Goal: Transaction & Acquisition: Purchase product/service

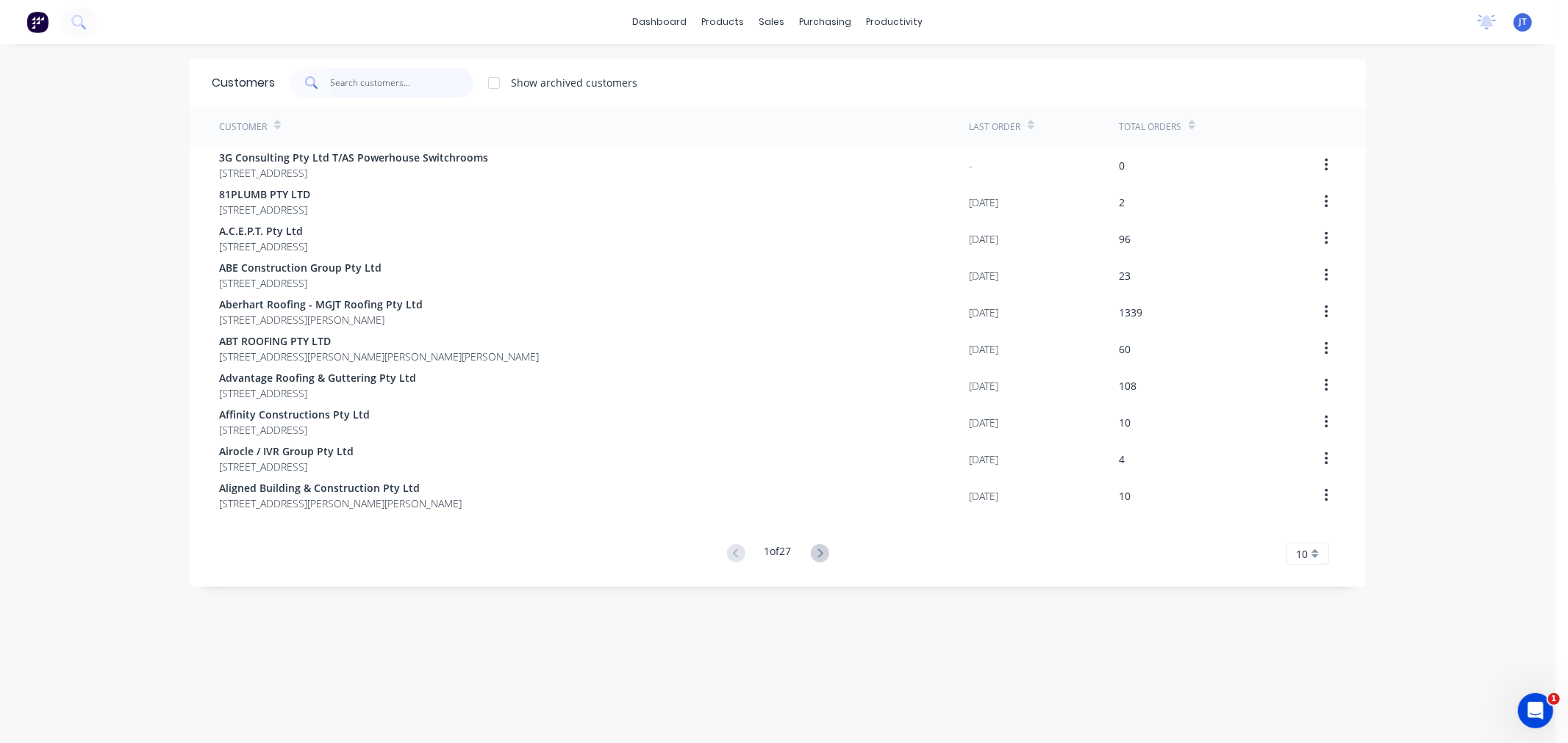
click at [393, 74] on input "text" at bounding box center [403, 82] width 143 height 29
click at [363, 84] on input "text" at bounding box center [403, 82] width 143 height 29
click at [400, 81] on input "text" at bounding box center [403, 82] width 143 height 29
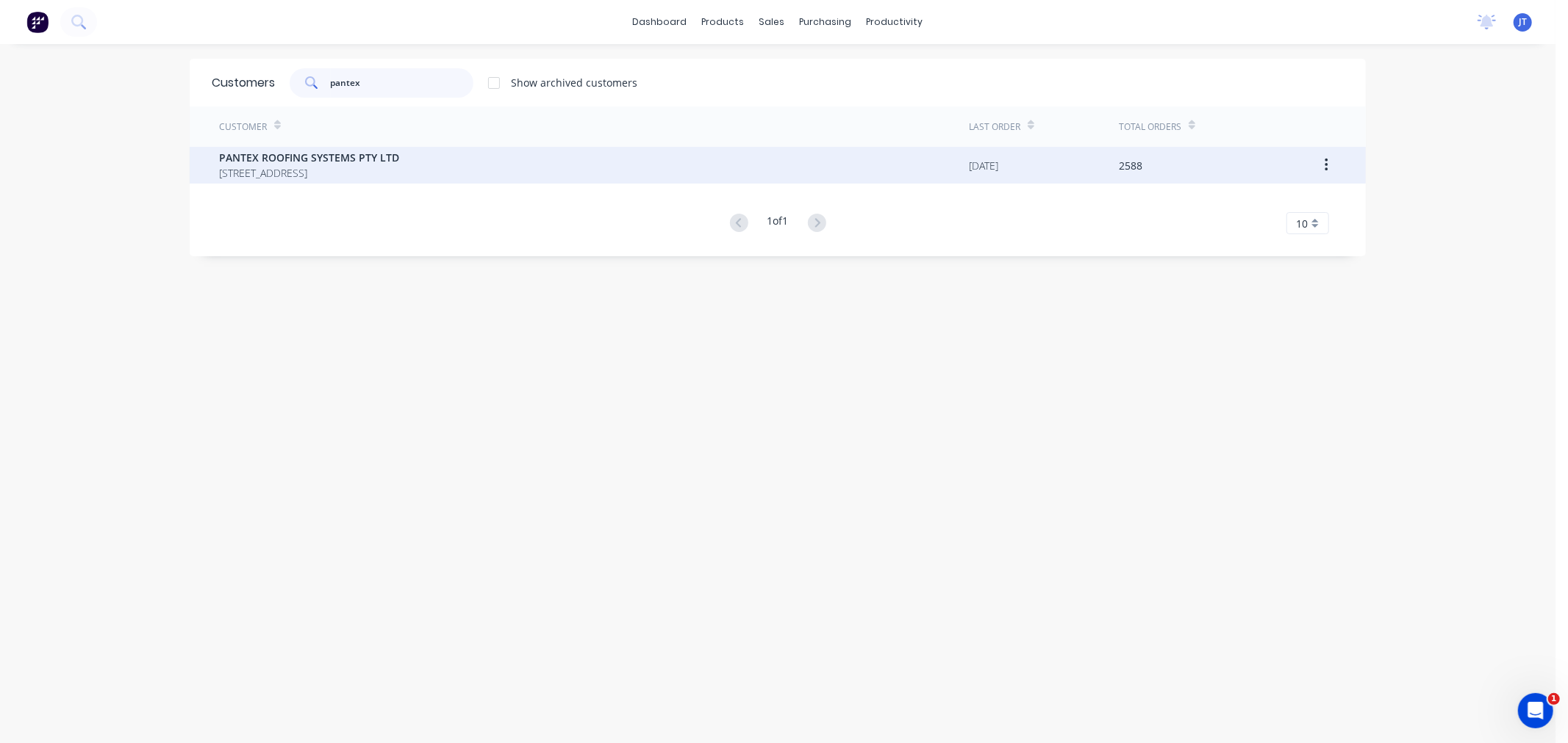
type input "pantex"
click at [492, 159] on div "PANTEX ROOFING SYSTEMS PTY LTD [STREET_ADDRESS]" at bounding box center [593, 165] width 750 height 37
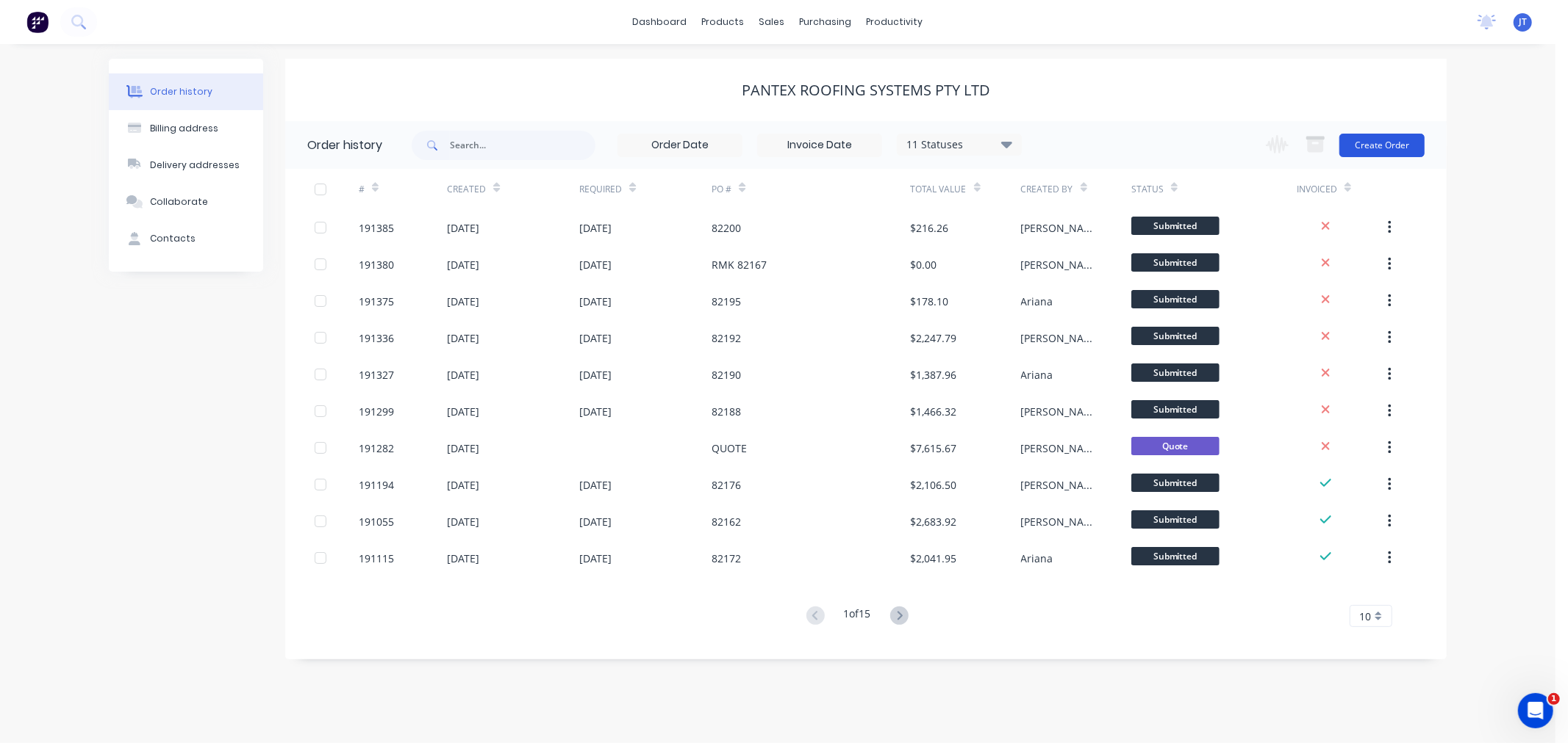
click at [1393, 143] on button "Create Order" at bounding box center [1381, 145] width 85 height 24
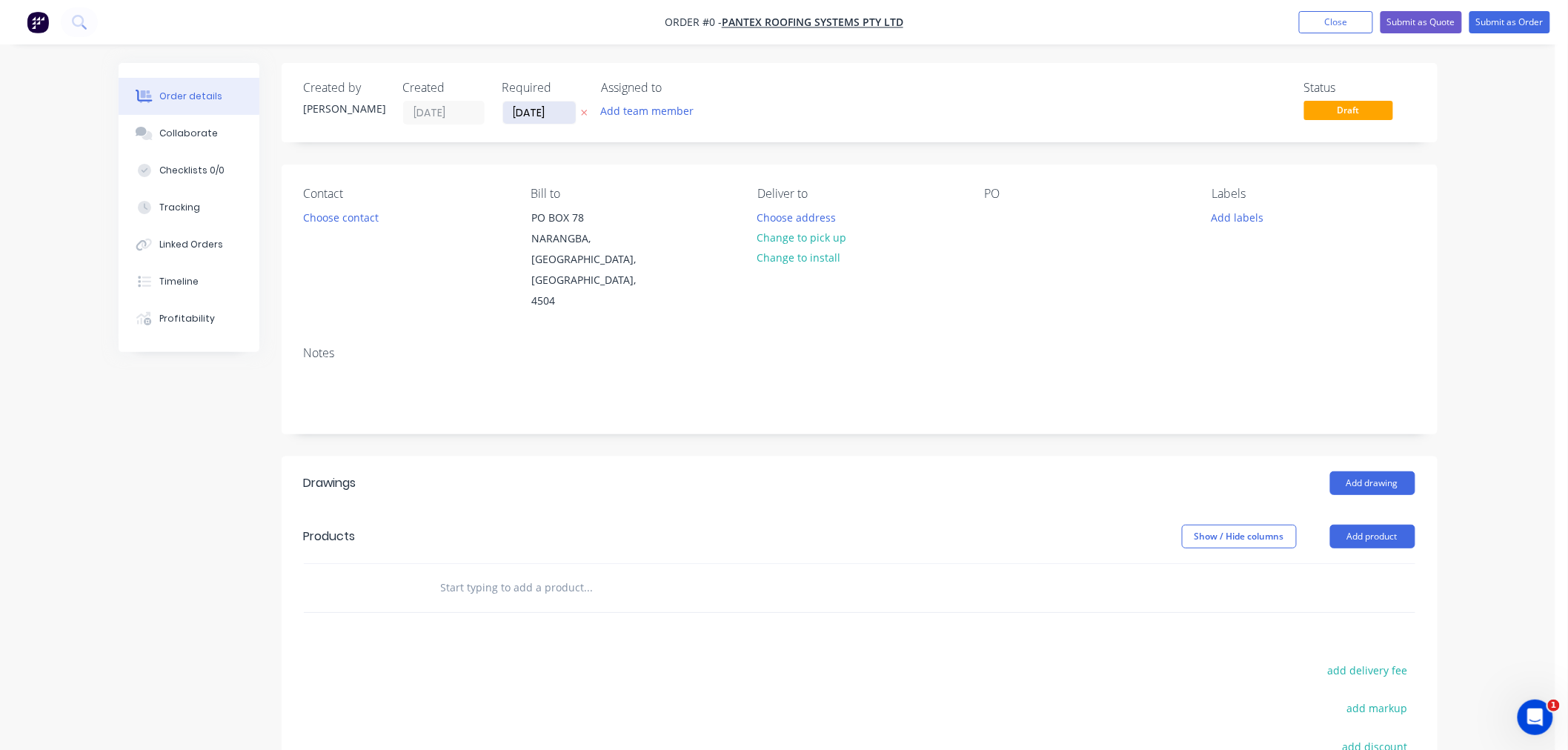
click at [529, 109] on input "[DATE]" at bounding box center [539, 112] width 72 height 22
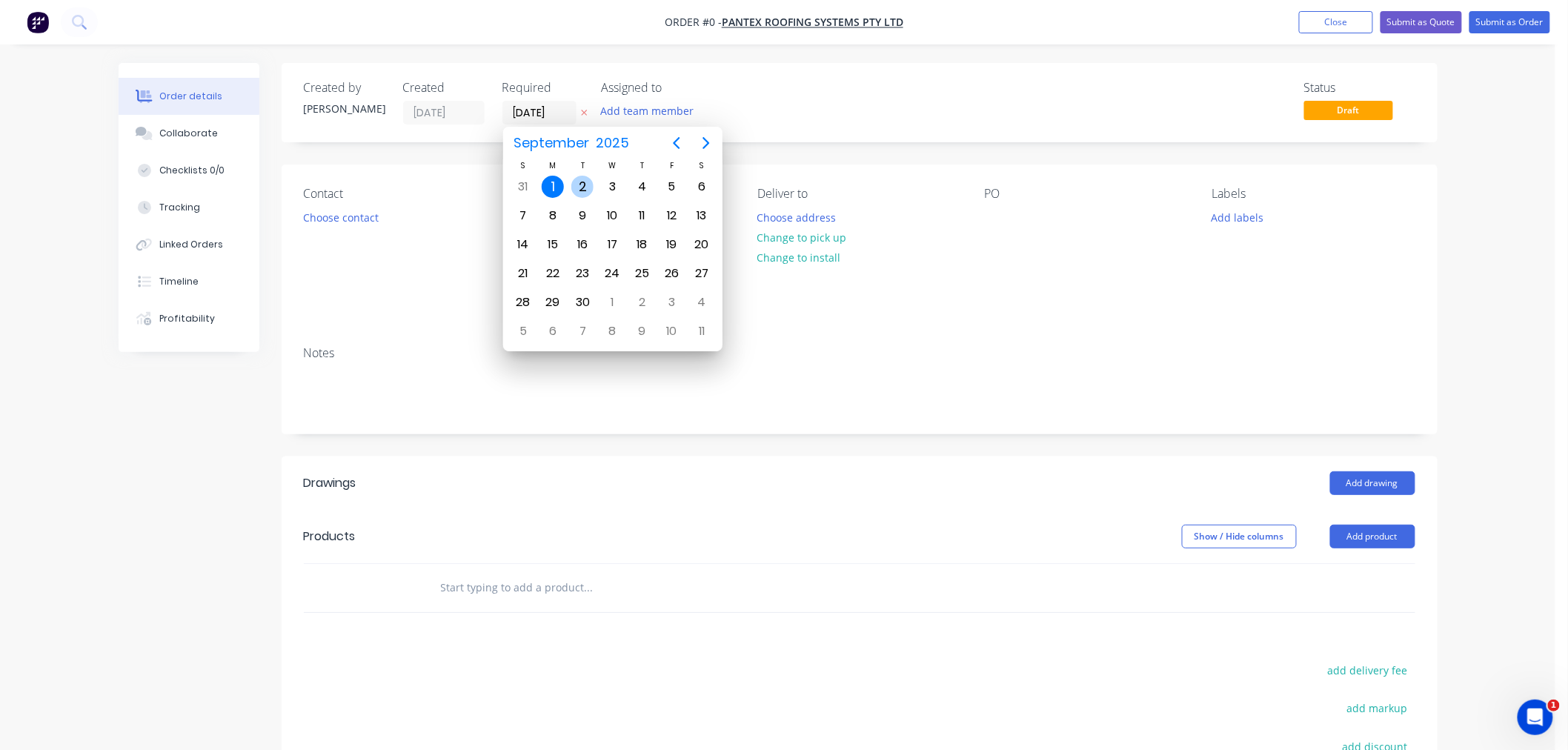
click at [588, 188] on div "2" at bounding box center [582, 187] width 22 height 22
type input "[DATE]"
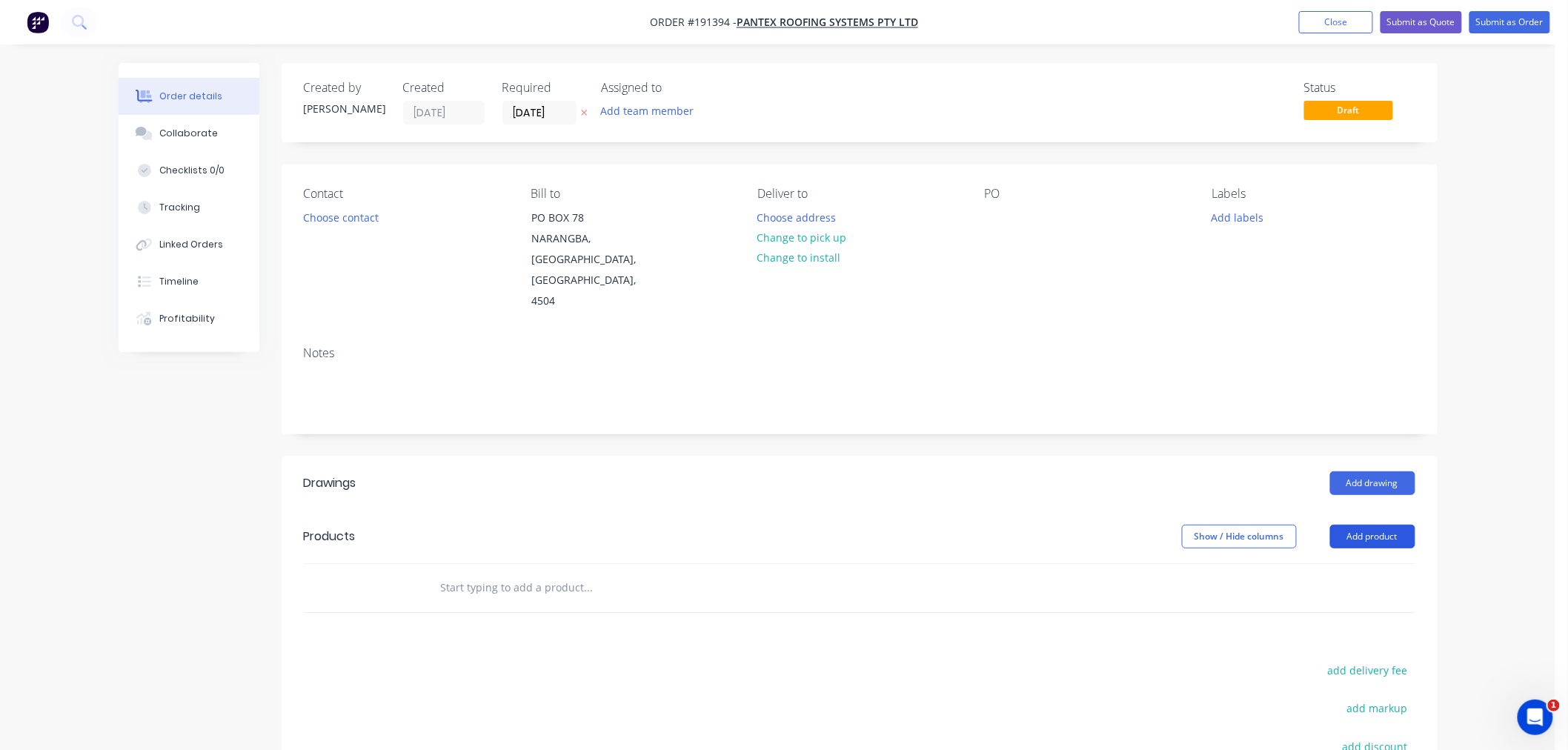
click at [1354, 525] on button "Add product" at bounding box center [1373, 537] width 86 height 24
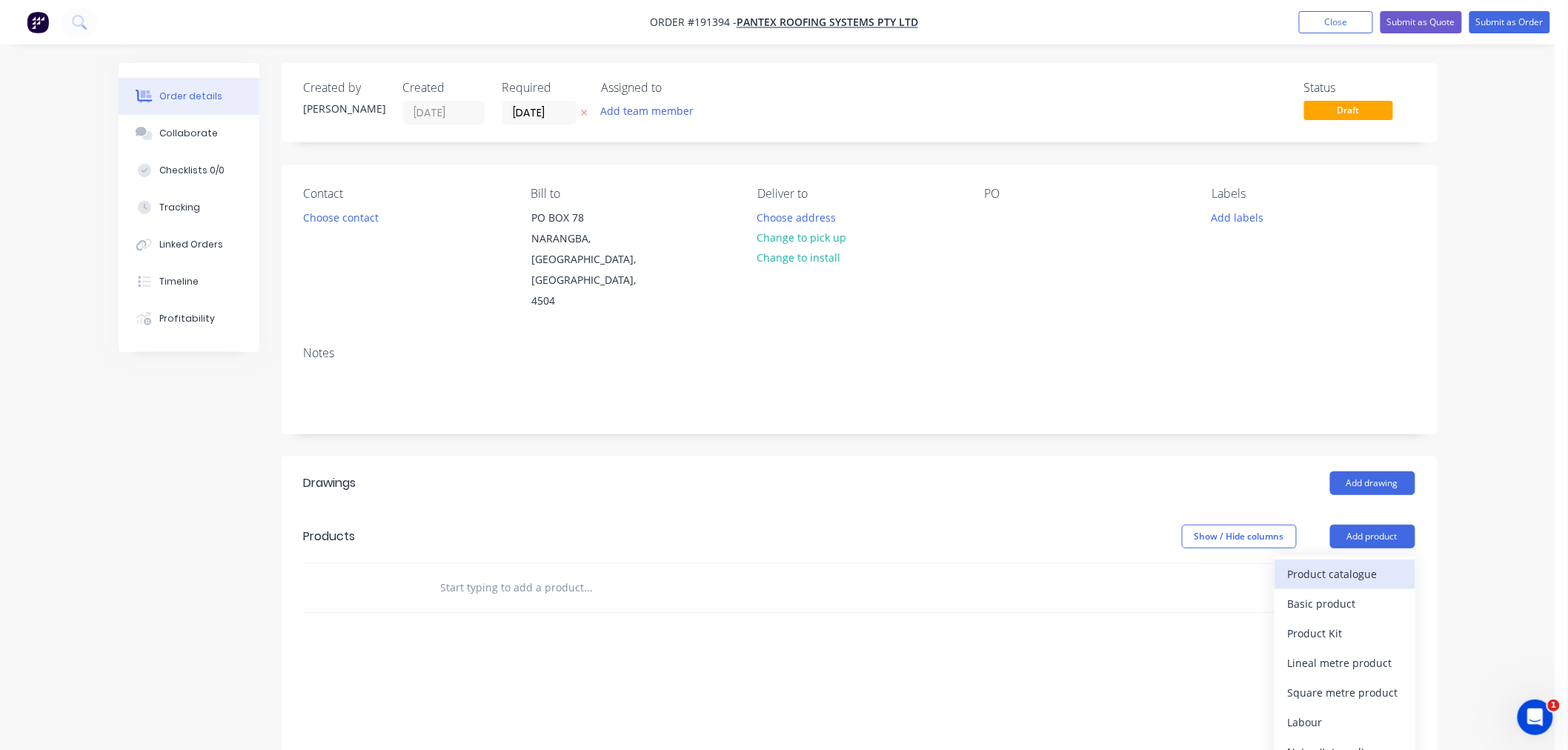
click at [1358, 563] on div "Product catalogue" at bounding box center [1345, 574] width 114 height 22
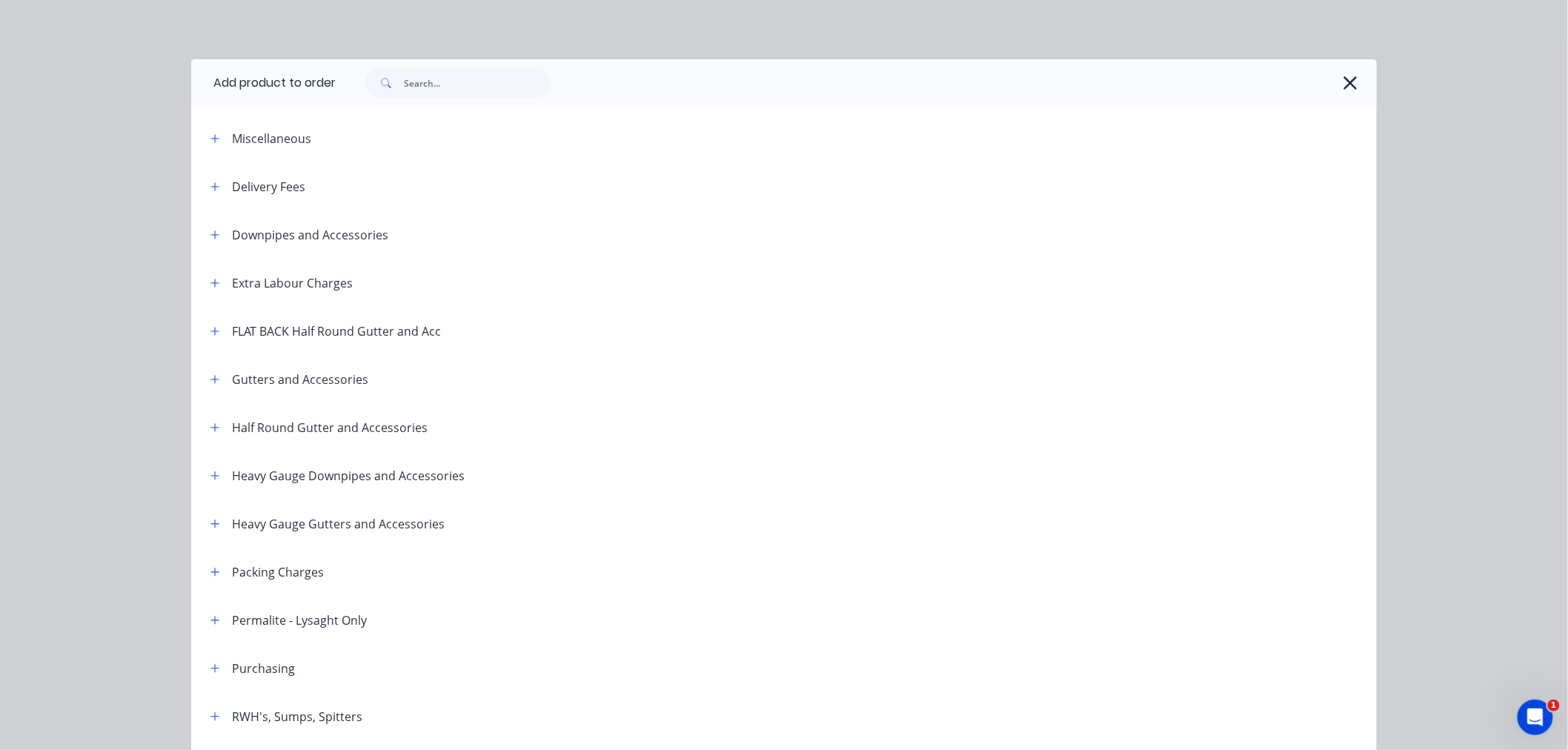
click at [264, 195] on div "Delivery Fees" at bounding box center [268, 187] width 73 height 18
click at [206, 184] on button "button" at bounding box center [215, 186] width 18 height 18
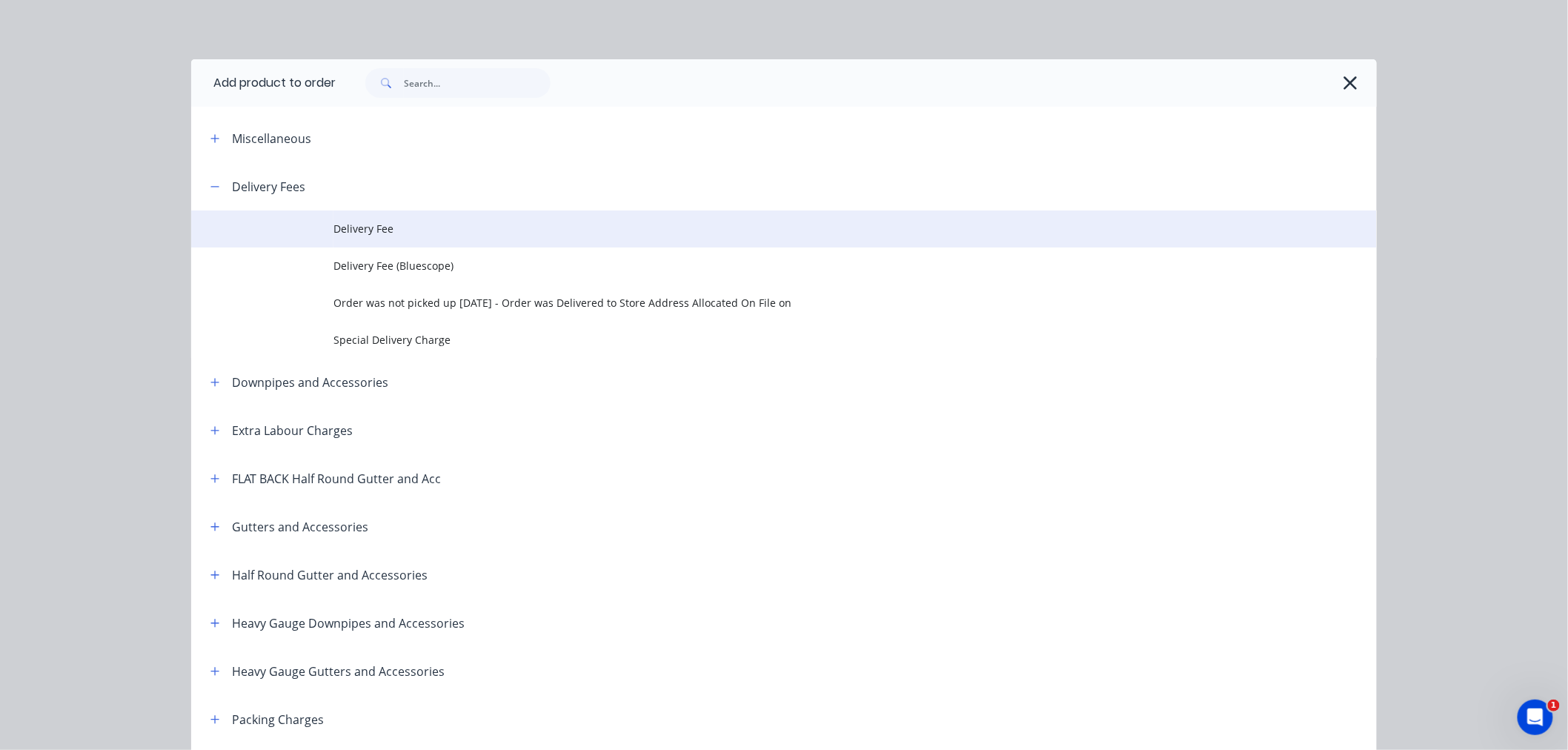
click at [386, 238] on td "Delivery Fee" at bounding box center [855, 228] width 1044 height 37
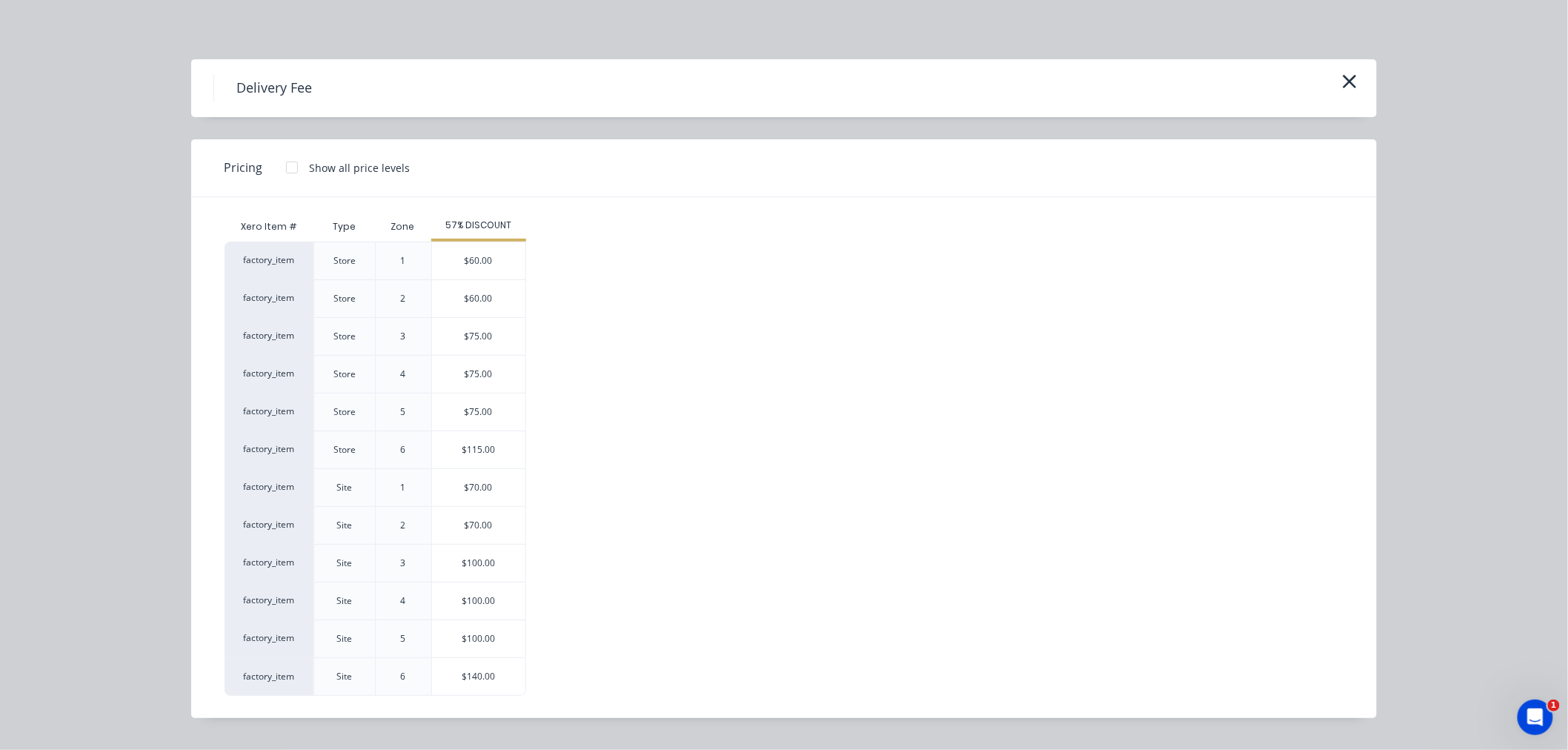
click at [508, 538] on div "$70.00" at bounding box center [479, 525] width 93 height 37
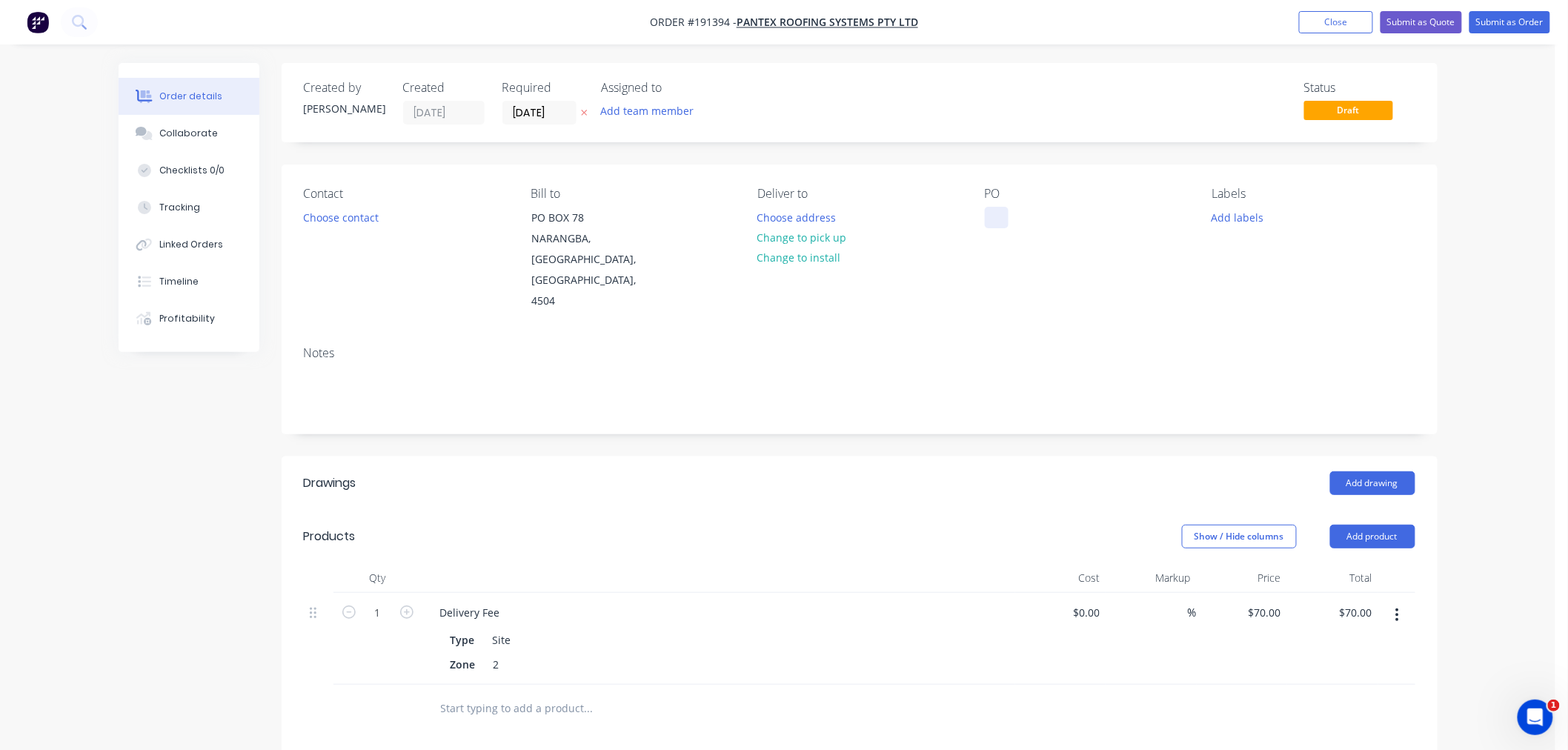
click at [994, 218] on div at bounding box center [996, 217] width 24 height 22
click at [836, 149] on div "Created by [PERSON_NAME] Created [DATE] Required [DATE] Assigned to Add team me…" at bounding box center [859, 576] width 1156 height 1026
click at [1247, 215] on button "Add labels" at bounding box center [1238, 216] width 69 height 20
click at [1498, 298] on div "Order details Collaborate Checklists 0/0 Tracking Linked Orders Timeline Profit…" at bounding box center [777, 556] width 1556 height 1112
click at [364, 224] on button "Choose contact" at bounding box center [341, 216] width 91 height 20
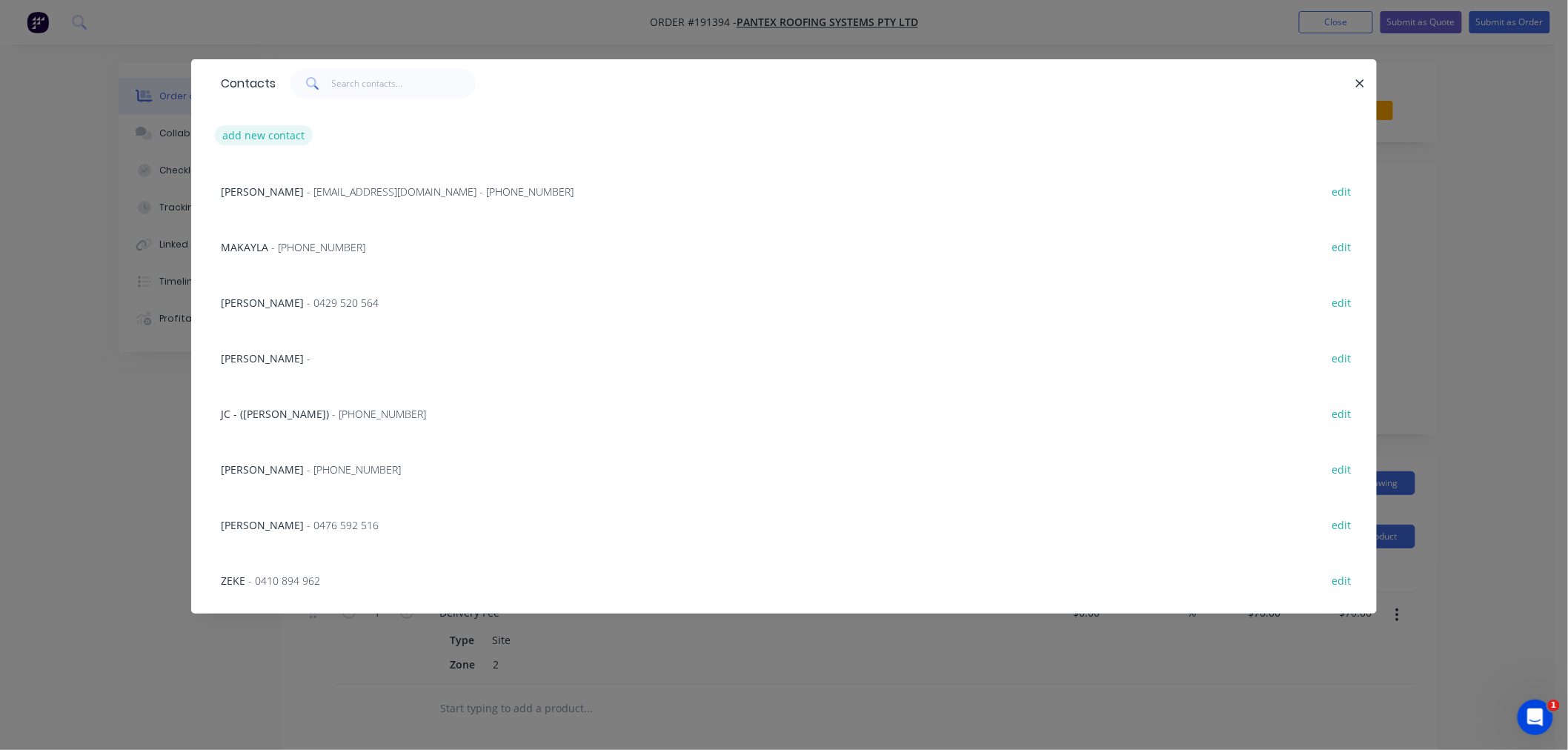
click at [267, 132] on button "add new contact" at bounding box center [264, 135] width 98 height 20
select select "AU"
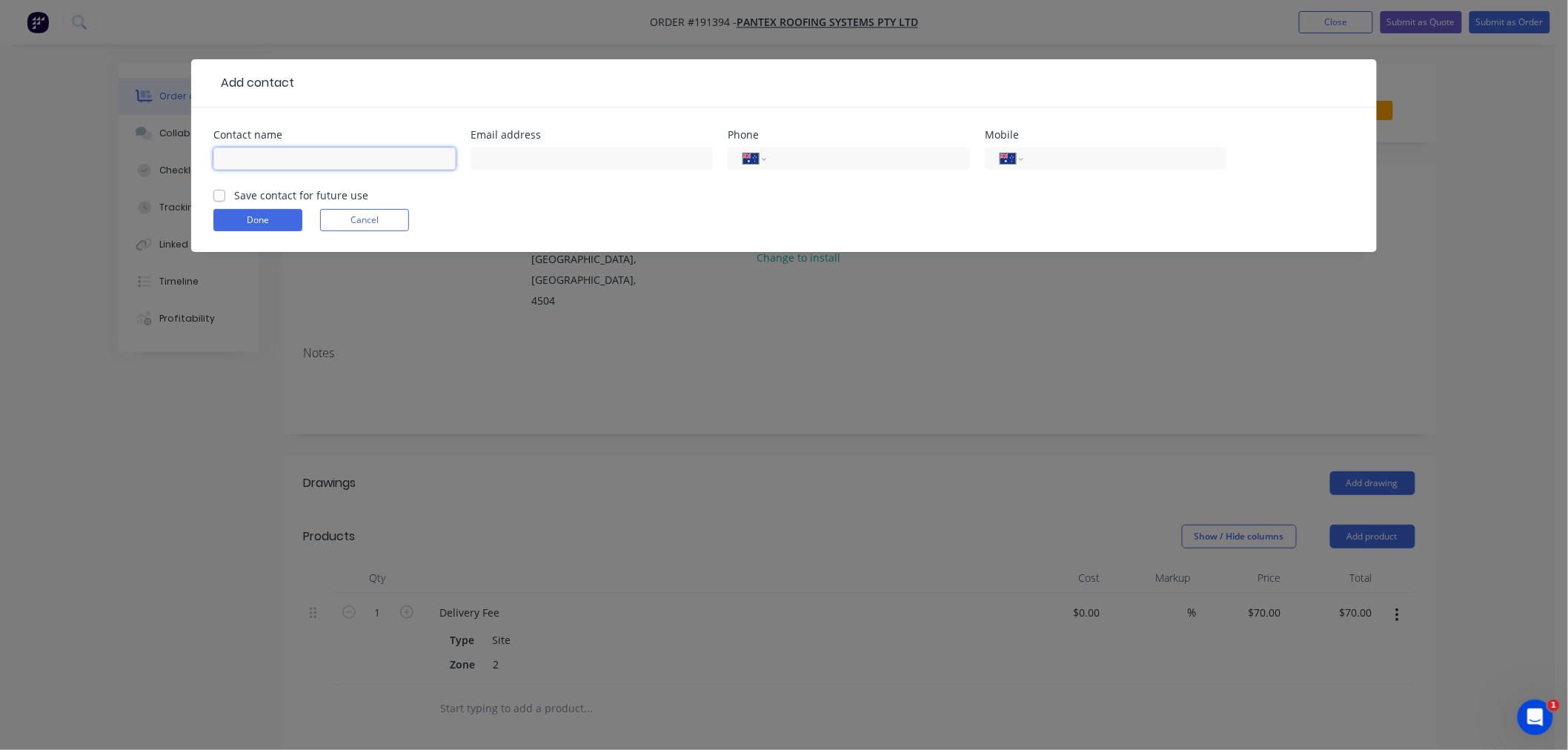
click at [298, 150] on input "text" at bounding box center [334, 158] width 243 height 22
type input "m"
type input "[PERSON_NAME]"
type input "0455 566 310"
click button "Done" at bounding box center [257, 220] width 88 height 22
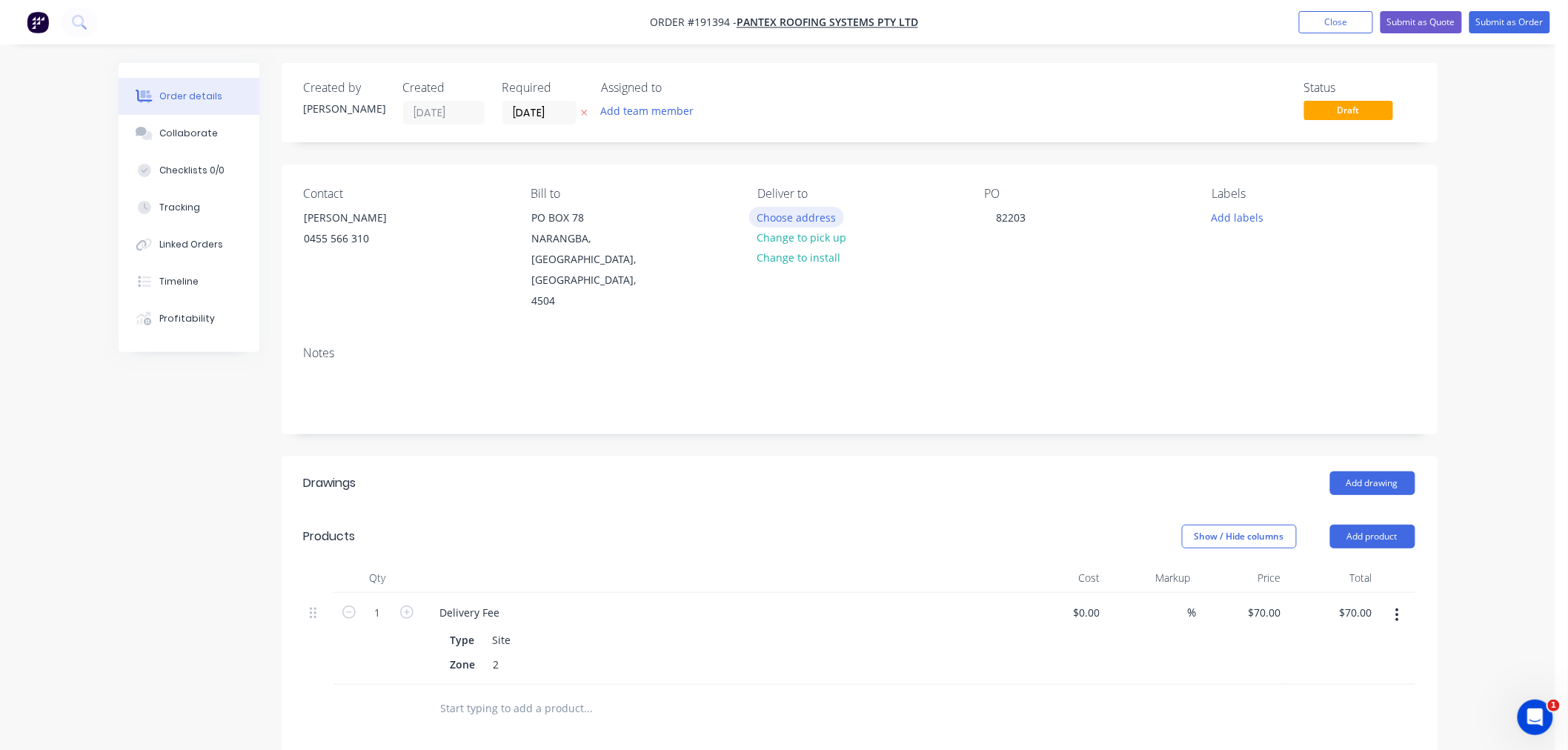
click at [795, 223] on button "Choose address" at bounding box center [797, 216] width 95 height 20
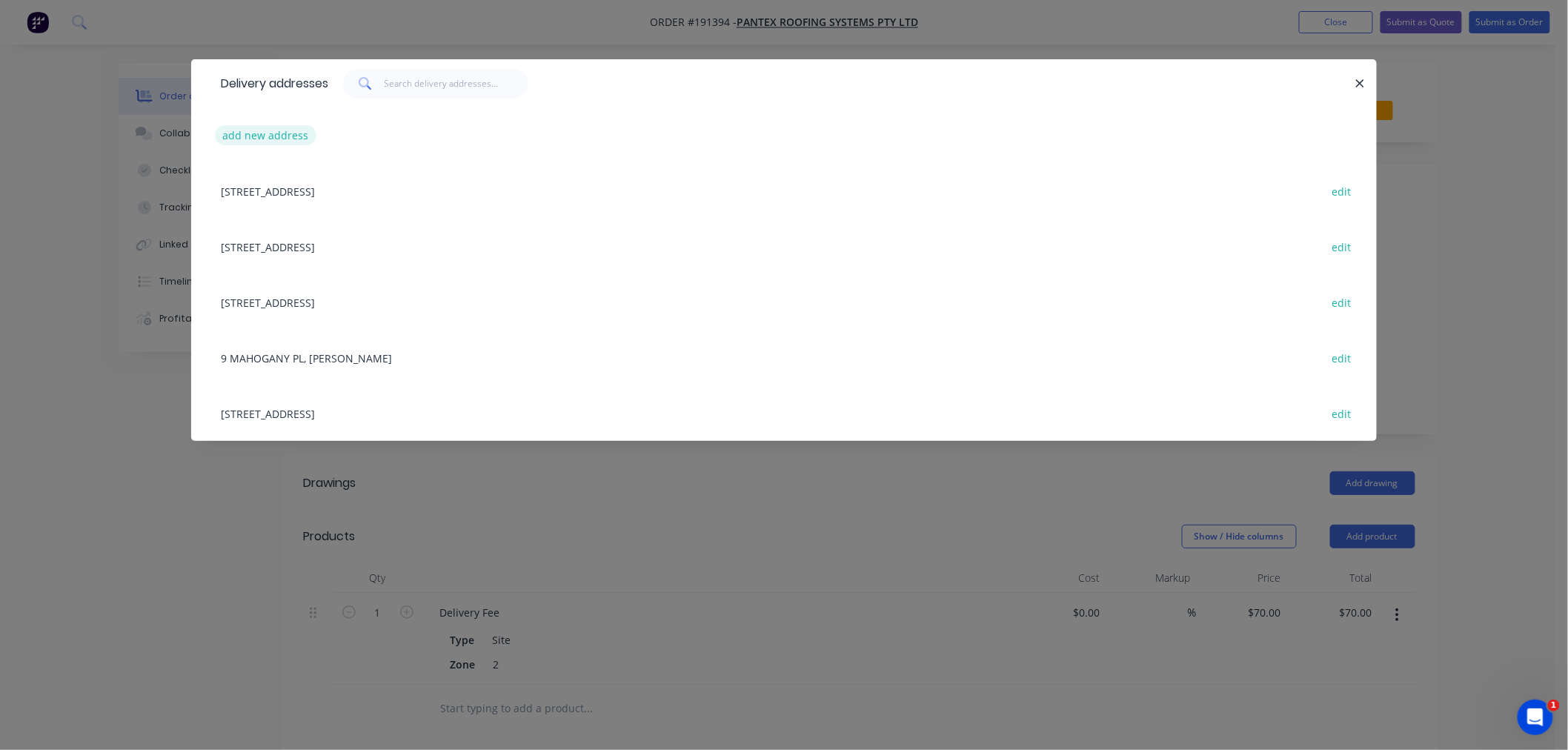
click at [284, 135] on button "add new address" at bounding box center [265, 135] width 102 height 20
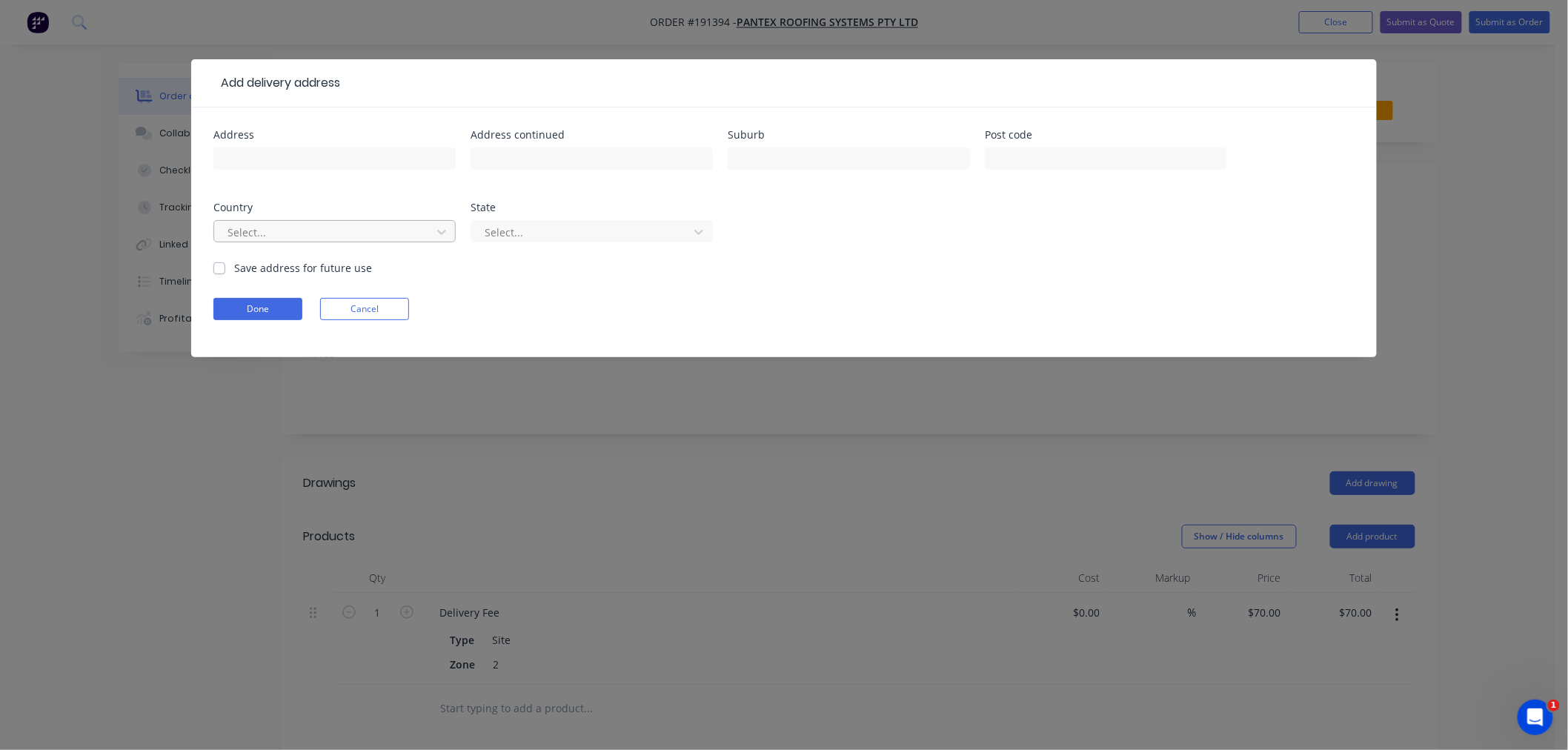
click at [314, 238] on div at bounding box center [325, 231] width 198 height 18
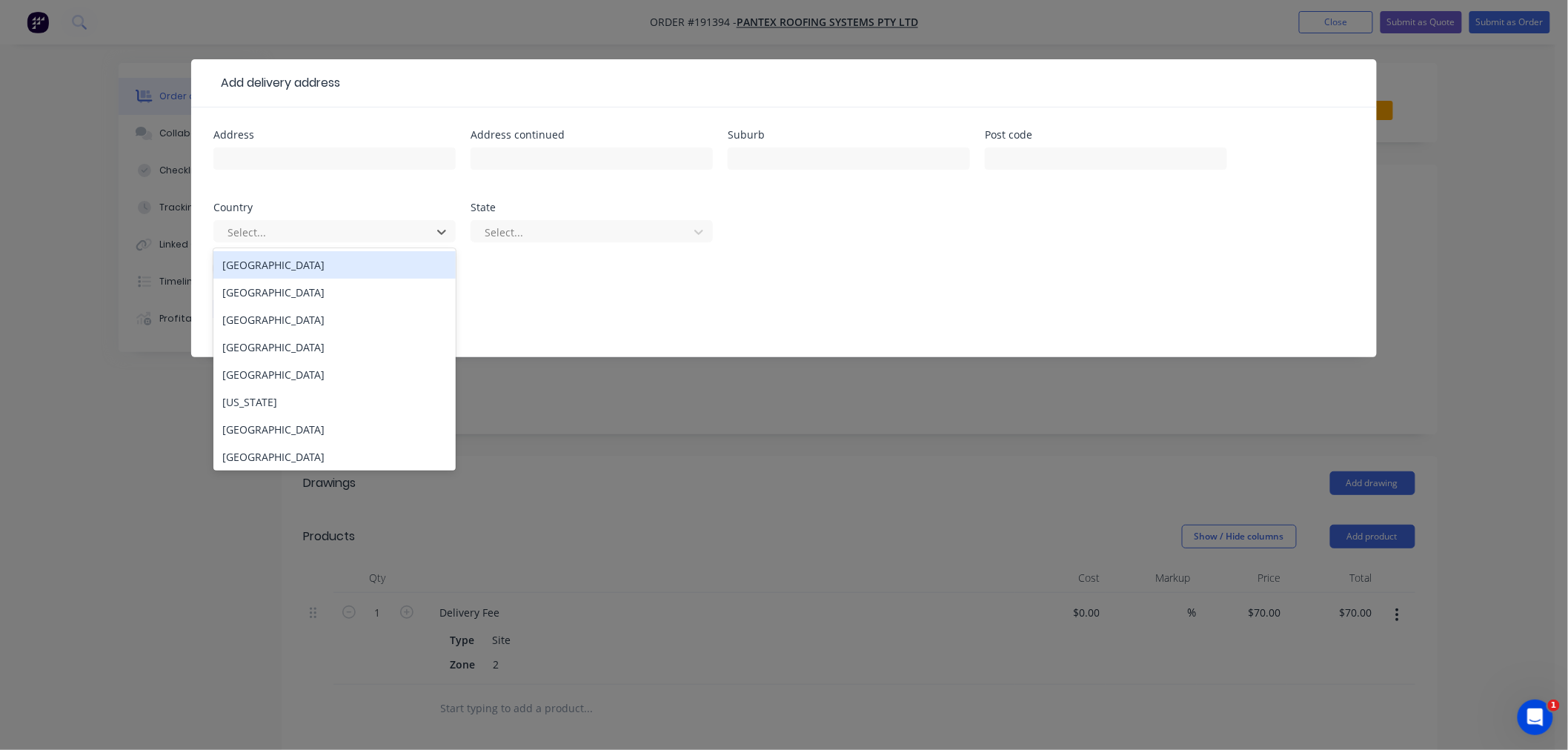
click at [346, 264] on div "[GEOGRAPHIC_DATA]" at bounding box center [334, 265] width 243 height 28
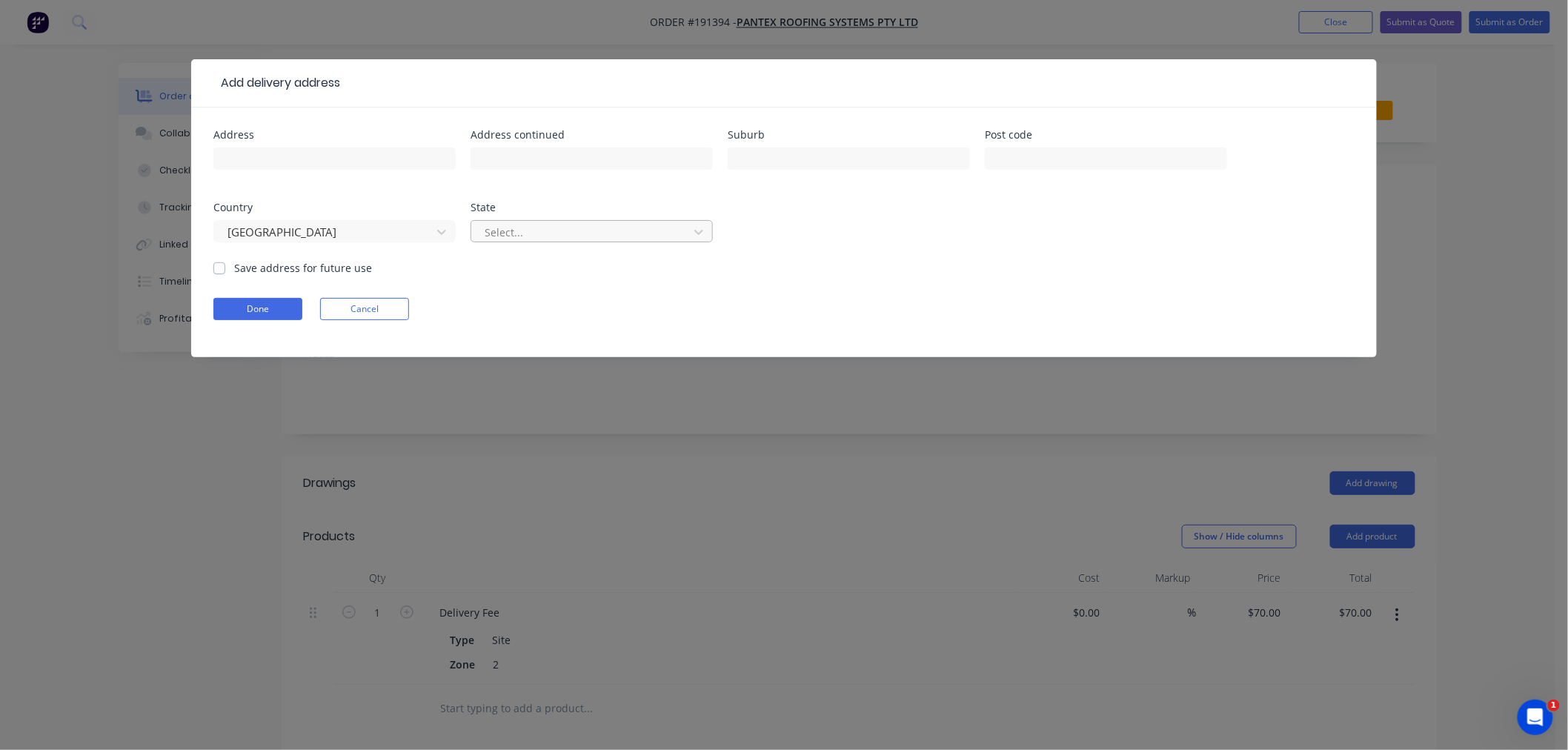
click at [561, 234] on div at bounding box center [582, 231] width 198 height 18
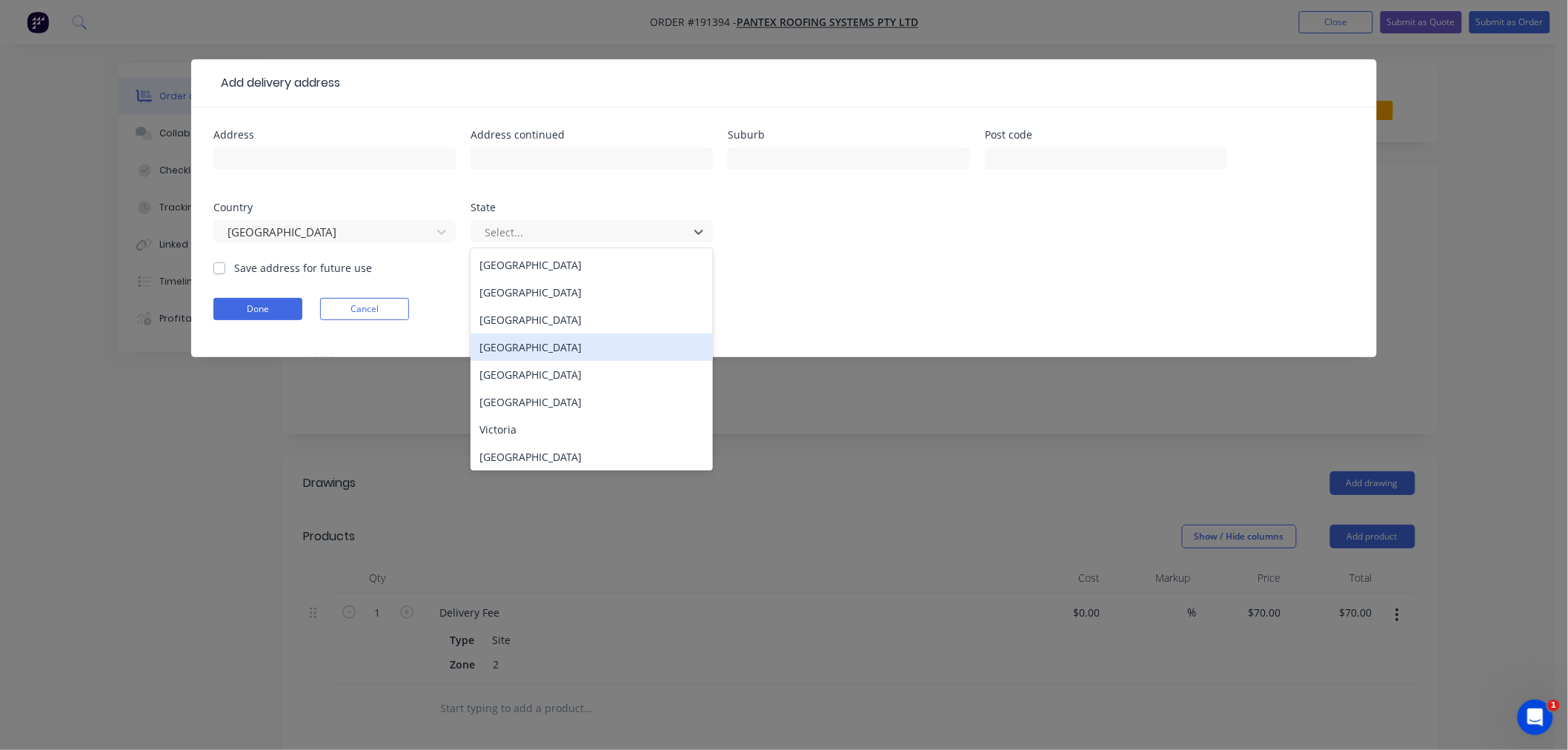
click at [575, 350] on div "[GEOGRAPHIC_DATA]" at bounding box center [592, 347] width 243 height 28
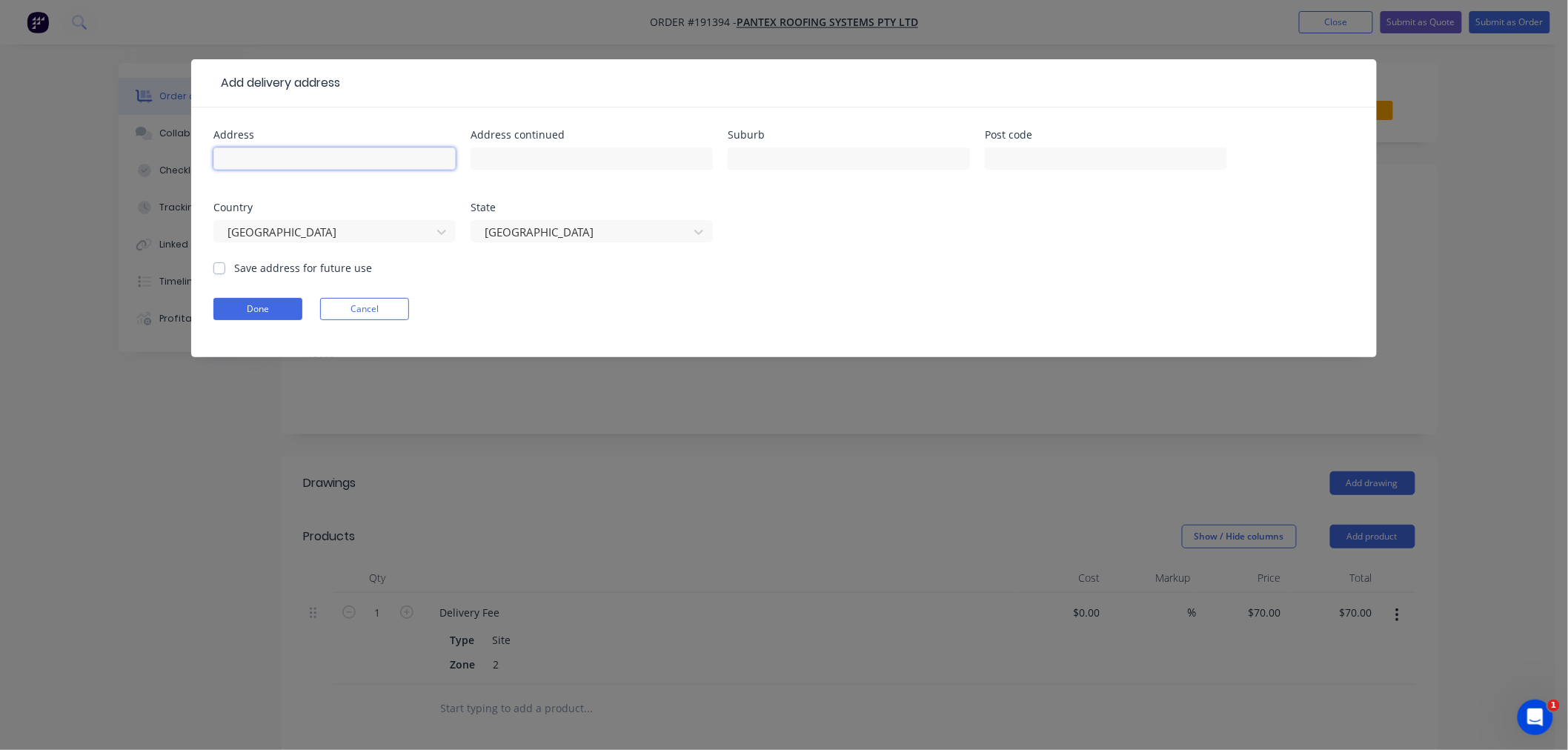
click at [404, 150] on input "text" at bounding box center [334, 158] width 243 height 22
type input "149 THE PANORAMA"
type input "TALLAI"
click at [1108, 168] on input "text" at bounding box center [1106, 158] width 243 height 22
drag, startPoint x: 375, startPoint y: 166, endPoint x: 203, endPoint y: 173, distance: 172.1
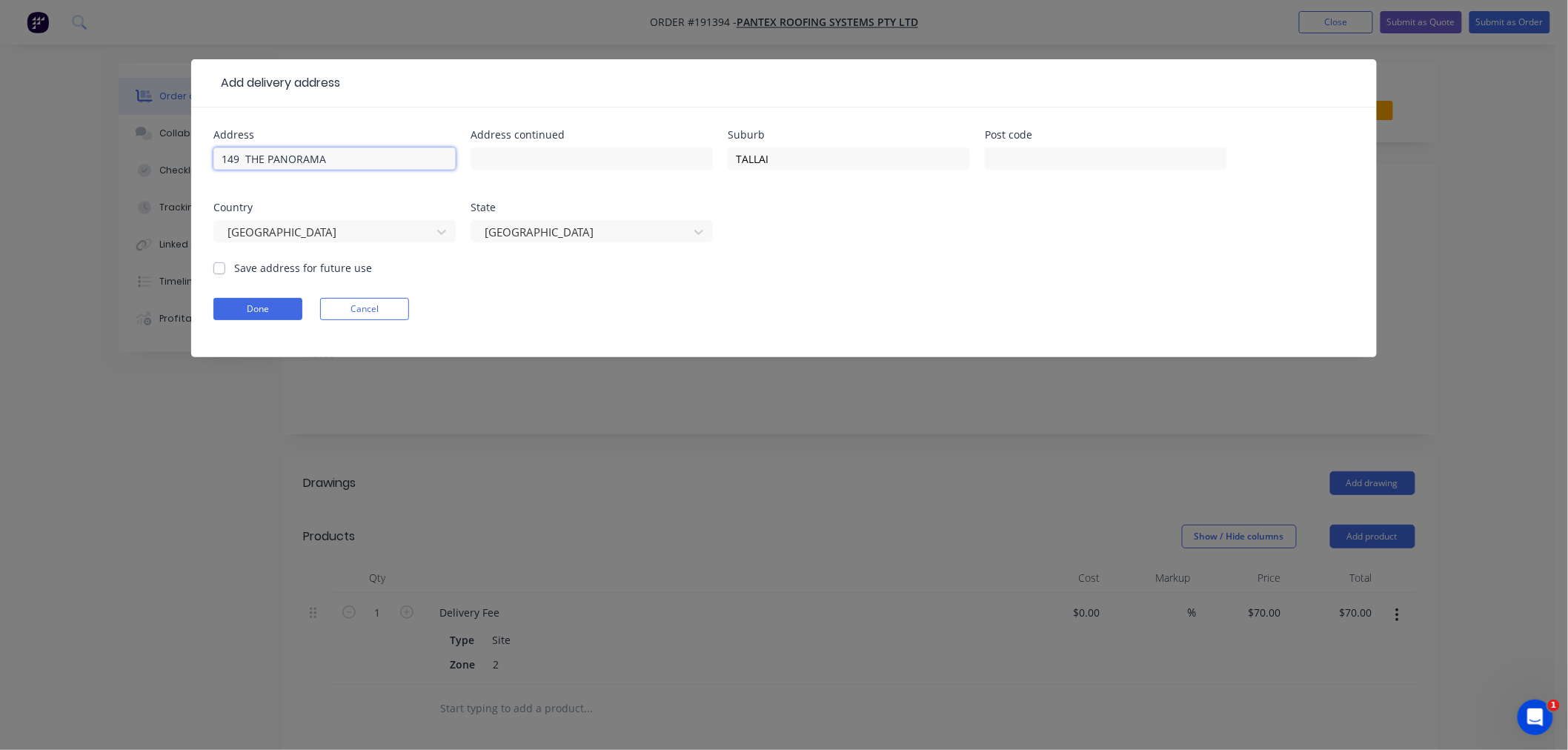
click at [203, 173] on div "Address 149 THE PANORAMA Address continued Suburb TALLAI Post code Country [GEO…" at bounding box center [784, 232] width 1186 height 250
type input "4213"
click button "Done" at bounding box center [257, 308] width 88 height 22
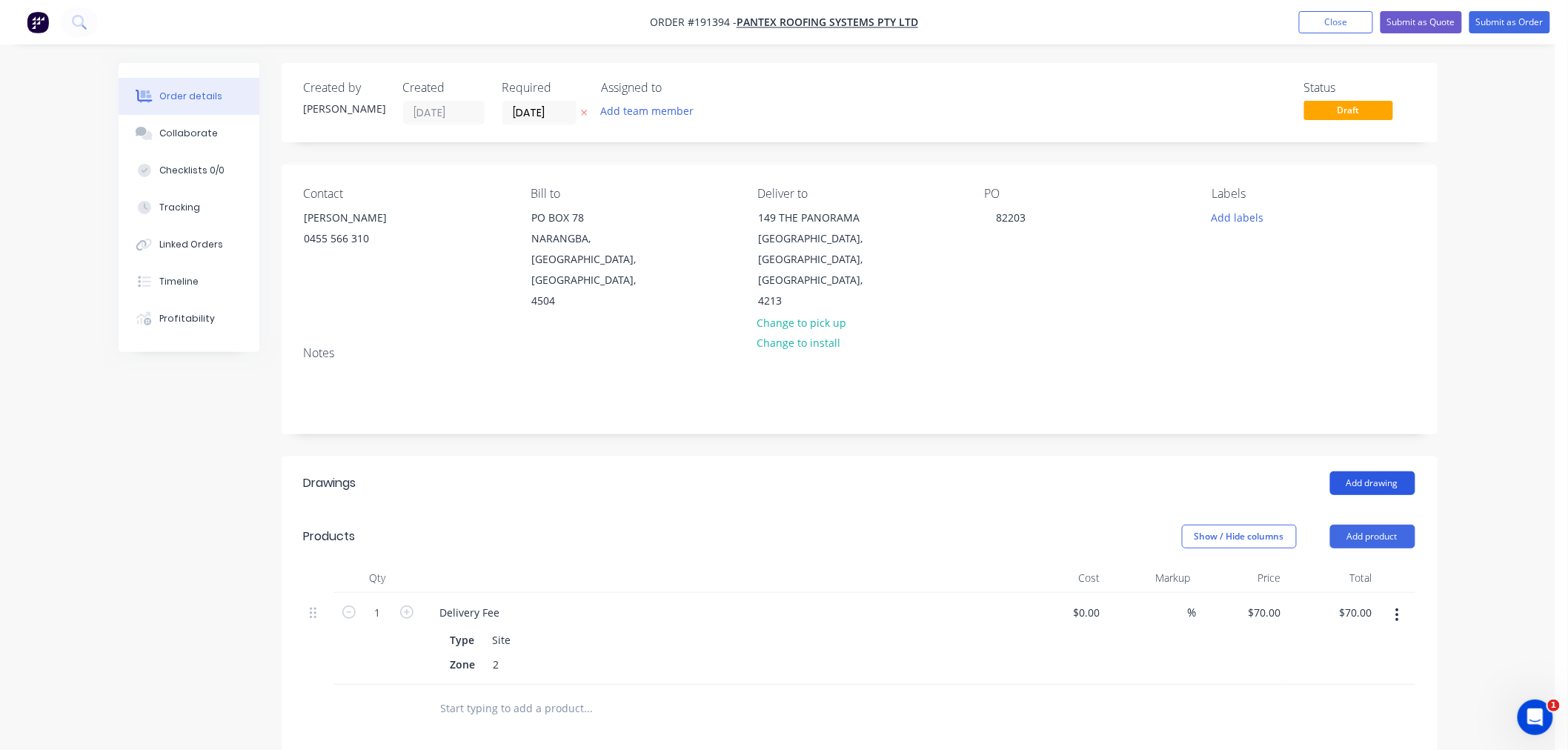
click at [1398, 471] on button "Add drawing" at bounding box center [1373, 483] width 86 height 24
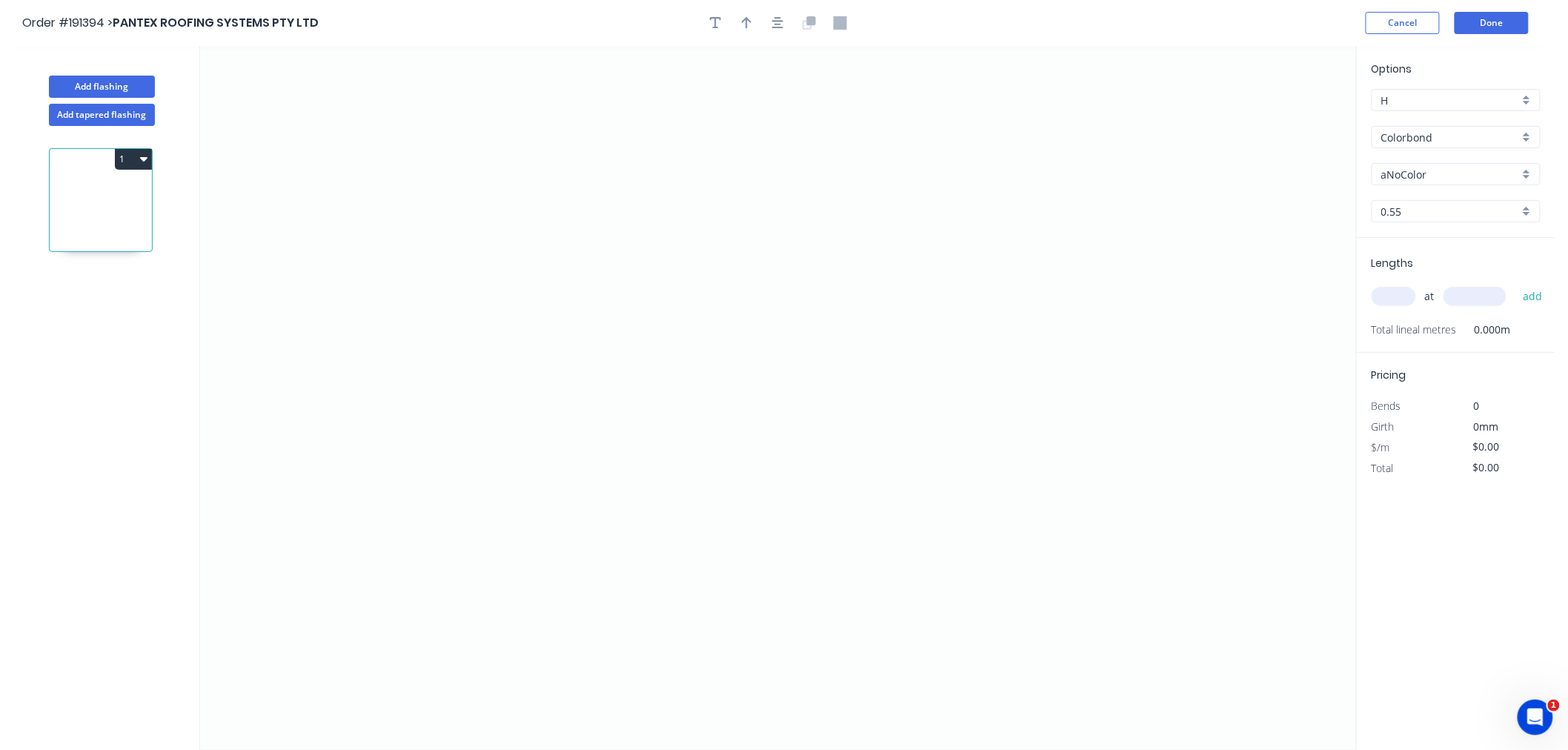
click at [1453, 188] on div "Options H H Colorbond Colorbond Colorbond (Premium) Colorbond Coolmax Colorbond…" at bounding box center [1456, 149] width 199 height 177
click at [1455, 173] on input "aNoColor" at bounding box center [1450, 174] width 138 height 15
click at [1493, 280] on div "Surfmist" at bounding box center [1457, 279] width 167 height 26
type input "Surfmist"
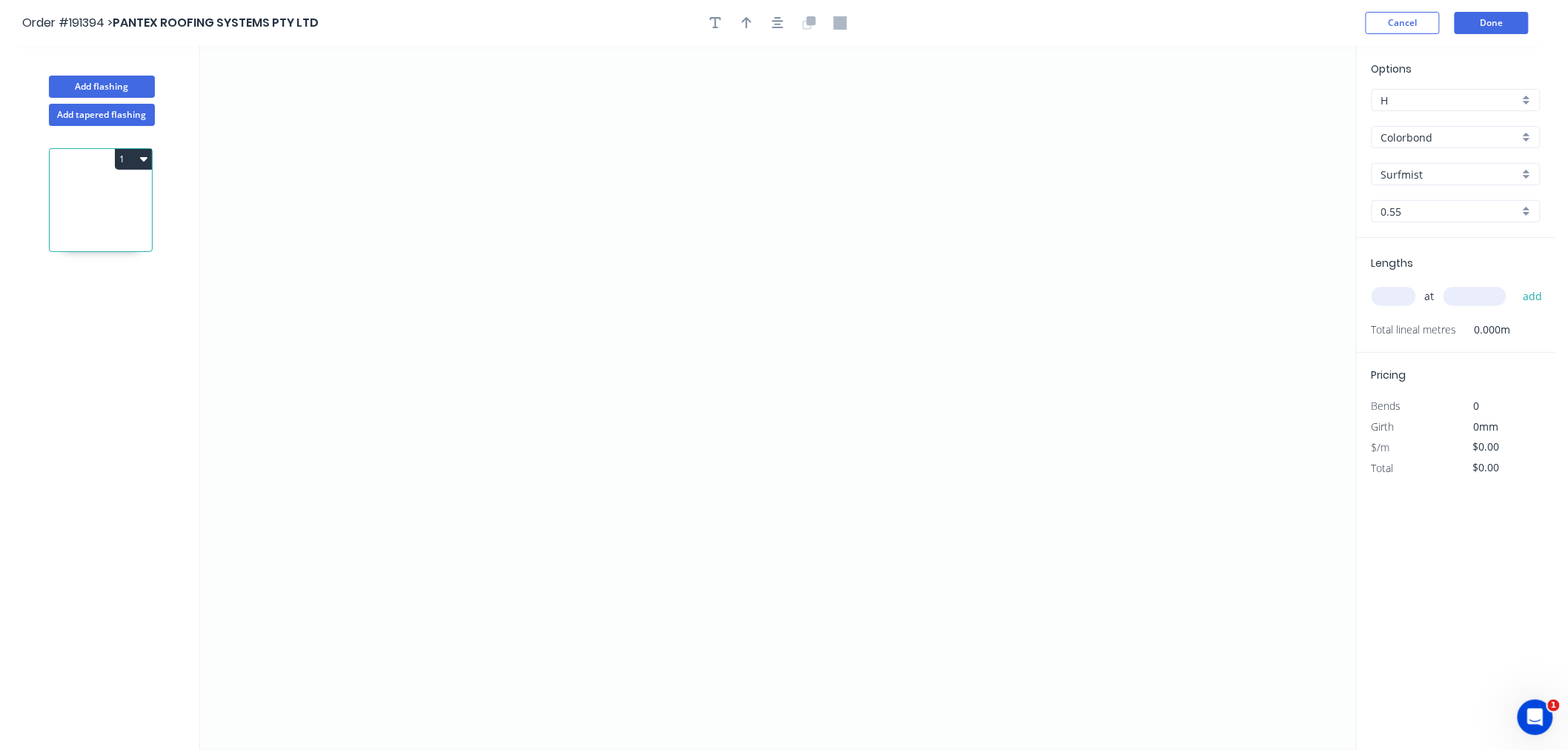
click at [1401, 299] on input "text" at bounding box center [1394, 296] width 45 height 19
type input "9"
type input "8"
type input "2500"
click at [1516, 284] on button "add" at bounding box center [1533, 296] width 35 height 25
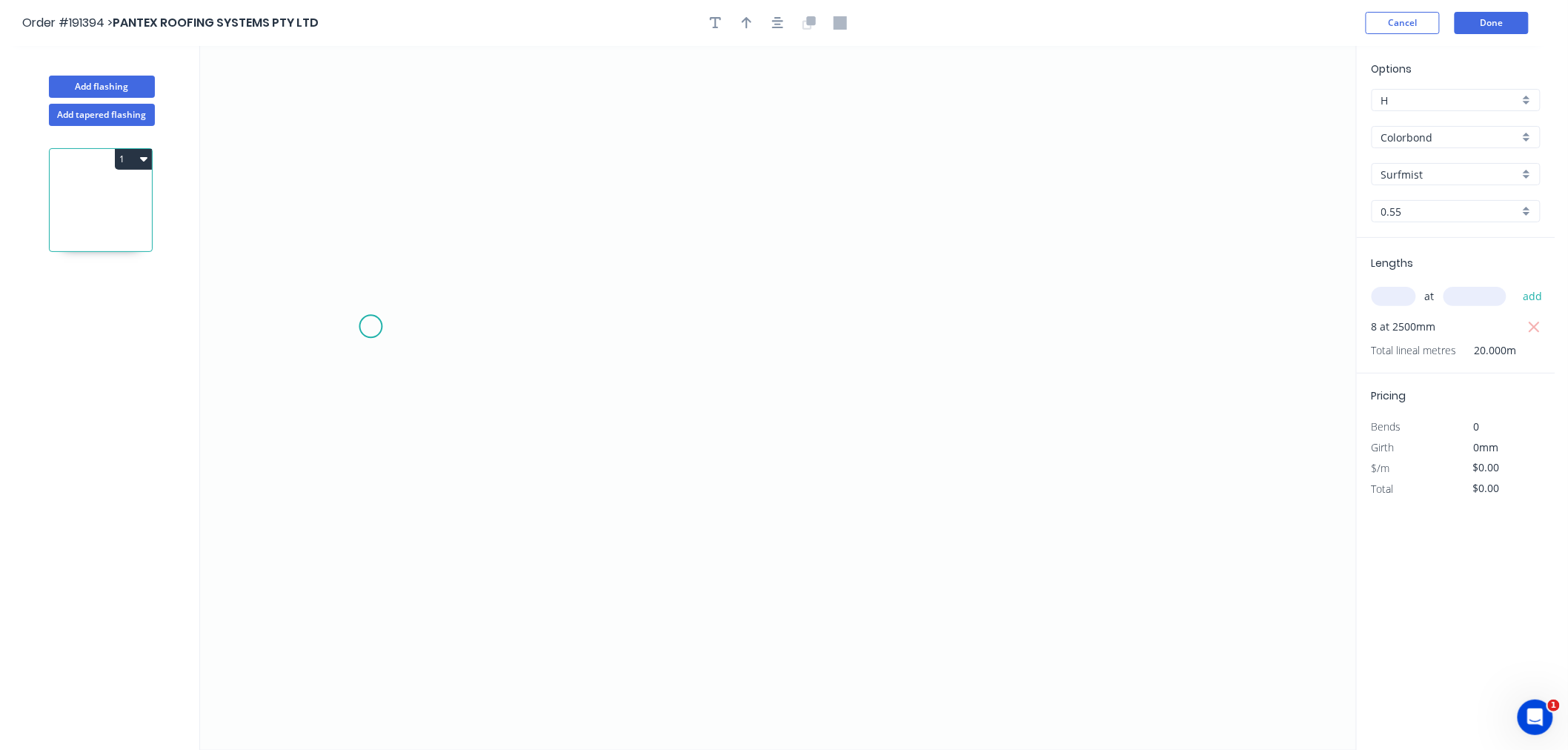
click at [371, 326] on icon "0" at bounding box center [777, 398] width 1156 height 704
click at [460, 233] on icon "0" at bounding box center [777, 398] width 1156 height 704
click at [834, 246] on icon "0 ?" at bounding box center [777, 398] width 1156 height 704
click at [925, 324] on icon "0 ? ?" at bounding box center [777, 398] width 1156 height 704
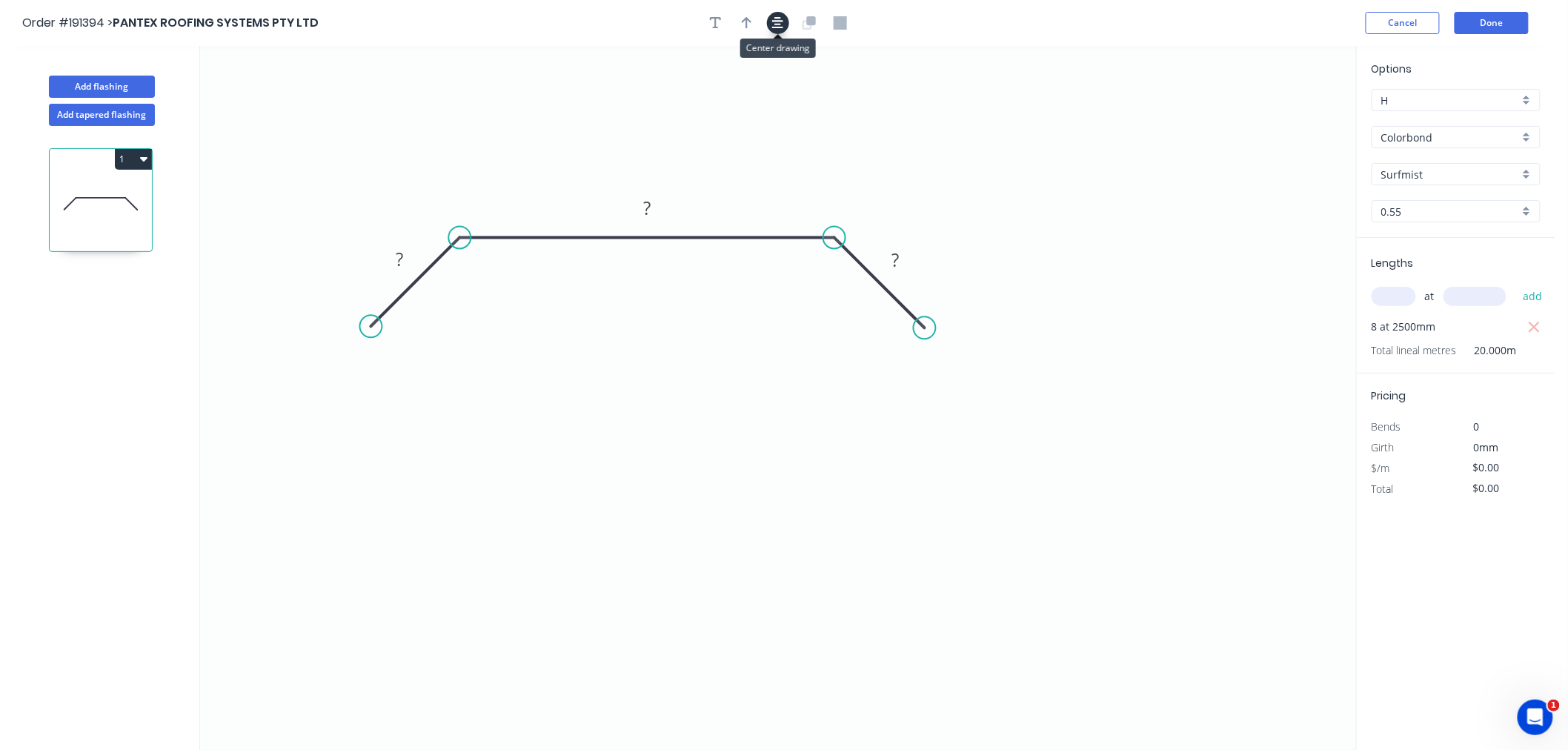
click at [780, 16] on icon "button" at bounding box center [778, 23] width 11 height 13
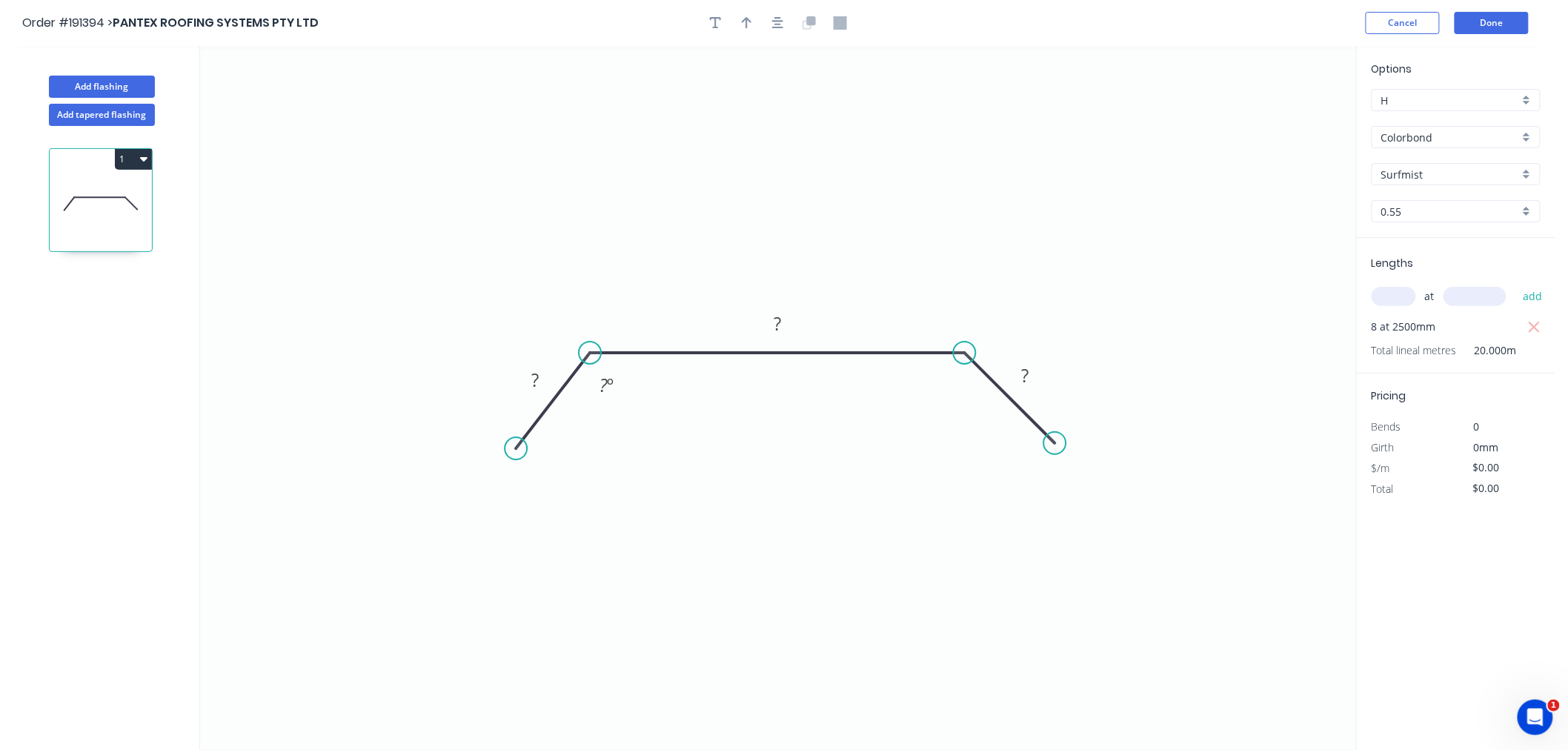
drag, startPoint x: 501, startPoint y: 441, endPoint x: 516, endPoint y: 449, distance: 17.0
click at [516, 449] on circle at bounding box center [516, 448] width 22 height 22
drag, startPoint x: 1051, startPoint y: 442, endPoint x: 1042, endPoint y: 456, distance: 16.6
click at [1042, 456] on circle at bounding box center [1041, 455] width 22 height 22
click at [525, 378] on rect at bounding box center [536, 382] width 29 height 21
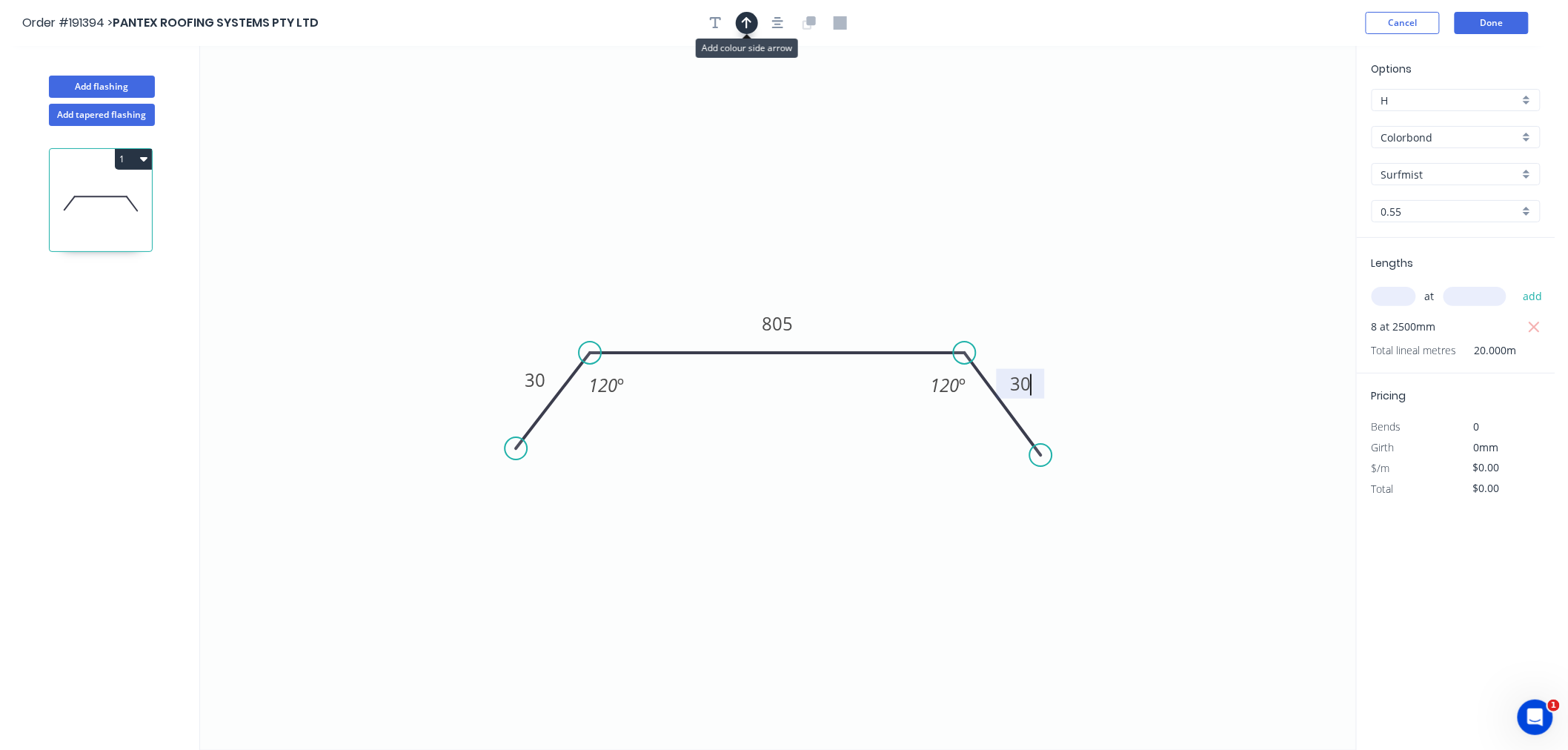
click at [743, 23] on icon "button" at bounding box center [747, 23] width 10 height 13
type input "$23.95"
type input "$479.00"
click at [773, 18] on icon "button" at bounding box center [778, 23] width 11 height 13
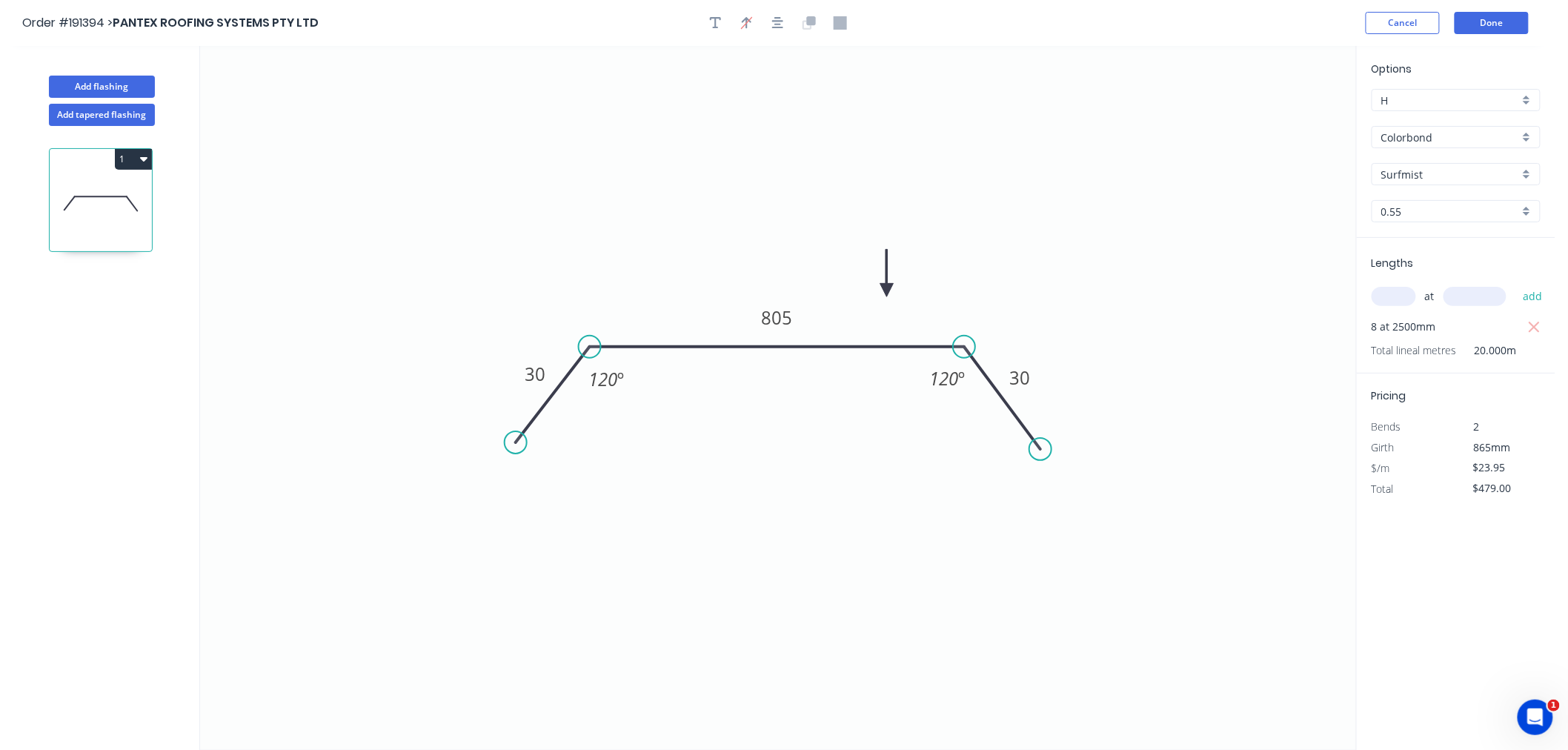
drag, startPoint x: 1280, startPoint y: 117, endPoint x: 888, endPoint y: 290, distance: 428.5
click at [888, 290] on icon at bounding box center [888, 274] width 13 height 48
click at [135, 85] on button "Add flashing" at bounding box center [101, 86] width 106 height 22
type input "$0.00"
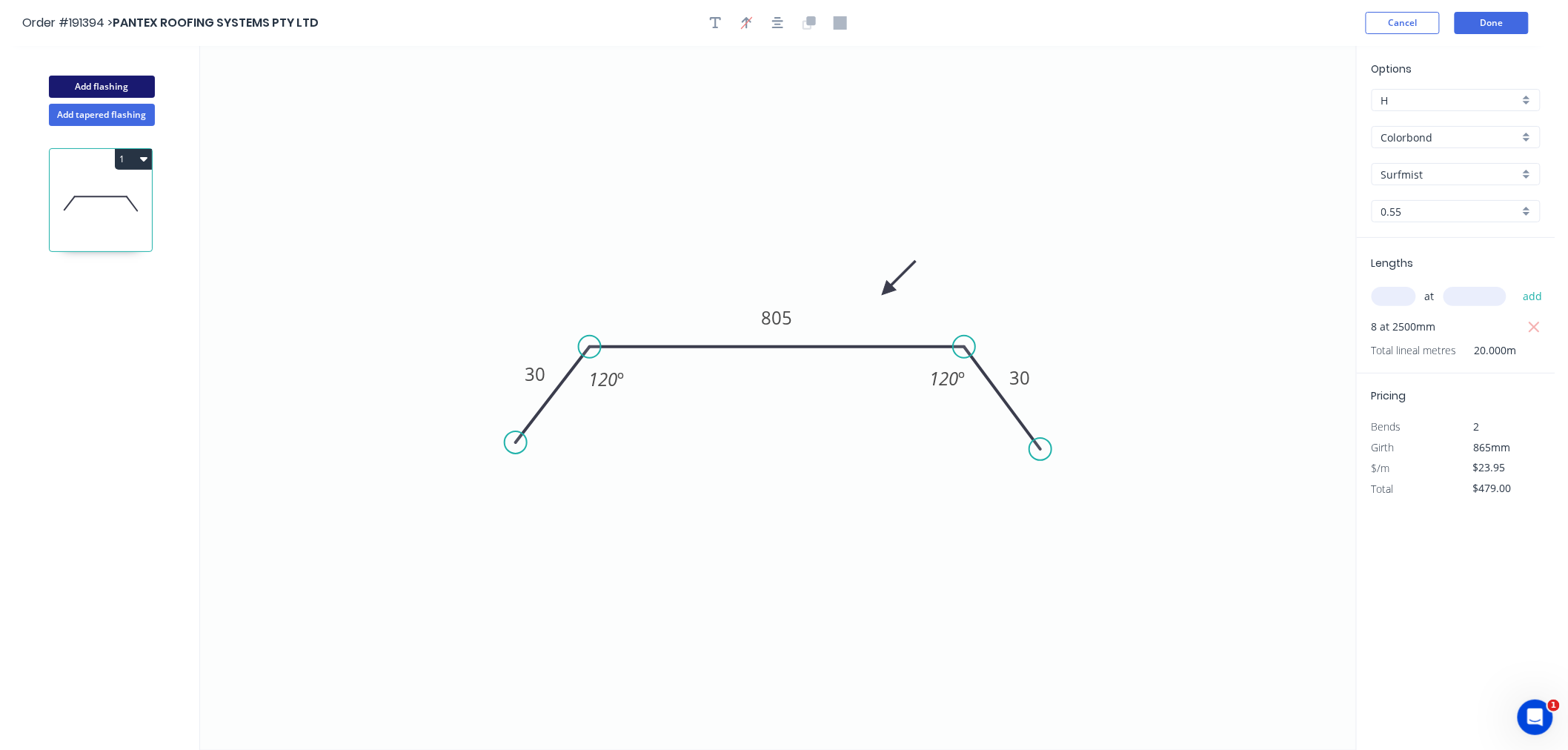
type input "$0.00"
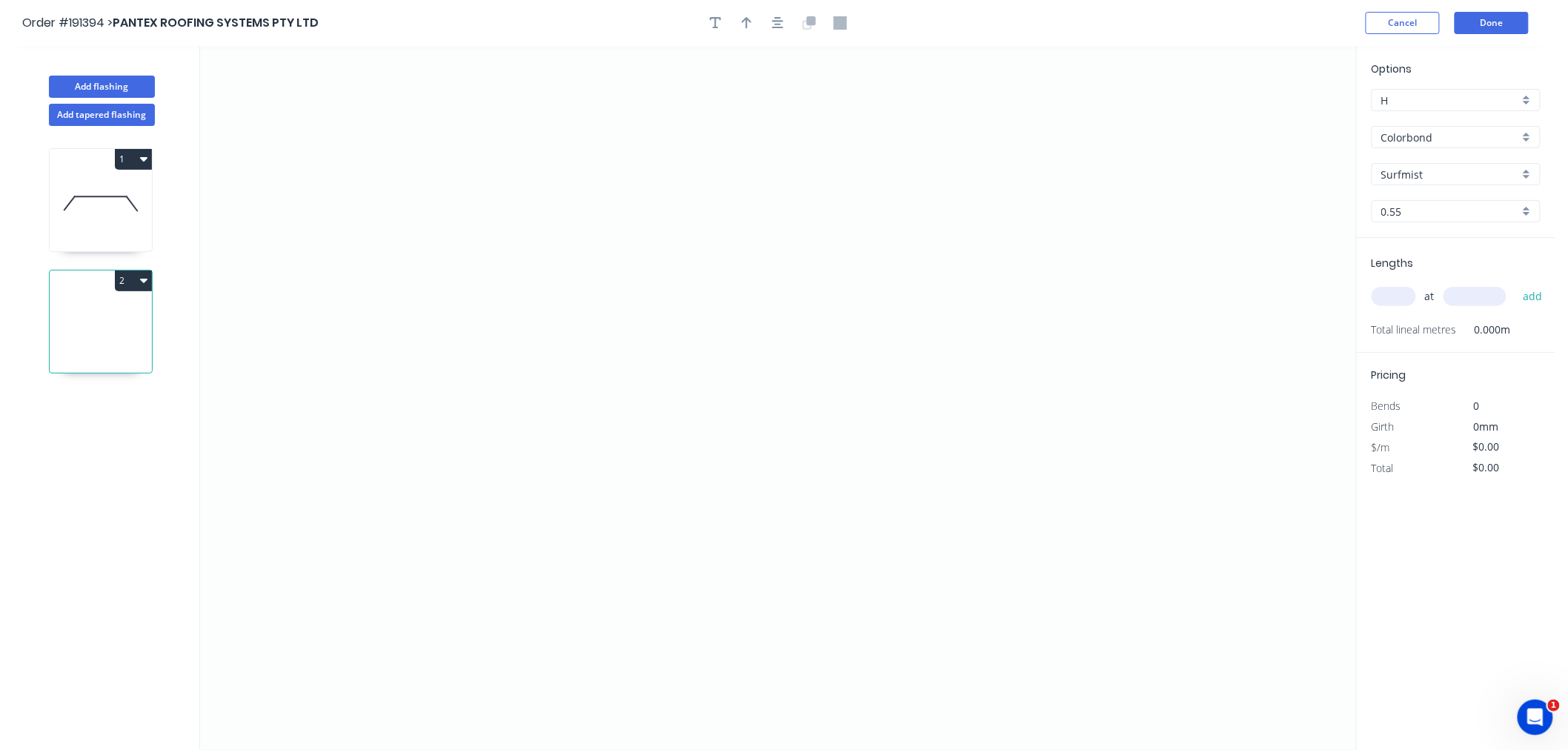
click at [1405, 301] on input "text" at bounding box center [1394, 296] width 45 height 19
click at [1516, 284] on button "add" at bounding box center [1533, 296] width 35 height 25
click at [488, 200] on icon "0" at bounding box center [777, 398] width 1156 height 704
click at [488, 440] on icon "0" at bounding box center [777, 398] width 1156 height 704
click at [775, 418] on icon "0 ?" at bounding box center [777, 398] width 1156 height 704
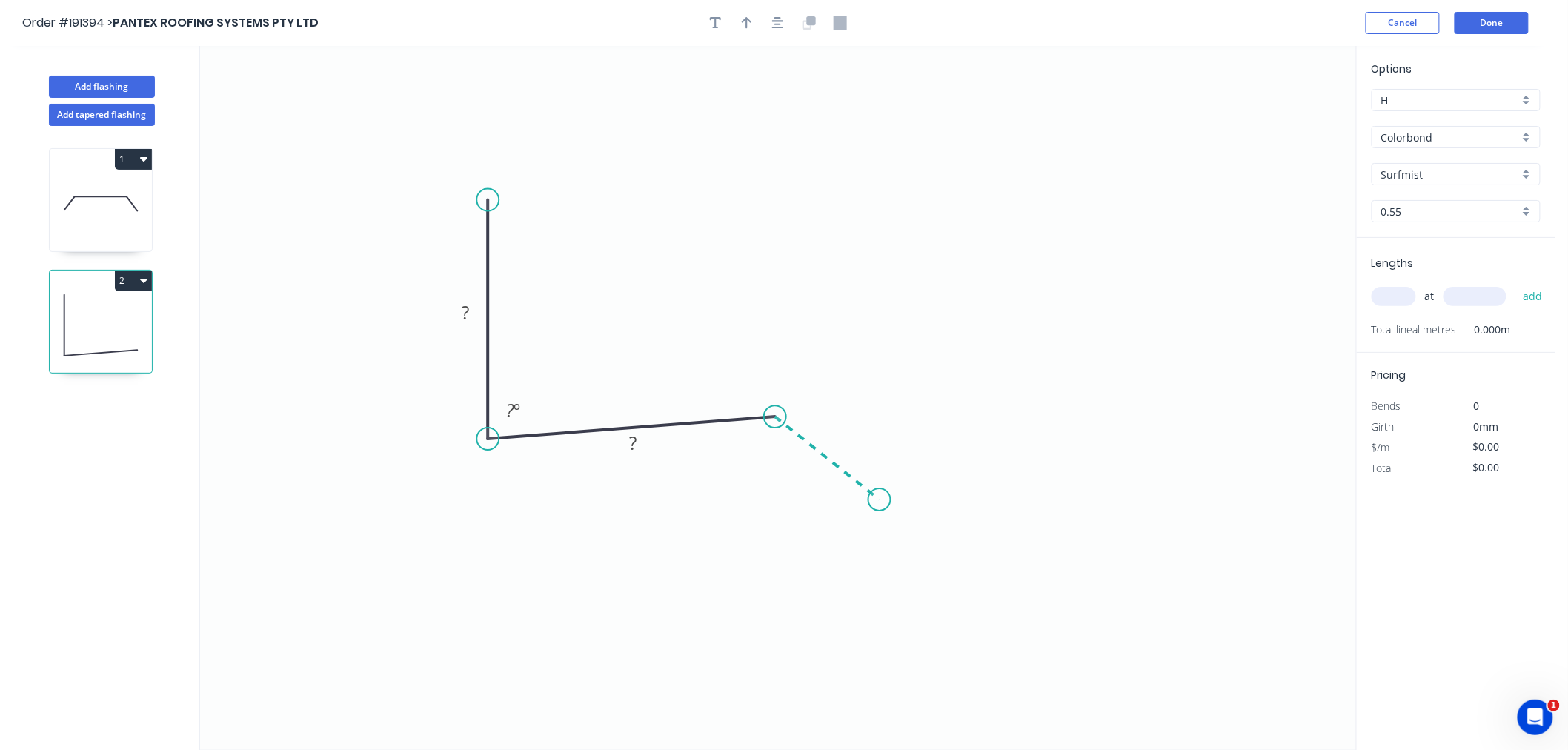
click at [881, 501] on icon "0 ? ? ? º" at bounding box center [777, 398] width 1156 height 704
click at [518, 264] on div "Open Hook" at bounding box center [555, 279] width 149 height 30
click at [524, 280] on div "Delete bend" at bounding box center [559, 282] width 149 height 30
click at [524, 257] on div "Crush & Fold" at bounding box center [562, 248] width 149 height 30
click at [539, 217] on tspan "10" at bounding box center [529, 212] width 21 height 25
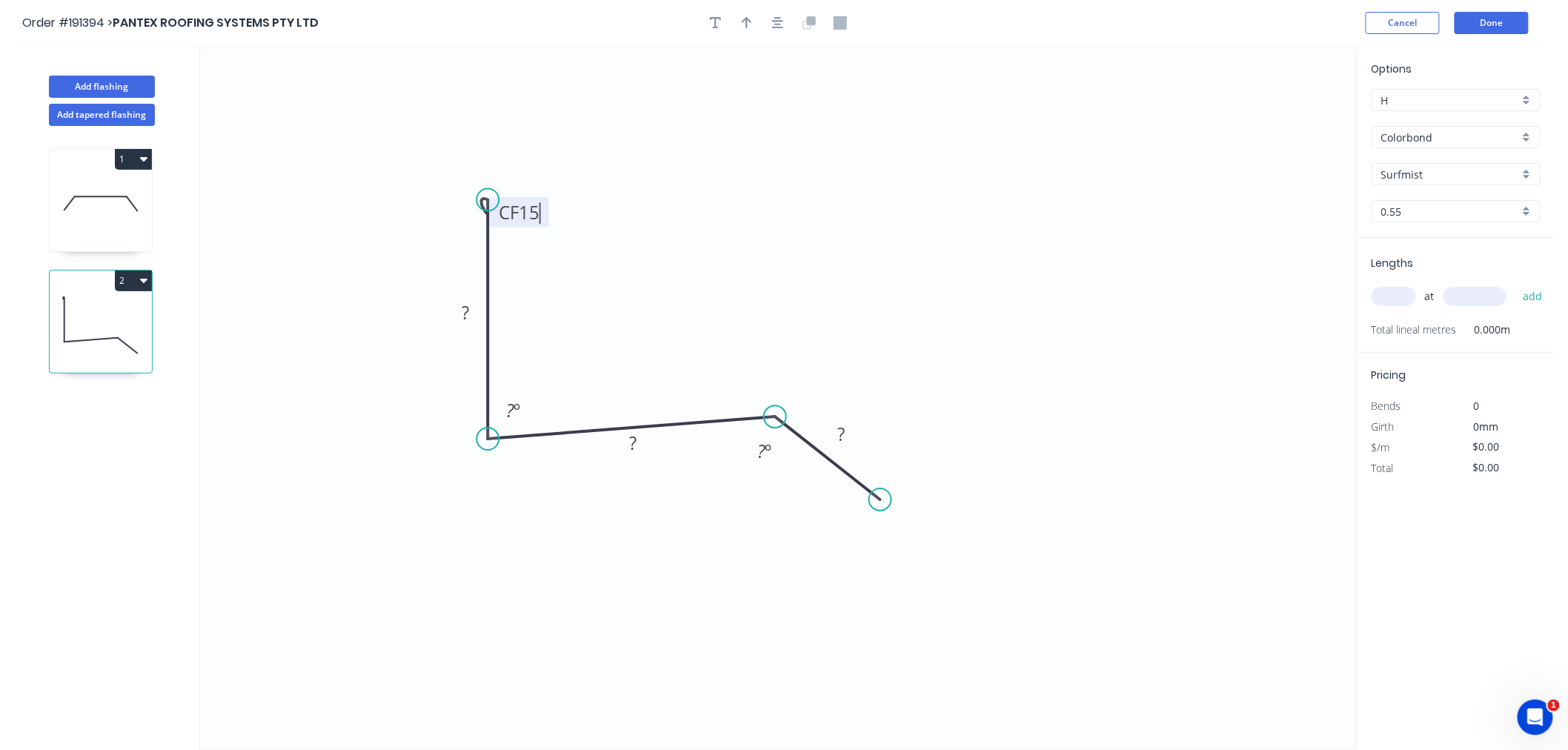
click at [693, 215] on icon "0 CF 15 ? ? ? ? º ? º" at bounding box center [777, 398] width 1156 height 704
click at [536, 213] on tspan "15" at bounding box center [529, 212] width 21 height 25
click at [1390, 295] on input "text" at bounding box center [1394, 296] width 45 height 19
type input "$13.61"
type input "2"
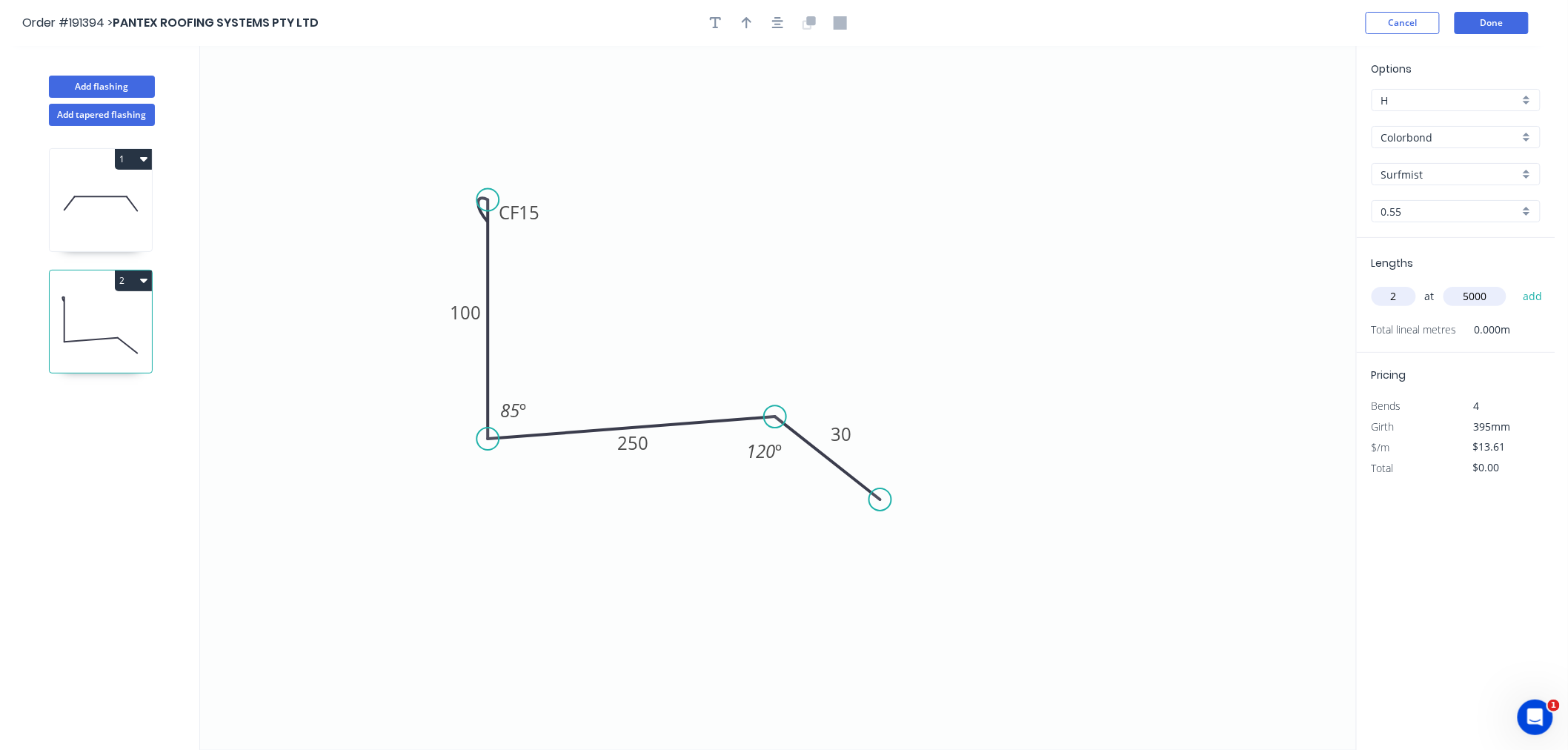
type input "5000"
click at [1516, 284] on button "add" at bounding box center [1533, 296] width 35 height 25
type input "$136.10"
click at [103, 207] on icon at bounding box center [101, 204] width 103 height 95
type input "$23.95"
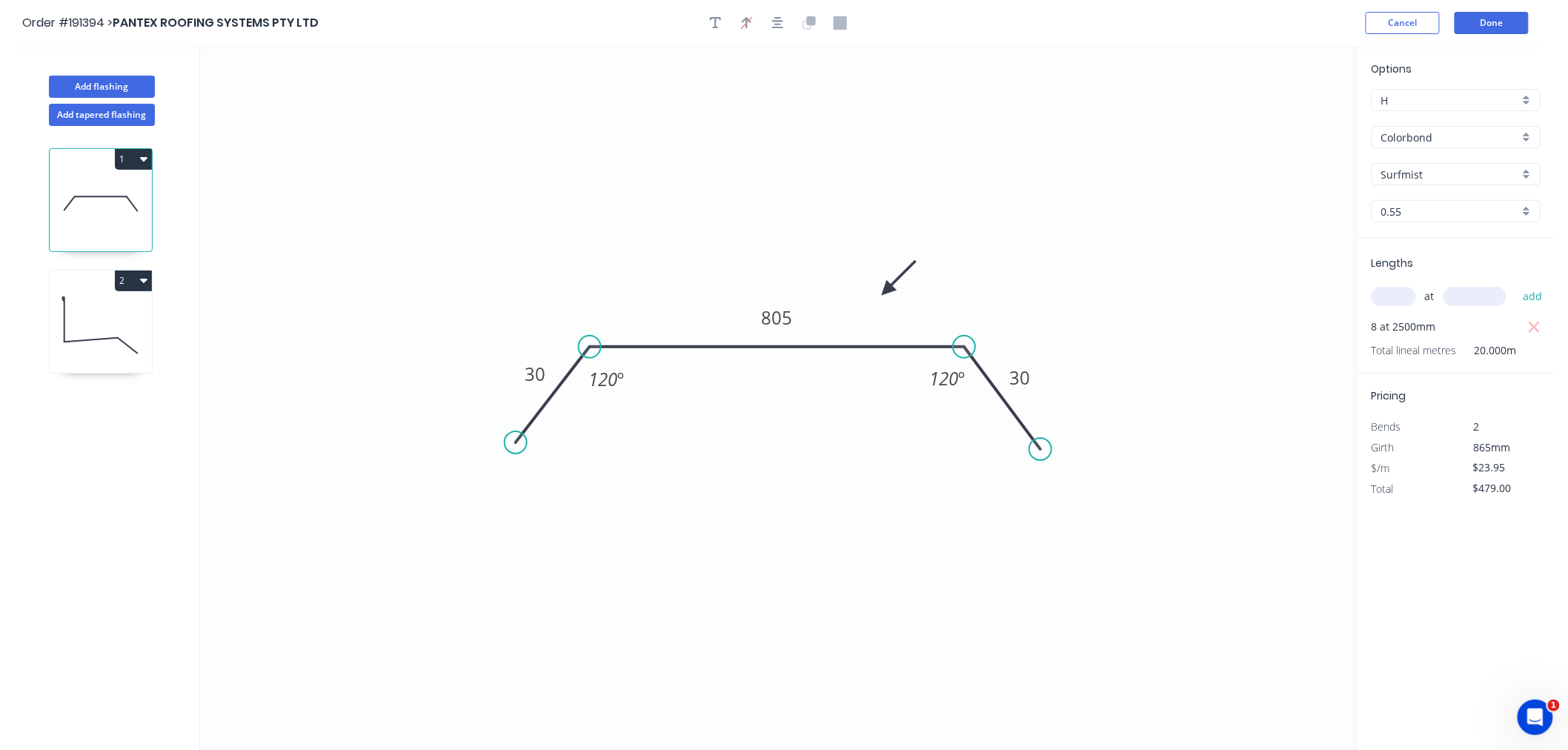
click at [140, 156] on icon "button" at bounding box center [144, 158] width 8 height 11
click at [135, 191] on div "Duplicate" at bounding box center [82, 196] width 114 height 22
type input "$0.00"
click at [545, 371] on tspan "30" at bounding box center [536, 374] width 21 height 25
click at [1125, 52] on icon "0 30 610 30 120 º 120 º" at bounding box center [777, 398] width 1156 height 704
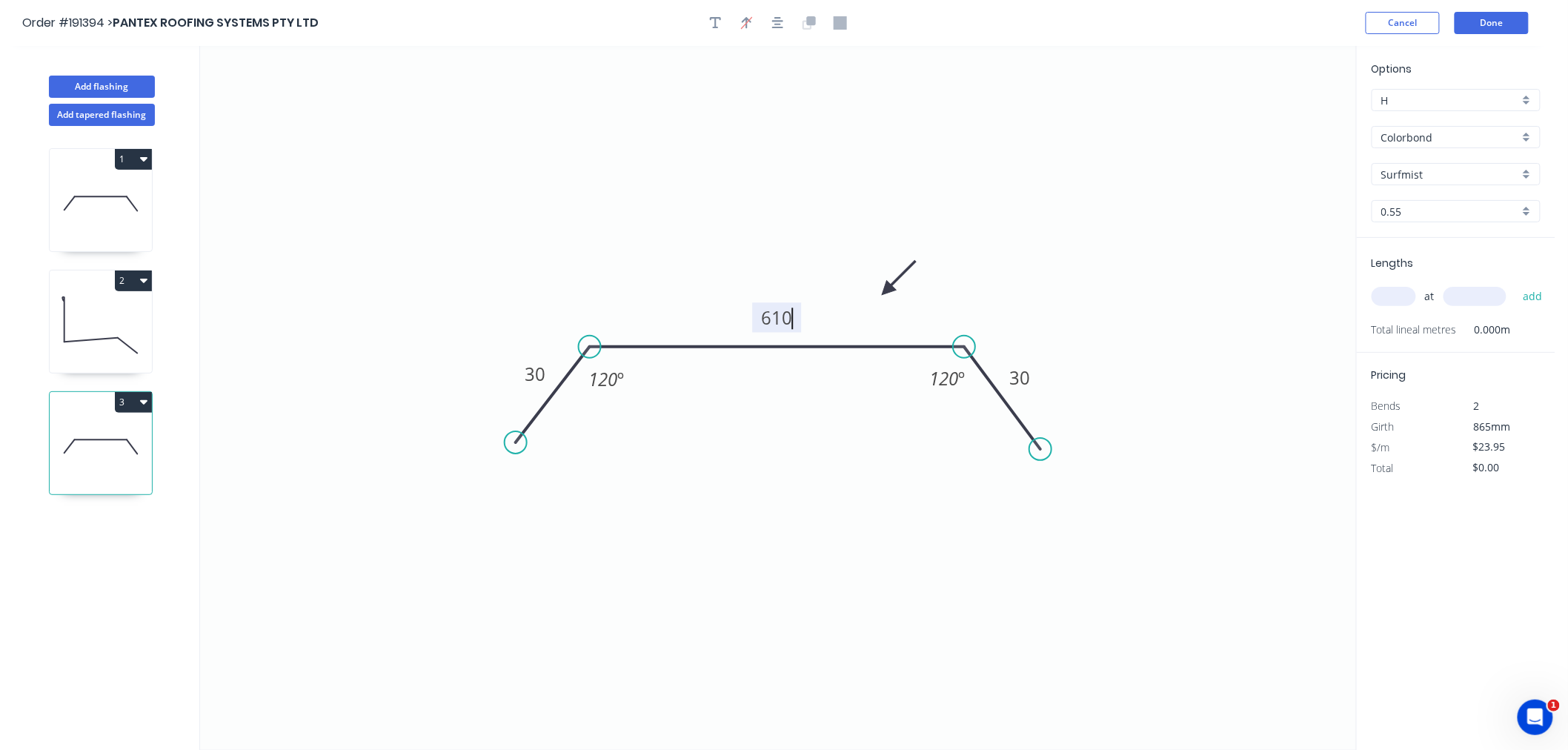
type input "$19.99"
click at [1388, 297] on input "text" at bounding box center [1394, 296] width 45 height 19
type input "4"
type input "3000"
click at [1516, 284] on button "add" at bounding box center [1533, 296] width 35 height 25
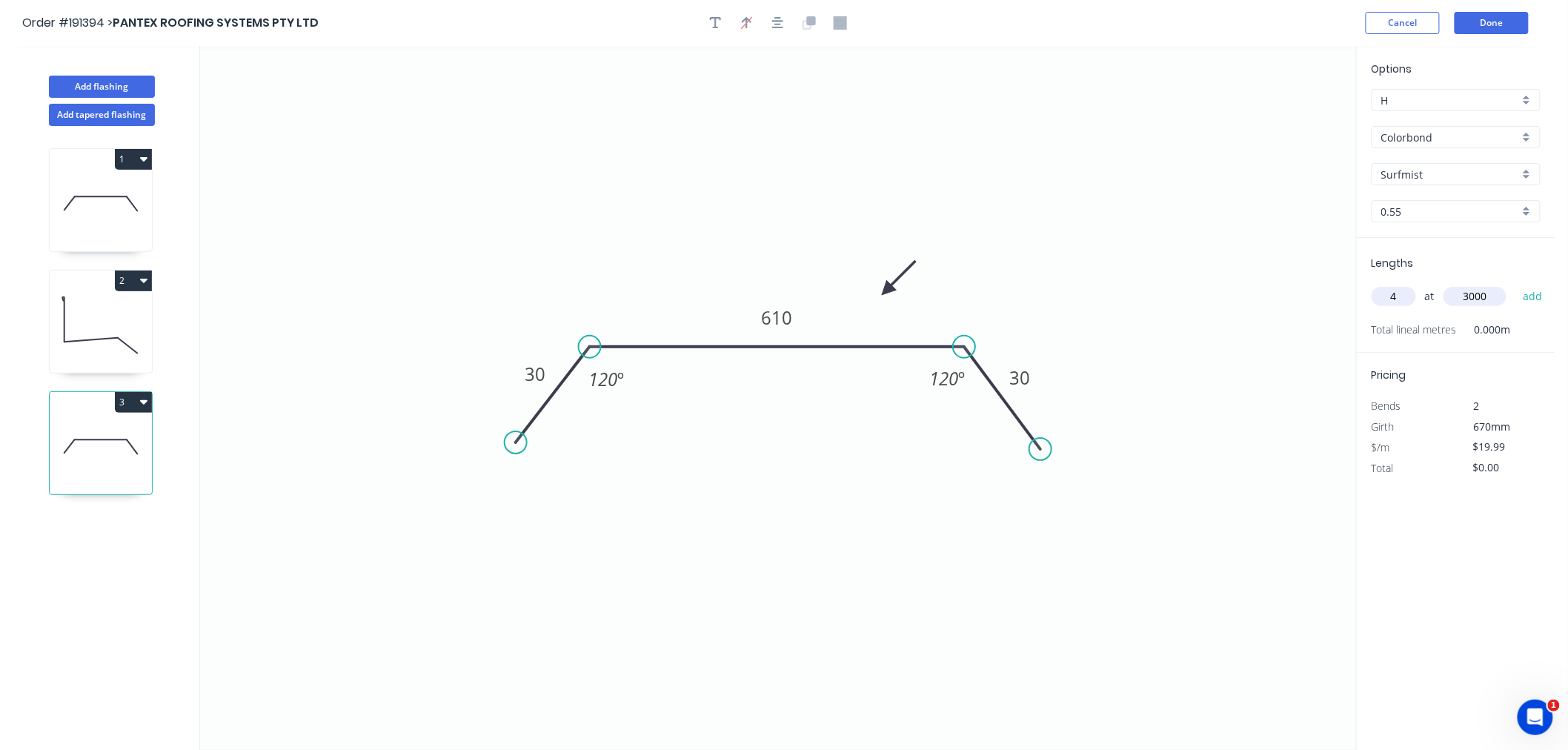
type input "$239.88"
click at [84, 331] on icon at bounding box center [101, 326] width 103 height 95
type input "$13.61"
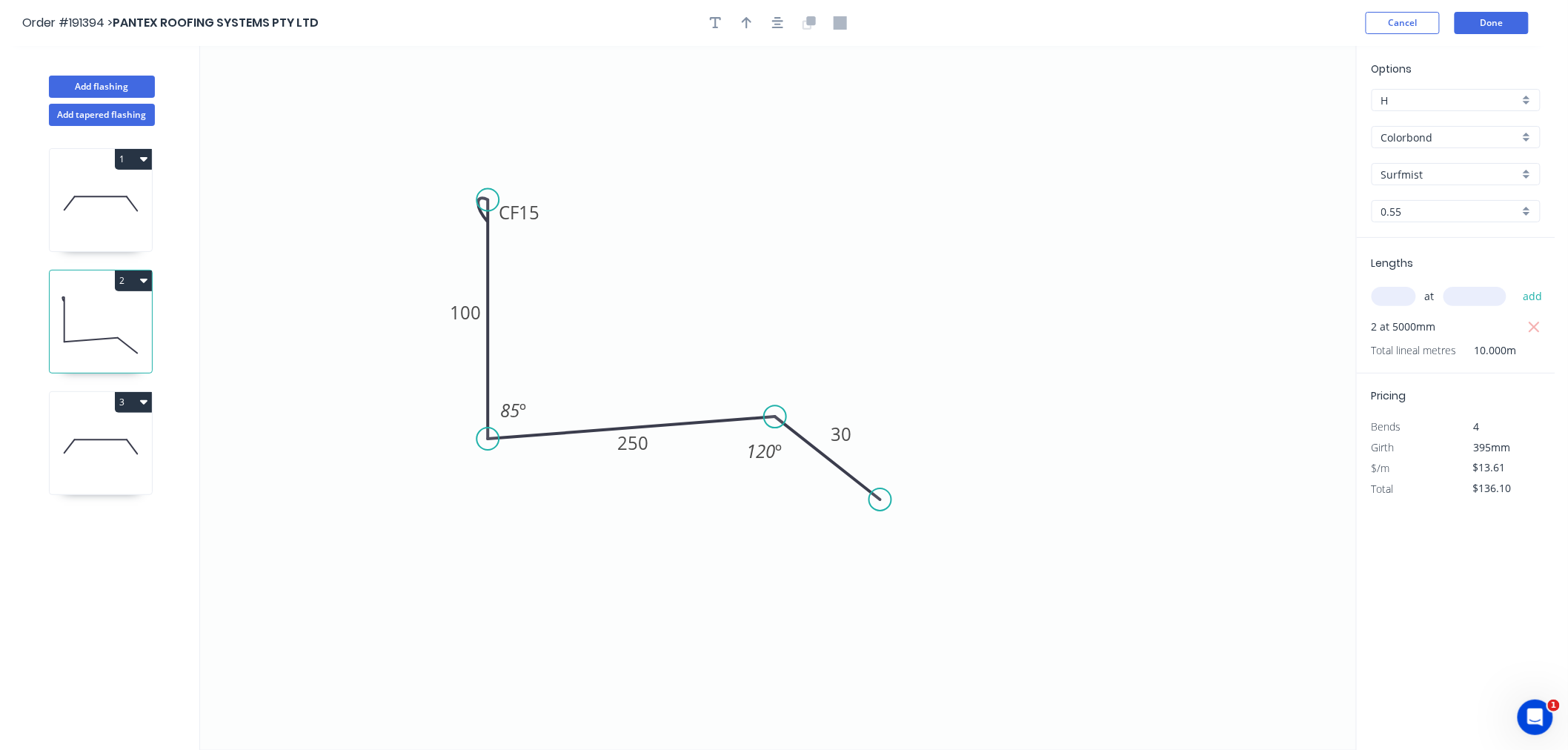
click at [143, 277] on icon "button" at bounding box center [144, 280] width 8 height 11
click at [131, 317] on div "Duplicate" at bounding box center [82, 318] width 114 height 22
type input "$0.00"
click at [112, 565] on icon at bounding box center [101, 569] width 103 height 95
click at [523, 209] on tspan "15" at bounding box center [529, 212] width 21 height 25
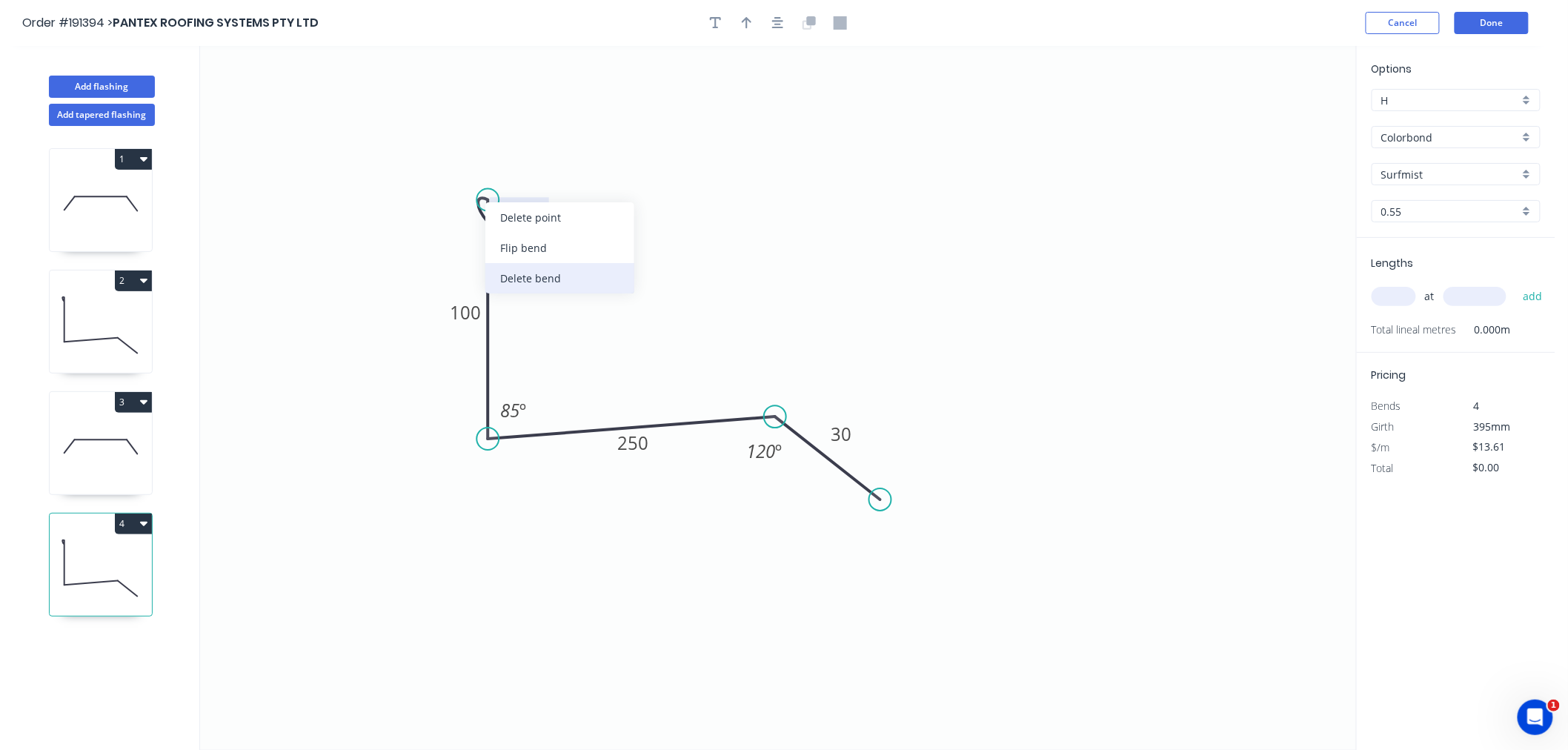
click at [521, 282] on div "Delete bend" at bounding box center [559, 279] width 149 height 30
click at [492, 195] on circle at bounding box center [487, 200] width 22 height 22
click at [487, 191] on circle at bounding box center [487, 194] width 22 height 22
click at [544, 148] on icon "0 100 250 30 85 º 120 º" at bounding box center [777, 398] width 1156 height 704
click at [565, 202] on div "Crush & Fold" at bounding box center [617, 197] width 149 height 30
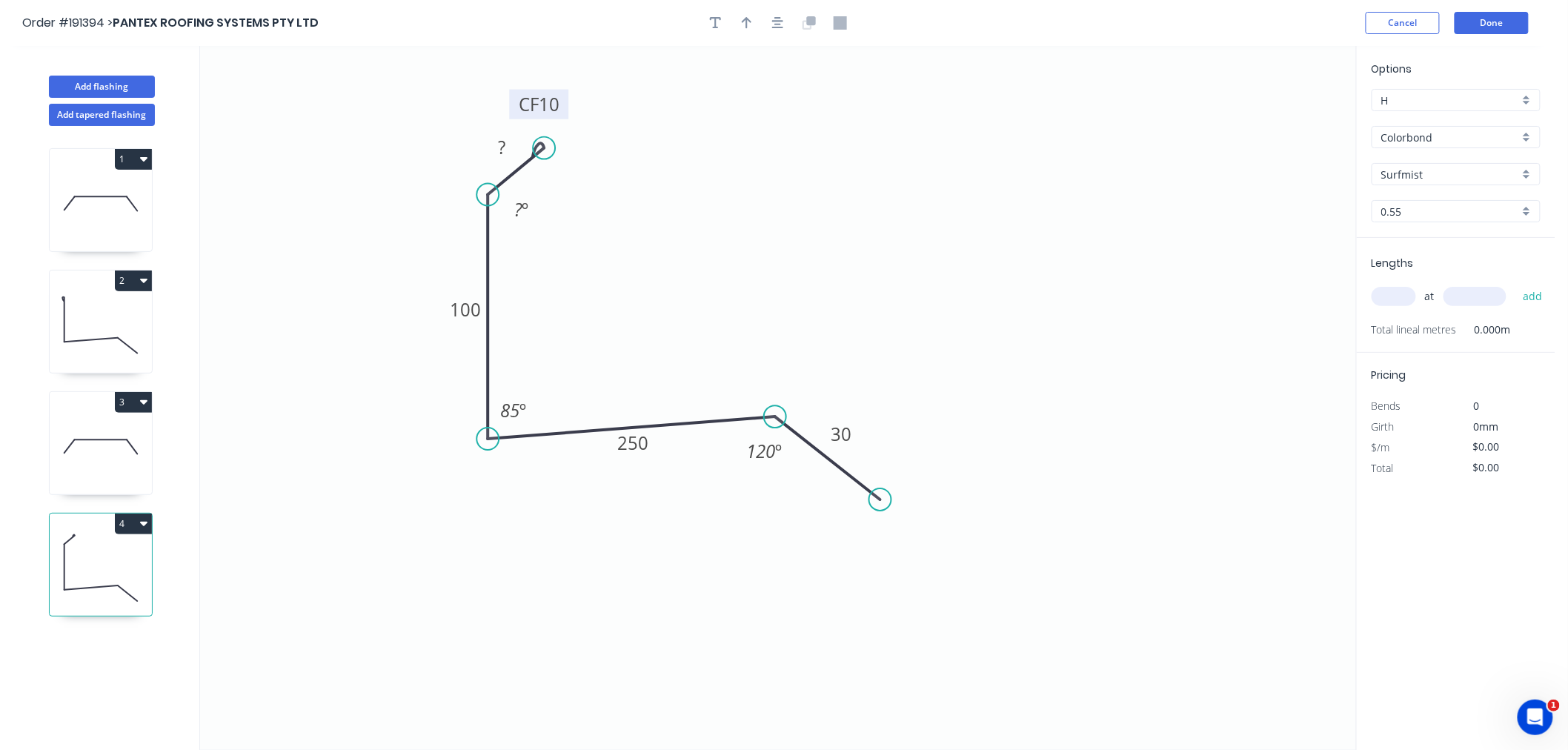
click at [551, 106] on tspan "10" at bounding box center [549, 105] width 21 height 25
click at [504, 136] on tspan "?" at bounding box center [502, 148] width 8 height 25
click at [550, 105] on tspan "10" at bounding box center [549, 105] width 21 height 25
click at [505, 143] on tspan "?" at bounding box center [502, 148] width 8 height 25
drag, startPoint x: 778, startPoint y: 418, endPoint x: 783, endPoint y: 439, distance: 21.6
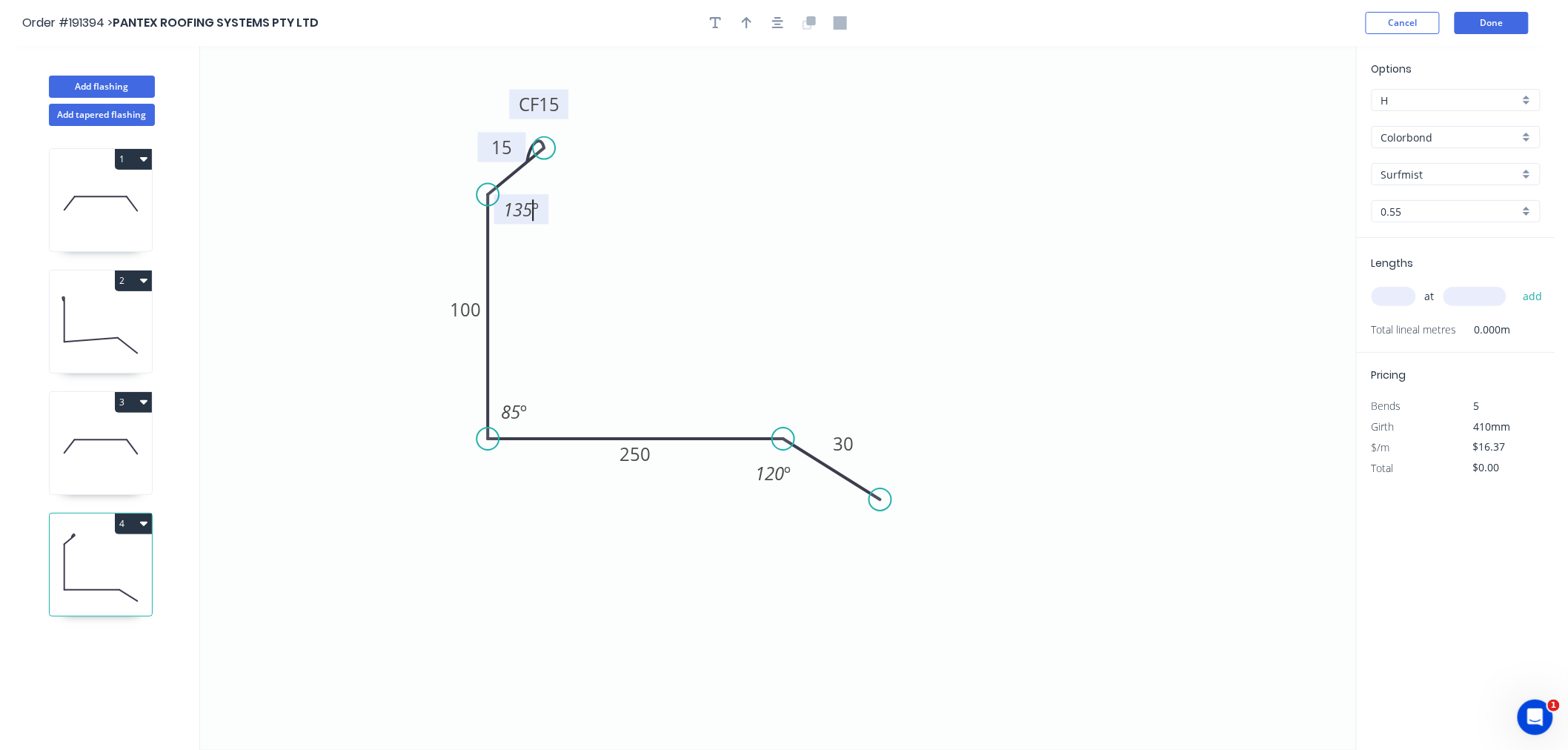
click at [783, 439] on circle at bounding box center [783, 439] width 22 height 22
click at [521, 411] on tspan "º" at bounding box center [523, 412] width 7 height 25
click at [559, 381] on icon "0 CF 15 15 100 250 30 135 º º 120 º" at bounding box center [777, 398] width 1156 height 704
click at [542, 455] on div "Hide angle" at bounding box center [588, 457] width 149 height 30
click at [637, 457] on tspan "250" at bounding box center [636, 454] width 31 height 25
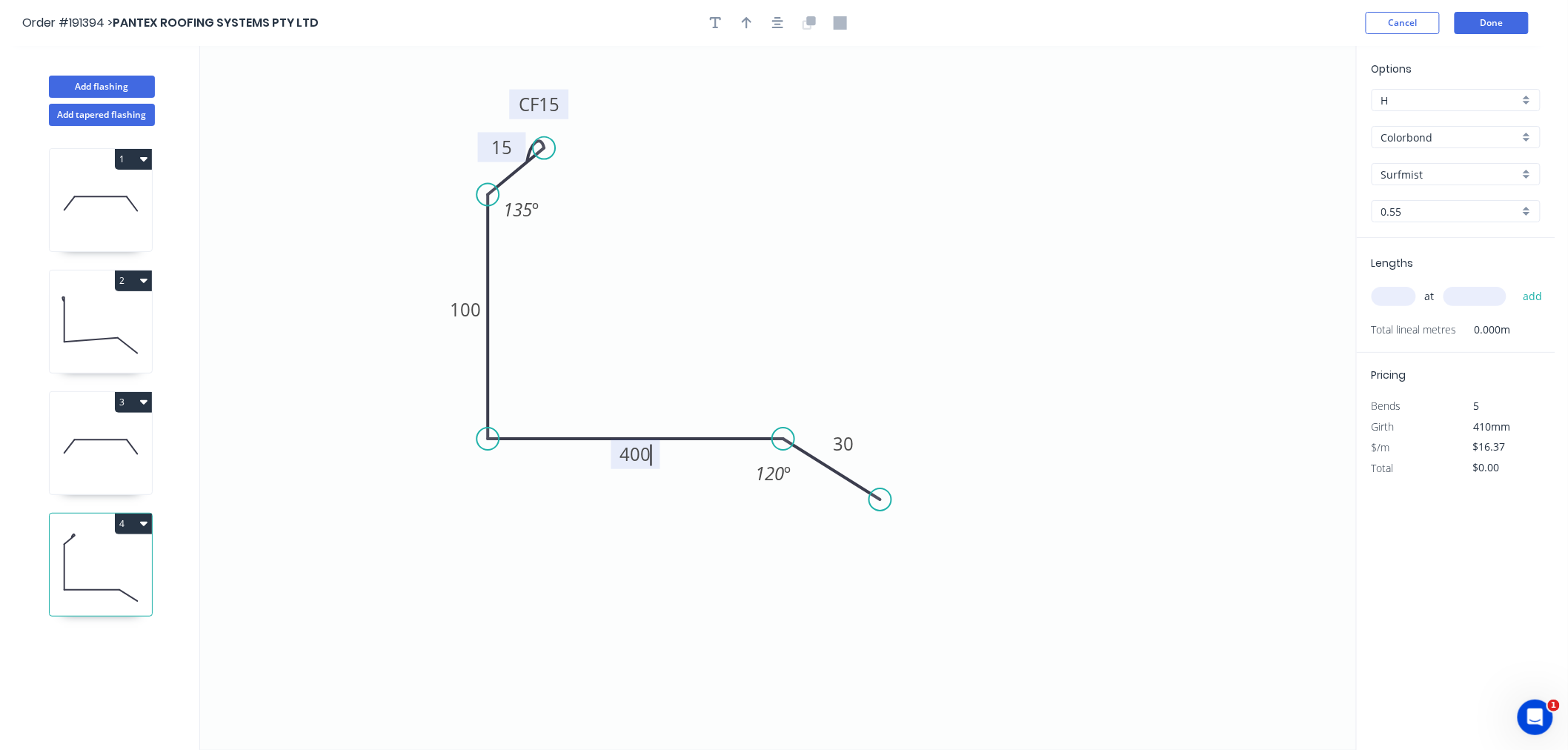
type input "$18.35"
click at [1398, 308] on div "at add" at bounding box center [1458, 297] width 172 height 40
click at [774, 25] on icon "button" at bounding box center [778, 23] width 11 height 11
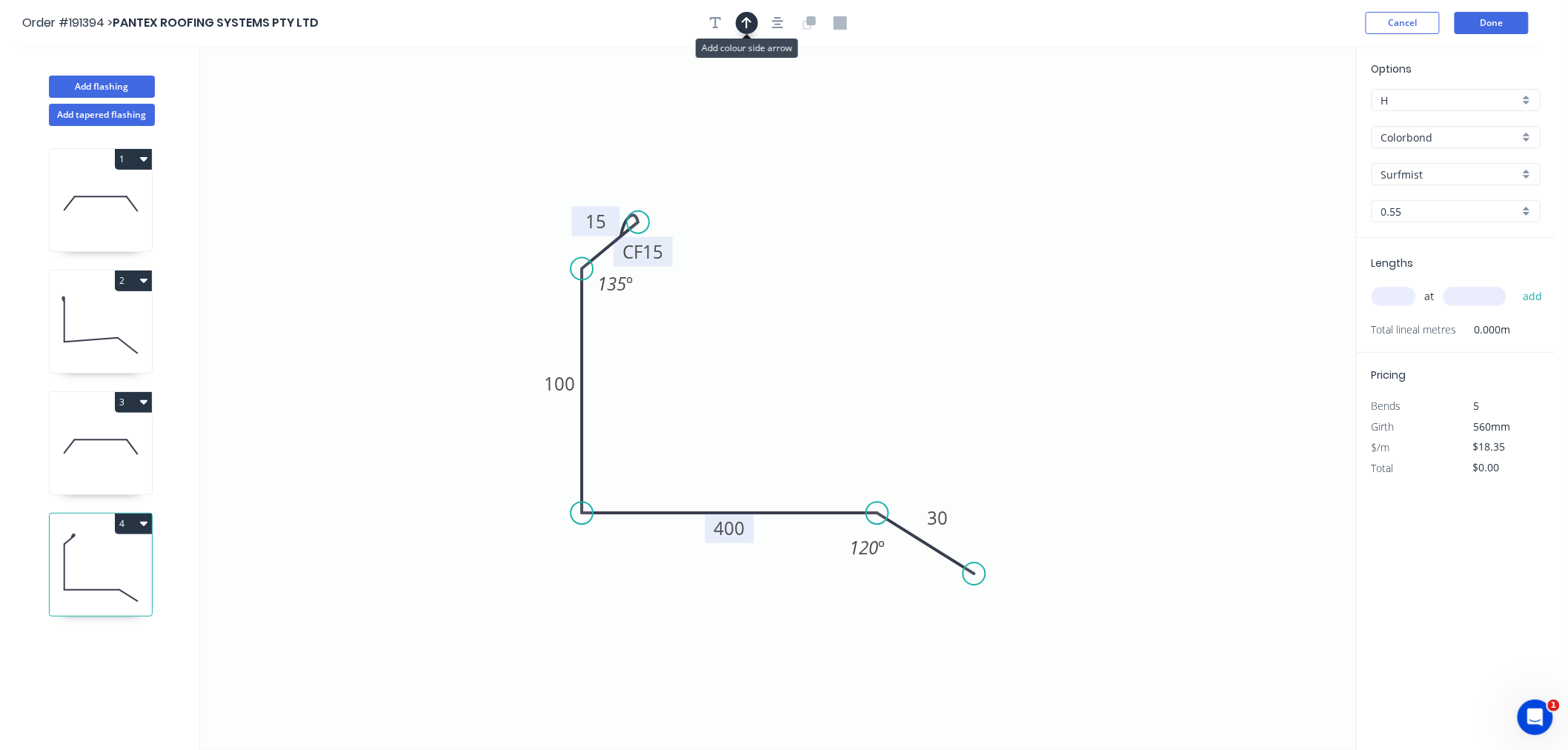
click at [751, 27] on icon "button" at bounding box center [747, 23] width 10 height 13
drag, startPoint x: 669, startPoint y: 250, endPoint x: 732, endPoint y: 189, distance: 87.7
click at [710, 200] on rect at bounding box center [685, 202] width 59 height 30
drag, startPoint x: 1281, startPoint y: 112, endPoint x: 769, endPoint y: 367, distance: 572.0
click at [776, 367] on icon at bounding box center [783, 345] width 13 height 48
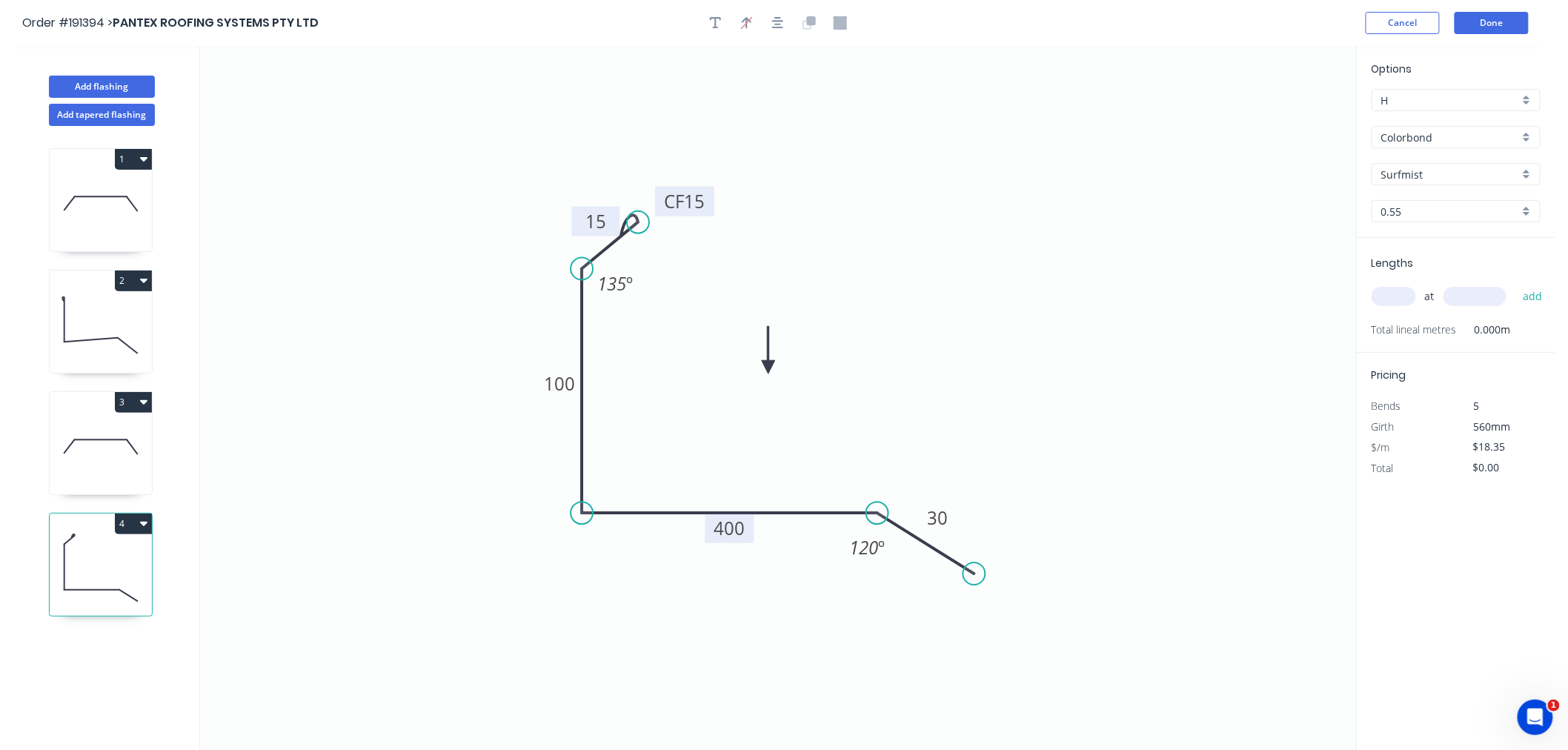
click at [769, 367] on icon at bounding box center [769, 350] width 13 height 48
click at [1387, 290] on input "text" at bounding box center [1394, 296] width 45 height 19
type input "3"
type input "4000"
click at [1516, 284] on button "add" at bounding box center [1533, 296] width 35 height 25
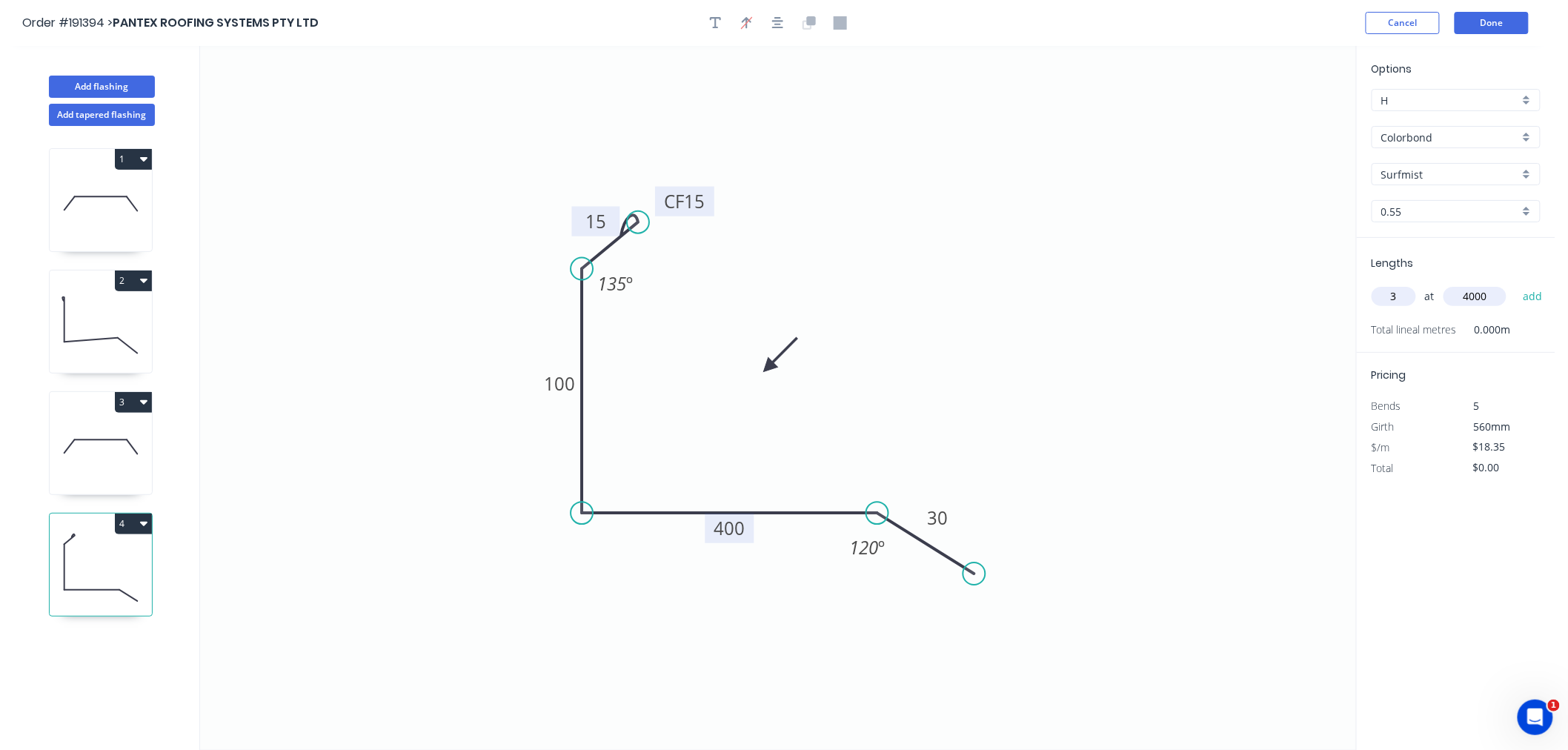
type input "$220.20"
click at [112, 358] on icon at bounding box center [101, 326] width 103 height 95
type input "$13.61"
type input "$136.10"
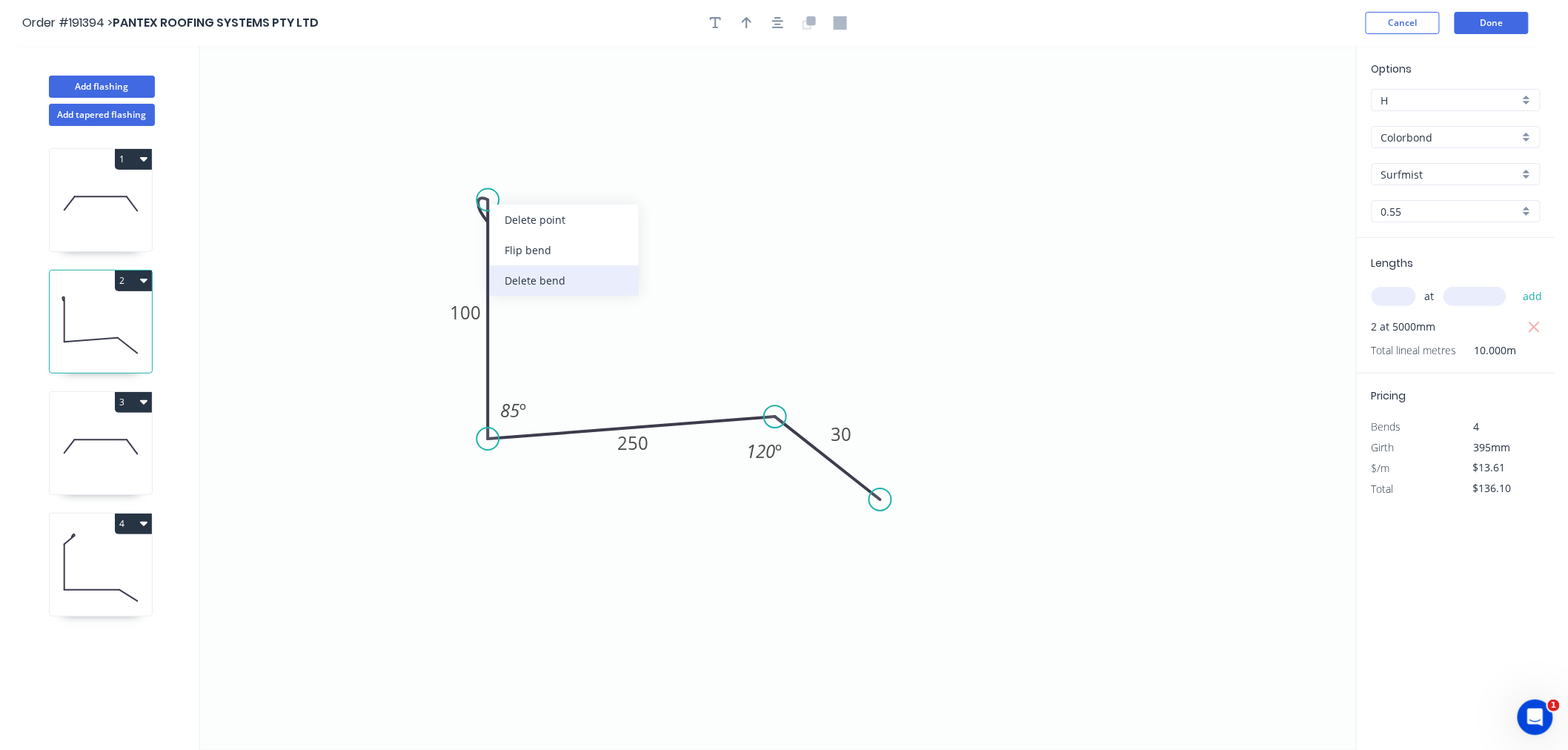
click at [531, 280] on div "Delete bend" at bounding box center [564, 281] width 149 height 30
type input "$12.06"
type input "$120.60"
click at [488, 199] on circle at bounding box center [487, 200] width 22 height 22
click at [546, 150] on icon "0 100 250 30 85 º 120 º" at bounding box center [777, 398] width 1156 height 704
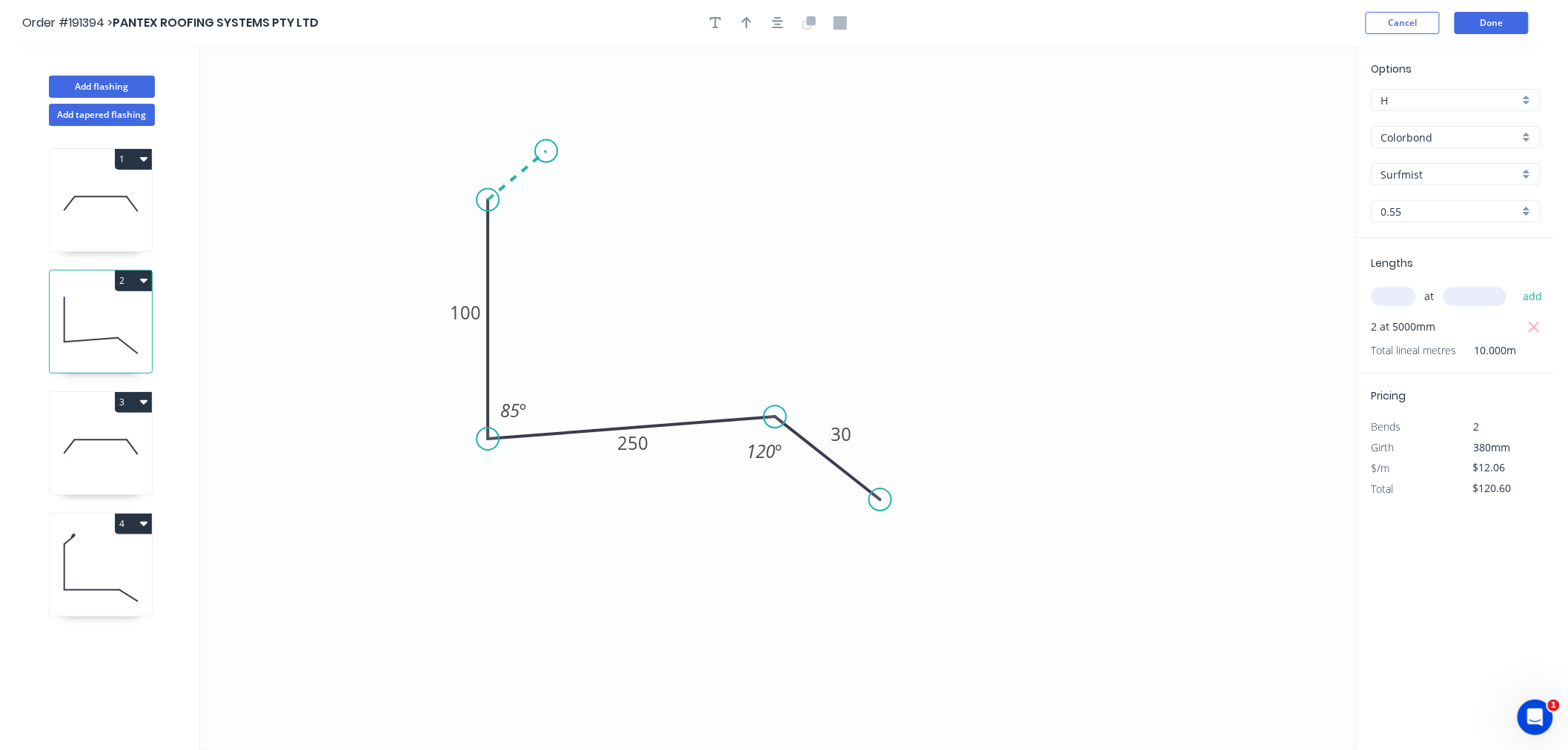
type input "$12.84"
type input "$128.40"
click at [581, 198] on div "Crush & Fold" at bounding box center [620, 200] width 149 height 30
type input "$0.00"
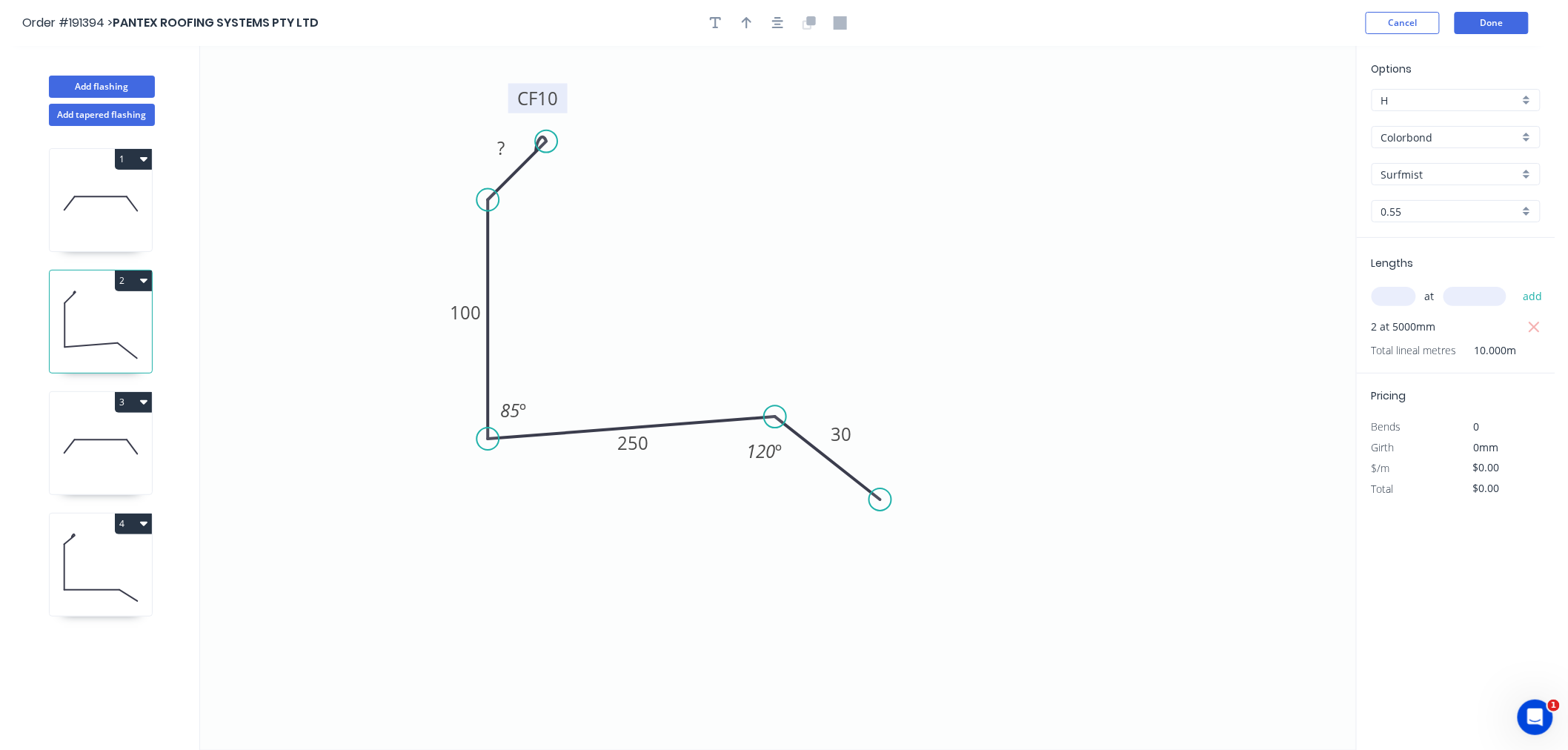
click at [560, 94] on rect at bounding box center [538, 98] width 59 height 30
click at [552, 98] on tspan "10" at bounding box center [548, 98] width 21 height 25
type input "$16.37"
drag, startPoint x: 774, startPoint y: 424, endPoint x: 776, endPoint y: 433, distance: 9.2
click at [776, 433] on circle at bounding box center [775, 439] width 22 height 22
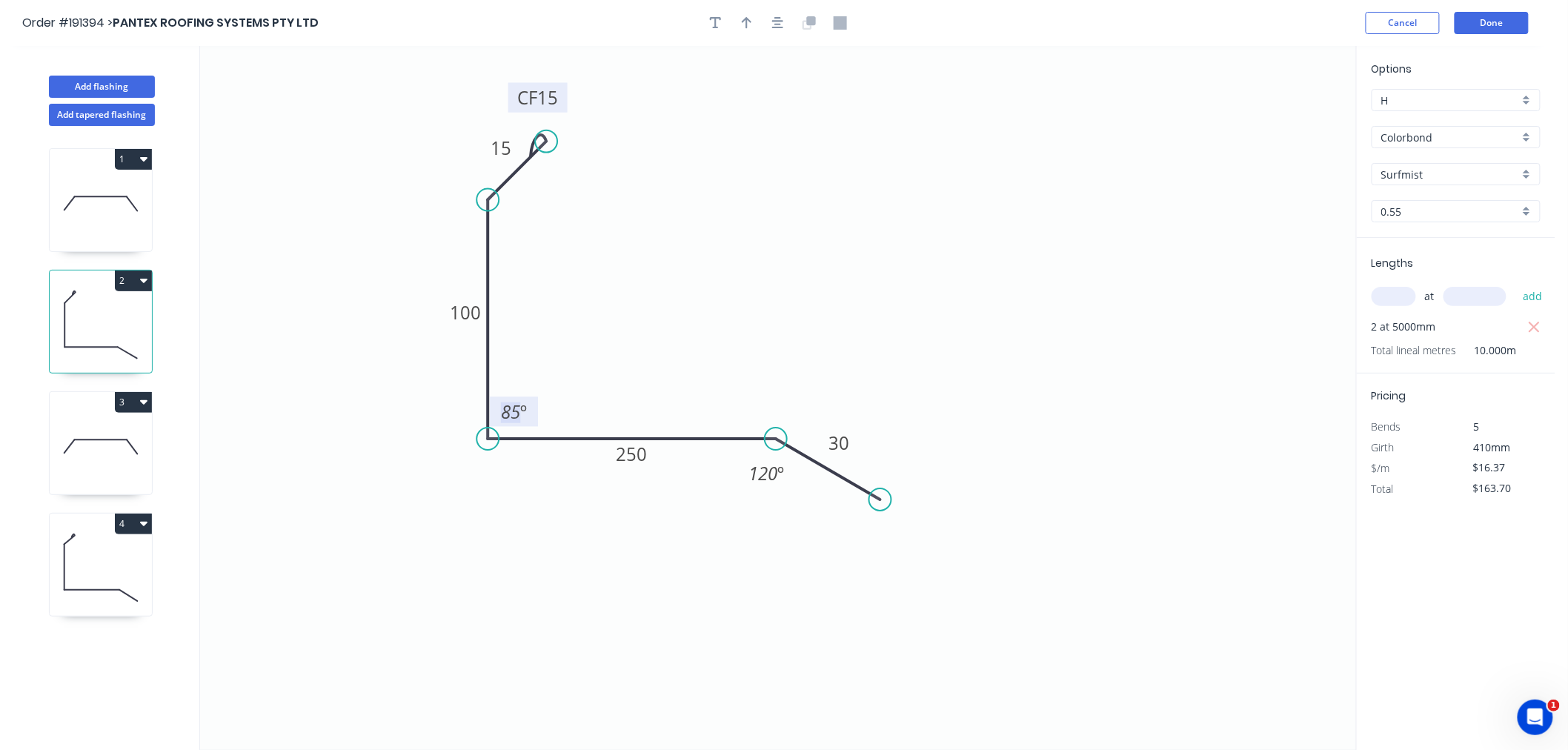
click at [519, 411] on tspan "85" at bounding box center [511, 412] width 19 height 25
click at [609, 299] on icon "0 CF 15 15 100 250 30 º 120 º" at bounding box center [777, 398] width 1156 height 704
click at [541, 454] on div "Hide angle" at bounding box center [595, 463] width 149 height 30
click at [468, 314] on tspan "100" at bounding box center [465, 313] width 31 height 25
click at [843, 244] on icon "0 CF 15 15 100 300 30 120 º" at bounding box center [777, 398] width 1156 height 704
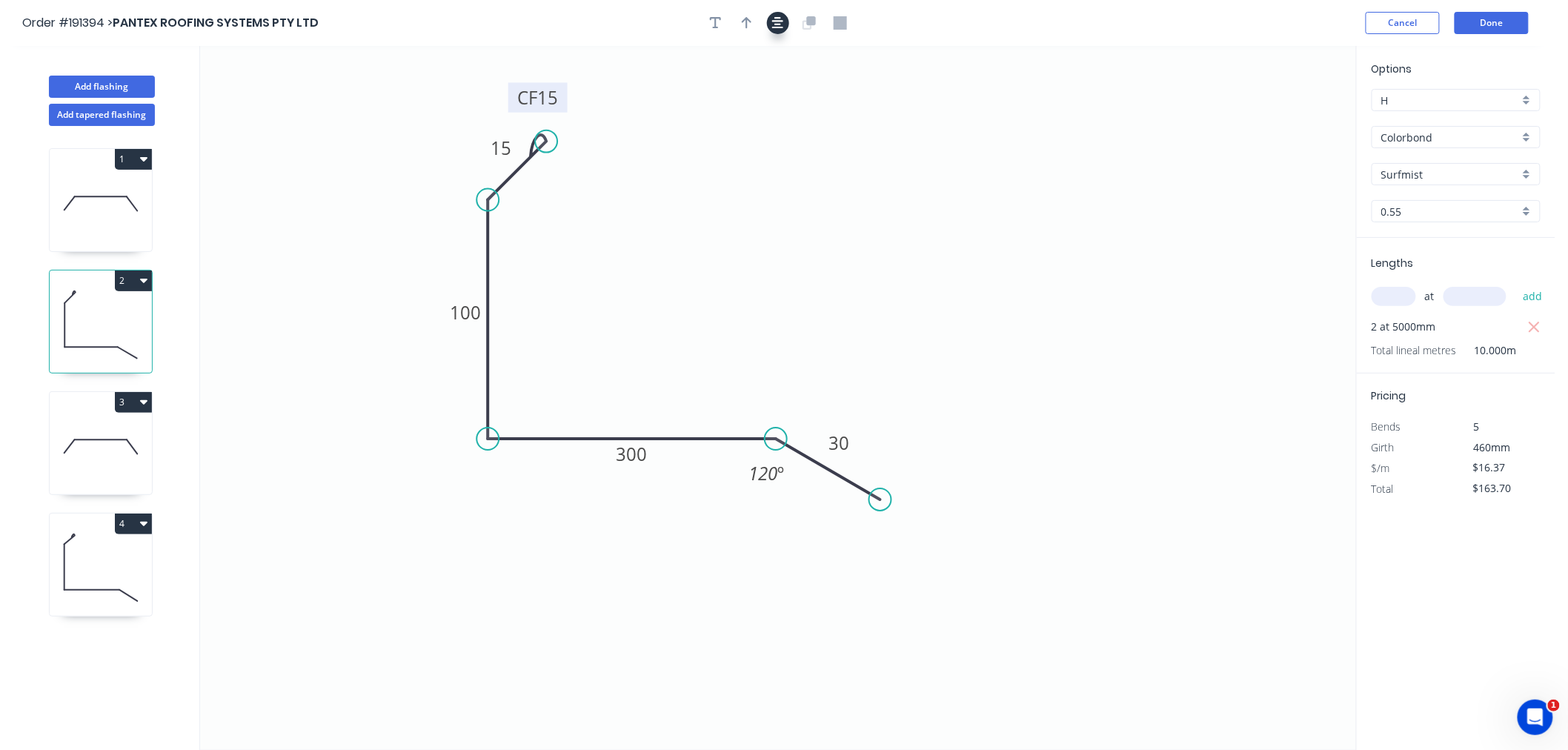
click at [783, 23] on icon "button" at bounding box center [778, 23] width 11 height 13
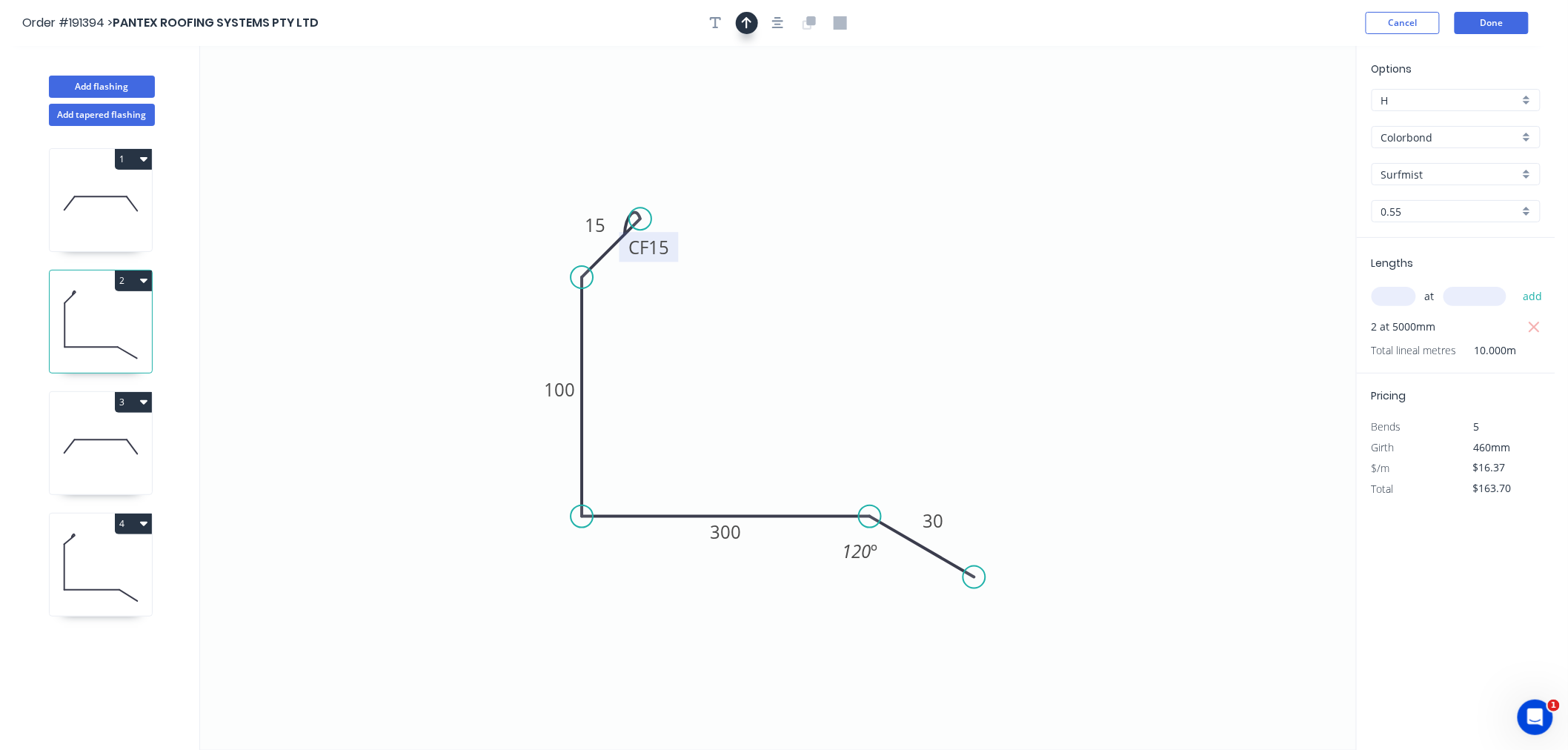
click at [744, 27] on icon "button" at bounding box center [747, 23] width 10 height 13
drag, startPoint x: 1196, startPoint y: 250, endPoint x: 754, endPoint y: 384, distance: 461.9
click at [754, 385] on icon at bounding box center [756, 369] width 13 height 48
click at [754, 384] on icon at bounding box center [754, 366] width 13 height 48
drag, startPoint x: 676, startPoint y: 252, endPoint x: 703, endPoint y: 191, distance: 66.7
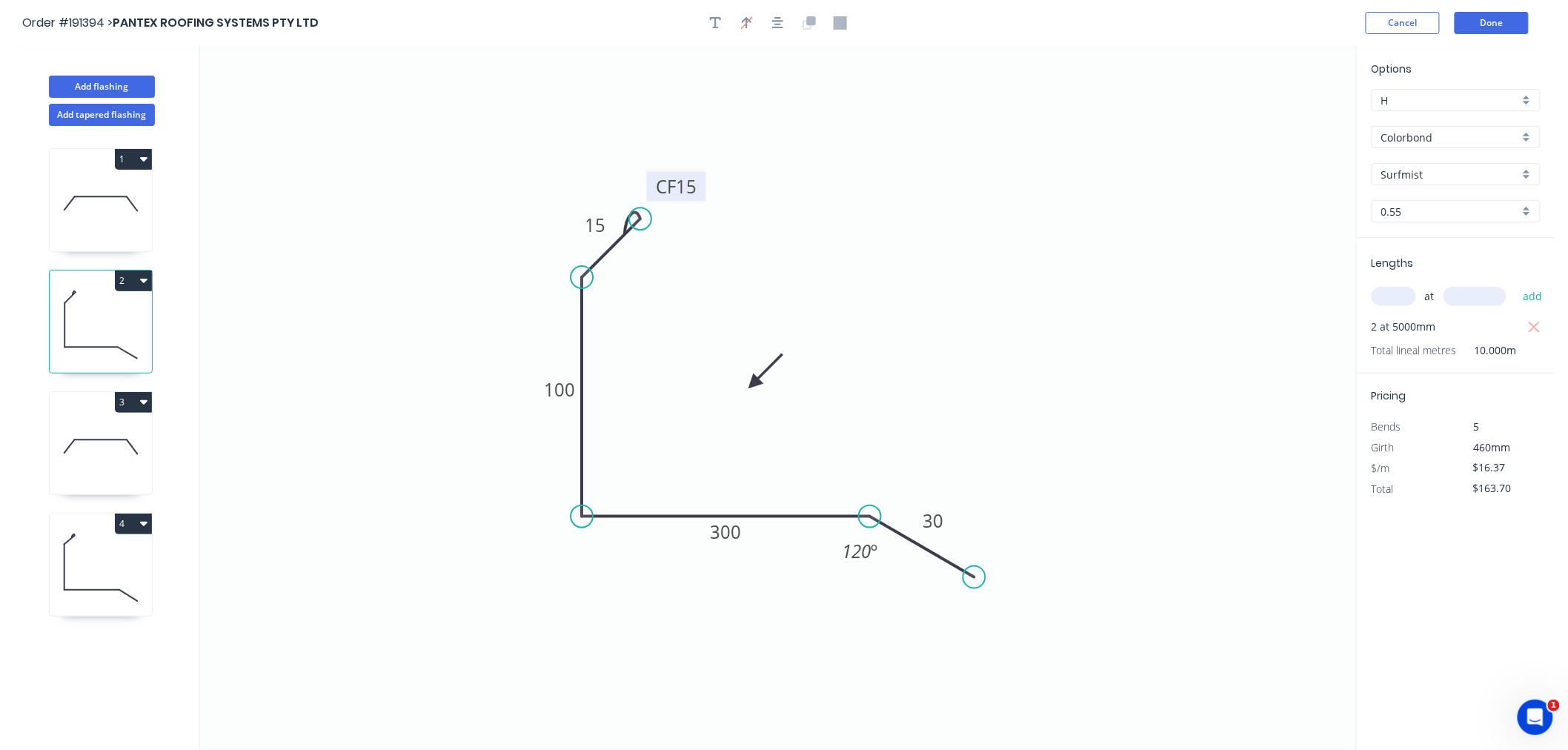
click at [703, 191] on rect at bounding box center [676, 186] width 59 height 30
drag, startPoint x: 578, startPoint y: 231, endPoint x: 561, endPoint y: 239, distance: 18.8
click at [561, 239] on rect at bounding box center [578, 232] width 49 height 30
click at [780, 18] on icon "button" at bounding box center [778, 23] width 11 height 13
click at [1392, 294] on input "text" at bounding box center [1394, 296] width 45 height 19
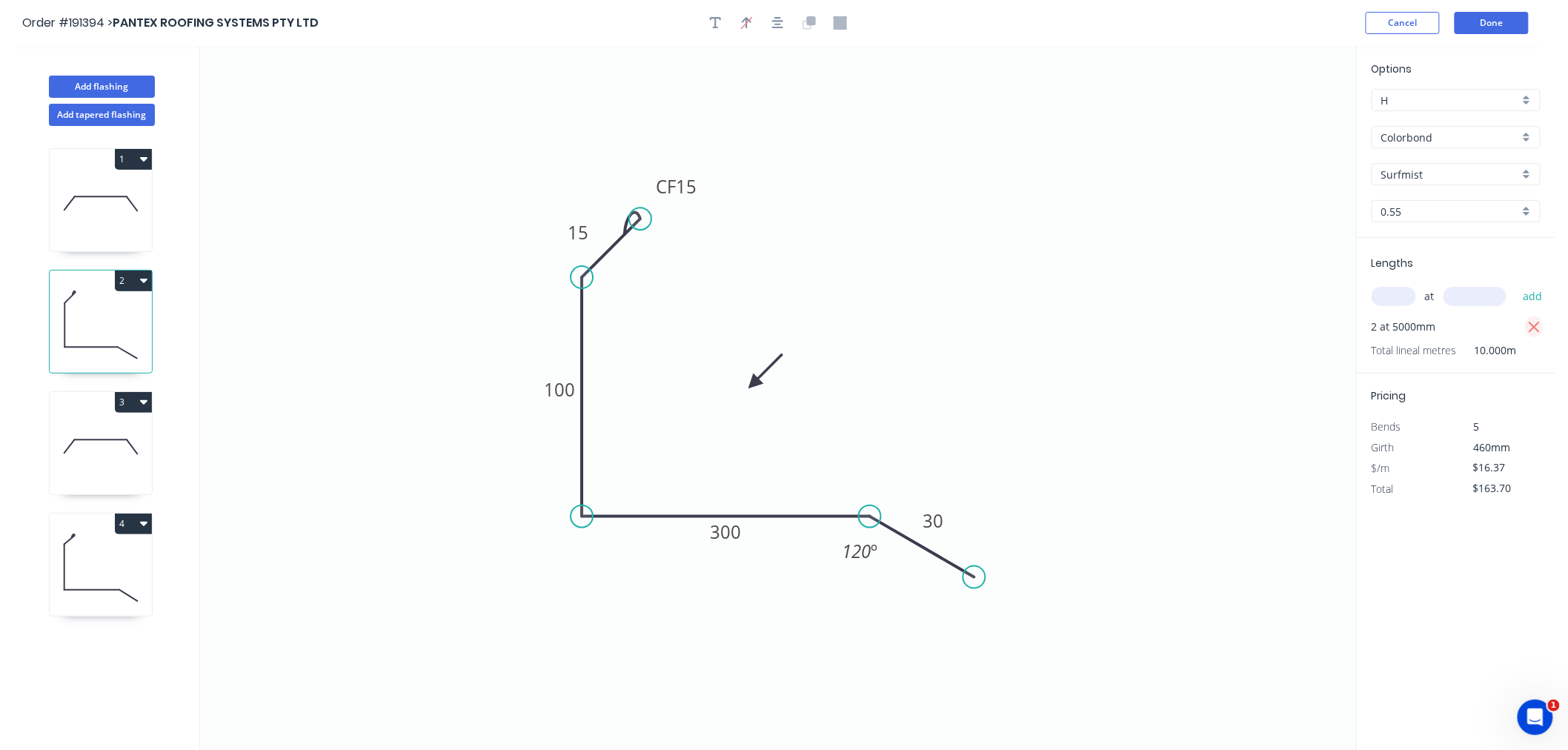
click at [1539, 334] on icon "button" at bounding box center [1535, 327] width 13 height 18
type input "$0.00"
click at [1405, 297] on input "text" at bounding box center [1394, 296] width 45 height 19
type input "3"
type input "4000"
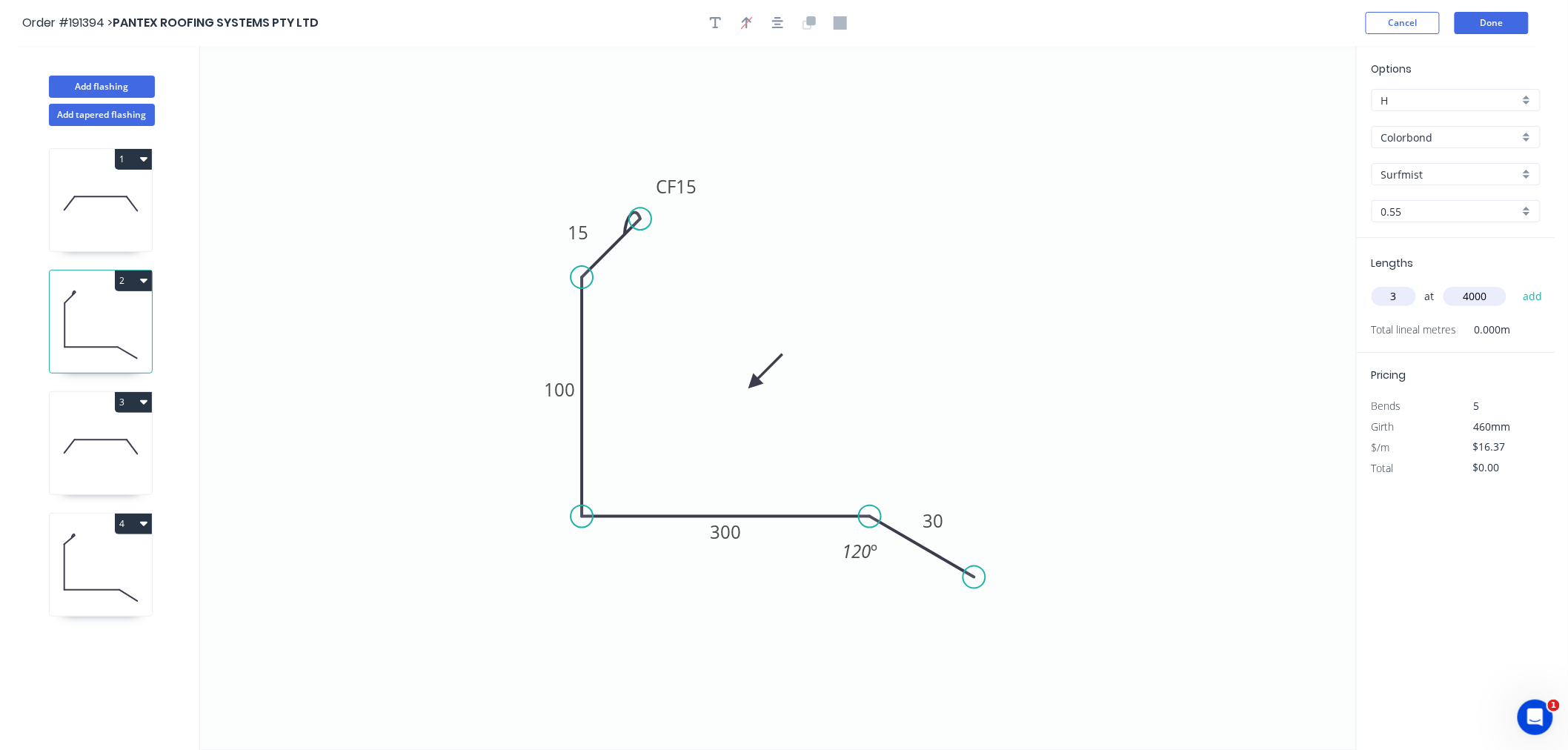
click at [1516, 284] on button "add" at bounding box center [1533, 296] width 35 height 25
type input "$196.44"
click at [123, 462] on icon at bounding box center [101, 447] width 103 height 95
type input "$19.99"
type input "$239.88"
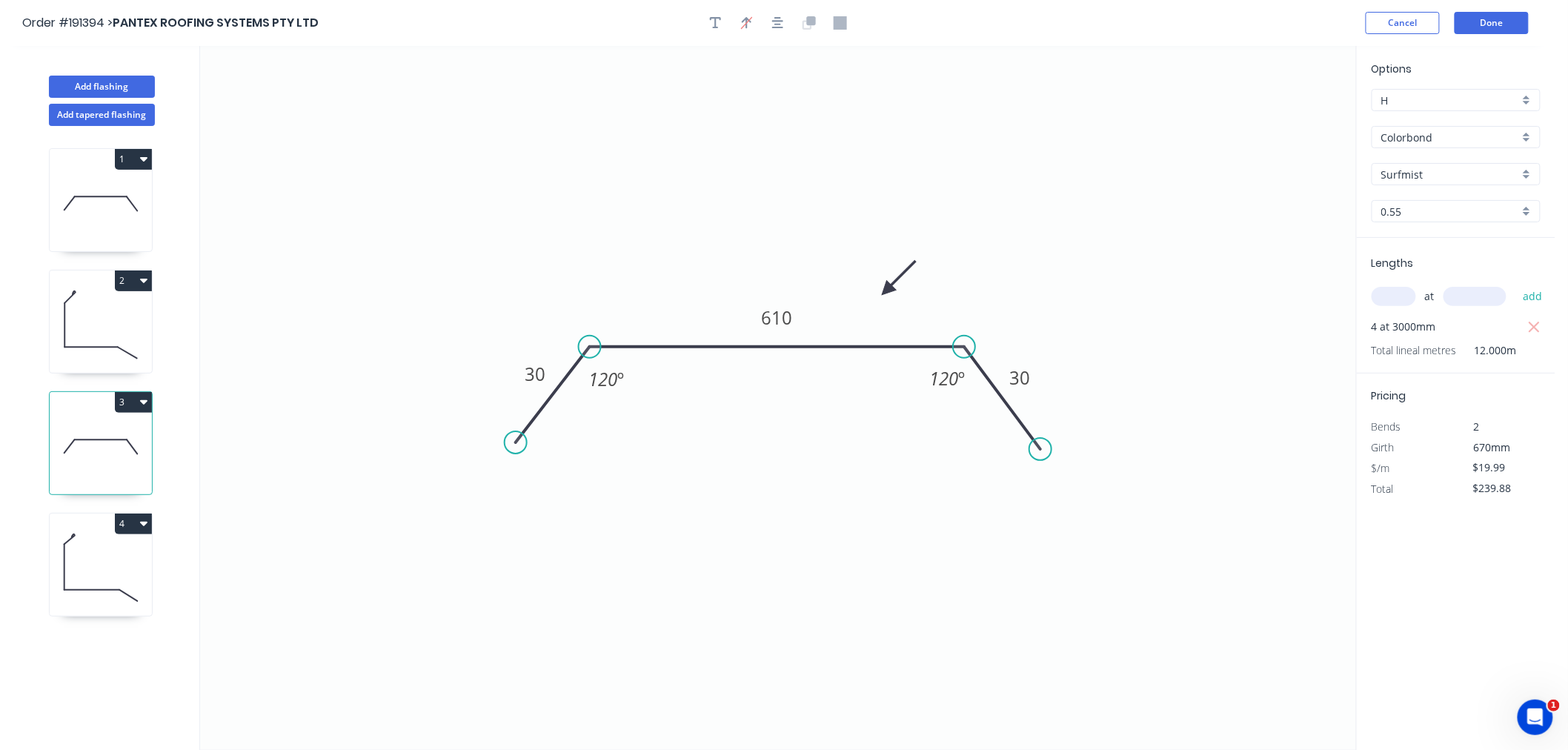
click at [91, 566] on icon at bounding box center [101, 569] width 103 height 95
type input "$18.35"
type input "$220.20"
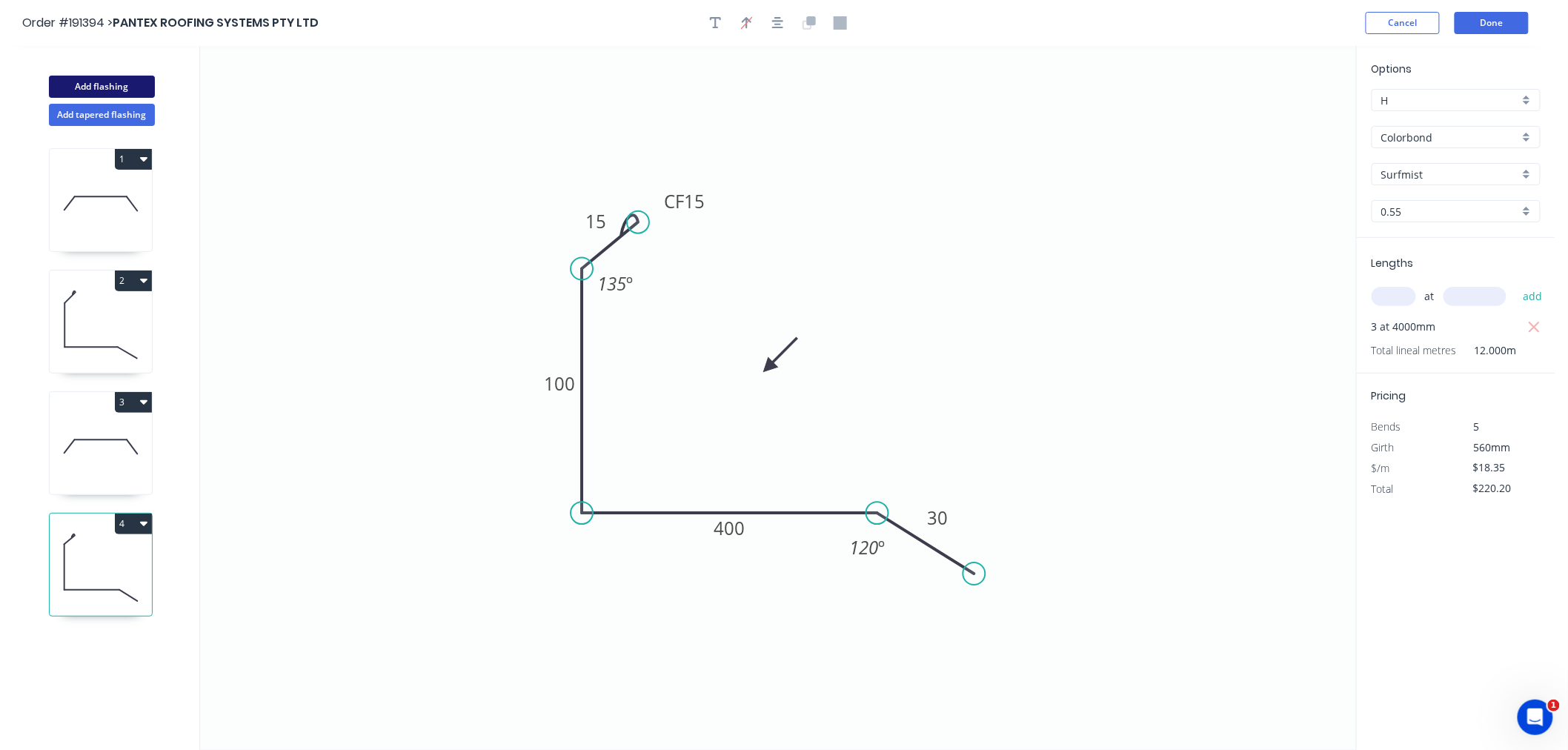
click at [130, 93] on button "Add flashing" at bounding box center [101, 86] width 106 height 22
type input "$0.00"
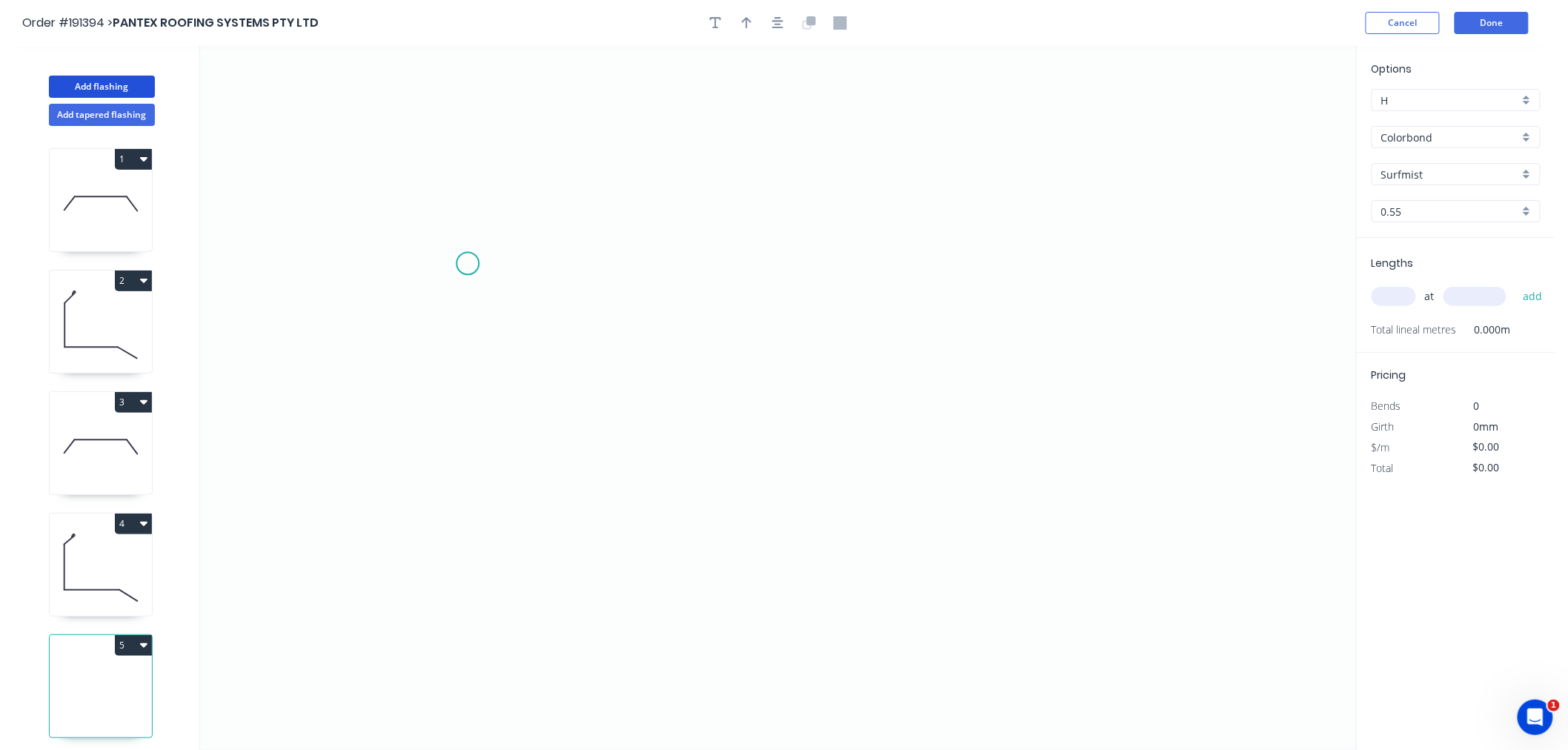
click at [468, 264] on icon "0" at bounding box center [777, 398] width 1156 height 704
click at [900, 255] on icon "0" at bounding box center [777, 398] width 1156 height 704
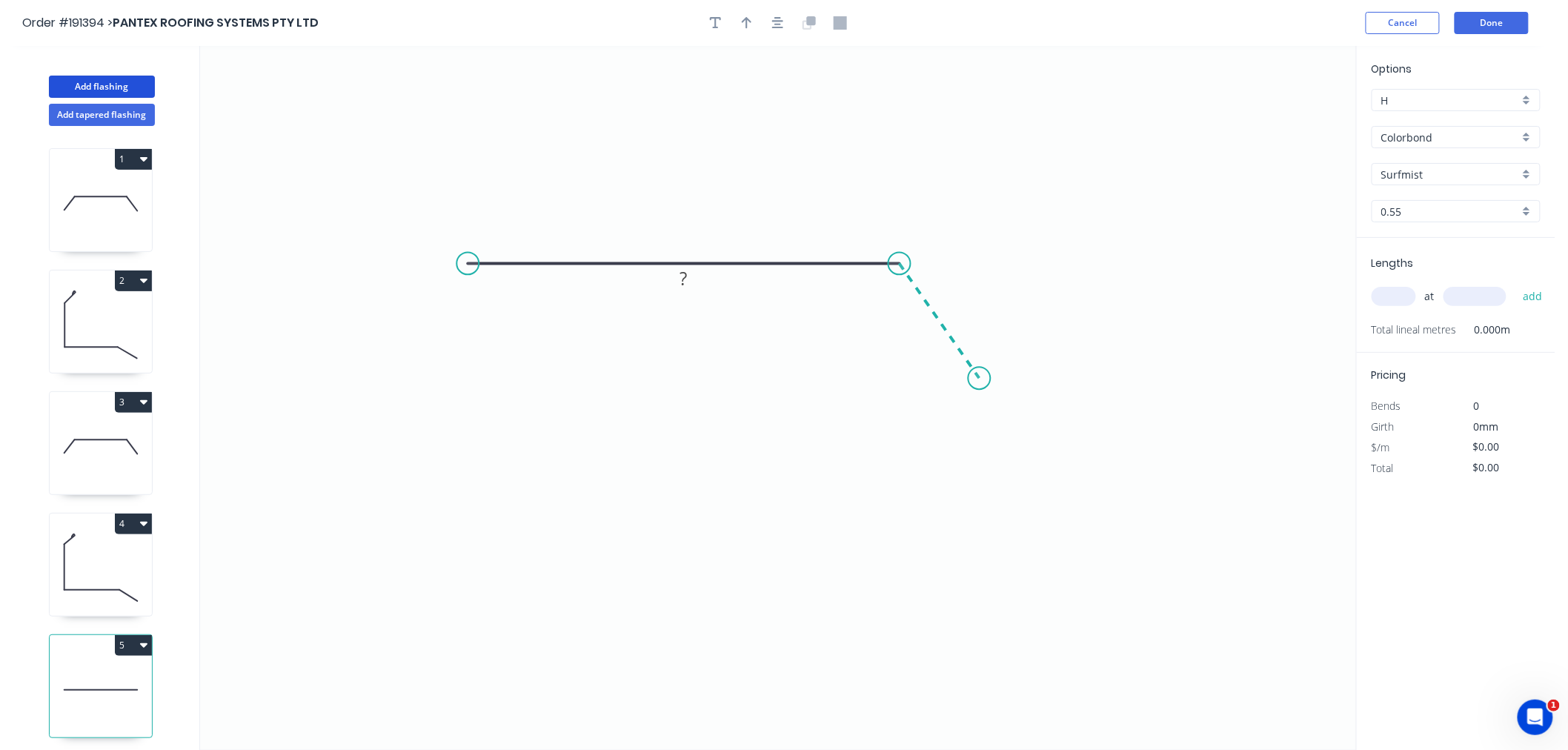
click at [980, 379] on icon "0 ?" at bounding box center [777, 398] width 1156 height 704
click at [774, 29] on icon "button" at bounding box center [778, 23] width 11 height 13
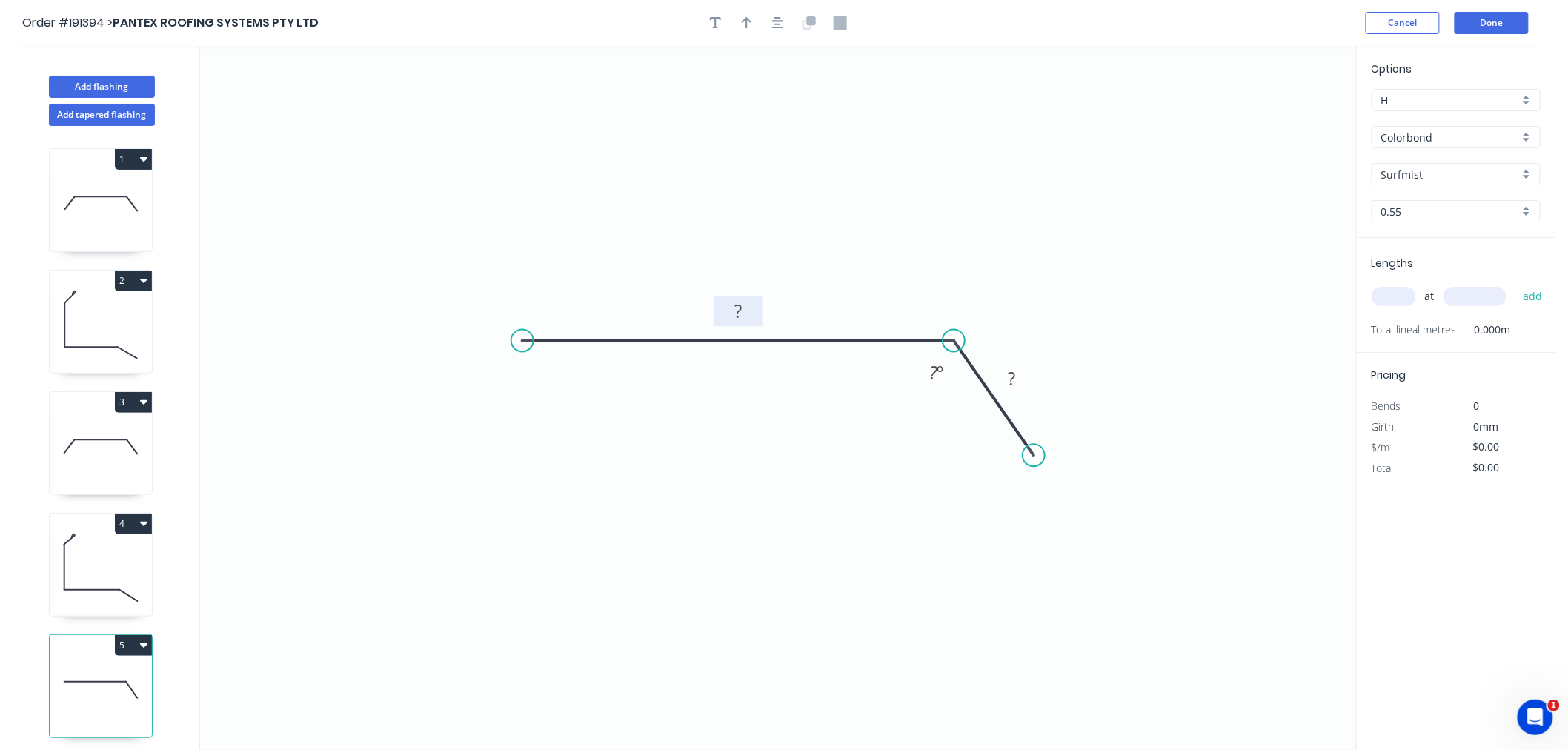
click at [742, 315] on tspan "?" at bounding box center [738, 312] width 8 height 25
click at [740, 24] on button "button" at bounding box center [747, 22] width 22 height 22
drag, startPoint x: 1277, startPoint y: 116, endPoint x: 894, endPoint y: 292, distance: 421.5
click at [894, 292] on icon at bounding box center [894, 276] width 13 height 48
click at [894, 292] on icon at bounding box center [894, 275] width 13 height 48
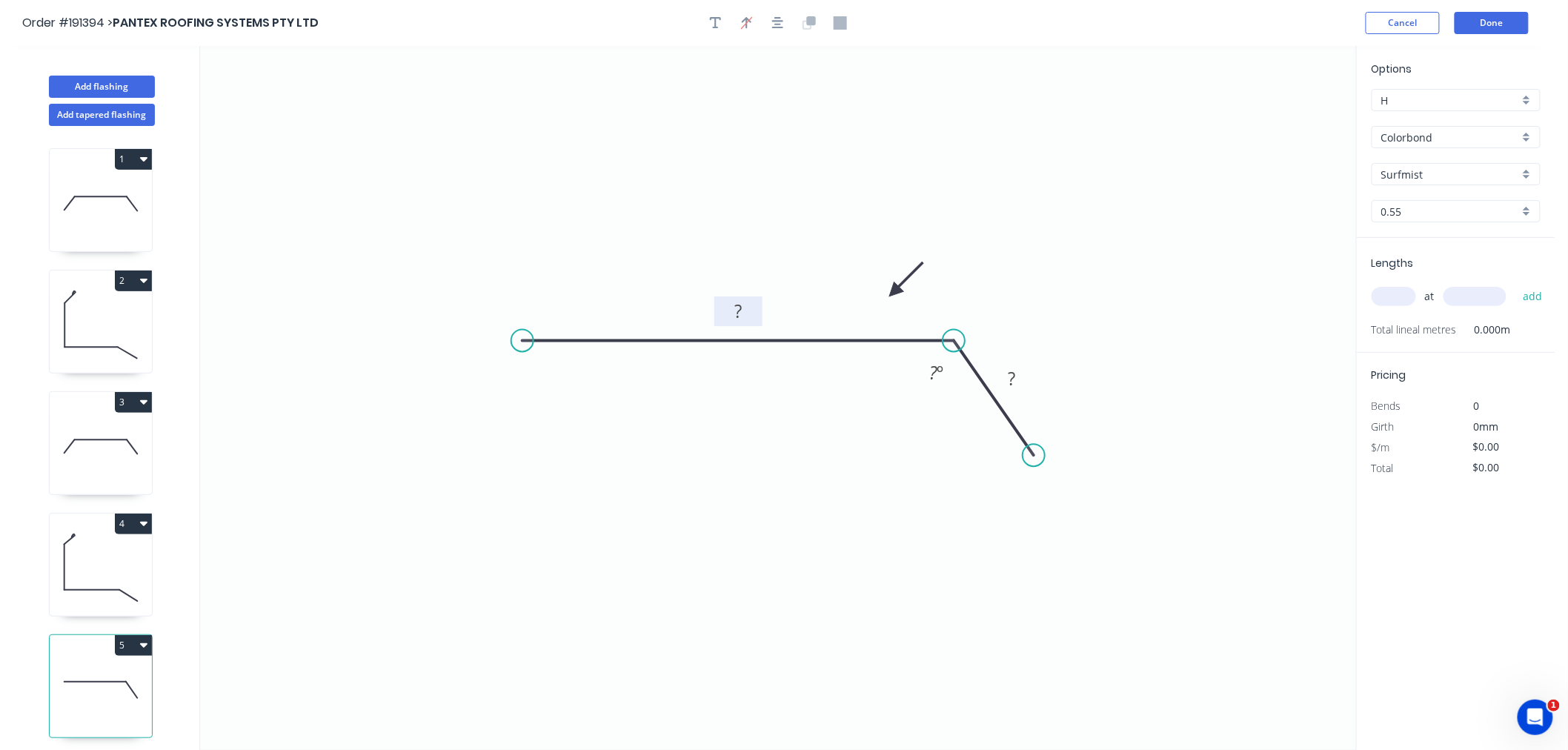
click at [743, 307] on rect at bounding box center [737, 313] width 29 height 21
click at [798, 519] on icon "0 800 30 120 º" at bounding box center [777, 398] width 1156 height 704
type input "$23.18"
click at [1391, 297] on input "text" at bounding box center [1394, 296] width 45 height 19
type input "1"
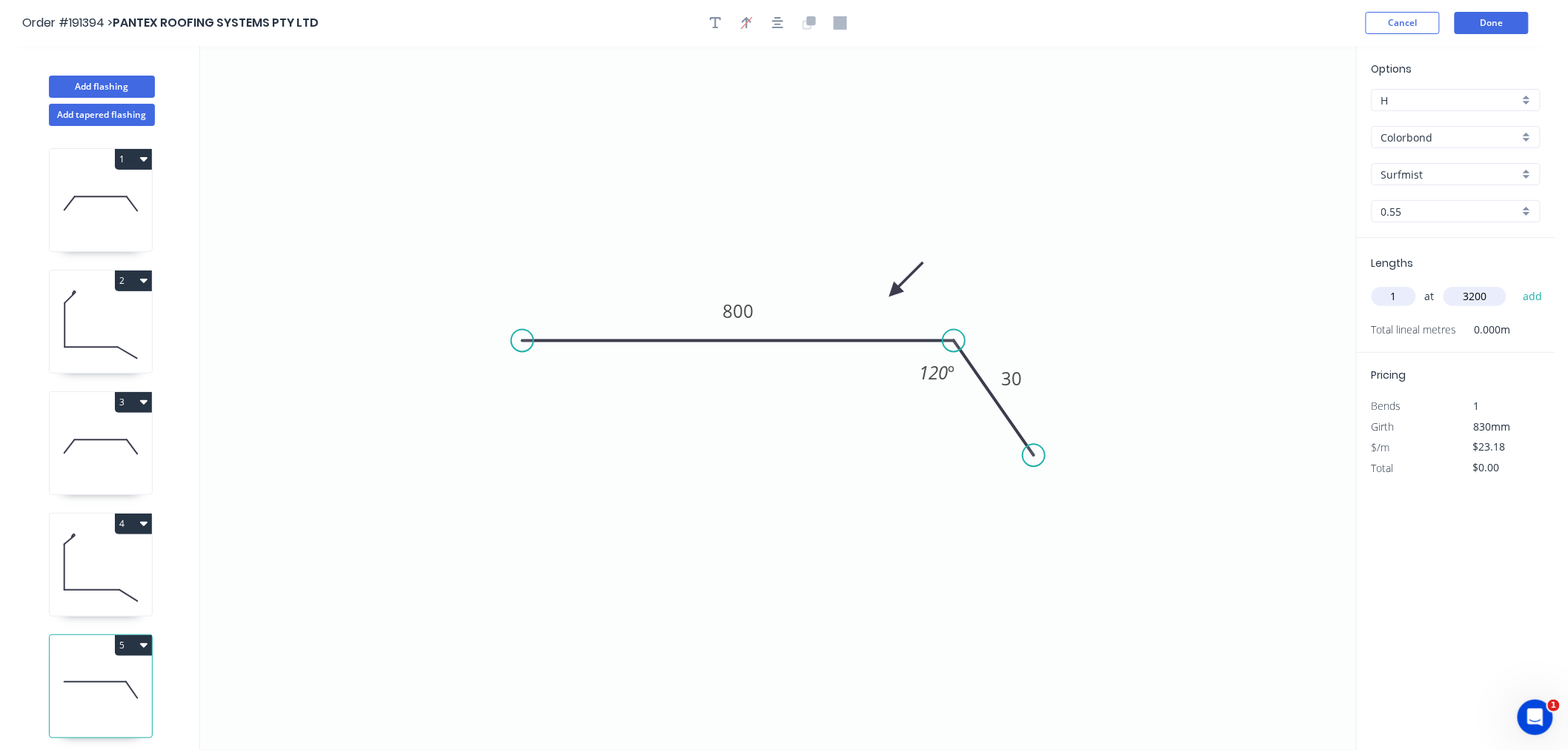
type input "3200"
click at [1516, 284] on button "add" at bounding box center [1533, 296] width 35 height 25
type input "$74.18"
click at [104, 92] on button "Add flashing" at bounding box center [101, 86] width 106 height 22
type input "$0.00"
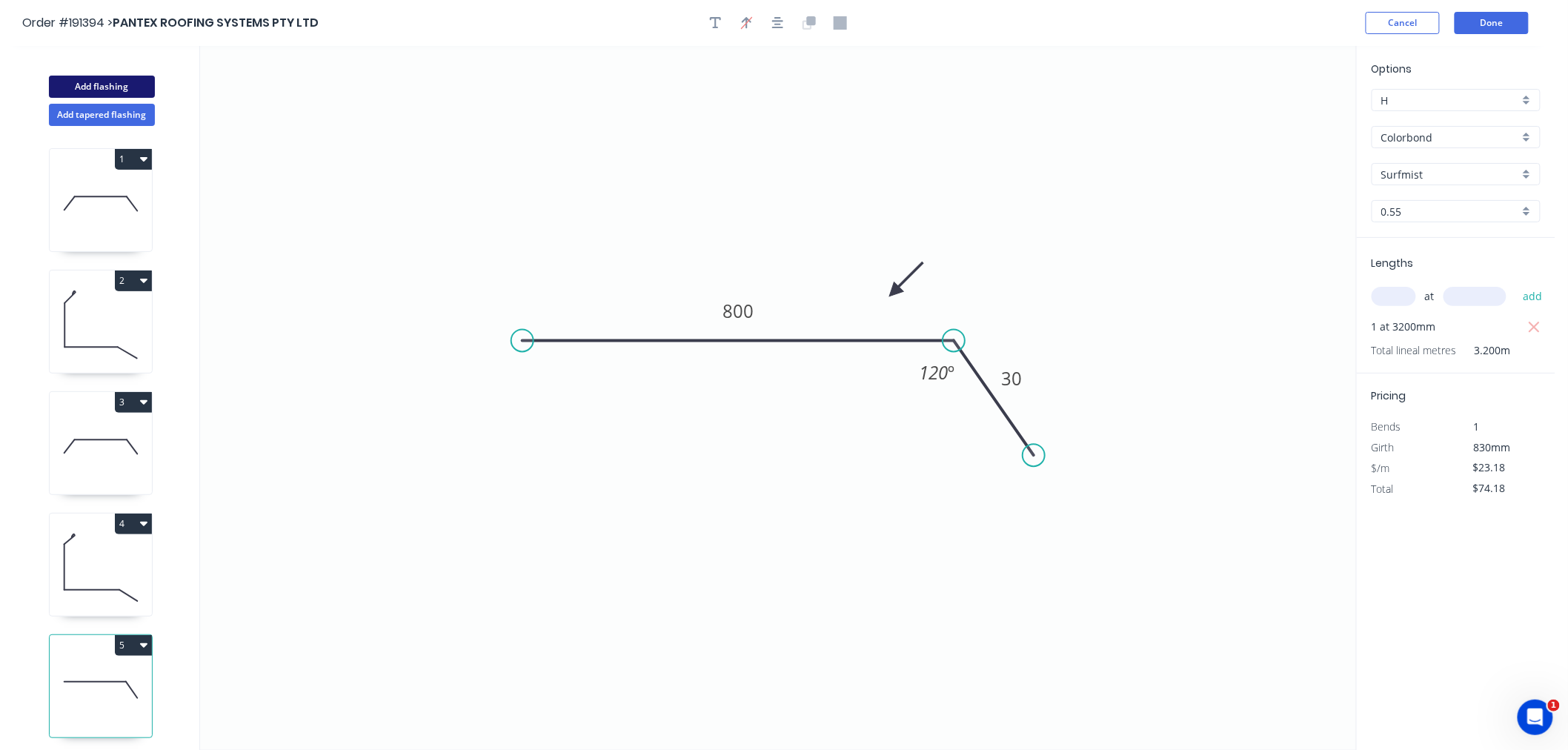
type input "$0.00"
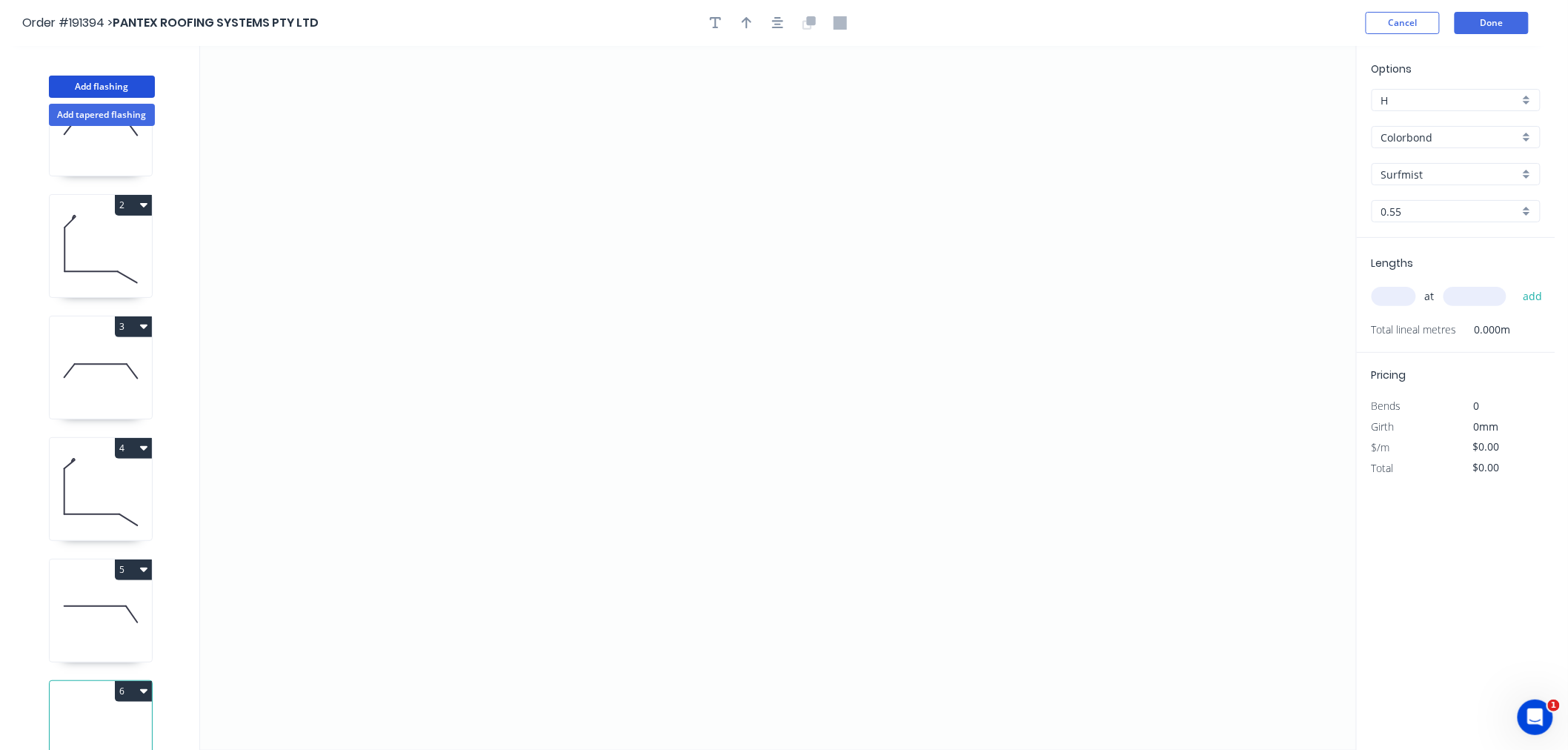
scroll to position [112, 0]
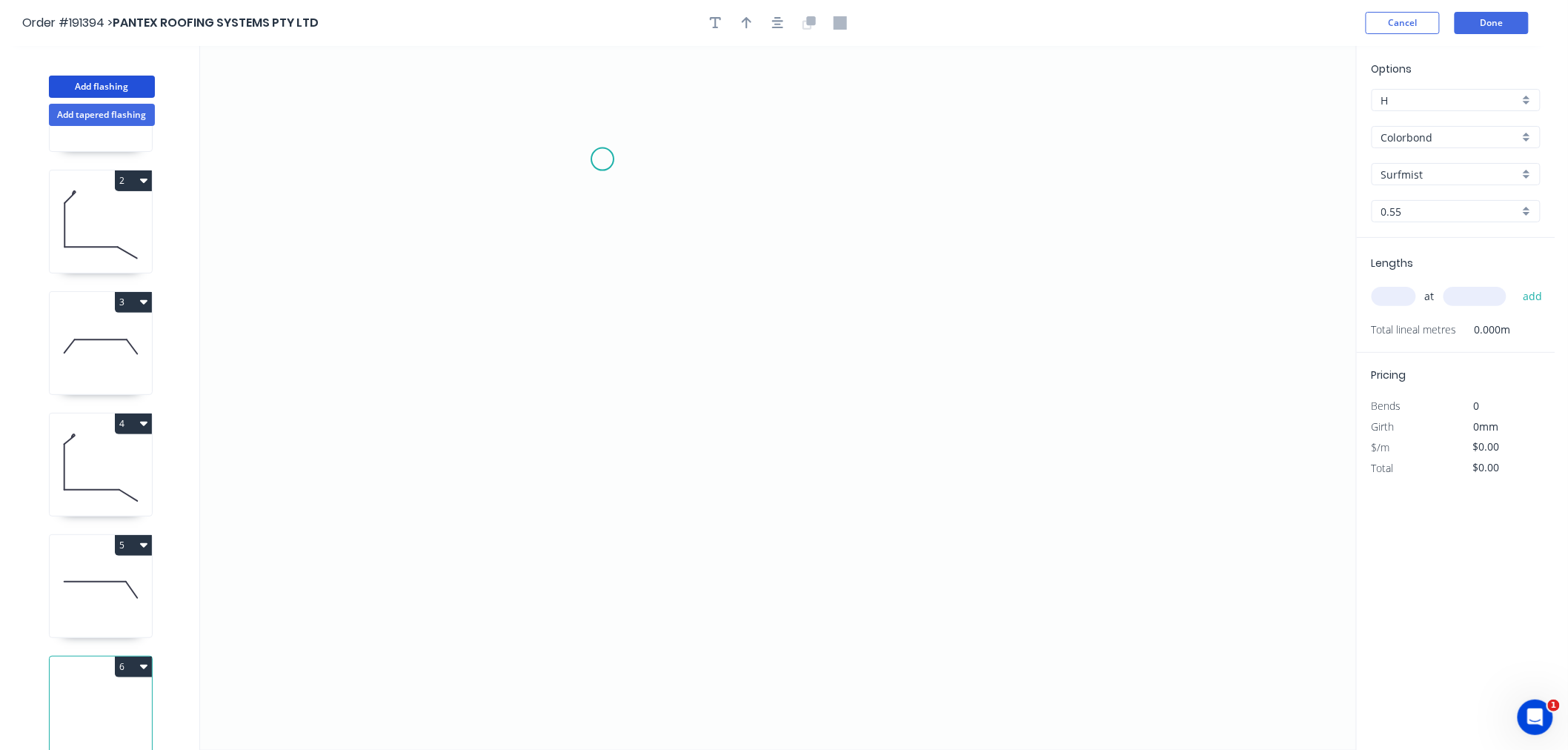
click at [593, 146] on icon "0" at bounding box center [777, 398] width 1156 height 704
click at [507, 201] on icon "0" at bounding box center [777, 398] width 1156 height 704
click at [514, 439] on icon "0 ?" at bounding box center [777, 398] width 1156 height 704
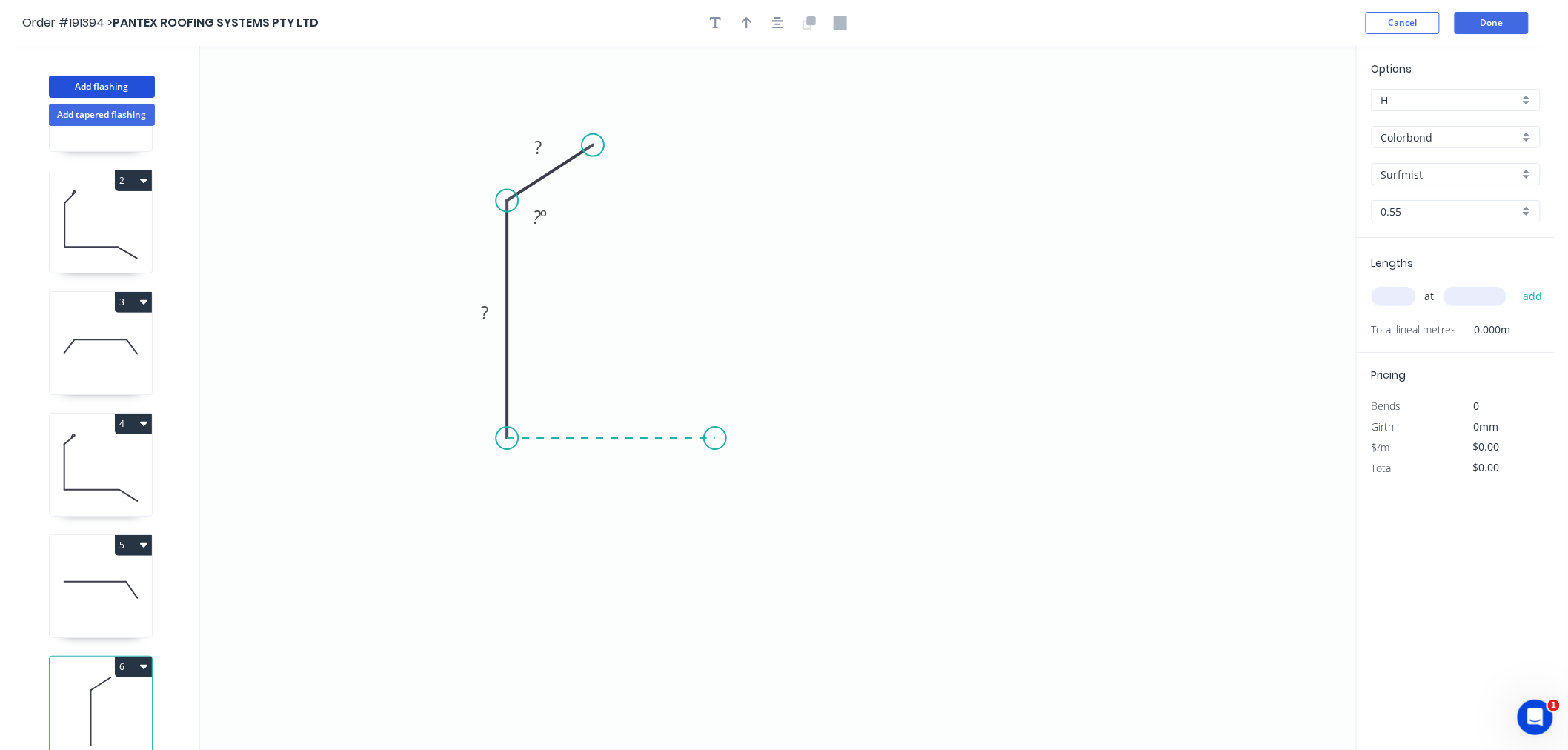
click at [715, 442] on icon "0 ? ? ? º" at bounding box center [777, 398] width 1156 height 704
click at [773, 35] on header "Order #191394 > PANTEX ROOFING SYSTEMS PTY LTD Cancel Done" at bounding box center [777, 23] width 1556 height 46
click at [784, 21] on button "button" at bounding box center [777, 22] width 22 height 22
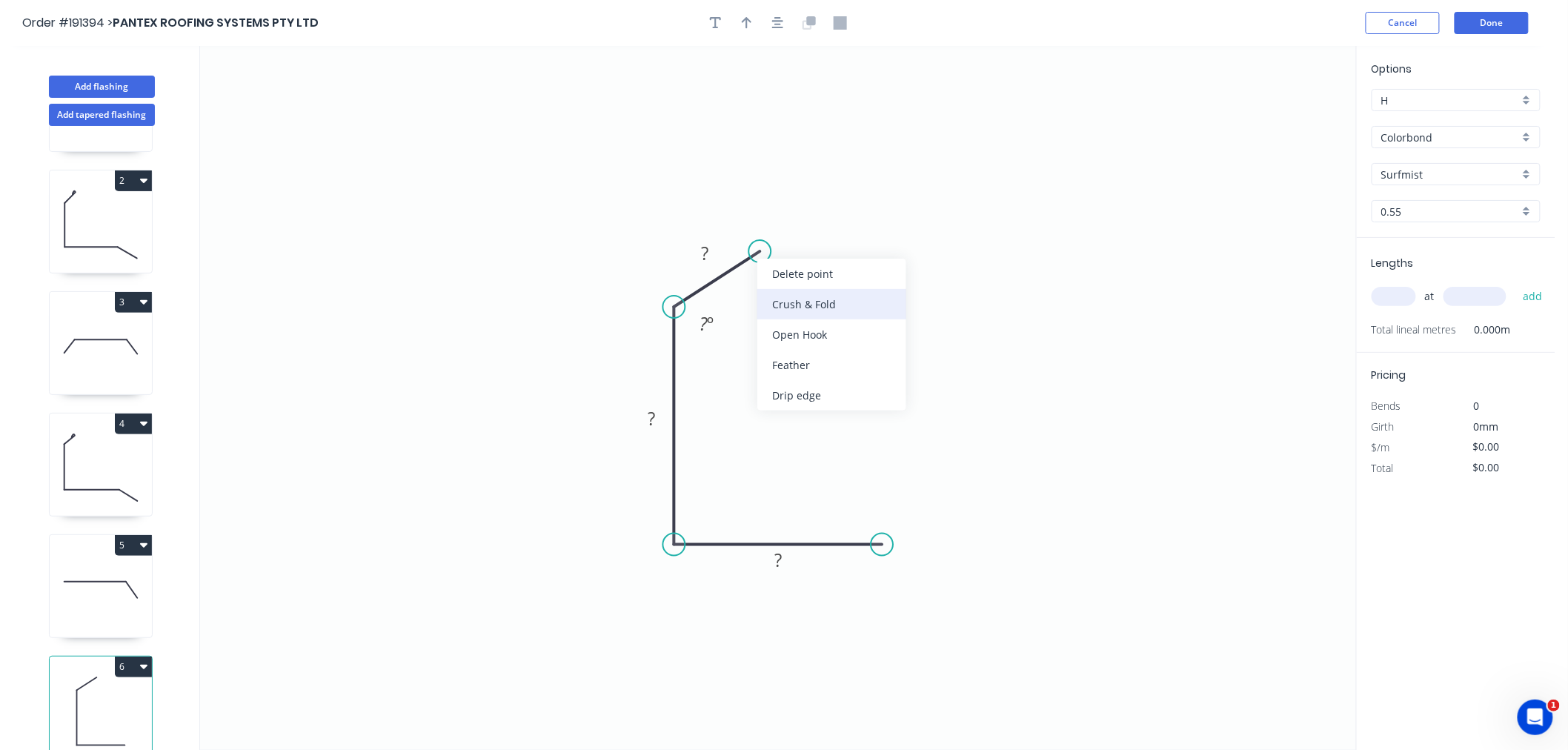
click at [787, 313] on div "Crush & Fold" at bounding box center [832, 305] width 149 height 30
drag, startPoint x: 783, startPoint y: 279, endPoint x: 824, endPoint y: 270, distance: 42.0
click at [824, 270] on rect at bounding box center [802, 271] width 59 height 30
click at [810, 277] on tspan "10" at bounding box center [812, 272] width 21 height 25
click at [844, 218] on icon "0 CF 15 ? ? ? ? º" at bounding box center [777, 398] width 1156 height 704
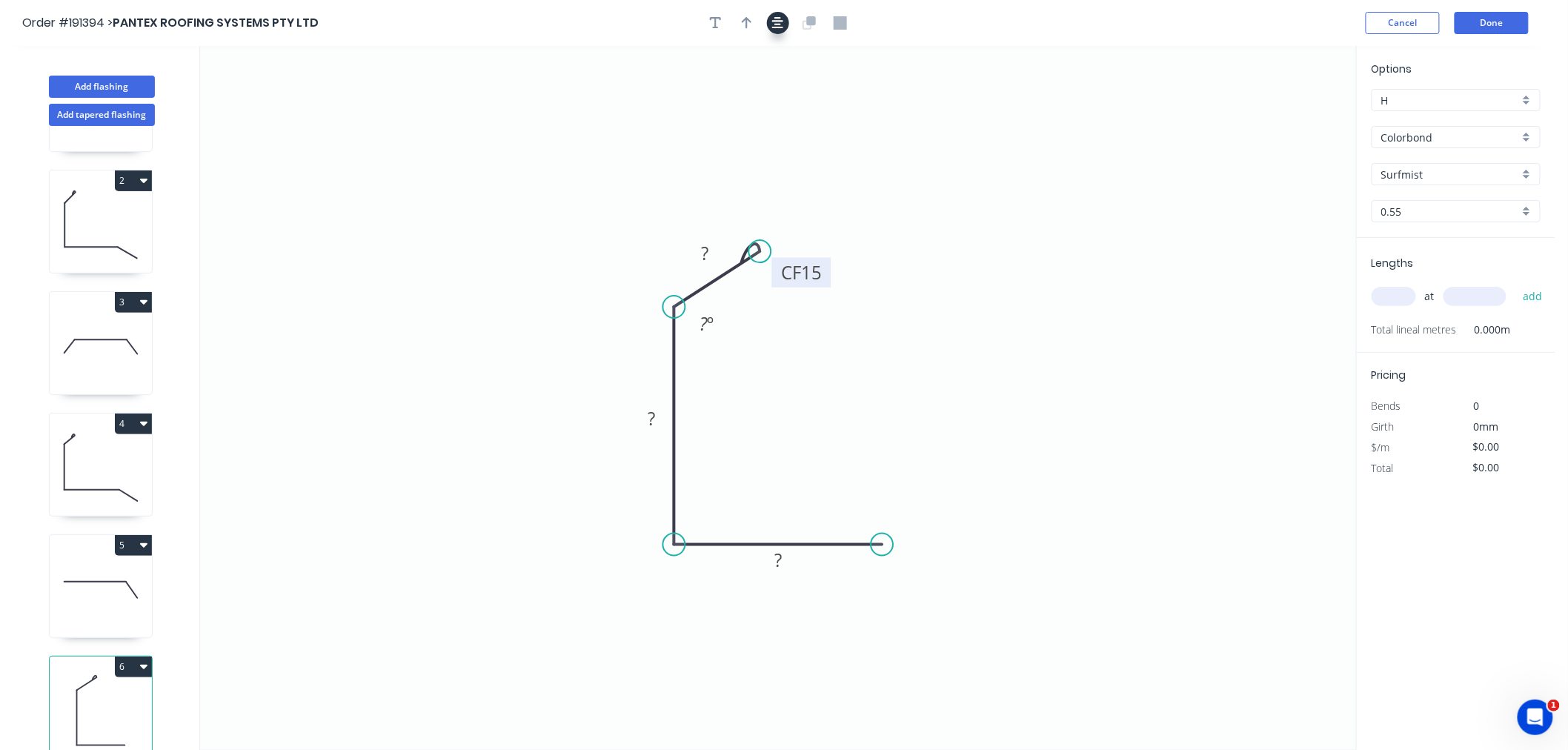
click at [782, 20] on icon "button" at bounding box center [778, 23] width 11 height 11
click at [745, 24] on icon "button" at bounding box center [747, 23] width 10 height 13
drag, startPoint x: 1221, startPoint y: 220, endPoint x: 833, endPoint y: 387, distance: 422.4
click at [833, 387] on icon at bounding box center [833, 369] width 13 height 48
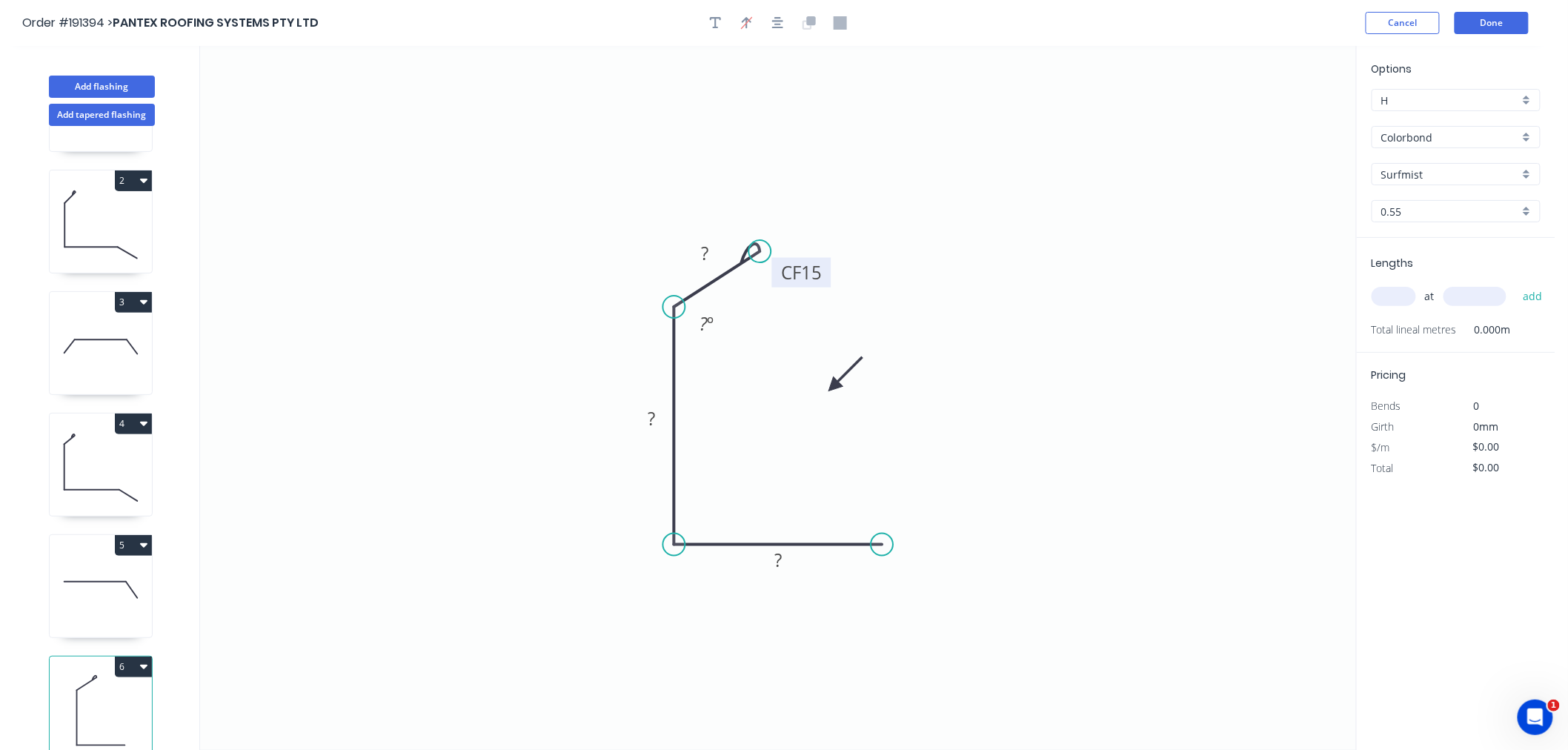
click at [1399, 301] on input "text" at bounding box center [1394, 296] width 45 height 19
type input "1"
type input "3200"
click at [1516, 284] on button "add" at bounding box center [1533, 296] width 35 height 25
drag, startPoint x: 696, startPoint y: 254, endPoint x: 715, endPoint y: 254, distance: 19.0
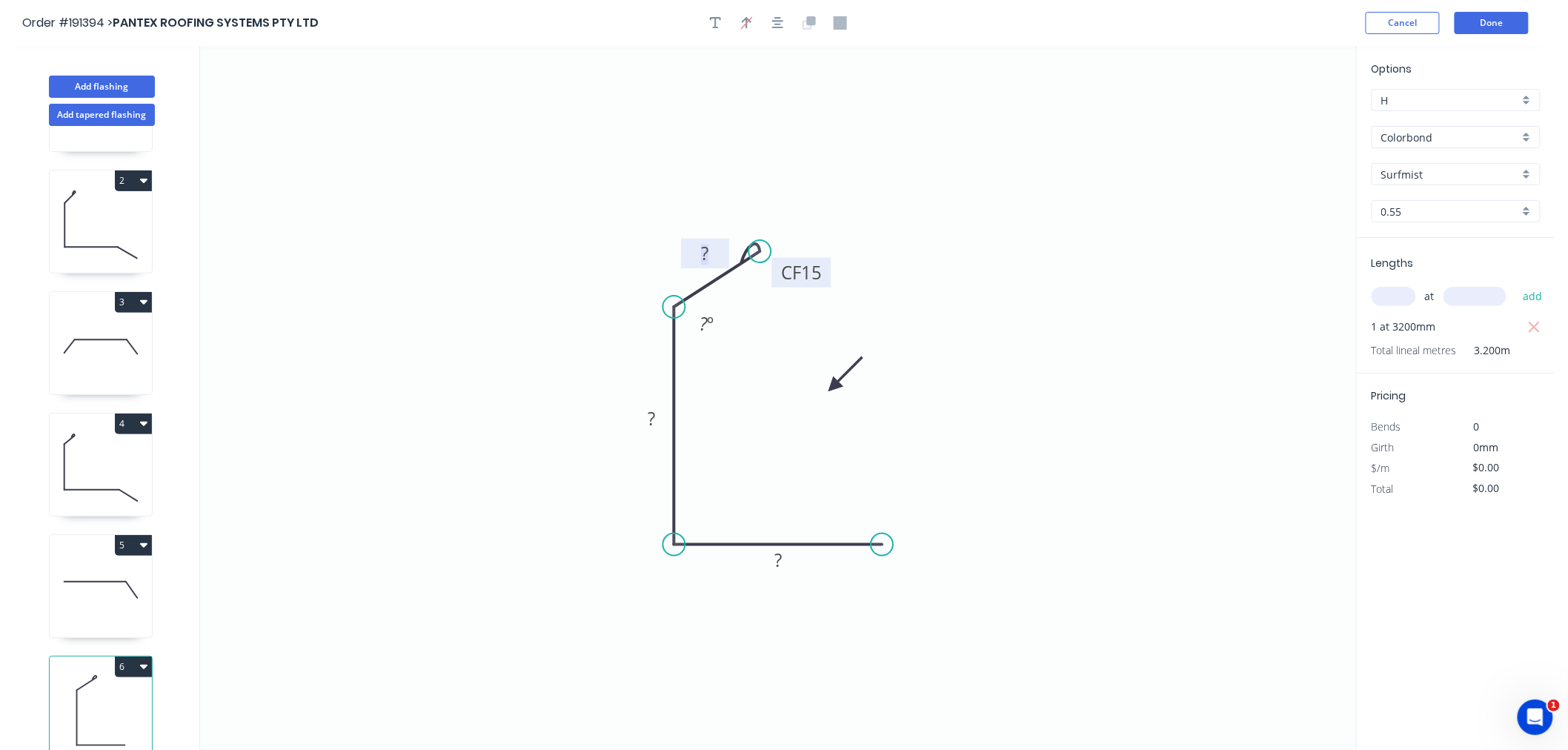
click at [701, 258] on g "?" at bounding box center [704, 254] width 29 height 25
drag, startPoint x: 672, startPoint y: 301, endPoint x: 669, endPoint y: 278, distance: 23.2
click at [669, 278] on circle at bounding box center [674, 277] width 22 height 22
type input "$9.64"
type input "$30.85"
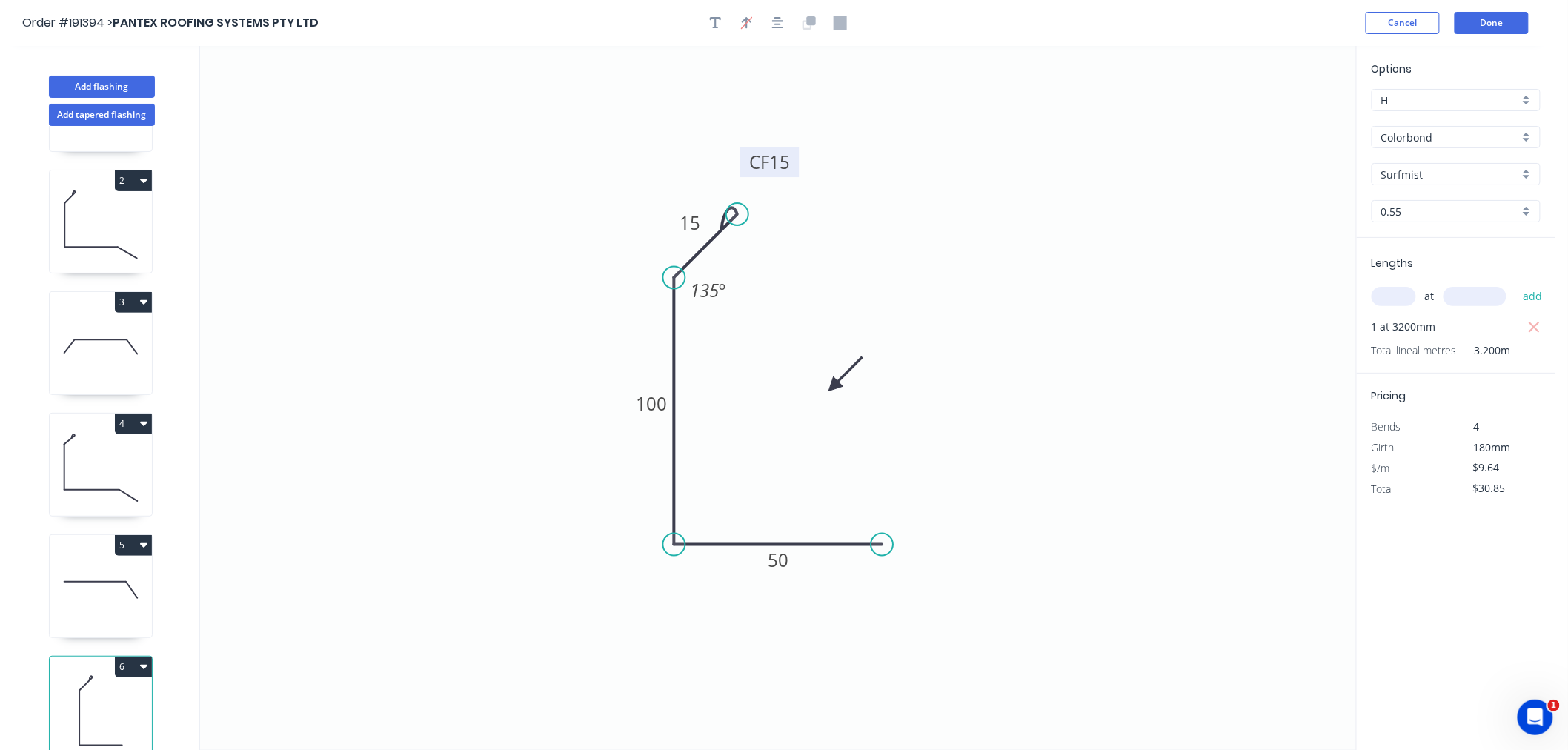
drag, startPoint x: 754, startPoint y: 254, endPoint x: 737, endPoint y: 209, distance: 48.1
click at [737, 209] on circle at bounding box center [736, 213] width 22 height 22
drag, startPoint x: 794, startPoint y: 167, endPoint x: 805, endPoint y: 219, distance: 53.2
click at [805, 219] on rect at bounding box center [780, 213] width 59 height 30
drag, startPoint x: 833, startPoint y: 387, endPoint x: 811, endPoint y: 394, distance: 23.1
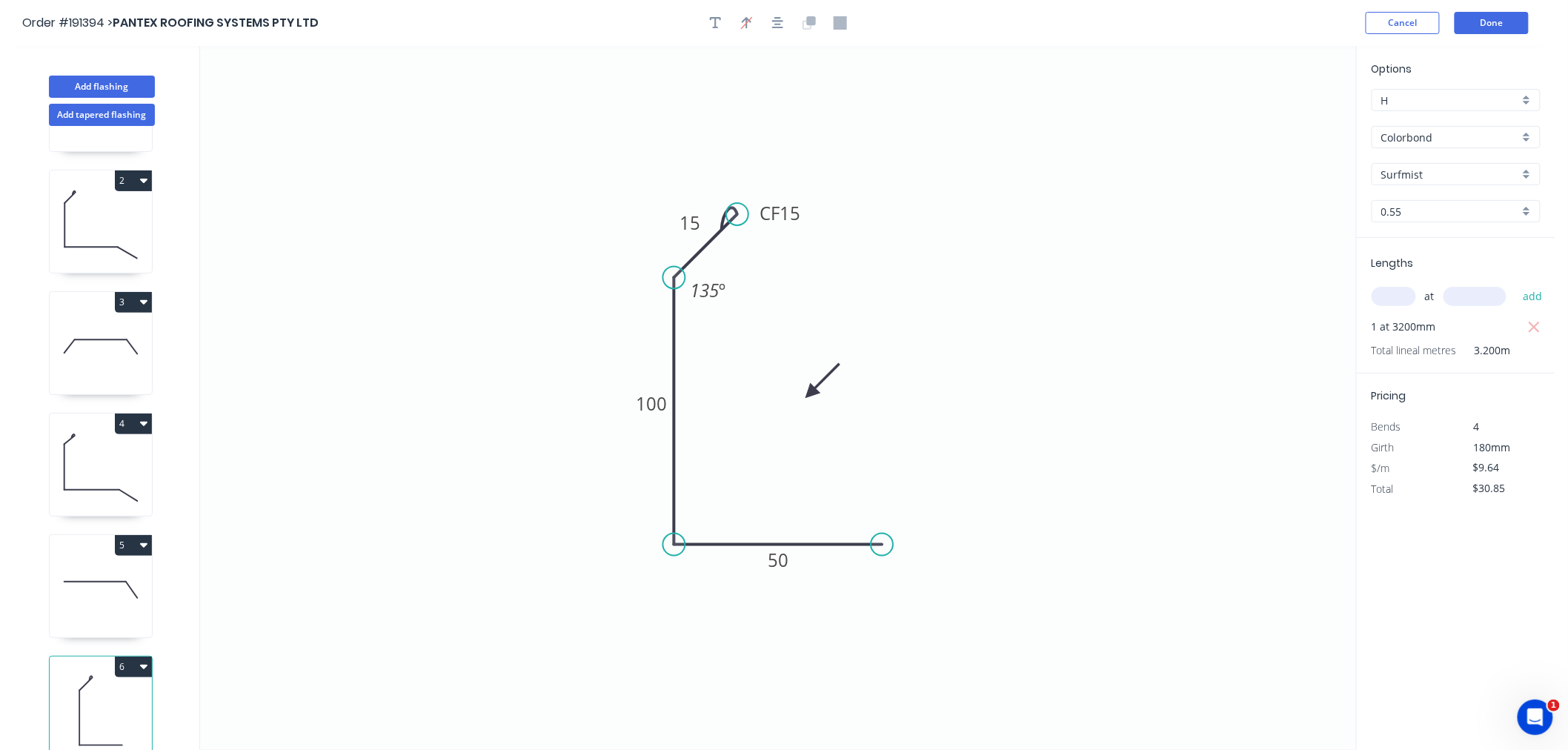
click at [811, 394] on icon at bounding box center [822, 381] width 43 height 43
click at [778, 32] on button "button" at bounding box center [777, 22] width 22 height 22
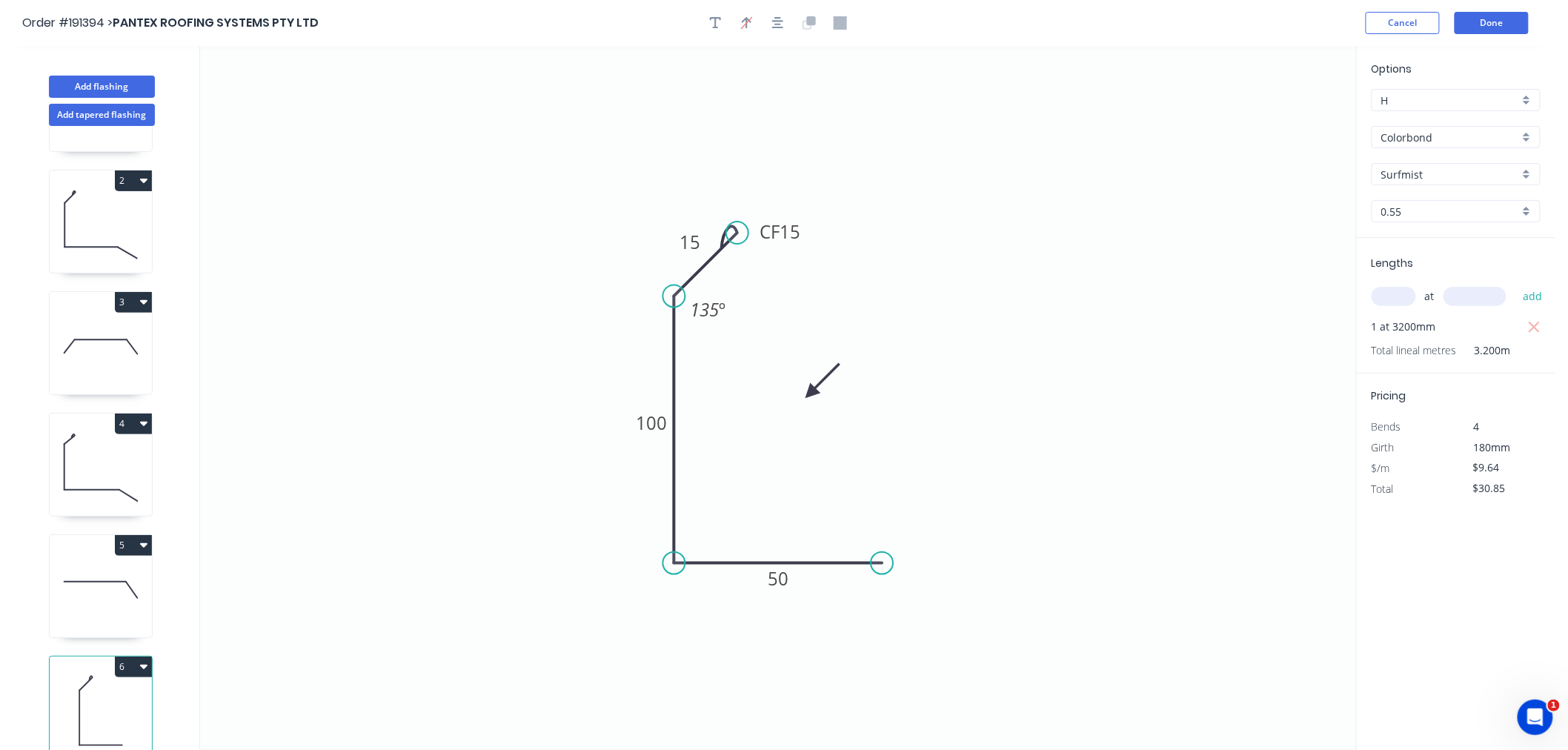
click at [1114, 250] on icon "0 CF 15 15 100 50 135 º" at bounding box center [777, 398] width 1156 height 704
click at [1486, 29] on button "Done" at bounding box center [1492, 22] width 74 height 22
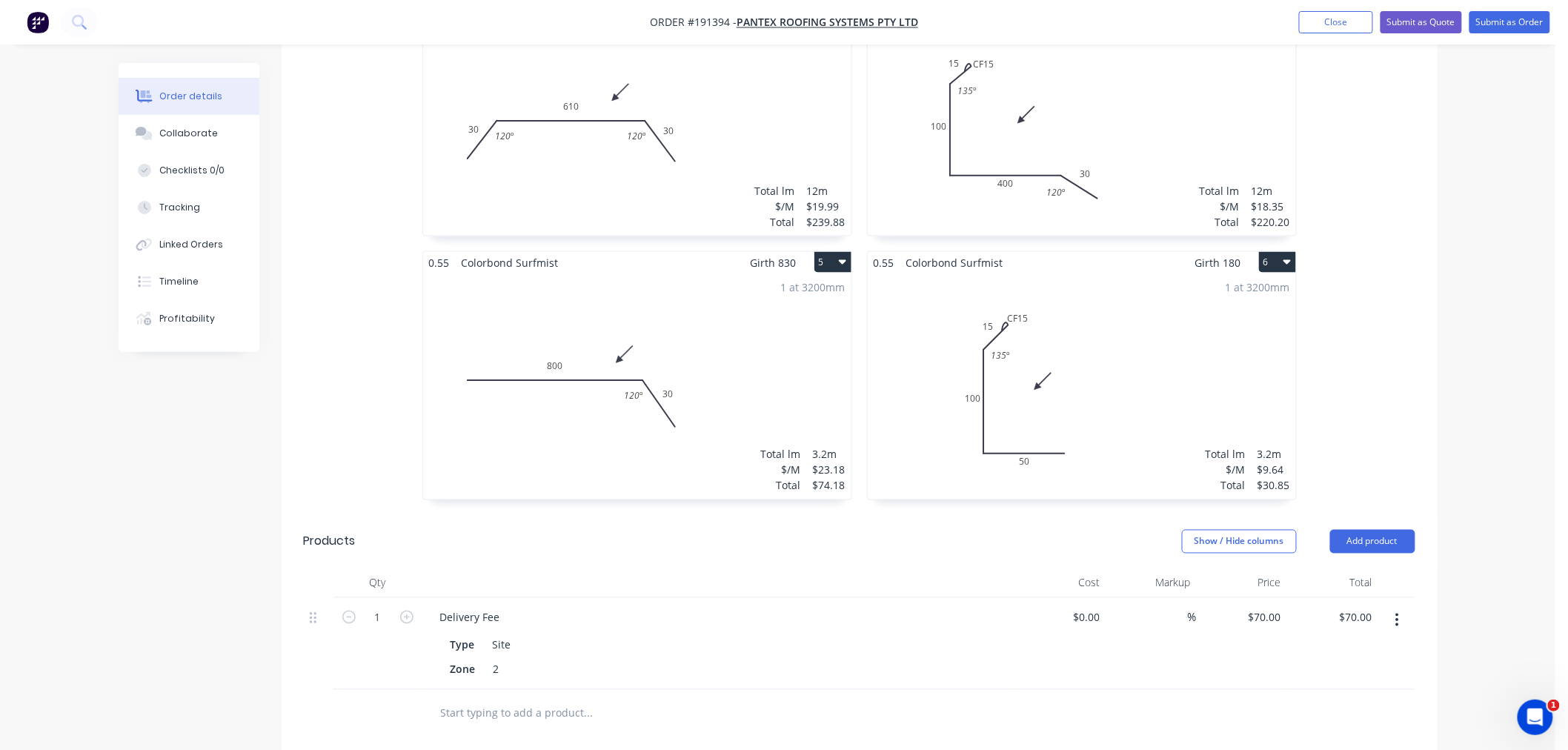
scroll to position [824, 0]
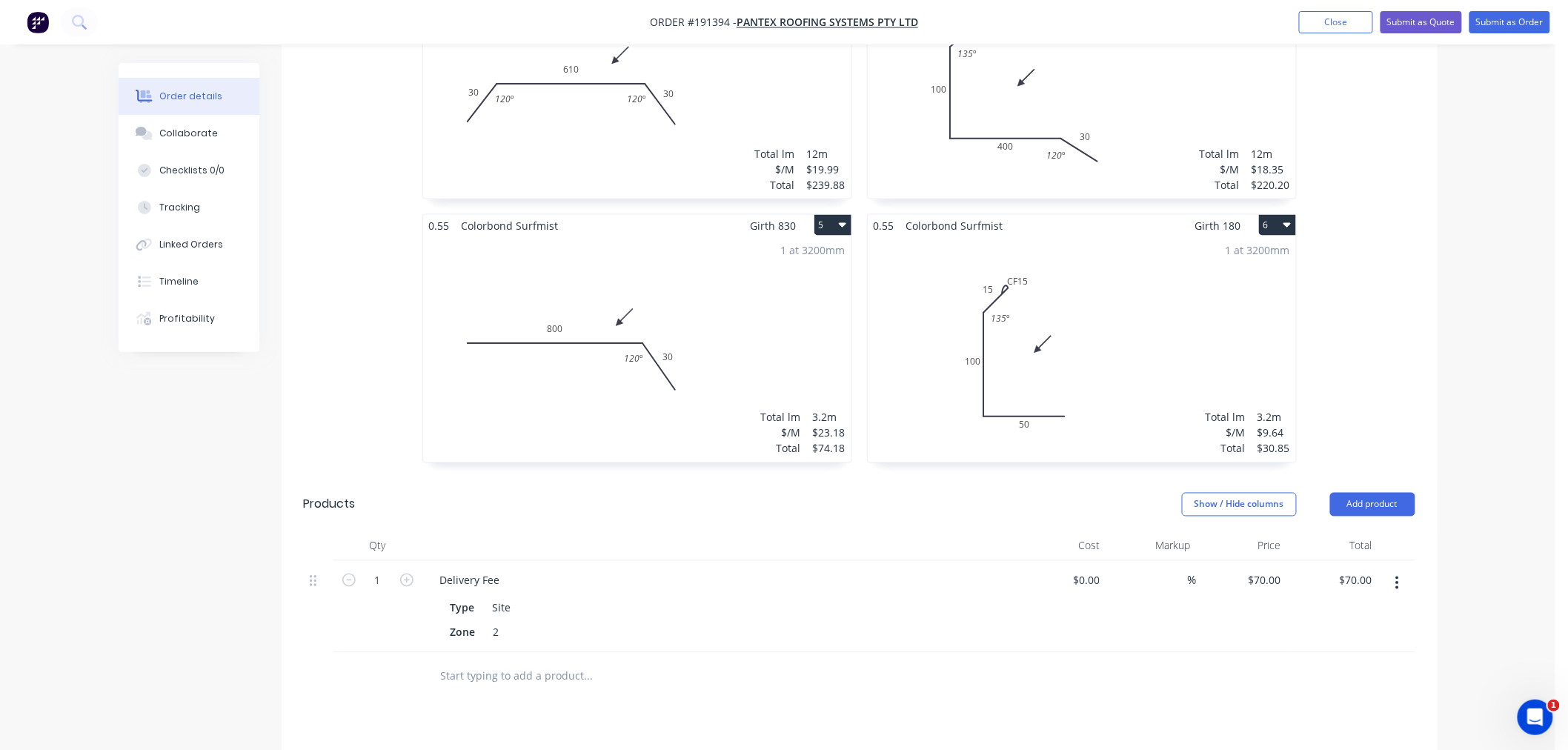
click at [1078, 257] on div "1 at 3200mm Total lm $/M Total 3.2m $9.64 $30.85" at bounding box center [1082, 350] width 428 height 227
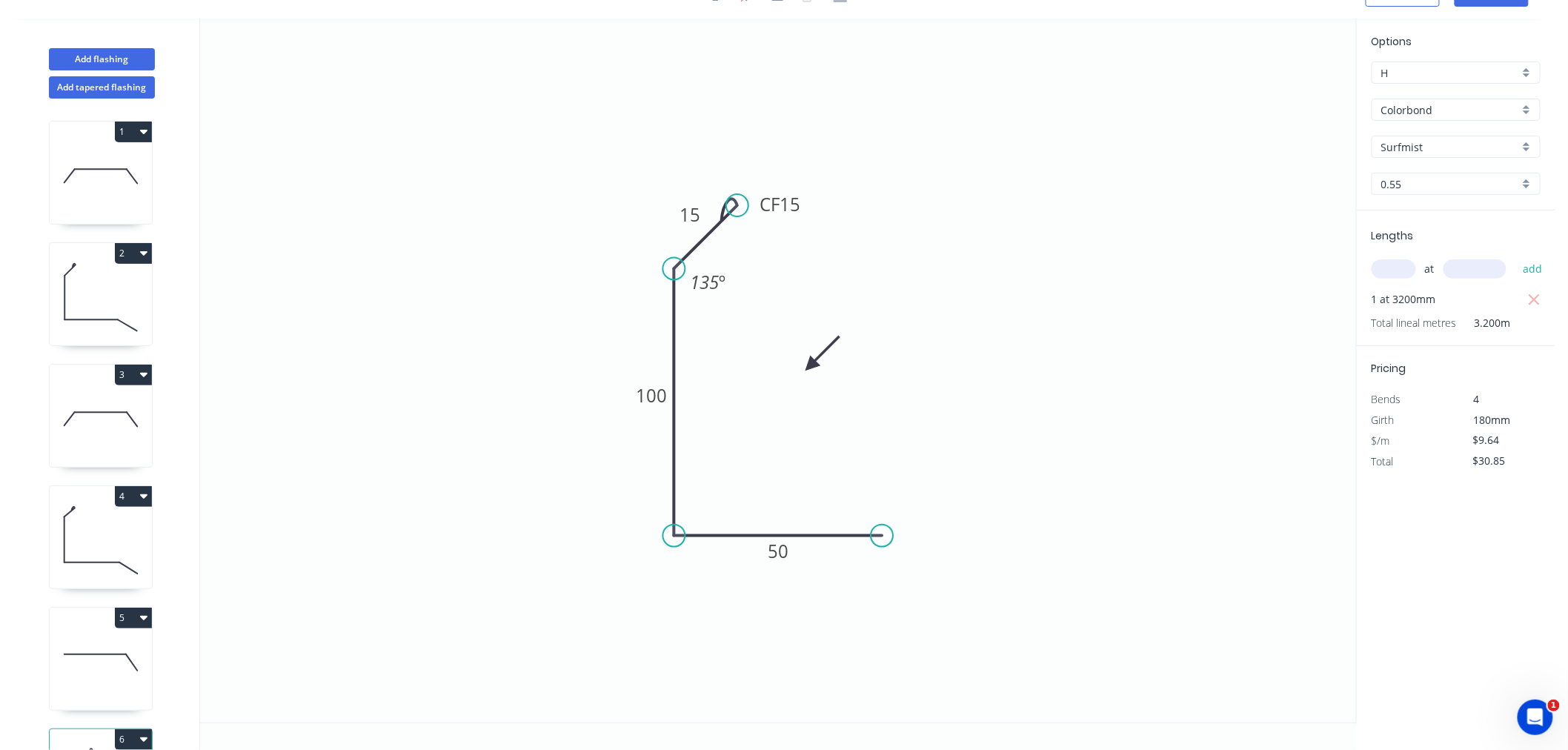
scroll to position [28, 0]
drag, startPoint x: 808, startPoint y: 199, endPoint x: 817, endPoint y: 169, distance: 31.3
click at [818, 169] on rect at bounding box center [792, 174] width 59 height 30
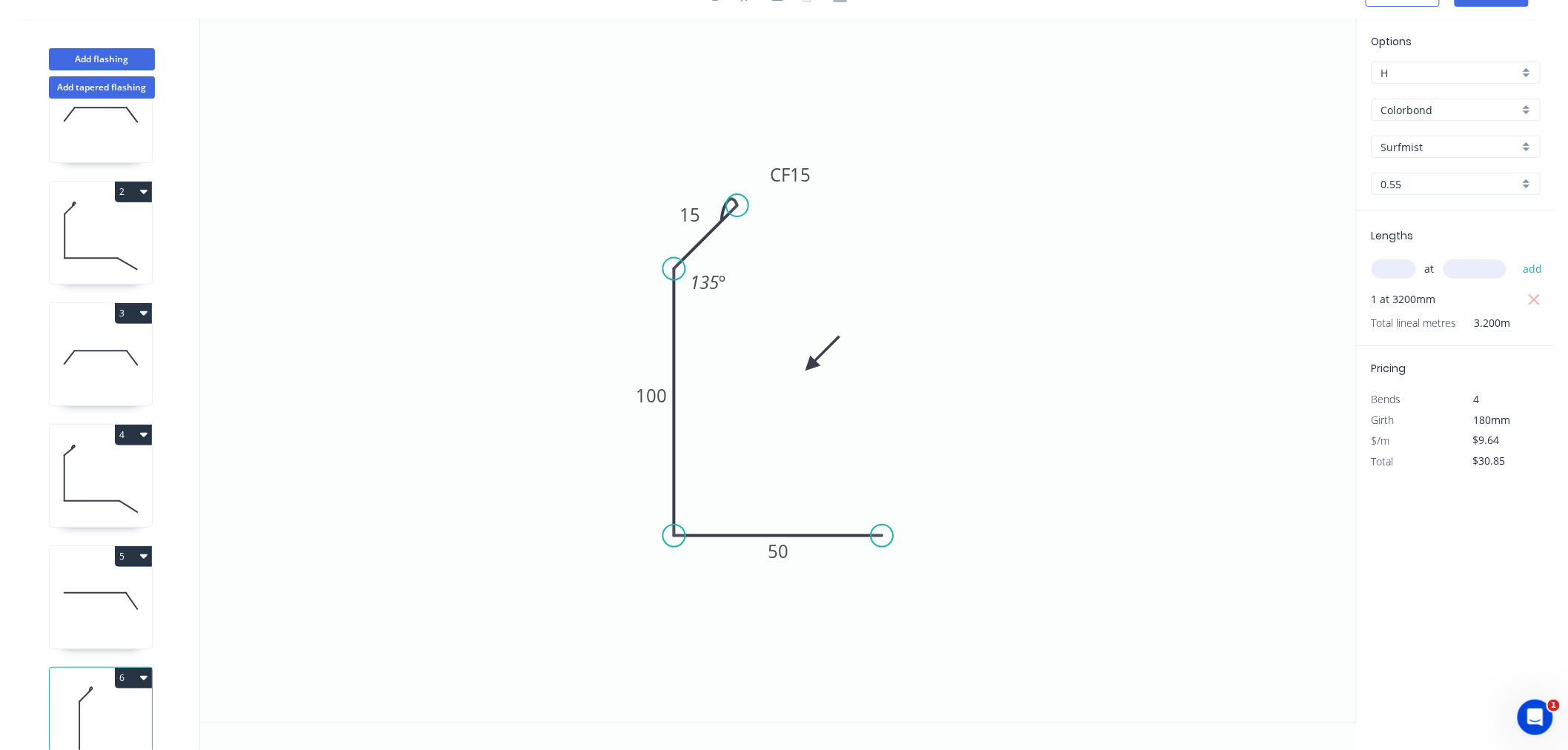
scroll to position [112, 0]
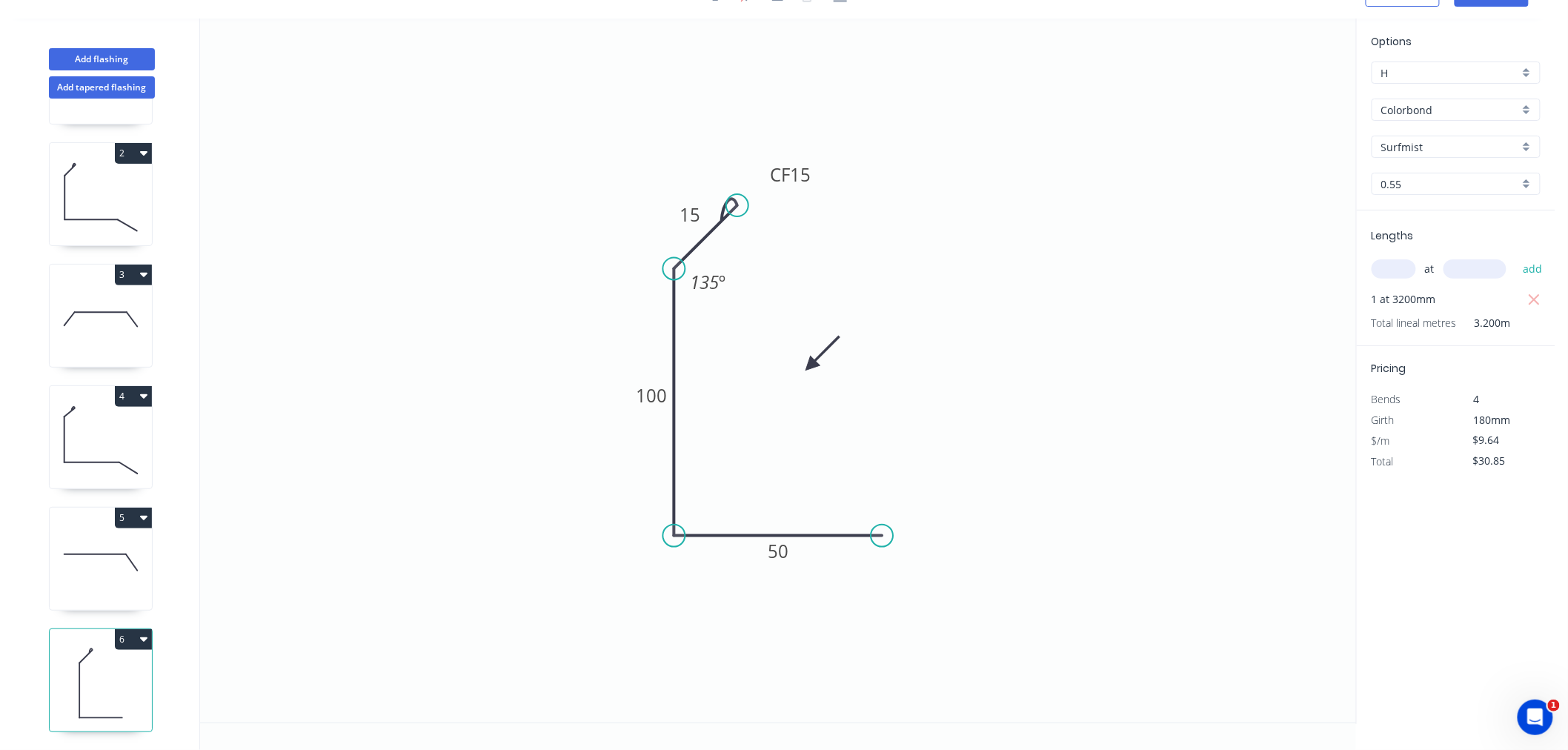
click at [113, 442] on icon at bounding box center [101, 442] width 103 height 95
type input "$18.35"
type input "$220.20"
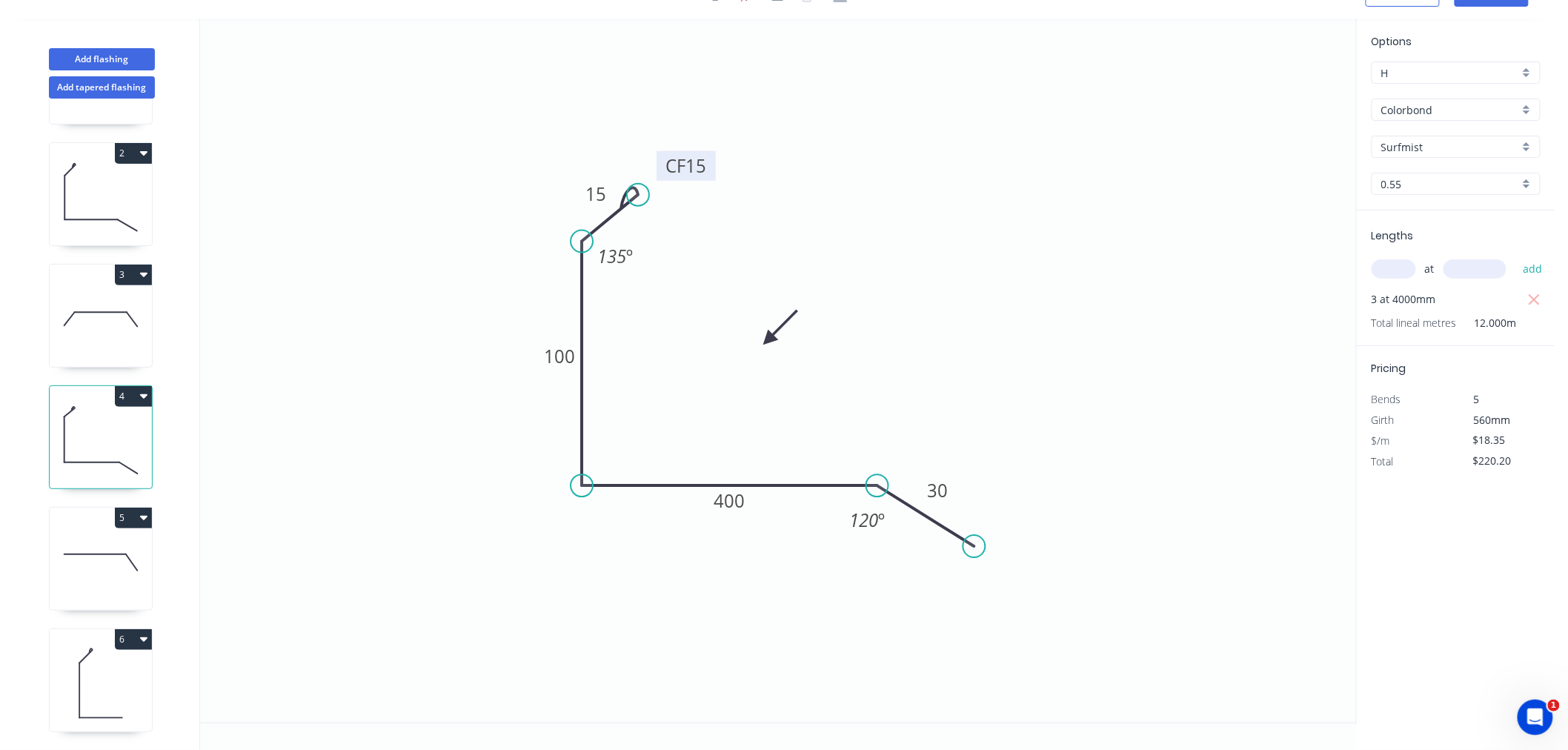
drag, startPoint x: 713, startPoint y: 167, endPoint x: 715, endPoint y: 158, distance: 9.2
click at [715, 158] on rect at bounding box center [686, 166] width 59 height 30
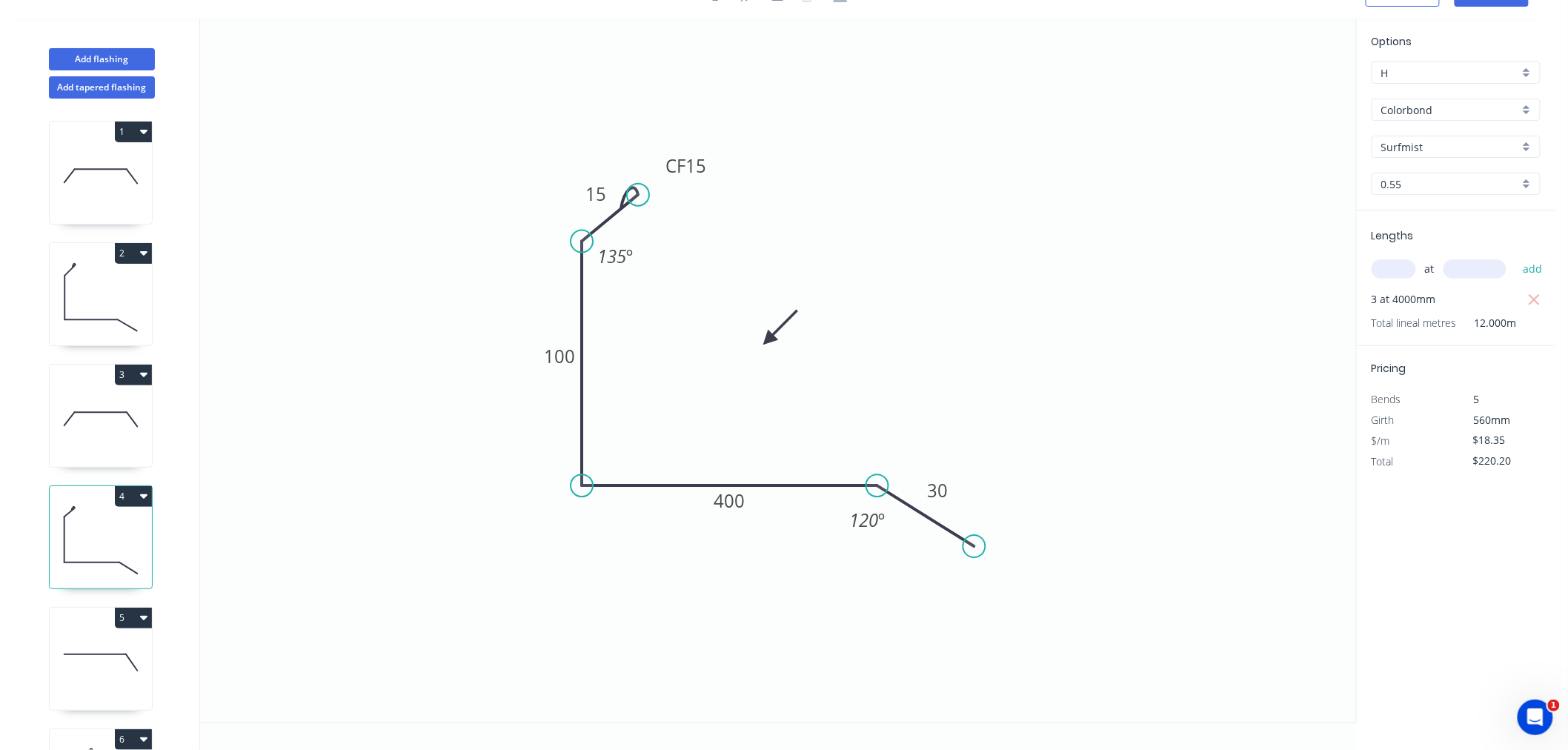
click at [95, 303] on icon at bounding box center [101, 298] width 103 height 95
type input "$16.37"
type input "$196.44"
click at [619, 302] on div "Show angle" at bounding box center [660, 297] width 149 height 30
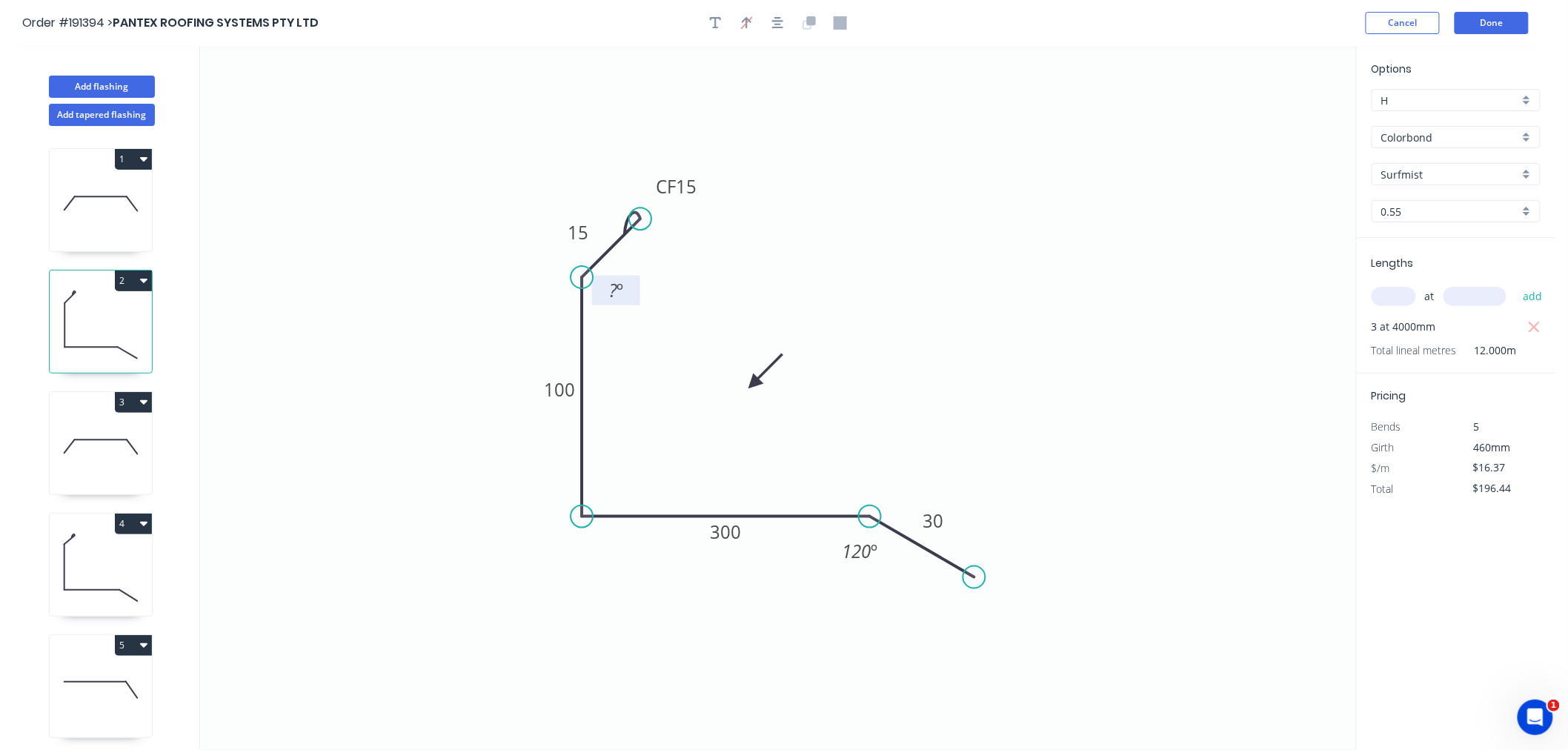
click at [617, 289] on tspan "º" at bounding box center [619, 290] width 7 height 25
click at [1030, 315] on icon "0 CF 15 15 100 300 30 135 º 120 º" at bounding box center [777, 398] width 1156 height 704
click at [109, 207] on icon at bounding box center [101, 204] width 103 height 95
type input "$23.95"
type input "$479.00"
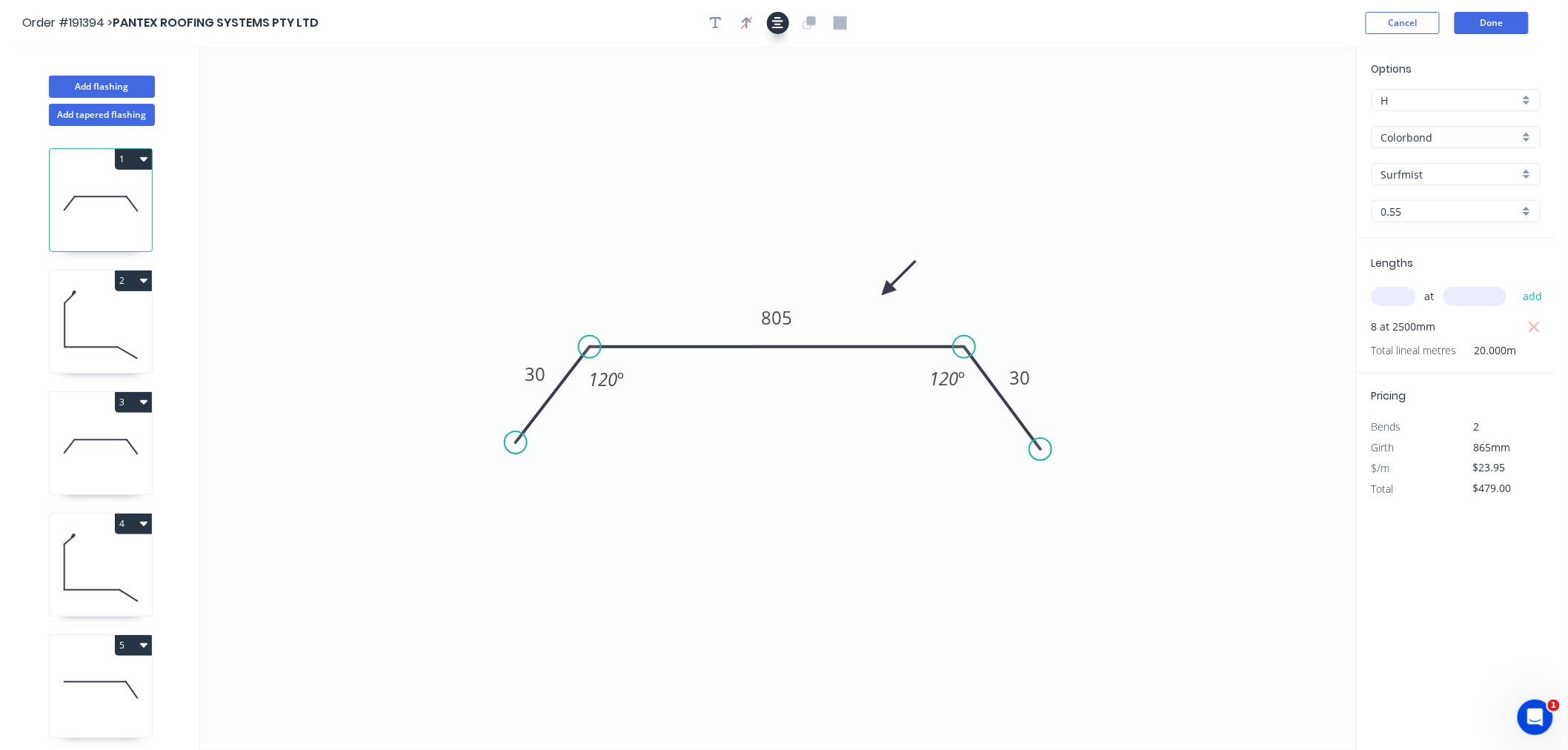
click at [783, 24] on icon "button" at bounding box center [778, 23] width 11 height 13
click at [1507, 12] on button "Done" at bounding box center [1492, 22] width 74 height 22
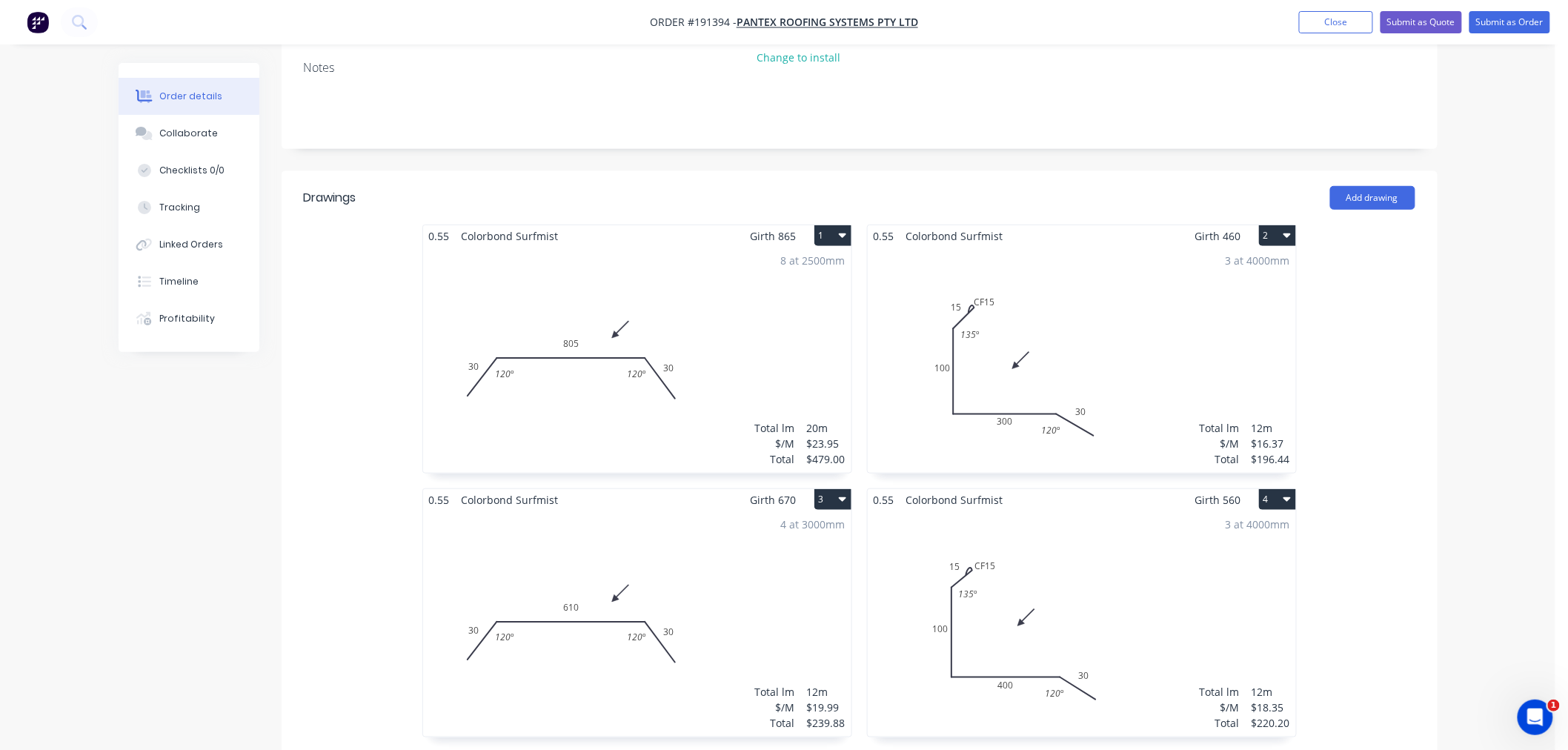
scroll to position [329, 0]
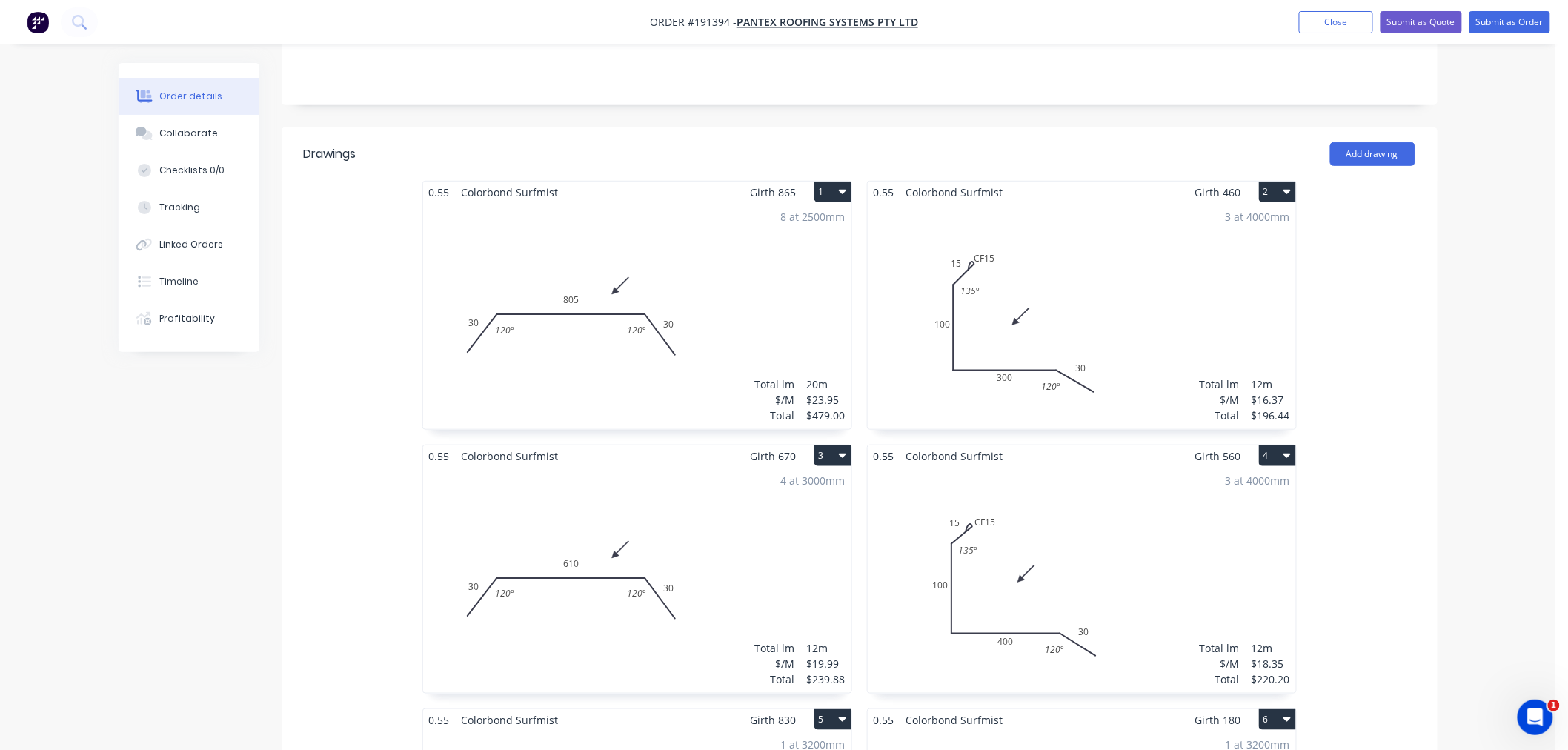
click at [1146, 269] on div "3 at 4000mm Total lm $/M Total 12m $16.37 $196.44" at bounding box center [1082, 316] width 428 height 227
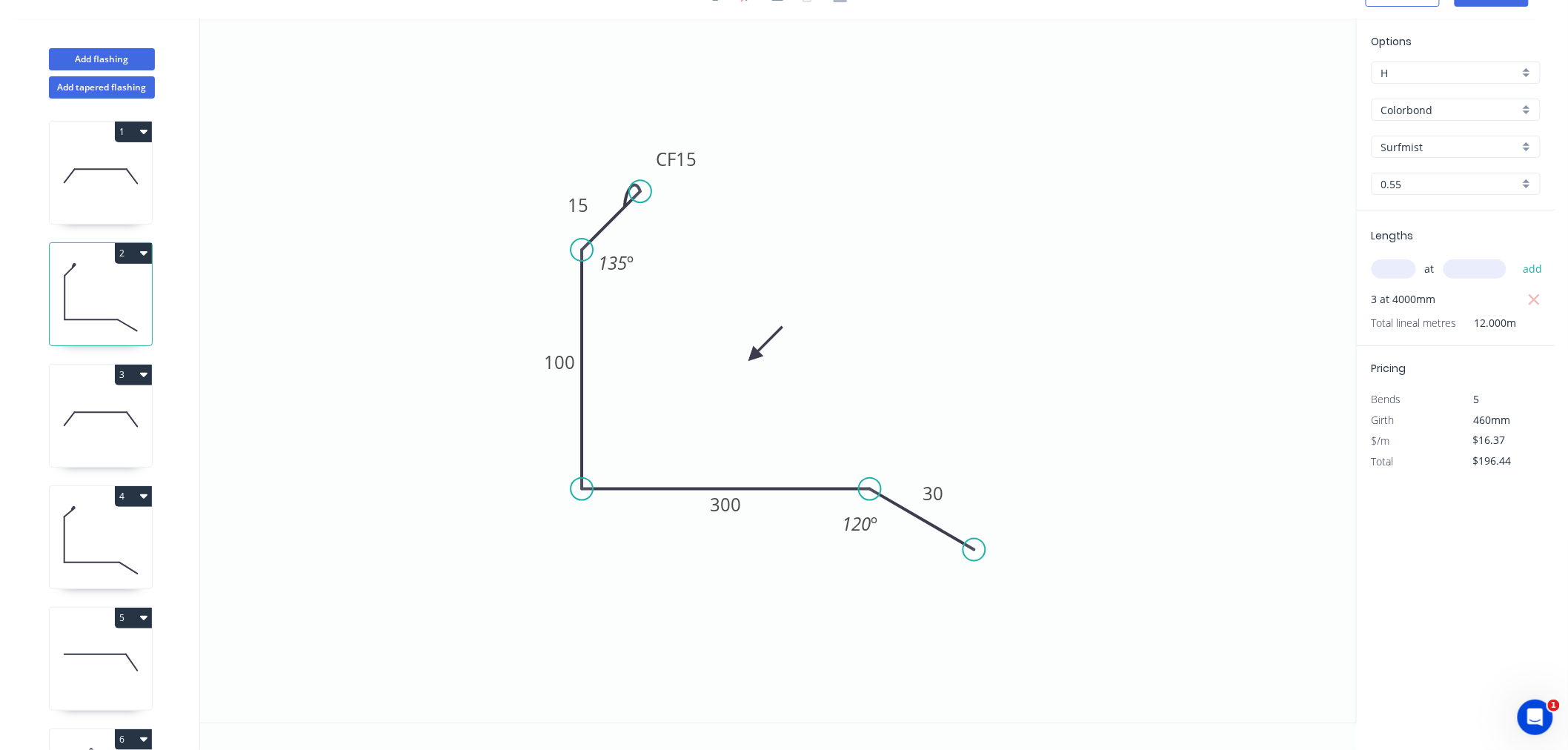
scroll to position [28, 0]
drag, startPoint x: 700, startPoint y: 148, endPoint x: 715, endPoint y: 145, distance: 15.3
click at [715, 145] on rect at bounding box center [692, 154] width 59 height 30
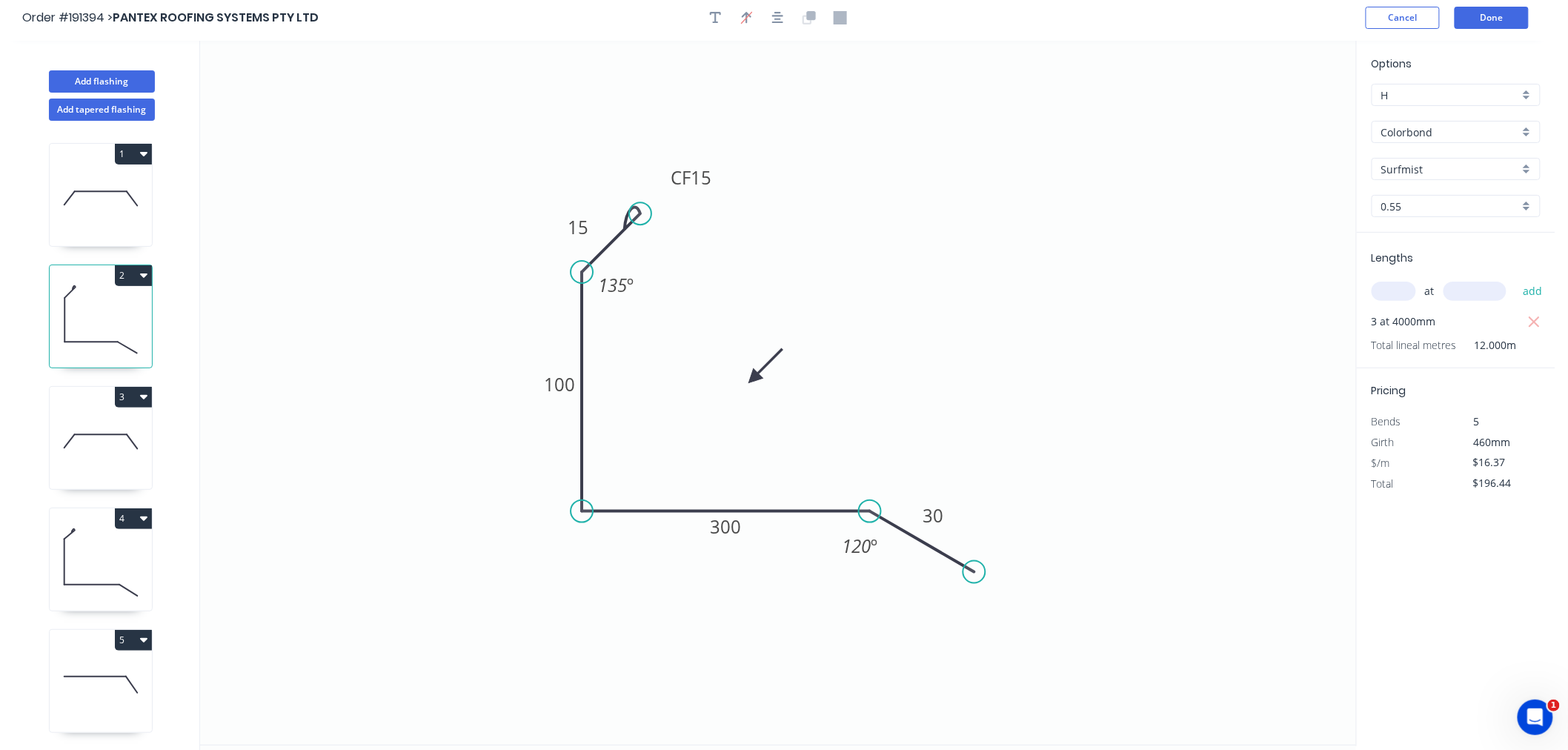
scroll to position [0, 0]
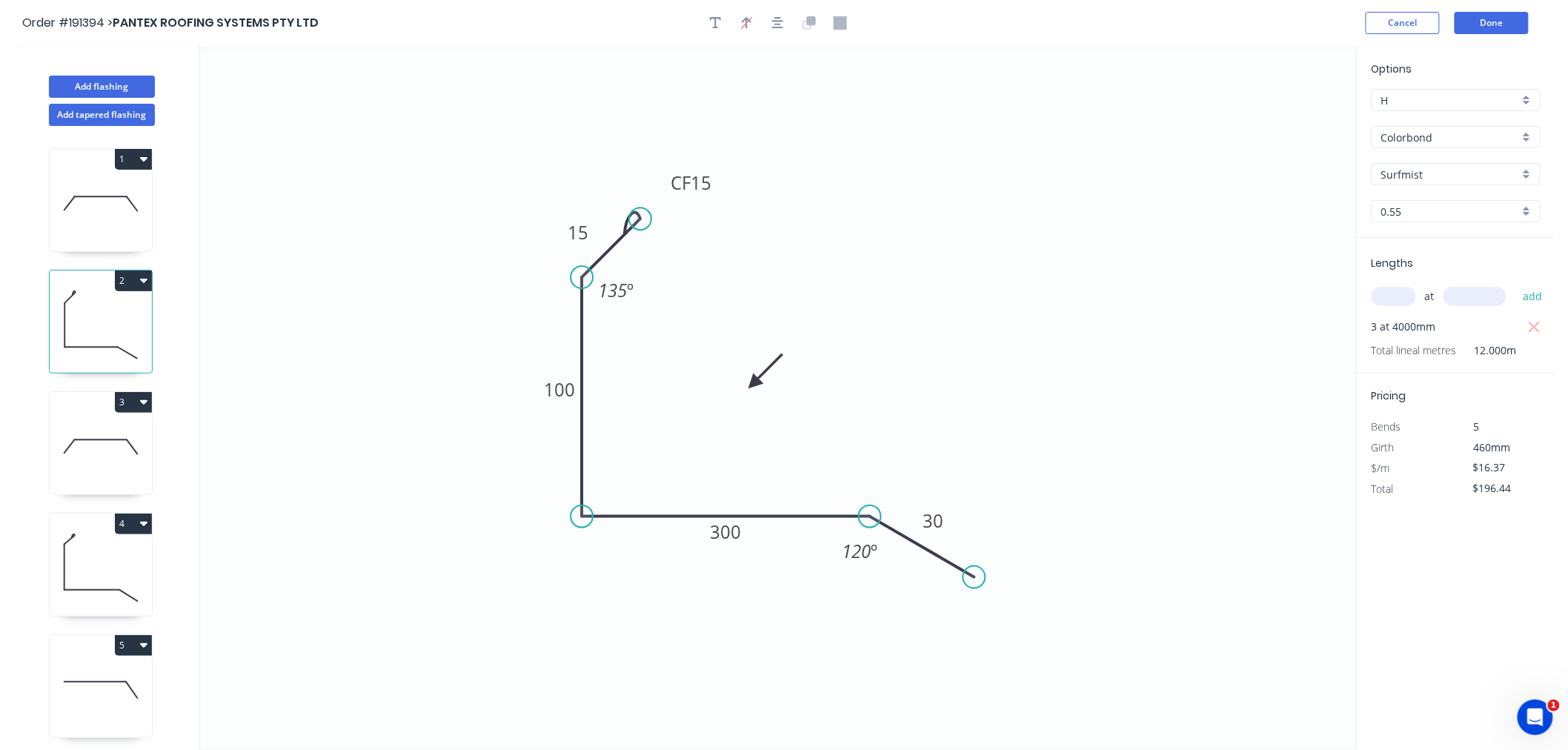
click at [1328, 29] on div "Order #191394 > PANTEX ROOFING SYSTEMS PTY LTD Cancel Done" at bounding box center [777, 22] width 1512 height 22
click at [1492, 25] on button "Done" at bounding box center [1492, 22] width 74 height 22
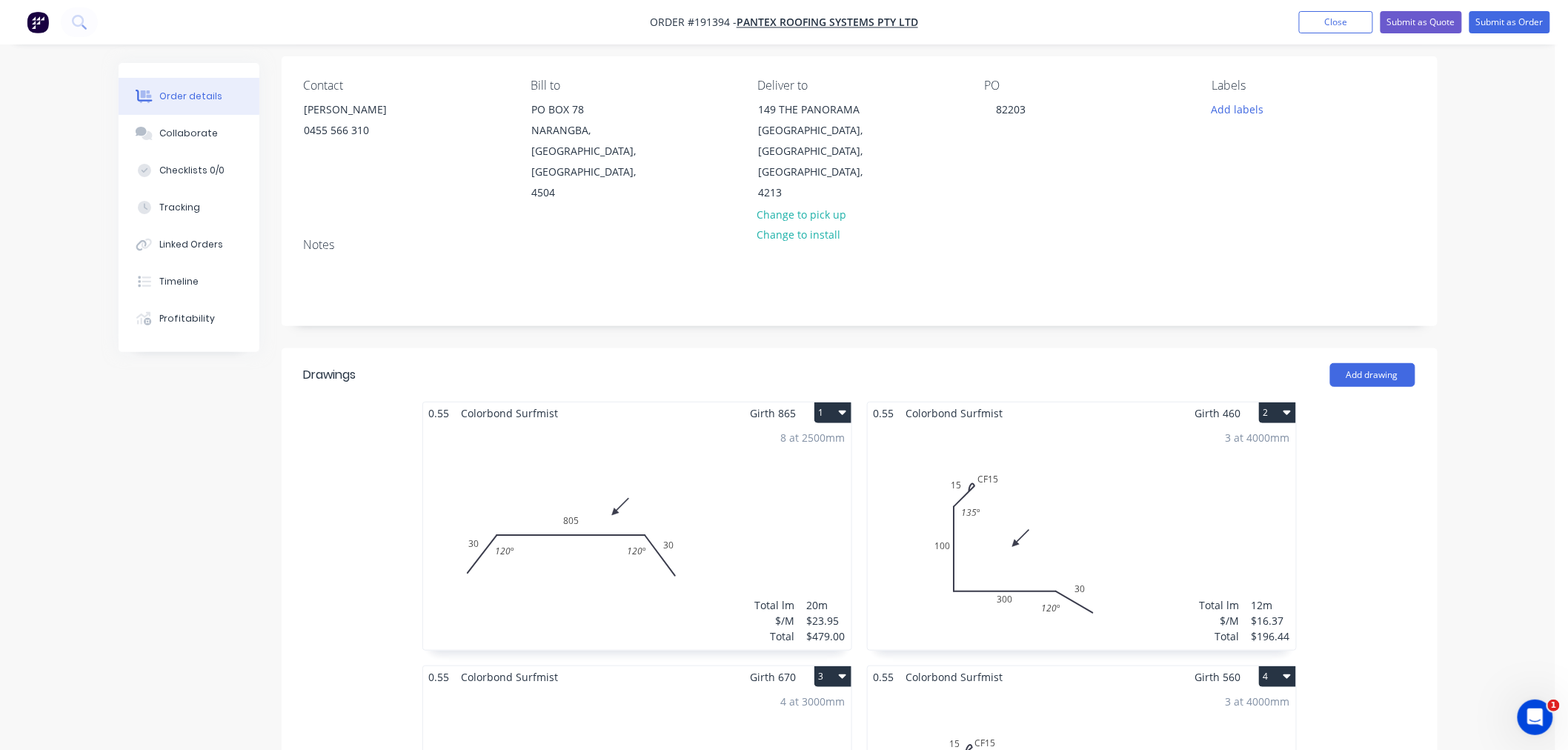
scroll to position [165, 0]
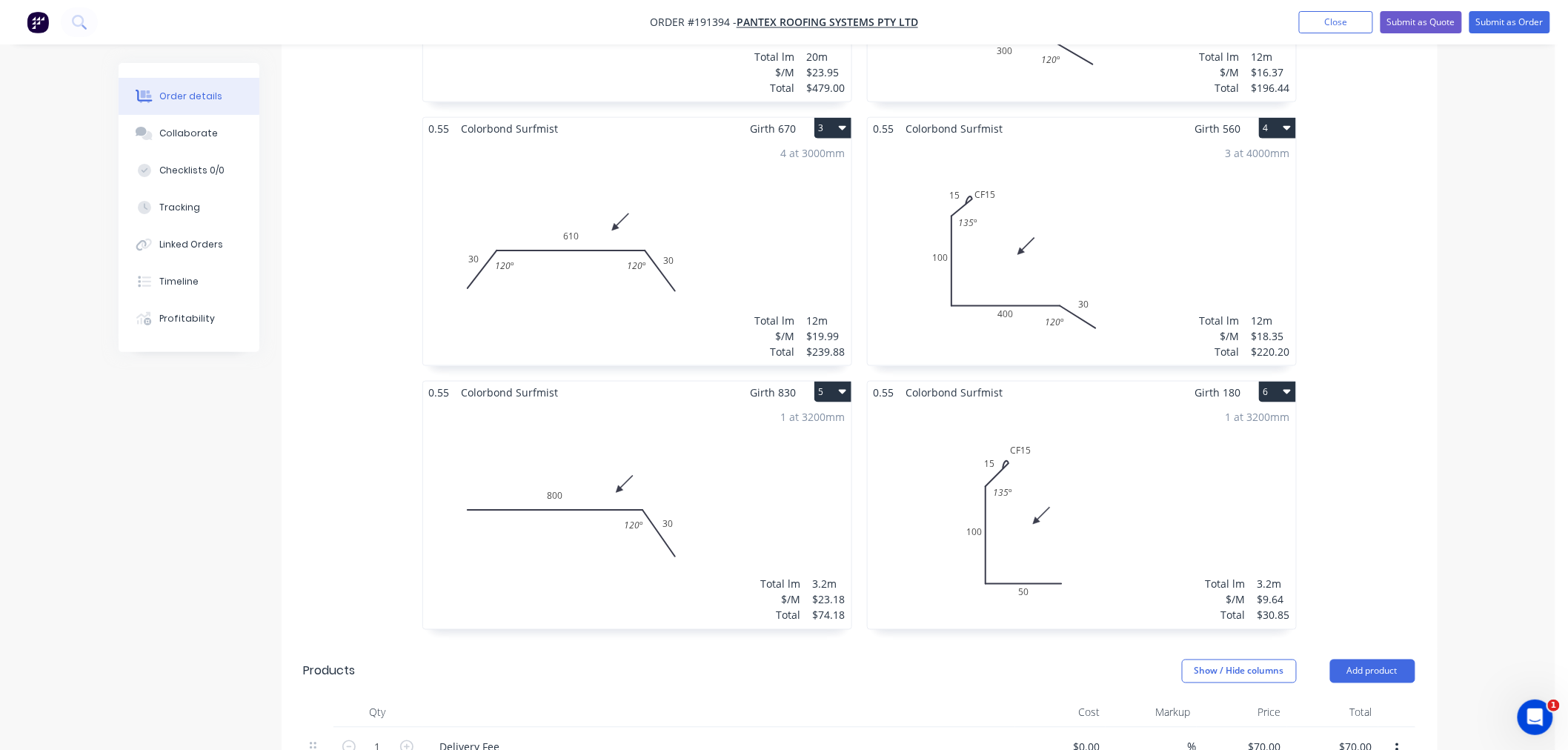
scroll to position [618, 0]
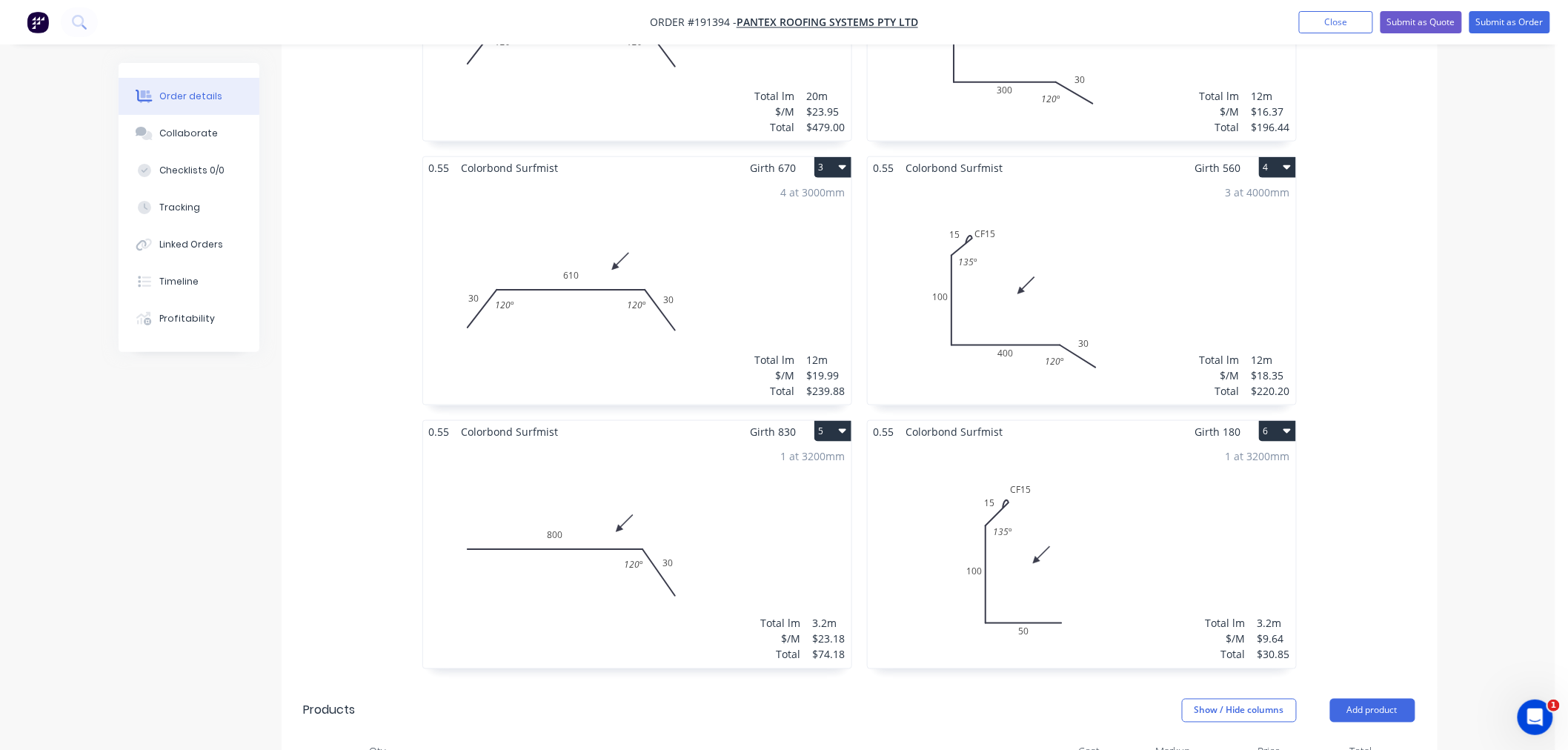
click at [1459, 512] on div "Order details Collaborate Checklists 0/0 Tracking Linked Orders Timeline Profit…" at bounding box center [777, 334] width 1556 height 1904
click at [1475, 488] on div "Order details Collaborate Checklists 0/0 Tracking Linked Orders Timeline Profit…" at bounding box center [777, 334] width 1556 height 1904
click at [1487, 311] on div "Order details Collaborate Checklists 0/0 Tracking Linked Orders Timeline Profit…" at bounding box center [777, 334] width 1556 height 1904
click at [1500, 375] on div "Order details Collaborate Checklists 0/0 Tracking Linked Orders Timeline Profit…" at bounding box center [777, 334] width 1556 height 1904
click at [1499, 374] on div "Order details Collaborate Checklists 0/0 Tracking Linked Orders Timeline Profit…" at bounding box center [777, 334] width 1556 height 1904
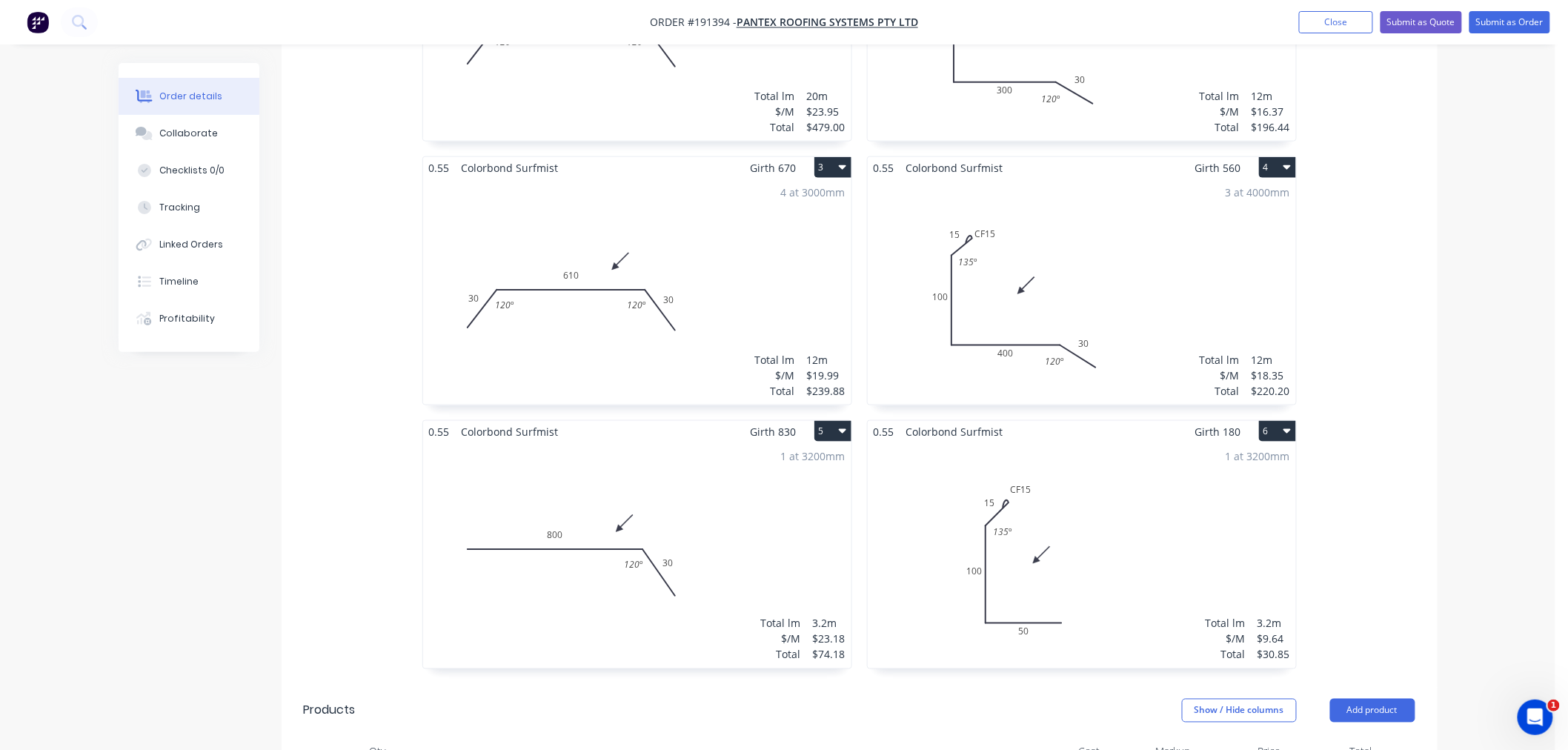
click at [1506, 462] on div "Order details Collaborate Checklists 0/0 Tracking Linked Orders Timeline Profit…" at bounding box center [777, 334] width 1556 height 1904
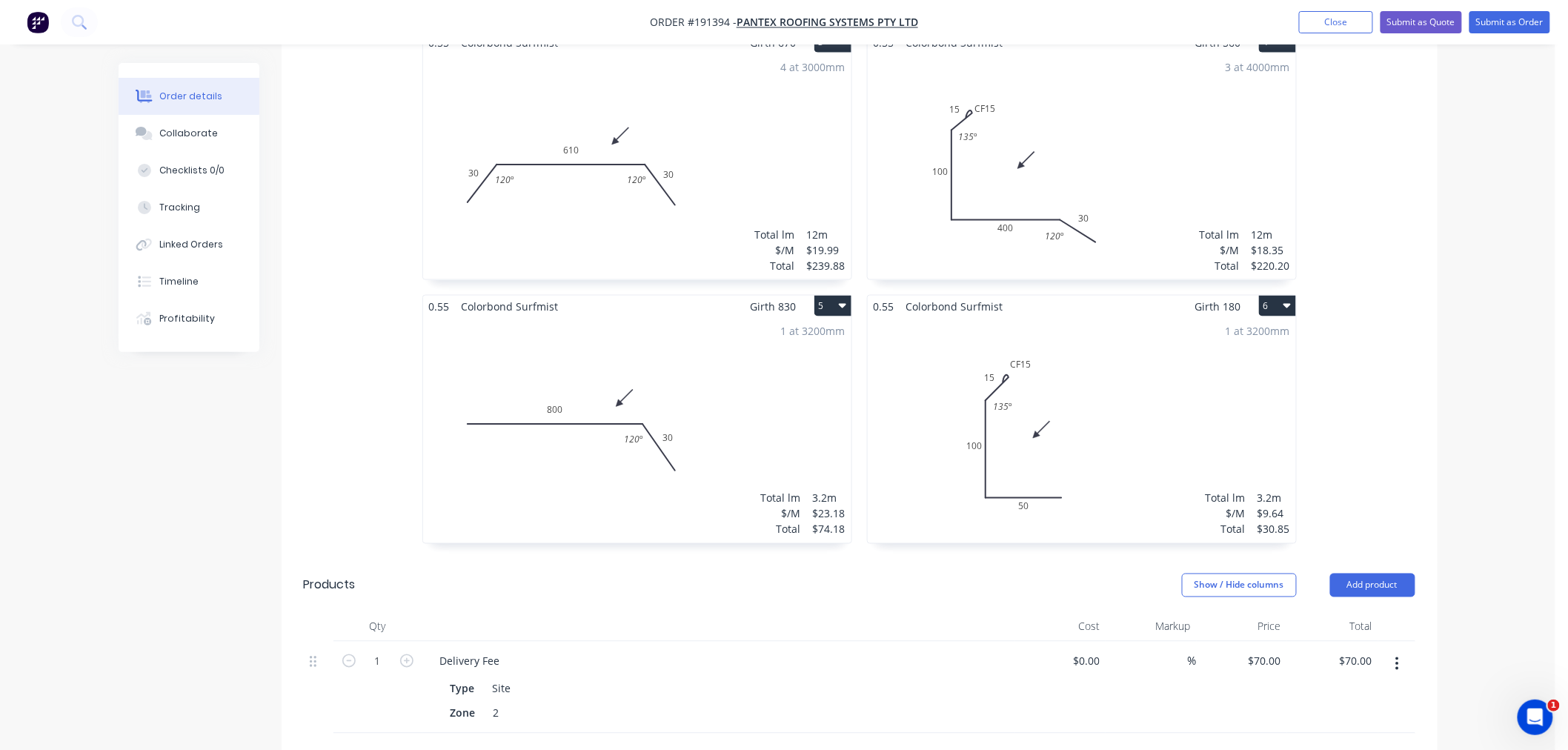
scroll to position [782, 0]
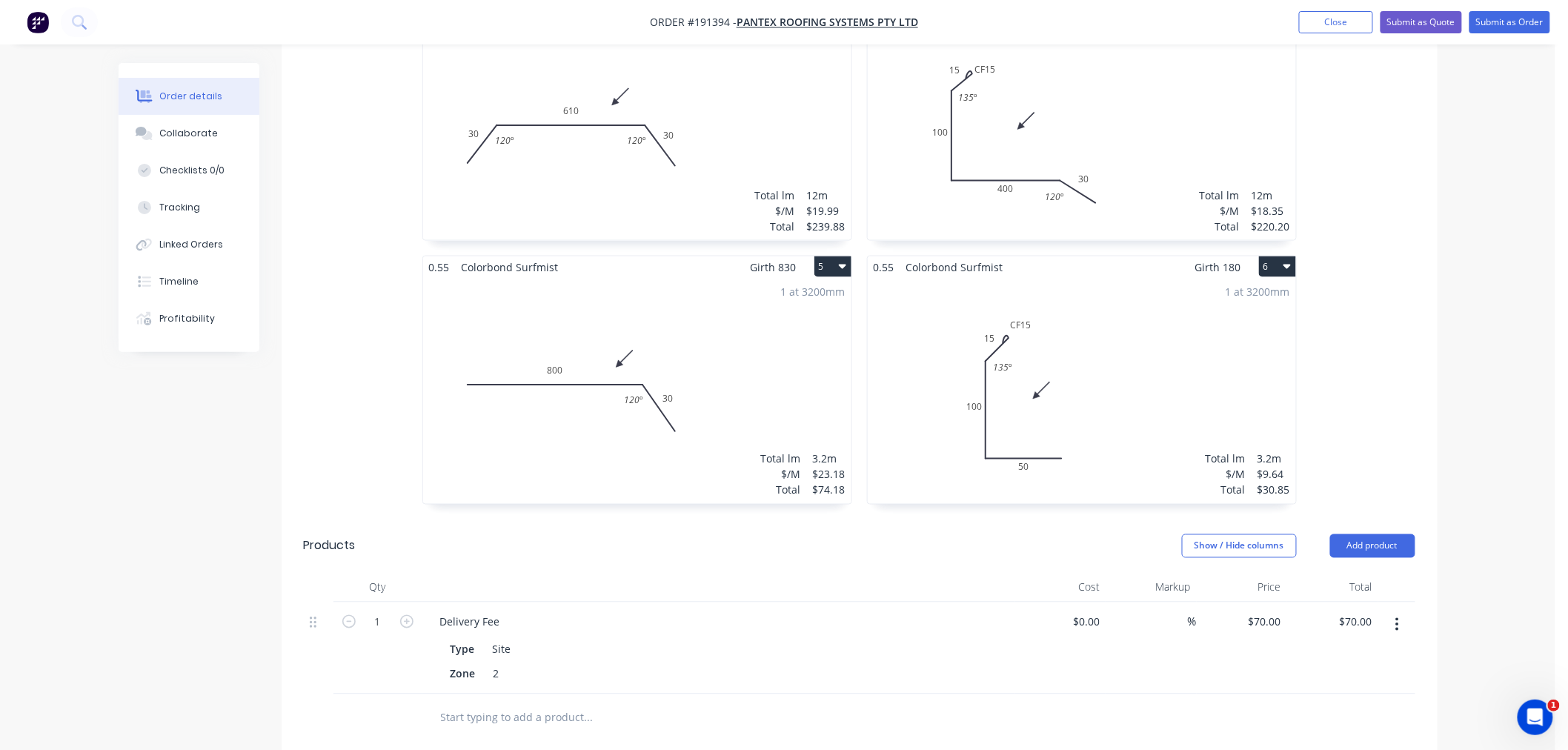
click at [1443, 407] on div "Order details Collaborate Checklists 0/0 Tracking Linked Orders Timeline Profit…" at bounding box center [778, 201] width 1349 height 1841
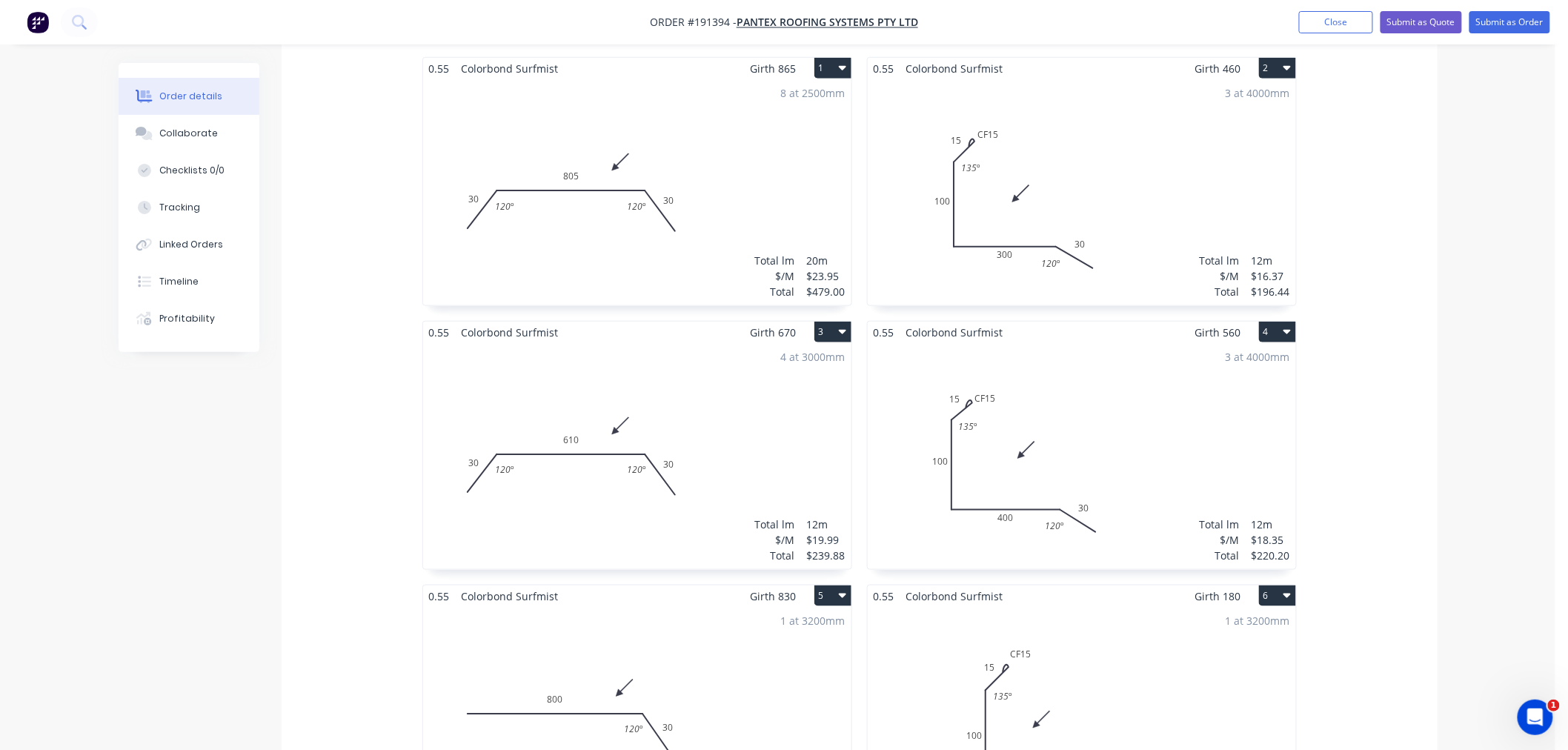
scroll to position [618, 0]
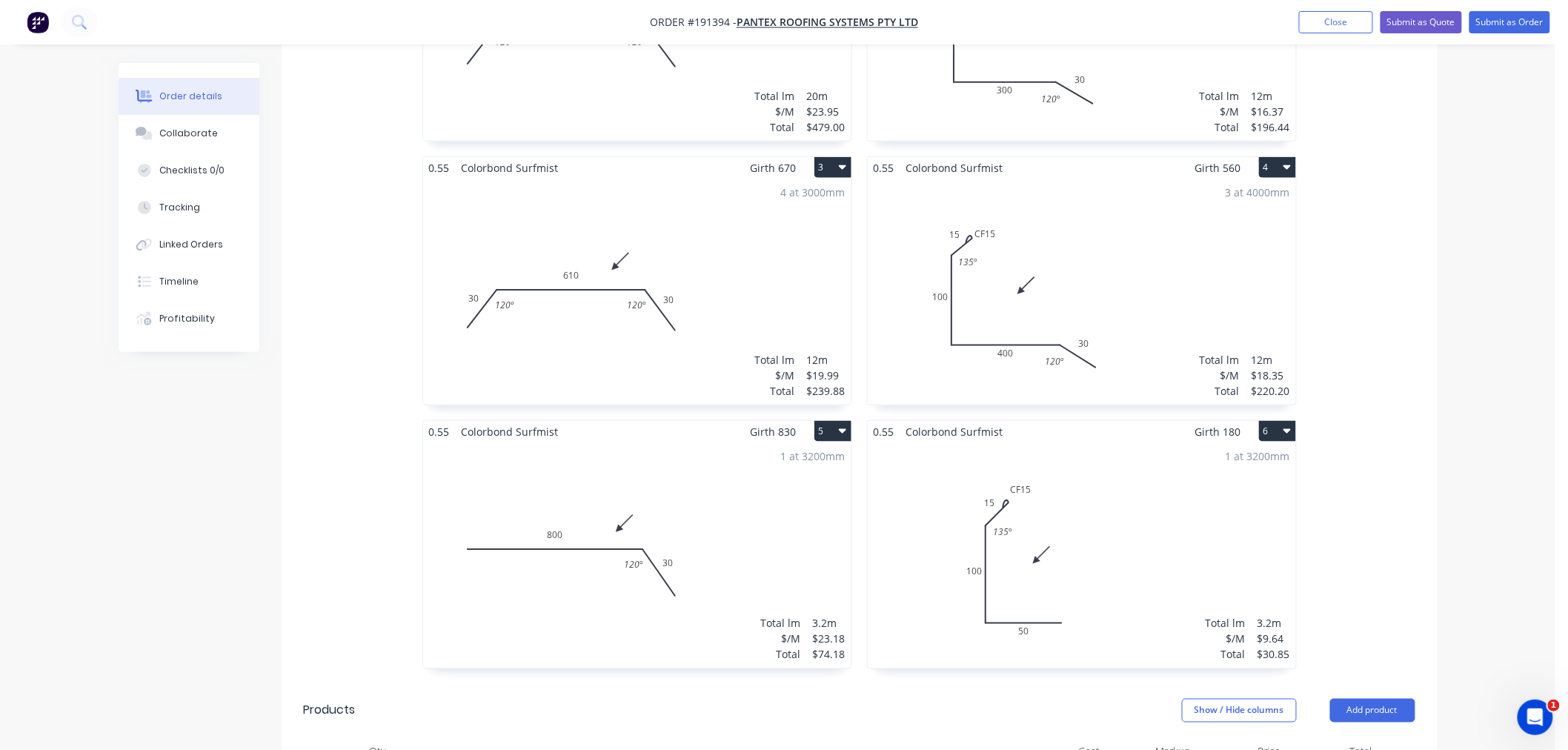
click at [1468, 441] on div "Order details Collaborate Checklists 0/0 Tracking Linked Orders Timeline Profit…" at bounding box center [777, 334] width 1556 height 1904
click at [1484, 397] on div "Order details Collaborate Checklists 0/0 Tracking Linked Orders Timeline Profit…" at bounding box center [777, 334] width 1556 height 1904
click at [1468, 477] on div "Order details Collaborate Checklists 0/0 Tracking Linked Orders Timeline Profit…" at bounding box center [777, 334] width 1556 height 1904
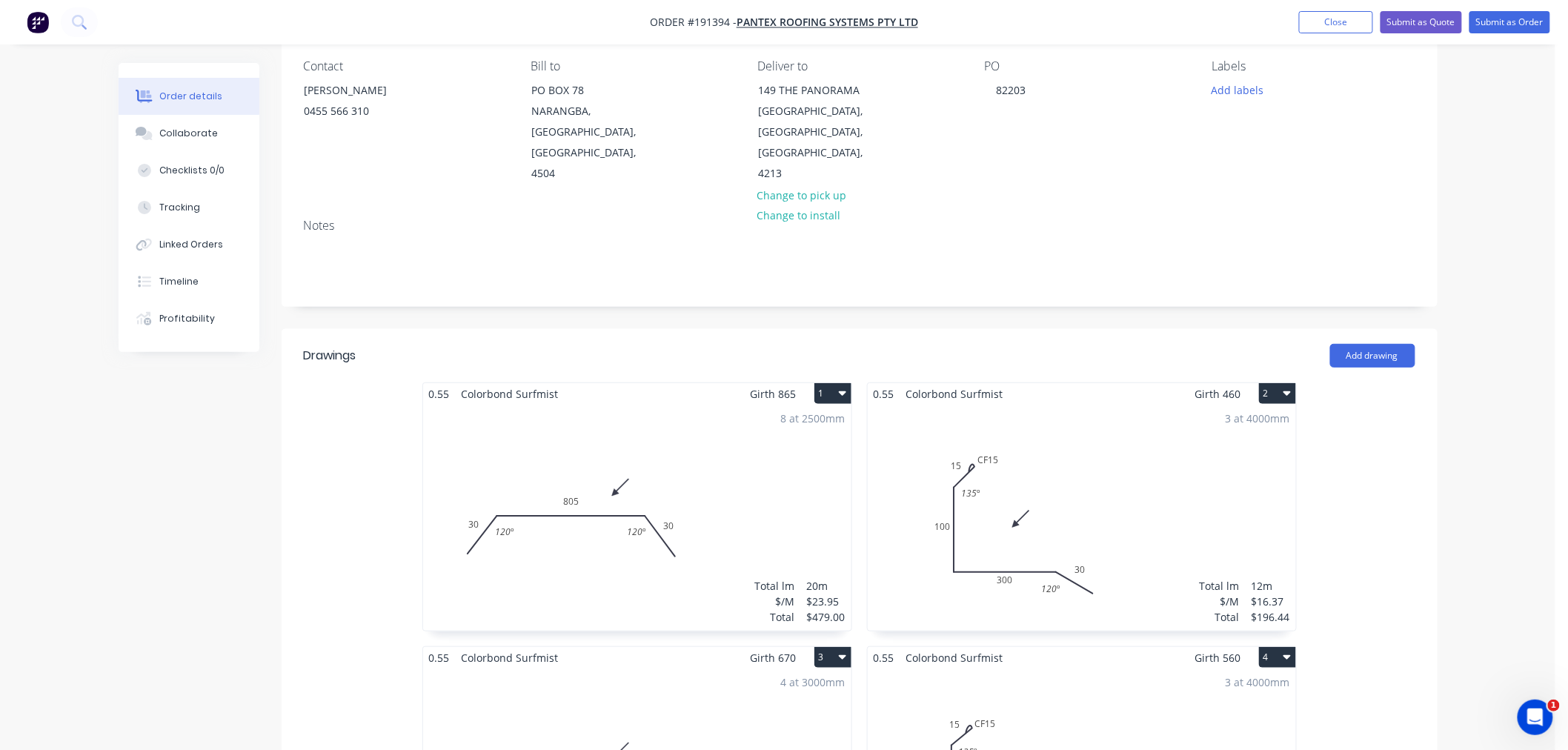
scroll to position [0, 0]
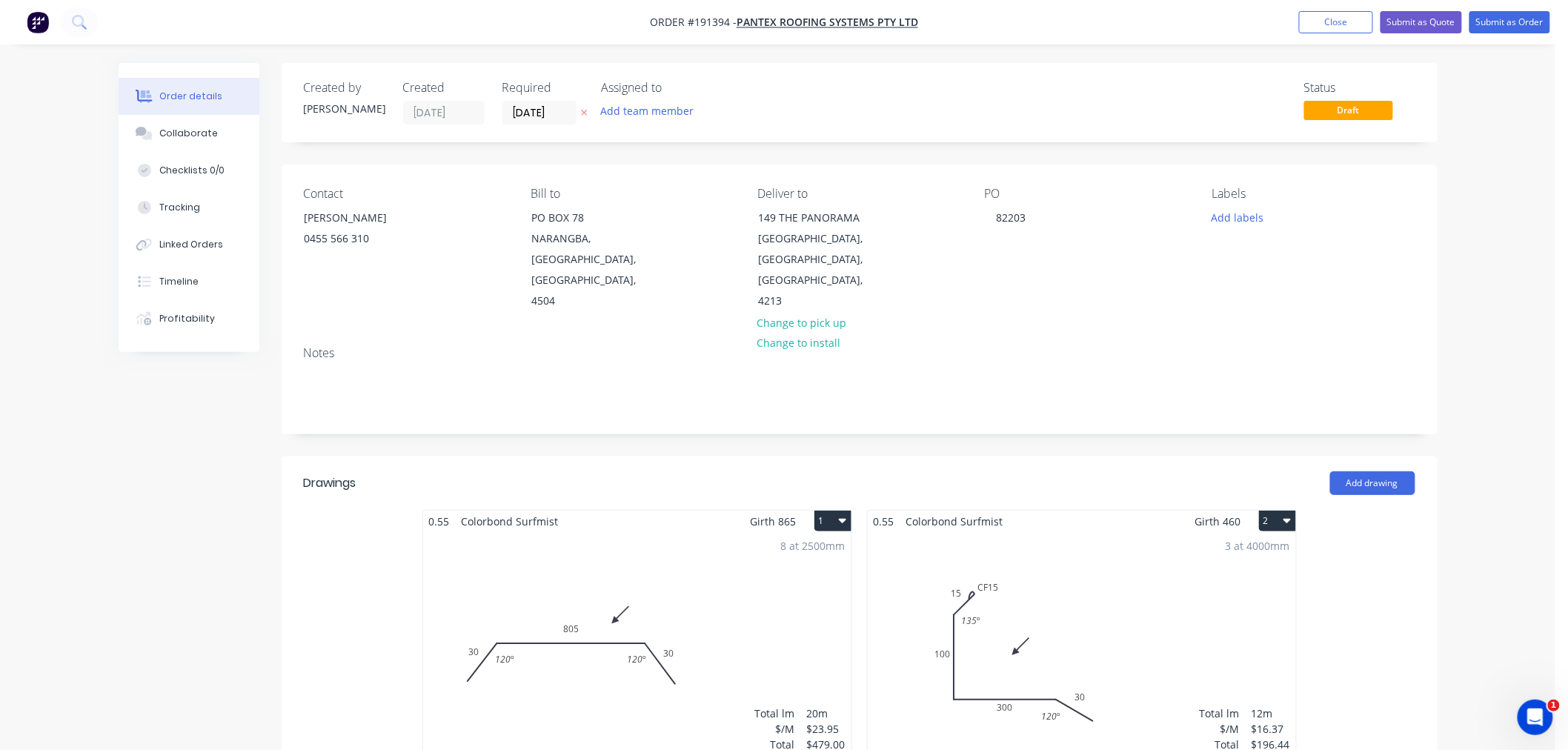
drag, startPoint x: 1505, startPoint y: 209, endPoint x: 1503, endPoint y: 75, distance: 134.0
click at [1514, 26] on button "Submit as Order" at bounding box center [1510, 22] width 81 height 22
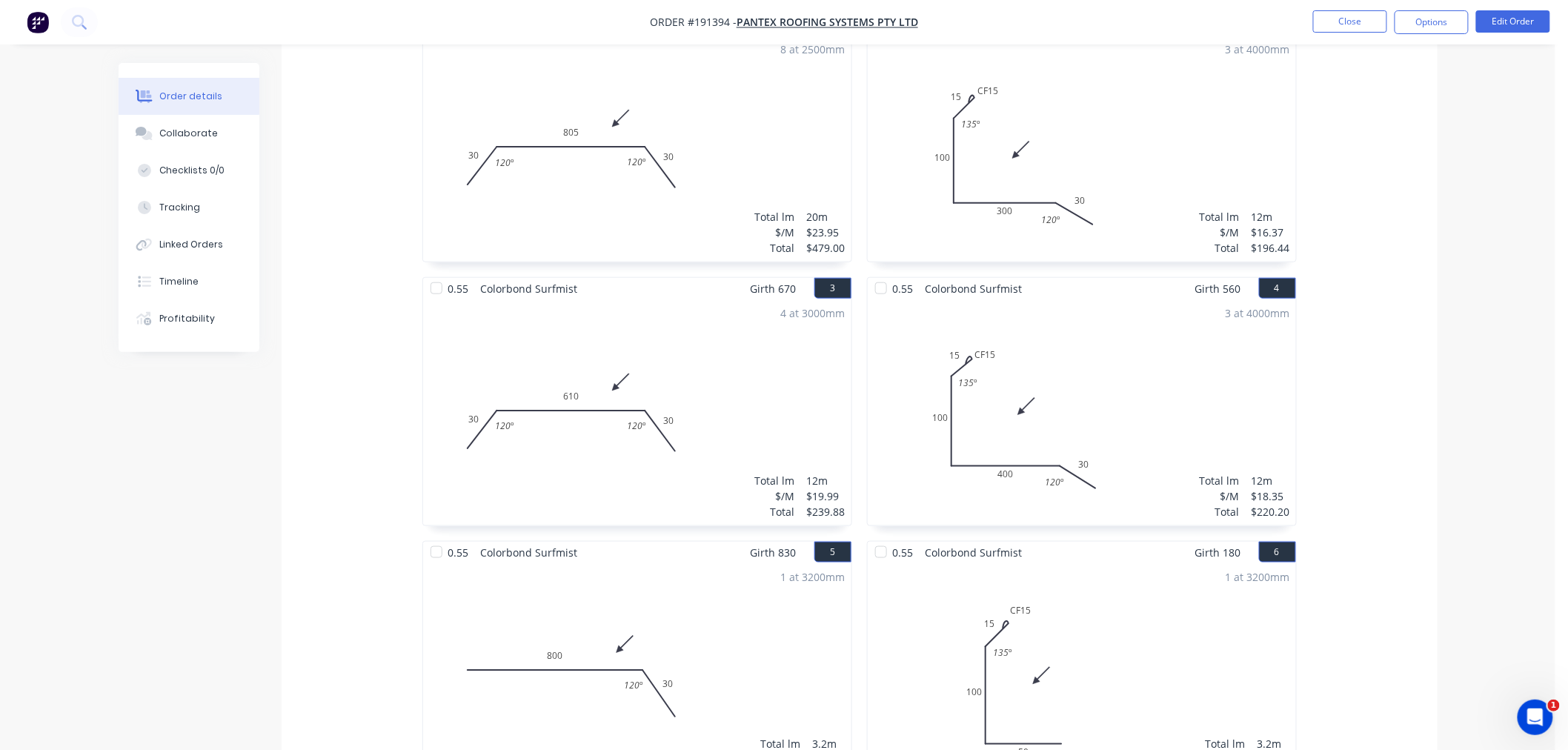
scroll to position [165, 0]
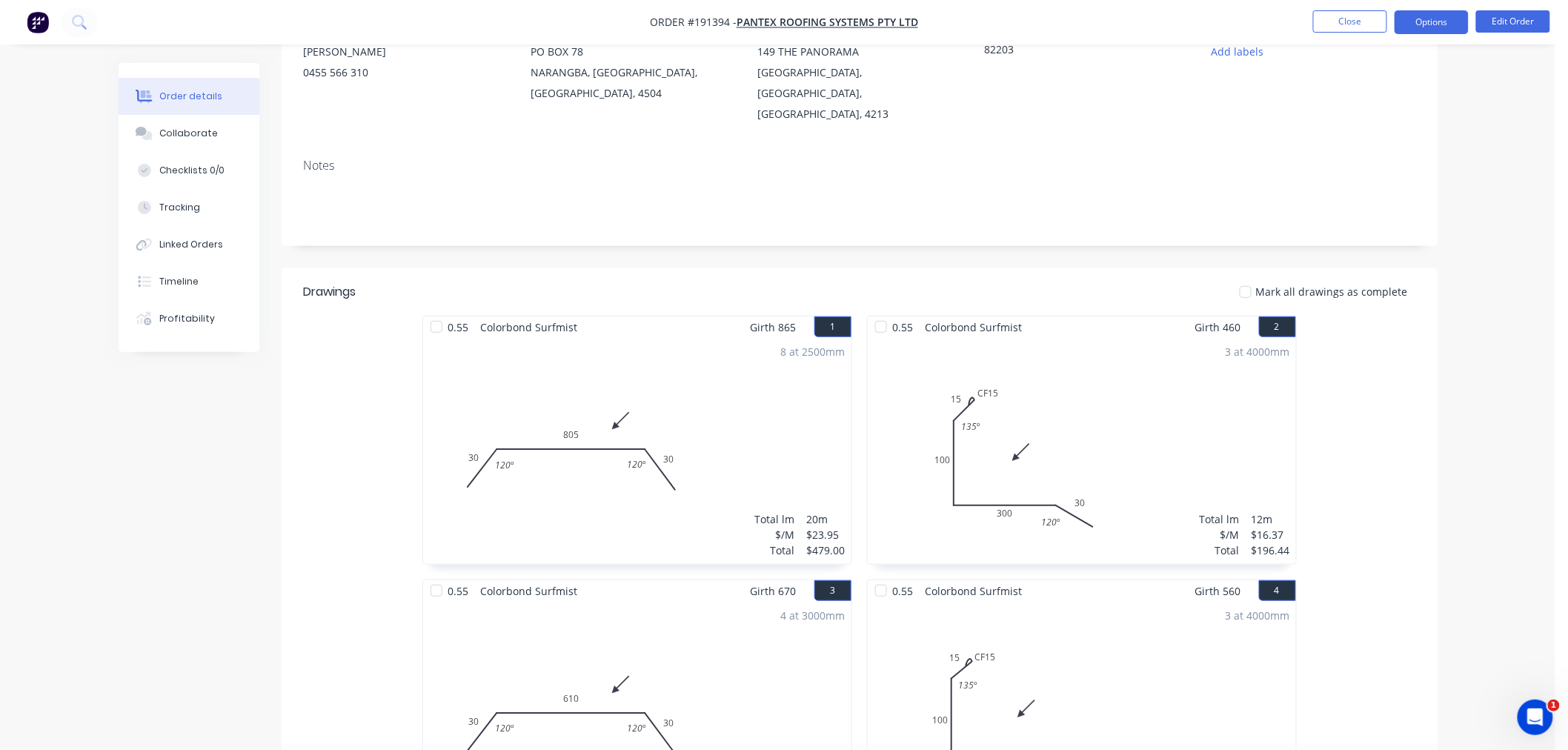
click at [1425, 22] on button "Options" at bounding box center [1432, 22] width 74 height 24
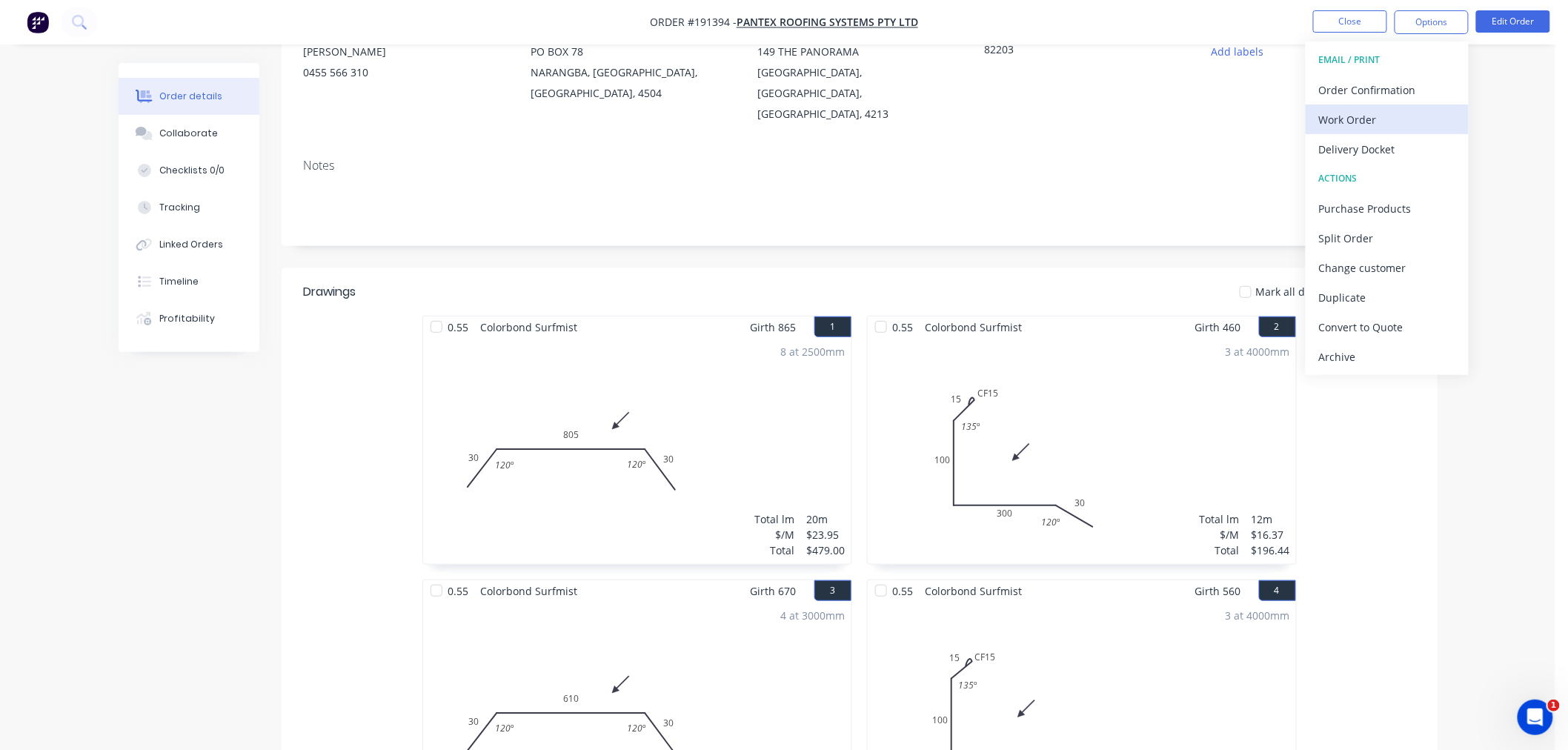
click at [1371, 123] on div "Work Order" at bounding box center [1387, 120] width 136 height 22
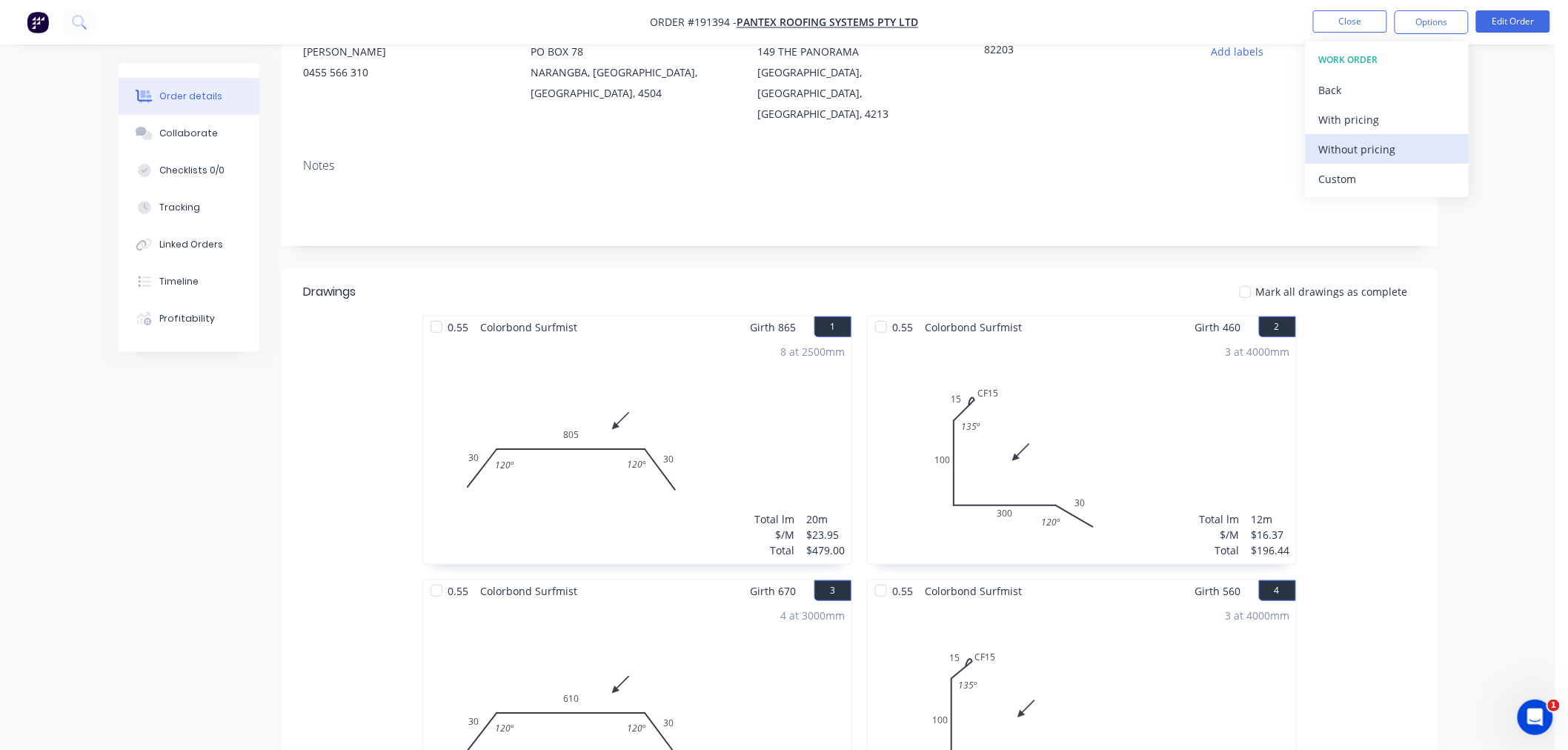
click at [1357, 149] on div "Without pricing" at bounding box center [1387, 149] width 136 height 22
click at [1233, 24] on nav "Order #191394 - PANTEX ROOFING SYSTEMS PTY LTD Close Options Edit Order" at bounding box center [784, 22] width 1568 height 45
click at [1343, 28] on button "Close" at bounding box center [1351, 21] width 74 height 22
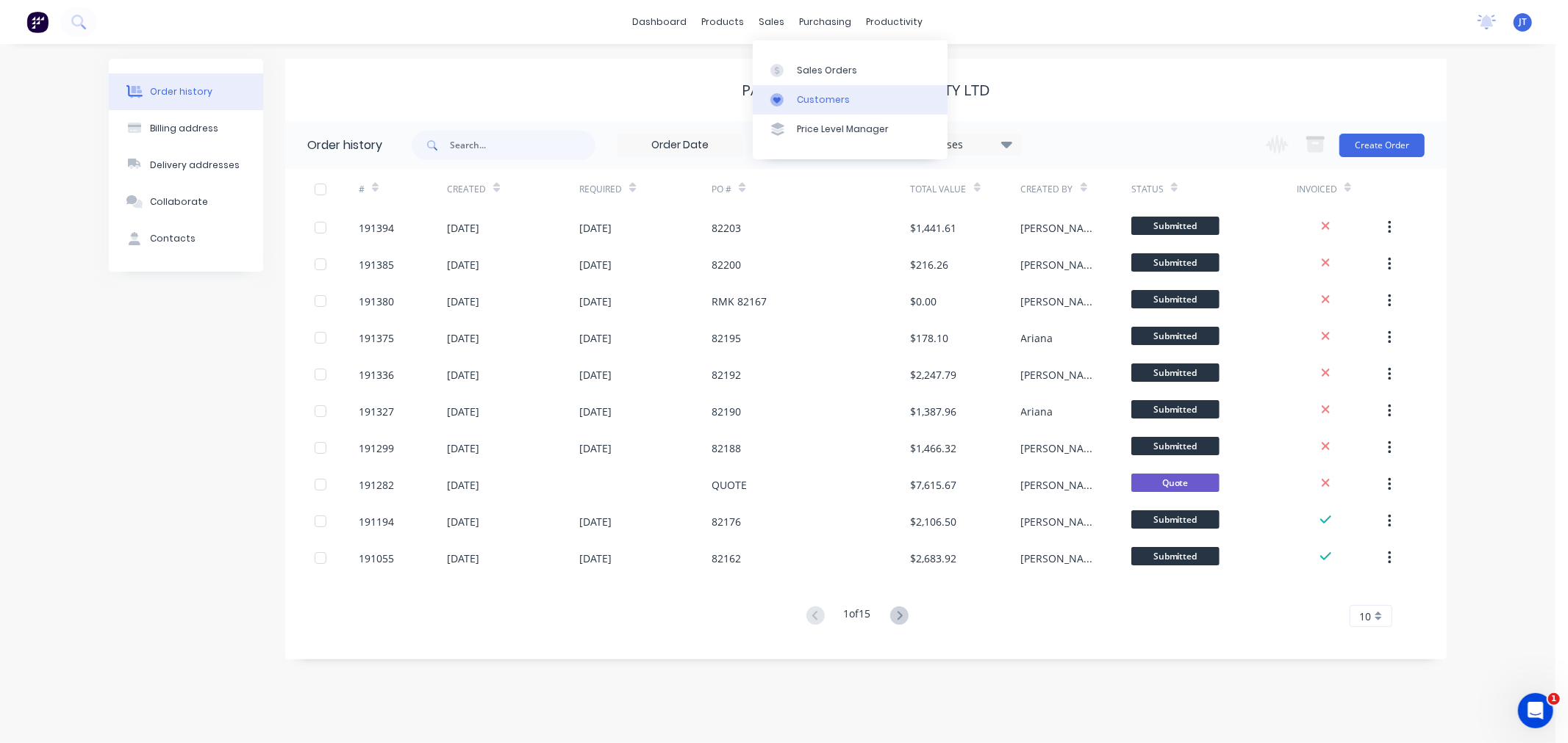
click at [837, 101] on div "Customers" at bounding box center [824, 100] width 53 height 13
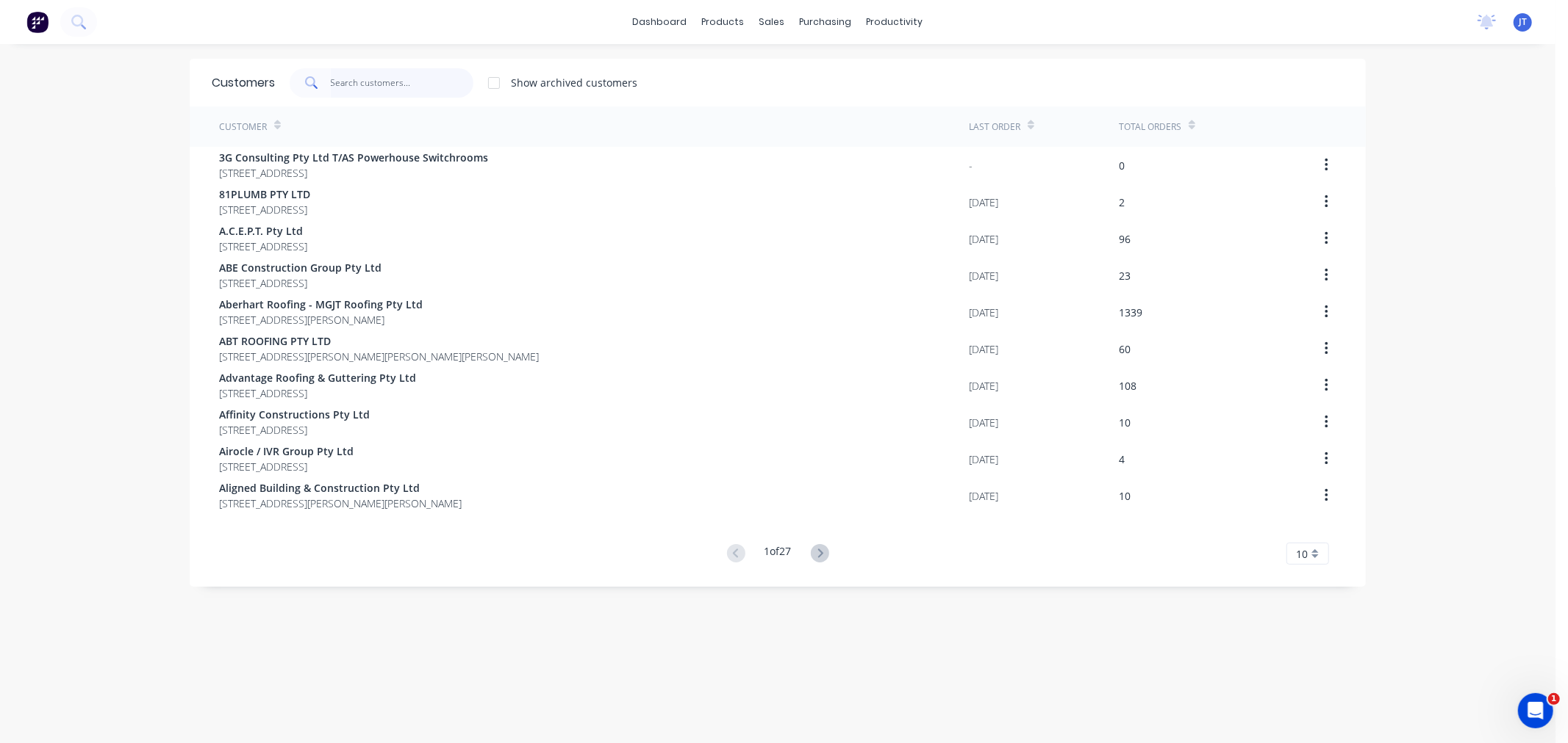
click at [339, 78] on input "text" at bounding box center [403, 82] width 143 height 29
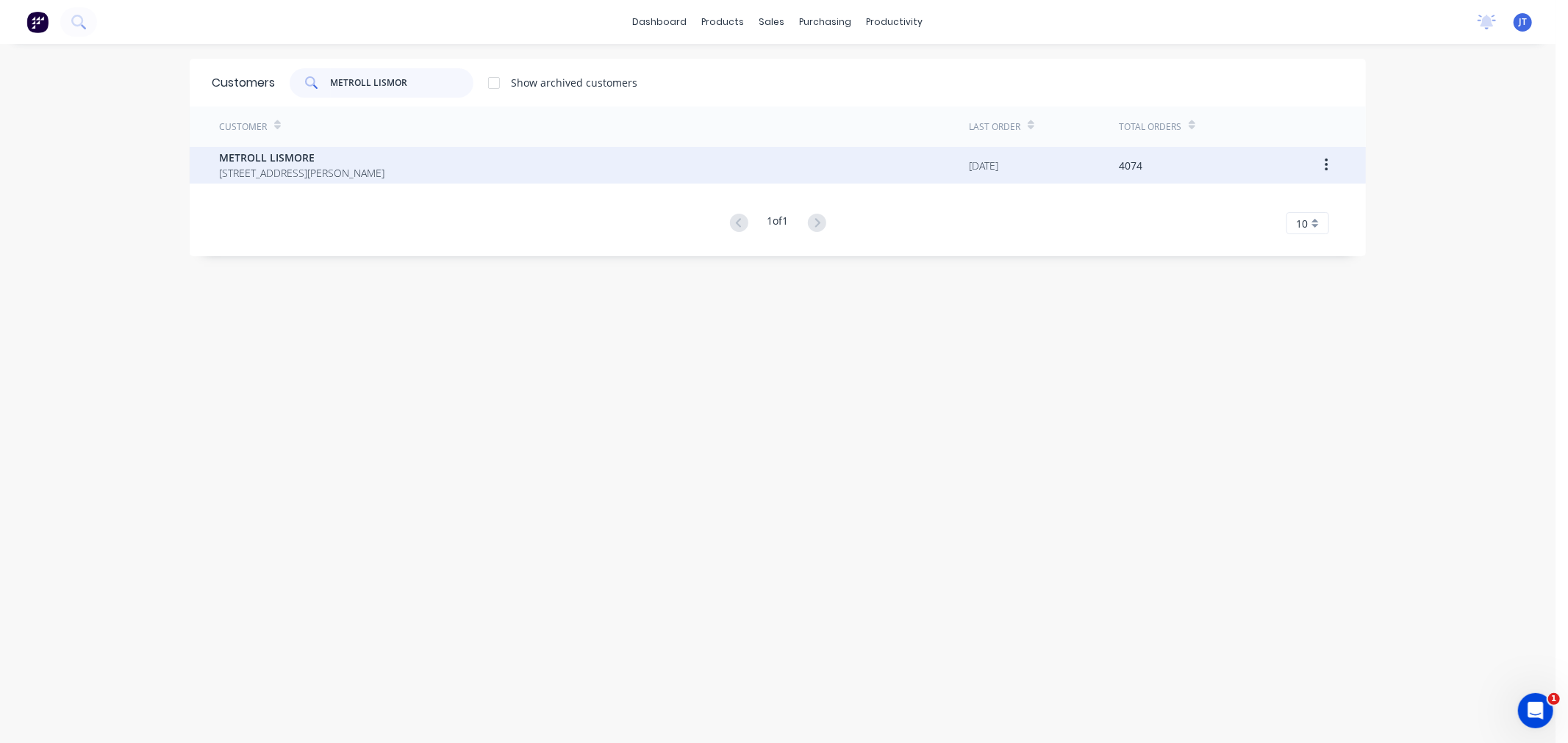
type input "METROLL LISMOR"
click at [572, 168] on div "METROLL LISMORE [STREET_ADDRESS][PERSON_NAME]" at bounding box center [593, 165] width 750 height 37
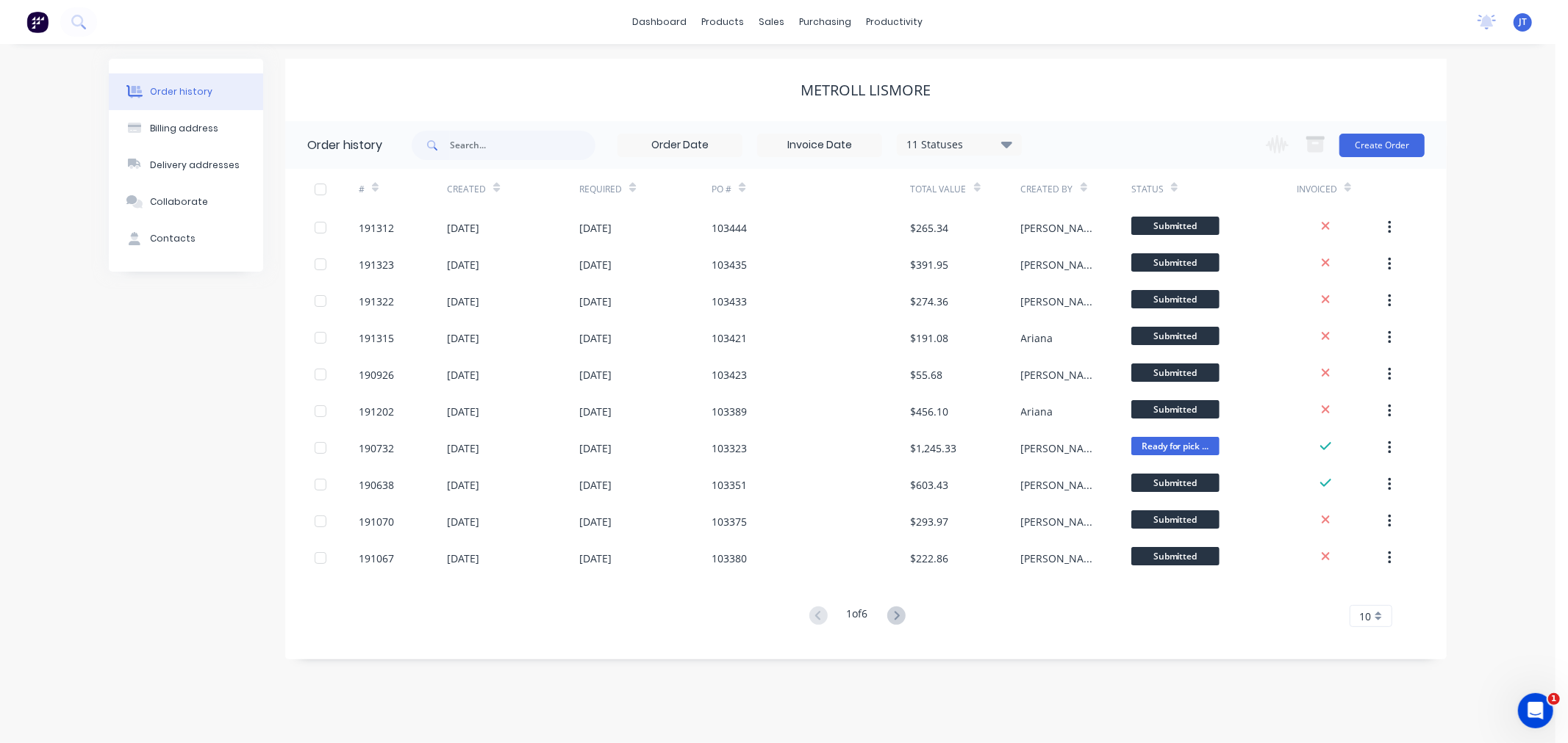
click at [1480, 141] on div "Order history Billing address Delivery addresses Collaborate Contacts METROLL L…" at bounding box center [777, 394] width 1555 height 700
click at [1392, 145] on button "Create Order" at bounding box center [1381, 145] width 85 height 24
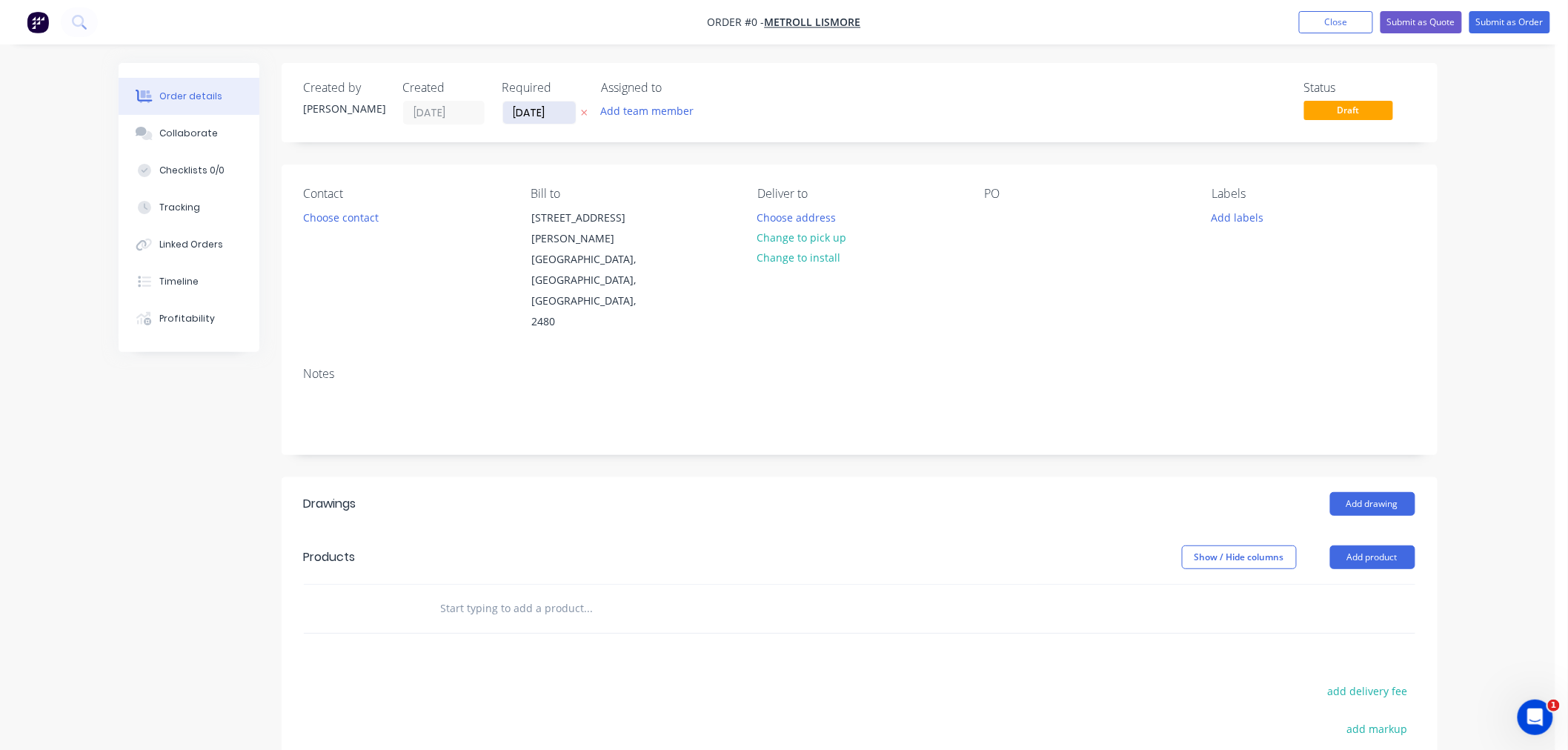
click at [532, 107] on input "[DATE]" at bounding box center [539, 112] width 72 height 22
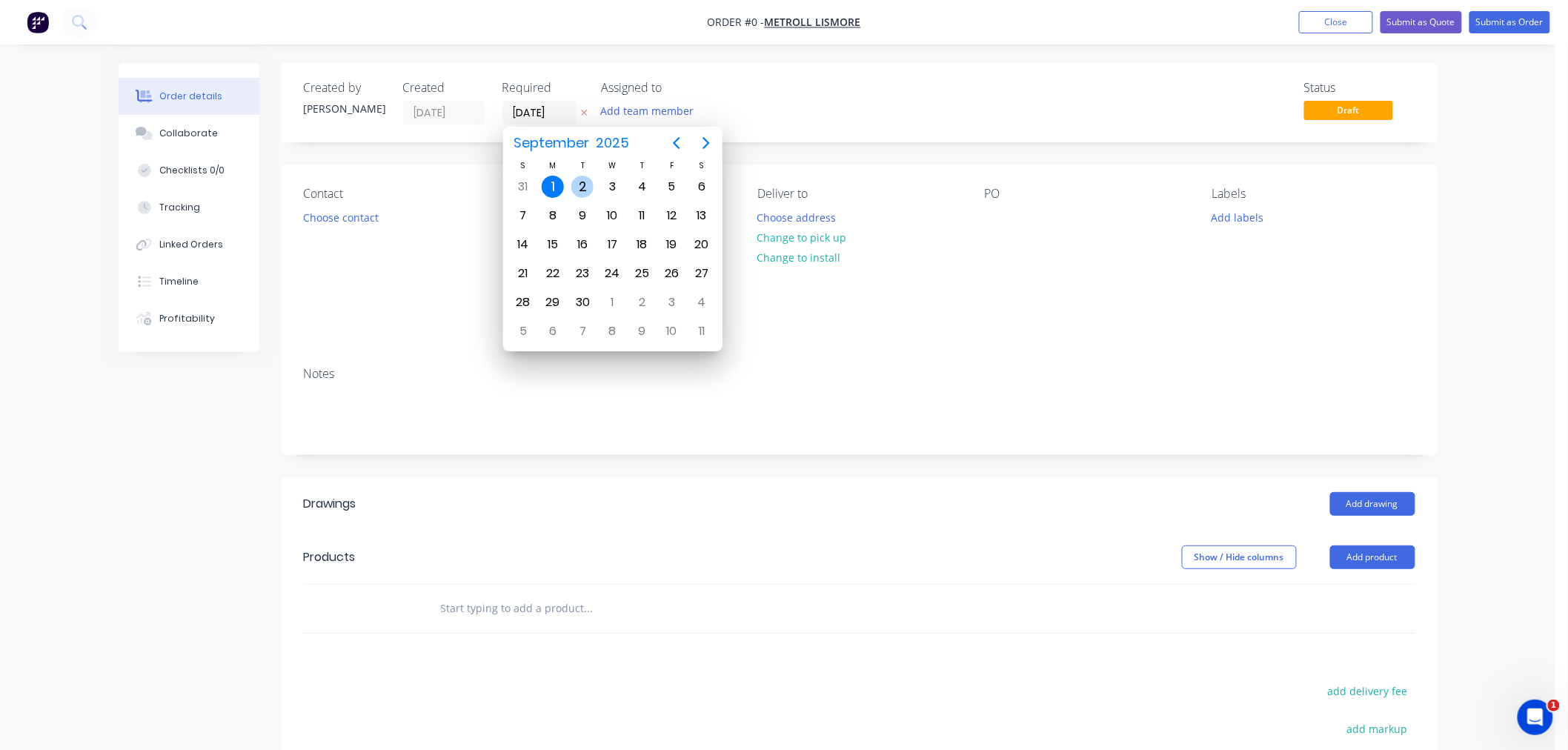
click at [584, 188] on div "2" at bounding box center [582, 187] width 22 height 22
type input "[DATE]"
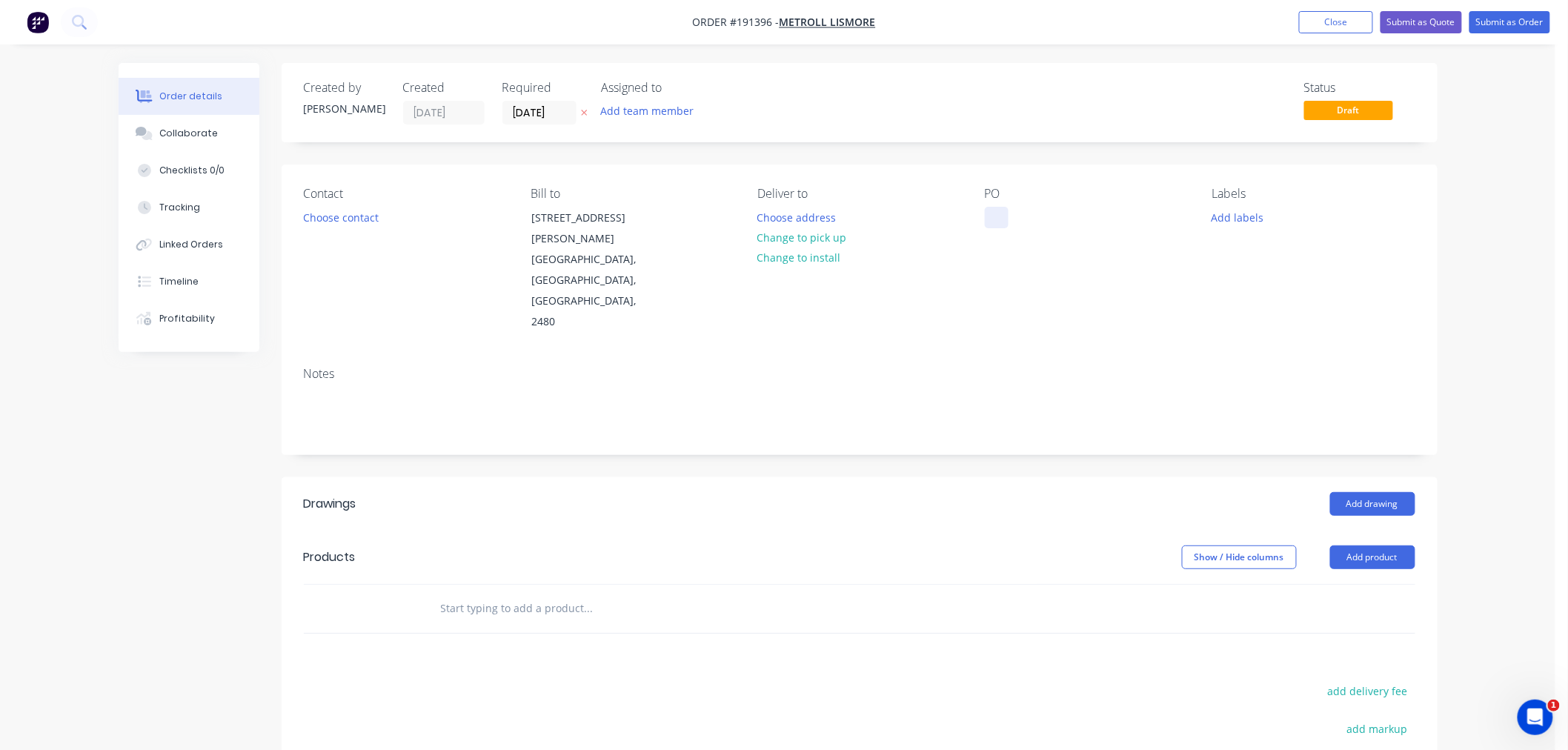
click at [998, 216] on div at bounding box center [996, 217] width 24 height 22
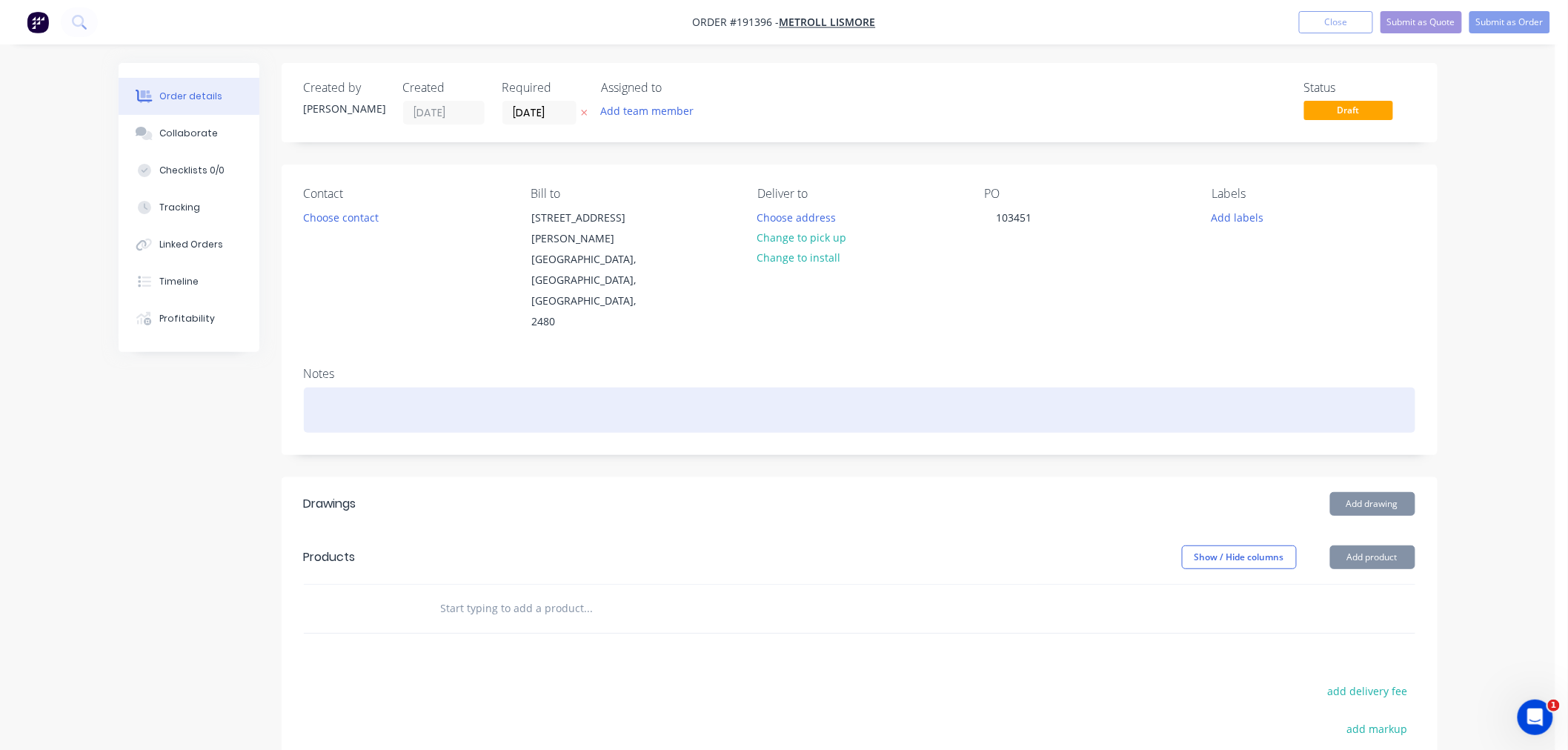
click at [378, 387] on div at bounding box center [859, 410] width 1112 height 46
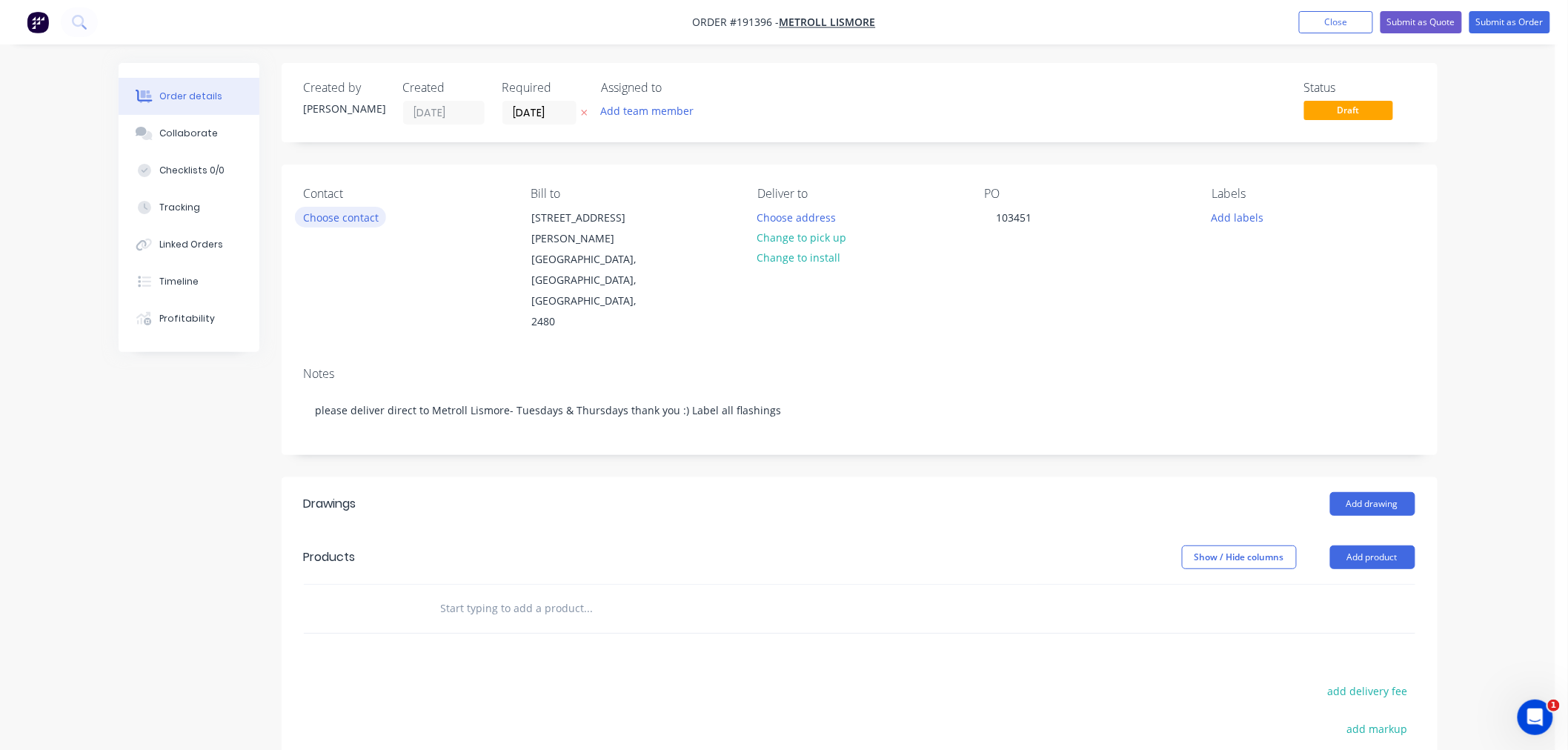
click at [349, 218] on button "Choose contact" at bounding box center [341, 216] width 91 height 20
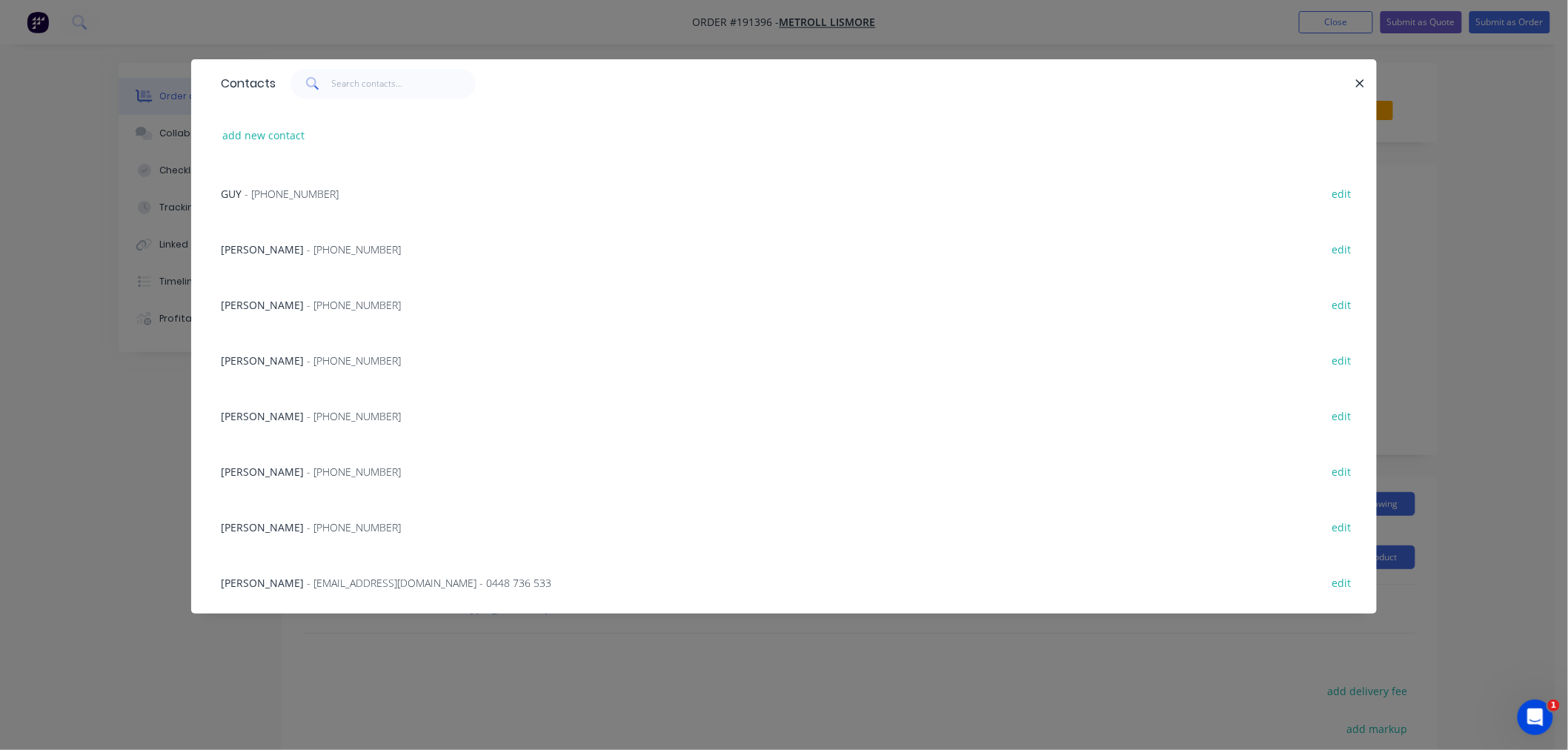
scroll to position [165, 0]
click at [317, 469] on span "- [PHONE_NUMBER]" at bounding box center [354, 471] width 94 height 14
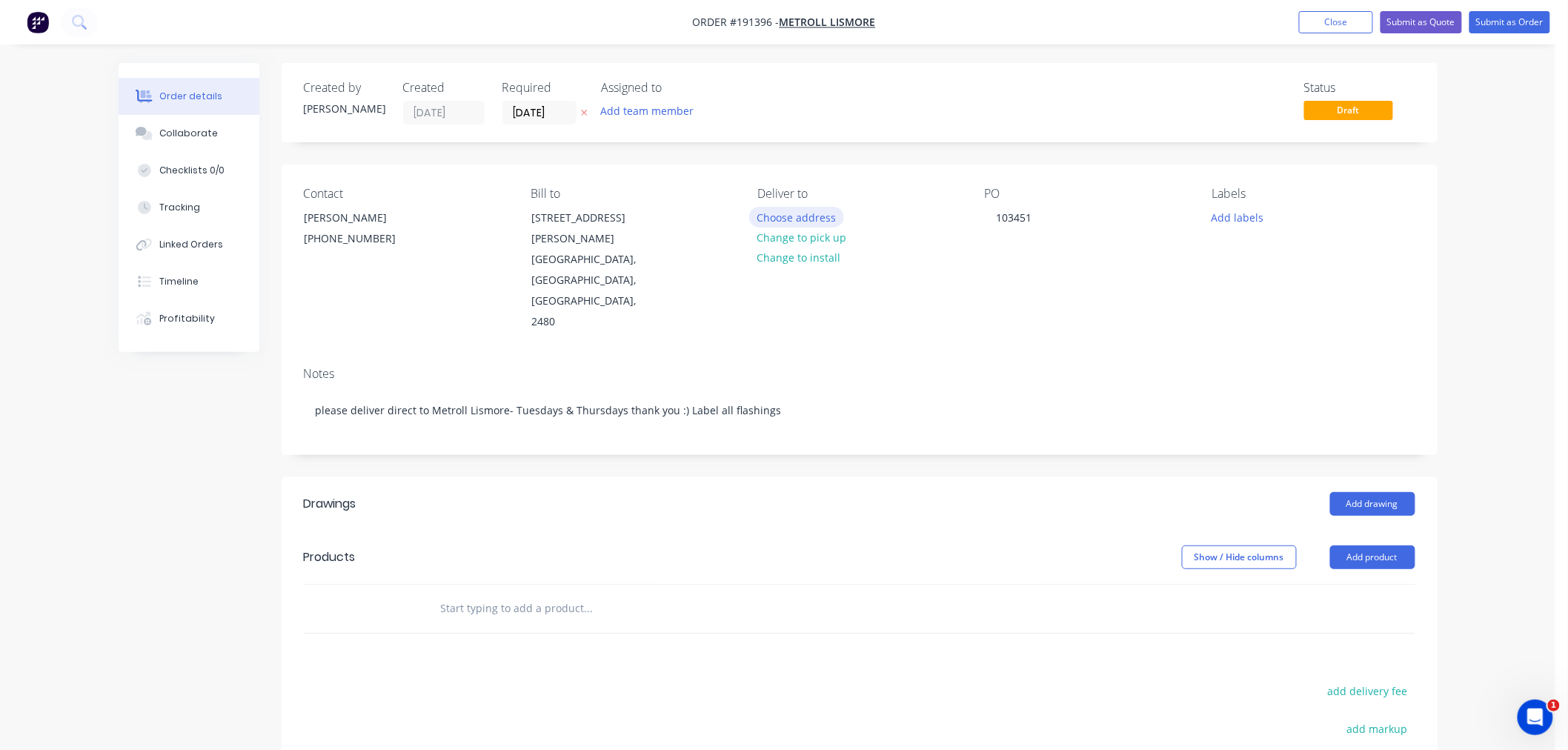
click at [820, 213] on button "Choose address" at bounding box center [797, 216] width 95 height 20
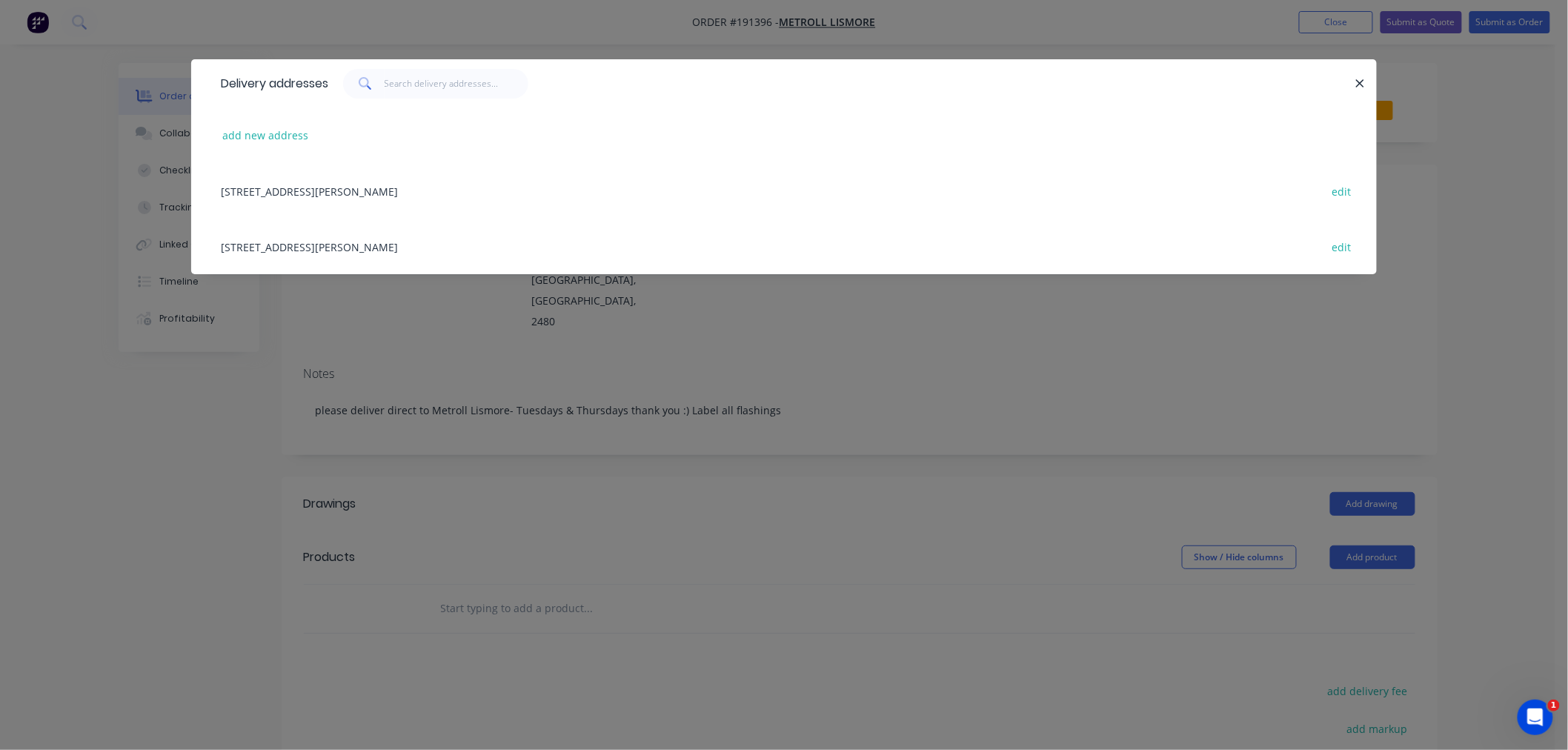
click at [458, 253] on div "[STREET_ADDRESS][PERSON_NAME] edit" at bounding box center [784, 247] width 1142 height 55
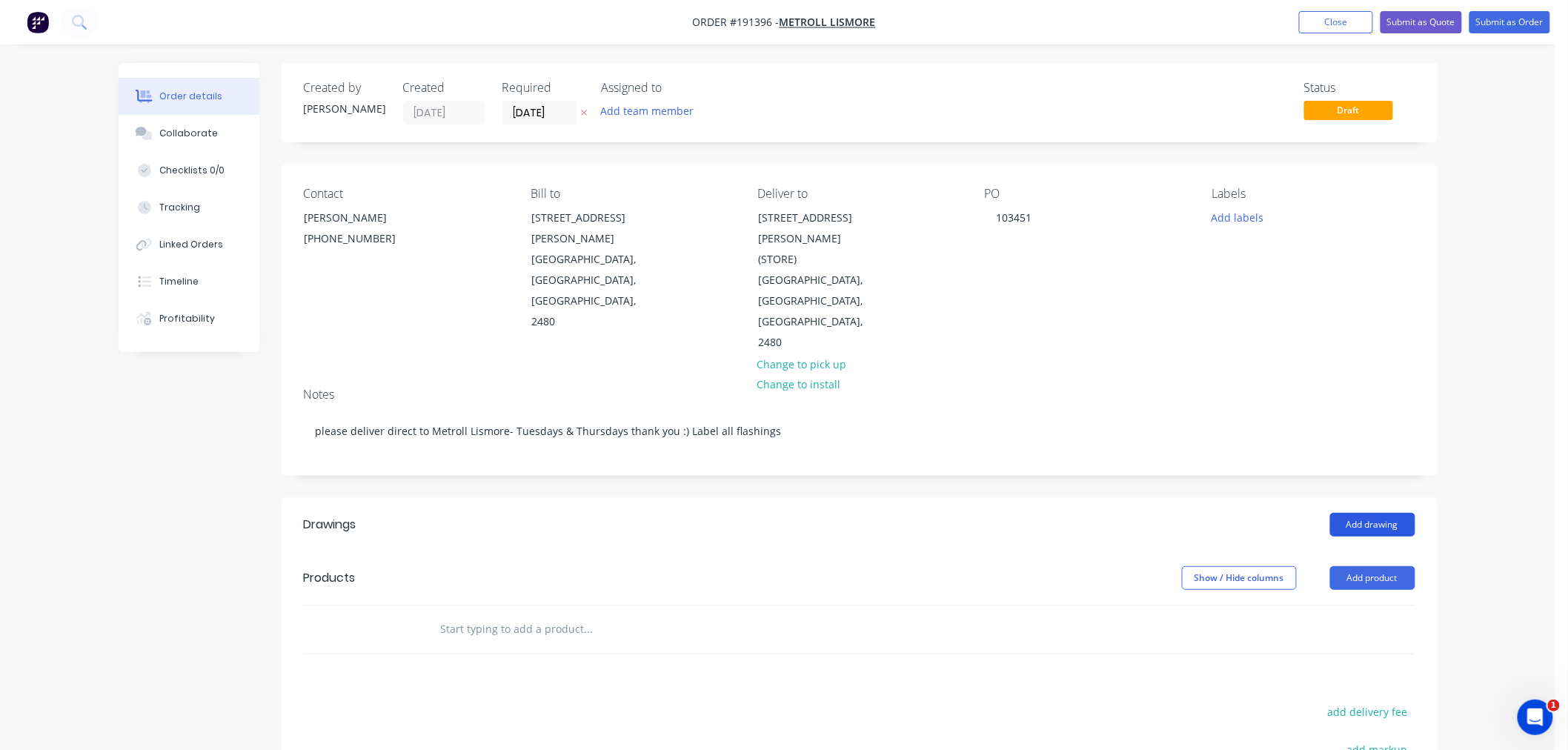
click at [1387, 513] on button "Add drawing" at bounding box center [1373, 524] width 86 height 24
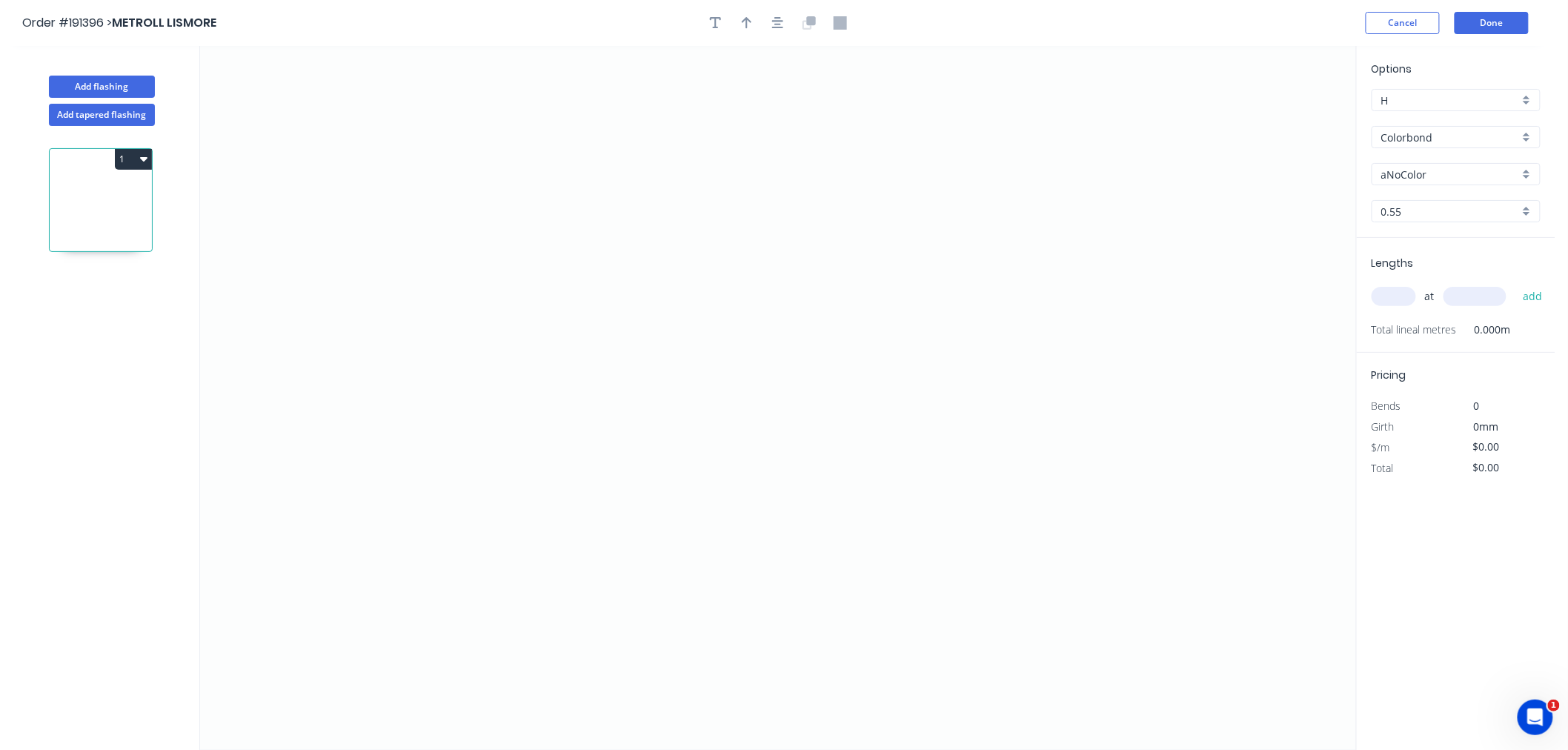
click at [1529, 170] on div "aNoColor" at bounding box center [1457, 173] width 169 height 22
click at [1465, 270] on div "Surfmist" at bounding box center [1457, 279] width 167 height 26
type input "Surfmist"
click at [1421, 209] on input "0.55" at bounding box center [1450, 211] width 138 height 15
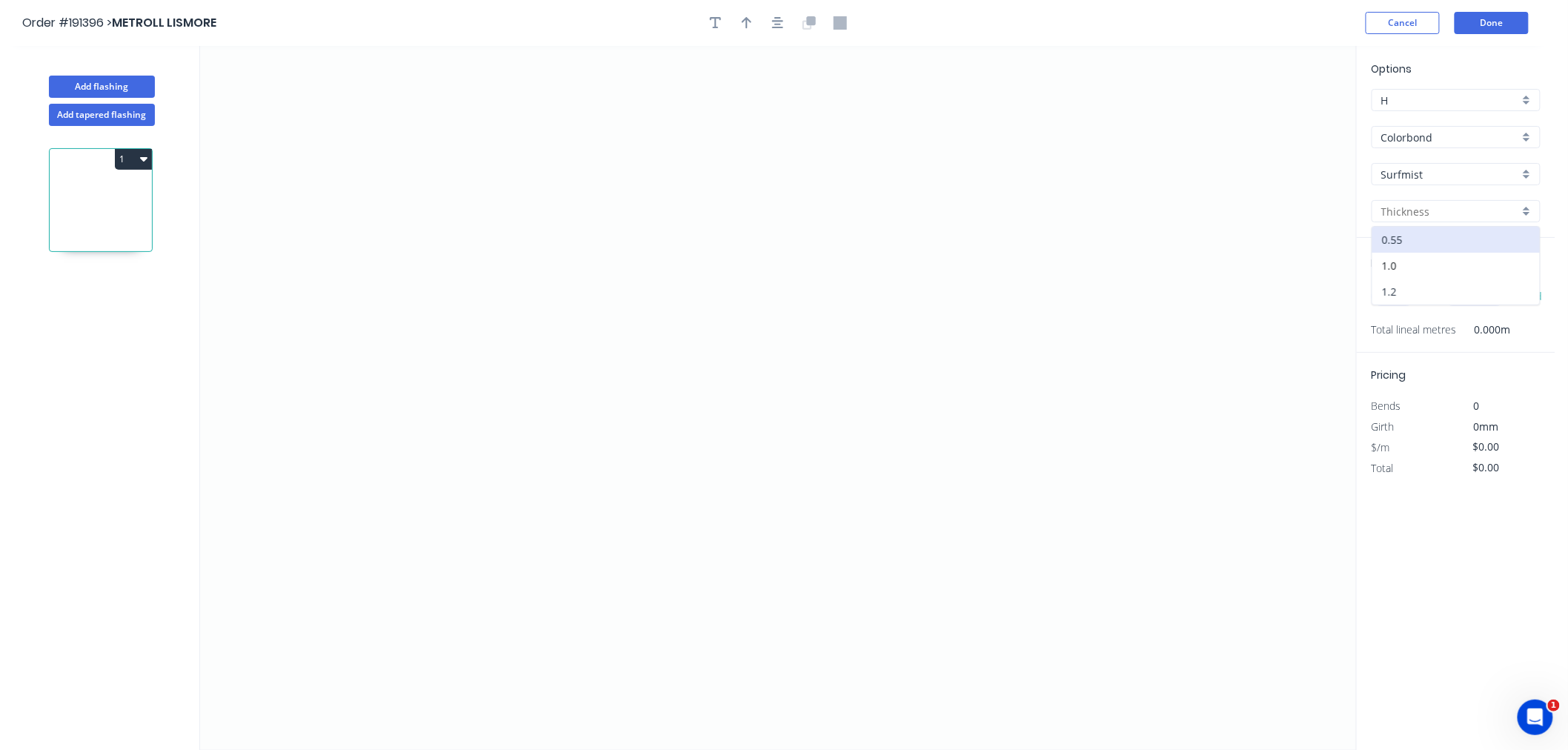
click at [1439, 293] on div "1.2" at bounding box center [1457, 291] width 167 height 26
type input "1.2"
click at [1382, 298] on input "text" at bounding box center [1394, 296] width 45 height 19
type input "2"
type input "7600"
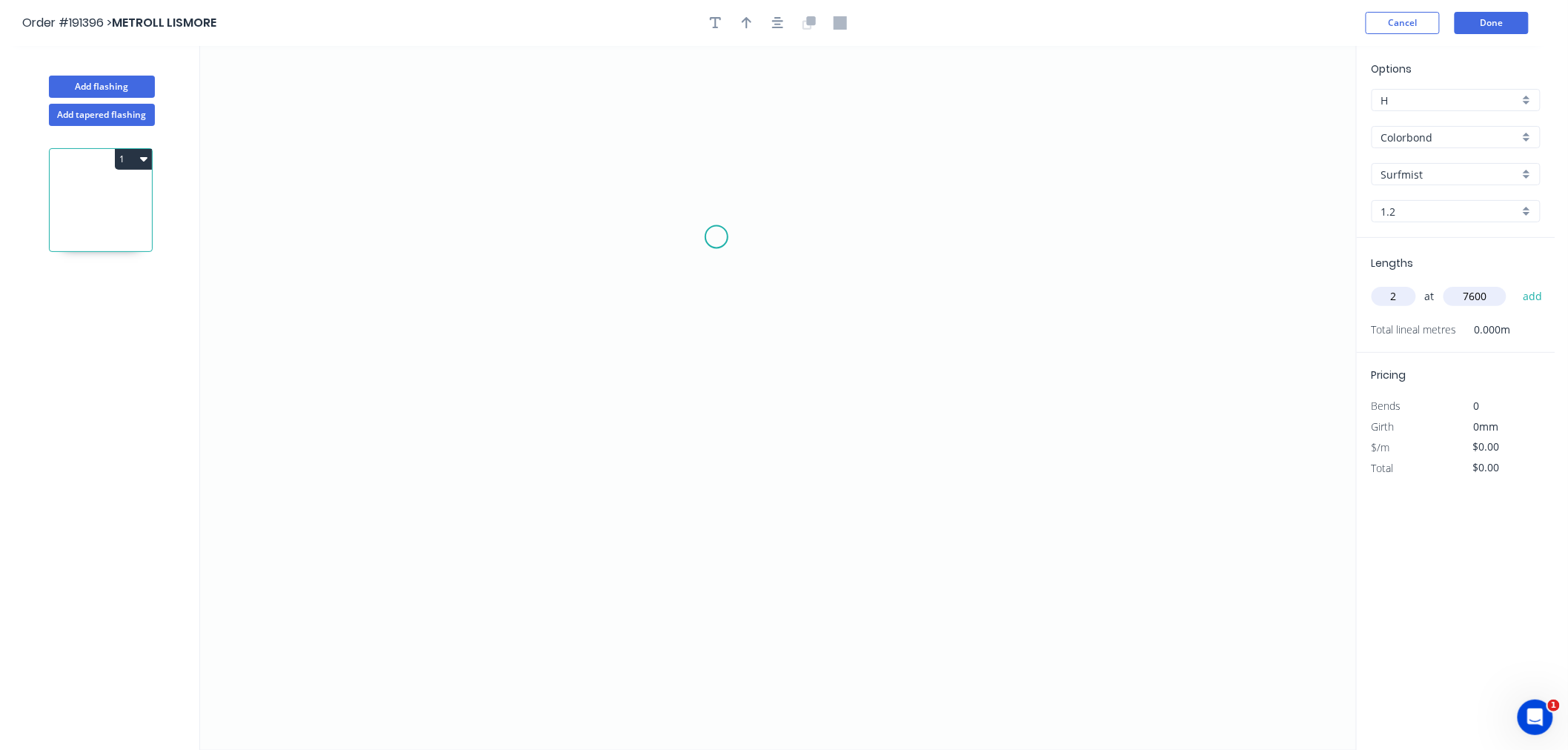
click at [1516, 284] on button "add" at bounding box center [1533, 296] width 35 height 25
type input "1"
type input "5700"
click at [1516, 284] on button "add" at bounding box center [1533, 296] width 35 height 25
type input "1"
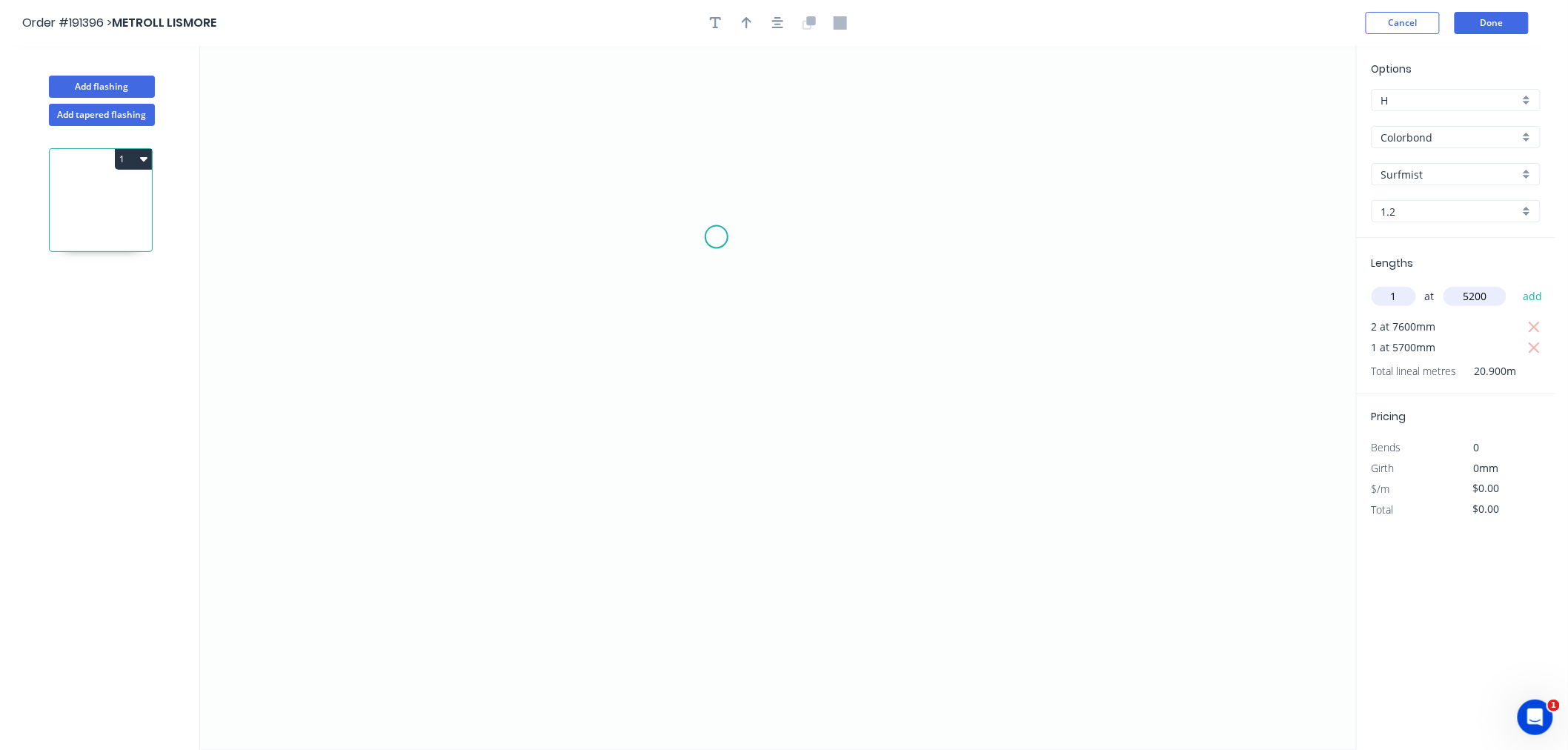
type input "5200"
click at [1516, 284] on button "add" at bounding box center [1533, 296] width 35 height 25
type input "1"
type input "4400"
click at [1516, 284] on button "add" at bounding box center [1533, 296] width 35 height 25
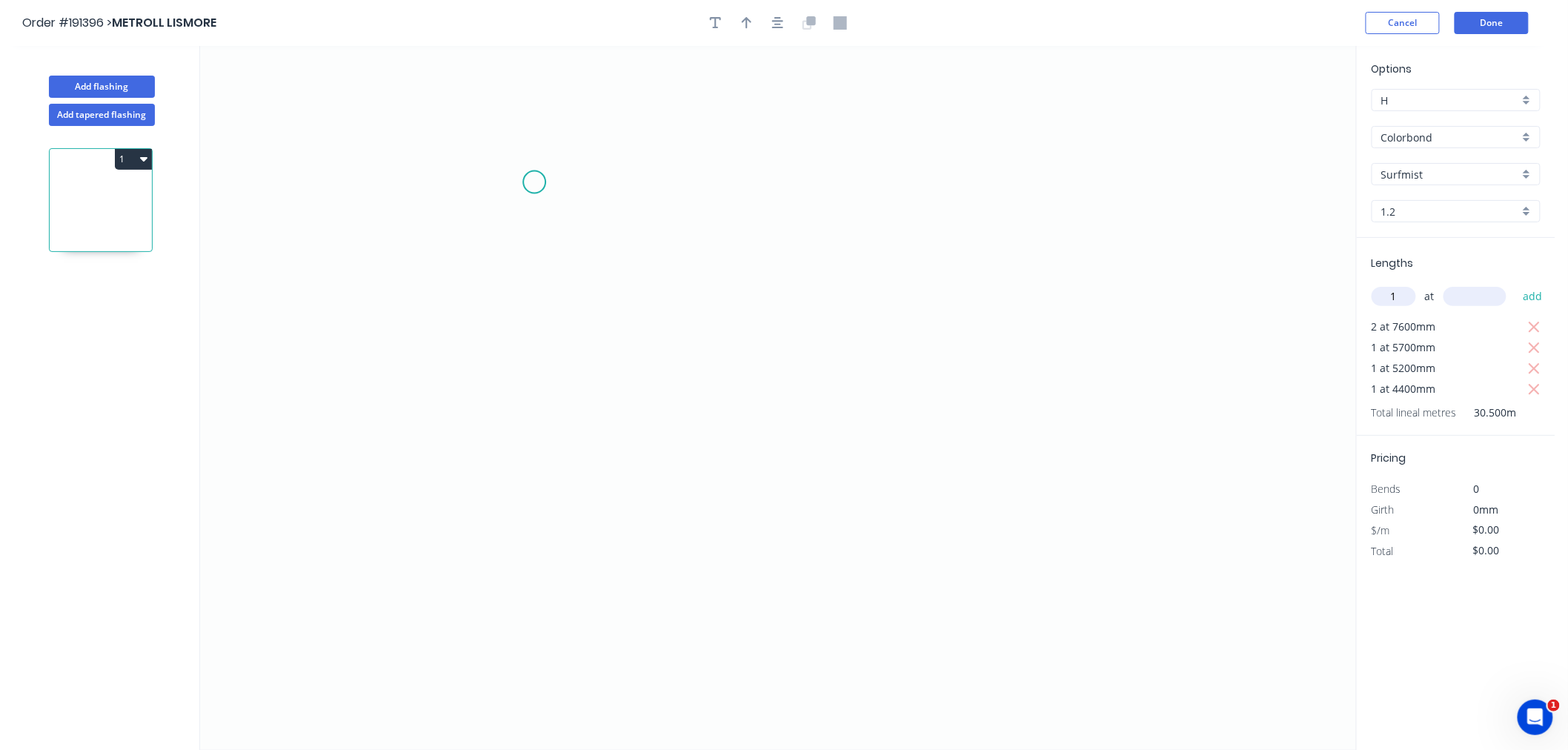
type input "1"
type input "2400"
click at [1516, 284] on button "add" at bounding box center [1533, 296] width 35 height 25
click at [770, 200] on icon "0" at bounding box center [777, 398] width 1156 height 704
click at [813, 220] on div "Delete point" at bounding box center [851, 220] width 149 height 30
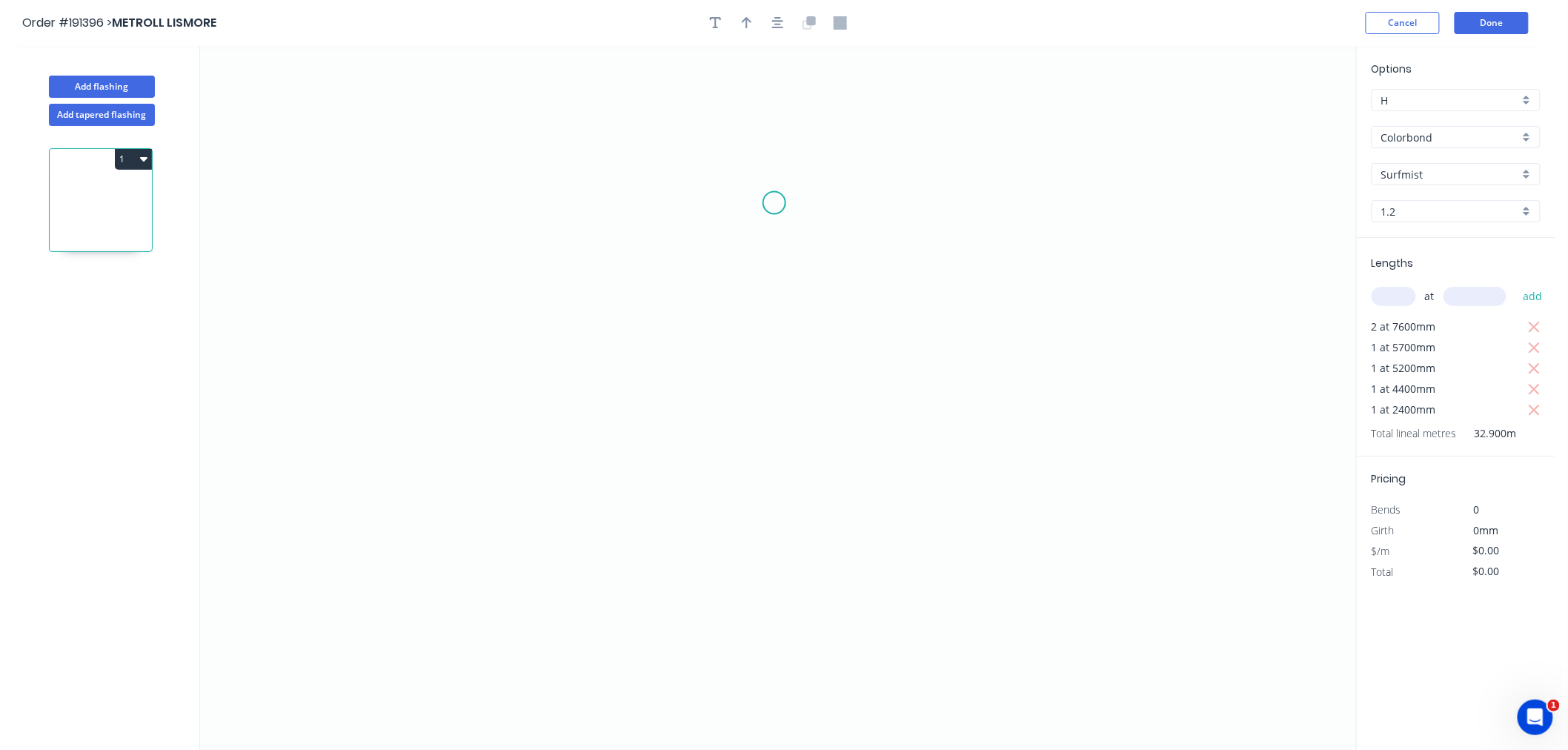
click at [780, 200] on icon "0" at bounding box center [777, 398] width 1156 height 704
click at [415, 203] on icon "0" at bounding box center [777, 398] width 1156 height 704
click at [428, 405] on icon "0 ?" at bounding box center [777, 398] width 1156 height 704
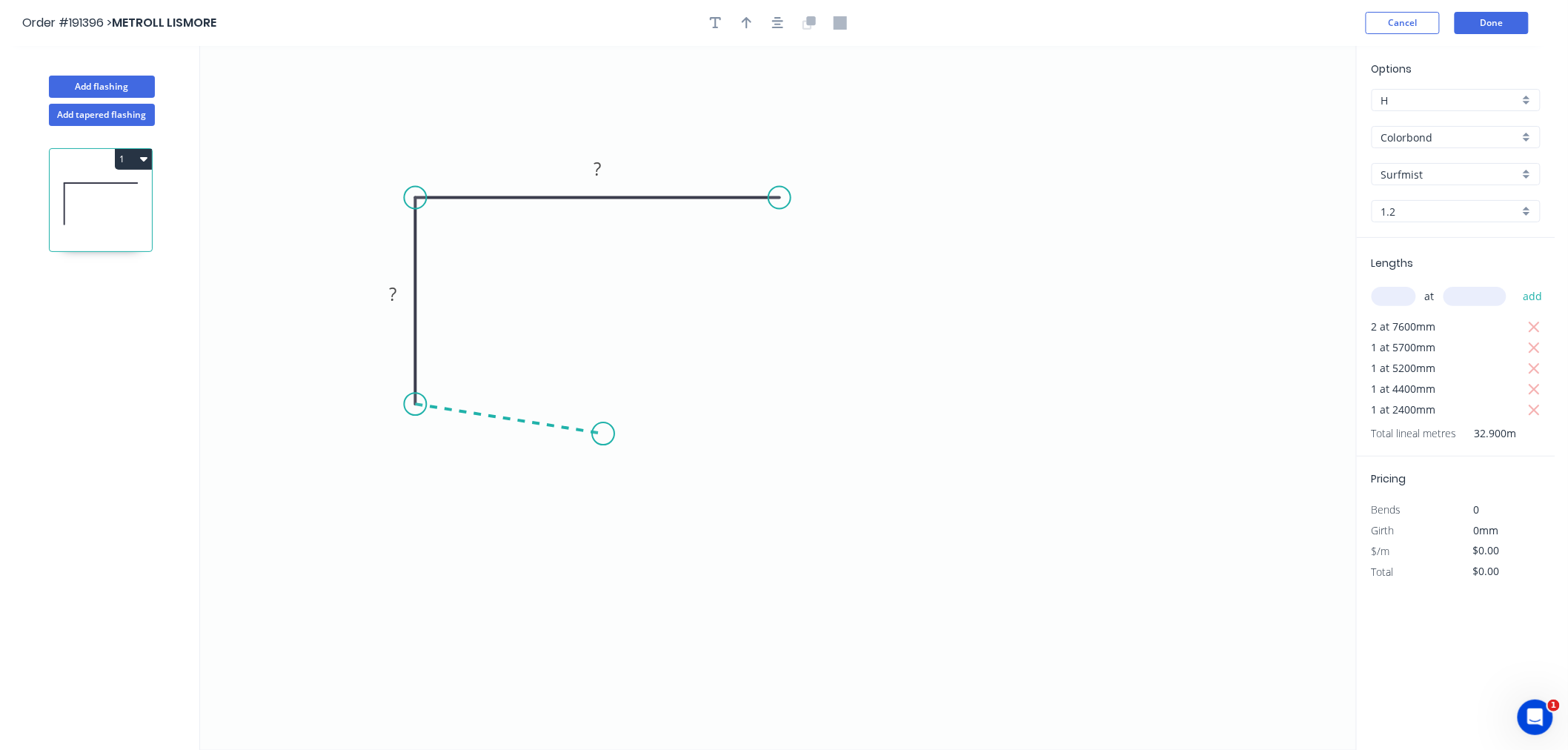
click at [603, 435] on icon "0 ? ?" at bounding box center [777, 398] width 1156 height 704
click at [651, 480] on div "Crush & Fold" at bounding box center [682, 484] width 149 height 30
click at [641, 513] on div "Delete bend" at bounding box center [679, 513] width 149 height 30
click at [642, 534] on div "Feather" at bounding box center [677, 543] width 149 height 30
click at [632, 486] on div "Flip bend" at bounding box center [679, 483] width 149 height 30
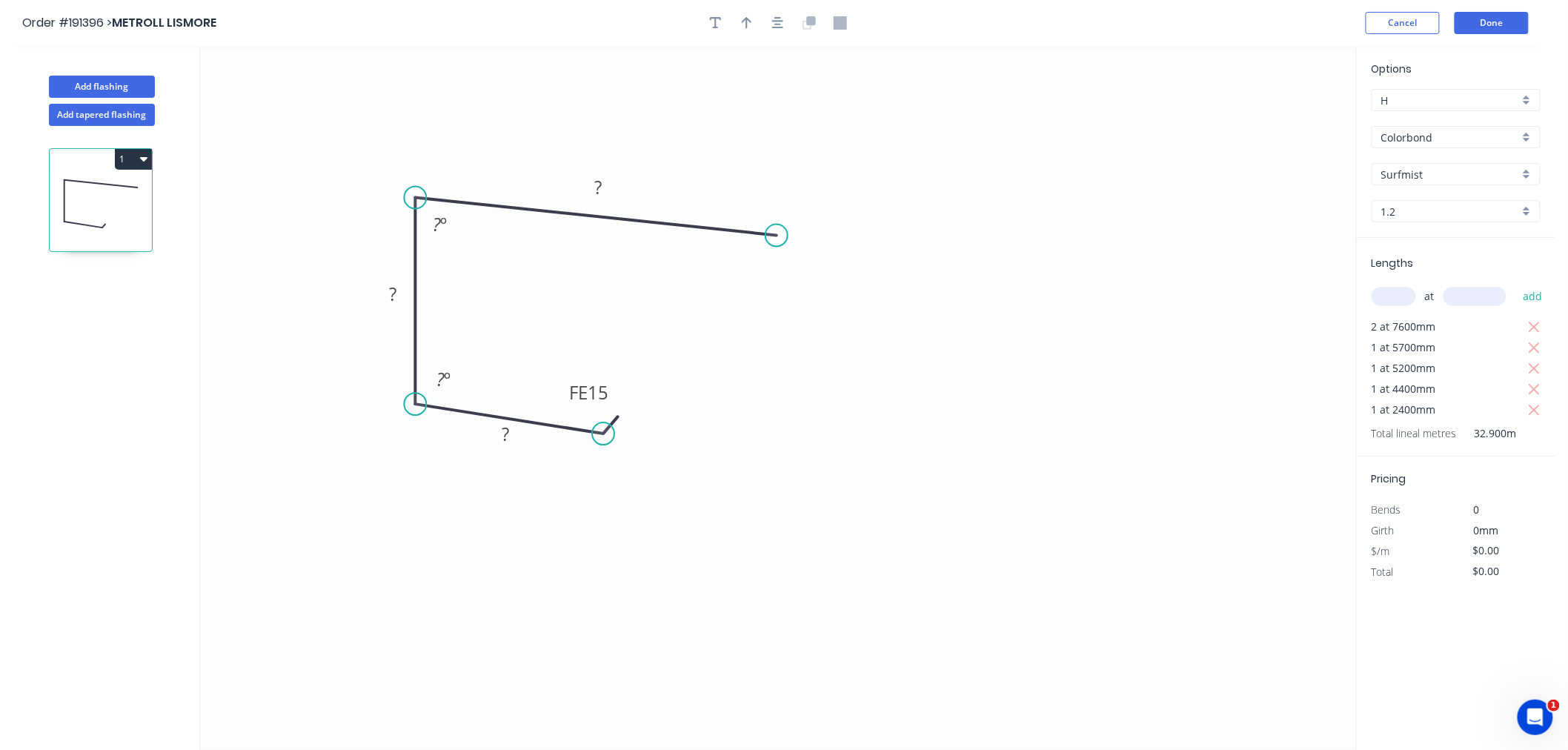
drag, startPoint x: 774, startPoint y: 193, endPoint x: 776, endPoint y: 236, distance: 43.0
click at [776, 236] on circle at bounding box center [776, 235] width 22 height 22
drag, startPoint x: 804, startPoint y: 345, endPoint x: 794, endPoint y: 344, distance: 10.0
click at [799, 350] on div "Feather" at bounding box center [846, 343] width 149 height 30
click at [774, 22] on icon "button" at bounding box center [778, 23] width 11 height 13
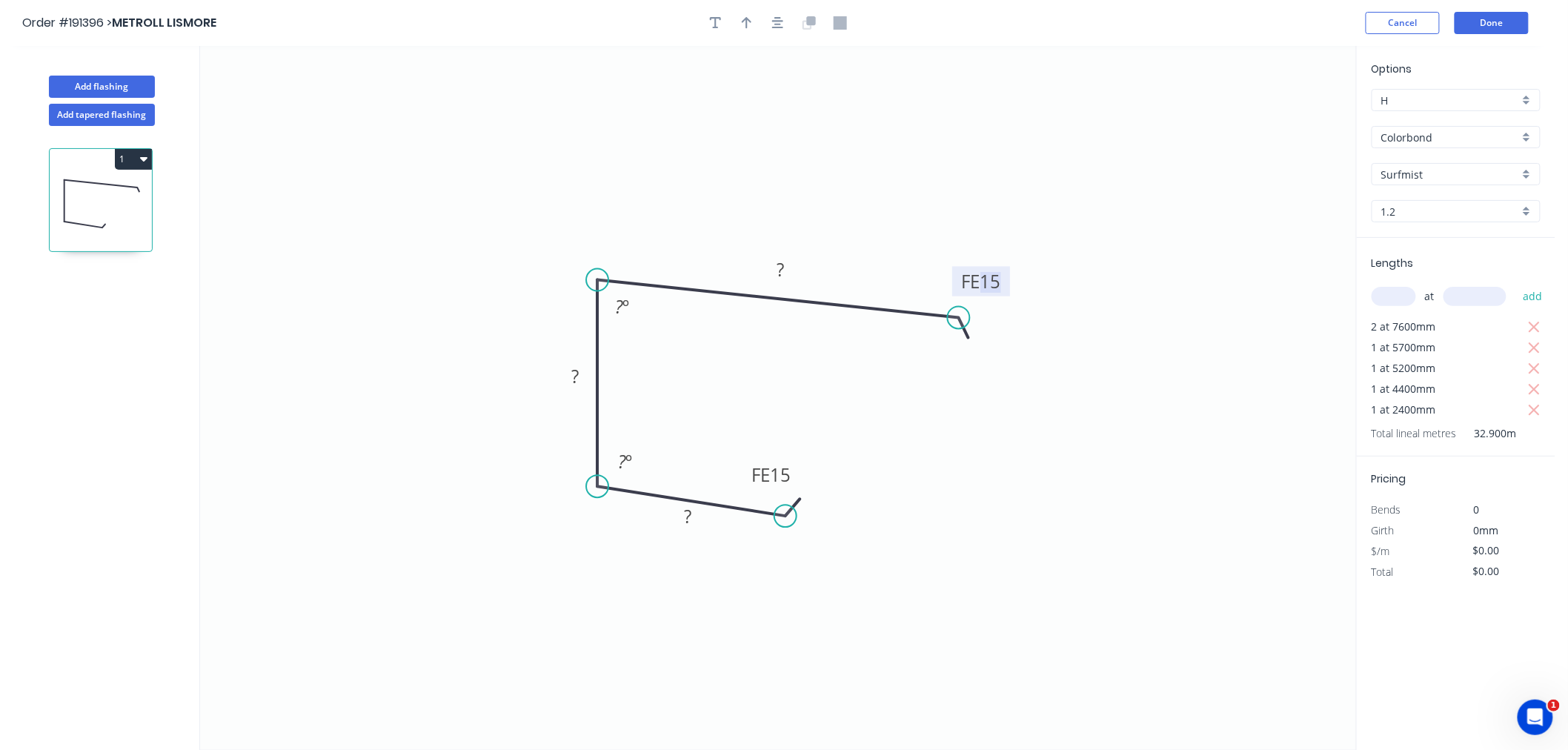
click at [997, 278] on tspan "15" at bounding box center [991, 282] width 21 height 25
click at [749, 25] on icon "button" at bounding box center [747, 23] width 10 height 13
drag, startPoint x: 1283, startPoint y: 116, endPoint x: 705, endPoint y: 241, distance: 591.4
click at [705, 241] on icon at bounding box center [705, 224] width 13 height 48
click at [780, 268] on tspan "?" at bounding box center [780, 269] width 8 height 25
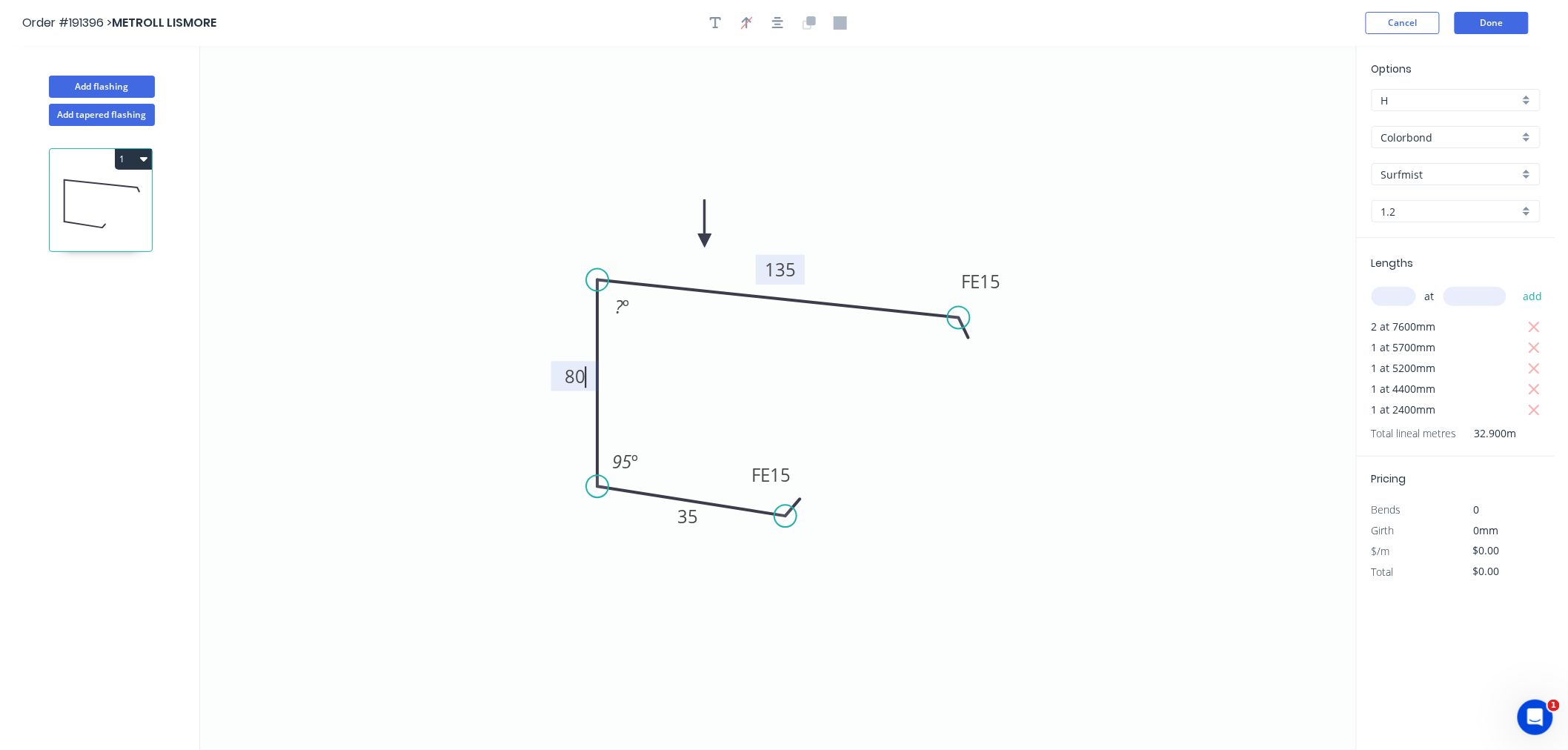
type input "$22.27"
type input "$732.68"
drag, startPoint x: 782, startPoint y: 515, endPoint x: 757, endPoint y: 515, distance: 25.0
click at [757, 515] on circle at bounding box center [757, 514] width 22 height 22
click at [813, 154] on icon "0 FE 15 35 80 FE 15 135 85 º 95 º" at bounding box center [777, 398] width 1156 height 704
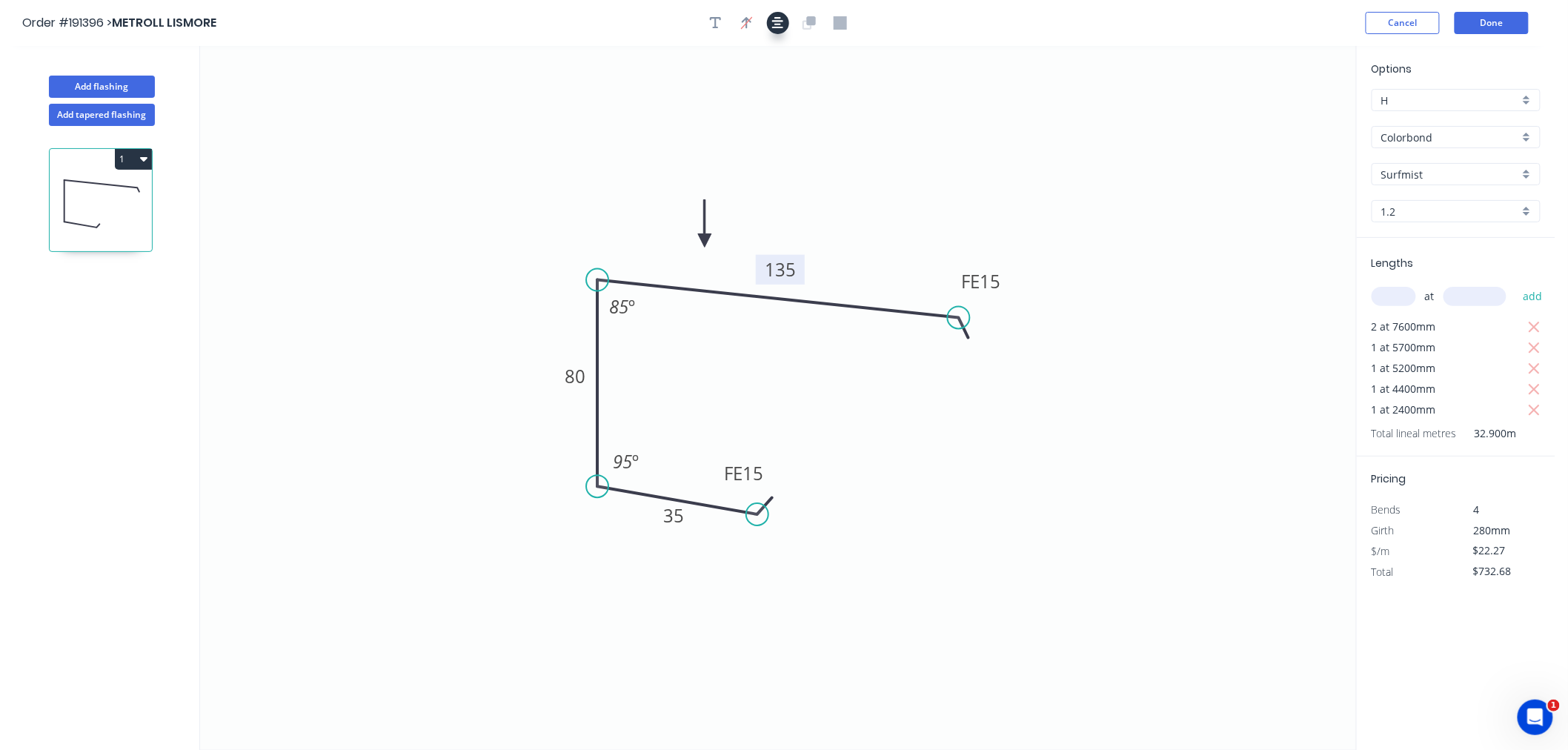
click at [775, 23] on icon "button" at bounding box center [778, 23] width 11 height 13
click at [884, 294] on icon "0 FE 15 35 80 FE 15 135 85 º 95 º" at bounding box center [777, 398] width 1156 height 704
click at [1488, 23] on button "Done" at bounding box center [1492, 22] width 74 height 22
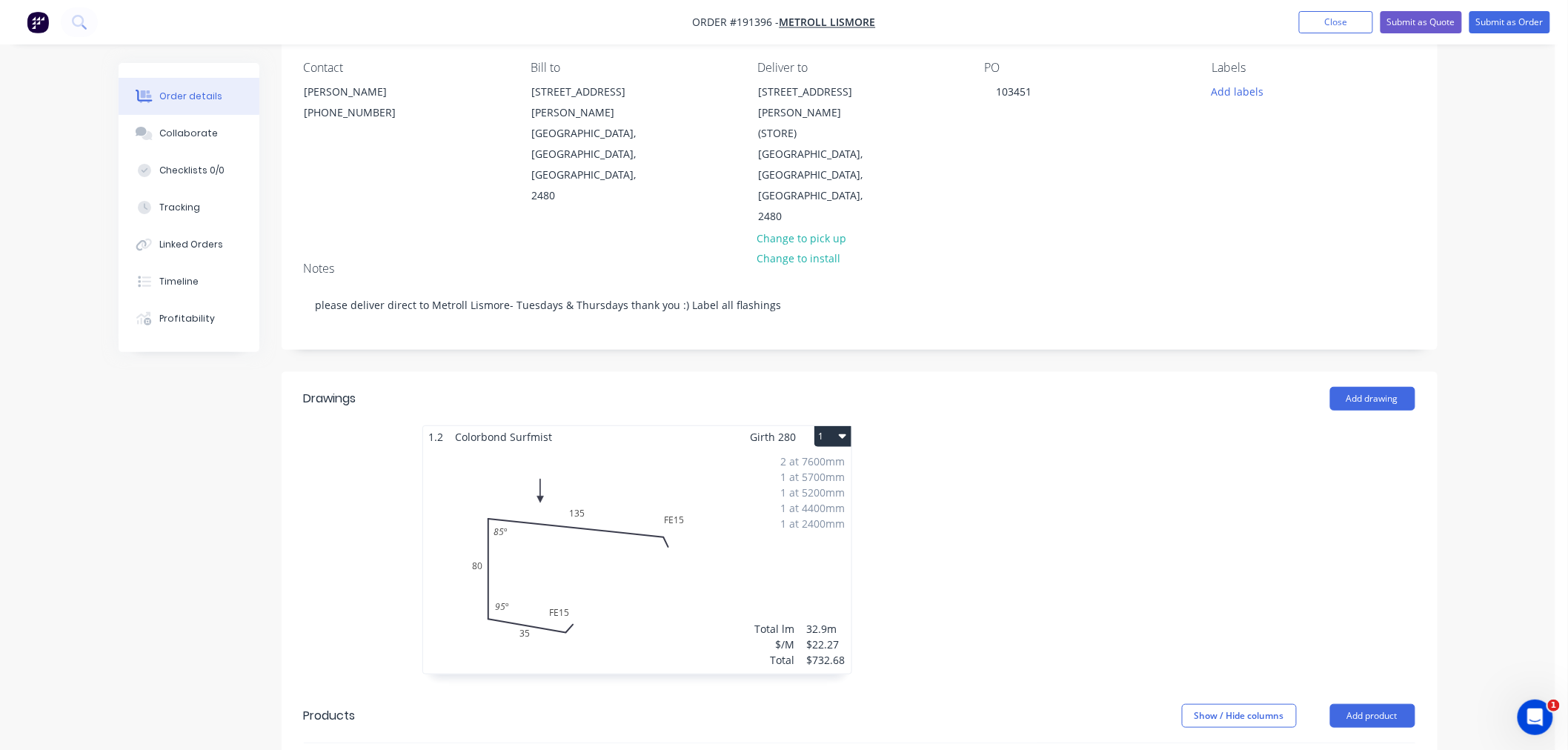
scroll to position [165, 0]
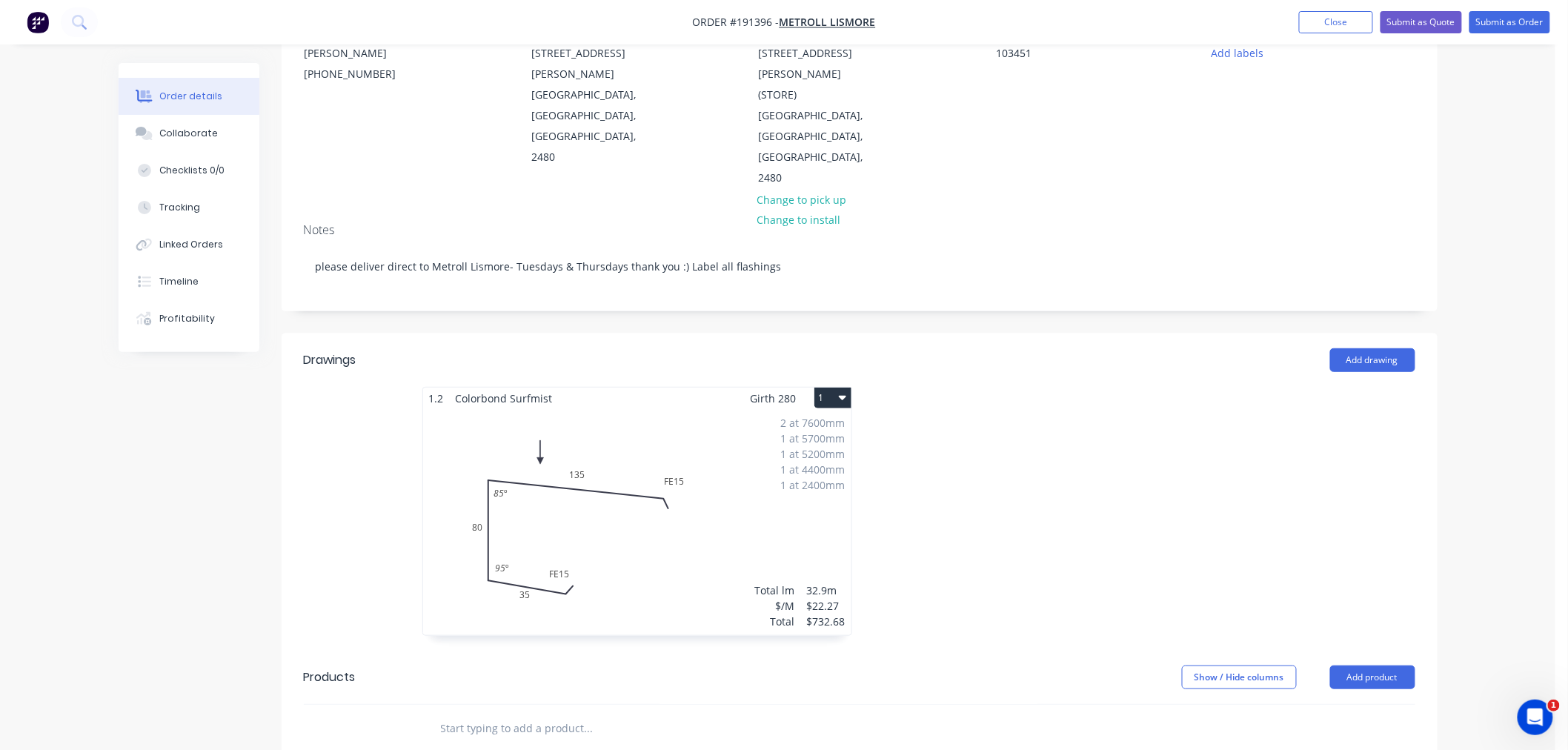
click at [734, 508] on div "2 at 7600mm 1 at 5700mm 1 at 5200mm 1 at 4400mm 1 at 2400mm Total lm $/M Total …" at bounding box center [637, 523] width 428 height 227
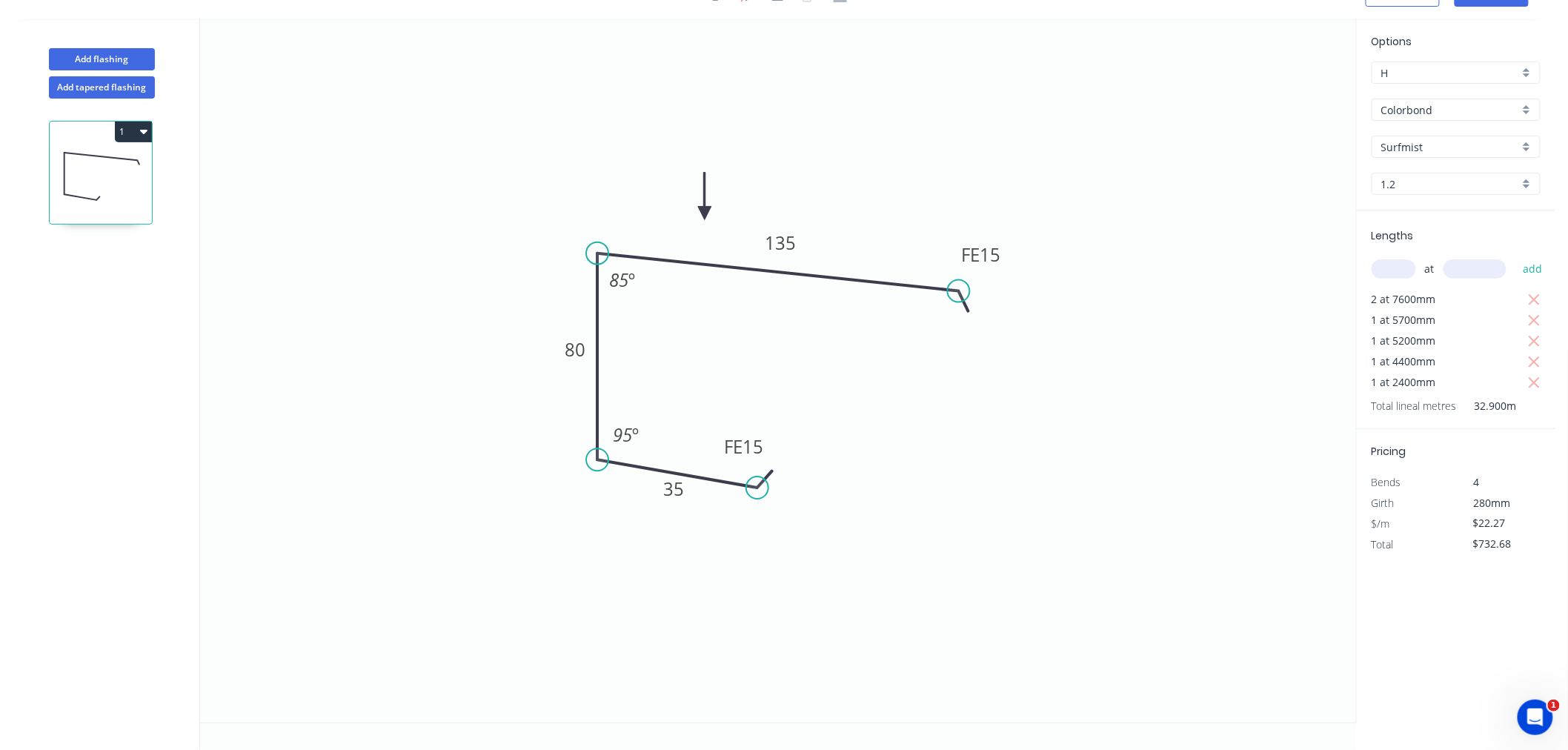
scroll to position [28, 0]
click at [1403, 274] on input "text" at bounding box center [1394, 269] width 45 height 19
type input "2"
type input "2200"
click at [1516, 257] on button "add" at bounding box center [1533, 269] width 35 height 25
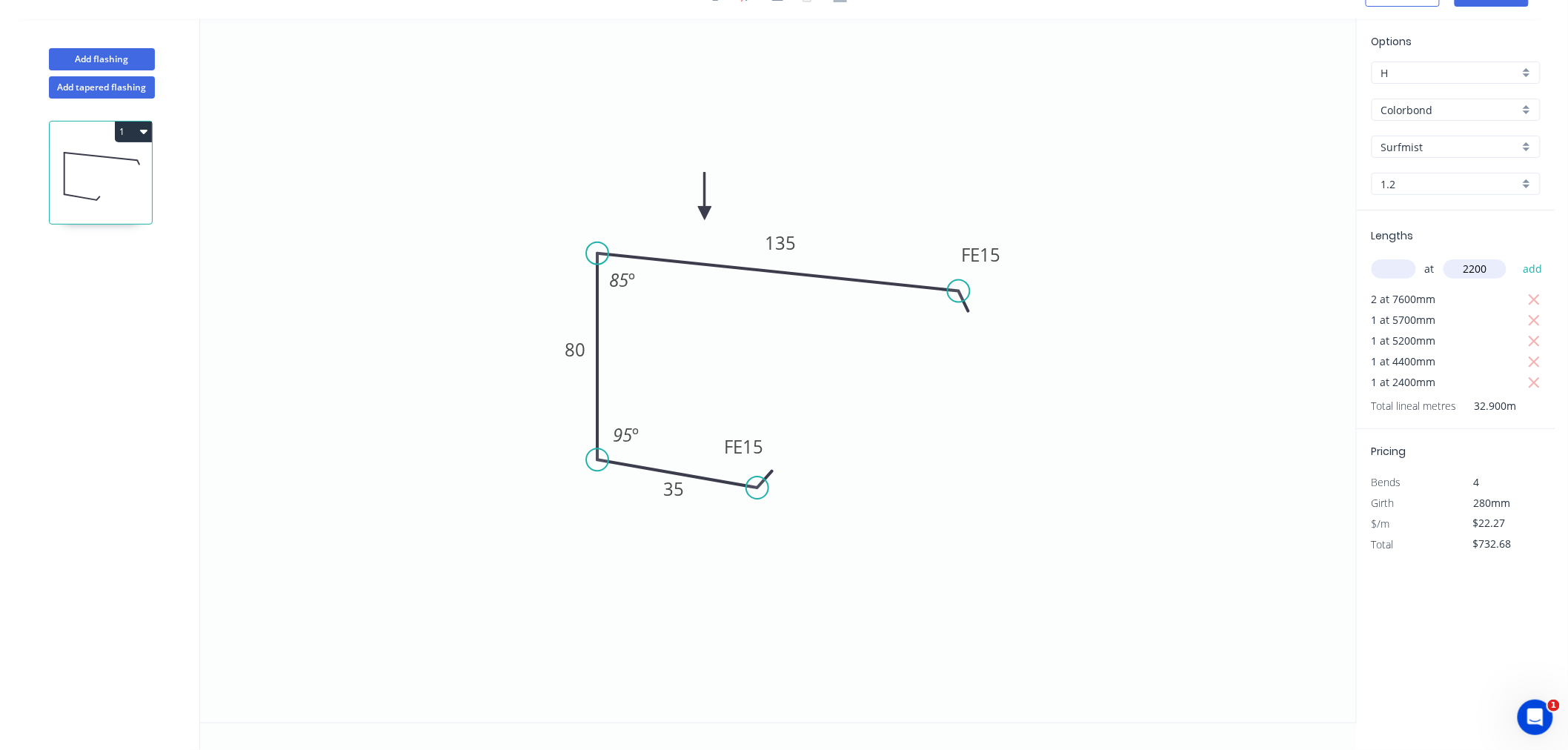
type input "$830.67"
type input "1"
type input "1200"
click at [1516, 257] on button "add" at bounding box center [1533, 269] width 35 height 25
type input "$857.40"
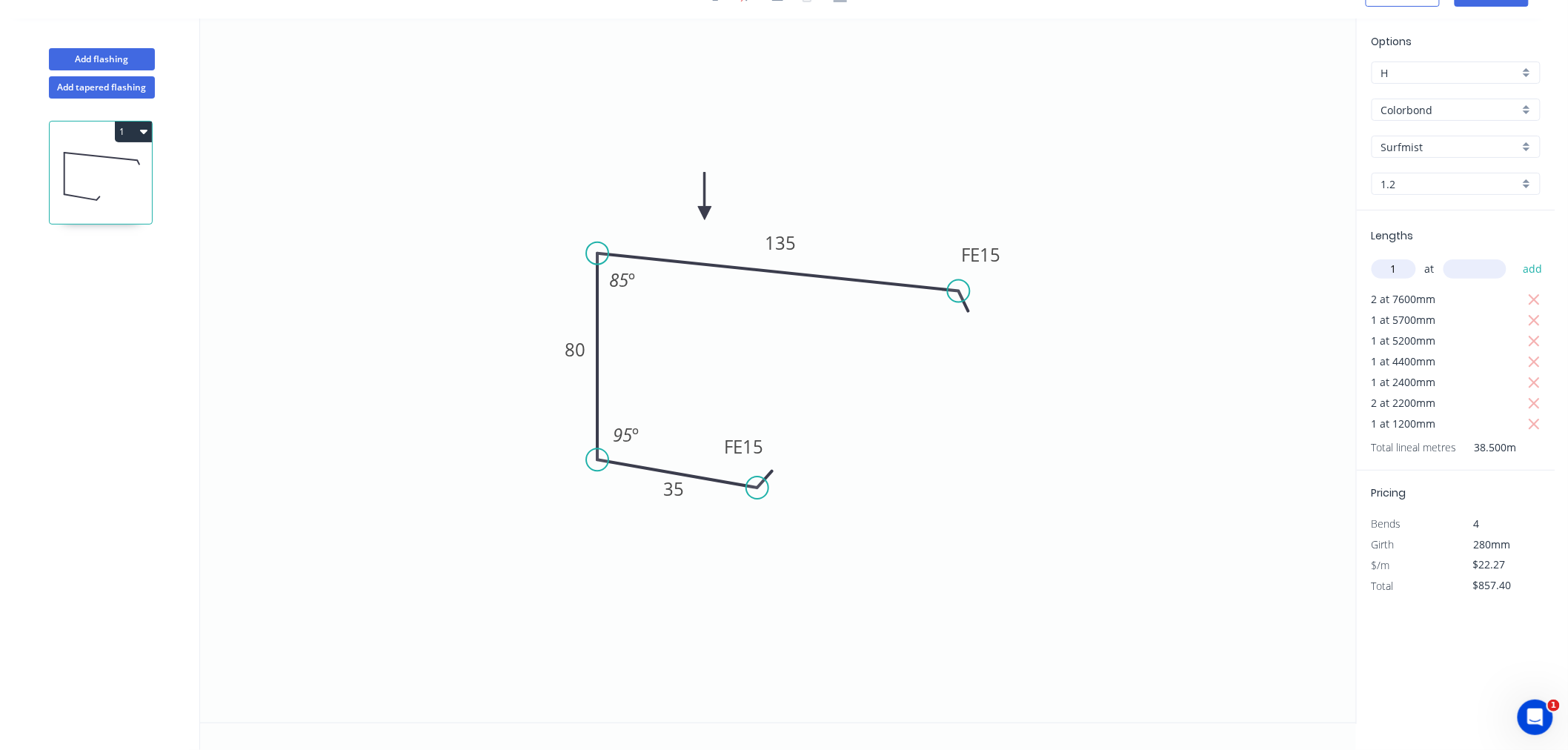
type input "1"
type input "1100"
click at [1516, 257] on button "add" at bounding box center [1533, 269] width 35 height 25
type input "$881.89"
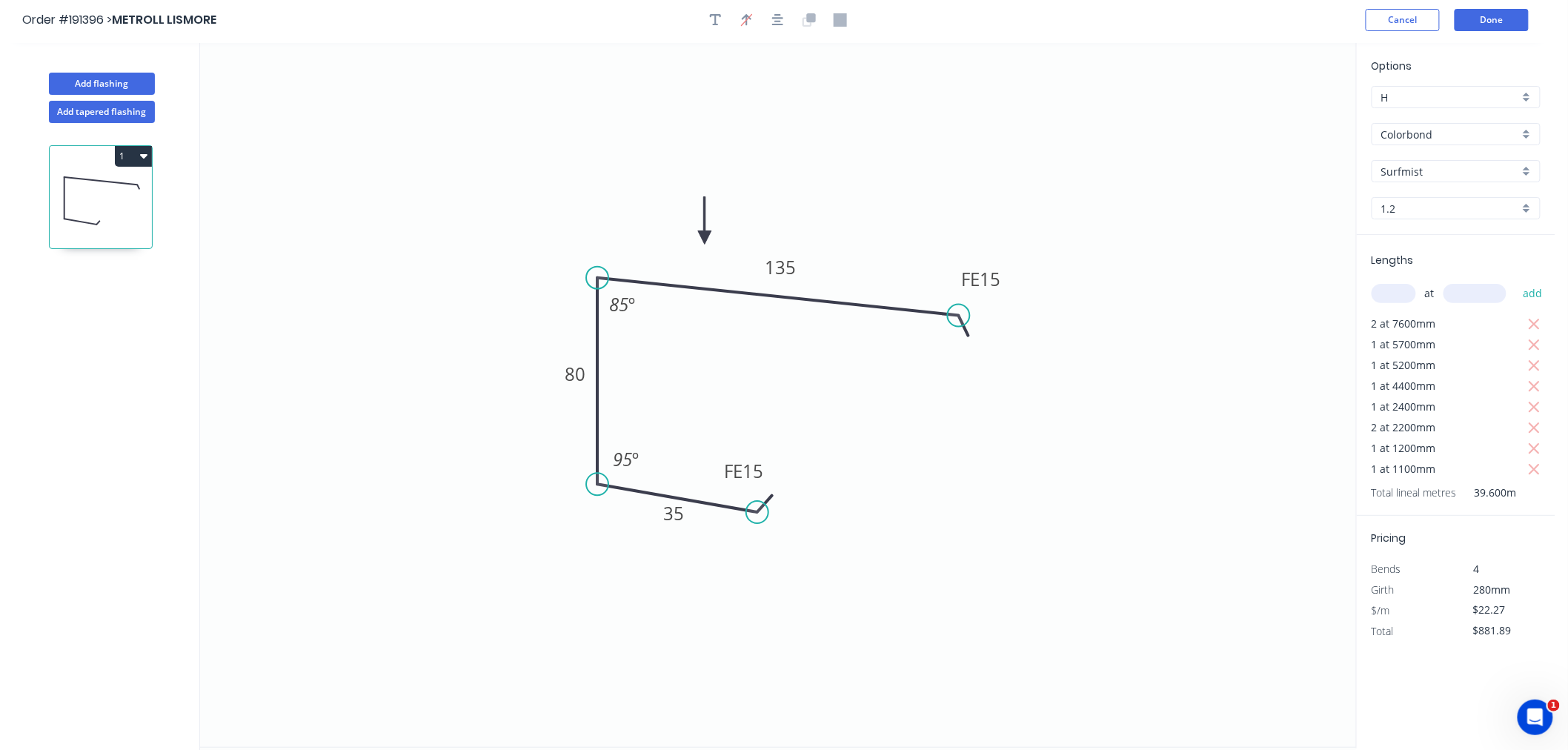
scroll to position [0, 0]
click at [1495, 18] on button "Done" at bounding box center [1492, 22] width 74 height 22
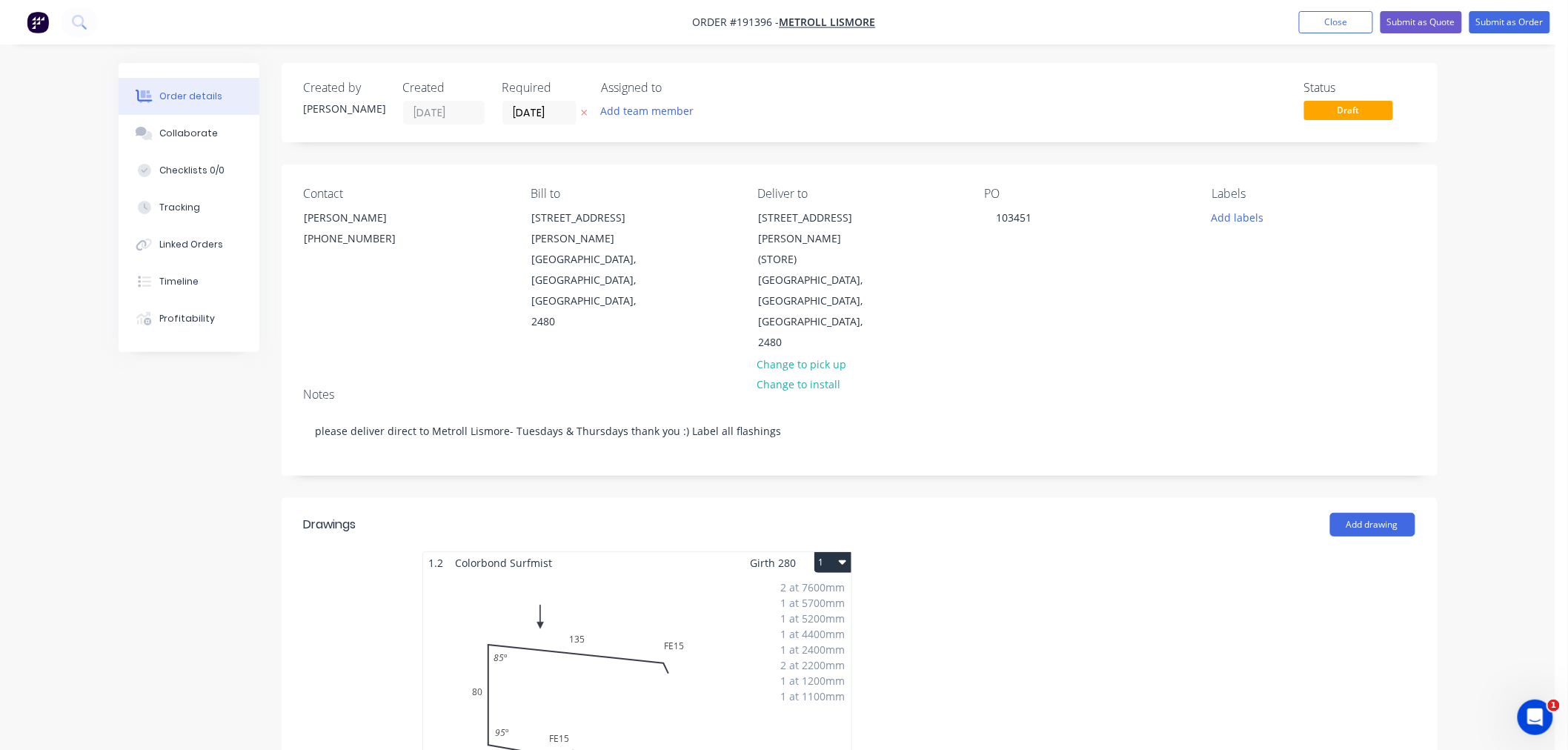
scroll to position [165, 0]
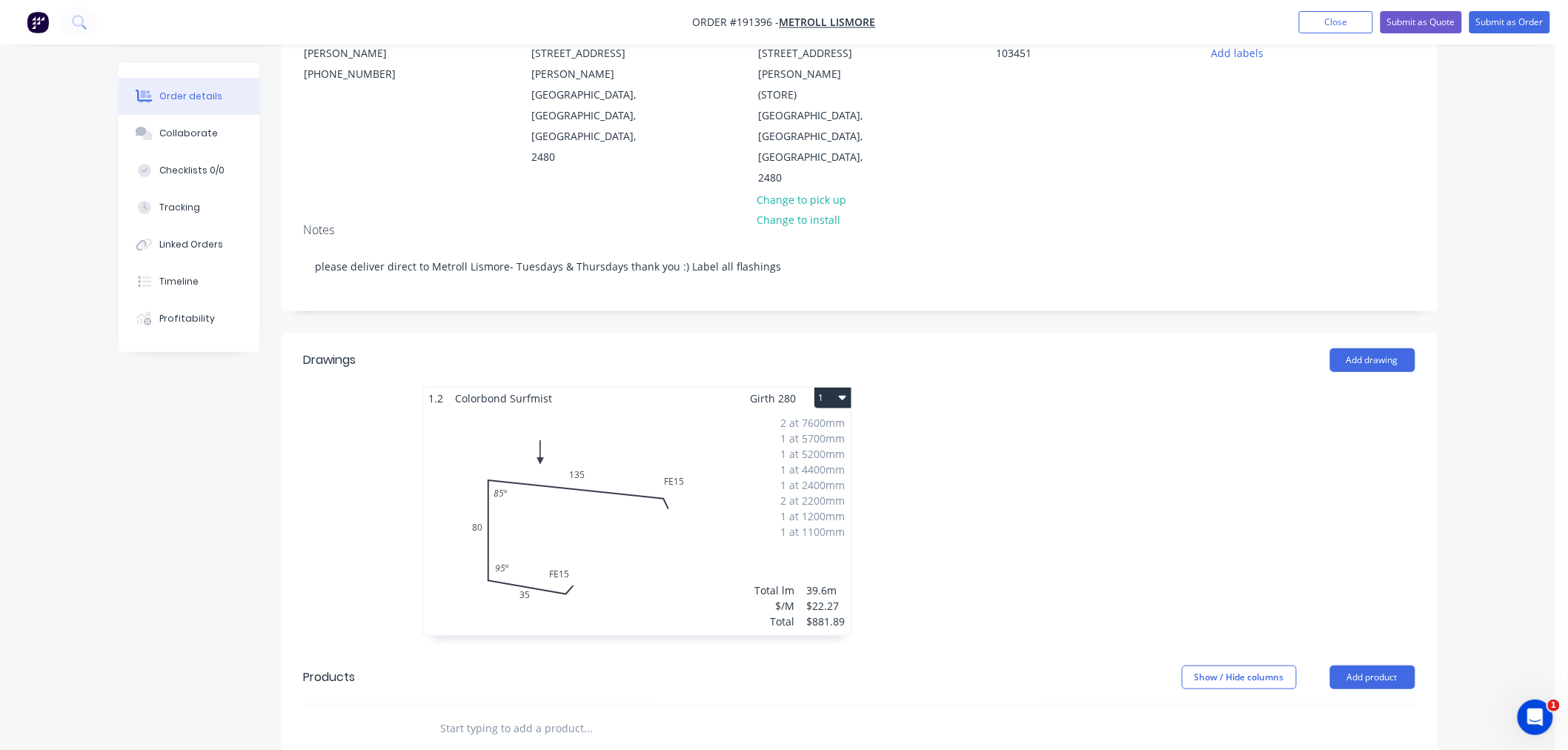
click at [710, 499] on div "2 at 7600mm 1 at 5700mm 1 at 5200mm 1 at 4400mm 1 at 2400mm 2 at 2200mm 1 at 12…" at bounding box center [637, 523] width 428 height 227
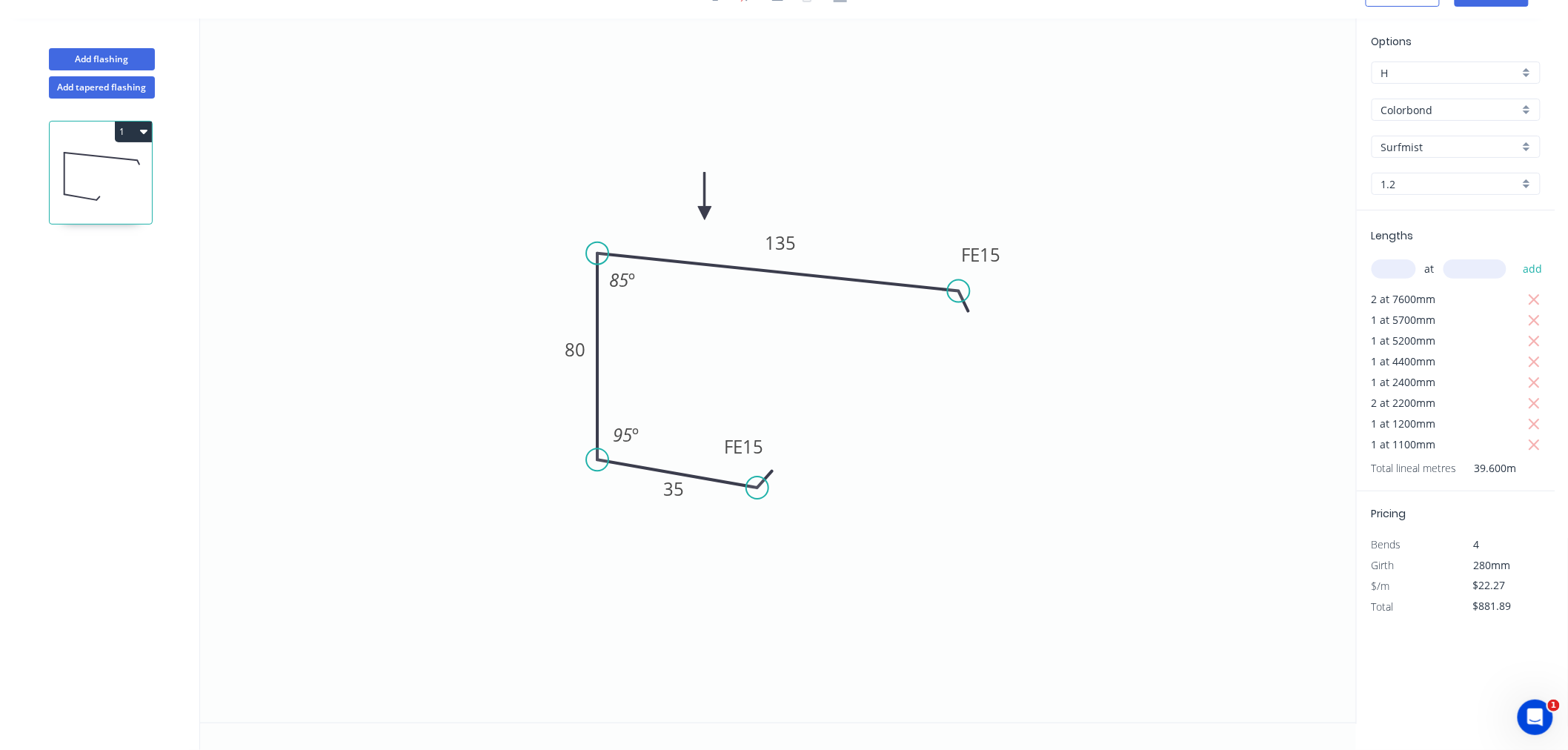
scroll to position [28, 0]
click at [1535, 442] on icon "button" at bounding box center [1535, 445] width 13 height 18
click at [1538, 422] on icon "button" at bounding box center [1535, 424] width 13 height 18
click at [1535, 401] on icon "button" at bounding box center [1535, 404] width 11 height 11
click at [1535, 377] on icon "button" at bounding box center [1535, 383] width 13 height 18
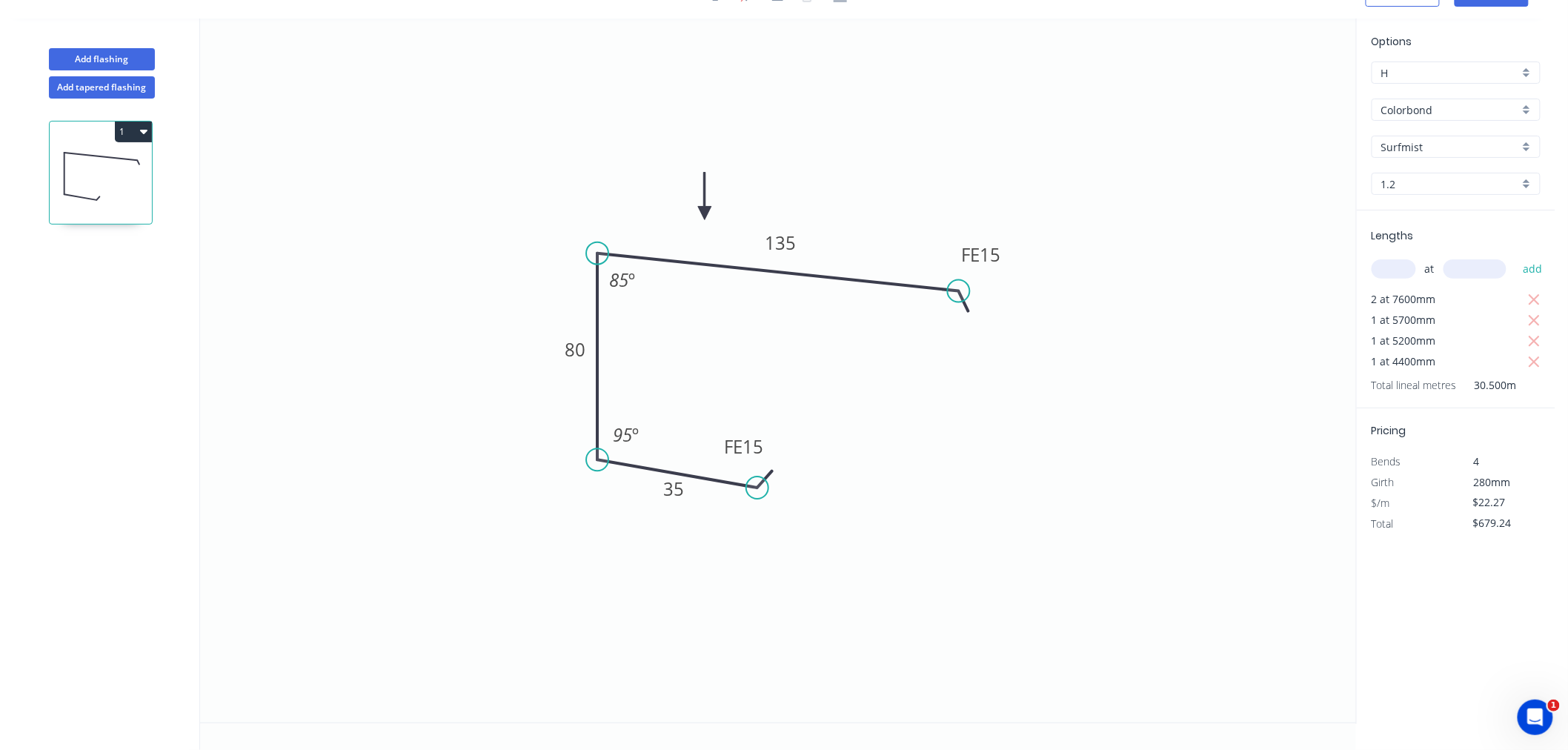
scroll to position [0, 0]
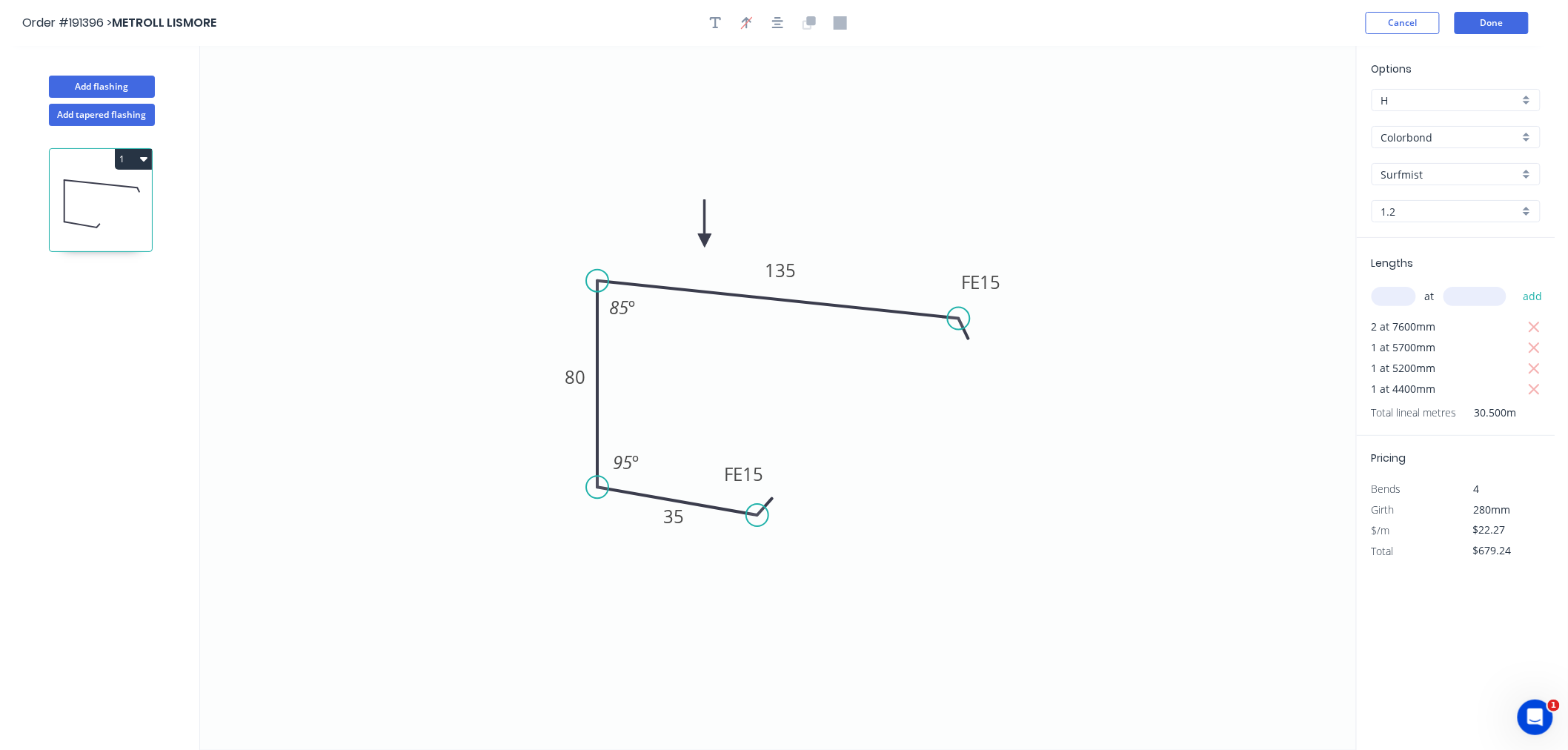
click at [141, 162] on icon "button" at bounding box center [144, 158] width 8 height 11
click at [117, 191] on div "Duplicate" at bounding box center [82, 196] width 114 height 22
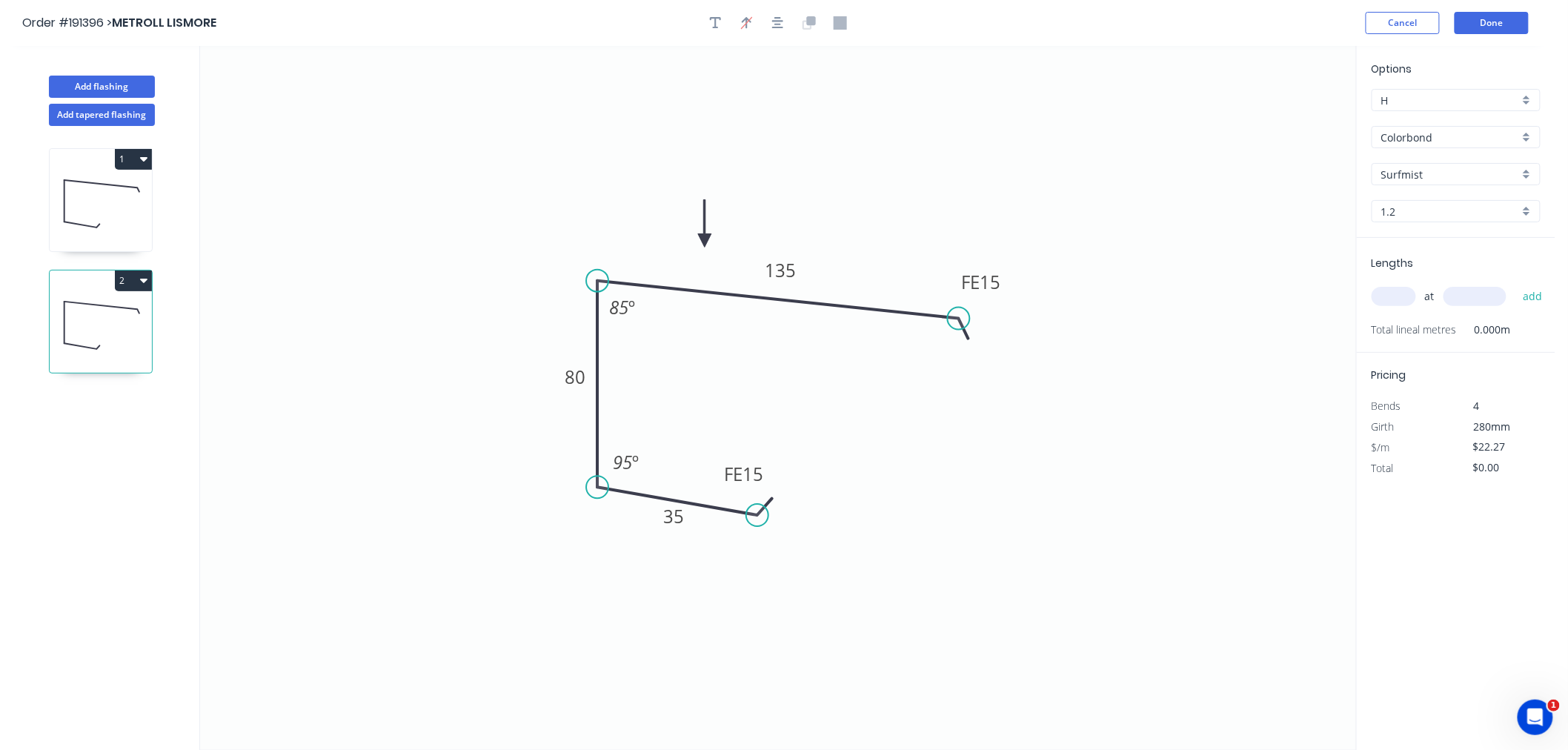
click at [1391, 301] on input "text" at bounding box center [1394, 296] width 45 height 19
click at [775, 26] on icon "button" at bounding box center [778, 23] width 11 height 13
click at [1395, 304] on input "text" at bounding box center [1394, 296] width 45 height 19
click at [106, 221] on icon at bounding box center [101, 204] width 103 height 95
click at [111, 348] on icon at bounding box center [101, 326] width 103 height 95
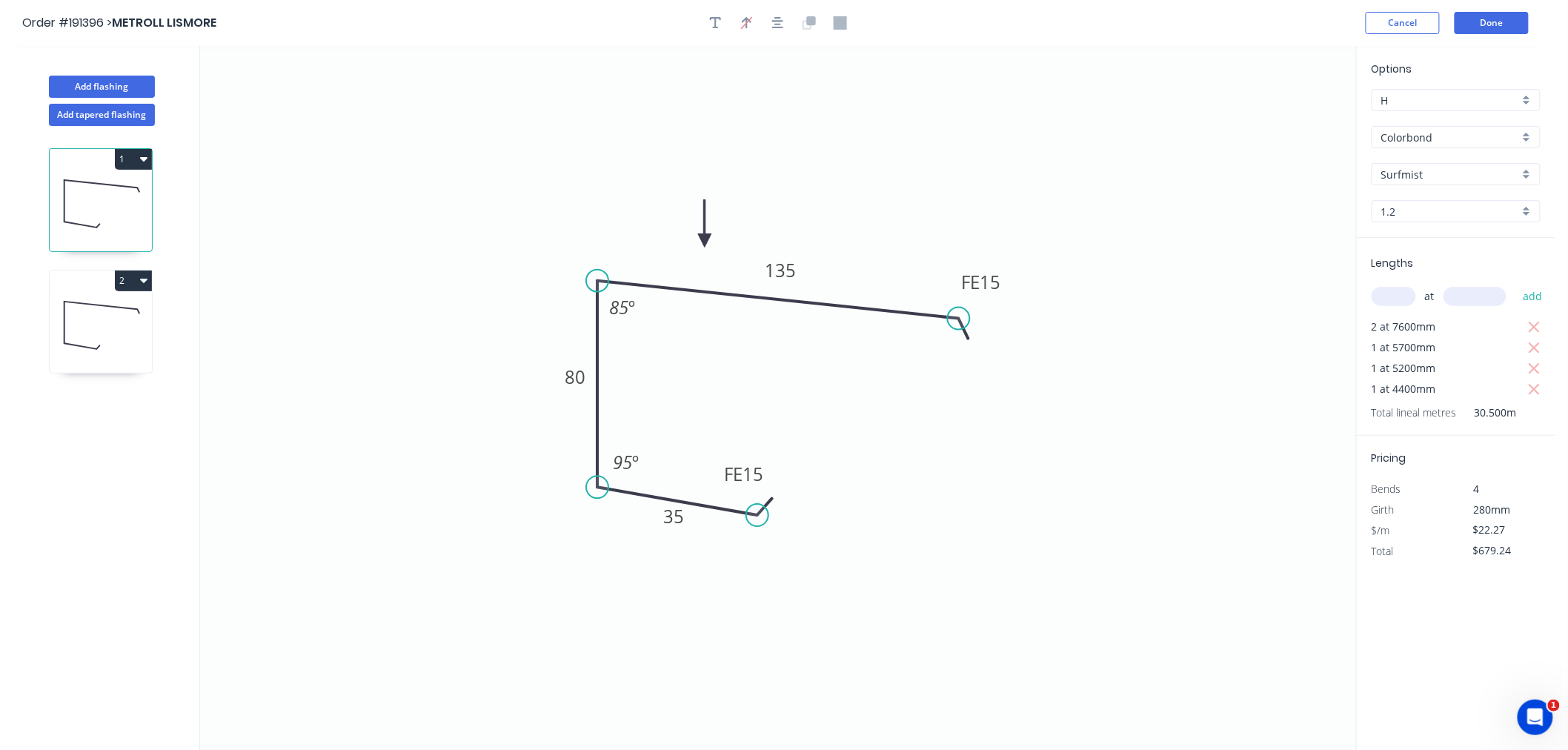
type input "$0.00"
click at [1398, 301] on input "text" at bounding box center [1394, 296] width 45 height 19
type input "1"
type input "2400"
click at [1516, 284] on button "add" at bounding box center [1533, 296] width 35 height 25
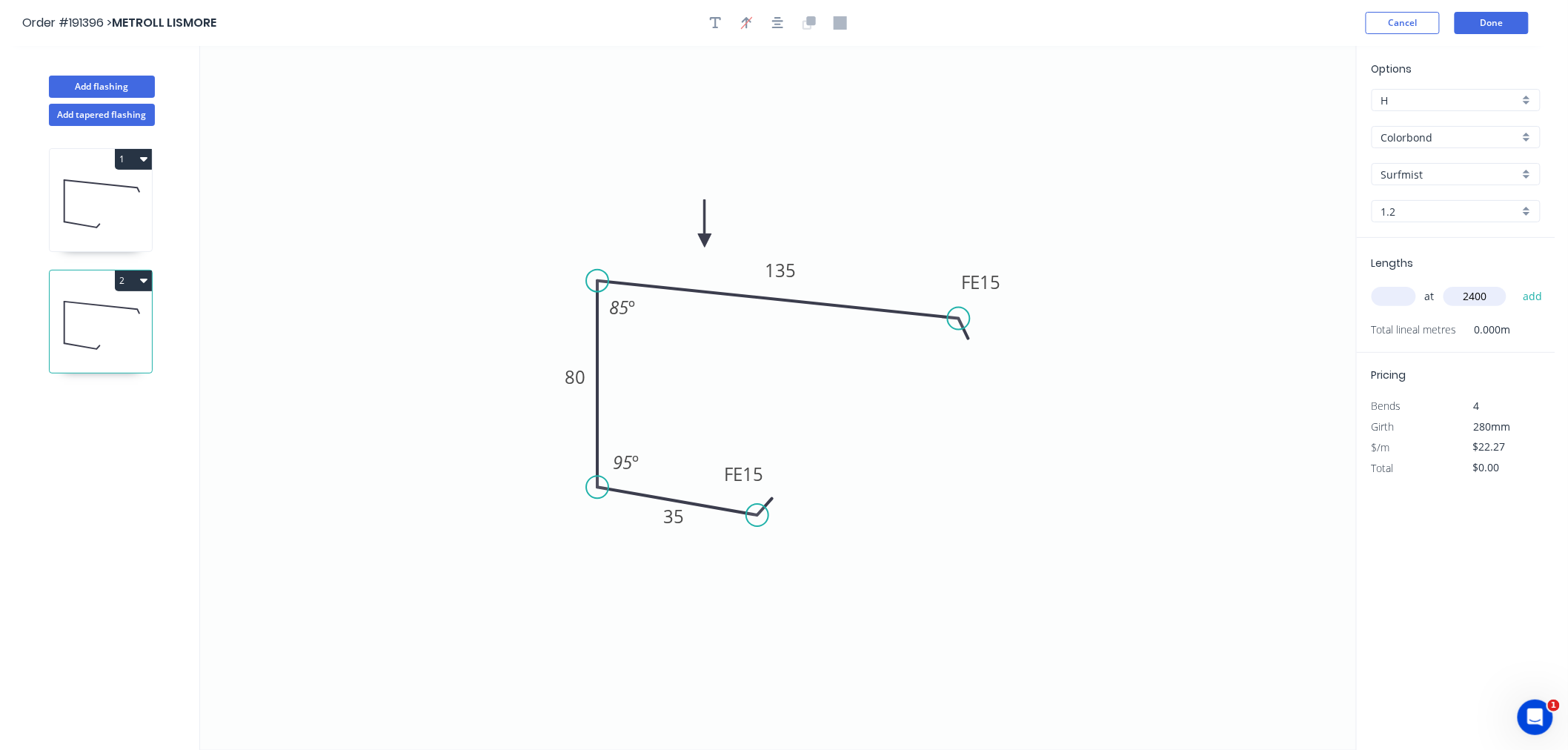
type input "$53.45"
type input "2"
type input "2200"
click at [1516, 284] on button "add" at bounding box center [1533, 296] width 35 height 25
type input "$151.44"
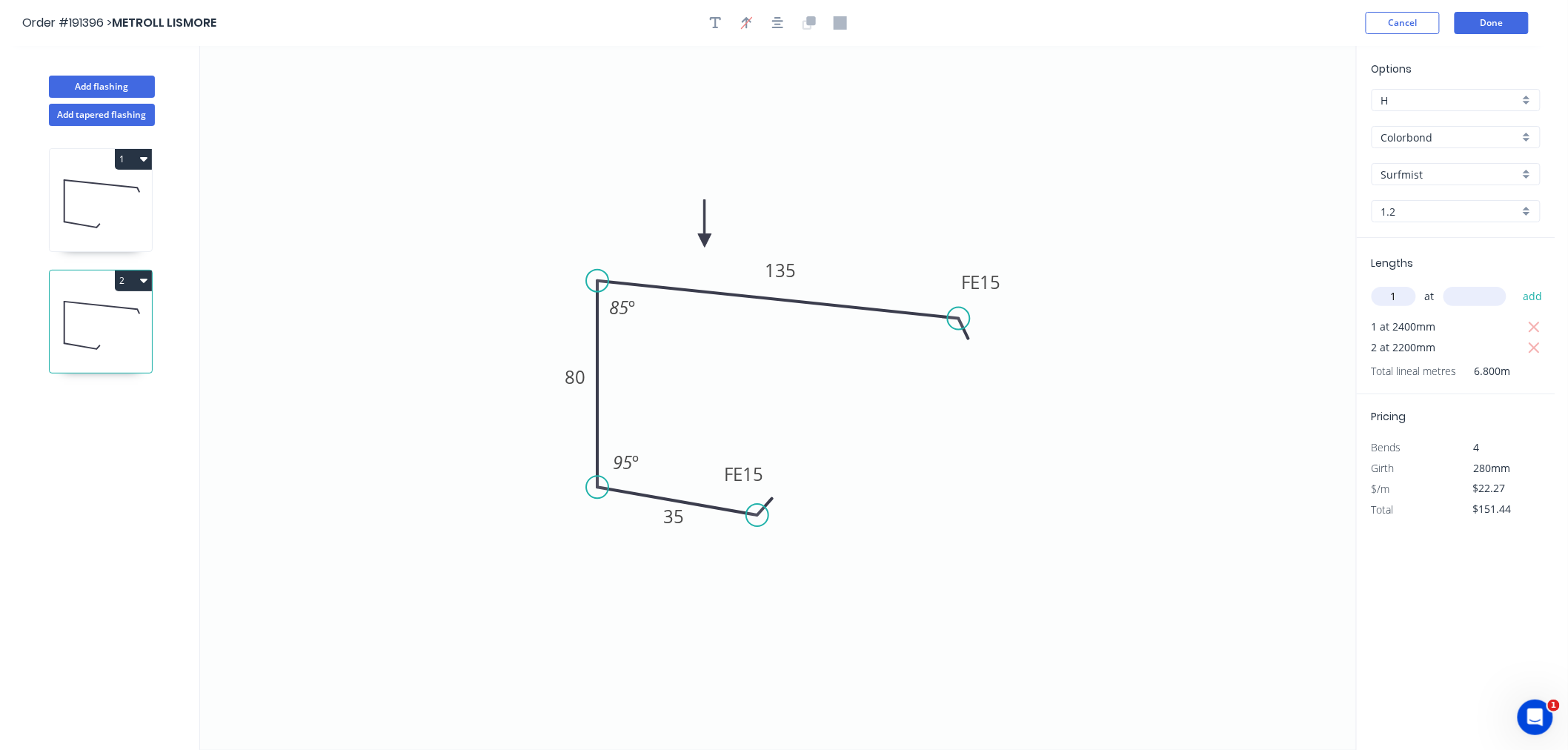
type input "1"
type input "1200"
click at [1516, 284] on button "add" at bounding box center [1533, 296] width 35 height 25
type input "$178.16"
type input "1"
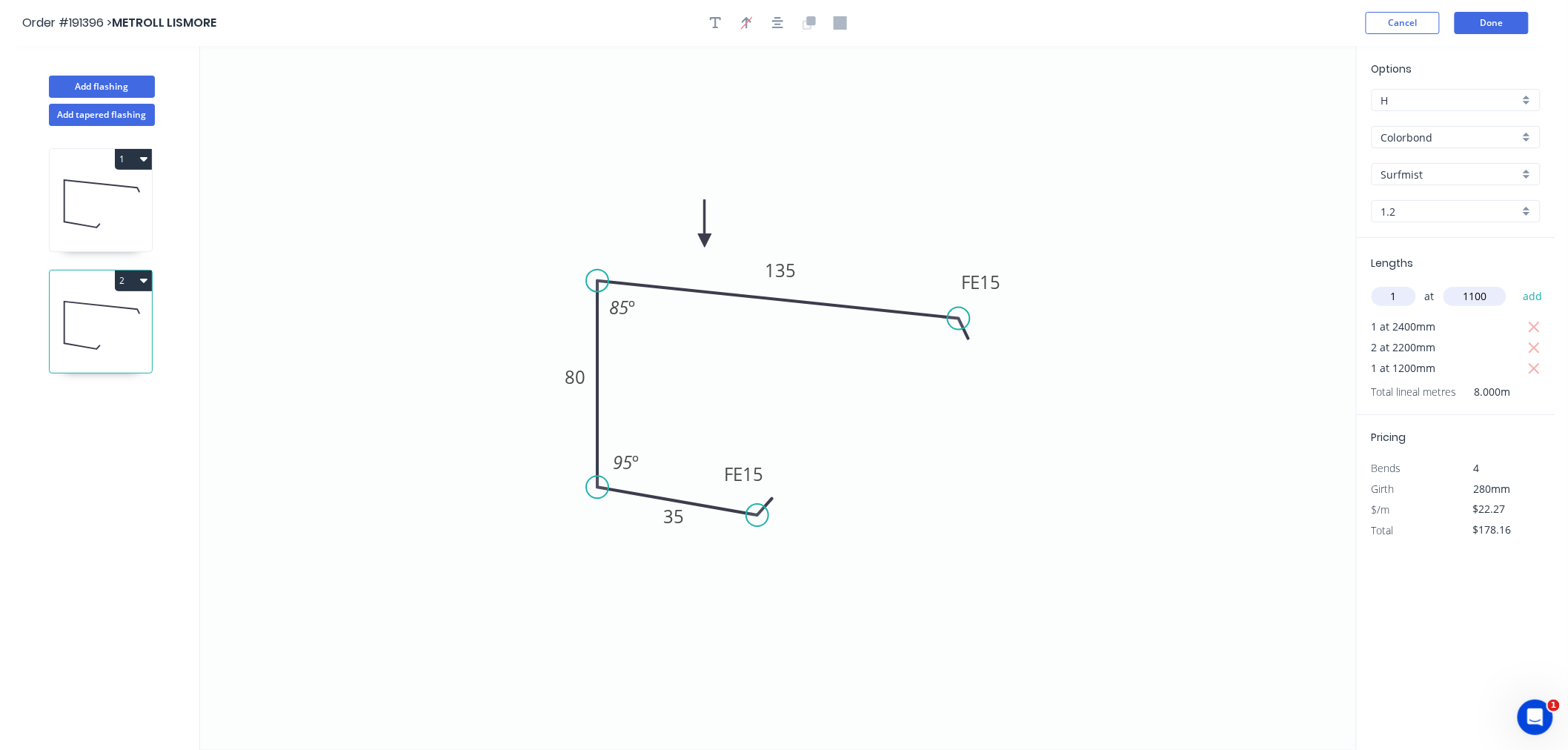
type input "1100"
click at [1516, 284] on button "add" at bounding box center [1533, 296] width 35 height 25
type input "$202.66"
click at [1501, 28] on button "Done" at bounding box center [1492, 22] width 74 height 22
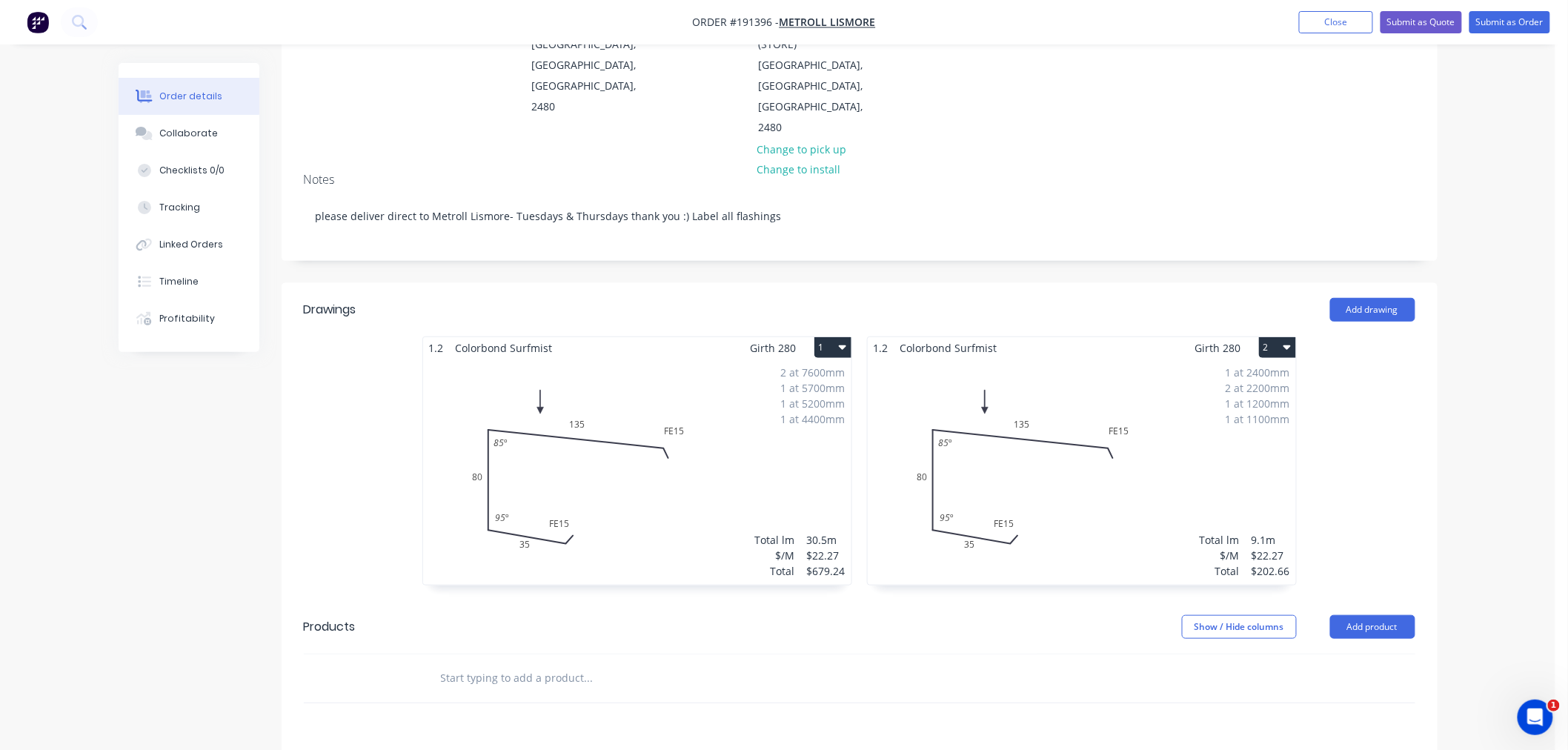
scroll to position [329, 0]
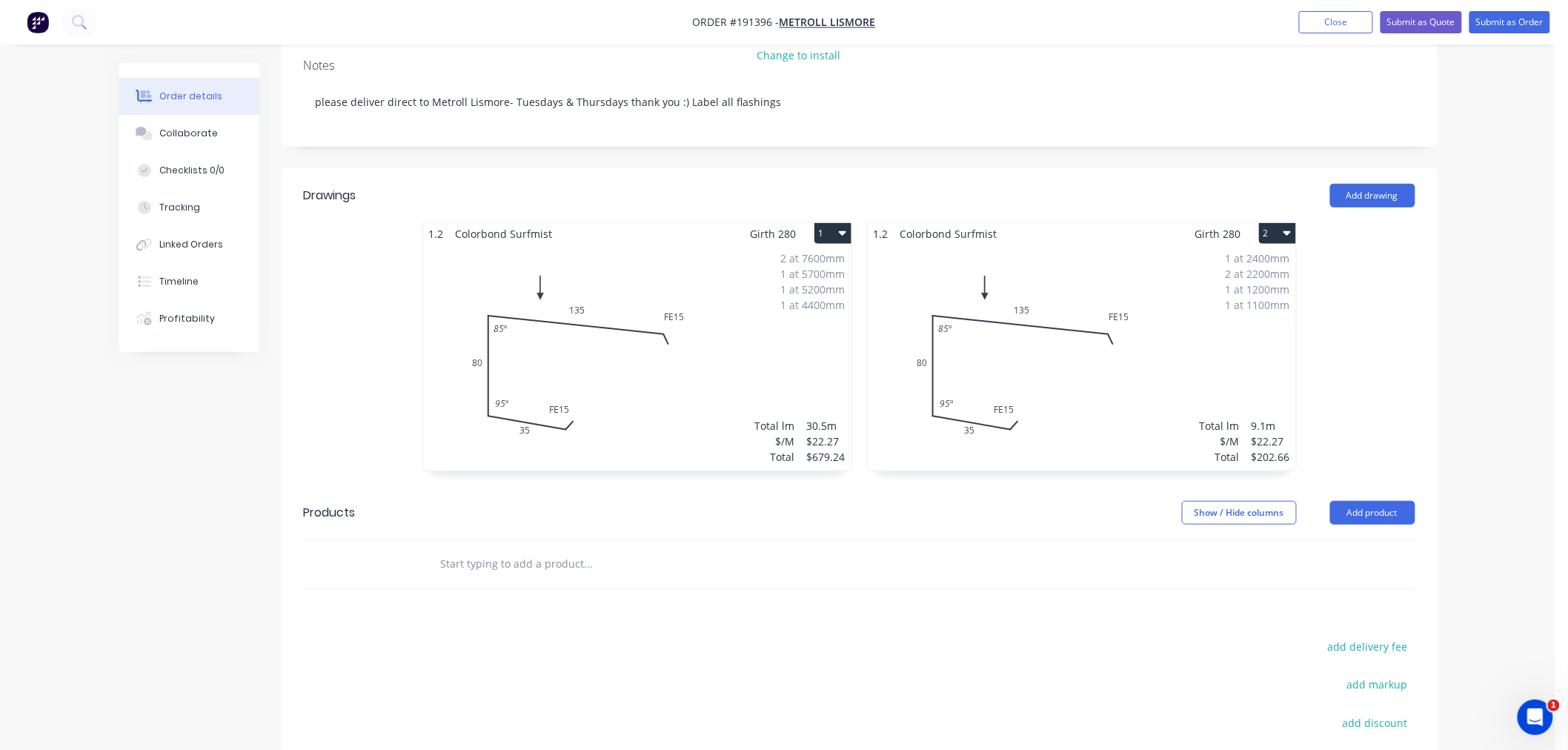
click at [1464, 358] on div "Order details Collaborate Checklists 0/0 Tracking Linked Orders Timeline Profit…" at bounding box center [777, 319] width 1556 height 1297
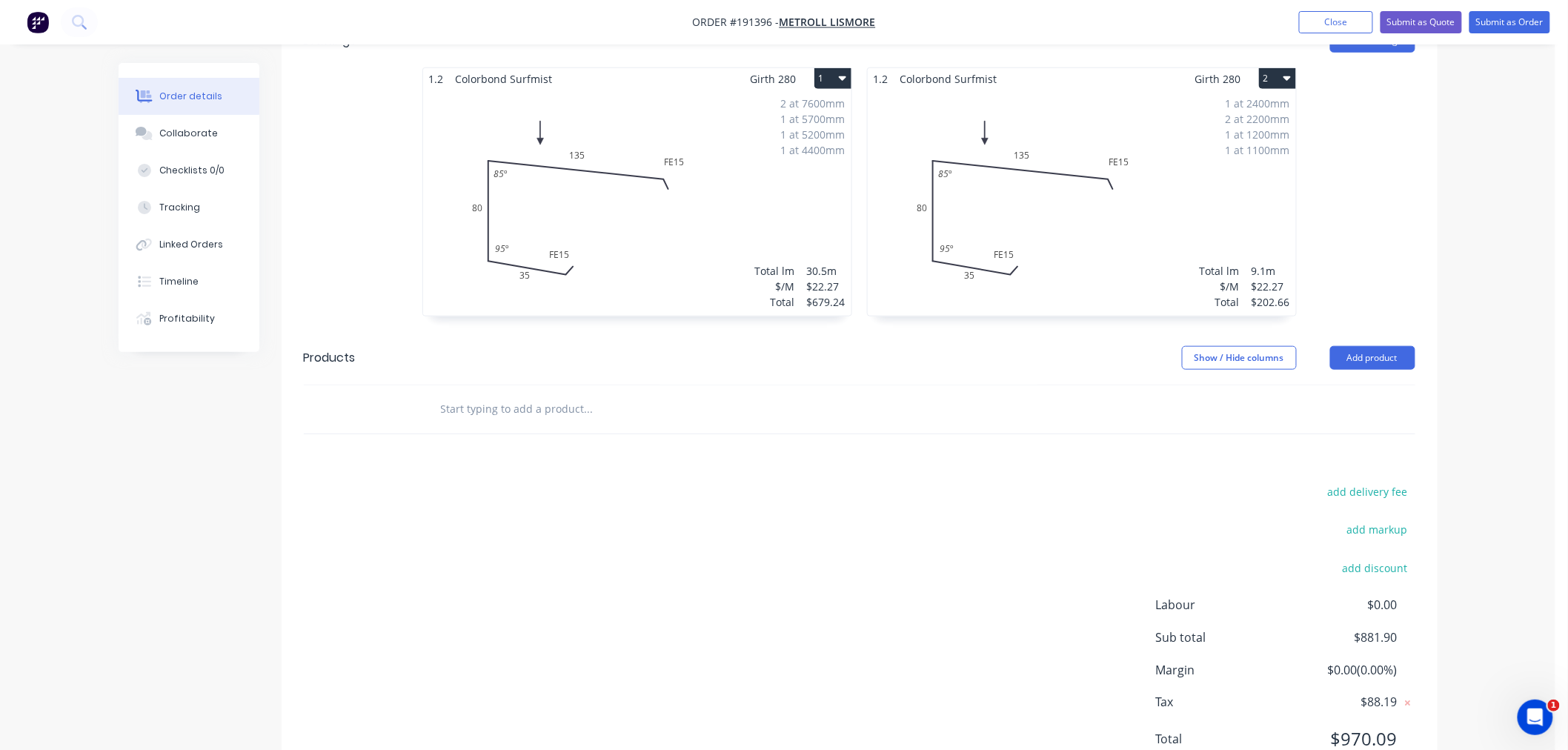
scroll to position [320, 0]
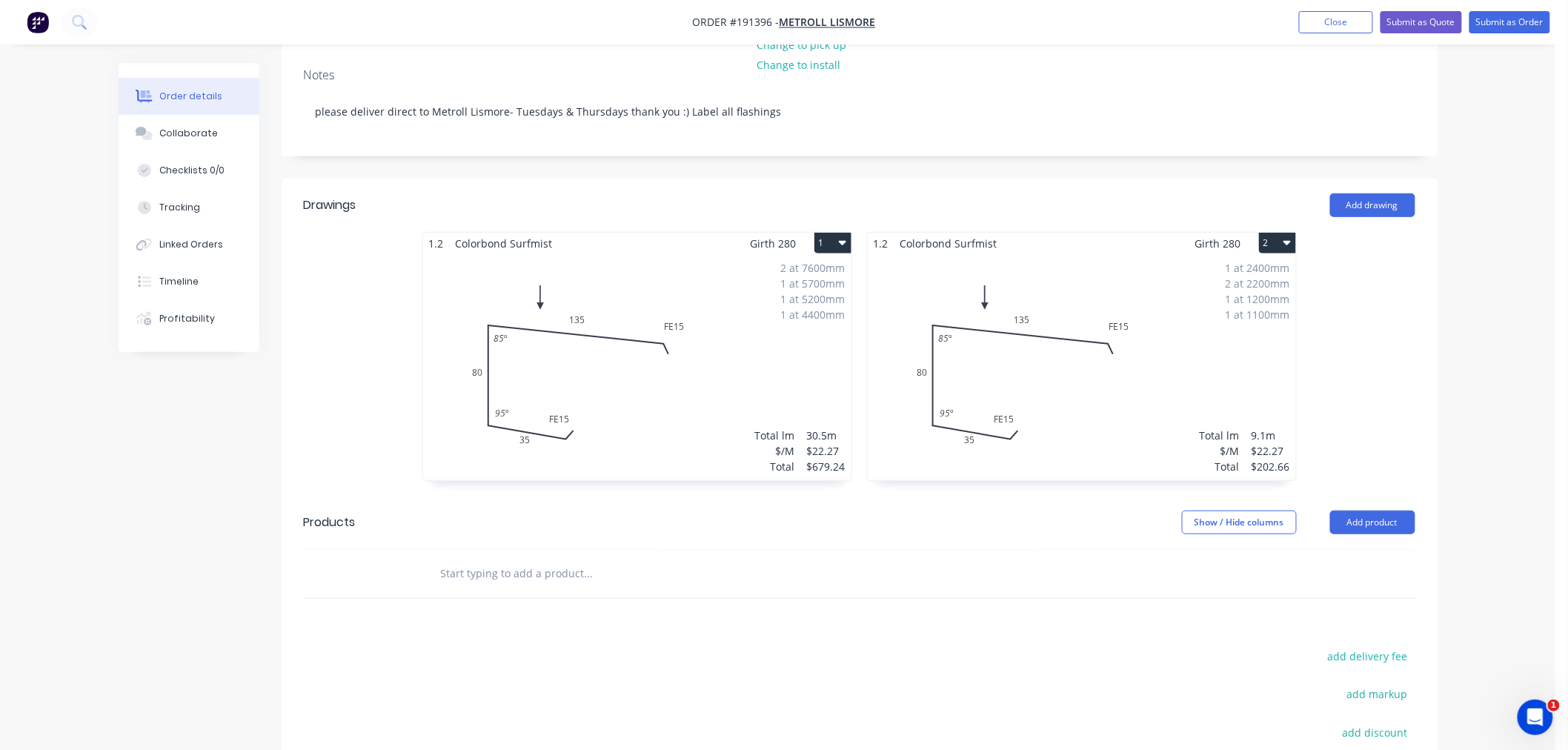
click at [1288, 237] on icon "button" at bounding box center [1287, 243] width 8 height 11
click at [1238, 327] on div "Delete" at bounding box center [1226, 338] width 114 height 22
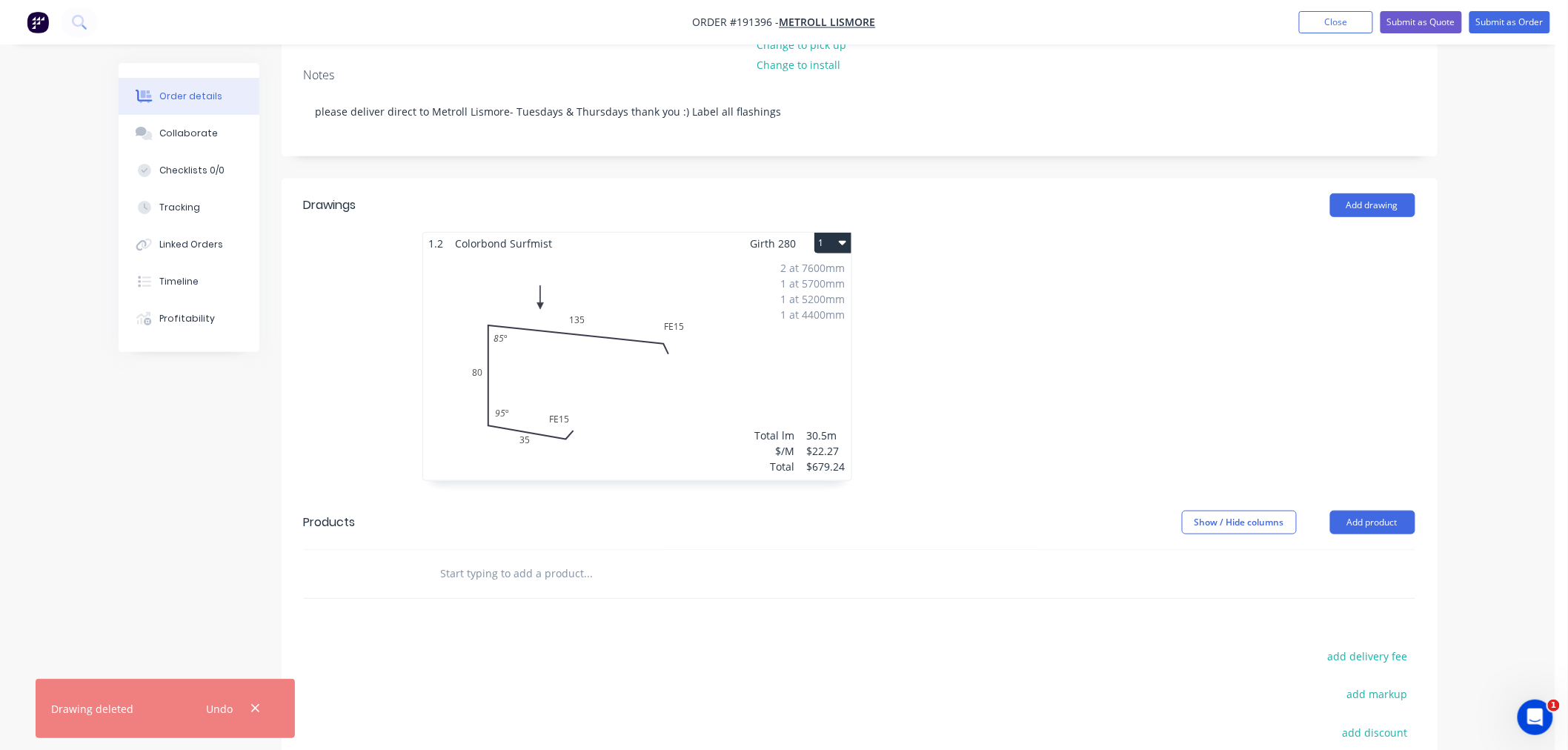
click at [764, 300] on div "2 at 7600mm 1 at 5700mm 1 at 5200mm 1 at 4400mm Total lm $/M Total 30.5m $22.27…" at bounding box center [637, 367] width 428 height 227
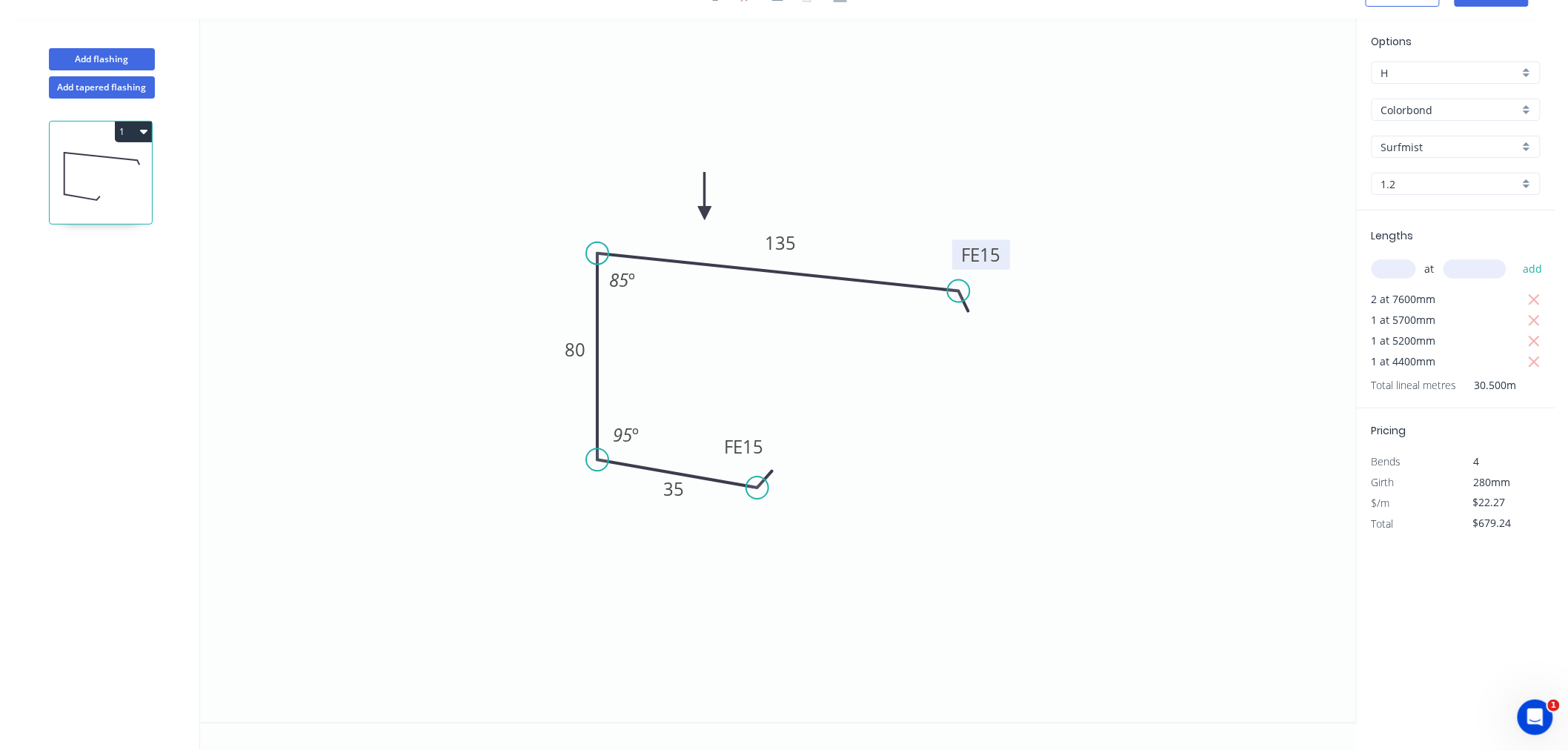
scroll to position [28, 0]
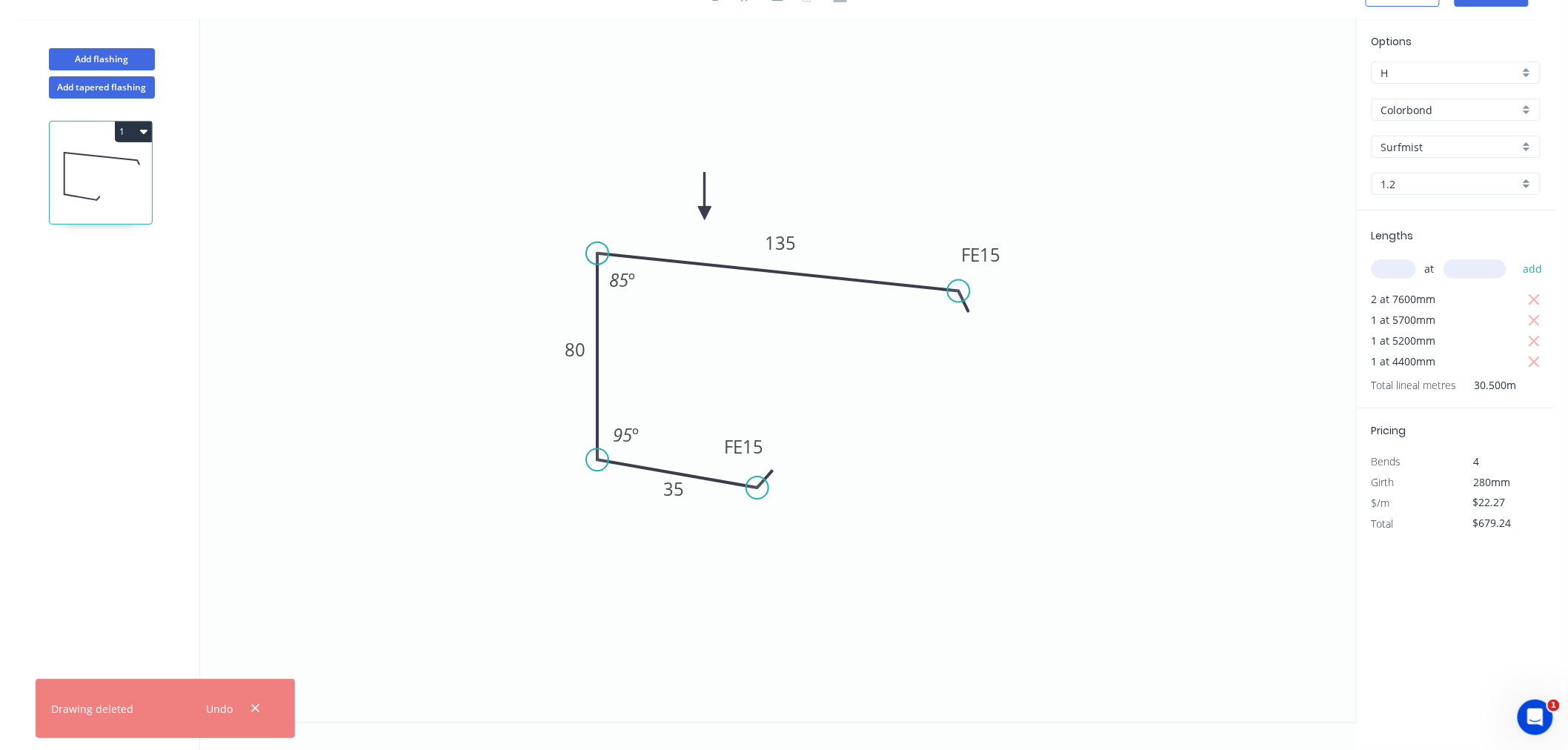
click at [1398, 264] on input "text" at bounding box center [1394, 269] width 45 height 19
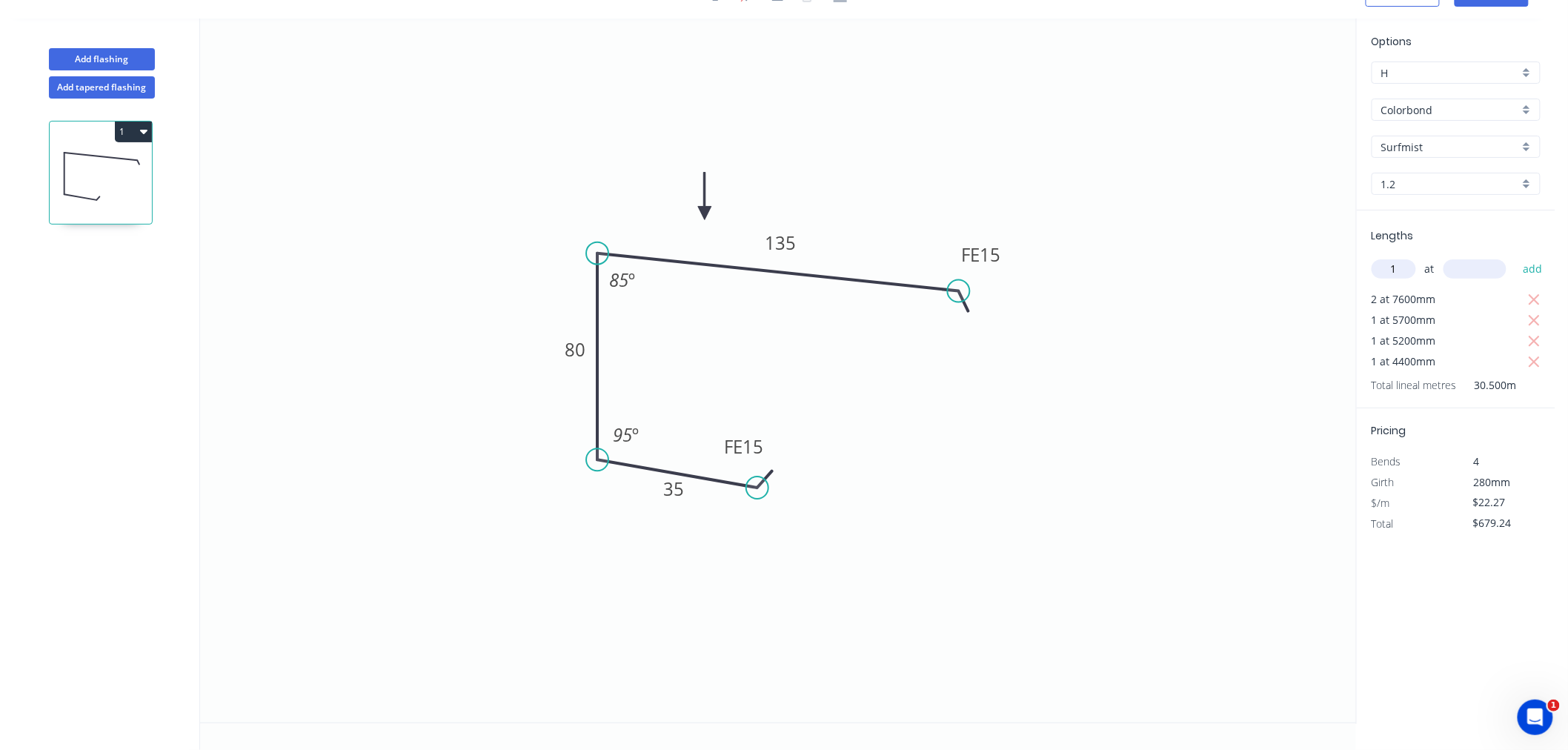
type input "1"
type input "2400"
click at [1516, 257] on button "add" at bounding box center [1533, 269] width 35 height 25
type input "$732.68"
type input "2"
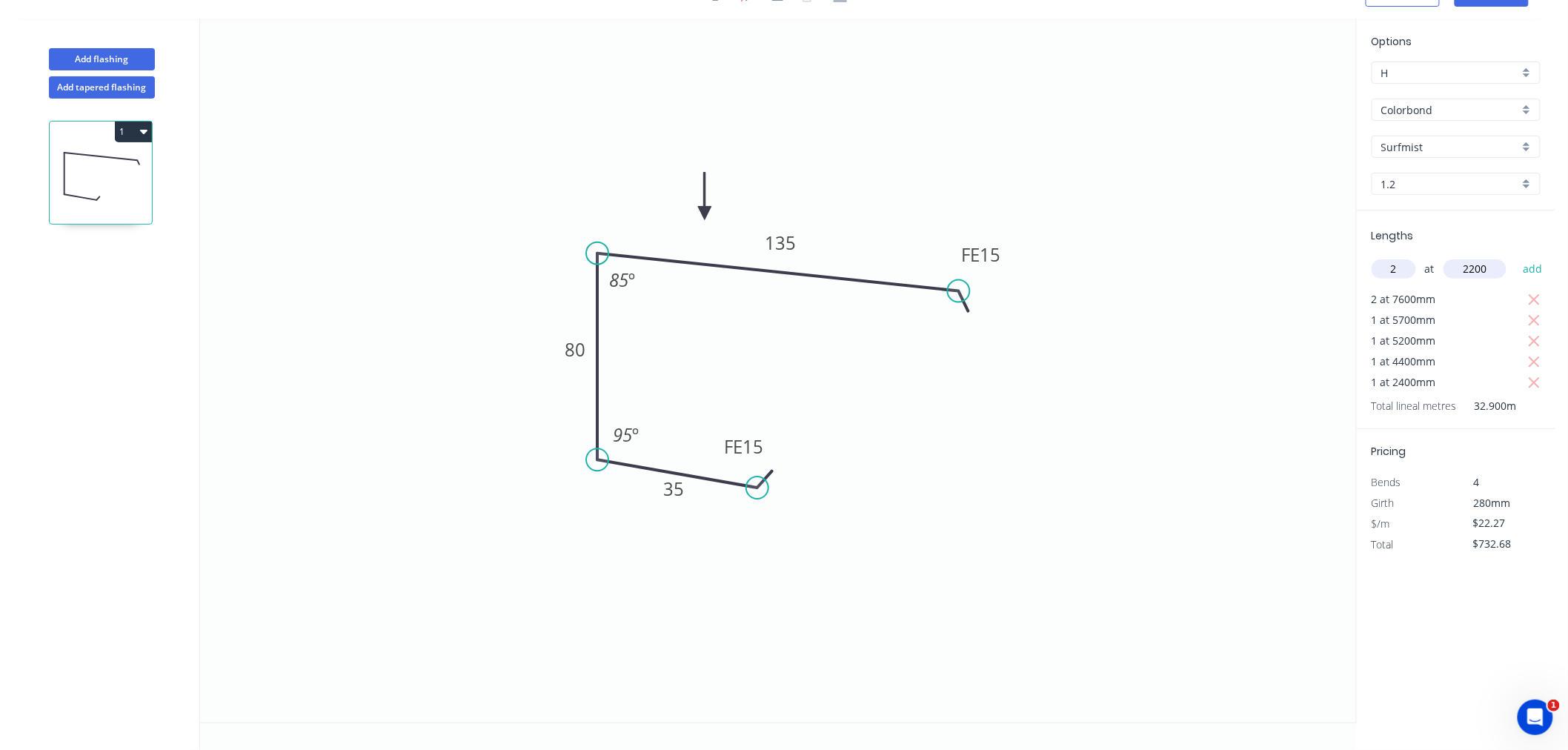
type input "2200"
click at [1516, 257] on button "add" at bounding box center [1533, 269] width 35 height 25
type input "$830.67"
type input "1"
type input "1200"
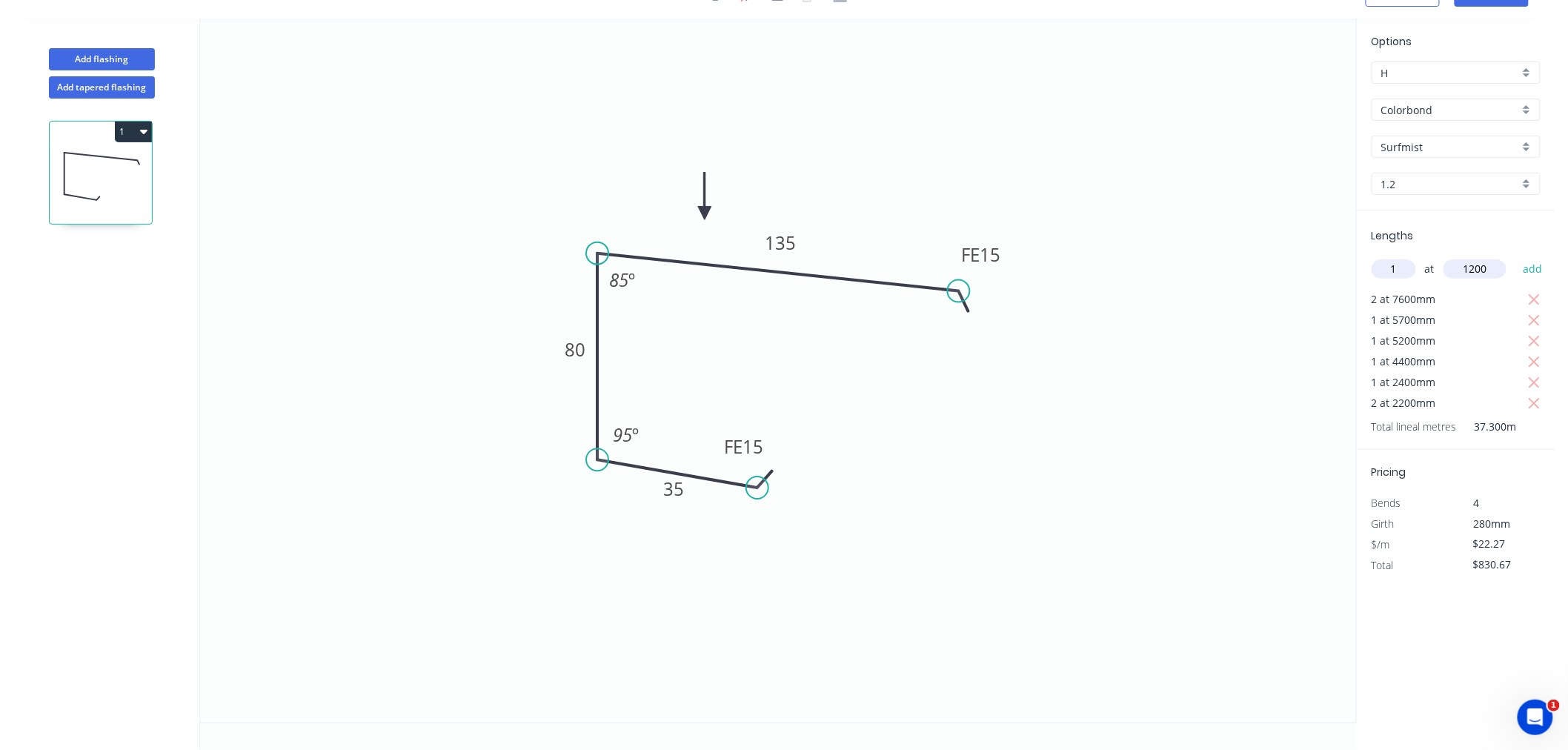
click at [1516, 257] on button "add" at bounding box center [1533, 269] width 35 height 25
type input "$857.40"
type input "1"
type input "1100"
click at [1516, 257] on button "add" at bounding box center [1533, 269] width 35 height 25
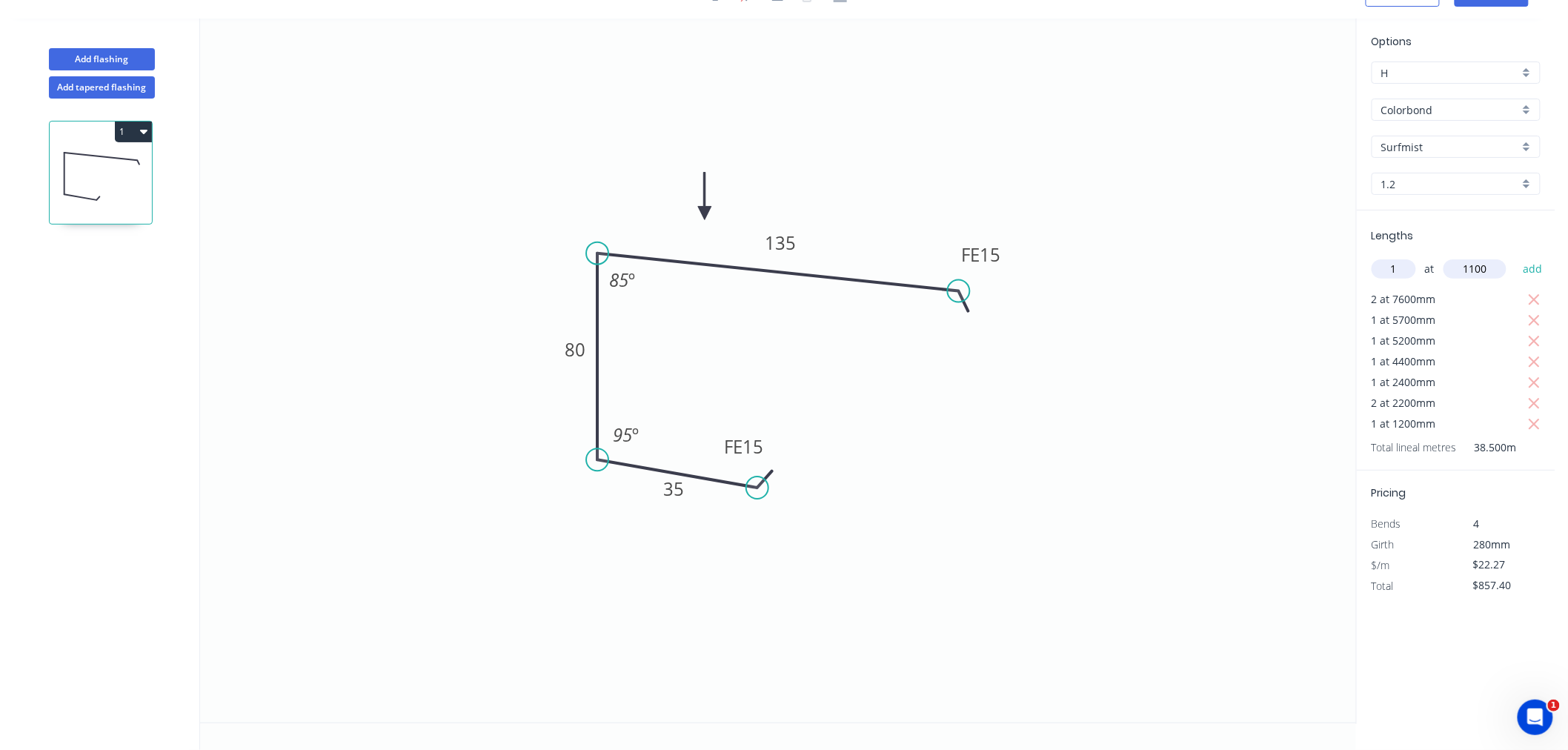
type input "$881.89"
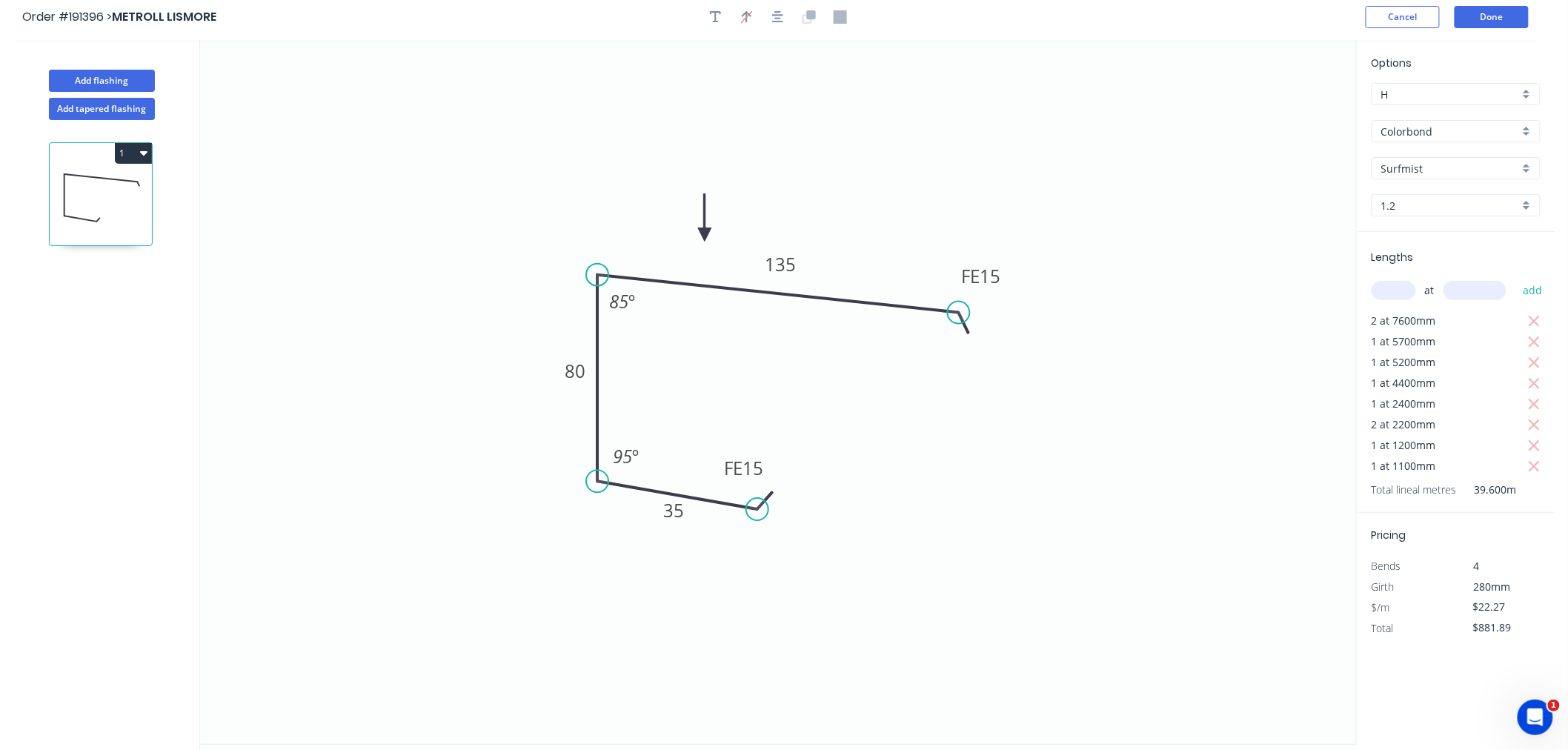
scroll to position [0, 0]
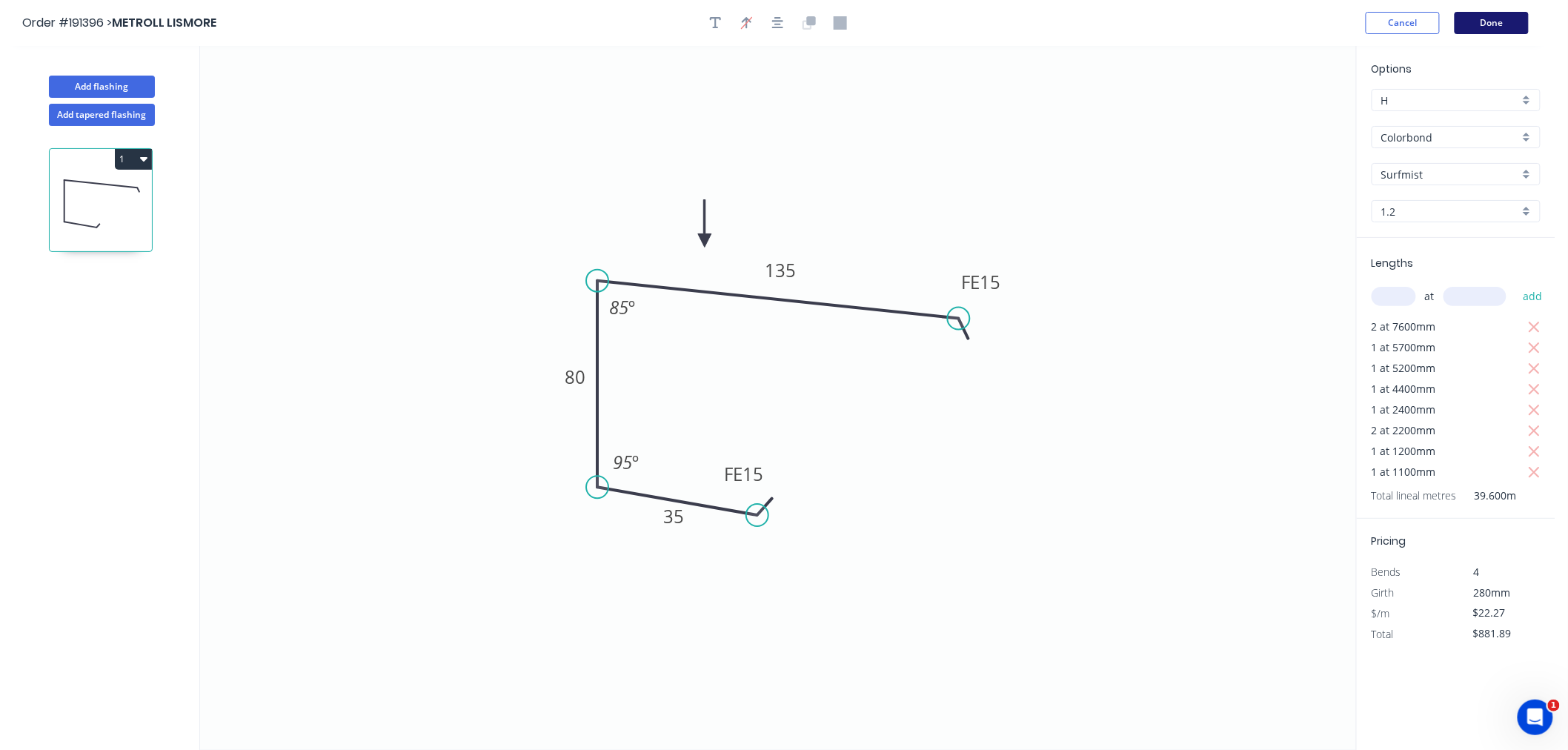
click at [1499, 20] on button "Done" at bounding box center [1492, 22] width 74 height 22
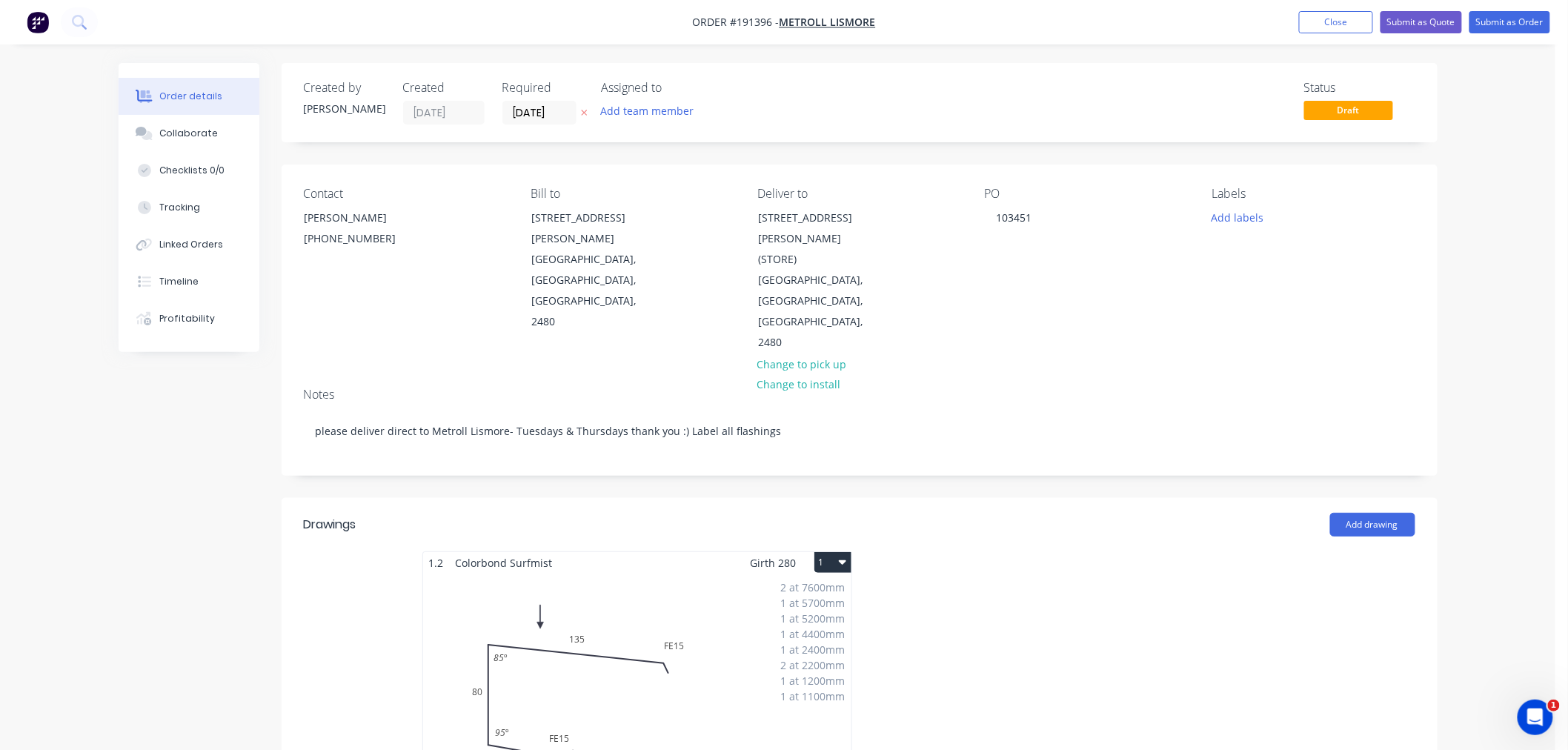
click at [1499, 401] on div "Order details Collaborate Checklists 0/0 Tracking Linked Orders Timeline Profit…" at bounding box center [777, 648] width 1556 height 1297
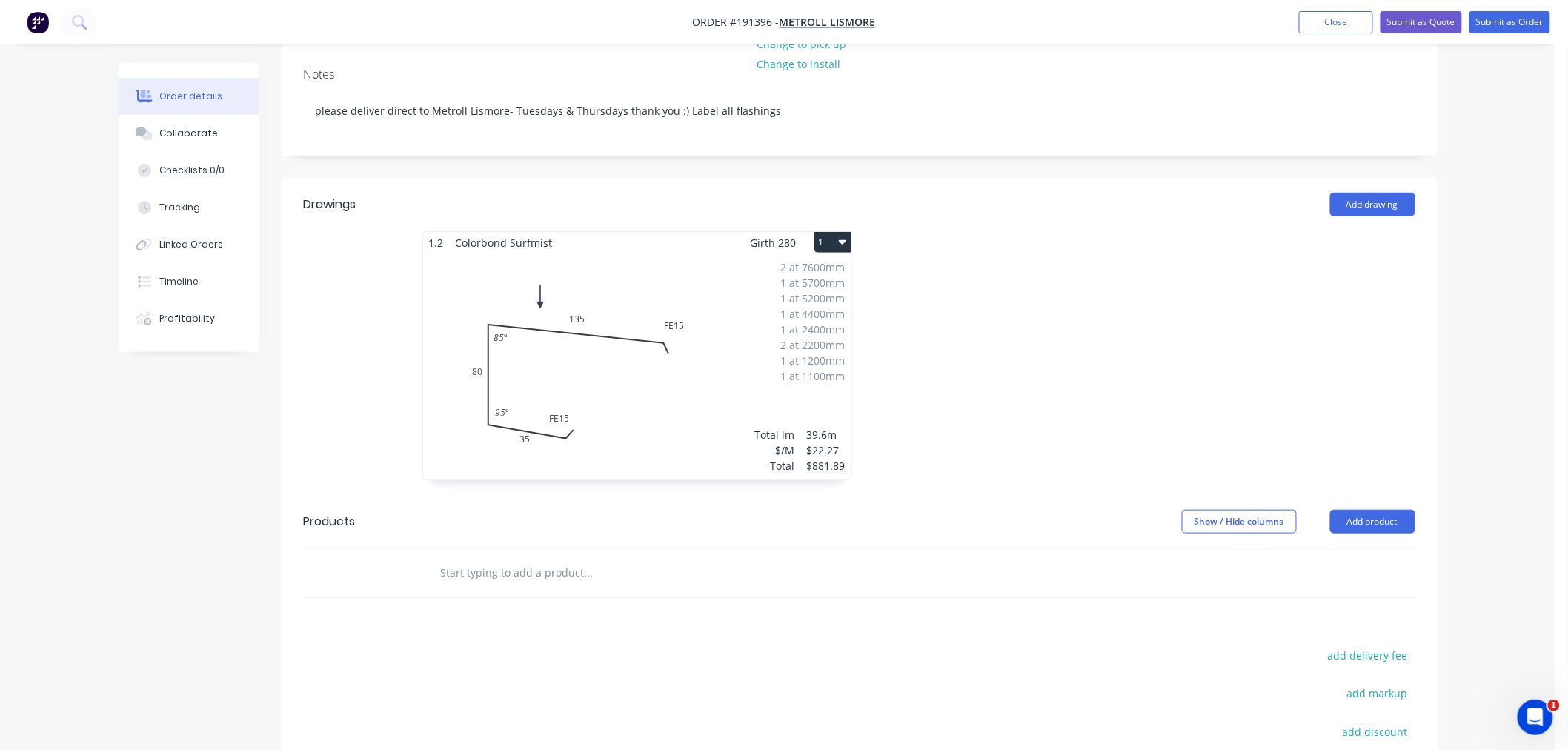
scroll to position [154, 0]
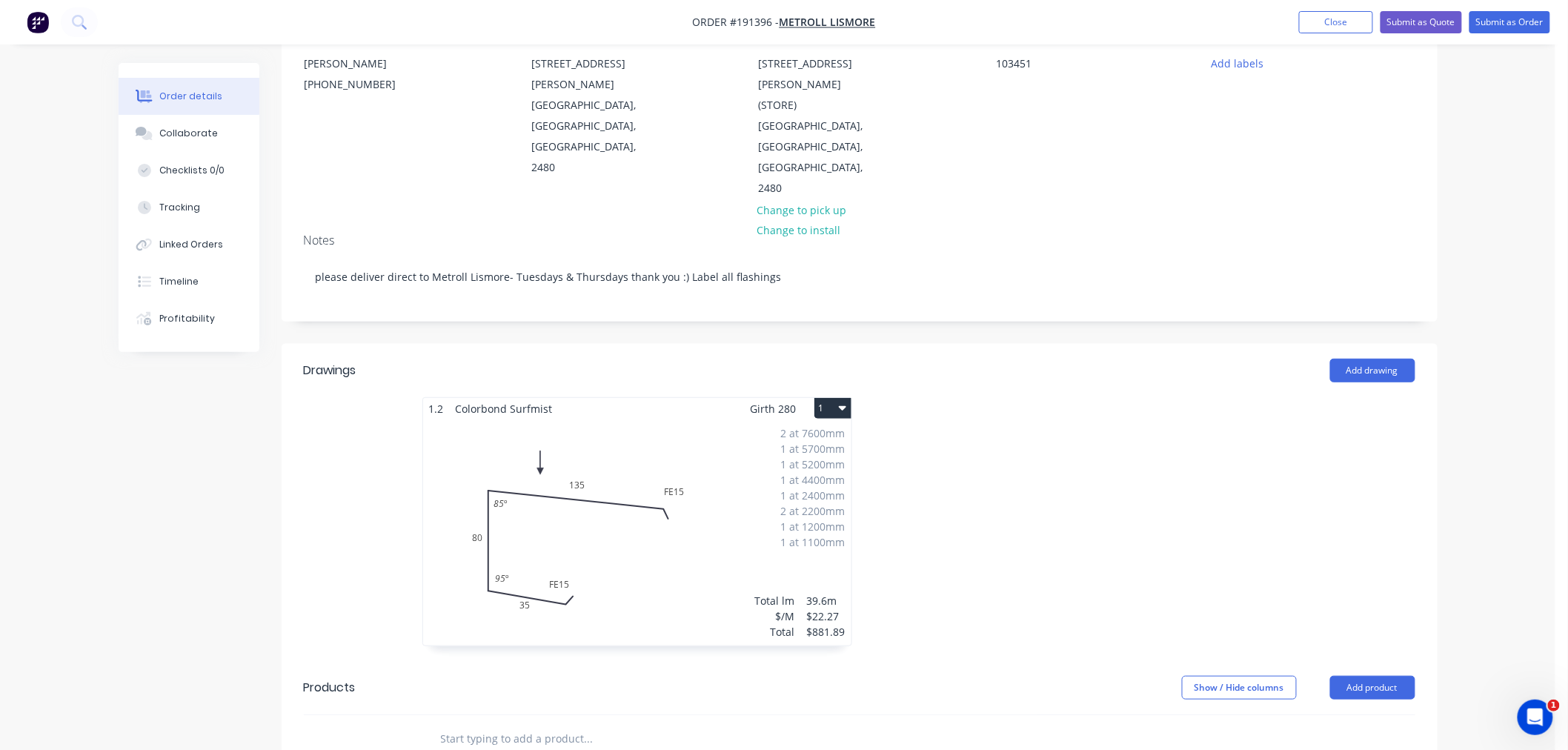
click at [847, 398] on button "1" at bounding box center [833, 408] width 37 height 21
click at [827, 434] on div "Use larger box size" at bounding box center [781, 444] width 114 height 22
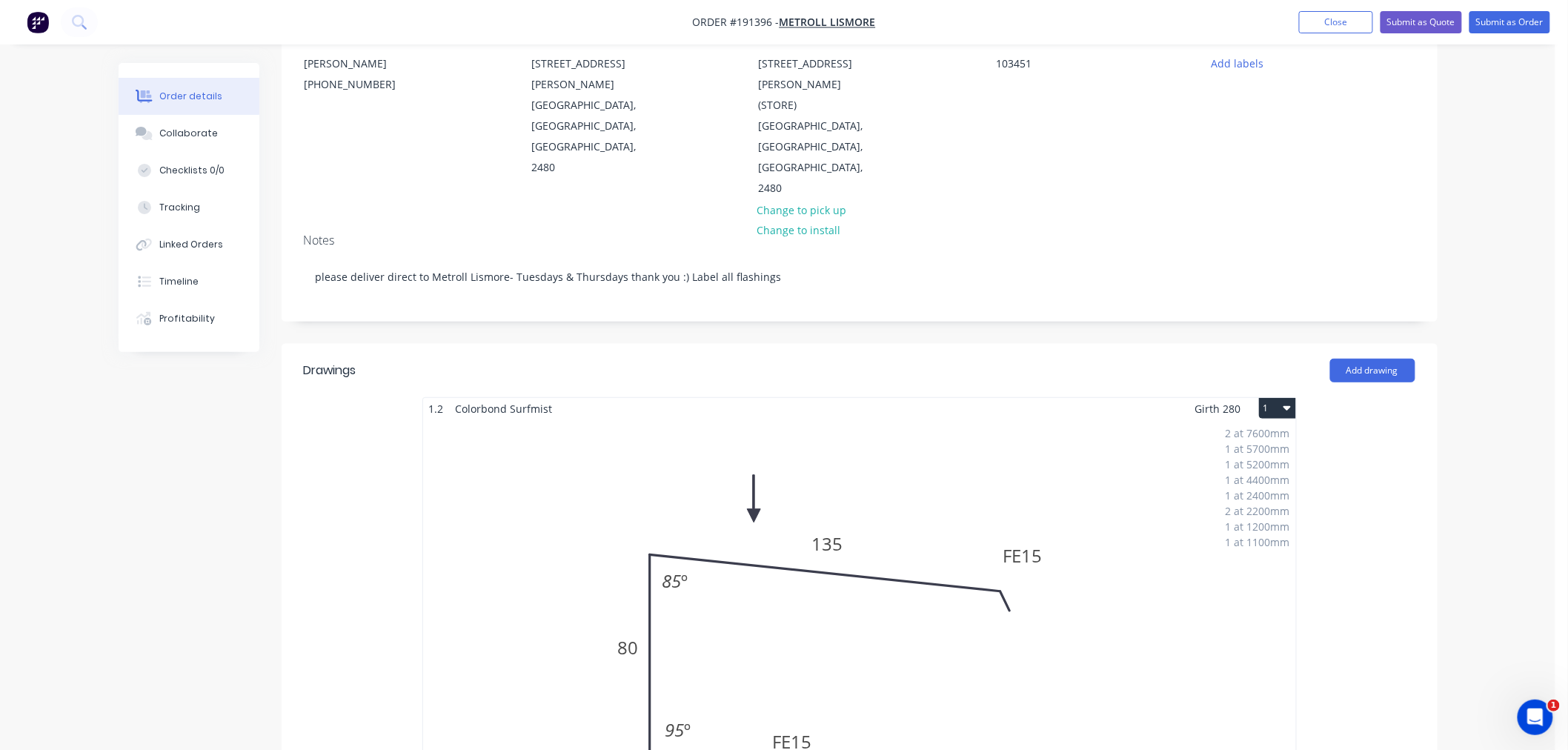
click at [1511, 497] on div "Order details Collaborate Checklists 0/0 Tracking Linked Orders Timeline Profit…" at bounding box center [777, 615] width 1556 height 1538
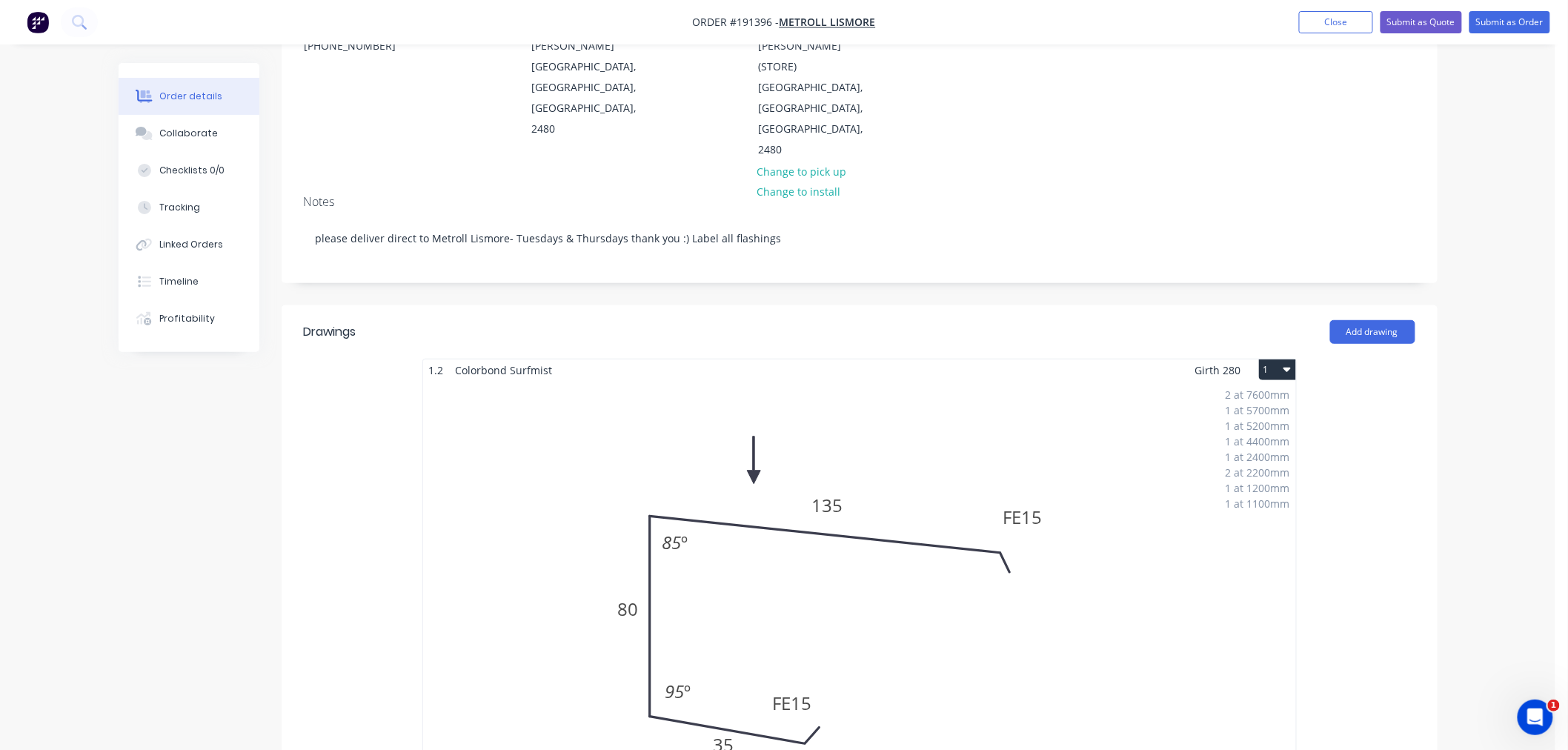
scroll to position [0, 0]
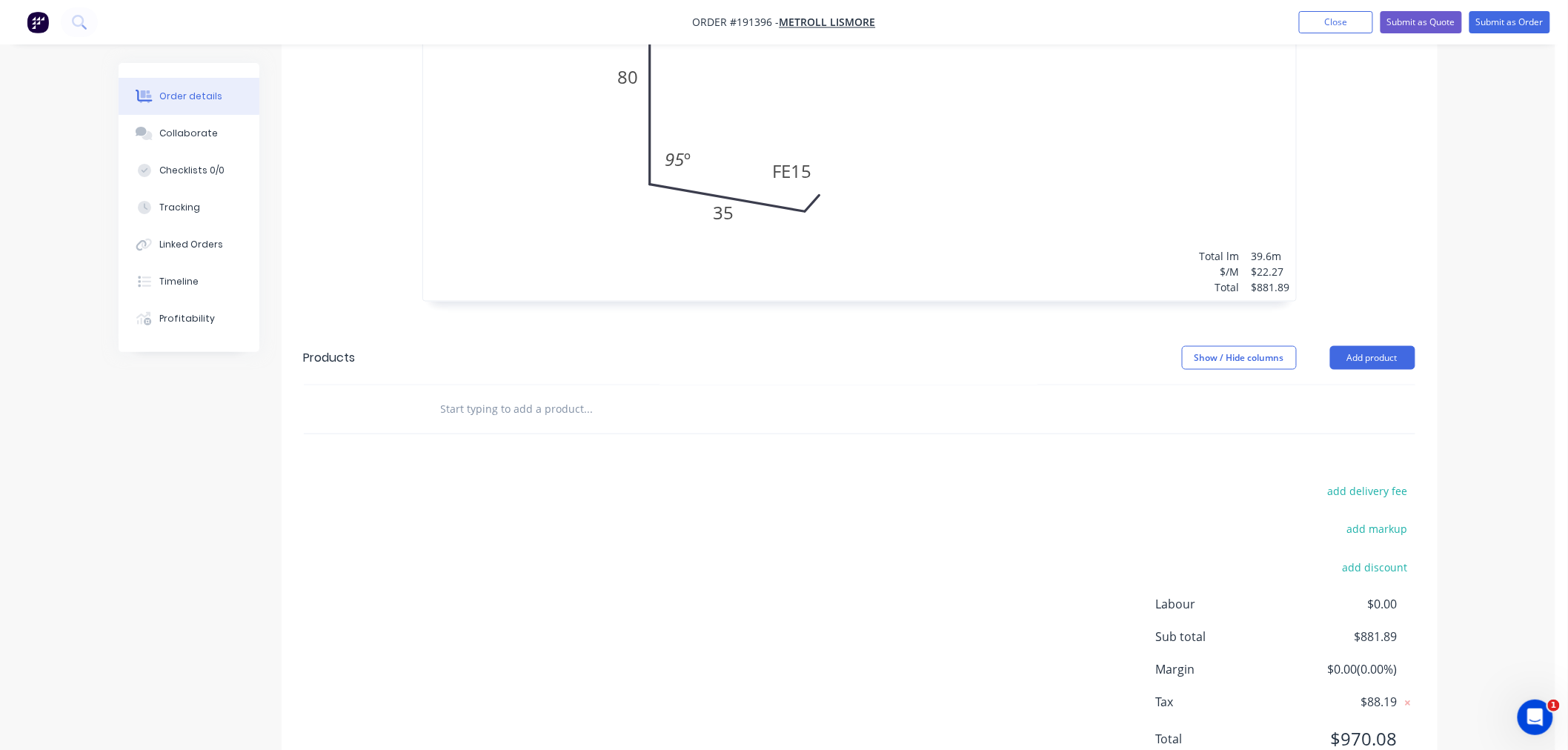
click at [1468, 326] on div "Order details Collaborate Checklists 0/0 Tracking Linked Orders Timeline Profit…" at bounding box center [777, 44] width 1556 height 1538
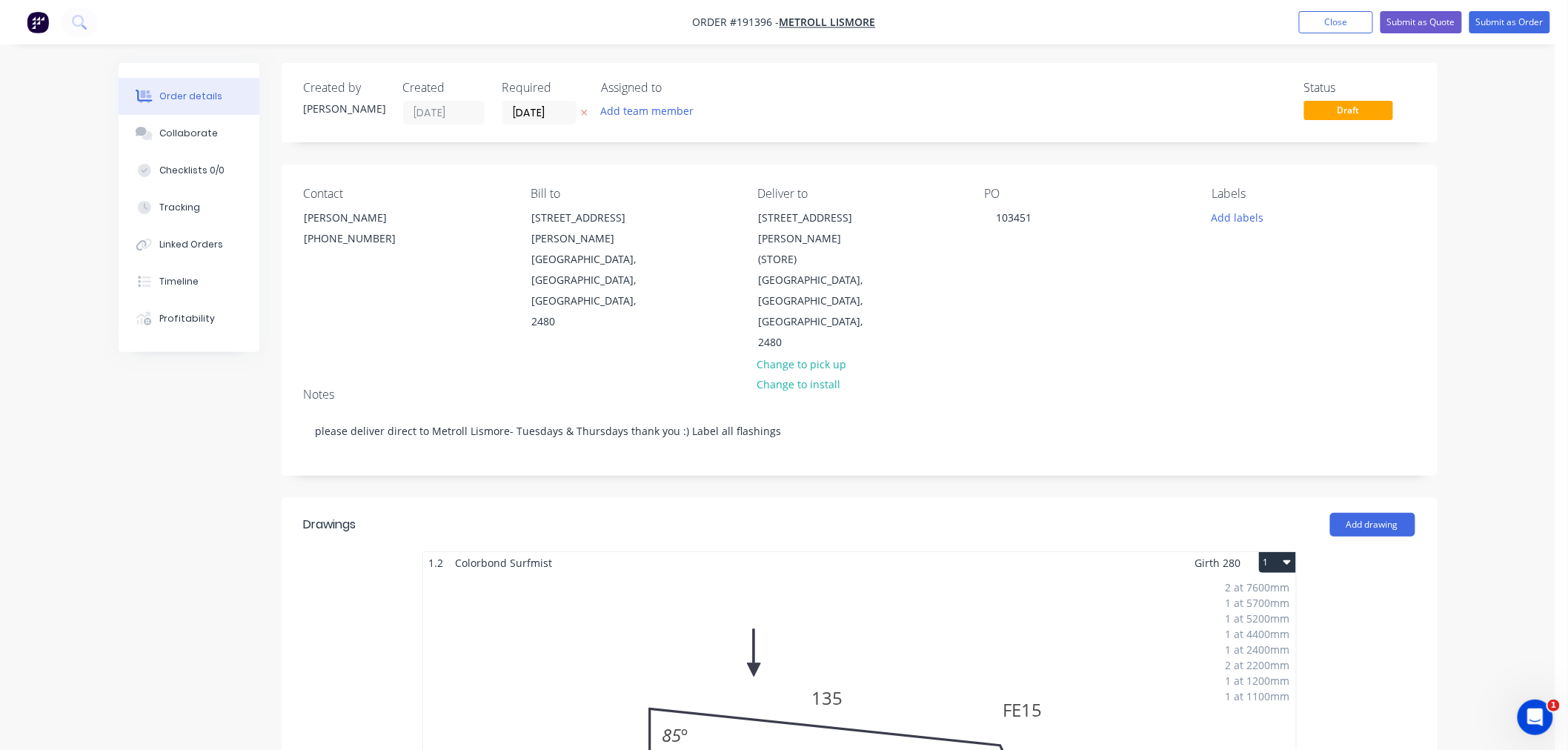
click at [1521, 24] on button "Submit as Order" at bounding box center [1510, 22] width 81 height 22
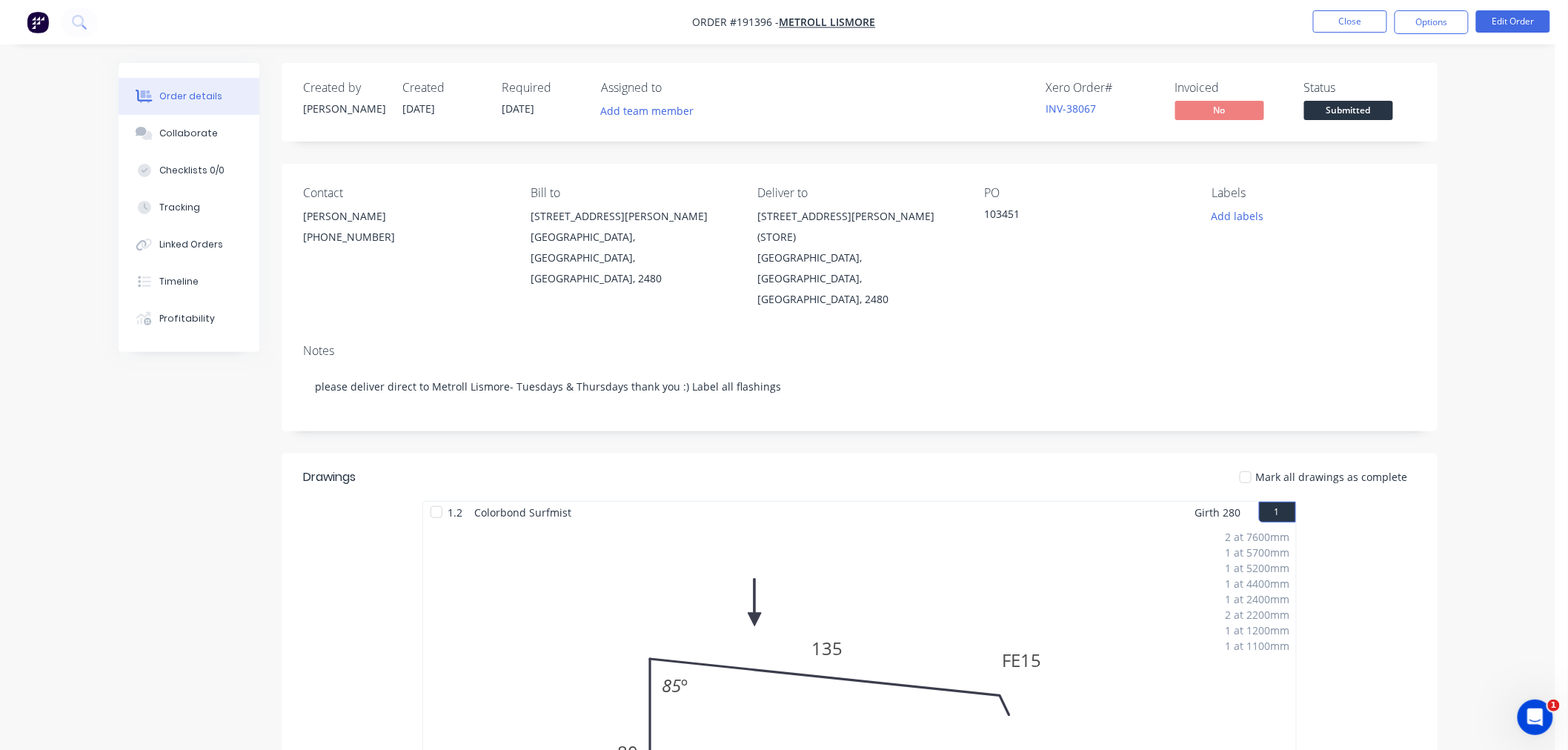
click at [1513, 207] on div "Order details Collaborate Checklists 0/0 Tracking Linked Orders Timeline Profit…" at bounding box center [777, 635] width 1556 height 1271
click at [1439, 25] on button "Options" at bounding box center [1432, 22] width 74 height 24
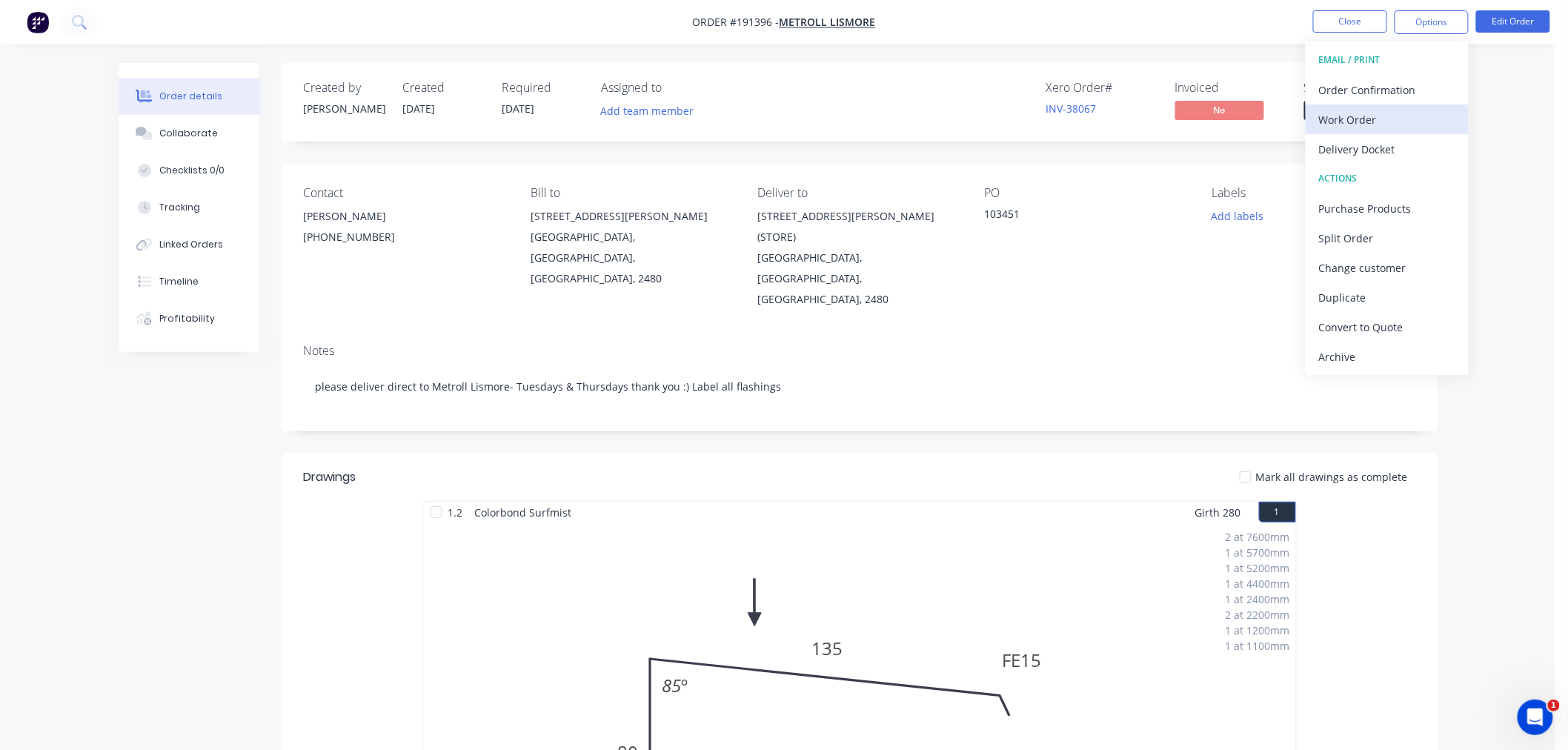
click at [1432, 121] on div "Work Order" at bounding box center [1387, 120] width 136 height 22
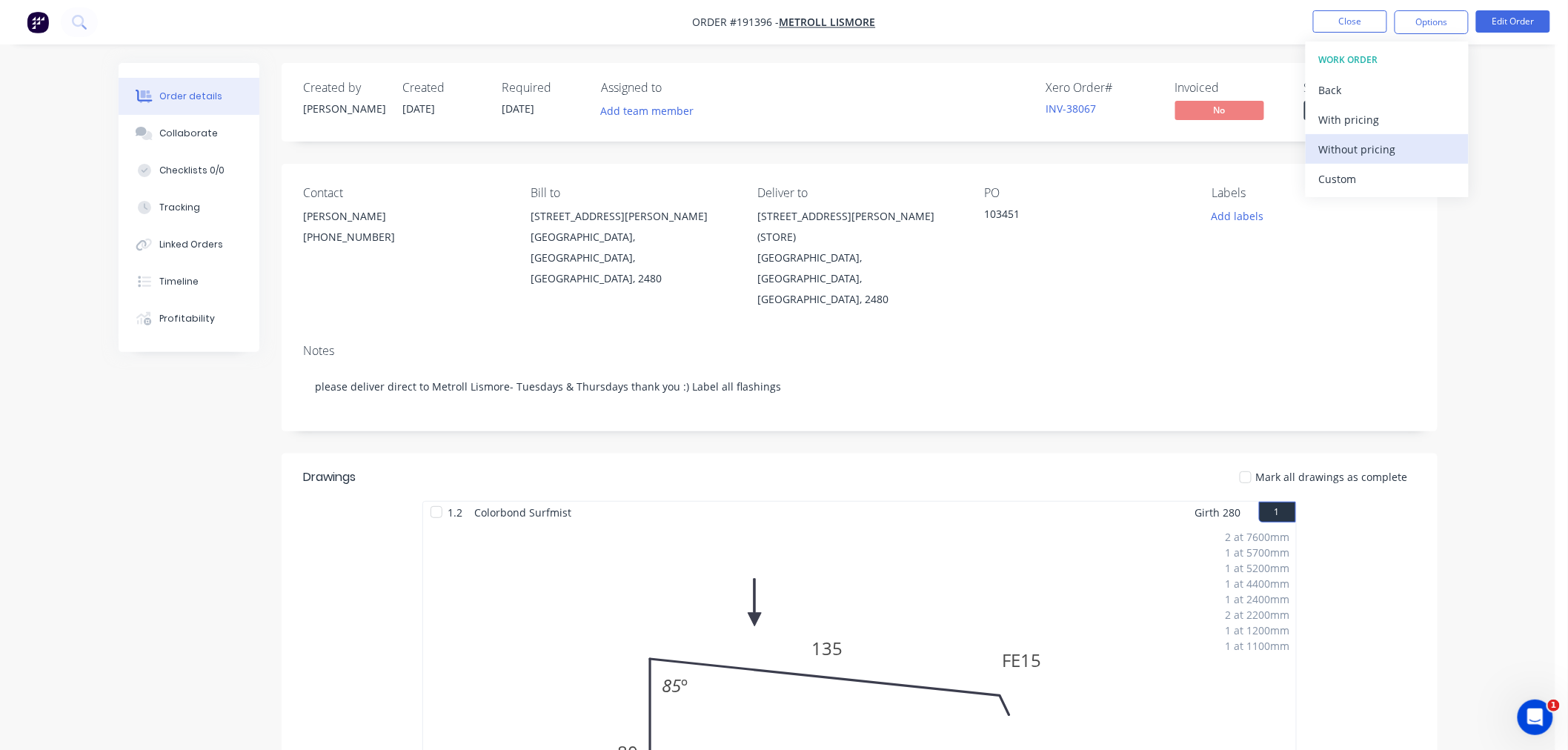
click at [1420, 148] on div "Without pricing" at bounding box center [1387, 149] width 136 height 22
drag, startPoint x: 626, startPoint y: 10, endPoint x: 699, endPoint y: 9, distance: 73.0
click at [626, 9] on nav "Order #191396 - METROLL LISMORE Close Options EMAIL / PRINT Order Confirmation …" at bounding box center [784, 22] width 1568 height 45
click at [1323, 21] on button "Close" at bounding box center [1351, 21] width 74 height 22
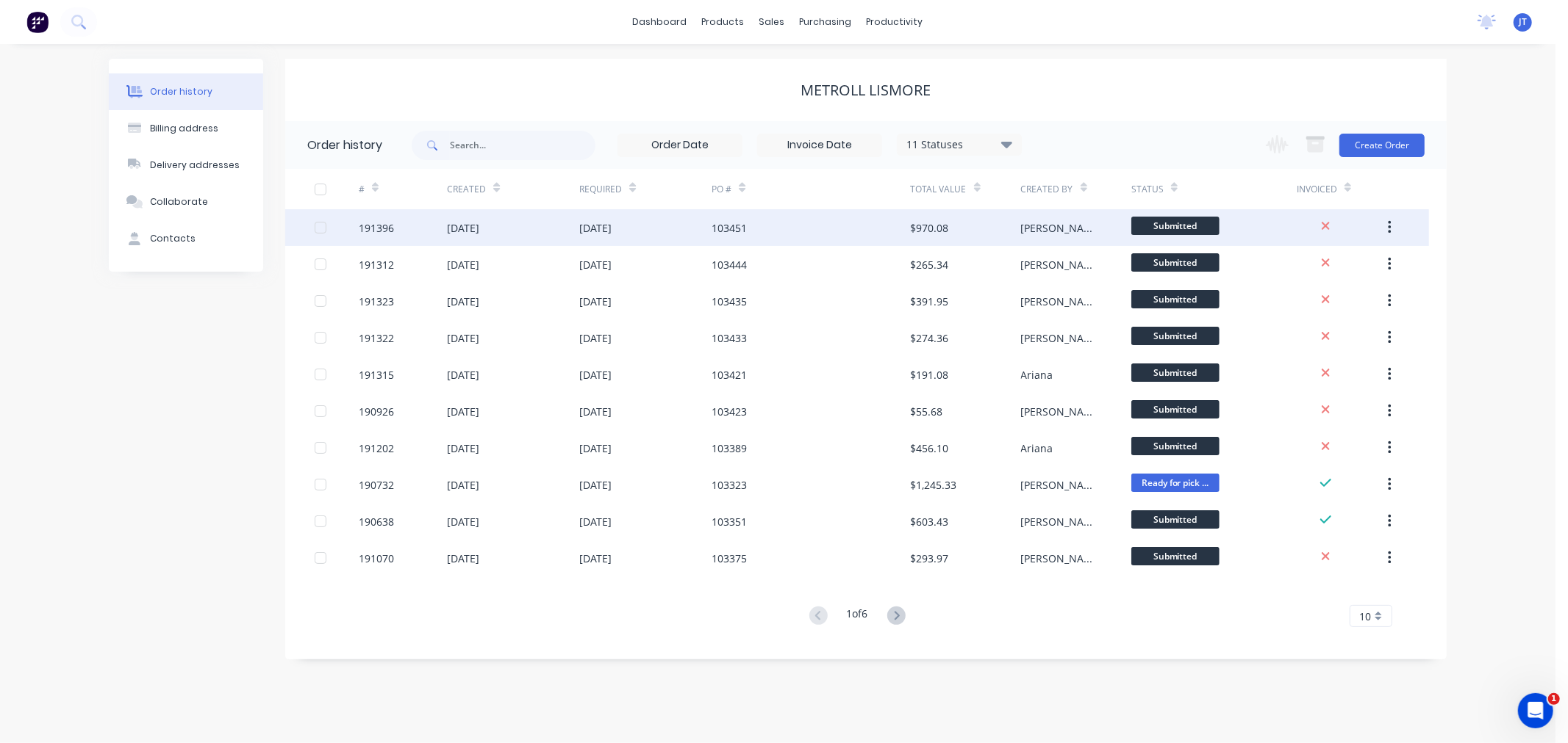
click at [378, 231] on div "191396" at bounding box center [375, 228] width 35 height 15
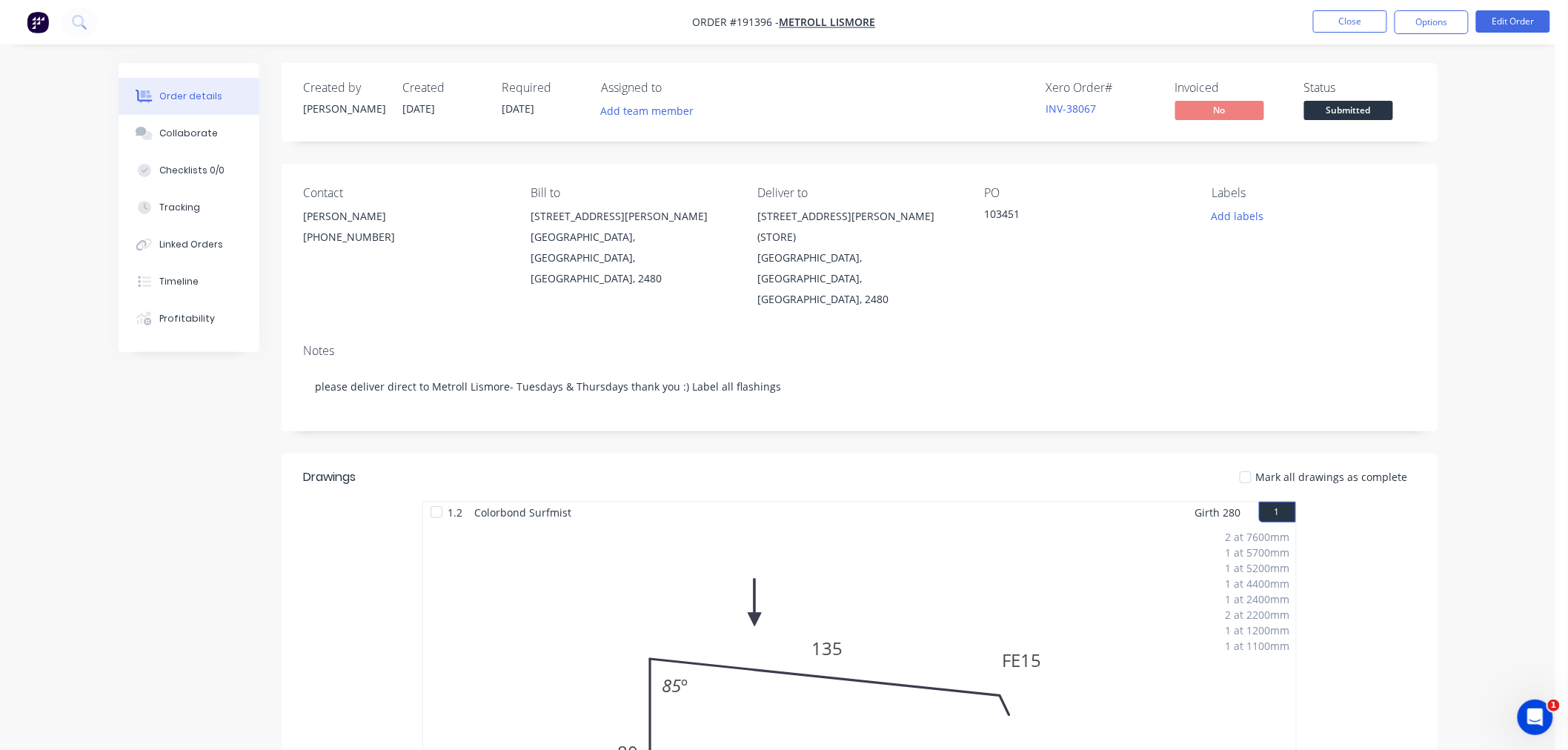
click at [1498, 445] on div "Order details Collaborate Checklists 0/0 Tracking Linked Orders Timeline Profit…" at bounding box center [777, 635] width 1556 height 1271
drag, startPoint x: 1499, startPoint y: 213, endPoint x: 1471, endPoint y: 171, distance: 50.5
click at [1499, 213] on div "Order details Collaborate Checklists 0/0 Tracking Linked Orders Timeline Profit…" at bounding box center [777, 635] width 1556 height 1271
click at [1322, 18] on button "Close" at bounding box center [1351, 21] width 74 height 22
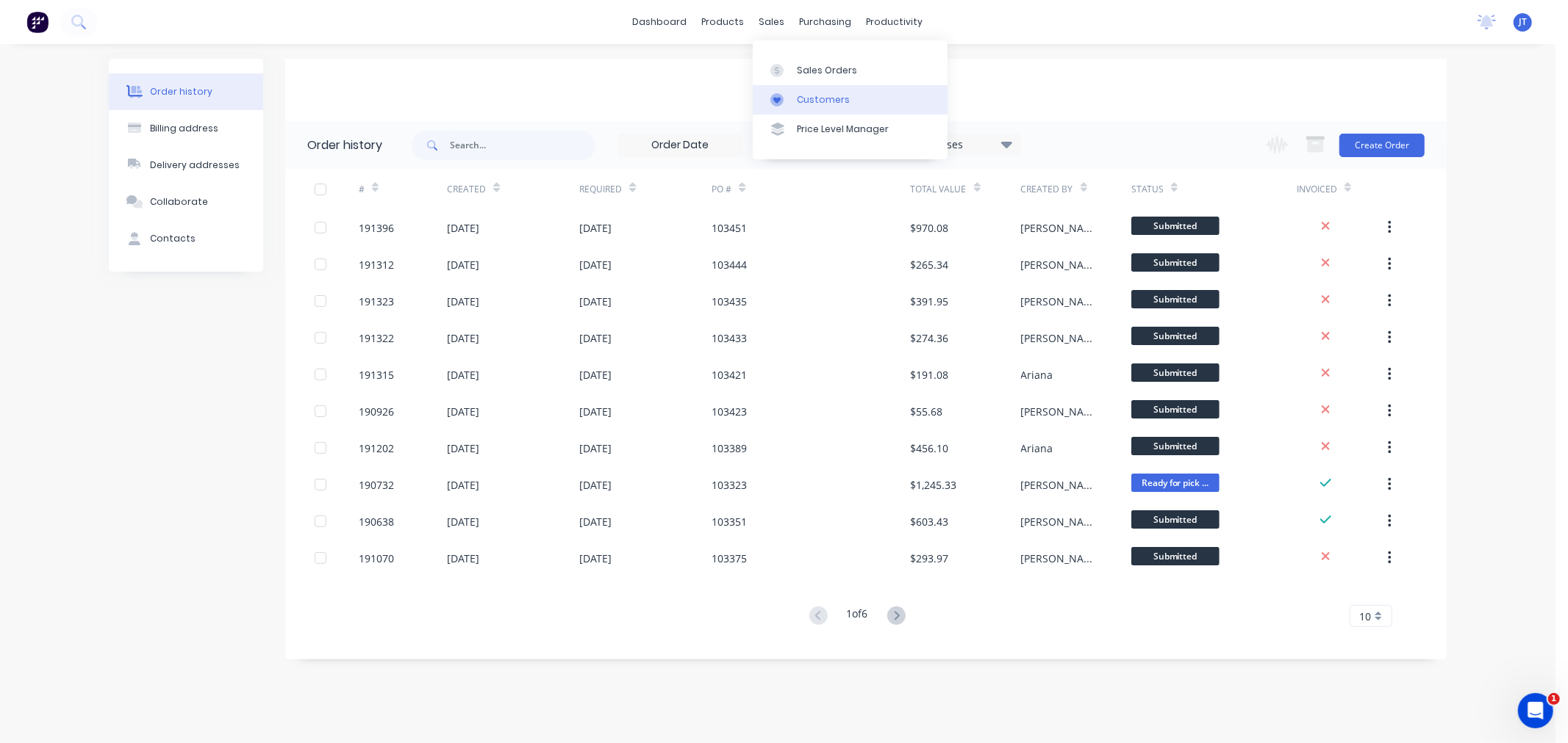
click at [792, 90] on link "Customers" at bounding box center [850, 99] width 194 height 29
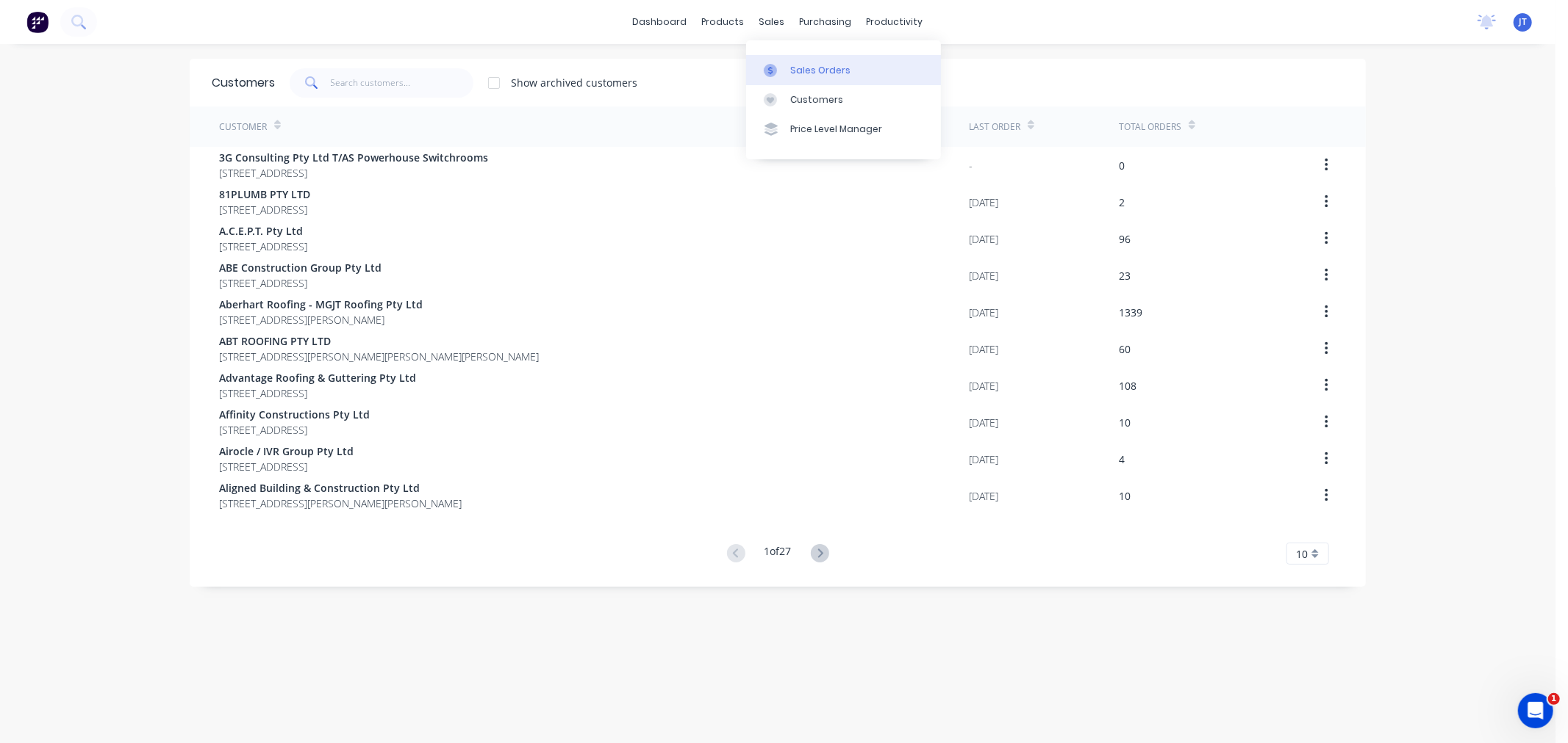
click at [790, 74] on div "Sales Orders" at bounding box center [820, 71] width 60 height 13
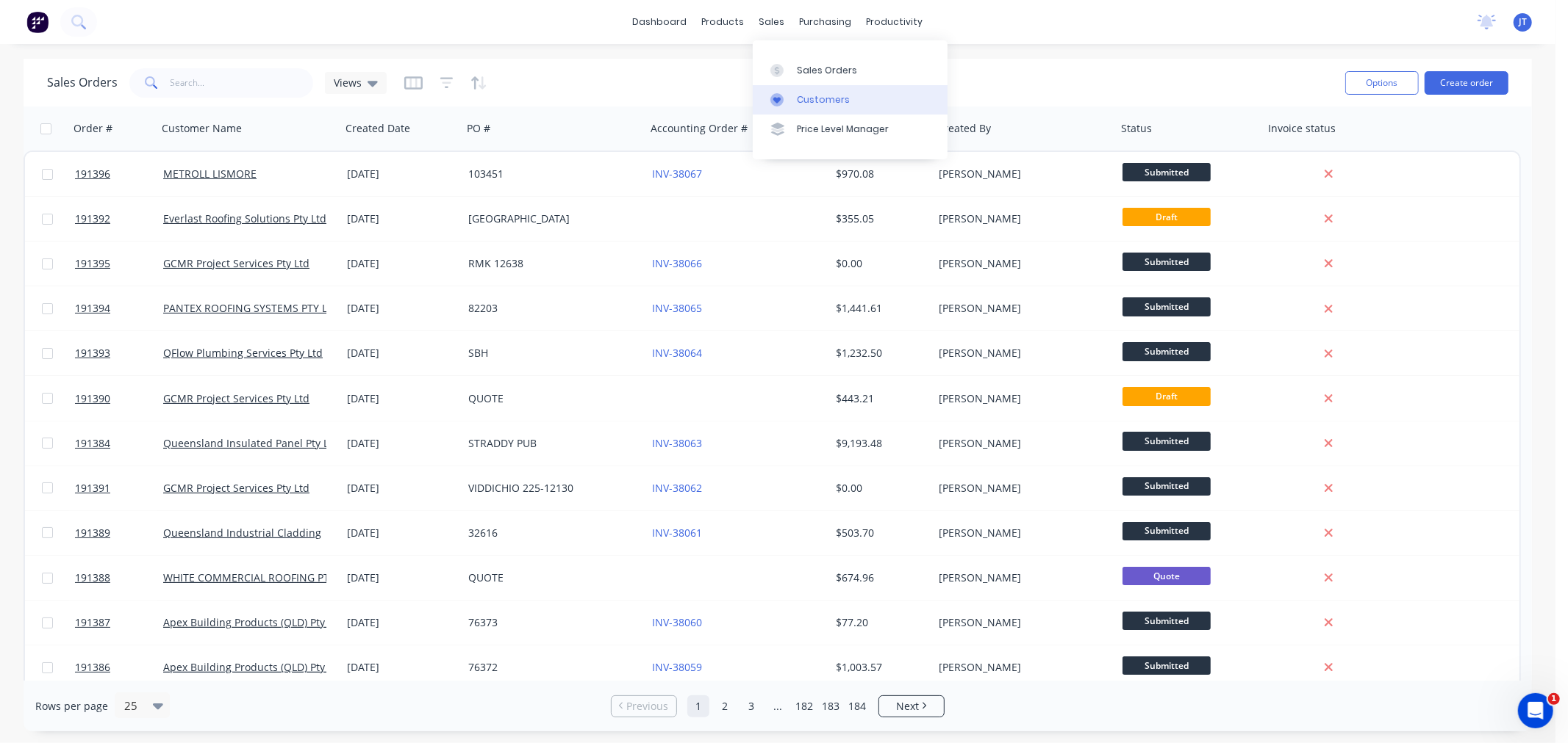
click at [789, 101] on div at bounding box center [780, 100] width 22 height 13
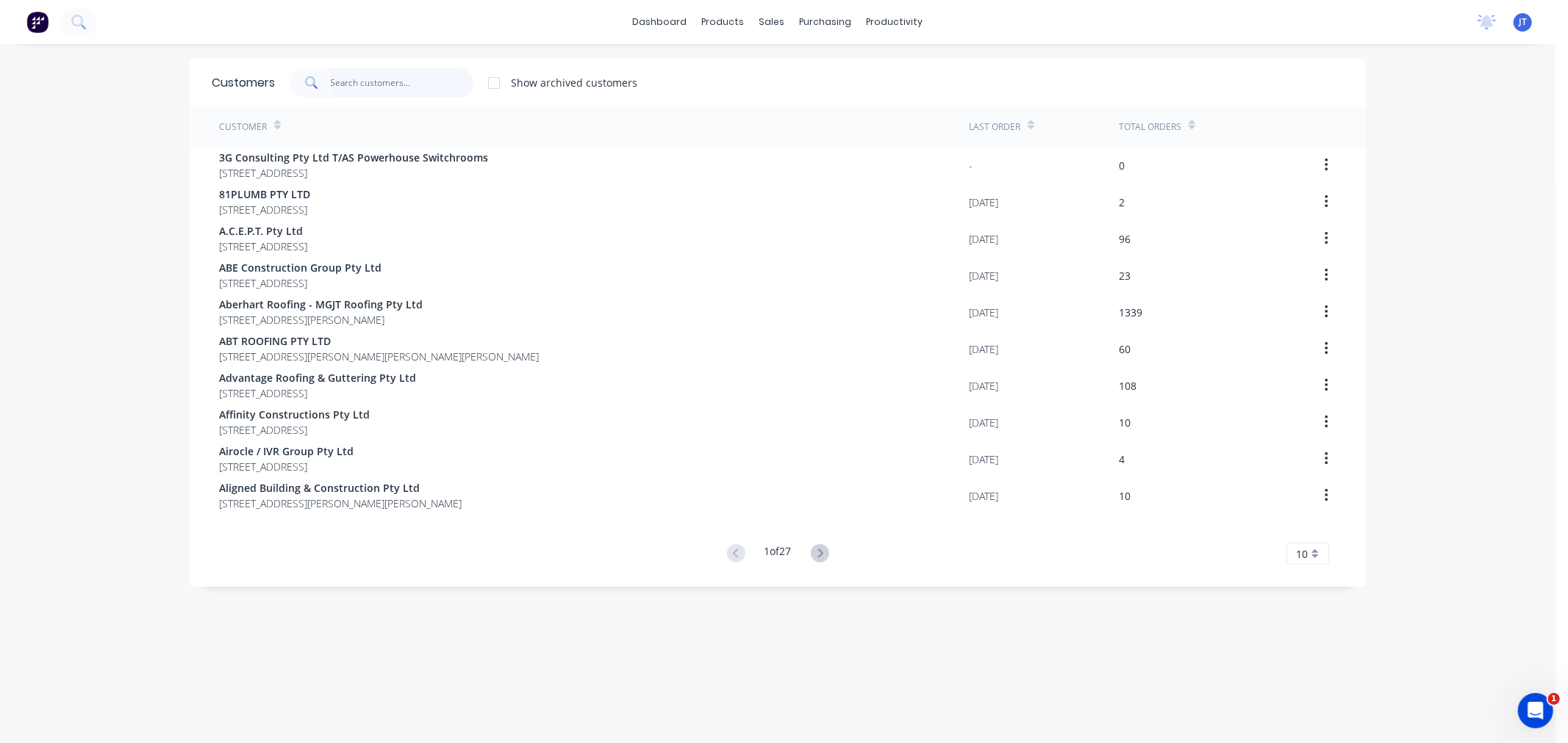
click at [402, 92] on input "text" at bounding box center [403, 82] width 143 height 29
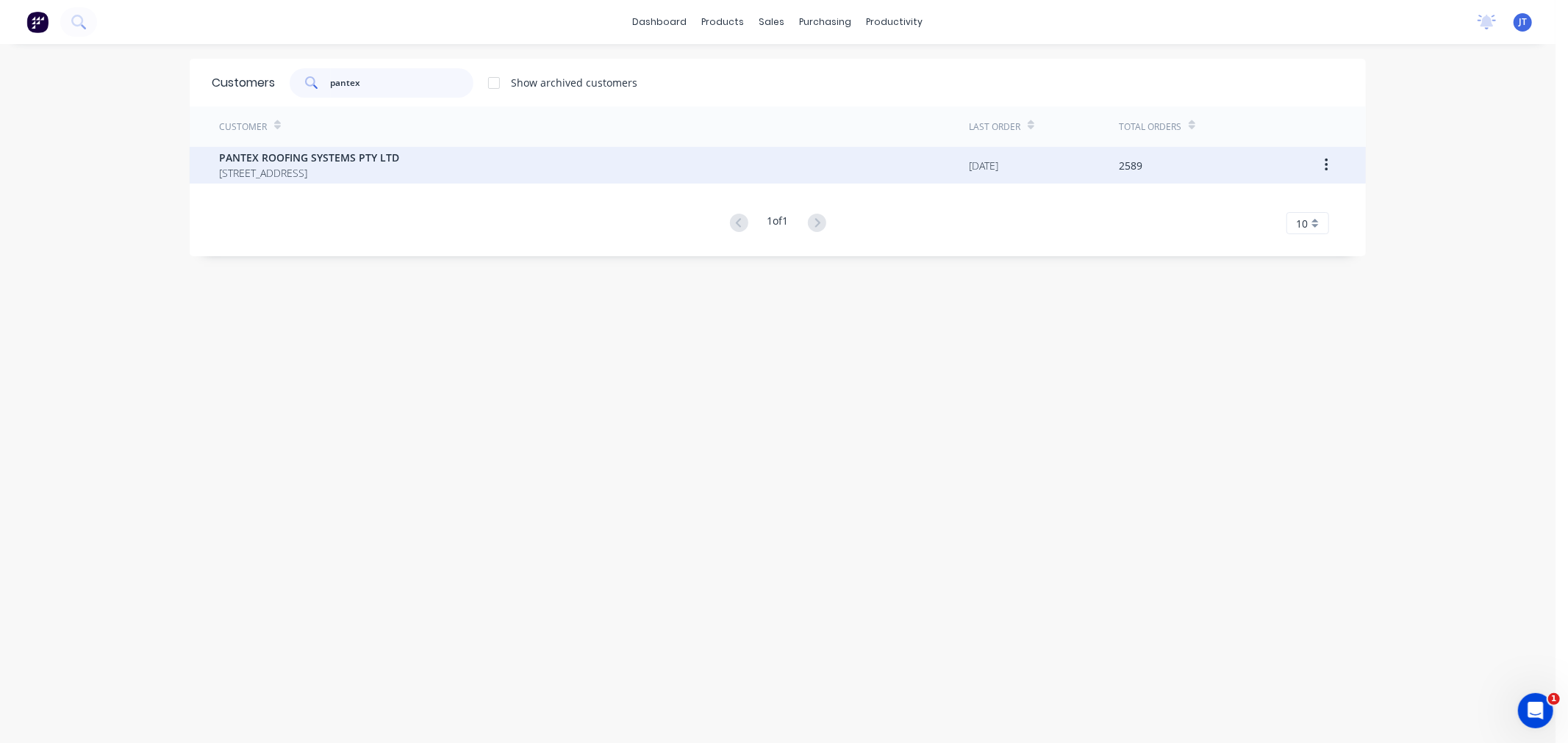
type input "pantex"
click at [376, 176] on span "[STREET_ADDRESS]" at bounding box center [309, 173] width 180 height 15
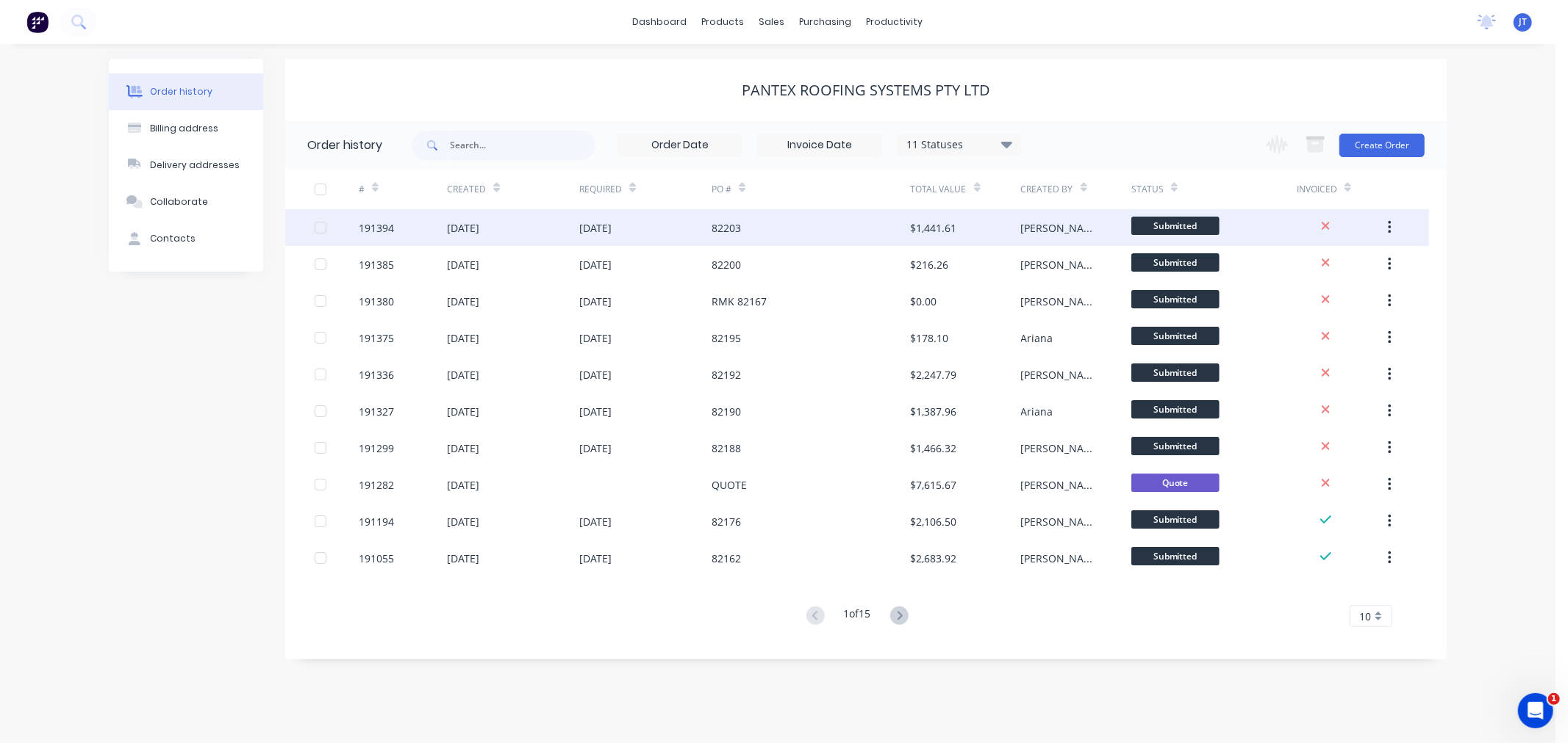
click at [666, 228] on div "[DATE]" at bounding box center [645, 227] width 132 height 37
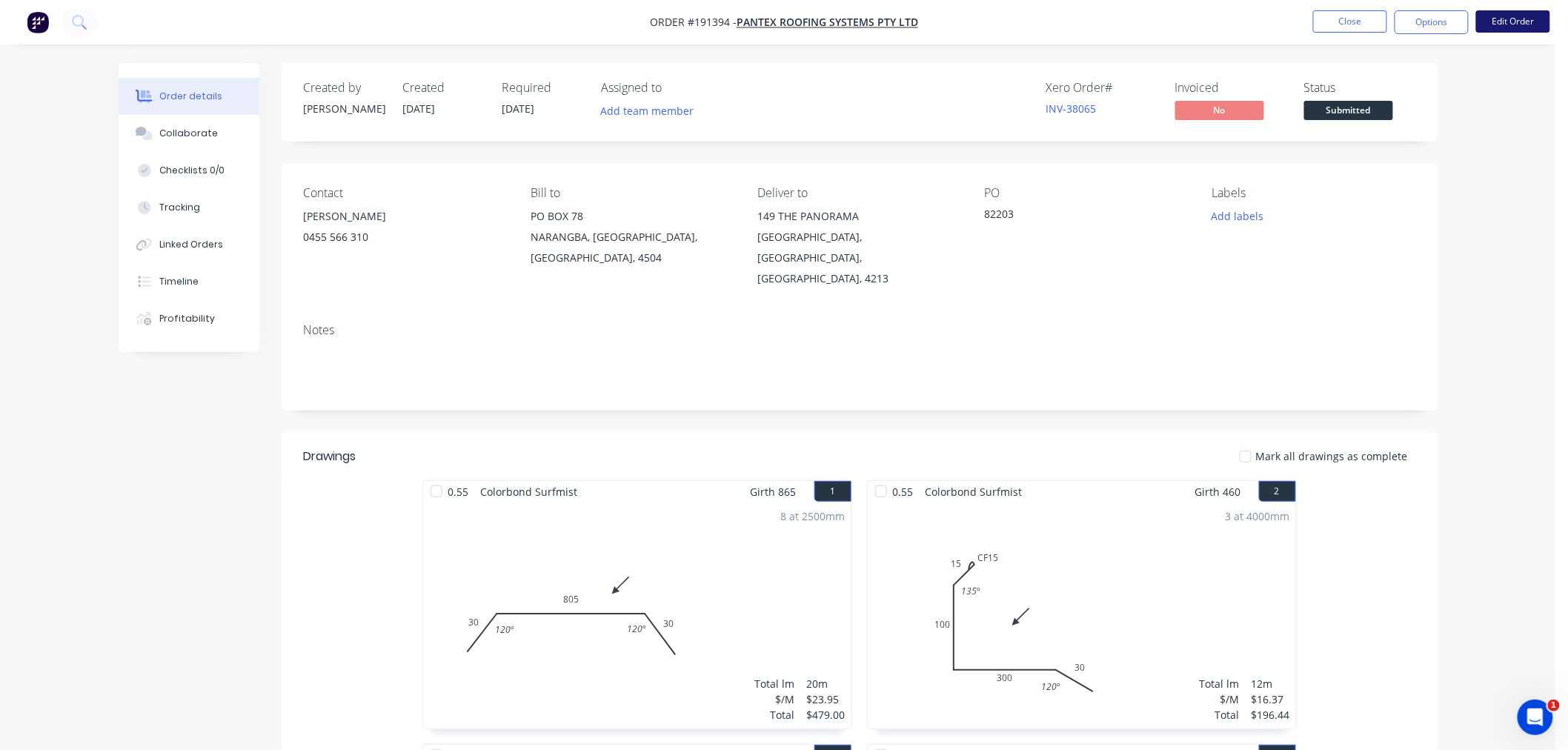
click at [1508, 17] on button "Edit Order" at bounding box center [1514, 21] width 74 height 22
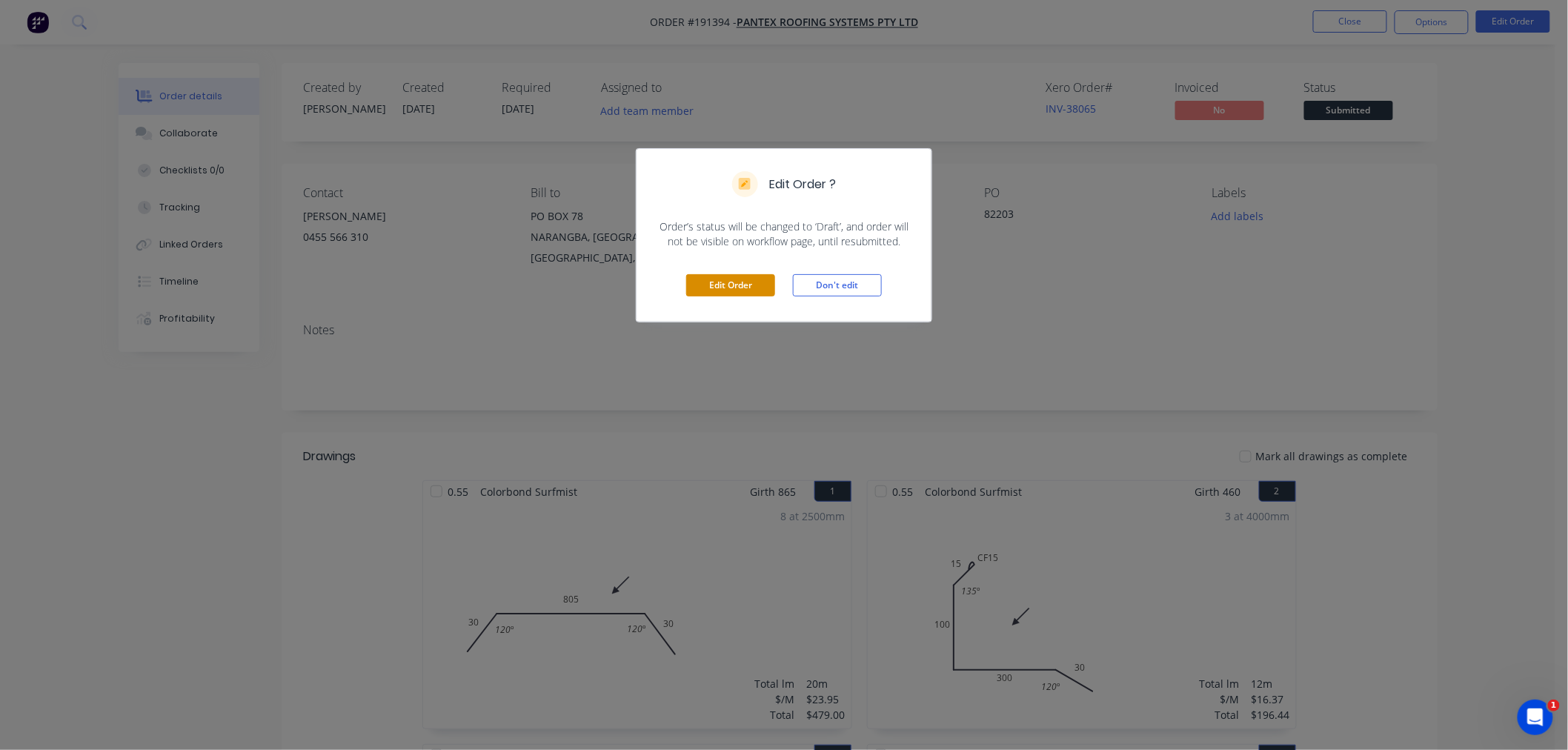
click at [741, 294] on button "Edit Order" at bounding box center [730, 285] width 88 height 22
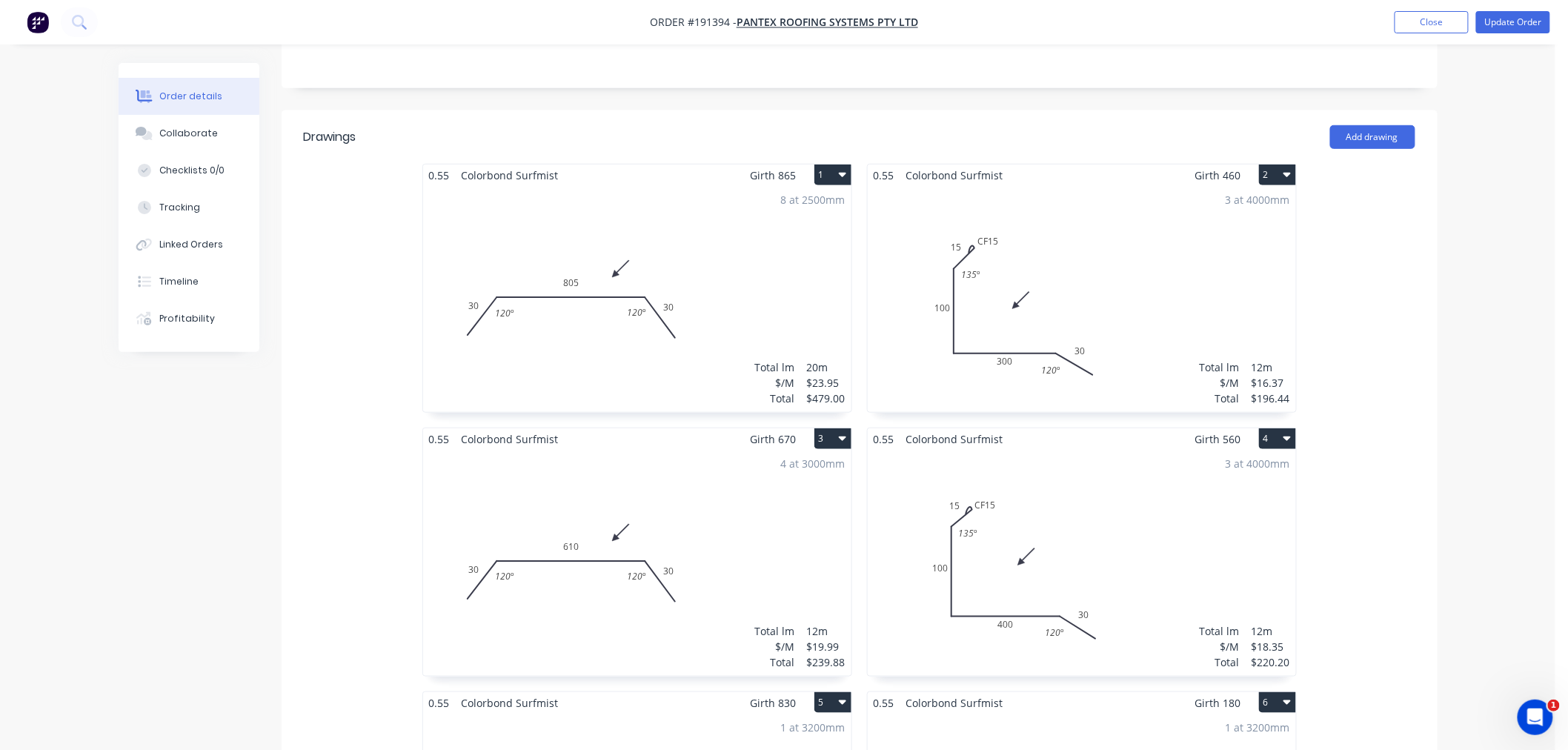
scroll to position [659, 0]
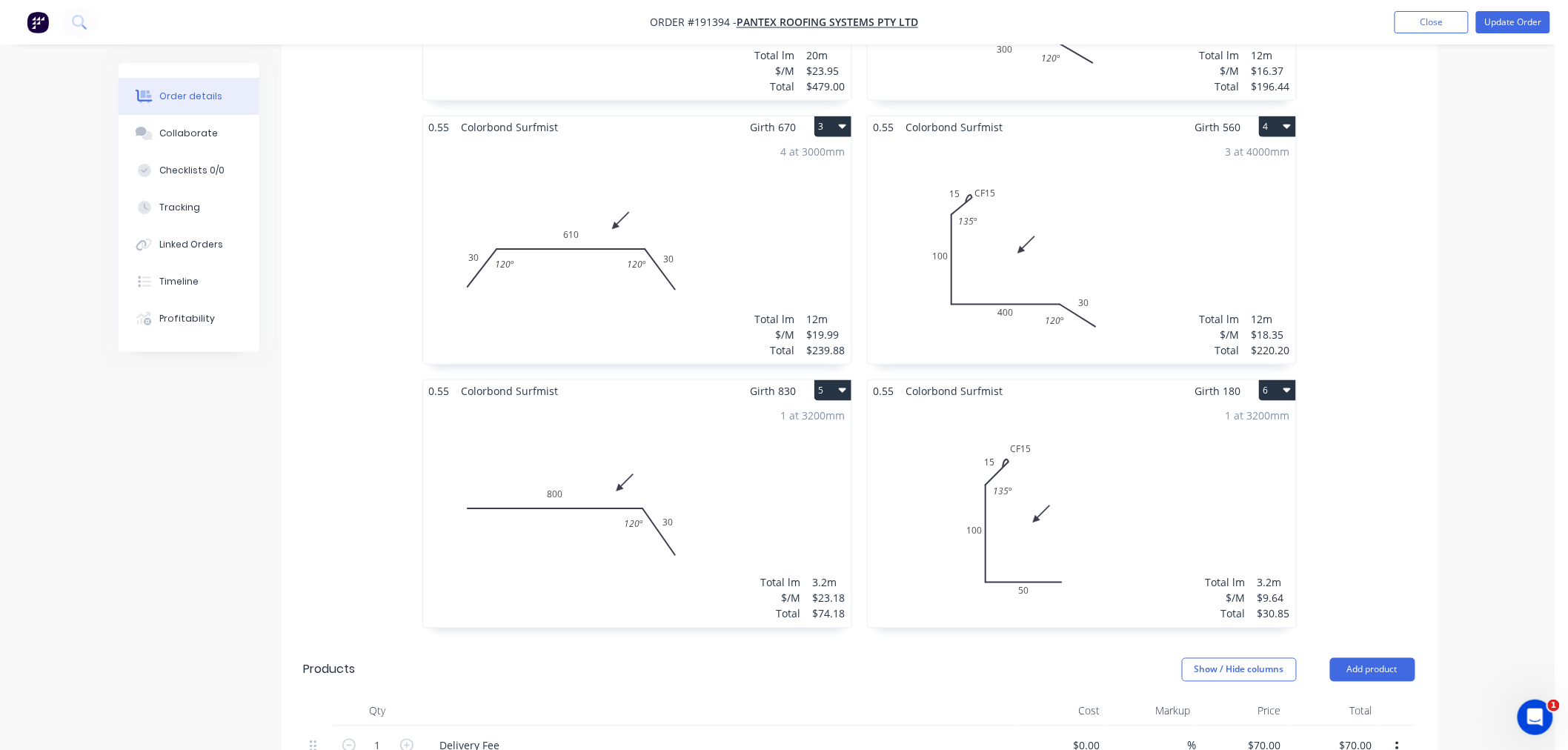
click at [1172, 508] on div "1 at 3200mm Total lm $/M Total 3.2m $9.64 $30.85" at bounding box center [1082, 515] width 428 height 227
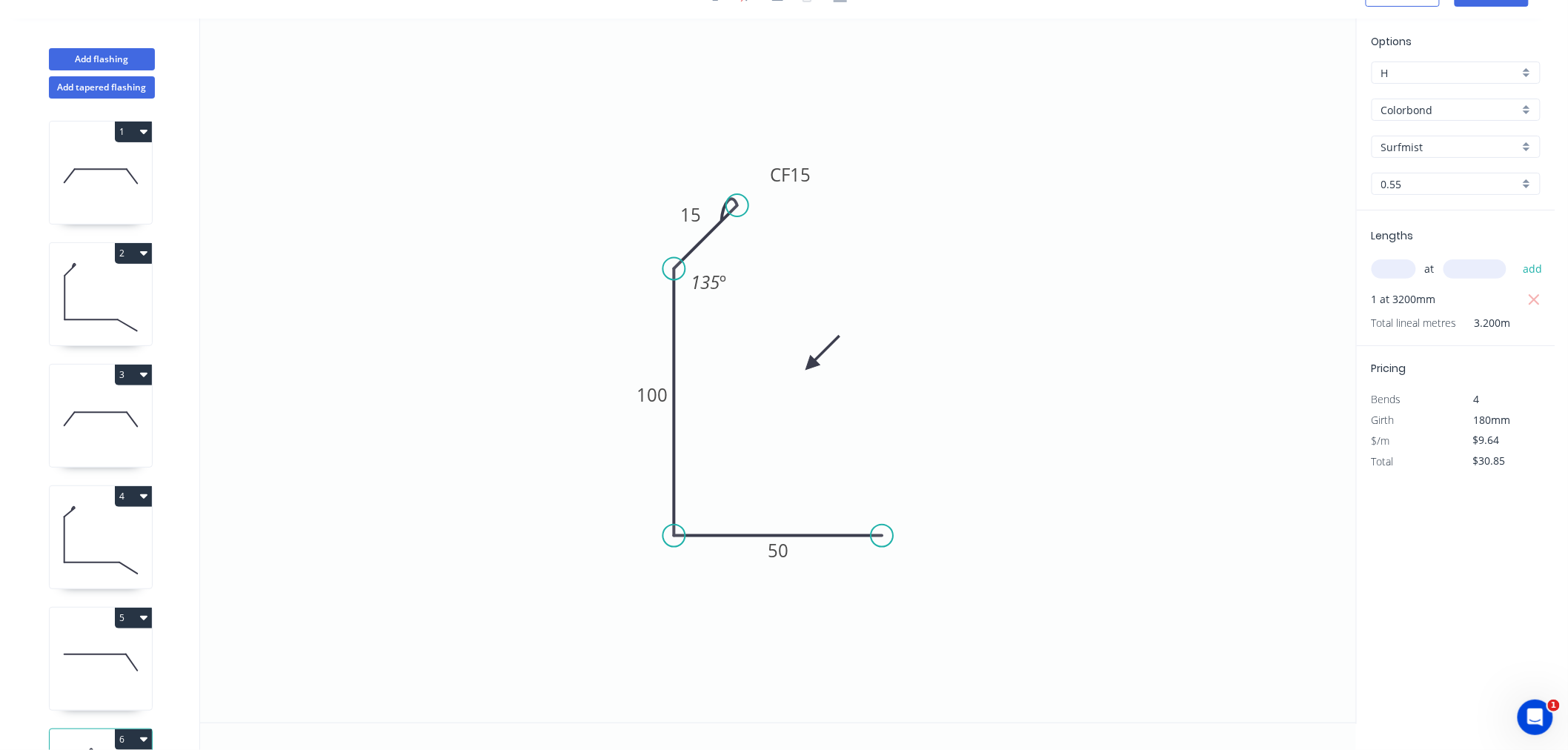
click at [105, 317] on icon at bounding box center [101, 298] width 103 height 95
type input "$16.37"
type input "$196.44"
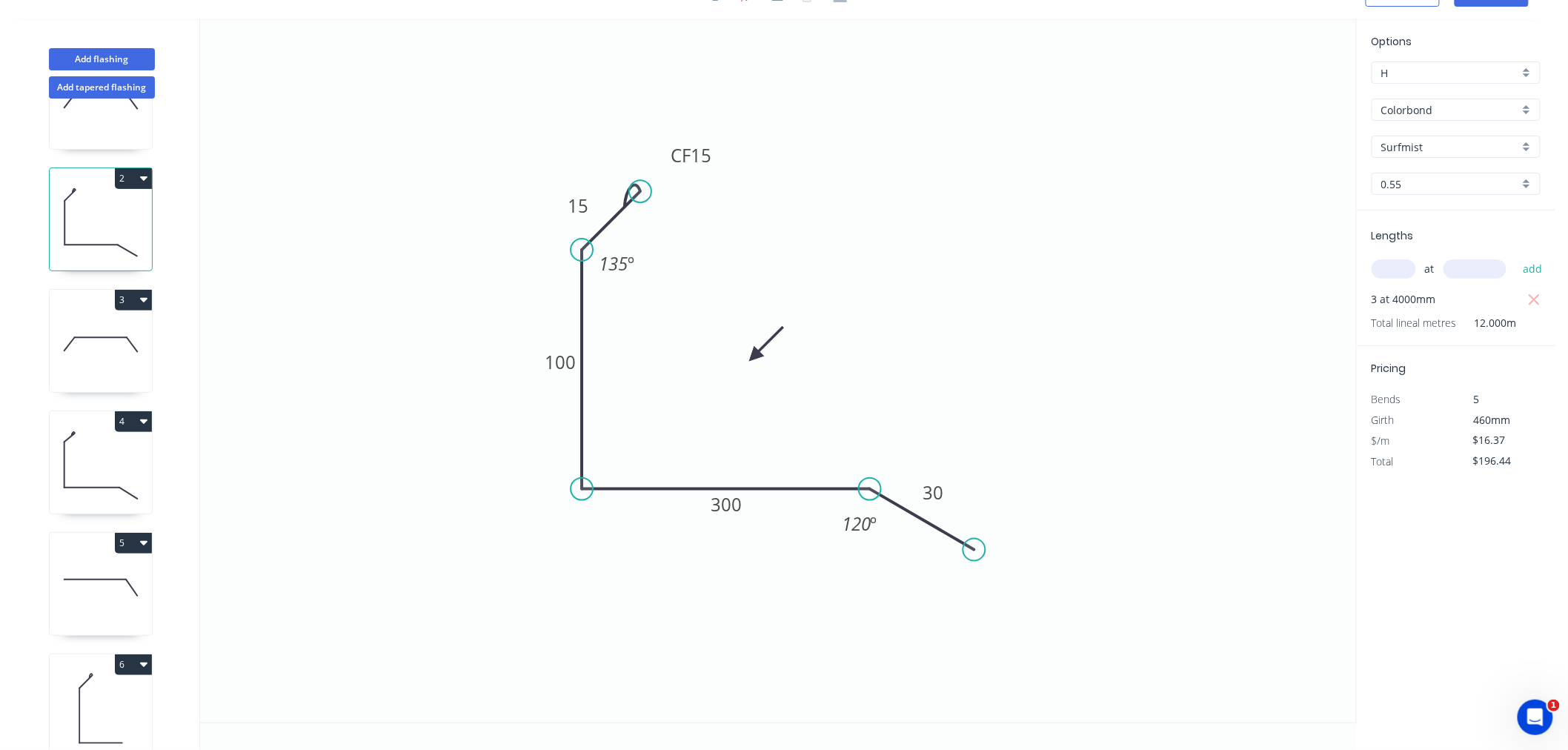
scroll to position [112, 0]
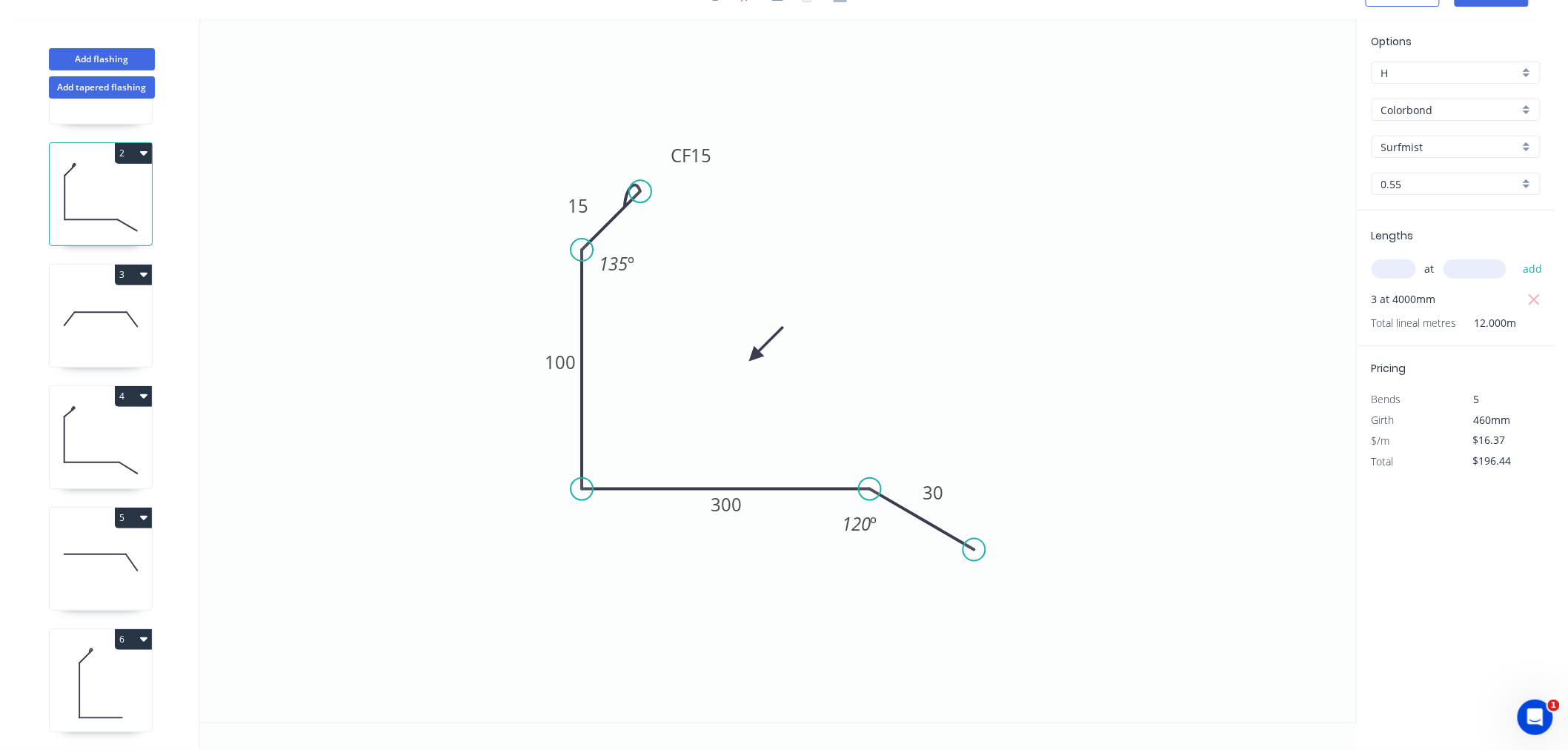
click at [120, 682] on icon at bounding box center [101, 684] width 103 height 95
type input "$9.64"
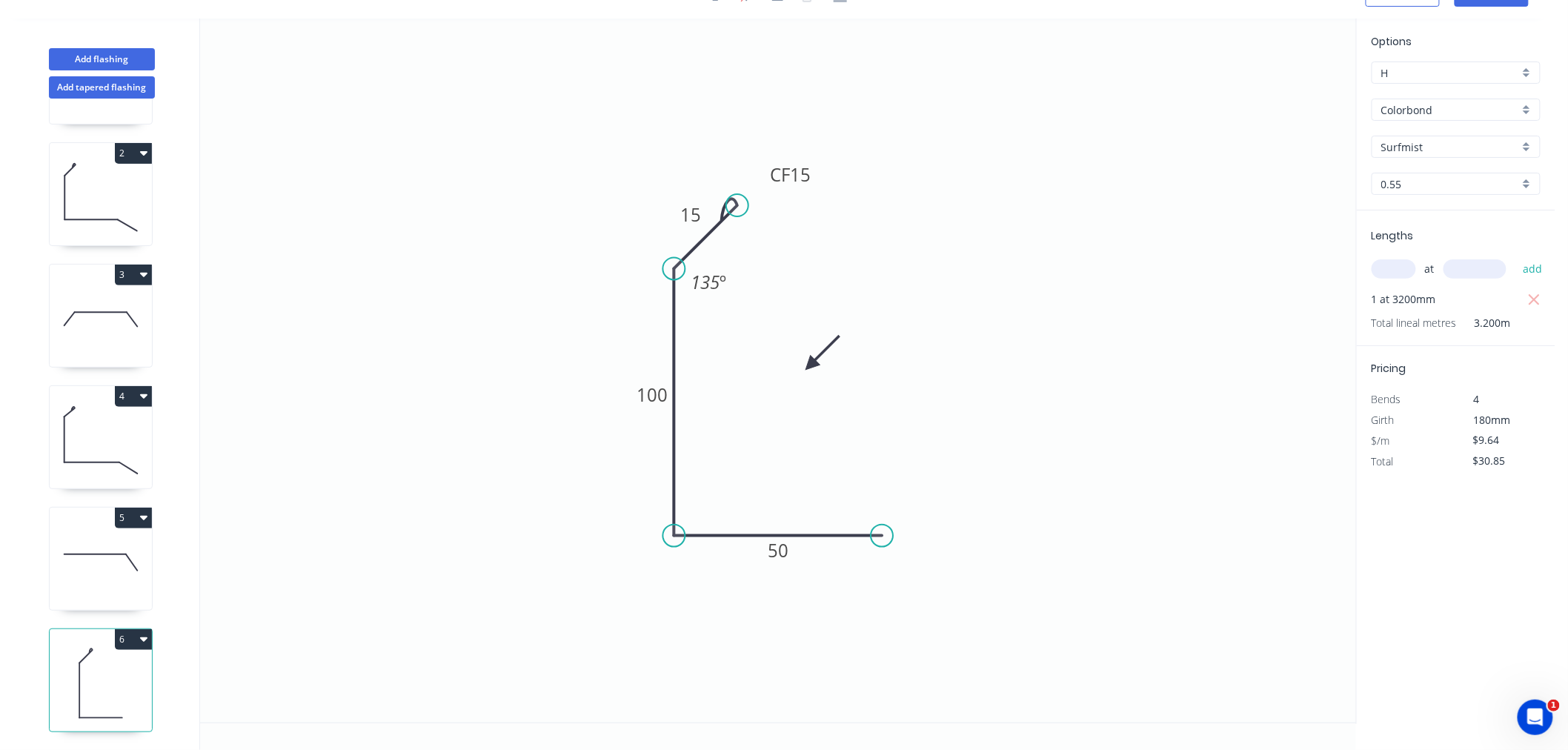
click at [142, 633] on icon "button" at bounding box center [144, 639] width 8 height 11
click at [124, 666] on div "Duplicate" at bounding box center [82, 677] width 114 height 22
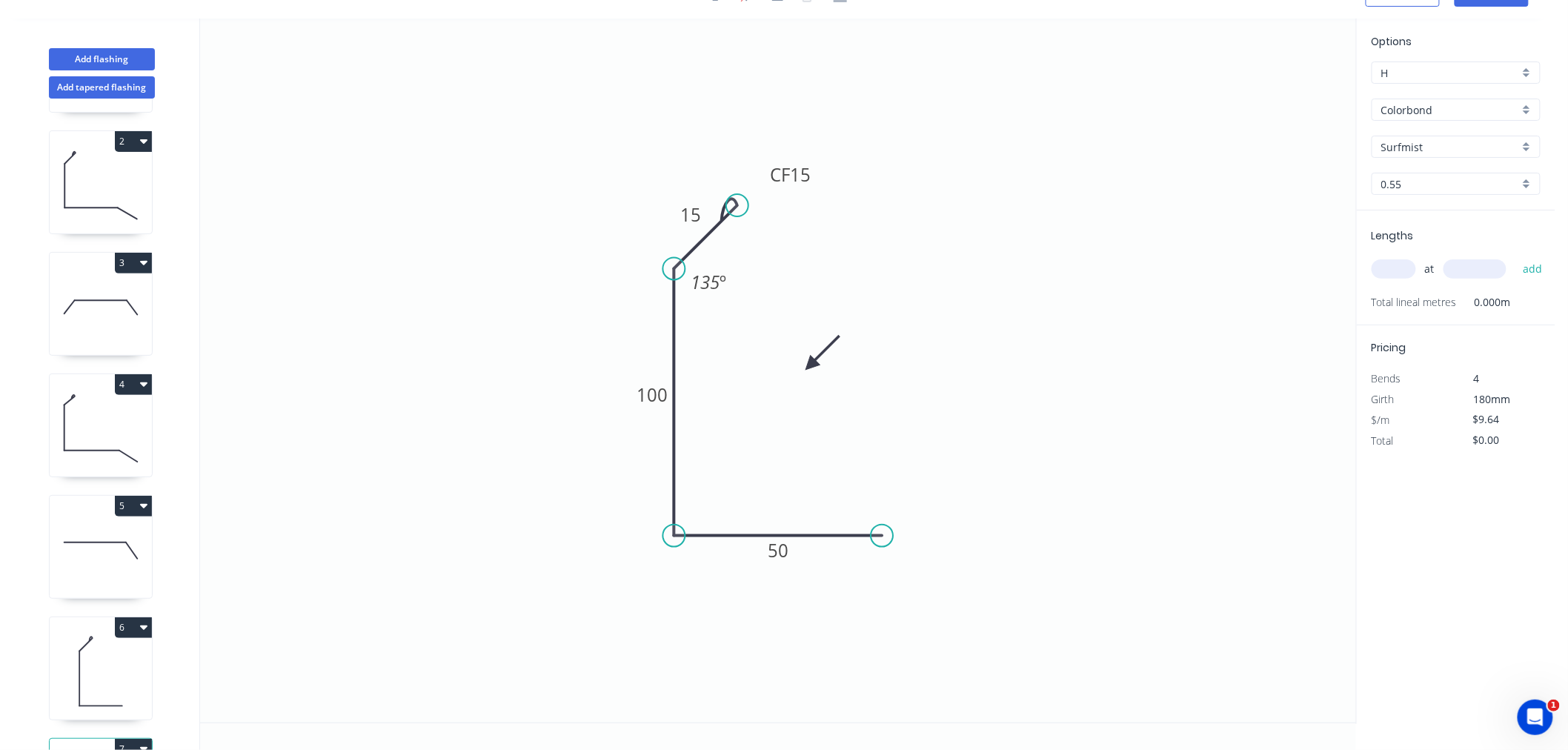
scroll to position [233, 0]
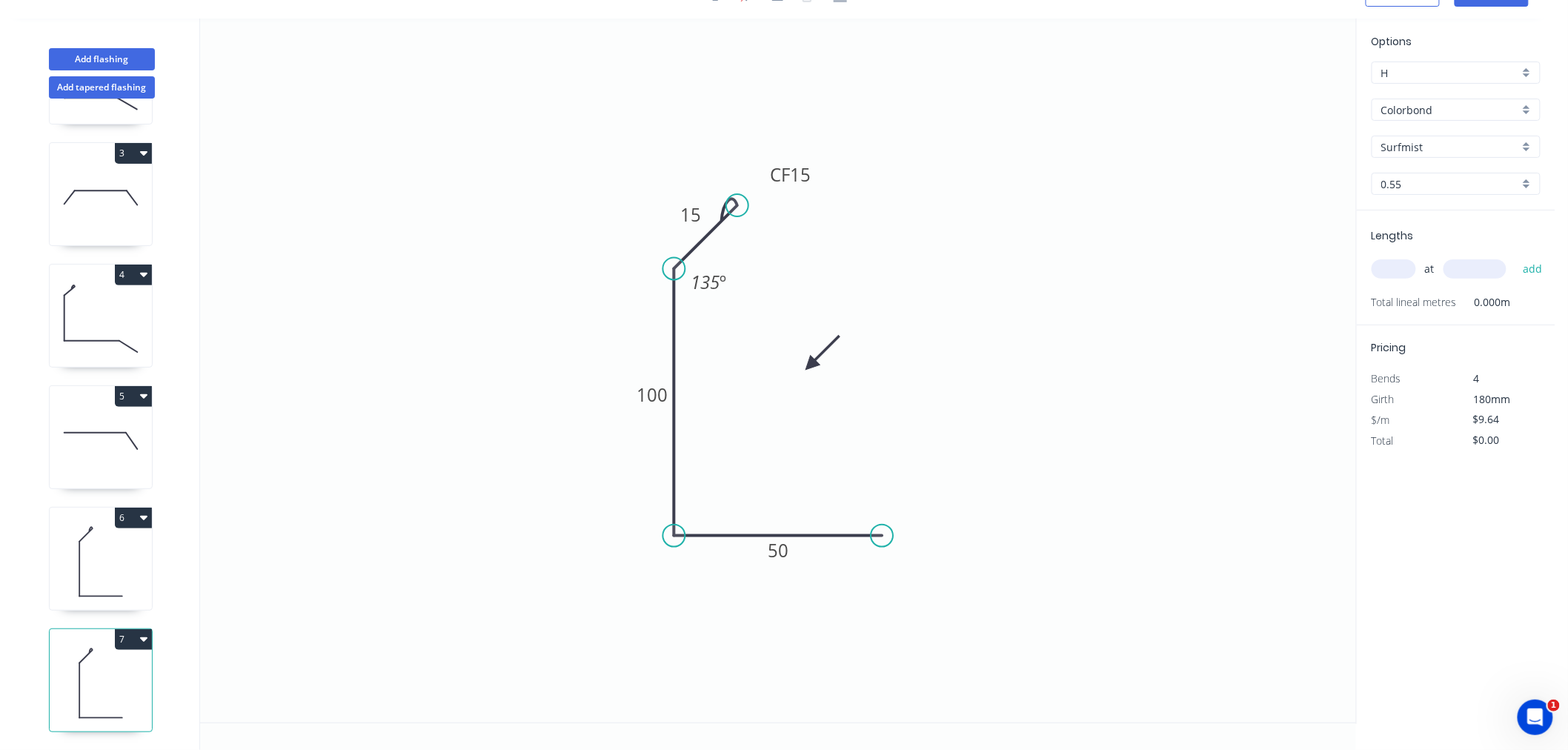
click at [144, 638] on icon "button" at bounding box center [144, 640] width 8 height 5
click at [114, 696] on div "Delete" at bounding box center [82, 706] width 114 height 22
type input "$30.85"
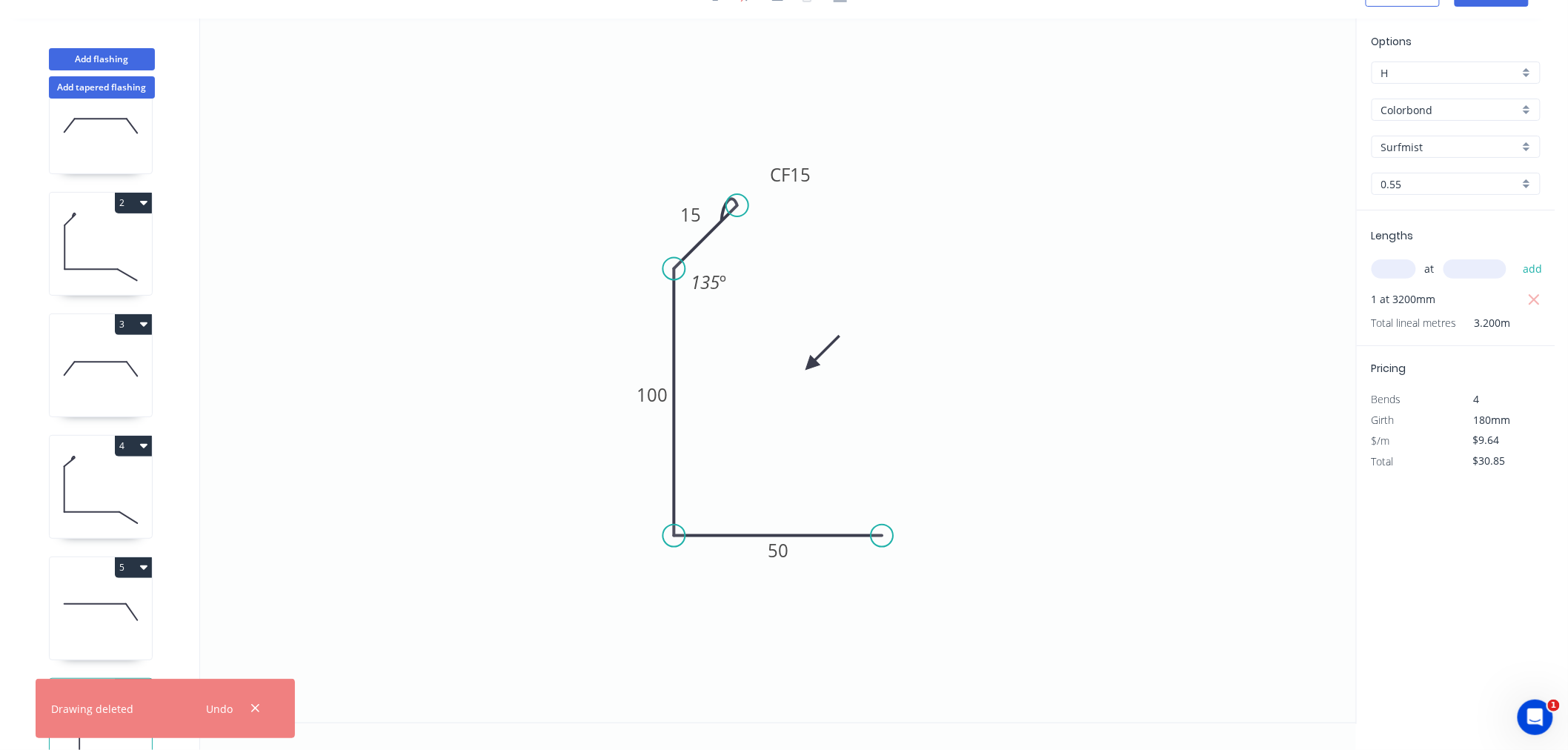
scroll to position [0, 0]
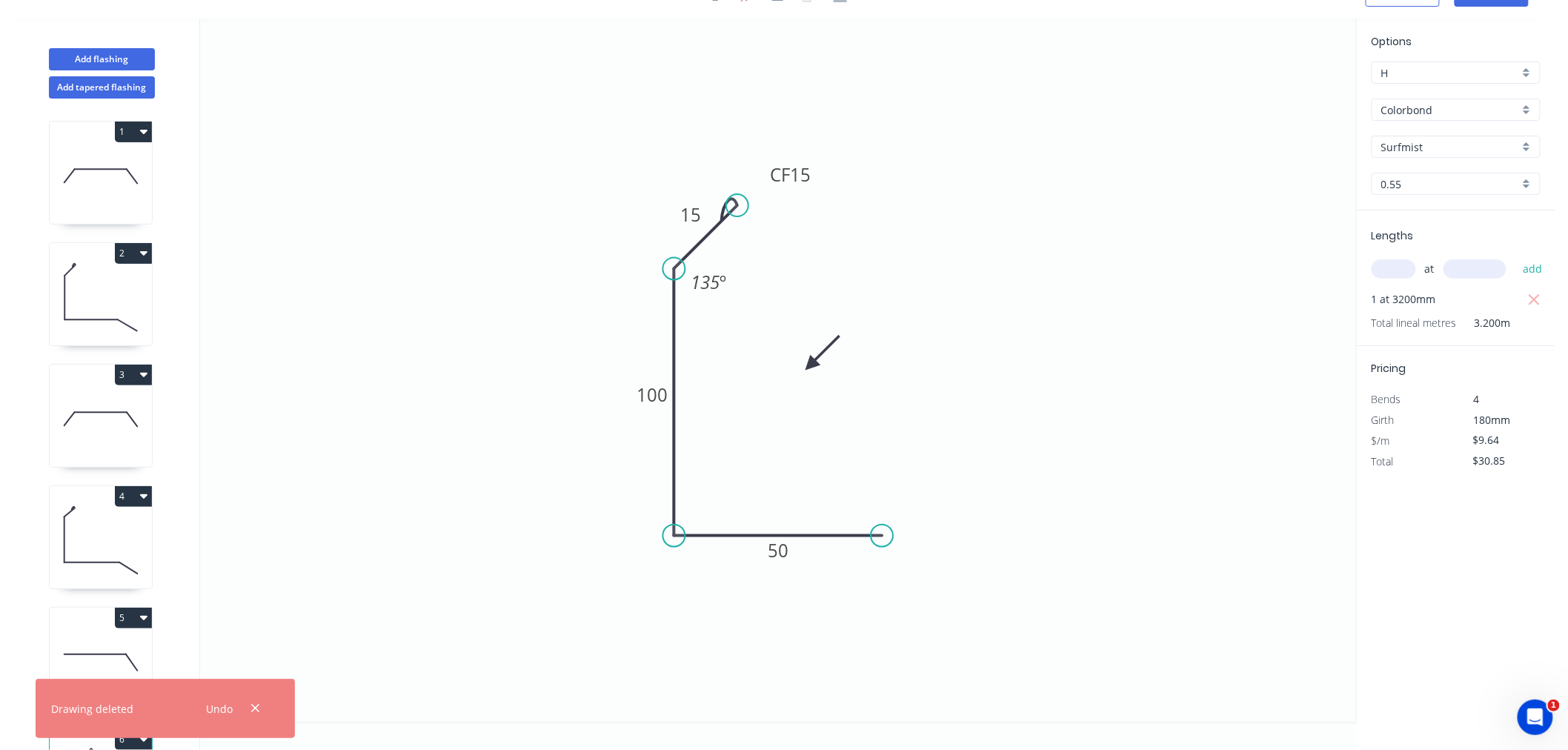
click at [125, 410] on icon at bounding box center [101, 420] width 103 height 95
type input "$19.99"
type input "$239.88"
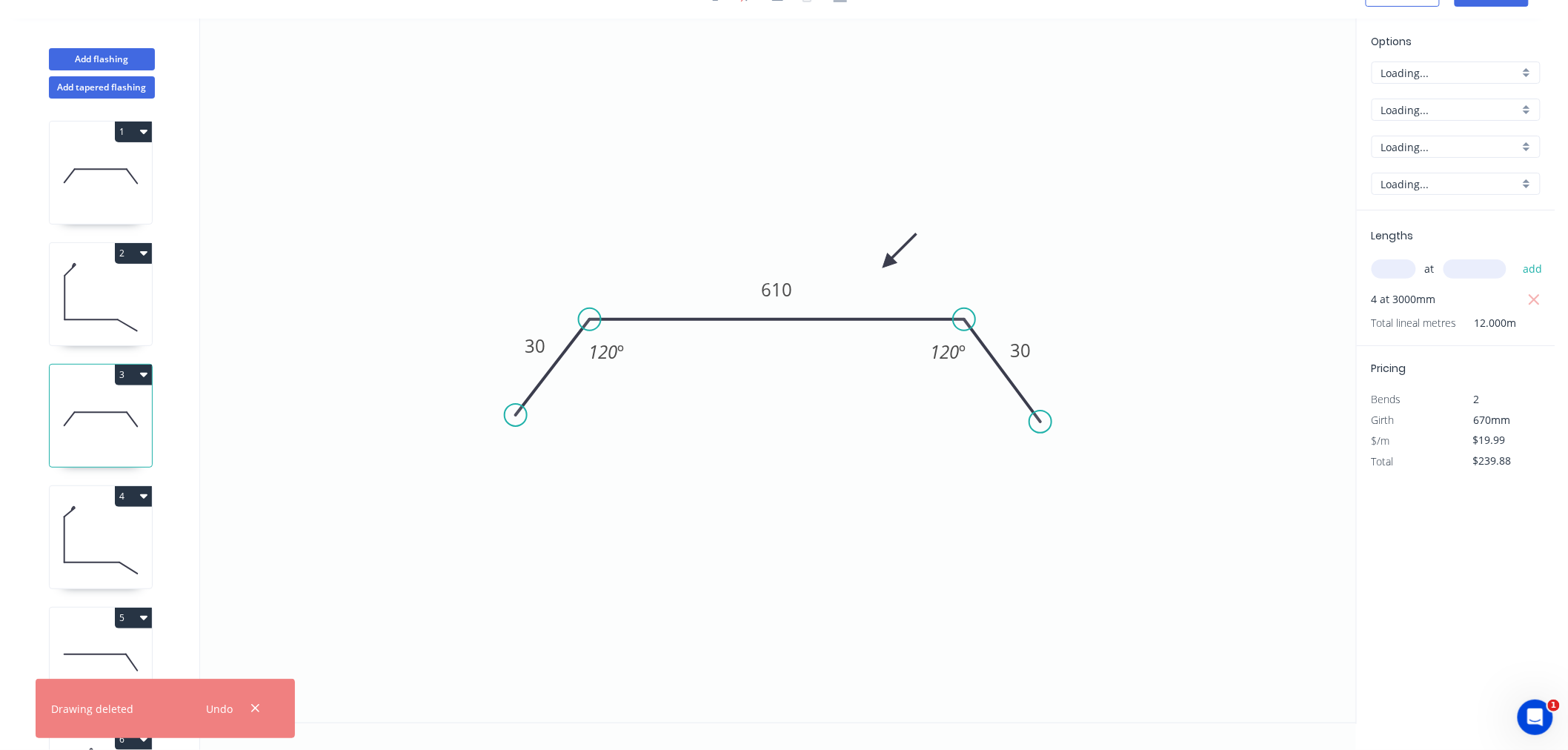
click at [103, 285] on icon at bounding box center [101, 298] width 103 height 95
type input "$16.37"
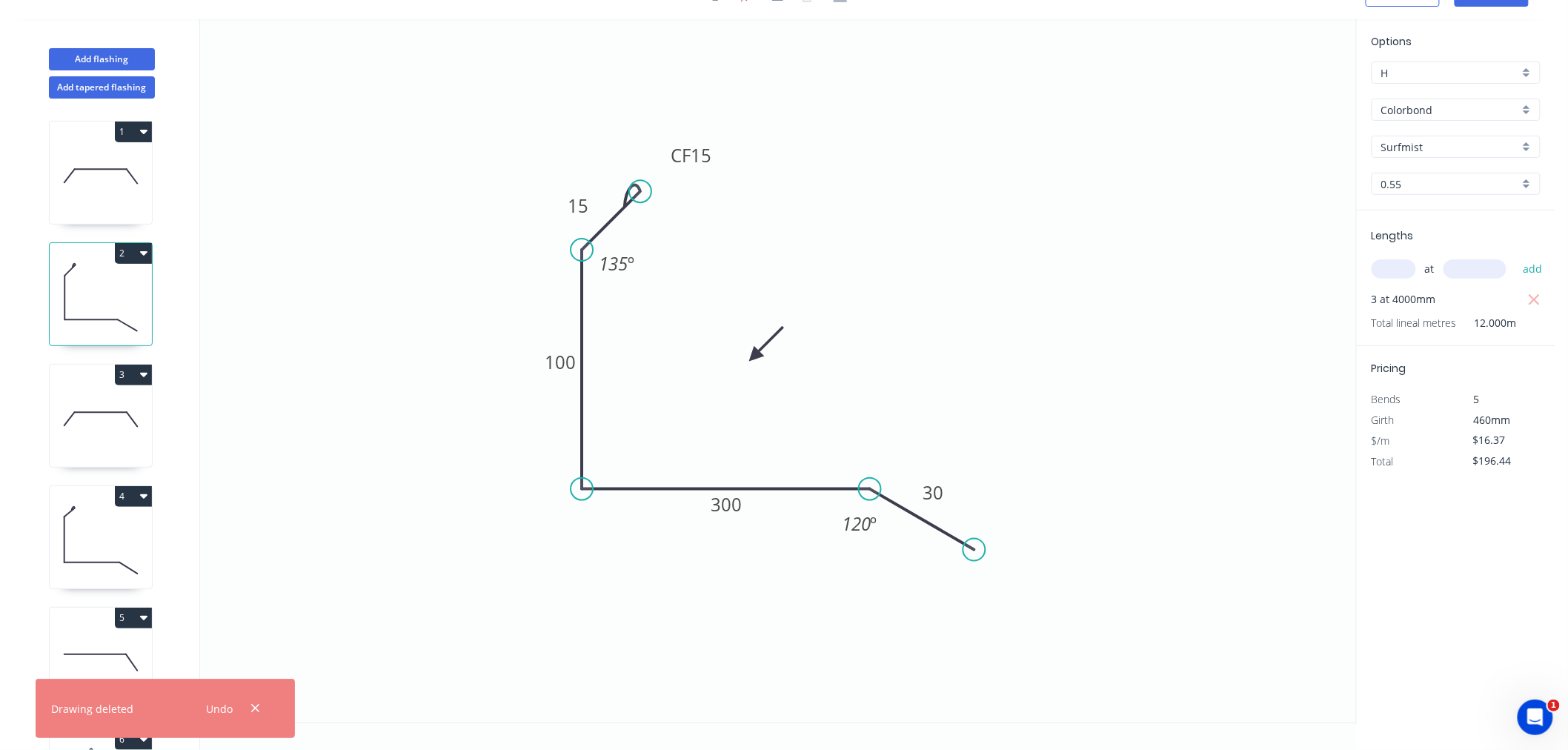
click at [147, 248] on button "2" at bounding box center [133, 254] width 37 height 21
click at [130, 294] on div "Duplicate" at bounding box center [82, 290] width 114 height 22
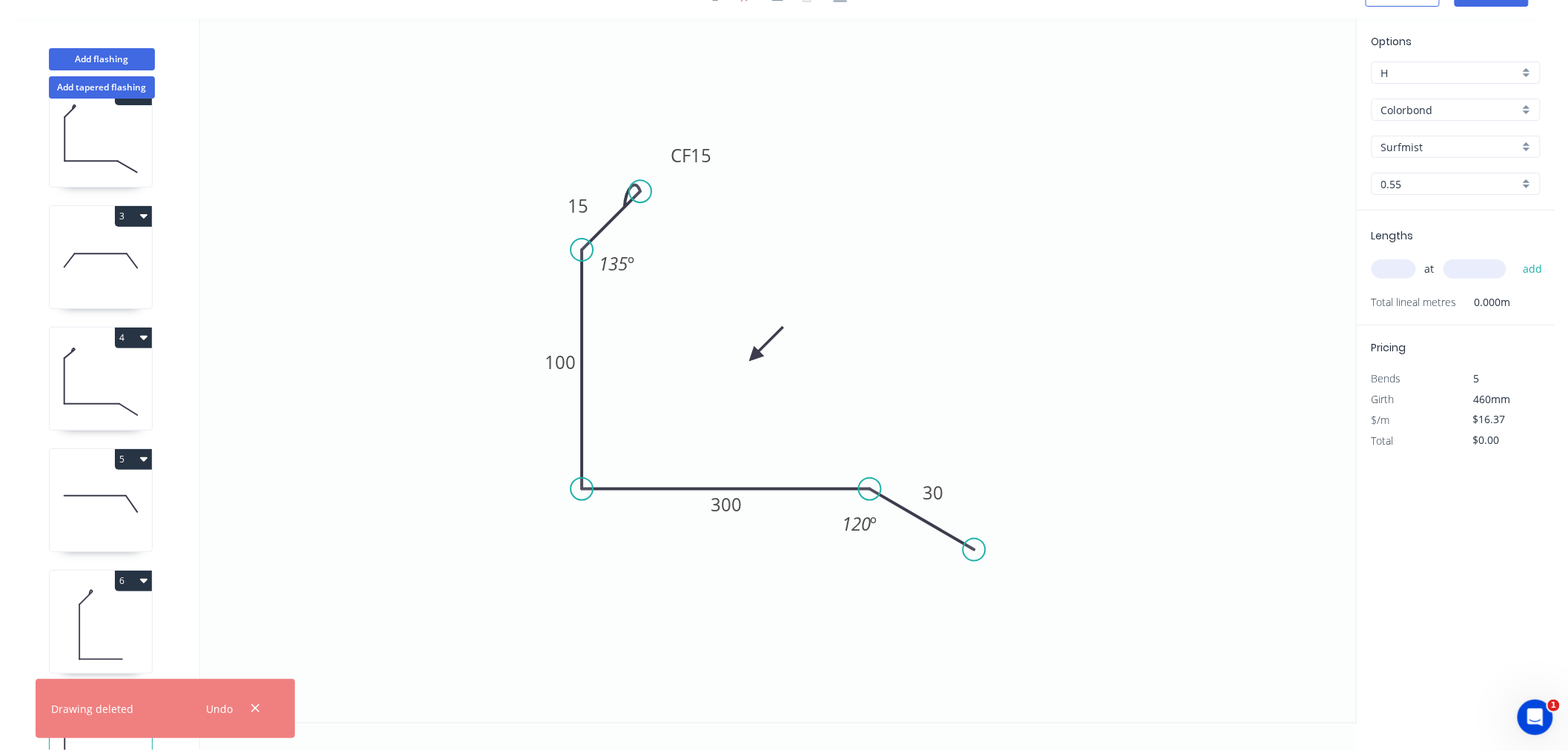
scroll to position [233, 0]
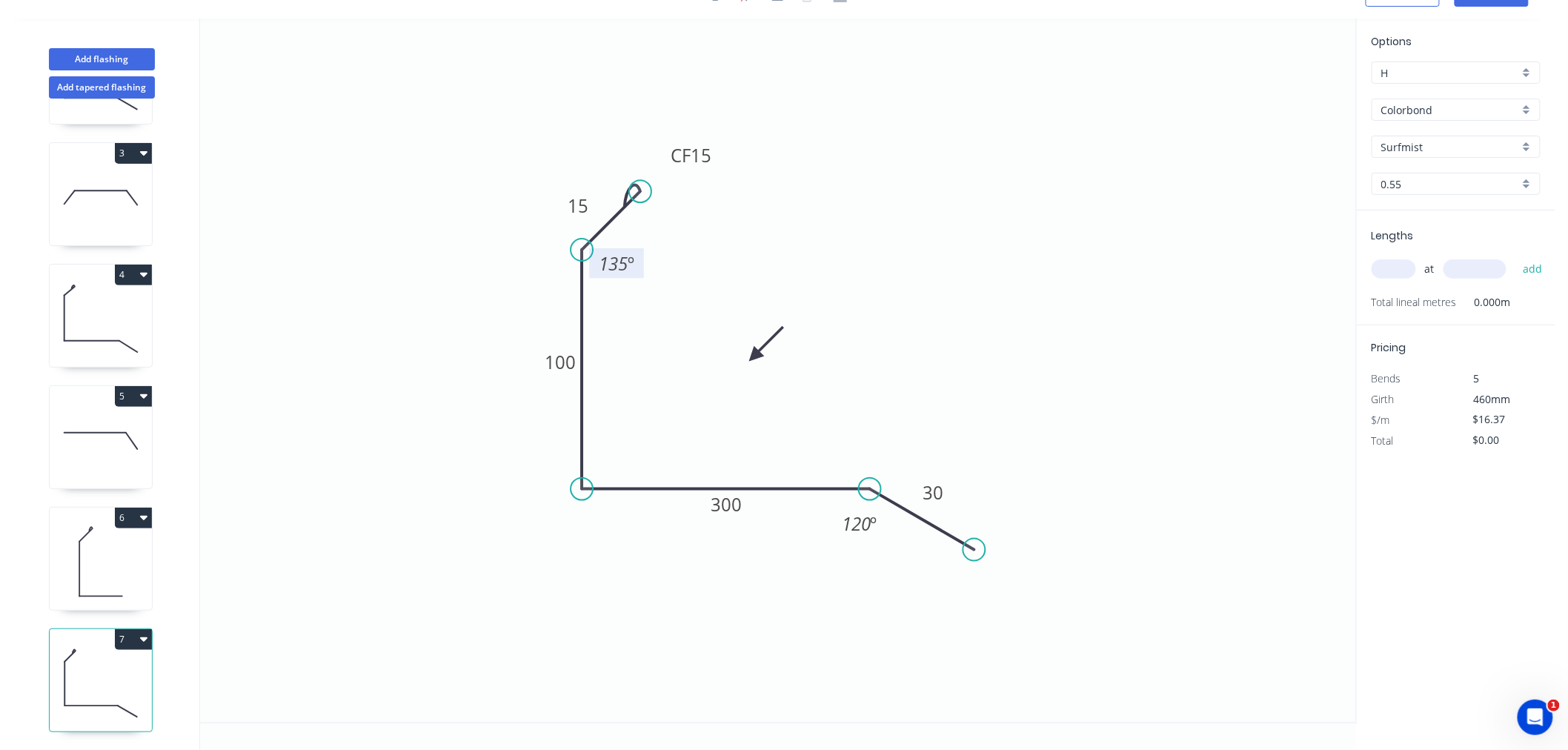
click at [613, 272] on tspan "135" at bounding box center [613, 264] width 29 height 25
drag, startPoint x: 581, startPoint y: 249, endPoint x: 612, endPoint y: 261, distance: 33.2
click at [612, 261] on circle at bounding box center [611, 261] width 22 height 22
drag, startPoint x: 636, startPoint y: 189, endPoint x: 671, endPoint y: 227, distance: 51.7
click at [671, 227] on circle at bounding box center [670, 226] width 22 height 22
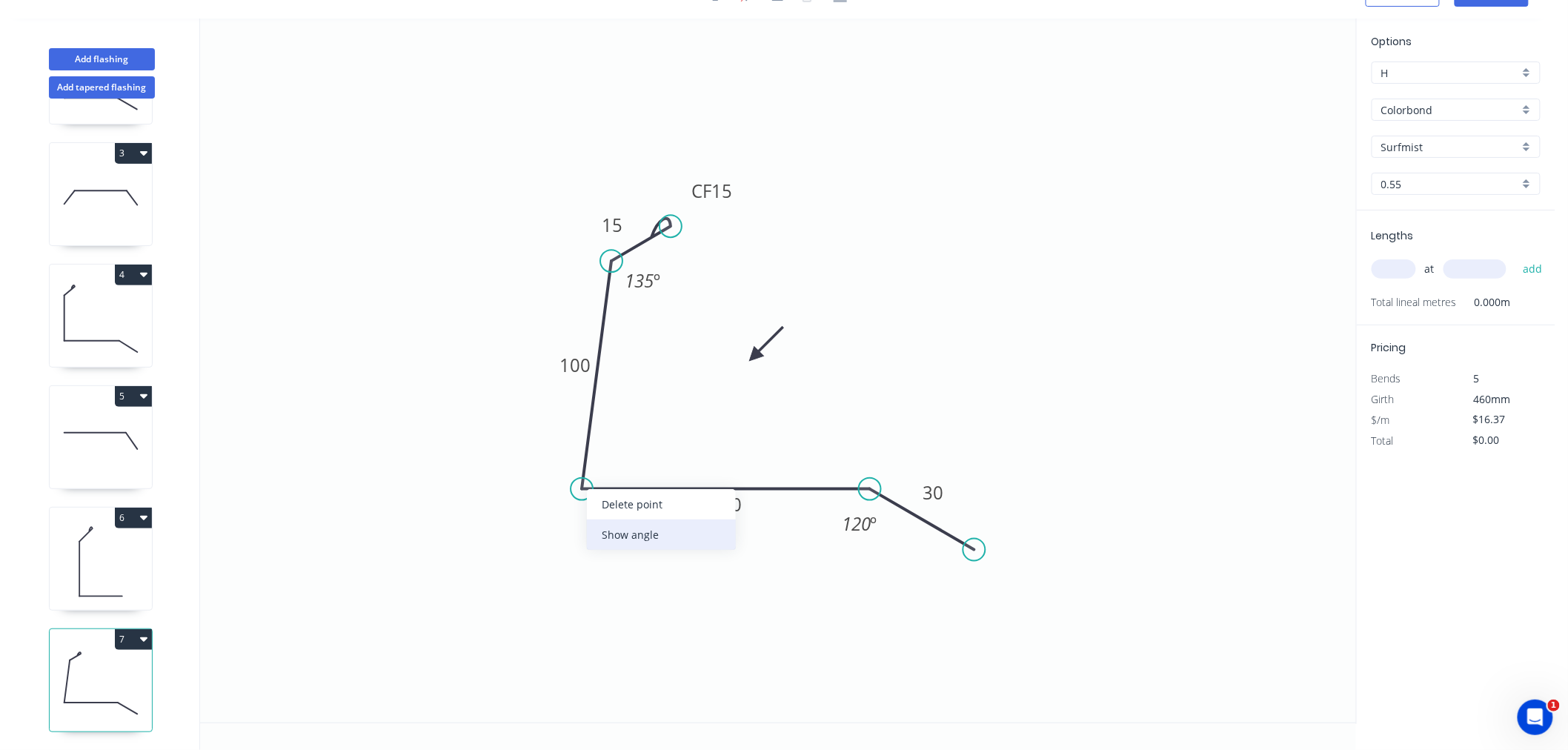
click at [617, 537] on div "Show angle" at bounding box center [661, 535] width 149 height 30
click at [706, 405] on icon "0 CF 15 15 100 300 30 135 º 85 º 120 º" at bounding box center [777, 370] width 1156 height 704
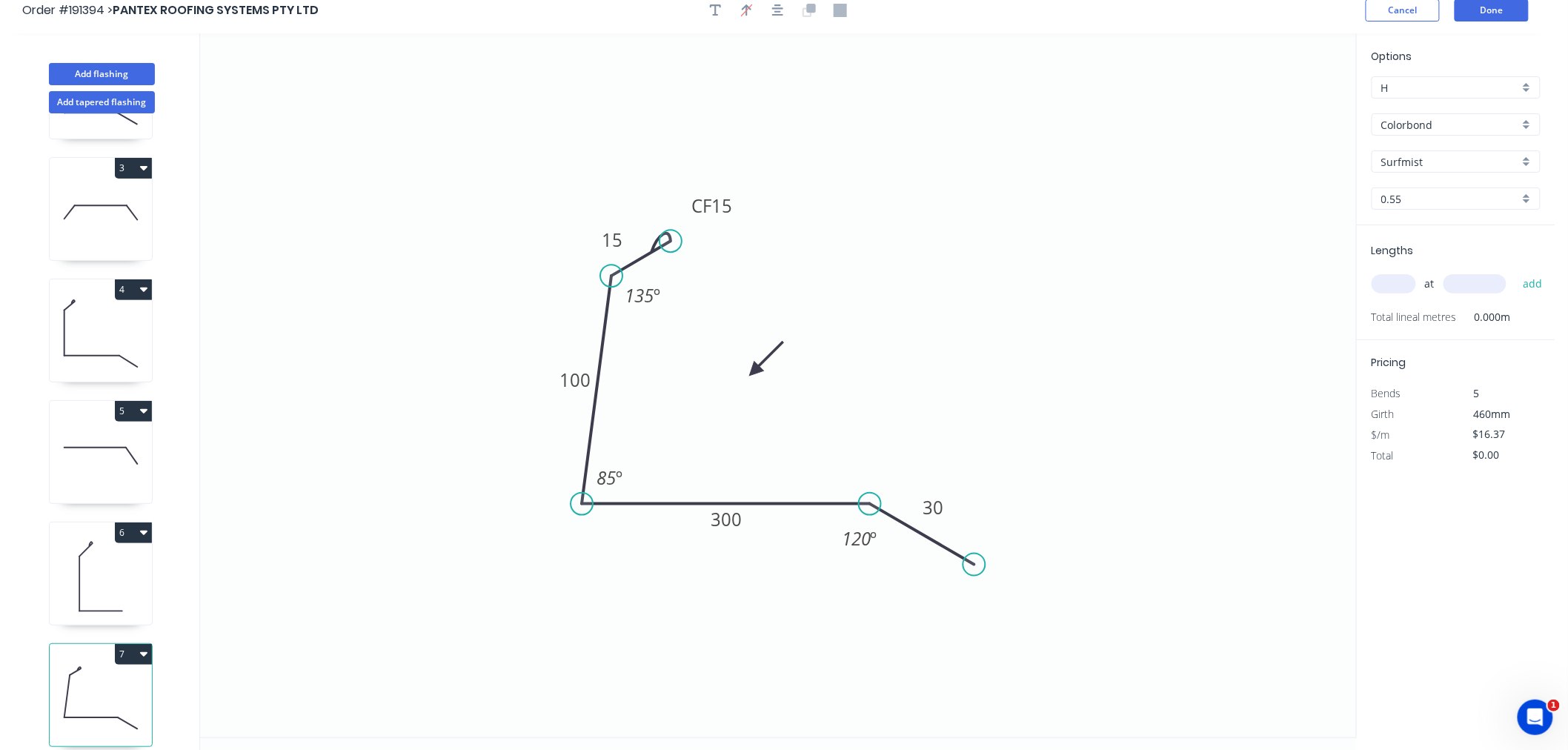
scroll to position [0, 0]
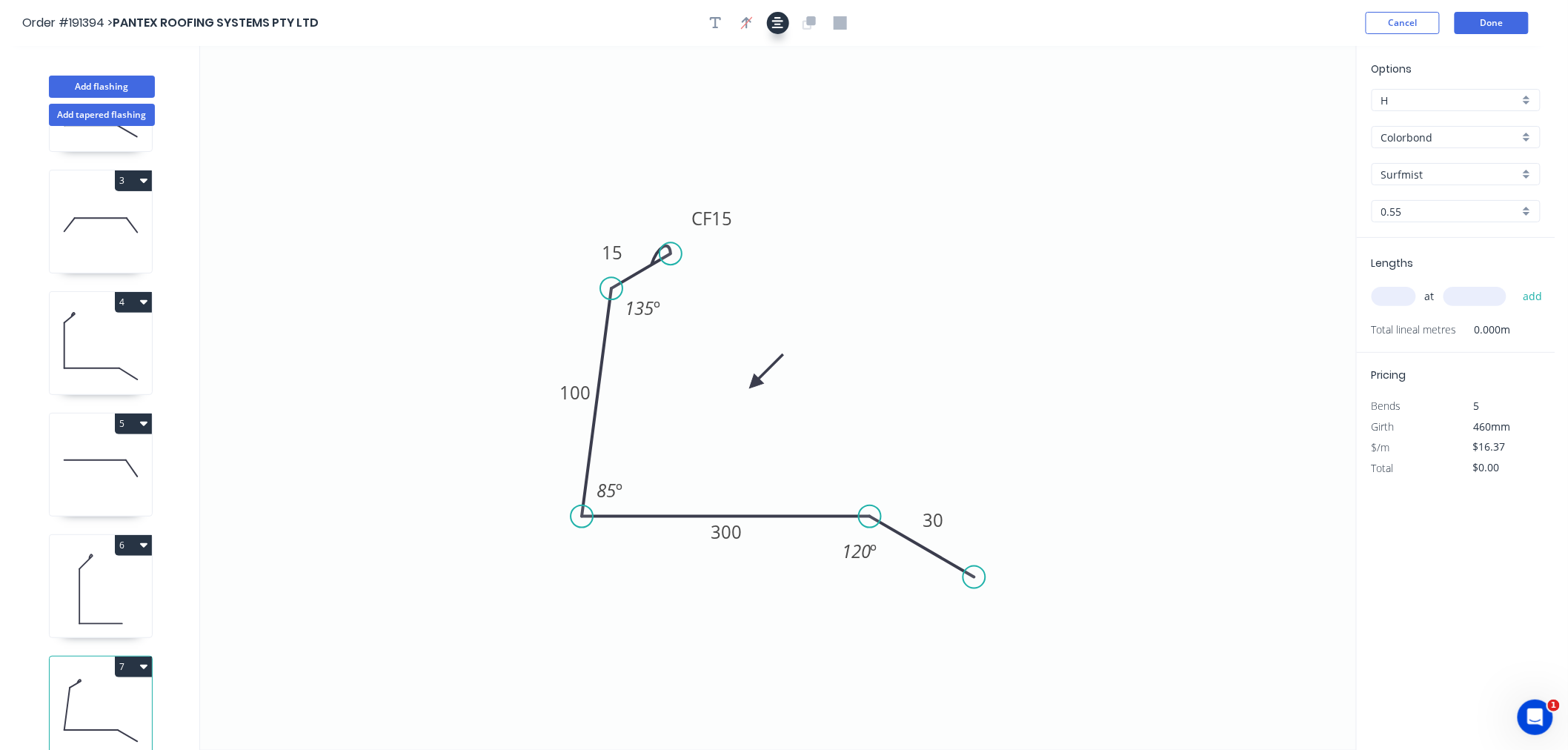
click at [771, 18] on button "button" at bounding box center [777, 22] width 22 height 22
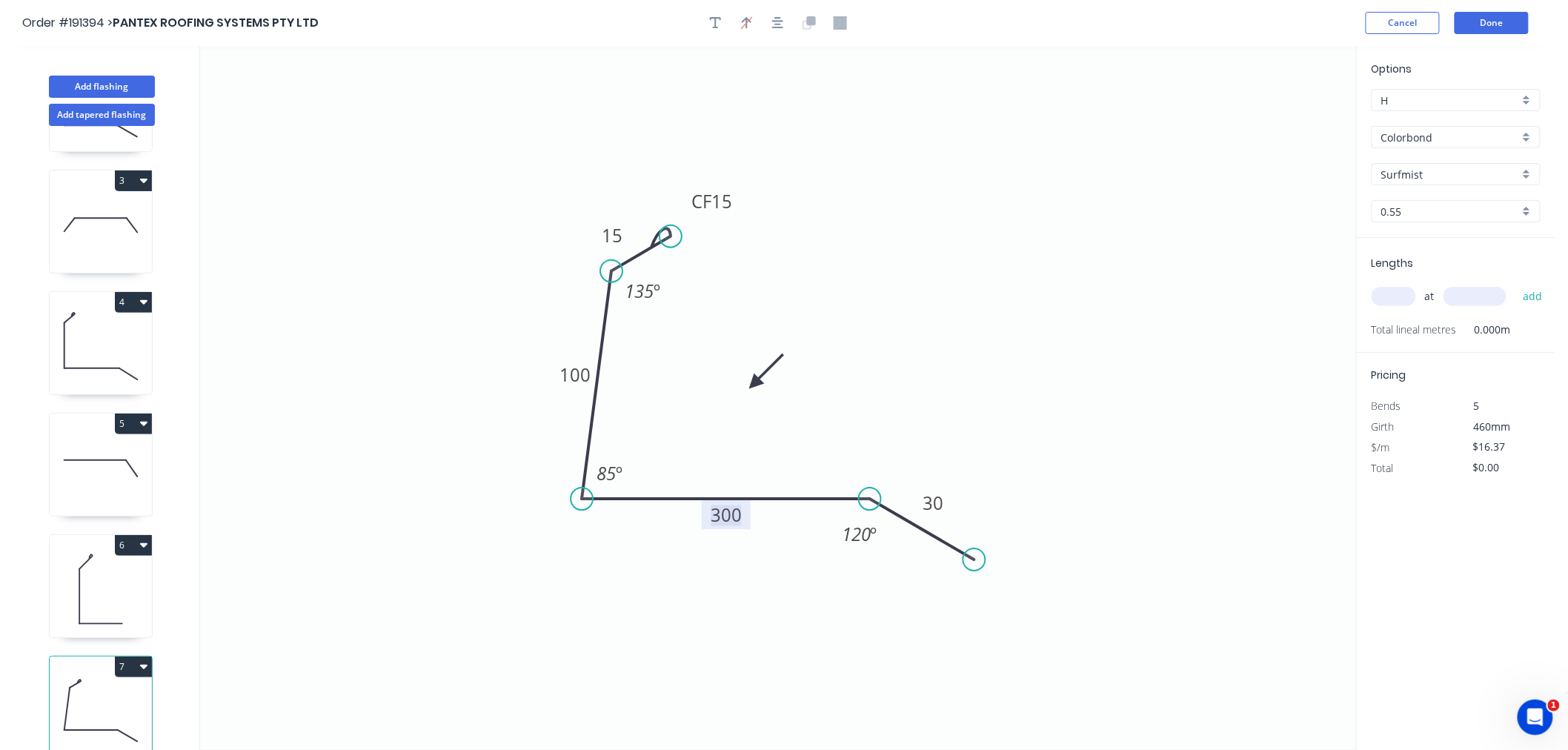
click at [734, 518] on tspan "300" at bounding box center [726, 515] width 31 height 25
click at [1251, 394] on icon "0 CF 15 15 100 250 30 135 º 85 º 120 º" at bounding box center [777, 398] width 1156 height 704
click at [780, 23] on icon "button" at bounding box center [778, 23] width 11 height 13
drag, startPoint x: 738, startPoint y: 191, endPoint x: 725, endPoint y: 183, distance: 15.3
click at [725, 183] on rect at bounding box center [698, 191] width 59 height 30
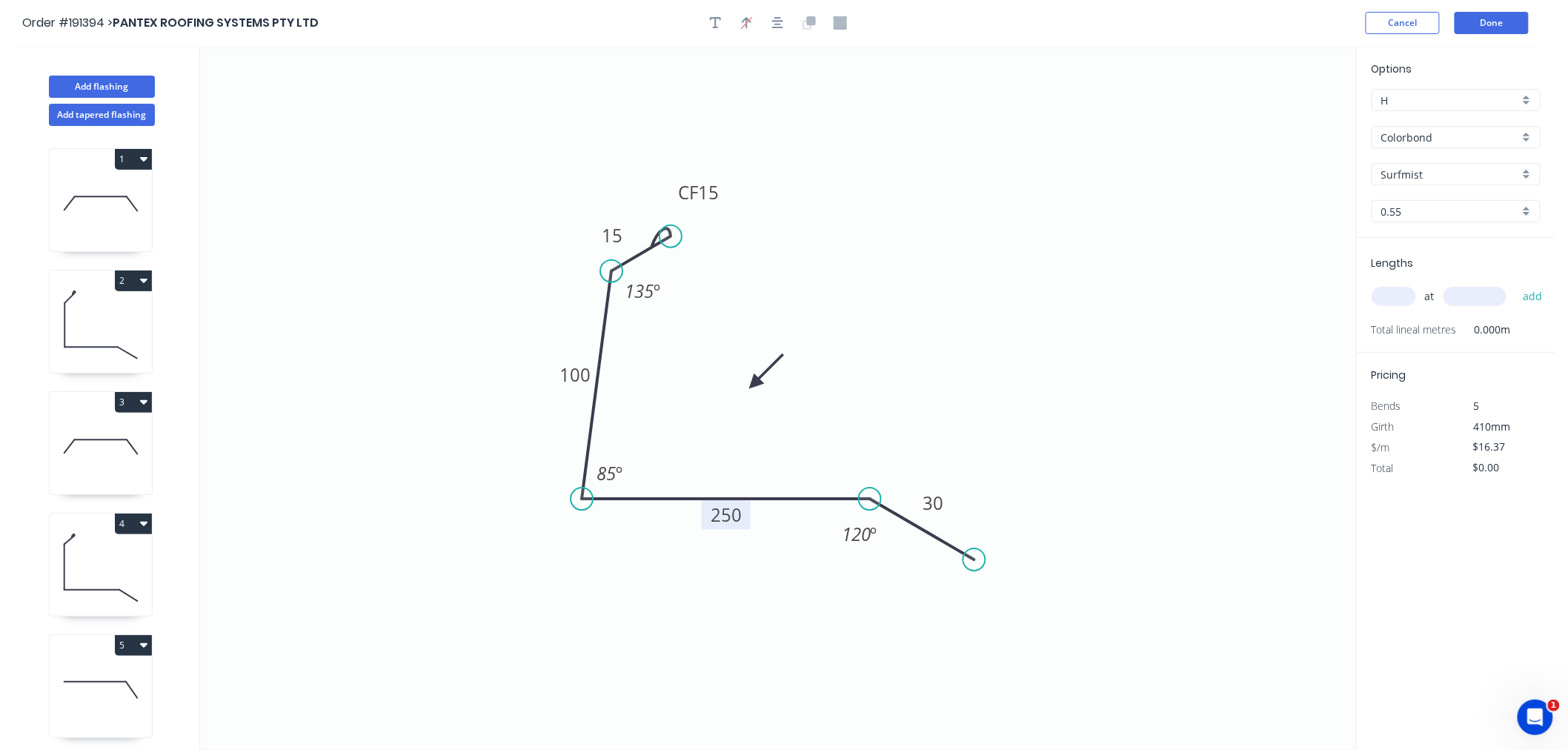
click at [92, 321] on icon at bounding box center [101, 326] width 103 height 95
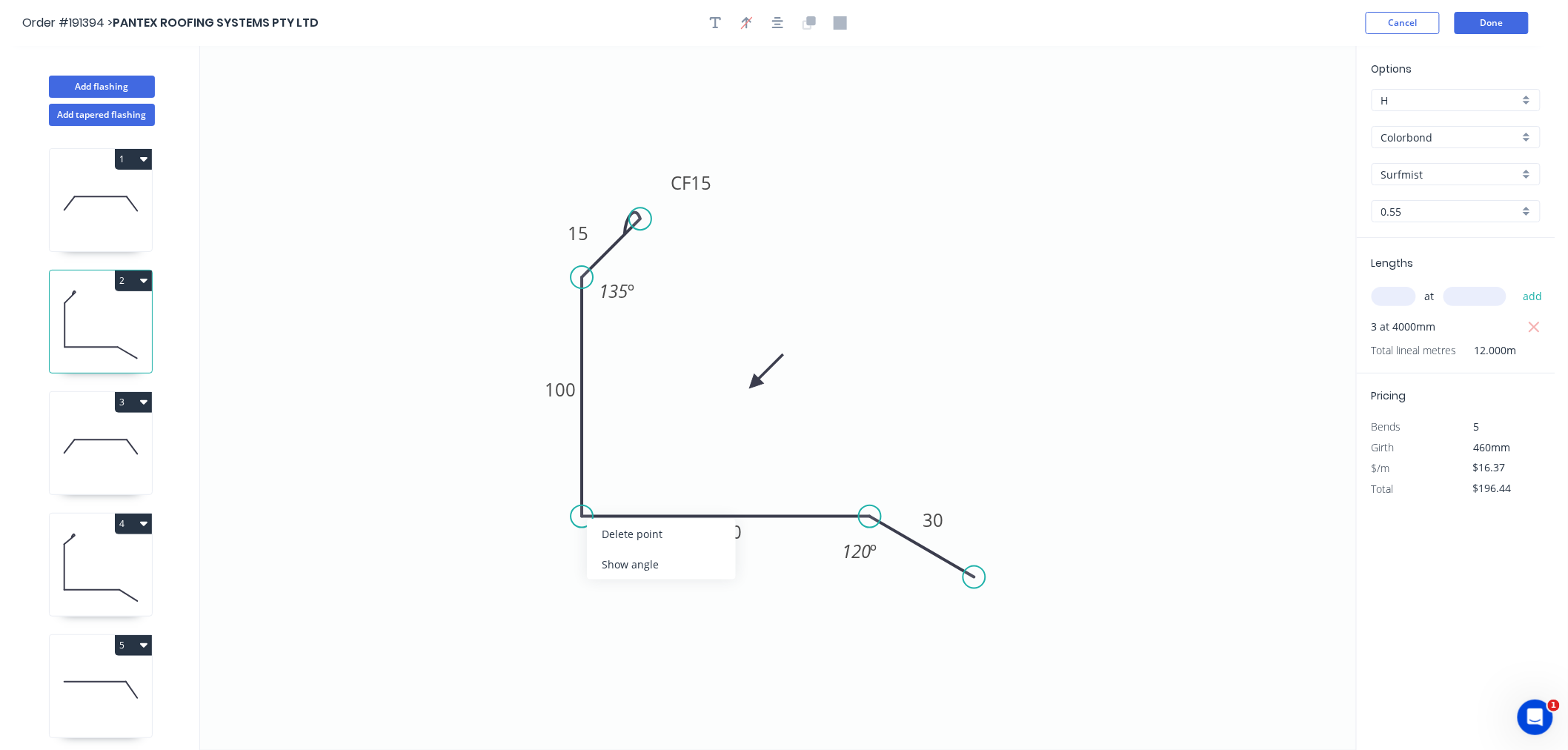
drag, startPoint x: 617, startPoint y: 562, endPoint x: 621, endPoint y: 539, distance: 23.3
click at [617, 562] on div "Show angle" at bounding box center [661, 564] width 149 height 30
click at [611, 491] on tspan "85" at bounding box center [605, 489] width 19 height 25
click at [774, 449] on icon "0 CF 15 15 100 300 30 135 º º 120 º" at bounding box center [777, 398] width 1156 height 704
click at [647, 539] on div "Hide angle" at bounding box center [688, 534] width 149 height 30
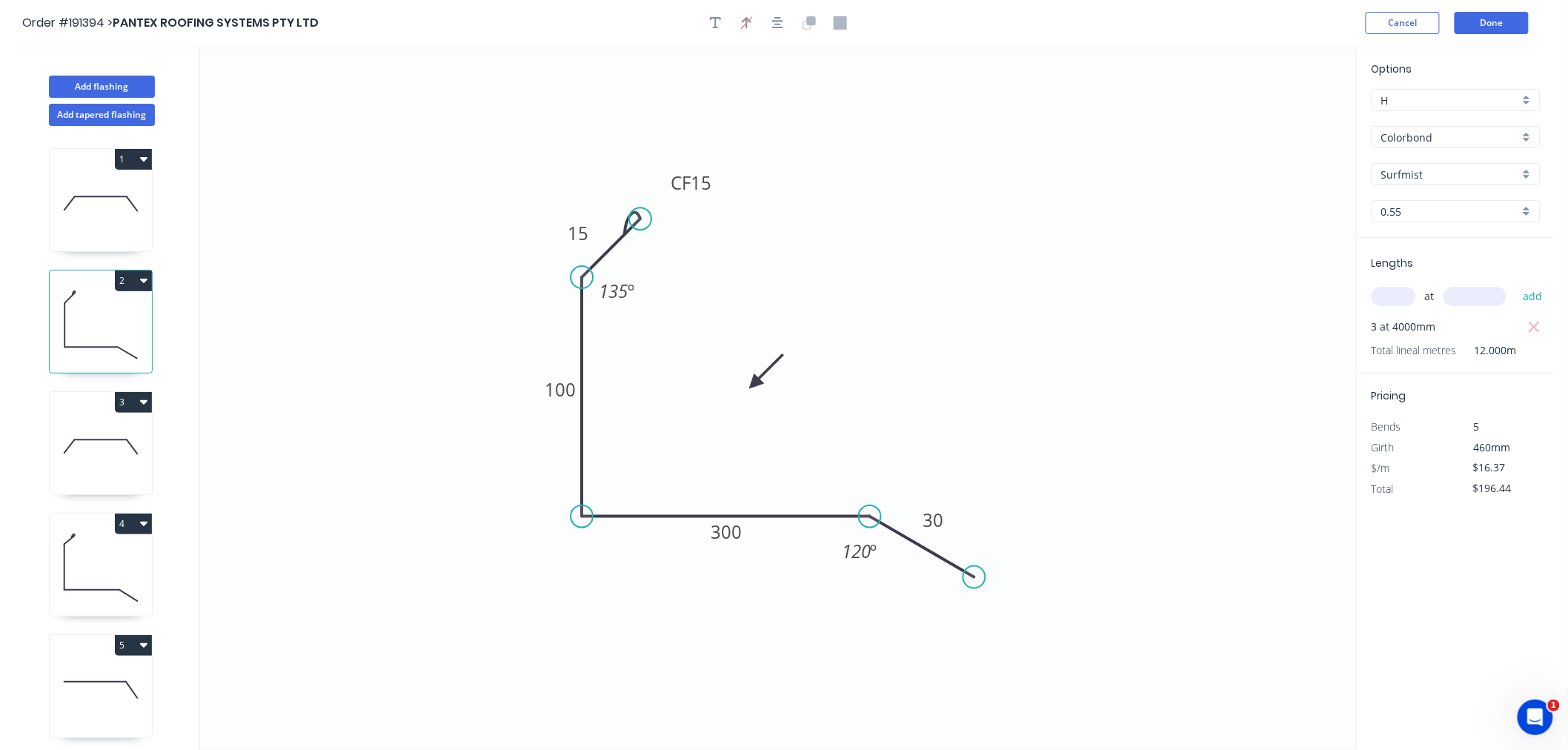
click at [451, 411] on icon "0 CF 15 15 100 300 30 135 º 120 º" at bounding box center [777, 398] width 1156 height 704
click at [781, 17] on icon "button" at bounding box center [778, 23] width 11 height 13
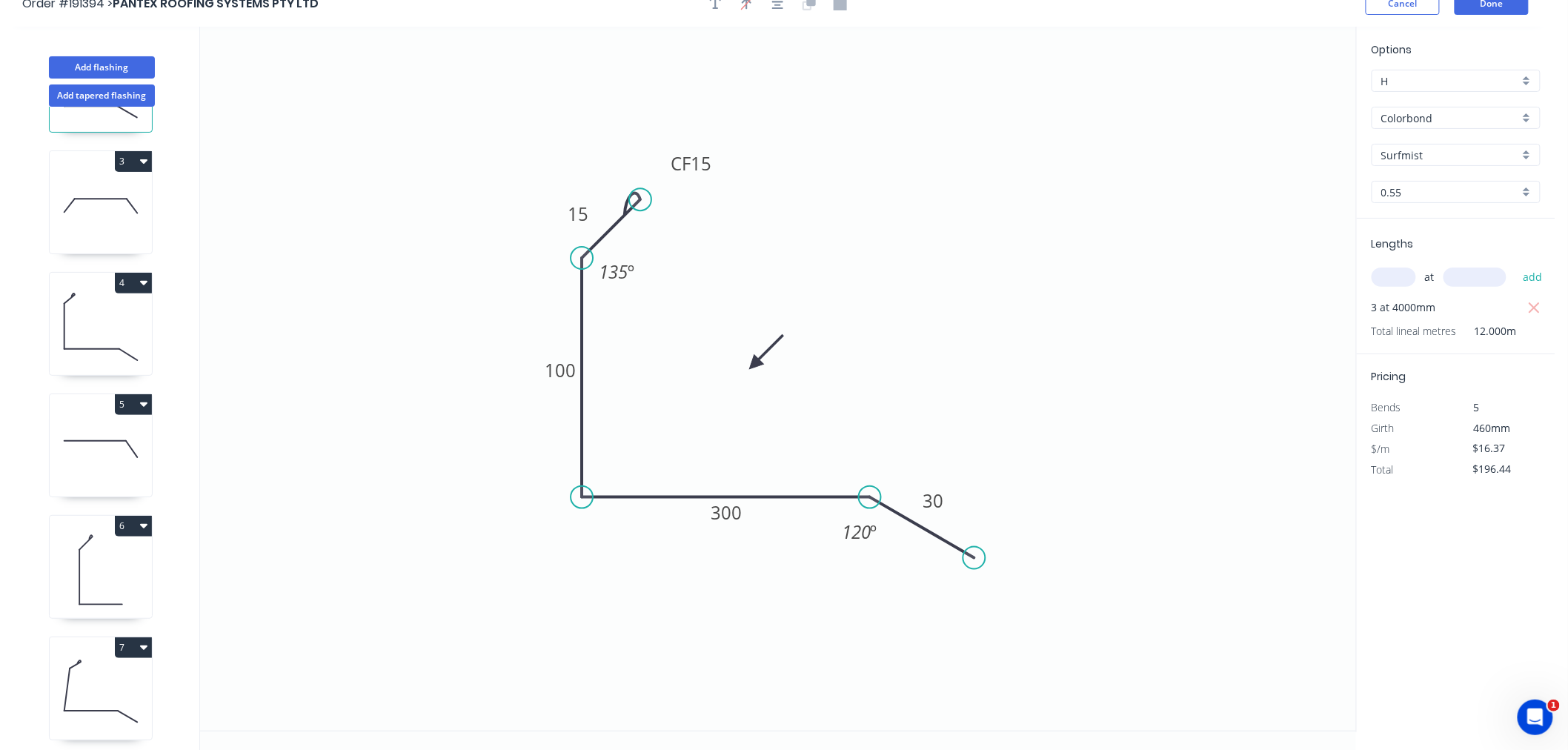
scroll to position [28, 0]
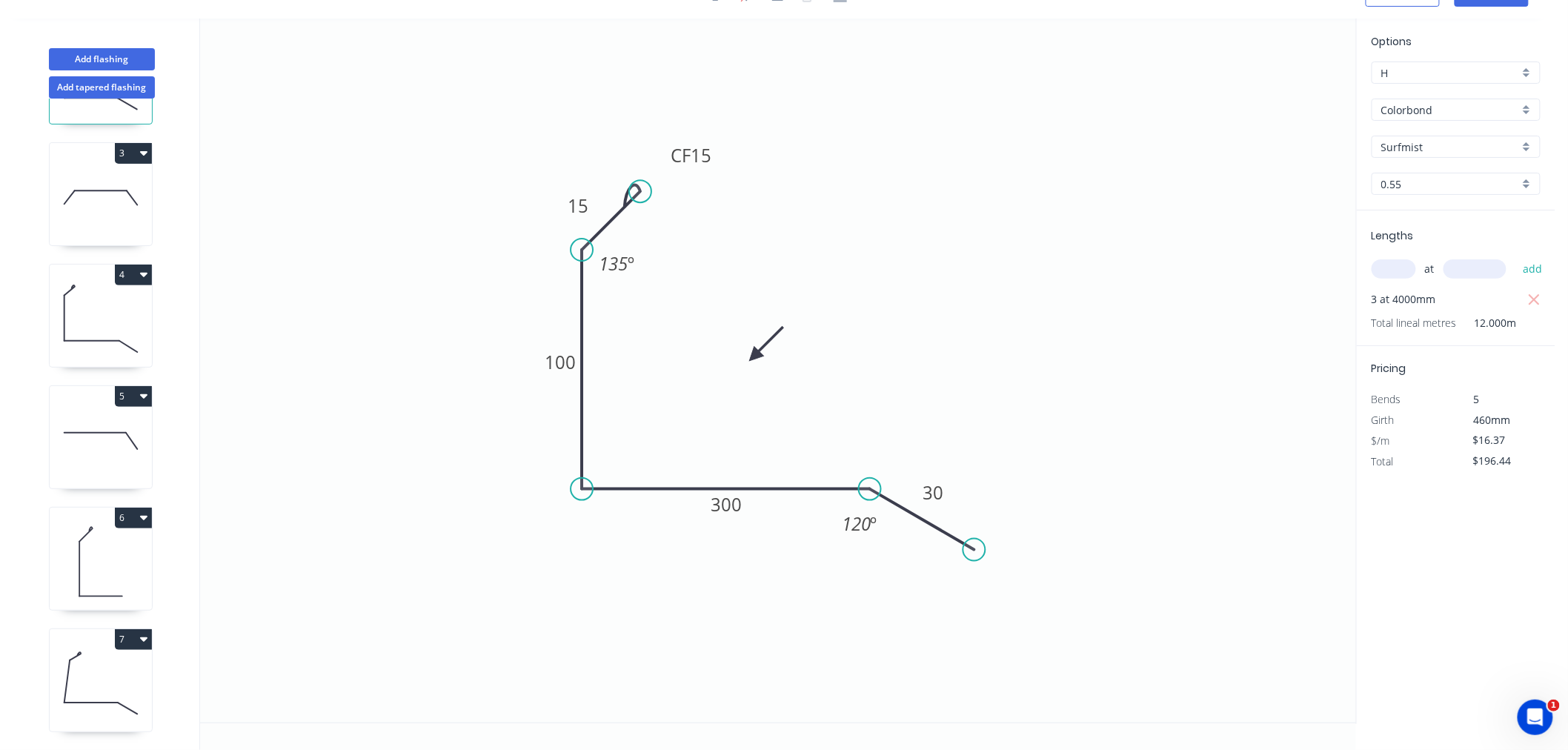
click at [94, 695] on icon at bounding box center [101, 684] width 103 height 95
type input "$0.00"
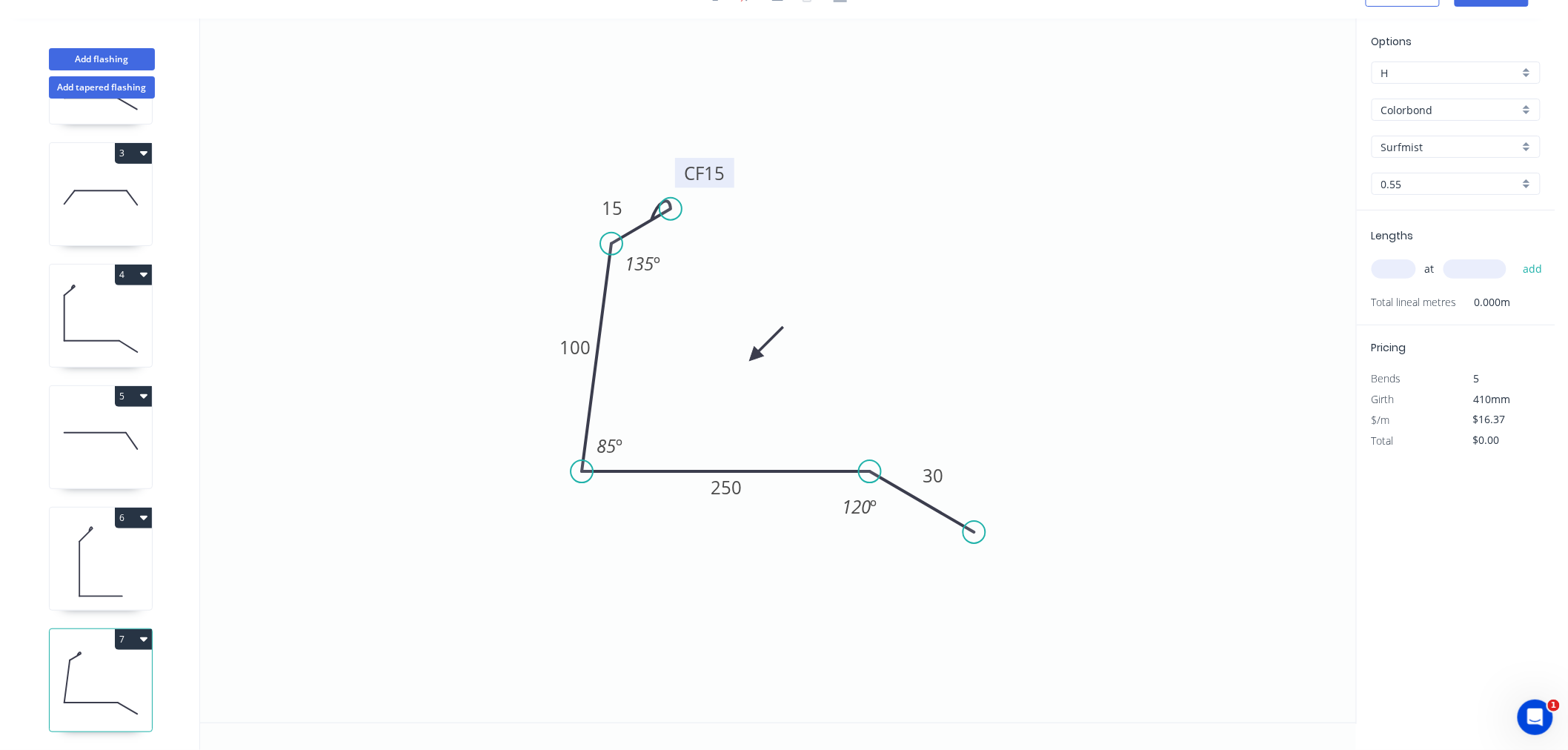
drag, startPoint x: 722, startPoint y: 160, endPoint x: 727, endPoint y: 168, distance: 9.4
click at [727, 168] on rect at bounding box center [705, 172] width 59 height 30
click at [1391, 263] on input "text" at bounding box center [1394, 269] width 45 height 19
type input "2"
type input "5000"
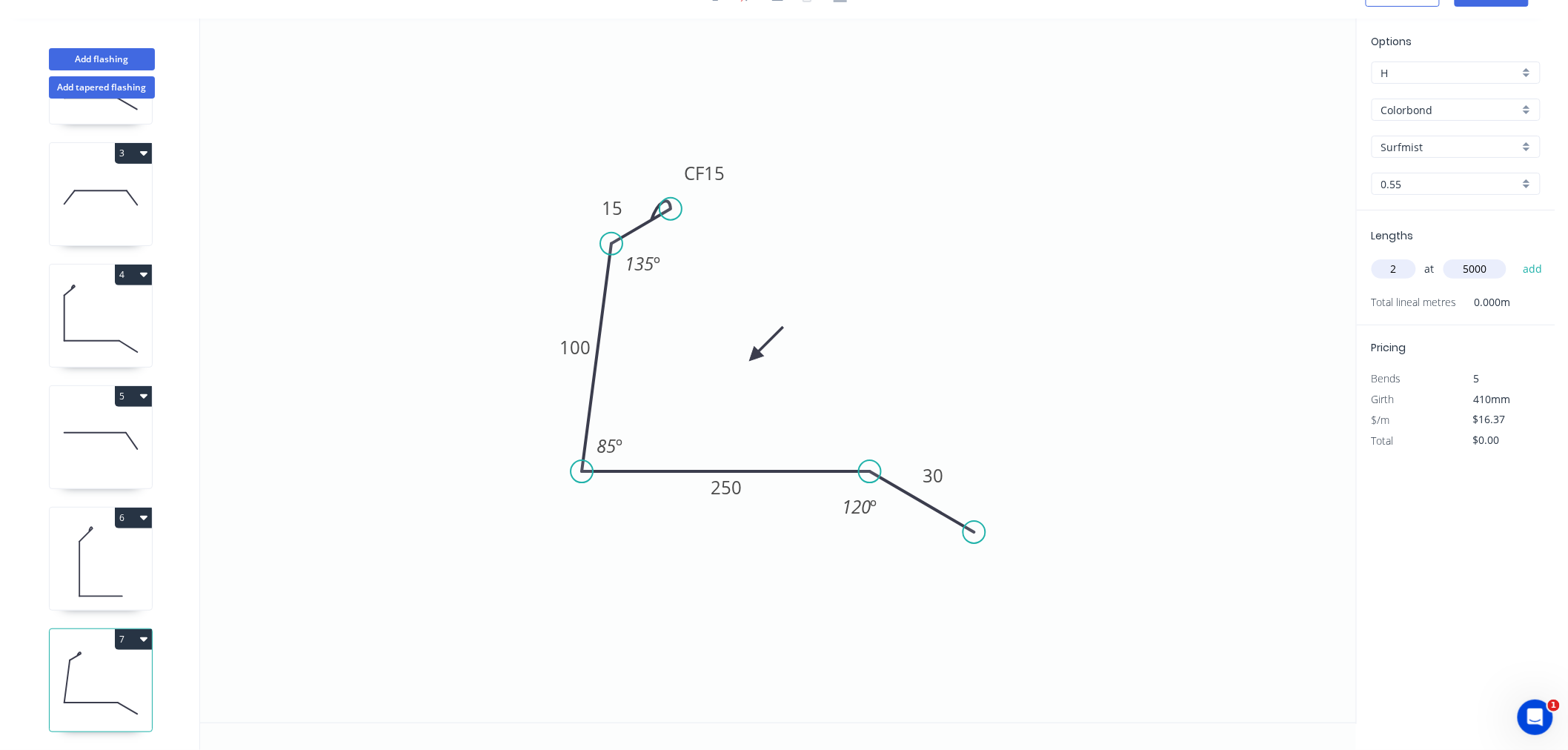
click at [1516, 257] on button "add" at bounding box center [1533, 269] width 35 height 25
type input "$163.70"
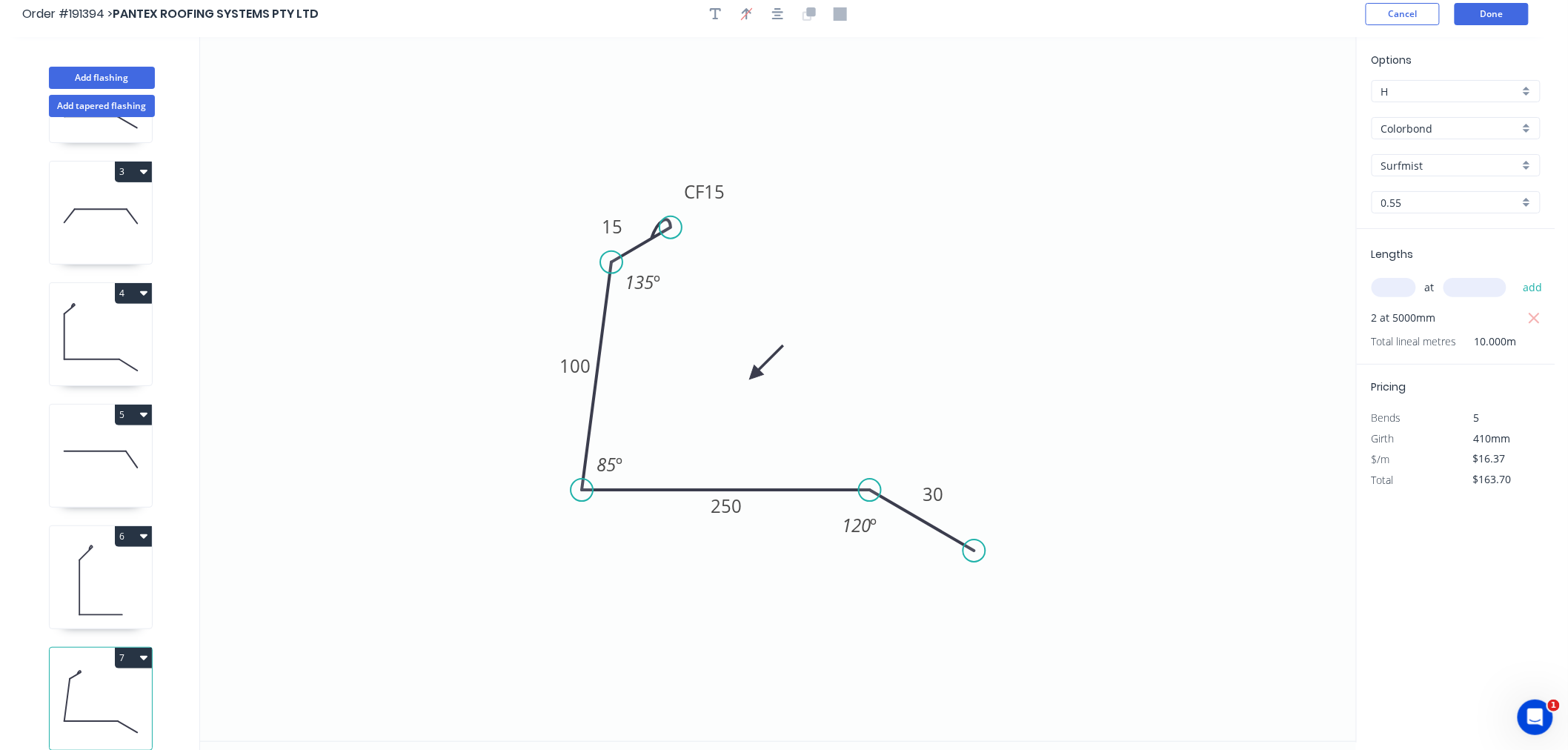
scroll to position [0, 0]
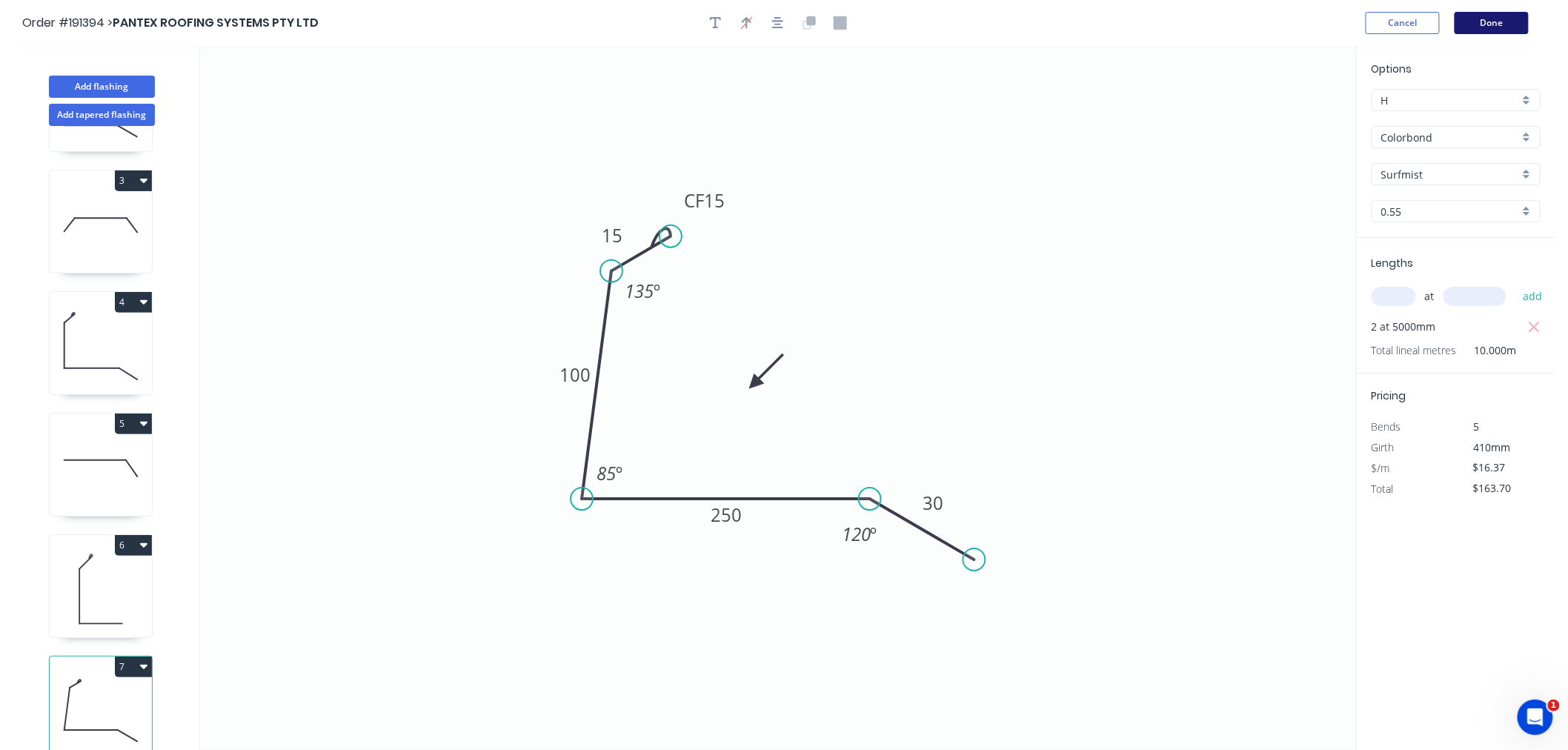
click at [1491, 25] on button "Done" at bounding box center [1492, 22] width 74 height 22
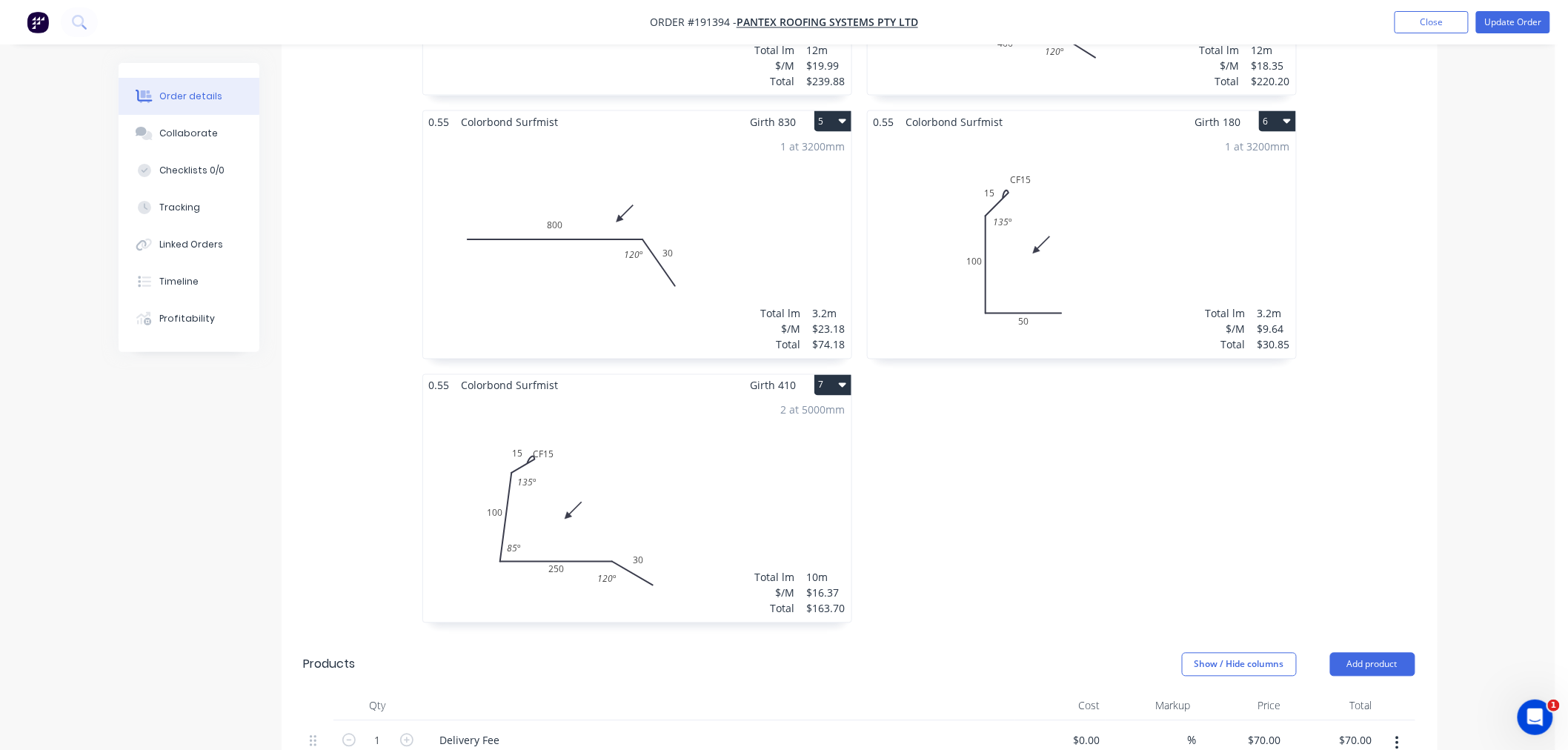
scroll to position [988, 0]
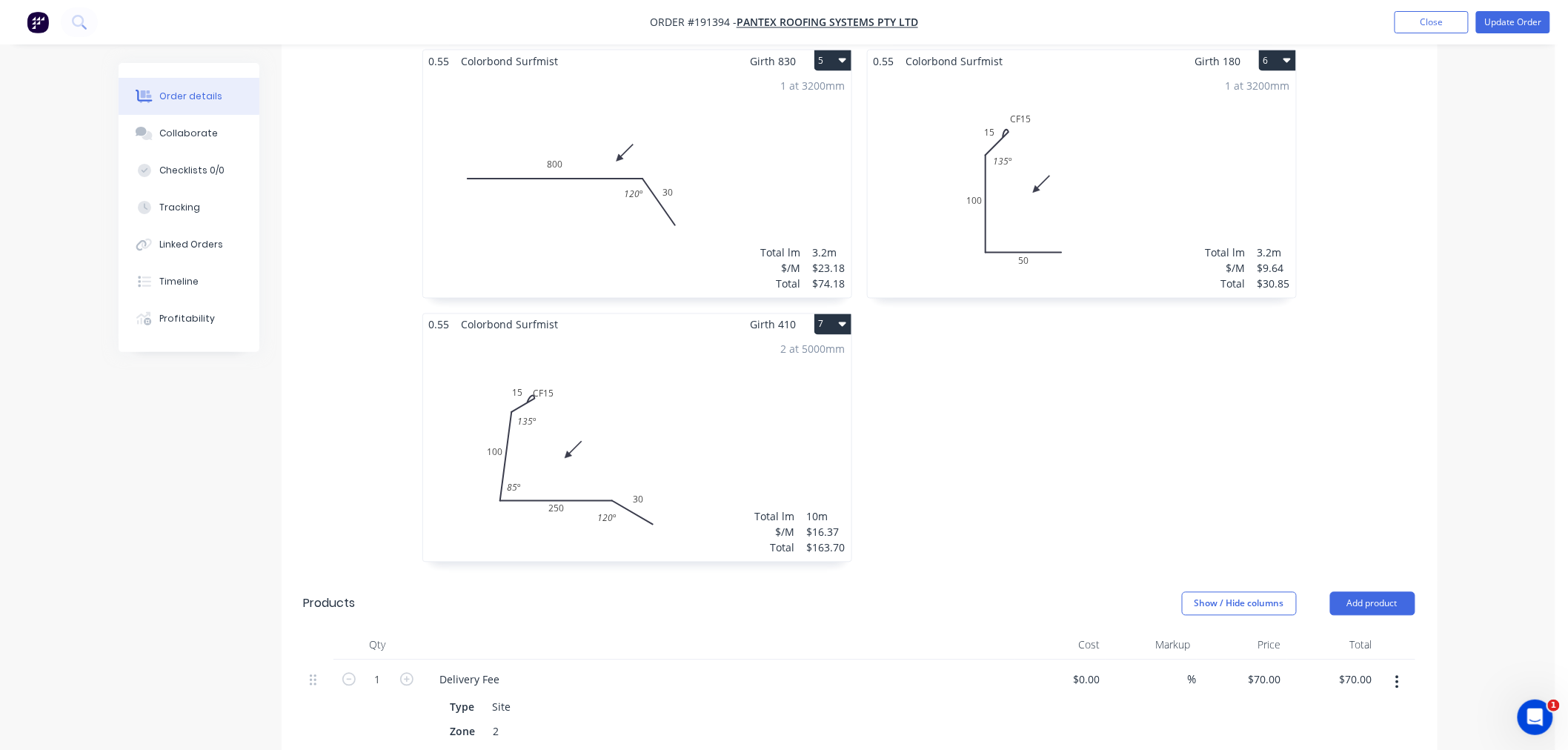
click at [636, 383] on div "2 at 5000mm Total lm $/M Total 10m $16.37 $163.70" at bounding box center [637, 449] width 428 height 227
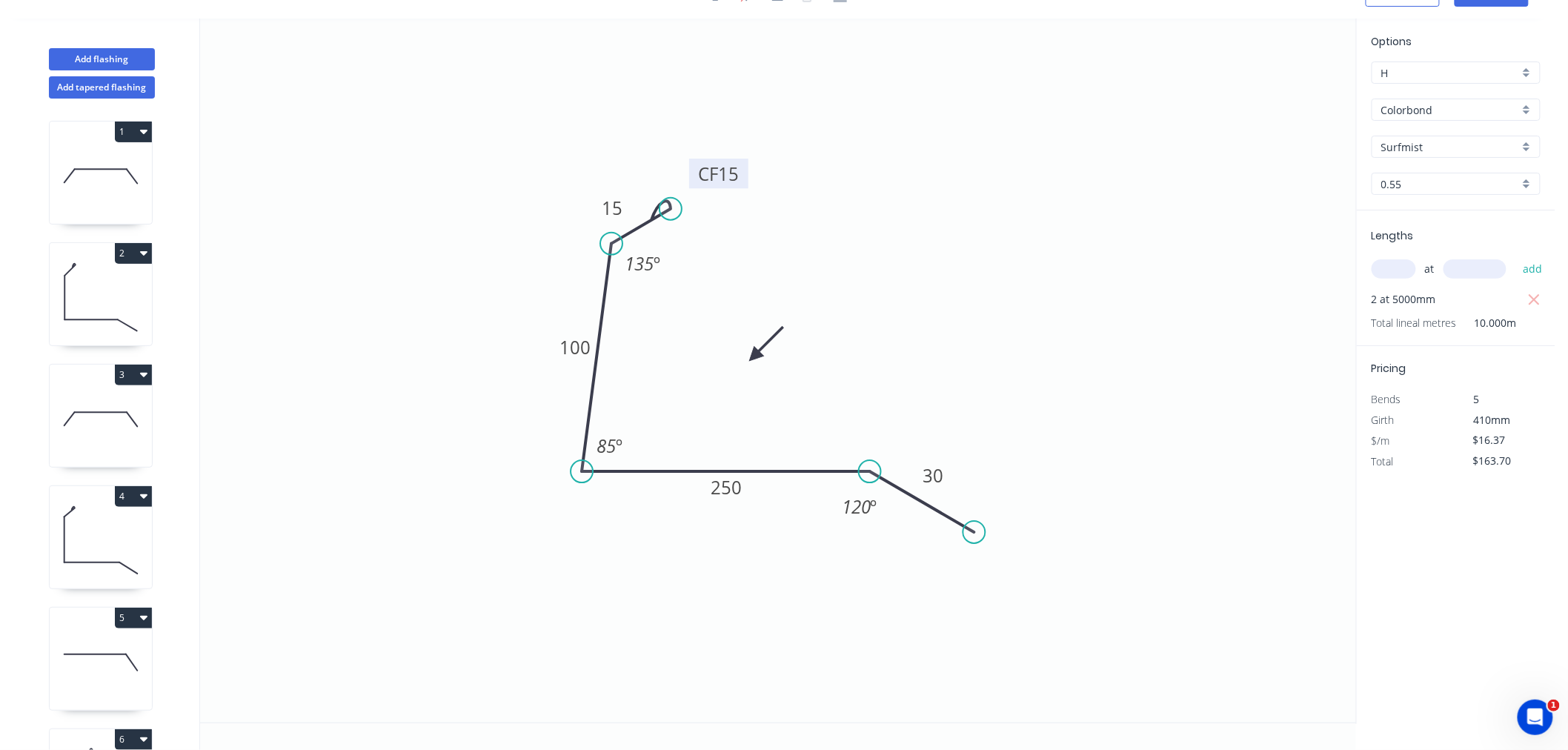
drag, startPoint x: 727, startPoint y: 170, endPoint x: 741, endPoint y: 171, distance: 14.0
click at [741, 171] on rect at bounding box center [719, 173] width 59 height 30
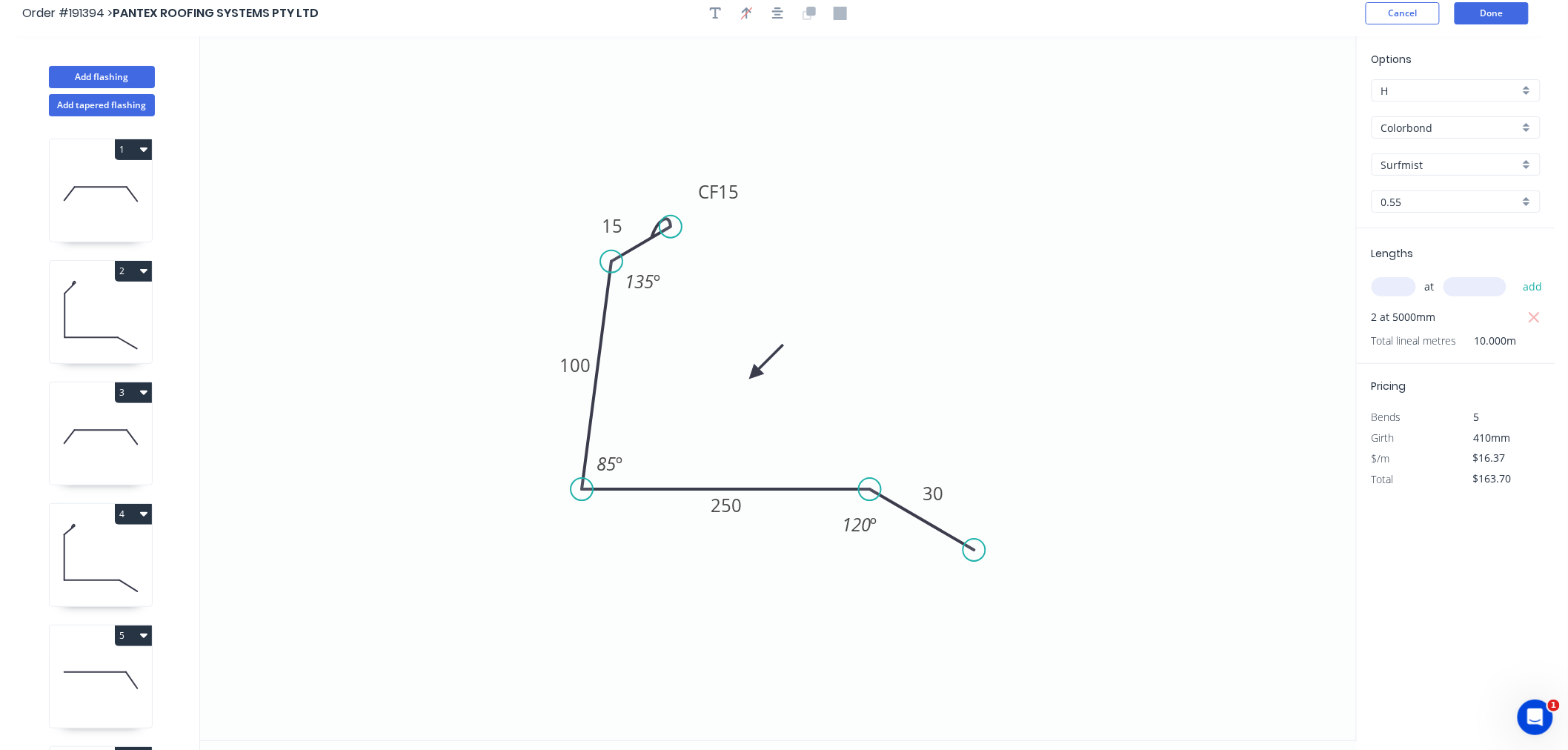
scroll to position [0, 0]
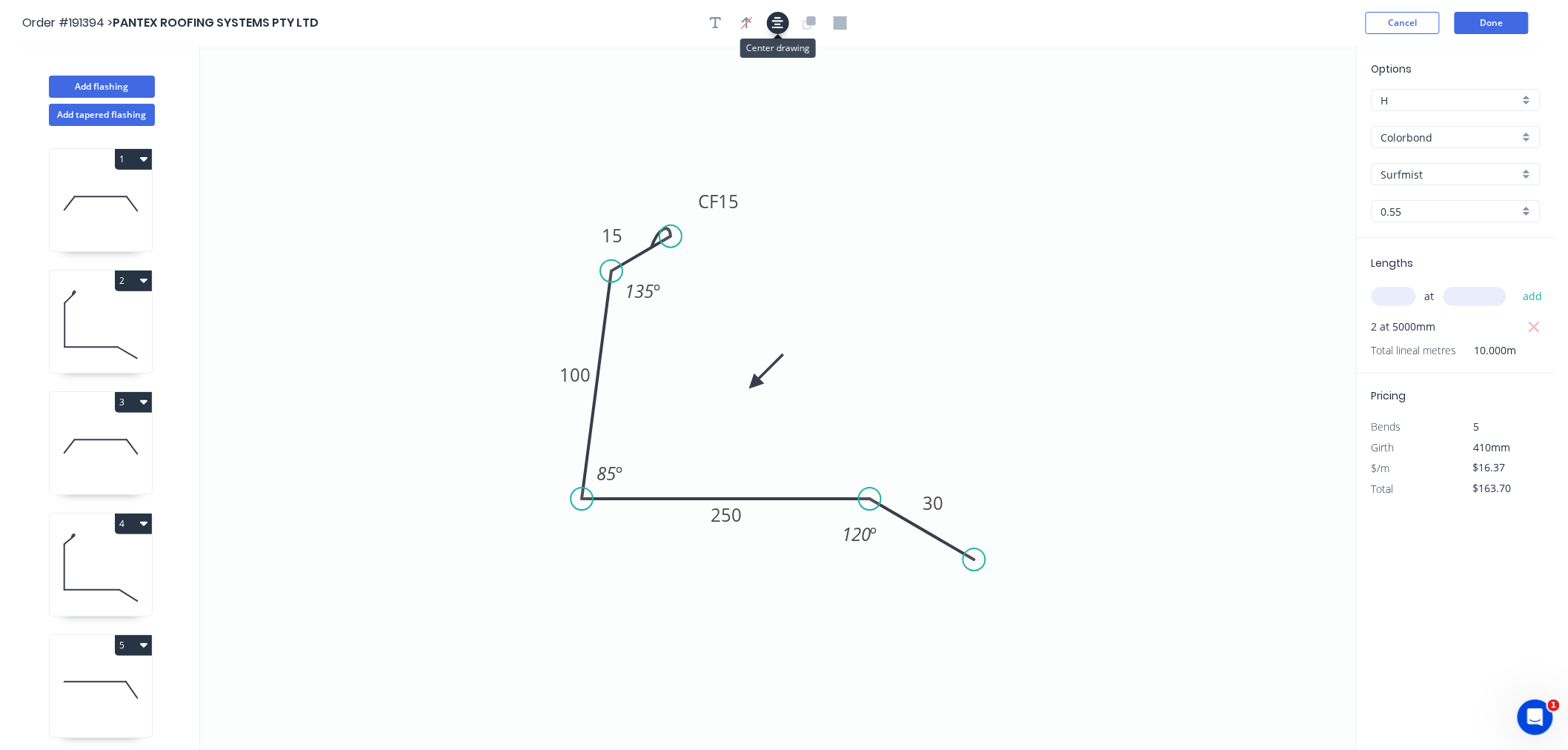
click at [773, 24] on icon "button" at bounding box center [778, 23] width 11 height 13
drag, startPoint x: 974, startPoint y: 561, endPoint x: 958, endPoint y: 580, distance: 24.8
click at [958, 580] on circle at bounding box center [957, 586] width 22 height 22
click at [780, 30] on button "button" at bounding box center [777, 22] width 22 height 22
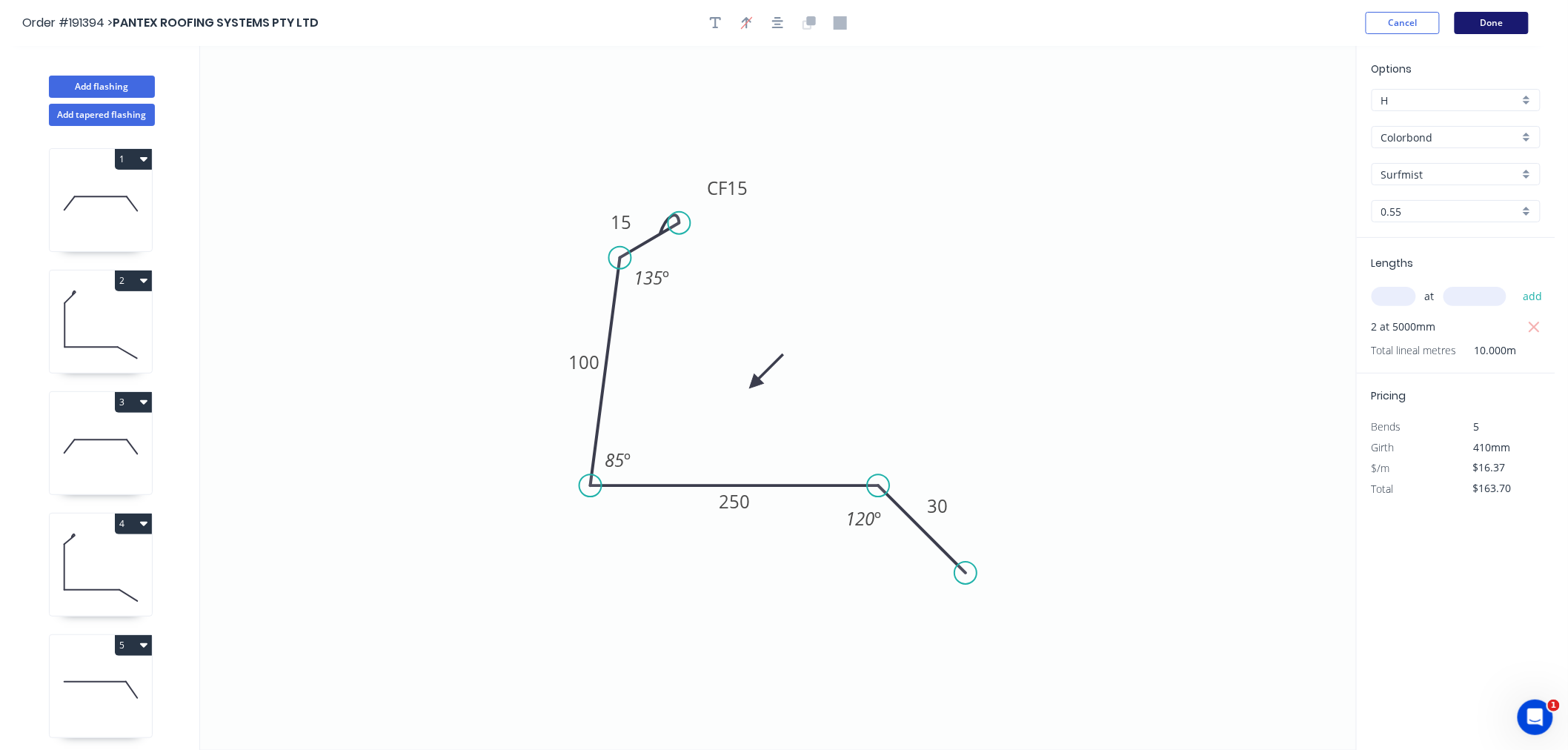
click at [1498, 26] on button "Done" at bounding box center [1492, 22] width 74 height 22
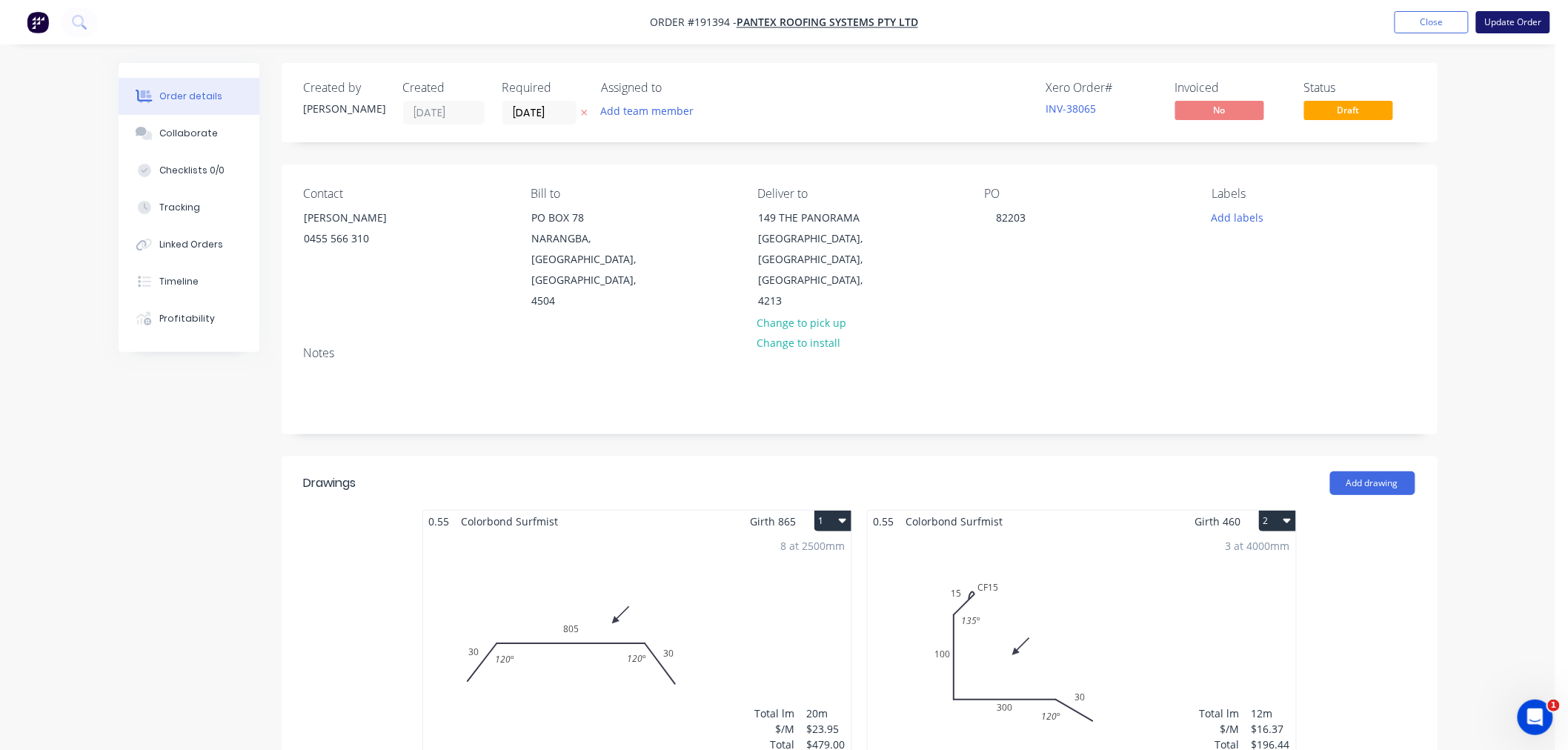
click at [1512, 16] on button "Update Order" at bounding box center [1514, 22] width 74 height 22
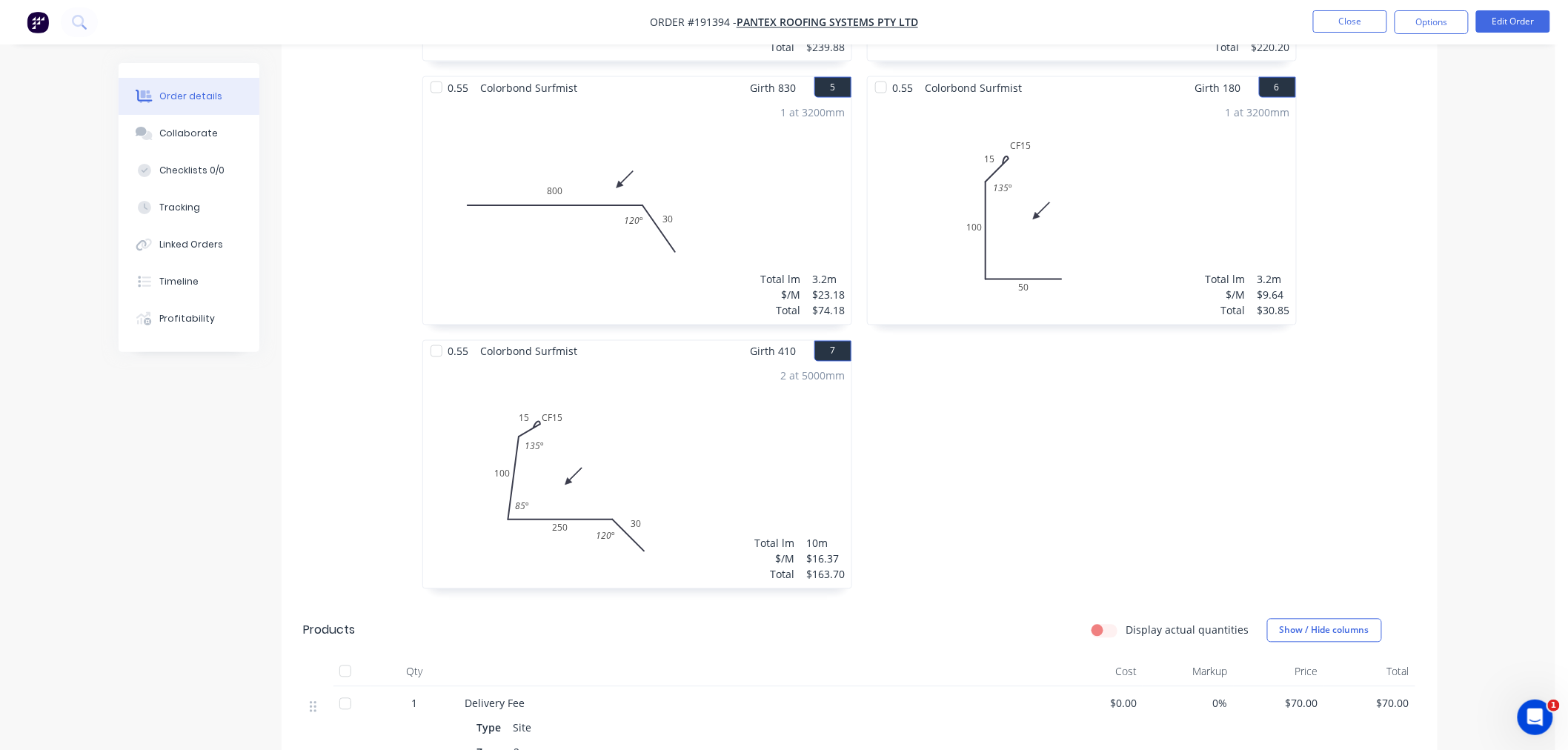
scroll to position [988, 0]
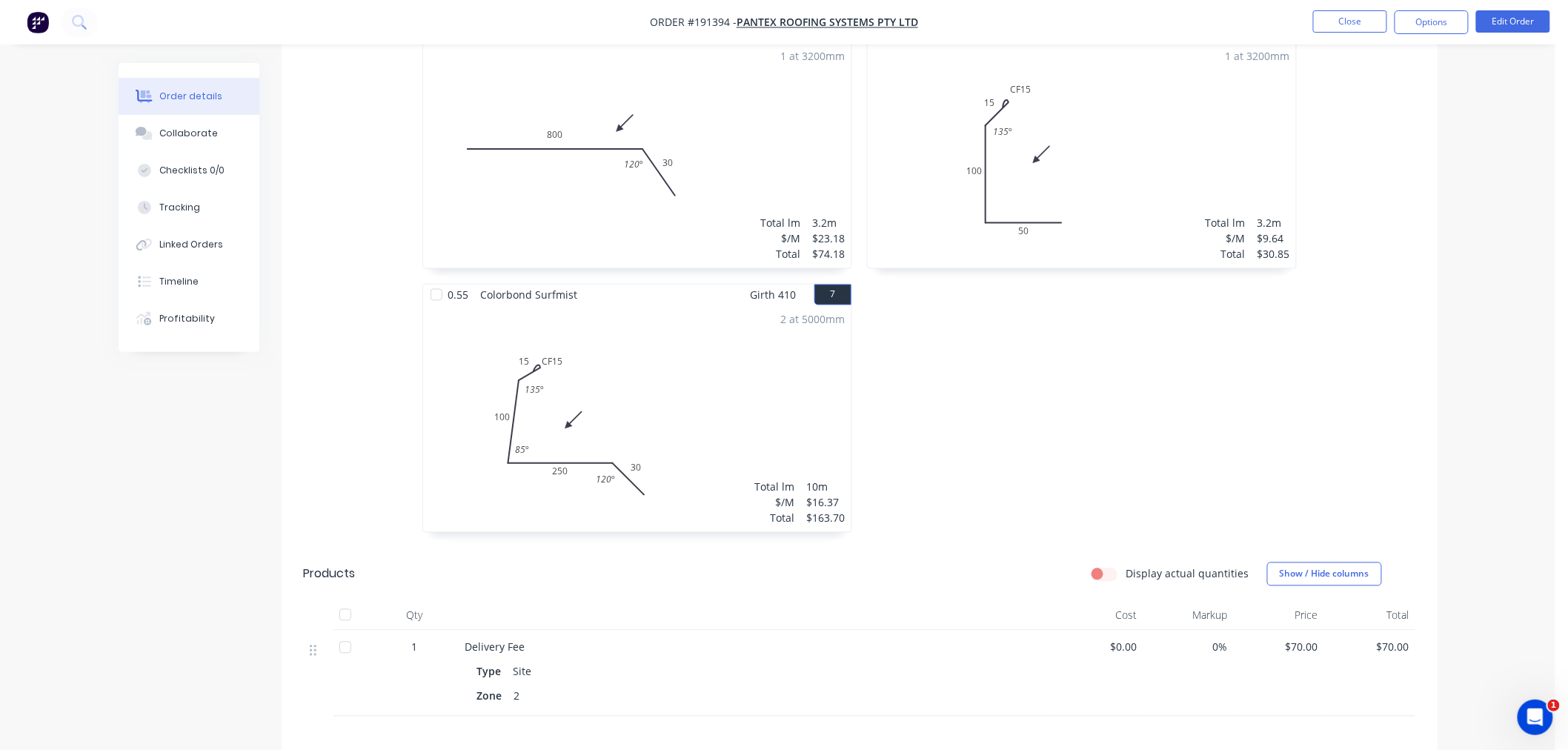
click at [1378, 463] on div "0.55 Colorbond Surfmist Girth 865 1 0 30 805 30 120 º 120 º 0 30 805 30 120 º 1…" at bounding box center [859, 19] width 1156 height 1056
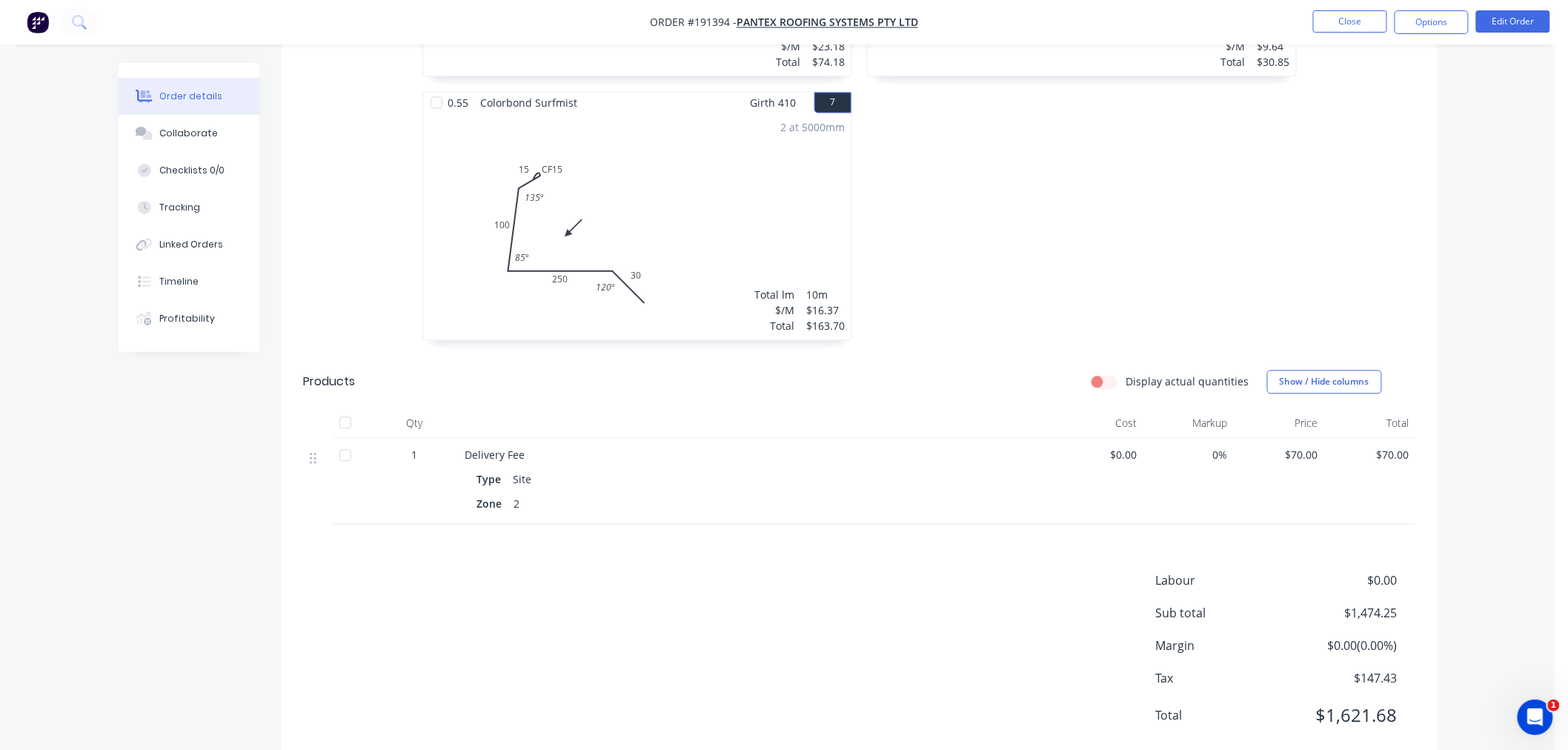
scroll to position [1184, 0]
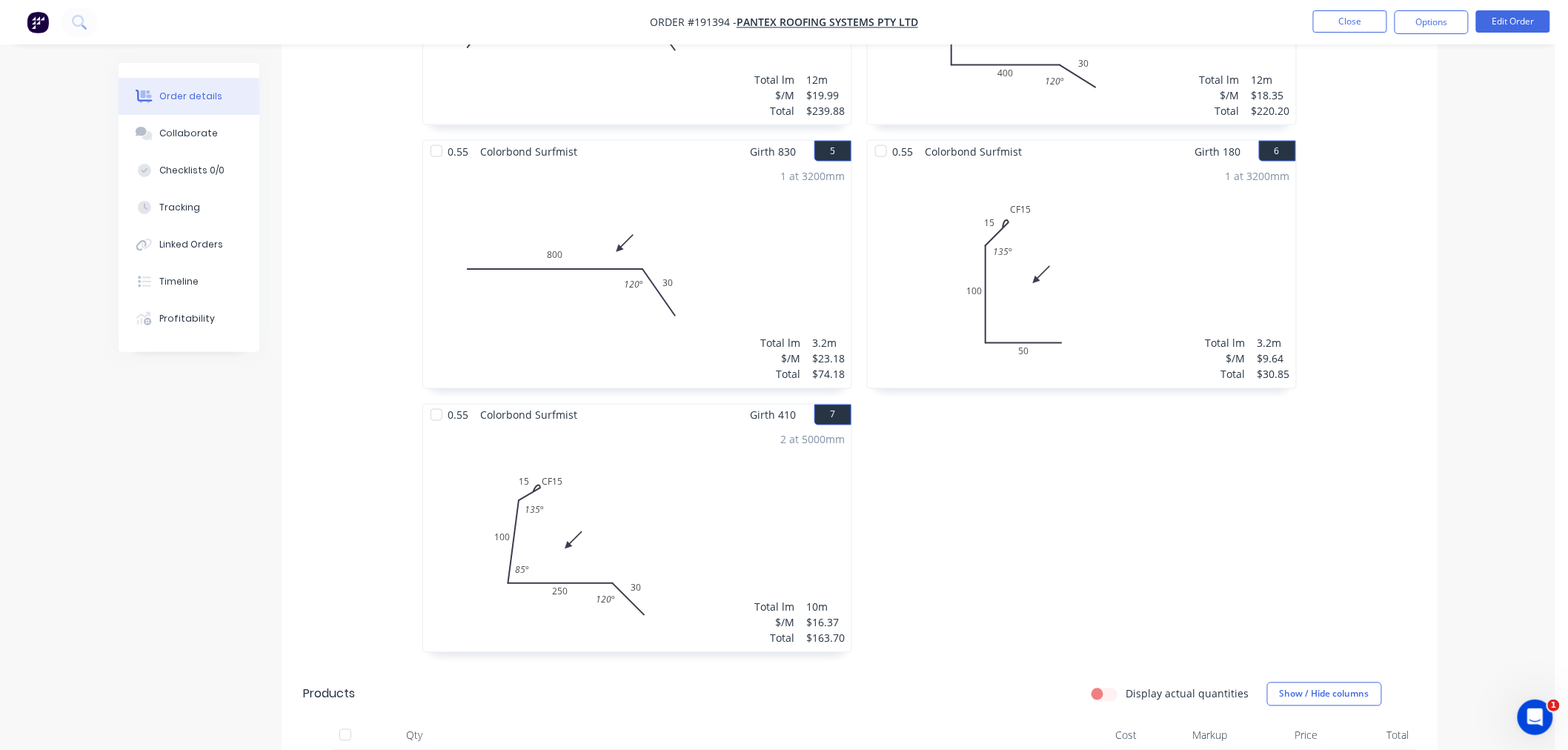
scroll to position [855, 0]
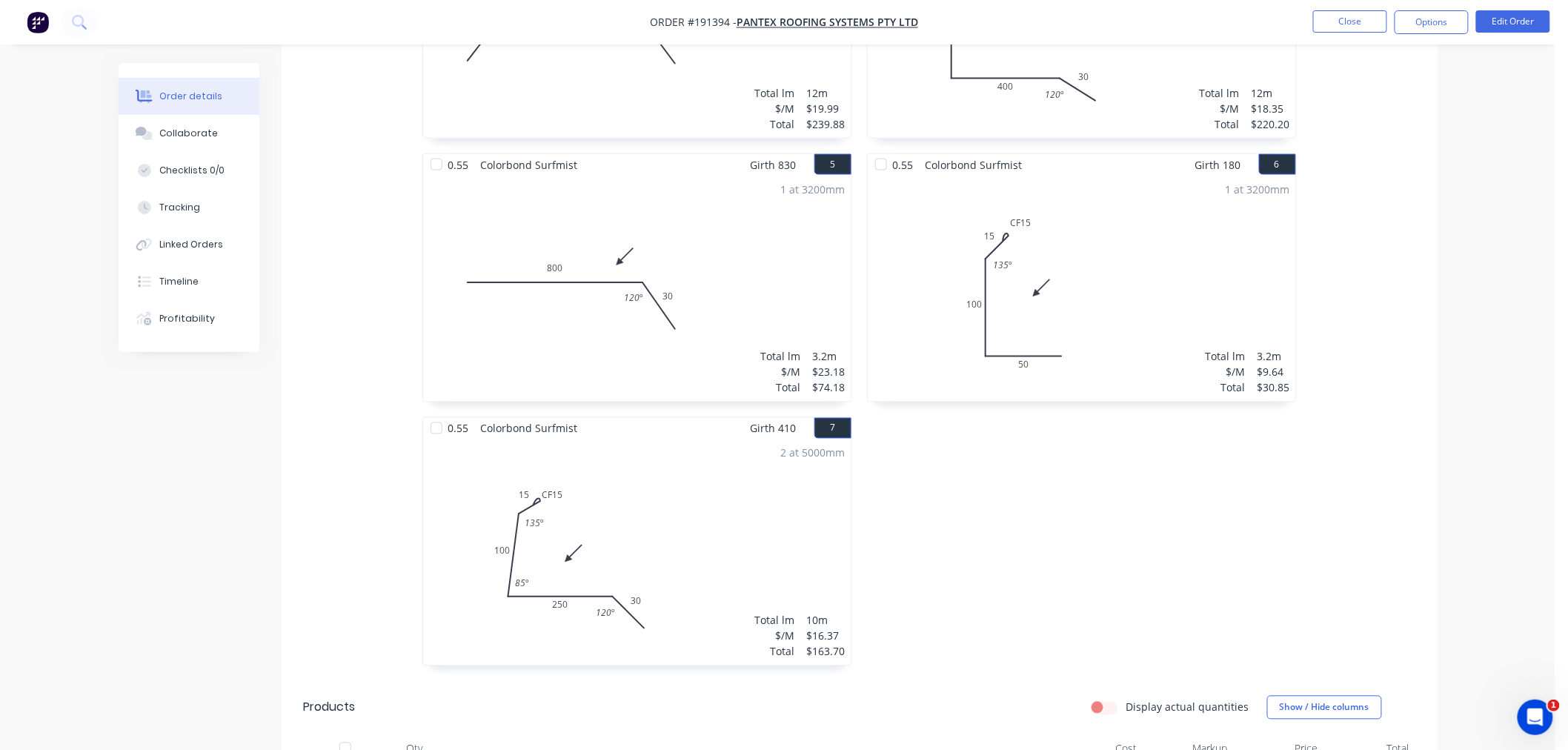
click at [1441, 441] on div "Order details Collaborate Checklists 0/0 Tracking Linked Orders Timeline Profit…" at bounding box center [778, 161] width 1349 height 1906
click at [1441, 20] on button "Options" at bounding box center [1432, 22] width 74 height 24
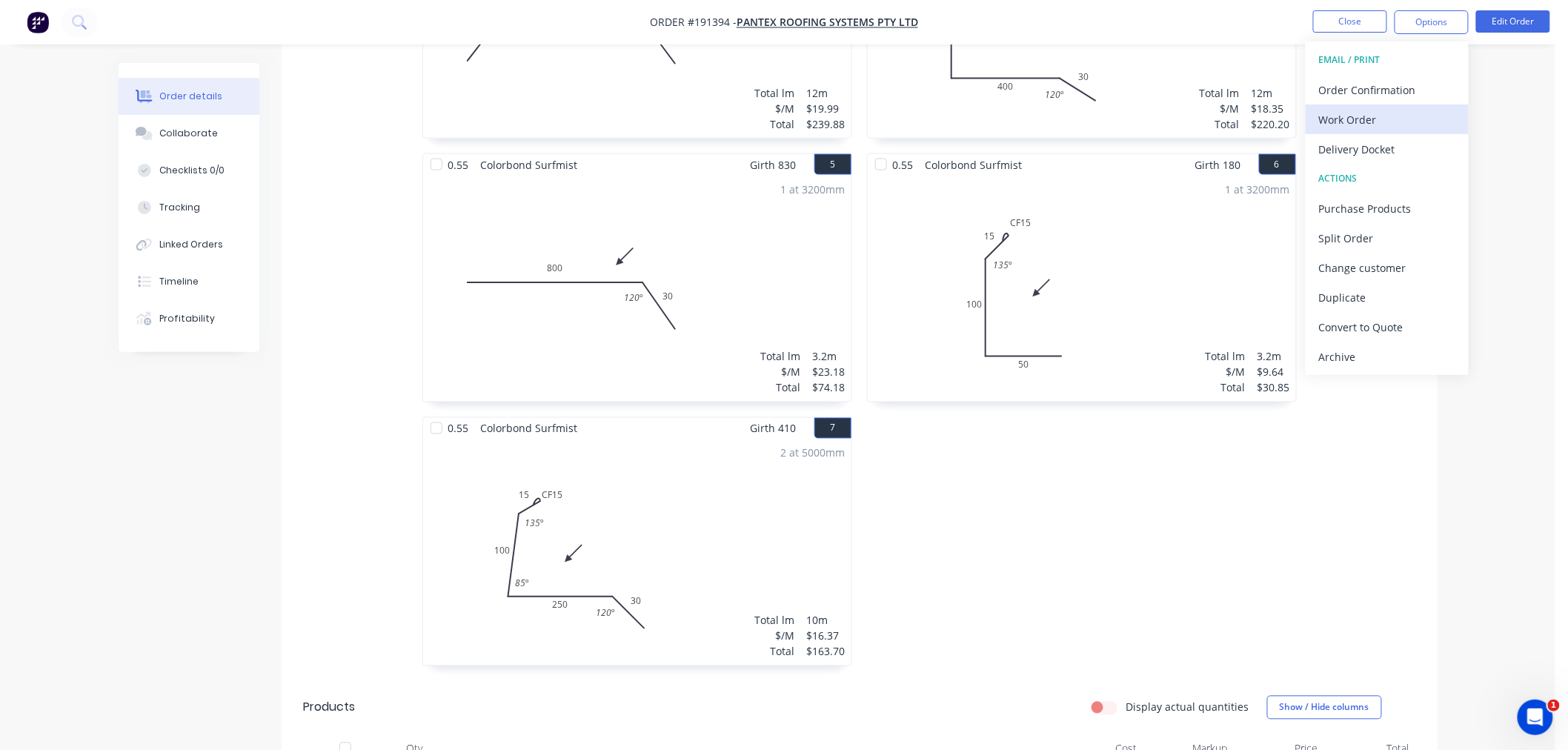
click at [1424, 114] on div "Work Order" at bounding box center [1387, 120] width 136 height 22
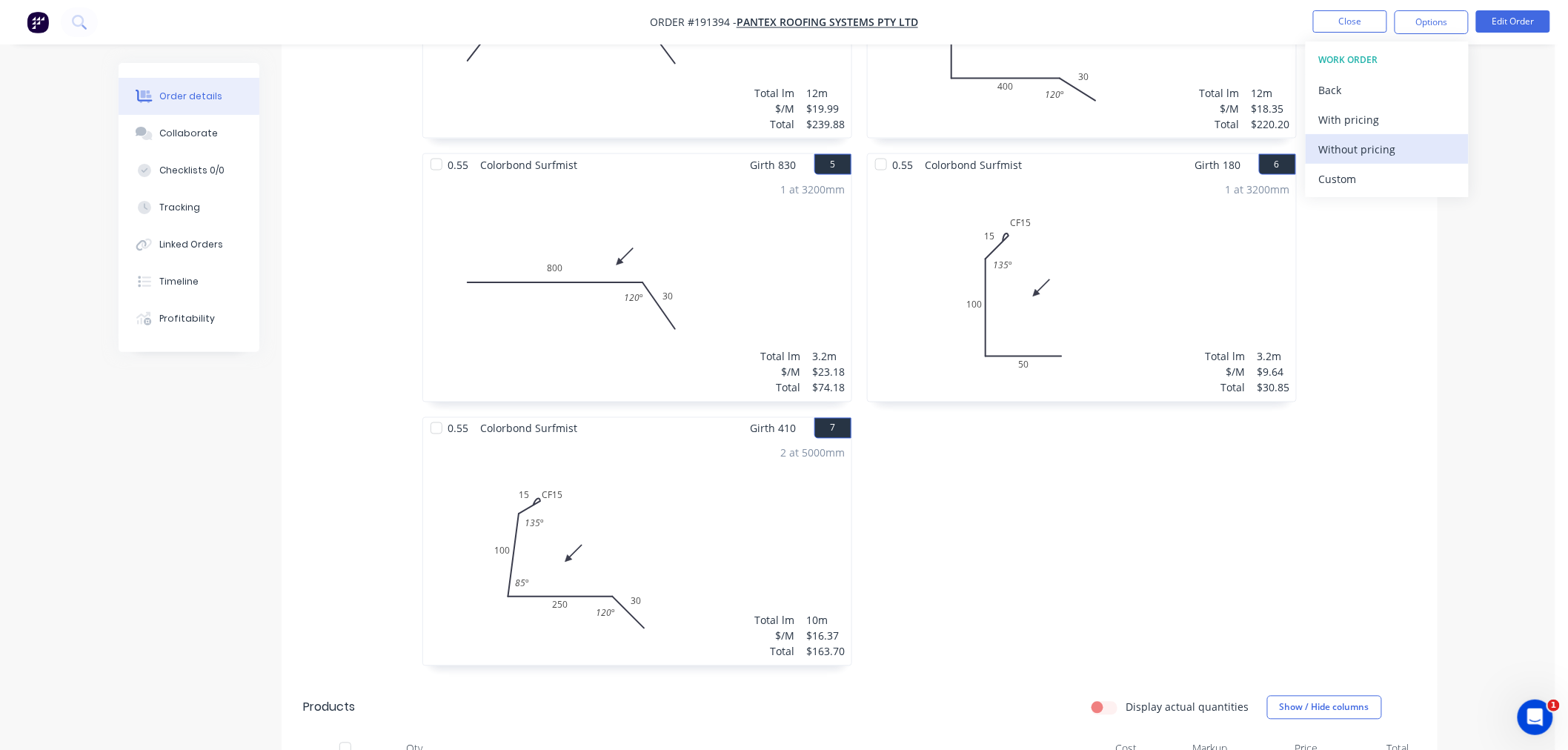
click at [1424, 145] on div "Without pricing" at bounding box center [1387, 149] width 136 height 22
click at [131, 489] on div "Created by [PERSON_NAME] Created [DATE] Required [DATE] Assigned to Add team me…" at bounding box center [778, 161] width 1320 height 1906
click at [1328, 553] on div "0.55 Colorbond Surfmist Girth 865 1 0 30 805 30 120 º 120 º 0 30 805 30 120 º 1…" at bounding box center [859, 153] width 1156 height 1056
click at [1482, 527] on div "Order details Collaborate Checklists 0/0 Tracking Linked Orders Timeline Profit…" at bounding box center [777, 129] width 1556 height 1969
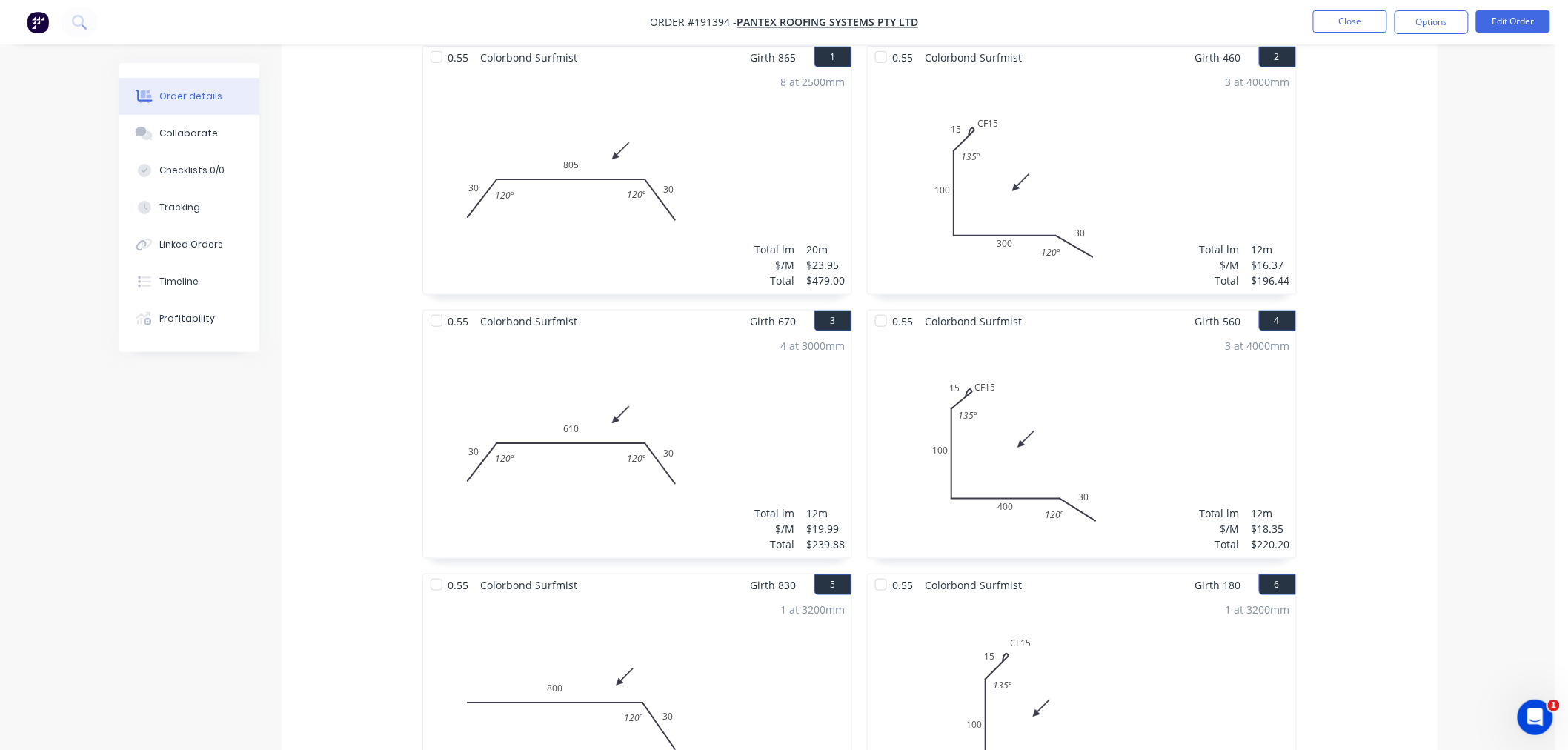
scroll to position [0, 0]
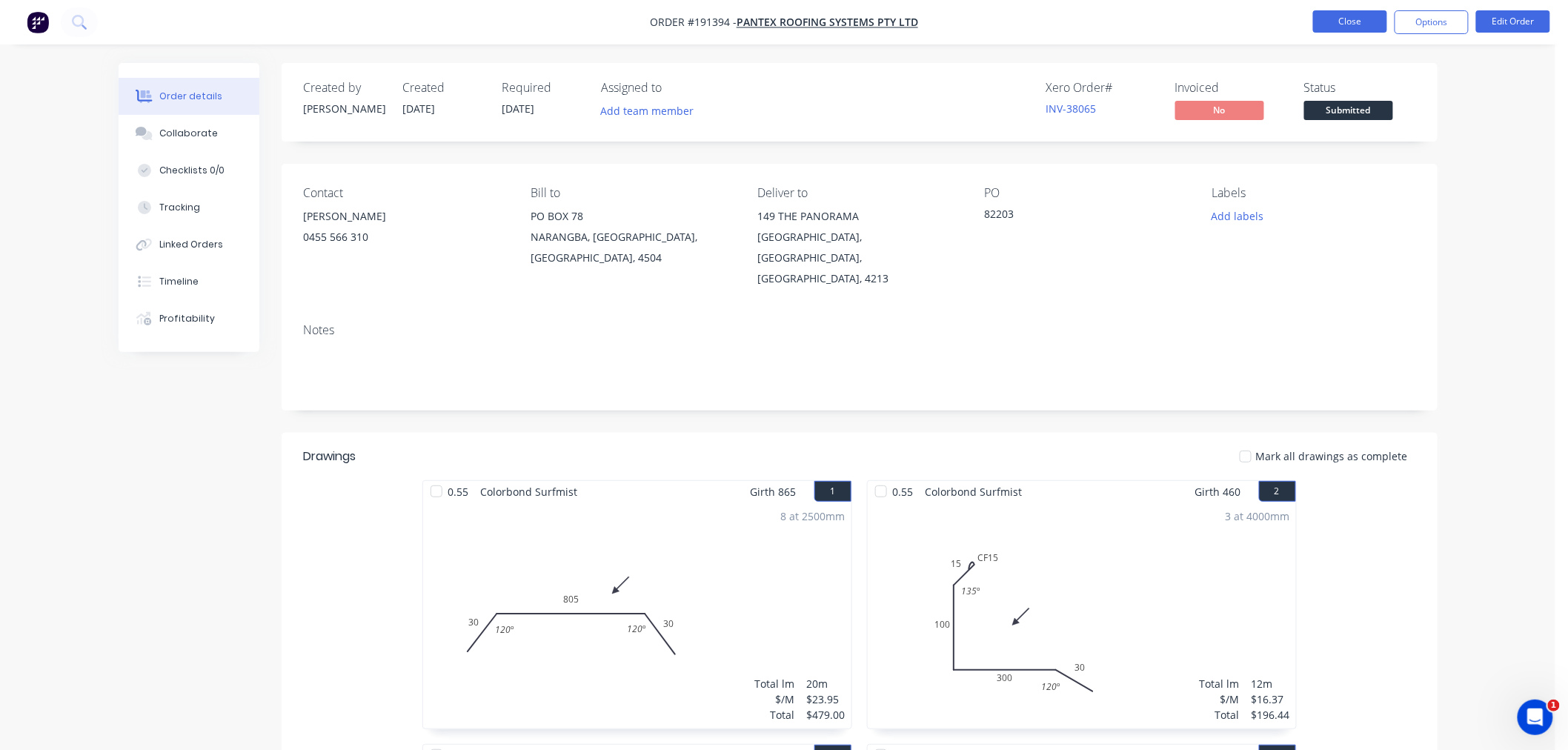
click at [1330, 12] on button "Close" at bounding box center [1351, 21] width 74 height 22
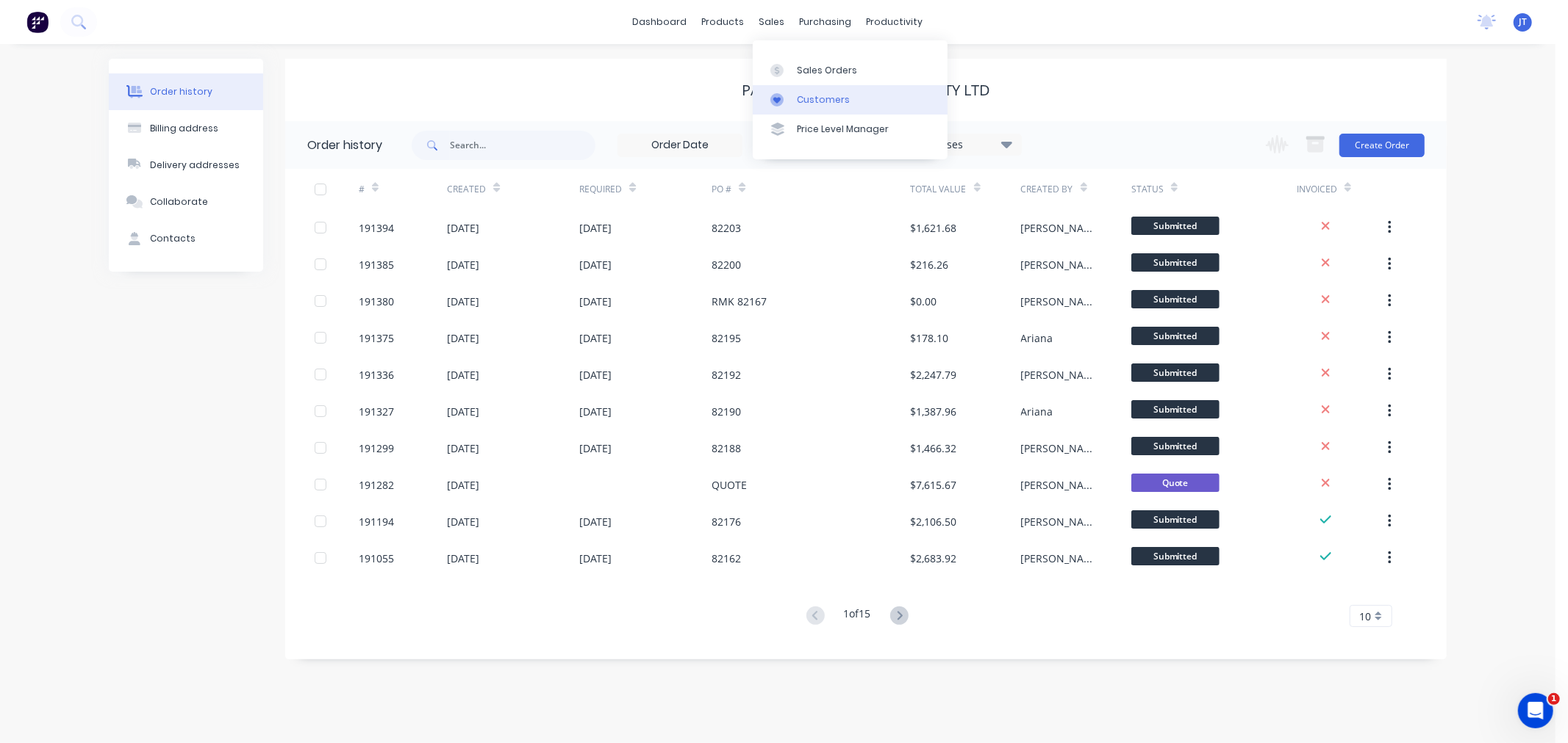
click at [817, 104] on div "Customers" at bounding box center [824, 100] width 53 height 13
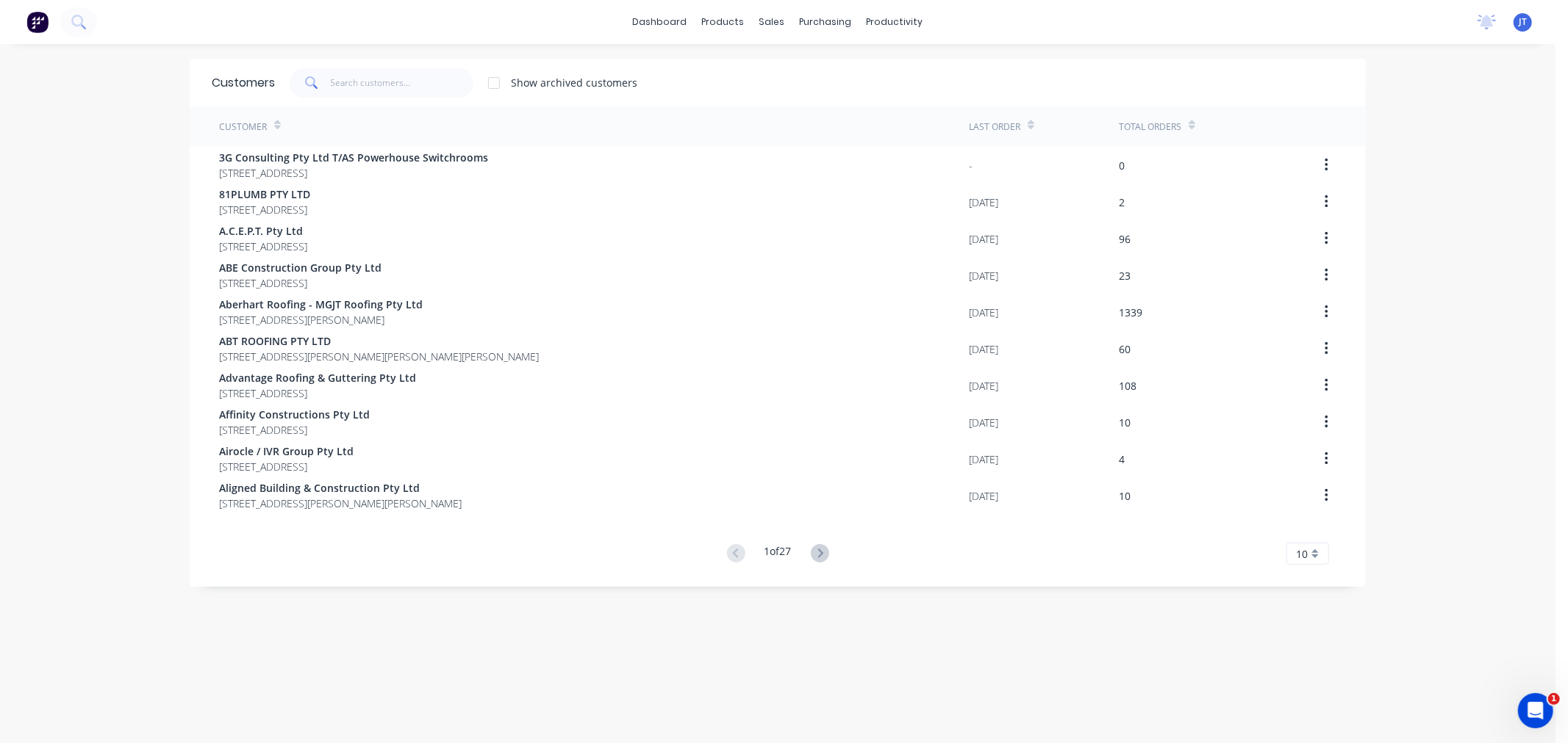
click at [376, 66] on div "Customers Show archived customers" at bounding box center [777, 82] width 1176 height 48
click at [378, 78] on input "text" at bounding box center [403, 82] width 143 height 29
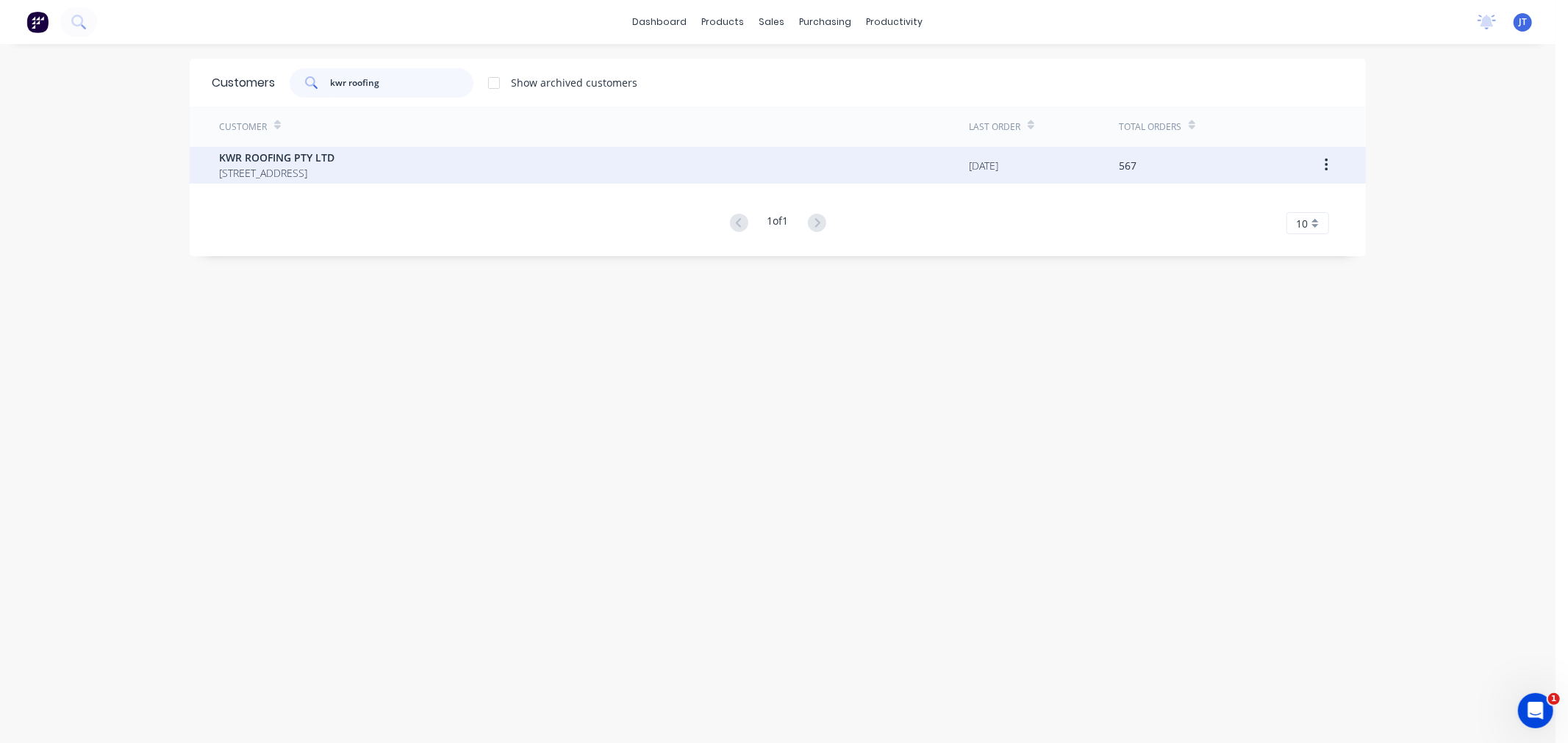
type input "kwr roofing"
click at [334, 166] on span "[STREET_ADDRESS]" at bounding box center [276, 173] width 115 height 15
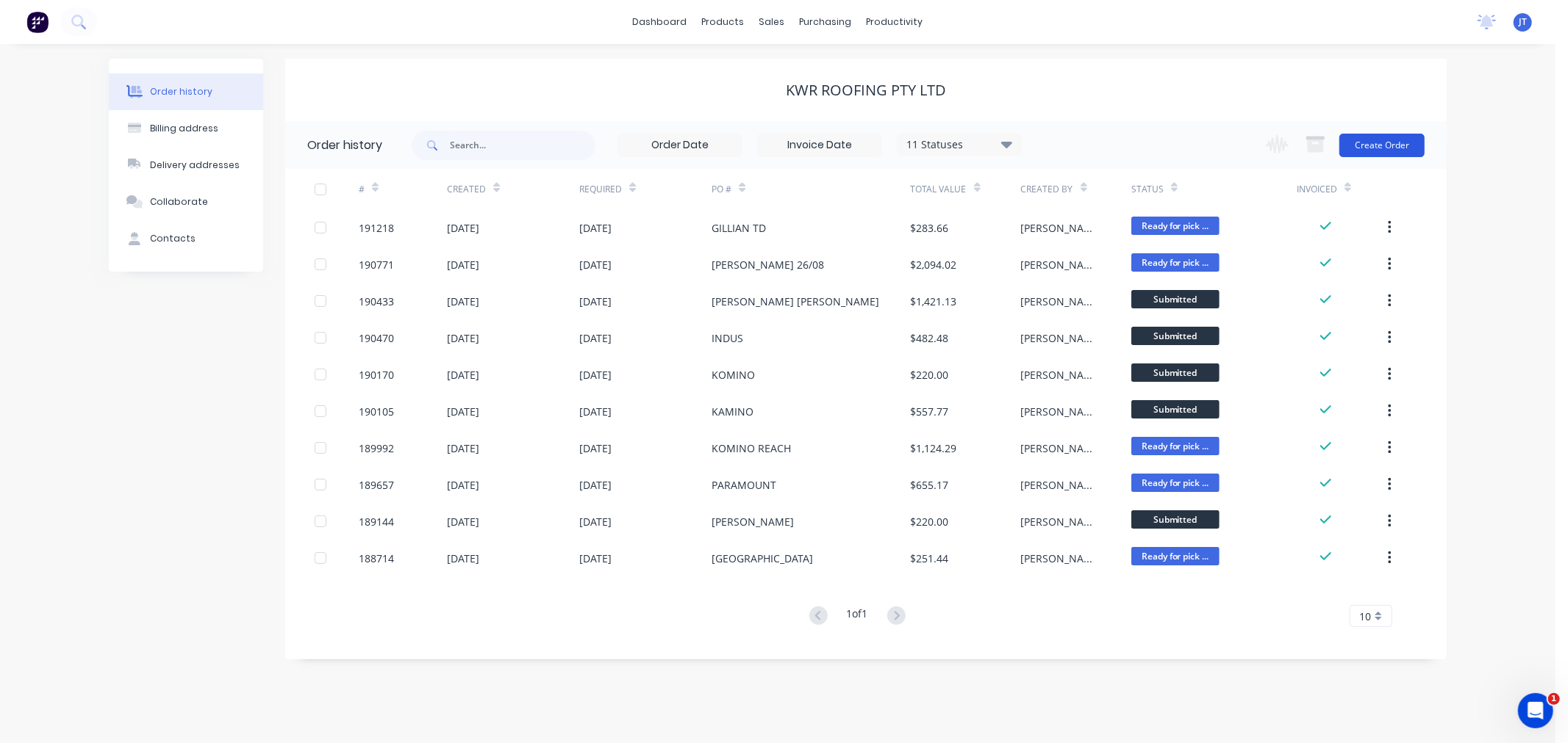
click at [1393, 153] on button "Create Order" at bounding box center [1381, 145] width 85 height 24
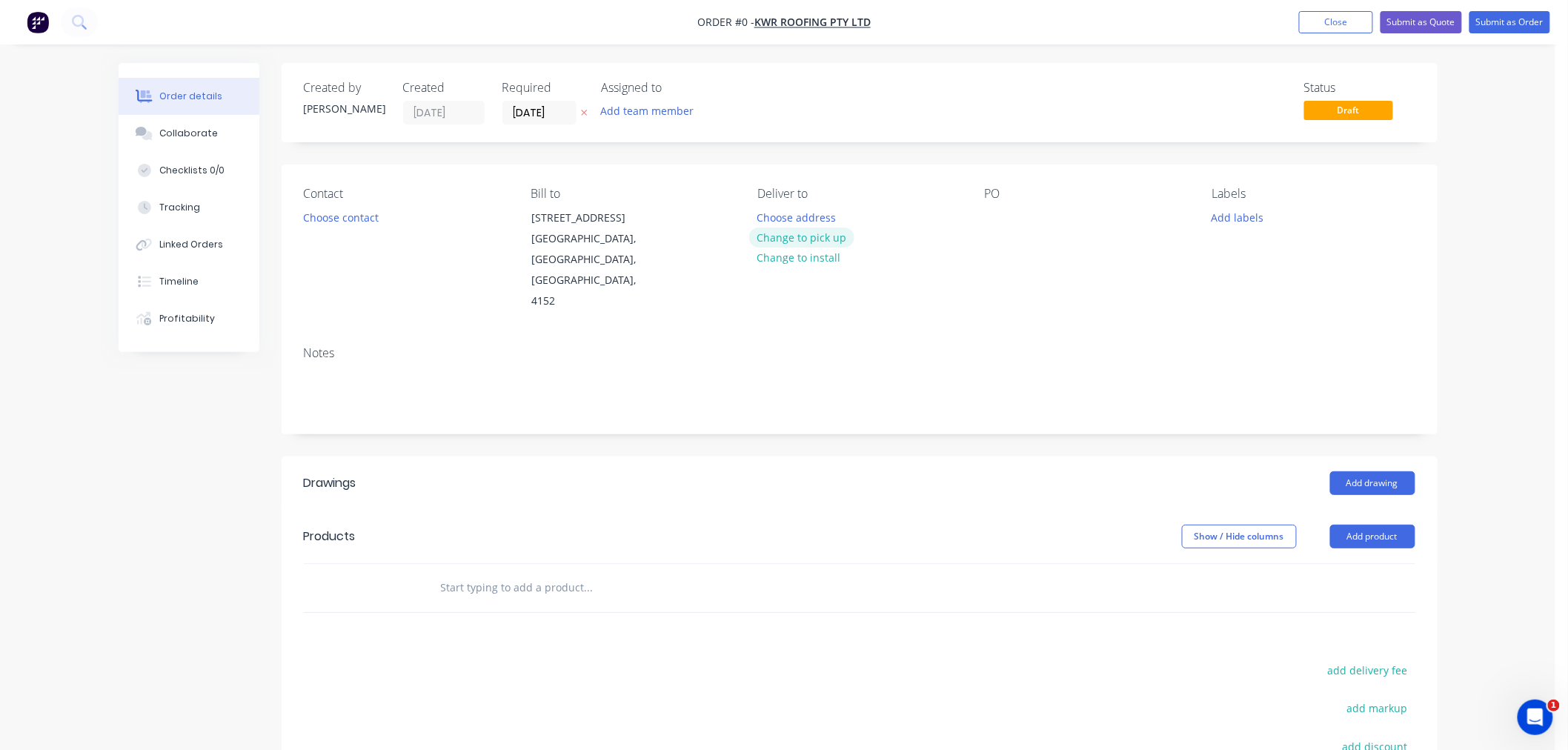
click at [804, 235] on button "Change to pick up" at bounding box center [802, 237] width 106 height 20
click at [774, 213] on div at bounding box center [769, 217] width 24 height 22
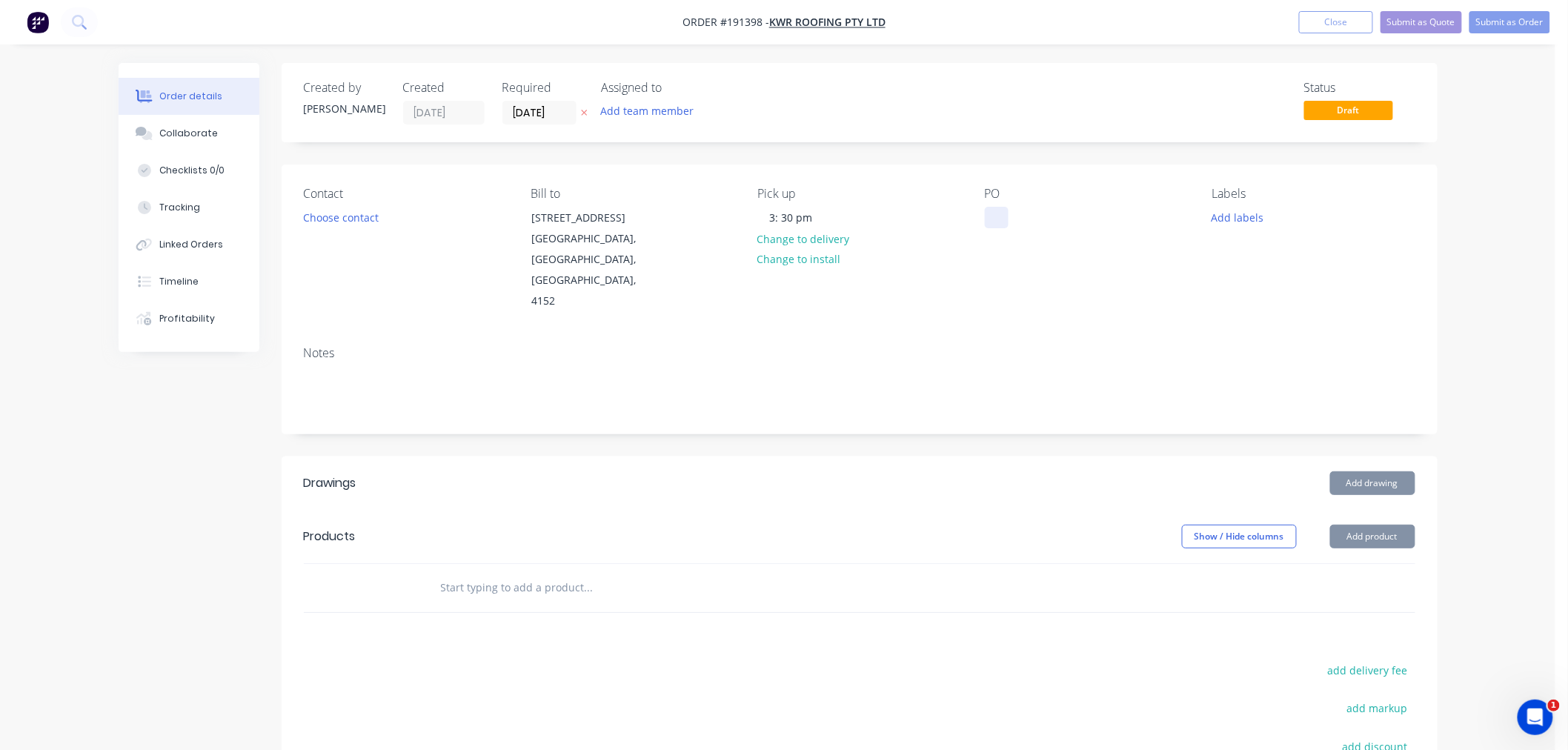
click at [997, 212] on div at bounding box center [996, 217] width 24 height 22
click at [1024, 154] on div "Created by [PERSON_NAME] Created [DATE] Required [DATE] Assigned to Add team me…" at bounding box center [859, 516] width 1156 height 906
click at [334, 217] on button "Choose contact" at bounding box center [341, 216] width 91 height 20
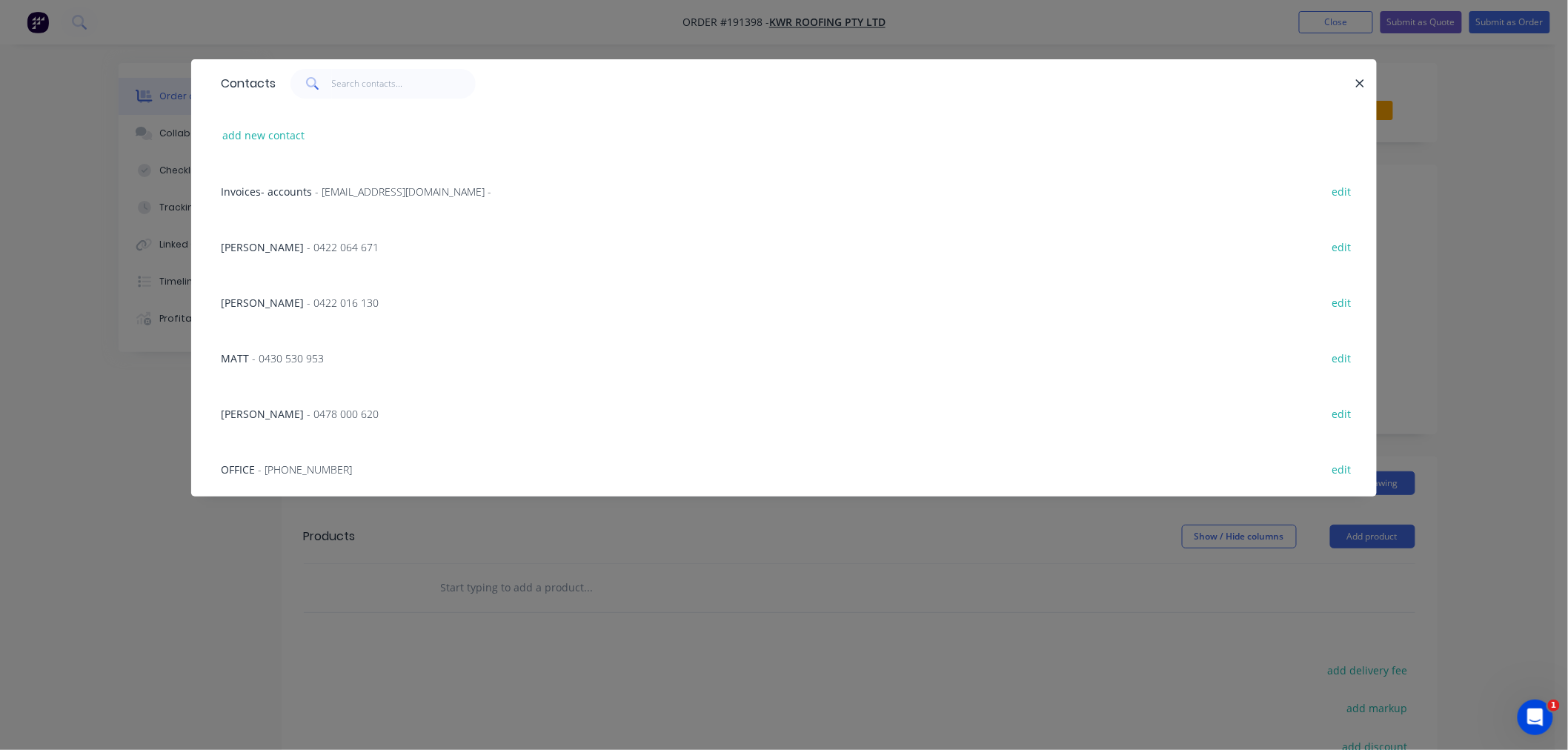
click at [307, 415] on span "- 0478 000 620" at bounding box center [343, 414] width 72 height 14
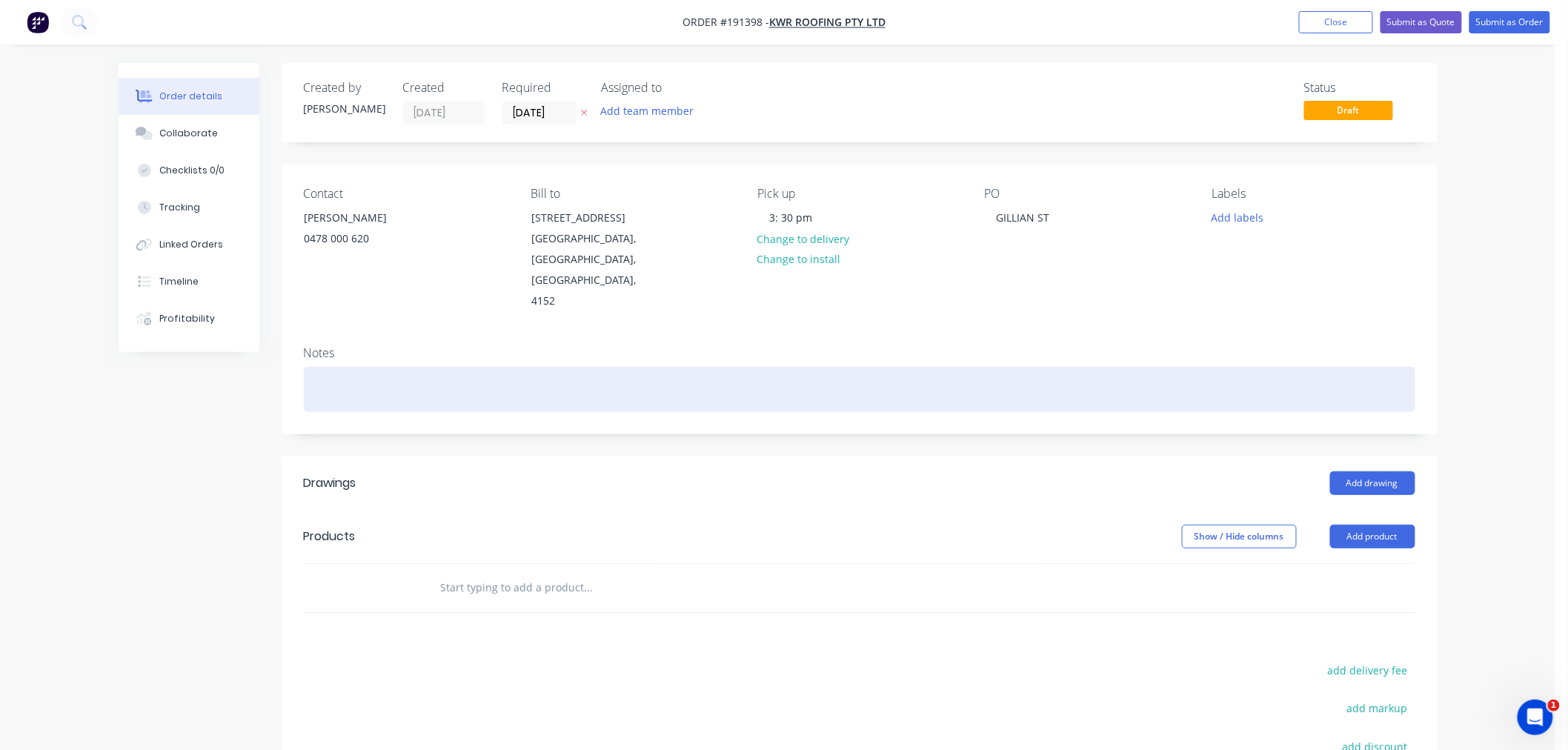
click at [418, 367] on div at bounding box center [859, 390] width 1112 height 46
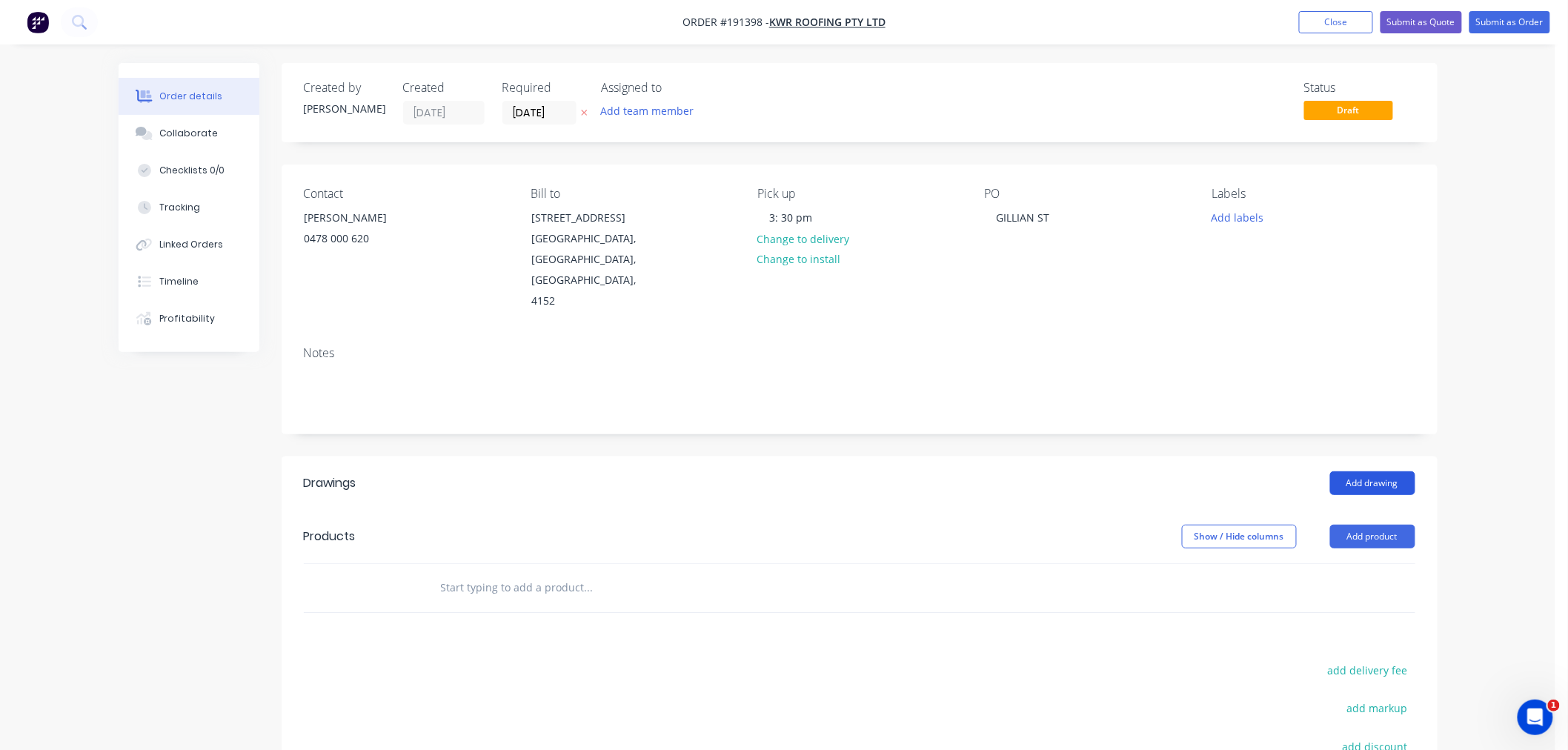
click at [1383, 471] on button "Add drawing" at bounding box center [1373, 483] width 86 height 24
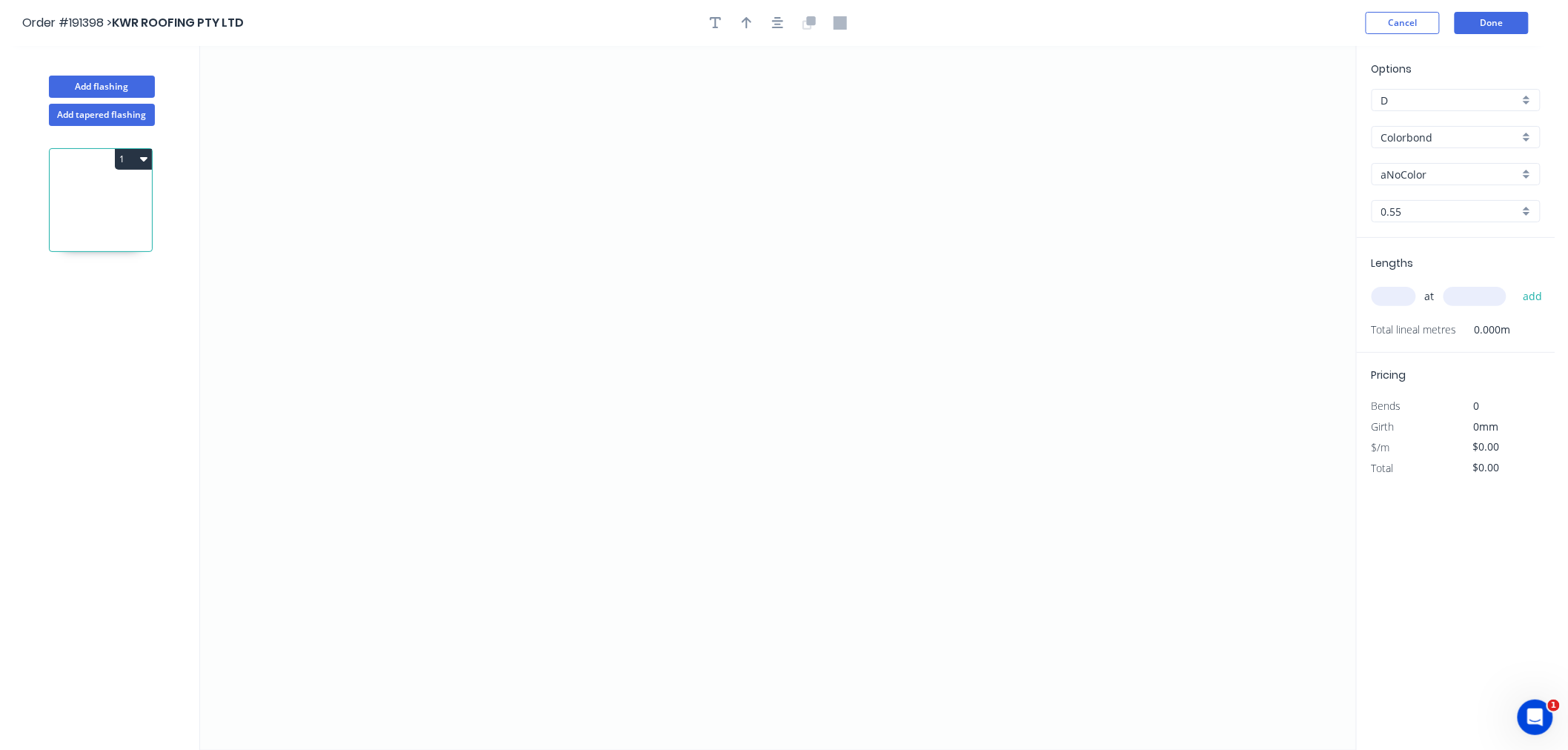
click at [1486, 180] on input "aNoColor" at bounding box center [1450, 174] width 138 height 15
click at [1490, 270] on div "Night Sky" at bounding box center [1457, 263] width 167 height 26
type input "Night Sky"
click at [1398, 300] on input "text" at bounding box center [1394, 296] width 45 height 19
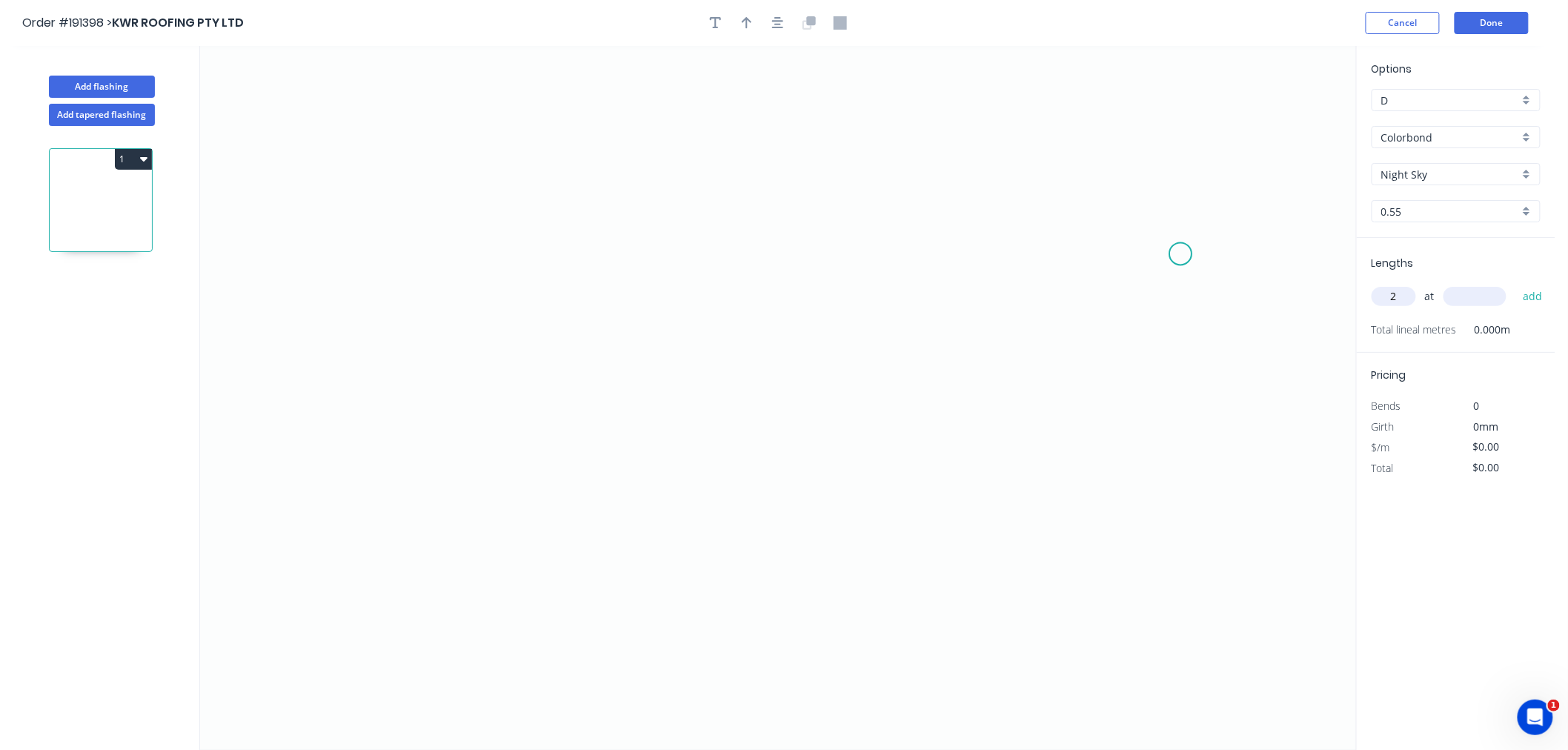
type input "2"
type input "4500"
click at [1516, 284] on button "add" at bounding box center [1533, 296] width 35 height 25
click at [720, 227] on icon "0" at bounding box center [777, 398] width 1156 height 704
click at [690, 143] on icon "0" at bounding box center [777, 398] width 1156 height 704
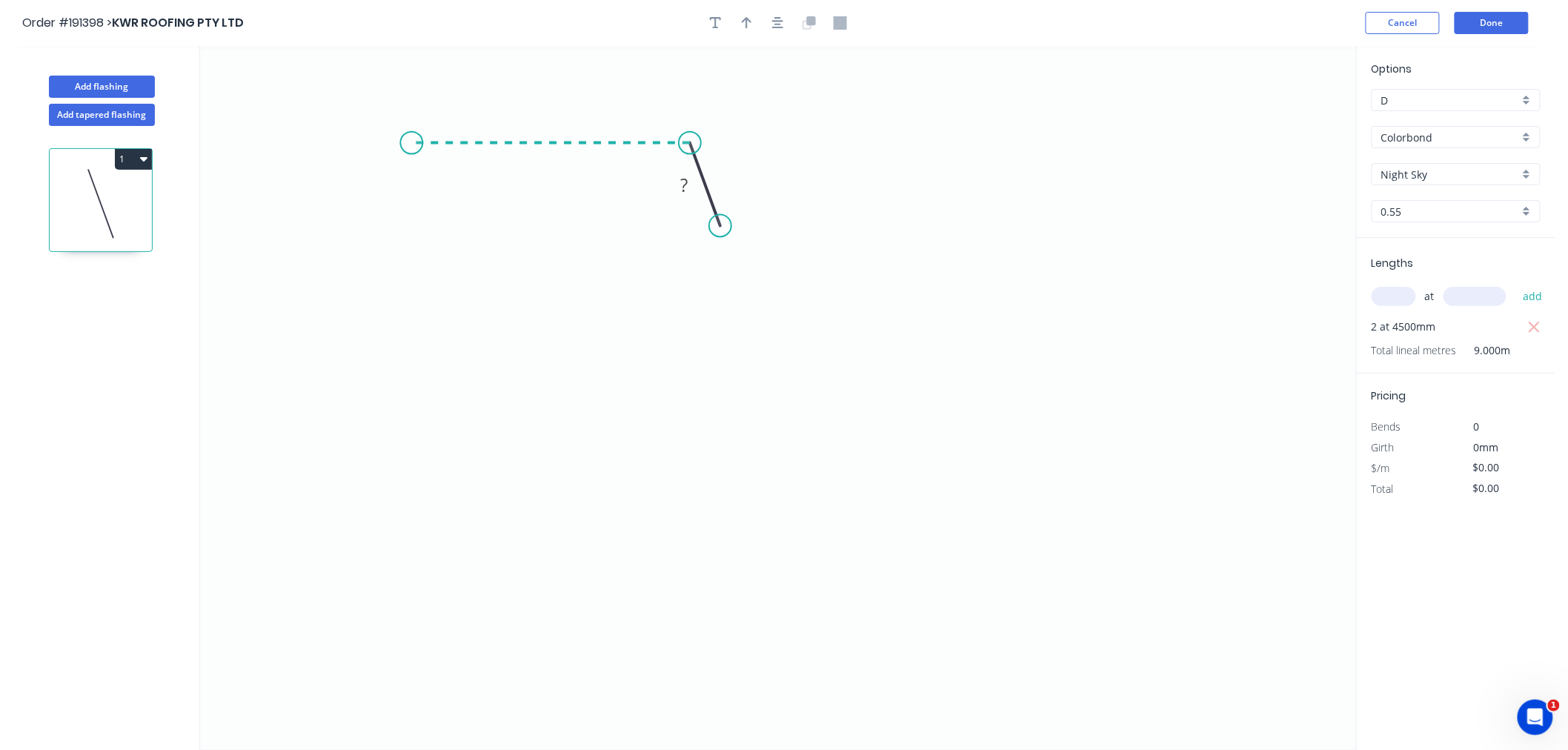
click at [411, 139] on icon "0 ?" at bounding box center [777, 398] width 1156 height 704
click at [397, 374] on icon "0 ? ? ? º" at bounding box center [777, 398] width 1156 height 704
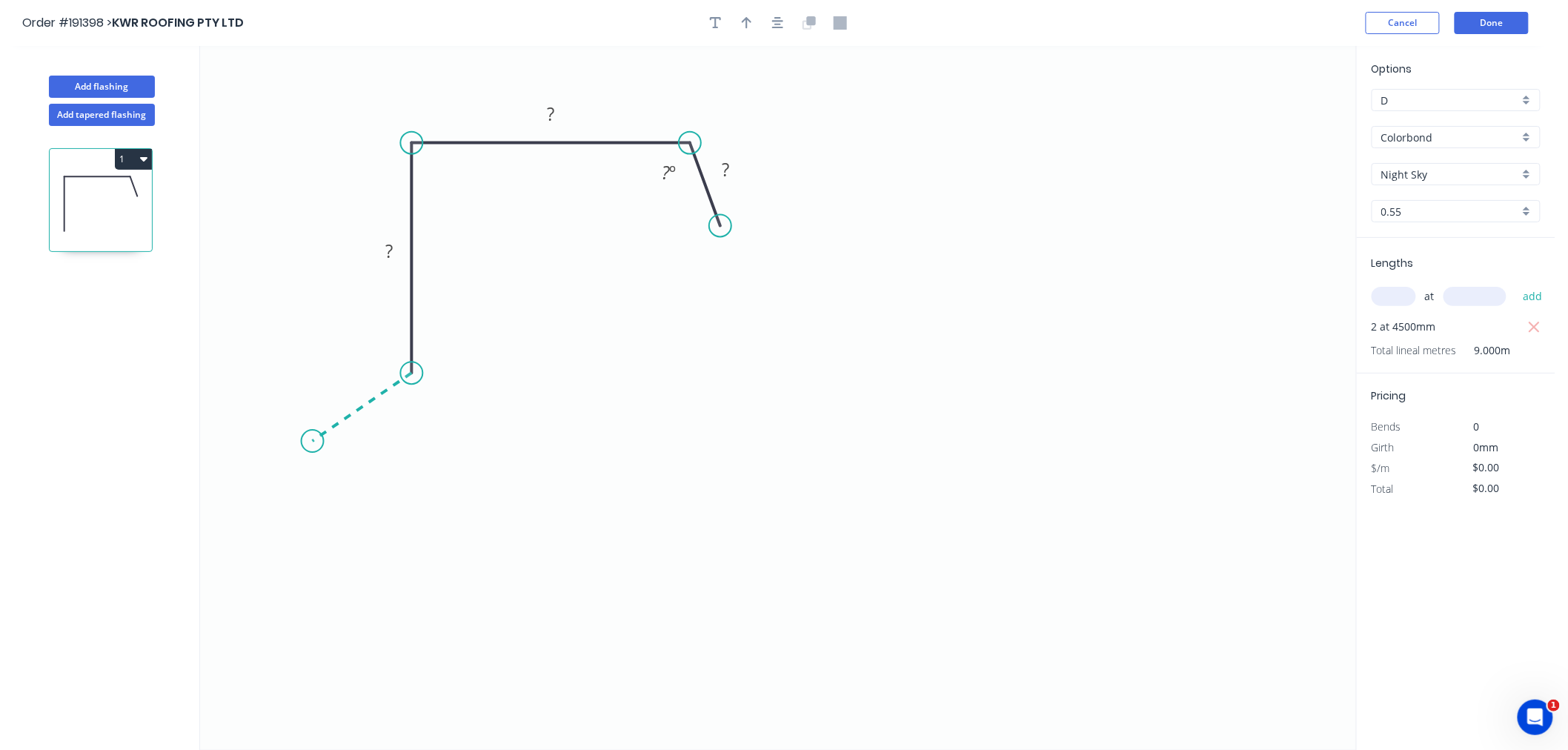
click at [312, 442] on icon "0 ? ? ? ? º" at bounding box center [777, 398] width 1156 height 704
click at [386, 537] on icon "0 ? ? ? ? ? º ? º" at bounding box center [777, 398] width 1156 height 704
click at [781, 29] on icon "button" at bounding box center [778, 23] width 11 height 13
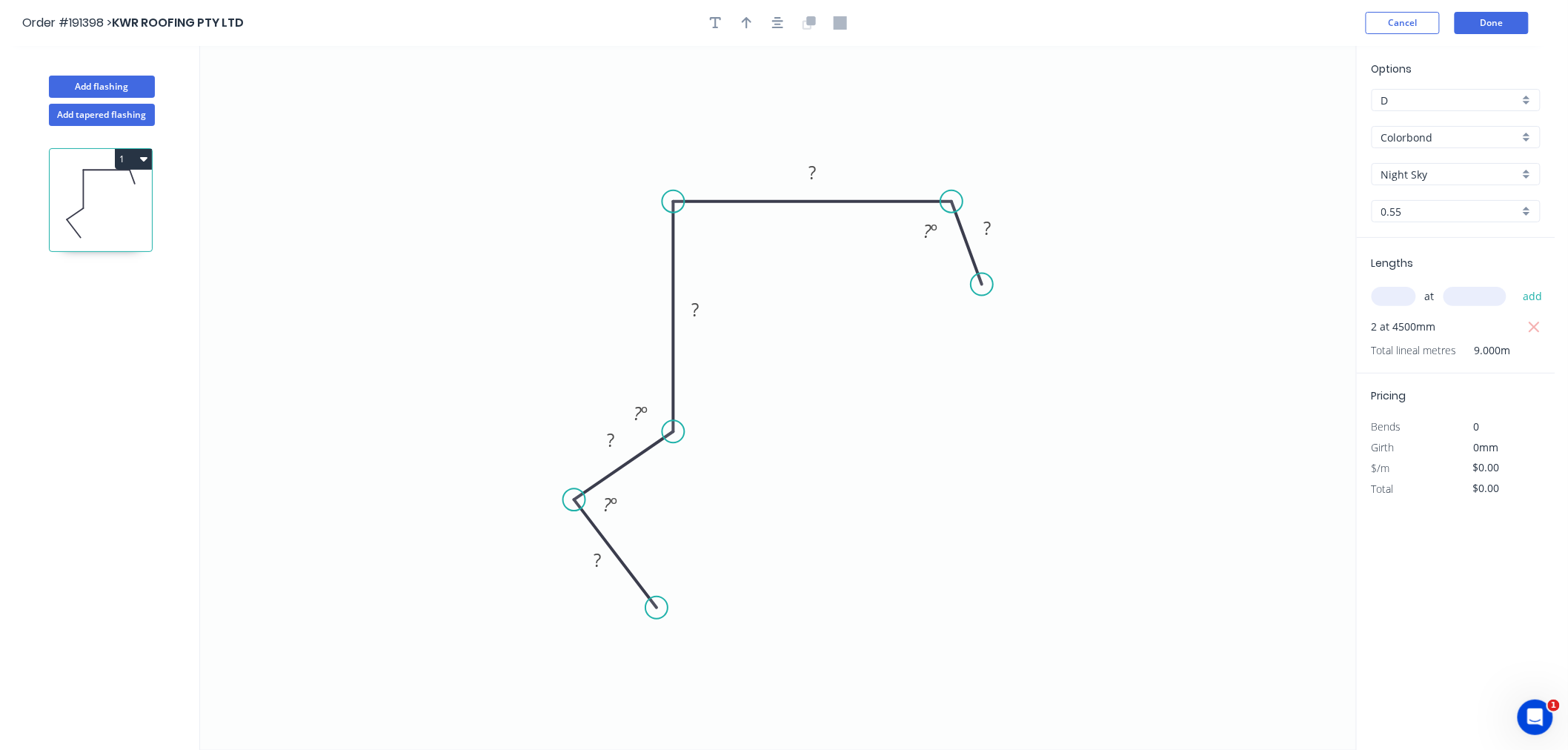
drag, startPoint x: 645, startPoint y: 596, endPoint x: 657, endPoint y: 609, distance: 17.7
click at [657, 609] on circle at bounding box center [657, 607] width 22 height 22
click at [647, 556] on div "Hide angle" at bounding box center [686, 560] width 149 height 30
click at [665, 464] on div "Hide angle" at bounding box center [724, 464] width 149 height 30
drag, startPoint x: 572, startPoint y: 501, endPoint x: 552, endPoint y: 504, distance: 20.2
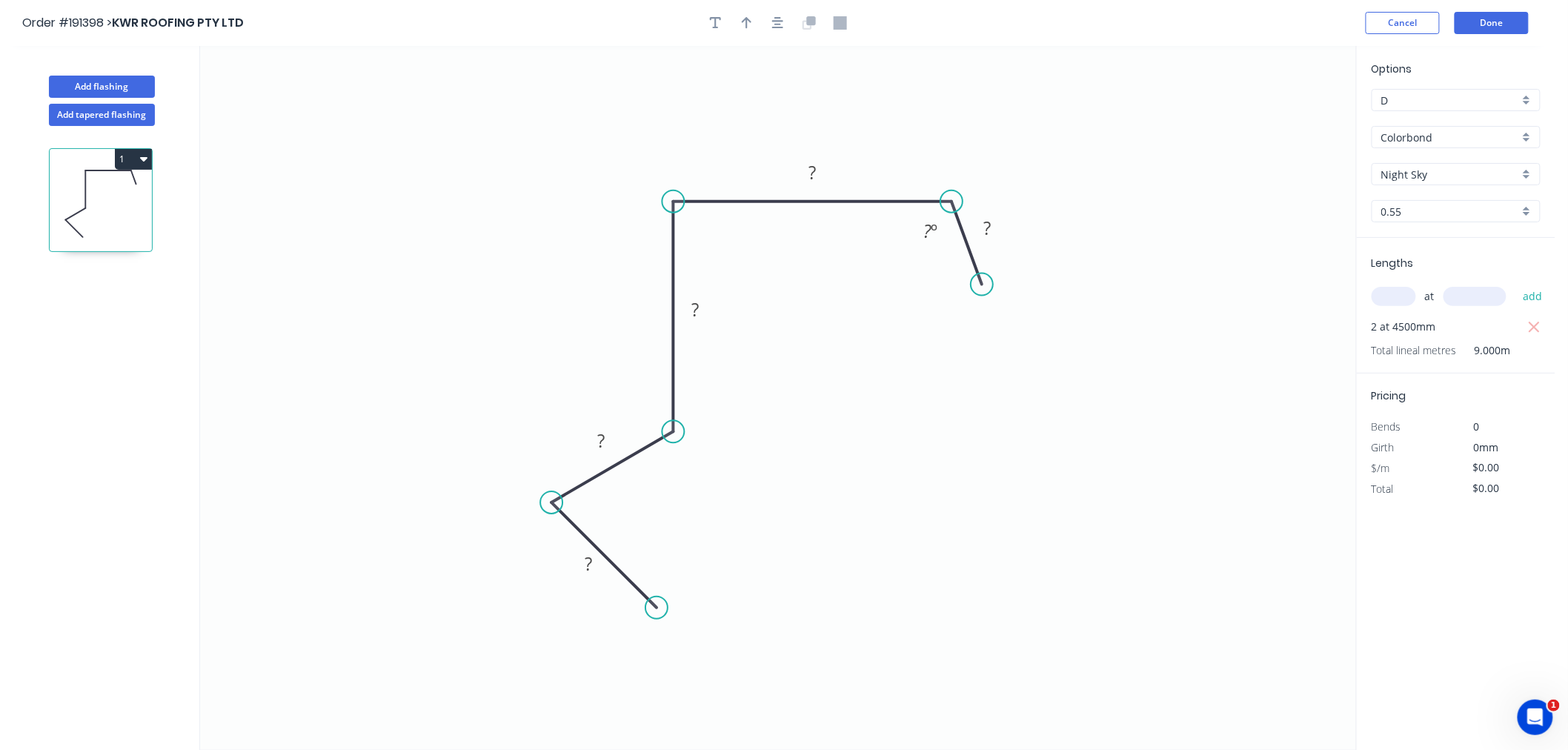
click at [552, 504] on circle at bounding box center [551, 503] width 22 height 22
click at [654, 608] on circle at bounding box center [653, 604] width 22 height 22
click at [775, 28] on button "button" at bounding box center [777, 22] width 22 height 22
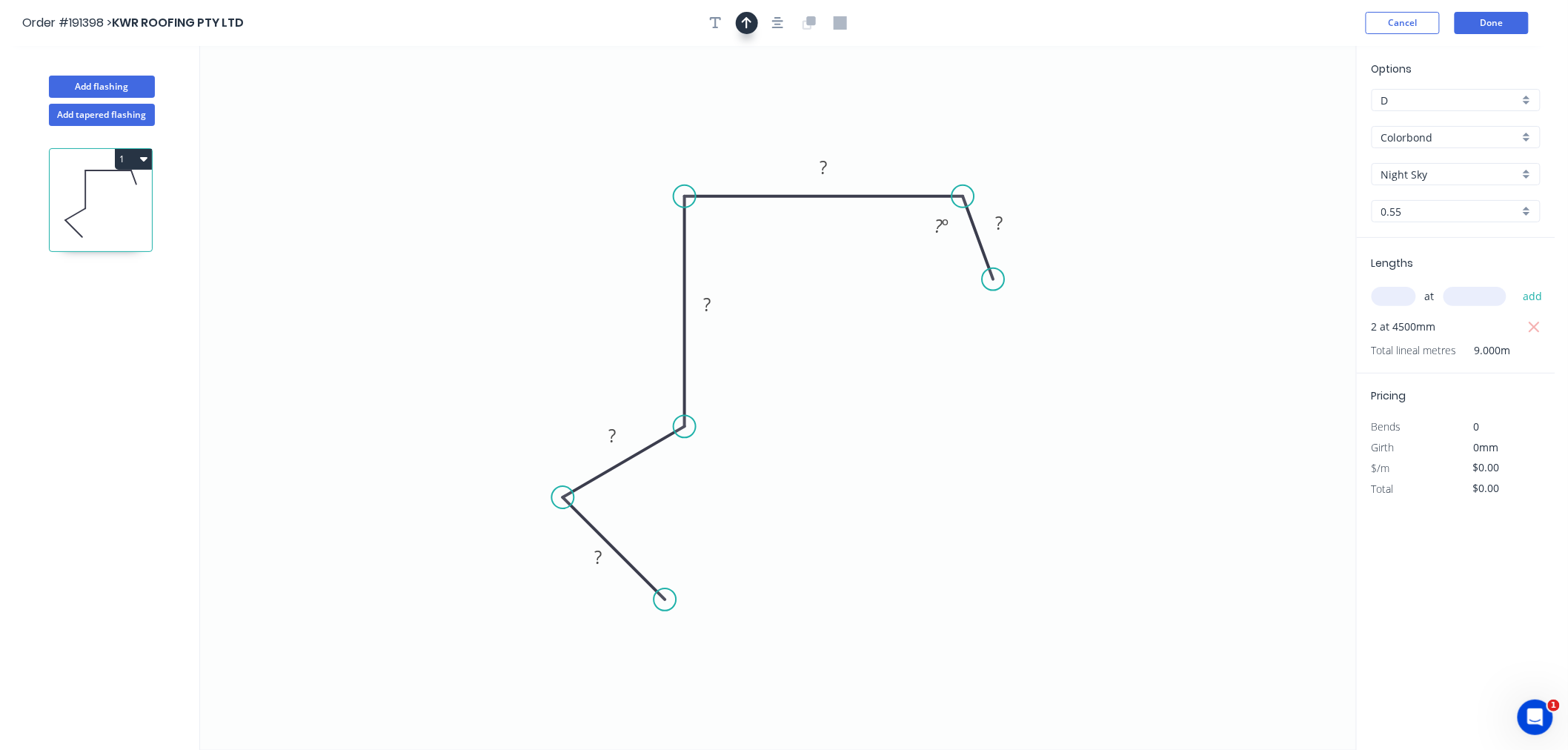
click at [751, 26] on icon "button" at bounding box center [747, 23] width 10 height 13
drag, startPoint x: 883, startPoint y: 139, endPoint x: 761, endPoint y: 144, distance: 122.1
click at [761, 144] on icon at bounding box center [761, 127] width 13 height 48
drag, startPoint x: 761, startPoint y: 144, endPoint x: 893, endPoint y: 139, distance: 132.1
click at [893, 139] on icon at bounding box center [893, 123] width 13 height 48
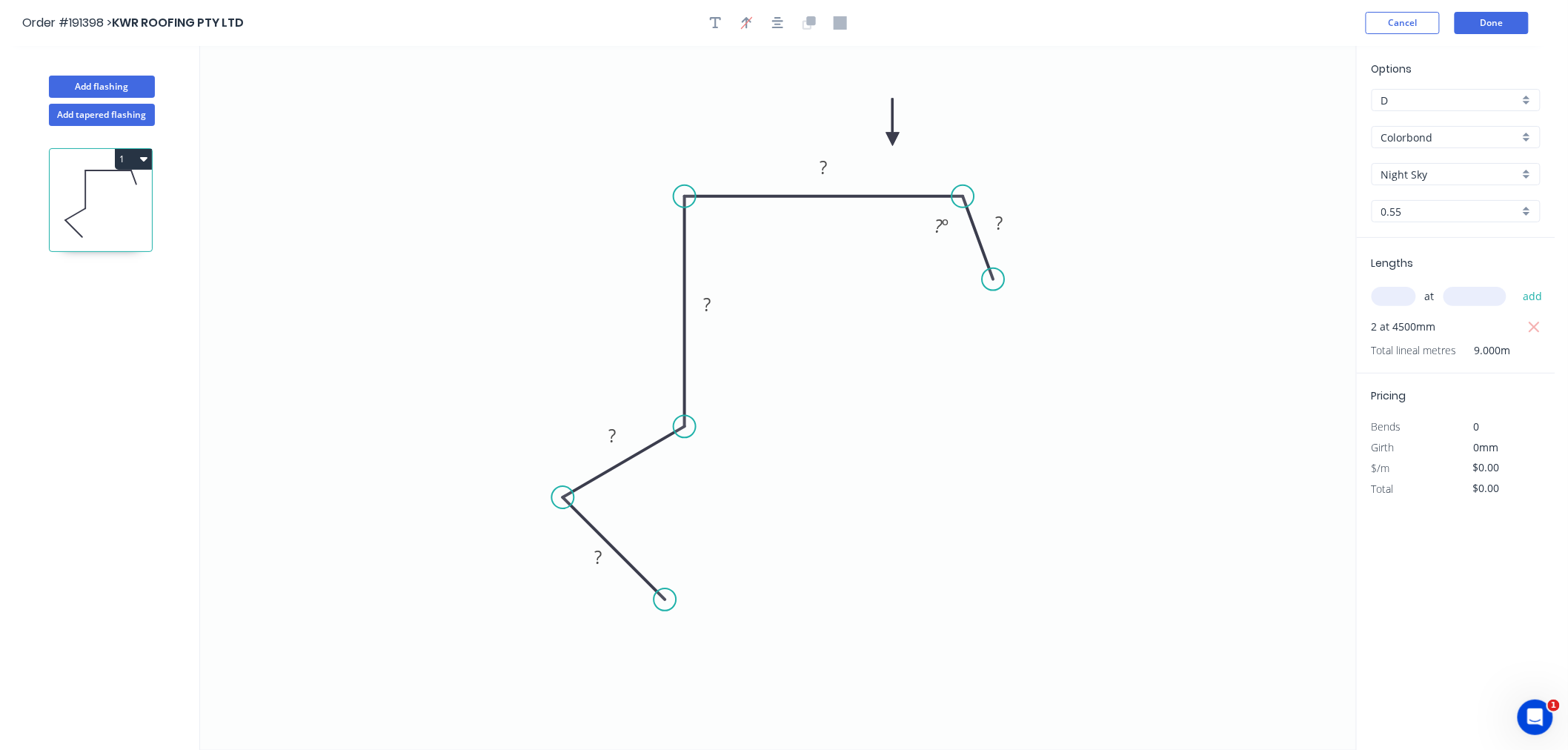
click at [893, 139] on icon at bounding box center [893, 123] width 13 height 48
click at [598, 567] on tspan "?" at bounding box center [598, 558] width 8 height 25
click at [897, 468] on icon "0 15 15 120 320 25 135 º" at bounding box center [777, 398] width 1156 height 704
type input "$18.13"
type input "$163.17"
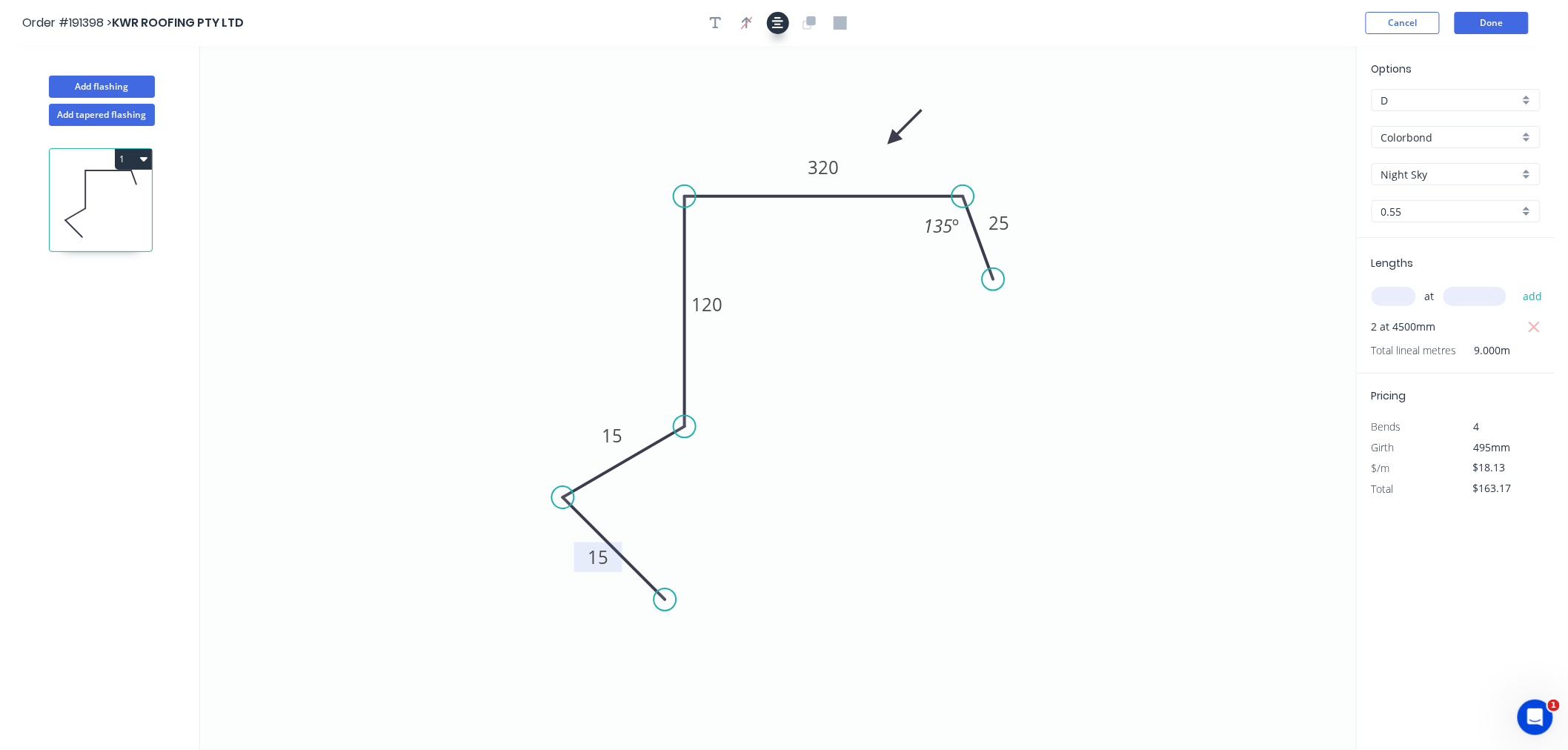
click at [781, 24] on icon "button" at bounding box center [778, 23] width 11 height 13
drag, startPoint x: 993, startPoint y: 279, endPoint x: 1011, endPoint y: 275, distance: 18.4
click at [1012, 275] on circle at bounding box center [1012, 275] width 22 height 22
click at [988, 280] on div "Hide angle" at bounding box center [1030, 280] width 149 height 30
drag, startPoint x: 1018, startPoint y: 275, endPoint x: 1029, endPoint y: 270, distance: 12.1
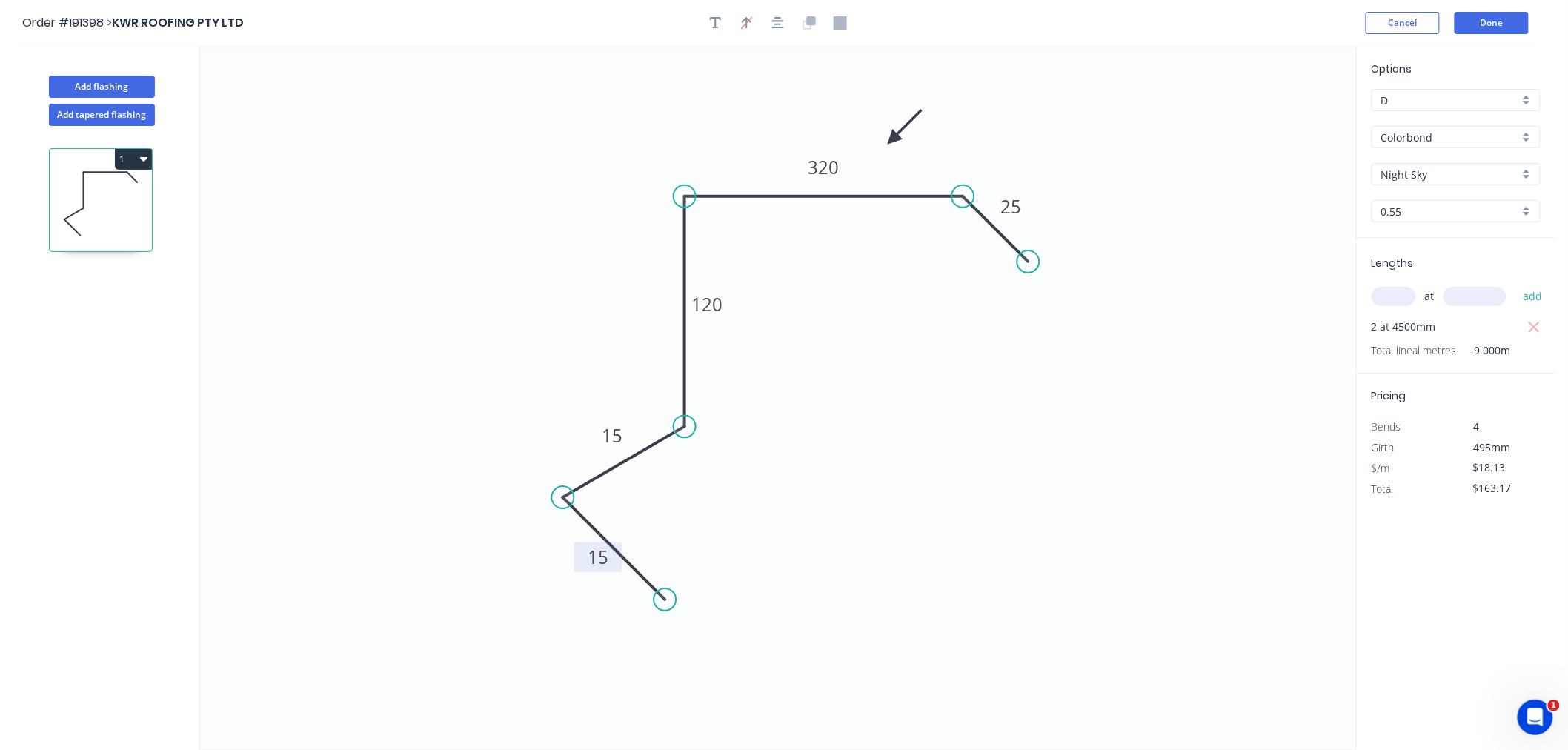
click at [1029, 270] on circle at bounding box center [1029, 261] width 22 height 22
click at [982, 252] on div "Show angle" at bounding box center [1039, 248] width 149 height 30
click at [1034, 260] on circle at bounding box center [1033, 266] width 22 height 22
click at [974, 276] on div "Hide angle" at bounding box center [1018, 276] width 149 height 30
drag, startPoint x: 1139, startPoint y: 117, endPoint x: 1276, endPoint y: 61, distance: 148.0
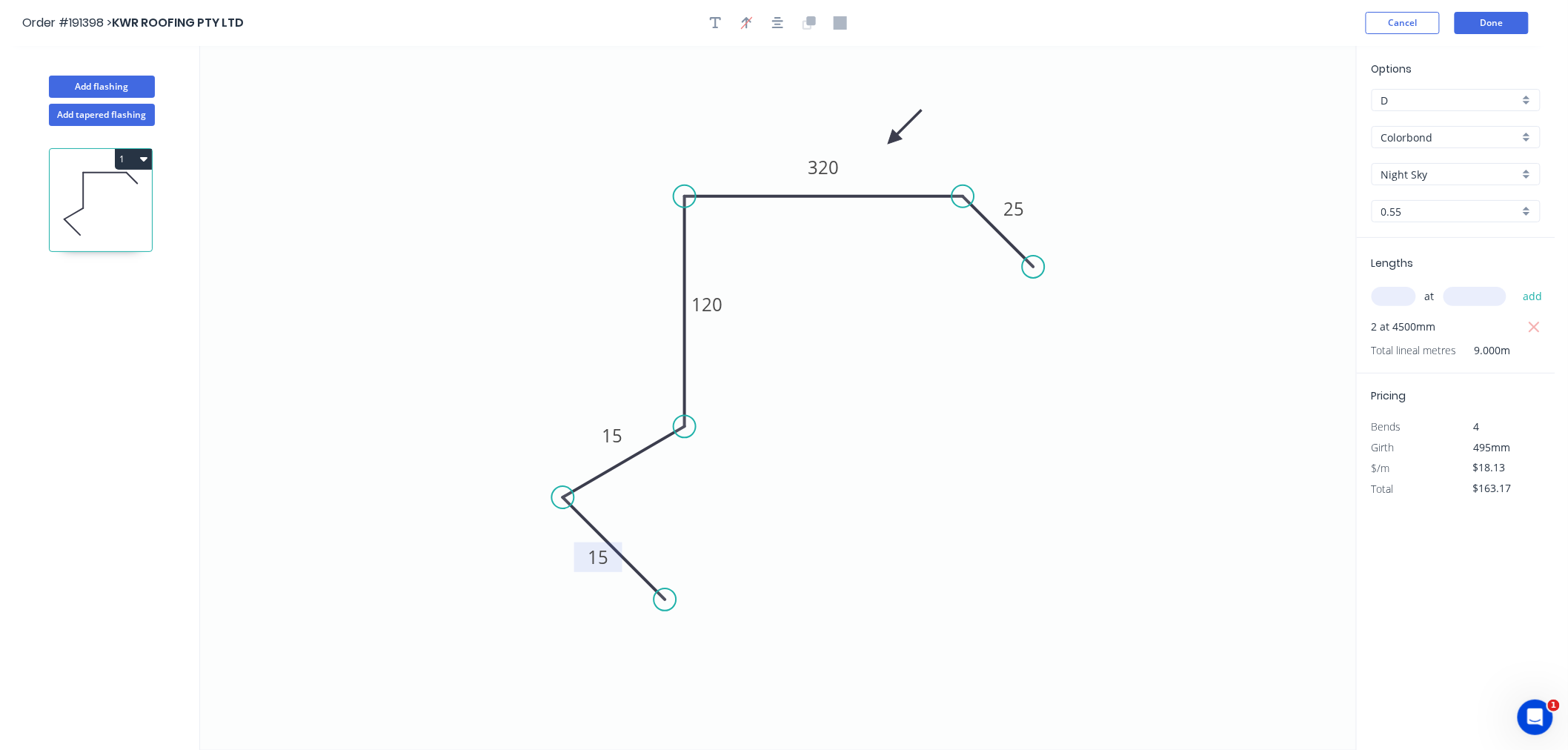
click at [1139, 119] on icon "0 15 15 120 320 25" at bounding box center [777, 398] width 1156 height 704
click at [1511, 25] on button "Done" at bounding box center [1492, 22] width 74 height 22
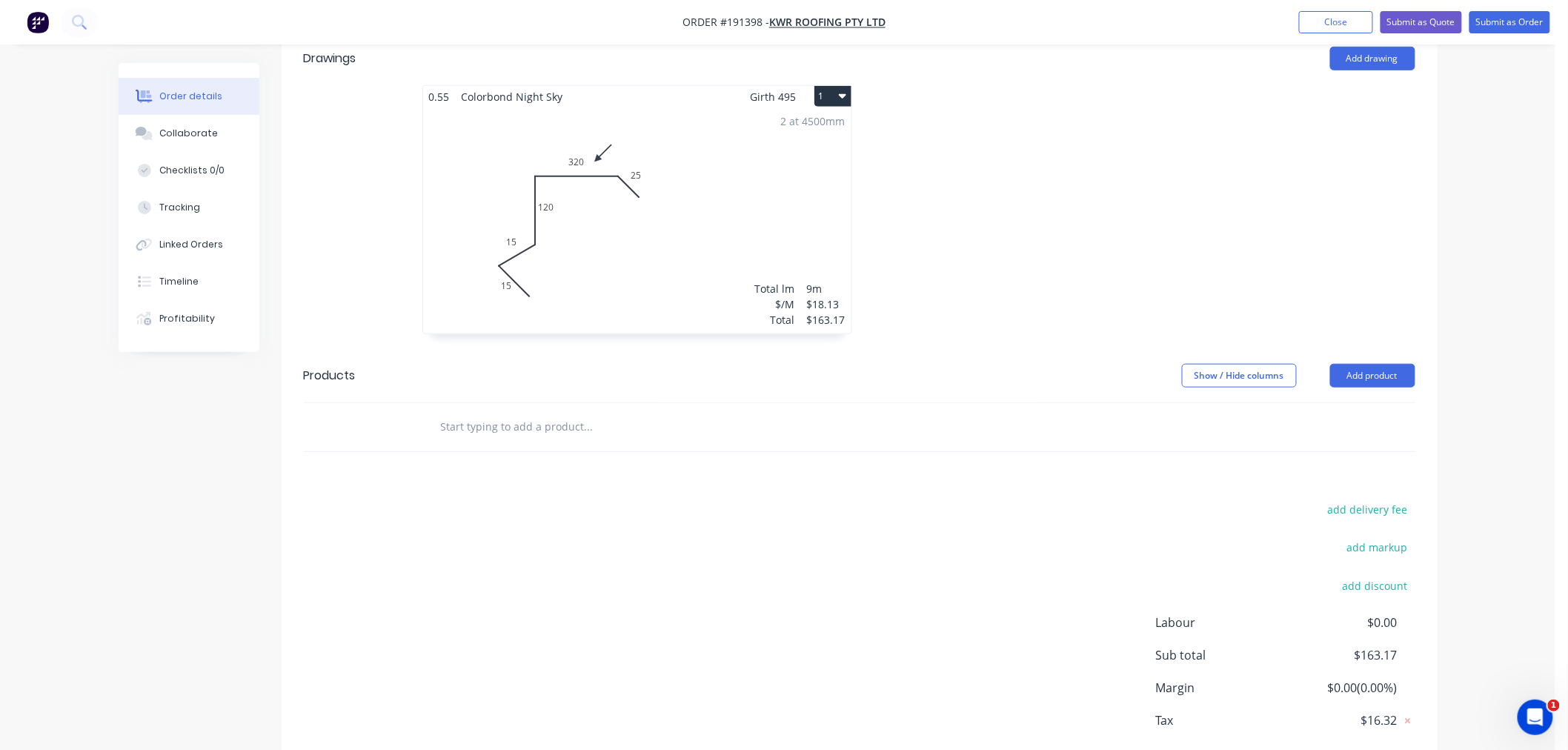
scroll to position [464, 0]
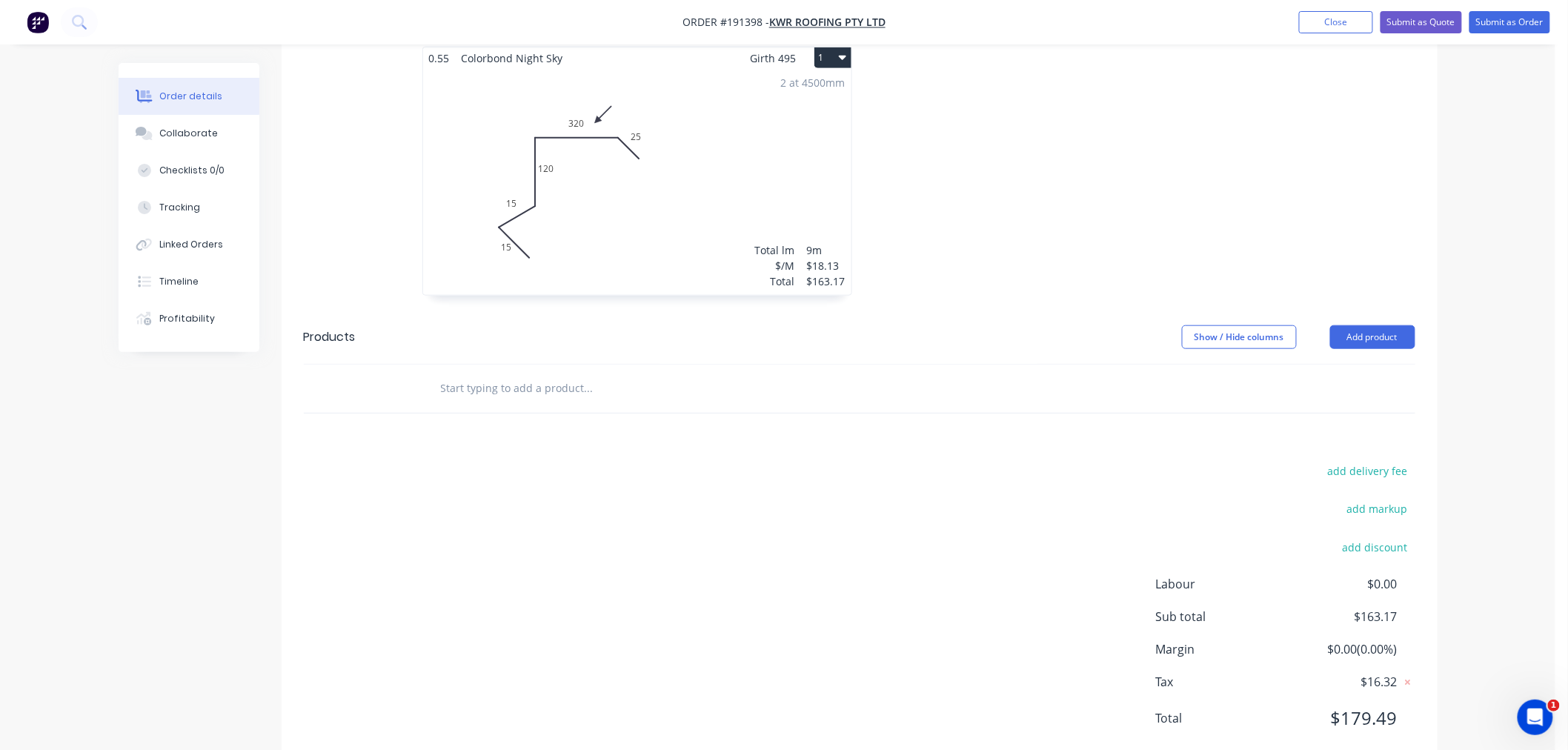
click at [1512, 458] on div "Order details Collaborate Checklists 0/0 Tracking Linked Orders Timeline Profit…" at bounding box center [777, 164] width 1556 height 1255
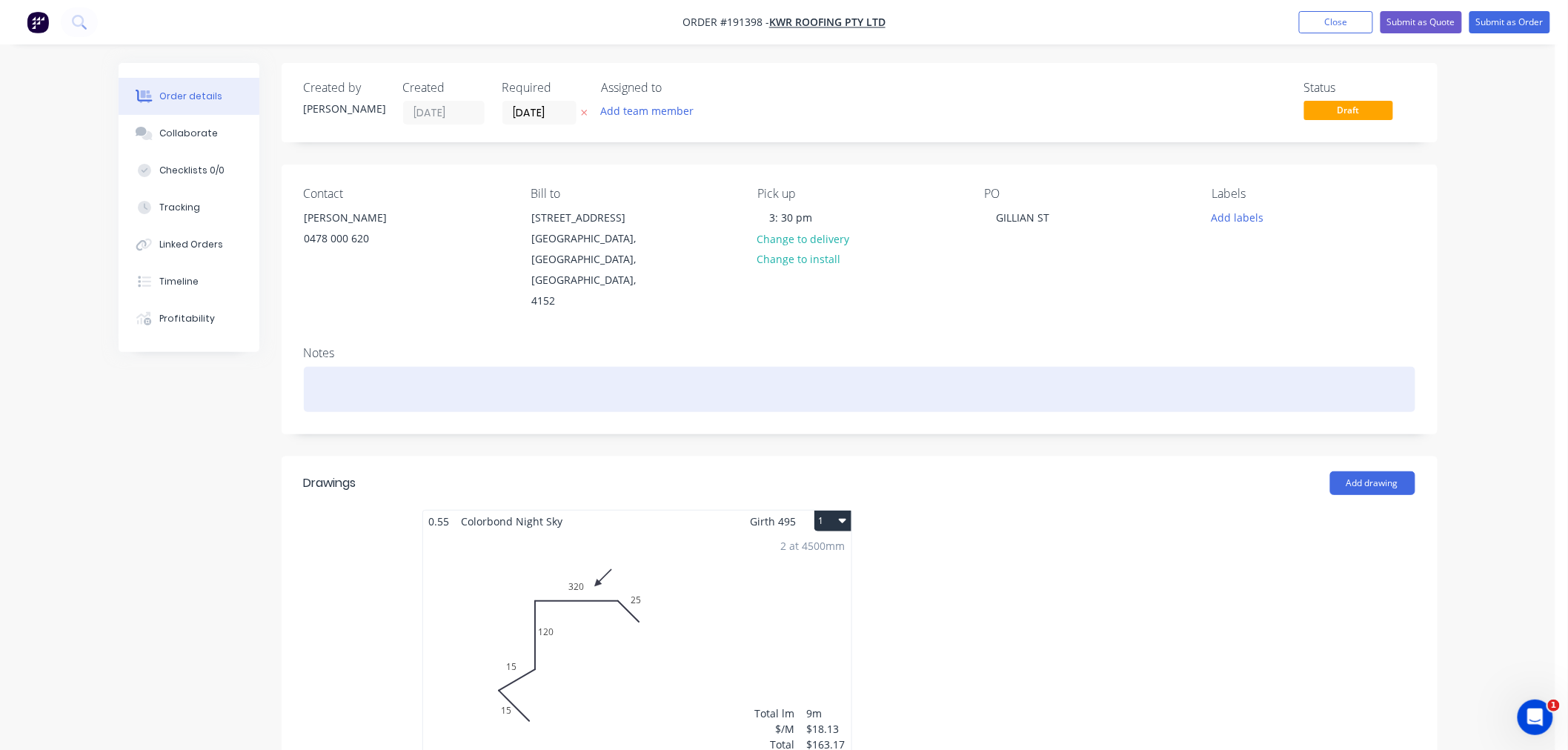
click at [877, 367] on div at bounding box center [859, 390] width 1112 height 46
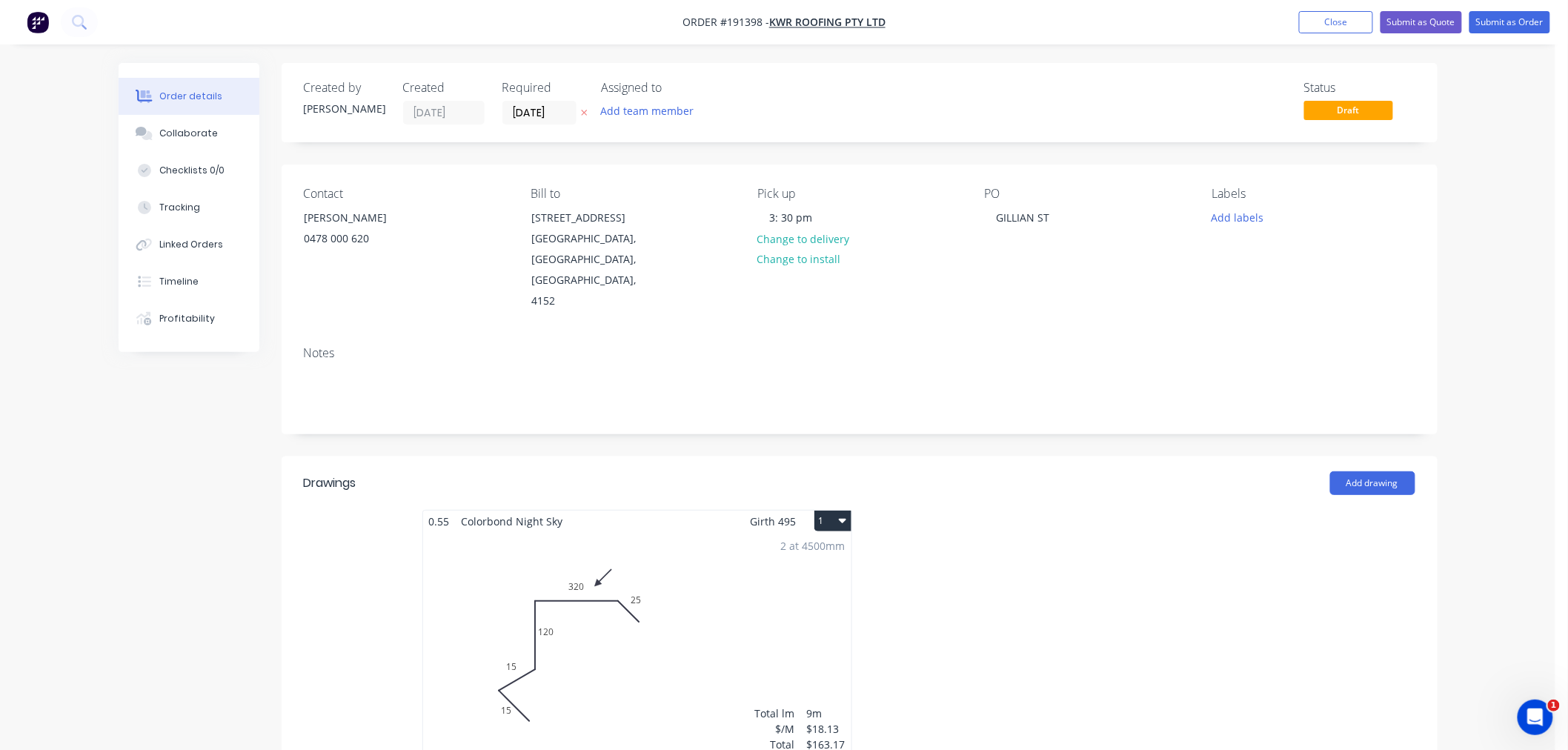
click at [836, 511] on button "1" at bounding box center [833, 522] width 37 height 21
click at [833, 546] on div "Use larger box size" at bounding box center [781, 557] width 114 height 22
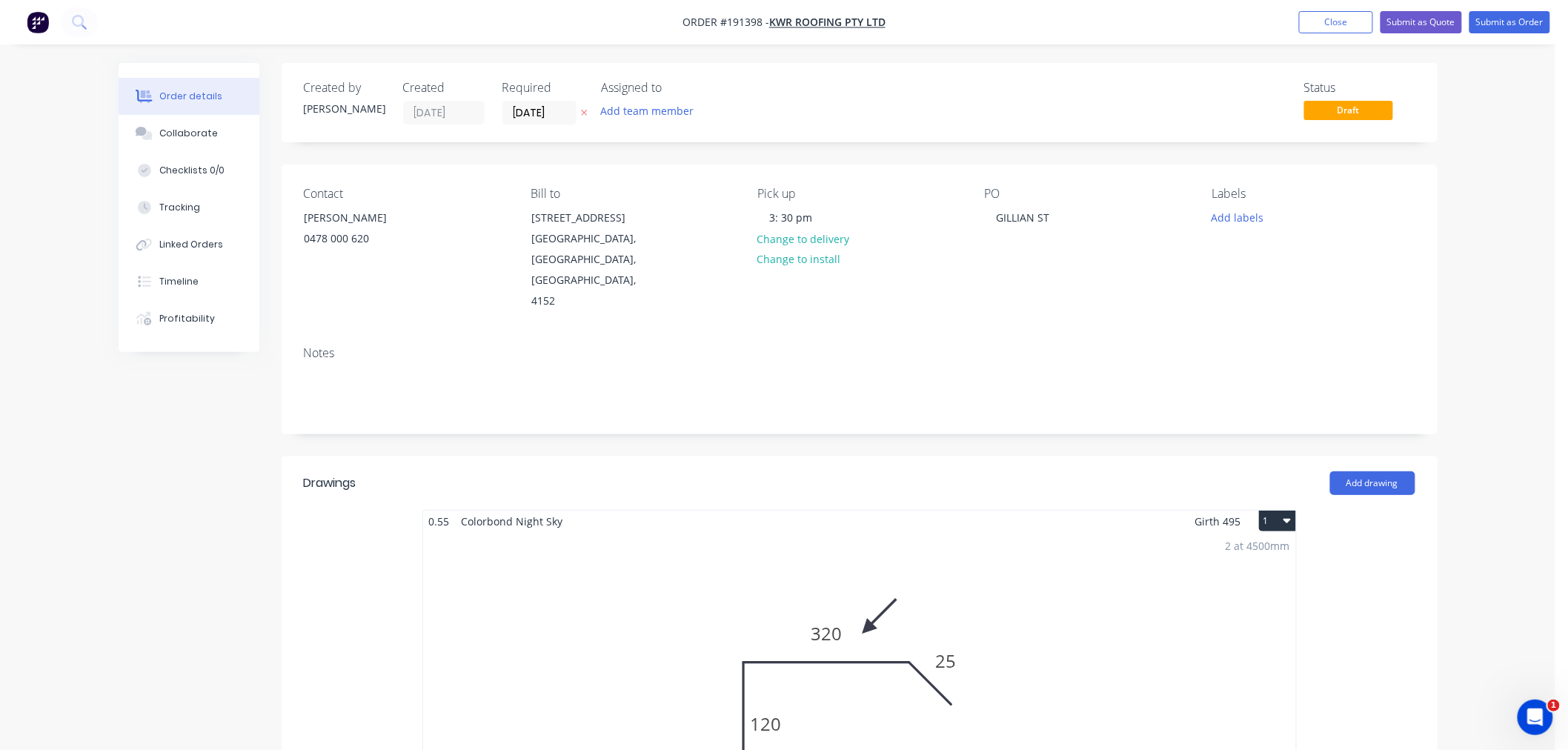
click at [1508, 264] on div "Order details Collaborate Checklists 0/0 Tracking Linked Orders Timeline Profit…" at bounding box center [777, 748] width 1556 height 1496
click at [1527, 22] on button "Submit as Order" at bounding box center [1510, 22] width 81 height 22
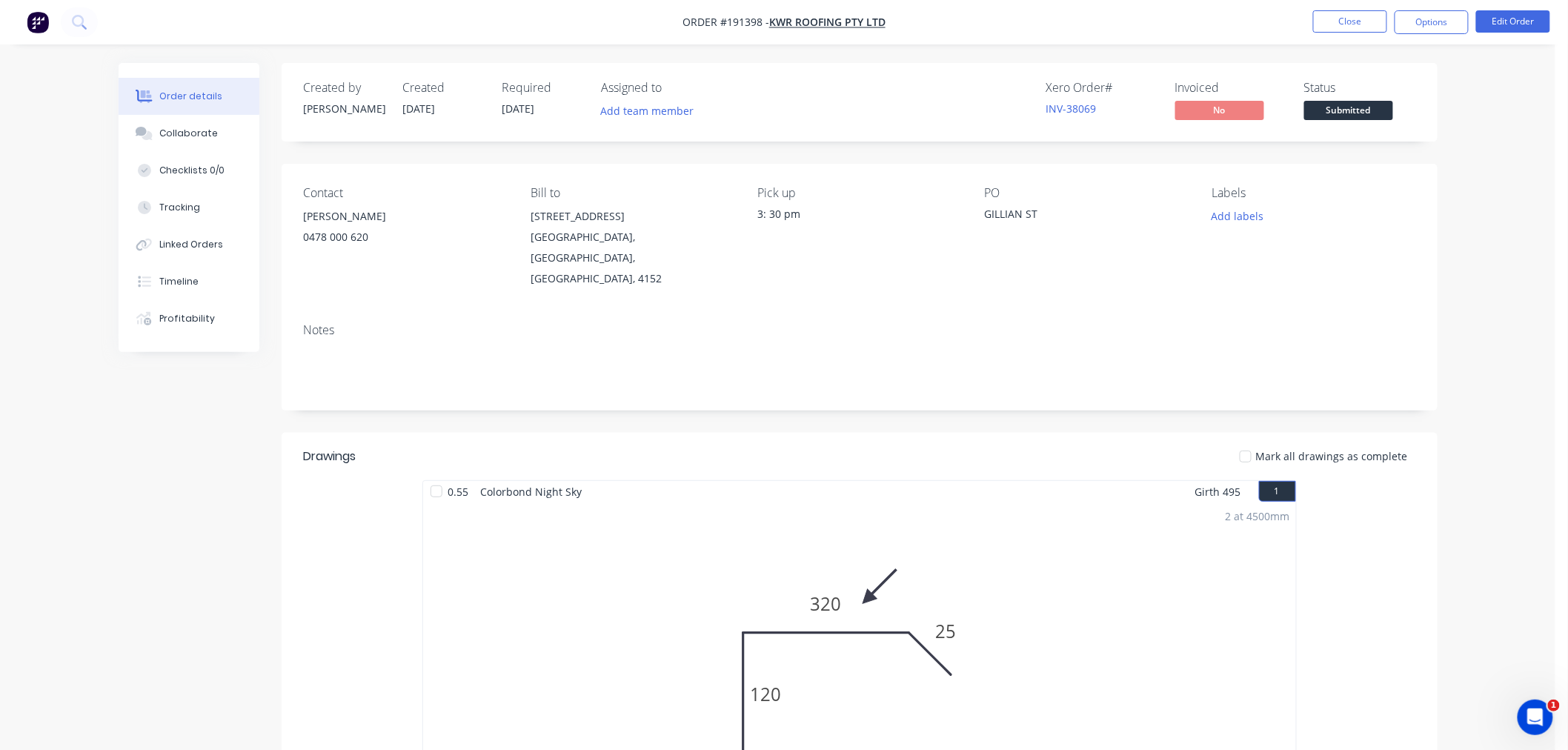
drag, startPoint x: 1495, startPoint y: 250, endPoint x: 1485, endPoint y: 252, distance: 10.2
click at [1496, 253] on div "Order details Collaborate Checklists 0/0 Tracking Linked Orders Timeline Profit…" at bounding box center [777, 624] width 1556 height 1250
click at [1446, 25] on button "Options" at bounding box center [1432, 22] width 74 height 24
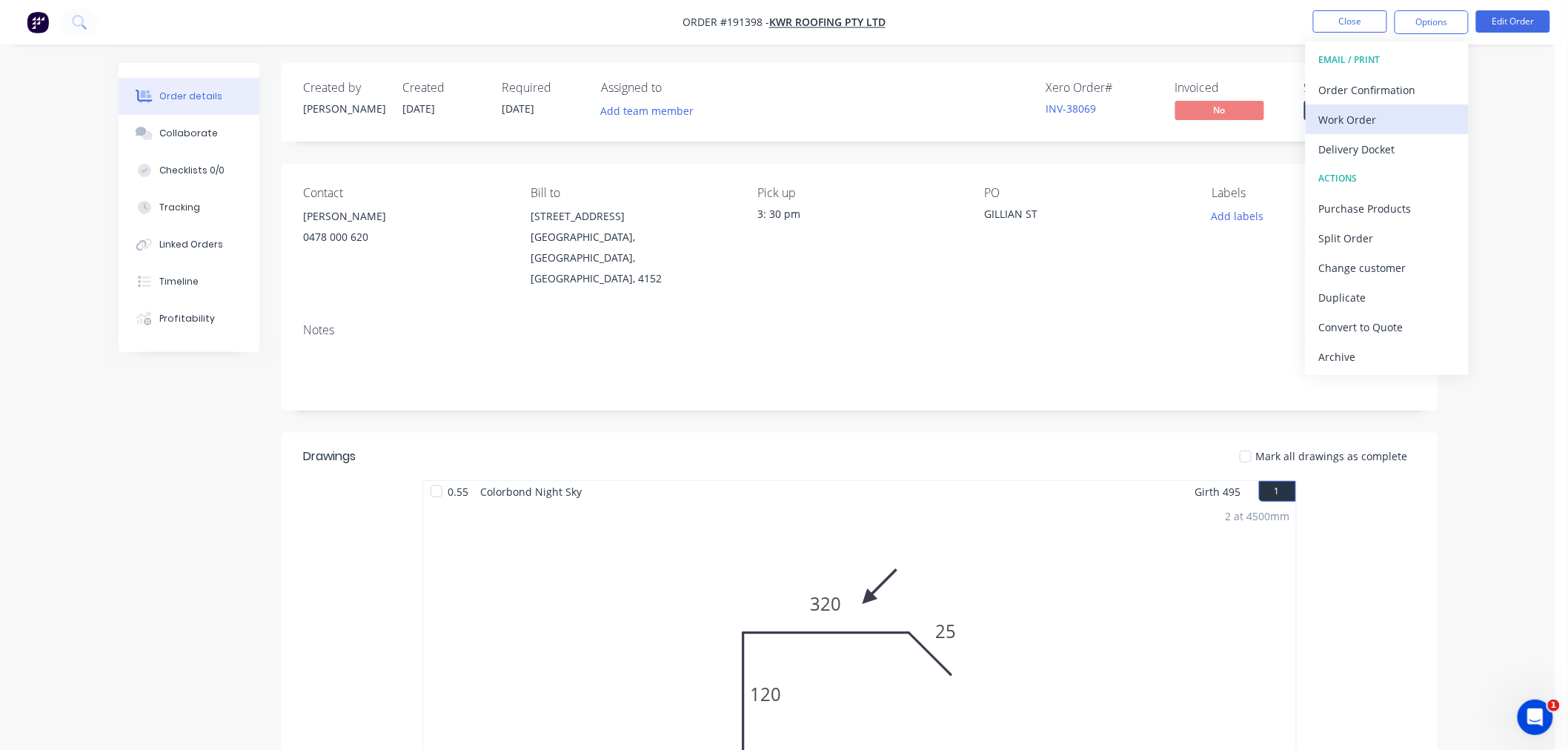
click at [1388, 125] on div "Work Order" at bounding box center [1387, 120] width 136 height 22
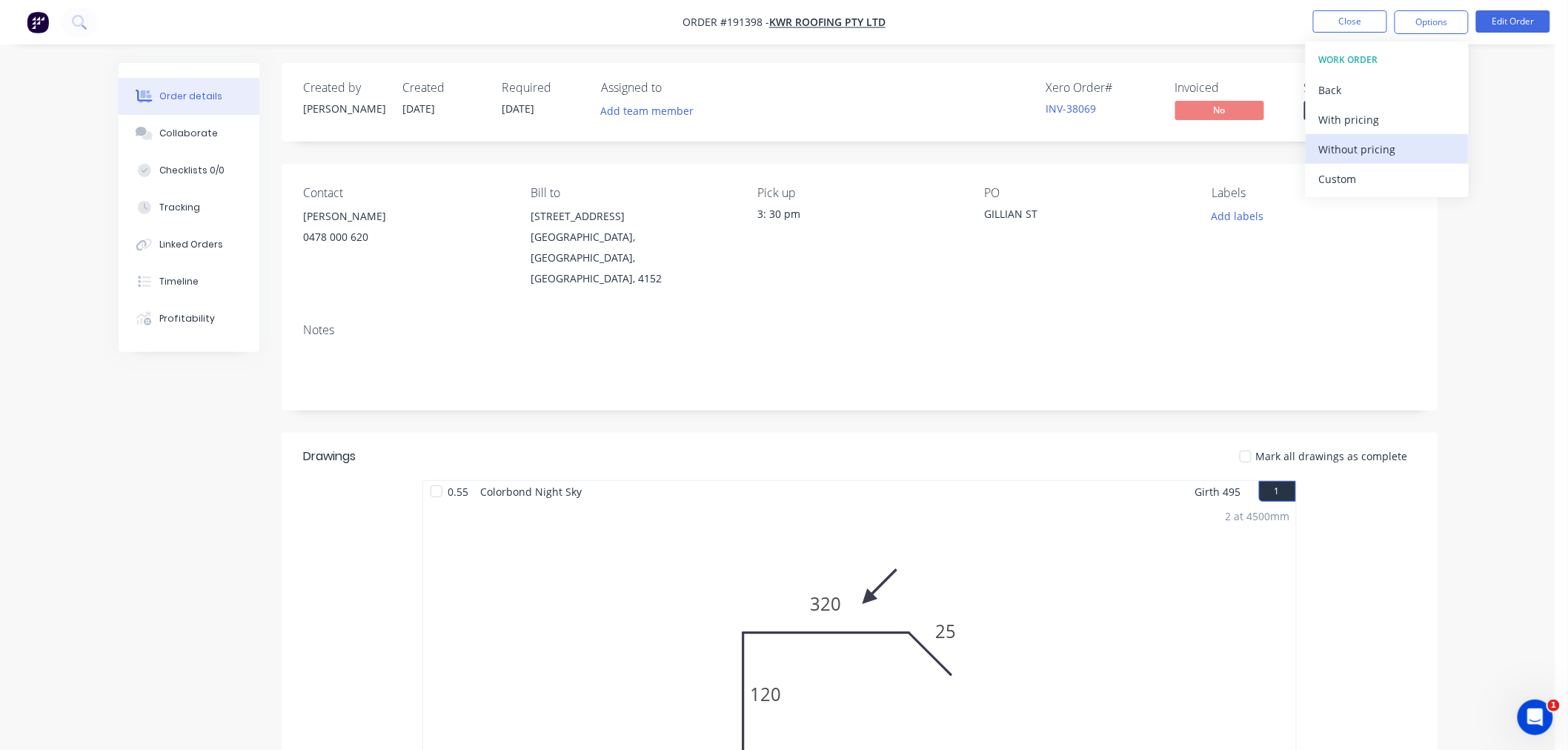
click at [1376, 145] on div "Without pricing" at bounding box center [1387, 149] width 136 height 22
click at [449, 30] on nav "Order #191398 - KWR ROOFING PTY LTD Close Options EMAIL / PRINT Order Confirmat…" at bounding box center [784, 22] width 1568 height 45
click at [1335, 21] on button "Close" at bounding box center [1351, 21] width 74 height 22
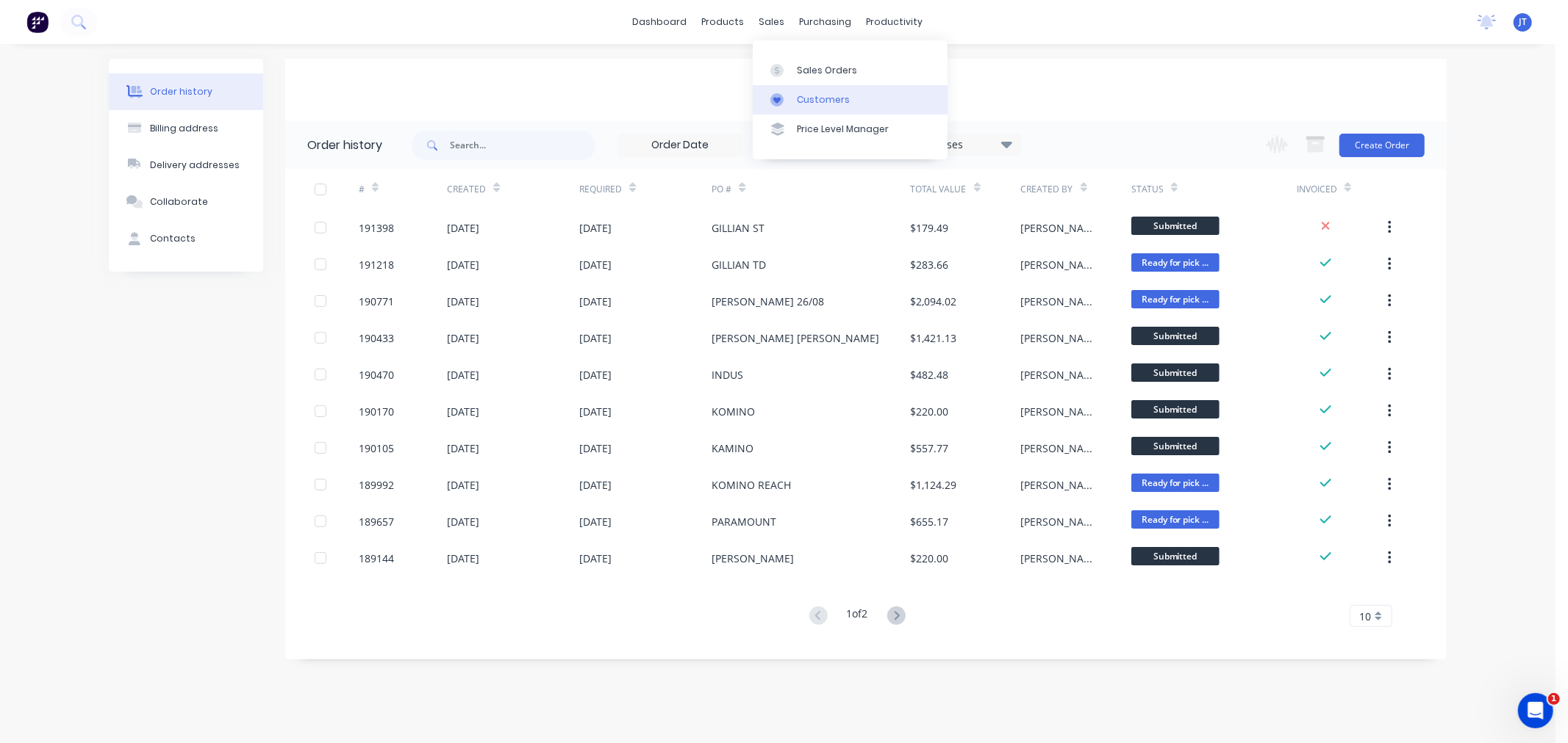
click at [832, 105] on div "Customers" at bounding box center [824, 100] width 53 height 13
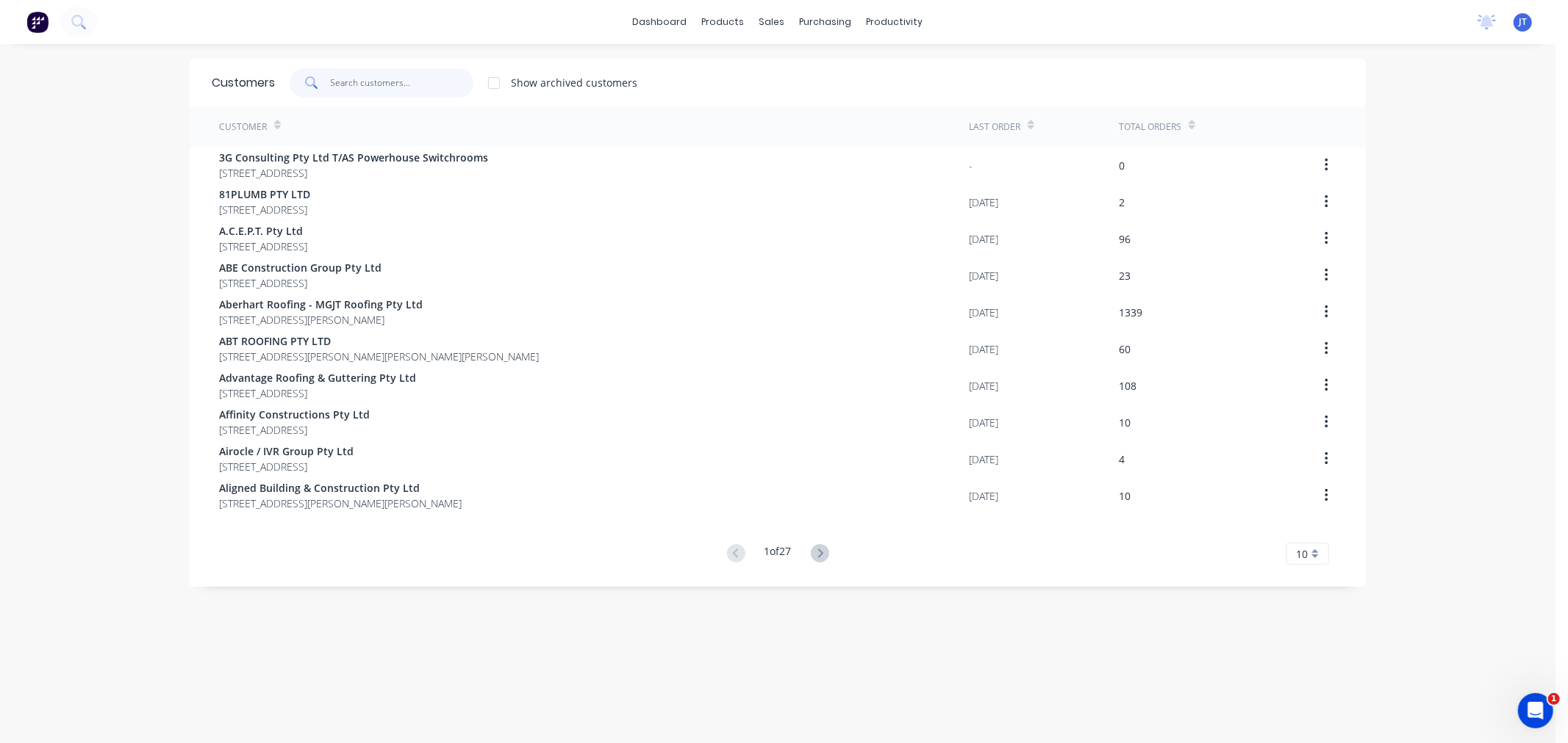
click at [390, 85] on input "text" at bounding box center [403, 82] width 143 height 29
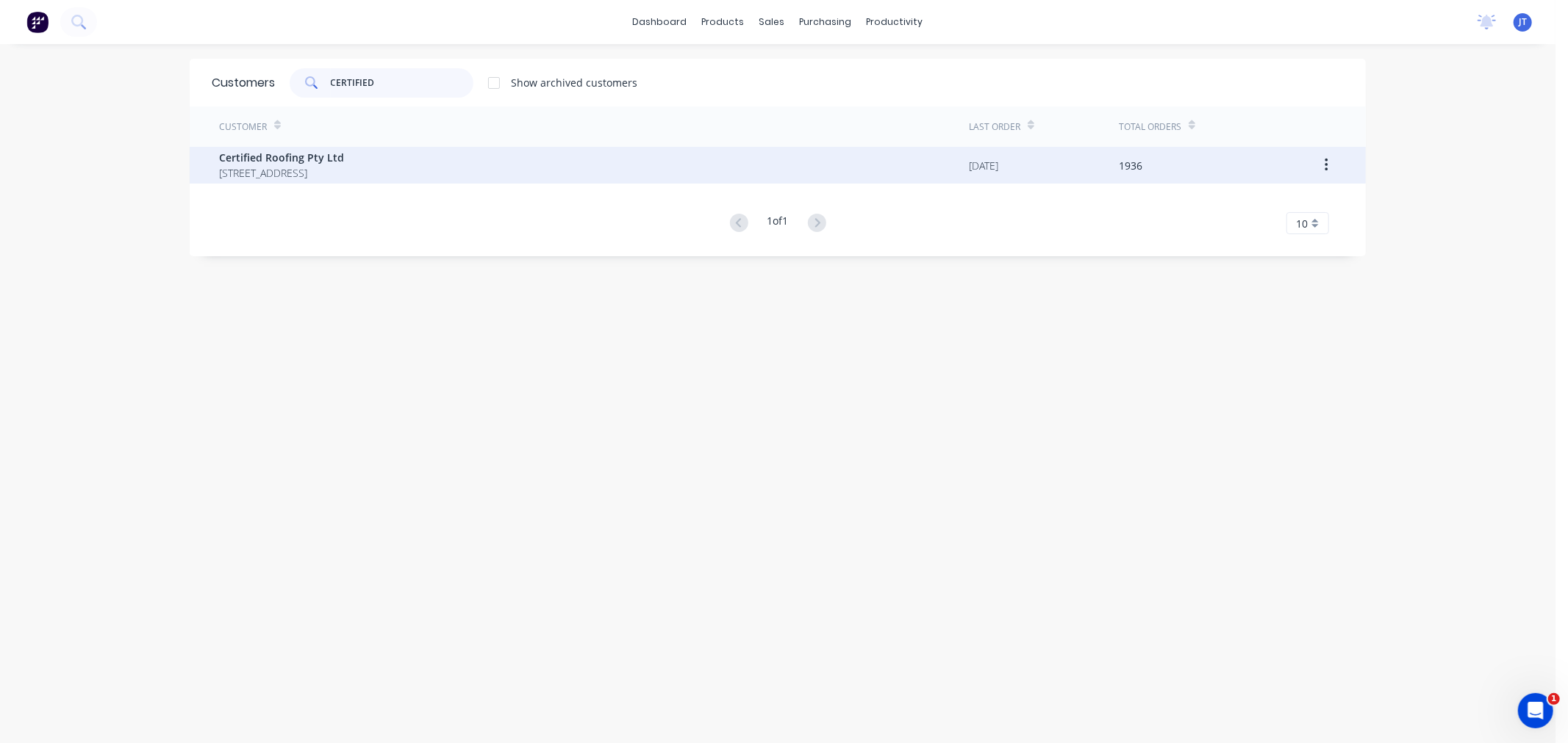
type input "CERTIFIED"
click at [344, 163] on span "Certified Roofing Pty Ltd" at bounding box center [281, 157] width 125 height 15
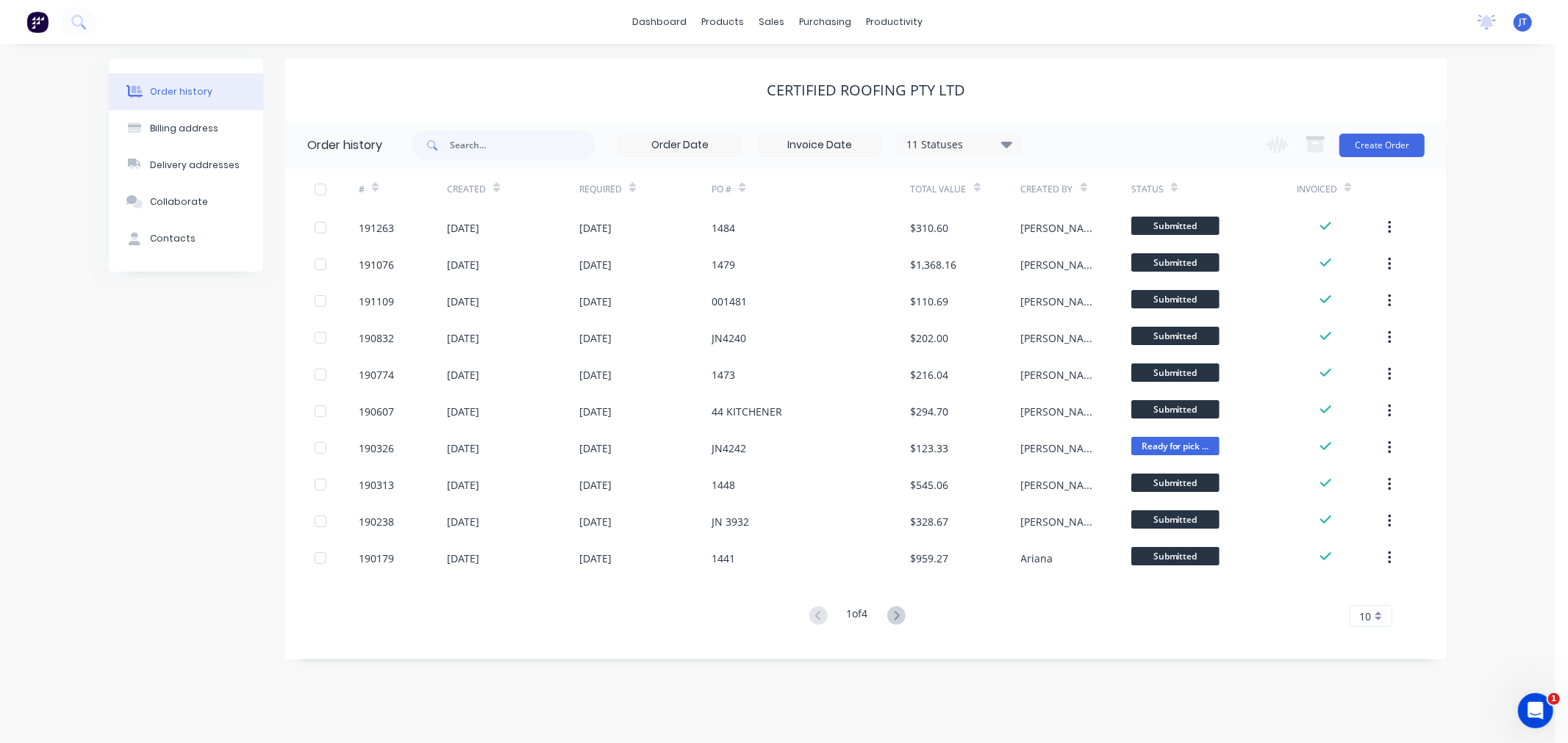
drag, startPoint x: 1483, startPoint y: 232, endPoint x: 1439, endPoint y: 184, distance: 65.1
click at [1483, 231] on div "Order history Billing address Delivery addresses Collaborate Contacts Certified…" at bounding box center [777, 394] width 1555 height 700
click at [1387, 141] on button "Create Order" at bounding box center [1381, 145] width 85 height 24
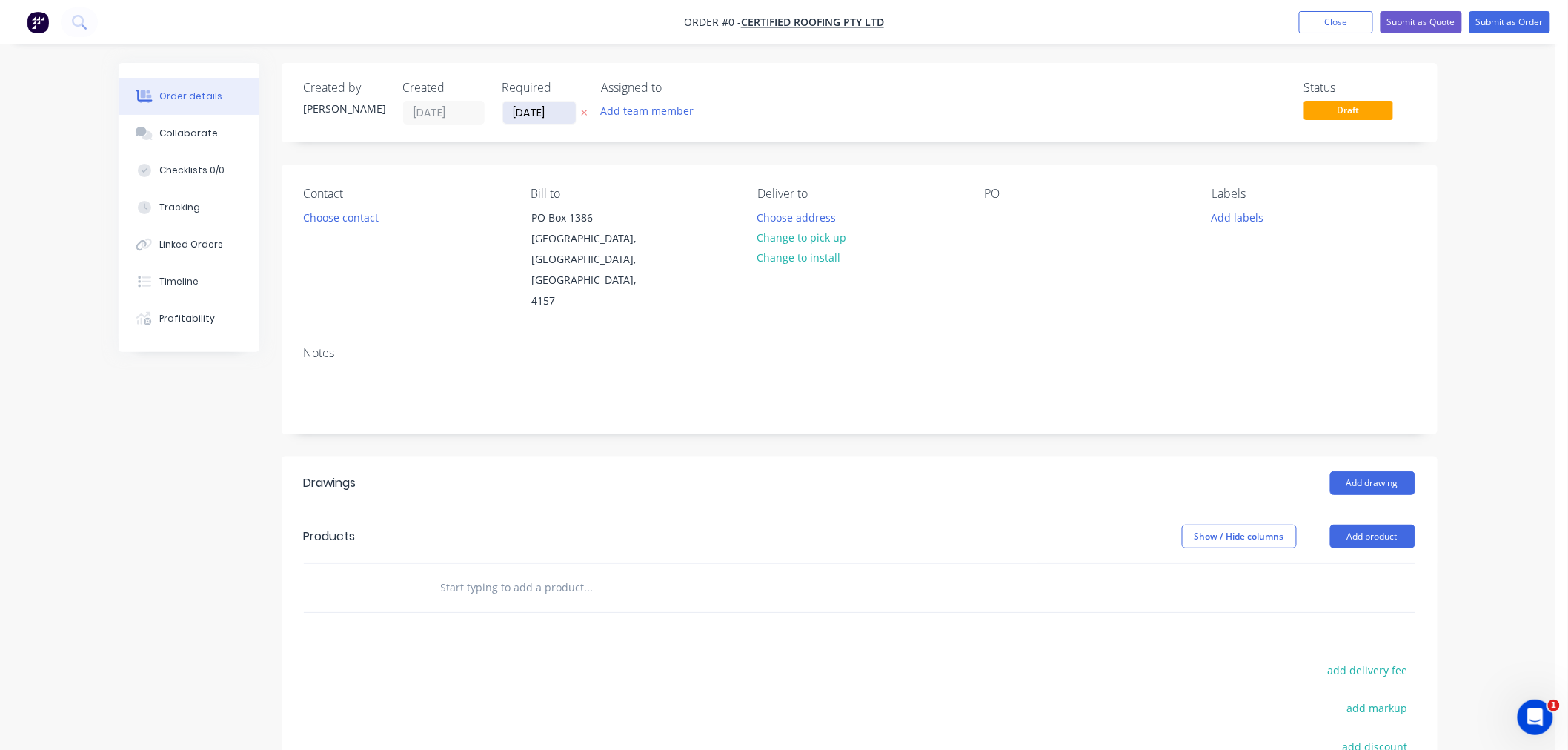
click at [539, 109] on input "[DATE]" at bounding box center [539, 112] width 72 height 22
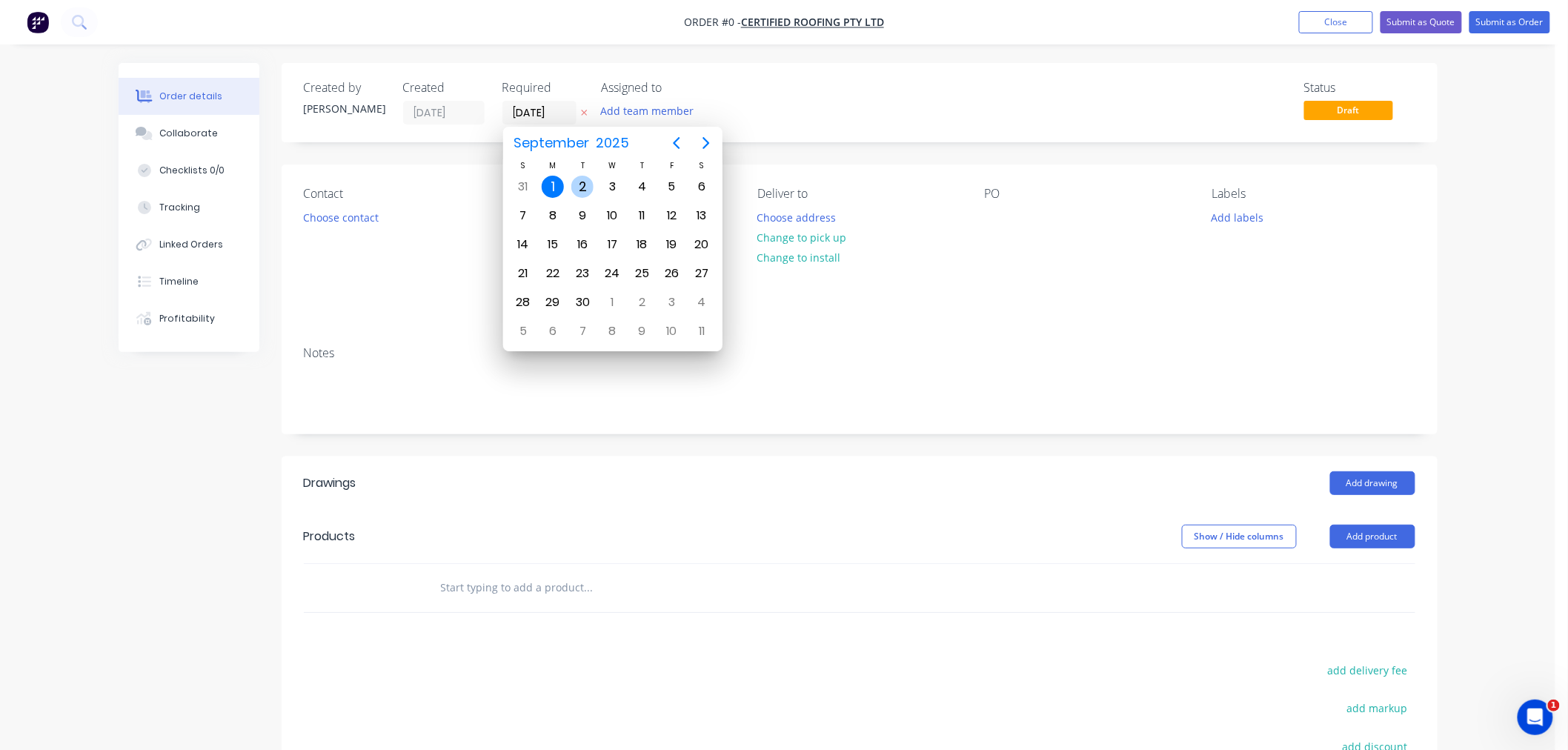
click at [585, 182] on div "2" at bounding box center [582, 187] width 22 height 22
type input "[DATE]"
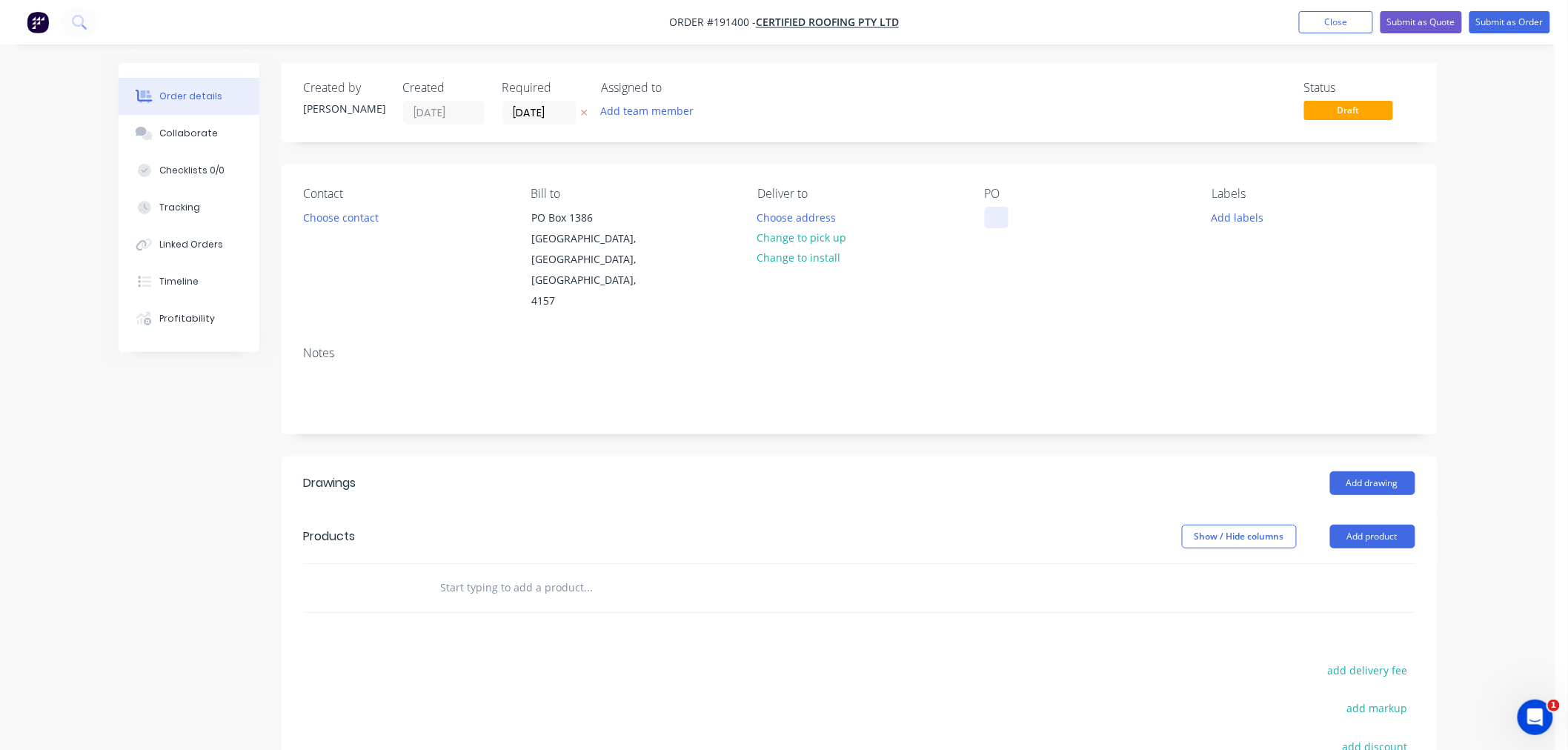
click at [1001, 218] on div at bounding box center [996, 217] width 24 height 22
click at [1203, 346] on div "Notes" at bounding box center [859, 353] width 1112 height 14
click at [1241, 217] on button "Add labels" at bounding box center [1238, 216] width 69 height 20
click at [1251, 418] on div at bounding box center [1239, 419] width 29 height 30
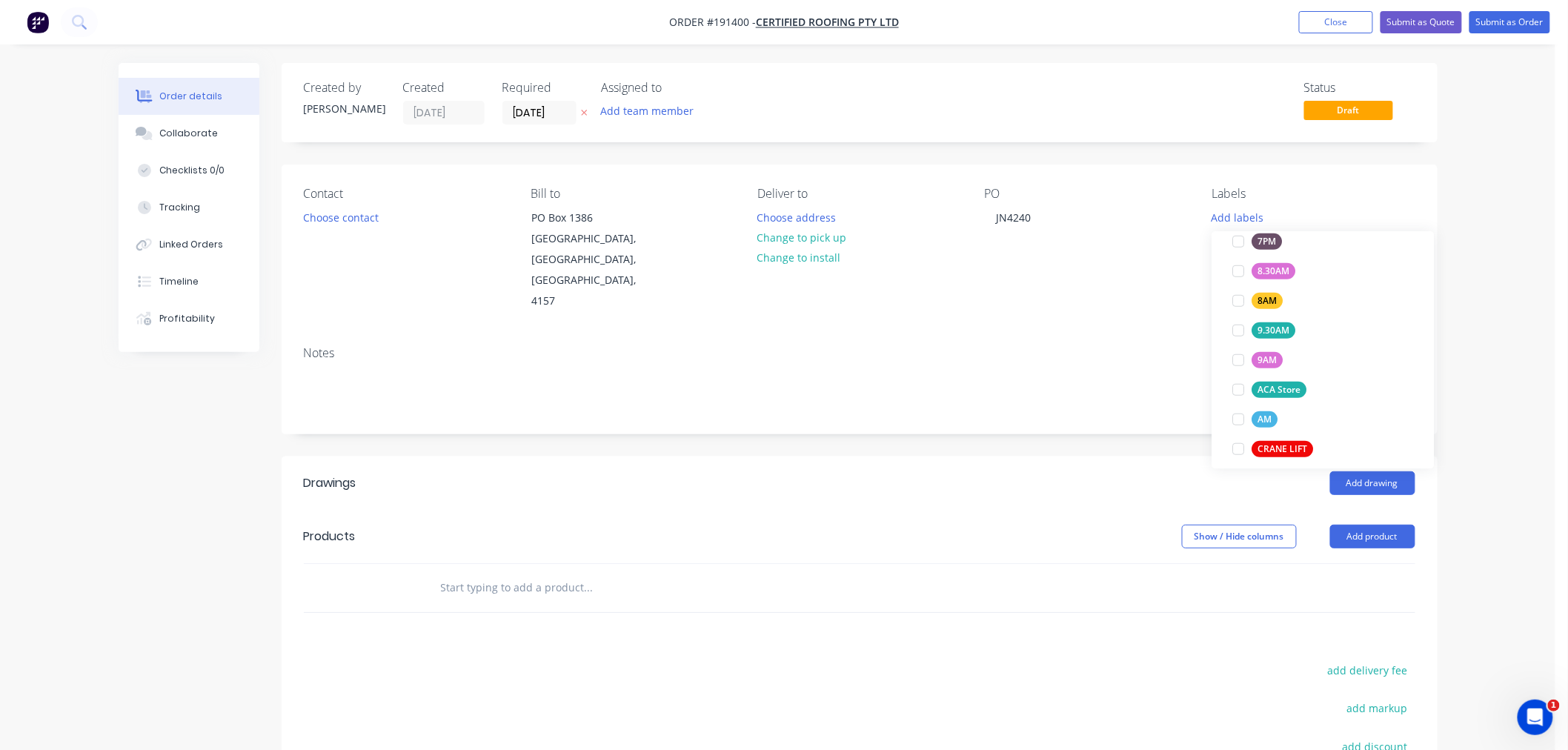
scroll to position [0, 0]
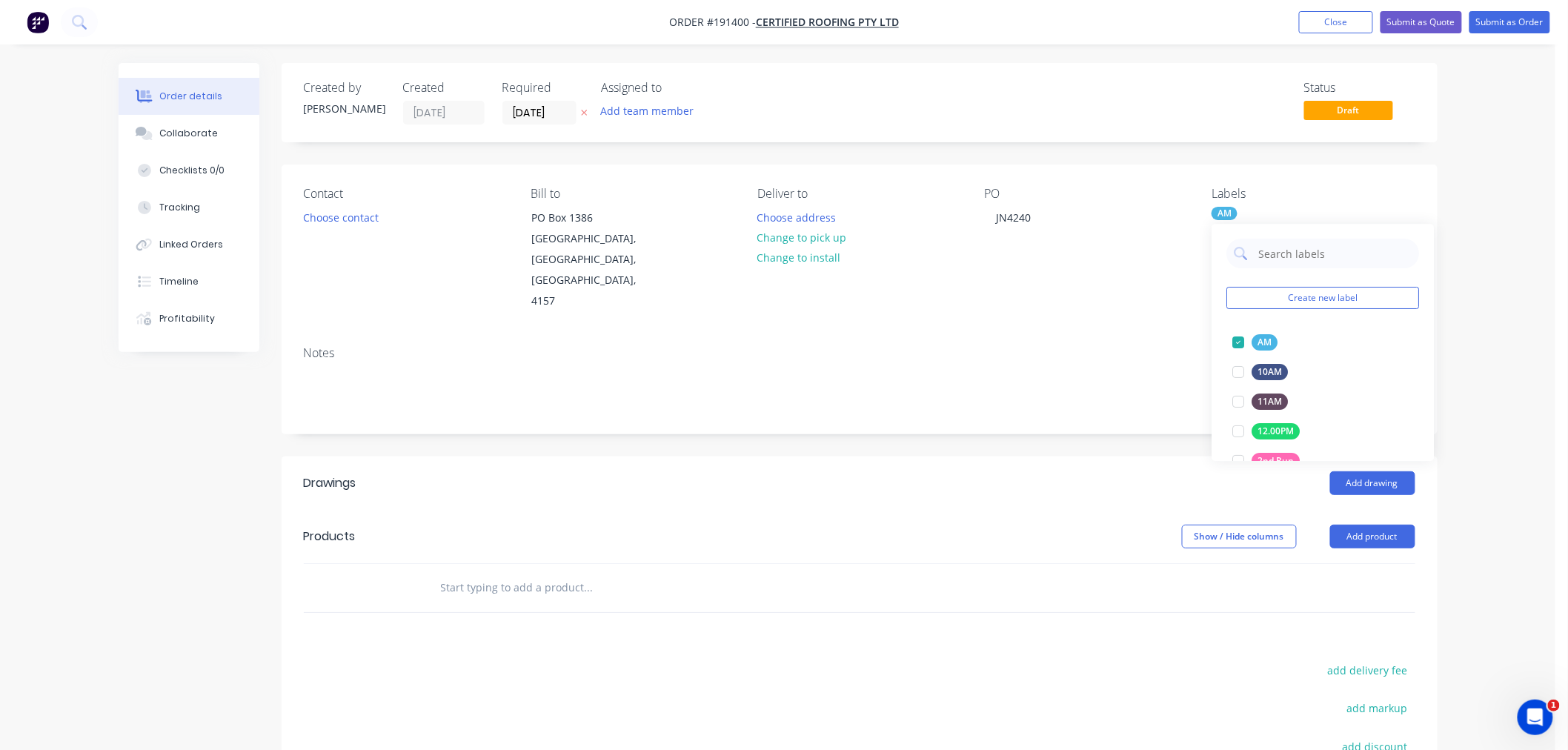
click at [1500, 315] on div "Order details Collaborate Checklists 0/0 Tracking Linked Orders Timeline Profit…" at bounding box center [777, 496] width 1556 height 992
click at [1384, 525] on button "Add product" at bounding box center [1373, 537] width 86 height 24
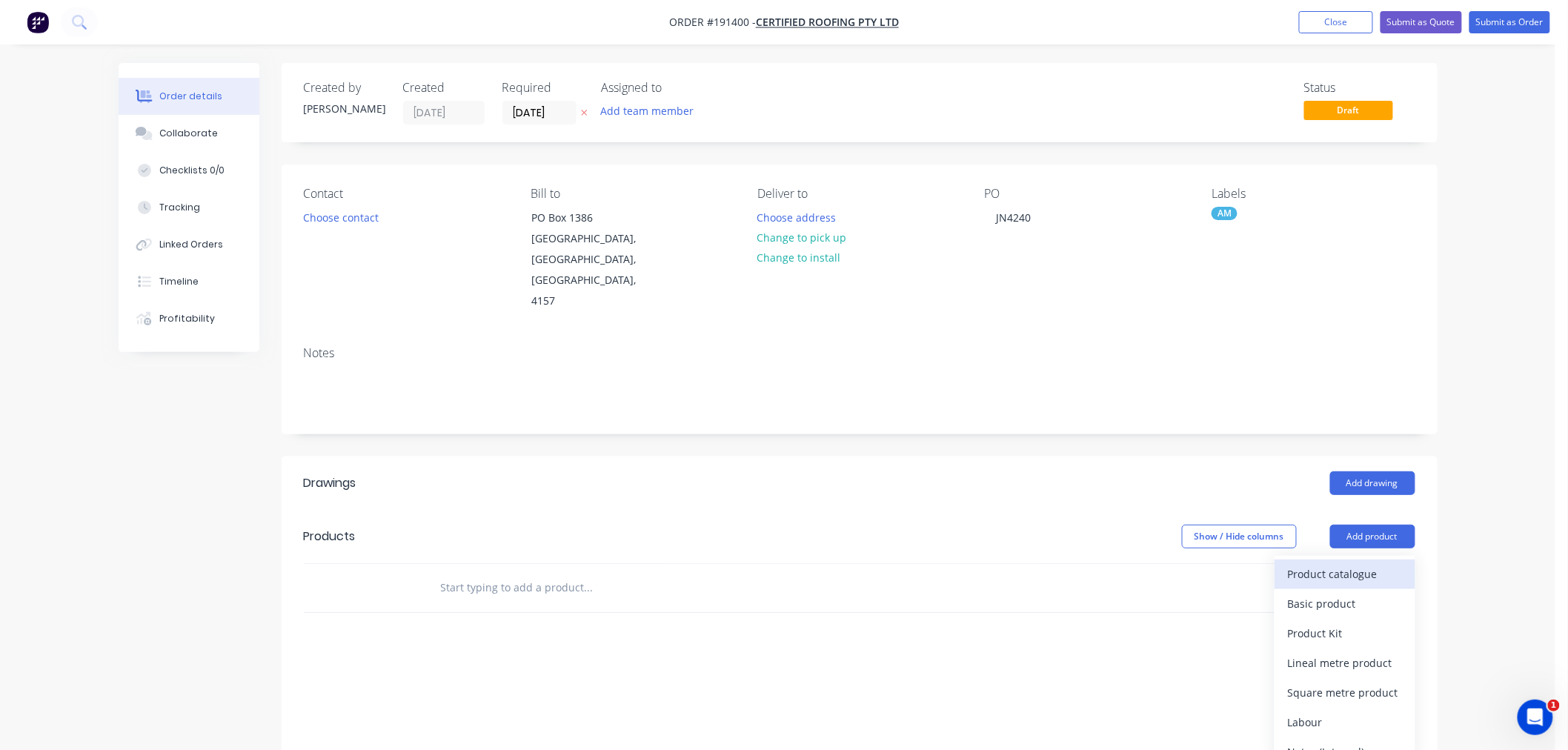
click at [1386, 563] on div "Product catalogue" at bounding box center [1345, 574] width 114 height 22
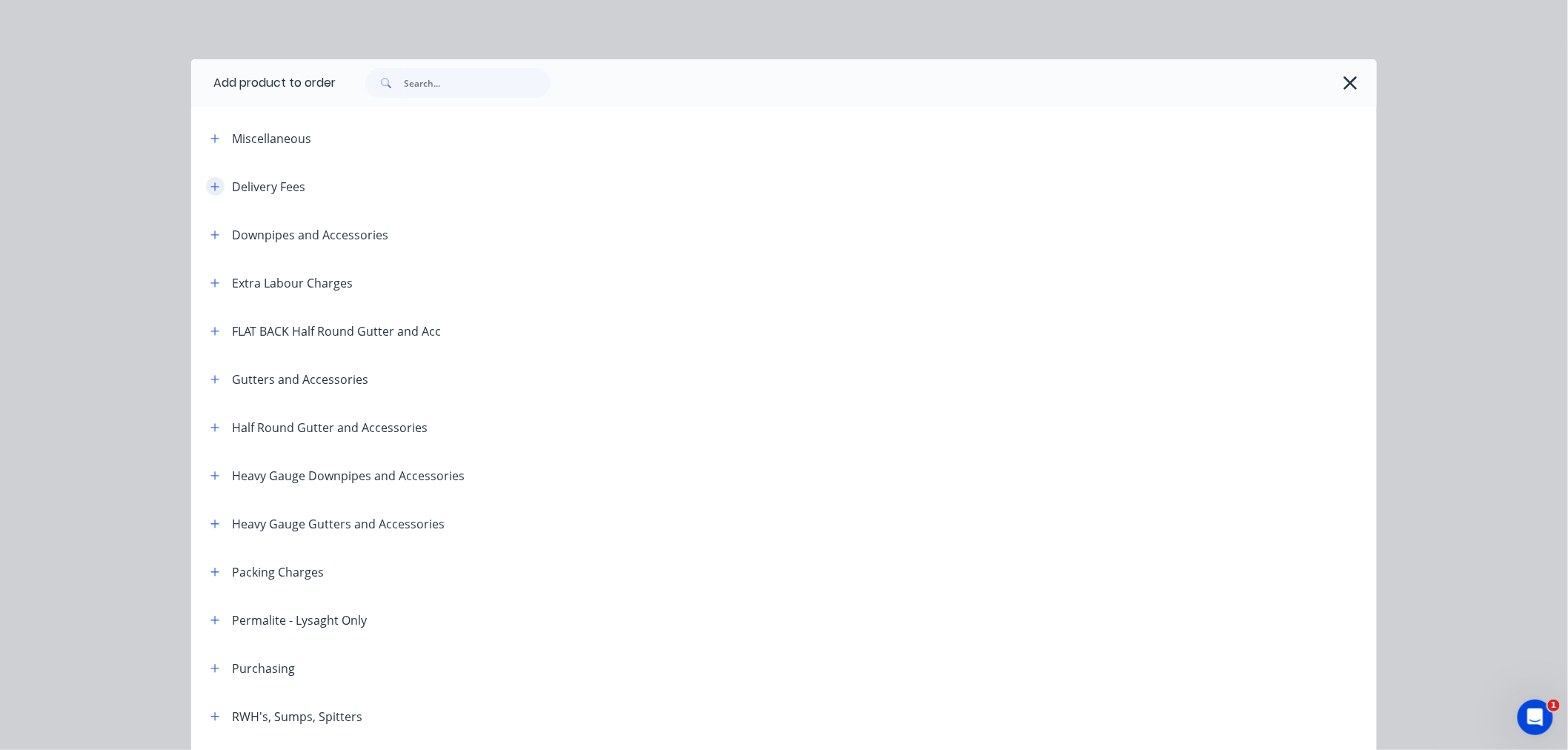
click at [213, 188] on icon "button" at bounding box center [214, 187] width 9 height 10
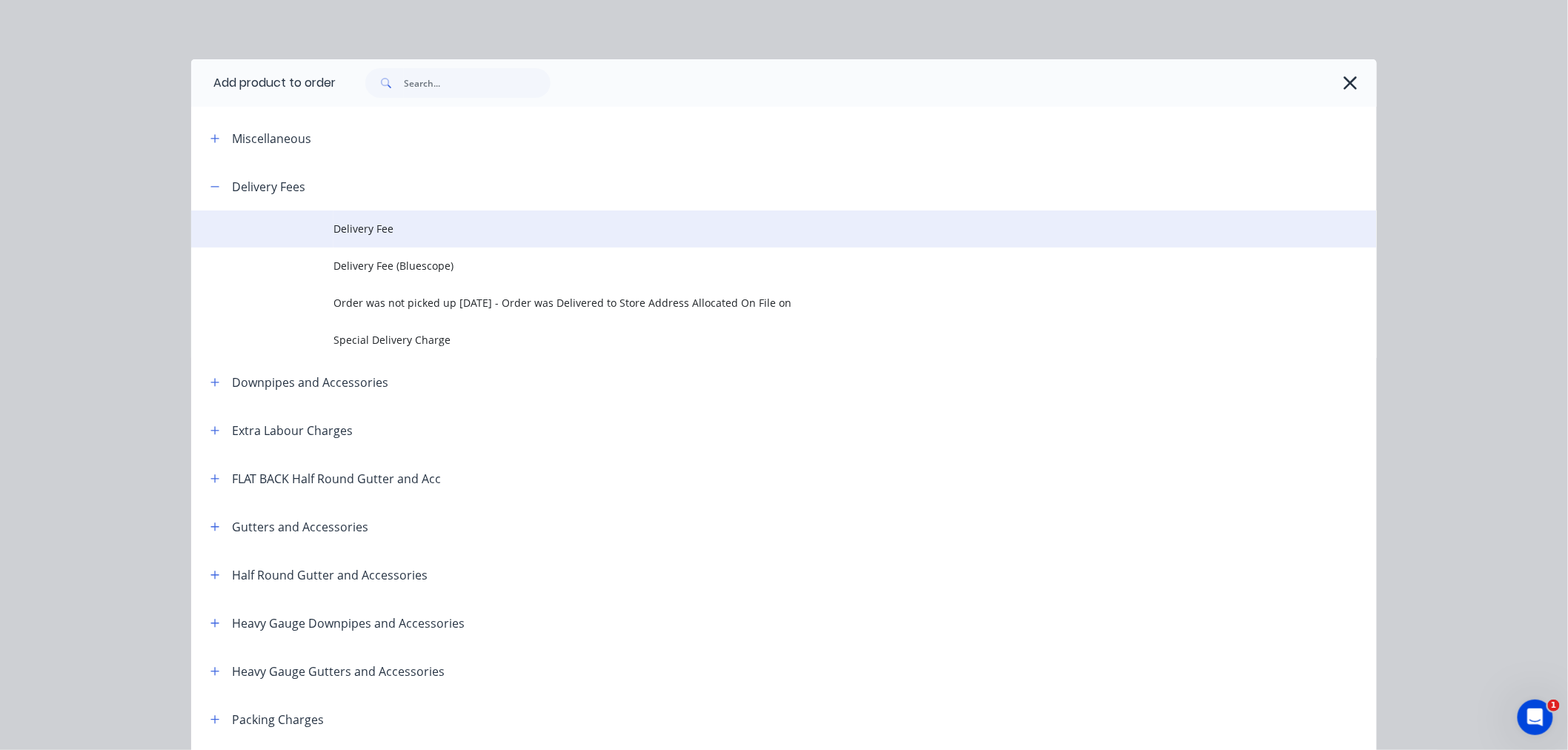
click at [378, 234] on span "Delivery Fee" at bounding box center [751, 228] width 834 height 15
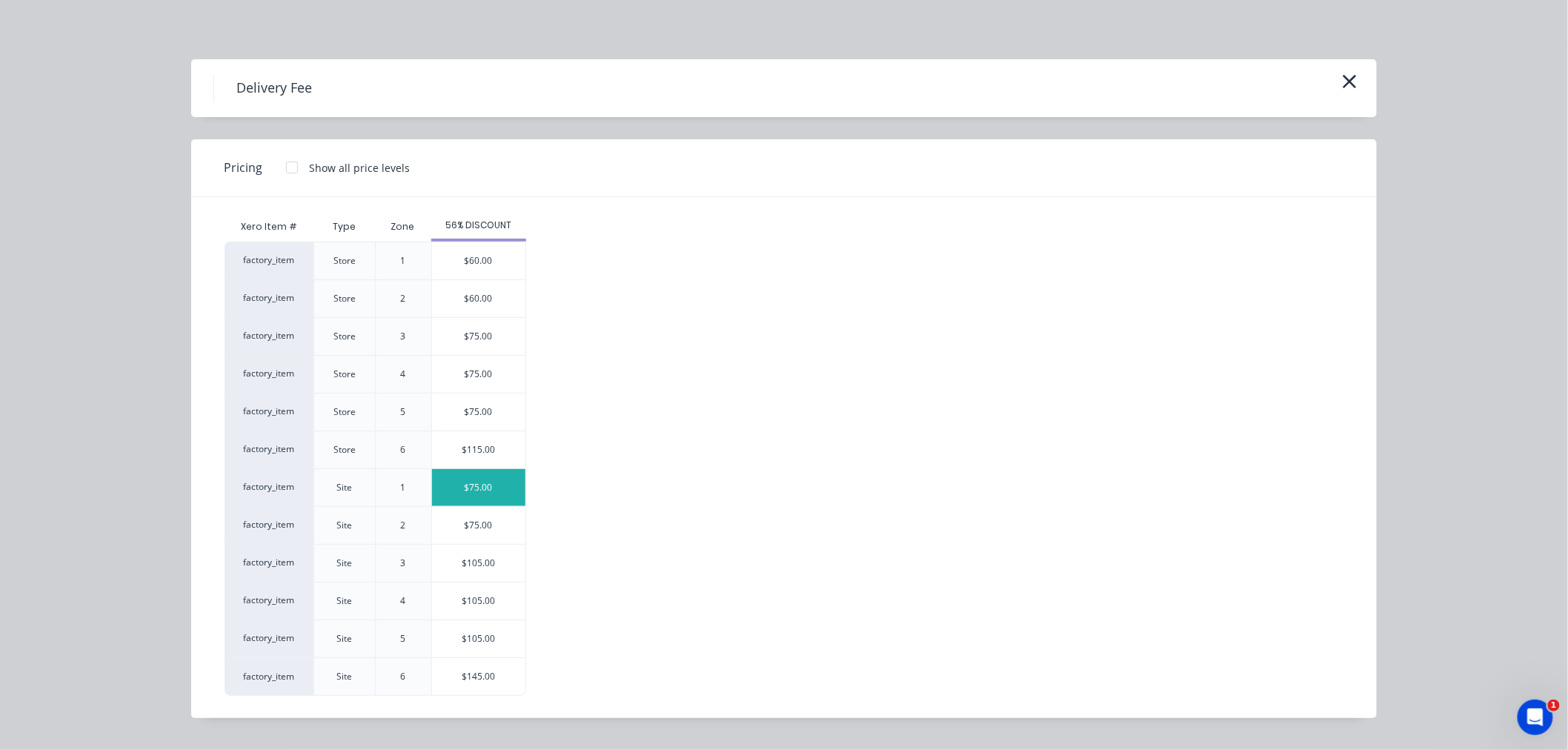
click at [504, 485] on div "$75.00" at bounding box center [479, 487] width 93 height 37
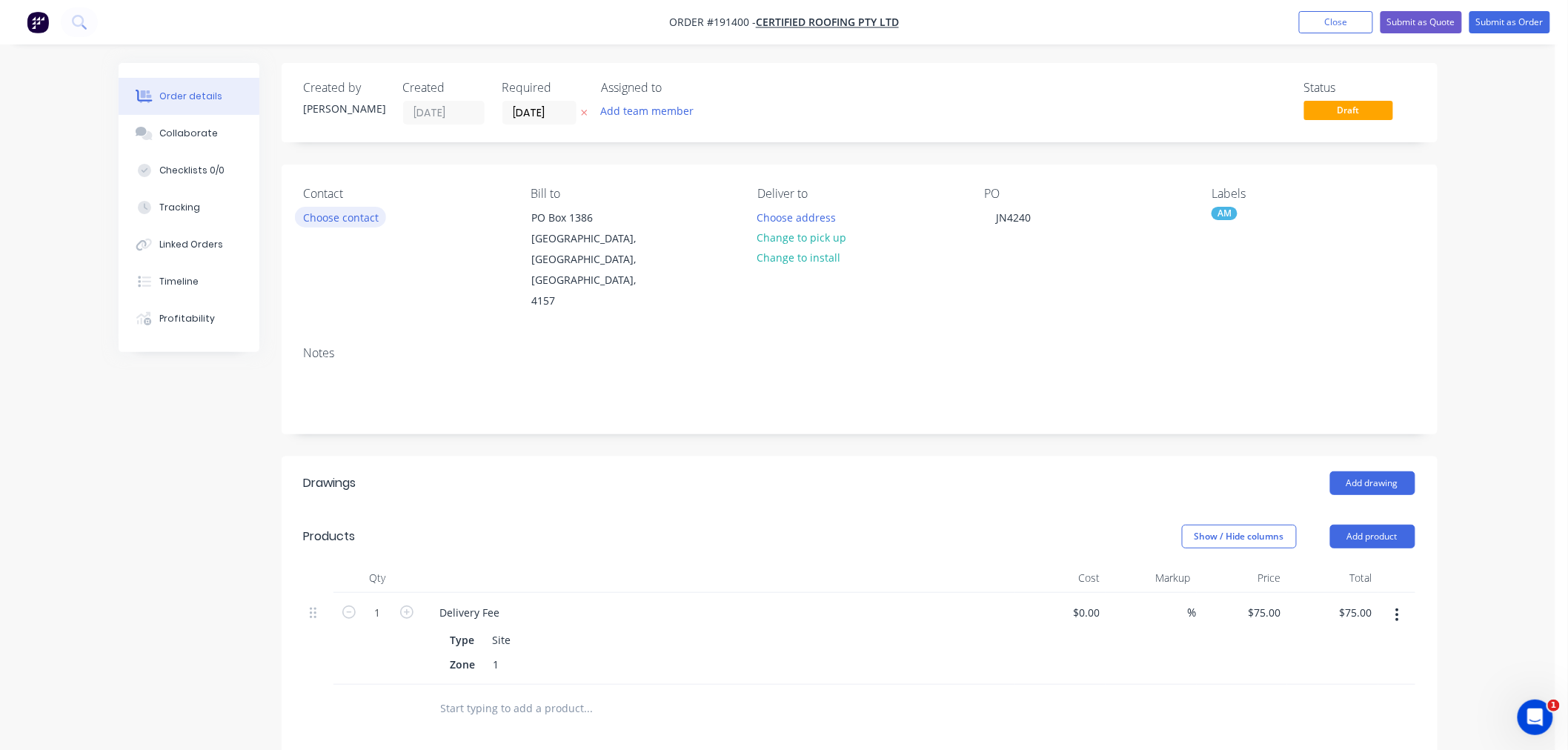
click at [350, 215] on button "Choose contact" at bounding box center [341, 216] width 91 height 20
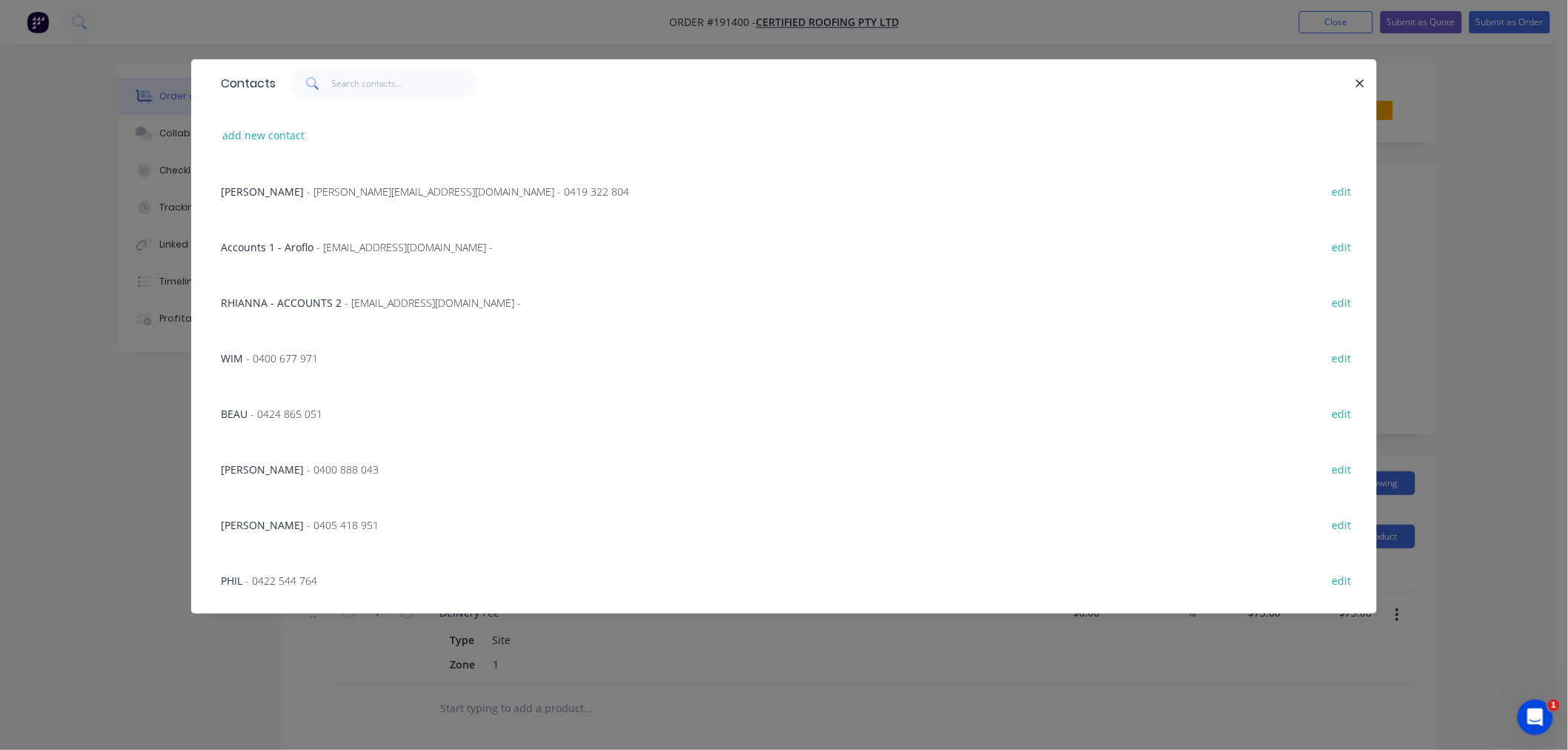
drag, startPoint x: 277, startPoint y: 359, endPoint x: 315, endPoint y: 332, distance: 46.6
click at [277, 359] on span "- 0400 677 971" at bounding box center [283, 358] width 72 height 14
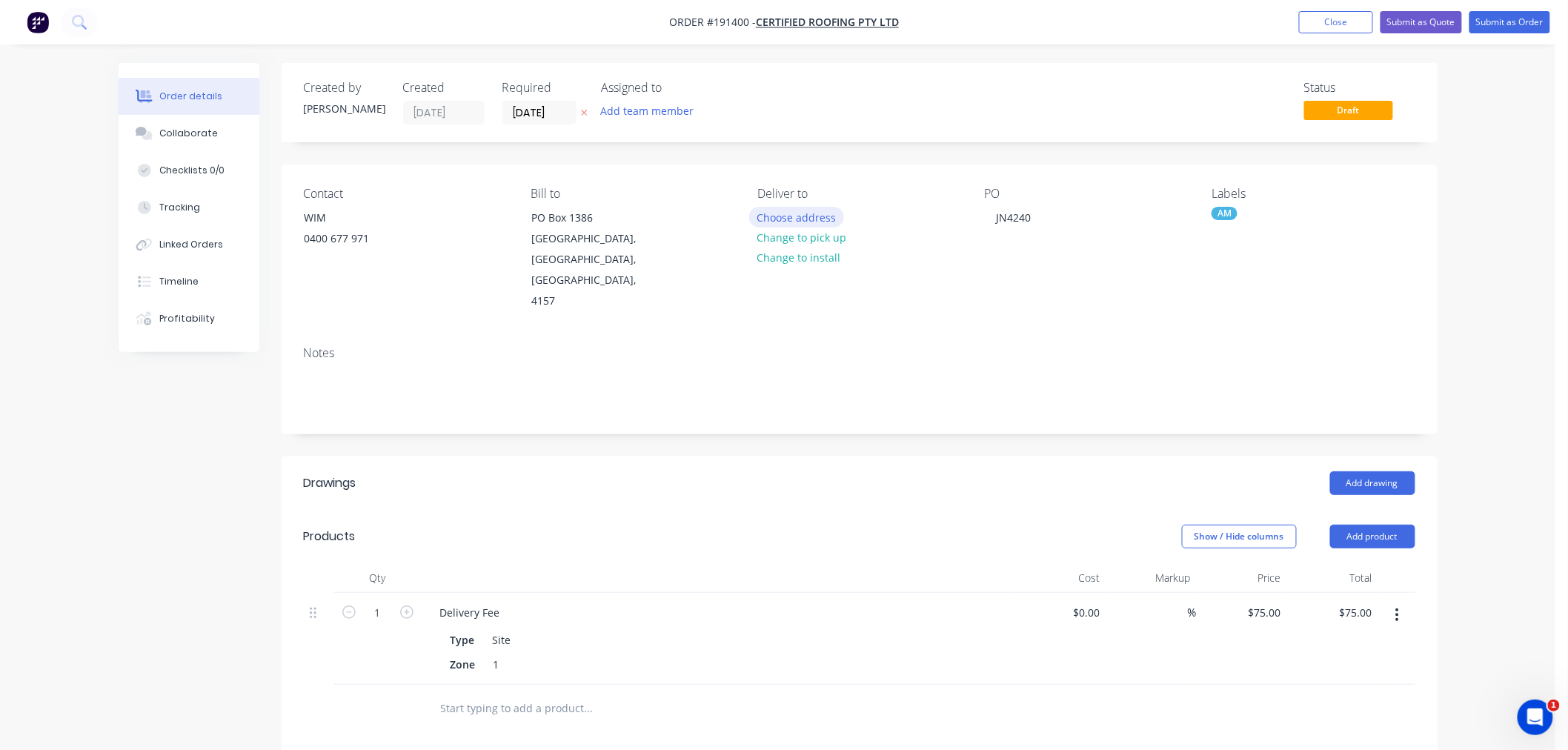
click at [787, 217] on button "Choose address" at bounding box center [797, 216] width 95 height 20
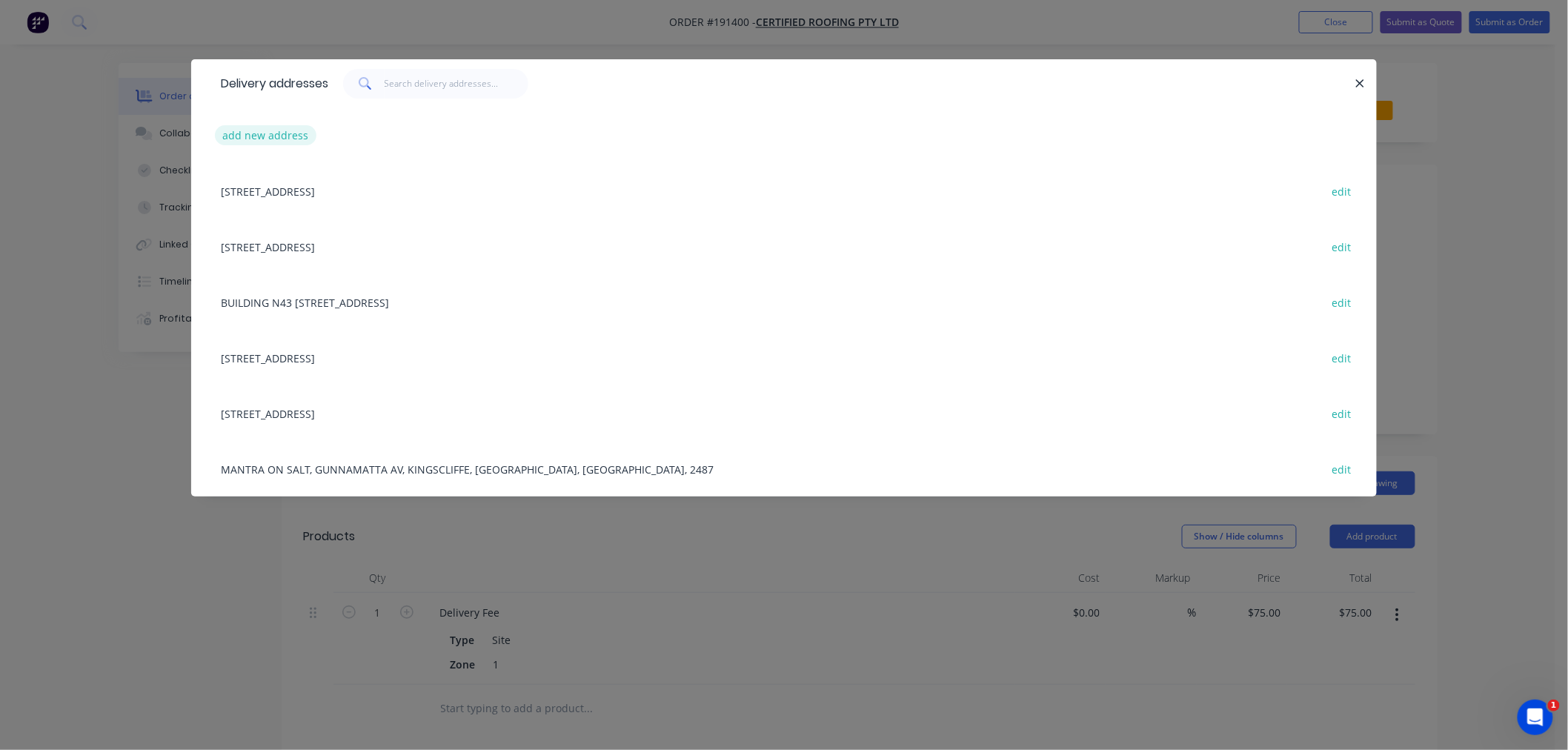
click at [284, 127] on button "add new address" at bounding box center [265, 135] width 102 height 20
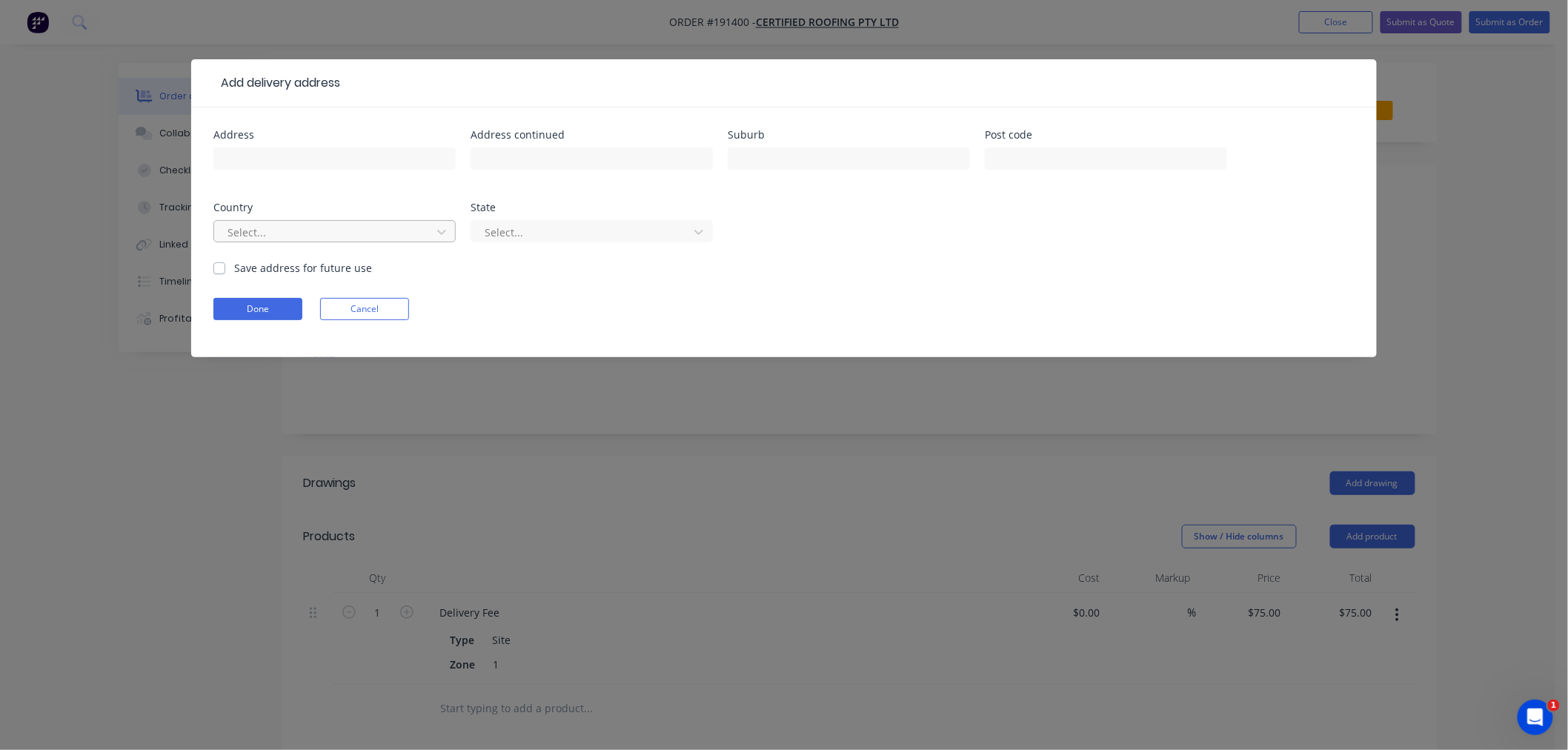
click at [304, 239] on div at bounding box center [325, 231] width 198 height 18
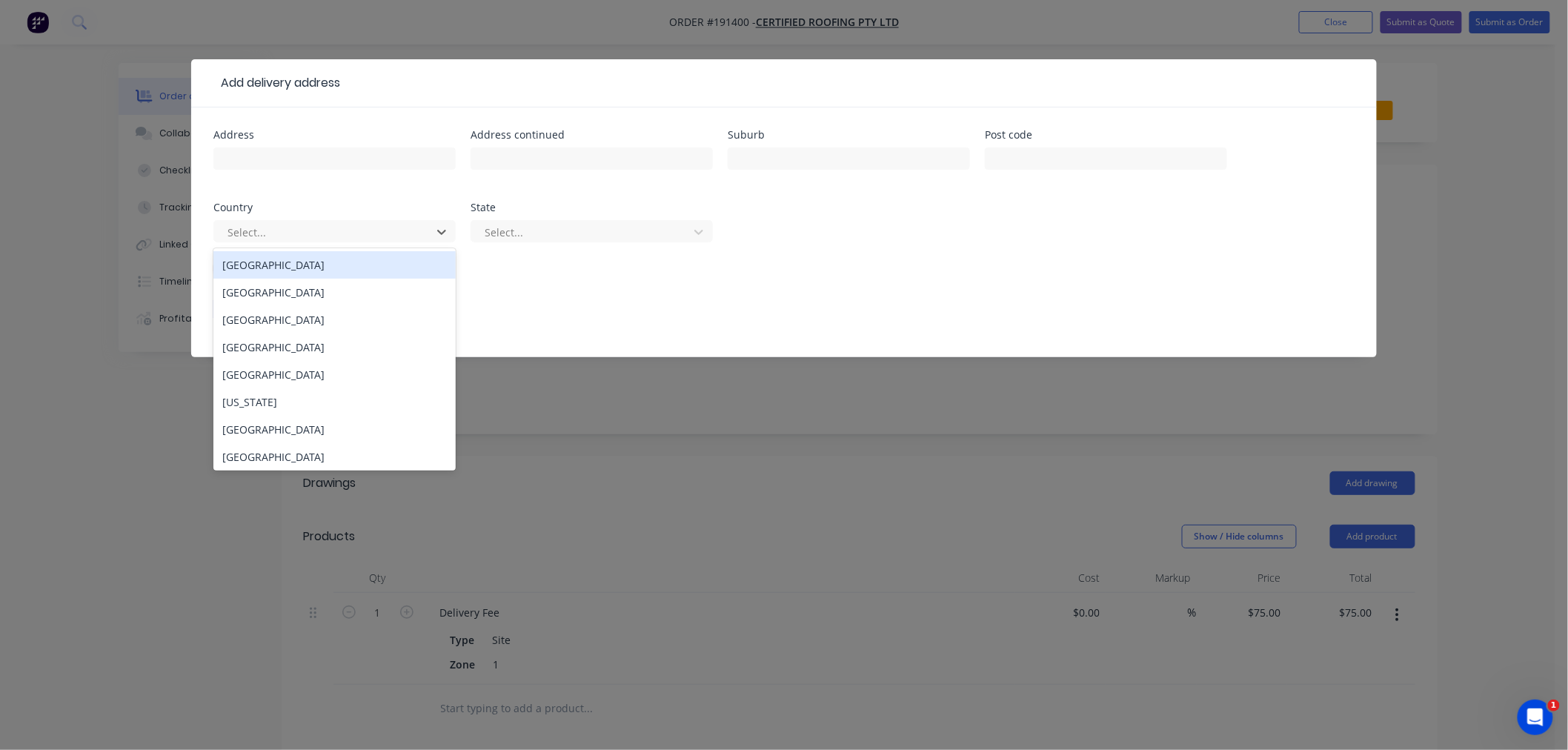
click at [371, 266] on div "[GEOGRAPHIC_DATA]" at bounding box center [334, 265] width 243 height 28
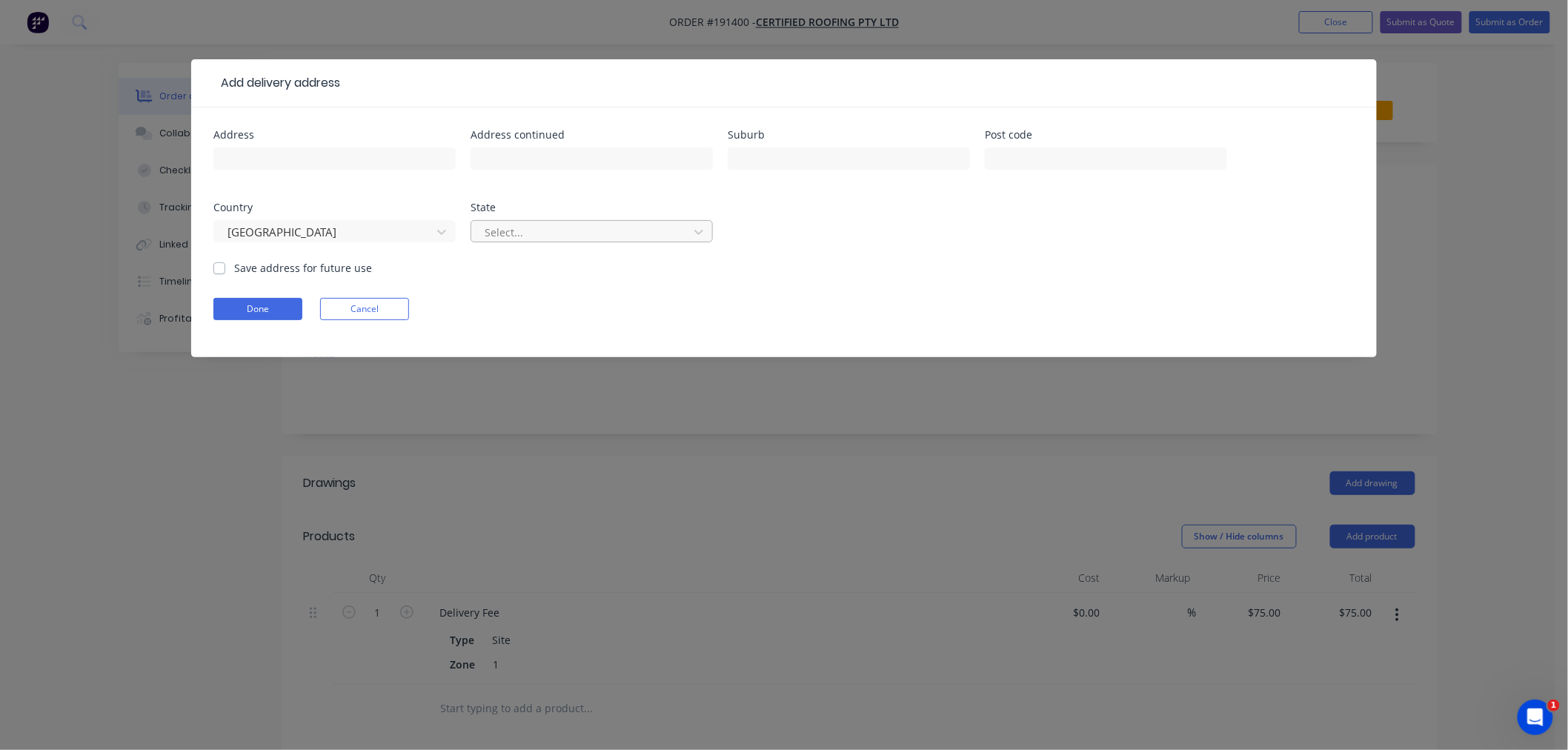
click at [519, 221] on div "Select..." at bounding box center [581, 231] width 206 height 22
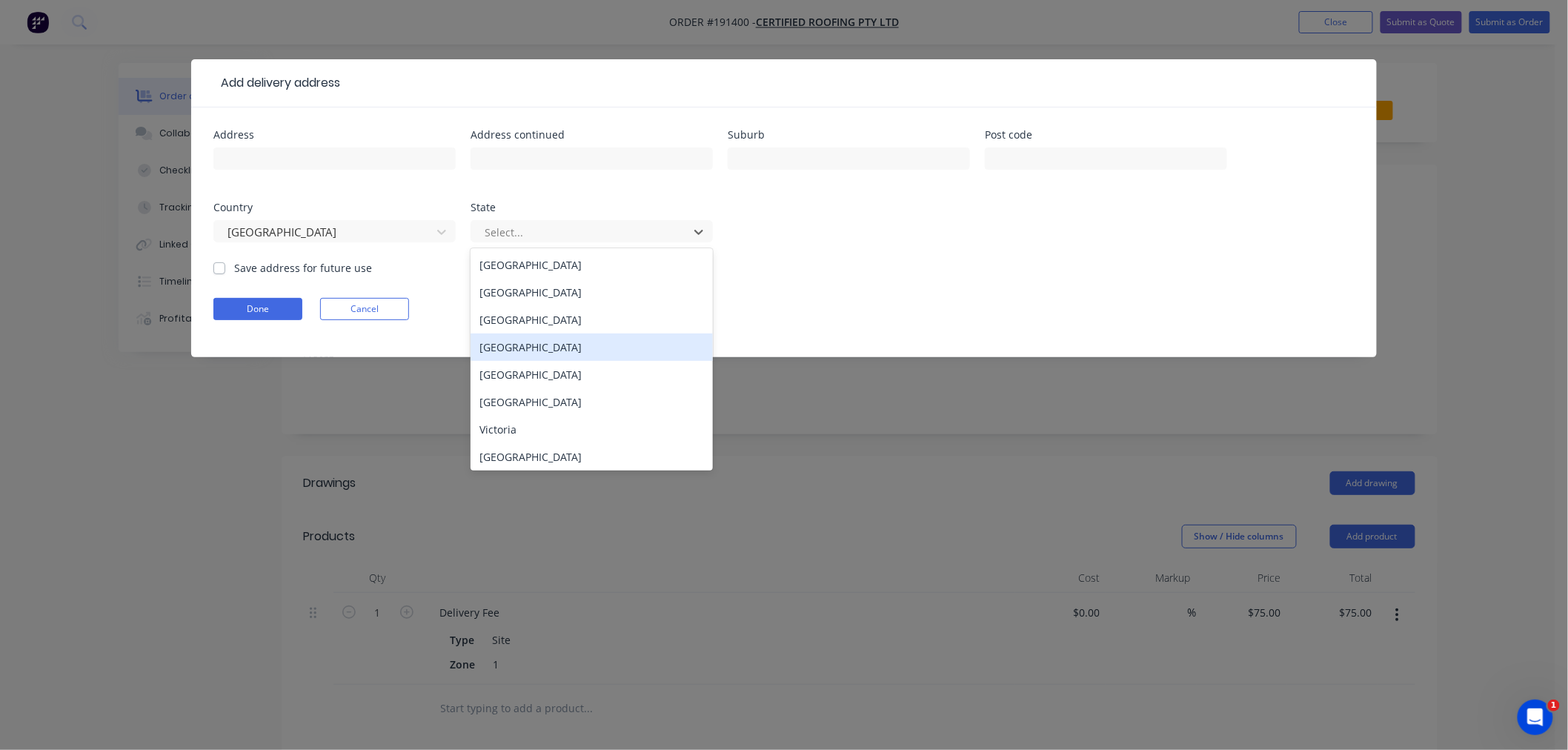
click at [582, 353] on div "[GEOGRAPHIC_DATA]" at bounding box center [592, 347] width 243 height 28
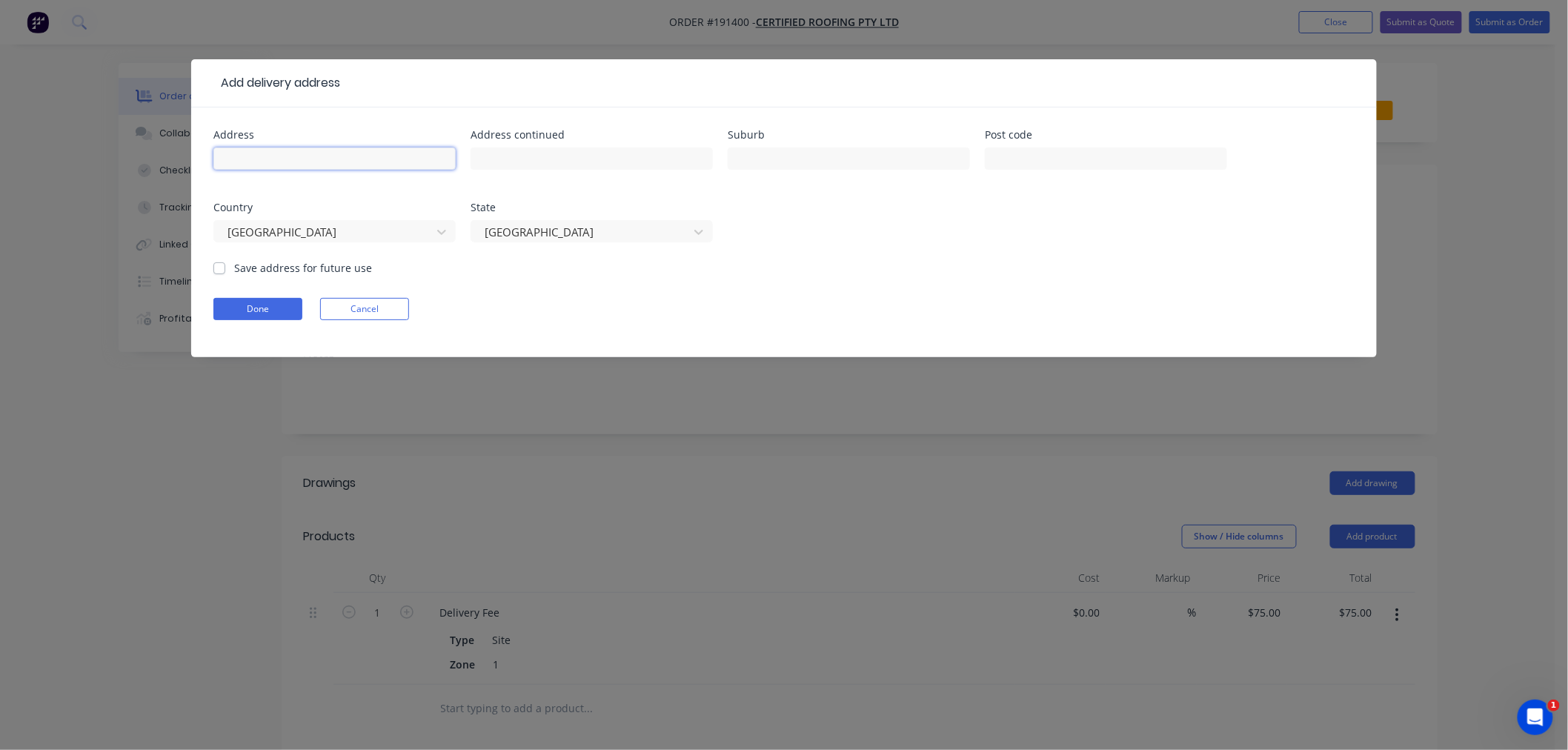
click at [348, 161] on input "text" at bounding box center [334, 158] width 243 height 22
type input "[STREET_ADDRESS][PERSON_NAME]"
type input "C"
type input "COORPAROO"
click at [343, 170] on div "[STREET_ADDRESS][PERSON_NAME]" at bounding box center [334, 166] width 243 height 44
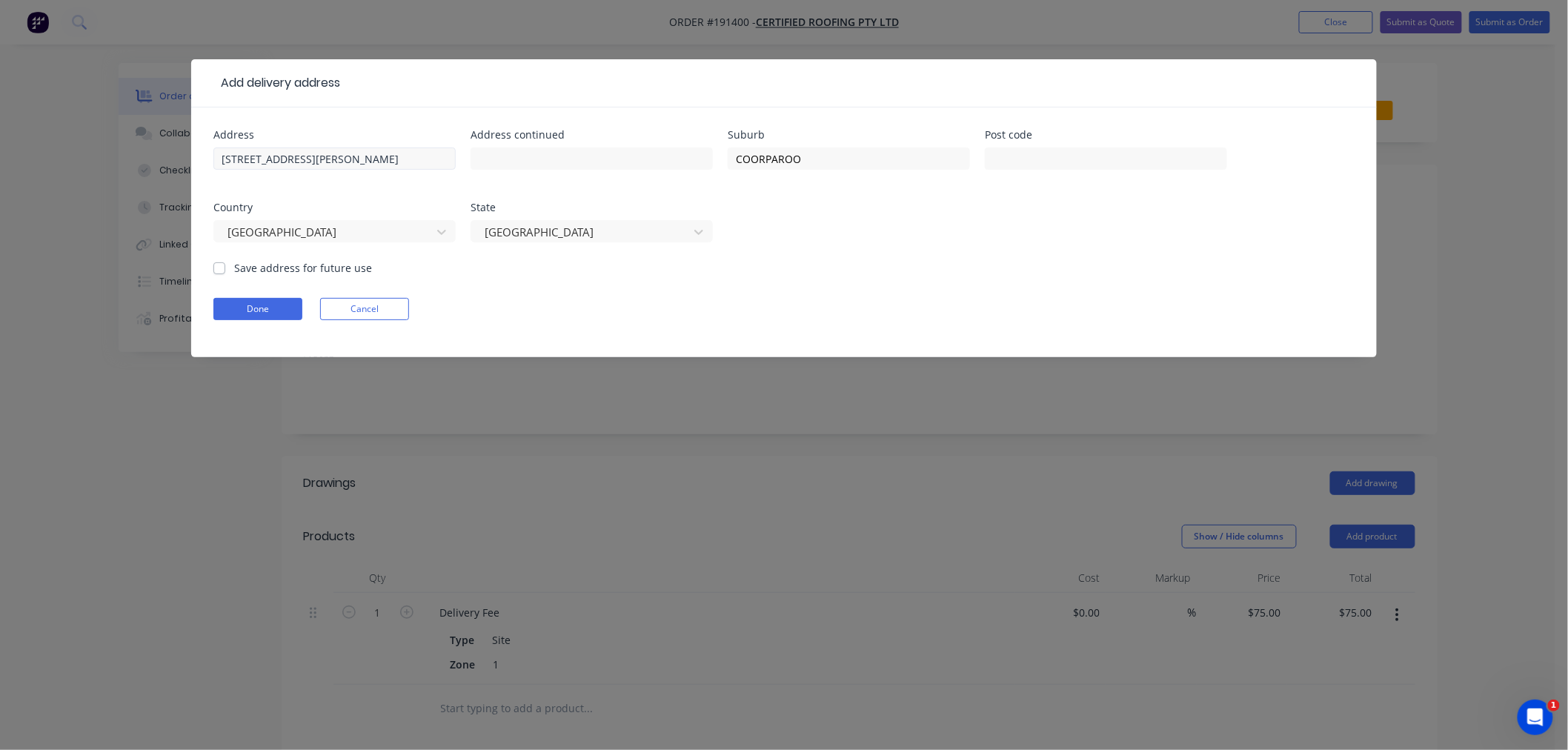
click at [343, 169] on div "[STREET_ADDRESS][PERSON_NAME]" at bounding box center [334, 166] width 243 height 44
click at [343, 169] on input "[STREET_ADDRESS][PERSON_NAME]" at bounding box center [334, 158] width 243 height 22
type input "4151"
click button "Done" at bounding box center [257, 308] width 88 height 22
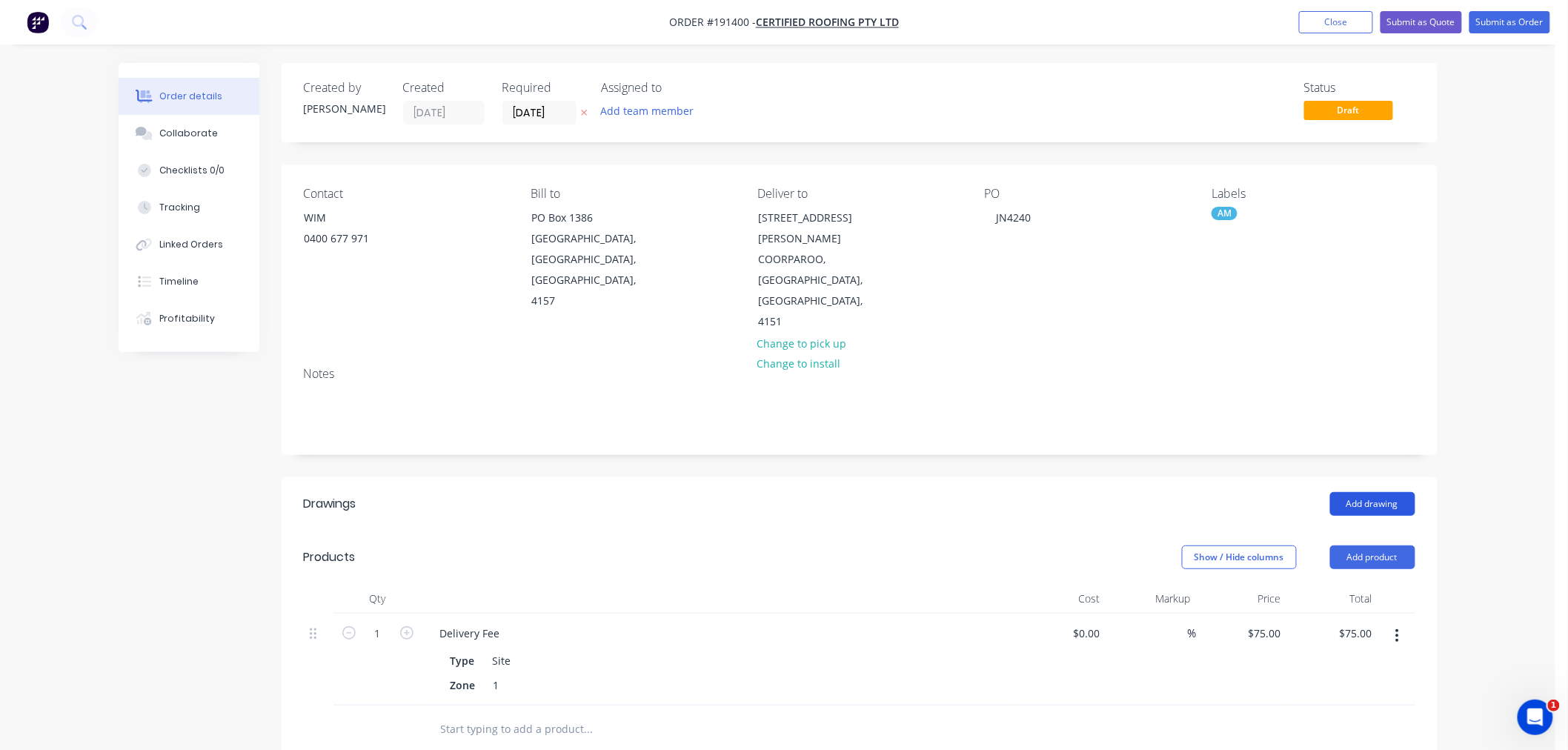
click at [1390, 492] on button "Add drawing" at bounding box center [1373, 503] width 86 height 24
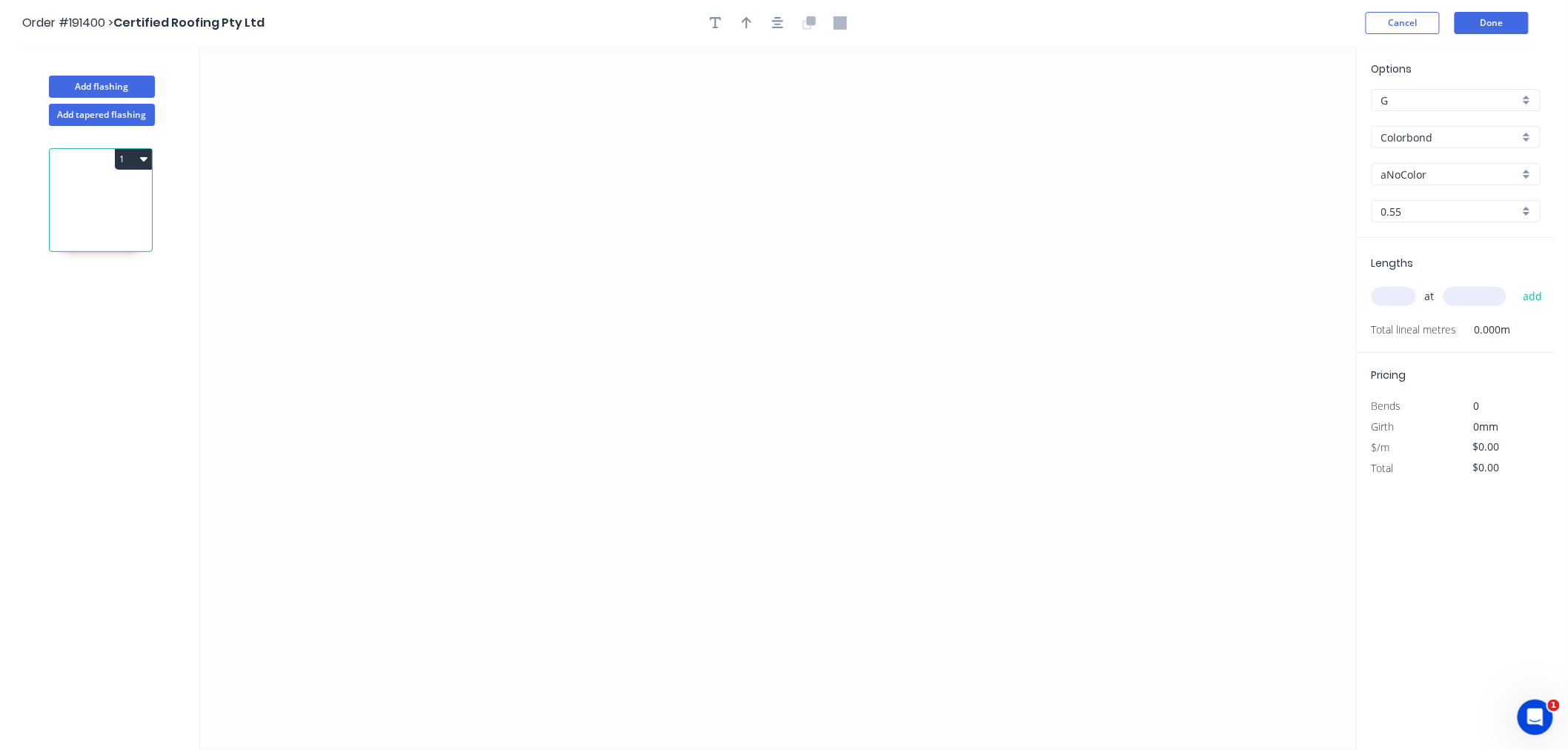
click at [1508, 174] on input "aNoColor" at bounding box center [1450, 174] width 138 height 15
click at [1475, 285] on div "Surfmist" at bounding box center [1457, 279] width 167 height 26
type input "Surfmist"
drag, startPoint x: 1400, startPoint y: 298, endPoint x: 1359, endPoint y: 291, distance: 41.6
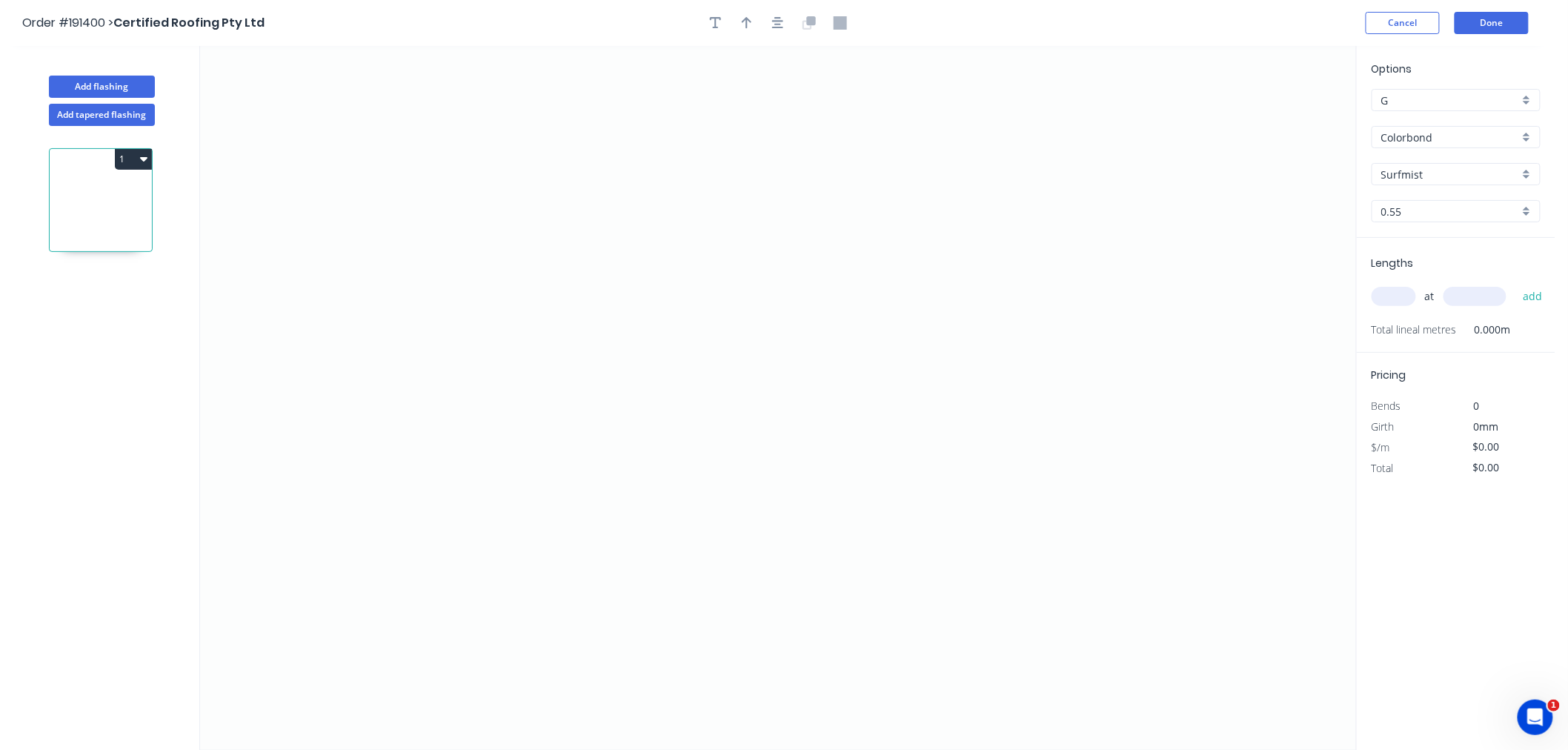
click at [1400, 297] on input "text" at bounding box center [1394, 296] width 45 height 19
click at [1516, 284] on button "add" at bounding box center [1533, 296] width 35 height 25
click at [464, 294] on icon "0" at bounding box center [777, 398] width 1156 height 704
click at [478, 157] on icon at bounding box center [470, 226] width 12 height 137
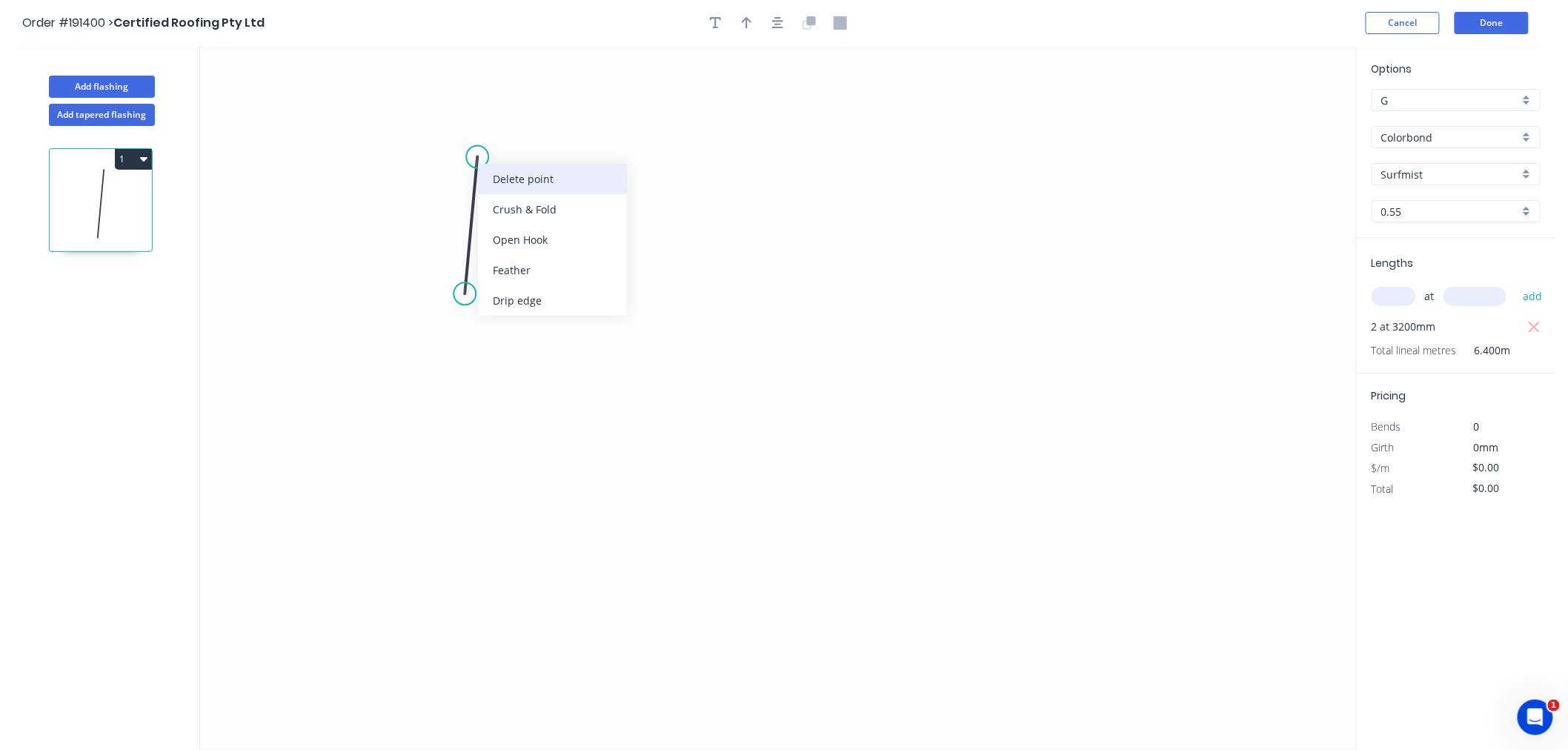
click at [499, 180] on div "Delete point" at bounding box center [552, 179] width 149 height 30
click at [460, 254] on icon "0" at bounding box center [777, 398] width 1156 height 704
click at [458, 107] on icon "0" at bounding box center [777, 398] width 1156 height 704
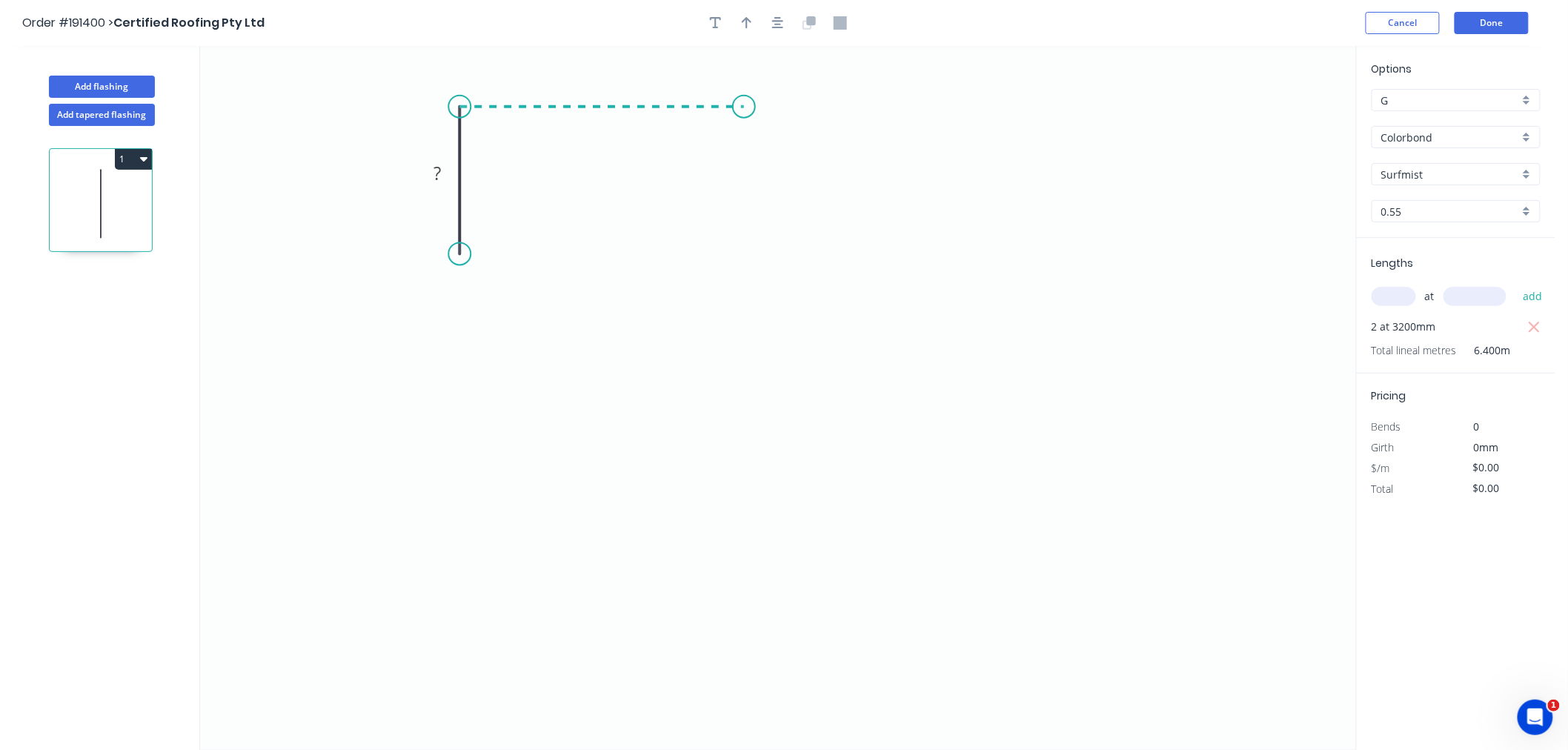
click at [744, 119] on icon "0 ?" at bounding box center [777, 398] width 1156 height 704
click at [749, 258] on icon "0 ? ?" at bounding box center [777, 398] width 1156 height 704
click at [864, 341] on icon "0 ? ? ?" at bounding box center [777, 398] width 1156 height 704
click at [758, 419] on icon "0 ? ? ? ? ? º" at bounding box center [777, 398] width 1156 height 704
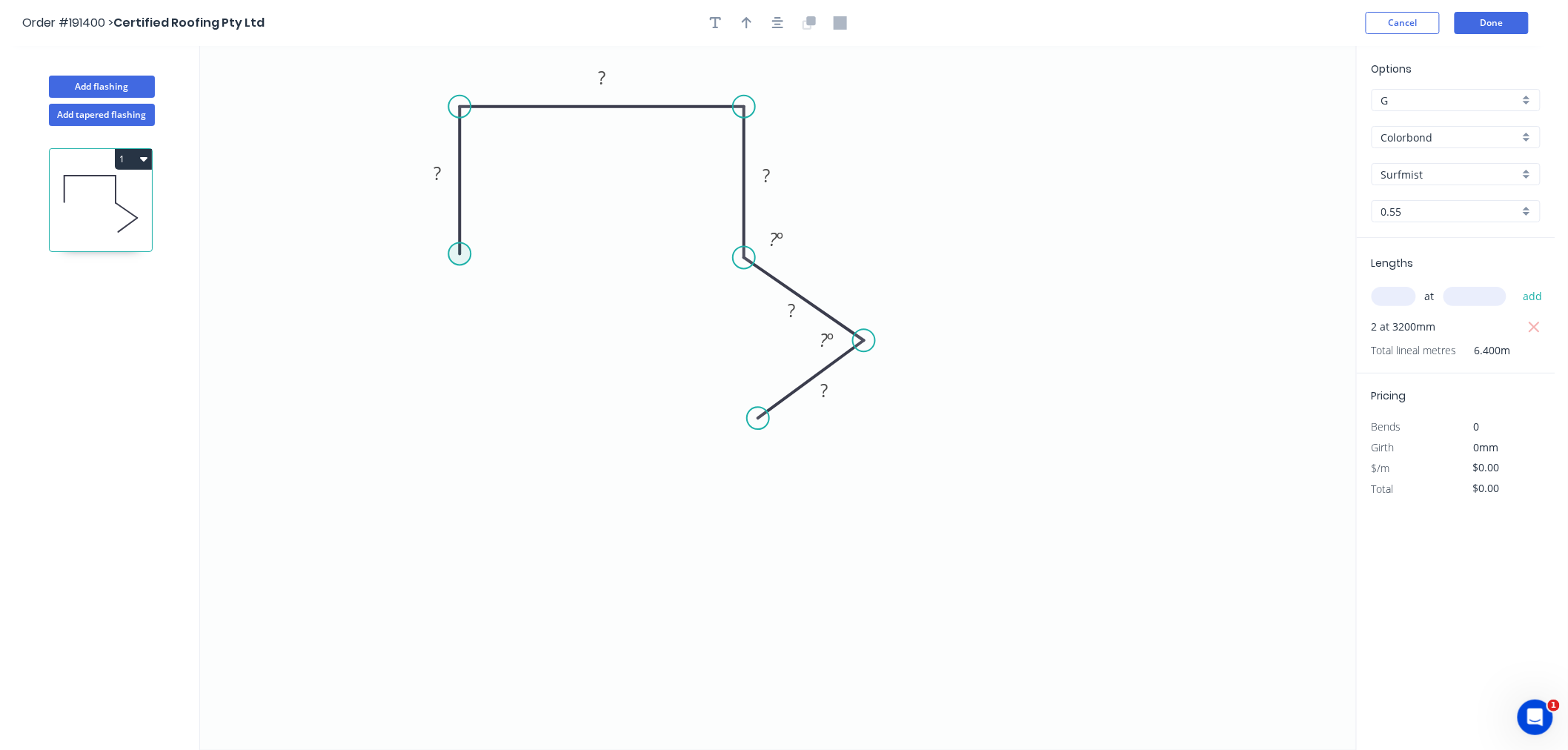
click at [461, 253] on circle at bounding box center [459, 254] width 22 height 22
click at [353, 330] on icon "0 ? ? ? ? ? ? º ? º" at bounding box center [777, 398] width 1156 height 704
click at [449, 418] on icon "0 ? ? ? ? ? ? ? º ? º ? º" at bounding box center [777, 398] width 1156 height 704
click at [774, 26] on icon "button" at bounding box center [778, 23] width 11 height 13
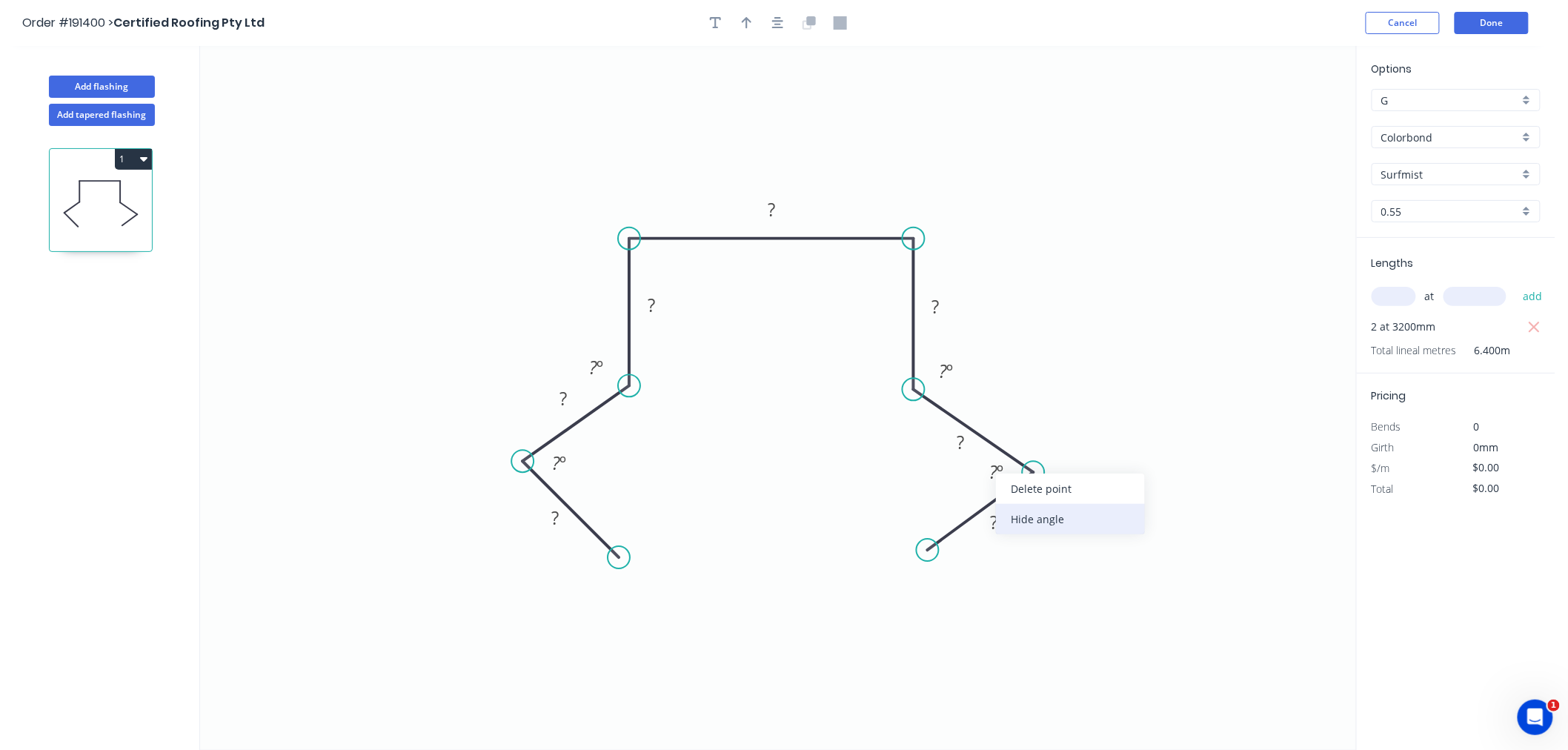
click at [1017, 517] on div "Hide angle" at bounding box center [1070, 520] width 149 height 30
click at [593, 505] on div "Hide angle" at bounding box center [630, 504] width 149 height 30
drag, startPoint x: 630, startPoint y: 415, endPoint x: 648, endPoint y: 410, distance: 18.7
click at [631, 415] on div "Hide angle" at bounding box center [673, 422] width 149 height 30
click at [968, 409] on div "Hide angle" at bounding box center [1026, 421] width 149 height 30
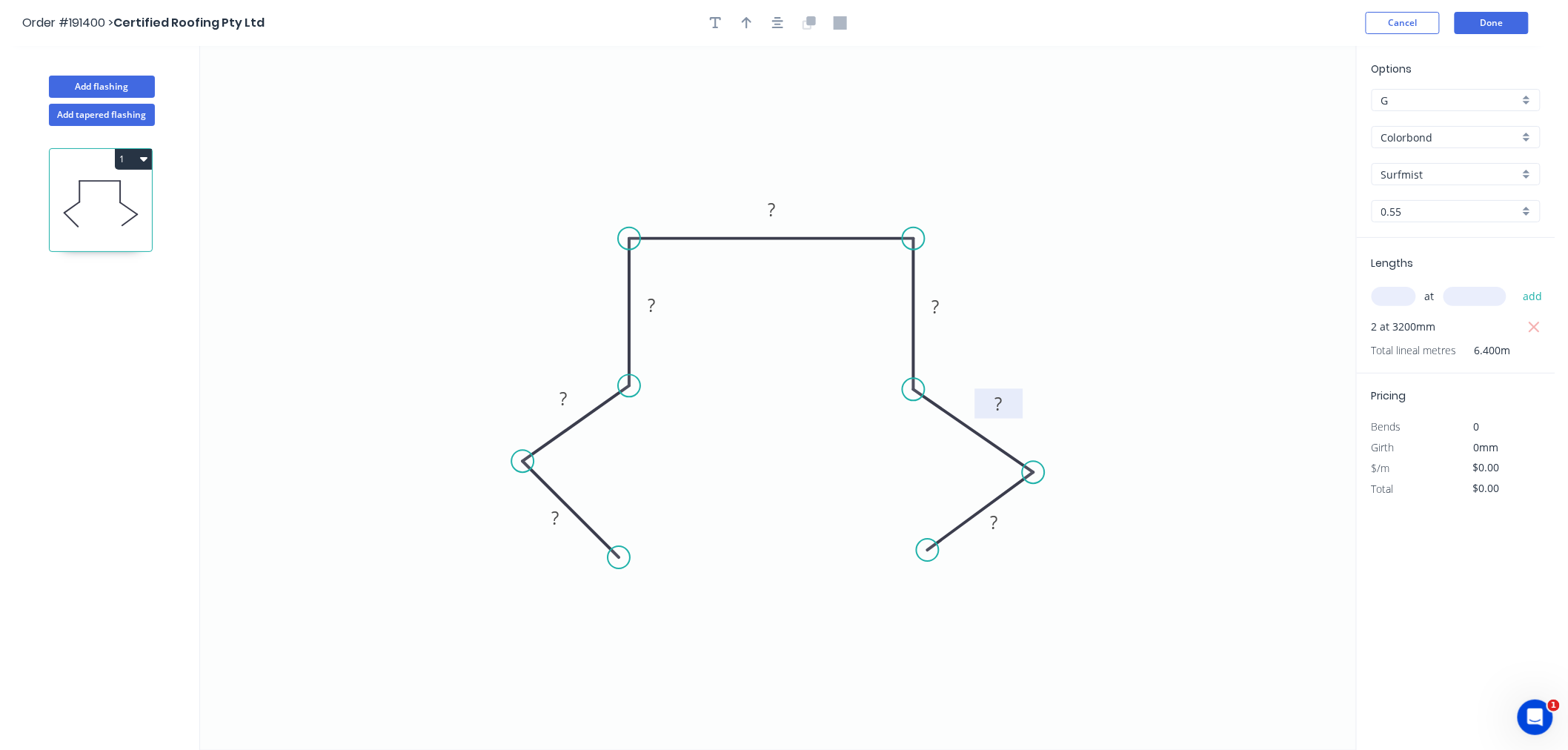
drag, startPoint x: 978, startPoint y: 440, endPoint x: 1016, endPoint y: 399, distance: 55.9
click at [1017, 399] on rect at bounding box center [999, 404] width 49 height 30
drag, startPoint x: 619, startPoint y: 560, endPoint x: 633, endPoint y: 565, distance: 14.9
click at [633, 565] on circle at bounding box center [633, 571] width 22 height 22
click at [781, 23] on icon "button" at bounding box center [778, 23] width 11 height 13
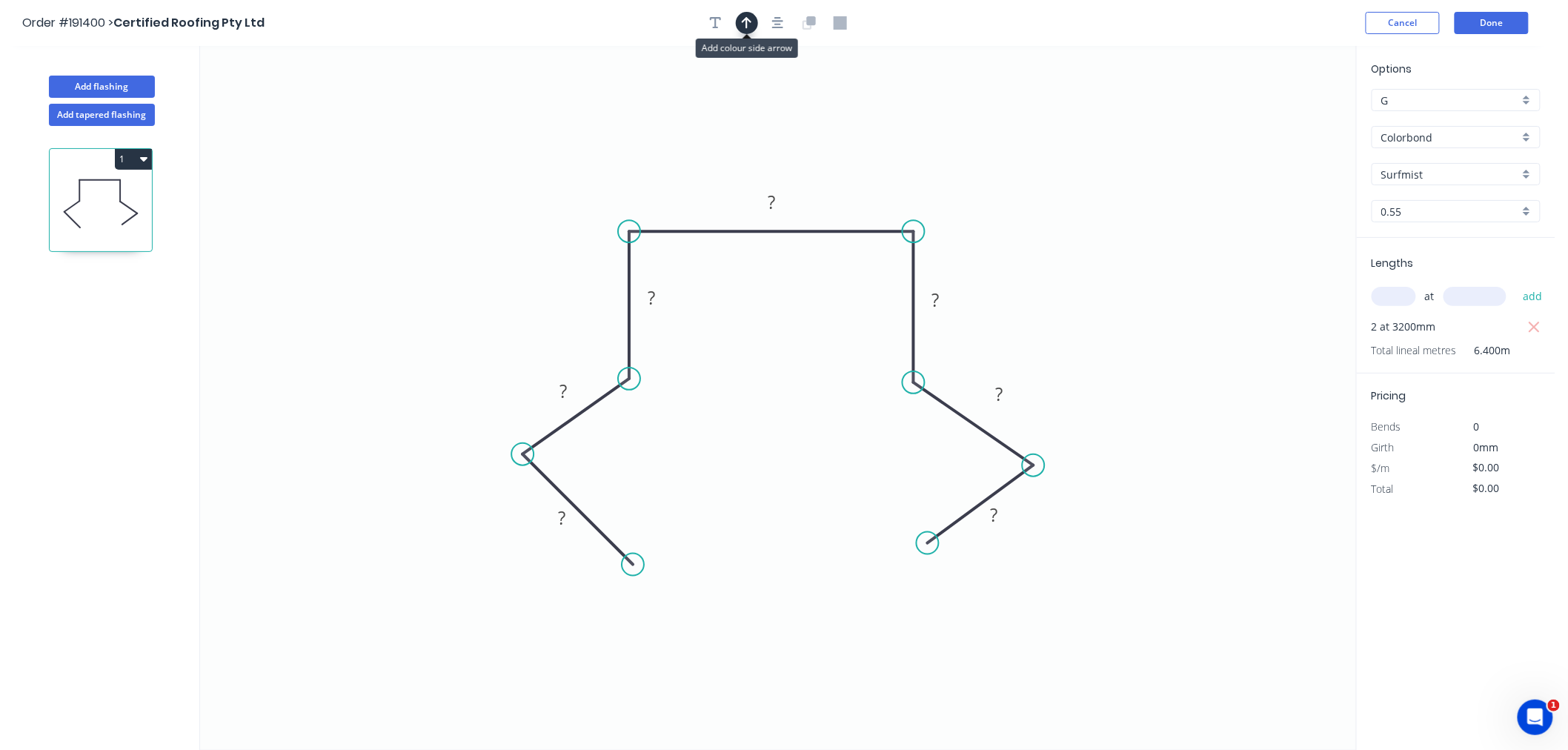
click at [743, 24] on icon "button" at bounding box center [747, 23] width 10 height 13
drag, startPoint x: 1280, startPoint y: 116, endPoint x: 932, endPoint y: 209, distance: 360.2
click at [932, 209] on icon at bounding box center [932, 193] width 13 height 48
click at [775, 204] on rect at bounding box center [771, 204] width 29 height 21
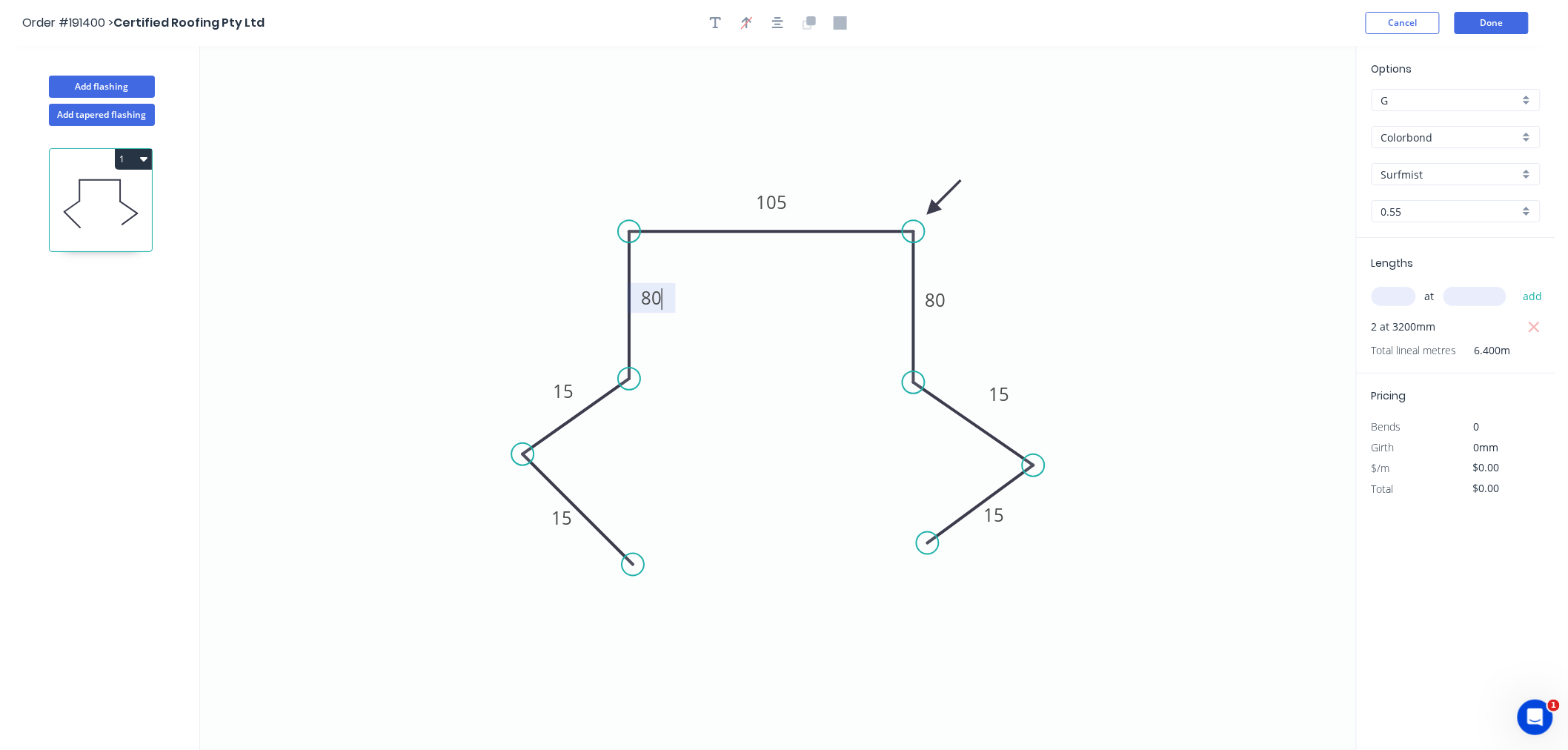
click at [514, 183] on icon "0 15 15 80 105 80 15 15" at bounding box center [777, 398] width 1156 height 704
click at [780, 21] on icon "button" at bounding box center [778, 23] width 11 height 13
click at [123, 82] on button "Add flashing" at bounding box center [101, 86] width 106 height 22
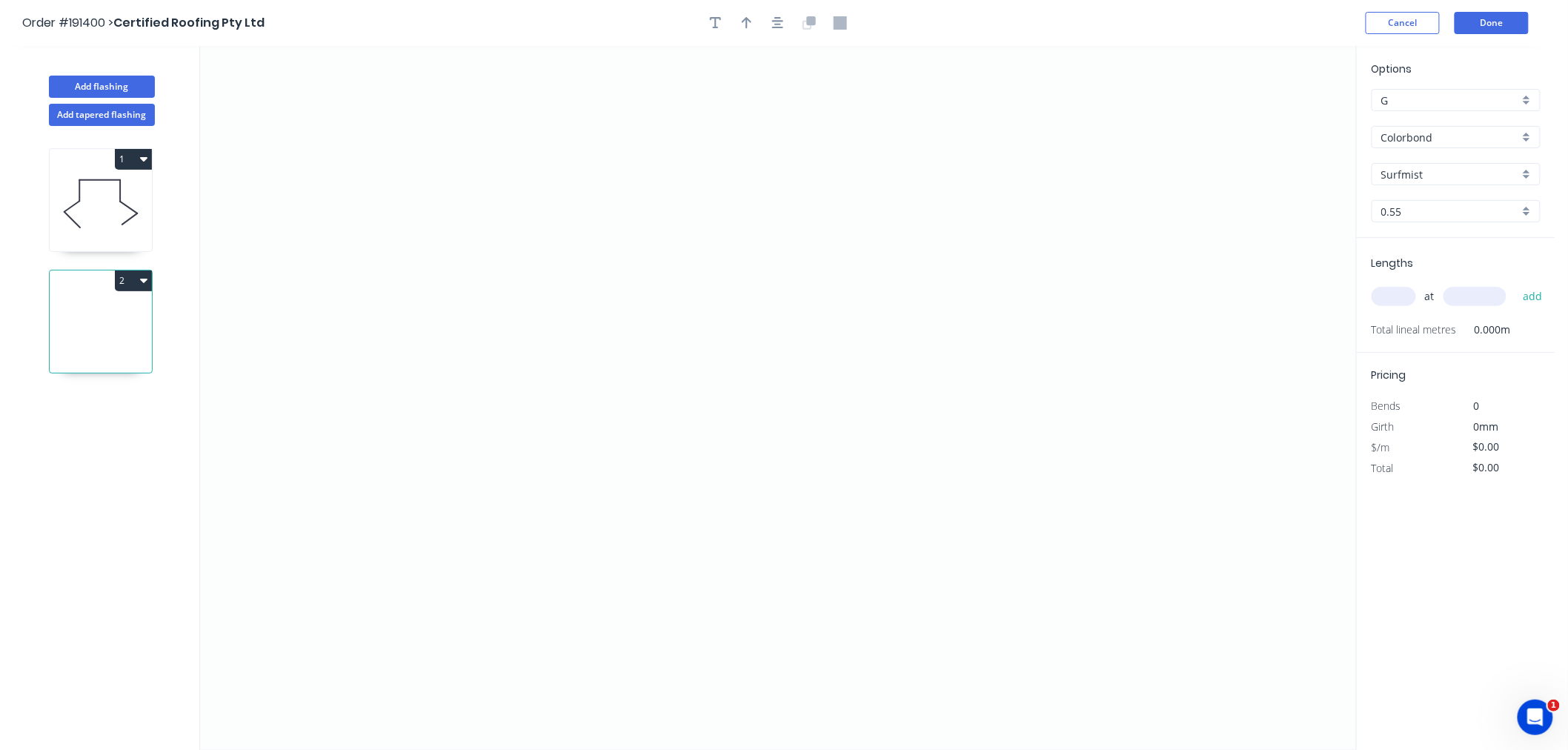
click at [1409, 303] on input "text" at bounding box center [1394, 296] width 45 height 19
click at [1516, 284] on button "add" at bounding box center [1533, 296] width 35 height 25
click at [358, 266] on icon "0" at bounding box center [777, 398] width 1156 height 704
click at [434, 163] on icon "0" at bounding box center [777, 398] width 1156 height 704
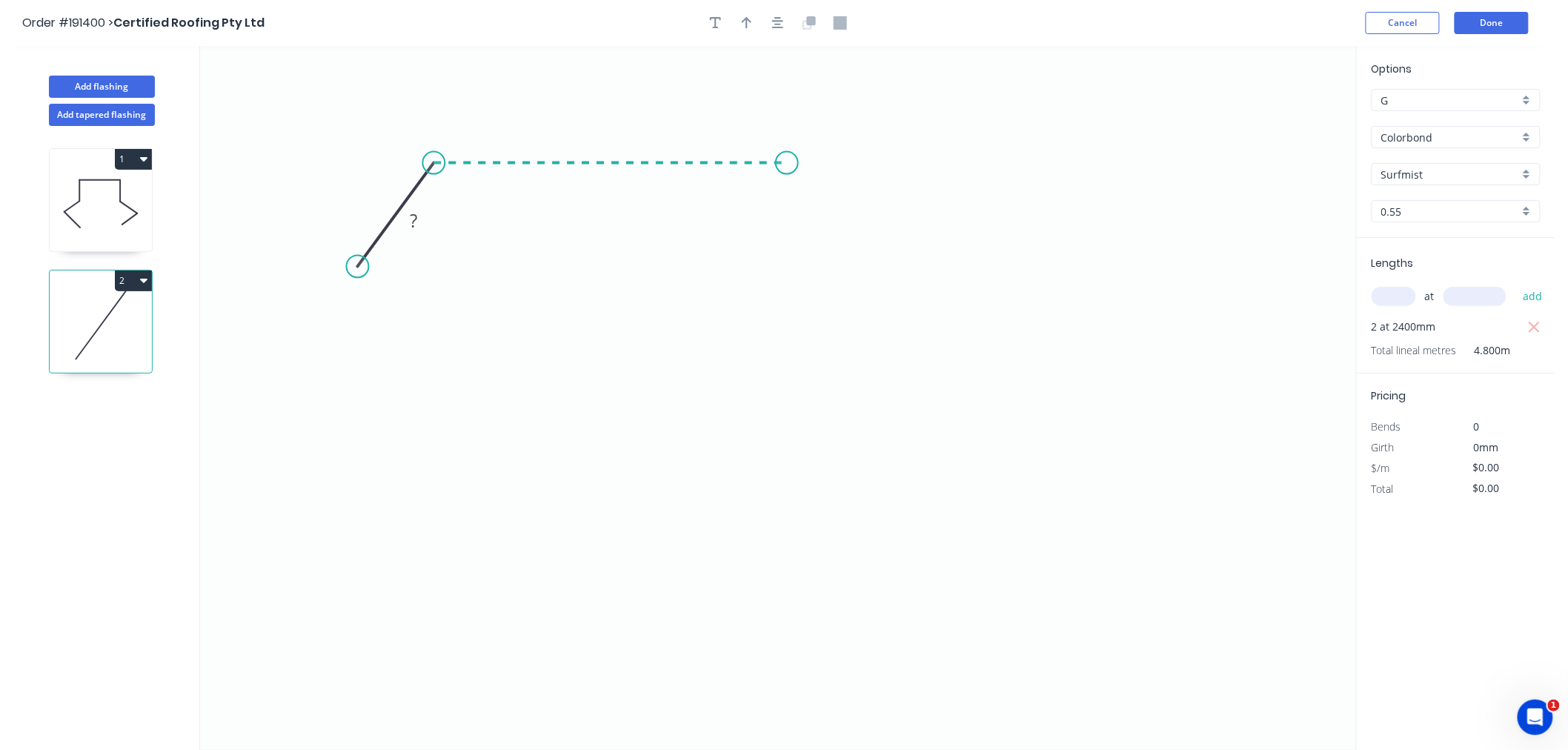
click at [787, 174] on icon "0 ?" at bounding box center [777, 398] width 1156 height 704
click at [890, 278] on icon "0 ? ? ? º" at bounding box center [777, 398] width 1156 height 704
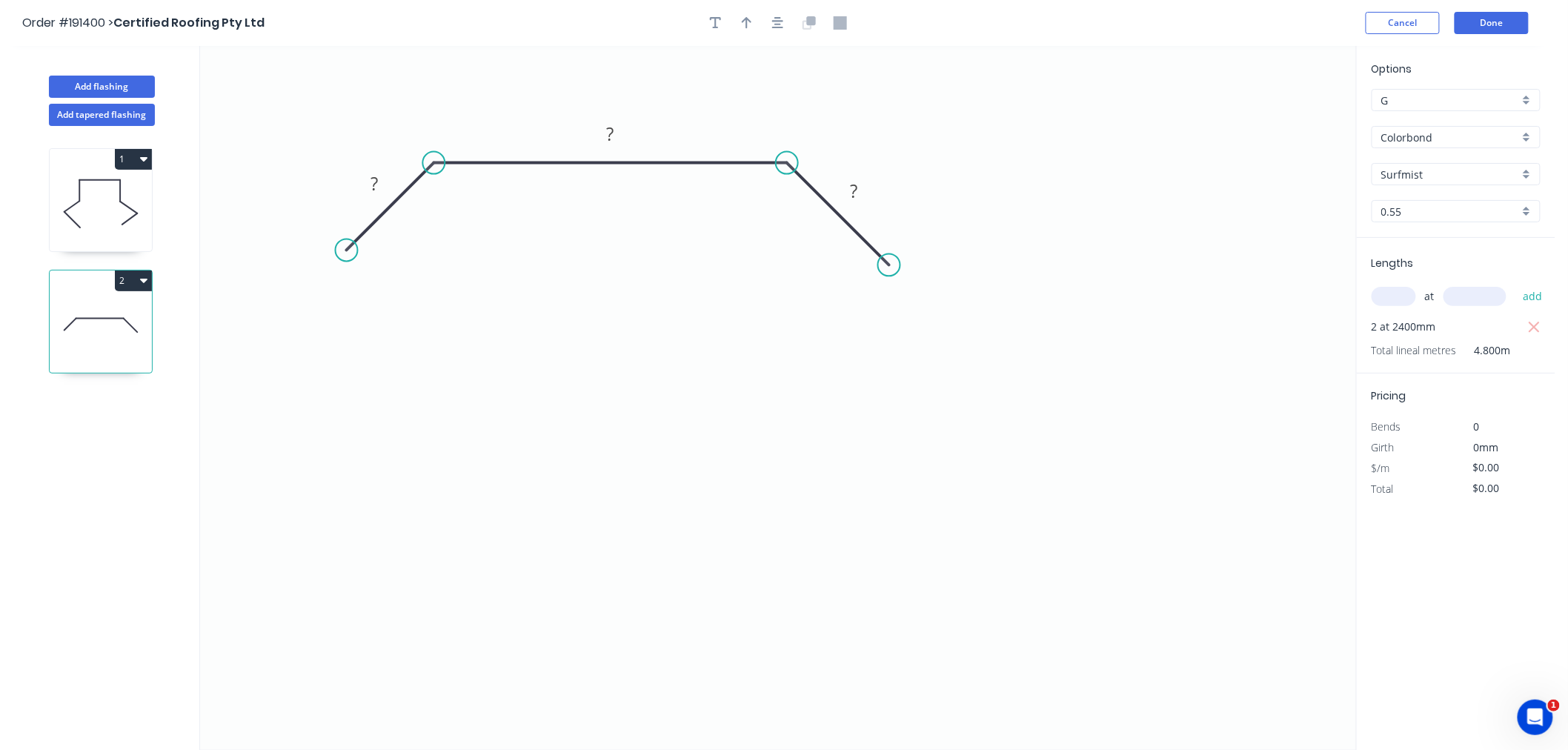
drag, startPoint x: 360, startPoint y: 261, endPoint x: 346, endPoint y: 252, distance: 16.6
click at [346, 252] on circle at bounding box center [346, 250] width 22 height 22
click at [775, 20] on icon "button" at bounding box center [778, 23] width 11 height 11
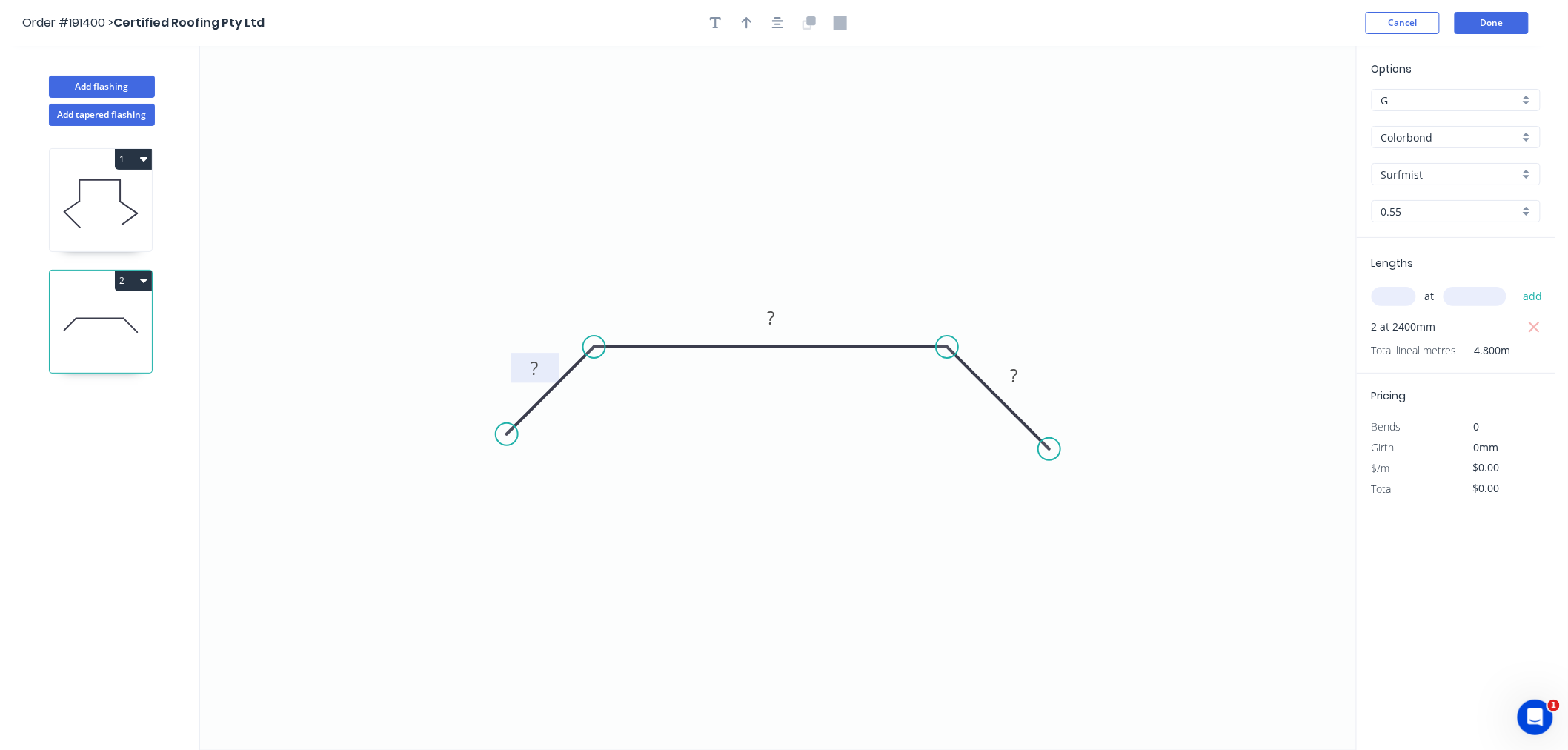
click at [539, 371] on rect at bounding box center [535, 369] width 29 height 21
click at [998, 284] on icon "0 20 410 20" at bounding box center [777, 398] width 1156 height 704
click at [779, 19] on icon "button" at bounding box center [778, 23] width 11 height 13
click at [752, 23] on icon "button" at bounding box center [747, 23] width 10 height 13
drag, startPoint x: 1279, startPoint y: 113, endPoint x: 945, endPoint y: 286, distance: 376.1
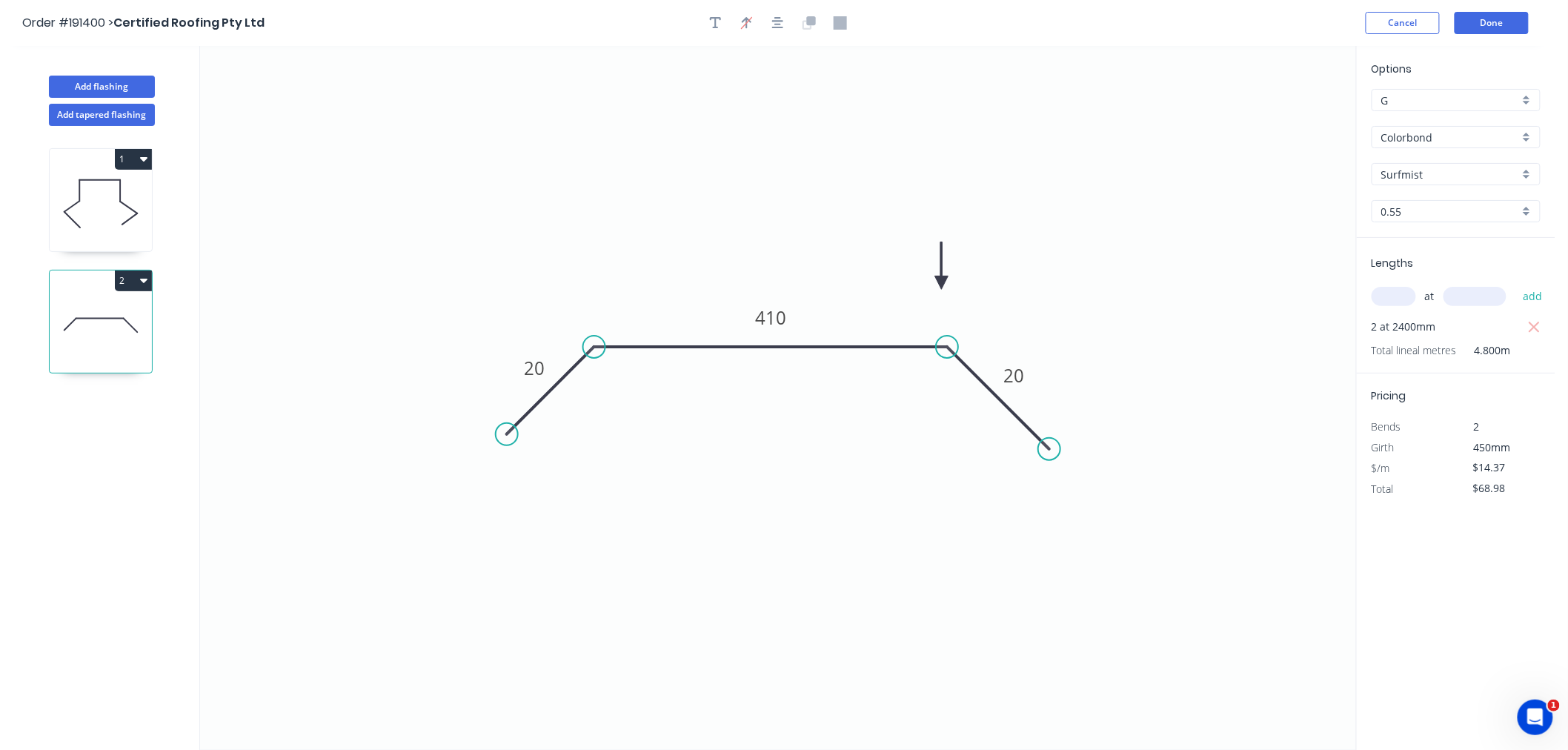
click at [945, 286] on icon at bounding box center [942, 266] width 13 height 48
click at [945, 286] on icon at bounding box center [945, 270] width 13 height 48
click at [135, 282] on button "2" at bounding box center [133, 281] width 37 height 21
click at [129, 325] on div "Duplicate" at bounding box center [82, 318] width 114 height 22
click at [121, 448] on icon at bounding box center [101, 447] width 103 height 95
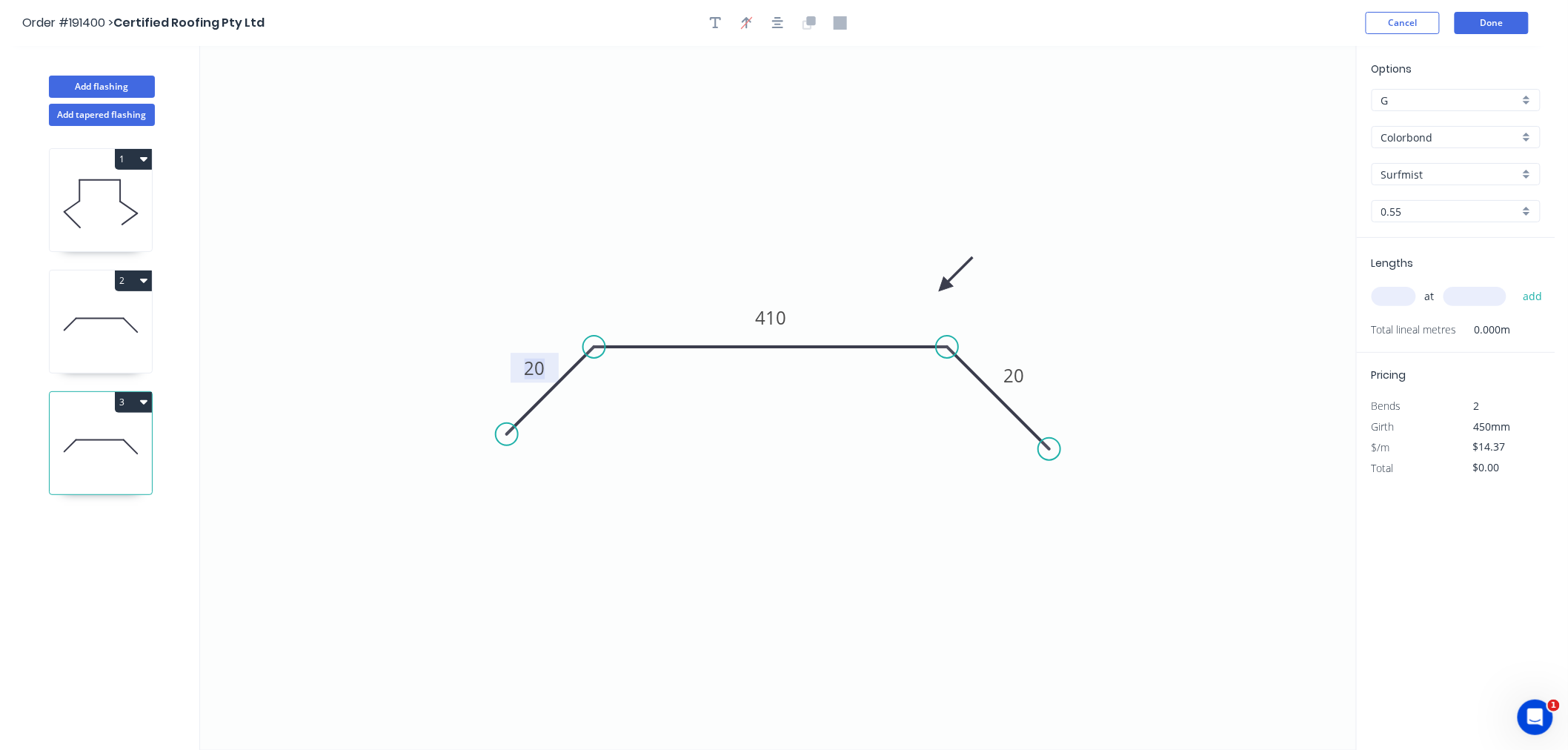
click at [539, 374] on tspan "20" at bounding box center [536, 368] width 21 height 25
click at [833, 246] on icon "0 20 620 20" at bounding box center [777, 398] width 1156 height 704
click at [1387, 292] on input "text" at bounding box center [1394, 296] width 45 height 19
click at [1516, 284] on button "add" at bounding box center [1533, 296] width 35 height 25
click at [140, 398] on icon "button" at bounding box center [144, 402] width 8 height 11
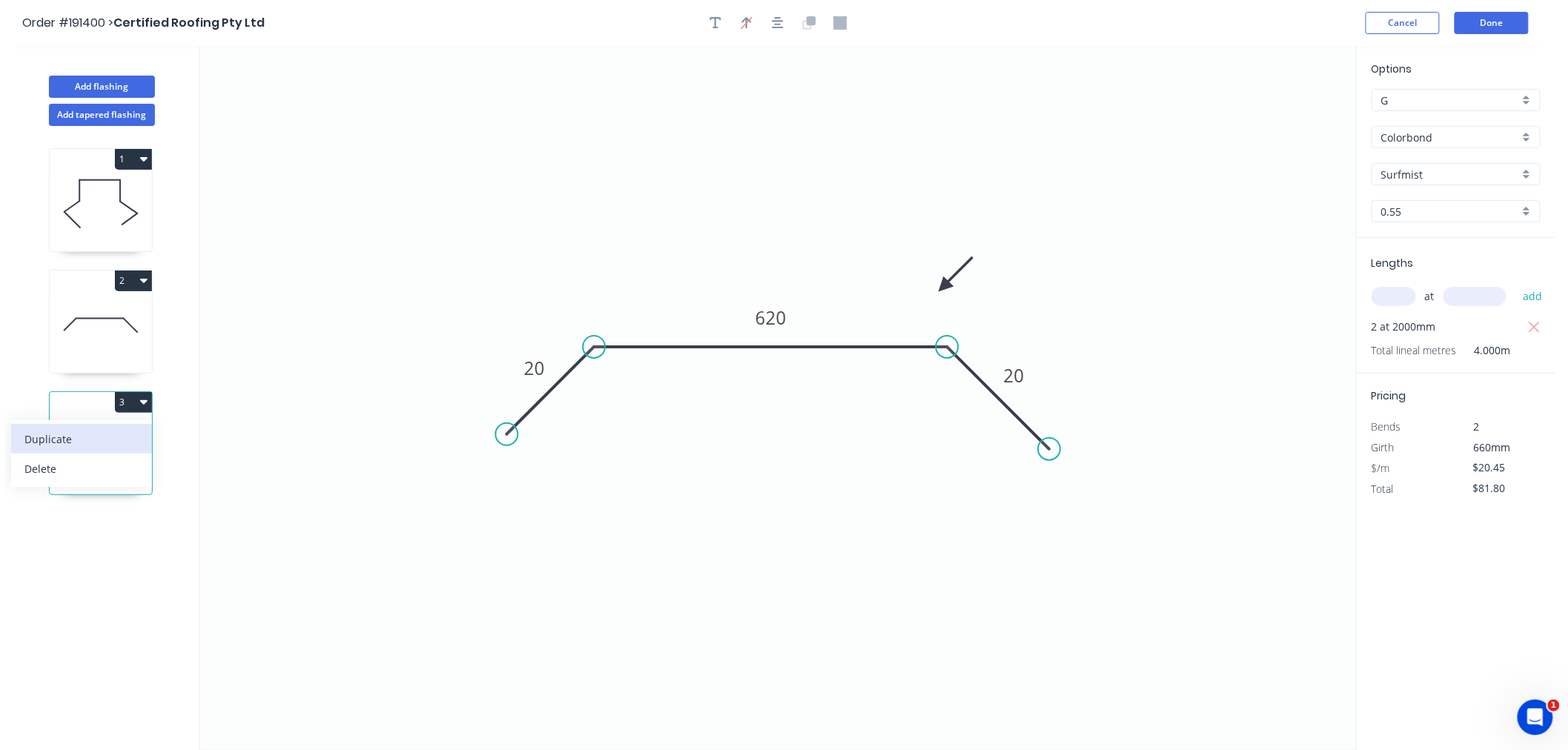
click at [114, 427] on button "Duplicate" at bounding box center [82, 439] width 141 height 30
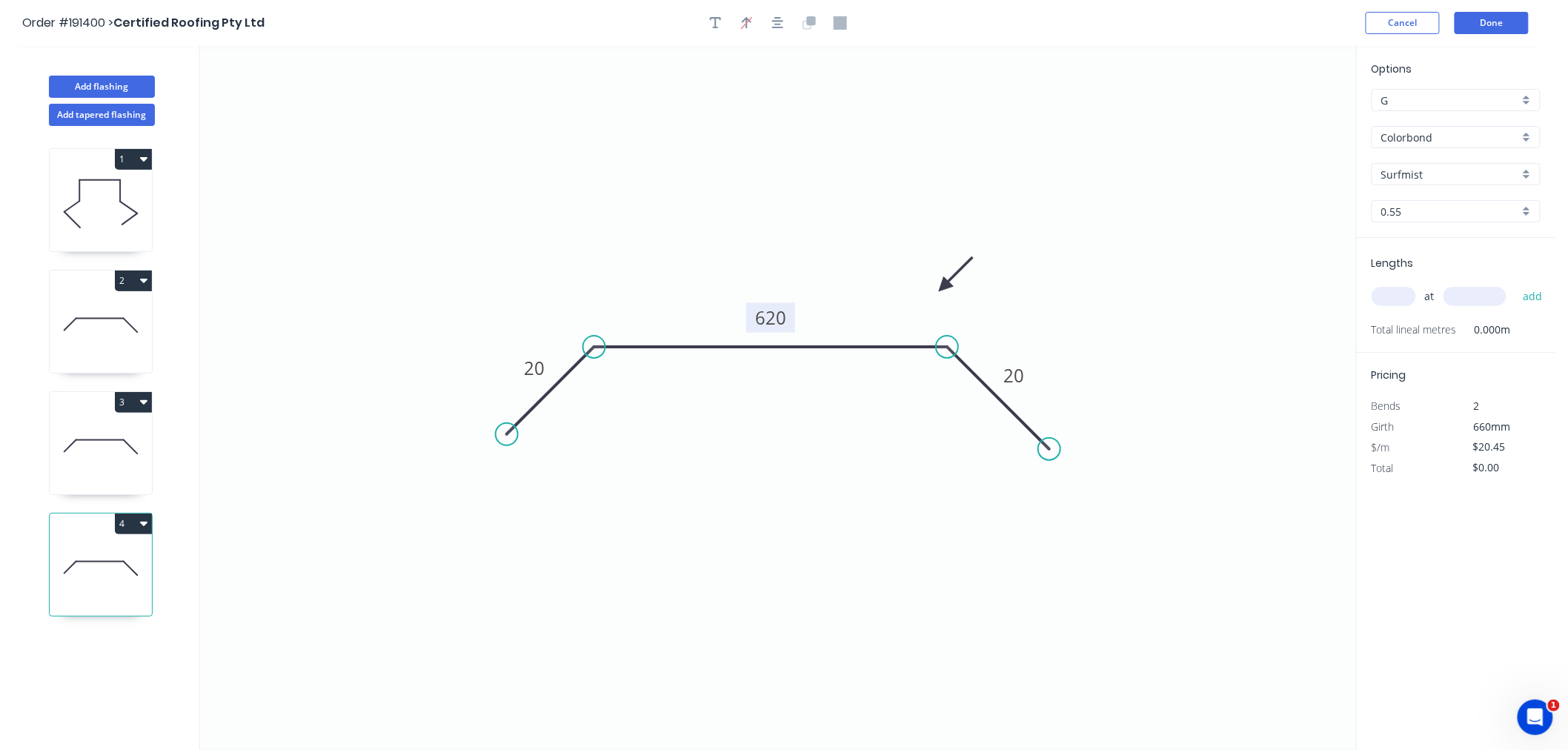
click at [774, 316] on tspan "620" at bounding box center [771, 318] width 31 height 25
click at [893, 260] on icon "0 20 240 20" at bounding box center [777, 398] width 1156 height 704
click at [774, 24] on icon "button" at bounding box center [778, 23] width 11 height 13
click at [1395, 297] on input "text" at bounding box center [1394, 296] width 45 height 19
click at [1516, 284] on button "add" at bounding box center [1533, 296] width 35 height 25
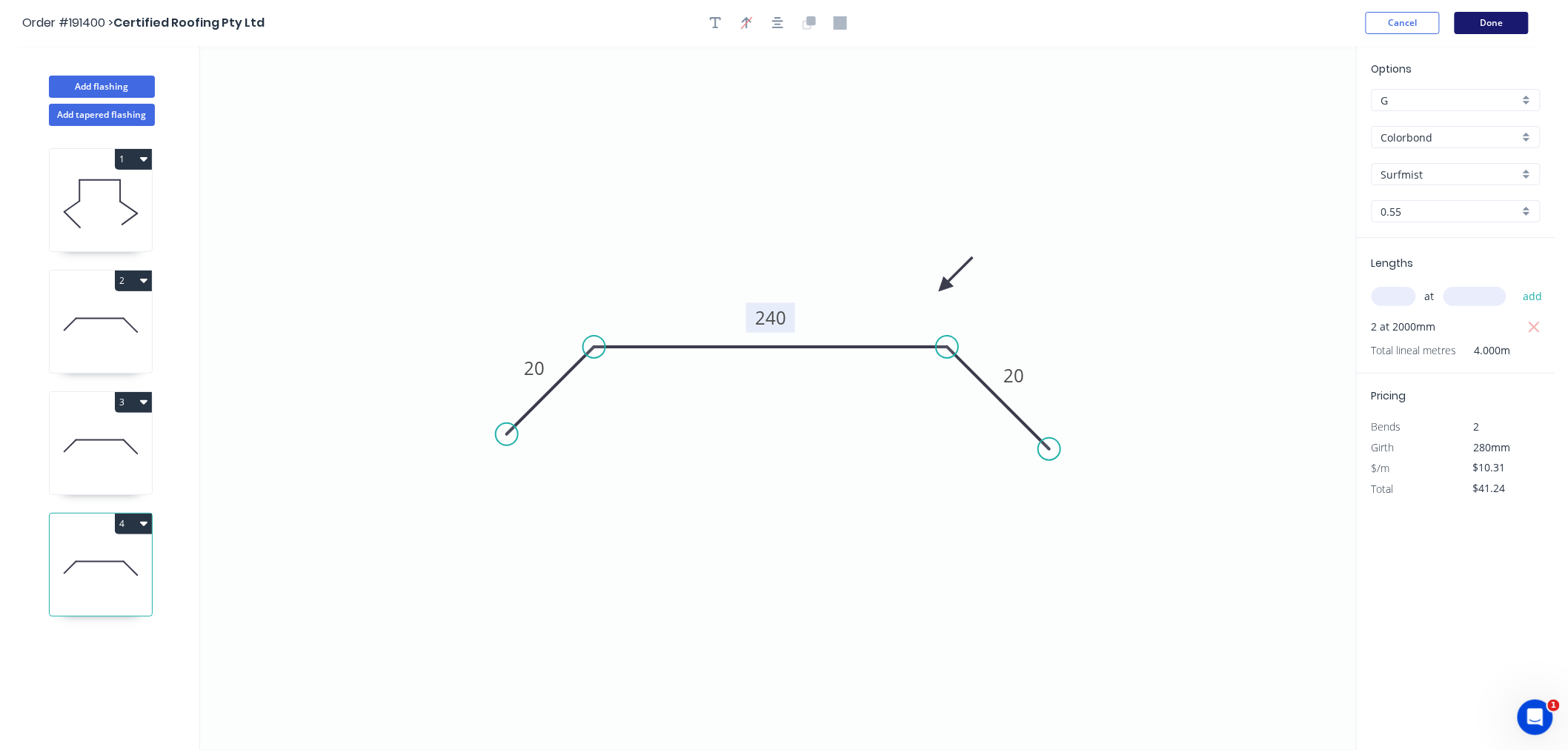
click at [1514, 25] on button "Done" at bounding box center [1492, 22] width 74 height 22
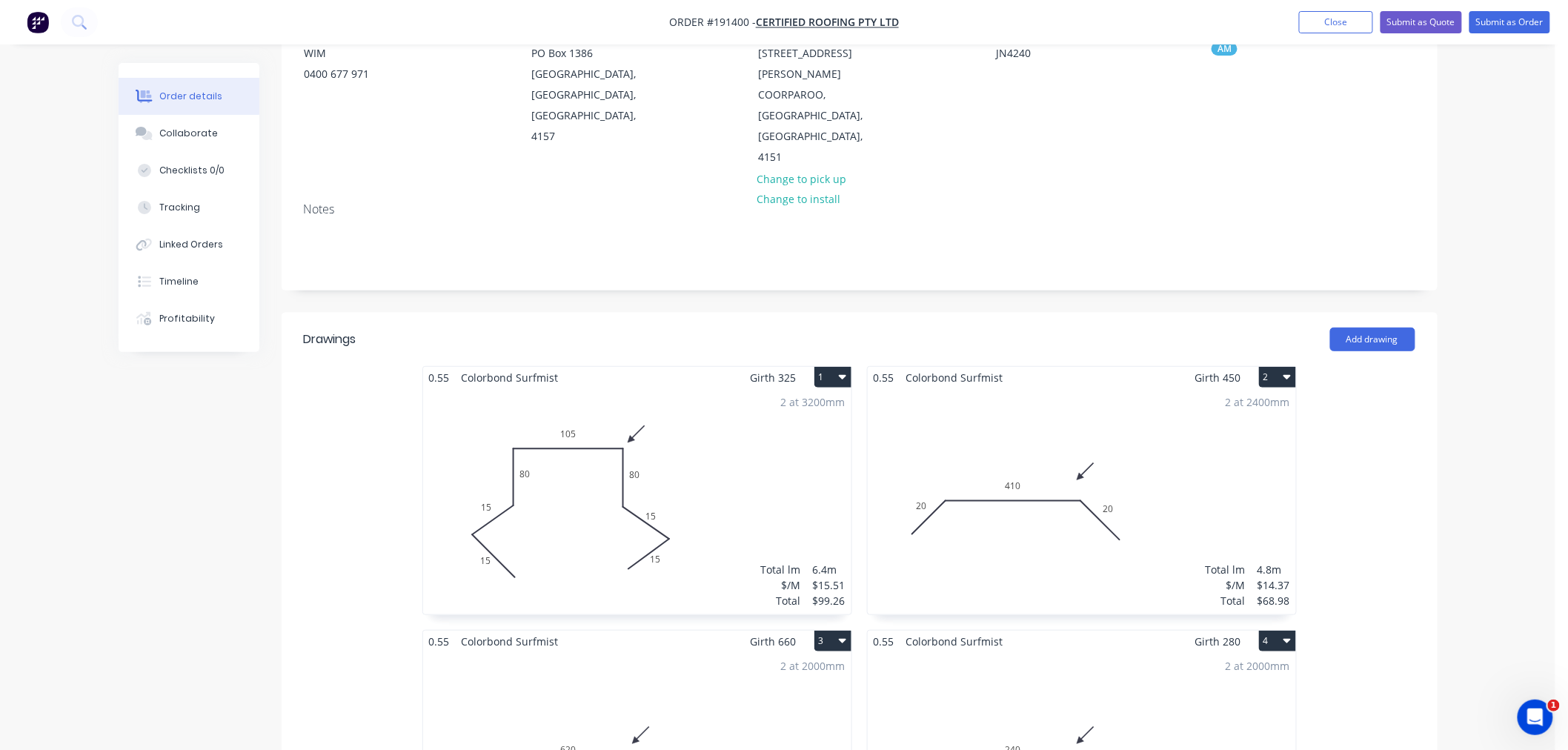
scroll to position [329, 0]
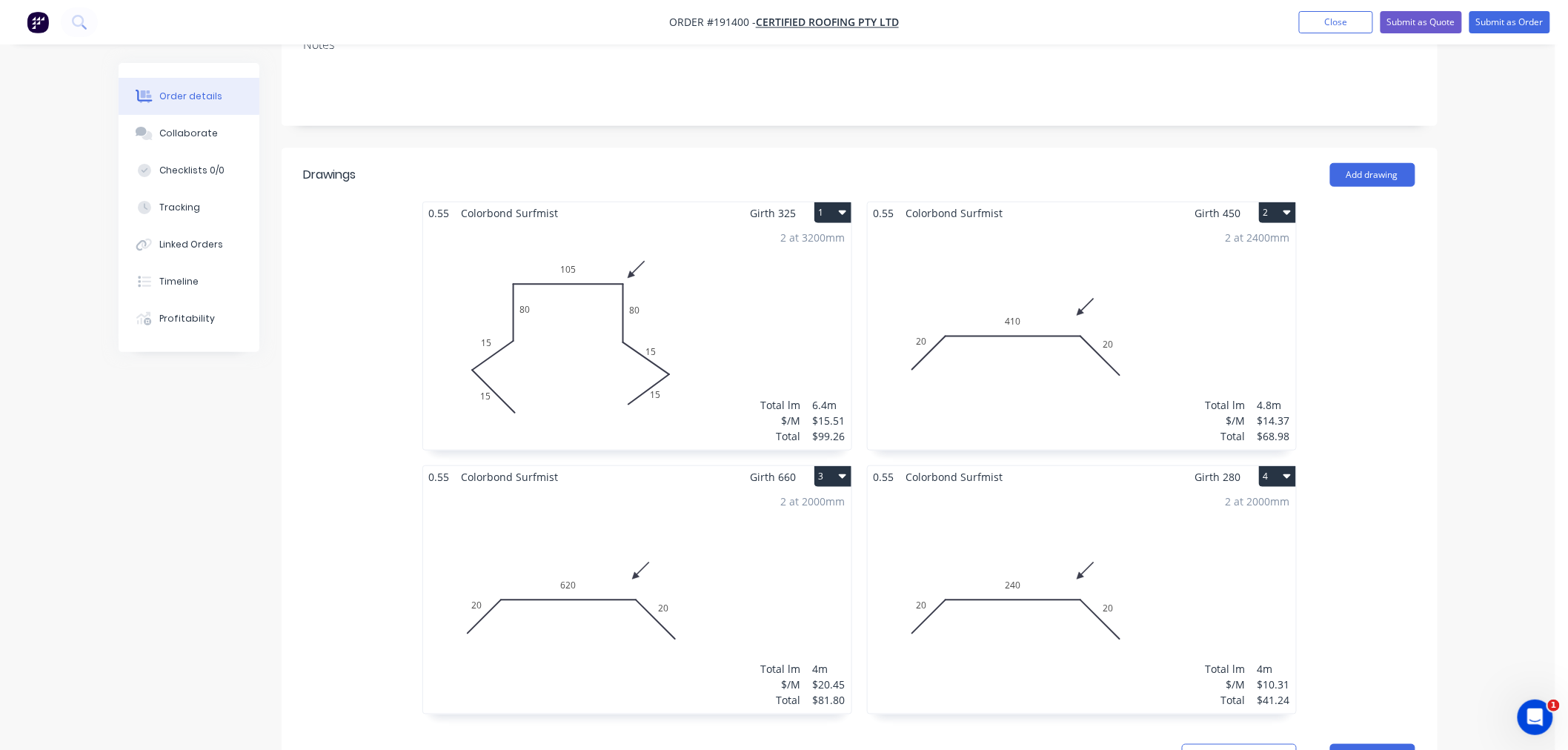
click at [690, 340] on div "2 at 3200mm Total lm $/M Total 6.4m $15.51 $99.26" at bounding box center [637, 337] width 428 height 227
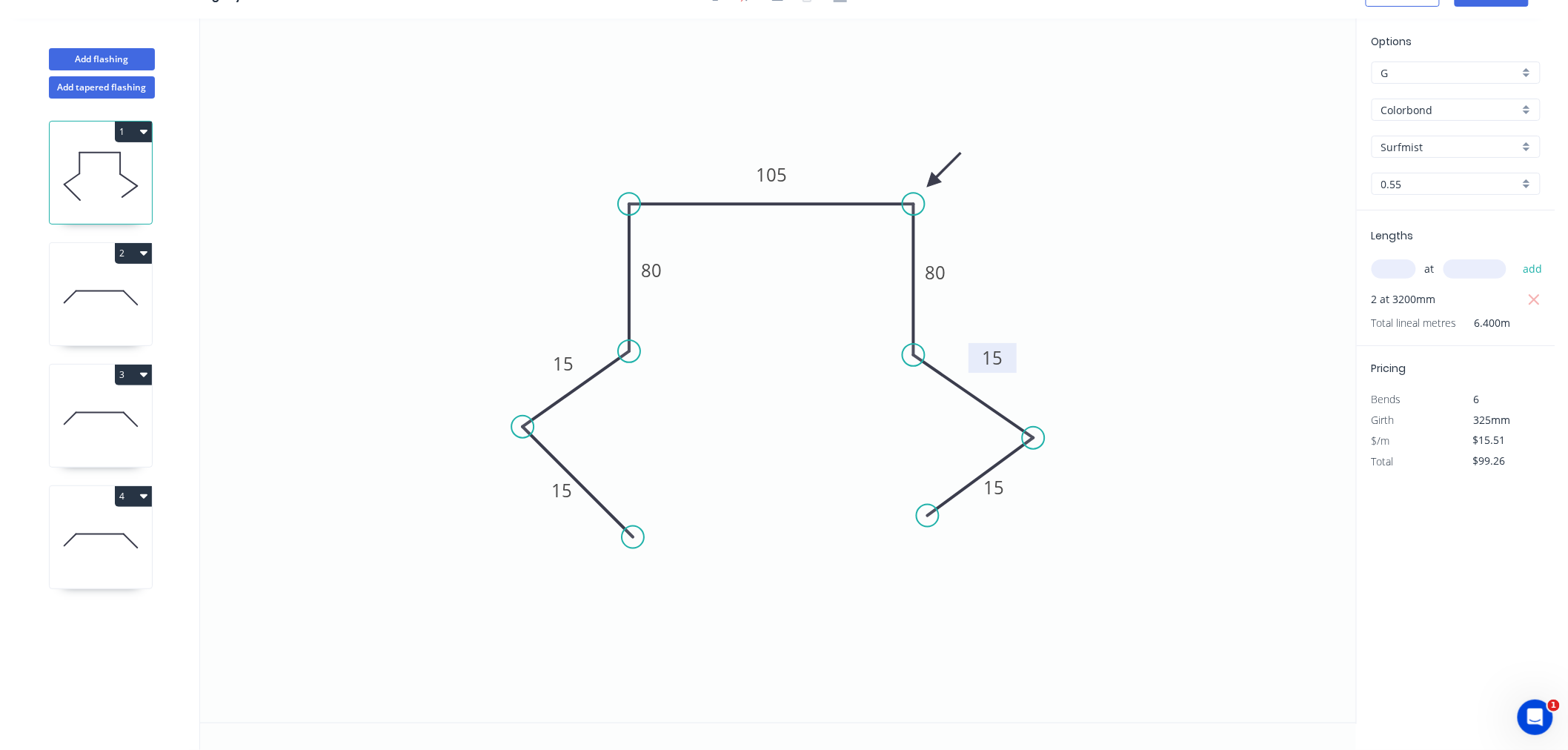
drag, startPoint x: 1015, startPoint y: 360, endPoint x: 1009, endPoint y: 350, distance: 11.7
click at [1009, 350] on rect at bounding box center [992, 358] width 49 height 30
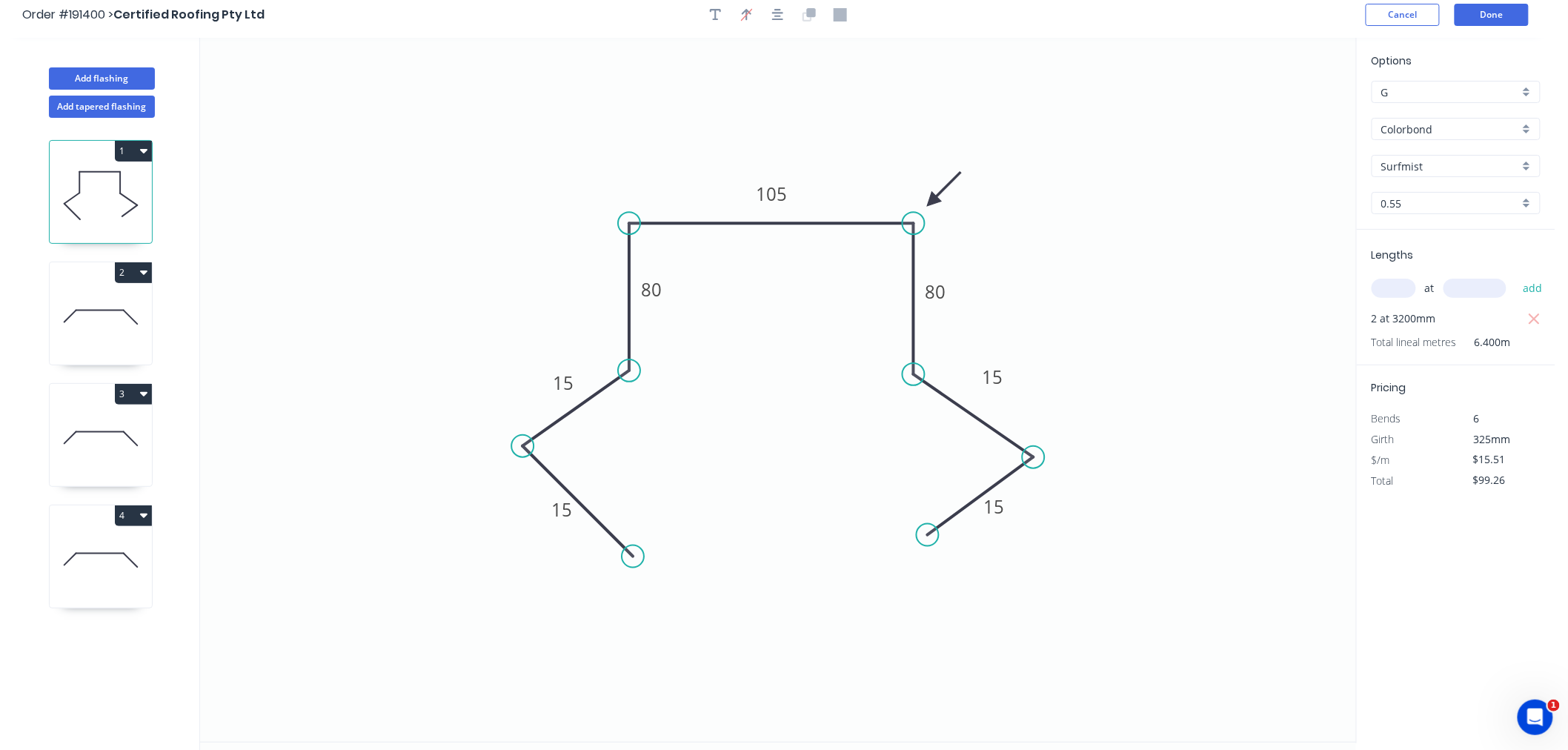
scroll to position [0, 0]
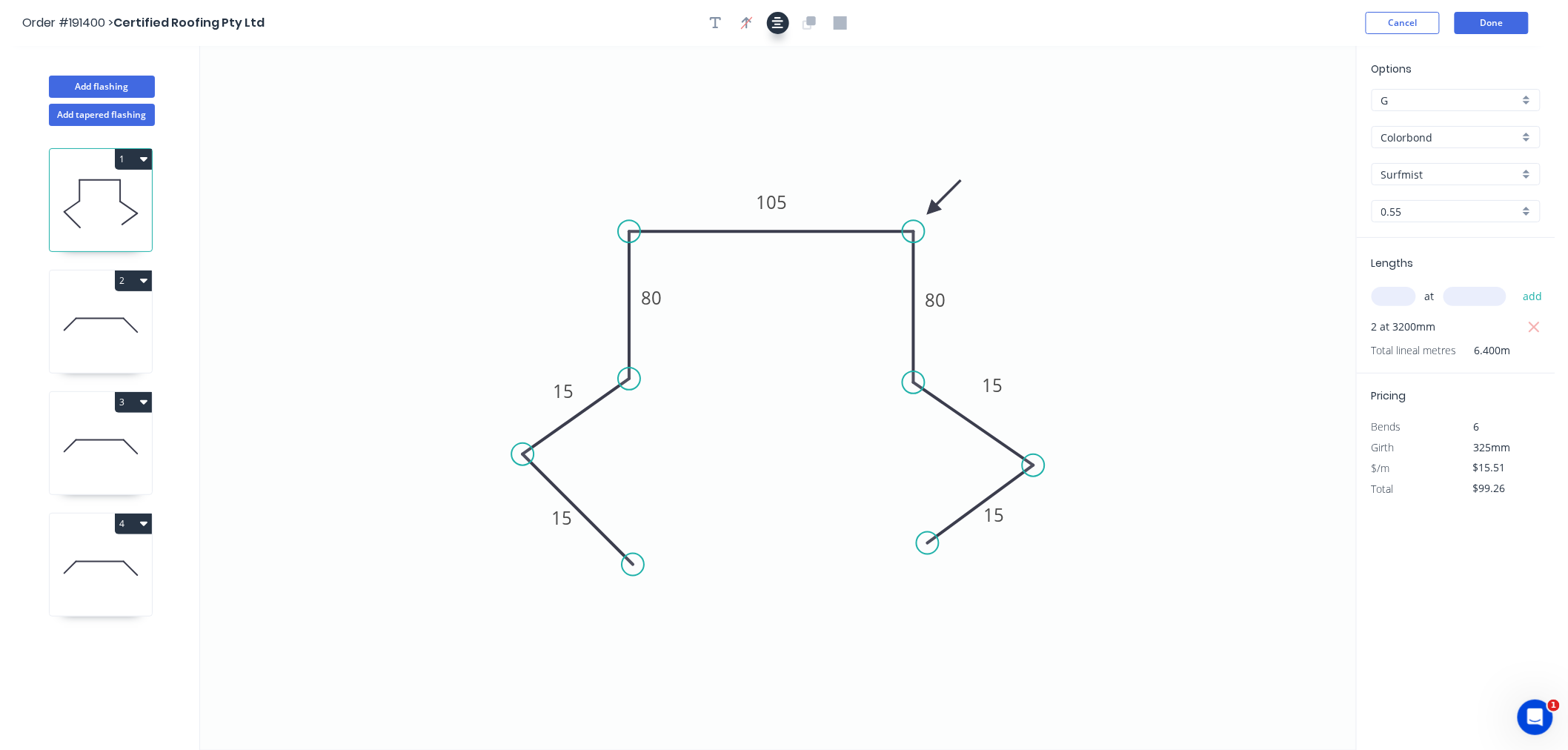
click at [773, 24] on icon "button" at bounding box center [778, 23] width 11 height 13
click at [1509, 27] on button "Done" at bounding box center [1492, 22] width 74 height 22
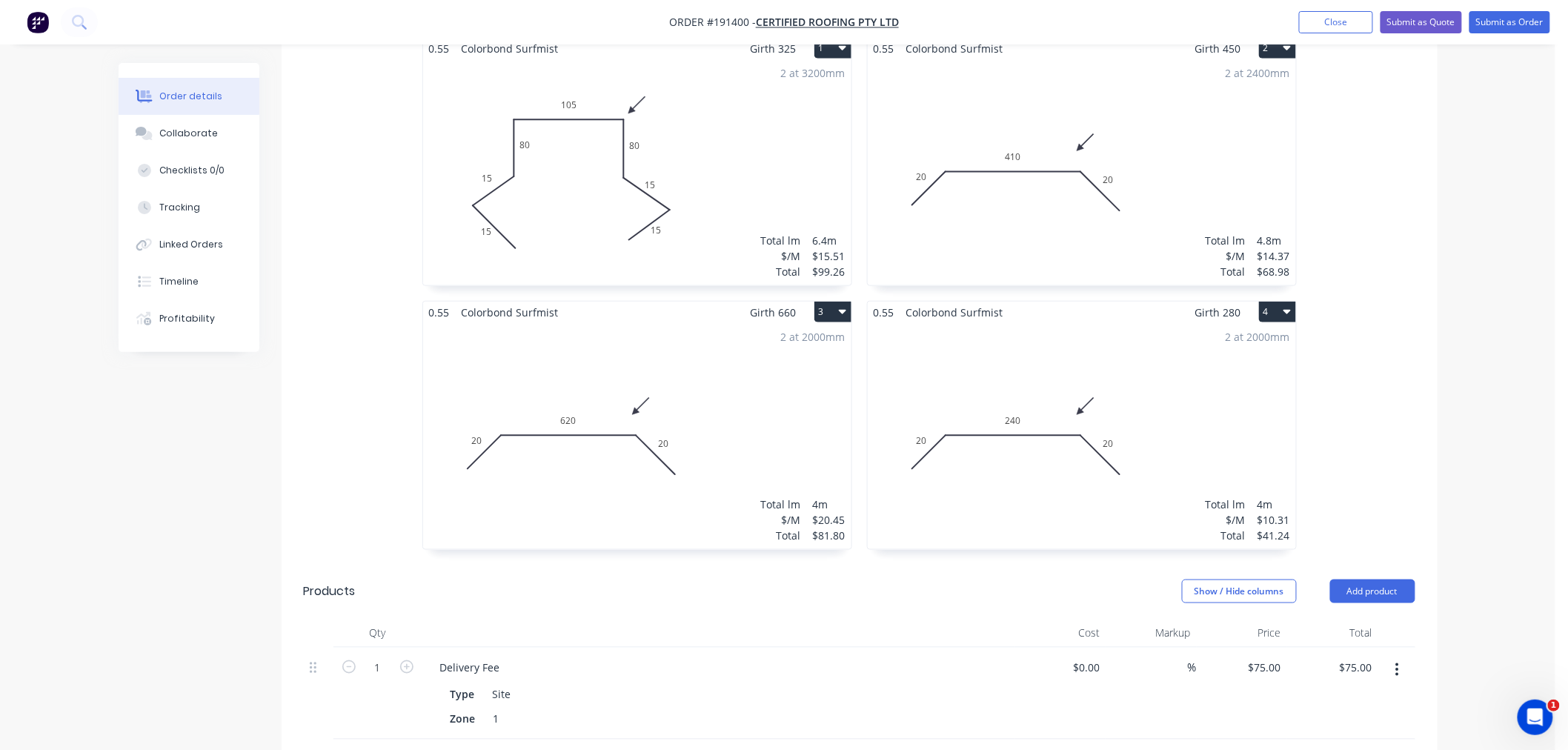
scroll to position [329, 0]
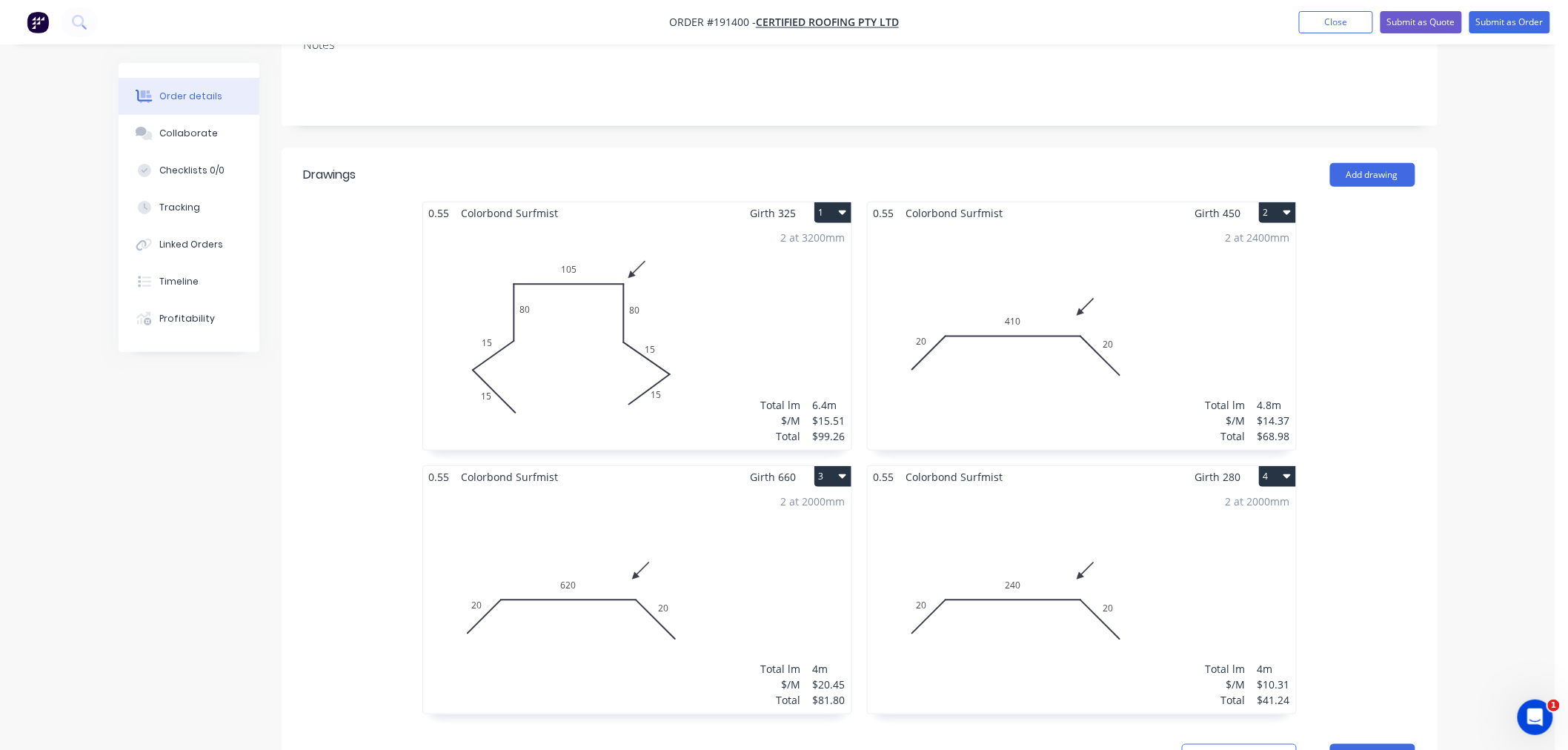
click at [1211, 576] on div "2 at 2000mm Total lm $/M Total 4m $10.31 $41.24" at bounding box center [1082, 602] width 428 height 227
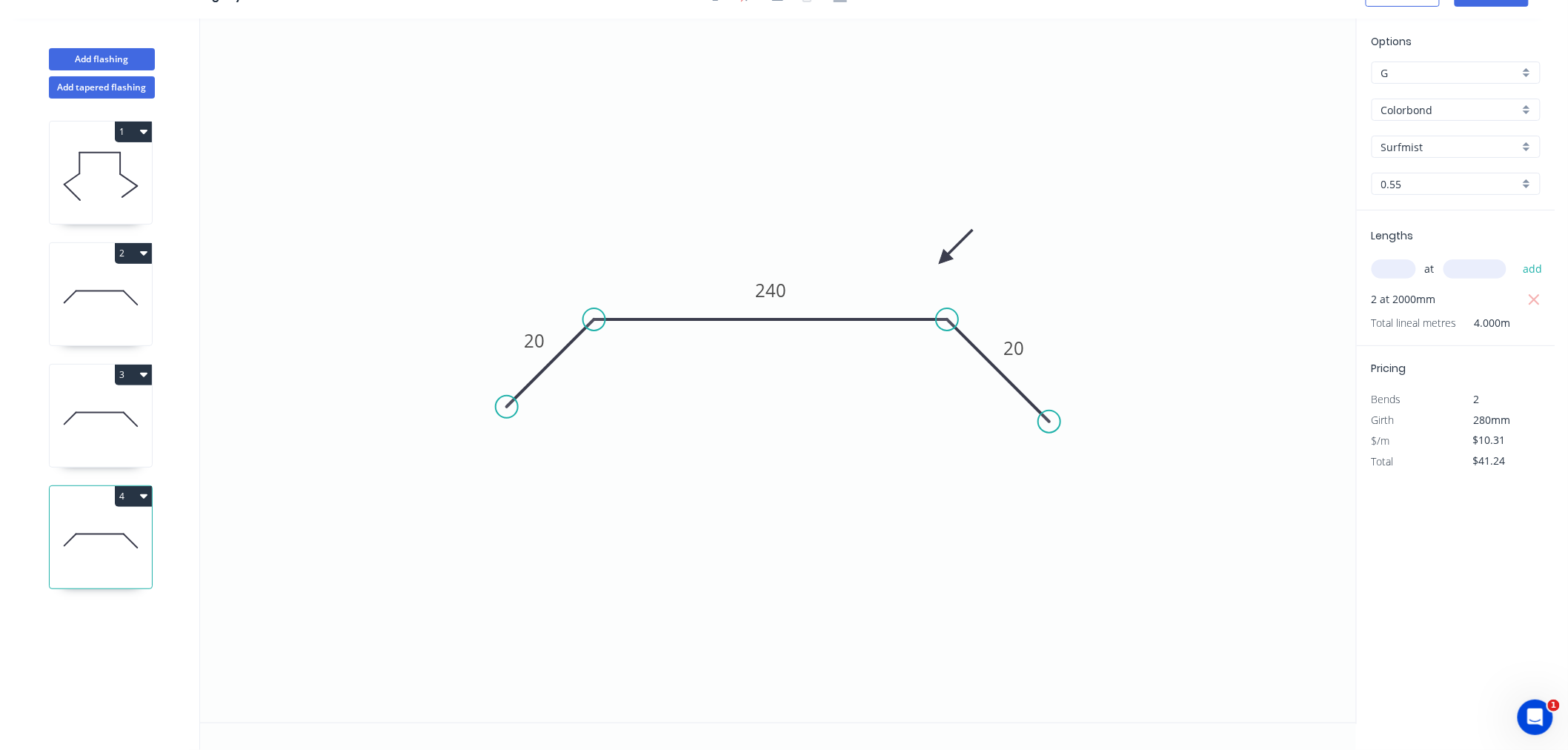
scroll to position [28, 0]
click at [123, 55] on button "Add flashing" at bounding box center [101, 59] width 106 height 22
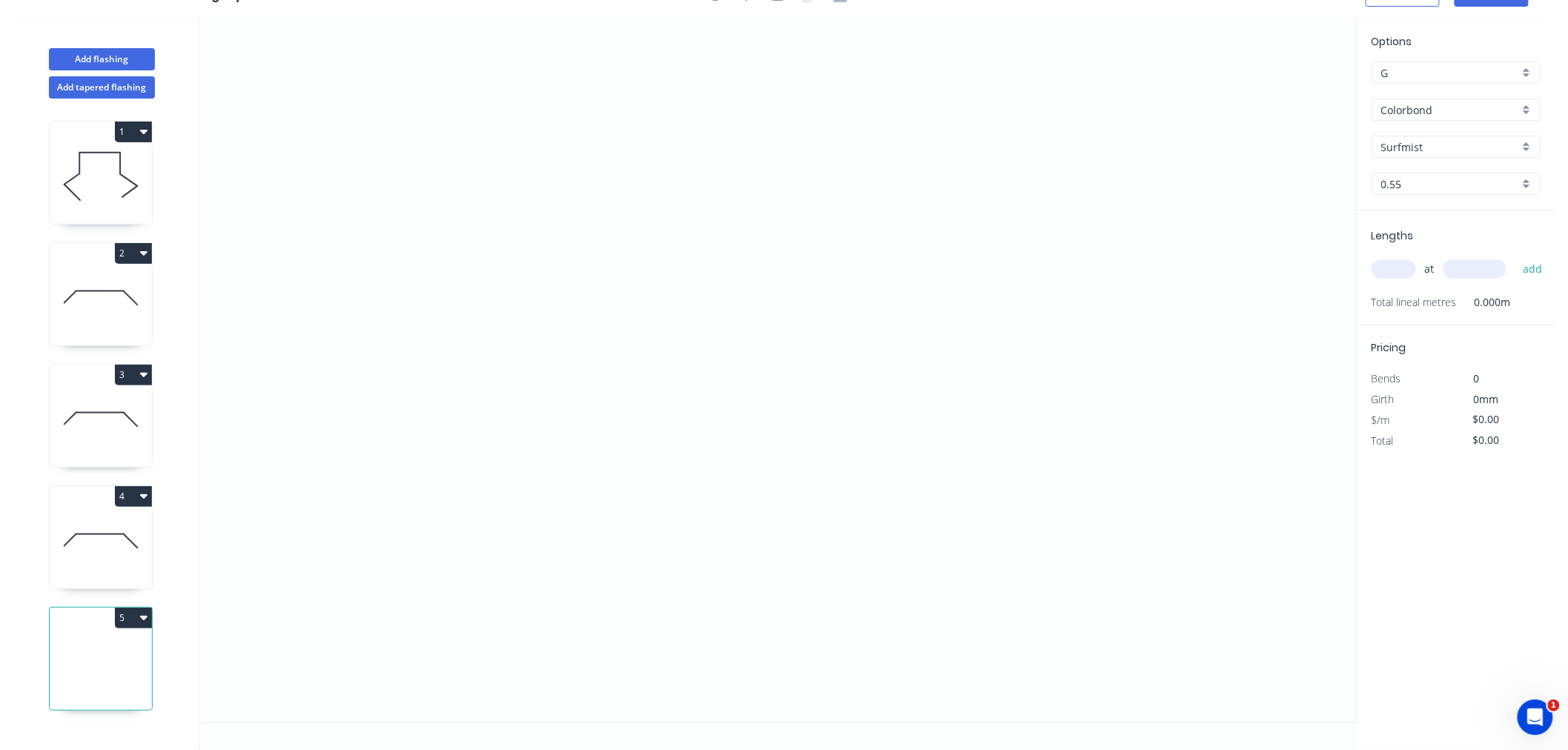
click at [1398, 264] on input "text" at bounding box center [1394, 269] width 45 height 19
click at [1516, 257] on button "add" at bounding box center [1533, 269] width 35 height 25
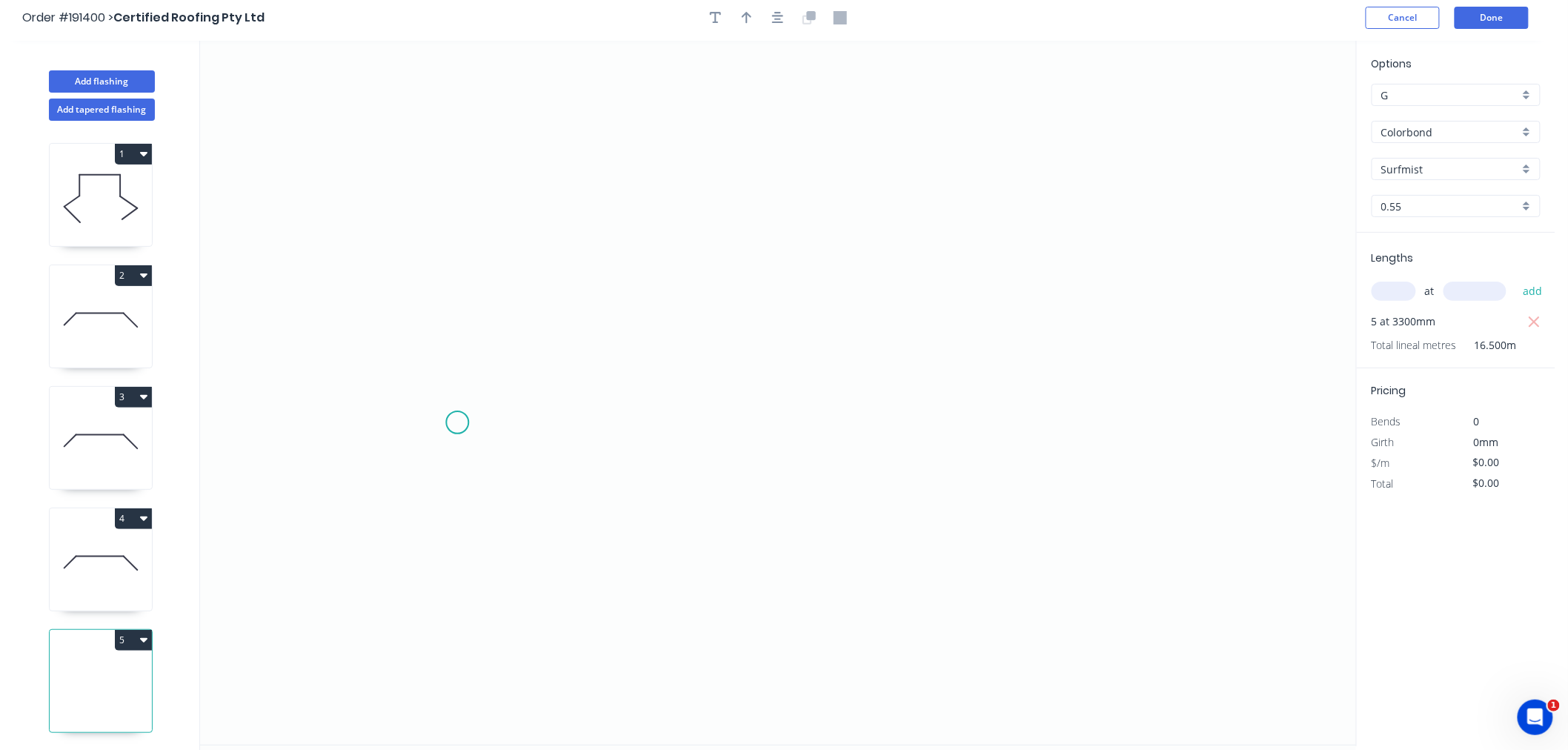
scroll to position [0, 0]
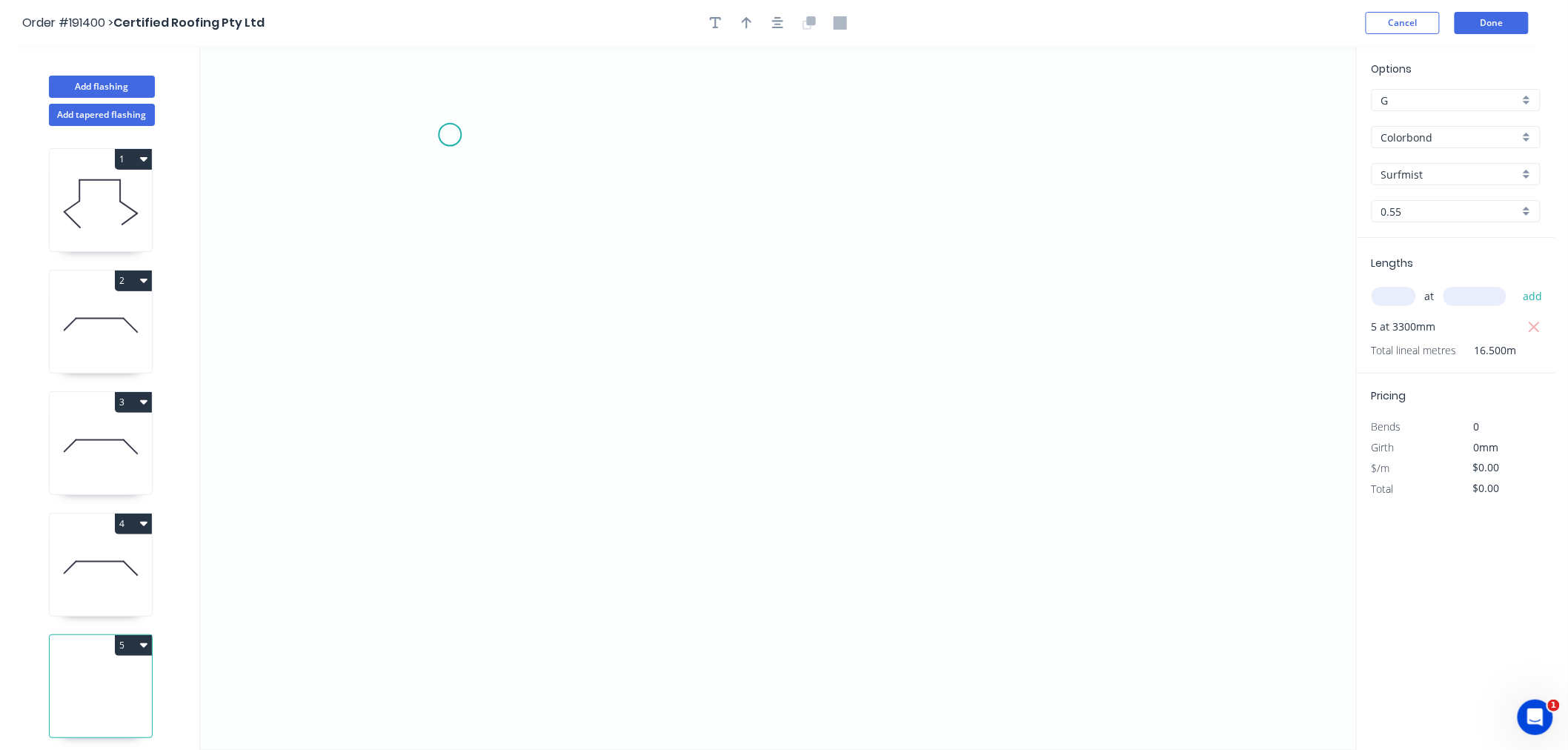
click at [450, 135] on icon "0" at bounding box center [777, 398] width 1156 height 704
click at [439, 374] on icon "0" at bounding box center [777, 398] width 1156 height 704
click at [538, 554] on icon "0 ?" at bounding box center [777, 398] width 1156 height 704
click at [632, 515] on icon "0 ? ? ? º" at bounding box center [777, 398] width 1156 height 704
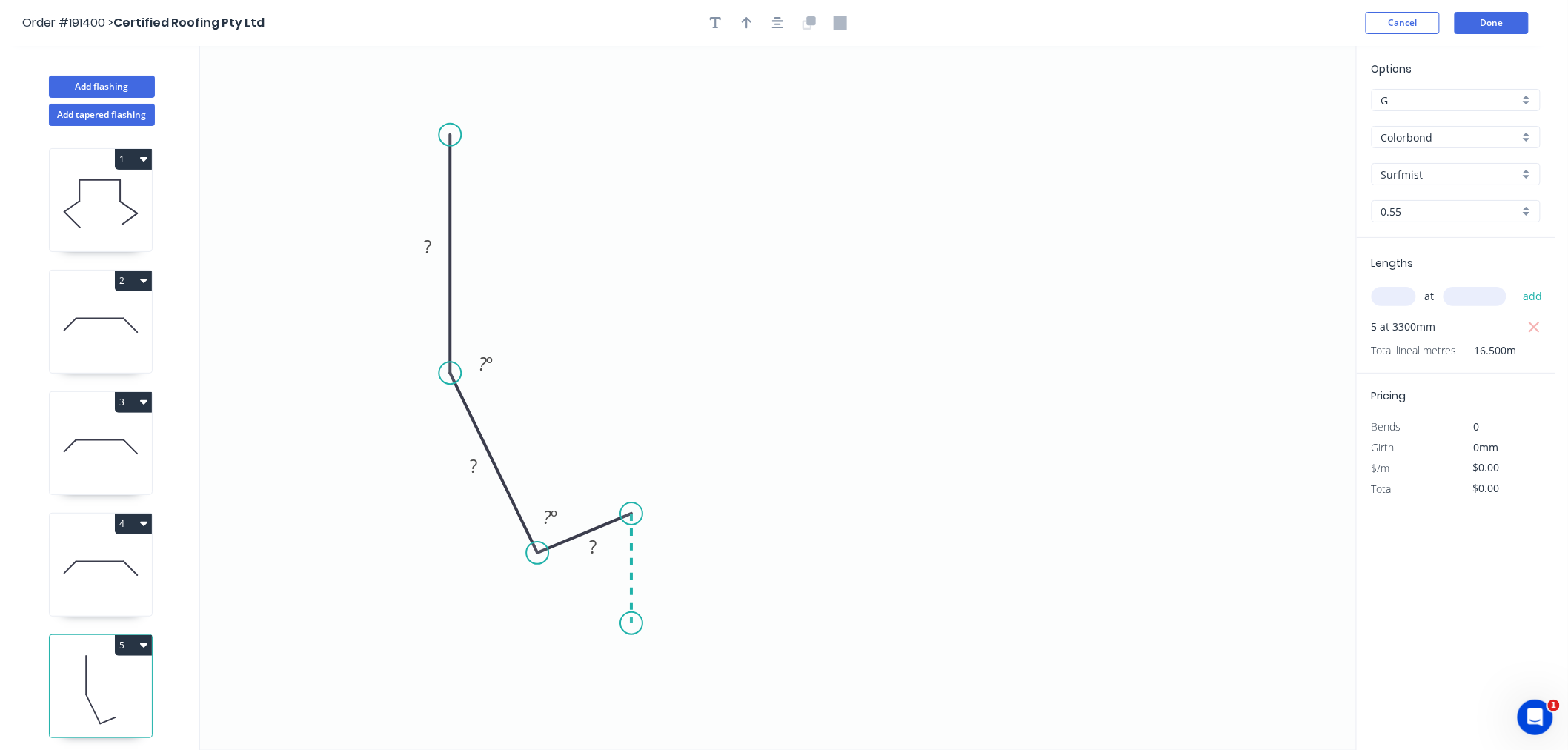
click at [628, 624] on icon "0 ? ? ? ? º ? º" at bounding box center [777, 398] width 1156 height 704
click at [578, 566] on div "Hide angle" at bounding box center [618, 565] width 149 height 30
click at [631, 595] on div "Hide angle" at bounding box center [685, 598] width 149 height 30
click at [778, 18] on icon "button" at bounding box center [778, 23] width 11 height 13
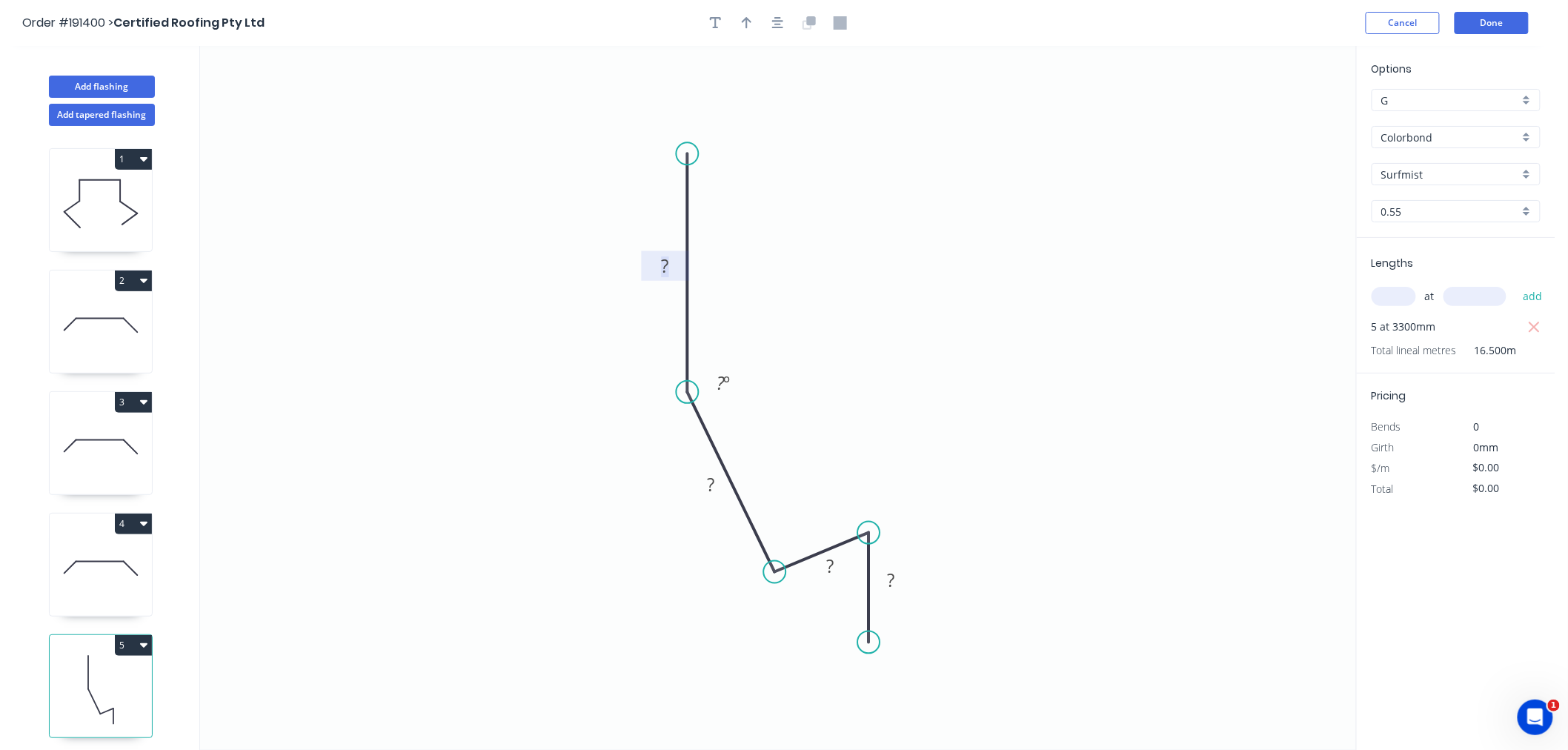
click at [666, 277] on tspan "?" at bounding box center [666, 266] width 8 height 25
click at [988, 297] on icon "0 240 280 15 15 165 º" at bounding box center [777, 398] width 1156 height 704
click at [747, 20] on icon "button" at bounding box center [747, 23] width 10 height 11
drag, startPoint x: 1284, startPoint y: 120, endPoint x: 853, endPoint y: 374, distance: 500.3
click at [861, 374] on icon at bounding box center [868, 350] width 13 height 48
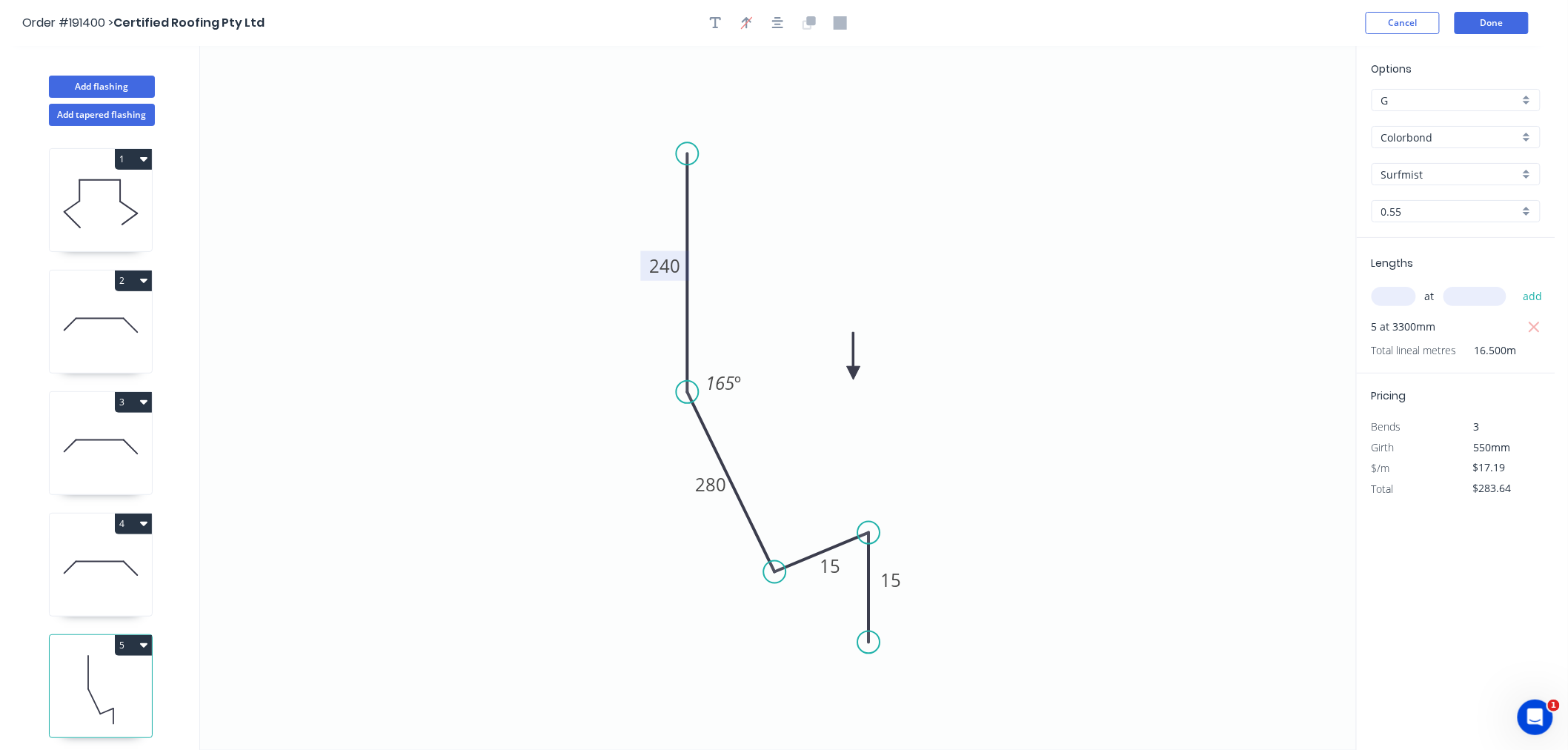
click at [853, 374] on icon at bounding box center [853, 356] width 13 height 48
drag, startPoint x: 853, startPoint y: 374, endPoint x: 806, endPoint y: 345, distance: 55.2
click at [806, 345] on icon at bounding box center [823, 344] width 48 height 13
click at [775, 24] on icon "button" at bounding box center [778, 23] width 11 height 13
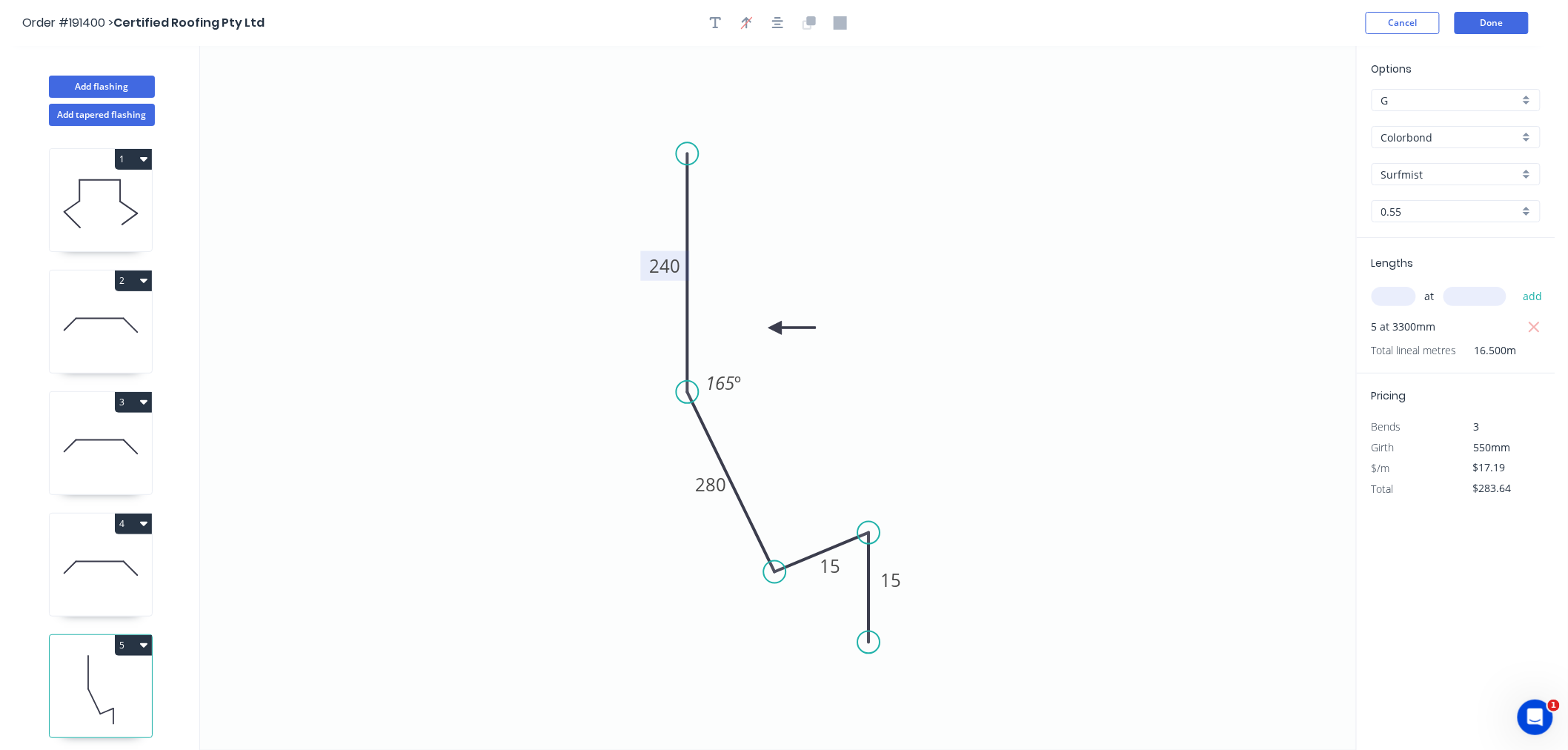
drag, startPoint x: 803, startPoint y: 344, endPoint x: 775, endPoint y: 328, distance: 32.2
click at [775, 328] on icon at bounding box center [793, 327] width 48 height 13
click at [778, 16] on icon "button" at bounding box center [778, 23] width 11 height 13
click at [1499, 25] on button "Done" at bounding box center [1492, 22] width 74 height 22
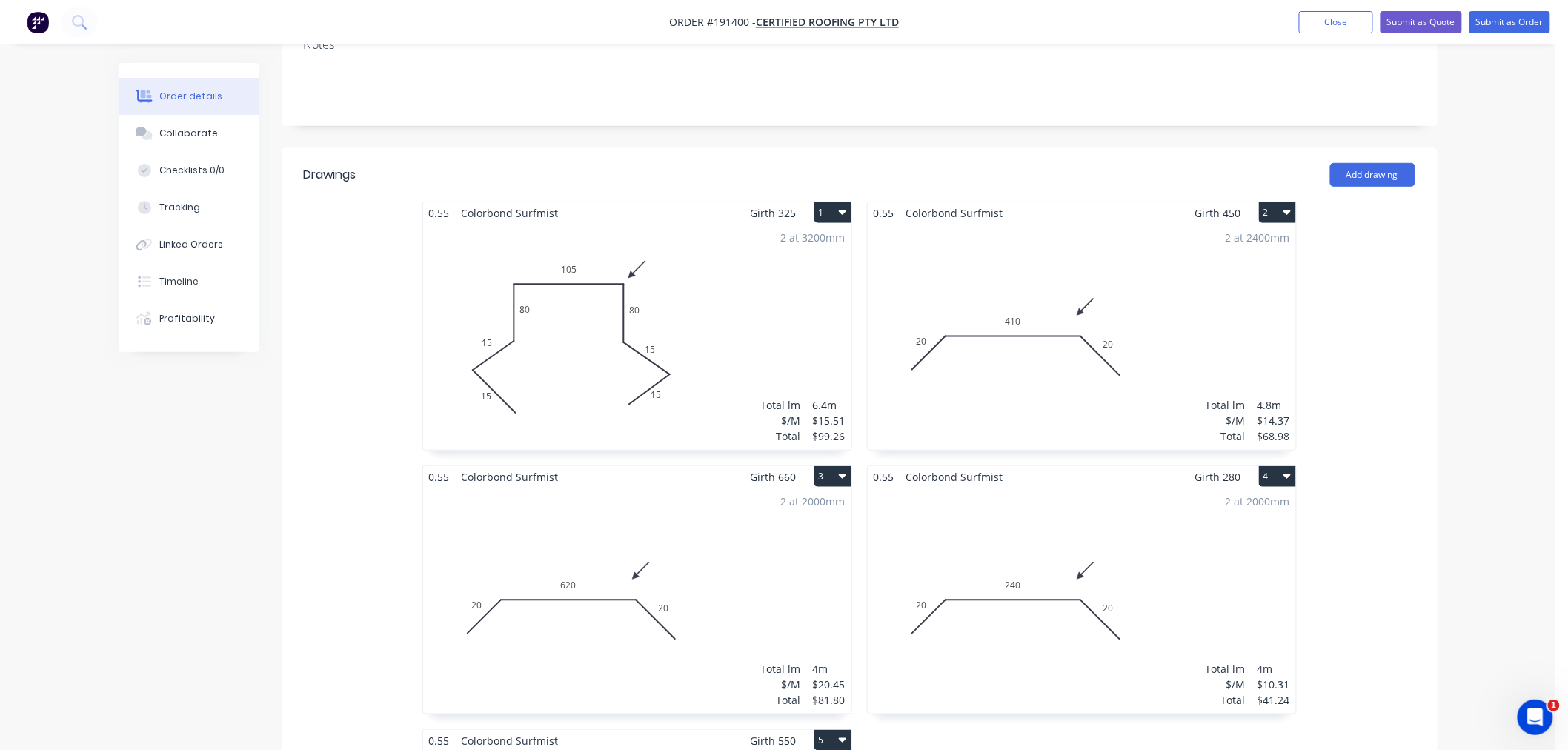
click at [1471, 412] on div "Order details Collaborate Checklists 0/0 Tracking Linked Orders Timeline Profit…" at bounding box center [777, 633] width 1556 height 1924
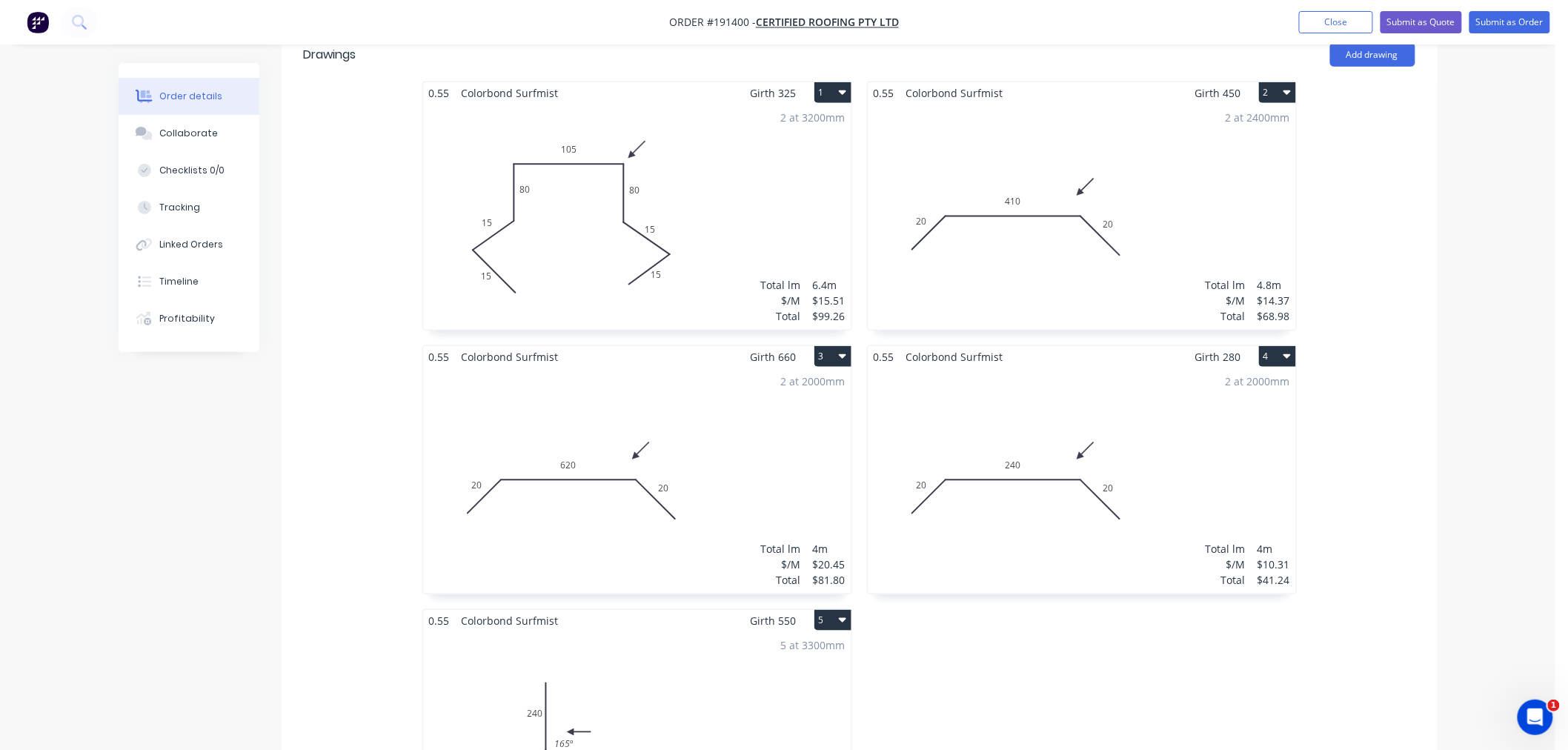
scroll to position [659, 0]
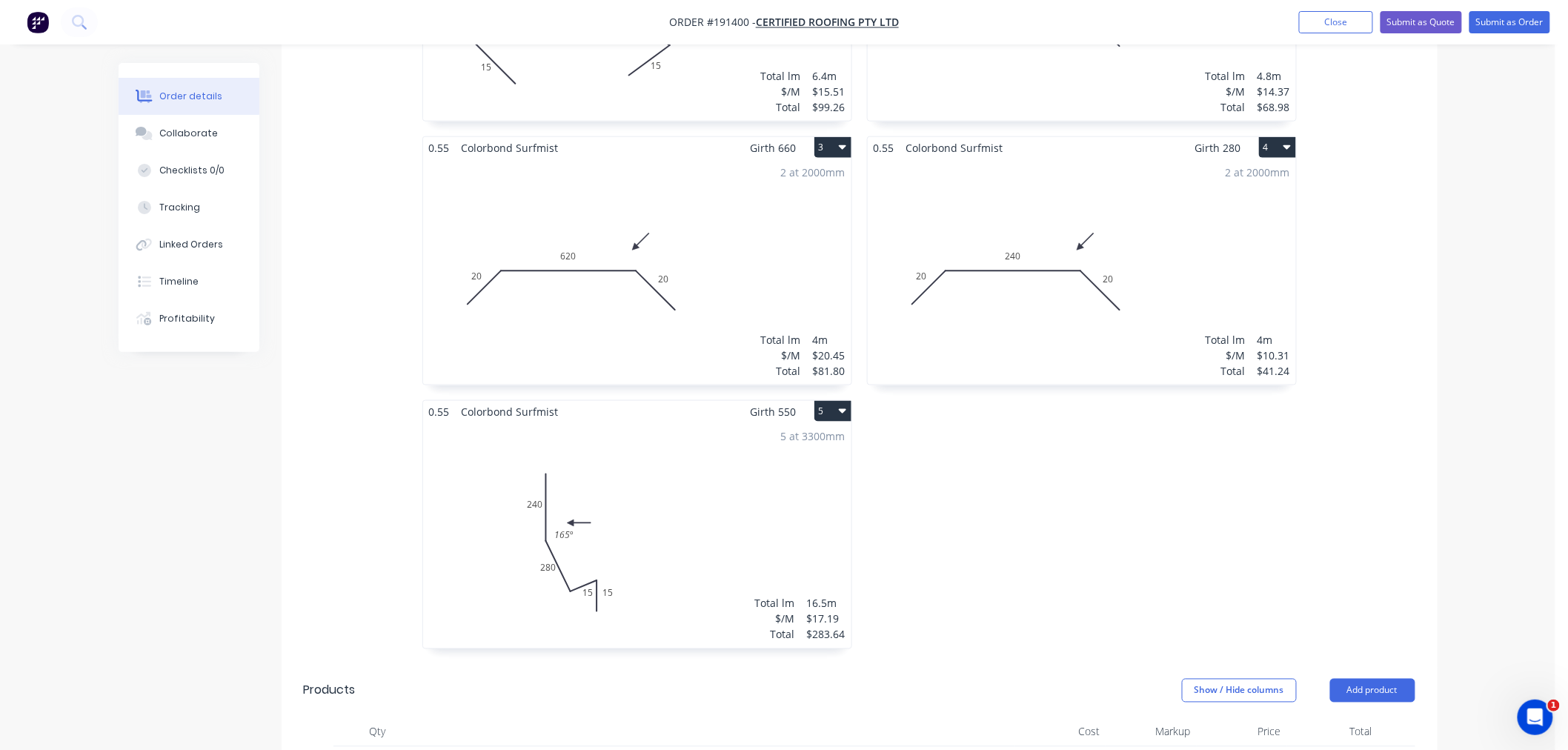
click at [756, 498] on div "5 at 3300mm Total lm $/M Total 16.5m $17.19 $283.64" at bounding box center [637, 536] width 428 height 227
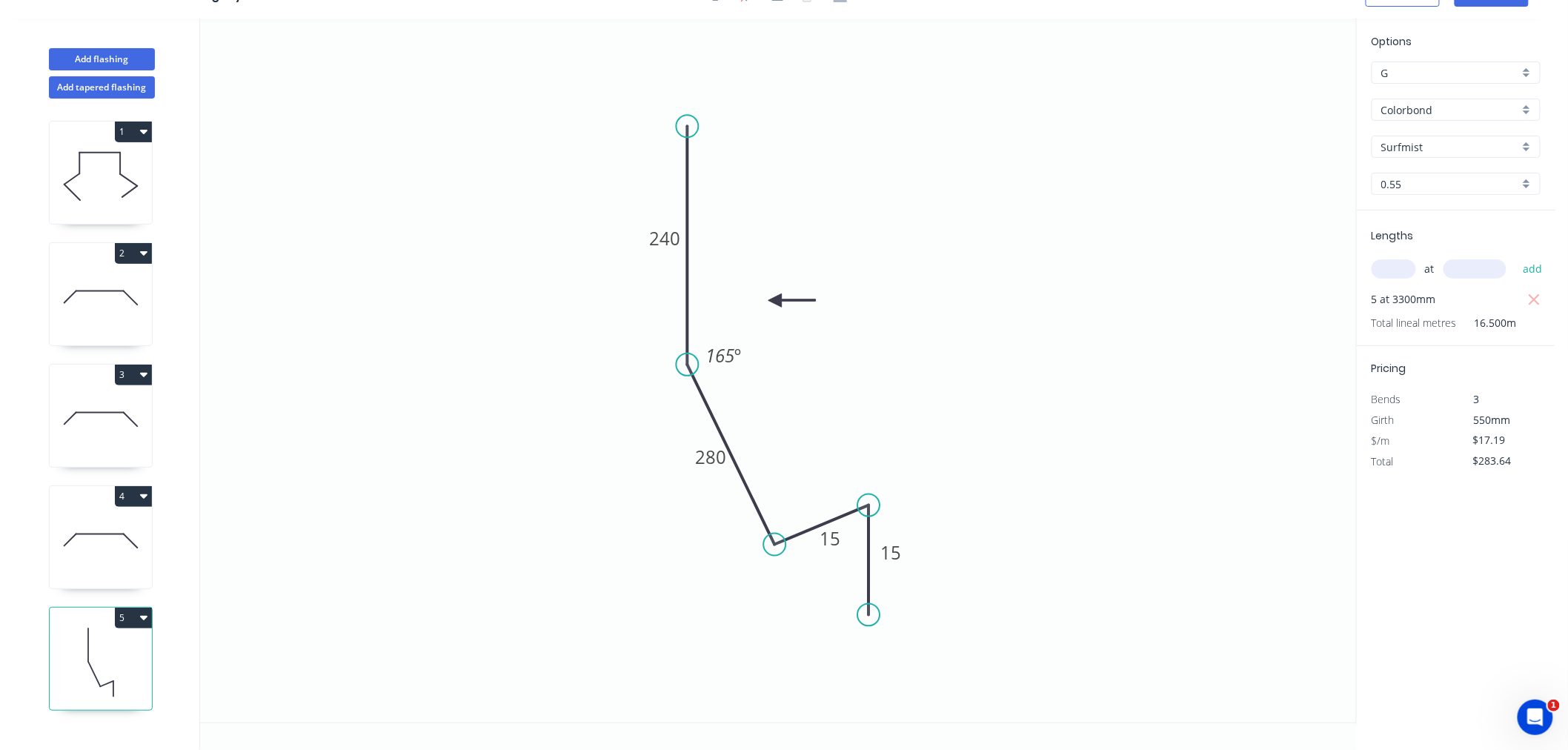
scroll to position [28, 0]
click at [129, 62] on button "Add flashing" at bounding box center [101, 59] width 106 height 22
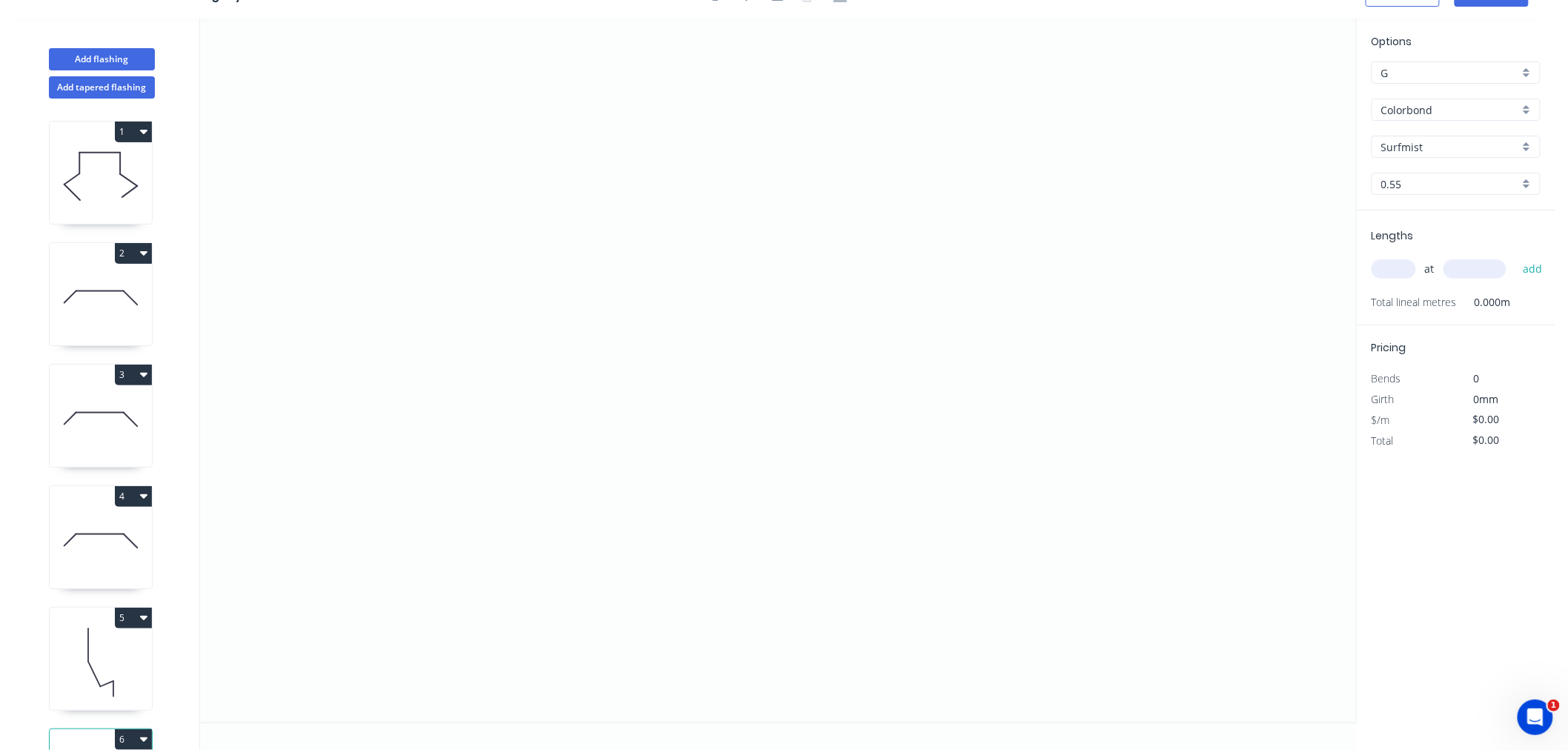
click at [1408, 269] on input "text" at bounding box center [1394, 269] width 45 height 19
click at [1516, 257] on button "add" at bounding box center [1533, 269] width 35 height 25
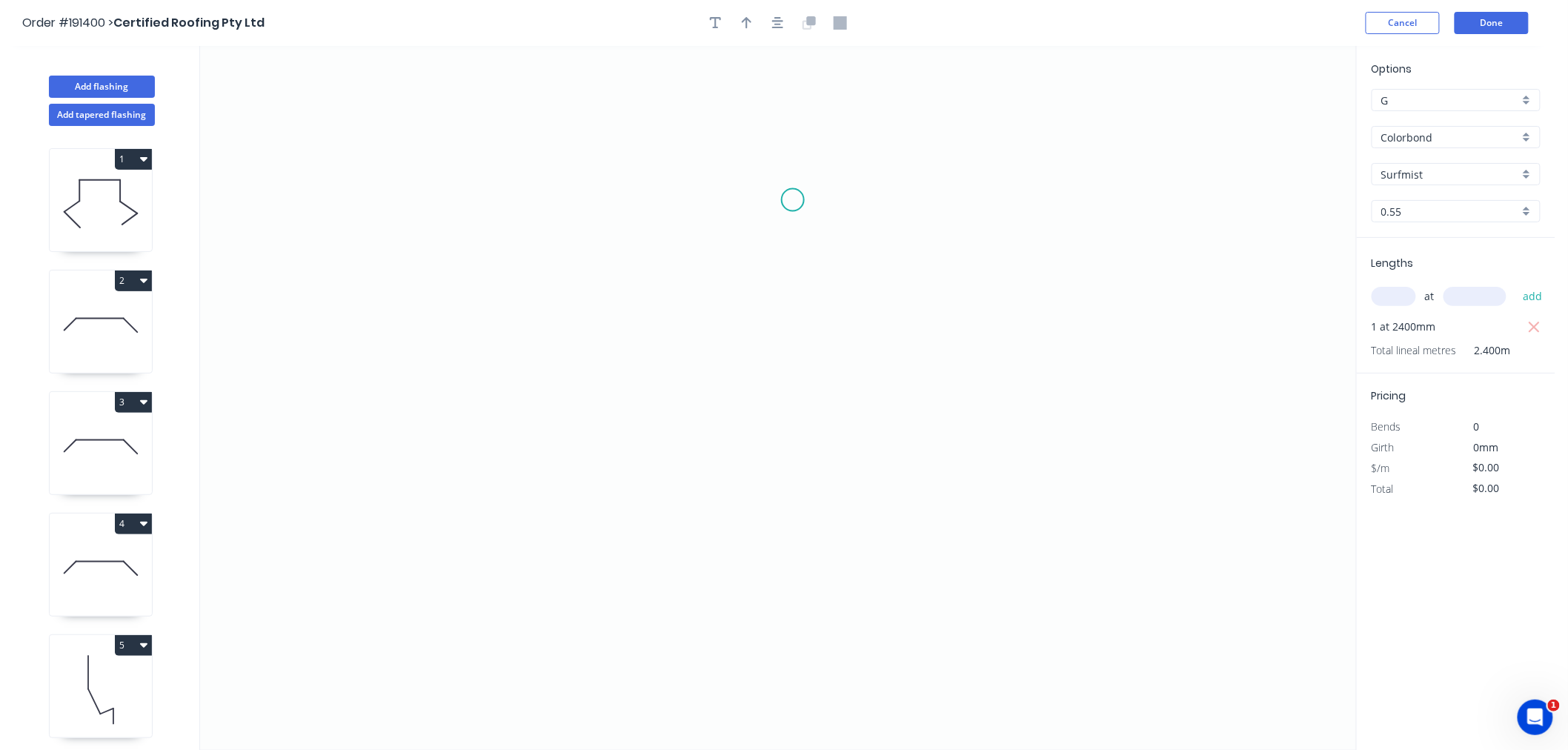
click at [796, 203] on icon "0" at bounding box center [777, 398] width 1156 height 704
click at [747, 119] on icon at bounding box center [771, 160] width 49 height 83
click at [485, 123] on icon "0 ?" at bounding box center [777, 398] width 1156 height 704
click at [488, 312] on icon "0 ? ? ? º" at bounding box center [777, 398] width 1156 height 704
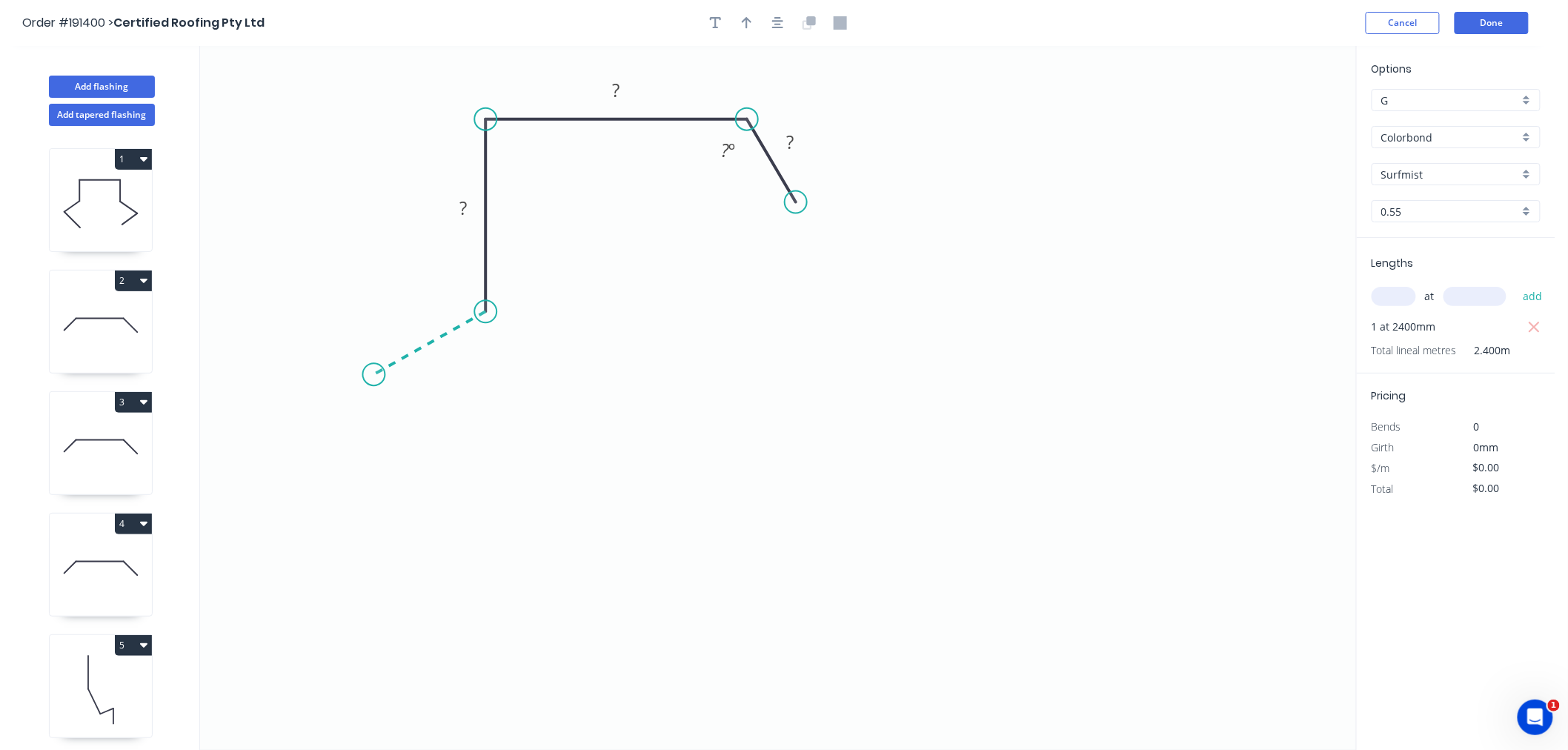
click at [374, 375] on icon "0 ? ? ? ? º" at bounding box center [777, 398] width 1156 height 704
click at [470, 468] on icon "0 ? ? ? ? ? º ? º" at bounding box center [777, 398] width 1156 height 704
click at [782, 21] on icon "button" at bounding box center [778, 23] width 11 height 11
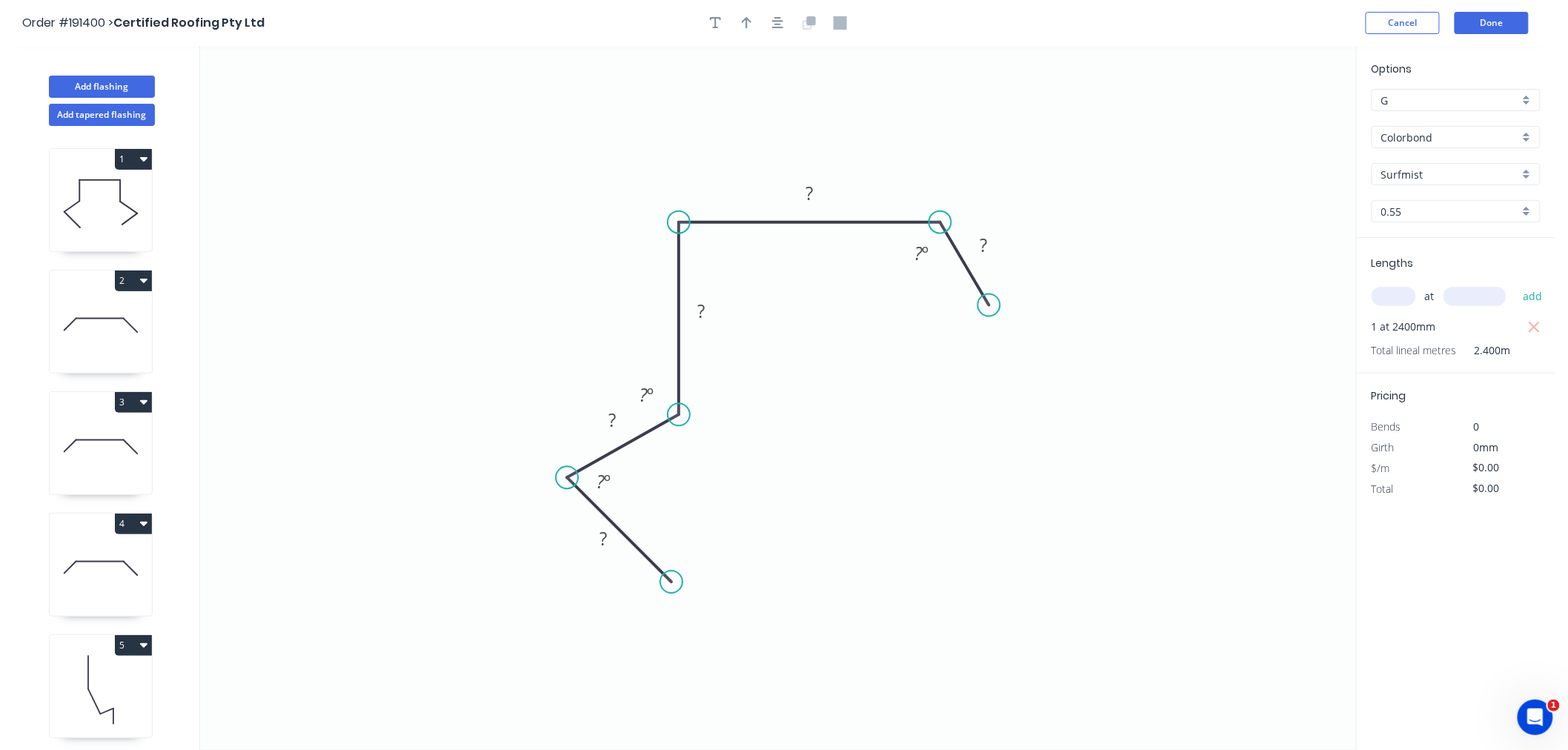
drag, startPoint x: 660, startPoint y: 572, endPoint x: 672, endPoint y: 584, distance: 17.0
click at [672, 584] on circle at bounding box center [671, 582] width 22 height 22
click at [783, 26] on icon "button" at bounding box center [778, 23] width 11 height 13
click at [642, 524] on div "Hide angle" at bounding box center [678, 527] width 149 height 30
click at [664, 448] on div "Hide angle" at bounding box center [721, 440] width 149 height 30
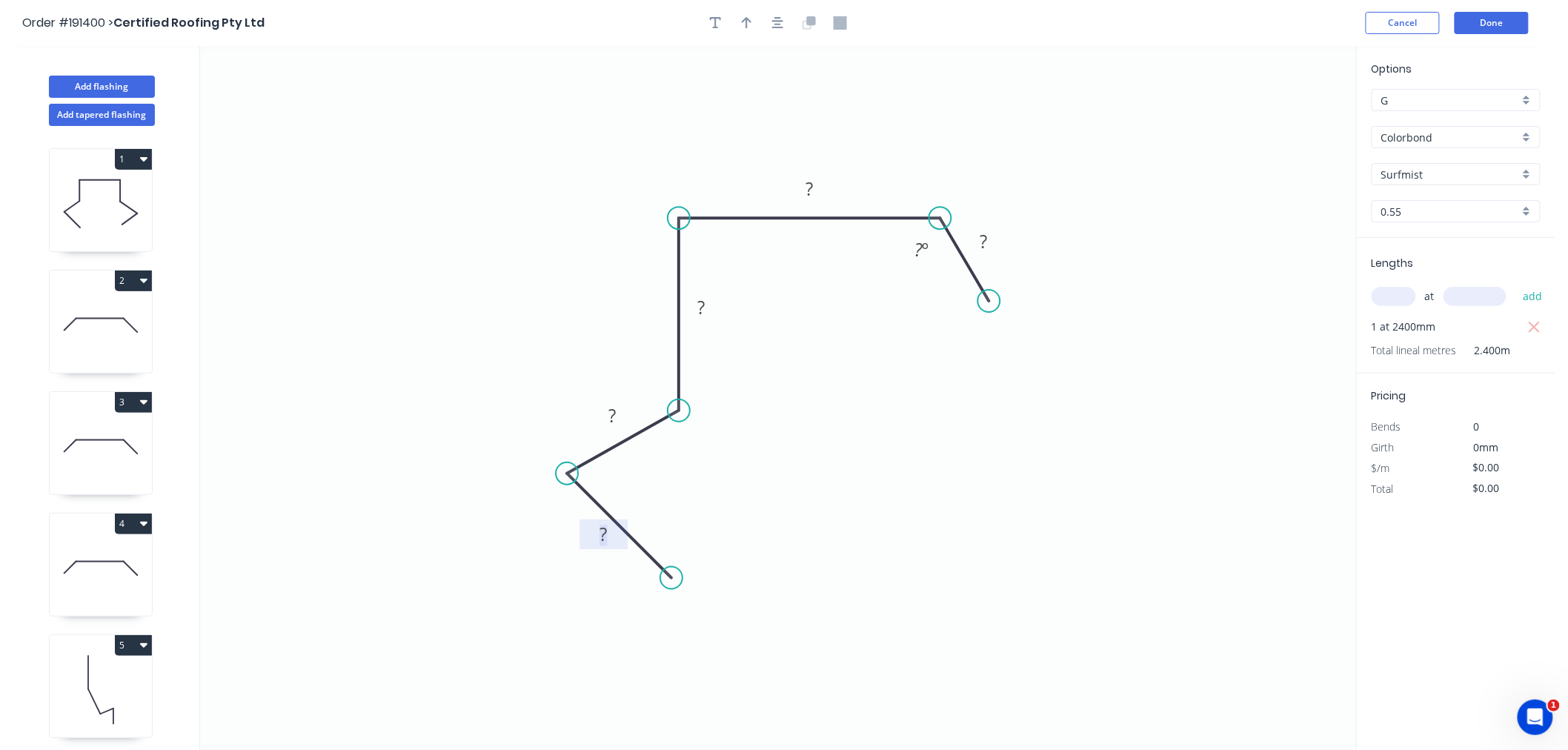
click at [598, 540] on rect at bounding box center [603, 536] width 29 height 21
click at [888, 356] on icon "0 15 15 100 320 30 ? º" at bounding box center [777, 398] width 1156 height 704
drag, startPoint x: 990, startPoint y: 298, endPoint x: 1009, endPoint y: 289, distance: 21.0
click at [1009, 289] on circle at bounding box center [1009, 286] width 22 height 22
drag, startPoint x: 1005, startPoint y: 284, endPoint x: 1018, endPoint y: 295, distance: 17.0
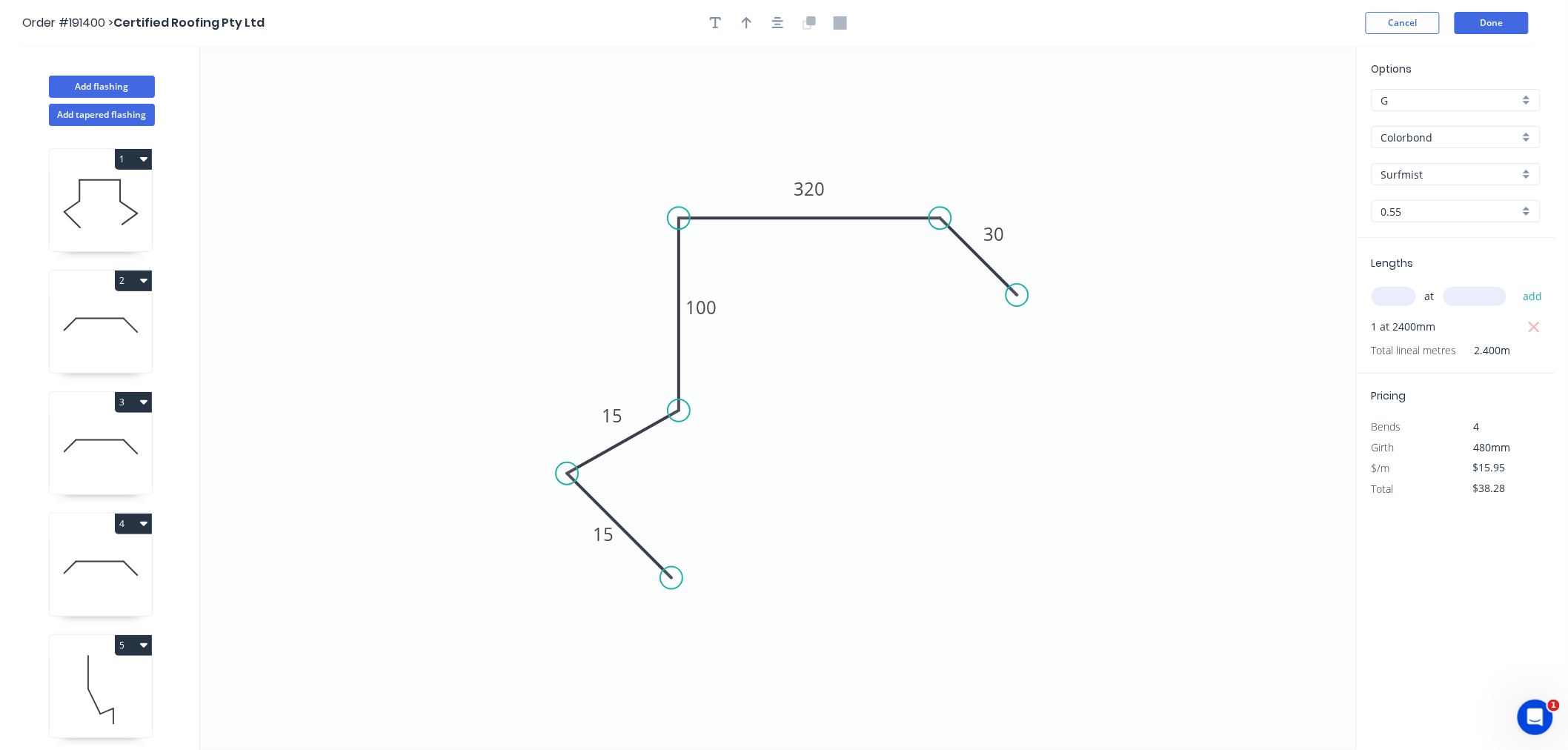
click at [1018, 295] on circle at bounding box center [1017, 294] width 22 height 22
click at [776, 21] on icon "button" at bounding box center [778, 23] width 11 height 11
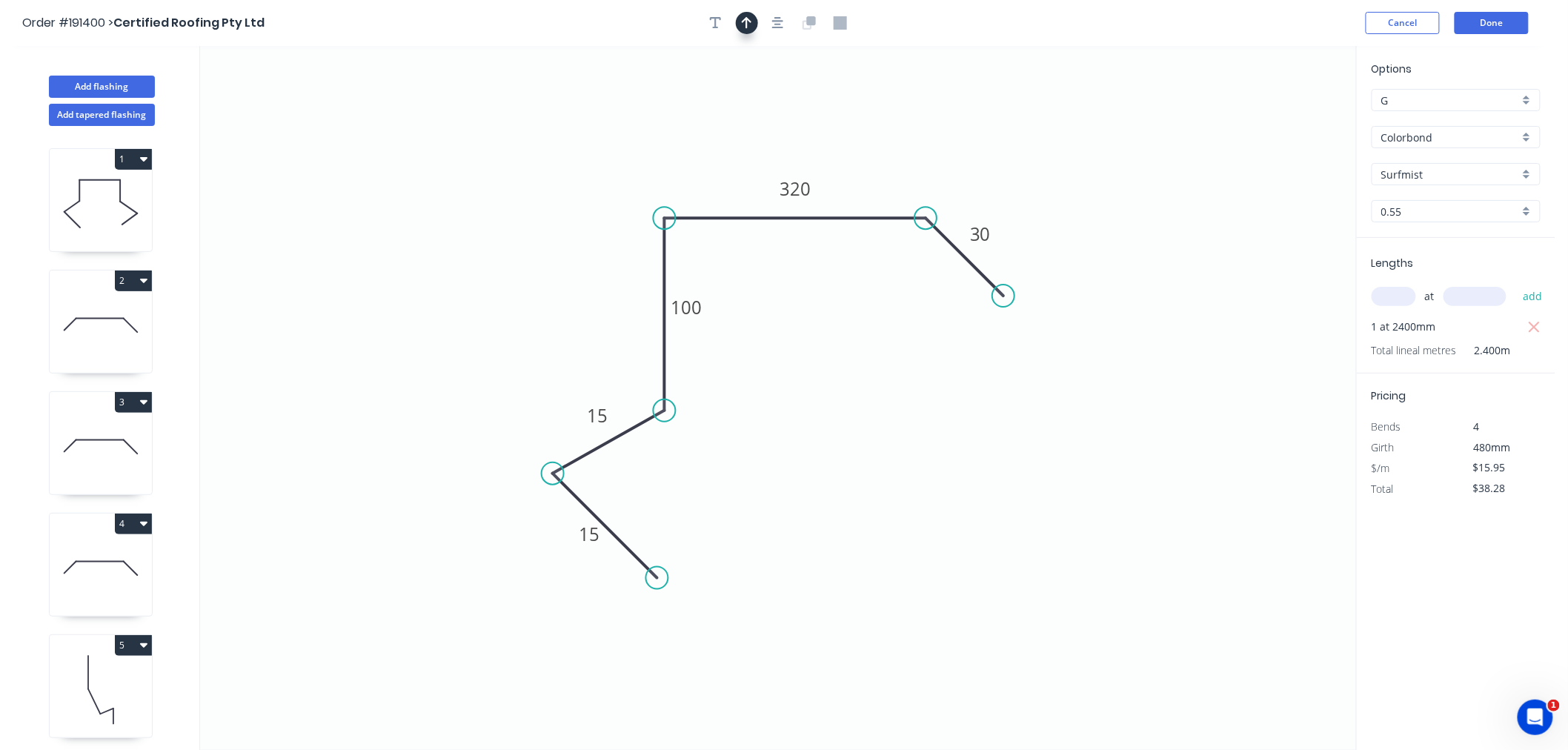
drag, startPoint x: 744, startPoint y: 20, endPoint x: 754, endPoint y: 16, distance: 10.8
click at [745, 20] on icon "button" at bounding box center [747, 23] width 10 height 11
drag, startPoint x: 1281, startPoint y: 115, endPoint x: 882, endPoint y: 152, distance: 400.7
click at [884, 152] on icon at bounding box center [891, 135] width 13 height 48
click at [882, 152] on icon at bounding box center [882, 135] width 13 height 48
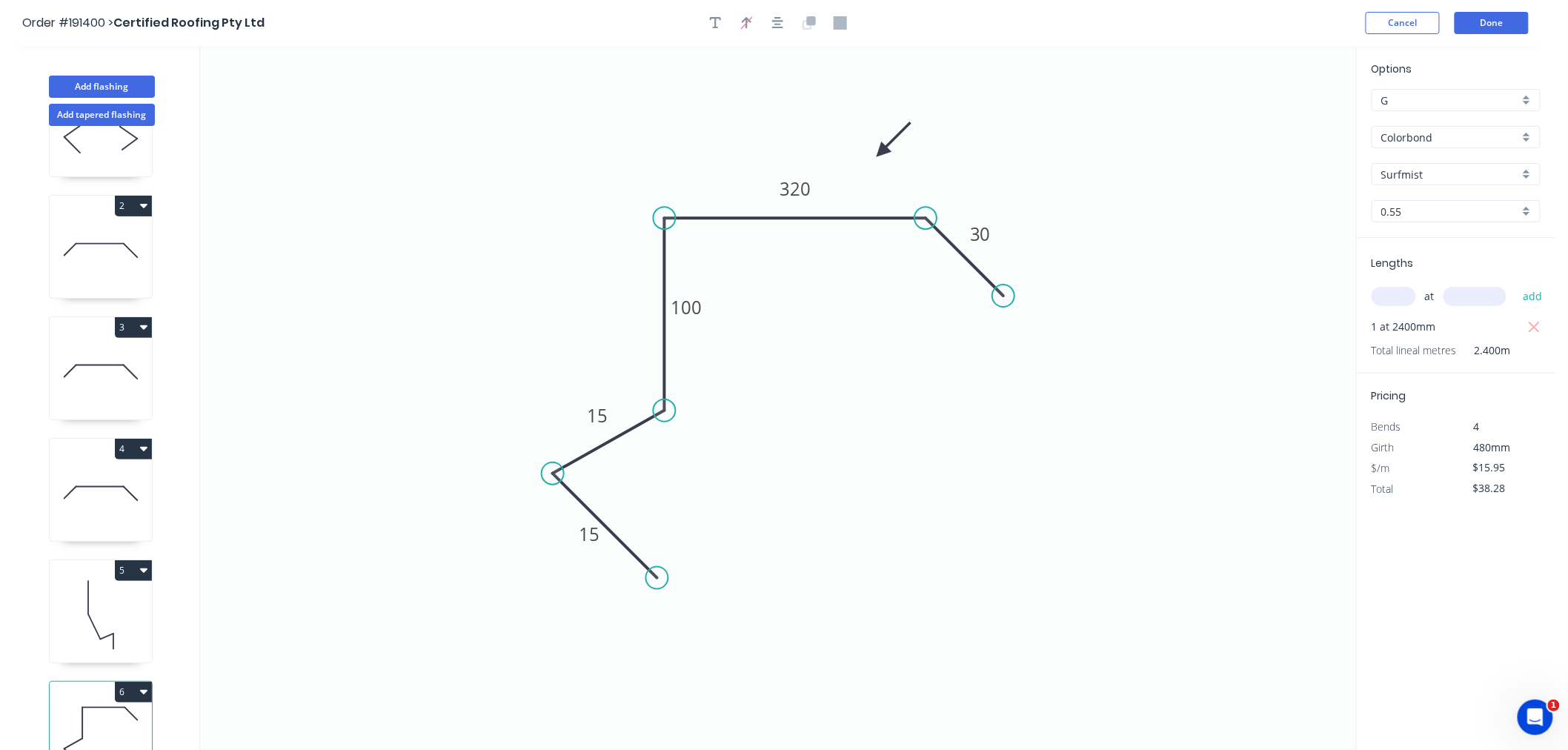
scroll to position [112, 0]
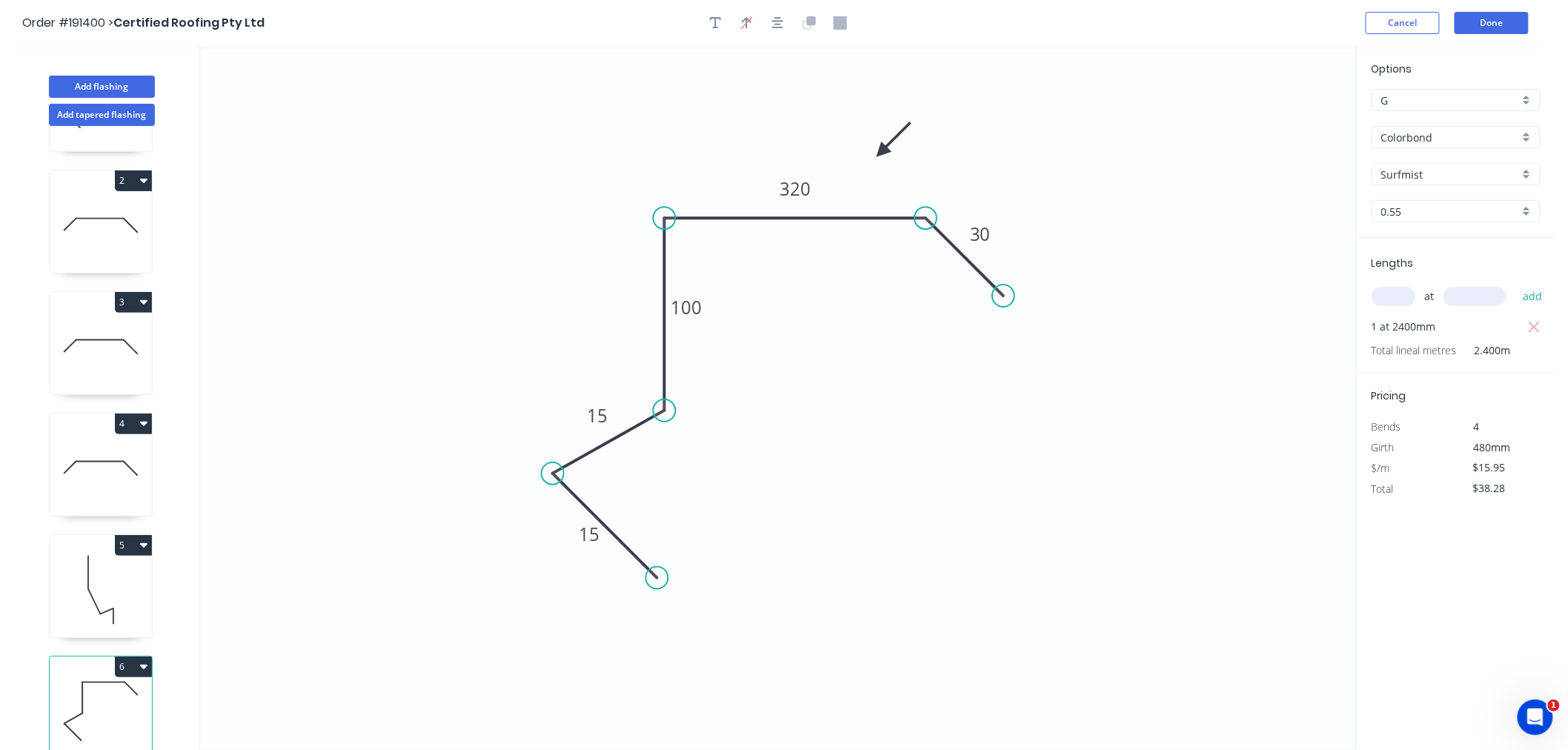
click at [146, 664] on button "6" at bounding box center [133, 667] width 37 height 21
click at [127, 693] on div "Duplicate" at bounding box center [82, 703] width 114 height 22
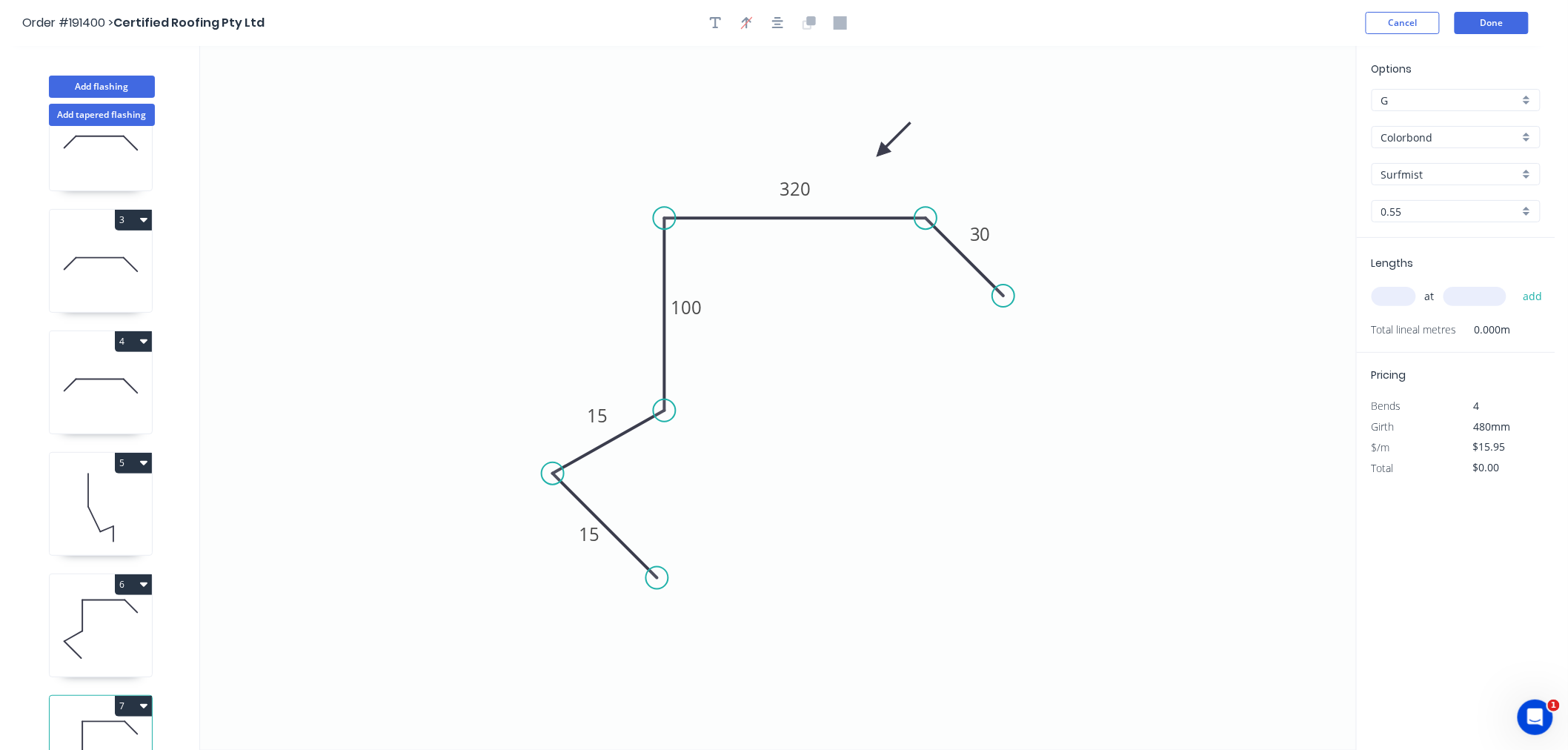
scroll to position [233, 0]
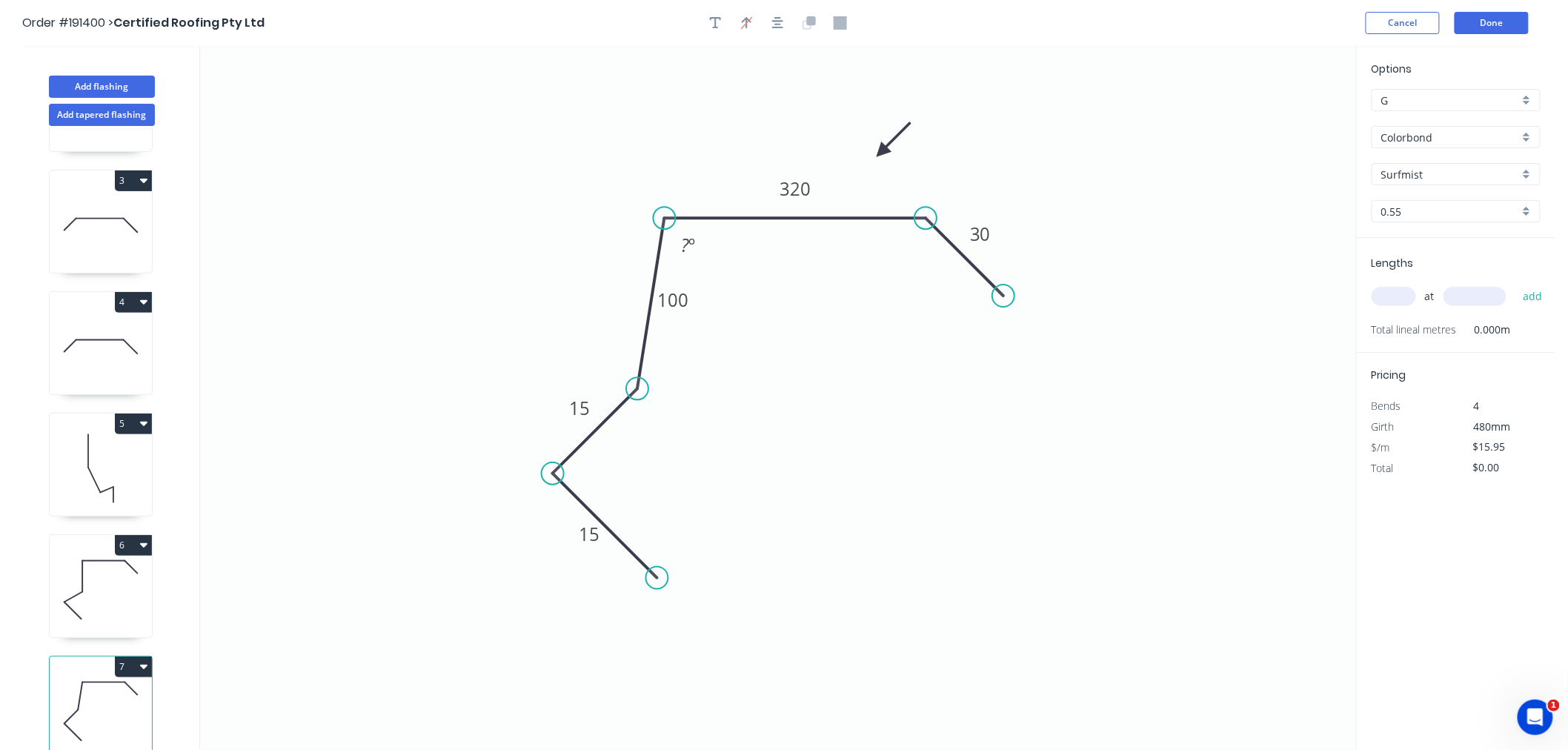
drag, startPoint x: 660, startPoint y: 411, endPoint x: 637, endPoint y: 402, distance: 24.7
click at [637, 402] on icon "0 15 15 100 320 30 ? º" at bounding box center [777, 398] width 1156 height 704
drag, startPoint x: 552, startPoint y: 471, endPoint x: 521, endPoint y: 456, distance: 34.4
click at [521, 456] on icon "0 15 15 100 320 30 ? º" at bounding box center [777, 398] width 1156 height 704
drag, startPoint x: 656, startPoint y: 576, endPoint x: 618, endPoint y: 543, distance: 50.3
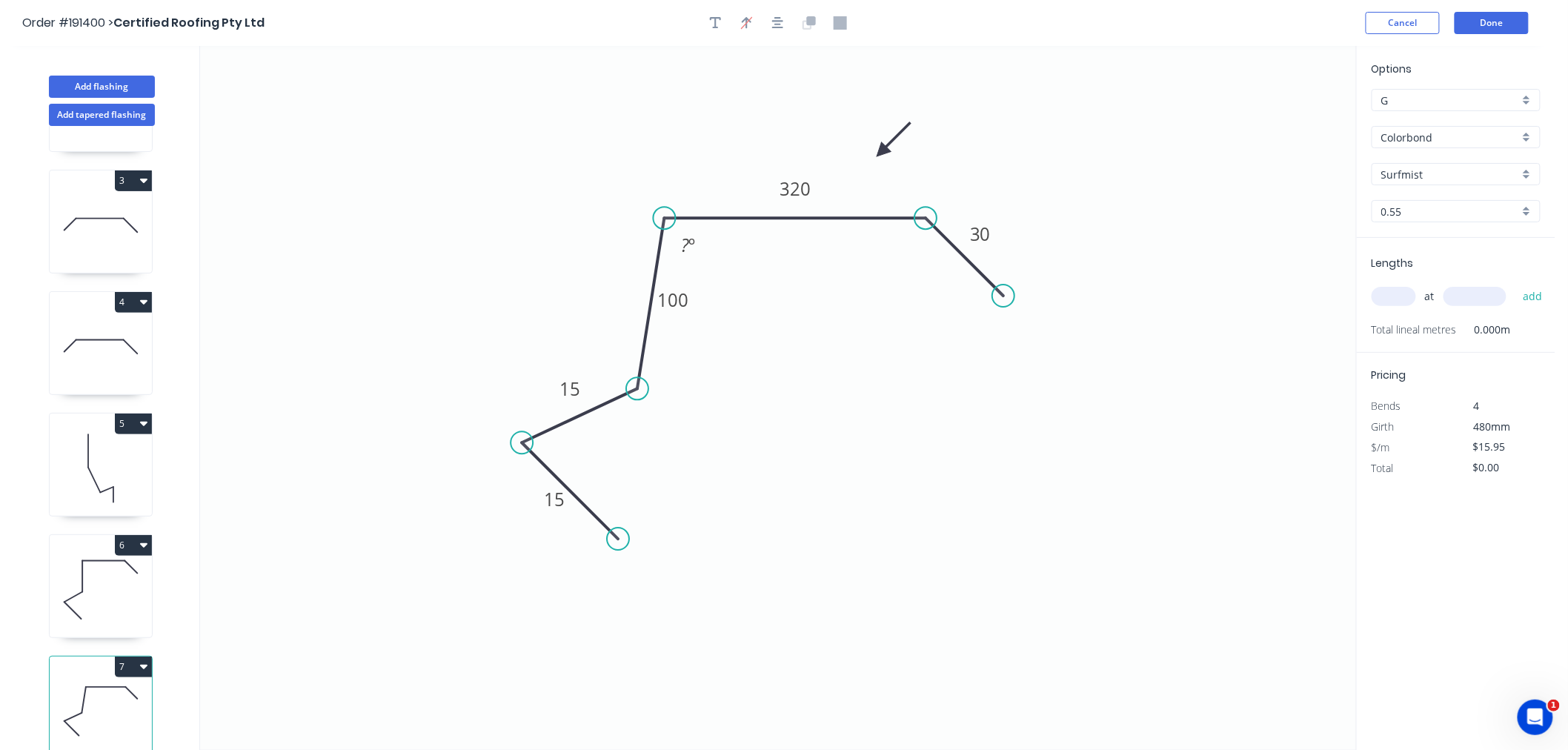
click at [618, 543] on circle at bounding box center [617, 539] width 22 height 22
drag, startPoint x: 635, startPoint y: 418, endPoint x: 633, endPoint y: 430, distance: 12.2
click at [633, 430] on circle at bounding box center [633, 420] width 22 height 22
drag, startPoint x: 524, startPoint y: 444, endPoint x: 521, endPoint y: 490, distance: 46.1
click at [521, 490] on circle at bounding box center [521, 488] width 22 height 22
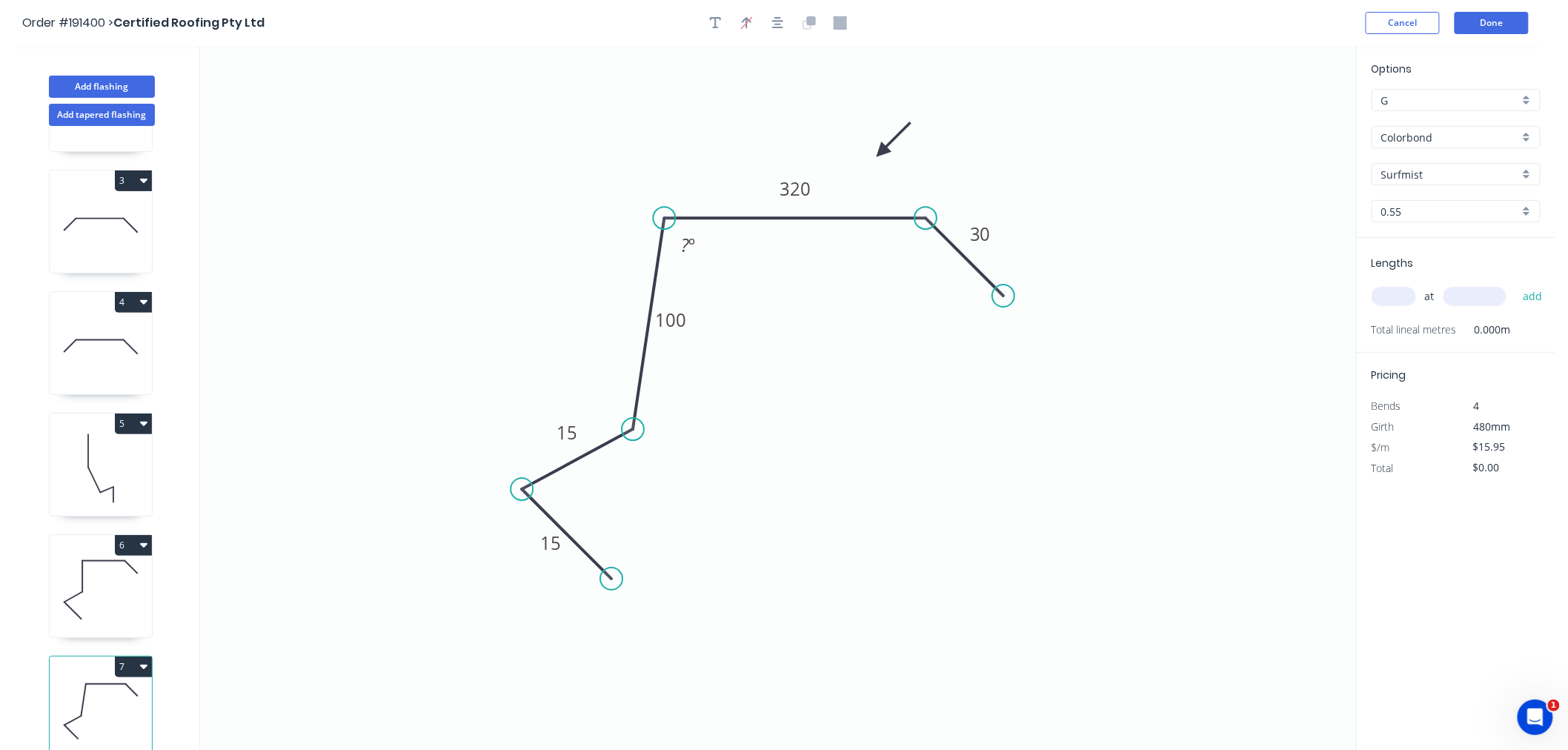
drag, startPoint x: 616, startPoint y: 538, endPoint x: 612, endPoint y: 575, distance: 37.2
click at [612, 575] on circle at bounding box center [611, 579] width 22 height 22
click at [673, 321] on tspan "100" at bounding box center [671, 320] width 31 height 25
click at [791, 319] on icon "0 15 15 200 320 30 115 º" at bounding box center [777, 398] width 1156 height 704
click at [673, 317] on tspan "200" at bounding box center [671, 320] width 31 height 25
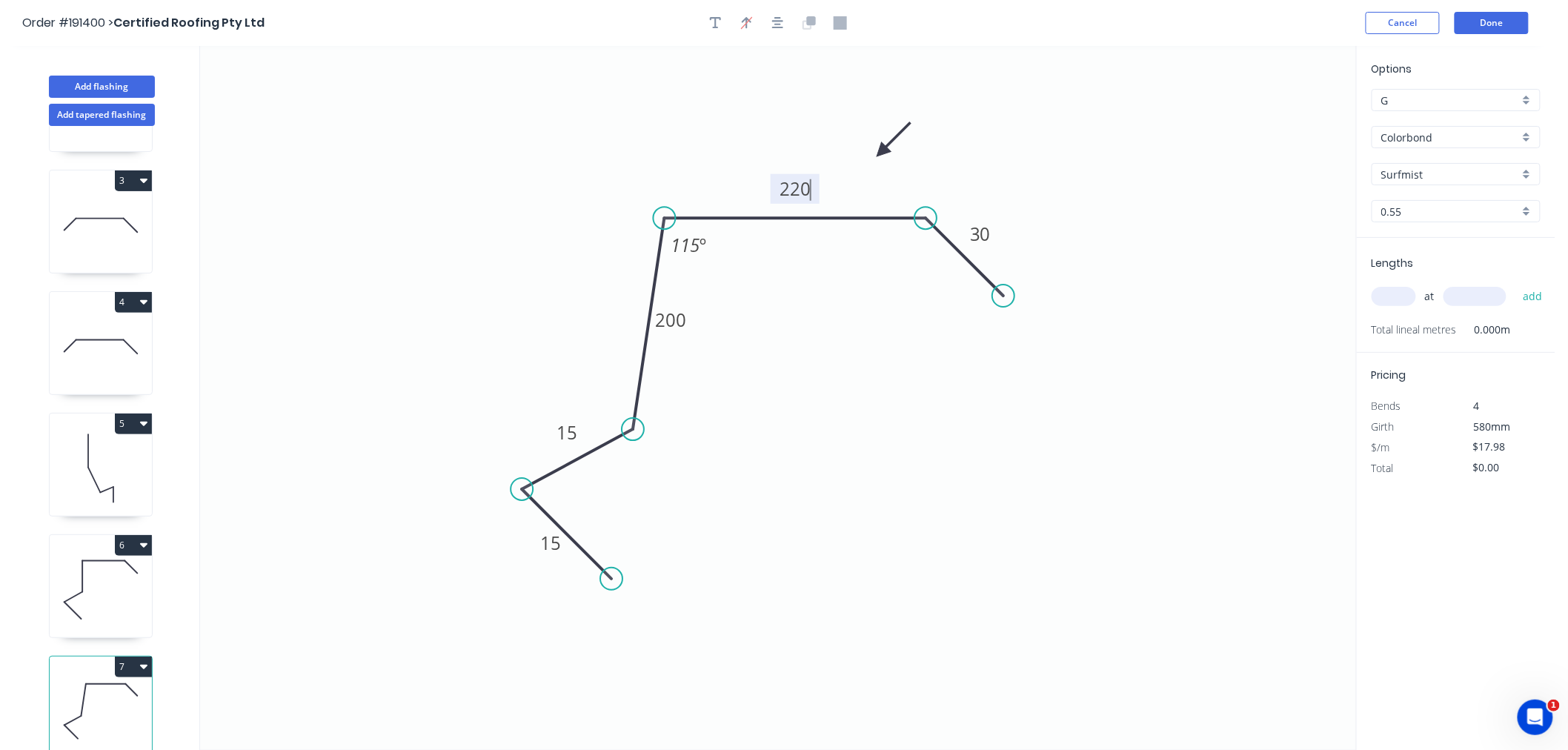
click at [823, 438] on icon "0 15 15 200 220 30 115 º" at bounding box center [777, 398] width 1156 height 704
drag, startPoint x: 693, startPoint y: 317, endPoint x: 619, endPoint y: 301, distance: 75.7
click at [619, 301] on rect at bounding box center [596, 305] width 49 height 30
click at [1392, 300] on input "text" at bounding box center [1394, 296] width 45 height 19
click at [1516, 284] on button "add" at bounding box center [1533, 296] width 35 height 25
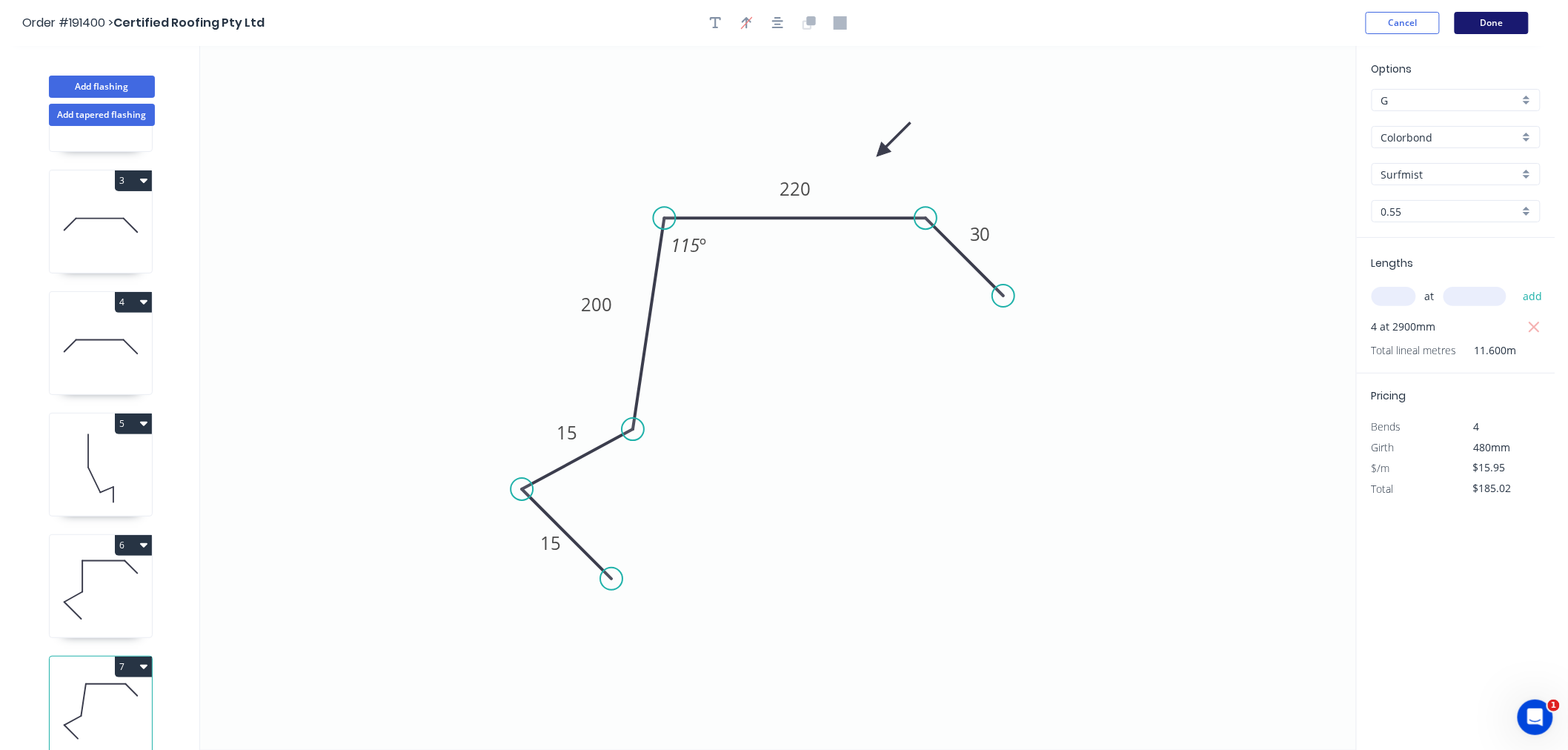
click at [1498, 23] on button "Done" at bounding box center [1492, 22] width 74 height 22
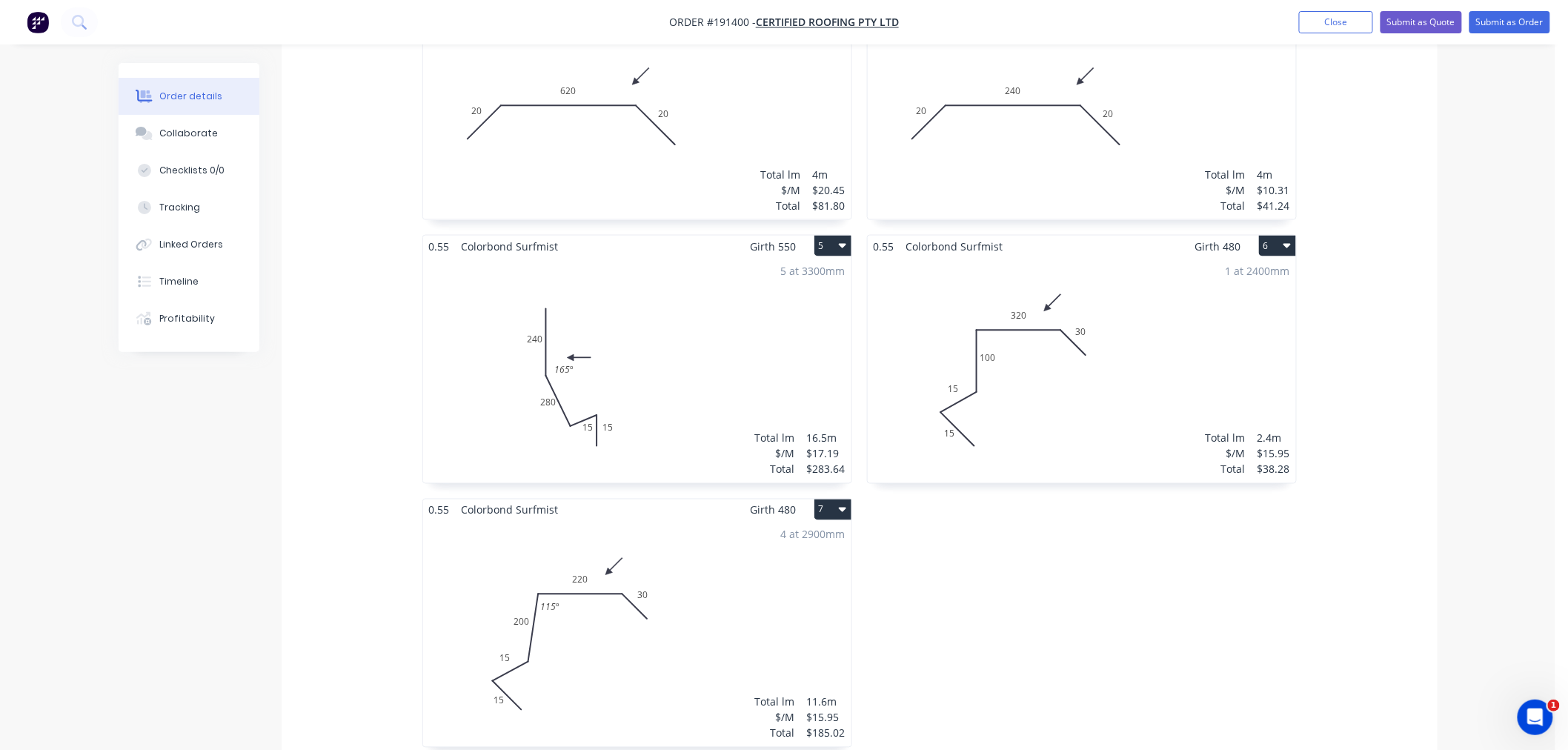
scroll to position [988, 0]
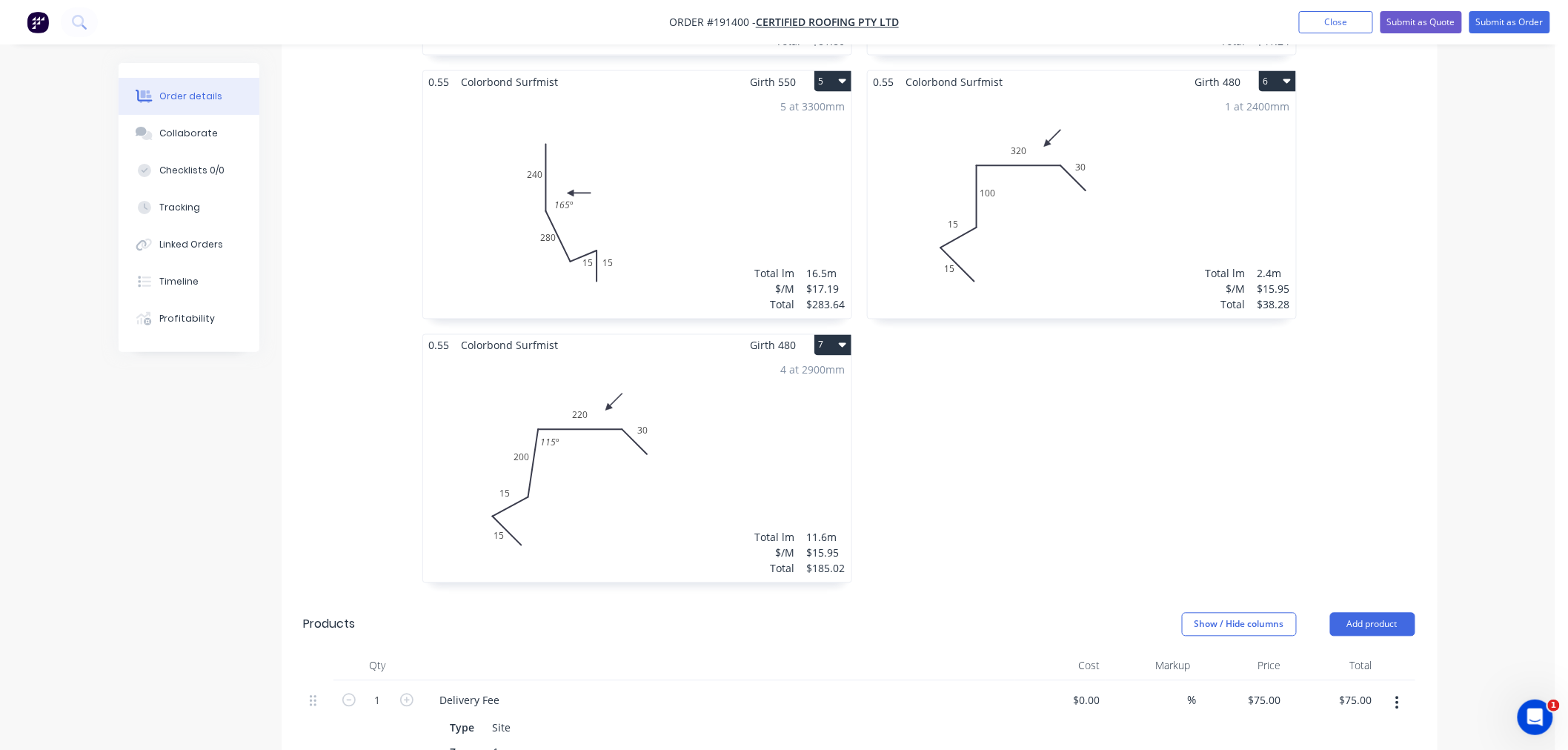
click at [705, 402] on div "4 at 2900mm Total lm $/M Total 11.6m $15.95 $185.02" at bounding box center [637, 470] width 428 height 227
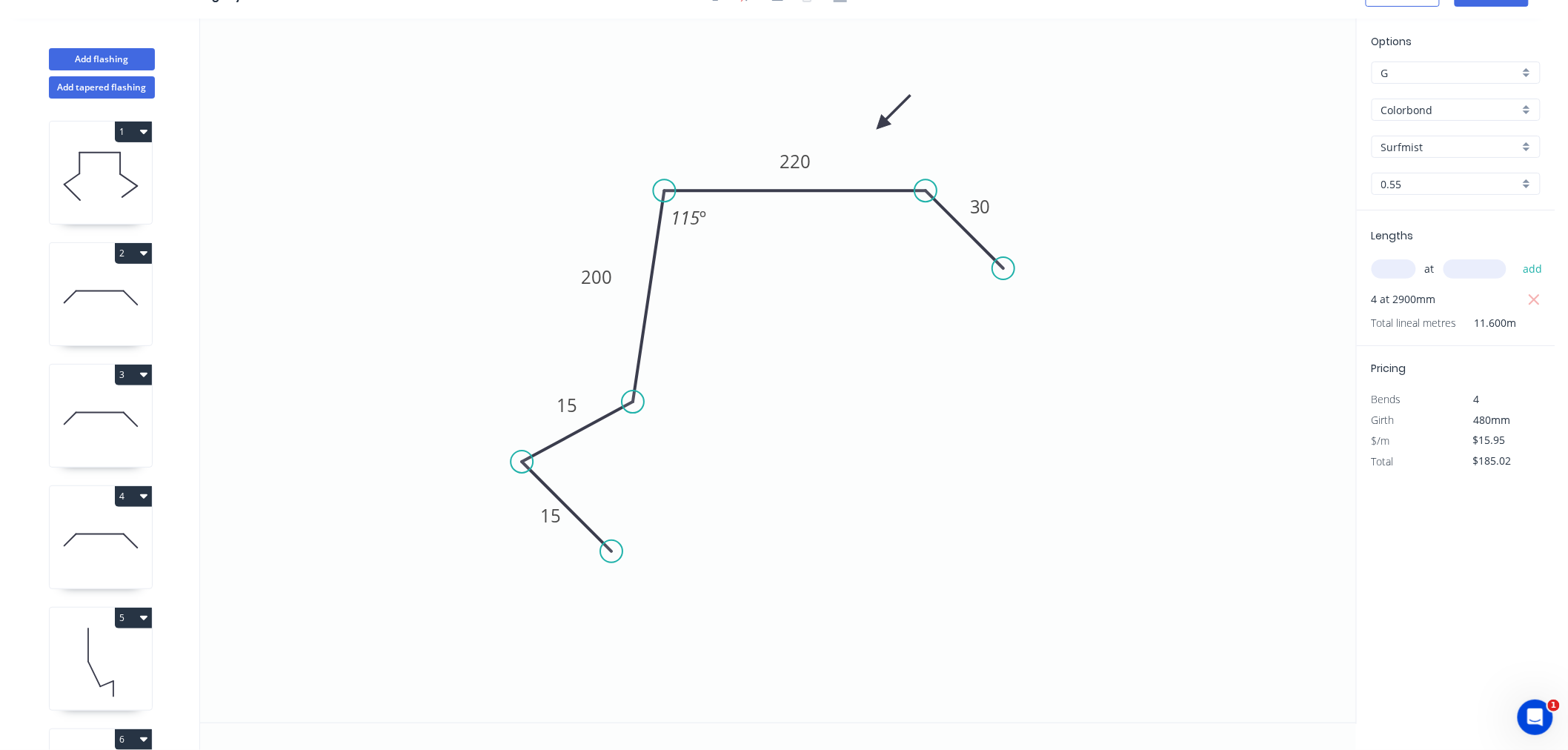
scroll to position [28, 0]
click at [129, 61] on button "Add flashing" at bounding box center [101, 59] width 106 height 22
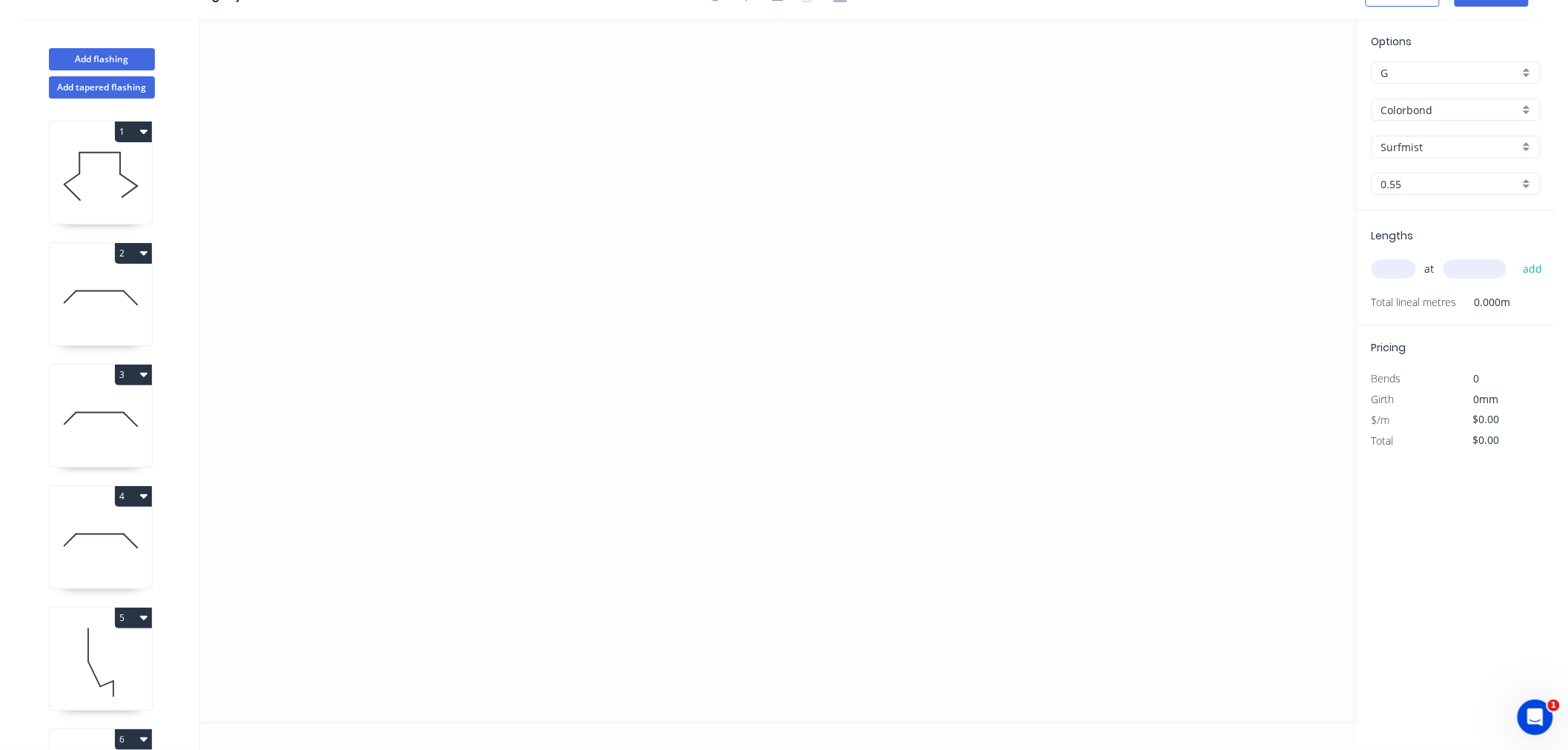
click at [1386, 270] on input "text" at bounding box center [1394, 269] width 45 height 19
click at [1516, 257] on button "add" at bounding box center [1533, 269] width 35 height 25
click at [680, 180] on icon "0" at bounding box center [777, 370] width 1156 height 704
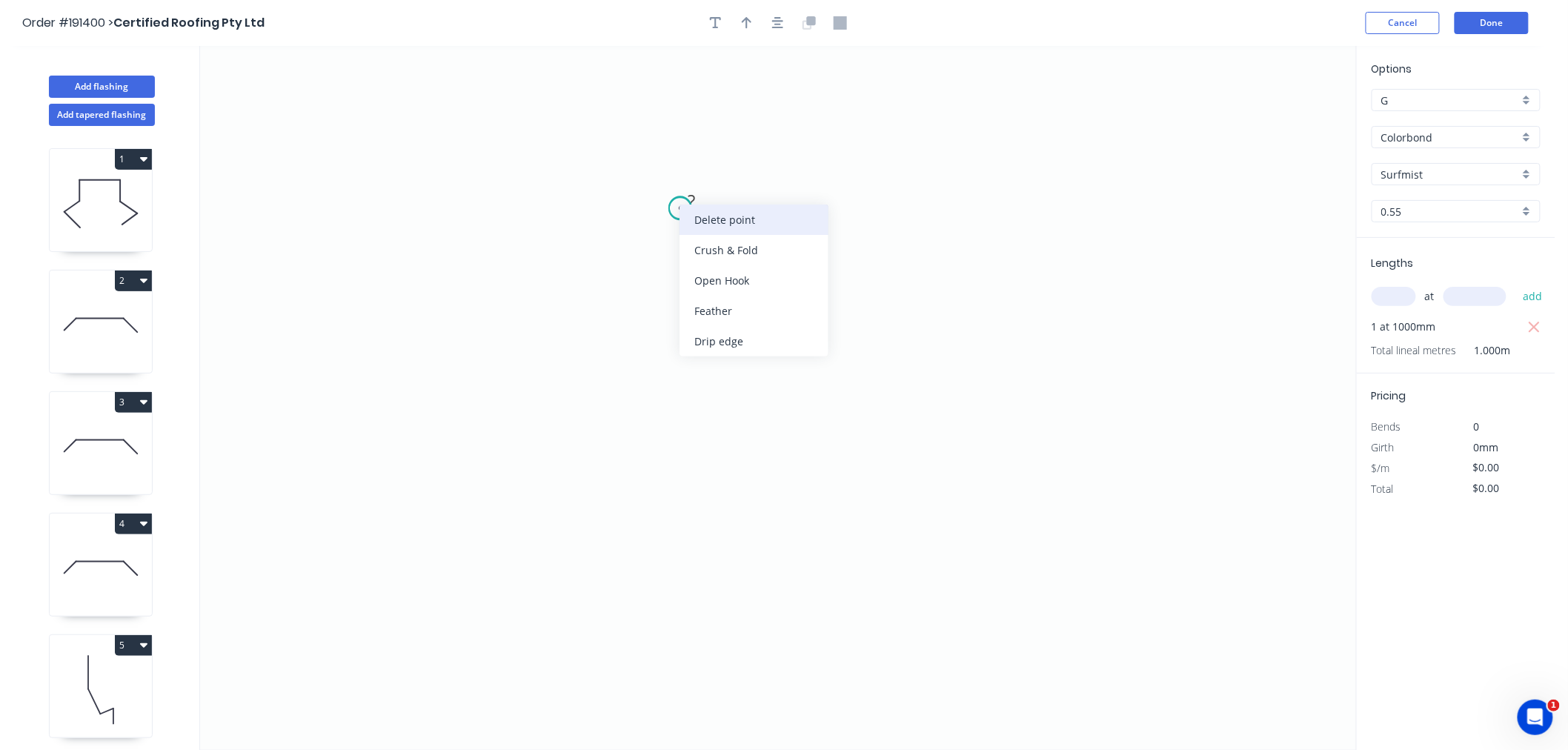
click at [696, 228] on div "Delete point" at bounding box center [754, 220] width 149 height 30
click at [685, 211] on icon "0" at bounding box center [777, 398] width 1156 height 704
click at [546, 211] on icon at bounding box center [615, 211] width 138 height 0
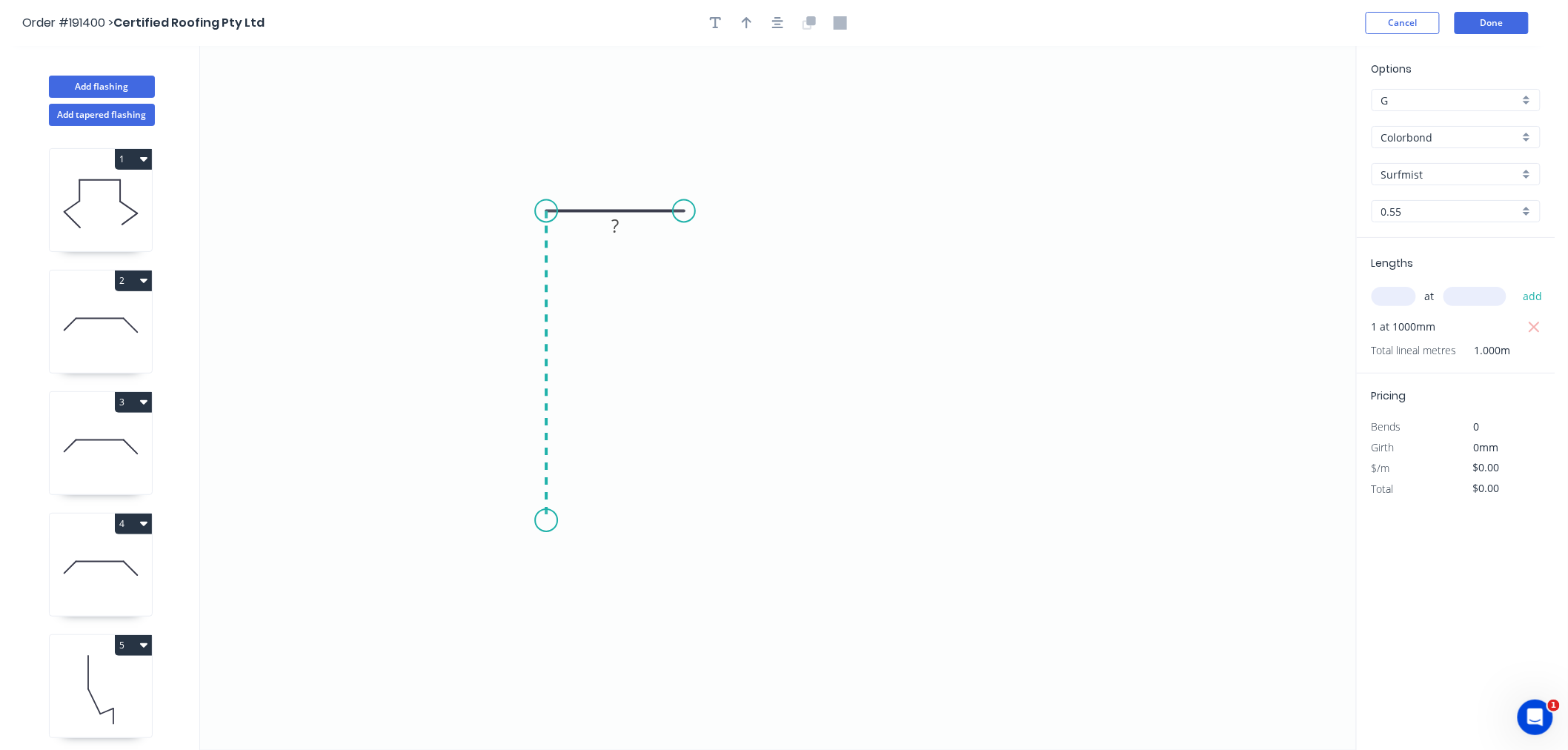
click at [543, 522] on icon "0 ?" at bounding box center [777, 398] width 1156 height 704
click at [796, 517] on icon "0 ? ?" at bounding box center [777, 398] width 1156 height 704
click at [868, 477] on icon "0 ? ? ?" at bounding box center [777, 398] width 1156 height 704
drag, startPoint x: 866, startPoint y: 469, endPoint x: 860, endPoint y: 458, distance: 12.5
click at [860, 458] on circle at bounding box center [860, 456] width 22 height 22
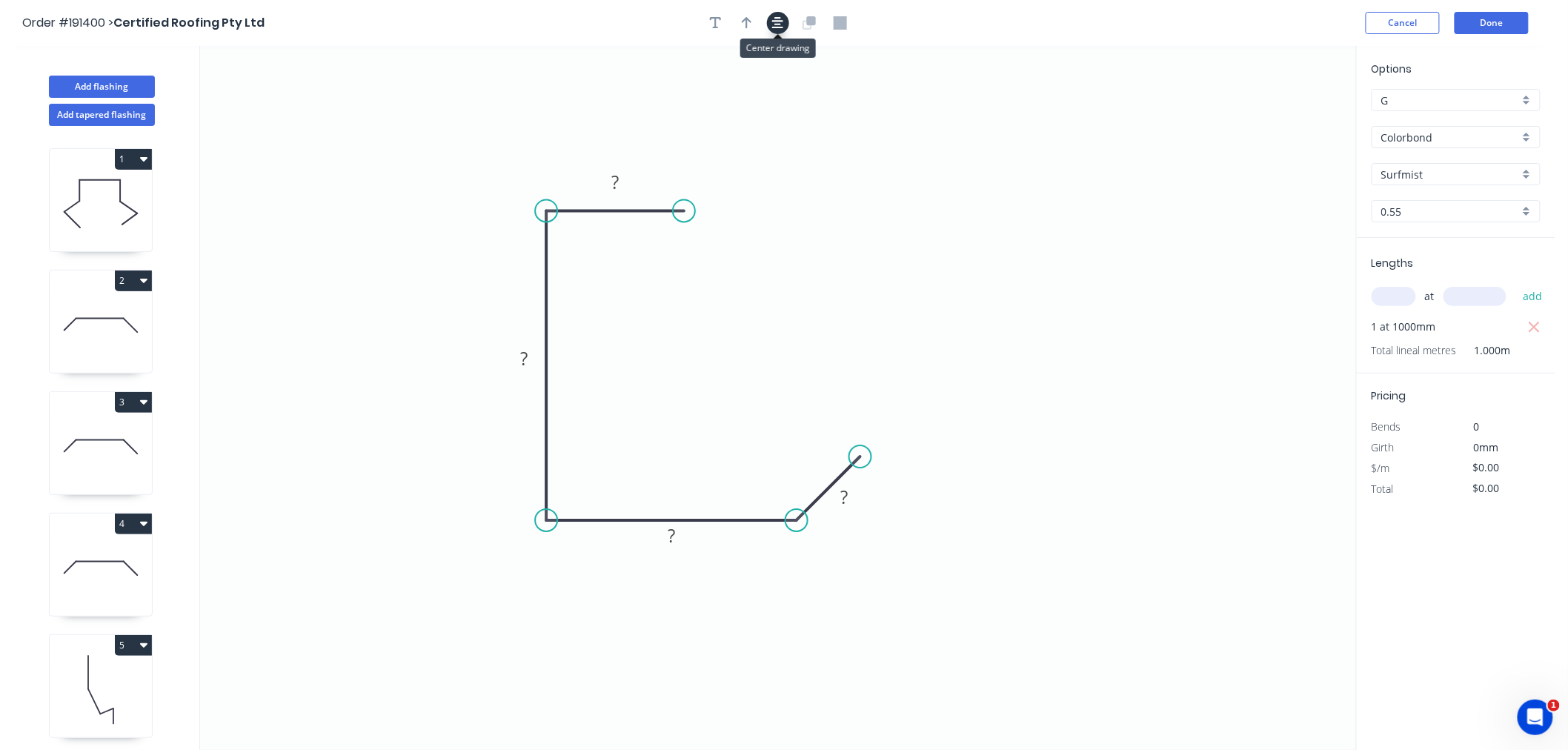
click at [781, 18] on icon "button" at bounding box center [778, 23] width 11 height 13
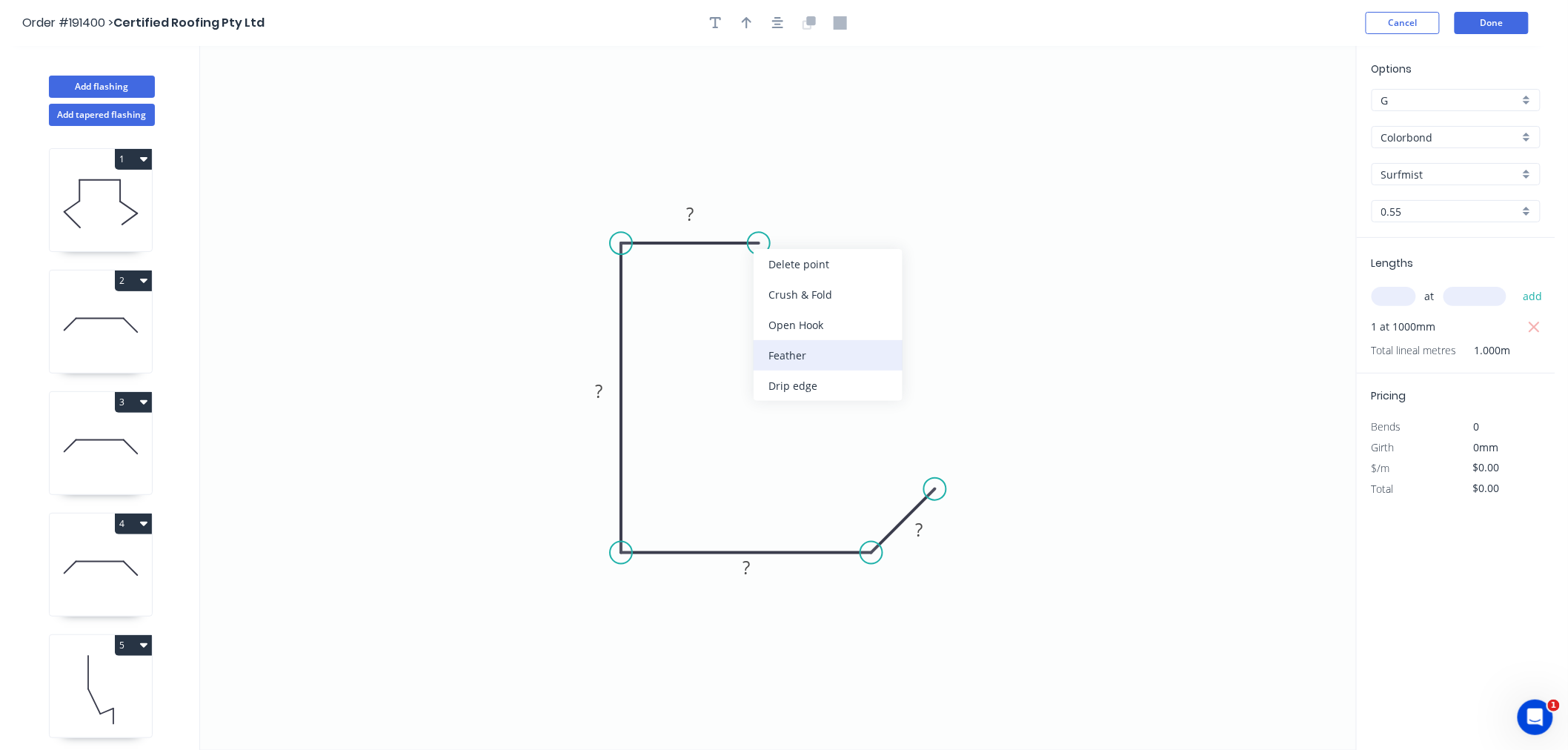
click at [804, 362] on div "Feather" at bounding box center [828, 356] width 149 height 30
click at [796, 201] on tspan "15" at bounding box center [788, 206] width 21 height 25
click at [1018, 388] on icon "0 FE 10 40 205 150 20" at bounding box center [777, 398] width 1156 height 704
drag, startPoint x: 934, startPoint y: 484, endPoint x: 931, endPoint y: 492, distance: 8.5
click at [931, 492] on circle at bounding box center [931, 492] width 22 height 22
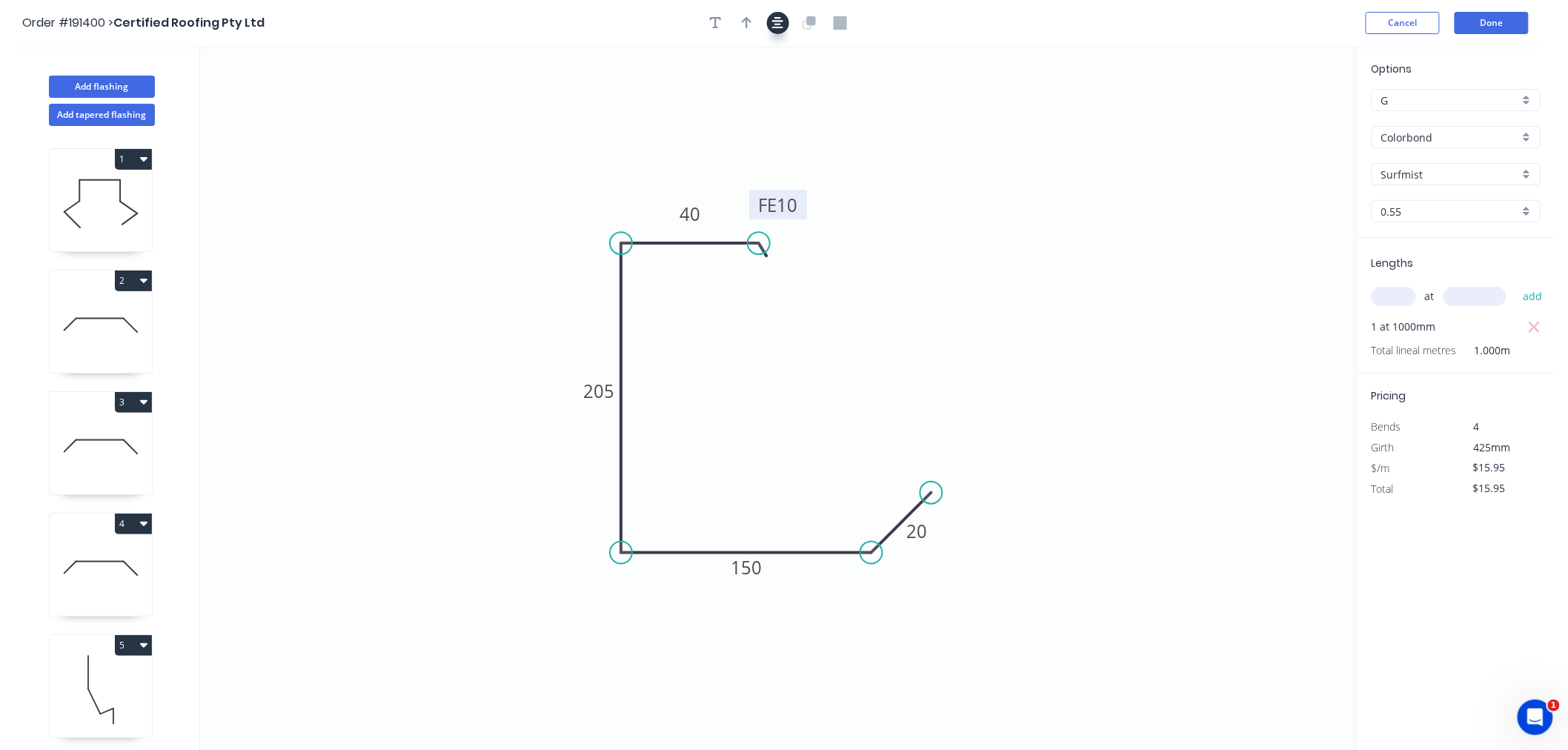
click at [783, 31] on div at bounding box center [778, 22] width 156 height 22
click at [780, 22] on icon "button" at bounding box center [778, 23] width 11 height 13
click at [752, 30] on button "button" at bounding box center [747, 22] width 22 height 22
drag, startPoint x: 1284, startPoint y: 114, endPoint x: 582, endPoint y: 294, distance: 724.7
click at [575, 272] on icon at bounding box center [568, 248] width 13 height 48
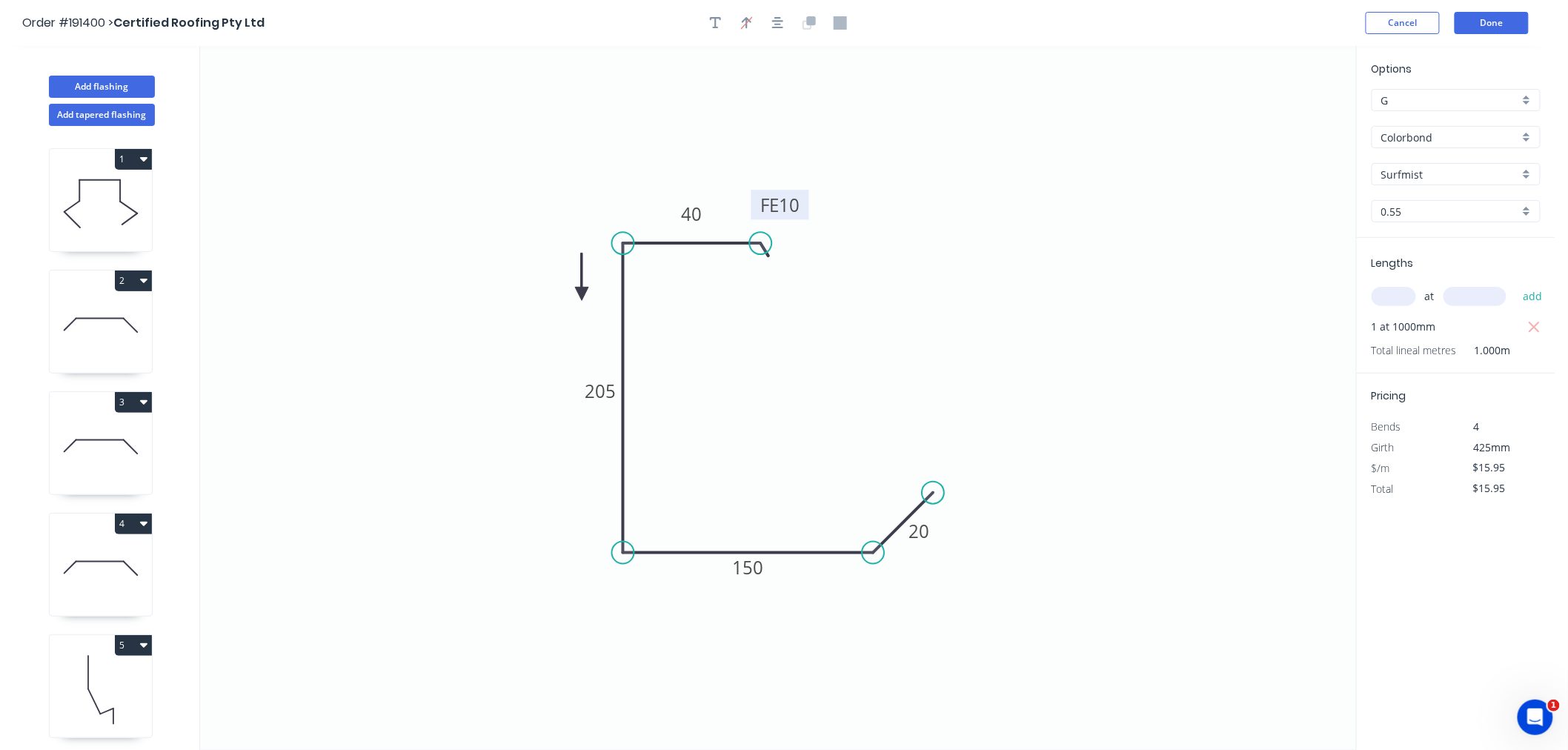
click at [582, 294] on icon at bounding box center [582, 277] width 13 height 48
click at [582, 294] on icon at bounding box center [594, 281] width 43 height 43
click at [579, 294] on icon at bounding box center [594, 306] width 43 height 43
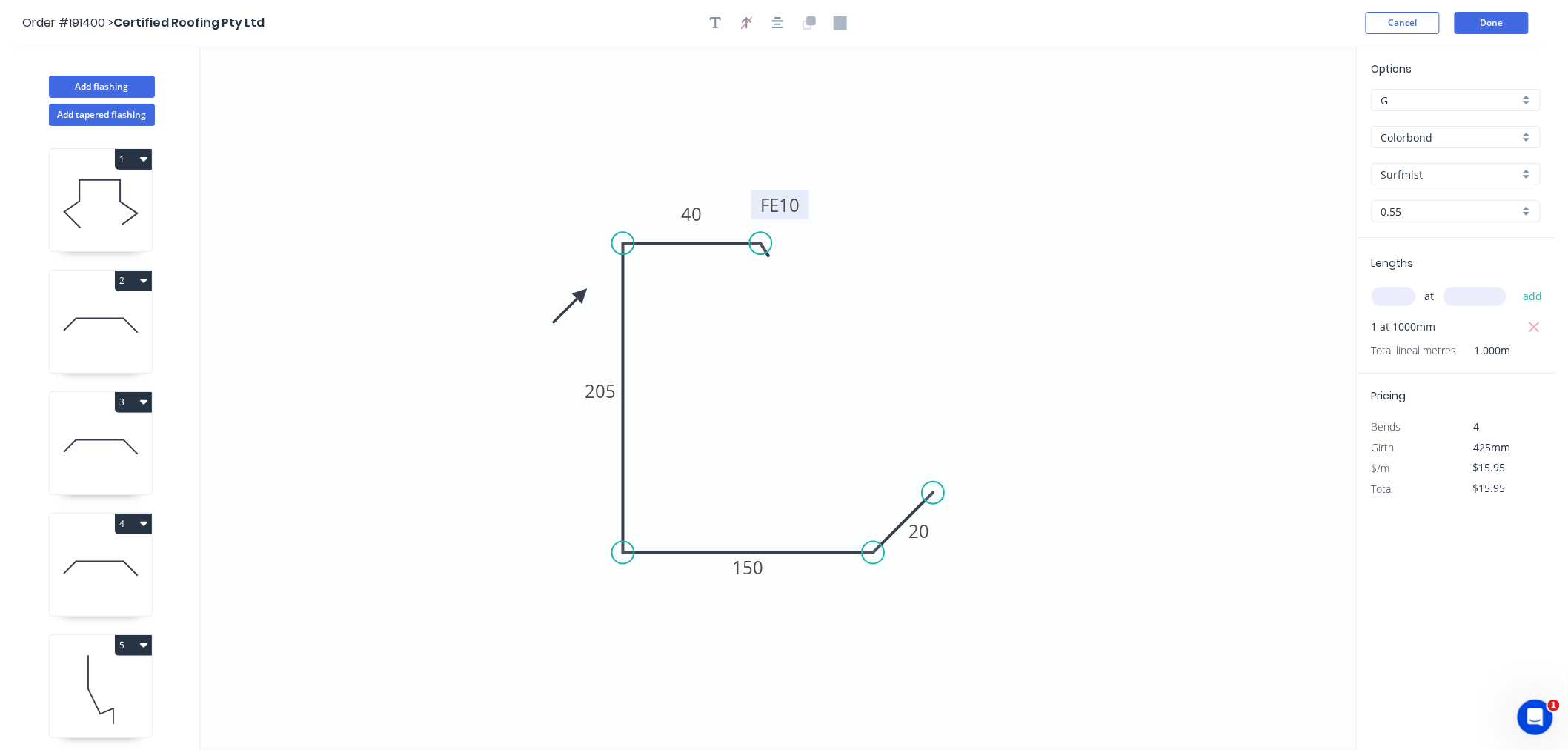
click at [579, 294] on icon at bounding box center [570, 306] width 43 height 43
drag, startPoint x: 579, startPoint y: 294, endPoint x: 552, endPoint y: 337, distance: 50.8
click at [552, 337] on icon at bounding box center [535, 336] width 48 height 13
drag, startPoint x: 552, startPoint y: 334, endPoint x: 544, endPoint y: 316, distance: 19.7
click at [544, 316] on icon at bounding box center [527, 316] width 48 height 13
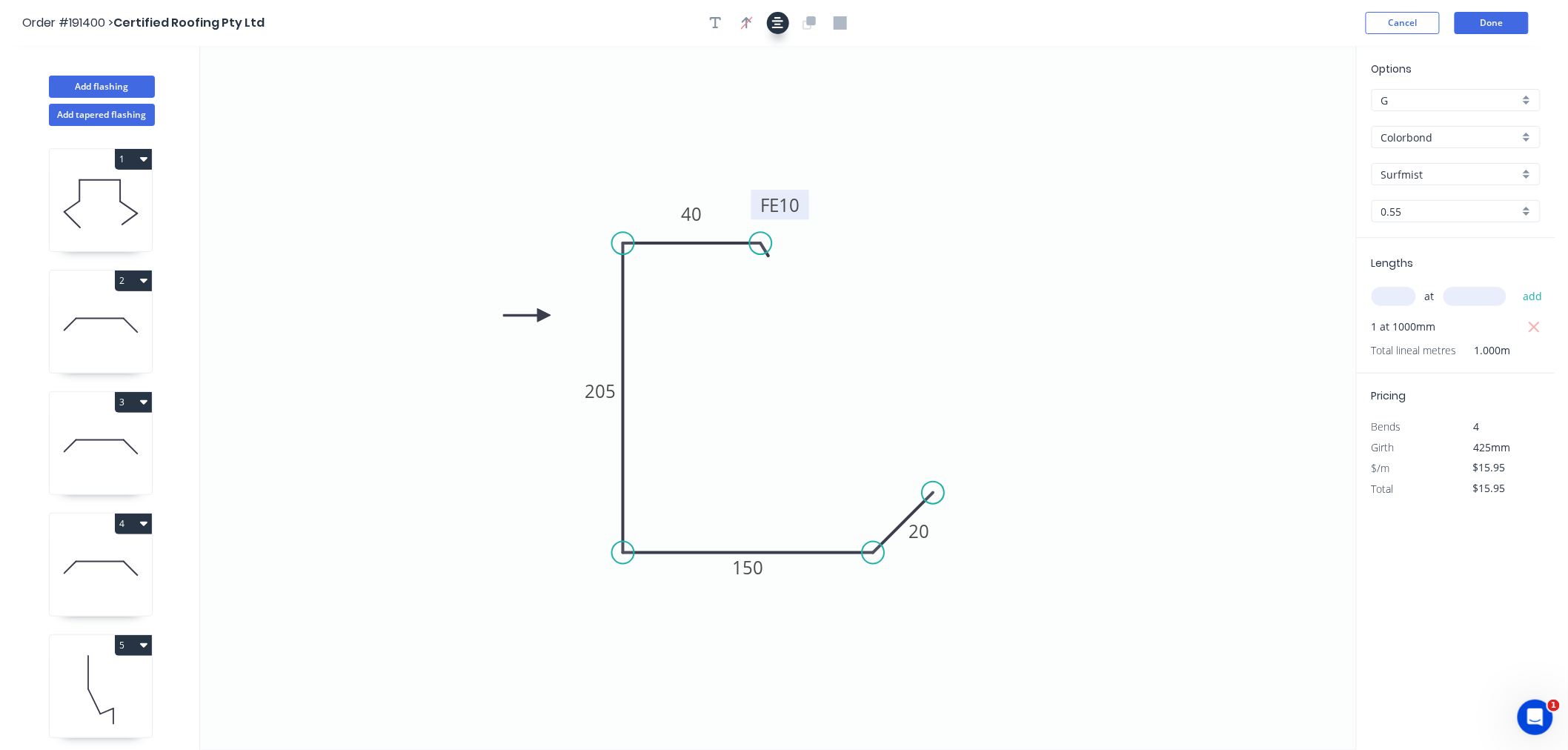
click at [780, 29] on icon "button" at bounding box center [778, 23] width 11 height 13
click at [1186, 35] on header "Order #191400 > Certified Roofing Pty Ltd Cancel Done" at bounding box center [777, 23] width 1556 height 46
click at [1499, 22] on button "Done" at bounding box center [1492, 22] width 74 height 22
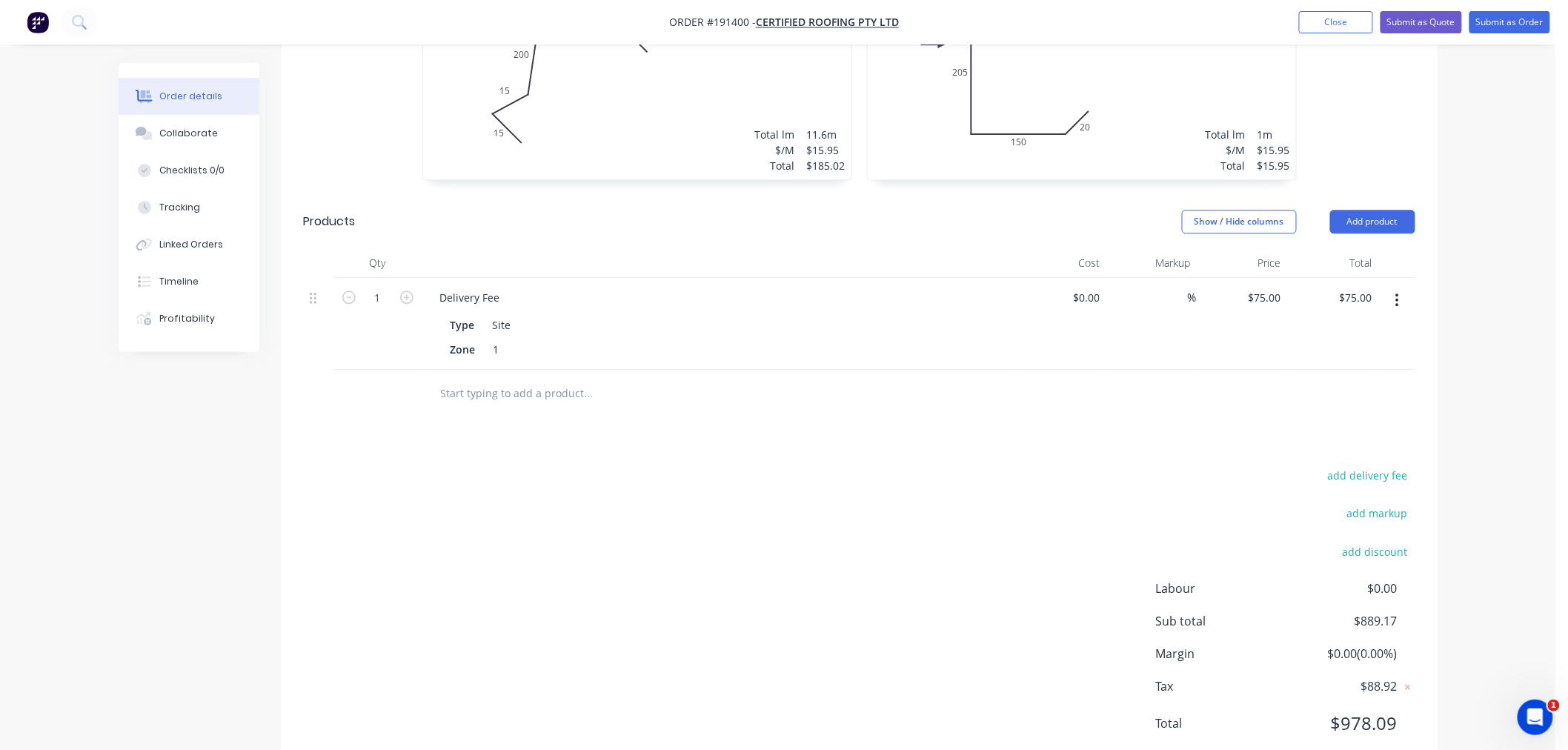
scroll to position [1397, 0]
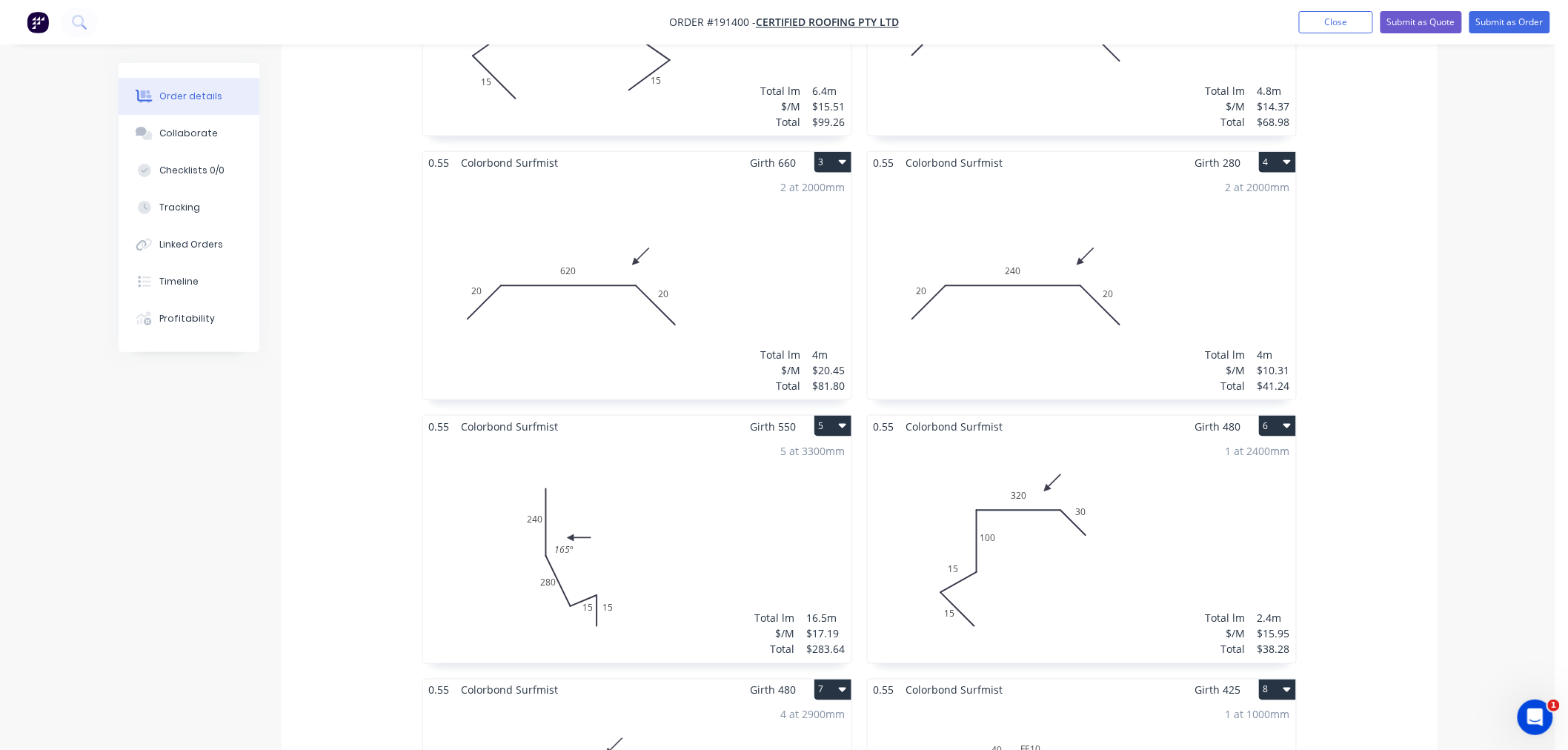
scroll to position [0, 0]
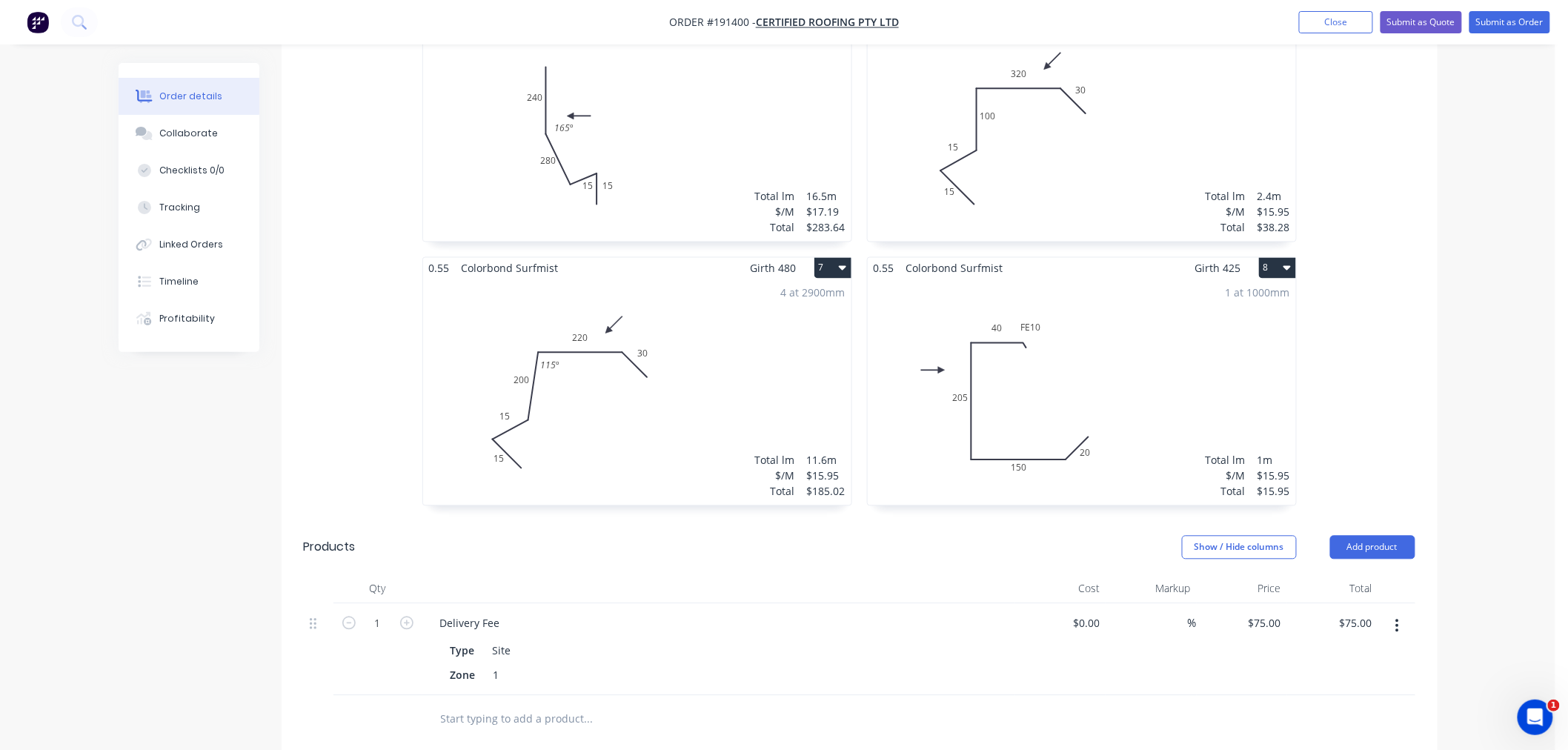
scroll to position [902, 0]
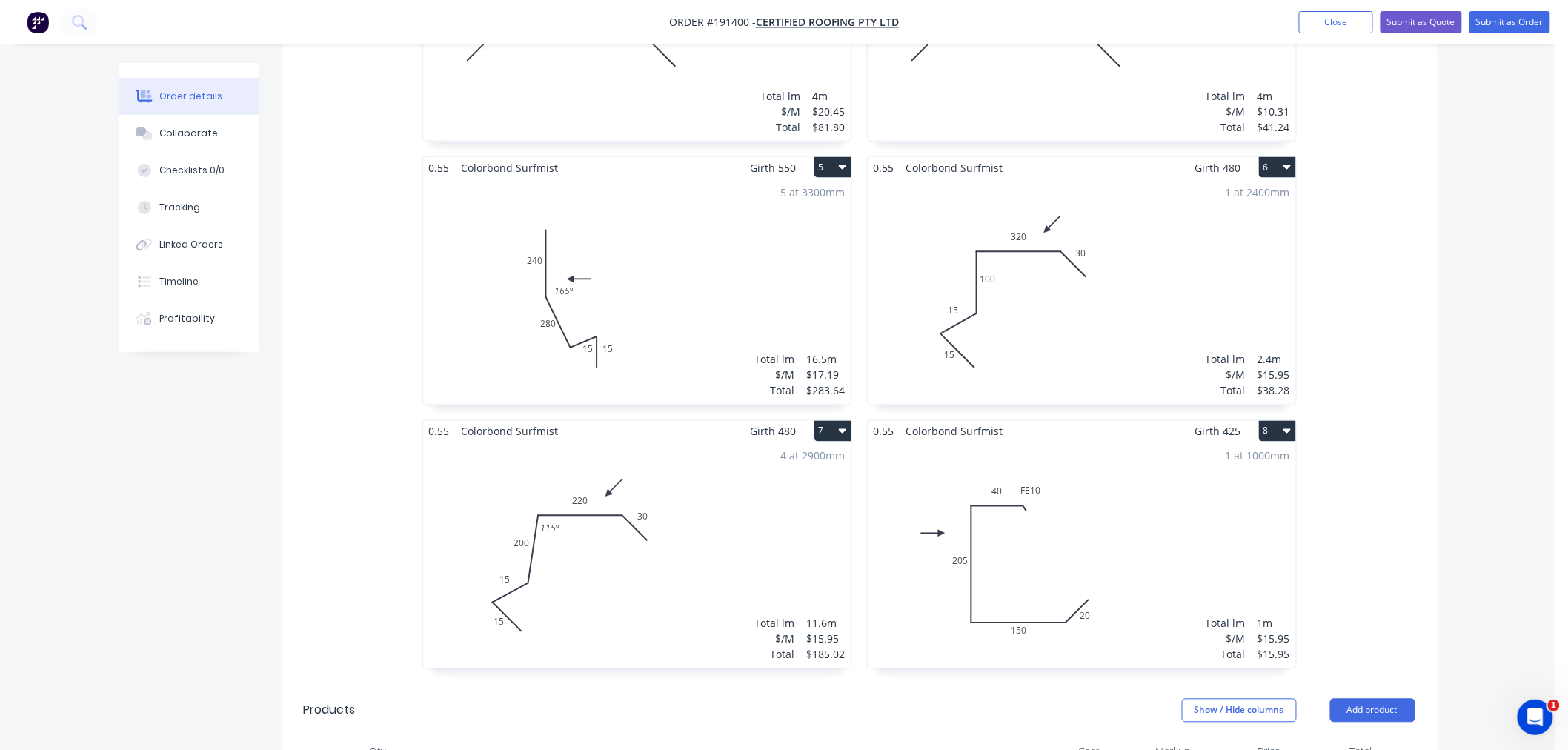
click at [1428, 542] on div "0.55 Colorbond Surfmist Girth 325 1 0 15 15 80 105 80 15 15 0 15 15 80 105 80 1…" at bounding box center [859, 156] width 1156 height 1056
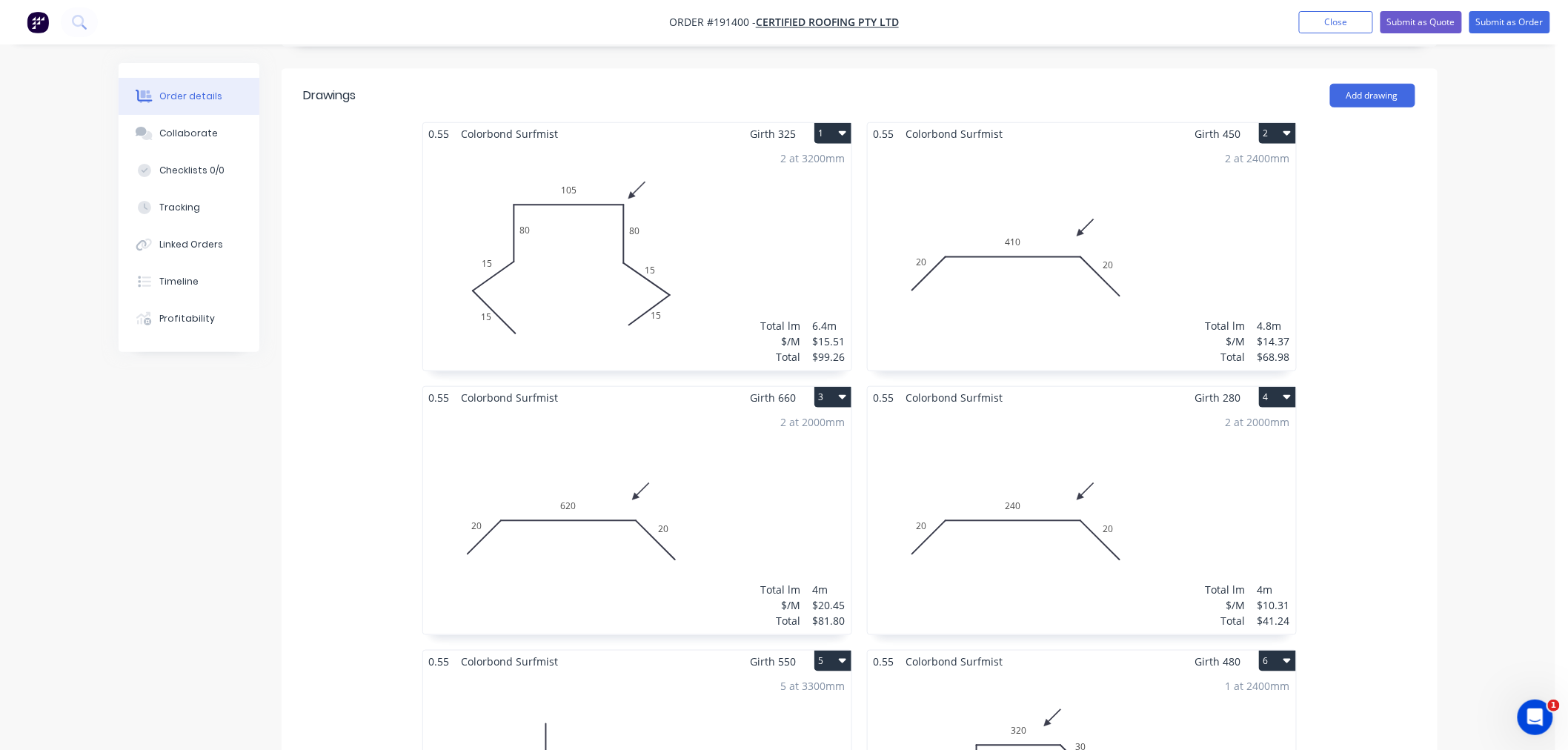
scroll to position [244, 0]
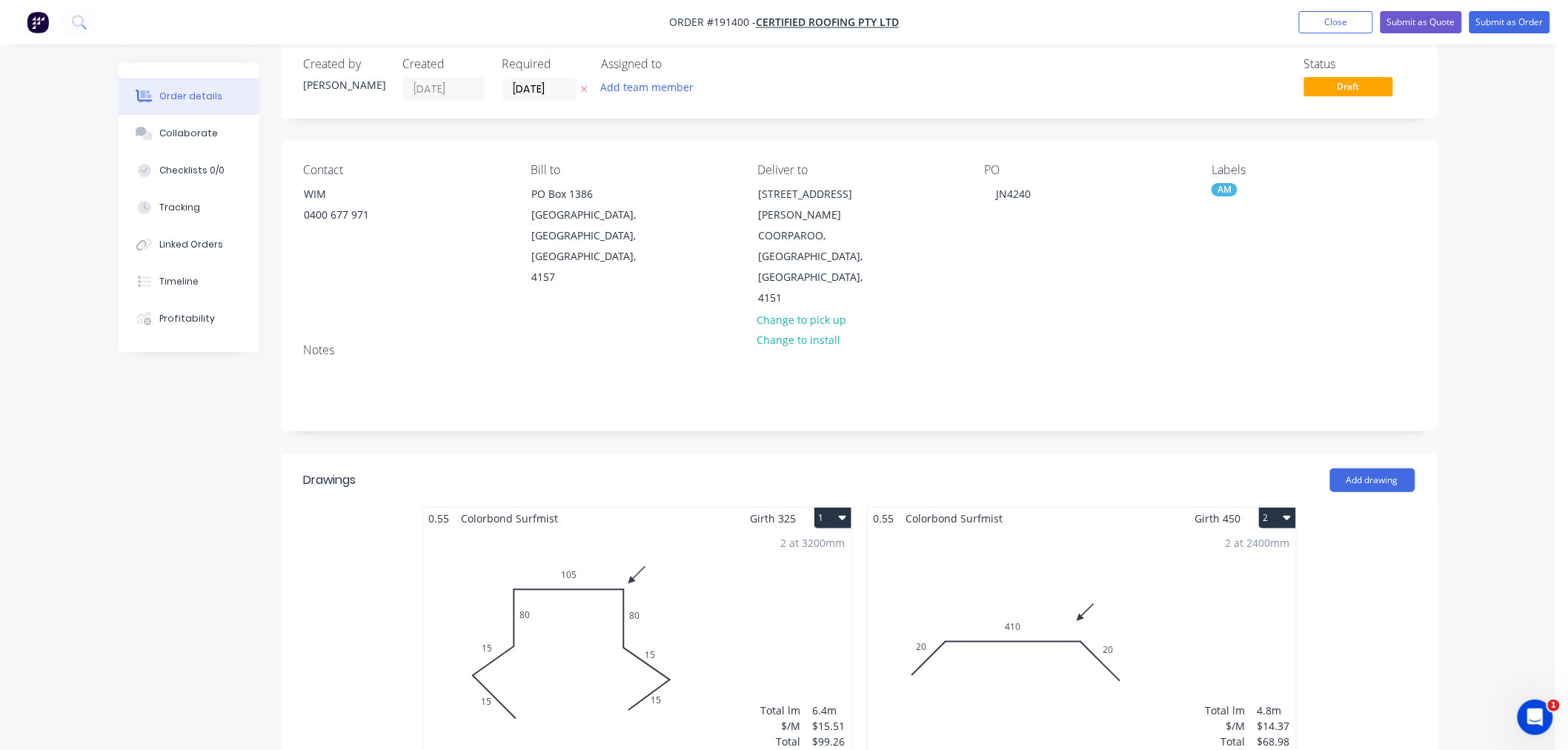
scroll to position [0, 0]
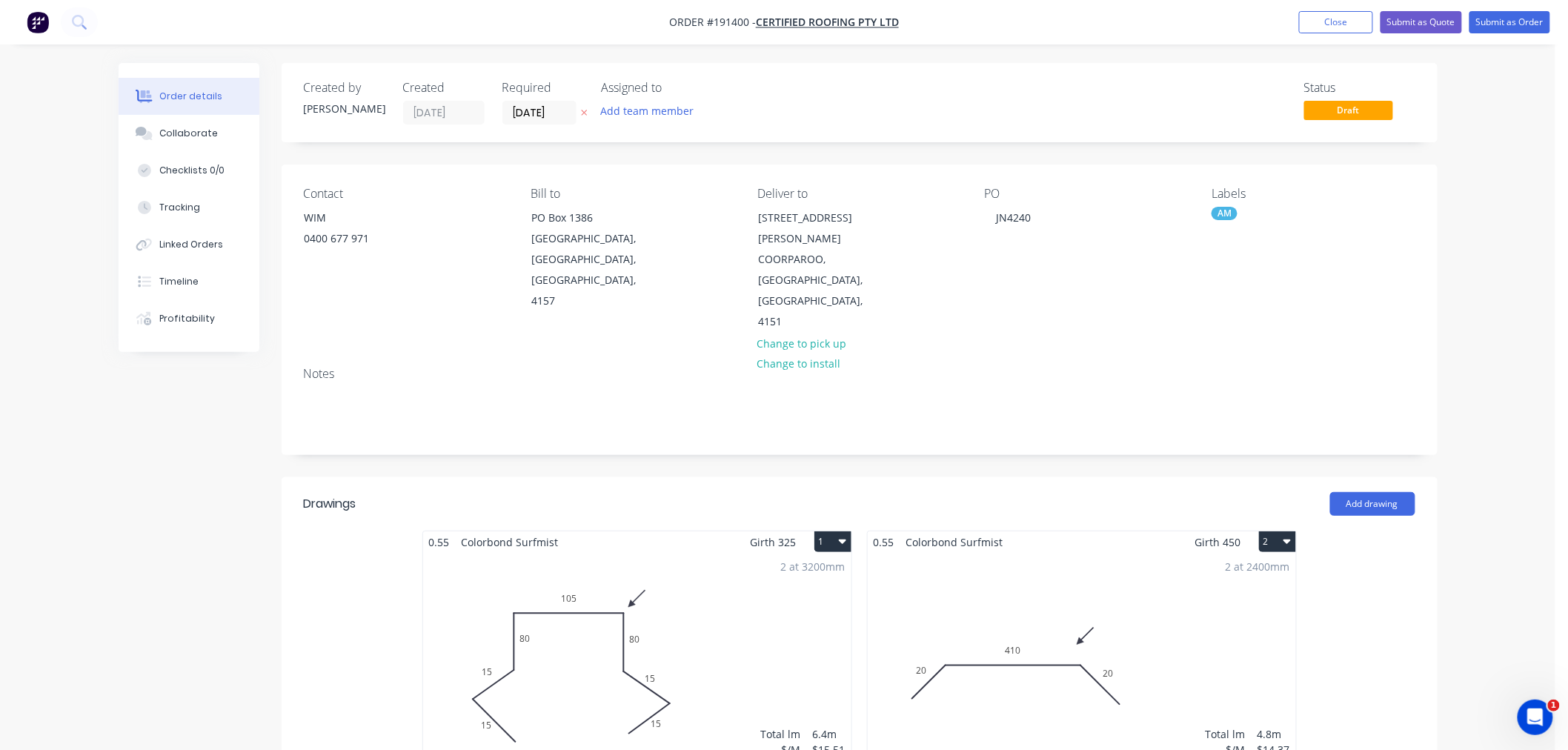
click at [1491, 15] on button "Submit as Order" at bounding box center [1510, 22] width 81 height 22
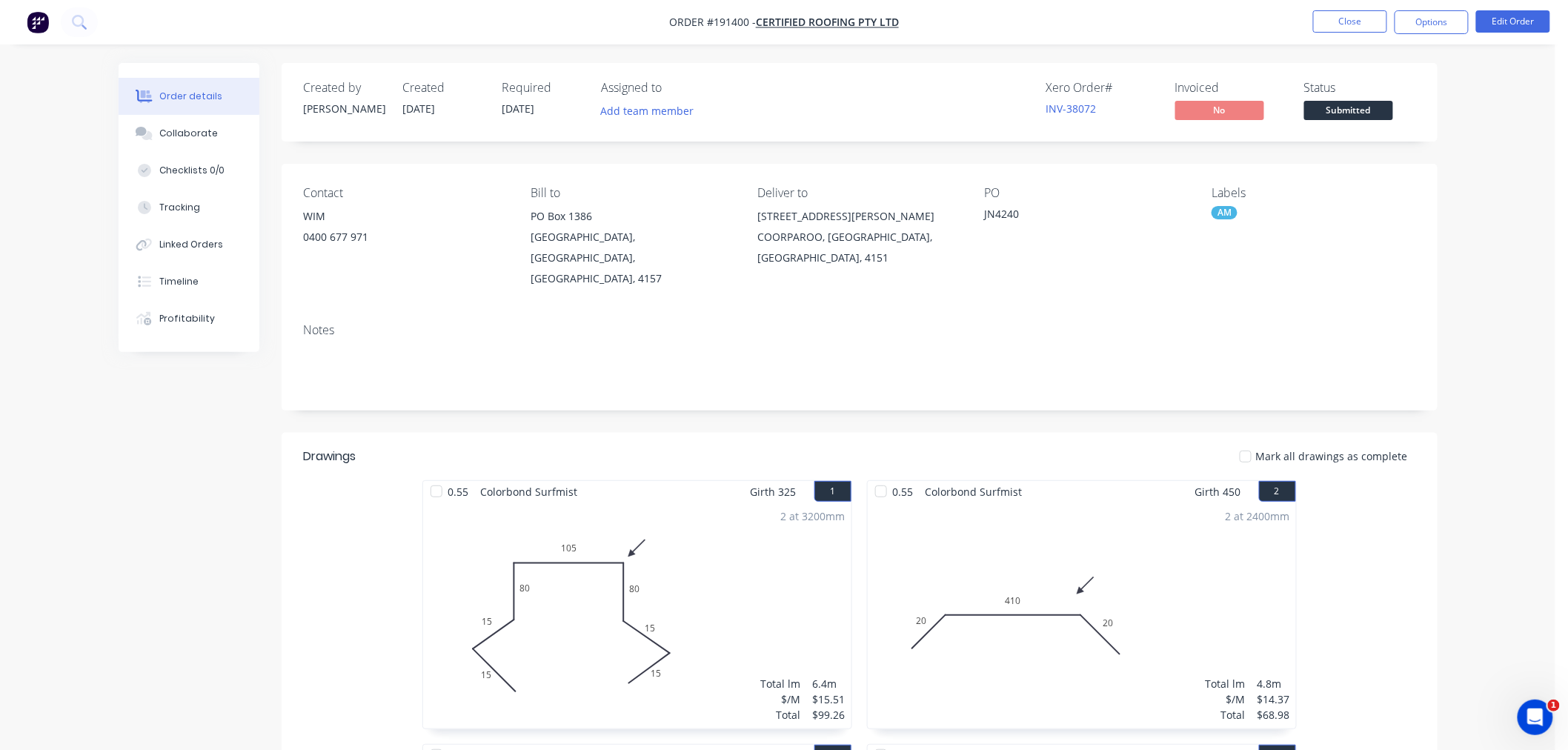
click at [1448, 18] on button "Options" at bounding box center [1432, 22] width 74 height 24
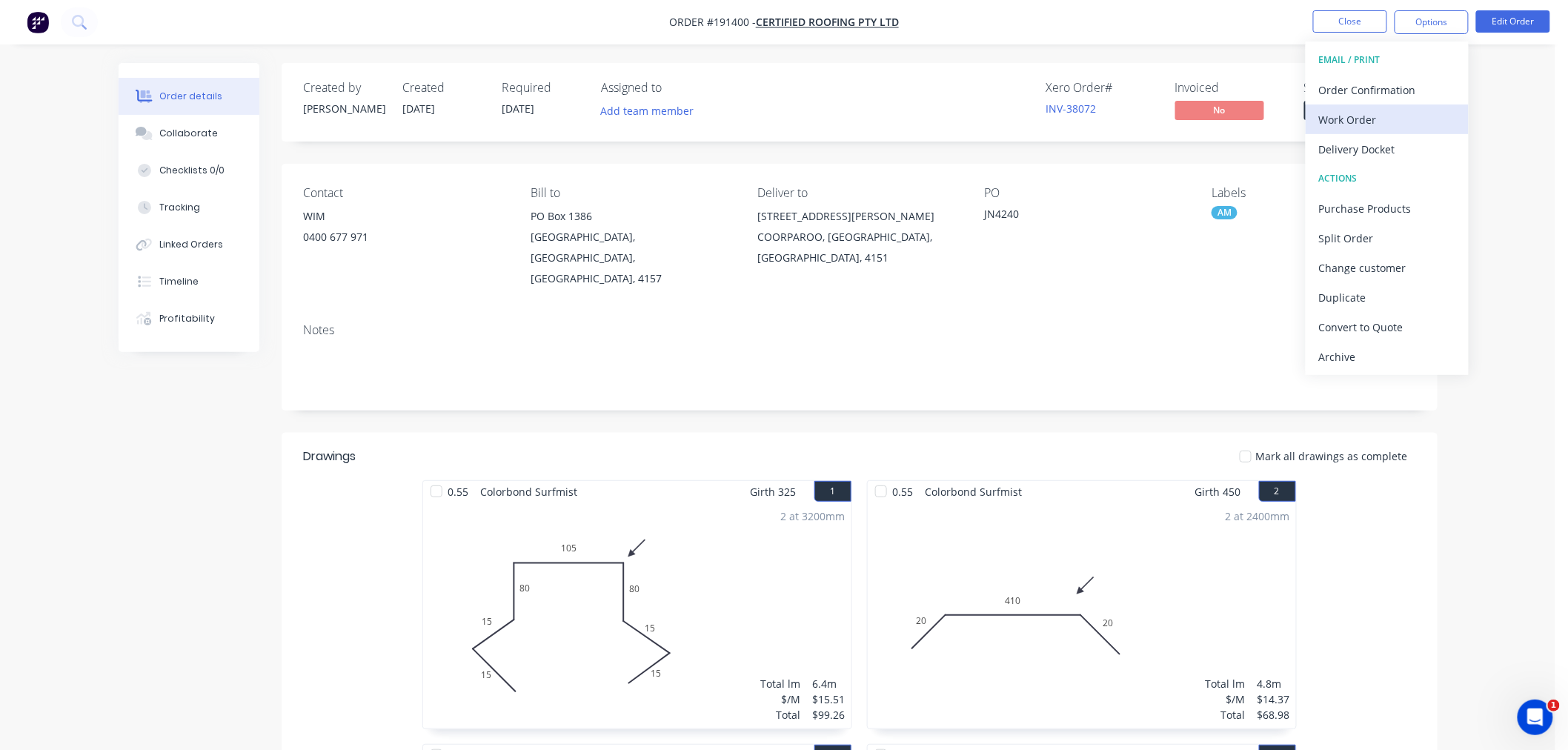
click at [1436, 116] on div "Work Order" at bounding box center [1387, 120] width 136 height 22
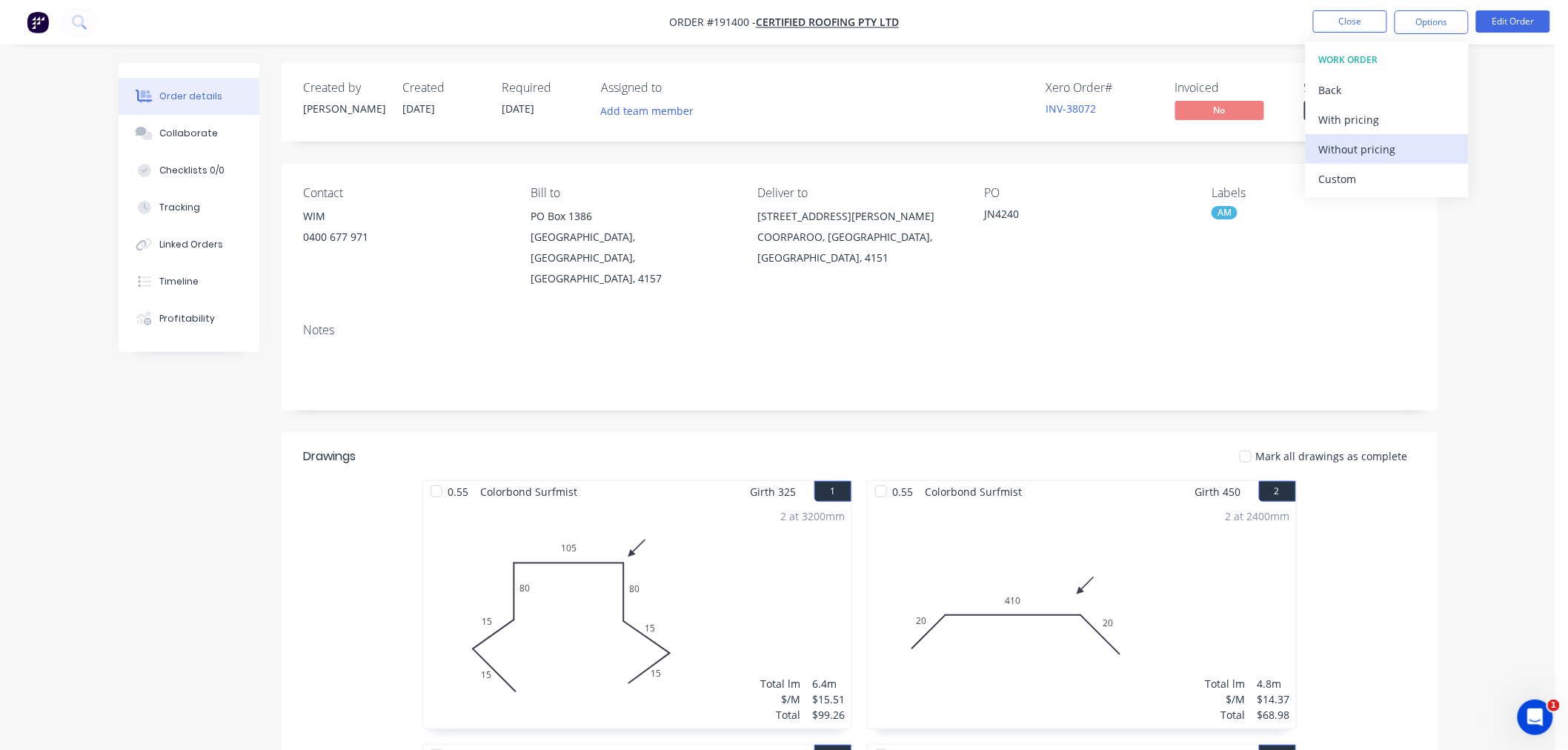
click at [1414, 144] on div "Without pricing" at bounding box center [1387, 149] width 136 height 22
click at [1521, 12] on button "Edit Order" at bounding box center [1514, 21] width 74 height 22
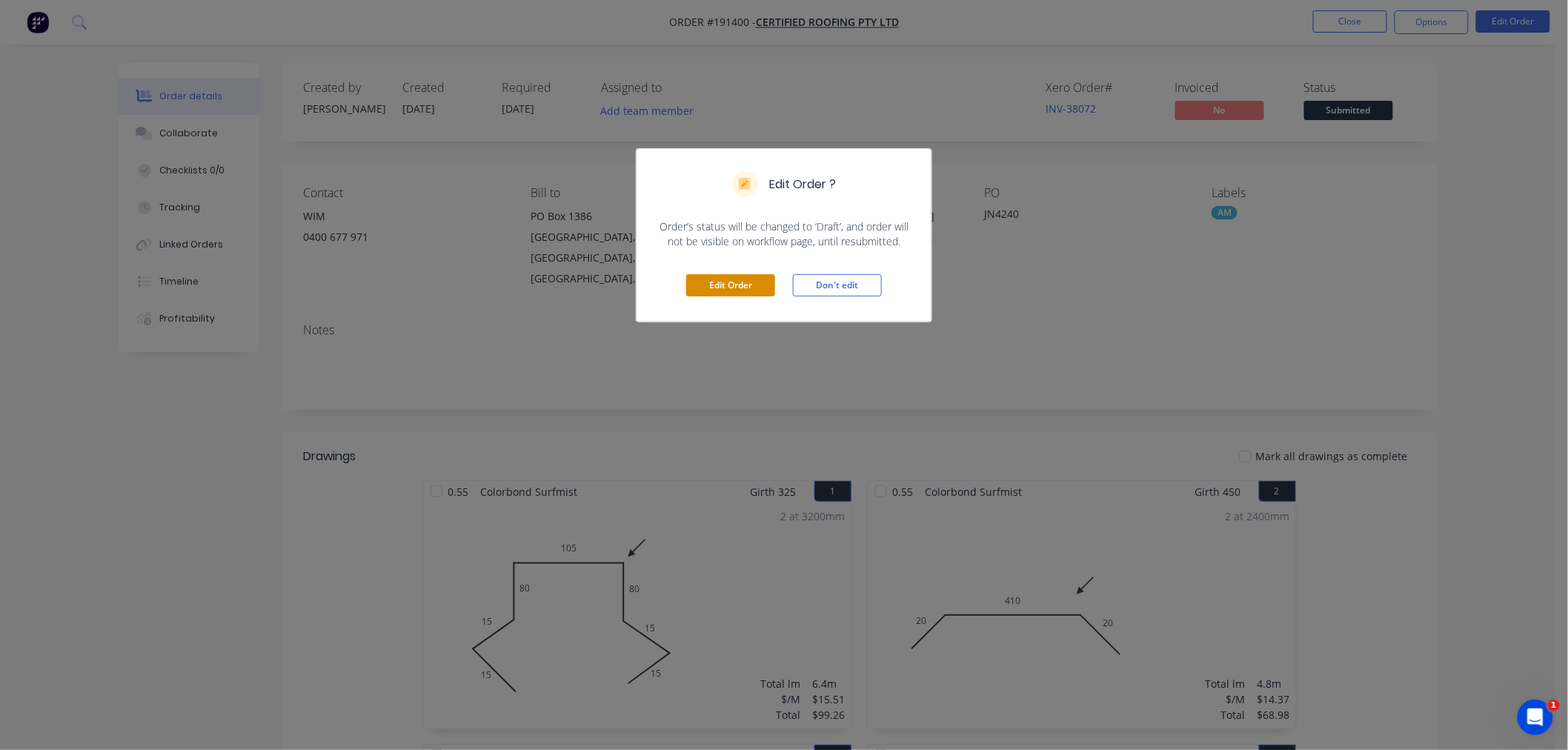
click at [733, 287] on button "Edit Order" at bounding box center [730, 285] width 88 height 22
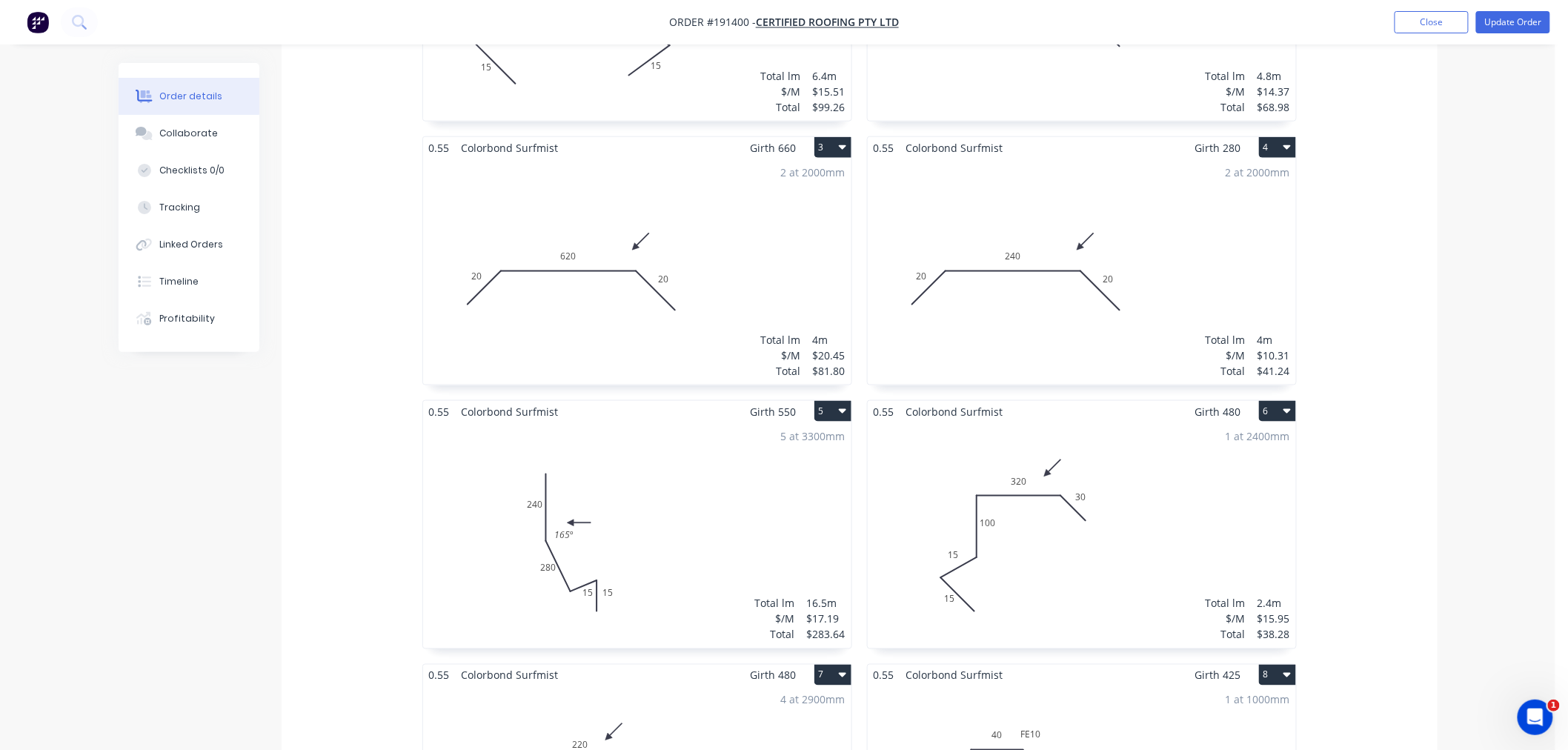
click at [726, 471] on div "5 at 3300mm Total lm $/M Total 16.5m $17.19 $283.64" at bounding box center [637, 536] width 428 height 227
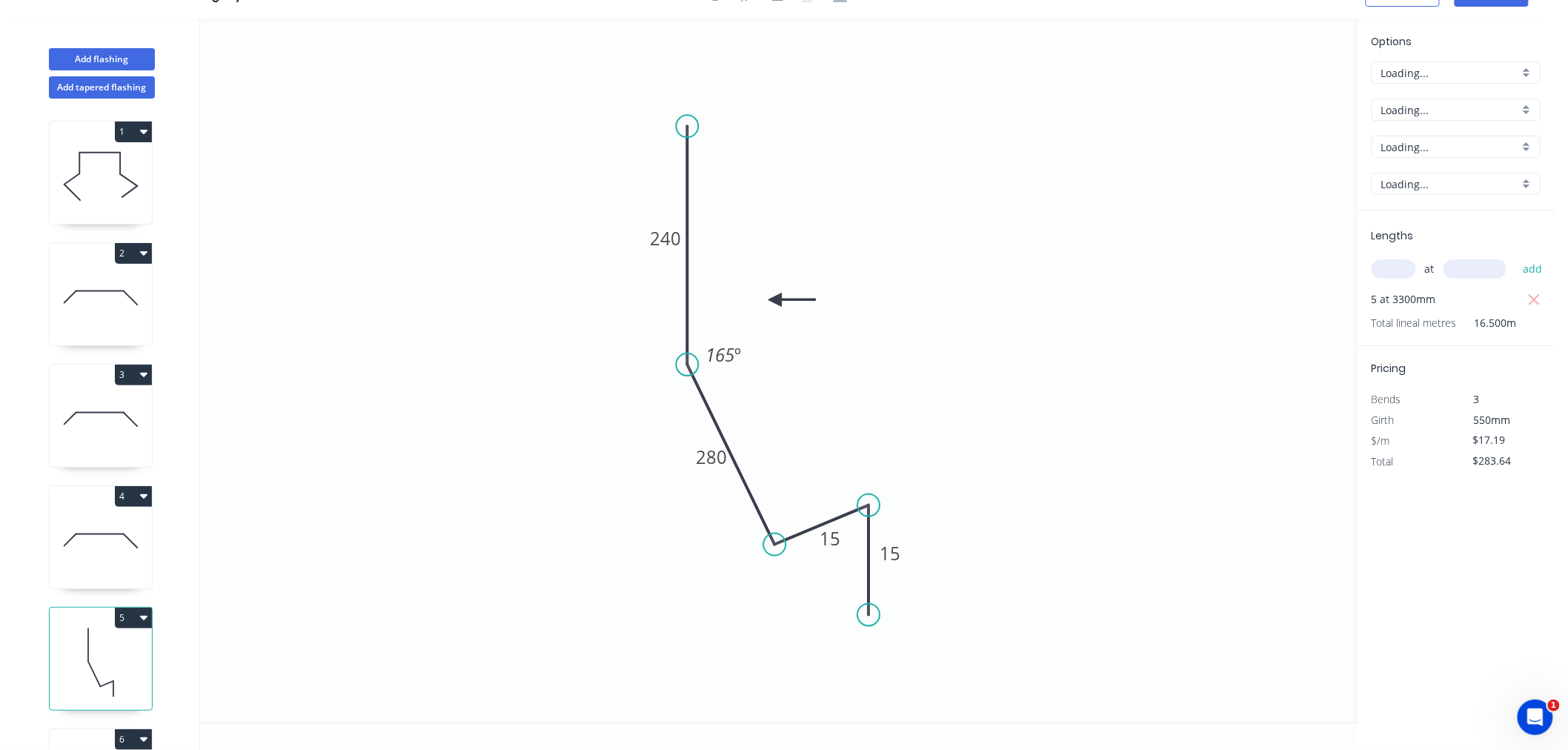
scroll to position [28, 0]
drag, startPoint x: 783, startPoint y: 297, endPoint x: 815, endPoint y: 345, distance: 57.7
click at [815, 345] on icon "0 240 280 15 15 165 º" at bounding box center [777, 370] width 1156 height 704
drag, startPoint x: 797, startPoint y: 324, endPoint x: 807, endPoint y: 364, distance: 41.2
click at [807, 364] on icon at bounding box center [824, 364] width 48 height 13
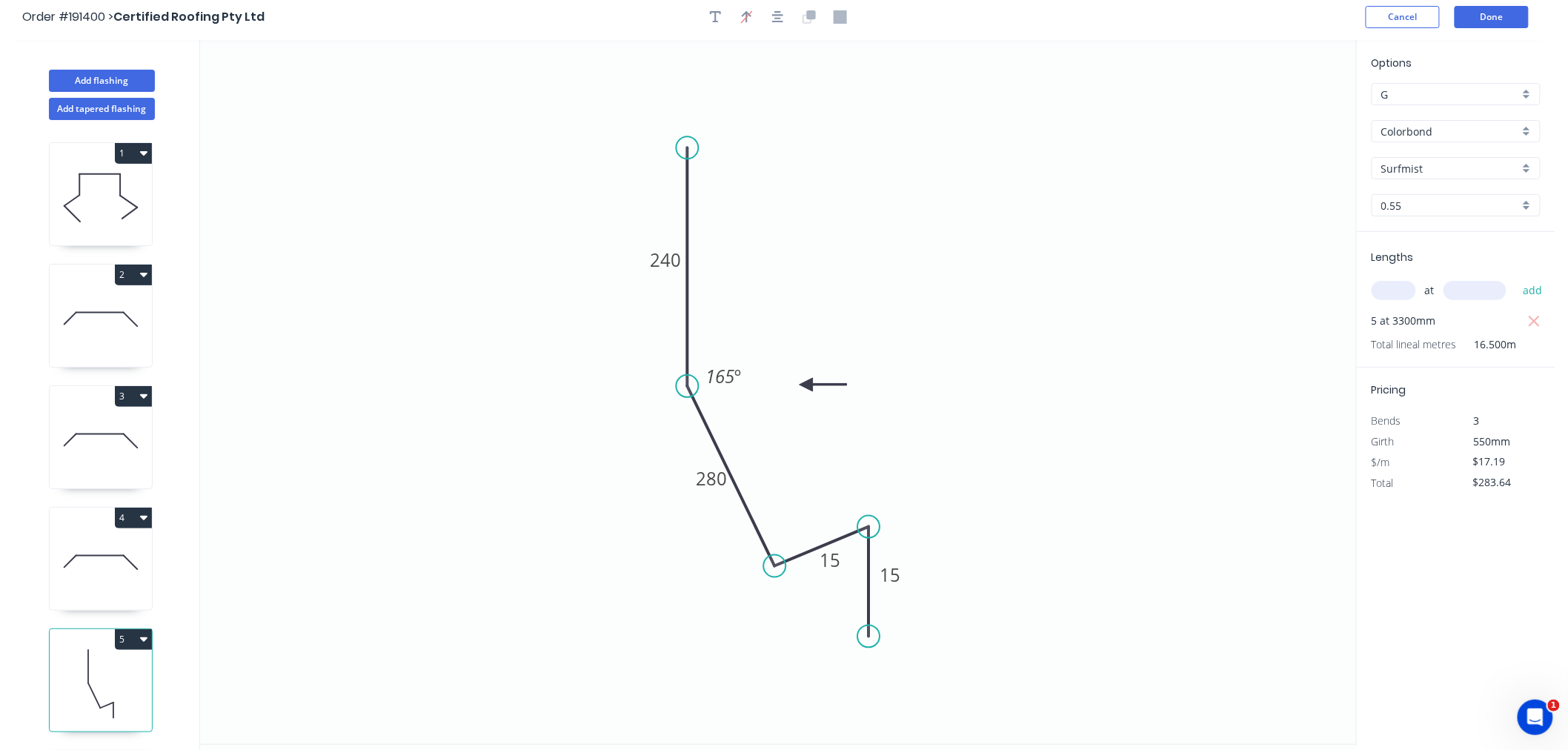
scroll to position [0, 0]
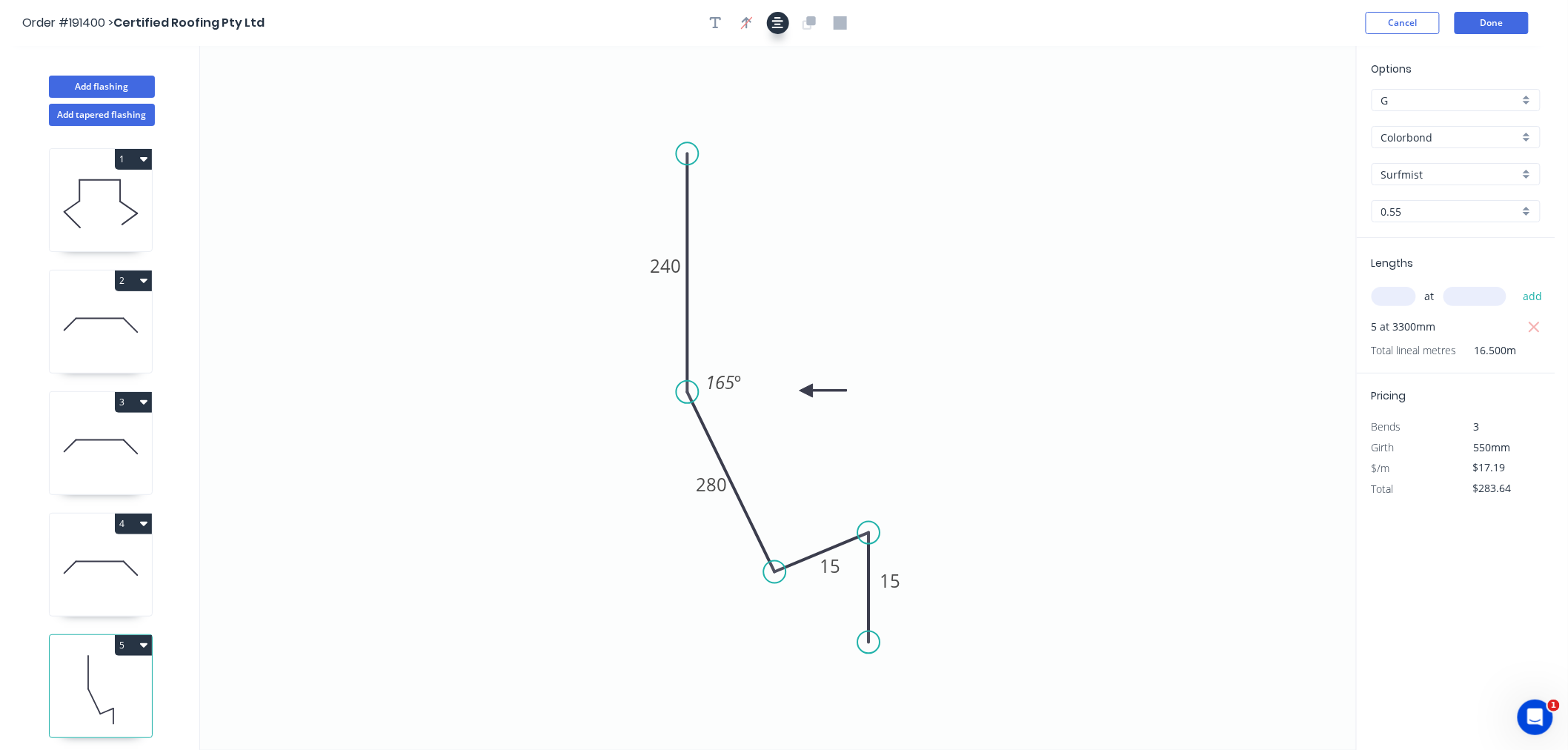
click at [778, 25] on icon "button" at bounding box center [778, 23] width 11 height 11
drag, startPoint x: 844, startPoint y: 579, endPoint x: 826, endPoint y: 538, distance: 44.8
click at [826, 538] on rect at bounding box center [812, 524] width 49 height 30
drag, startPoint x: 782, startPoint y: 23, endPoint x: 855, endPoint y: 0, distance: 76.5
click at [782, 22] on icon "button" at bounding box center [778, 23] width 11 height 13
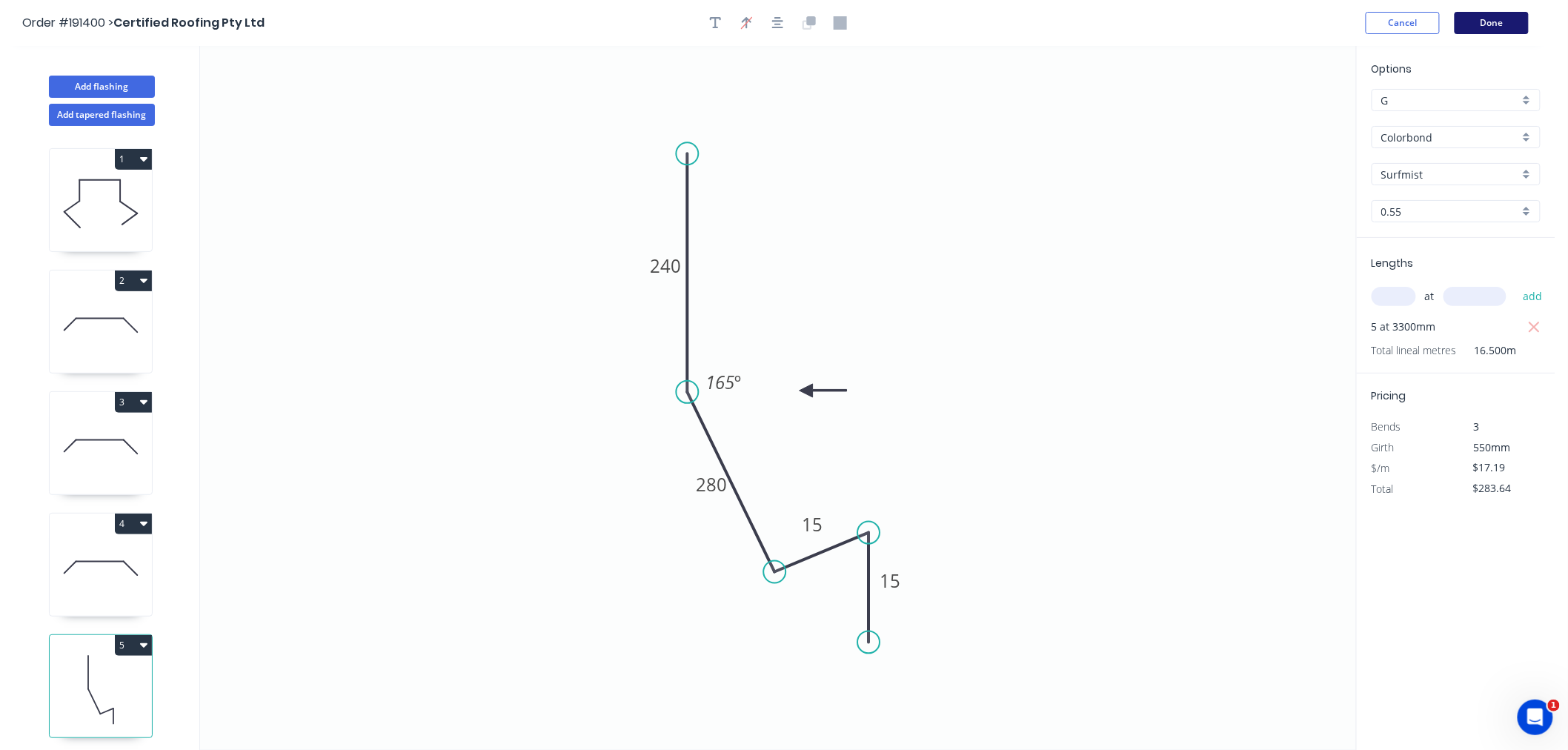
click at [1477, 25] on button "Done" at bounding box center [1492, 22] width 74 height 22
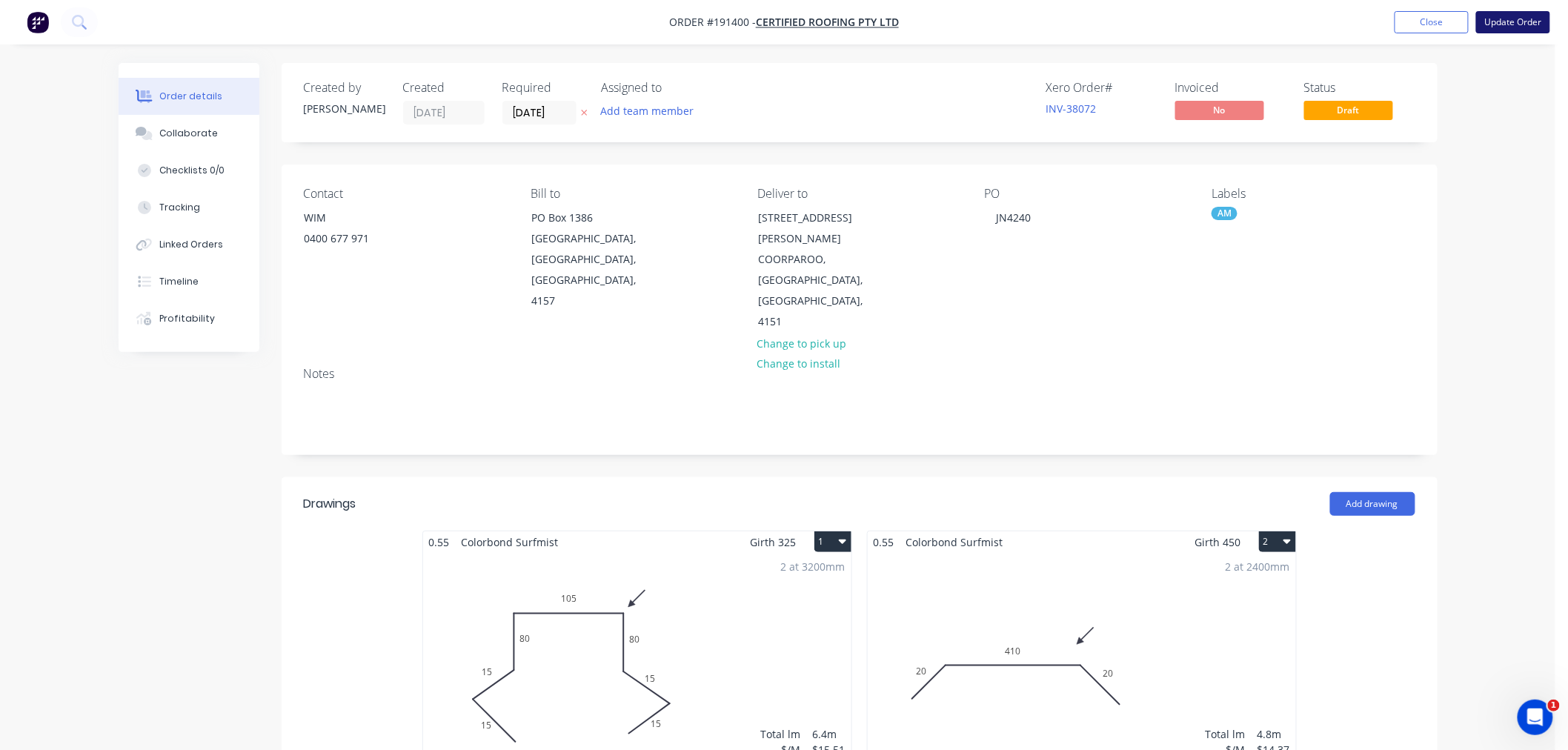
click at [1532, 20] on button "Update Order" at bounding box center [1514, 22] width 74 height 22
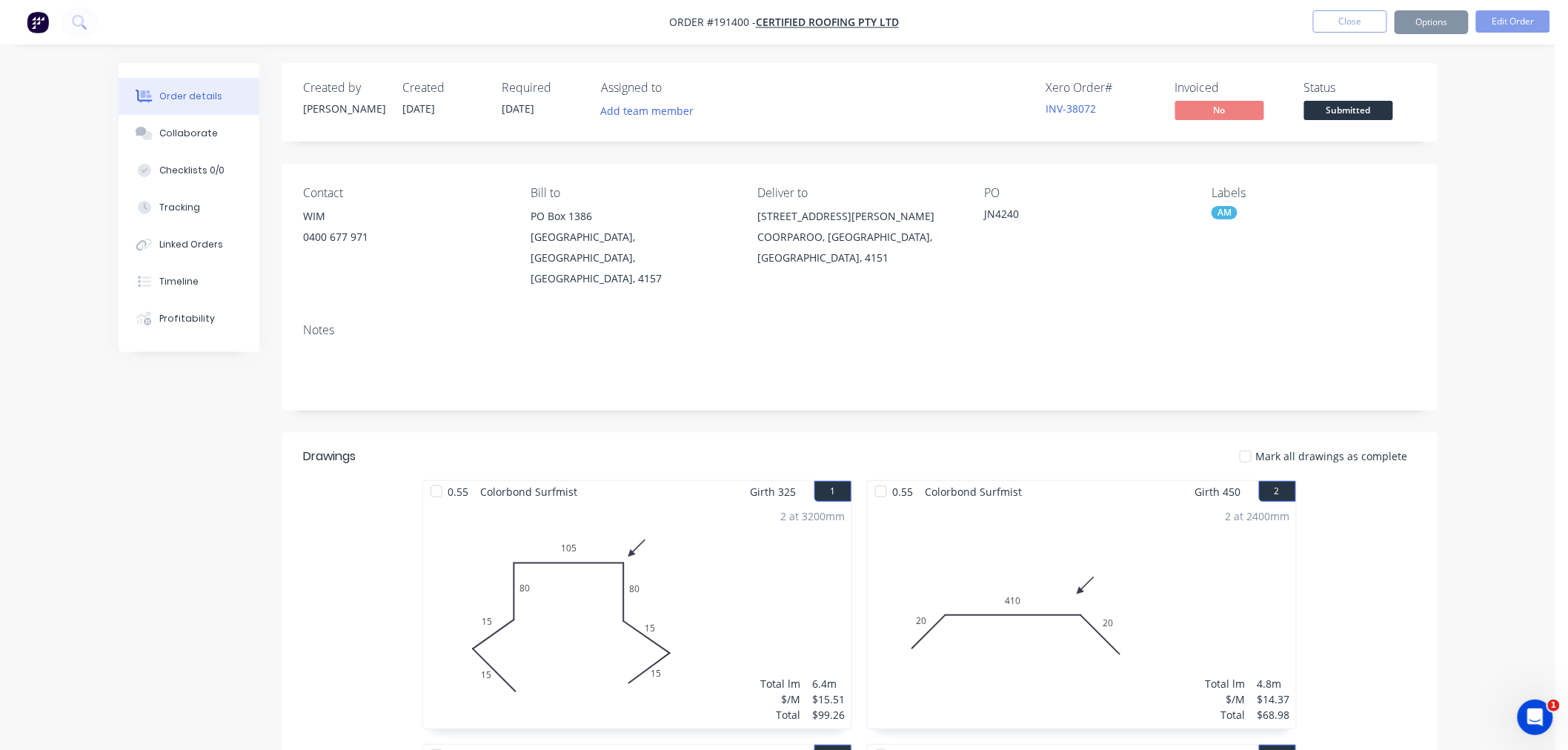
click at [1449, 27] on button "Options" at bounding box center [1432, 22] width 74 height 24
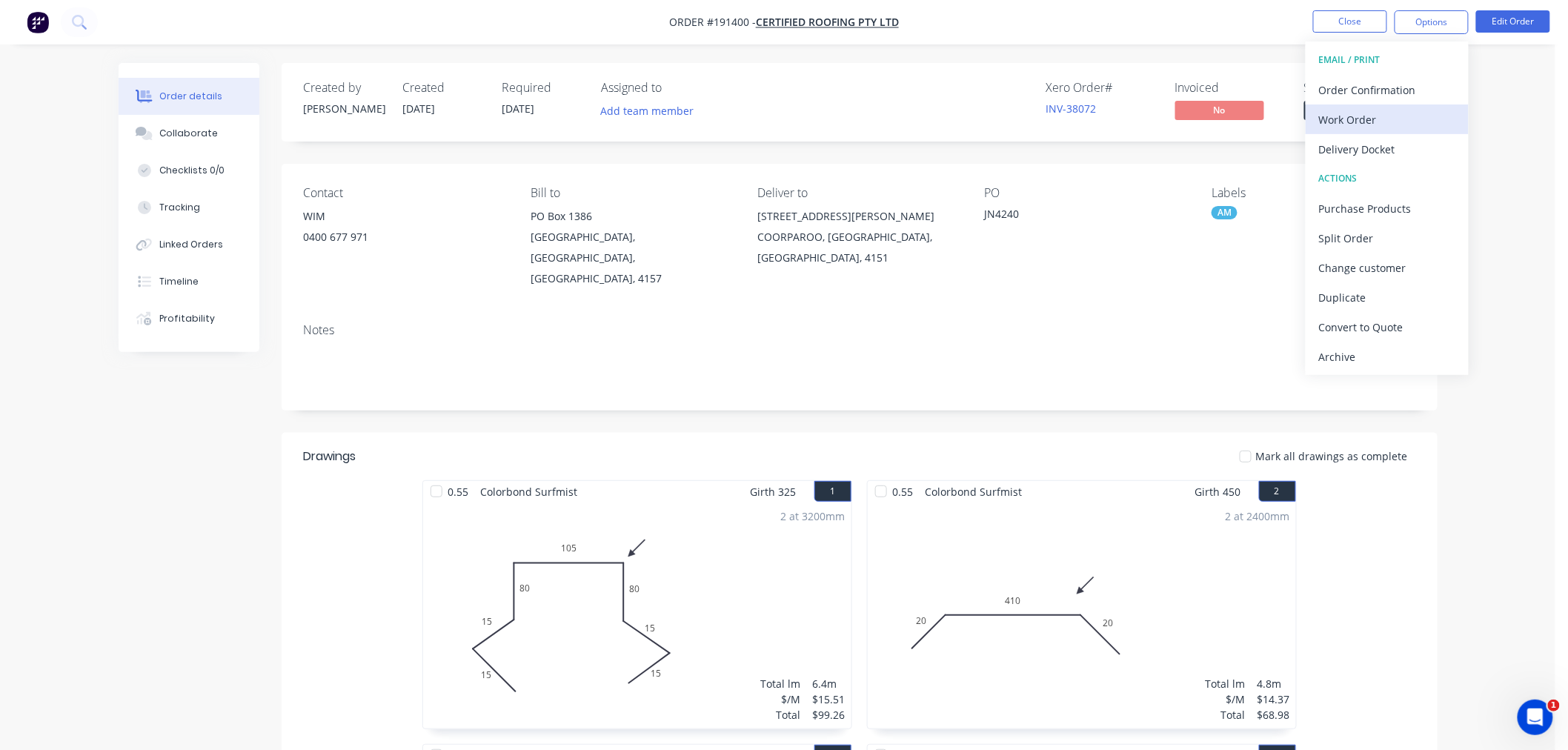
click at [1433, 120] on div "Work Order" at bounding box center [1387, 120] width 136 height 22
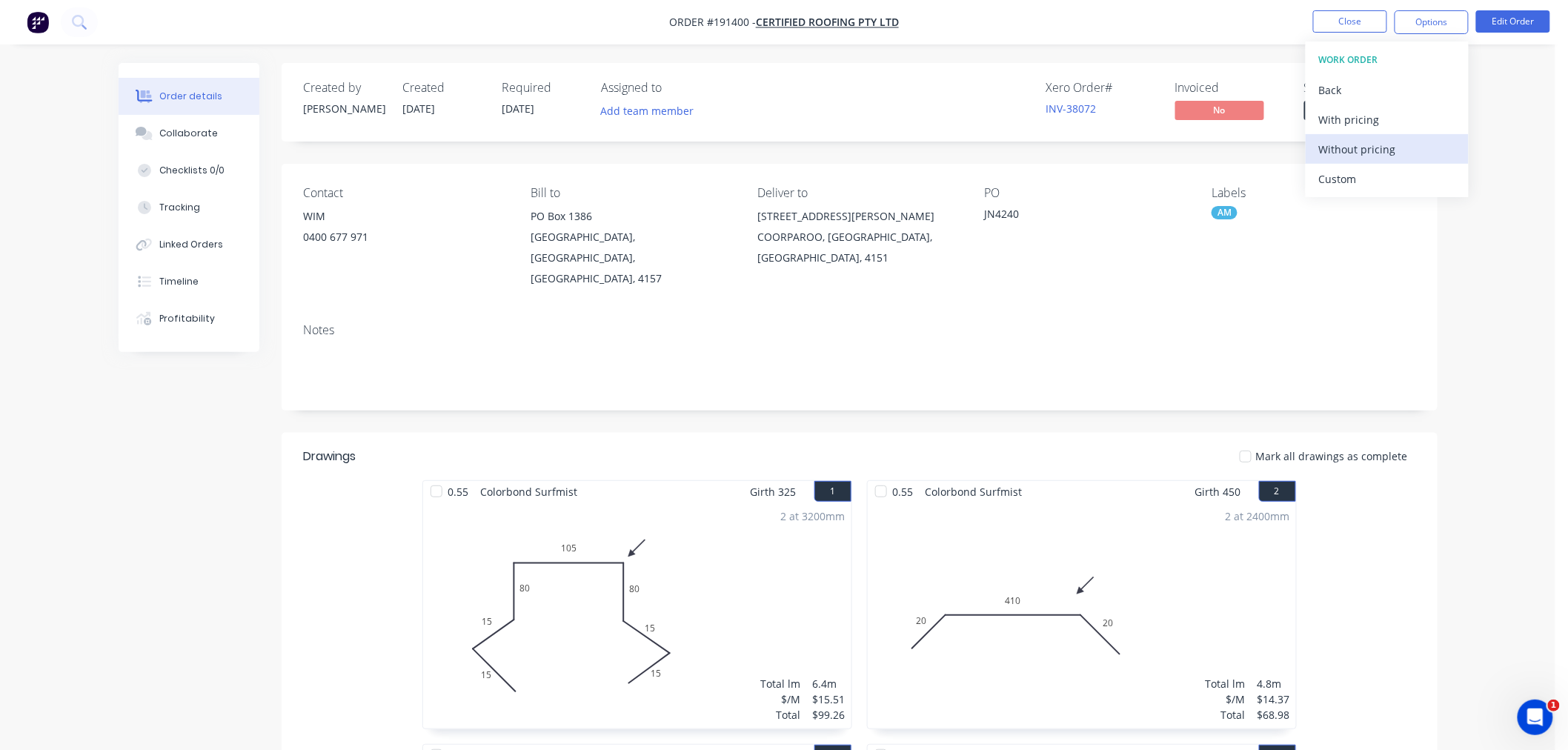
click at [1424, 150] on div "Without pricing" at bounding box center [1387, 149] width 136 height 22
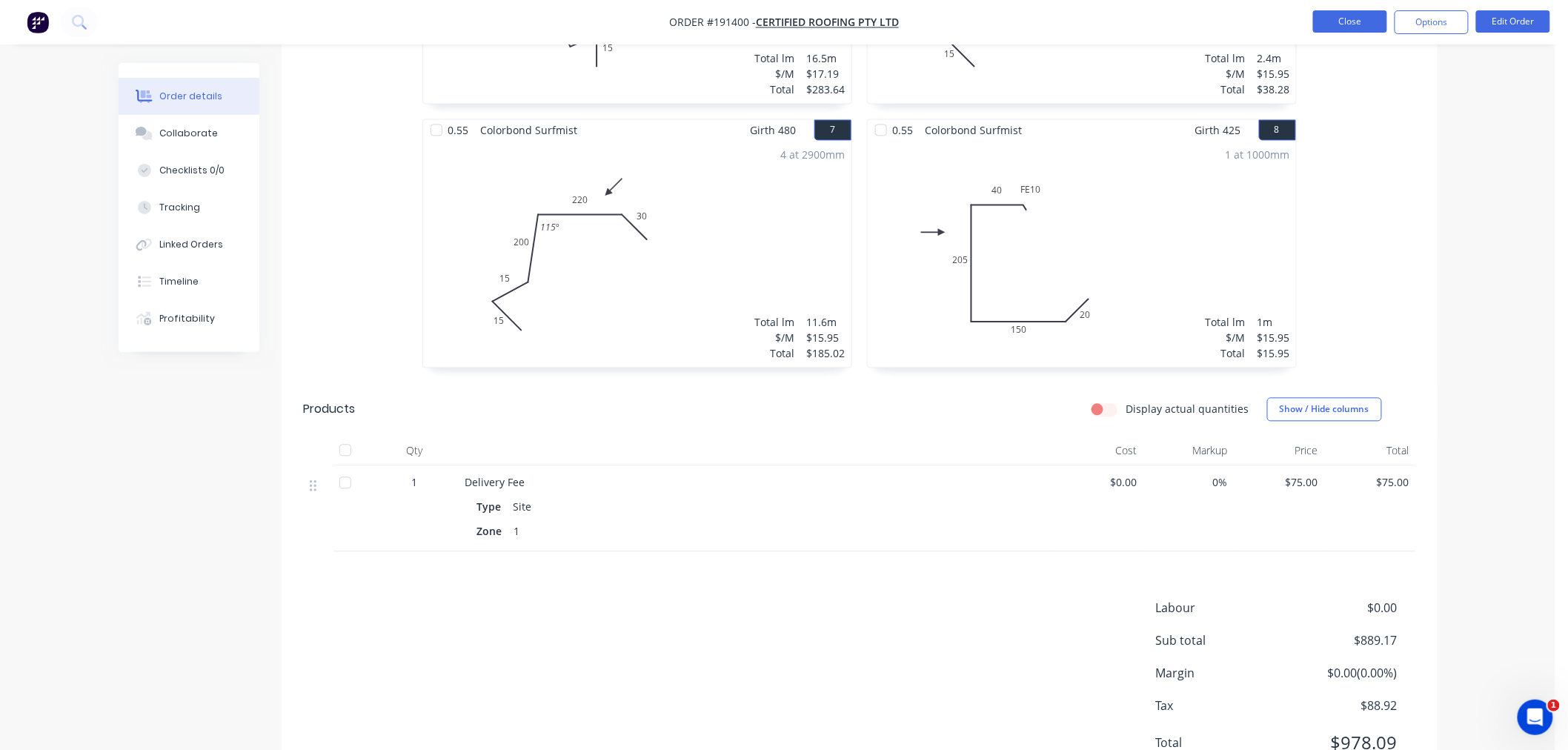
click at [1341, 17] on button "Close" at bounding box center [1351, 21] width 74 height 22
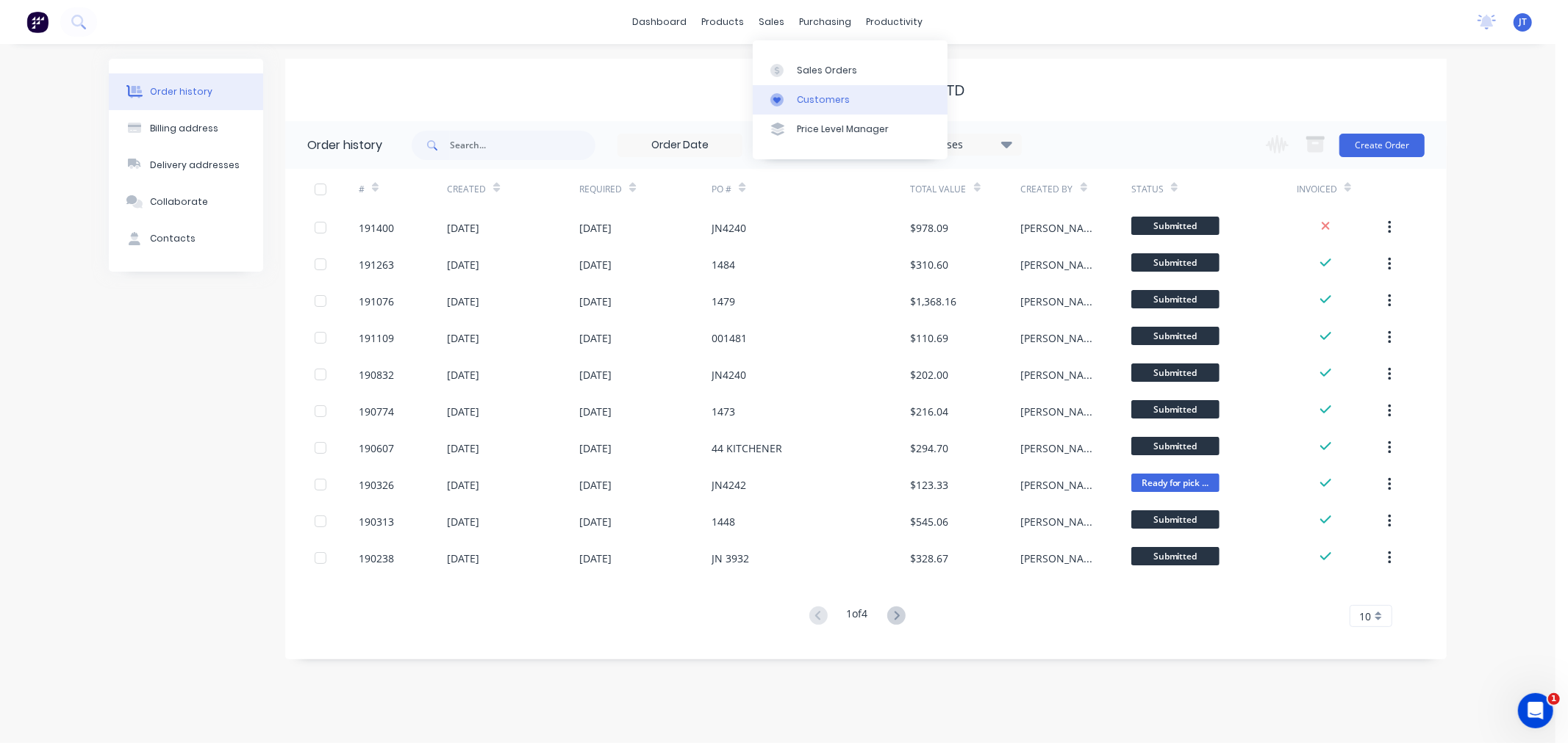
click at [797, 102] on div "Customers" at bounding box center [824, 100] width 53 height 13
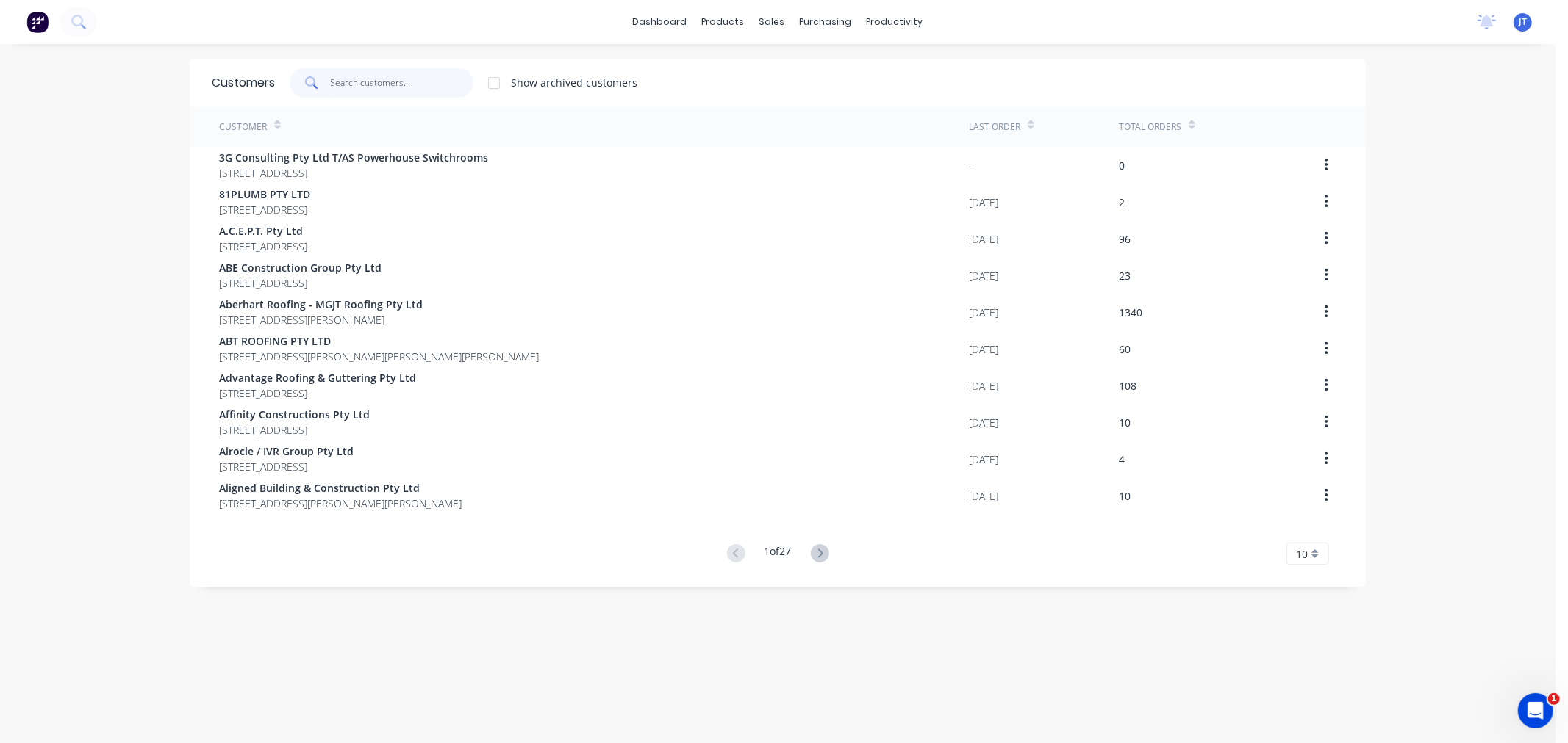
click at [361, 78] on input "text" at bounding box center [403, 82] width 143 height 29
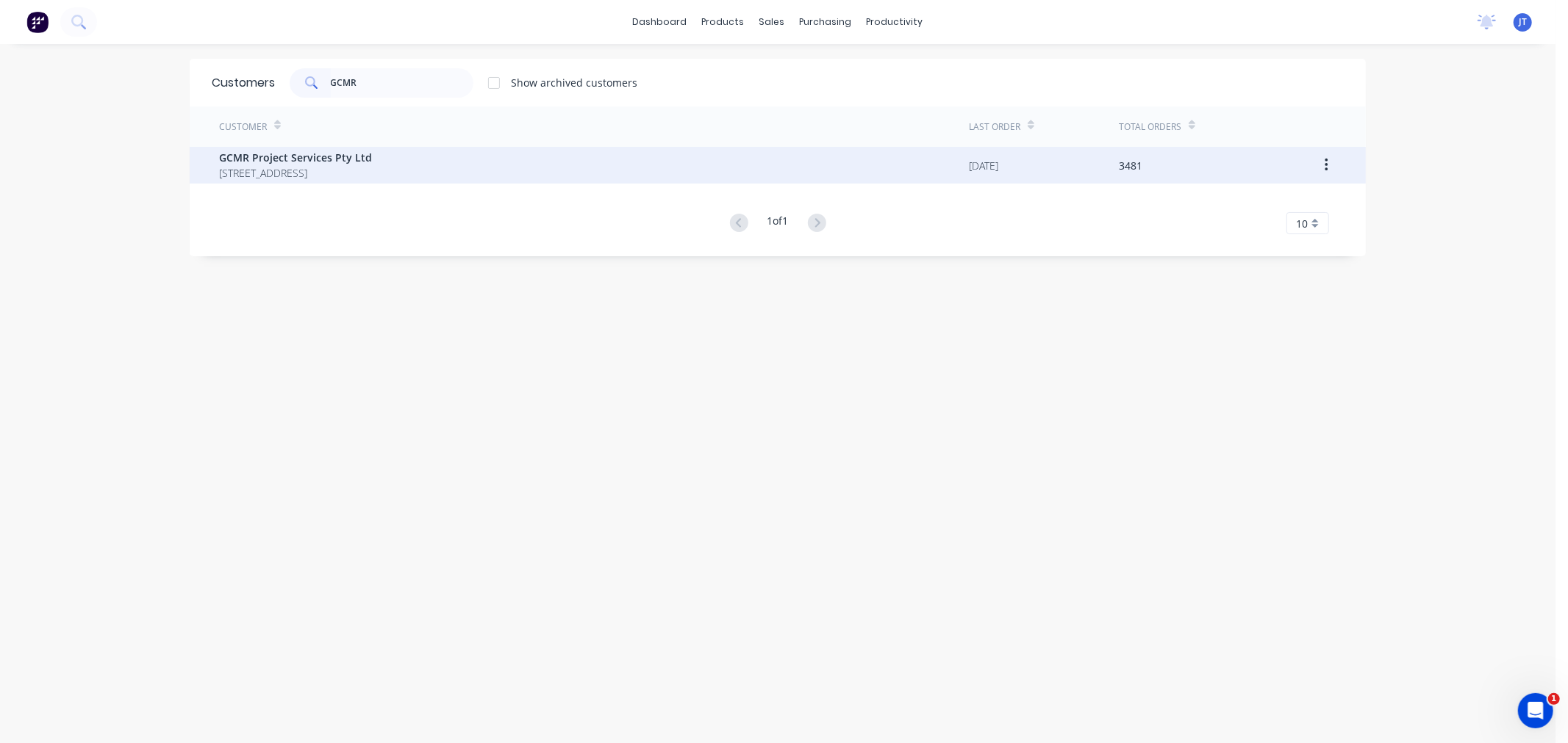
click at [501, 165] on div "GCMR Project Services Pty Ltd [STREET_ADDRESS]" at bounding box center [593, 165] width 750 height 37
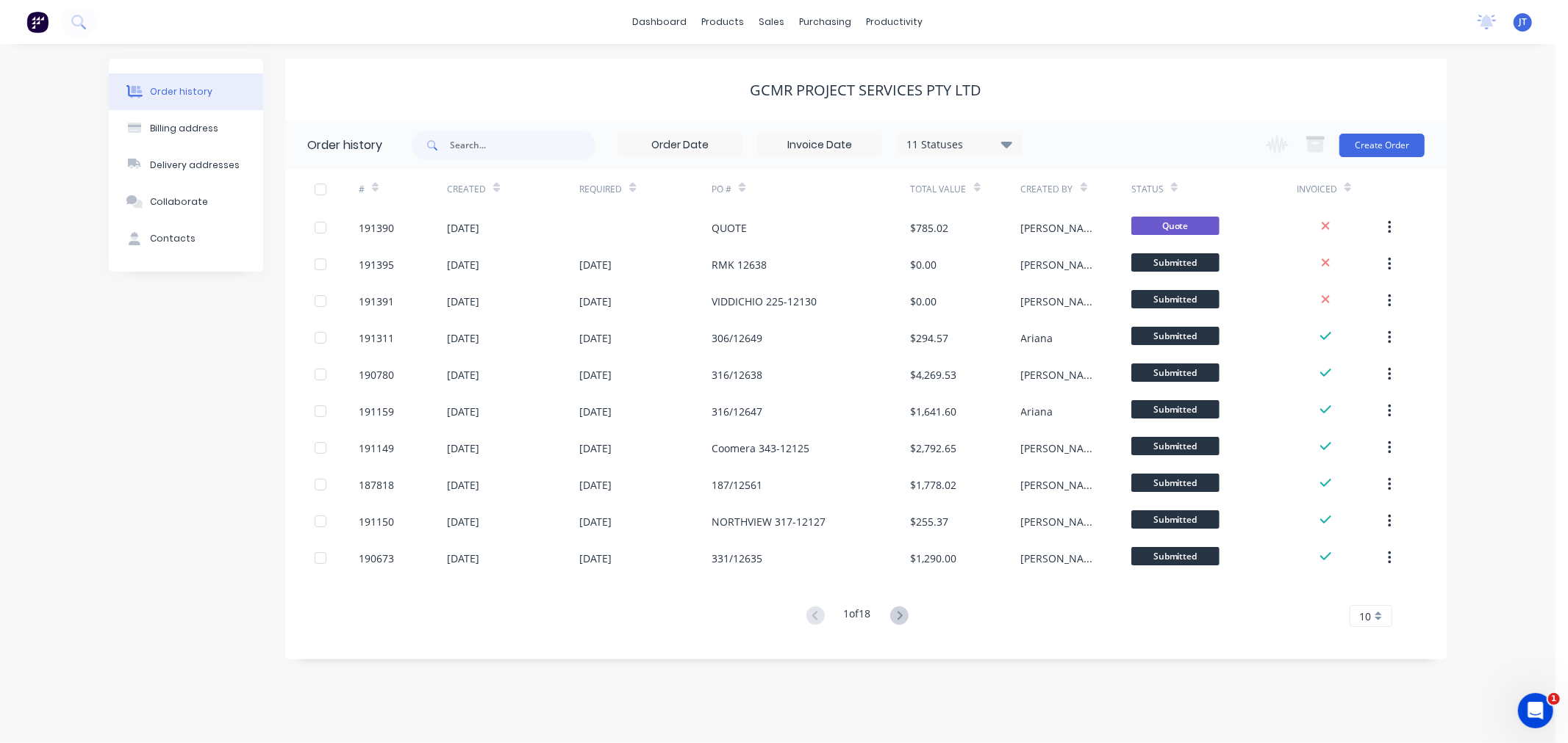
drag, startPoint x: 1502, startPoint y: 294, endPoint x: 1471, endPoint y: 217, distance: 83.0
click at [1502, 294] on div "Order history Billing address Delivery addresses Collaborate Contacts GCMR Proj…" at bounding box center [777, 394] width 1555 height 700
click at [1387, 144] on button "Create Order" at bounding box center [1381, 145] width 85 height 24
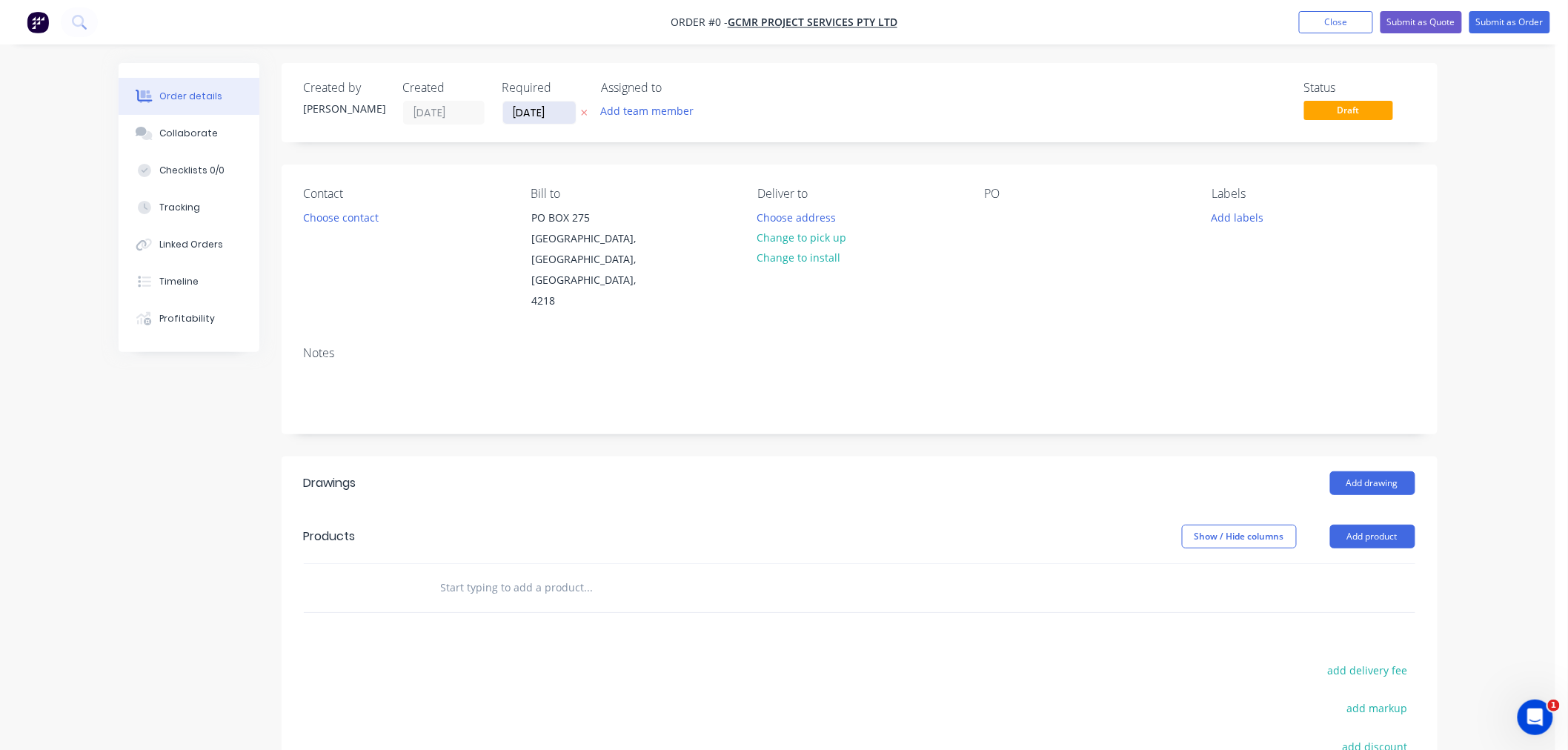
click at [552, 112] on input "[DATE]" at bounding box center [539, 112] width 72 height 22
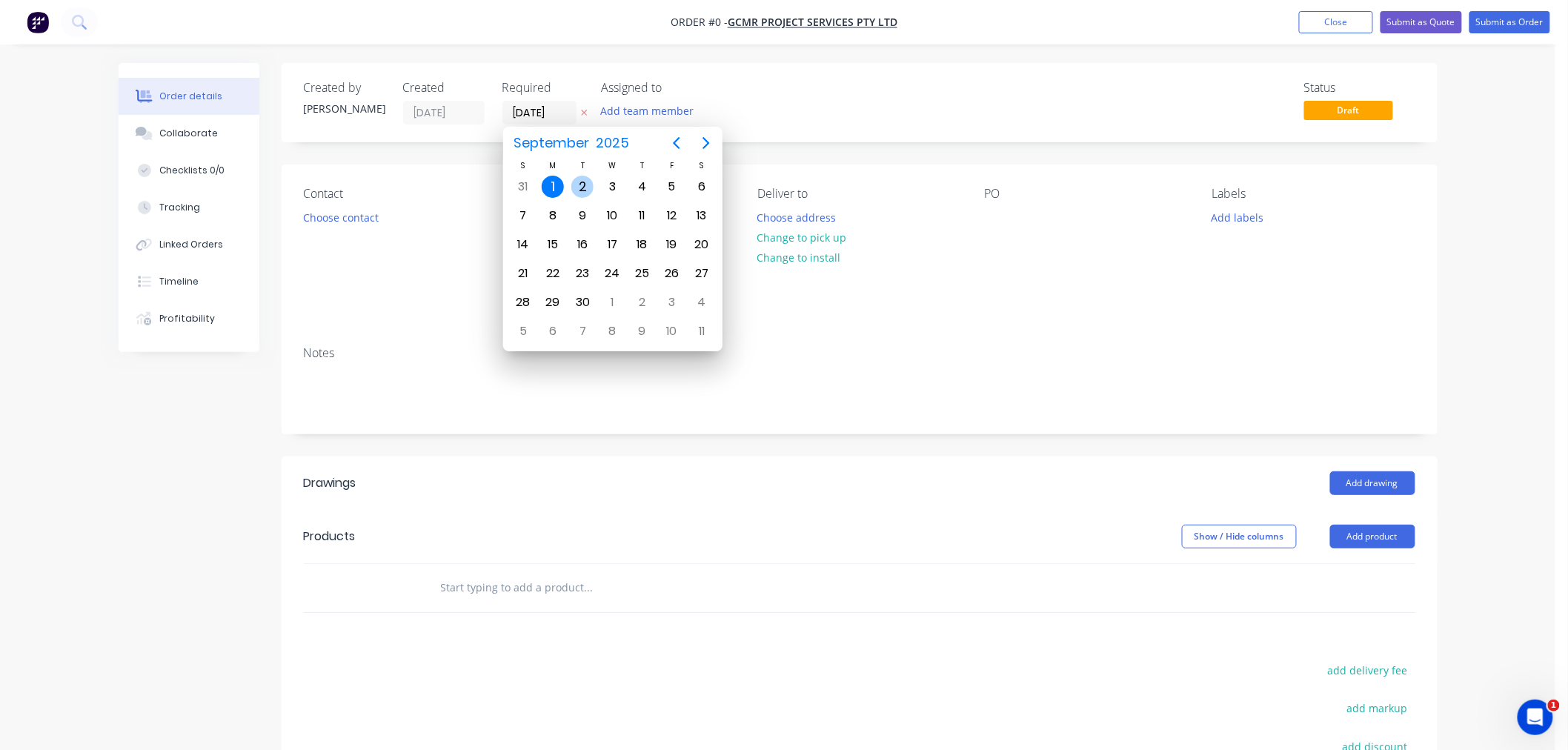
click at [587, 182] on div "2" at bounding box center [582, 187] width 22 height 22
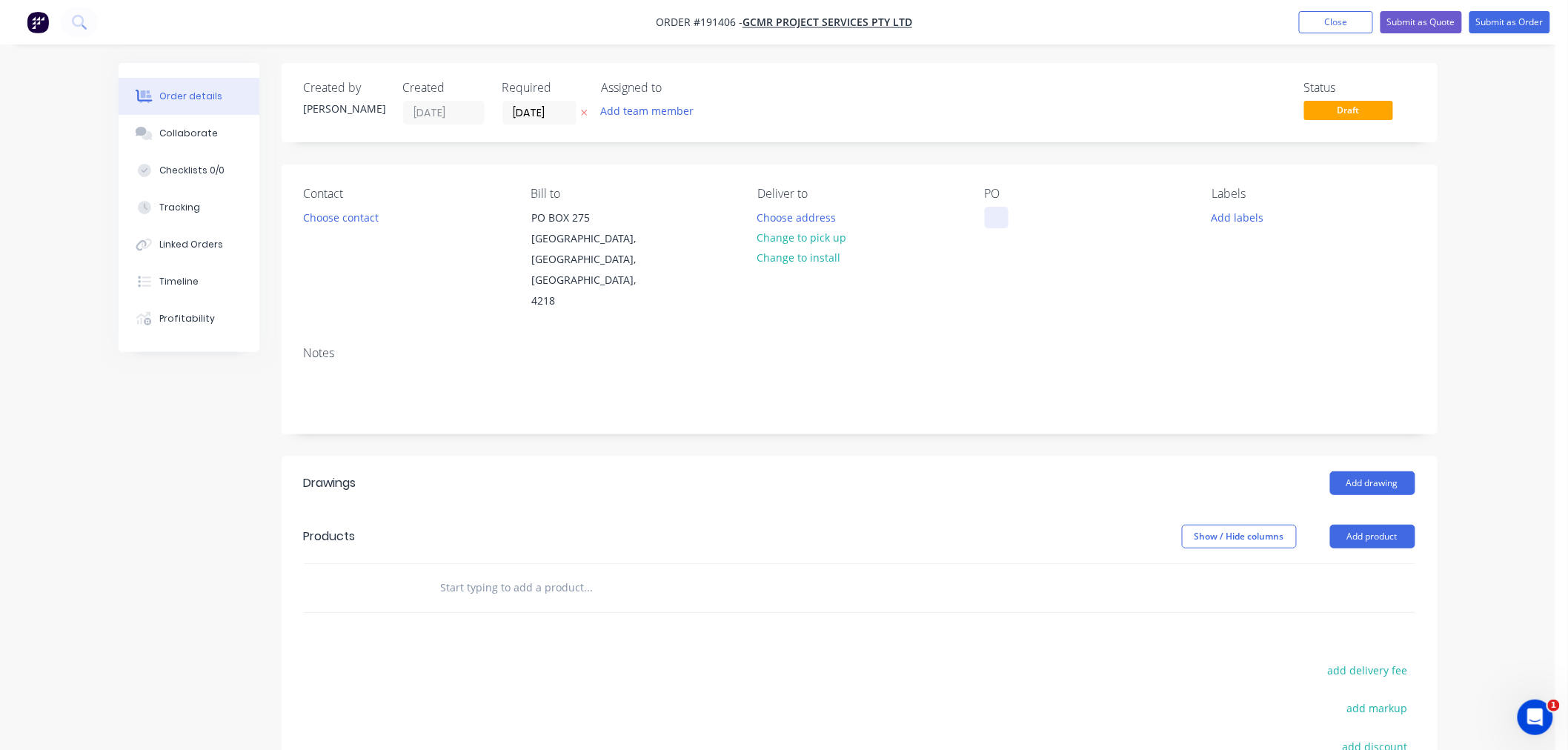
click at [998, 213] on div at bounding box center [996, 217] width 24 height 22
click at [991, 215] on div at bounding box center [996, 217] width 24 height 22
click at [337, 213] on button "Choose contact" at bounding box center [341, 216] width 91 height 20
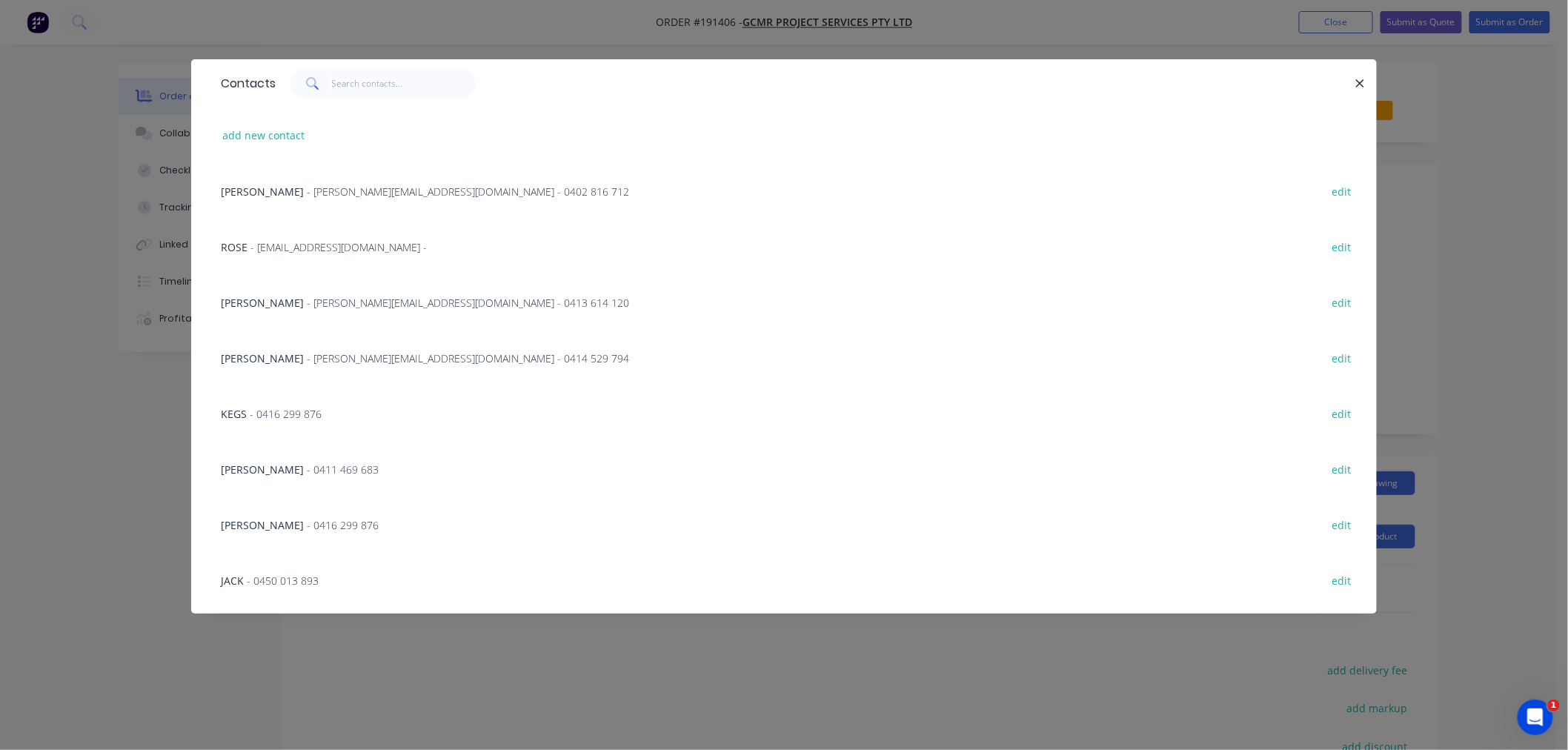
click at [341, 358] on span "- [PERSON_NAME][EMAIL_ADDRESS][DOMAIN_NAME] - 0414 529 794" at bounding box center [468, 358] width 323 height 14
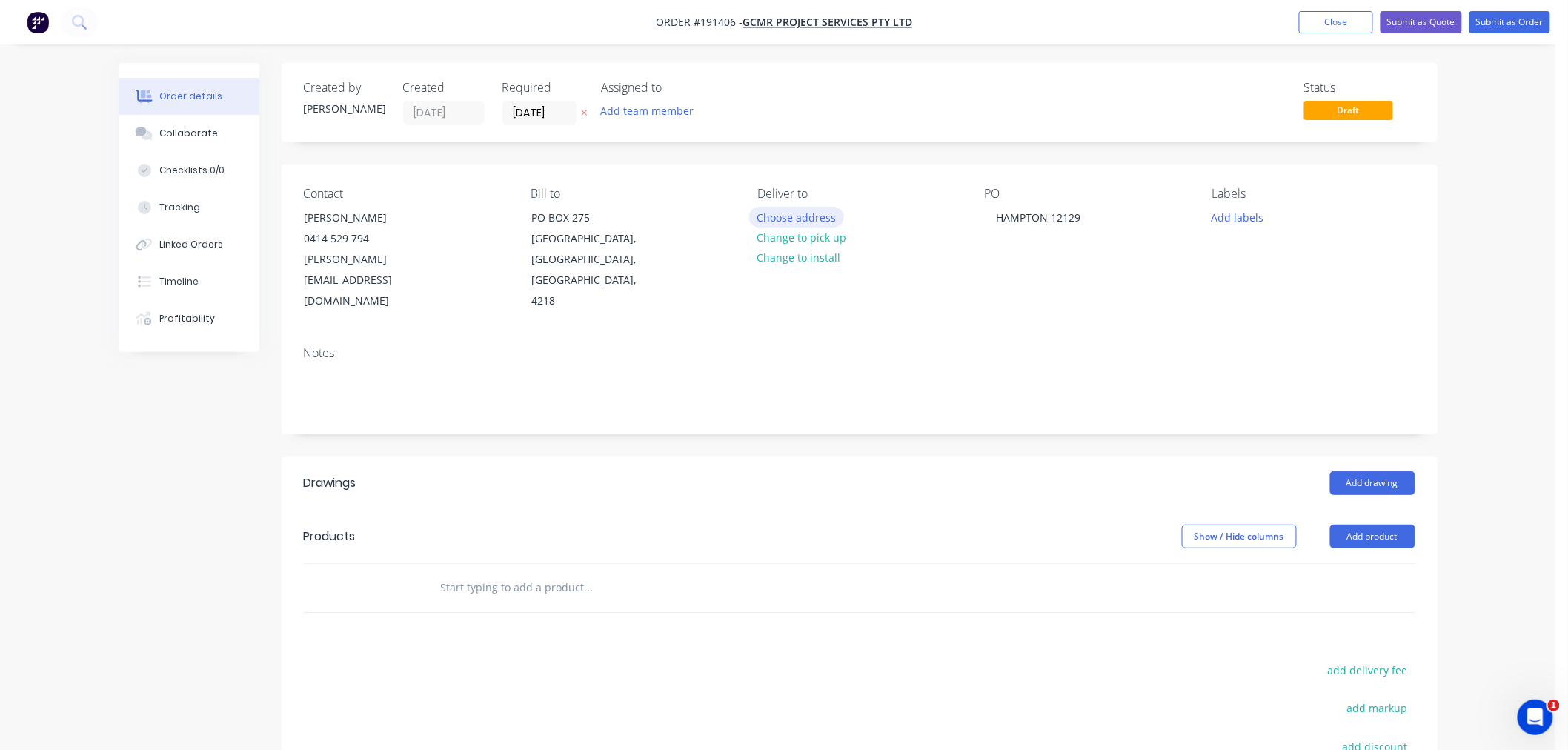
click at [787, 219] on button "Choose address" at bounding box center [797, 216] width 95 height 20
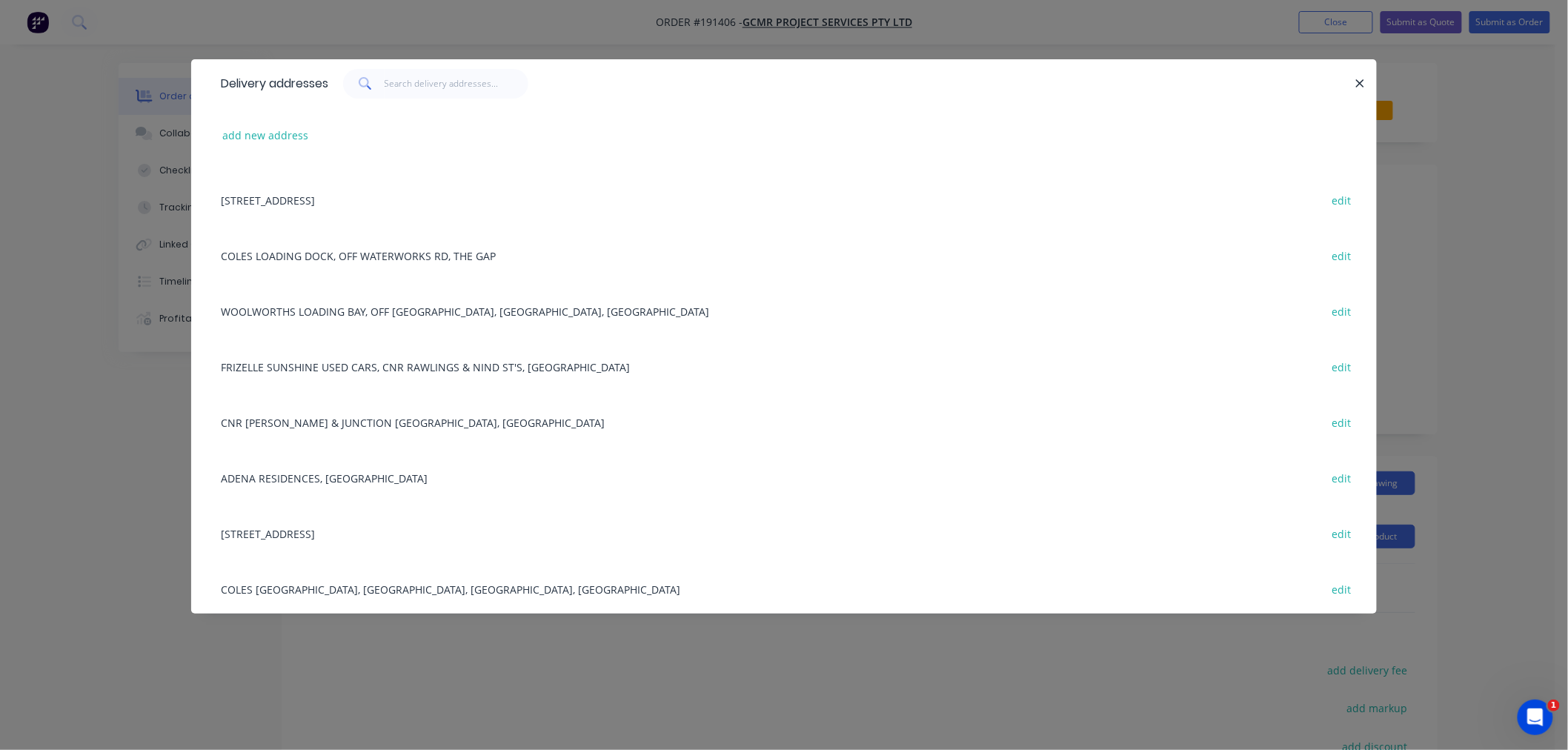
scroll to position [1217, 0]
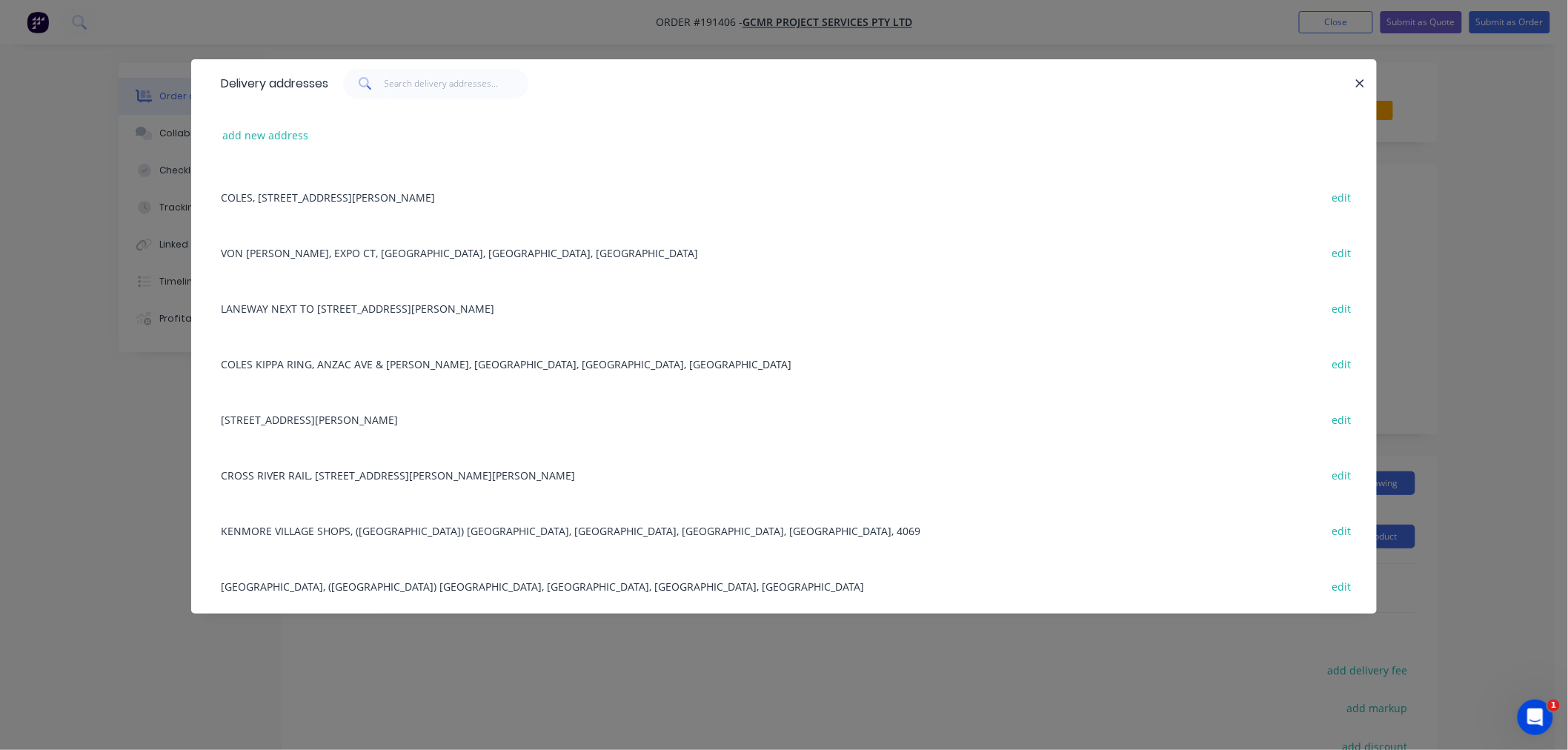
click at [492, 423] on div "[STREET_ADDRESS][PERSON_NAME] edit" at bounding box center [784, 419] width 1142 height 55
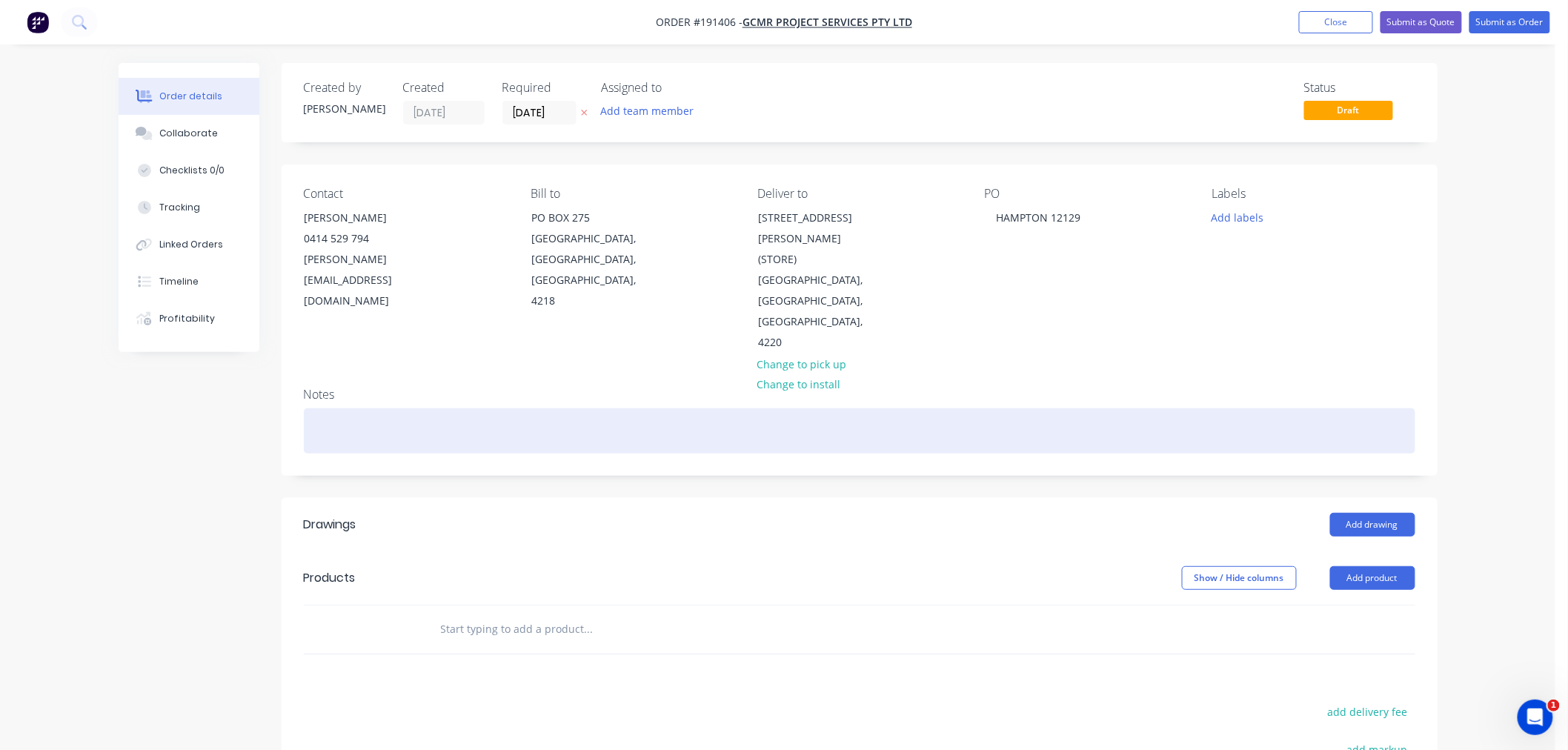
click at [1032, 408] on div at bounding box center [859, 431] width 1112 height 46
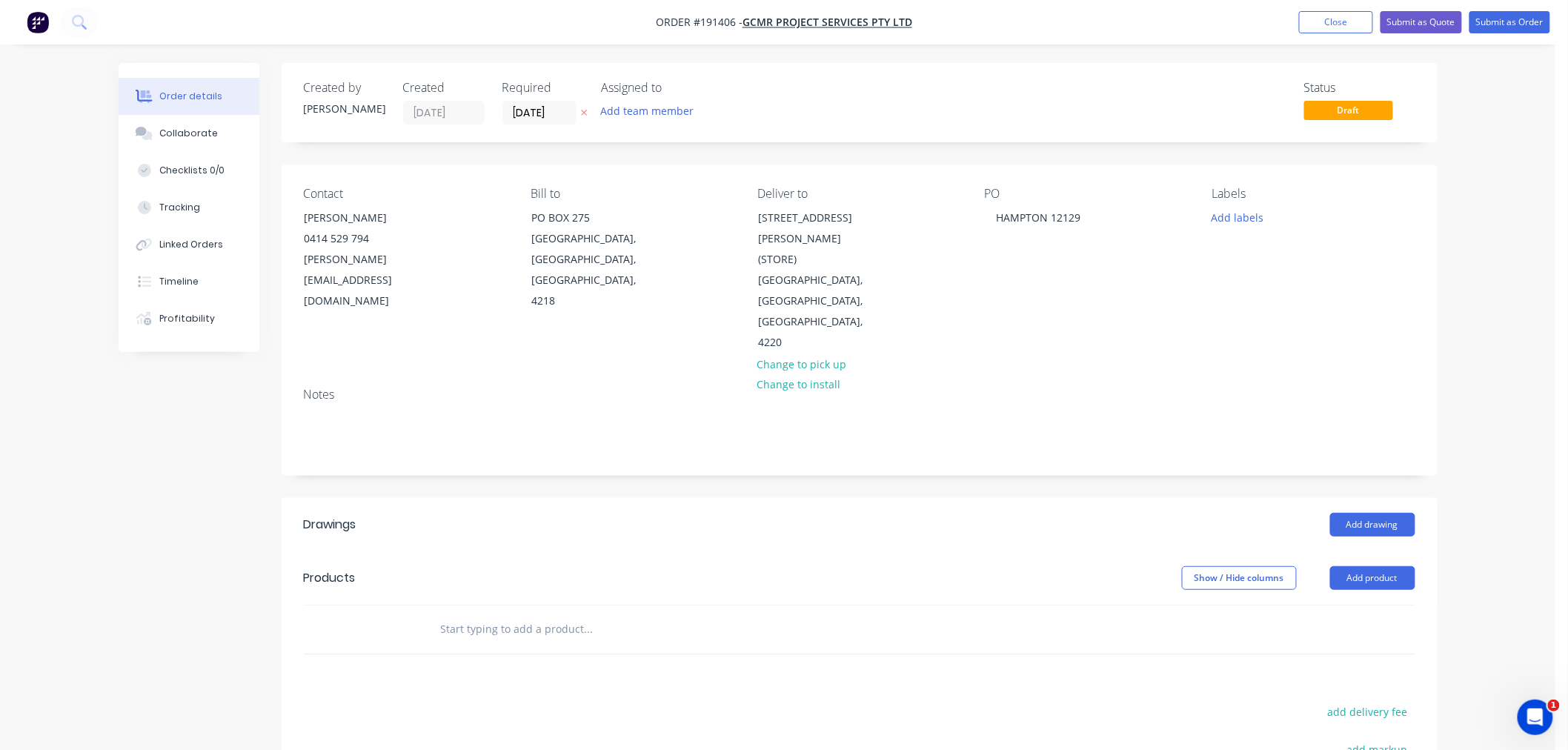
click at [1477, 550] on div "Order details Collaborate Checklists 0/0 Tracking Linked Orders Timeline Profit…" at bounding box center [777, 516] width 1556 height 1033
click at [1442, 546] on div "Order details Collaborate Checklists 0/0 Tracking Linked Orders Timeline Profit…" at bounding box center [778, 547] width 1349 height 970
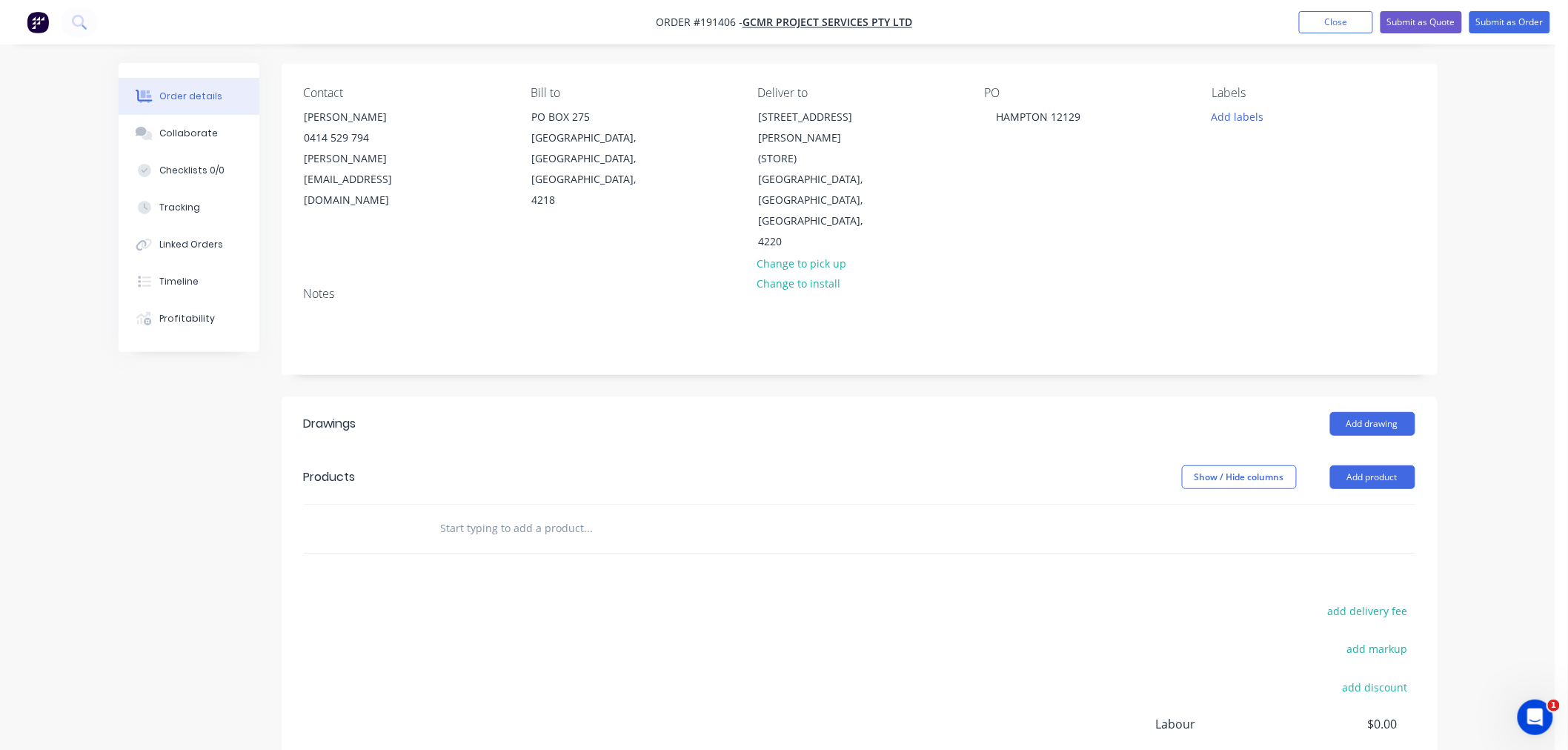
scroll to position [0, 0]
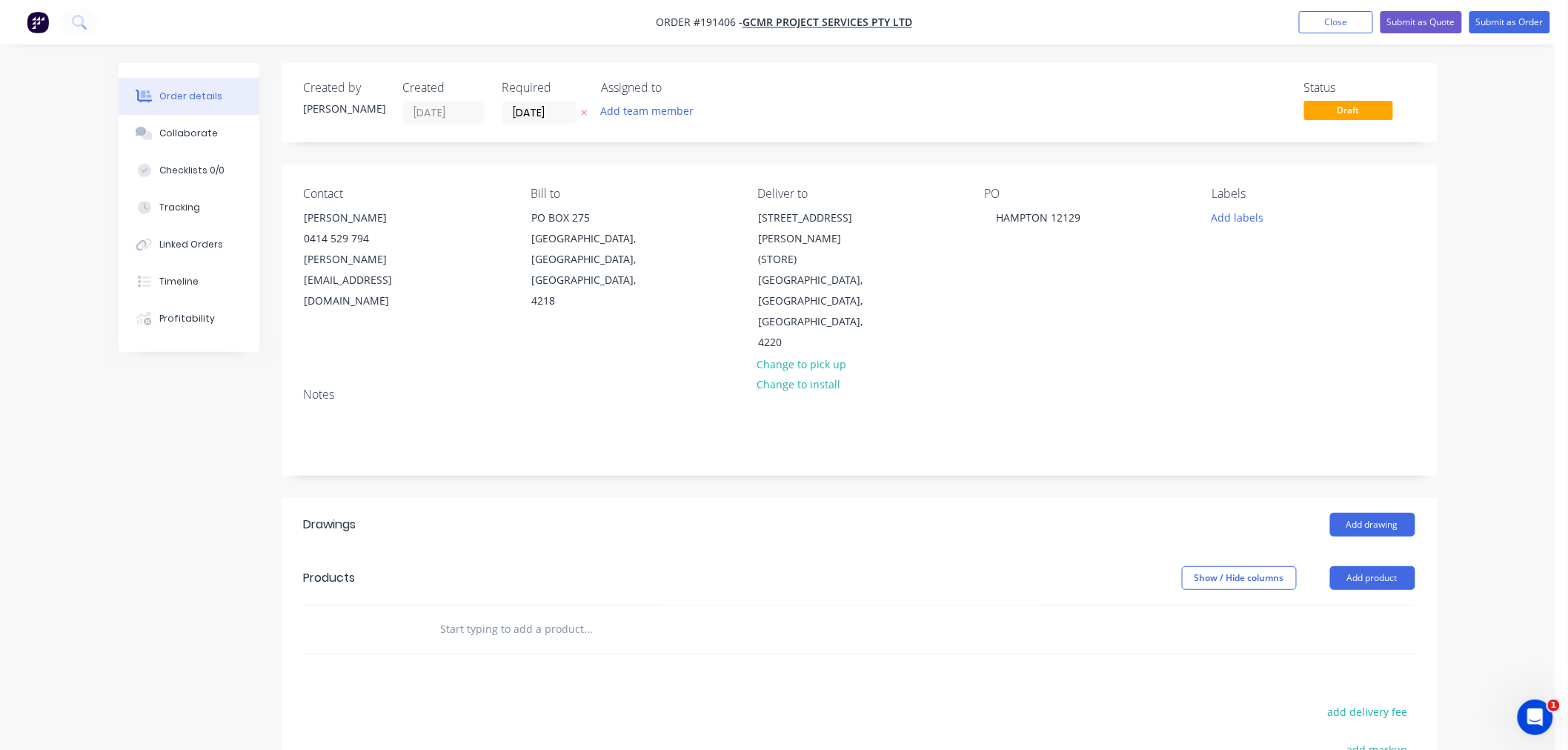
click at [1471, 316] on div "Order details Collaborate Checklists 0/0 Tracking Linked Orders Timeline Profit…" at bounding box center [777, 516] width 1556 height 1033
click at [1366, 513] on button "Add drawing" at bounding box center [1373, 524] width 86 height 24
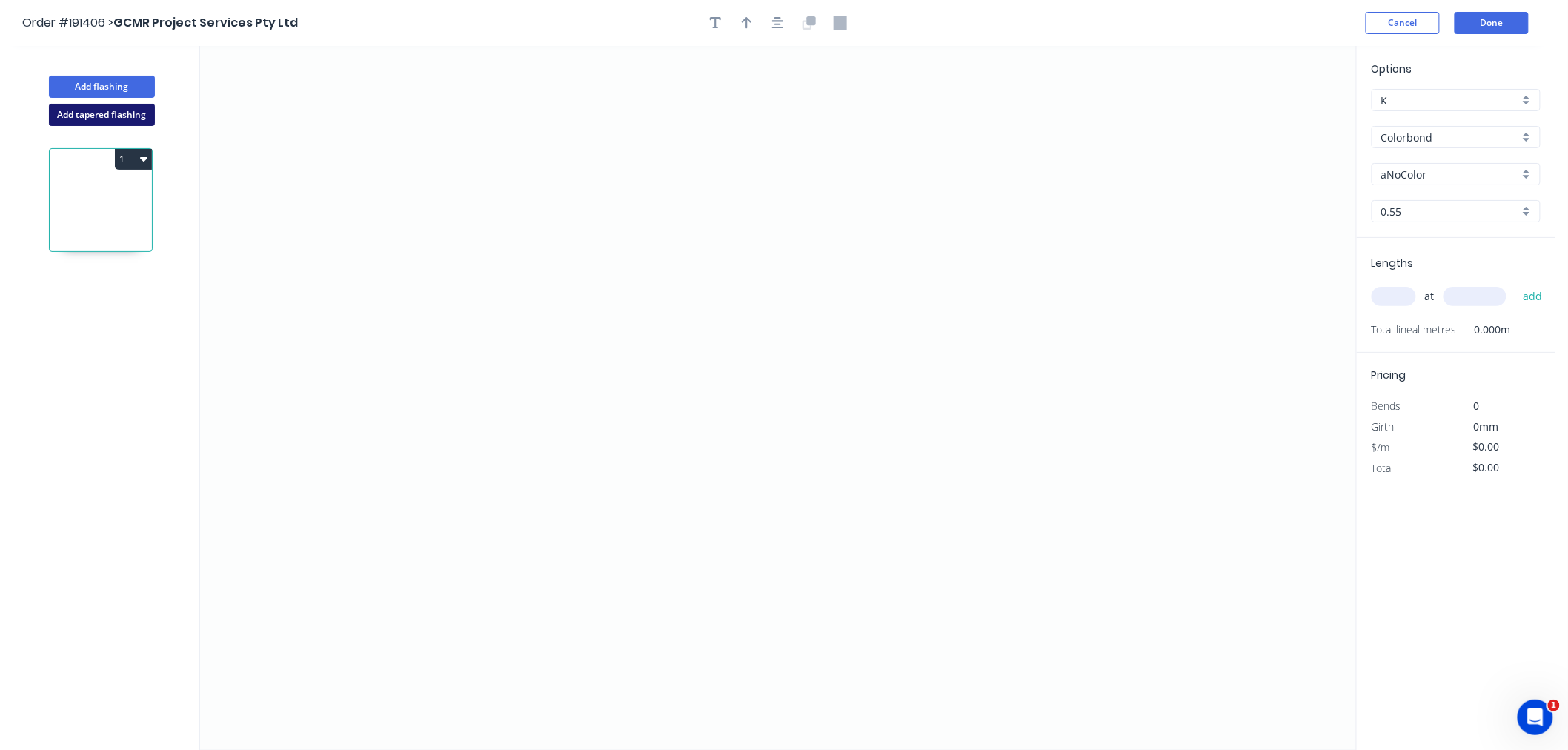
click at [119, 113] on button "Add tapered flashing" at bounding box center [101, 114] width 106 height 22
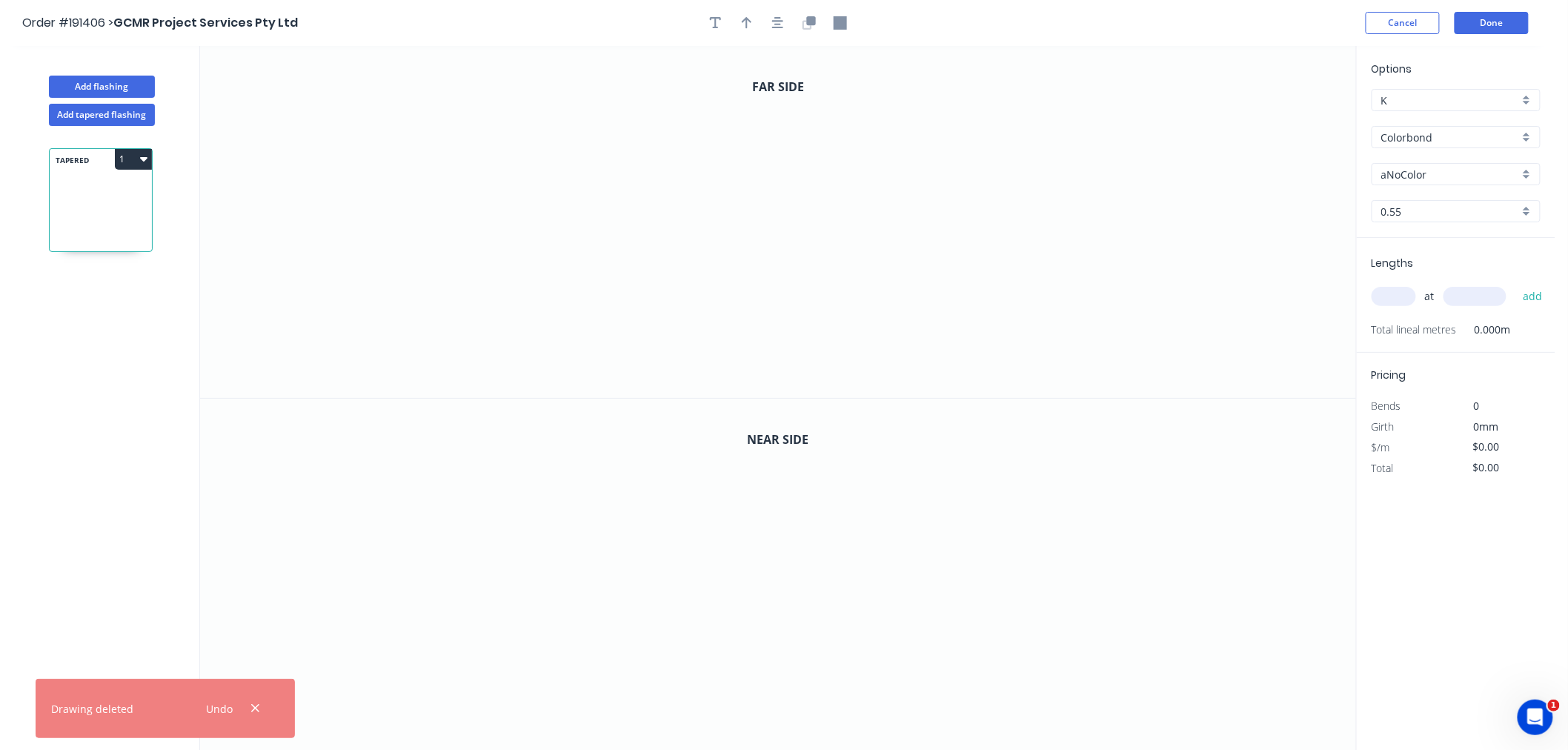
click at [1444, 172] on input "aNoColor" at bounding box center [1450, 174] width 138 height 15
click at [1459, 141] on input "Colorbond" at bounding box center [1450, 137] width 138 height 15
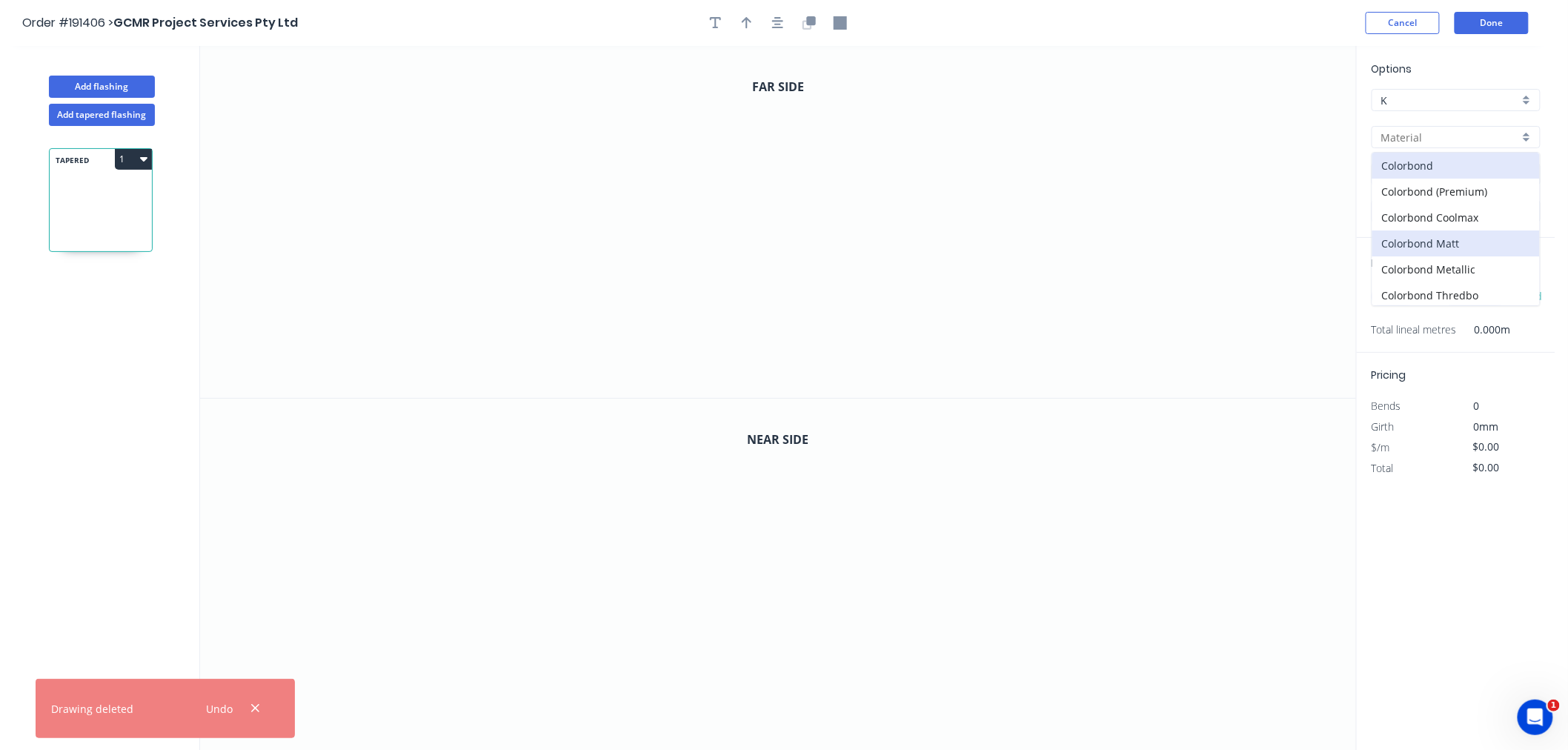
scroll to position [344, 0]
click at [1459, 256] on div "Zincalume" at bounding box center [1457, 266] width 167 height 26
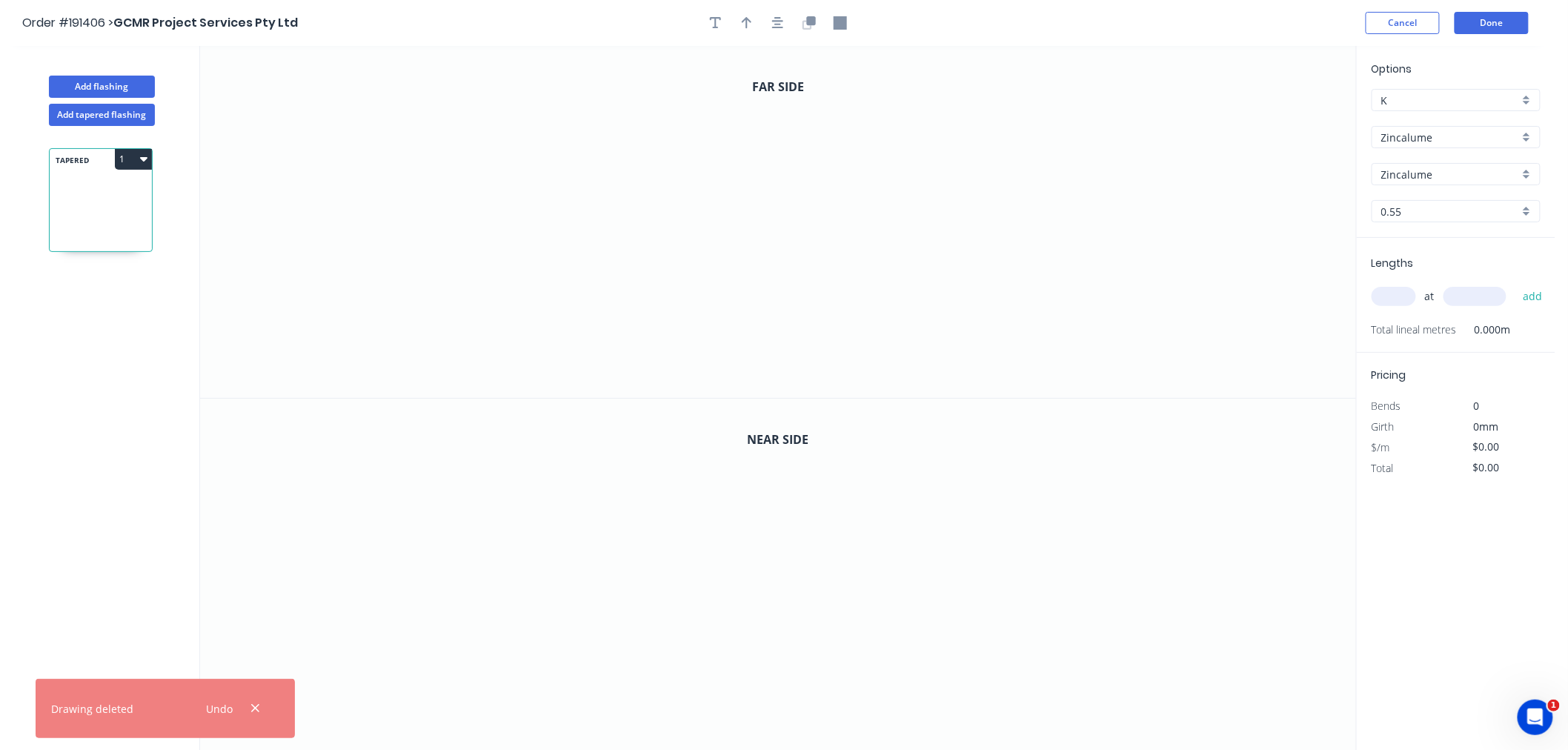
click at [1431, 219] on div "0.55" at bounding box center [1457, 210] width 169 height 22
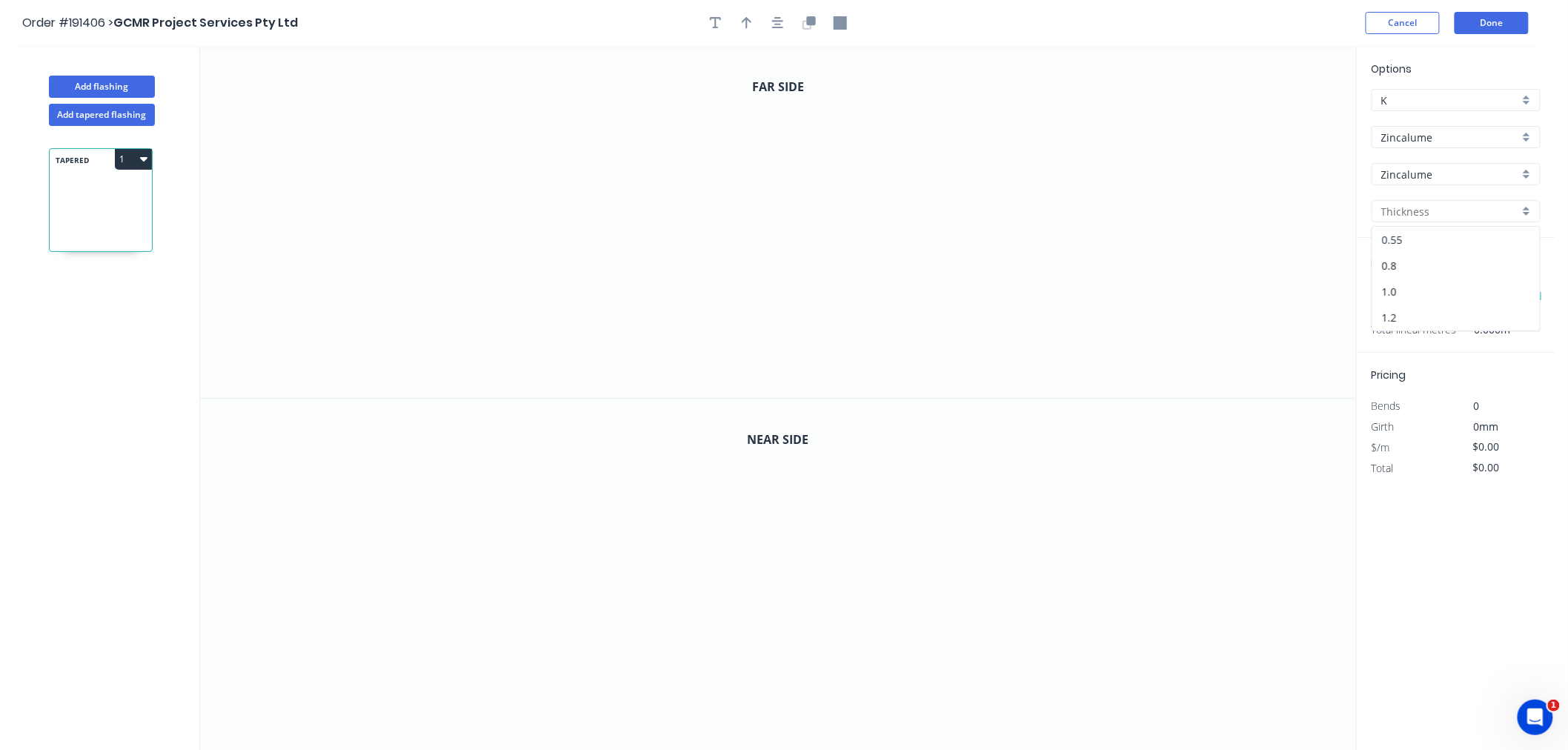
click at [1428, 241] on div "0.55" at bounding box center [1457, 239] width 167 height 26
click at [1410, 295] on input "text" at bounding box center [1394, 296] width 45 height 19
click at [1516, 284] on button "add" at bounding box center [1533, 296] width 35 height 25
click at [508, 123] on icon "0" at bounding box center [777, 222] width 1156 height 352
click at [504, 250] on icon "0" at bounding box center [777, 222] width 1156 height 352
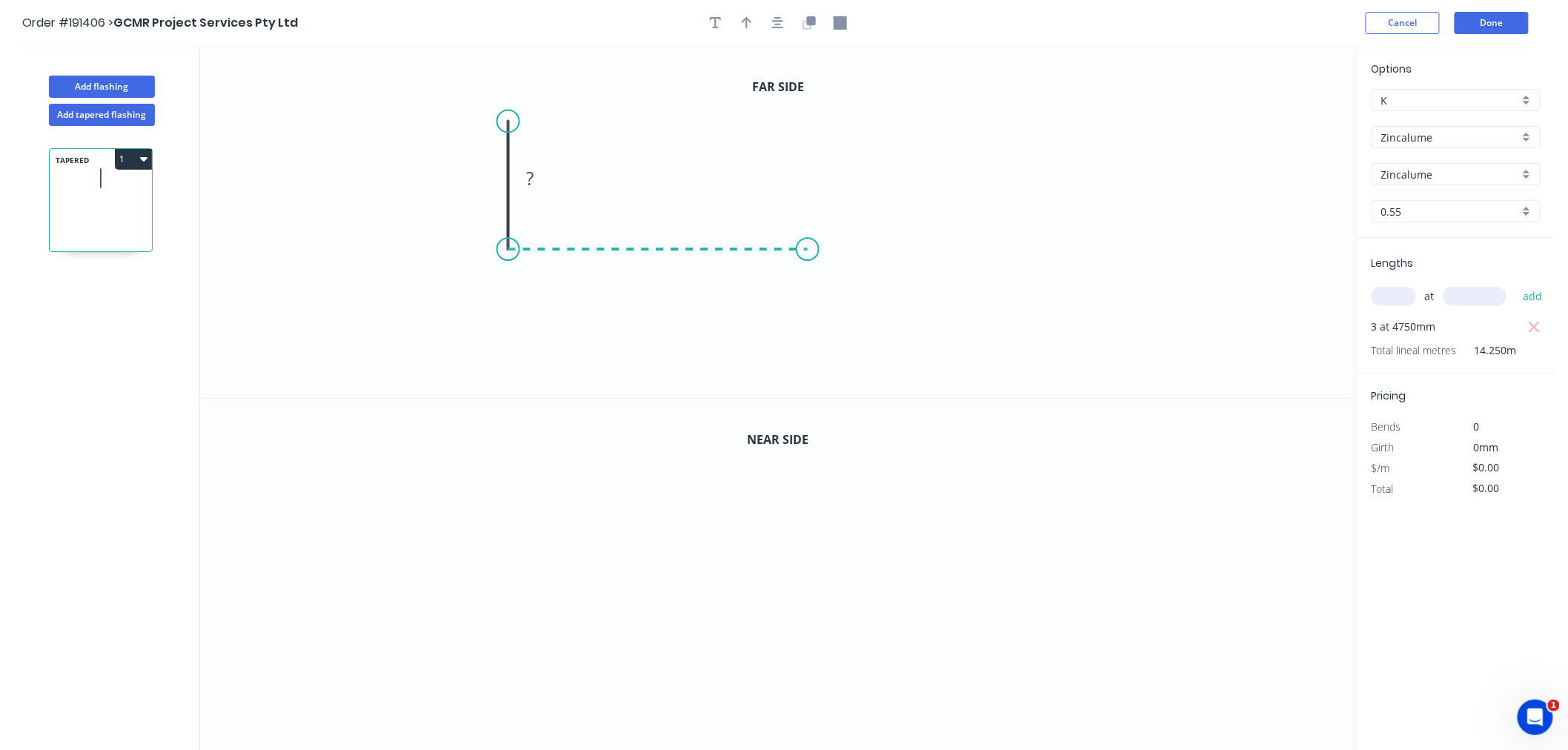
click at [808, 257] on icon "0 ?" at bounding box center [777, 222] width 1156 height 352
click at [813, 372] on icon "0 ? ?" at bounding box center [777, 222] width 1156 height 352
click at [833, 420] on div "Crush & Fold" at bounding box center [888, 423] width 149 height 30
click at [833, 419] on div "Flip bend" at bounding box center [879, 418] width 149 height 30
drag, startPoint x: 515, startPoint y: 122, endPoint x: 508, endPoint y: 109, distance: 14.8
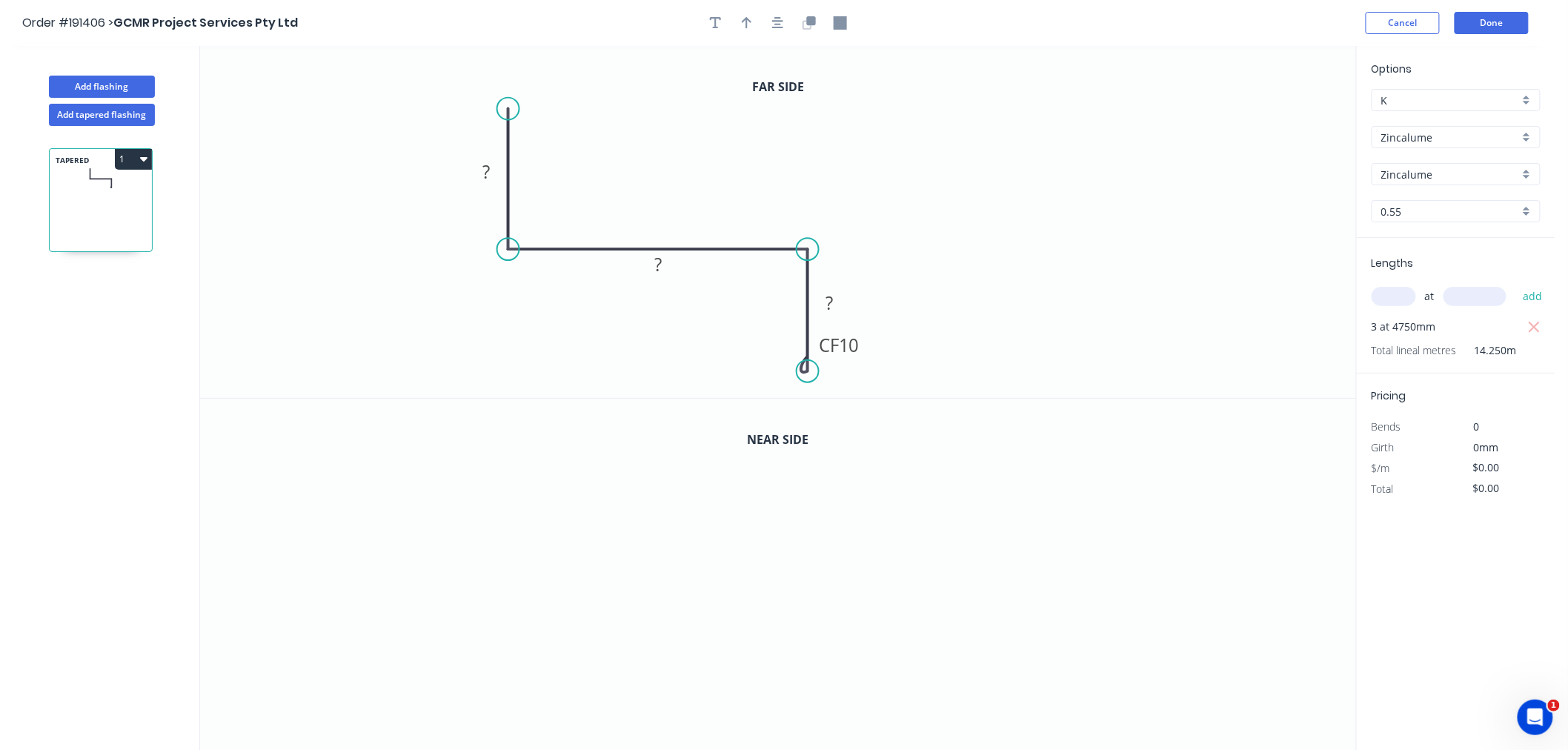
click at [508, 109] on circle at bounding box center [508, 109] width 22 height 22
click at [783, 16] on icon "button" at bounding box center [778, 23] width 11 height 13
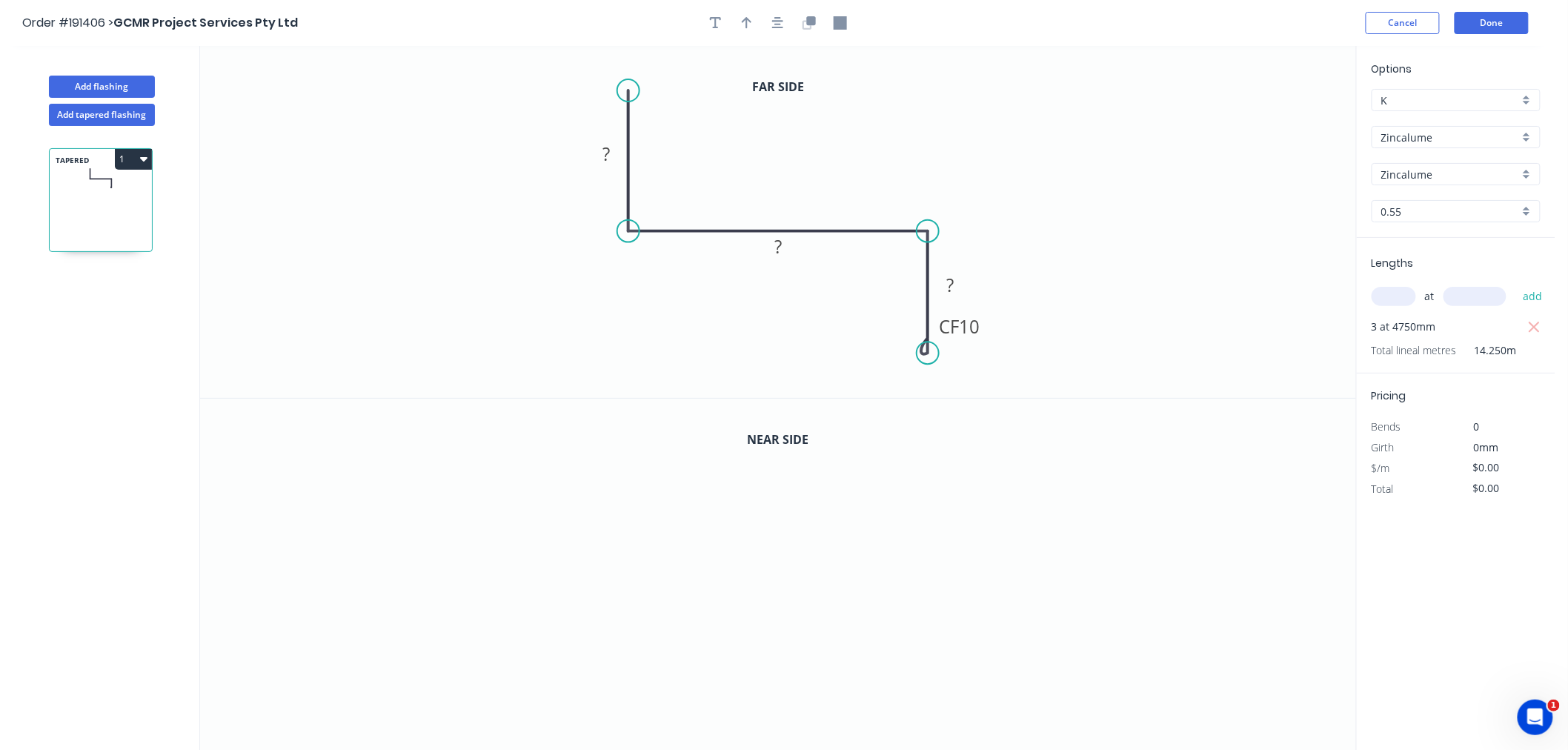
click at [1382, 302] on input "text" at bounding box center [1394, 296] width 45 height 19
click at [974, 332] on tspan "10" at bounding box center [970, 326] width 21 height 25
drag, startPoint x: 928, startPoint y: 232, endPoint x: 952, endPoint y: 233, distance: 24.0
click at [952, 233] on circle at bounding box center [951, 230] width 22 height 22
drag, startPoint x: 931, startPoint y: 351, endPoint x: 961, endPoint y: 365, distance: 33.1
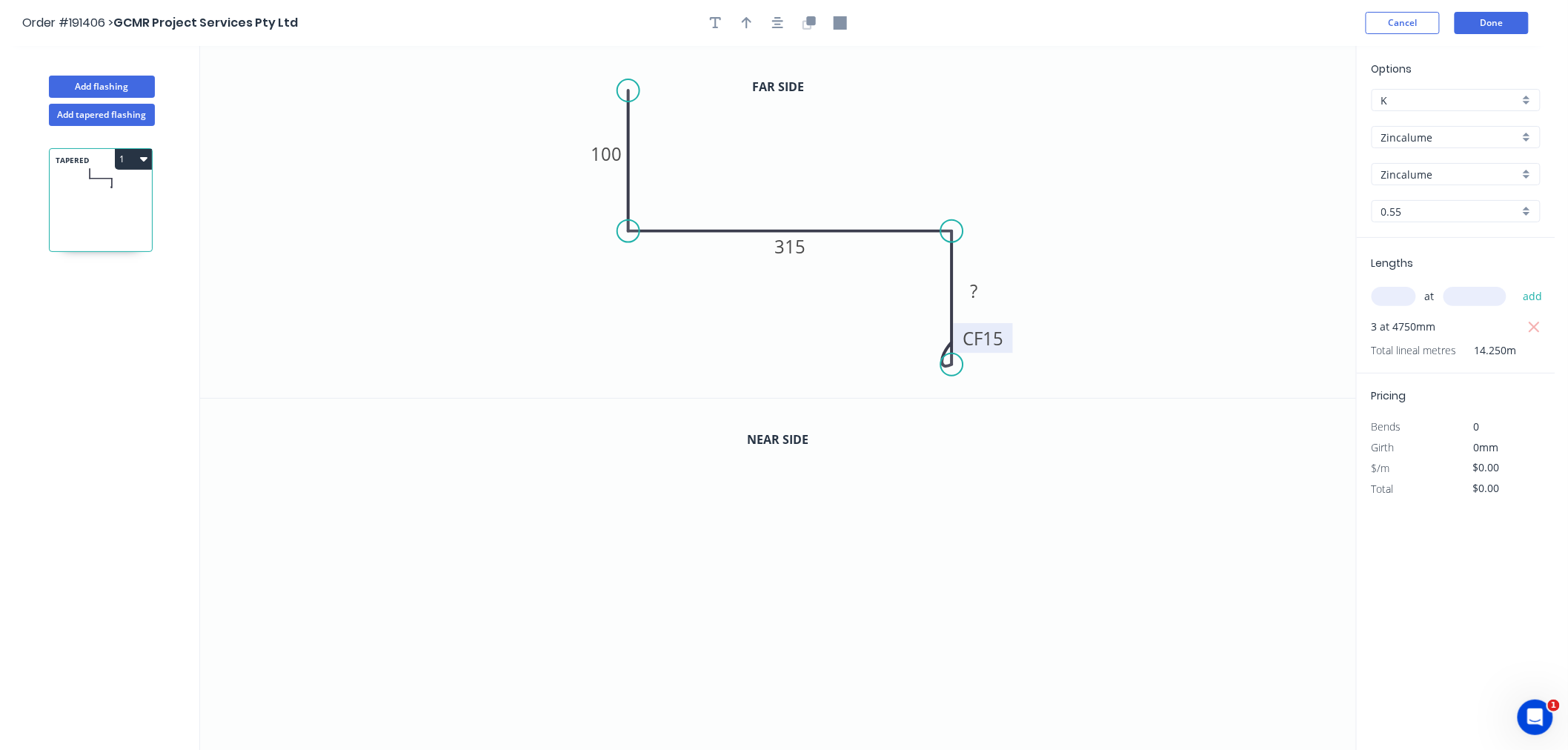
click at [961, 365] on circle at bounding box center [951, 365] width 22 height 22
click at [783, 24] on button "button" at bounding box center [777, 22] width 22 height 22
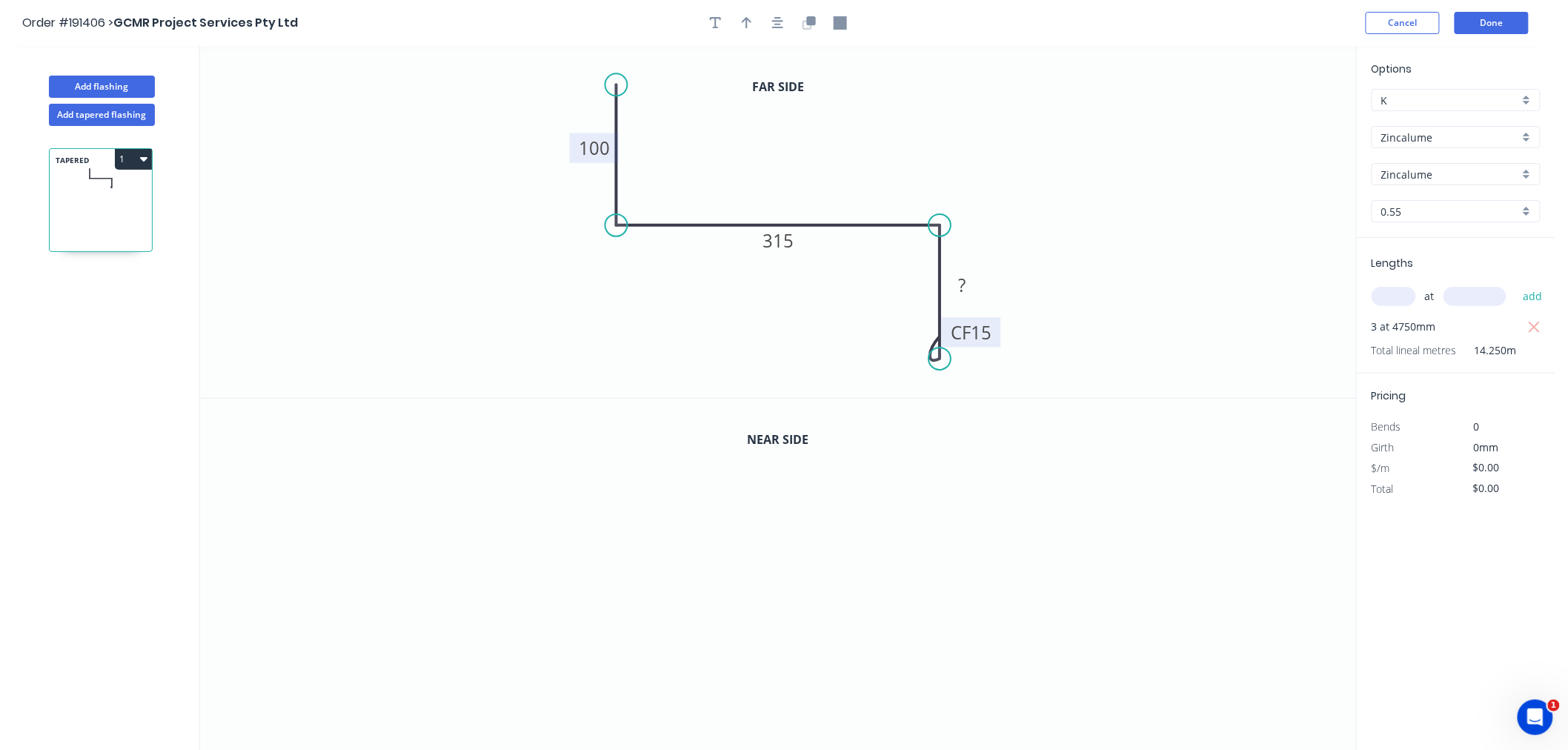
click at [604, 149] on tspan "100" at bounding box center [594, 148] width 31 height 25
click at [1143, 268] on icon "0 100 315 CF 15 80" at bounding box center [777, 222] width 1156 height 352
click at [781, 28] on icon "button" at bounding box center [778, 23] width 11 height 11
click at [808, 23] on icon "button" at bounding box center [811, 20] width 9 height 9
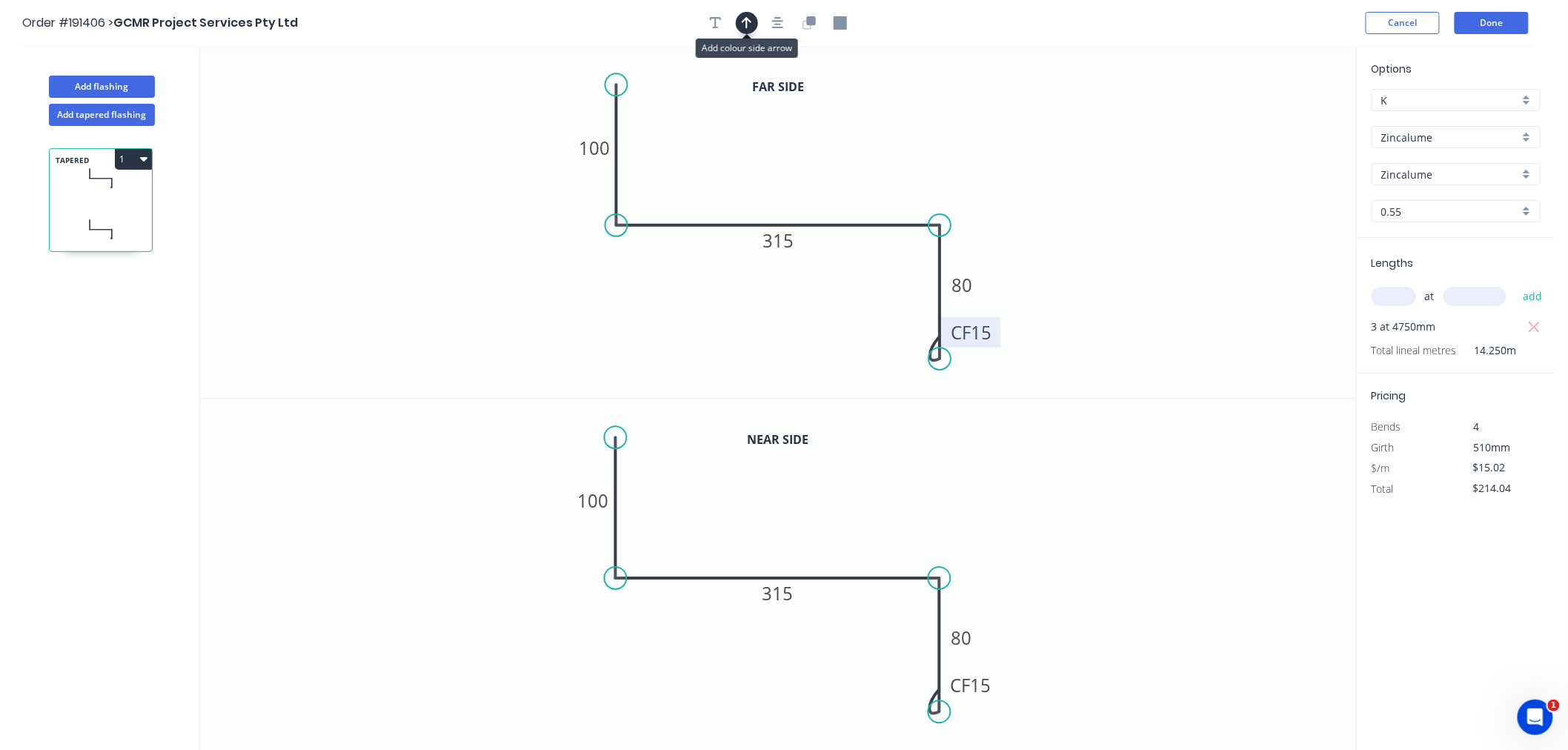
click at [745, 25] on icon "button" at bounding box center [747, 23] width 10 height 13
drag, startPoint x: 1283, startPoint y: 116, endPoint x: 827, endPoint y: 180, distance: 460.5
click at [827, 180] on icon at bounding box center [827, 163] width 13 height 48
click at [771, 591] on tspan "315" at bounding box center [778, 594] width 31 height 25
click at [1106, 509] on icon "0 100 360 CF 15 80" at bounding box center [777, 575] width 1156 height 353
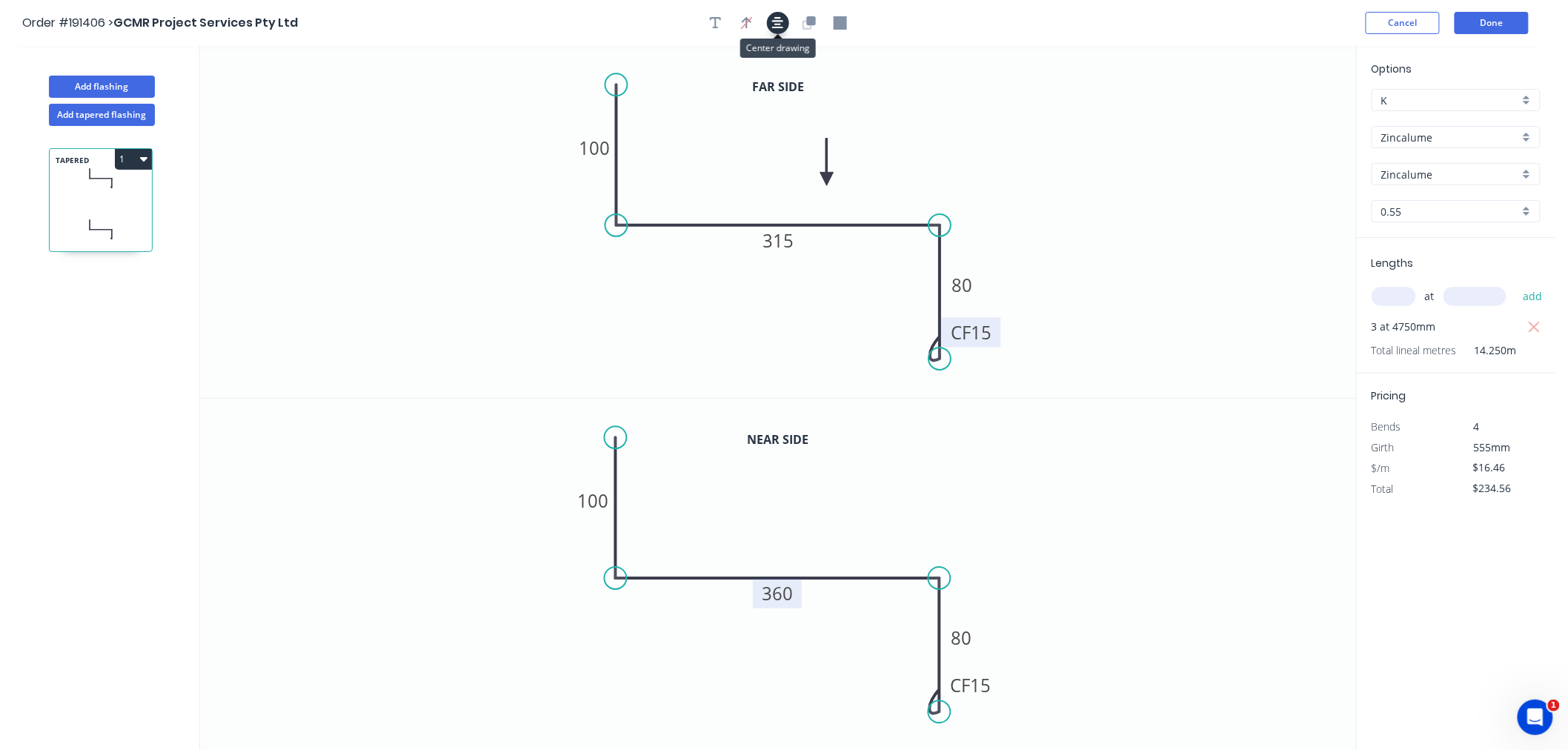
click at [774, 12] on button "button" at bounding box center [777, 22] width 22 height 22
click at [779, 16] on icon "button" at bounding box center [778, 23] width 11 height 13
click at [101, 86] on button "Add flashing" at bounding box center [101, 86] width 106 height 22
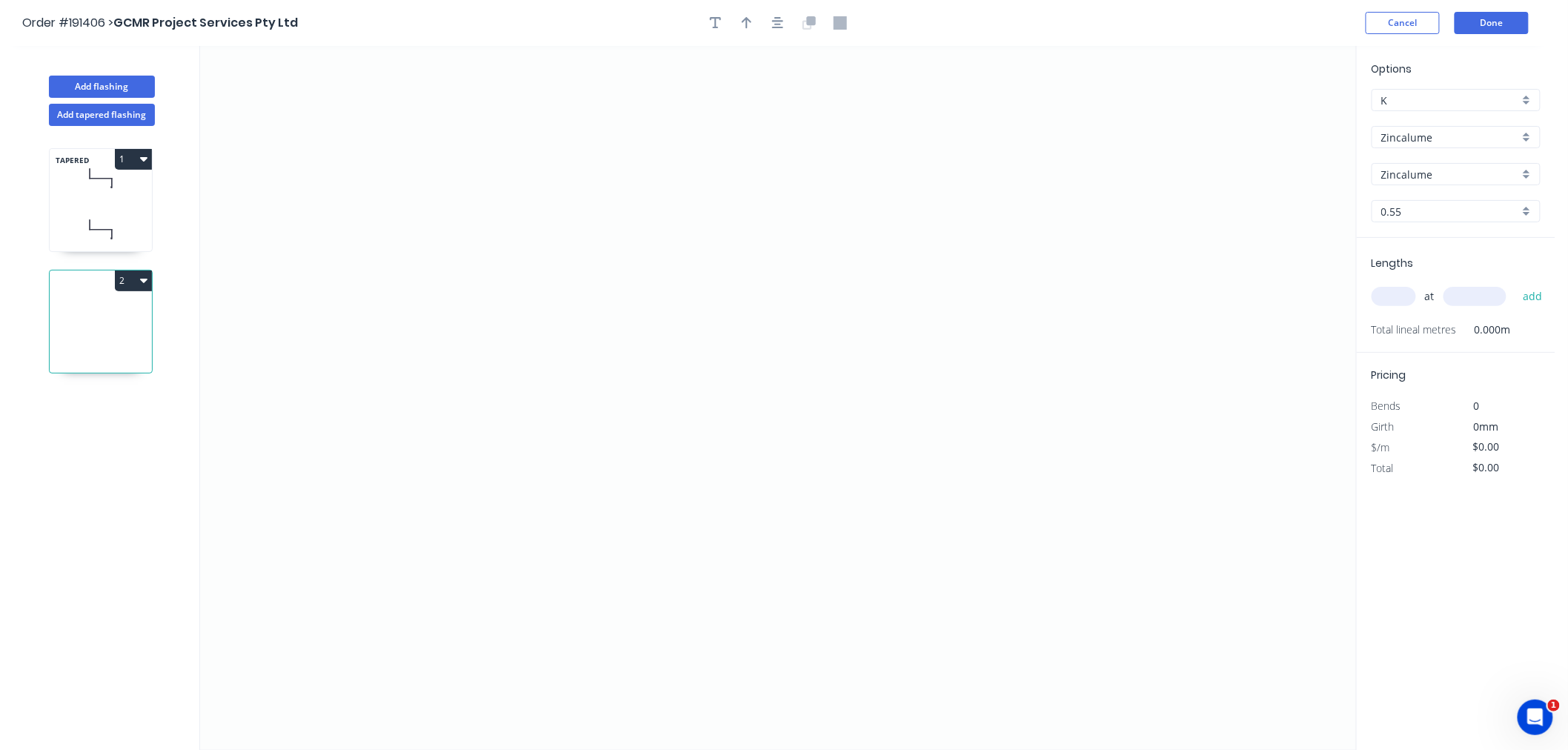
click at [1397, 299] on input "text" at bounding box center [1394, 296] width 45 height 19
click at [1516, 284] on button "add" at bounding box center [1533, 296] width 35 height 25
click at [101, 200] on icon at bounding box center [101, 178] width 103 height 44
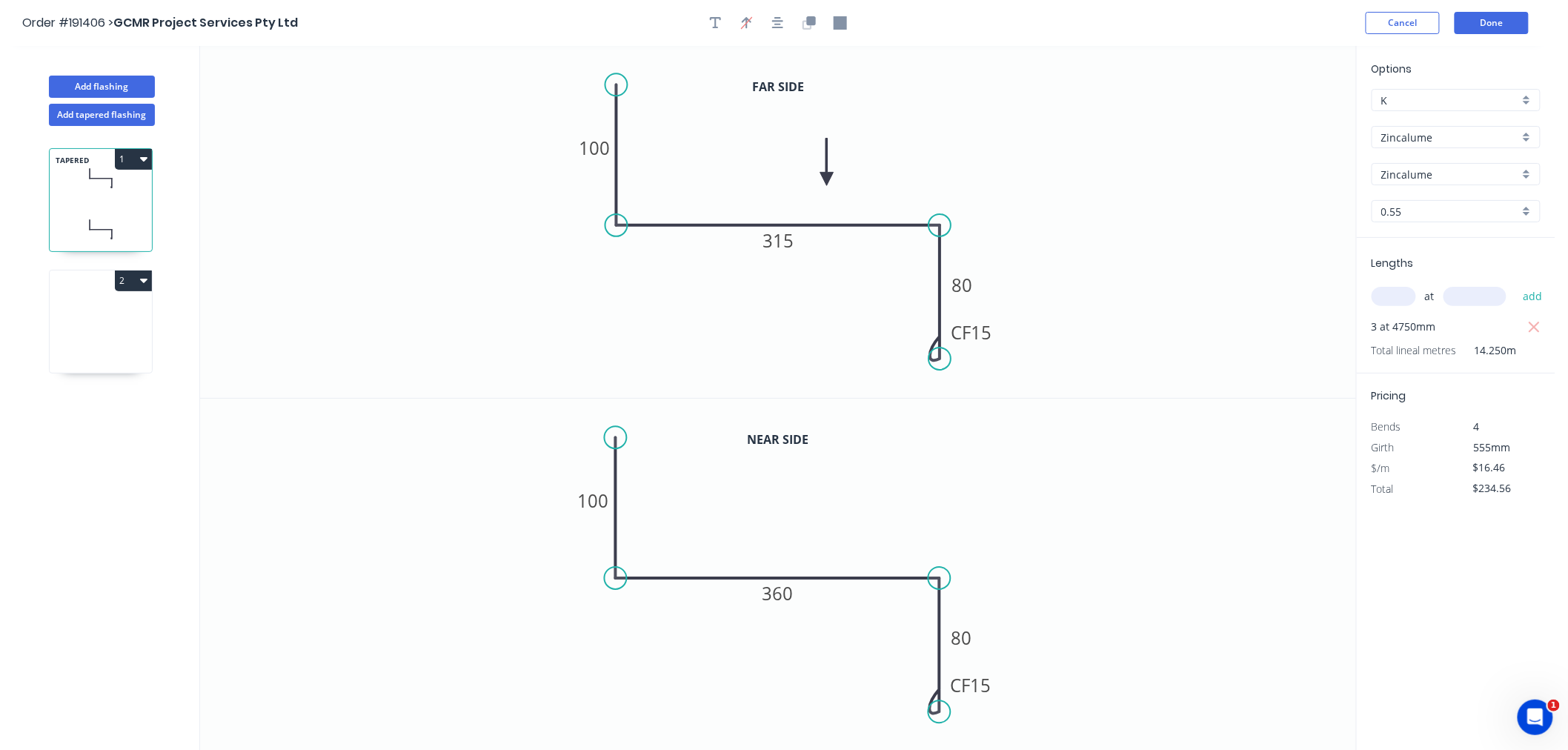
click at [97, 317] on icon at bounding box center [101, 326] width 103 height 95
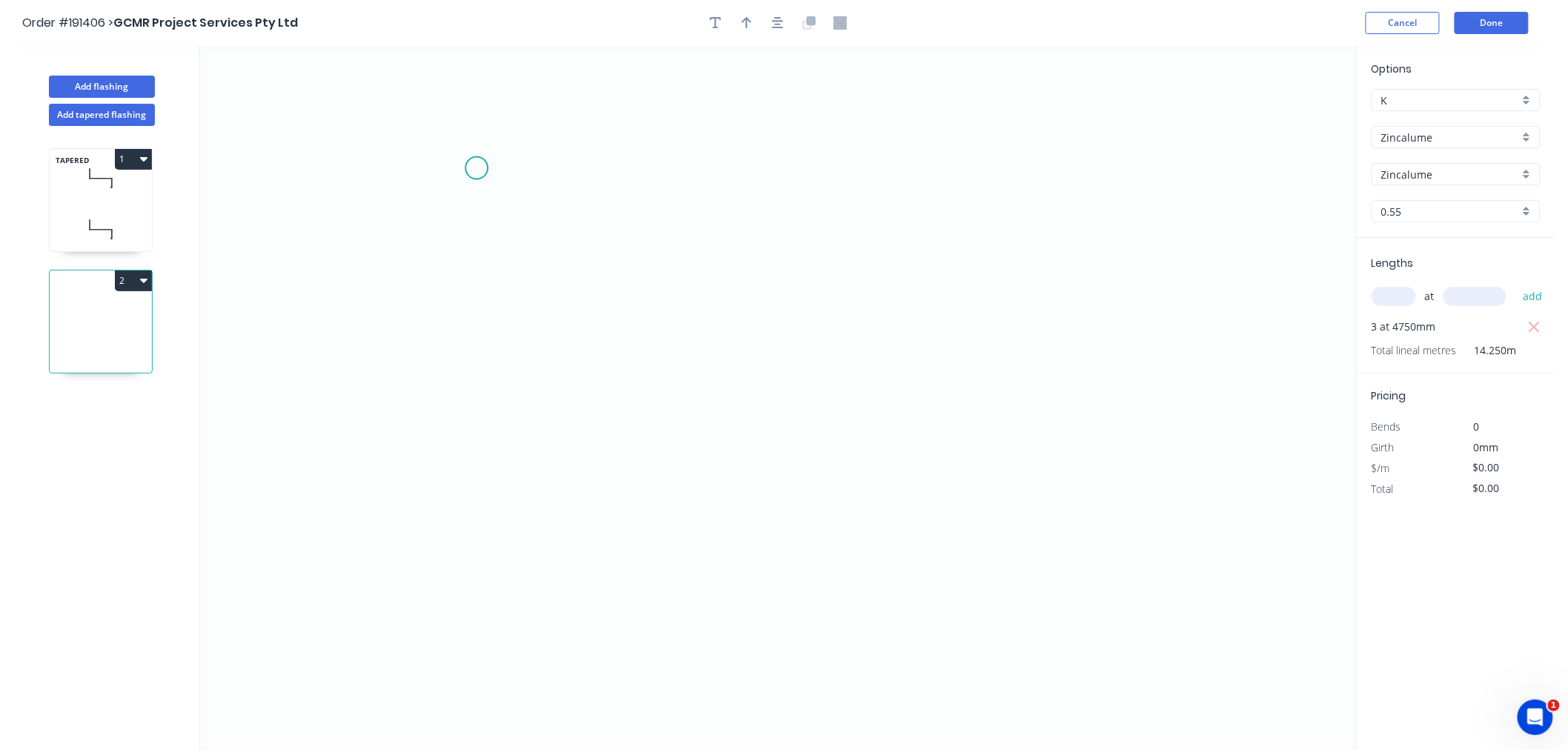
click at [471, 169] on icon "0" at bounding box center [777, 398] width 1156 height 704
click at [478, 307] on icon "0" at bounding box center [777, 398] width 1156 height 704
click at [712, 311] on icon "0 ?" at bounding box center [777, 398] width 1156 height 704
click at [721, 531] on icon "0 ? ?" at bounding box center [777, 398] width 1156 height 704
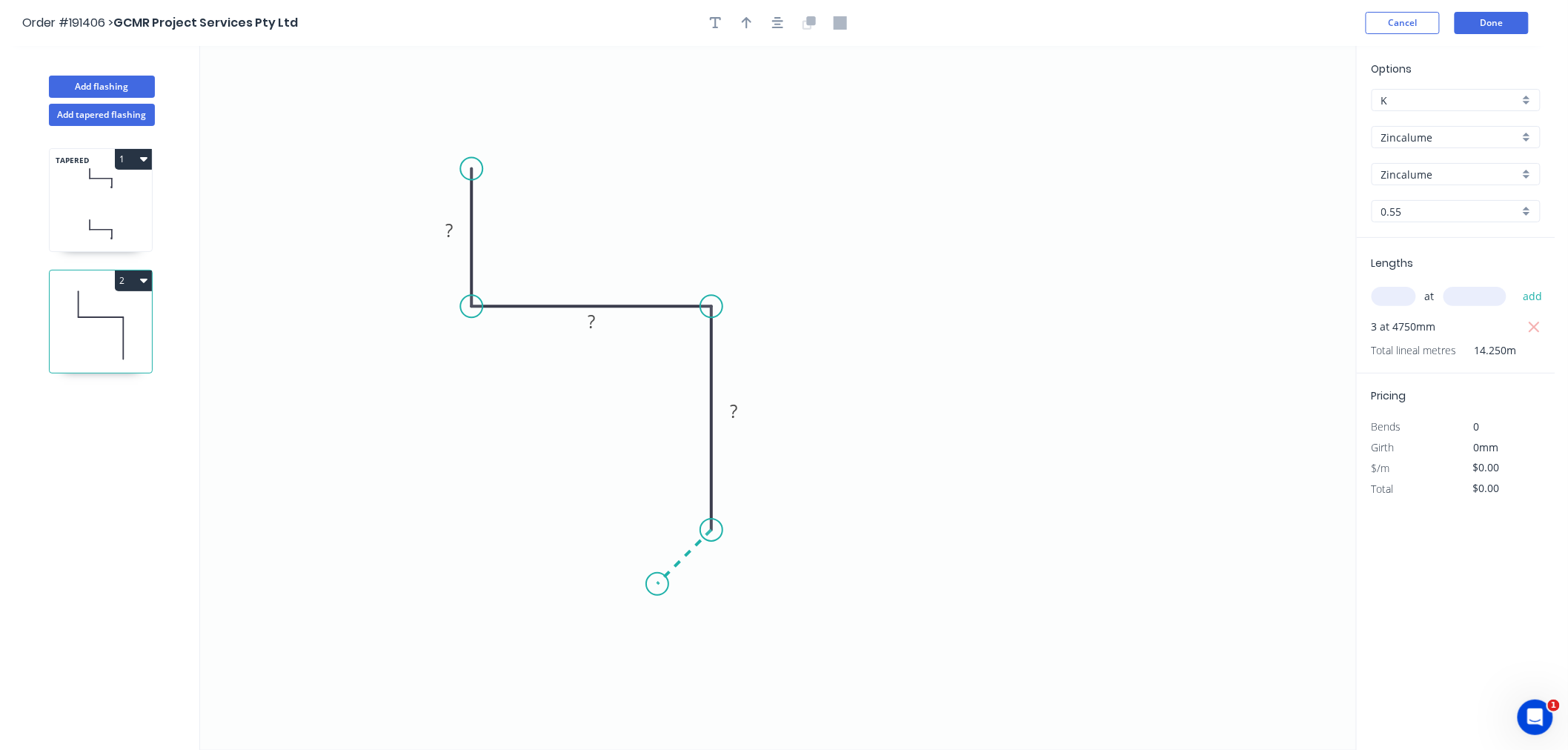
click at [657, 581] on icon "0 ? ? ?" at bounding box center [777, 398] width 1156 height 704
click at [774, 20] on icon "button" at bounding box center [778, 23] width 11 height 11
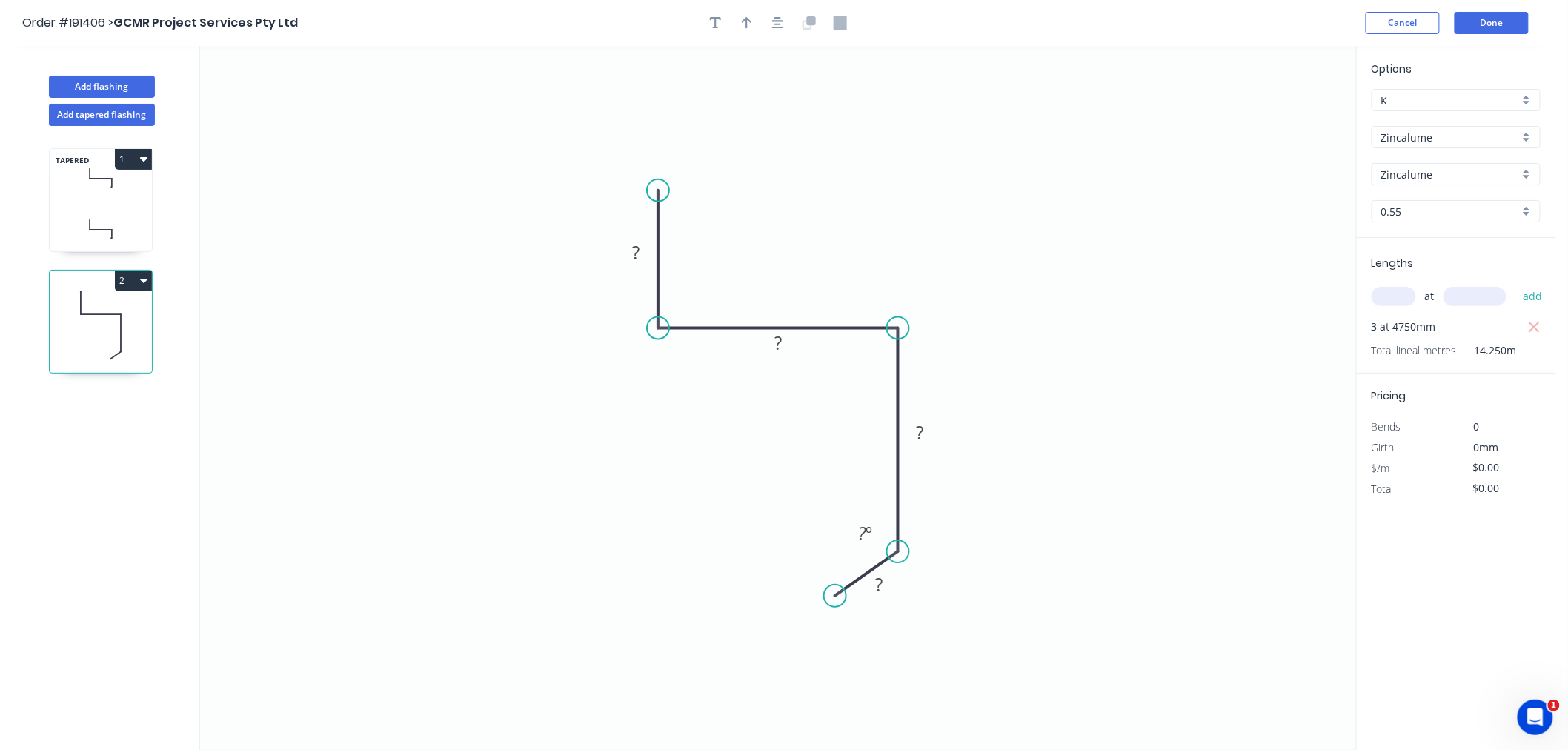
drag, startPoint x: 843, startPoint y: 605, endPoint x: 835, endPoint y: 597, distance: 11.3
click at [835, 597] on circle at bounding box center [834, 596] width 22 height 22
click at [770, 27] on button "button" at bounding box center [777, 22] width 22 height 22
click at [740, 27] on button "button" at bounding box center [747, 22] width 22 height 22
drag, startPoint x: 1280, startPoint y: 116, endPoint x: 887, endPoint y: 264, distance: 419.9
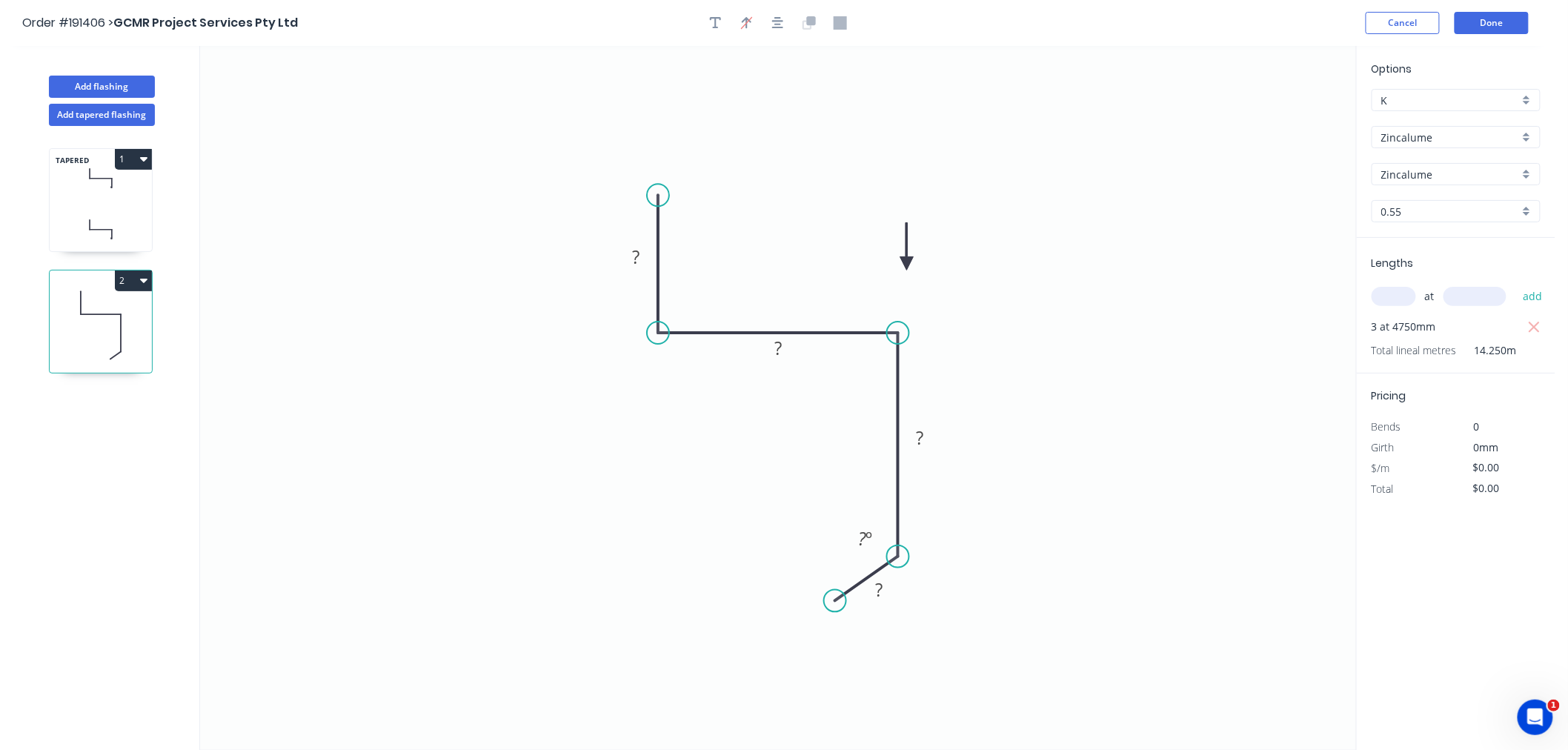
click at [901, 264] on icon at bounding box center [908, 247] width 13 height 48
click at [887, 264] on icon at bounding box center [887, 247] width 13 height 48
click at [638, 257] on tspan "?" at bounding box center [637, 257] width 8 height 25
click at [107, 187] on icon at bounding box center [101, 178] width 103 height 44
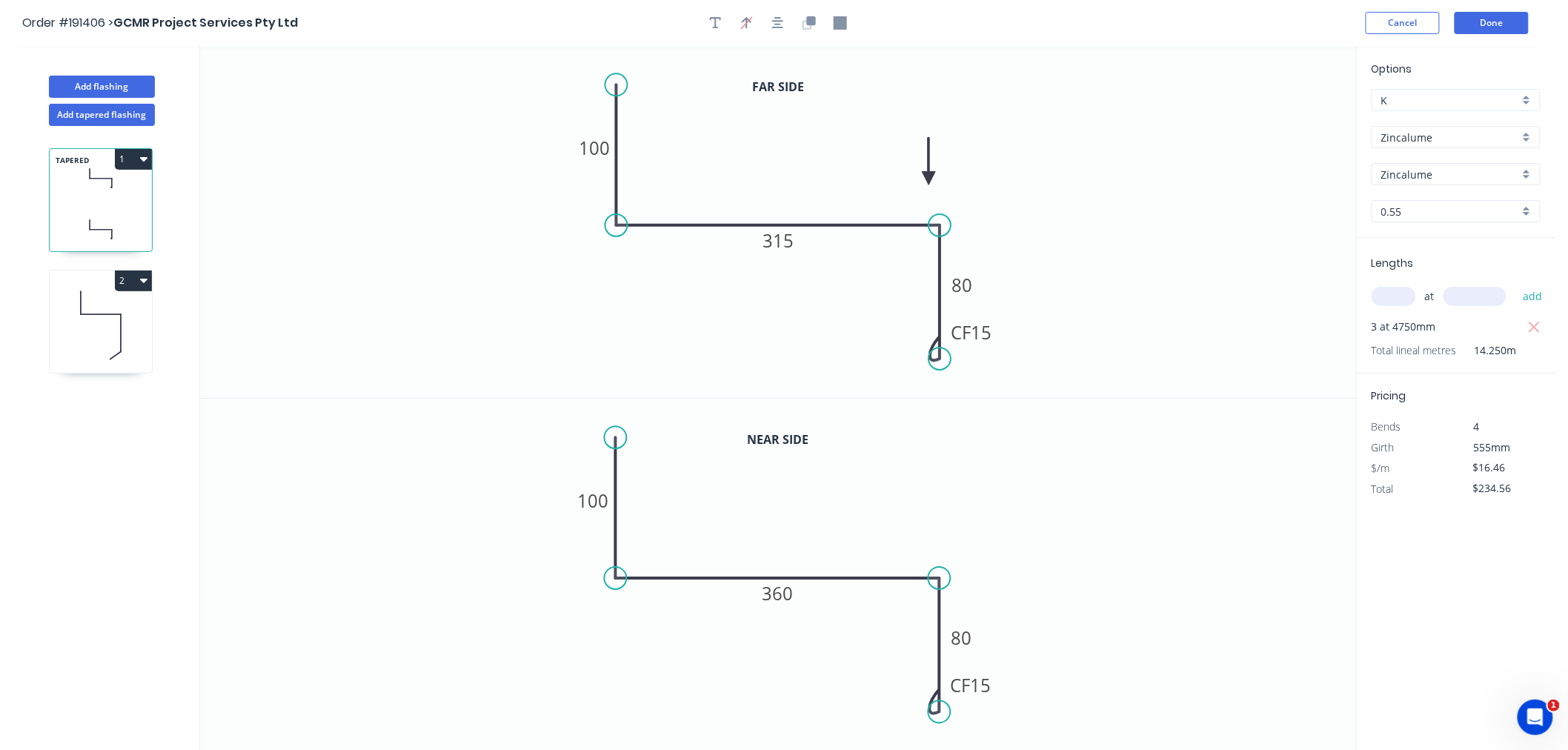
drag, startPoint x: 827, startPoint y: 176, endPoint x: 930, endPoint y: 179, distance: 103.0
click at [930, 179] on icon at bounding box center [930, 162] width 13 height 48
click at [931, 179] on icon at bounding box center [930, 162] width 13 height 48
drag, startPoint x: 929, startPoint y: 176, endPoint x: 866, endPoint y: 173, distance: 63.1
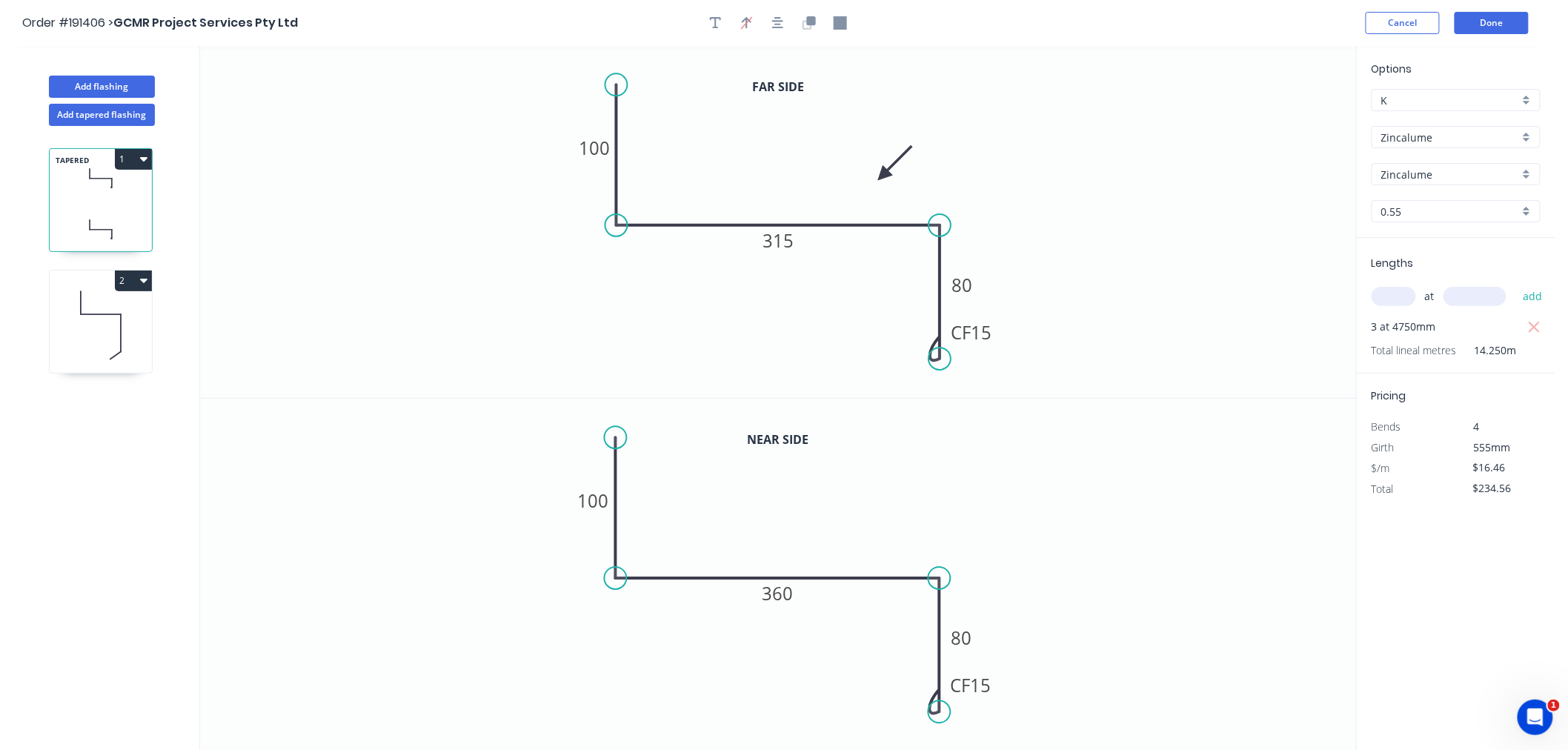
click at [881, 176] on icon at bounding box center [895, 163] width 43 height 43
click at [776, 19] on icon "button" at bounding box center [778, 23] width 11 height 13
click at [113, 343] on icon at bounding box center [101, 326] width 103 height 95
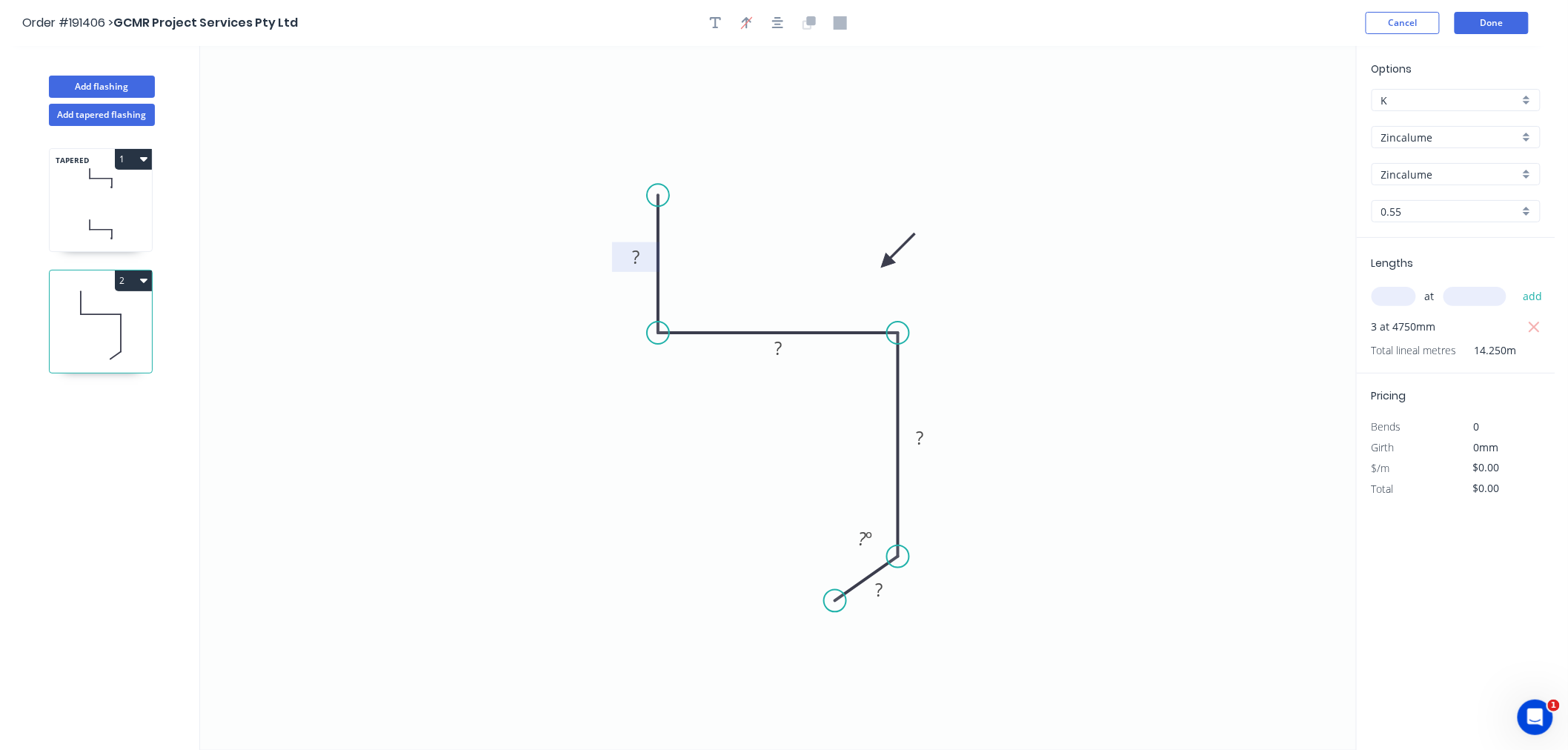
click at [633, 257] on tspan "?" at bounding box center [637, 257] width 8 height 25
click at [721, 590] on icon "0 45 70 140 30 130 º" at bounding box center [777, 398] width 1156 height 704
drag, startPoint x: 836, startPoint y: 598, endPoint x: 820, endPoint y: 609, distance: 19.4
click at [820, 609] on circle at bounding box center [820, 607] width 22 height 22
click at [776, 22] on icon "button" at bounding box center [778, 23] width 11 height 13
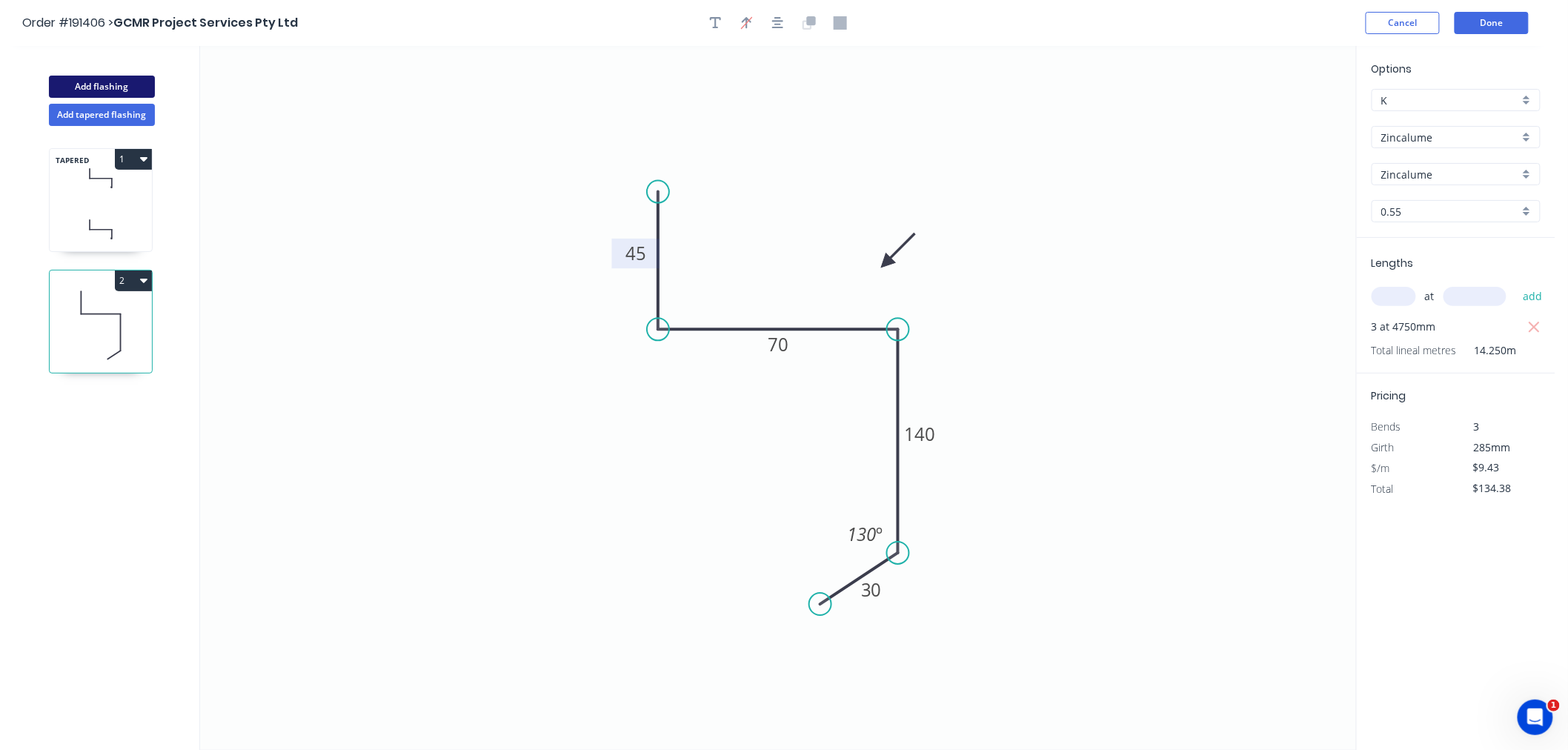
click at [86, 82] on button "Add flashing" at bounding box center [101, 86] width 106 height 22
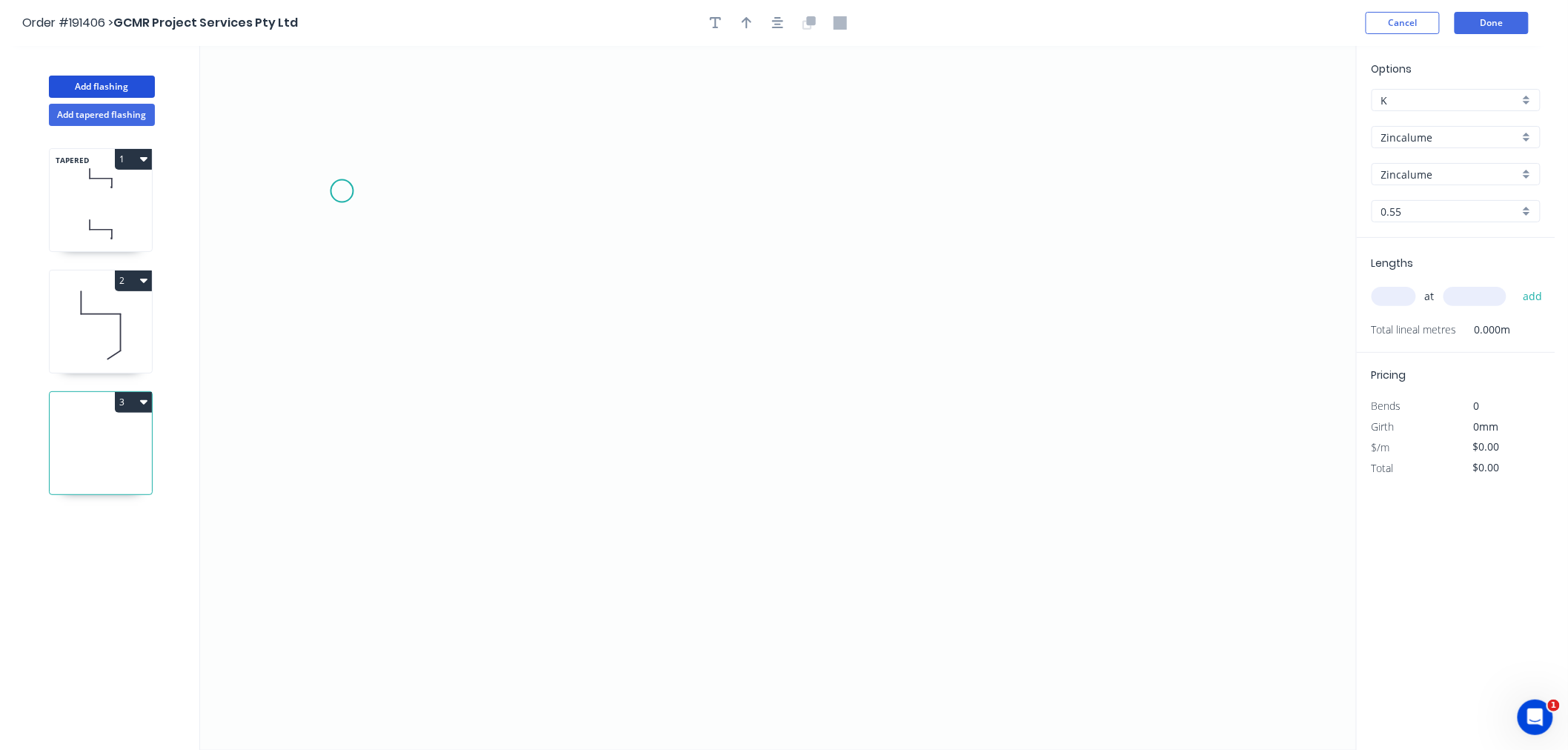
click at [341, 190] on icon "0" at bounding box center [777, 398] width 1156 height 704
click at [441, 193] on icon "0" at bounding box center [777, 398] width 1156 height 704
click at [432, 376] on icon "0 ?" at bounding box center [777, 398] width 1156 height 704
click at [612, 374] on icon "0 ? ?" at bounding box center [777, 398] width 1156 height 704
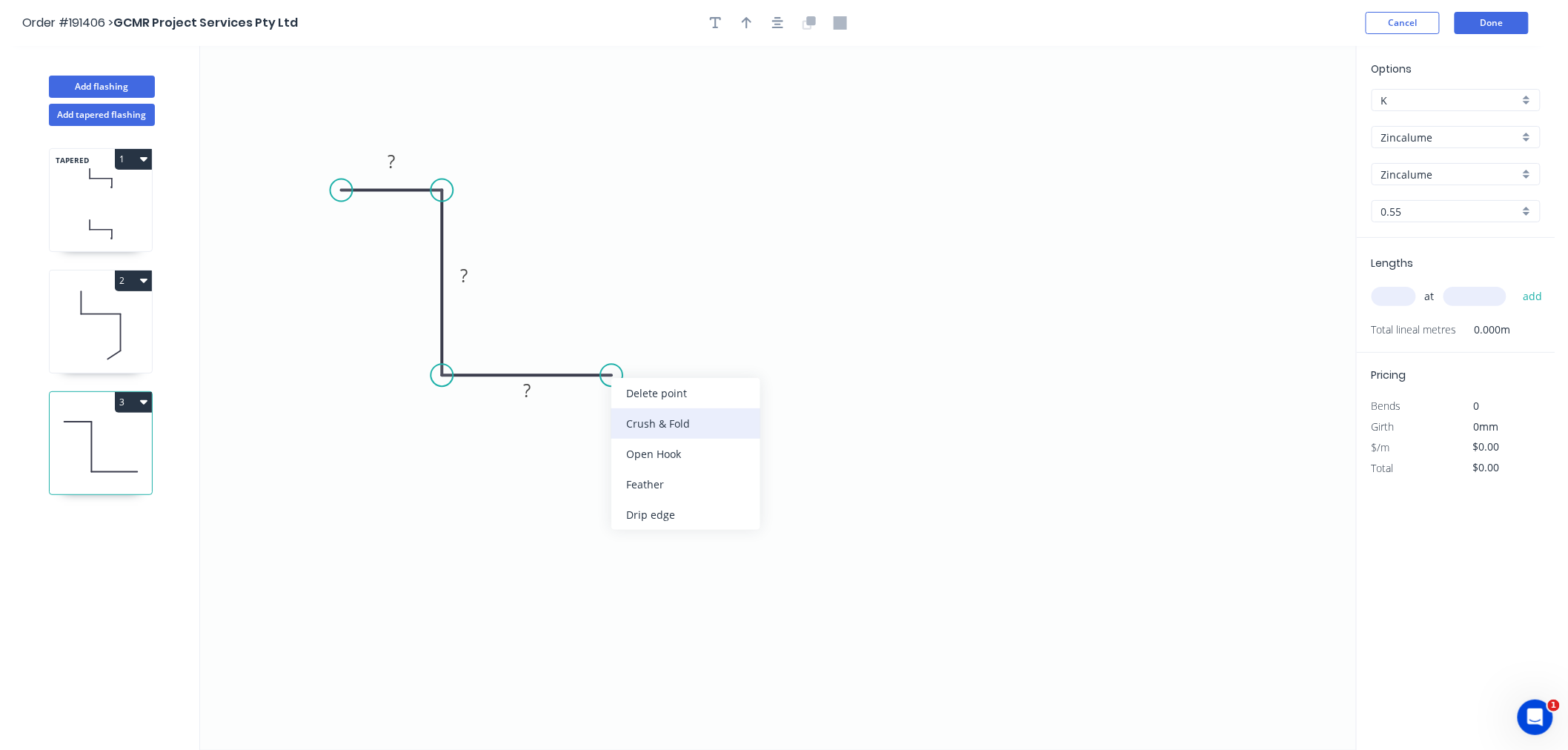
click at [638, 430] on div "Crush & Fold" at bounding box center [686, 424] width 149 height 30
click at [774, 24] on icon "button" at bounding box center [778, 23] width 11 height 13
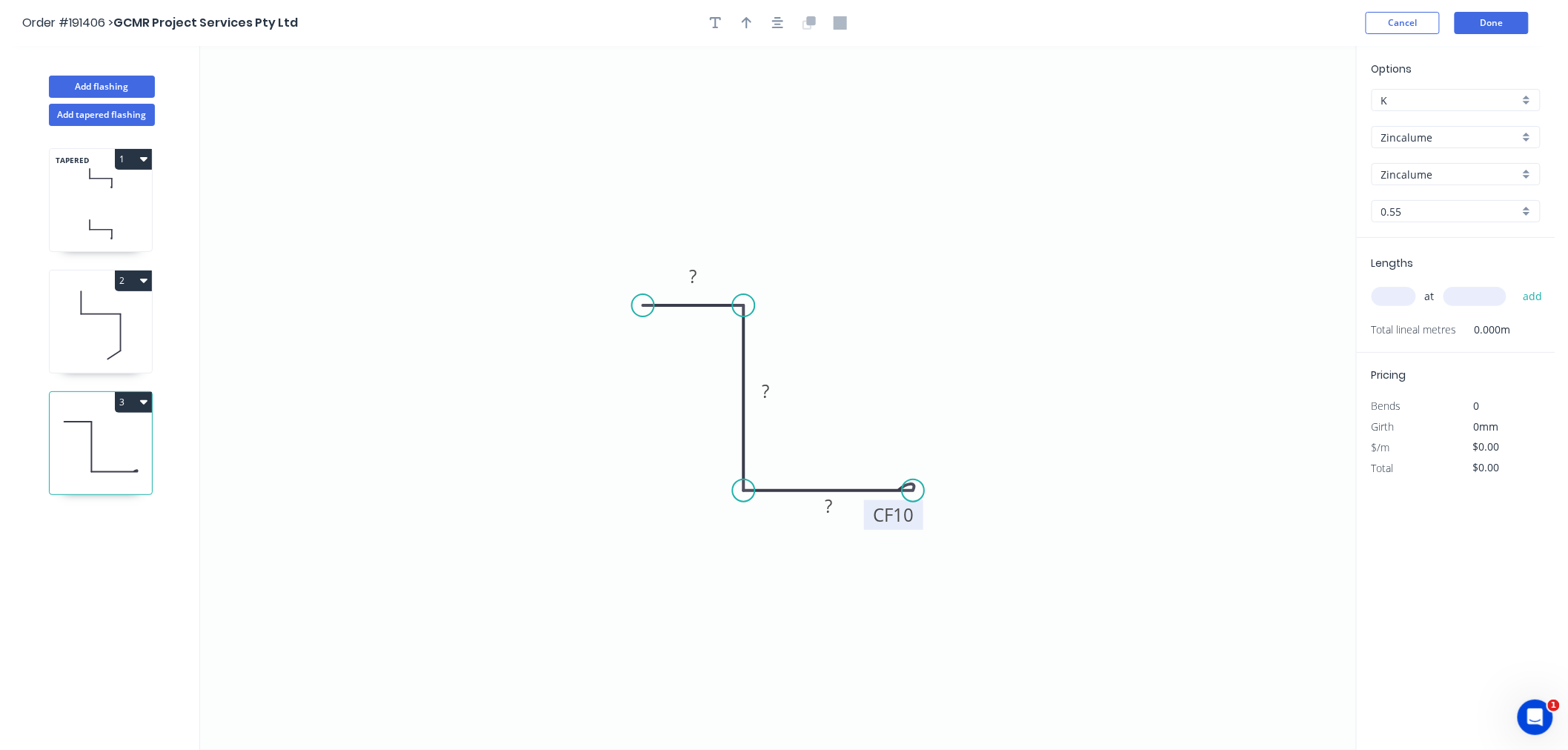
click at [908, 525] on tspan "10" at bounding box center [905, 515] width 21 height 25
click at [982, 327] on icon "0 30 70 CF 15 50" at bounding box center [777, 398] width 1156 height 704
click at [1392, 295] on input "text" at bounding box center [1394, 296] width 45 height 19
click at [1516, 284] on button "add" at bounding box center [1533, 296] width 35 height 25
click at [1498, 19] on button "Done" at bounding box center [1492, 22] width 74 height 22
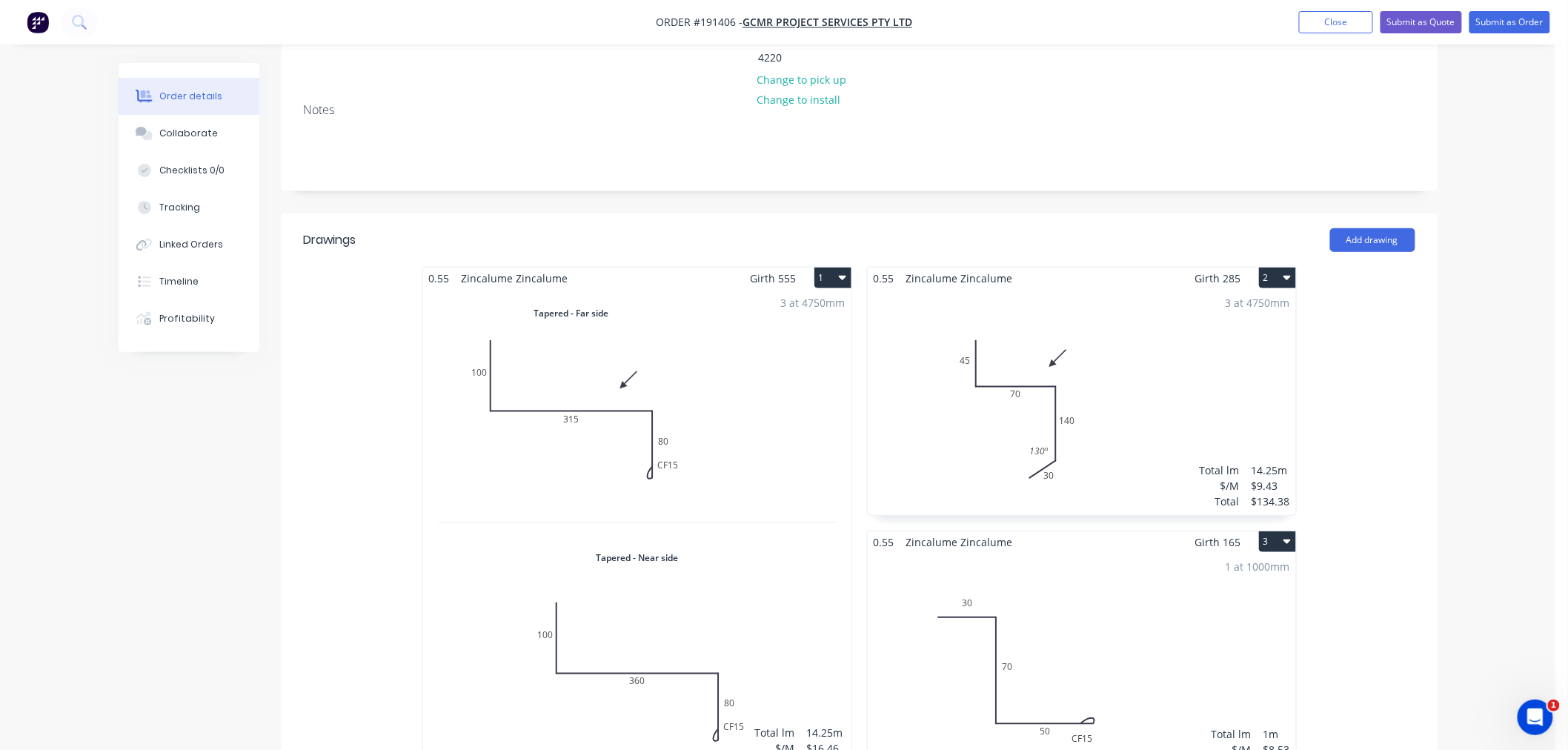
scroll to position [329, 0]
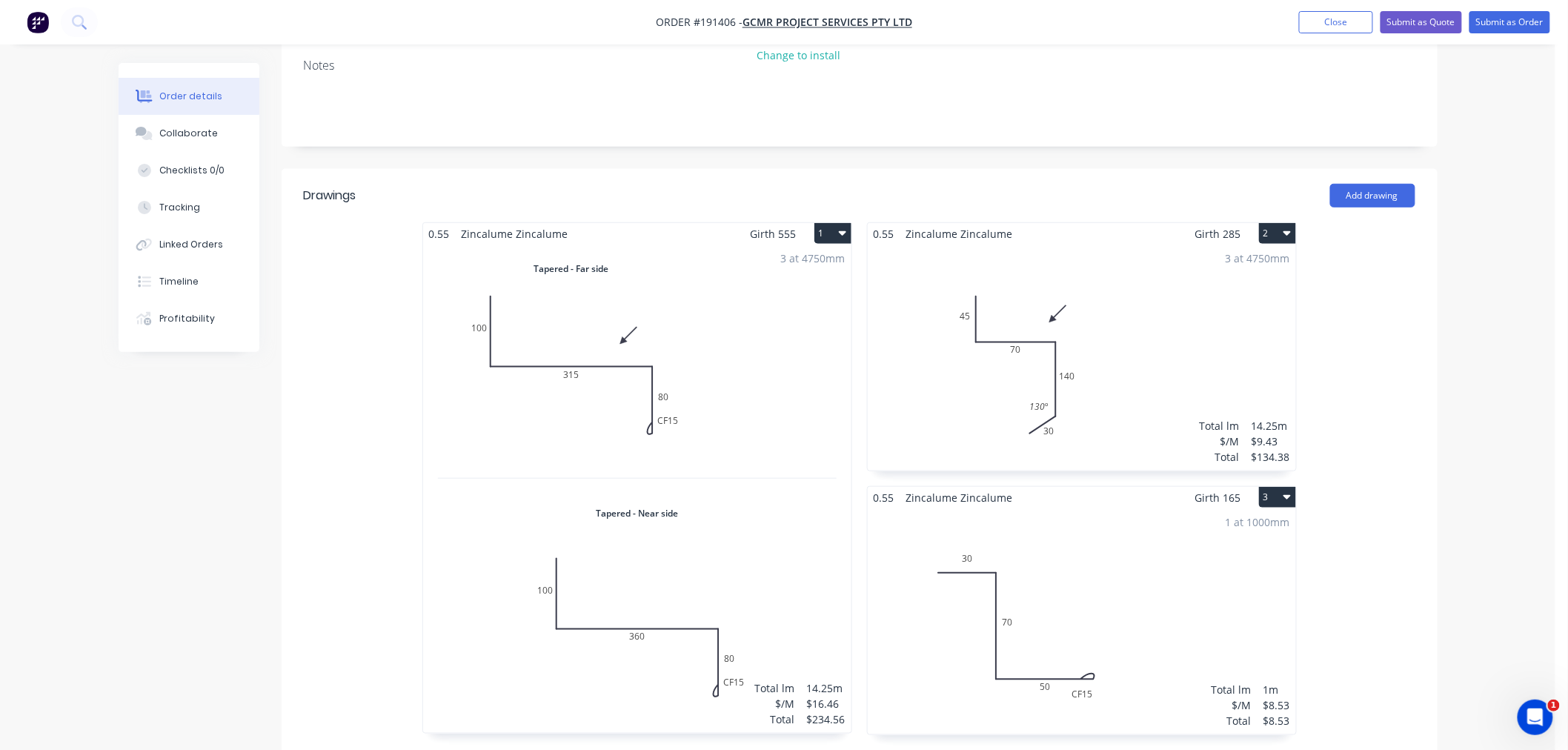
click at [1403, 519] on div "0.55 Zincalume Zincalume Girth 555 1 Tapered - Far side 0 100 315 CF 15 80 0 10…" at bounding box center [859, 486] width 1156 height 528
click at [1400, 528] on div "0.55 Zincalume Zincalume Girth 555 1 Tapered - Far side 0 100 315 CF 15 80 0 10…" at bounding box center [859, 486] width 1156 height 528
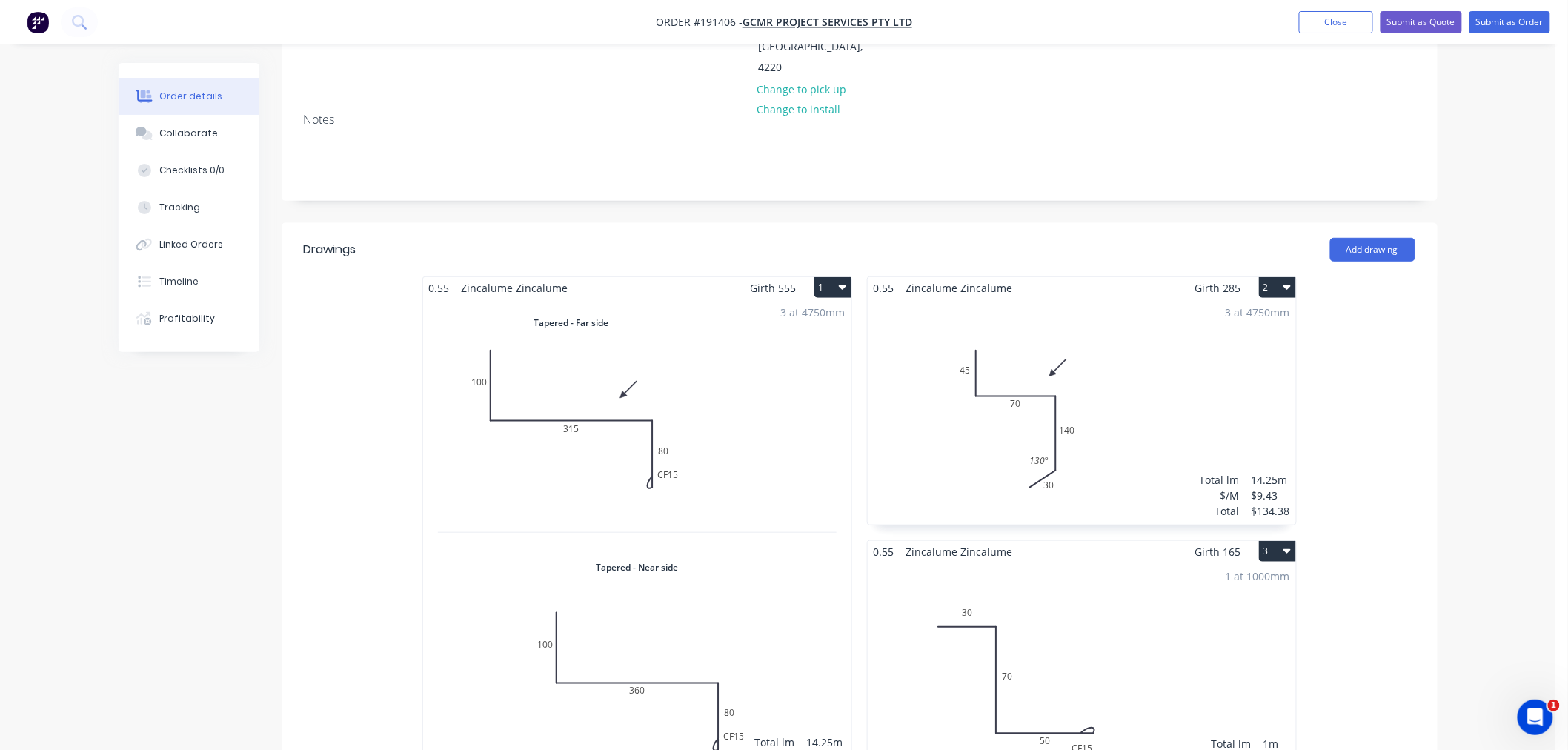
scroll to position [440, 0]
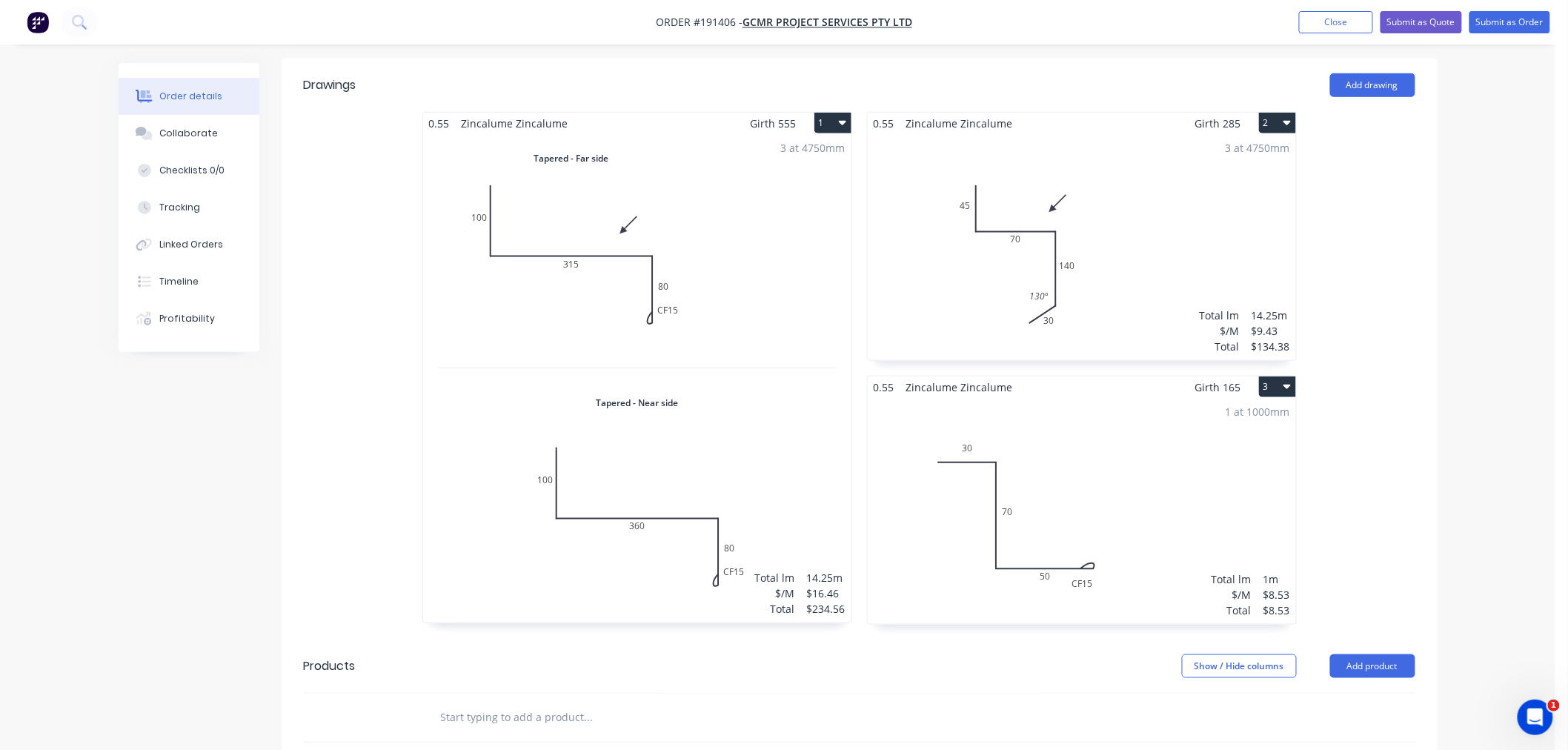
click at [1453, 454] on div "Order details Collaborate Checklists 0/0 Tracking Linked Orders Timeline Profit…" at bounding box center [777, 341] width 1556 height 1561
click at [1477, 396] on div "Order details Collaborate Checklists 0/0 Tracking Linked Orders Timeline Profit…" at bounding box center [777, 341] width 1556 height 1561
click at [1184, 187] on div "3 at 4750mm Total lm $/M Total 14.25m $9.43 $134.38" at bounding box center [1082, 247] width 428 height 227
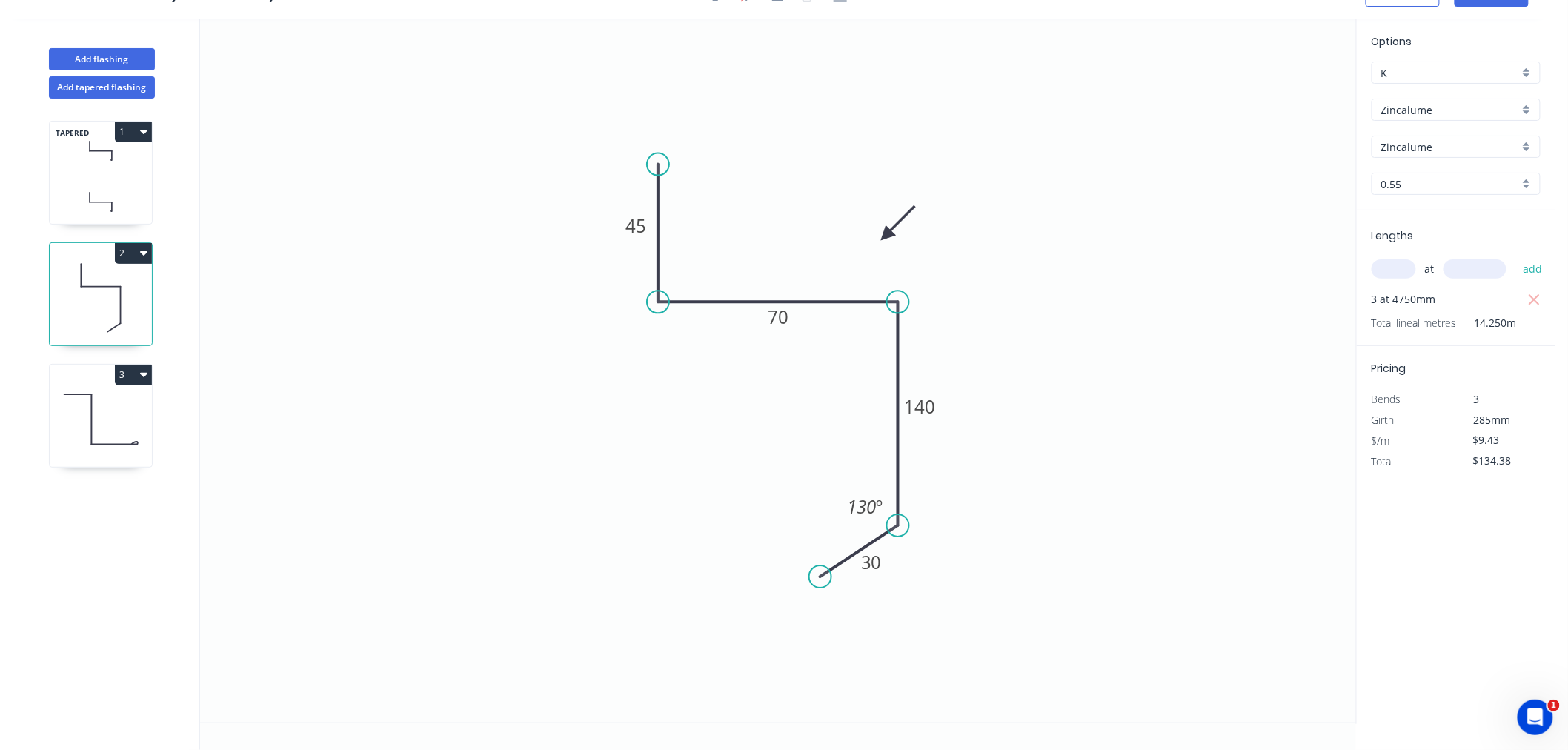
scroll to position [28, 0]
drag, startPoint x: 655, startPoint y: 159, endPoint x: 655, endPoint y: 149, distance: 10.0
click at [655, 149] on circle at bounding box center [657, 150] width 22 height 22
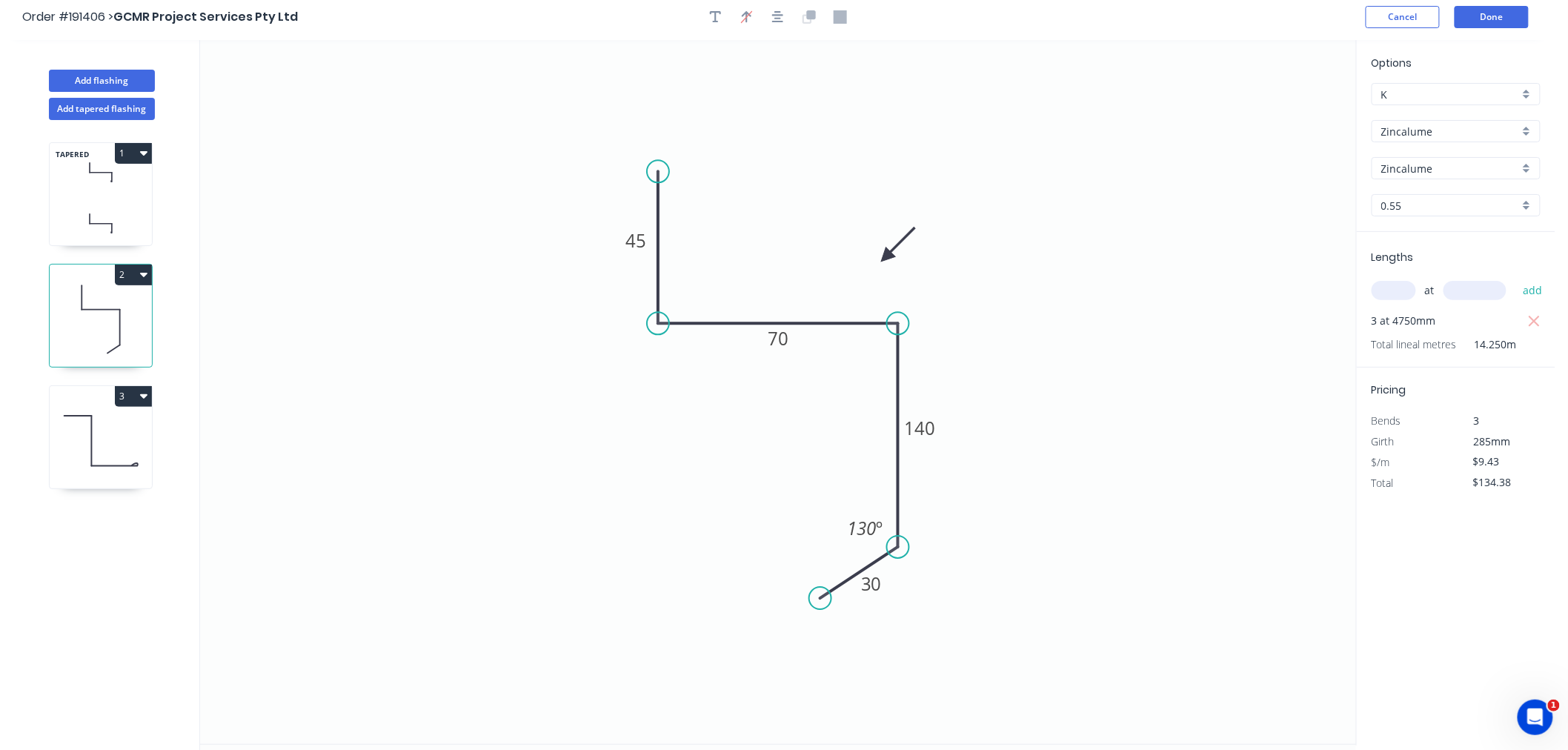
scroll to position [0, 0]
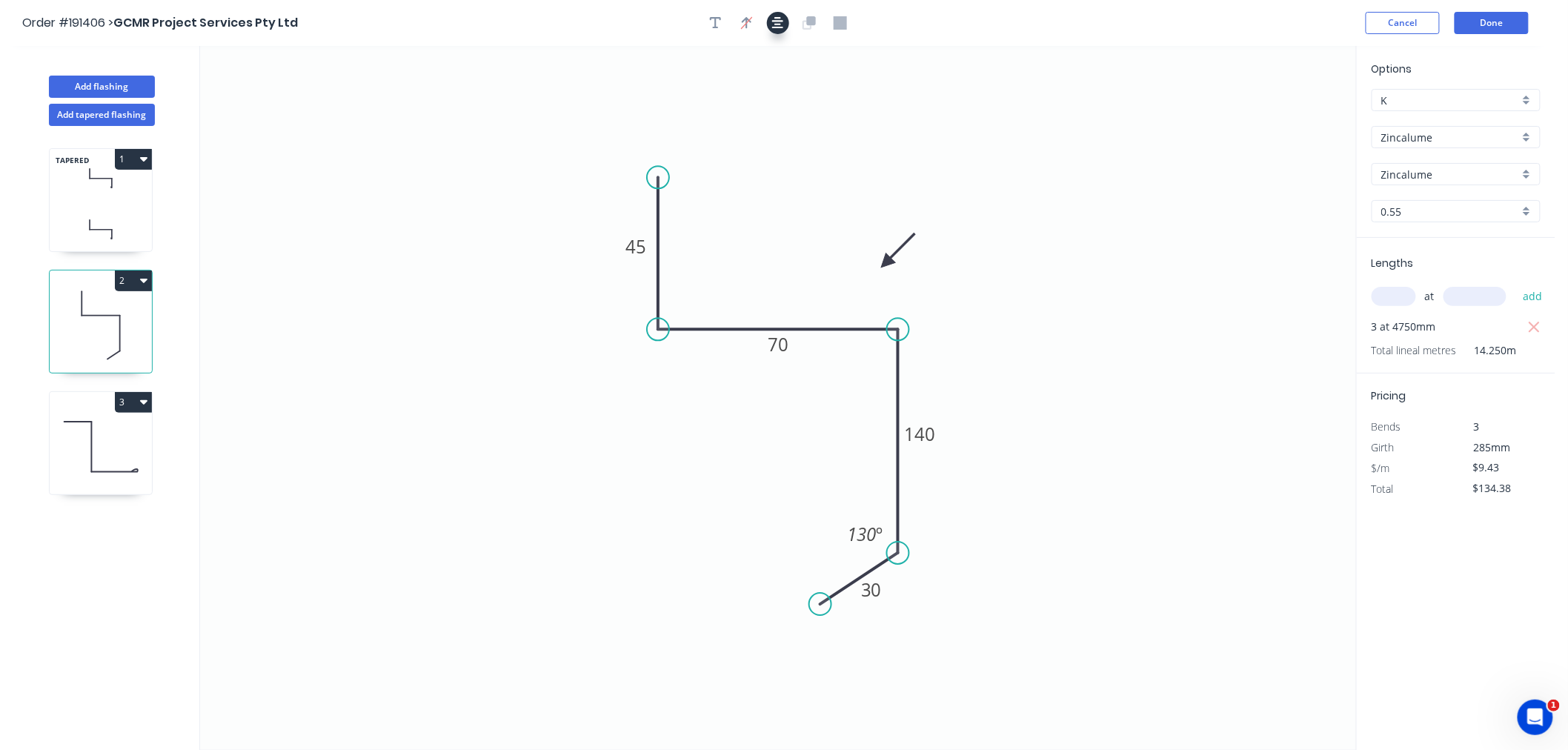
click at [783, 22] on button "button" at bounding box center [777, 22] width 22 height 22
click at [119, 464] on icon at bounding box center [101, 447] width 103 height 95
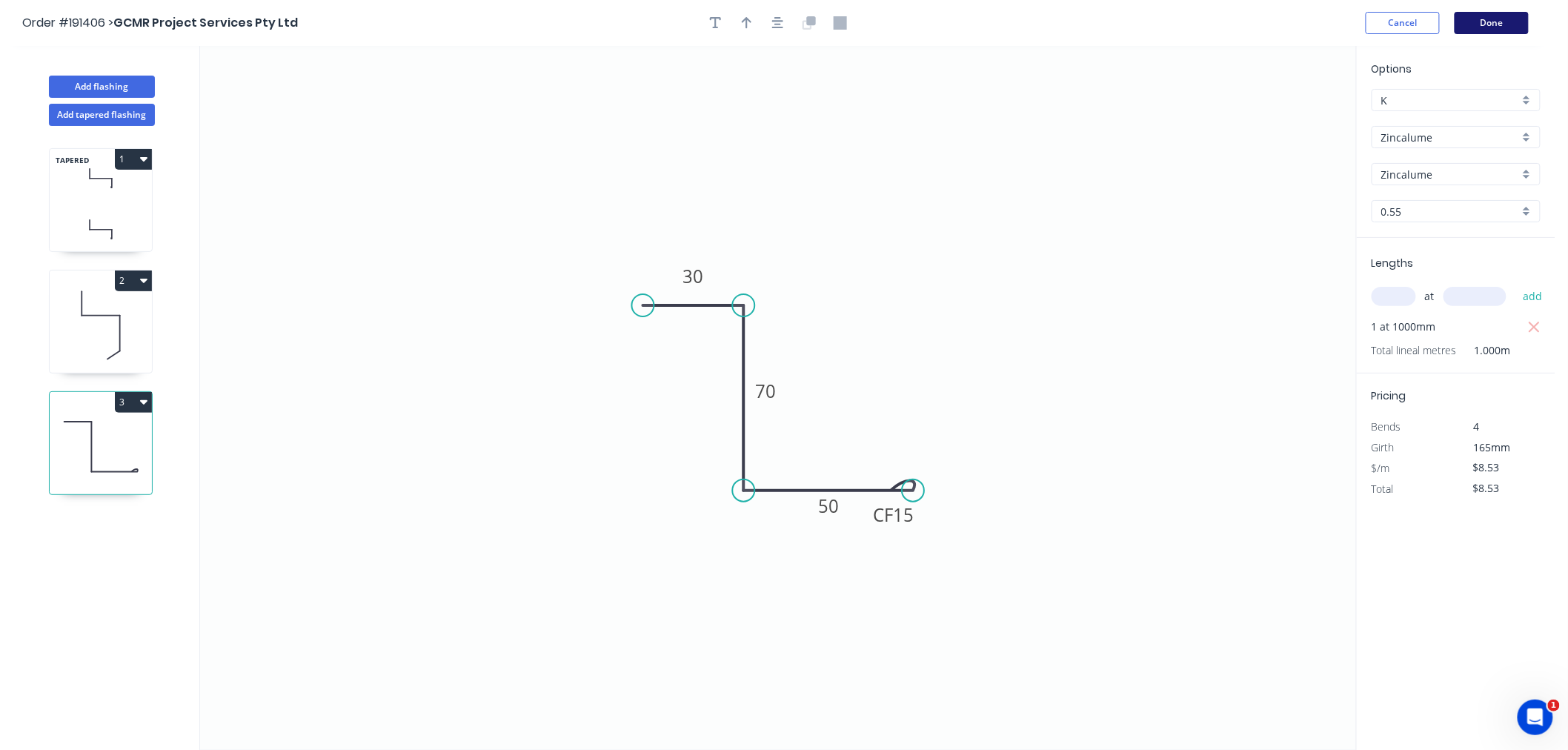
click at [1510, 15] on button "Done" at bounding box center [1492, 22] width 74 height 22
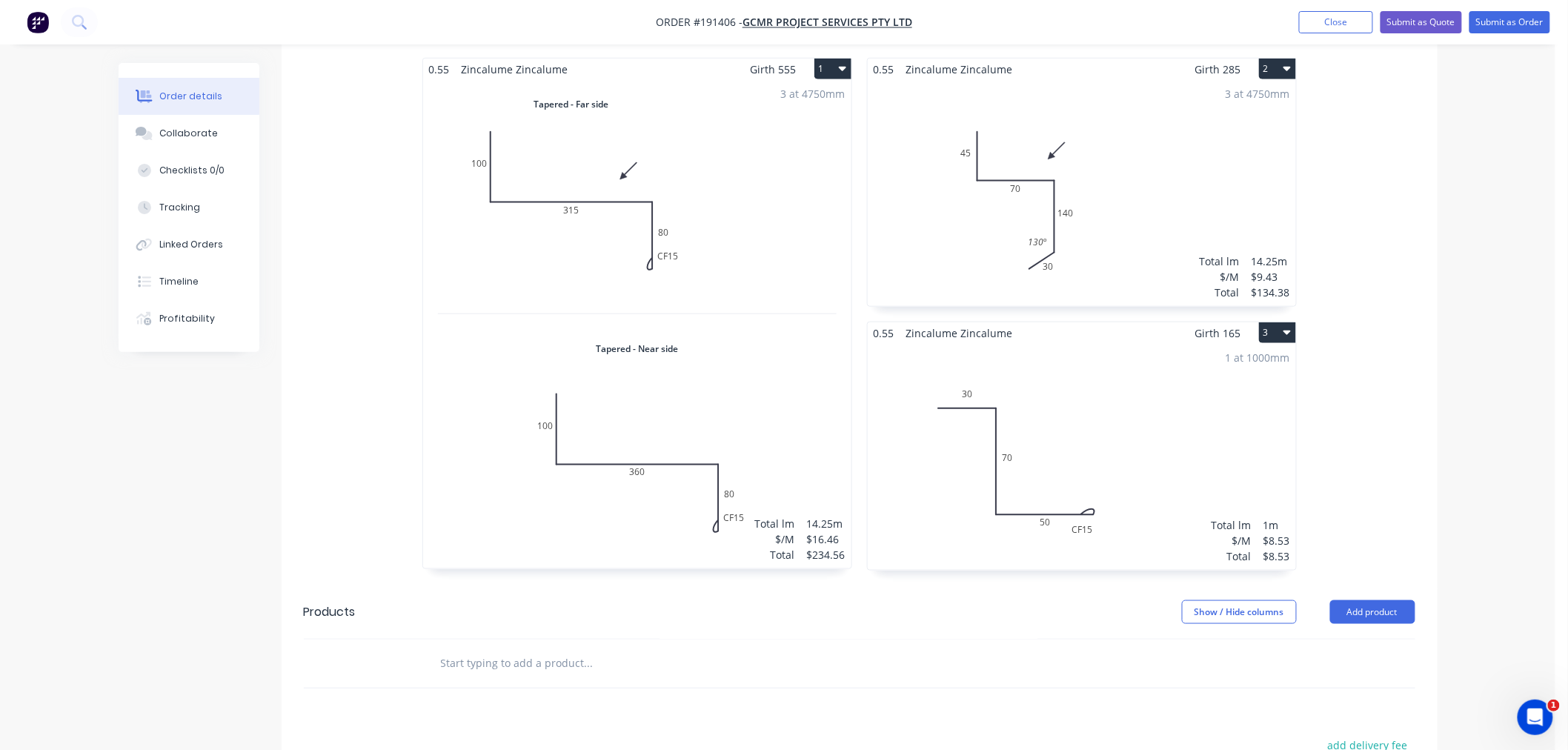
click at [1123, 387] on div "1 at 1000mm Total lm $/M Total 1m $8.53 $8.53" at bounding box center [1082, 457] width 428 height 227
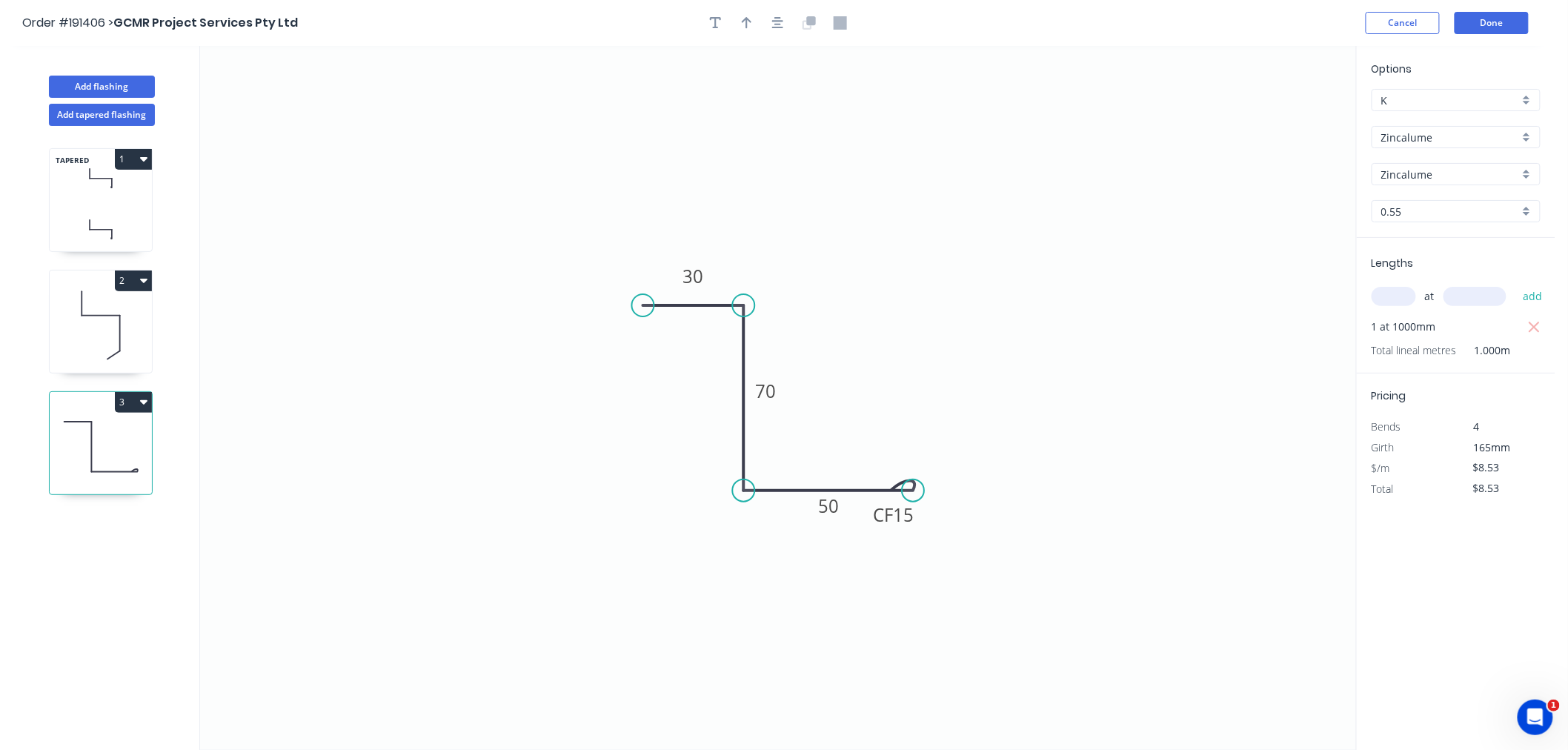
click at [747, 9] on header "Order #191406 > GCMR Project Services Pty Ltd Cancel Done" at bounding box center [777, 23] width 1556 height 46
click at [756, 23] on button "button" at bounding box center [747, 22] width 22 height 22
drag, startPoint x: 1281, startPoint y: 116, endPoint x: 666, endPoint y: 478, distance: 713.6
click at [666, 477] on icon at bounding box center [662, 453] width 13 height 48
click at [666, 478] on icon at bounding box center [666, 460] width 13 height 48
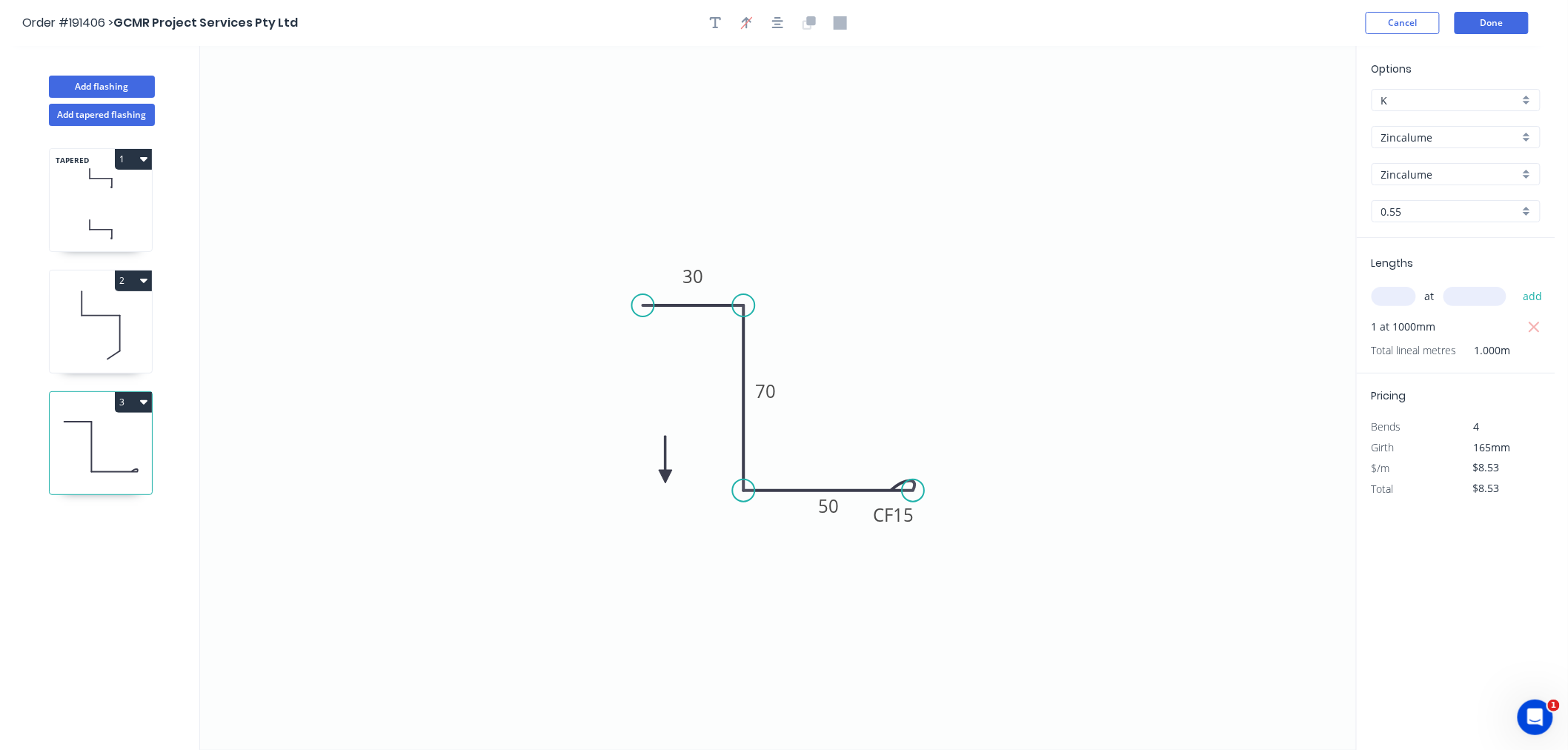
click at [666, 478] on icon at bounding box center [666, 460] width 13 height 48
click at [666, 478] on icon at bounding box center [676, 464] width 43 height 43
click at [666, 478] on icon at bounding box center [683, 477] width 48 height 13
click at [666, 478] on icon at bounding box center [666, 494] width 13 height 48
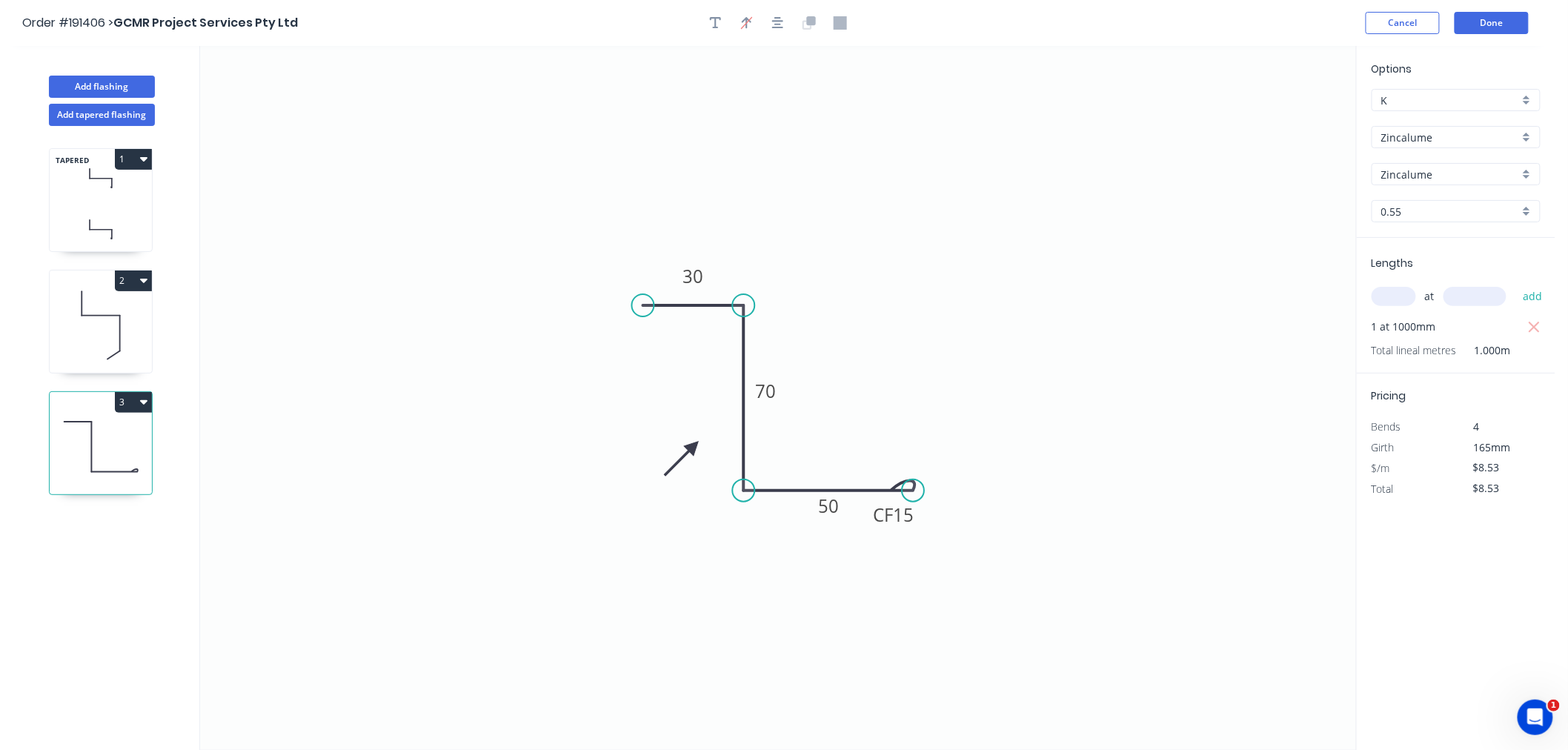
drag, startPoint x: 666, startPoint y: 478, endPoint x: 694, endPoint y: 447, distance: 41.8
click at [694, 447] on icon at bounding box center [681, 459] width 43 height 43
click at [776, 19] on icon "button" at bounding box center [778, 23] width 11 height 13
click at [1504, 25] on button "Done" at bounding box center [1492, 22] width 74 height 22
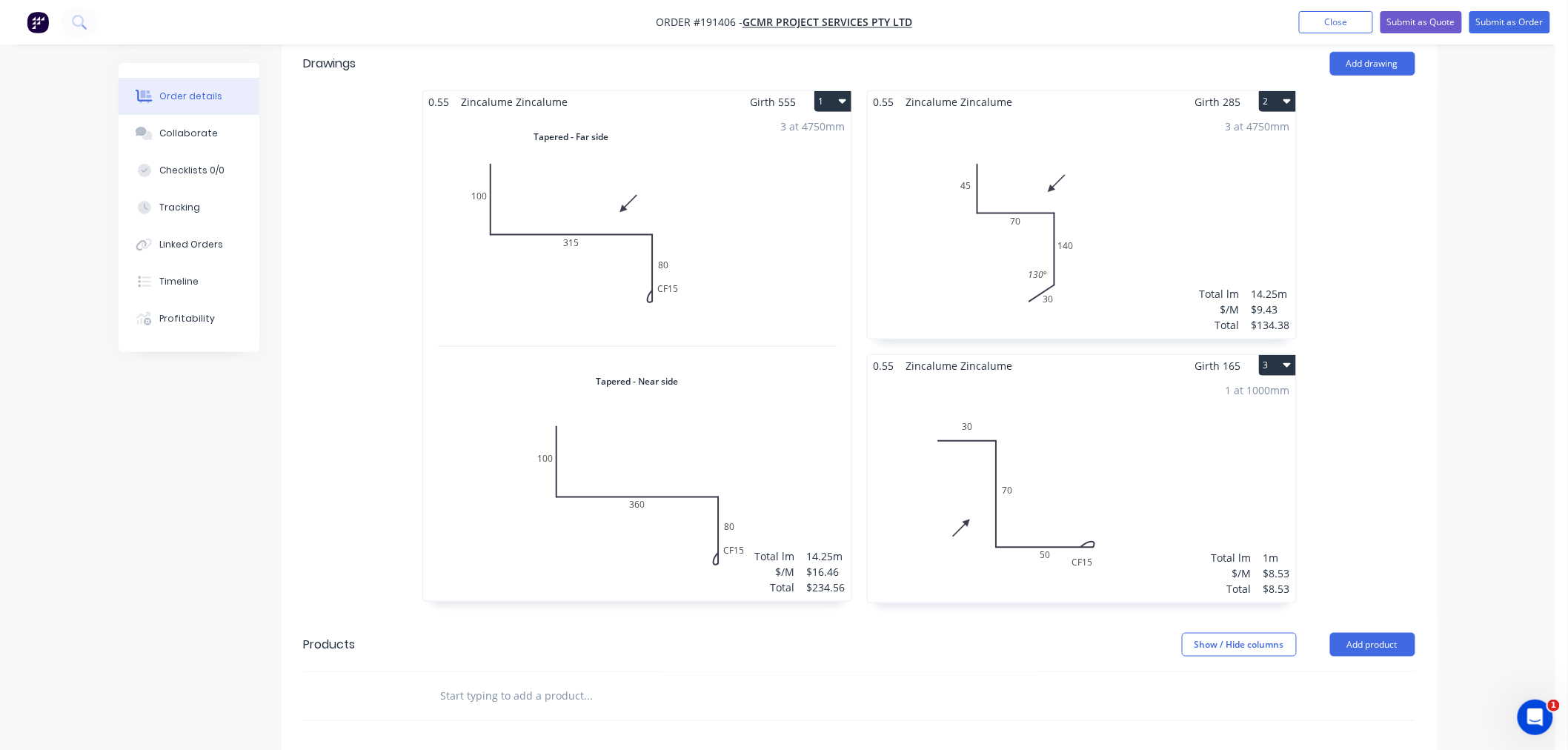
scroll to position [494, 0]
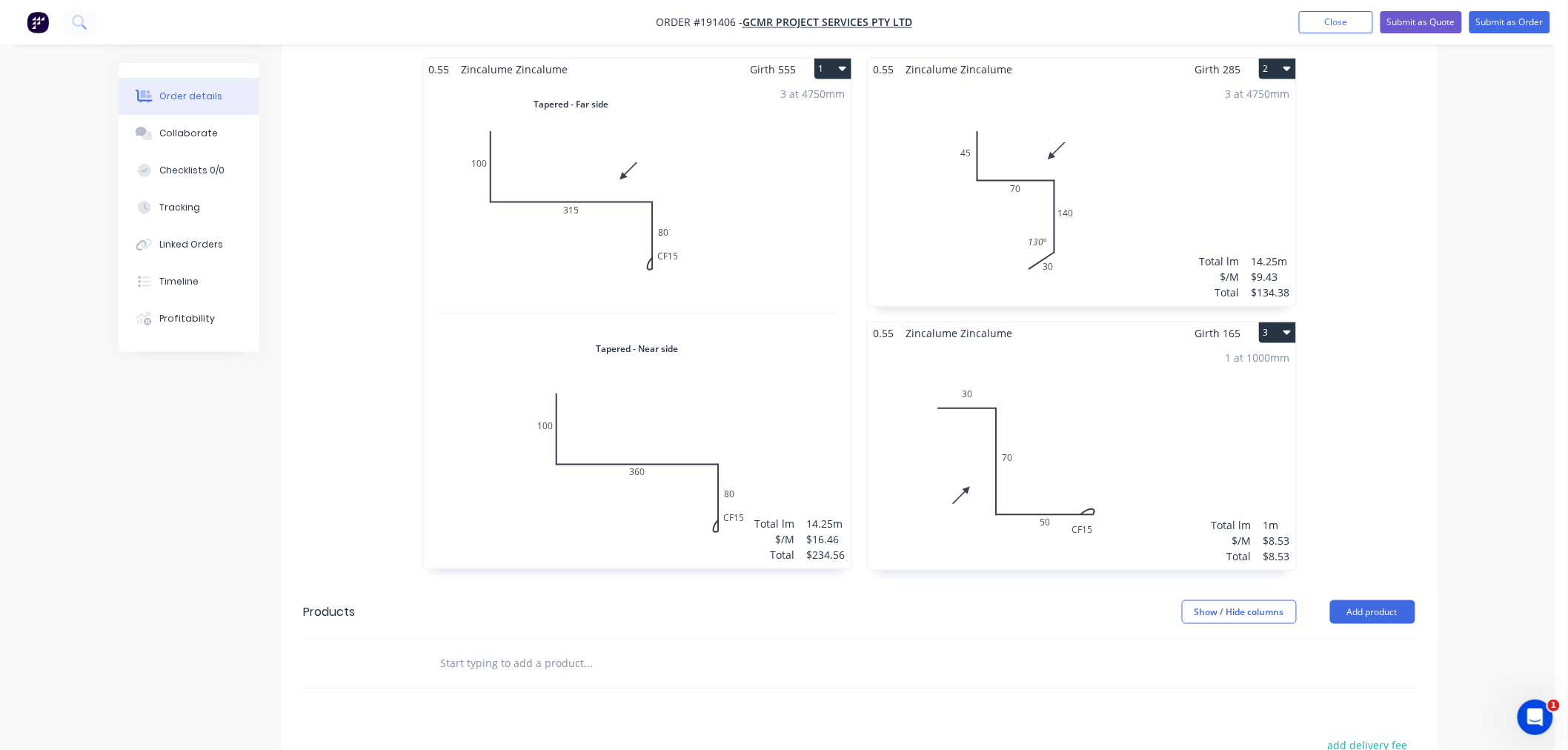
click at [740, 137] on div "3 at 4750mm Total lm $/M Total 14.25m $16.46 $234.56" at bounding box center [637, 324] width 428 height 488
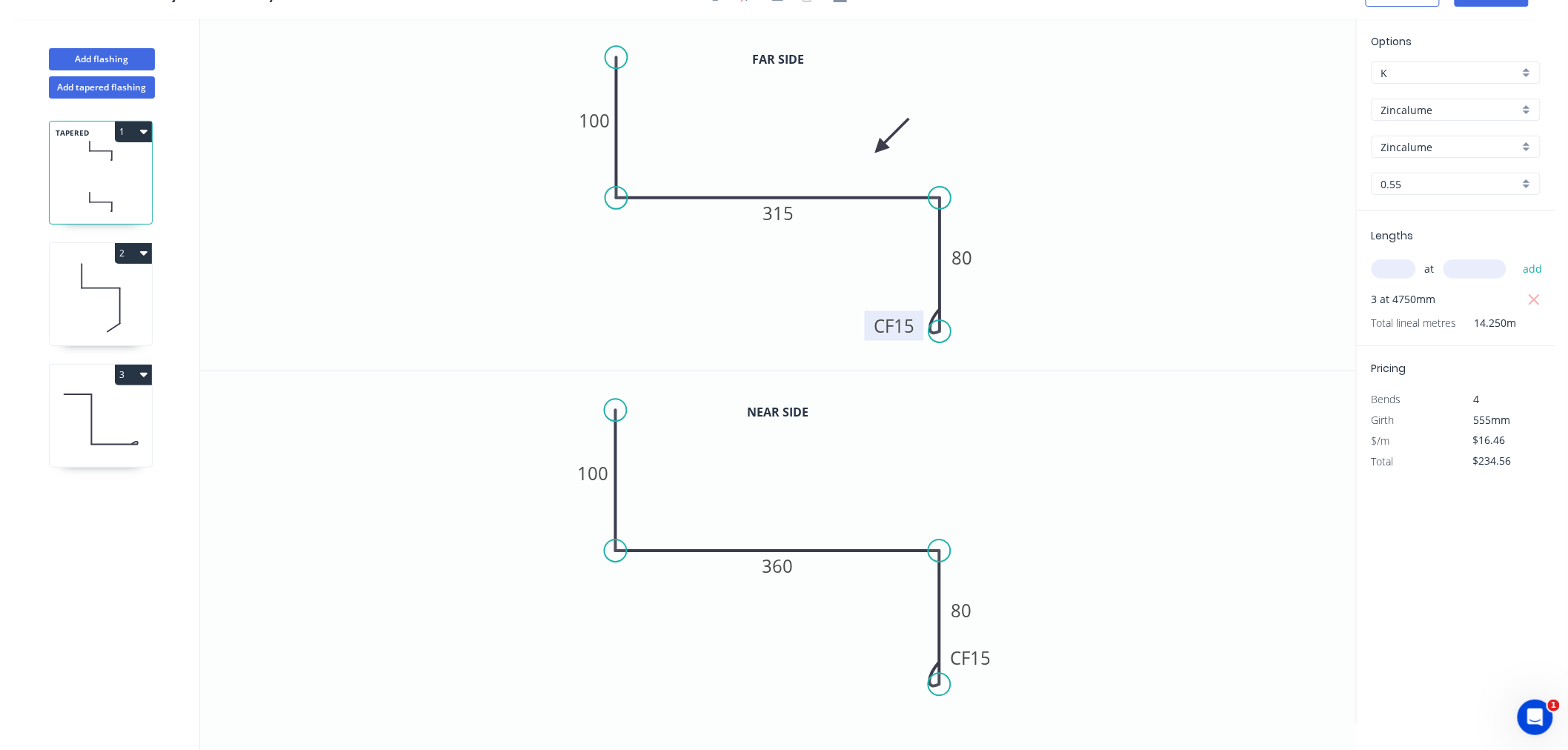
drag, startPoint x: 996, startPoint y: 307, endPoint x: 919, endPoint y: 328, distance: 79.8
click at [919, 328] on rect at bounding box center [894, 325] width 59 height 30
drag, startPoint x: 997, startPoint y: 665, endPoint x: 908, endPoint y: 690, distance: 92.4
click at [908, 690] on rect at bounding box center [883, 683] width 59 height 30
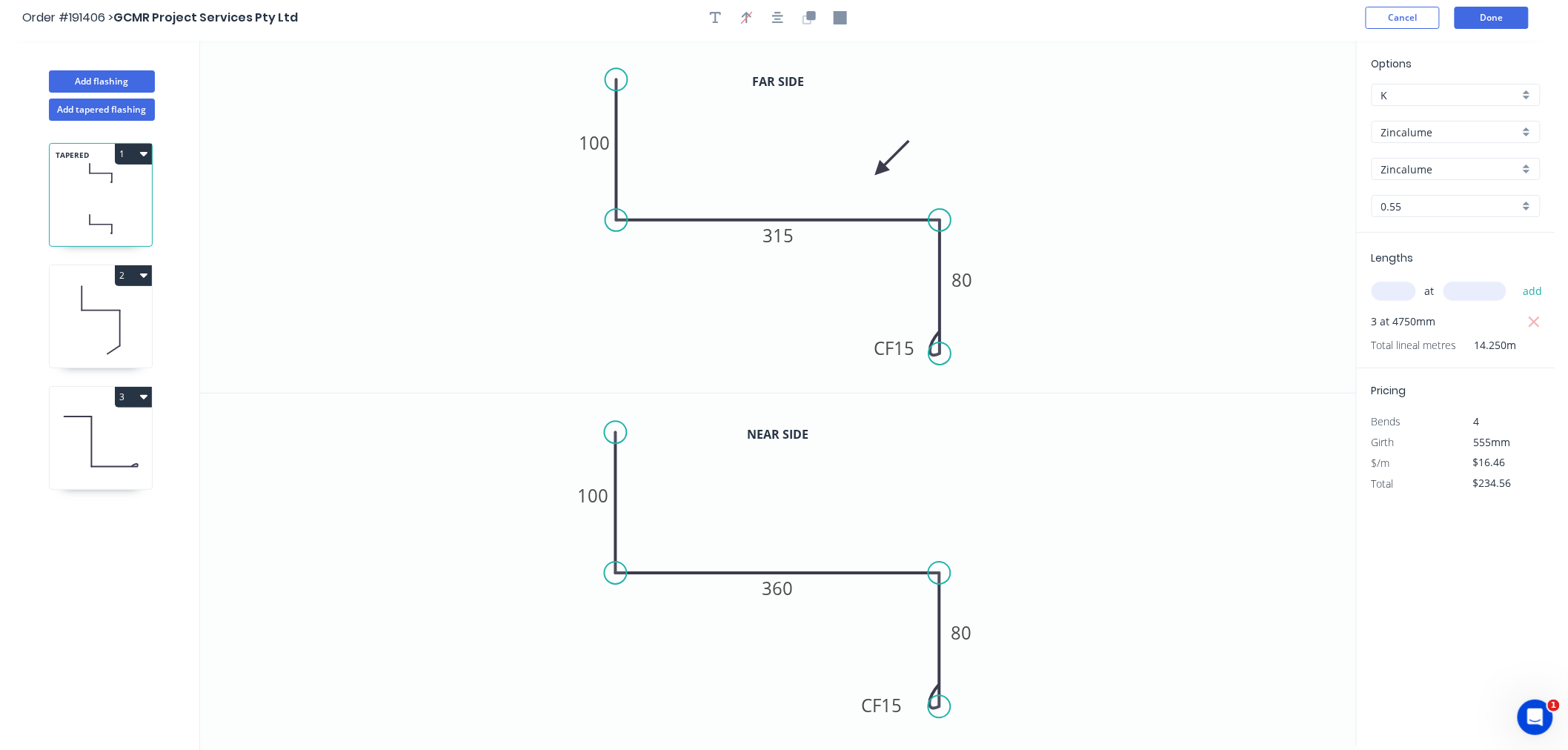
scroll to position [0, 0]
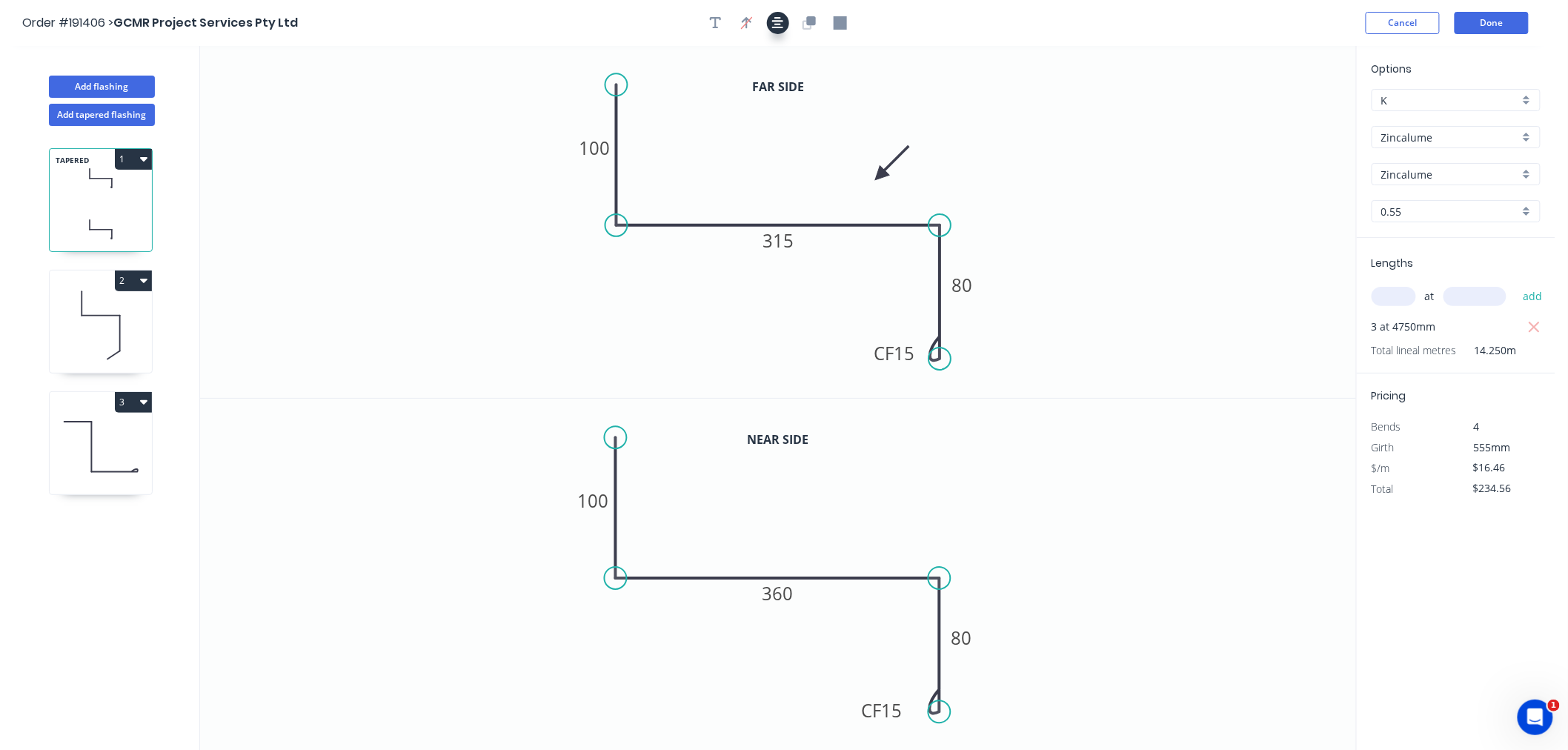
click at [783, 25] on button "button" at bounding box center [777, 22] width 22 height 22
click at [1493, 28] on button "Done" at bounding box center [1492, 22] width 74 height 22
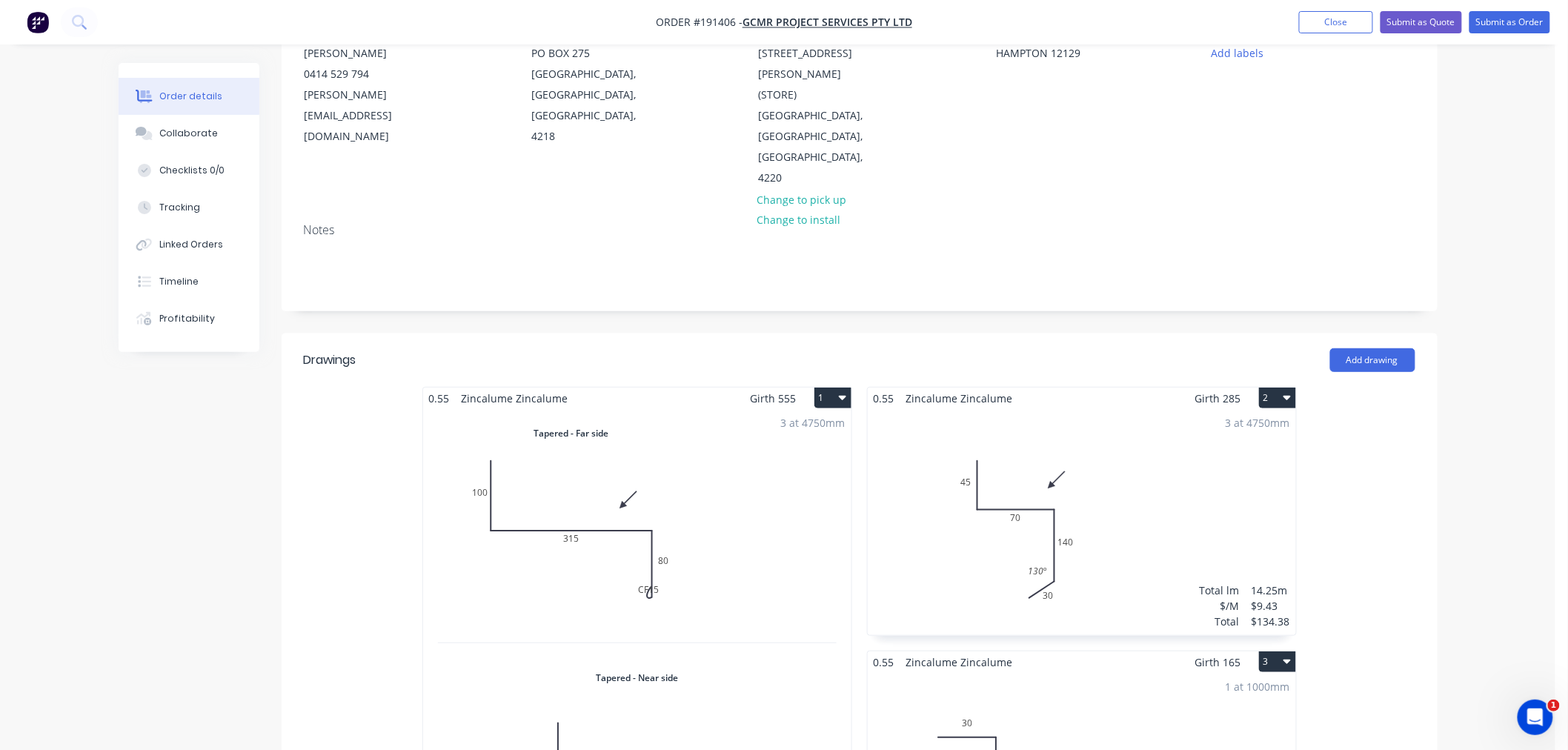
click at [760, 544] on div "3 at 4750mm Total lm $/M Total 14.25m $16.46 $234.56" at bounding box center [637, 653] width 428 height 488
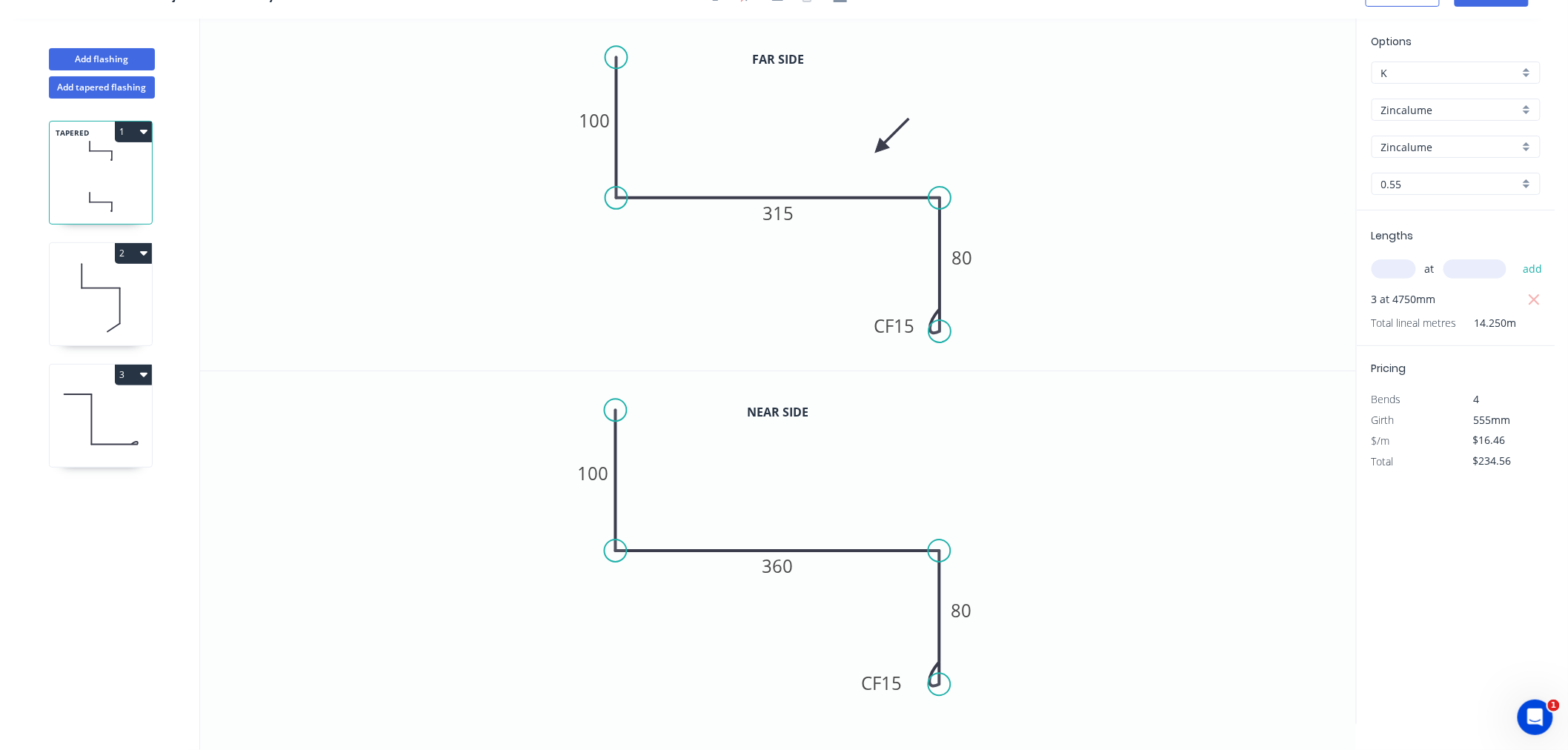
scroll to position [28, 0]
drag, startPoint x: 921, startPoint y: 329, endPoint x: 1009, endPoint y: 324, distance: 88.1
click at [1009, 324] on rect at bounding box center [982, 320] width 59 height 30
drag, startPoint x: 908, startPoint y: 683, endPoint x: 1011, endPoint y: 673, distance: 103.5
click at [1011, 673] on rect at bounding box center [986, 674] width 59 height 30
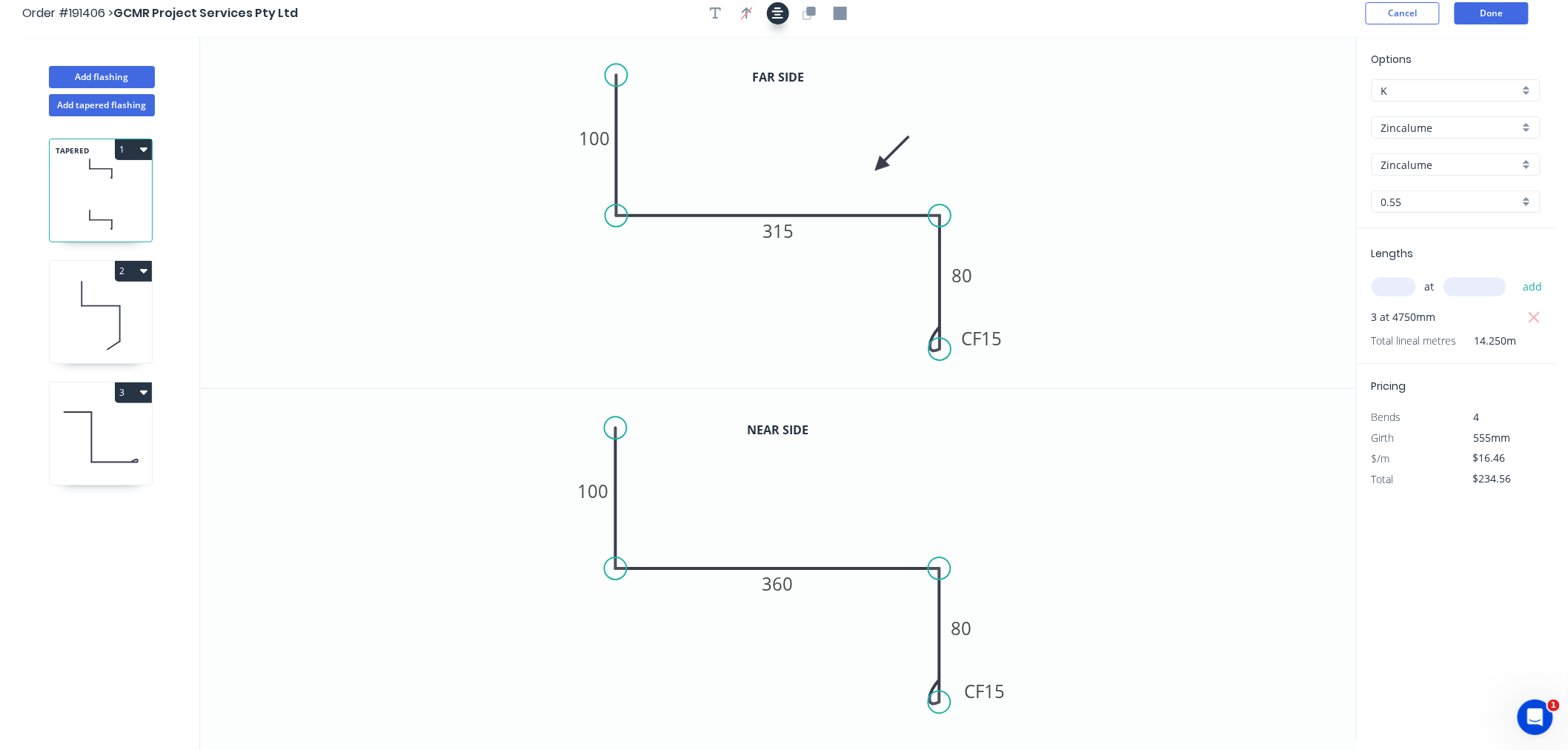
scroll to position [0, 0]
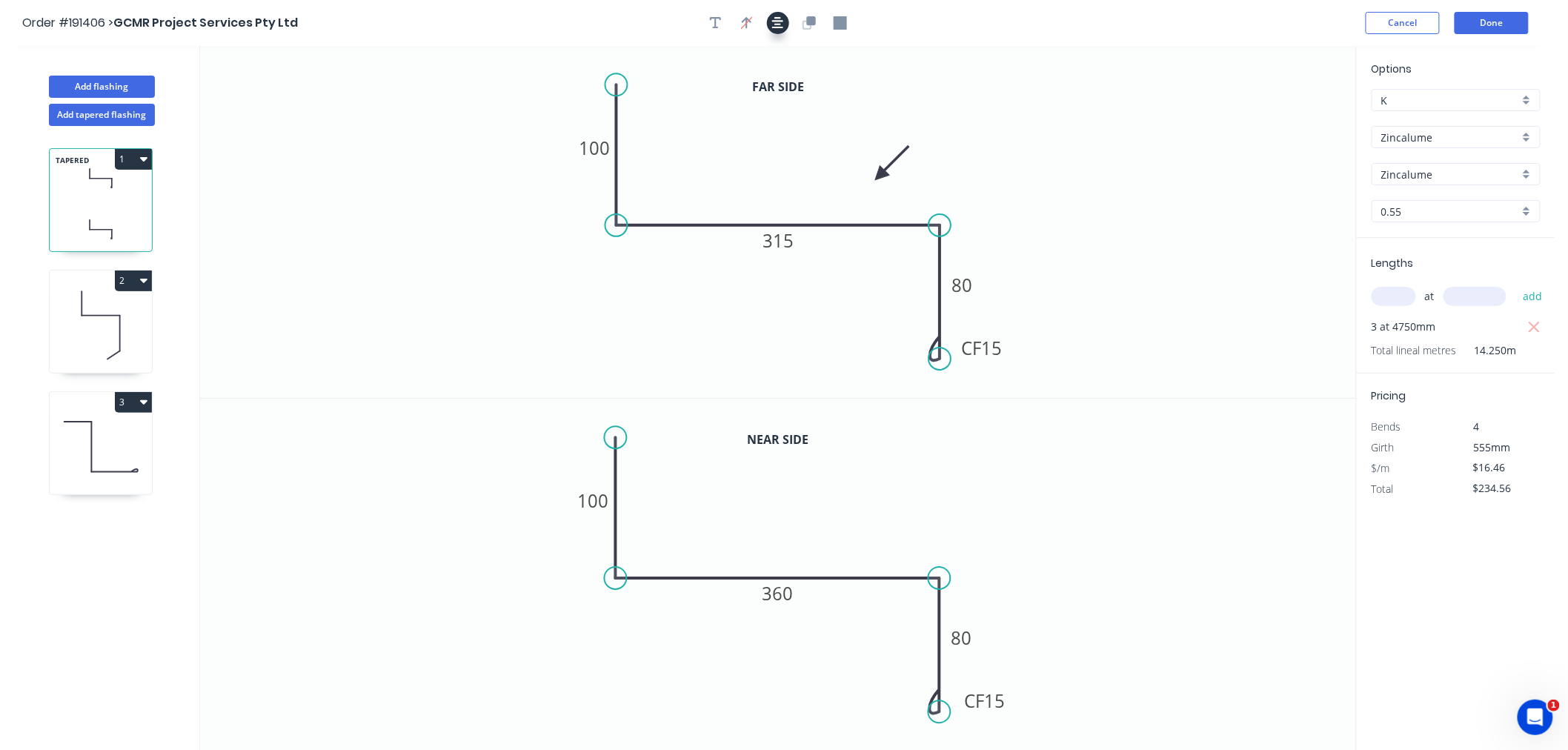
click at [776, 16] on icon "button" at bounding box center [778, 23] width 11 height 13
click at [1005, 25] on div "Order #191406 > GCMR Project Services Pty Ltd Cancel Done" at bounding box center [777, 22] width 1512 height 22
click at [1527, 15] on button "Done" at bounding box center [1492, 22] width 74 height 22
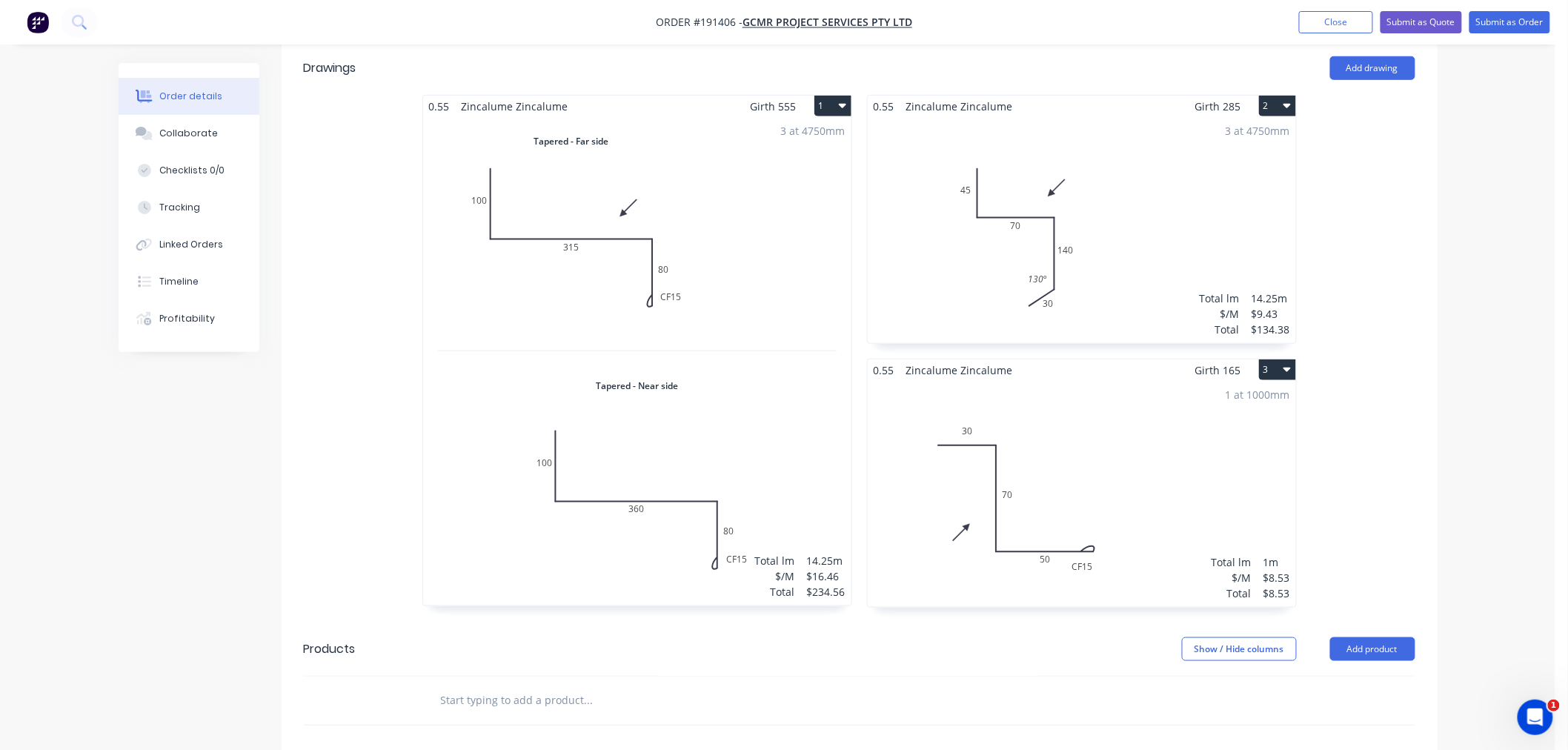
scroll to position [494, 0]
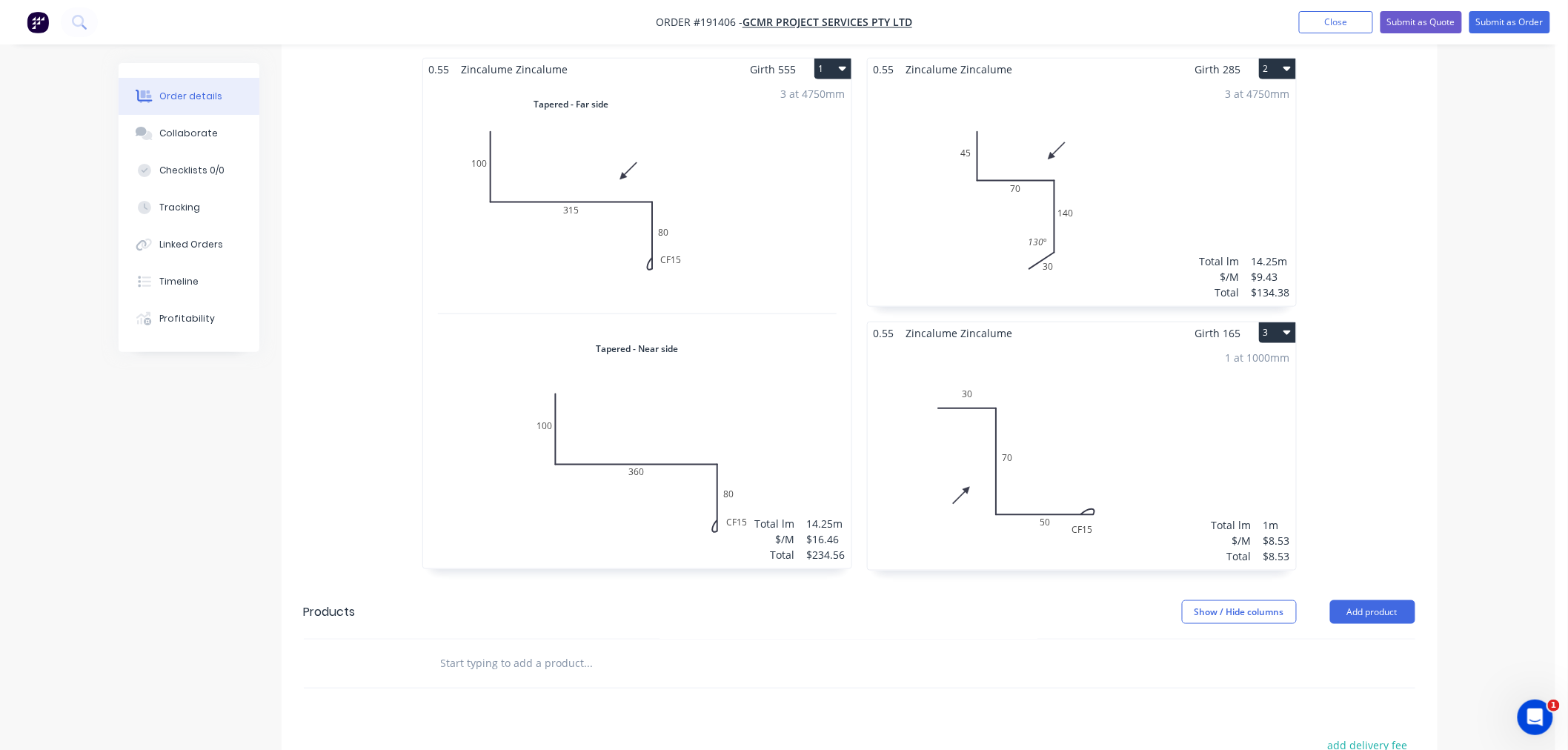
click at [1441, 401] on div "Order details Collaborate Checklists 0/0 Tracking Linked Orders Timeline Profit…" at bounding box center [778, 318] width 1349 height 1498
drag, startPoint x: 1476, startPoint y: 415, endPoint x: 1472, endPoint y: 424, distance: 9.8
click at [1477, 418] on div "Order details Collaborate Checklists 0/0 Tracking Linked Orders Timeline Profit…" at bounding box center [777, 286] width 1556 height 1561
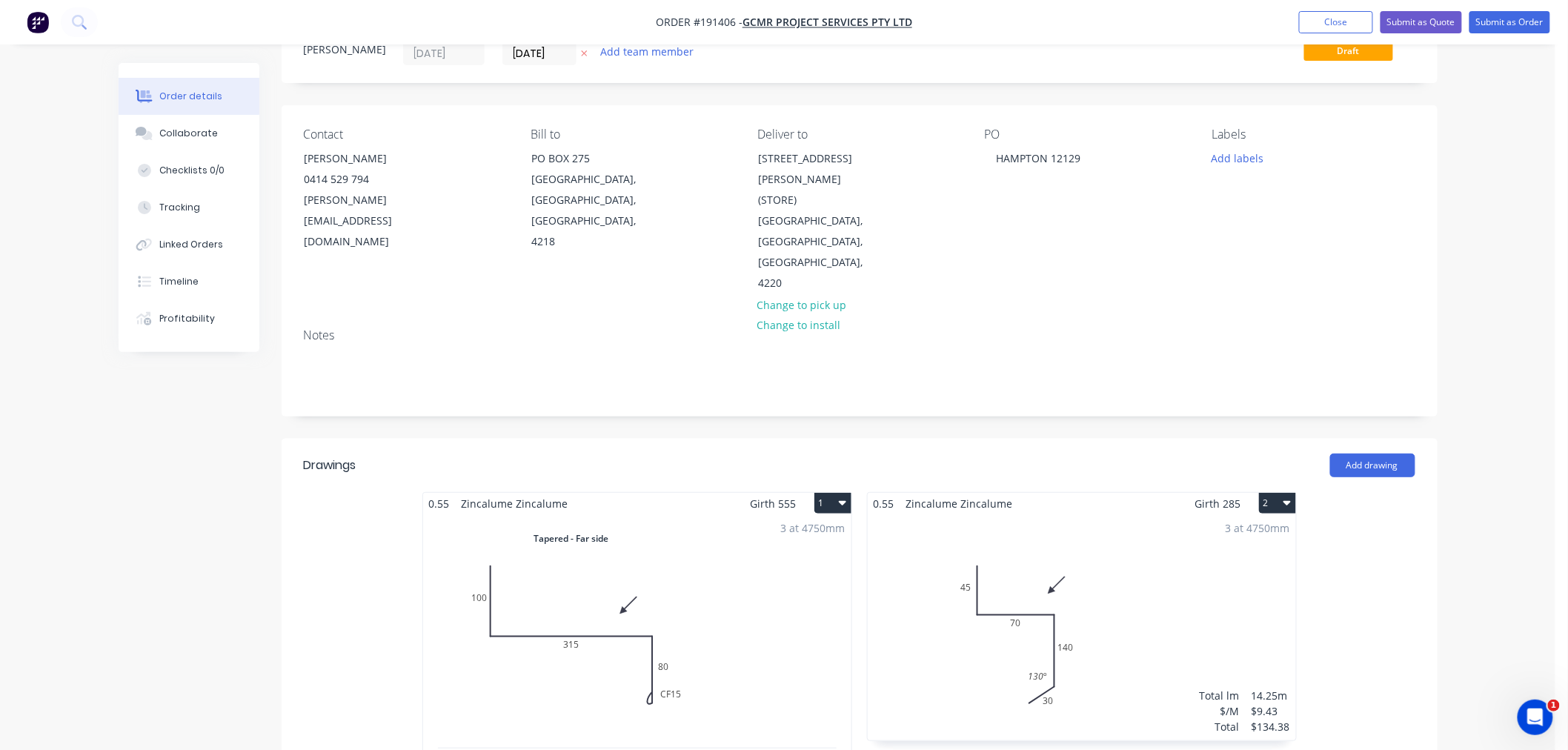
scroll to position [0, 0]
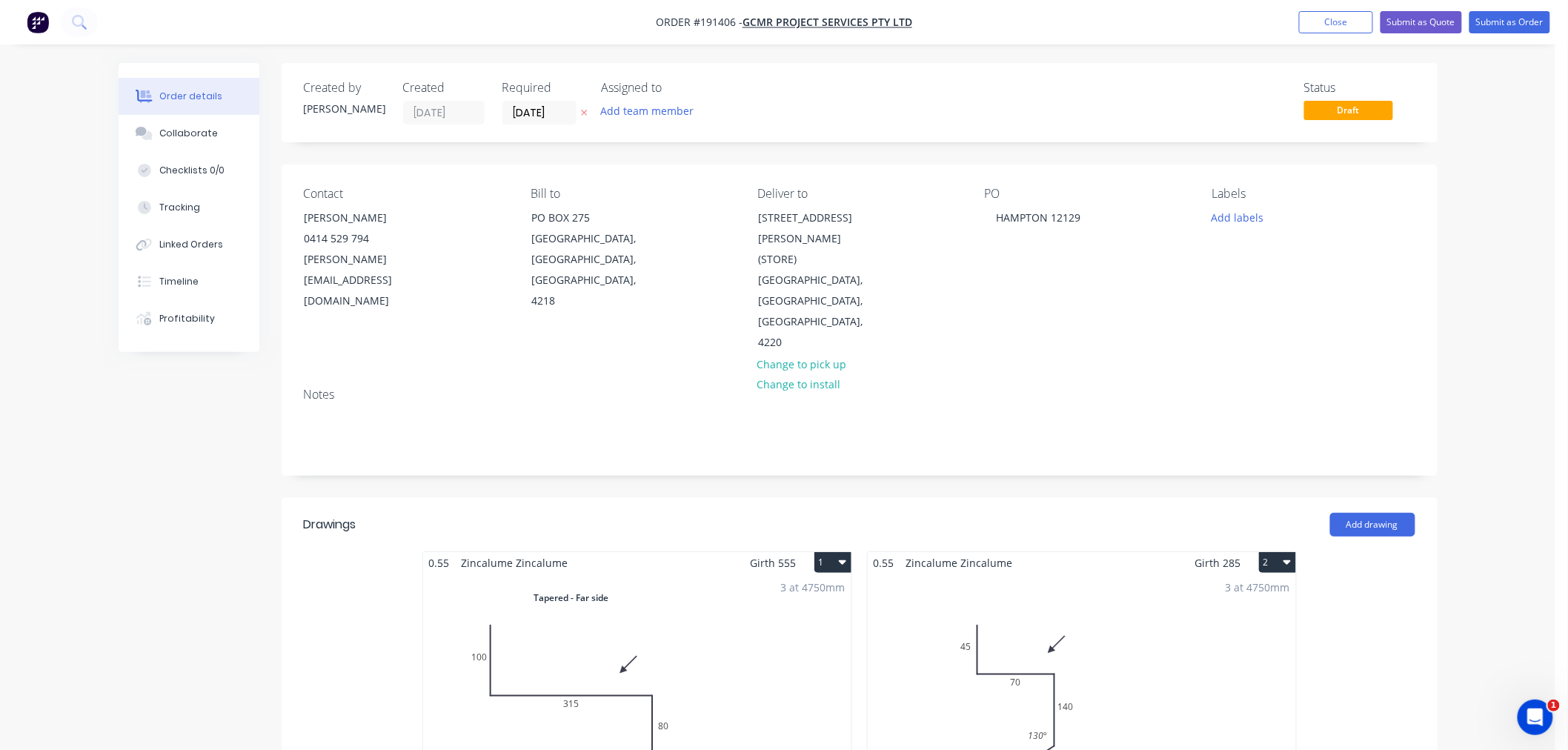
click at [1521, 23] on button "Submit as Order" at bounding box center [1510, 22] width 81 height 22
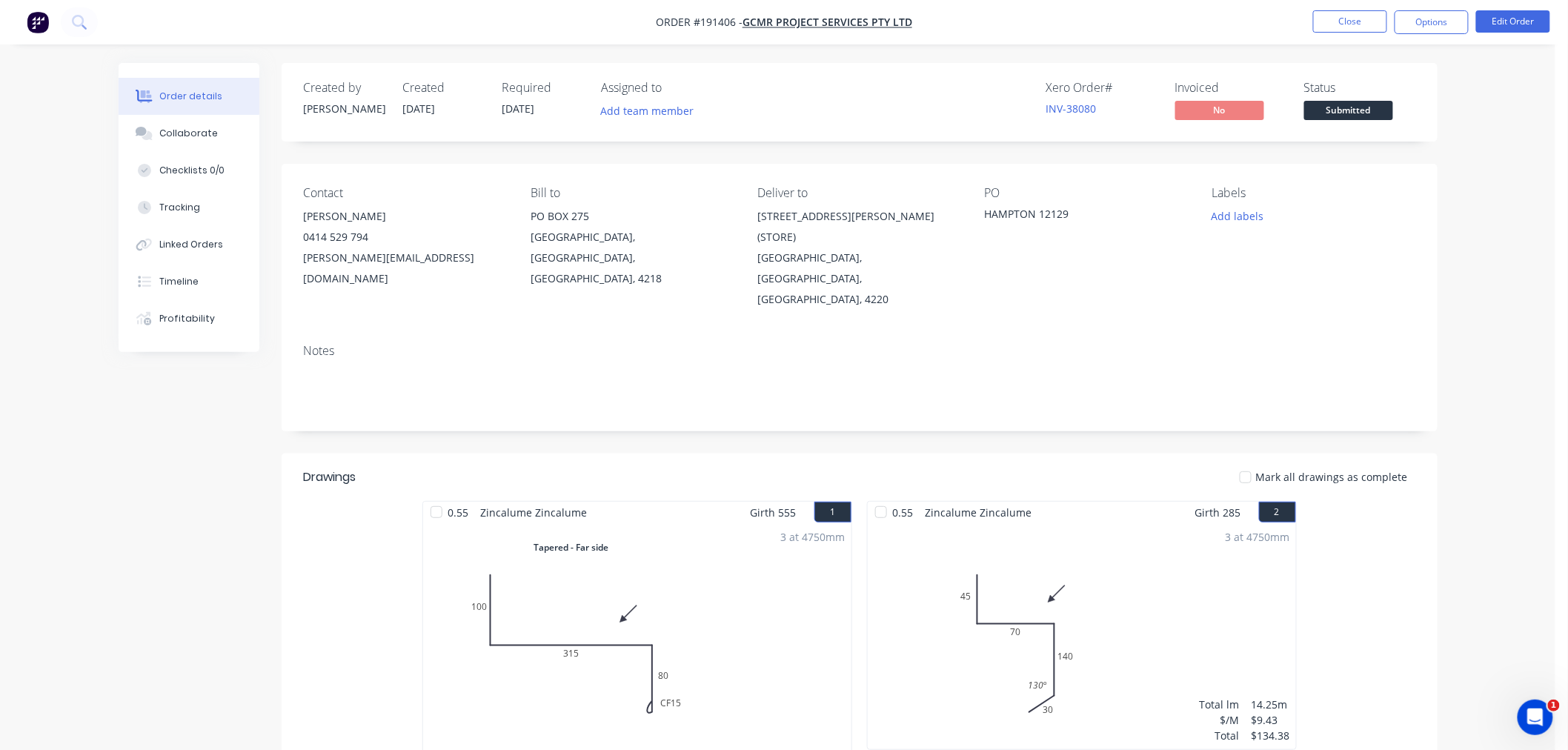
click at [1488, 256] on div "Order details Collaborate Checklists 0/0 Tracking Linked Orders Timeline Profit…" at bounding box center [777, 646] width 1556 height 1293
click at [1448, 29] on button "Options" at bounding box center [1432, 22] width 74 height 24
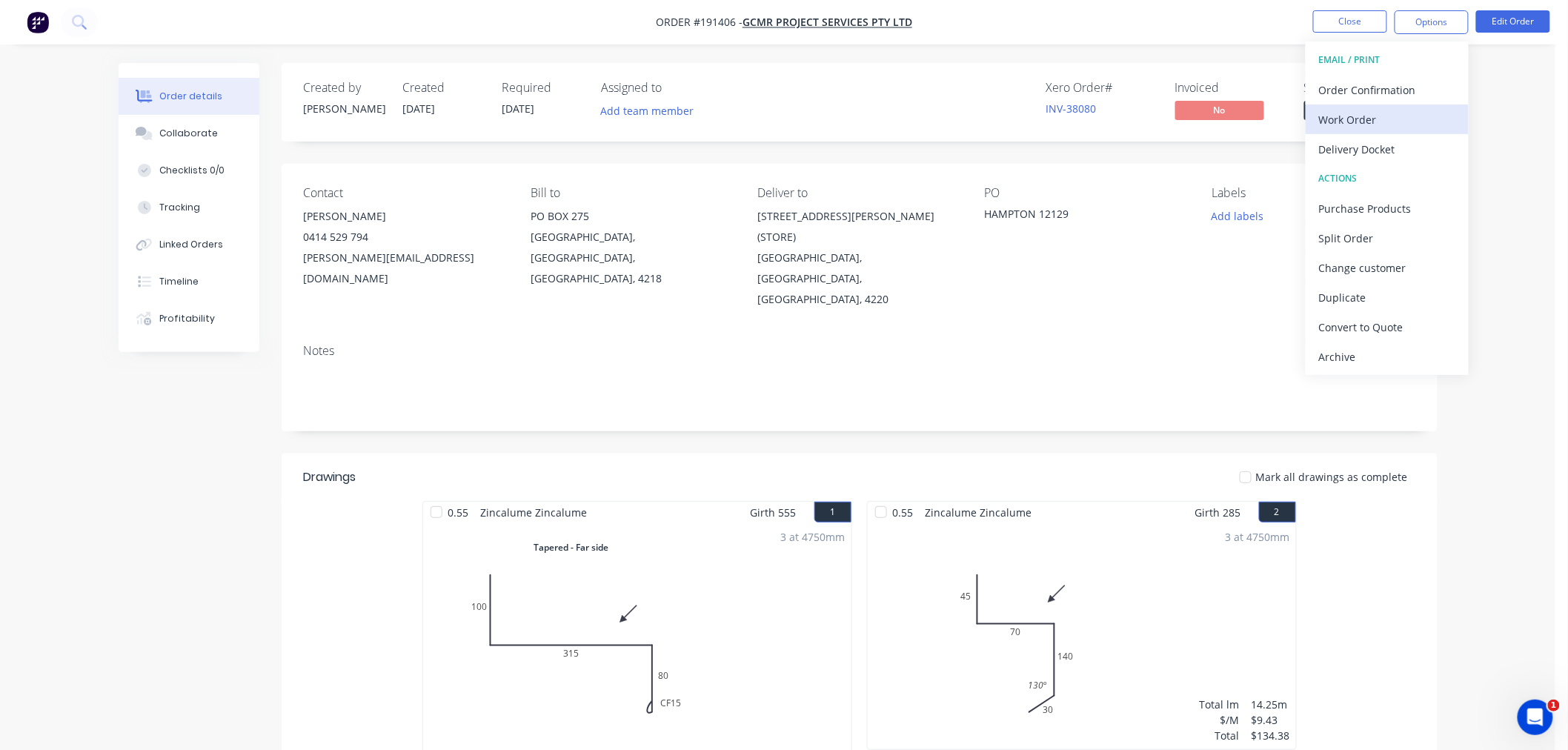
click at [1431, 119] on div "Work Order" at bounding box center [1387, 120] width 136 height 22
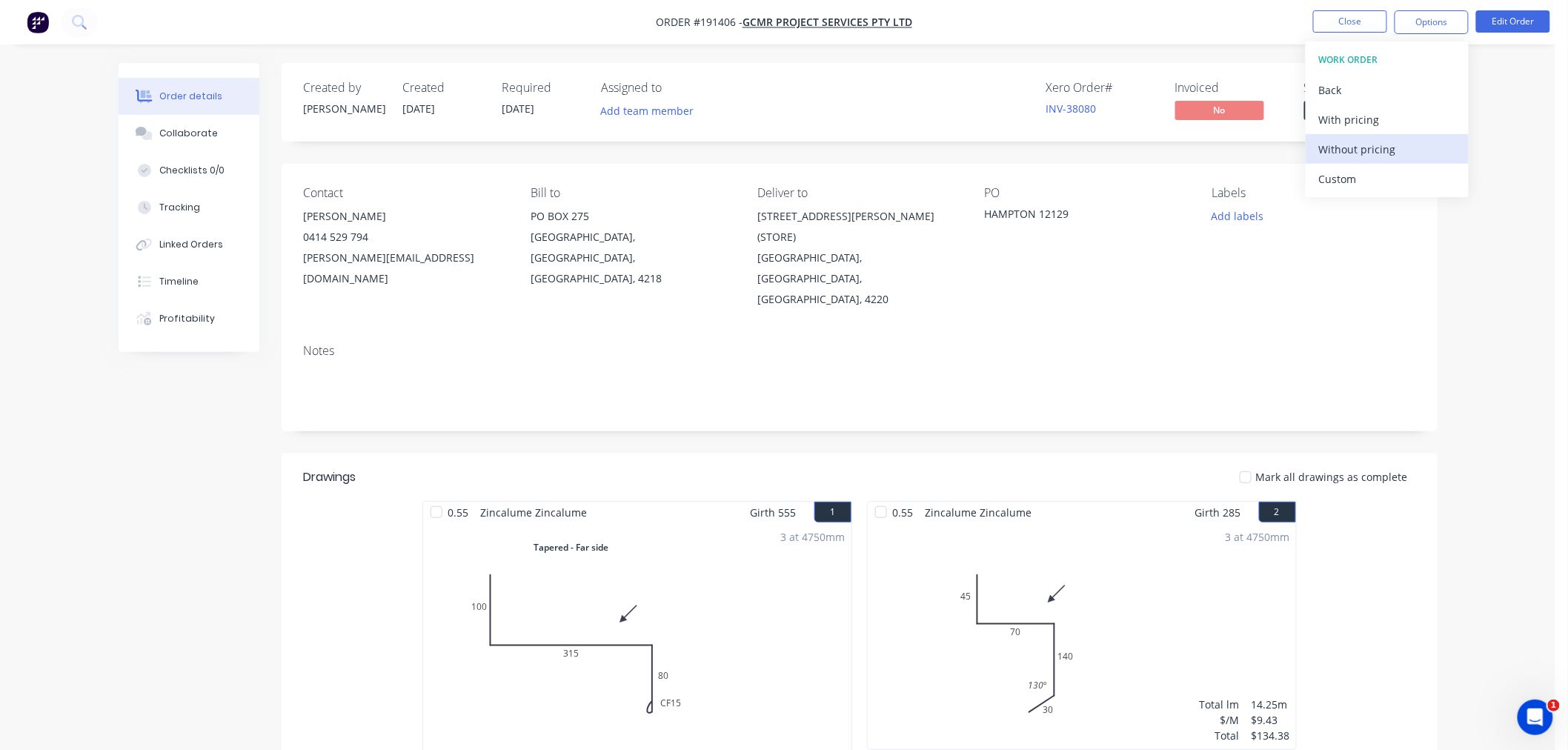
click at [1401, 152] on div "Without pricing" at bounding box center [1387, 149] width 136 height 22
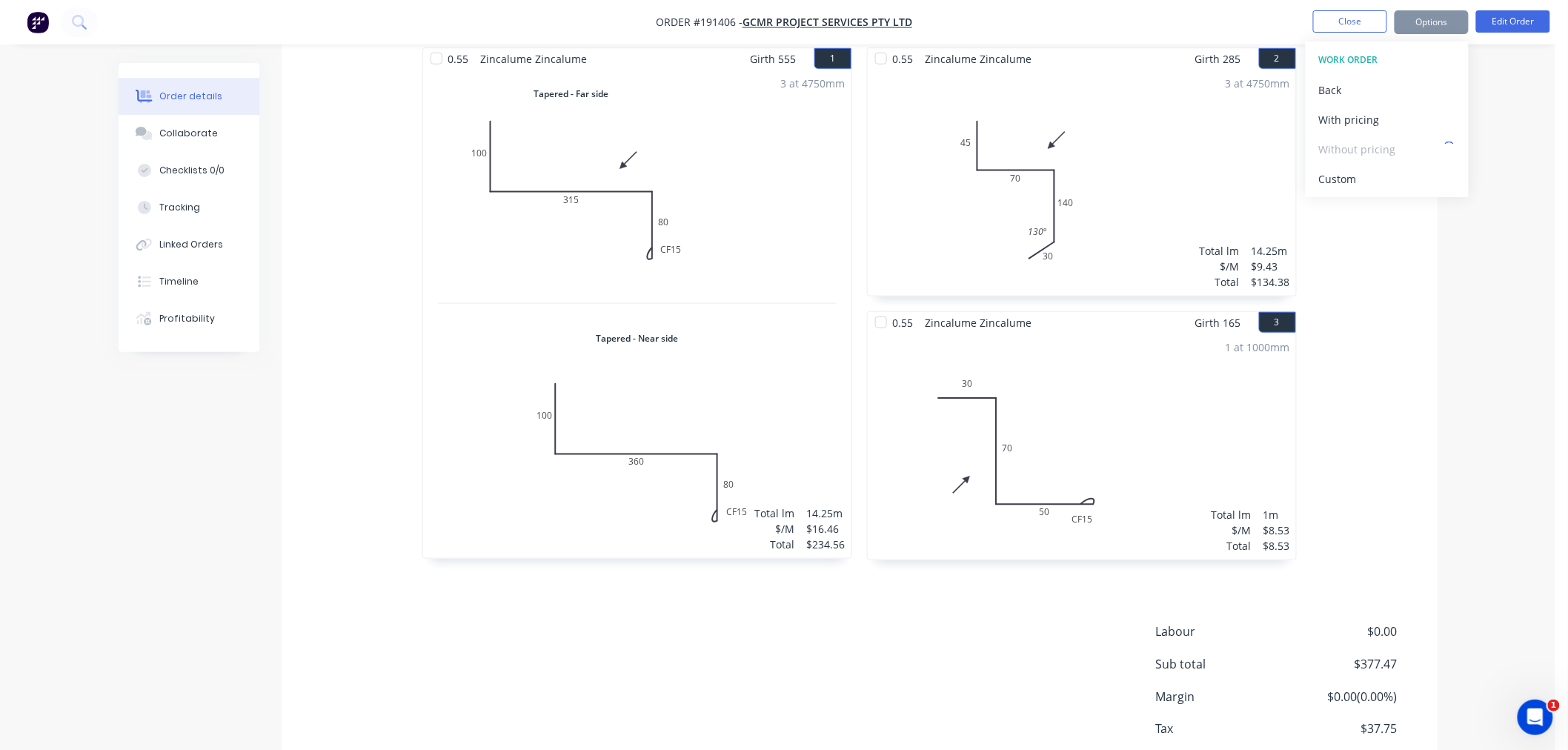
scroll to position [502, 0]
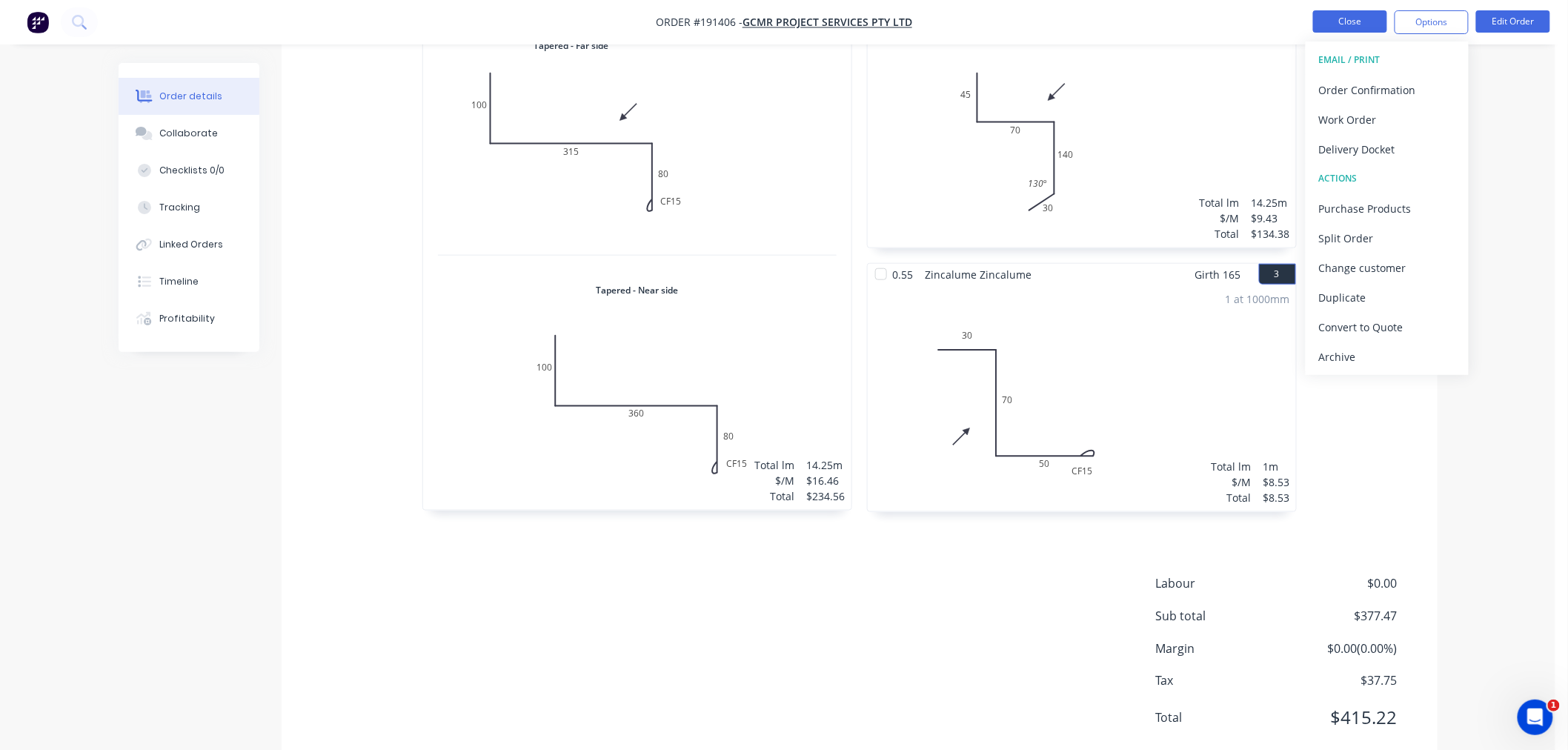
click at [1341, 18] on button "Close" at bounding box center [1351, 21] width 74 height 22
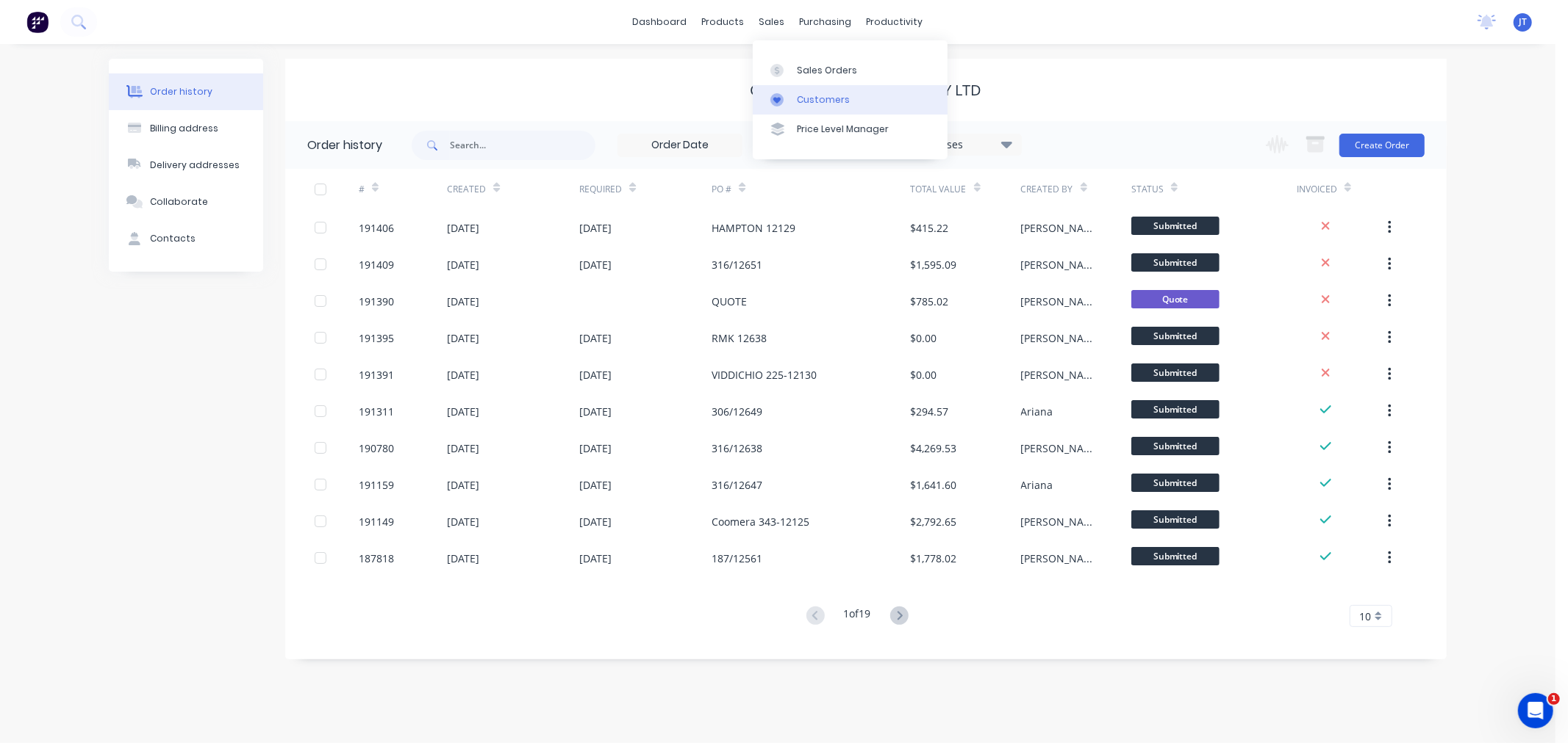
click at [805, 95] on div "Customers" at bounding box center [824, 100] width 53 height 13
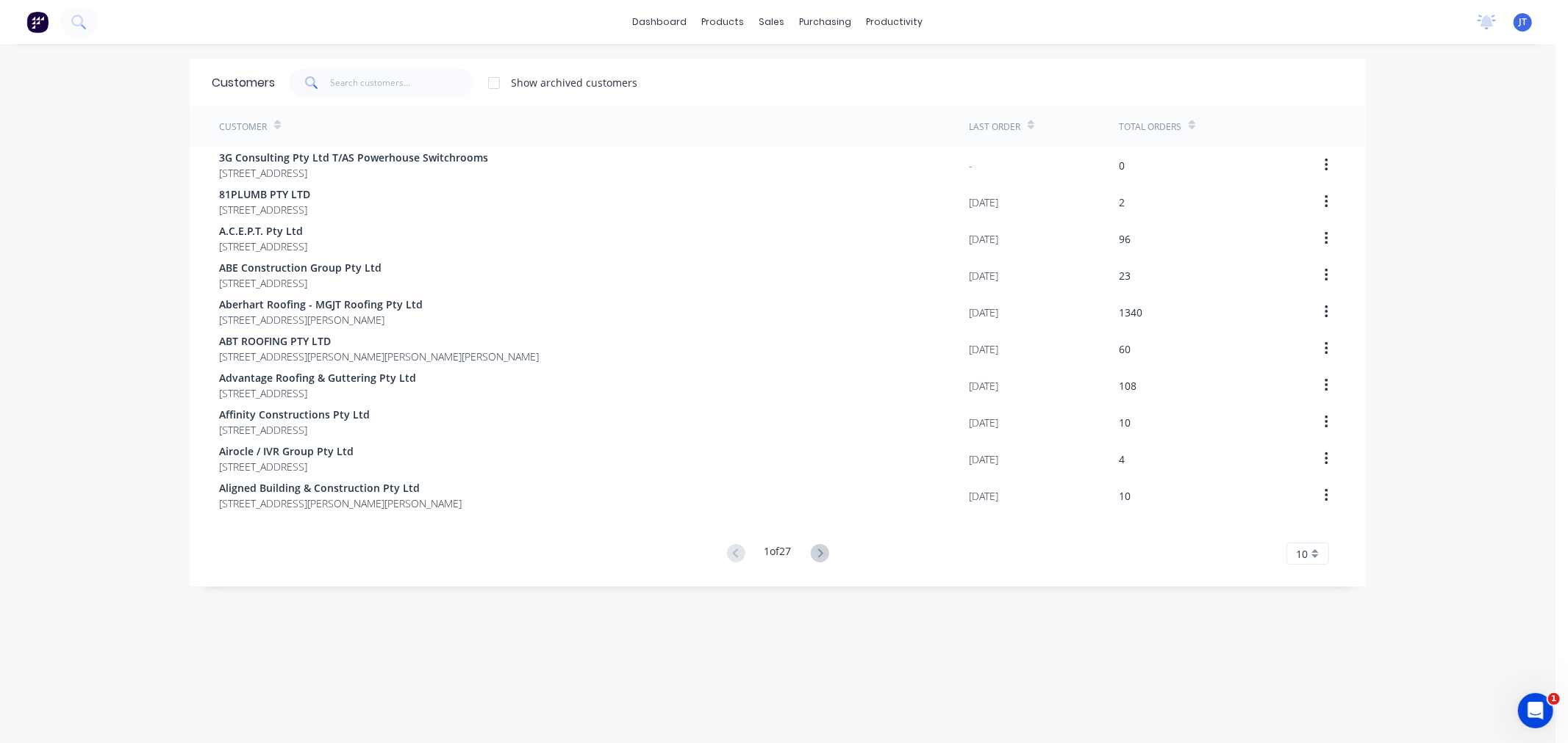
click at [397, 97] on div "Customers Show archived customers" at bounding box center [777, 82] width 1176 height 48
click at [401, 85] on input "text" at bounding box center [403, 82] width 143 height 29
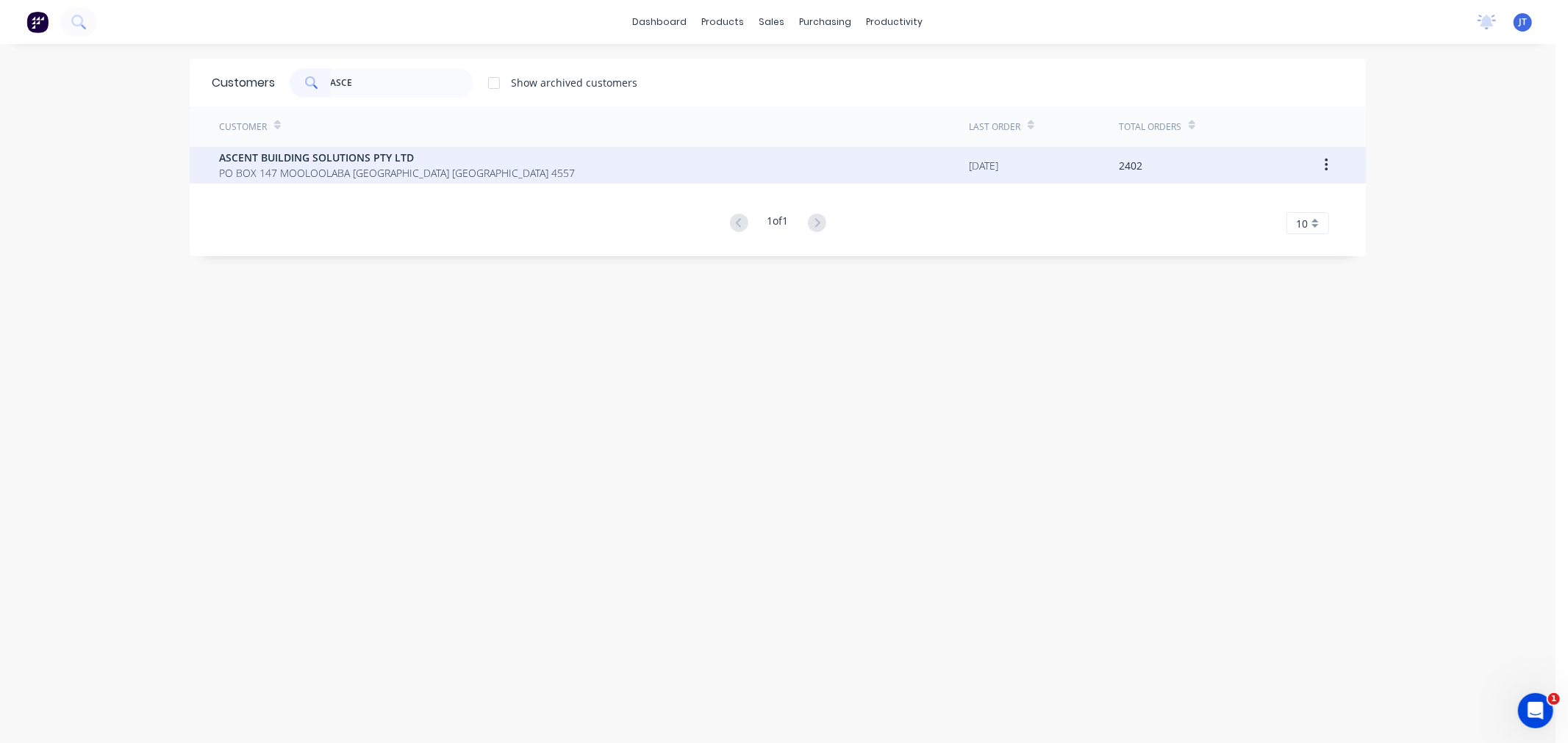
click at [435, 174] on span "PO BOX 147 MOOLOOLABA [GEOGRAPHIC_DATA] [GEOGRAPHIC_DATA] 4557" at bounding box center [396, 173] width 356 height 15
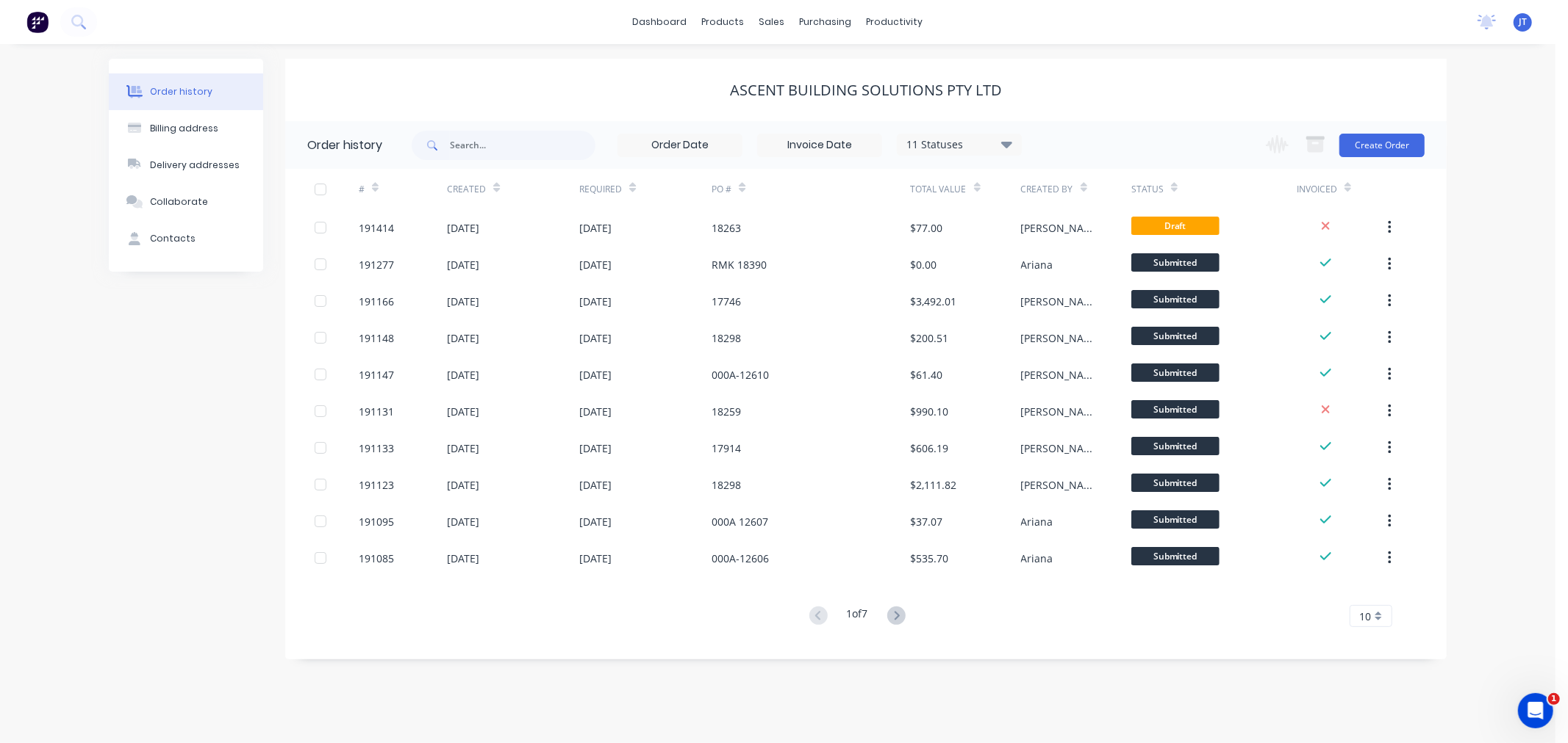
click at [1512, 348] on div "Order history Billing address Delivery addresses Collaborate Contacts ASCENT BU…" at bounding box center [777, 394] width 1555 height 700
click at [1367, 140] on button "Create Order" at bounding box center [1381, 145] width 85 height 24
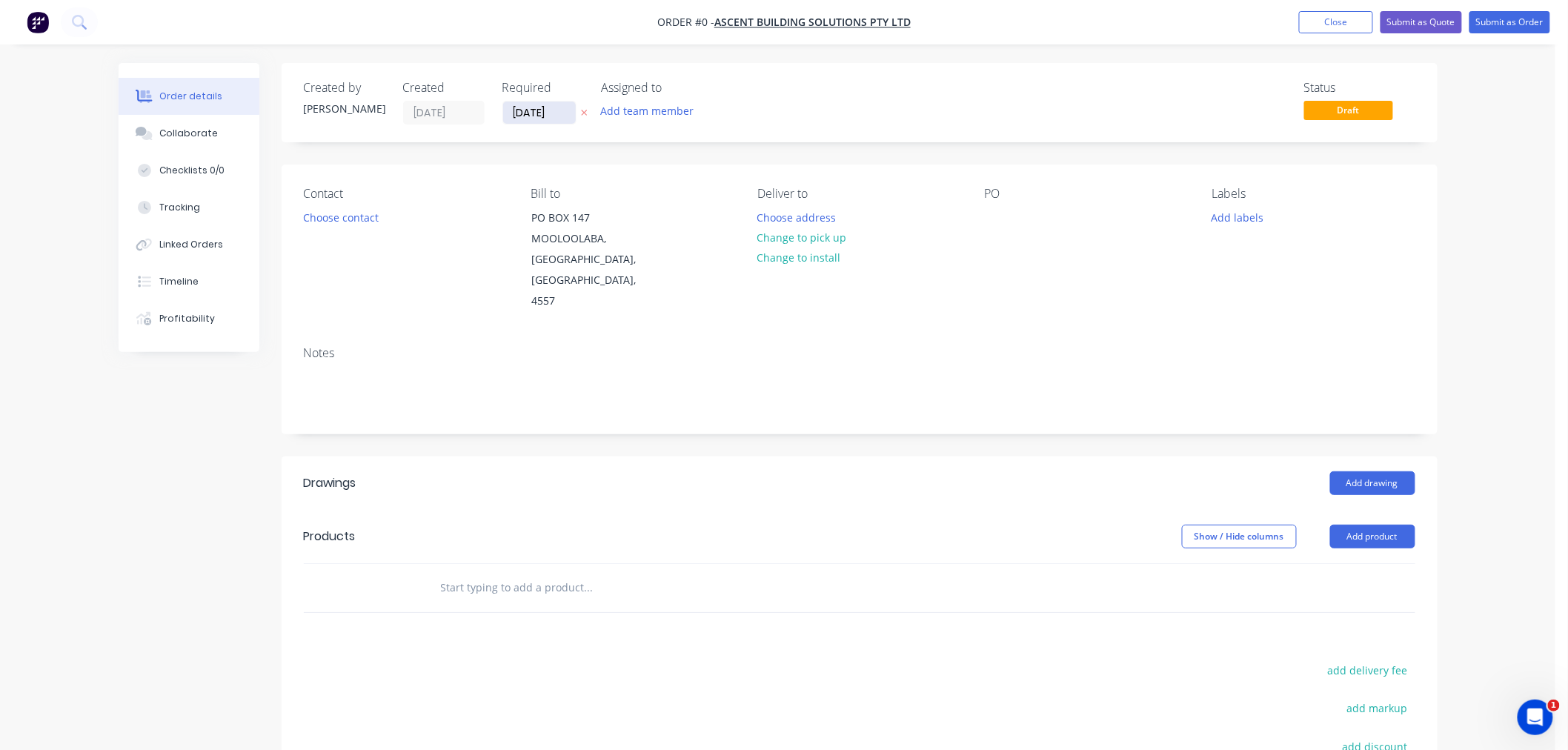
click at [524, 119] on input "[DATE]" at bounding box center [539, 112] width 72 height 22
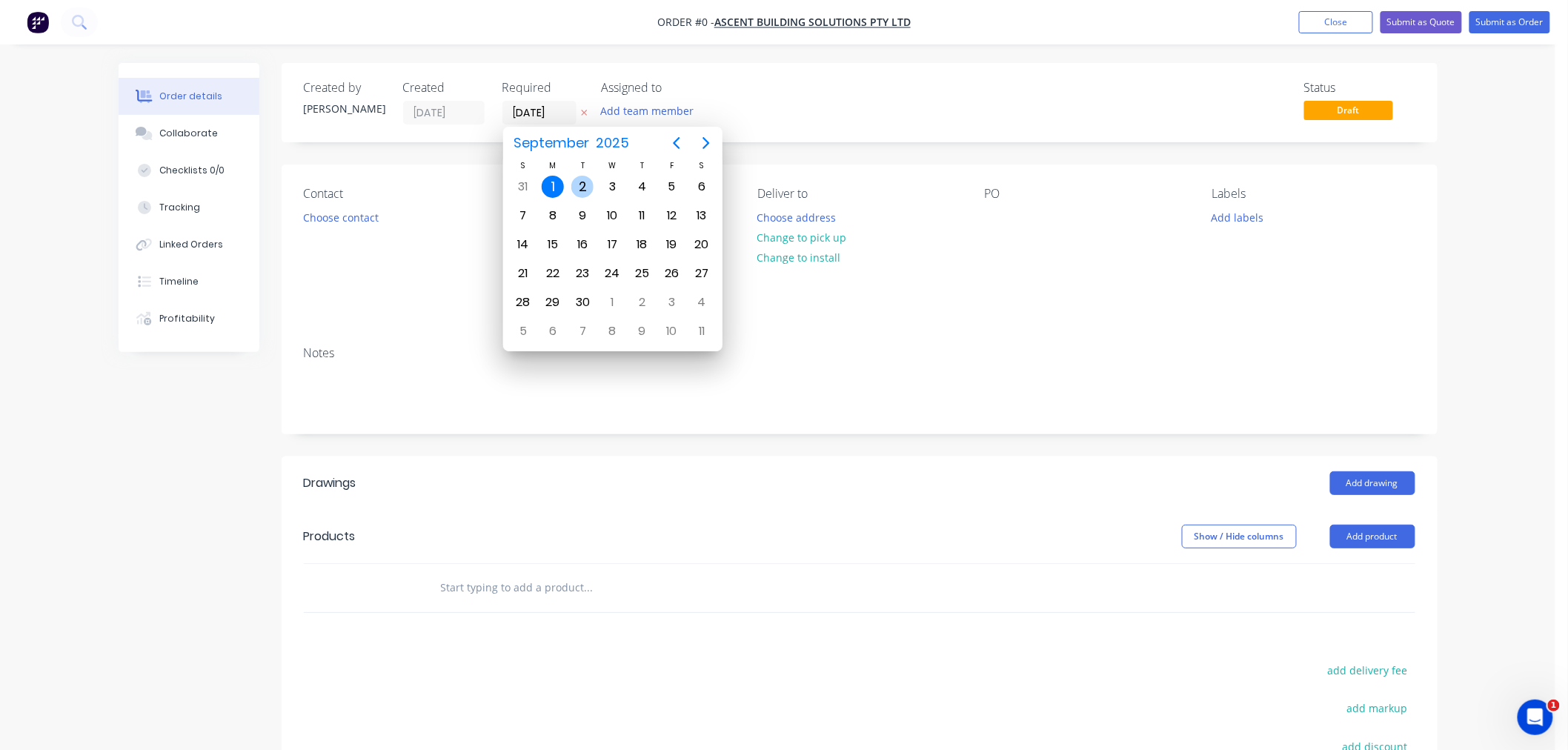
click at [582, 187] on div "2" at bounding box center [582, 187] width 22 height 22
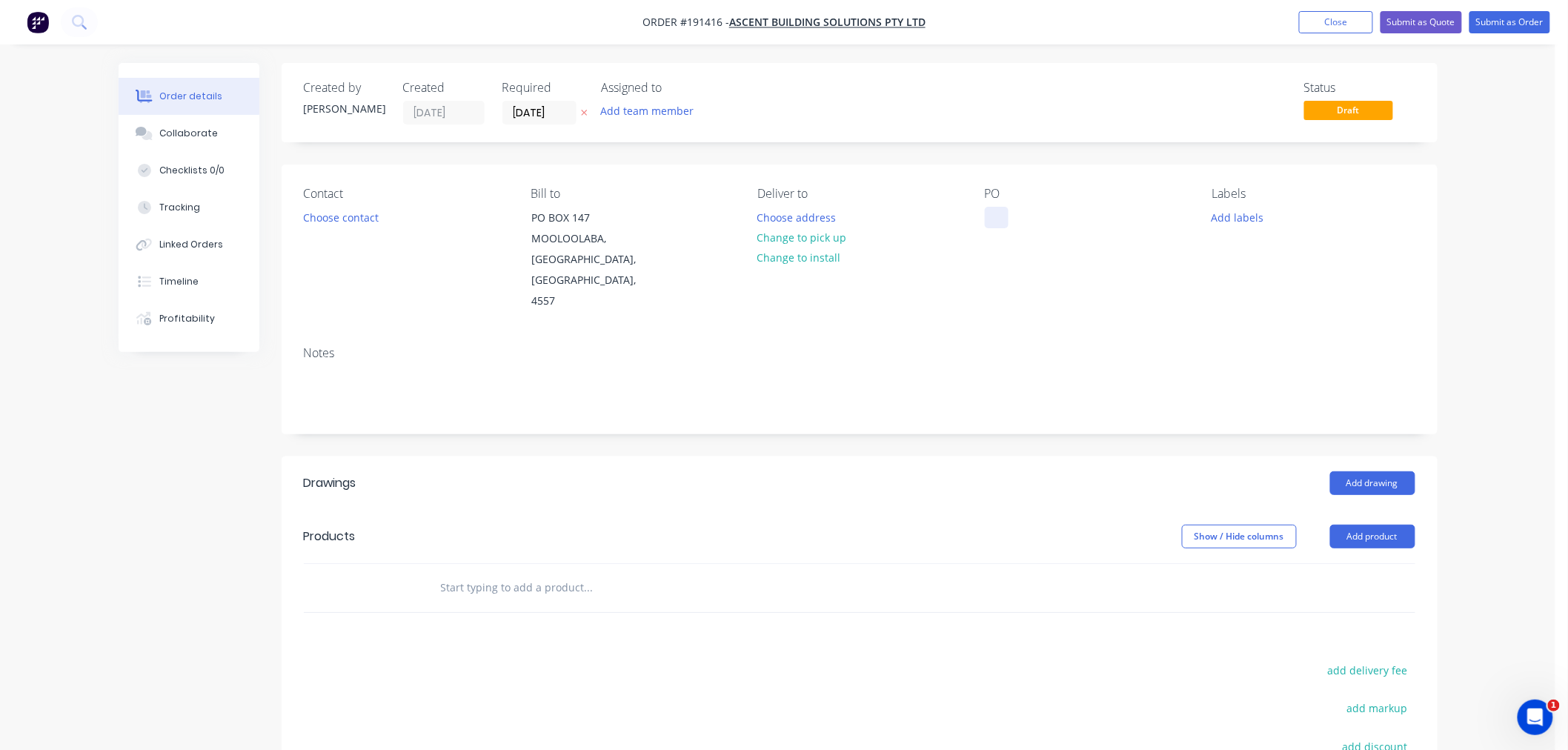
click at [989, 226] on div at bounding box center [996, 217] width 24 height 22
click at [354, 220] on button "Choose contact" at bounding box center [341, 216] width 91 height 20
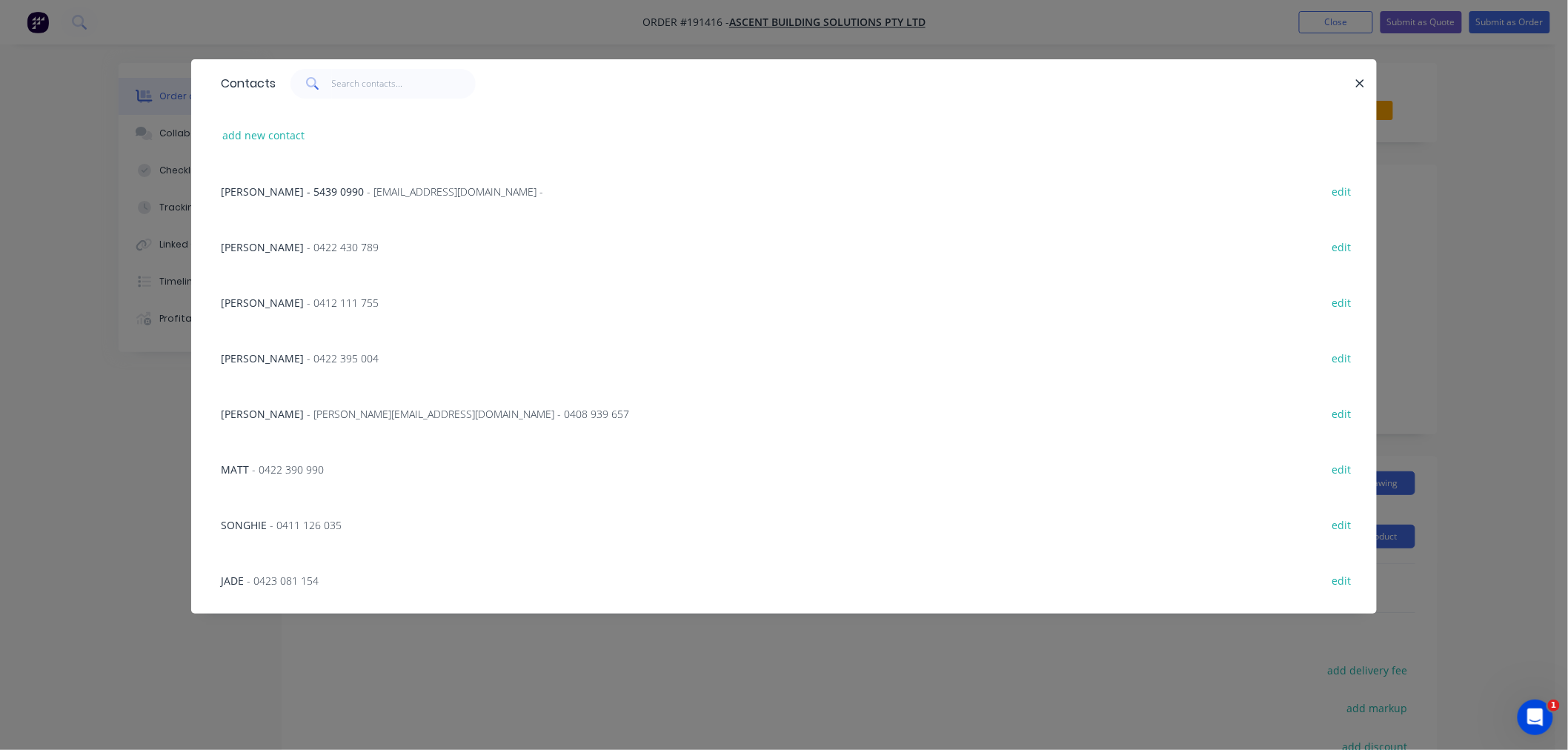
click at [258, 665] on div "Contacts add new contact [PERSON_NAME] - [PHONE_NUMBER] - [EMAIL_ADDRESS][DOMAI…" at bounding box center [784, 375] width 1568 height 750
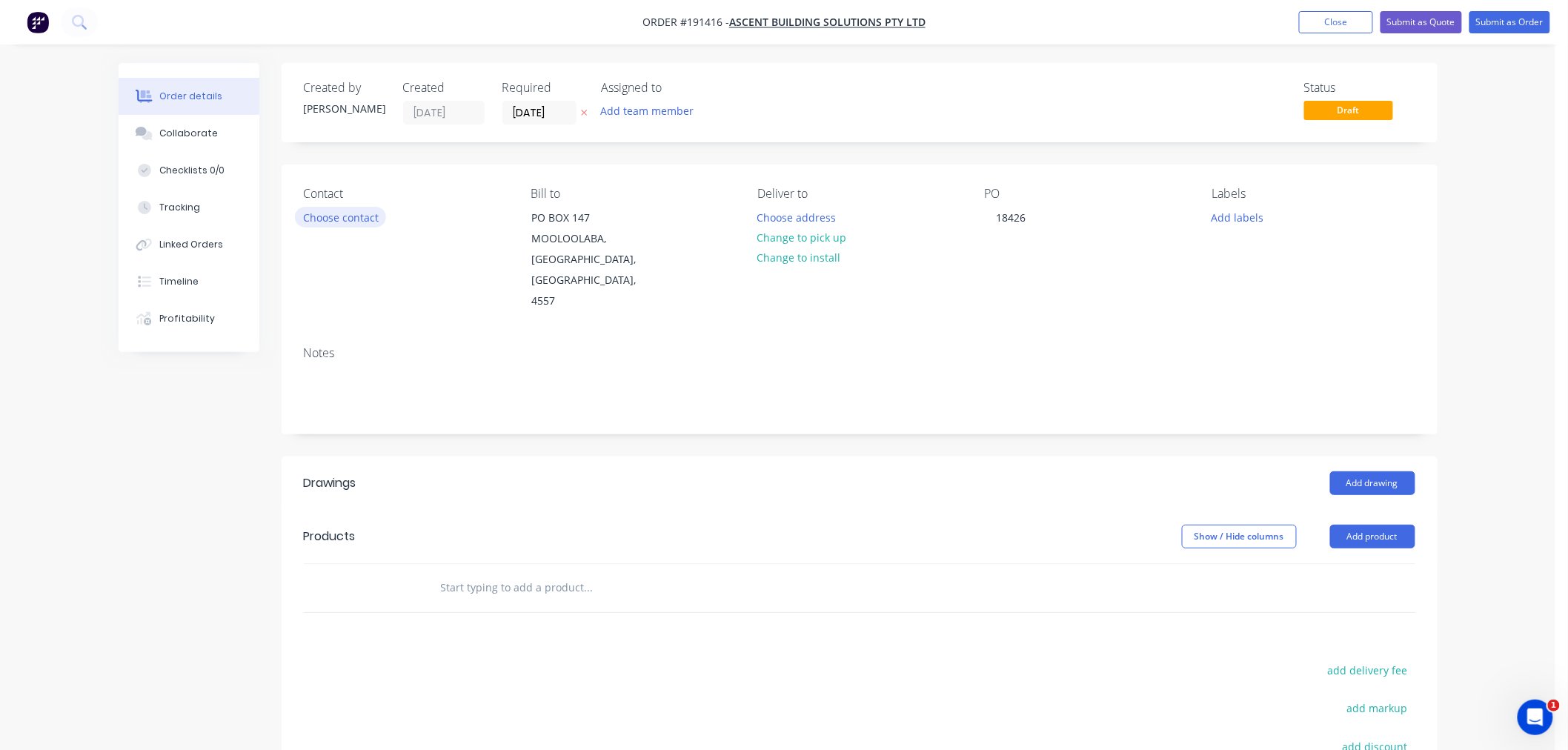
click at [359, 217] on button "Choose contact" at bounding box center [341, 216] width 91 height 20
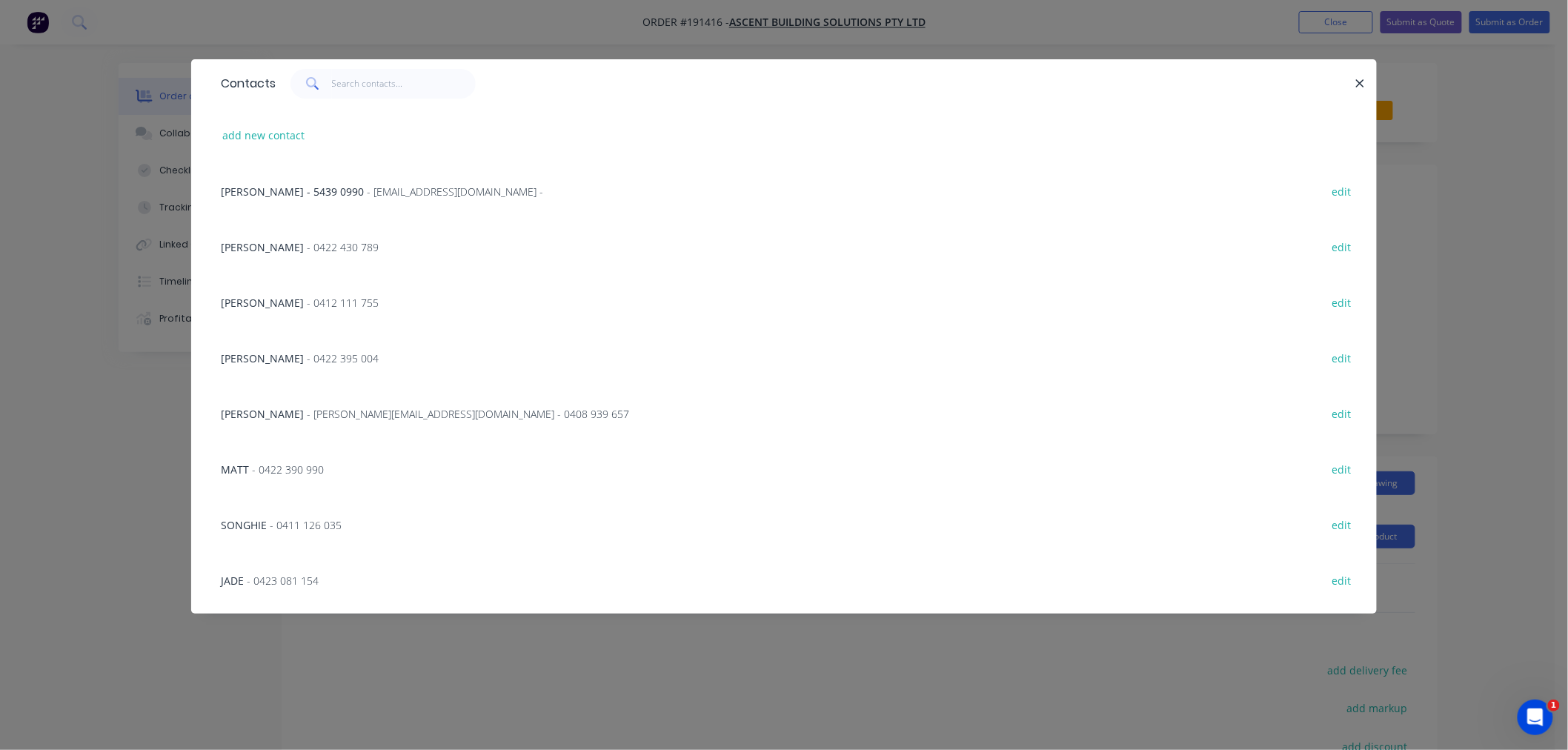
click at [308, 307] on span "- 0412 111 755" at bounding box center [343, 303] width 72 height 14
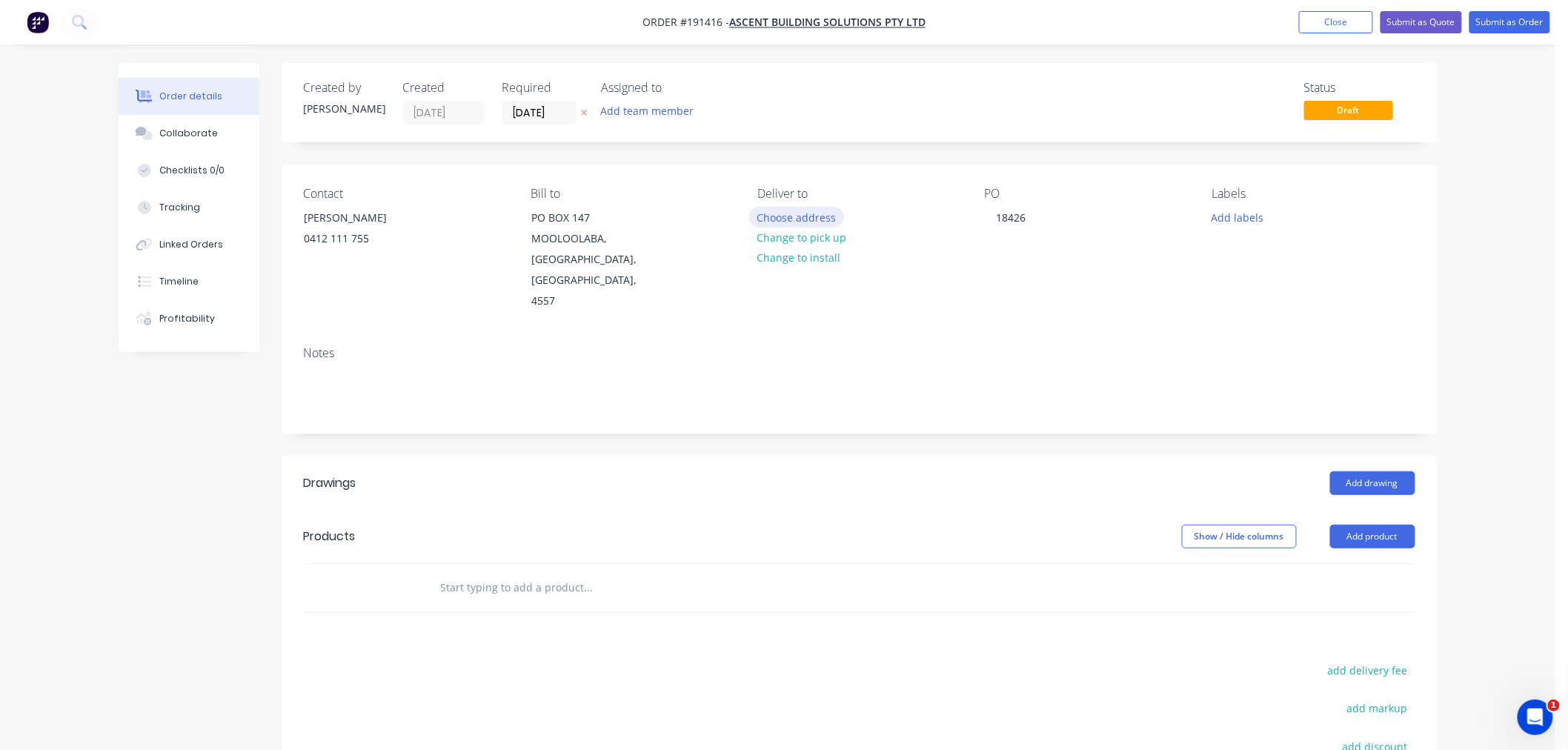
click at [788, 217] on button "Choose address" at bounding box center [797, 216] width 95 height 20
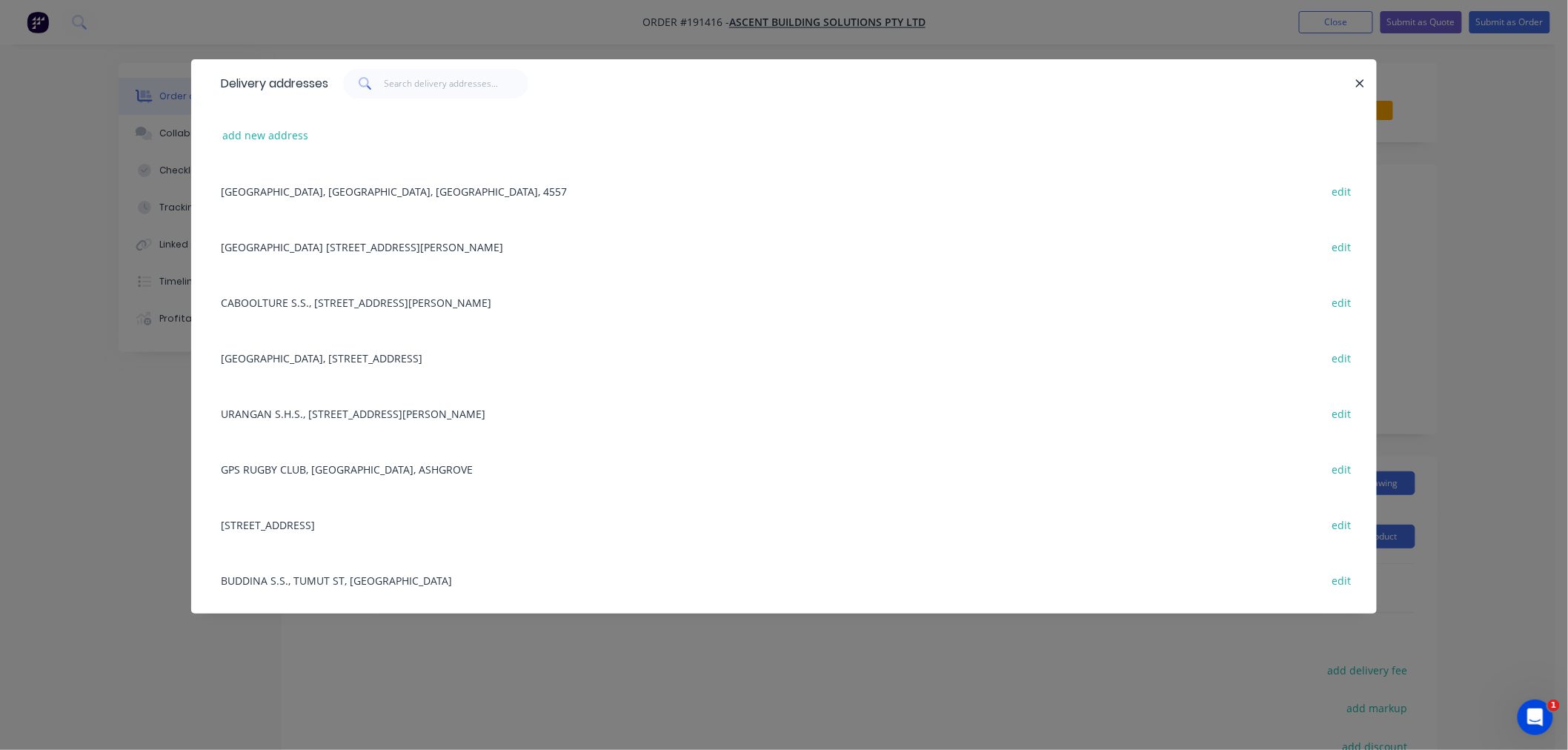
click at [1521, 369] on div "Delivery addresses add new address [GEOGRAPHIC_DATA], 4557 edit [GEOGRAPHIC_DAT…" at bounding box center [784, 375] width 1568 height 750
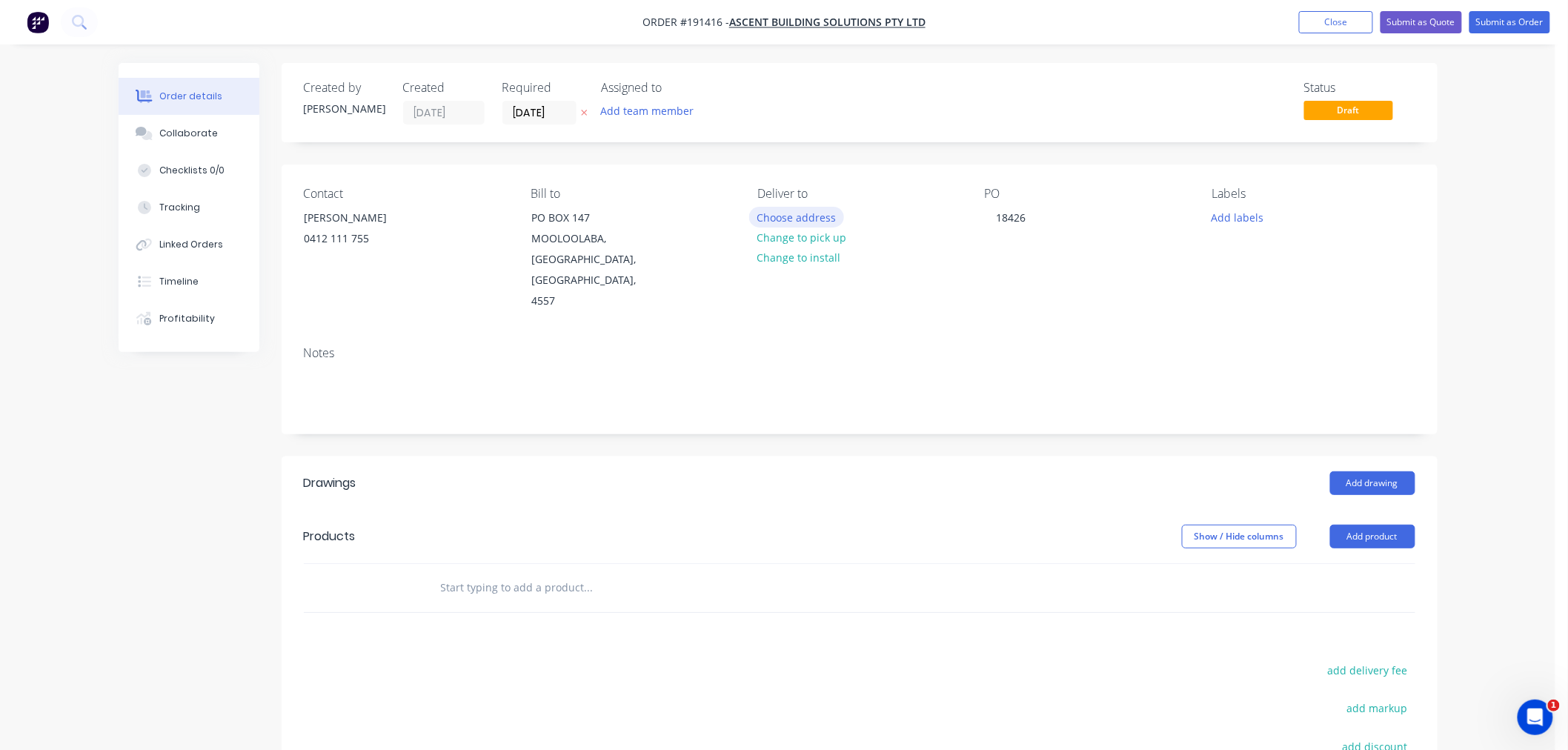
click at [786, 209] on button "Choose address" at bounding box center [797, 216] width 95 height 20
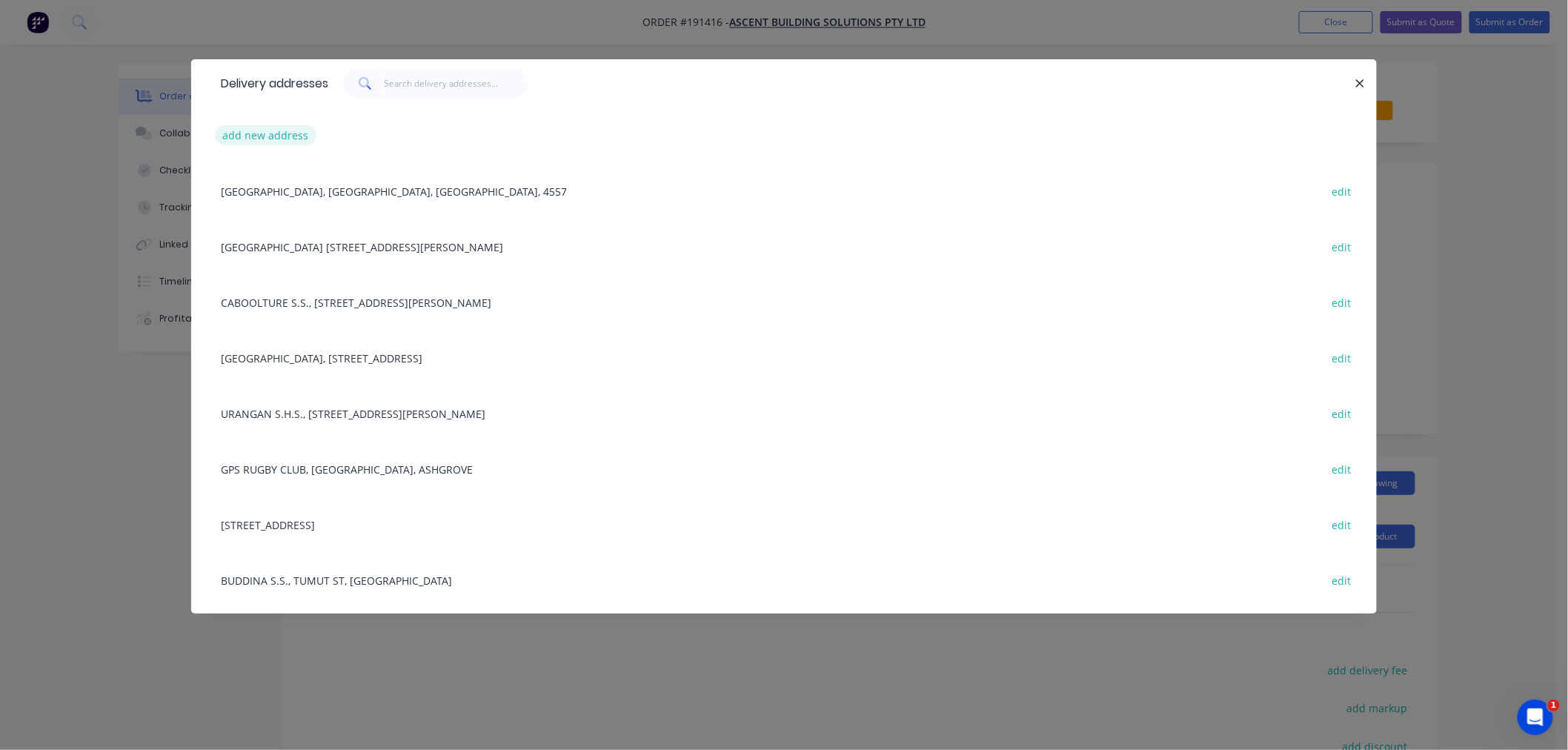
click at [284, 142] on button "add new address" at bounding box center [265, 135] width 102 height 20
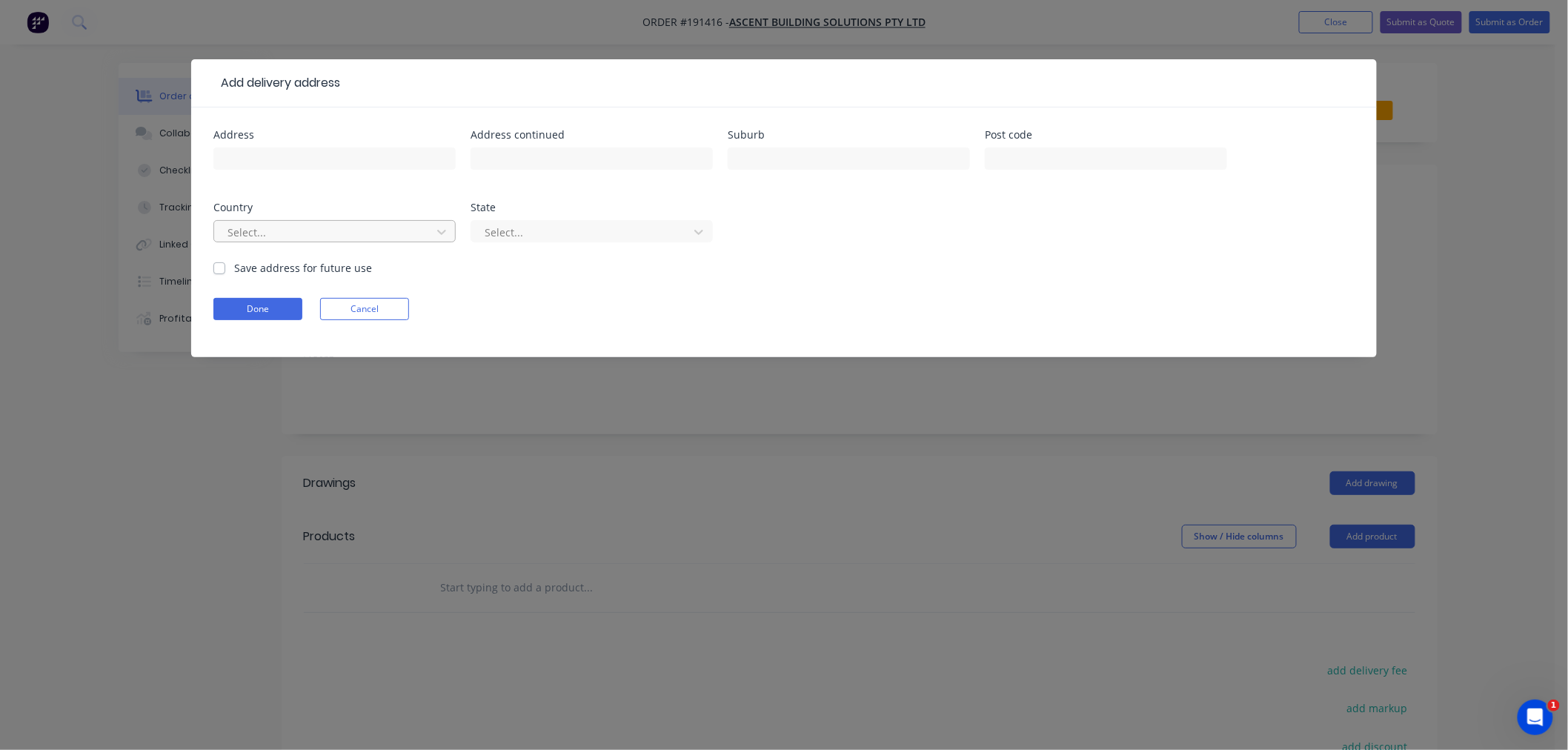
click at [304, 236] on div at bounding box center [325, 231] width 198 height 18
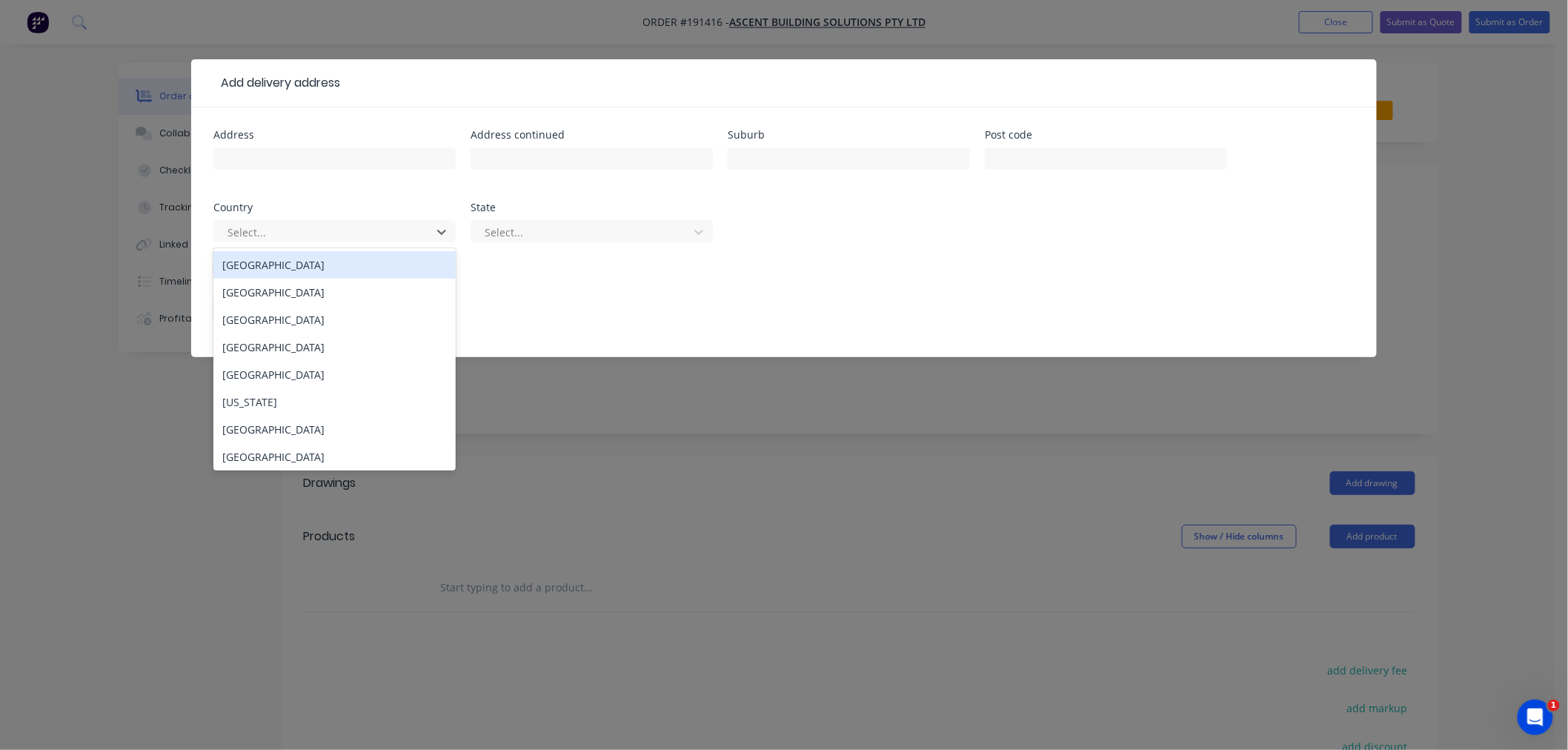
click at [320, 262] on div "[GEOGRAPHIC_DATA]" at bounding box center [334, 265] width 243 height 28
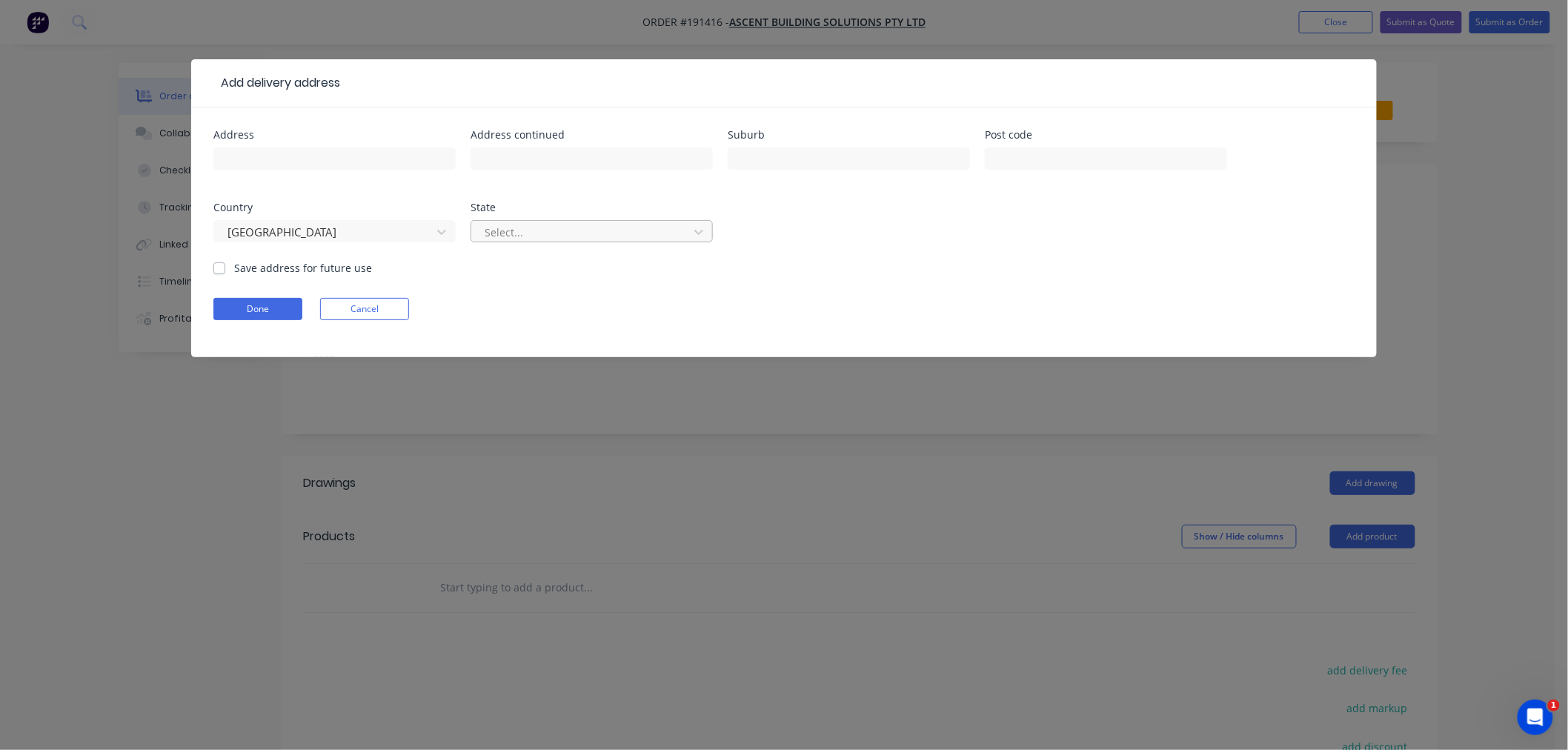
click at [528, 227] on div at bounding box center [582, 231] width 198 height 18
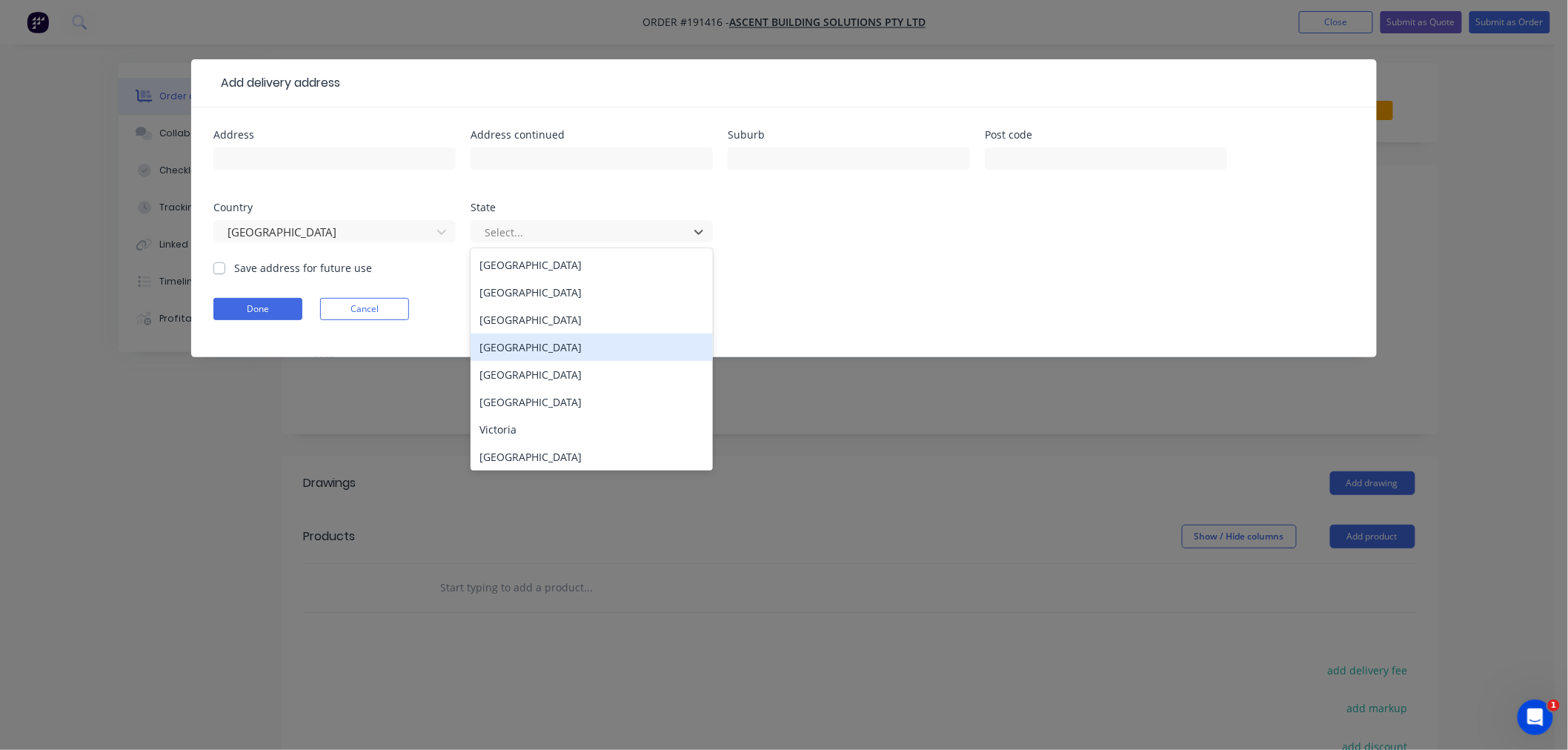
click at [545, 358] on div "[GEOGRAPHIC_DATA]" at bounding box center [592, 347] width 243 height 28
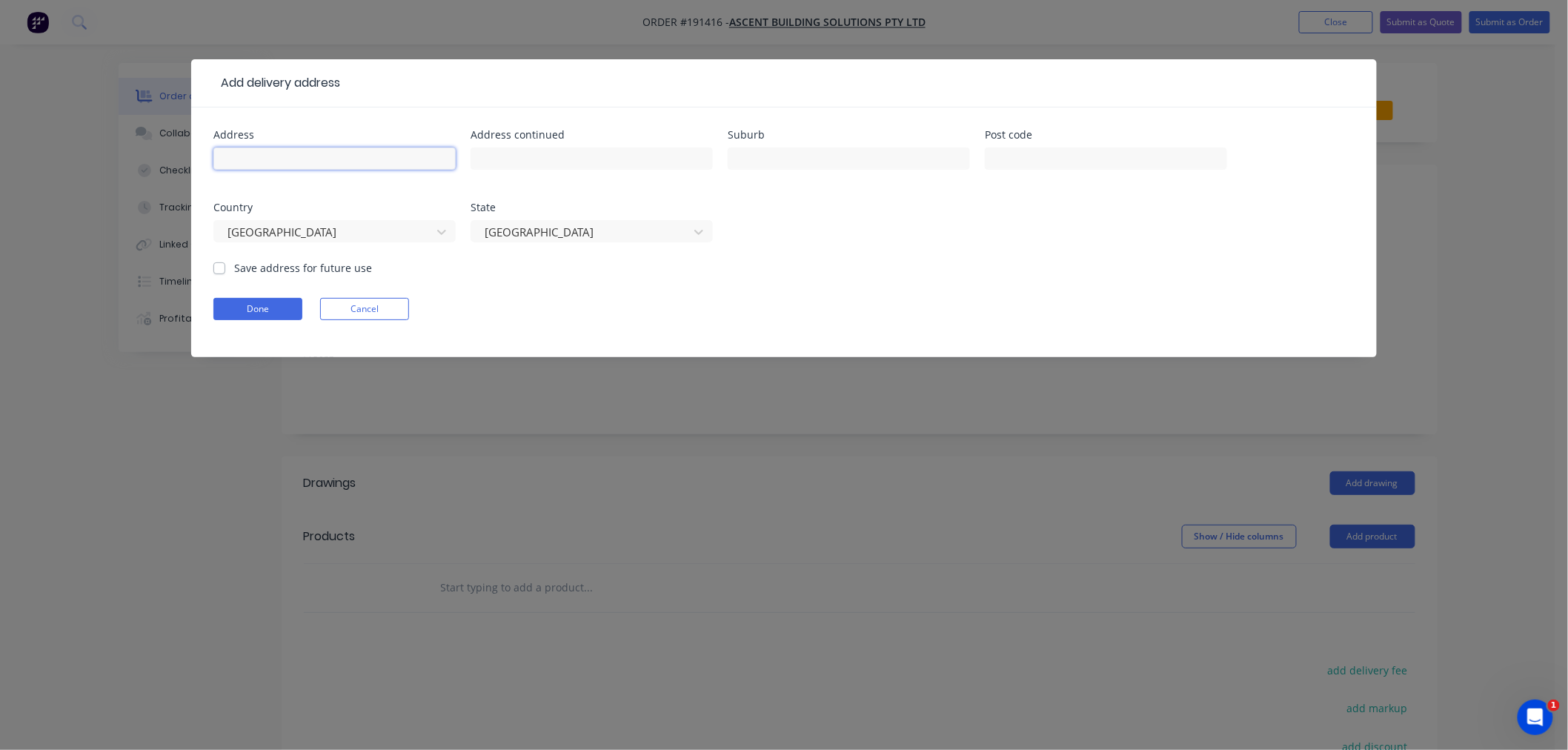
click at [349, 159] on input "text" at bounding box center [334, 158] width 243 height 22
drag, startPoint x: 354, startPoint y: 168, endPoint x: 180, endPoint y: 143, distance: 175.8
click at [159, 154] on div "Add delivery address Address 4/148 [PERSON_NAME] Address continued Suburb Post …" at bounding box center [784, 375] width 1568 height 750
paste input "[STREET_ADDRESS][PERSON_NAME]"
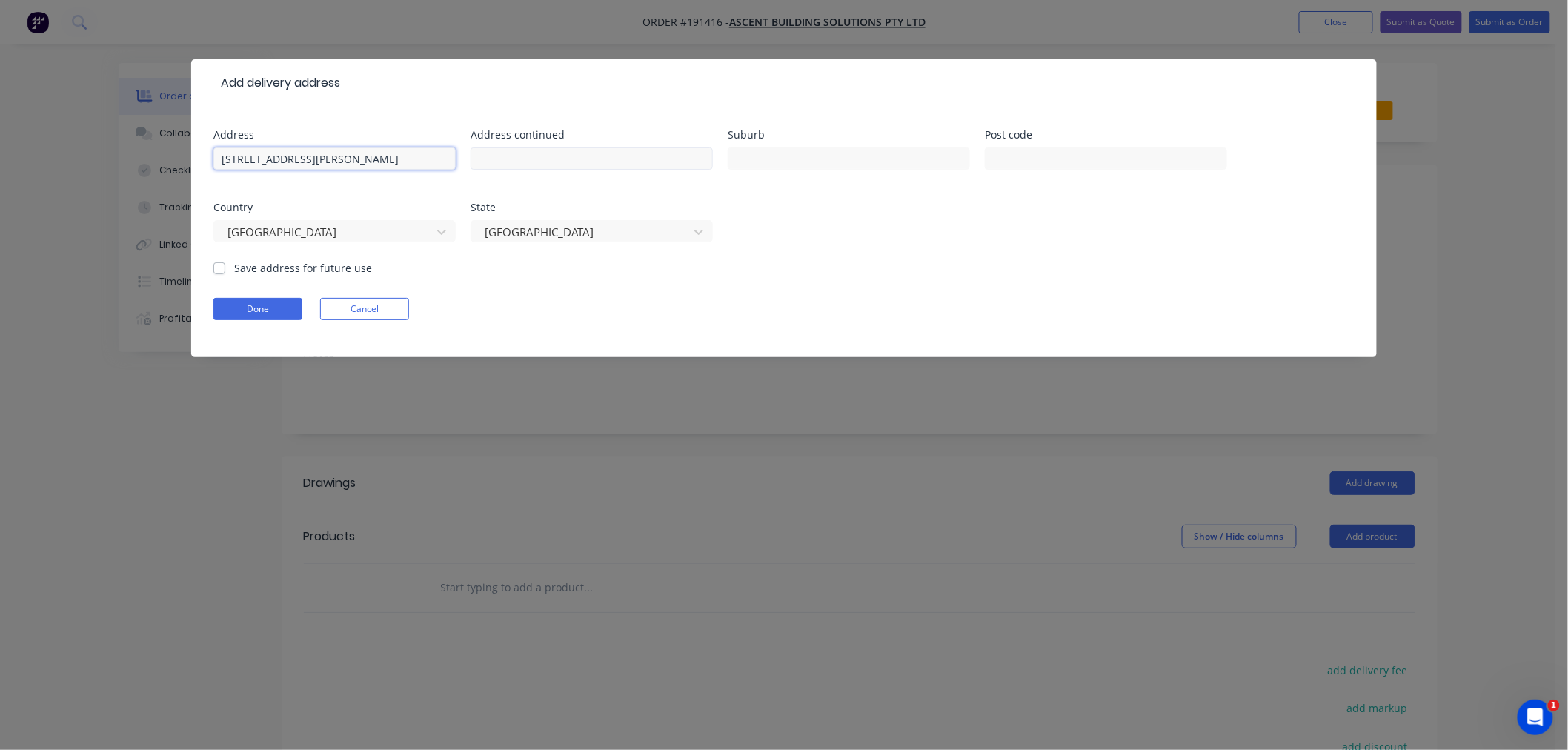
drag, startPoint x: 421, startPoint y: 157, endPoint x: 483, endPoint y: 156, distance: 62.0
click at [483, 156] on div "Address [STREET_ADDRESS] Address continued Suburb Post code Country [GEOGRAPHIC…" at bounding box center [784, 194] width 1142 height 130
drag, startPoint x: 1015, startPoint y: 161, endPoint x: 976, endPoint y: 167, distance: 39.5
click at [1015, 161] on input "text" at bounding box center [1106, 158] width 243 height 22
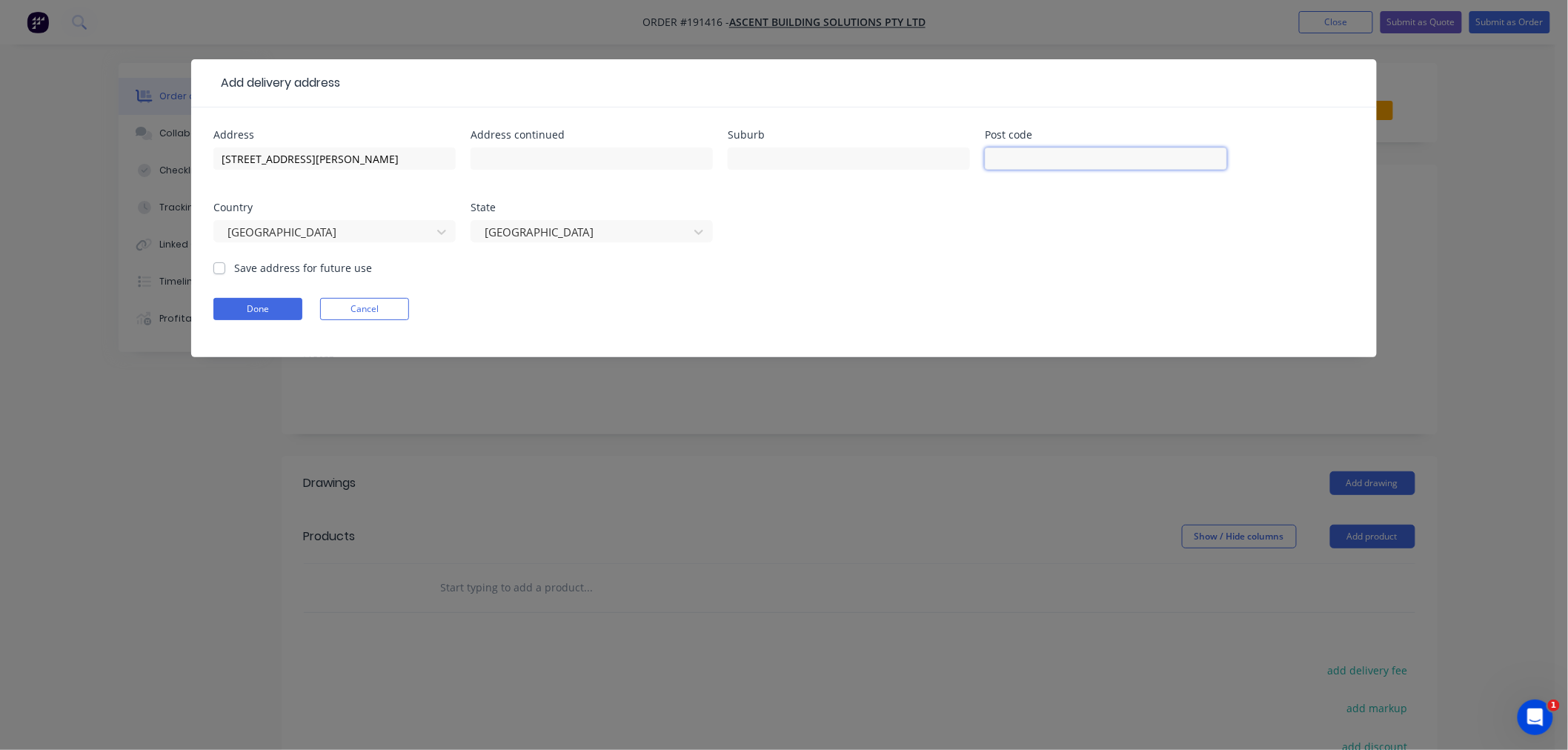
scroll to position [0, 0]
paste input "4105"
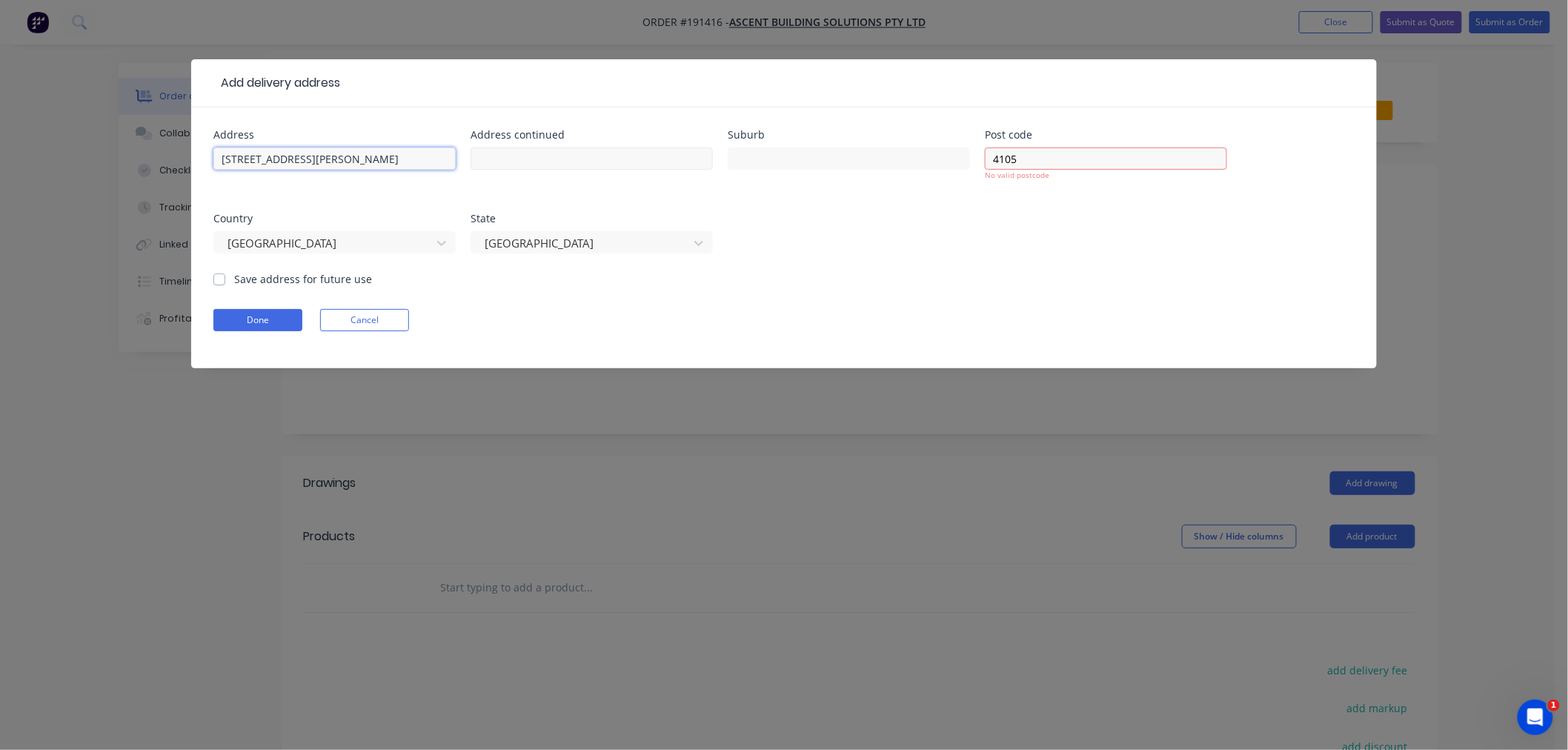
scroll to position [0, 18]
drag, startPoint x: 442, startPoint y: 160, endPoint x: 501, endPoint y: 156, distance: 59.1
click at [501, 156] on div "Address [STREET_ADDRESS] Address continued Suburb Post code 4105 No valid postc…" at bounding box center [784, 200] width 1142 height 142
click at [774, 165] on input "text" at bounding box center [849, 158] width 243 height 22
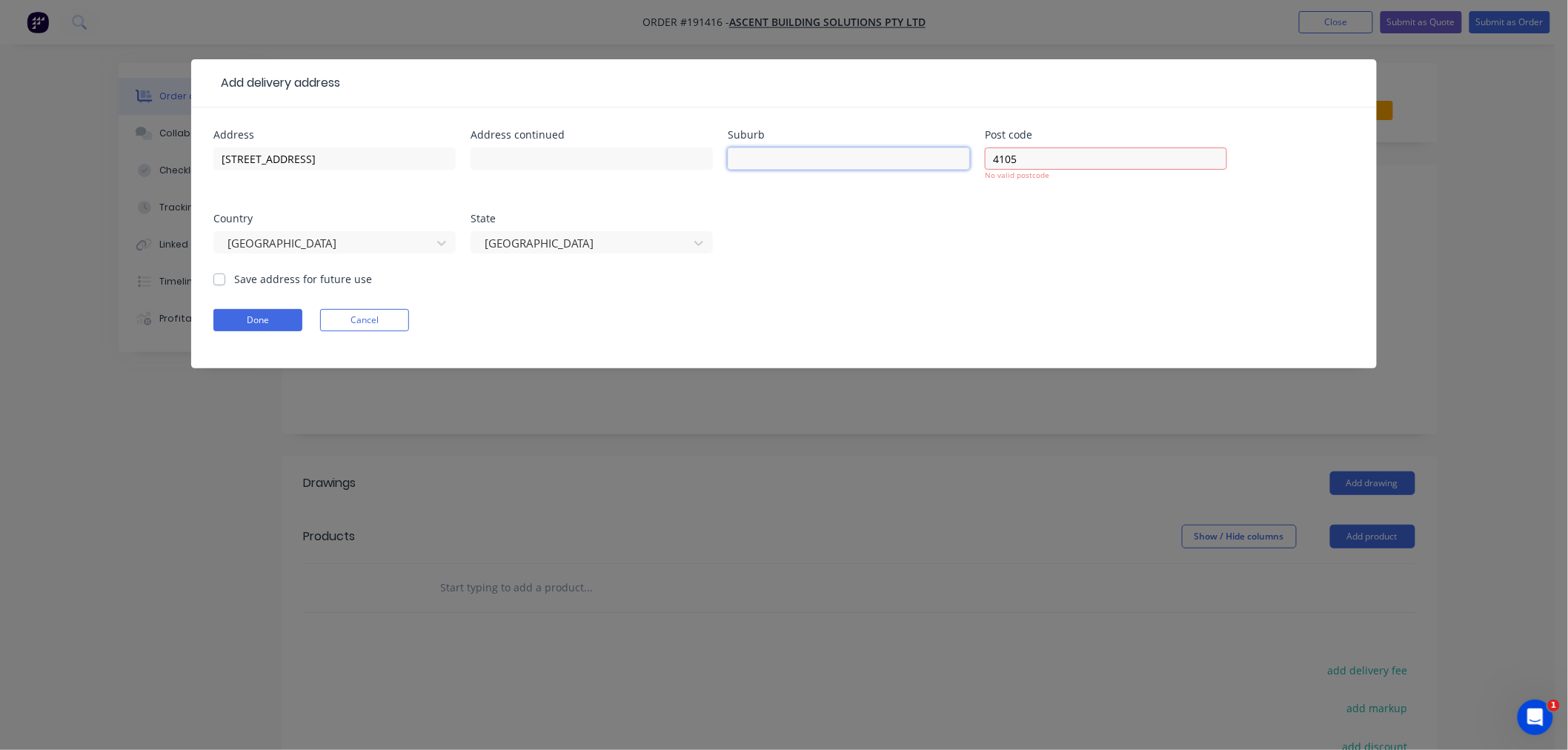
paste input "[PERSON_NAME]"
click at [553, 161] on input "text" at bounding box center [592, 158] width 243 height 22
click at [401, 156] on input "[STREET_ADDRESS]" at bounding box center [334, 158] width 243 height 22
click at [213, 309] on button "Done" at bounding box center [257, 320] width 88 height 22
click at [1065, 160] on input "4105" at bounding box center [1106, 158] width 243 height 22
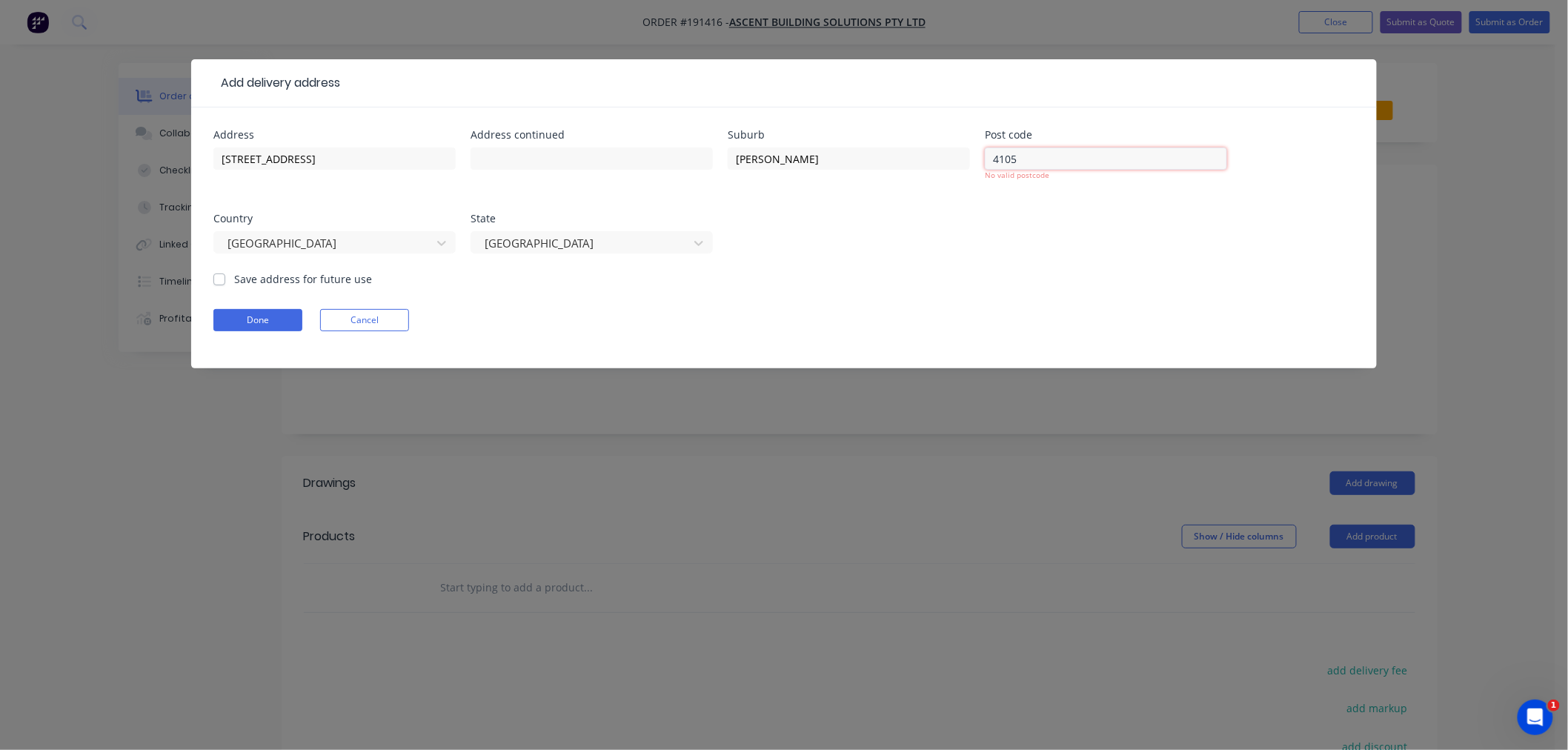
click at [1055, 164] on input "4105" at bounding box center [1106, 158] width 243 height 22
click button "Done" at bounding box center [257, 320] width 88 height 22
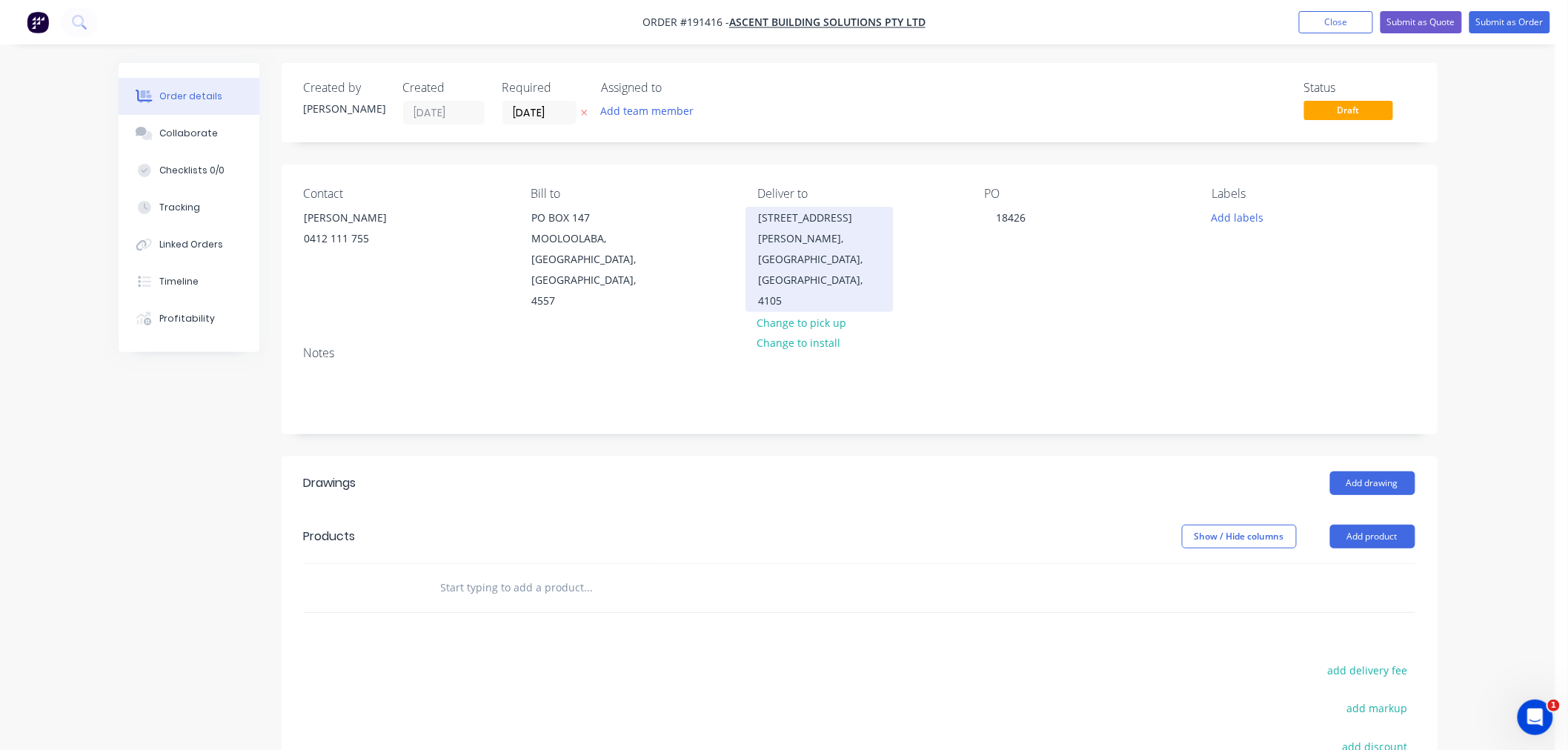
click at [811, 257] on div "[PERSON_NAME], [GEOGRAPHIC_DATA], [GEOGRAPHIC_DATA], 4105" at bounding box center [819, 269] width 123 height 83
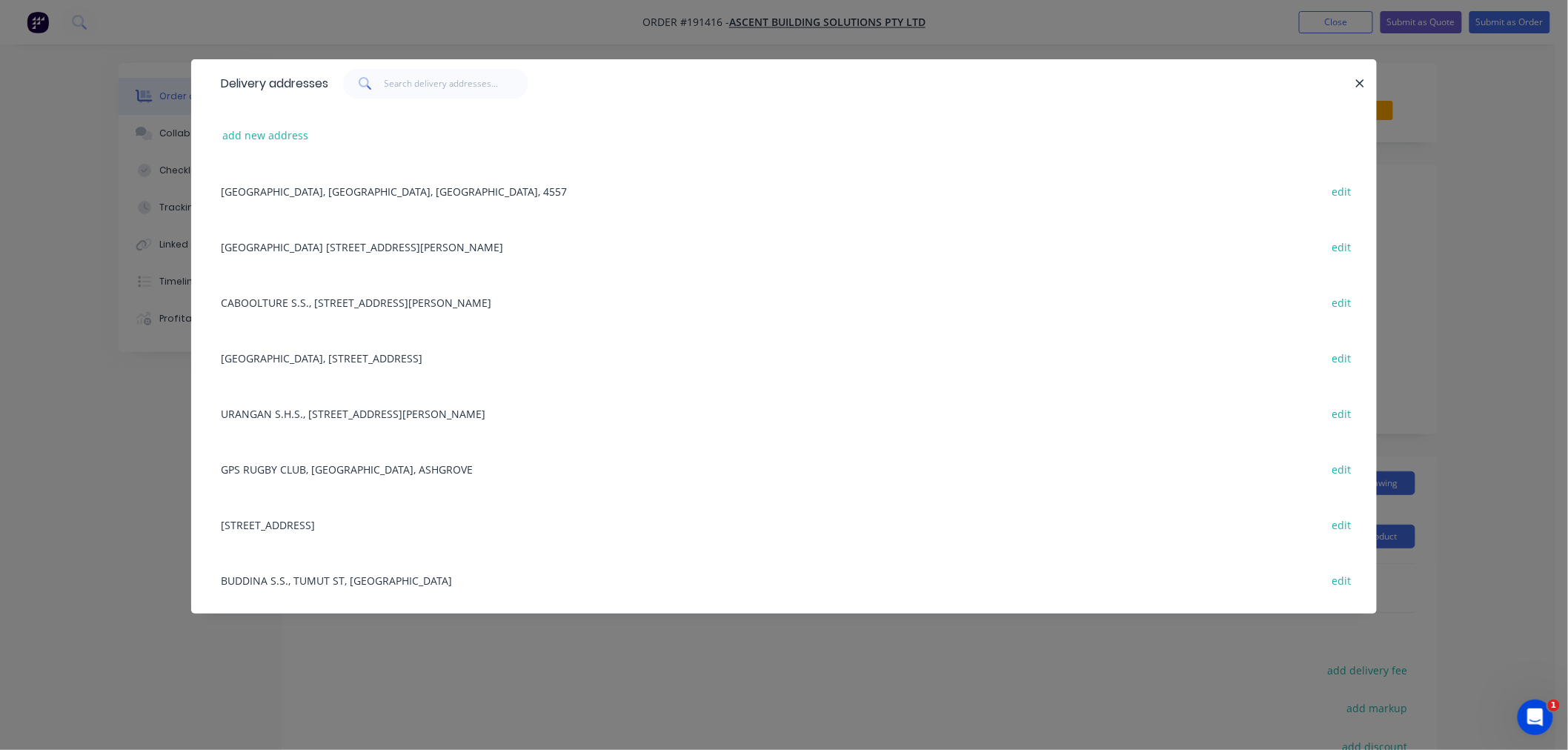
click at [159, 404] on div "Delivery addresses add new address [GEOGRAPHIC_DATA], 4557 edit [GEOGRAPHIC_DAT…" at bounding box center [784, 375] width 1568 height 750
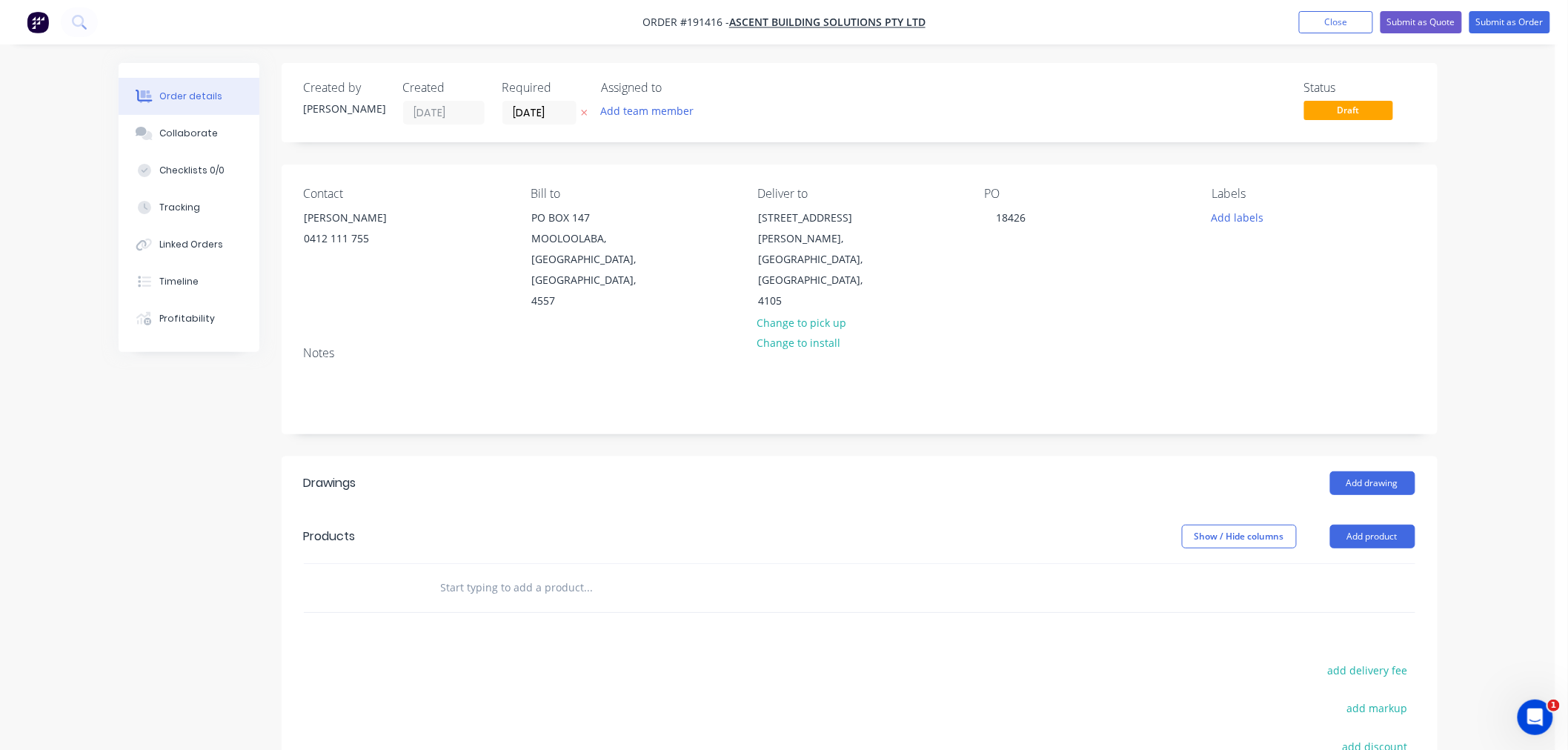
click at [1516, 455] on div "Order details Collaborate Checklists 0/0 Tracking Linked Orders Timeline Profit…" at bounding box center [777, 496] width 1556 height 992
click at [1390, 525] on button "Add product" at bounding box center [1373, 537] width 86 height 24
click at [1530, 446] on div "Order details Collaborate Checklists 0/0 Tracking Linked Orders Timeline Profit…" at bounding box center [777, 496] width 1556 height 992
click at [1380, 525] on button "Add product" at bounding box center [1373, 537] width 86 height 24
click at [1382, 563] on div "Product catalogue" at bounding box center [1345, 574] width 114 height 22
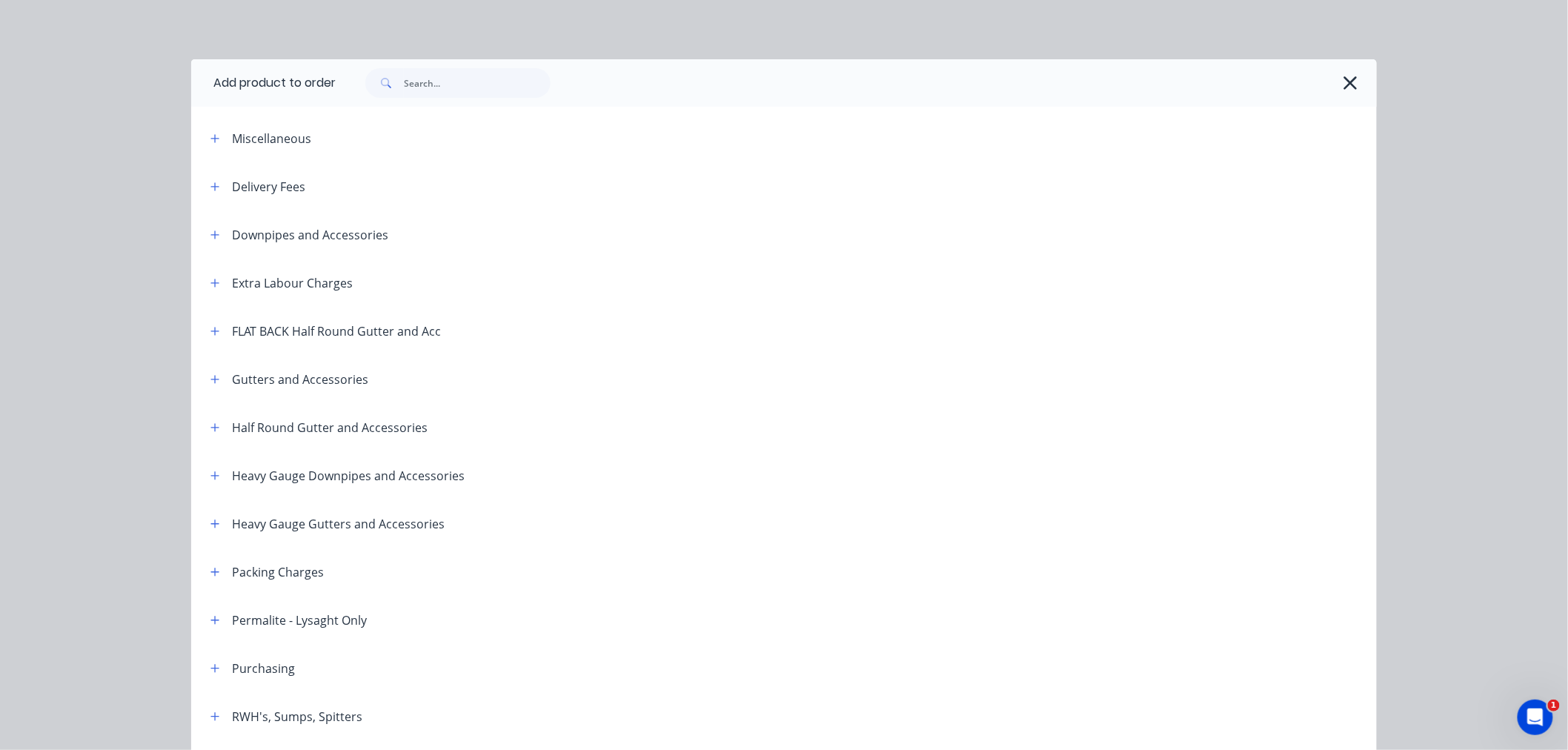
click at [270, 196] on header "Delivery Fees" at bounding box center [784, 187] width 1186 height 49
click at [211, 183] on icon "button" at bounding box center [214, 187] width 9 height 10
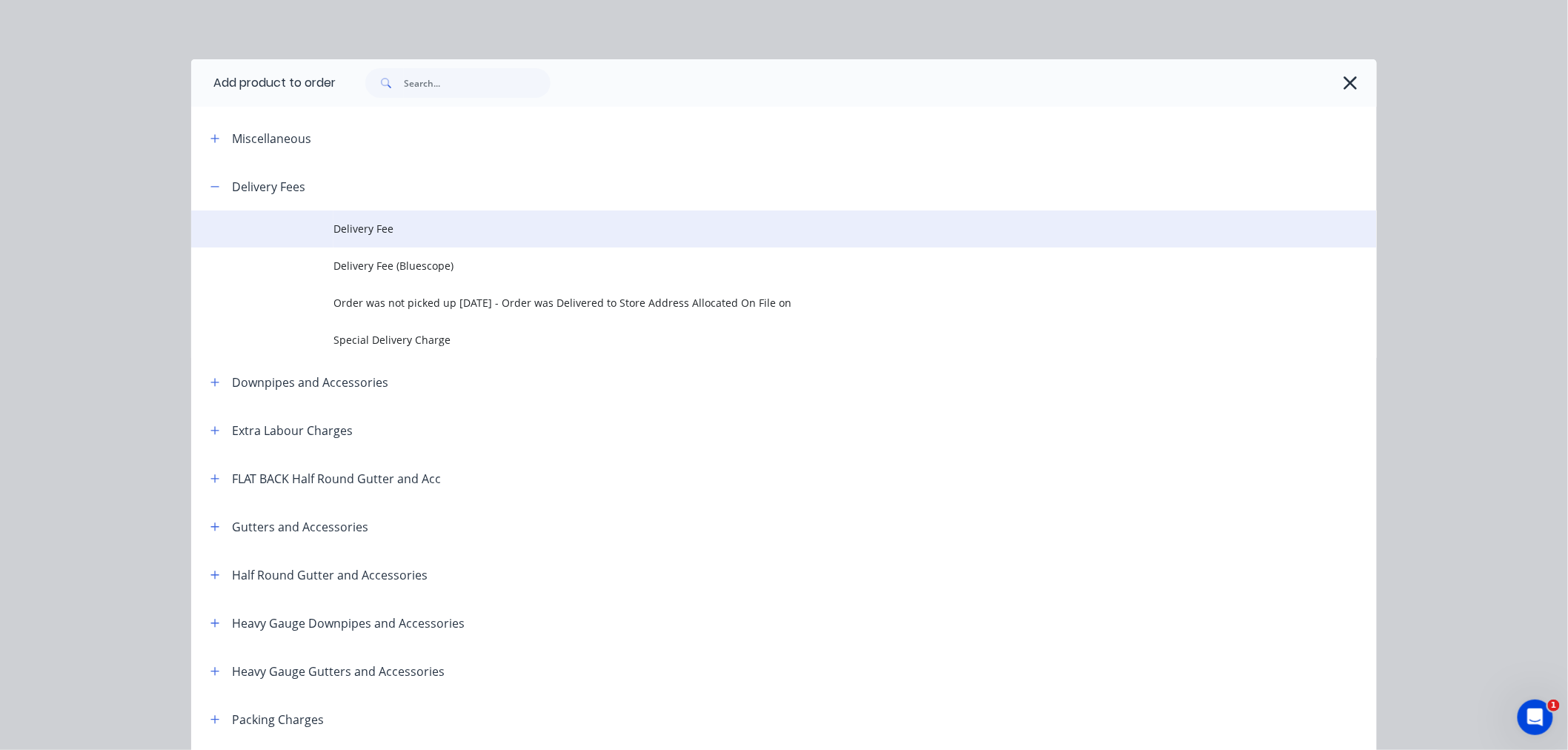
click at [336, 227] on span "Delivery Fee" at bounding box center [751, 228] width 834 height 15
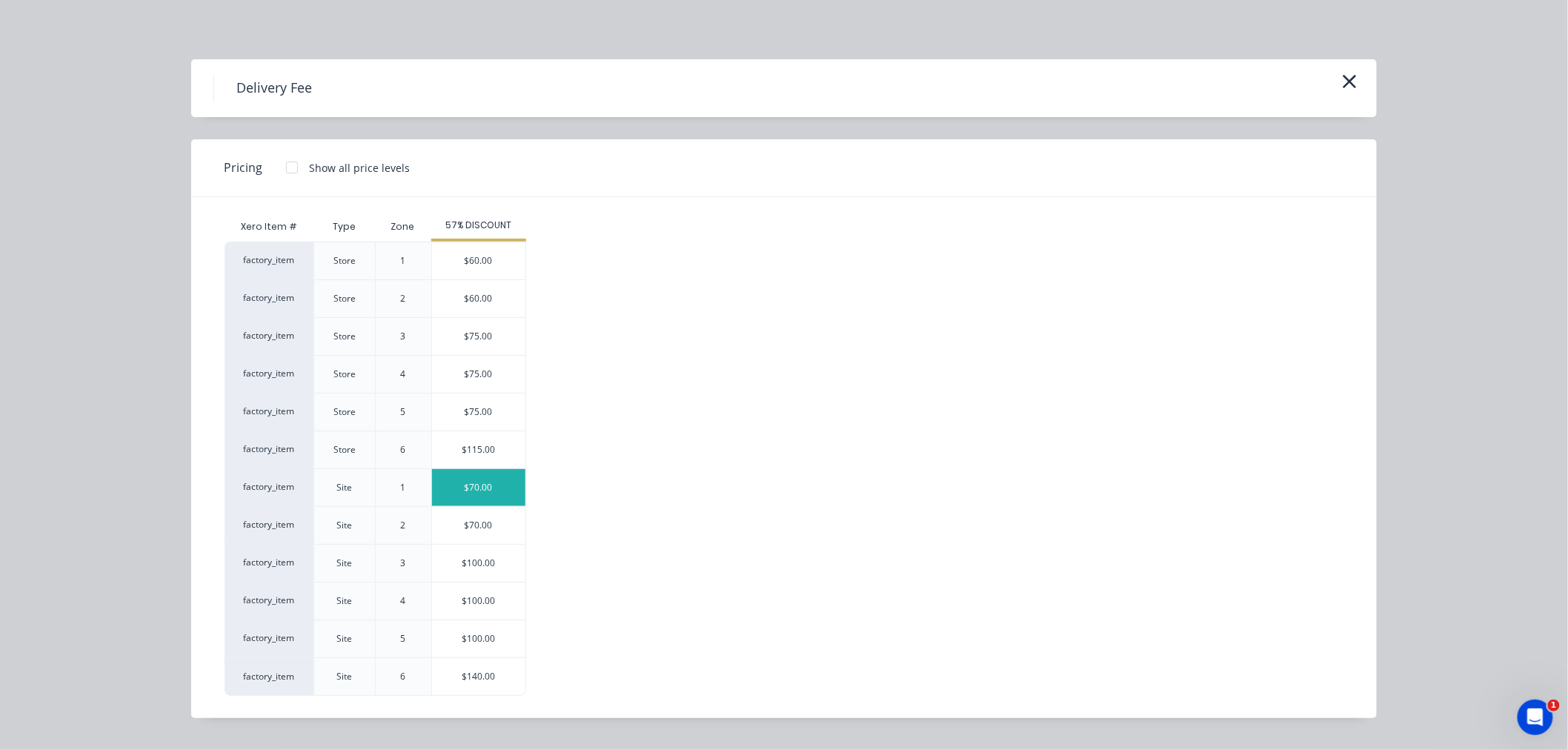
click at [499, 499] on div "$70.00" at bounding box center [479, 487] width 93 height 37
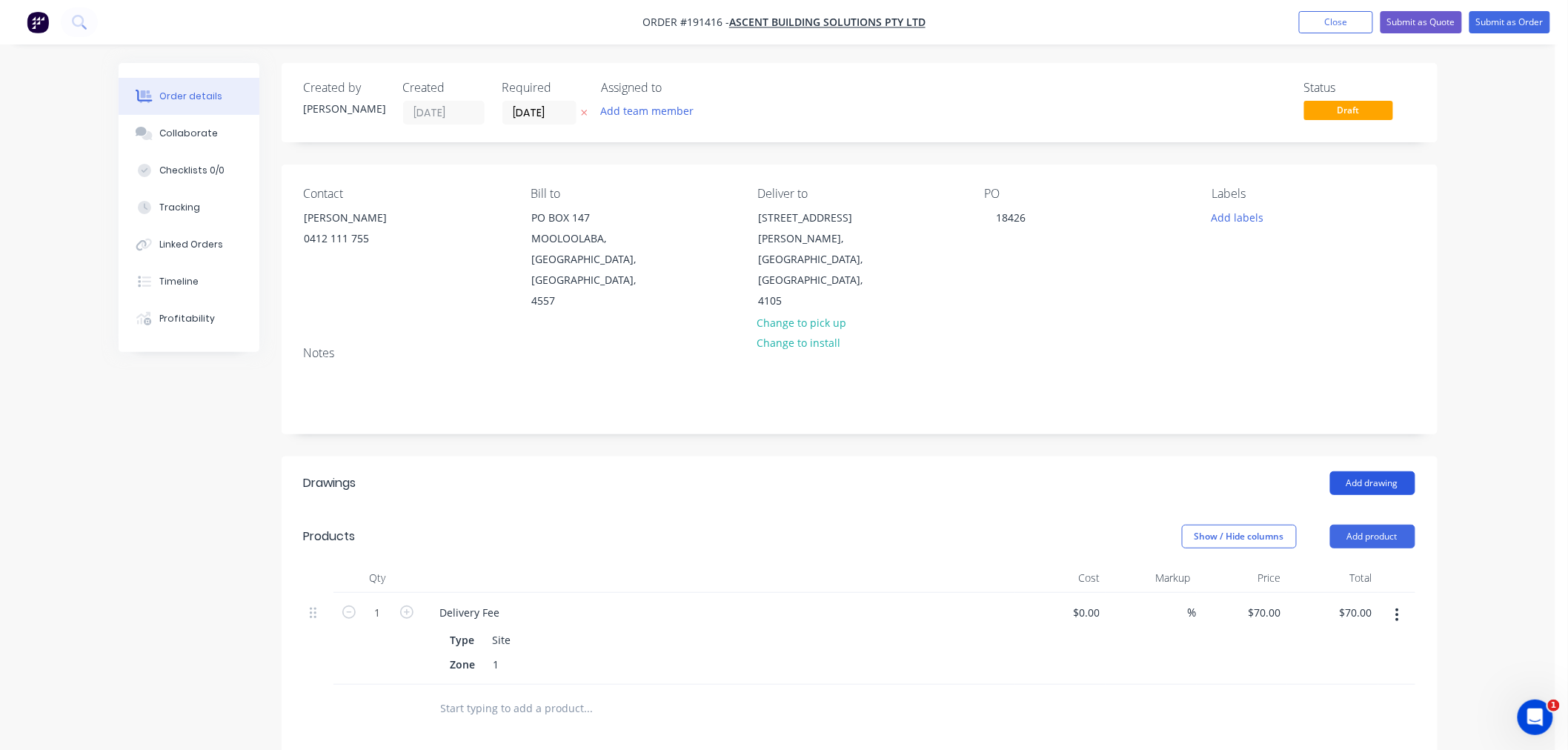
click at [1380, 471] on button "Add drawing" at bounding box center [1373, 483] width 86 height 24
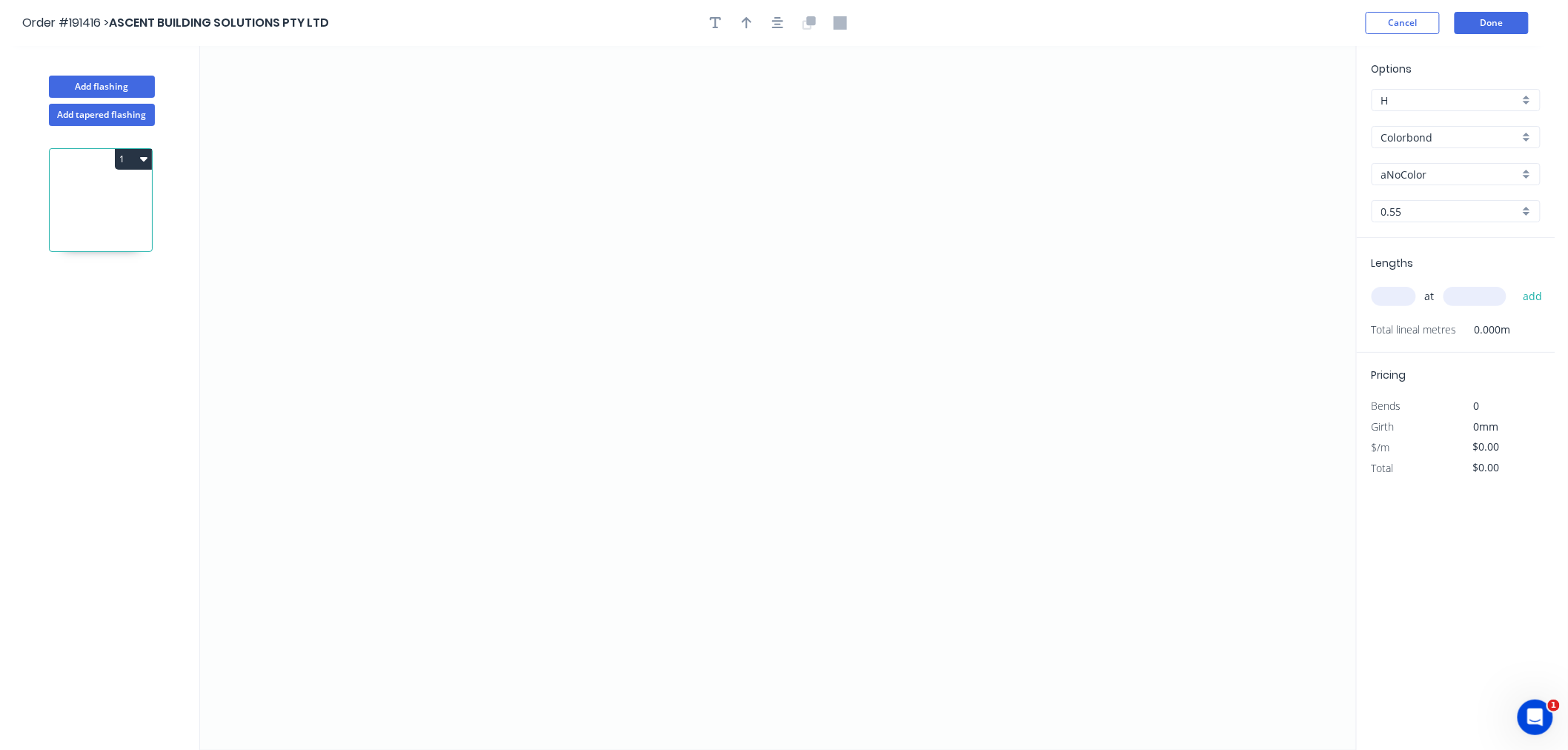
click at [1431, 169] on input "aNoColor" at bounding box center [1450, 174] width 138 height 15
click at [1471, 265] on div "Dover White" at bounding box center [1457, 259] width 167 height 26
click at [1412, 209] on input "0.55" at bounding box center [1450, 211] width 138 height 15
click at [1411, 240] on div "0.55" at bounding box center [1457, 239] width 167 height 26
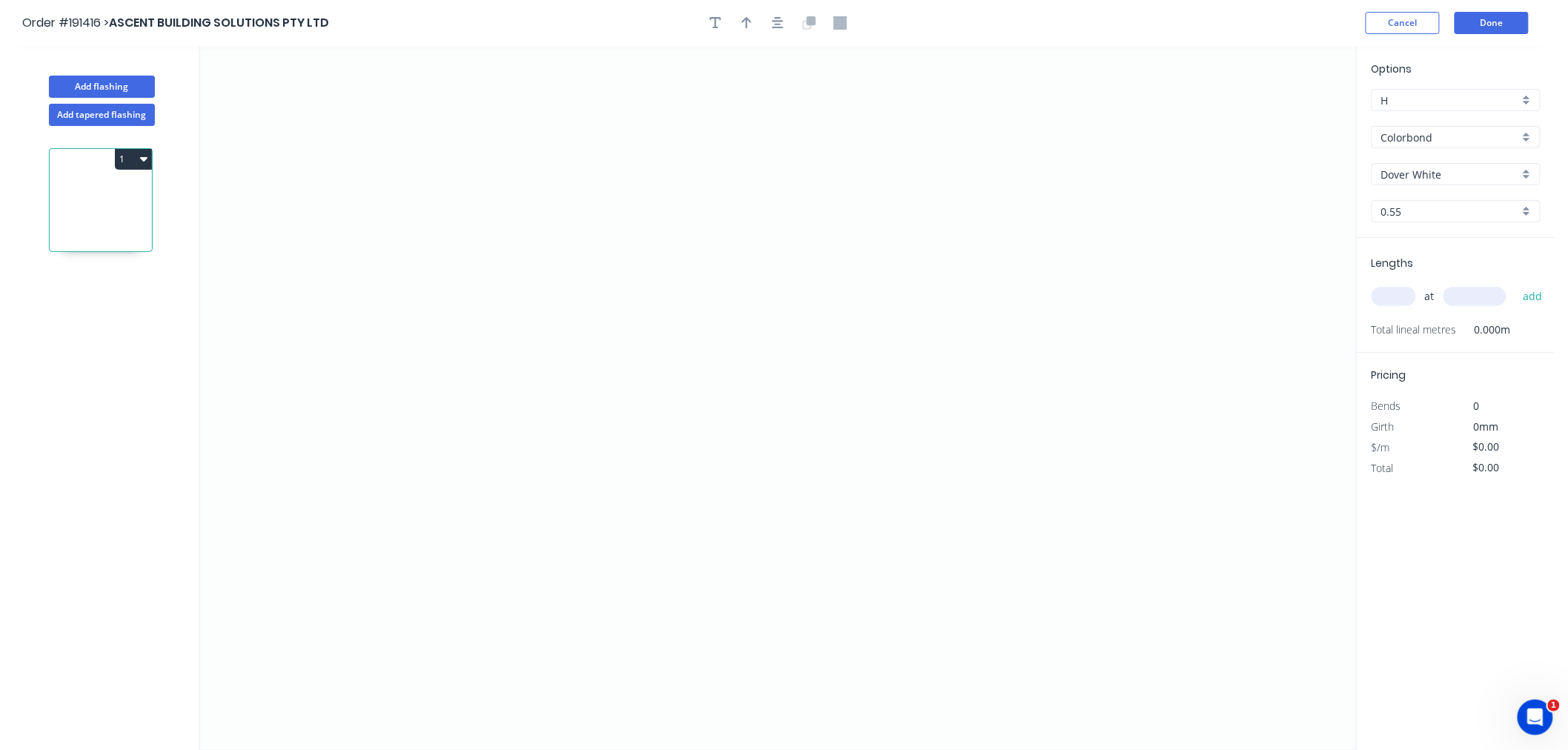
click at [1398, 292] on input "text" at bounding box center [1394, 296] width 45 height 19
click at [1516, 284] on button "add" at bounding box center [1533, 296] width 35 height 25
click at [585, 156] on icon "0" at bounding box center [777, 398] width 1156 height 704
click at [587, 385] on icon "0" at bounding box center [777, 398] width 1156 height 704
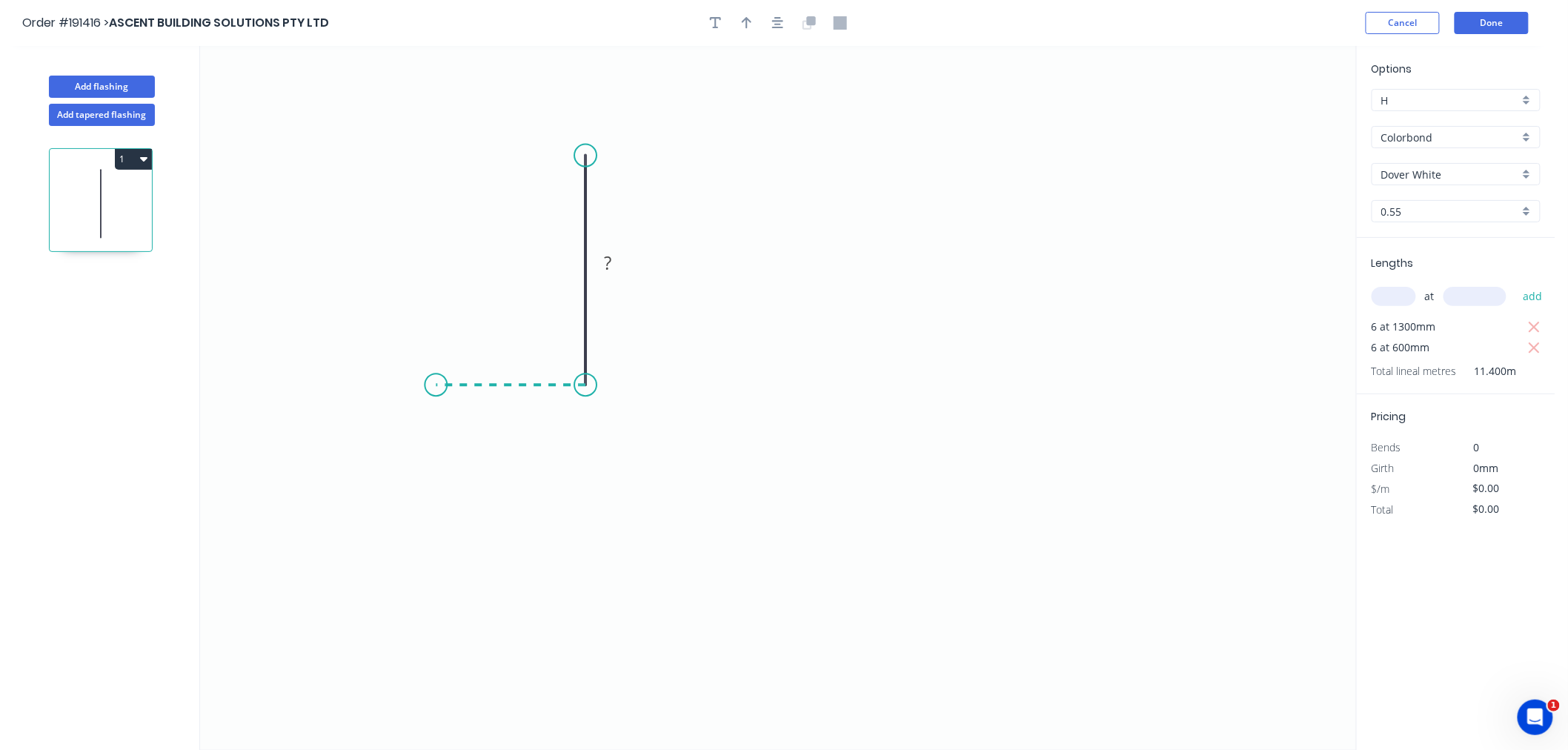
click at [436, 391] on icon "0 ?" at bounding box center [777, 398] width 1156 height 704
click at [781, 30] on button "button" at bounding box center [777, 22] width 22 height 22
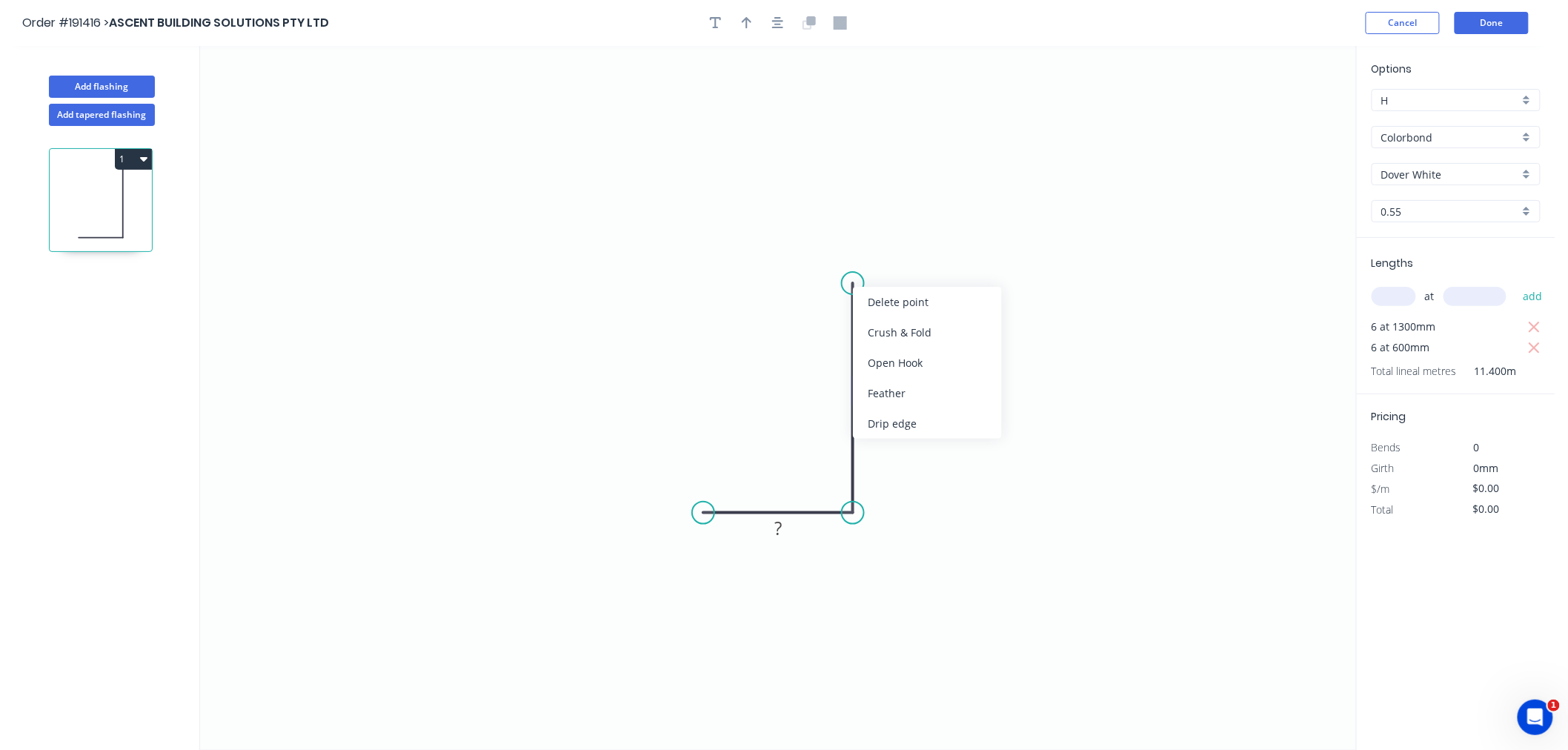
click at [888, 391] on div "Feather" at bounding box center [928, 393] width 149 height 30
click at [877, 329] on div "Flip bend" at bounding box center [928, 329] width 149 height 30
click at [747, 22] on icon "button" at bounding box center [747, 23] width 10 height 11
drag, startPoint x: 1284, startPoint y: 115, endPoint x: 886, endPoint y: 553, distance: 591.8
click at [886, 553] on icon at bounding box center [886, 536] width 13 height 48
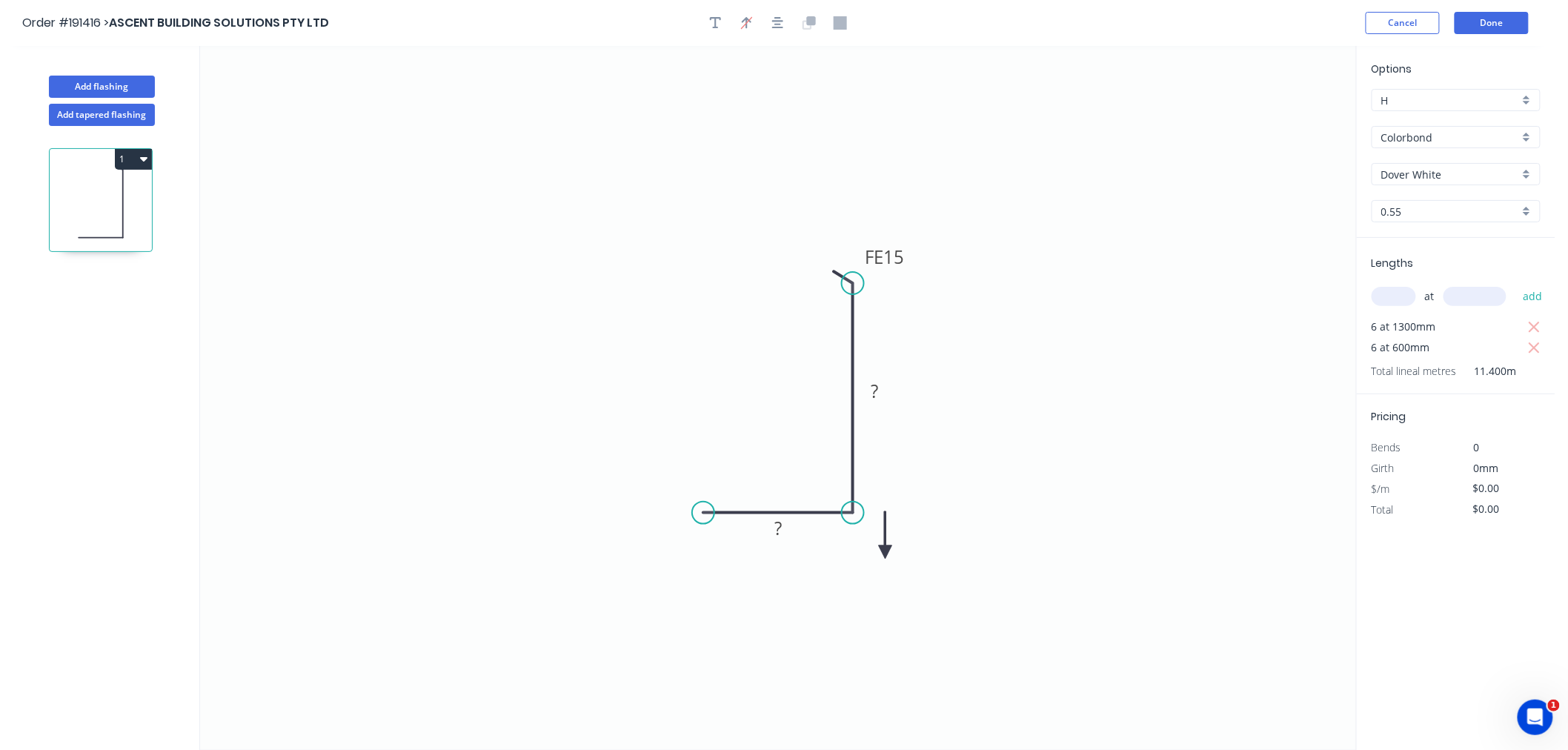
click at [886, 552] on icon at bounding box center [886, 536] width 13 height 48
click at [886, 552] on icon at bounding box center [897, 540] width 43 height 43
click at [886, 552] on icon at bounding box center [903, 552] width 48 height 13
drag, startPoint x: 886, startPoint y: 552, endPoint x: 882, endPoint y: 543, distance: 9.8
click at [882, 543] on icon "0 ? FE 15 ?" at bounding box center [777, 398] width 1156 height 704
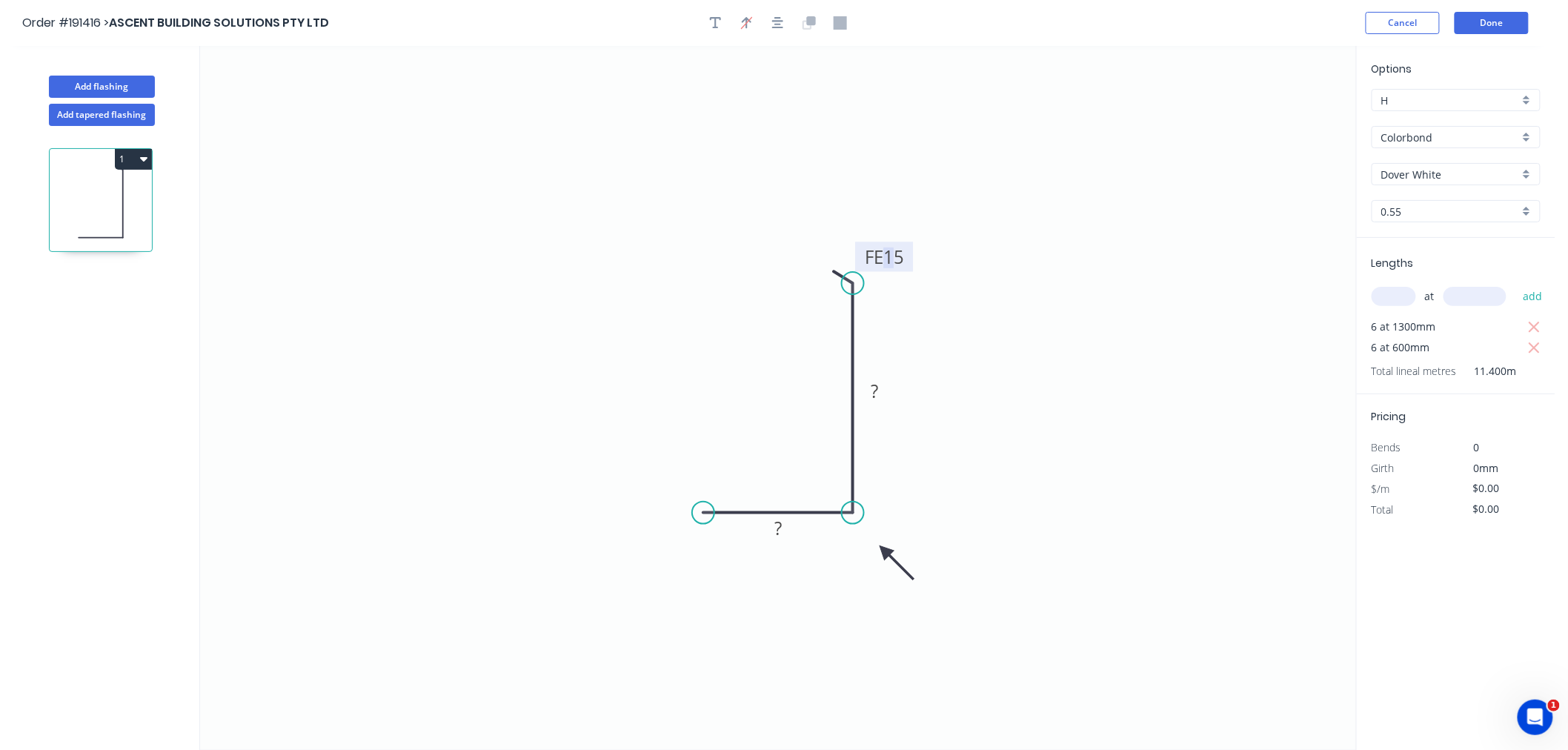
click at [895, 256] on tspan "15" at bounding box center [894, 257] width 21 height 25
click at [897, 253] on tspan "01" at bounding box center [894, 257] width 21 height 25
click at [1134, 262] on icon "0 10 FE 10 64" at bounding box center [777, 398] width 1156 height 704
drag, startPoint x: 705, startPoint y: 512, endPoint x: 739, endPoint y: 508, distance: 34.2
click at [739, 508] on circle at bounding box center [738, 512] width 22 height 22
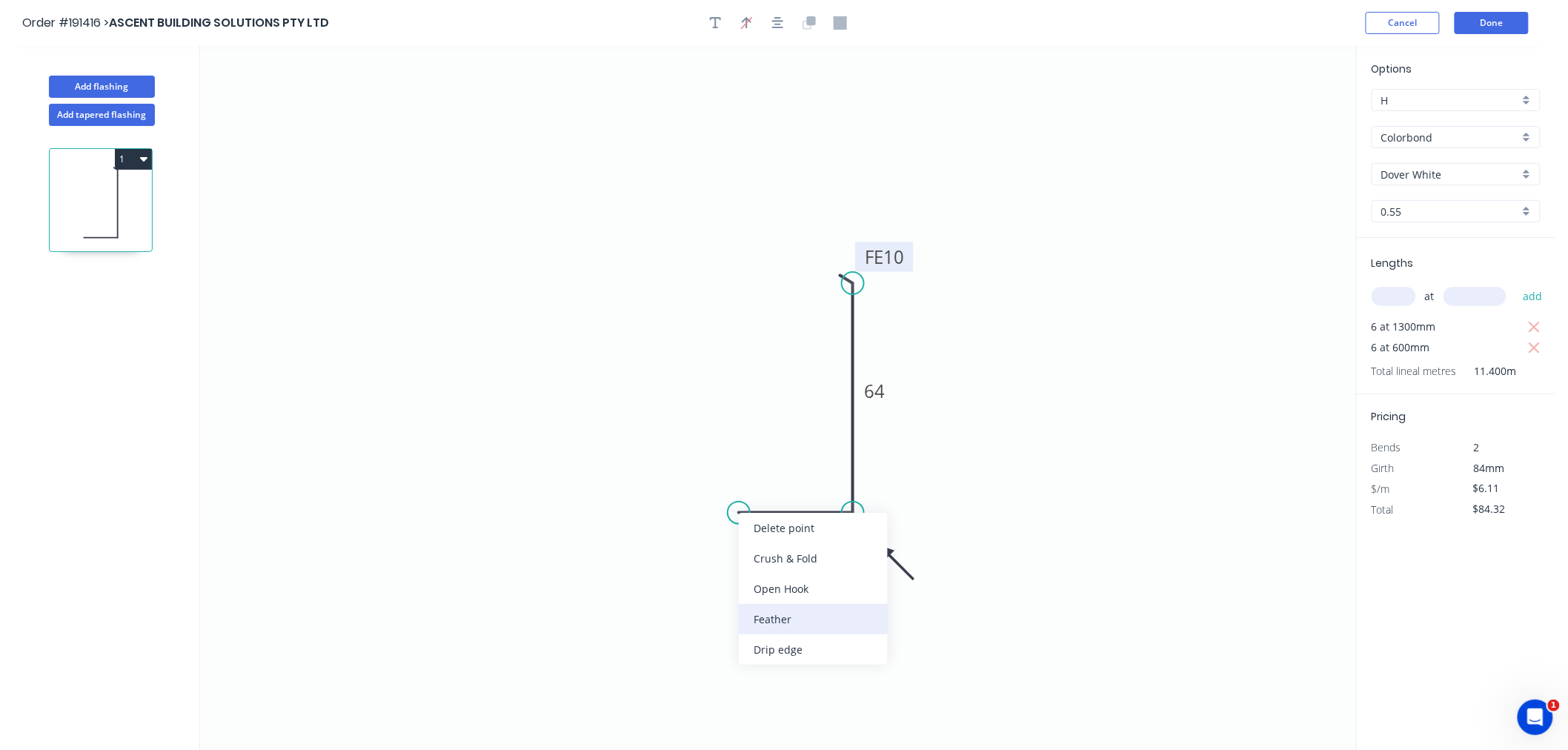
click at [776, 628] on div "Feather" at bounding box center [813, 620] width 149 height 30
click at [774, 478] on tspan "15" at bounding box center [768, 474] width 21 height 25
click at [747, 376] on icon "0 FE 10 10 FE 10 64" at bounding box center [777, 398] width 1156 height 704
click at [778, 25] on icon "button" at bounding box center [778, 23] width 11 height 11
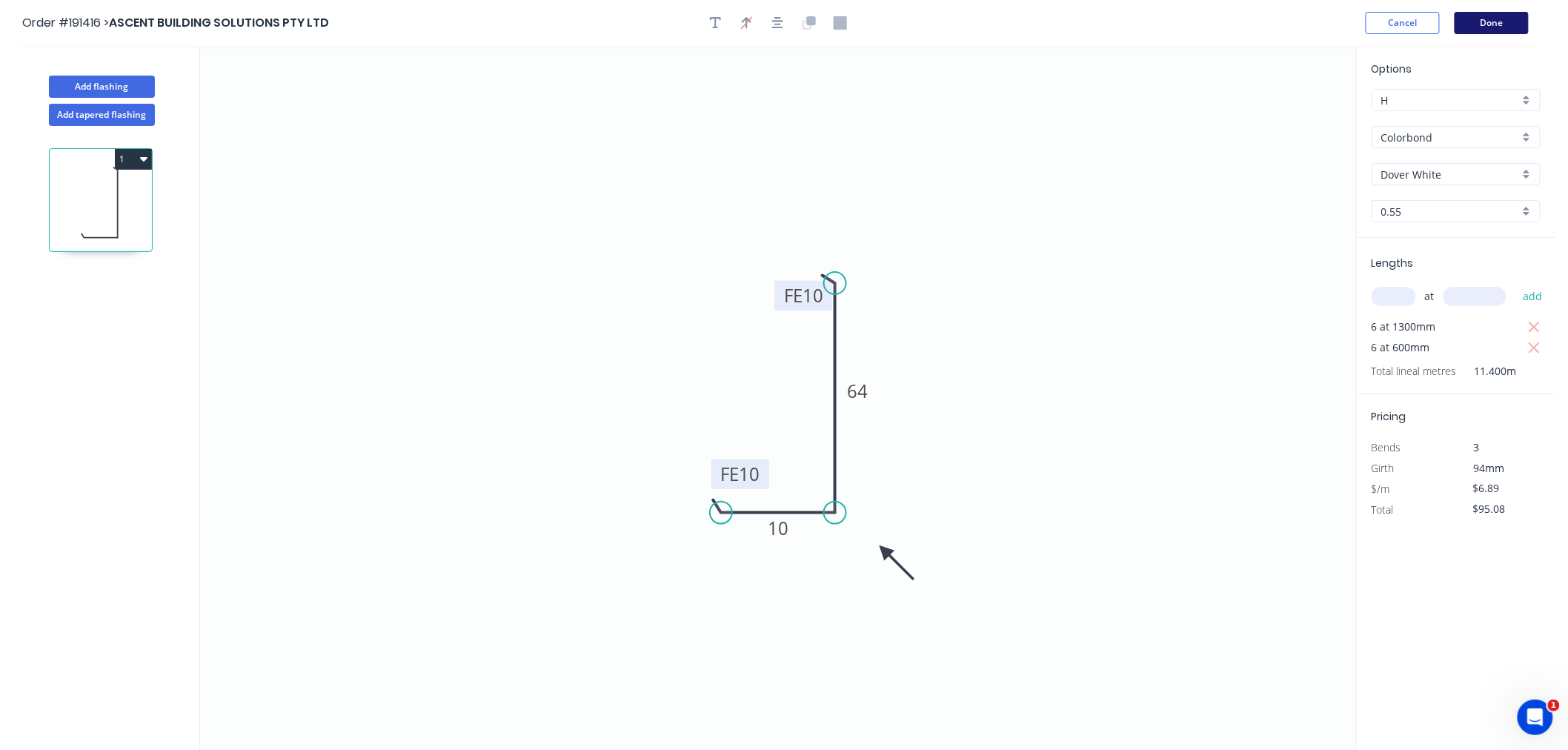
click at [1494, 24] on button "Done" at bounding box center [1492, 22] width 74 height 22
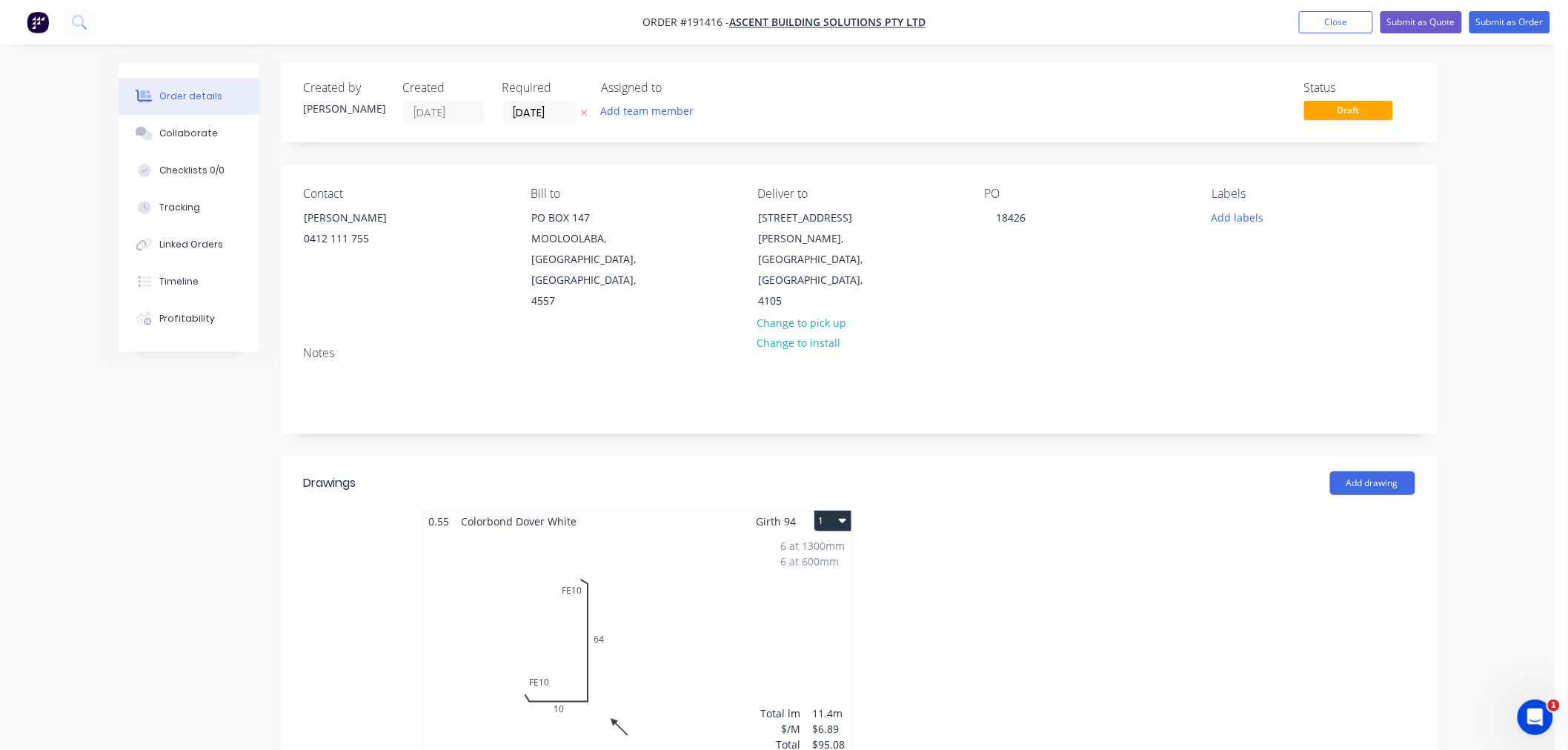
click at [1492, 340] on div "Order details Collaborate Checklists 0/0 Tracking Linked Orders Timeline Profit…" at bounding box center [777, 687] width 1556 height 1375
click at [841, 515] on icon "button" at bounding box center [843, 521] width 8 height 11
click at [833, 546] on div "Use larger box size" at bounding box center [781, 557] width 114 height 22
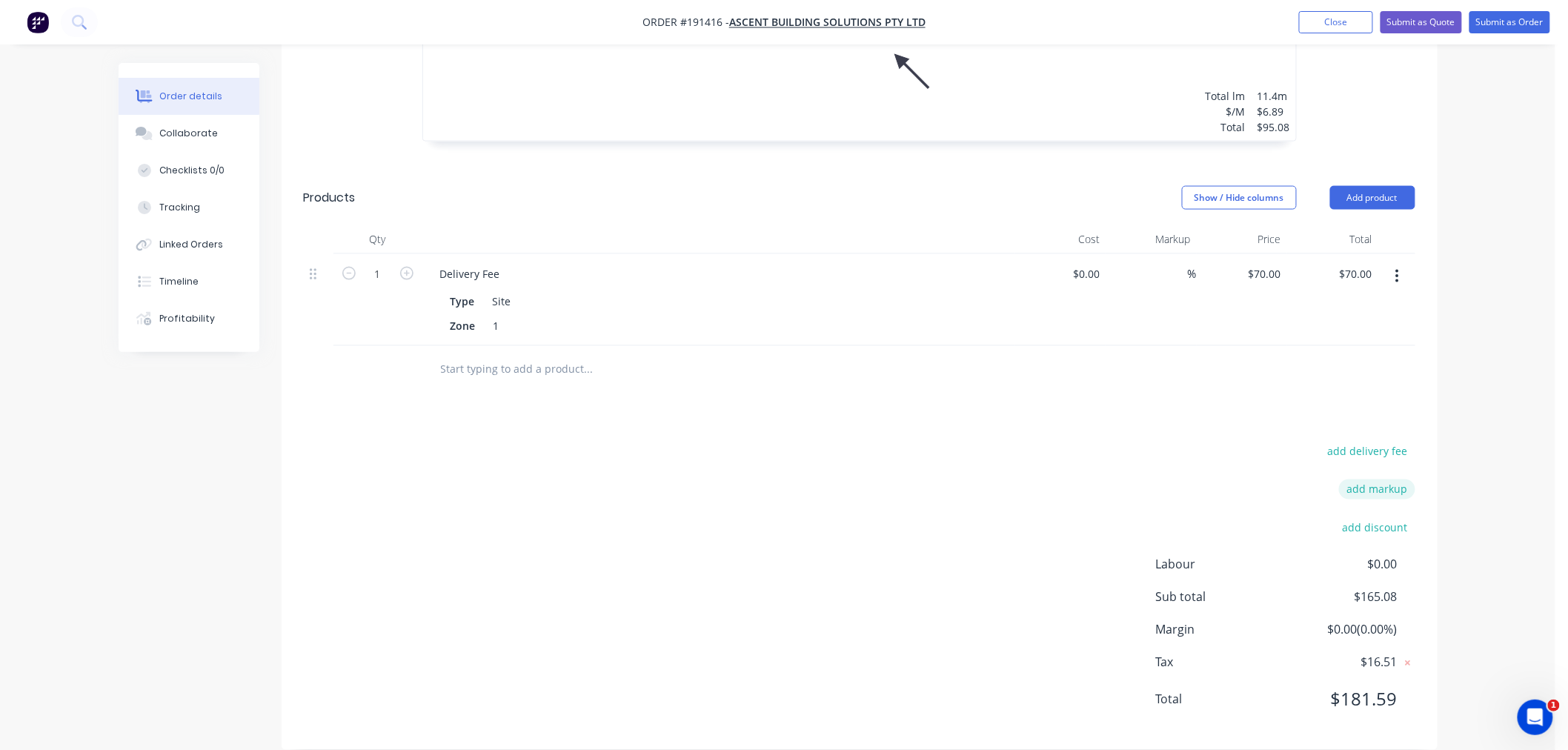
scroll to position [845, 0]
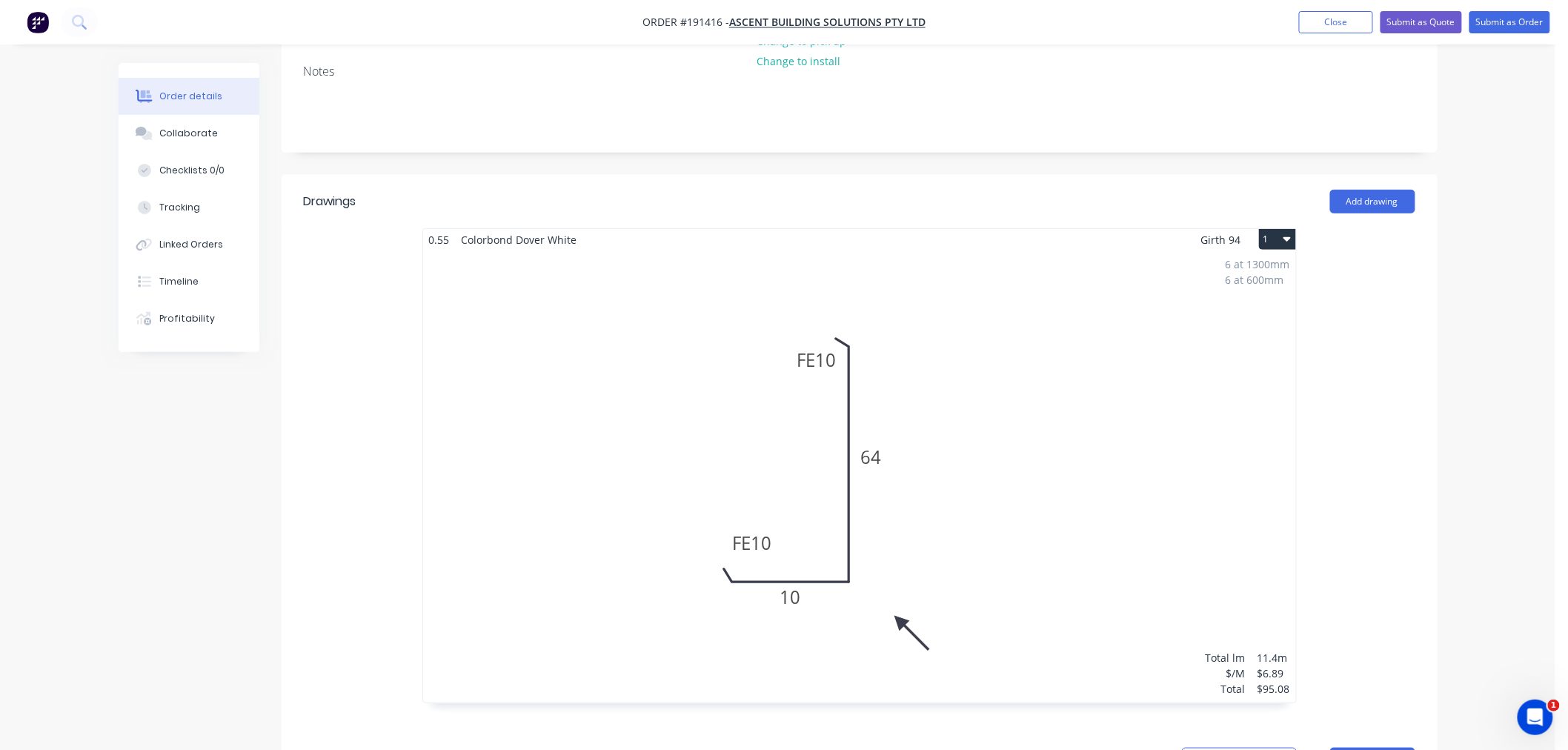
scroll to position [0, 0]
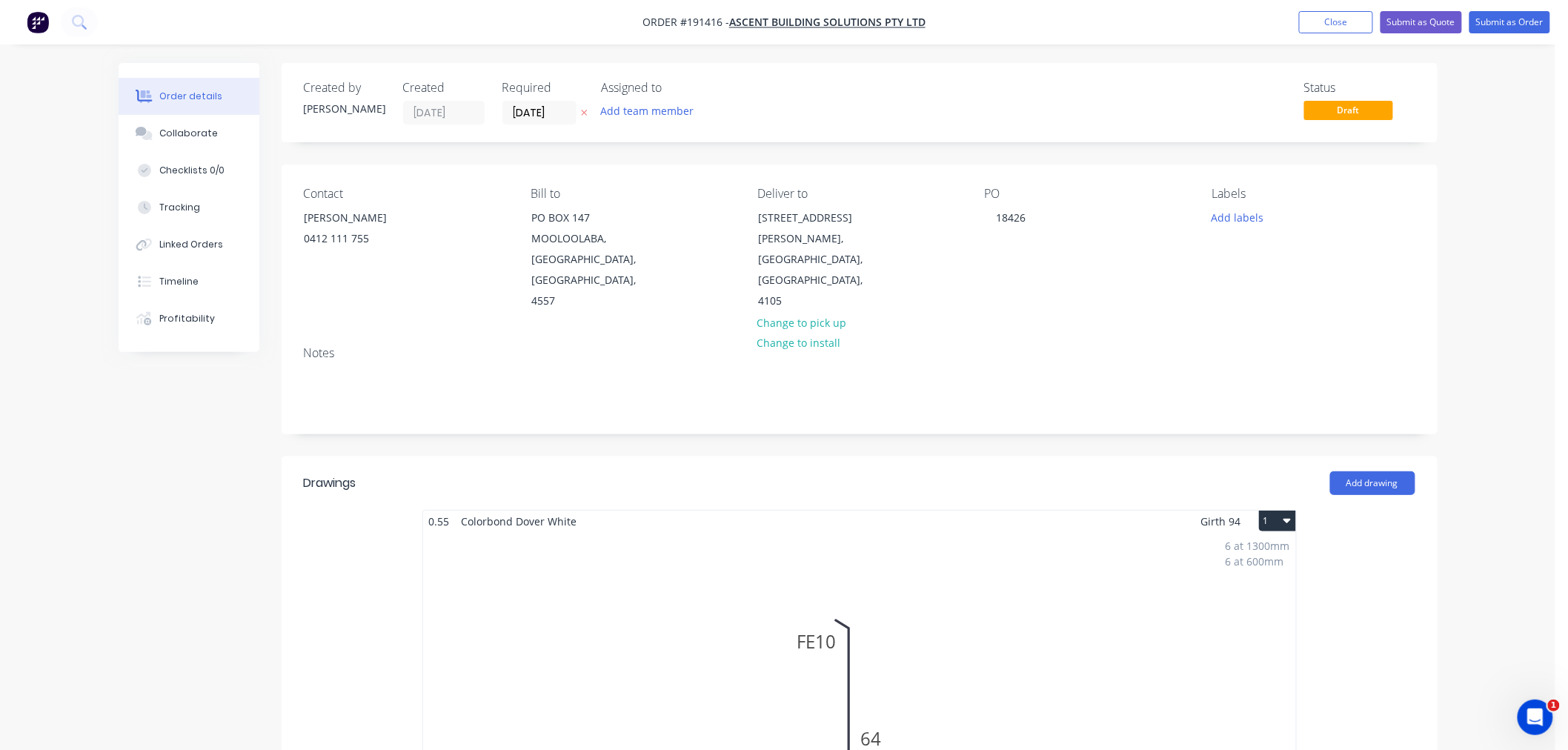
click at [1517, 21] on button "Submit as Order" at bounding box center [1510, 22] width 81 height 22
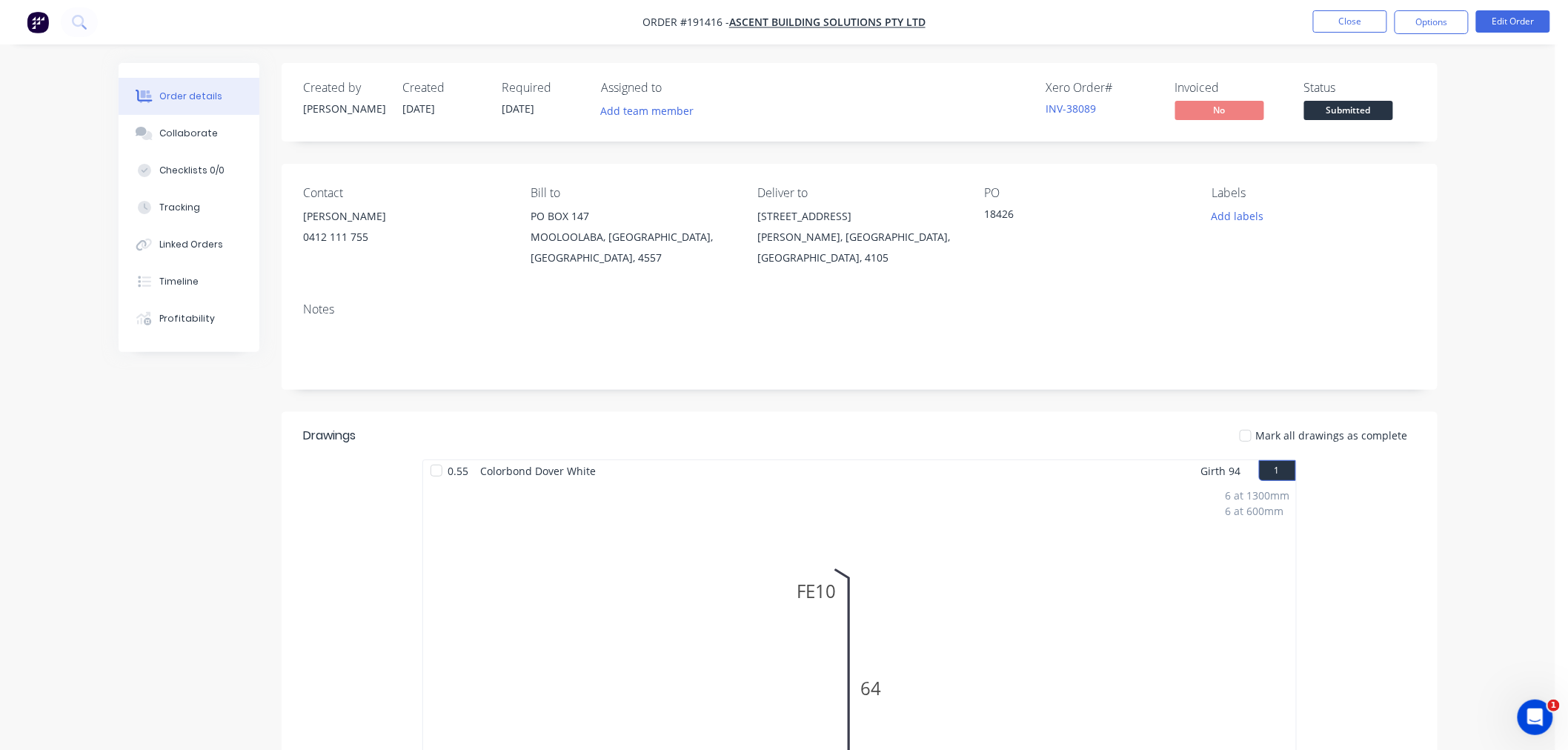
click at [1464, 245] on div "Order details Collaborate Checklists 0/0 Tracking Linked Orders Timeline Profit…" at bounding box center [777, 699] width 1556 height 1398
click at [1501, 334] on div "Order details Collaborate Checklists 0/0 Tracking Linked Orders Timeline Profit…" at bounding box center [777, 699] width 1556 height 1398
click at [1487, 249] on div "Order details Collaborate Checklists 0/0 Tracking Linked Orders Timeline Profit…" at bounding box center [777, 699] width 1556 height 1398
click at [1448, 22] on button "Options" at bounding box center [1432, 22] width 74 height 24
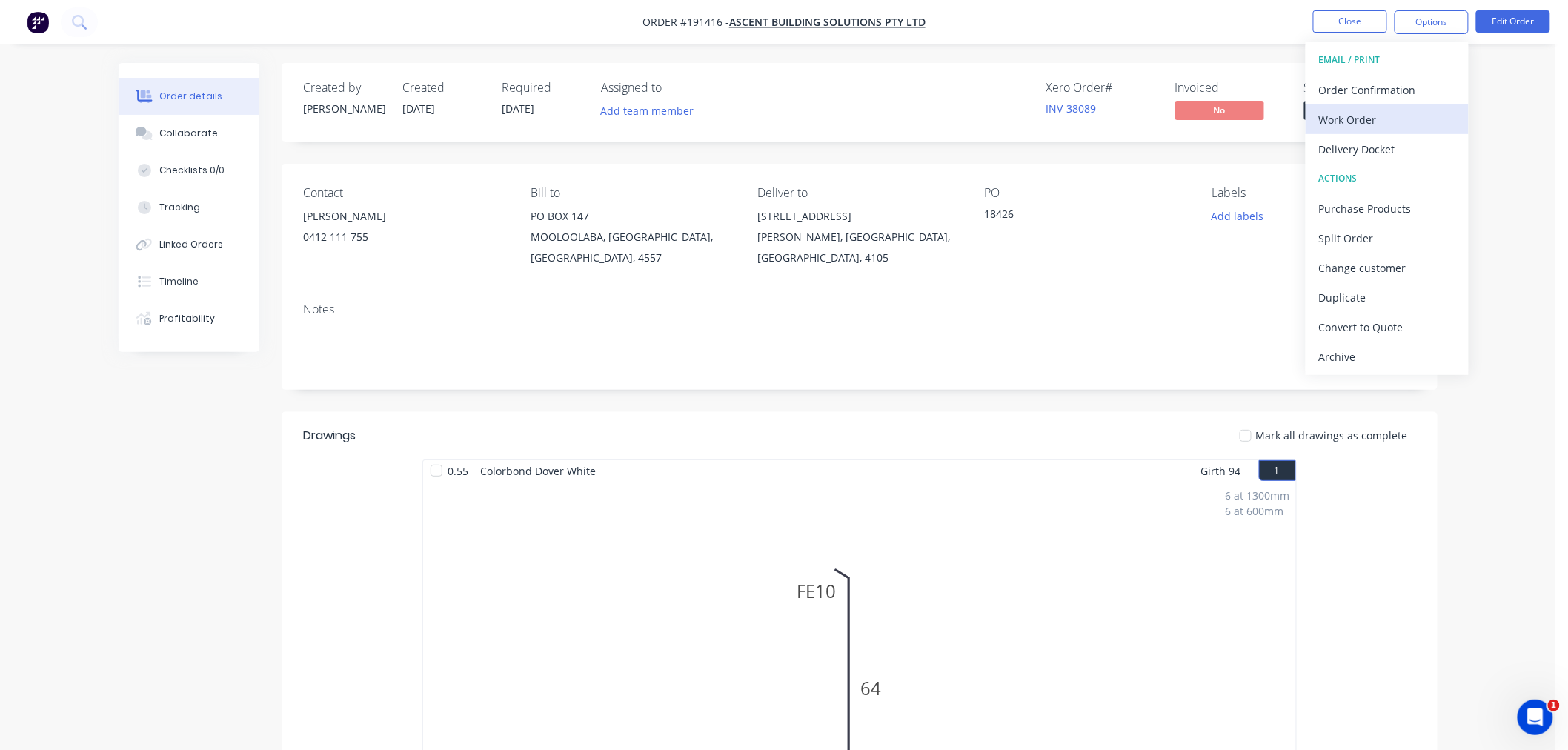
click at [1428, 122] on div "Work Order" at bounding box center [1387, 120] width 136 height 22
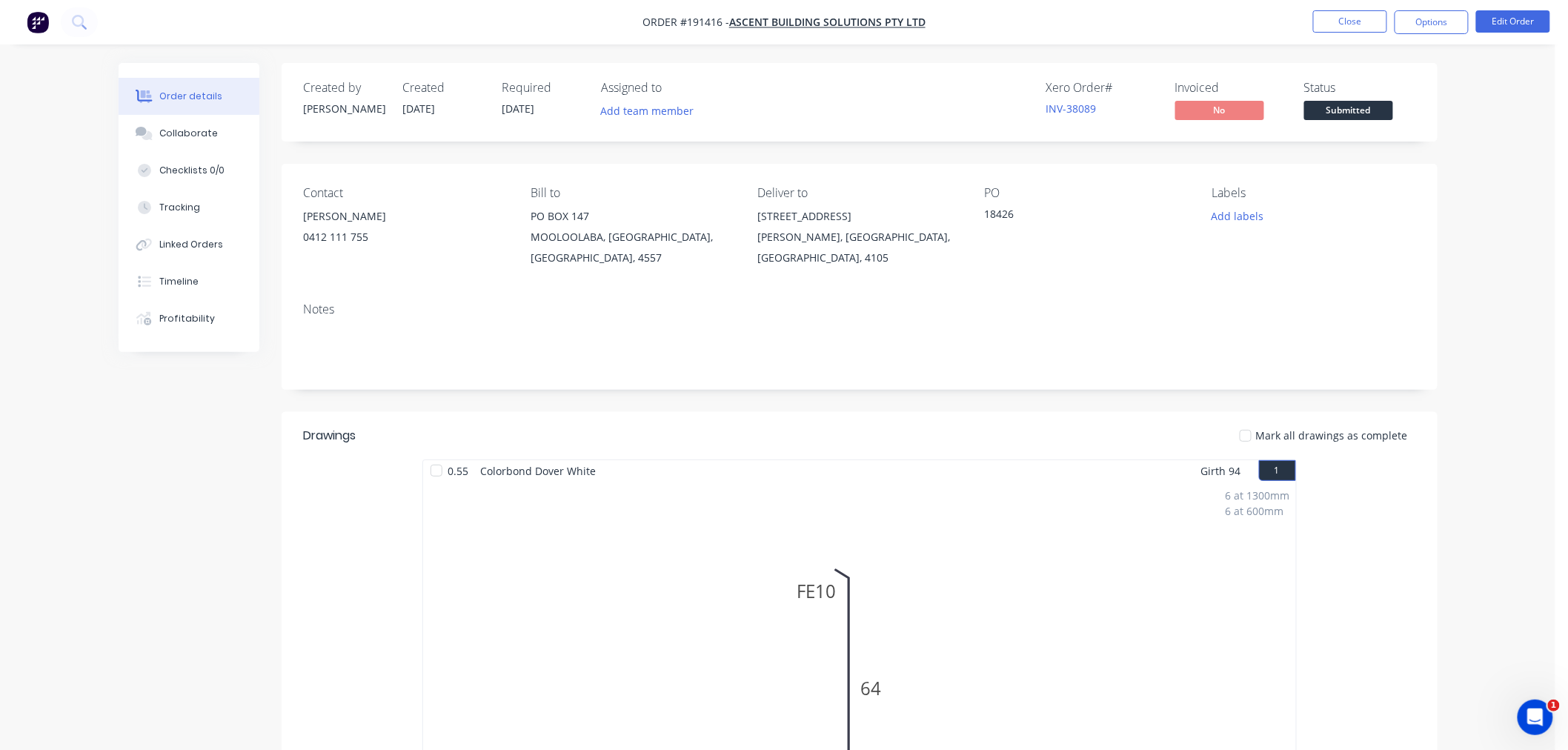
click at [1501, 315] on div "Order details Collaborate Checklists 0/0 Tracking Linked Orders Timeline Profit…" at bounding box center [777, 699] width 1556 height 1398
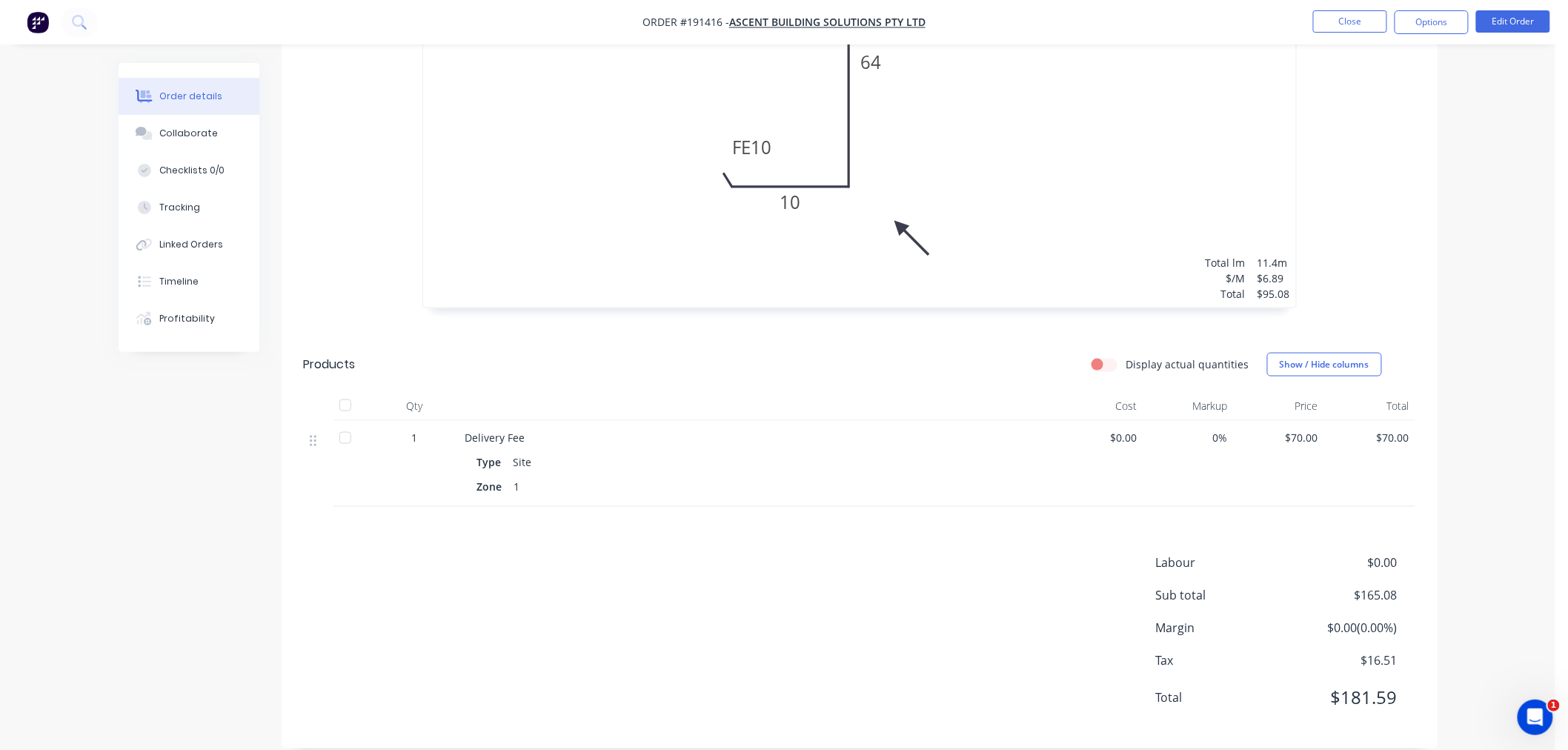
scroll to position [648, 0]
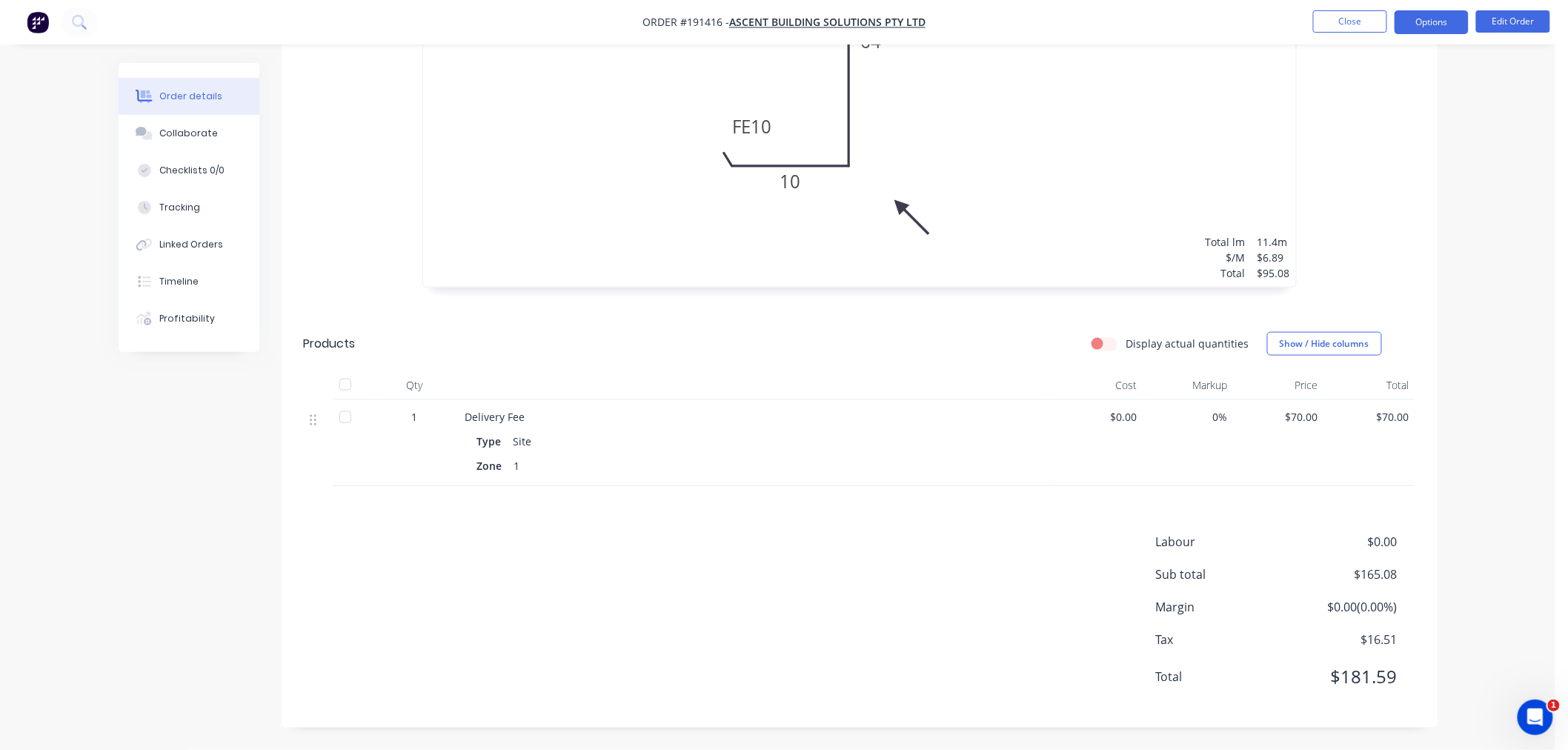
click at [1425, 24] on button "Options" at bounding box center [1432, 22] width 74 height 24
click at [1453, 149] on div "Without pricing" at bounding box center [1387, 149] width 136 height 22
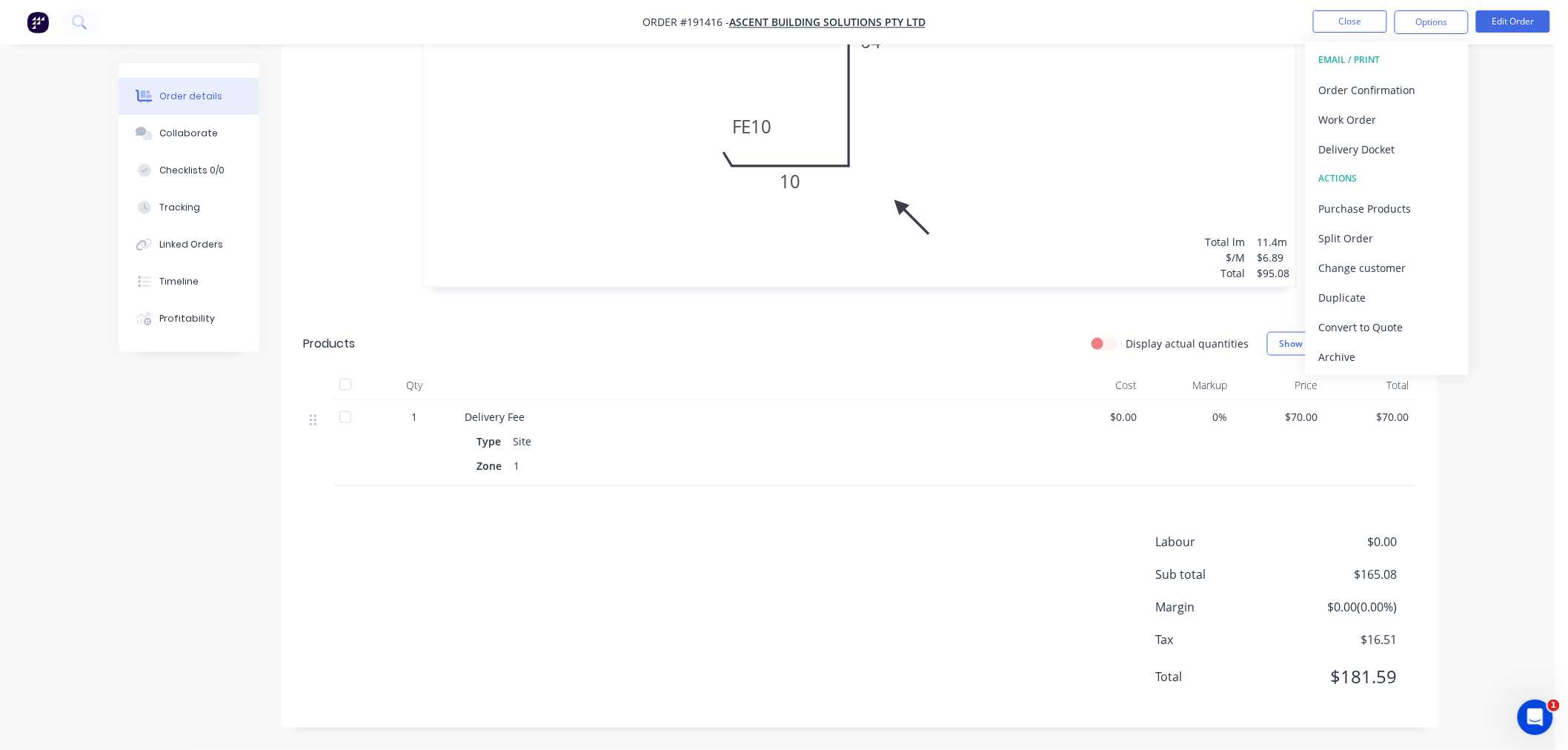
click at [280, 398] on div "Created by [PERSON_NAME] Created [DATE] Required [DATE] Assigned to Add team me…" at bounding box center [778, 83] width 1320 height 1334
click at [1478, 178] on div "Order details Collaborate Checklists 0/0 Tracking Linked Orders Timeline Profit…" at bounding box center [777, 51] width 1556 height 1398
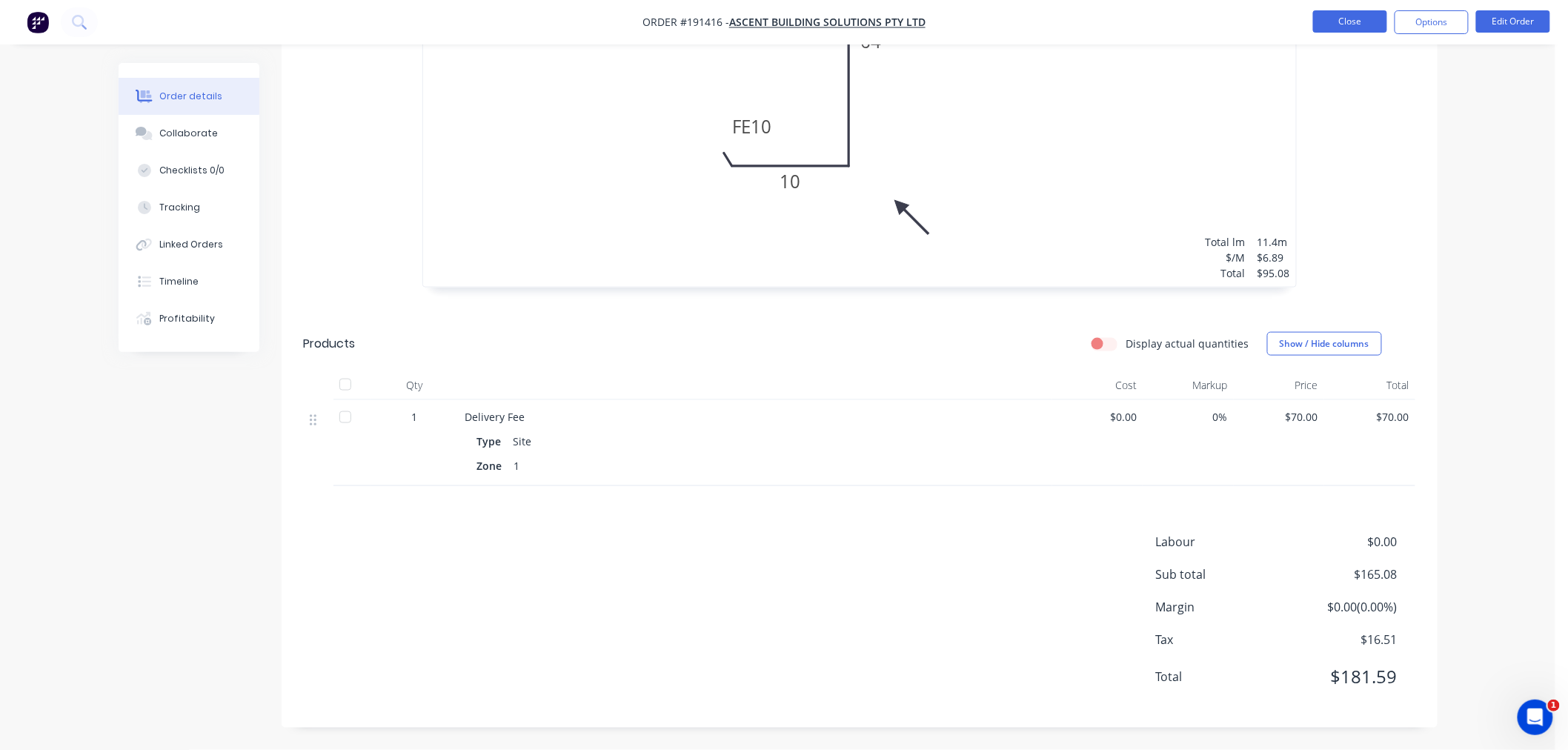
click at [1339, 18] on button "Close" at bounding box center [1351, 21] width 74 height 22
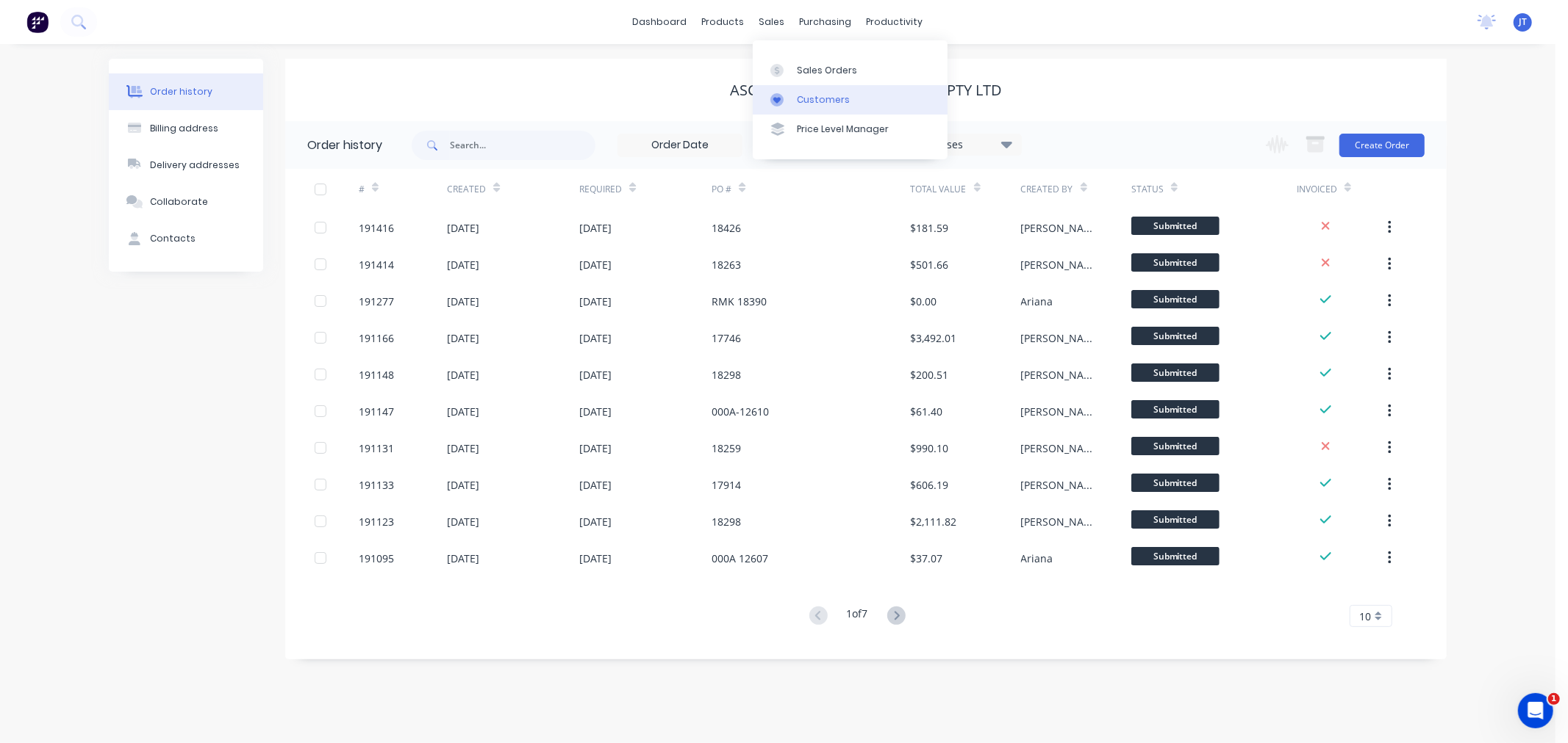
click at [870, 107] on link "Customers" at bounding box center [850, 99] width 194 height 29
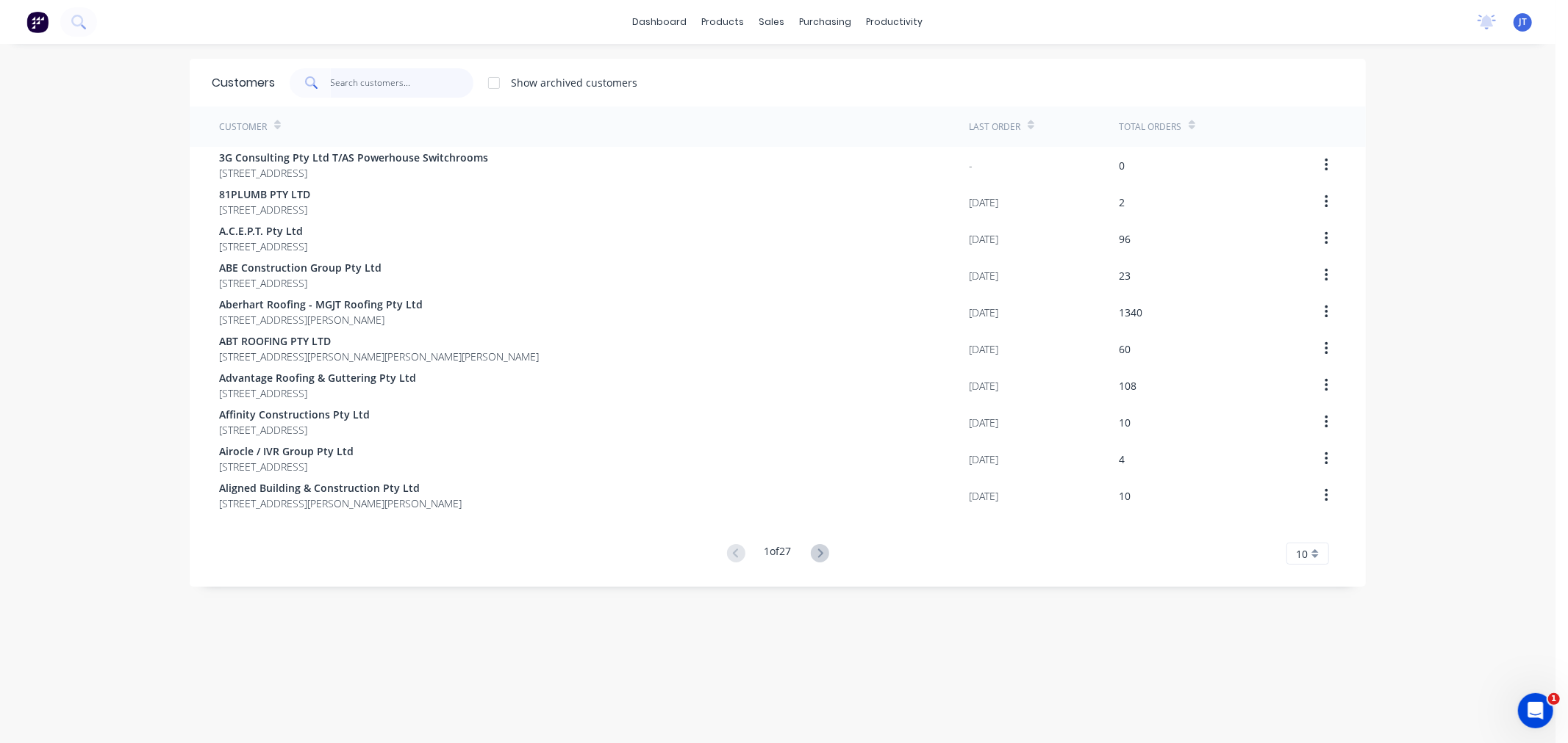
click at [394, 88] on input "text" at bounding box center [403, 82] width 143 height 29
click at [412, 87] on input "text" at bounding box center [403, 82] width 143 height 29
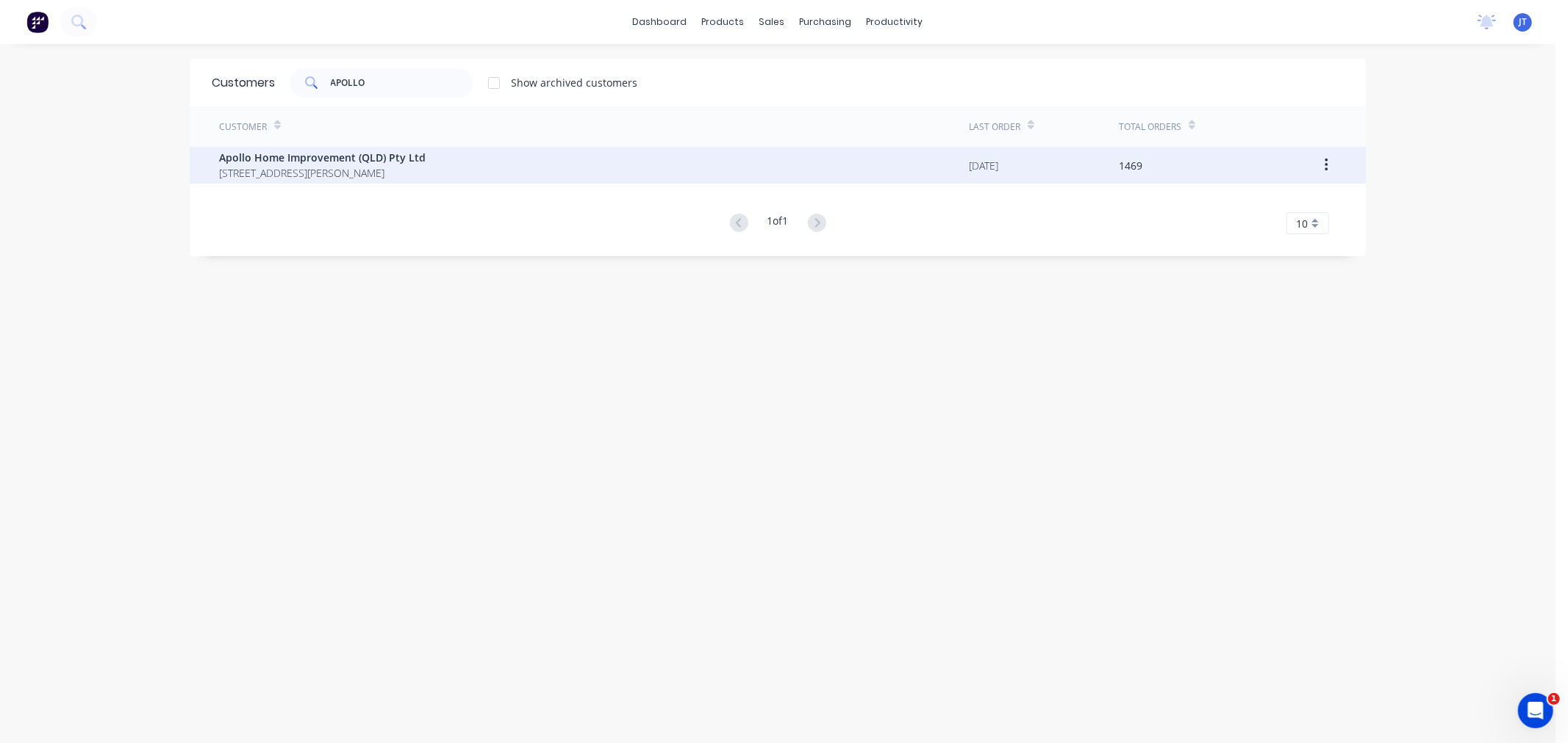
click at [454, 182] on div "Apollo Home Improvement (QLD) Pty Ltd [STREET_ADDRESS][PERSON_NAME]" at bounding box center [593, 165] width 750 height 37
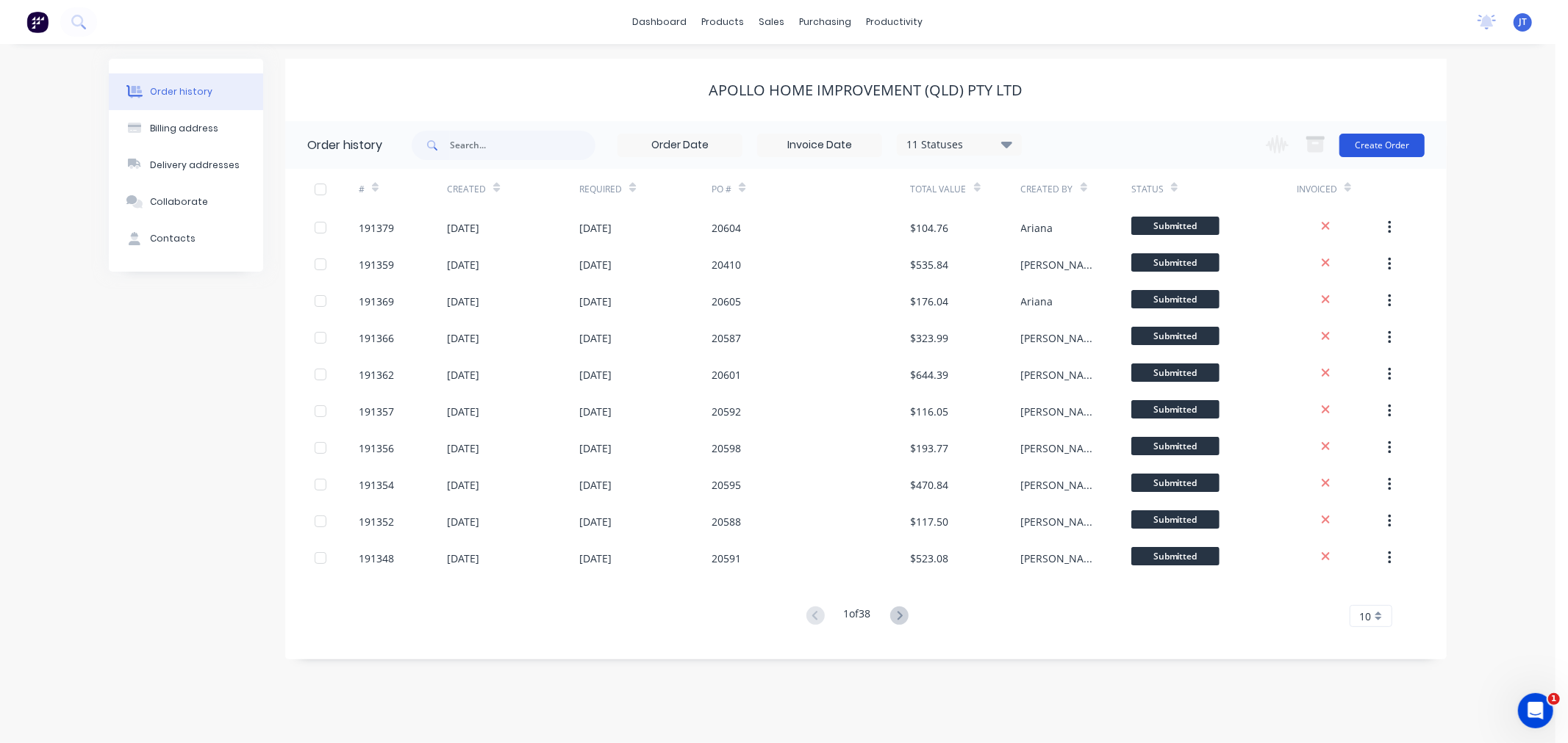
click at [1396, 142] on button "Create Order" at bounding box center [1381, 145] width 85 height 24
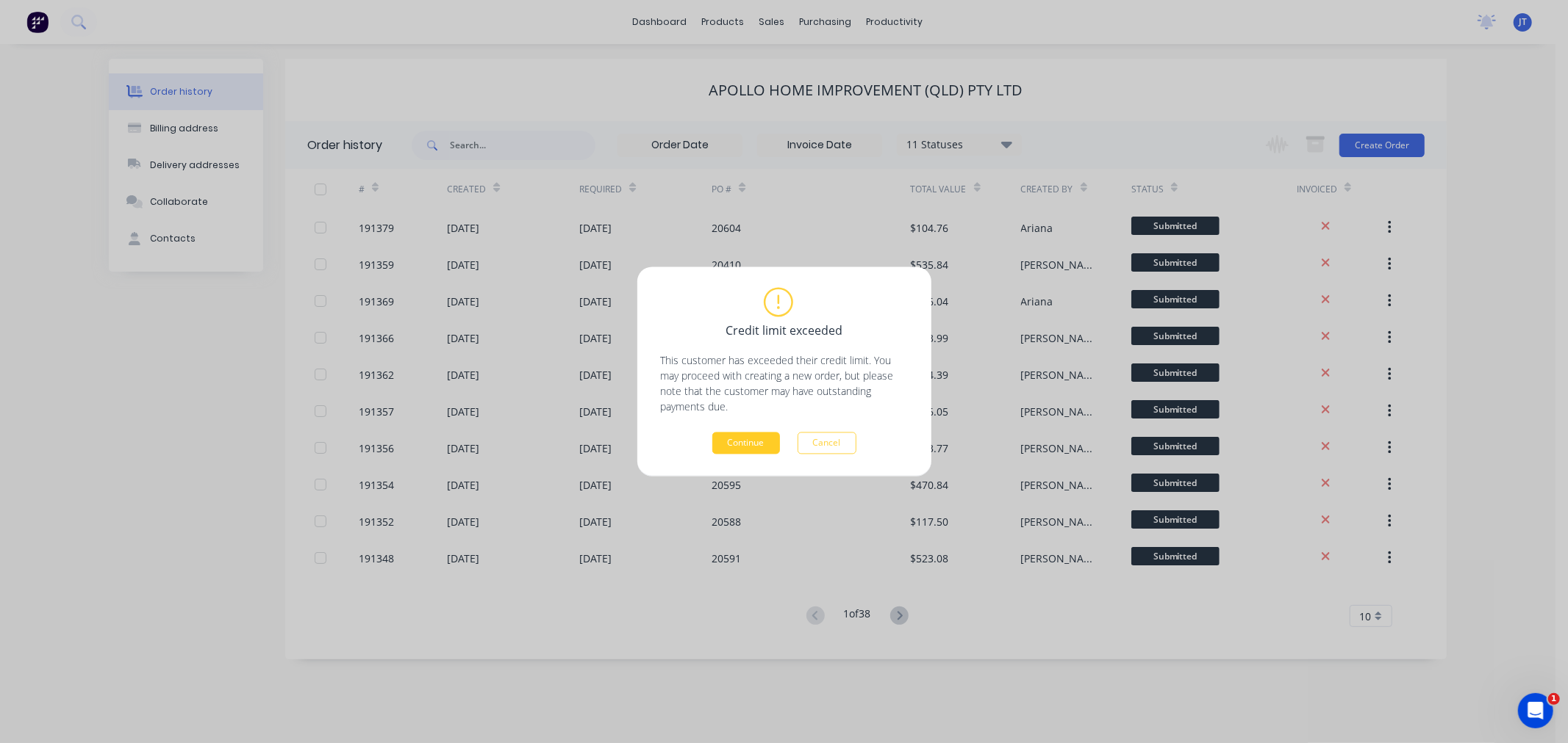
click at [745, 453] on button "Continue" at bounding box center [746, 443] width 68 height 22
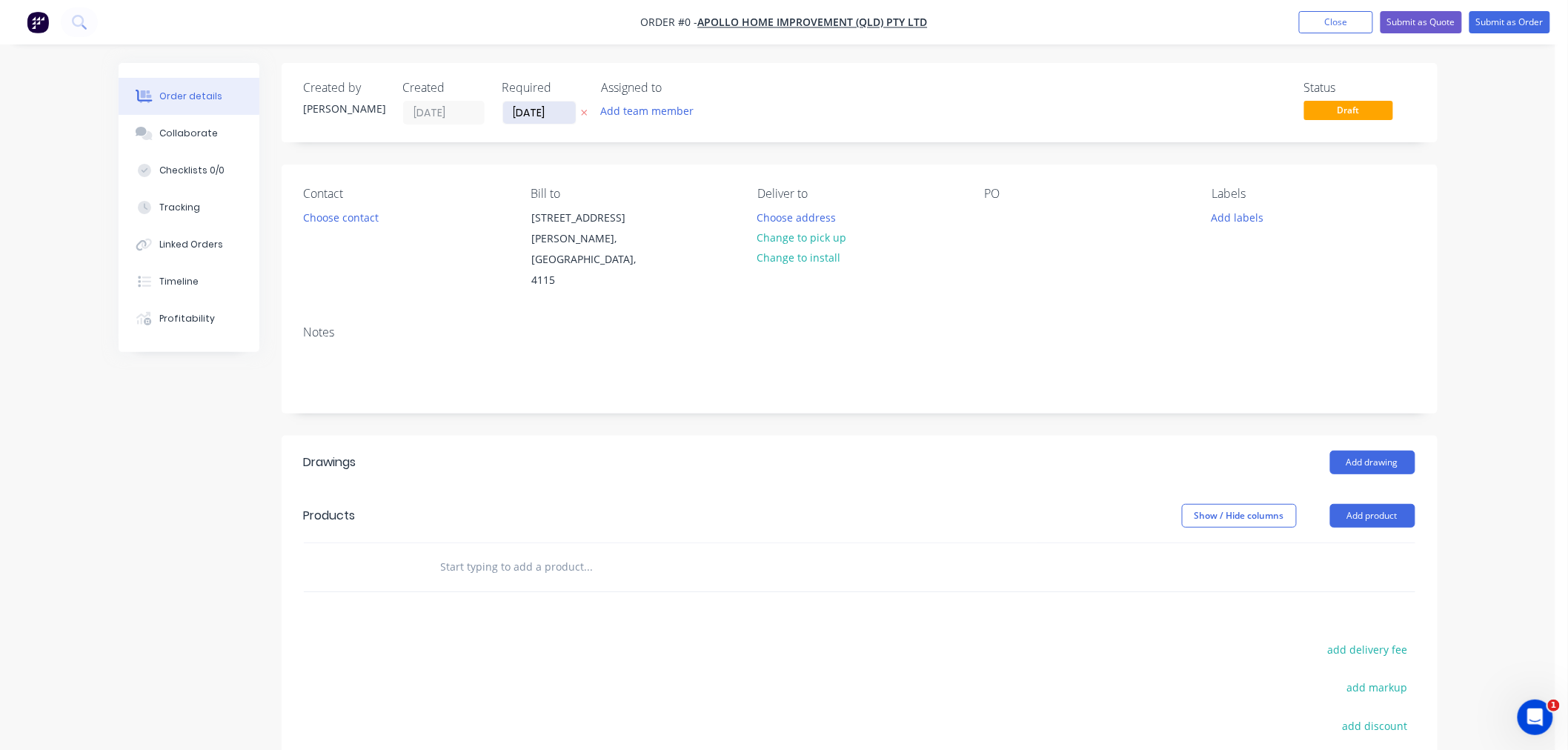
click at [534, 109] on input "[DATE]" at bounding box center [539, 112] width 72 height 22
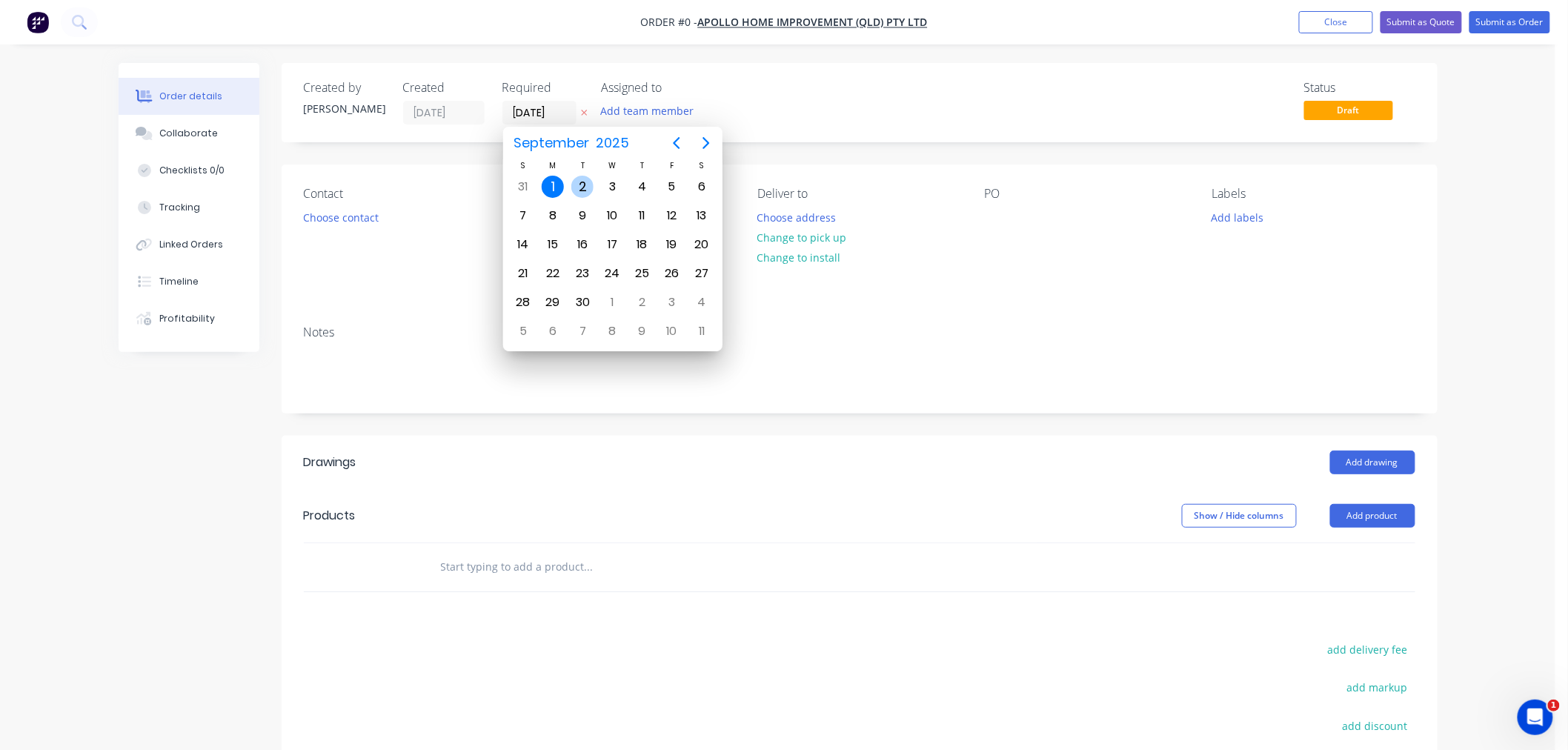
click at [590, 183] on div "2" at bounding box center [582, 187] width 22 height 22
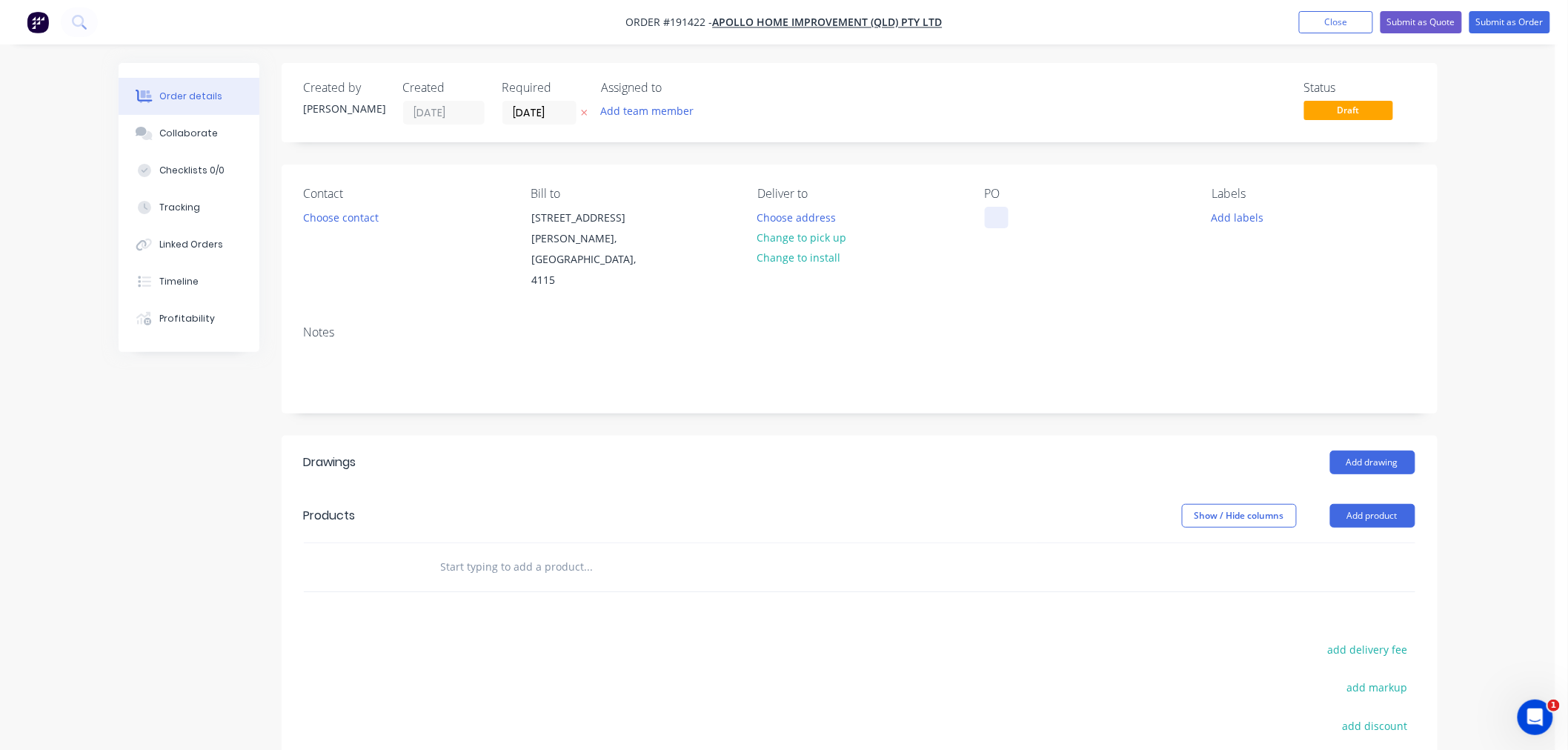
click at [998, 219] on div at bounding box center [996, 217] width 24 height 22
click at [990, 139] on div "Created by [PERSON_NAME] Created [DATE] Required [DATE] Assigned to Add team me…" at bounding box center [859, 102] width 1156 height 79
click at [343, 219] on button "Choose contact" at bounding box center [341, 216] width 91 height 20
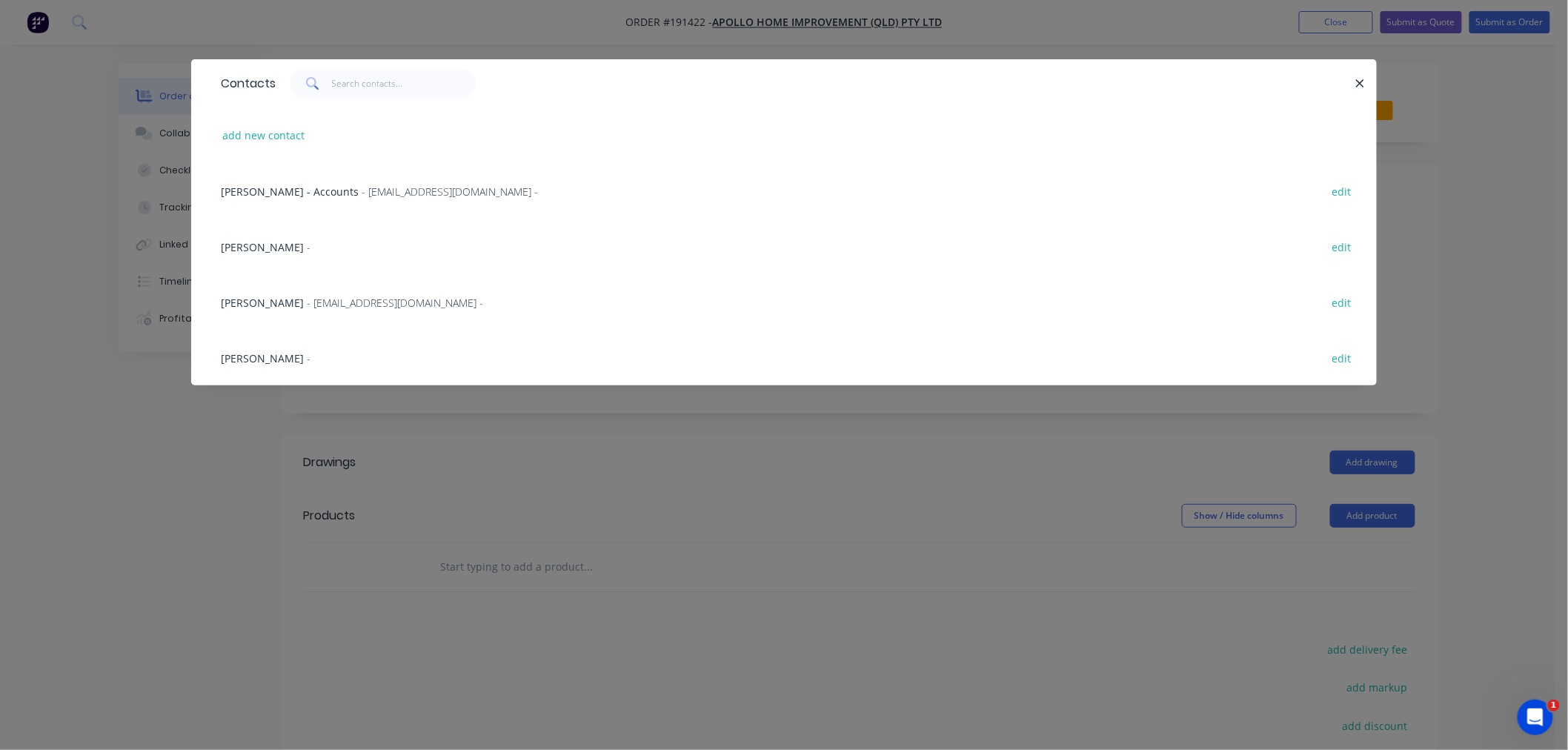
click at [323, 301] on span "- [EMAIL_ADDRESS][DOMAIN_NAME] -" at bounding box center [395, 303] width 176 height 14
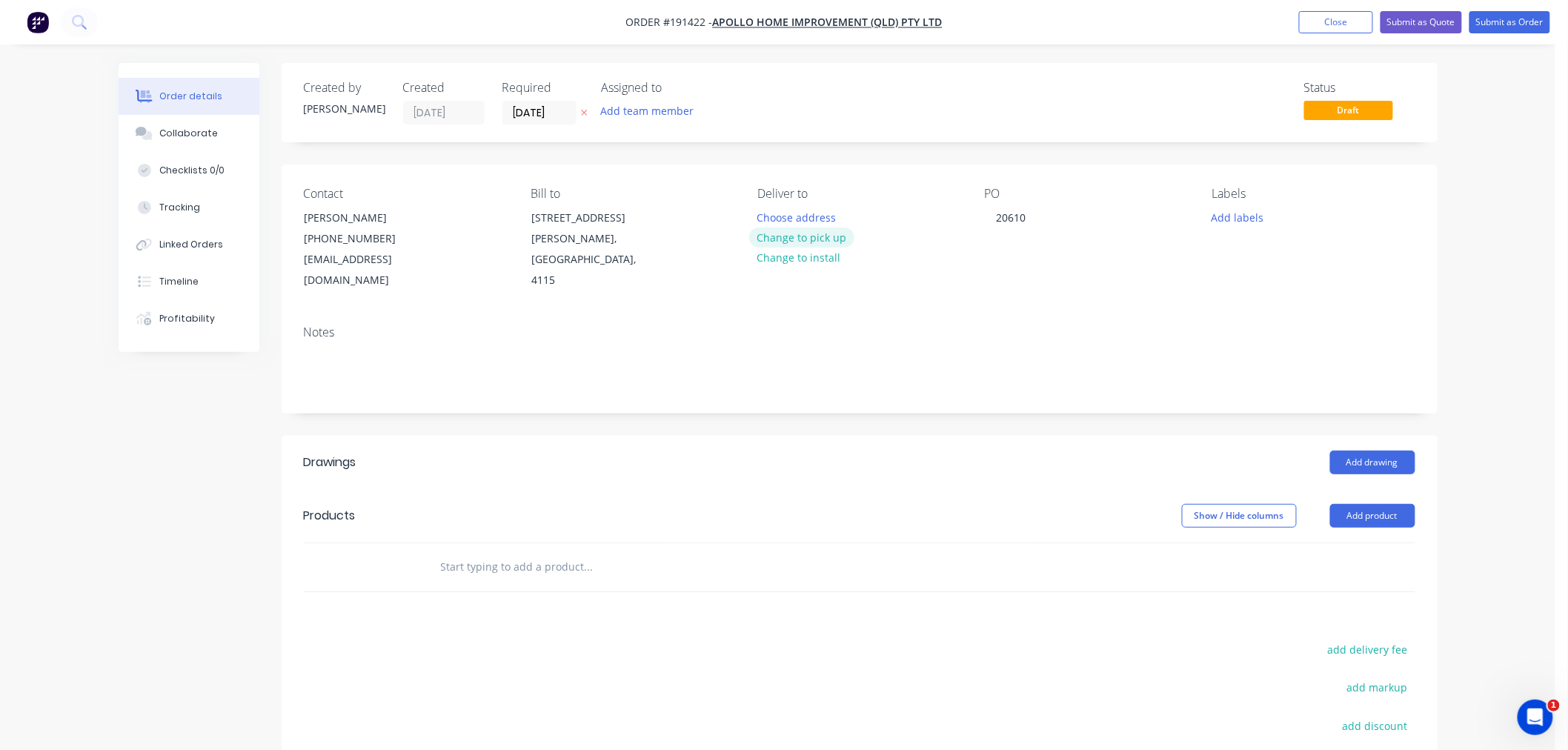
click at [805, 239] on button "Change to pick up" at bounding box center [802, 237] width 106 height 20
click at [774, 216] on div at bounding box center [769, 217] width 24 height 22
click at [1462, 313] on div "Order details Collaborate Checklists 0/0 Tracking Linked Orders Timeline Profit…" at bounding box center [777, 485] width 1556 height 971
click at [1397, 451] on button "Add drawing" at bounding box center [1373, 463] width 86 height 24
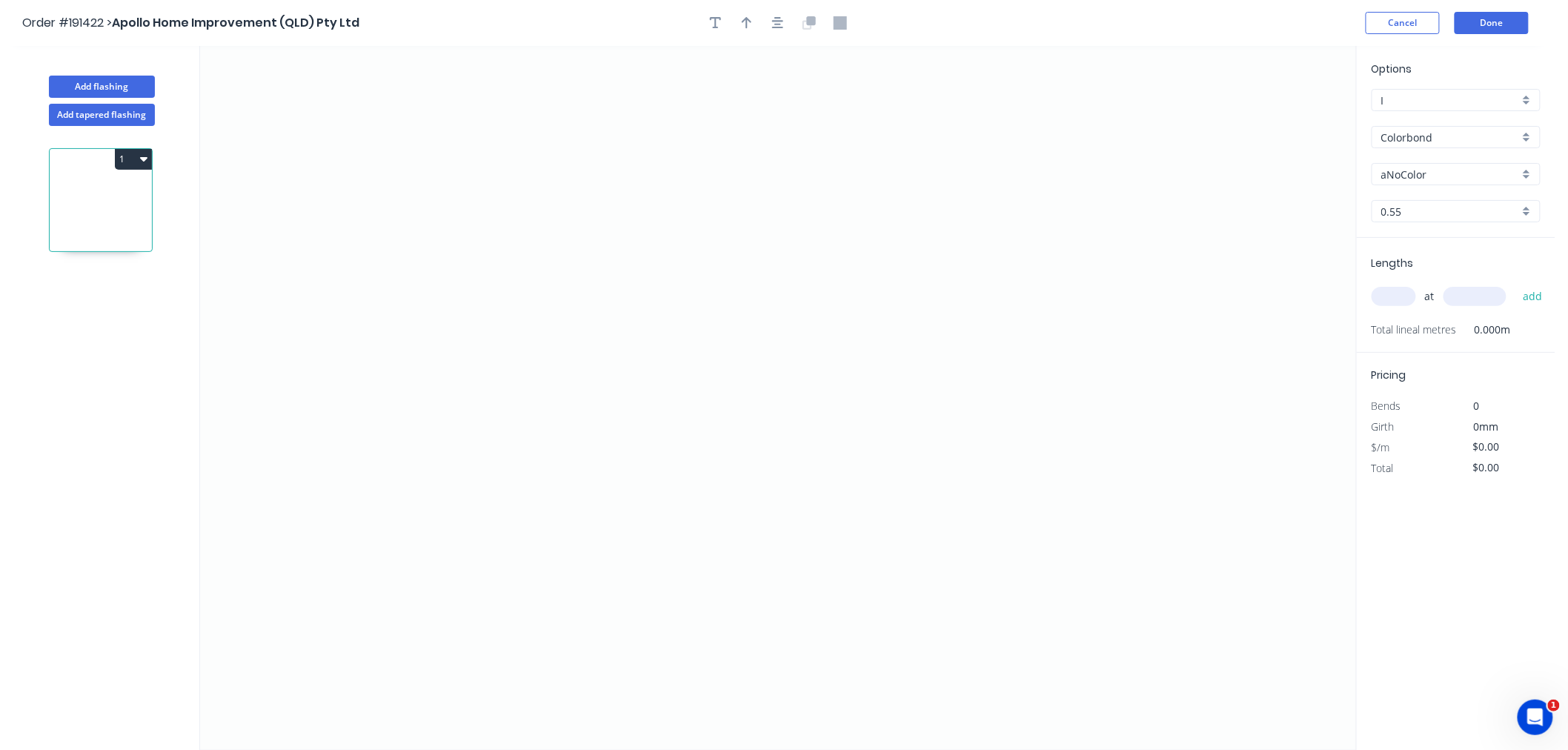
click at [1426, 168] on input "aNoColor" at bounding box center [1450, 174] width 138 height 15
click at [1479, 242] on div "Monument" at bounding box center [1457, 236] width 167 height 26
click at [1395, 297] on input "text" at bounding box center [1394, 296] width 45 height 19
click at [1516, 284] on button "add" at bounding box center [1533, 296] width 35 height 25
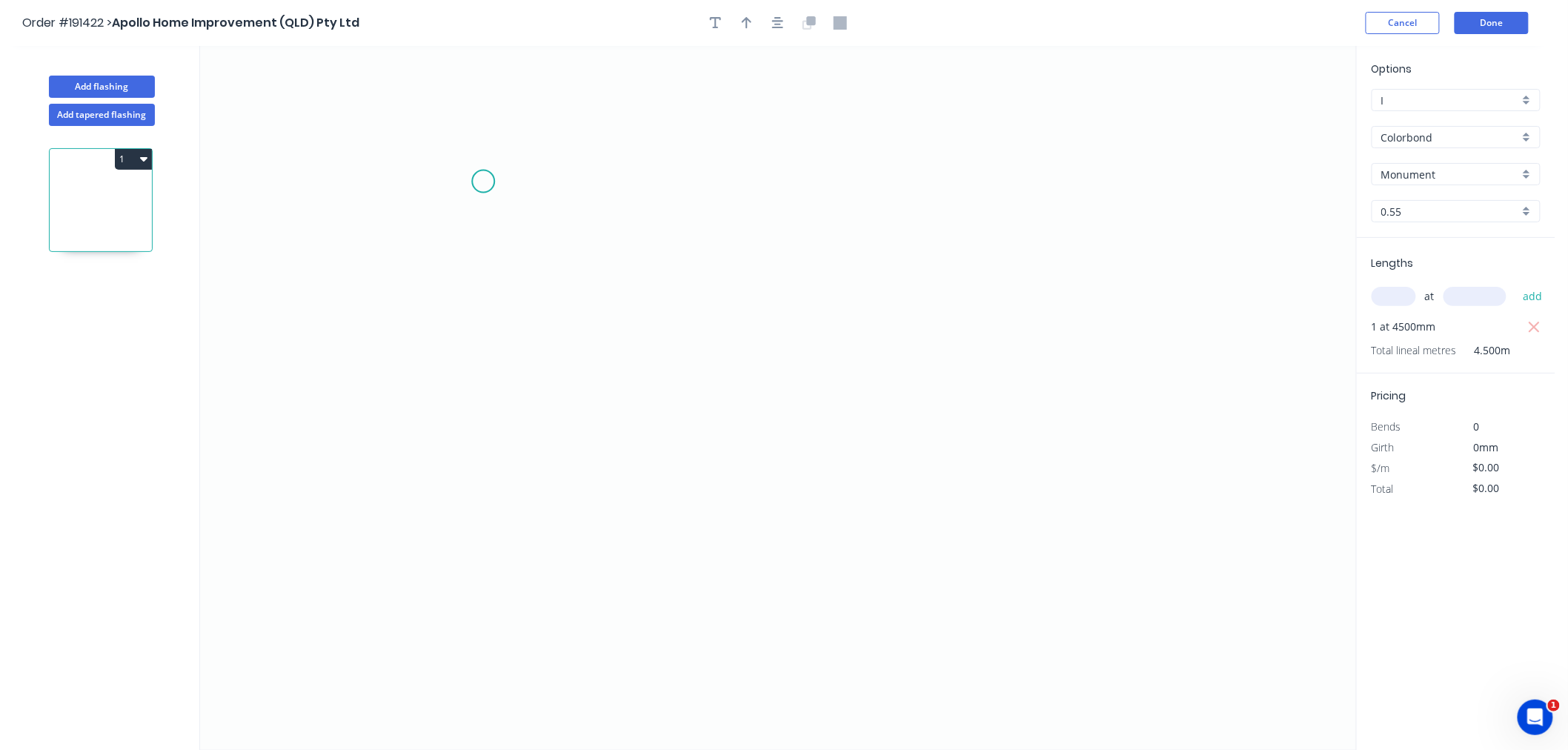
click at [480, 183] on icon "0" at bounding box center [777, 398] width 1156 height 704
click at [478, 435] on icon "0" at bounding box center [777, 398] width 1156 height 704
click at [630, 434] on icon at bounding box center [555, 434] width 149 height 0
click at [630, 369] on icon at bounding box center [630, 401] width 0 height 66
click at [782, 26] on icon "button" at bounding box center [778, 23] width 11 height 13
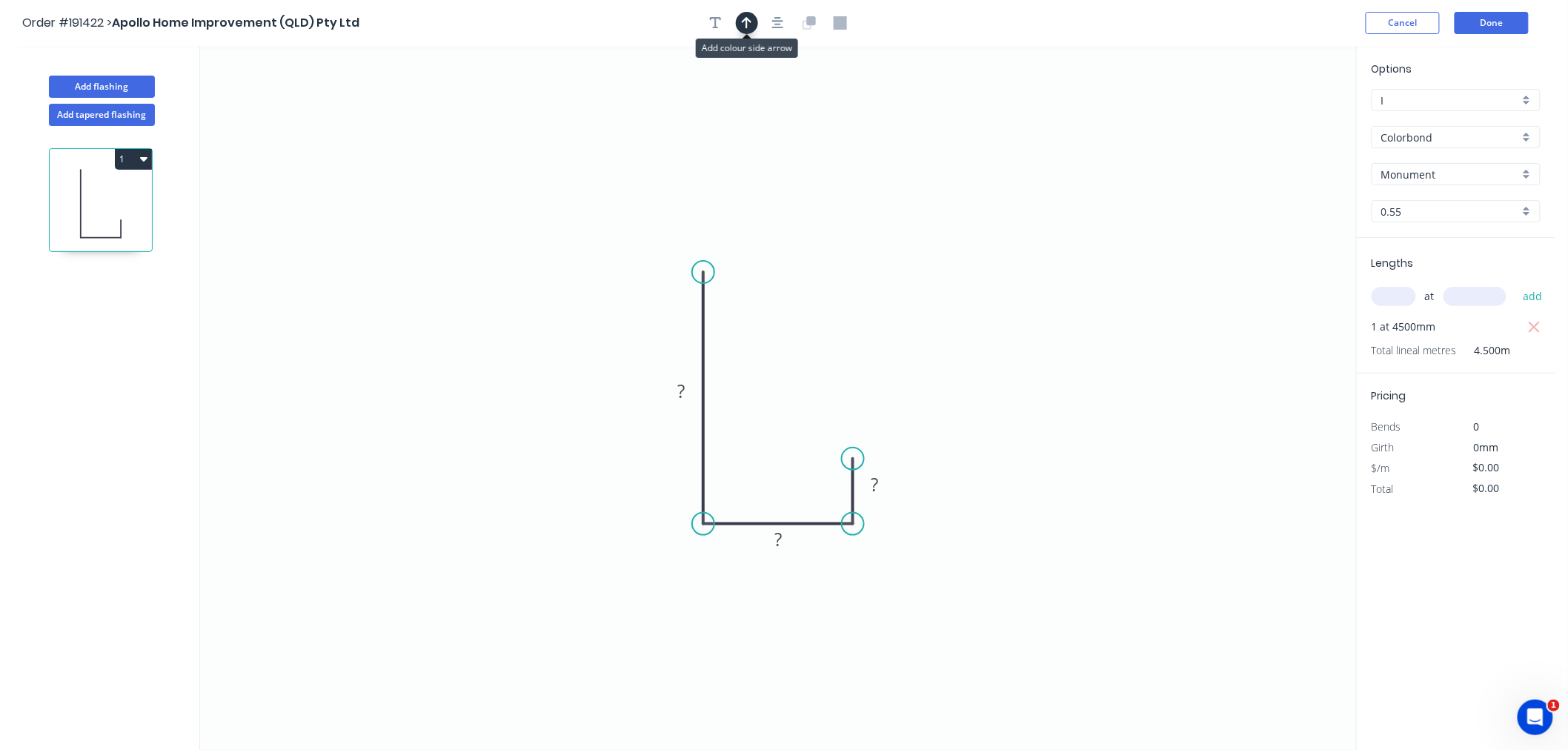
click at [737, 22] on button "button" at bounding box center [747, 22] width 22 height 22
drag, startPoint x: 1280, startPoint y: 115, endPoint x: 609, endPoint y: 460, distance: 754.5
click at [609, 460] on icon at bounding box center [609, 440] width 13 height 48
click at [609, 460] on icon at bounding box center [609, 442] width 13 height 48
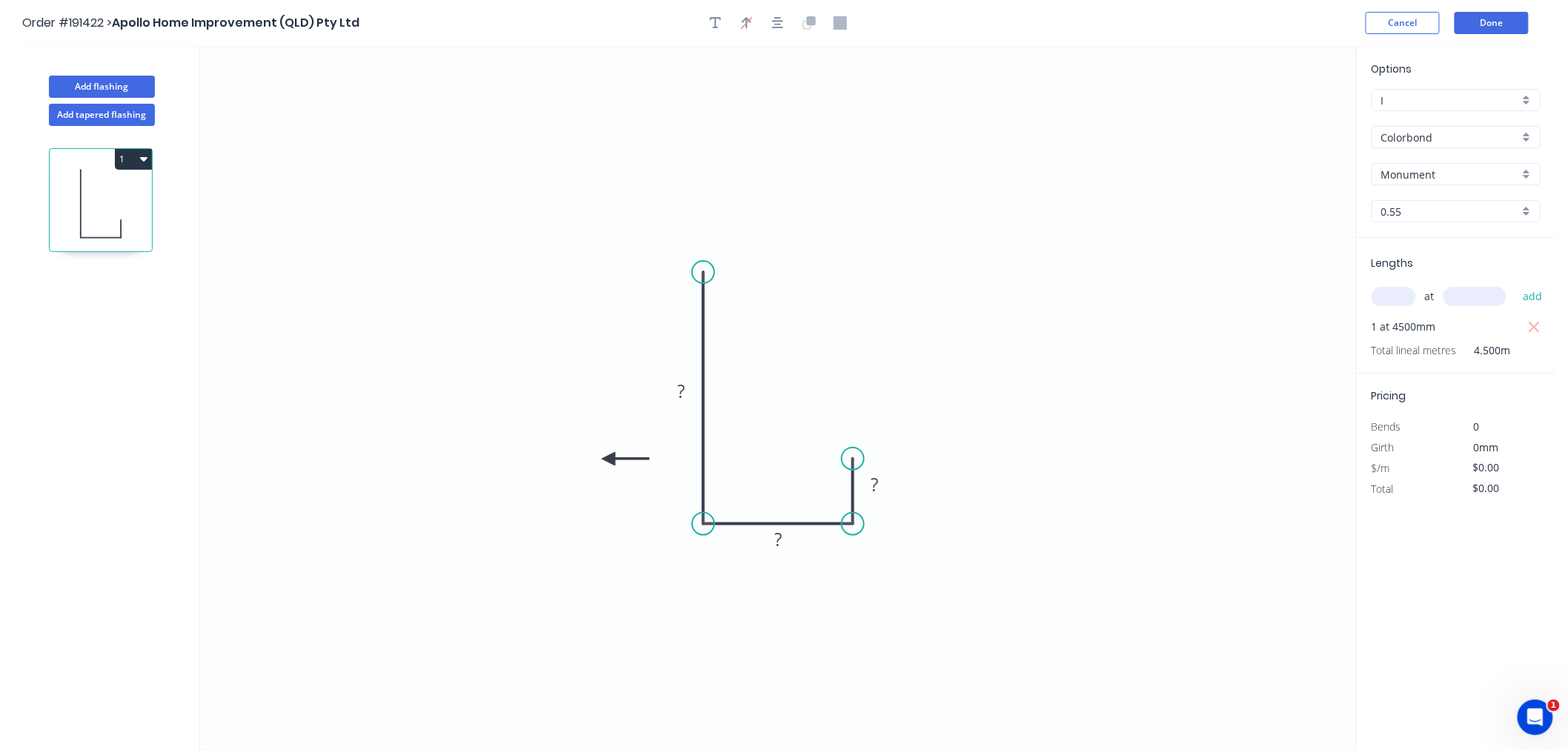
click at [609, 460] on icon at bounding box center [626, 459] width 48 height 13
click at [609, 460] on icon at bounding box center [620, 471] width 43 height 43
click at [609, 460] on icon at bounding box center [609, 476] width 13 height 48
drag, startPoint x: 609, startPoint y: 460, endPoint x: 654, endPoint y: 465, distance: 45.3
click at [654, 465] on icon at bounding box center [641, 477] width 43 height 43
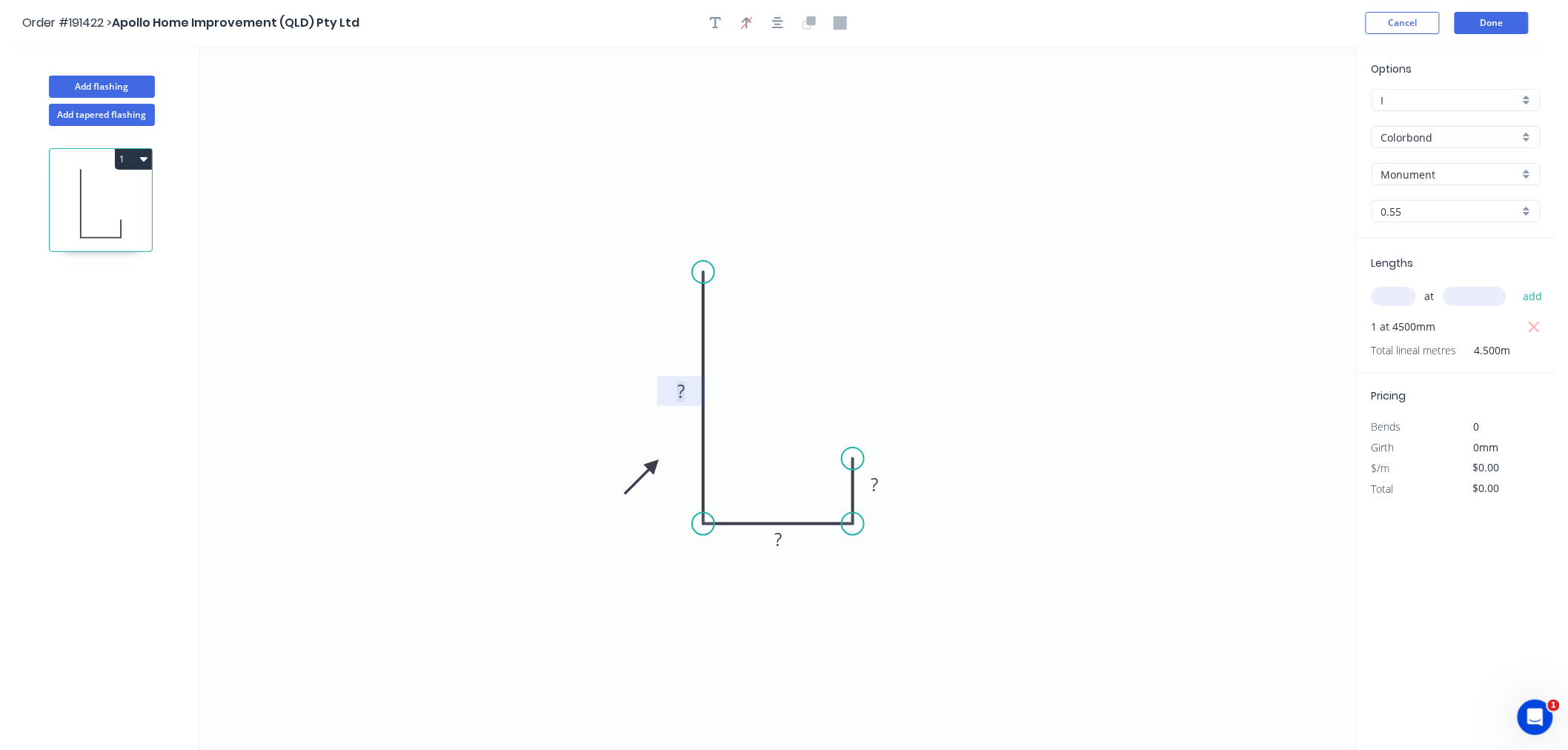
click at [675, 387] on rect at bounding box center [680, 392] width 29 height 21
click at [901, 219] on icon "0 120 40 15" at bounding box center [777, 398] width 1156 height 704
click at [780, 26] on icon "button" at bounding box center [778, 23] width 11 height 13
drag, startPoint x: 704, startPoint y: 270, endPoint x: 710, endPoint y: 227, distance: 43.4
click at [706, 239] on circle at bounding box center [703, 239] width 22 height 22
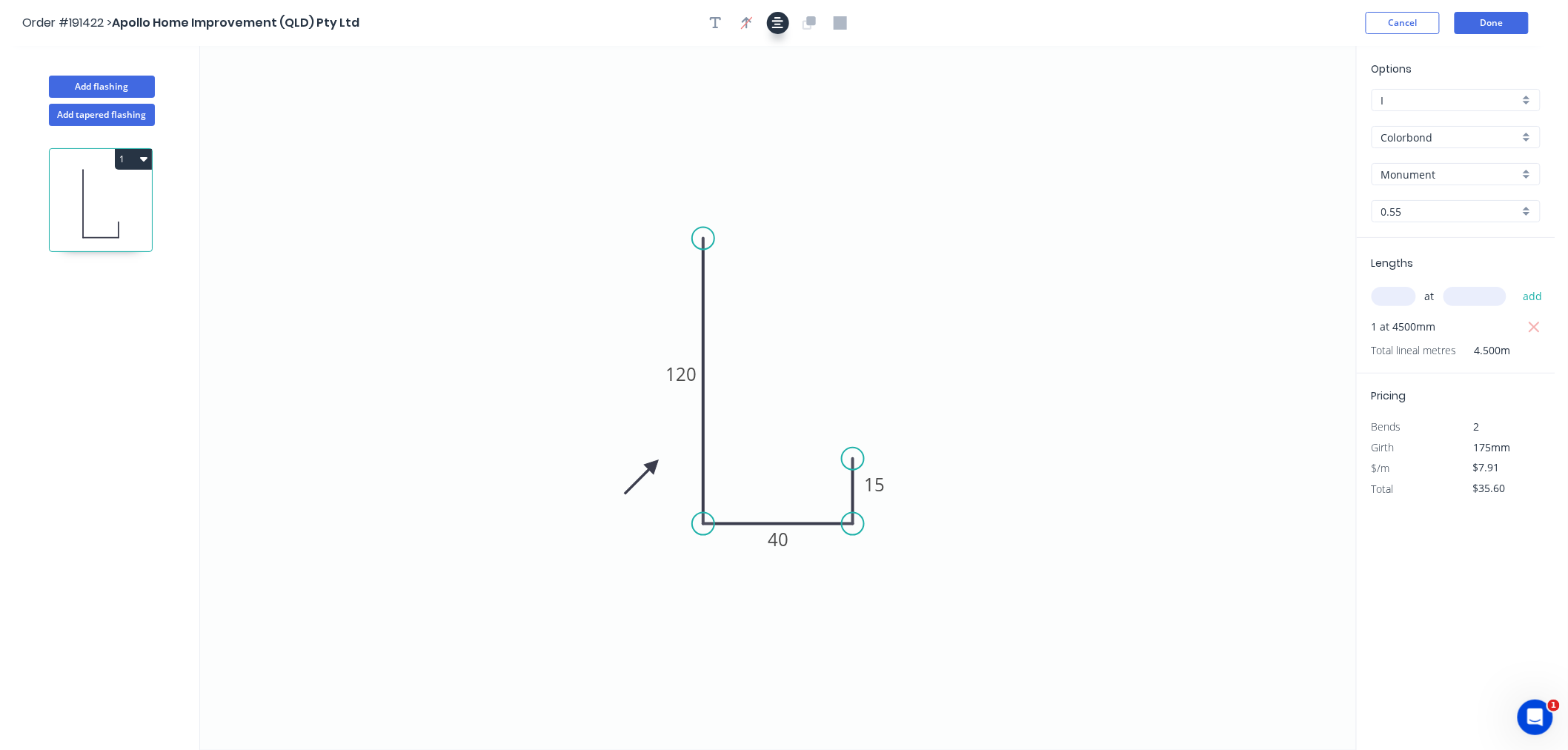
click at [781, 24] on icon "button" at bounding box center [778, 23] width 11 height 13
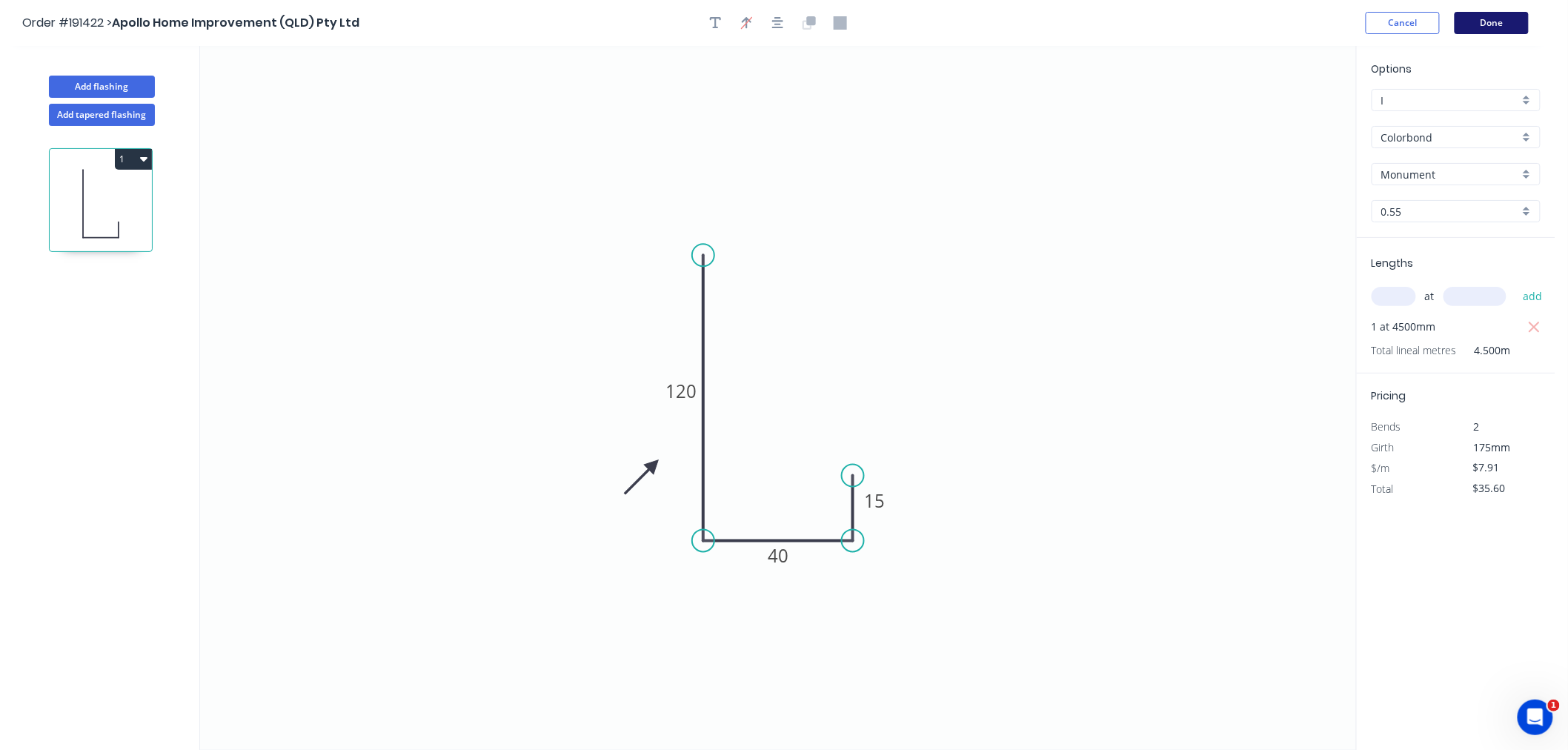
click at [1484, 22] on button "Done" at bounding box center [1492, 22] width 74 height 22
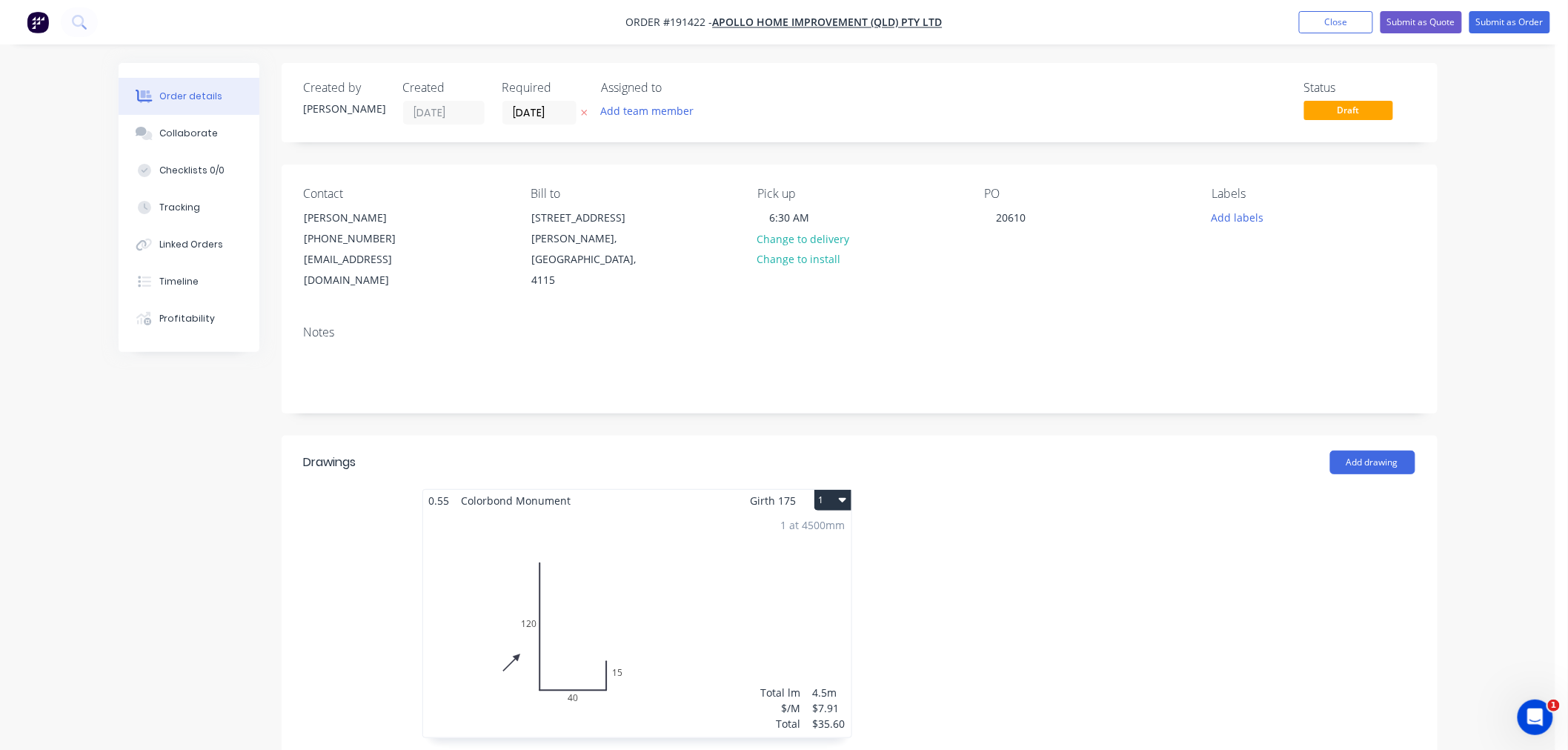
click at [832, 490] on button "1" at bounding box center [833, 501] width 37 height 21
click at [825, 525] on div "Use larger box size" at bounding box center [781, 536] width 114 height 22
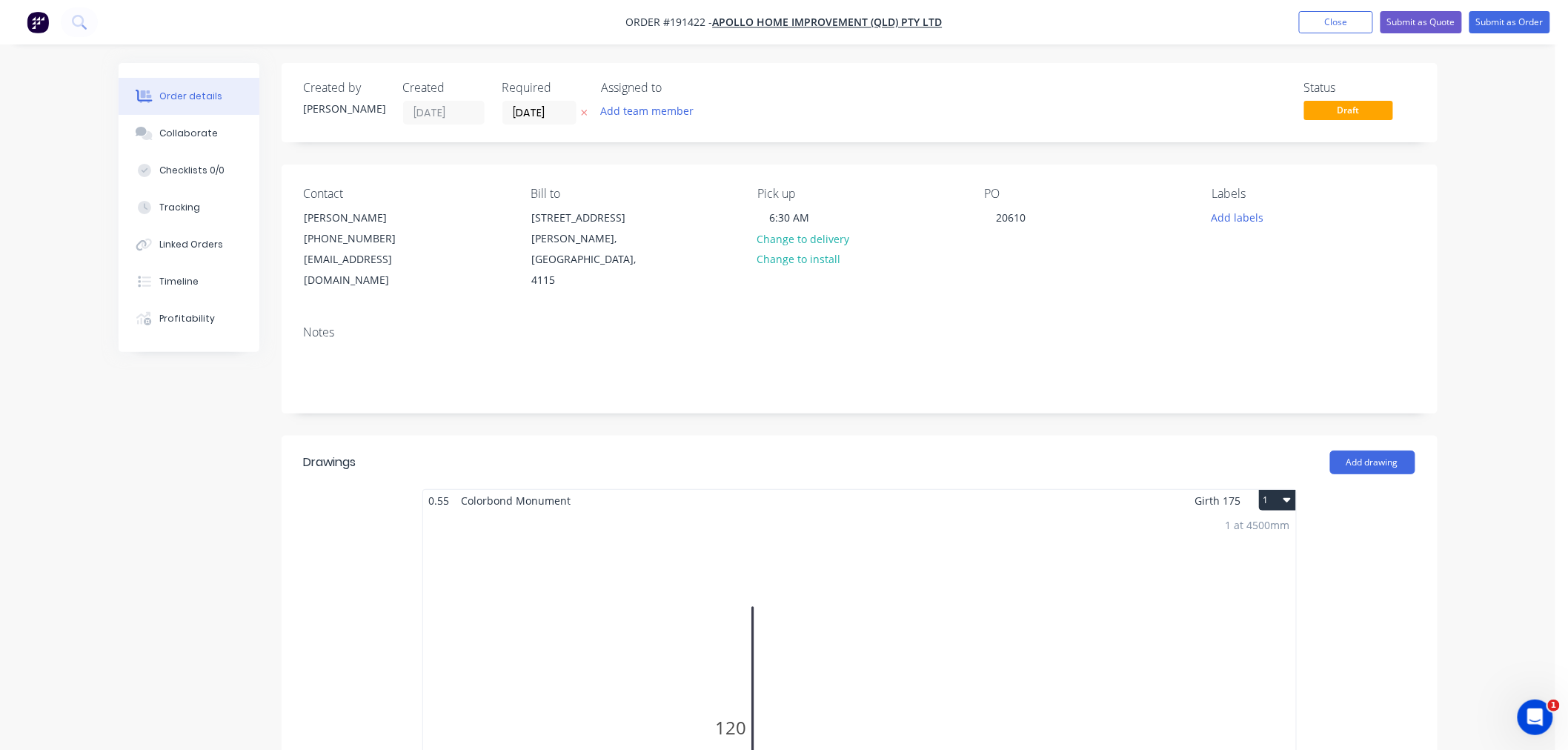
click at [1496, 378] on div "Order details Collaborate Checklists 0/0 Tracking Linked Orders Timeline Profit…" at bounding box center [777, 738] width 1556 height 1475
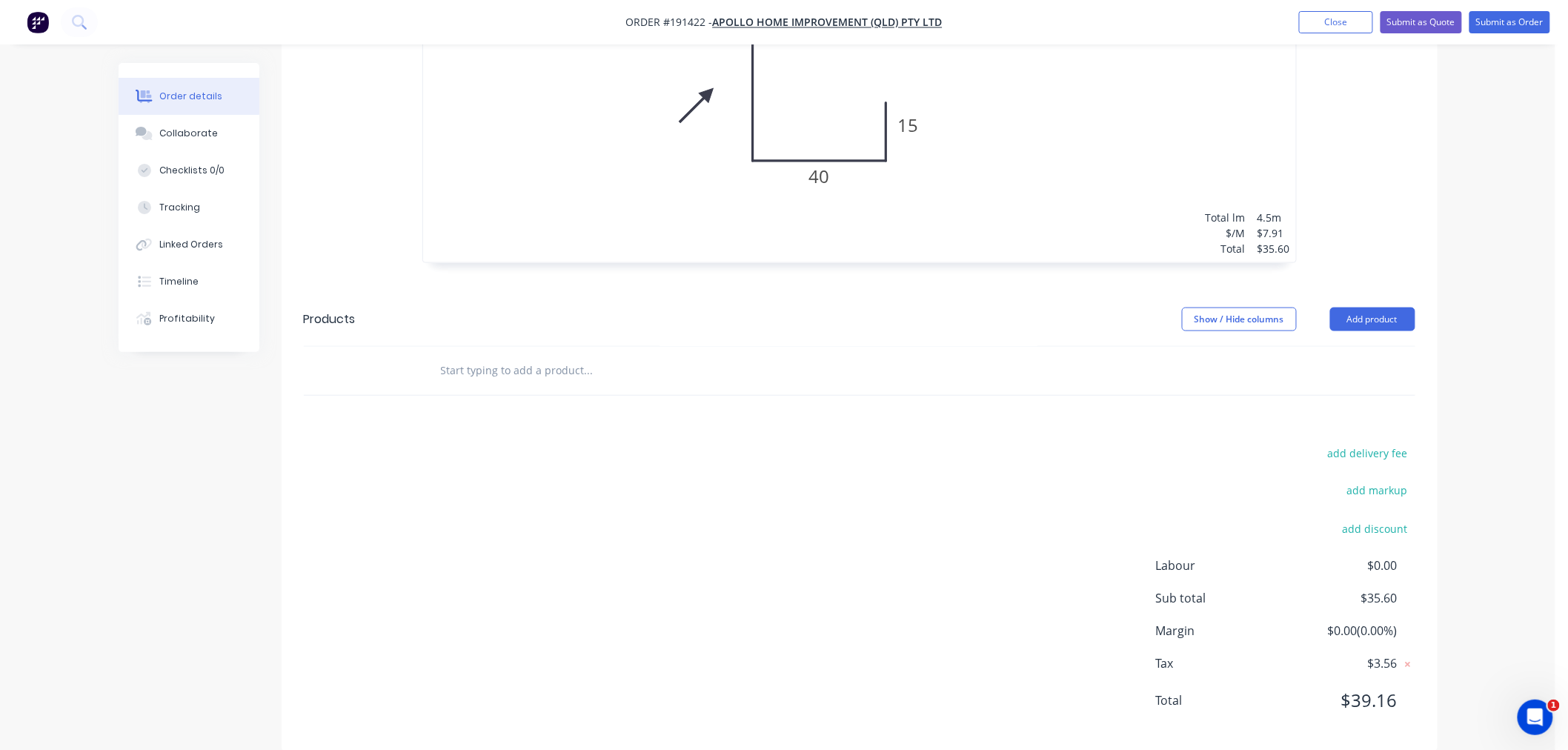
scroll to position [705, 0]
click at [1496, 524] on div "Order details Collaborate Checklists 0/0 Tracking Linked Orders Timeline Profit…" at bounding box center [777, 32] width 1556 height 1475
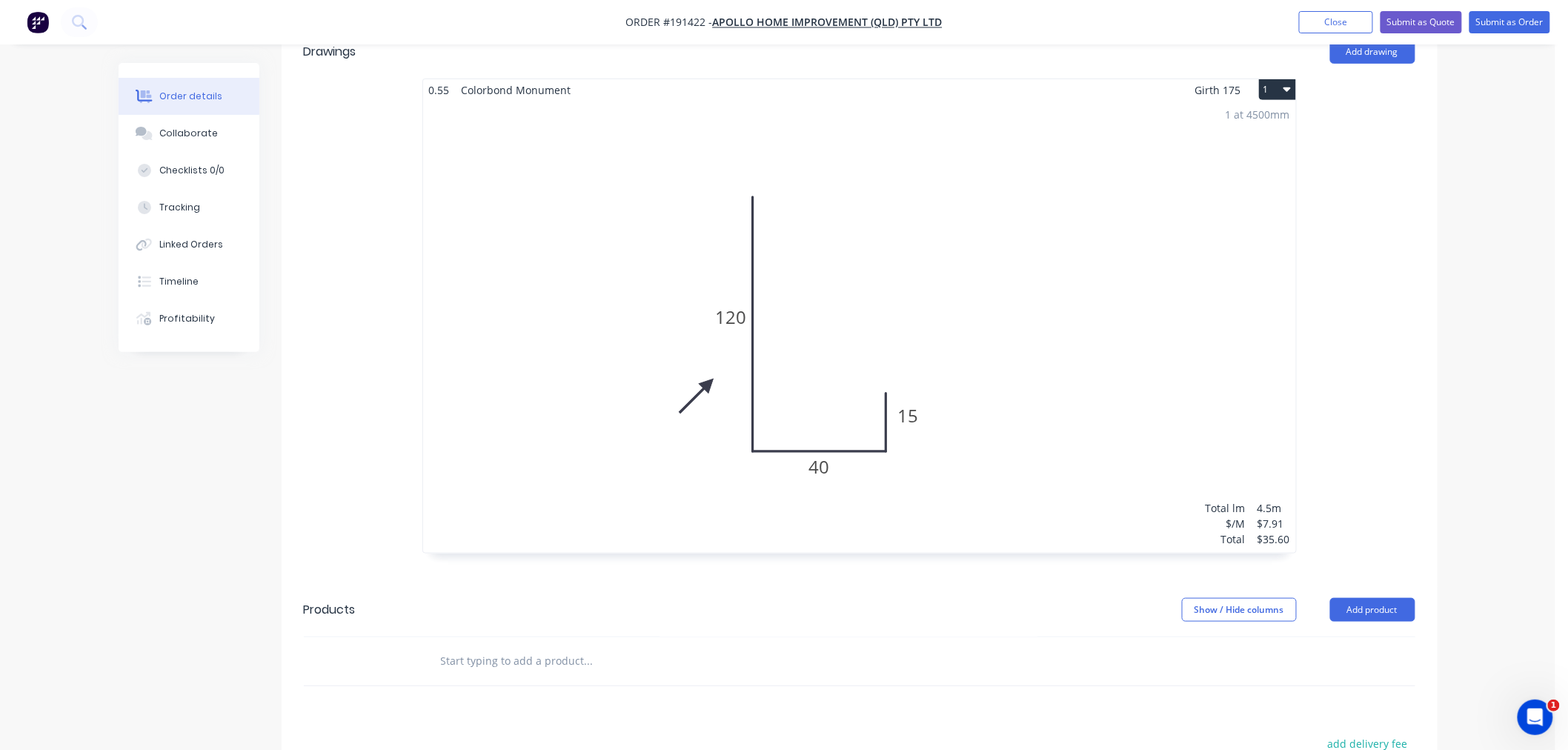
scroll to position [210, 0]
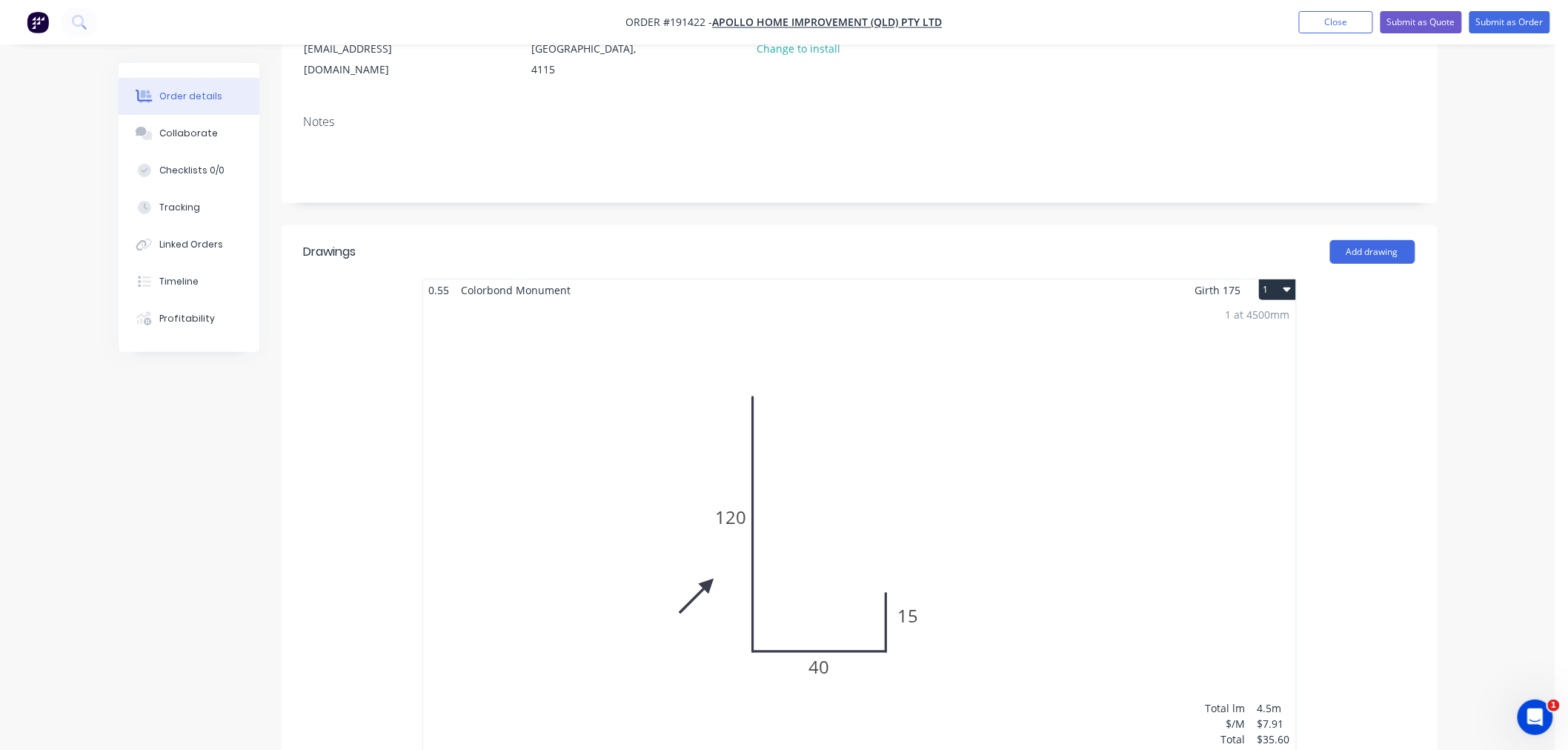
click at [1479, 500] on div "Order details Collaborate Checklists 0/0 Tracking Linked Orders Timeline Profit…" at bounding box center [777, 527] width 1556 height 1475
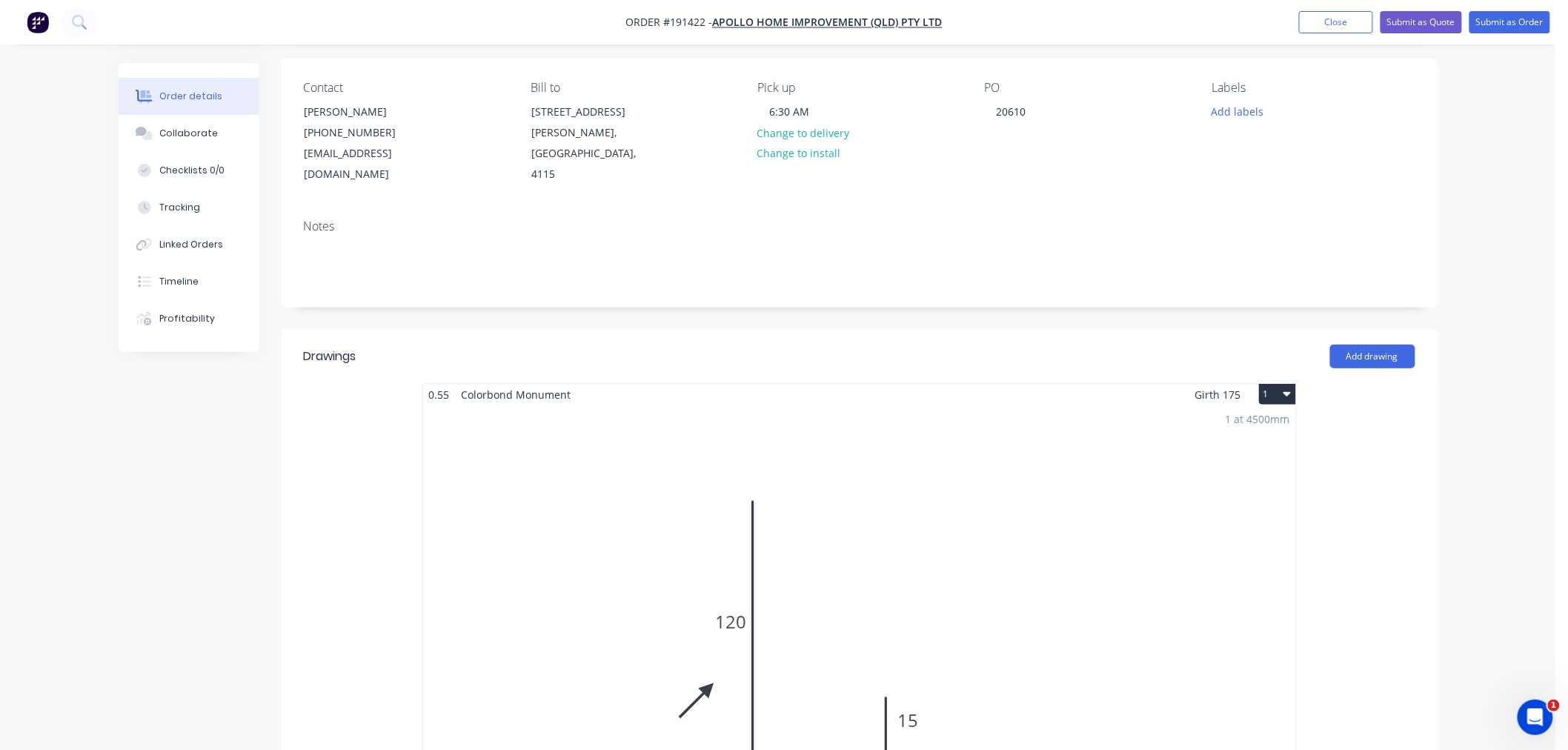
scroll to position [0, 0]
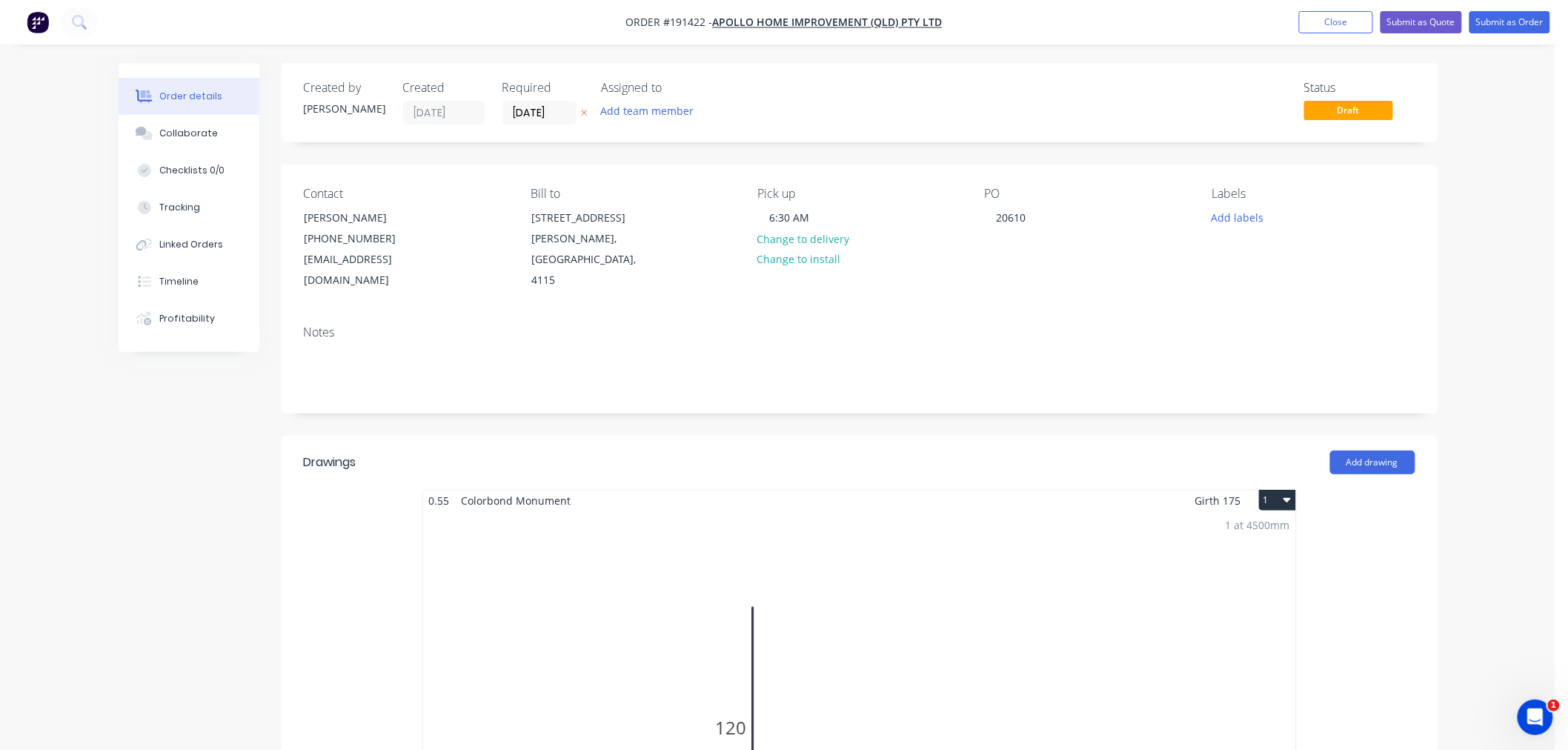
click at [1512, 227] on div "Order details Collaborate Checklists 0/0 Tracking Linked Orders Timeline Profit…" at bounding box center [777, 738] width 1556 height 1475
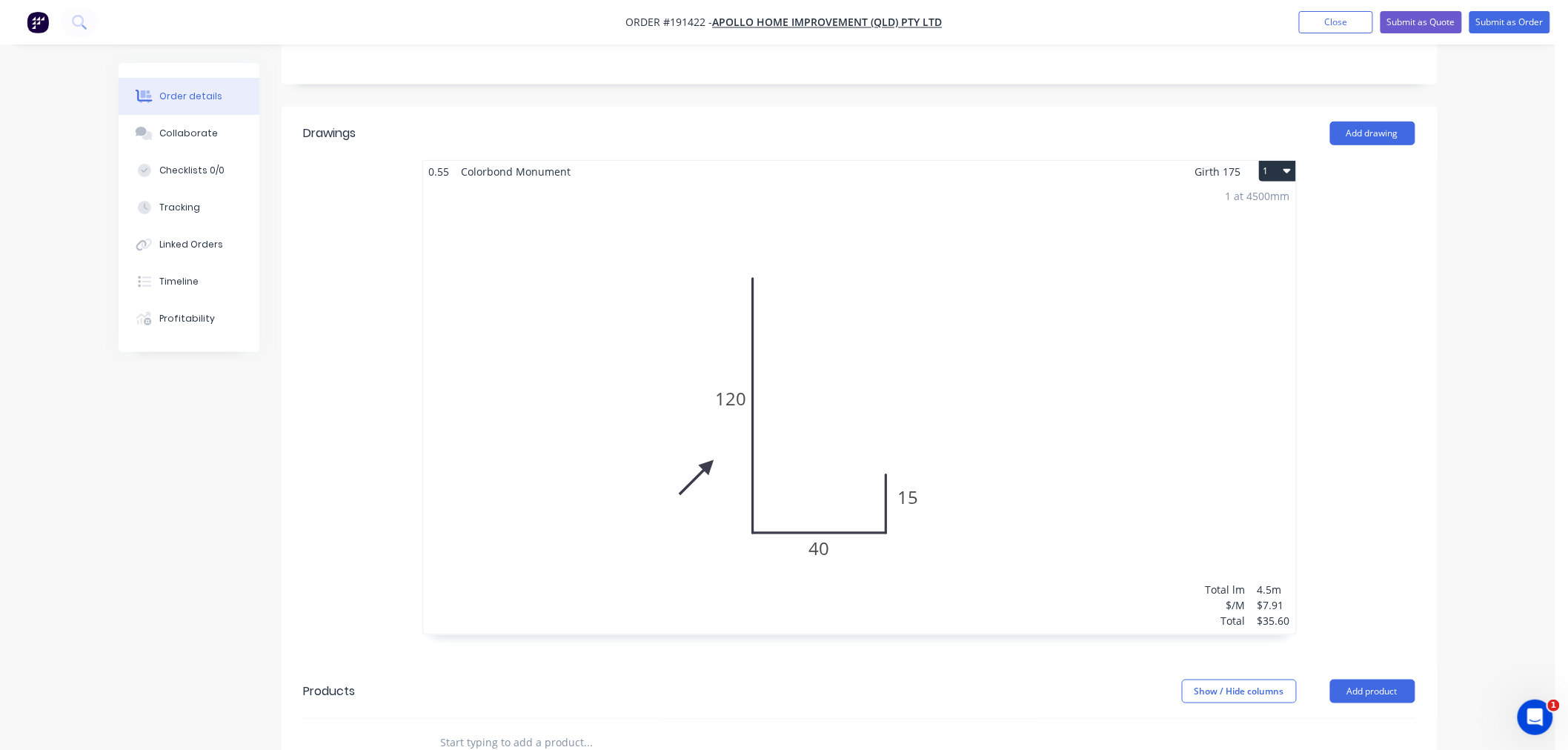
click at [1124, 424] on div "1 at 4500mm Total lm $/M Total 4.5m $7.91 $35.60" at bounding box center [860, 408] width 873 height 452
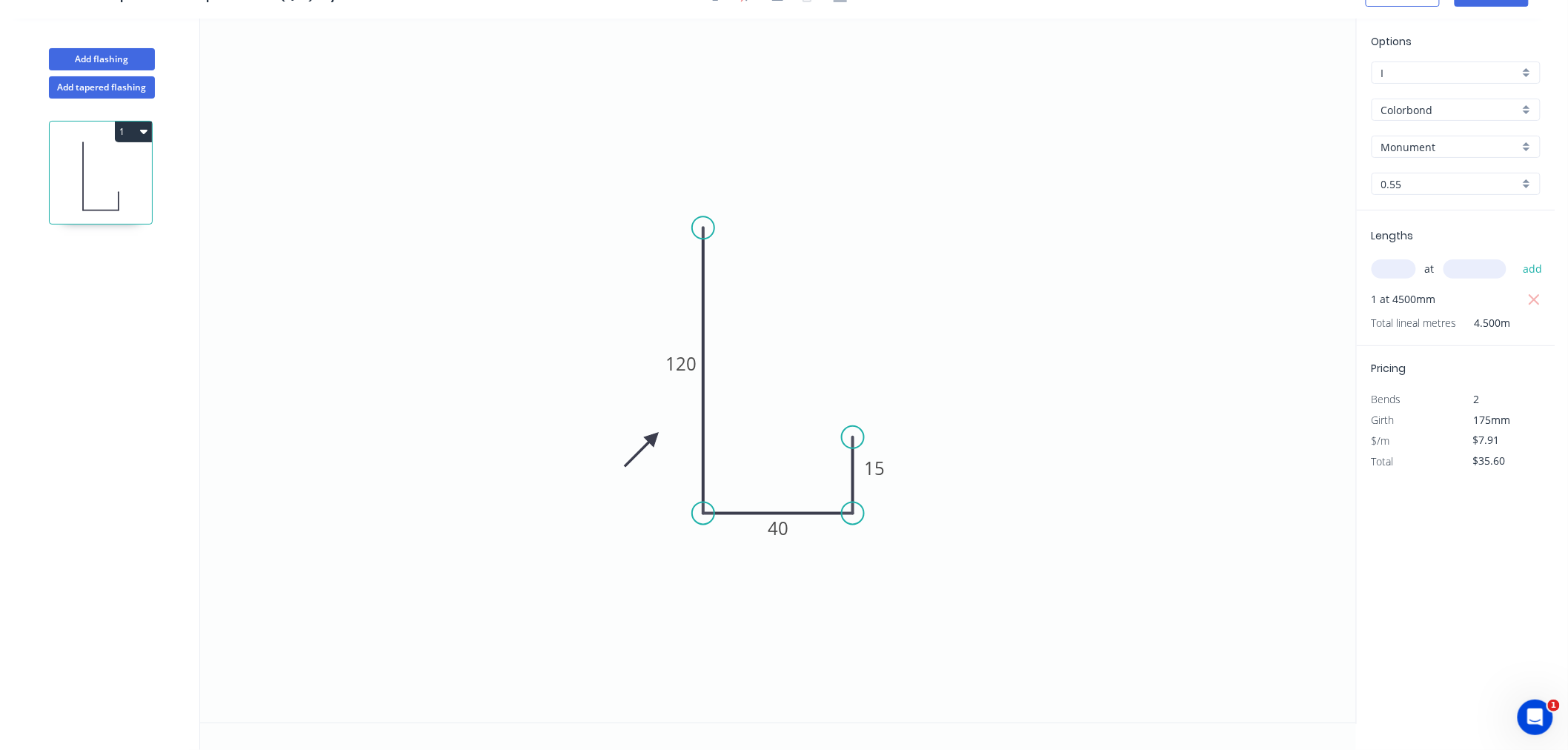
drag, startPoint x: 854, startPoint y: 452, endPoint x: 857, endPoint y: 438, distance: 14.3
click at [857, 438] on circle at bounding box center [853, 437] width 22 height 22
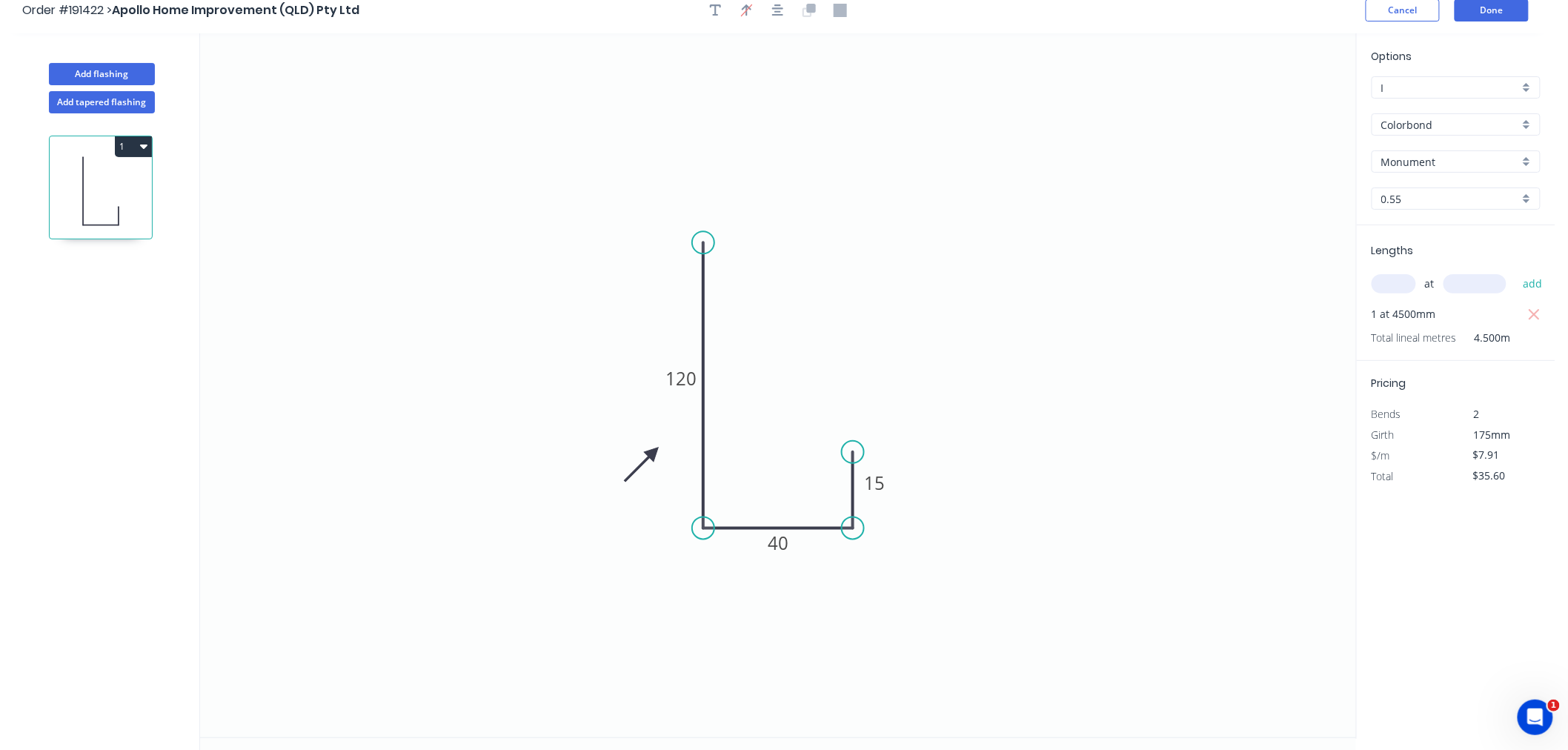
scroll to position [0, 0]
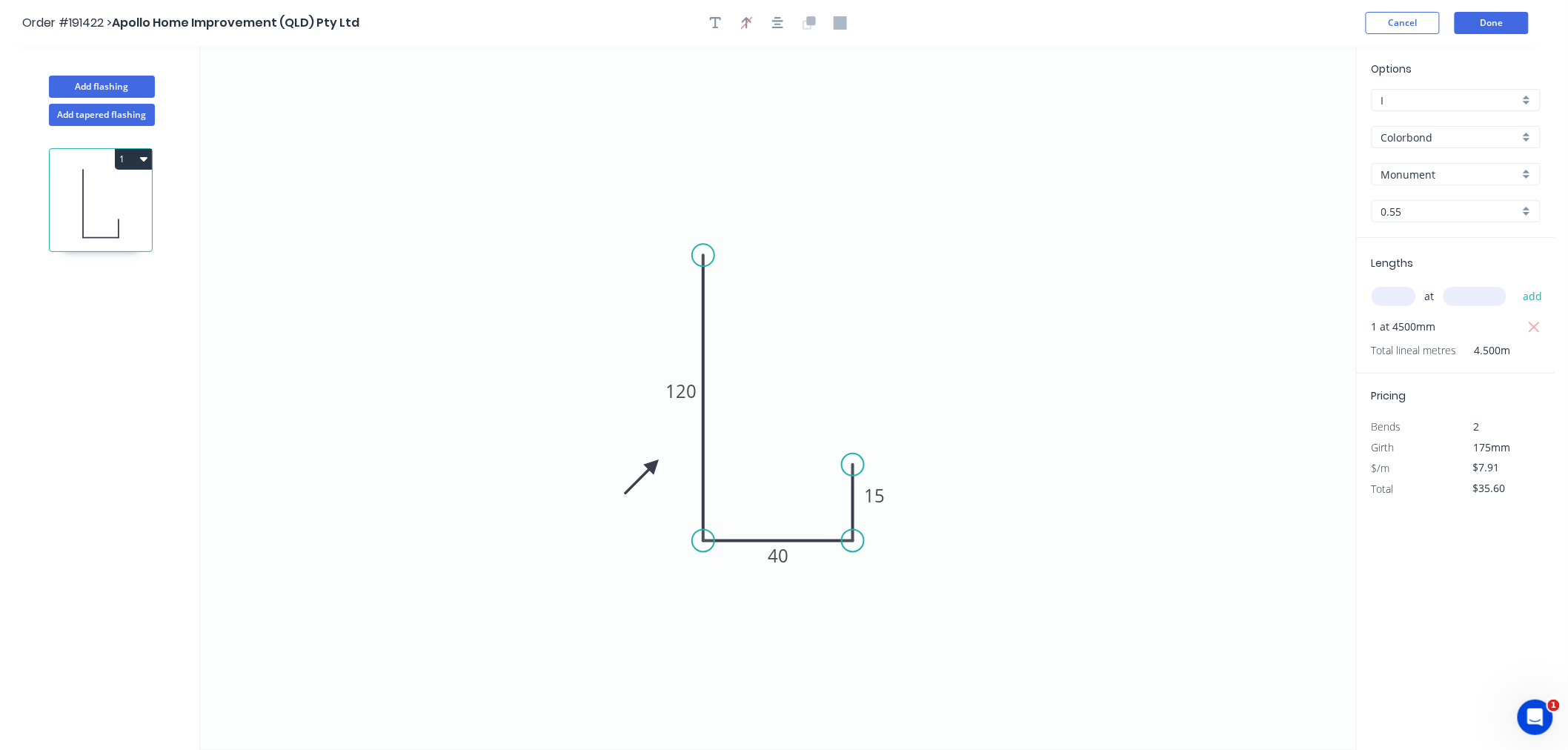
drag, startPoint x: 774, startPoint y: 22, endPoint x: 815, endPoint y: 24, distance: 41.0
click at [774, 21] on icon "button" at bounding box center [778, 23] width 11 height 13
click at [1498, 24] on button "Done" at bounding box center [1492, 22] width 74 height 22
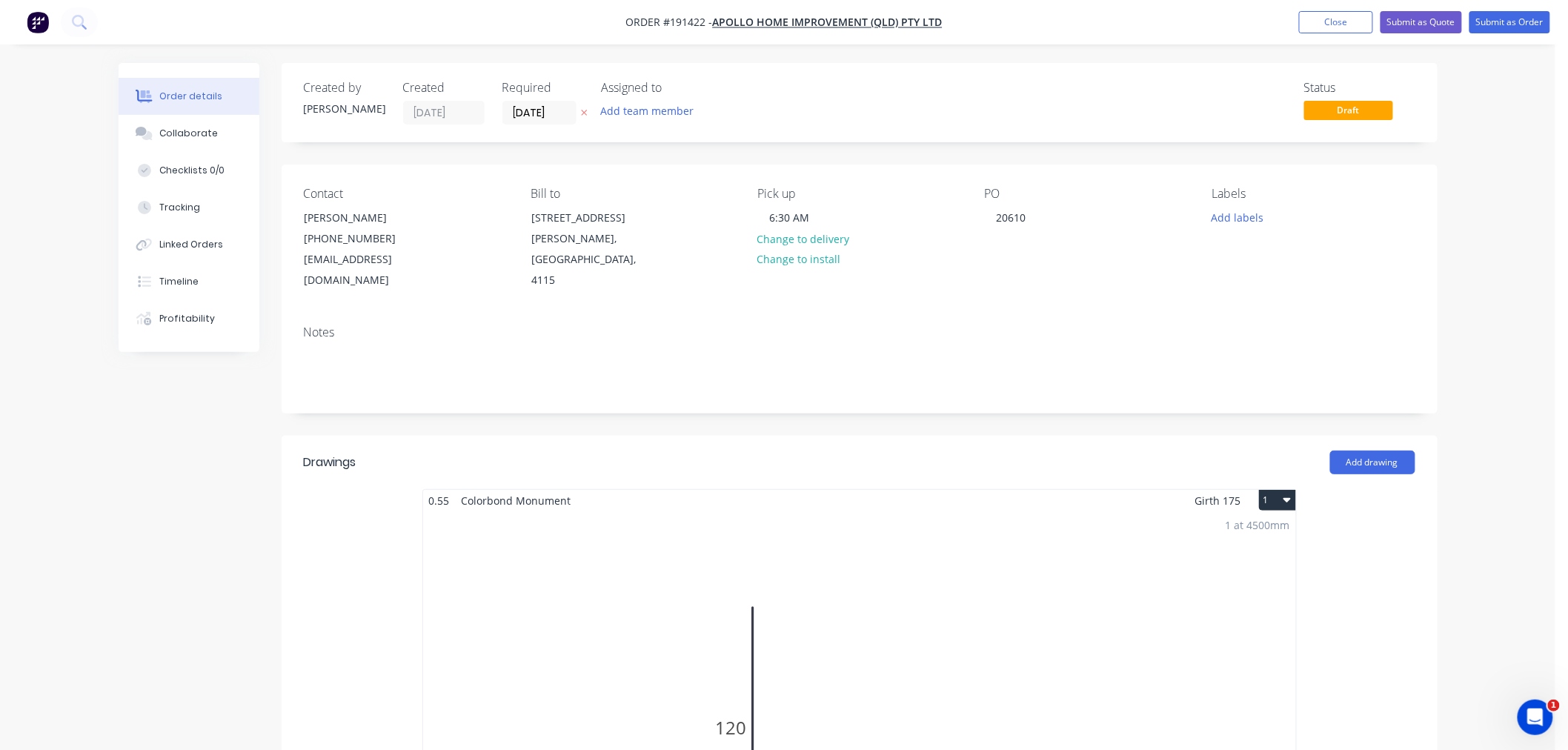
click at [1511, 233] on div "Order details Collaborate Checklists 0/0 Tracking Linked Orders Timeline Profit…" at bounding box center [777, 738] width 1556 height 1475
click at [1515, 24] on button "Submit as Order" at bounding box center [1510, 22] width 81 height 22
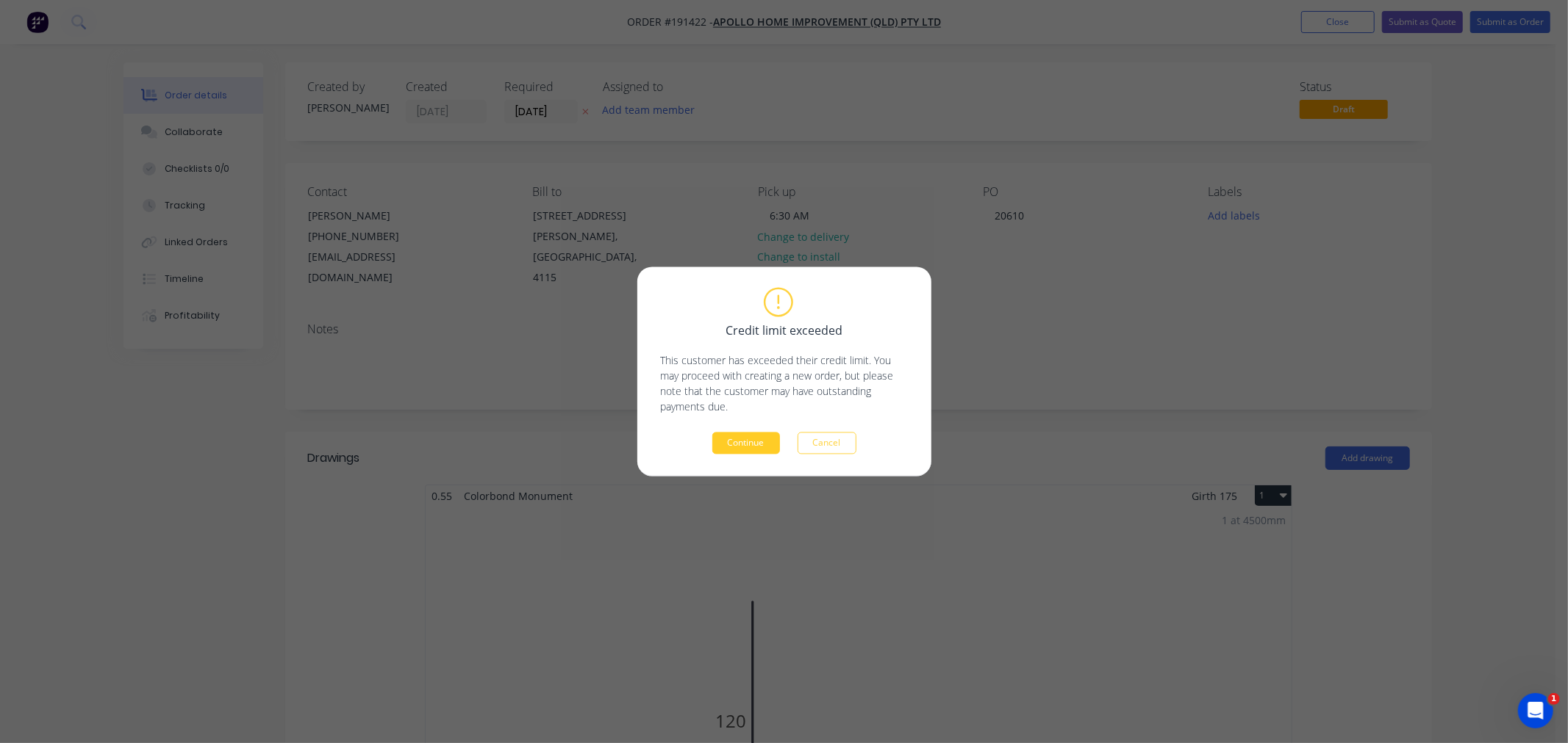
click at [766, 444] on button "Continue" at bounding box center [746, 443] width 68 height 22
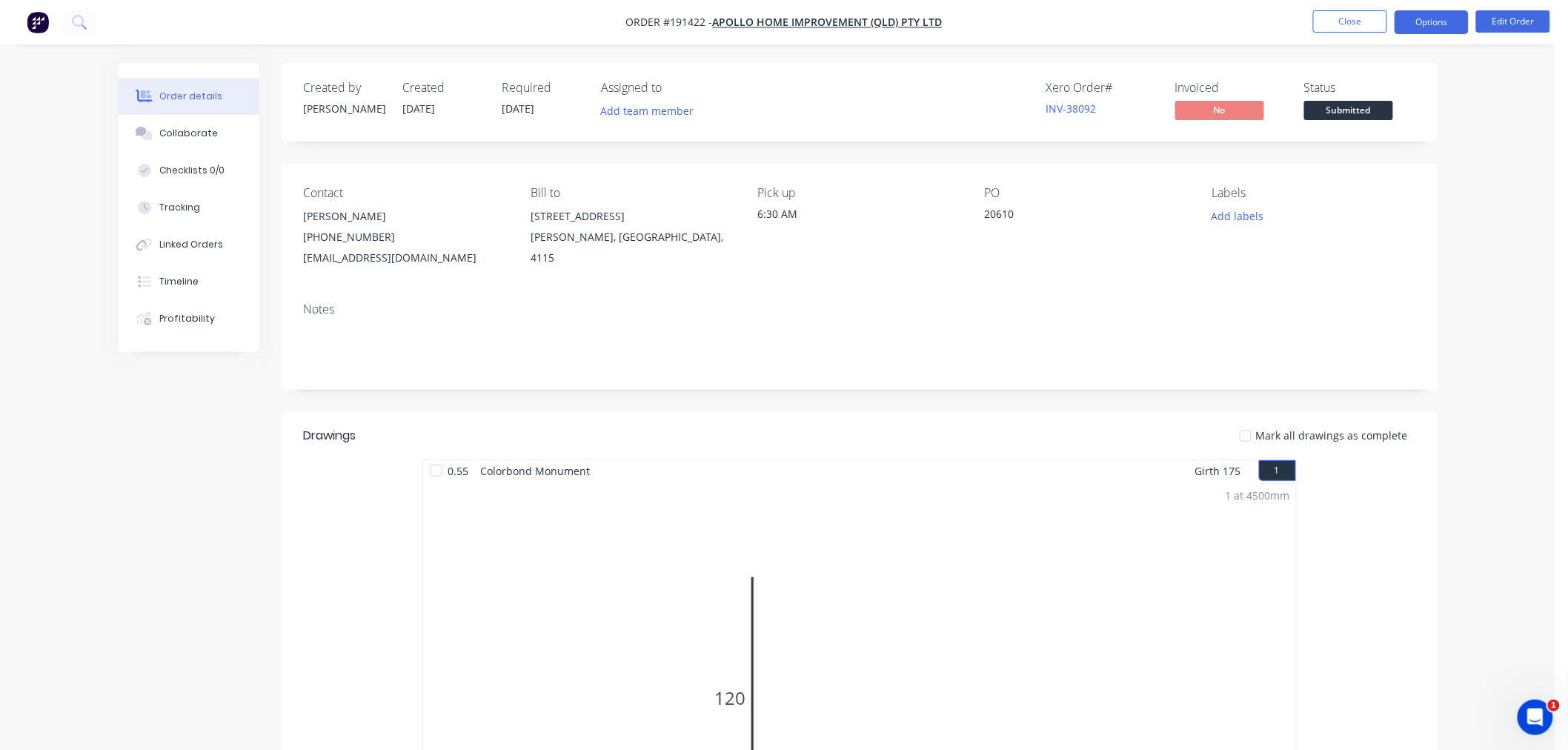
click at [1434, 19] on button "Options" at bounding box center [1432, 22] width 74 height 24
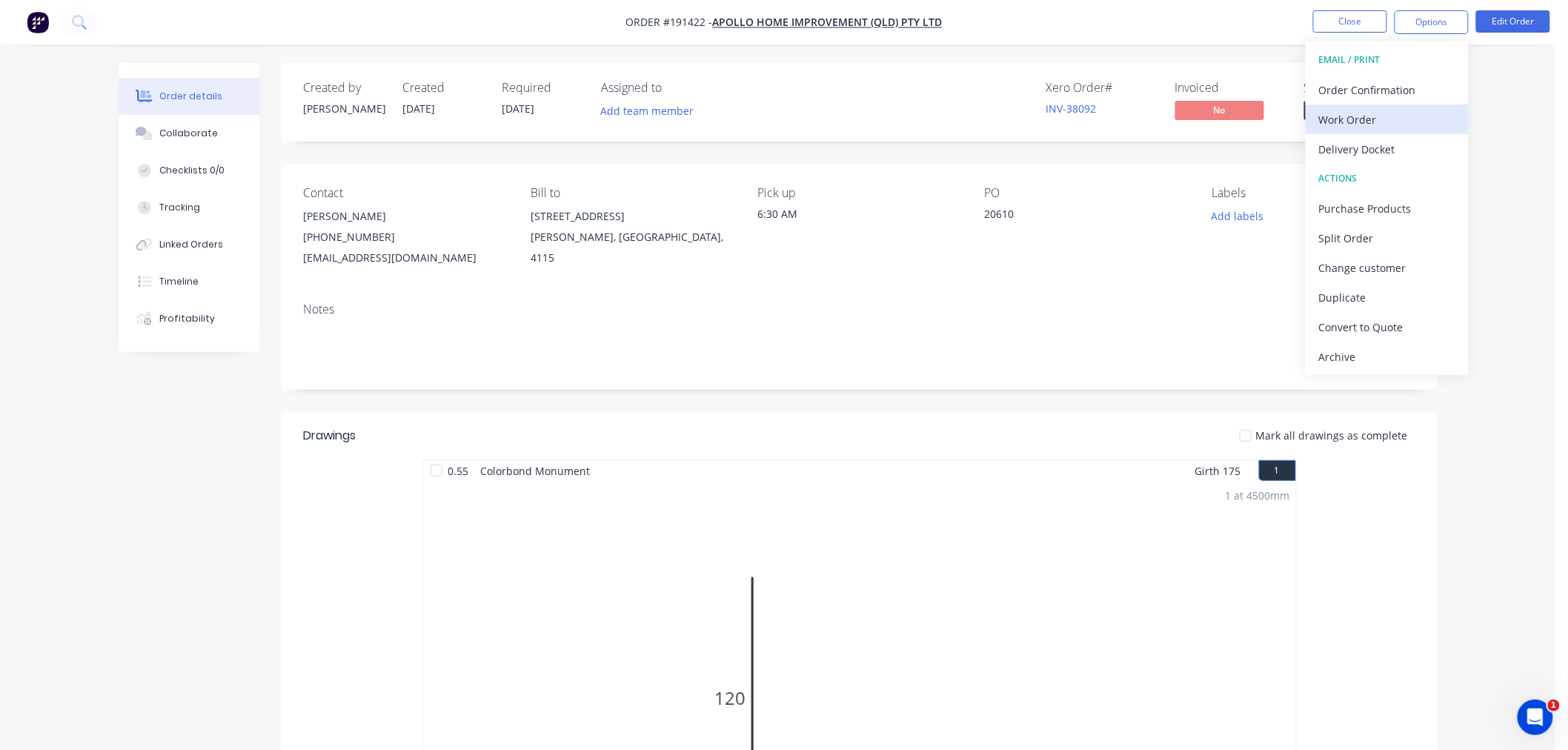
click at [1418, 117] on div "Work Order" at bounding box center [1387, 120] width 136 height 22
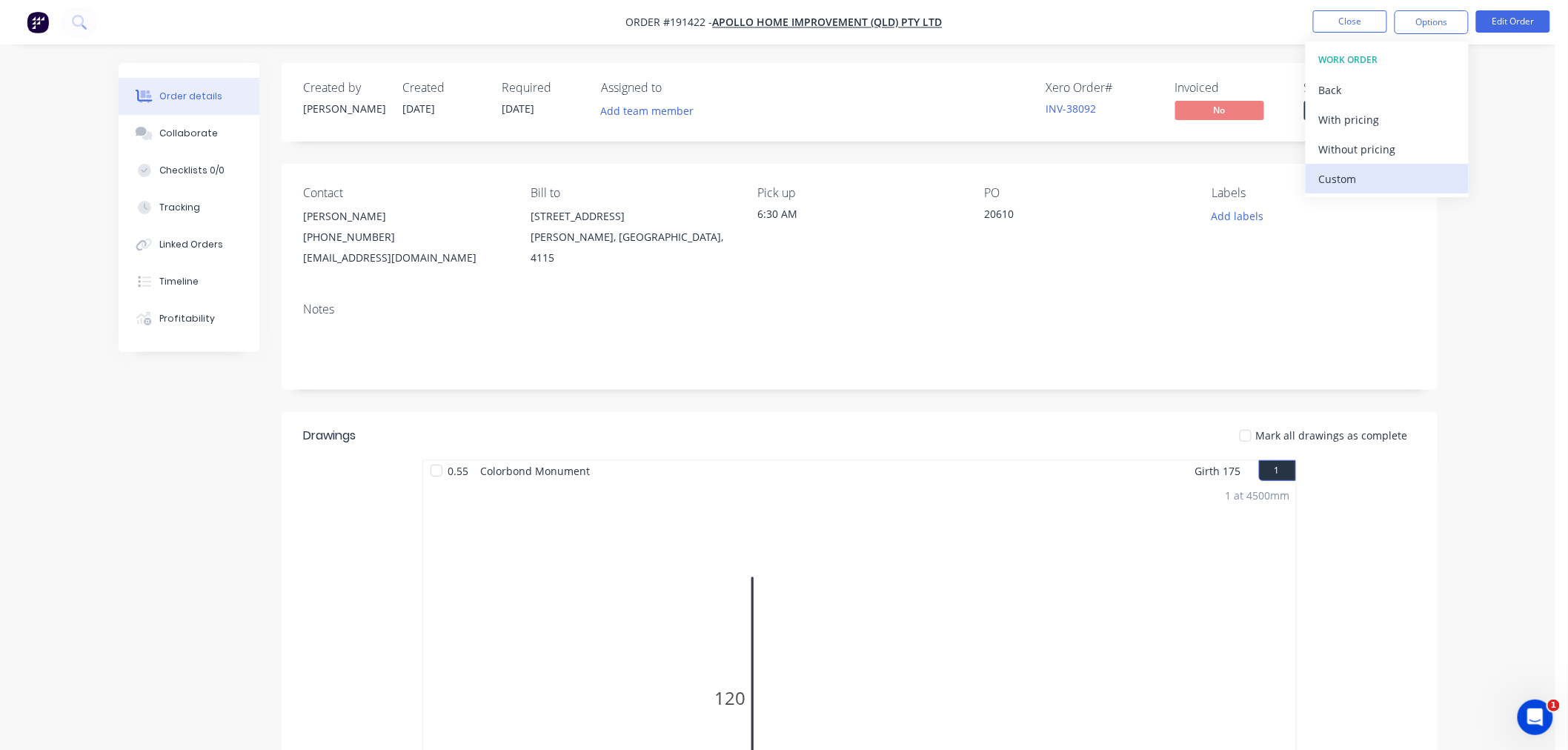
click at [1419, 164] on button "Custom" at bounding box center [1387, 178] width 163 height 30
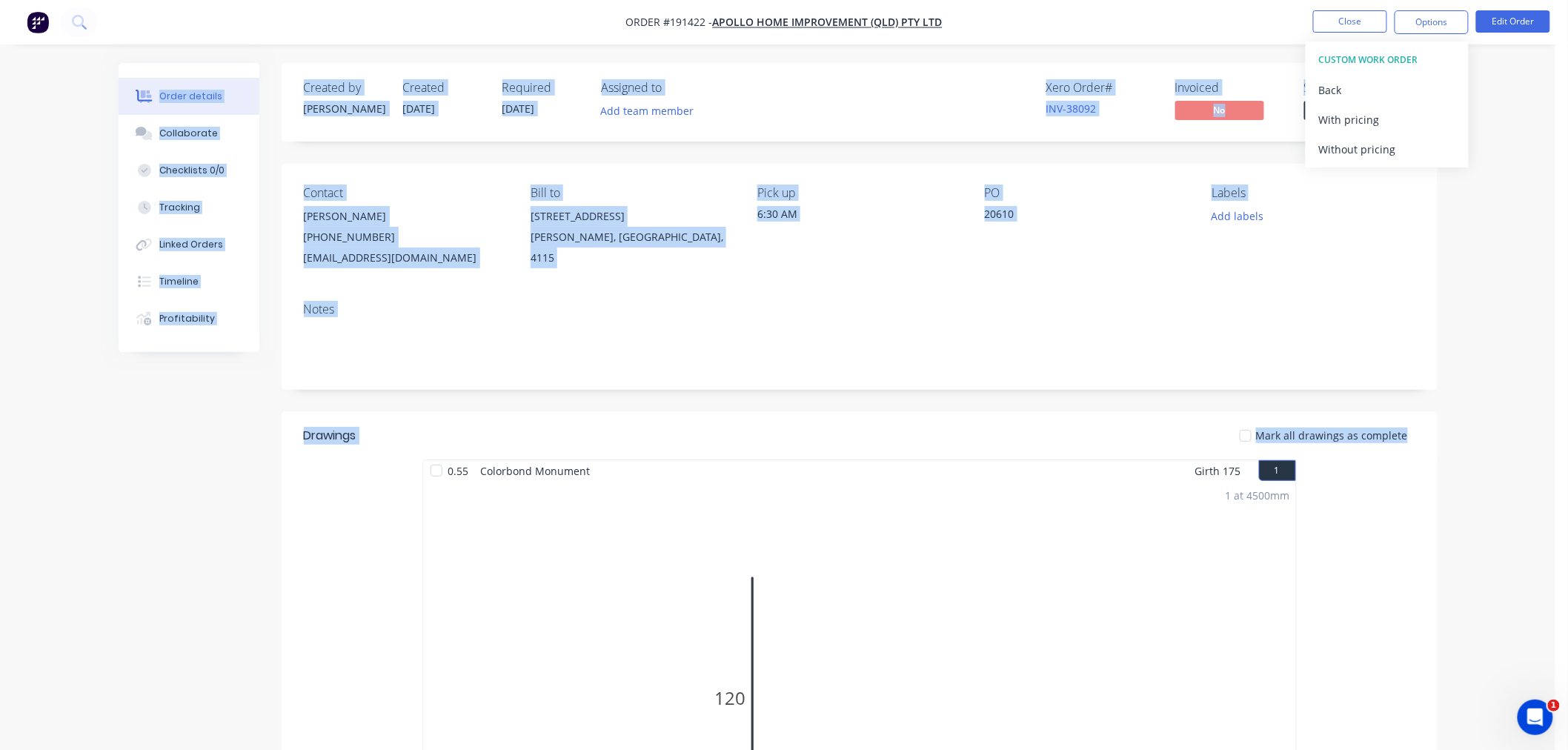
drag, startPoint x: 1419, startPoint y: 164, endPoint x: 1478, endPoint y: 398, distance: 241.3
click at [1478, 399] on div "Order #191422 - Apollo Home Improvement (QLD) Pty Ltd Close Options CUSTOM WORK…" at bounding box center [777, 614] width 1556 height 1229
click at [1419, 86] on div "Back" at bounding box center [1387, 89] width 136 height 22
click at [1537, 169] on div "Order details Collaborate Checklists 0/0 Tracking Linked Orders Timeline Profit…" at bounding box center [777, 614] width 1556 height 1229
click at [1508, 142] on div "Order details Collaborate Checklists 0/0 Tracking Linked Orders Timeline Profit…" at bounding box center [777, 614] width 1556 height 1229
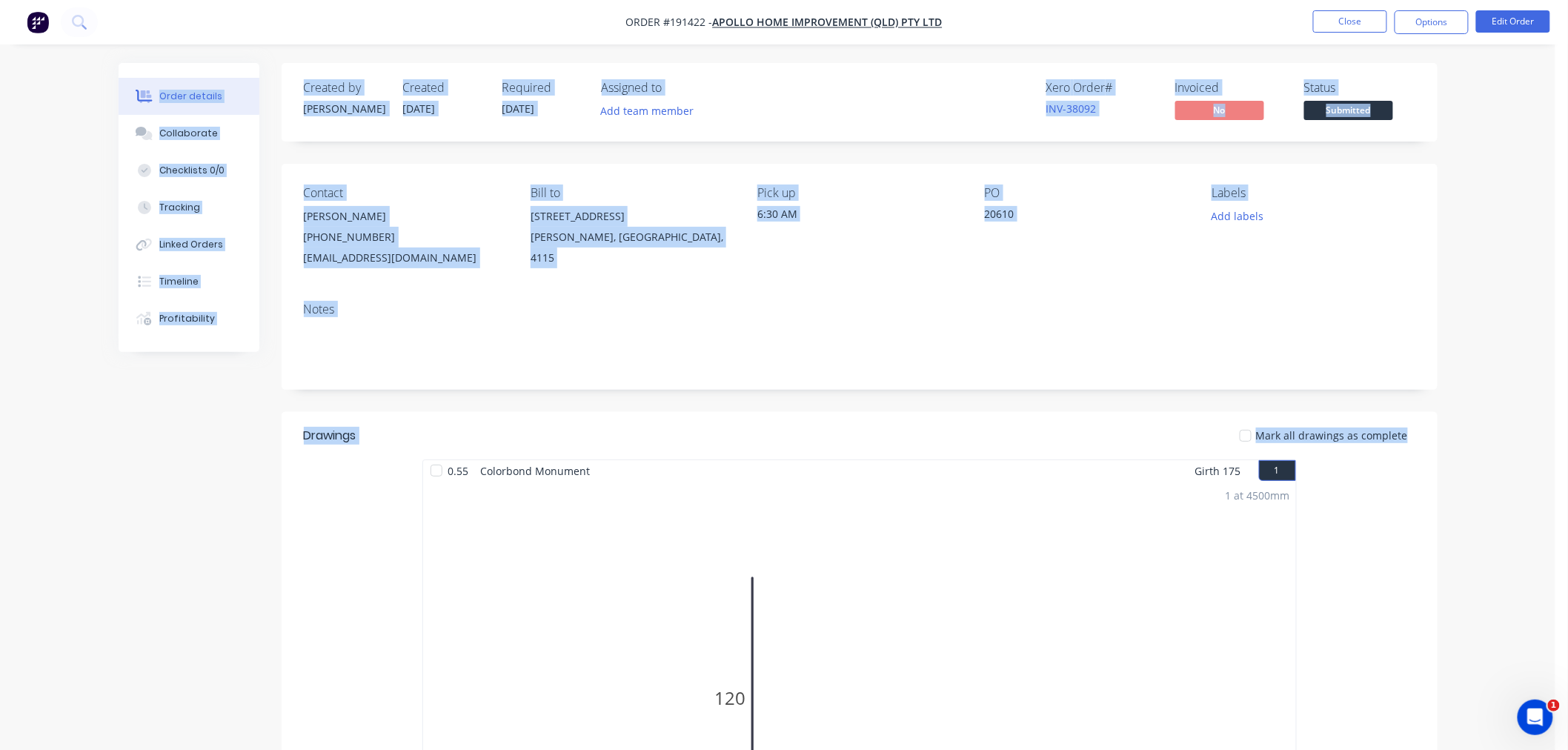
click at [1482, 277] on div "Order details Collaborate Checklists 0/0 Tracking Linked Orders Timeline Profit…" at bounding box center [777, 614] width 1556 height 1229
click at [1521, 274] on div "Order details Collaborate Checklists 0/0 Tracking Linked Orders Timeline Profit…" at bounding box center [777, 614] width 1556 height 1229
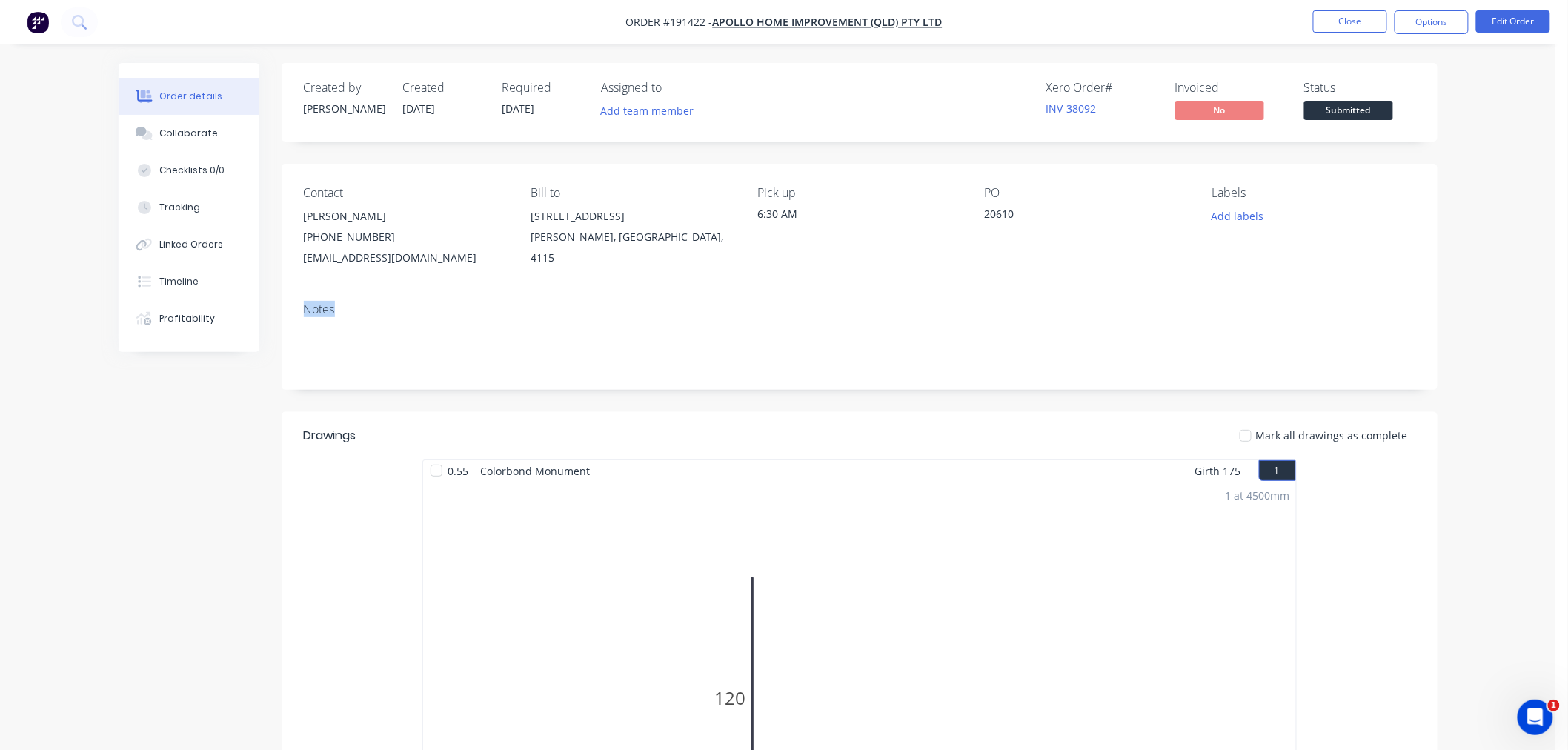
click at [1521, 274] on div "Order details Collaborate Checklists 0/0 Tracking Linked Orders Timeline Profit…" at bounding box center [777, 614] width 1556 height 1229
click at [1521, 273] on div "Order details Collaborate Checklists 0/0 Tracking Linked Orders Timeline Profit…" at bounding box center [777, 614] width 1556 height 1229
click at [1428, 21] on button "Options" at bounding box center [1432, 22] width 74 height 24
click at [1431, 149] on div "Without pricing" at bounding box center [1387, 149] width 136 height 22
click at [253, 426] on div "Created by [PERSON_NAME] Created [DATE] Required [DATE] Assigned to Add team me…" at bounding box center [778, 645] width 1320 height 1166
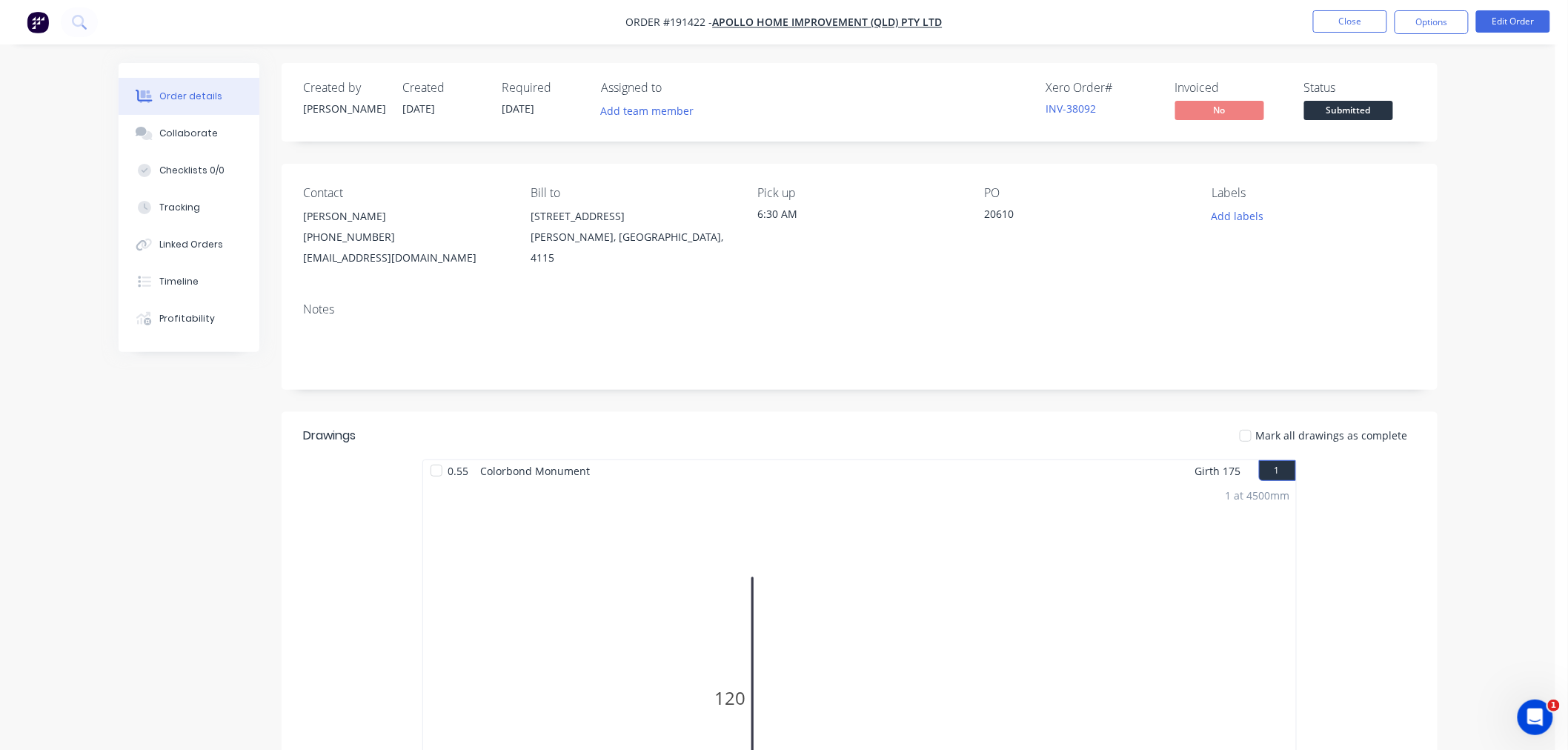
click at [176, 461] on div "Created by [PERSON_NAME] Created [DATE] Required [DATE] Assigned to Add team me…" at bounding box center [778, 645] width 1320 height 1166
drag, startPoint x: 1495, startPoint y: 304, endPoint x: 1417, endPoint y: 123, distance: 197.1
click at [1495, 304] on div "Order details Collaborate Checklists 0/0 Tracking Linked Orders Timeline Profit…" at bounding box center [777, 614] width 1556 height 1229
click at [1440, 540] on div "Order details Collaborate Checklists 0/0 Tracking Linked Orders Timeline Profit…" at bounding box center [778, 645] width 1349 height 1166
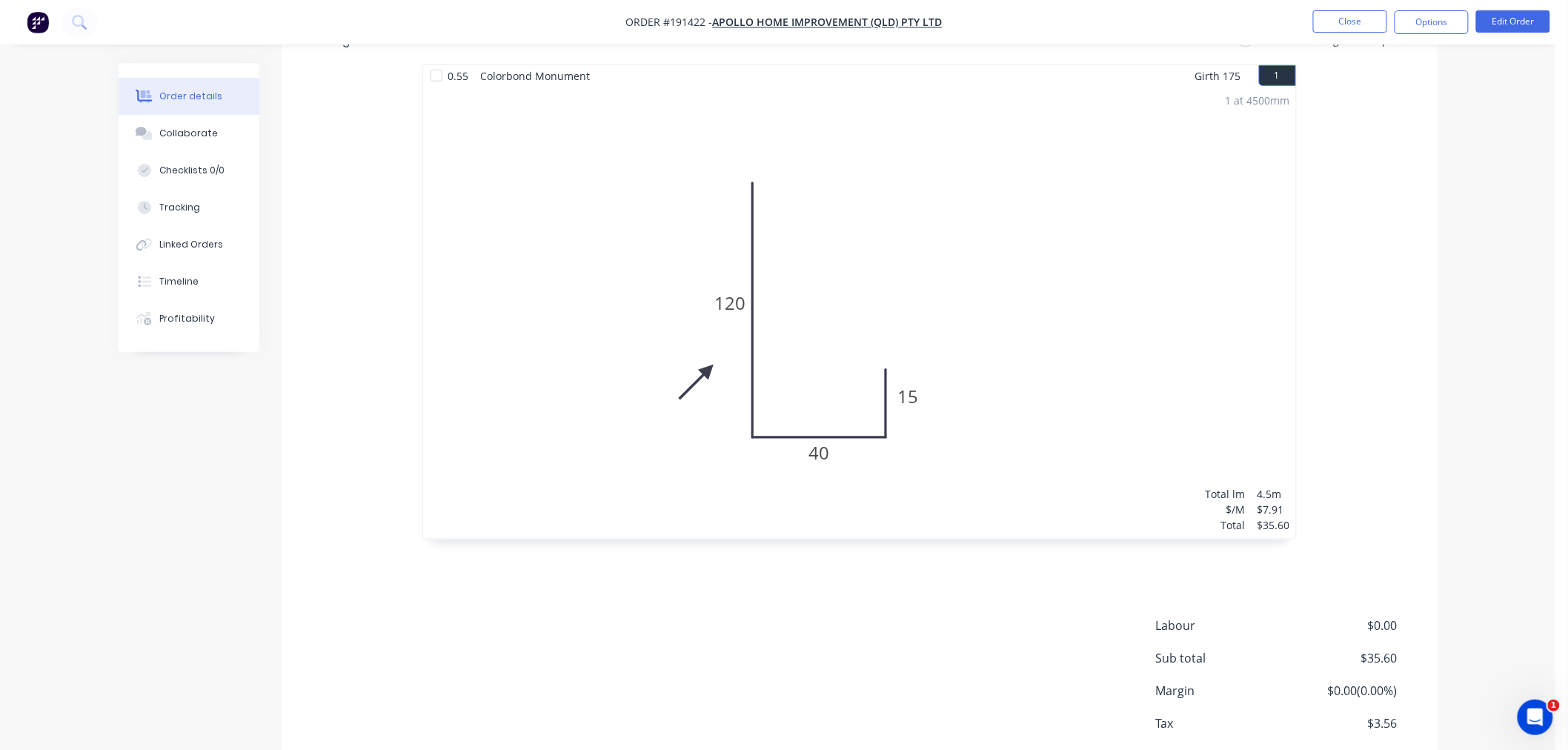
scroll to position [479, 0]
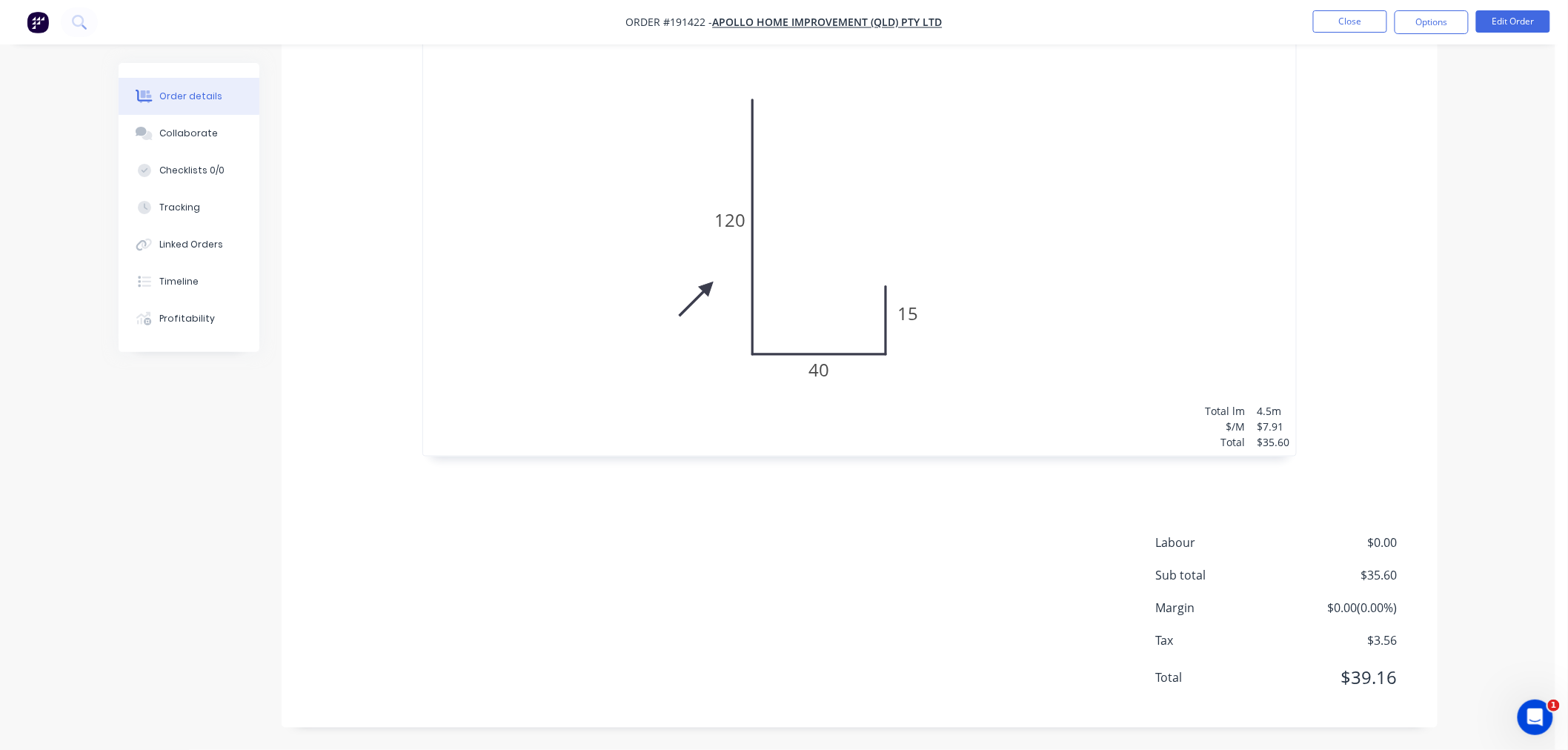
click at [1172, 295] on div "1 at 4500mm Total lm $/M Total 4.5m $7.91 $35.60" at bounding box center [860, 229] width 873 height 452
click at [1546, 253] on div "Order details Collaborate Checklists 0/0 Tracking Linked Orders Timeline Profit…" at bounding box center [777, 136] width 1556 height 1229
click at [1461, 221] on div "Order details Collaborate Checklists 0/0 Tracking Linked Orders Timeline Profit…" at bounding box center [777, 136] width 1556 height 1229
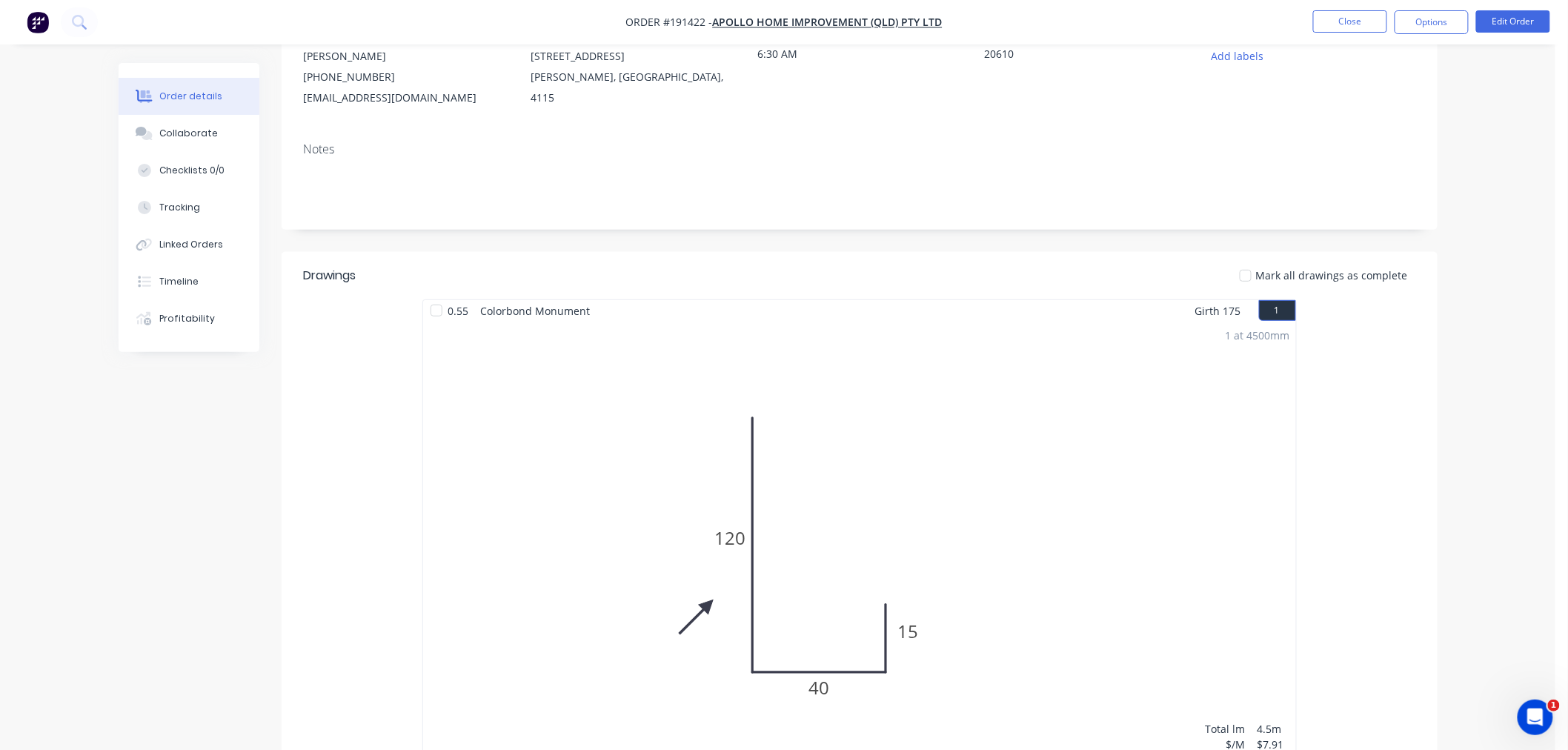
scroll to position [0, 0]
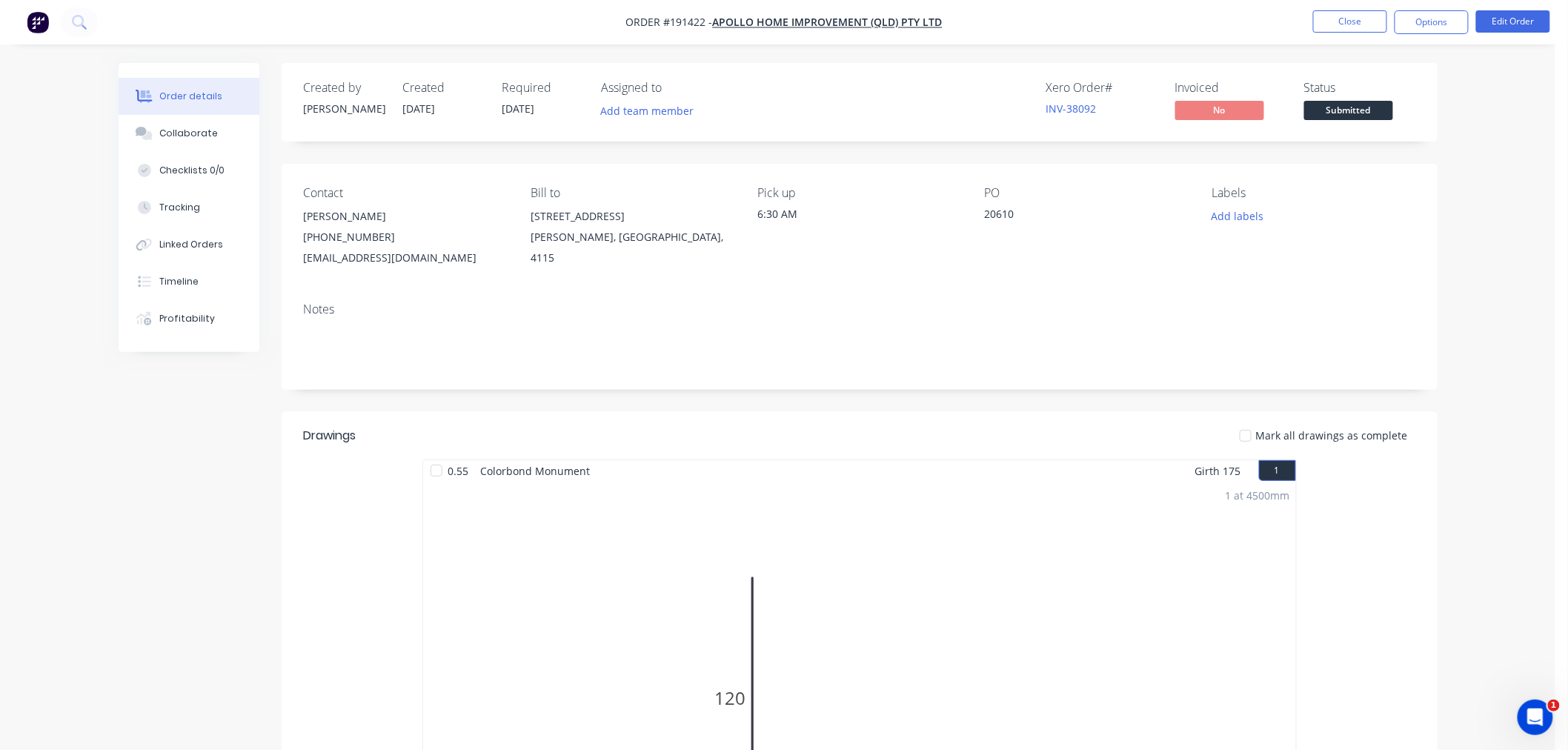
click at [1508, 213] on div "Order details Collaborate Checklists 0/0 Tracking Linked Orders Timeline Profit…" at bounding box center [777, 614] width 1556 height 1229
click at [1511, 16] on button "Edit Order" at bounding box center [1514, 21] width 74 height 22
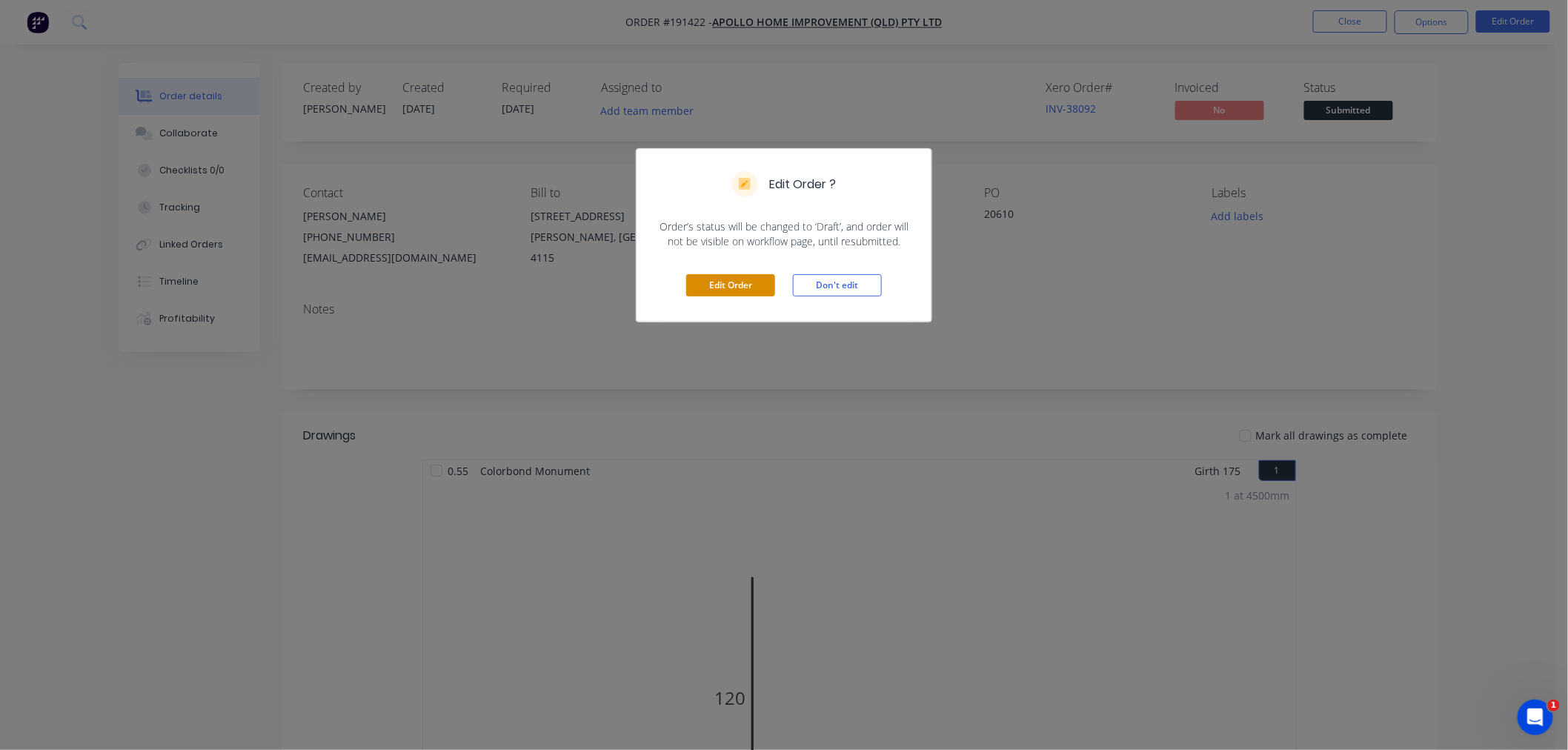
click at [714, 286] on button "Edit Order" at bounding box center [730, 285] width 88 height 22
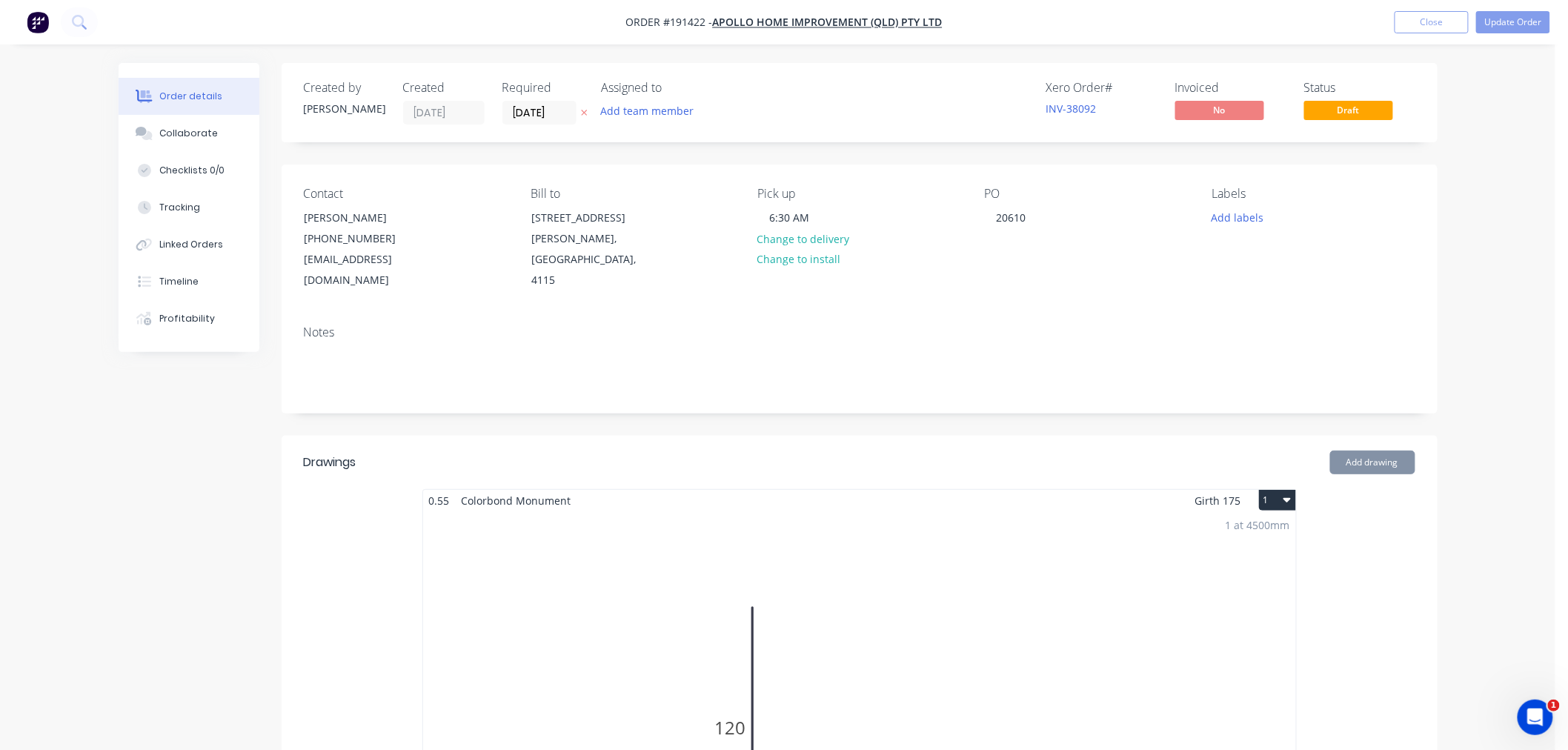
click at [958, 560] on div "1 at 4500mm Total lm $/M Total 4.5m $7.91 $35.60" at bounding box center [860, 738] width 873 height 452
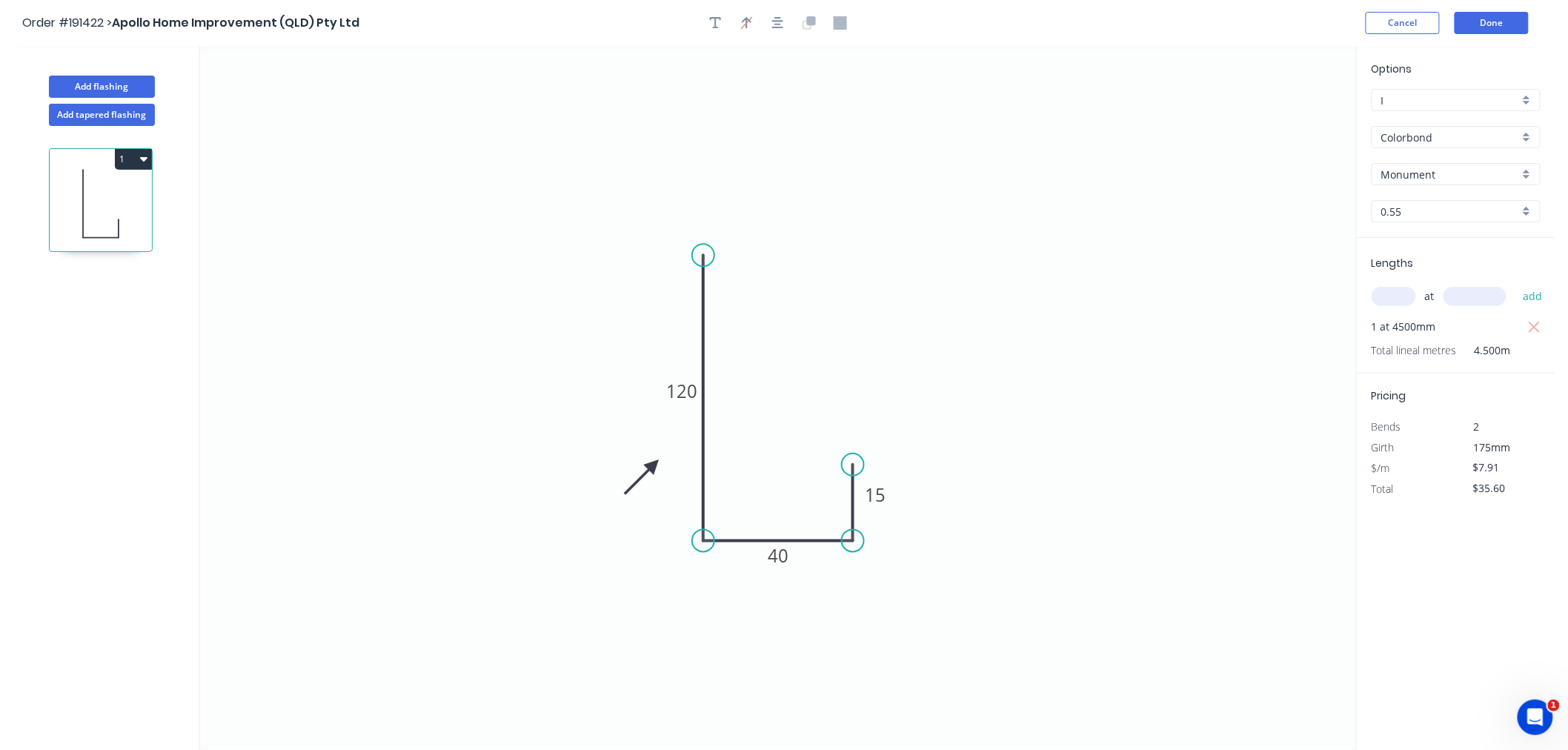
click at [1453, 206] on input "0.55" at bounding box center [1450, 211] width 138 height 15
click at [1427, 246] on div "0.55" at bounding box center [1457, 239] width 167 height 26
click at [1485, 18] on button "Done" at bounding box center [1492, 22] width 74 height 22
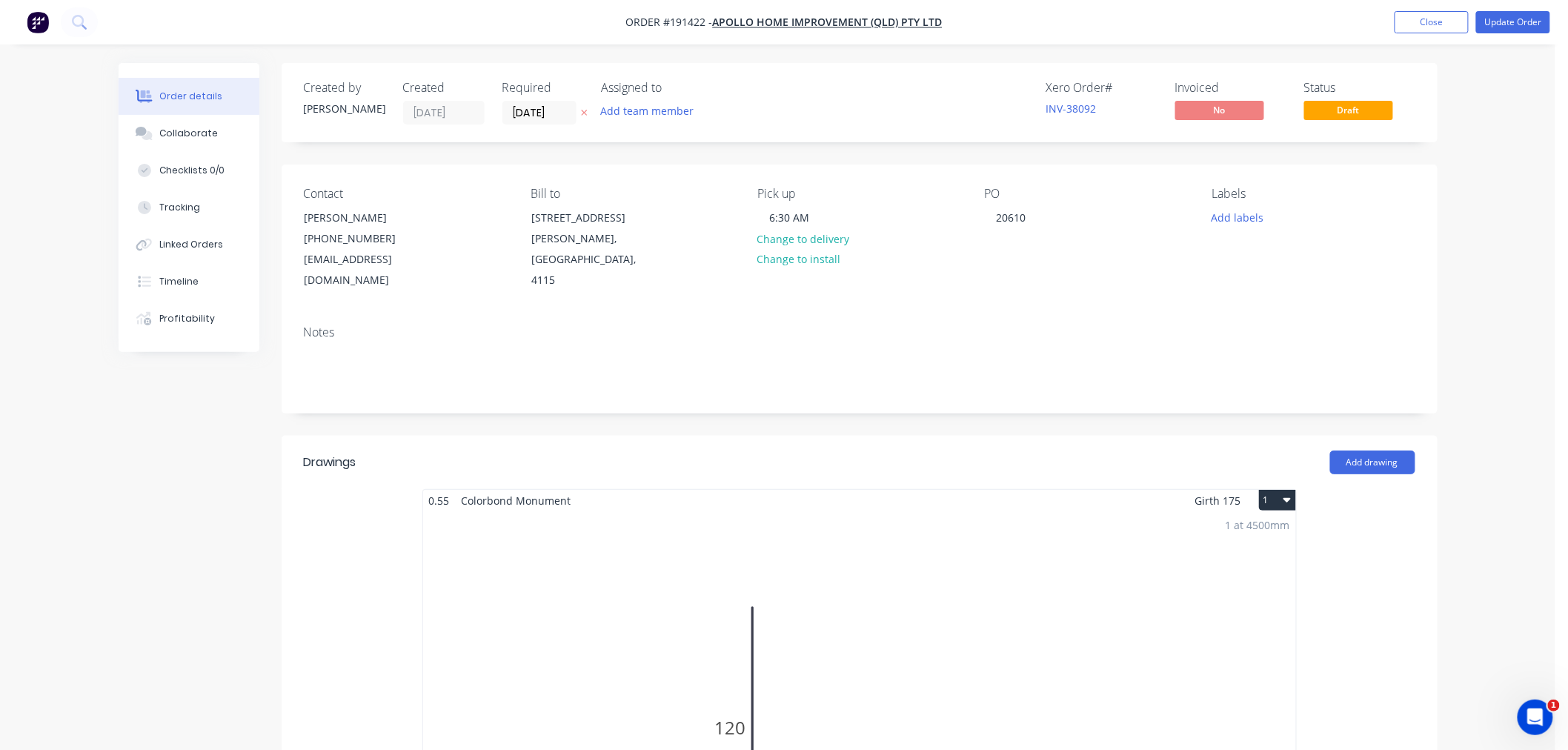
click at [1520, 235] on div "Order details Collaborate Checklists 0/0 Tracking Linked Orders Timeline Profit…" at bounding box center [777, 738] width 1556 height 1475
click at [1517, 24] on button "Update Order" at bounding box center [1514, 22] width 74 height 22
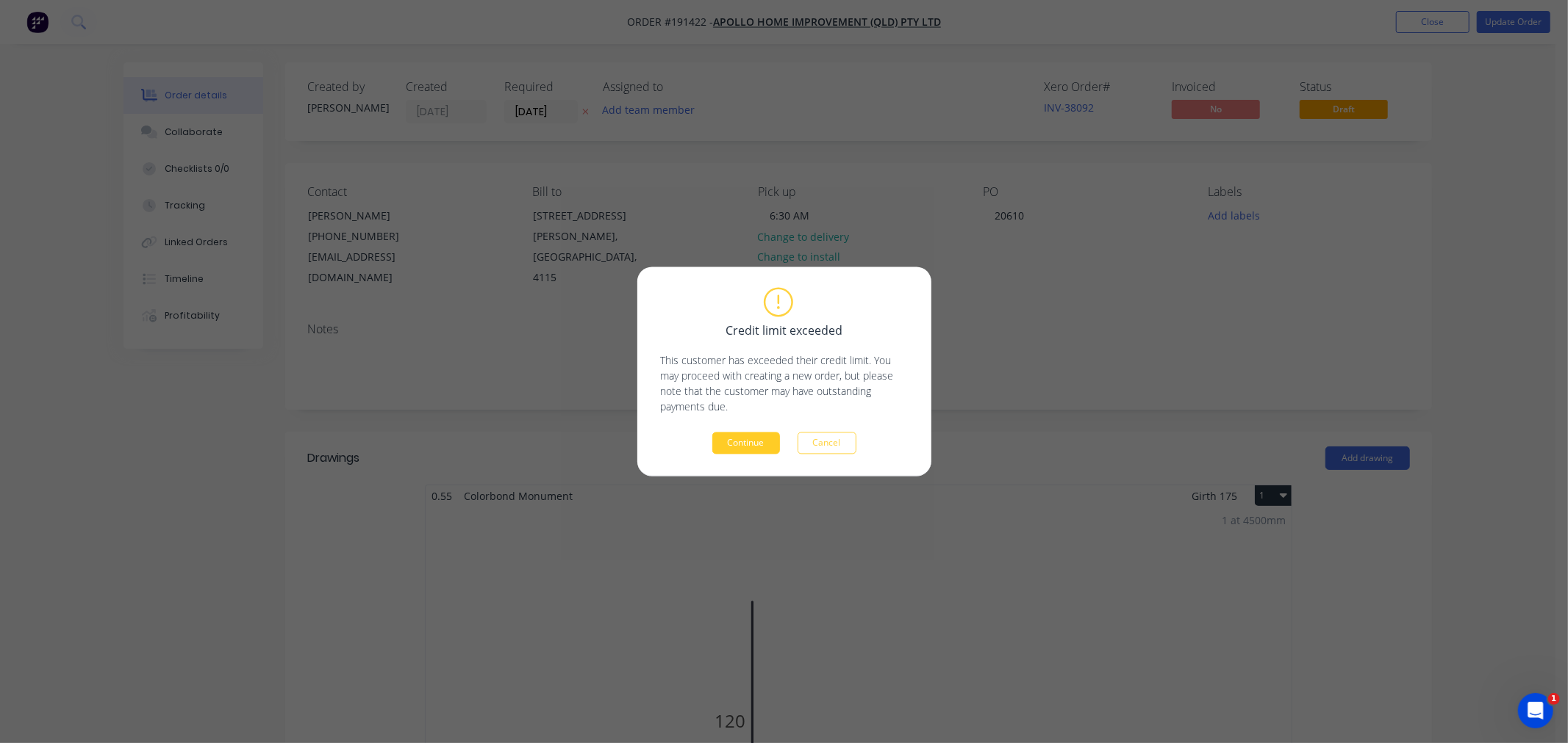
click at [740, 451] on button "Continue" at bounding box center [746, 443] width 68 height 22
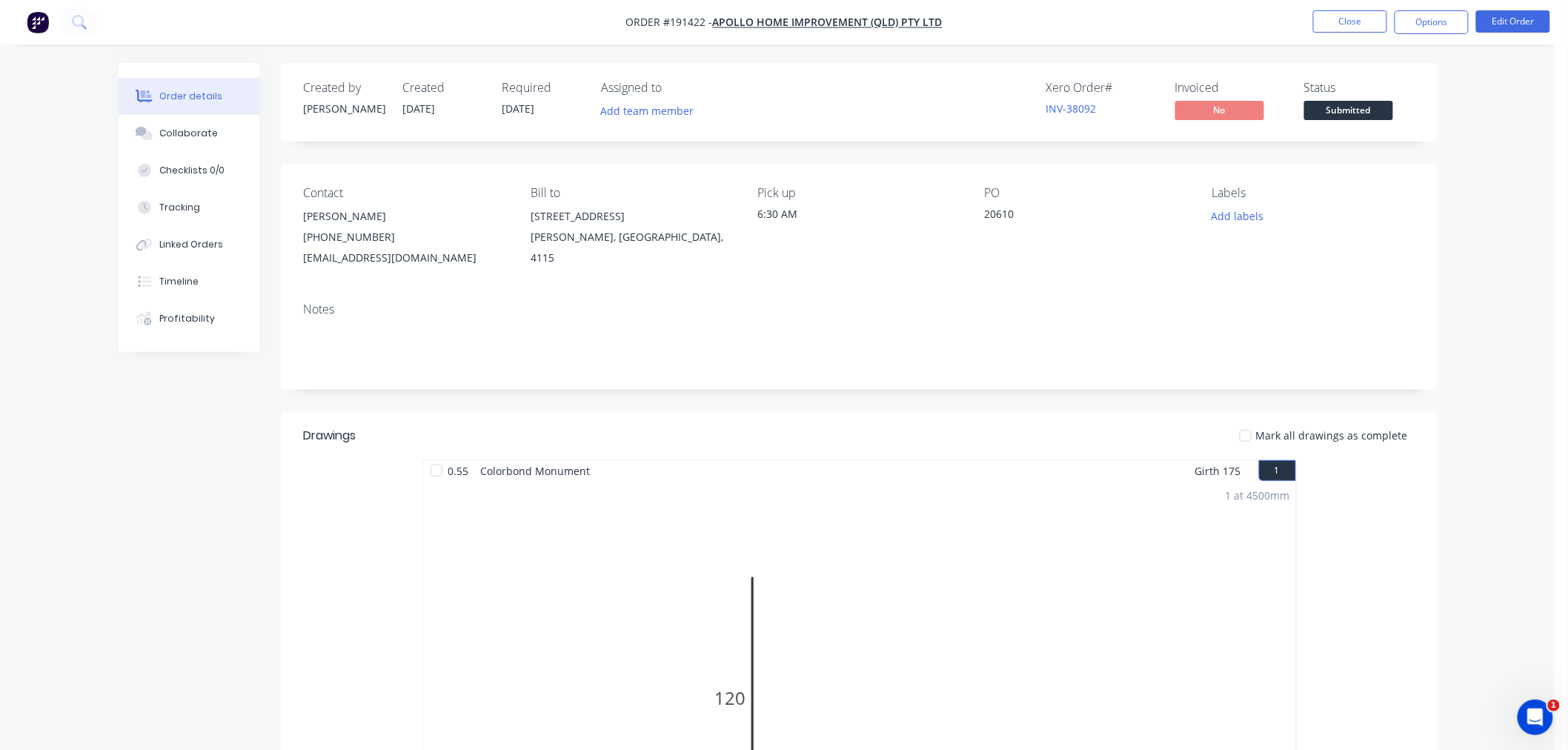
click at [572, 38] on nav "Order #191422 - Apollo Home Improvement (QLD) Pty Ltd Close Options Edit Order" at bounding box center [784, 22] width 1568 height 45
click at [1355, 19] on button "Close" at bounding box center [1351, 21] width 74 height 22
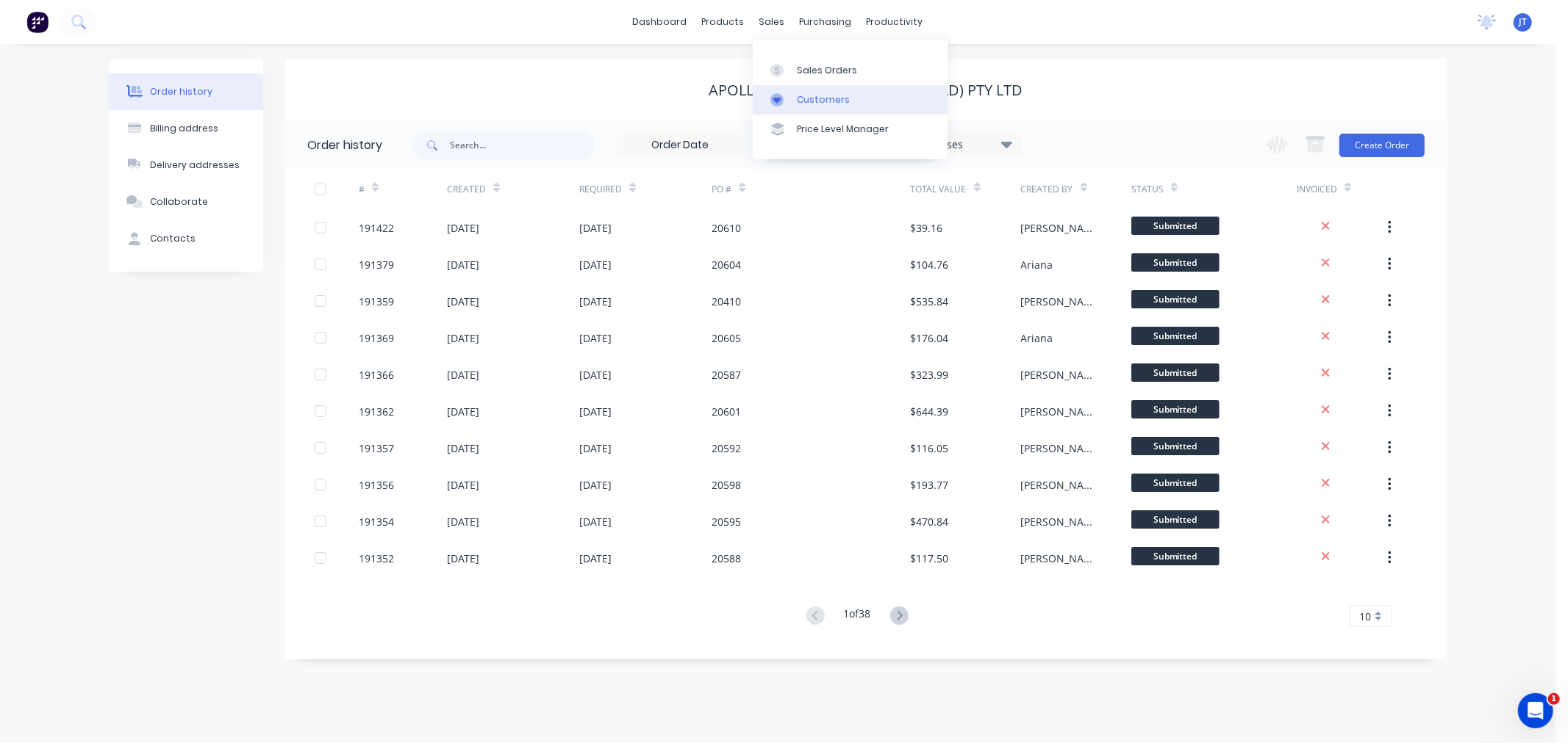
click at [809, 98] on div "Customers" at bounding box center [824, 100] width 53 height 13
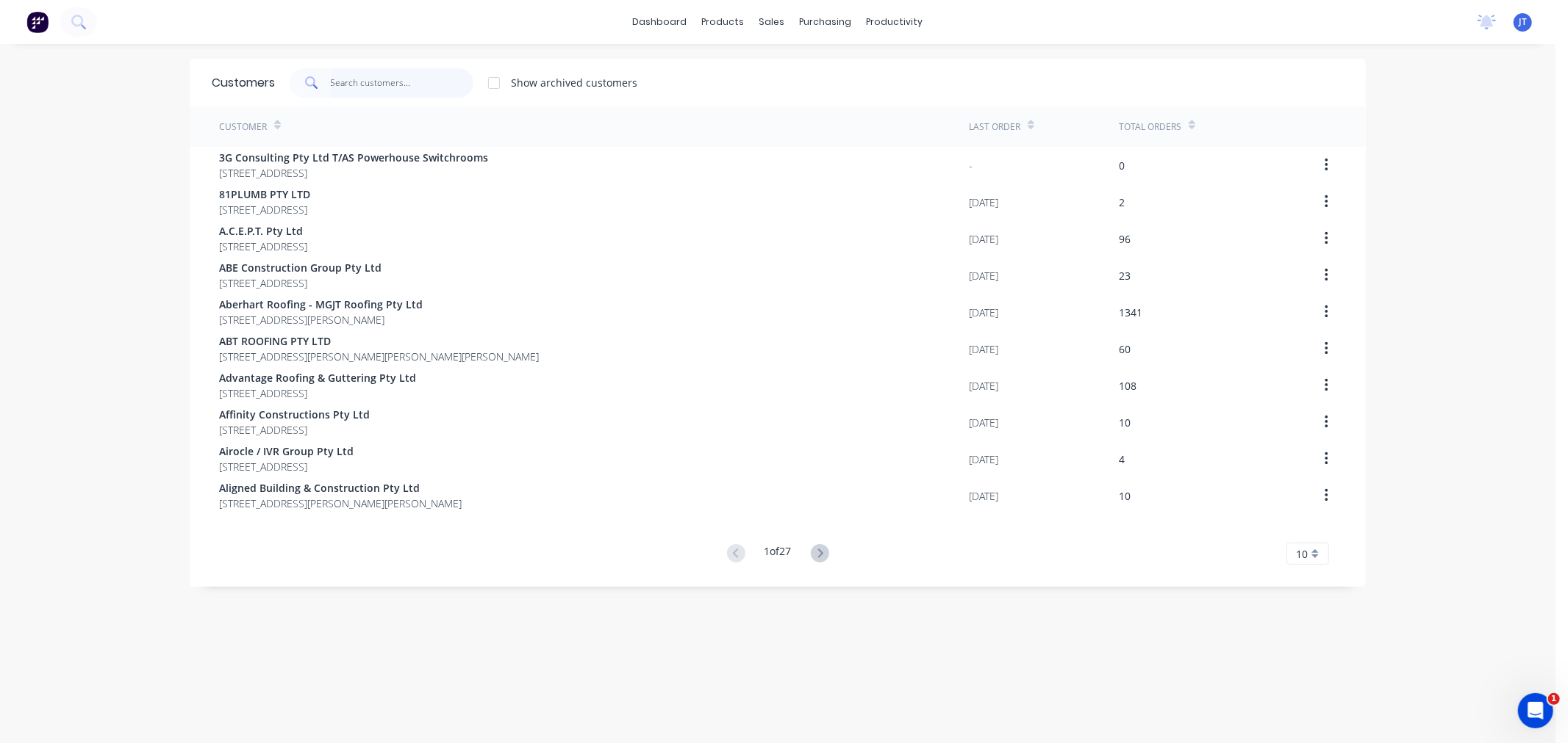
click at [350, 82] on input "text" at bounding box center [403, 82] width 143 height 29
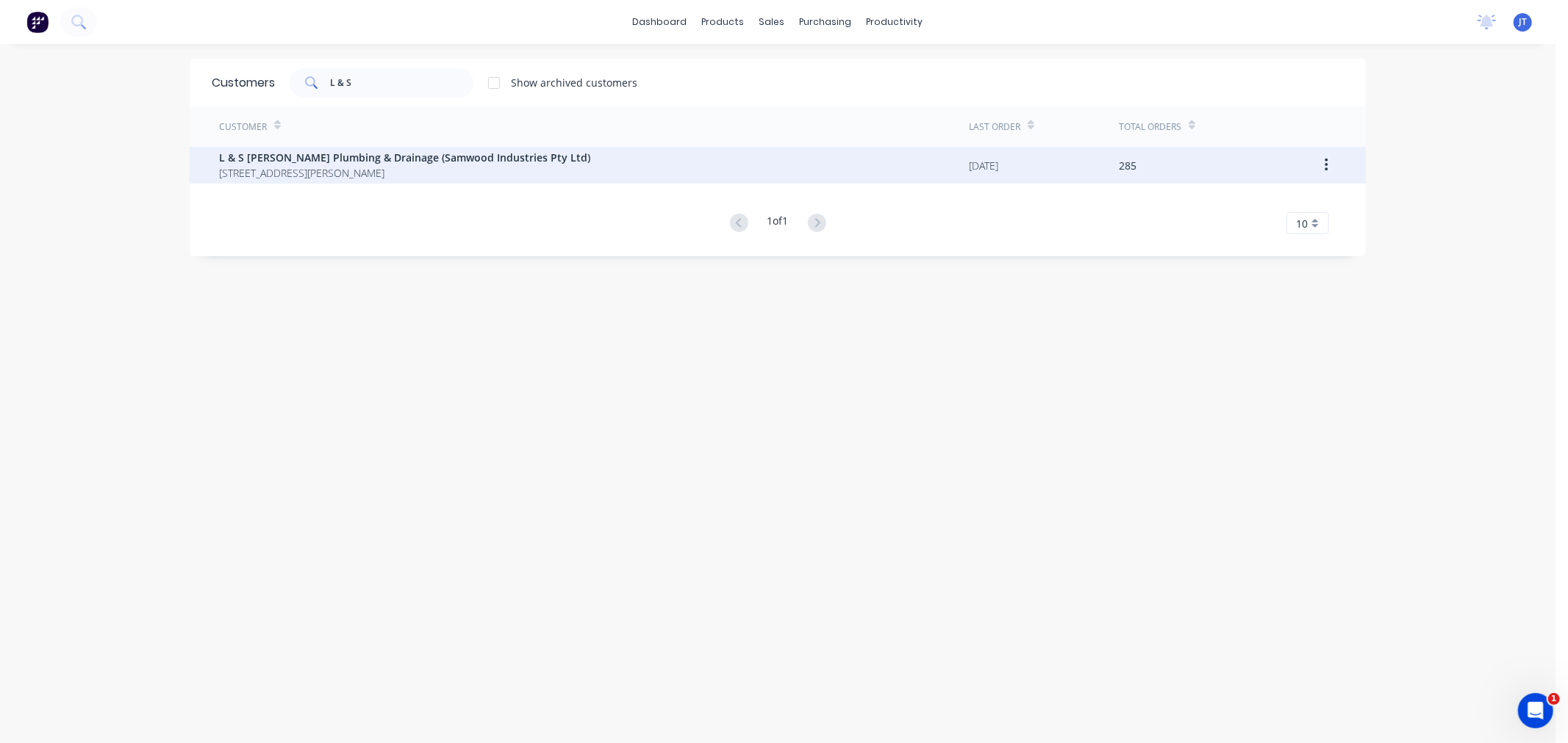
click at [448, 172] on span "[STREET_ADDRESS][PERSON_NAME]" at bounding box center [404, 173] width 371 height 15
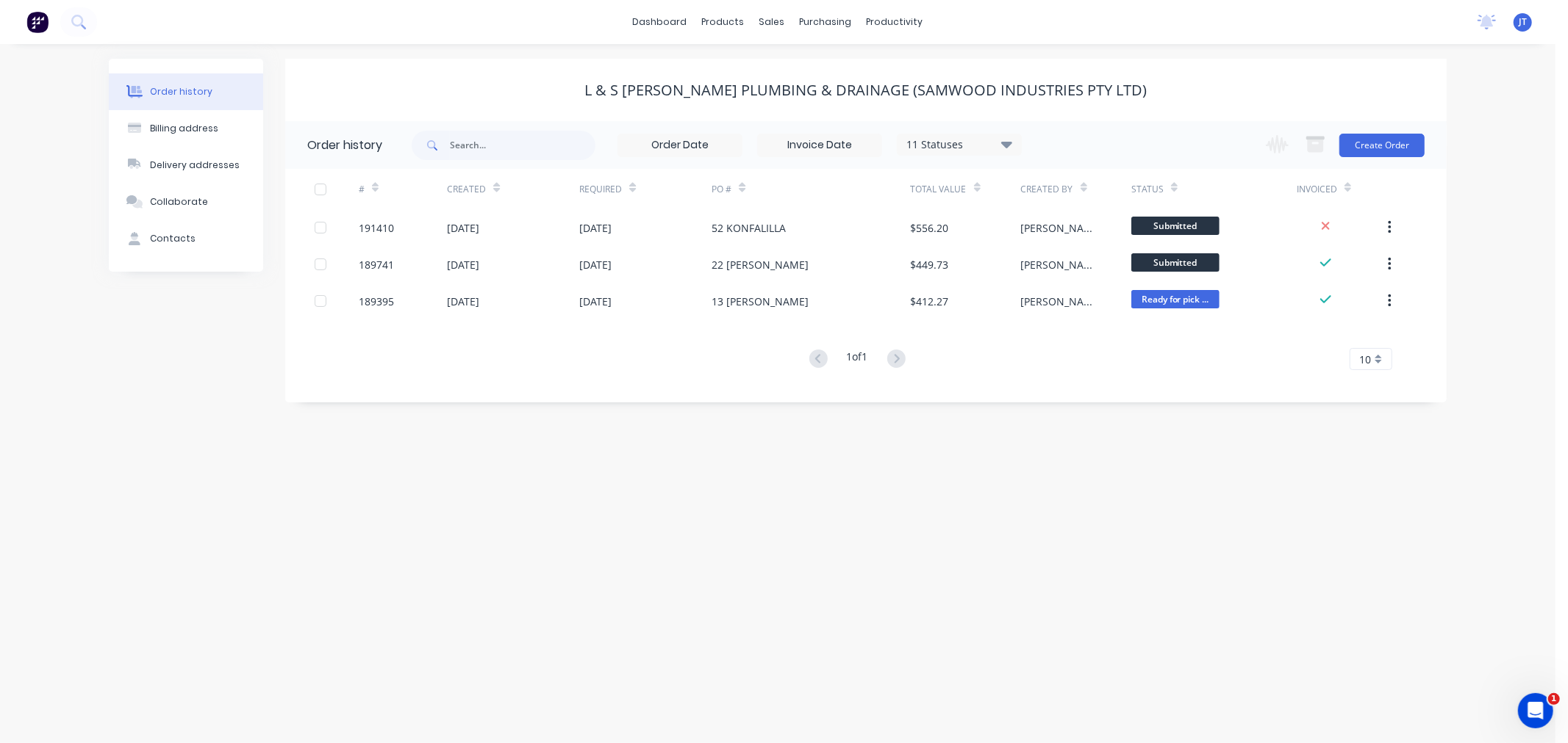
drag, startPoint x: 1491, startPoint y: 194, endPoint x: 1471, endPoint y: 170, distance: 31.2
click at [1491, 194] on div "Order history Billing address Delivery addresses Collaborate Contacts L & S [PE…" at bounding box center [777, 394] width 1555 height 700
click at [1083, 466] on div "Order history Billing address Delivery addresses Collaborate Contacts L & S [PE…" at bounding box center [777, 394] width 1555 height 700
click at [1391, 148] on button "Create Order" at bounding box center [1381, 145] width 85 height 24
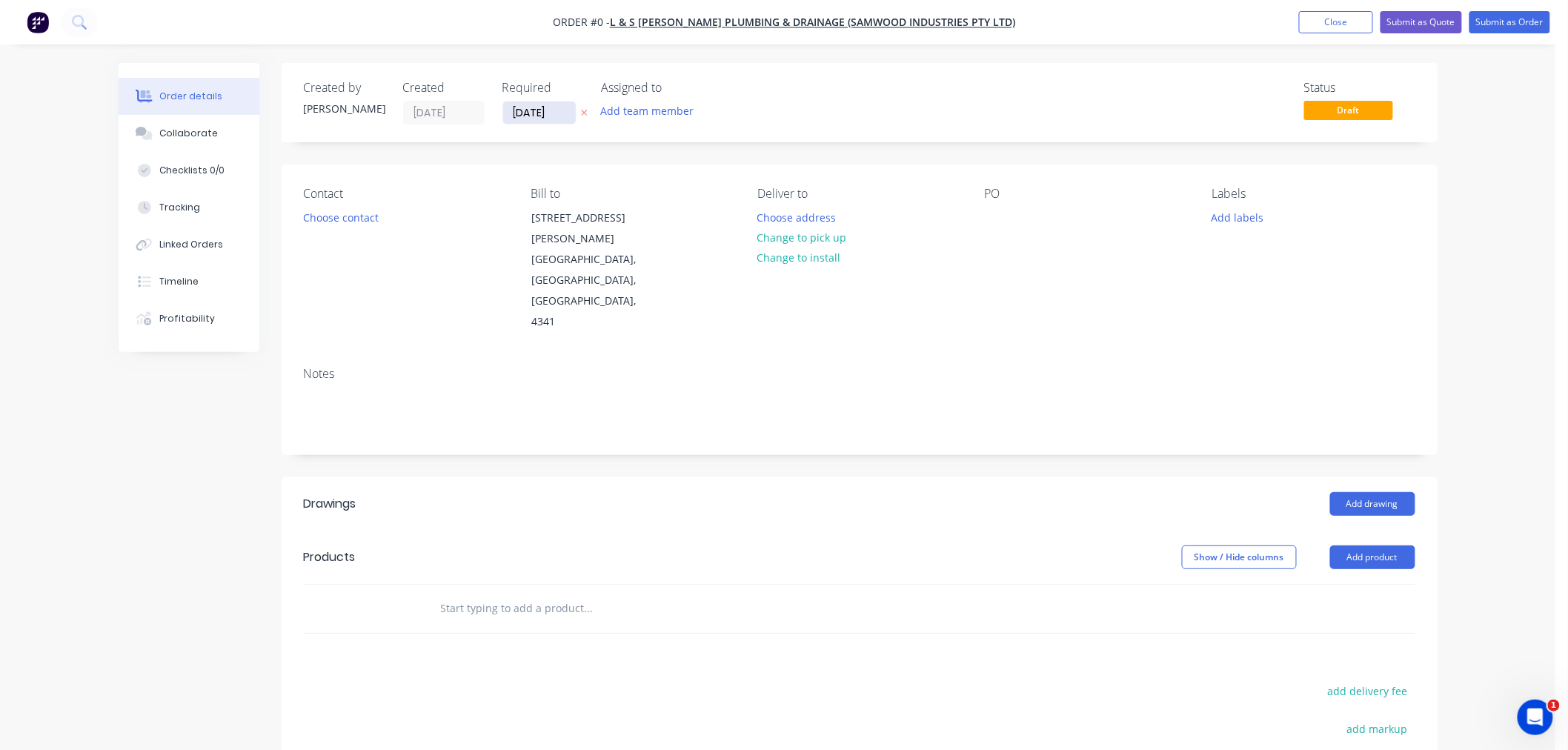
click at [523, 106] on input "[DATE]" at bounding box center [539, 112] width 72 height 22
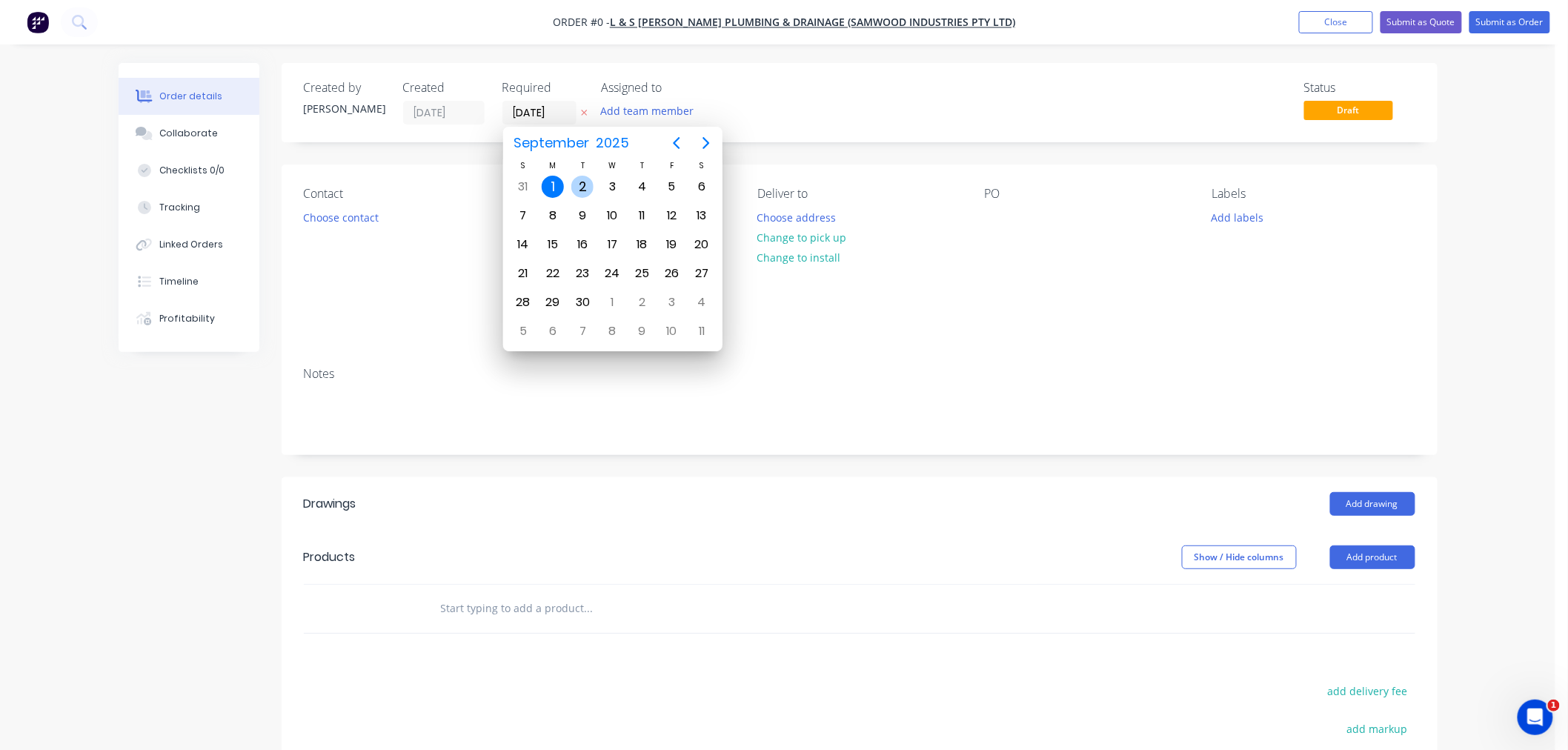
click at [584, 180] on div "2" at bounding box center [582, 187] width 22 height 22
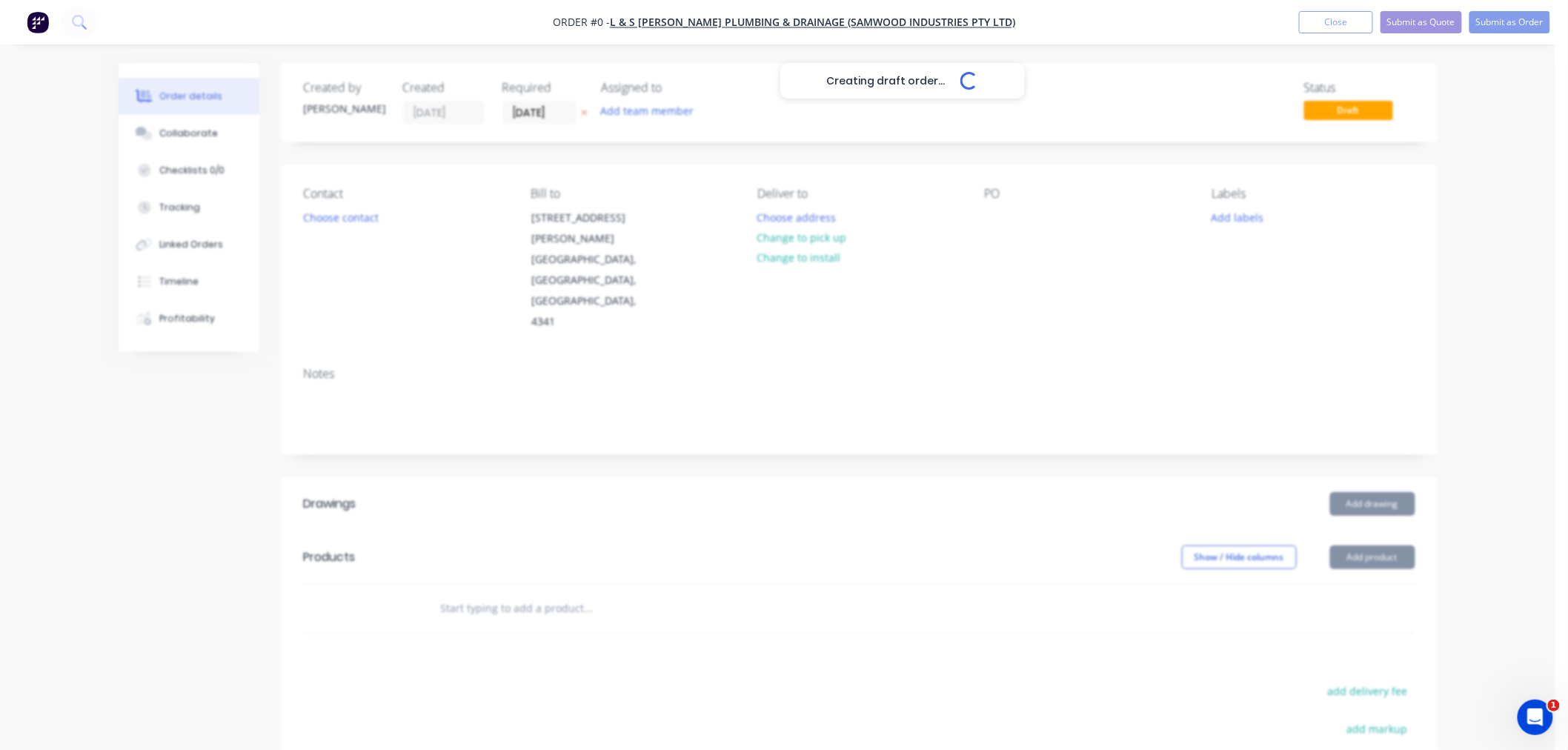
click at [545, 109] on input "[DATE]" at bounding box center [539, 112] width 72 height 22
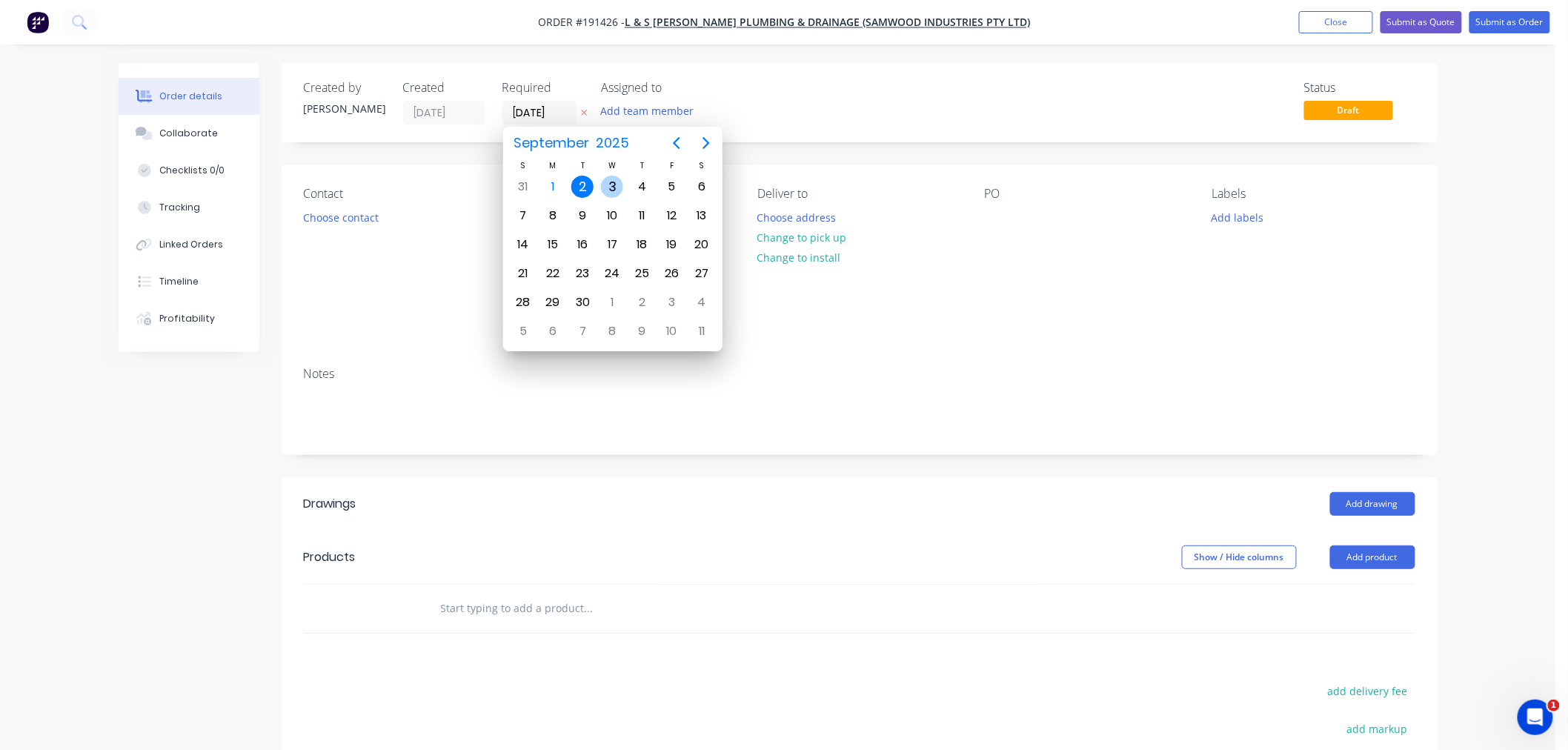
click at [625, 189] on div "3" at bounding box center [612, 188] width 29 height 29
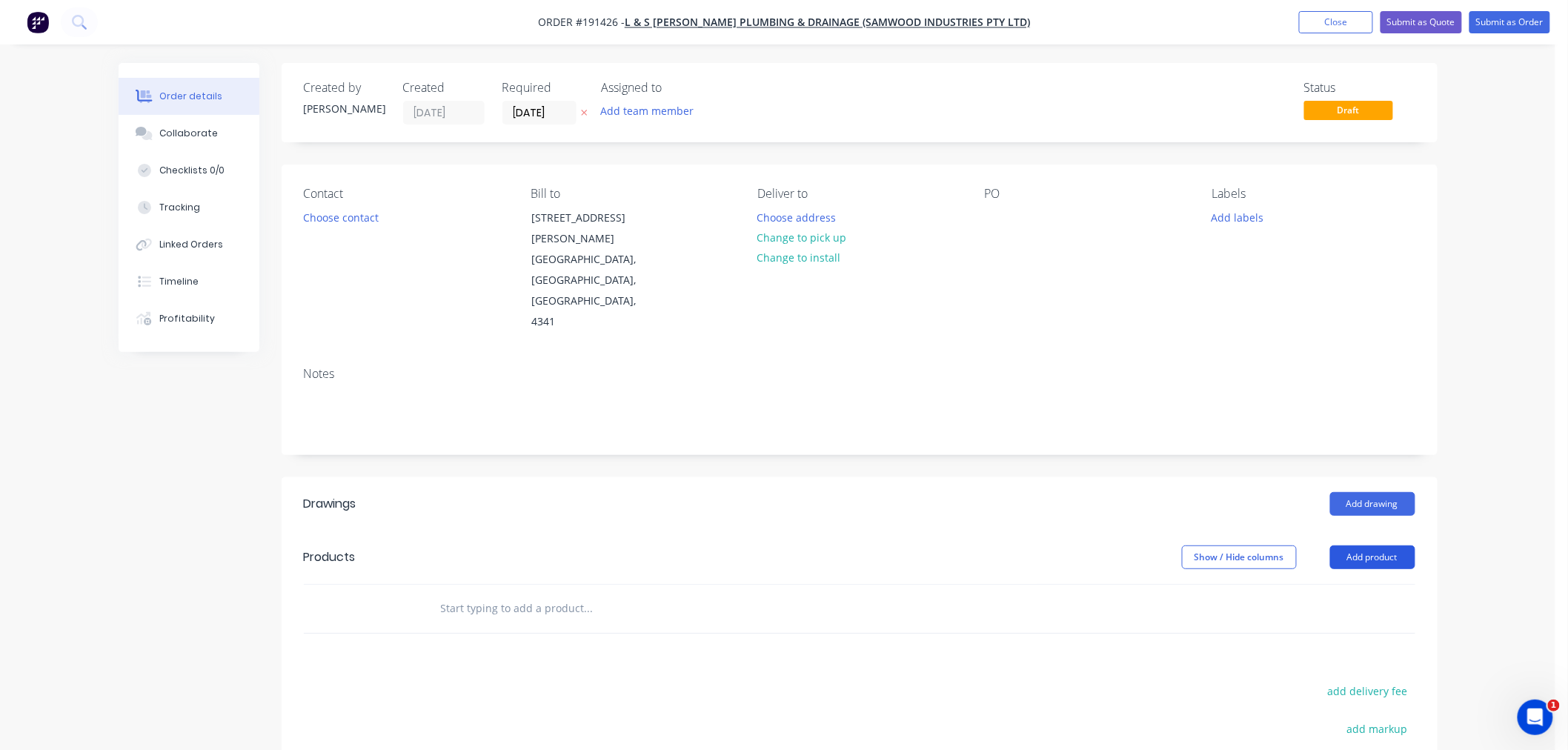
click at [1384, 545] on button "Add product" at bounding box center [1373, 557] width 86 height 24
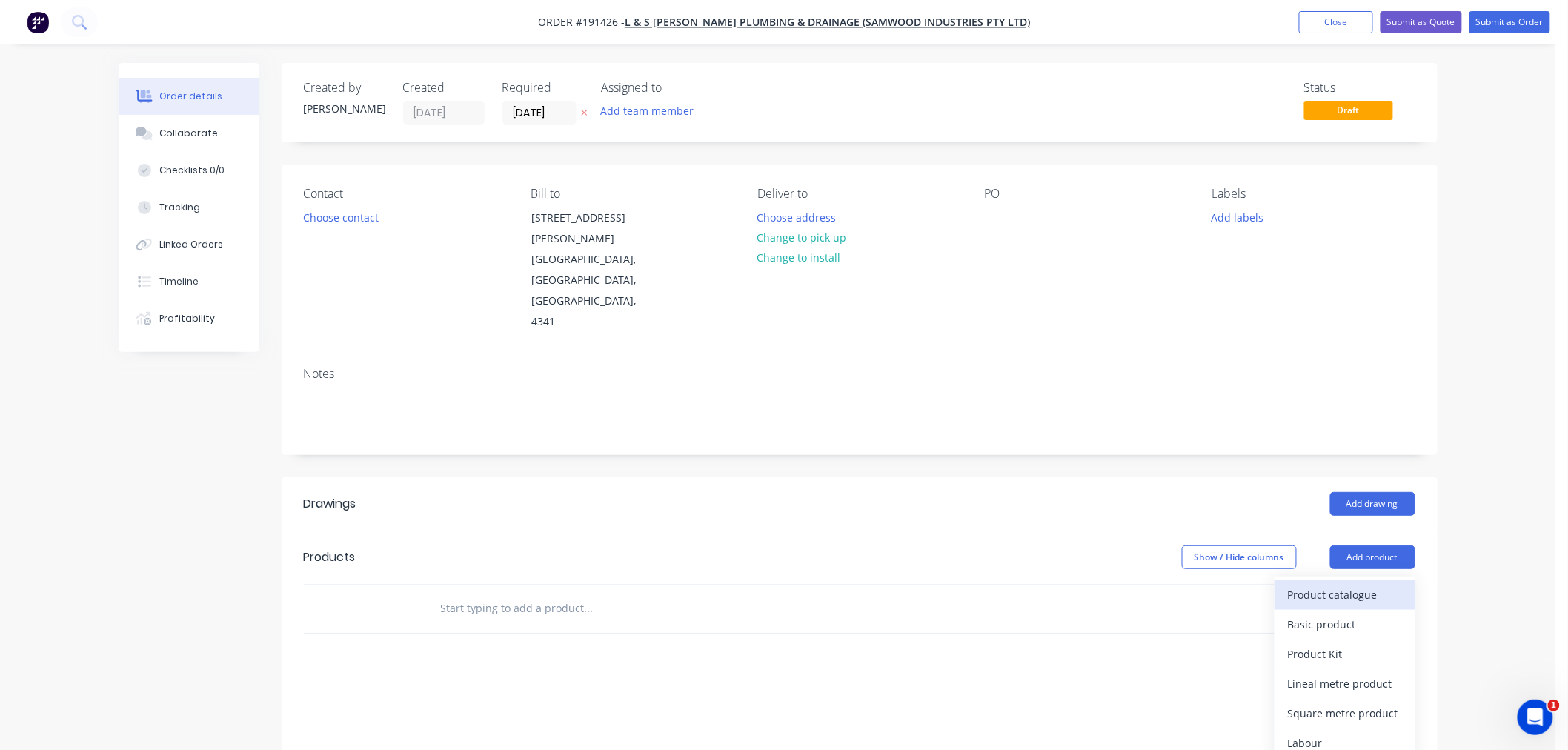
click at [1366, 584] on div "Product catalogue" at bounding box center [1345, 595] width 114 height 22
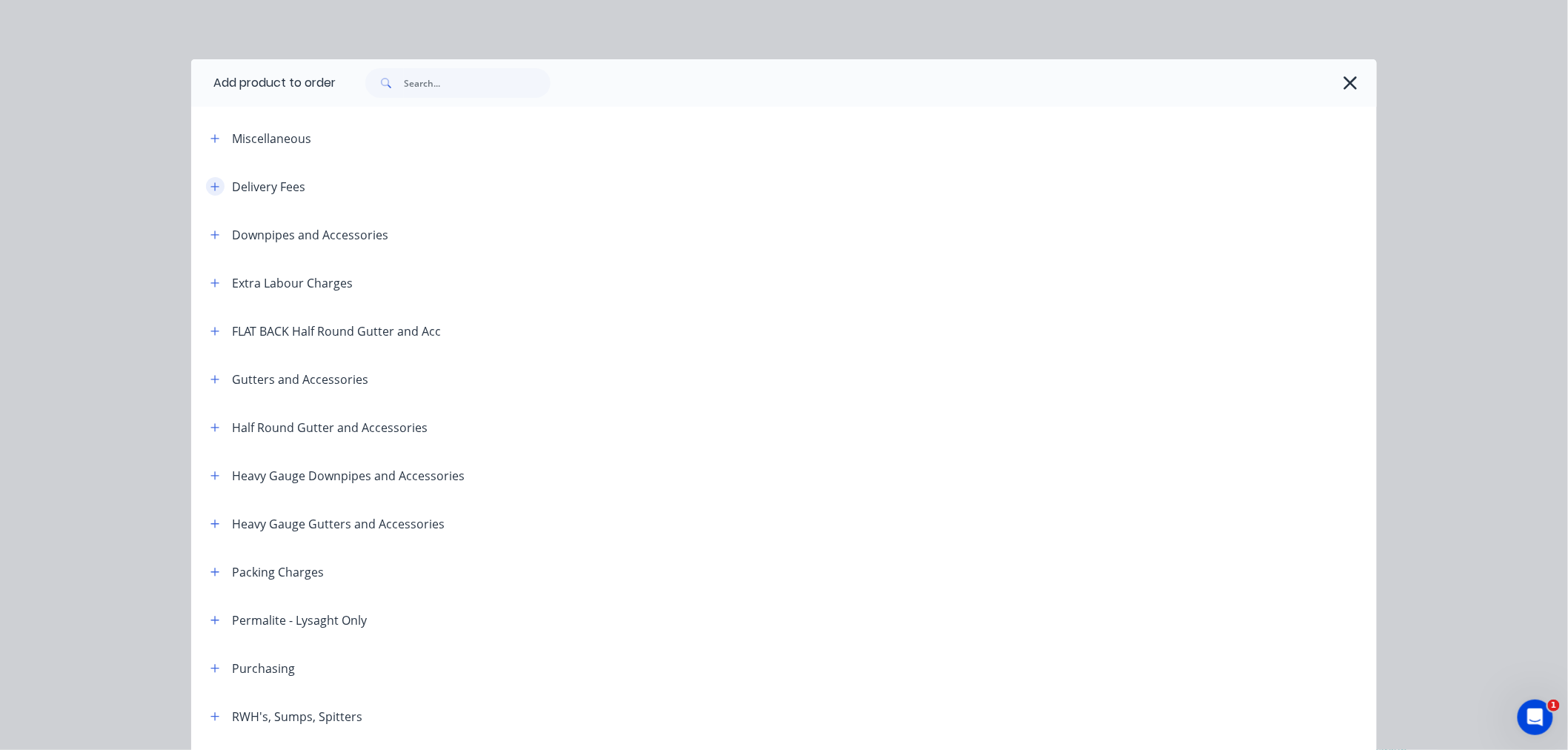
click at [210, 189] on icon "button" at bounding box center [214, 187] width 9 height 10
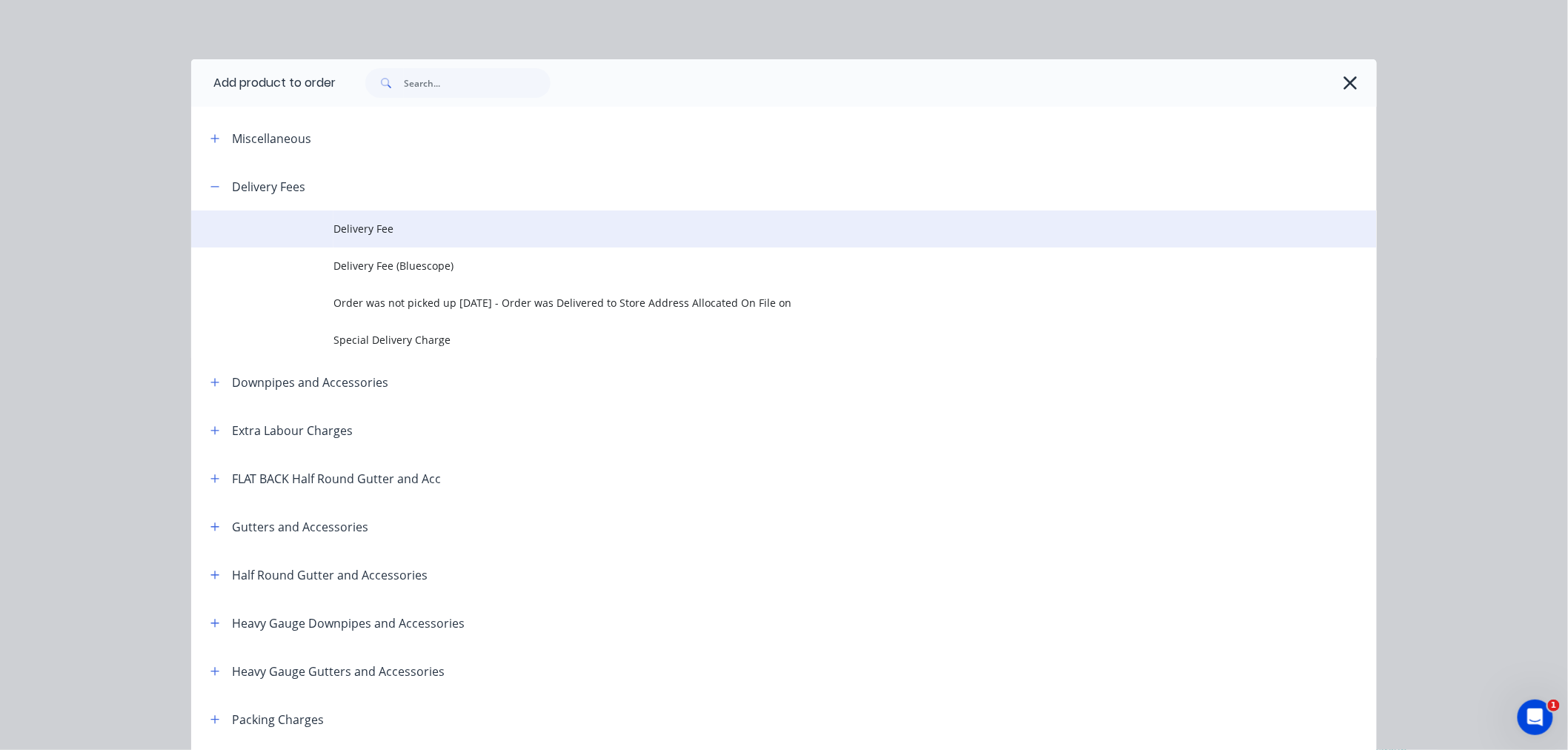
click at [385, 226] on span "Delivery Fee" at bounding box center [751, 228] width 834 height 15
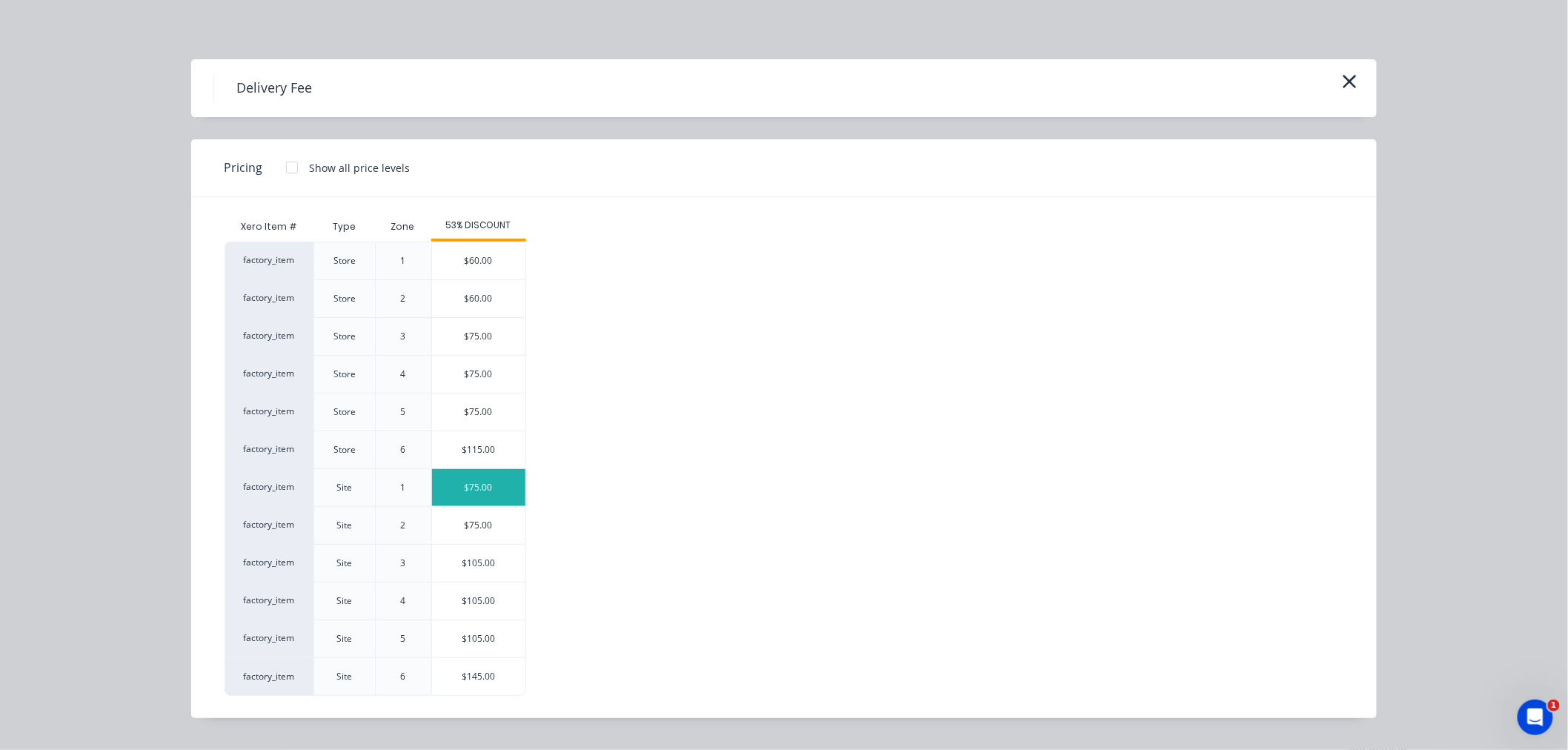
click at [487, 497] on div "$75.00" at bounding box center [479, 487] width 93 height 37
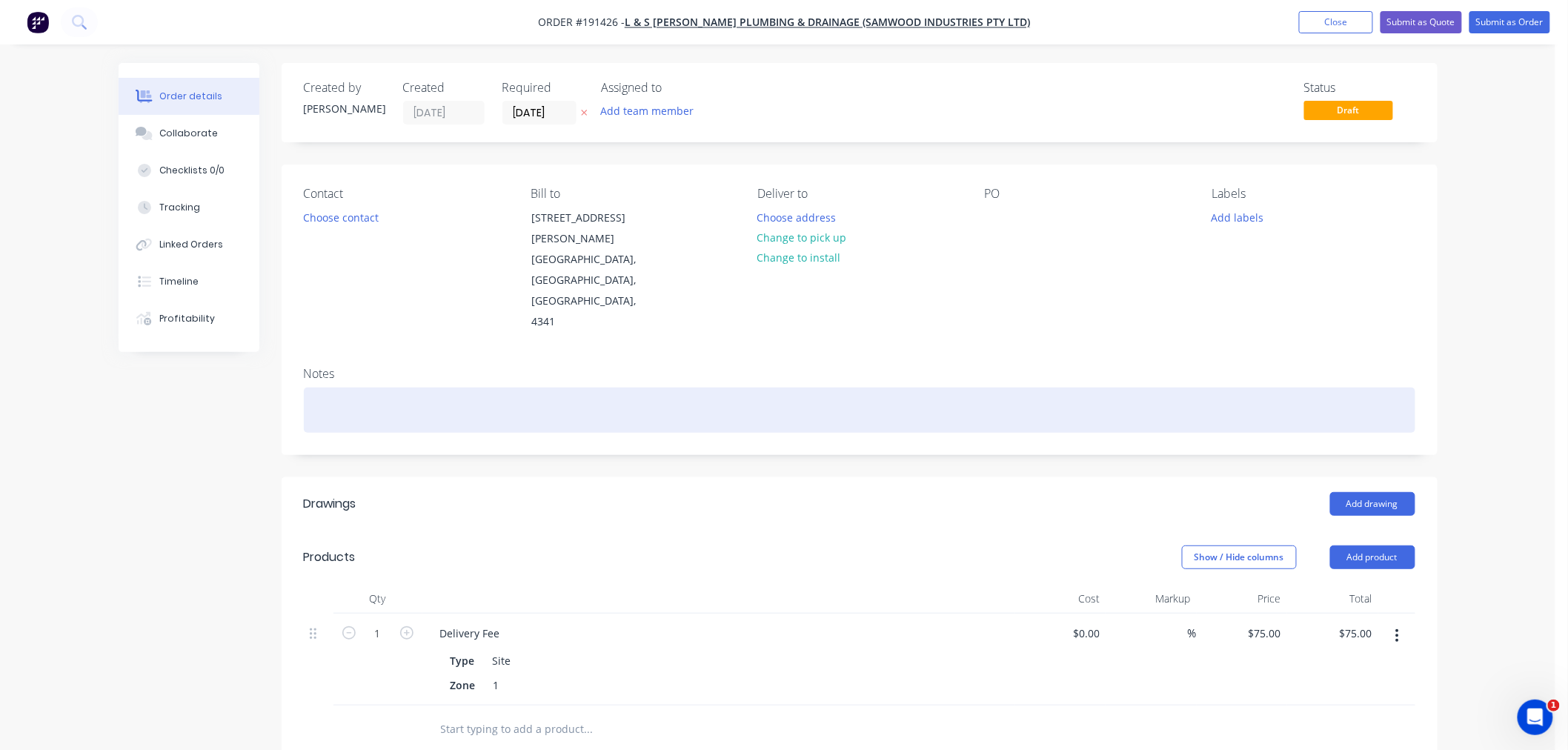
click at [888, 387] on div at bounding box center [859, 410] width 1112 height 46
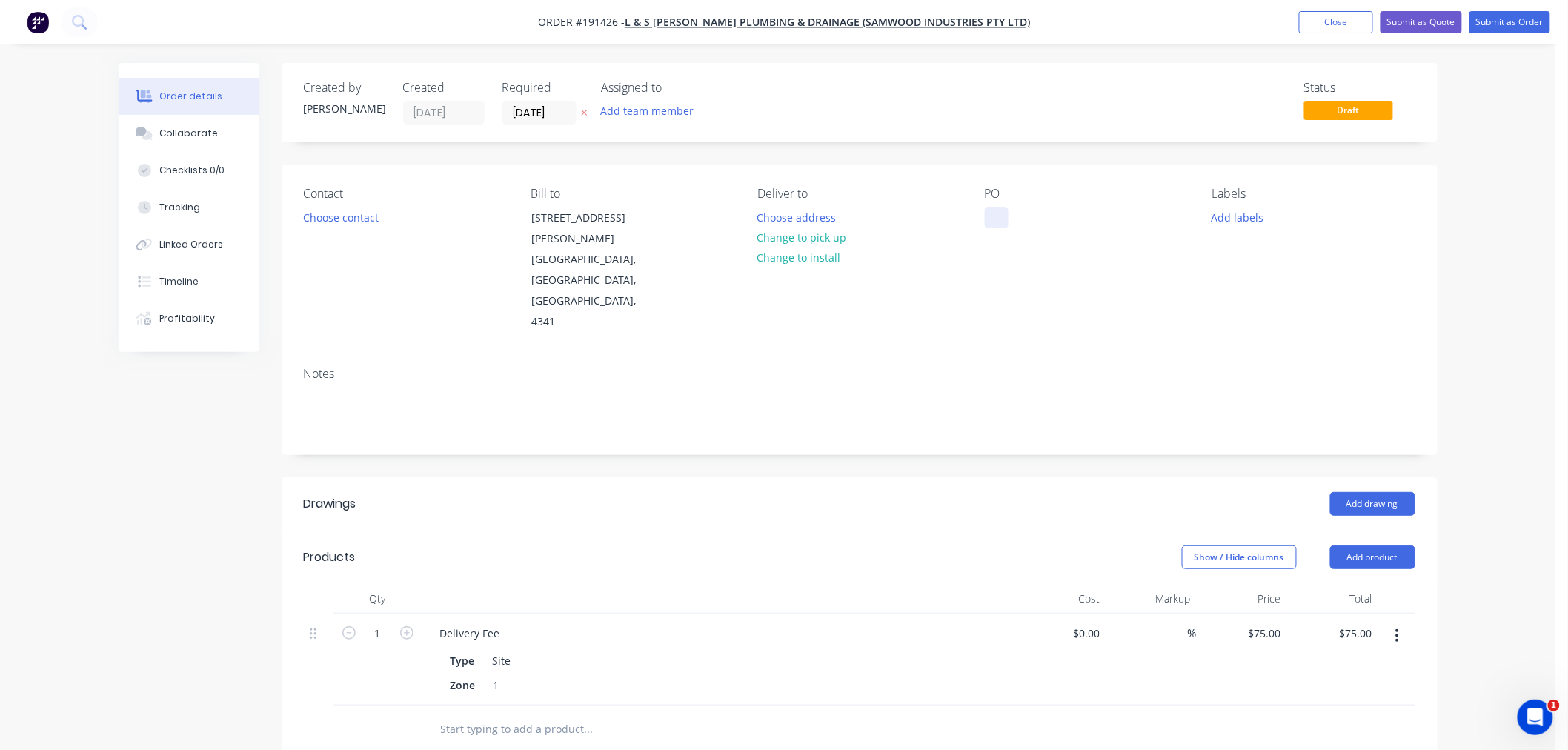
click at [996, 220] on div at bounding box center [996, 217] width 24 height 22
click at [368, 221] on button "Choose contact" at bounding box center [341, 216] width 91 height 20
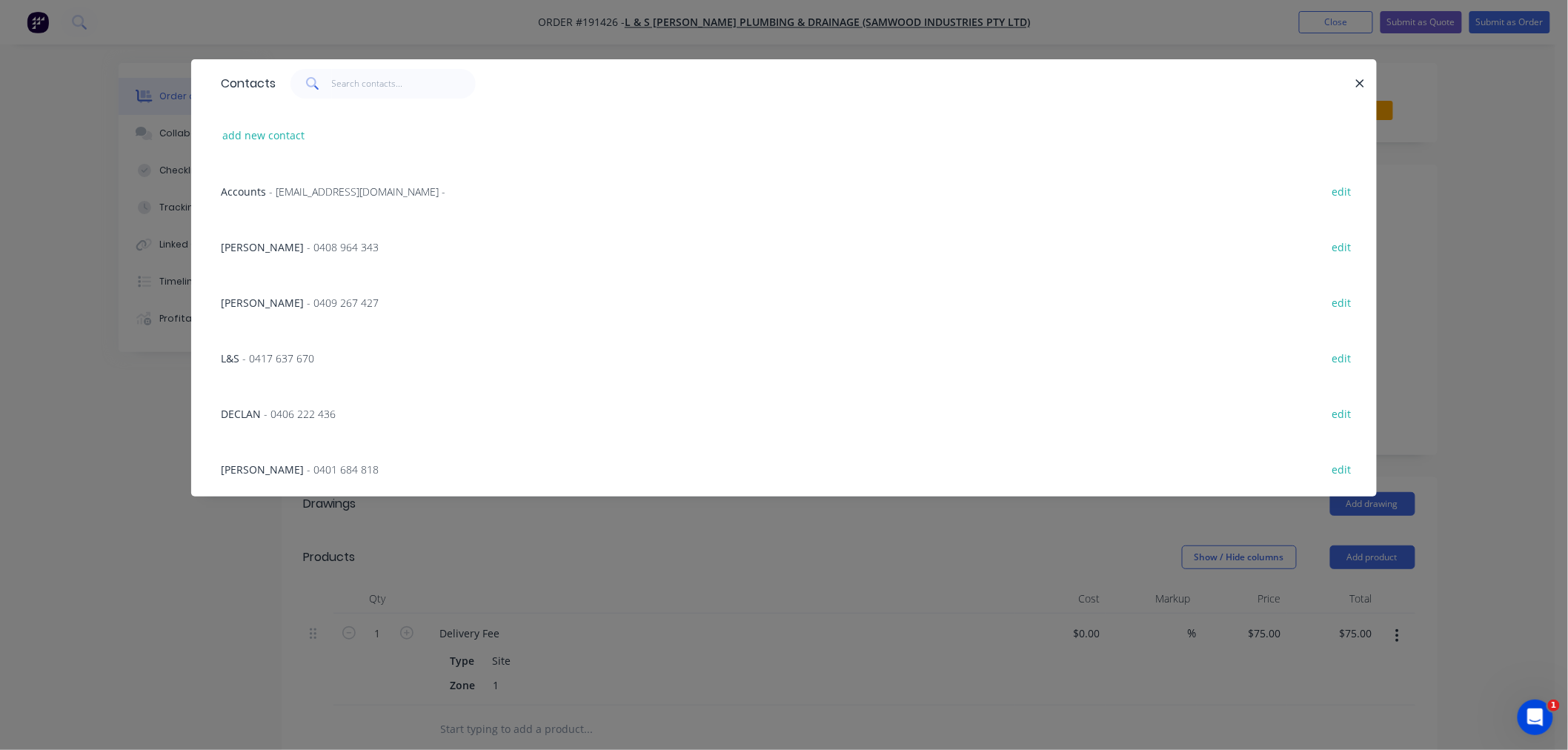
click at [307, 305] on span "- 0409 267 427" at bounding box center [343, 303] width 72 height 14
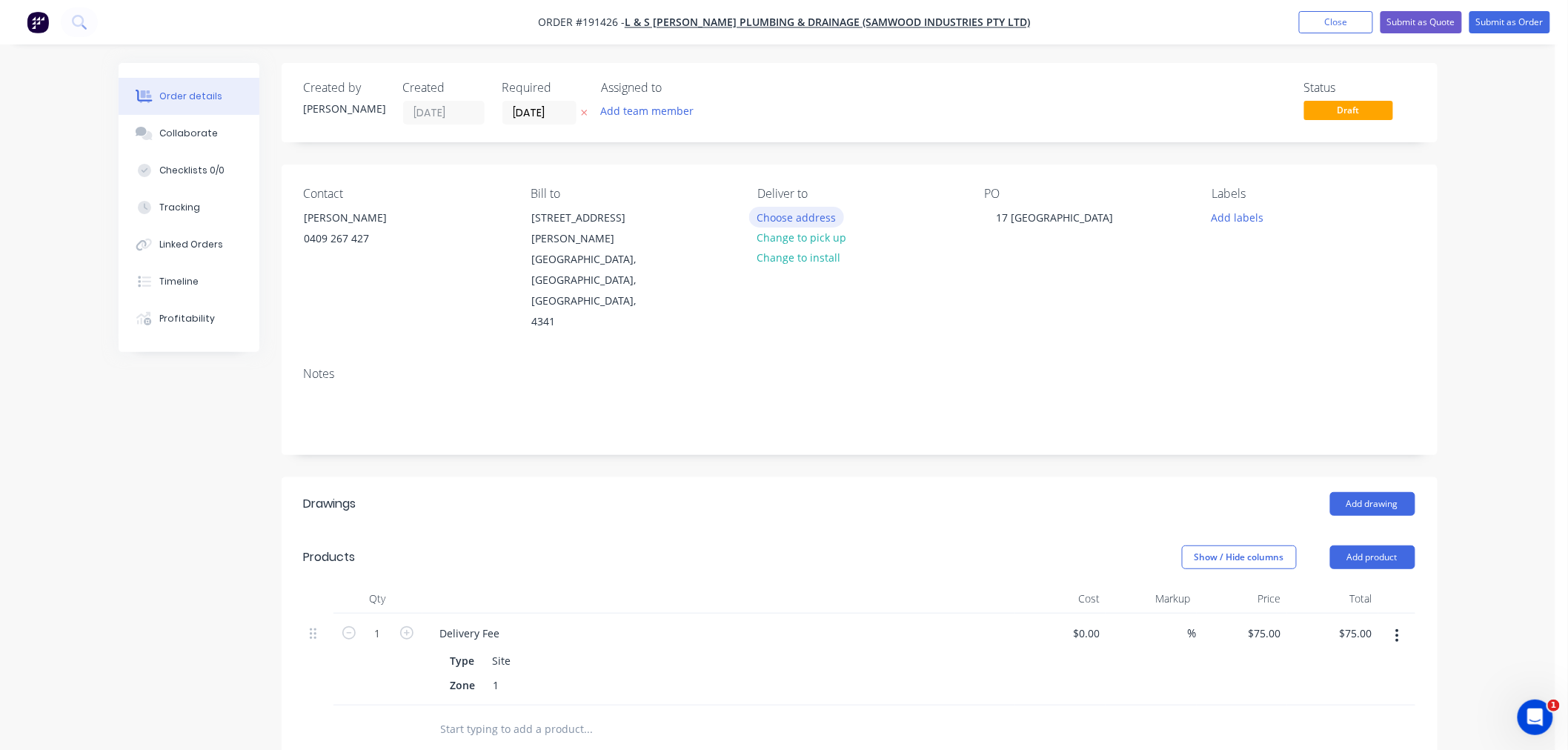
click at [809, 209] on button "Choose address" at bounding box center [797, 216] width 95 height 20
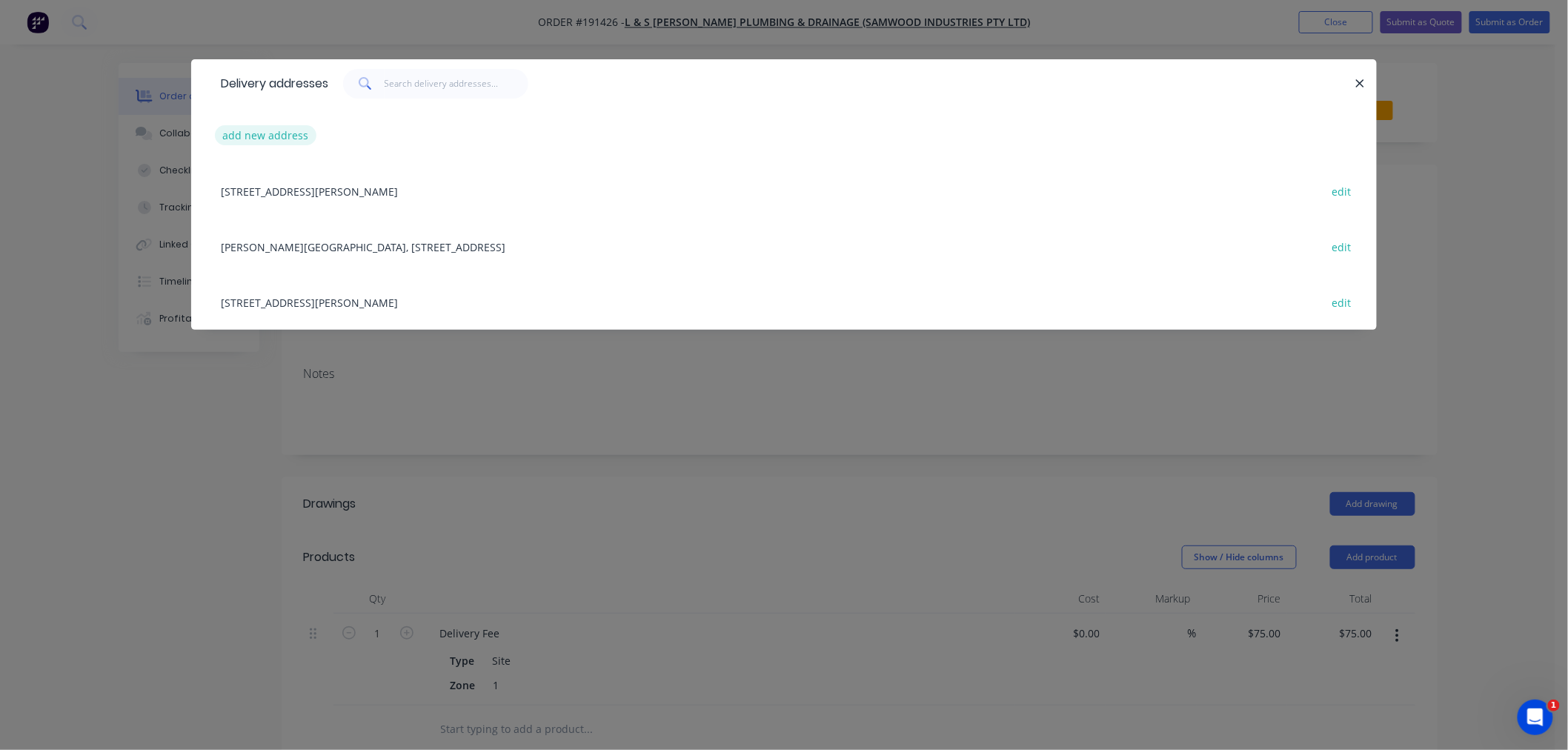
click at [272, 135] on button "add new address" at bounding box center [265, 135] width 102 height 20
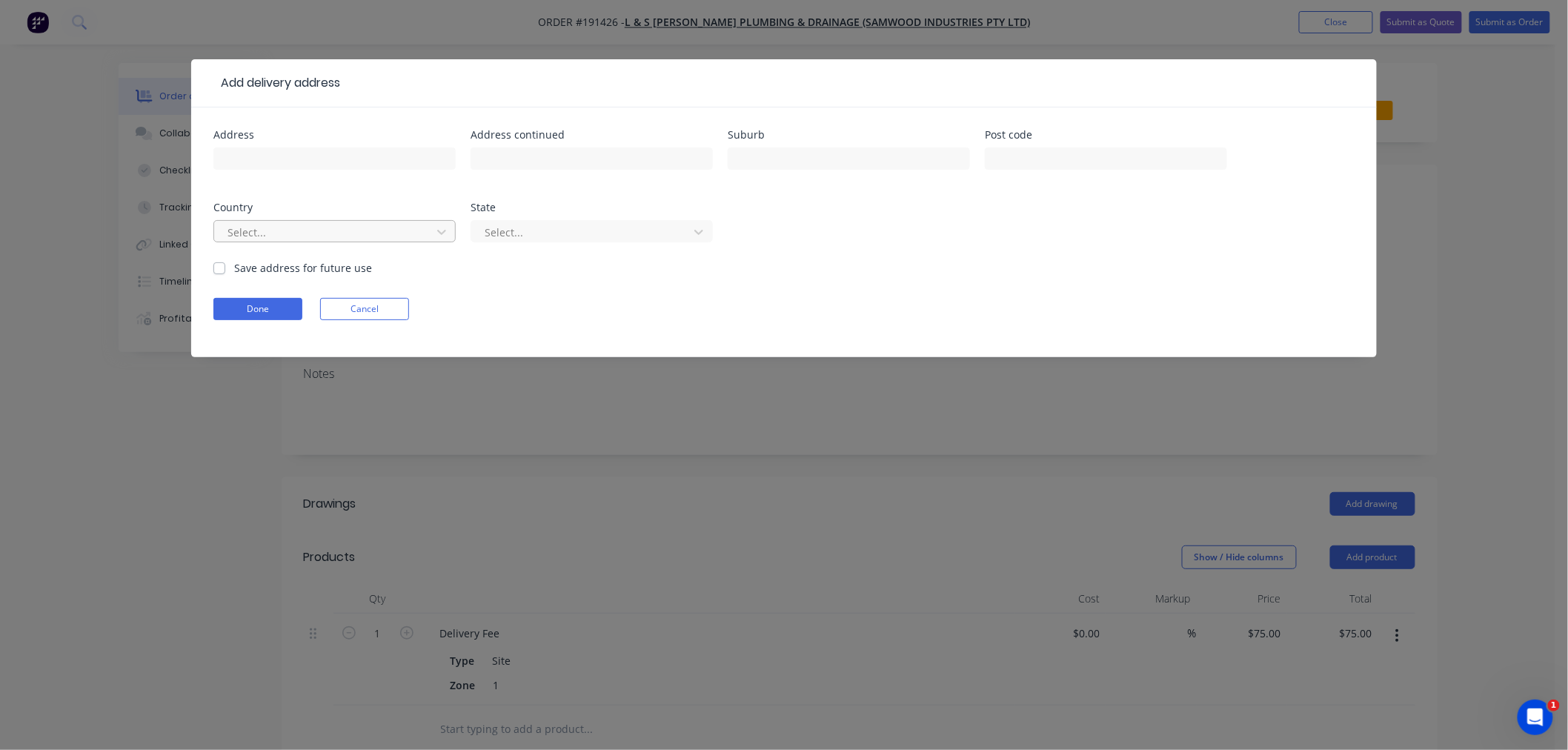
click at [321, 236] on div at bounding box center [325, 231] width 198 height 18
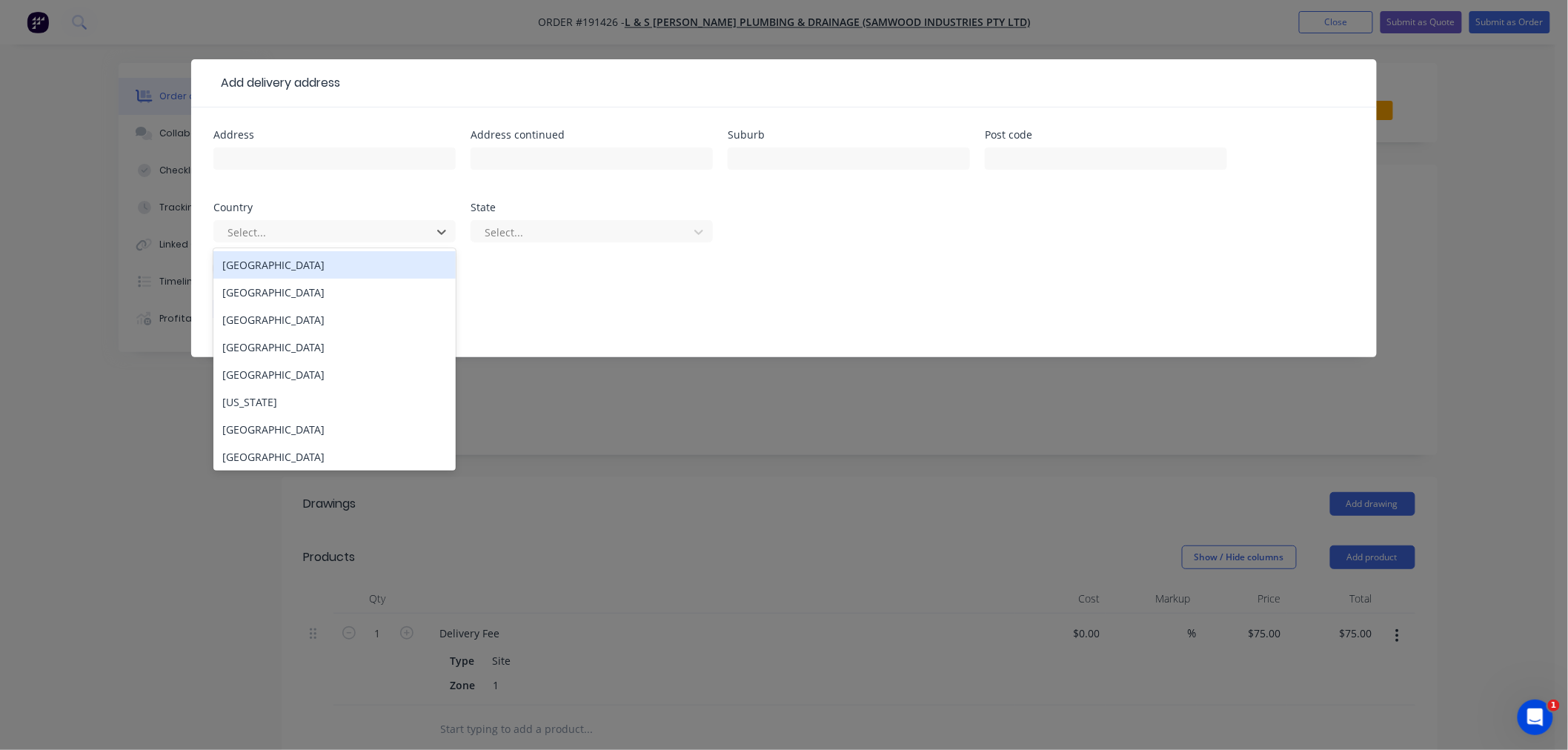
click at [339, 270] on div "[GEOGRAPHIC_DATA]" at bounding box center [334, 265] width 243 height 28
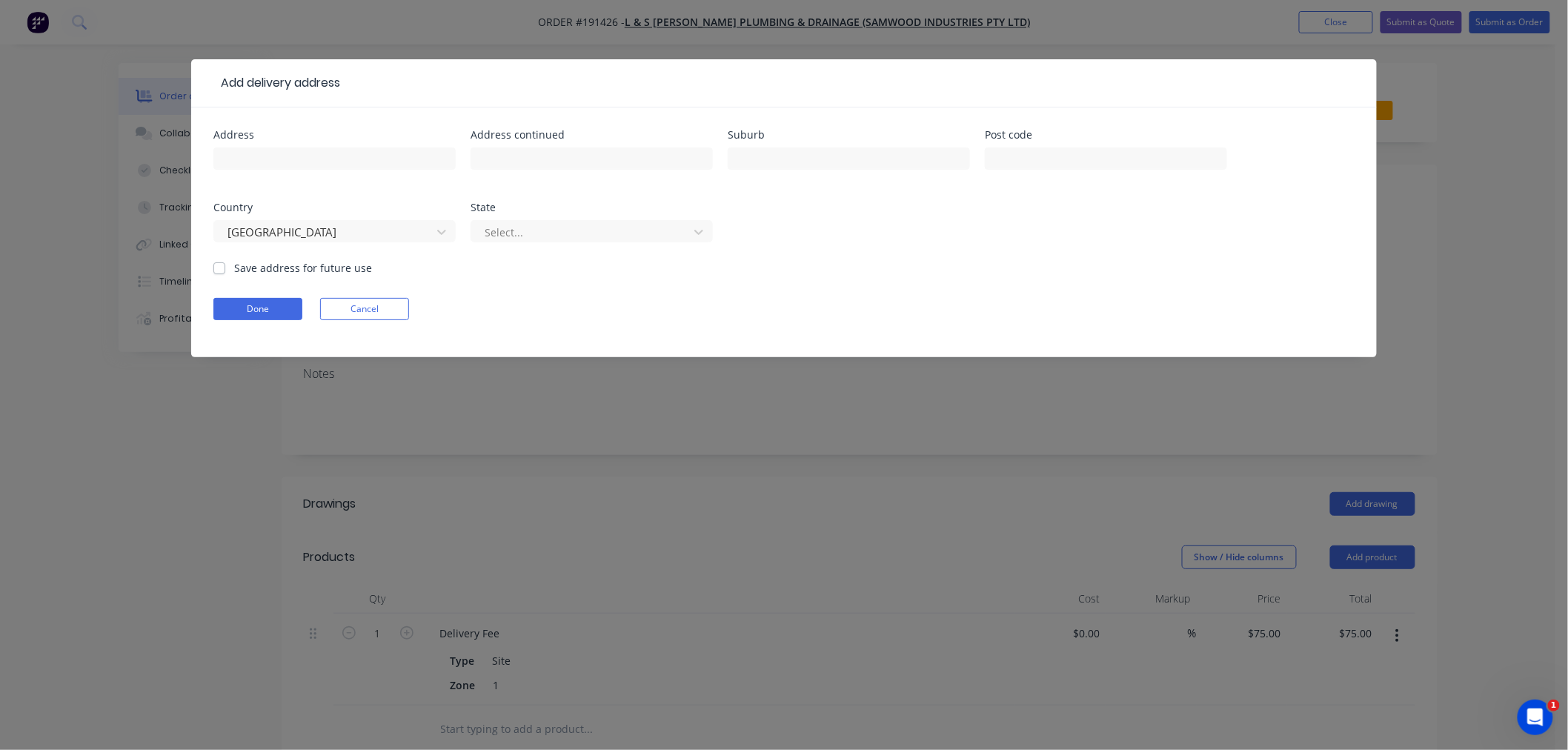
click at [561, 217] on div "Select..." at bounding box center [592, 238] width 243 height 44
click at [567, 231] on div at bounding box center [582, 231] width 198 height 18
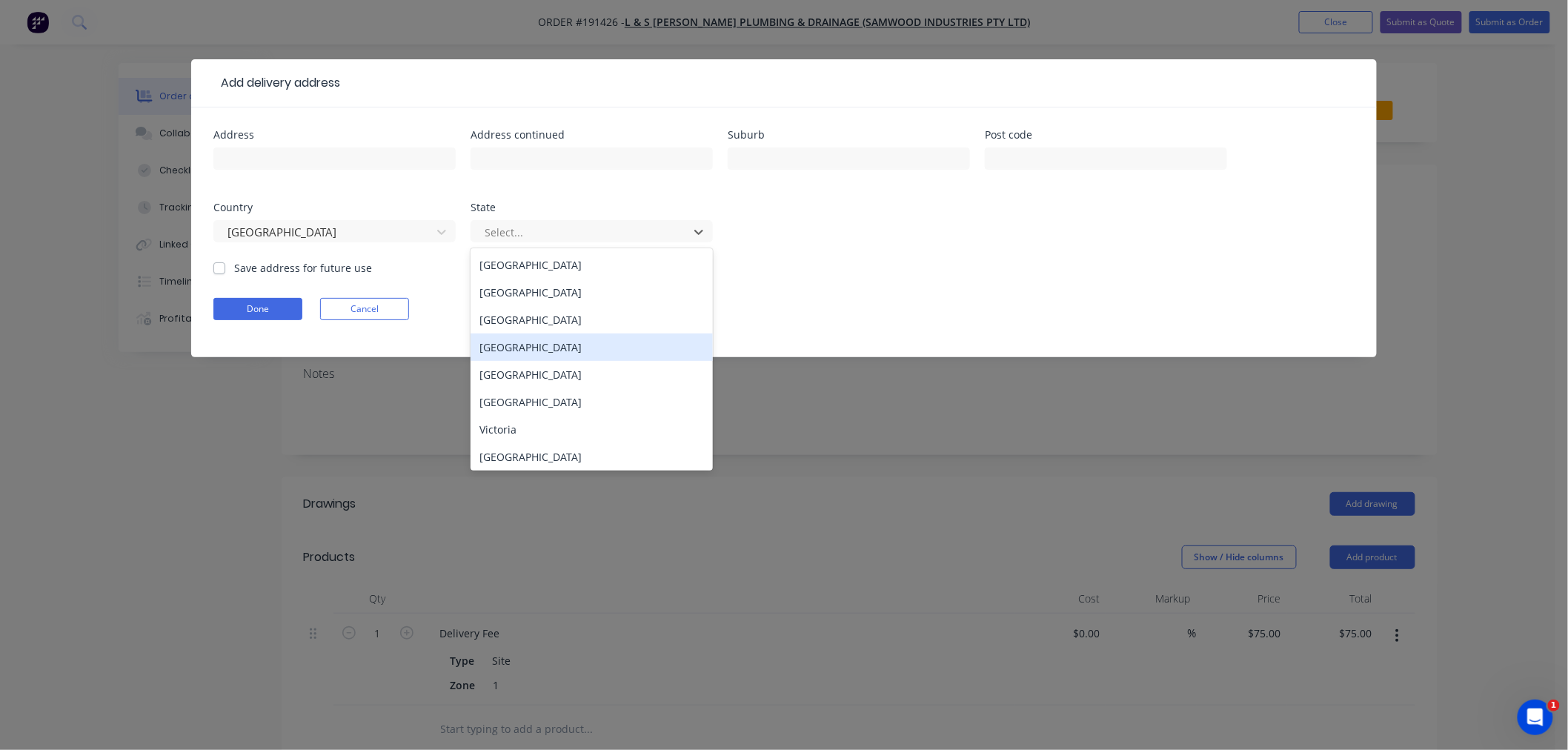
click at [559, 351] on div "[GEOGRAPHIC_DATA]" at bounding box center [592, 347] width 243 height 28
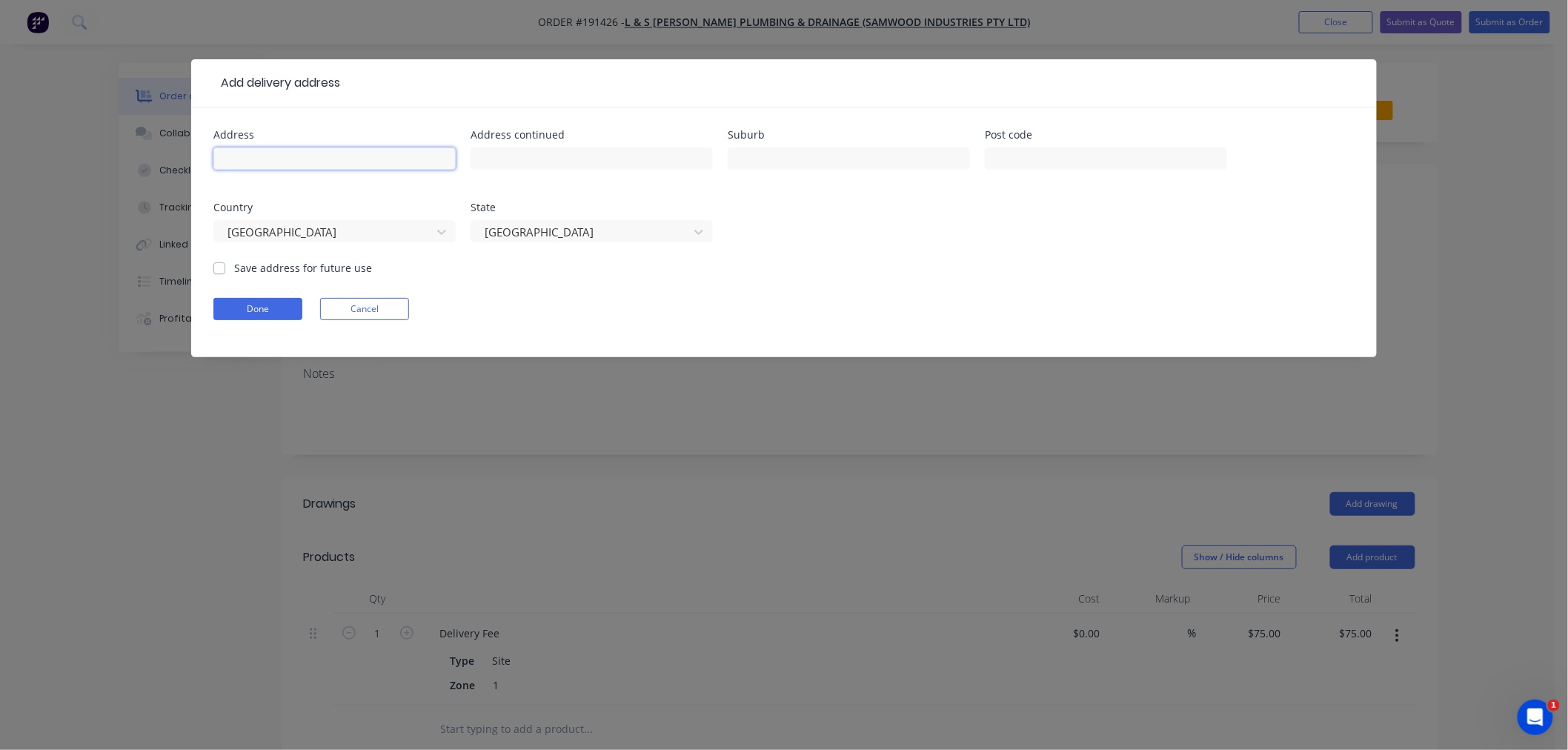
click at [315, 165] on input "text" at bounding box center [334, 158] width 243 height 22
paste input "[STREET_ADDRESS]"
drag, startPoint x: 385, startPoint y: 152, endPoint x: 446, endPoint y: 158, distance: 61.3
click at [446, 158] on input "[STREET_ADDRESS]" at bounding box center [334, 158] width 243 height 22
click at [1045, 150] on input "text" at bounding box center [1106, 158] width 243 height 22
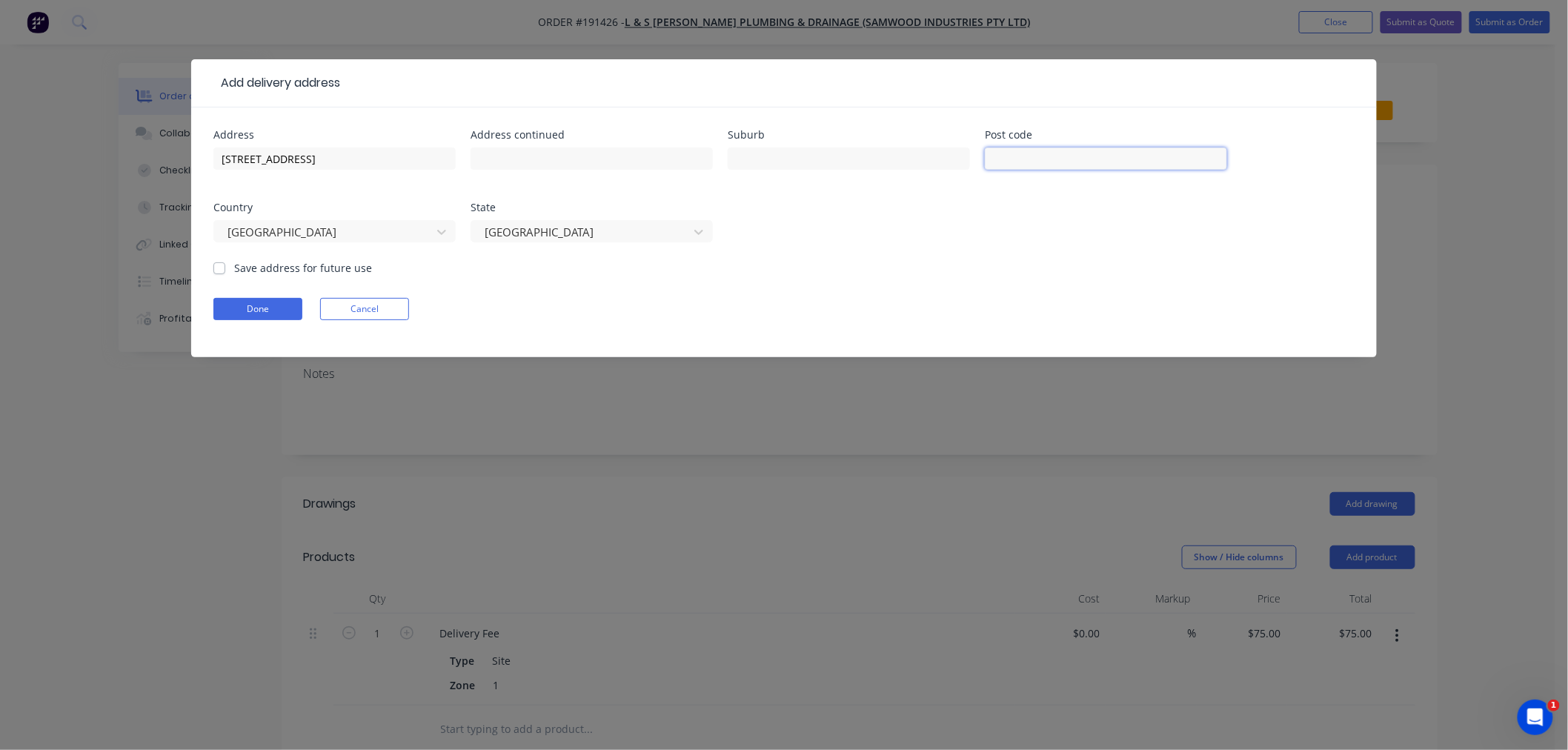
paste input "4163"
click at [771, 159] on input "text" at bounding box center [849, 158] width 243 height 22
drag, startPoint x: 310, startPoint y: 153, endPoint x: 358, endPoint y: 152, distance: 48.0
click at [358, 152] on input "[STREET_ADDRESS]" at bounding box center [334, 158] width 243 height 22
click at [797, 150] on input "text" at bounding box center [849, 158] width 243 height 22
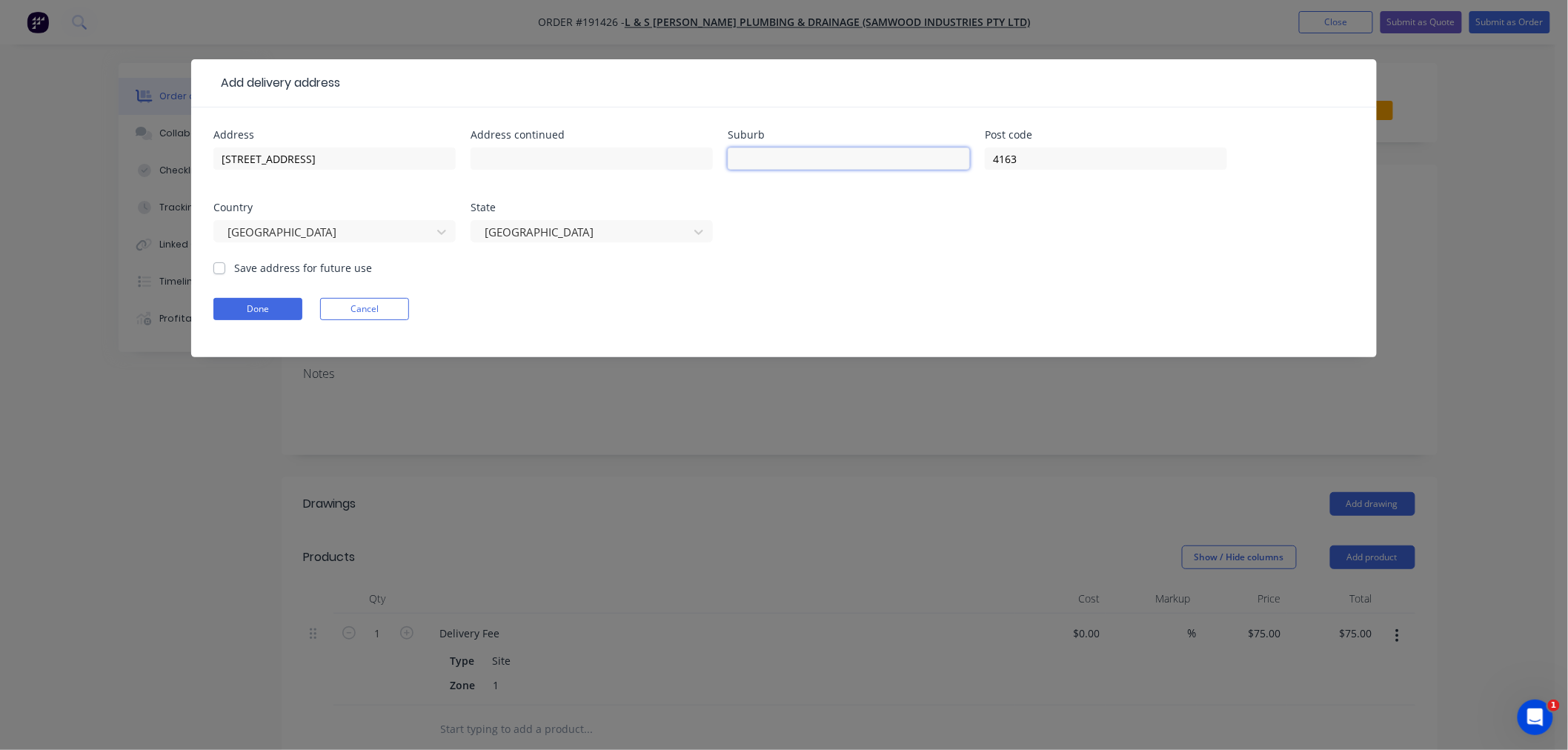
paste input "[GEOGRAPHIC_DATA]"
click at [349, 154] on input "[STREET_ADDRESS]" at bounding box center [334, 158] width 243 height 22
click button "Done" at bounding box center [257, 308] width 88 height 22
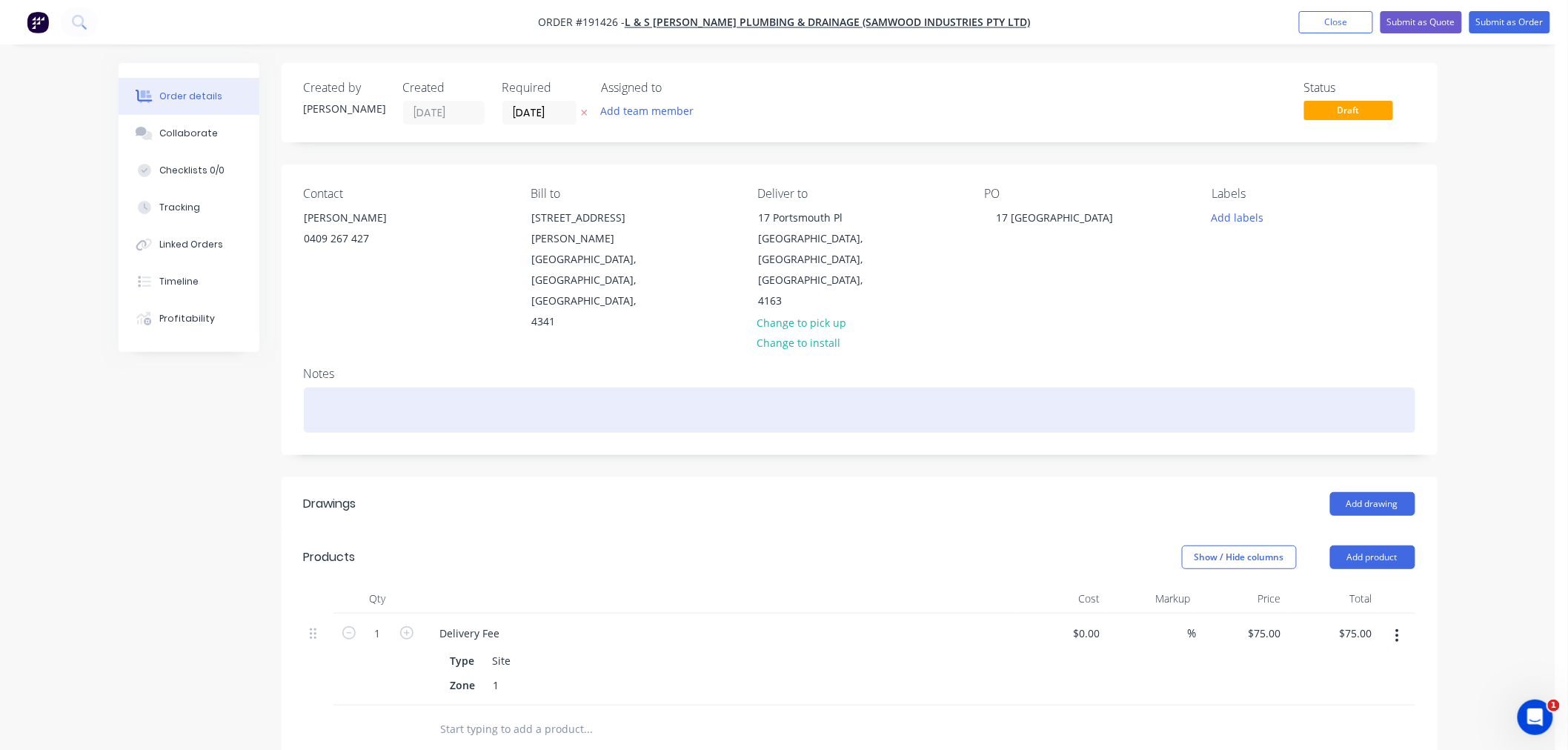
click at [401, 387] on div at bounding box center [859, 410] width 1112 height 46
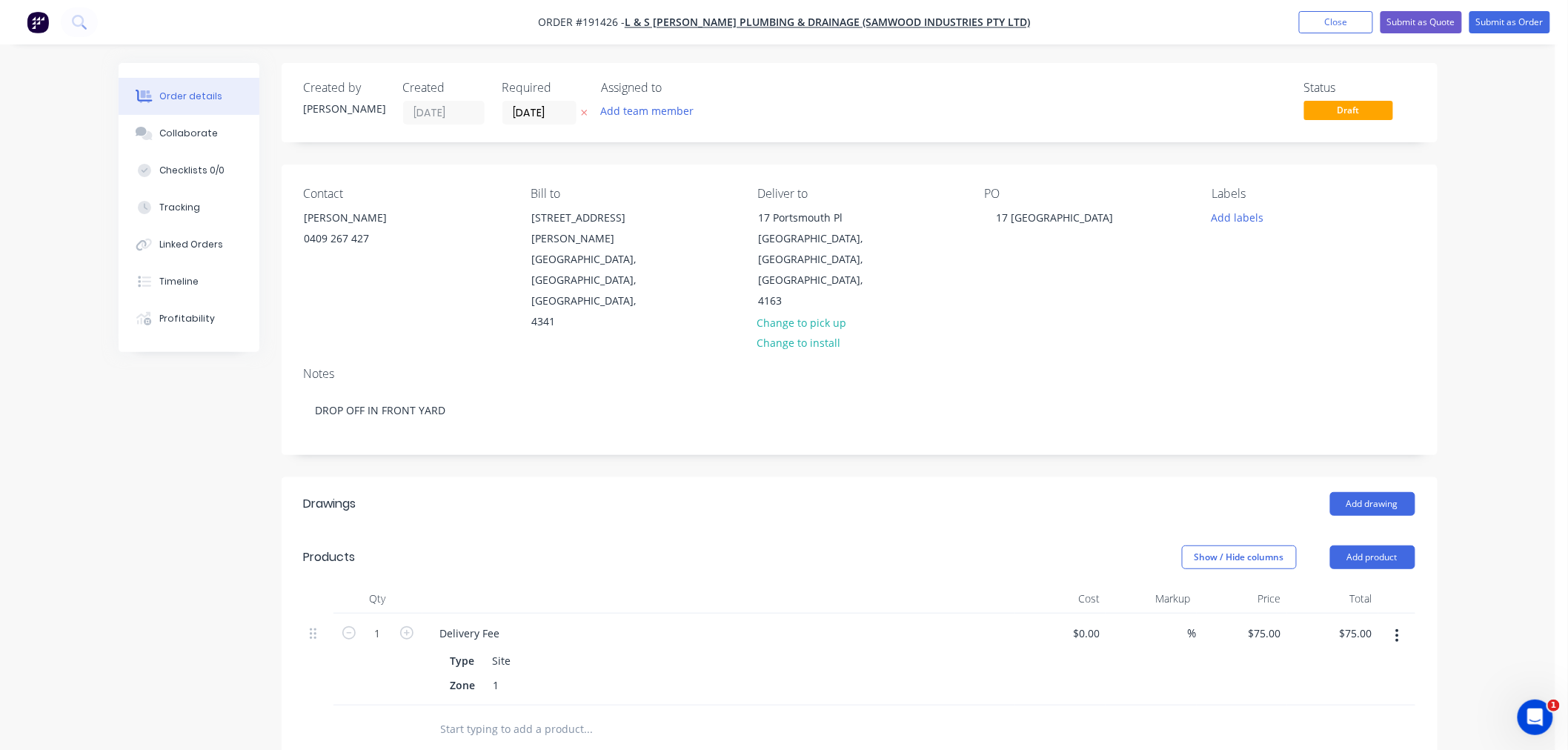
click at [1519, 395] on div "Order details Collaborate Checklists 0/0 Tracking Linked Orders Timeline Profit…" at bounding box center [777, 566] width 1556 height 1133
click at [1468, 484] on div "Order details Collaborate Checklists 0/0 Tracking Linked Orders Timeline Profit…" at bounding box center [777, 566] width 1556 height 1133
click at [1370, 492] on button "Add drawing" at bounding box center [1373, 503] width 86 height 24
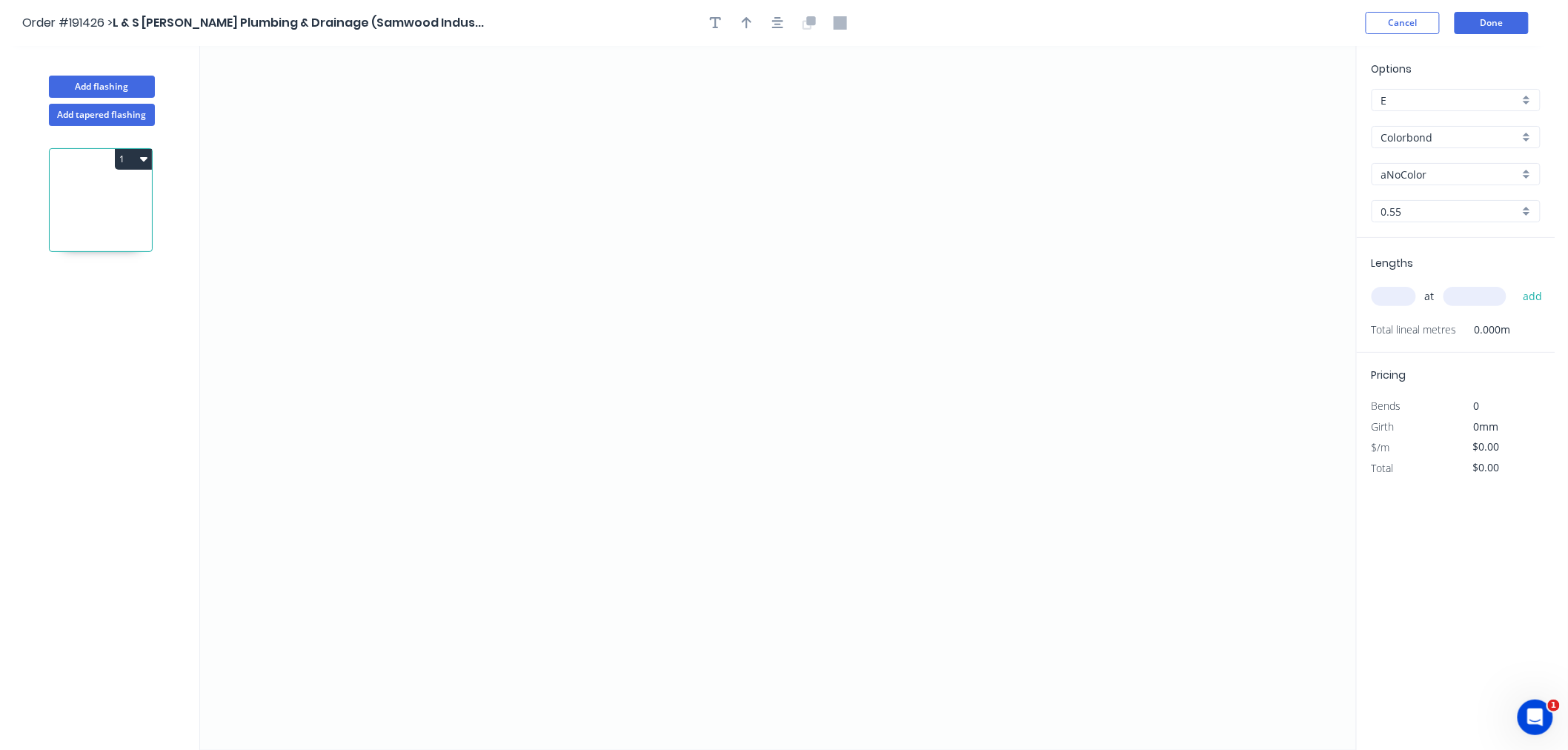
click at [1447, 176] on input "aNoColor" at bounding box center [1450, 174] width 138 height 15
click at [1483, 137] on input "Colorbond" at bounding box center [1450, 137] width 138 height 15
click at [1500, 247] on div "Colorbond Ultra" at bounding box center [1457, 256] width 167 height 26
click at [1465, 163] on div "Dover White" at bounding box center [1457, 173] width 169 height 22
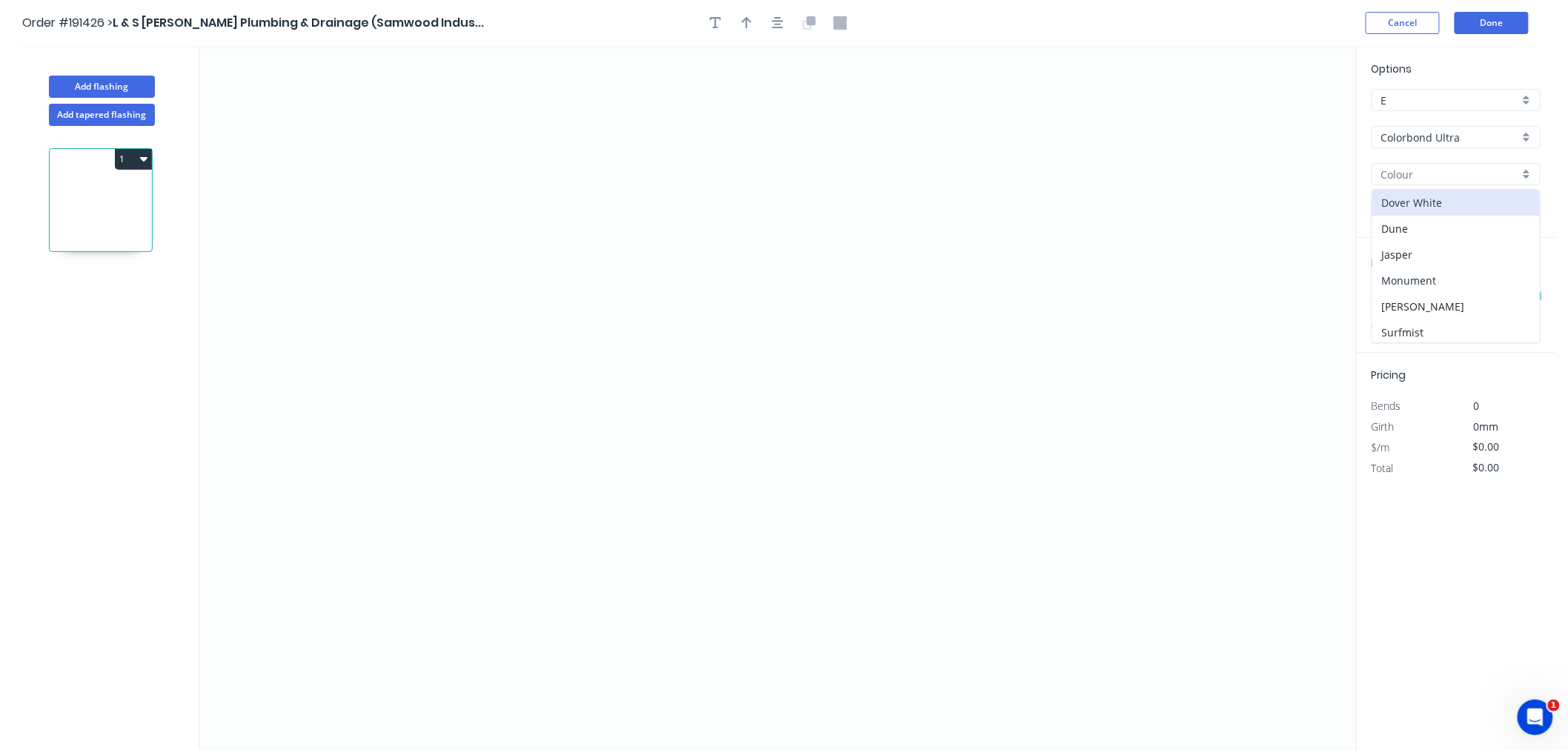
click at [1490, 270] on div "Monument" at bounding box center [1457, 280] width 167 height 26
click at [1386, 295] on input "text" at bounding box center [1394, 296] width 45 height 19
click at [1516, 284] on button "add" at bounding box center [1533, 296] width 35 height 25
click at [676, 216] on icon "0" at bounding box center [777, 398] width 1156 height 704
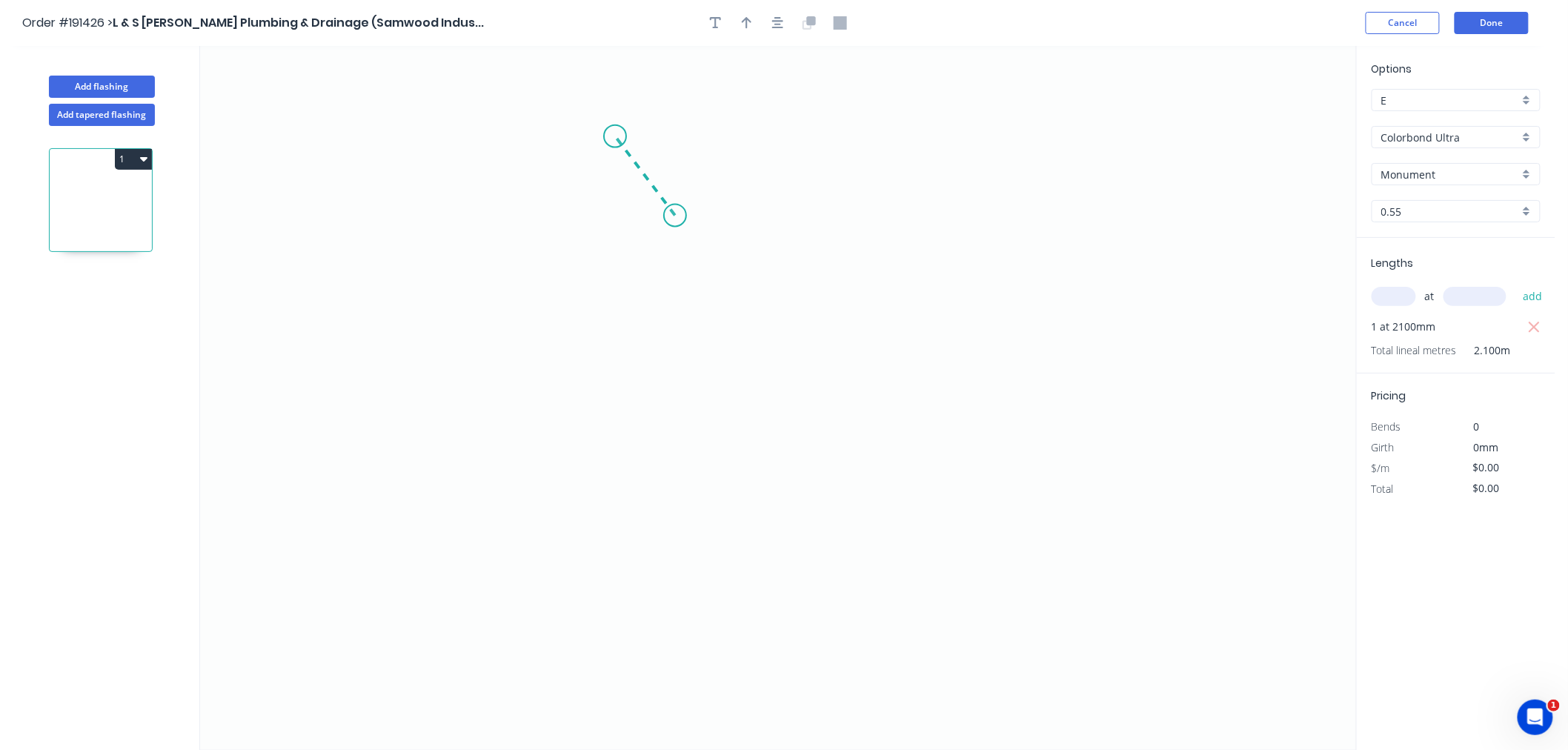
click at [616, 136] on icon "0" at bounding box center [777, 398] width 1156 height 704
click at [298, 124] on icon "0 ?" at bounding box center [777, 398] width 1156 height 704
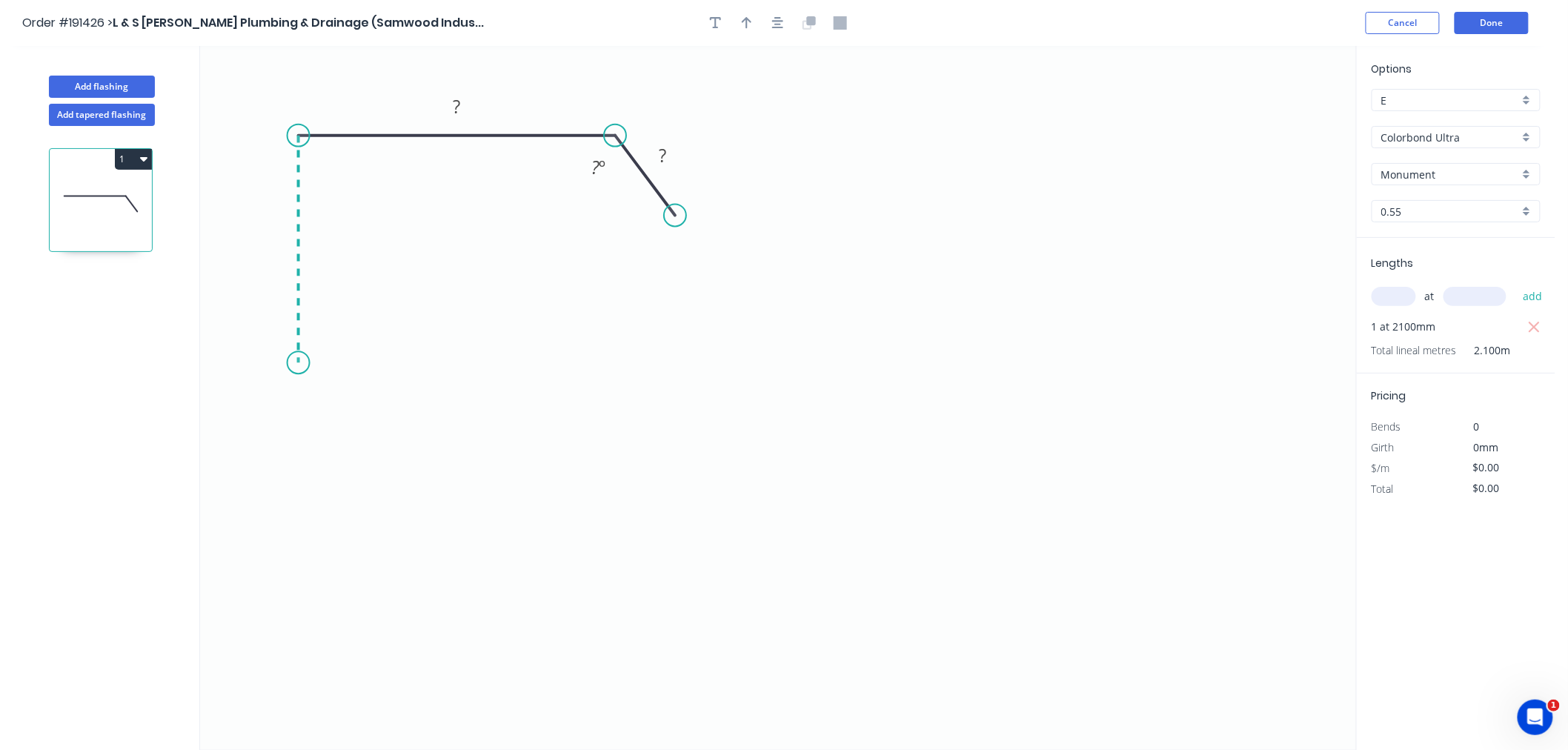
click at [299, 364] on icon "0 ? ? ? º" at bounding box center [777, 398] width 1156 height 704
click at [376, 311] on icon at bounding box center [338, 337] width 78 height 51
click at [778, 18] on icon "button" at bounding box center [778, 23] width 11 height 13
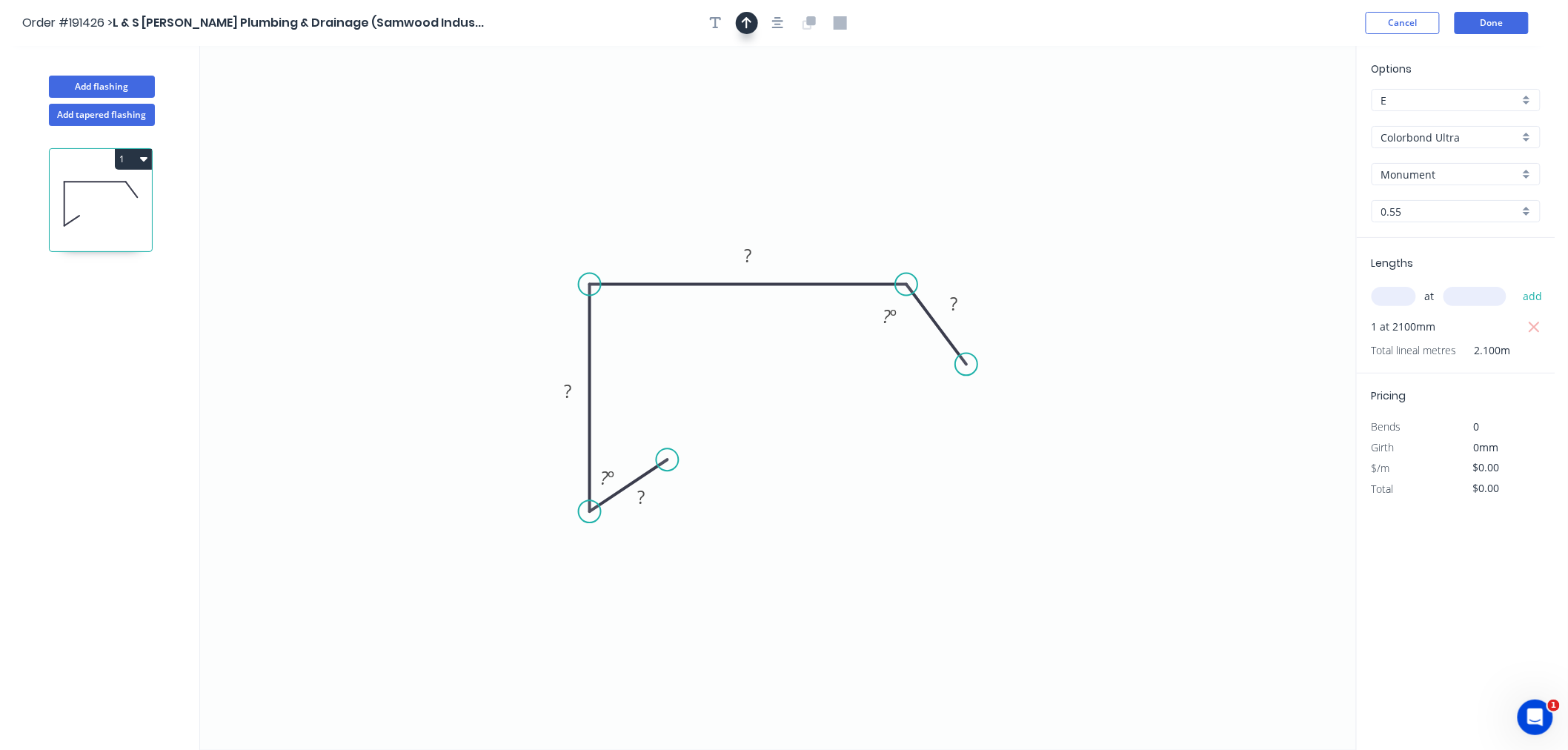
click at [742, 16] on icon "button" at bounding box center [747, 23] width 10 height 13
drag, startPoint x: 1280, startPoint y: 109, endPoint x: 697, endPoint y: 217, distance: 592.9
click at [697, 217] on icon at bounding box center [697, 200] width 13 height 48
click at [751, 253] on tspan "?" at bounding box center [749, 256] width 8 height 25
click at [1232, 354] on icon "0 10 100 270 35 135 º 45 º" at bounding box center [777, 398] width 1156 height 704
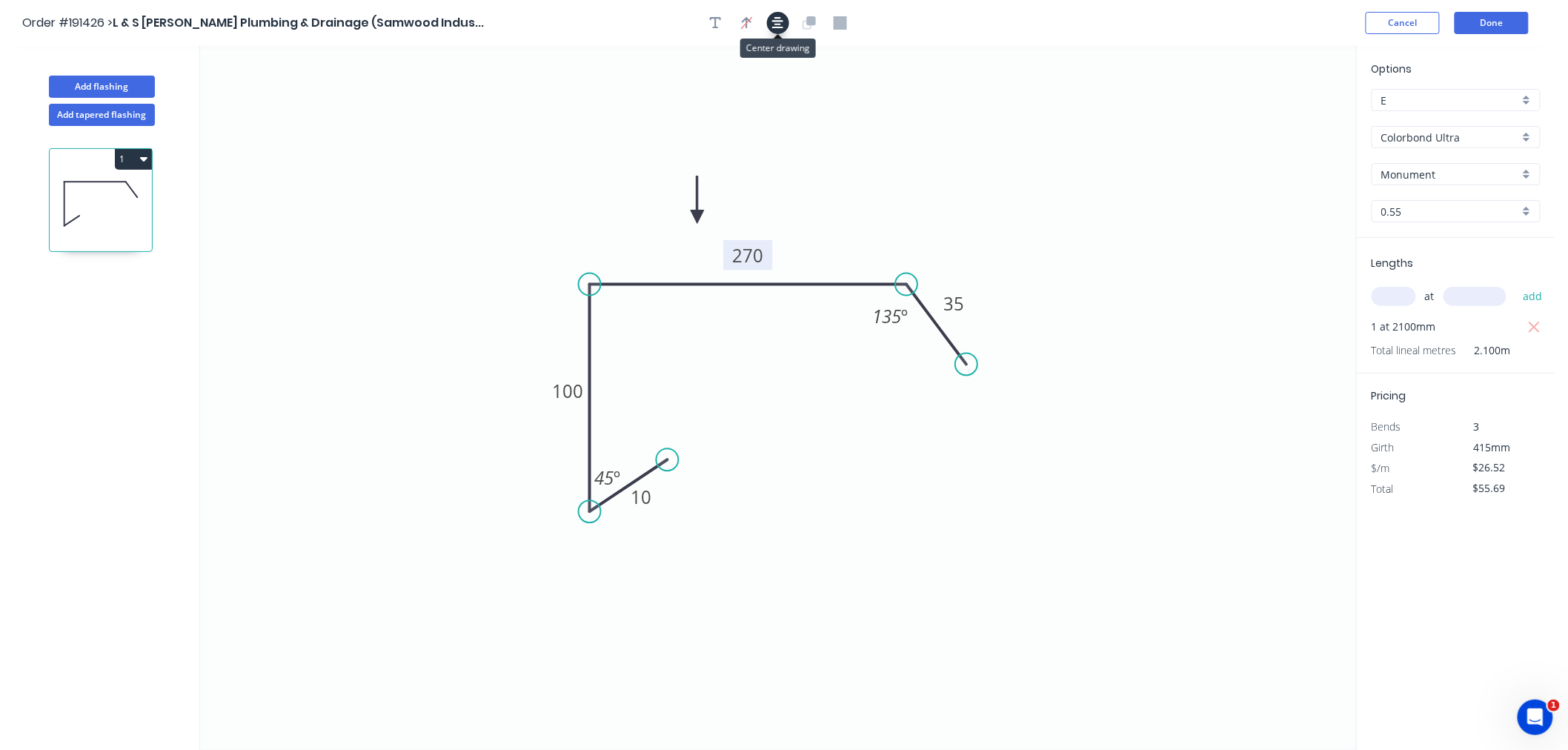
click at [780, 31] on button "button" at bounding box center [777, 22] width 22 height 22
click at [120, 80] on button "Add flashing" at bounding box center [101, 86] width 106 height 22
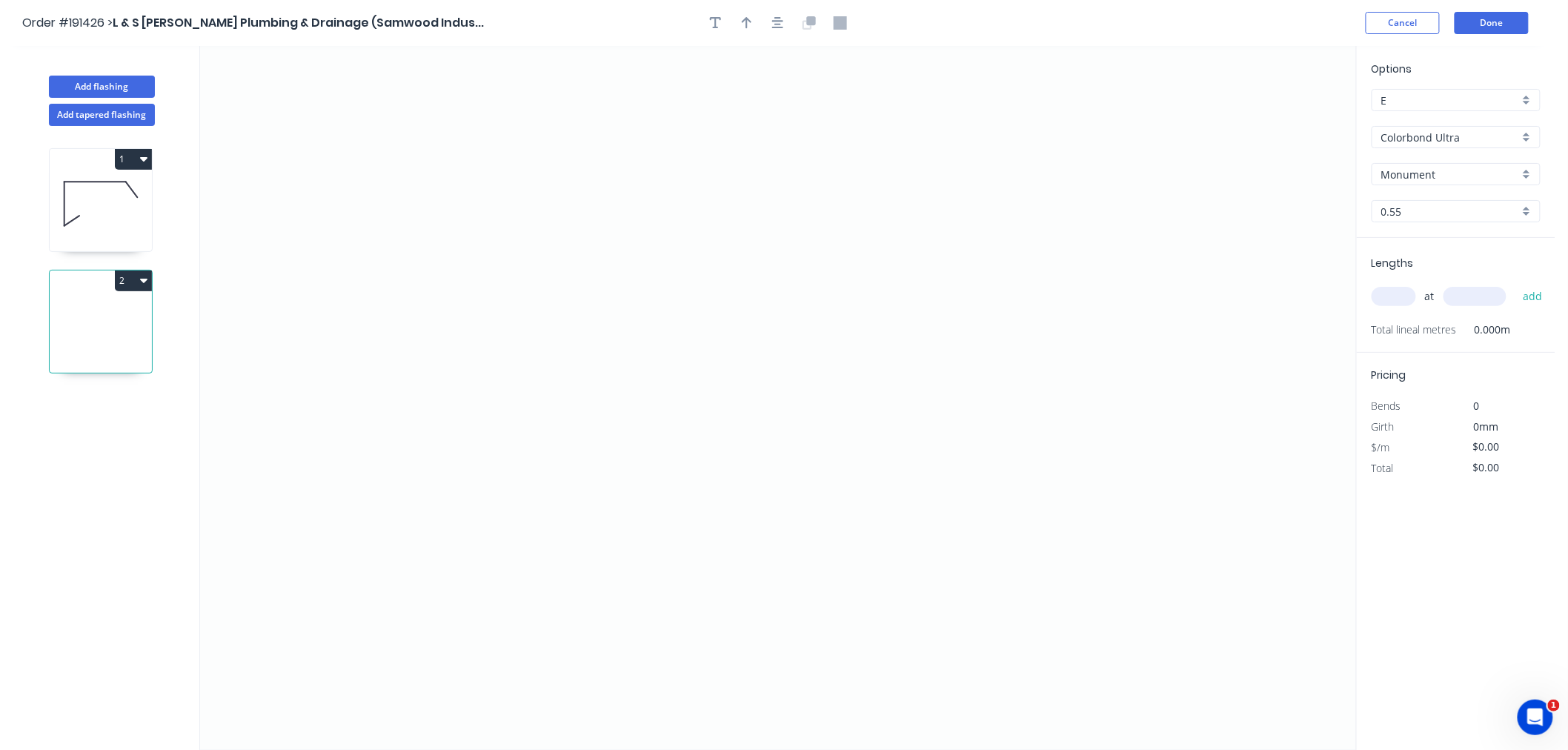
click at [1411, 301] on input "text" at bounding box center [1394, 296] width 45 height 19
click at [1516, 284] on button "add" at bounding box center [1533, 296] width 35 height 25
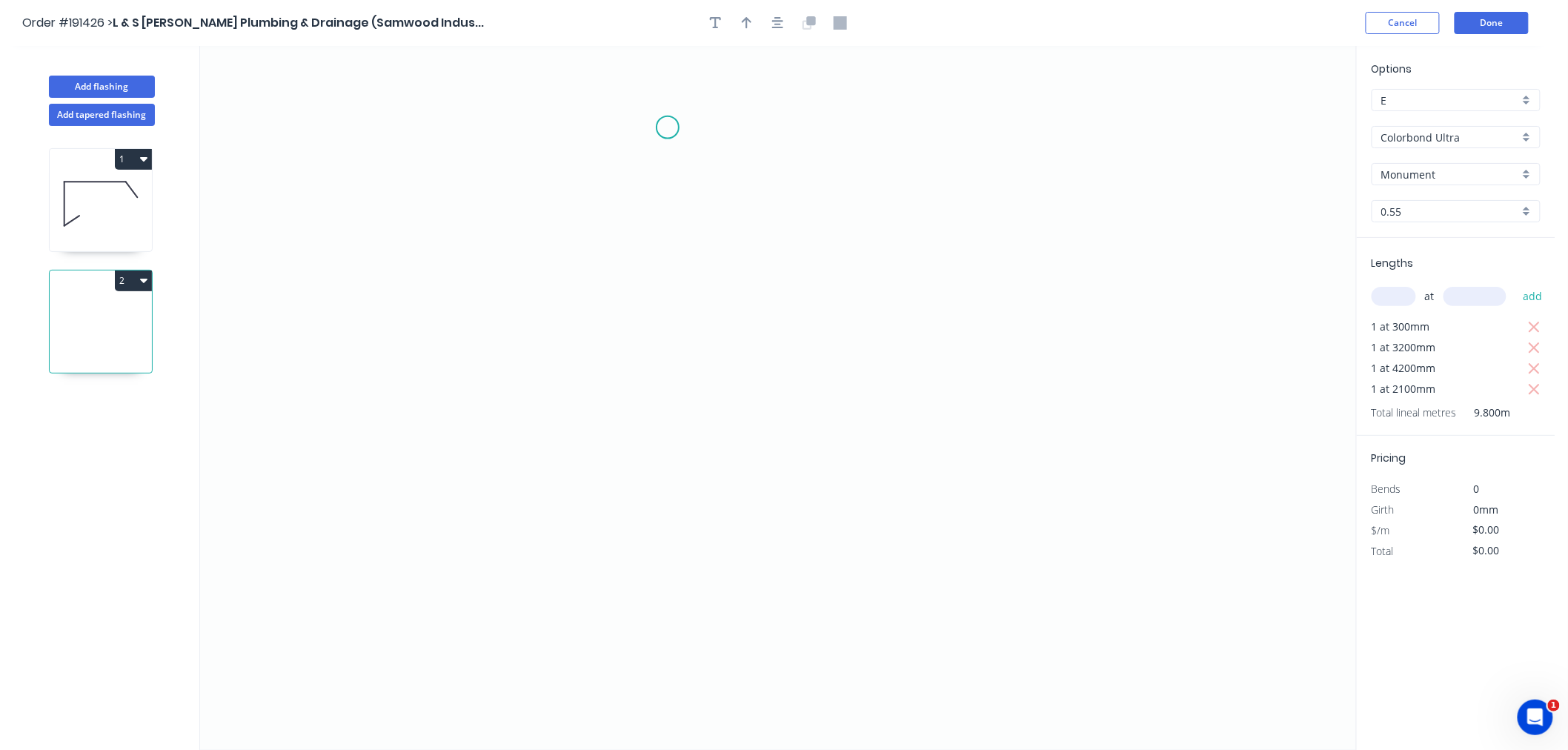
click at [668, 127] on icon "0" at bounding box center [777, 398] width 1156 height 704
click at [663, 500] on icon "0" at bounding box center [777, 398] width 1156 height 704
click at [752, 434] on icon at bounding box center [710, 466] width 84 height 66
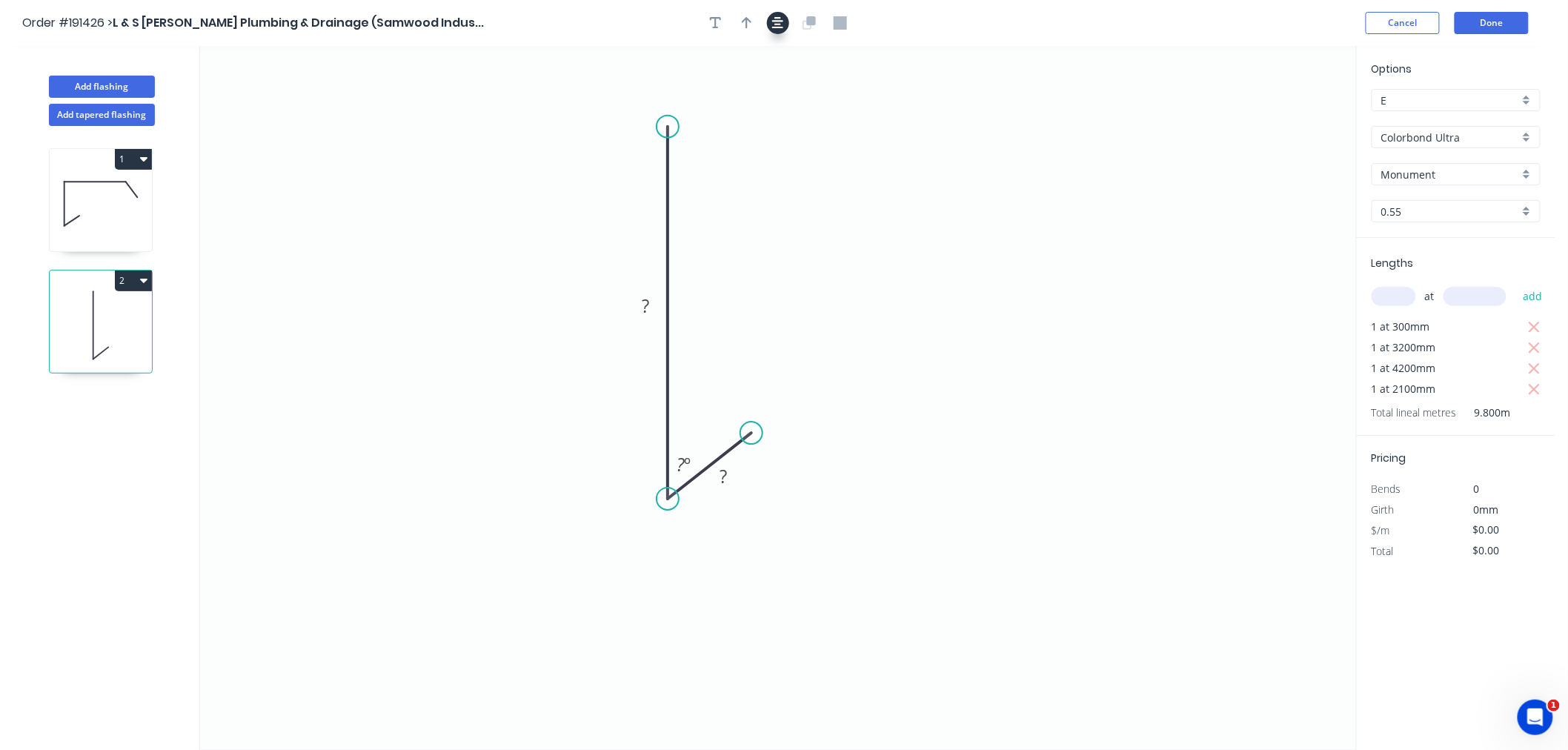
click at [776, 30] on button "button" at bounding box center [777, 22] width 22 height 22
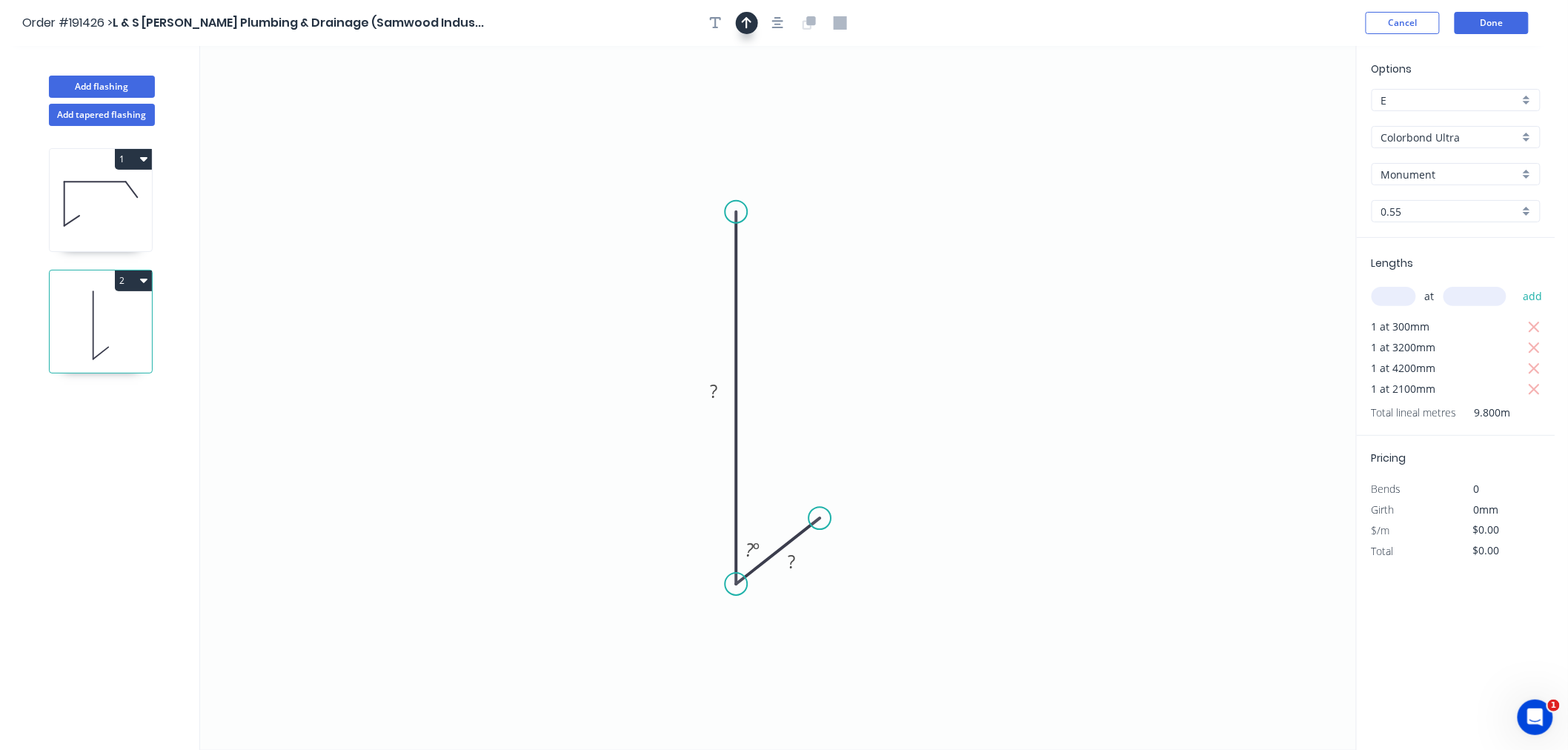
click at [744, 27] on icon "button" at bounding box center [747, 23] width 10 height 13
drag, startPoint x: 1278, startPoint y: 117, endPoint x: 636, endPoint y: 416, distance: 708.2
click at [636, 416] on icon at bounding box center [632, 395] width 13 height 48
click at [636, 416] on icon at bounding box center [636, 398] width 13 height 48
click at [636, 416] on icon at bounding box center [647, 403] width 43 height 43
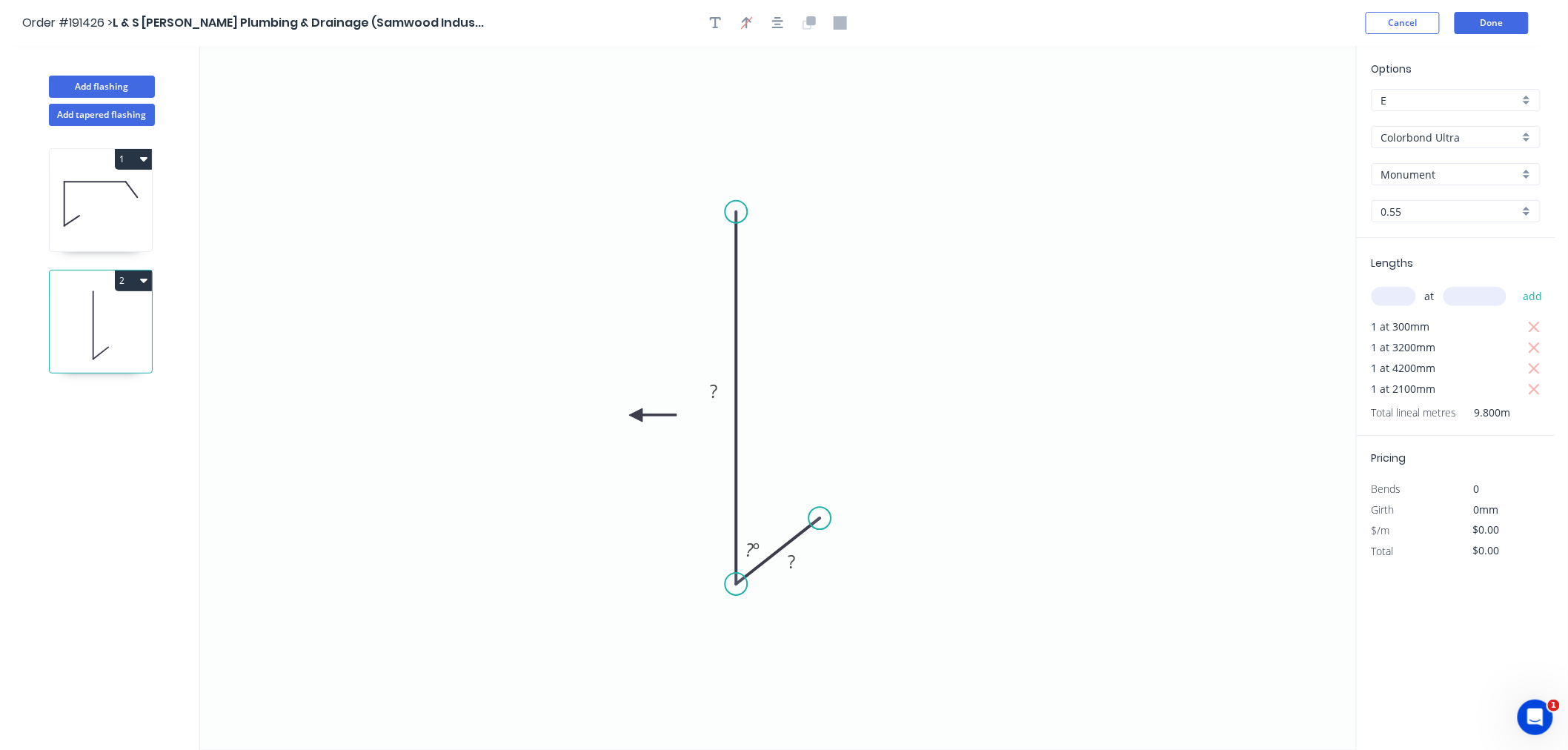
click at [636, 416] on icon at bounding box center [653, 415] width 48 height 13
click at [636, 416] on icon at bounding box center [636, 432] width 13 height 48
click at [636, 416] on icon at bounding box center [623, 427] width 43 height 43
drag, startPoint x: 636, startPoint y: 416, endPoint x: 650, endPoint y: 452, distance: 38.6
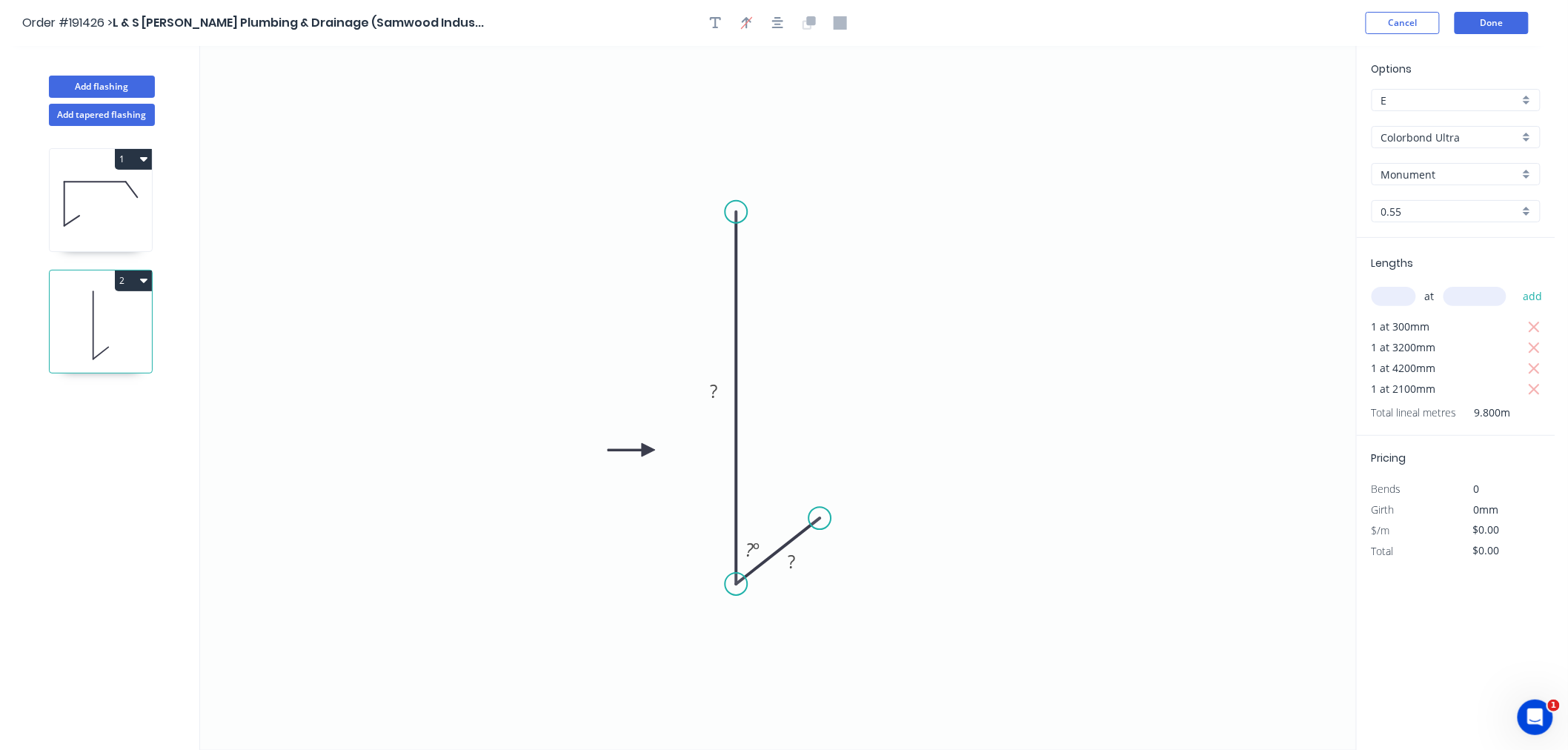
click at [650, 452] on icon at bounding box center [632, 450] width 48 height 13
click at [715, 391] on tspan "?" at bounding box center [715, 391] width 8 height 25
click at [942, 350] on icon "0 220 10 45 º" at bounding box center [777, 398] width 1156 height 704
drag, startPoint x: 823, startPoint y: 515, endPoint x: 816, endPoint y: 525, distance: 12.2
click at [816, 525] on circle at bounding box center [815, 523] width 22 height 22
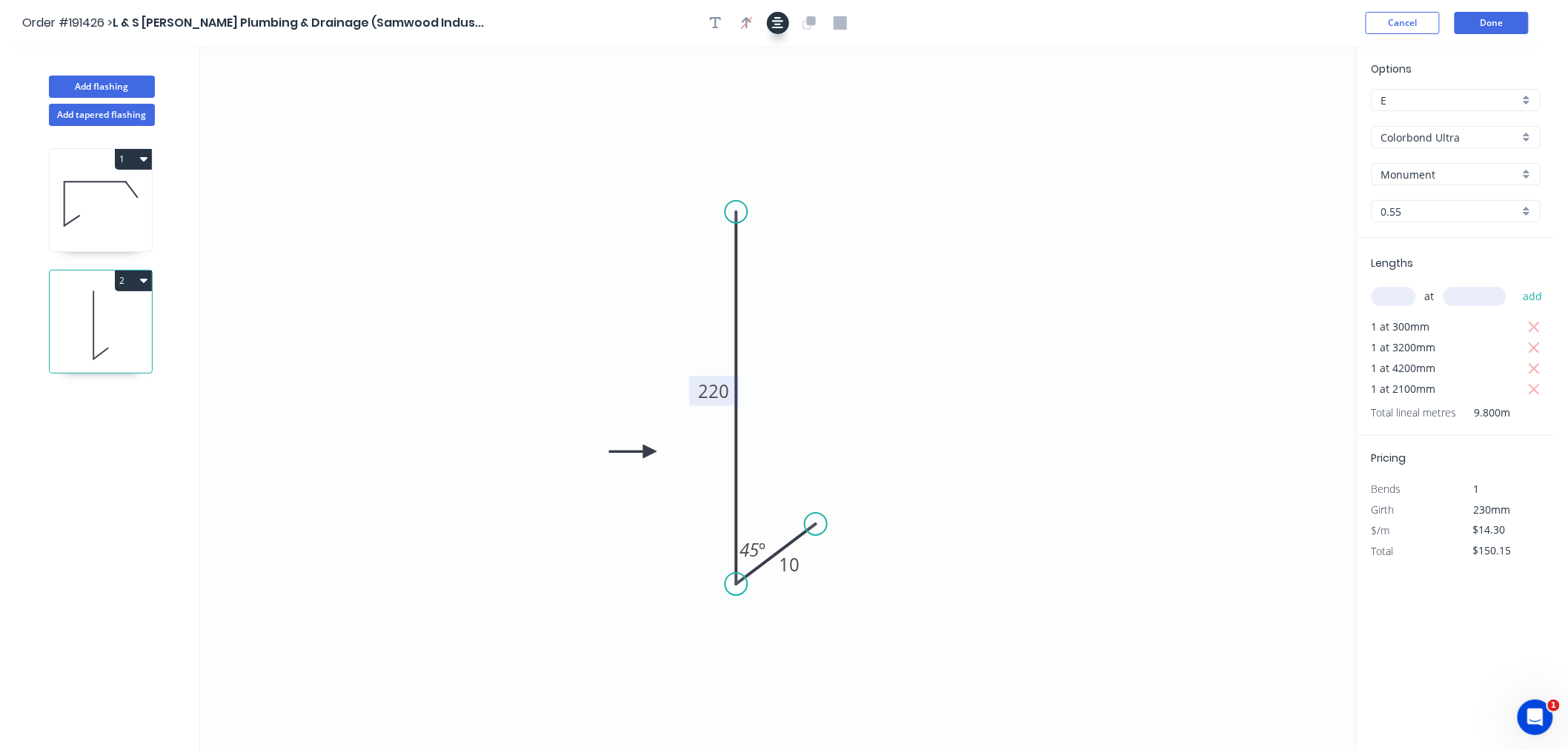
click at [778, 20] on icon "button" at bounding box center [778, 23] width 11 height 11
drag, startPoint x: 647, startPoint y: 450, endPoint x: 643, endPoint y: 458, distance: 8.9
click at [643, 458] on icon at bounding box center [626, 457] width 48 height 13
click at [93, 89] on button "Add flashing" at bounding box center [101, 86] width 106 height 22
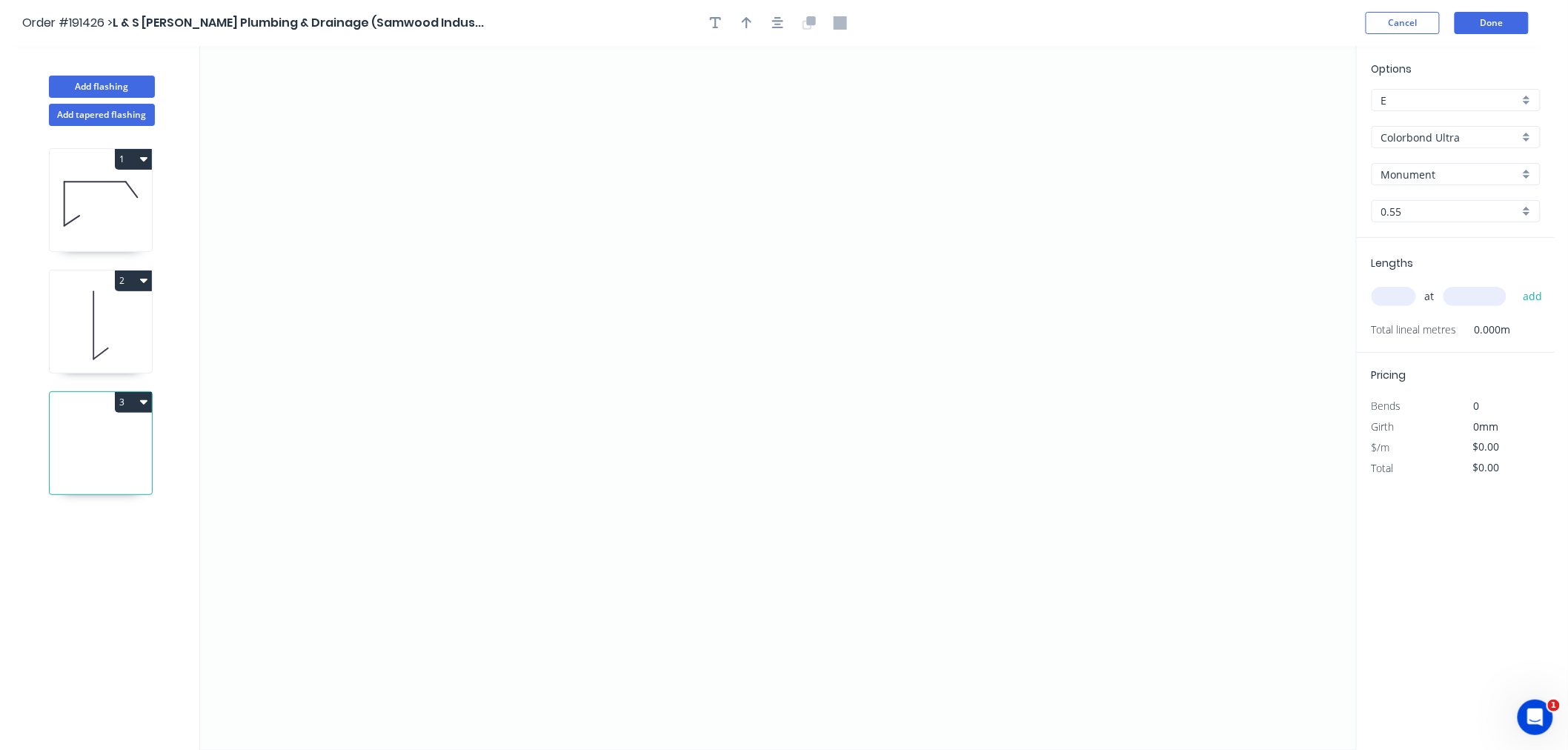
drag, startPoint x: 1408, startPoint y: 297, endPoint x: 1343, endPoint y: 279, distance: 67.4
click at [1408, 297] on input "text" at bounding box center [1394, 296] width 45 height 19
click at [1516, 284] on button "add" at bounding box center [1533, 296] width 35 height 25
click at [659, 235] on icon "0" at bounding box center [777, 398] width 1156 height 704
click at [616, 144] on icon "0" at bounding box center [777, 398] width 1156 height 704
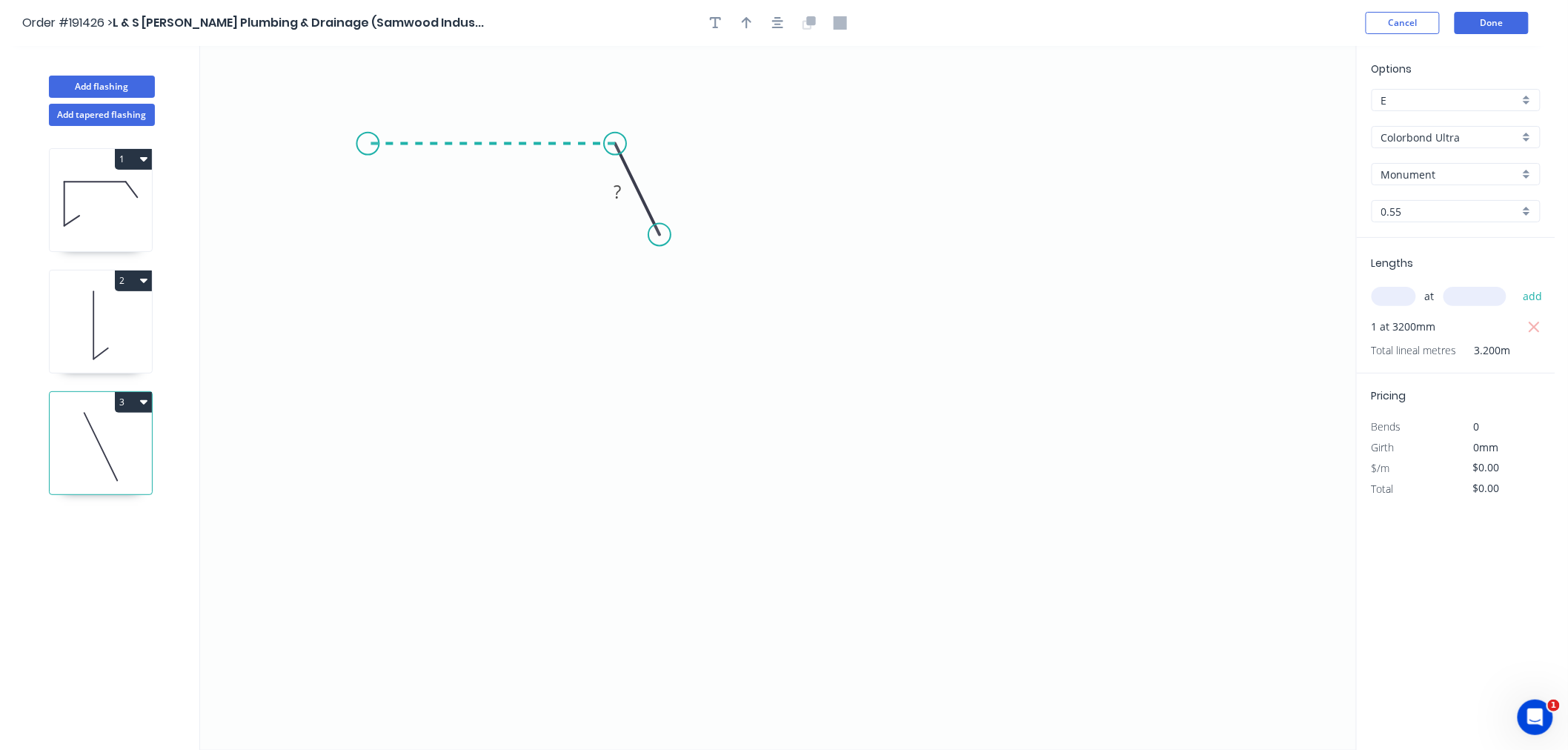
click at [367, 141] on icon "0 ?" at bounding box center [777, 398] width 1156 height 704
click at [373, 371] on icon "0 ? ? ? º" at bounding box center [777, 398] width 1156 height 704
click at [428, 321] on icon "0 ? ? ? ? º" at bounding box center [777, 398] width 1156 height 704
click at [776, 21] on icon "button" at bounding box center [778, 23] width 11 height 13
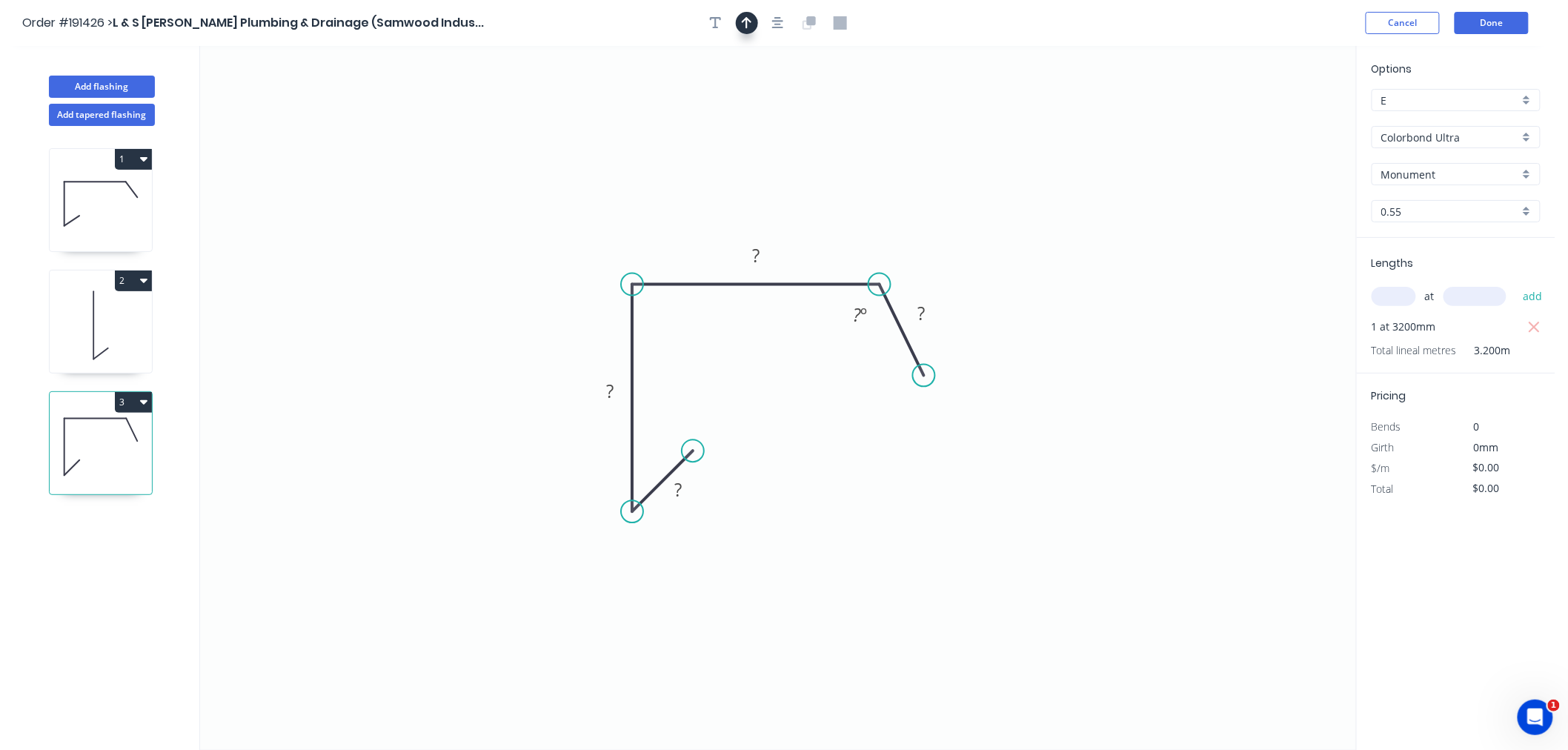
click at [754, 23] on button "button" at bounding box center [747, 22] width 22 height 22
drag, startPoint x: 1279, startPoint y: 112, endPoint x: 861, endPoint y: 167, distance: 421.6
click at [861, 167] on icon "0 ? ? ? ? ? º" at bounding box center [777, 398] width 1156 height 704
drag, startPoint x: 1281, startPoint y: 113, endPoint x: 701, endPoint y: 215, distance: 588.9
click at [701, 215] on icon at bounding box center [701, 198] width 13 height 48
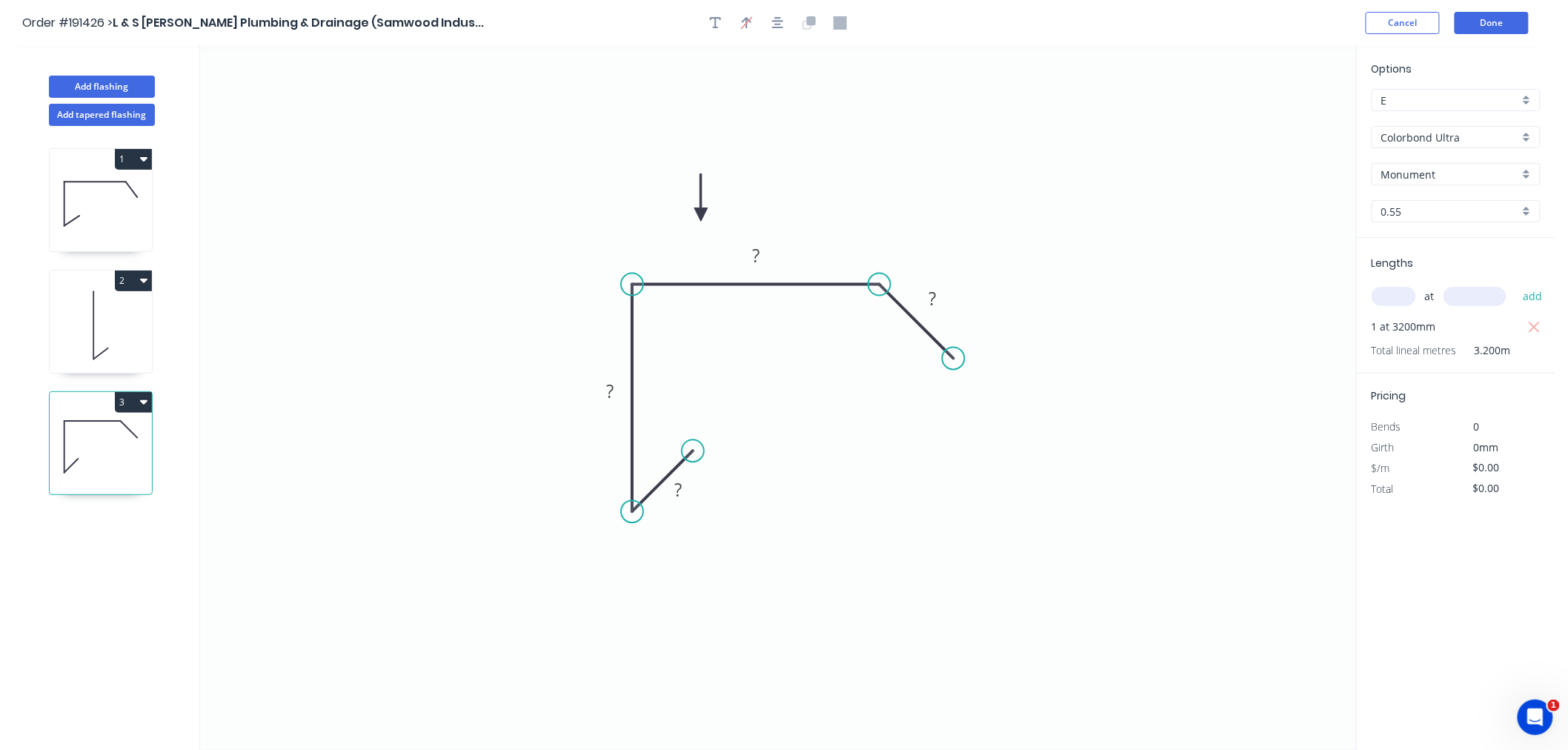
drag, startPoint x: 929, startPoint y: 376, endPoint x: 954, endPoint y: 365, distance: 27.3
click at [954, 365] on circle at bounding box center [953, 358] width 22 height 22
click at [937, 297] on rect at bounding box center [932, 301] width 29 height 21
drag, startPoint x: 954, startPoint y: 360, endPoint x: 951, endPoint y: 376, distance: 16.3
click at [951, 376] on circle at bounding box center [950, 375] width 22 height 22
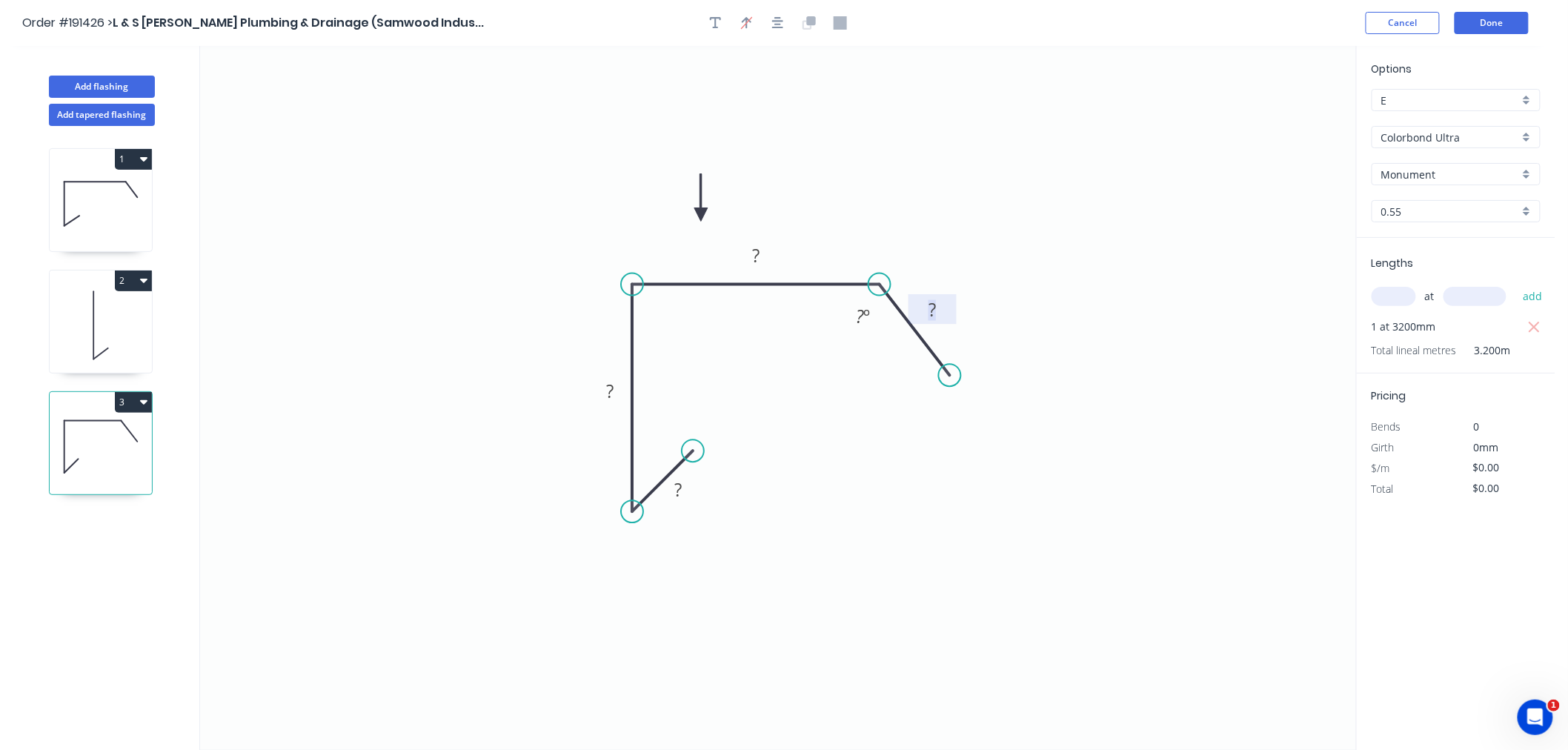
click at [940, 307] on rect at bounding box center [931, 311] width 29 height 21
click at [947, 364] on icon "0 10 100 235 35 135 º" at bounding box center [777, 398] width 1156 height 704
drag, startPoint x: 694, startPoint y: 448, endPoint x: 700, endPoint y: 462, distance: 15.2
click at [700, 462] on circle at bounding box center [700, 460] width 22 height 22
click at [643, 473] on tspan "?" at bounding box center [646, 478] width 9 height 25
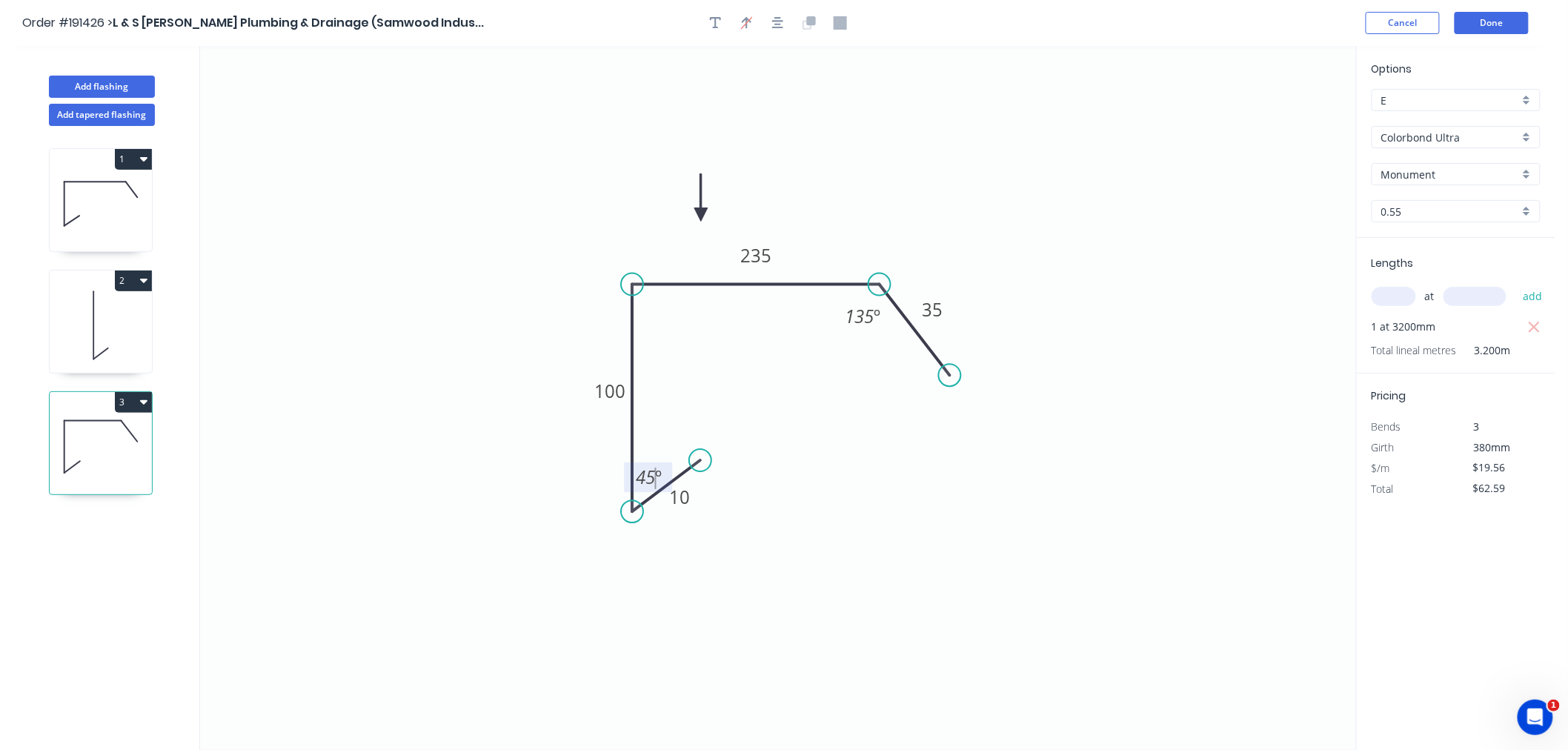
click at [964, 446] on icon "0 10 100 235 35 135 º 45 º" at bounding box center [777, 398] width 1156 height 704
click at [781, 30] on button "button" at bounding box center [777, 22] width 22 height 22
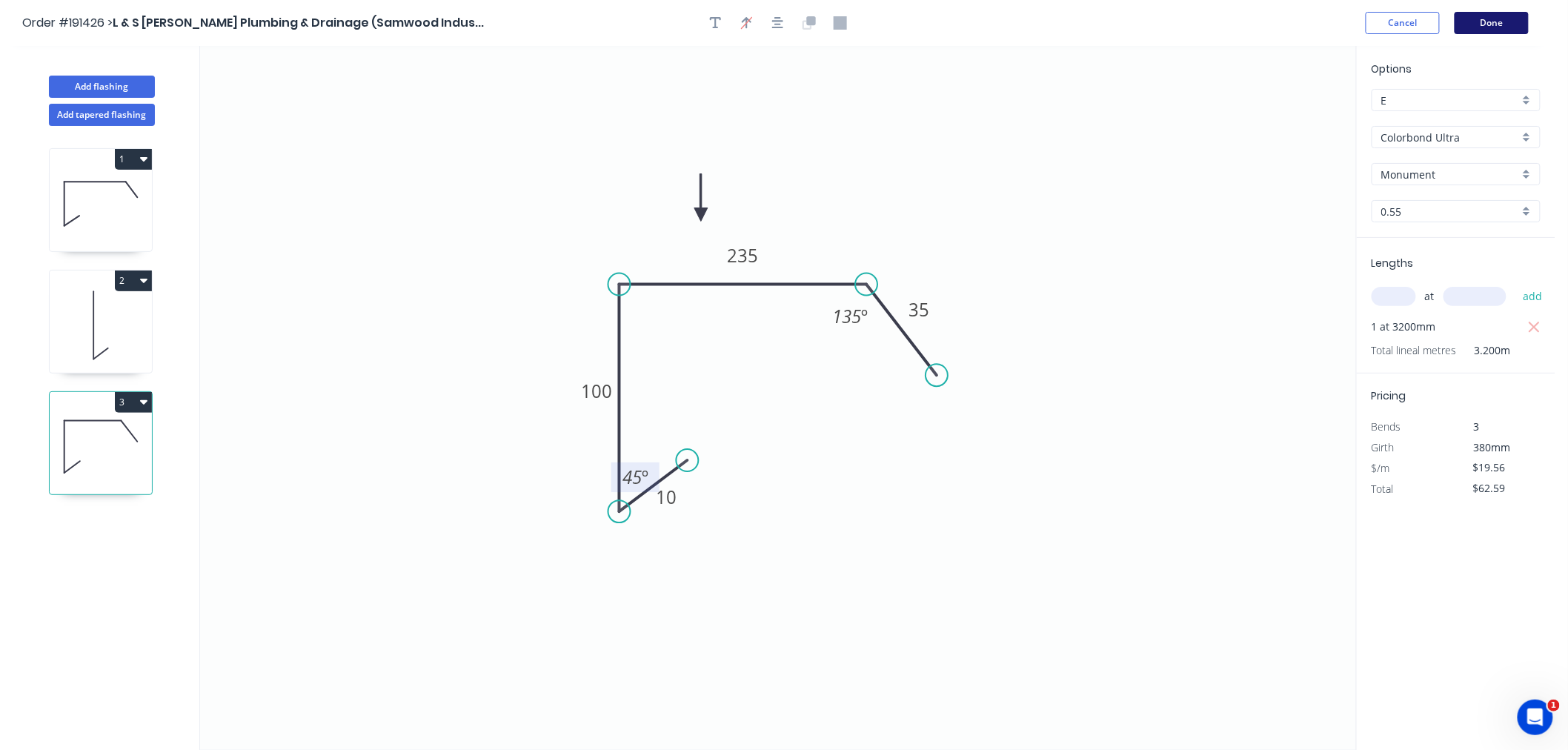
click at [1477, 25] on button "Done" at bounding box center [1492, 22] width 74 height 22
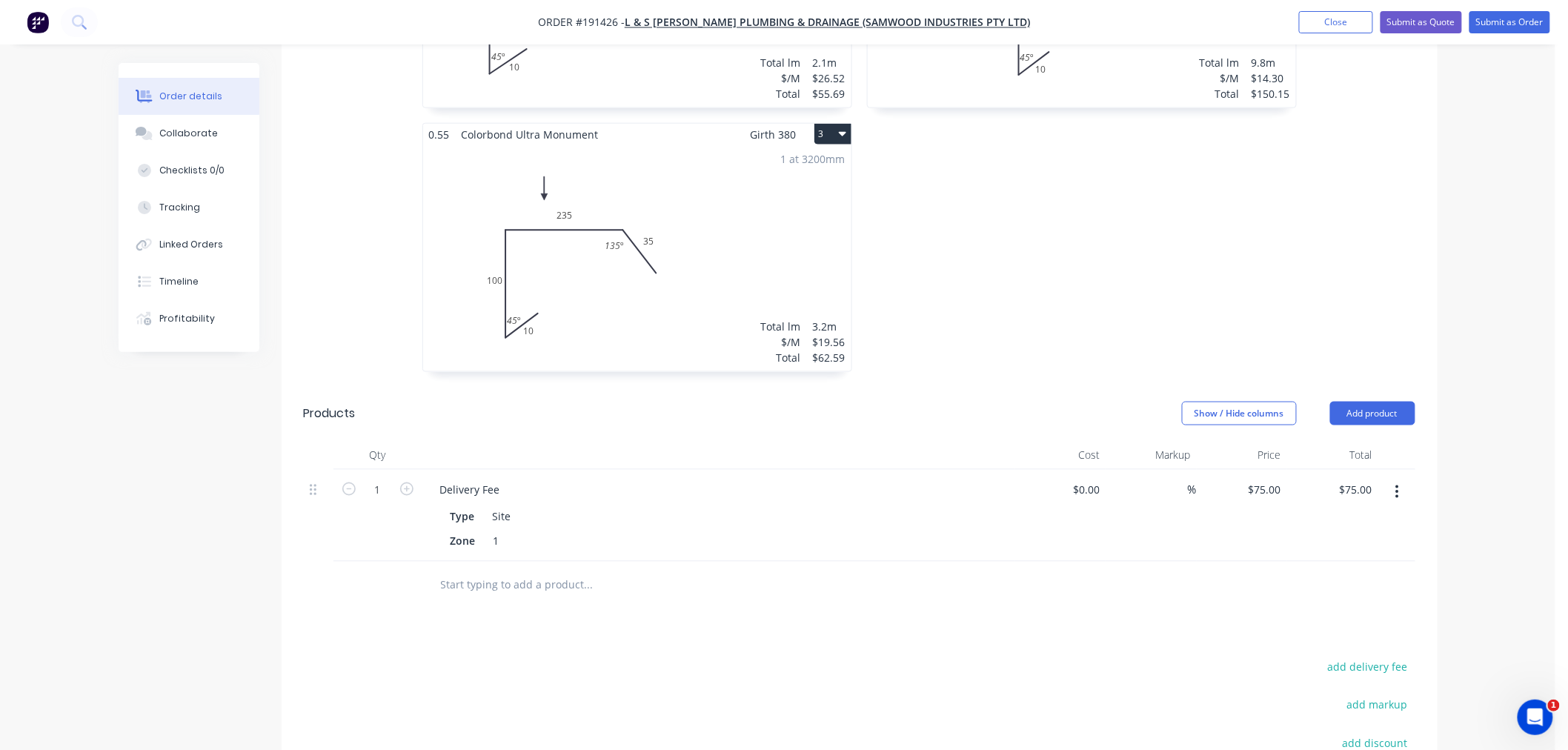
scroll to position [518, 0]
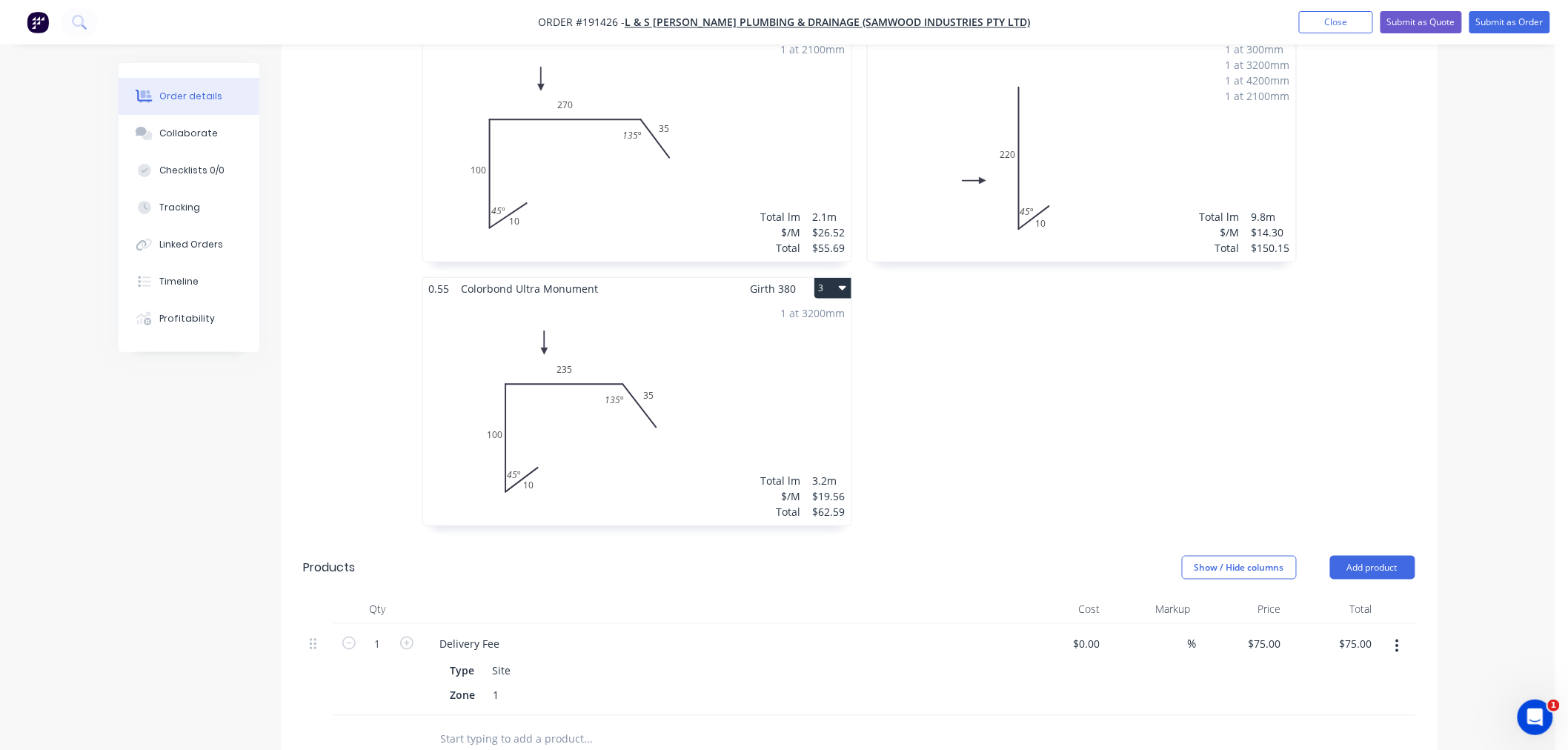
click at [699, 317] on div "1 at 3200mm Total lm $/M Total 3.2m $19.56 $62.59" at bounding box center [637, 413] width 428 height 227
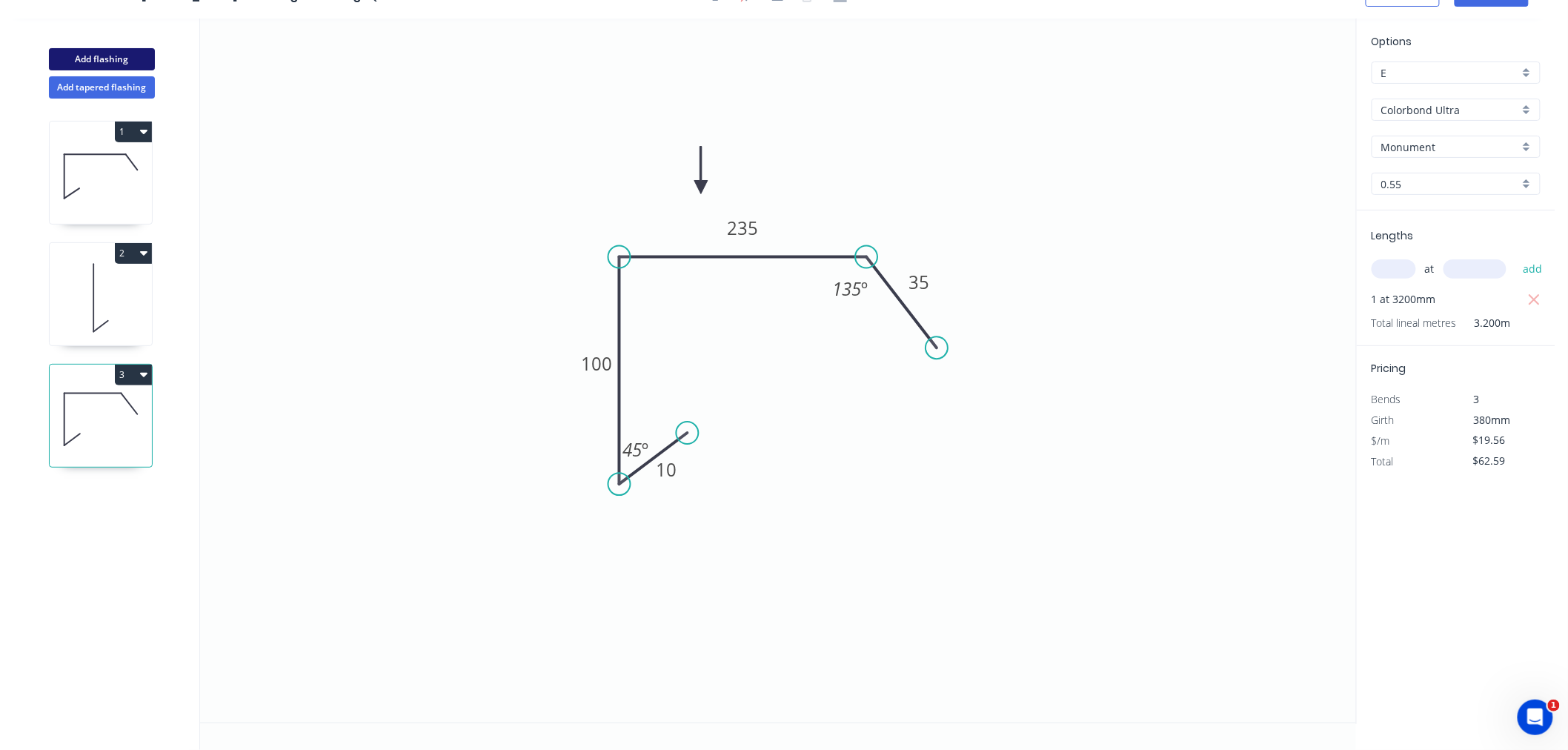
click at [123, 62] on button "Add flashing" at bounding box center [101, 59] width 106 height 22
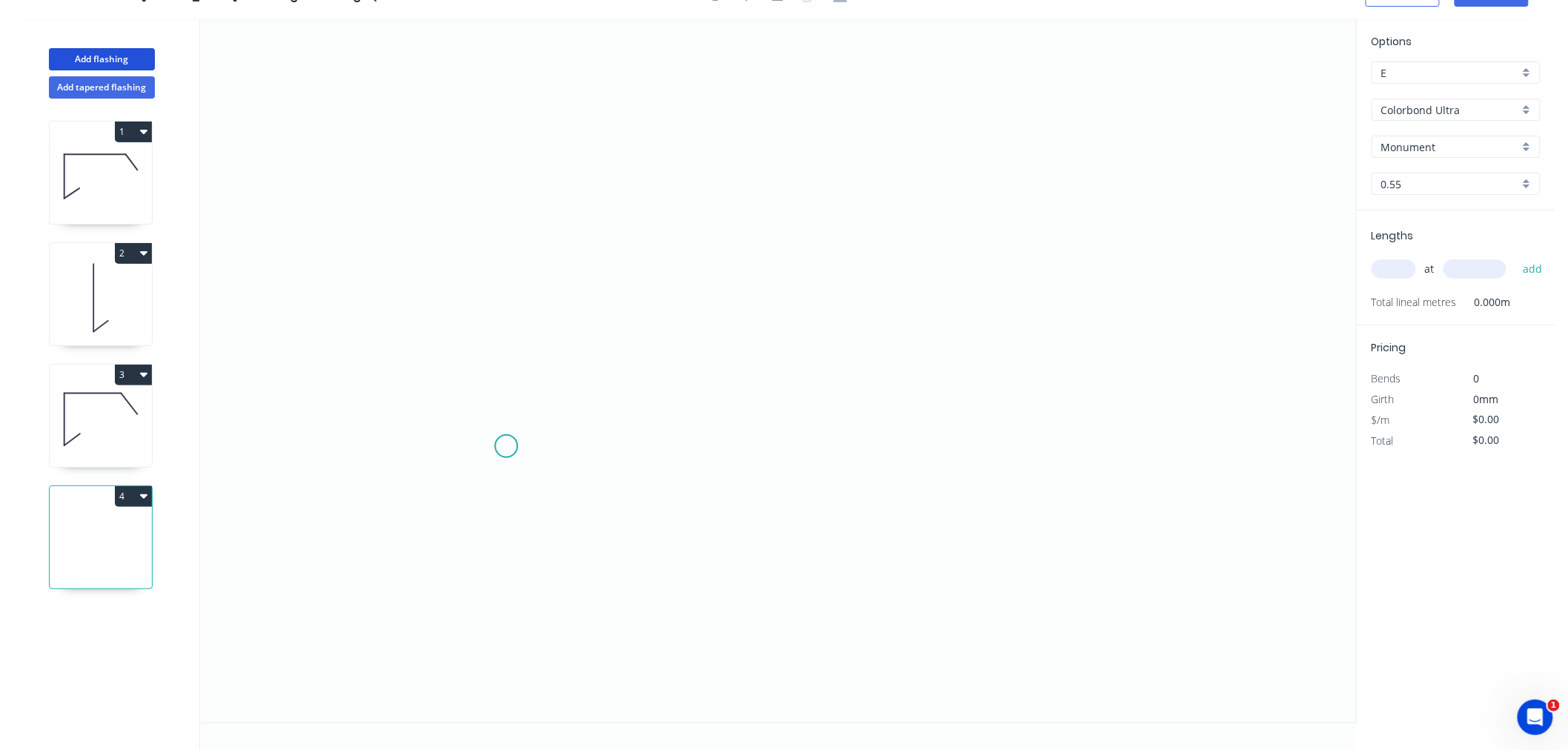
click at [499, 444] on icon "0" at bounding box center [777, 370] width 1156 height 704
click at [728, 448] on icon "0" at bounding box center [777, 370] width 1156 height 704
click at [789, 218] on icon "0 ?" at bounding box center [777, 370] width 1156 height 704
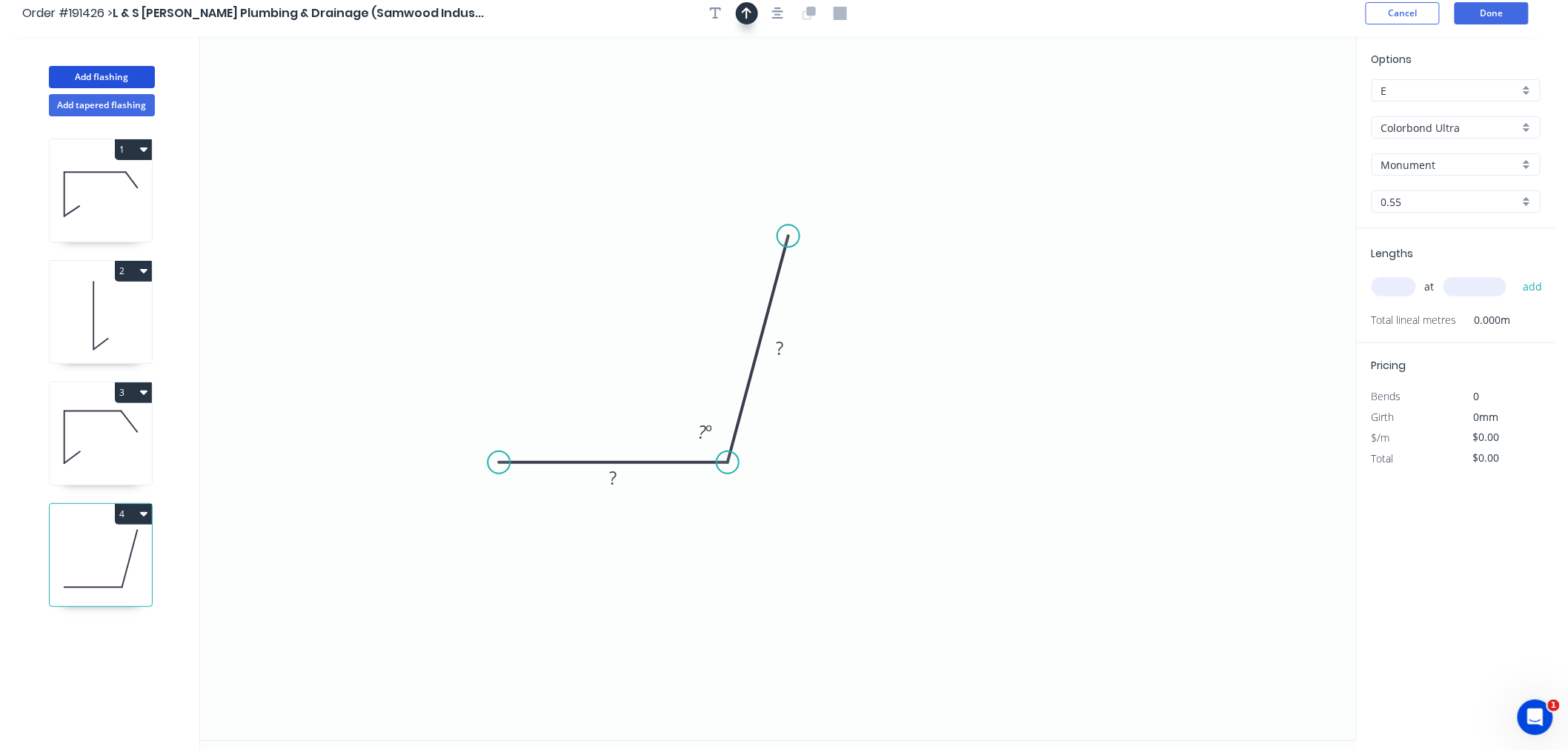
scroll to position [0, 0]
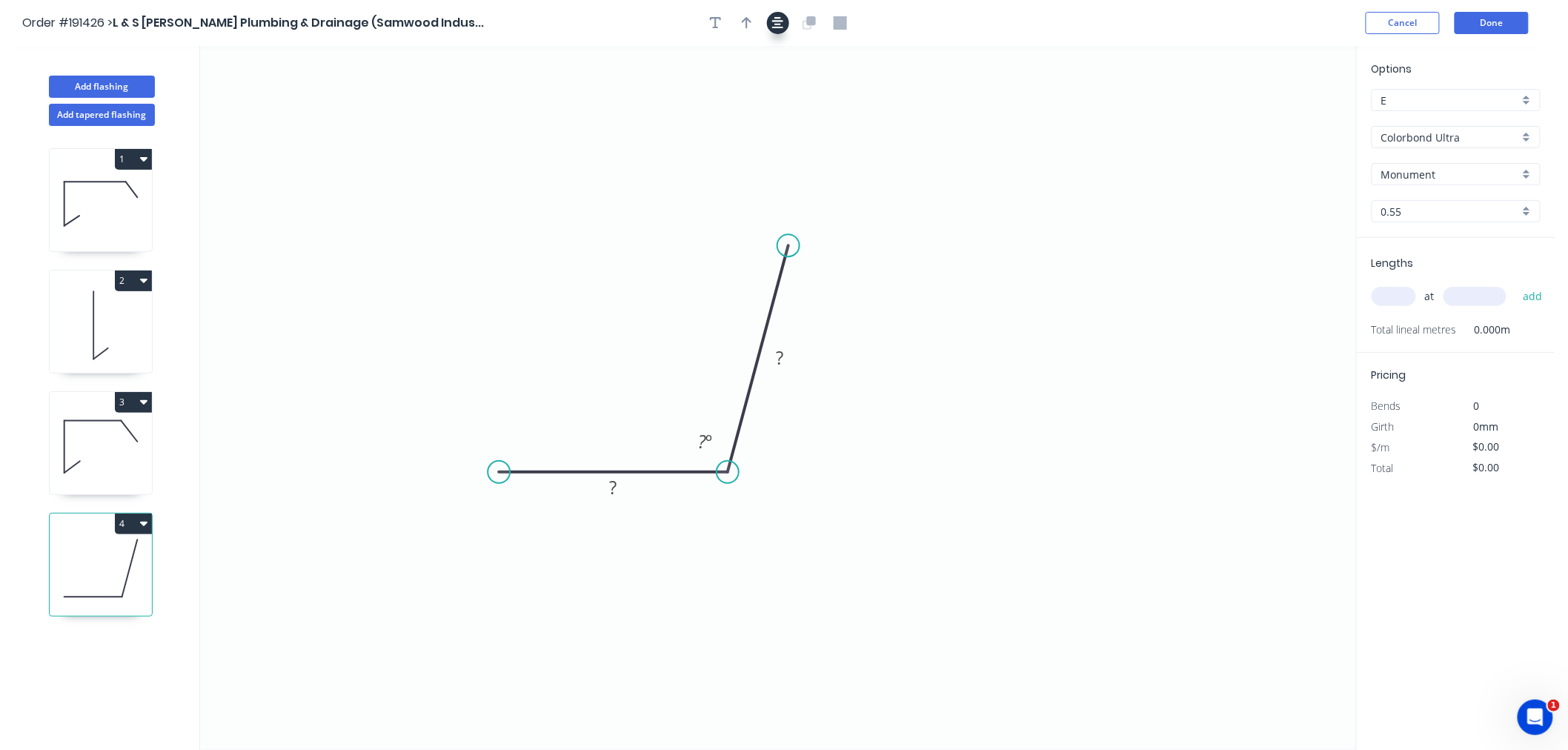
click at [780, 22] on icon "button" at bounding box center [778, 23] width 11 height 13
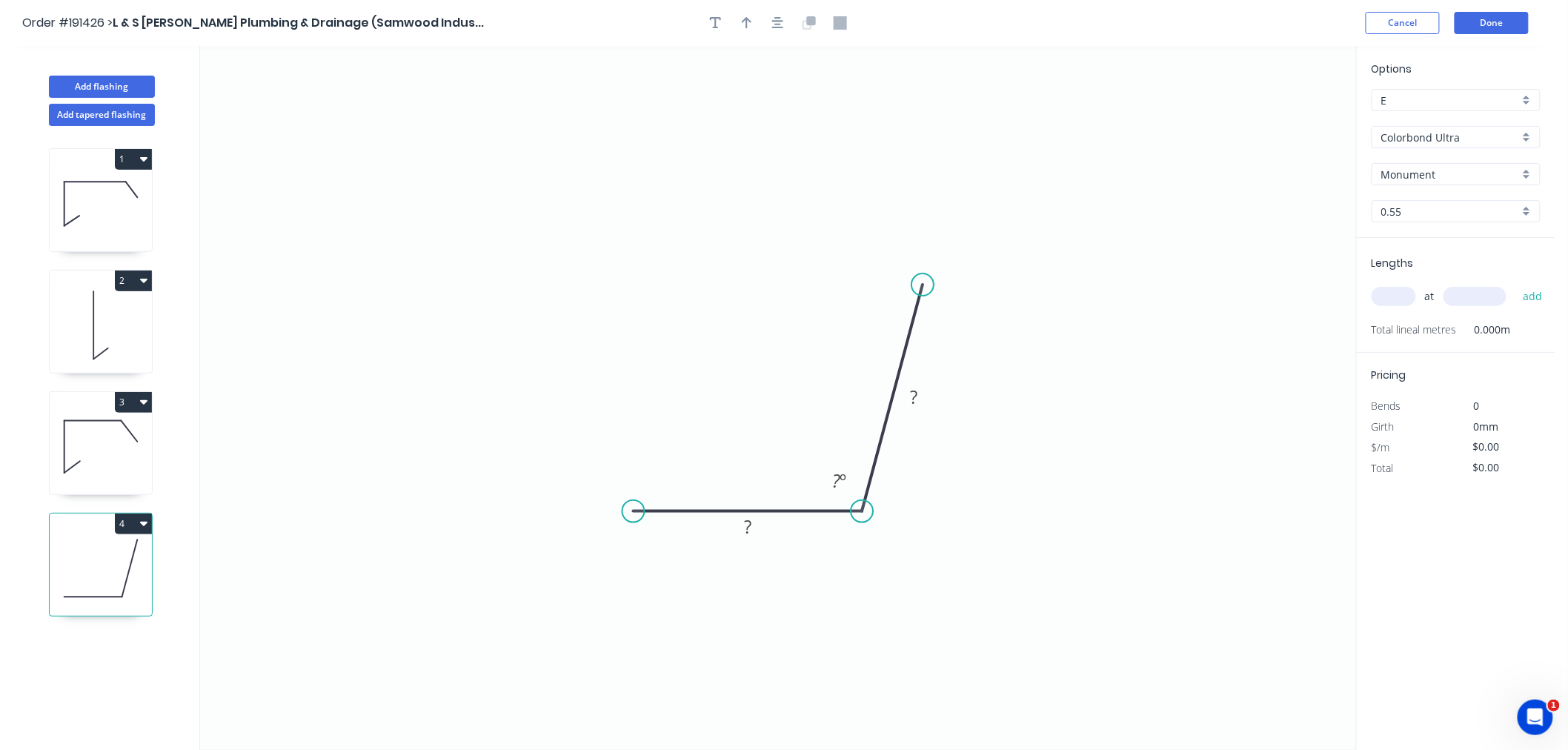
click at [1389, 293] on input "text" at bounding box center [1394, 296] width 45 height 19
click at [1516, 284] on button "add" at bounding box center [1533, 296] width 35 height 25
click at [751, 30] on button "button" at bounding box center [747, 22] width 22 height 22
drag, startPoint x: 1267, startPoint y: 112, endPoint x: 1187, endPoint y: 120, distance: 80.4
click at [872, 286] on icon "0 ? ? ? º" at bounding box center [777, 398] width 1156 height 704
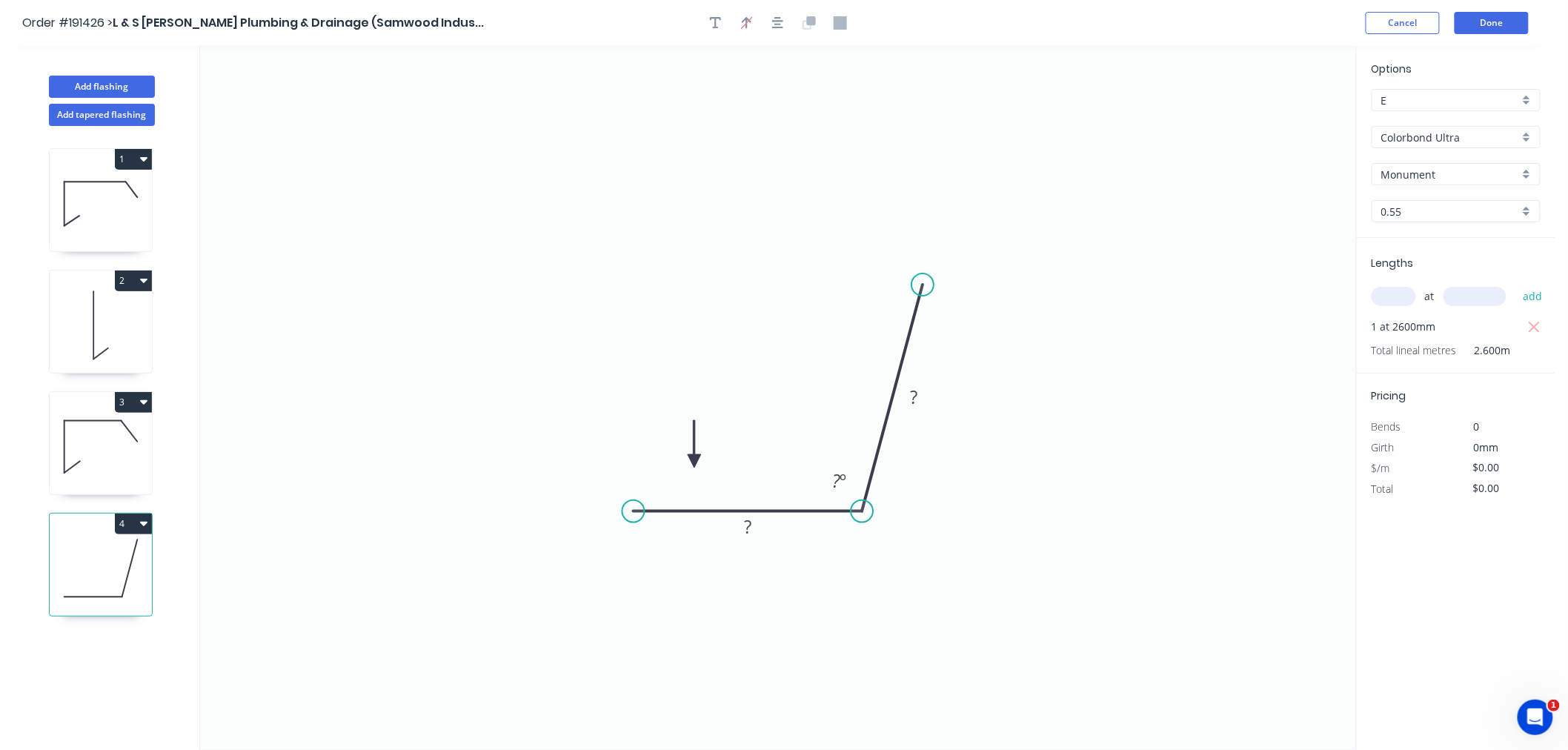
drag, startPoint x: 1280, startPoint y: 116, endPoint x: 695, endPoint y: 462, distance: 679.7
click at [695, 462] on icon at bounding box center [695, 444] width 13 height 48
click at [741, 527] on rect at bounding box center [747, 528] width 29 height 21
click at [813, 266] on icon "0 150 150 99 º" at bounding box center [777, 398] width 1156 height 704
click at [1515, 27] on button "Done" at bounding box center [1492, 22] width 74 height 22
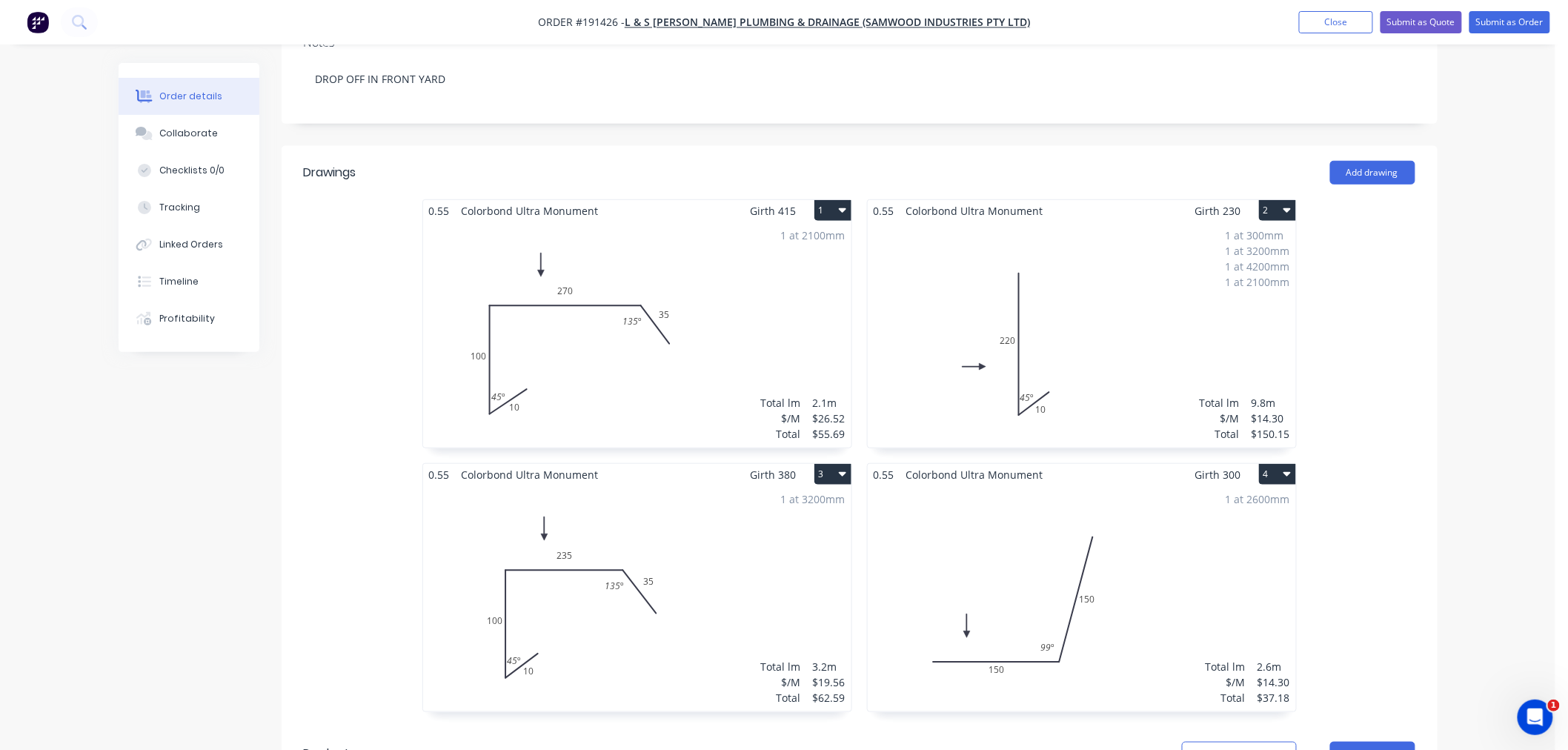
scroll to position [329, 0]
click at [752, 488] on div "1 at 3200mm Total lm $/M Total 3.2m $19.56 $62.59" at bounding box center [637, 602] width 428 height 227
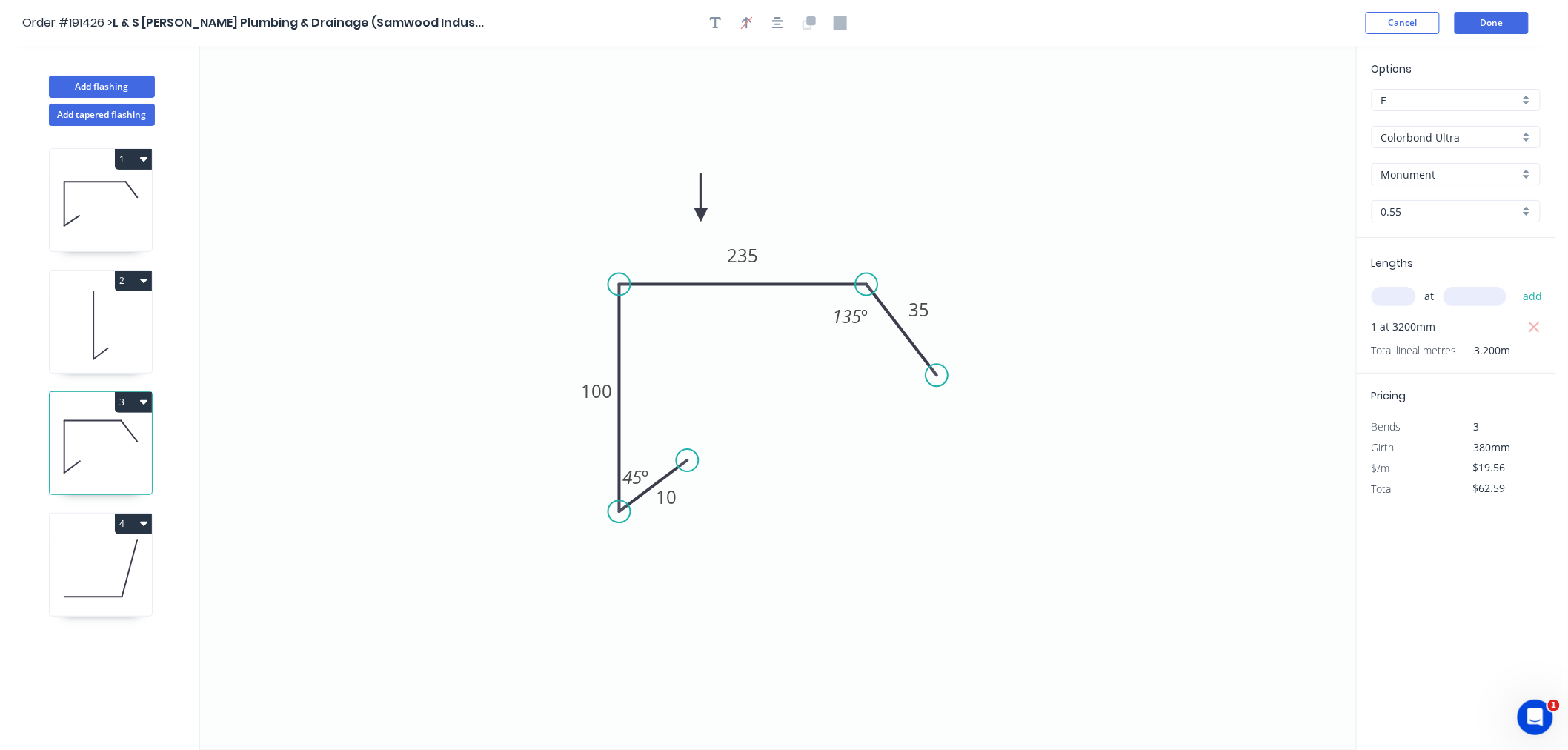
click at [96, 211] on icon at bounding box center [101, 204] width 103 height 95
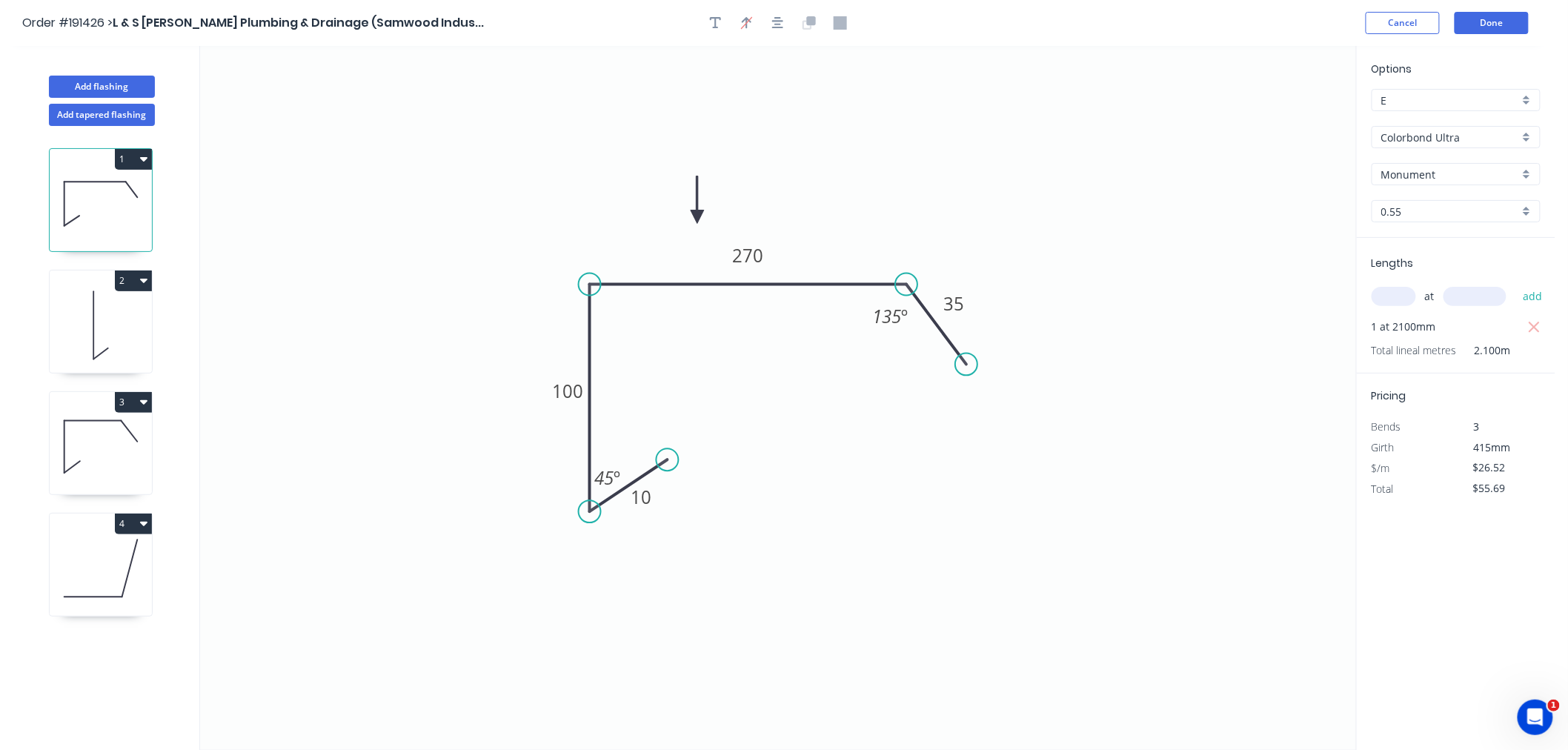
click at [144, 159] on icon "button" at bounding box center [144, 159] width 8 height 5
click at [141, 195] on button "Duplicate" at bounding box center [82, 195] width 141 height 30
click at [565, 394] on tspan "100" at bounding box center [567, 391] width 31 height 25
click at [836, 484] on icon "0 15 100 290 40 135 º 45 º" at bounding box center [777, 398] width 1156 height 704
click at [1382, 294] on input "text" at bounding box center [1394, 296] width 45 height 19
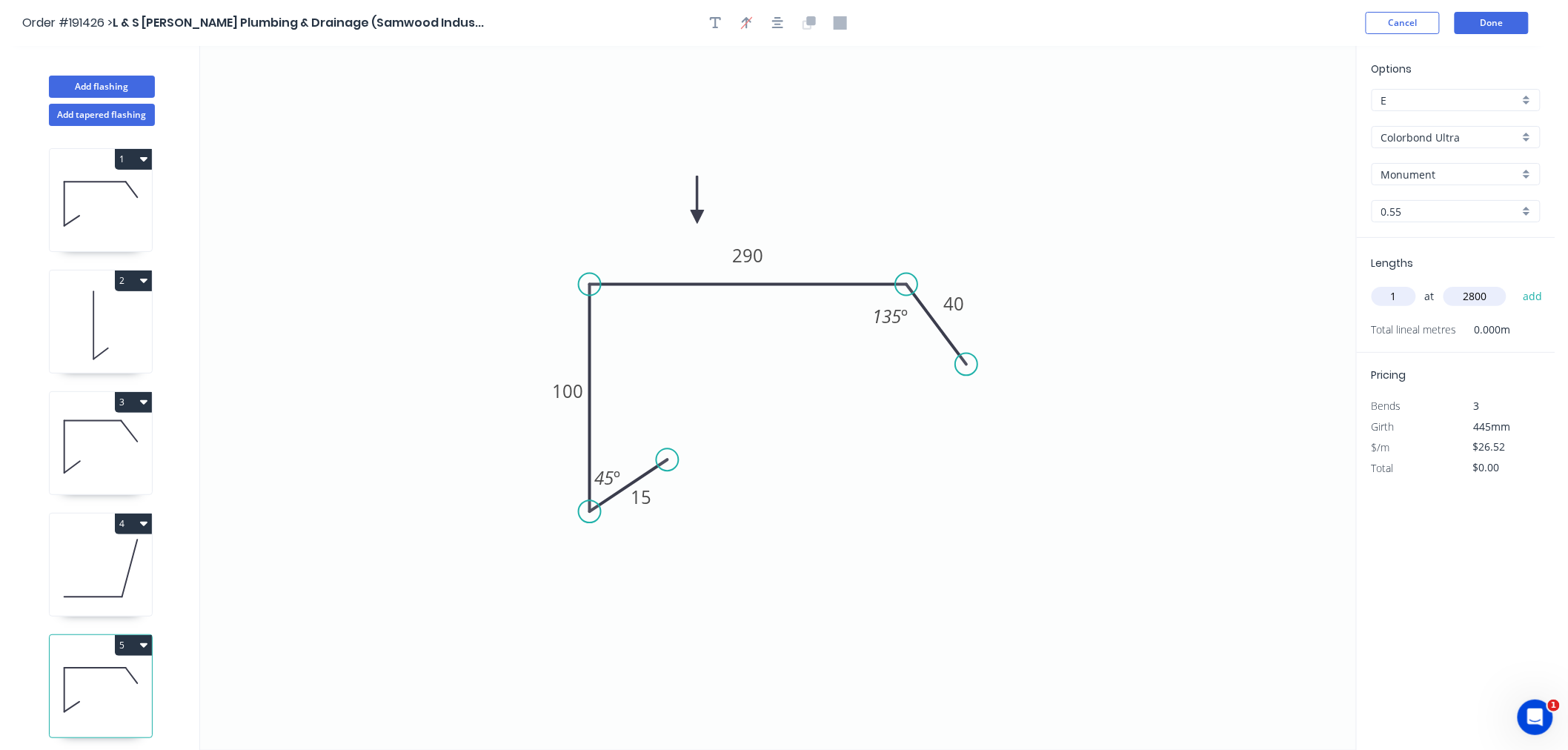
click at [1516, 284] on button "add" at bounding box center [1533, 296] width 35 height 25
click at [776, 22] on icon "button" at bounding box center [778, 23] width 11 height 13
click at [109, 83] on button "Add flashing" at bounding box center [101, 86] width 106 height 22
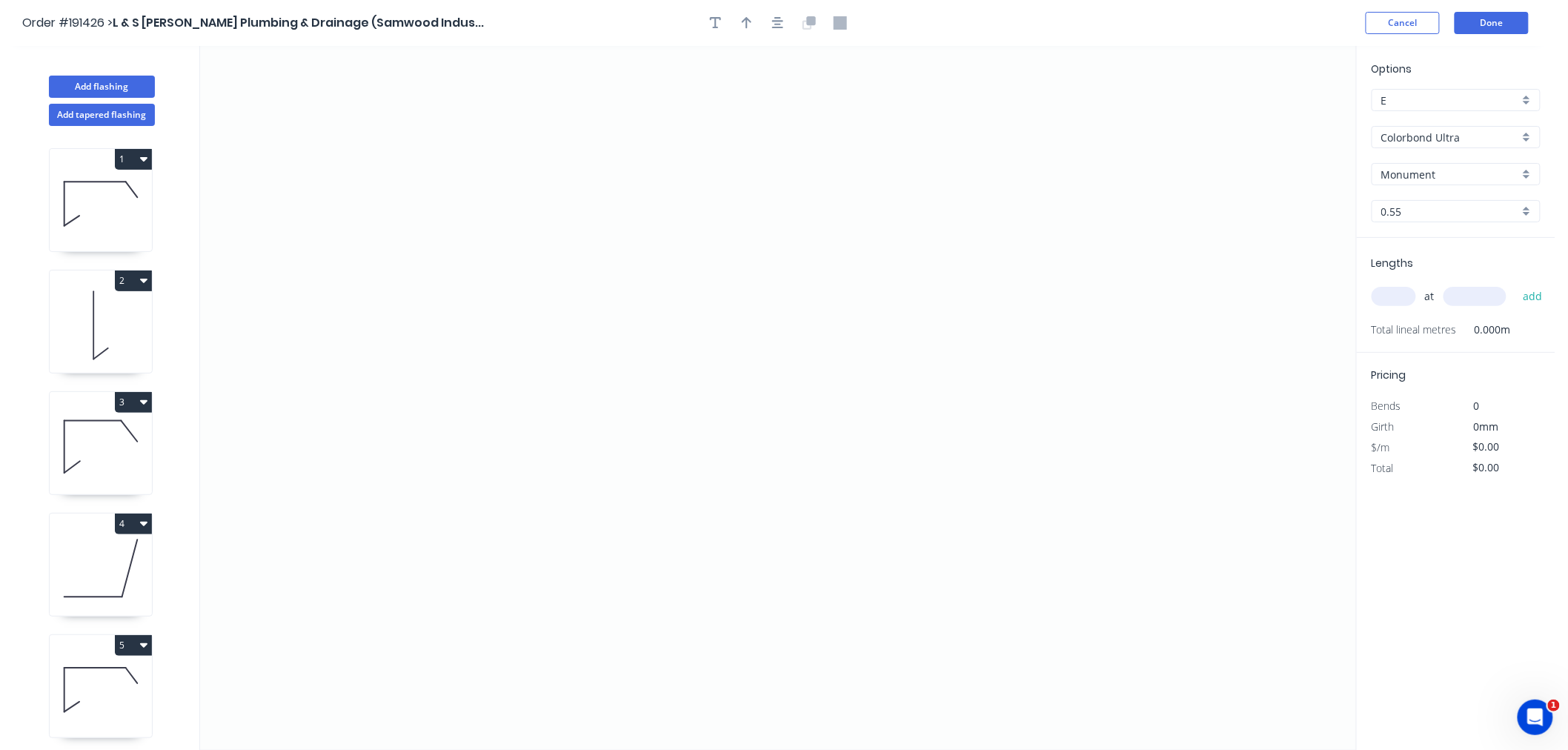
click at [1404, 292] on input "text" at bounding box center [1394, 296] width 45 height 19
click at [1516, 284] on button "add" at bounding box center [1533, 296] width 35 height 25
click at [421, 193] on icon "0" at bounding box center [777, 398] width 1156 height 704
click at [427, 409] on icon "0" at bounding box center [777, 398] width 1156 height 704
click at [735, 404] on icon "0 ?" at bounding box center [777, 398] width 1156 height 704
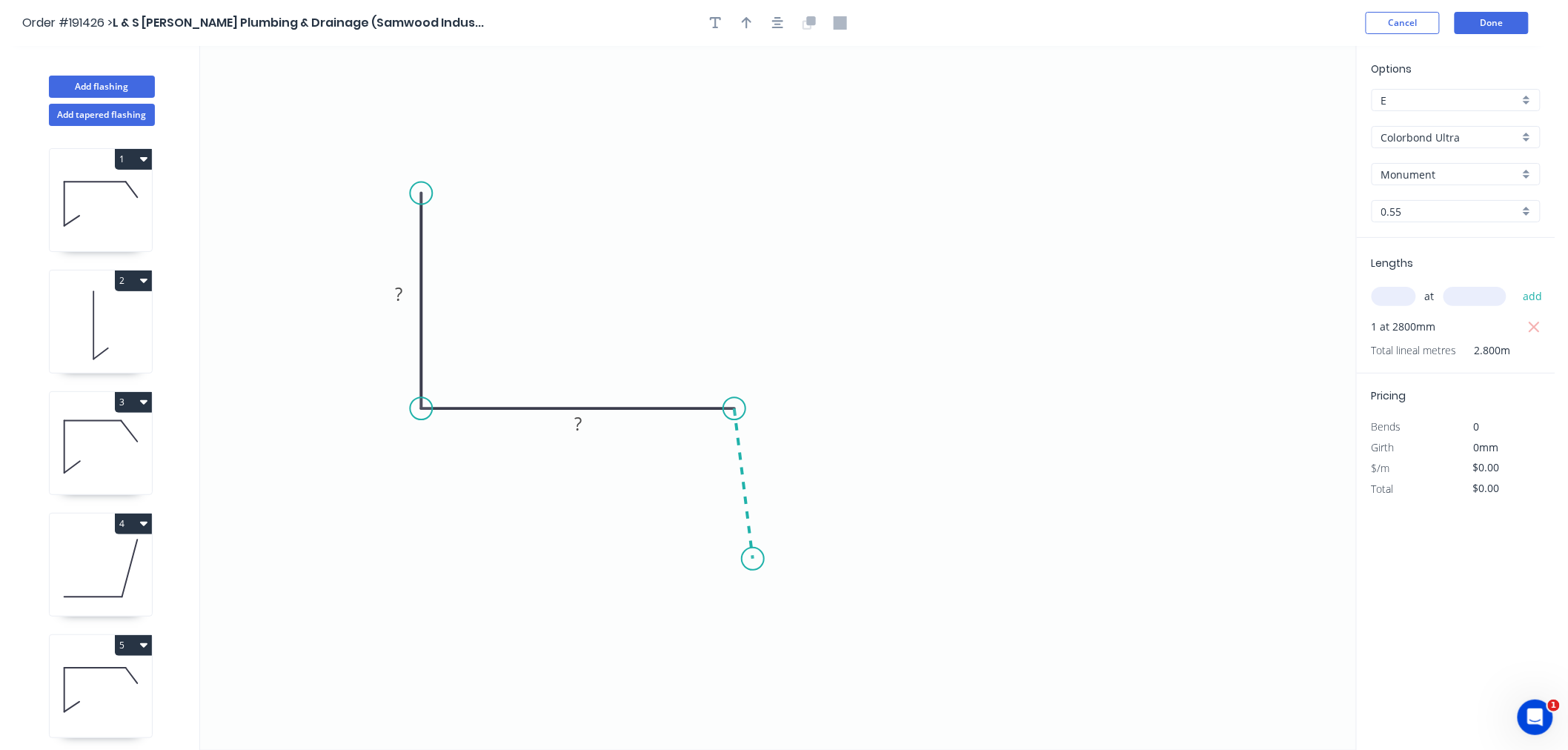
click at [754, 560] on icon "0 ? ?" at bounding box center [777, 398] width 1156 height 704
click at [684, 565] on icon "0 ? ? ? ? º" at bounding box center [777, 398] width 1156 height 704
drag, startPoint x: 693, startPoint y: 572, endPoint x: 682, endPoint y: 563, distance: 14.2
click at [682, 563] on circle at bounding box center [681, 559] width 22 height 22
drag, startPoint x: 420, startPoint y: 194, endPoint x: 382, endPoint y: 253, distance: 70.2
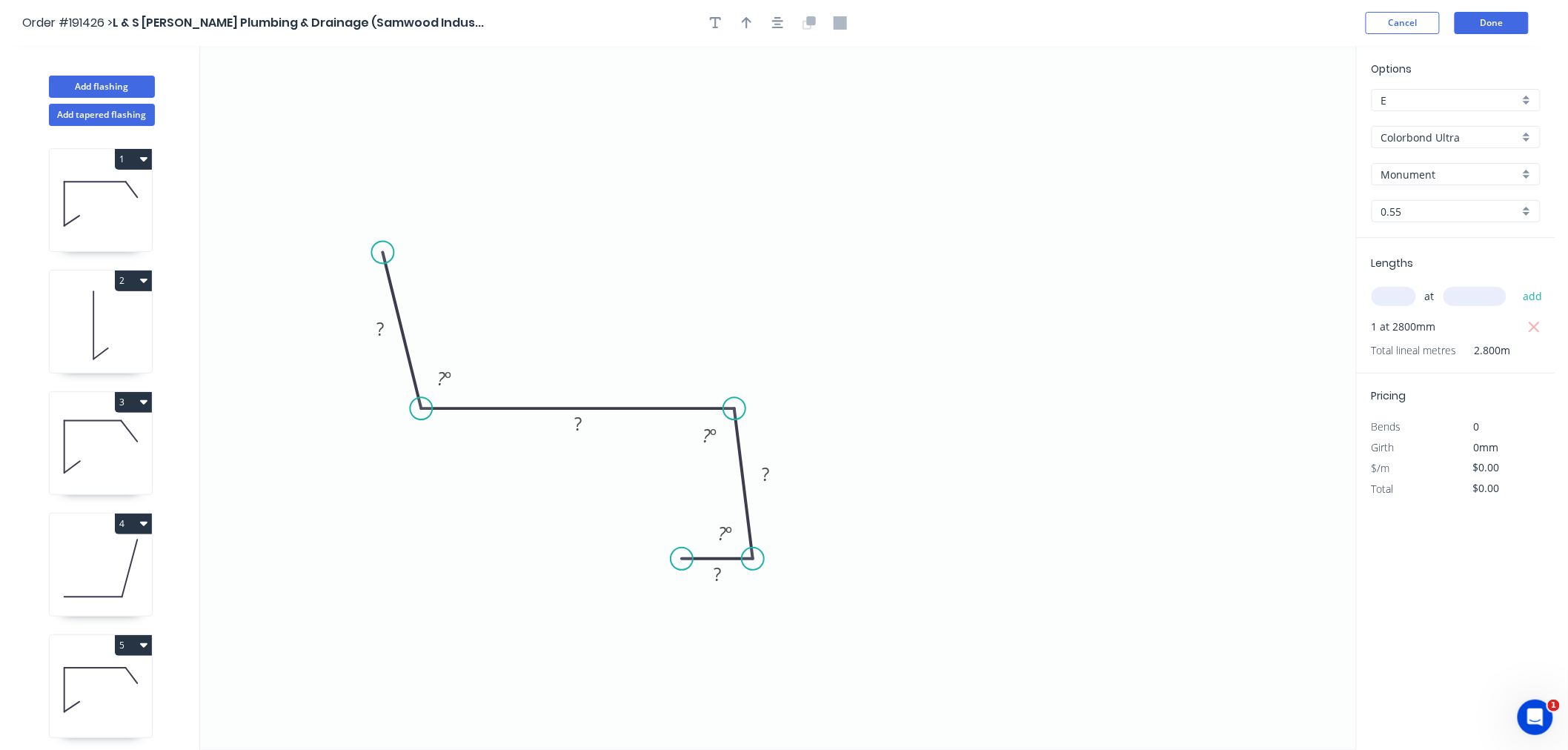
click at [382, 253] on circle at bounding box center [382, 252] width 22 height 22
click at [374, 326] on rect at bounding box center [380, 330] width 29 height 21
drag, startPoint x: 383, startPoint y: 254, endPoint x: 381, endPoint y: 227, distance: 27.1
click at [381, 227] on circle at bounding box center [382, 227] width 22 height 22
drag, startPoint x: 752, startPoint y: 552, endPoint x: 747, endPoint y: 535, distance: 17.7
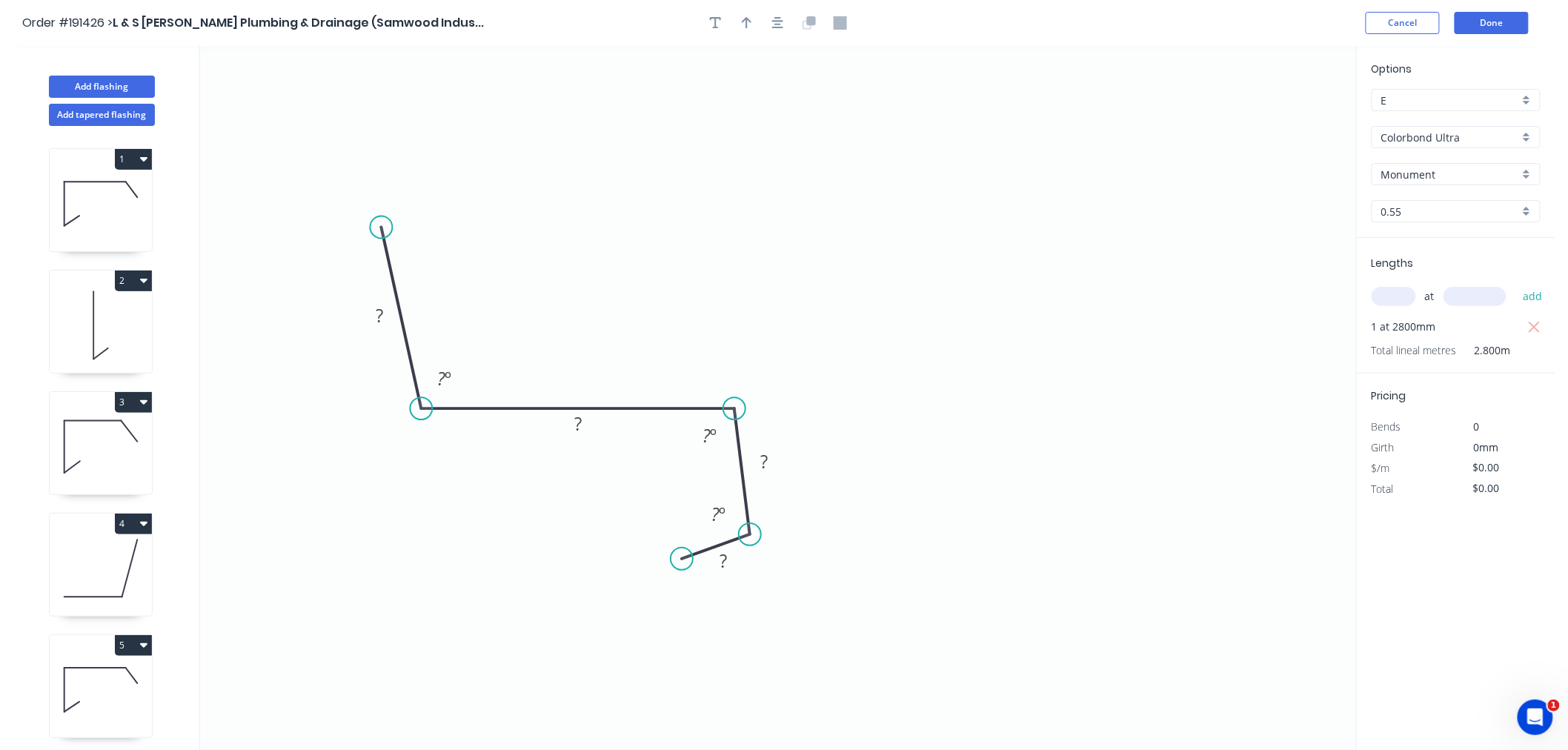
click at [750, 535] on circle at bounding box center [750, 534] width 22 height 22
drag, startPoint x: 683, startPoint y: 549, endPoint x: 683, endPoint y: 536, distance: 13.0
click at [683, 536] on circle at bounding box center [682, 533] width 22 height 22
drag, startPoint x: 683, startPoint y: 536, endPoint x: 684, endPoint y: 557, distance: 21.0
click at [684, 557] on circle at bounding box center [683, 556] width 22 height 22
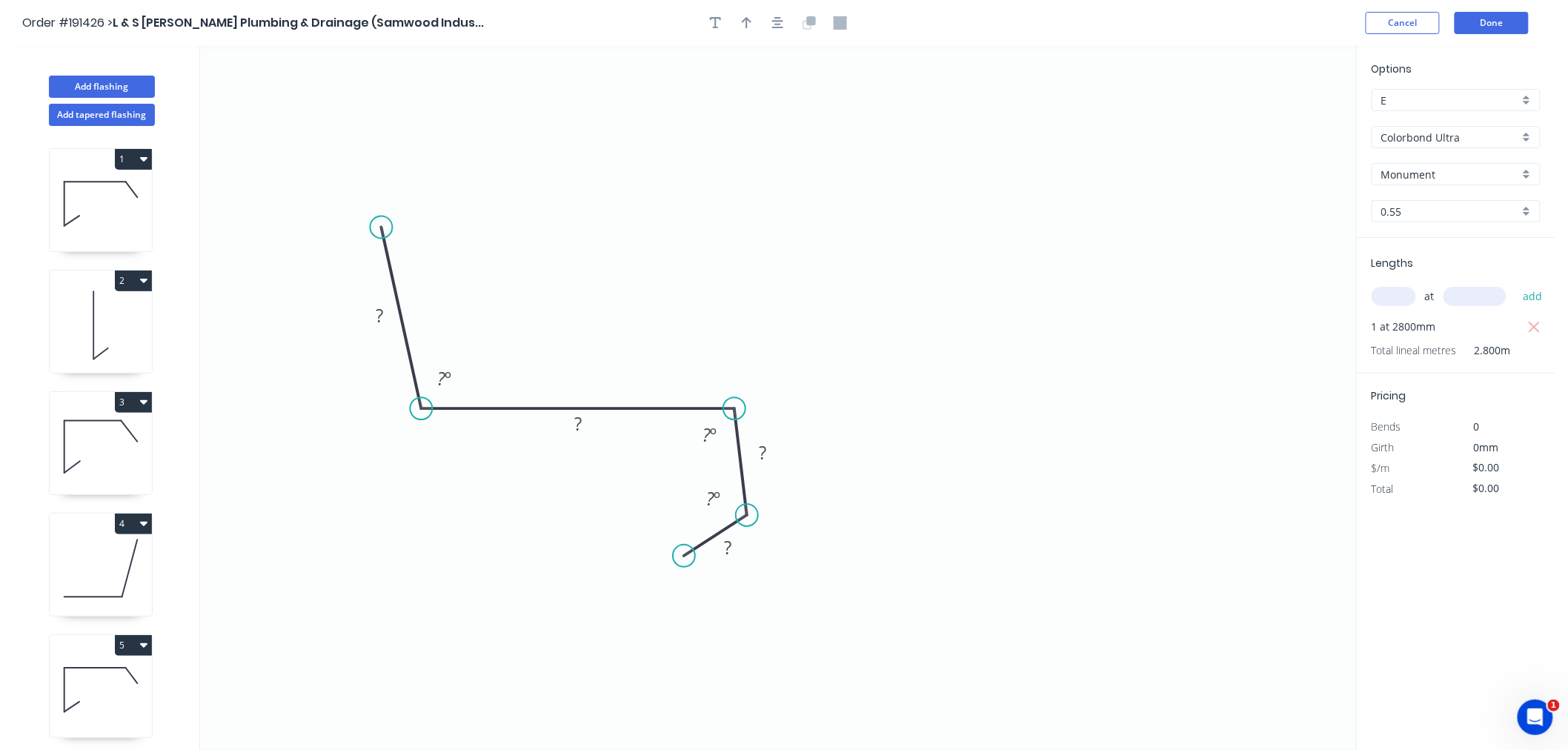
drag, startPoint x: 749, startPoint y: 535, endPoint x: 747, endPoint y: 516, distance: 19.1
click at [747, 516] on circle at bounding box center [747, 515] width 22 height 22
drag, startPoint x: 696, startPoint y: 554, endPoint x: 690, endPoint y: 524, distance: 30.6
click at [690, 524] on icon "0 ? ? ? ? ? º ? º ? º" at bounding box center [777, 398] width 1156 height 704
drag, startPoint x: 685, startPoint y: 562, endPoint x: 685, endPoint y: 523, distance: 39.0
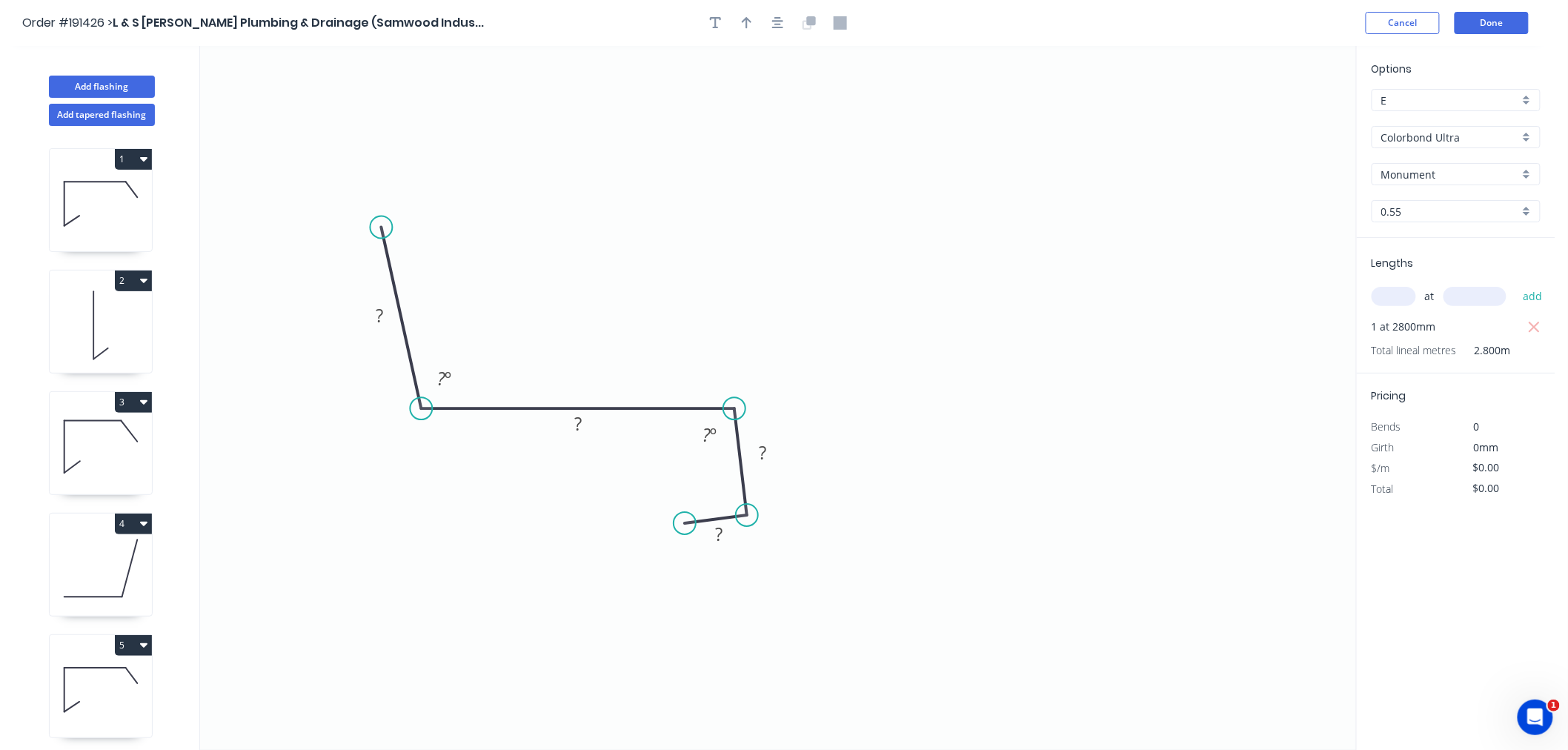
click at [685, 523] on circle at bounding box center [684, 523] width 22 height 22
click at [387, 314] on rect at bounding box center [379, 317] width 29 height 21
click at [673, 187] on icon "0 150 250 22 16 93 º 93 º" at bounding box center [777, 398] width 1156 height 704
click at [784, 26] on button "button" at bounding box center [777, 22] width 22 height 22
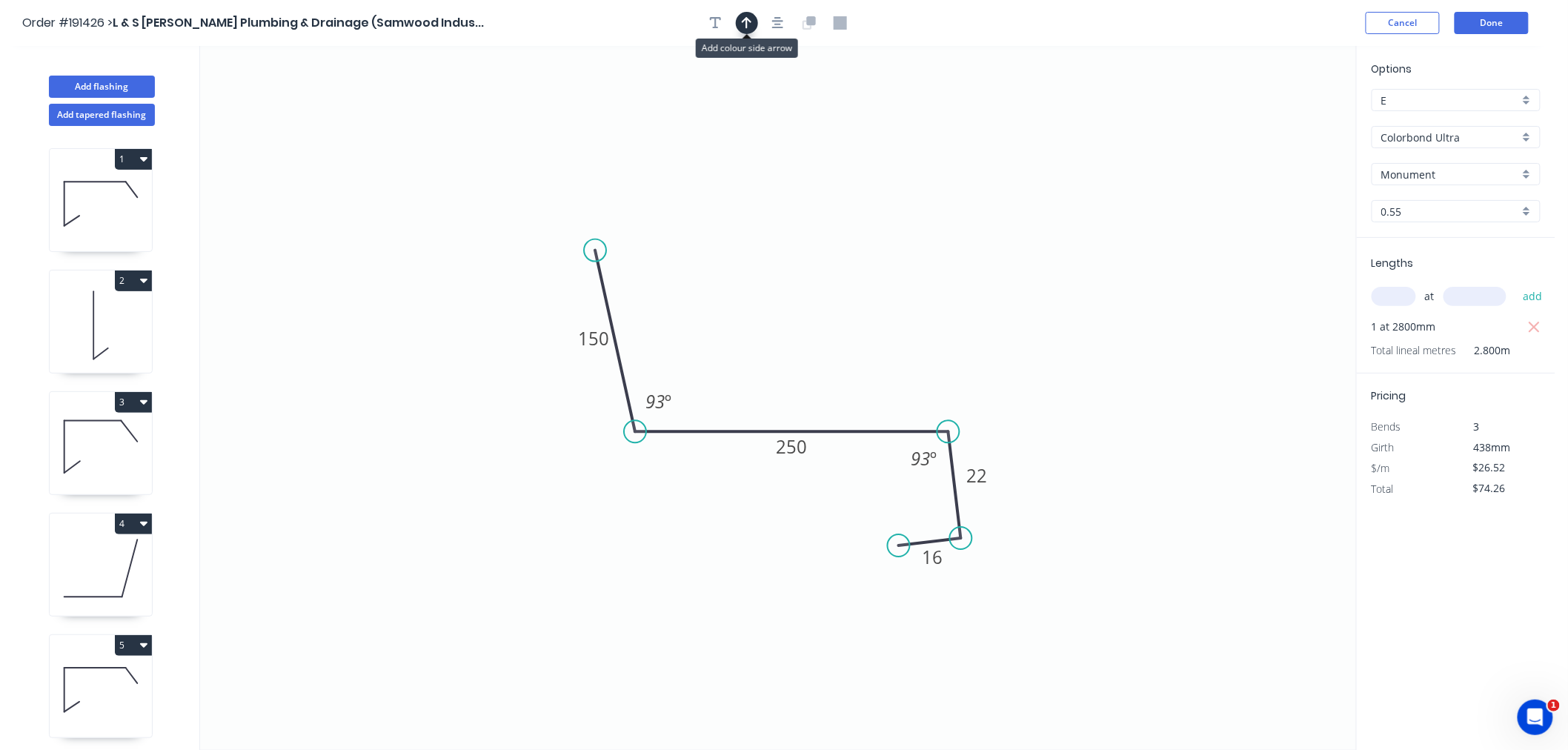
click at [749, 28] on icon "button" at bounding box center [747, 23] width 10 height 13
drag, startPoint x: 1279, startPoint y: 109, endPoint x: 741, endPoint y: 369, distance: 597.5
click at [741, 369] on icon "0 150 250 22 16 93 º 93 º" at bounding box center [777, 398] width 1156 height 704
drag, startPoint x: 1216, startPoint y: 172, endPoint x: 731, endPoint y: 386, distance: 530.1
click at [731, 386] on icon at bounding box center [731, 368] width 13 height 48
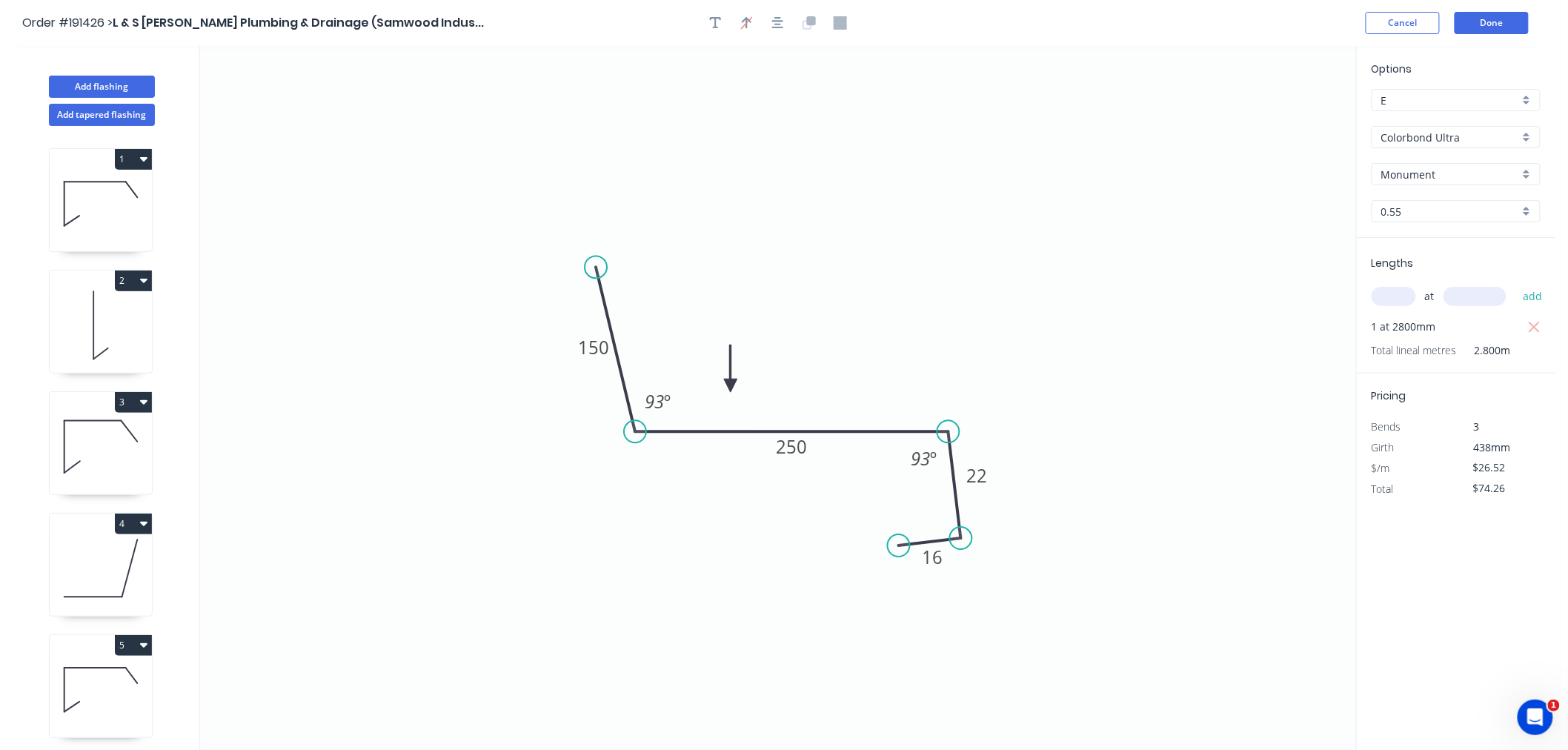
drag, startPoint x: 601, startPoint y: 256, endPoint x: 596, endPoint y: 267, distance: 12.1
click at [596, 267] on circle at bounding box center [596, 267] width 22 height 22
click at [778, 22] on icon "button" at bounding box center [778, 23] width 11 height 13
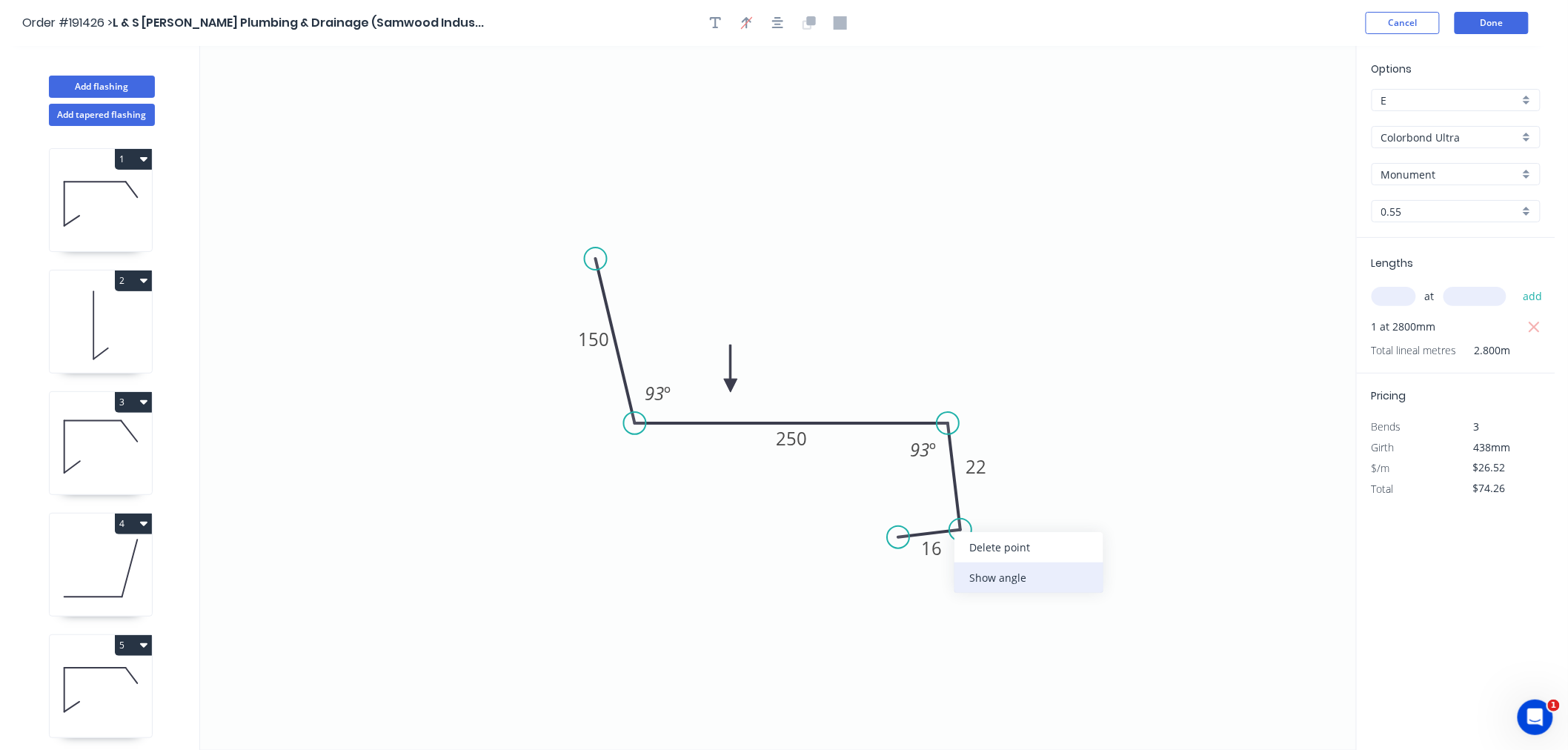
click at [982, 582] on div "Show angle" at bounding box center [1029, 578] width 149 height 30
click at [932, 508] on tspan "º" at bounding box center [935, 506] width 7 height 25
click at [1072, 345] on icon "0 150 250 22 16 93 º 93 º 90 º" at bounding box center [777, 398] width 1156 height 704
click at [1500, 24] on button "Done" at bounding box center [1492, 22] width 74 height 22
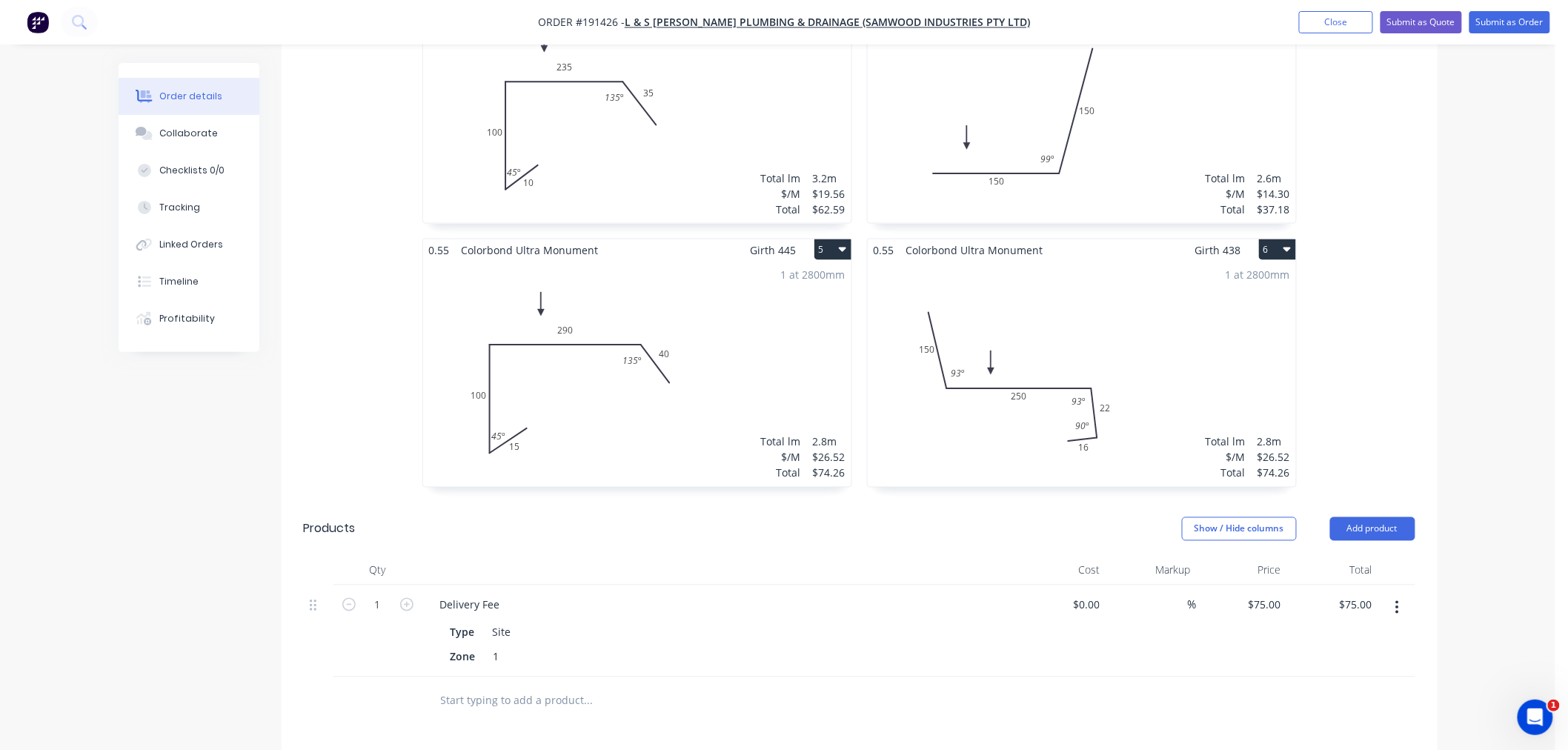
scroll to position [824, 0]
click at [1173, 348] on div "1 at 2800mm Total lm $/M Total 2.8m $26.52 $74.26" at bounding box center [1082, 370] width 428 height 227
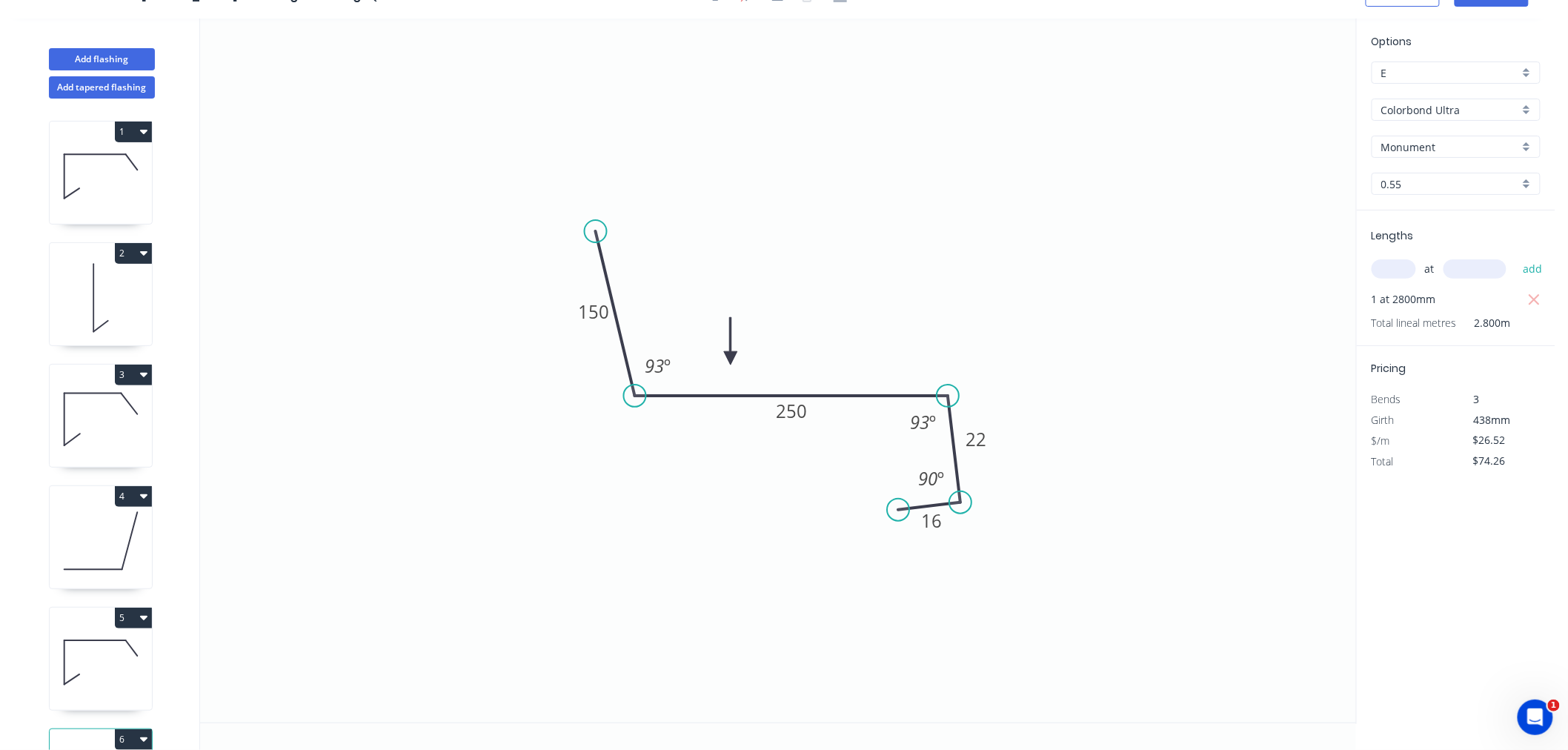
scroll to position [28, 0]
drag, startPoint x: 946, startPoint y: 480, endPoint x: 951, endPoint y: 485, distance: 7.1
click at [951, 484] on g "90 º" at bounding box center [931, 478] width 49 height 30
click at [1081, 461] on icon "0 150 250 22 16 93 º 93 º º" at bounding box center [777, 370] width 1156 height 704
click at [1181, 498] on icon "0 150 250 22 16 93 º 93 º ? º" at bounding box center [777, 370] width 1156 height 704
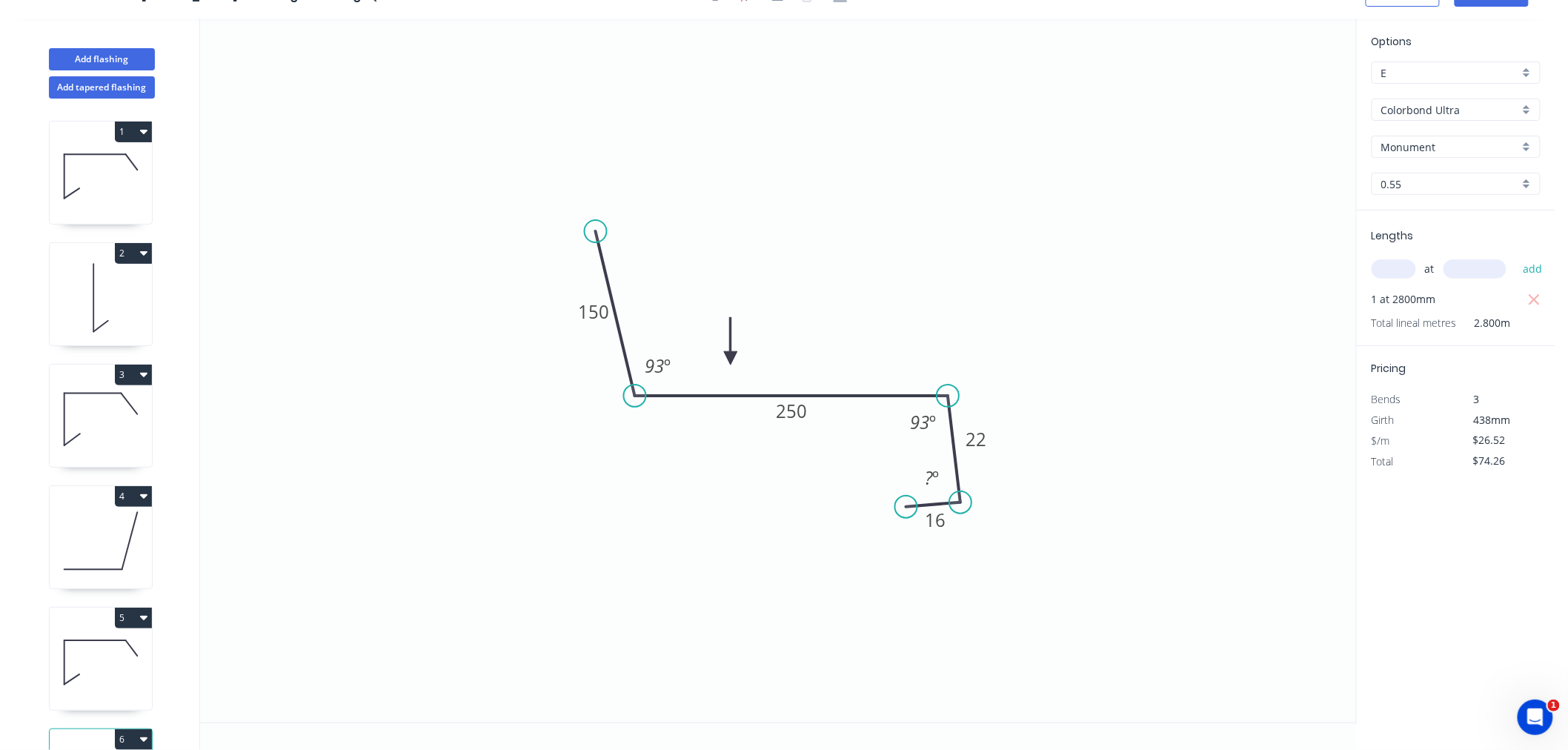
click at [907, 507] on circle at bounding box center [906, 506] width 22 height 22
click at [965, 517] on div "Hide angle" at bounding box center [1006, 521] width 149 height 30
drag, startPoint x: 913, startPoint y: 504, endPoint x: 910, endPoint y: 515, distance: 11.4
click at [910, 515] on circle at bounding box center [909, 515] width 22 height 22
click at [980, 547] on div "Show angle" at bounding box center [1031, 548] width 149 height 30
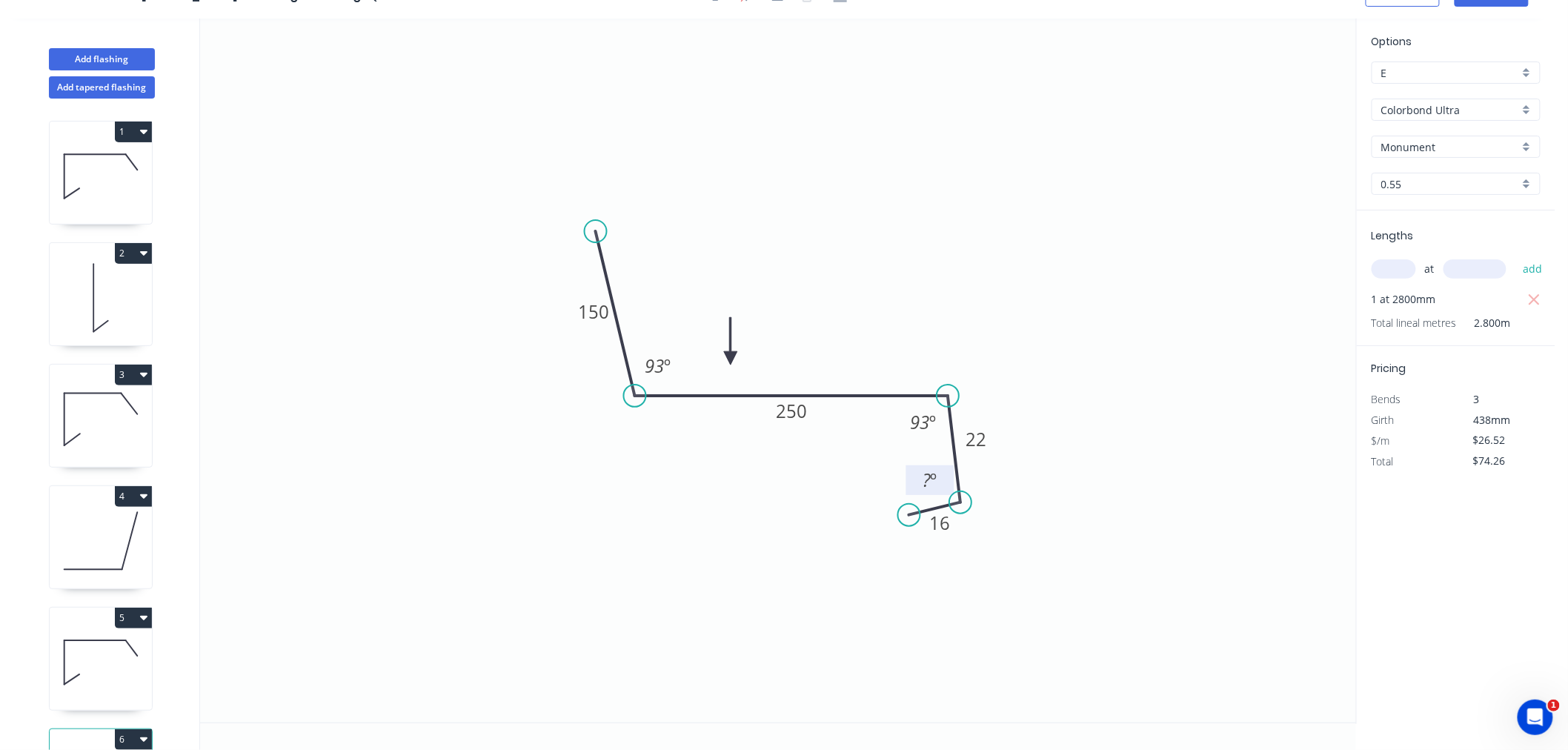
click at [929, 478] on tspan "?" at bounding box center [928, 481] width 9 height 25
click at [1189, 440] on icon "0 150 250 22 16 93 º 93 º 90 º" at bounding box center [777, 370] width 1156 height 704
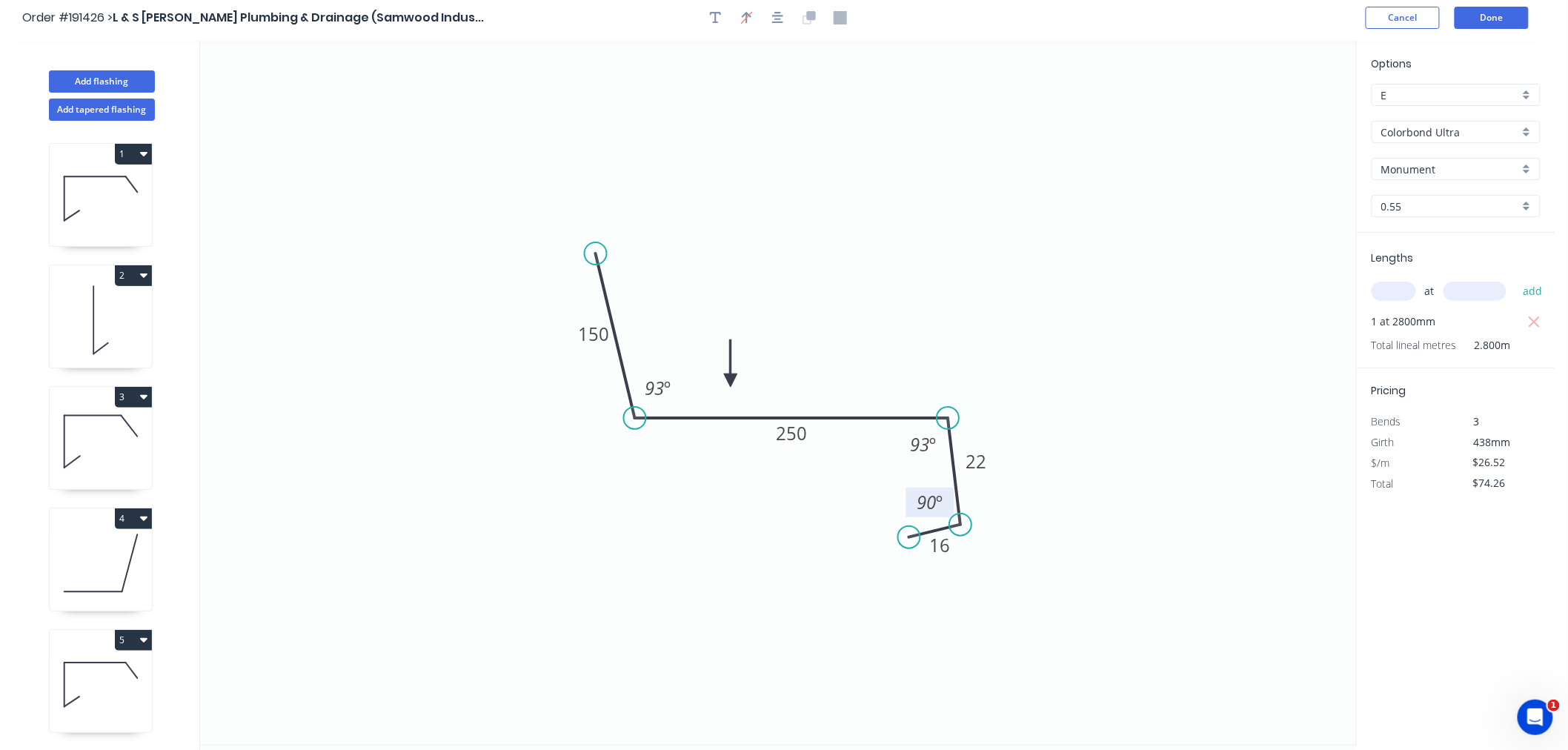
scroll to position [0, 0]
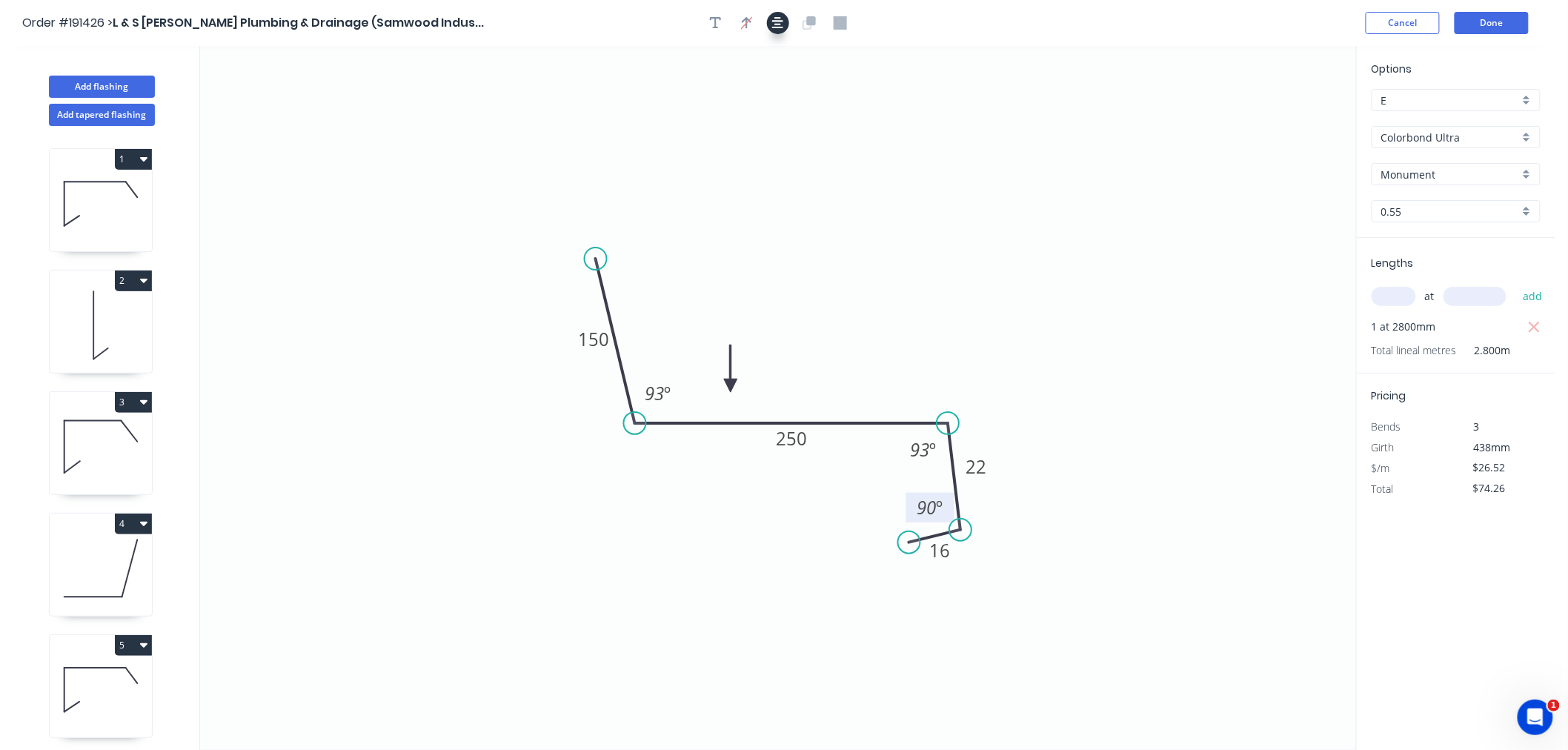
click at [768, 19] on button "button" at bounding box center [777, 22] width 22 height 22
drag, startPoint x: 593, startPoint y: 256, endPoint x: 591, endPoint y: 264, distance: 8.2
click at [591, 264] on circle at bounding box center [590, 263] width 22 height 22
click at [779, 21] on icon "button" at bounding box center [778, 23] width 11 height 13
drag, startPoint x: 639, startPoint y: 254, endPoint x: 605, endPoint y: 257, distance: 34.1
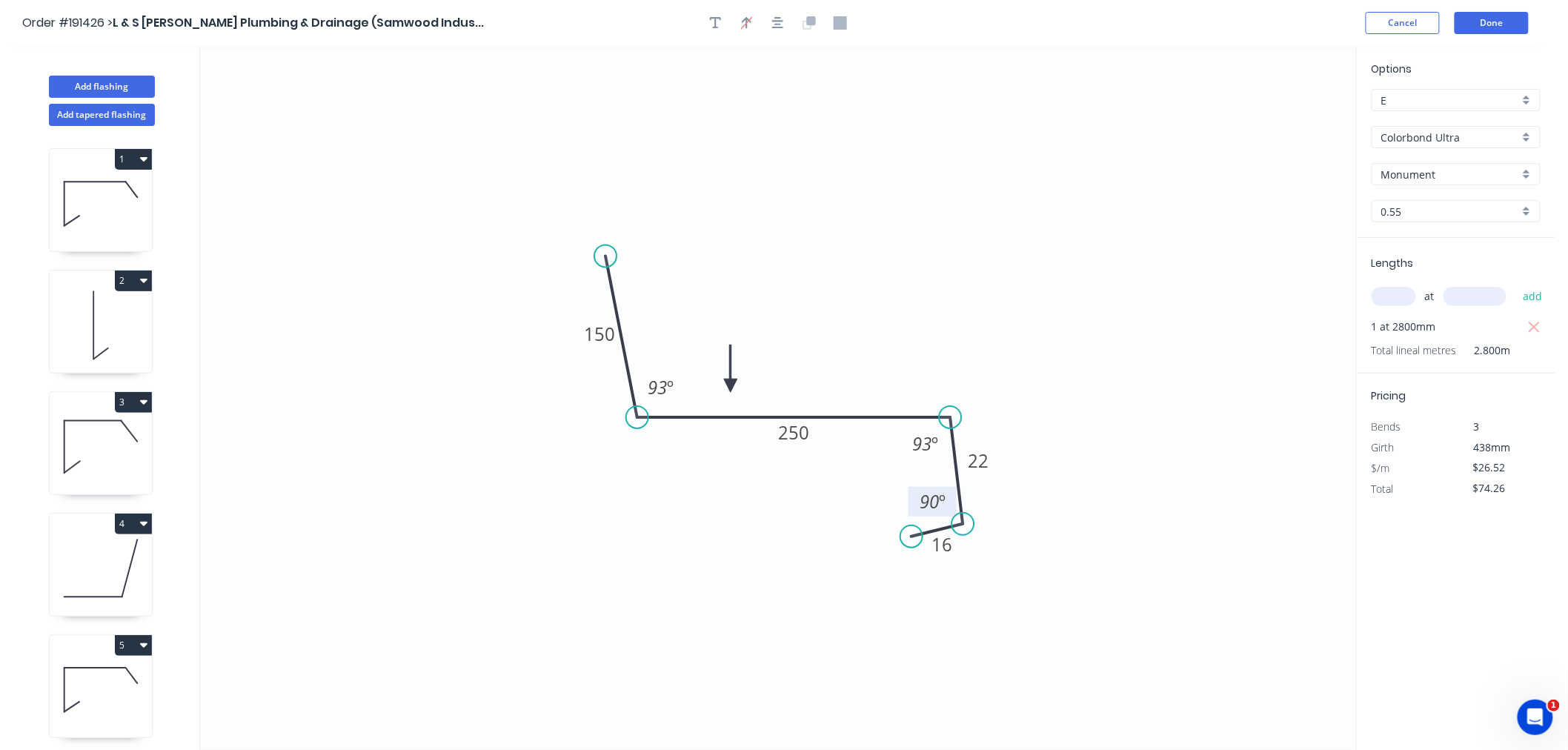
click at [605, 257] on circle at bounding box center [605, 256] width 22 height 22
drag, startPoint x: 784, startPoint y: 22, endPoint x: 833, endPoint y: 11, distance: 50.2
click at [784, 21] on button "button" at bounding box center [777, 22] width 22 height 22
click at [1044, 17] on div "Order #191426 > L & S [PERSON_NAME] Plumbing & Drainage (Samwood Indus... Cance…" at bounding box center [777, 22] width 1512 height 22
click at [1499, 30] on button "Done" at bounding box center [1492, 22] width 74 height 22
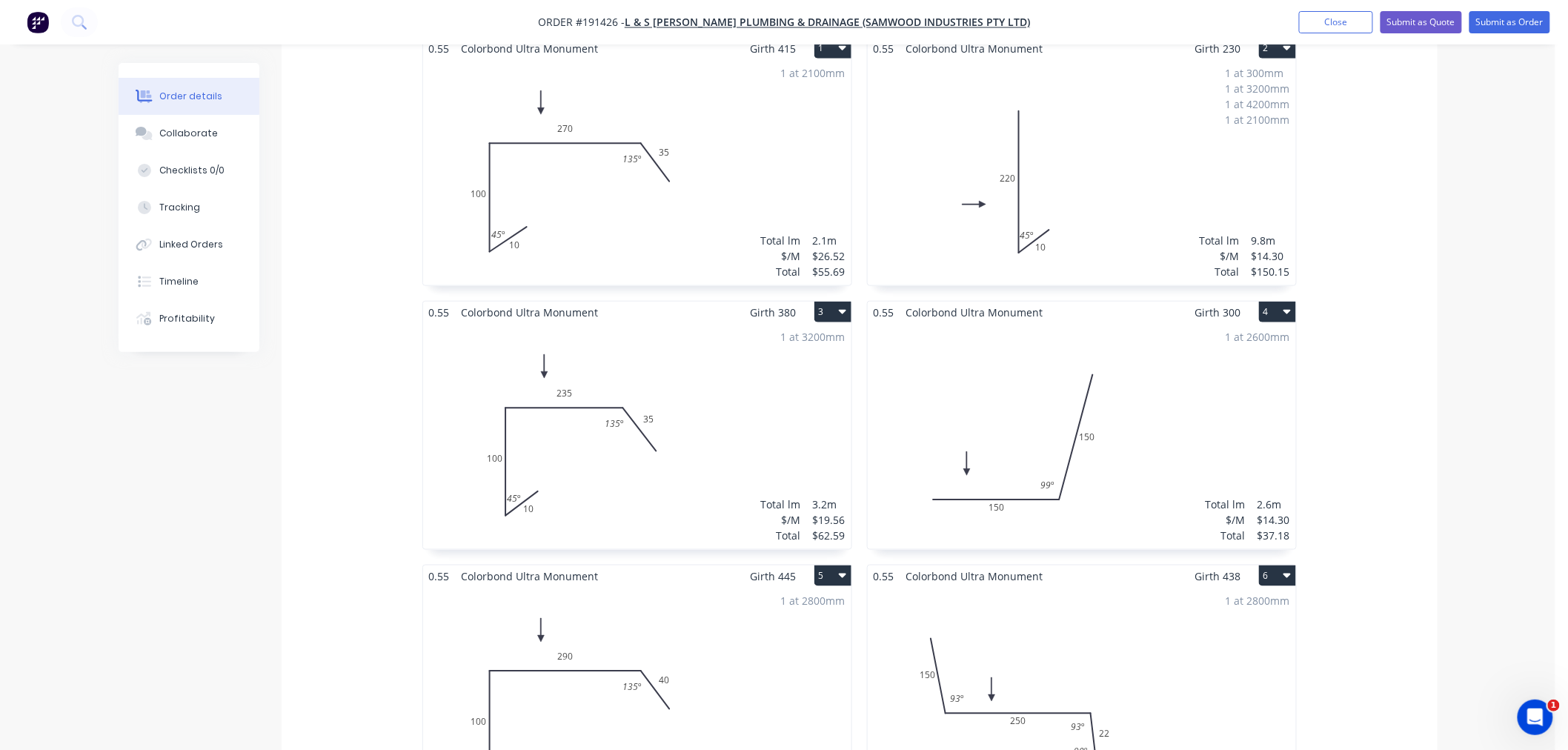
scroll to position [824, 0]
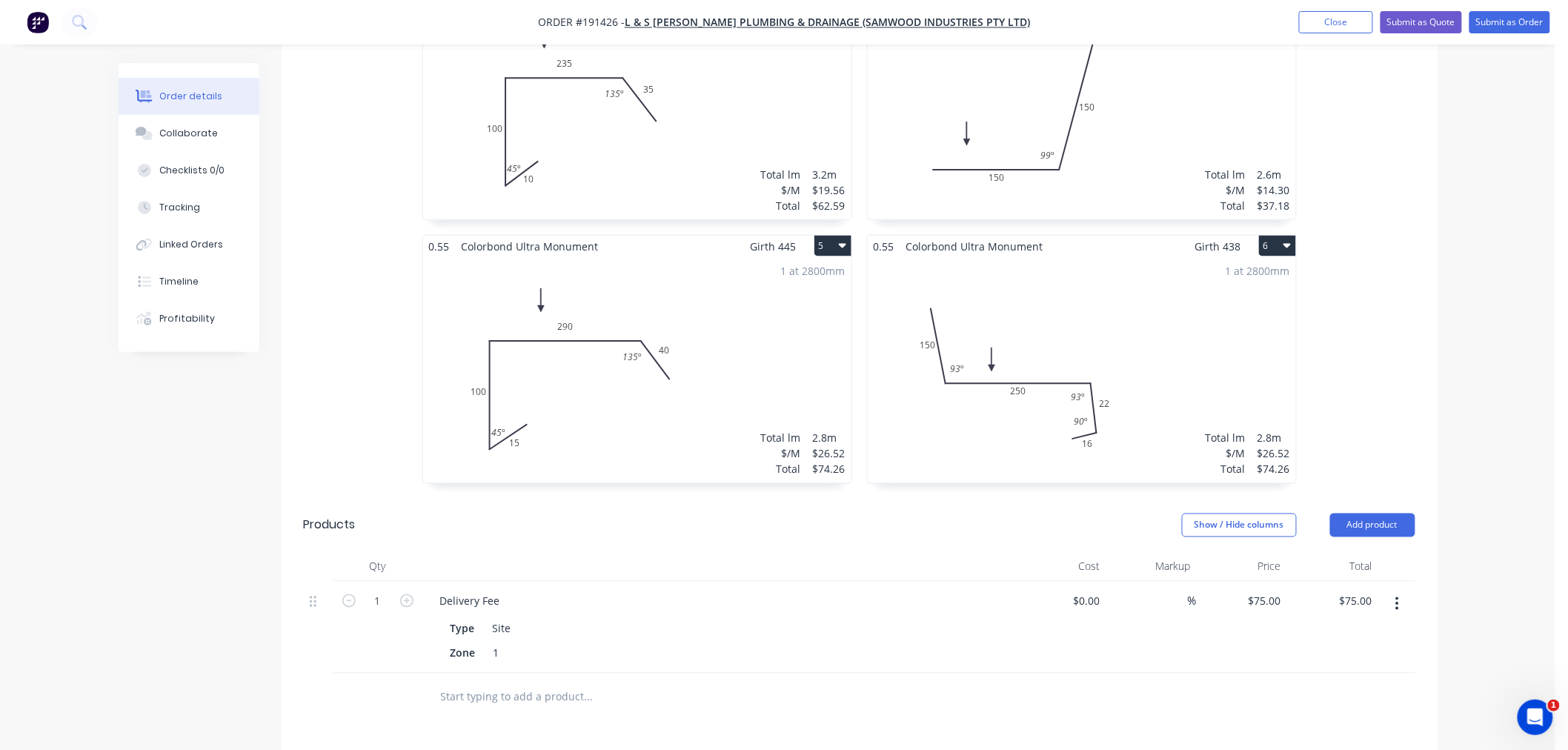
click at [1140, 268] on div "1 at 2800mm Total lm $/M Total 2.8m $26.52 $74.26" at bounding box center [1082, 370] width 428 height 227
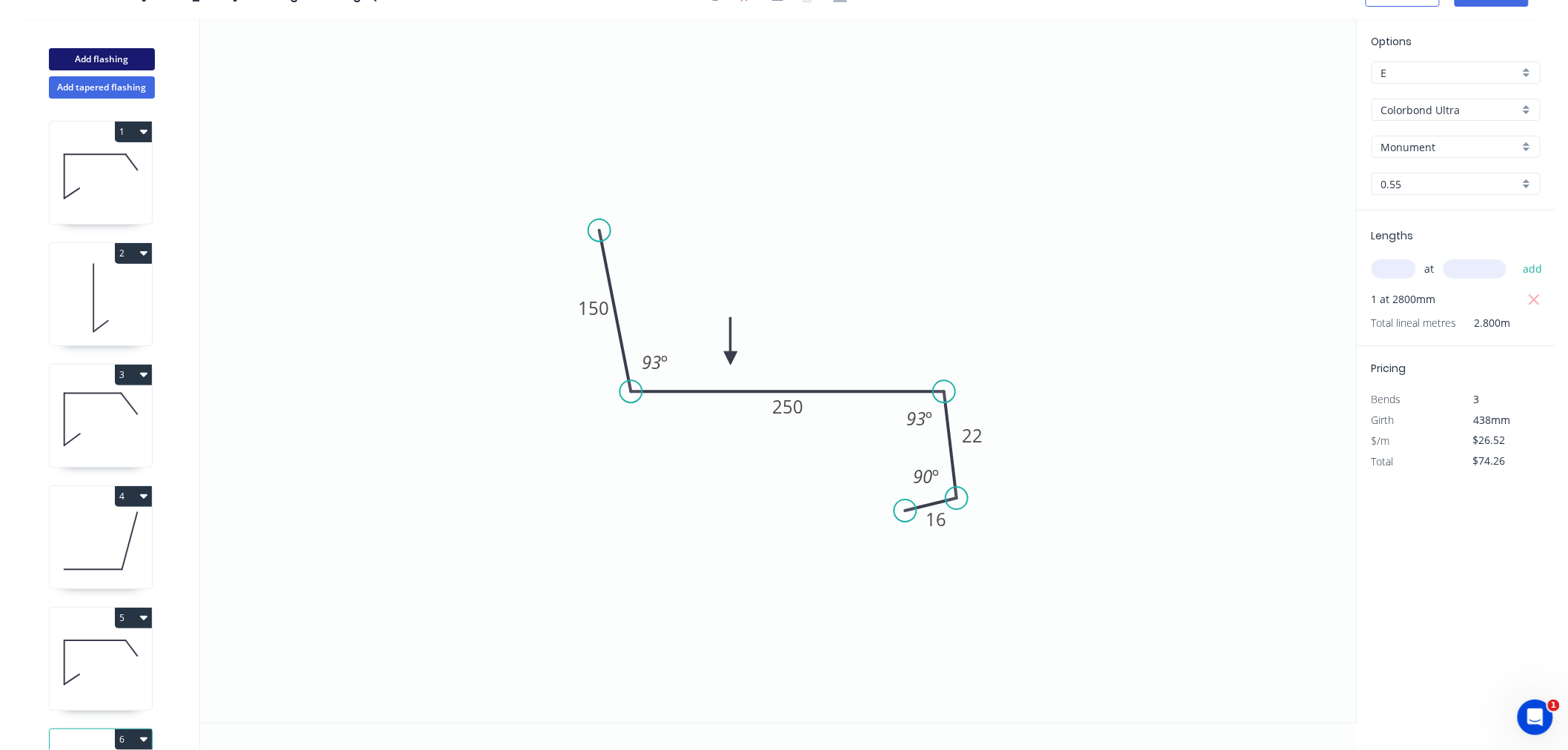
click at [114, 65] on button "Add flashing" at bounding box center [101, 59] width 106 height 22
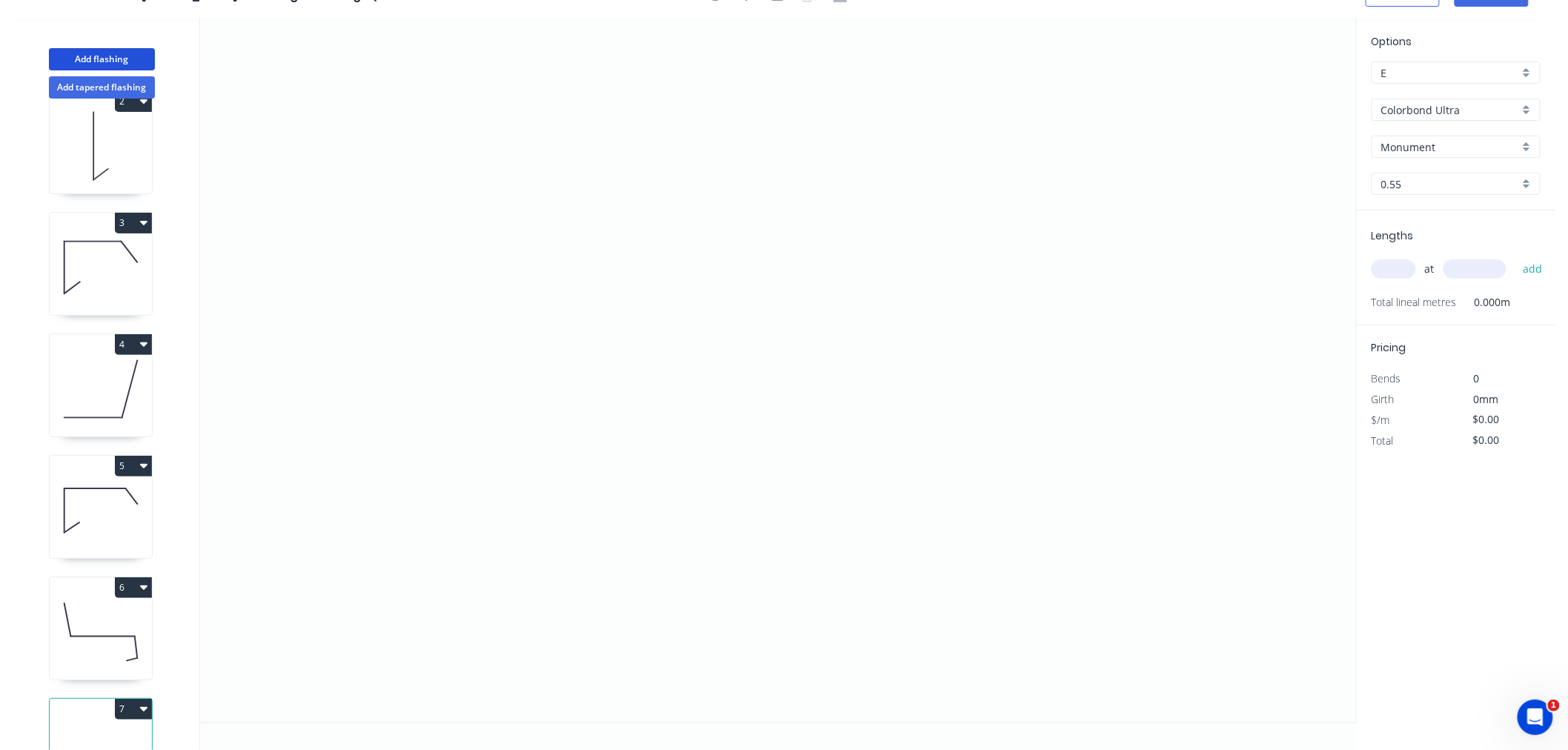
scroll to position [233, 0]
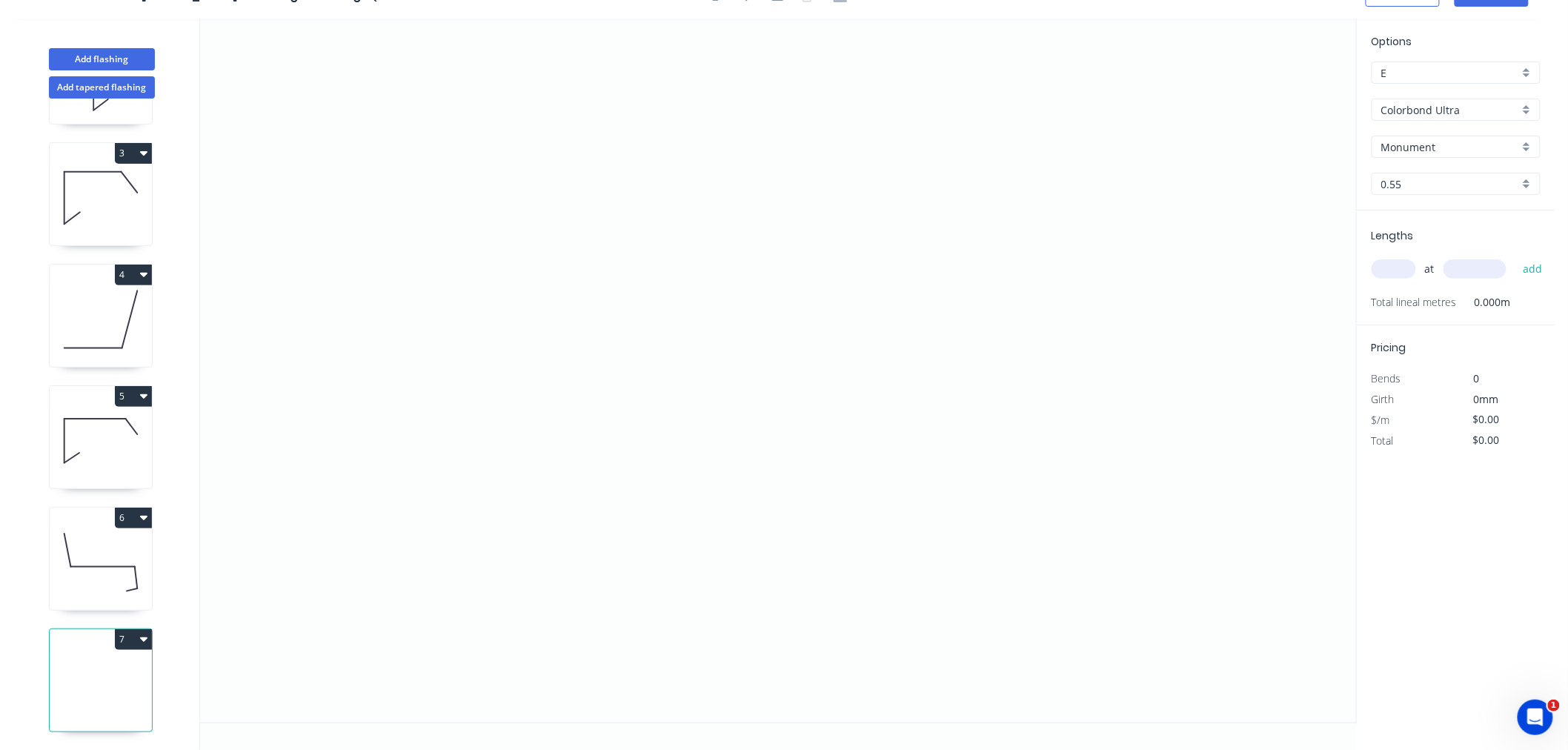
click at [1401, 268] on input "text" at bounding box center [1394, 269] width 45 height 19
click at [1516, 257] on button "add" at bounding box center [1533, 269] width 35 height 25
click at [500, 175] on icon "0" at bounding box center [777, 370] width 1156 height 704
click at [449, 217] on icon "0" at bounding box center [777, 370] width 1156 height 704
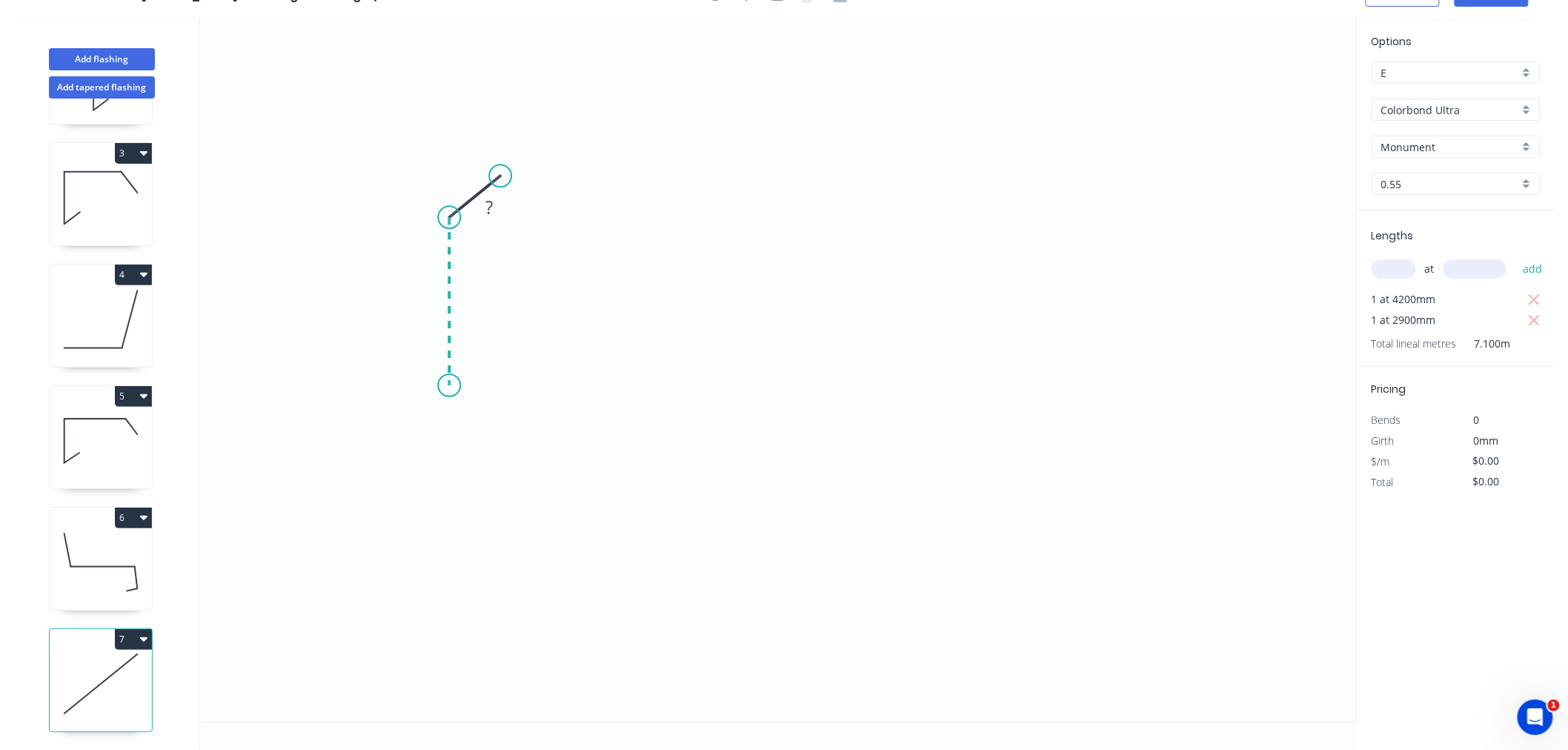
click at [449, 385] on icon "0 ?" at bounding box center [777, 370] width 1156 height 704
click at [755, 419] on icon "0 ? ? ? º" at bounding box center [777, 370] width 1156 height 704
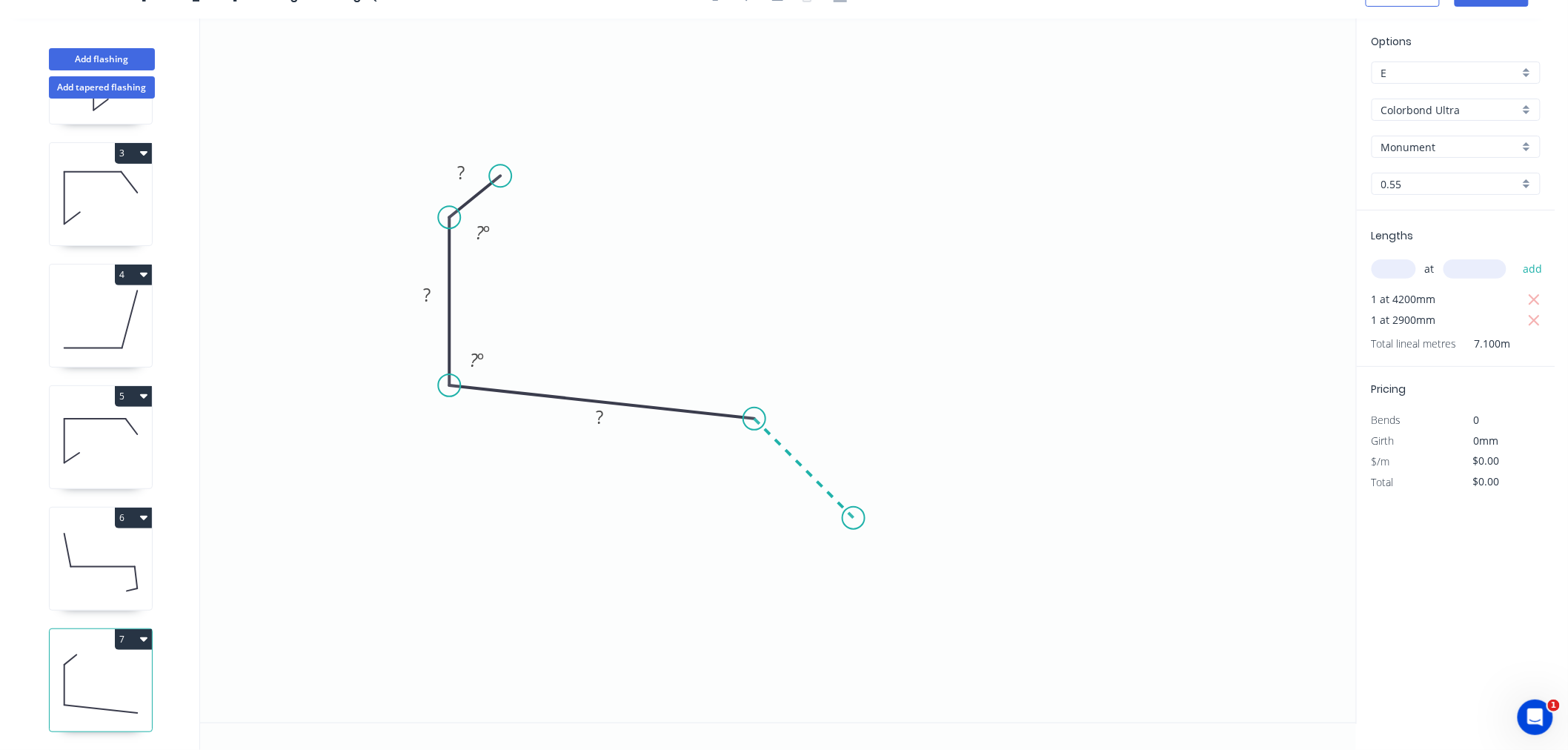
click at [853, 517] on icon at bounding box center [804, 468] width 99 height 99
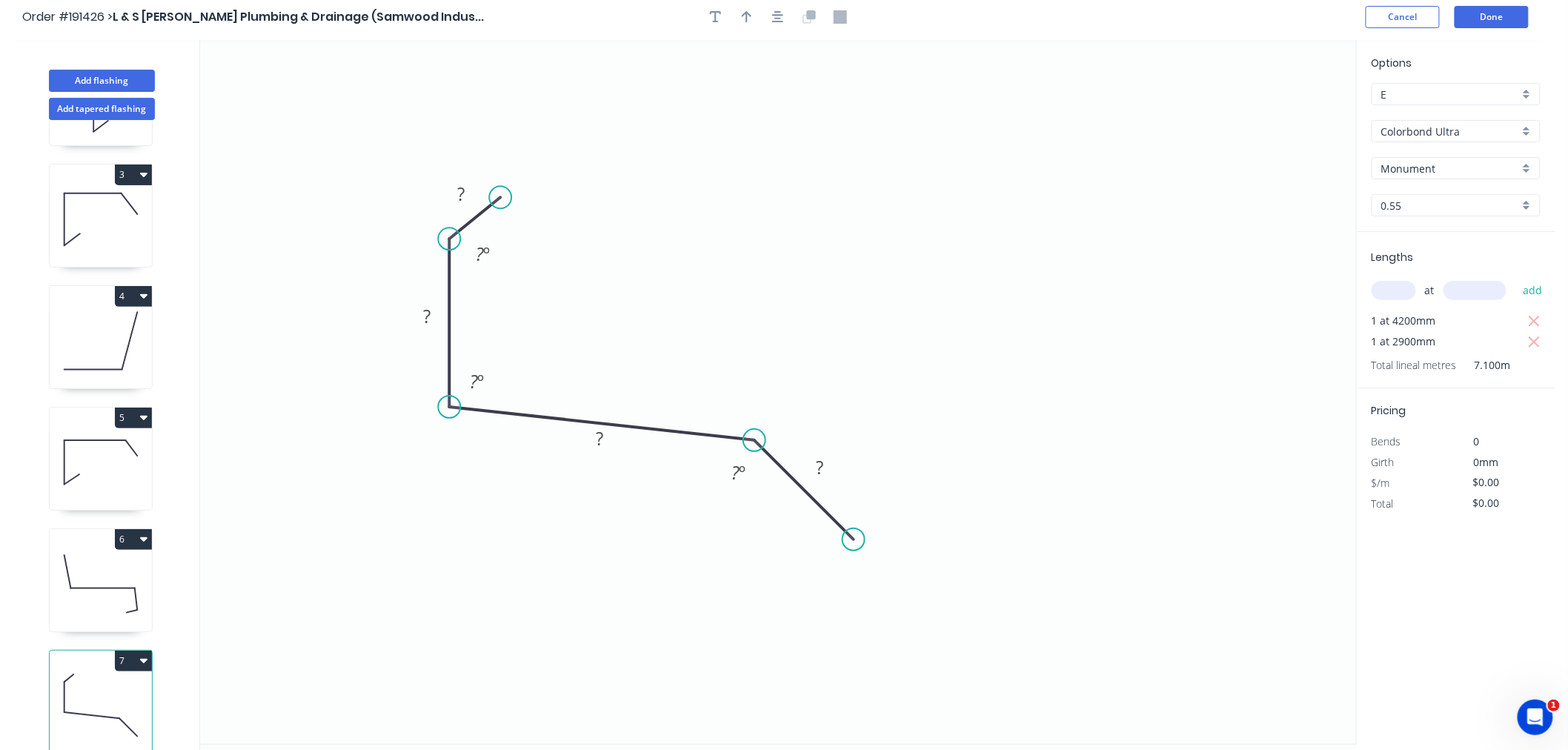
scroll to position [0, 0]
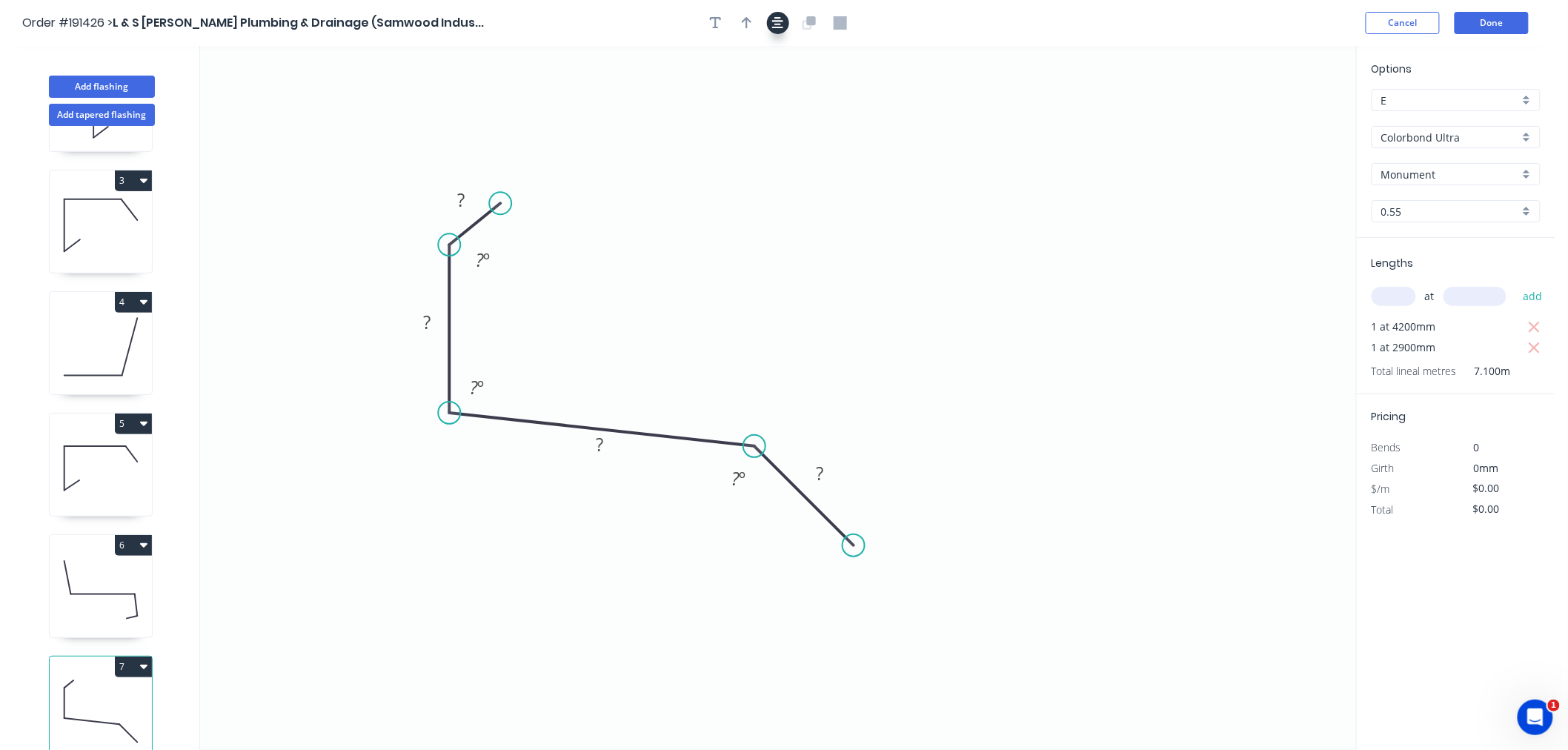
click at [771, 16] on button "button" at bounding box center [777, 22] width 22 height 22
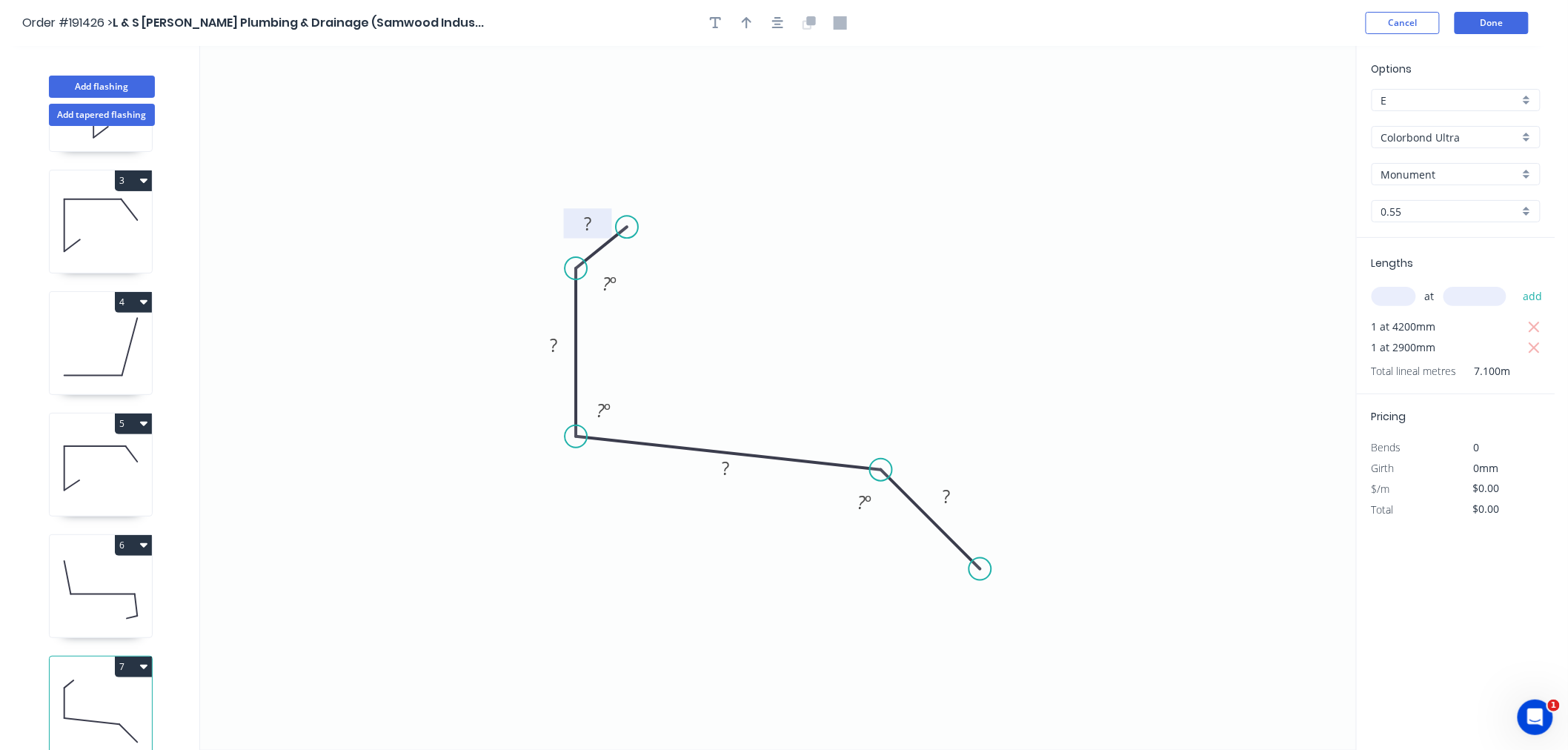
click at [594, 223] on rect at bounding box center [587, 225] width 29 height 21
click at [1029, 302] on icon "0 10 80 220 40 135 º 94 º 135 º" at bounding box center [777, 398] width 1156 height 704
drag, startPoint x: 977, startPoint y: 572, endPoint x: 969, endPoint y: 559, distance: 15.3
click at [969, 559] on circle at bounding box center [969, 557] width 22 height 22
drag, startPoint x: 914, startPoint y: 464, endPoint x: 940, endPoint y: 472, distance: 27.2
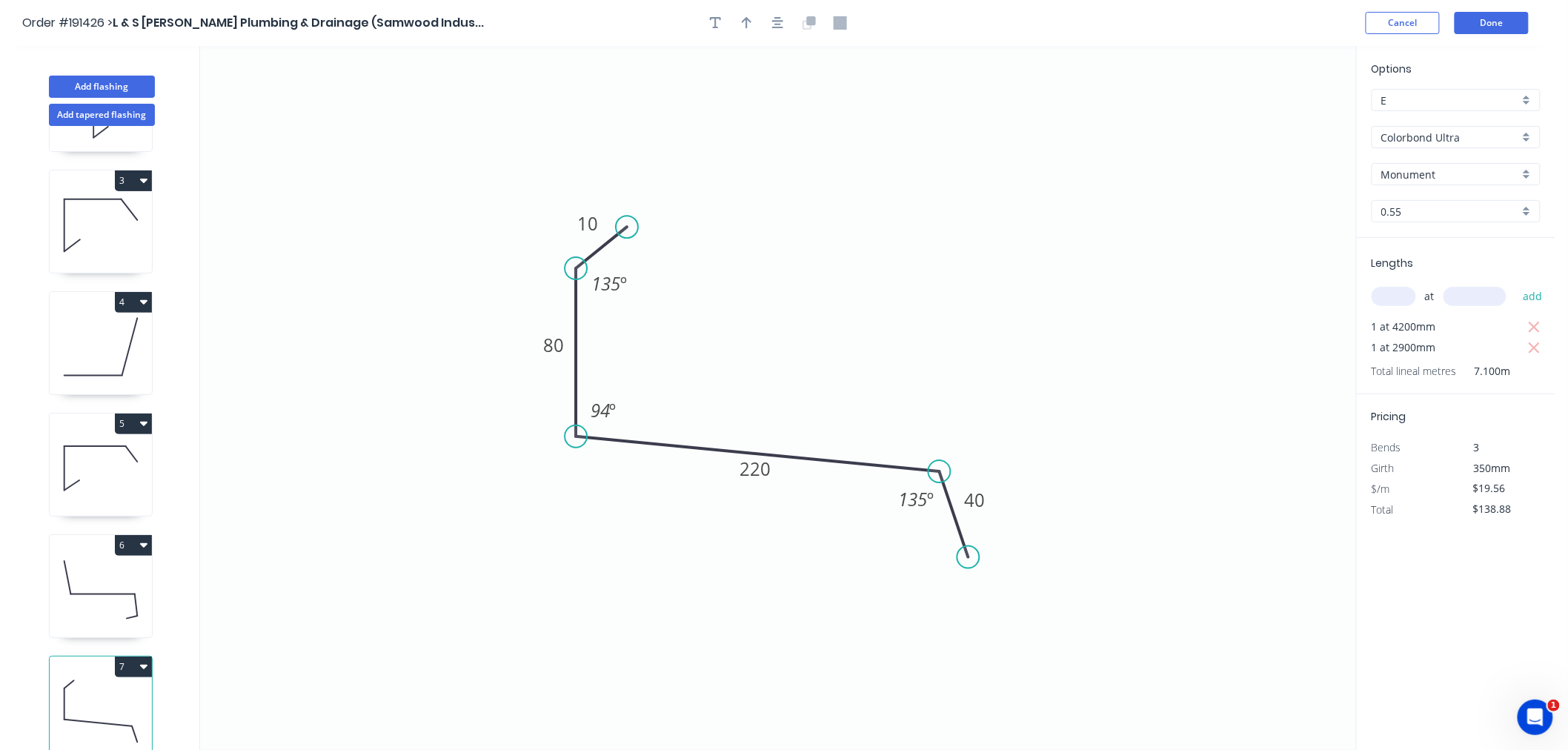
click at [940, 472] on circle at bounding box center [939, 471] width 22 height 22
drag, startPoint x: 969, startPoint y: 552, endPoint x: 993, endPoint y: 571, distance: 30.6
click at [993, 571] on circle at bounding box center [994, 569] width 22 height 22
drag, startPoint x: 779, startPoint y: 31, endPoint x: 755, endPoint y: 22, distance: 25.6
click at [779, 30] on button "button" at bounding box center [777, 22] width 22 height 22
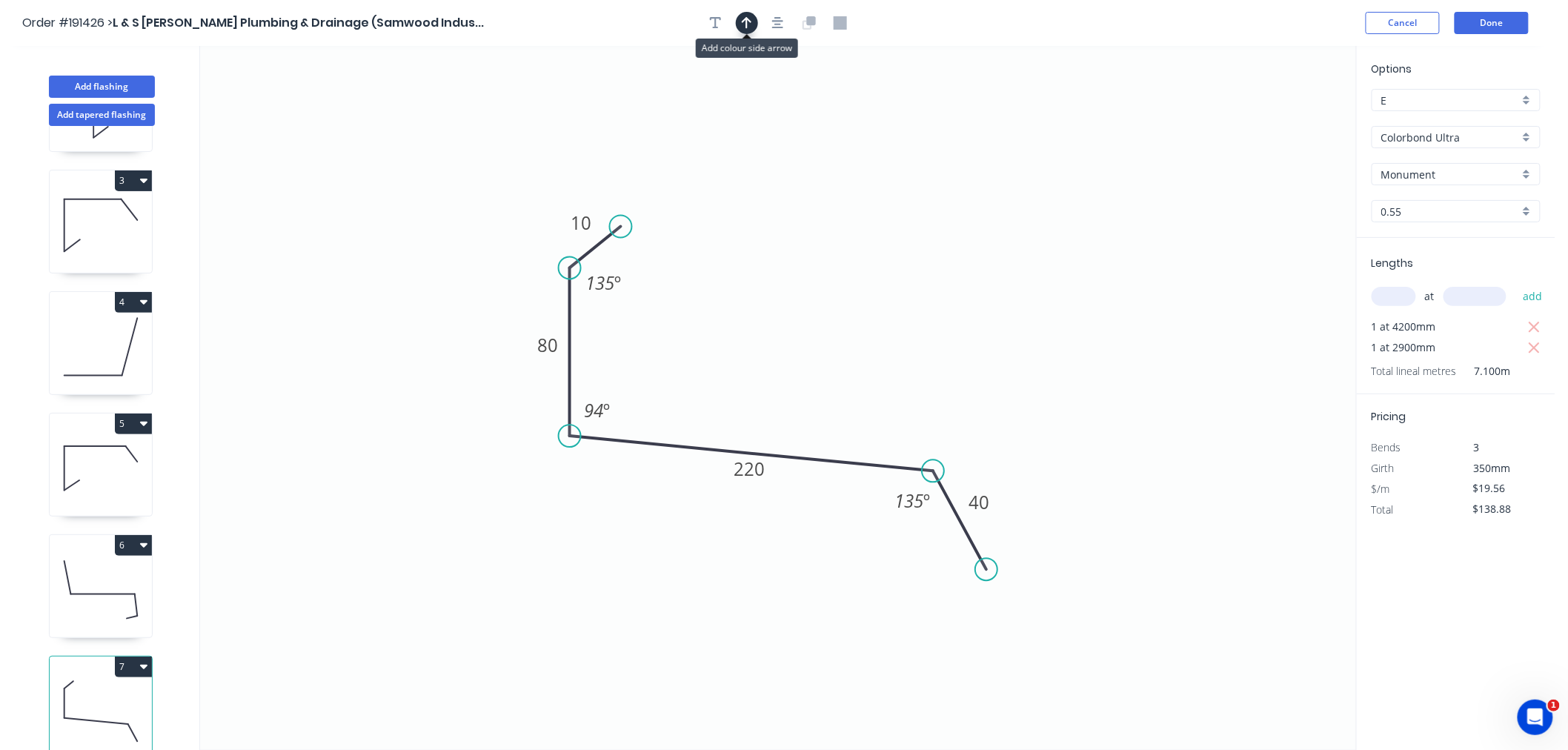
click at [750, 18] on icon "button" at bounding box center [747, 23] width 10 height 13
drag, startPoint x: 1281, startPoint y: 116, endPoint x: 717, endPoint y: 388, distance: 626.2
click at [717, 388] on icon at bounding box center [717, 371] width 13 height 48
click at [1333, 34] on header "Order #191426 > L & S [PERSON_NAME] Plumbing & Drainage (Samwood Indus... Cance…" at bounding box center [777, 23] width 1556 height 46
click at [1493, 20] on button "Done" at bounding box center [1492, 22] width 74 height 22
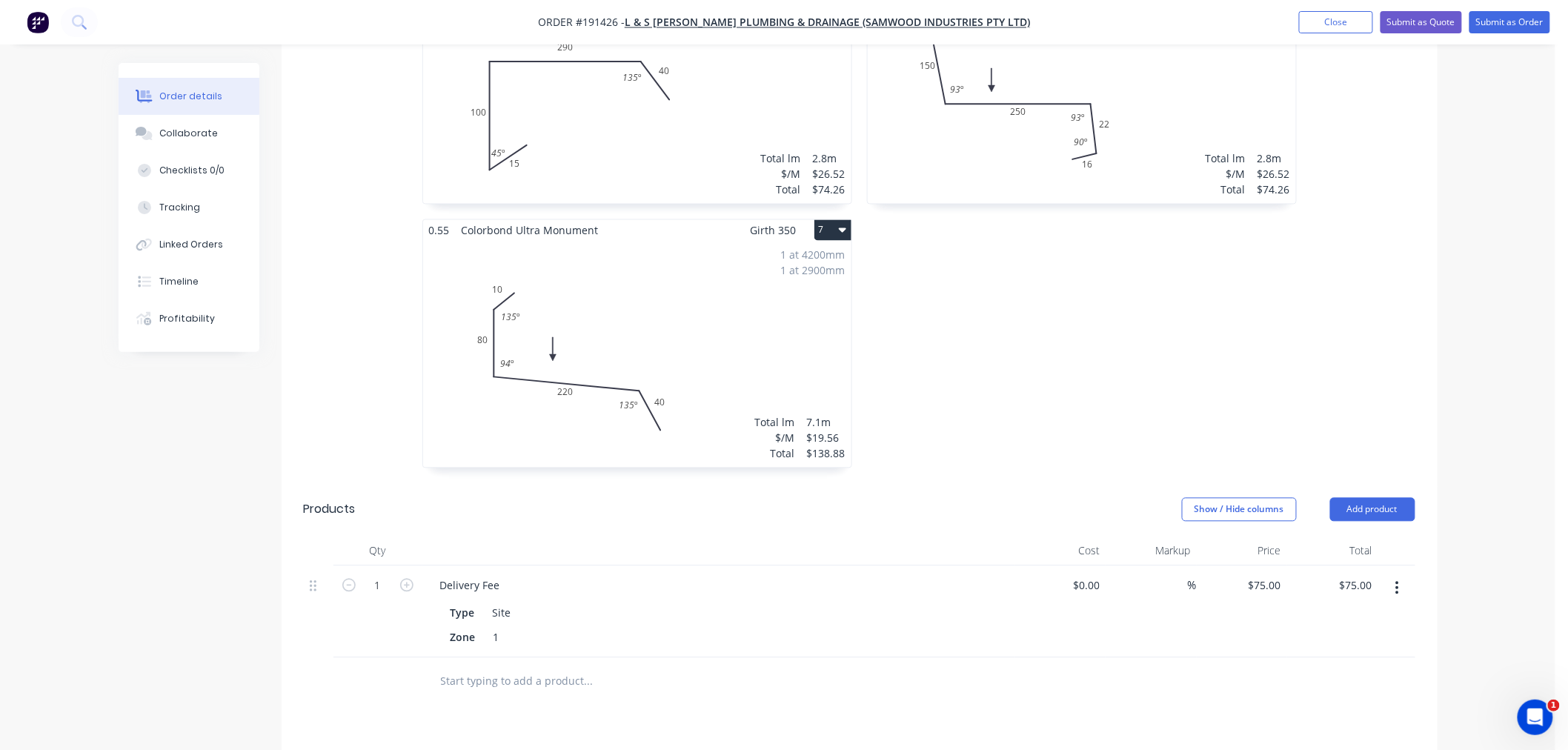
scroll to position [1047, 0]
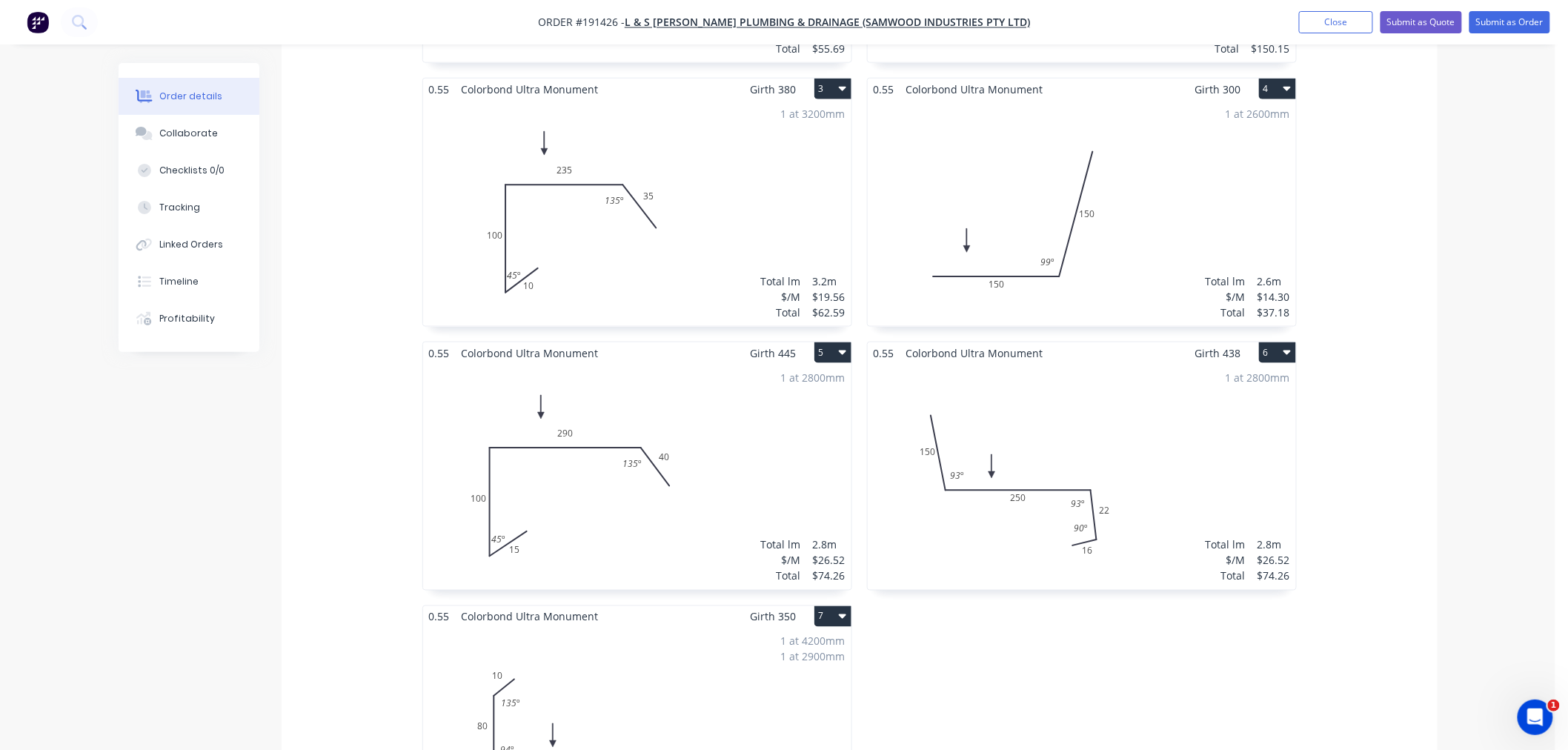
click at [672, 387] on div "1 at 2800mm Total lm $/M Total 2.8m $26.52 $74.26" at bounding box center [637, 478] width 428 height 227
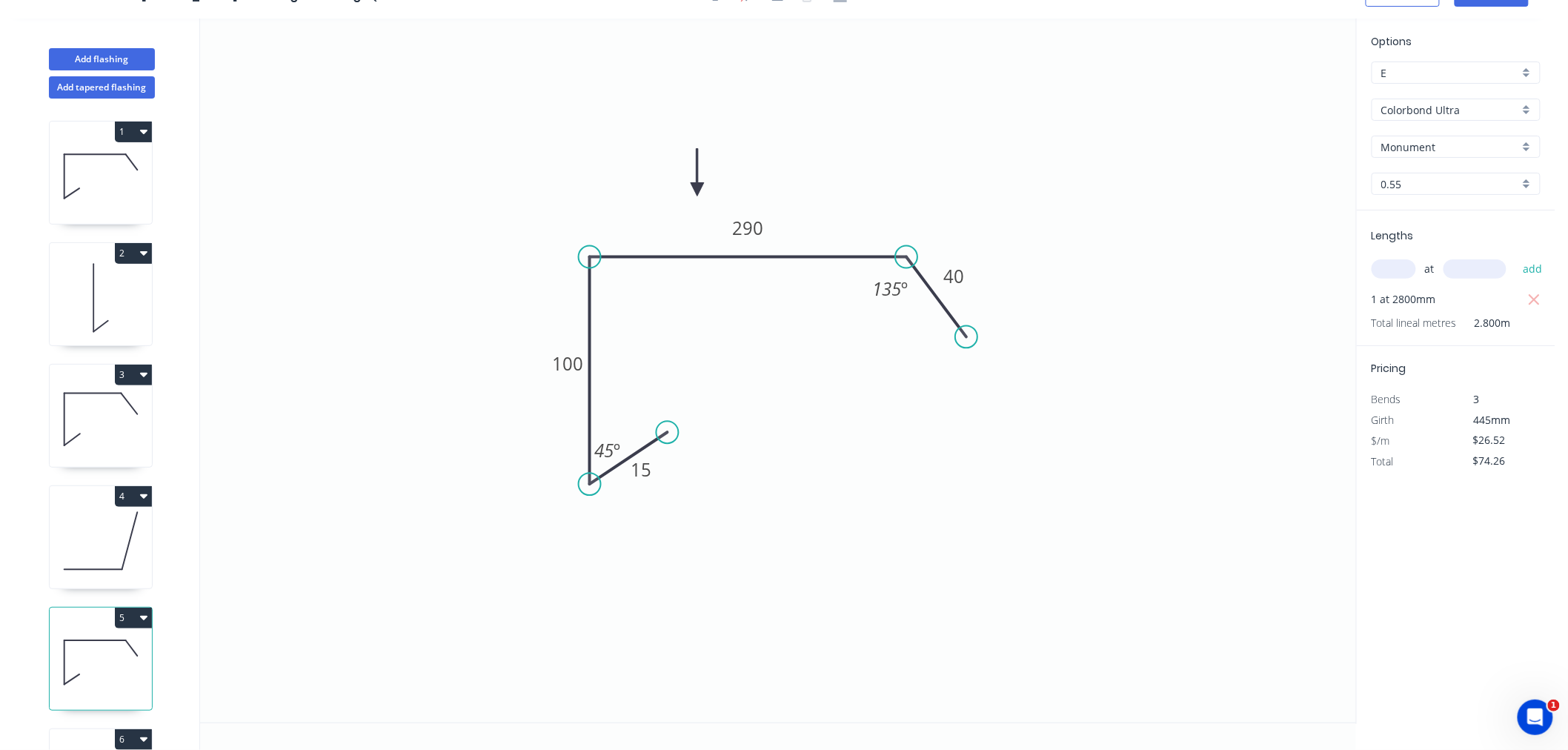
scroll to position [233, 0]
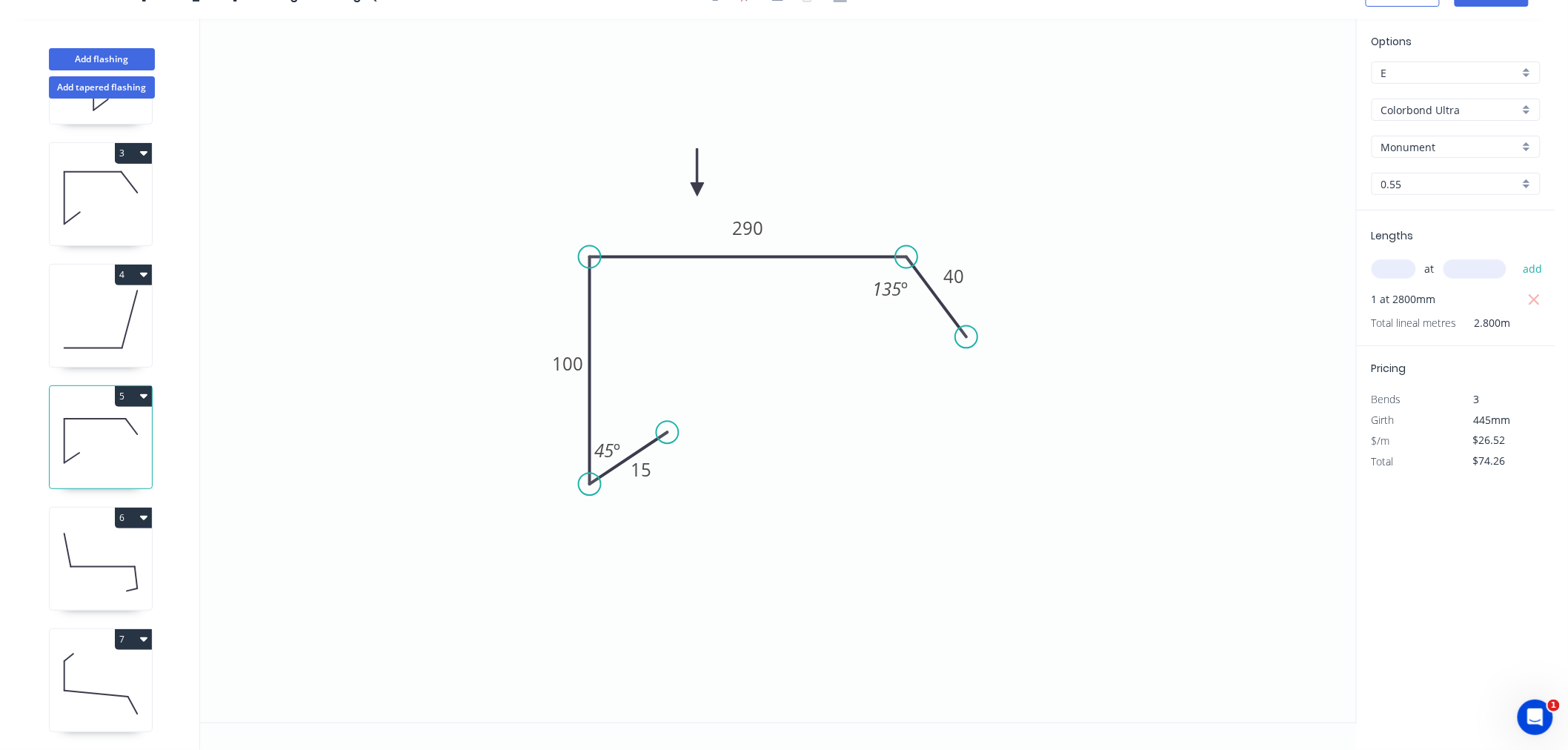
click at [141, 390] on icon "button" at bounding box center [144, 396] width 8 height 11
click at [136, 423] on div "Duplicate" at bounding box center [82, 433] width 114 height 22
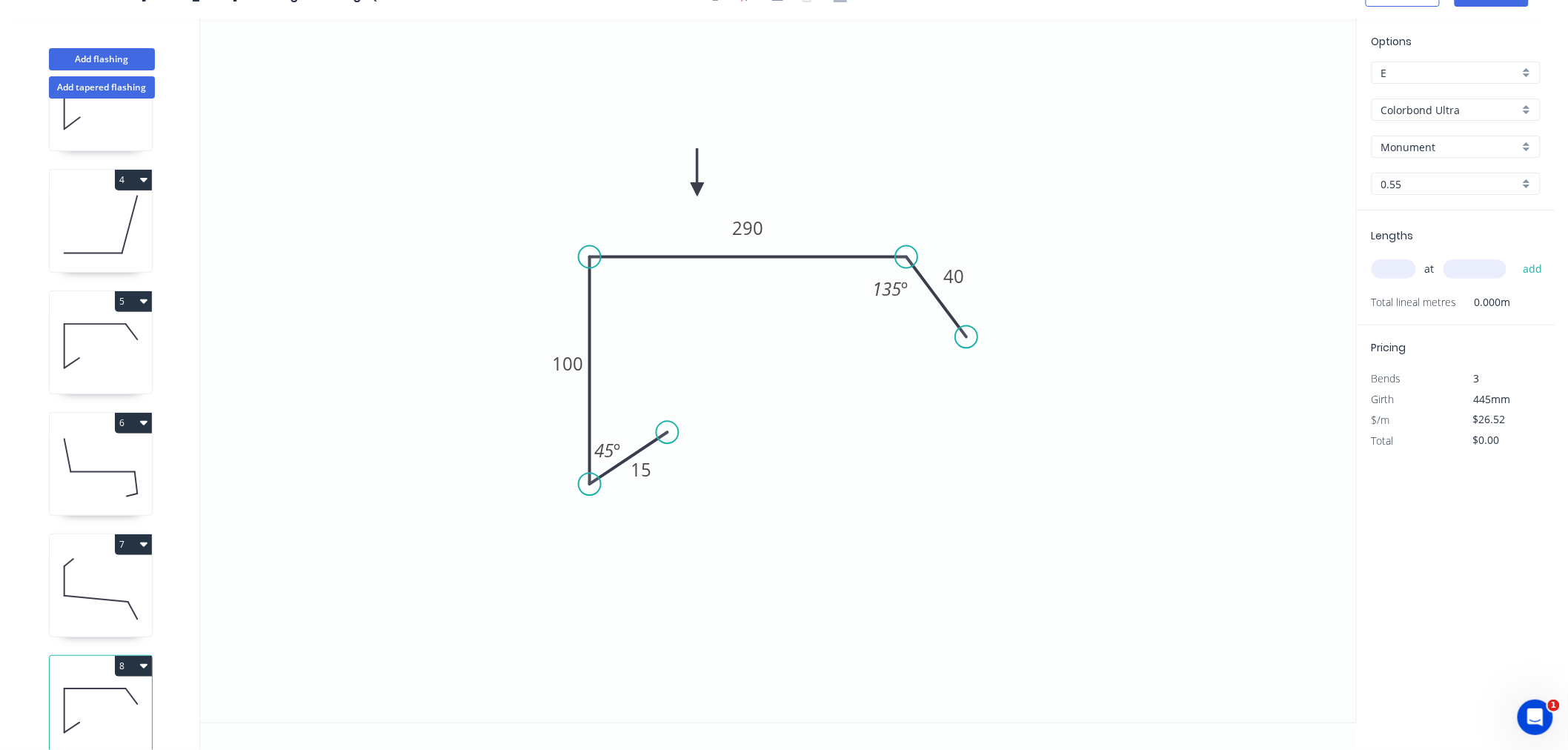
scroll to position [354, 0]
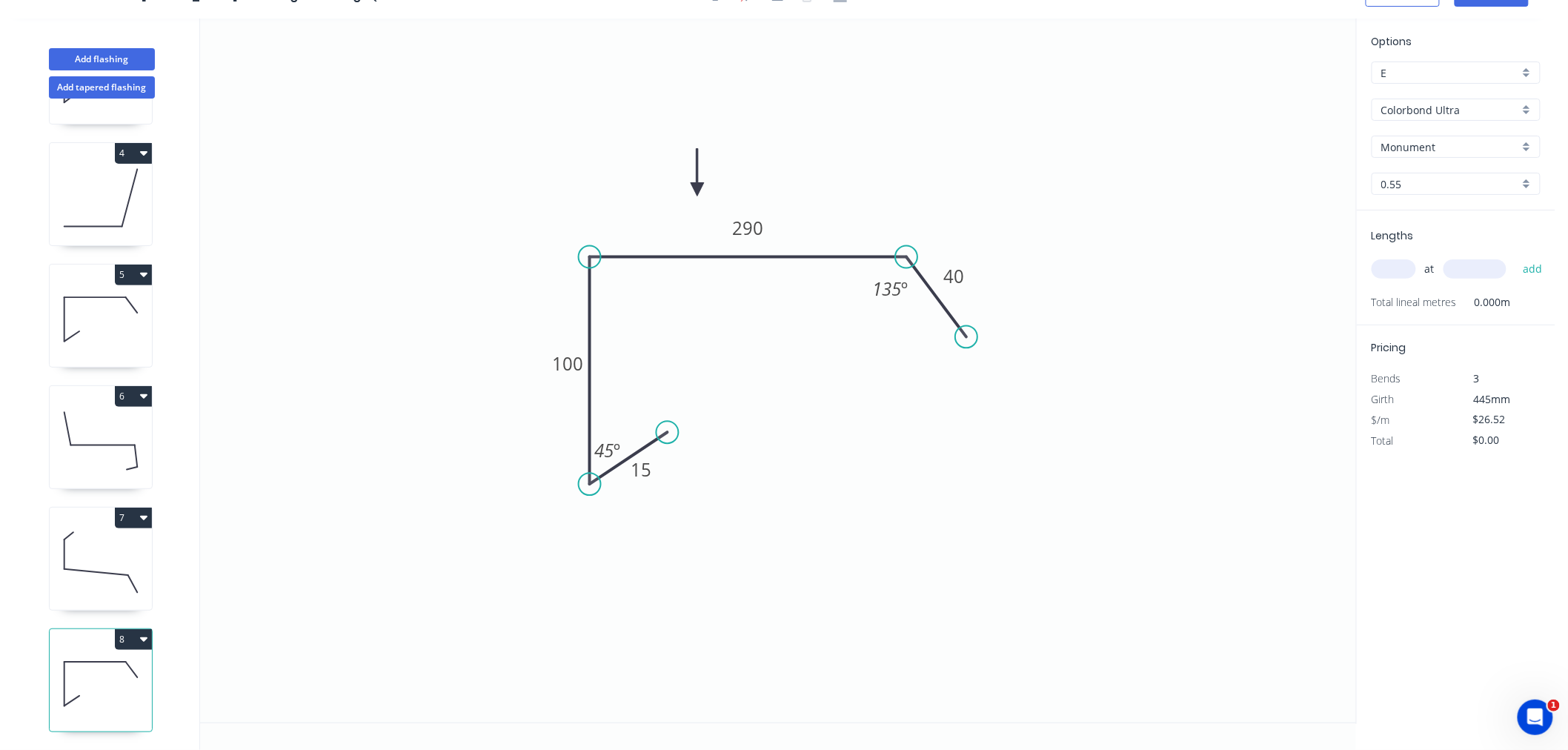
click at [100, 684] on icon at bounding box center [101, 684] width 103 height 95
click at [564, 365] on tspan "100" at bounding box center [567, 364] width 31 height 25
click at [1051, 468] on icon "0 15 100 330 40 135 º 45 º" at bounding box center [777, 370] width 1156 height 704
click at [1406, 266] on input "text" at bounding box center [1394, 269] width 45 height 19
click at [1516, 257] on button "add" at bounding box center [1533, 269] width 35 height 25
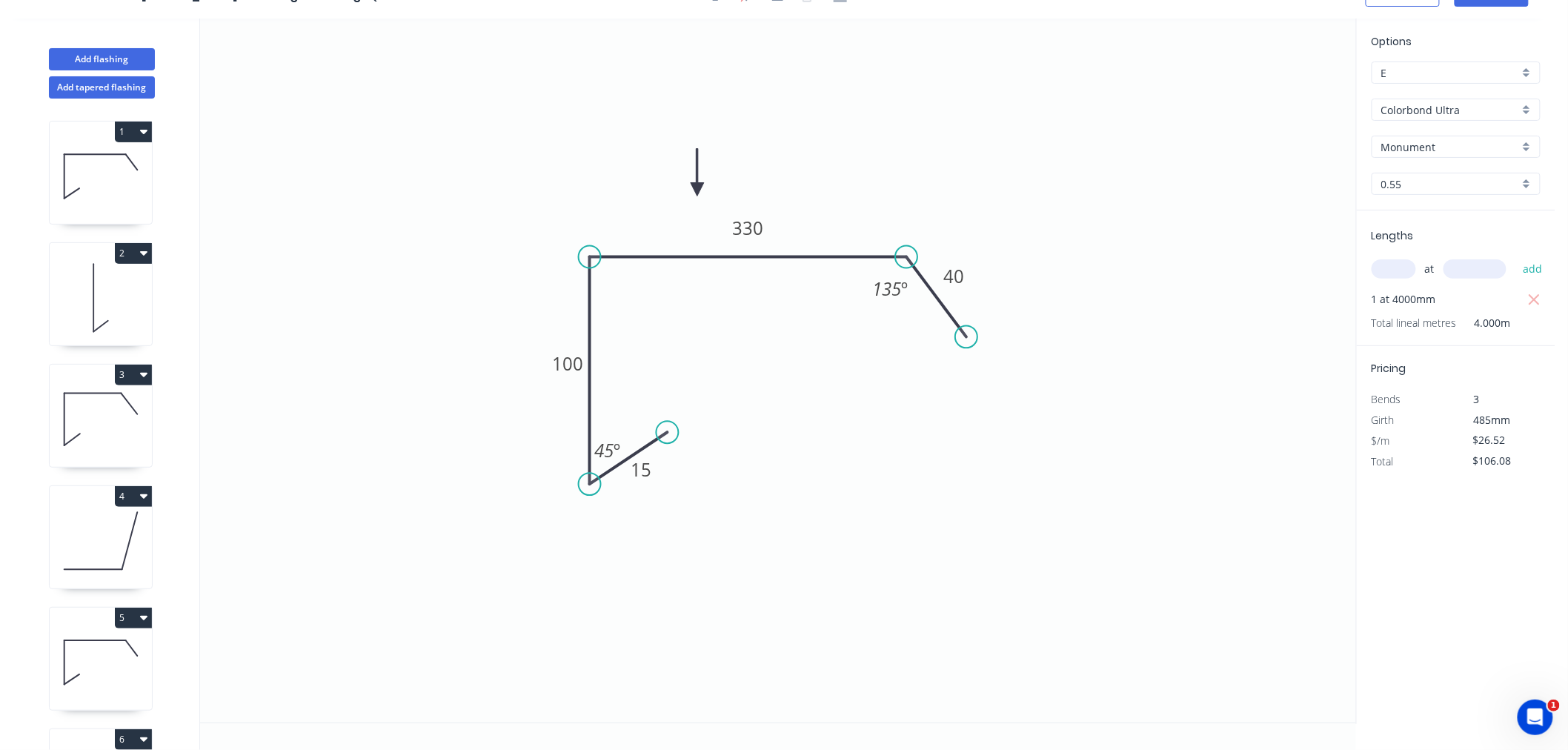
scroll to position [354, 0]
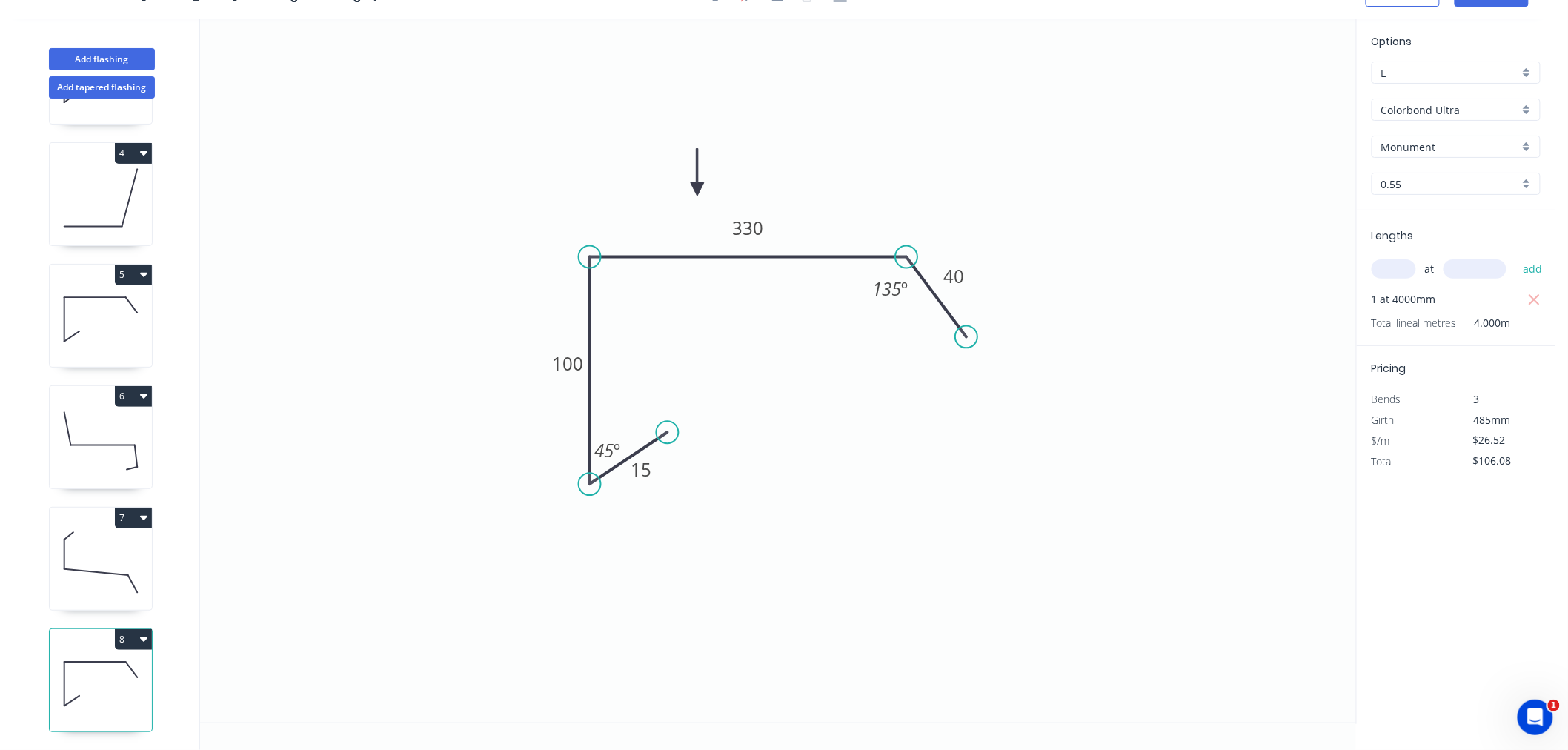
drag, startPoint x: 1142, startPoint y: 499, endPoint x: 1139, endPoint y: 483, distance: 16.3
click at [1140, 499] on icon "0 15 100 330 40 135 º 45 º" at bounding box center [777, 370] width 1156 height 704
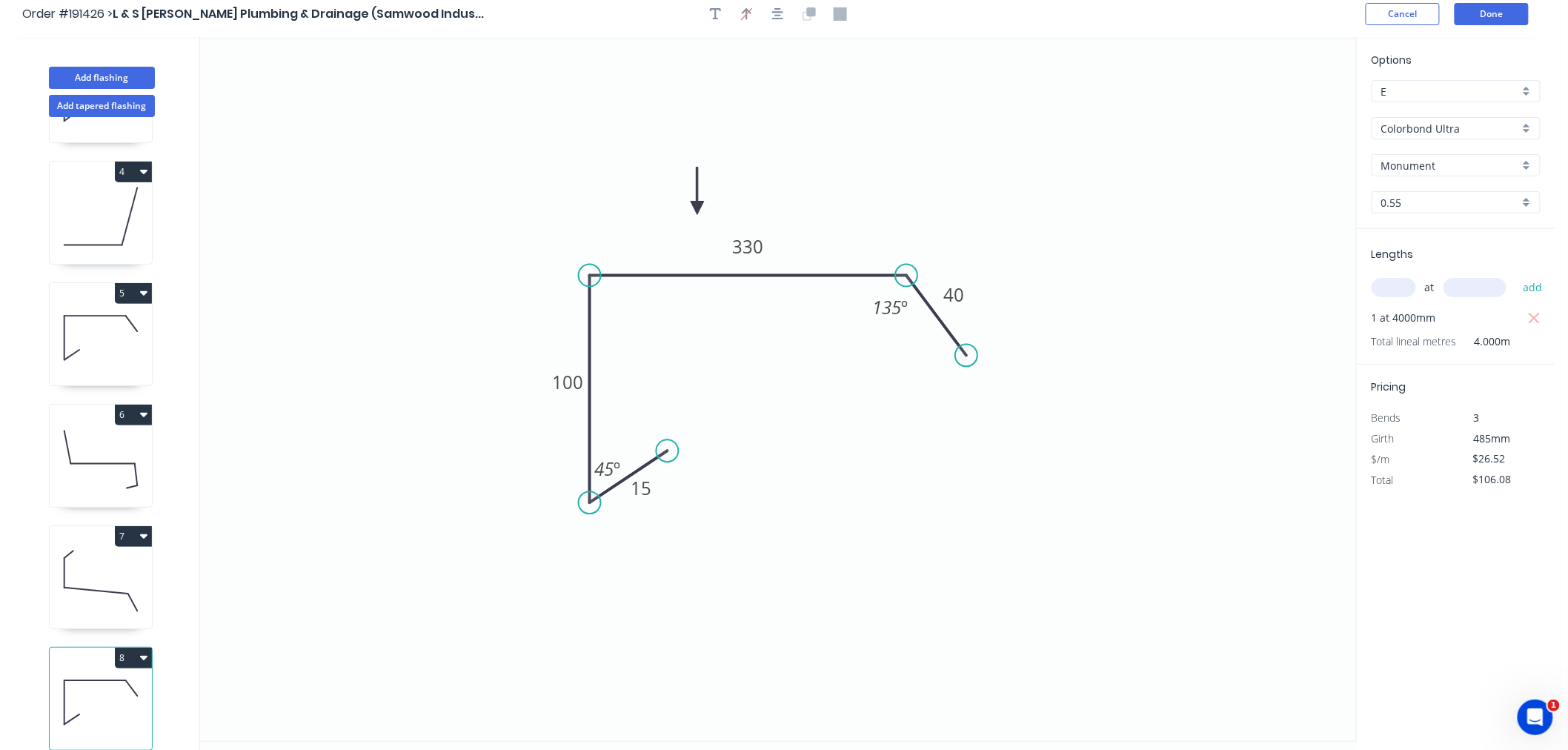
scroll to position [0, 0]
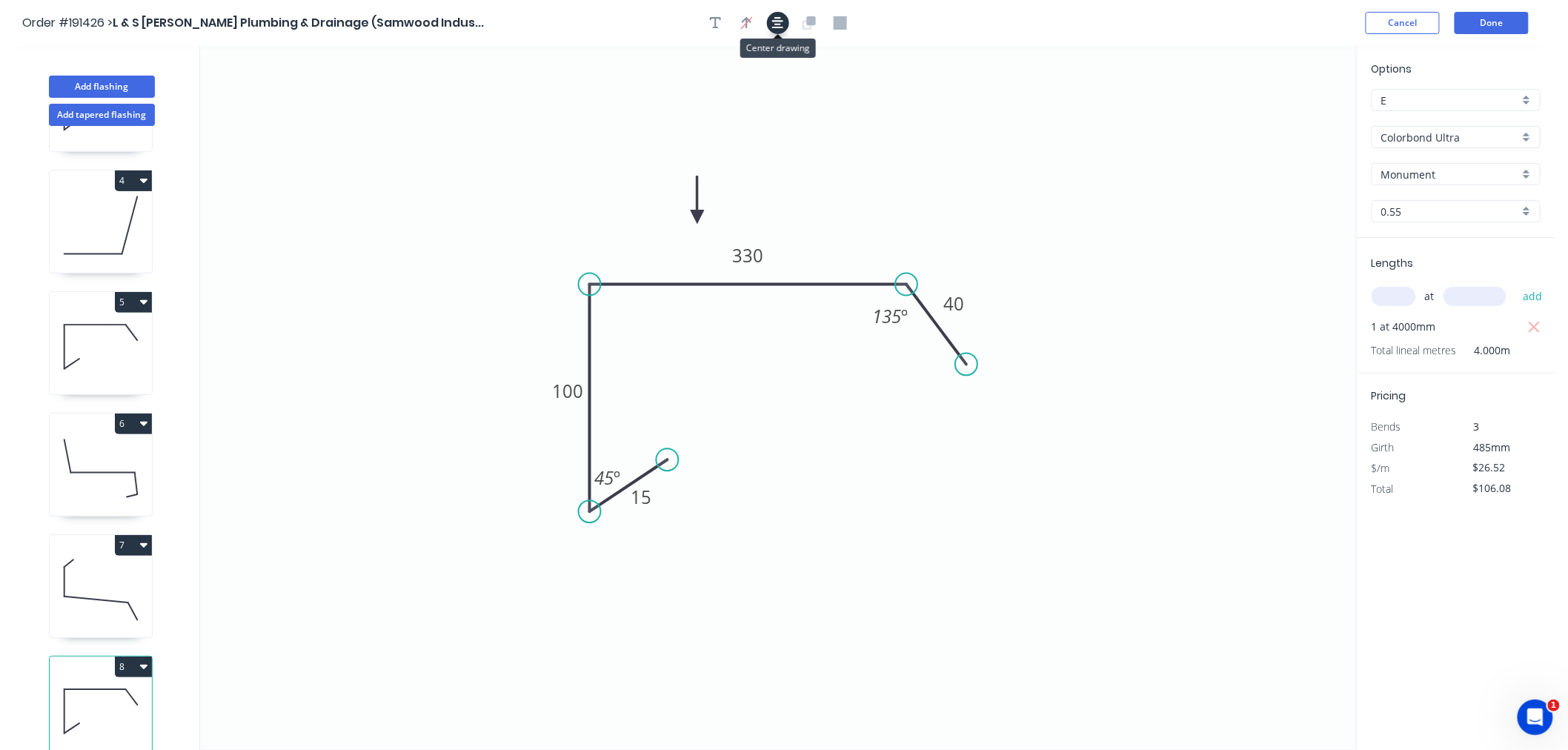
click at [776, 25] on icon "button" at bounding box center [778, 23] width 11 height 13
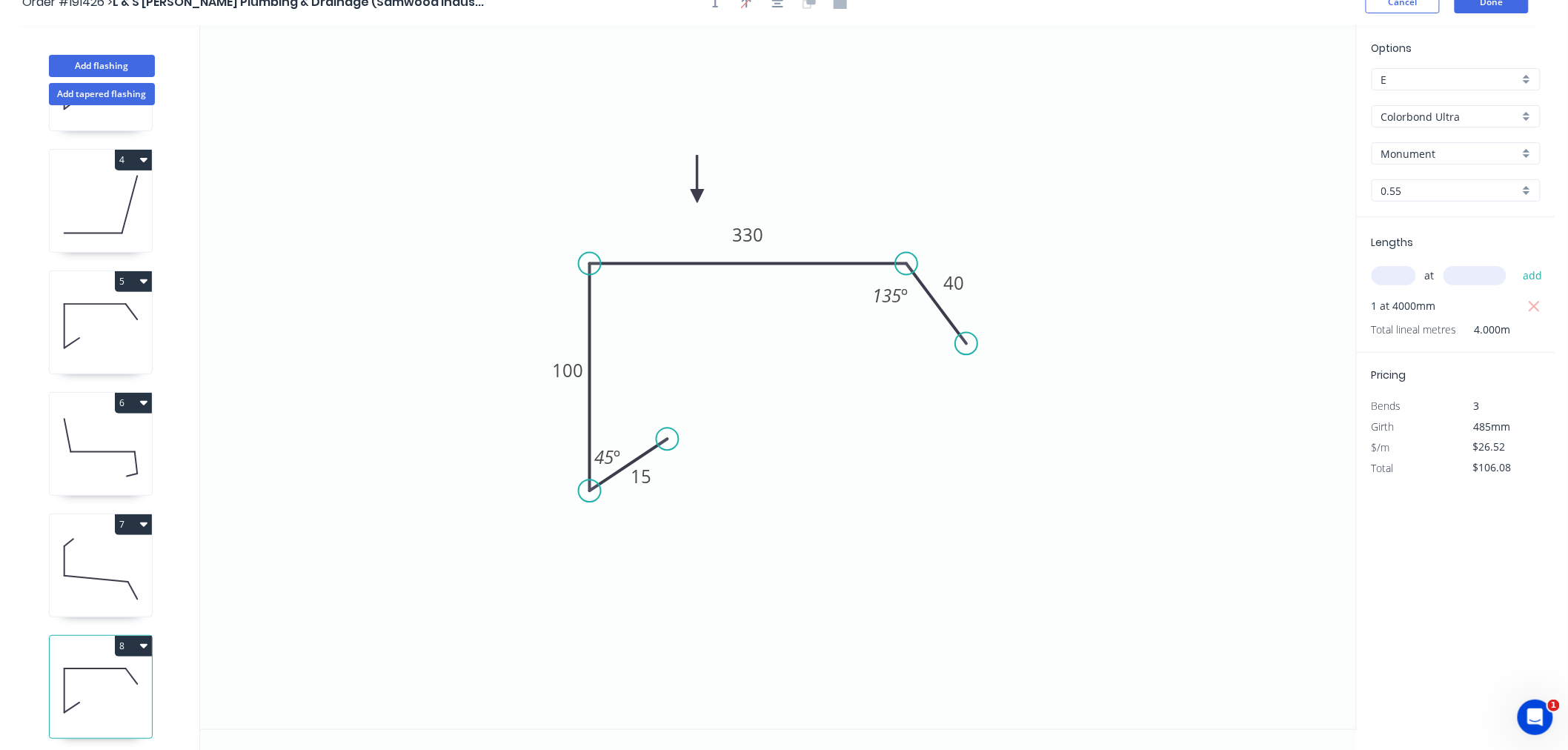
scroll to position [28, 0]
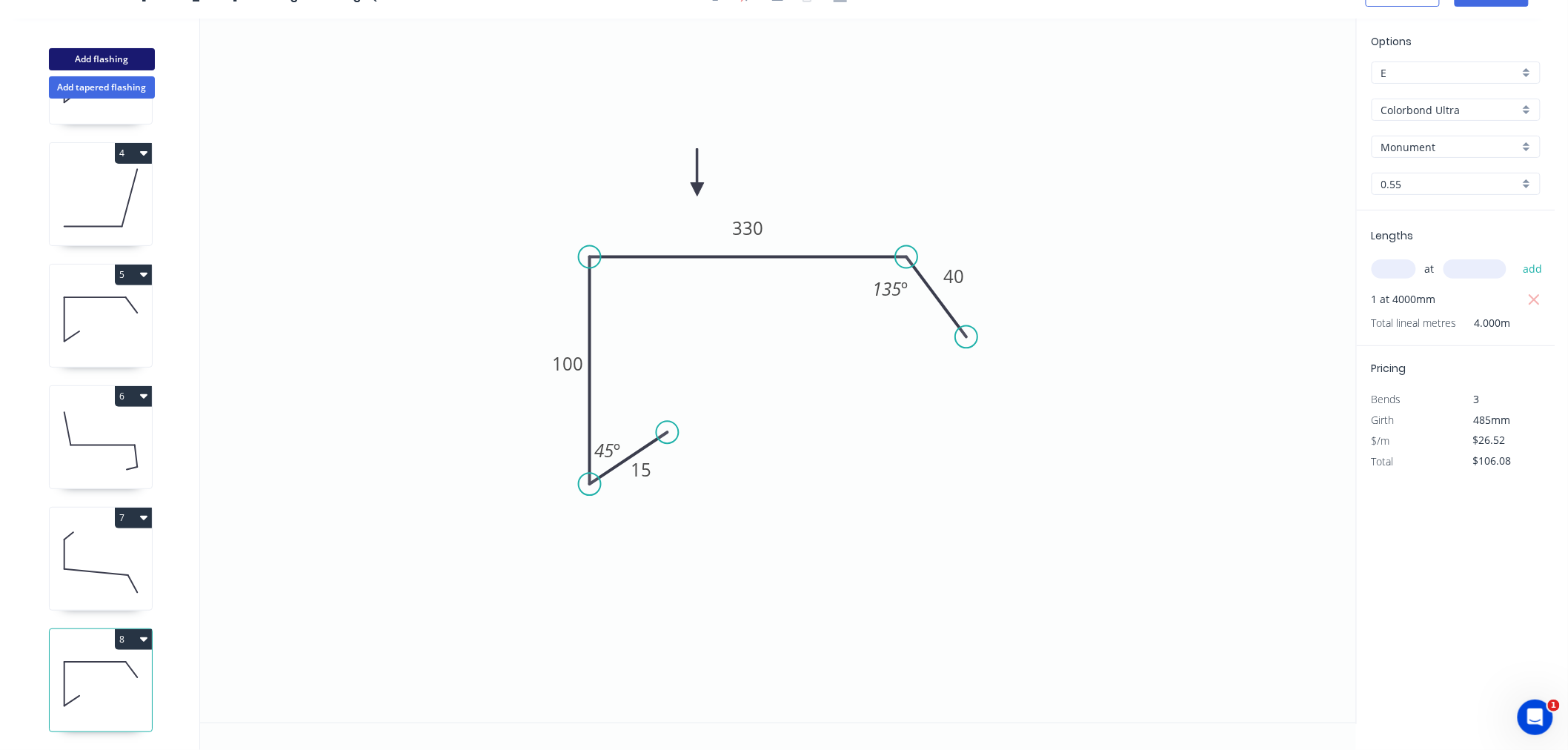
click at [99, 65] on button "Add flashing" at bounding box center [101, 59] width 106 height 22
type input "$0.00"
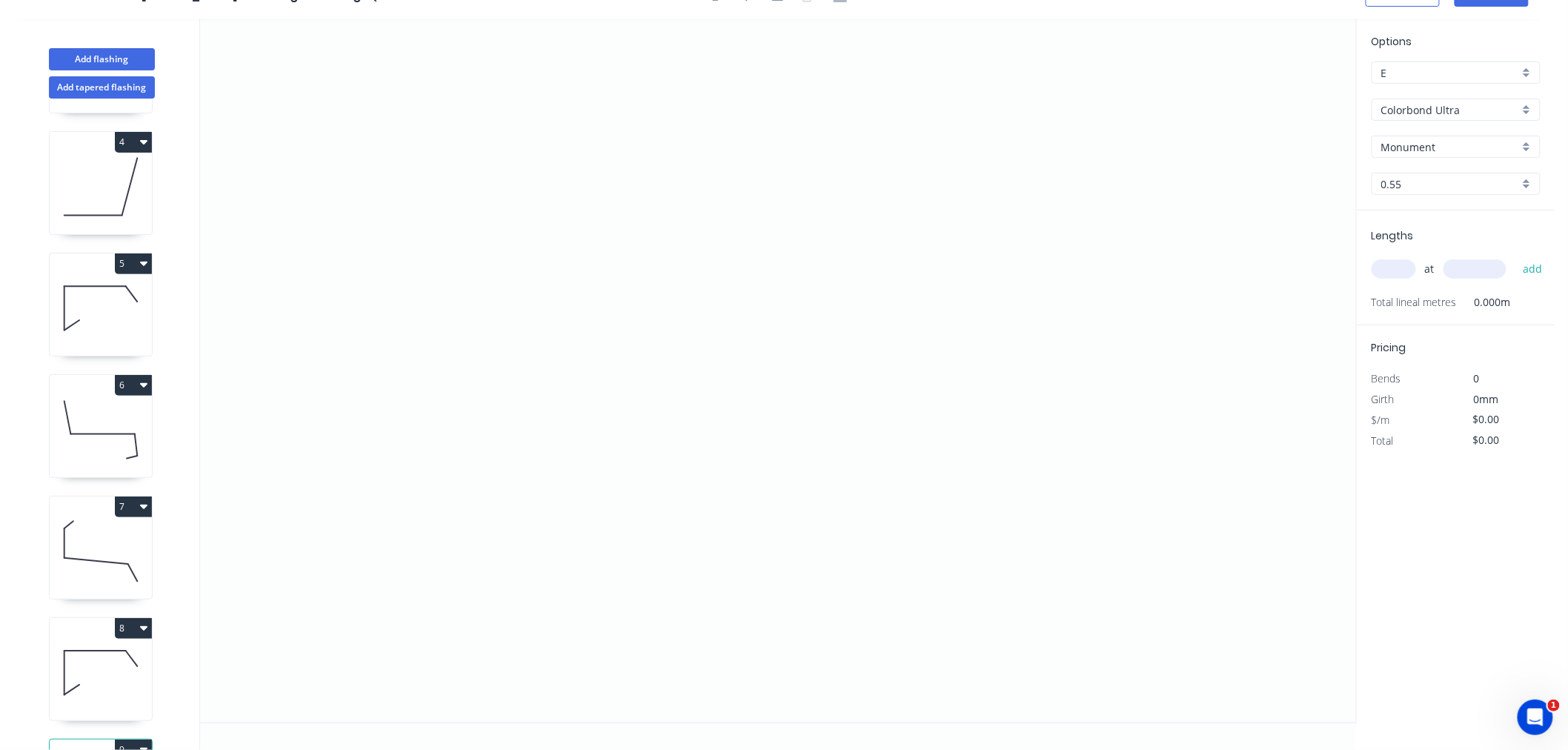
click at [1394, 270] on input "text" at bounding box center [1394, 269] width 45 height 19
type input "1"
type input "4000"
click at [1516, 257] on button "add" at bounding box center [1533, 269] width 35 height 25
click at [403, 126] on icon "0" at bounding box center [777, 370] width 1156 height 704
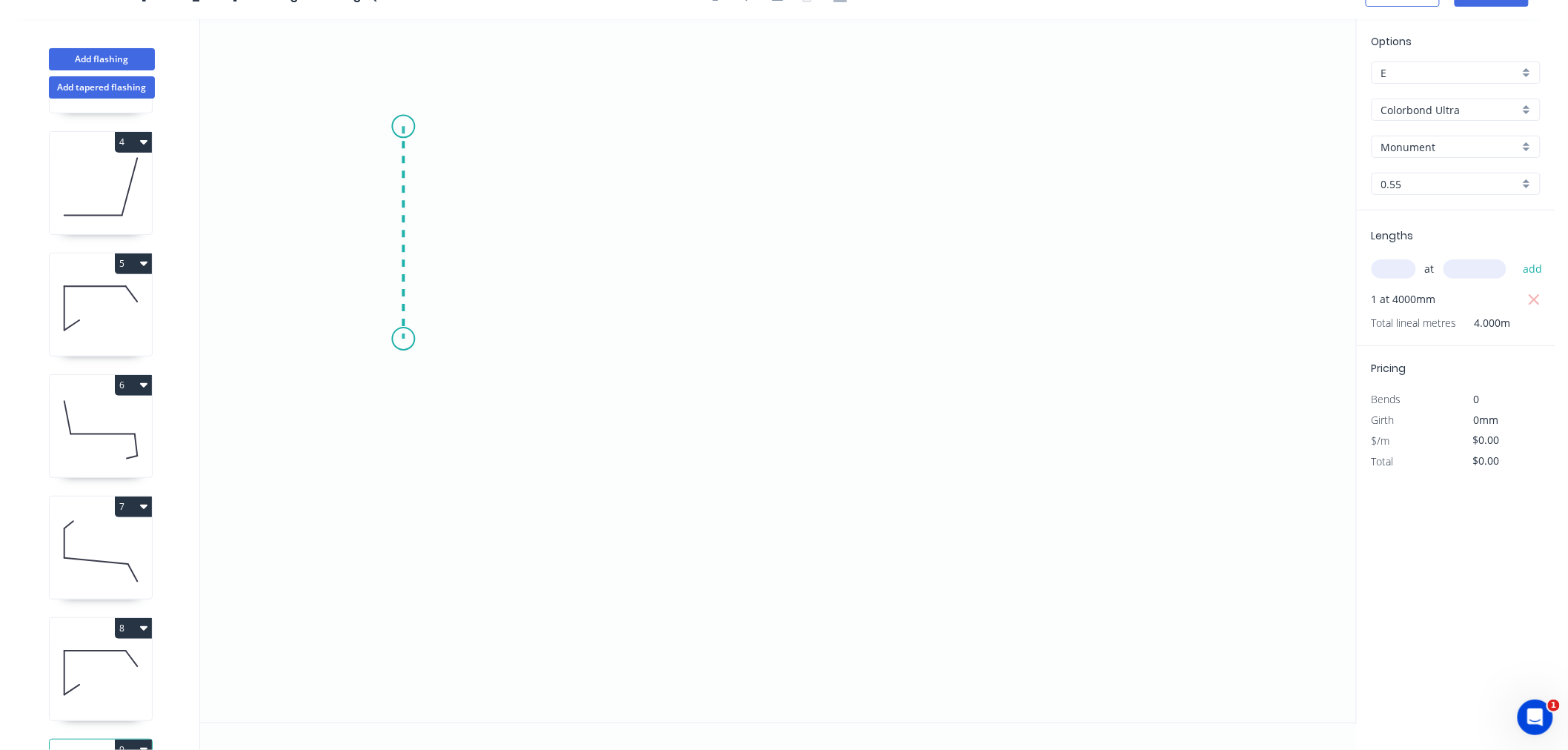
click at [411, 339] on icon "0" at bounding box center [777, 370] width 1156 height 704
click at [753, 340] on icon "0 ?" at bounding box center [777, 370] width 1156 height 704
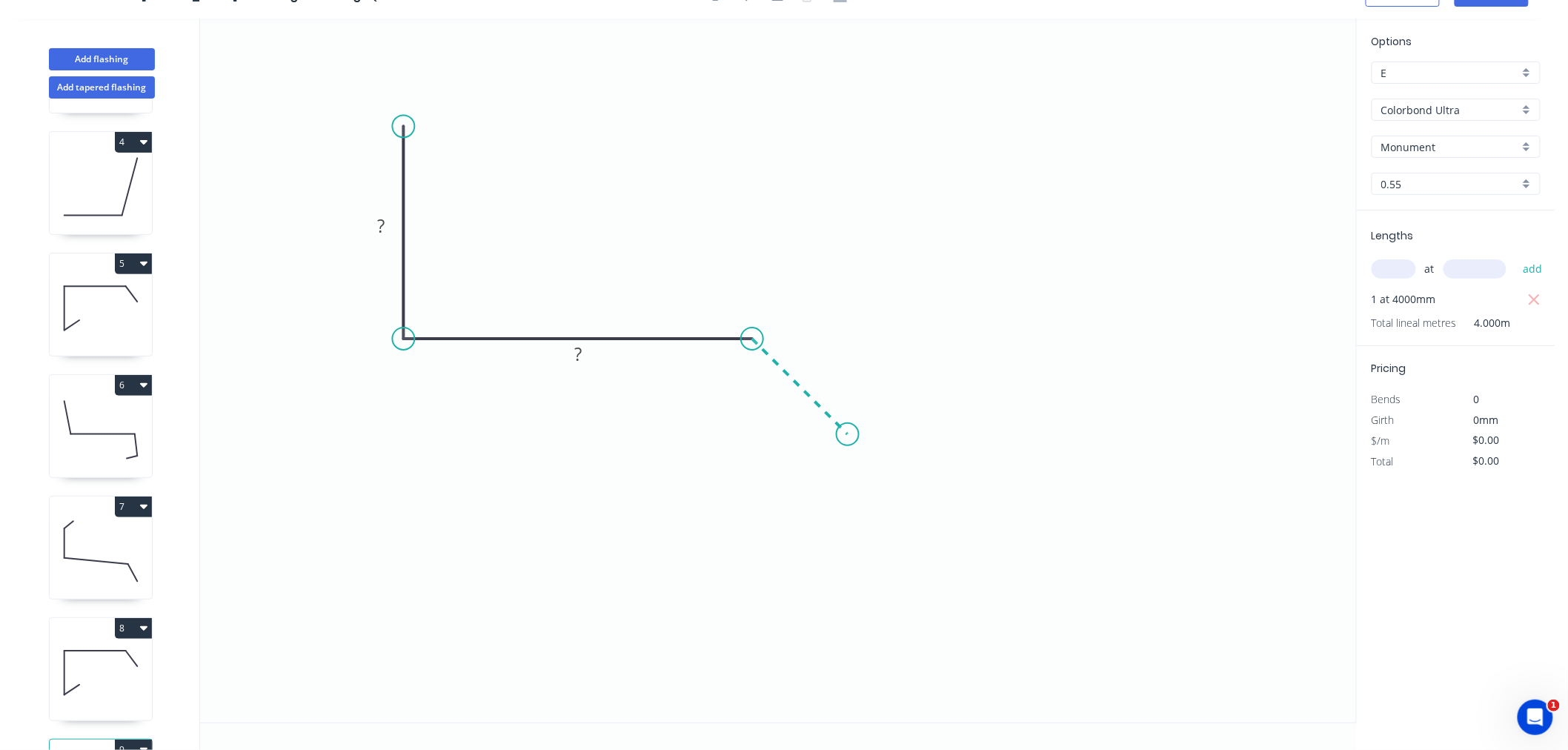
click at [848, 451] on icon "0 ? ?" at bounding box center [777, 370] width 1156 height 704
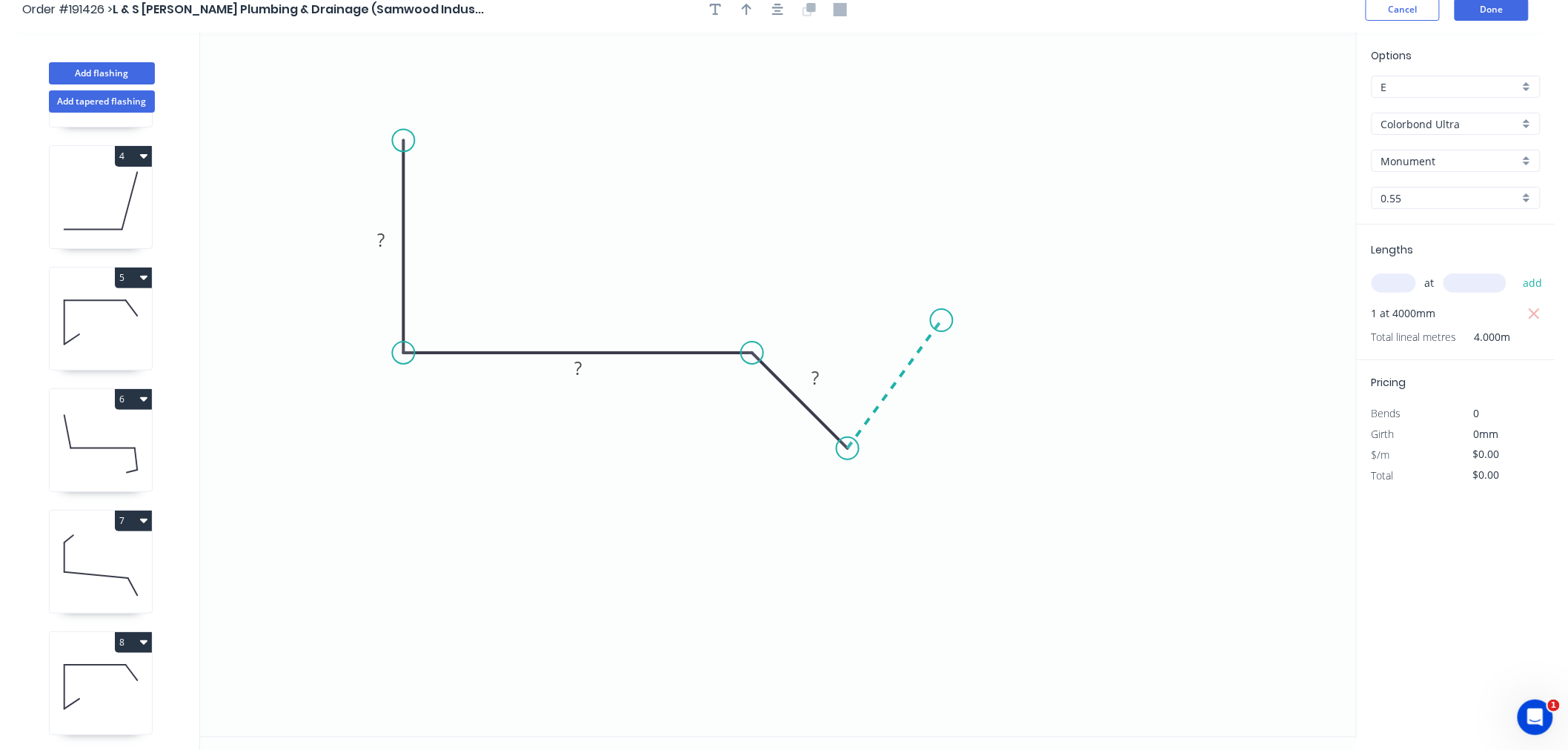
scroll to position [0, 0]
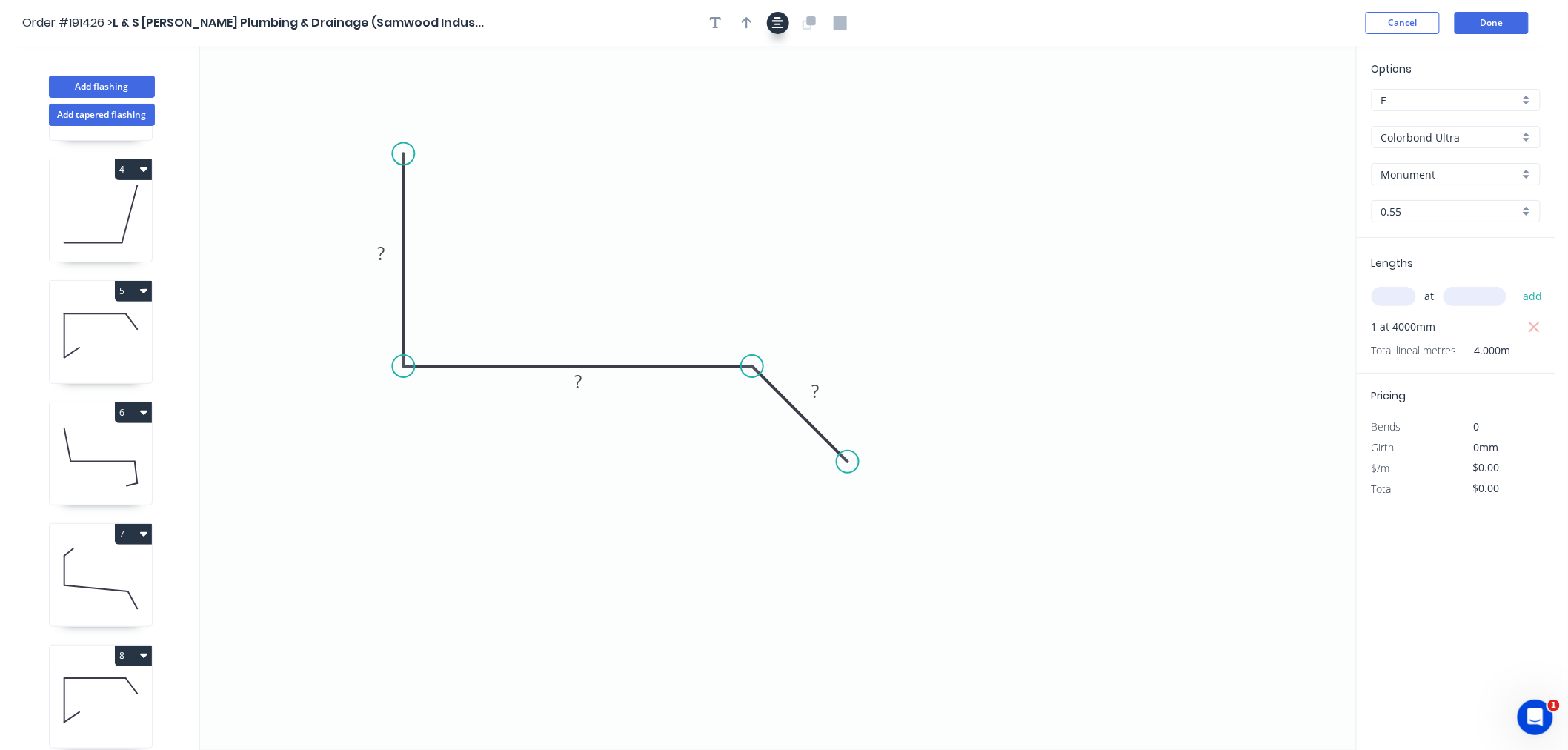
click at [780, 20] on icon "button" at bounding box center [778, 23] width 11 height 11
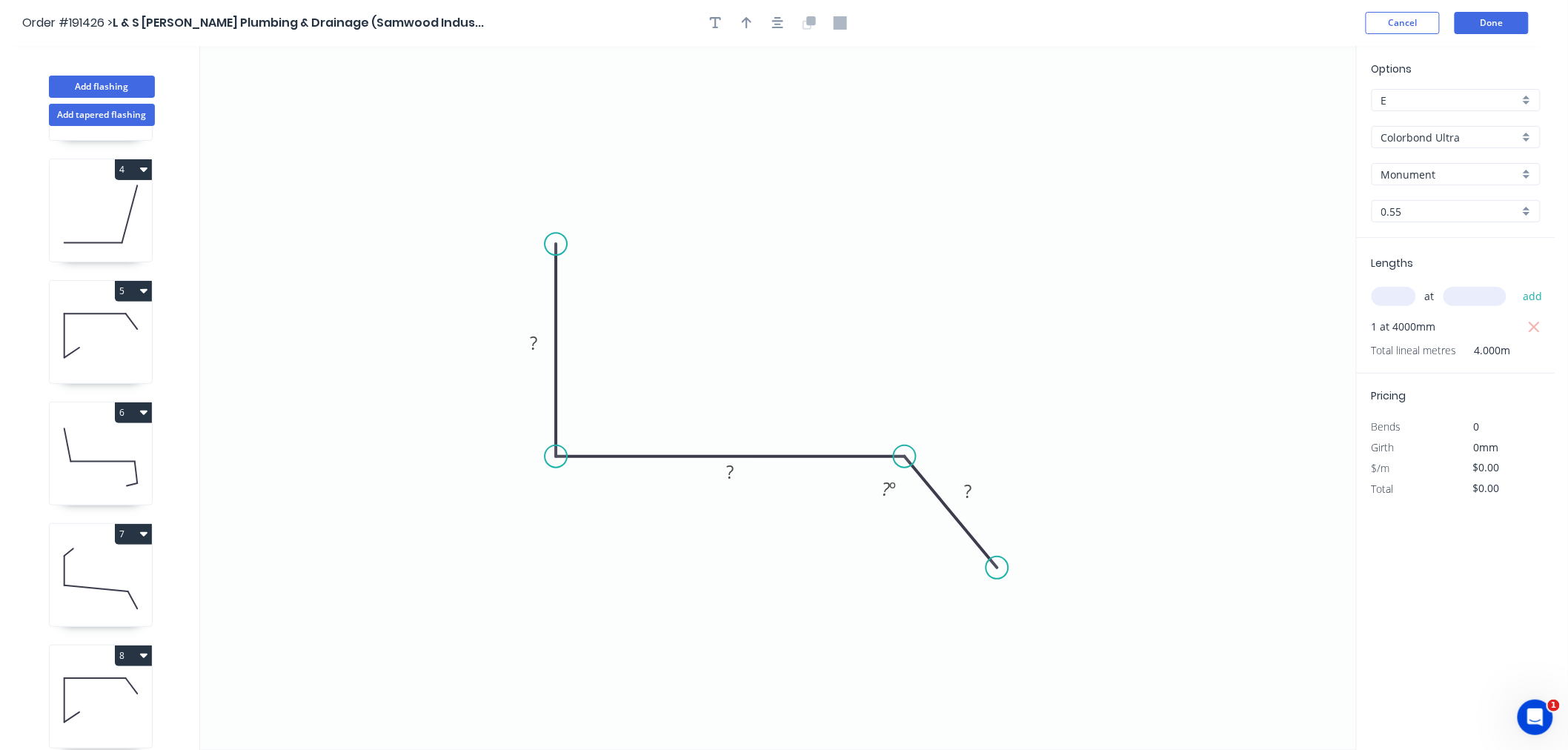
drag, startPoint x: 998, startPoint y: 551, endPoint x: 998, endPoint y: 569, distance: 18.0
click at [998, 569] on circle at bounding box center [997, 567] width 22 height 22
drag, startPoint x: 555, startPoint y: 241, endPoint x: 528, endPoint y: 247, distance: 27.7
click at [528, 247] on circle at bounding box center [528, 247] width 22 height 22
click at [521, 347] on tspan "?" at bounding box center [520, 347] width 8 height 25
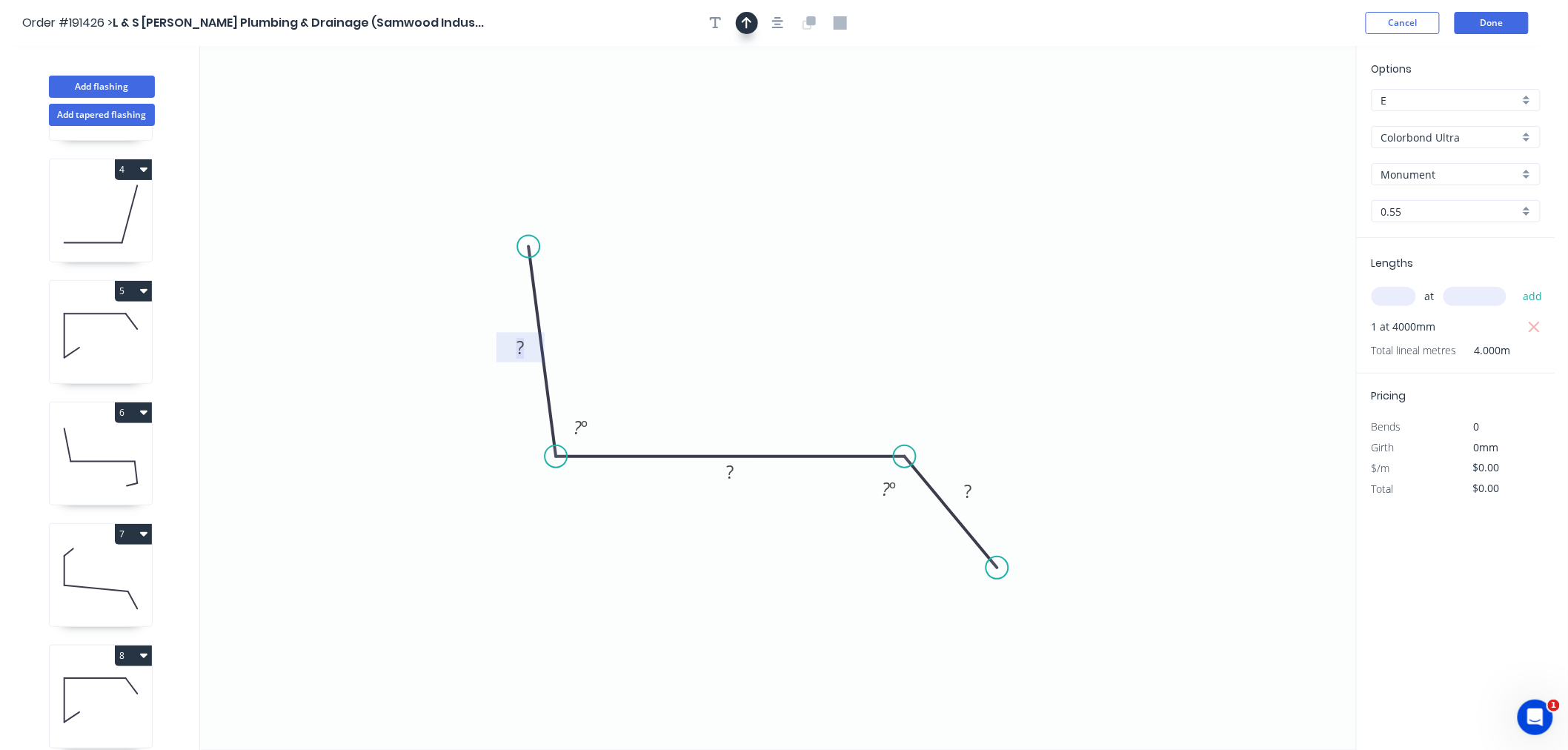
drag, startPoint x: 774, startPoint y: 24, endPoint x: 751, endPoint y: 25, distance: 23.0
click at [774, 23] on icon "button" at bounding box center [778, 23] width 11 height 13
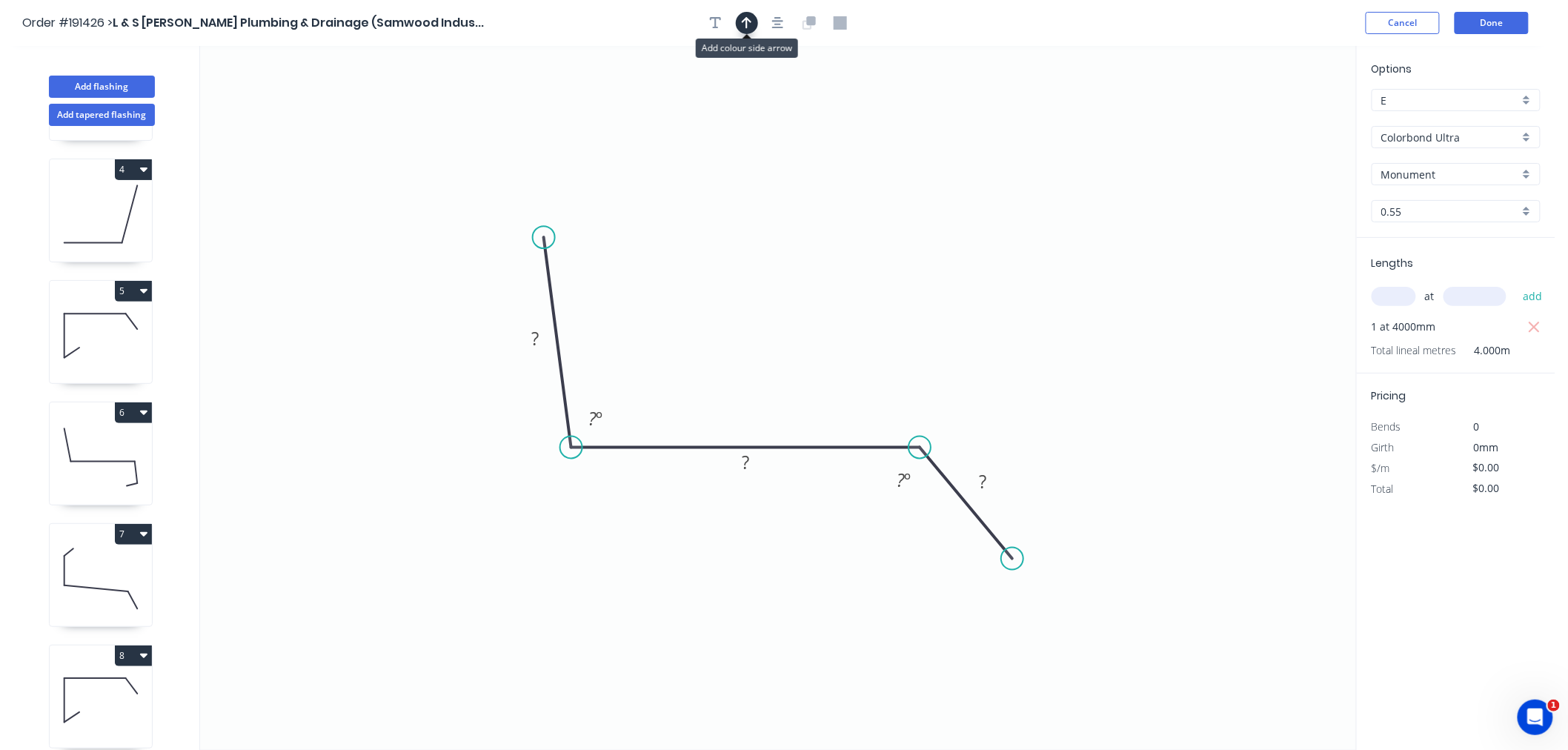
click at [739, 25] on button "button" at bounding box center [747, 22] width 22 height 22
drag, startPoint x: 1284, startPoint y: 122, endPoint x: 569, endPoint y: 368, distance: 756.1
click at [699, 398] on icon at bounding box center [700, 381] width 13 height 48
click at [534, 342] on tspan "?" at bounding box center [536, 339] width 8 height 25
click at [1086, 280] on icon "0 150 230 35 99 º 135 º" at bounding box center [777, 398] width 1156 height 704
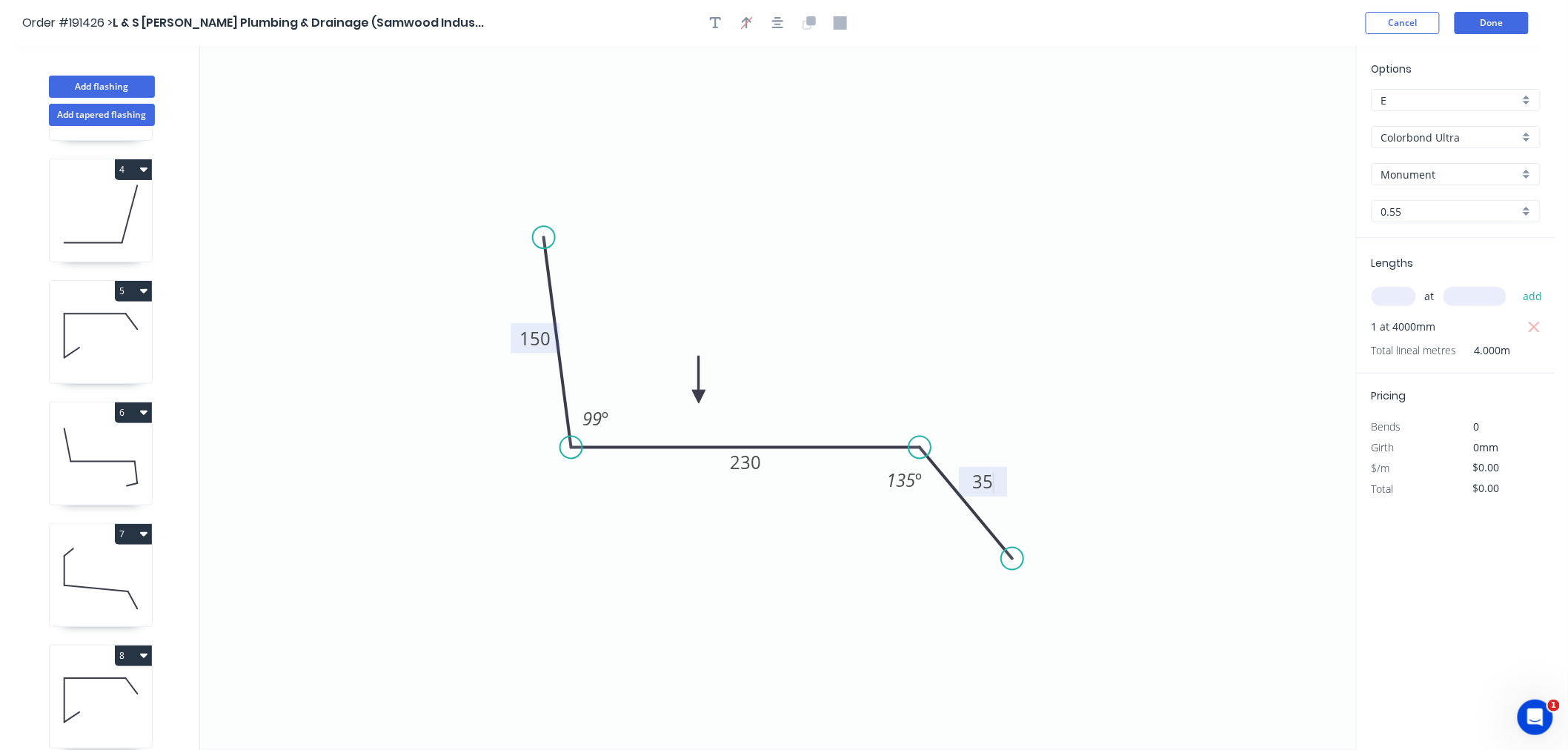
type input "$25.63"
type input "$102.52"
click at [774, 25] on icon "button" at bounding box center [778, 23] width 11 height 13
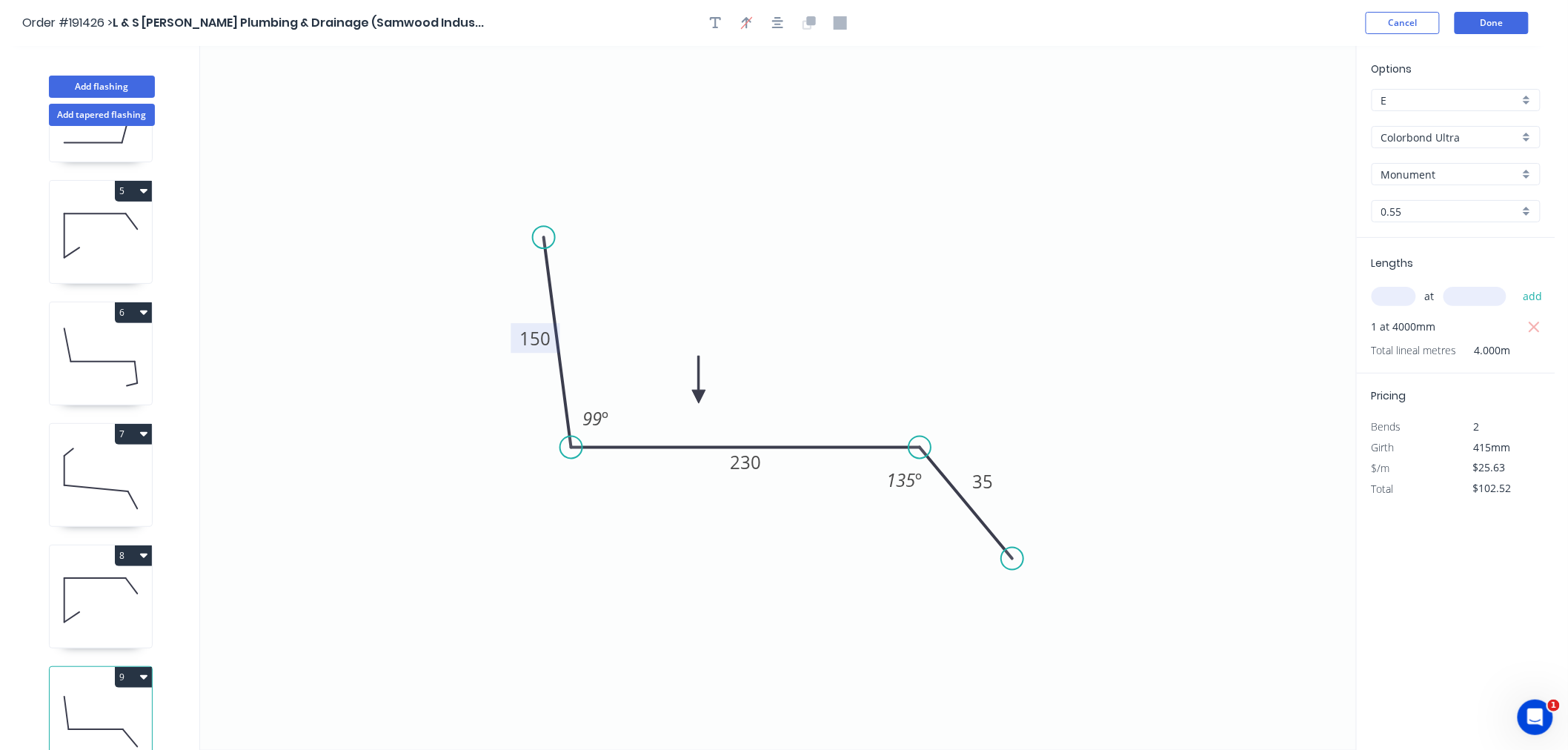
scroll to position [477, 0]
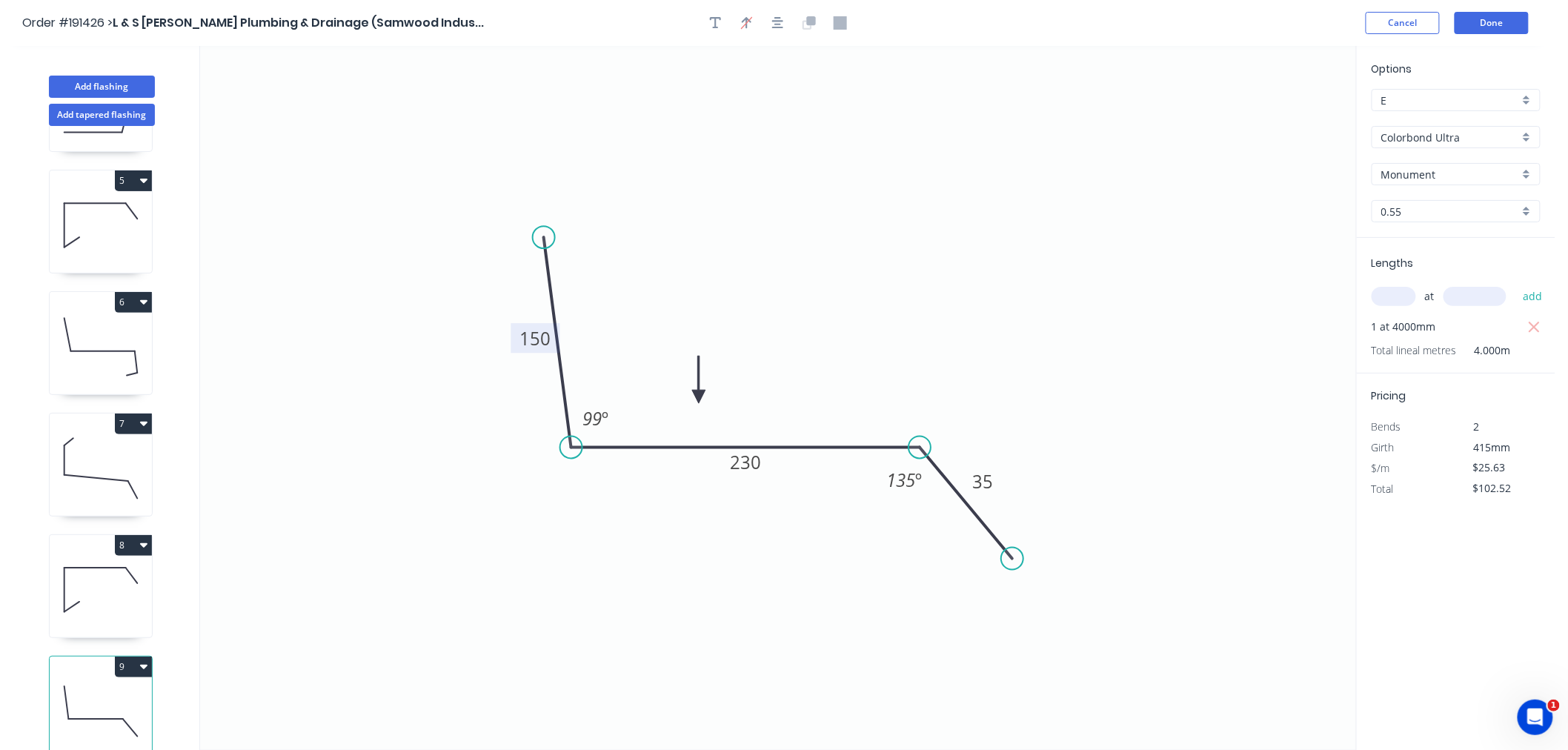
click at [113, 593] on icon at bounding box center [101, 590] width 103 height 95
type input "$26.52"
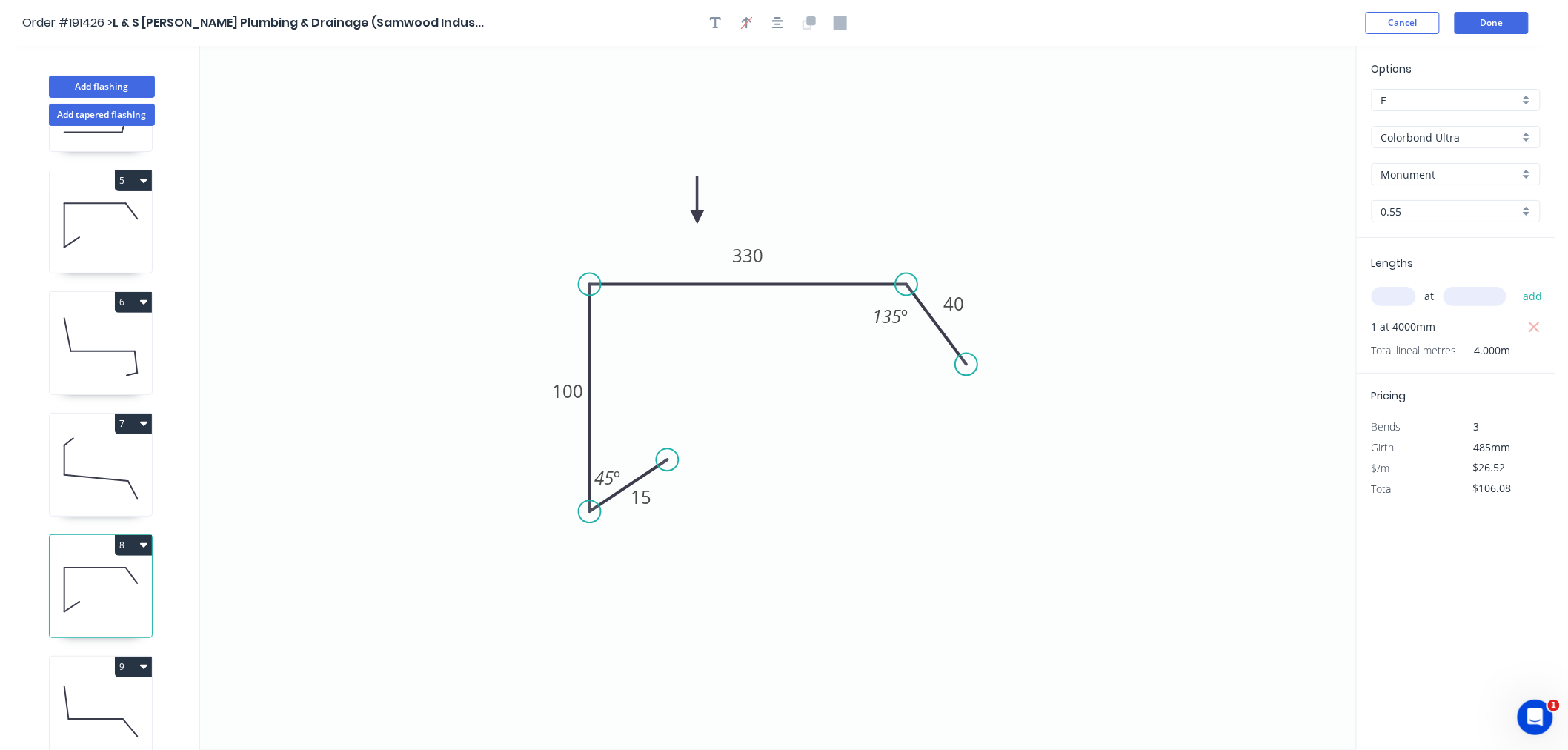
click at [138, 535] on button "8" at bounding box center [133, 545] width 37 height 21
click at [127, 572] on div "Duplicate" at bounding box center [82, 582] width 114 height 22
type input "$0.00"
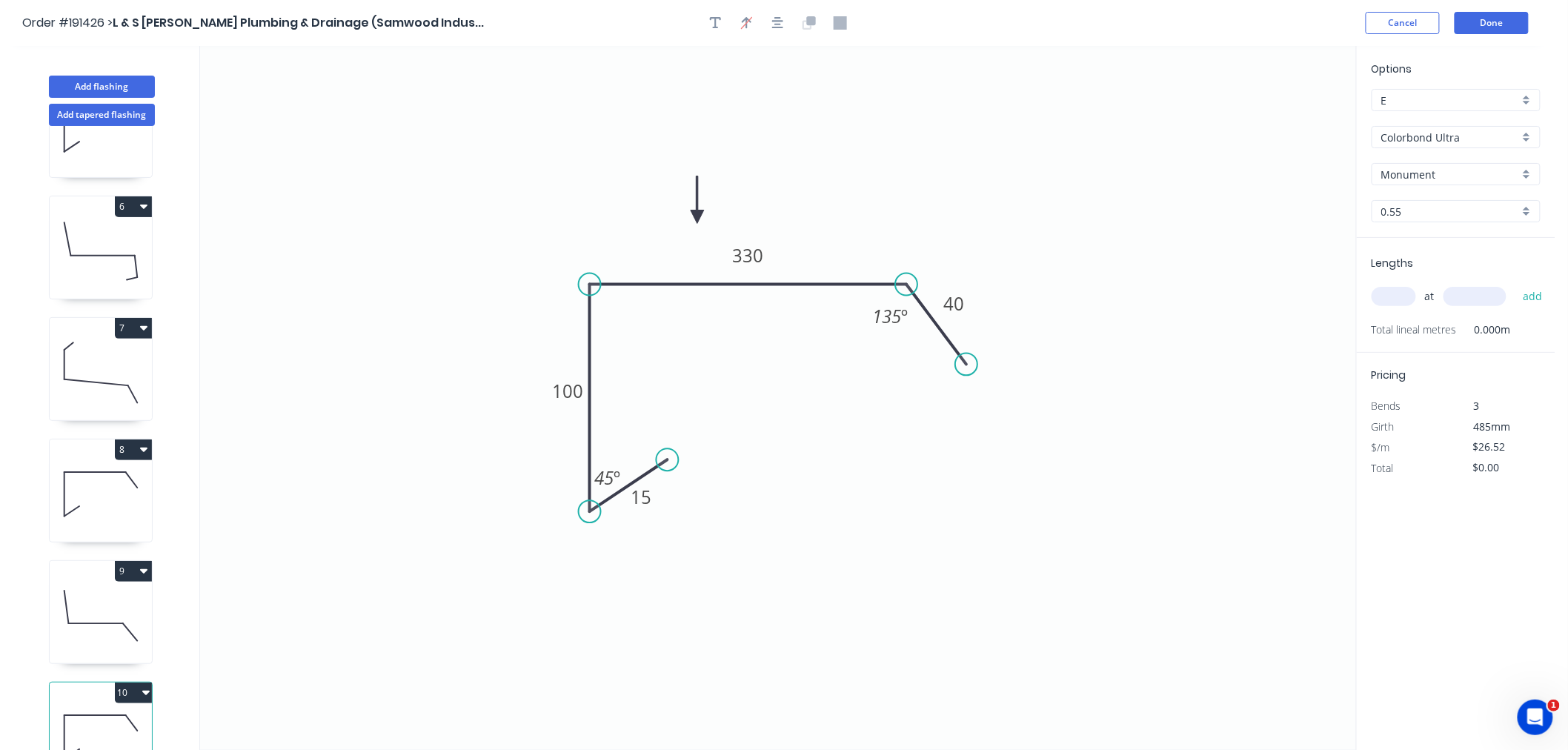
scroll to position [598, 0]
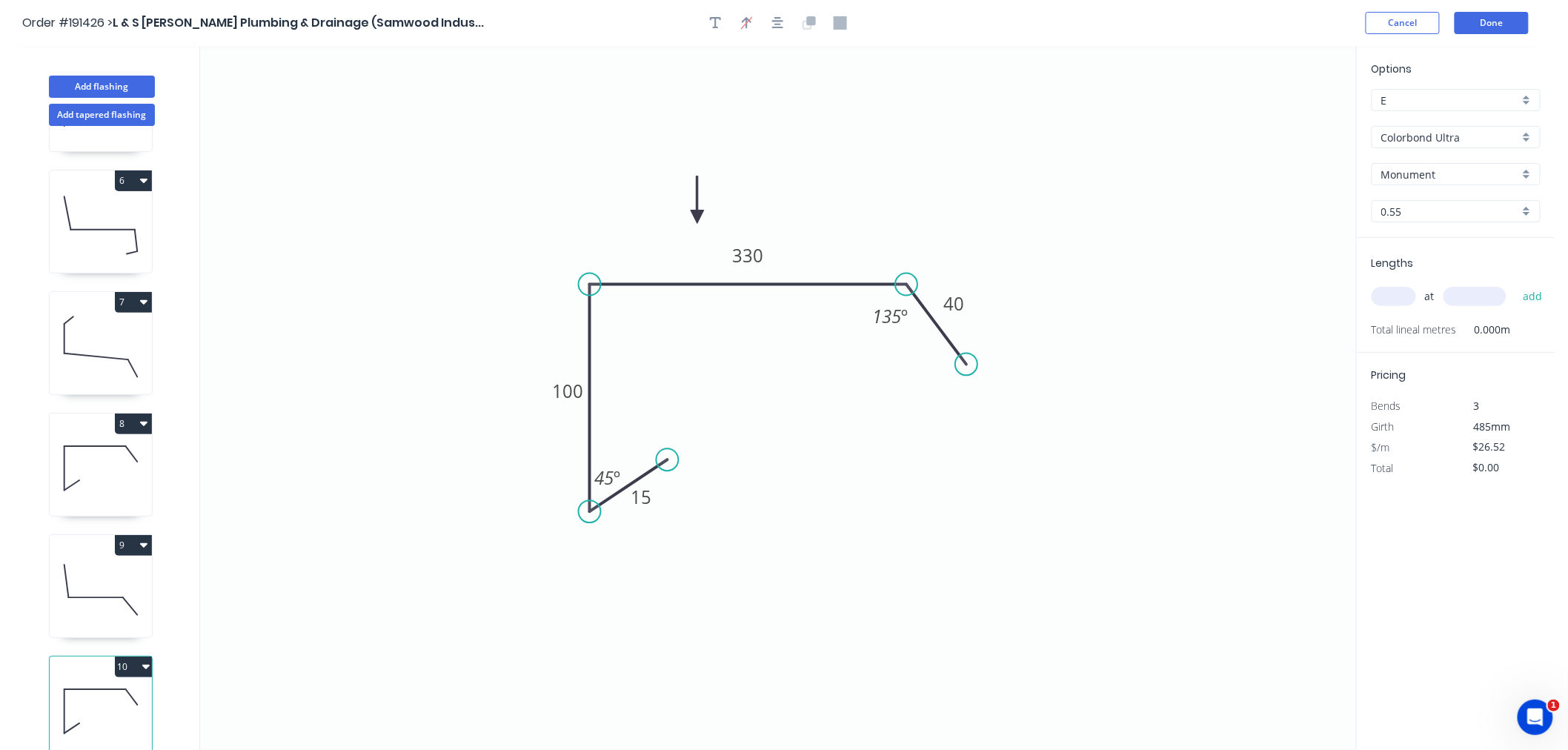
drag, startPoint x: 105, startPoint y: 692, endPoint x: 186, endPoint y: 612, distance: 113.8
click at [106, 692] on icon at bounding box center [101, 712] width 103 height 95
click at [569, 386] on tspan "100" at bounding box center [567, 391] width 31 height 25
type input "$19.56"
click at [1052, 499] on icon "0 15 100 226 35 135 º 45 º" at bounding box center [777, 398] width 1156 height 704
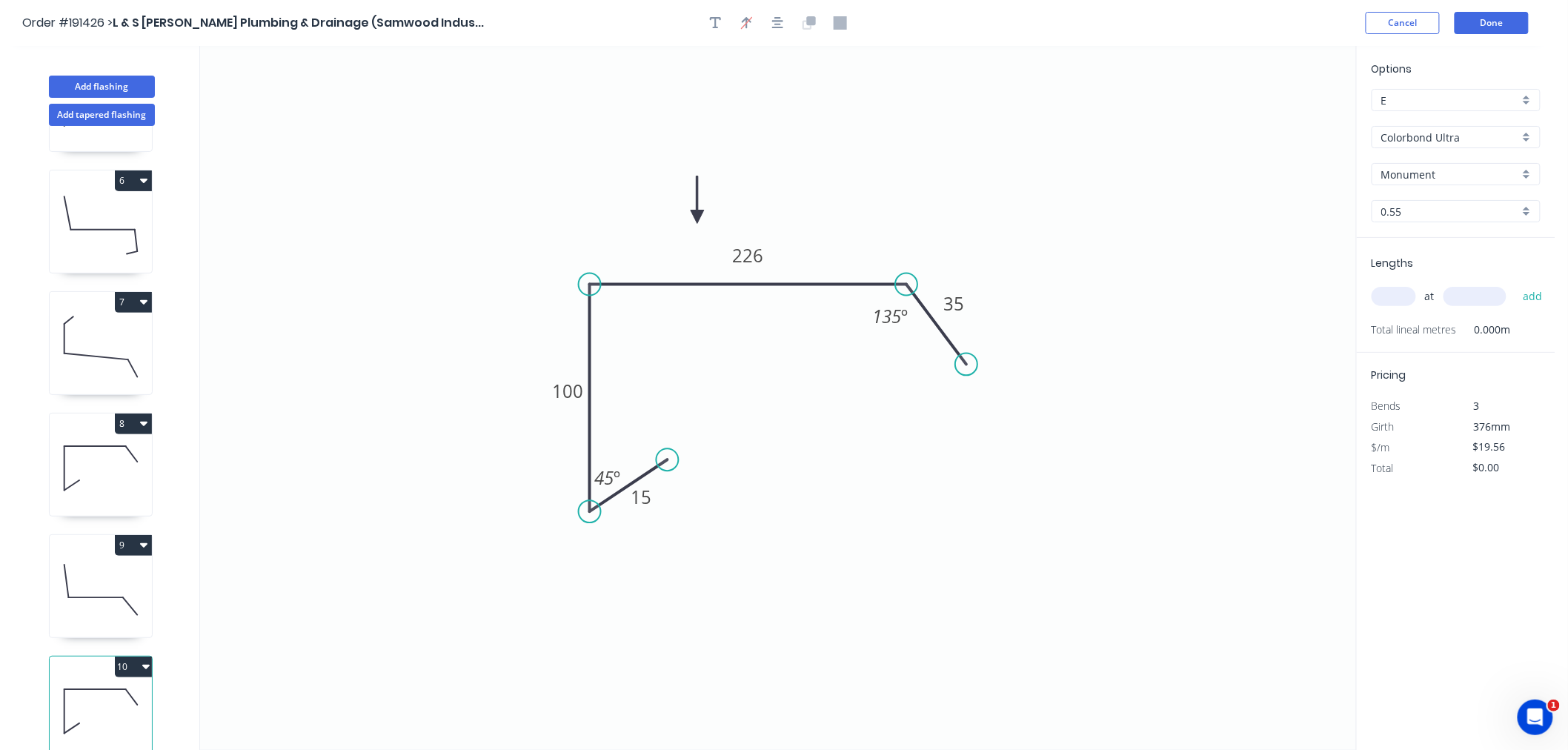
click at [1398, 308] on div "at add" at bounding box center [1458, 297] width 172 height 40
type input "1"
type input "700"
click at [1516, 284] on button "add" at bounding box center [1533, 296] width 35 height 25
type input "$19.56"
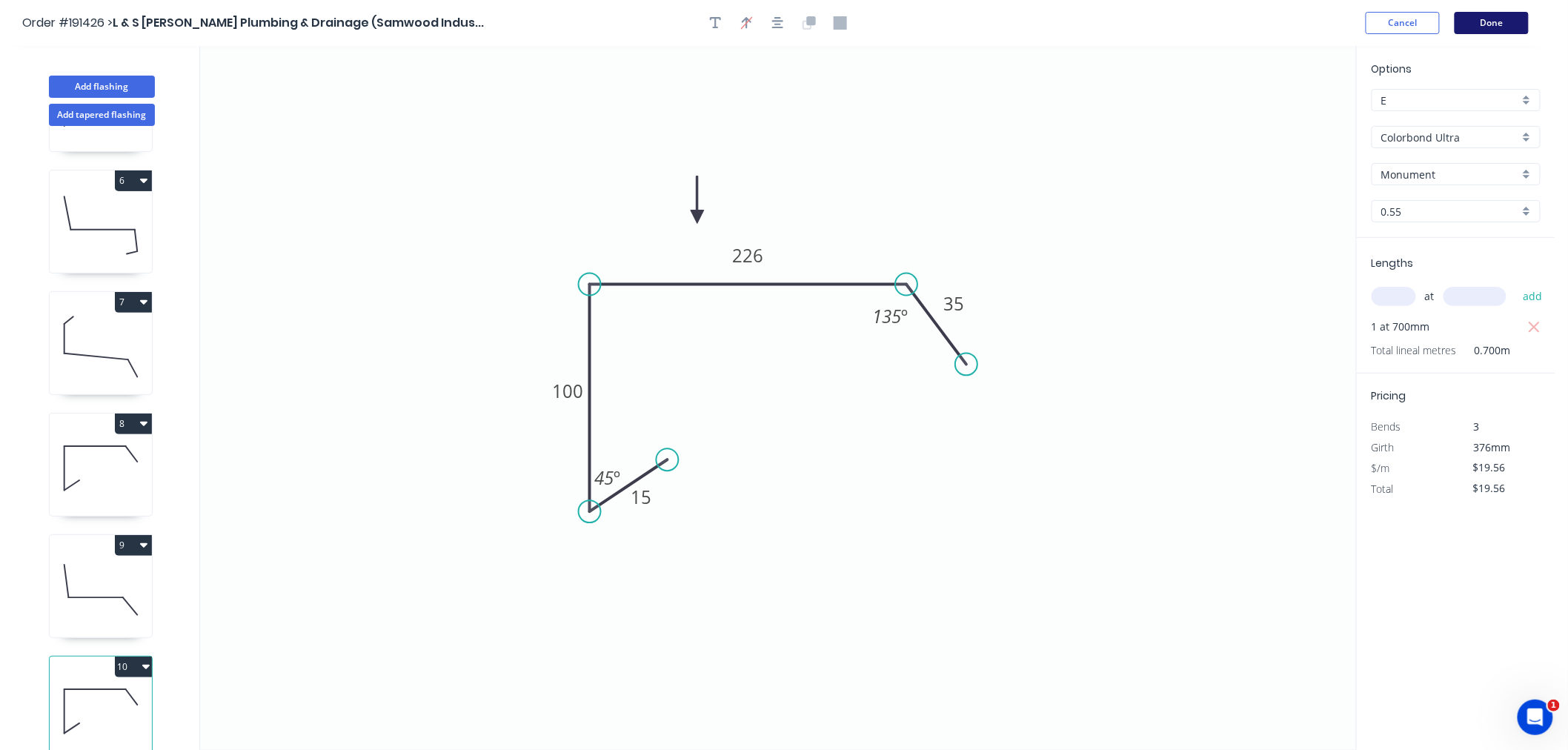
click at [1502, 24] on button "Done" at bounding box center [1492, 22] width 74 height 22
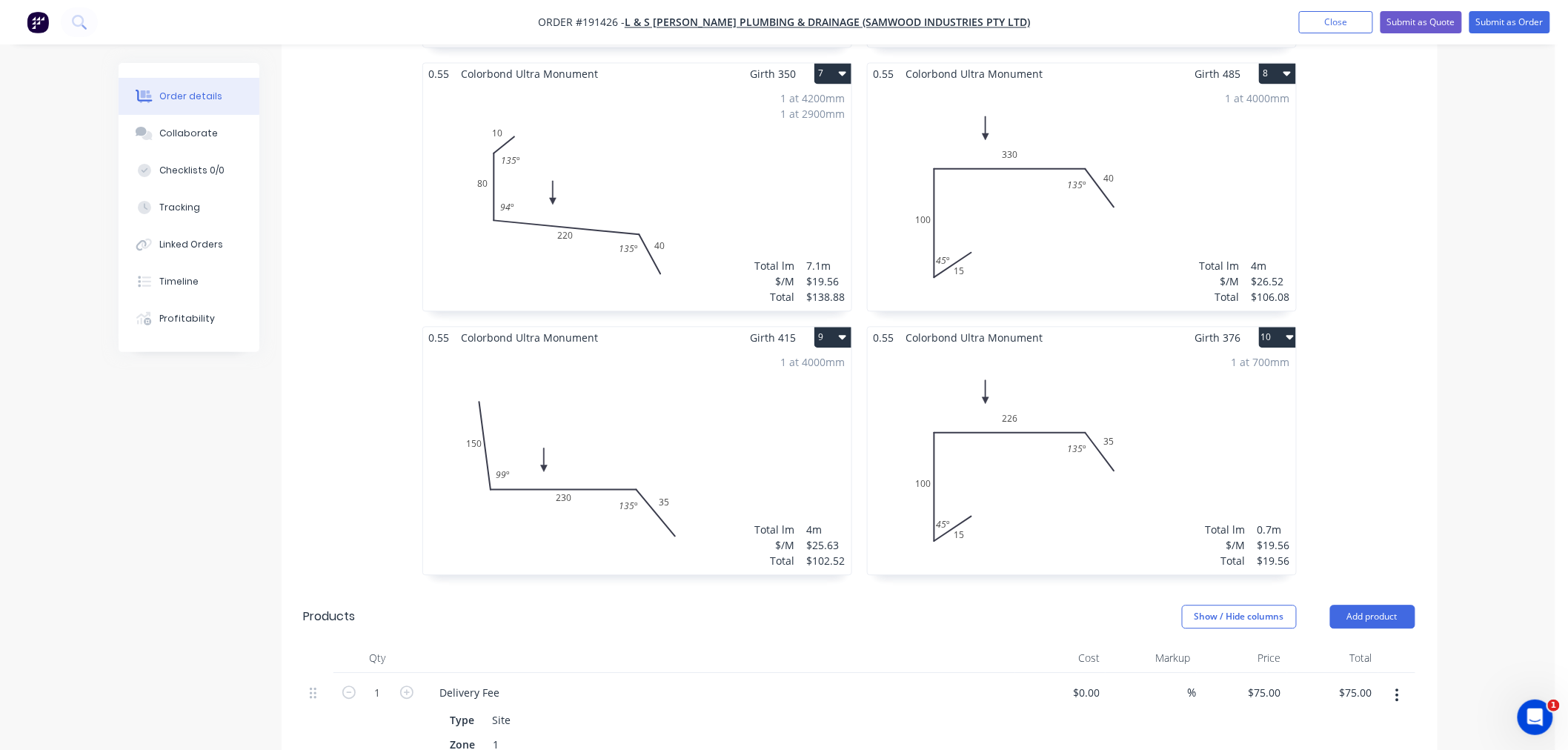
scroll to position [1146, 0]
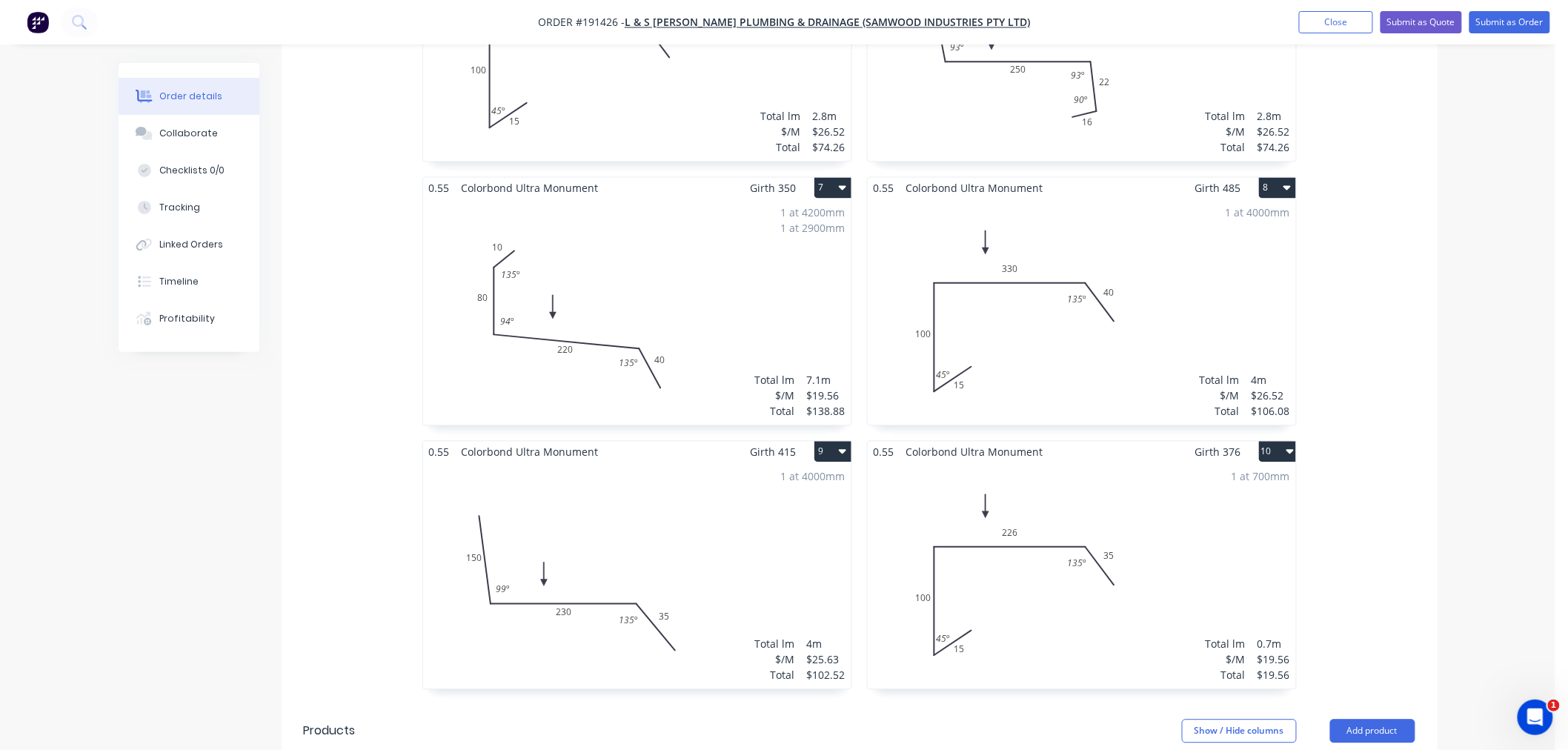
click at [1475, 410] on div "Order details Collaborate Checklists 0/0 Tracking Linked Orders Timeline Profit…" at bounding box center [777, 80] width 1556 height 2452
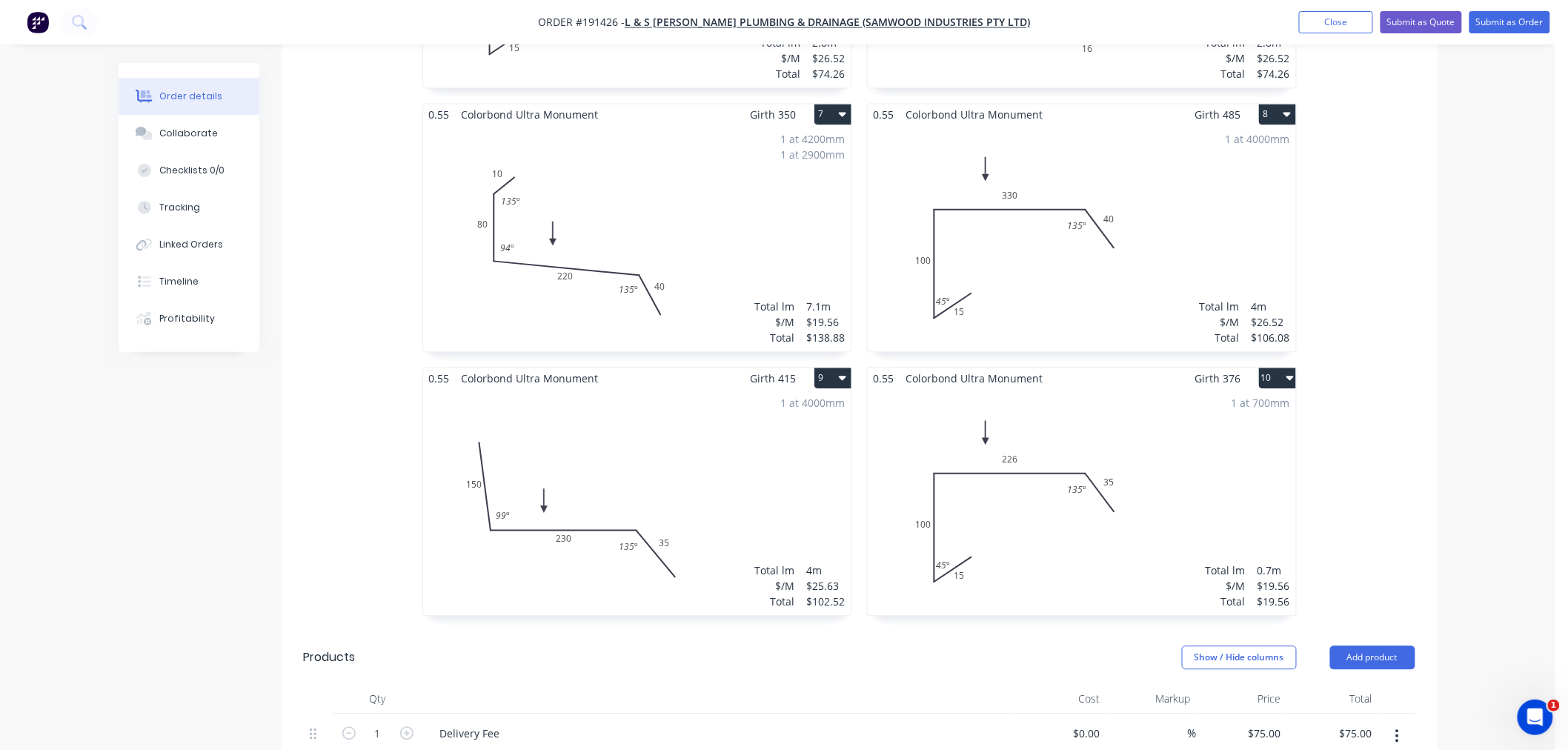
scroll to position [1311, 0]
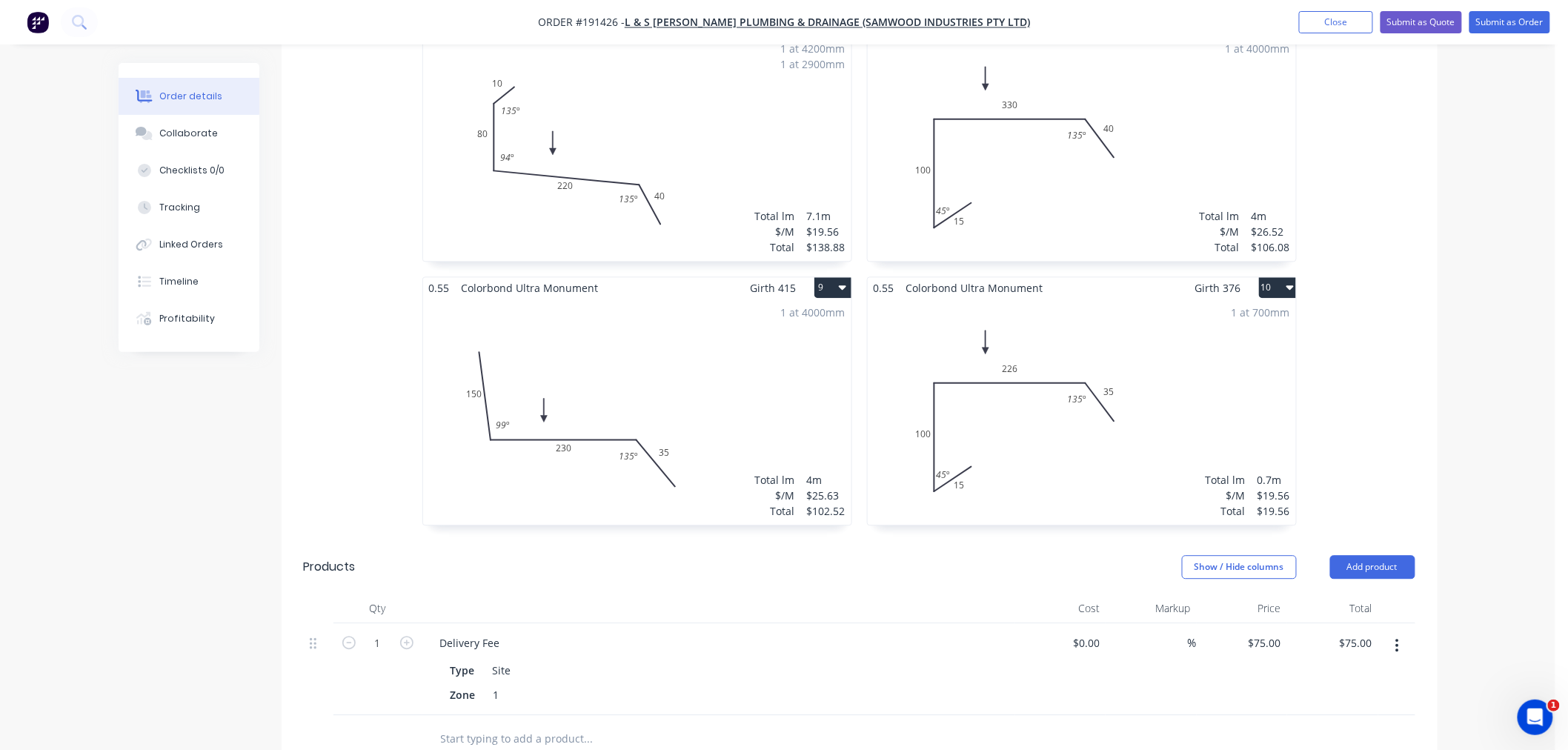
click at [1204, 365] on div "1 at 700mm Total lm $/M Total 0.7m $19.56 $19.56" at bounding box center [1082, 412] width 428 height 227
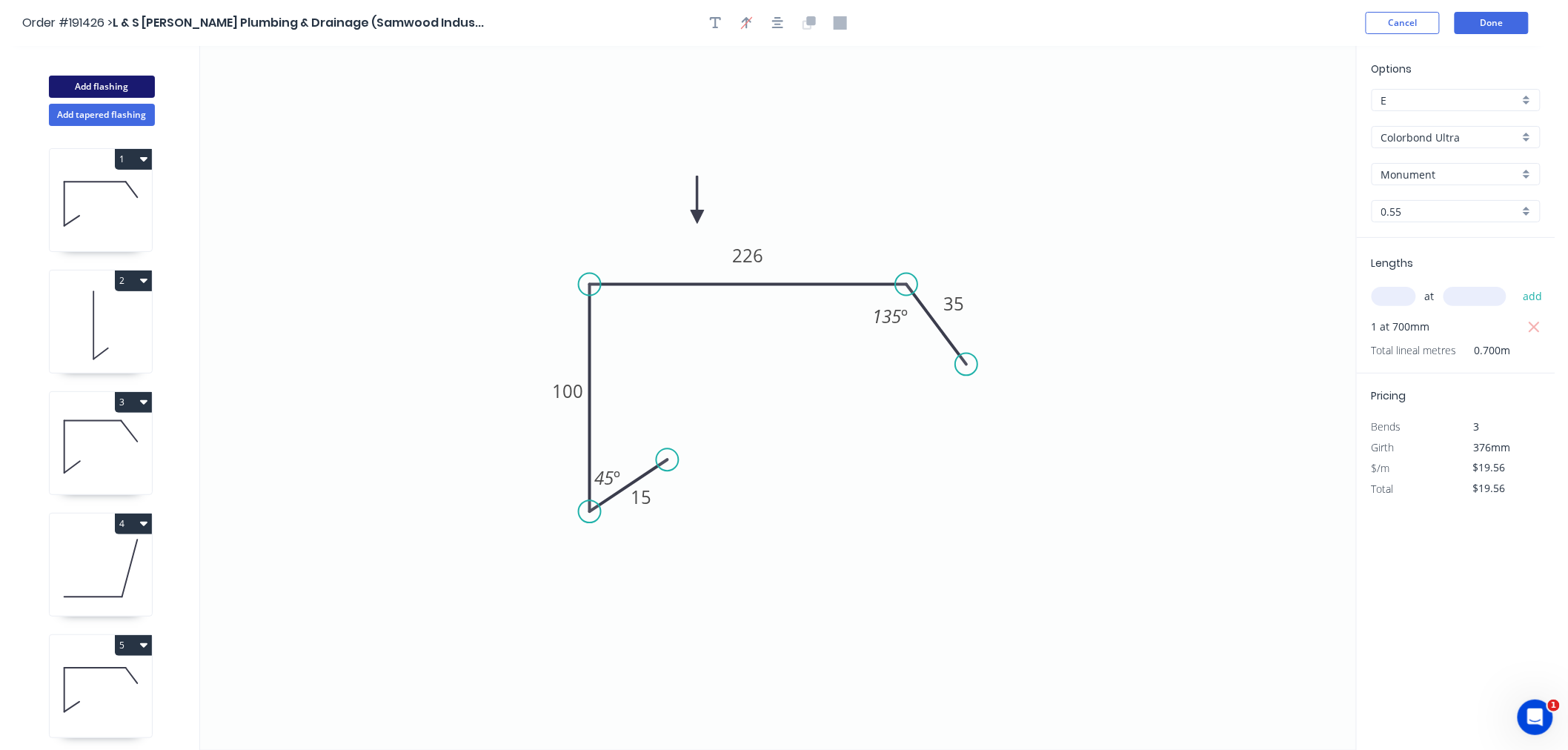
click at [105, 85] on button "Add flashing" at bounding box center [101, 86] width 106 height 22
type input "$0.00"
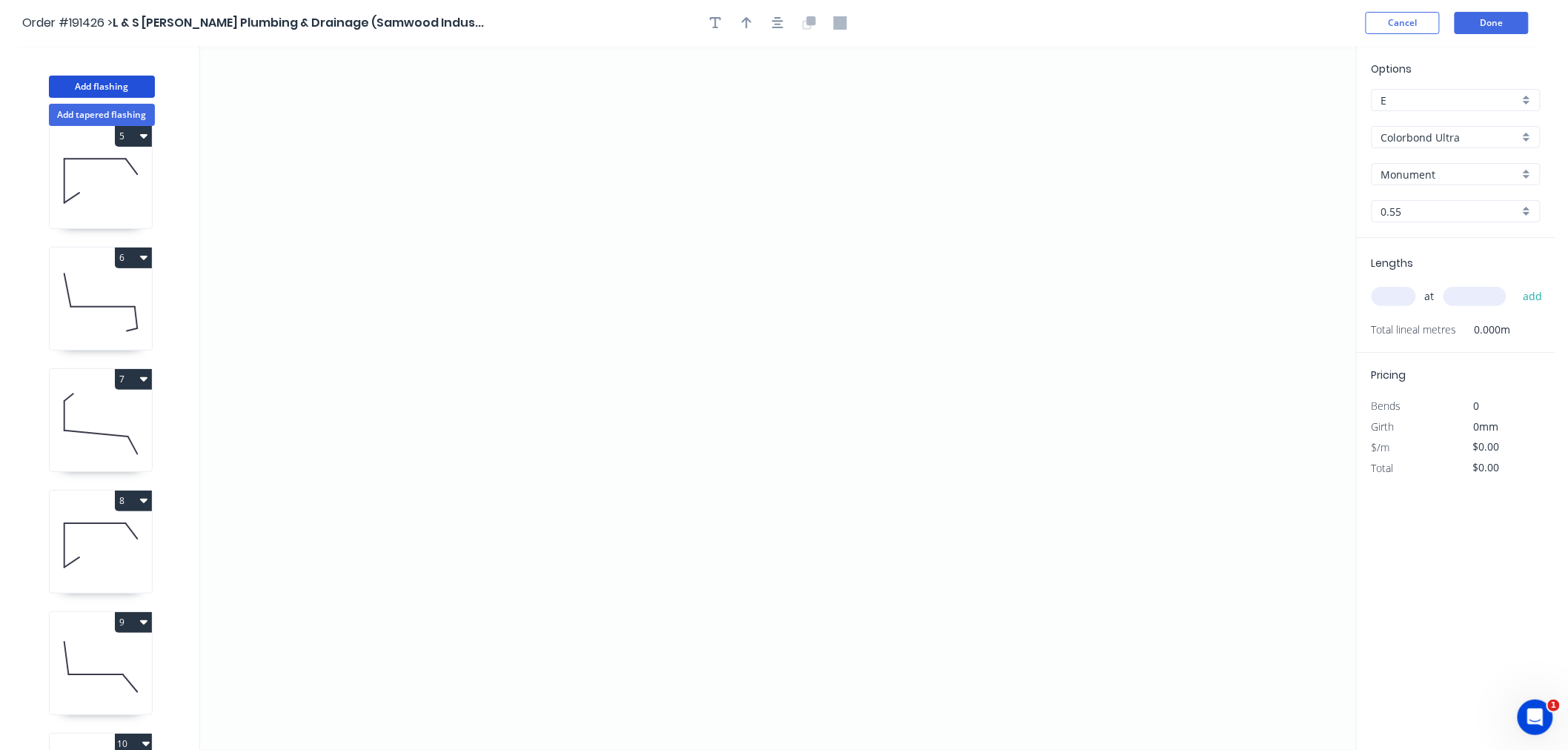
scroll to position [720, 0]
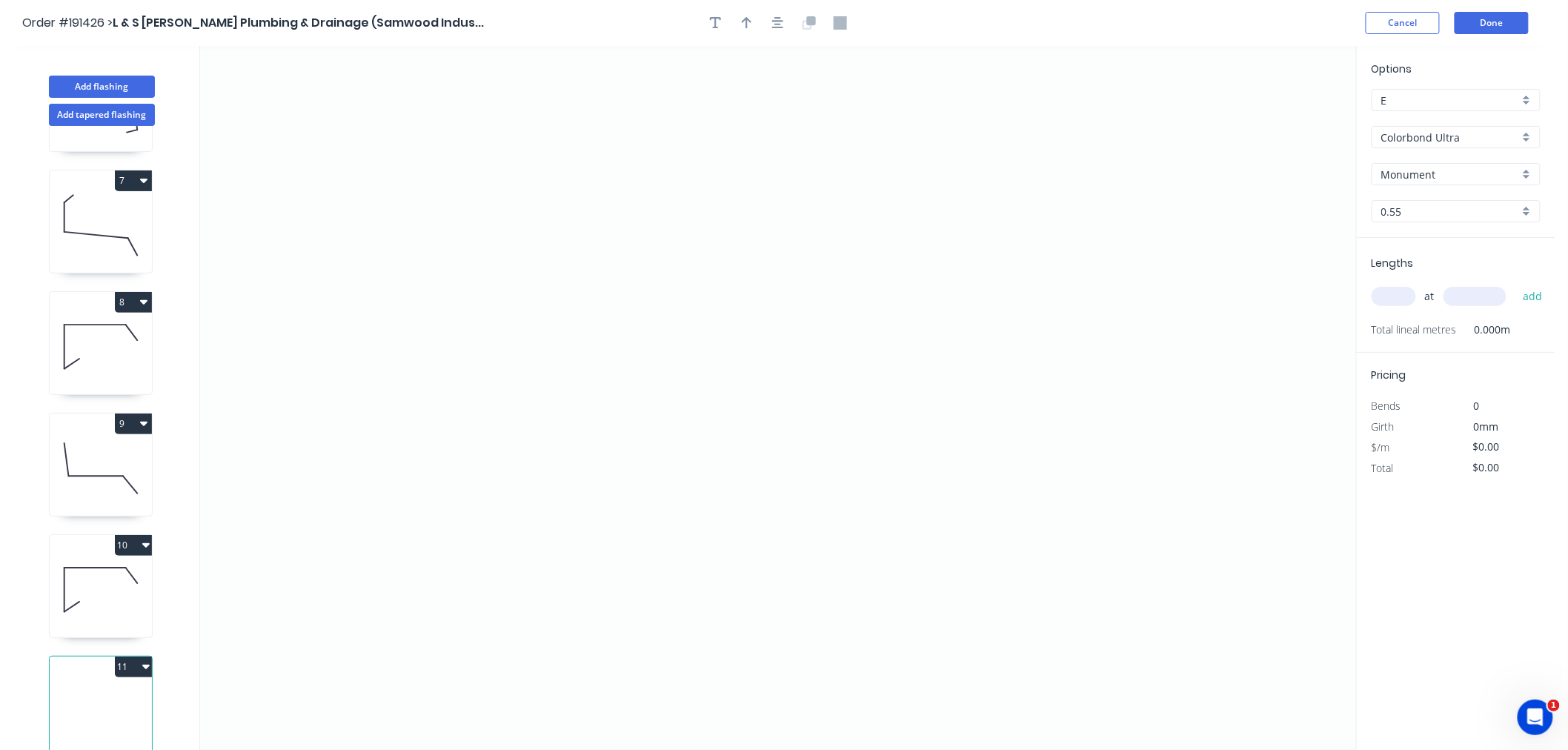
click at [1406, 302] on input "text" at bounding box center [1394, 296] width 45 height 19
type input "1"
type input "6300"
click at [1516, 284] on button "add" at bounding box center [1533, 296] width 35 height 25
click at [448, 187] on icon "0" at bounding box center [777, 398] width 1156 height 704
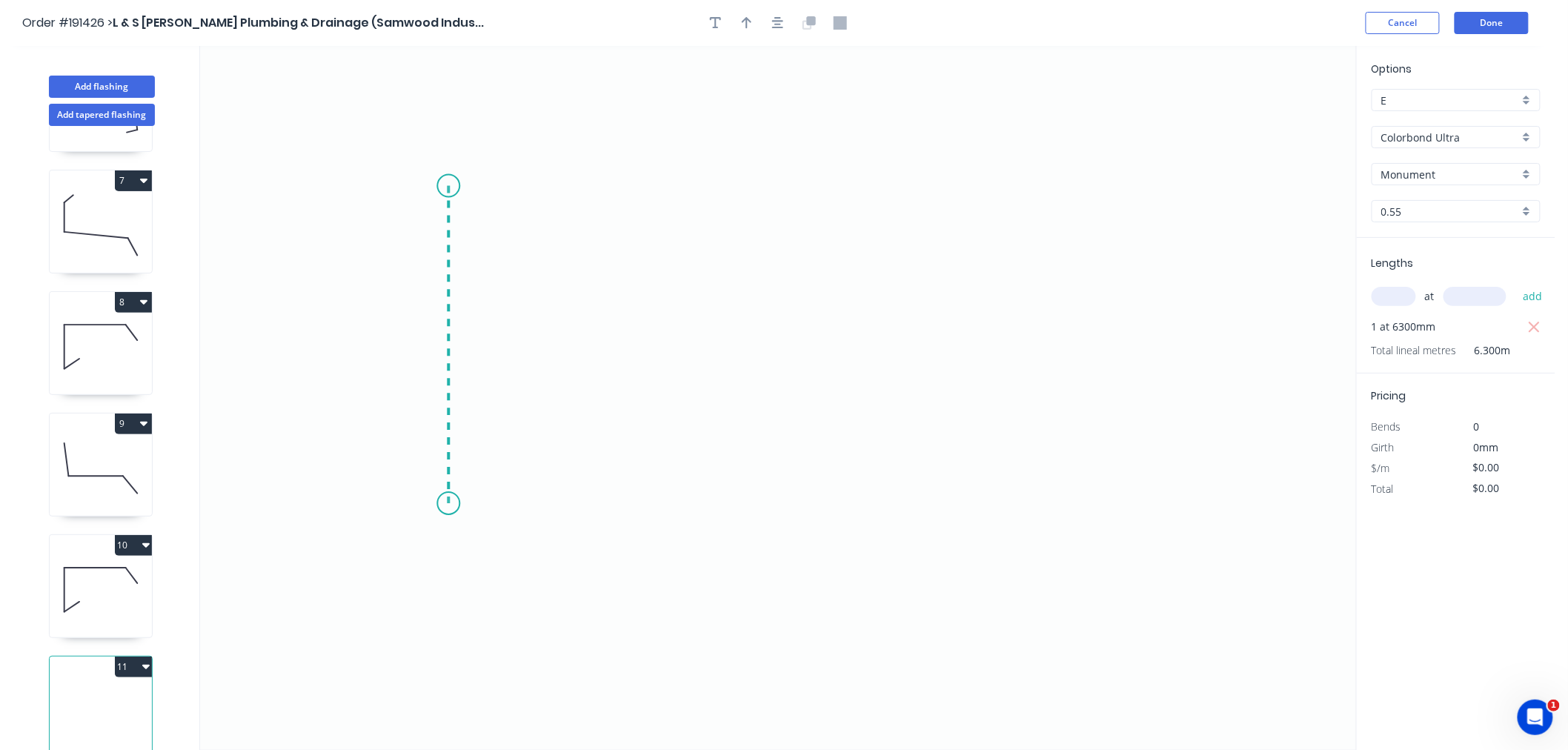
click at [467, 504] on icon "0" at bounding box center [777, 398] width 1156 height 704
click at [682, 507] on icon "0 ?" at bounding box center [777, 398] width 1156 height 704
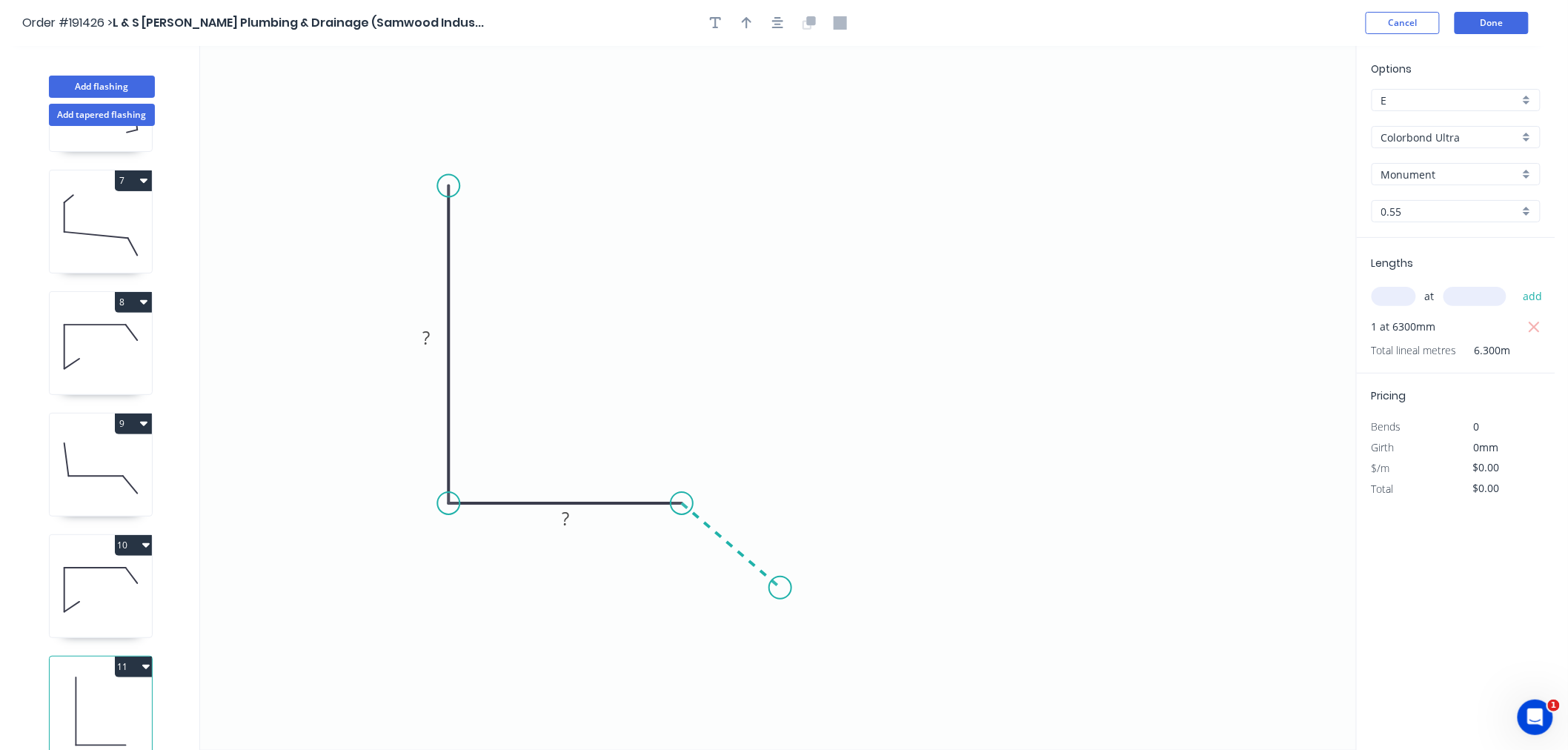
click at [780, 589] on icon "0 ? ?" at bounding box center [777, 398] width 1156 height 704
click at [783, 29] on icon "button" at bounding box center [778, 23] width 11 height 13
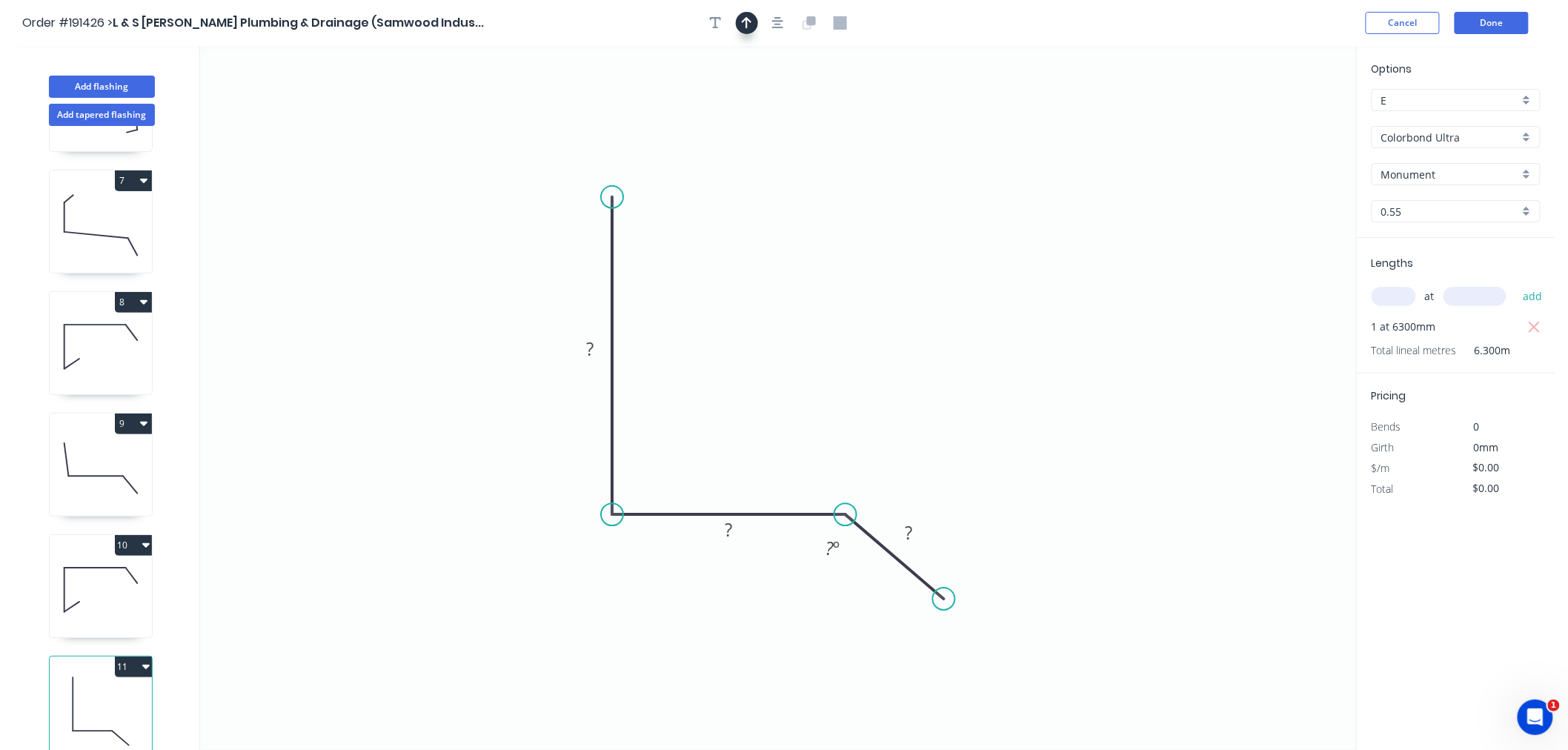
click at [746, 24] on icon "button" at bounding box center [747, 23] width 10 height 13
drag, startPoint x: 1284, startPoint y: 119, endPoint x: 658, endPoint y: 284, distance: 647.4
click at [724, 284] on icon at bounding box center [731, 264] width 13 height 48
click at [658, 284] on icon "0 ? ? ? ? º" at bounding box center [777, 398] width 1156 height 704
click at [676, 279] on icon at bounding box center [673, 267] width 13 height 48
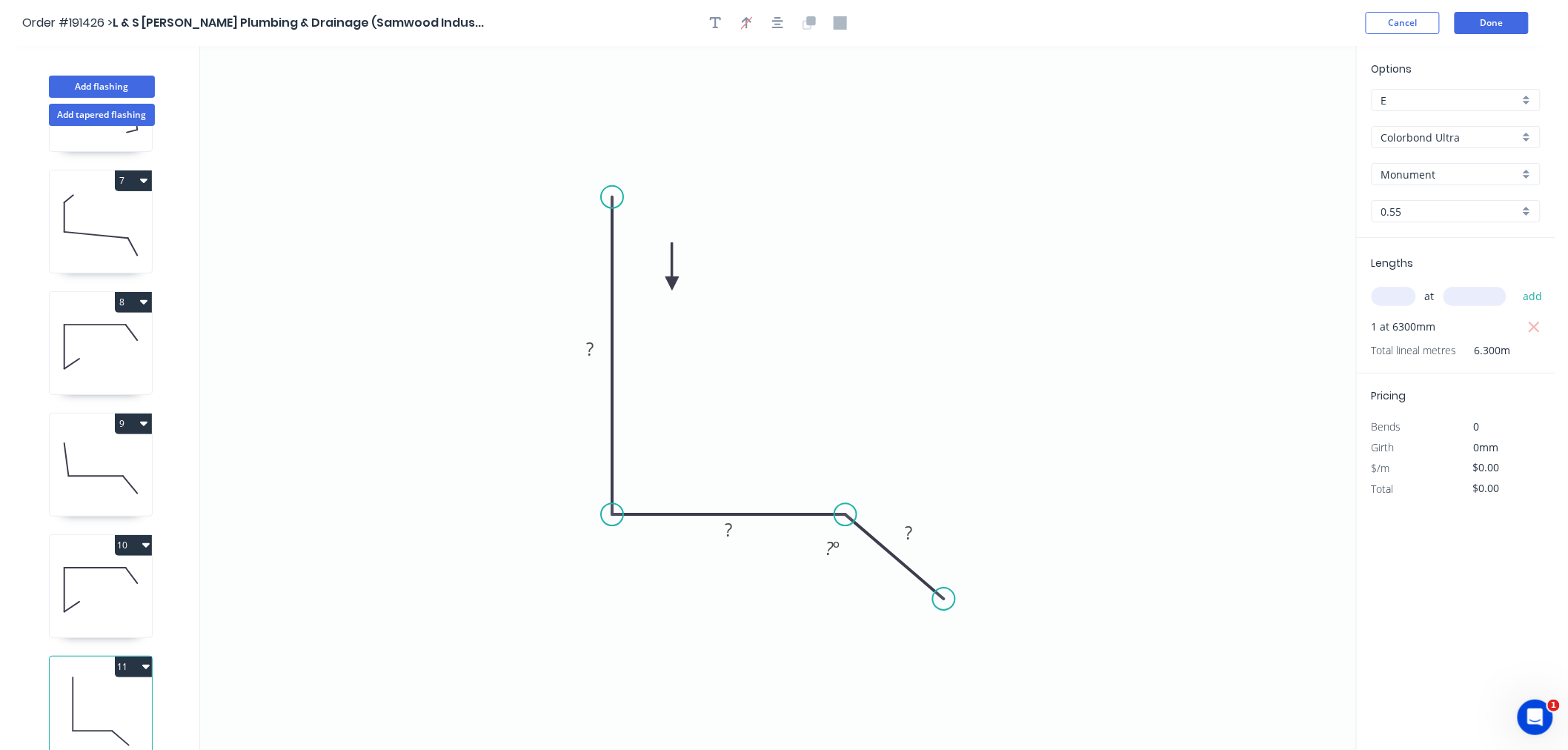
click at [676, 279] on icon at bounding box center [673, 267] width 13 height 48
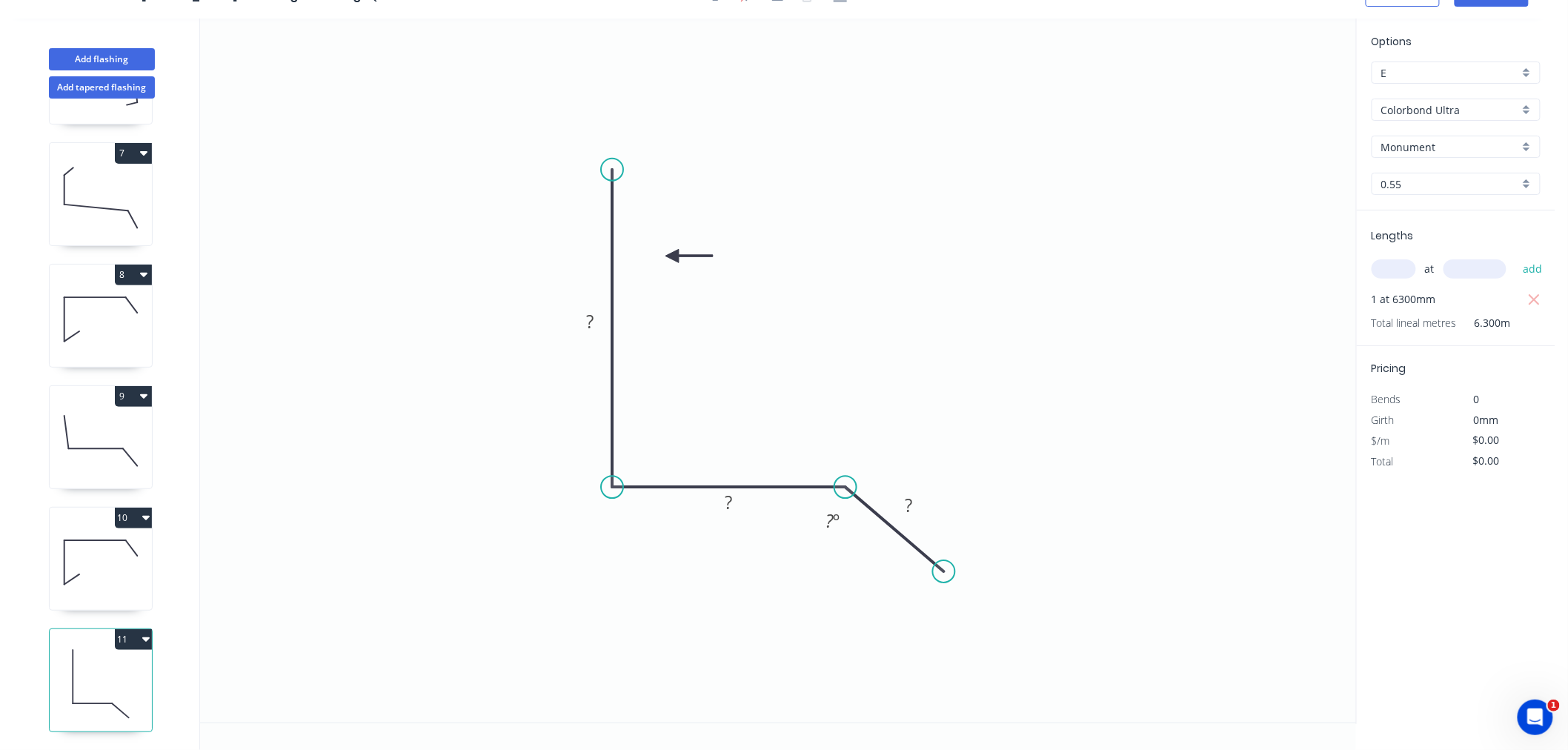
click at [98, 571] on icon at bounding box center [101, 562] width 103 height 95
type input "$19.56"
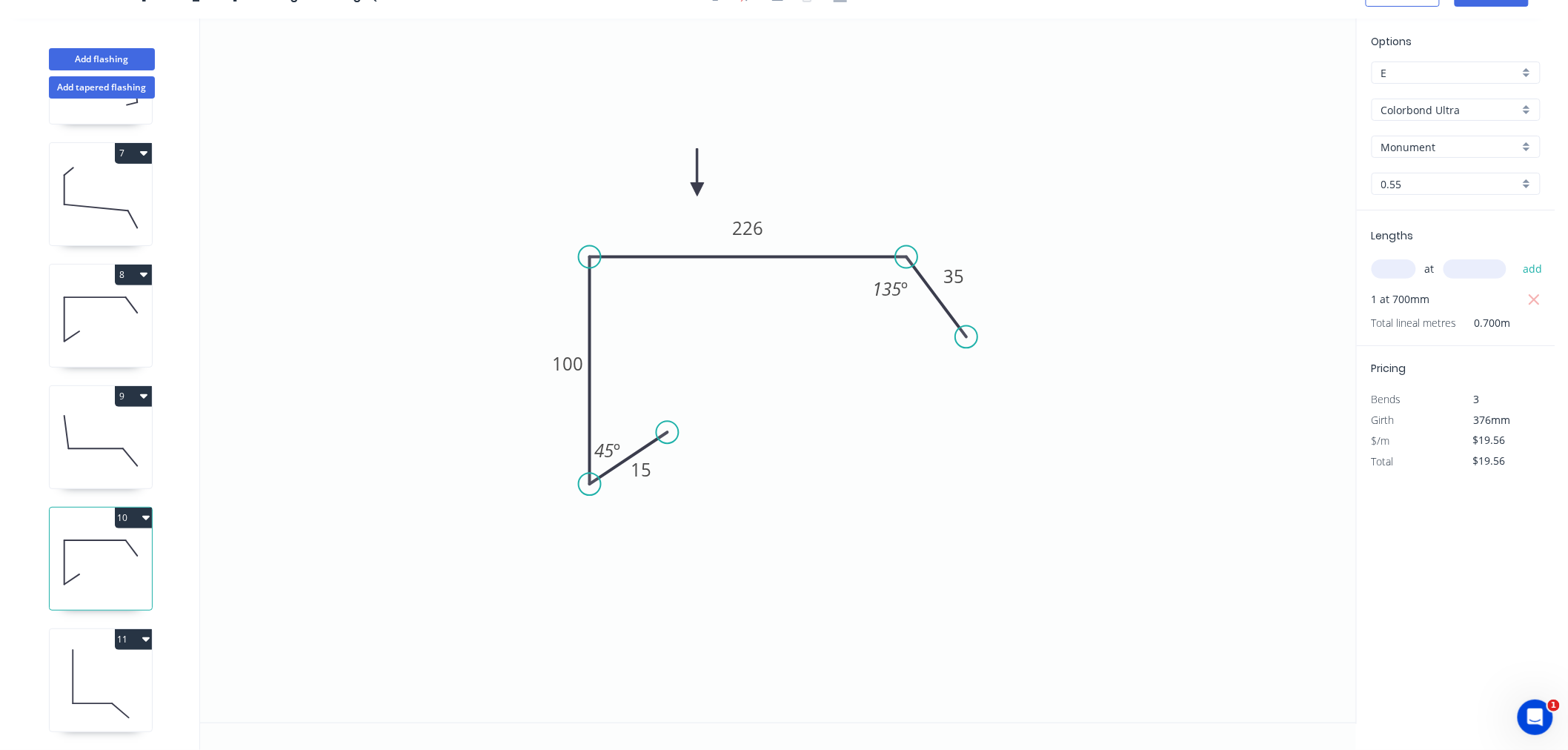
click at [117, 684] on icon at bounding box center [101, 684] width 103 height 95
type input "$0.00"
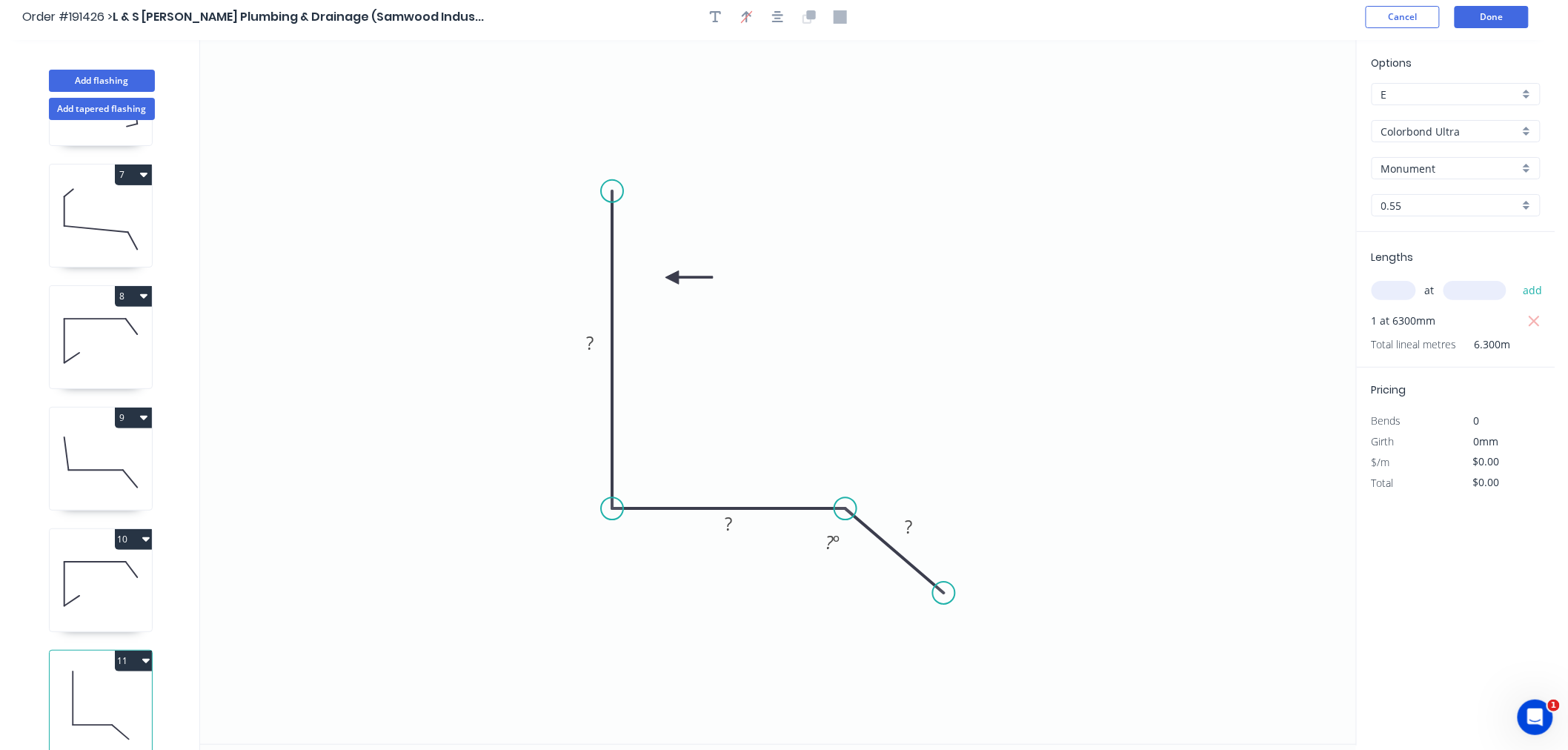
scroll to position [0, 0]
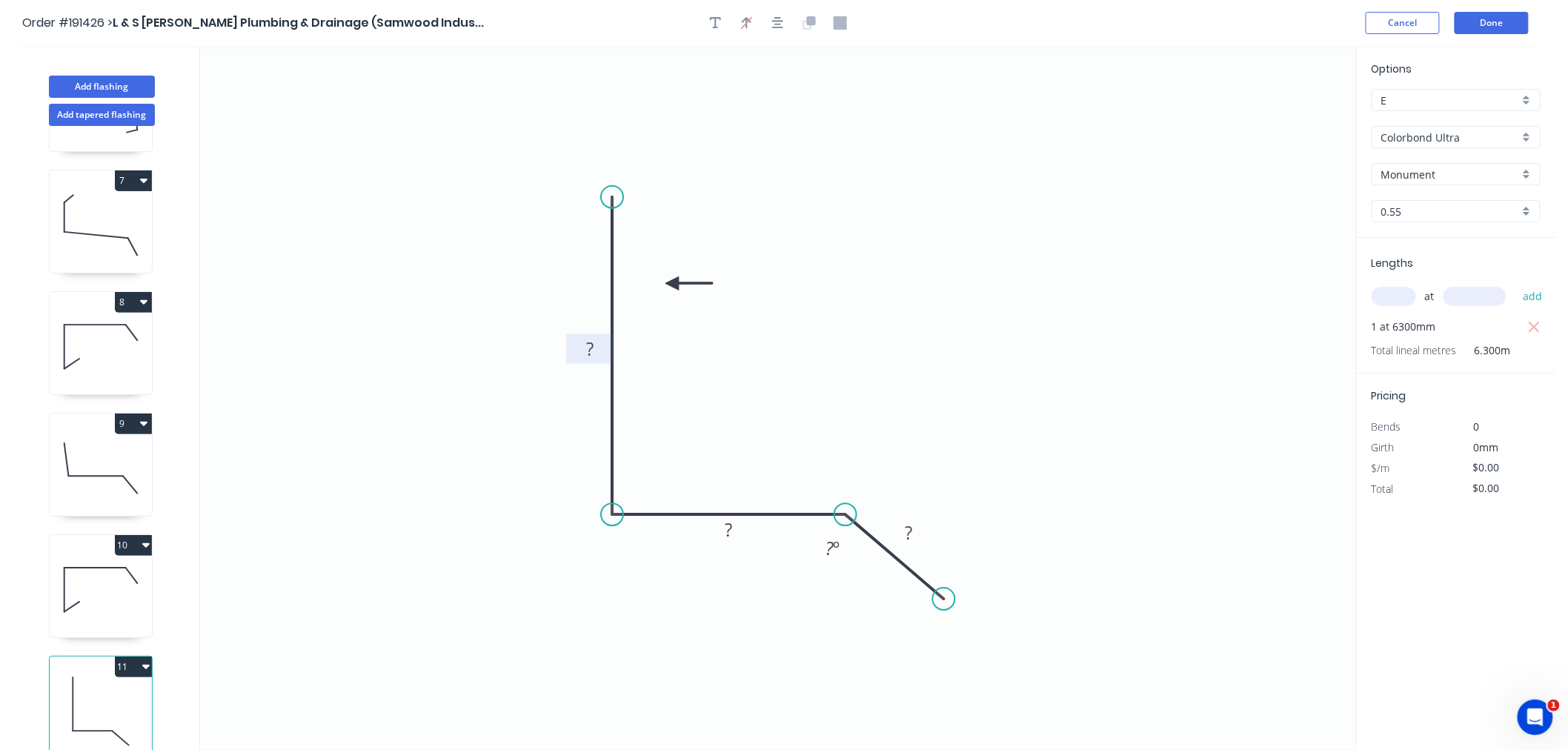
click at [590, 344] on tspan "?" at bounding box center [590, 349] width 8 height 25
click at [993, 301] on icon "0 550 222 35 135 º" at bounding box center [777, 398] width 1156 height 704
type input "$39.56"
type input "$249.23"
click at [1491, 15] on button "Done" at bounding box center [1492, 22] width 74 height 22
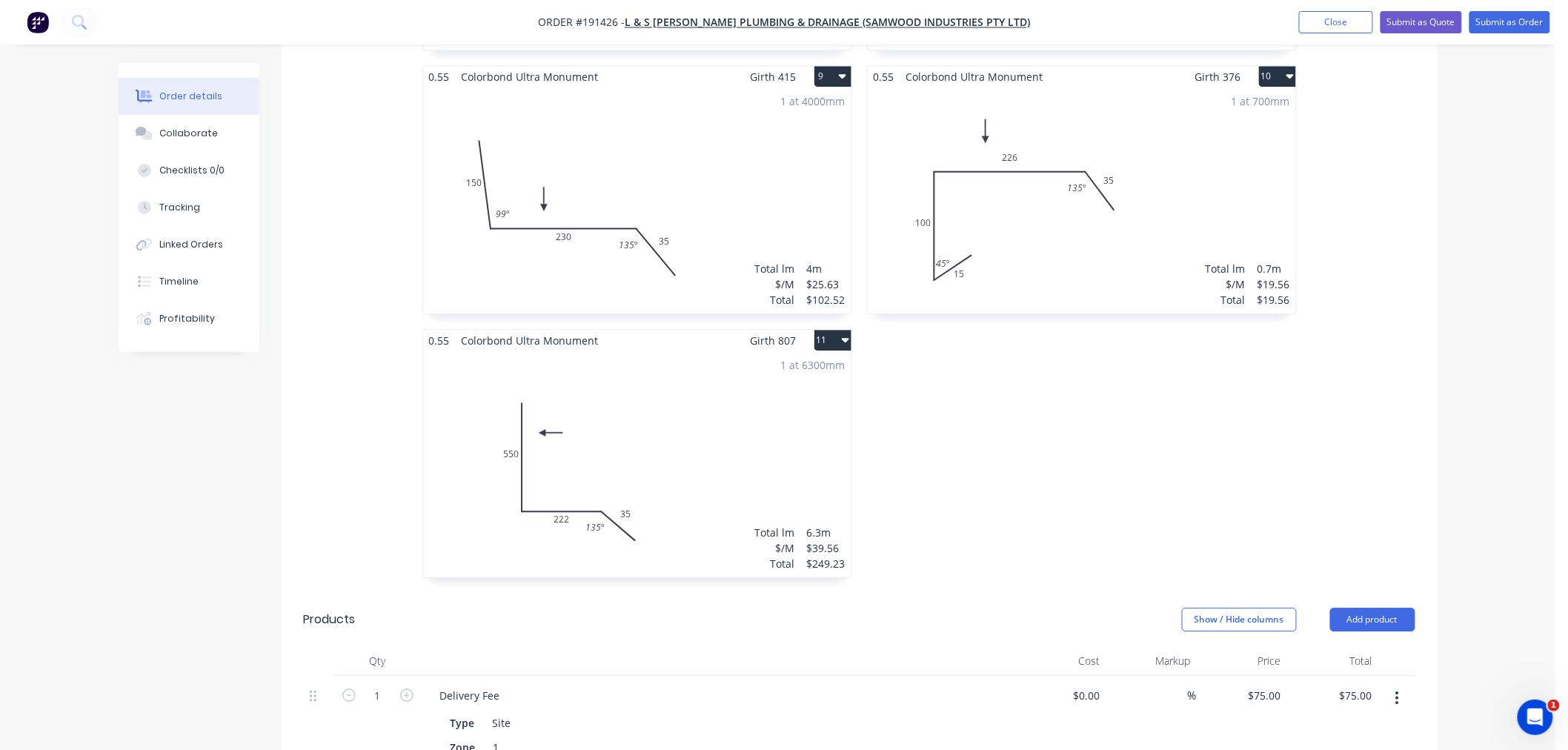
scroll to position [1483, 0]
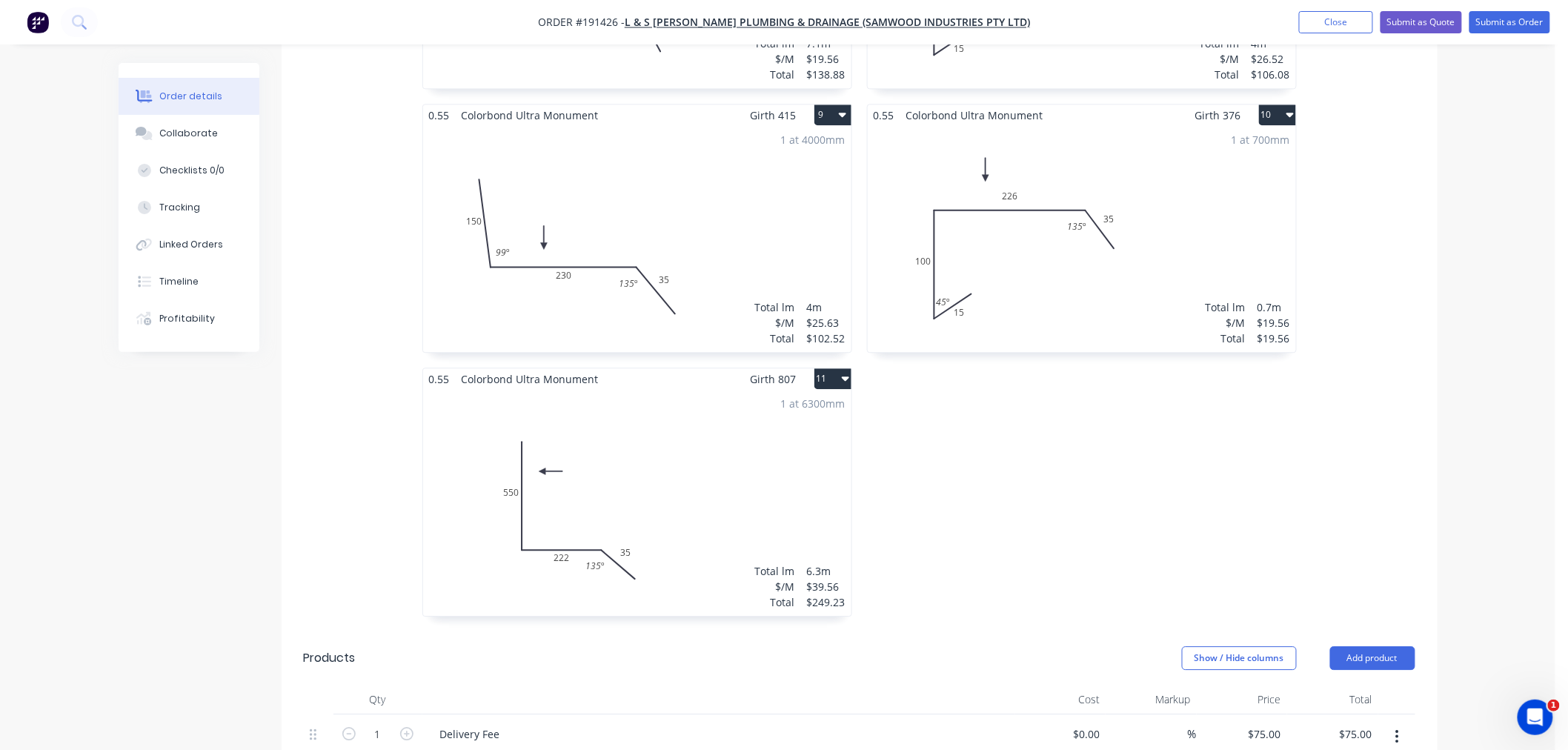
click at [703, 433] on div "1 at 6300mm Total lm $/M Total 6.3m $39.56 $249.23" at bounding box center [637, 503] width 428 height 227
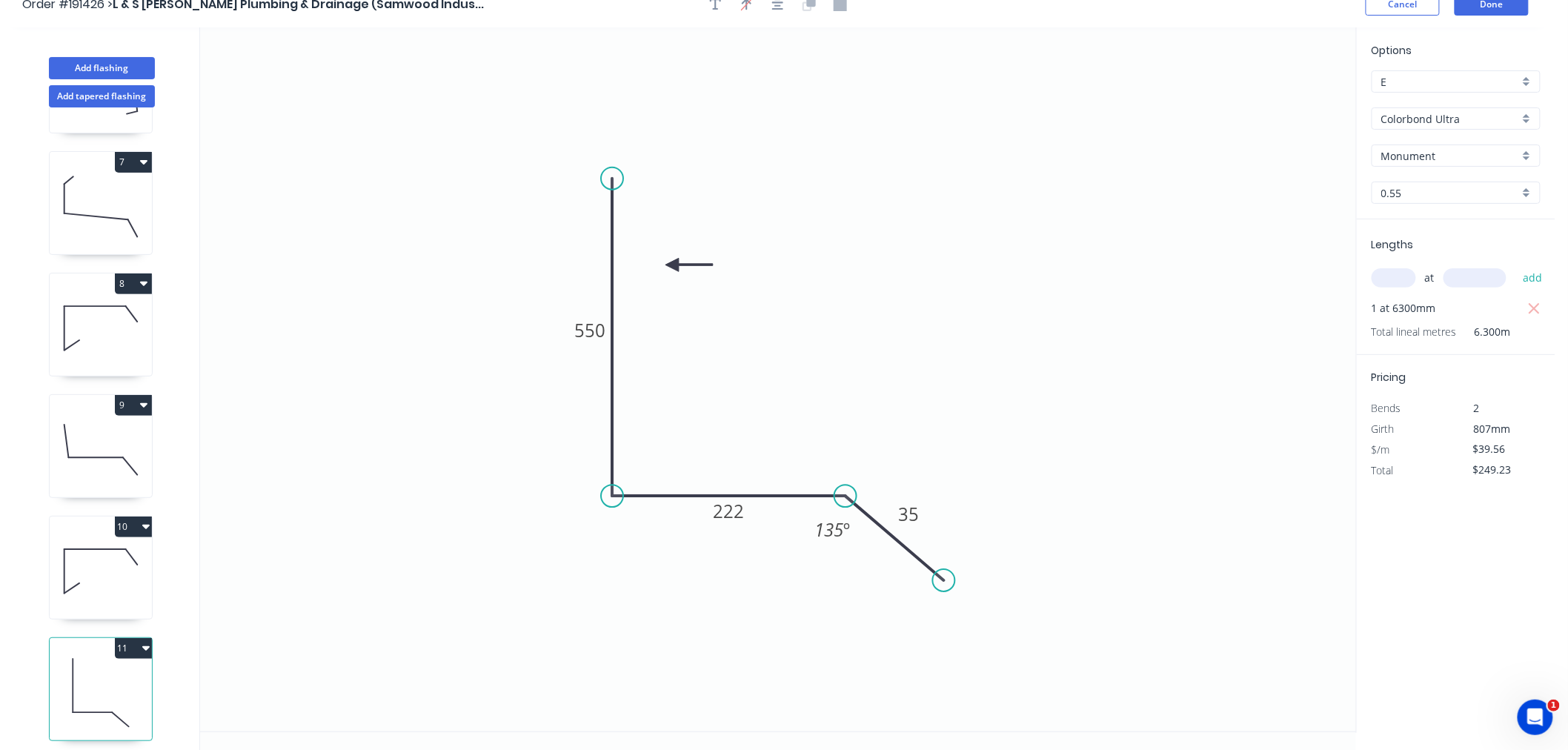
scroll to position [28, 0]
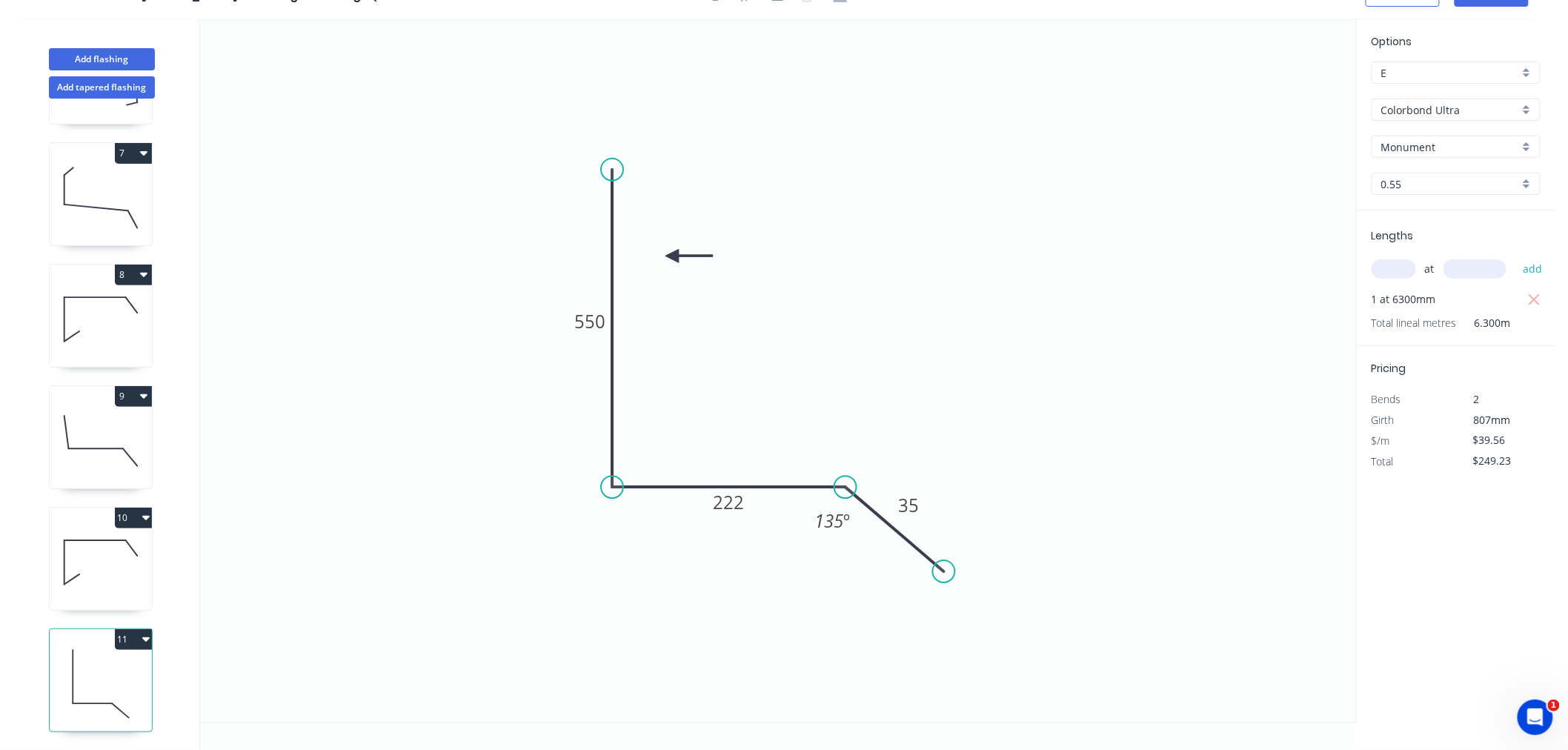
click at [144, 629] on button "11" at bounding box center [133, 640] width 37 height 21
click at [136, 666] on div "Duplicate" at bounding box center [82, 677] width 114 height 22
type input "$0.00"
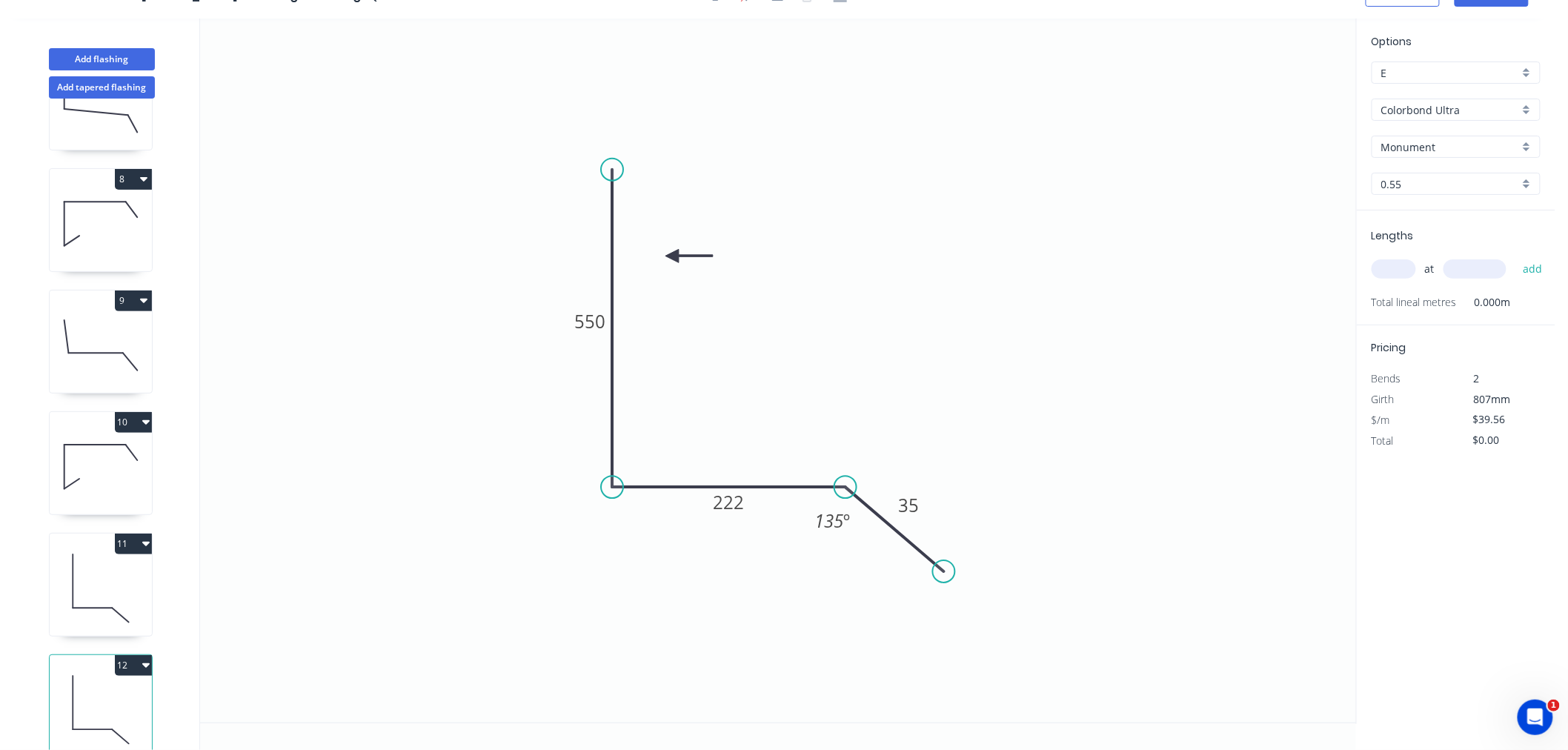
scroll to position [841, 0]
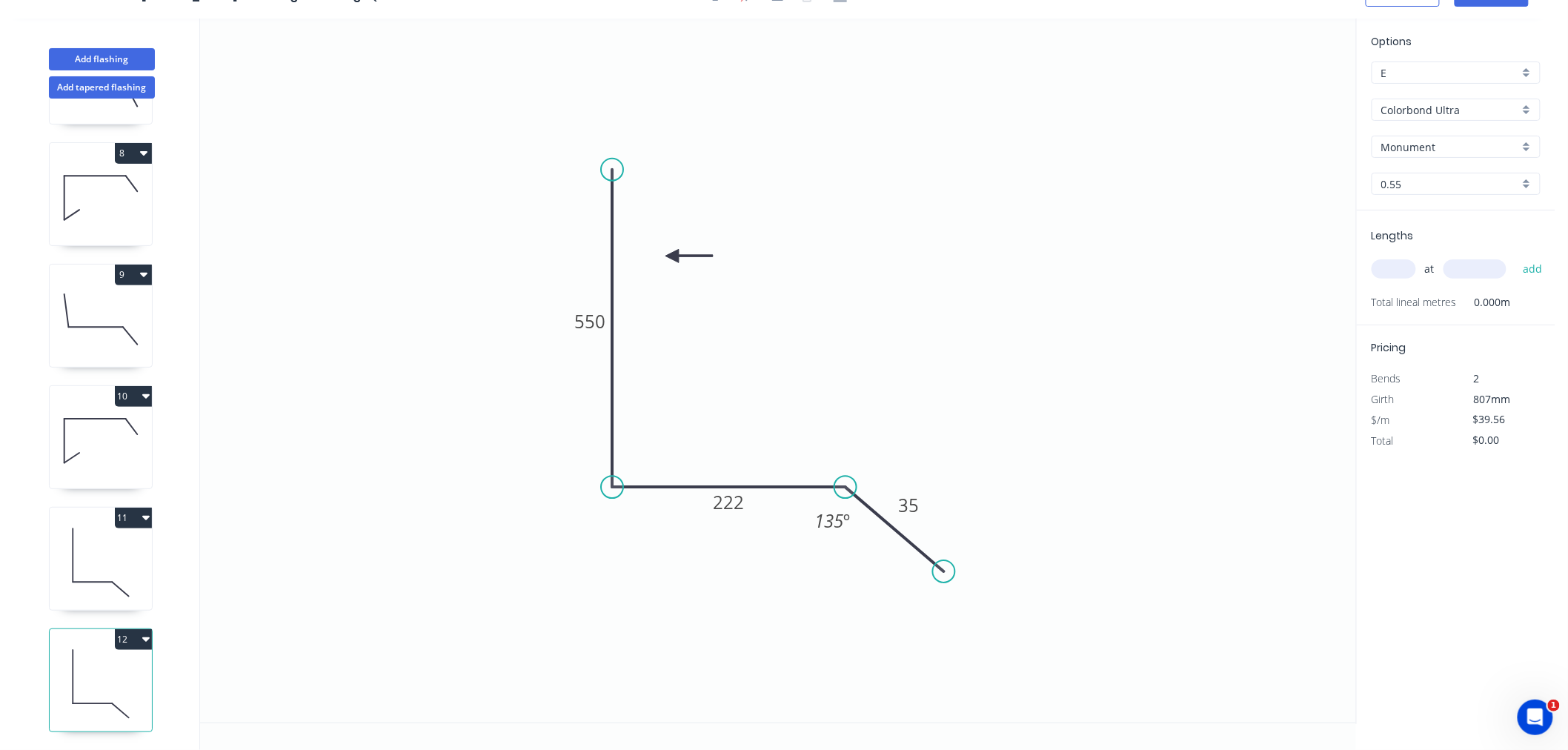
click at [113, 661] on icon at bounding box center [101, 684] width 103 height 95
drag, startPoint x: 613, startPoint y: 172, endPoint x: 613, endPoint y: 243, distance: 71.0
click at [613, 243] on circle at bounding box center [612, 241] width 22 height 22
drag, startPoint x: 667, startPoint y: 250, endPoint x: 676, endPoint y: 315, distance: 65.6
click at [676, 315] on icon "0 550 222 35 135 º" at bounding box center [777, 370] width 1156 height 704
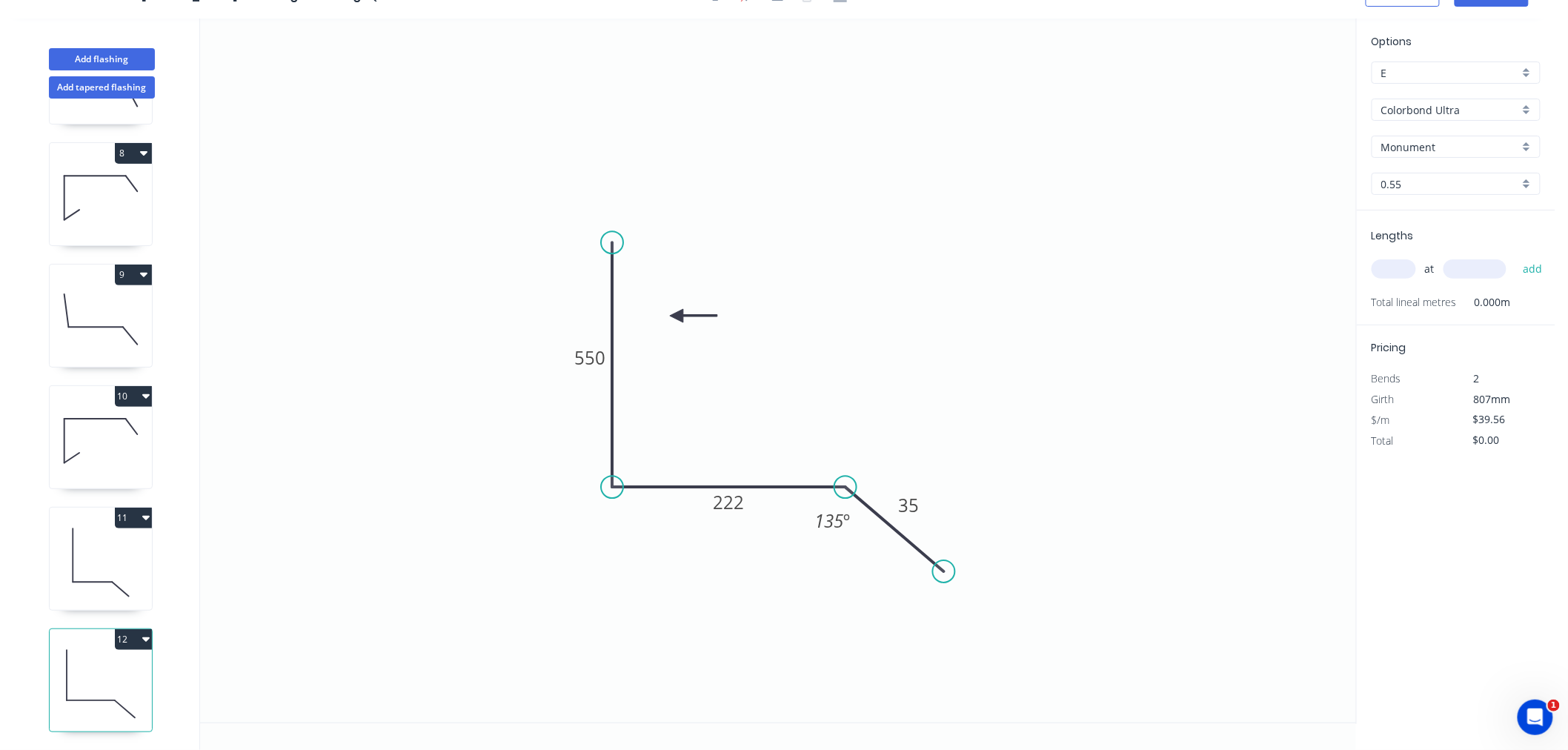
drag, startPoint x: 677, startPoint y: 304, endPoint x: 675, endPoint y: 321, distance: 17.1
click at [675, 321] on icon at bounding box center [694, 316] width 48 height 13
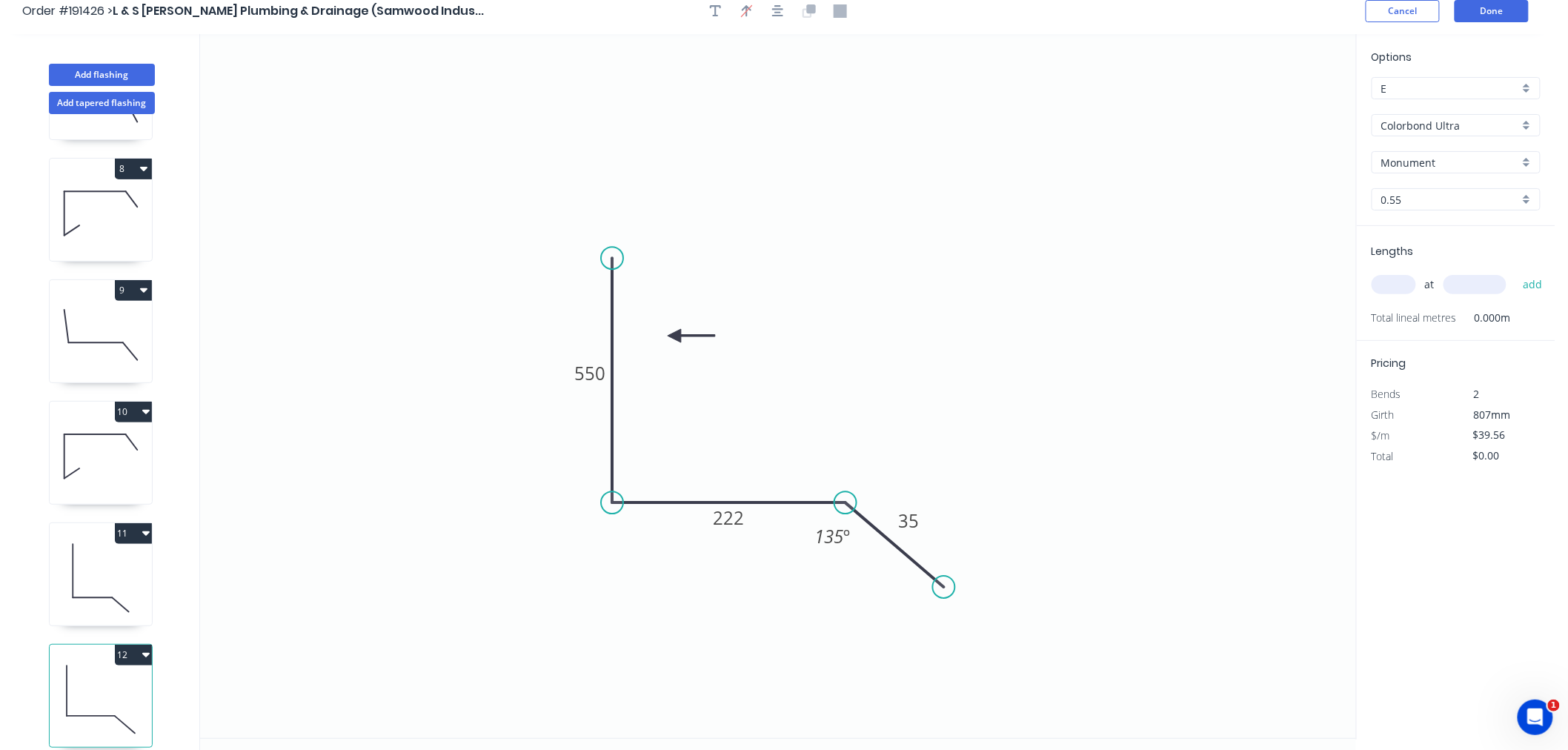
scroll to position [0, 0]
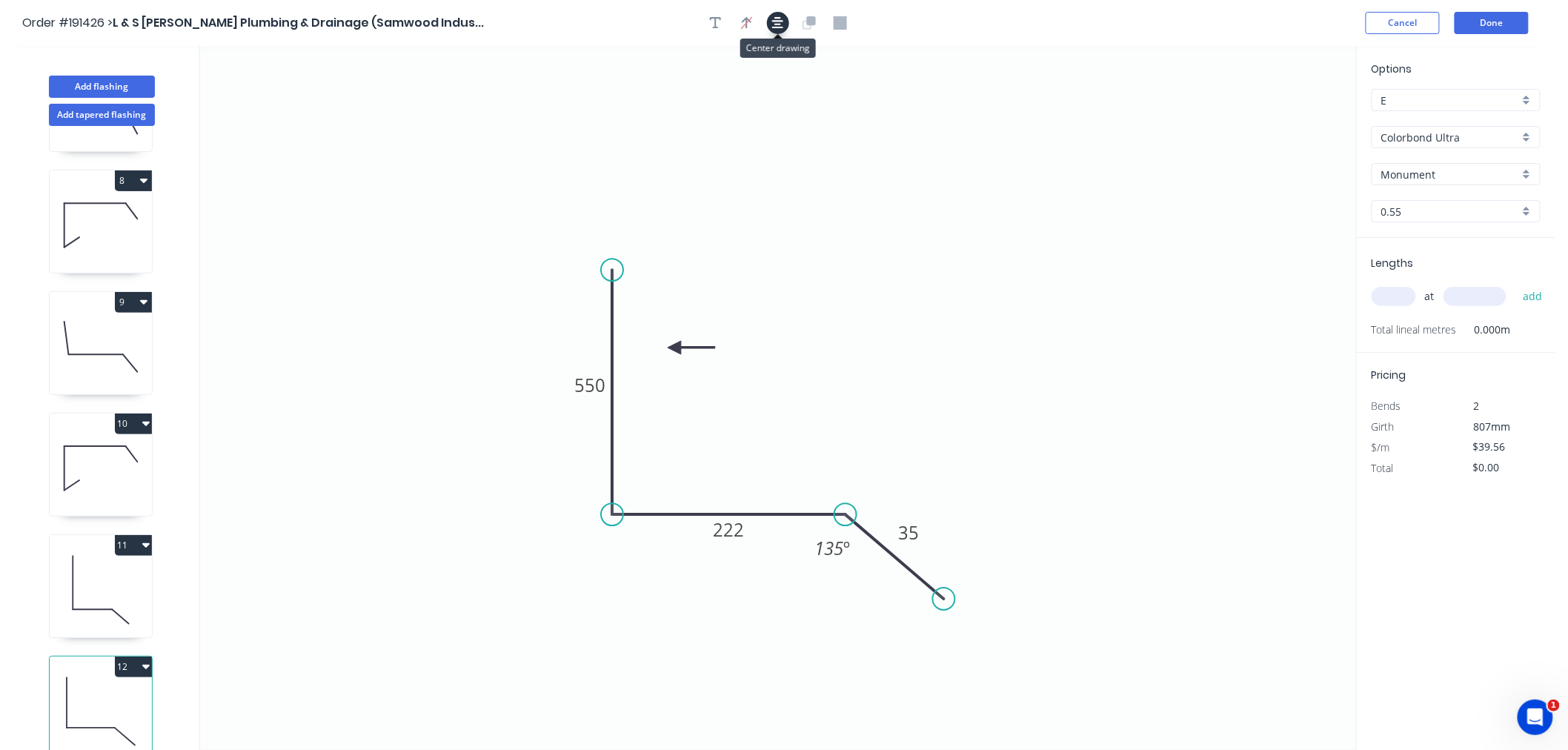
click at [776, 23] on icon "button" at bounding box center [778, 23] width 11 height 13
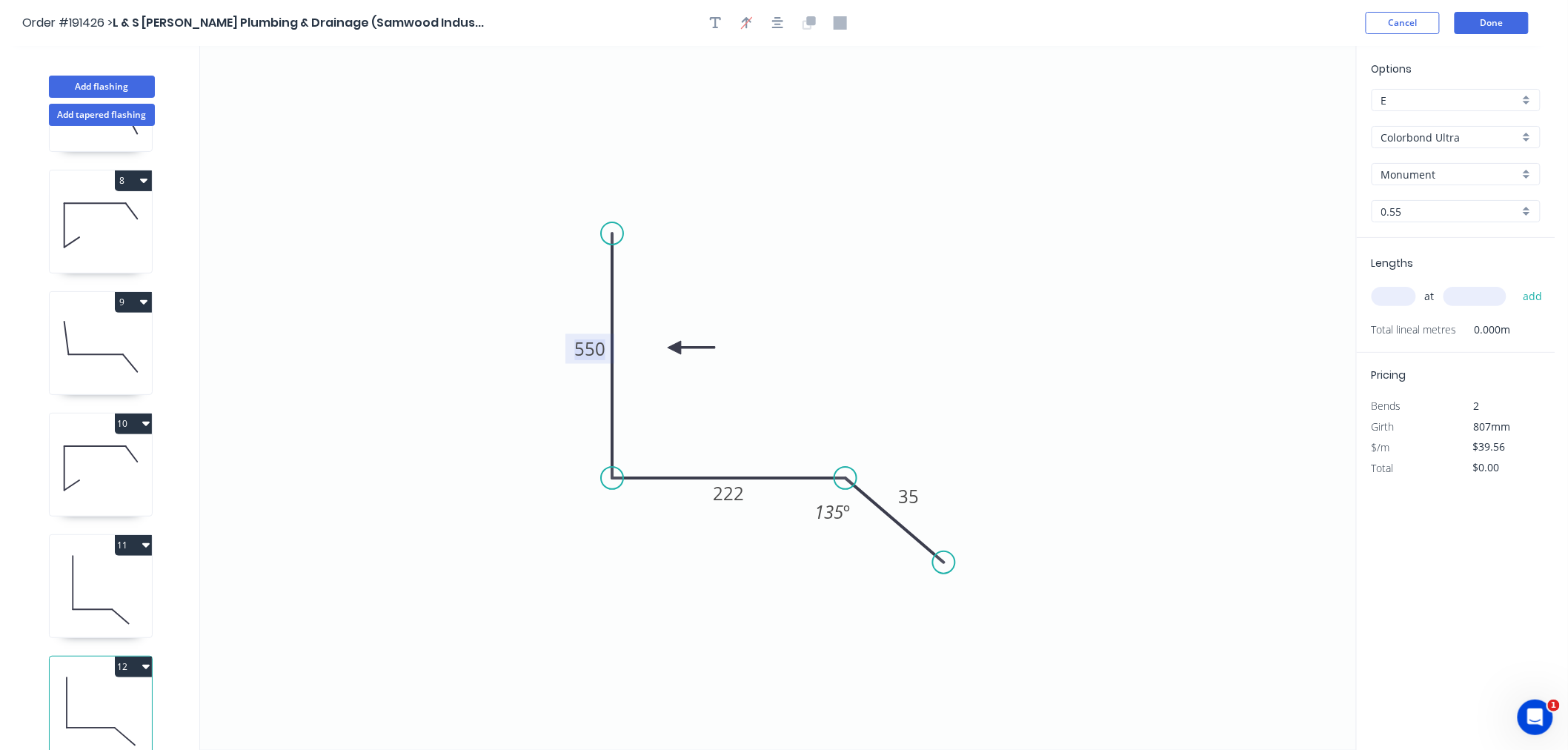
drag, startPoint x: 598, startPoint y: 351, endPoint x: 616, endPoint y: 334, distance: 24.8
click at [598, 352] on tspan "550" at bounding box center [590, 349] width 31 height 25
type input "$25.63"
click at [1055, 325] on icon "0 320 235 35 135 º" at bounding box center [777, 398] width 1156 height 704
click at [1387, 294] on input "text" at bounding box center [1394, 296] width 45 height 19
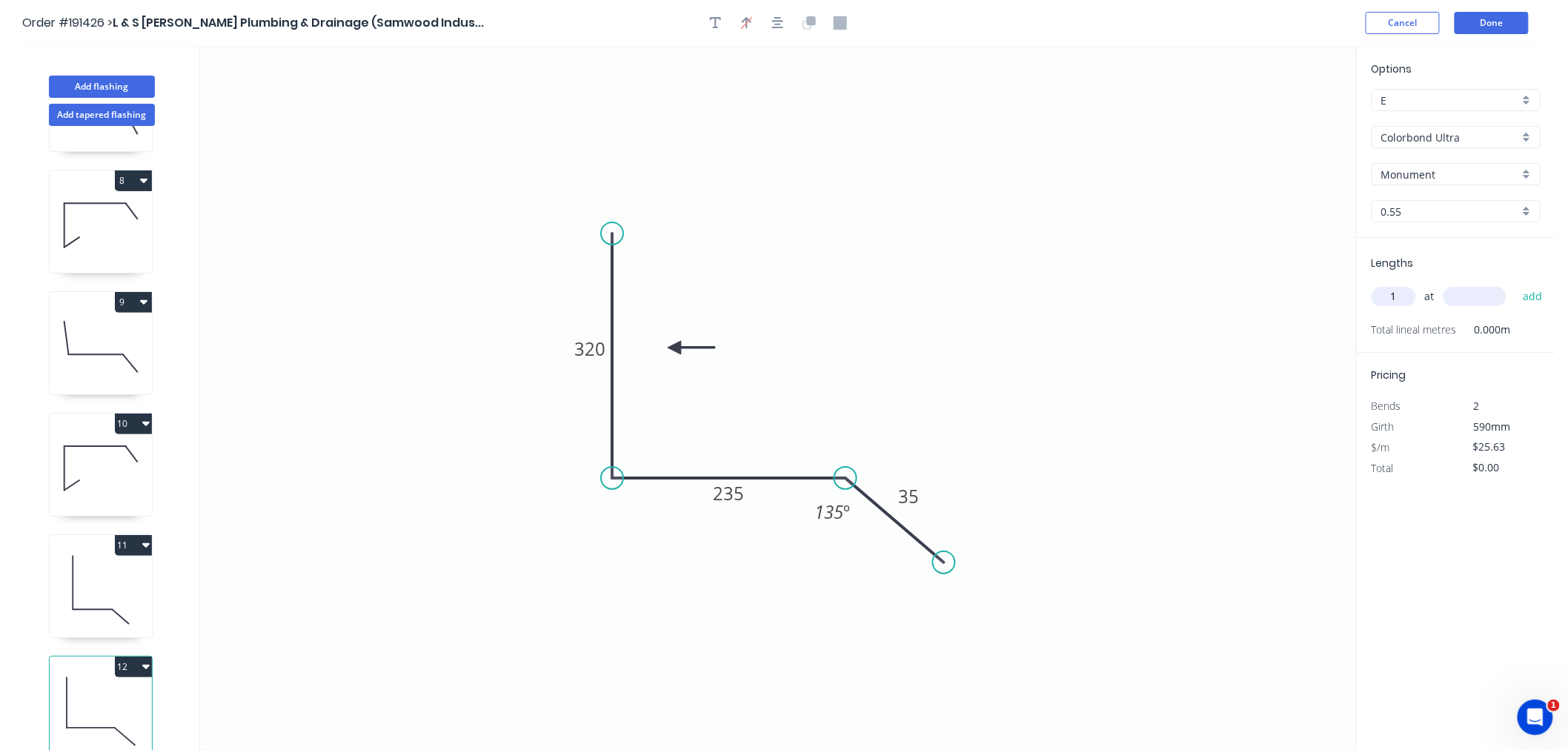
type input "1"
type input "700"
click at [1516, 284] on button "add" at bounding box center [1533, 296] width 35 height 25
type input "$25.63"
click at [121, 577] on icon at bounding box center [101, 590] width 103 height 95
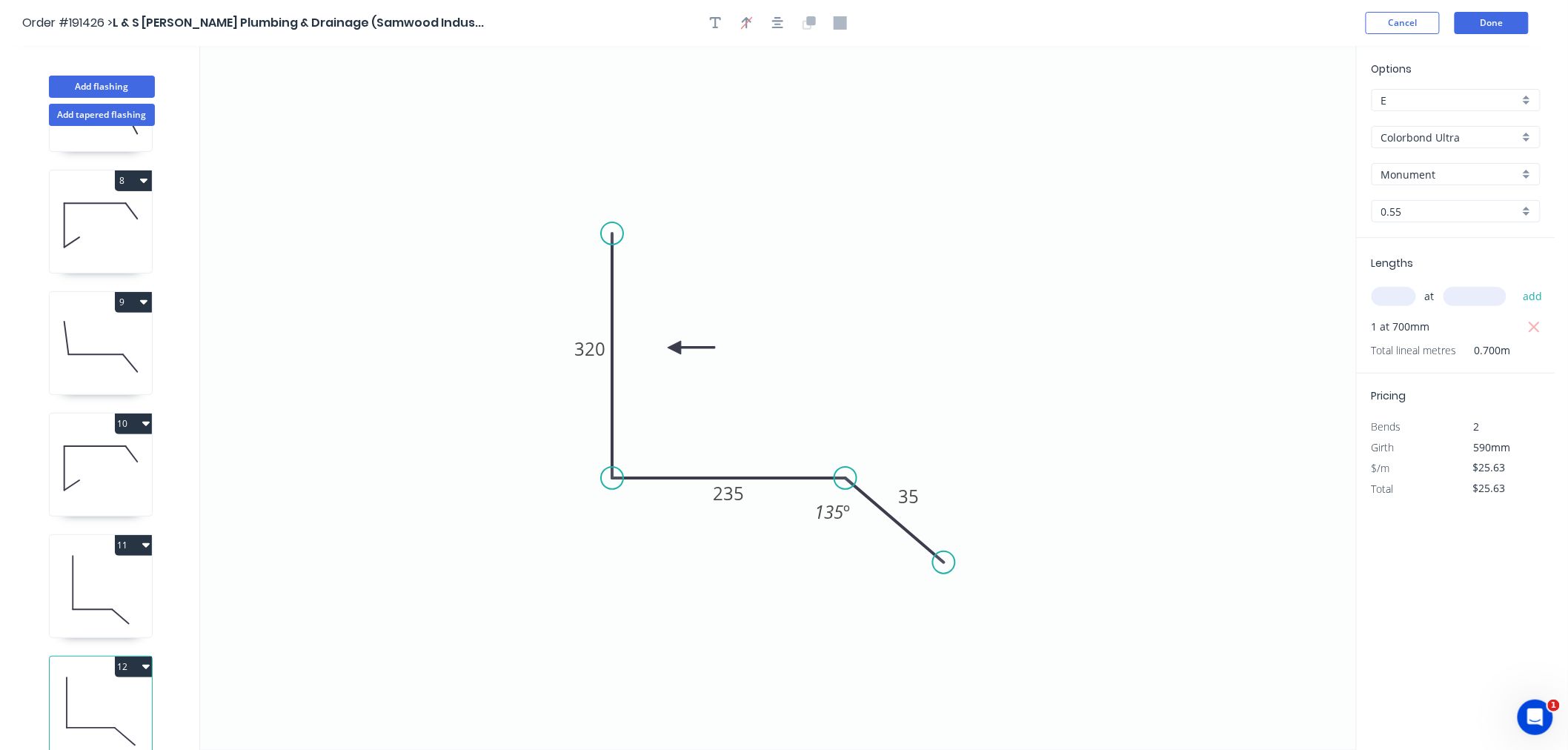
type input "$39.56"
type input "$249.23"
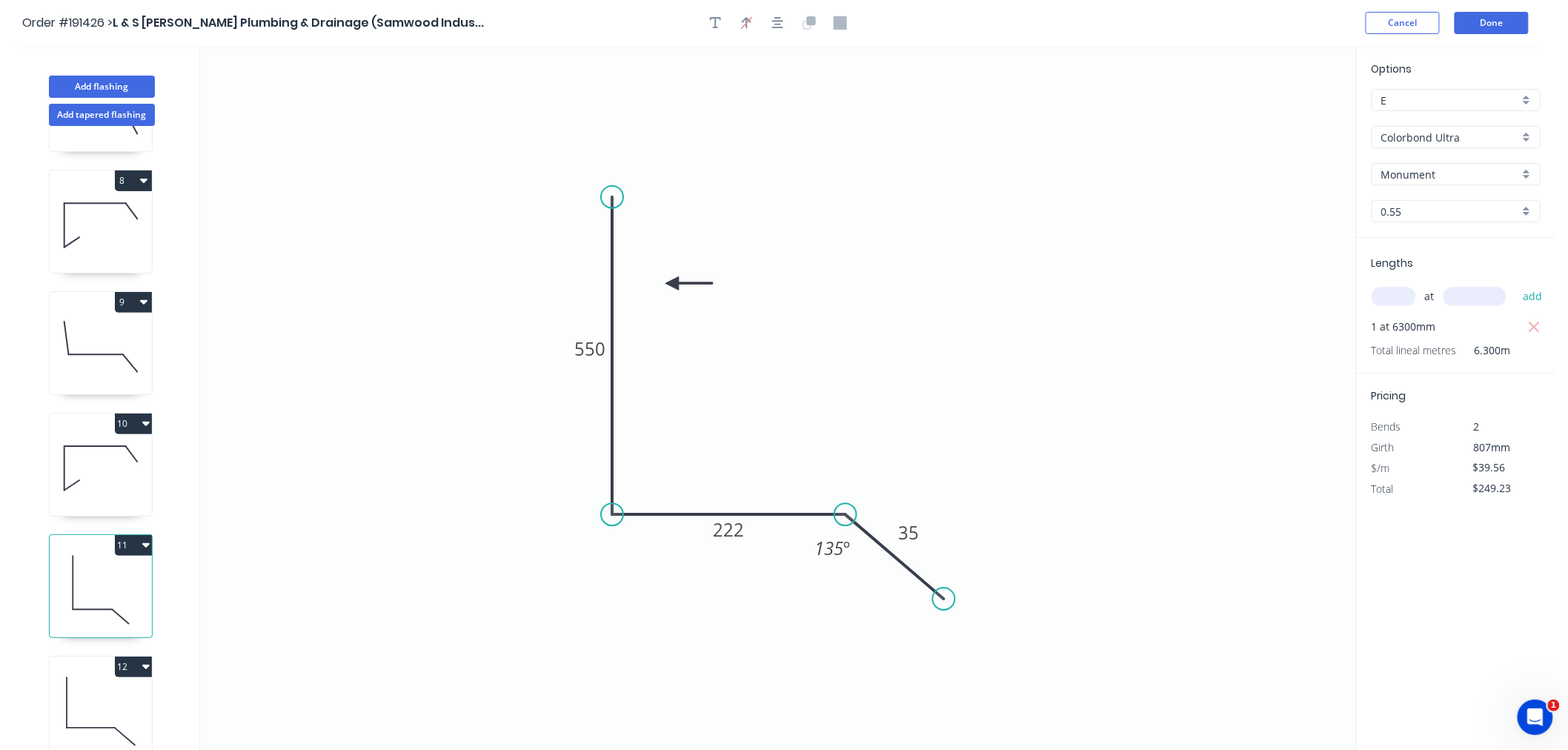
click at [100, 728] on icon at bounding box center [90, 728] width 49 height 0
type input "$25.63"
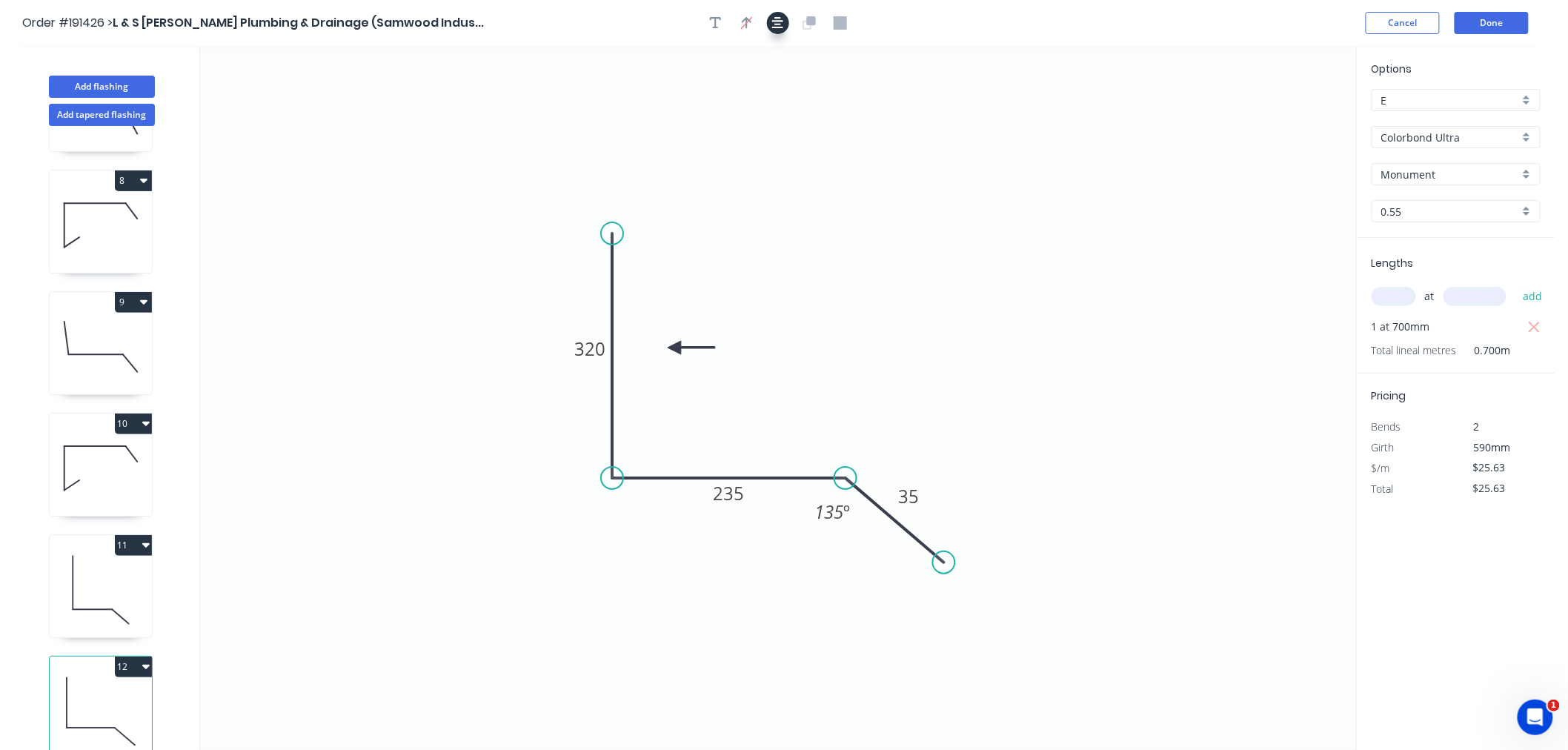
click at [774, 23] on icon "button" at bounding box center [778, 23] width 11 height 13
click at [1498, 21] on button "Done" at bounding box center [1492, 22] width 74 height 22
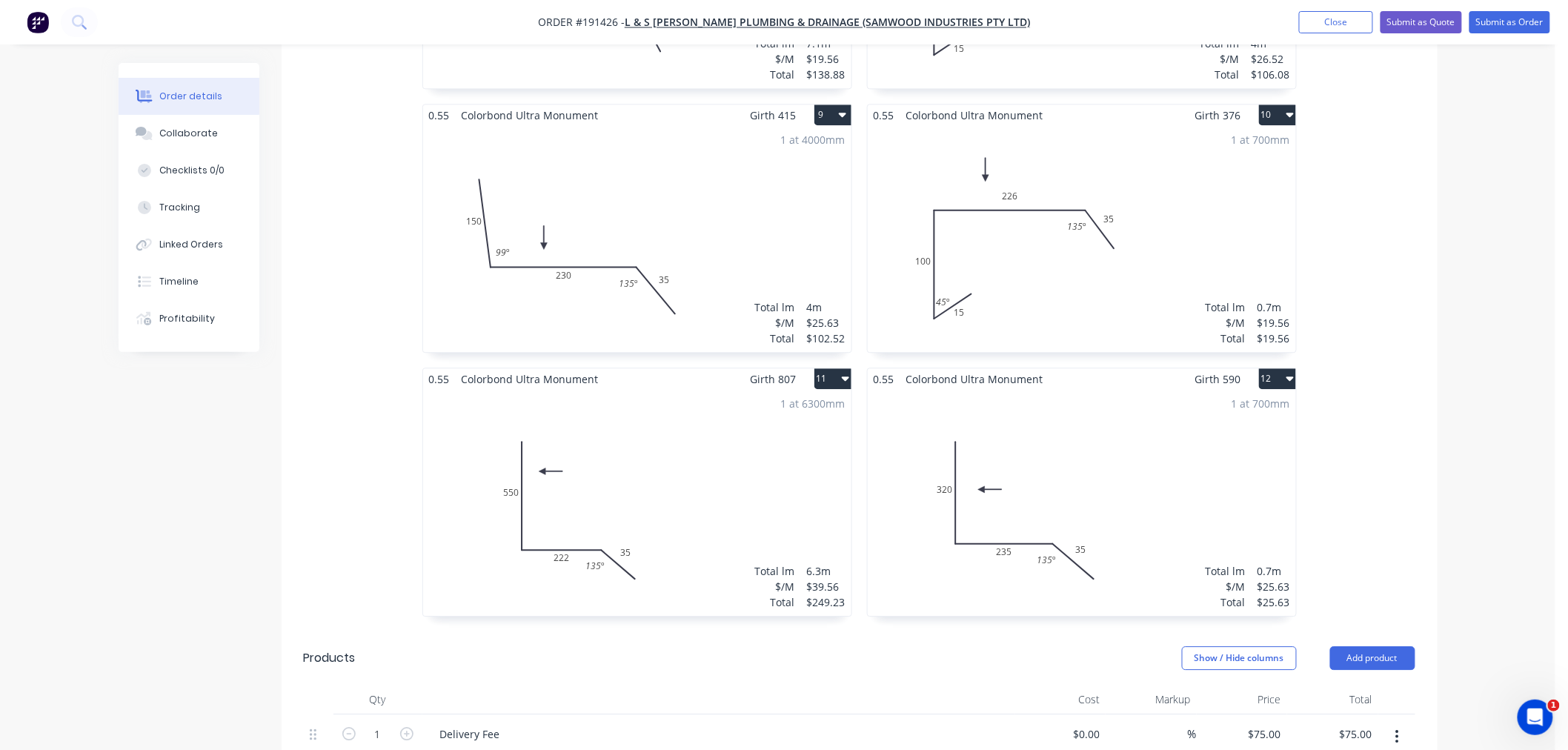
scroll to position [1317, 0]
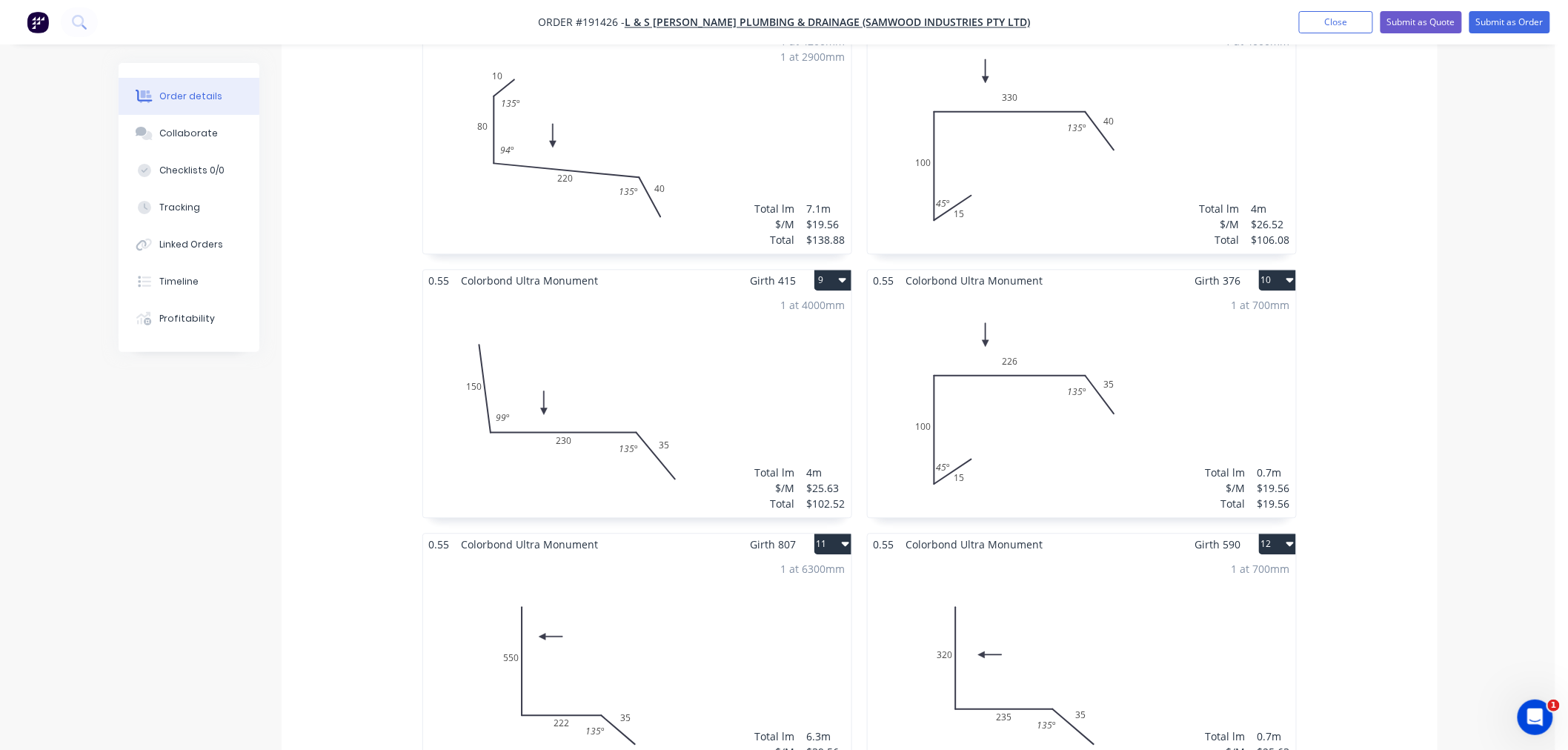
click at [1152, 350] on div "1 at 700mm Total lm $/M Total 0.7m $19.56 $19.56" at bounding box center [1082, 405] width 428 height 227
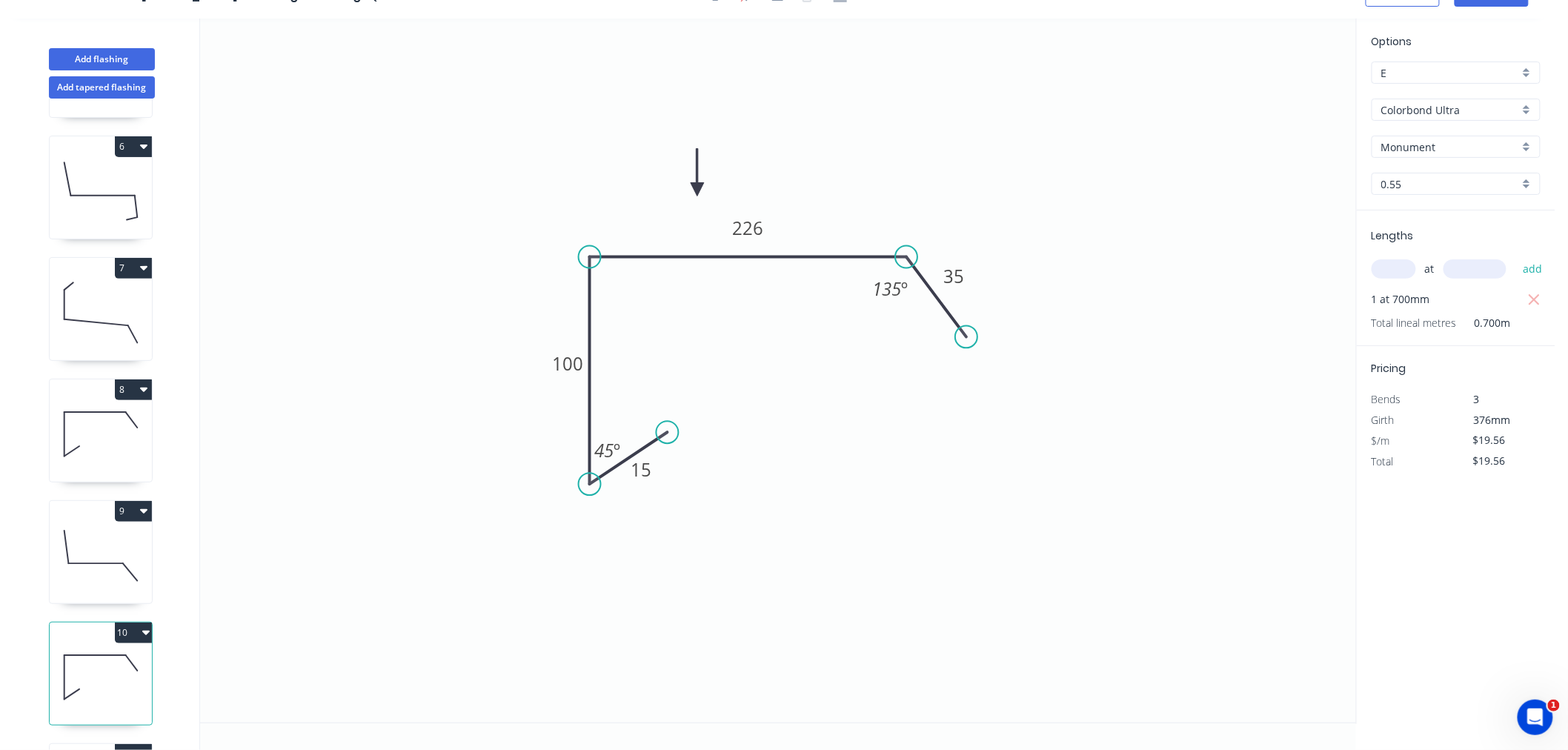
scroll to position [841, 0]
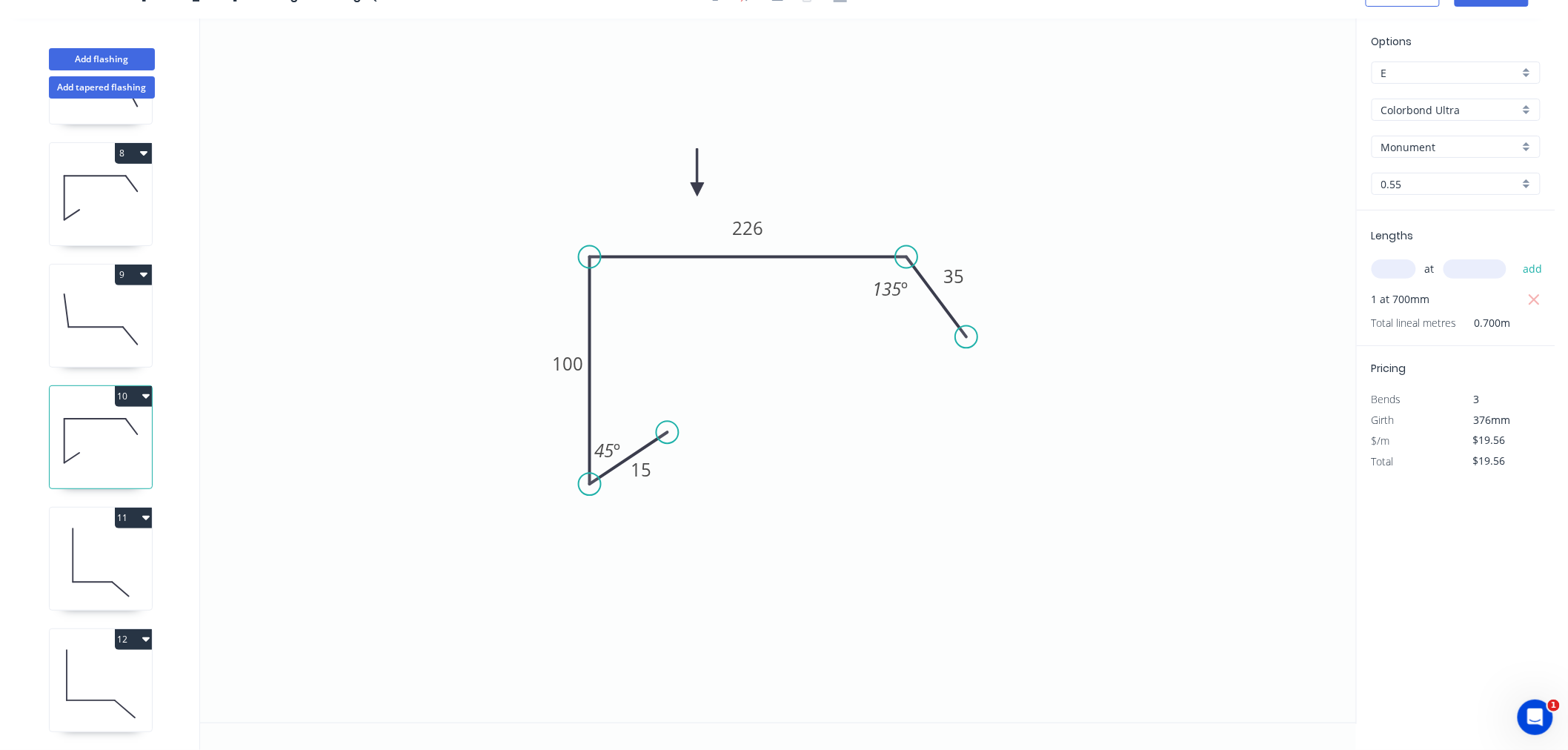
click at [145, 390] on icon "button" at bounding box center [147, 396] width 8 height 11
click at [131, 423] on div "Duplicate" at bounding box center [82, 433] width 114 height 22
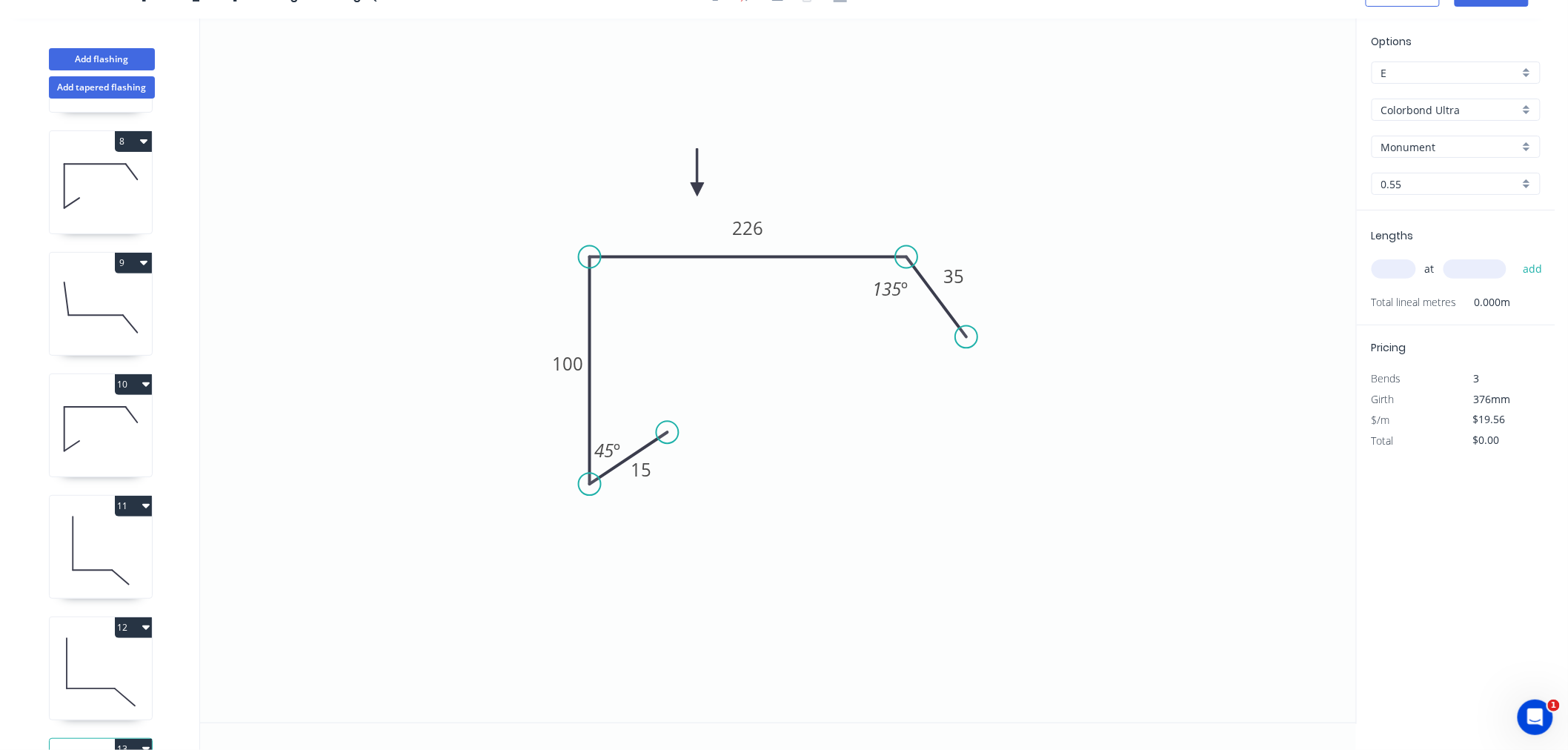
type input "$0.00"
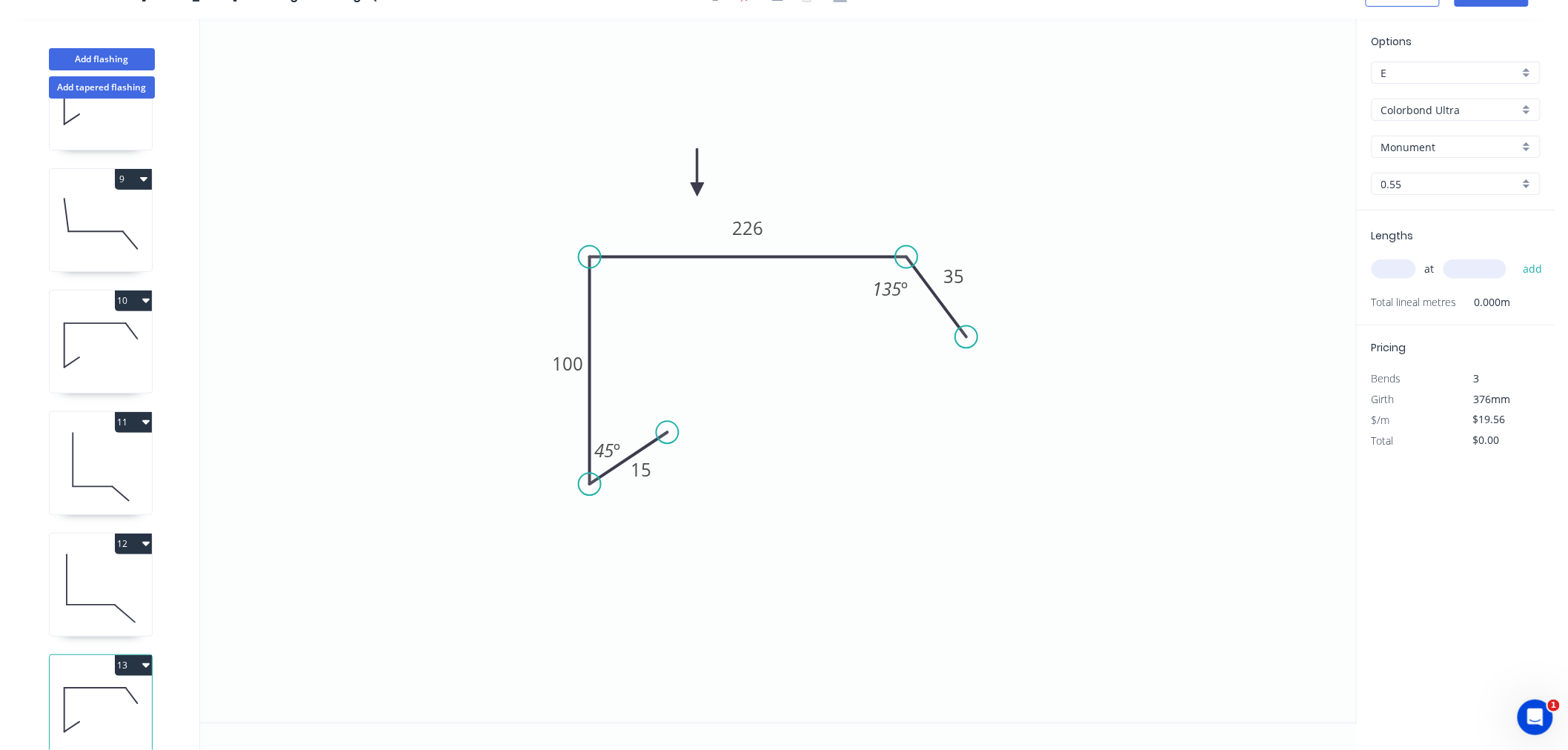
scroll to position [962, 0]
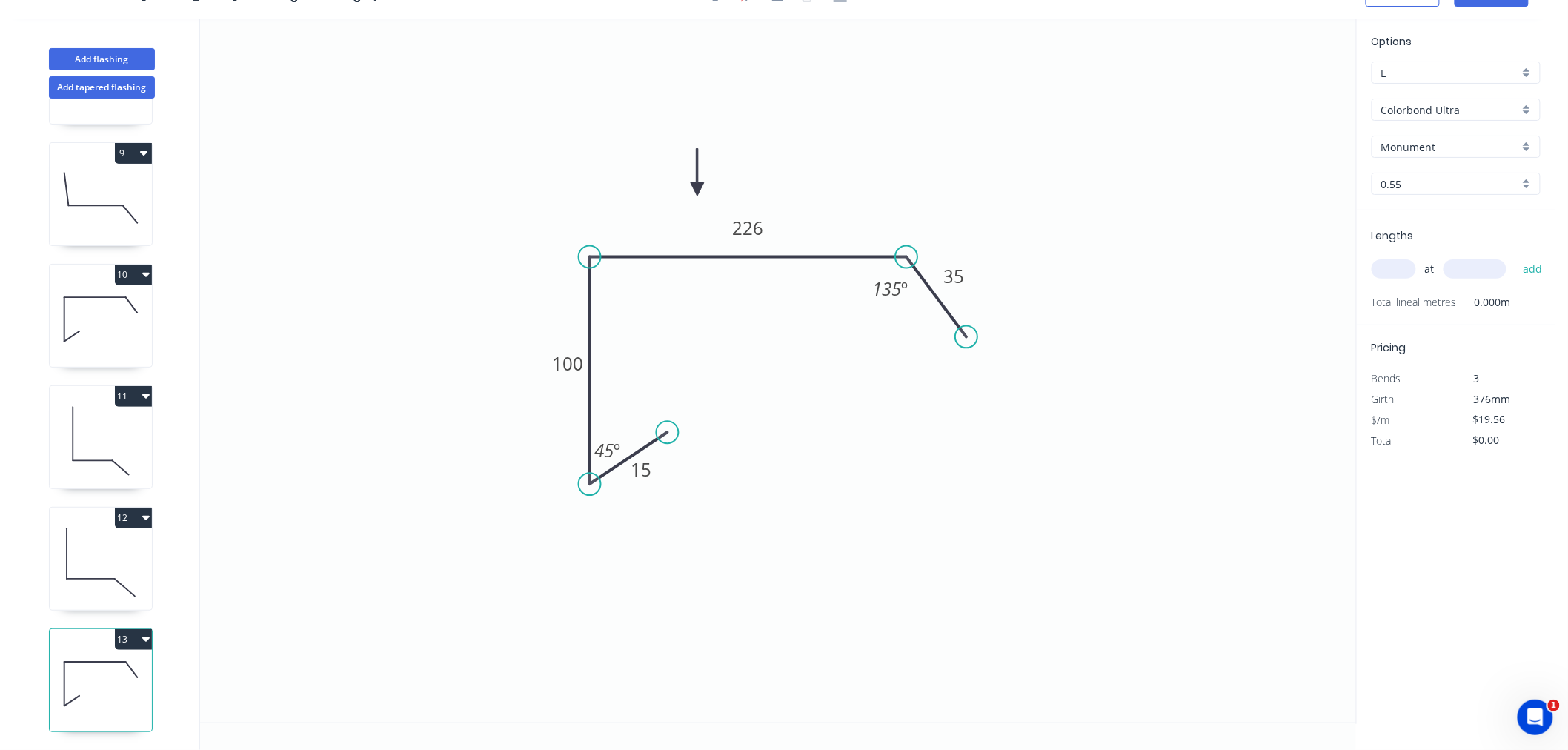
click at [114, 667] on icon at bounding box center [101, 684] width 103 height 95
click at [572, 358] on tspan "100" at bounding box center [567, 364] width 31 height 25
click at [1102, 253] on icon "0 15 100 205 35 135 º 45 º" at bounding box center [777, 370] width 1156 height 704
click at [1397, 270] on input "text" at bounding box center [1394, 269] width 45 height 19
type input "1"
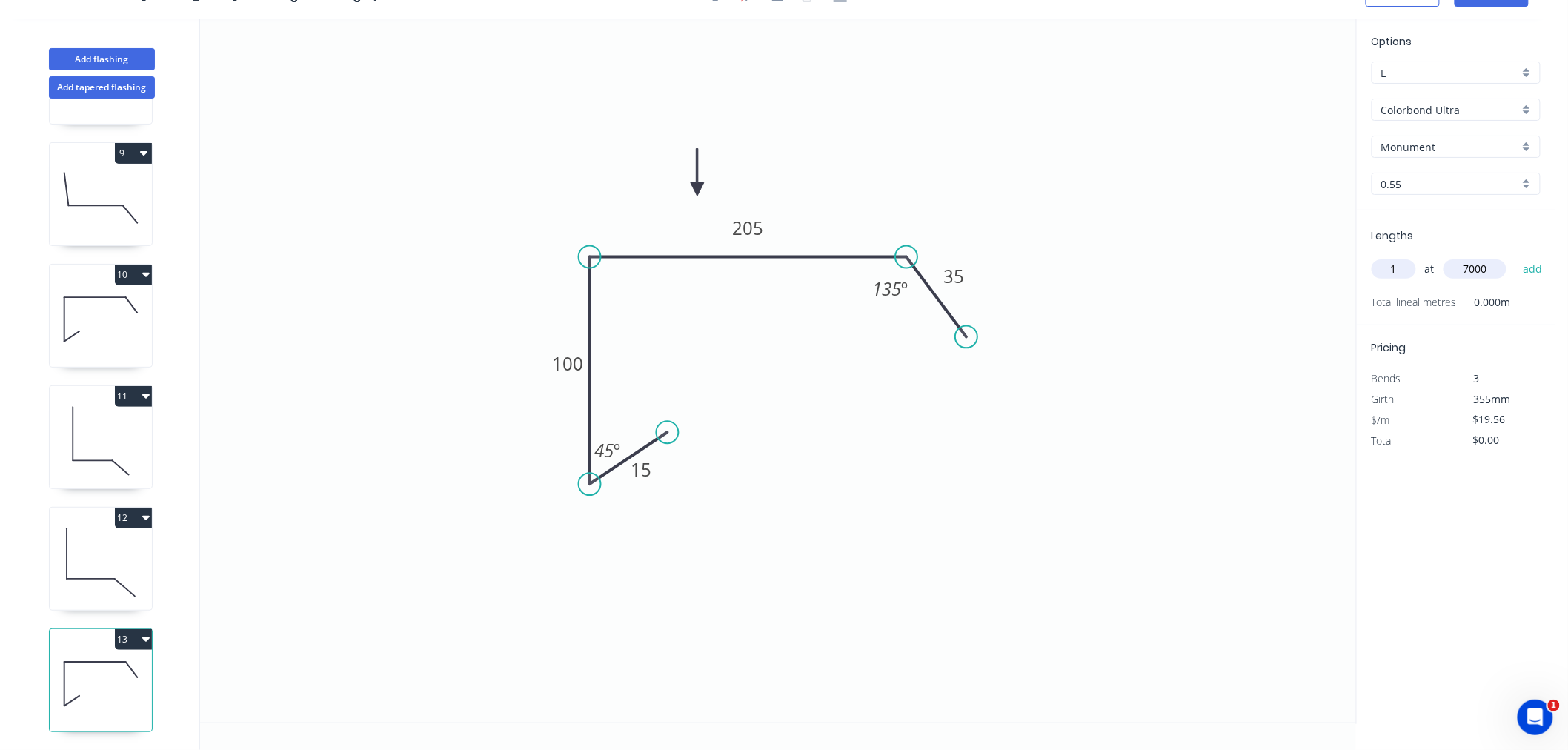
type input "7000"
click at [1516, 257] on button "add" at bounding box center [1533, 269] width 35 height 25
type input "$136.92"
click at [1102, 462] on icon "0 15 100 205 35 135 º 45 º" at bounding box center [777, 370] width 1156 height 704
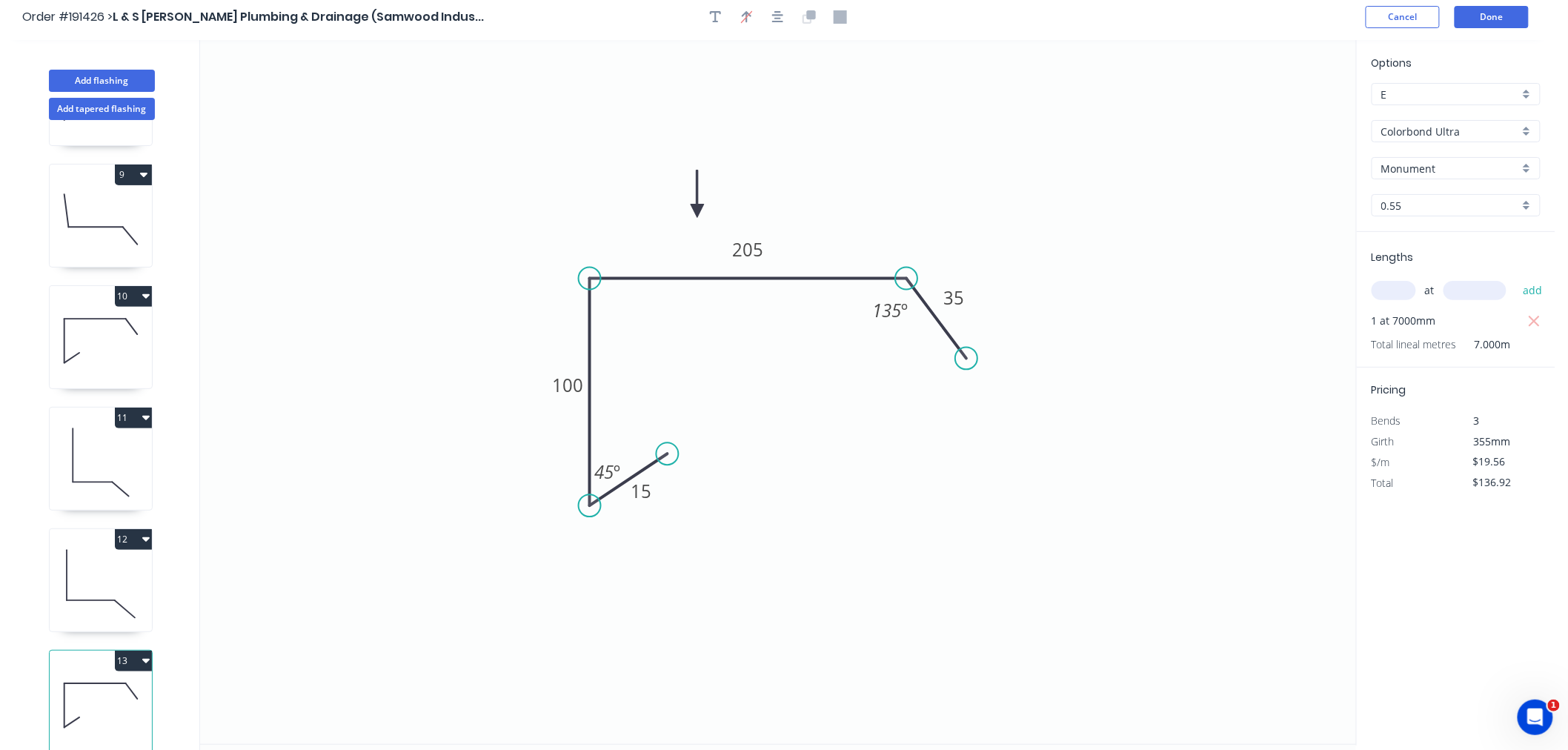
scroll to position [0, 0]
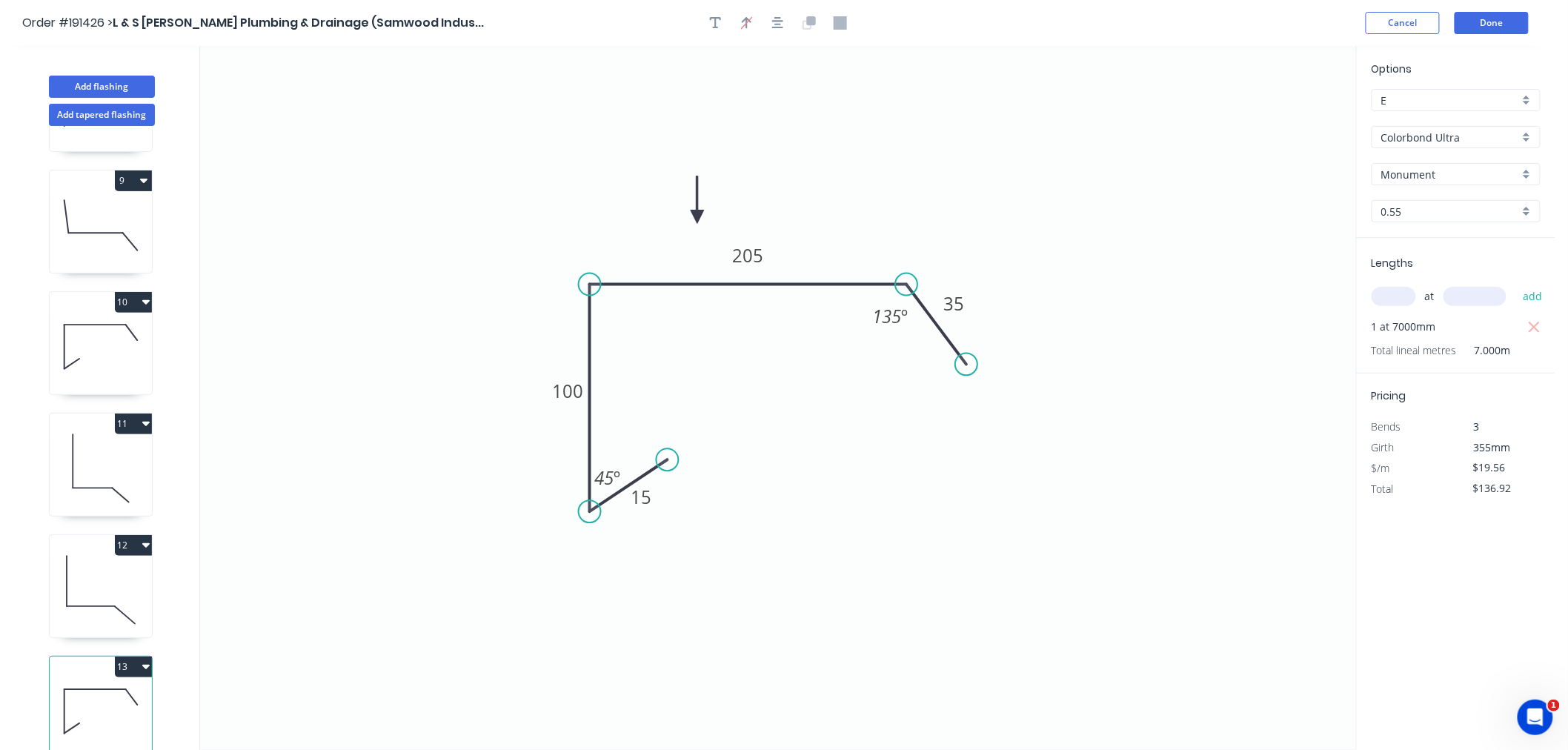
click at [1323, 27] on div "Order #191426 > L & S [PERSON_NAME] Plumbing & Drainage (Samwood Indus... Cance…" at bounding box center [777, 22] width 1512 height 22
click at [1495, 25] on button "Done" at bounding box center [1492, 22] width 74 height 22
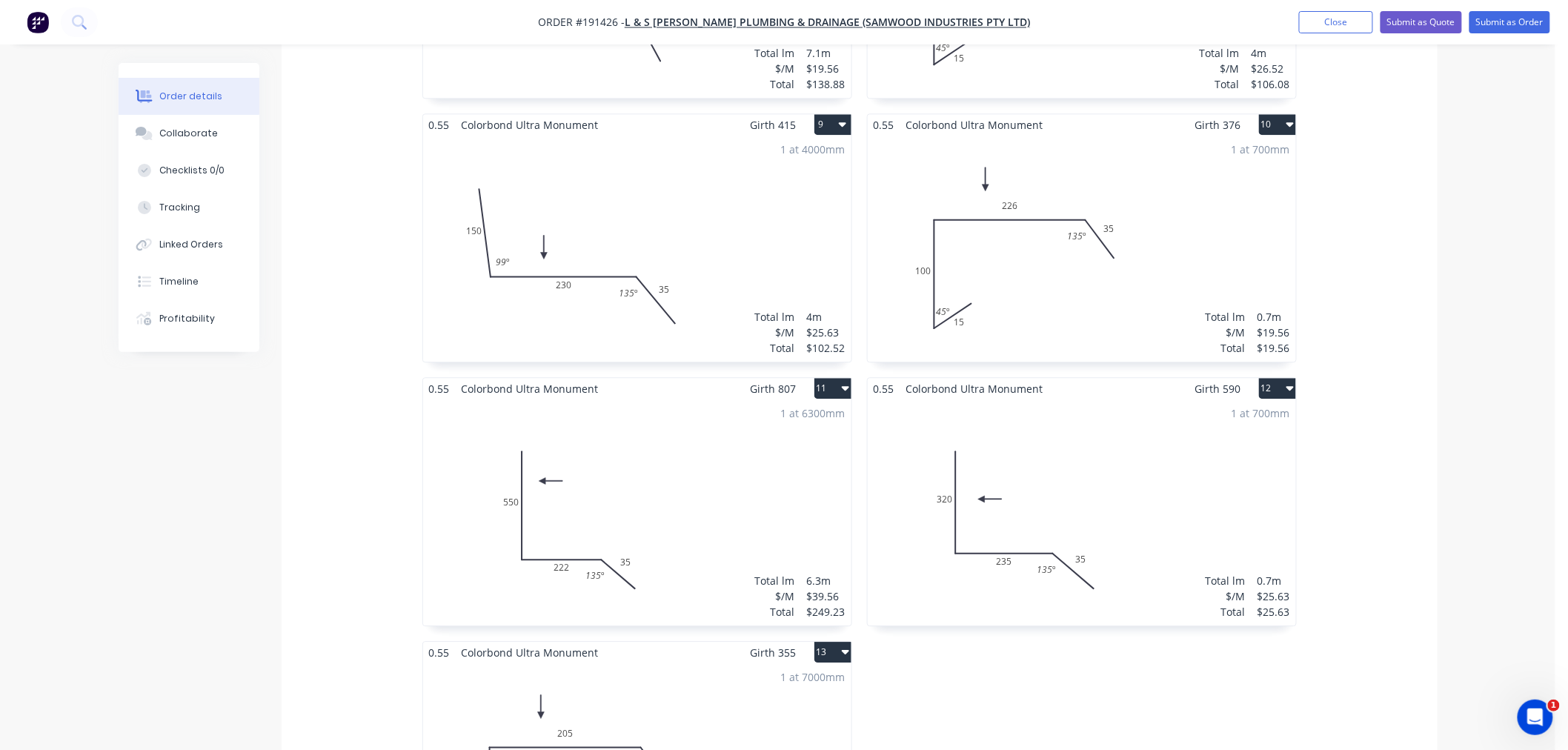
scroll to position [1648, 0]
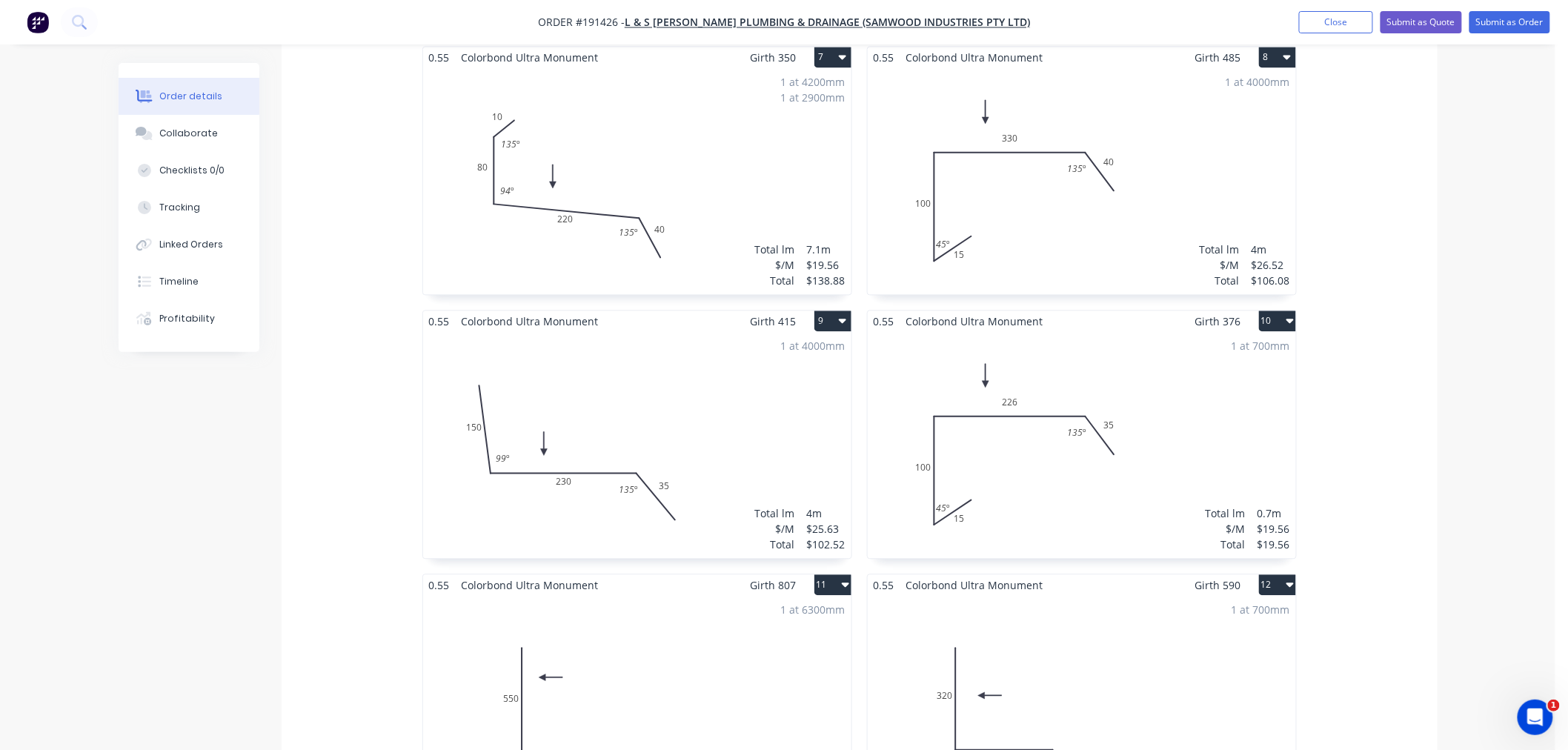
scroll to position [1317, 0]
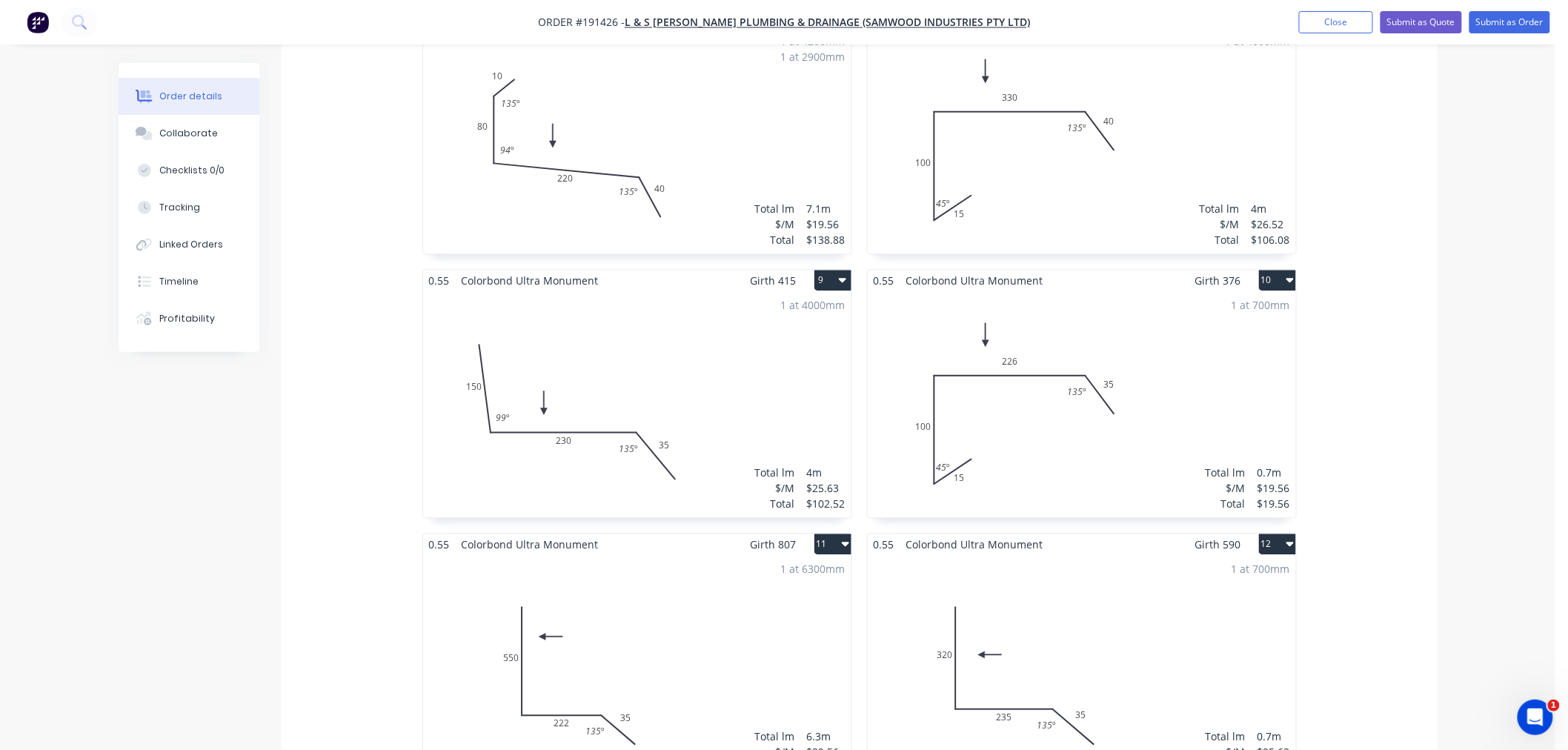
click at [714, 347] on div "1 at 4000mm Total lm $/M Total 4m $25.63 $102.52" at bounding box center [637, 405] width 428 height 227
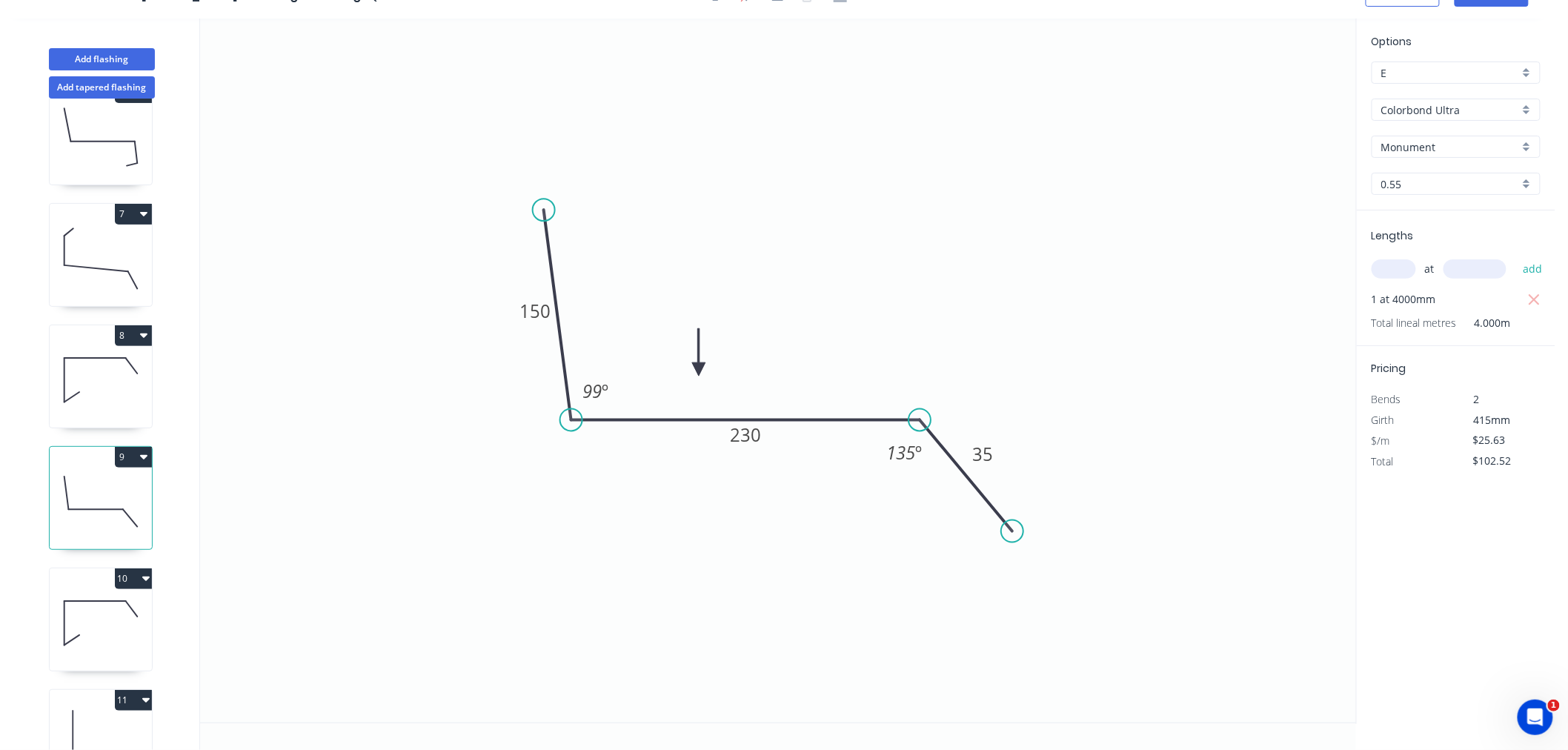
scroll to position [659, 0]
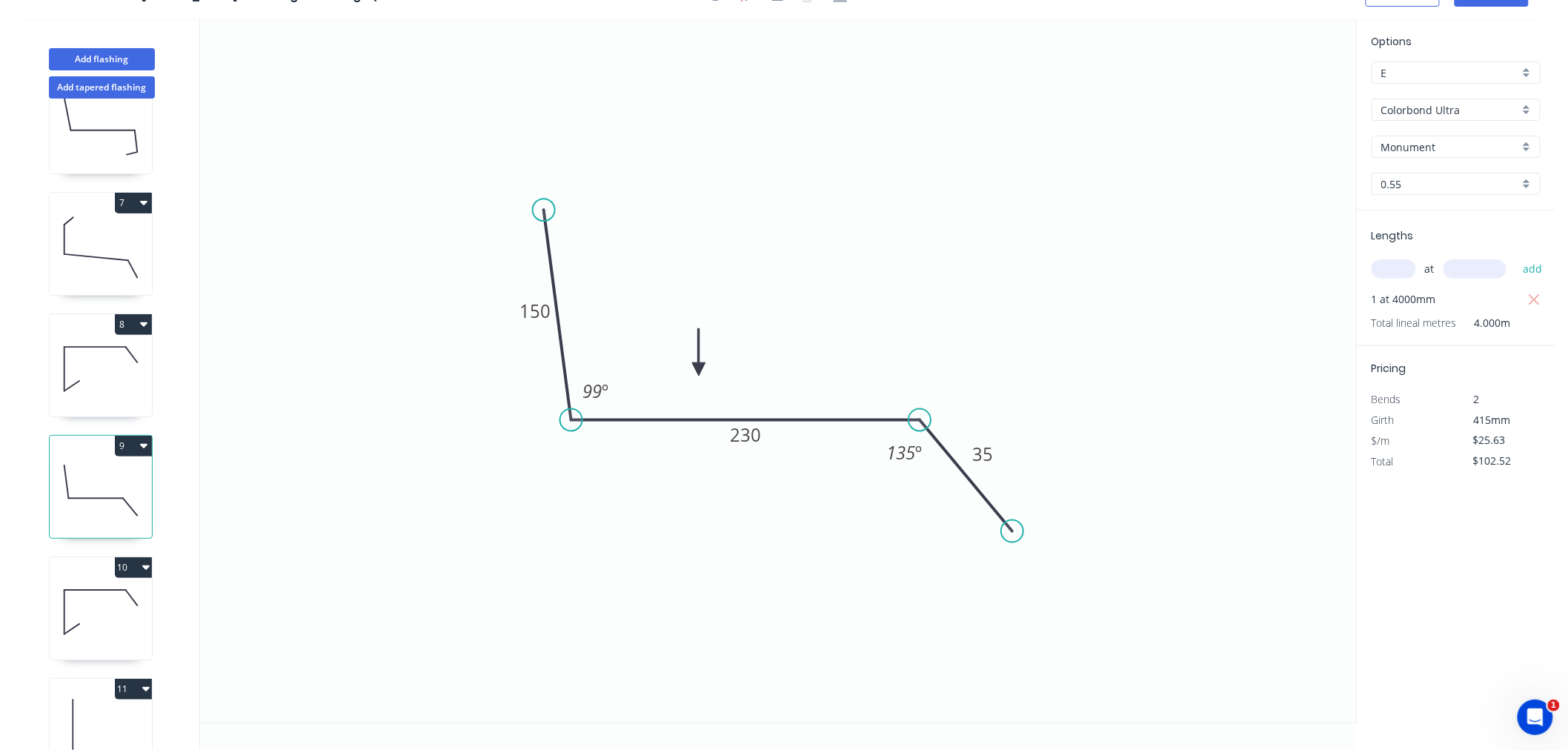
click at [142, 444] on icon "button" at bounding box center [144, 446] width 8 height 5
click at [134, 486] on div "Duplicate" at bounding box center [82, 483] width 114 height 22
type input "$0.00"
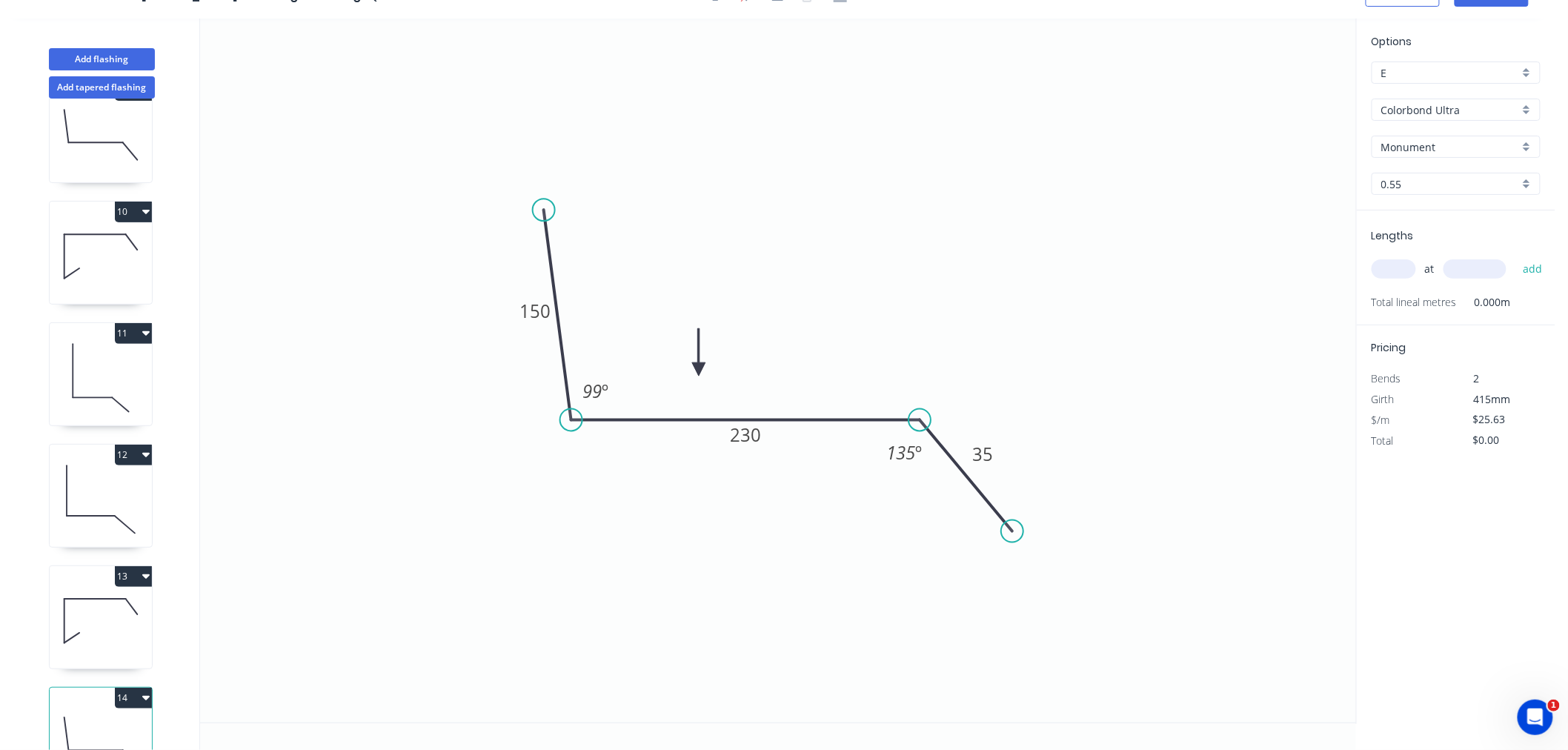
scroll to position [1085, 0]
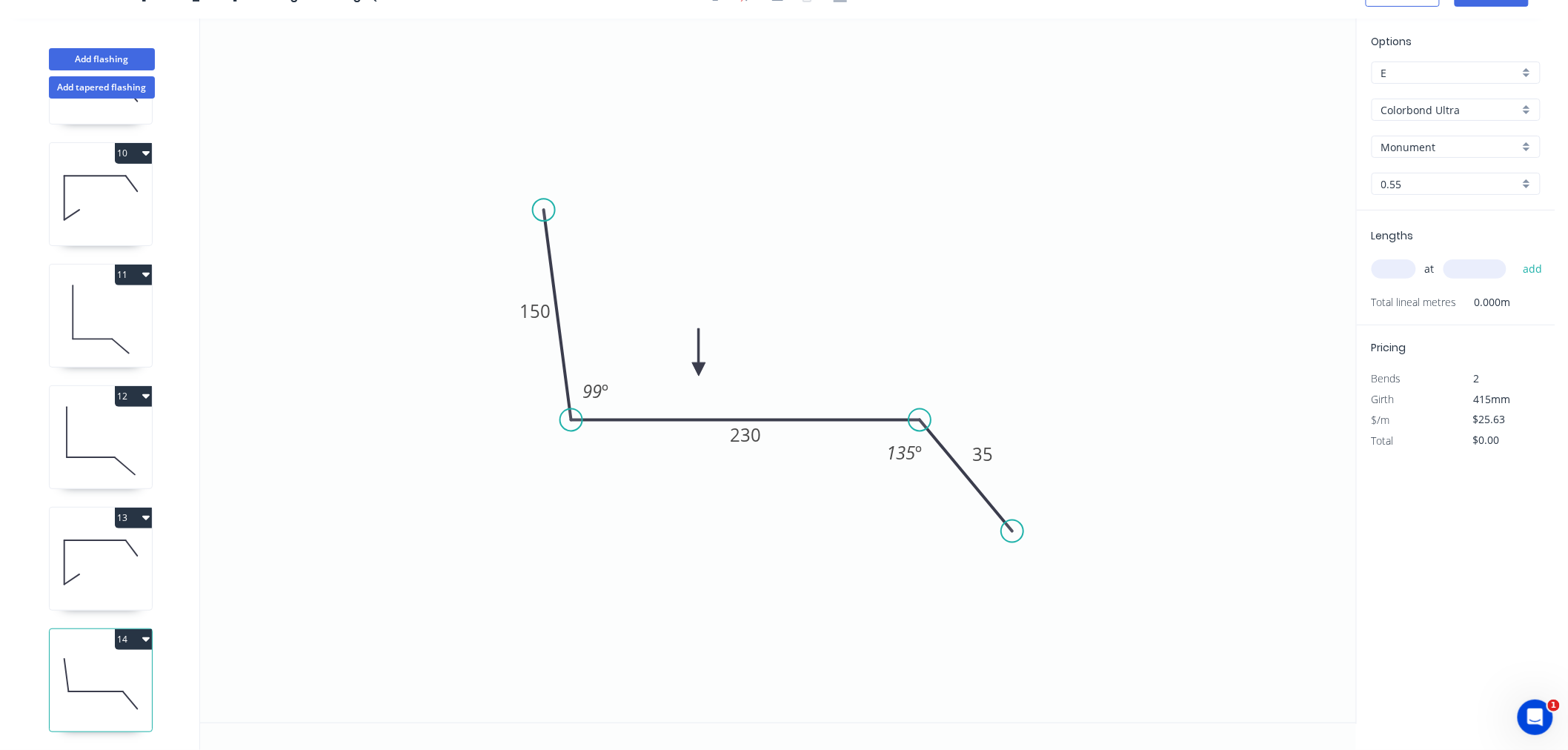
click at [87, 662] on icon at bounding box center [101, 684] width 103 height 95
click at [538, 312] on tspan "150" at bounding box center [536, 311] width 31 height 25
click at [1388, 265] on input "text" at bounding box center [1394, 269] width 45 height 19
type input "2"
type input "4000"
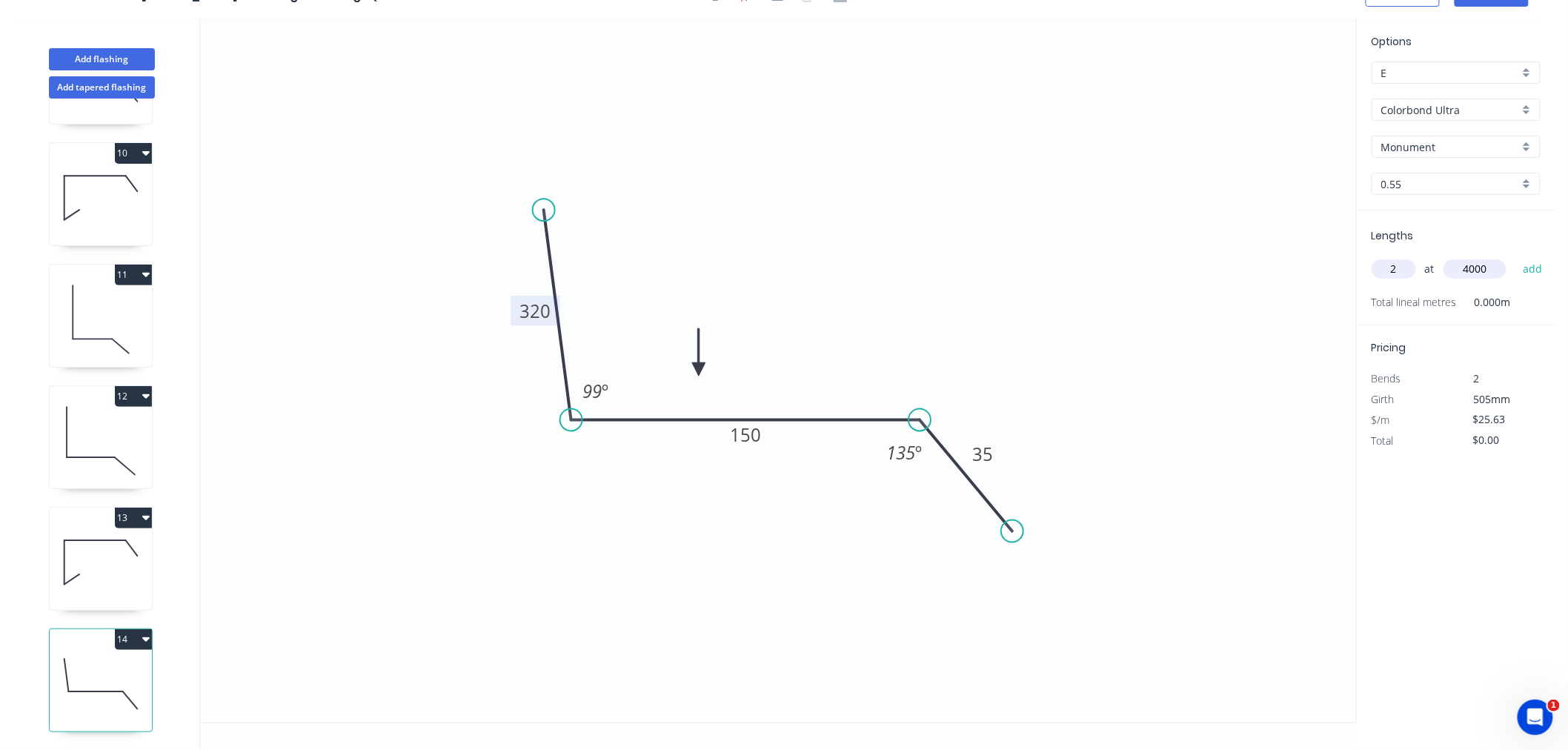
click at [1516, 257] on button "add" at bounding box center [1533, 269] width 35 height 25
type input "$205.04"
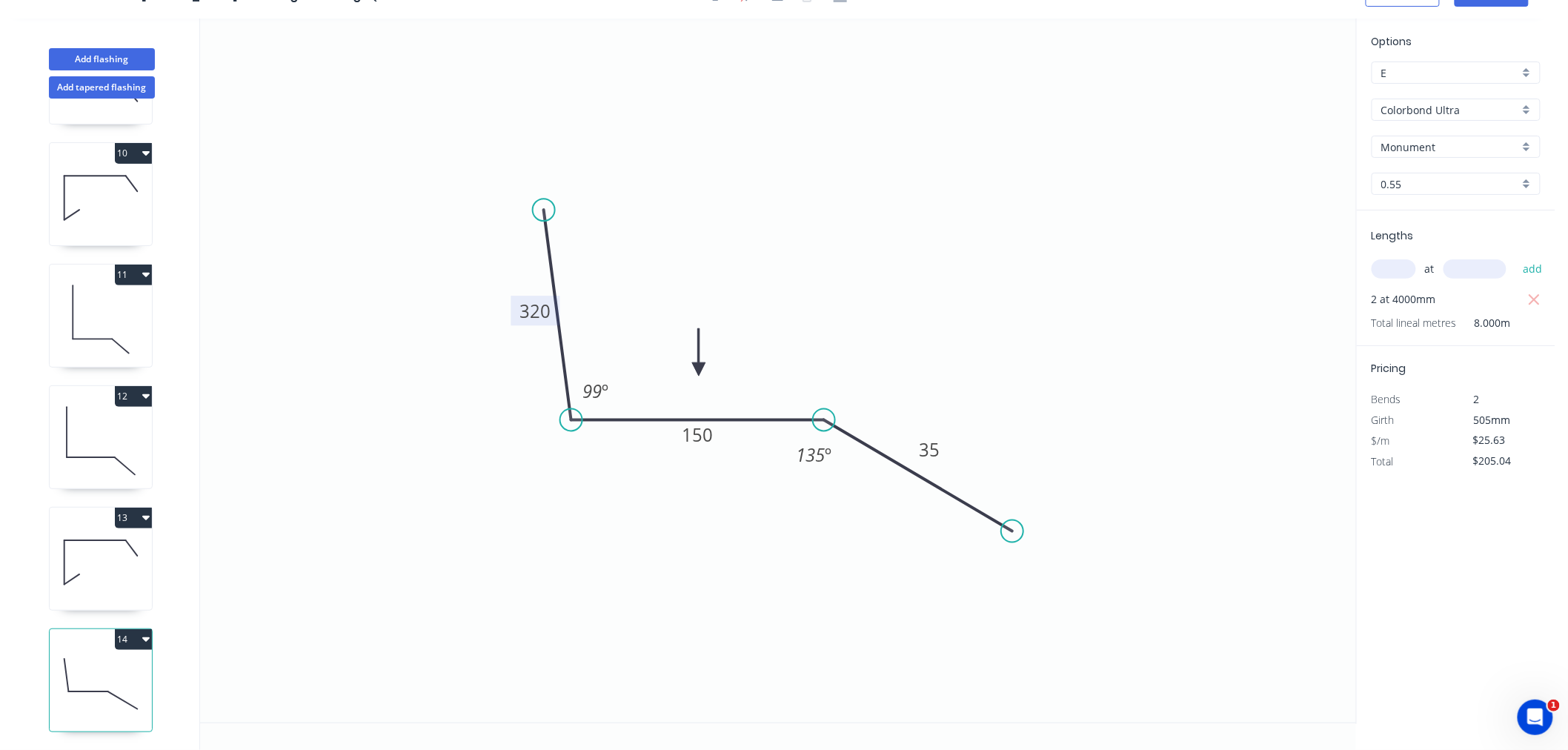
drag, startPoint x: 919, startPoint y: 423, endPoint x: 824, endPoint y: 424, distance: 95.0
click at [824, 424] on circle at bounding box center [824, 420] width 22 height 22
drag, startPoint x: 1009, startPoint y: 534, endPoint x: 884, endPoint y: 513, distance: 126.8
click at [884, 518] on circle at bounding box center [884, 521] width 22 height 22
drag, startPoint x: 545, startPoint y: 209, endPoint x: 537, endPoint y: 188, distance: 22.5
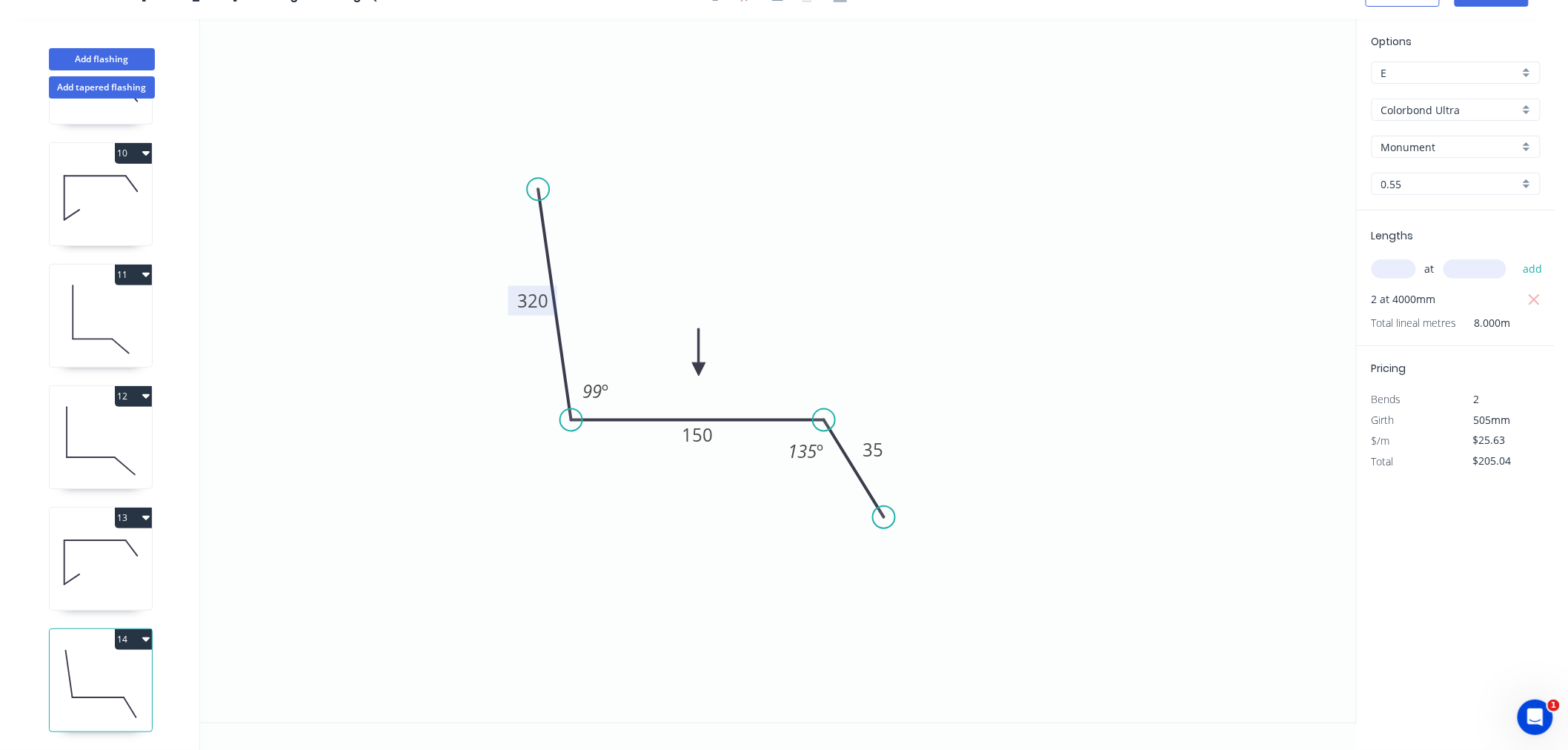
click at [537, 188] on circle at bounding box center [538, 188] width 22 height 22
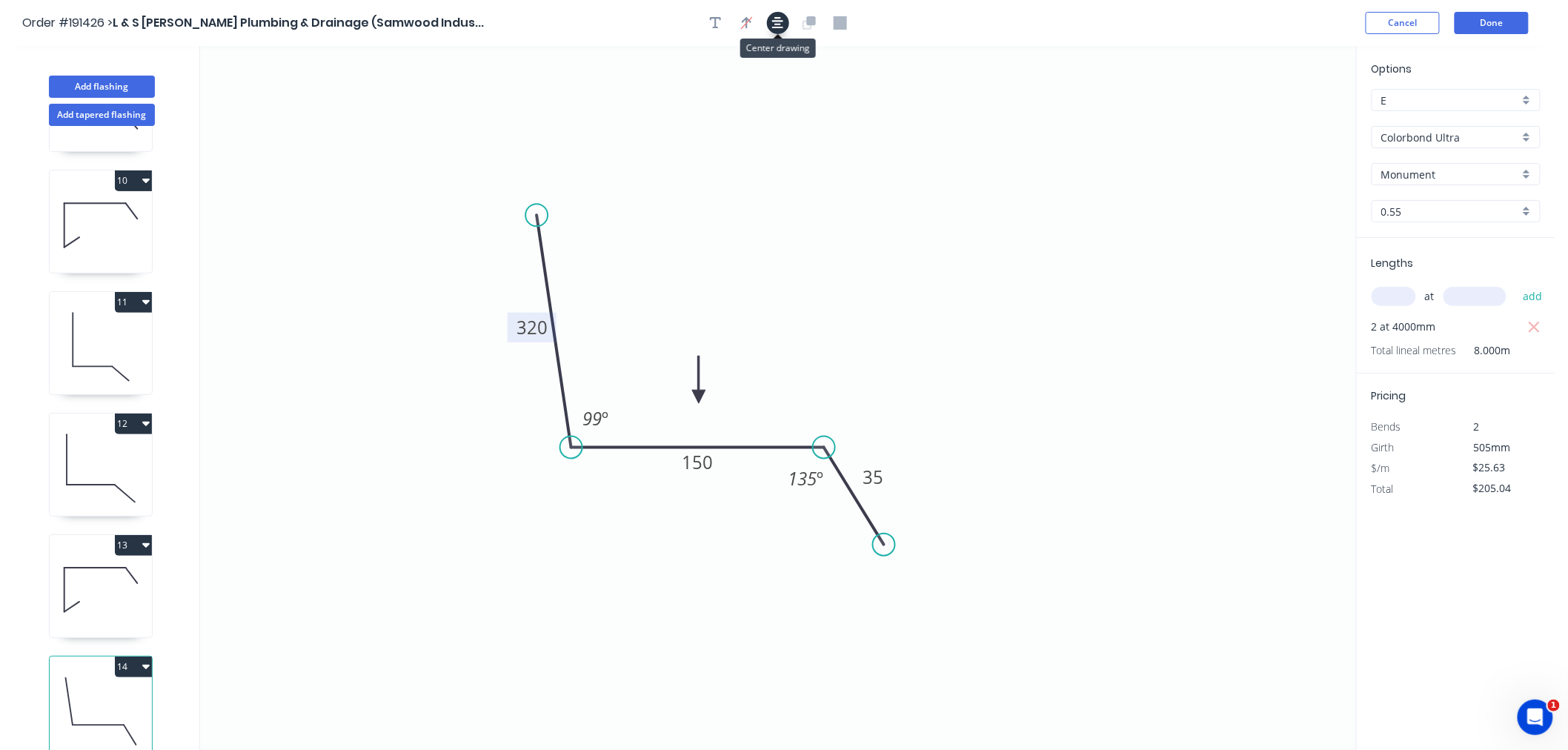
click at [784, 25] on button "button" at bounding box center [777, 22] width 22 height 22
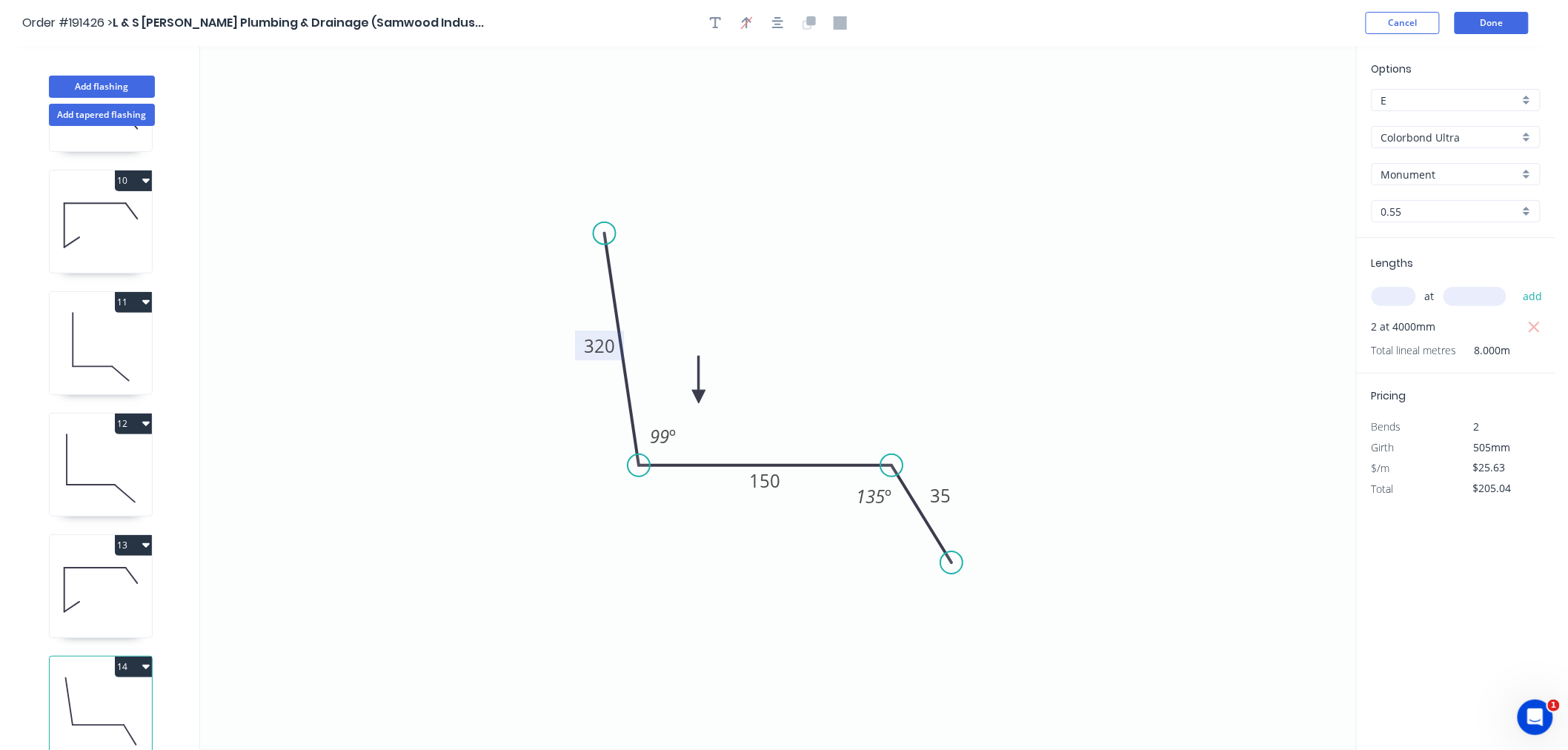
drag, startPoint x: 703, startPoint y: 399, endPoint x: 698, endPoint y: 354, distance: 45.3
click at [687, 270] on icon "0 320 150 35 99 º 135 º" at bounding box center [777, 398] width 1156 height 704
drag, startPoint x: 698, startPoint y: 391, endPoint x: 664, endPoint y: 287, distance: 109.4
click at [669, 286] on icon at bounding box center [670, 270] width 13 height 48
click at [664, 286] on icon "0 320 150 35 99 º 135 º" at bounding box center [777, 398] width 1156 height 704
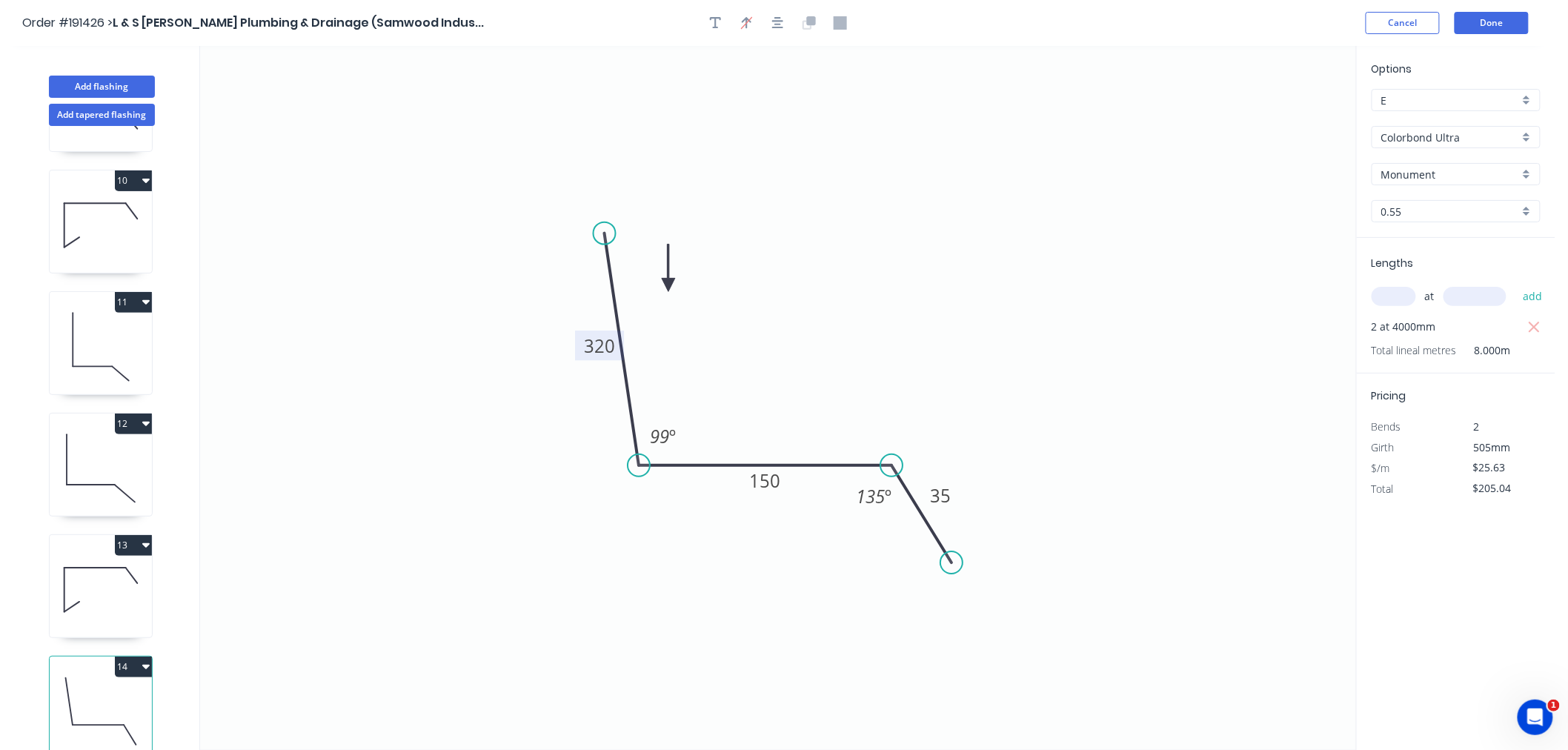
click at [664, 286] on icon "0 320 150 35 99 º 135 º" at bounding box center [777, 398] width 1156 height 704
click at [668, 284] on icon at bounding box center [669, 268] width 13 height 48
click at [669, 284] on icon at bounding box center [669, 268] width 13 height 48
click at [668, 284] on icon at bounding box center [669, 266] width 13 height 48
click at [669, 284] on icon at bounding box center [669, 266] width 13 height 48
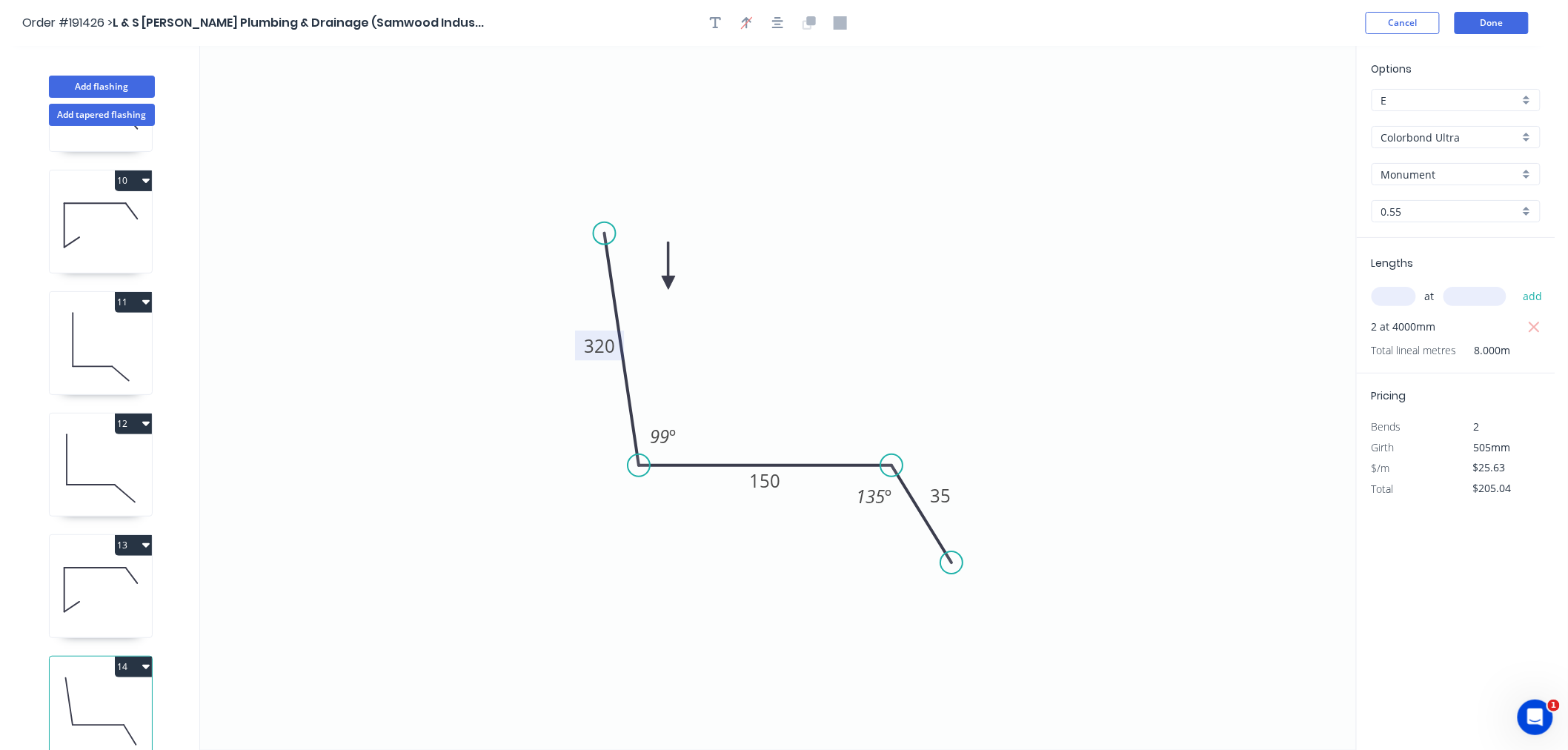
click at [670, 285] on icon at bounding box center [669, 266] width 13 height 48
click at [670, 285] on icon at bounding box center [680, 270] width 43 height 43
drag, startPoint x: 605, startPoint y: 234, endPoint x: 602, endPoint y: 206, distance: 28.2
click at [602, 206] on circle at bounding box center [601, 205] width 22 height 22
click at [776, 18] on icon "button" at bounding box center [778, 23] width 11 height 11
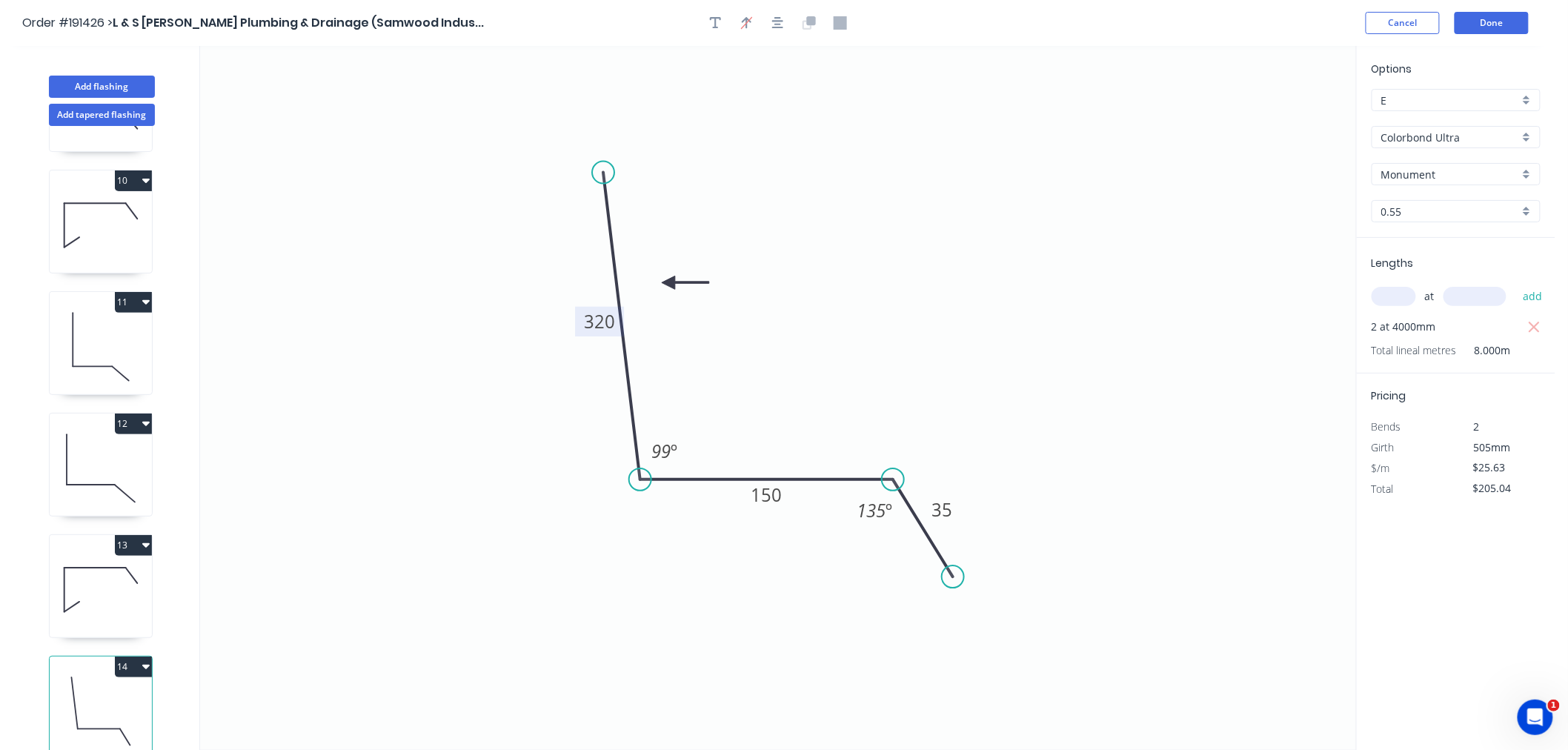
drag, startPoint x: 602, startPoint y: 216, endPoint x: 603, endPoint y: 173, distance: 43.0
click at [603, 173] on circle at bounding box center [602, 172] width 22 height 22
click at [775, 23] on icon "button" at bounding box center [778, 23] width 11 height 13
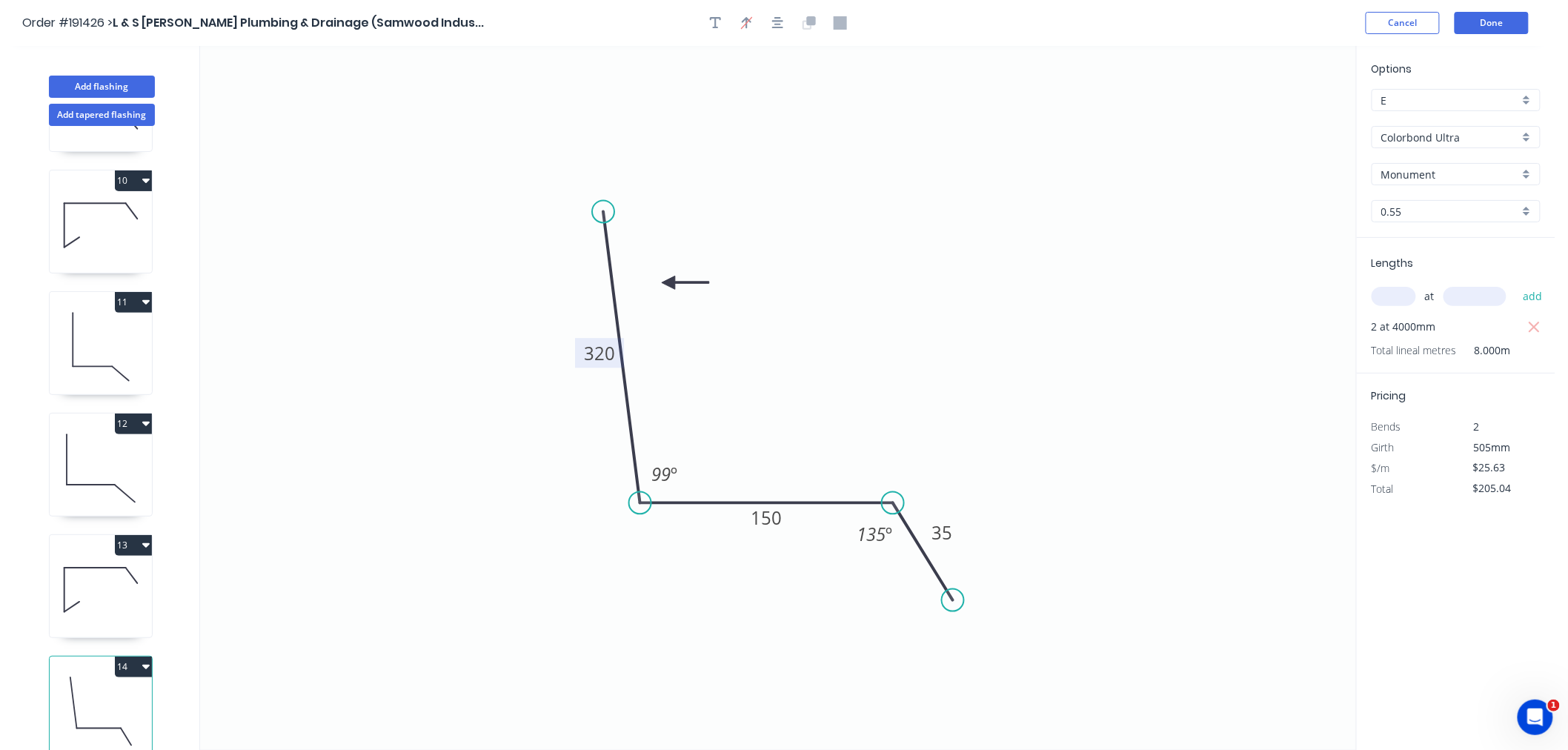
drag, startPoint x: 604, startPoint y: 199, endPoint x: 603, endPoint y: 212, distance: 13.0
click at [603, 212] on circle at bounding box center [602, 211] width 22 height 22
click at [771, 20] on button "button" at bounding box center [777, 22] width 22 height 22
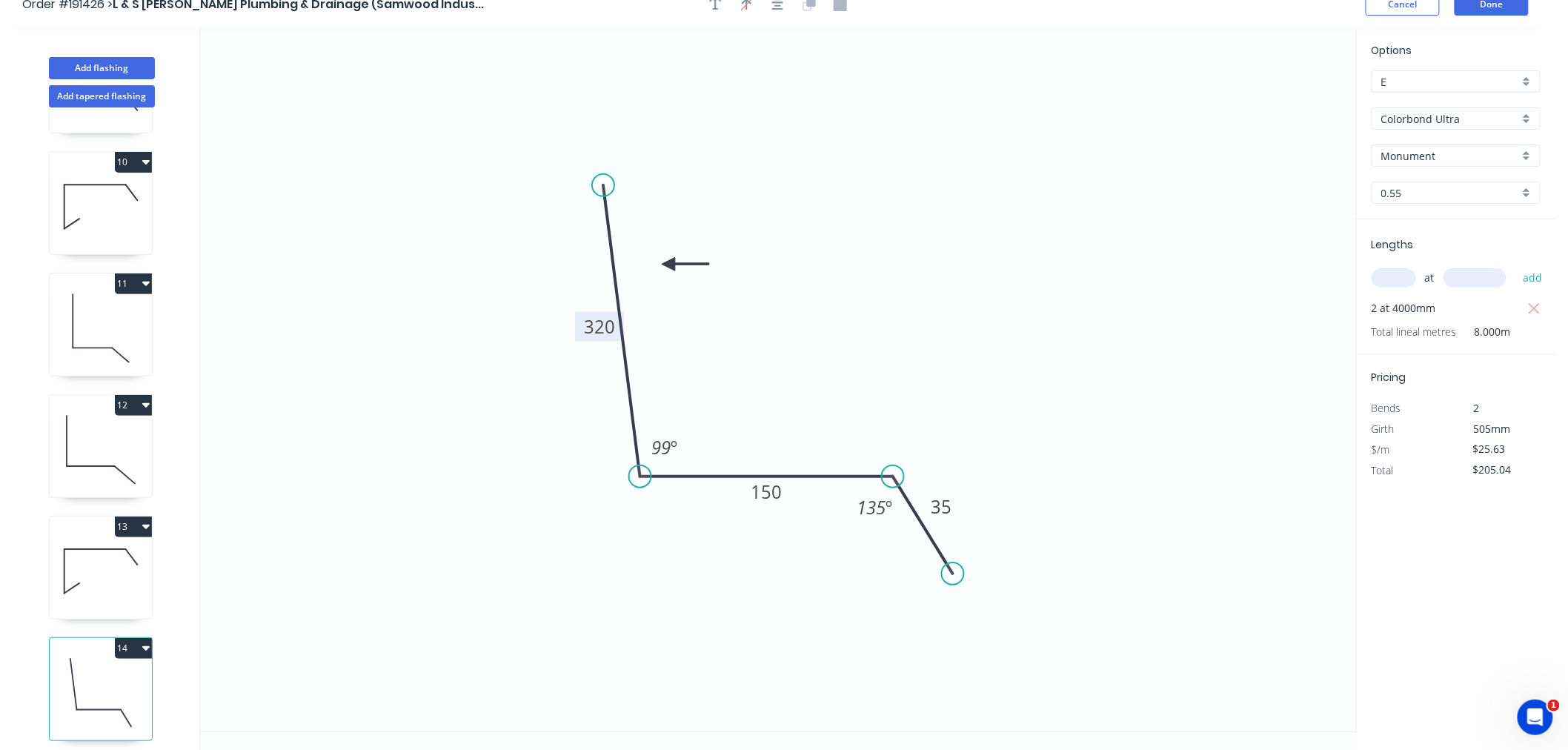
scroll to position [28, 0]
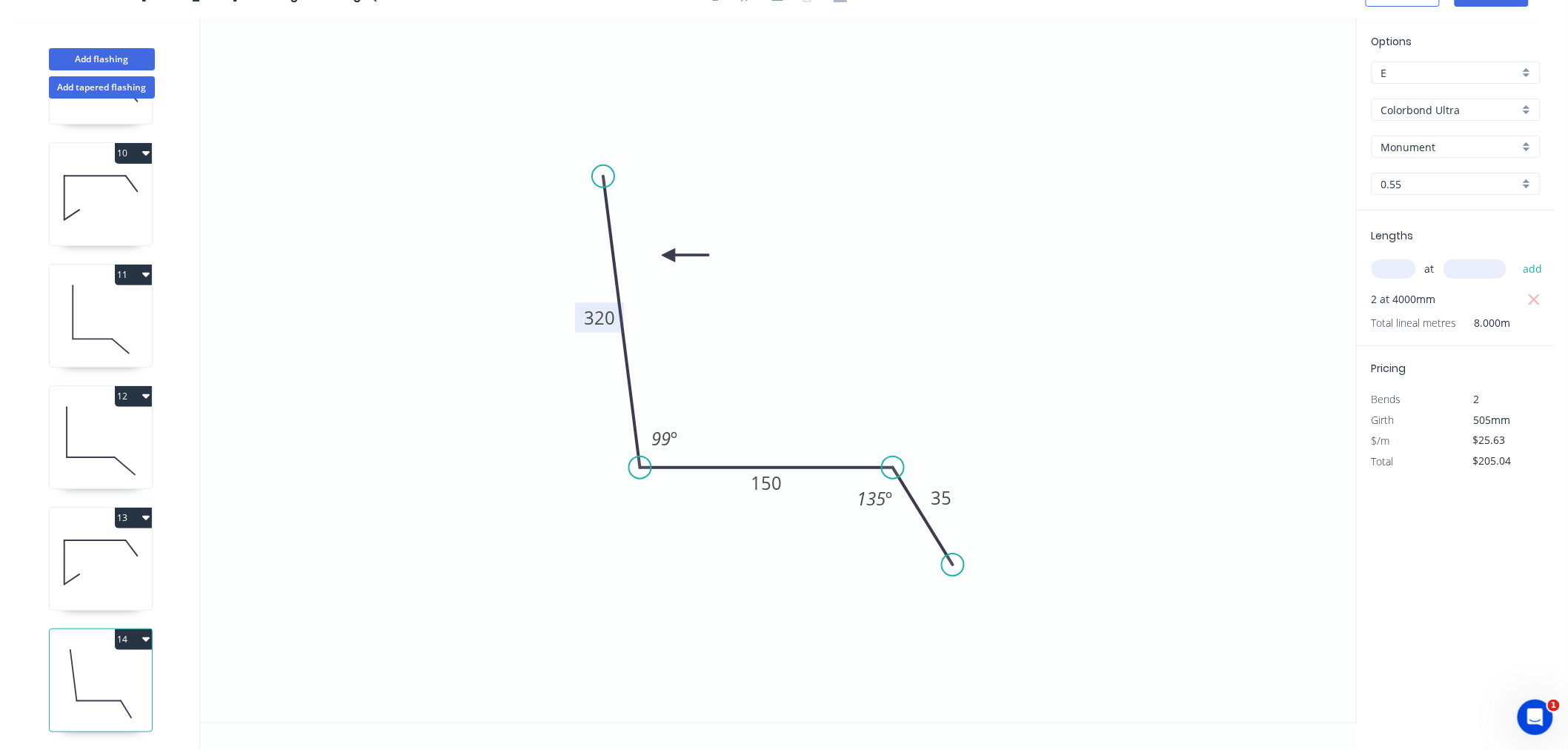
click at [96, 550] on icon at bounding box center [101, 562] width 103 height 95
type input "$19.56"
type input "$136.92"
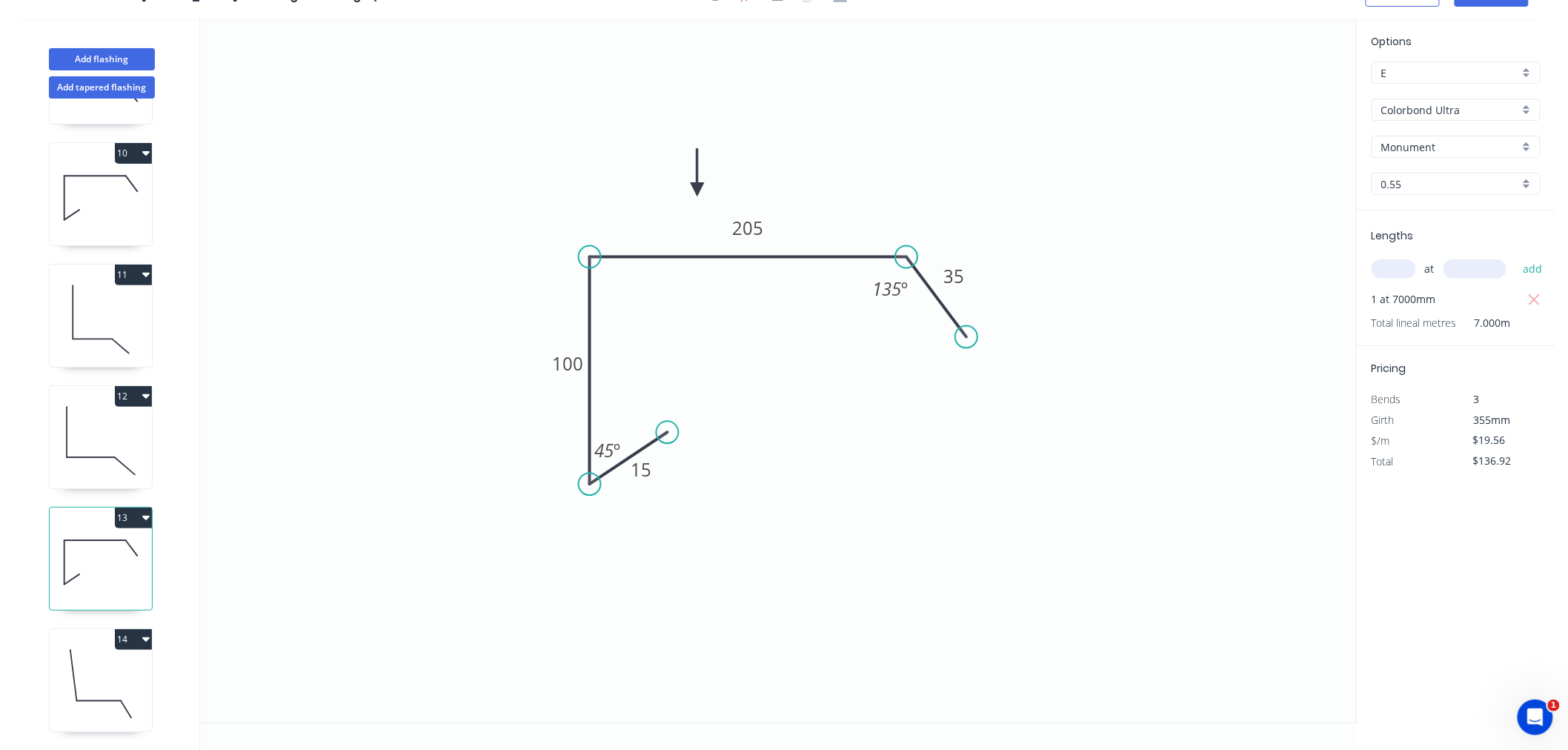
click at [109, 662] on icon at bounding box center [101, 684] width 103 height 95
type input "$25.63"
type input "$205.04"
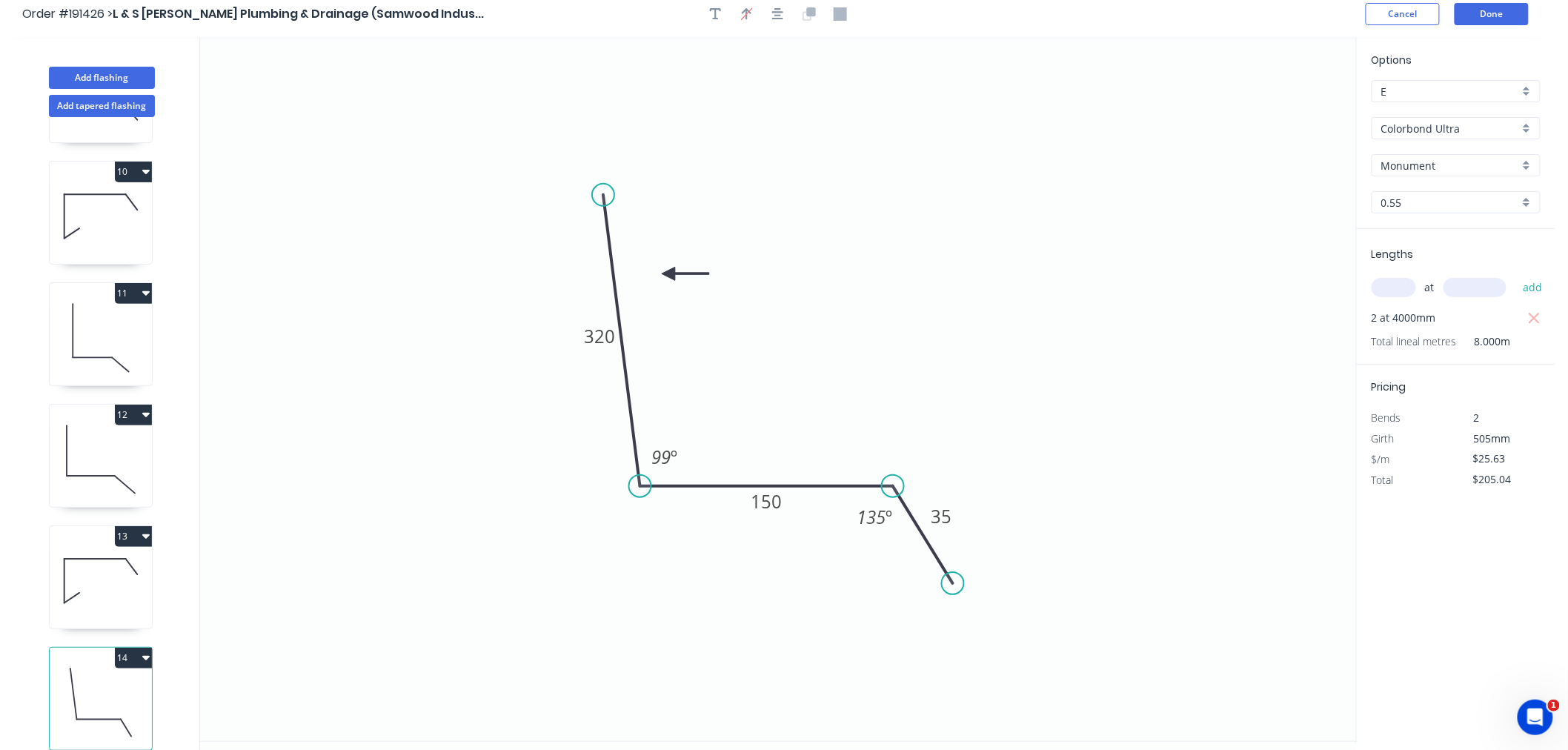
scroll to position [0, 0]
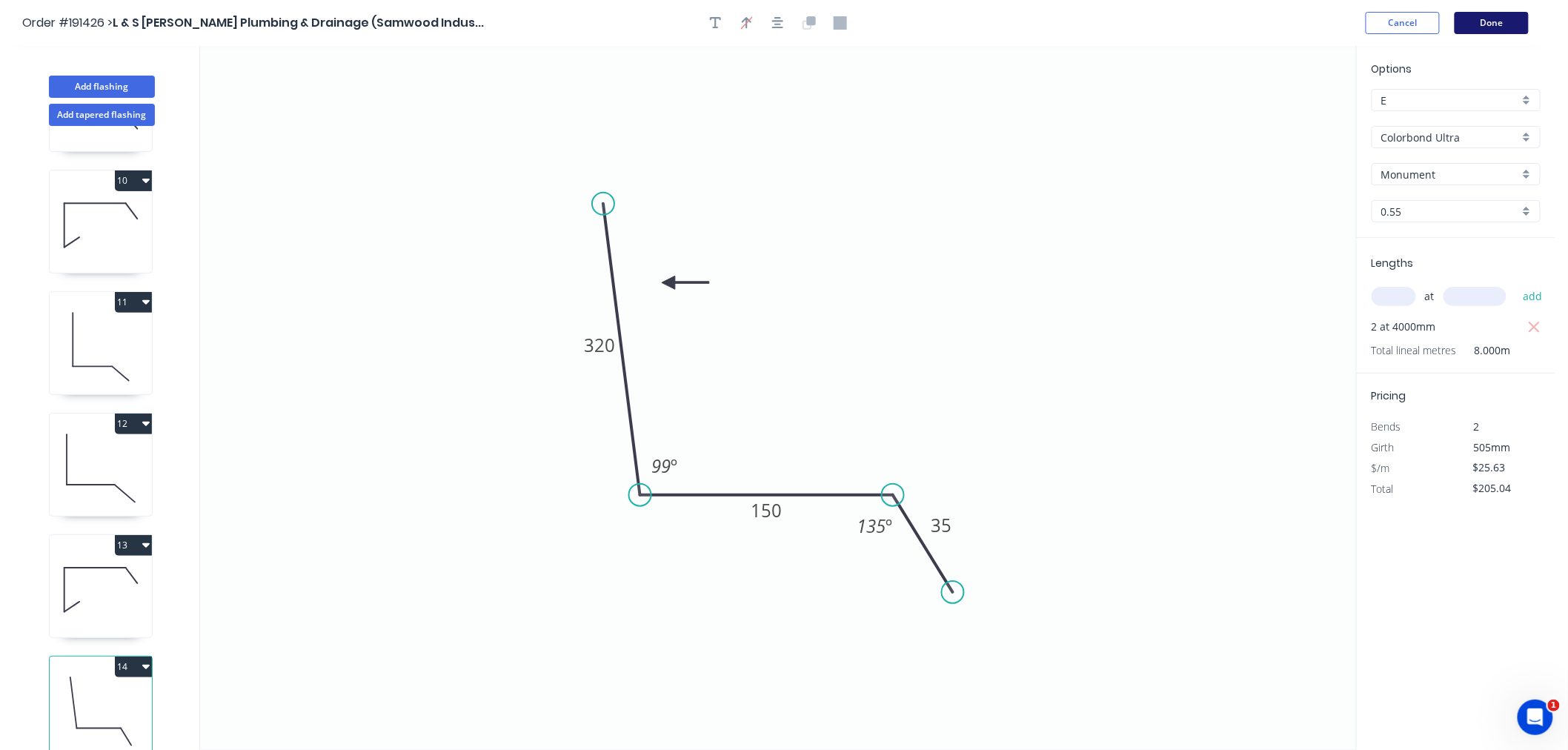
click at [1515, 27] on button "Done" at bounding box center [1492, 22] width 74 height 22
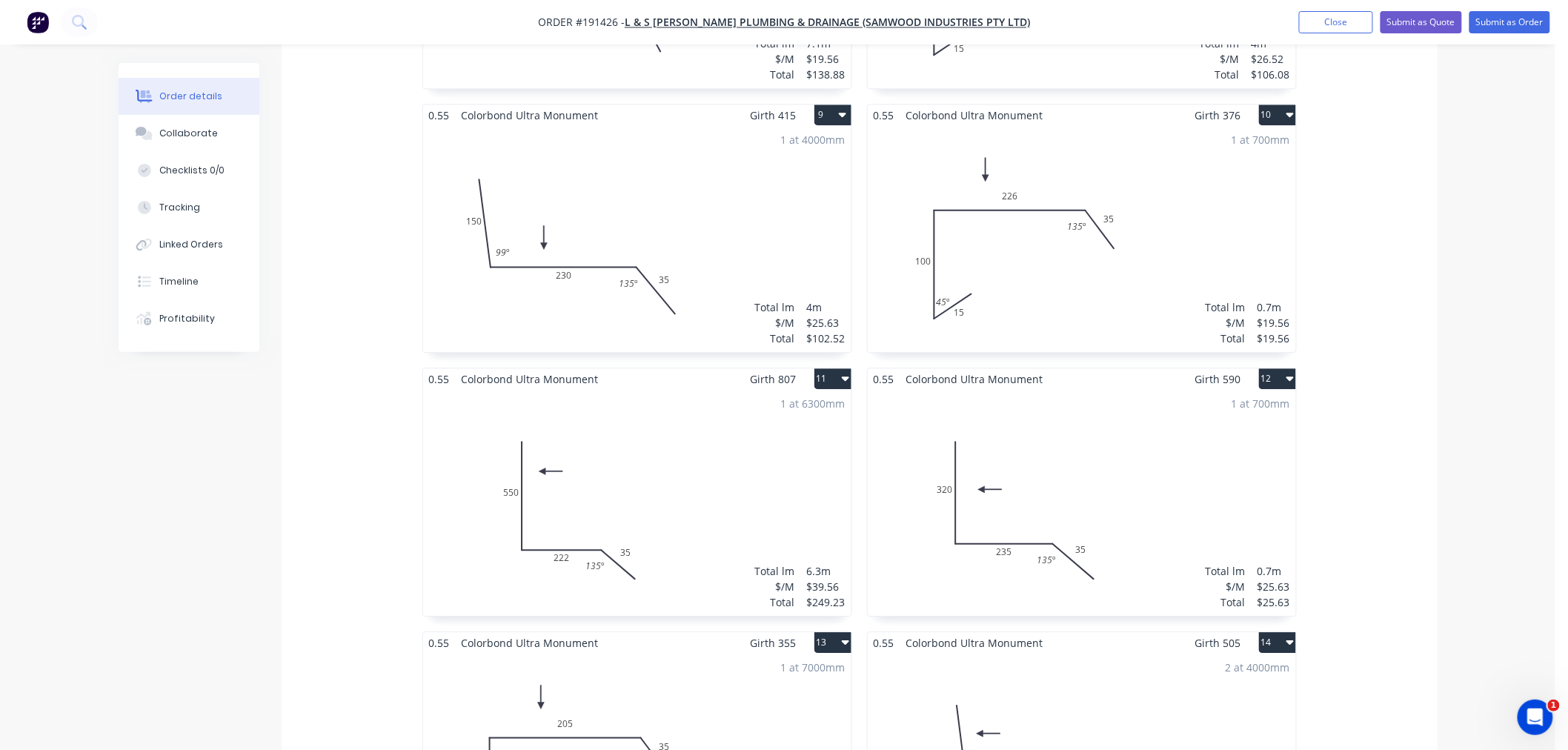
scroll to position [1648, 0]
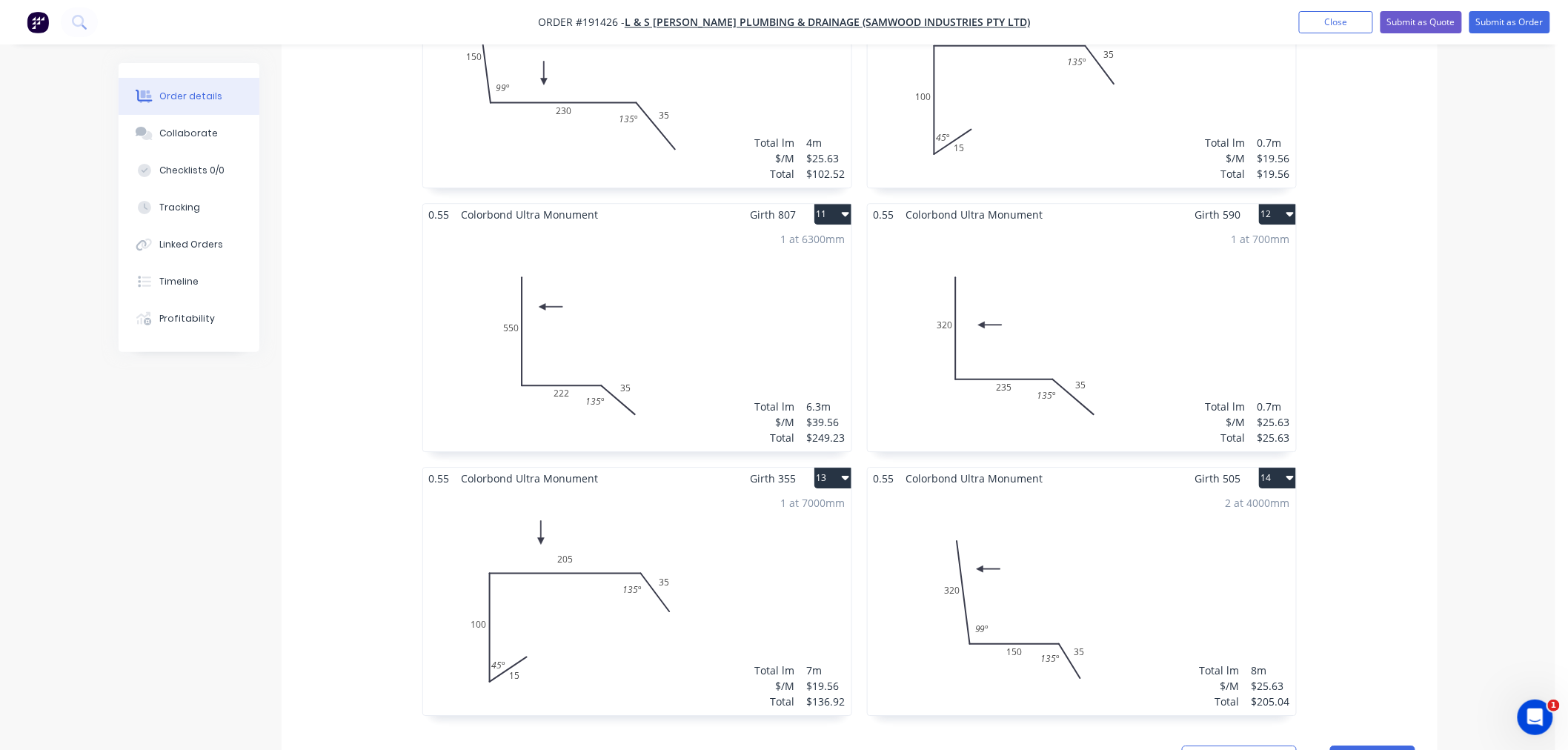
click at [1112, 534] on div "2 at 4000mm Total lm $/M Total 8m $25.63 $205.04" at bounding box center [1082, 602] width 428 height 227
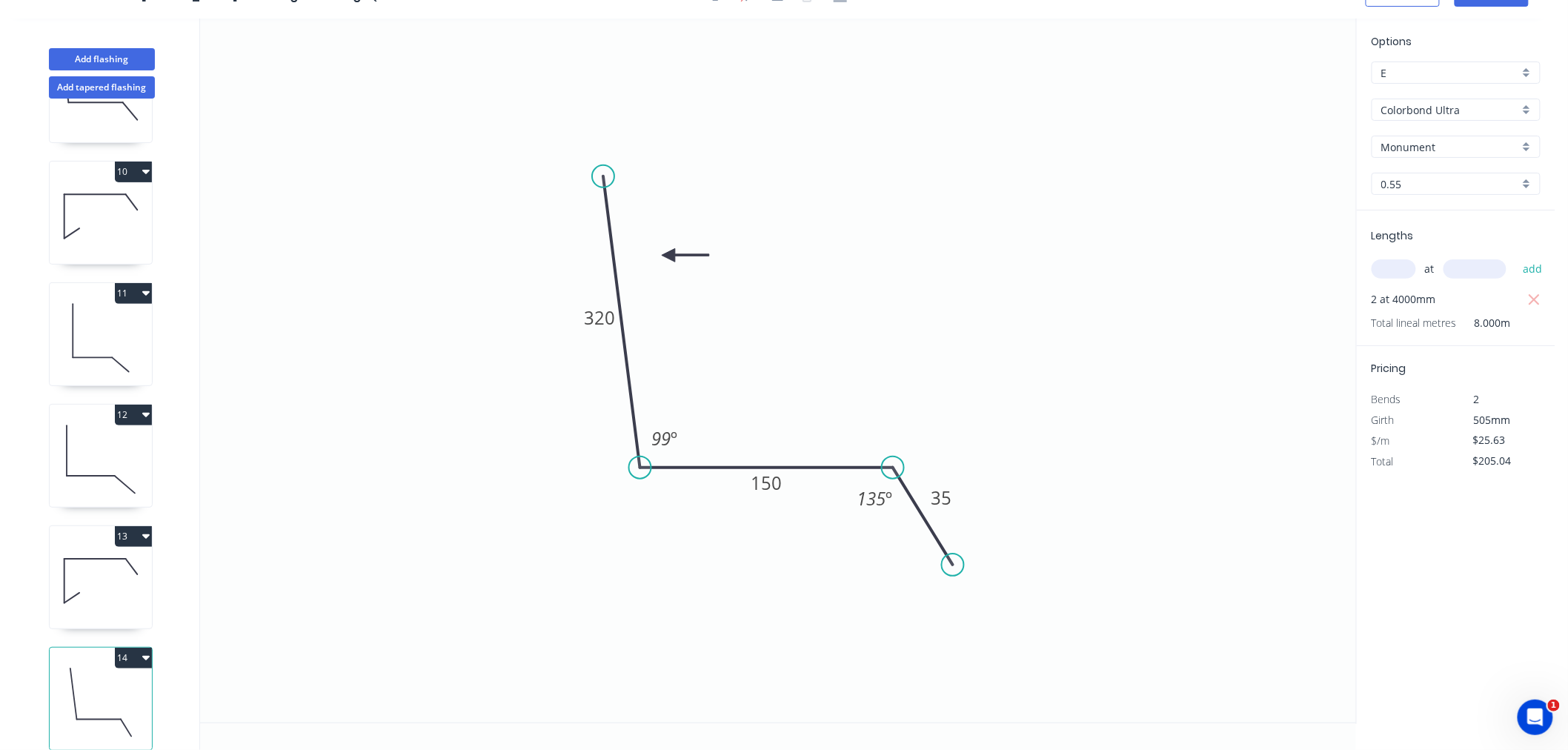
scroll to position [1085, 0]
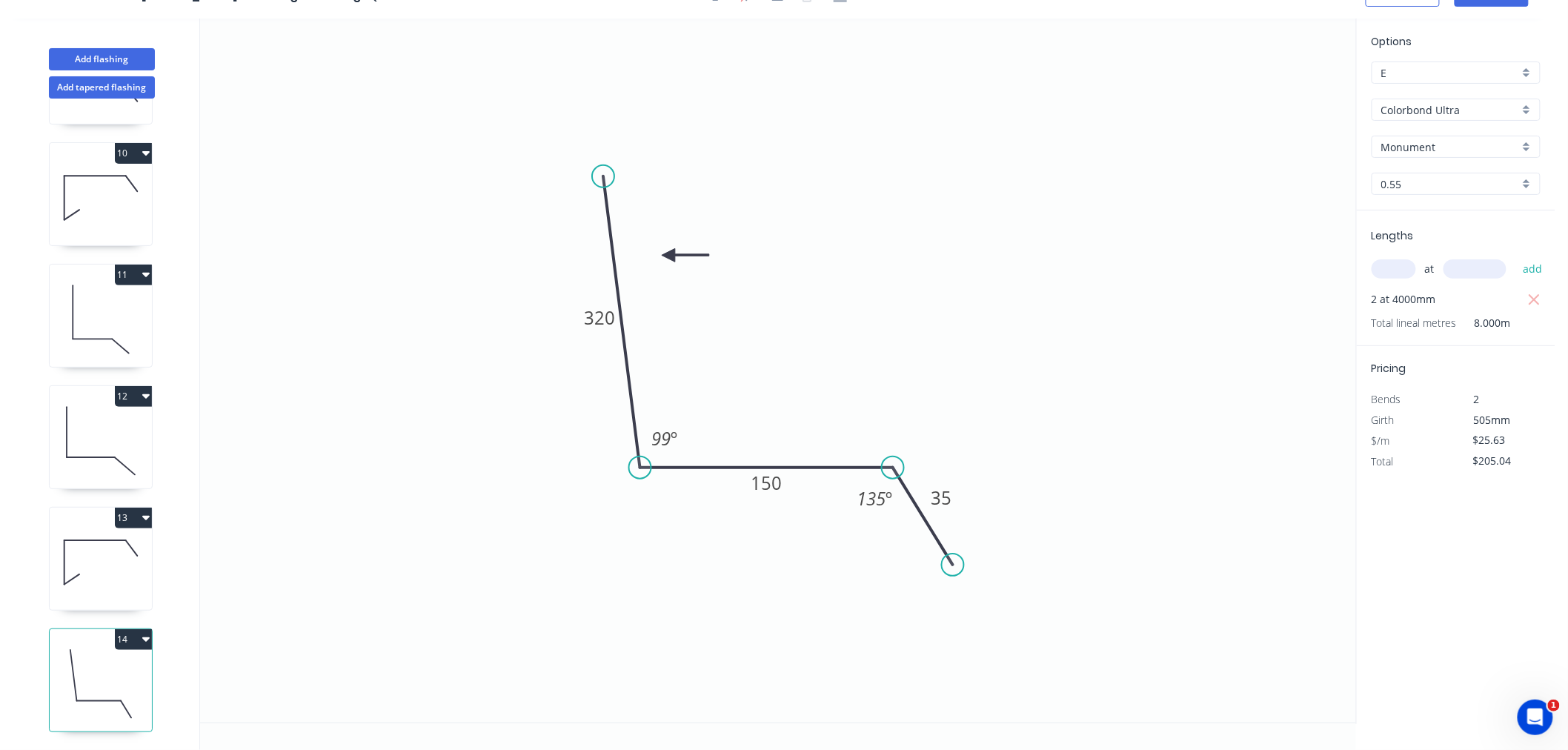
click at [139, 629] on button "14" at bounding box center [133, 640] width 37 height 21
click at [137, 666] on div "Duplicate" at bounding box center [82, 677] width 114 height 22
type input "$0.00"
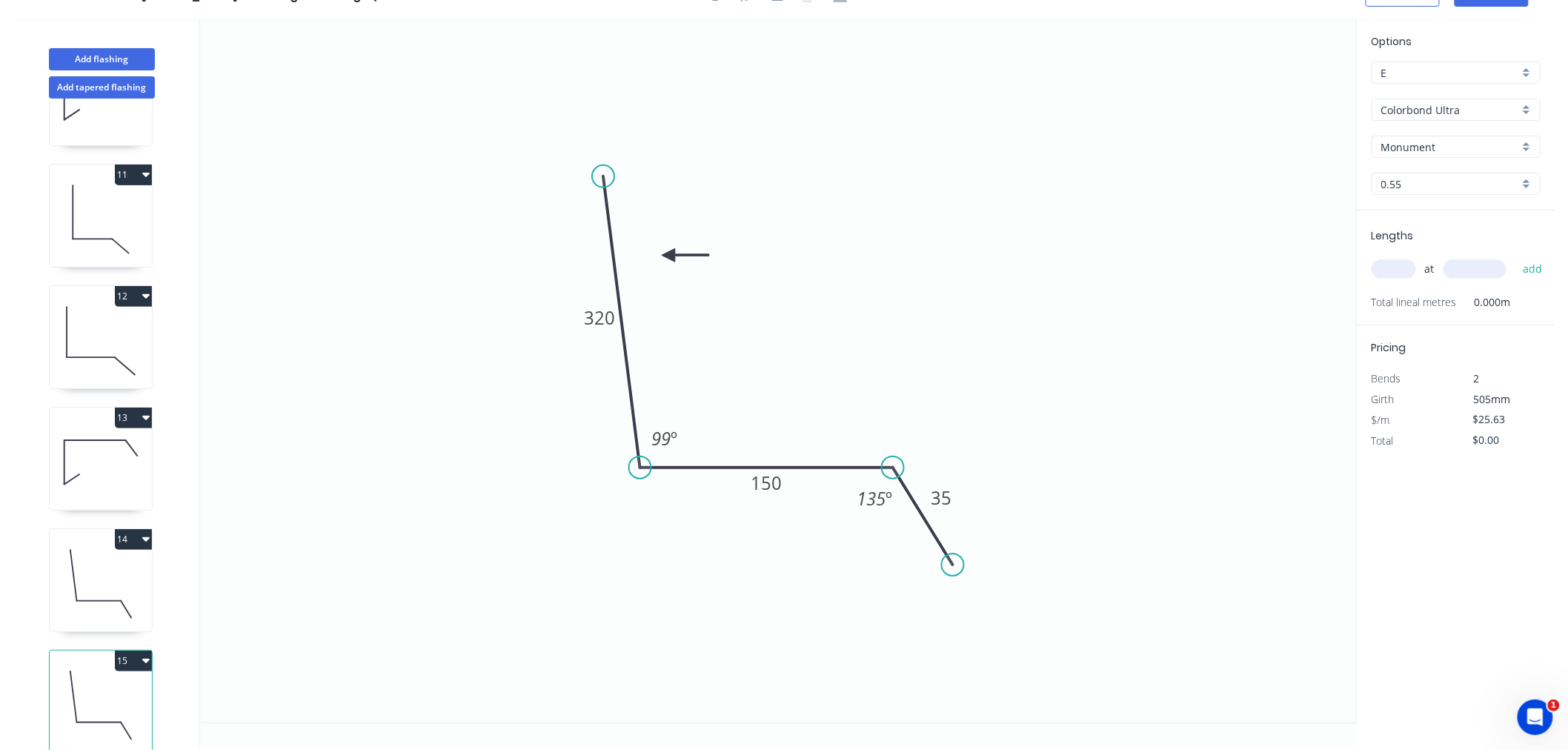
scroll to position [1206, 0]
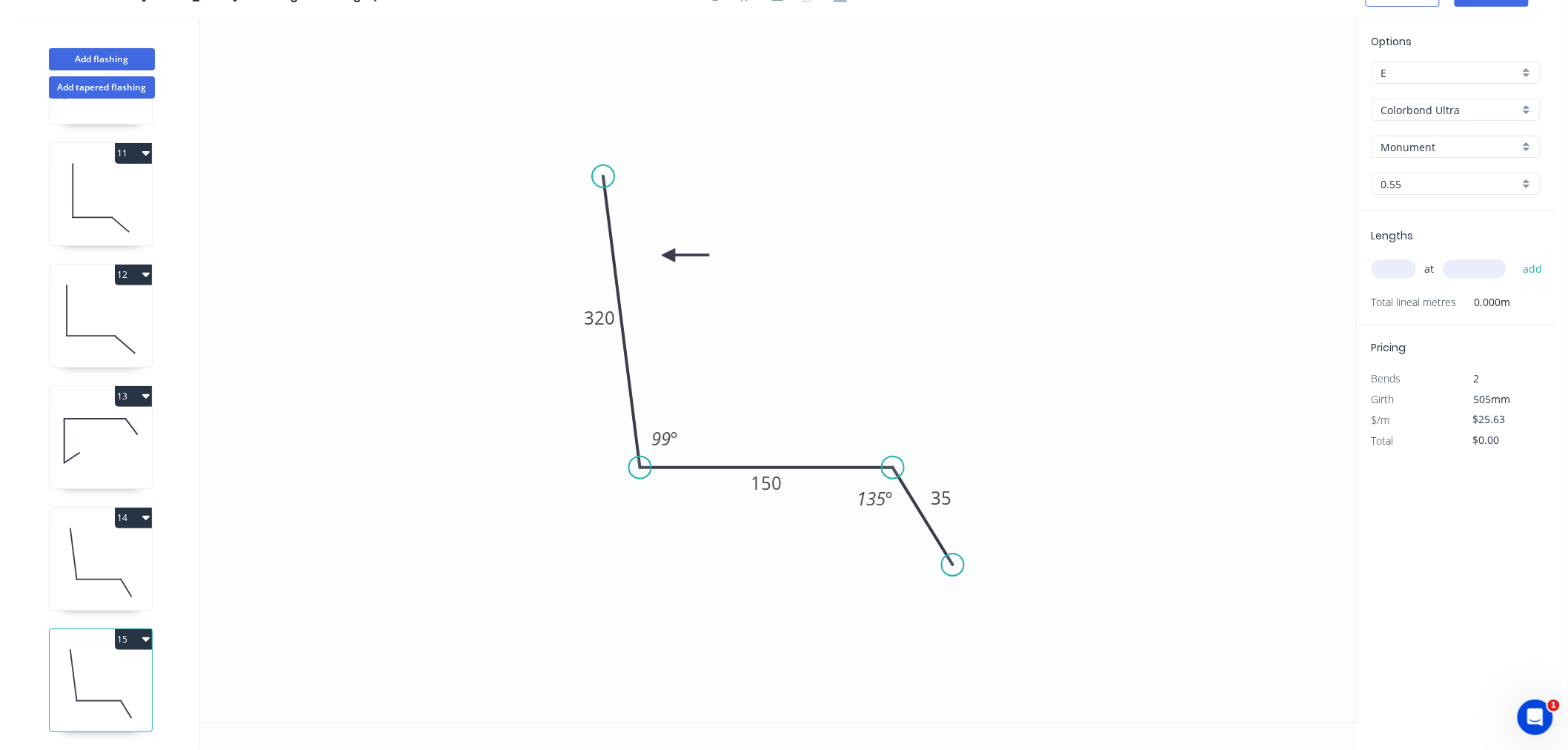
click at [111, 676] on icon at bounding box center [101, 684] width 103 height 95
click at [604, 322] on tspan "320" at bounding box center [599, 318] width 31 height 25
click at [931, 345] on icon "0 350 350 35 93 º 135 º" at bounding box center [777, 370] width 1156 height 704
type input "$32.59"
drag, startPoint x: 1392, startPoint y: 270, endPoint x: 1374, endPoint y: 261, distance: 20.1
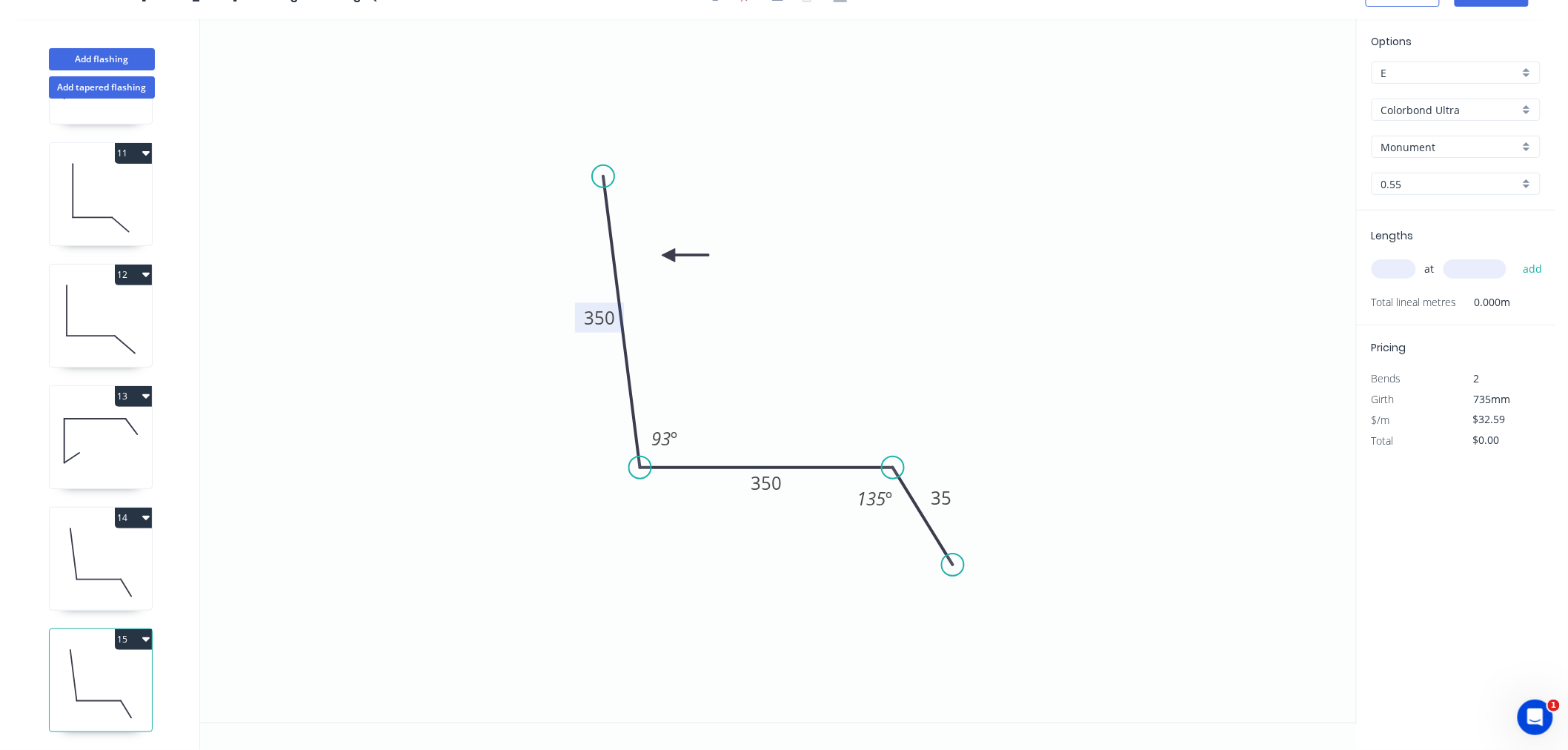
click at [1392, 269] on input "text" at bounding box center [1394, 269] width 45 height 19
type input "1"
type input "2200"
click at [1516, 257] on button "add" at bounding box center [1533, 269] width 35 height 25
type input "$71.70"
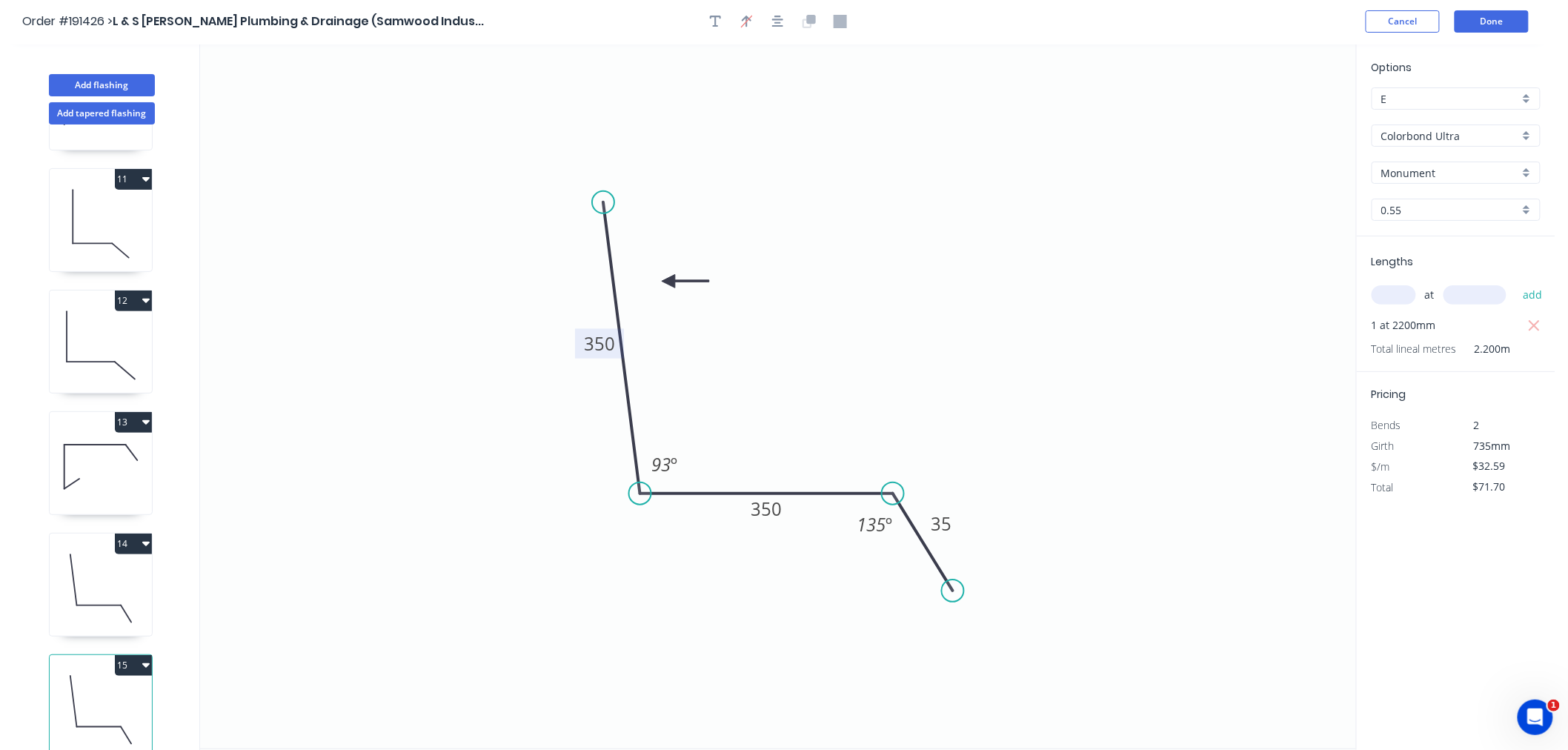
scroll to position [0, 0]
click at [779, 18] on icon "button" at bounding box center [778, 23] width 11 height 13
drag, startPoint x: 892, startPoint y: 497, endPoint x: 917, endPoint y: 499, distance: 25.1
click at [917, 499] on circle at bounding box center [917, 495] width 22 height 22
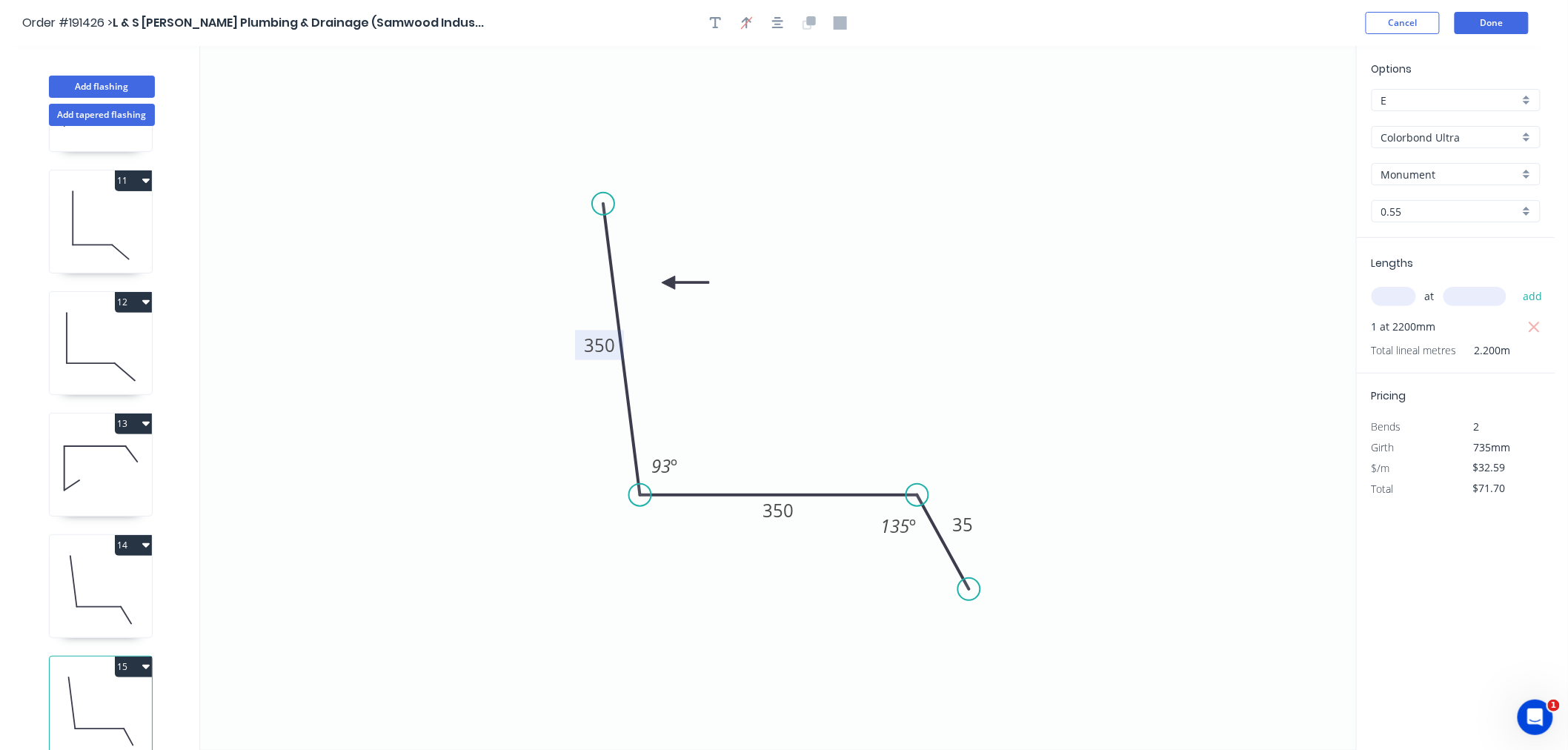
drag, startPoint x: 954, startPoint y: 589, endPoint x: 970, endPoint y: 590, distance: 16.0
click at [970, 590] on circle at bounding box center [969, 589] width 22 height 22
click at [783, 34] on header "Order #191426 > L & S [PERSON_NAME] Plumbing & Drainage (Samwood Indus... Cance…" at bounding box center [777, 23] width 1556 height 46
click at [773, 25] on icon "button" at bounding box center [778, 23] width 11 height 13
click at [1482, 20] on button "Done" at bounding box center [1492, 22] width 74 height 22
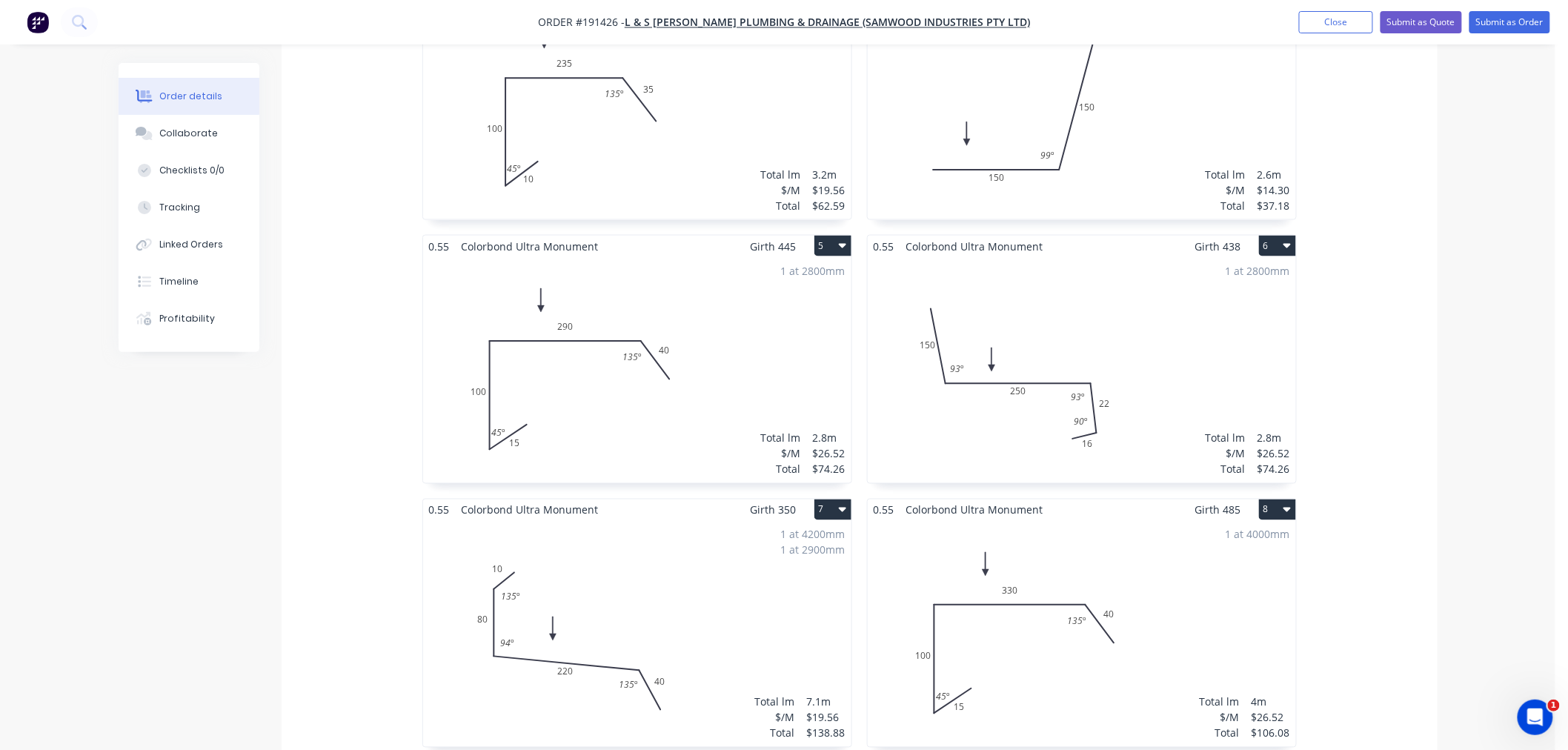
scroll to position [1977, 0]
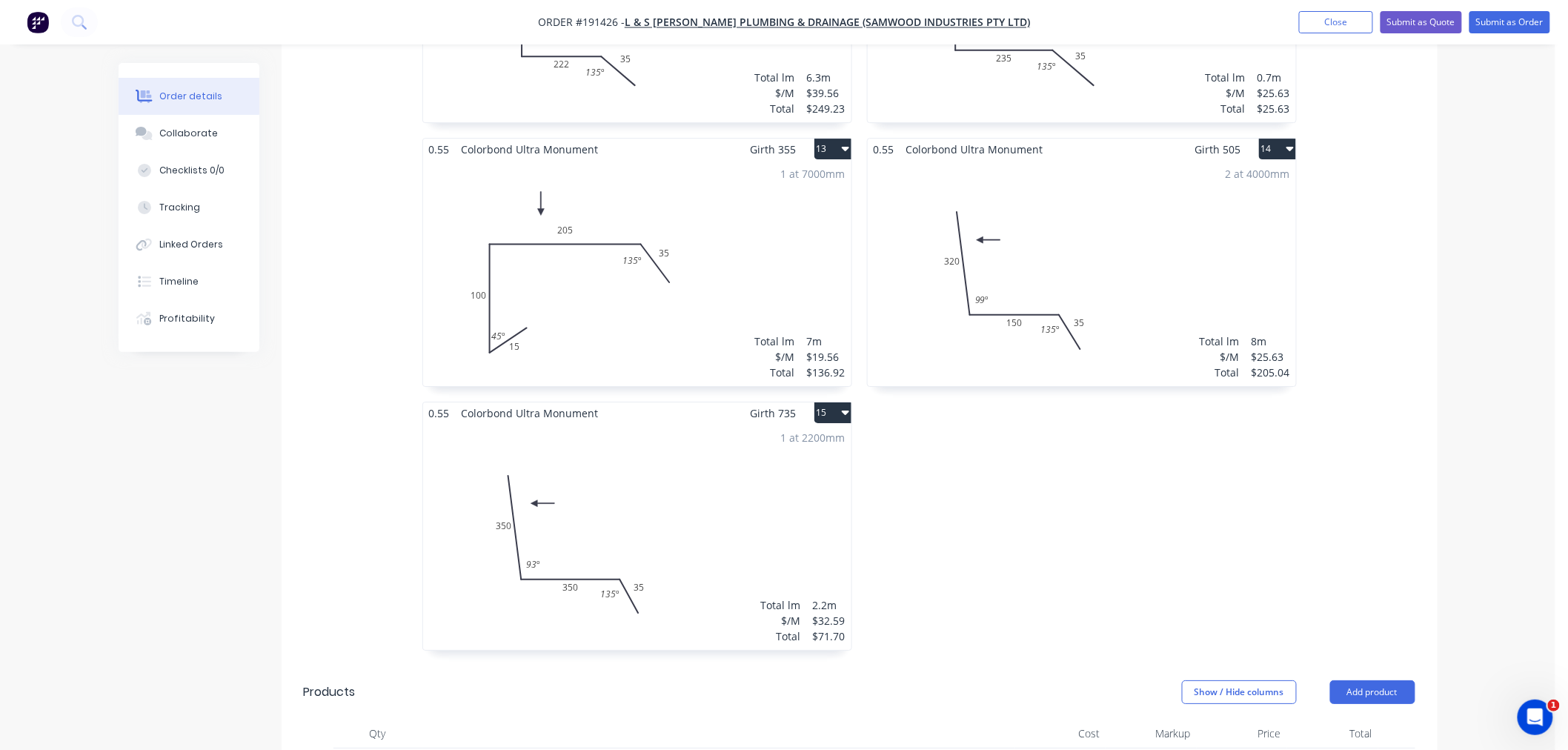
click at [753, 462] on div "1 at 2200mm Total lm $/M Total 2.2m $32.59 $71.70" at bounding box center [637, 538] width 428 height 227
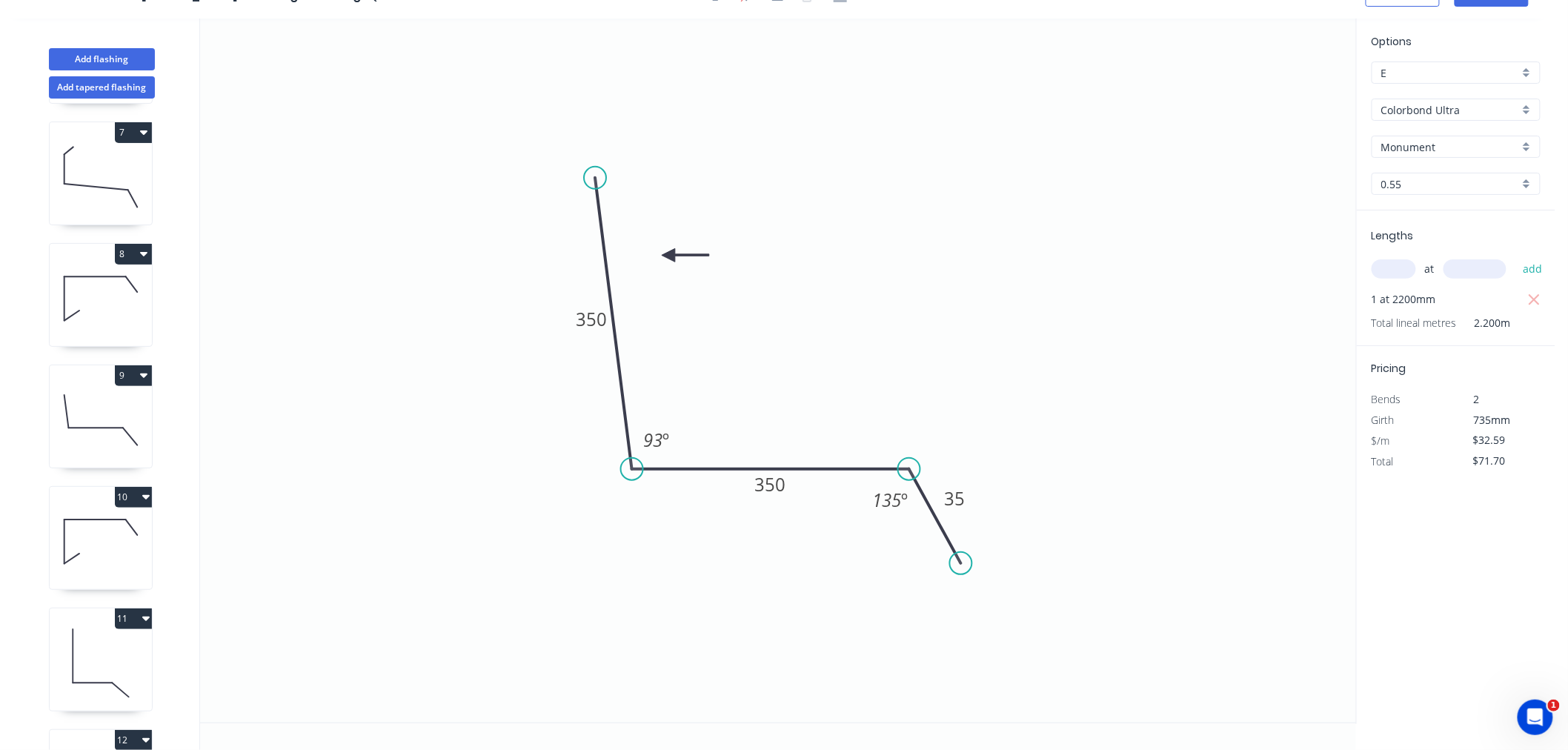
scroll to position [1206, 0]
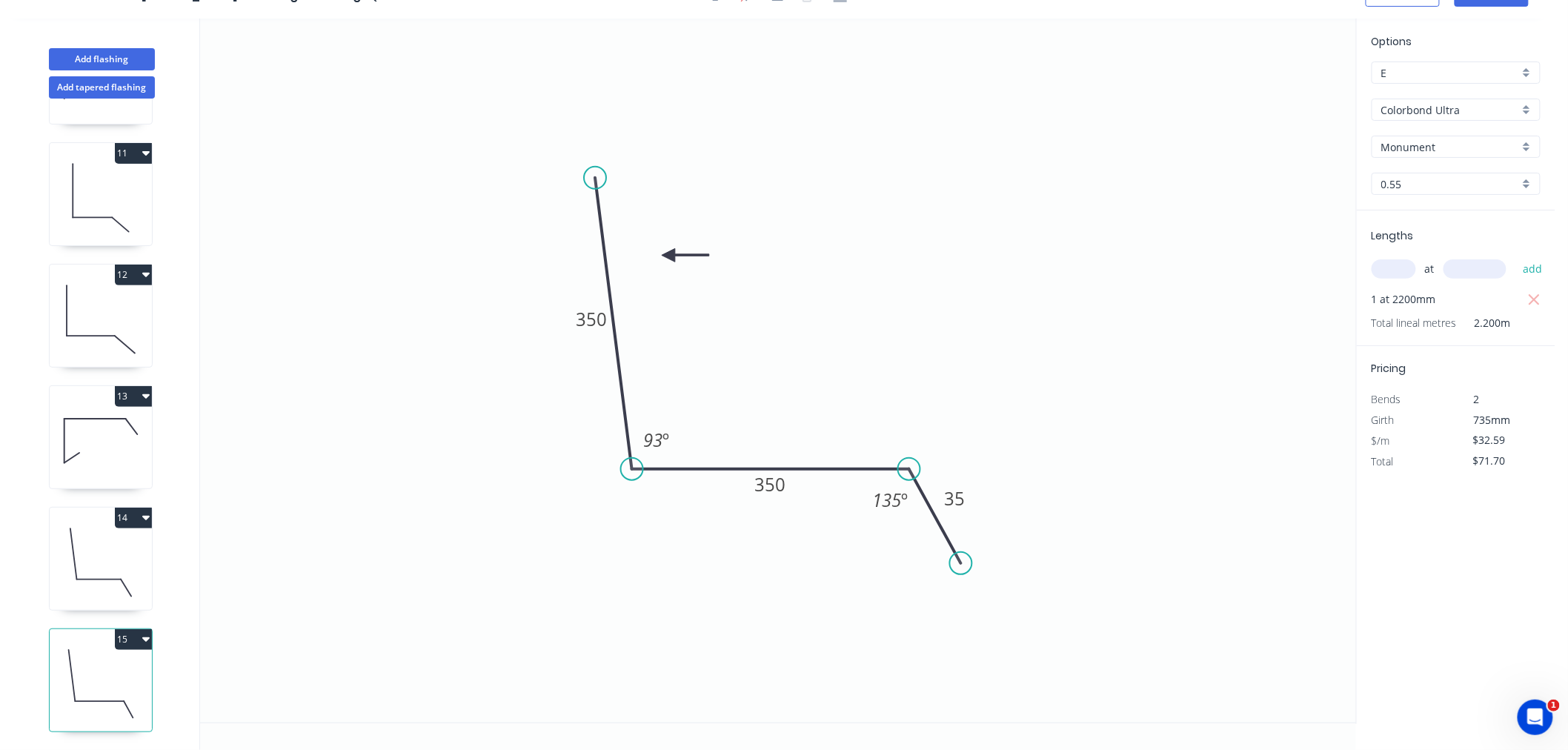
click at [143, 633] on icon "button" at bounding box center [147, 639] width 8 height 11
click at [143, 661] on button "Duplicate" at bounding box center [82, 676] width 141 height 30
type input "$0.00"
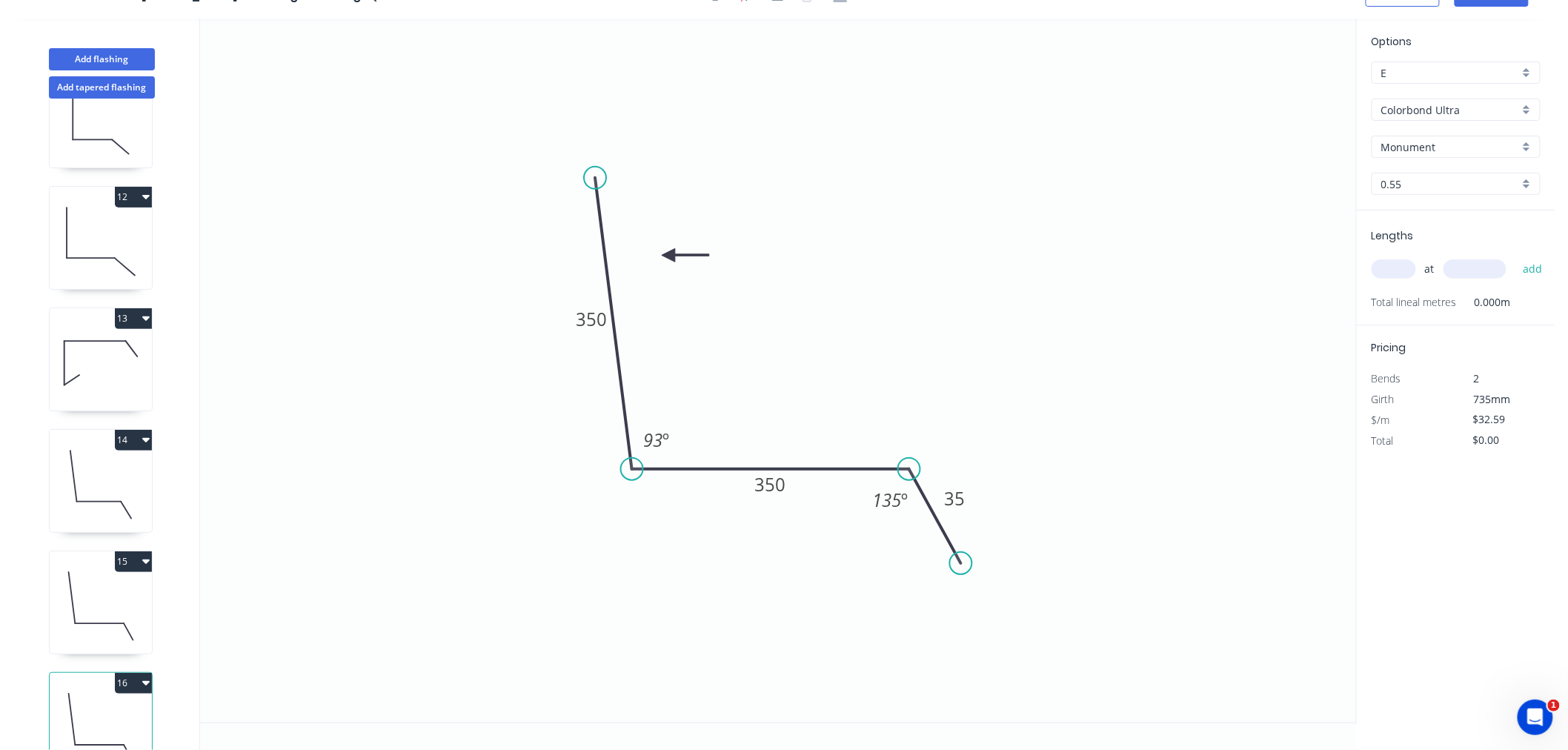
scroll to position [1328, 0]
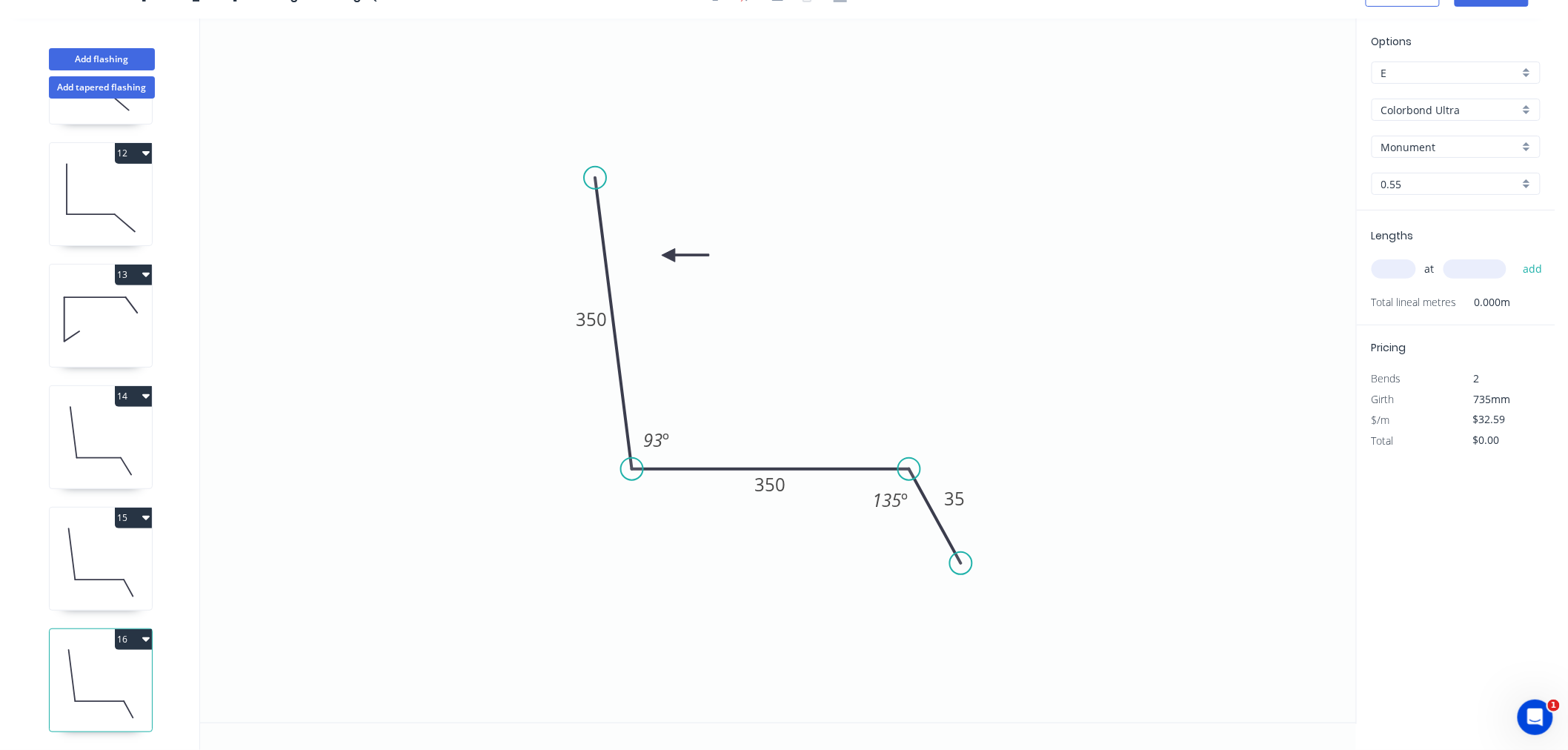
drag, startPoint x: 108, startPoint y: 677, endPoint x: 159, endPoint y: 595, distance: 96.6
click at [111, 679] on icon at bounding box center [101, 684] width 103 height 95
drag, startPoint x: 601, startPoint y: 176, endPoint x: 608, endPoint y: 231, distance: 55.4
click at [608, 231] on circle at bounding box center [607, 230] width 22 height 22
drag, startPoint x: 667, startPoint y: 253, endPoint x: 670, endPoint y: 307, distance: 54.1
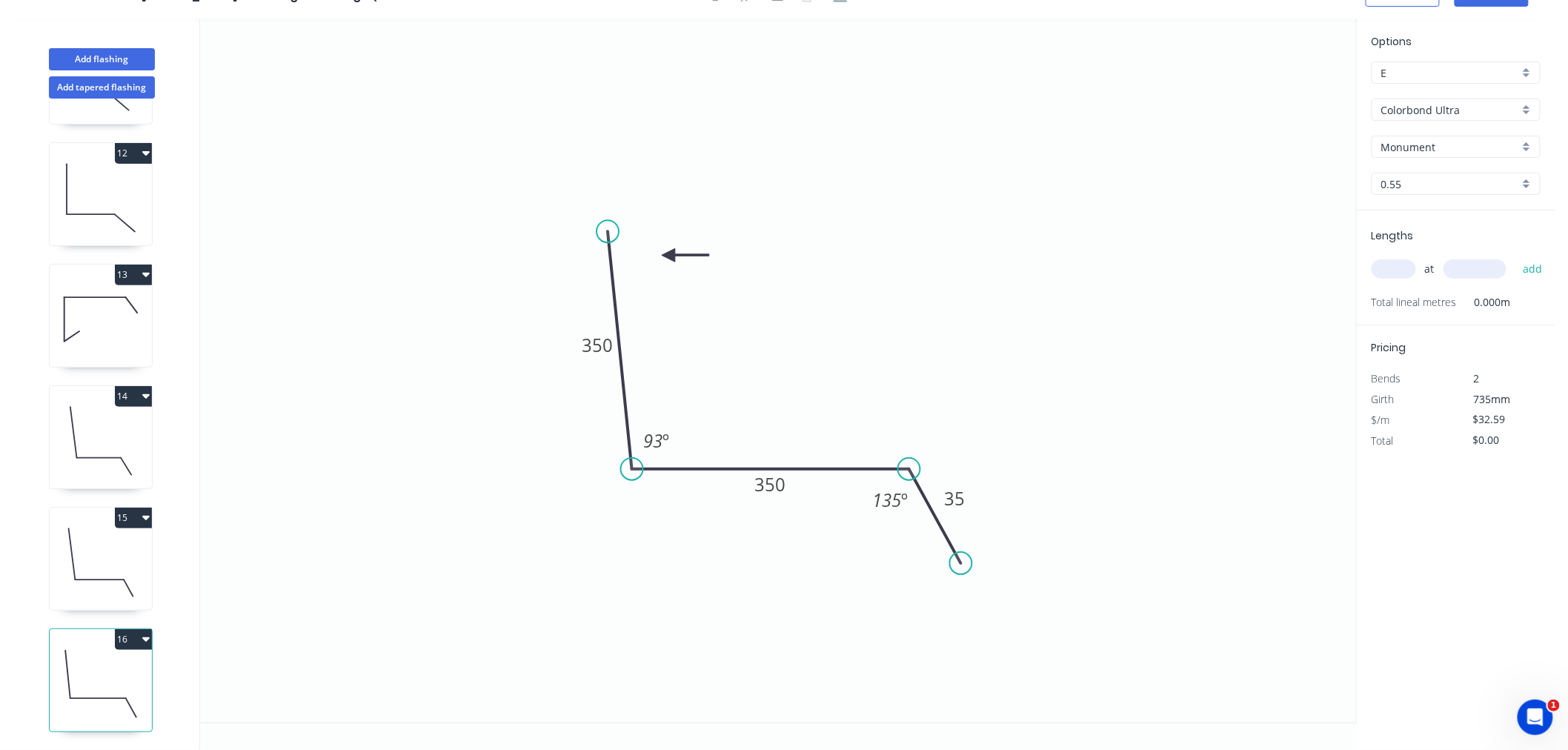
click at [670, 307] on icon "0 350 350 35 93 º 135 º" at bounding box center [777, 370] width 1156 height 704
click at [670, 298] on icon at bounding box center [687, 298] width 48 height 13
click at [605, 345] on tspan "350" at bounding box center [598, 346] width 31 height 25
type input "$25.63"
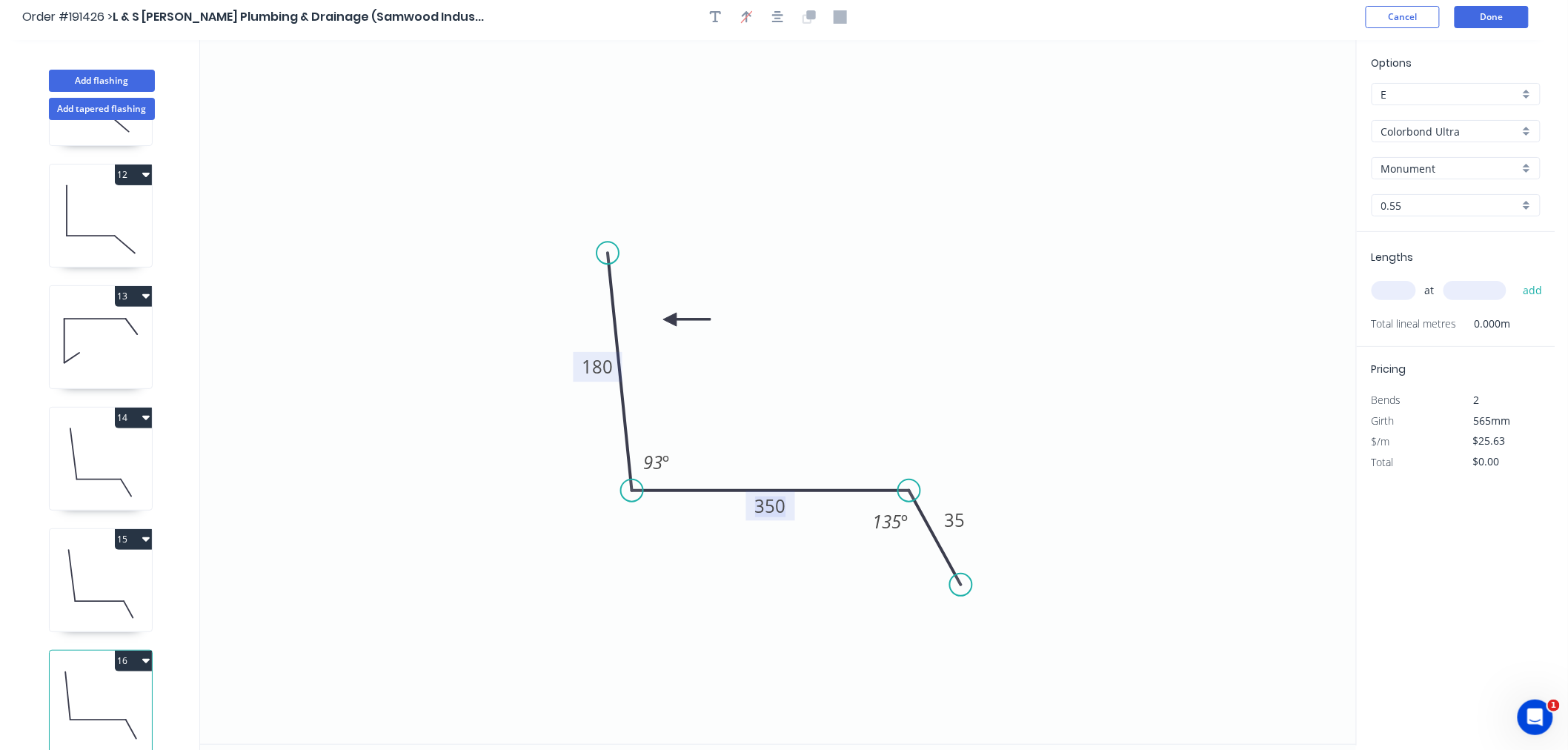
scroll to position [0, 0]
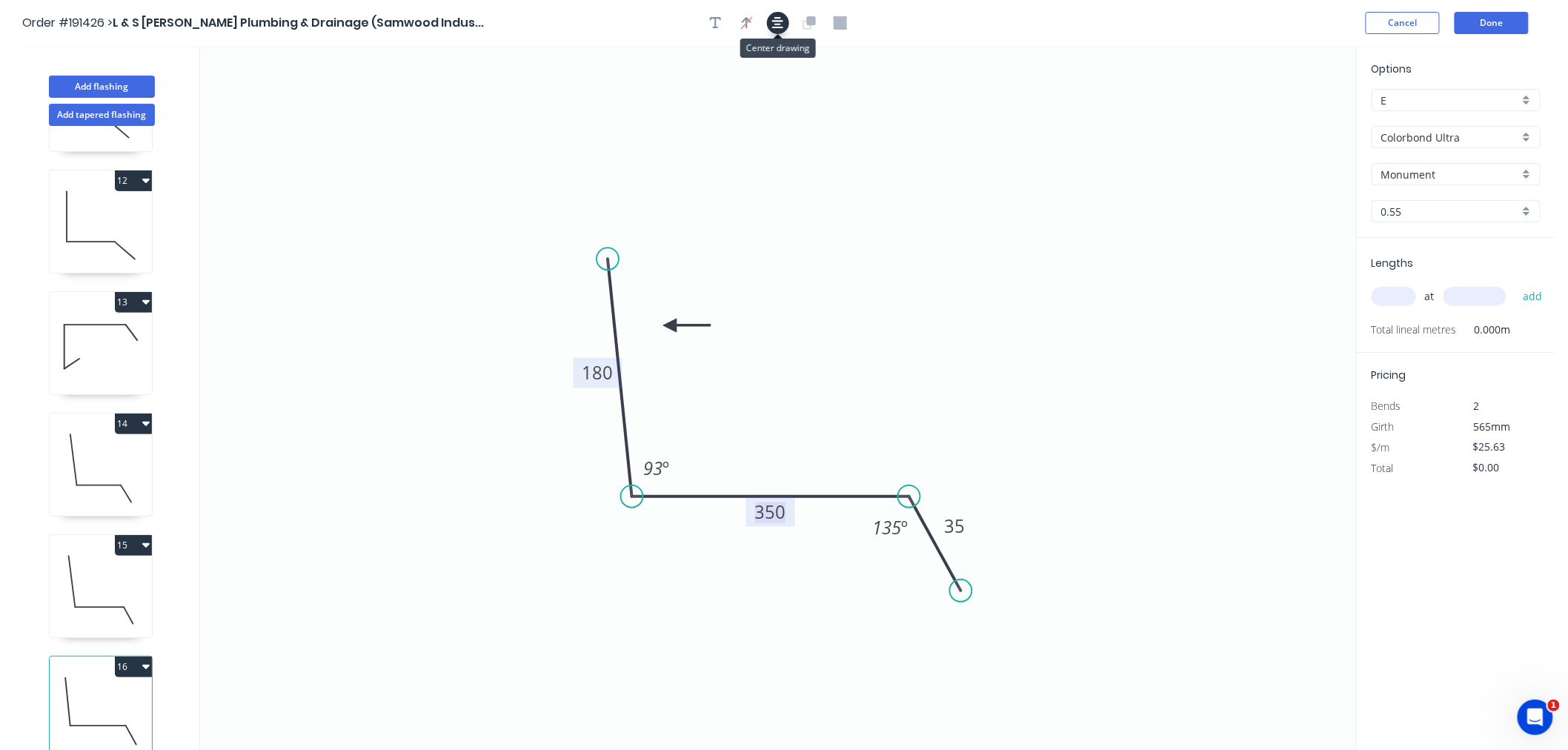
click at [775, 25] on icon "button" at bounding box center [778, 23] width 11 height 13
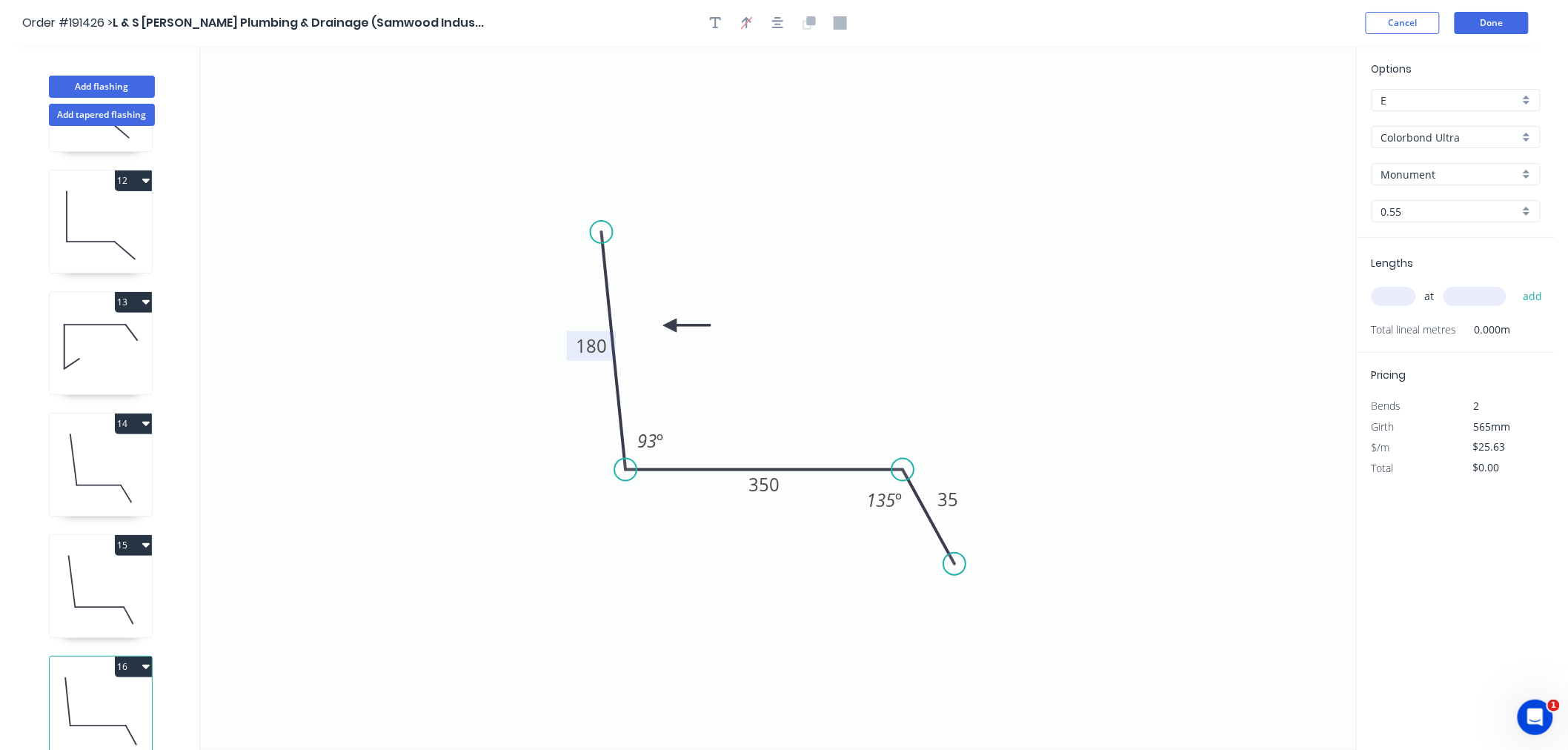
click at [942, 225] on icon "0 180 350 35 93 º 135 º" at bounding box center [777, 398] width 1156 height 704
click at [1388, 292] on input "text" at bounding box center [1394, 296] width 45 height 19
type input "1"
type input "1300"
click at [1516, 284] on button "add" at bounding box center [1533, 296] width 35 height 25
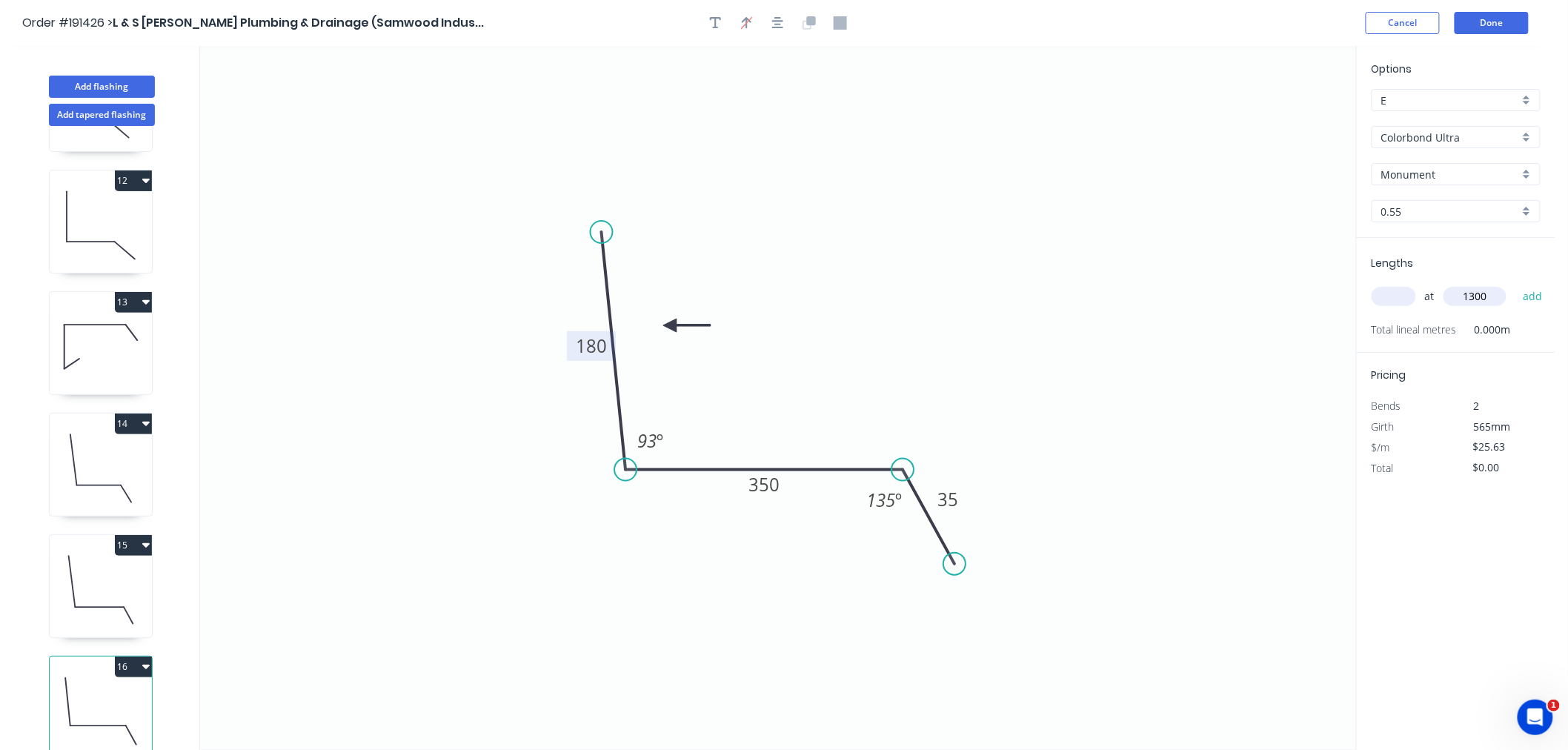
type input "$33.32"
click at [1496, 23] on button "Done" at bounding box center [1492, 22] width 74 height 22
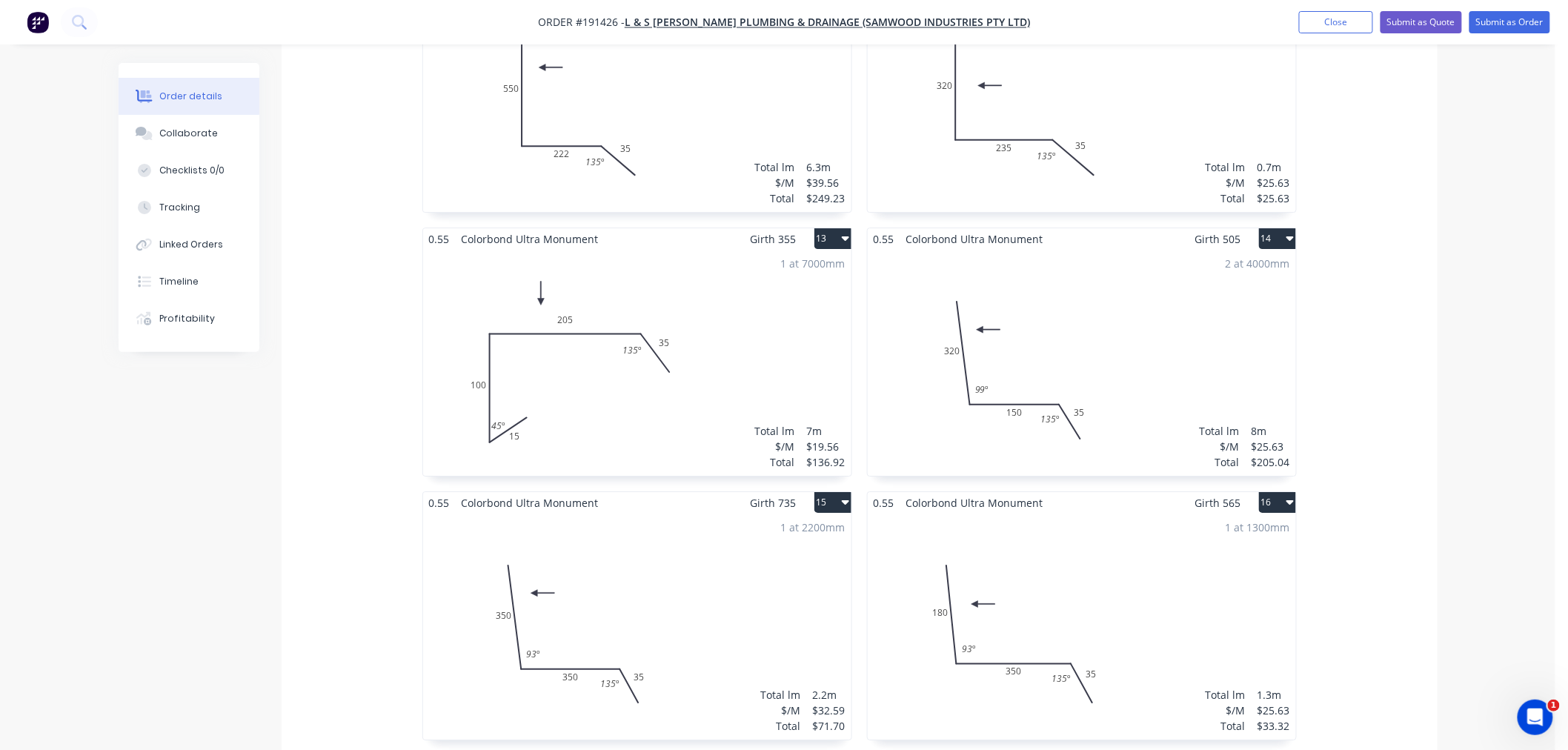
scroll to position [2141, 0]
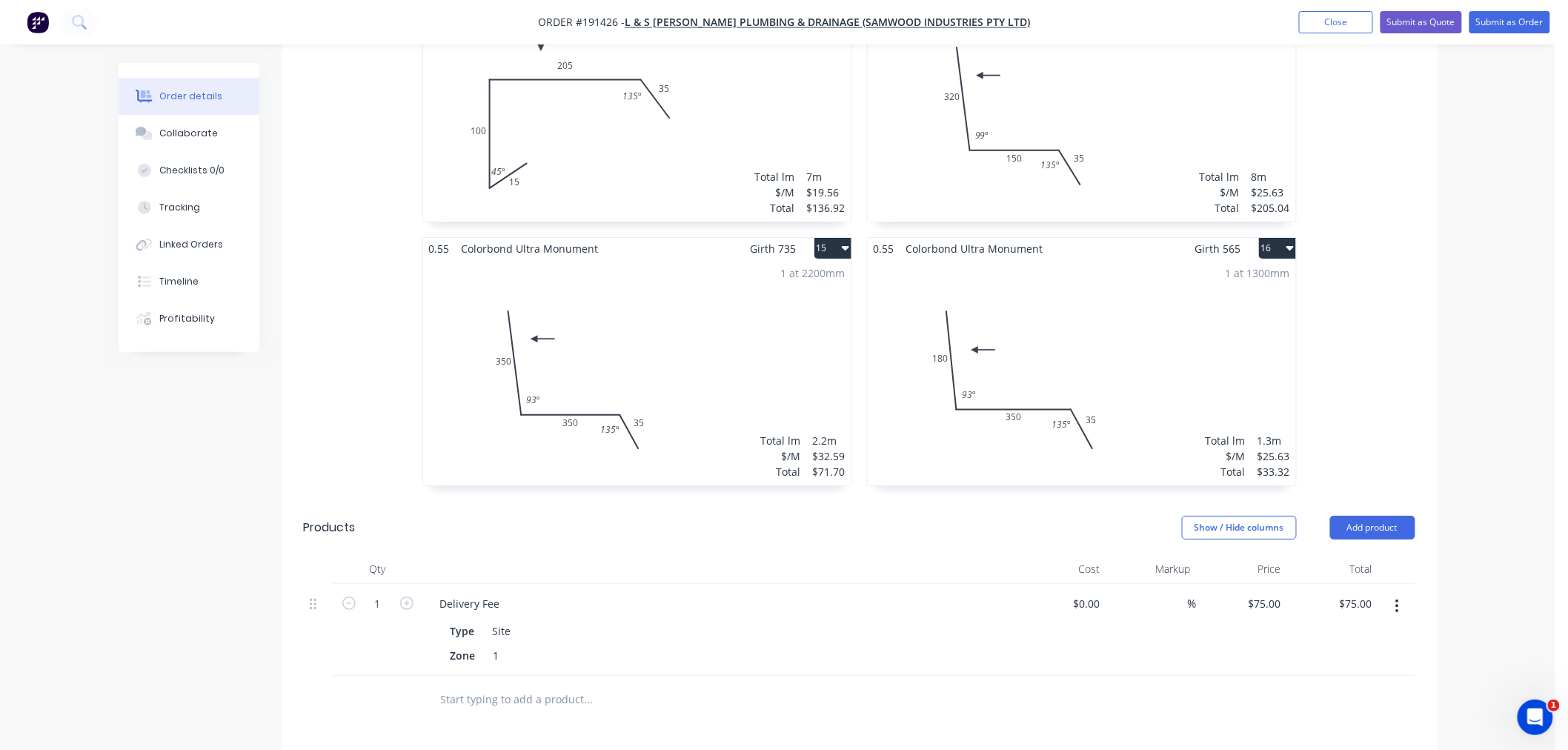
click at [717, 308] on div "1 at 2200mm Total lm $/M Total 2.2m $32.59 $71.70" at bounding box center [637, 373] width 428 height 227
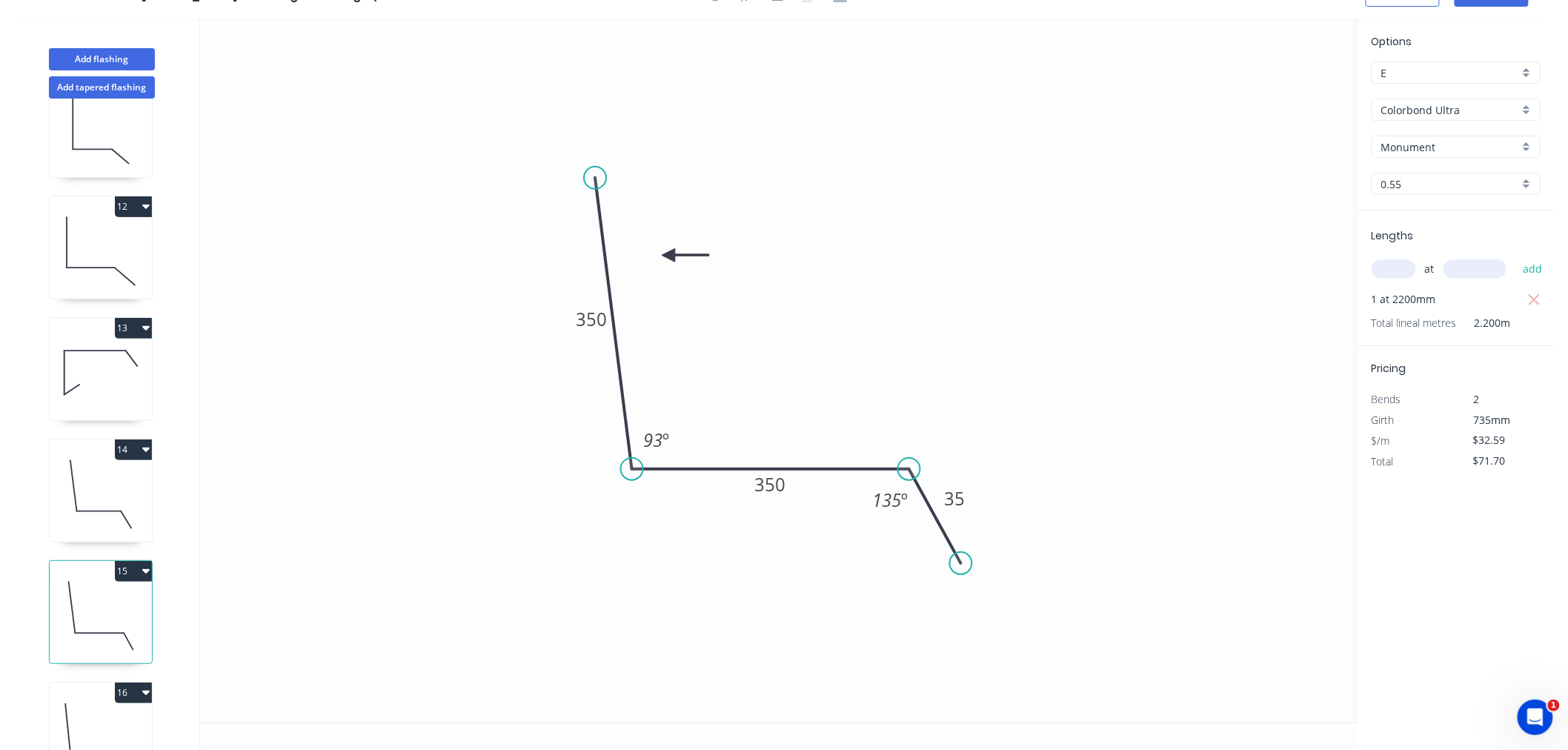
scroll to position [1328, 0]
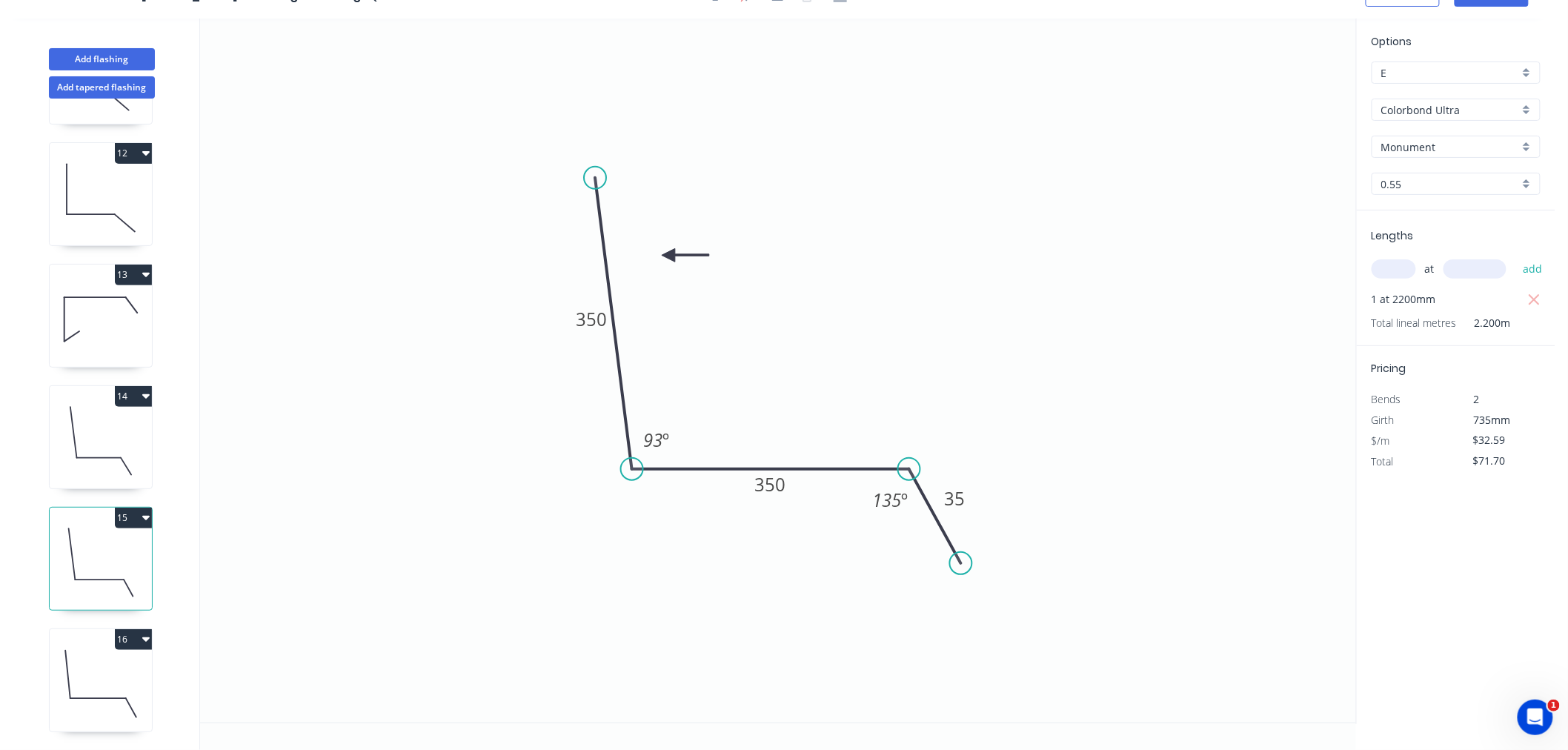
click at [145, 516] on icon "button" at bounding box center [147, 518] width 8 height 5
click at [133, 544] on div "Duplicate" at bounding box center [82, 555] width 114 height 22
type input "$0.00"
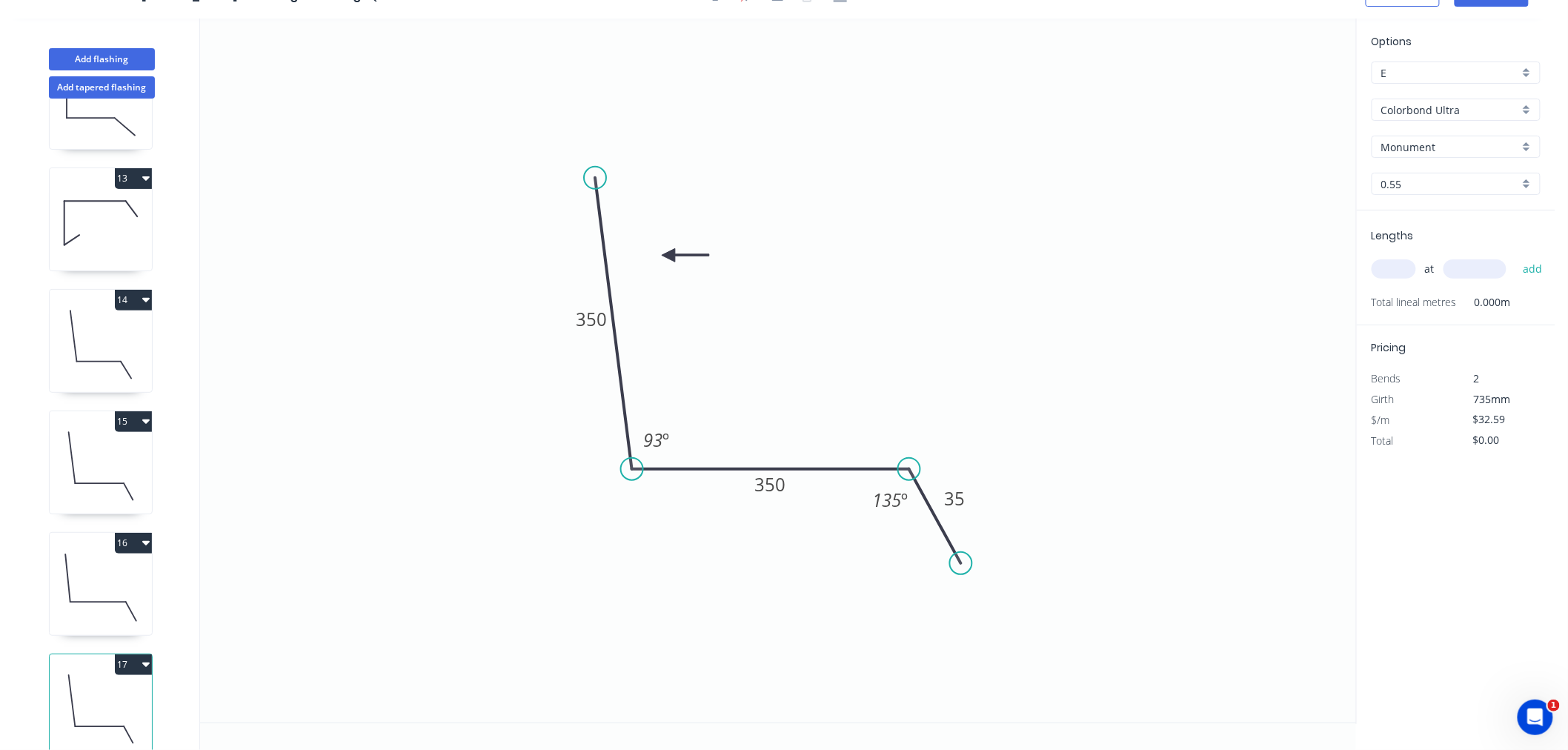
scroll to position [1450, 0]
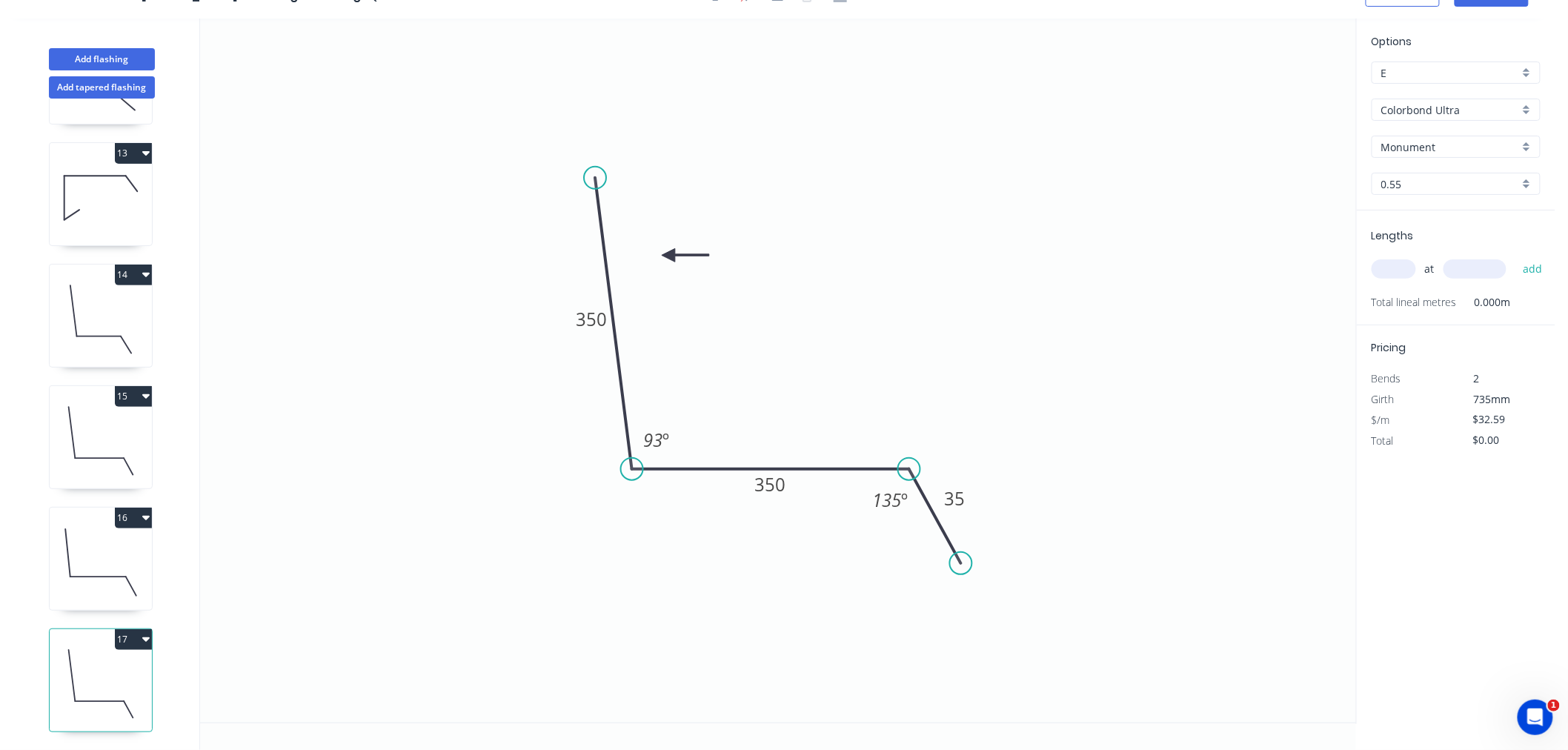
click at [113, 693] on icon at bounding box center [101, 684] width 103 height 95
click at [596, 319] on tspan "350" at bounding box center [591, 320] width 31 height 25
click at [1401, 267] on input "text" at bounding box center [1394, 269] width 45 height 19
type input "1"
type input "2000"
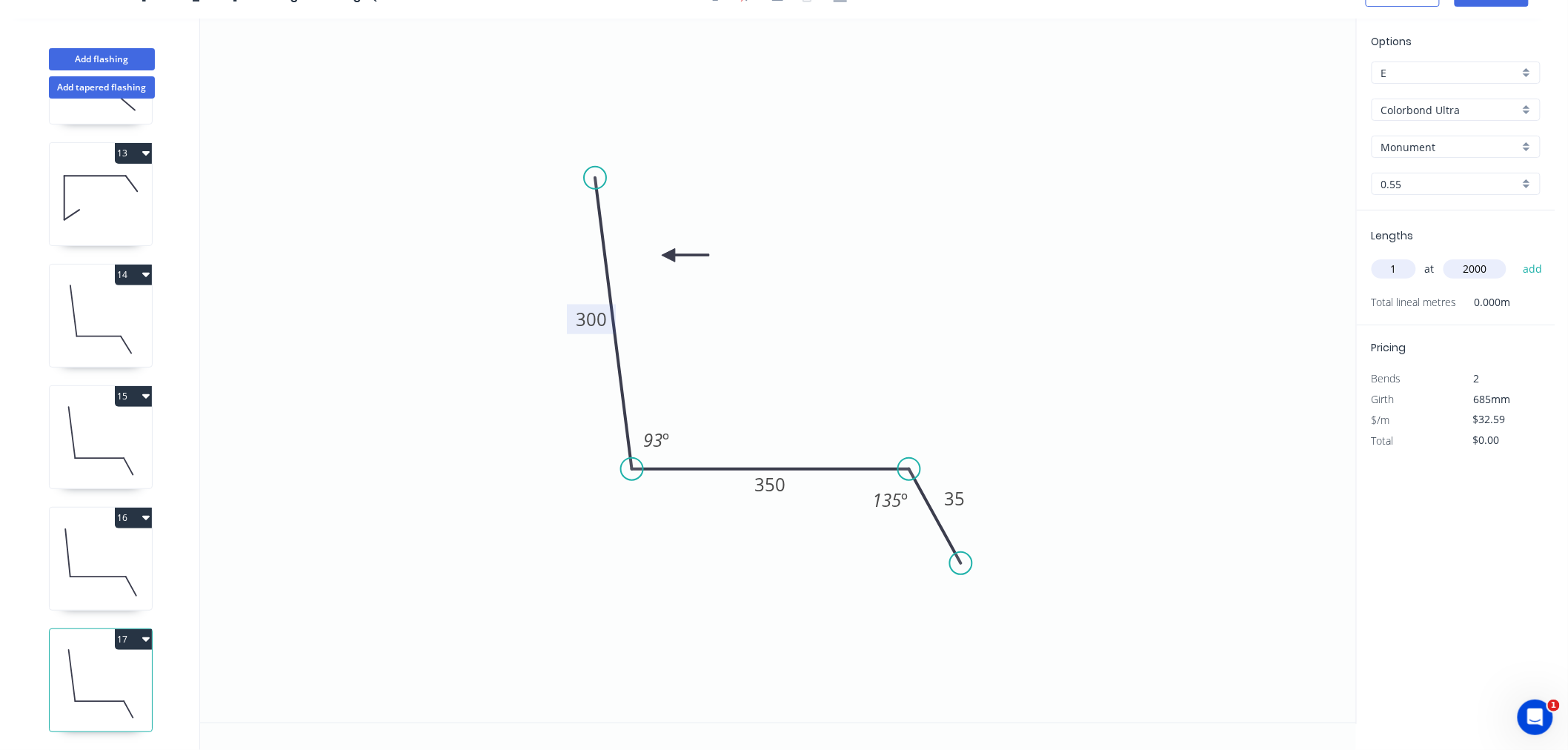
click at [1516, 257] on button "add" at bounding box center [1533, 269] width 35 height 25
type input "$65.18"
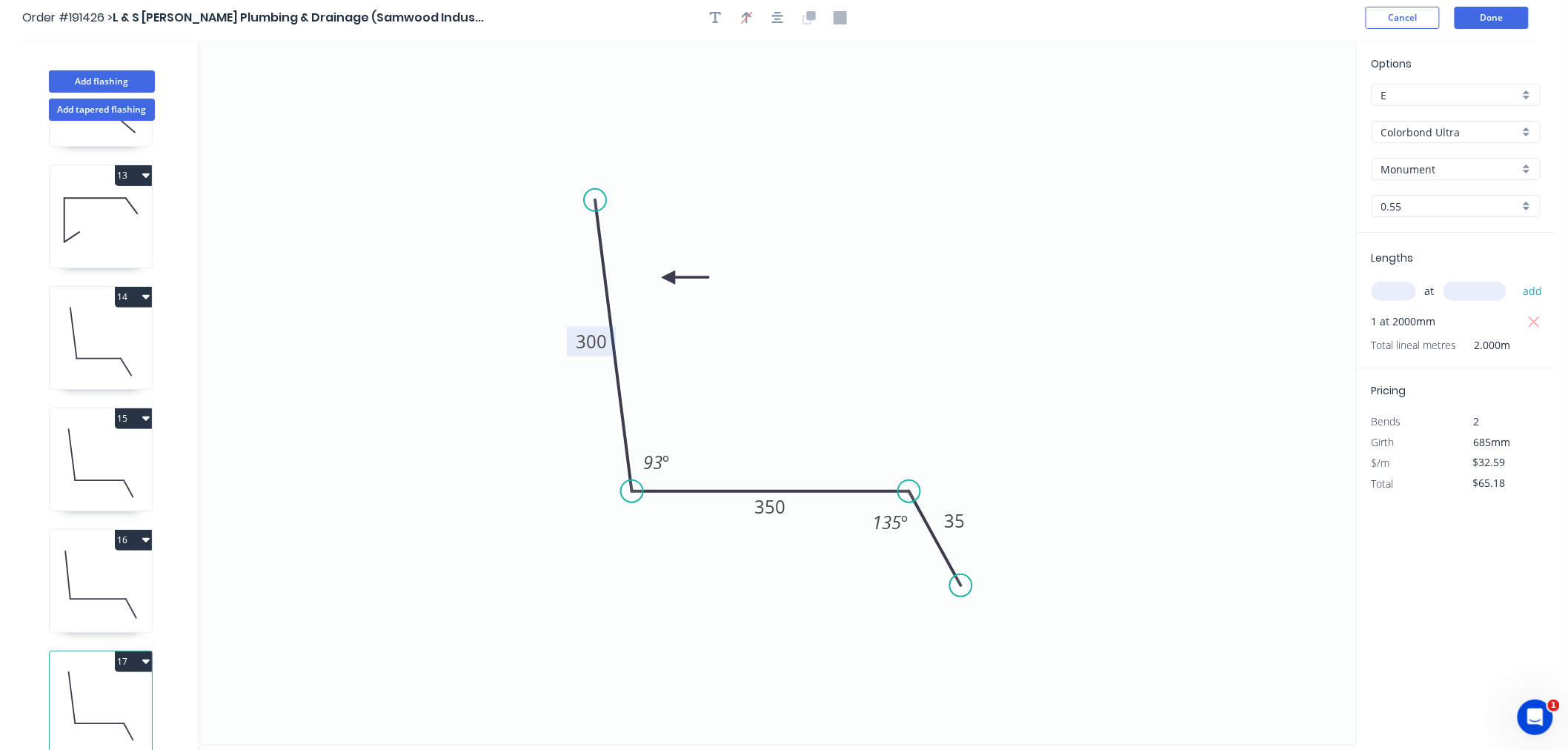
scroll to position [0, 0]
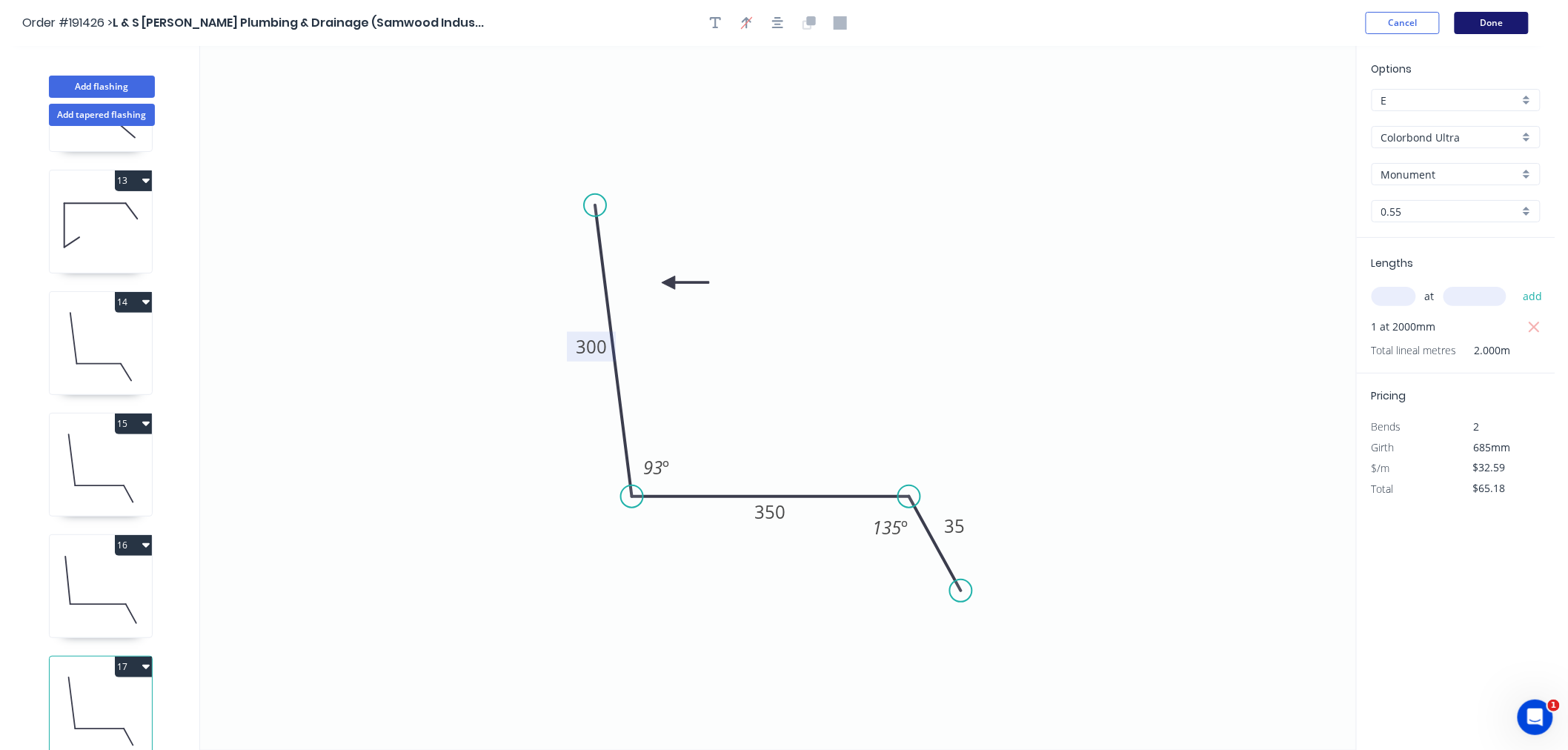
click at [1499, 19] on button "Done" at bounding box center [1492, 22] width 74 height 22
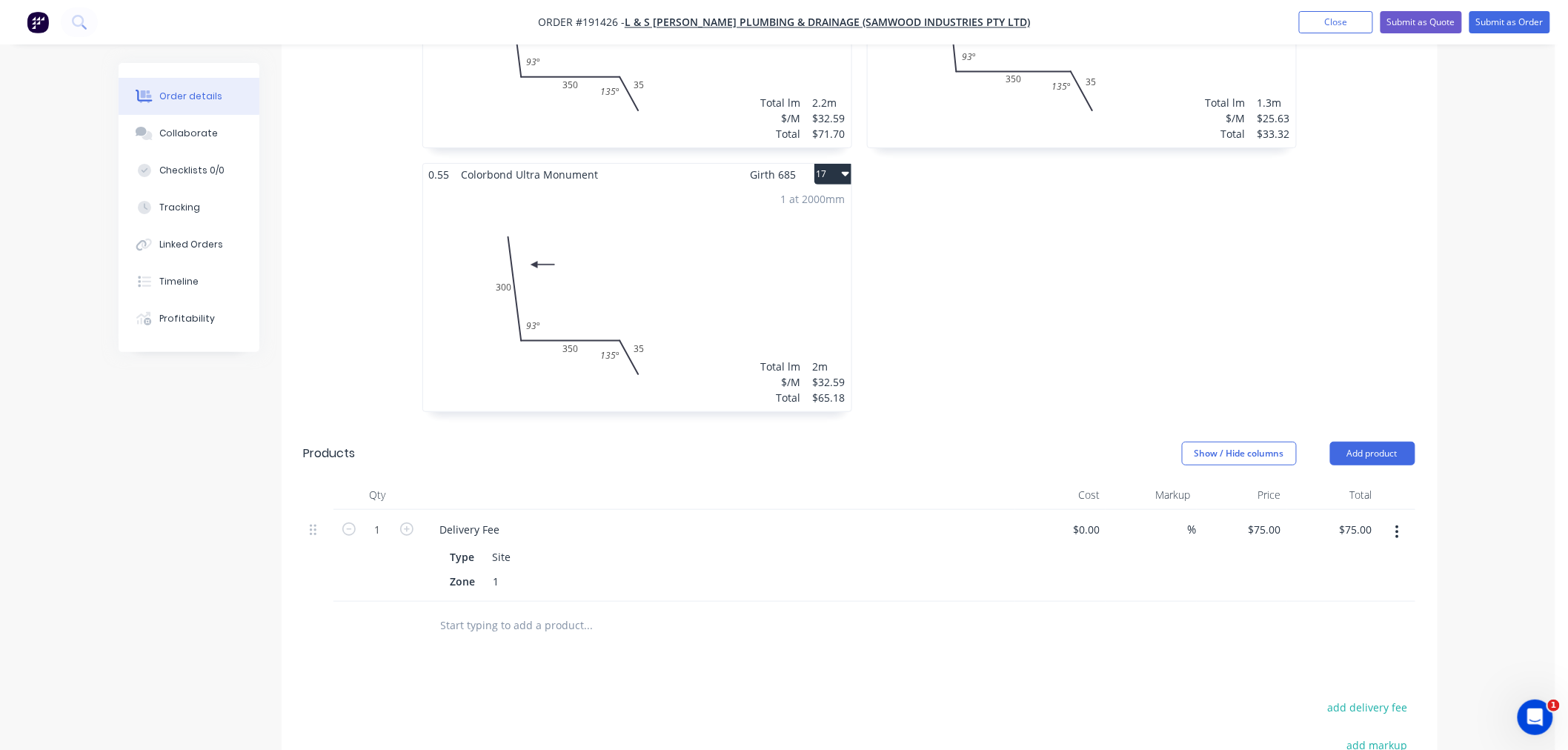
scroll to position [2202, 0]
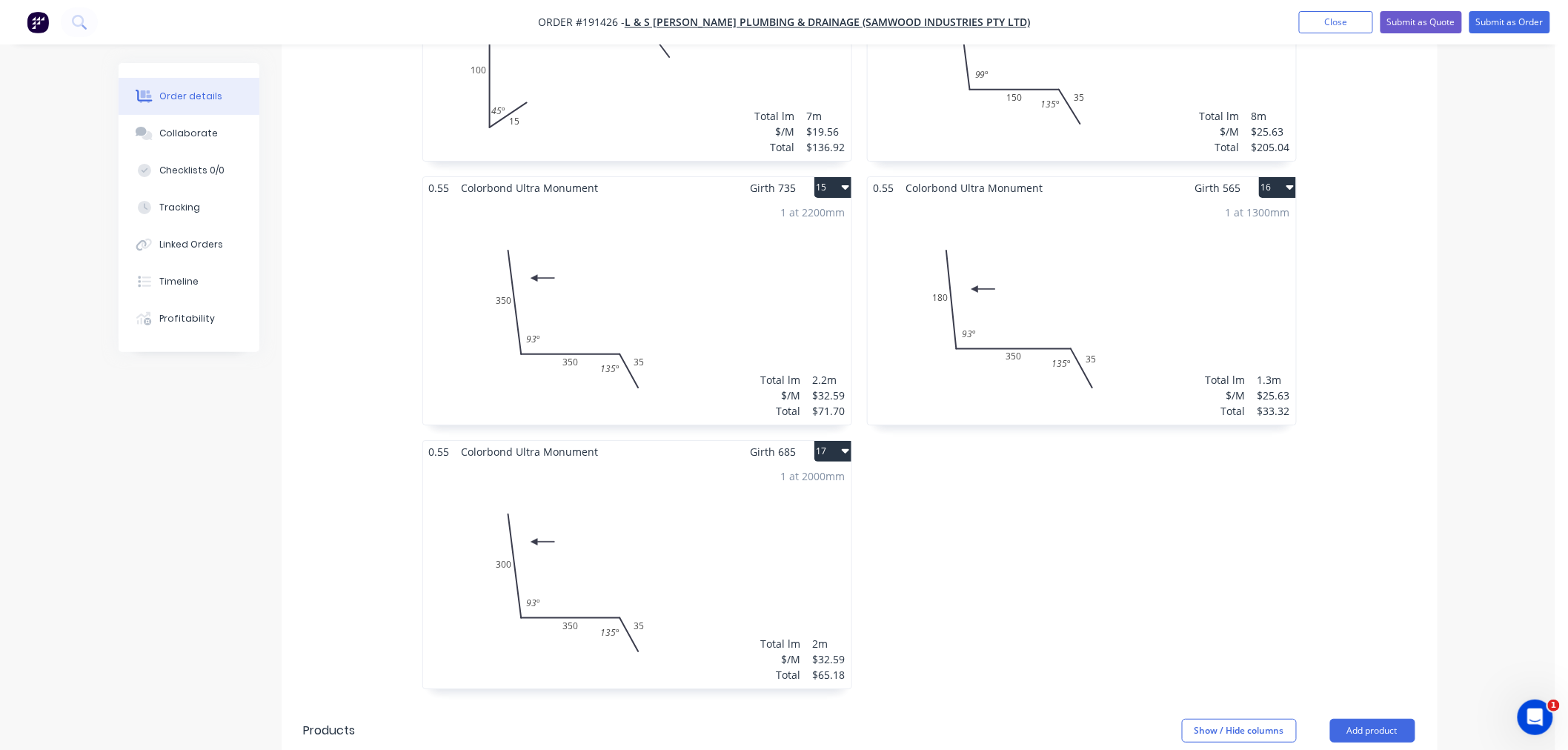
click at [686, 489] on div "1 at 2000mm Total lm $/M Total 2m $32.59 $65.18" at bounding box center [637, 576] width 428 height 227
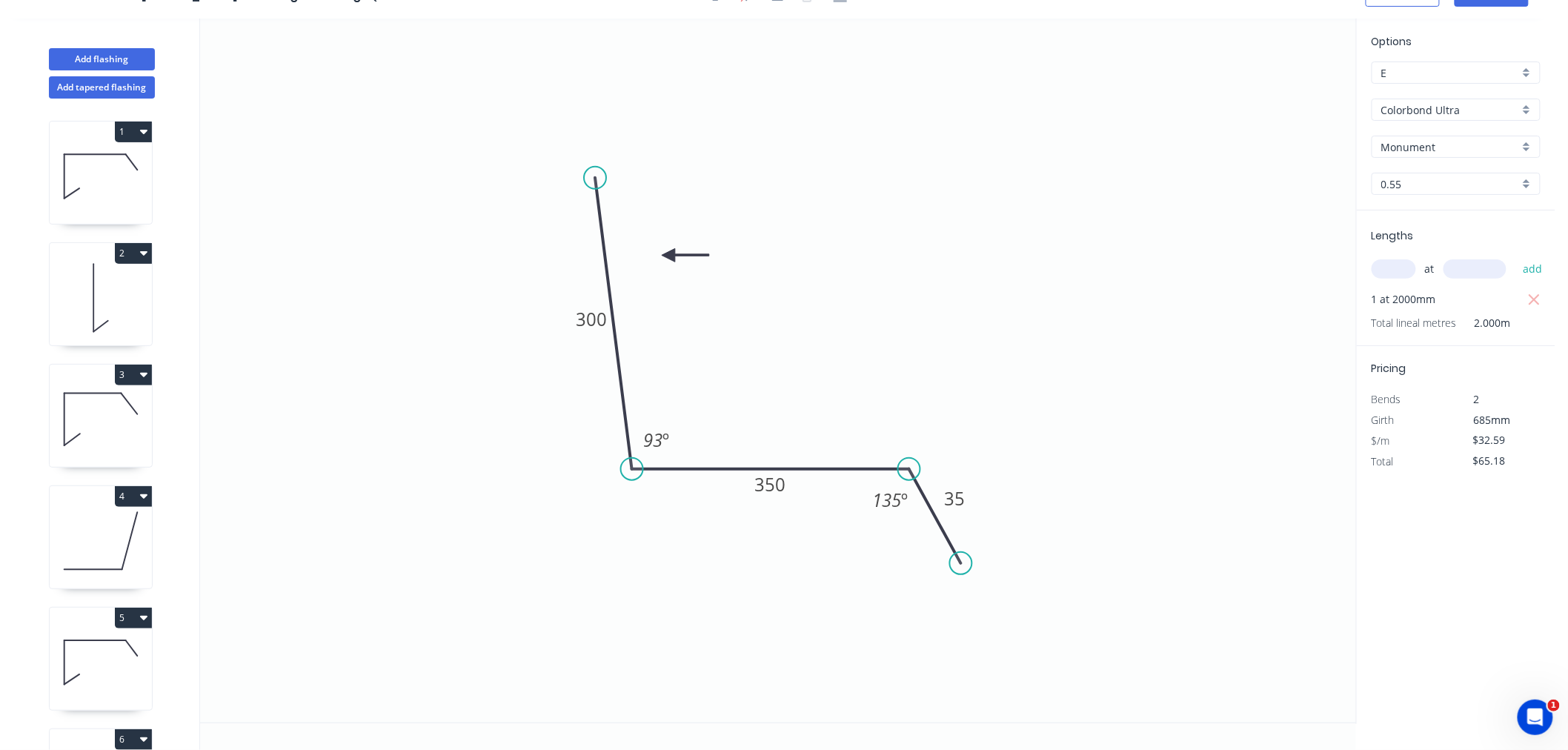
scroll to position [28, 0]
drag, startPoint x: 666, startPoint y: 257, endPoint x: 725, endPoint y: 428, distance: 180.9
click at [725, 428] on icon at bounding box center [742, 428] width 48 height 13
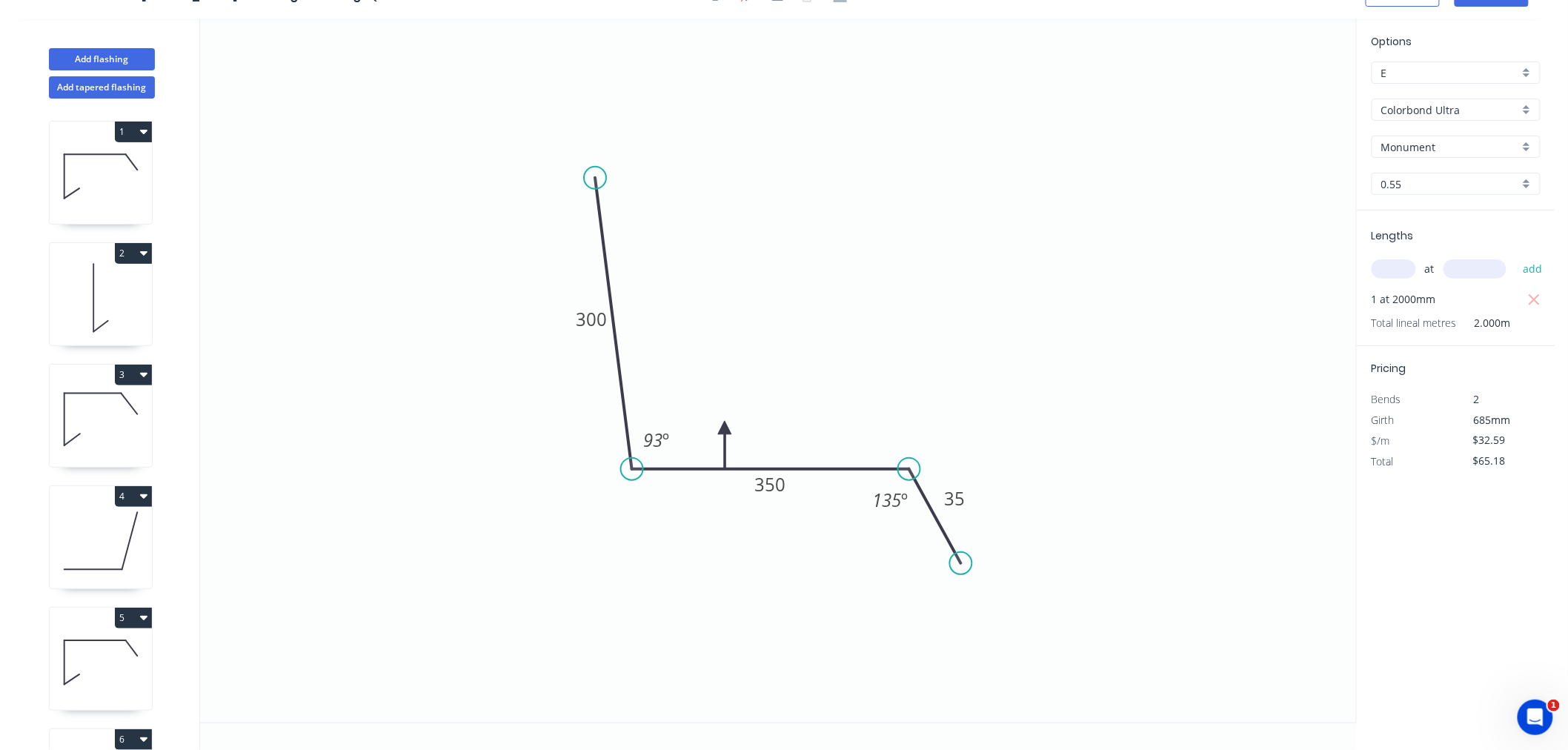
click at [725, 428] on icon at bounding box center [725, 445] width 13 height 48
click at [725, 428] on icon at bounding box center [713, 439] width 43 height 43
click at [725, 428] on icon at bounding box center [713, 415] width 43 height 43
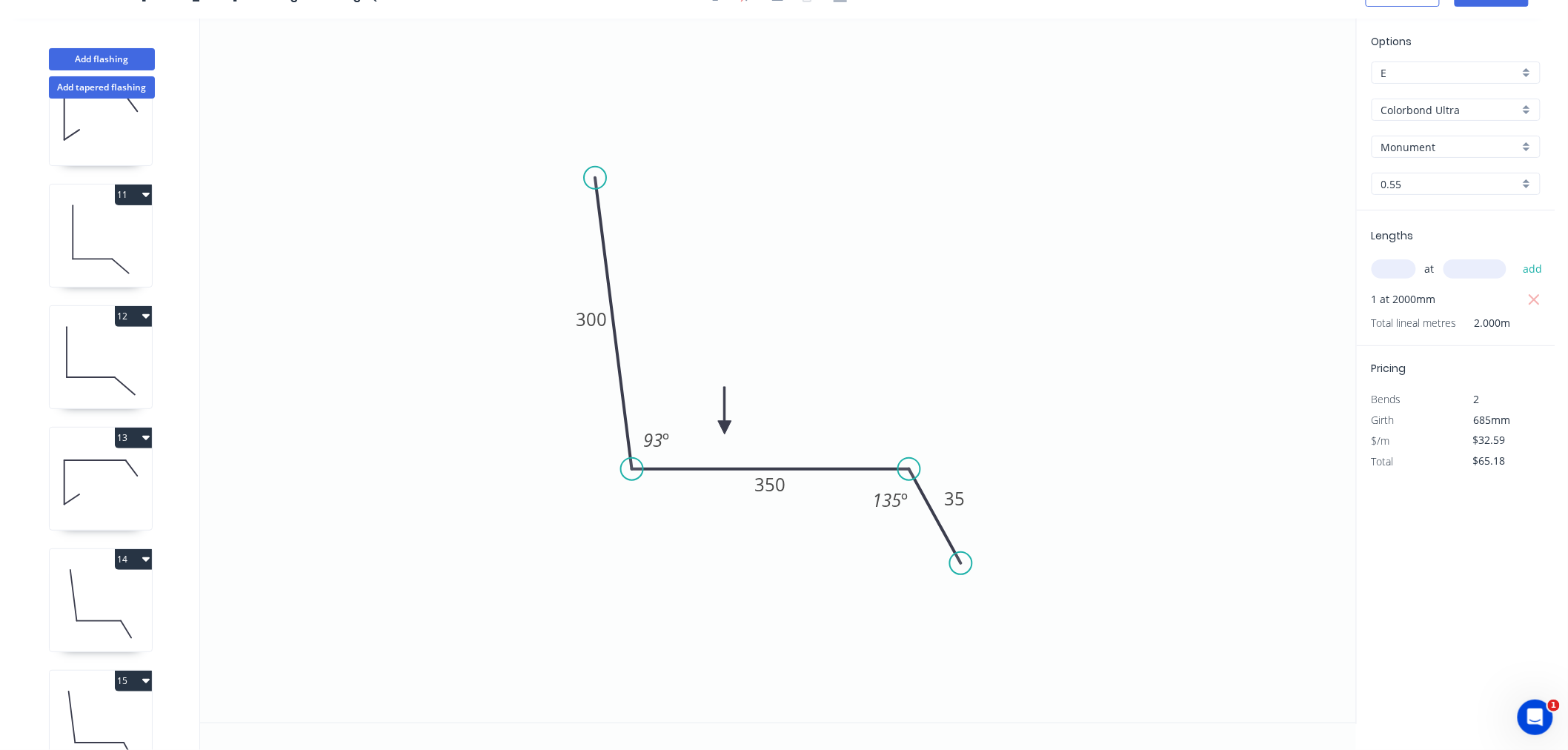
scroll to position [1450, 0]
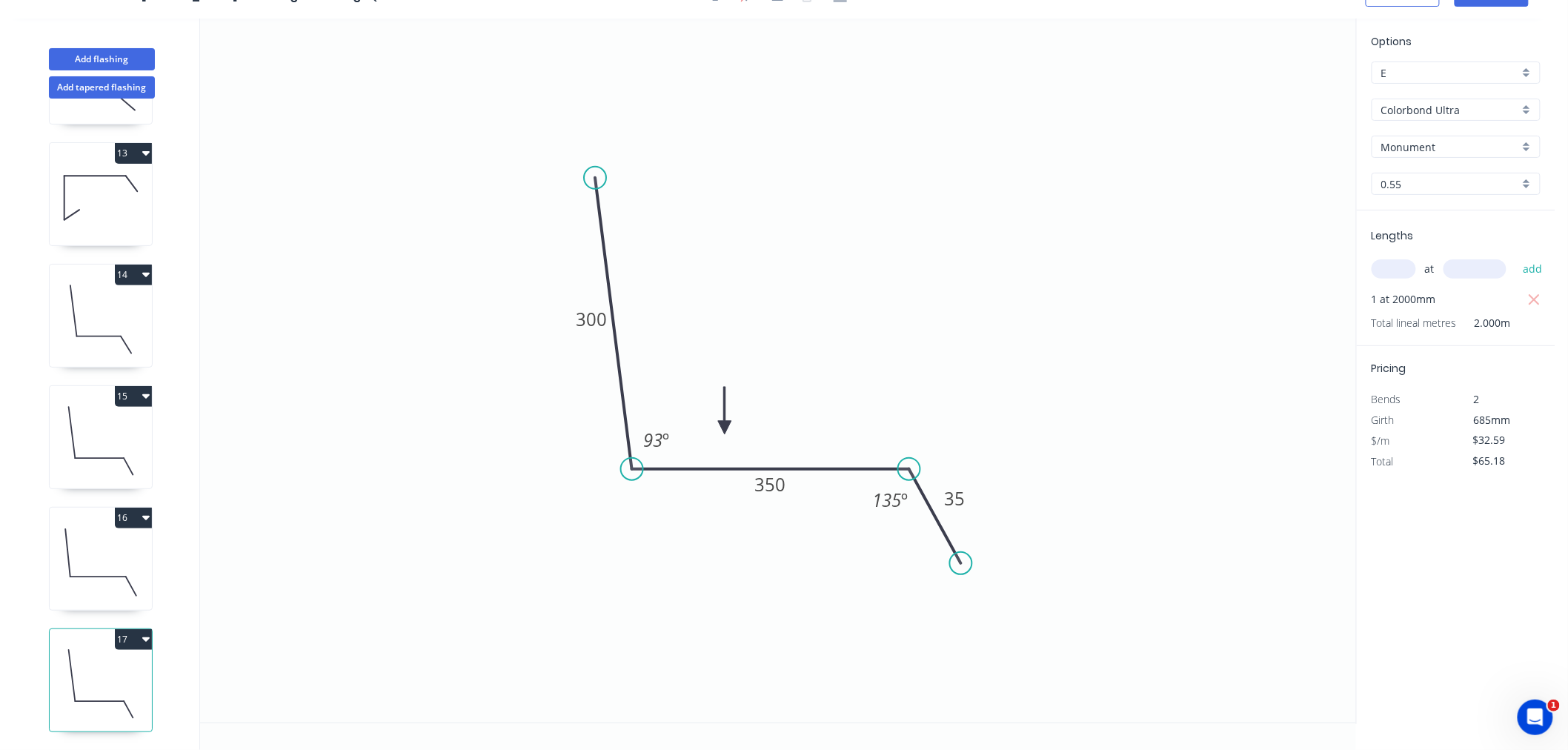
click at [114, 558] on icon at bounding box center [101, 562] width 103 height 95
type input "$25.63"
type input "$33.32"
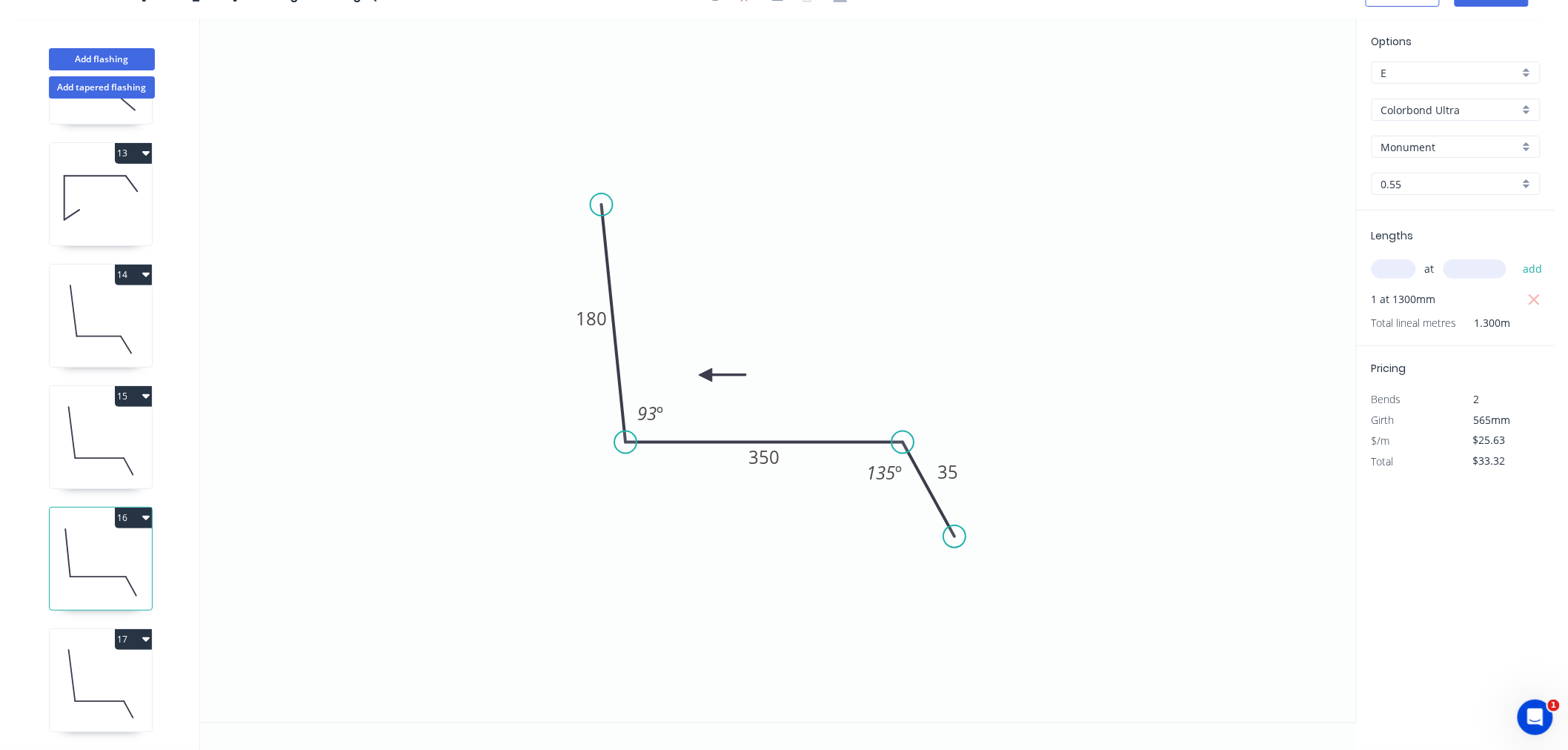
drag, startPoint x: 669, startPoint y: 297, endPoint x: 716, endPoint y: 405, distance: 117.8
click at [716, 382] on icon at bounding box center [723, 375] width 48 height 13
click at [716, 405] on icon at bounding box center [734, 405] width 48 height 13
click at [716, 405] on icon at bounding box center [727, 415] width 43 height 43
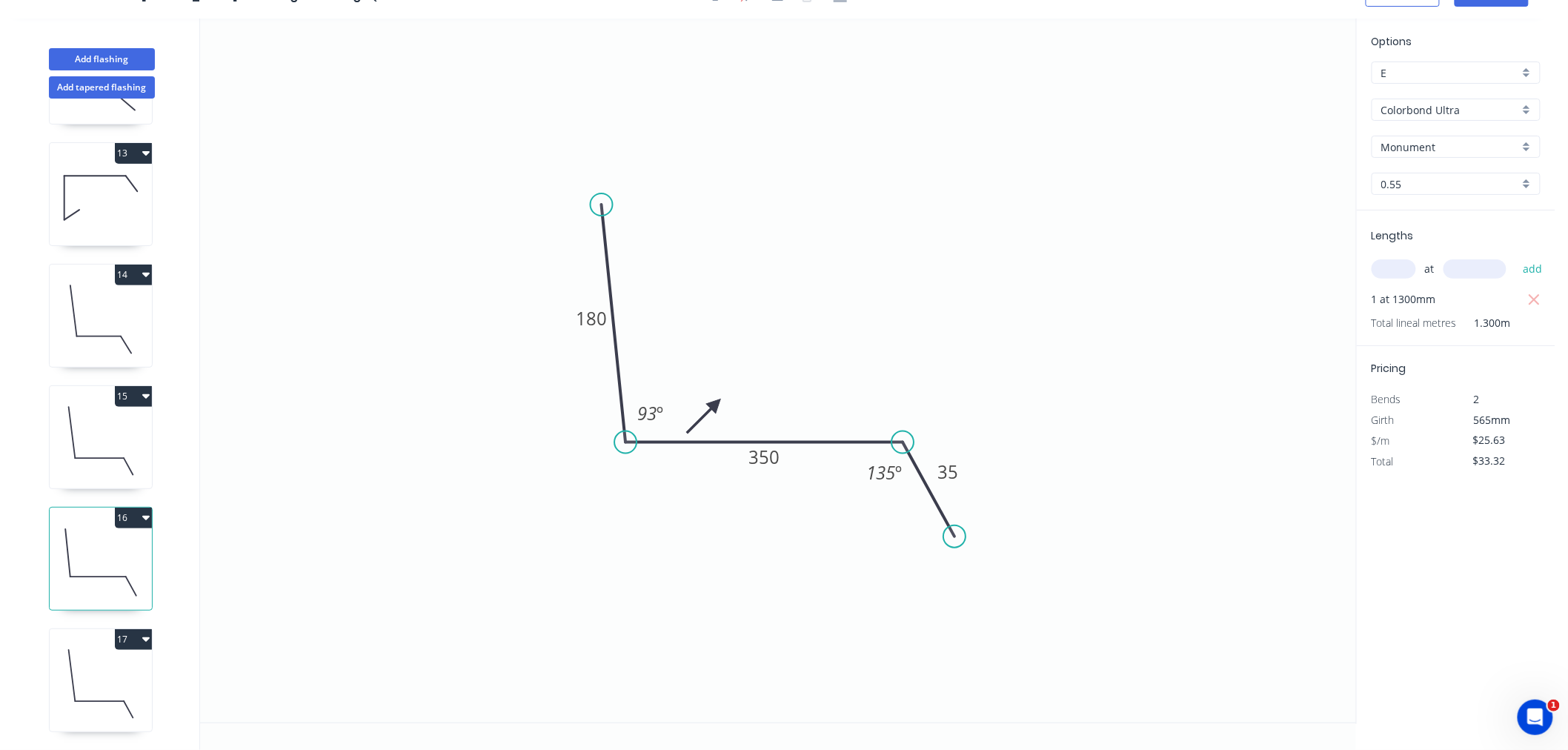
click at [716, 405] on icon at bounding box center [704, 415] width 43 height 43
click at [716, 405] on icon at bounding box center [699, 405] width 48 height 13
click at [100, 424] on icon at bounding box center [101, 442] width 103 height 95
type input "$32.59"
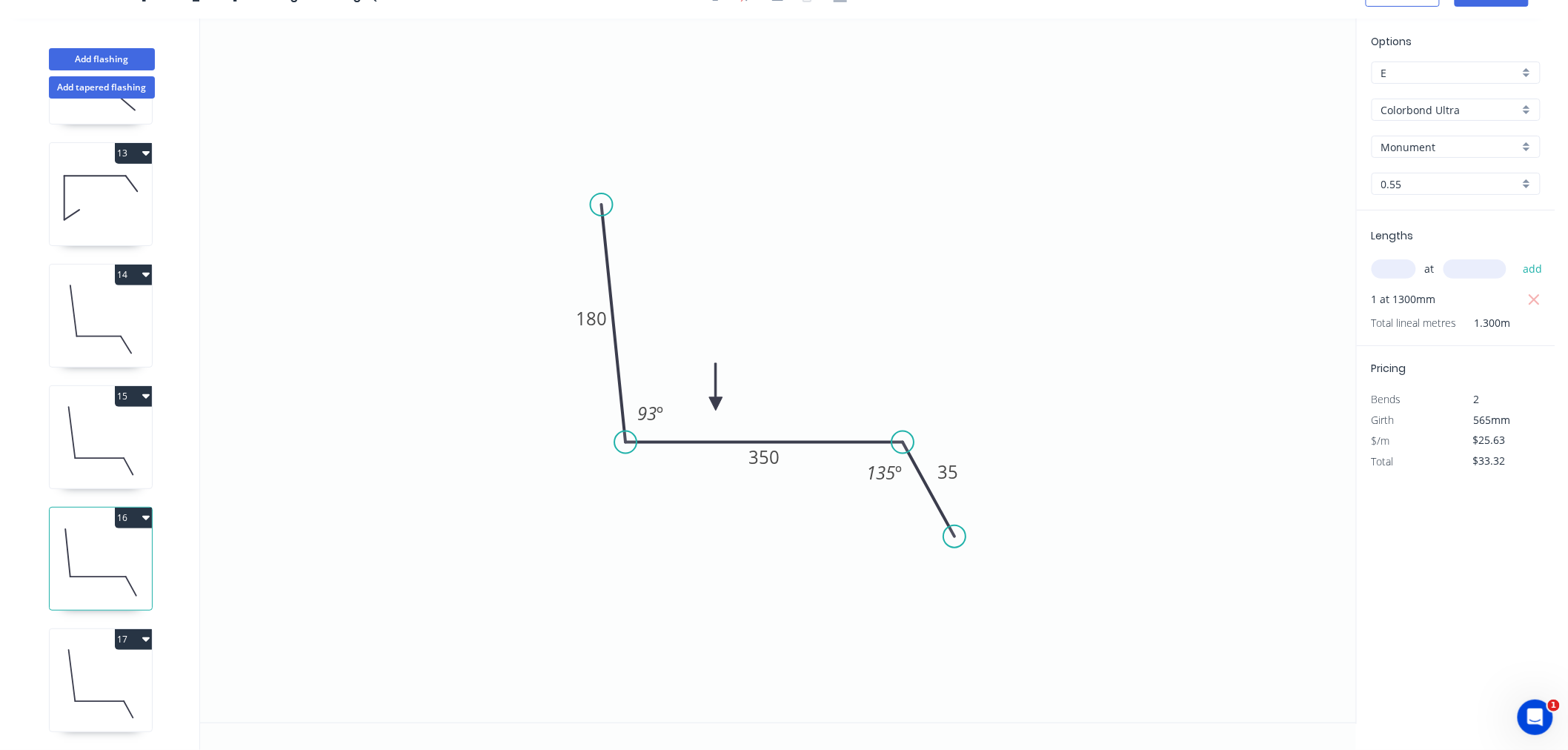
type input "$71.70"
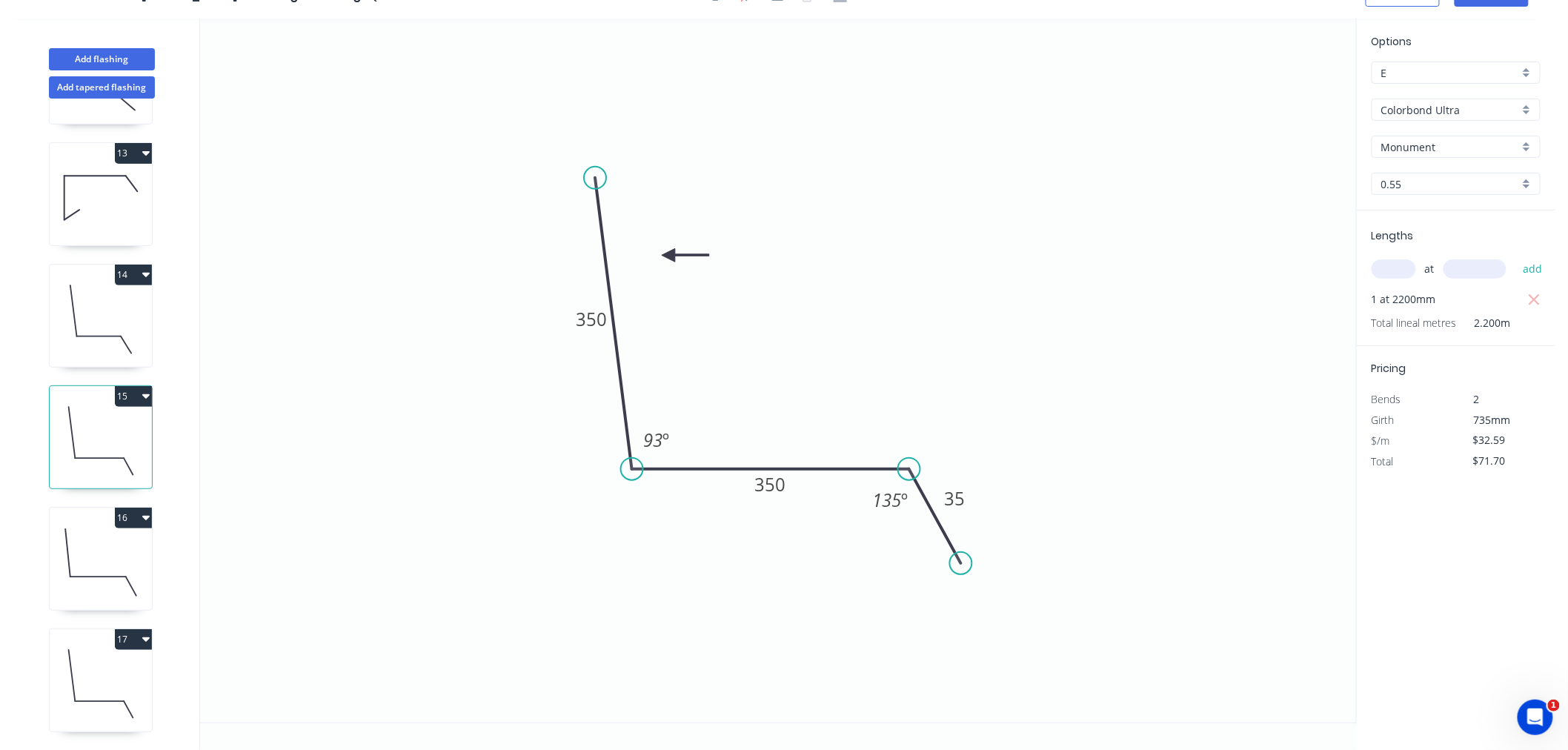
click at [93, 294] on icon at bounding box center [101, 320] width 103 height 95
type input "$25.63"
type input "$205.04"
click at [76, 160] on icon at bounding box center [101, 198] width 103 height 95
type input "$19.56"
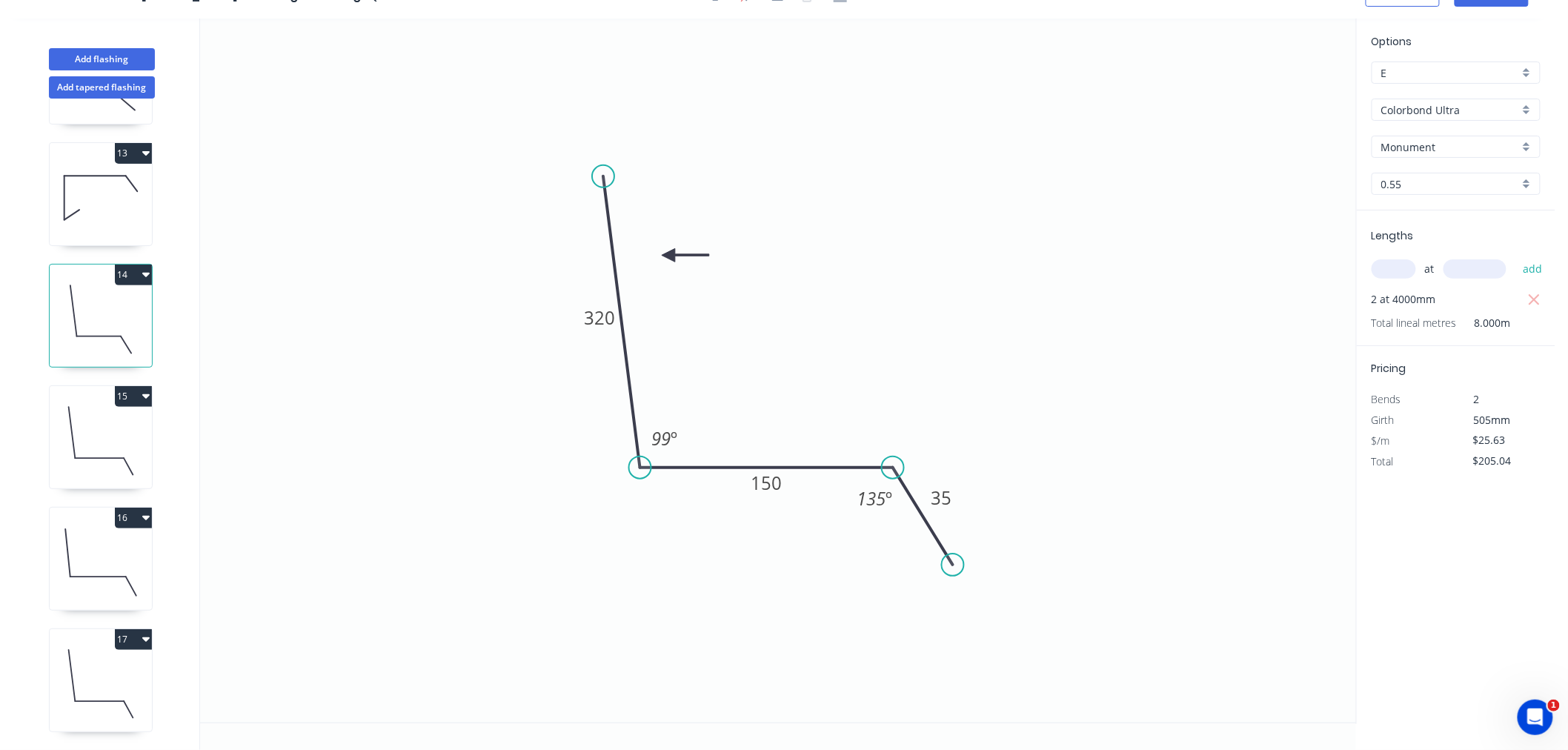
type input "$136.92"
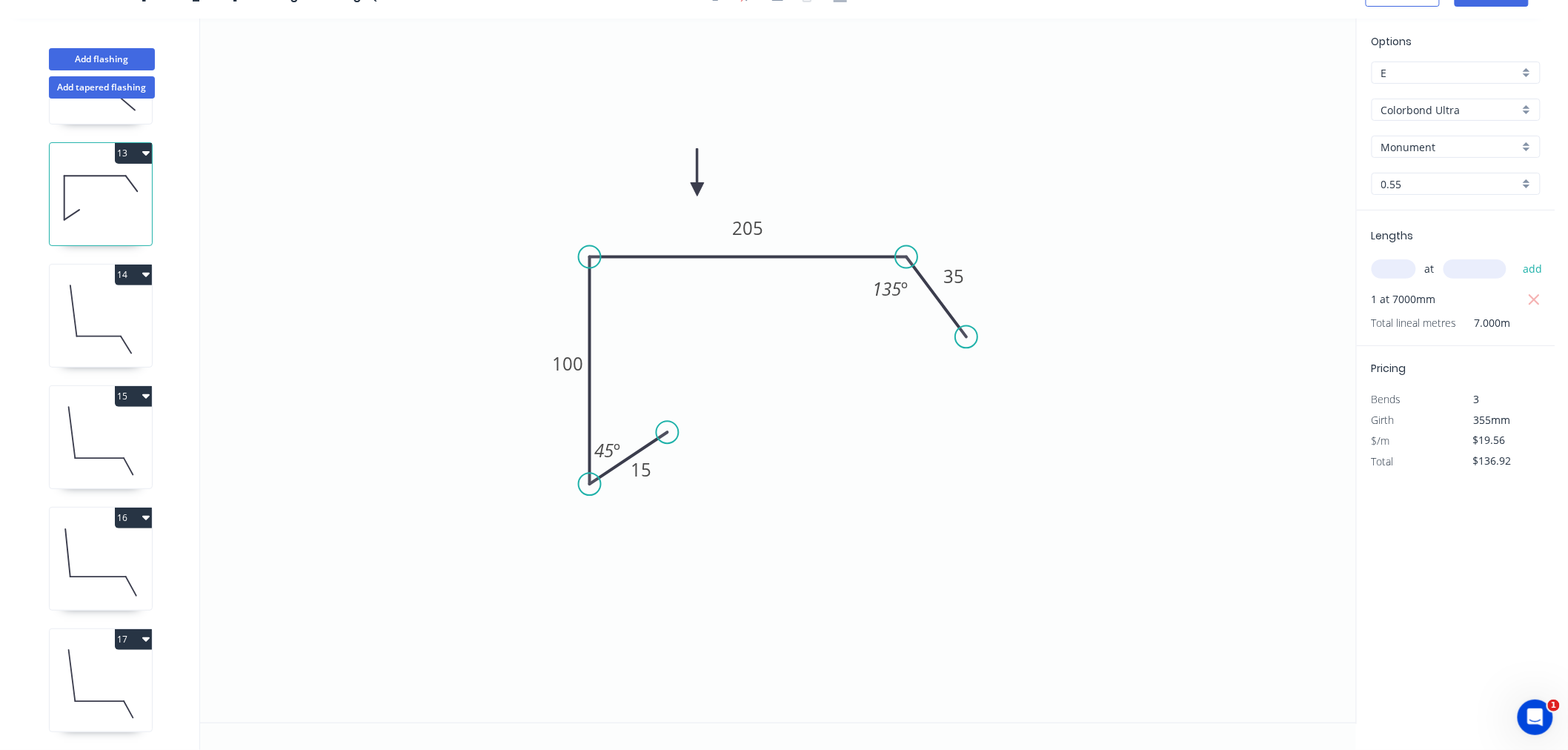
click at [127, 686] on icon at bounding box center [101, 684] width 103 height 95
type input "$32.59"
type input "$65.18"
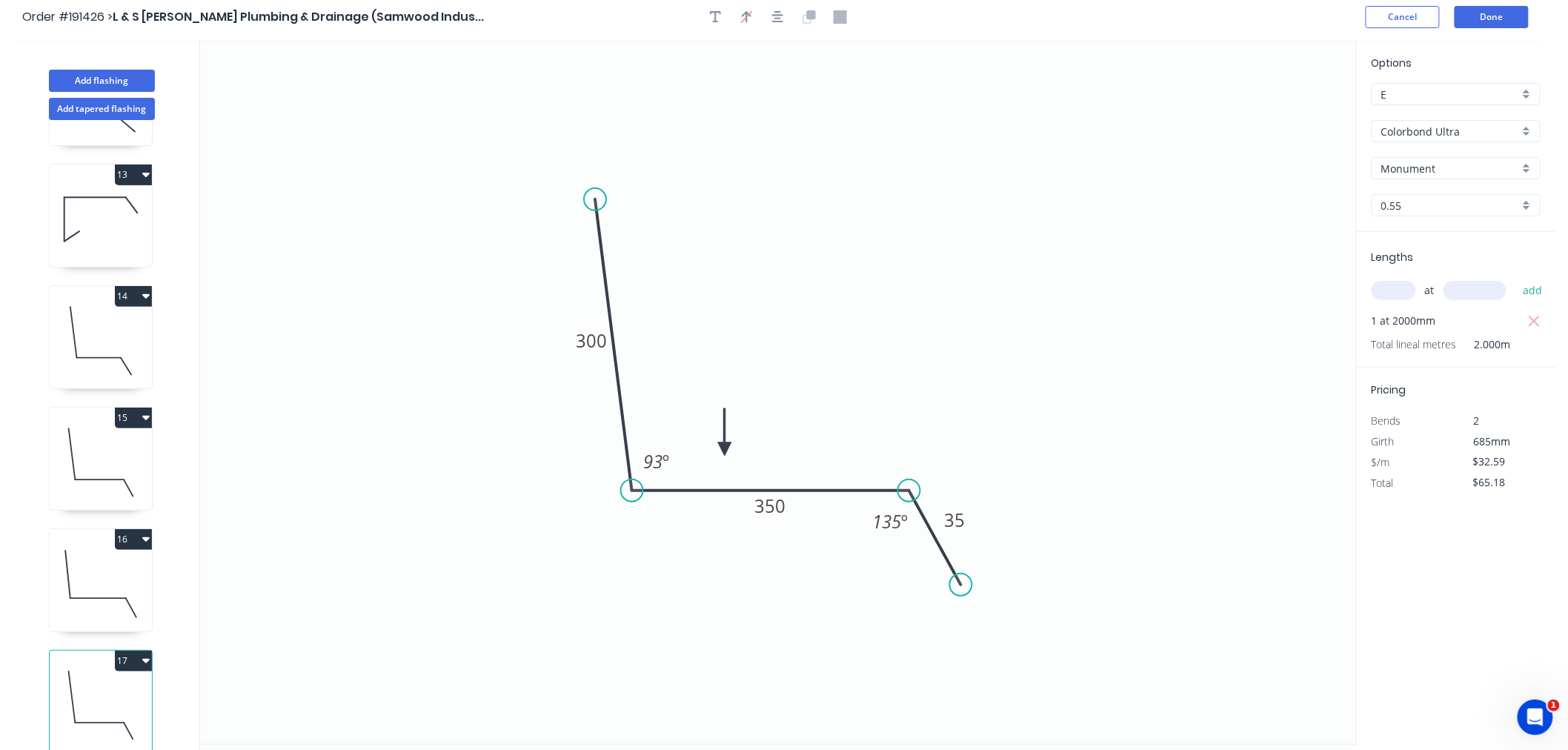
scroll to position [0, 0]
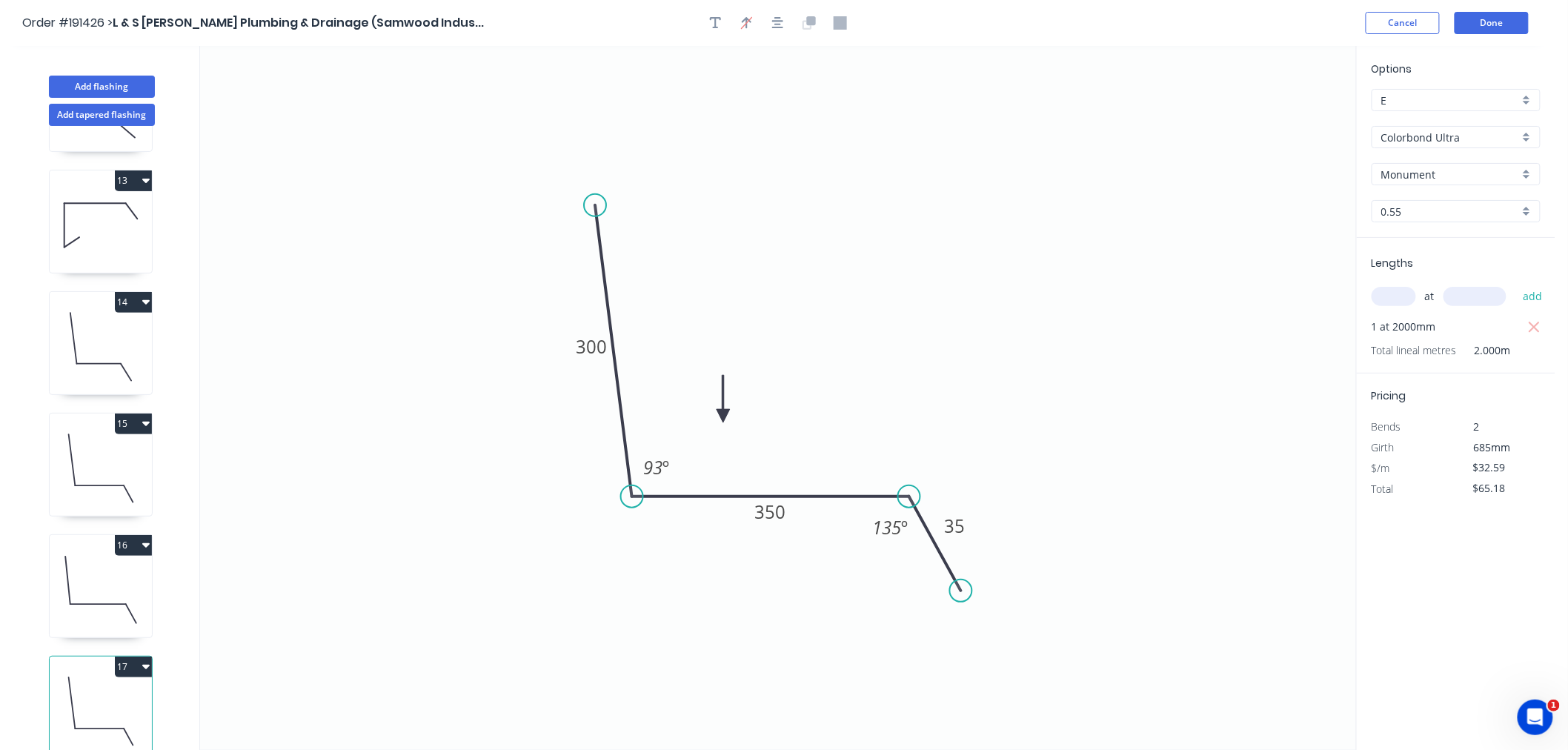
drag, startPoint x: 721, startPoint y: 455, endPoint x: 723, endPoint y: 417, distance: 38.1
click at [723, 417] on icon at bounding box center [723, 399] width 13 height 48
click at [774, 18] on icon "button" at bounding box center [778, 23] width 11 height 13
click at [1498, 20] on button "Done" at bounding box center [1492, 22] width 74 height 22
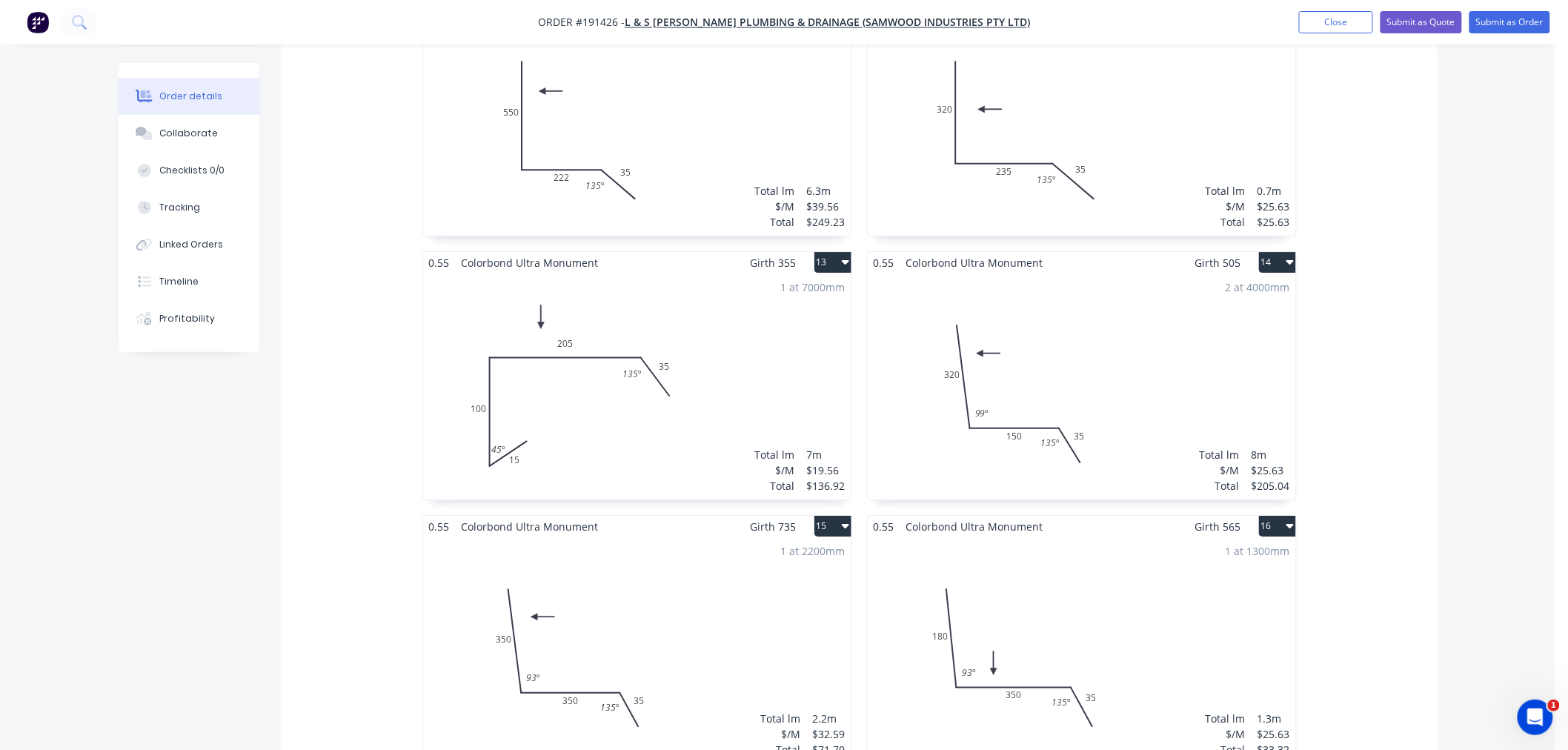
scroll to position [2307, 0]
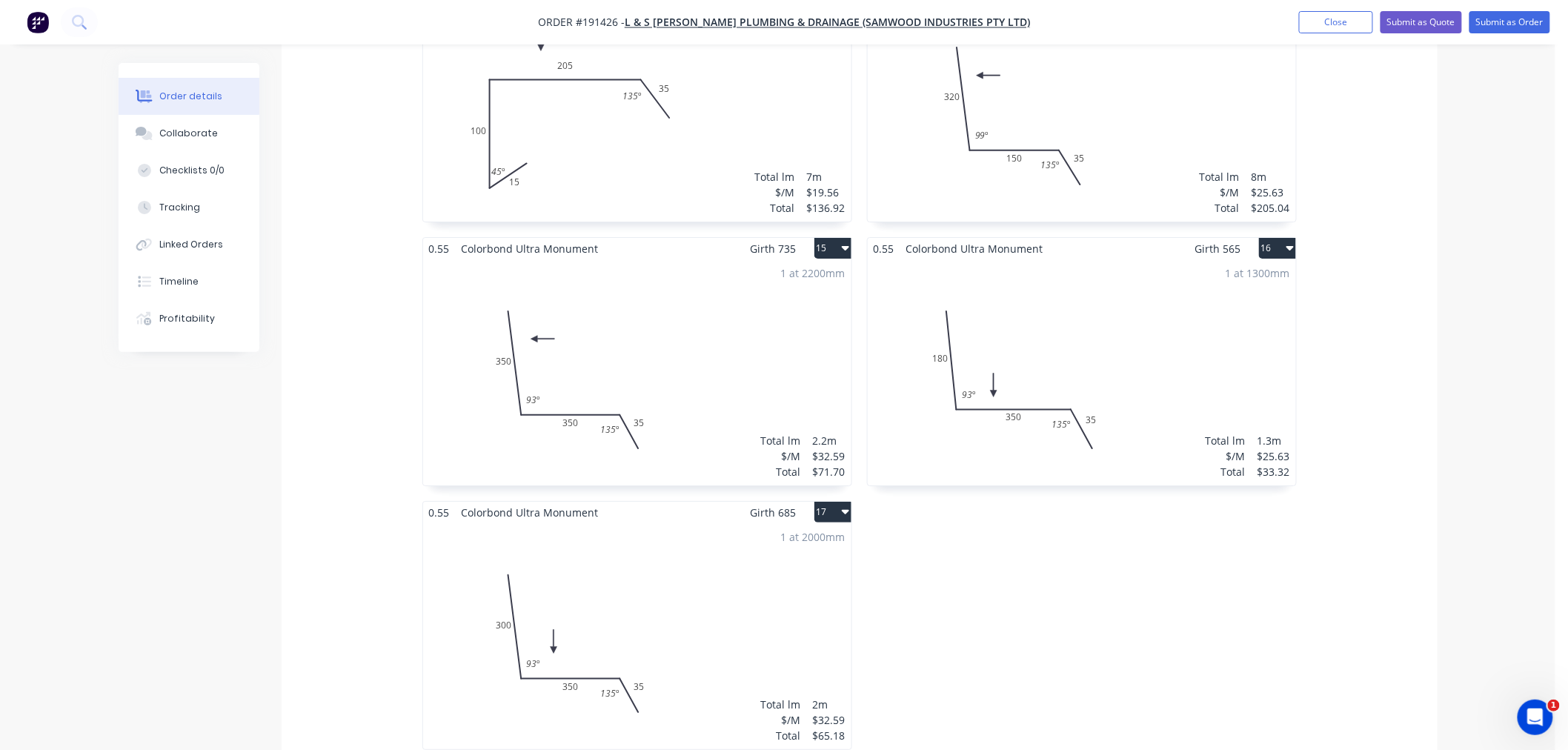
click at [643, 332] on div "1 at 2200mm Total lm $/M Total 2.2m $32.59 $71.70" at bounding box center [637, 373] width 428 height 227
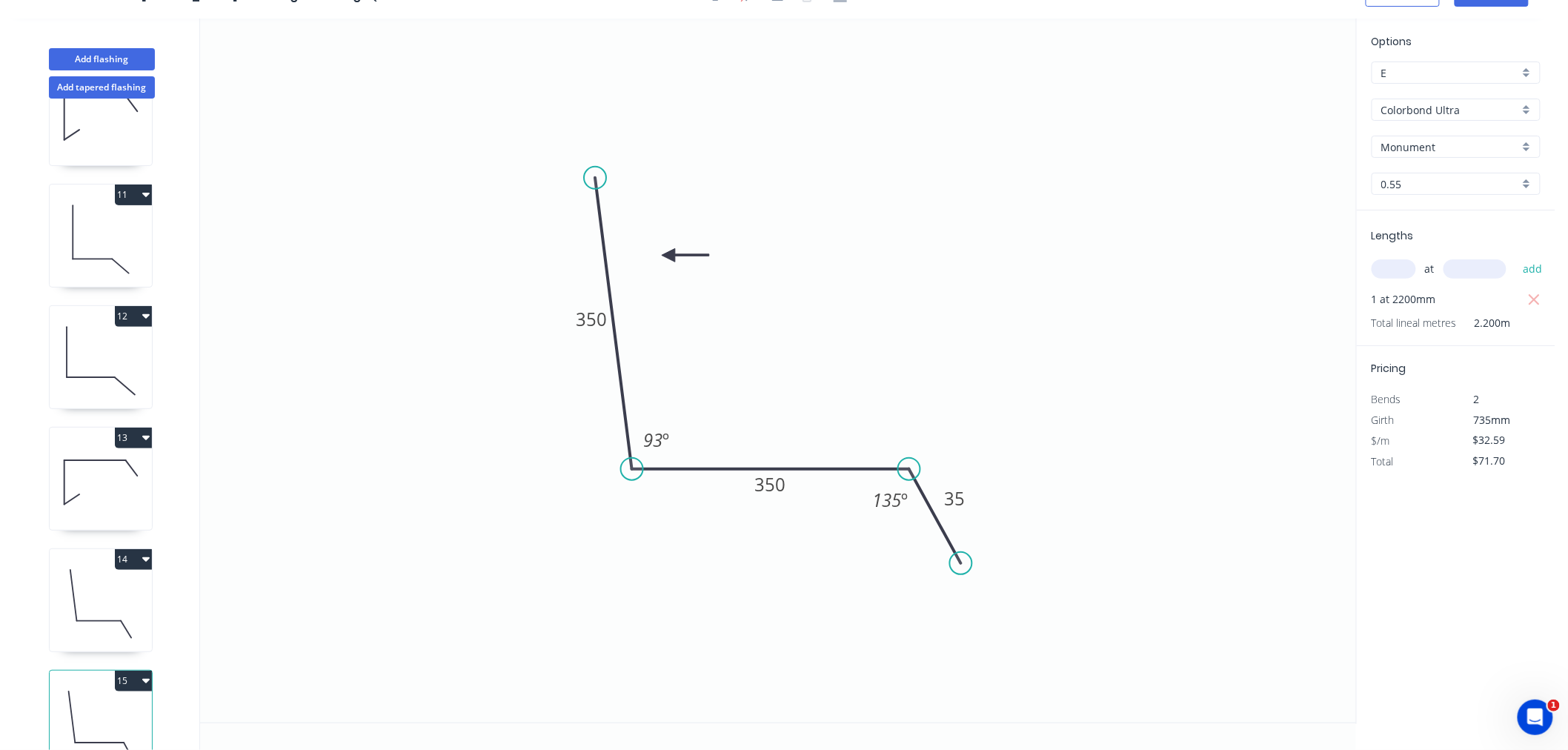
scroll to position [1450, 0]
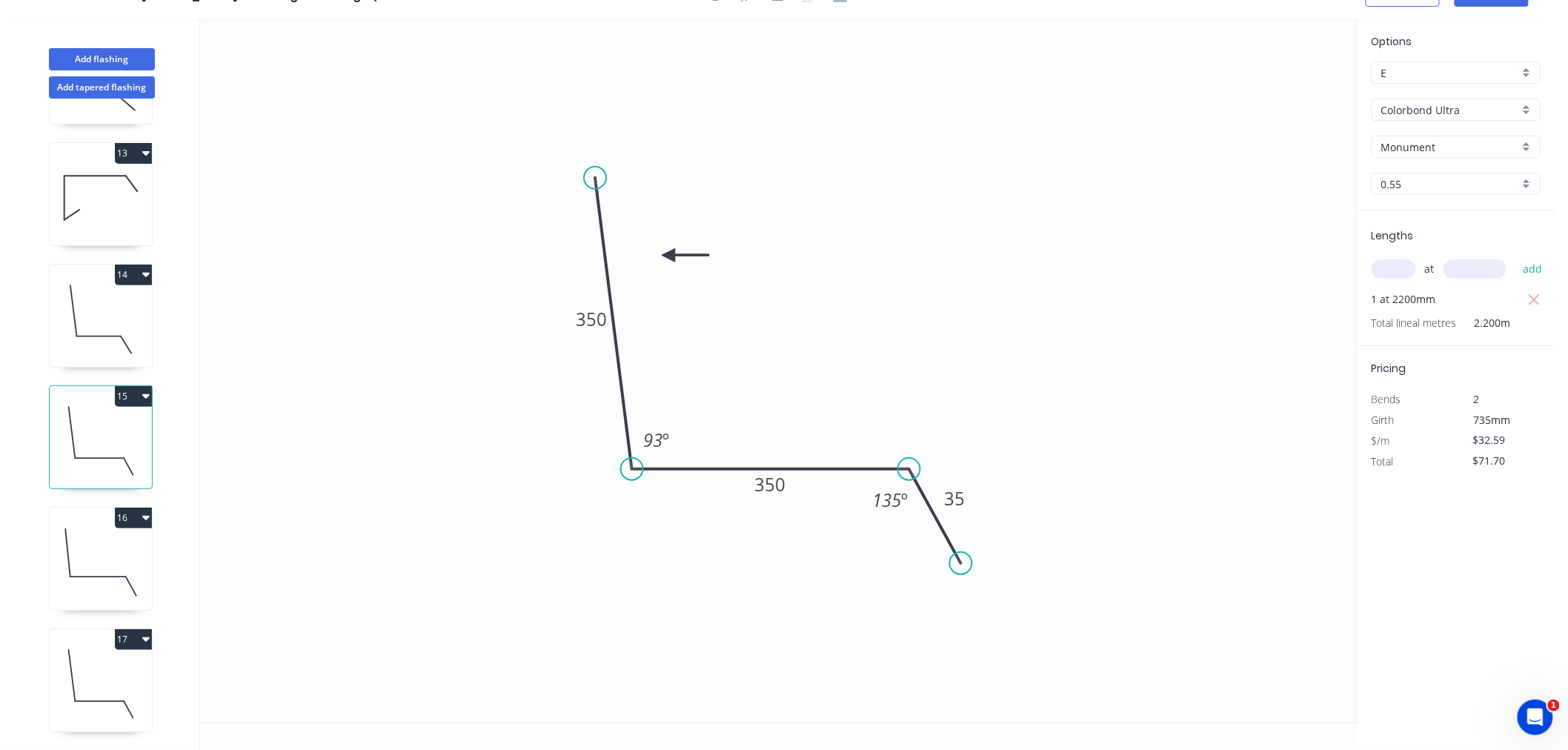
click at [143, 390] on icon "button" at bounding box center [147, 396] width 8 height 11
click at [116, 553] on icon at bounding box center [101, 562] width 103 height 95
type input "$25.63"
type input "$33.32"
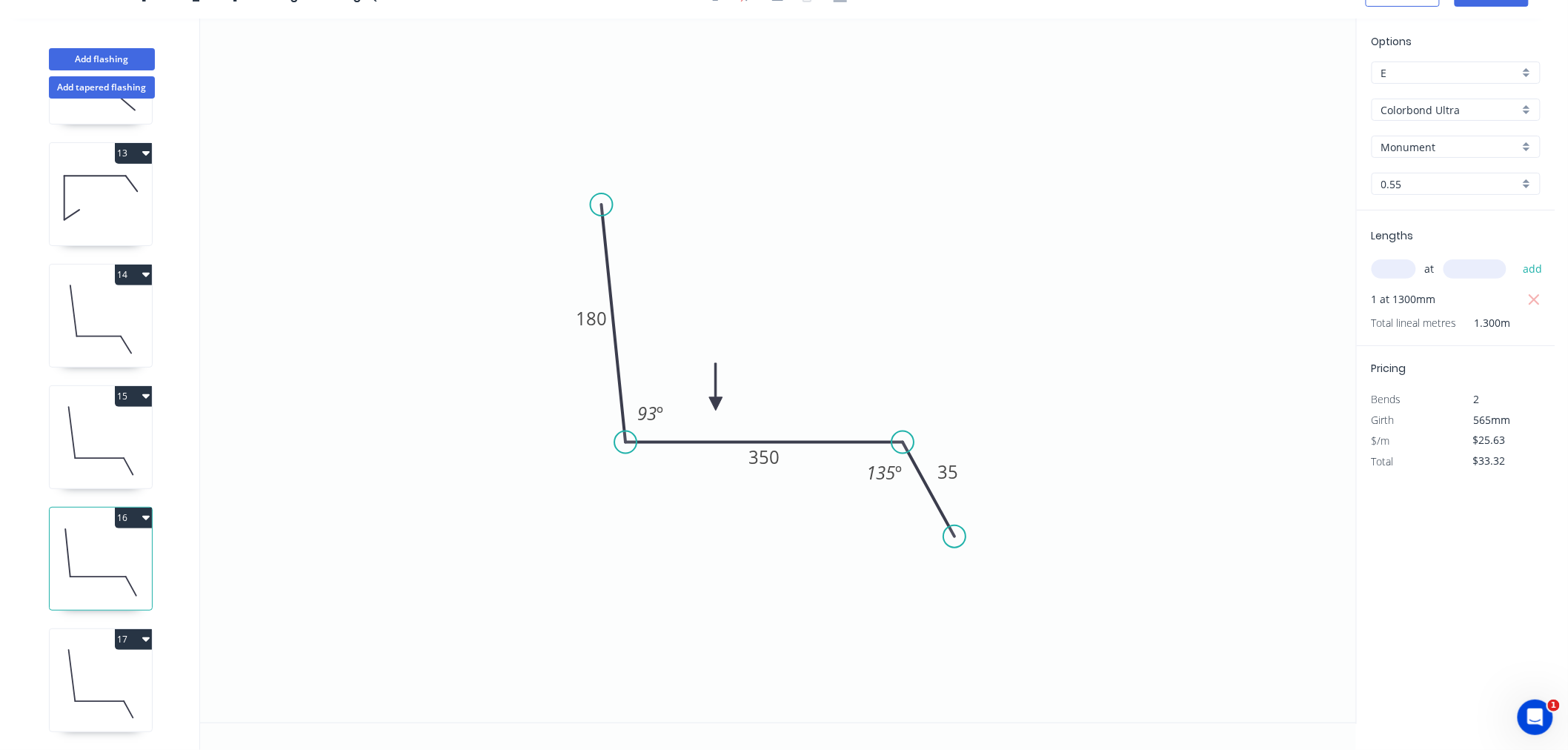
click at [104, 664] on icon at bounding box center [101, 684] width 103 height 95
type input "$32.59"
type input "$65.18"
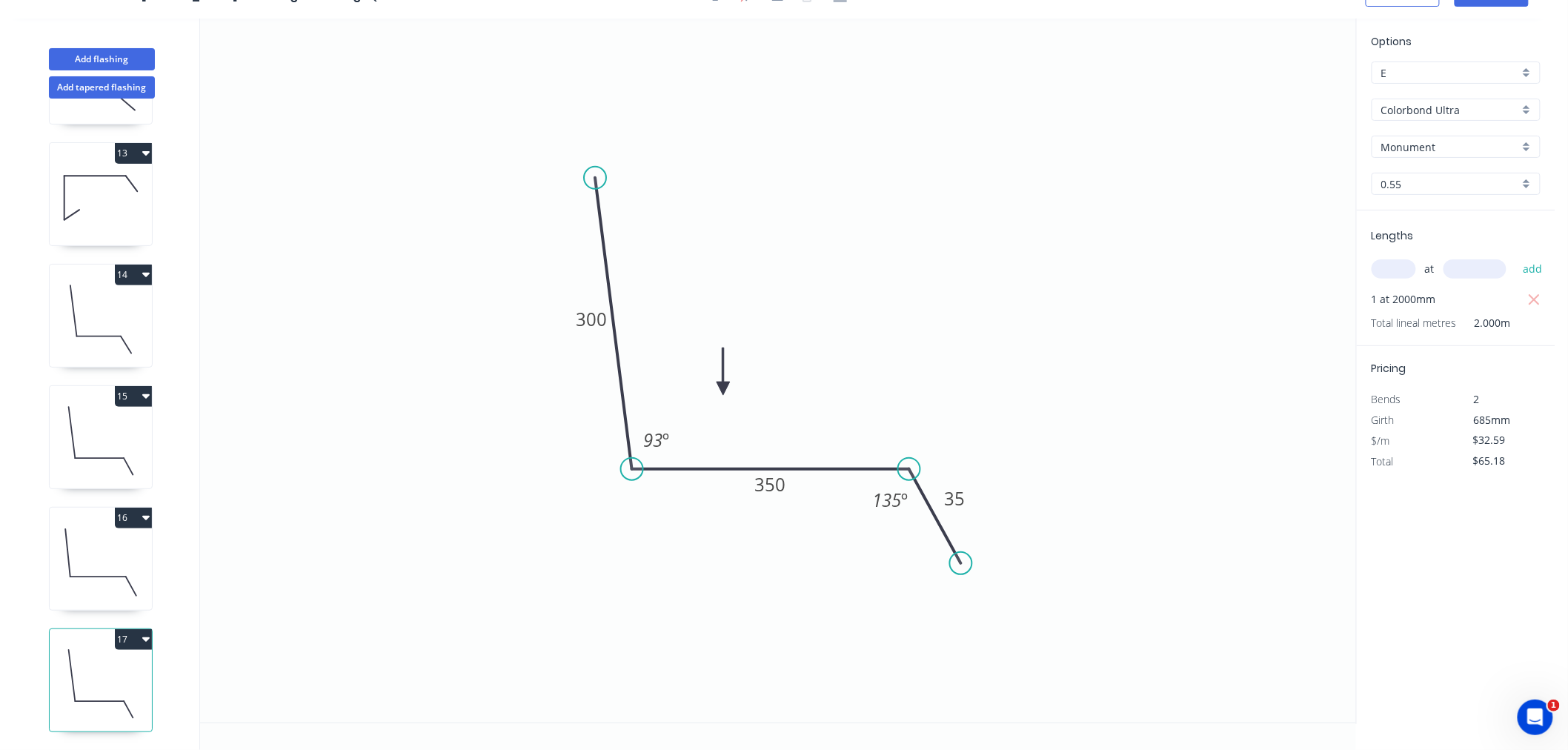
click at [114, 572] on icon at bounding box center [101, 562] width 103 height 95
type input "$25.63"
type input "$33.32"
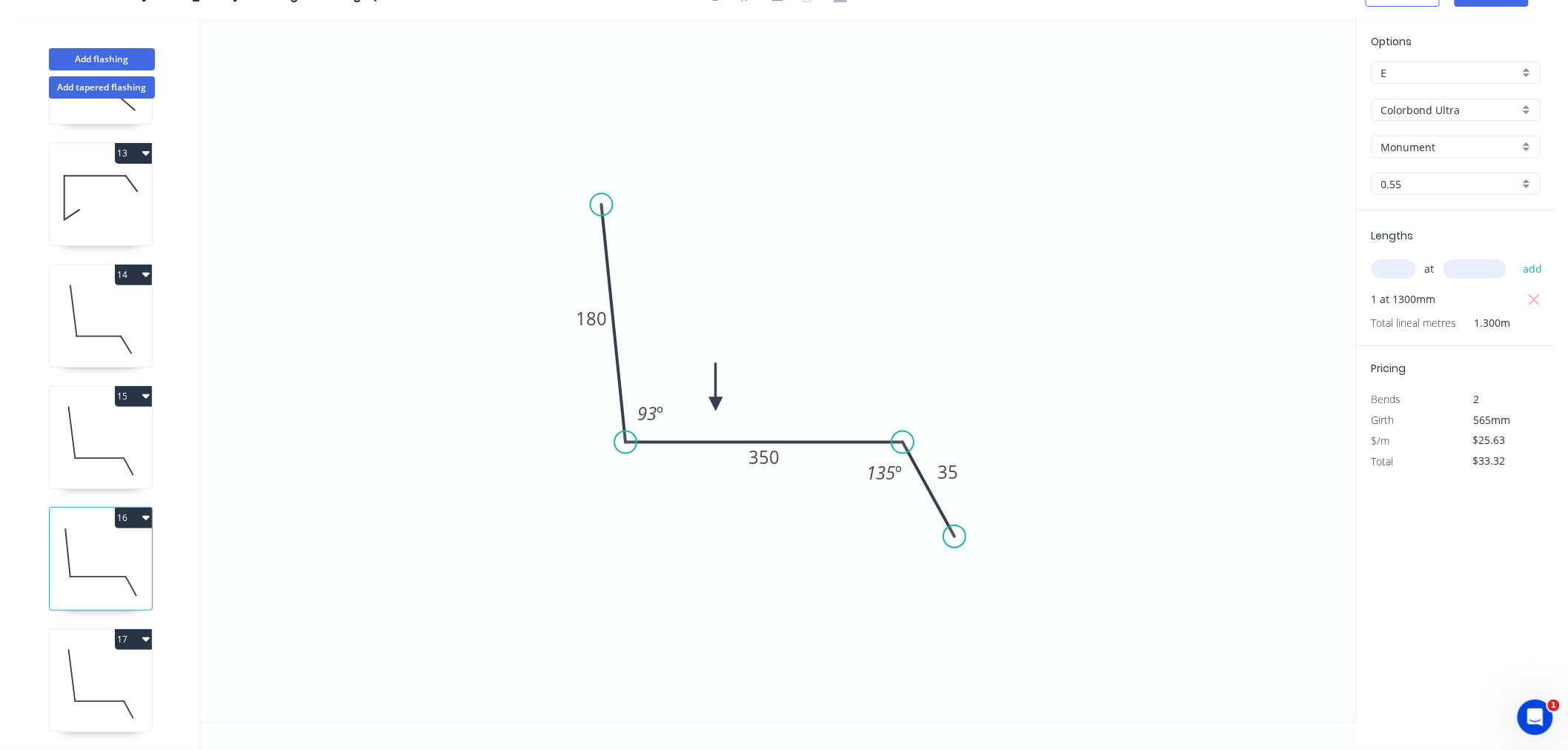
click at [119, 419] on icon at bounding box center [101, 442] width 103 height 95
type input "$32.59"
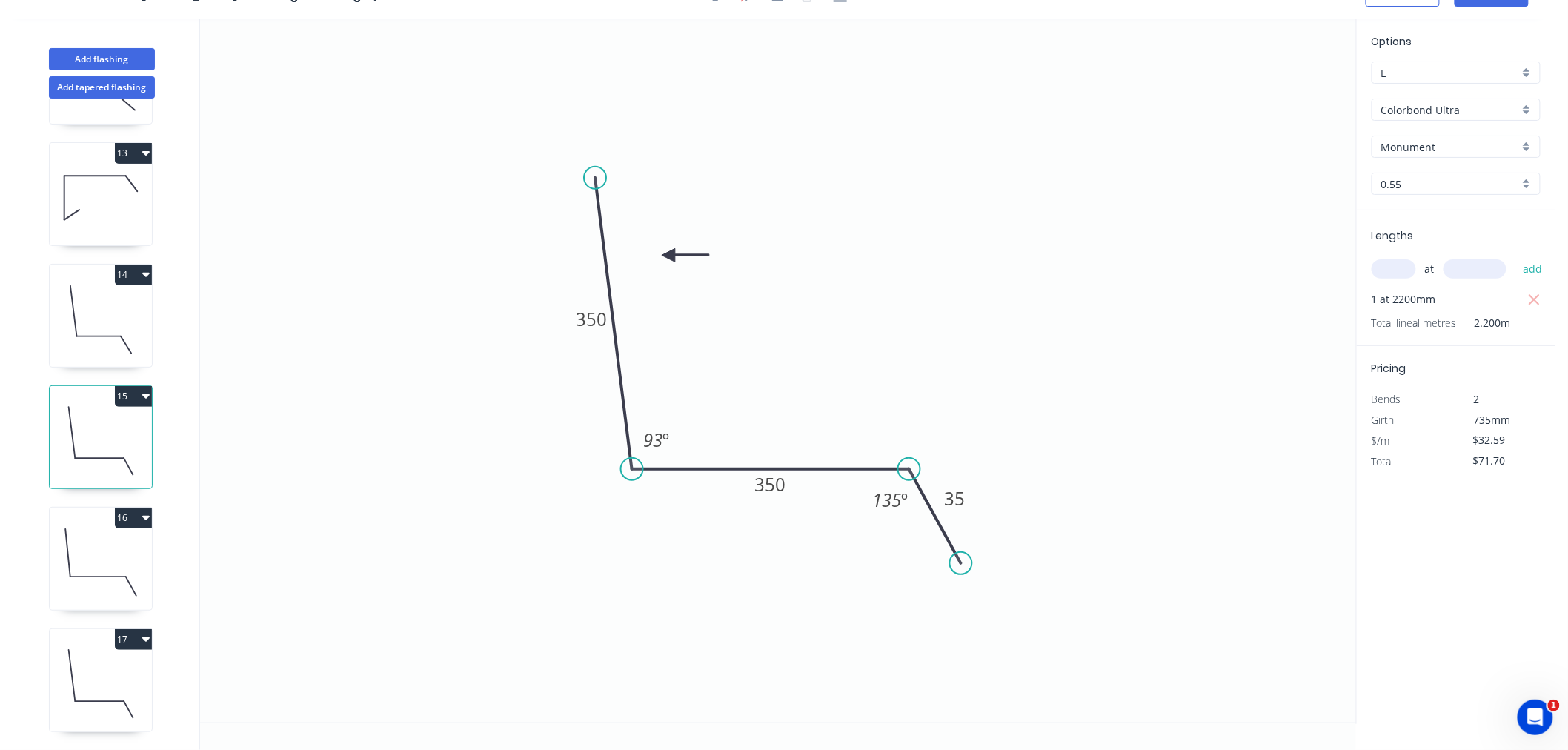
click at [146, 371] on div "1 2 3 4 5 6 7 8 9 10 11 12 13 14 15 16 17" at bounding box center [102, 424] width 195 height 652
click at [143, 390] on icon "button" at bounding box center [147, 396] width 8 height 11
click at [132, 427] on div "Duplicate" at bounding box center [82, 433] width 114 height 22
type input "$0.00"
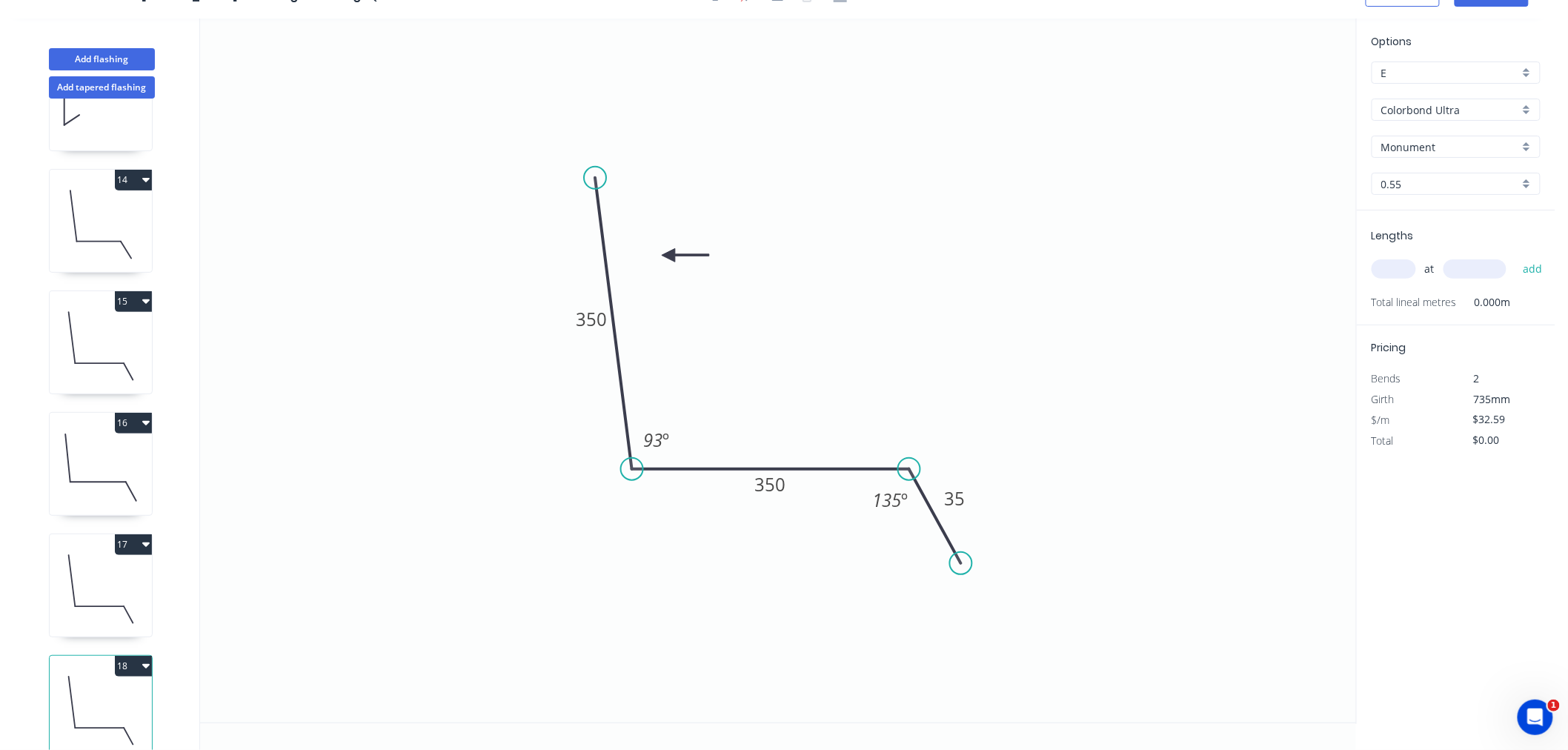
scroll to position [1570, 0]
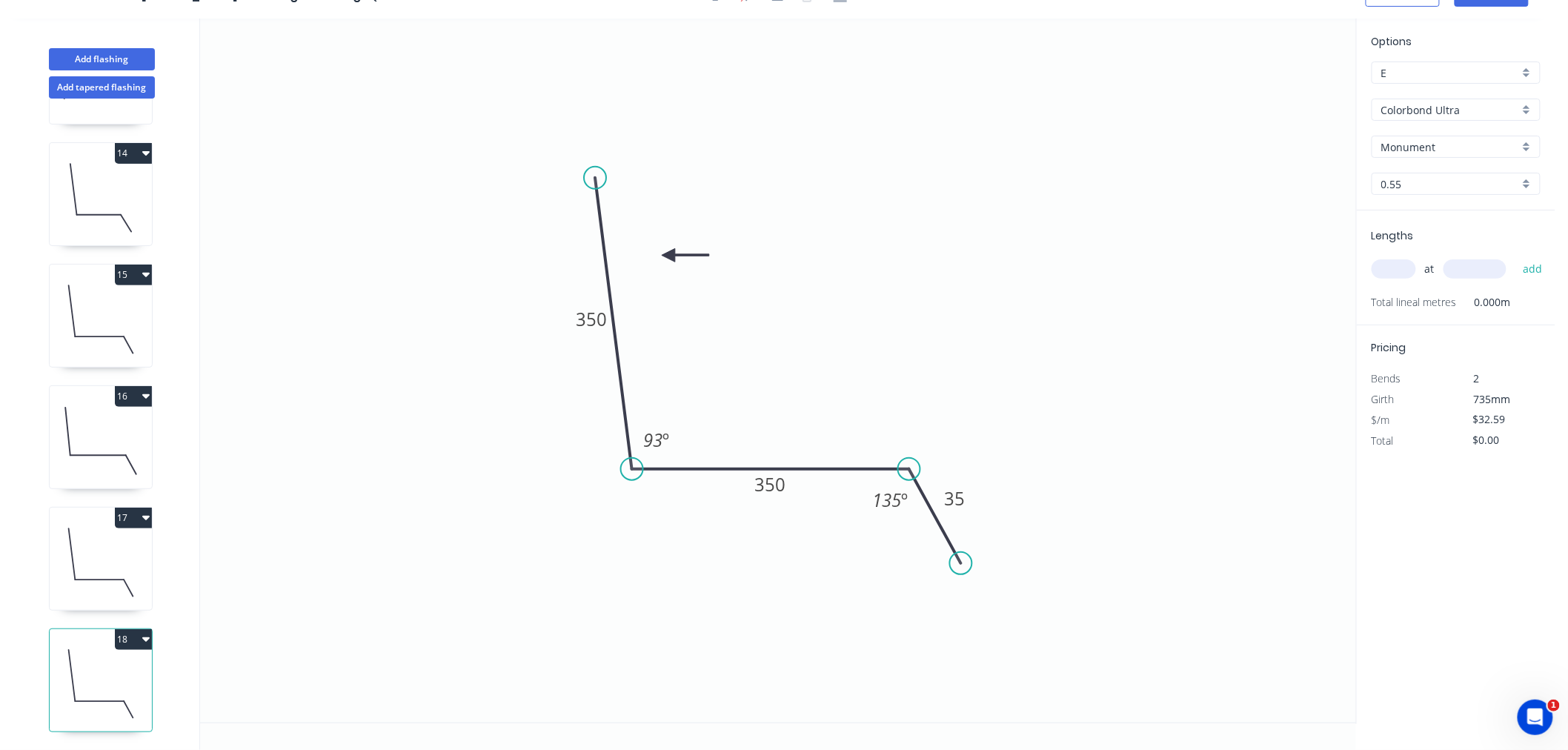
click at [103, 669] on icon at bounding box center [101, 684] width 103 height 95
click at [598, 321] on tspan "350" at bounding box center [591, 320] width 31 height 25
click at [1015, 352] on icon "0 500 350 35 93 º 135 º" at bounding box center [777, 370] width 1156 height 704
type input "$39.56"
click at [1382, 266] on input "text" at bounding box center [1394, 269] width 45 height 19
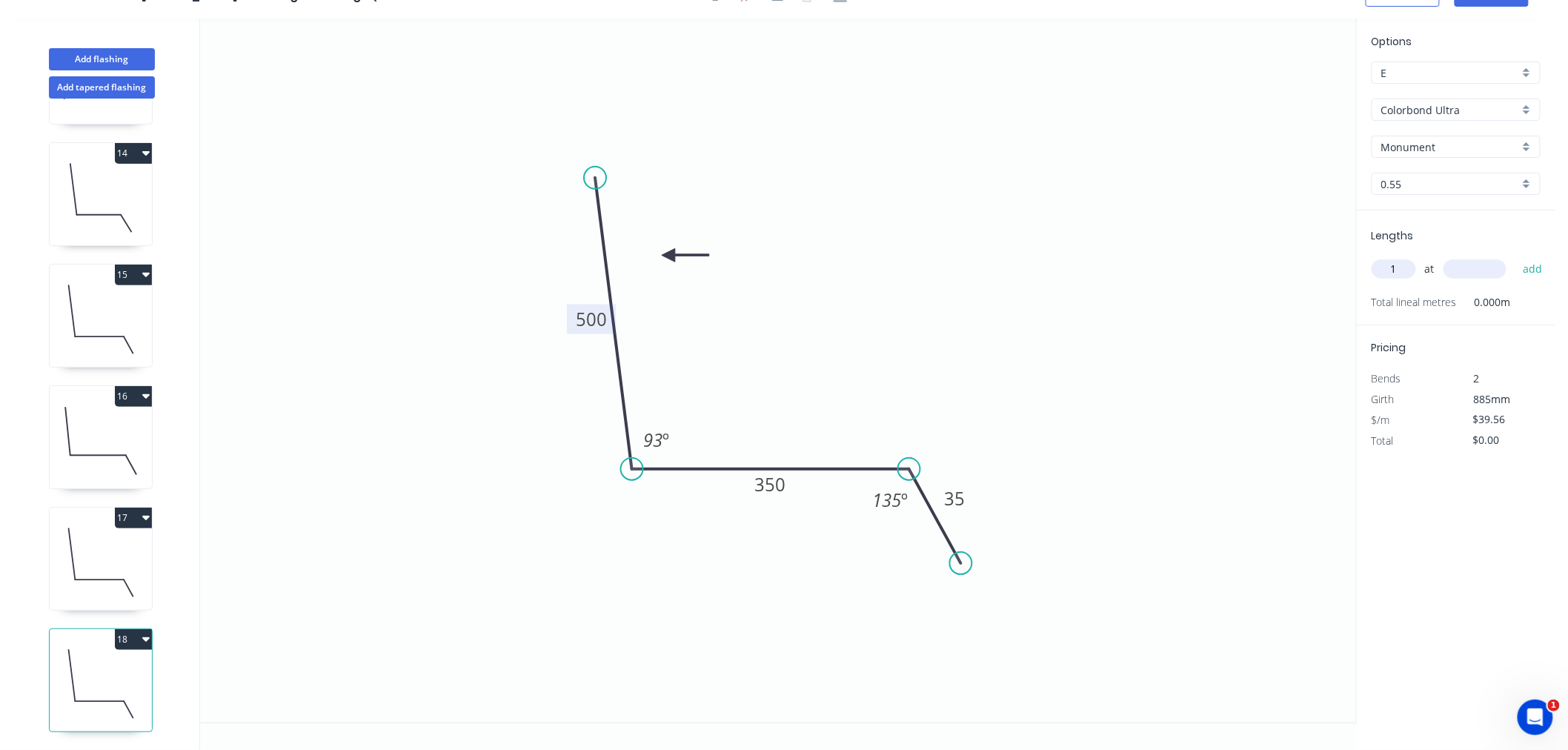
type input "1"
type input "2000"
click at [1516, 257] on button "add" at bounding box center [1533, 269] width 35 height 25
type input "$79.12"
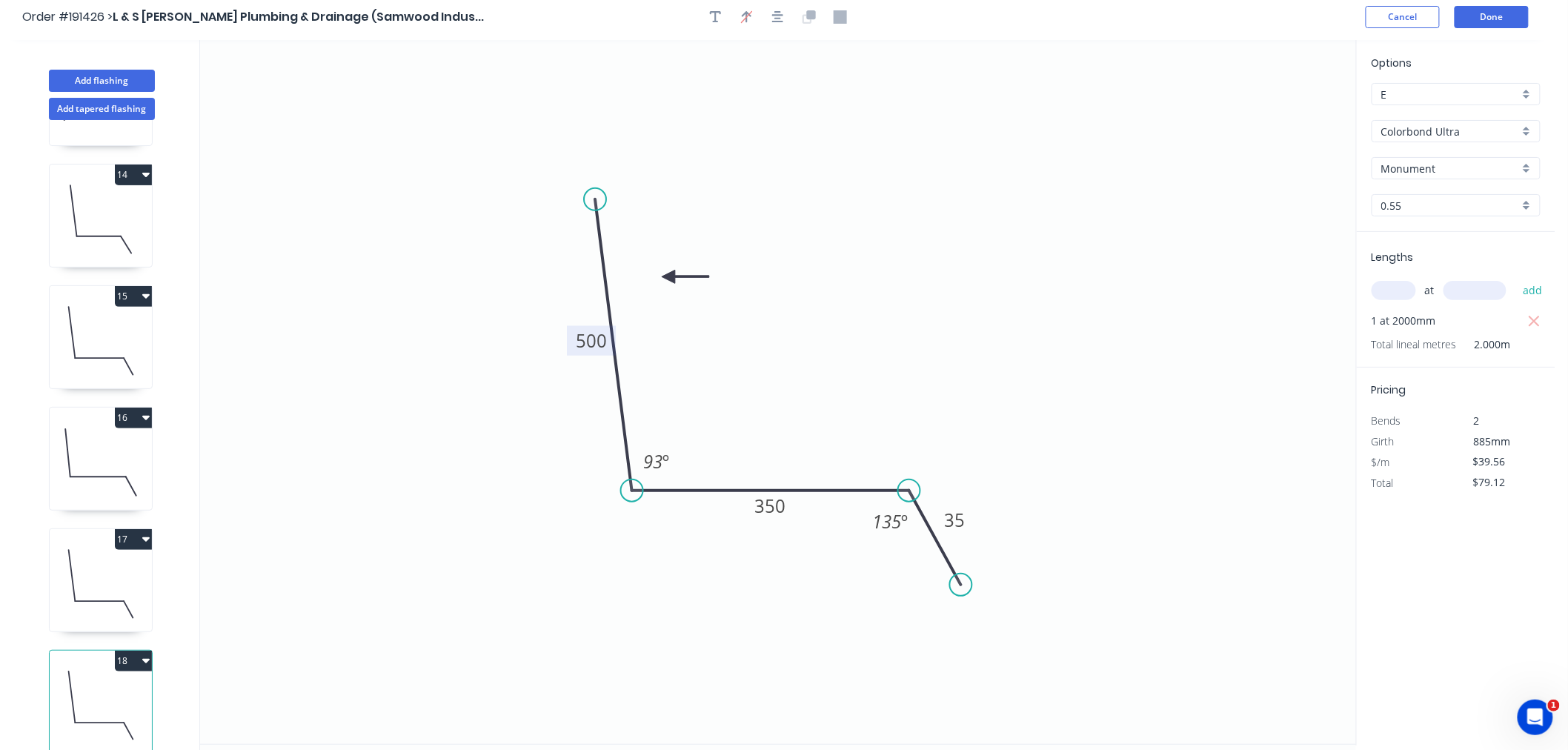
scroll to position [0, 0]
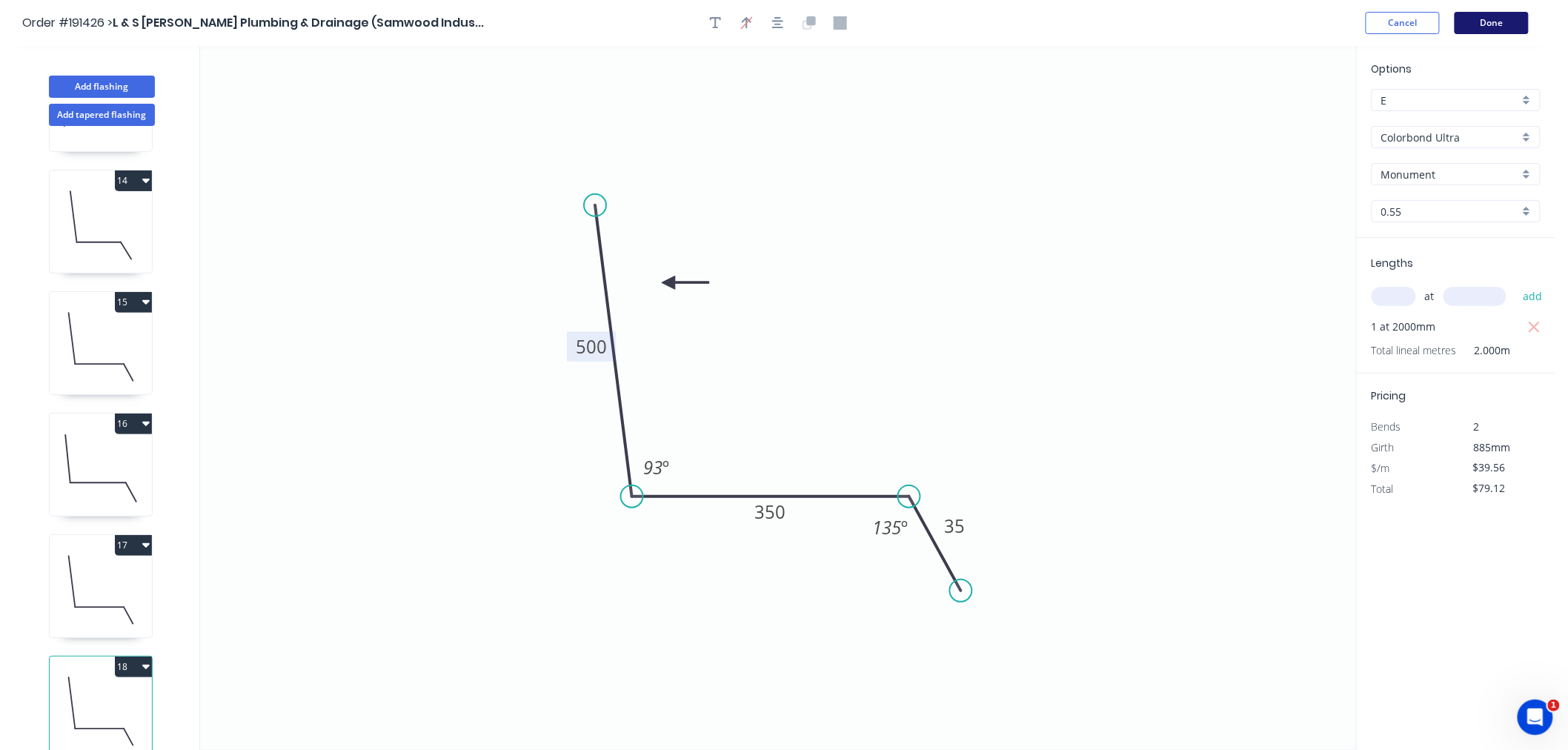
click at [1490, 20] on button "Done" at bounding box center [1492, 22] width 74 height 22
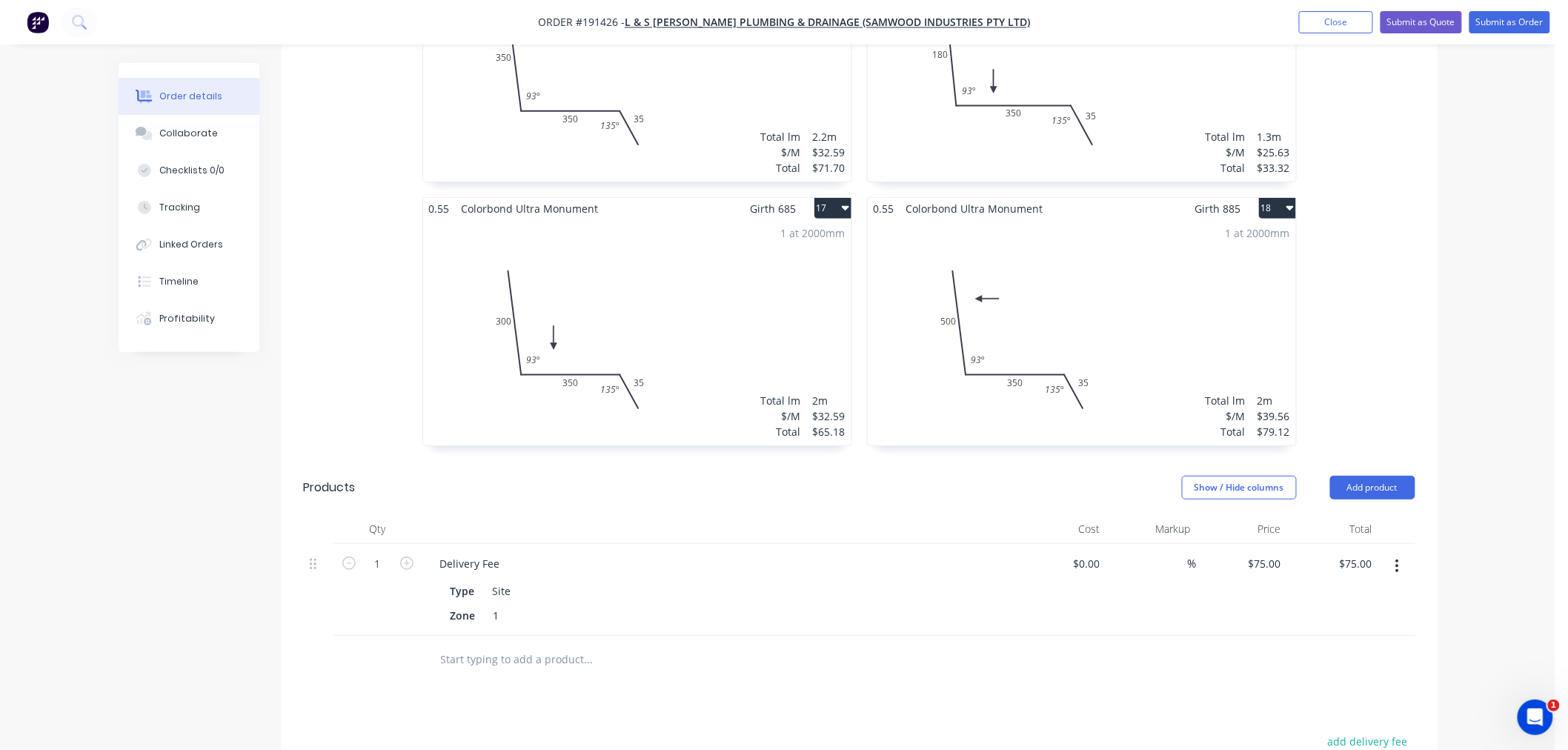
scroll to position [2307, 0]
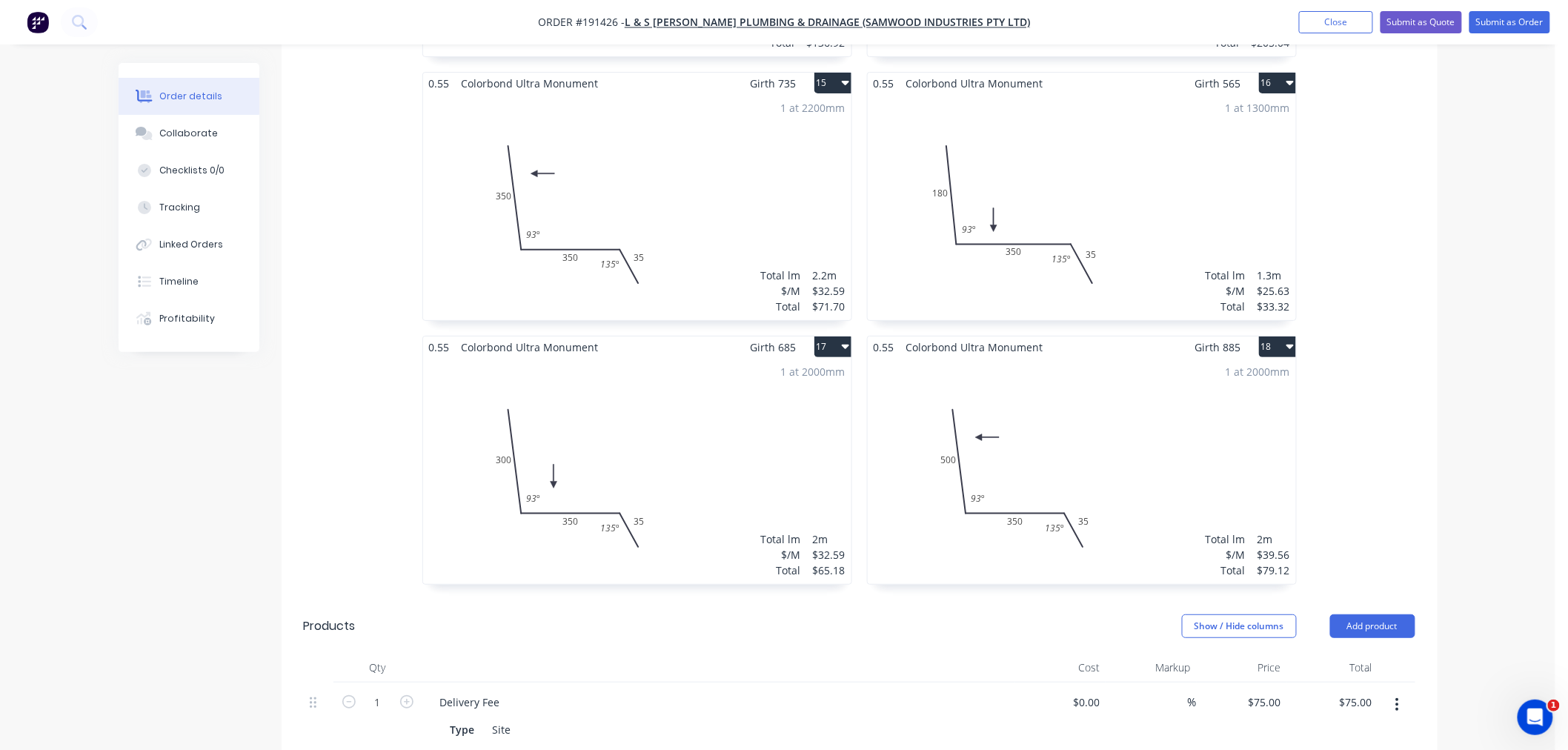
click at [1175, 439] on div "1 at 2000mm Total lm $/M Total 2m $39.56 $79.12" at bounding box center [1082, 471] width 428 height 227
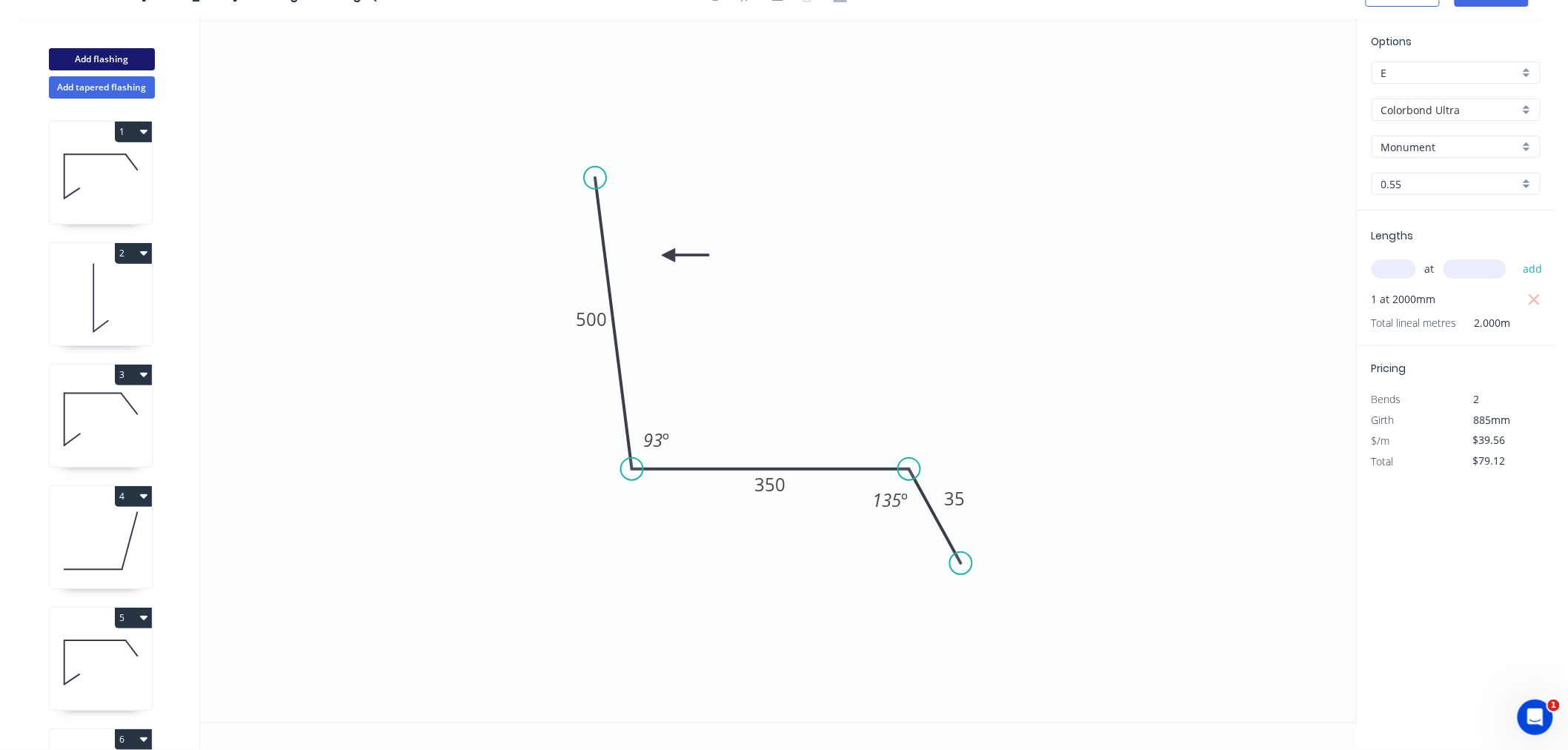
drag, startPoint x: 92, startPoint y: 53, endPoint x: 99, endPoint y: 48, distance: 8.6
click at [92, 52] on button "Add flashing" at bounding box center [101, 59] width 106 height 22
type input "$0.00"
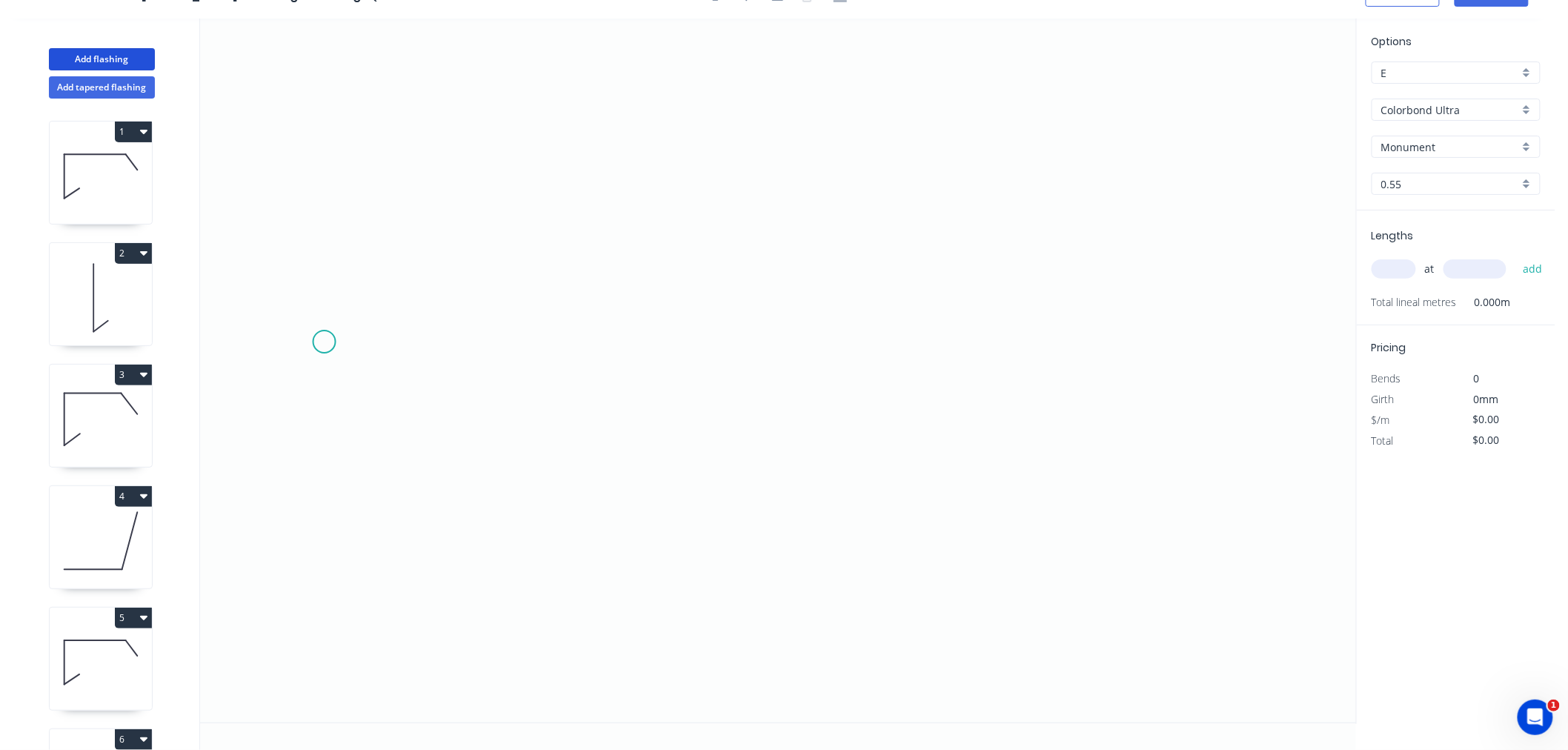
click at [323, 344] on icon "0" at bounding box center [777, 370] width 1156 height 704
click at [356, 242] on icon at bounding box center [340, 293] width 32 height 103
click at [665, 247] on icon "0 ?" at bounding box center [777, 370] width 1156 height 704
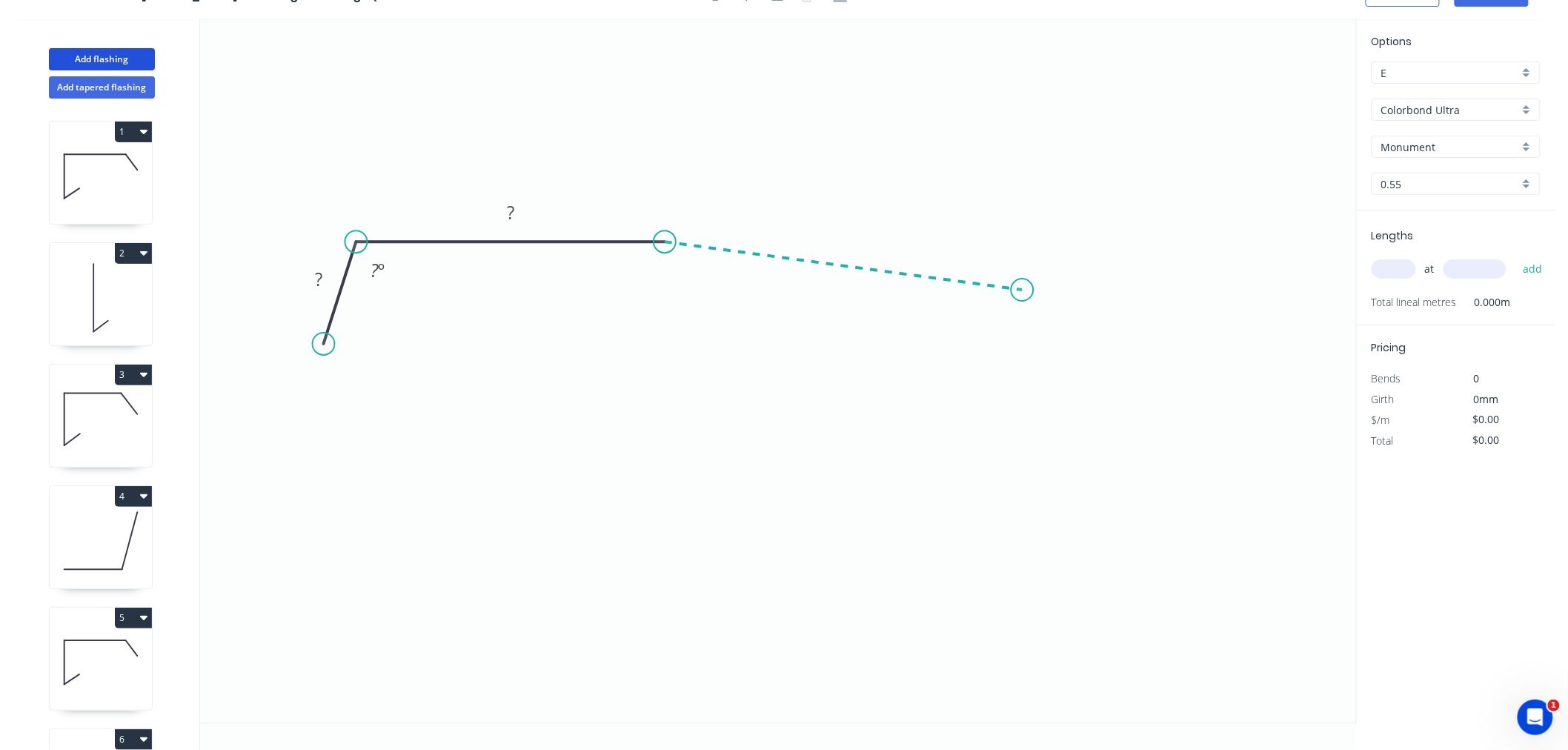
click at [1023, 290] on icon "0 ? ? ? º" at bounding box center [777, 370] width 1156 height 704
click at [1020, 397] on icon "0 ? ? ? ? º ? º" at bounding box center [777, 370] width 1156 height 704
click at [958, 401] on icon "0 ? ? ? ? ? º ? º ? º" at bounding box center [777, 370] width 1156 height 704
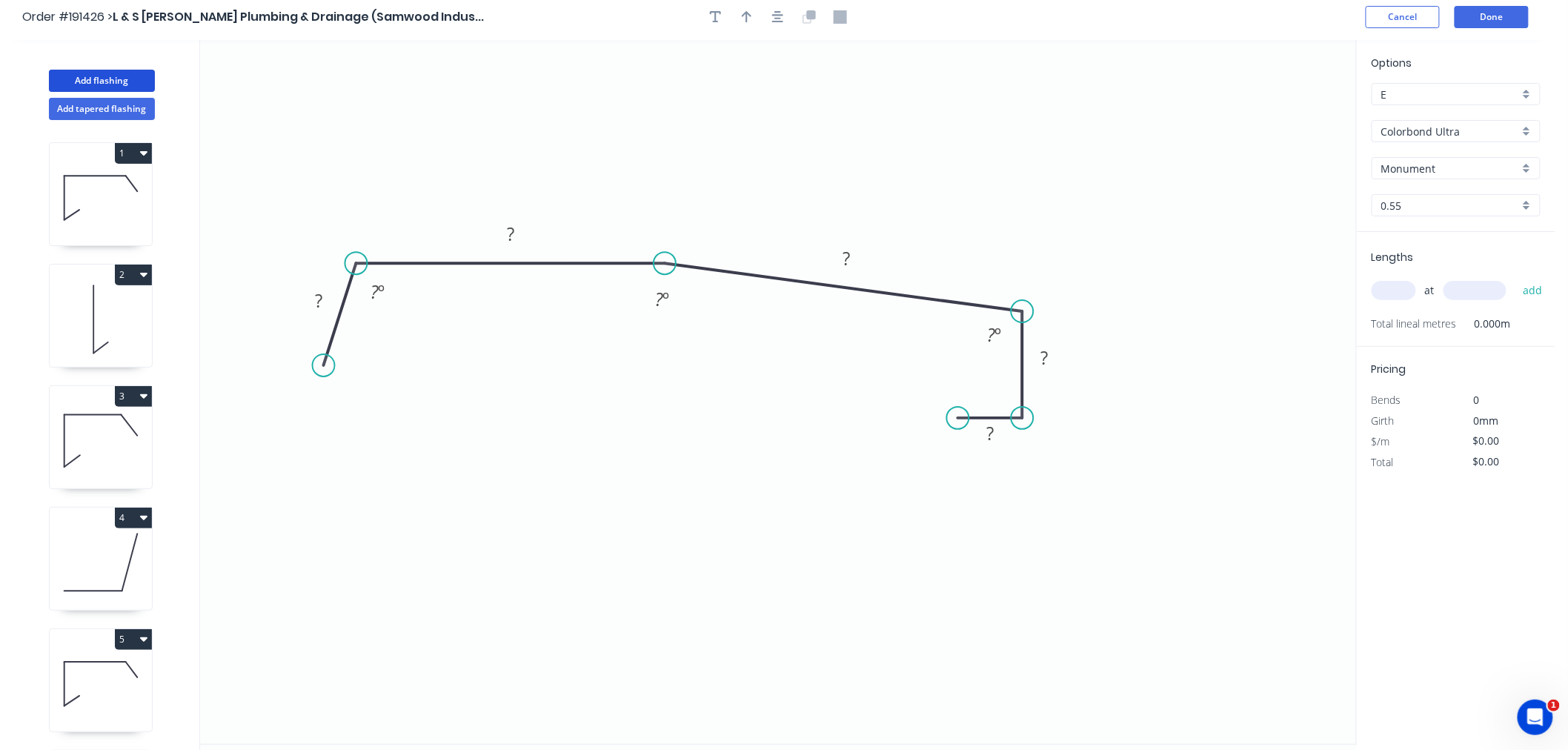
scroll to position [0, 0]
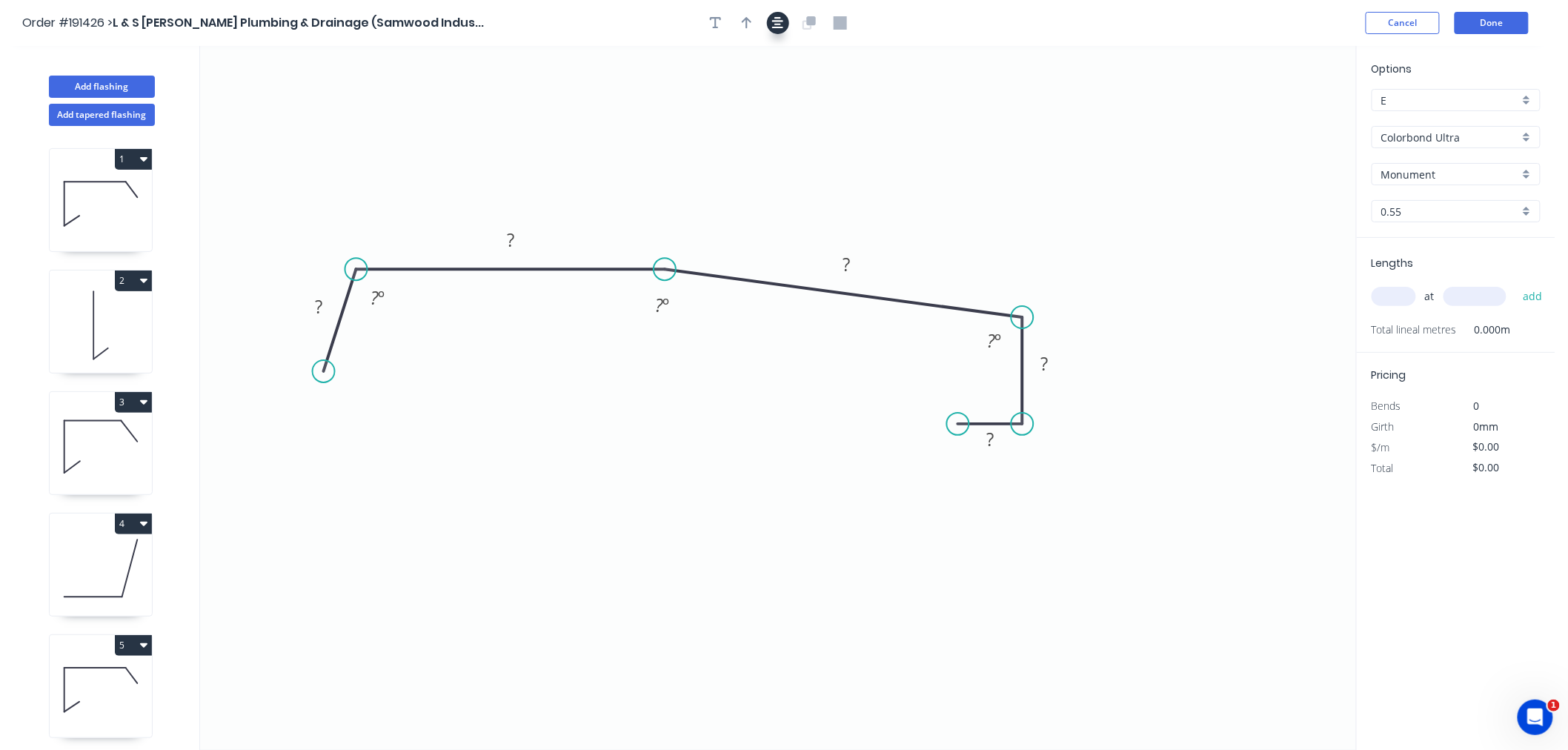
click at [780, 17] on icon "button" at bounding box center [778, 23] width 11 height 11
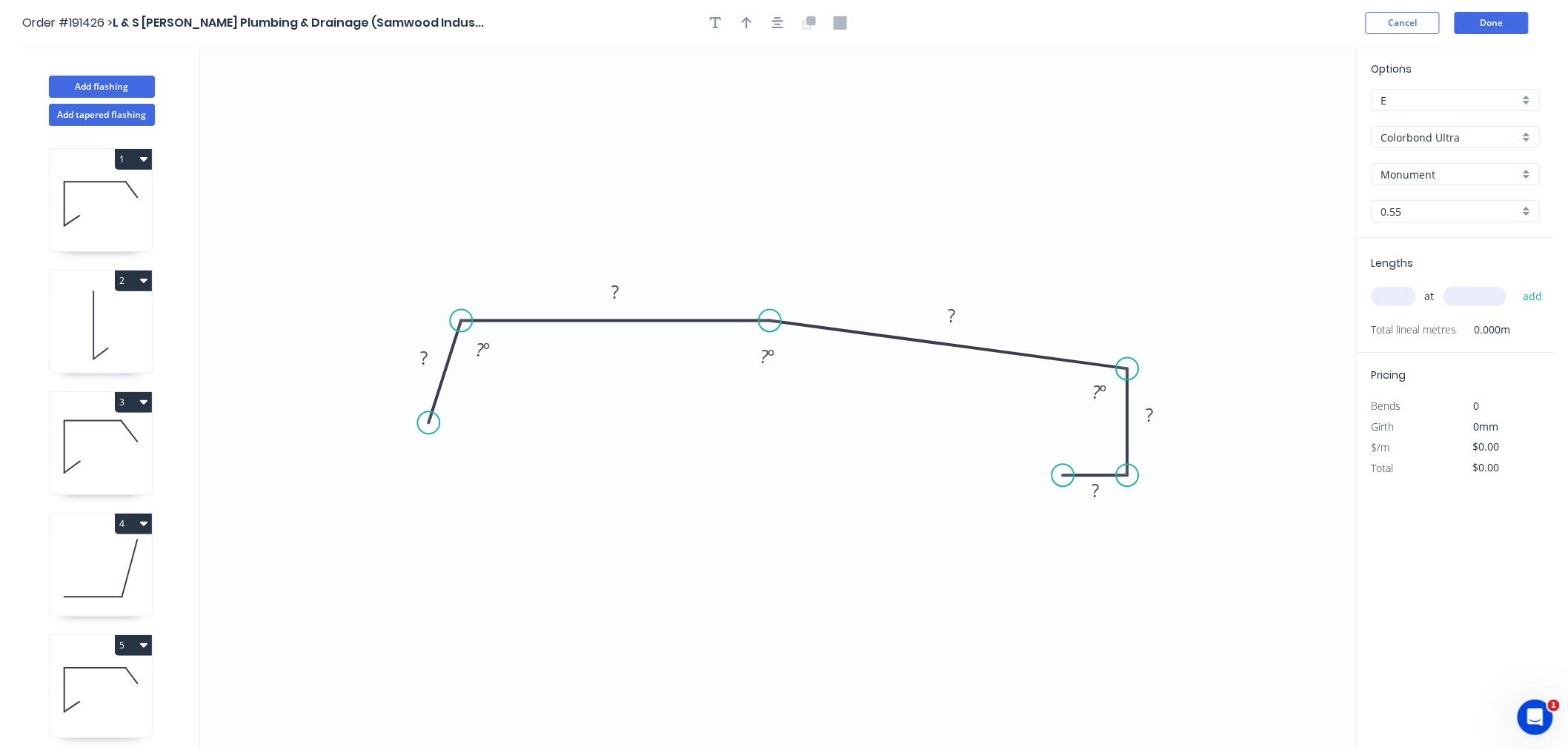
click at [1390, 301] on input "text" at bounding box center [1394, 296] width 45 height 19
type input "2"
type input "4000"
click at [1516, 284] on button "add" at bounding box center [1533, 296] width 35 height 25
drag, startPoint x: 430, startPoint y: 421, endPoint x: 408, endPoint y: 414, distance: 23.1
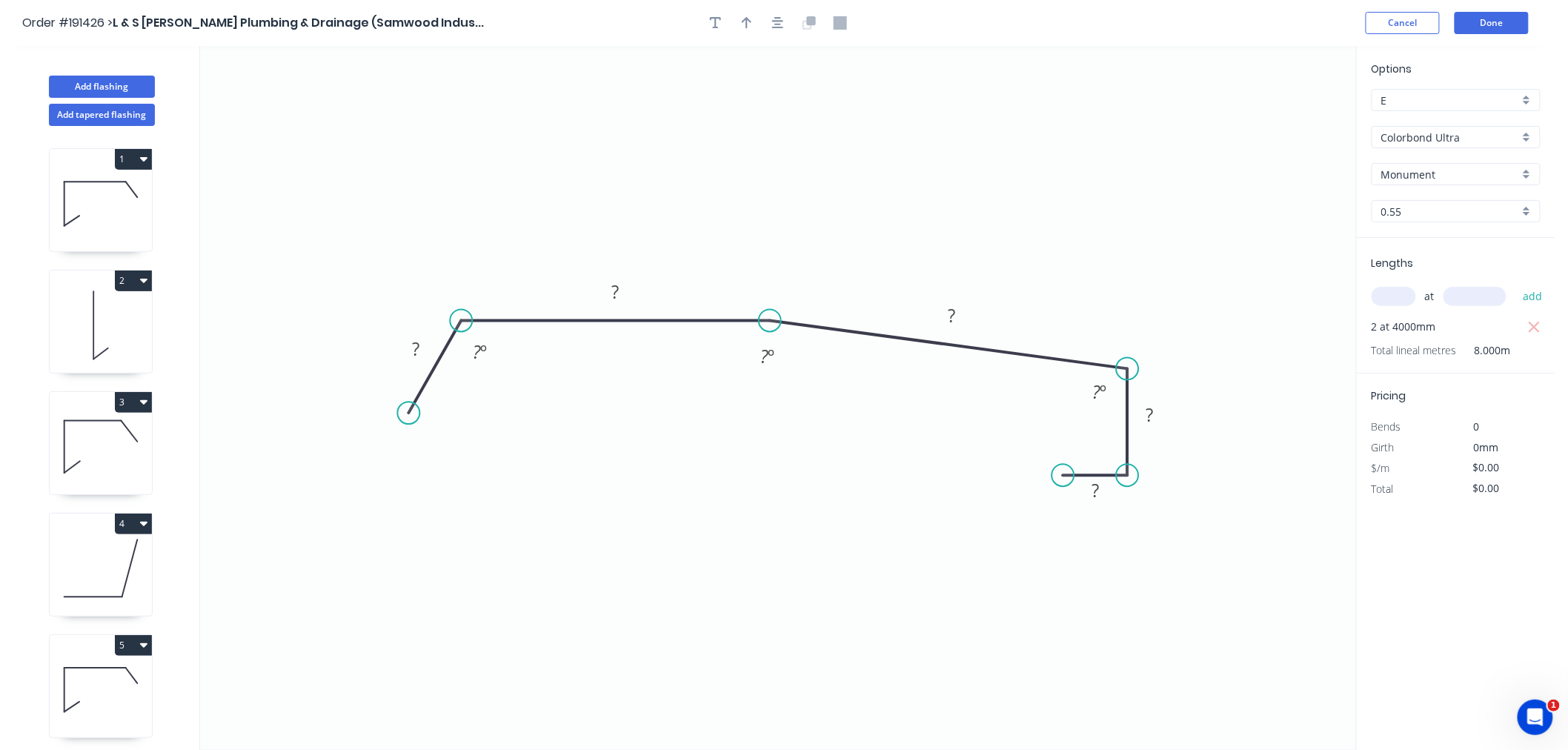
click at [408, 414] on circle at bounding box center [408, 412] width 22 height 22
drag, startPoint x: 407, startPoint y: 414, endPoint x: 361, endPoint y: 424, distance: 47.1
click at [361, 424] on circle at bounding box center [361, 420] width 22 height 22
click at [398, 346] on tspan "?" at bounding box center [396, 348] width 8 height 25
drag, startPoint x: 360, startPoint y: 418, endPoint x: 367, endPoint y: 433, distance: 16.6
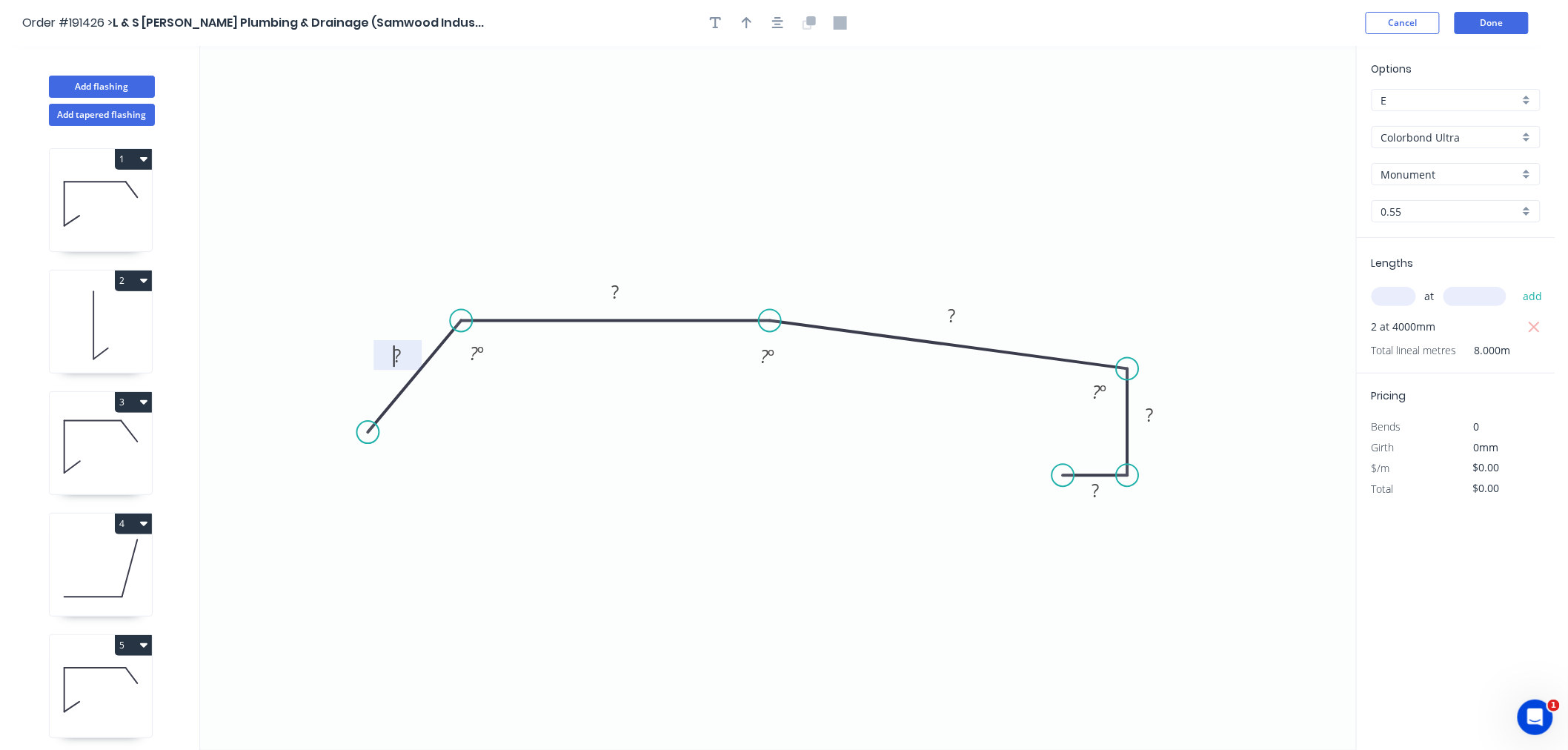
click at [367, 433] on circle at bounding box center [368, 432] width 22 height 22
click at [398, 361] on tspan "?" at bounding box center [398, 356] width 8 height 25
click at [750, 18] on icon "button" at bounding box center [747, 23] width 10 height 13
drag, startPoint x: 1279, startPoint y: 116, endPoint x: 928, endPoint y: 267, distance: 382.1
click at [928, 267] on icon at bounding box center [928, 250] width 13 height 48
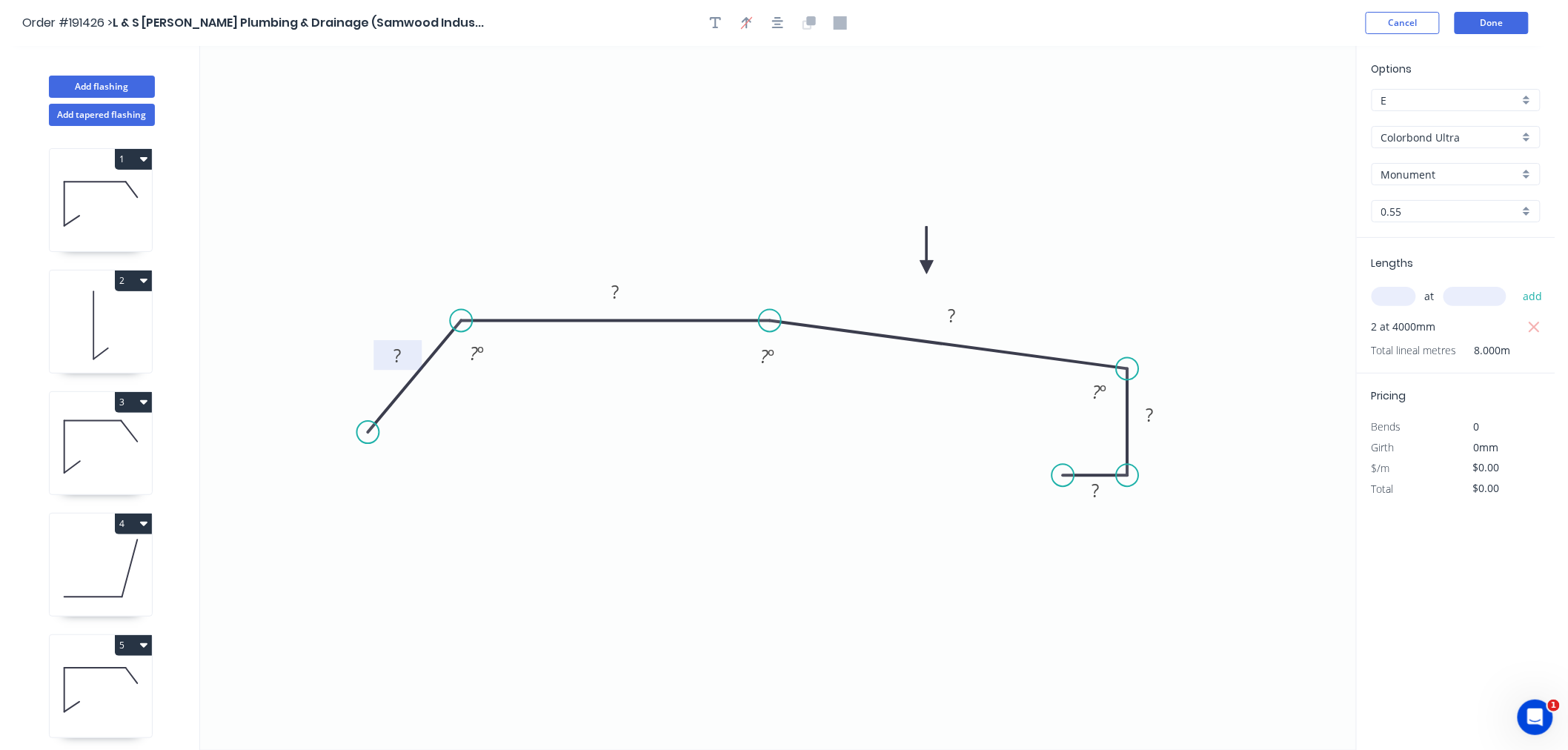
drag, startPoint x: 397, startPoint y: 357, endPoint x: 399, endPoint y: 344, distance: 13.2
click at [398, 357] on tspan "?" at bounding box center [398, 356] width 8 height 25
click at [752, 488] on icon "0 35 160 250 22 16 135 º 177 º 93 º" at bounding box center [777, 398] width 1156 height 704
type input "$27.41"
type input "$219.28"
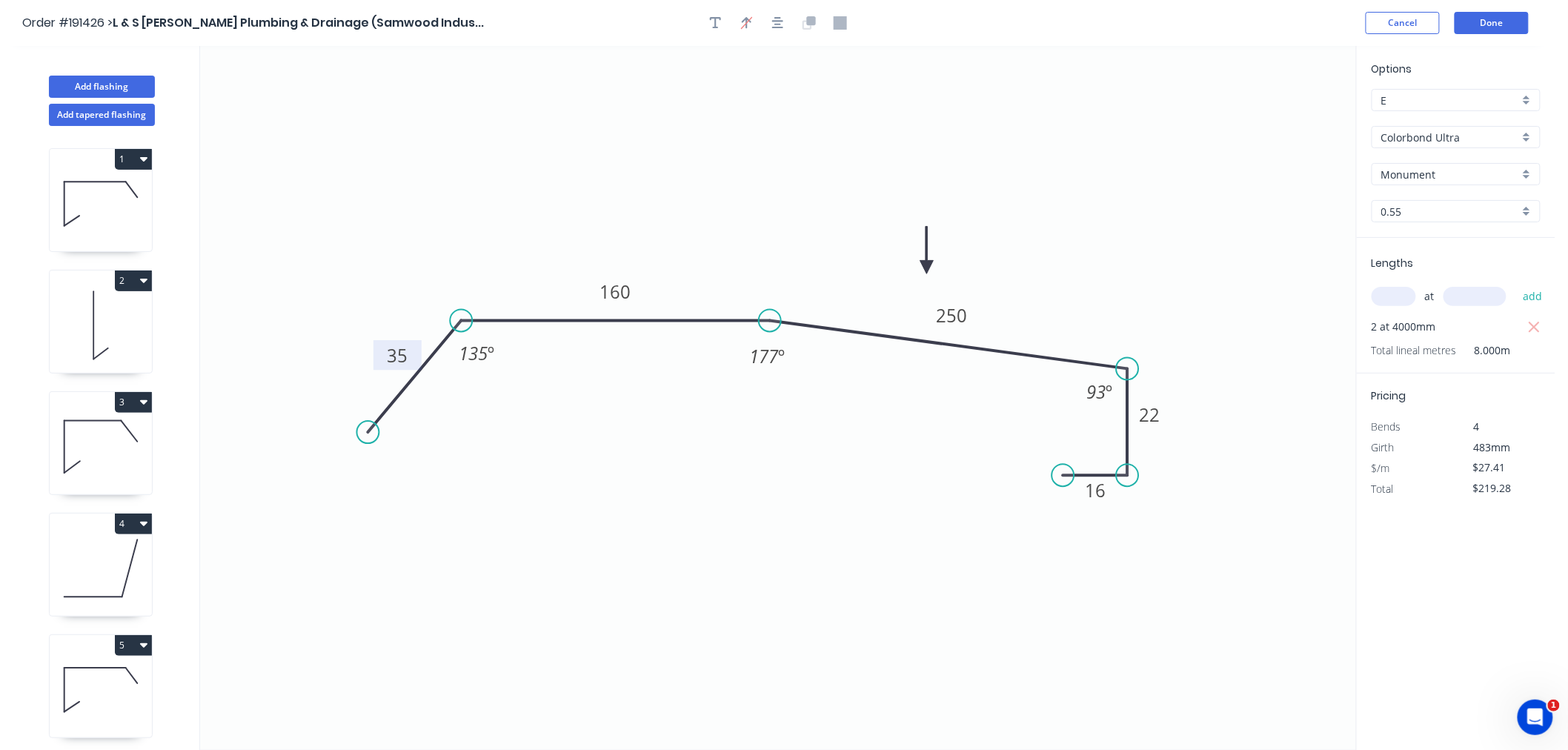
click at [1281, 33] on header "Order #191426 > L & S [PERSON_NAME] Plumbing & Drainage (Samwood Indus... Cance…" at bounding box center [777, 23] width 1556 height 46
click at [1515, 23] on button "Done" at bounding box center [1492, 22] width 74 height 22
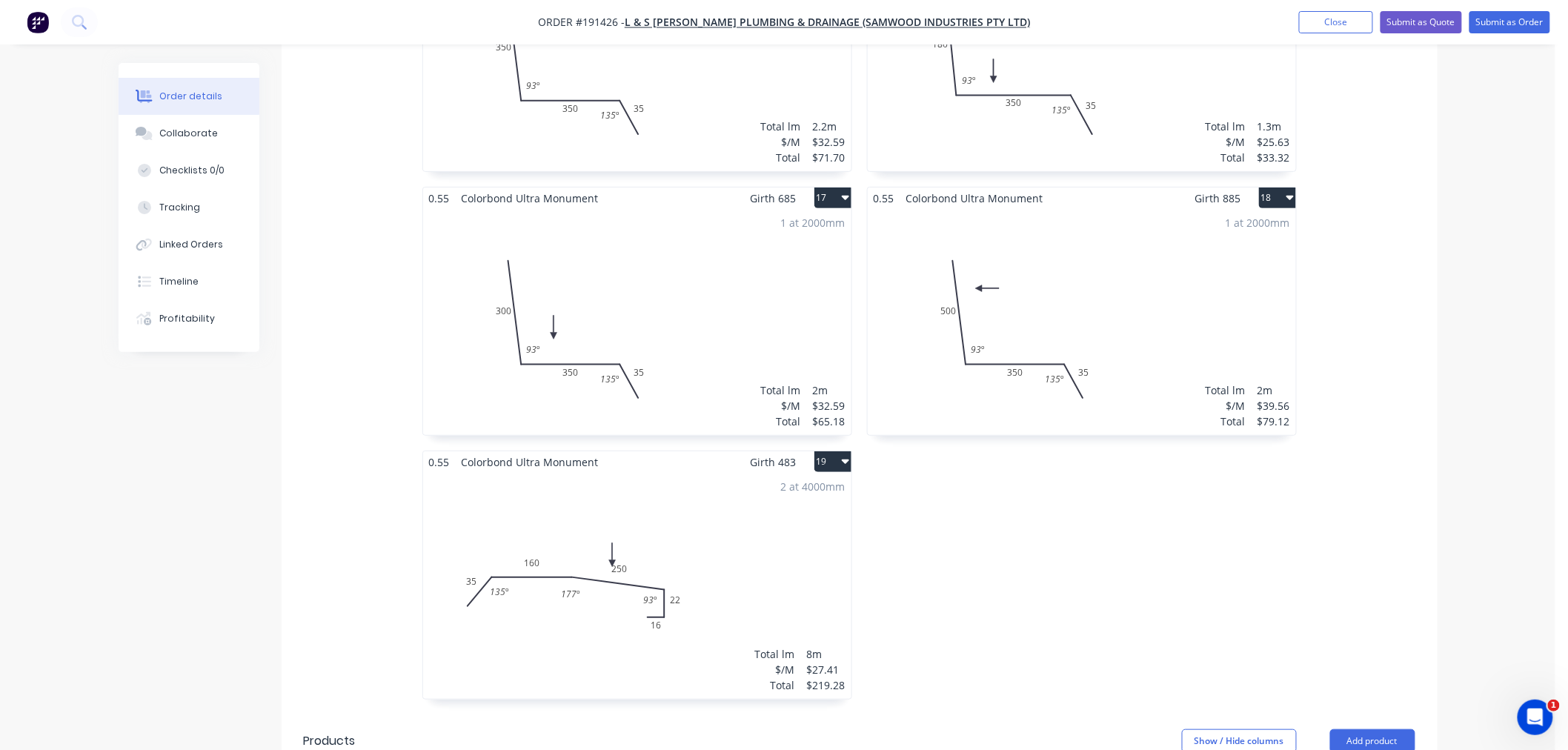
scroll to position [2636, 0]
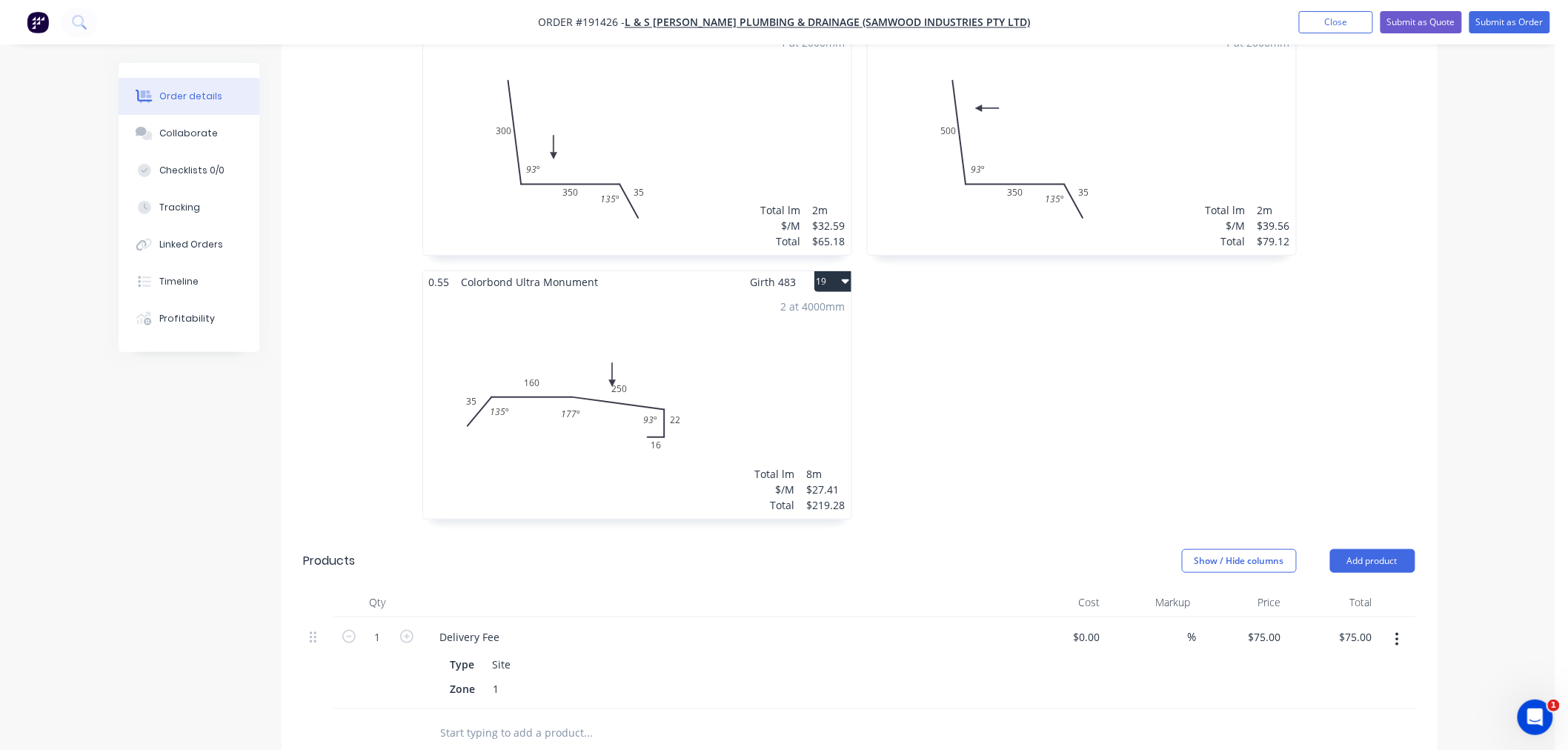
click at [769, 384] on div "2 at 4000mm Total lm $/M Total 8m $27.41 $219.28" at bounding box center [637, 406] width 428 height 227
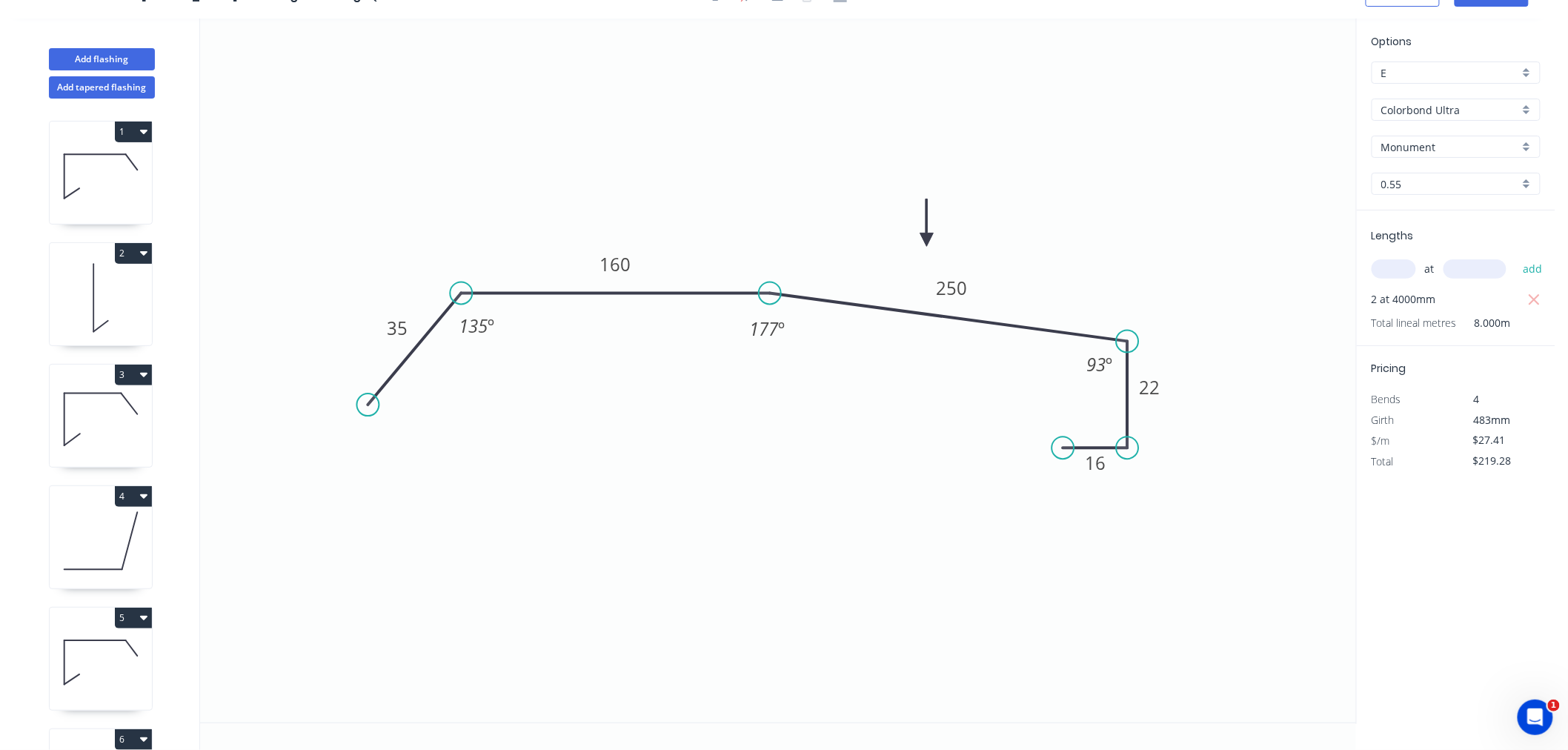
scroll to position [28, 0]
drag, startPoint x: 927, startPoint y: 234, endPoint x: 931, endPoint y: 219, distance: 15.5
click at [931, 219] on icon at bounding box center [931, 204] width 13 height 48
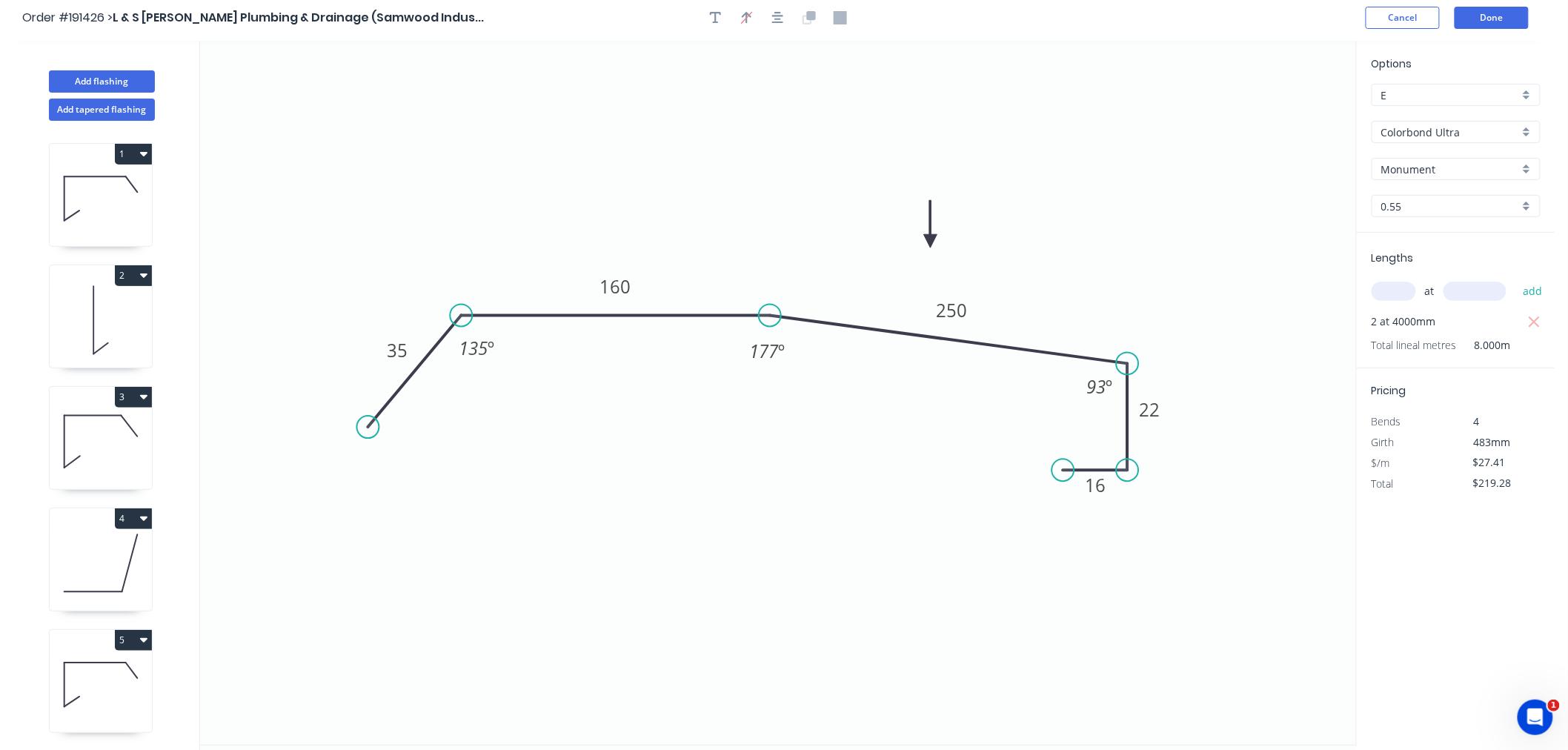
scroll to position [0, 0]
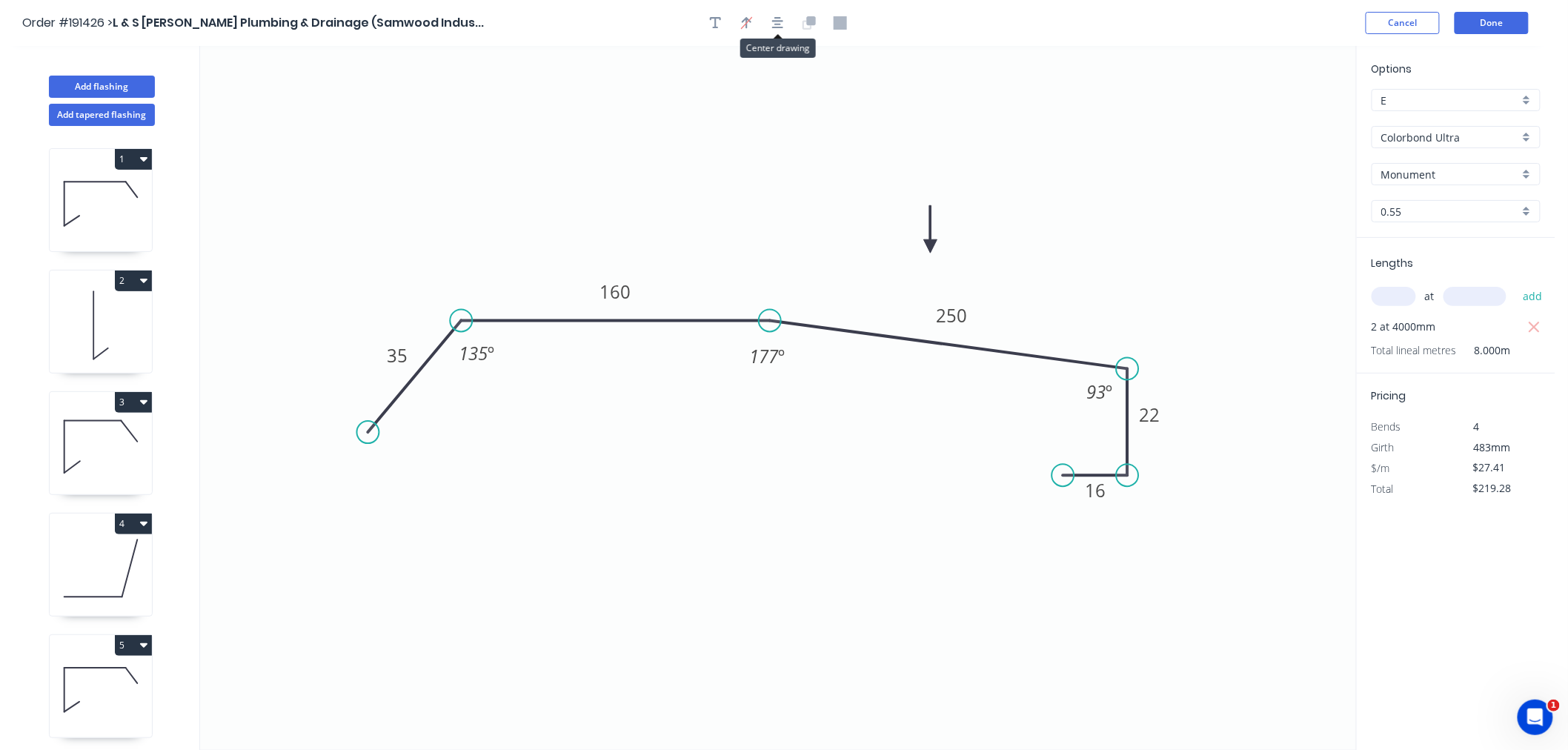
drag, startPoint x: 774, startPoint y: 18, endPoint x: 843, endPoint y: 18, distance: 69.0
click at [774, 17] on icon "button" at bounding box center [778, 23] width 11 height 13
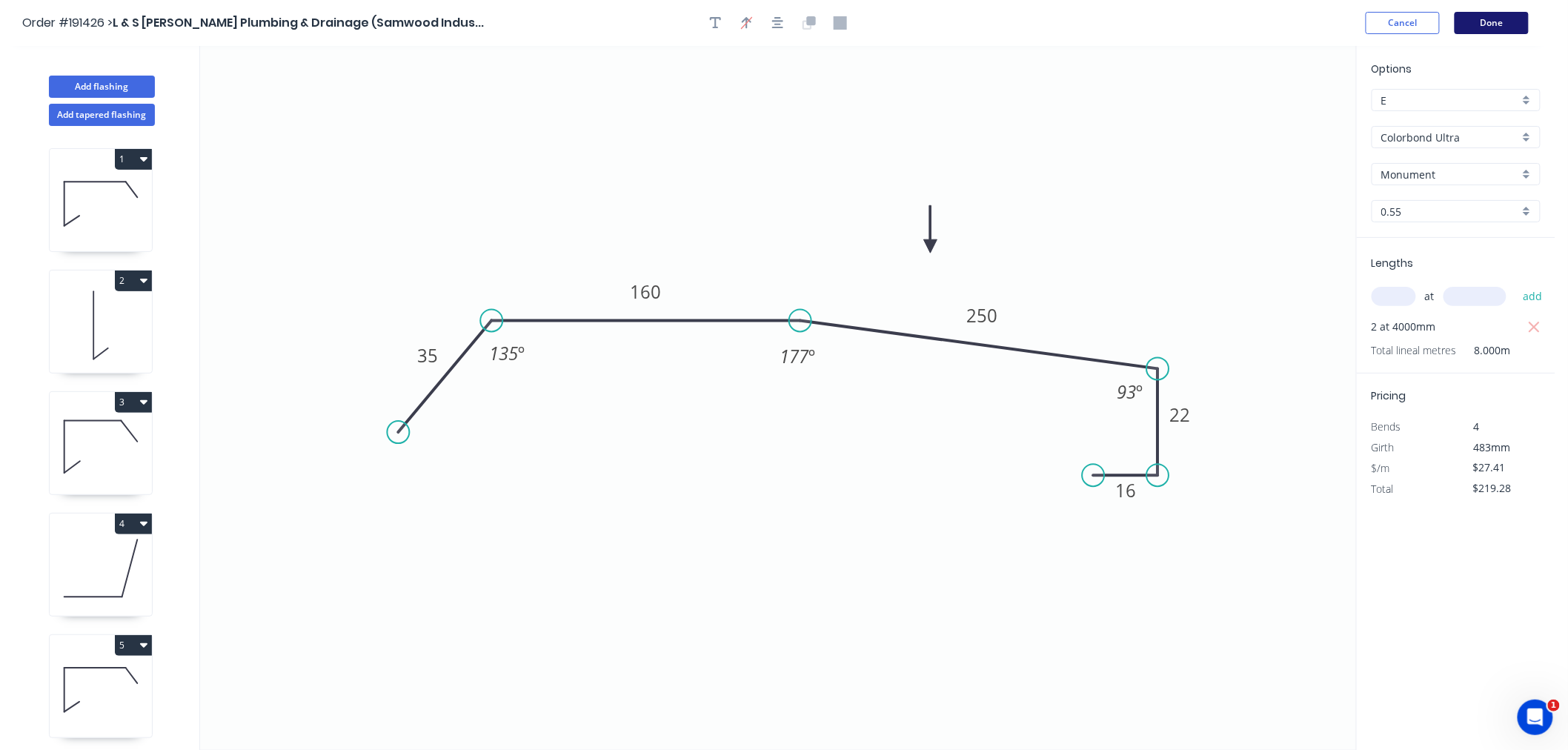
click at [1509, 24] on button "Done" at bounding box center [1492, 22] width 74 height 22
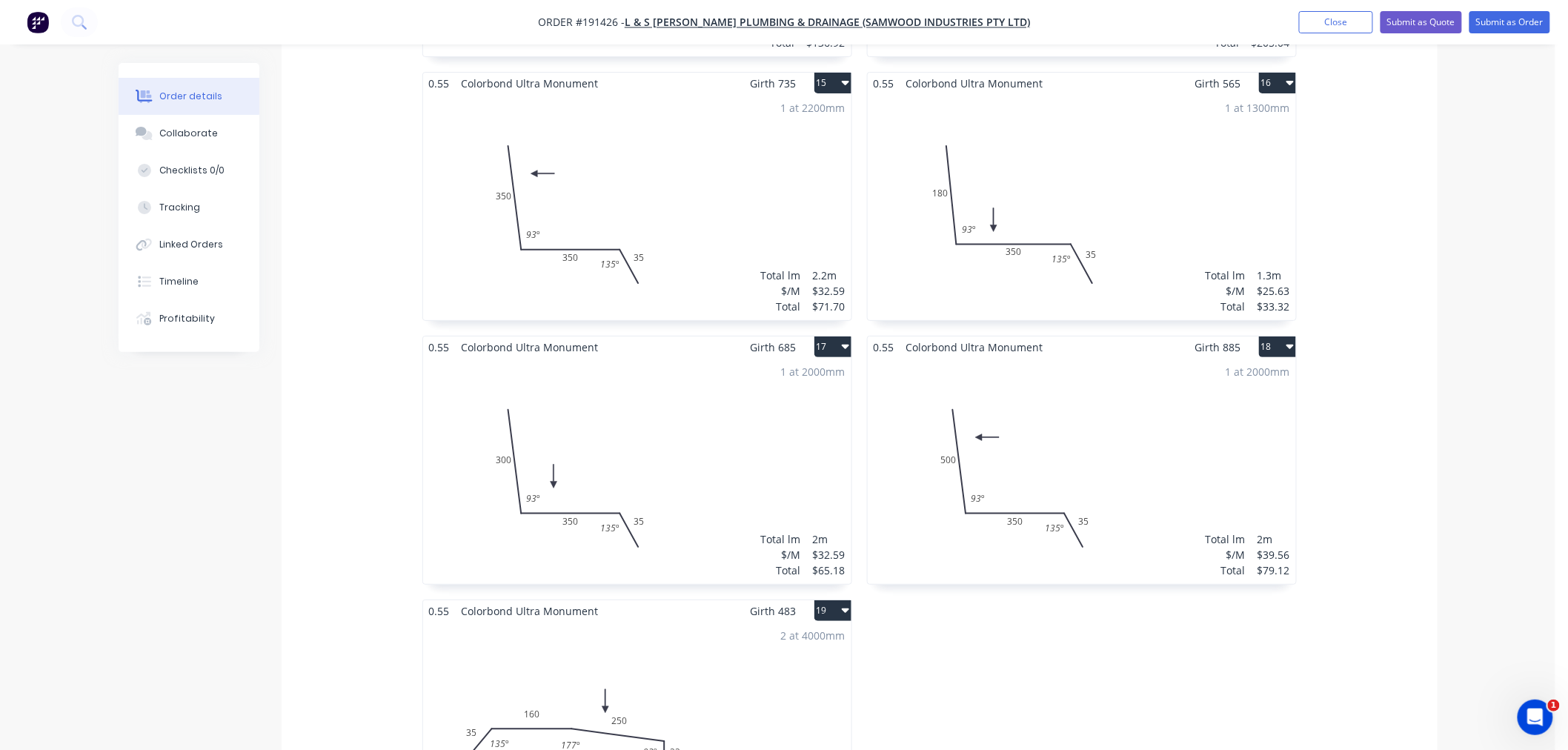
scroll to position [2472, 0]
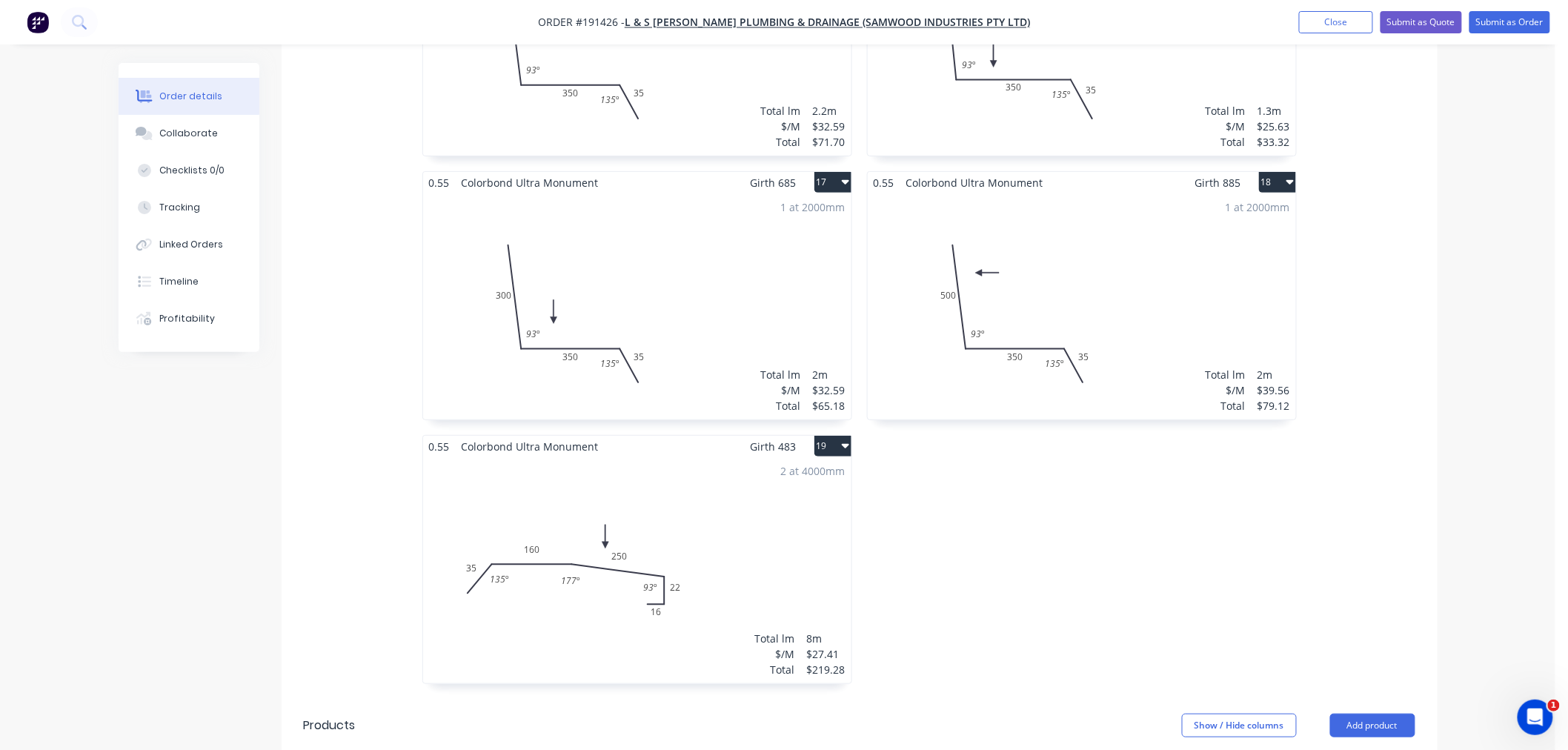
click at [693, 499] on div "2 at 4000mm Total lm $/M Total 8m $27.41 $219.28" at bounding box center [637, 571] width 428 height 227
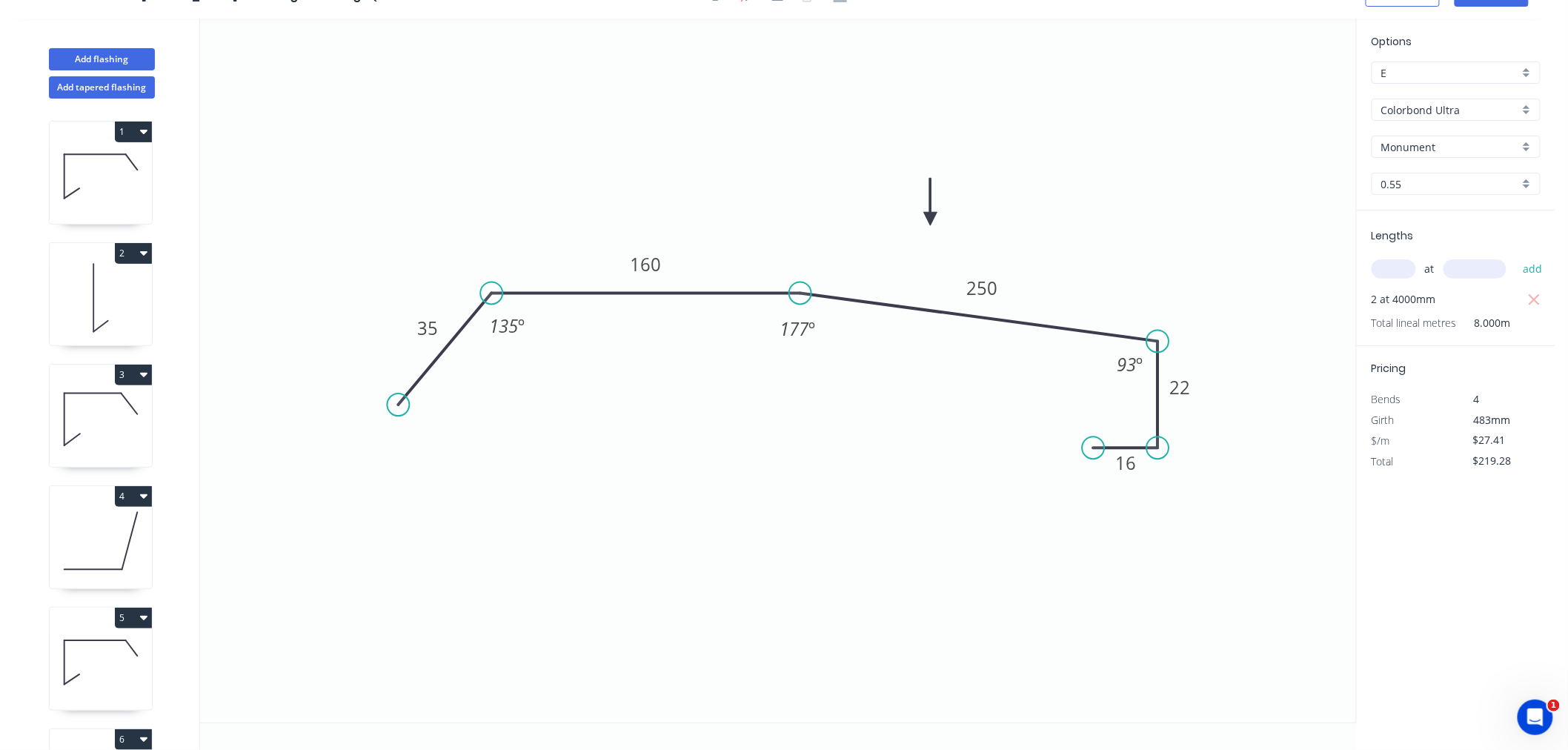
scroll to position [28, 0]
drag, startPoint x: 931, startPoint y: 216, endPoint x: 979, endPoint y: 231, distance: 50.3
click at [979, 231] on icon at bounding box center [979, 214] width 13 height 48
drag, startPoint x: 979, startPoint y: 231, endPoint x: 997, endPoint y: 241, distance: 20.6
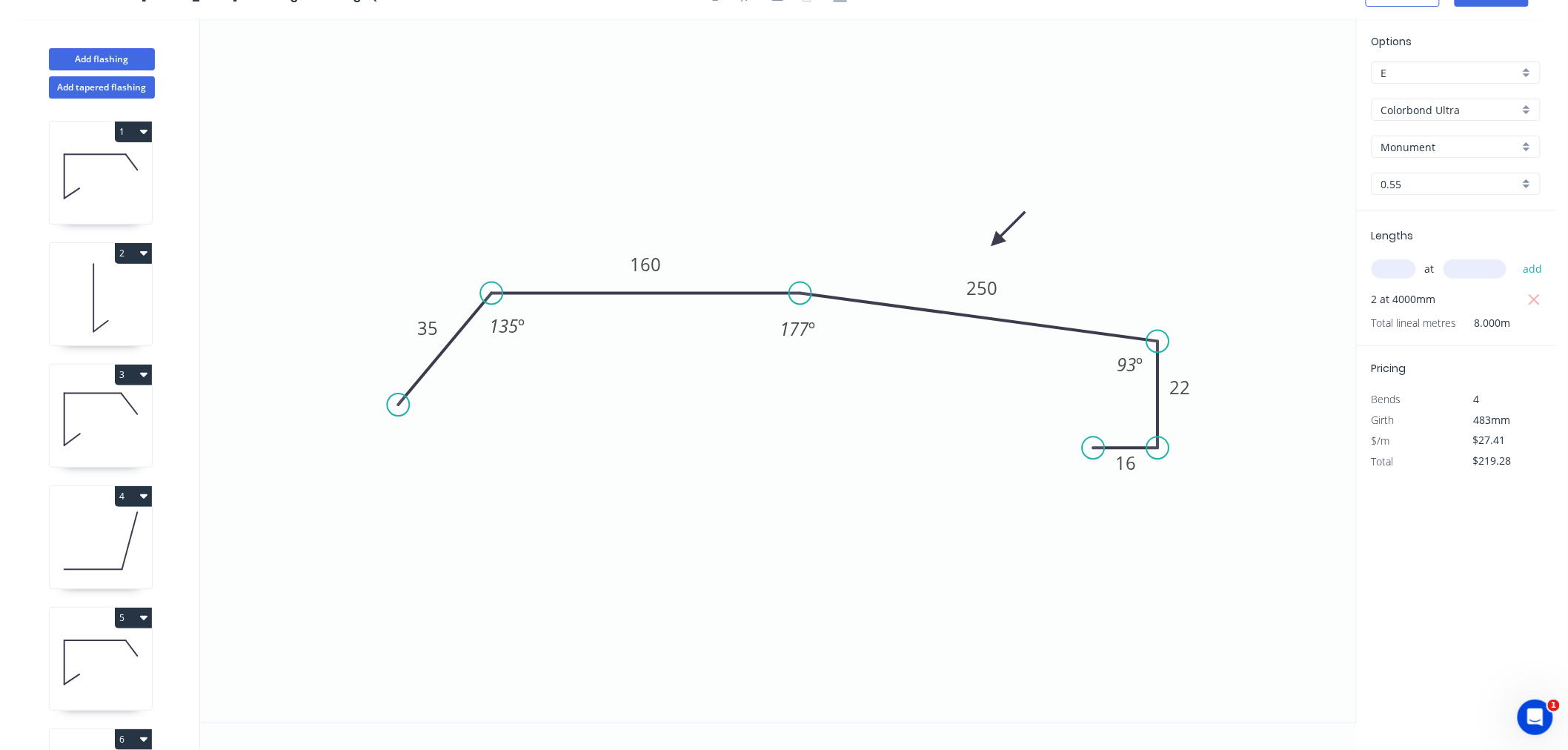
click at [997, 241] on icon at bounding box center [1009, 228] width 43 height 43
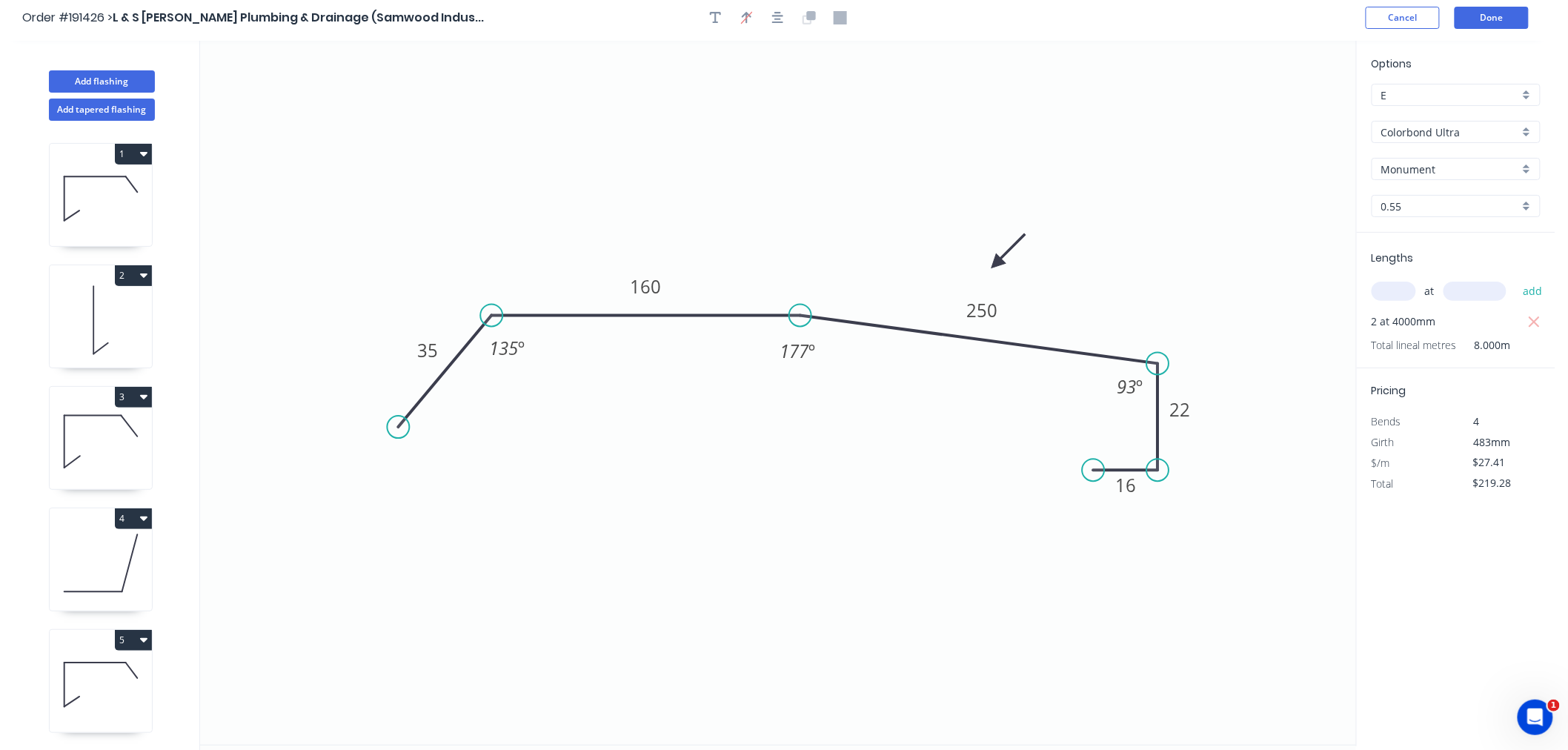
scroll to position [0, 0]
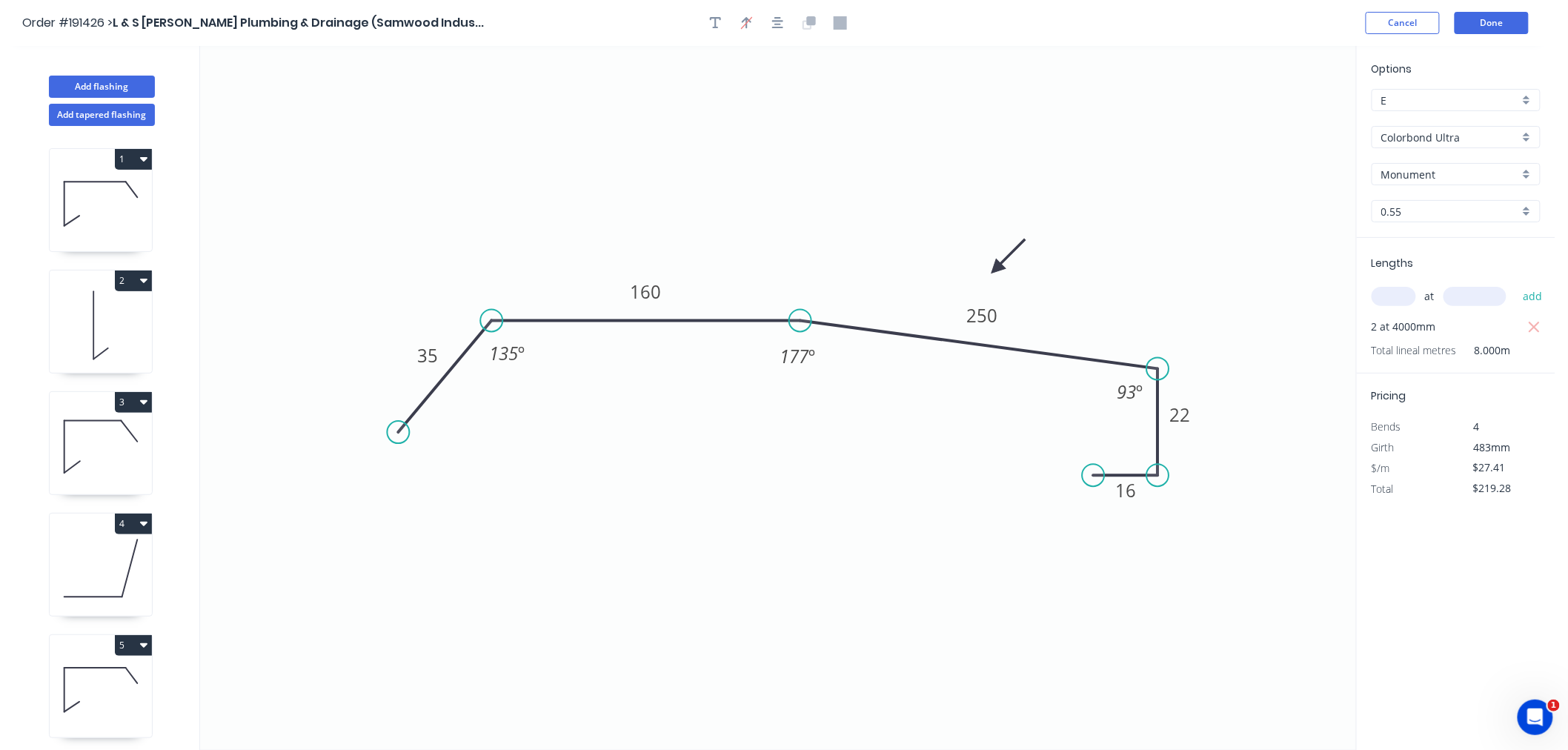
click at [783, 29] on icon "button" at bounding box center [778, 23] width 11 height 13
click at [1320, 26] on div "Order #191426 > L & S [PERSON_NAME] Plumbing & Drainage (Samwood Indus... Cance…" at bounding box center [777, 22] width 1512 height 22
click at [1515, 23] on button "Done" at bounding box center [1492, 22] width 74 height 22
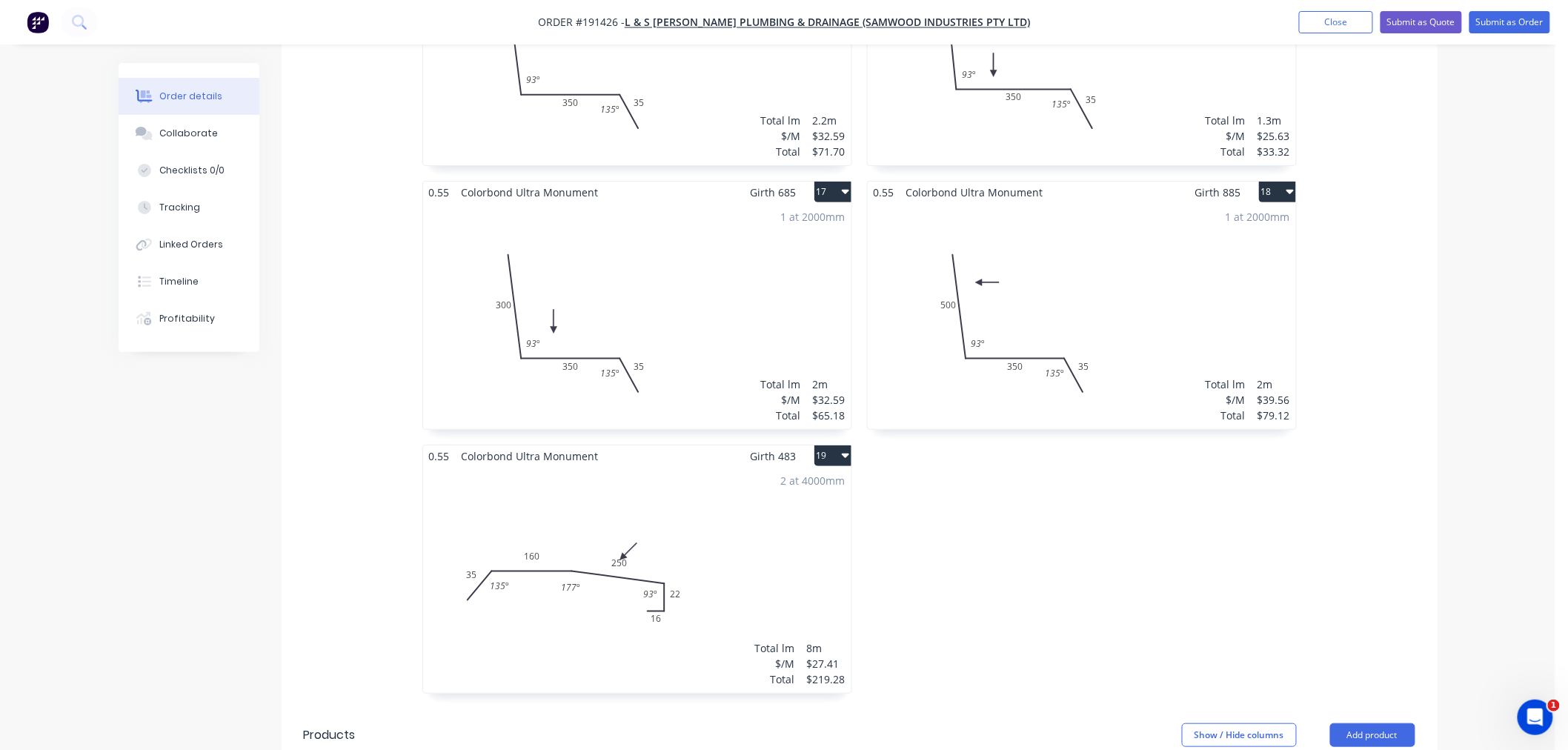
scroll to position [2472, 0]
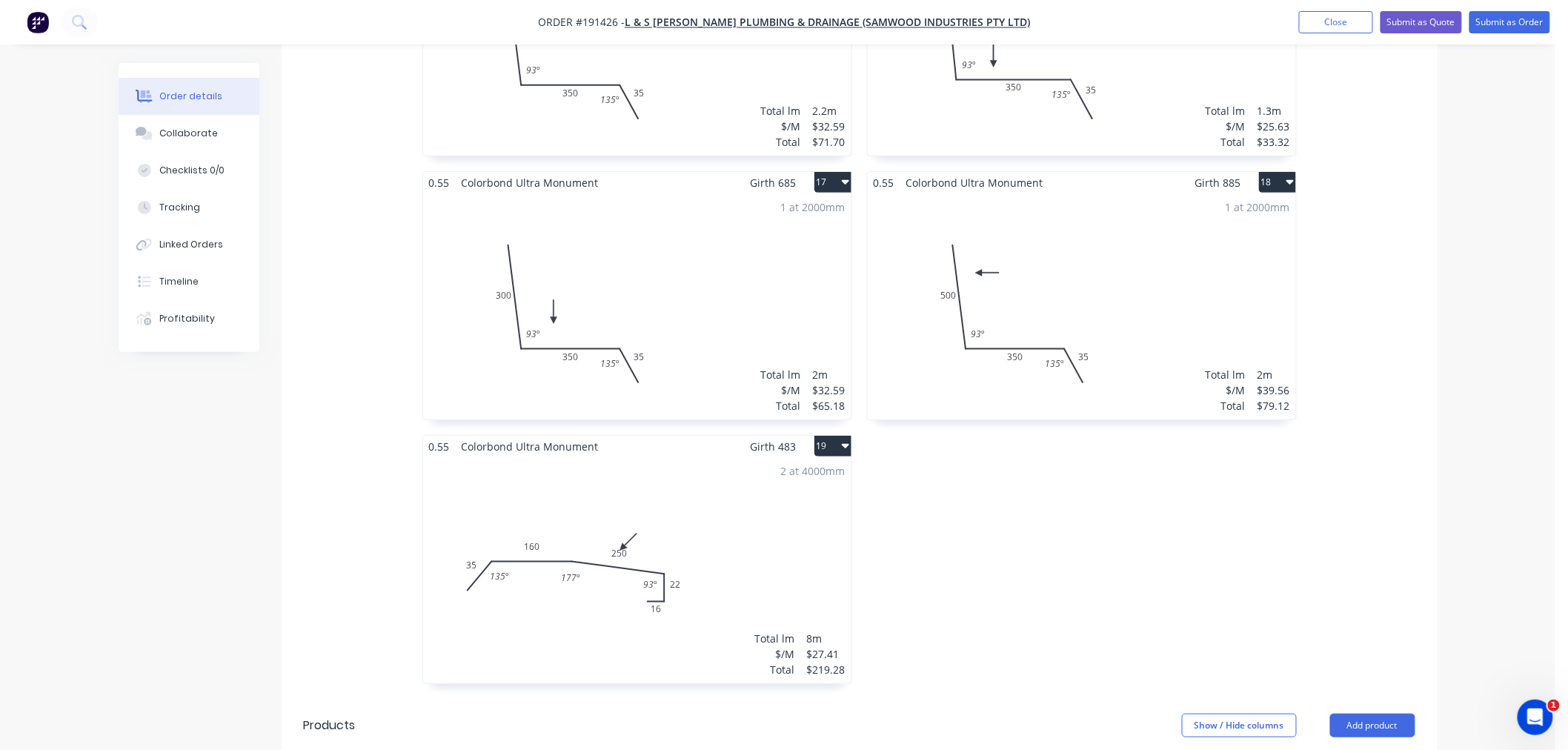
click at [723, 519] on div "2 at 4000mm Total lm $/M Total 8m $27.41 $219.28" at bounding box center [637, 571] width 428 height 227
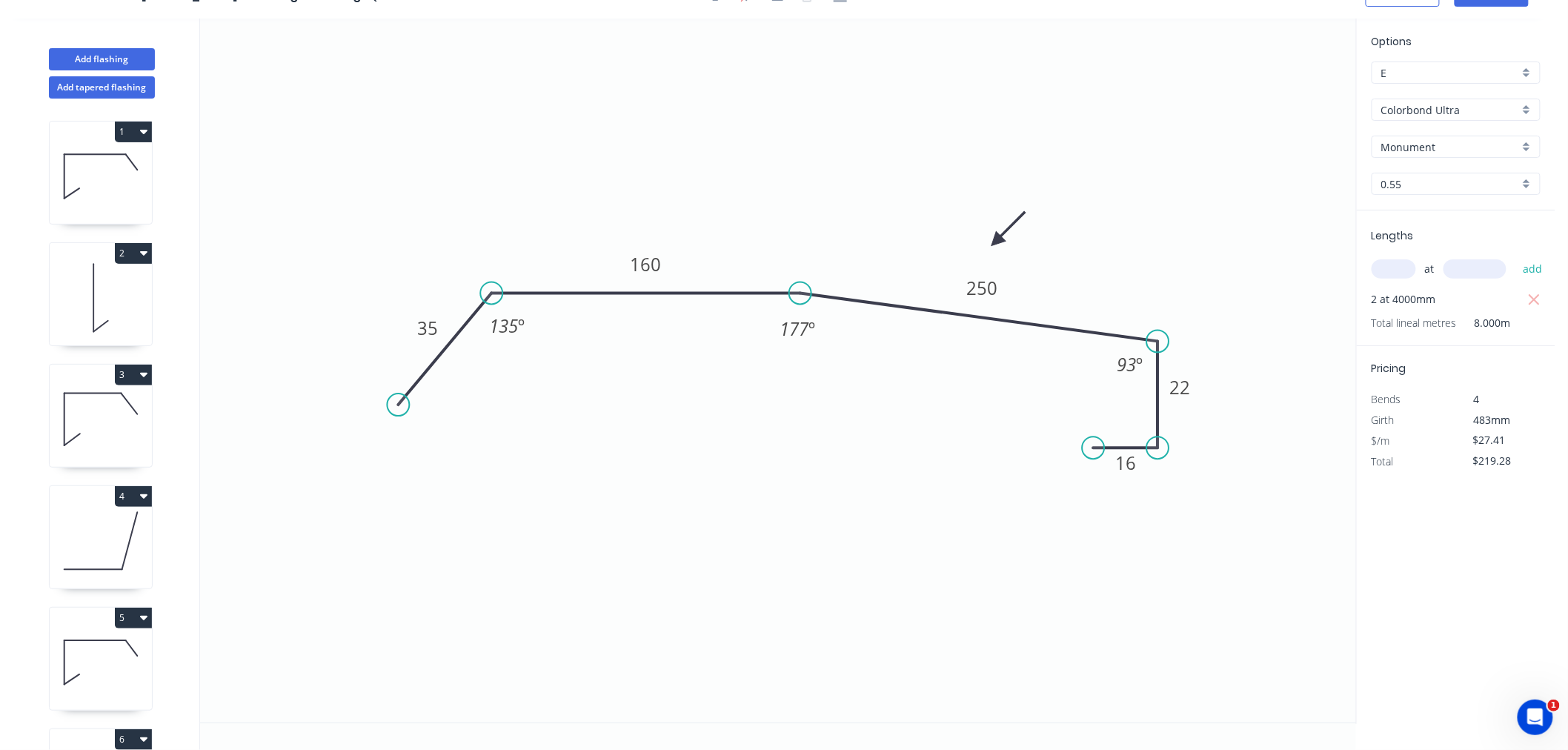
scroll to position [28, 0]
drag, startPoint x: 997, startPoint y: 232, endPoint x: 1002, endPoint y: 213, distance: 19.6
click at [1002, 213] on icon at bounding box center [1012, 201] width 43 height 43
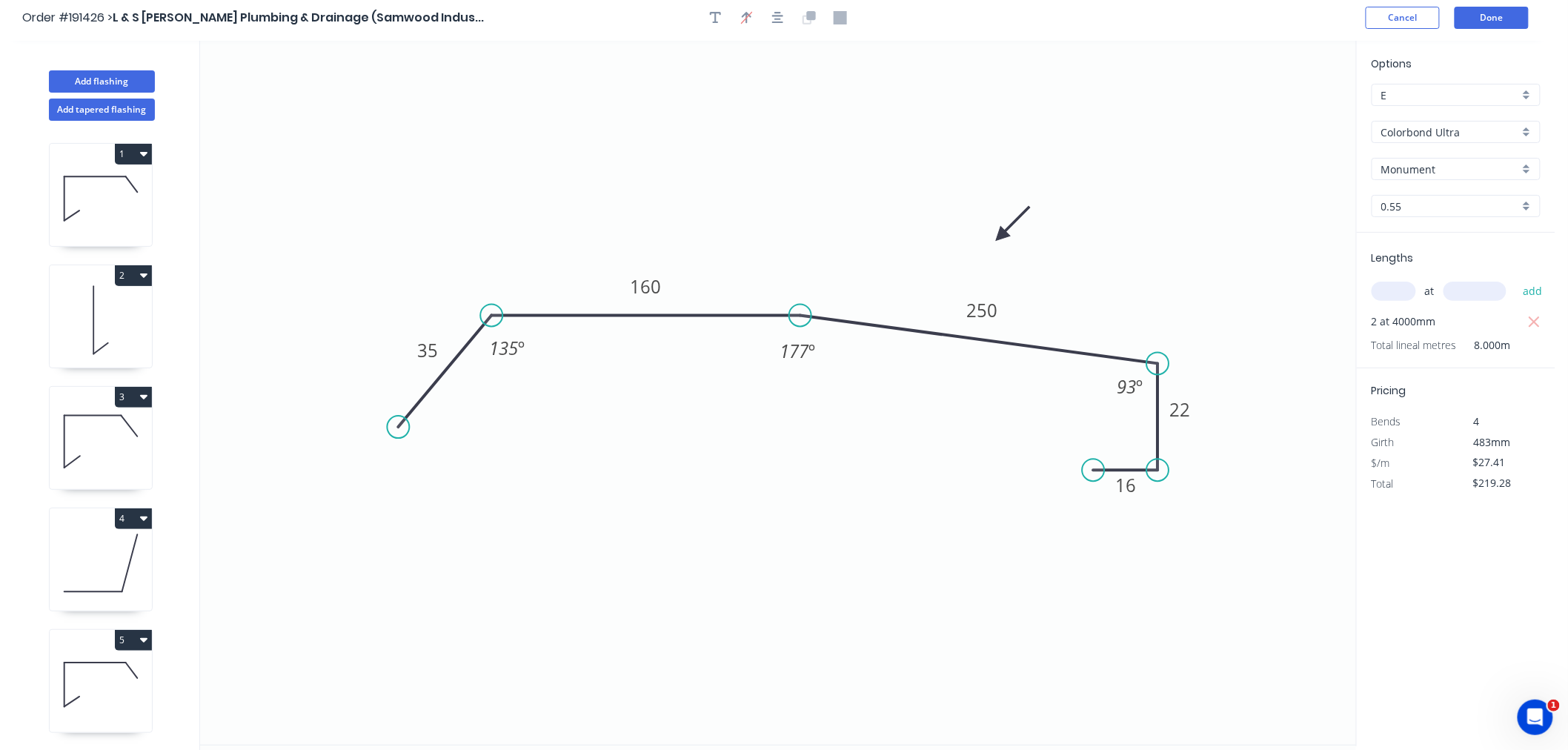
scroll to position [0, 0]
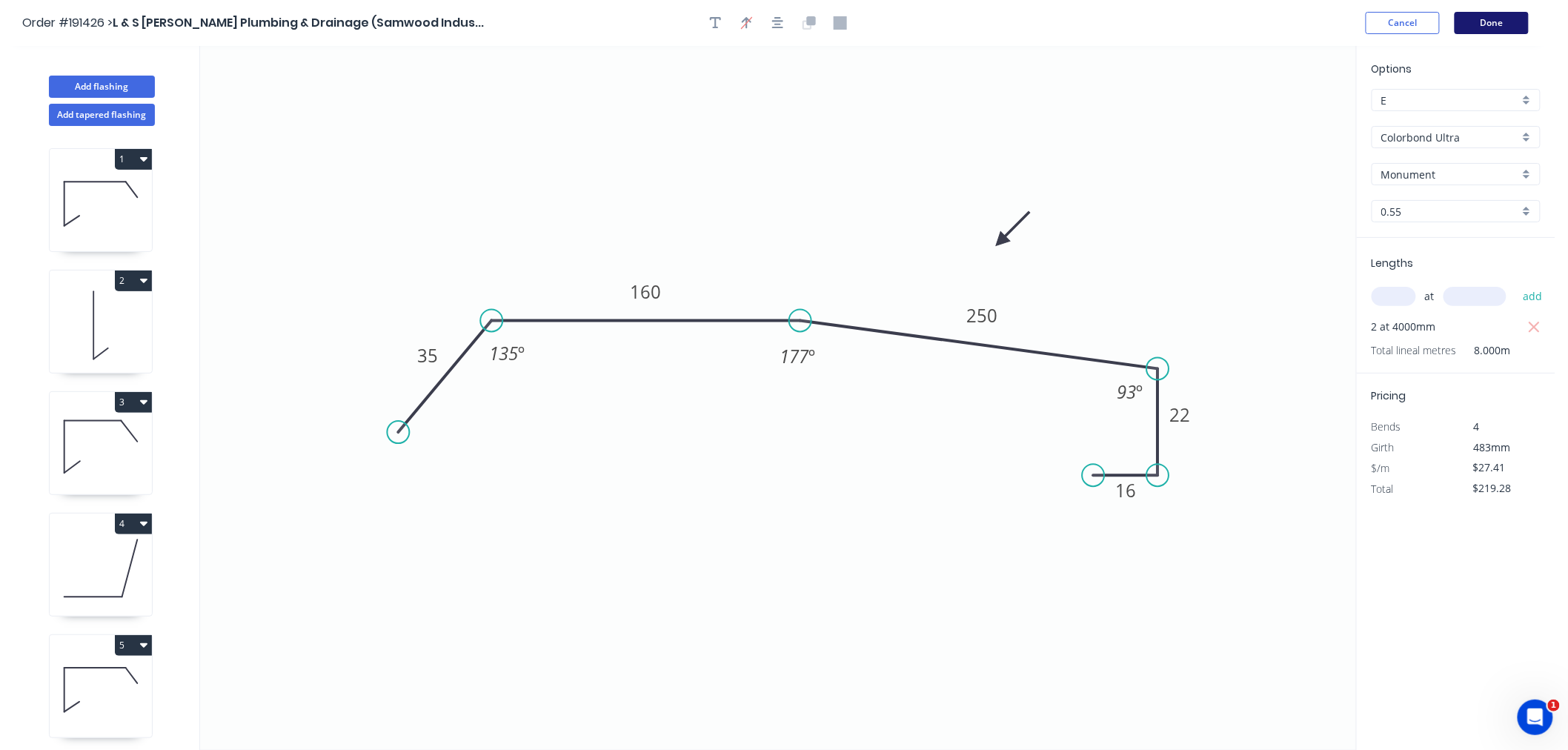
click at [1511, 24] on button "Done" at bounding box center [1492, 22] width 74 height 22
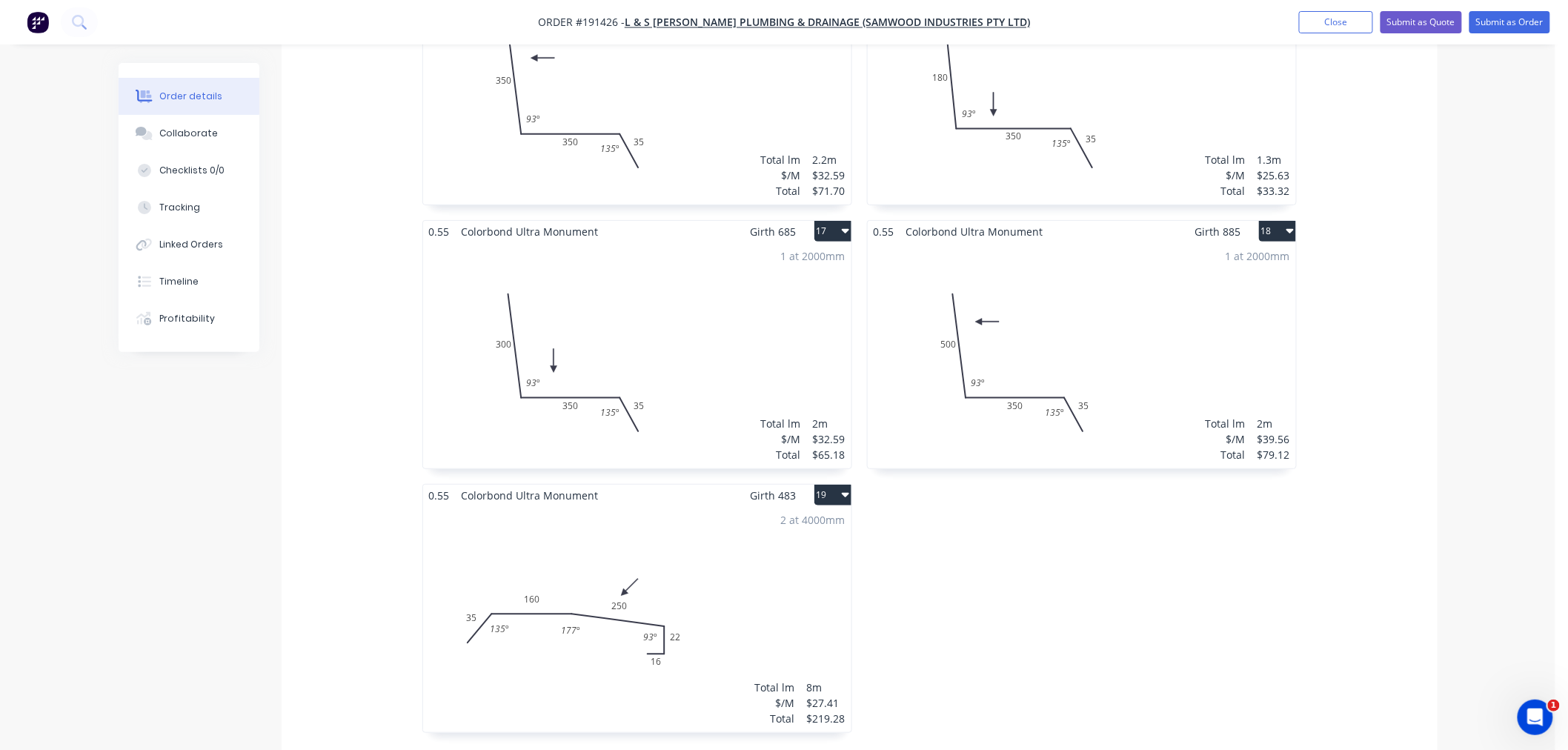
scroll to position [2472, 0]
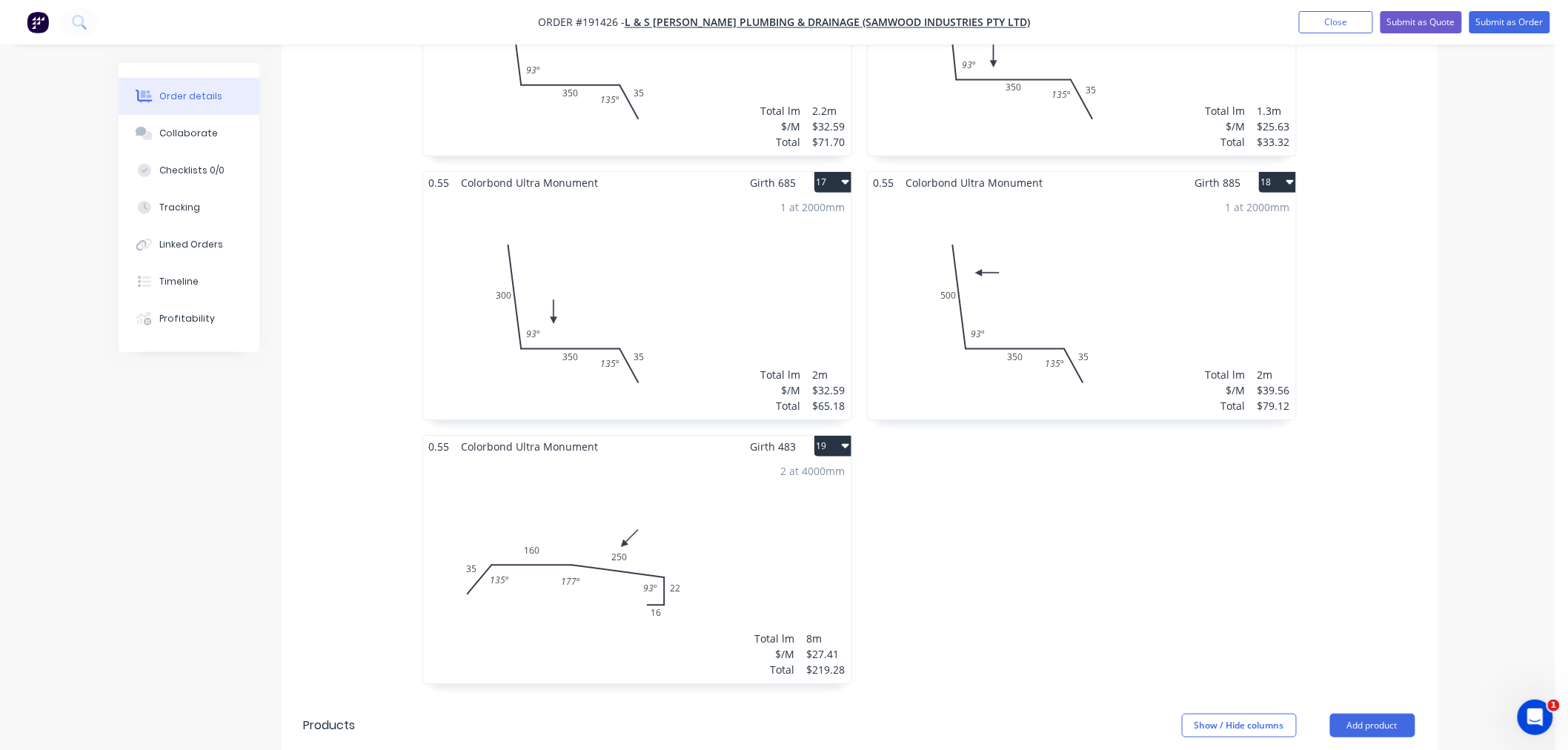
click at [656, 499] on div "2 at 4000mm Total lm $/M Total 8m $27.41 $219.28" at bounding box center [637, 571] width 428 height 227
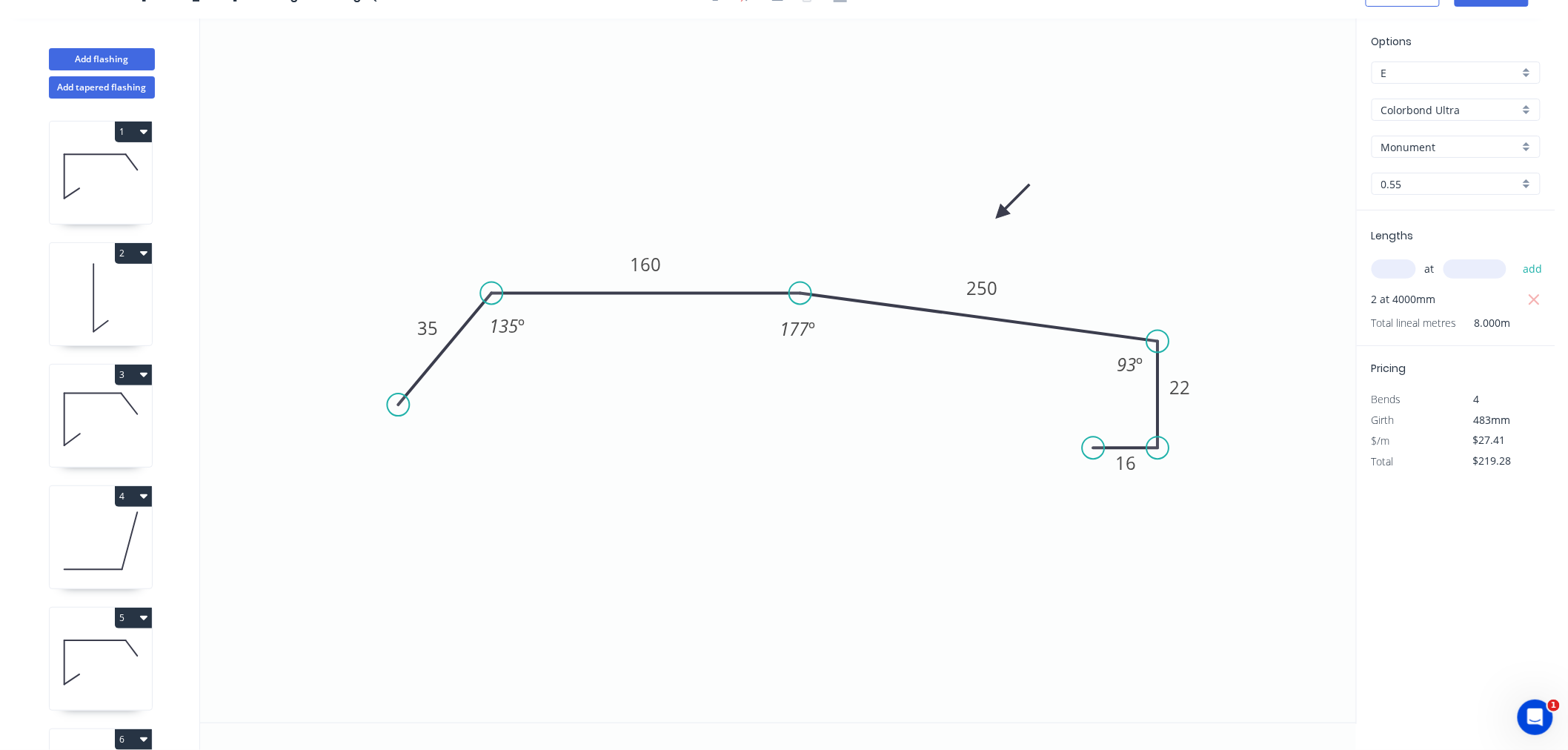
scroll to position [28, 0]
drag, startPoint x: 1003, startPoint y: 208, endPoint x: 888, endPoint y: 233, distance: 117.7
click at [888, 233] on icon at bounding box center [899, 221] width 43 height 43
click at [886, 227] on icon at bounding box center [899, 221] width 43 height 43
click at [886, 227] on icon at bounding box center [897, 214] width 43 height 43
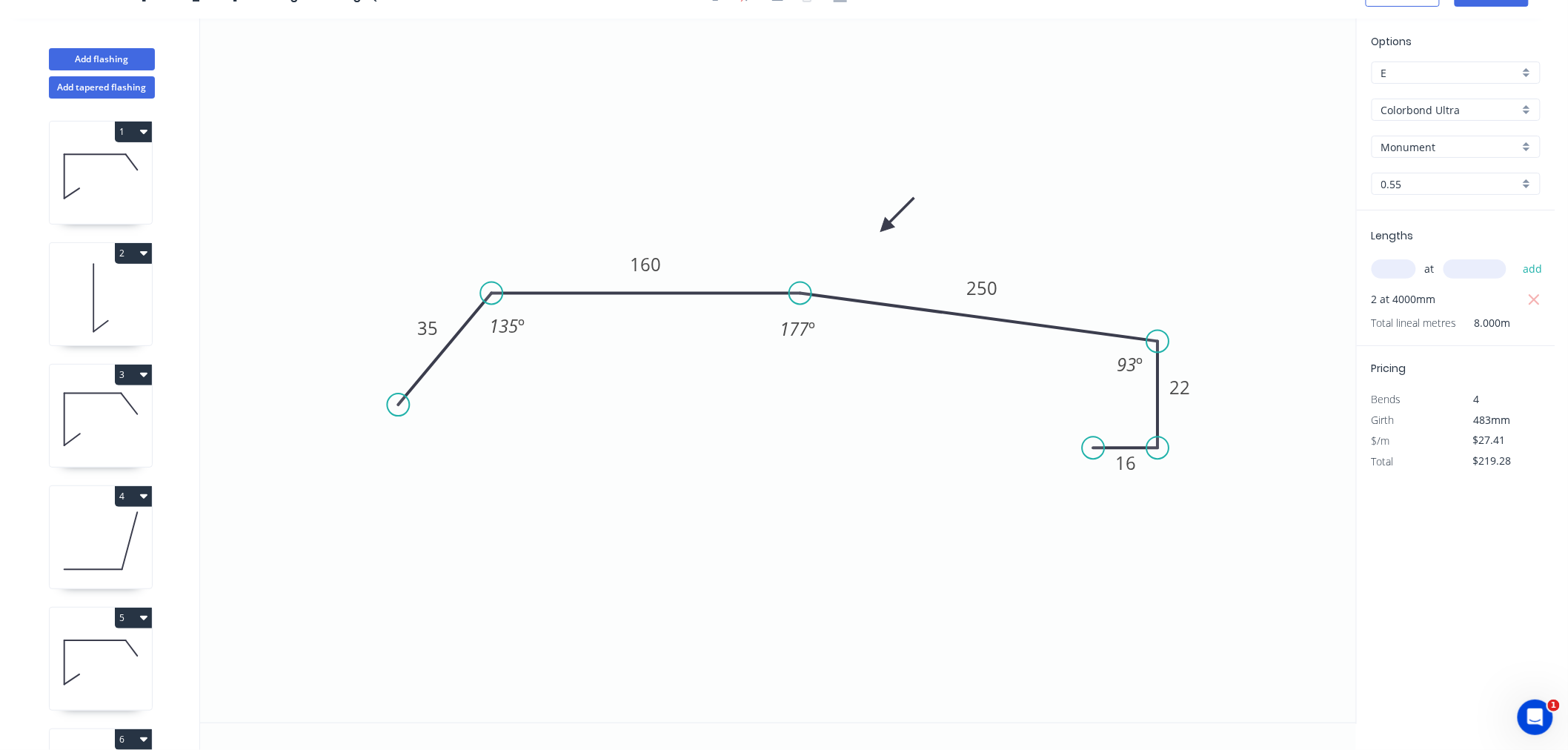
click at [886, 227] on icon at bounding box center [897, 214] width 43 height 43
click at [886, 227] on icon at bounding box center [897, 239] width 43 height 43
click at [886, 227] on icon at bounding box center [886, 244] width 13 height 48
click at [886, 227] on icon at bounding box center [869, 227] width 48 height 13
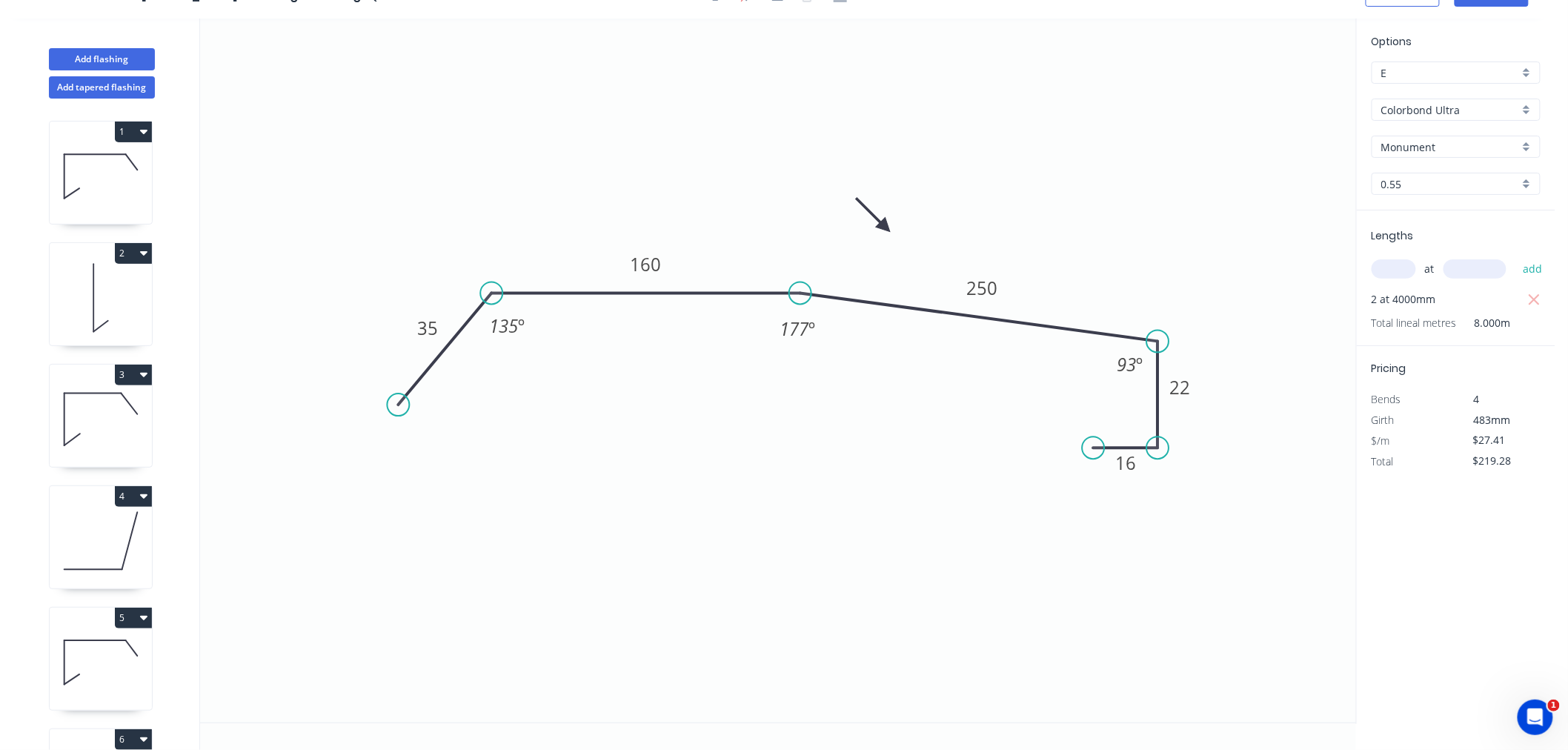
click at [886, 227] on icon at bounding box center [873, 214] width 43 height 43
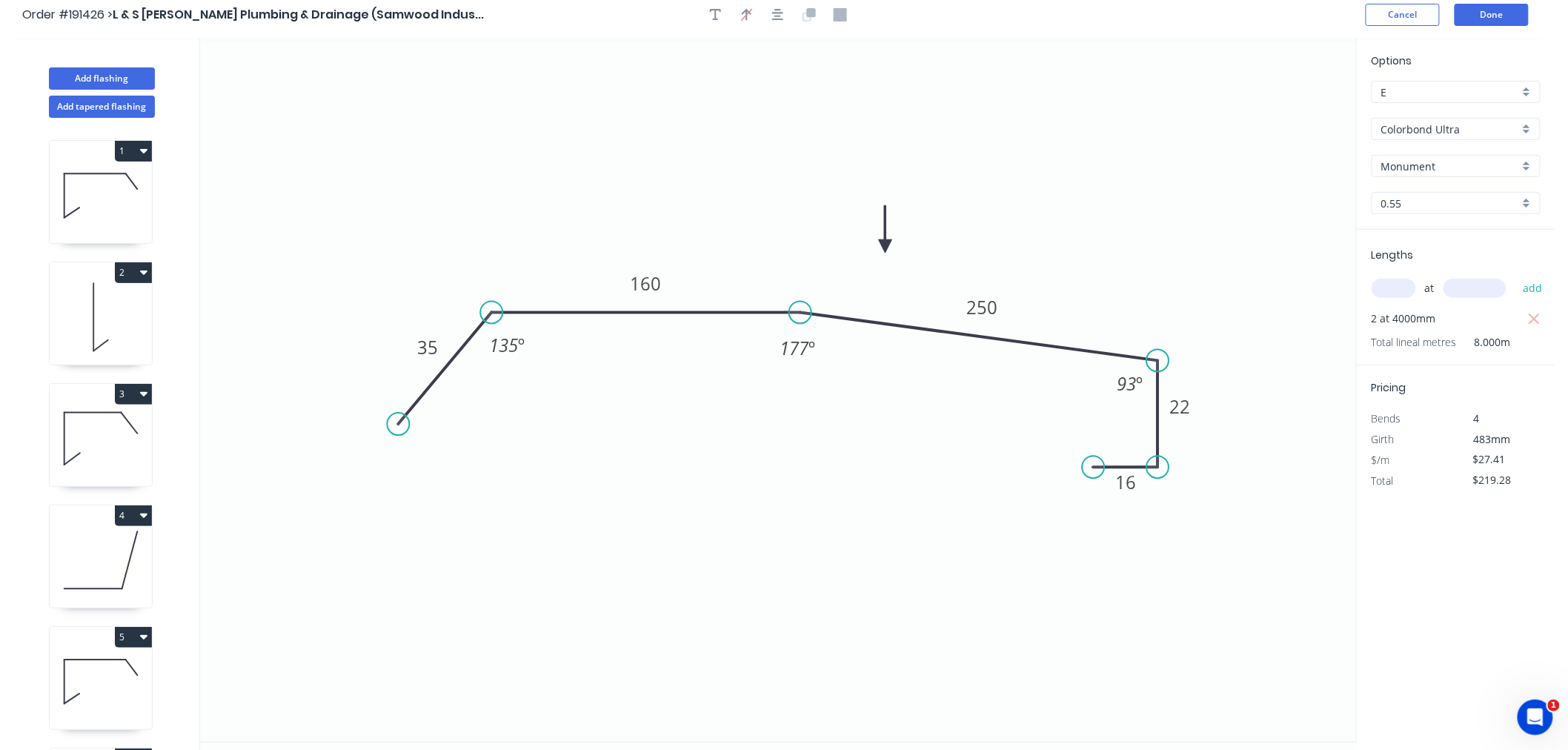
scroll to position [0, 0]
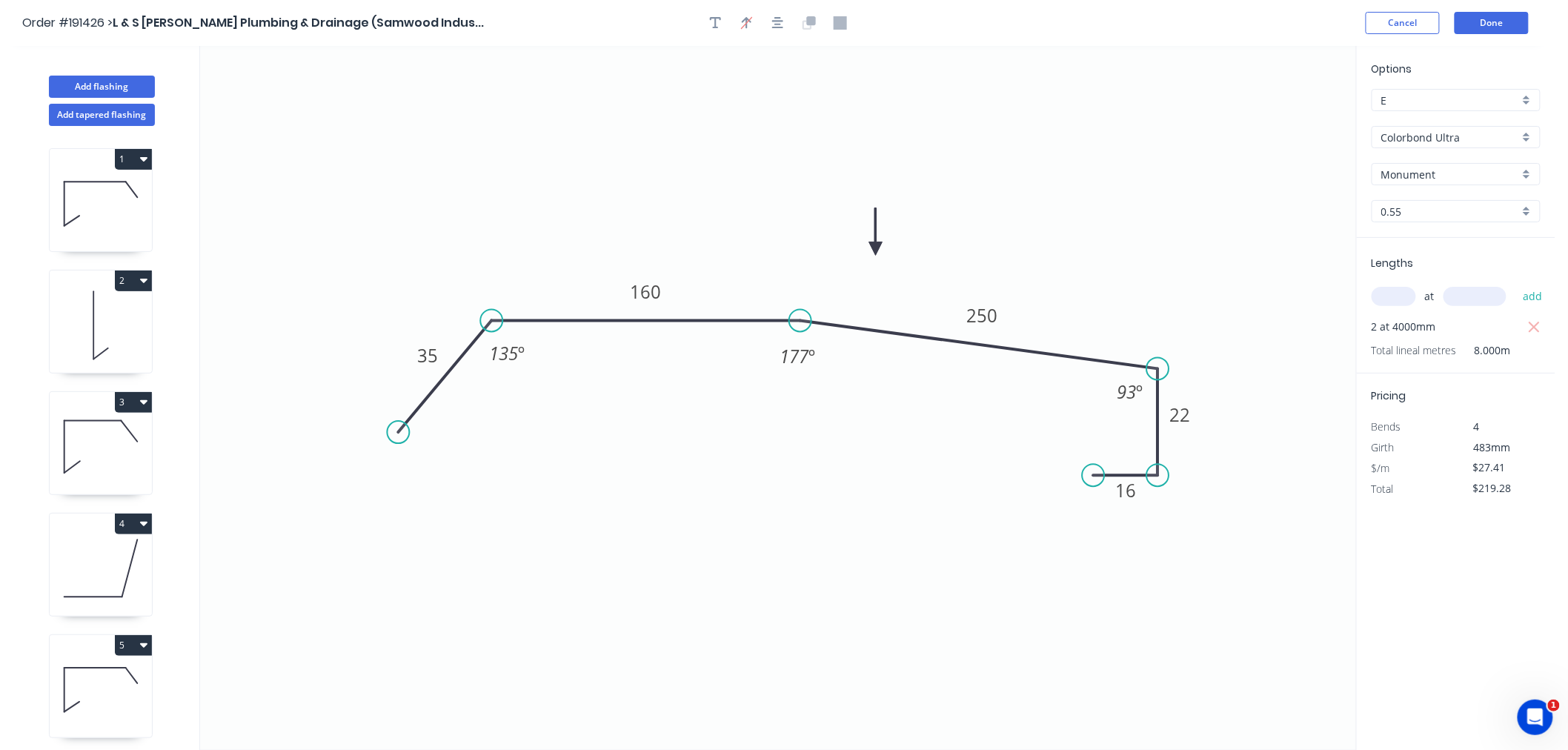
drag, startPoint x: 884, startPoint y: 250, endPoint x: 875, endPoint y: 249, distance: 9.1
click at [875, 249] on icon at bounding box center [876, 232] width 13 height 48
click at [781, 28] on icon "button" at bounding box center [778, 23] width 11 height 11
click at [1498, 25] on button "Done" at bounding box center [1492, 22] width 74 height 22
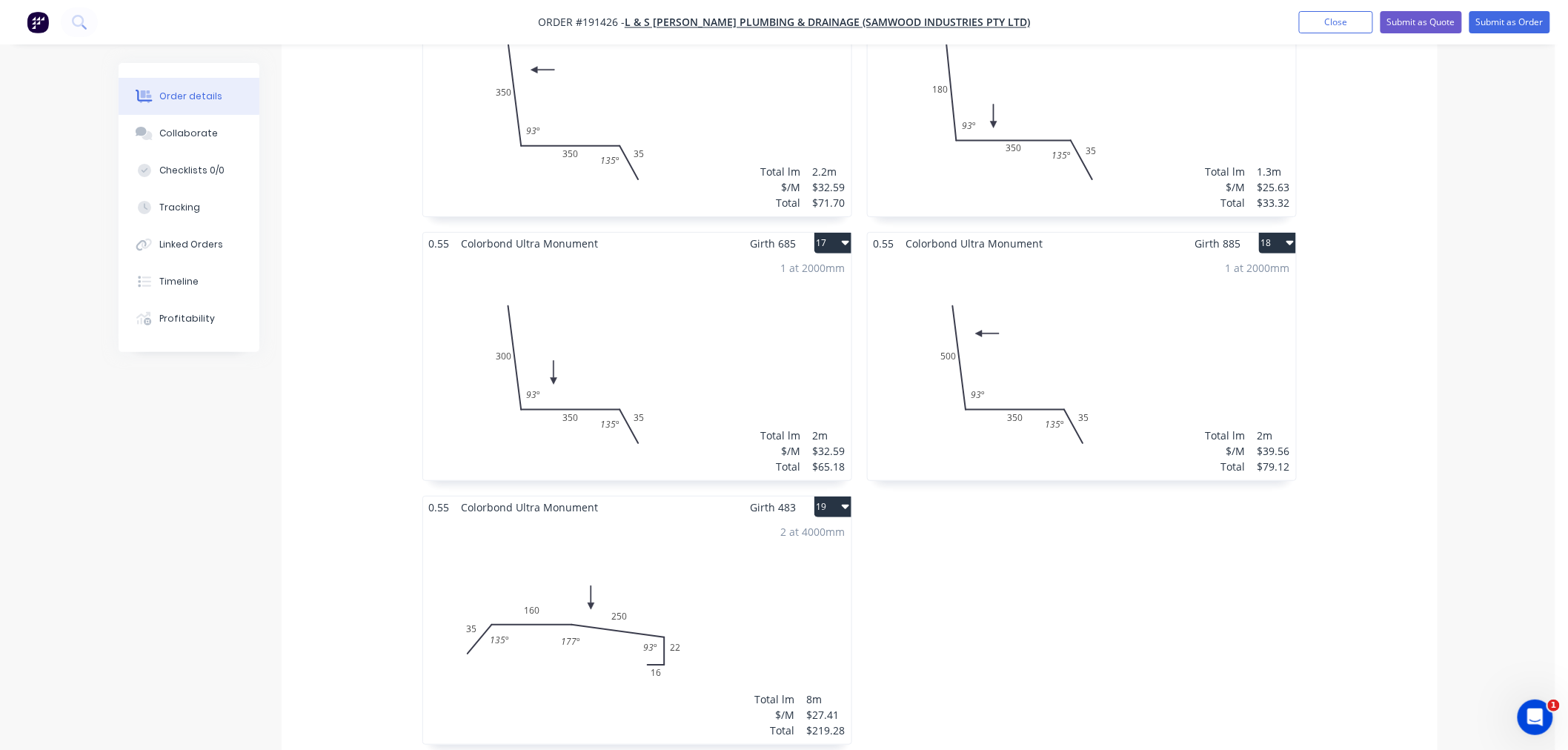
scroll to position [2466, 0]
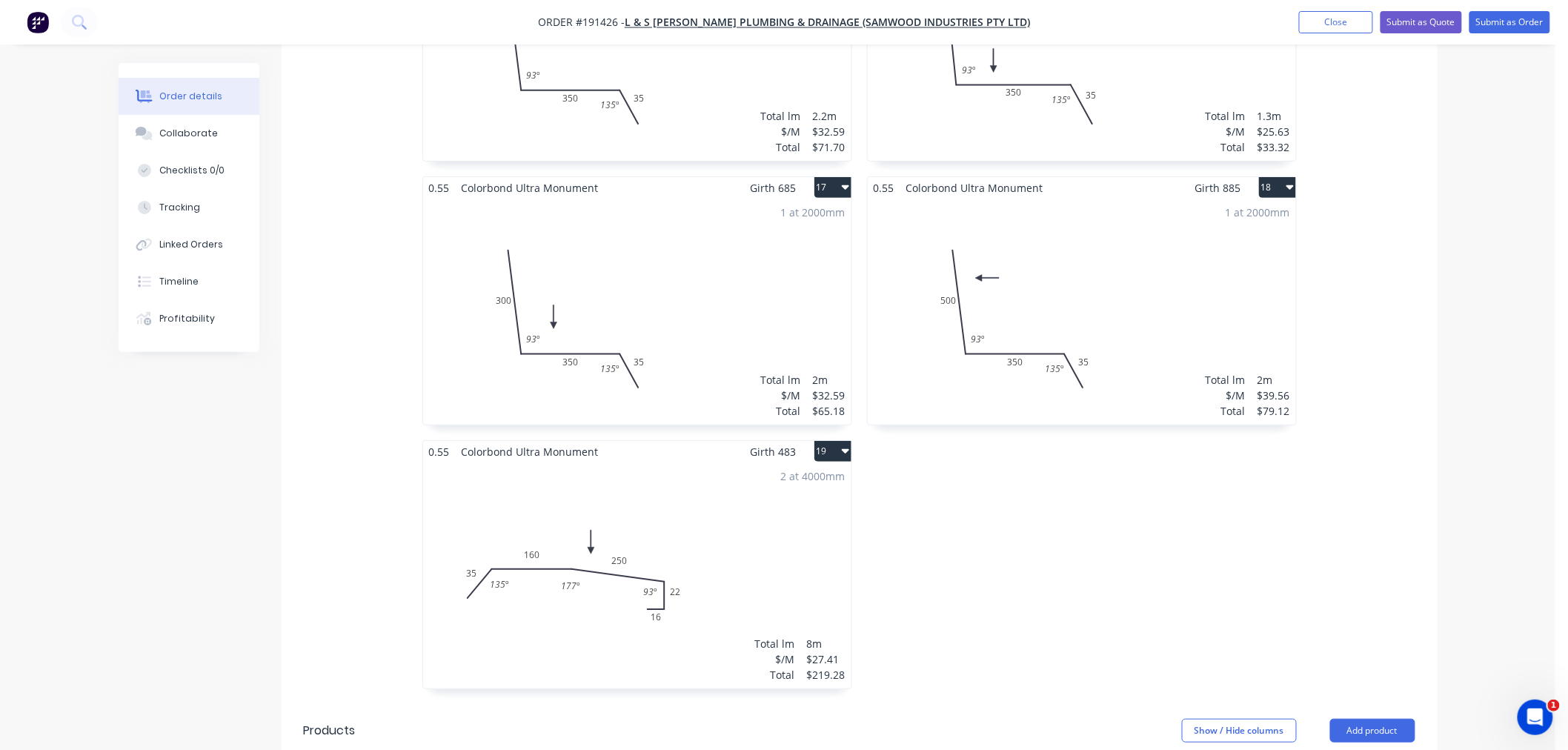
click at [716, 545] on div "2 at 4000mm Total lm $/M Total 8m $27.41 $219.28" at bounding box center [637, 576] width 428 height 227
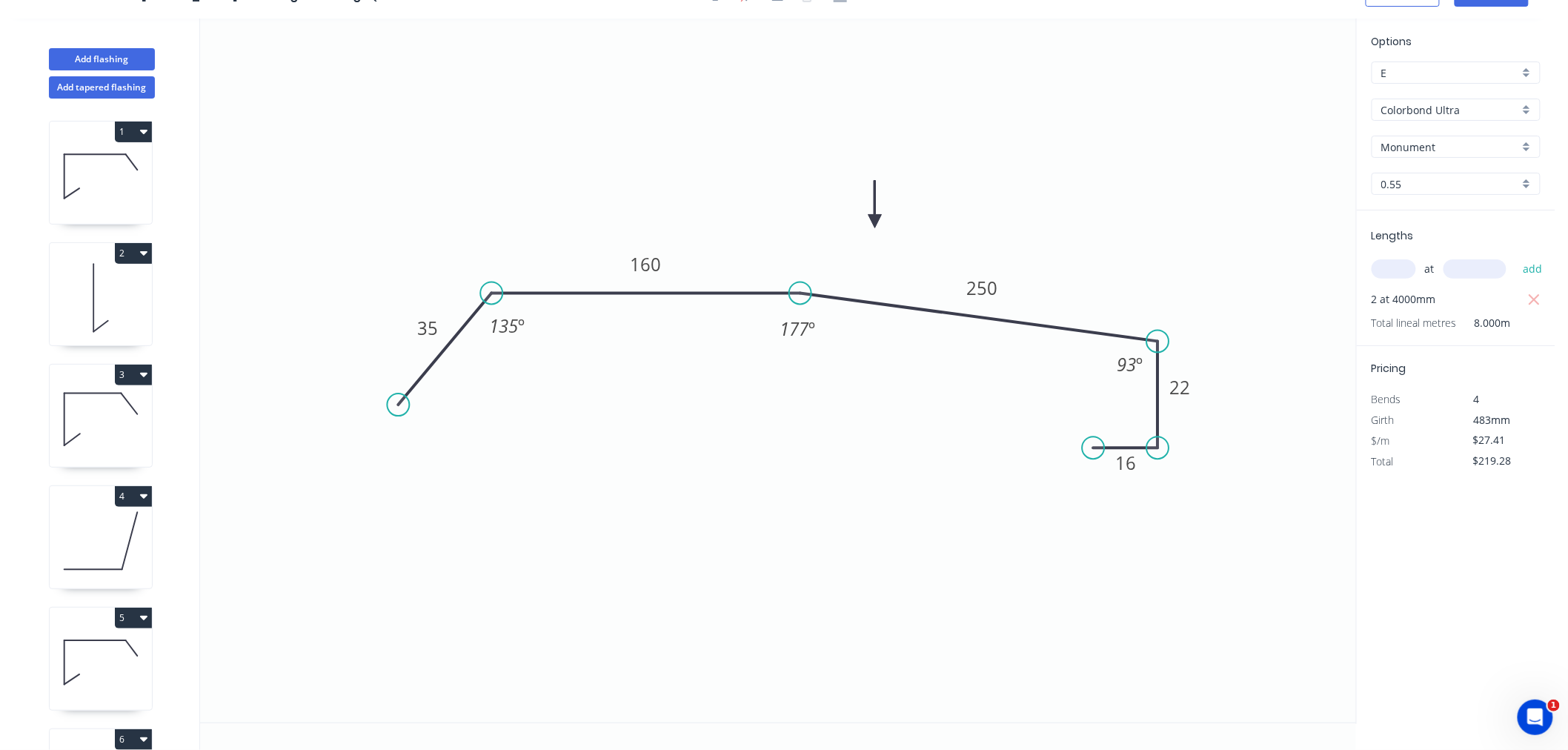
scroll to position [28, 0]
click at [1159, 463] on circle at bounding box center [1157, 462] width 22 height 22
click at [1094, 464] on circle at bounding box center [1093, 462] width 22 height 22
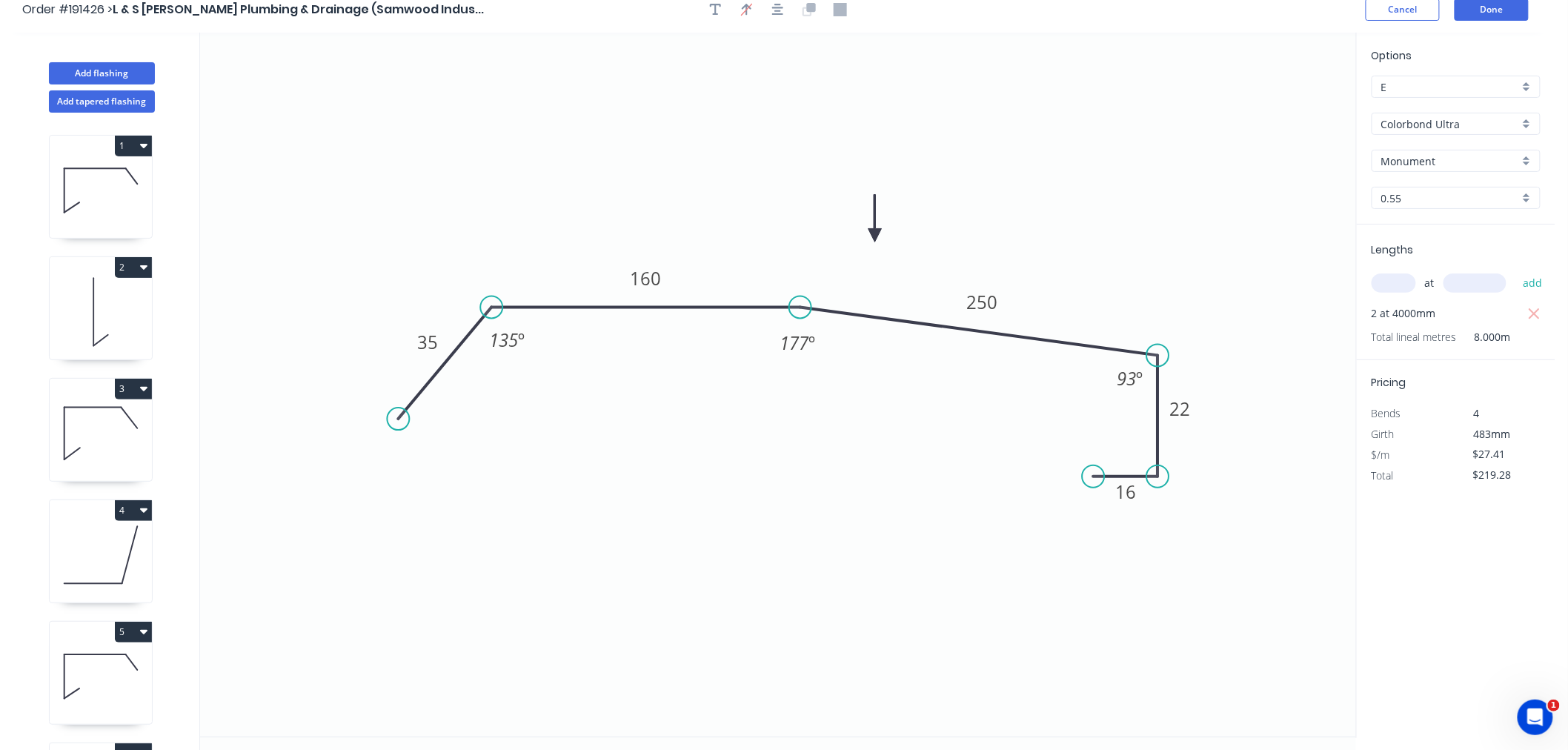
scroll to position [0, 0]
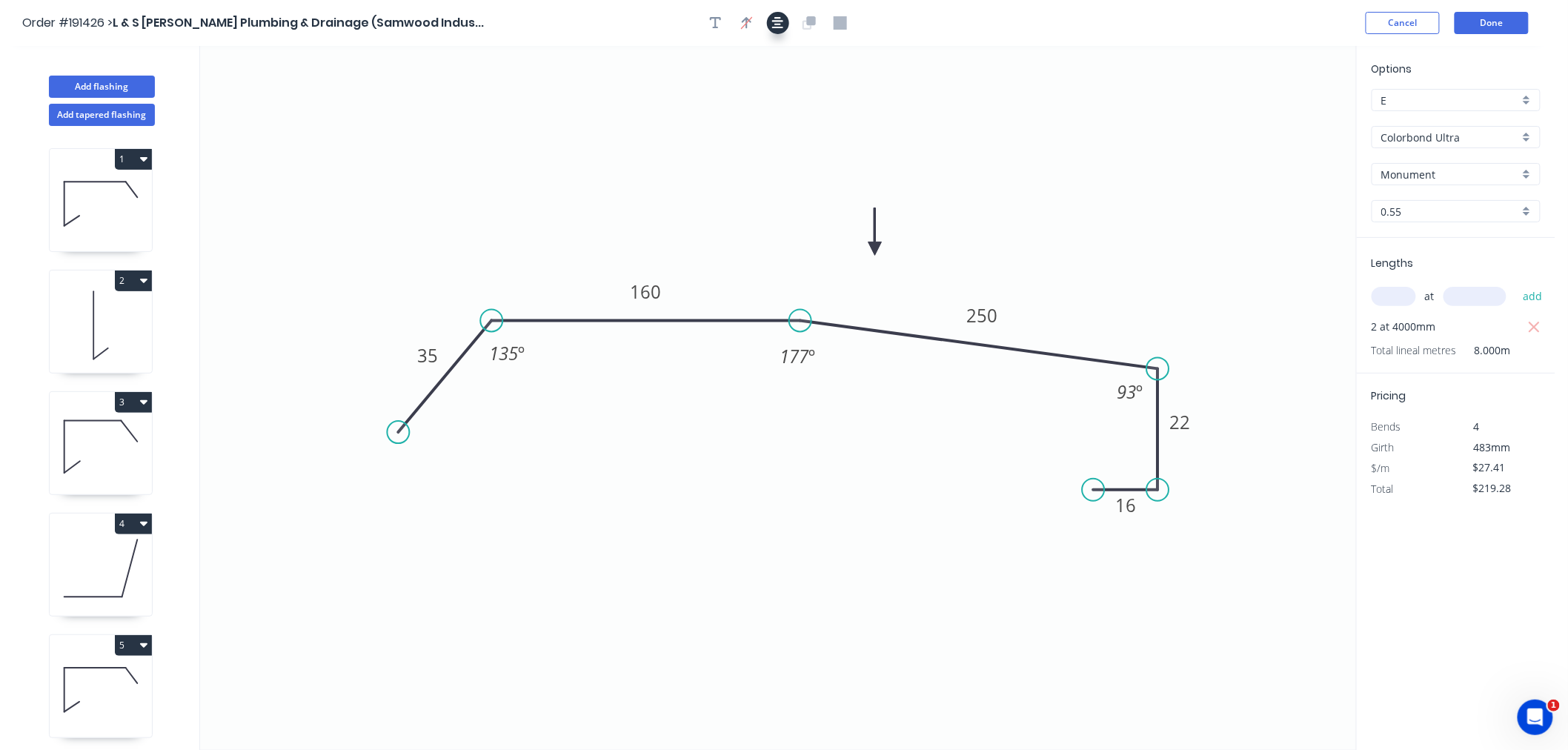
click at [778, 20] on icon "button" at bounding box center [778, 23] width 11 height 11
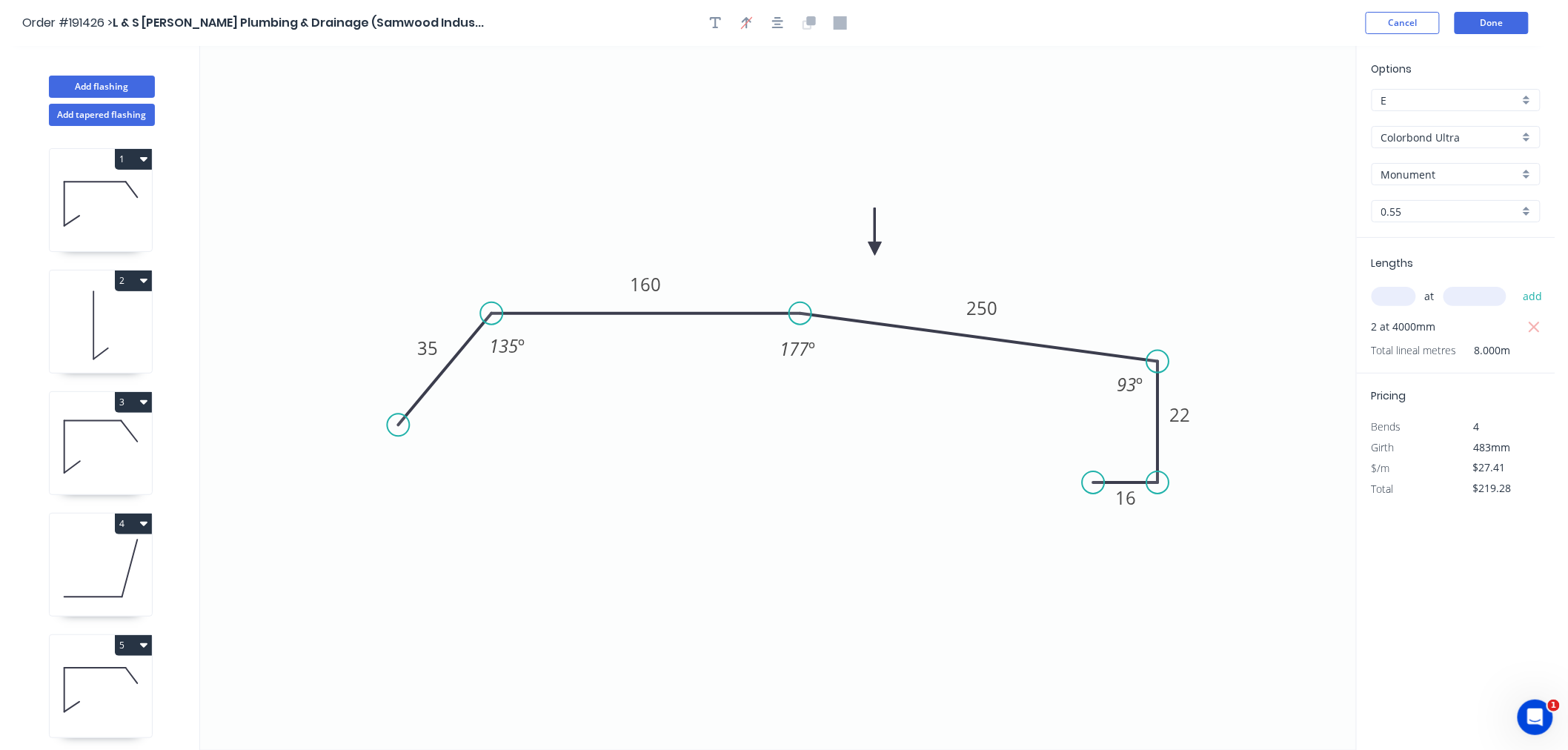
click at [1205, 31] on div "Order #191426 > L & S [PERSON_NAME] Plumbing & Drainage (Samwood Indus... Cance…" at bounding box center [777, 22] width 1512 height 22
click at [1499, 31] on button "Done" at bounding box center [1492, 22] width 74 height 22
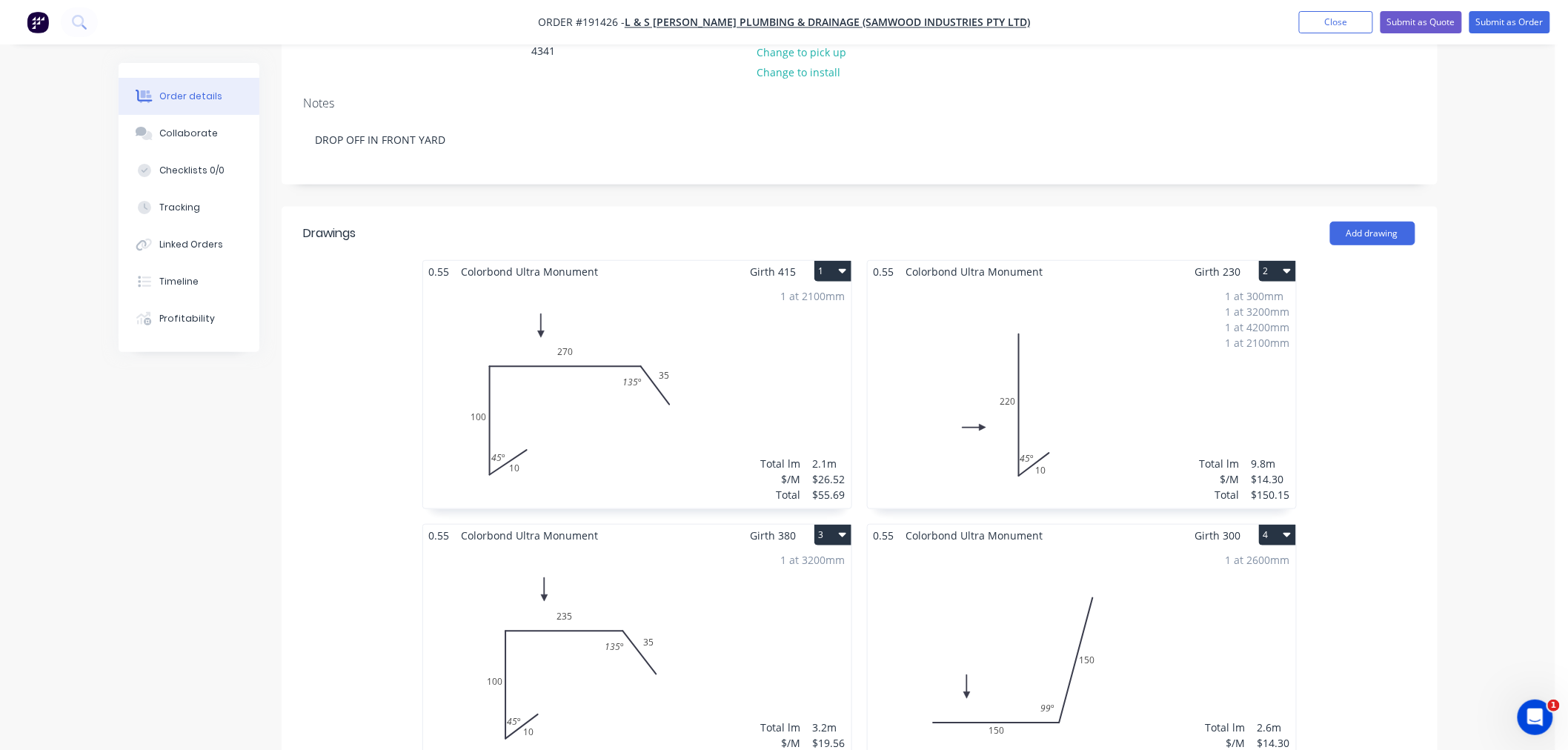
scroll to position [329, 0]
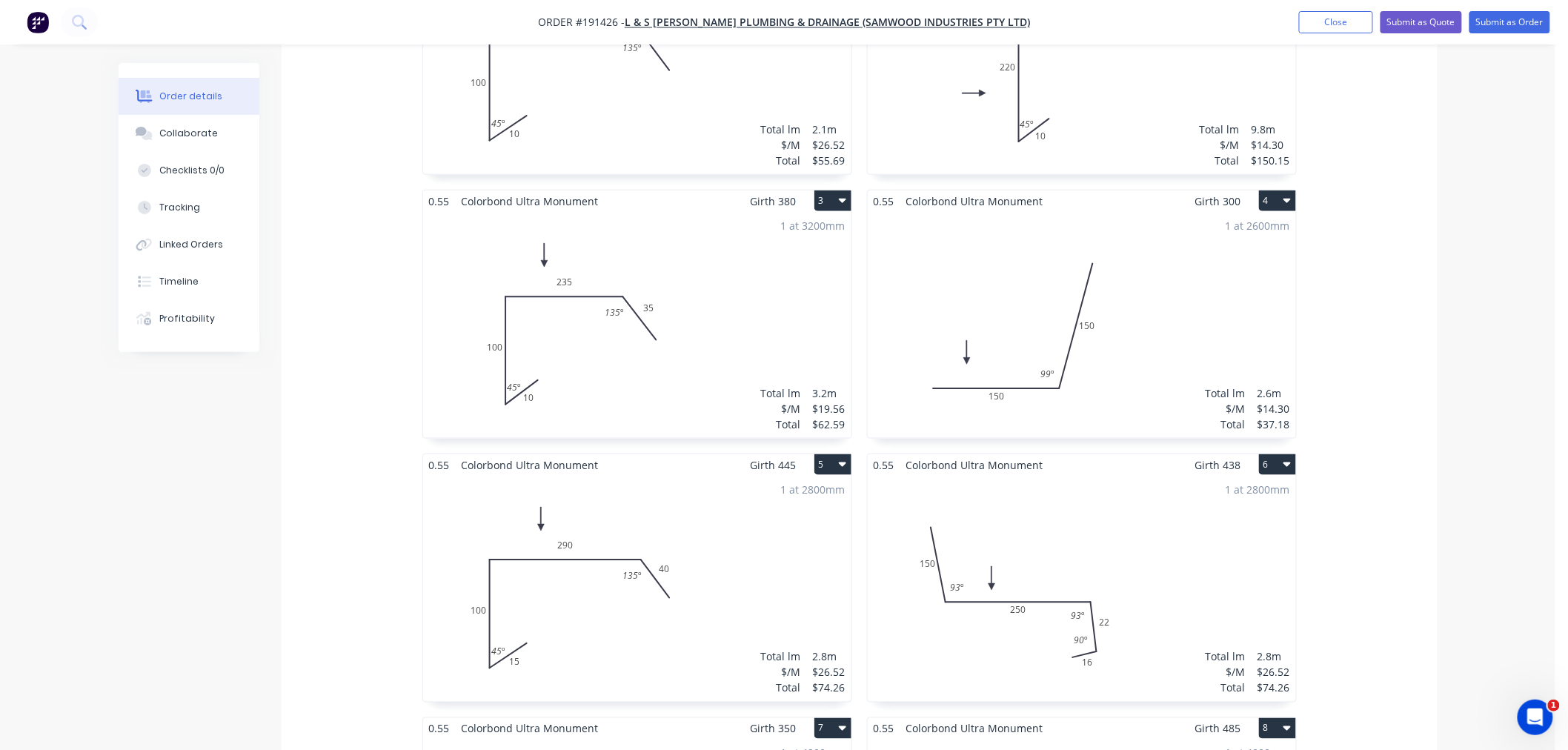
scroll to position [659, 0]
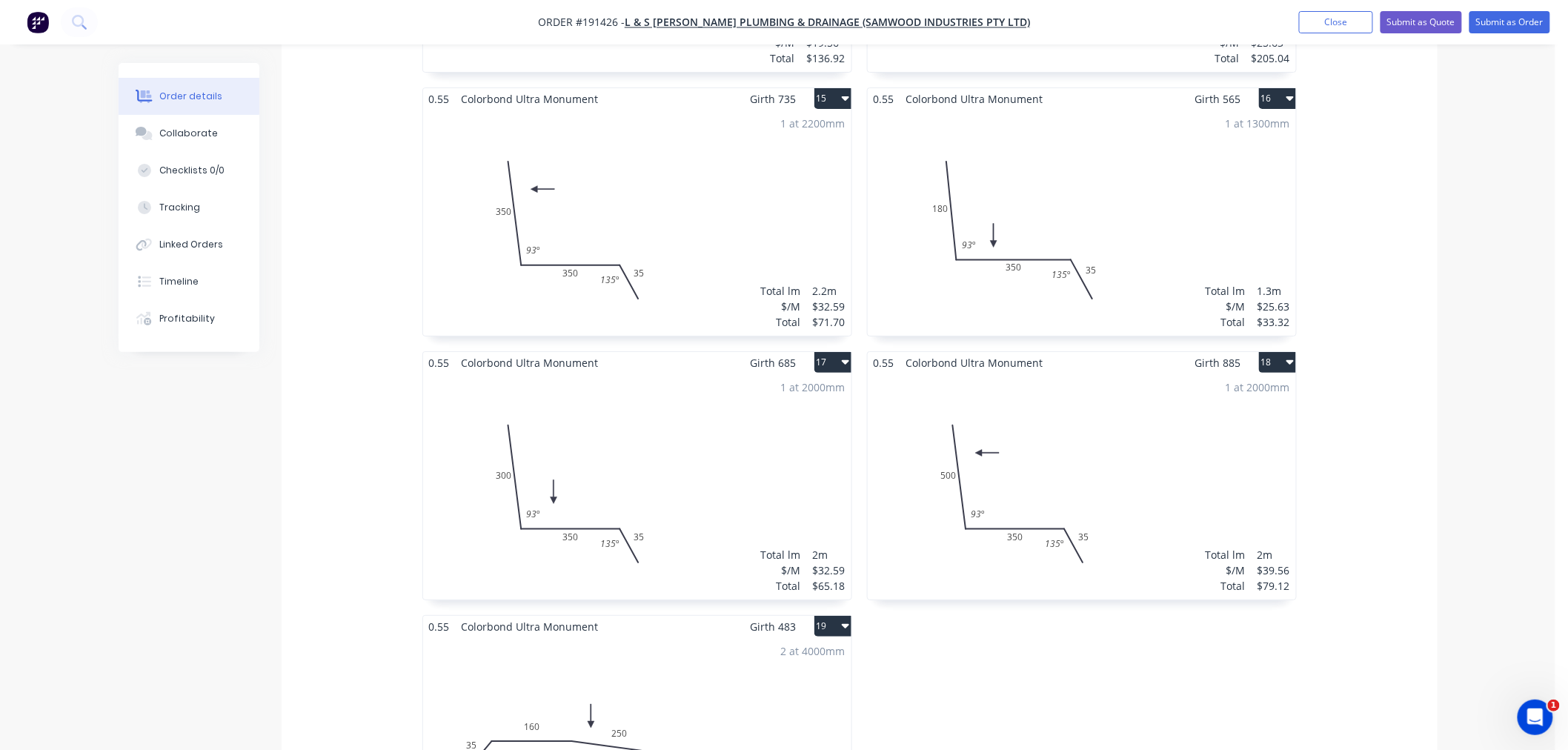
scroll to position [2307, 0]
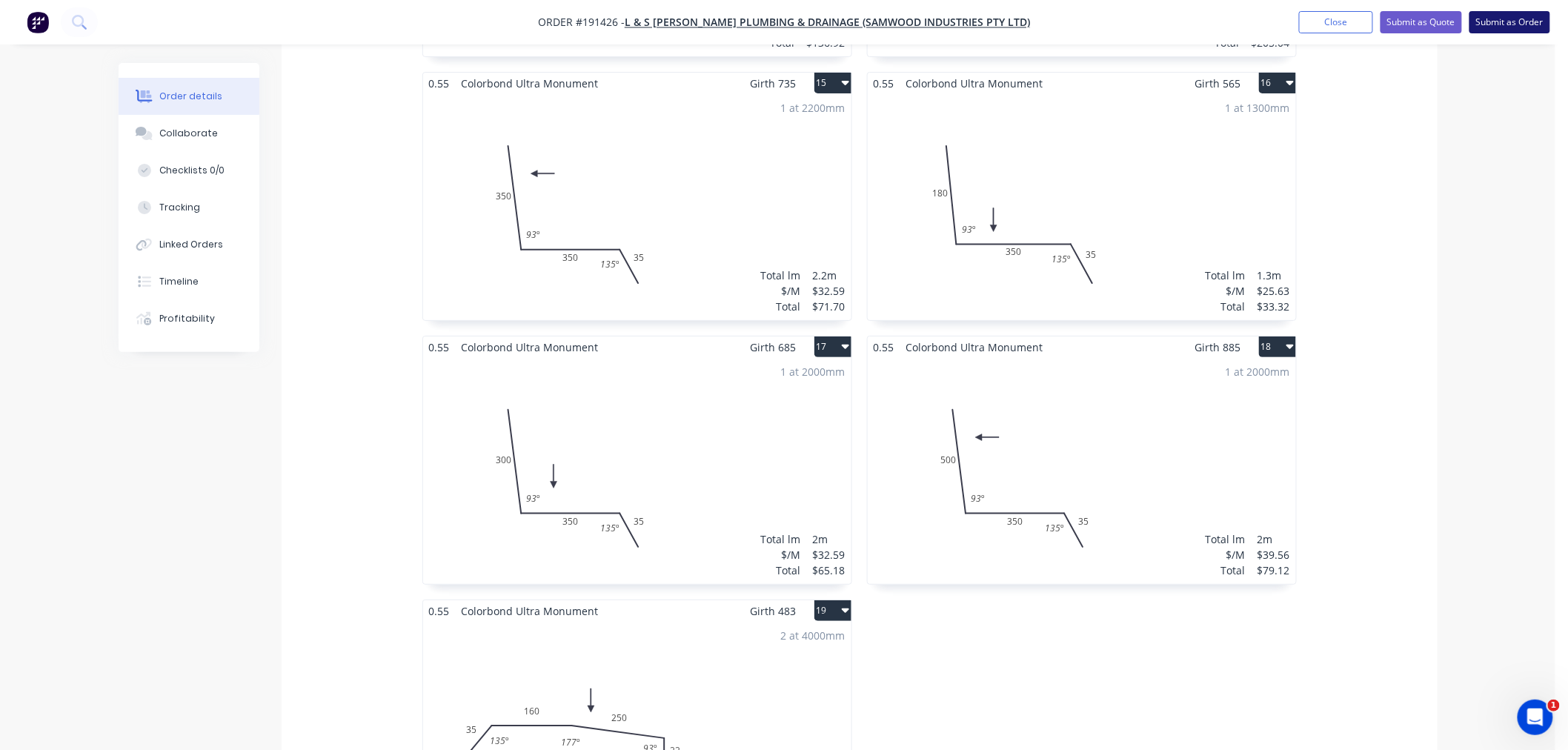
click at [1505, 20] on button "Submit as Order" at bounding box center [1510, 22] width 81 height 22
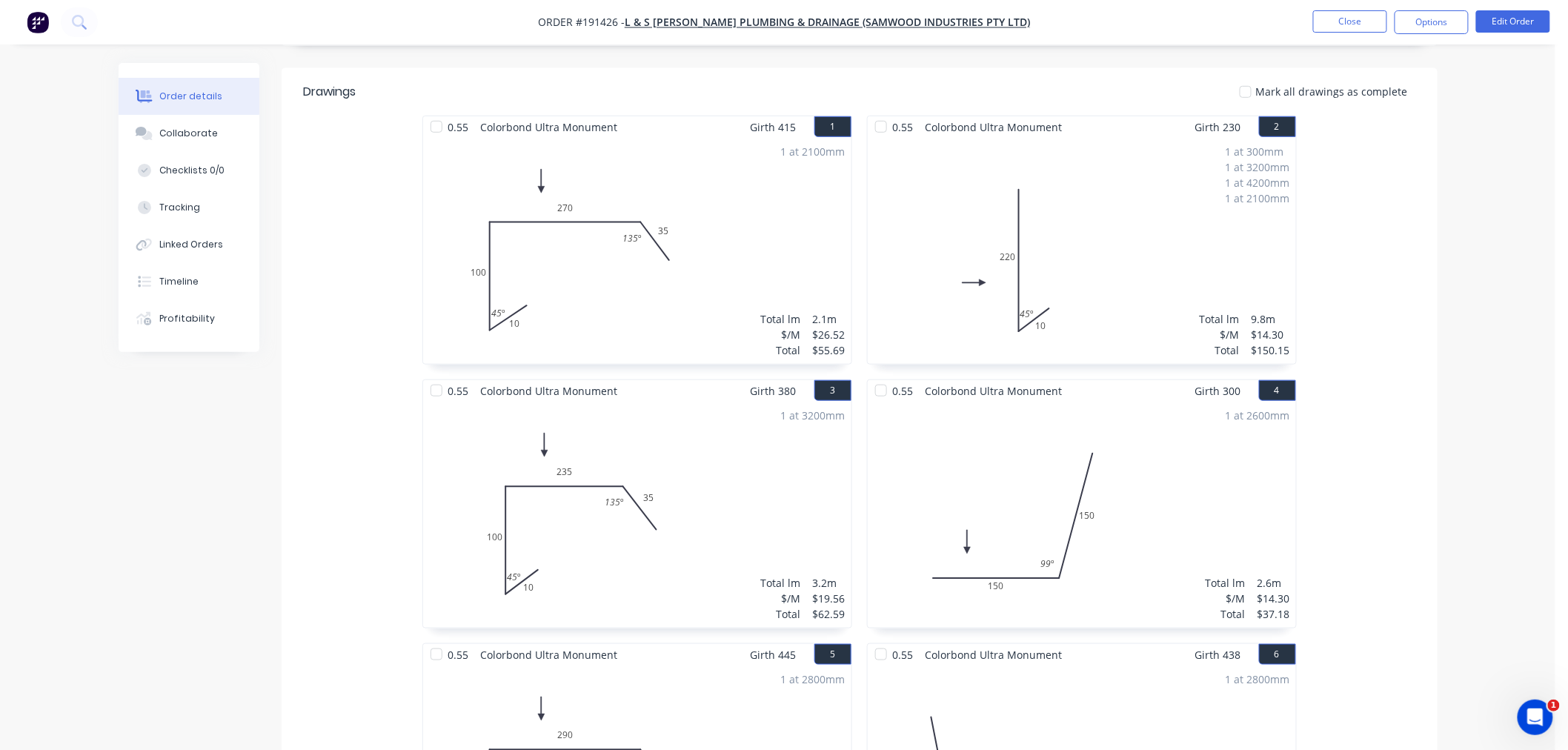
scroll to position [0, 0]
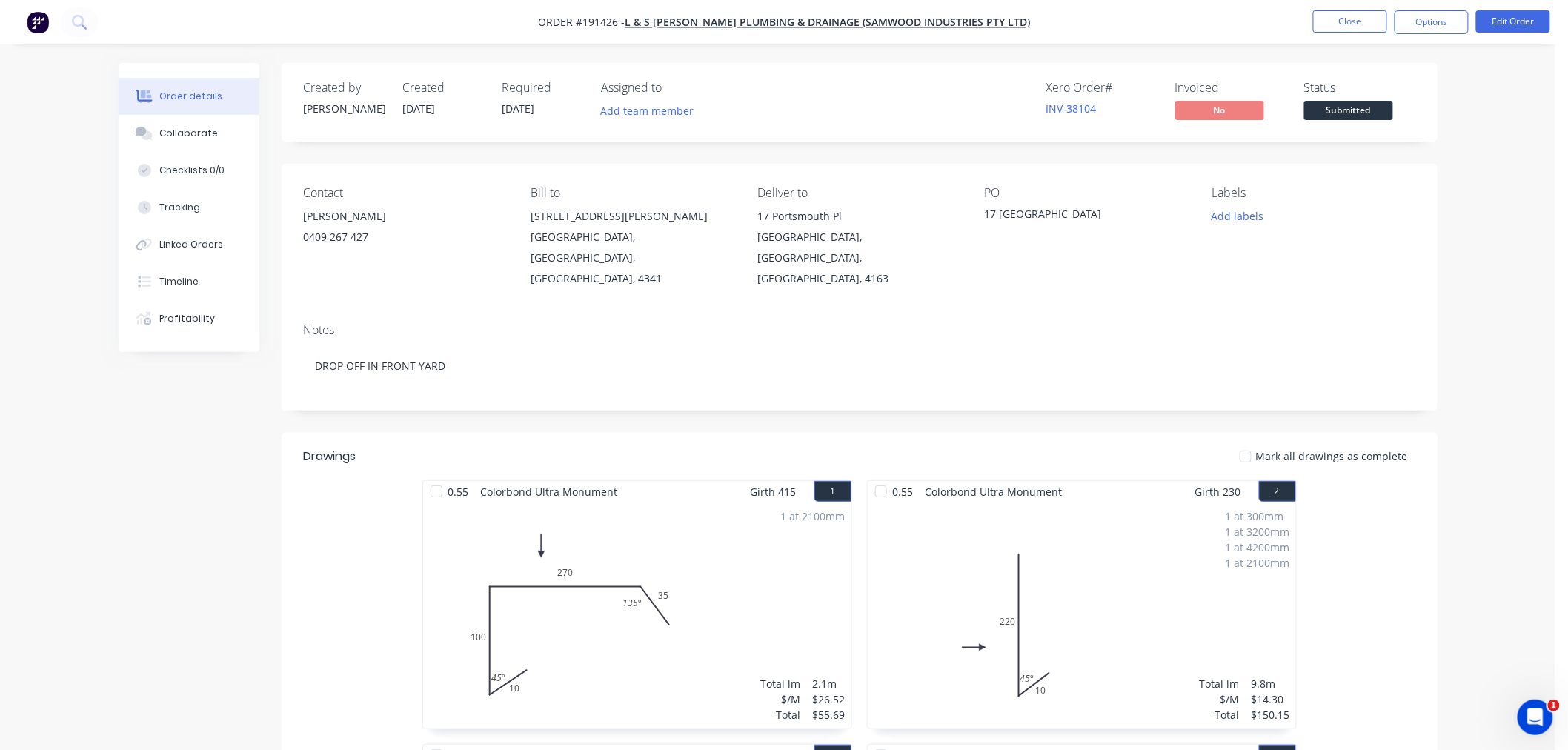
click at [1429, 25] on button "Options" at bounding box center [1432, 22] width 74 height 24
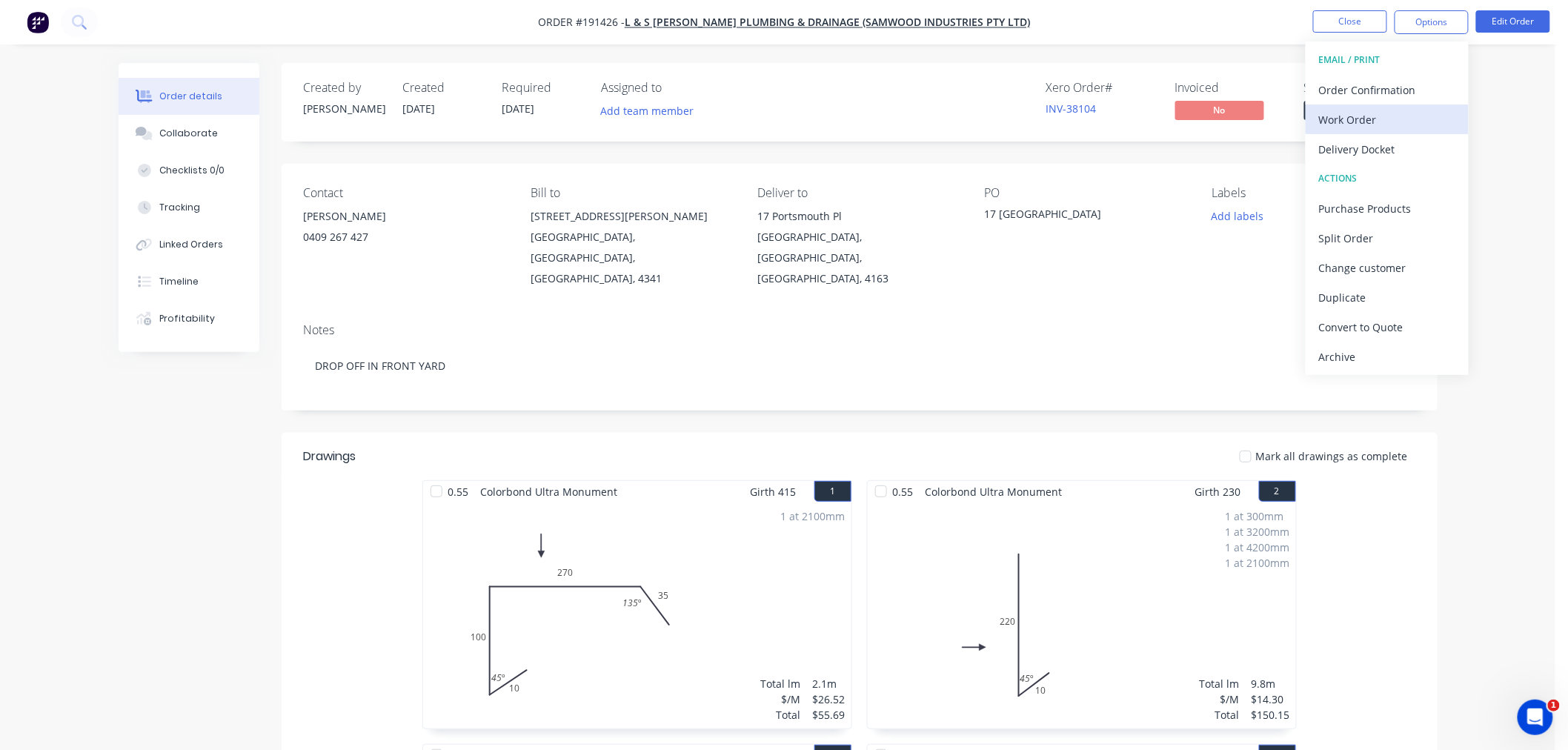
click at [1434, 119] on div "Work Order" at bounding box center [1387, 120] width 136 height 22
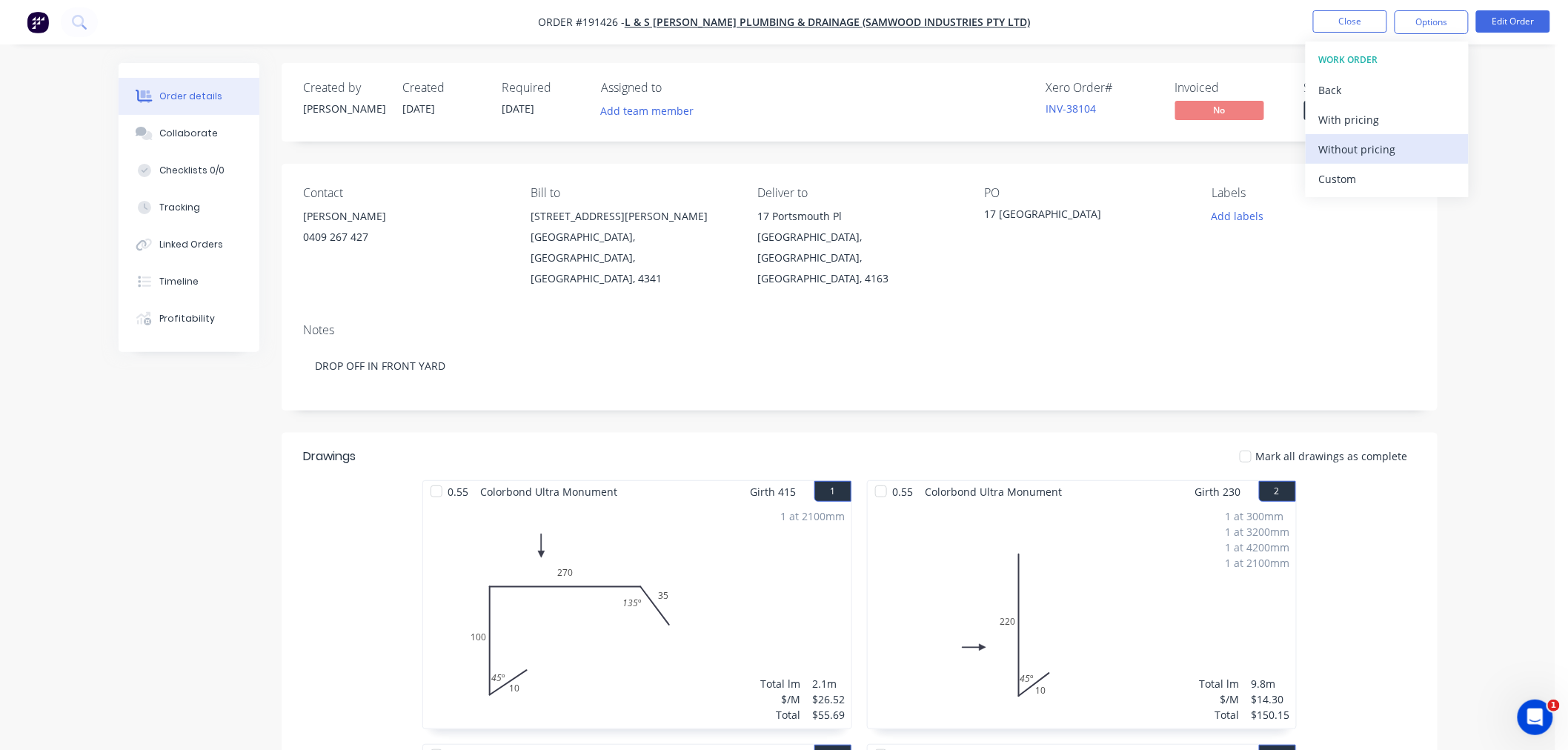
click at [1418, 150] on div "Without pricing" at bounding box center [1387, 149] width 136 height 22
click at [330, 32] on nav "Order #191426 - L & S Rosenberg Plumbing & Drainage (Samwood Industries Pty Ltd…" at bounding box center [784, 22] width 1568 height 45
click at [1333, 13] on button "Close" at bounding box center [1351, 21] width 74 height 22
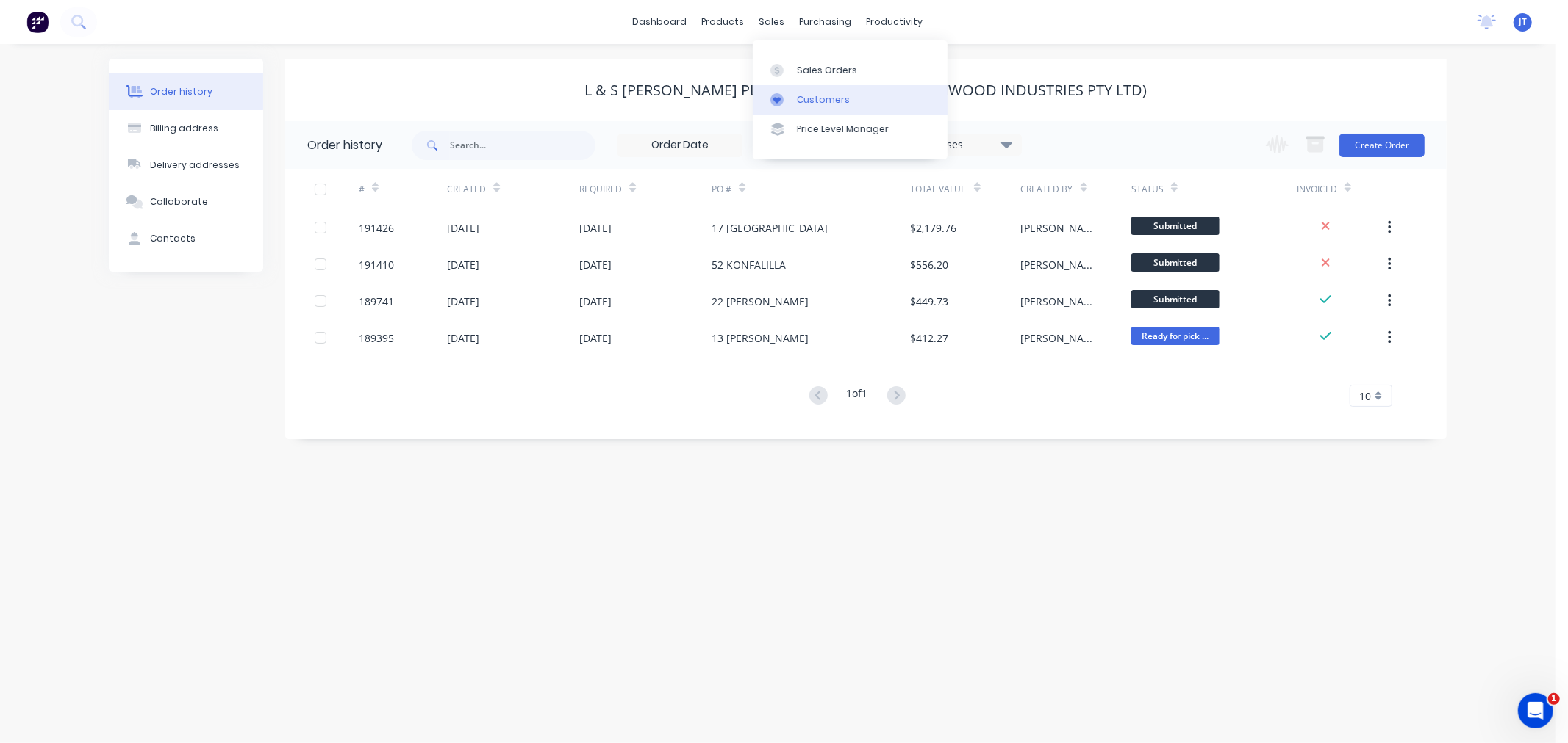
click at [809, 98] on div "Customers" at bounding box center [824, 100] width 53 height 13
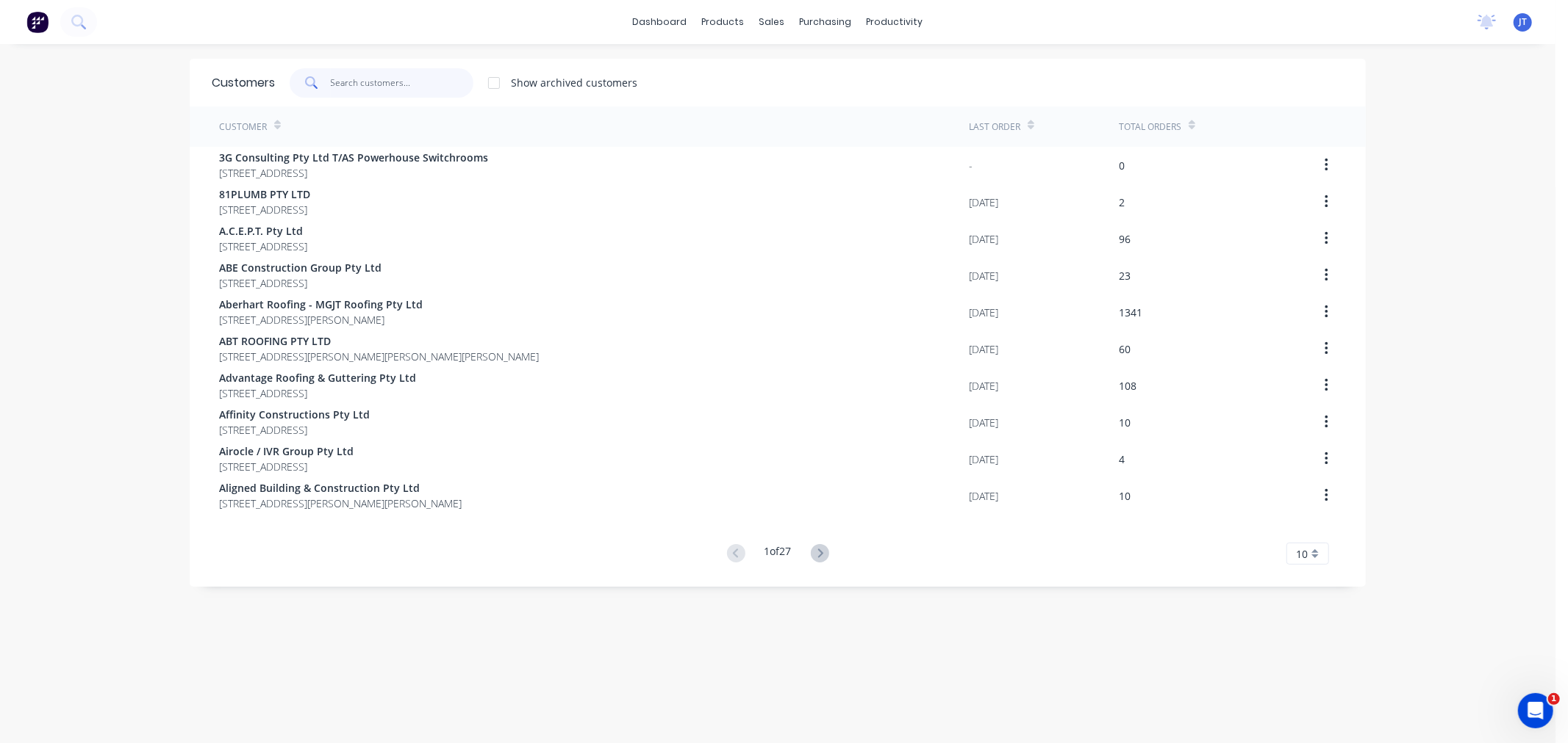
click at [366, 90] on input "text" at bounding box center [403, 82] width 143 height 29
click at [431, 71] on input "text" at bounding box center [403, 82] width 143 height 29
click at [351, 91] on input "text" at bounding box center [403, 82] width 143 height 29
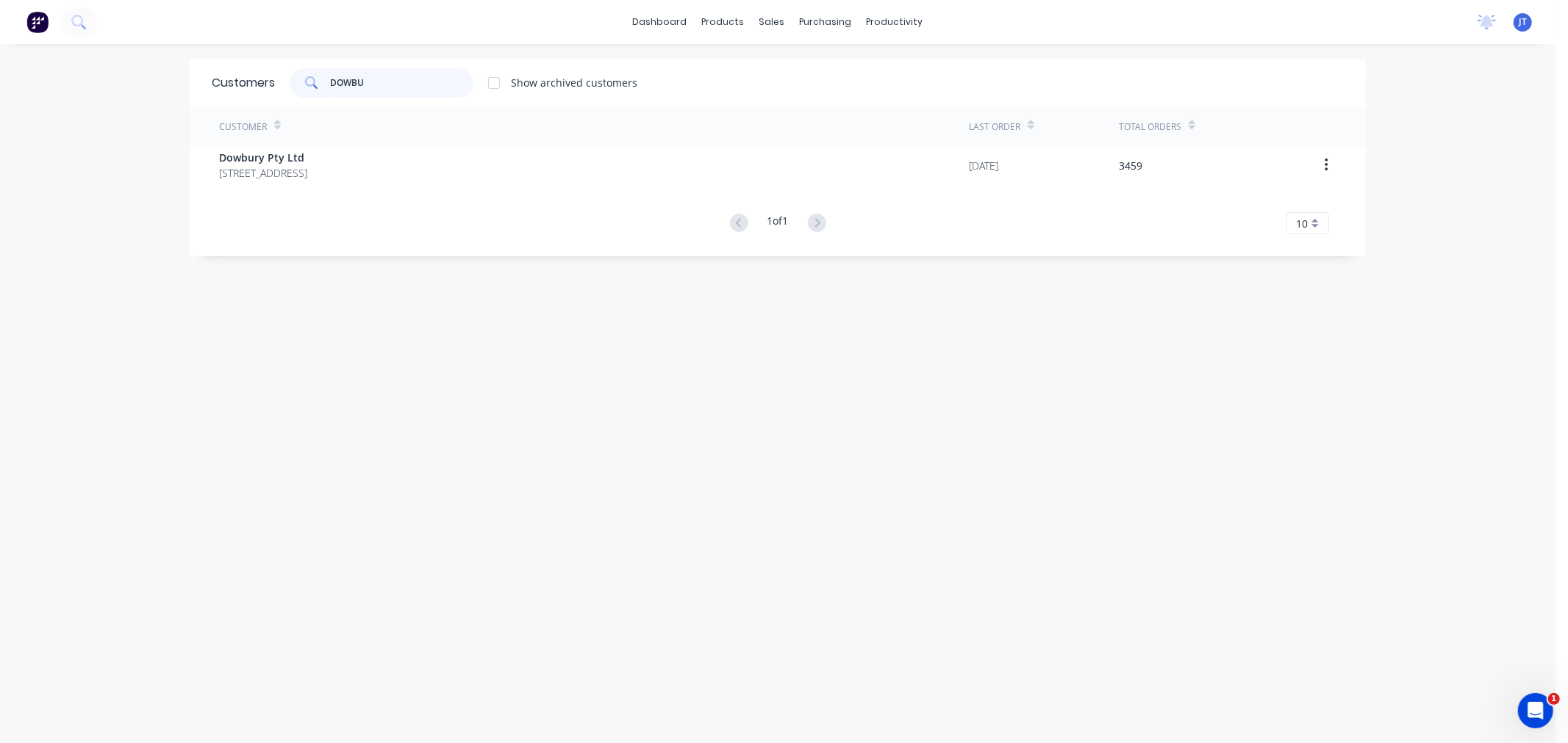
type input "DOWBU"
click at [308, 157] on span "Dowbury Pty Ltd" at bounding box center [262, 157] width 88 height 15
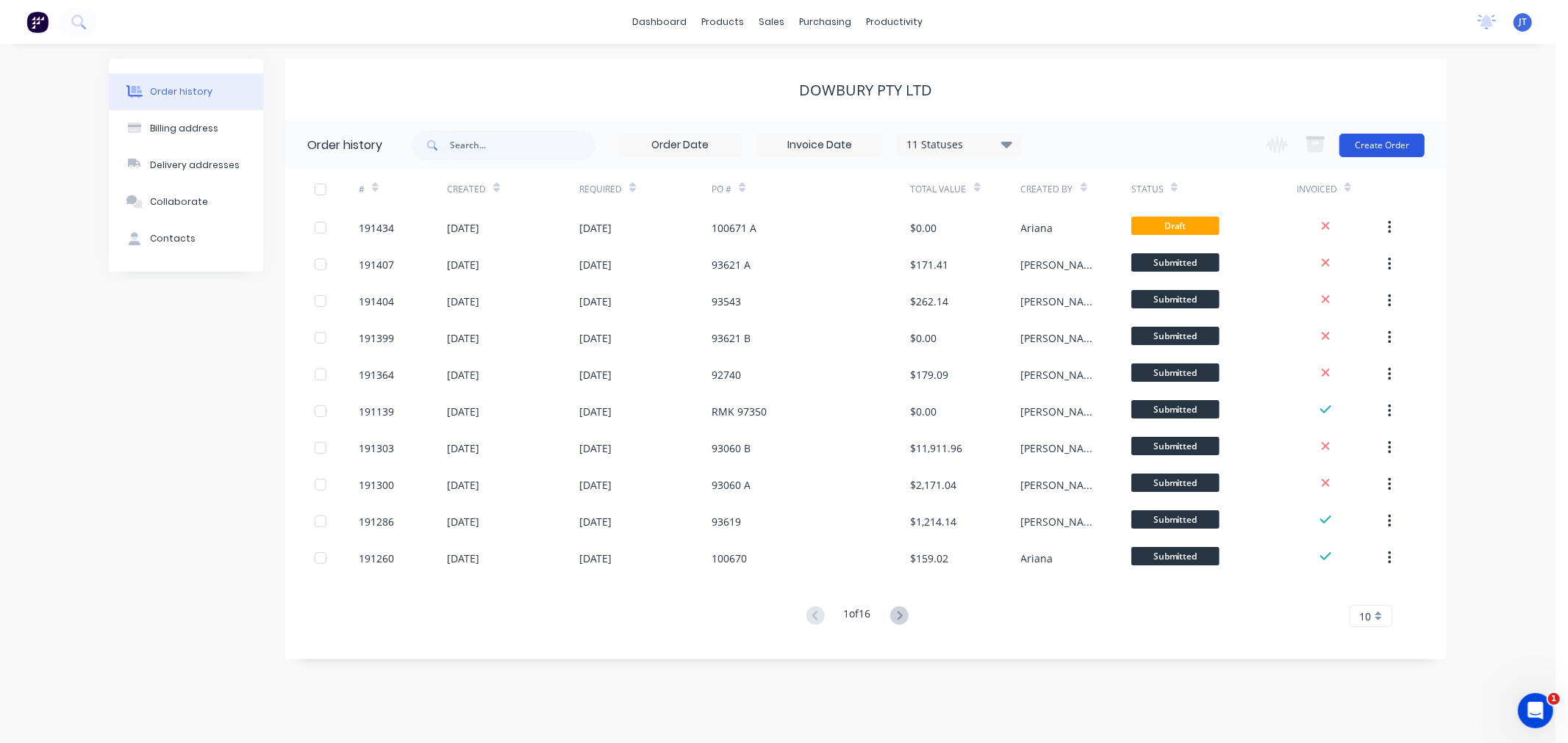
click at [1411, 149] on button "Create Order" at bounding box center [1381, 145] width 85 height 24
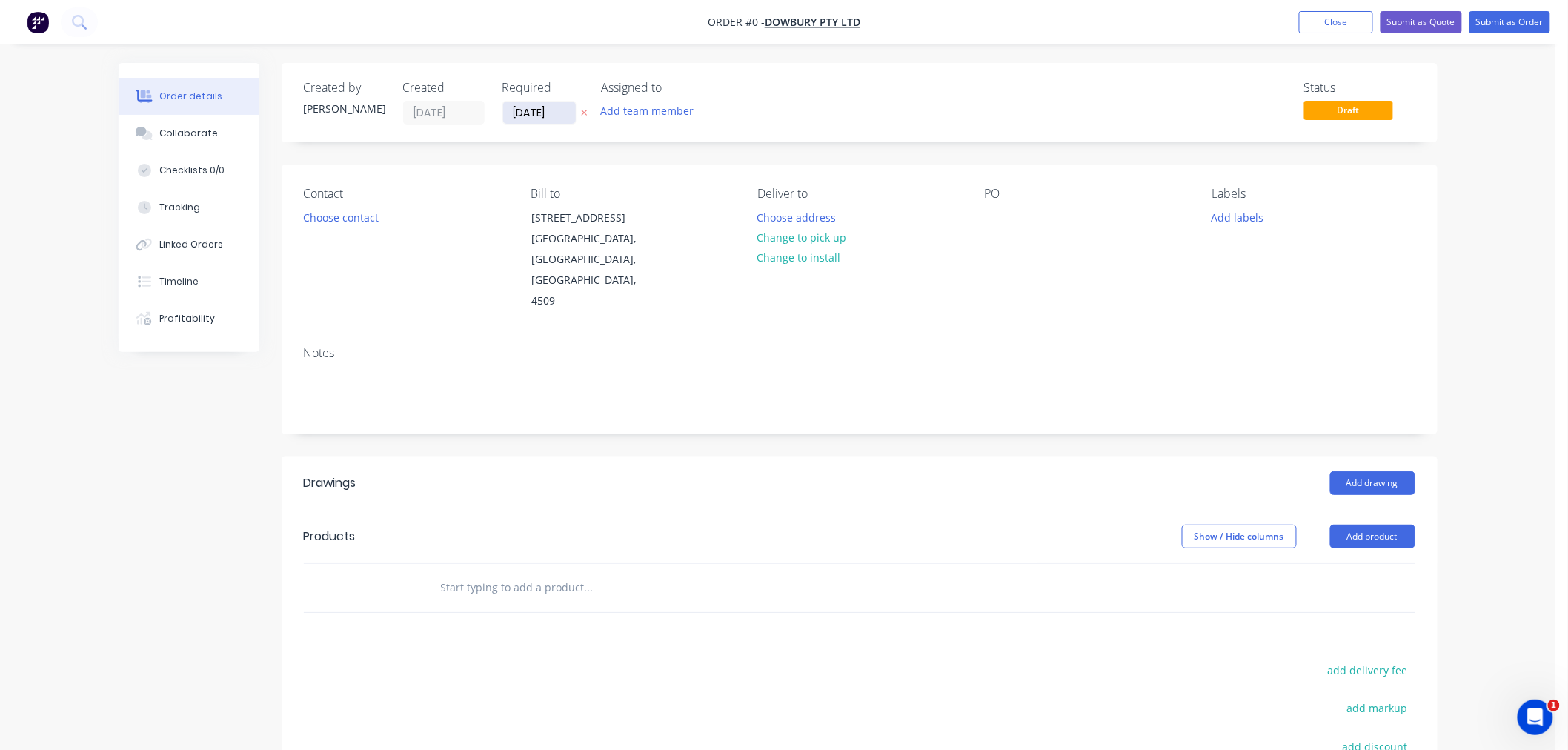
click at [526, 109] on input "[DATE]" at bounding box center [539, 112] width 72 height 22
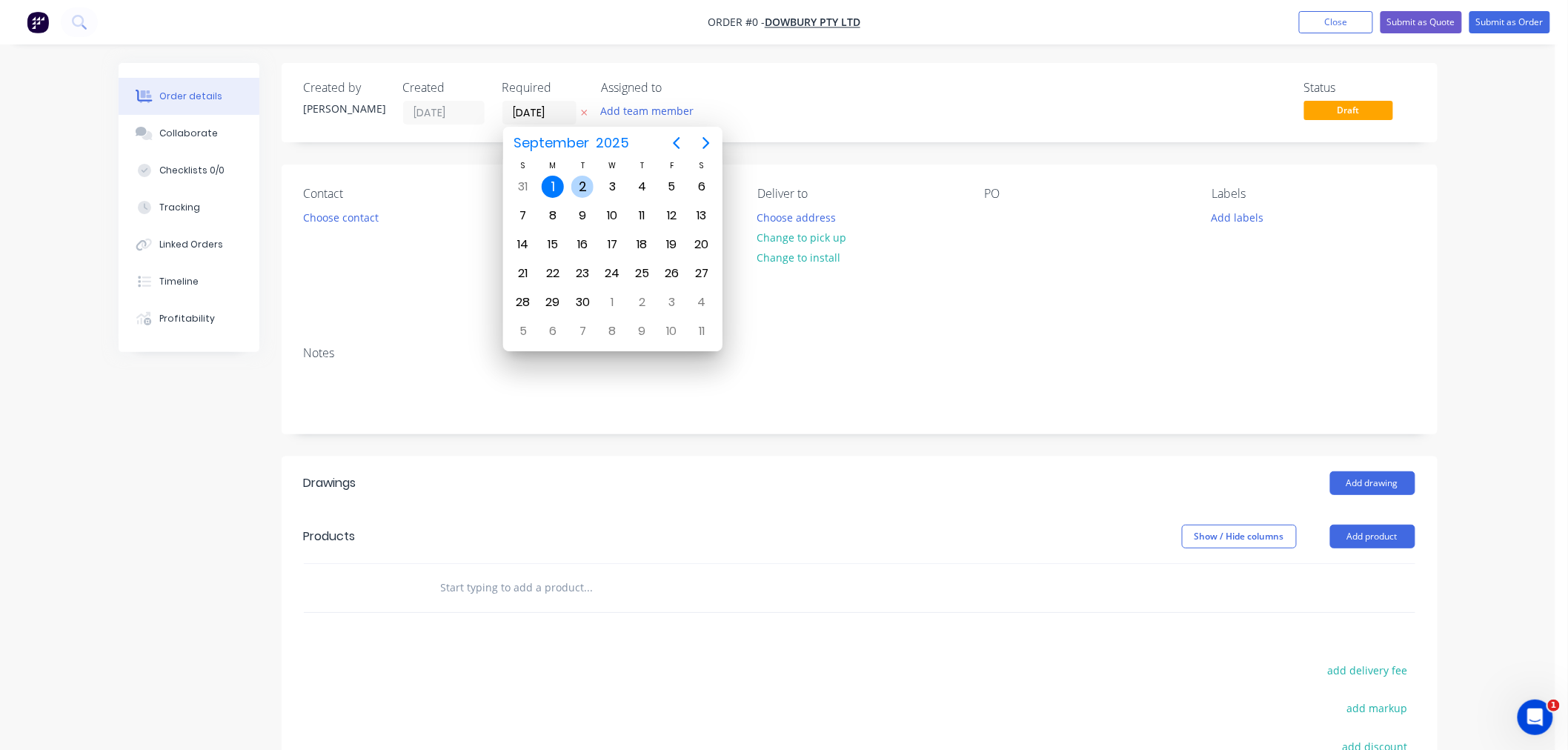
click at [578, 180] on div "2" at bounding box center [582, 187] width 22 height 22
type input "[DATE]"
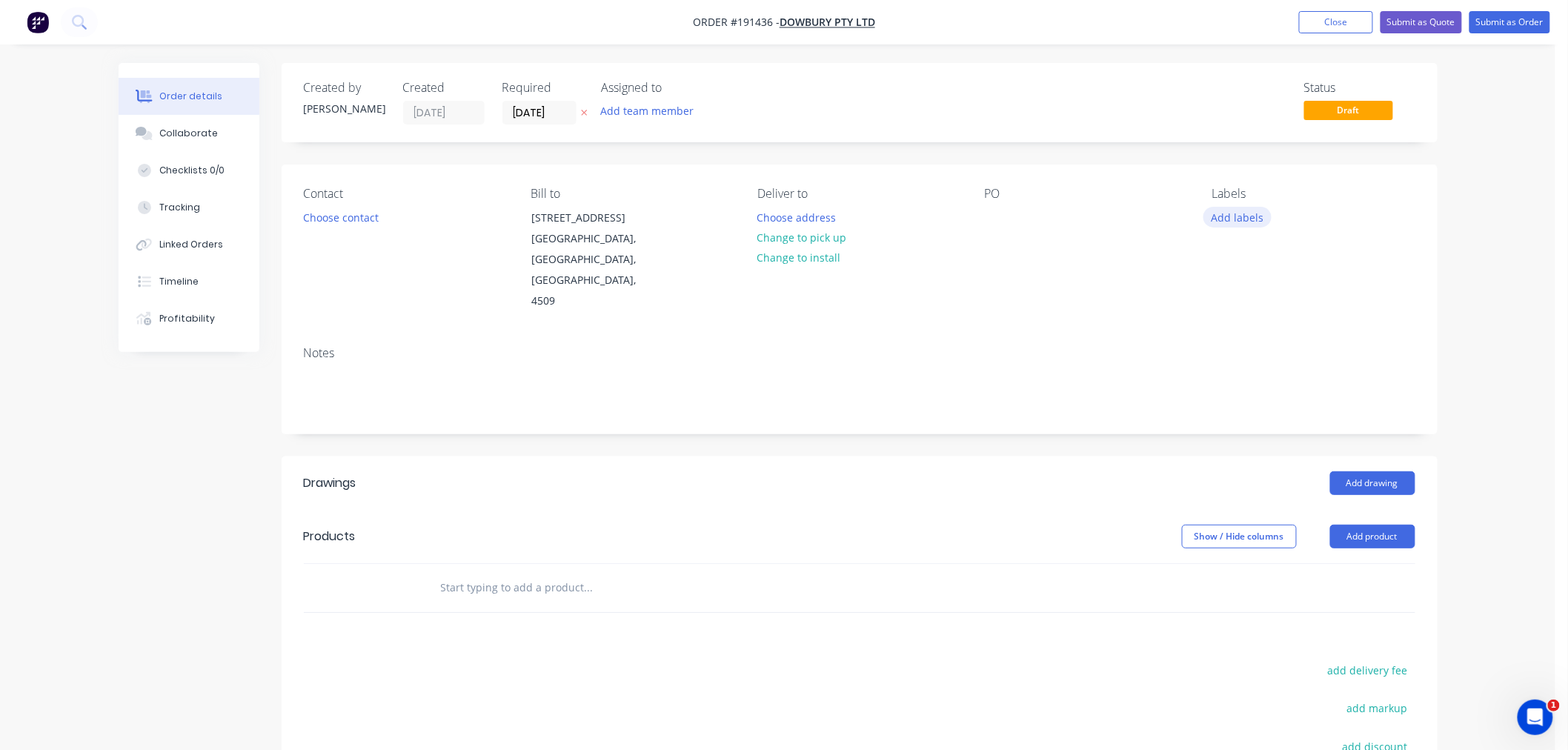
click at [1247, 218] on button "Add labels" at bounding box center [1238, 216] width 69 height 20
click at [1270, 344] on div "7 AM" at bounding box center [1269, 346] width 33 height 16
click at [994, 216] on div at bounding box center [996, 217] width 24 height 22
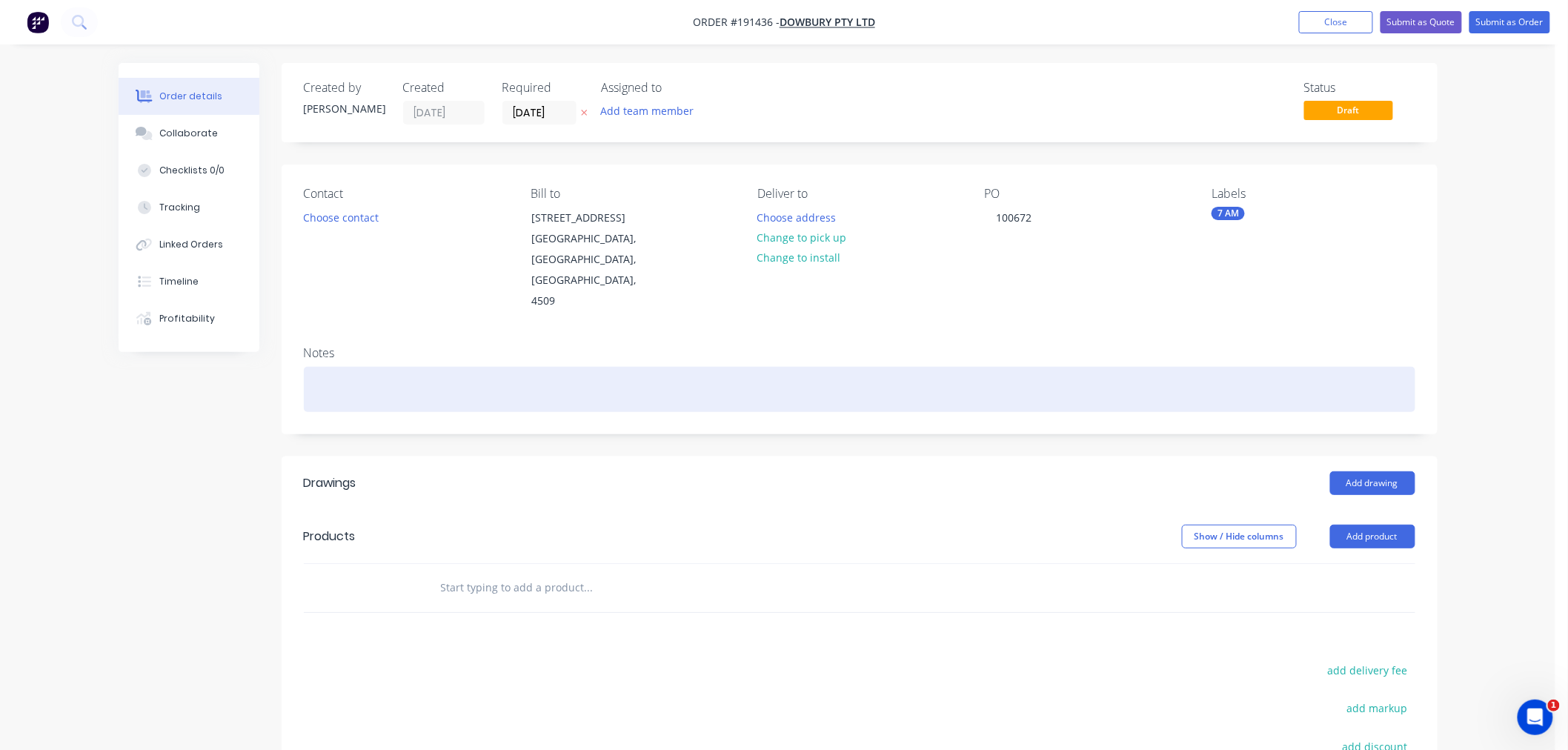
click at [398, 367] on div at bounding box center [859, 390] width 1112 height 46
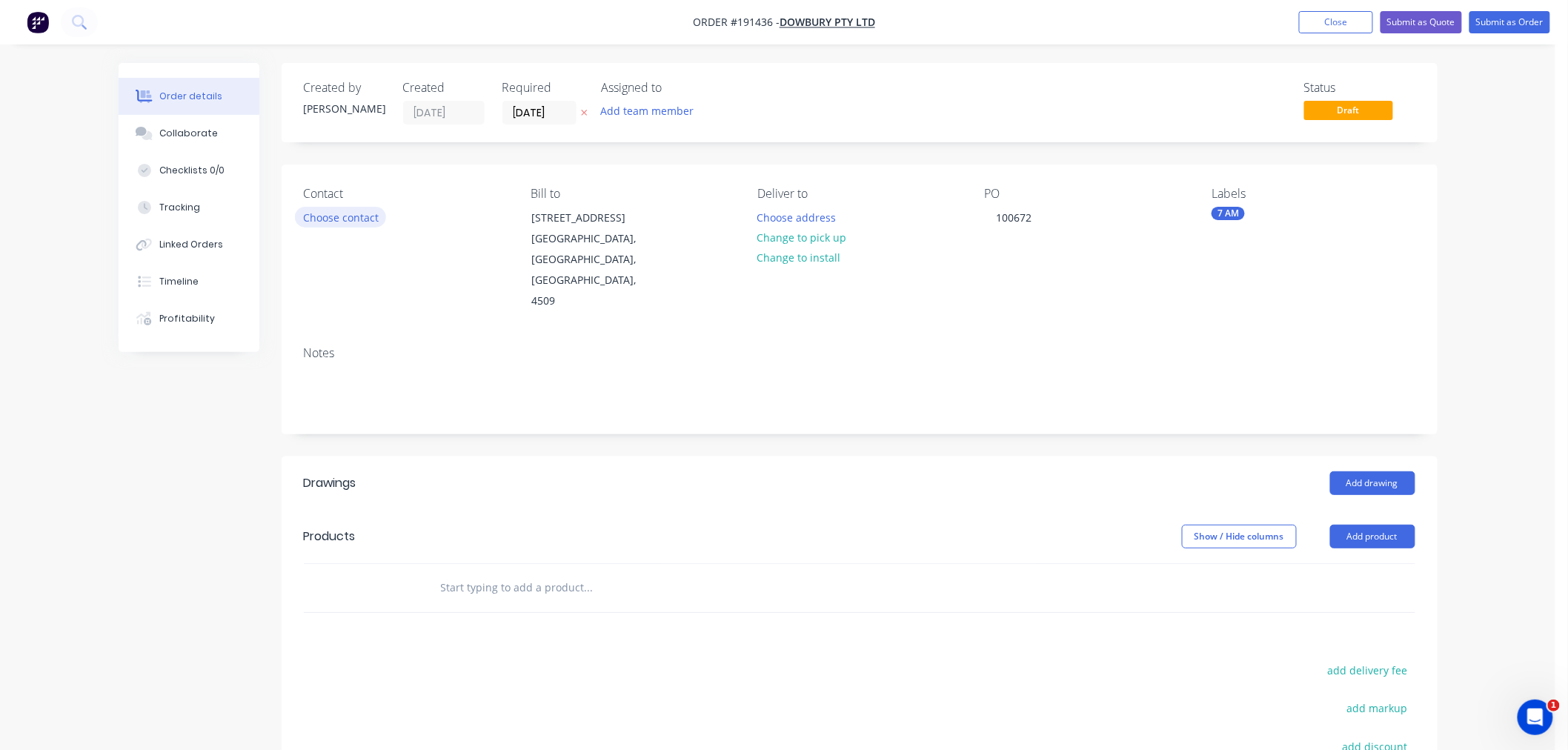
click at [356, 213] on button "Choose contact" at bounding box center [341, 216] width 91 height 20
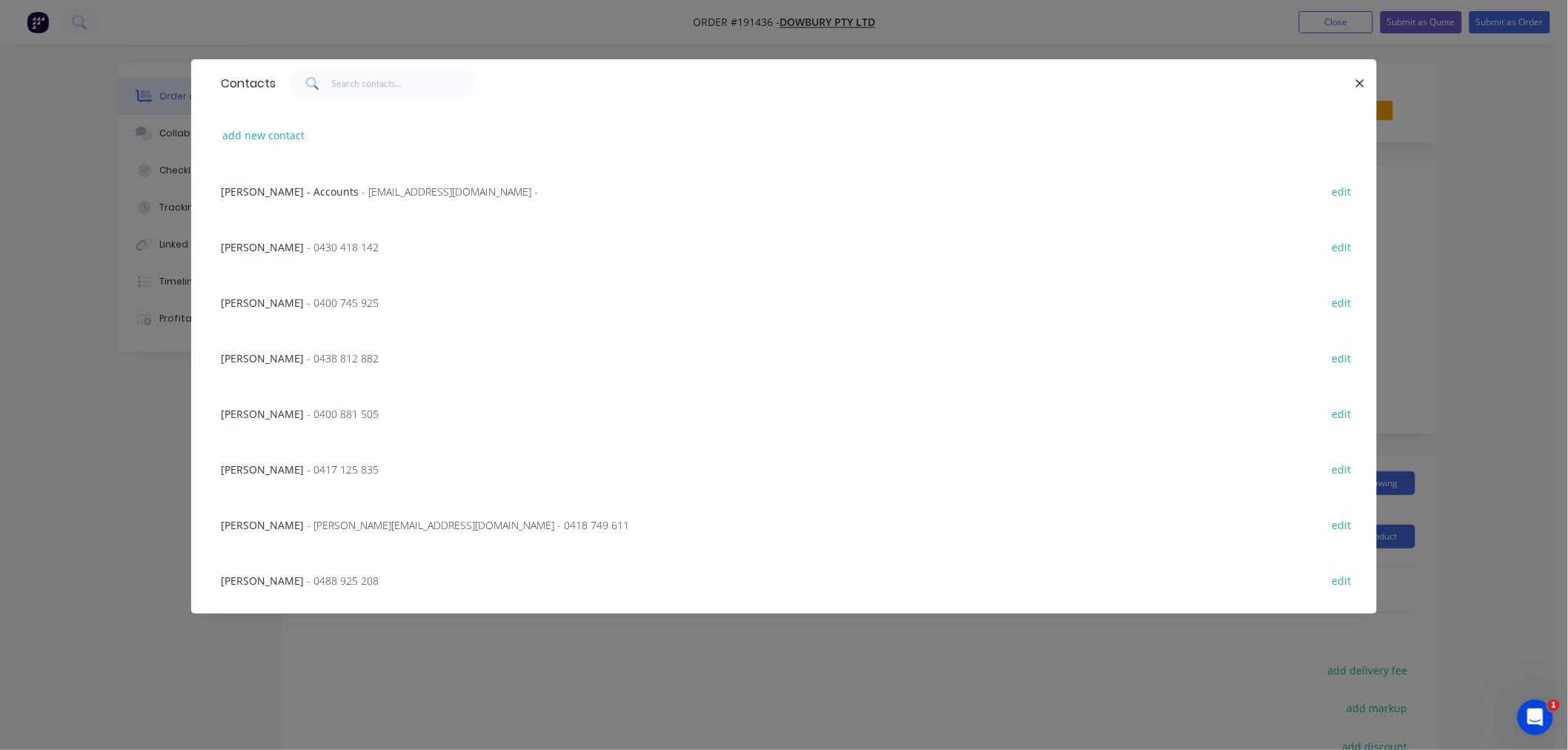
scroll to position [165, 0]
click at [307, 307] on span "- 0417 125 835" at bounding box center [343, 305] width 72 height 14
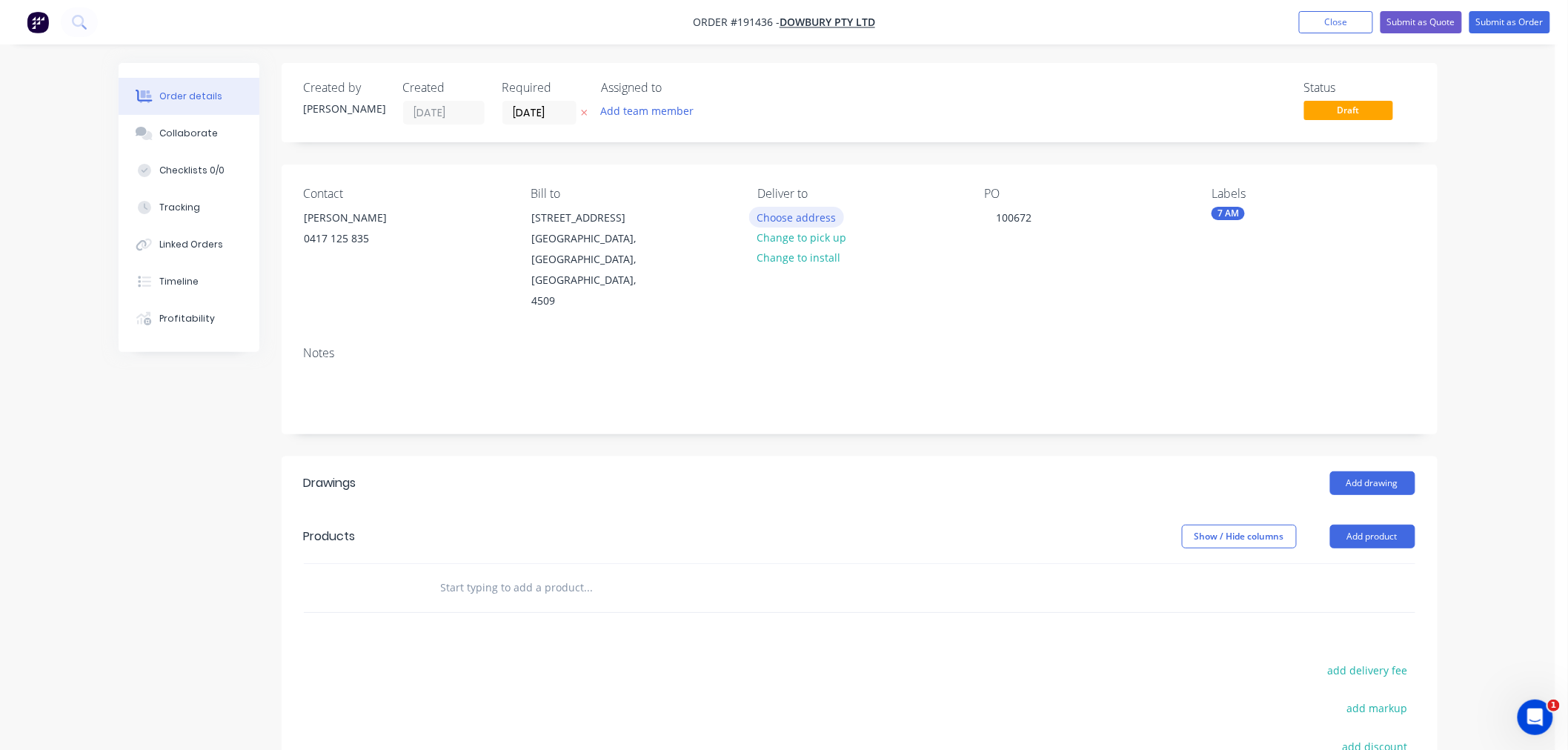
click at [803, 221] on button "Choose address" at bounding box center [797, 216] width 95 height 20
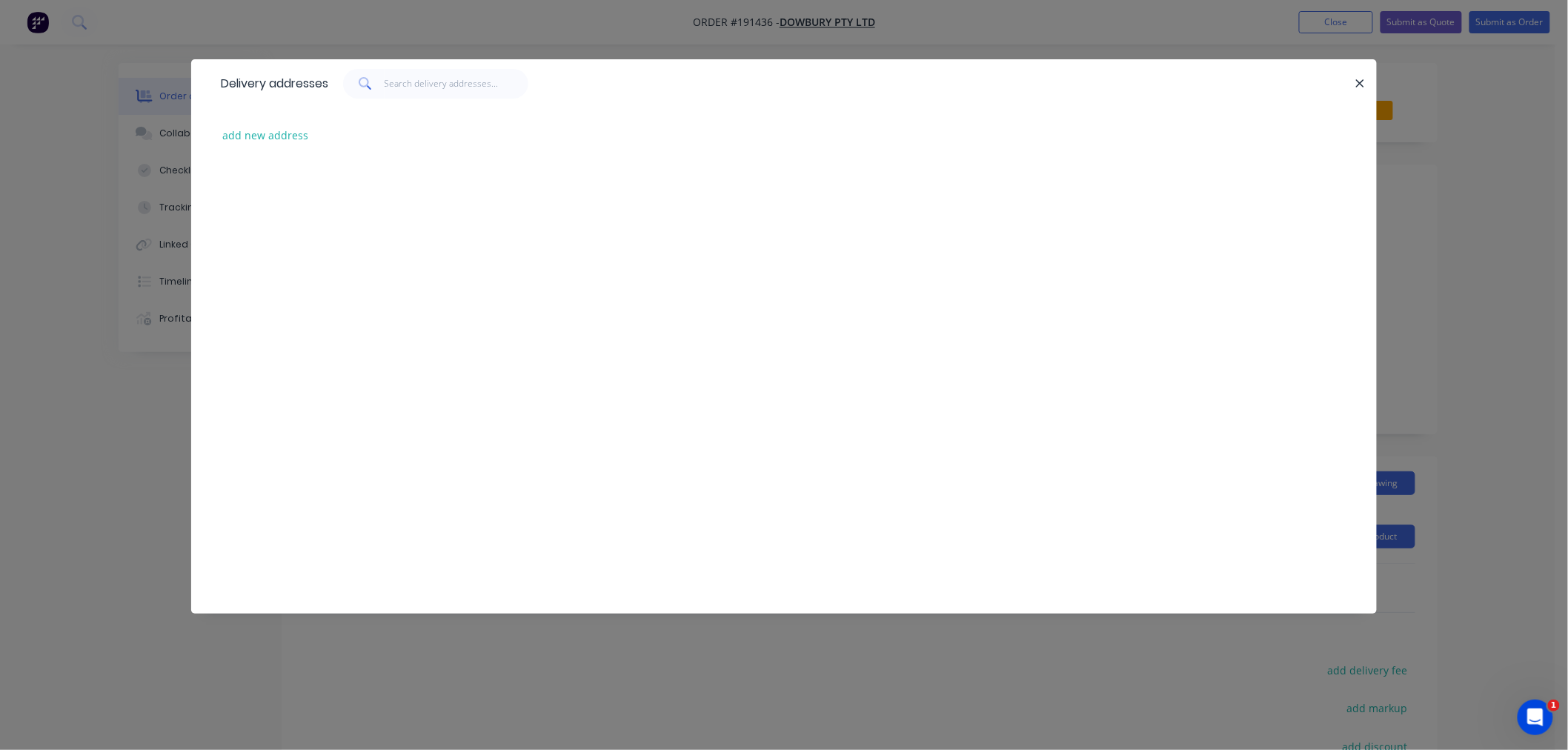
scroll to position [0, 0]
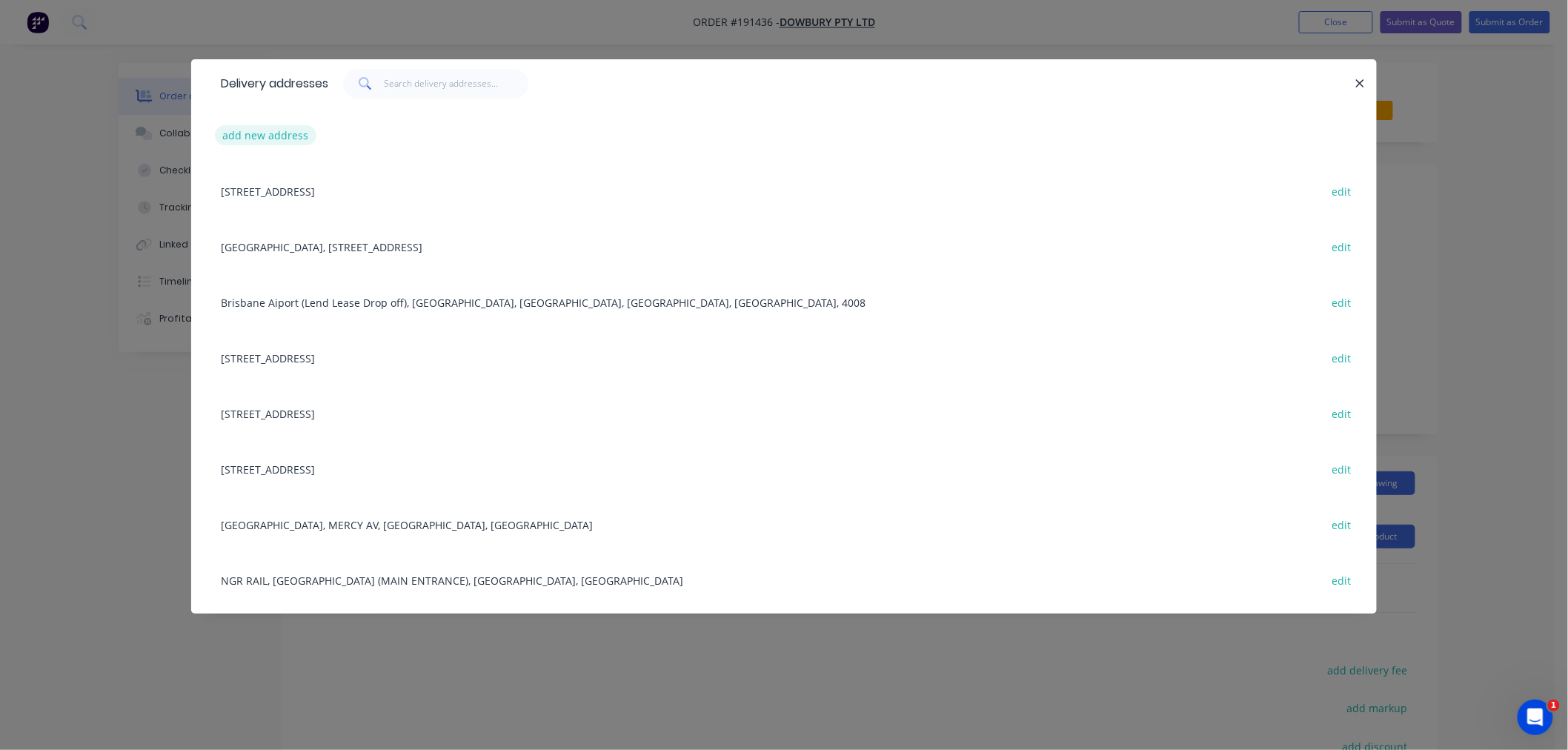
click at [256, 139] on button "add new address" at bounding box center [265, 135] width 102 height 20
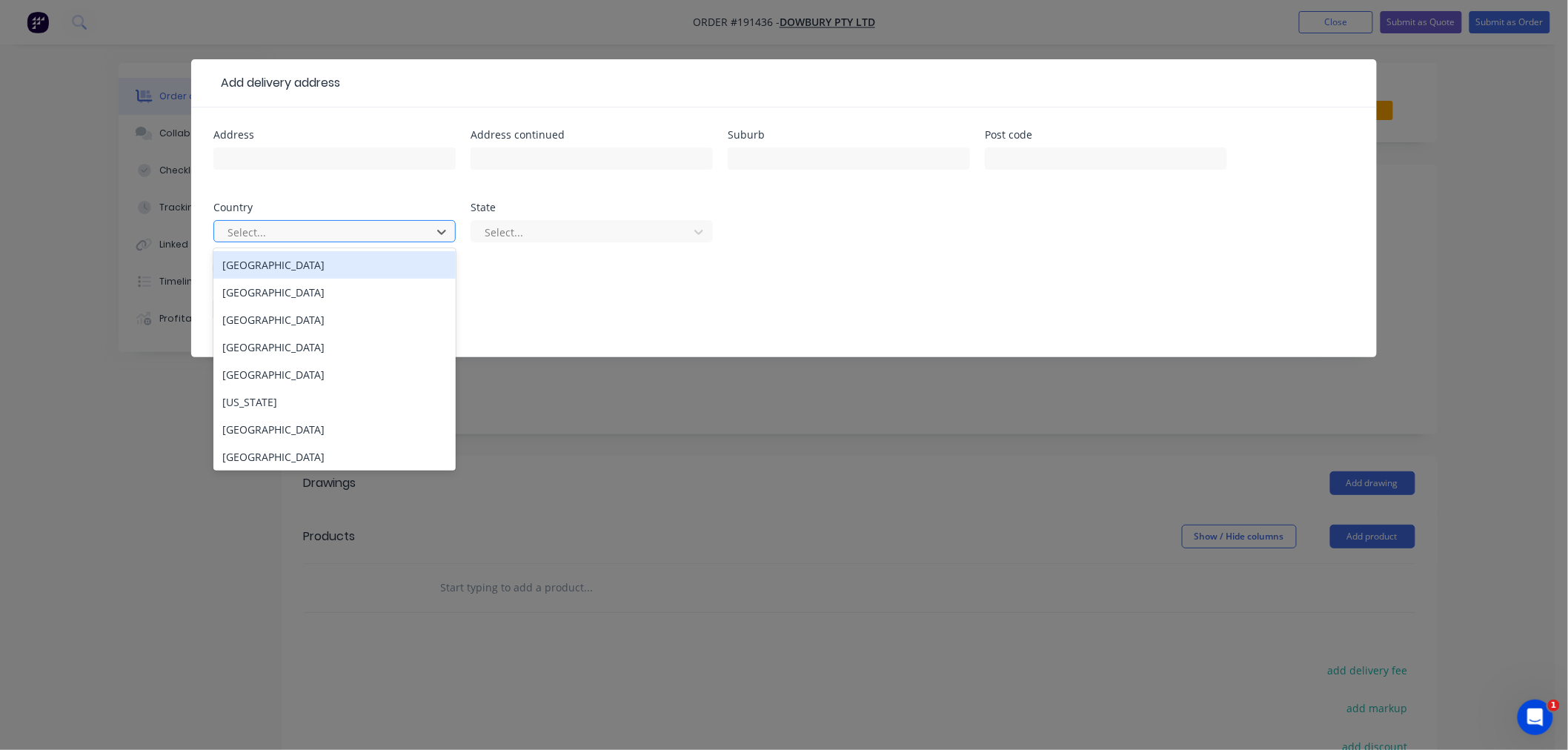
click at [284, 232] on div at bounding box center [325, 231] width 198 height 18
click at [305, 266] on div "[GEOGRAPHIC_DATA]" at bounding box center [334, 265] width 243 height 28
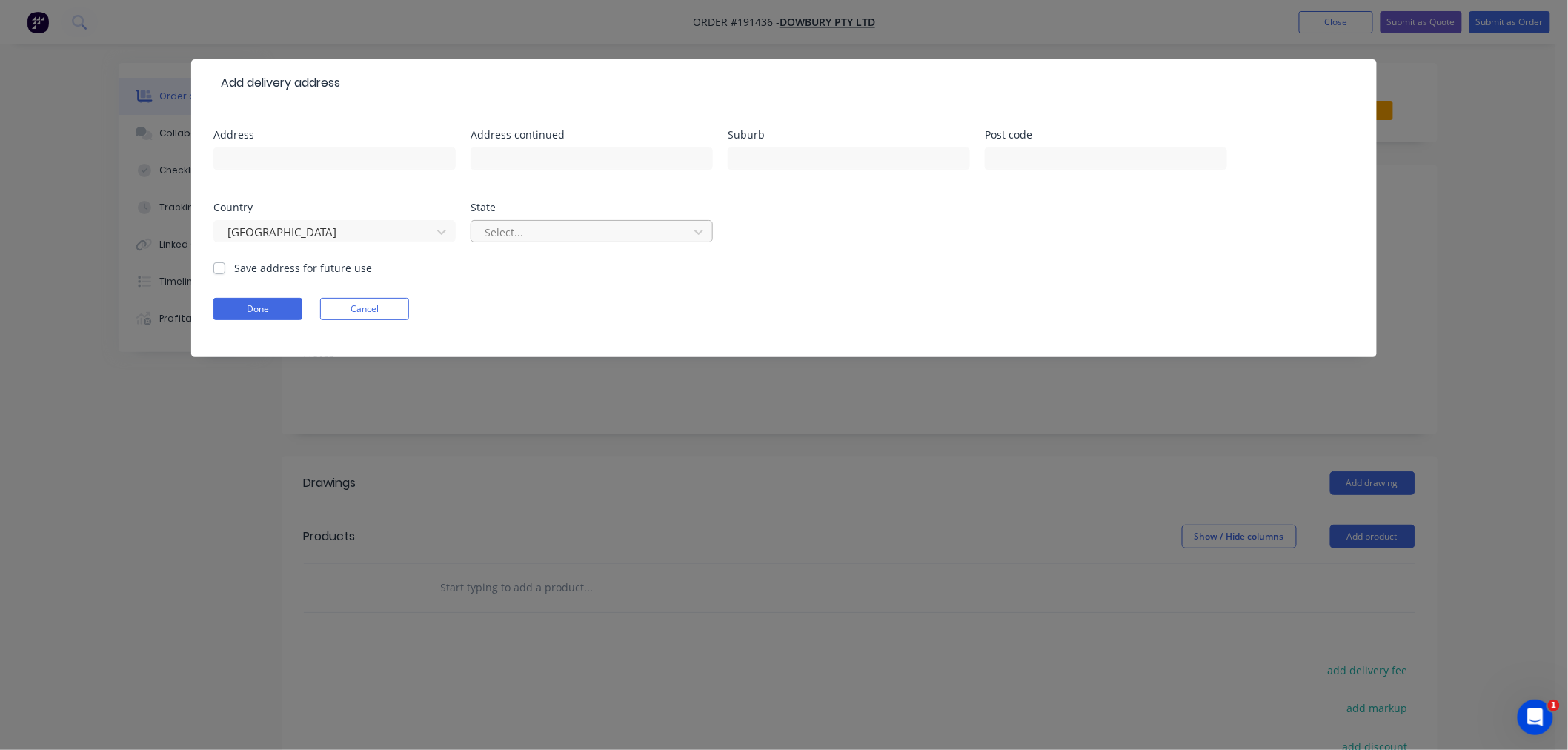
click at [549, 243] on div "Select..." at bounding box center [581, 231] width 206 height 22
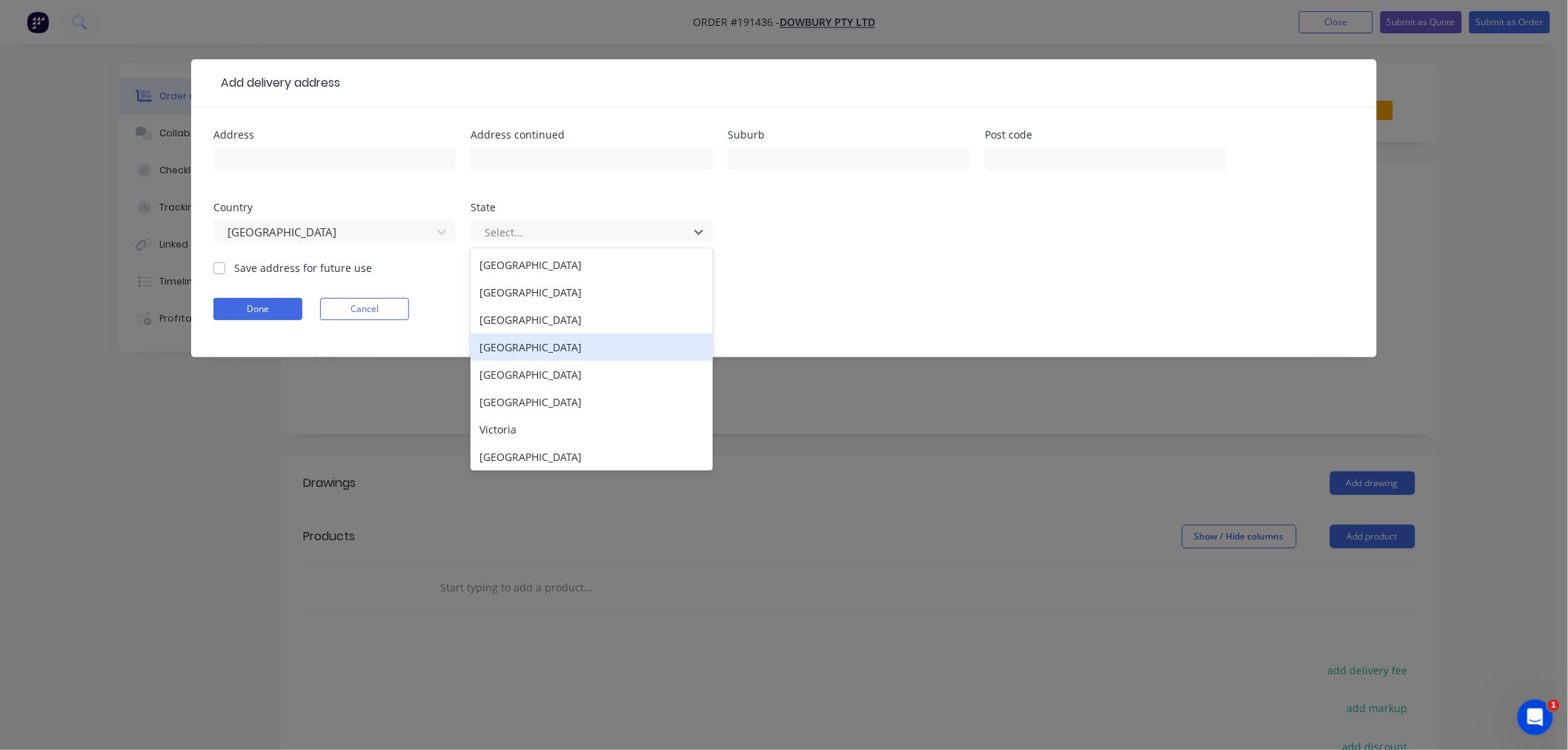
drag, startPoint x: 541, startPoint y: 364, endPoint x: 537, endPoint y: 348, distance: 16.5
click at [537, 348] on div "Australian Capital Territory New South Wales Northern Territory Queensland Sout…" at bounding box center [592, 360] width 243 height 223
click at [537, 348] on div "[GEOGRAPHIC_DATA]" at bounding box center [592, 347] width 243 height 28
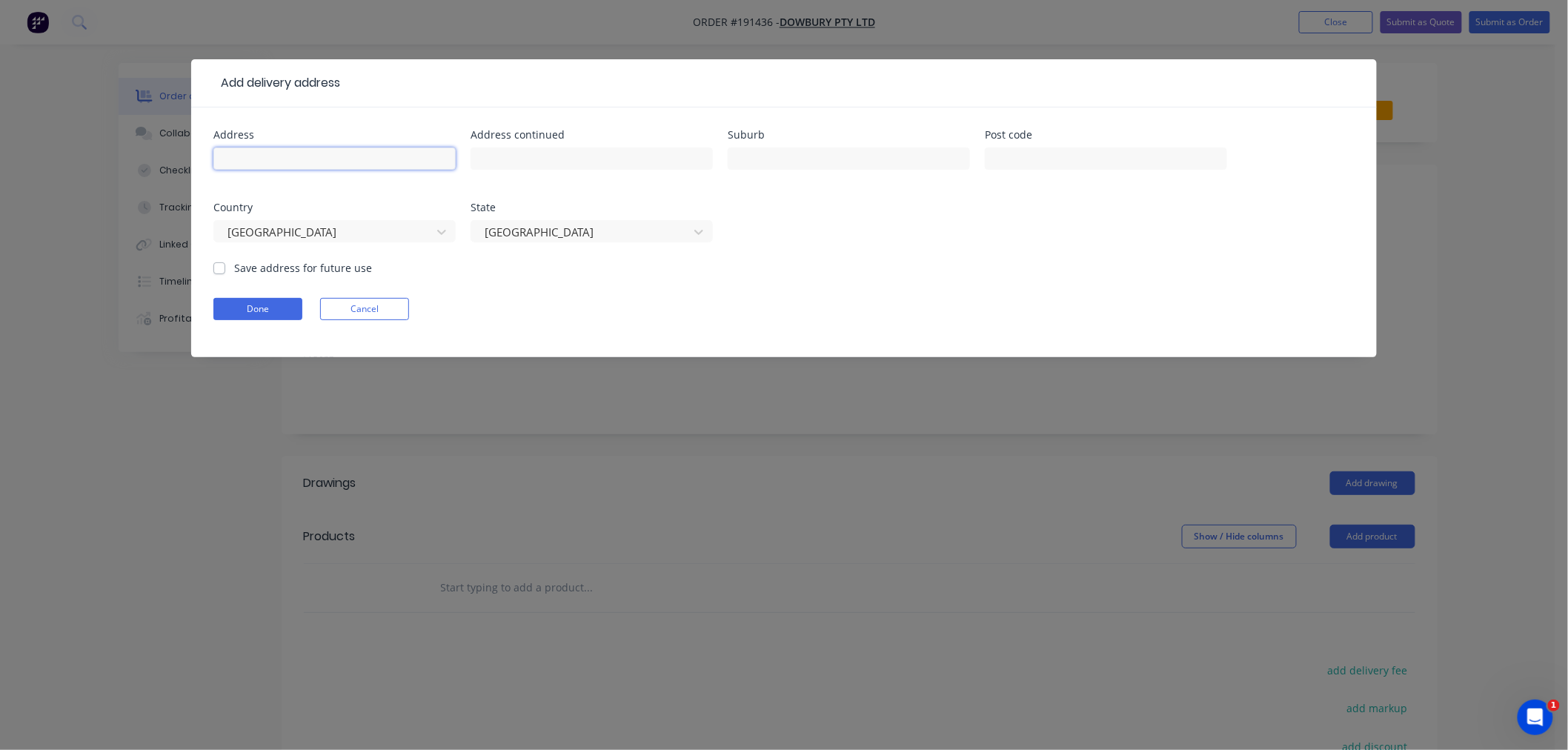
click at [349, 157] on input "text" at bounding box center [334, 158] width 243 height 22
type input "6 JEAN ST"
type input "WOODRIDGE"
click at [349, 156] on input "6 JEAN ST" at bounding box center [334, 158] width 243 height 22
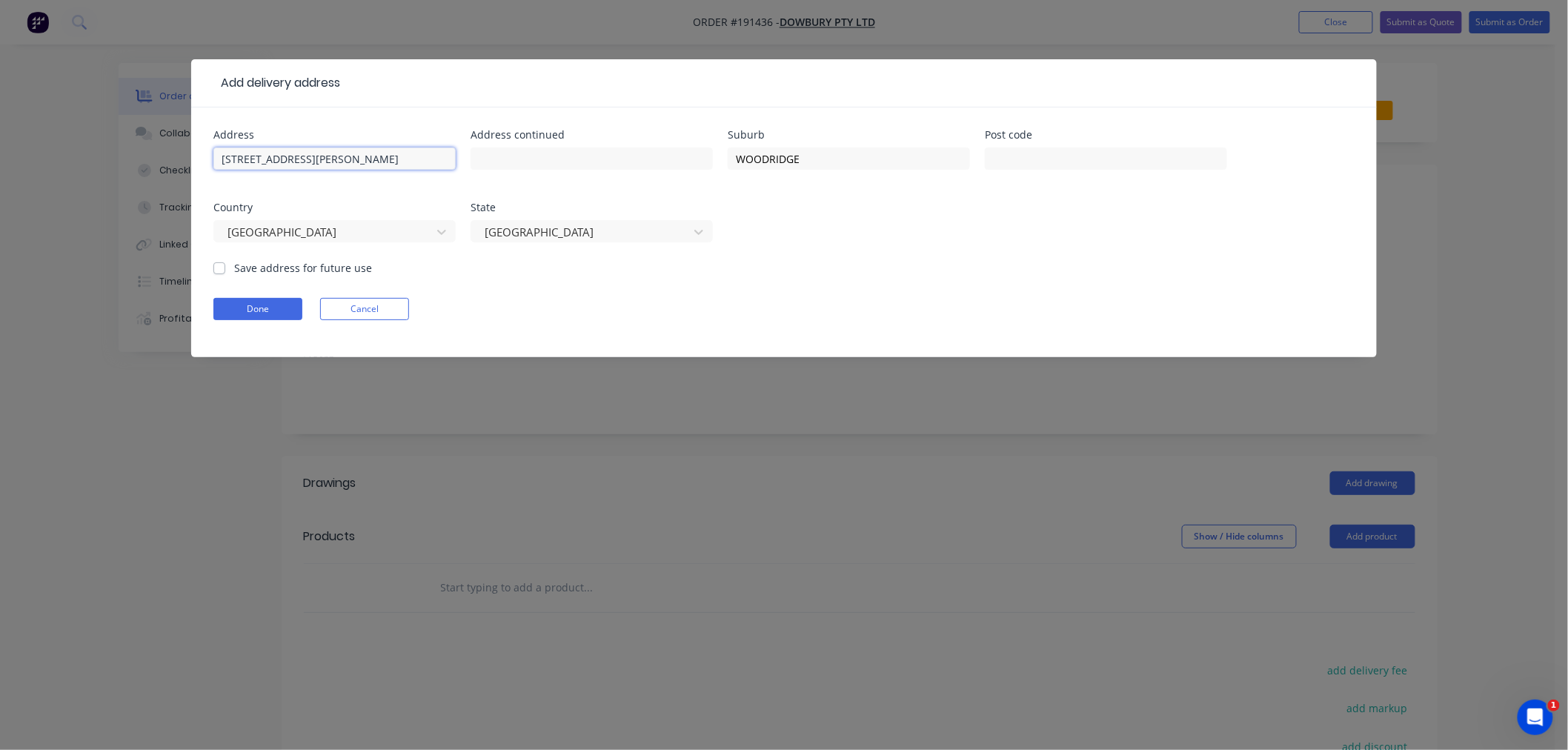
click at [349, 156] on input "6 JEAN ST" at bounding box center [334, 158] width 243 height 22
type input "4114"
click button "Done" at bounding box center [257, 308] width 88 height 22
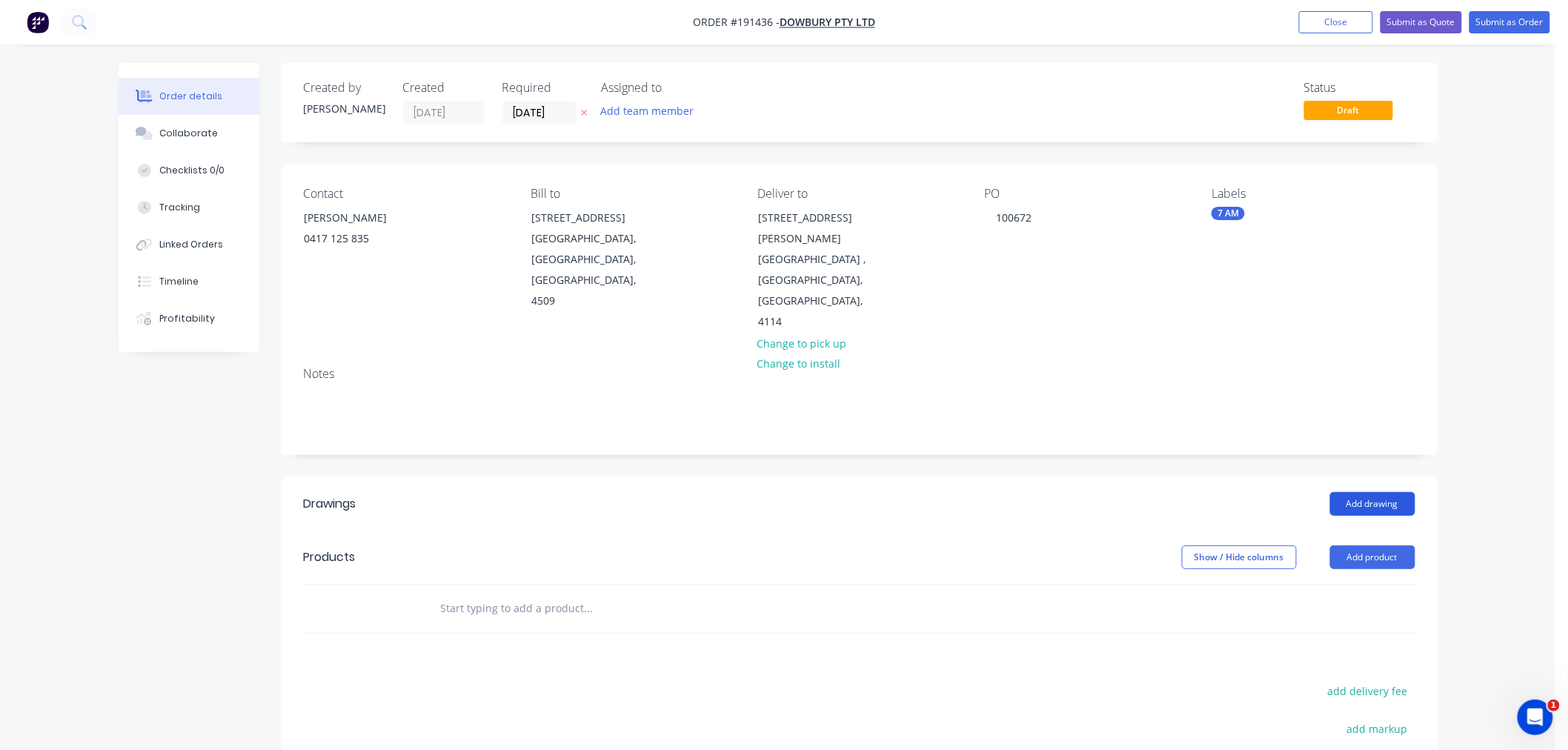
click at [1381, 492] on button "Add drawing" at bounding box center [1373, 503] width 86 height 24
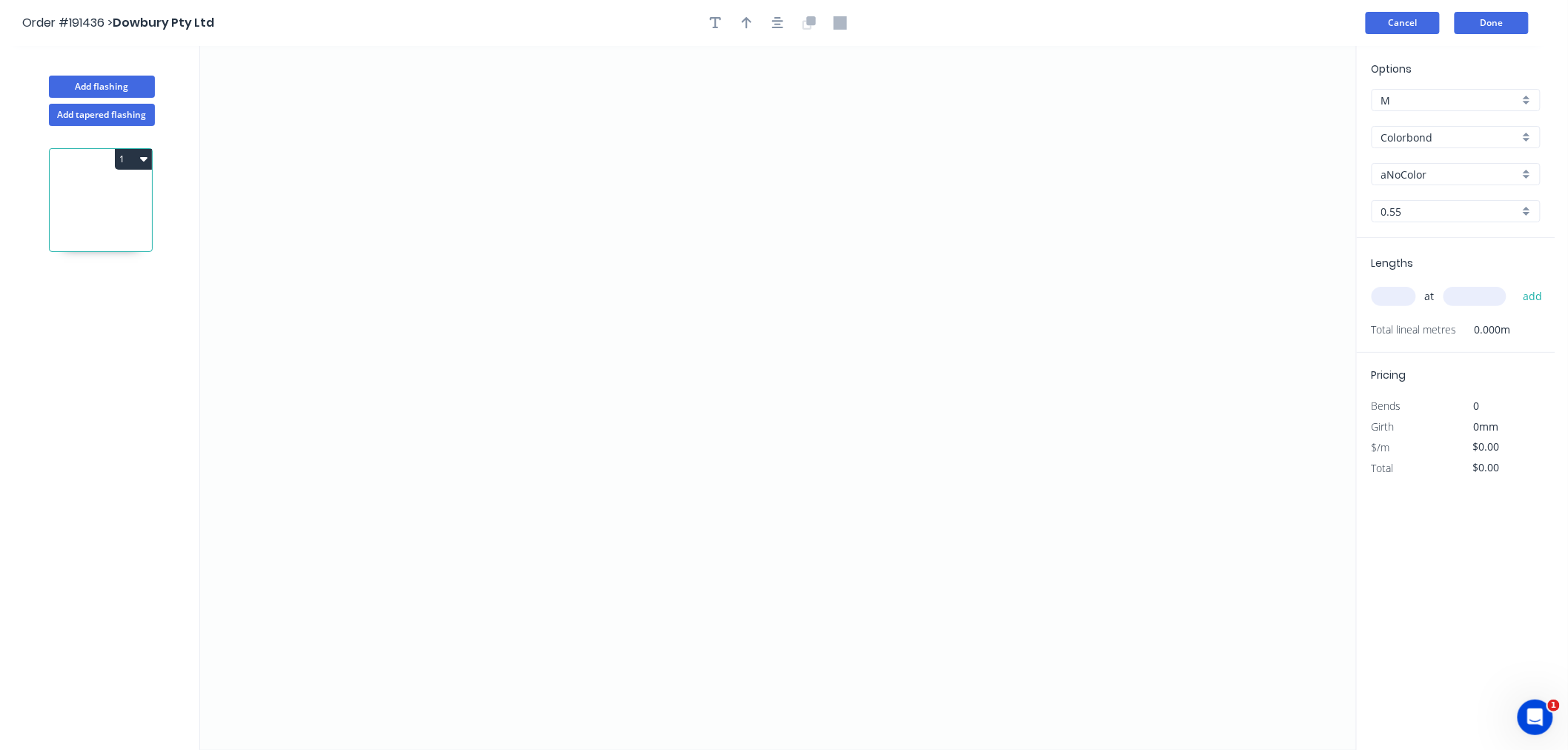
click at [1391, 25] on button "Cancel" at bounding box center [1403, 22] width 74 height 22
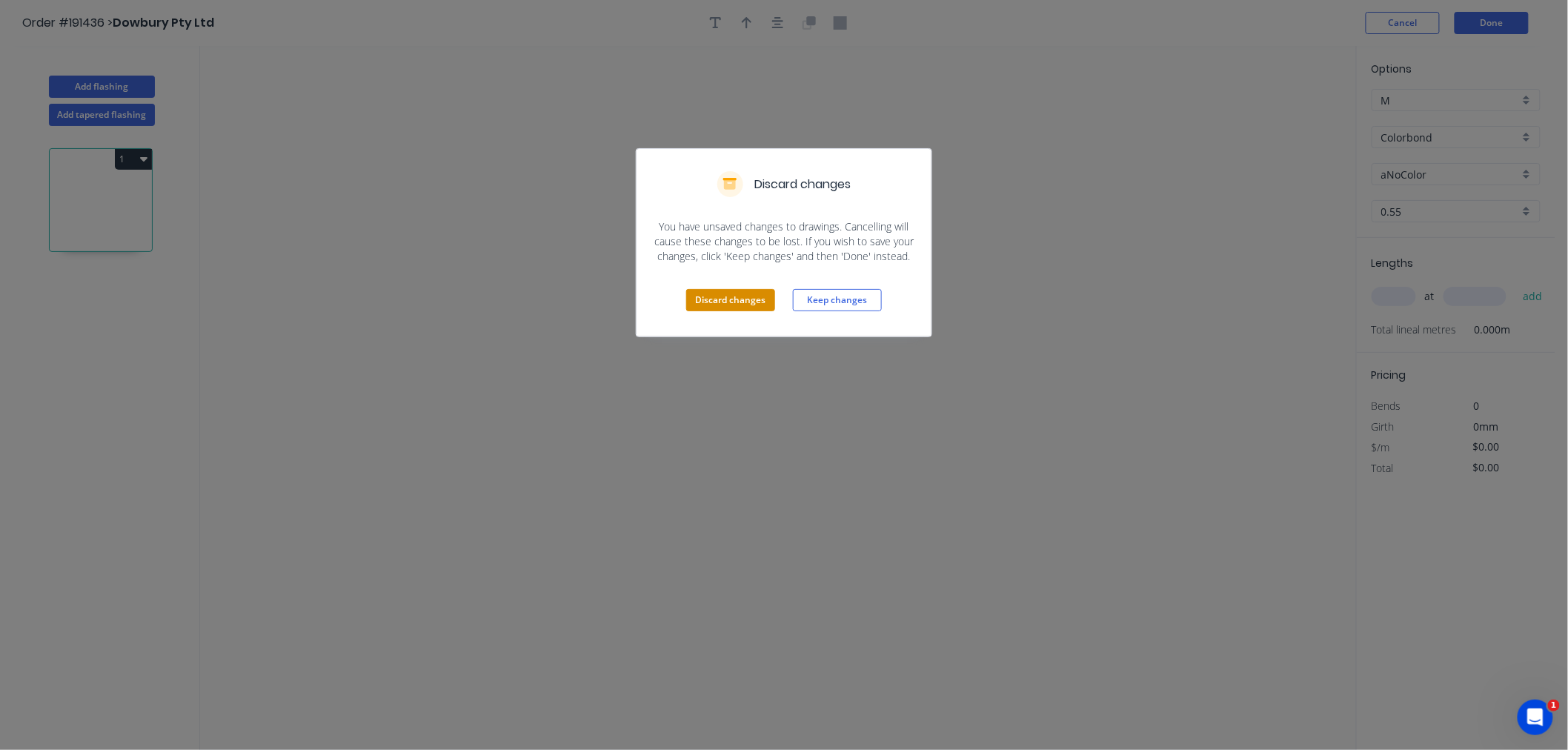
click at [716, 293] on button "Discard changes" at bounding box center [730, 300] width 88 height 22
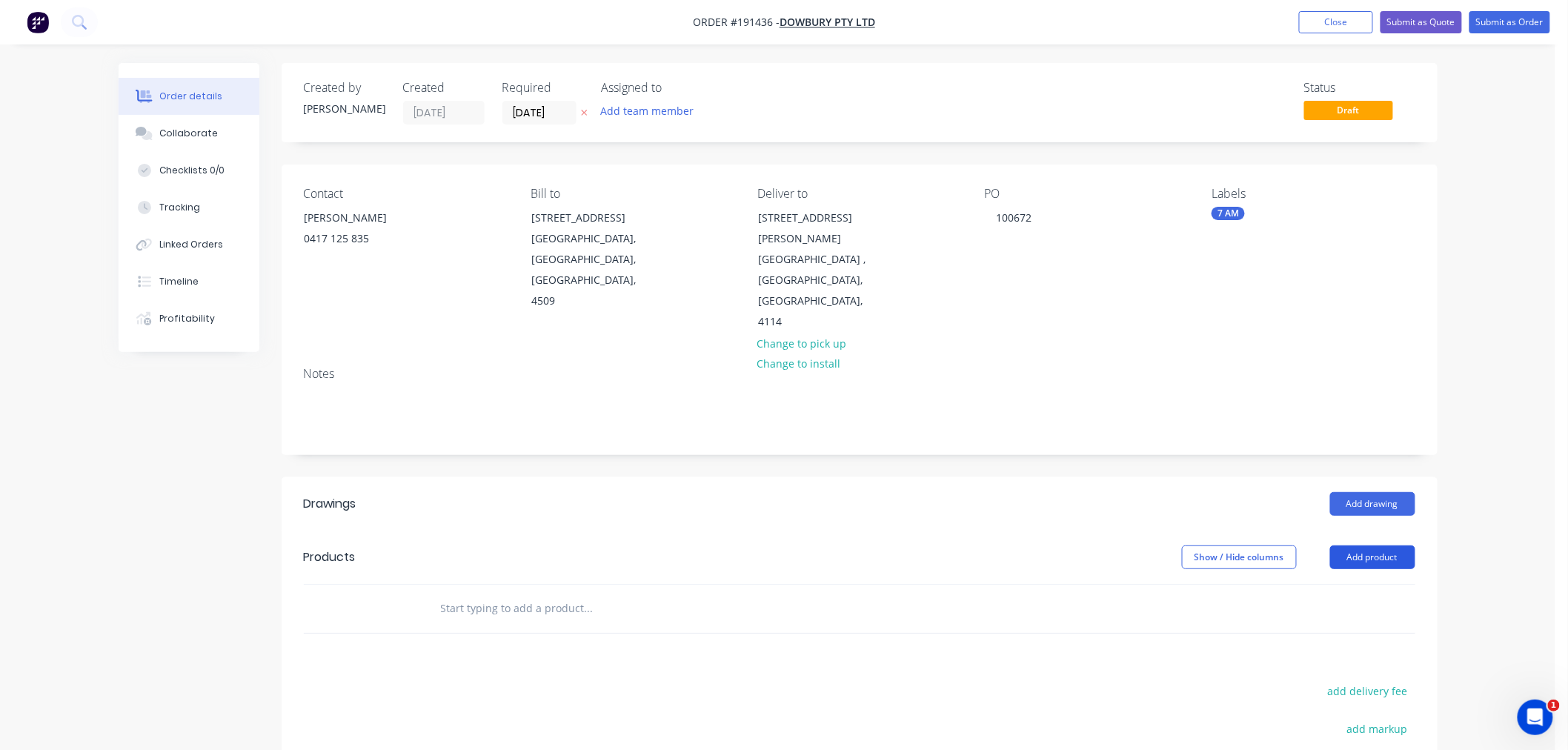
click at [1362, 545] on button "Add product" at bounding box center [1373, 557] width 86 height 24
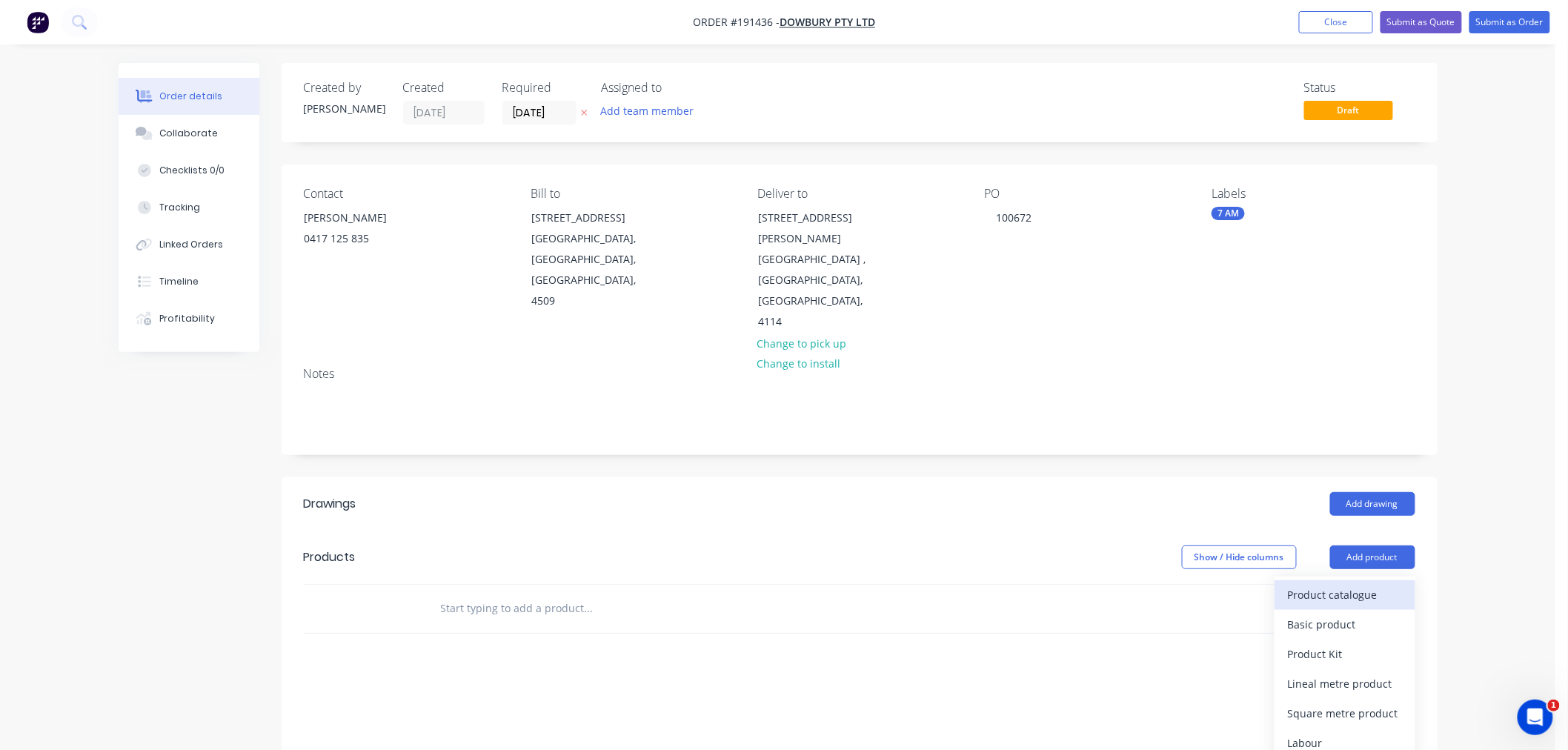
click at [1360, 584] on div "Product catalogue" at bounding box center [1345, 595] width 114 height 22
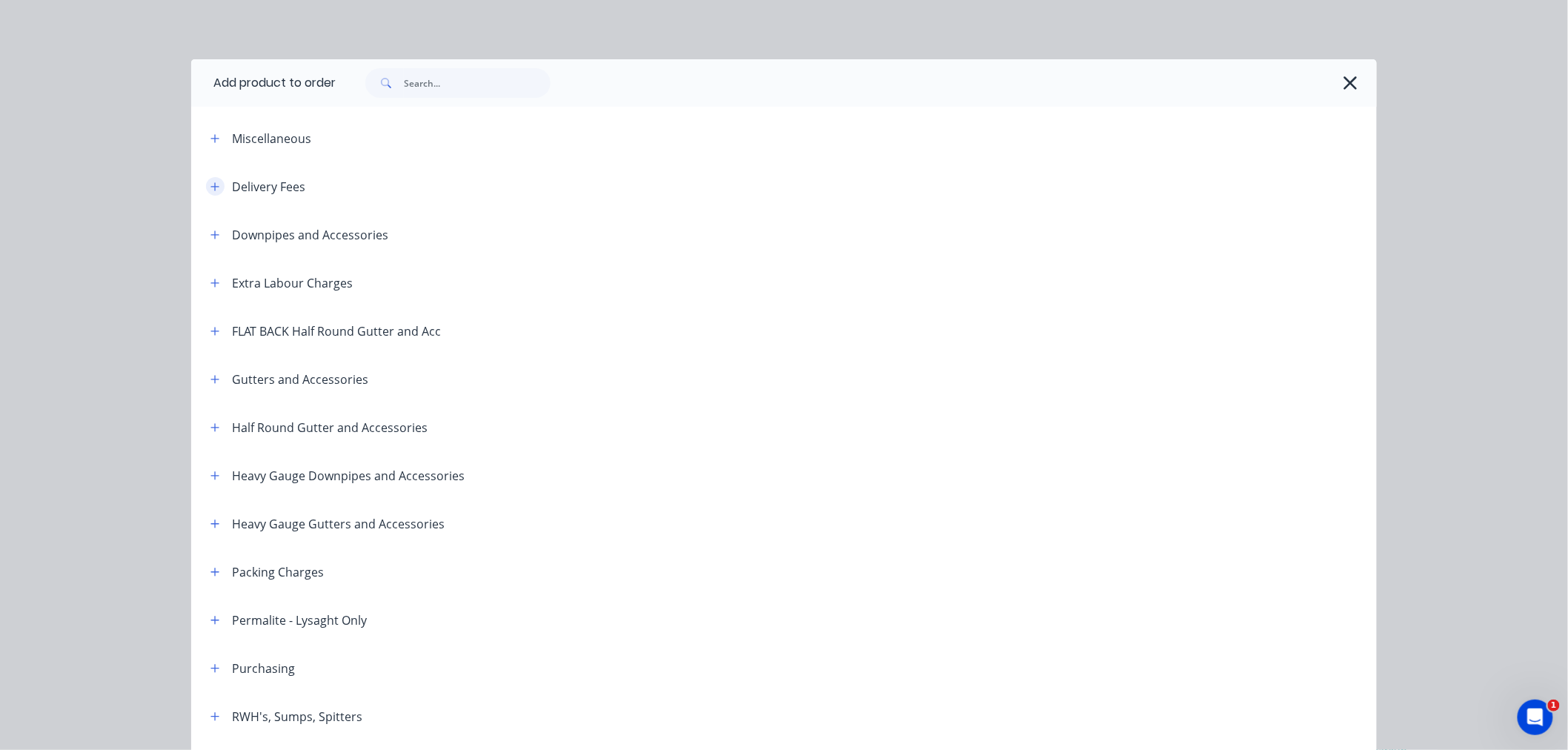
click at [211, 188] on icon "button" at bounding box center [214, 187] width 9 height 10
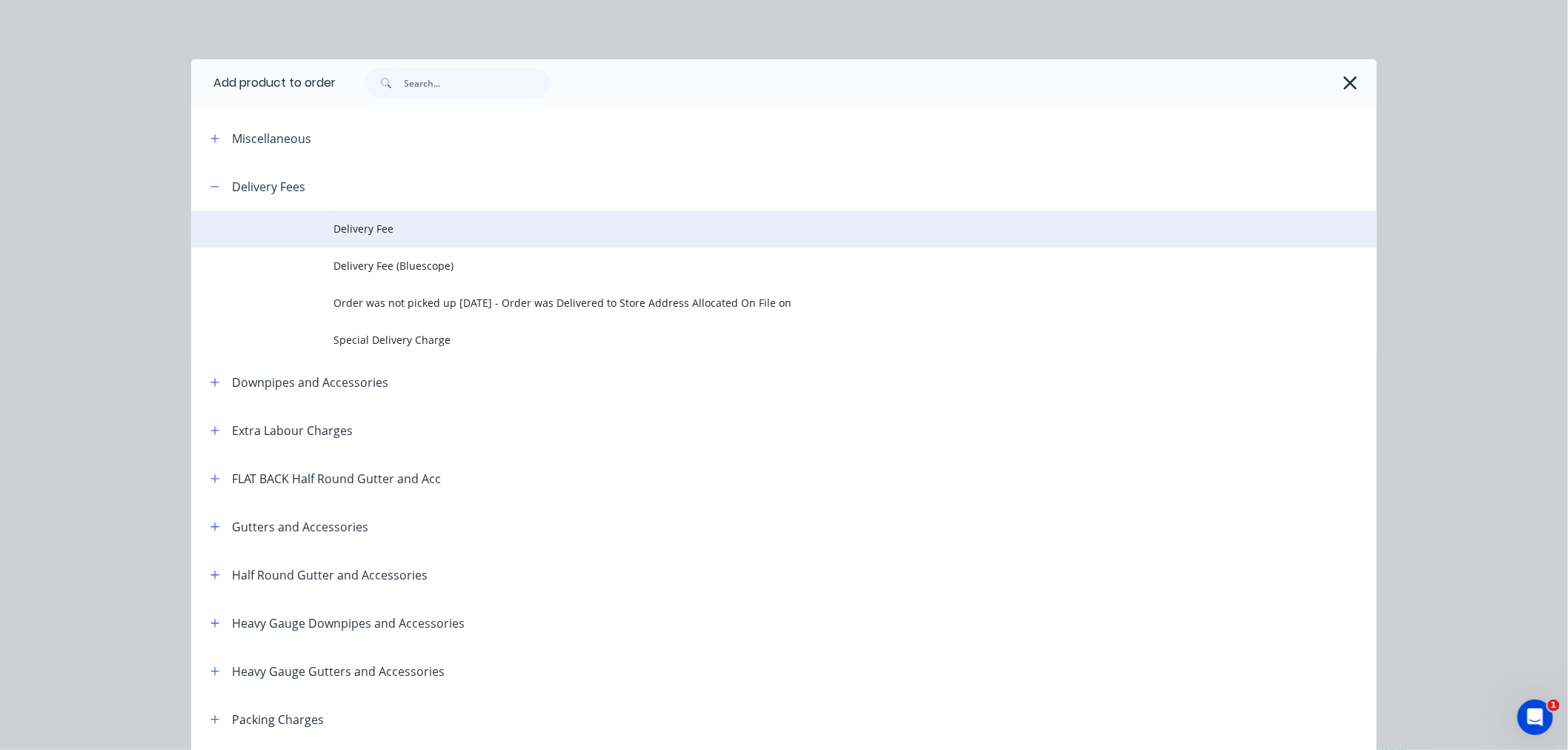
click at [388, 233] on span "Delivery Fee" at bounding box center [751, 228] width 834 height 15
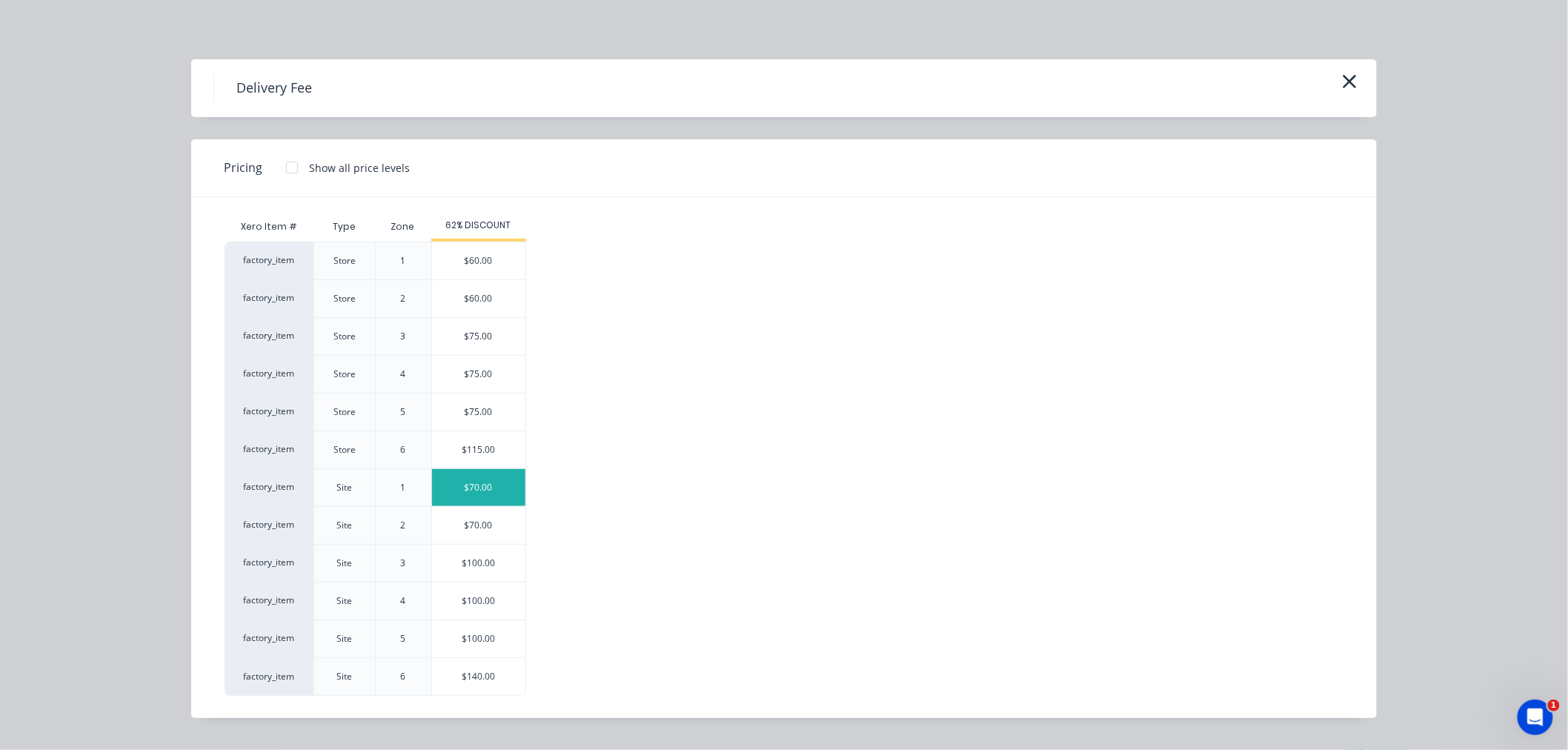
click at [495, 485] on div "$70.00" at bounding box center [479, 487] width 93 height 37
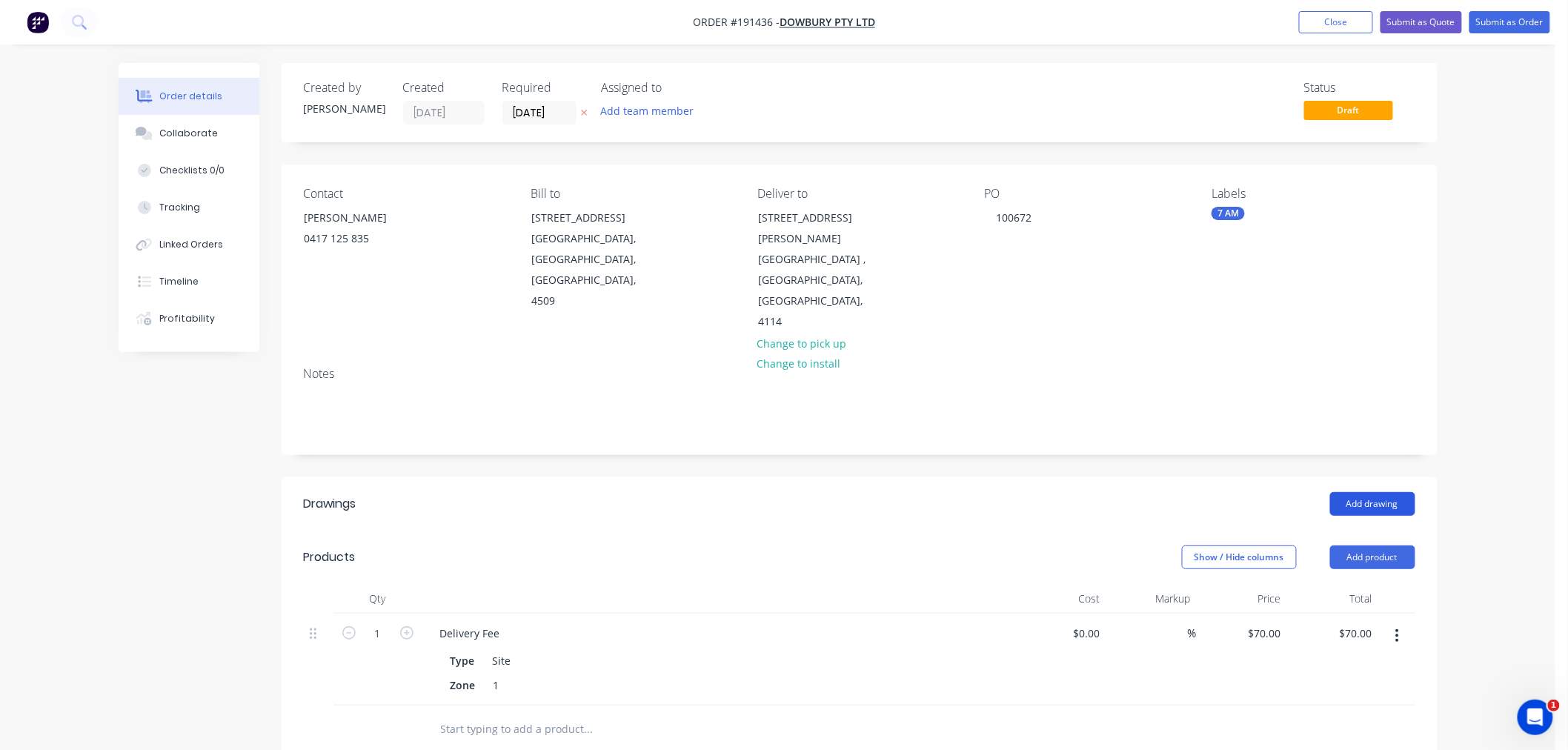
click at [1377, 492] on button "Add drawing" at bounding box center [1373, 503] width 86 height 24
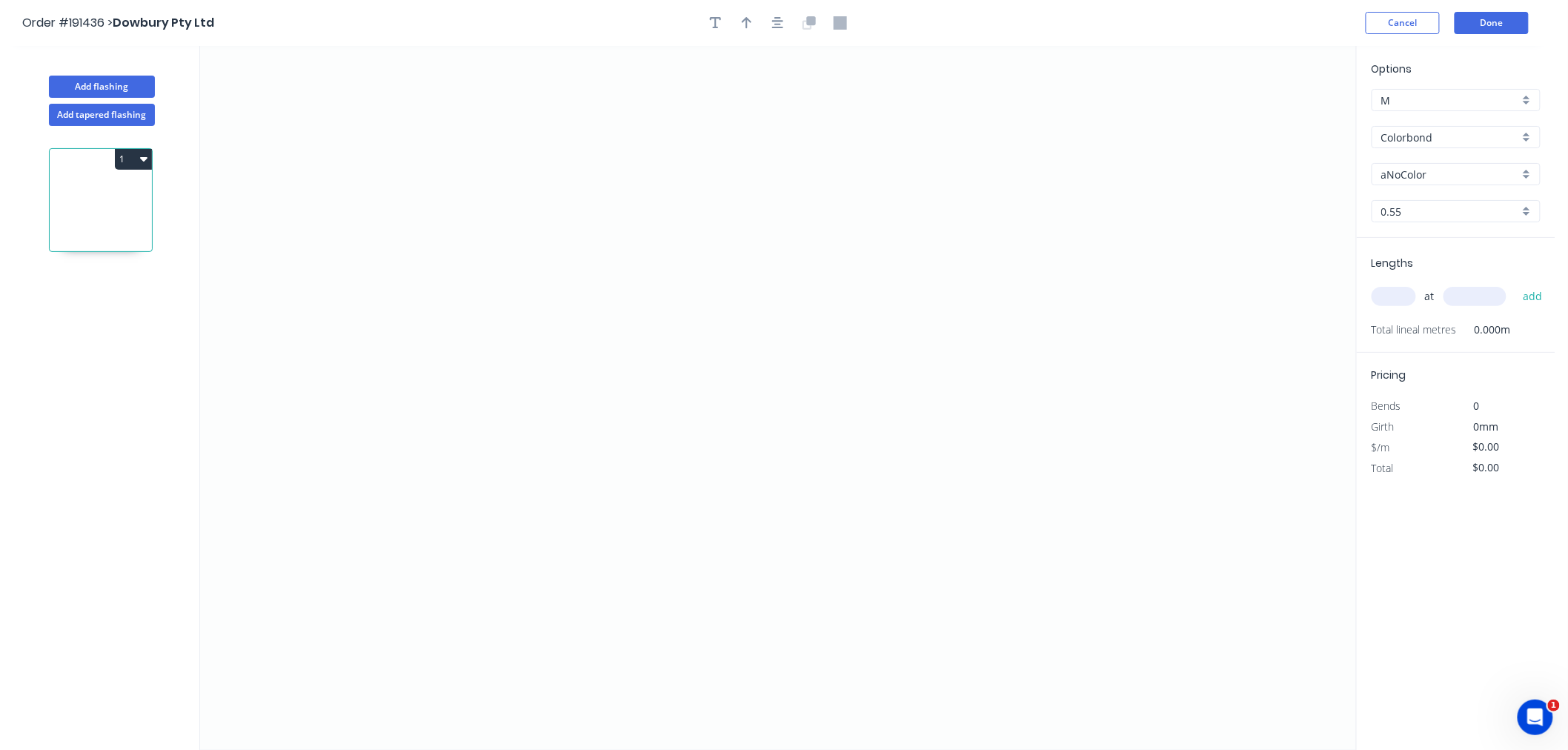
click at [1172, 13] on div "Order #191436 > Dowbury Pty Ltd Cancel Done" at bounding box center [777, 22] width 1512 height 22
click at [1521, 173] on div "aNoColor" at bounding box center [1457, 173] width 169 height 22
click at [1483, 266] on div "Night Sky" at bounding box center [1457, 263] width 167 height 26
type input "Night Sky"
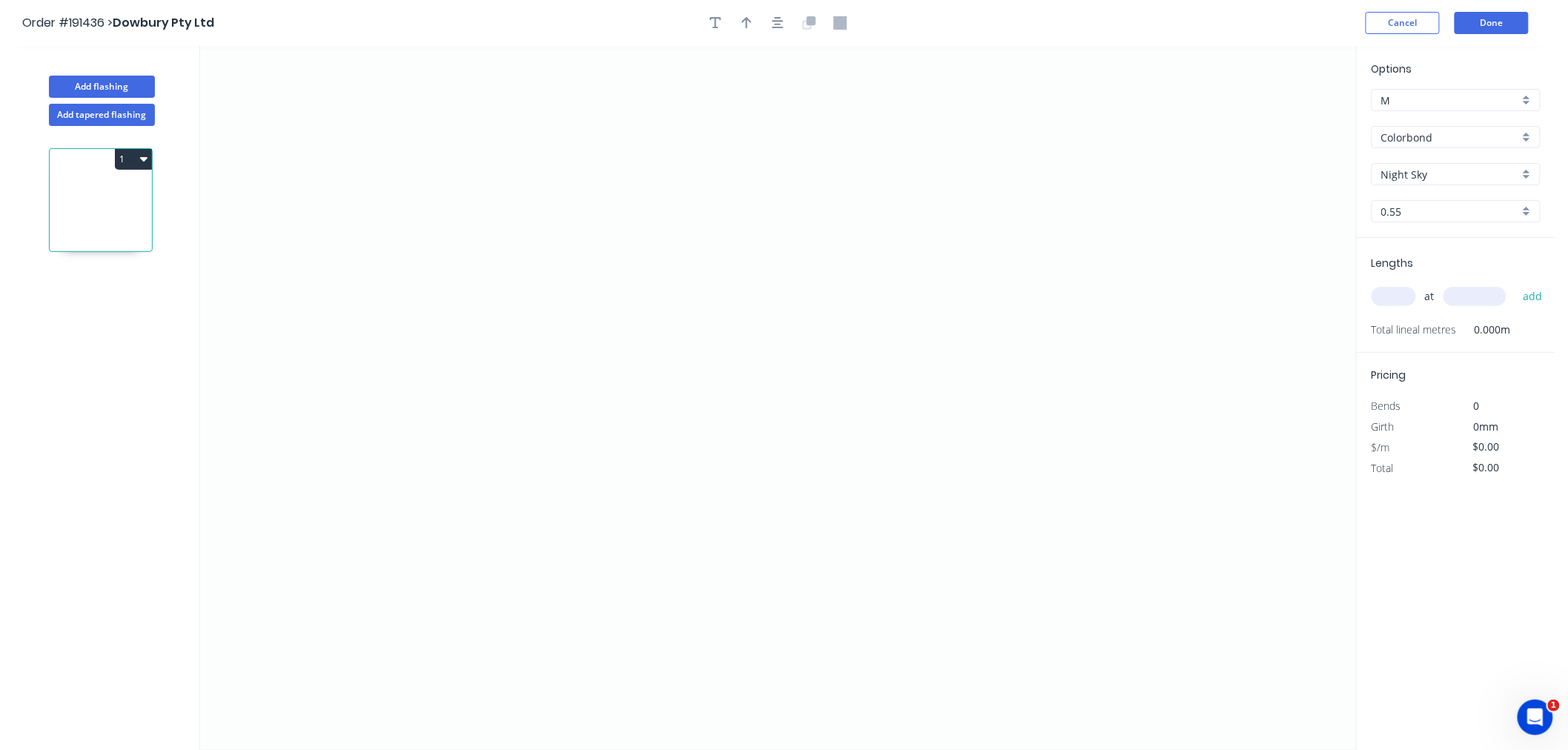
click at [1411, 210] on input "0.55" at bounding box center [1450, 211] width 138 height 15
click at [1439, 242] on div "0.55" at bounding box center [1457, 239] width 167 height 26
type input "0.55"
click at [1399, 299] on input "text" at bounding box center [1394, 296] width 45 height 19
click at [1427, 213] on input "0.55" at bounding box center [1450, 211] width 138 height 15
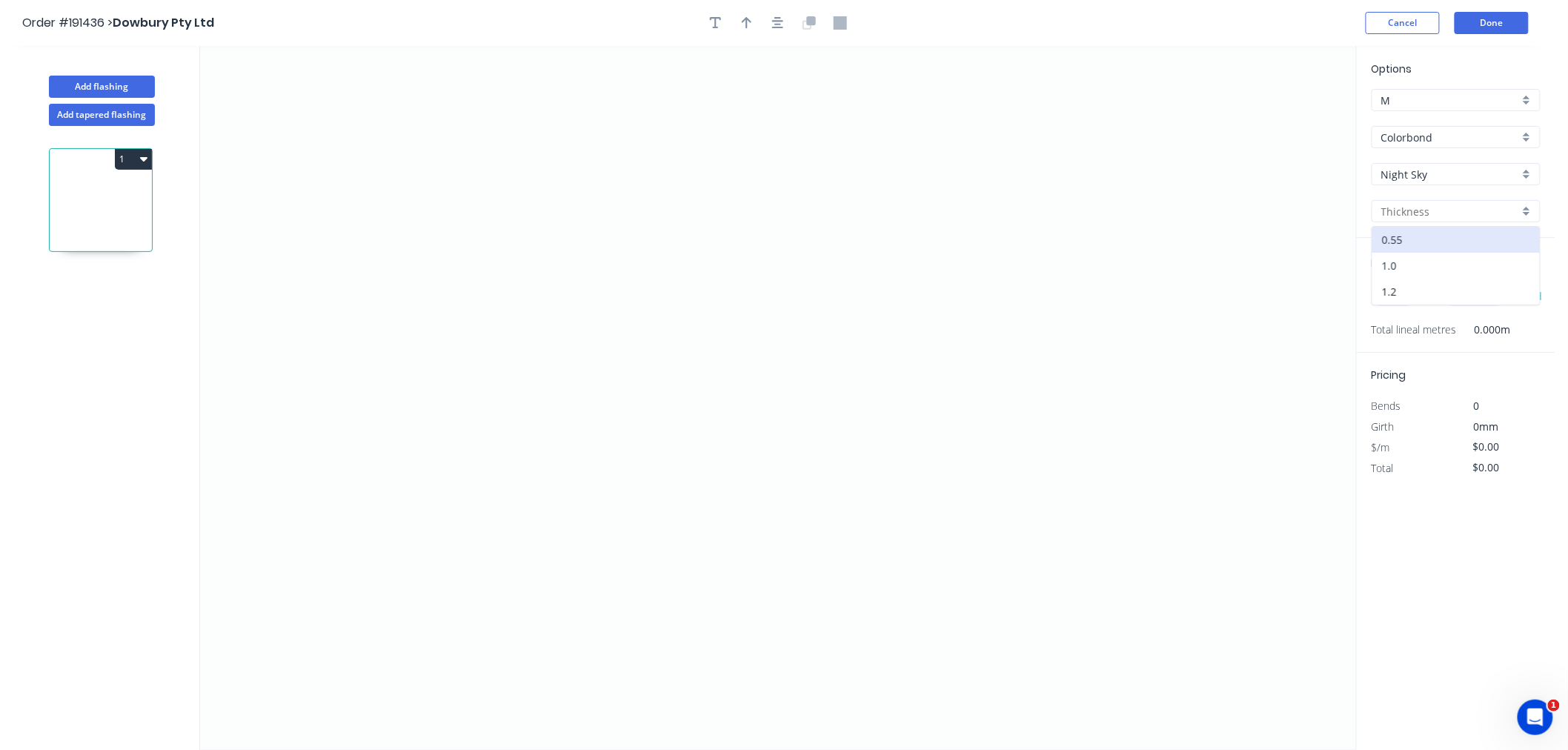
click at [1434, 260] on div "1.0" at bounding box center [1457, 266] width 167 height 26
type input "1.0"
click at [1394, 297] on input "text" at bounding box center [1394, 296] width 45 height 19
type input "2"
type input "3000"
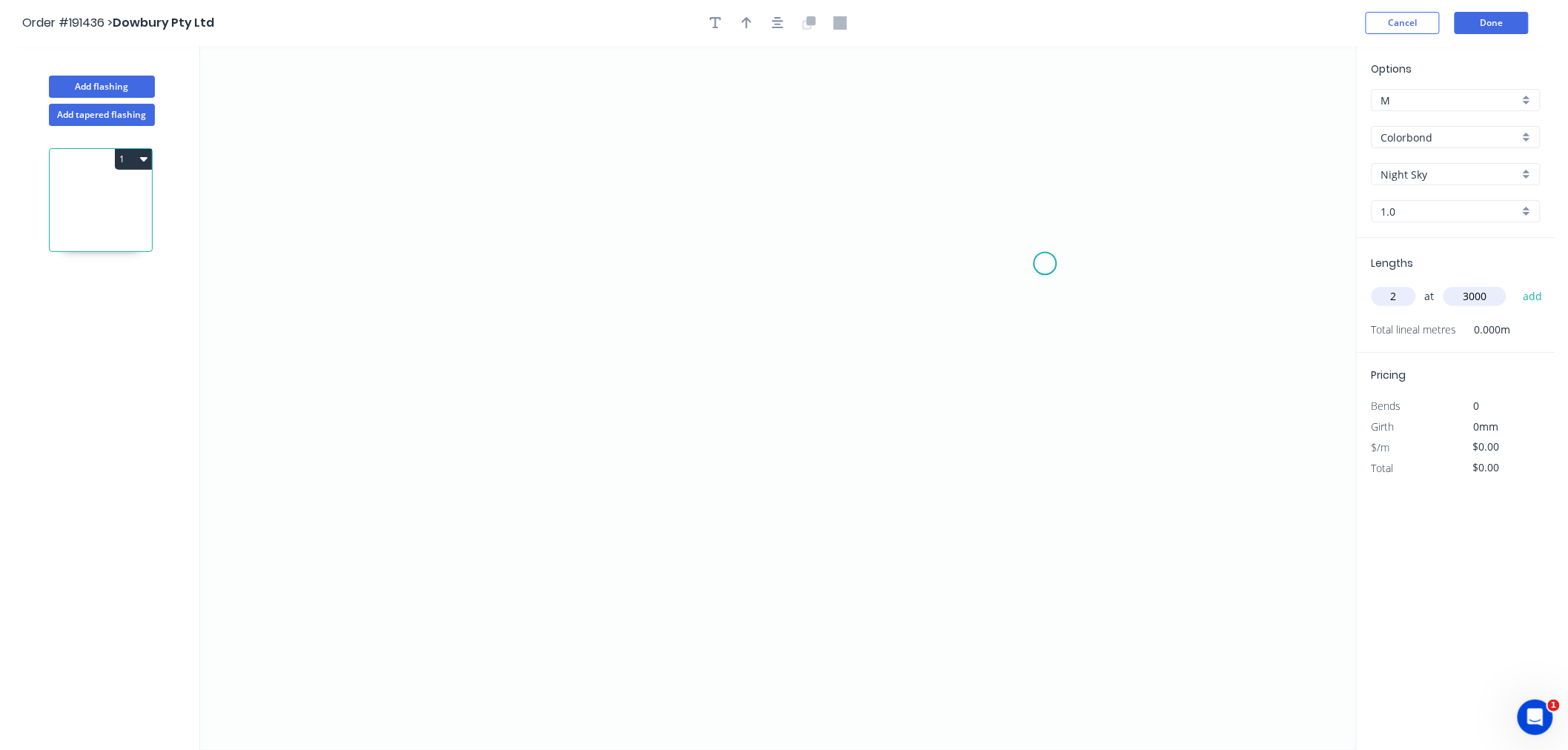
click at [1516, 284] on button "add" at bounding box center [1533, 296] width 35 height 25
type input "1"
type input "8000"
click at [1516, 284] on button "add" at bounding box center [1533, 296] width 35 height 25
click at [504, 139] on icon "0" at bounding box center [777, 398] width 1156 height 704
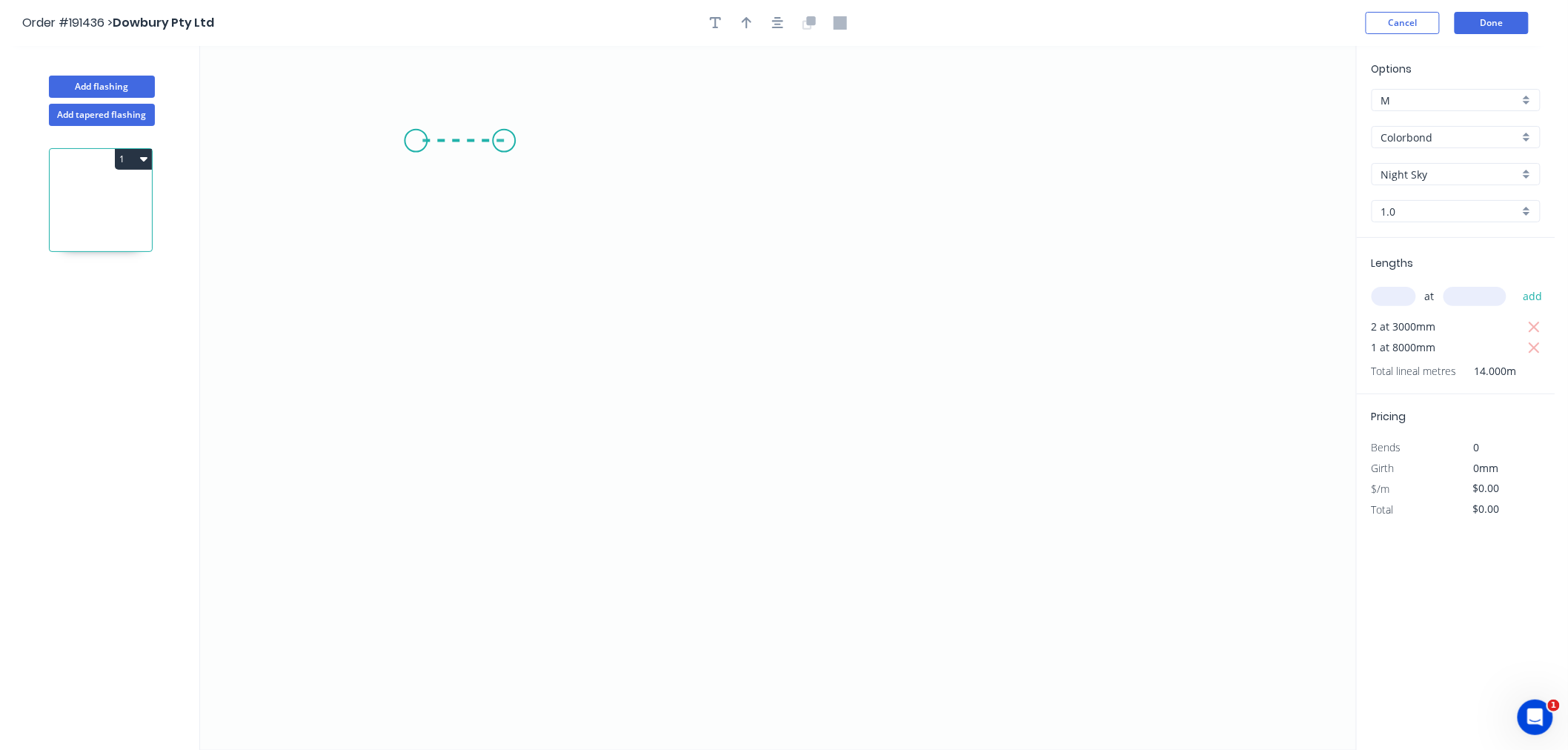
click at [416, 142] on icon "0" at bounding box center [777, 398] width 1156 height 704
click at [433, 413] on icon "0 ?" at bounding box center [777, 398] width 1156 height 704
click at [616, 412] on icon at bounding box center [517, 412] width 200 height 0
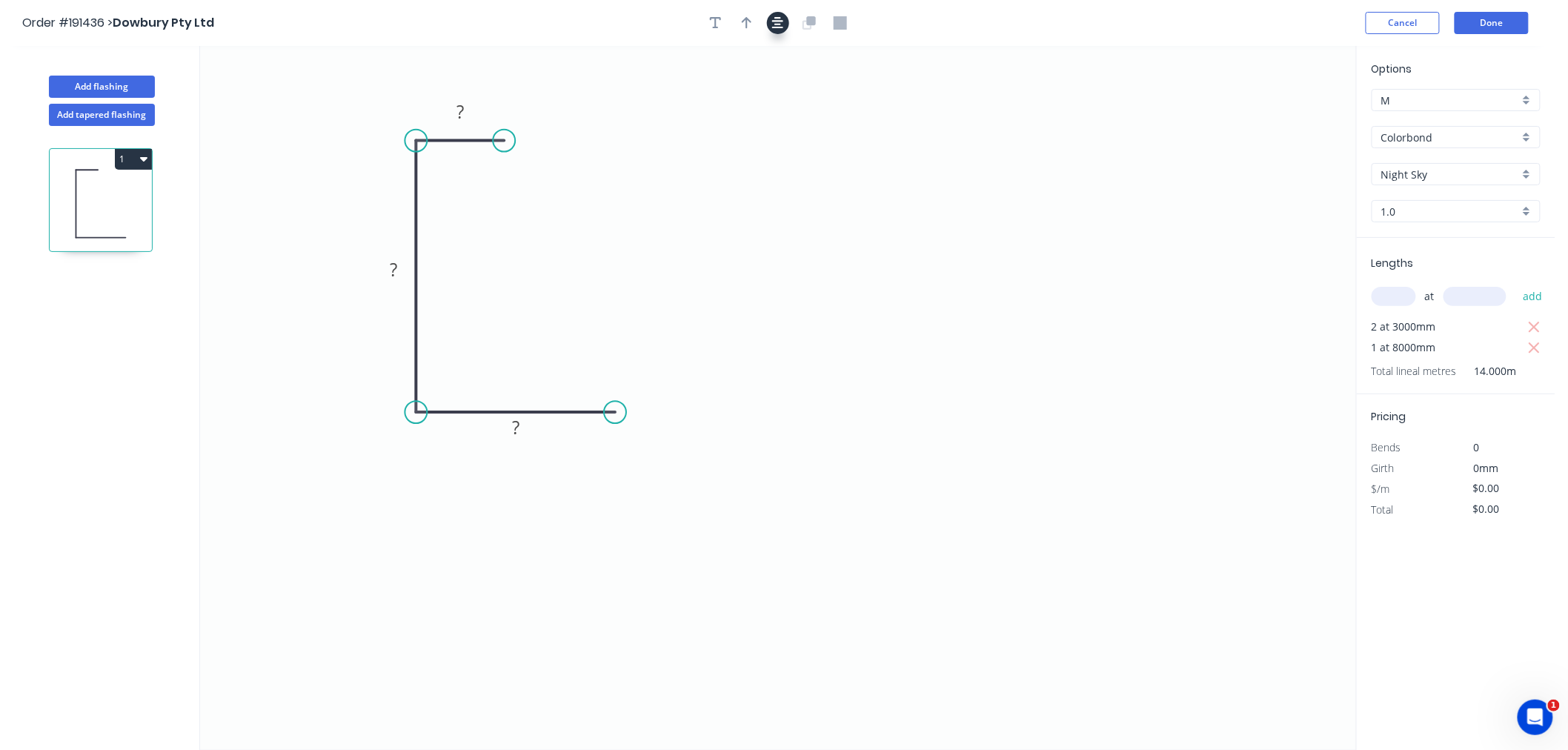
click at [786, 25] on button "button" at bounding box center [777, 22] width 22 height 22
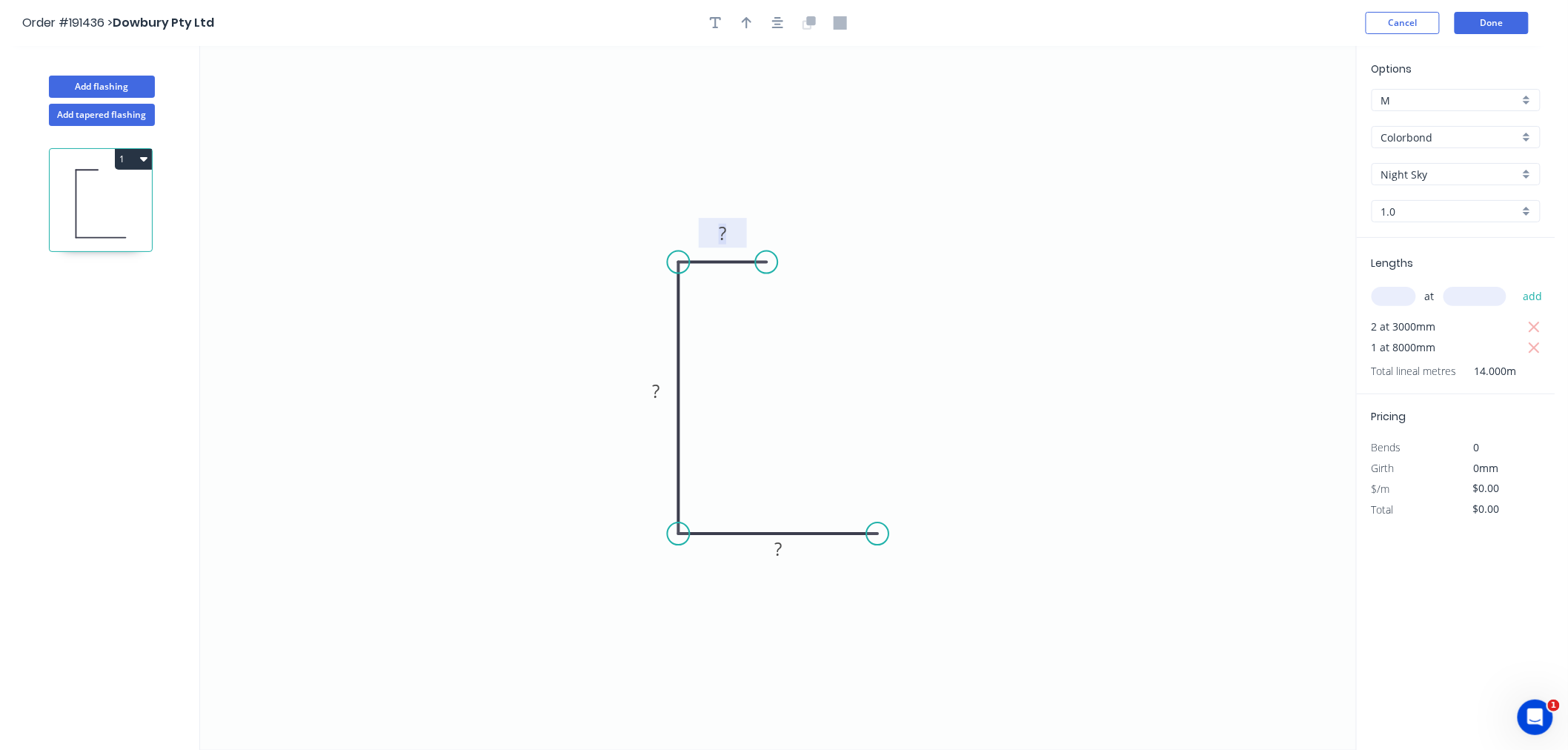
click at [732, 233] on rect at bounding box center [722, 234] width 29 height 21
click at [747, 28] on icon "button" at bounding box center [747, 23] width 10 height 13
drag, startPoint x: 1278, startPoint y: 117, endPoint x: 676, endPoint y: 601, distance: 772.4
click at [676, 586] on icon at bounding box center [679, 562] width 13 height 48
click at [676, 601] on icon at bounding box center [676, 582] width 13 height 48
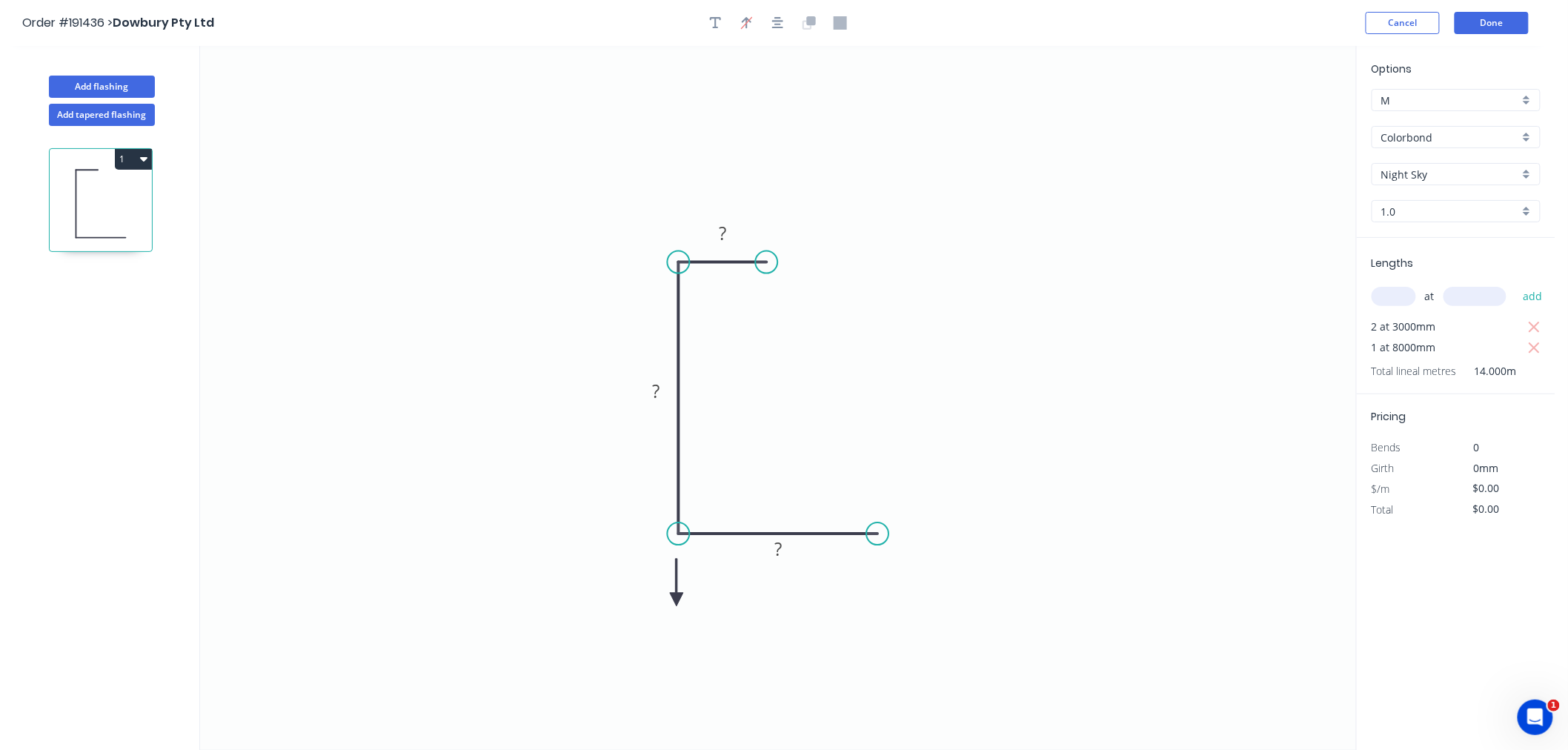
click at [676, 601] on icon at bounding box center [676, 582] width 13 height 48
click at [676, 601] on icon at bounding box center [694, 600] width 48 height 13
click at [676, 601] on icon at bounding box center [688, 611] width 43 height 43
click at [676, 601] on icon at bounding box center [676, 617] width 13 height 48
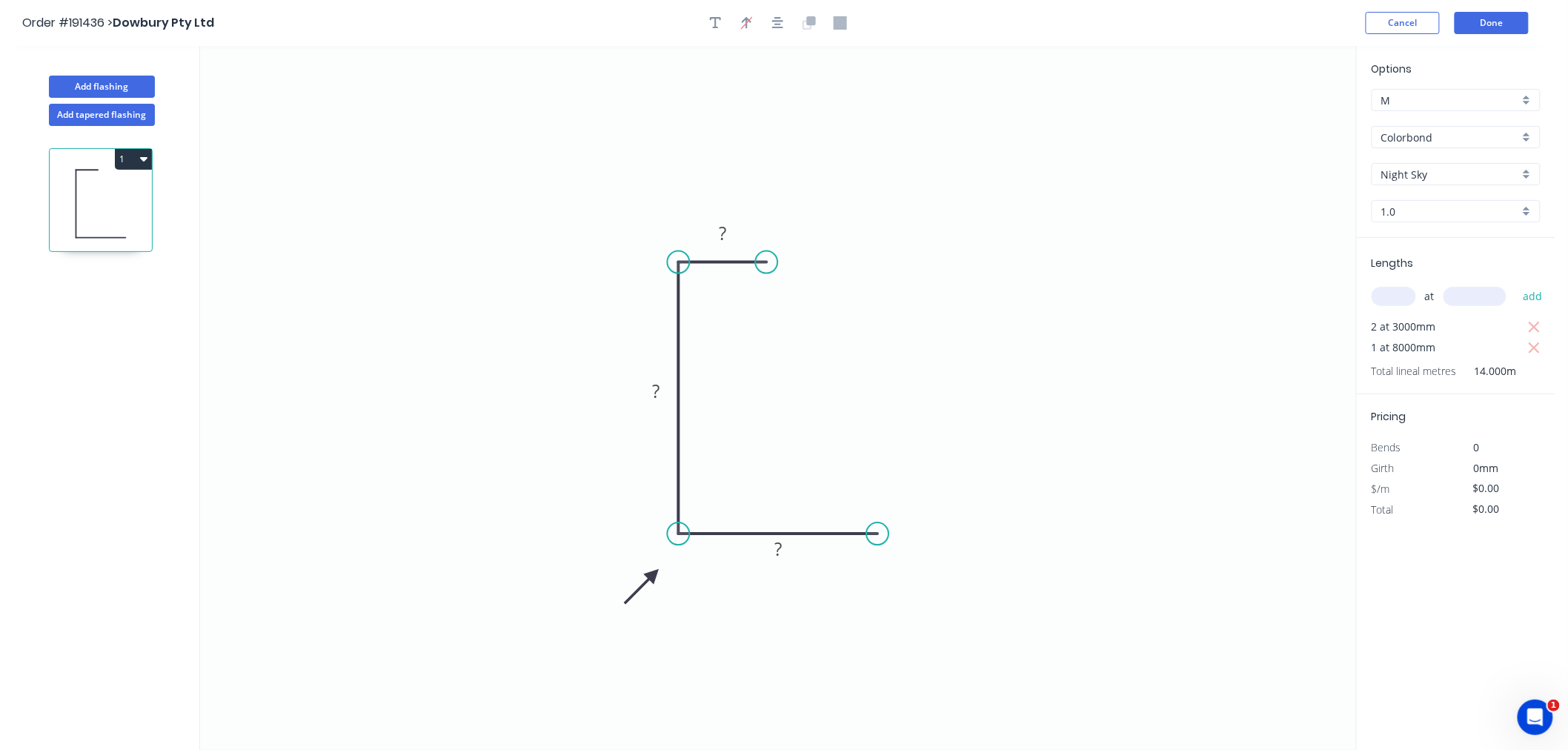
drag, startPoint x: 676, startPoint y: 601, endPoint x: 654, endPoint y: 576, distance: 33.3
click at [654, 576] on icon at bounding box center [641, 586] width 43 height 43
click at [778, 552] on tspan "?" at bounding box center [778, 549] width 8 height 25
click at [970, 294] on icon "0 20 210 50" at bounding box center [777, 398] width 1156 height 704
type input "$15.56"
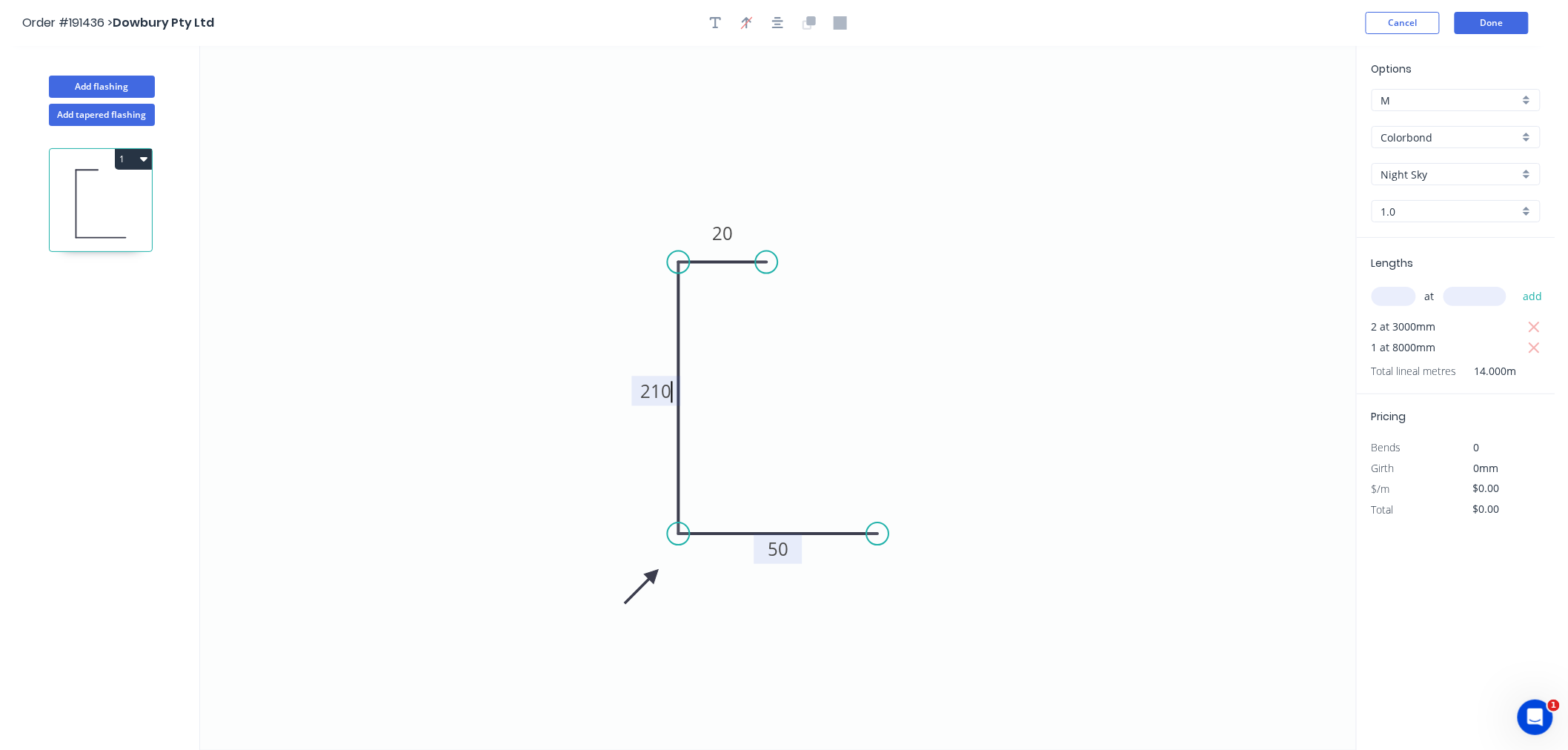
type input "$217.84"
click at [322, 227] on icon "0 20 210 50" at bounding box center [777, 398] width 1156 height 704
click at [114, 80] on button "Add flashing" at bounding box center [101, 86] width 106 height 22
type input "$0.00"
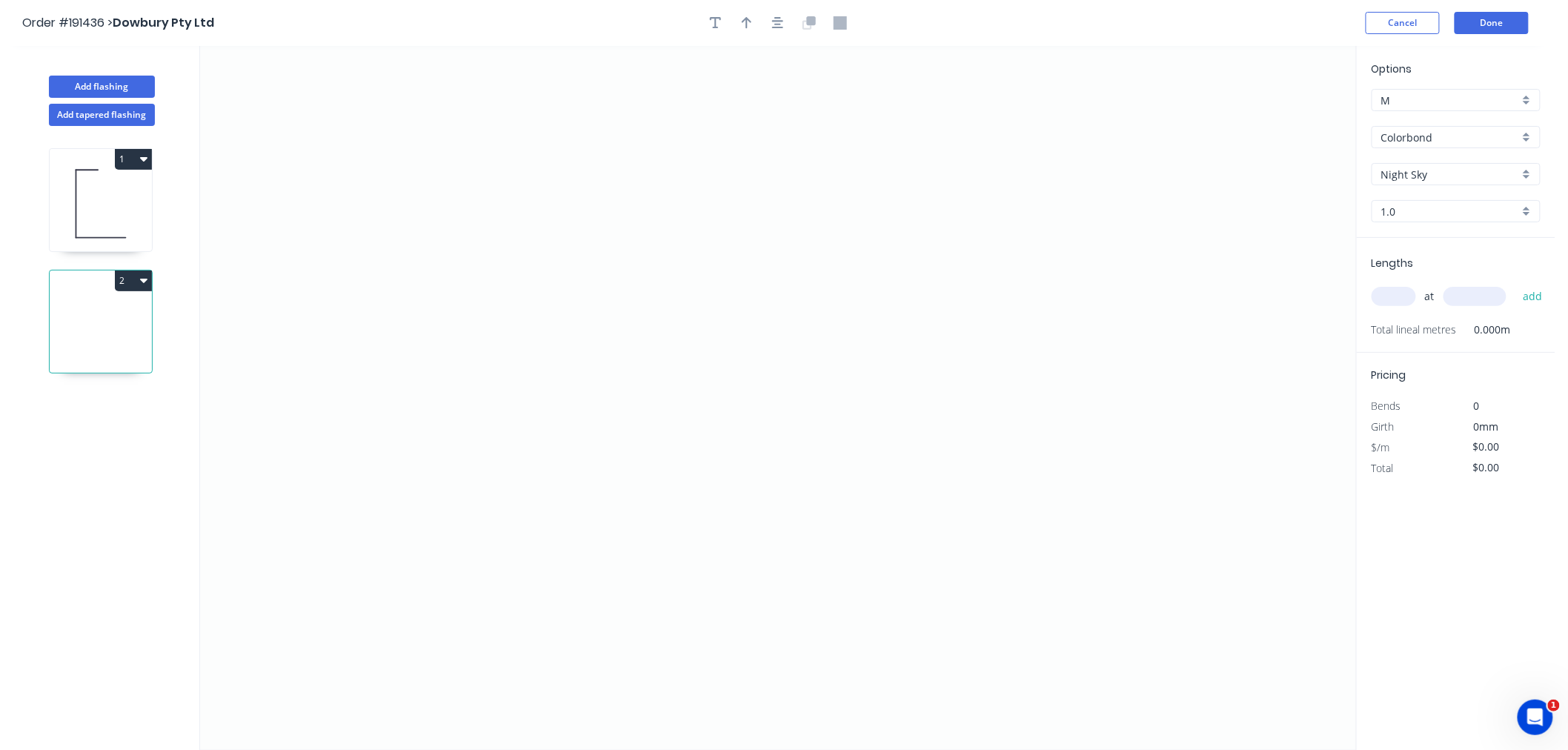
click at [1528, 171] on div "Night Sky" at bounding box center [1457, 173] width 169 height 22
click at [1541, 334] on div "Total lineal metres 0.000m" at bounding box center [1458, 330] width 172 height 21
type input "Night Sky"
click at [1541, 334] on div "Total lineal metres 0.000m" at bounding box center [1458, 330] width 172 height 21
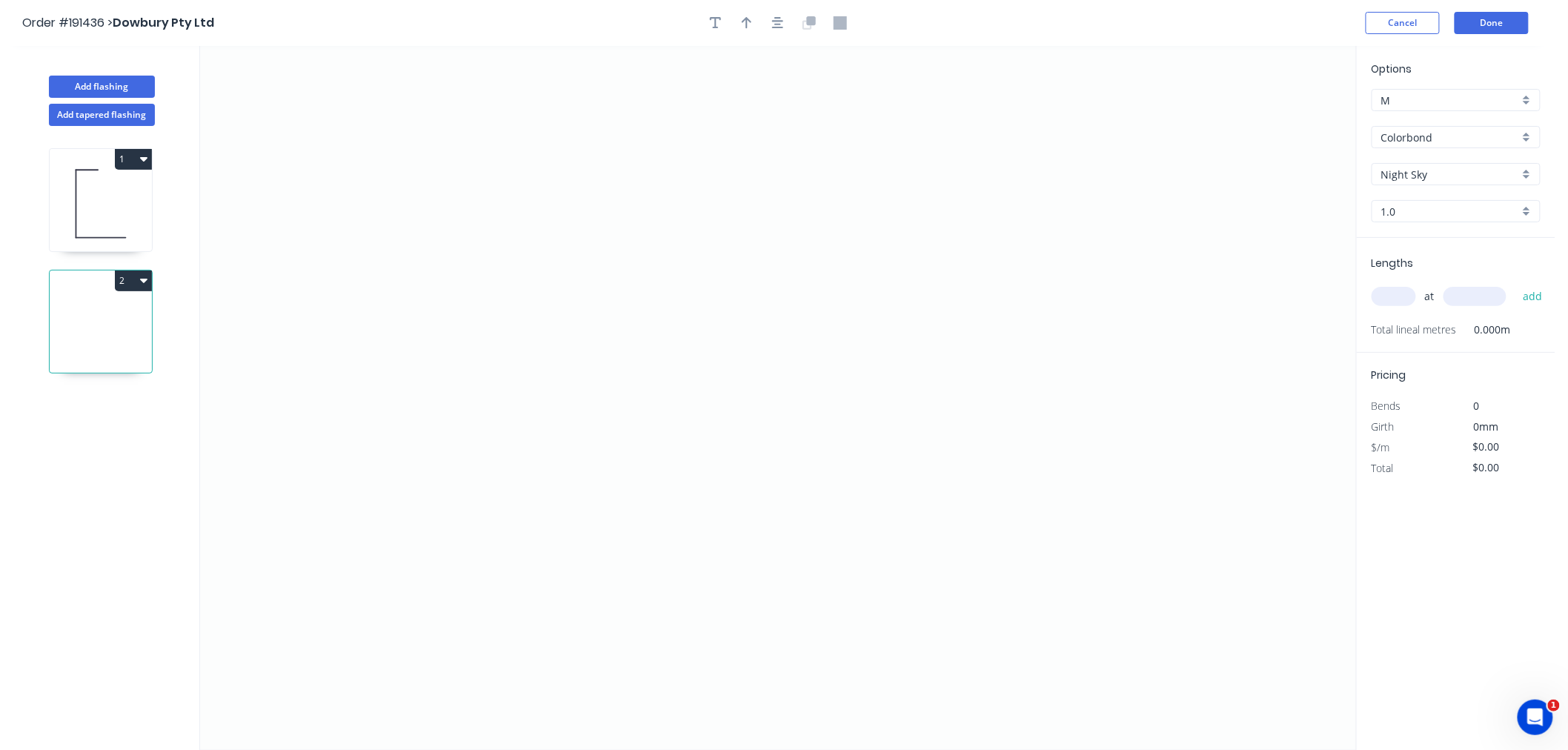
click at [1532, 216] on div "1.0" at bounding box center [1457, 210] width 169 height 22
click at [1516, 242] on div "0.55" at bounding box center [1457, 239] width 167 height 26
type input "0.55"
click at [1527, 168] on div "Night Sky" at bounding box center [1457, 173] width 169 height 22
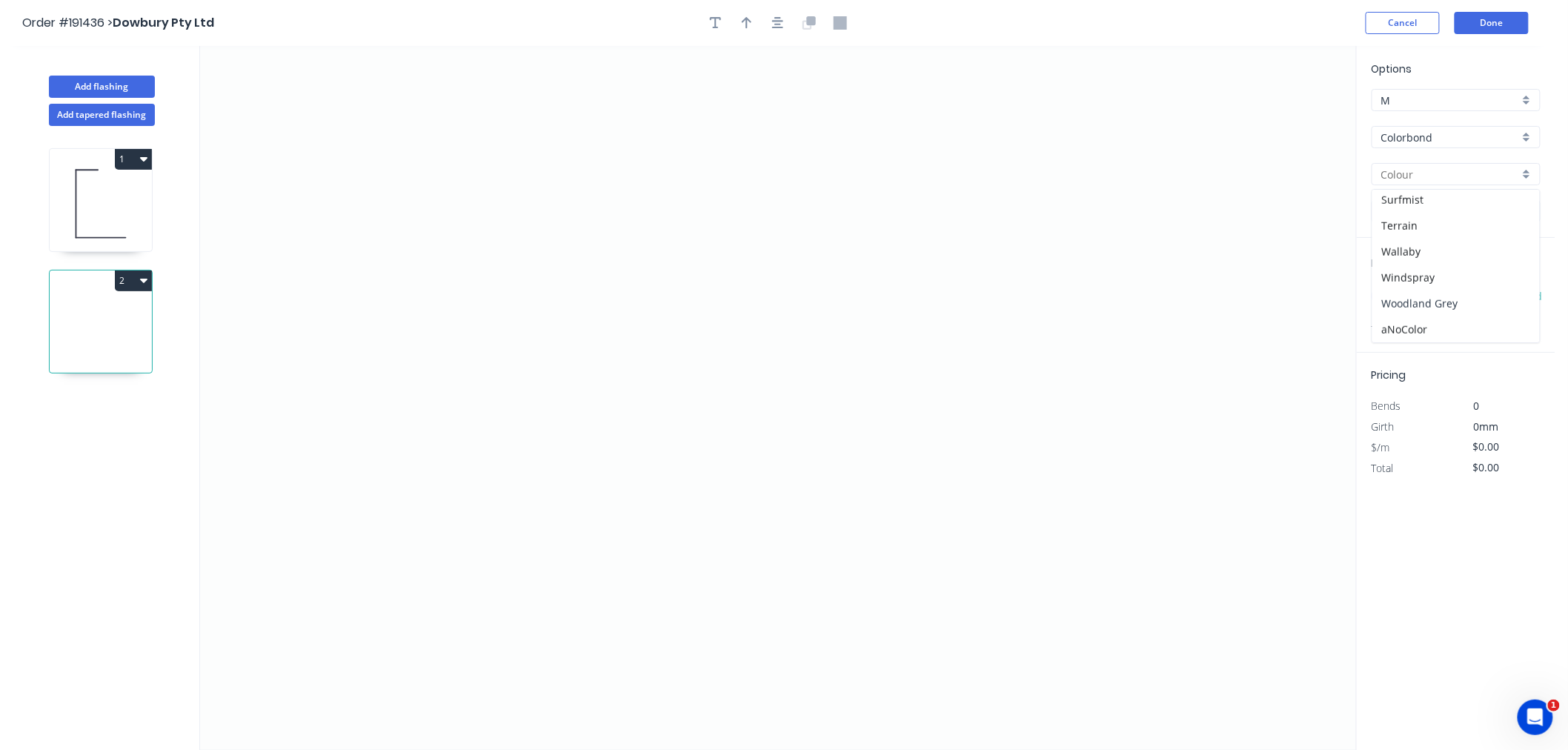
click at [1499, 294] on div "Woodland Grey" at bounding box center [1457, 303] width 167 height 26
type input "Woodland Grey"
click at [1404, 302] on input "text" at bounding box center [1394, 296] width 45 height 19
type input "2"
type input "3000"
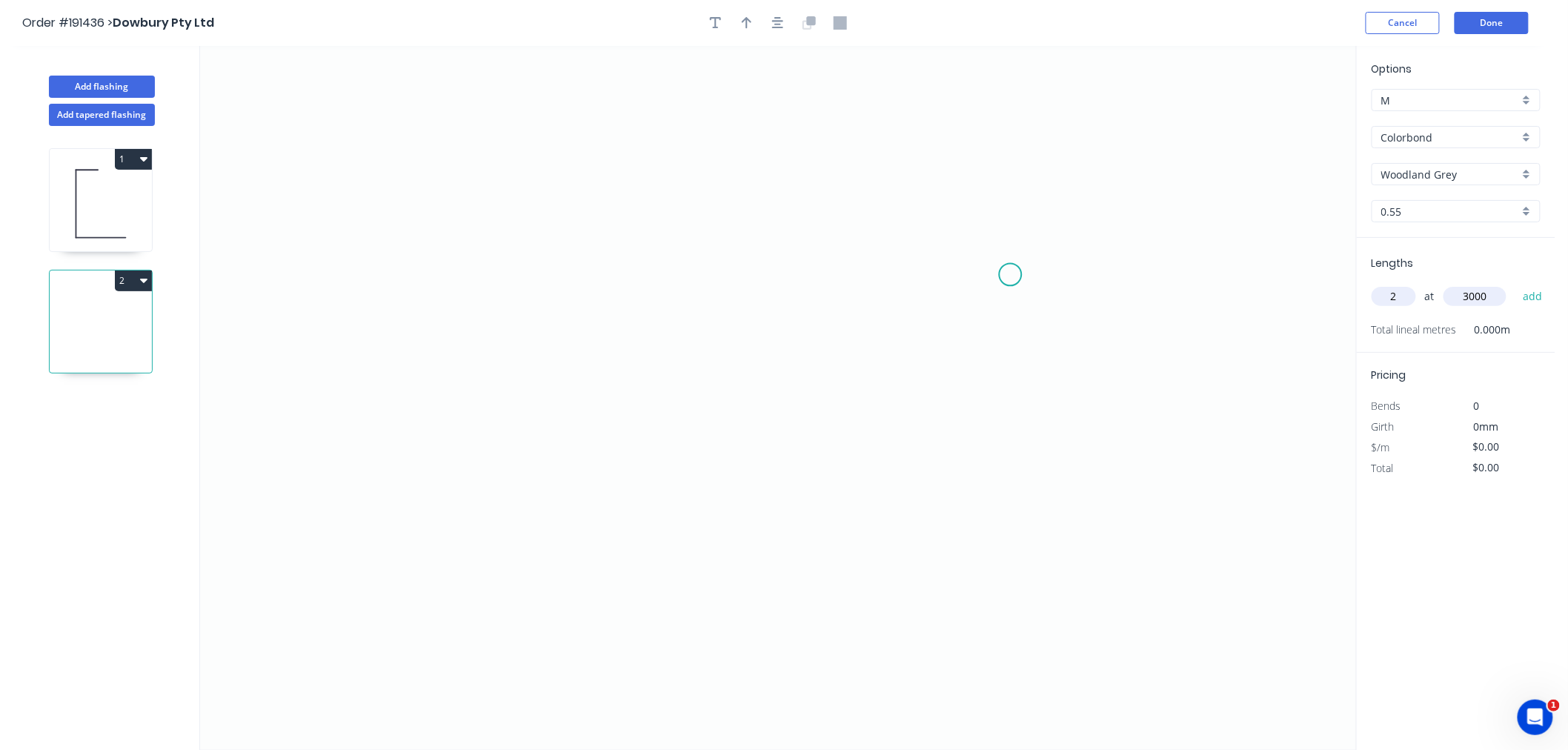
click at [1516, 284] on button "add" at bounding box center [1533, 296] width 35 height 25
click at [678, 188] on icon "0" at bounding box center [777, 398] width 1156 height 704
click at [423, 189] on icon "0" at bounding box center [777, 398] width 1156 height 704
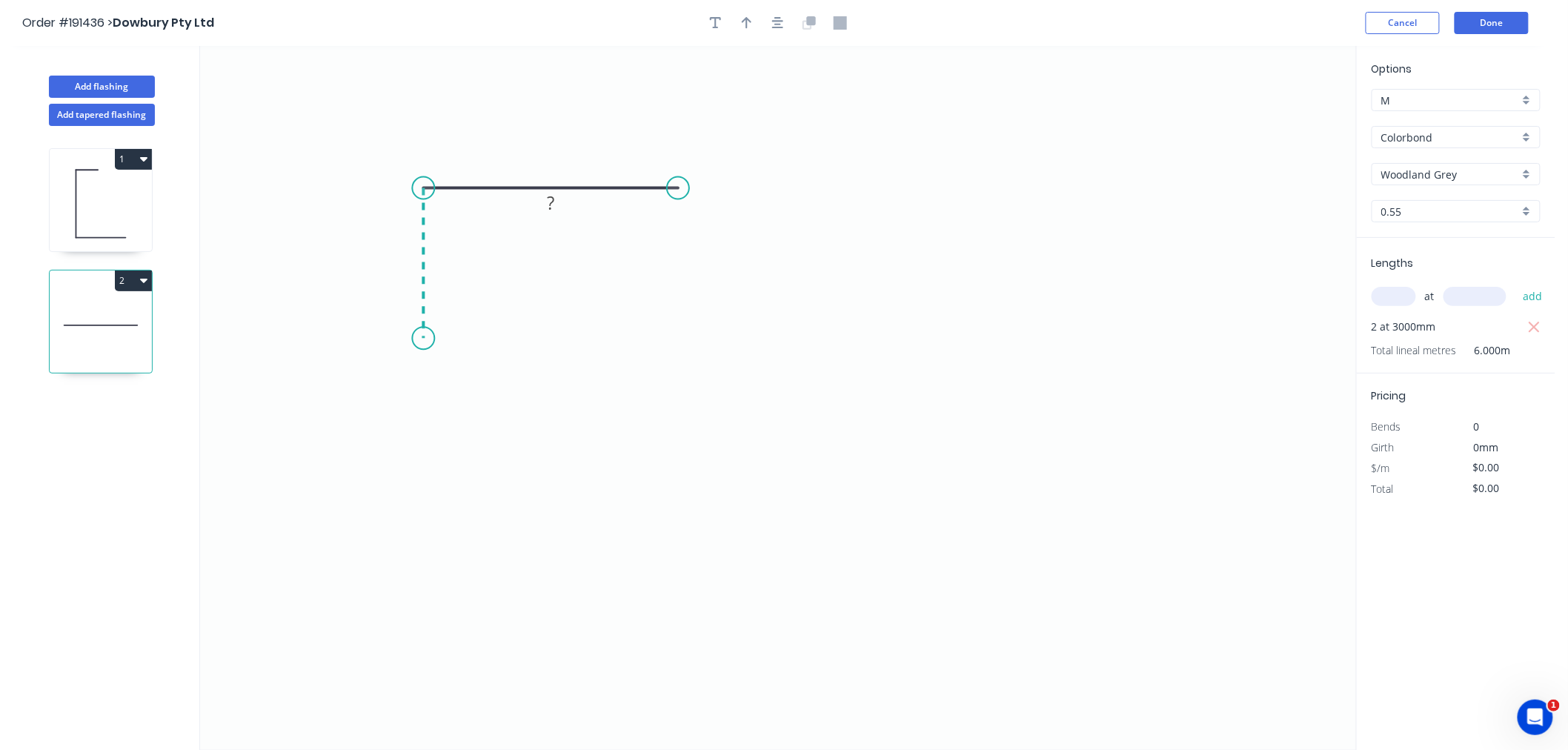
click at [428, 339] on icon "0 ?" at bounding box center [777, 398] width 1156 height 704
click at [616, 336] on icon "0 ? ?" at bounding box center [777, 398] width 1156 height 704
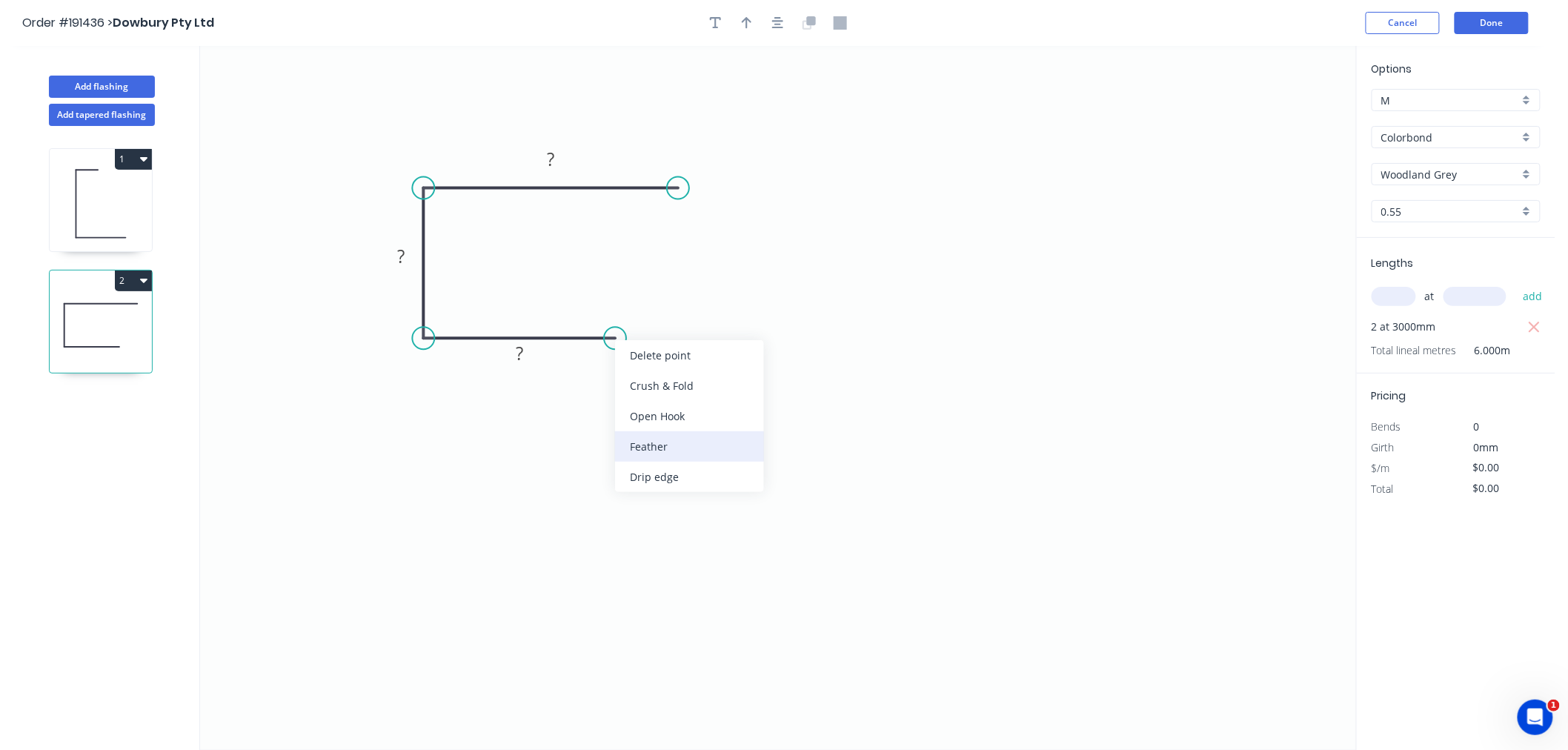
click at [647, 450] on div "Feather" at bounding box center [690, 446] width 149 height 30
click at [642, 396] on div "Flip bend" at bounding box center [694, 394] width 149 height 30
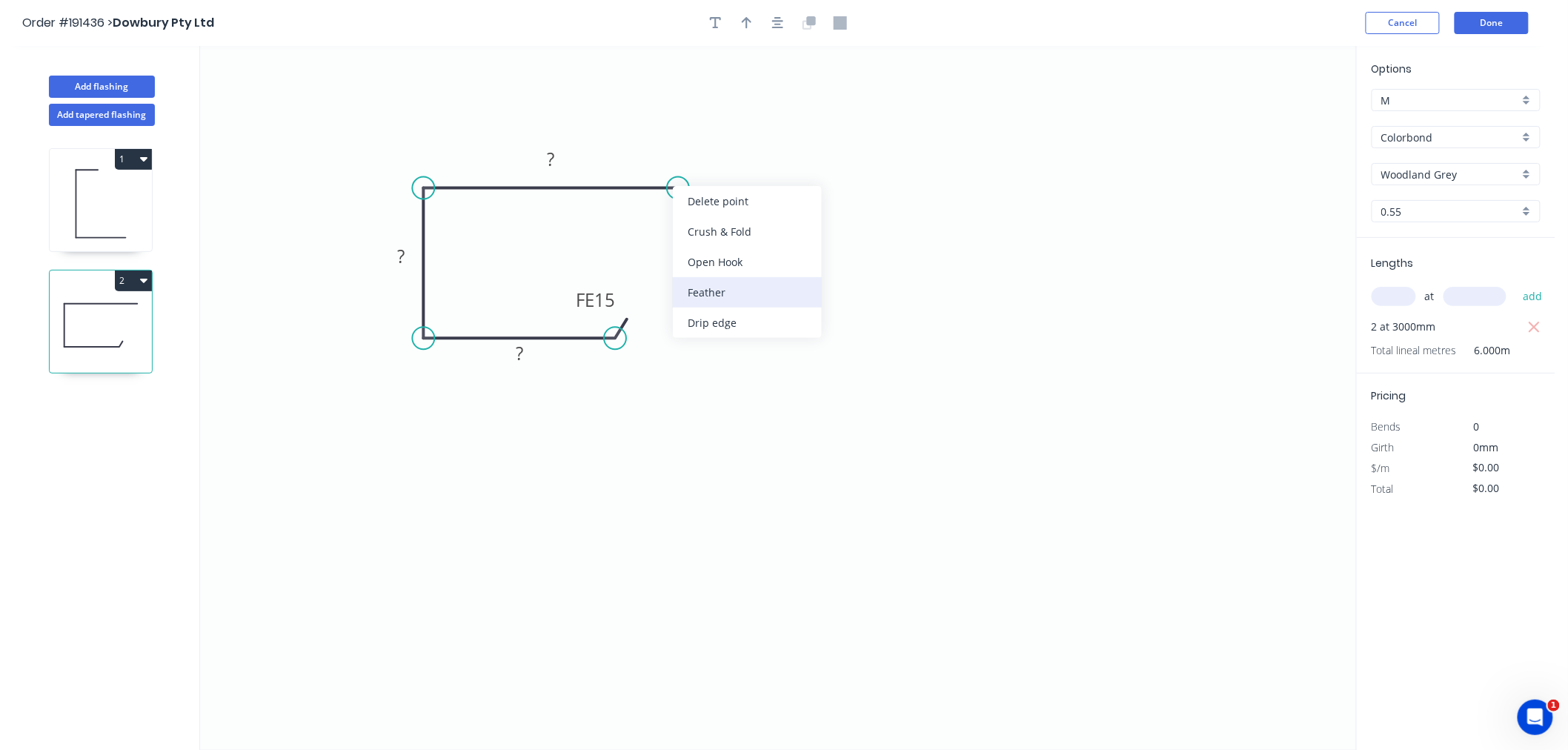
click at [706, 300] on div "Feather" at bounding box center [747, 292] width 149 height 30
click at [780, 25] on icon "button" at bounding box center [778, 23] width 11 height 13
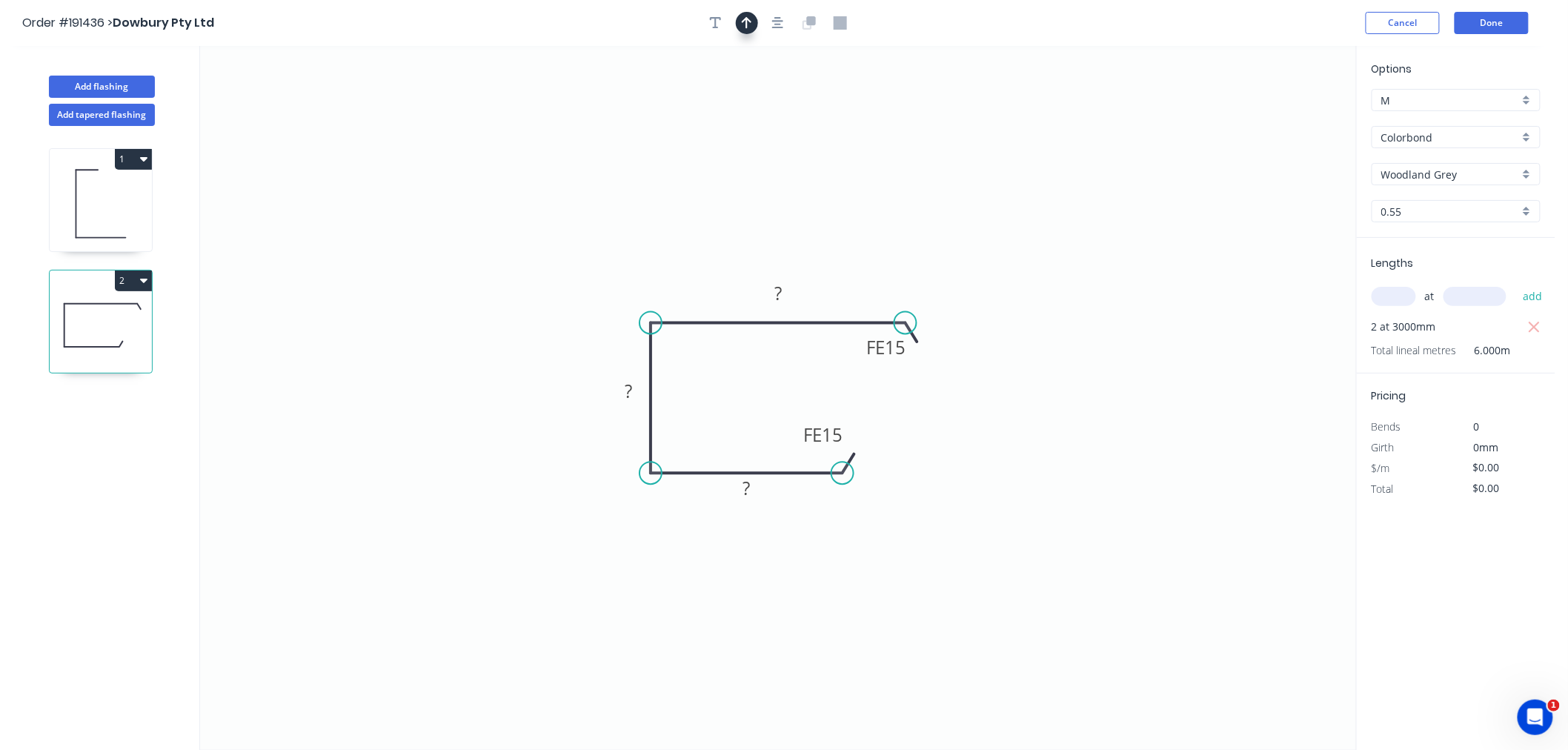
click at [747, 23] on icon "button" at bounding box center [747, 23] width 10 height 11
drag, startPoint x: 1276, startPoint y: 116, endPoint x: 664, endPoint y: 284, distance: 634.6
click at [639, 294] on icon "0 FE 15 ? ? FE 15 ?" at bounding box center [777, 398] width 1156 height 704
drag, startPoint x: 1276, startPoint y: 109, endPoint x: 1174, endPoint y: 131, distance: 104.3
click at [1019, 148] on icon "0 FE 15 ? ? FE 15 ?" at bounding box center [777, 398] width 1156 height 704
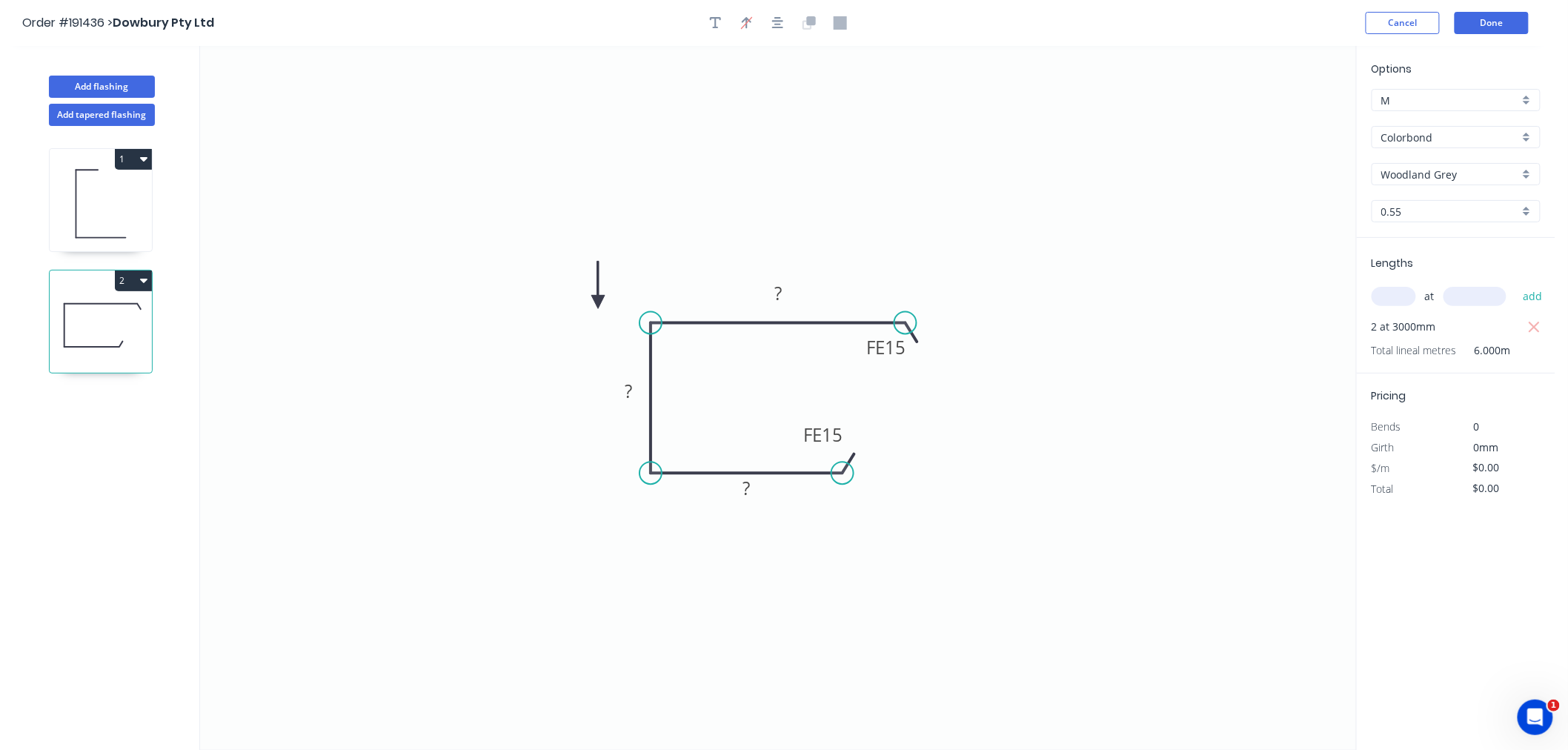
drag, startPoint x: 1279, startPoint y: 116, endPoint x: 598, endPoint y: 303, distance: 706.2
click at [598, 303] on icon at bounding box center [598, 286] width 13 height 48
click at [598, 303] on icon at bounding box center [616, 302] width 48 height 13
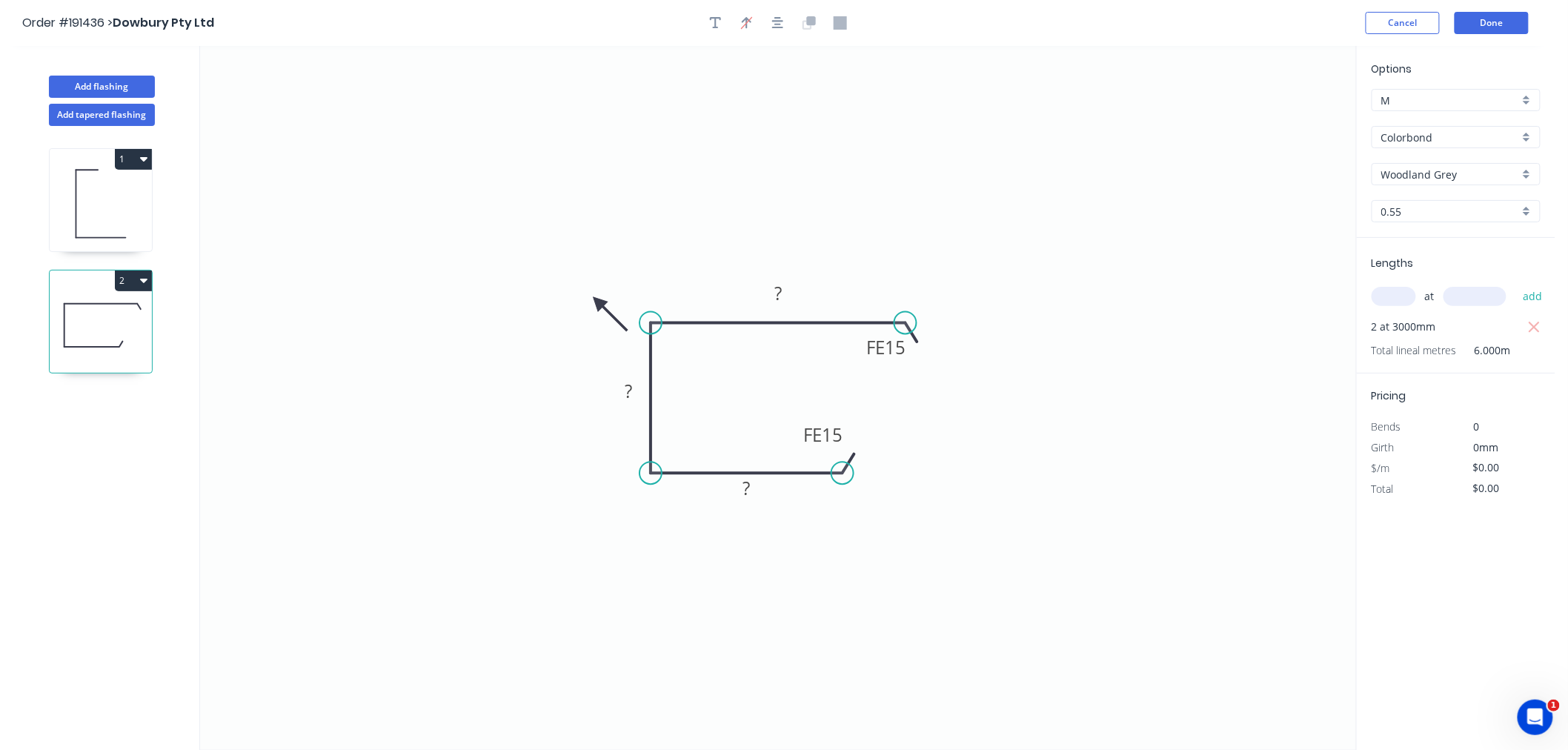
click at [598, 303] on icon at bounding box center [610, 314] width 43 height 43
click at [598, 303] on icon at bounding box center [598, 319] width 13 height 48
click at [598, 303] on icon at bounding box center [586, 314] width 43 height 43
click at [598, 303] on icon at bounding box center [581, 302] width 48 height 13
drag, startPoint x: 598, startPoint y: 303, endPoint x: 606, endPoint y: 301, distance: 8.2
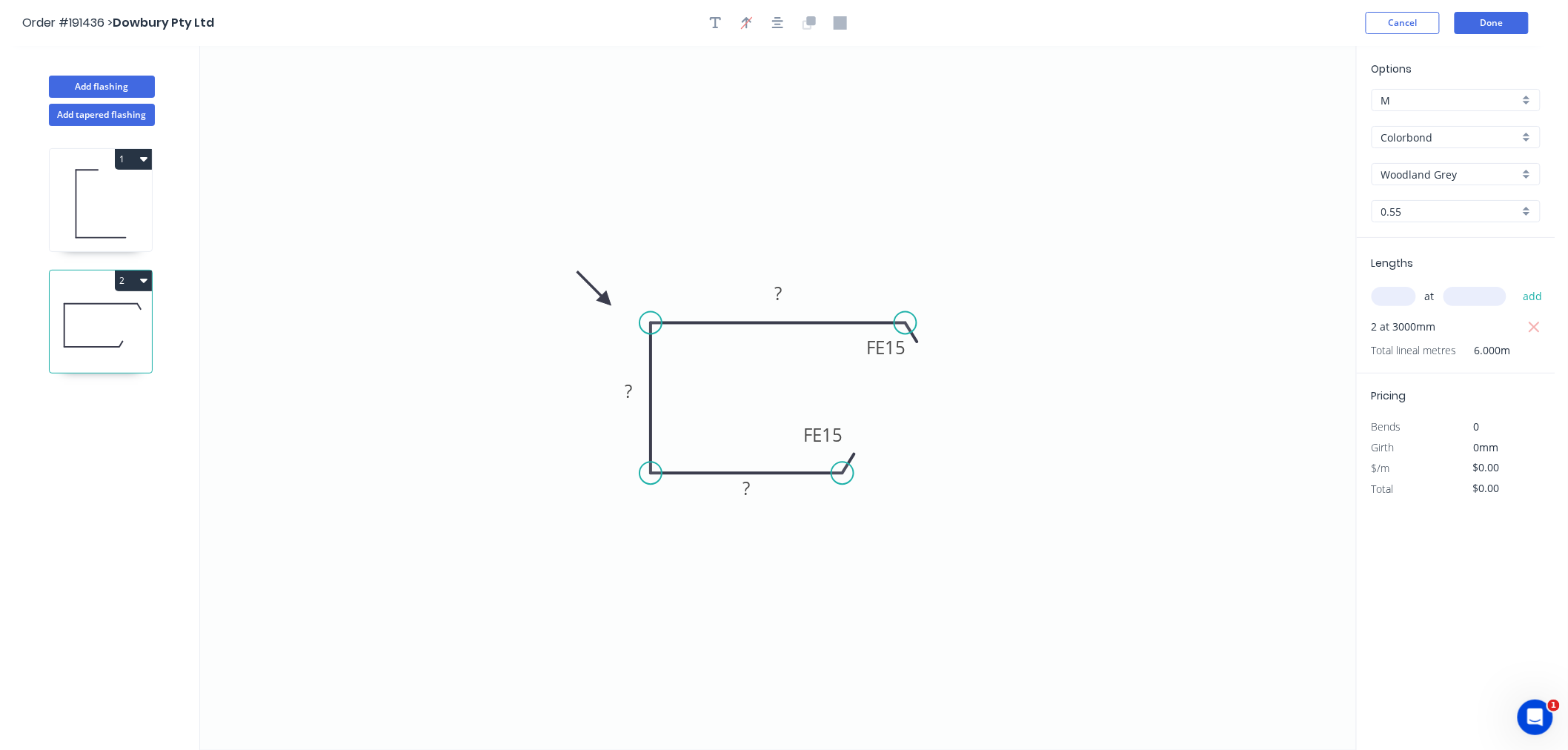
click at [606, 301] on icon at bounding box center [594, 287] width 43 height 43
click at [782, 26] on icon "button" at bounding box center [778, 23] width 11 height 13
drag, startPoint x: 901, startPoint y: 356, endPoint x: 901, endPoint y: 339, distance: 17.0
click at [901, 354] on tspan "15" at bounding box center [895, 347] width 21 height 25
click at [954, 273] on icon "0 FE 10 70 45 FE 10 90" at bounding box center [777, 398] width 1156 height 704
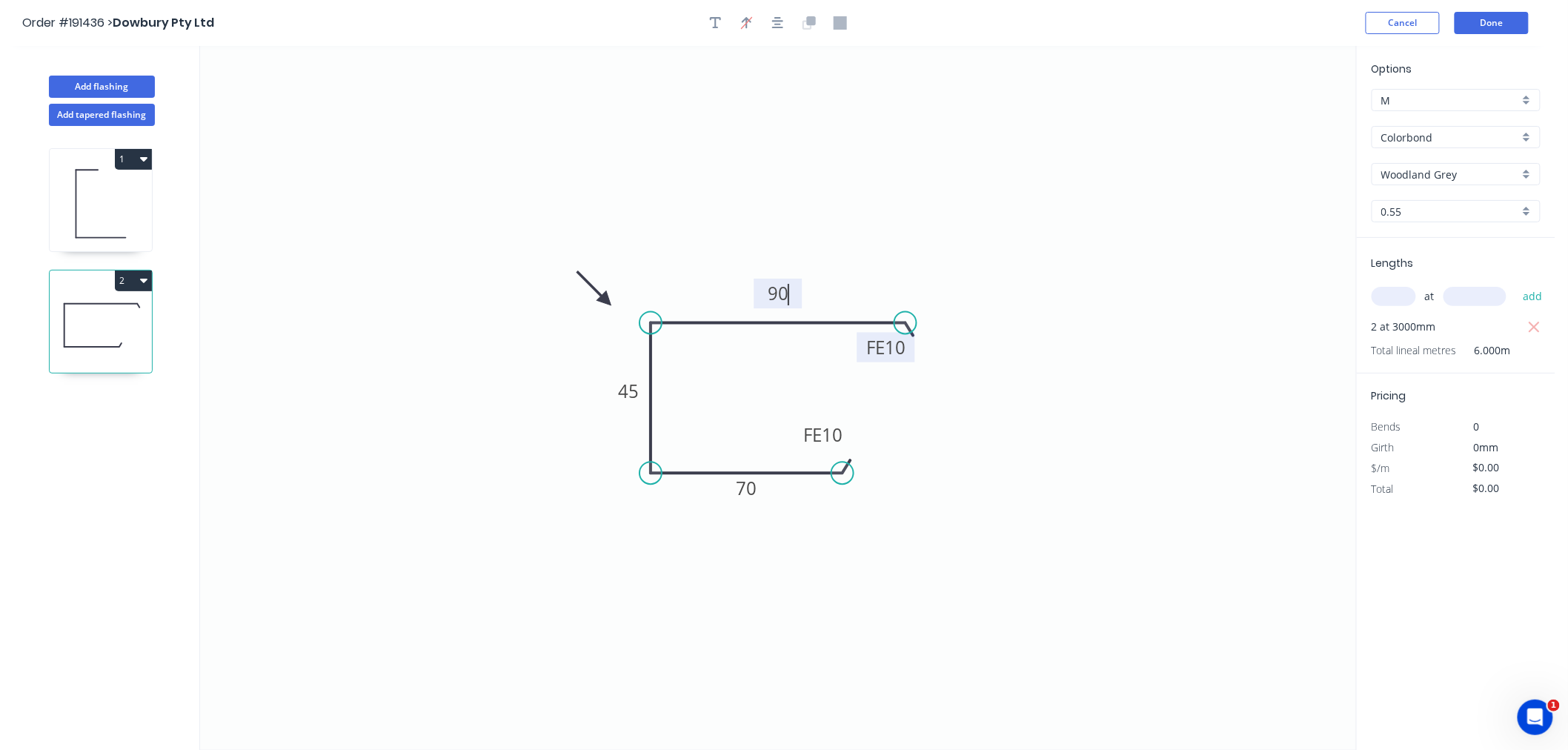
type input "$10.28"
type input "$61.68"
click at [1520, 24] on button "Done" at bounding box center [1492, 22] width 74 height 22
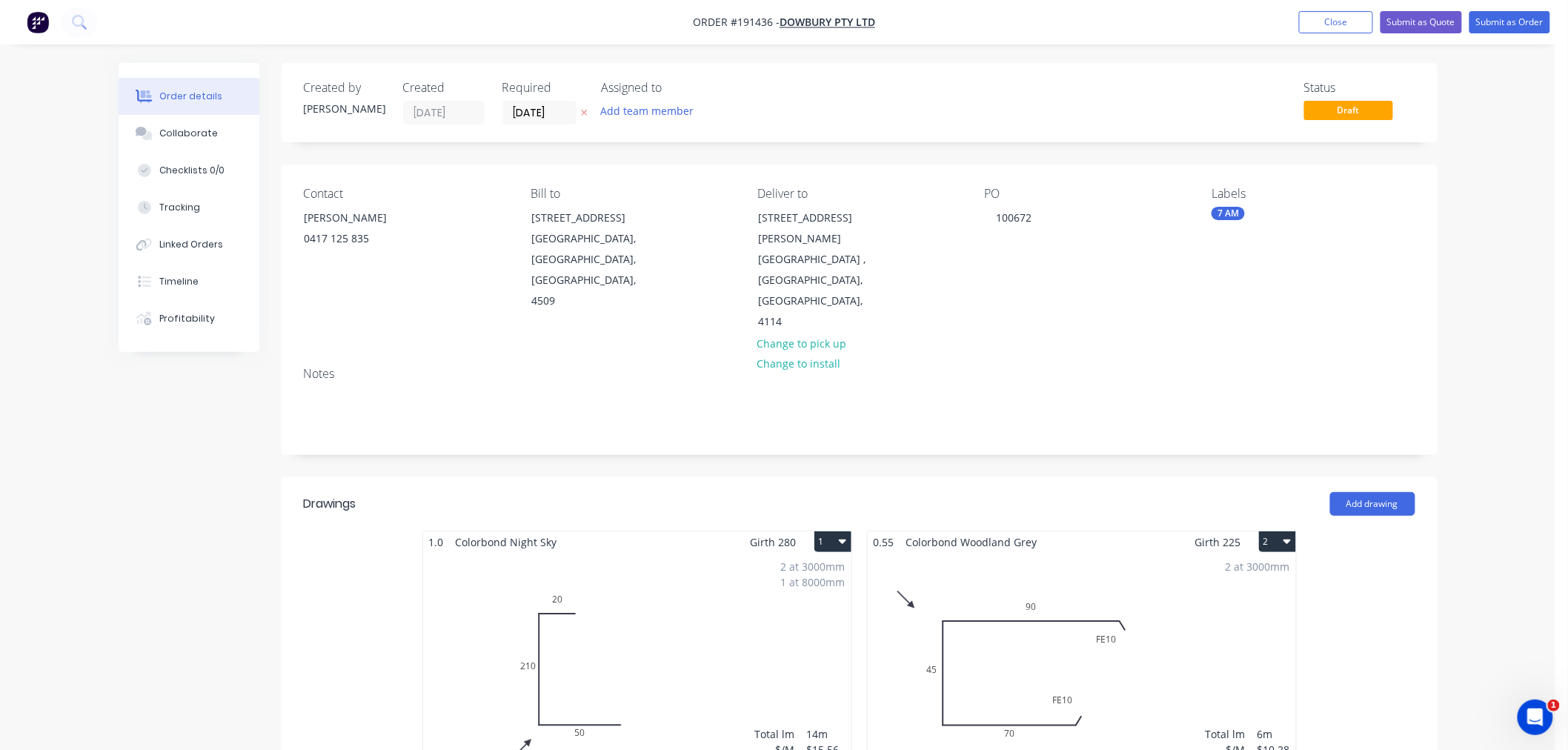
click at [1475, 330] on div "Order details Collaborate Checklists 0/0 Tracking Linked Orders Timeline Profit…" at bounding box center [777, 698] width 1556 height 1396
click at [1480, 328] on div "Order details Collaborate Checklists 0/0 Tracking Linked Orders Timeline Profit…" at bounding box center [777, 698] width 1556 height 1396
click at [1464, 314] on div "Order details Collaborate Checklists 0/0 Tracking Linked Orders Timeline Profit…" at bounding box center [777, 698] width 1556 height 1396
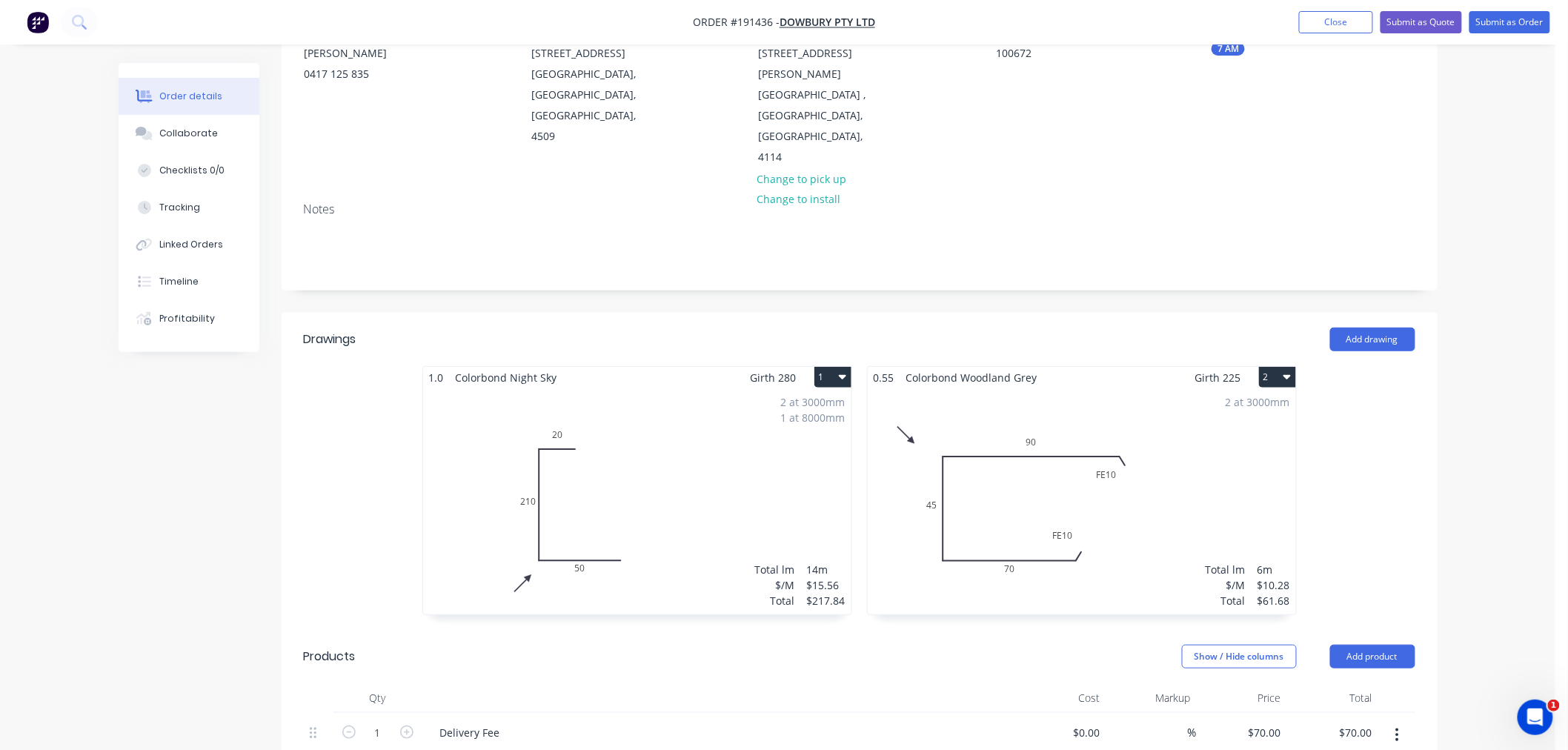
click at [1503, 423] on div "Order details Collaborate Checklists 0/0 Tracking Linked Orders Timeline Profit…" at bounding box center [777, 533] width 1556 height 1396
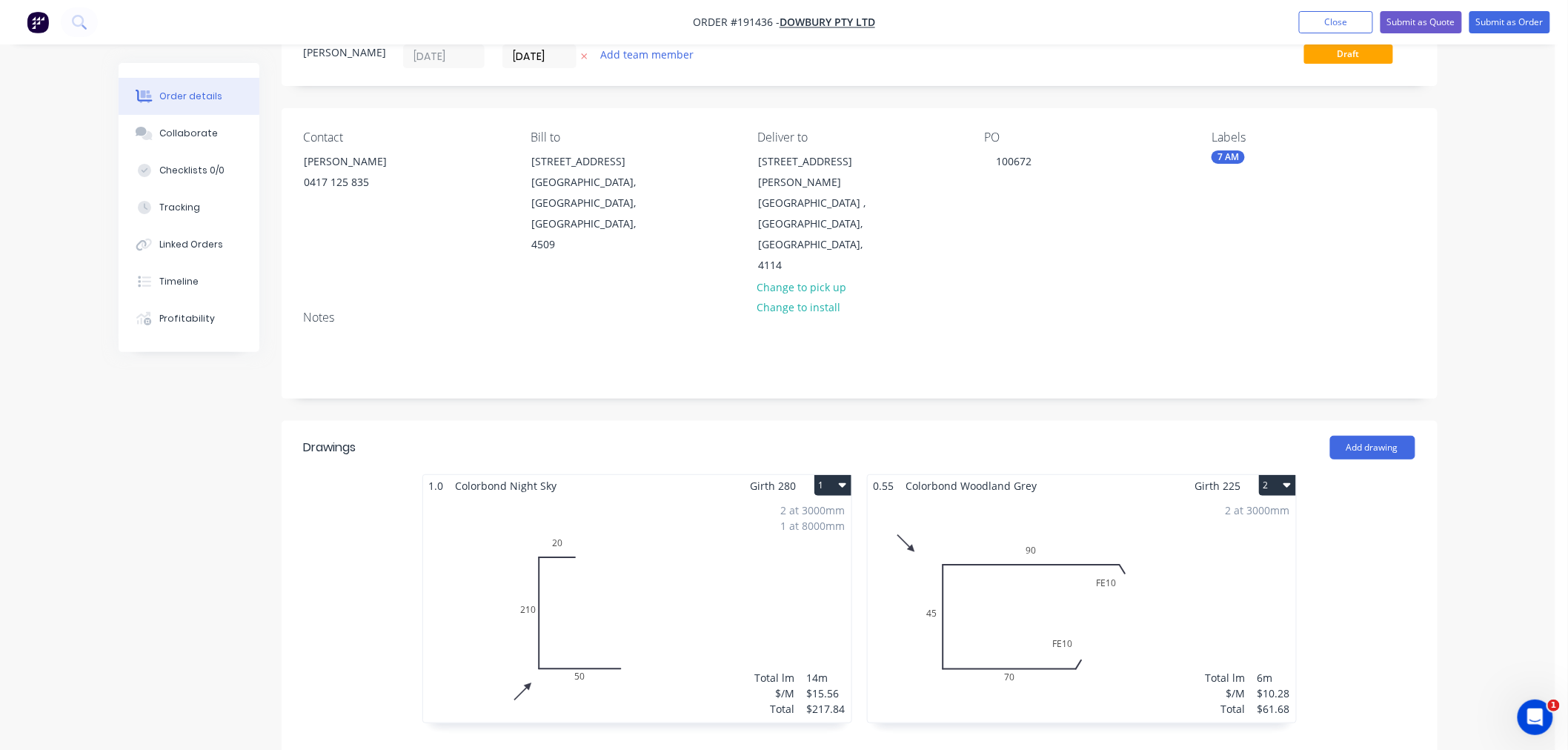
scroll to position [0, 0]
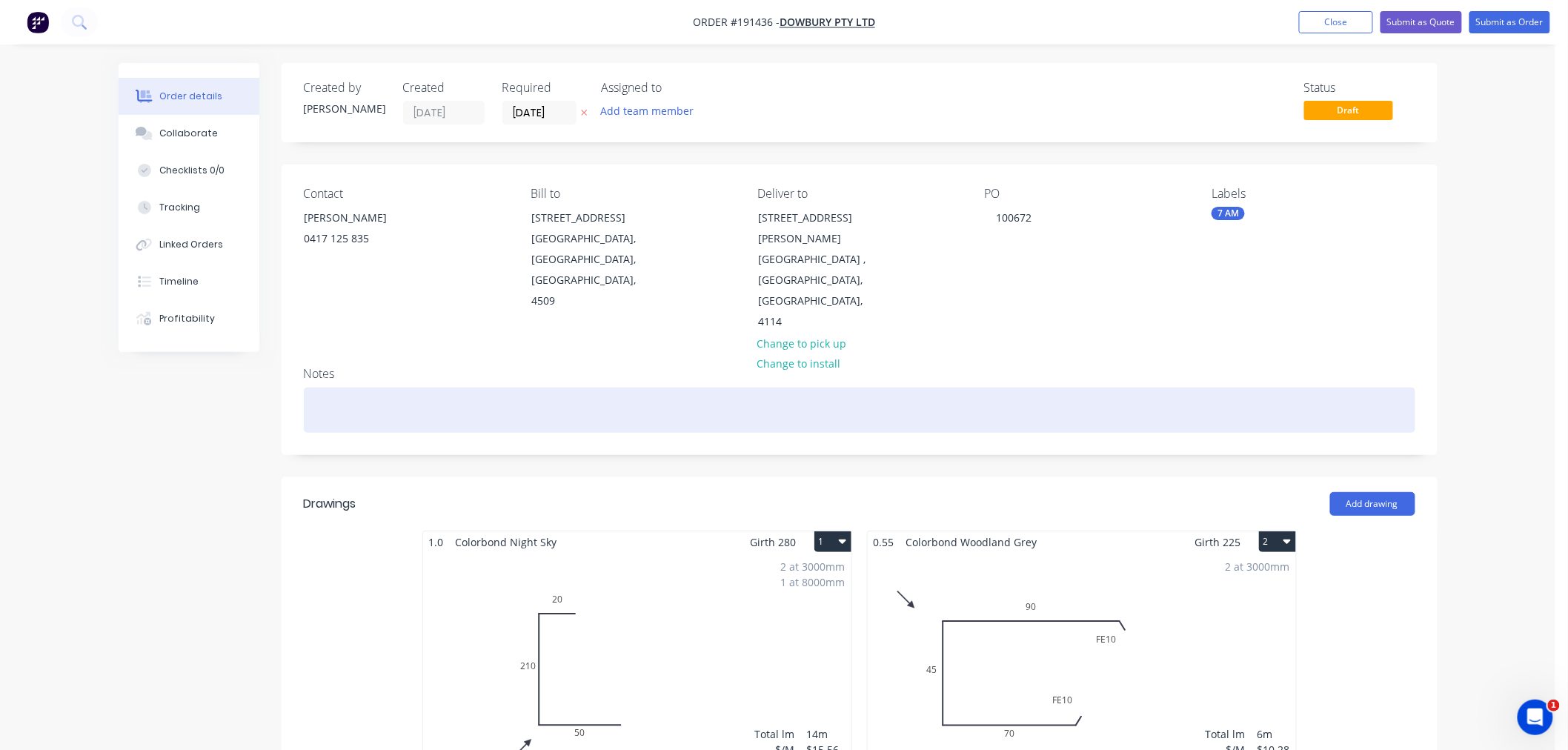
click at [588, 387] on div at bounding box center [859, 410] width 1112 height 46
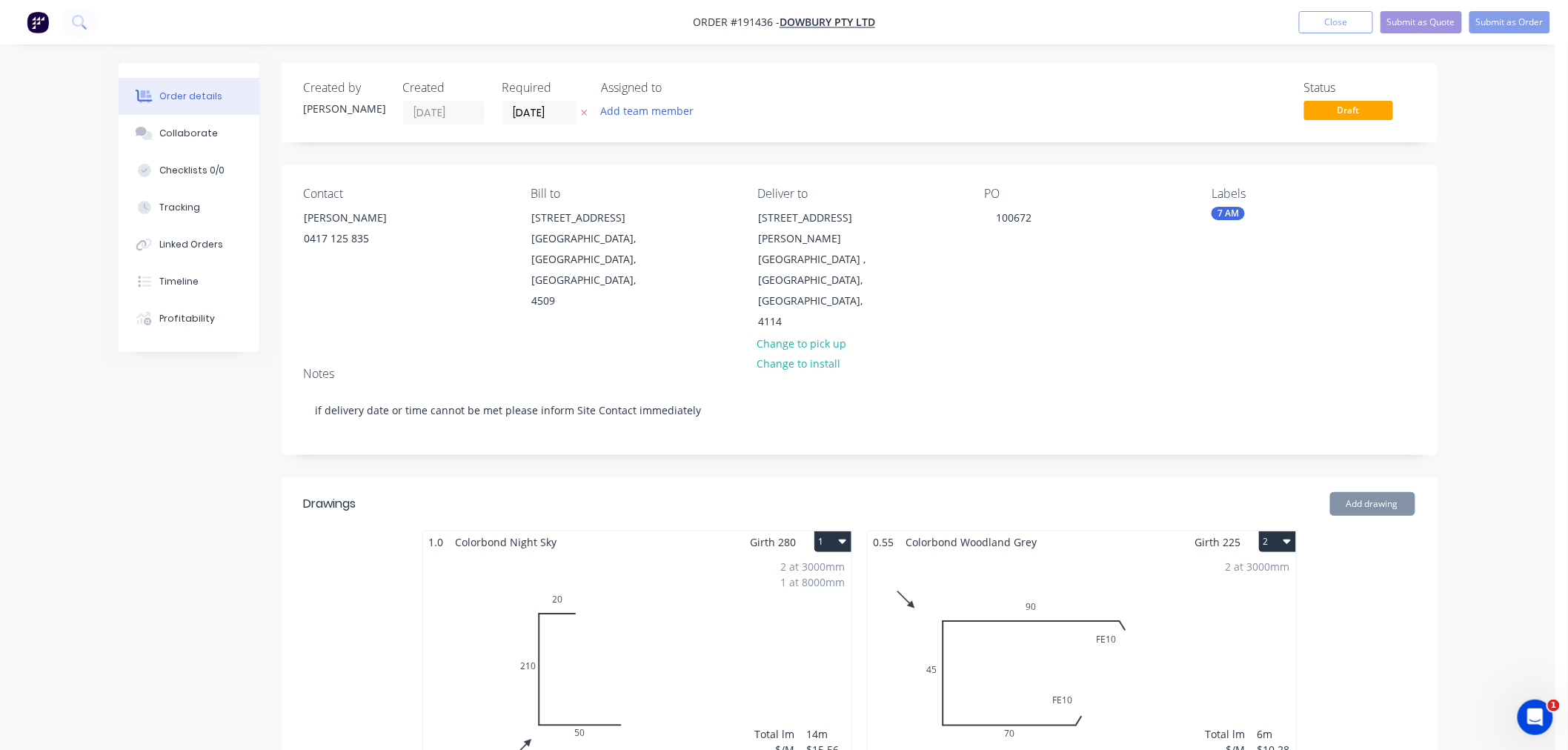
click at [1491, 519] on div "Order details Collaborate Checklists 0/0 Tracking Linked Orders Timeline Profit…" at bounding box center [777, 698] width 1556 height 1396
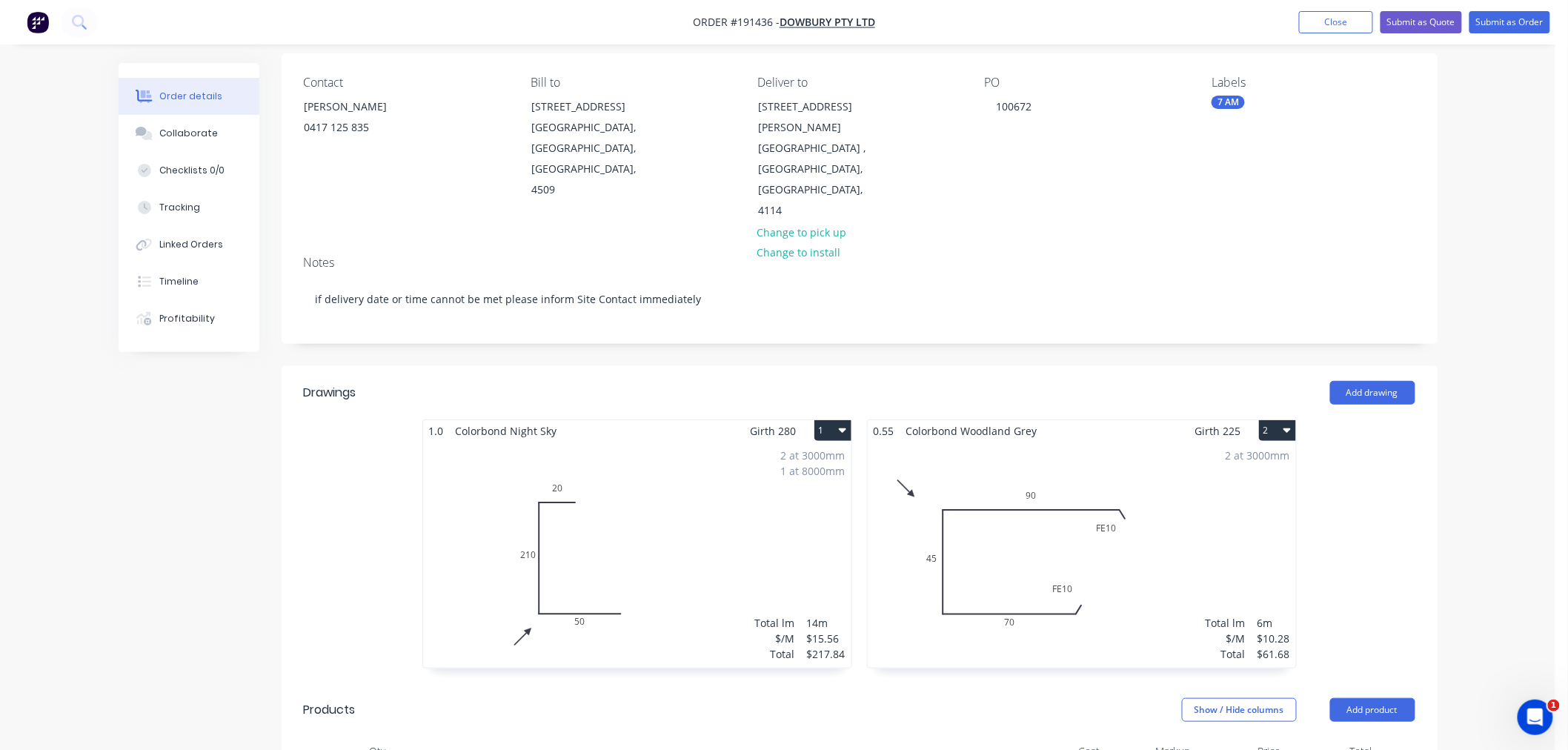
scroll to position [165, 0]
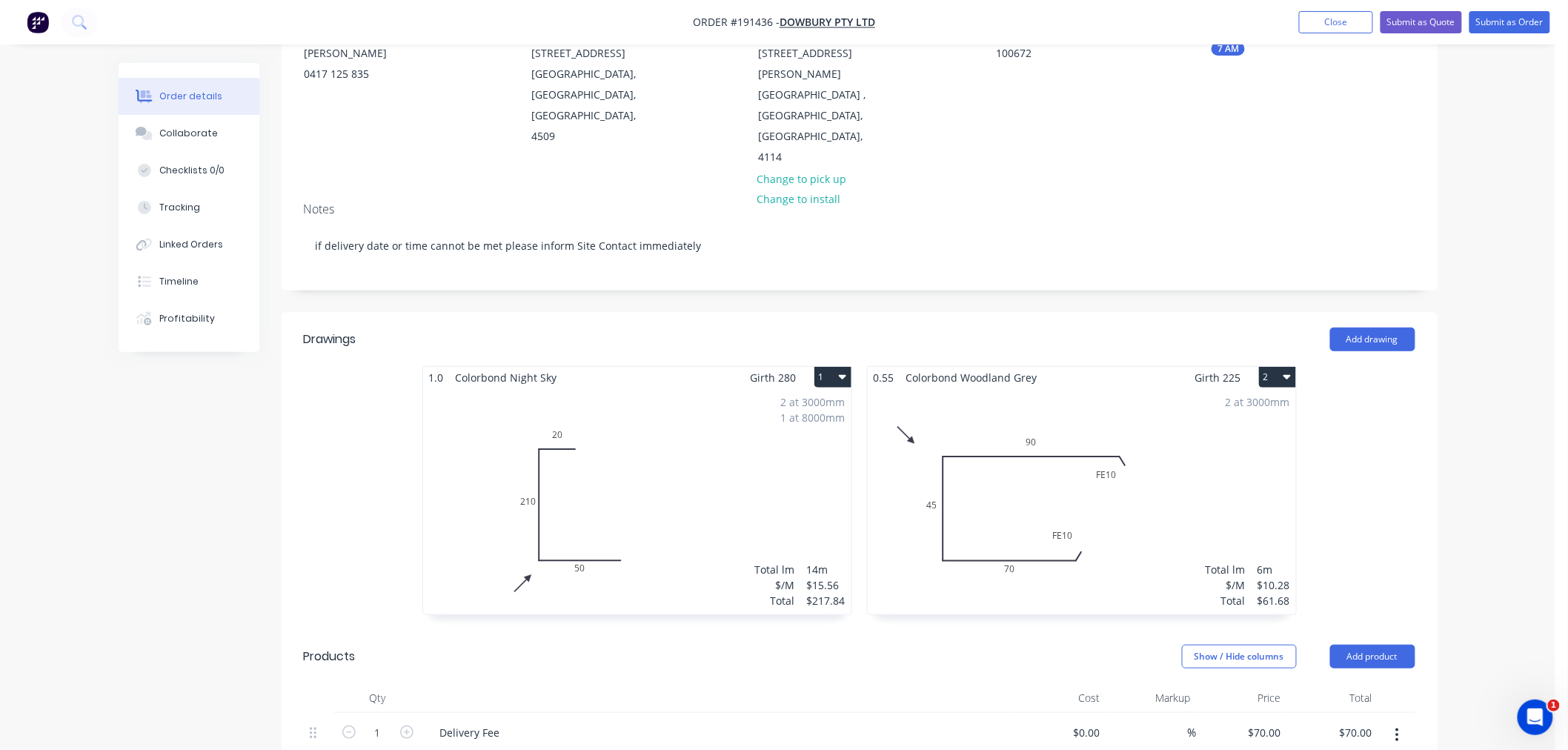
click at [1493, 442] on div "Order details Collaborate Checklists 0/0 Tracking Linked Orders Timeline Profit…" at bounding box center [777, 533] width 1556 height 1396
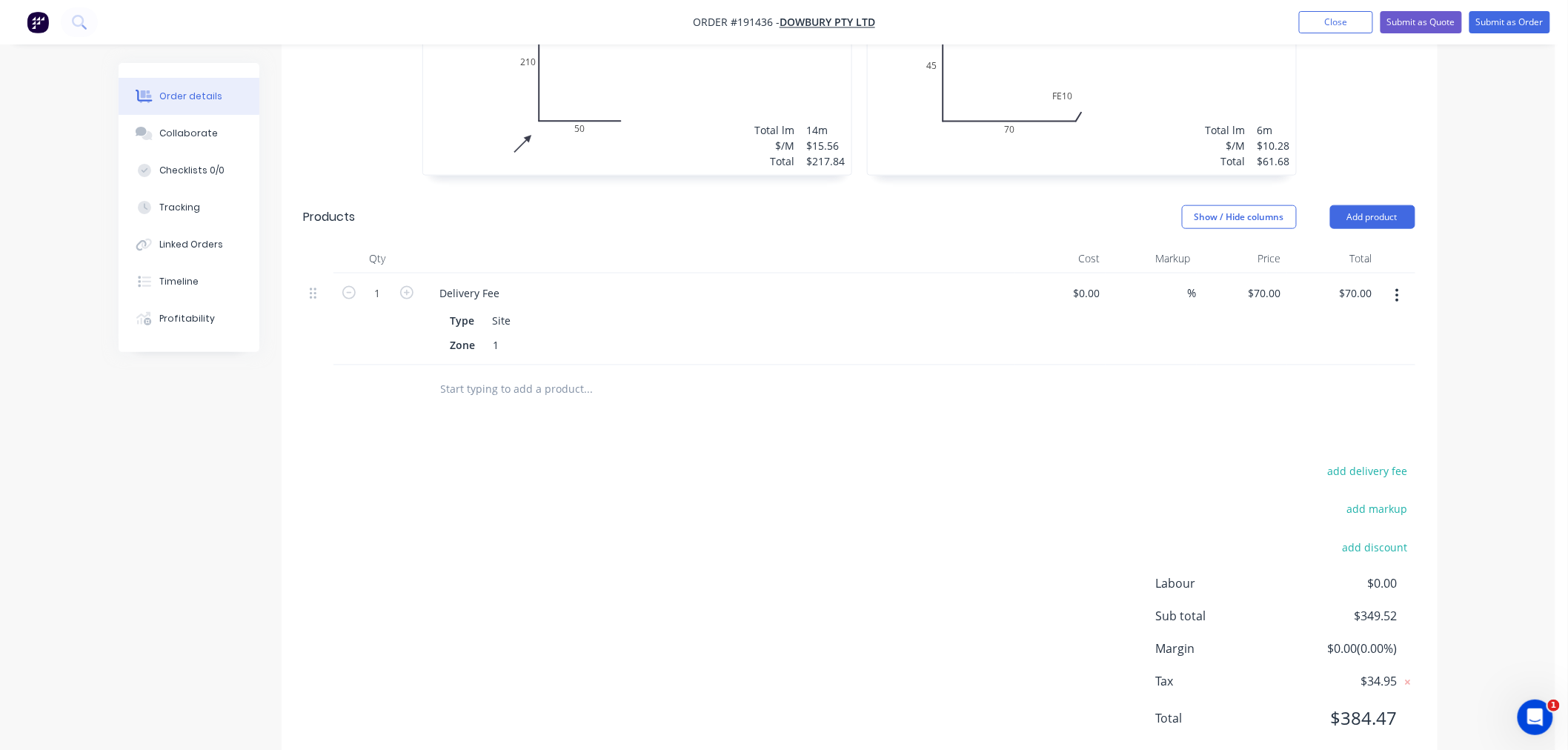
click at [1498, 483] on div "Order details Collaborate Checklists 0/0 Tracking Linked Orders Timeline Profit…" at bounding box center [777, 93] width 1556 height 1396
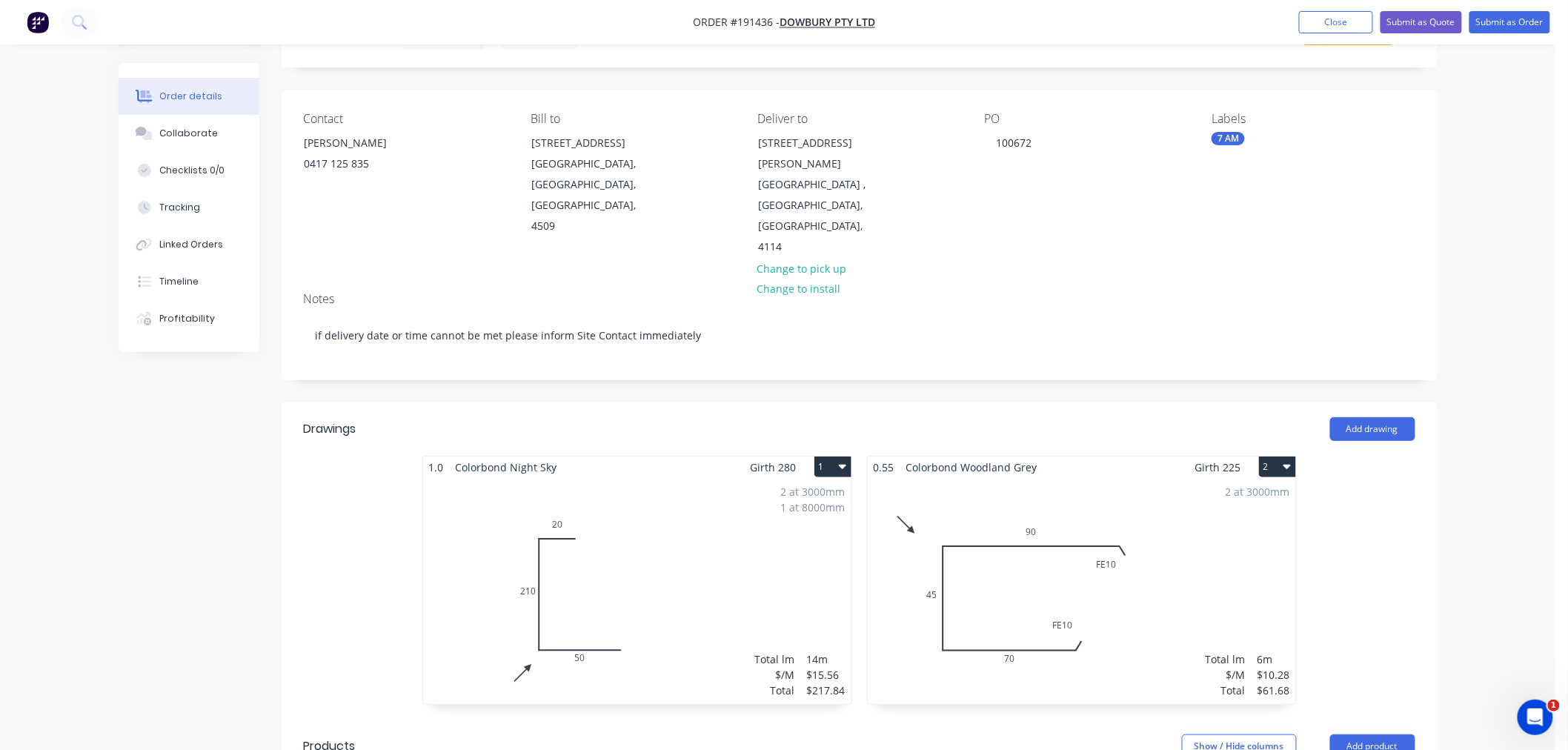
scroll to position [0, 0]
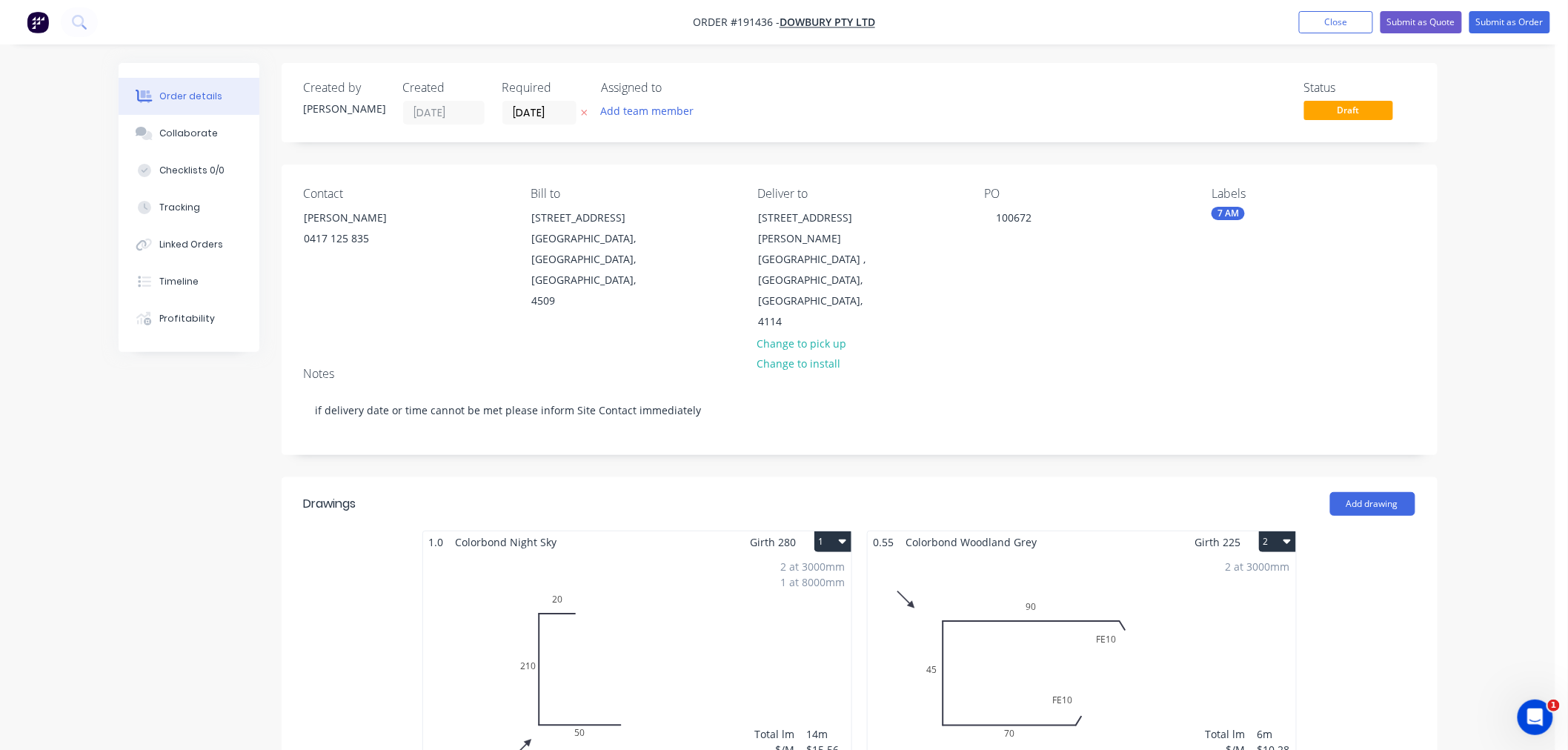
click at [1504, 203] on div "Order details Collaborate Checklists 0/0 Tracking Linked Orders Timeline Profit…" at bounding box center [777, 698] width 1556 height 1396
click at [1509, 24] on button "Submit as Order" at bounding box center [1510, 22] width 81 height 22
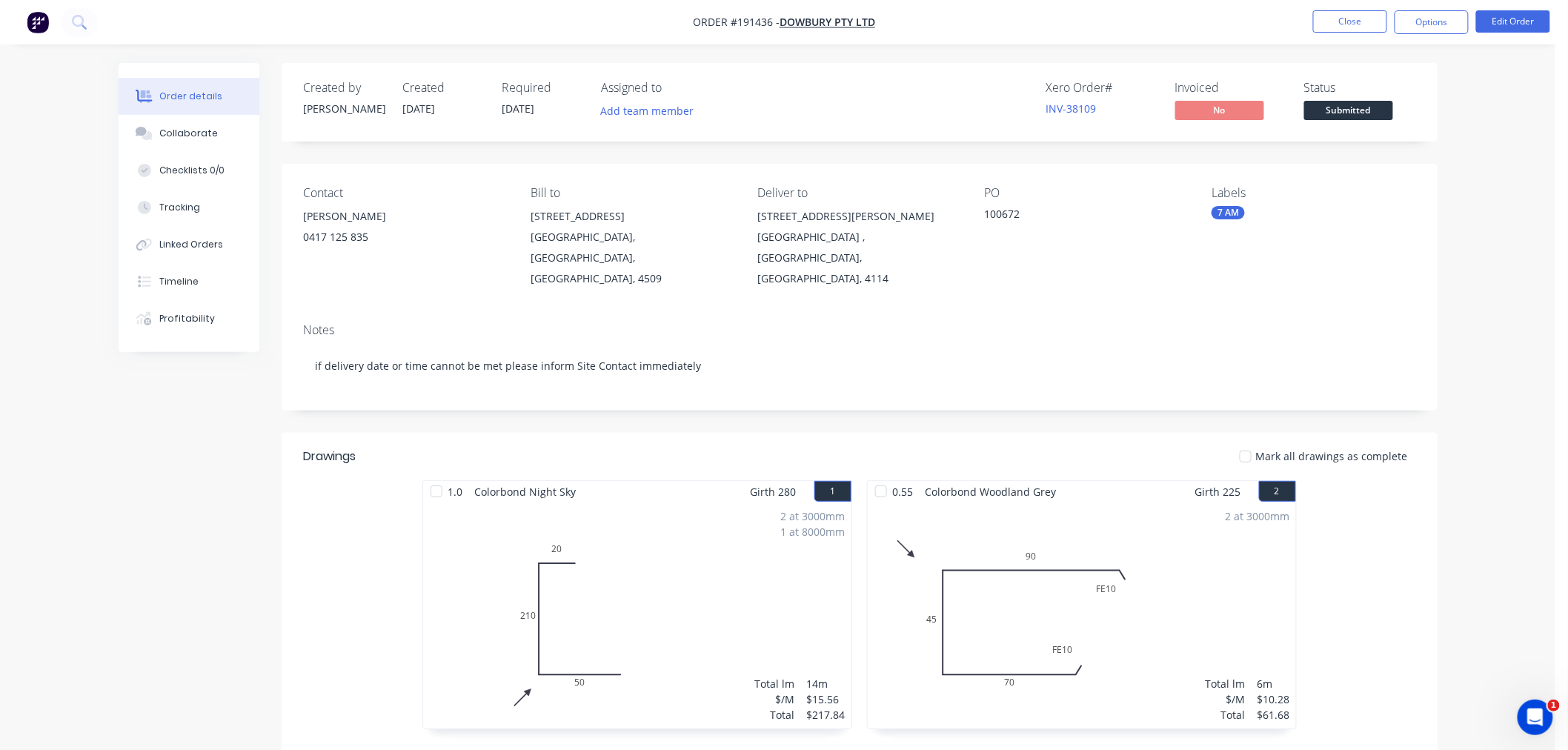
click at [1469, 152] on div "Order details Collaborate Checklists 0/0 Tracking Linked Orders Timeline Profit…" at bounding box center [777, 588] width 1556 height 1177
click at [1498, 150] on div "Order details Collaborate Checklists 0/0 Tracking Linked Orders Timeline Profit…" at bounding box center [777, 588] width 1556 height 1177
click at [1436, 21] on button "Options" at bounding box center [1432, 22] width 74 height 24
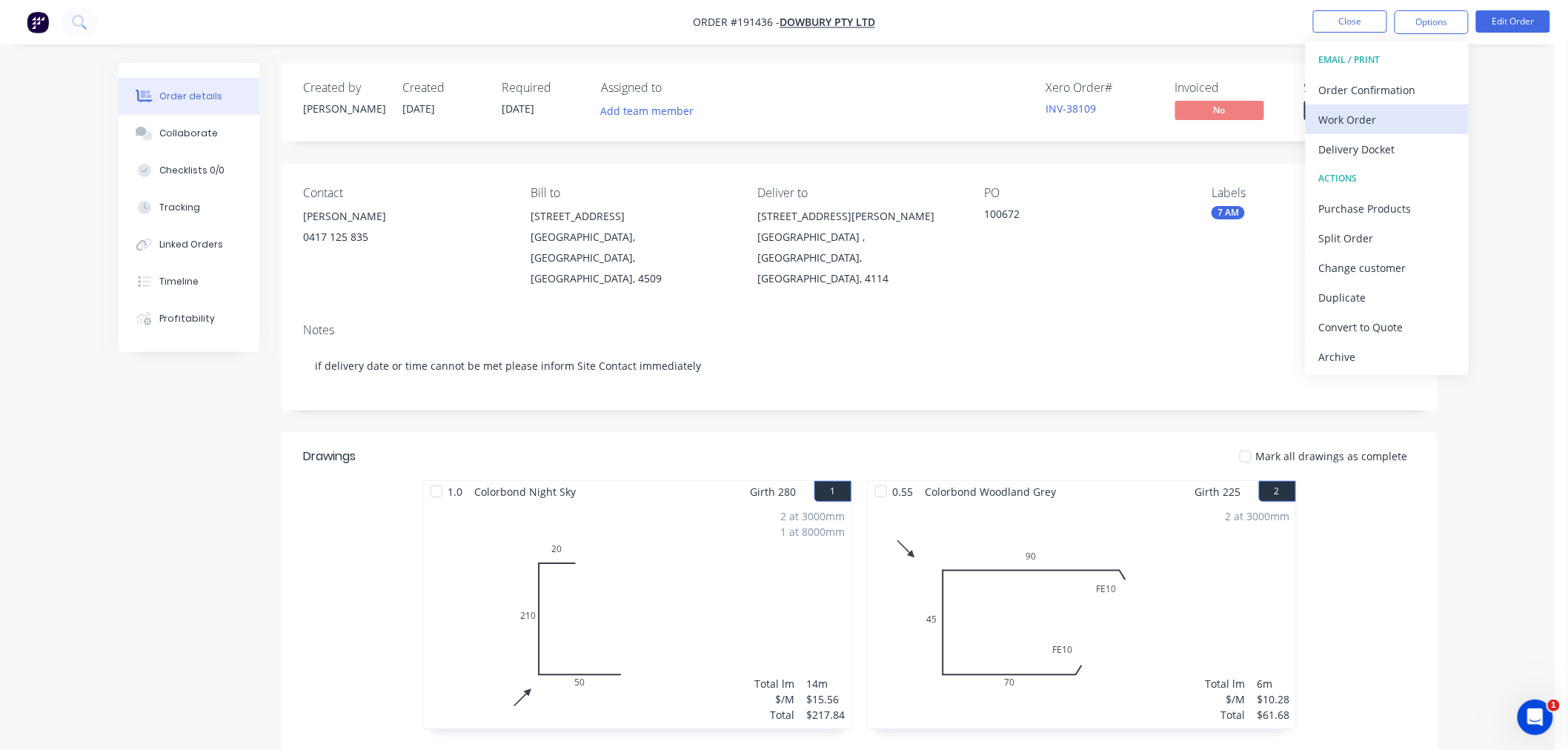
click at [1426, 115] on div "Work Order" at bounding box center [1387, 120] width 136 height 22
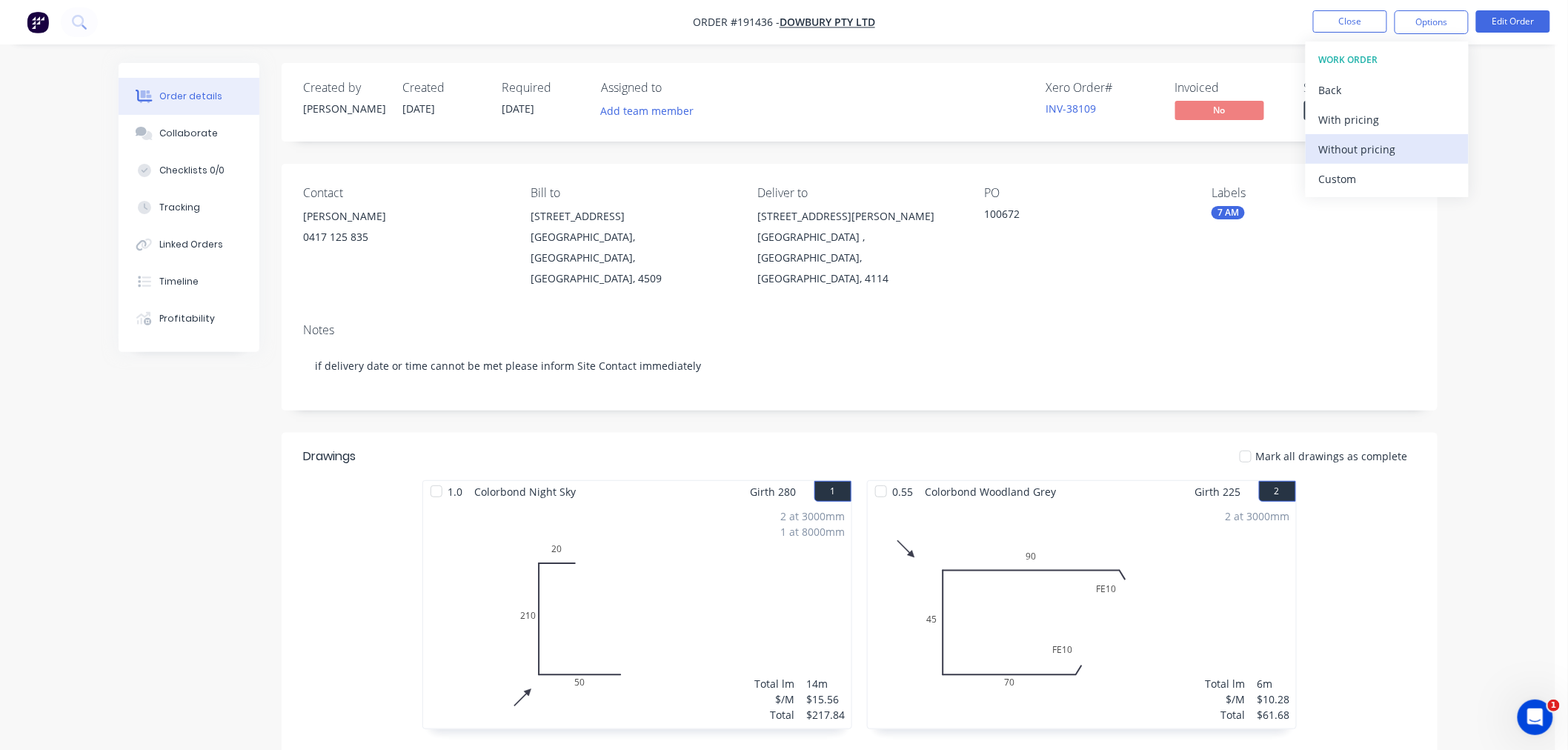
click at [1360, 152] on div "Without pricing" at bounding box center [1387, 149] width 136 height 22
click at [461, 38] on nav "Order #191436 - Dowbury Pty Ltd Close Options Edit Order" at bounding box center [784, 22] width 1568 height 45
click at [1331, 19] on button "Close" at bounding box center [1351, 21] width 74 height 22
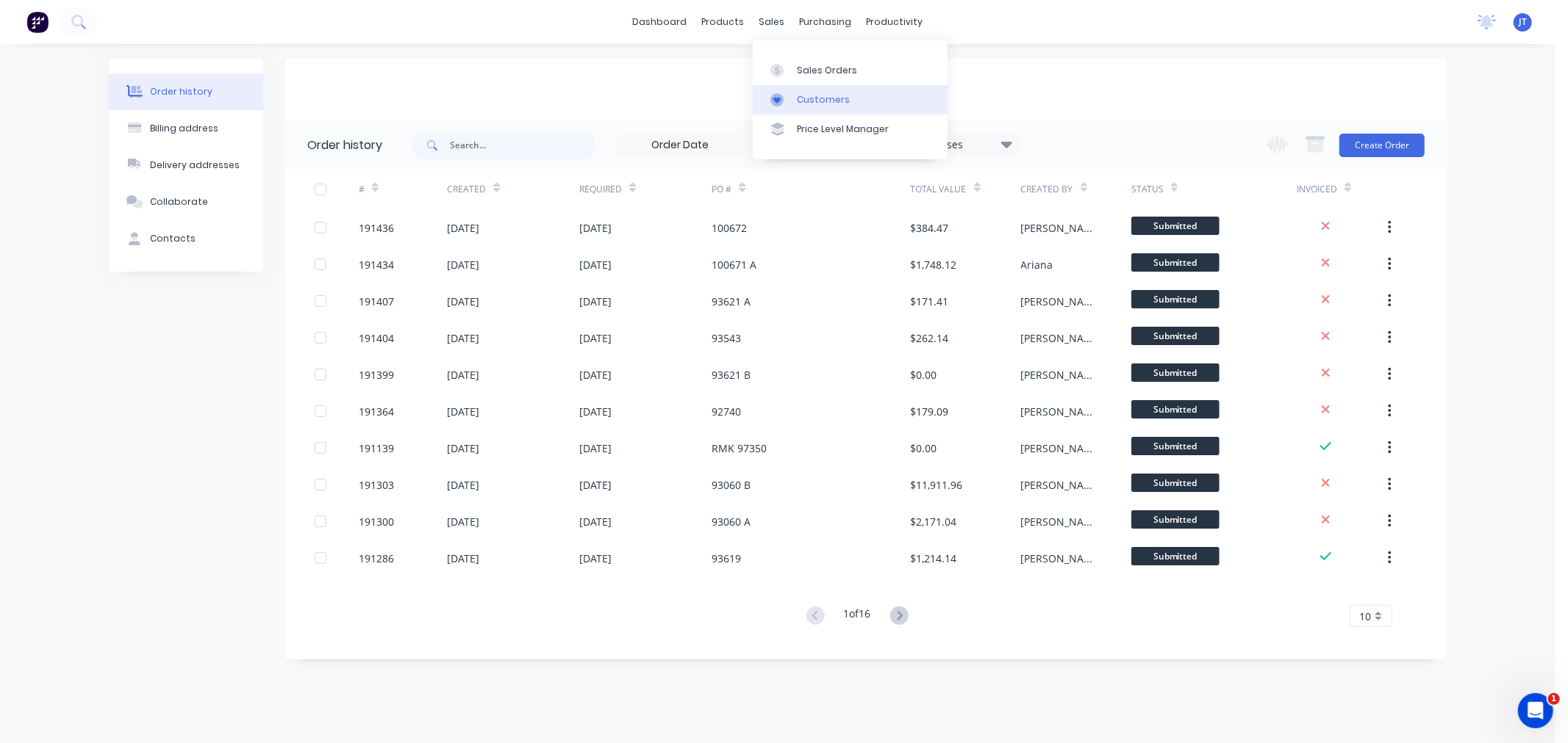
click at [795, 98] on link "Customers" at bounding box center [850, 99] width 194 height 29
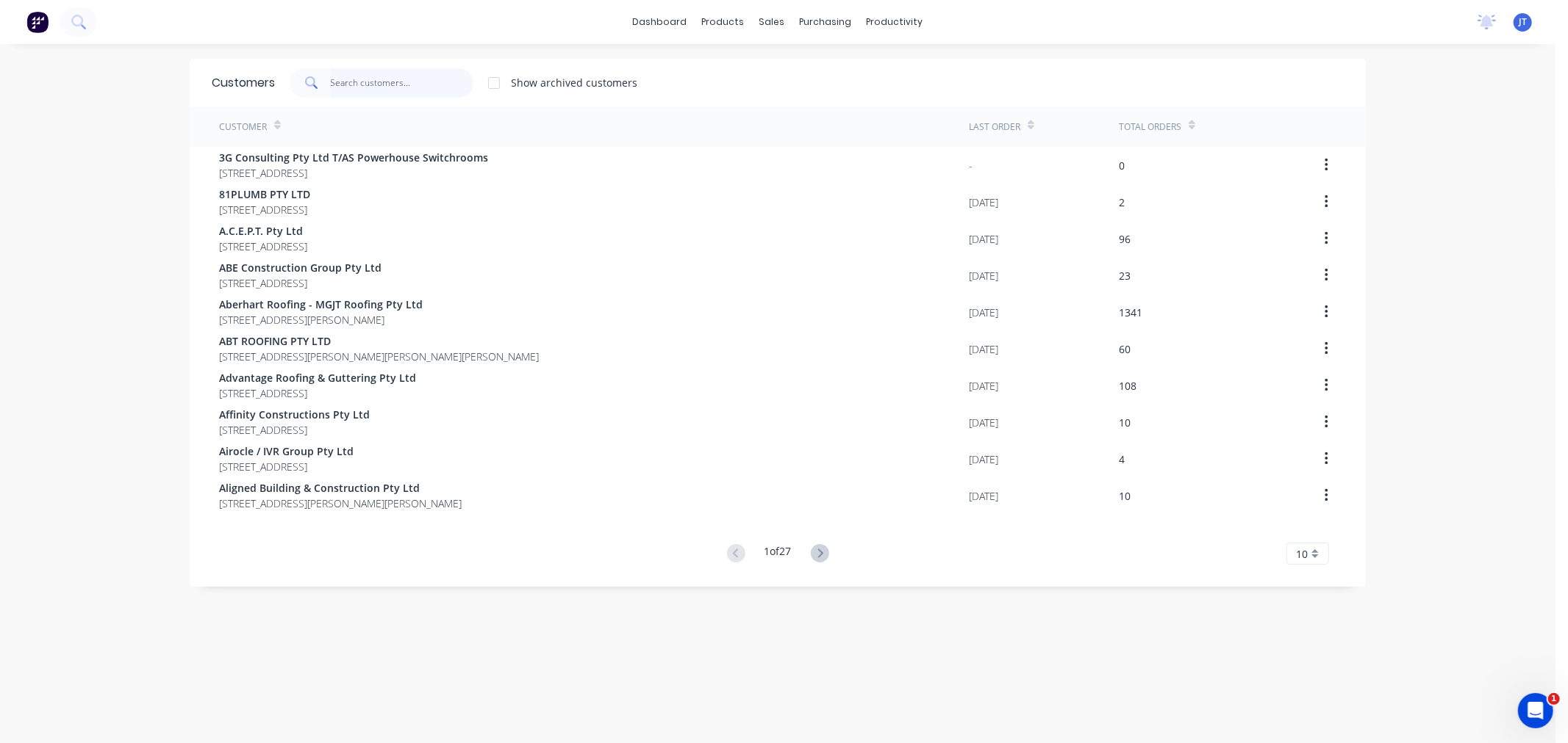
click at [342, 78] on input "text" at bounding box center [403, 82] width 143 height 29
click at [363, 81] on input "text" at bounding box center [403, 82] width 143 height 29
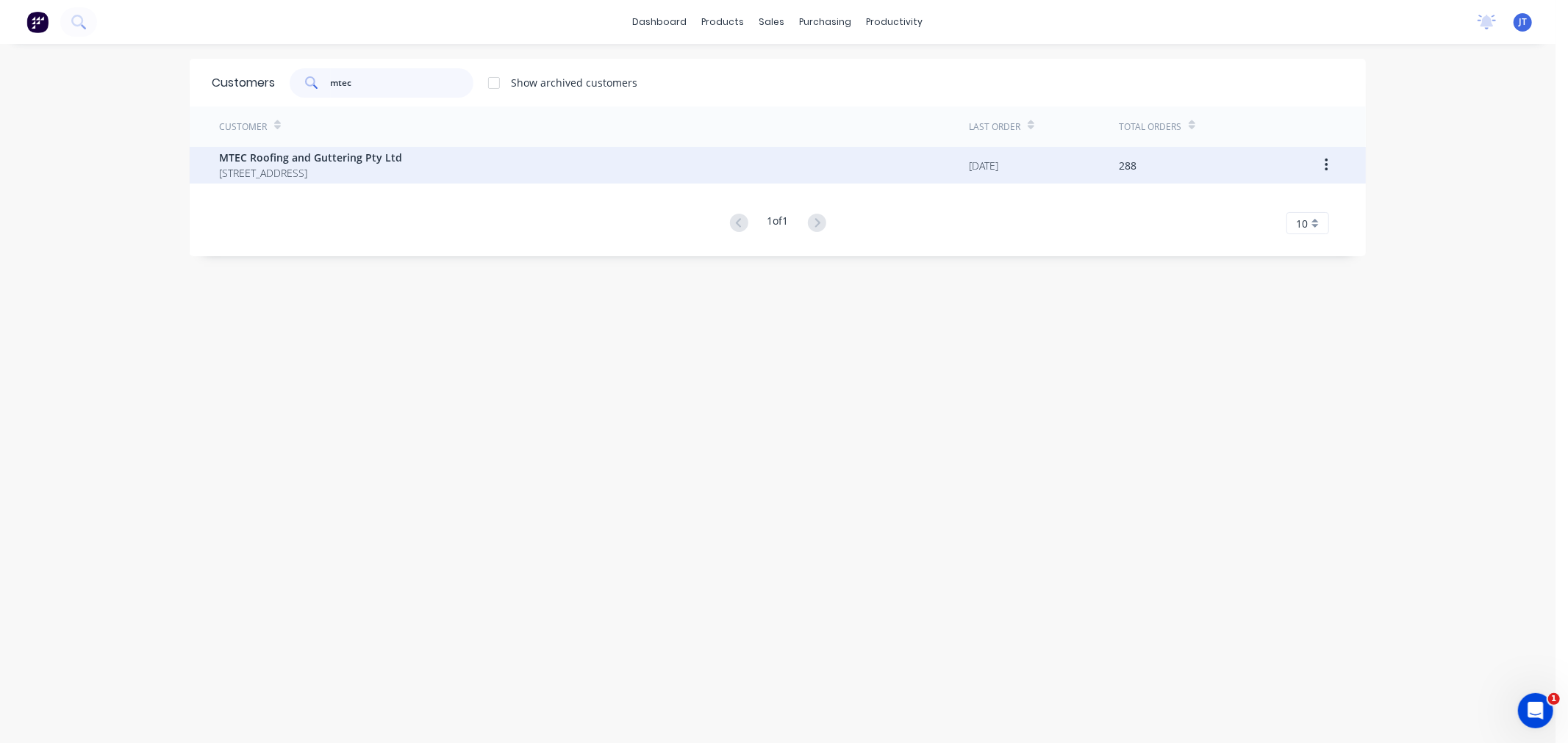
type input "mtec"
click at [402, 176] on span "UNIT 5 21 DEAKIN STREET BRENDALE Queensland Australia 4500" at bounding box center [310, 173] width 183 height 15
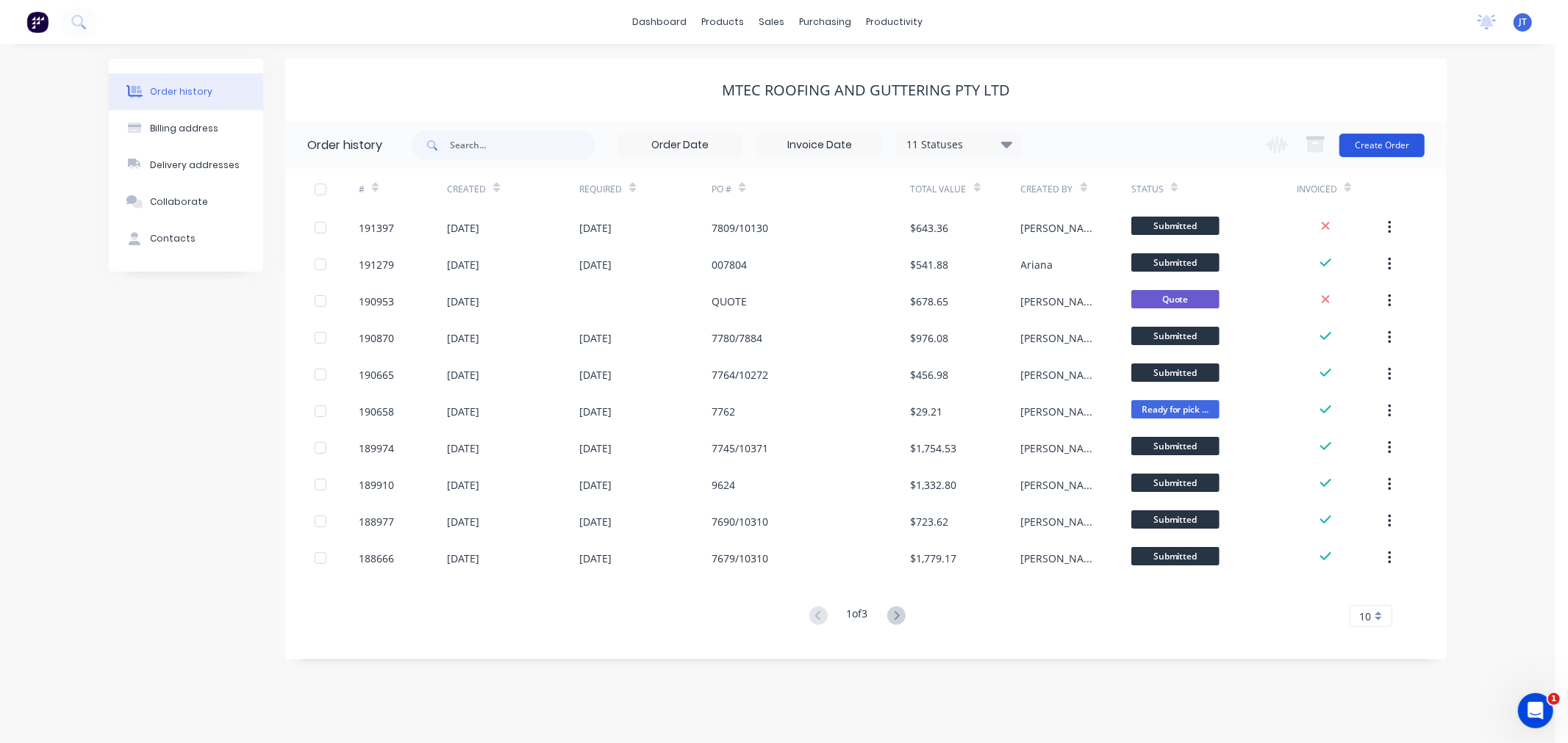
click at [1376, 148] on button "Create Order" at bounding box center [1381, 145] width 85 height 24
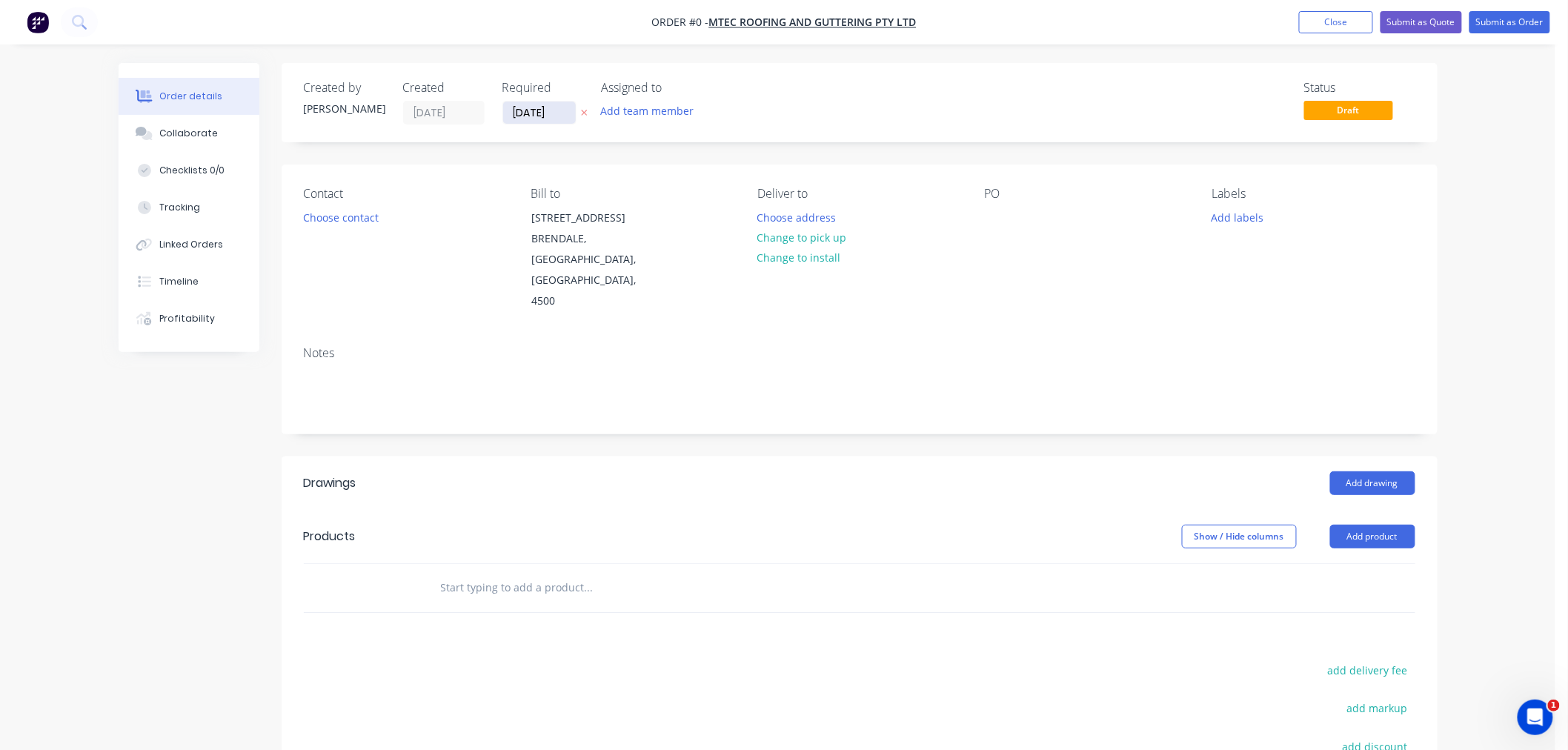
click at [521, 115] on input "[DATE]" at bounding box center [539, 112] width 72 height 22
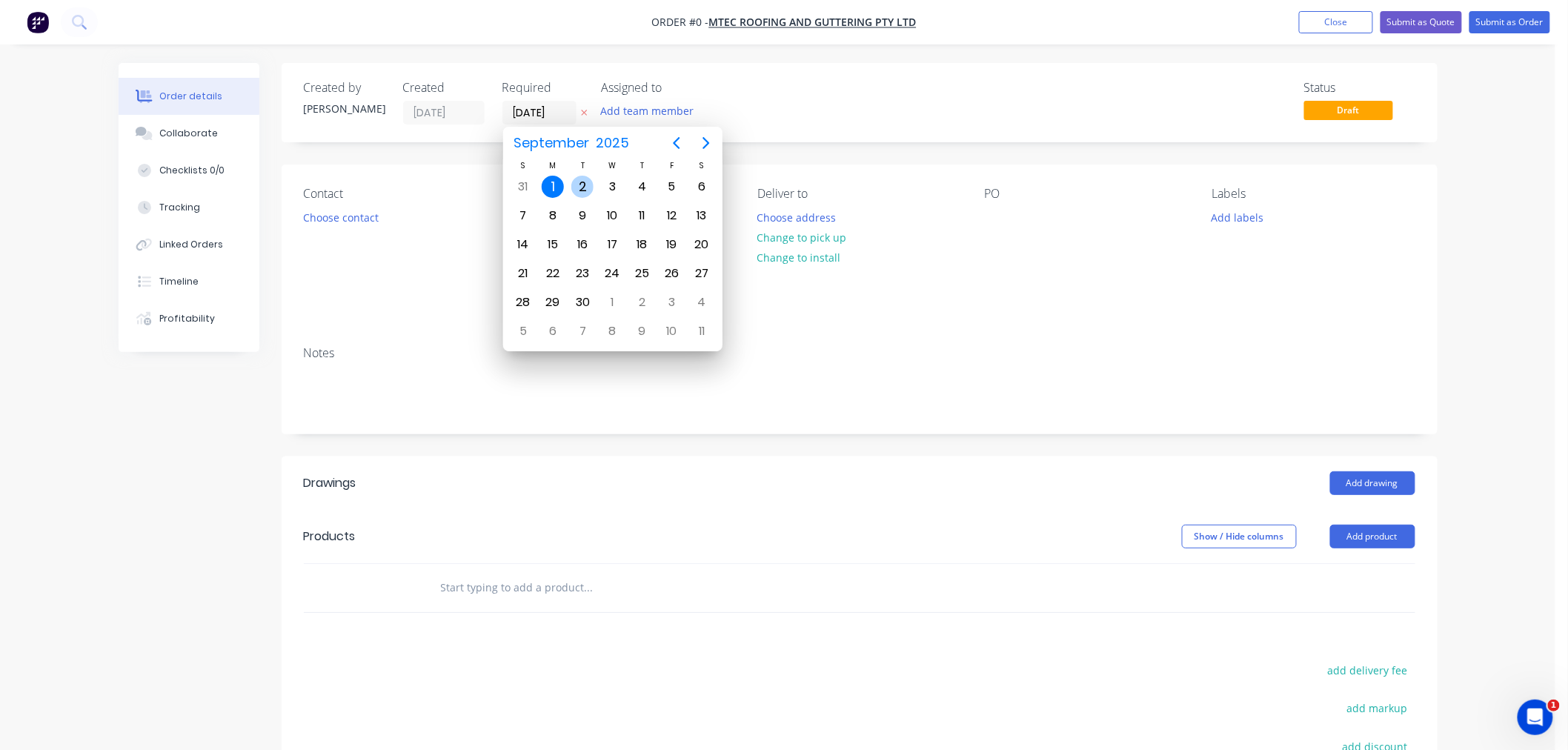
click at [583, 188] on div "2" at bounding box center [582, 187] width 22 height 22
type input "[DATE]"
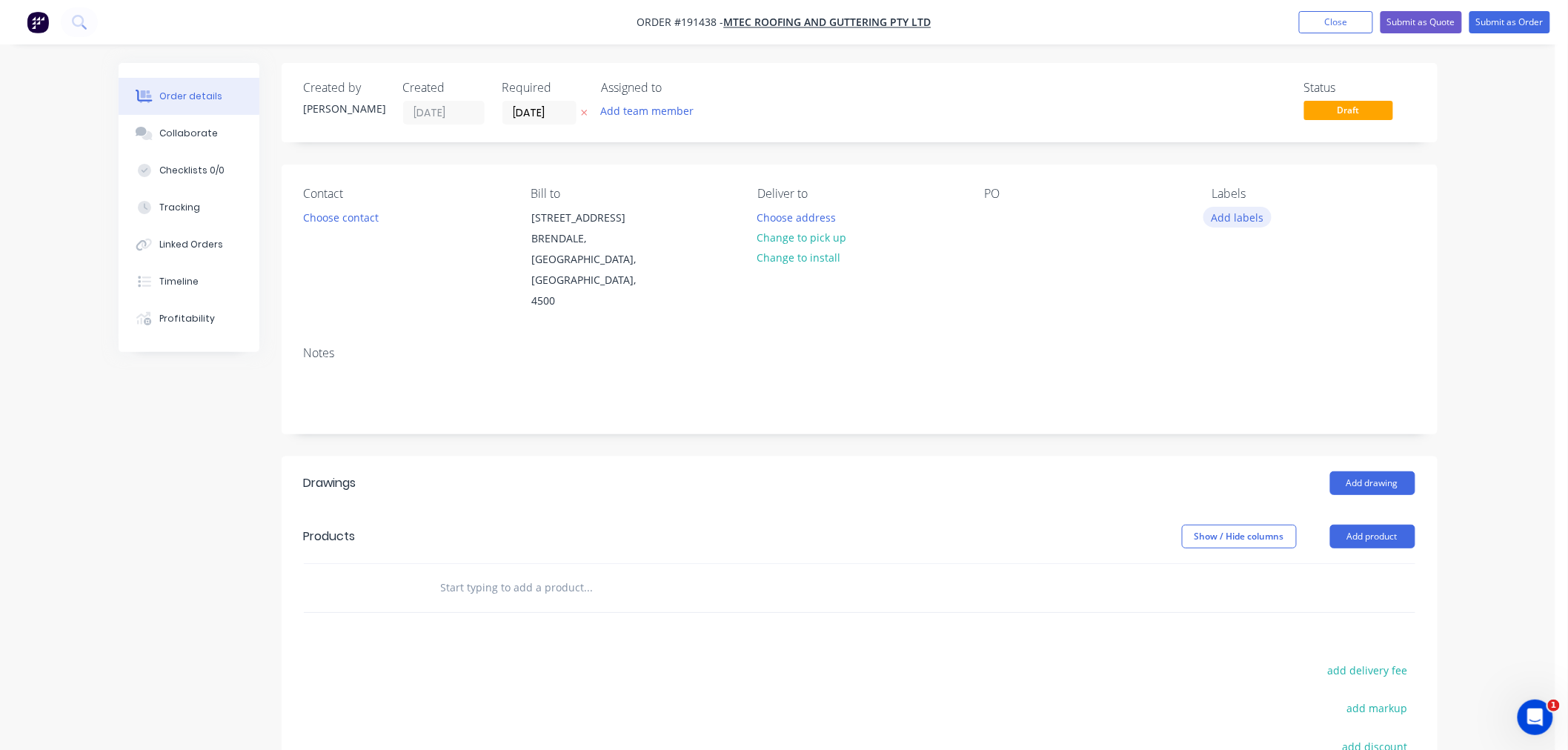
click at [1243, 217] on button "Add labels" at bounding box center [1238, 216] width 69 height 20
click at [1273, 349] on div "7 AM" at bounding box center [1269, 346] width 33 height 16
click at [1502, 258] on div "Order details Collaborate Checklists 0/0 Tracking Linked Orders Timeline Profit…" at bounding box center [777, 496] width 1556 height 992
click at [998, 216] on div at bounding box center [996, 217] width 24 height 22
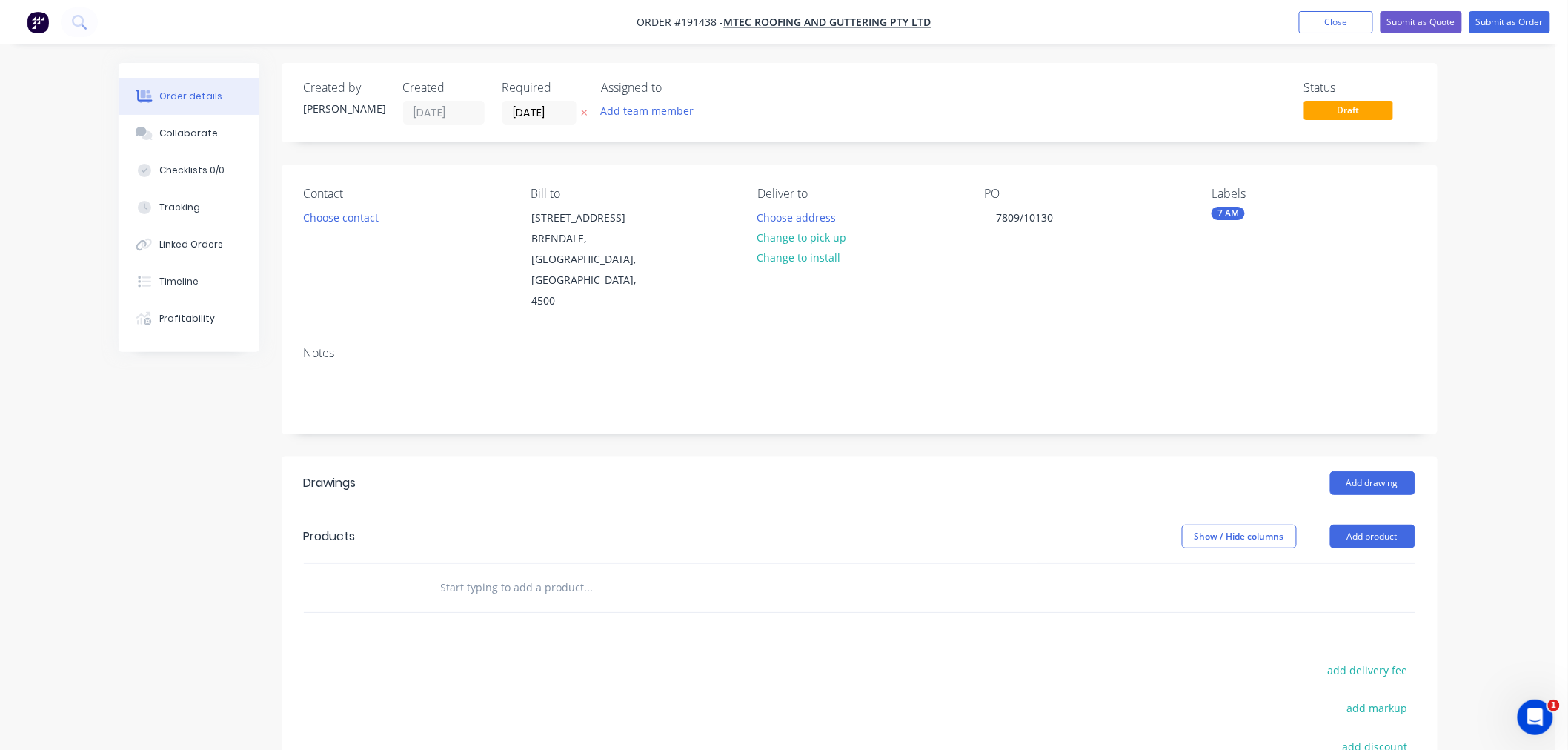
click at [1458, 243] on div "Order details Collaborate Checklists 0/0 Tracking Linked Orders Timeline Profit…" at bounding box center [777, 496] width 1556 height 992
click at [354, 216] on button "Choose contact" at bounding box center [341, 216] width 91 height 20
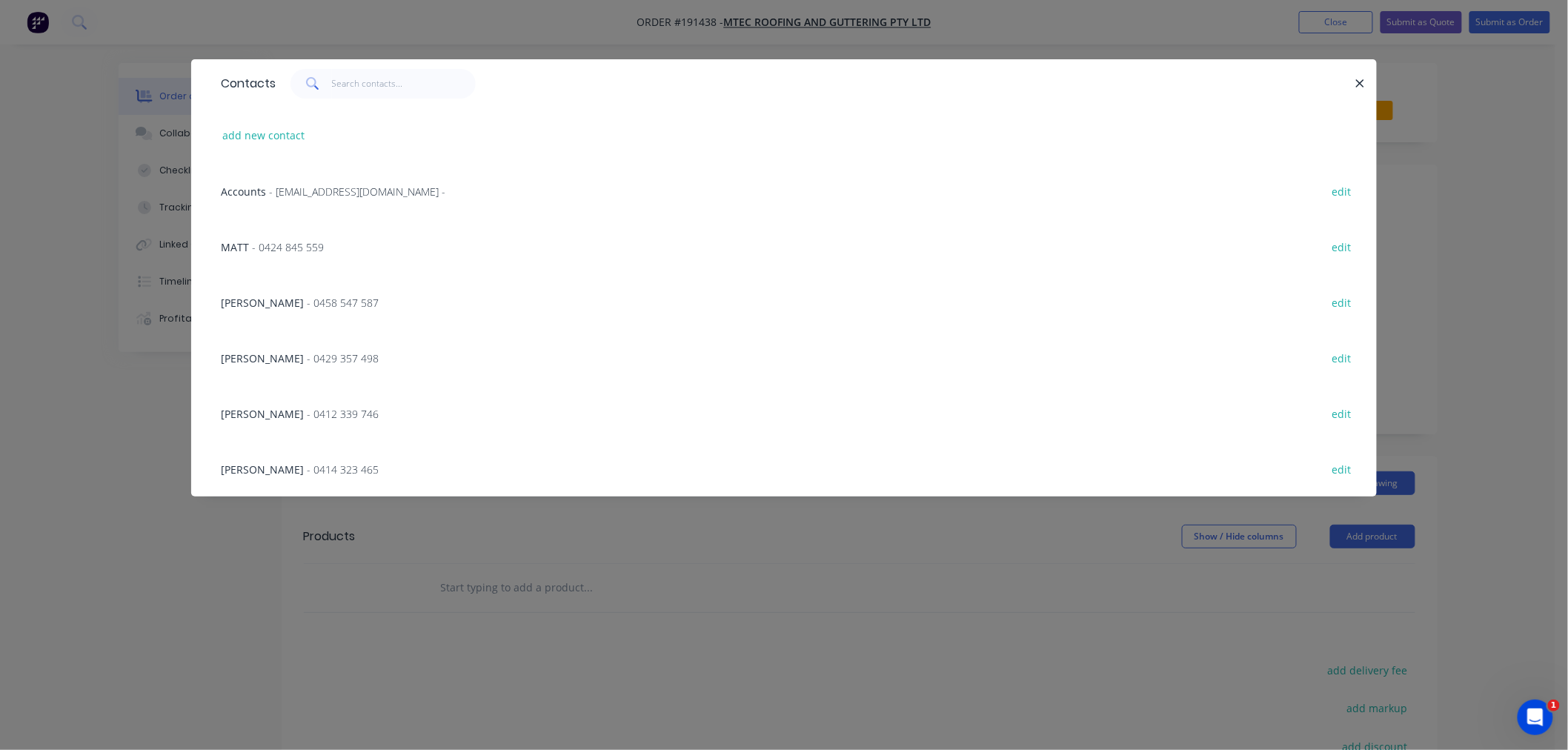
click at [304, 411] on span "KEVIN DE MALMANCHE" at bounding box center [262, 414] width 83 height 14
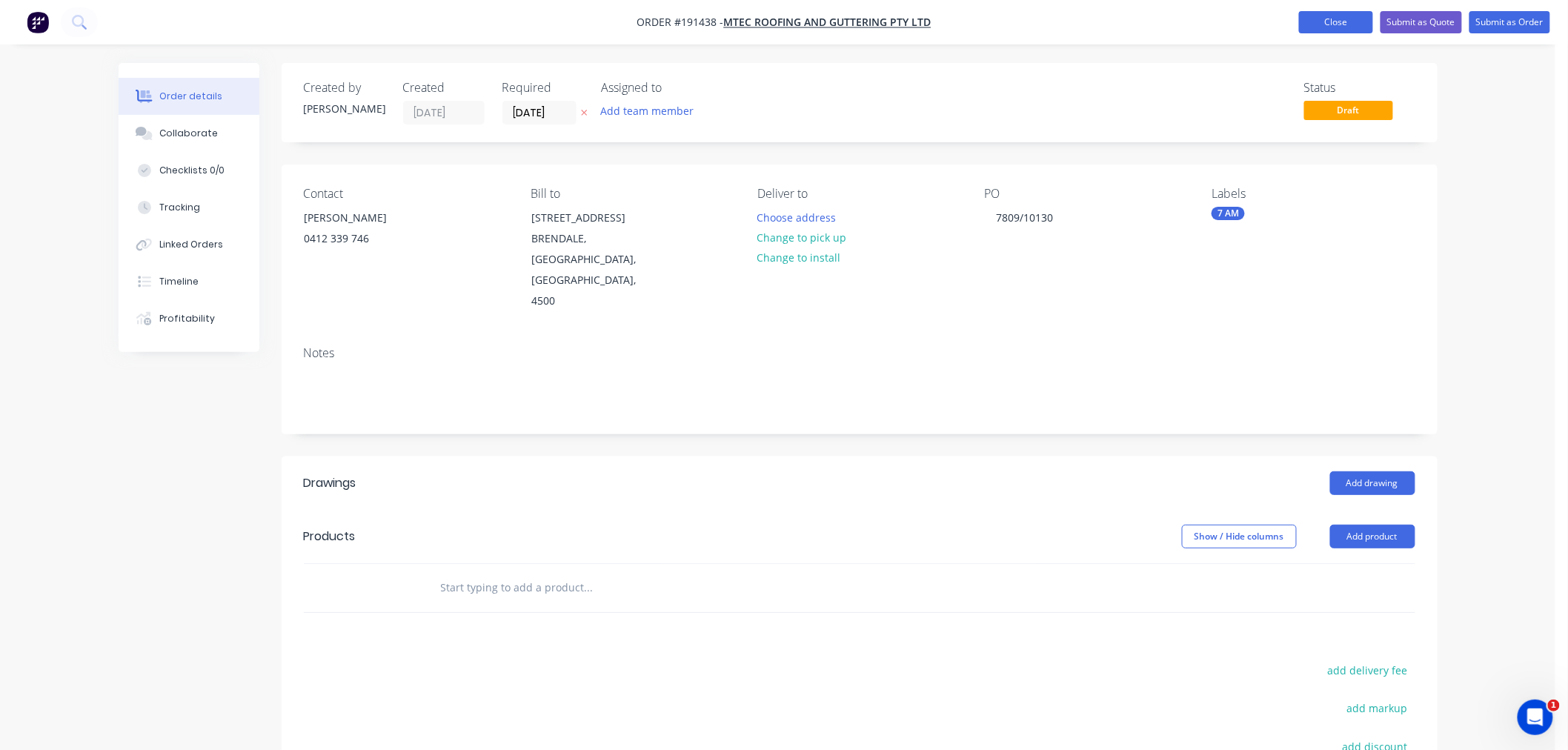
click at [1317, 24] on button "Close" at bounding box center [1337, 22] width 74 height 22
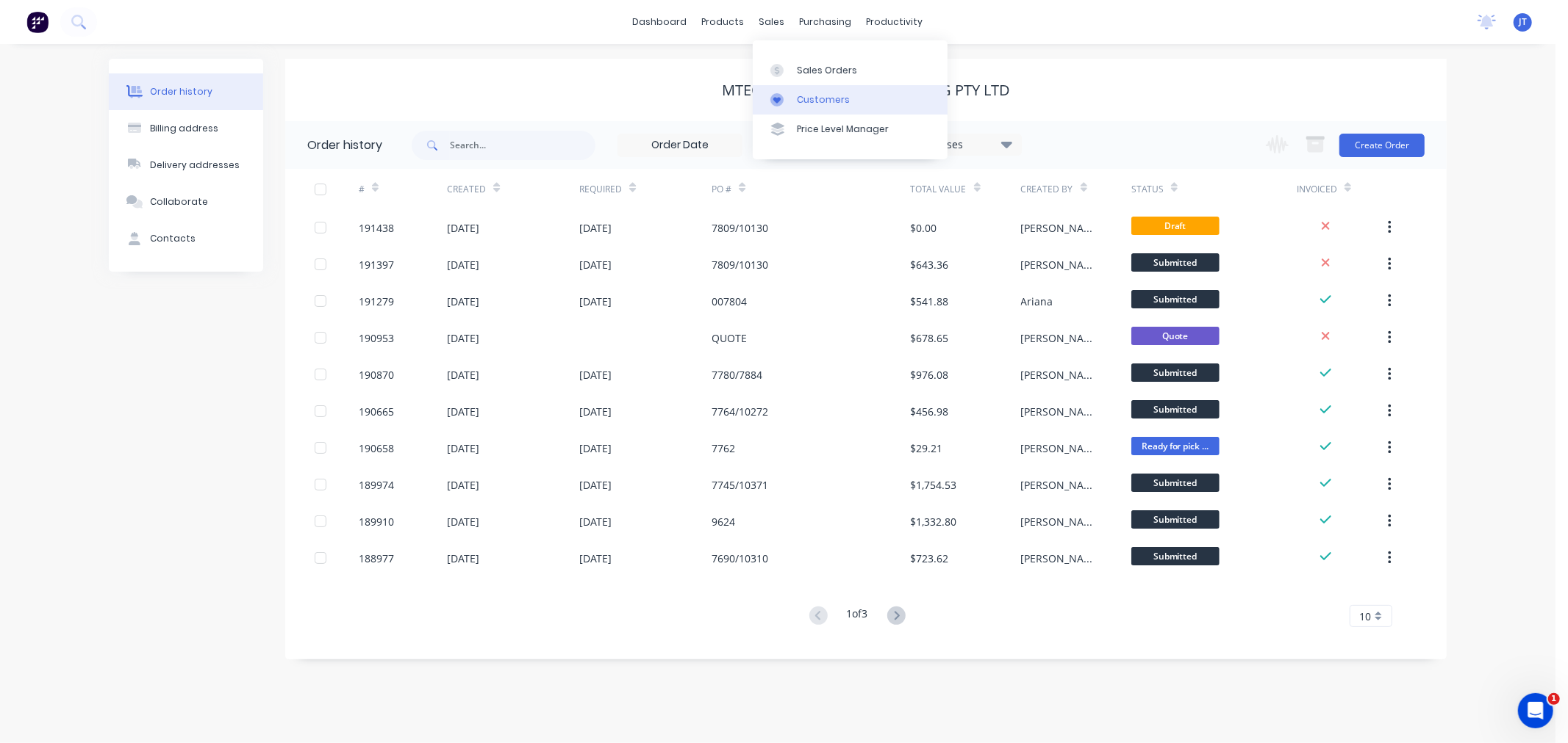
click at [791, 99] on div at bounding box center [780, 100] width 22 height 13
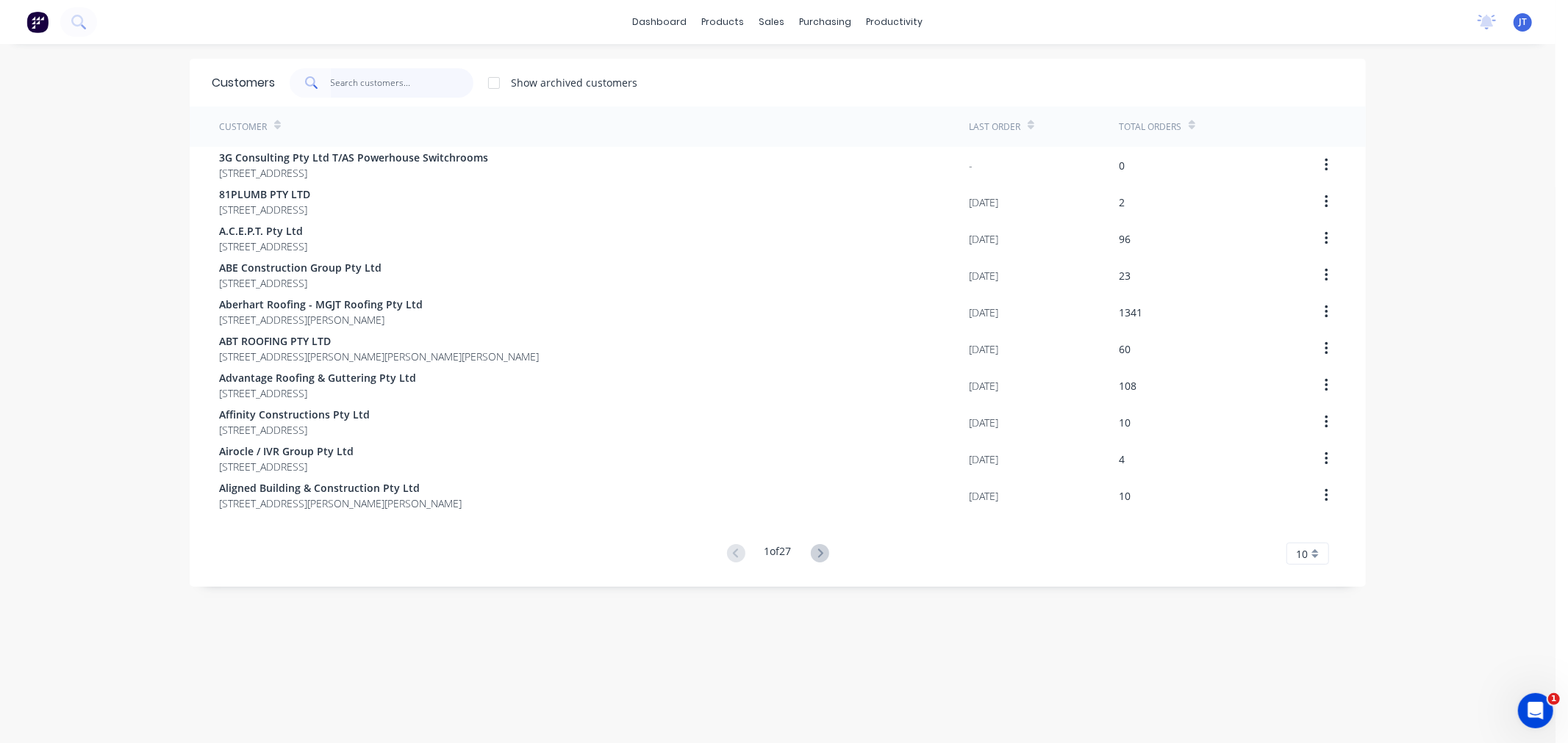
click at [341, 92] on input "text" at bounding box center [403, 82] width 143 height 29
click at [780, 74] on div at bounding box center [774, 71] width 22 height 13
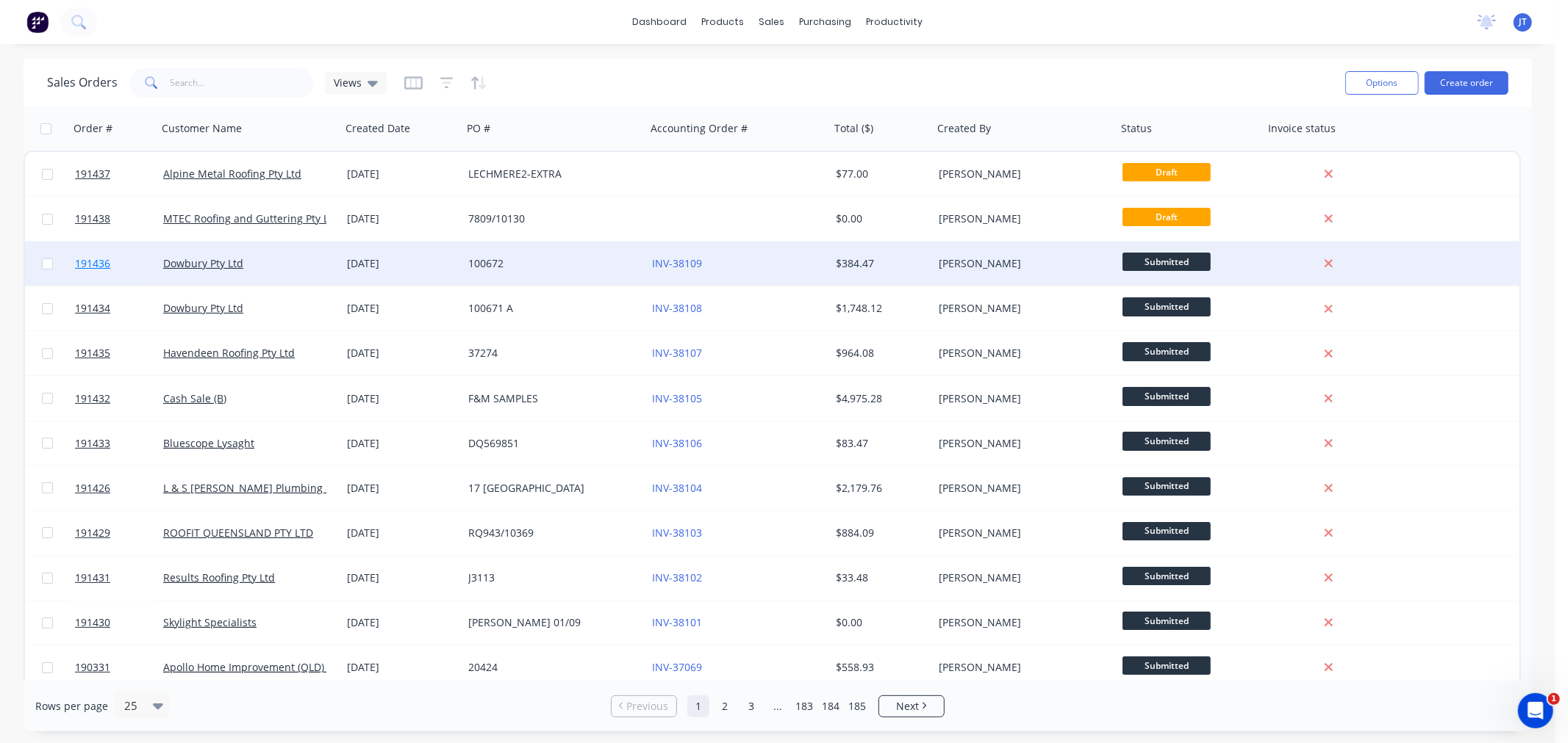
click at [87, 260] on span "191436" at bounding box center [92, 264] width 35 height 15
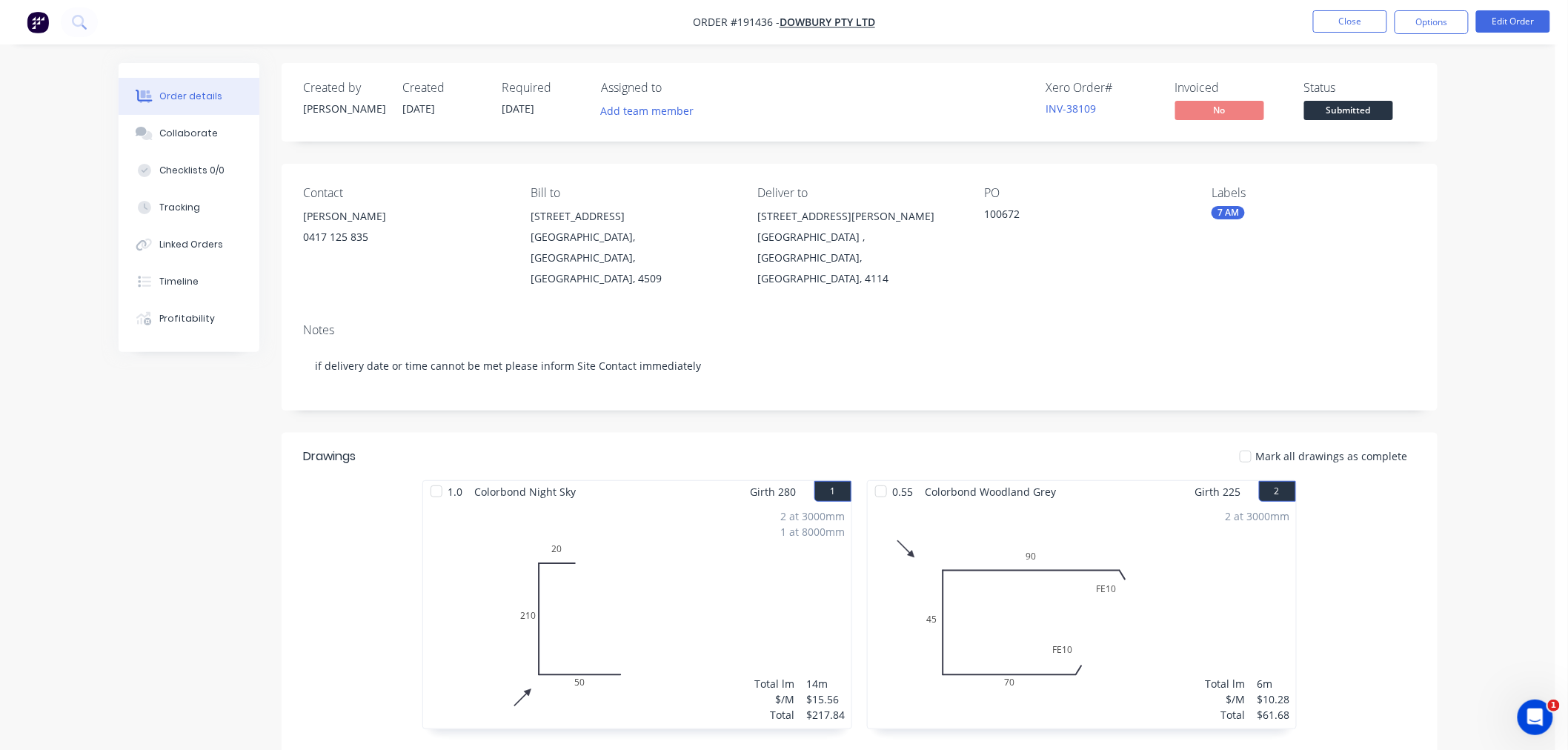
click at [1126, 37] on nav "Order #191436 - Dowbury Pty Ltd Close Options Edit Order" at bounding box center [784, 22] width 1568 height 45
click at [1359, 28] on button "Close" at bounding box center [1351, 21] width 74 height 22
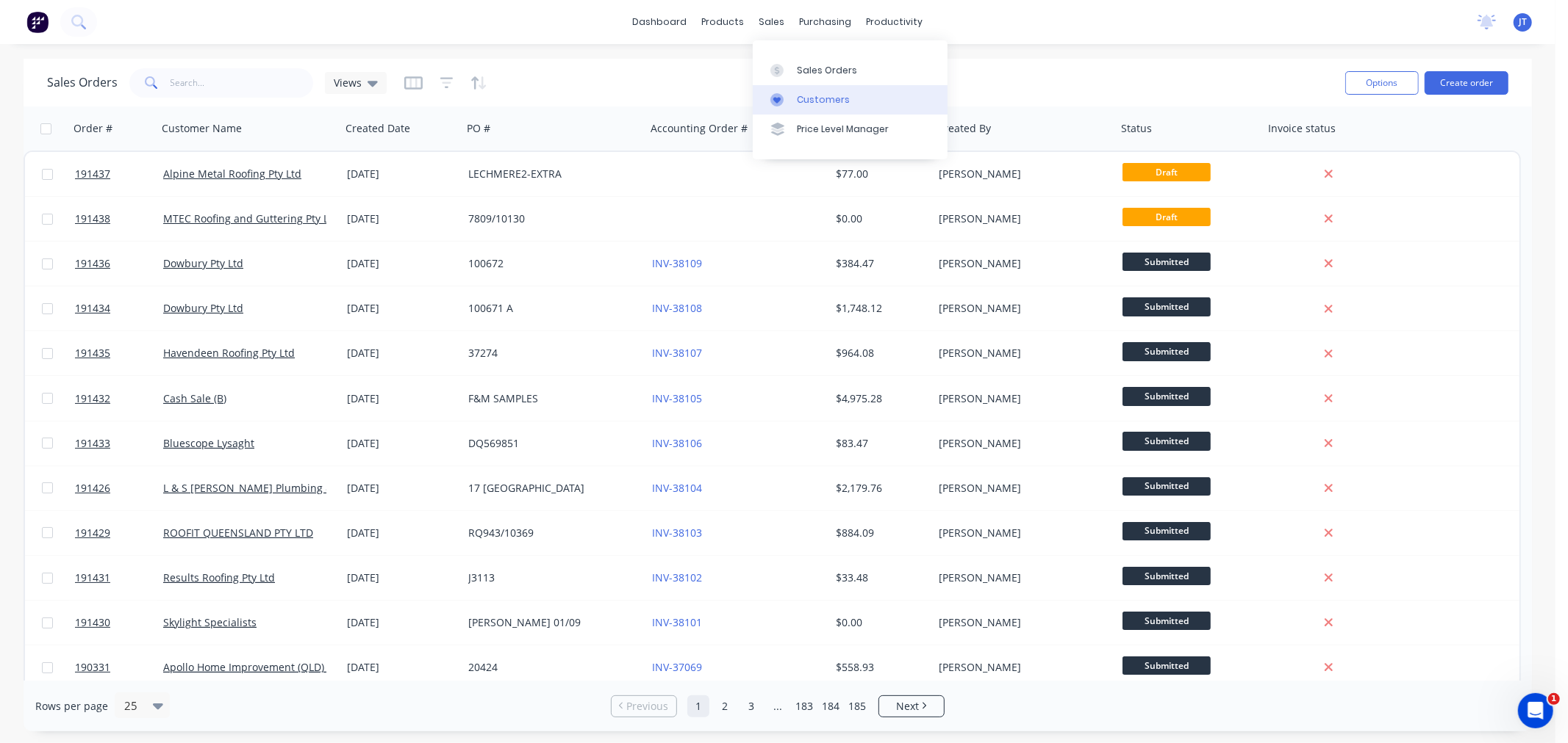
click at [799, 97] on div "Customers" at bounding box center [824, 100] width 53 height 13
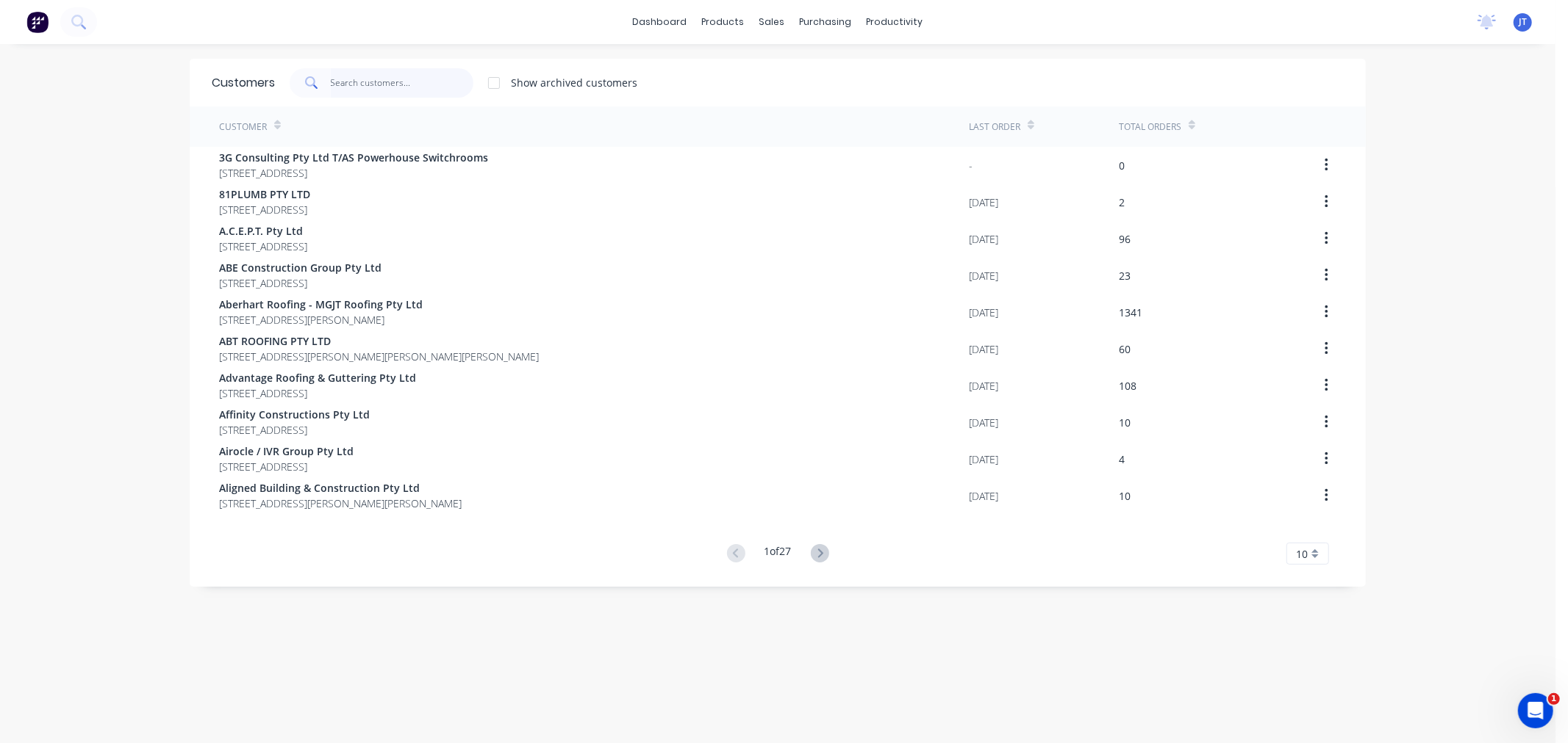
click at [371, 78] on input "text" at bounding box center [403, 82] width 143 height 29
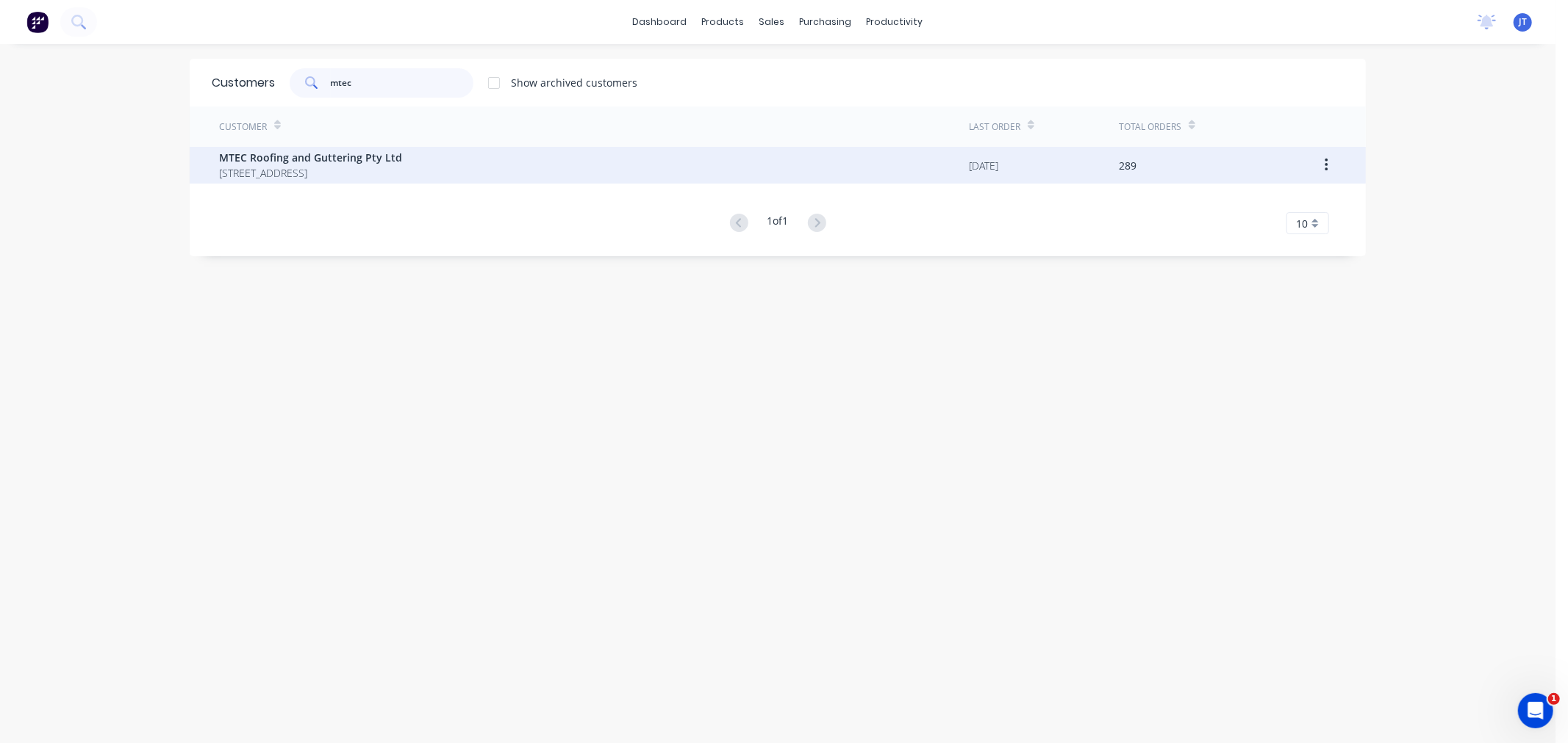
type input "mtec"
click at [402, 178] on span "UNIT 5 21 DEAKIN STREET BRENDALE Queensland Australia 4500" at bounding box center [310, 173] width 183 height 15
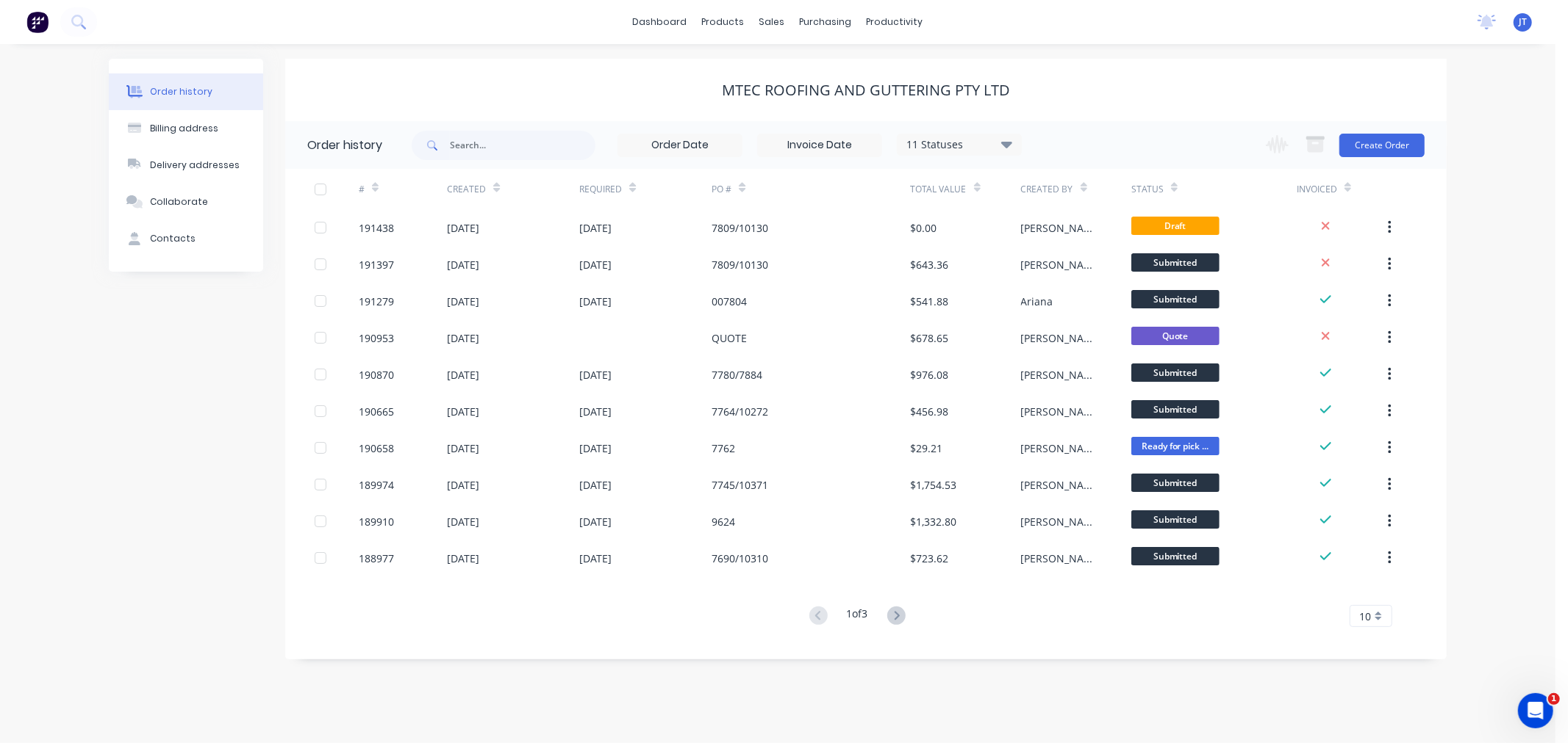
click at [158, 387] on div "Order history Billing address Delivery addresses Collaborate Contacts" at bounding box center [186, 358] width 155 height 601
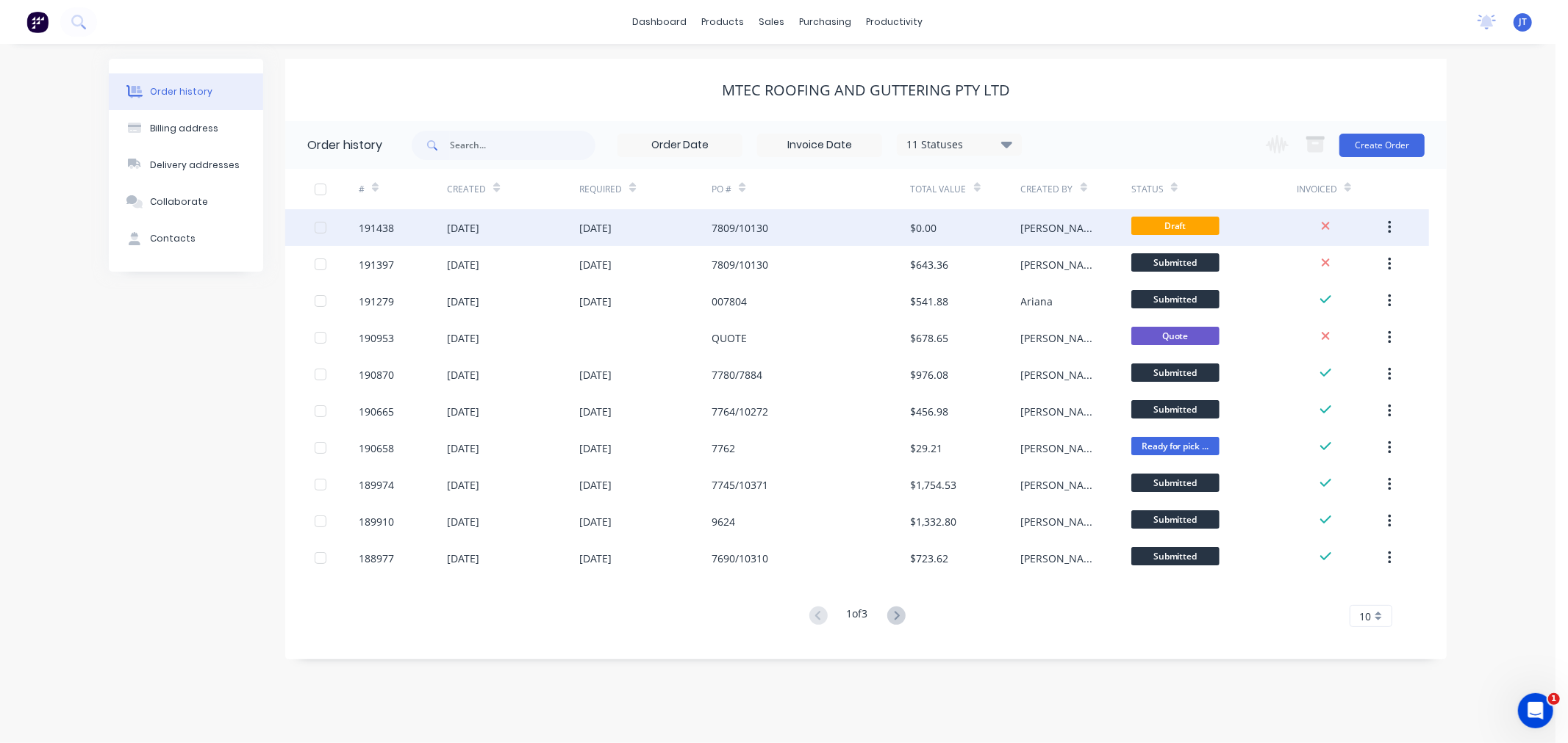
click at [385, 235] on div "191438" at bounding box center [375, 228] width 35 height 15
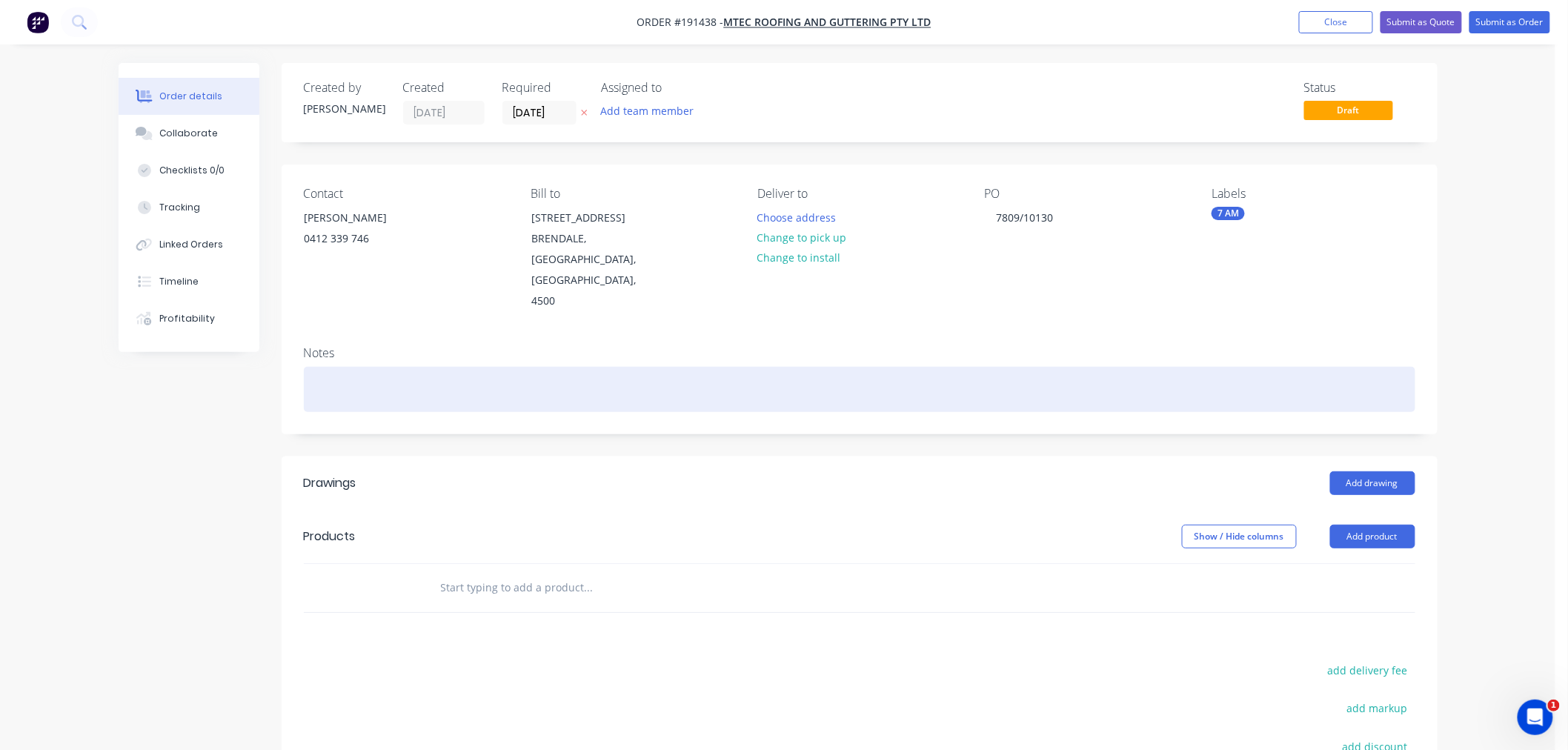
click at [476, 367] on div at bounding box center [859, 390] width 1112 height 46
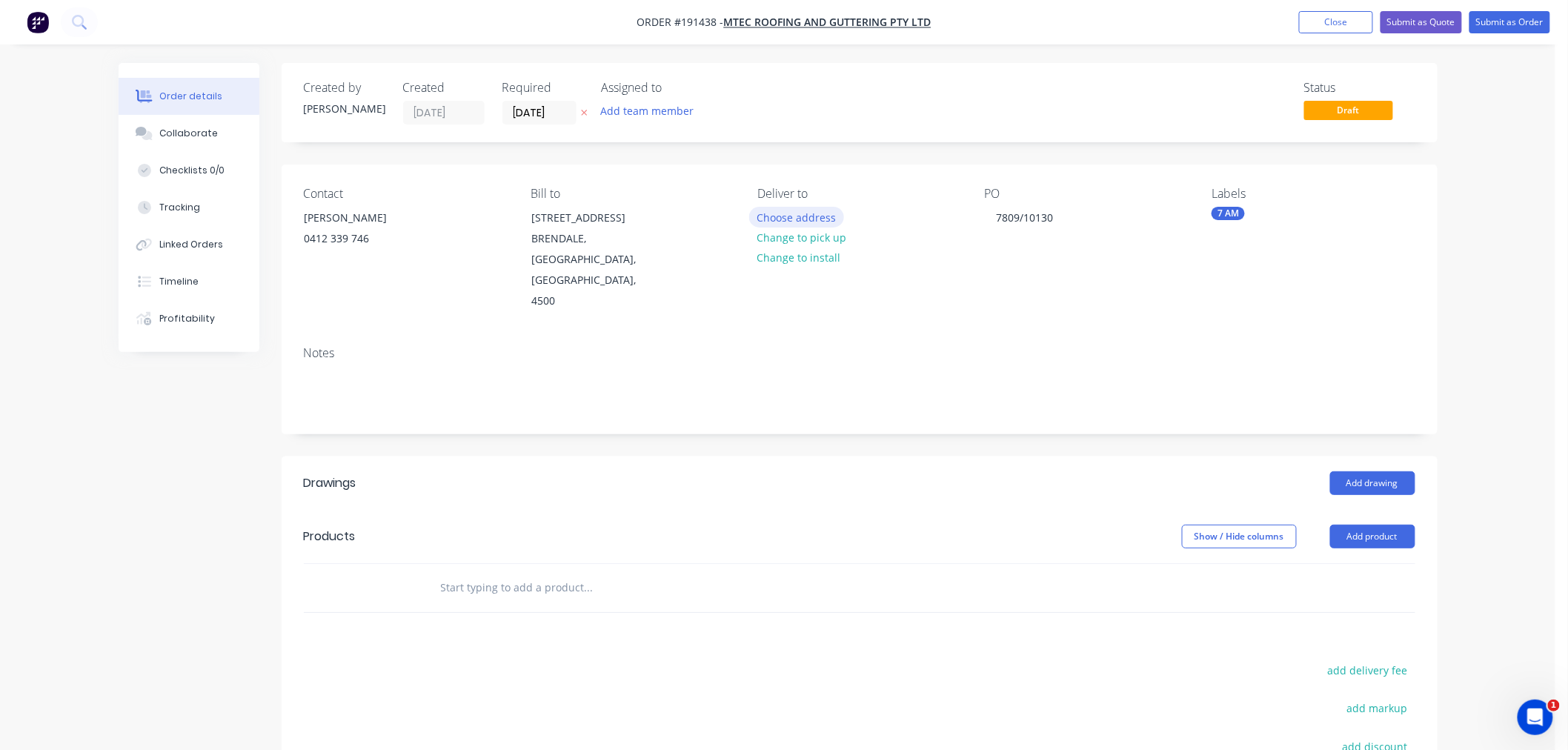
click at [808, 218] on button "Choose address" at bounding box center [797, 216] width 95 height 20
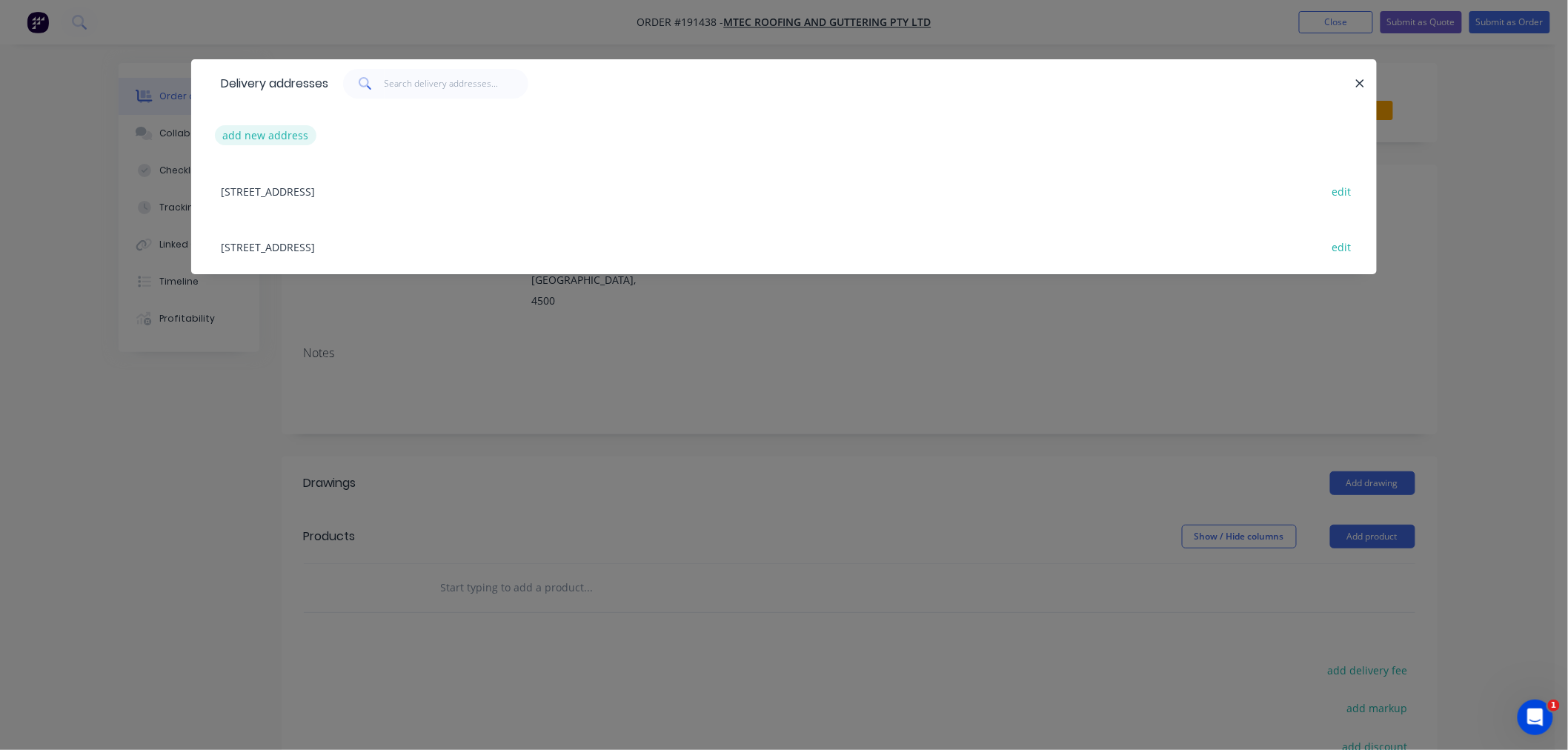
click at [280, 132] on button "add new address" at bounding box center [265, 135] width 102 height 20
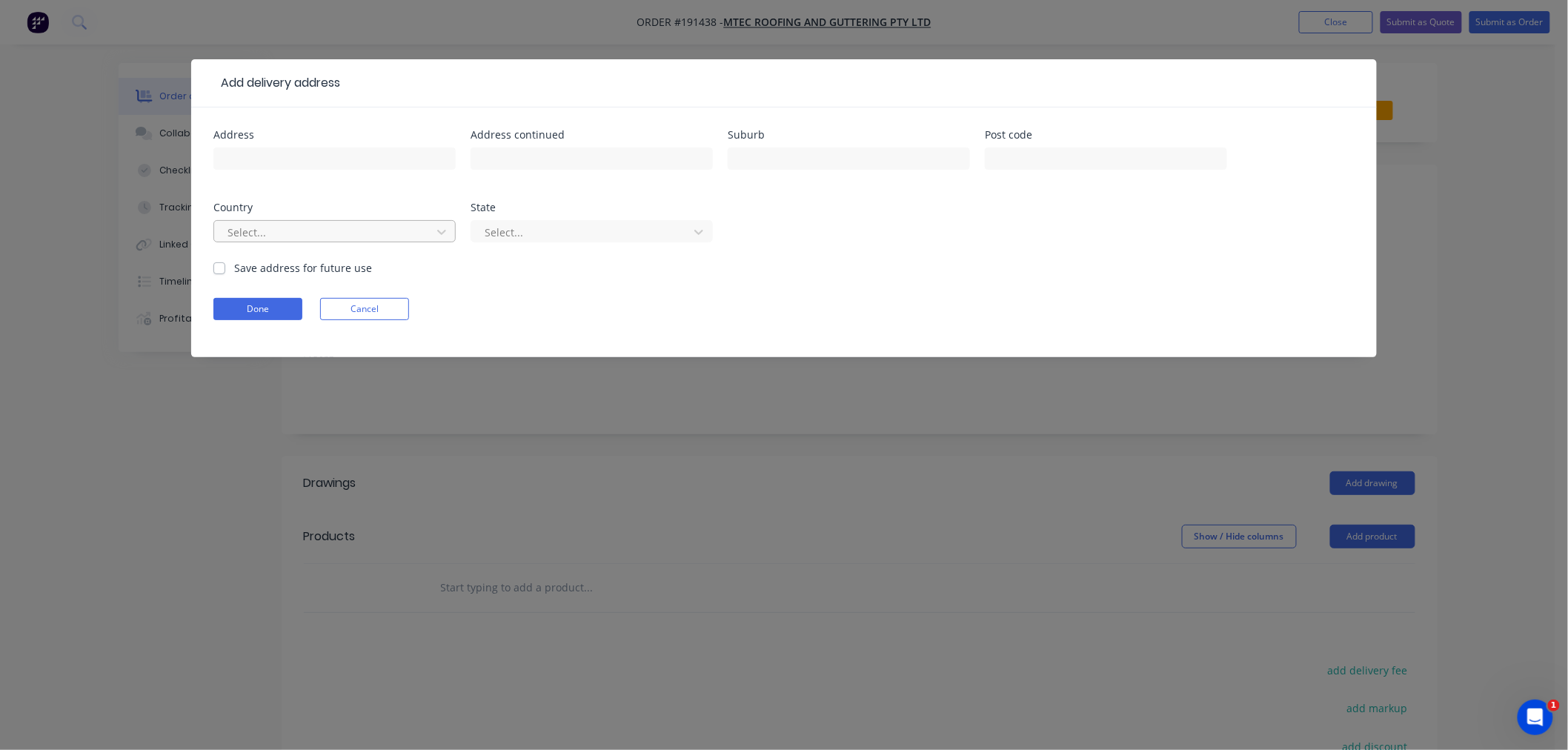
click at [305, 230] on div at bounding box center [325, 231] width 198 height 18
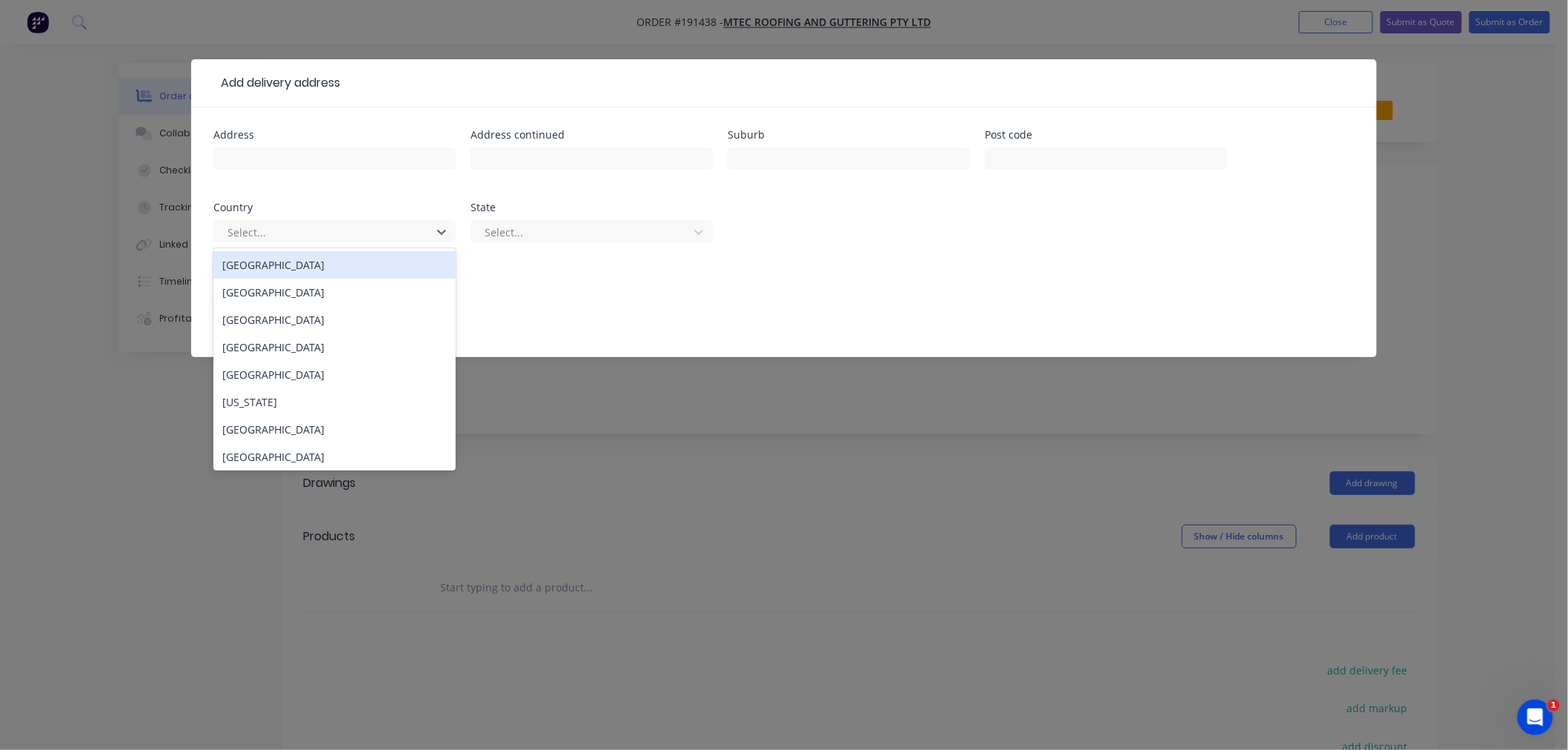
click at [348, 277] on div "[GEOGRAPHIC_DATA]" at bounding box center [334, 265] width 243 height 28
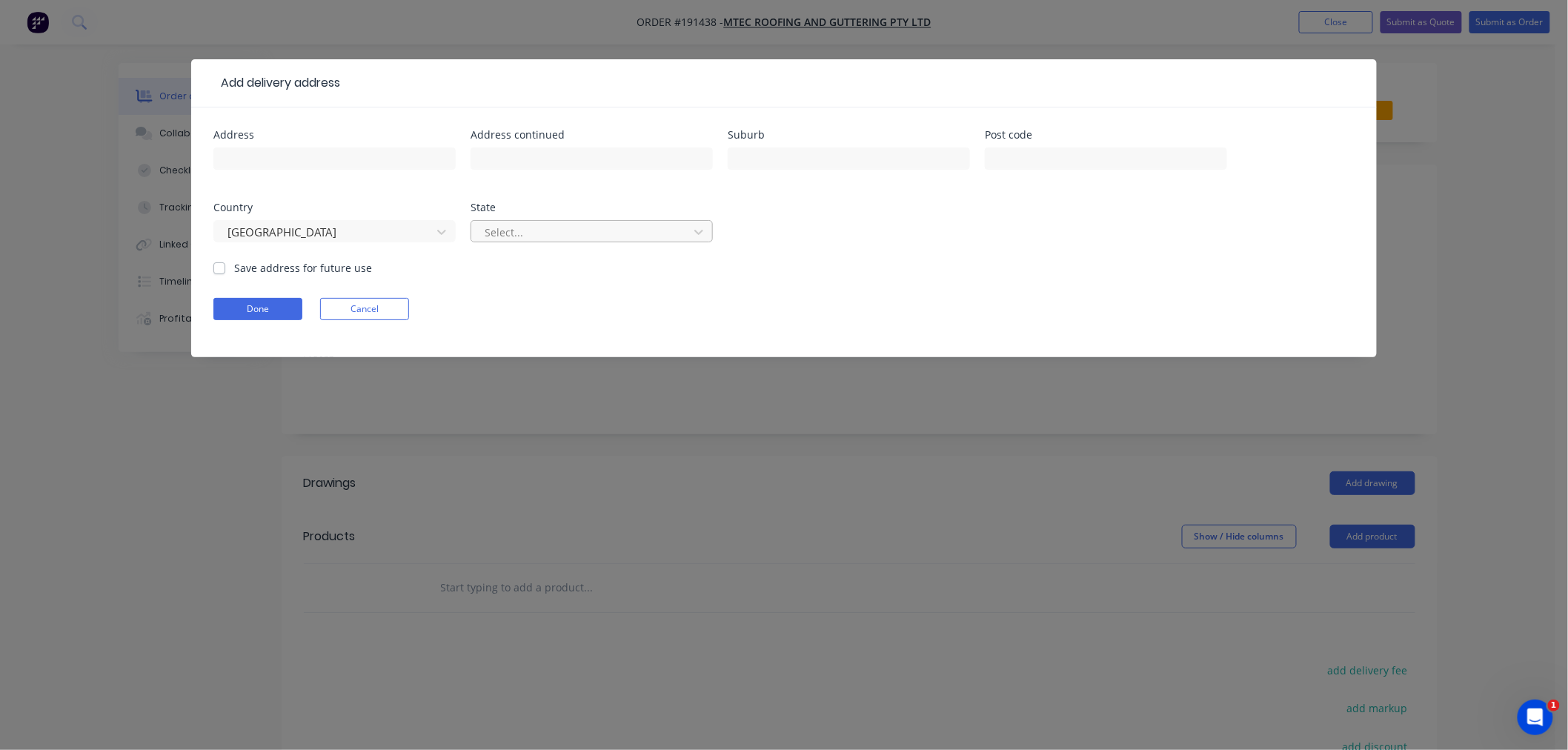
click at [553, 238] on div at bounding box center [582, 231] width 198 height 18
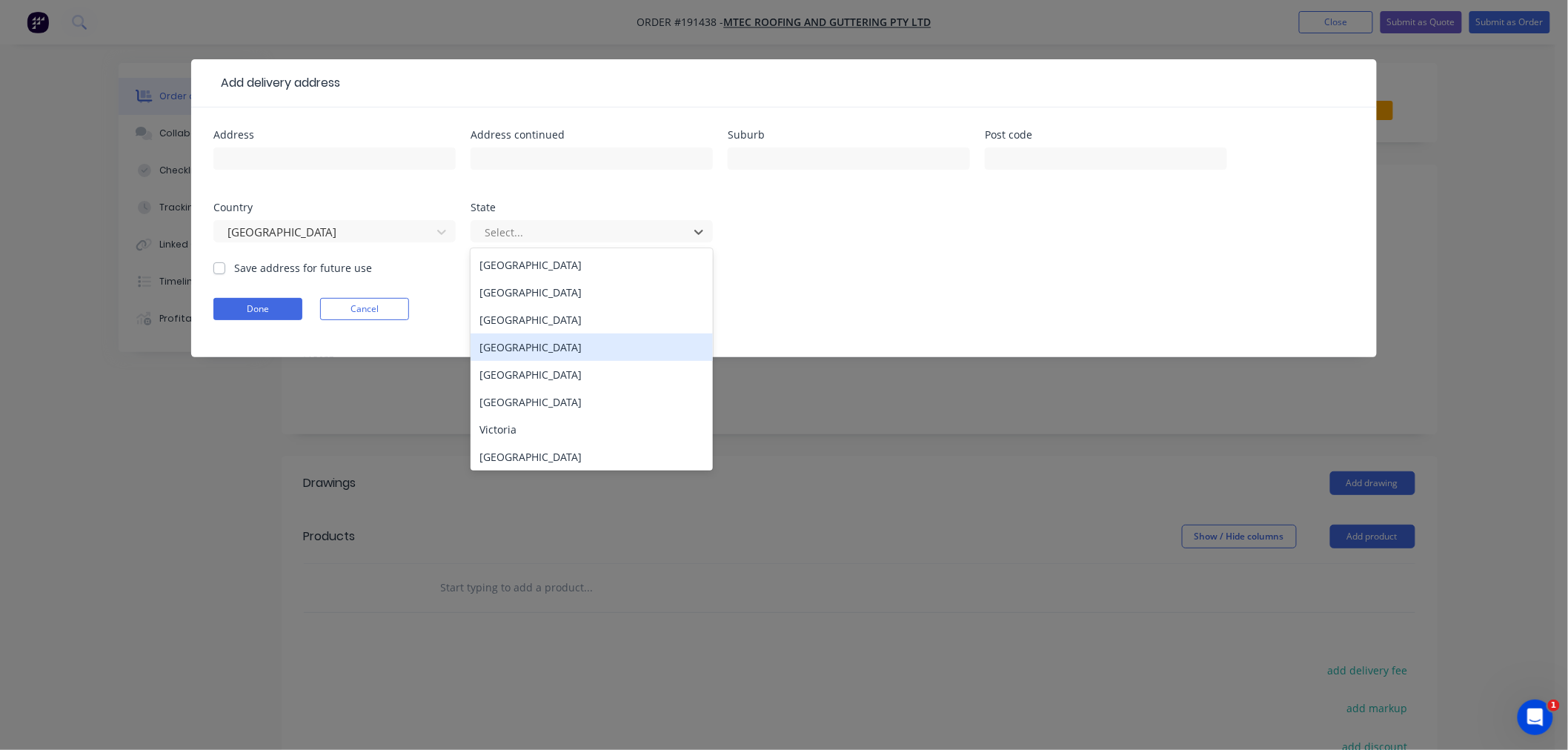
click at [556, 352] on div "[GEOGRAPHIC_DATA]" at bounding box center [592, 347] width 243 height 28
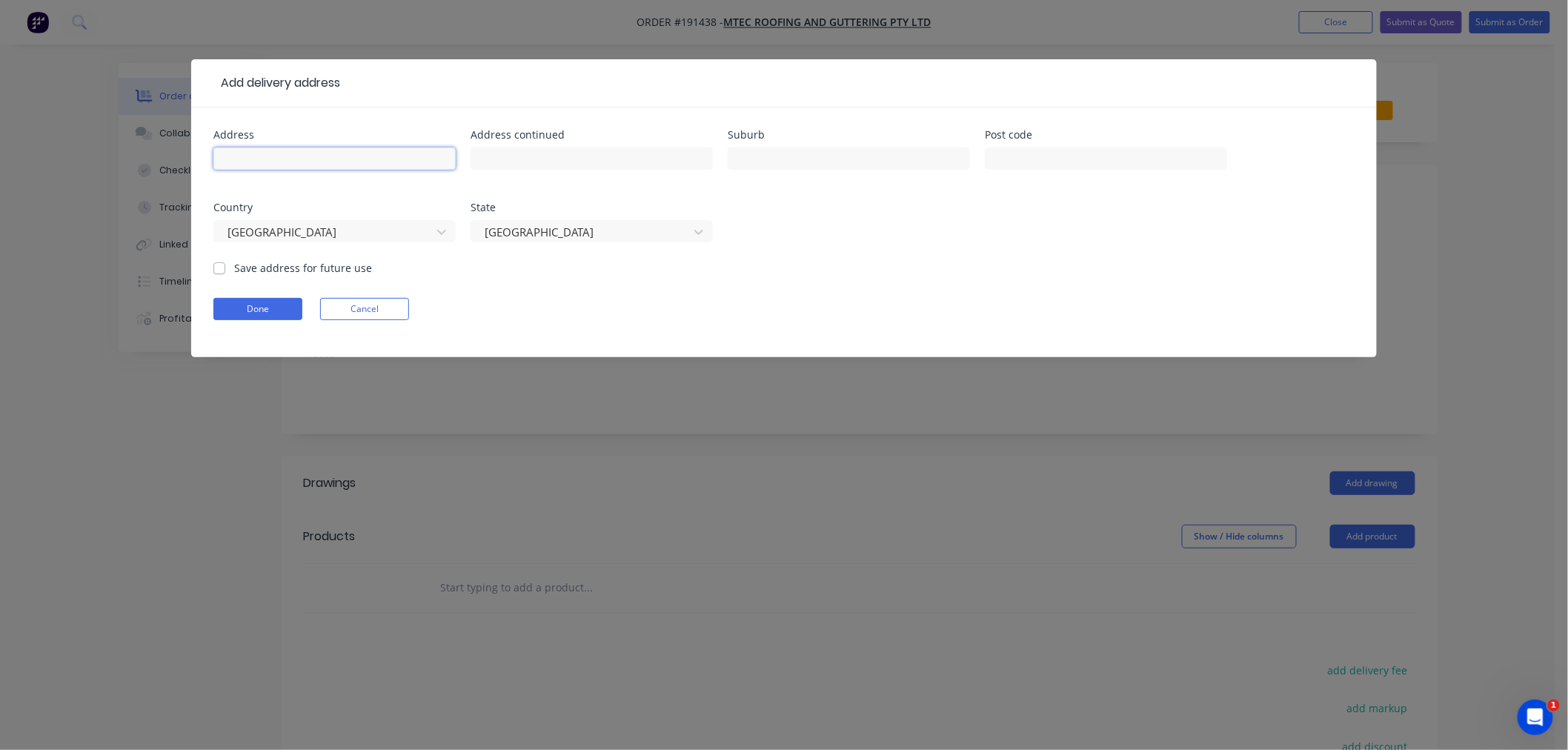
click at [383, 159] on input "text" at bounding box center [334, 158] width 243 height 22
type input "26"
drag, startPoint x: 317, startPoint y: 152, endPoint x: 167, endPoint y: 146, distance: 150.1
click at [167, 146] on div "Add delivery address Address 26 Address continued Suburb Post code Country Aust…" at bounding box center [784, 375] width 1568 height 750
paste input "26 Compass Ct, Cleveland QLD 4163"
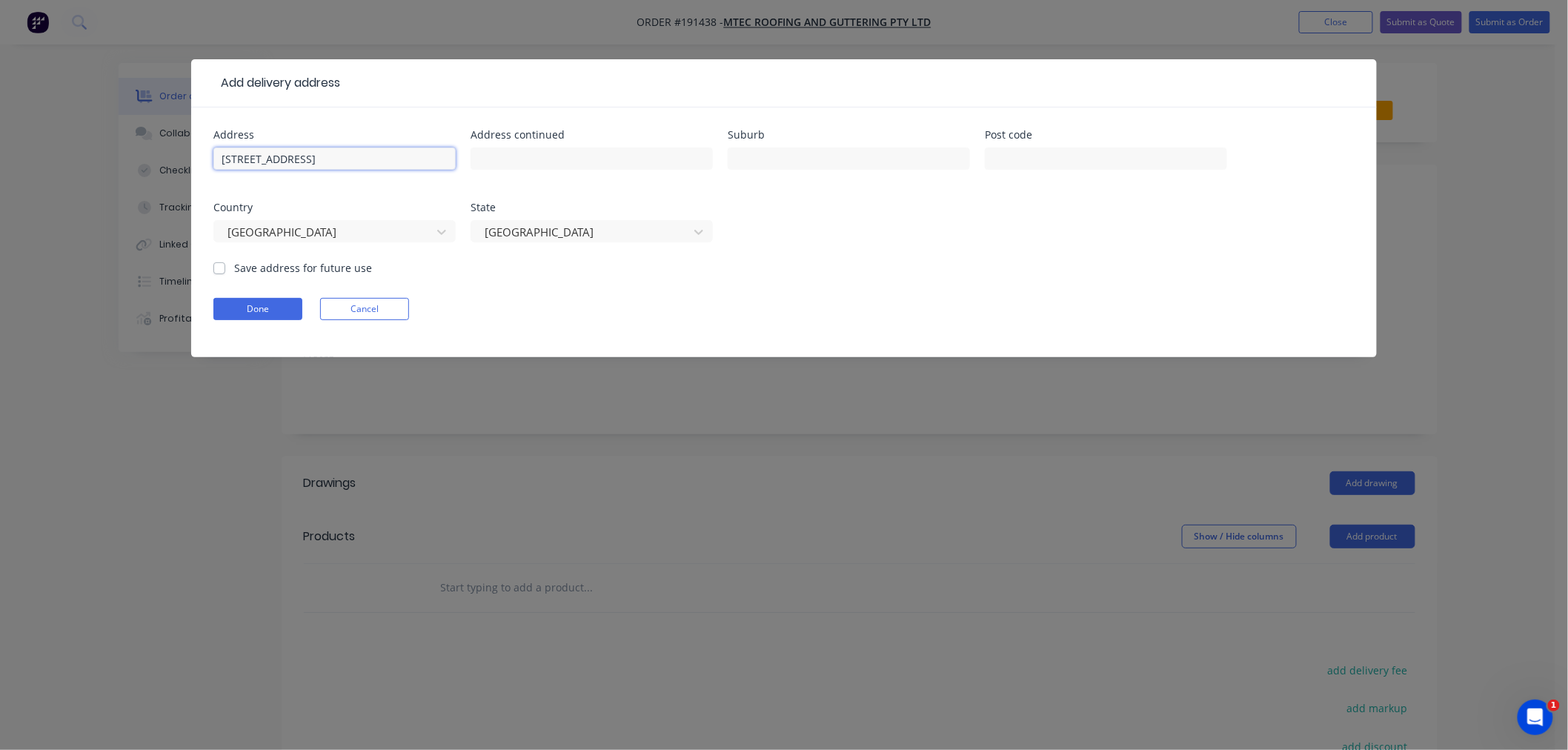
drag, startPoint x: 374, startPoint y: 164, endPoint x: 433, endPoint y: 159, distance: 59.2
click at [433, 159] on input "26 Compass Ct, Cleveland QLD 4163" at bounding box center [334, 158] width 243 height 22
type input "26 Compass Ct, Cleveland QLD"
drag, startPoint x: 1029, startPoint y: 168, endPoint x: 1026, endPoint y: 161, distance: 7.6
click at [1028, 167] on input "text" at bounding box center [1106, 158] width 243 height 22
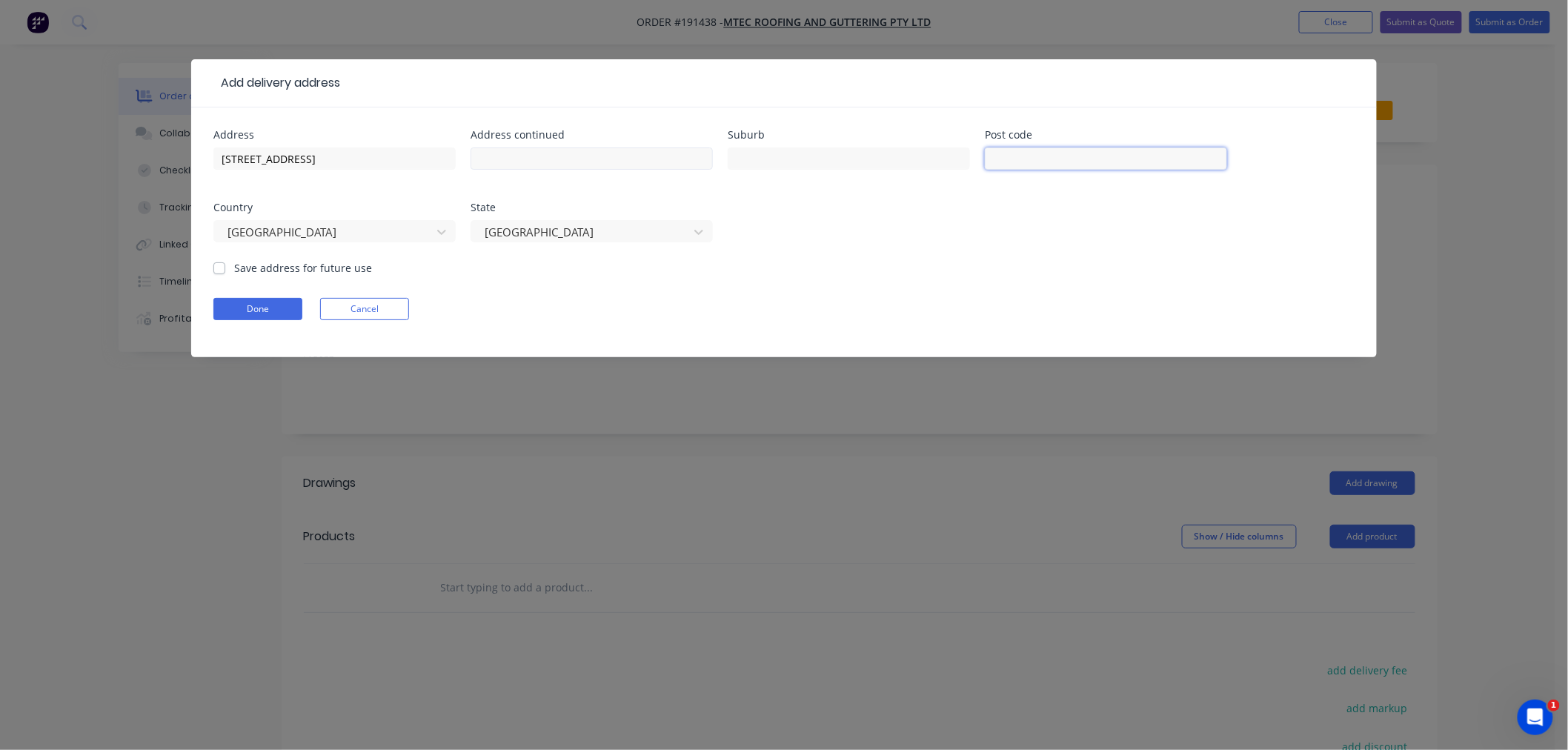
paste input "4163"
type input "4163"
click at [393, 165] on input "26 Compass Ct, Cleveland QLD" at bounding box center [334, 158] width 243 height 22
drag, startPoint x: 347, startPoint y: 159, endPoint x: 300, endPoint y: 156, distance: 47.1
click at [300, 156] on input "26 Compass Ct, Cleveland" at bounding box center [334, 158] width 243 height 22
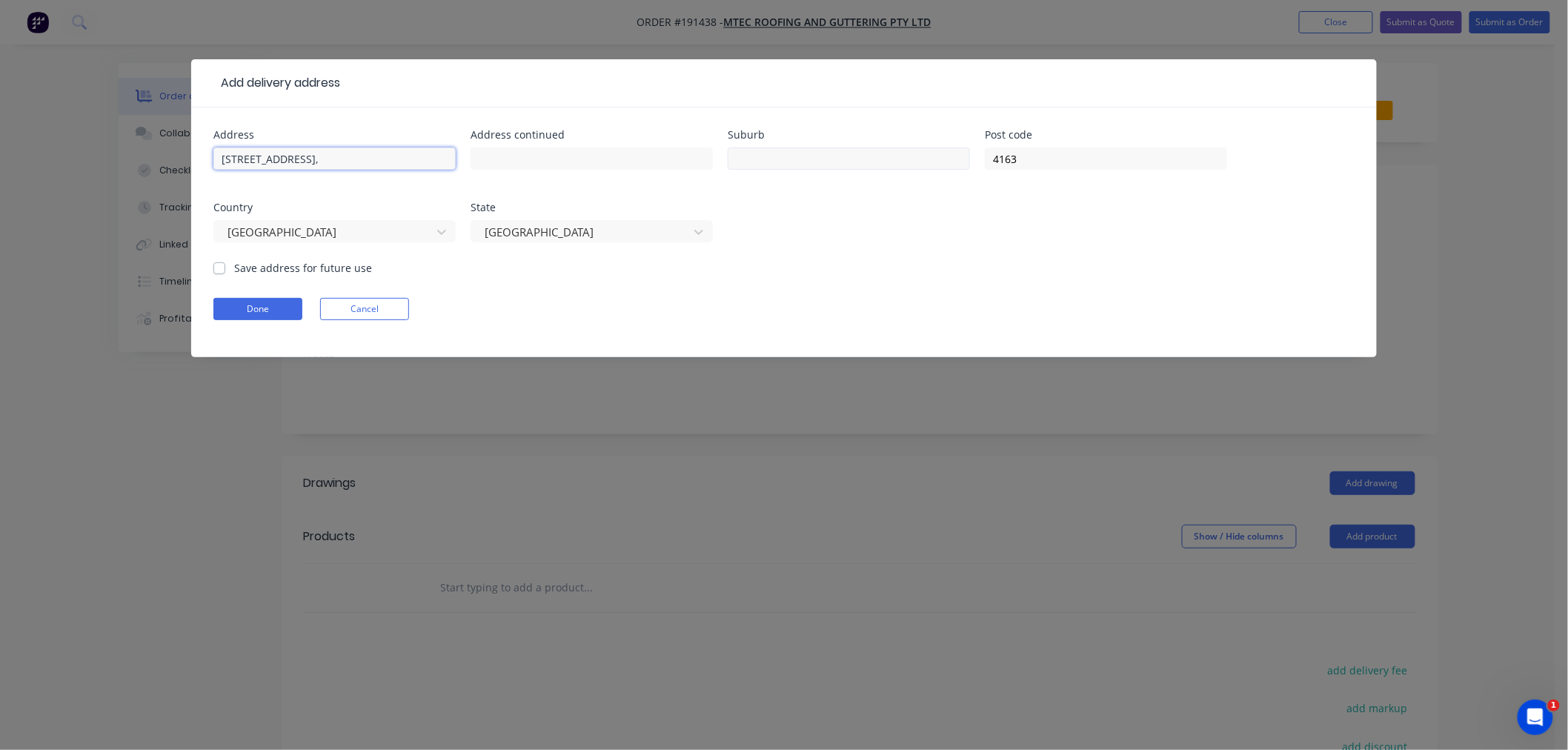
type input "26 Compass Ct,"
drag, startPoint x: 757, startPoint y: 156, endPoint x: 749, endPoint y: 159, distance: 8.5
click at [757, 159] on input "text" at bounding box center [849, 158] width 243 height 22
paste input "[GEOGRAPHIC_DATA]"
type input "[GEOGRAPHIC_DATA]"
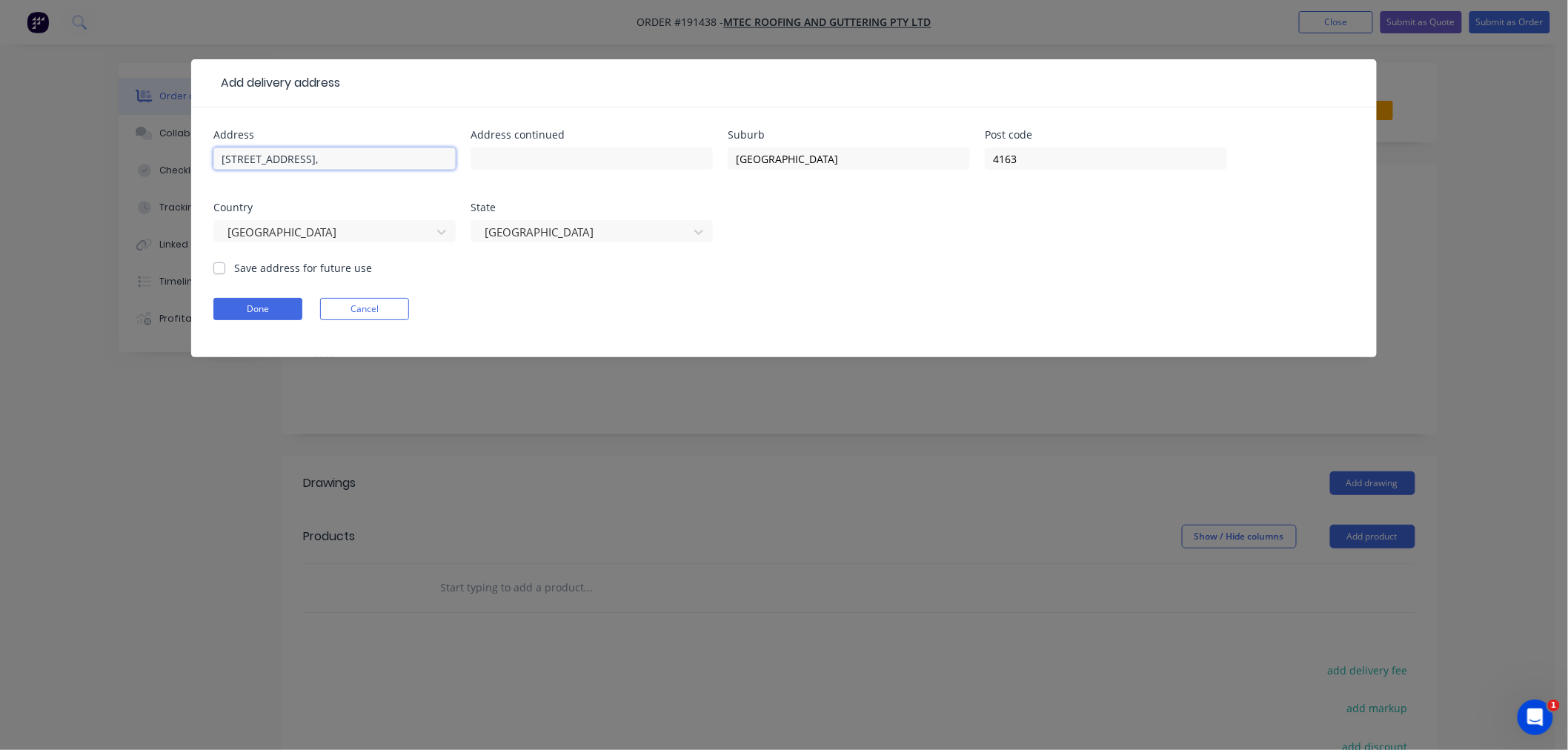
click at [324, 153] on input "26 Compass Ct," at bounding box center [334, 158] width 243 height 22
type input "26 Compass Ct"
click at [250, 308] on button "Done" at bounding box center [257, 308] width 88 height 22
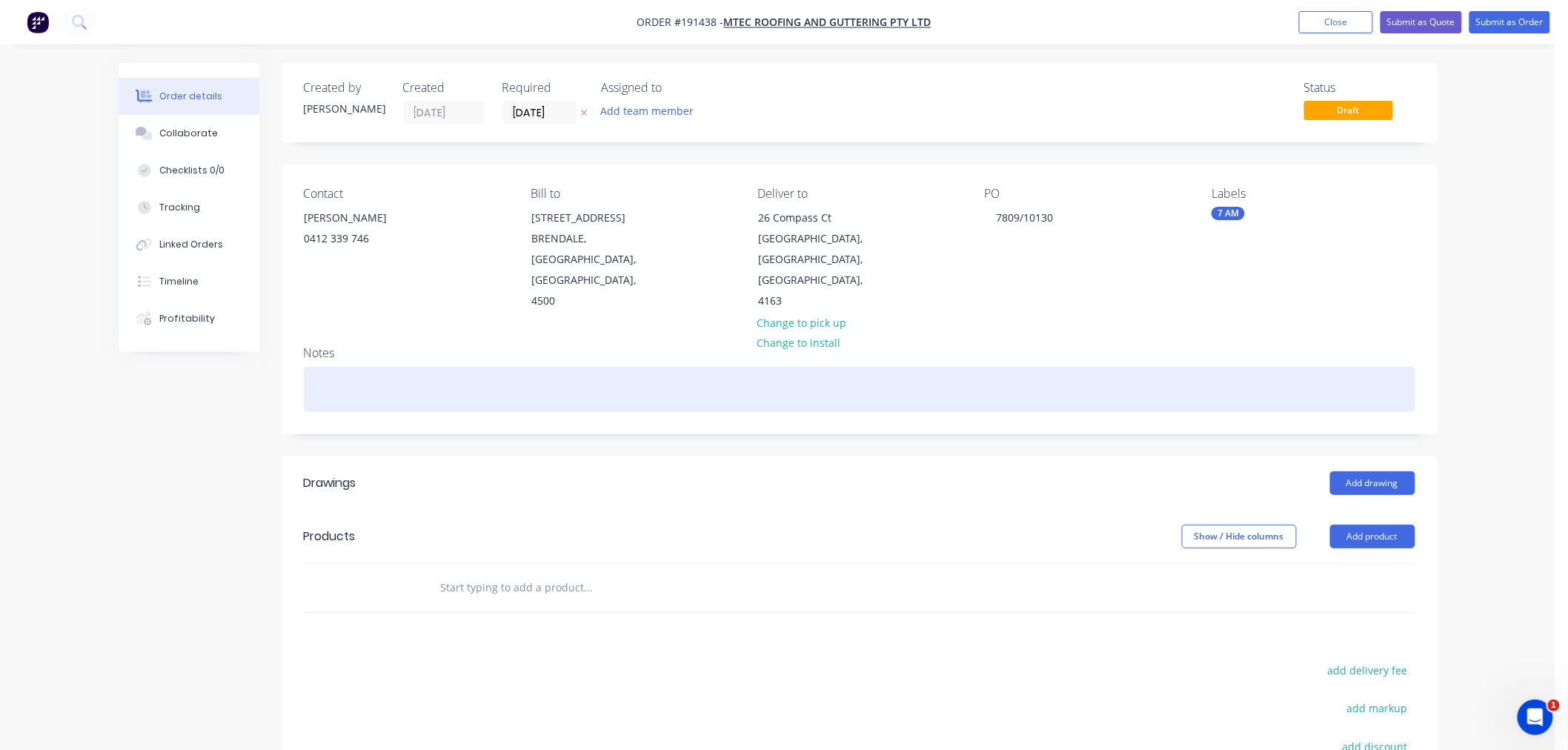
click at [530, 367] on div at bounding box center [859, 390] width 1112 height 46
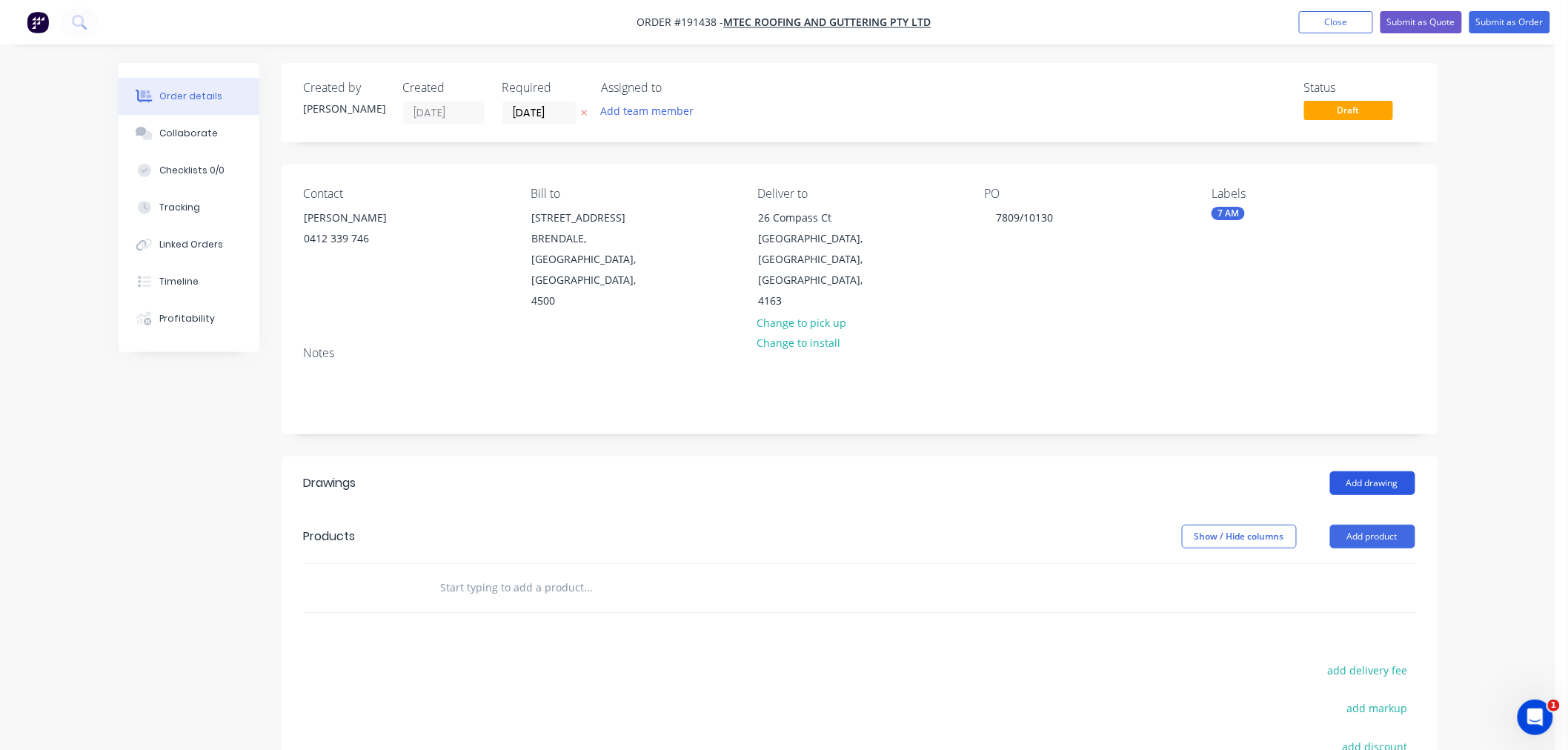
click at [1370, 471] on button "Add drawing" at bounding box center [1373, 483] width 86 height 24
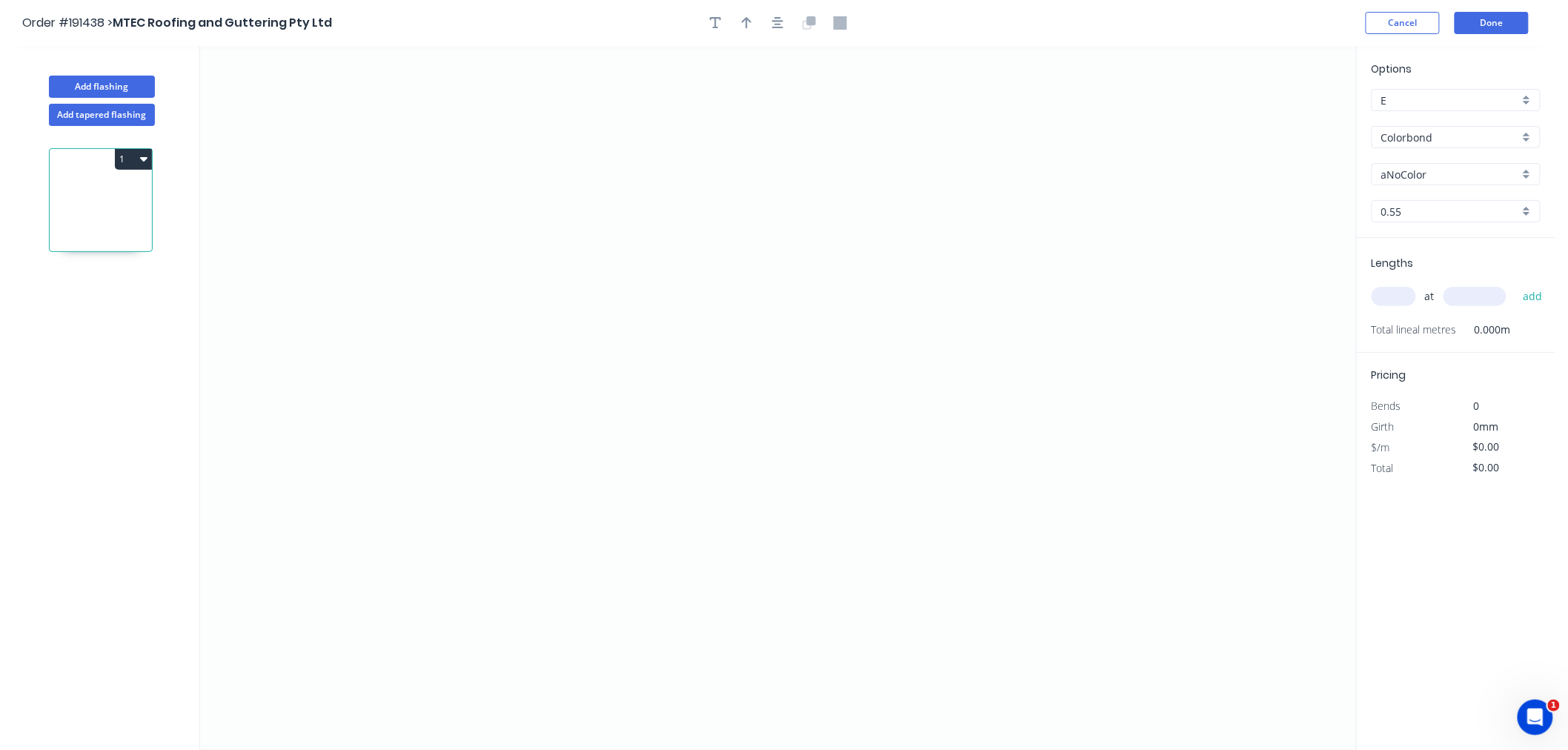
click at [1419, 170] on input "aNoColor" at bounding box center [1450, 174] width 138 height 15
click at [1483, 260] on div "Dover White" at bounding box center [1457, 259] width 167 height 26
type input "Dover White"
click at [1398, 303] on input "text" at bounding box center [1394, 296] width 45 height 19
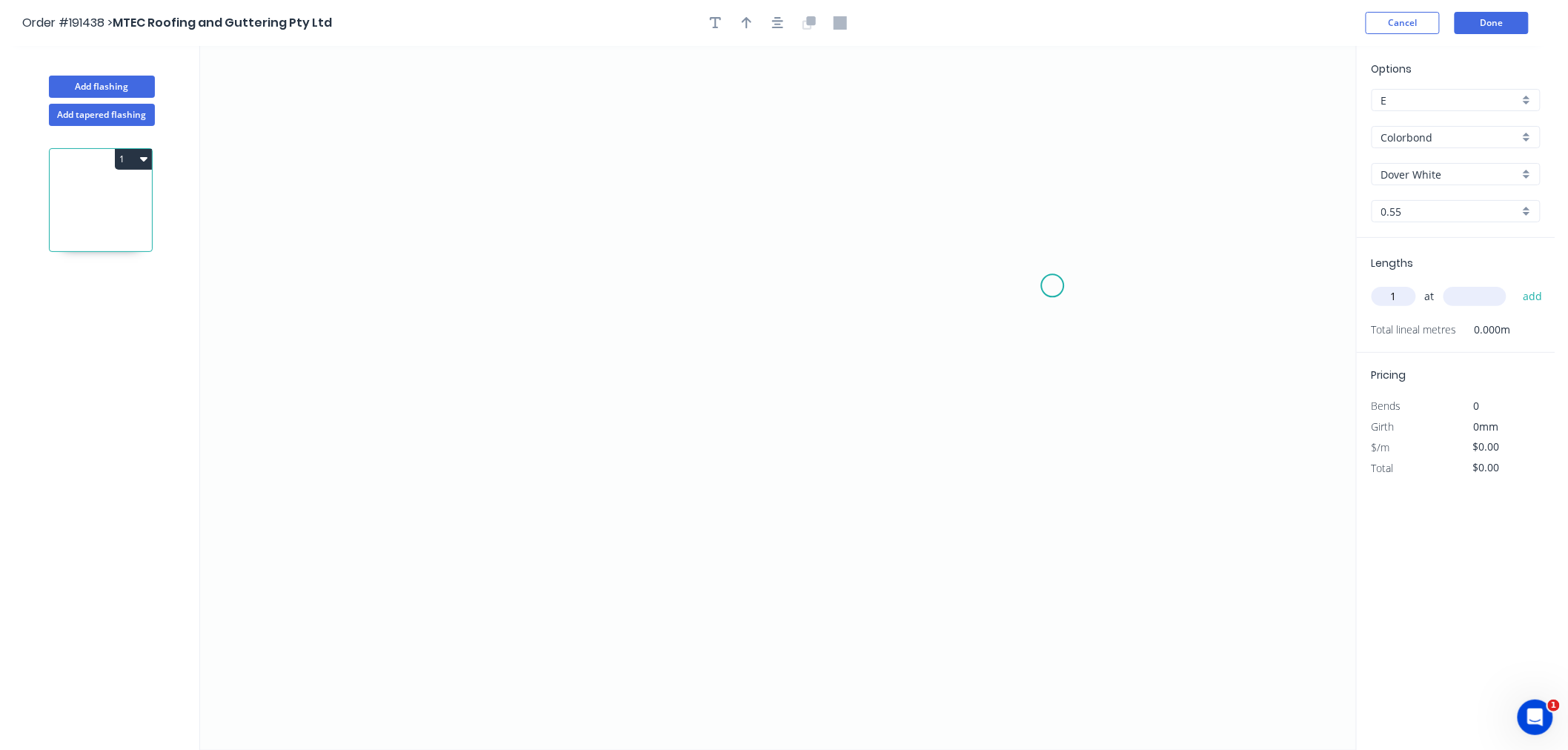
type input "1"
type input "5100"
click at [1516, 284] on button "add" at bounding box center [1533, 296] width 35 height 25
click at [402, 280] on icon "0" at bounding box center [777, 398] width 1156 height 704
click at [435, 181] on icon at bounding box center [419, 230] width 32 height 99
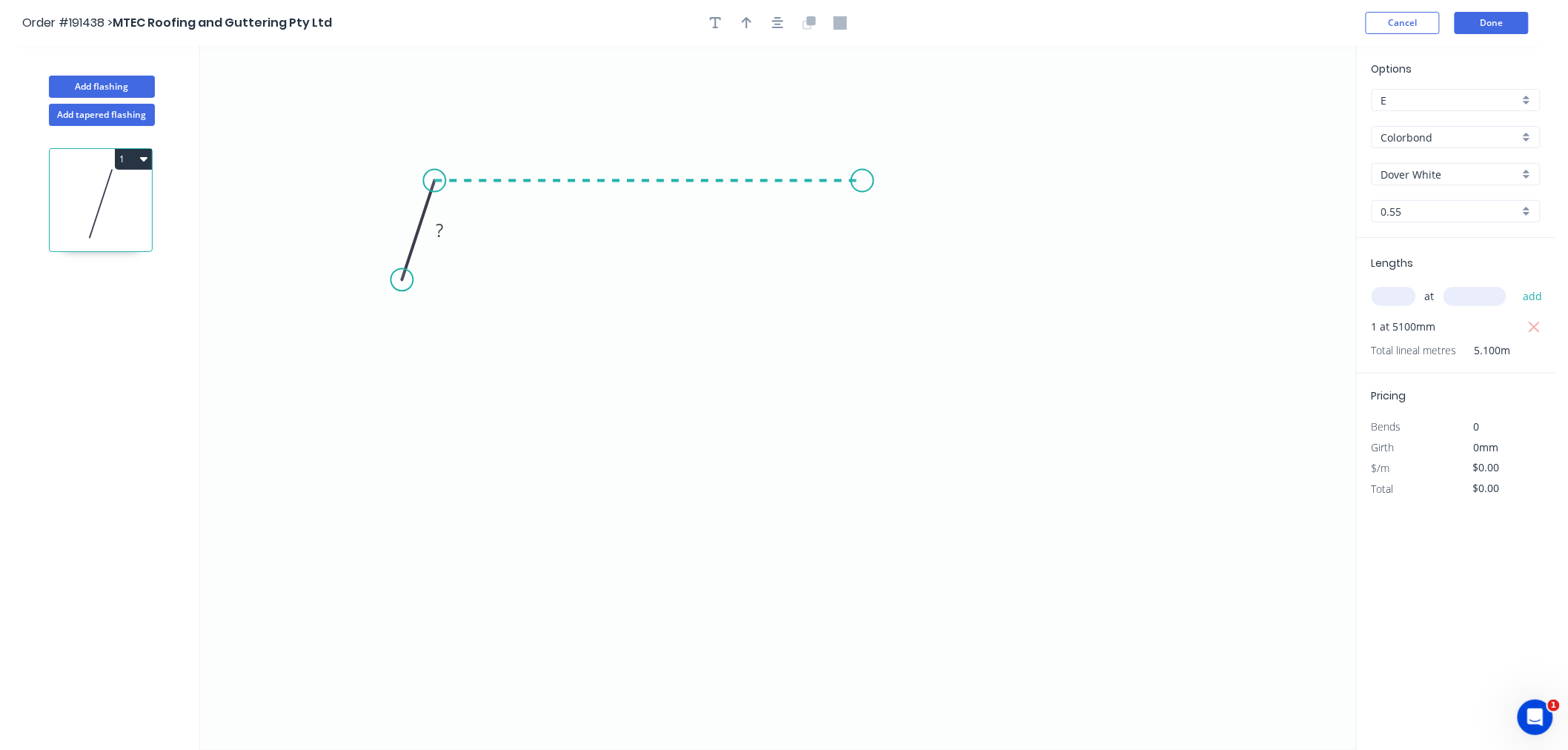
click at [863, 204] on icon "0 ?" at bounding box center [777, 398] width 1156 height 704
click at [899, 284] on icon "0 ? ? ? º" at bounding box center [777, 398] width 1156 height 704
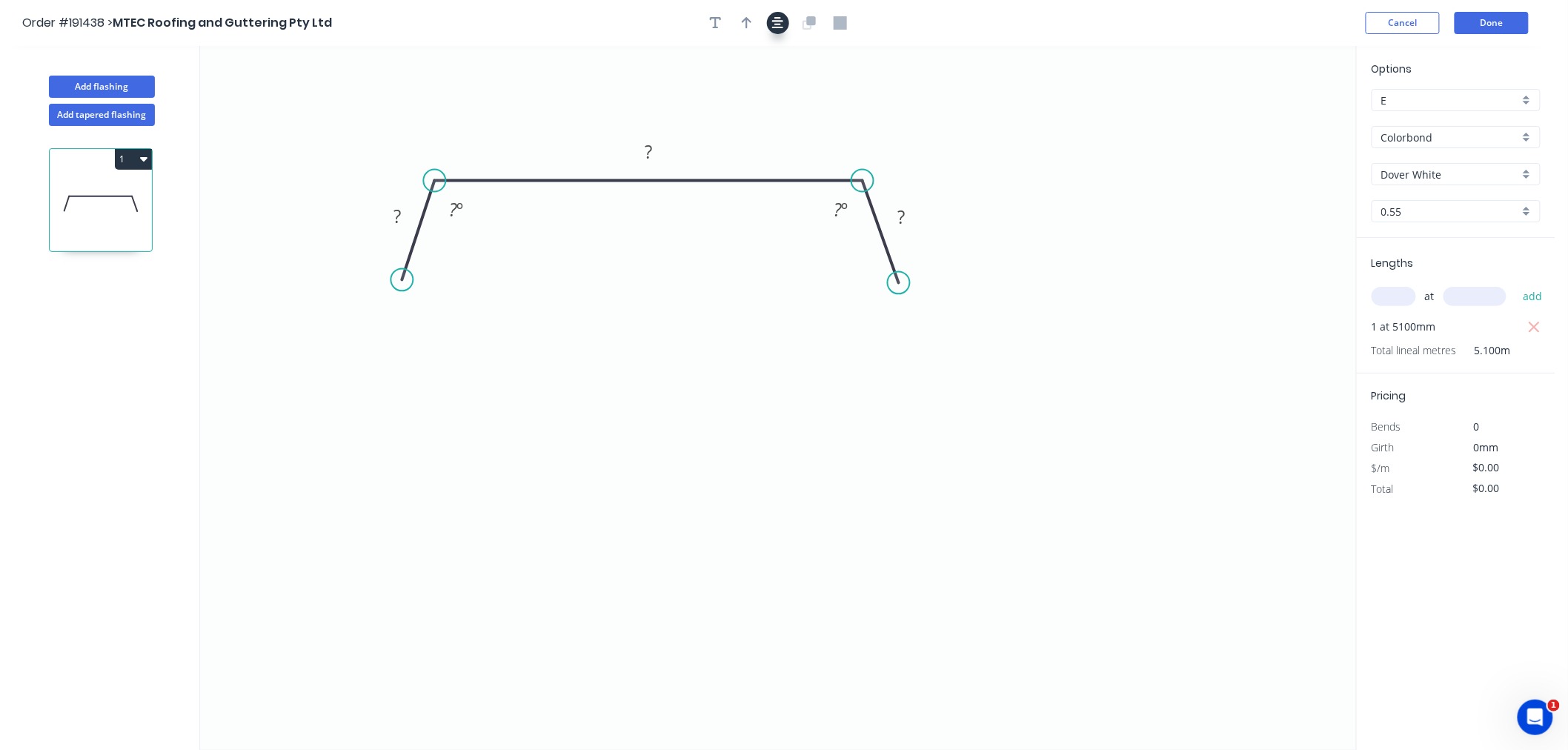
click at [782, 22] on icon "button" at bounding box center [778, 23] width 11 height 13
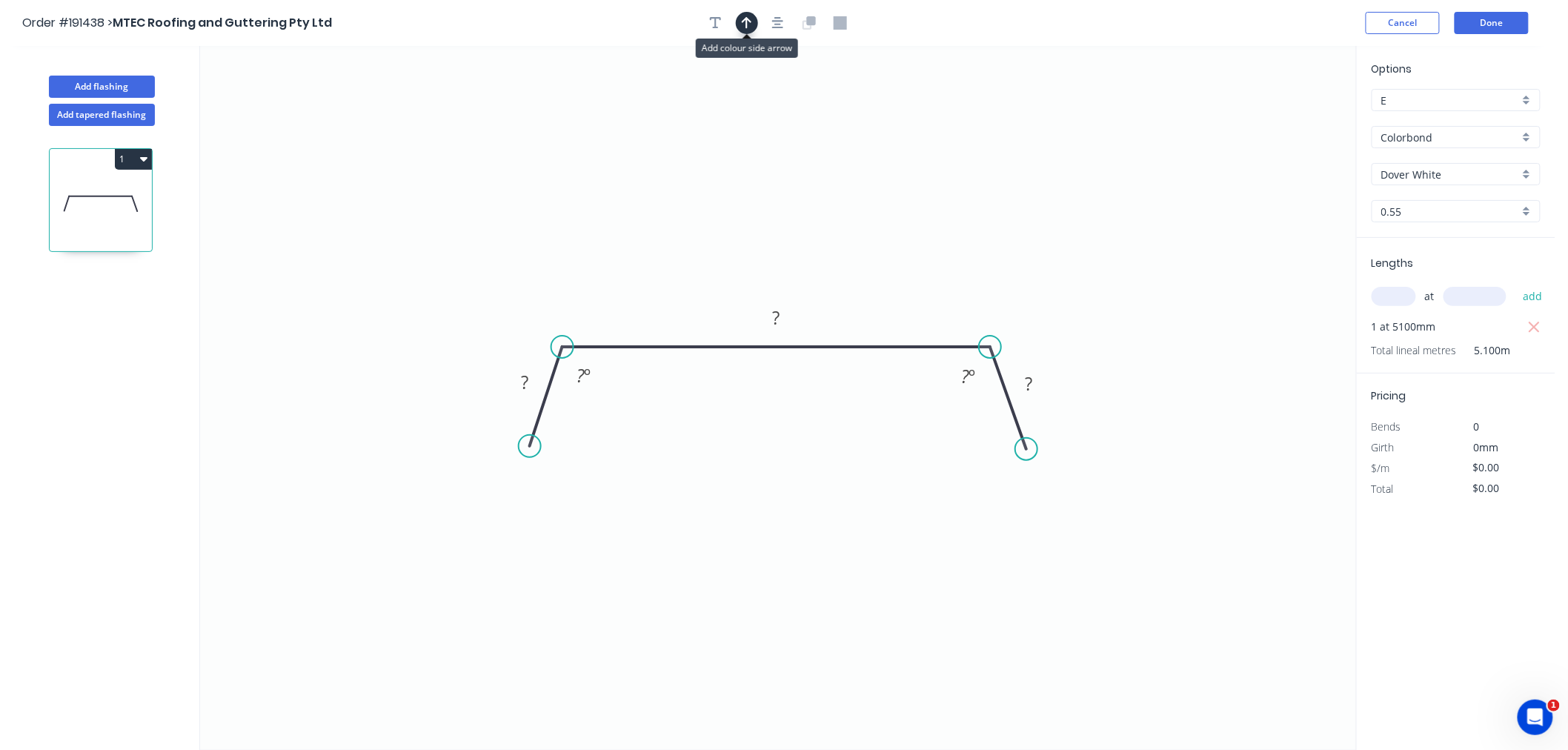
click at [747, 15] on button "button" at bounding box center [747, 22] width 22 height 22
drag, startPoint x: 1278, startPoint y: 112, endPoint x: 900, endPoint y: 273, distance: 410.9
click at [900, 273] on icon "0 ? ? ? ? º ? º" at bounding box center [777, 398] width 1156 height 704
drag, startPoint x: 1284, startPoint y: 116, endPoint x: 882, endPoint y: 266, distance: 429.1
click at [882, 266] on icon at bounding box center [882, 250] width 13 height 48
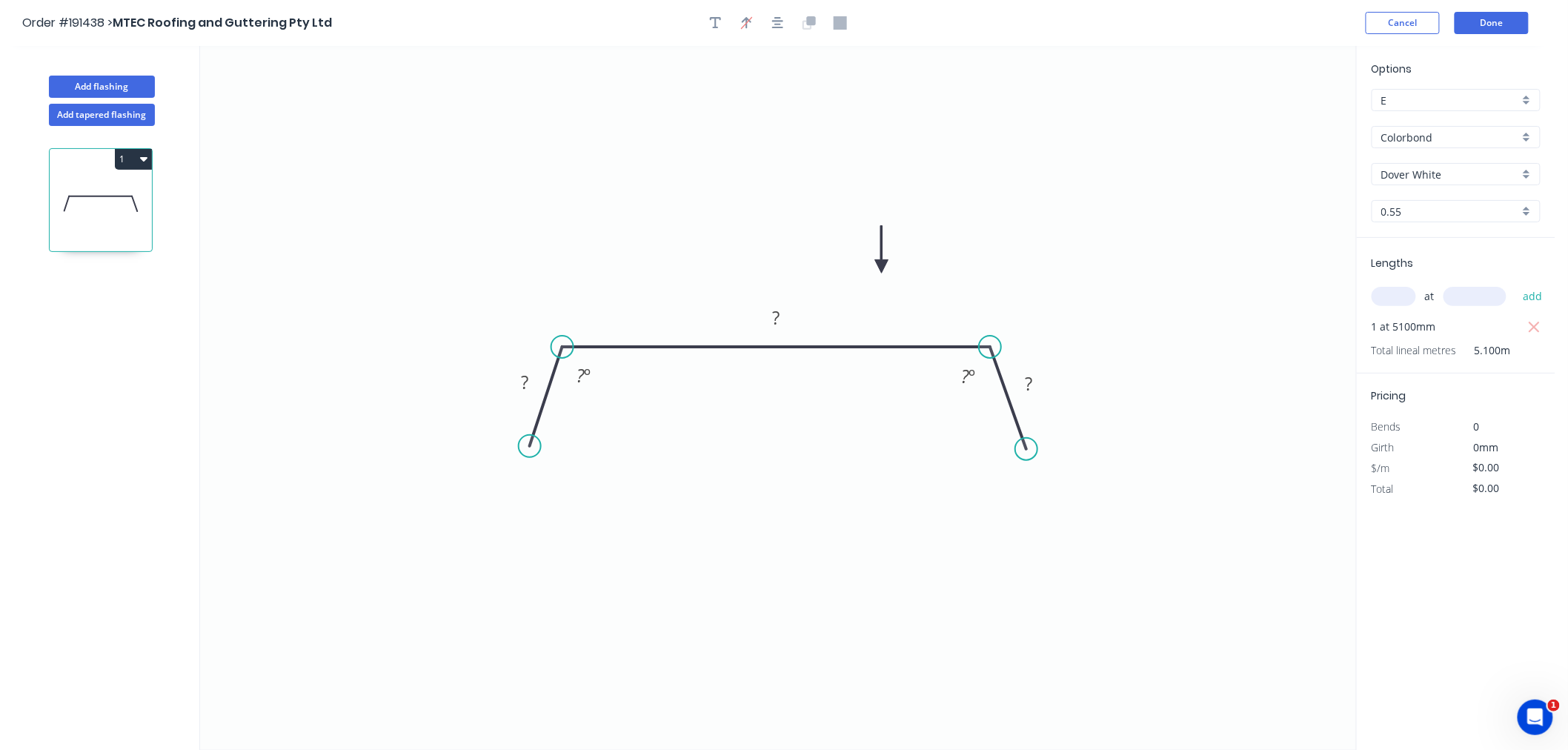
click at [882, 266] on icon at bounding box center [882, 250] width 13 height 48
drag, startPoint x: 532, startPoint y: 444, endPoint x: 493, endPoint y: 416, distance: 48.0
click at [493, 416] on circle at bounding box center [492, 415] width 22 height 22
drag, startPoint x: 1025, startPoint y: 446, endPoint x: 1072, endPoint y: 440, distance: 47.4
click at [1072, 439] on circle at bounding box center [1071, 427] width 22 height 22
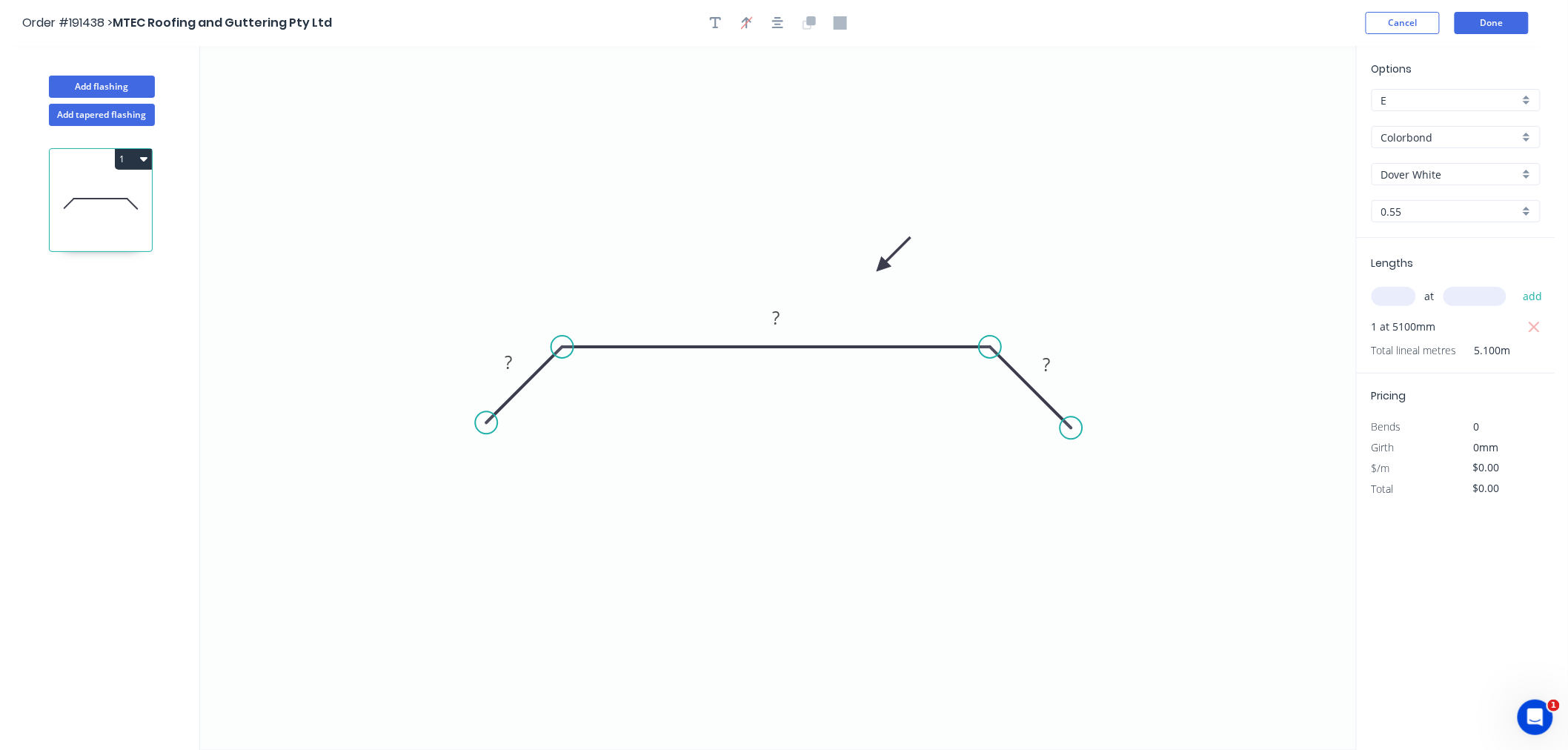
drag, startPoint x: 495, startPoint y: 413, endPoint x: 486, endPoint y: 424, distance: 14.2
click at [486, 424] on circle at bounding box center [485, 422] width 22 height 22
click at [776, 24] on icon "button" at bounding box center [778, 23] width 11 height 13
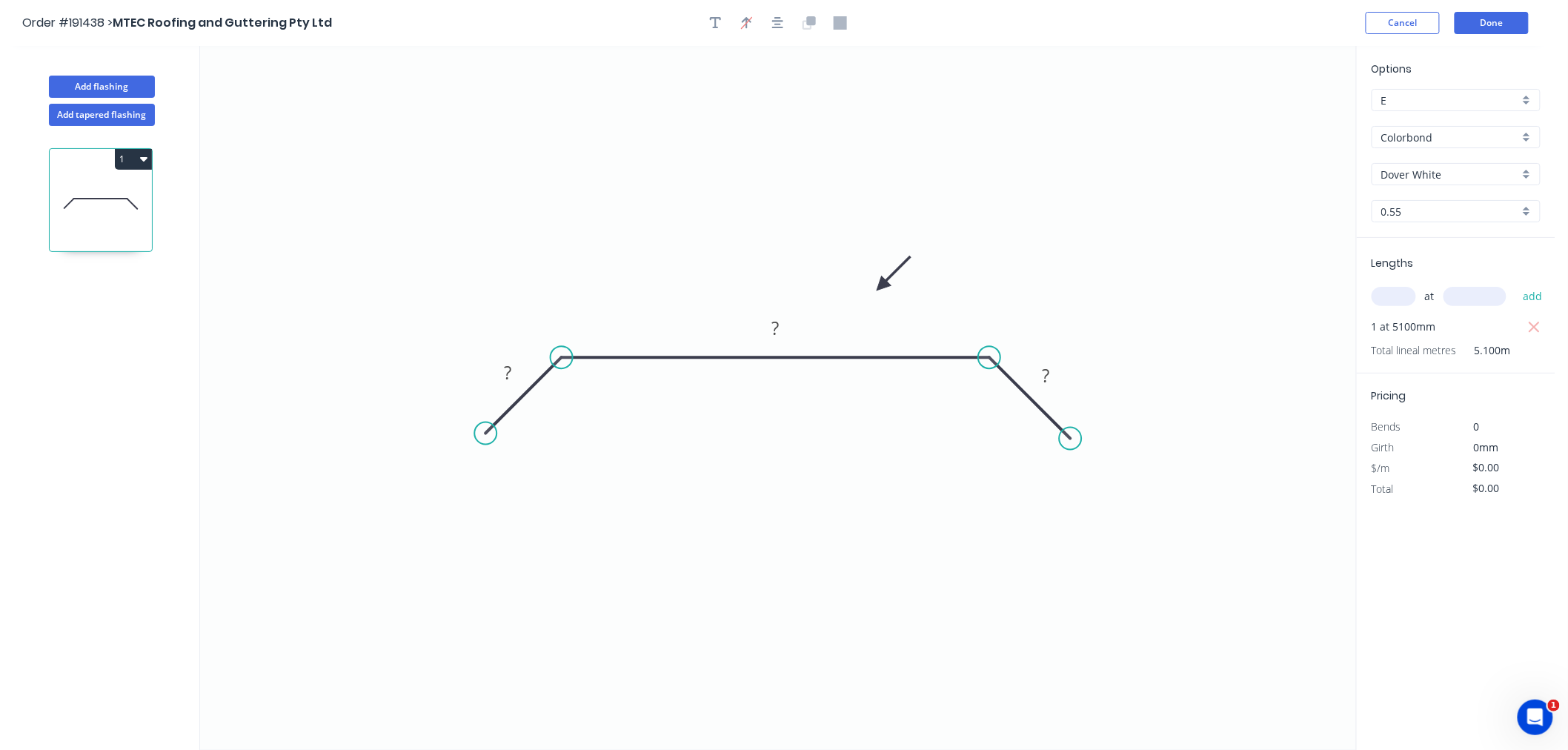
drag, startPoint x: 883, startPoint y: 268, endPoint x: 882, endPoint y: 286, distance: 18.0
click at [882, 286] on icon at bounding box center [893, 273] width 43 height 43
click at [507, 367] on tspan "?" at bounding box center [508, 373] width 8 height 25
drag, startPoint x: 487, startPoint y: 434, endPoint x: 481, endPoint y: 442, distance: 10.0
click at [481, 442] on circle at bounding box center [481, 437] width 22 height 22
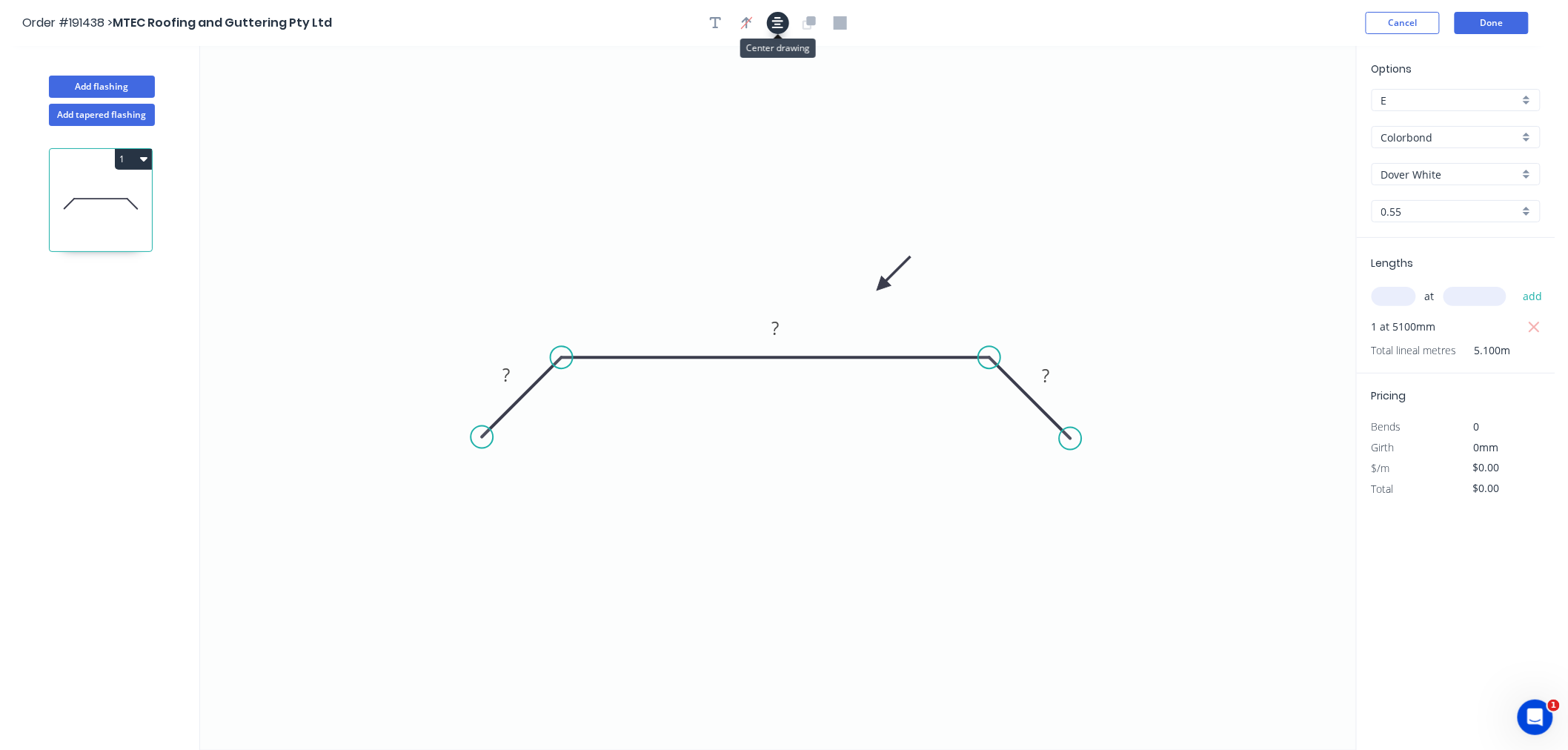
click at [786, 24] on button "button" at bounding box center [777, 22] width 22 height 22
click at [510, 372] on tspan "?" at bounding box center [508, 375] width 8 height 25
click at [1106, 139] on icon "0 30 430 30" at bounding box center [777, 398] width 1156 height 704
type input "$15.35"
type input "$78.29"
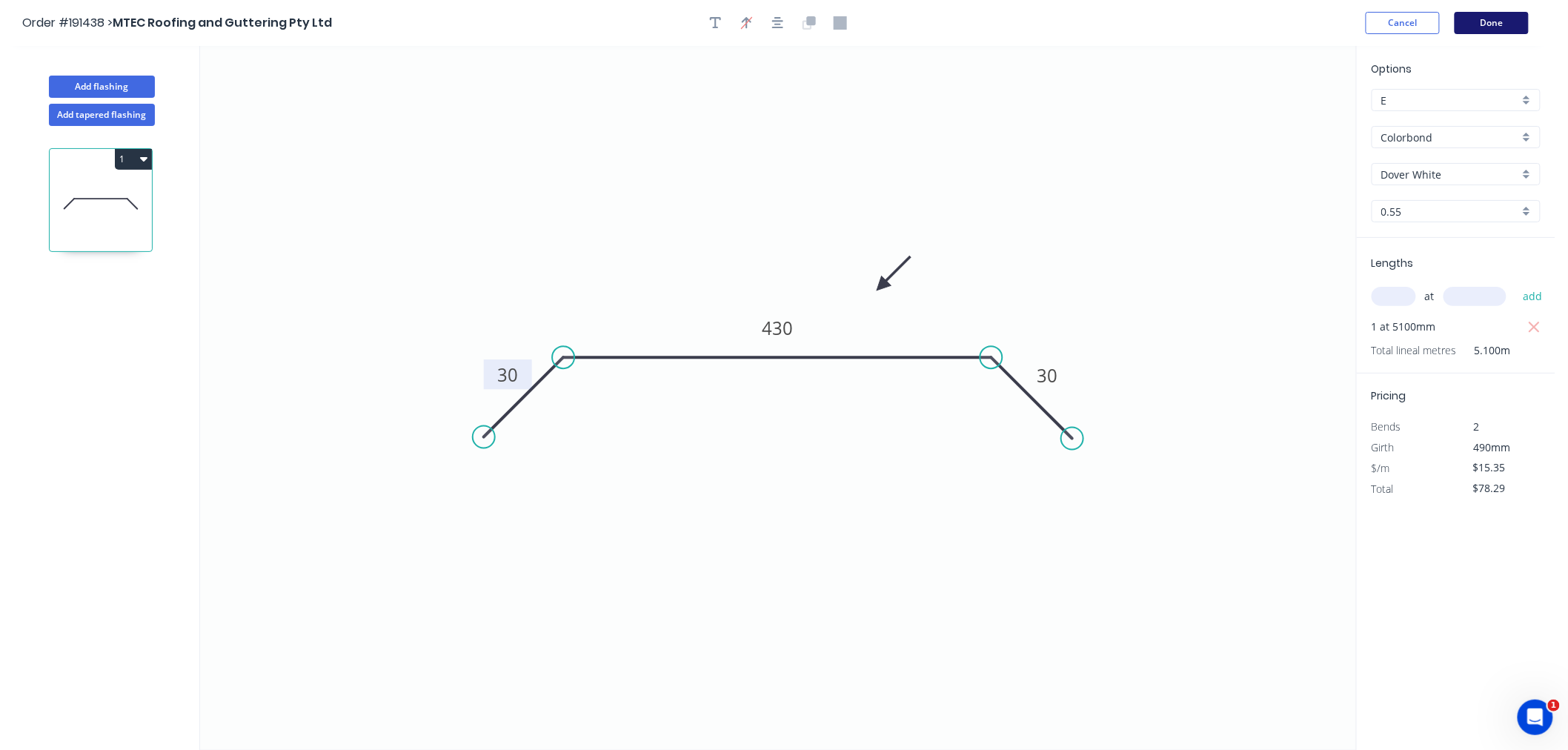
click at [1468, 31] on button "Done" at bounding box center [1492, 22] width 74 height 22
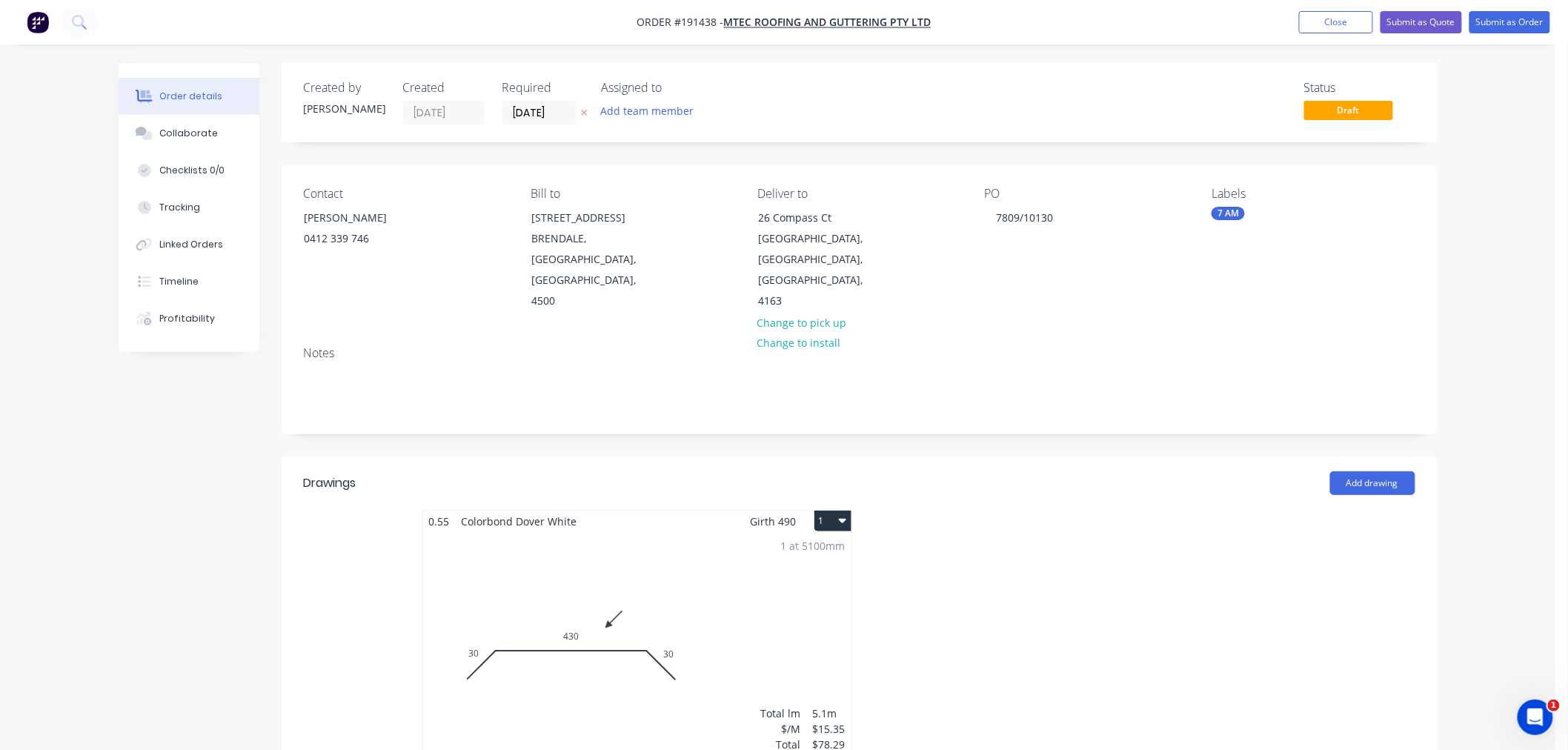
click at [837, 511] on button "1" at bounding box center [833, 522] width 37 height 21
click at [827, 546] on div "Use larger box size" at bounding box center [781, 557] width 114 height 22
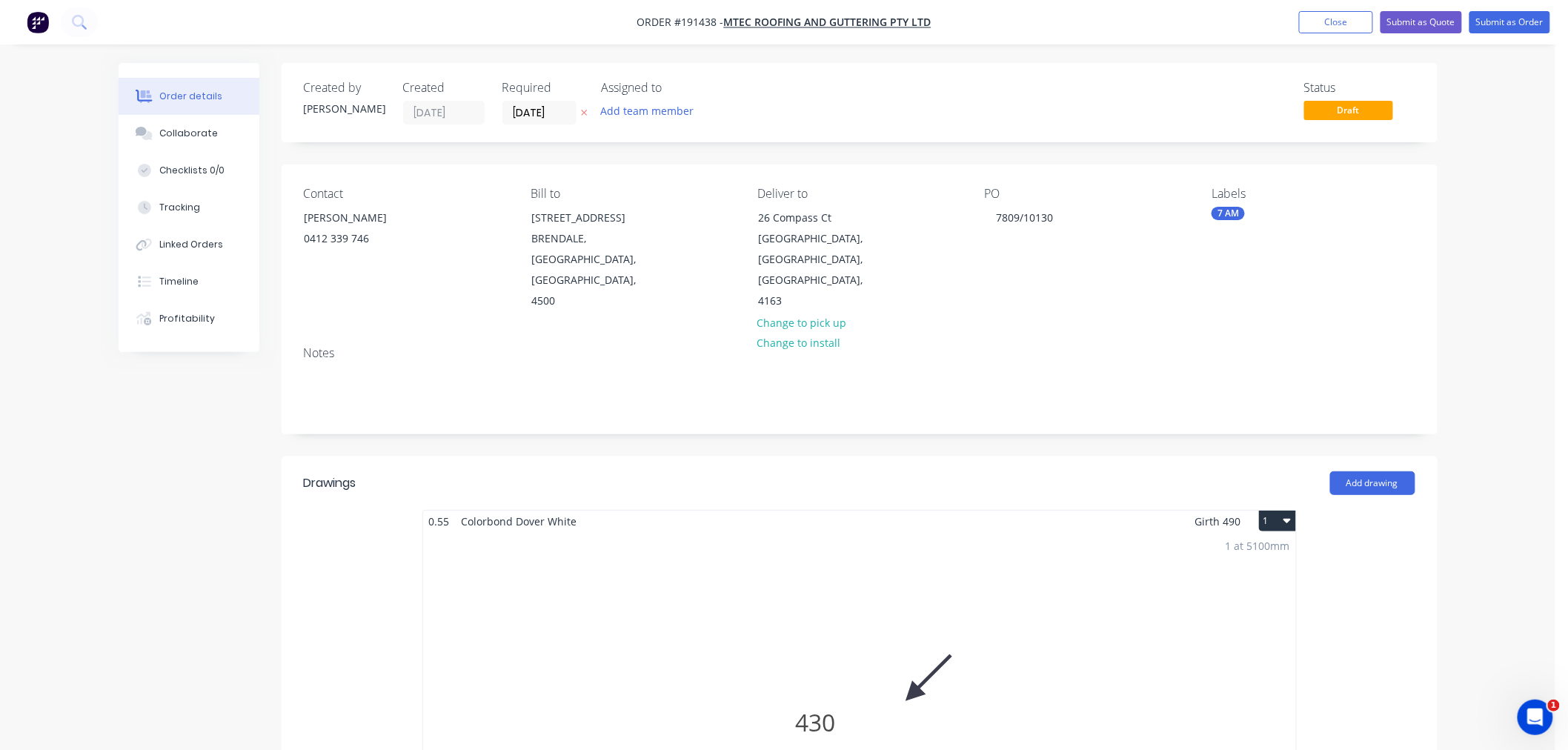
click at [1512, 347] on div "Order details Collaborate Checklists 0/0 Tracking Linked Orders Timeline Profit…" at bounding box center [777, 748] width 1556 height 1496
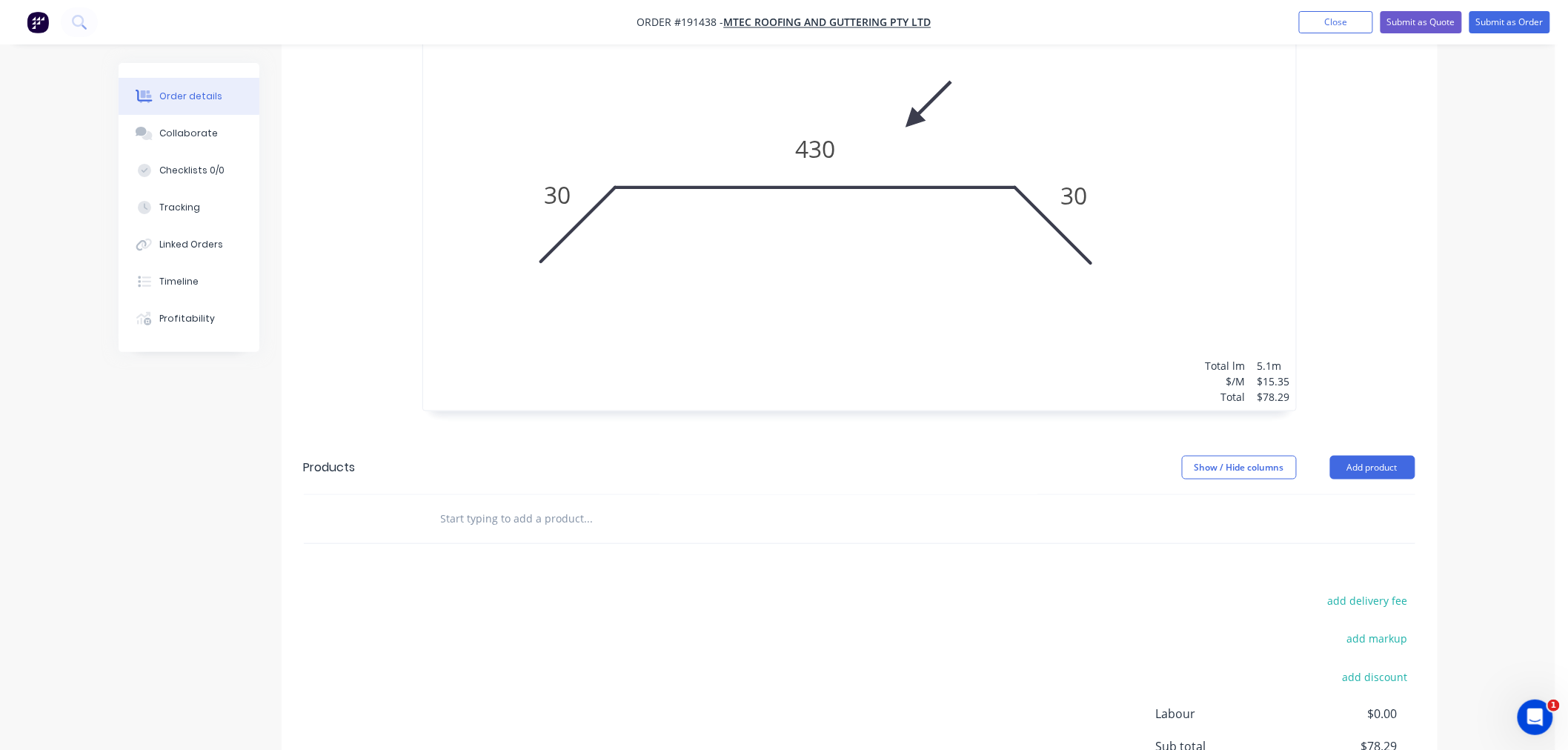
scroll to position [396, 0]
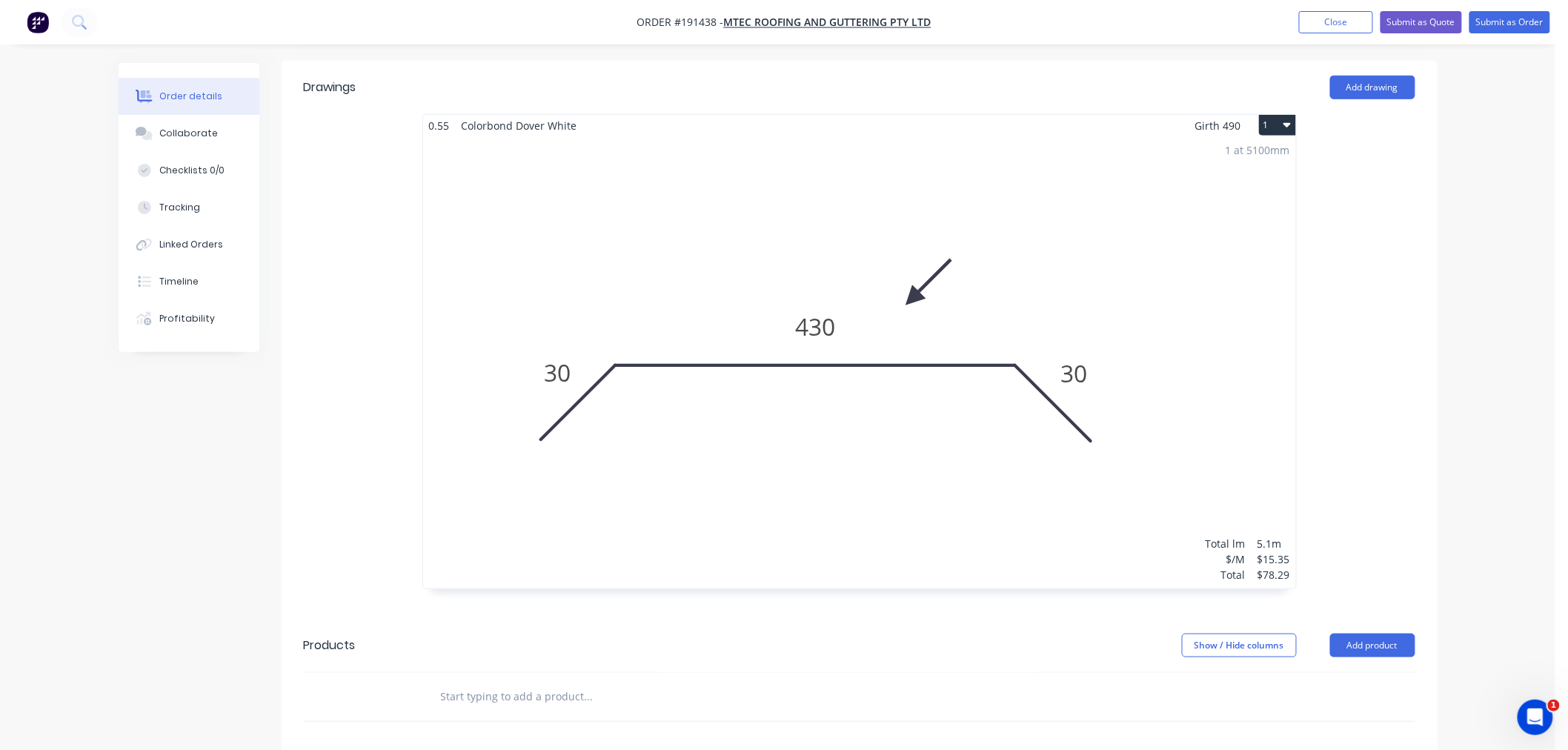
click at [1500, 353] on div "Order details Collaborate Checklists 0/0 Tracking Linked Orders Timeline Profit…" at bounding box center [777, 352] width 1556 height 1496
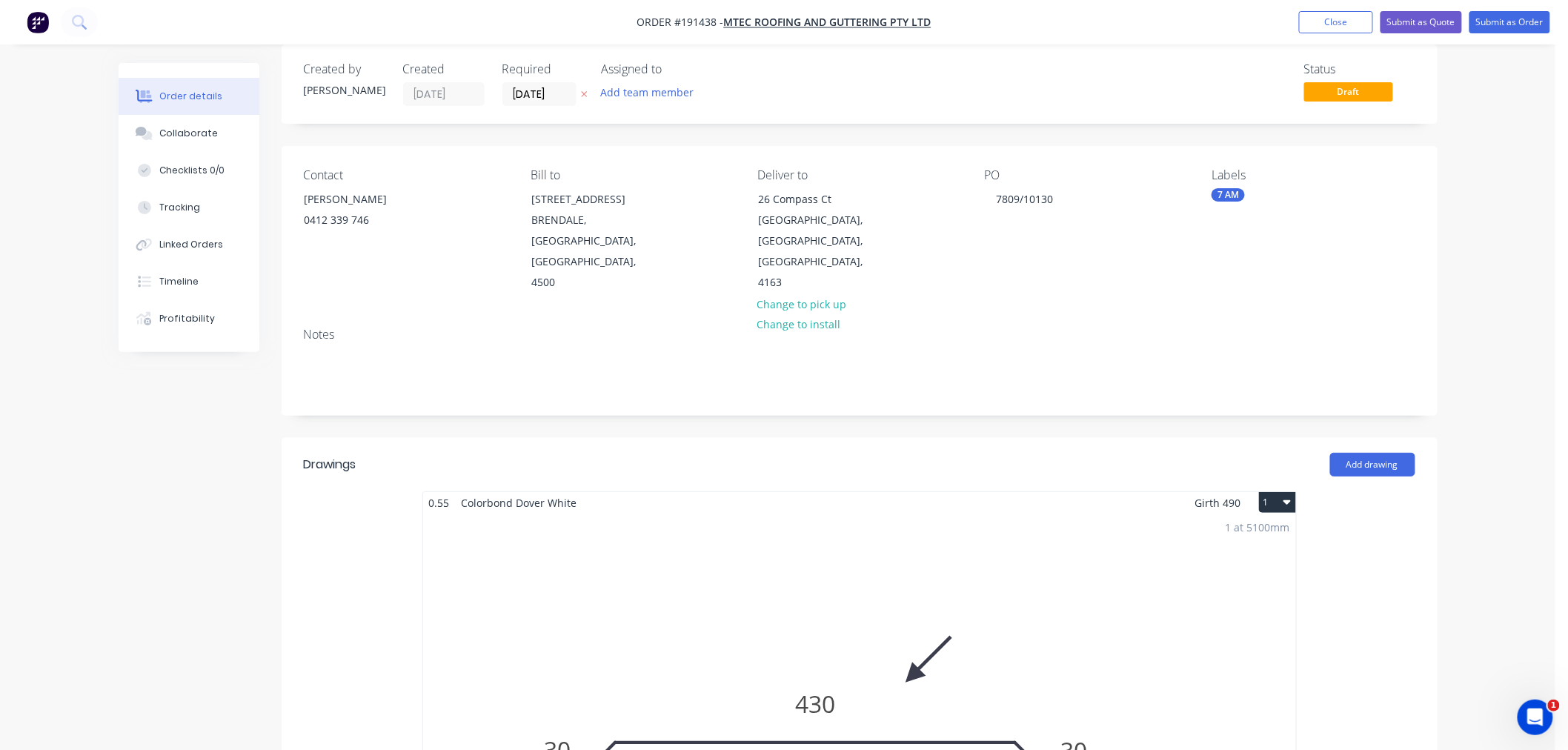
scroll to position [0, 0]
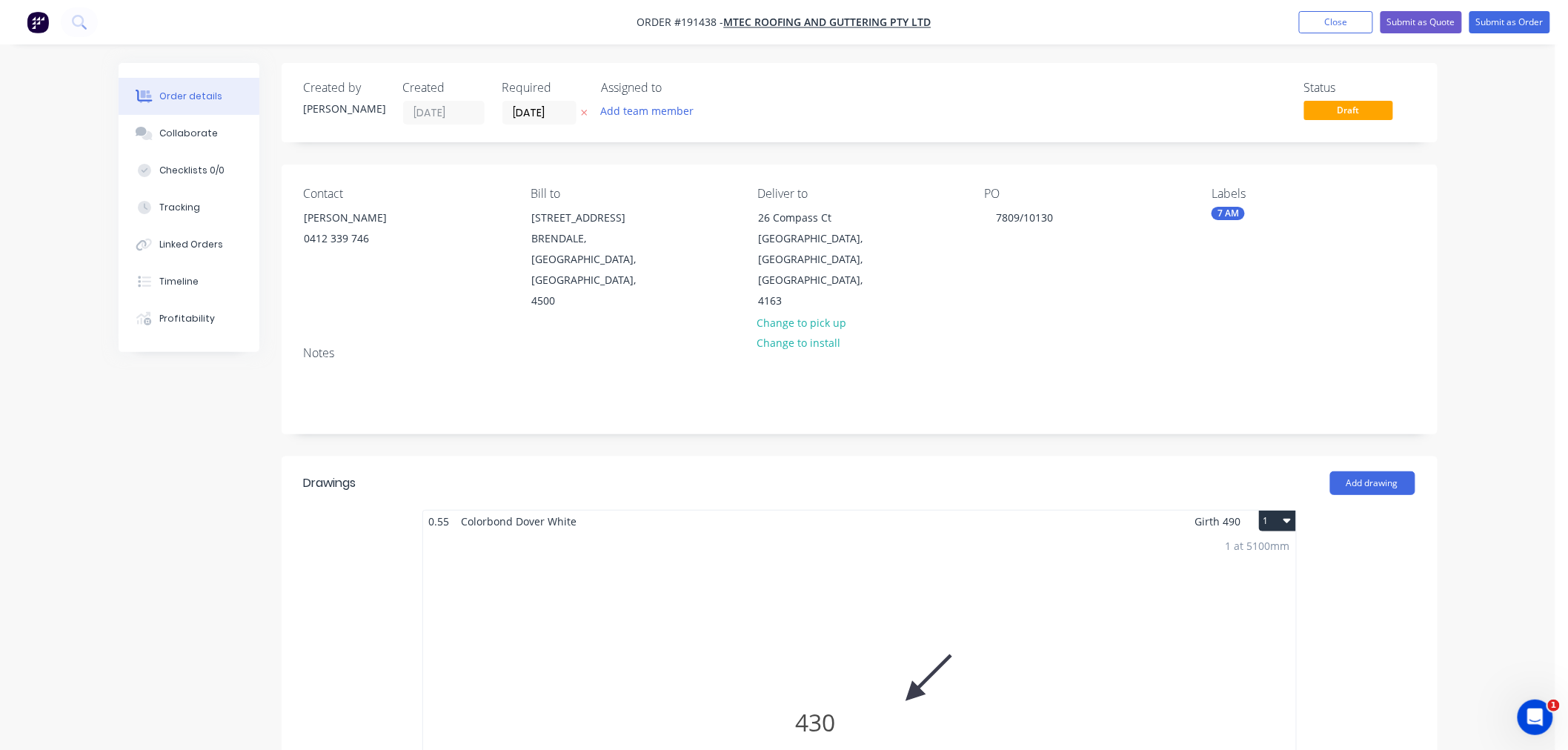
click at [1501, 206] on div "Order details Collaborate Checklists 0/0 Tracking Linked Orders Timeline Profit…" at bounding box center [777, 748] width 1556 height 1496
click at [1498, 280] on div "Order details Collaborate Checklists 0/0 Tracking Linked Orders Timeline Profit…" at bounding box center [777, 748] width 1556 height 1496
click at [1420, 334] on div "Notes" at bounding box center [859, 384] width 1156 height 99
click at [1493, 241] on div "Order details Collaborate Checklists 0/0 Tracking Linked Orders Timeline Profit…" at bounding box center [777, 748] width 1556 height 1496
click at [1525, 21] on button "Submit as Order" at bounding box center [1510, 22] width 81 height 22
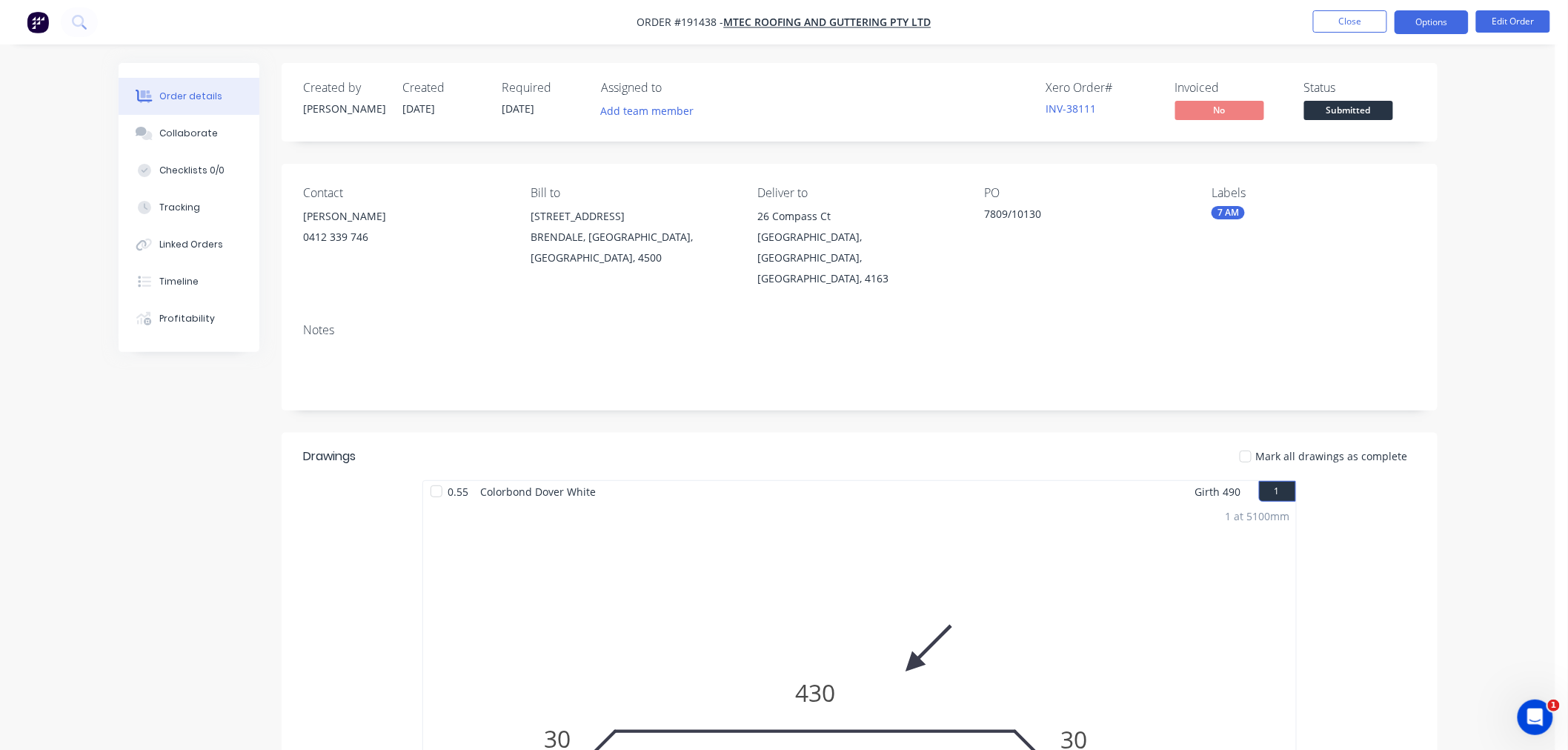
click at [1442, 31] on nav "Order #191438 - MTEC Roofing and Guttering Pty Ltd Close Options Edit Order" at bounding box center [784, 22] width 1568 height 45
click at [1443, 30] on button "Options" at bounding box center [1432, 22] width 74 height 24
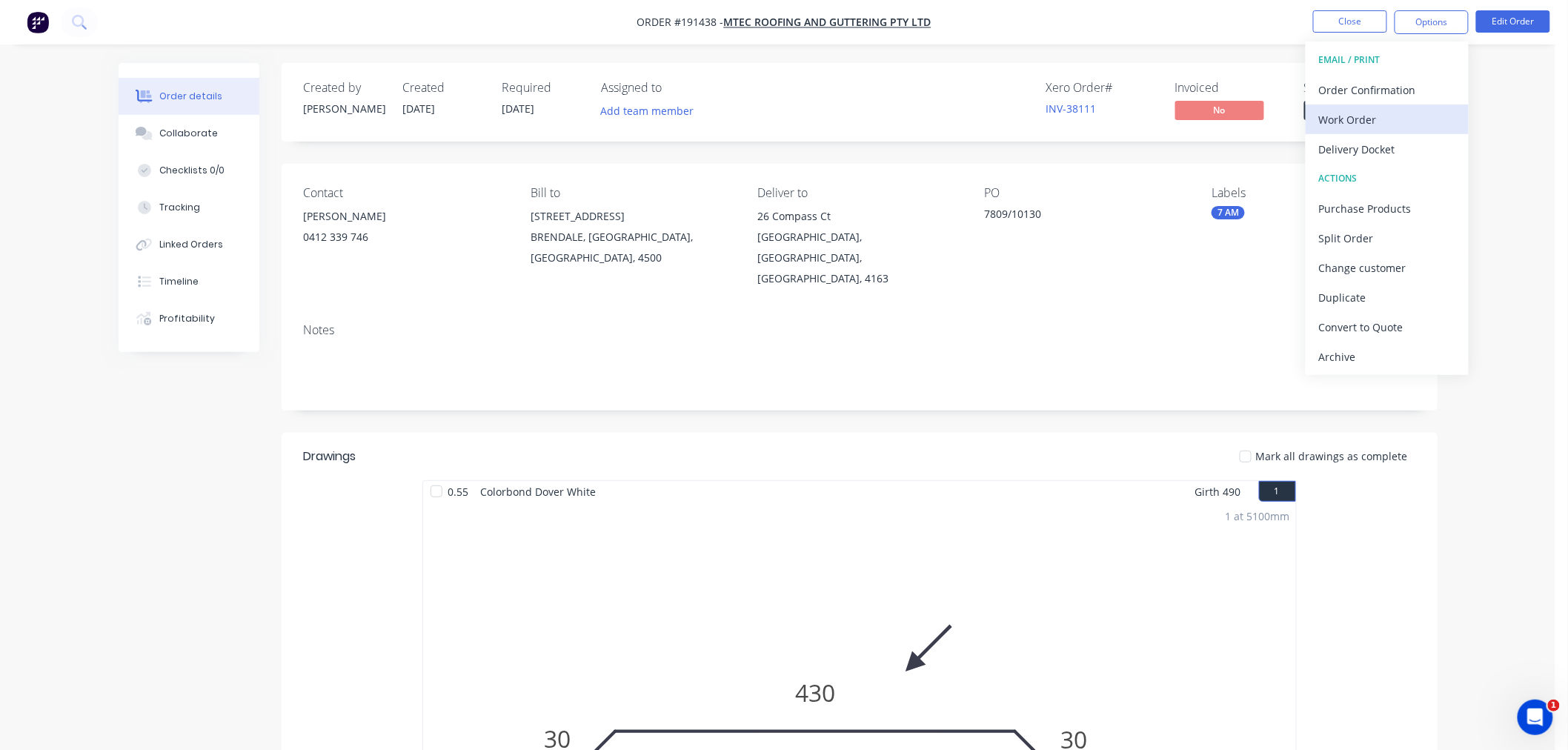
click at [1427, 119] on div "Work Order" at bounding box center [1387, 120] width 136 height 22
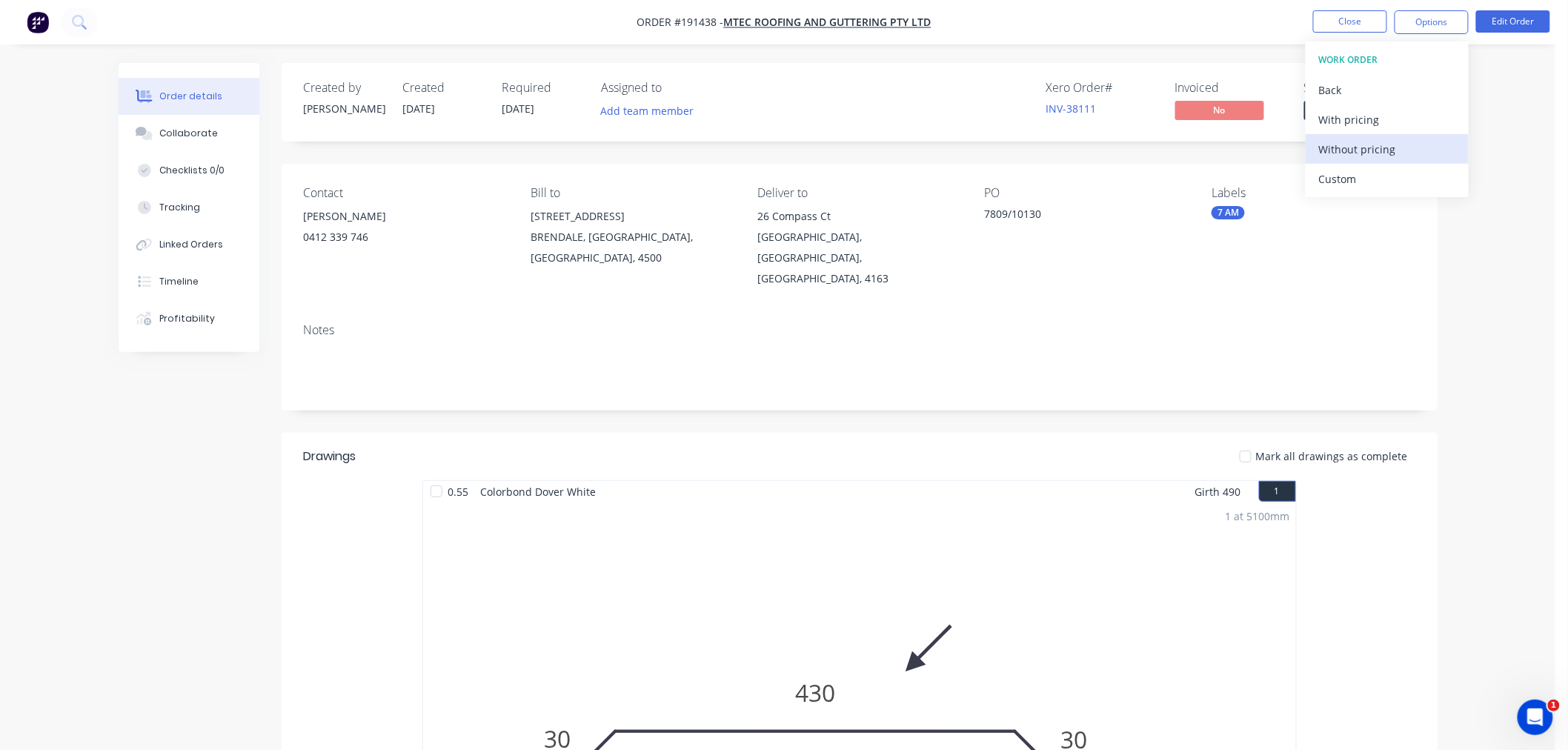
click at [1411, 162] on button "Without pricing" at bounding box center [1387, 148] width 163 height 30
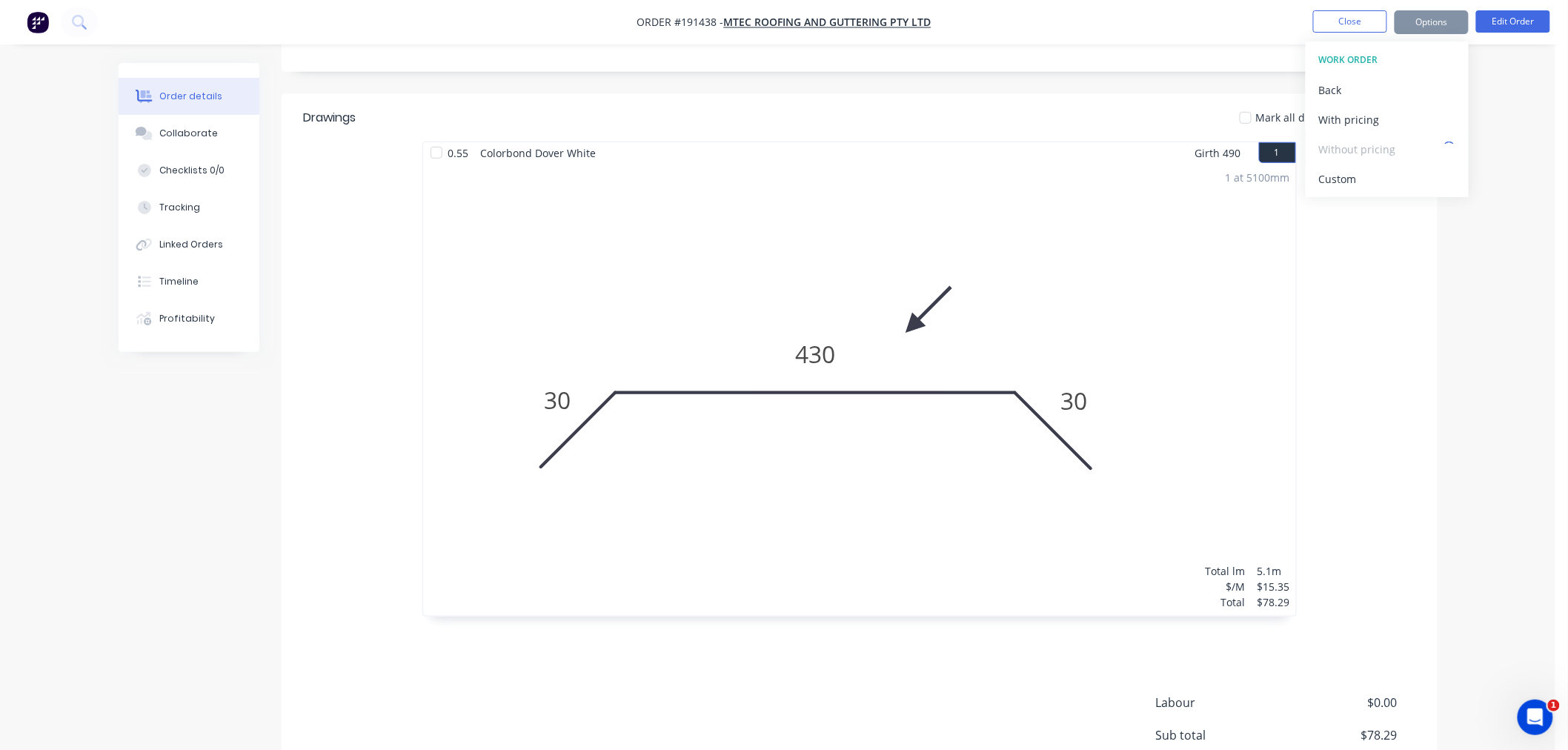
scroll to position [300, 0]
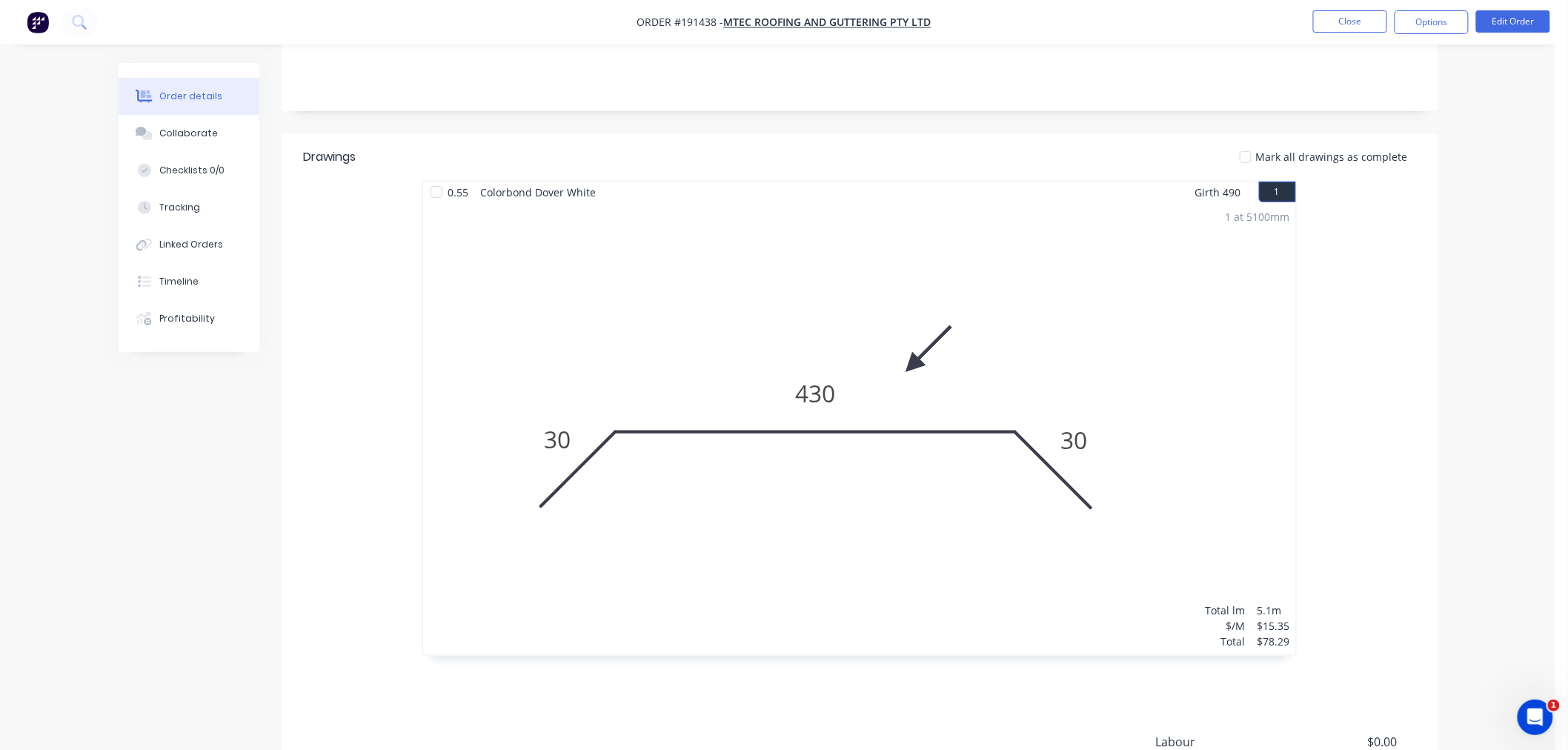
drag, startPoint x: 1545, startPoint y: 247, endPoint x: 1527, endPoint y: 233, distance: 22.8
click at [1543, 247] on div "Order details Collaborate Checklists 0/0 Tracking Linked Orders Timeline Profit…" at bounding box center [777, 325] width 1556 height 1250
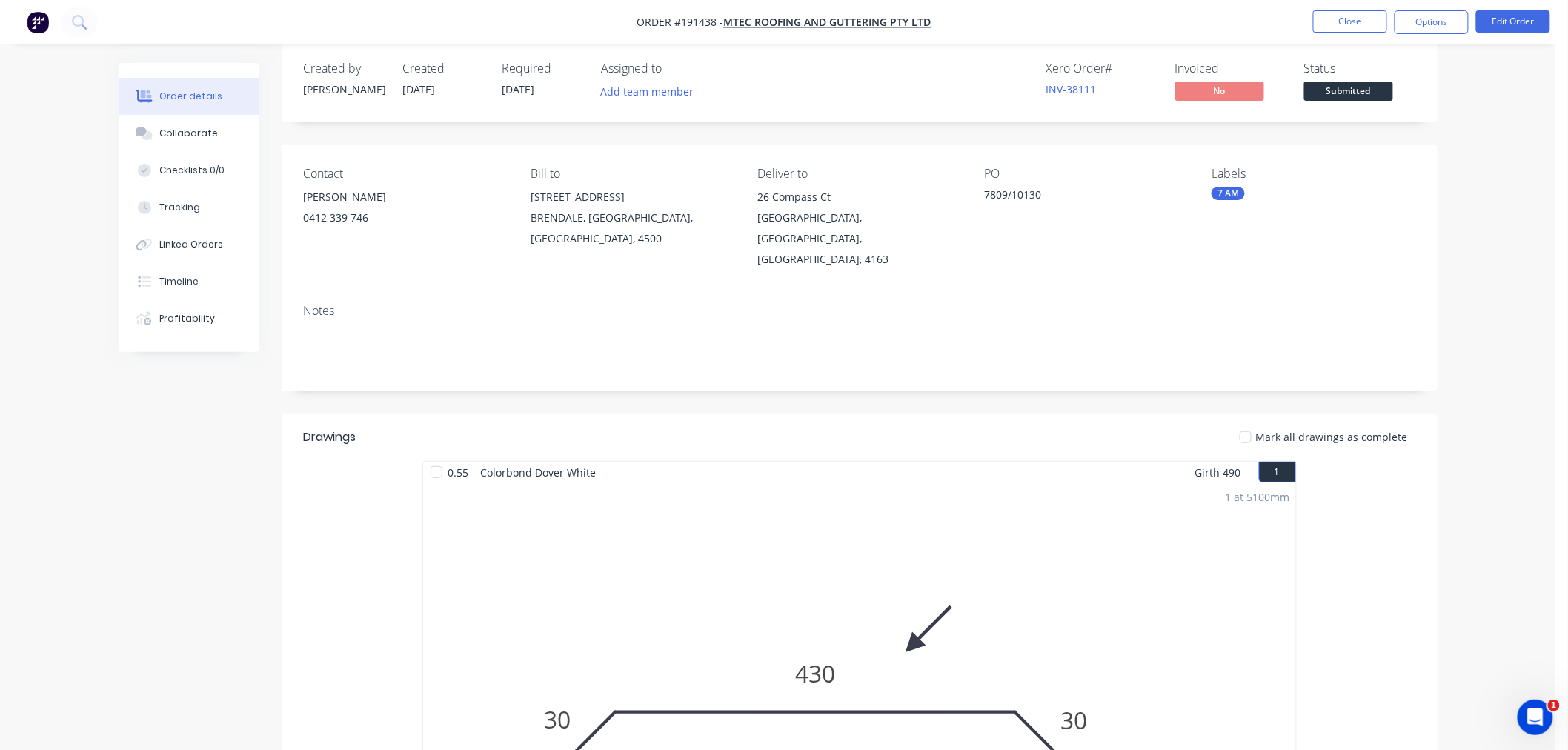
scroll to position [0, 0]
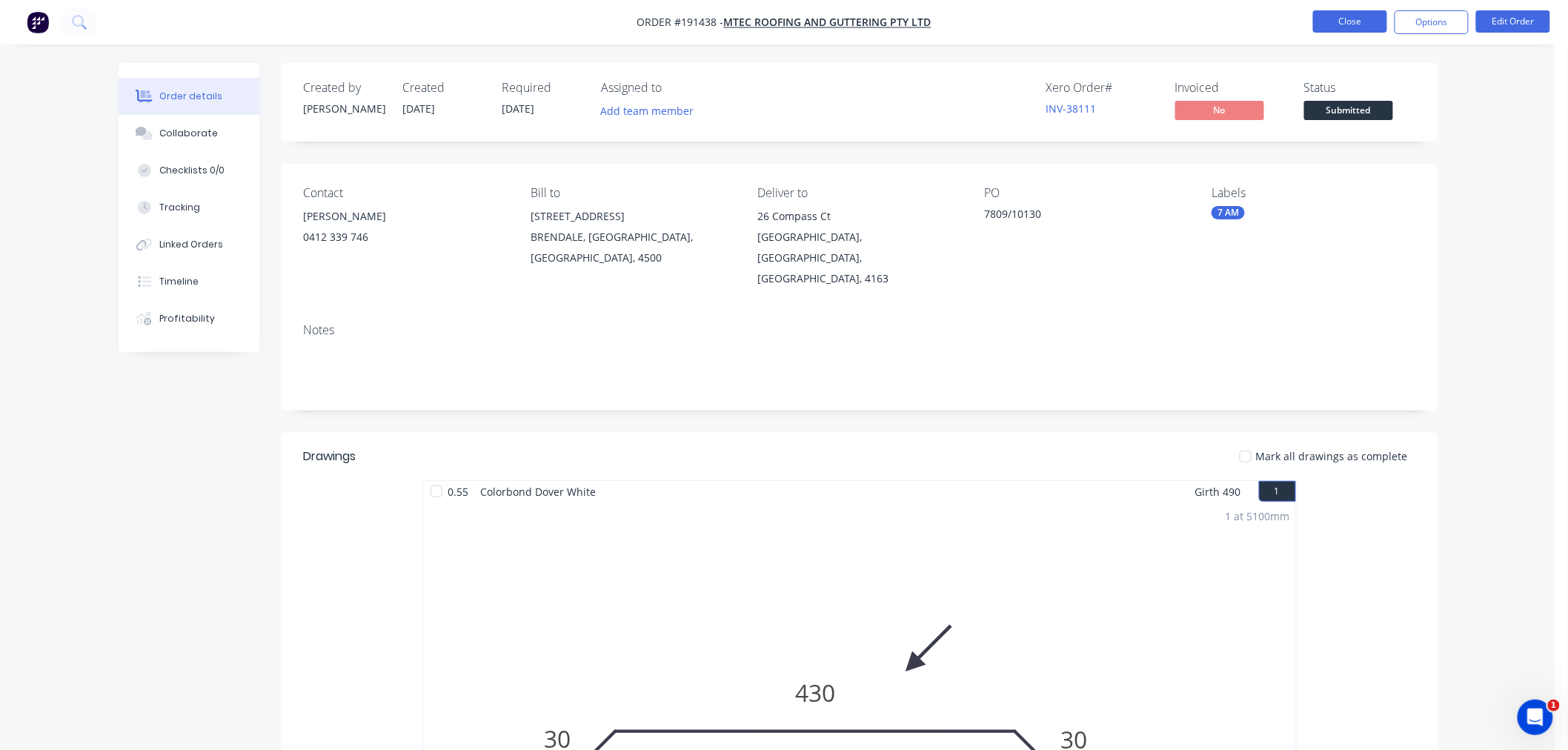
click at [1364, 20] on button "Close" at bounding box center [1351, 21] width 74 height 22
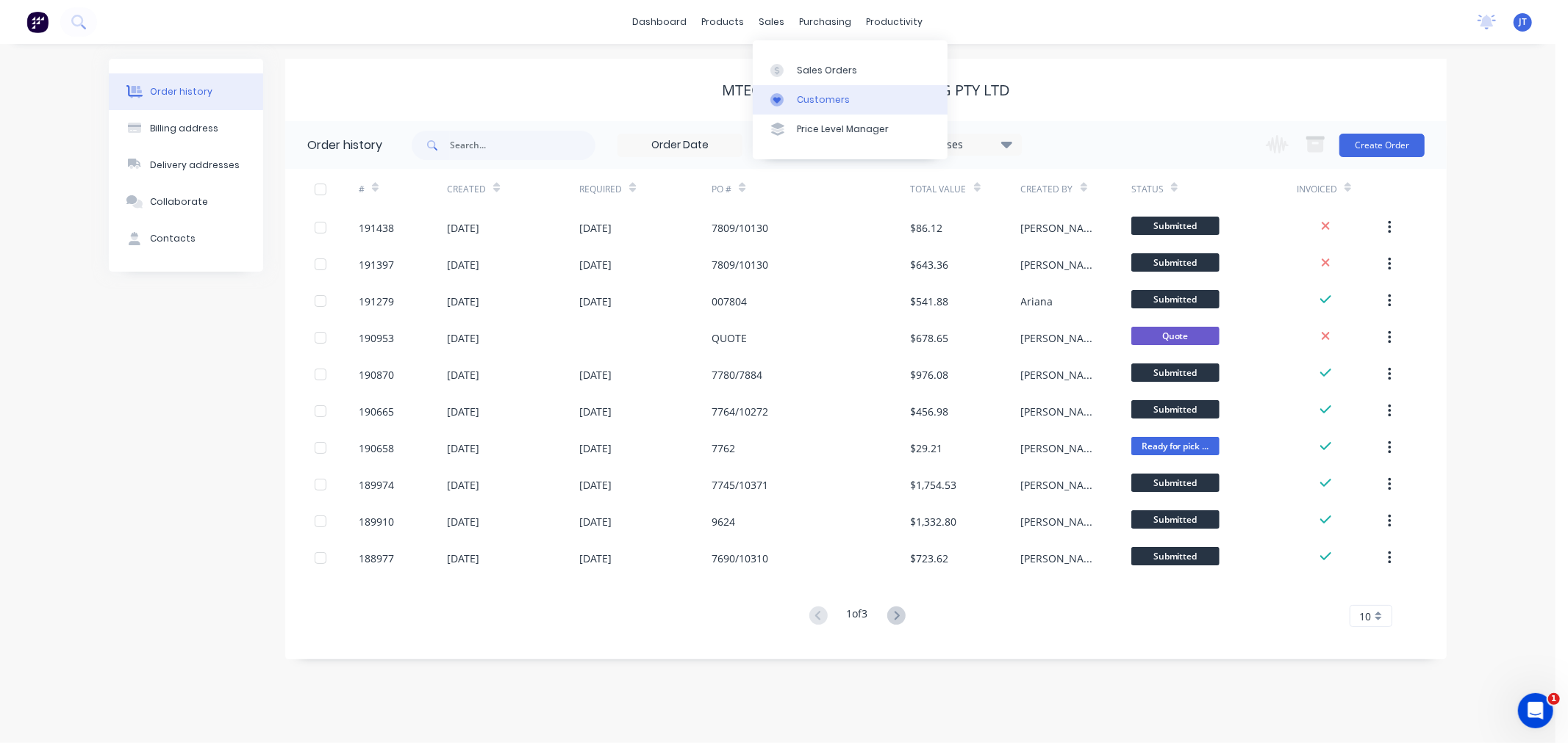
click at [791, 95] on div at bounding box center [780, 100] width 22 height 13
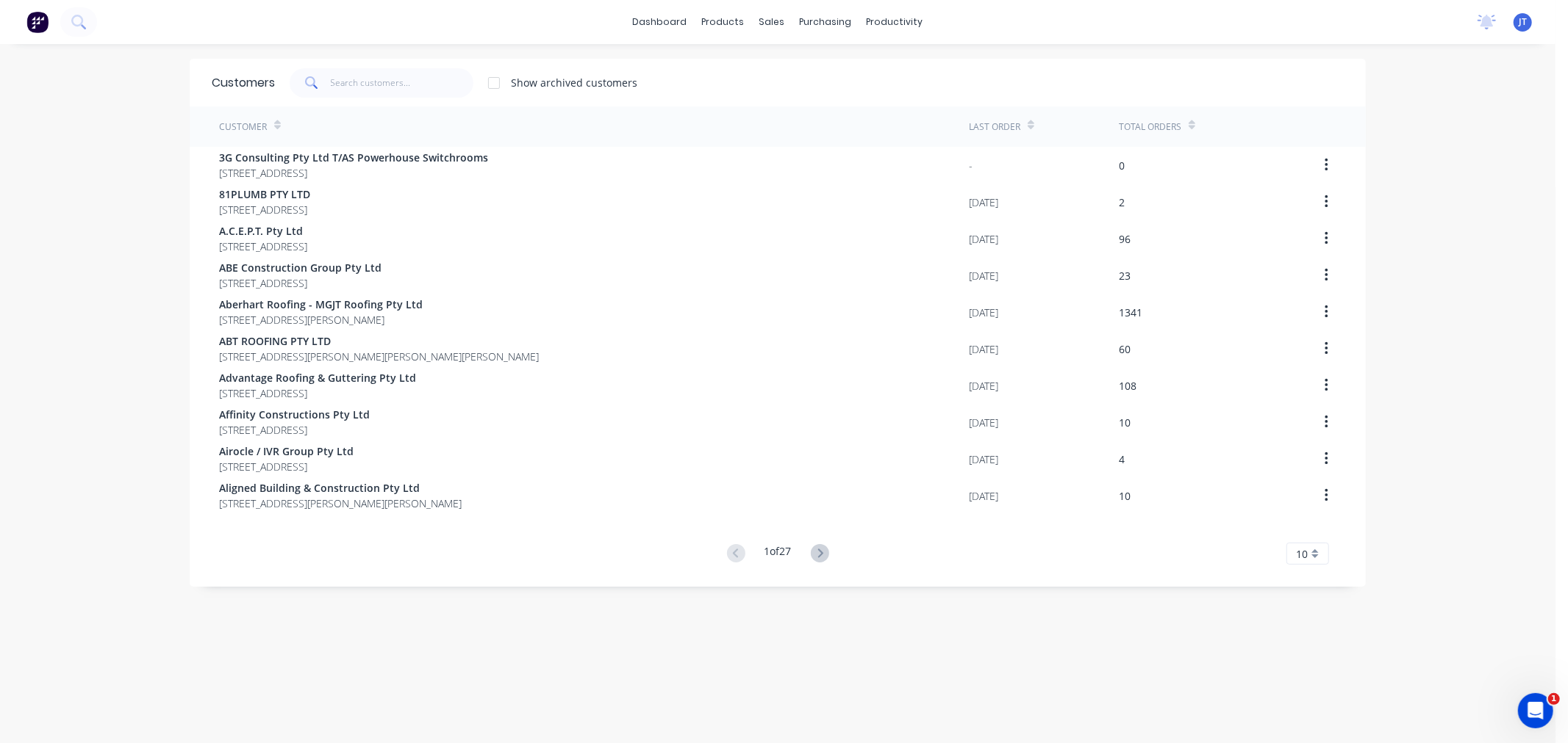
click at [530, 52] on div "dashboard products sales purchasing productivity dashboard products Product Cat…" at bounding box center [777, 372] width 1555 height 743
click at [806, 76] on div "Sales Orders" at bounding box center [820, 71] width 60 height 13
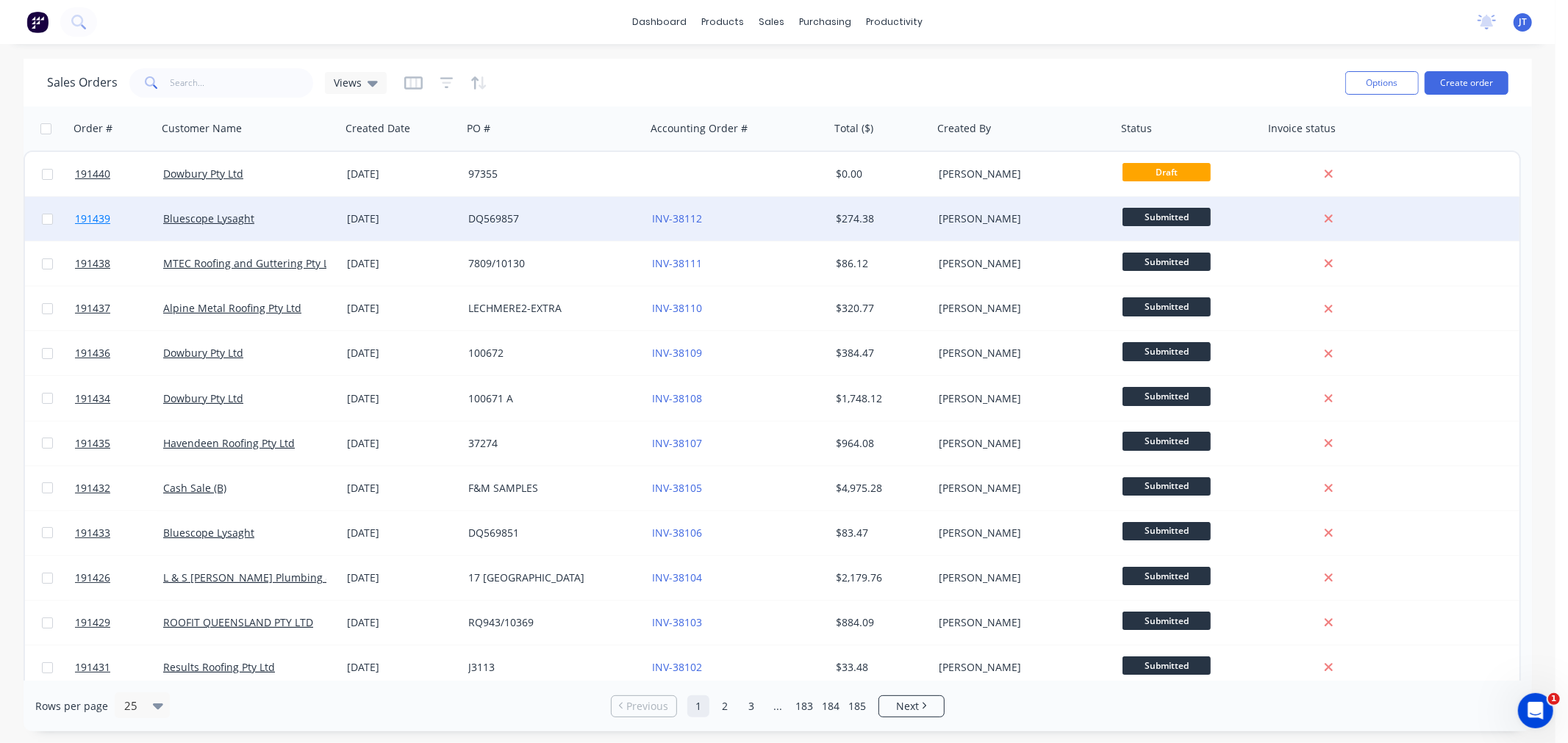
click at [84, 216] on span "191439" at bounding box center [92, 219] width 35 height 15
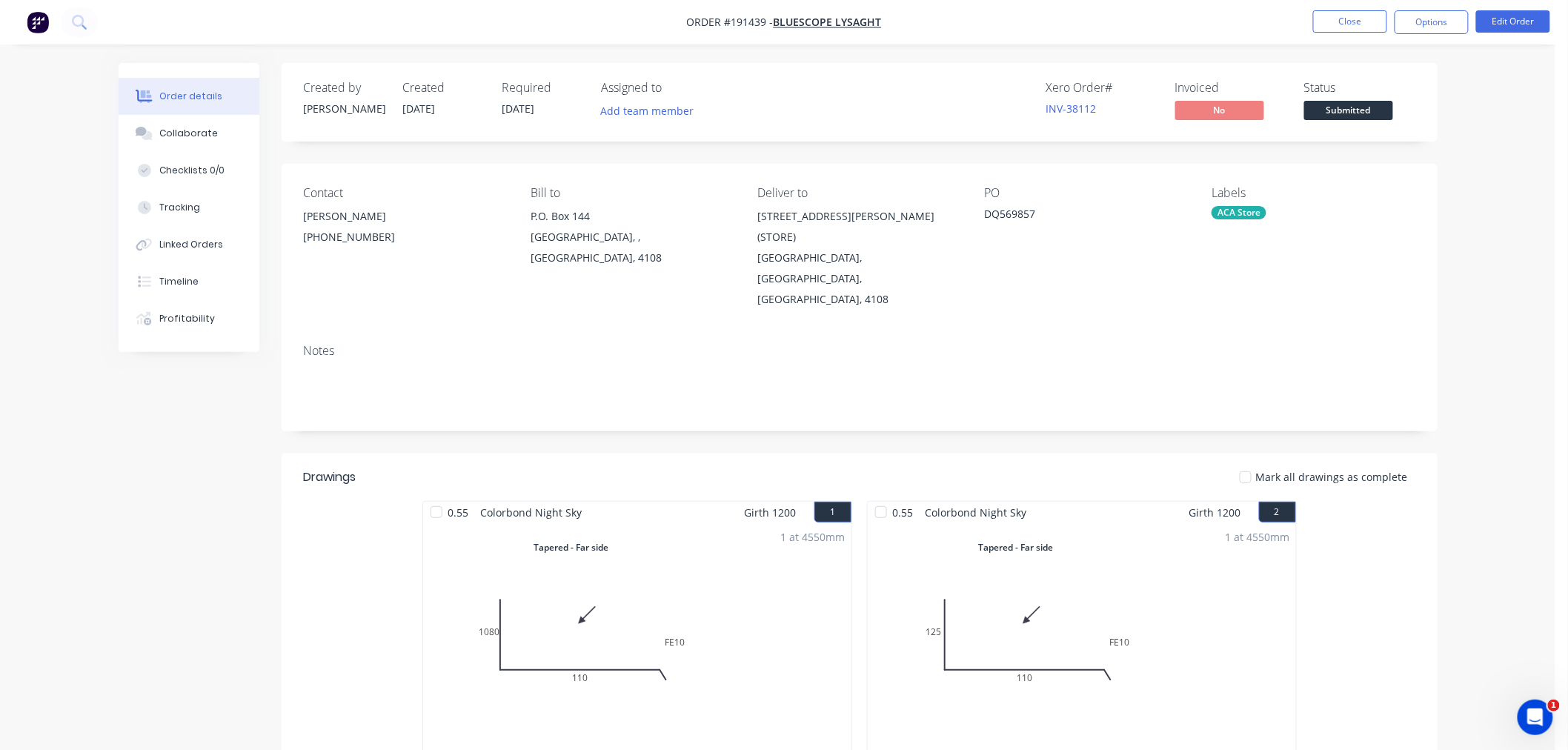
scroll to position [329, 0]
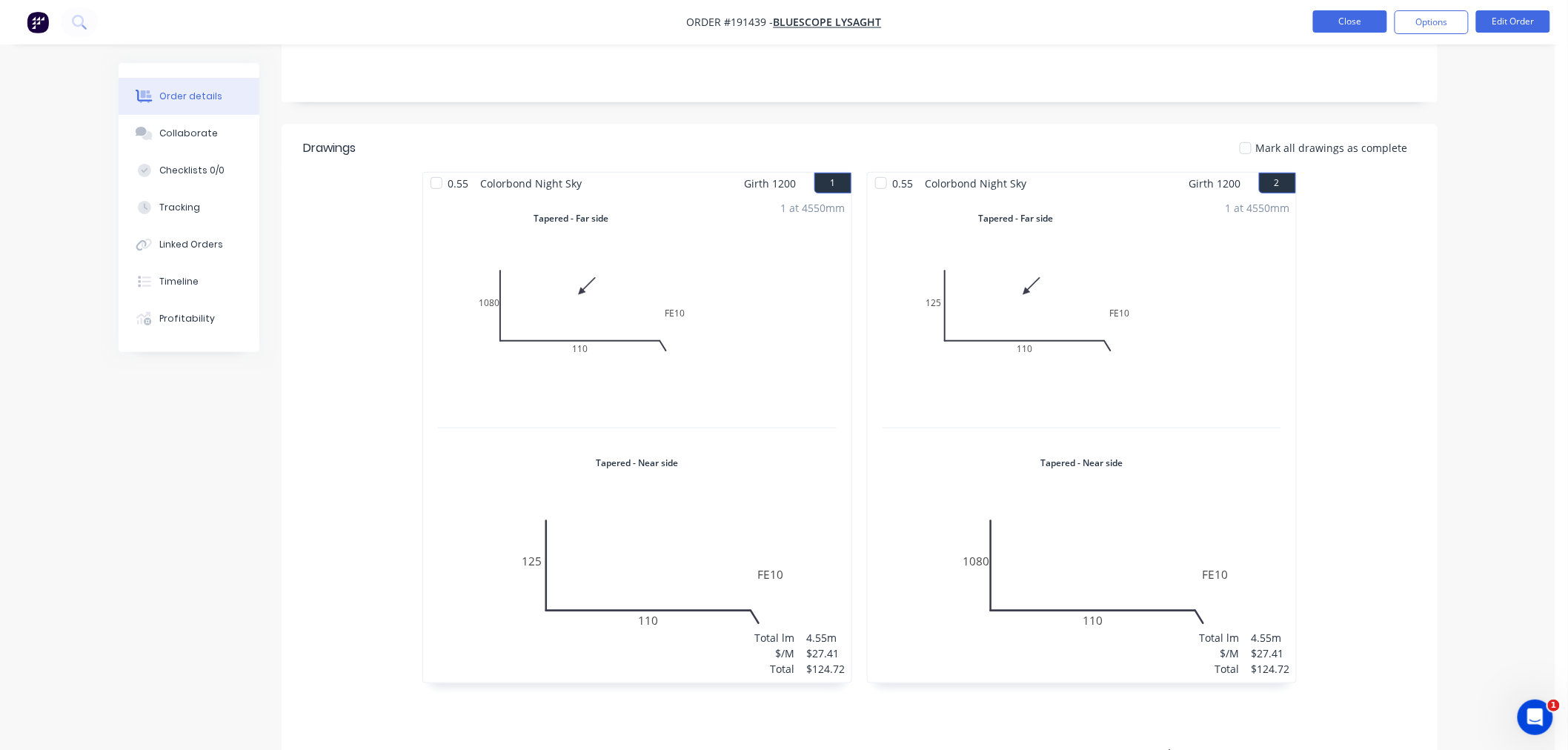
click at [1343, 15] on button "Close" at bounding box center [1351, 21] width 74 height 22
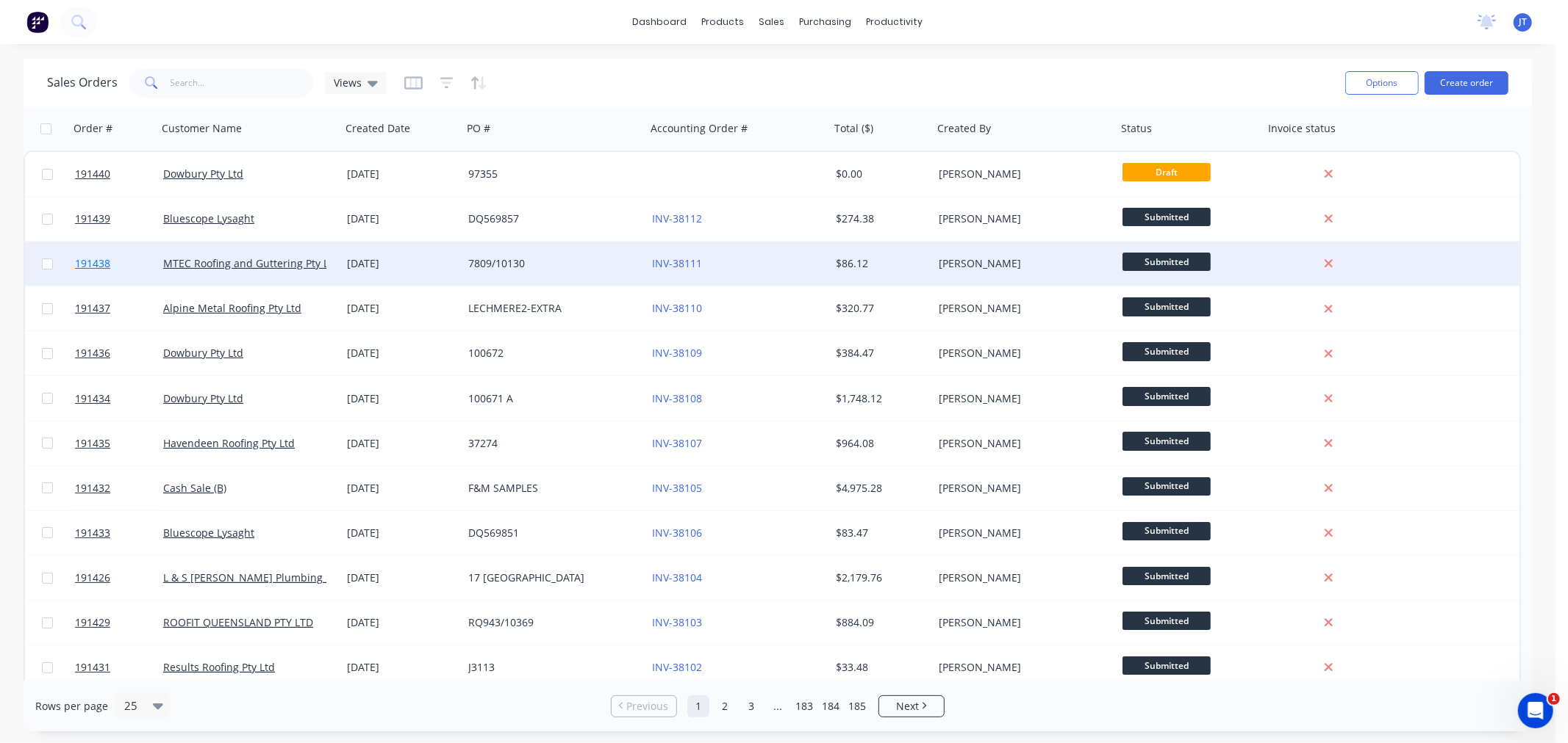
click at [98, 265] on span "191438" at bounding box center [92, 264] width 35 height 15
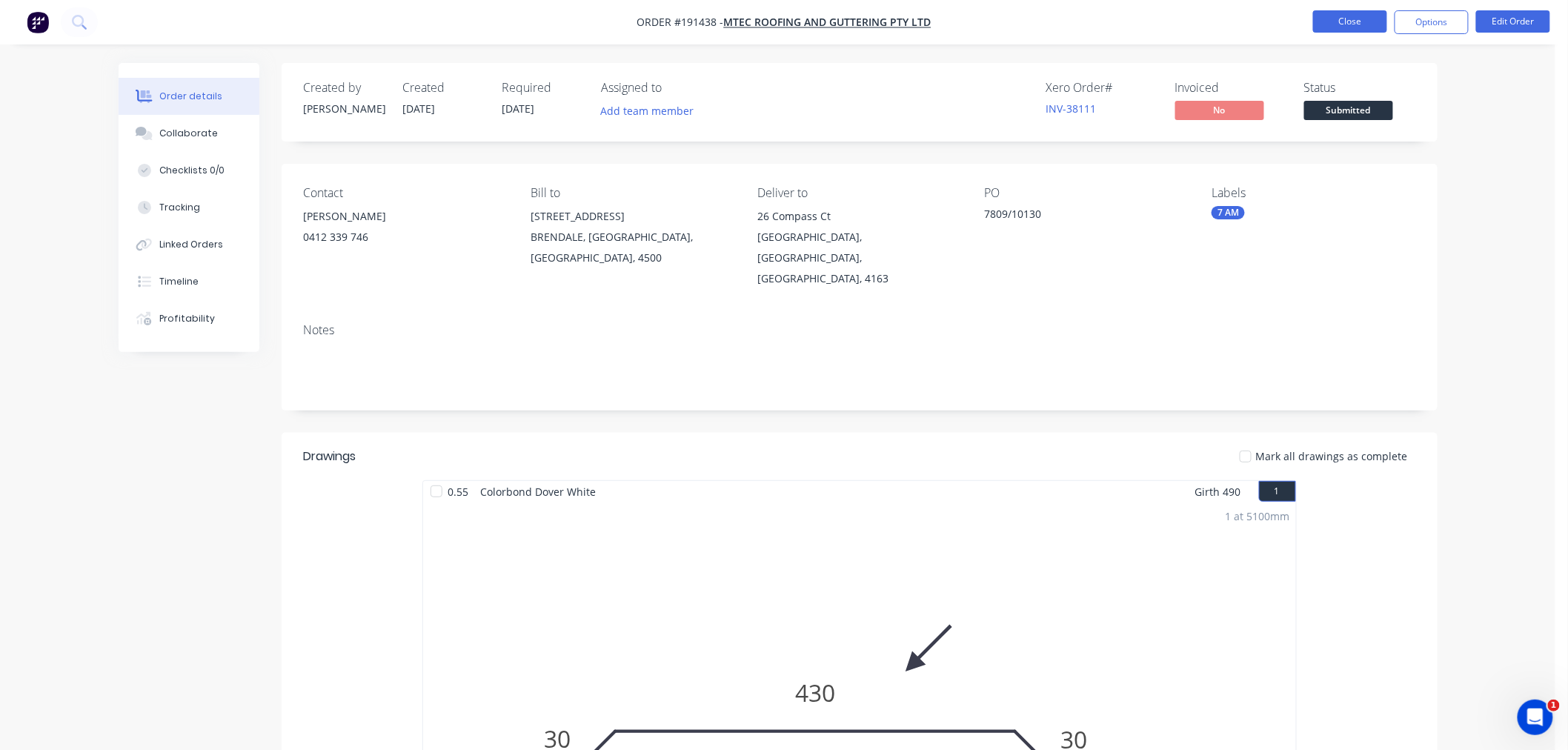
click at [1339, 17] on button "Close" at bounding box center [1351, 21] width 74 height 22
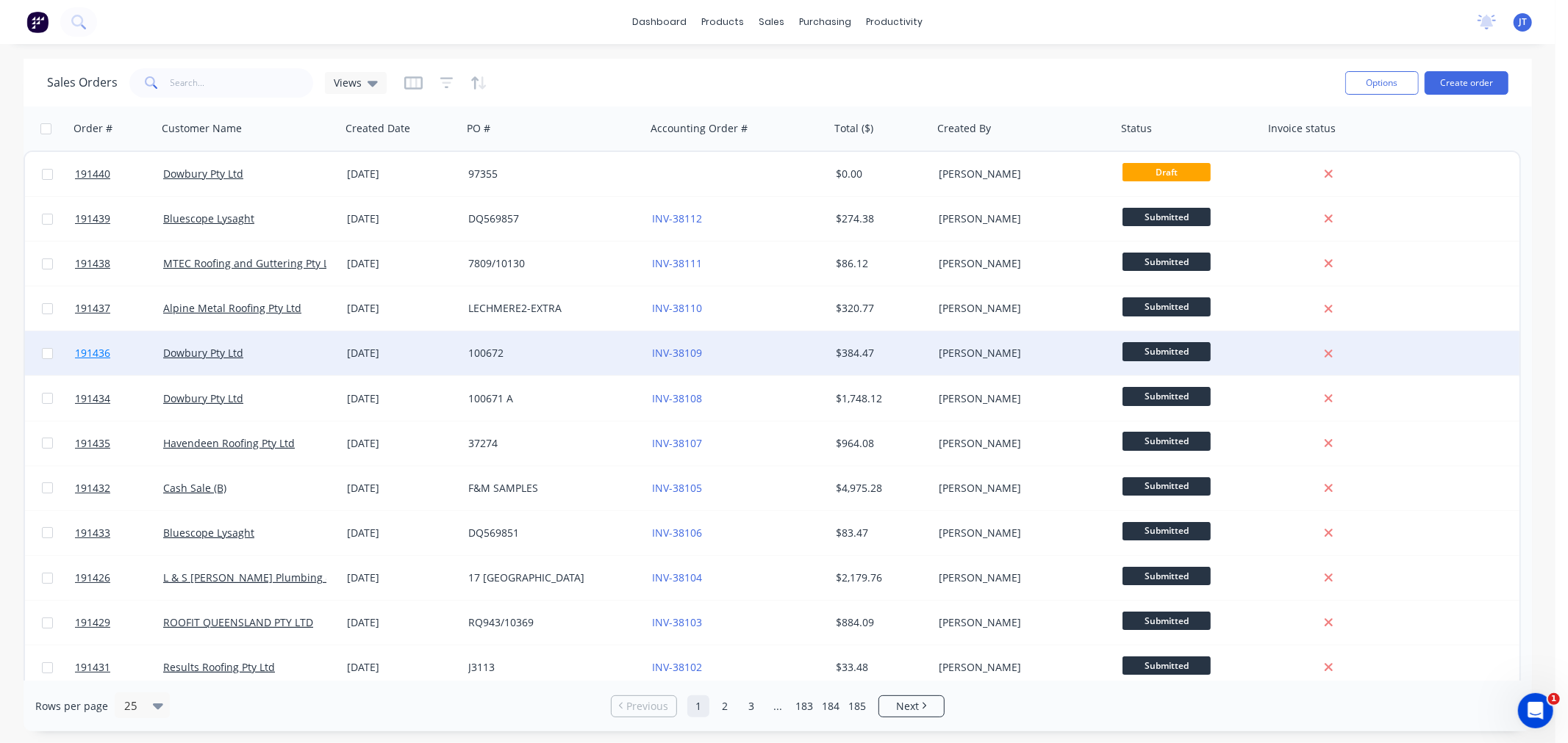
click at [98, 357] on span "191436" at bounding box center [92, 354] width 35 height 15
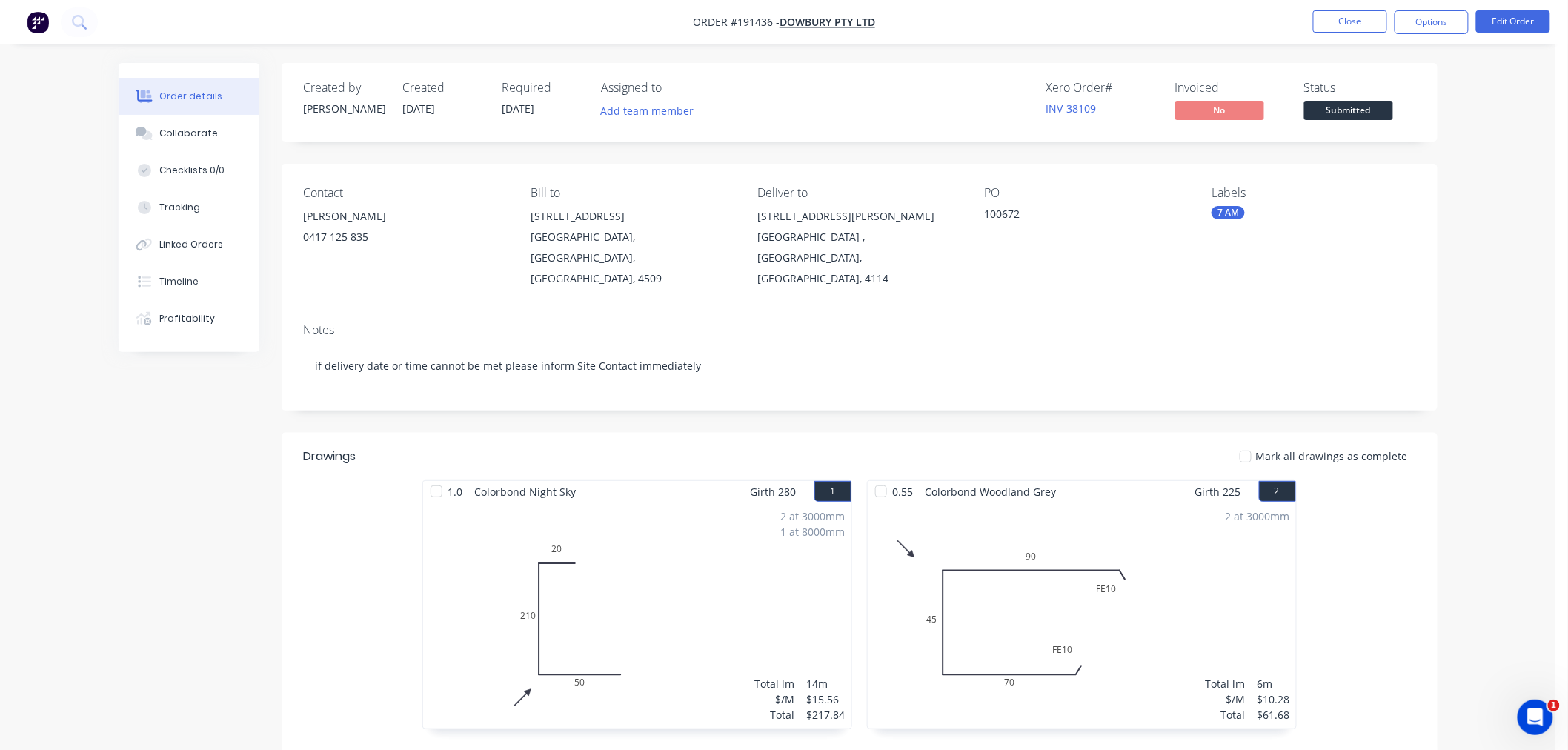
click at [1494, 324] on div "Order details Collaborate Checklists 0/0 Tracking Linked Orders Timeline Profit…" at bounding box center [777, 588] width 1556 height 1177
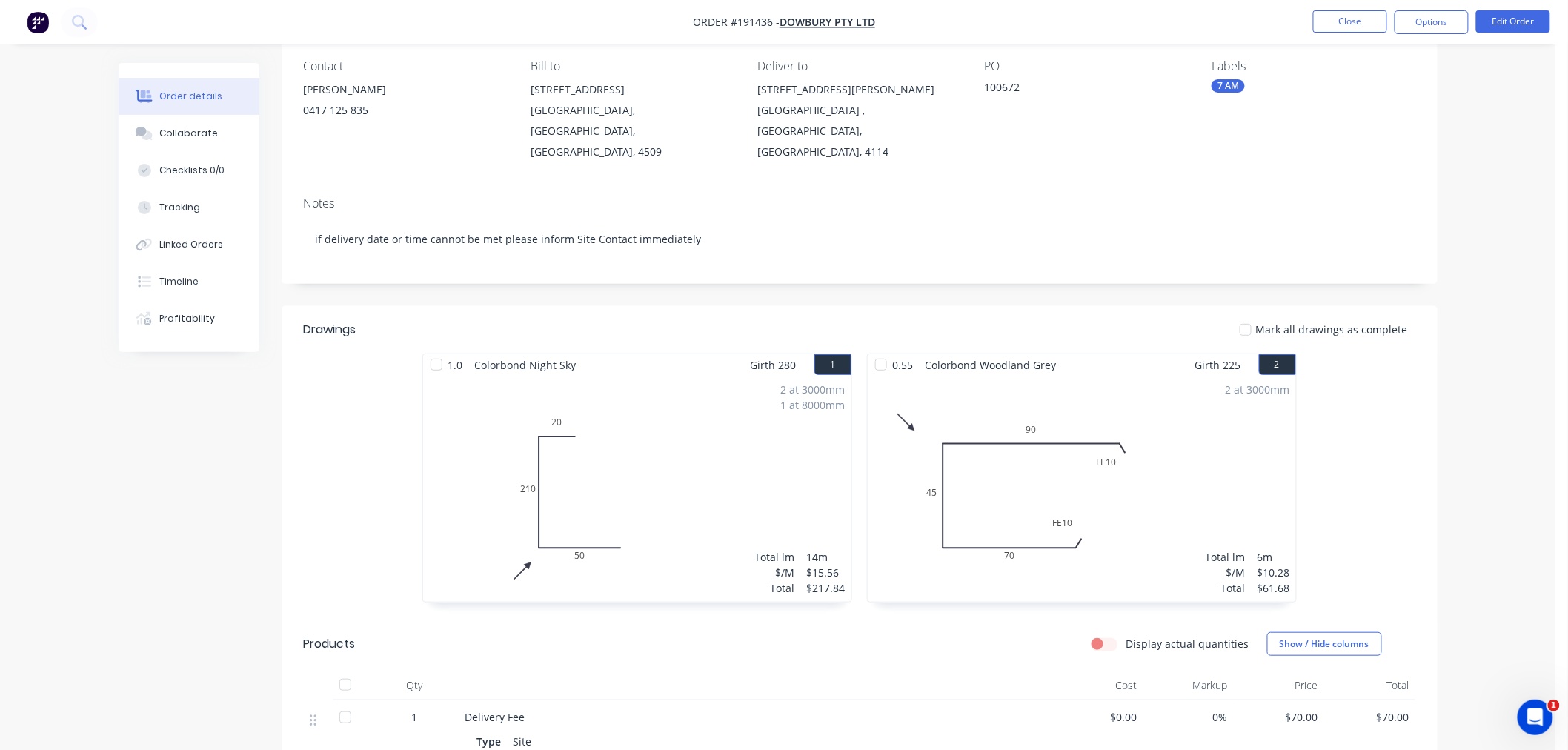
scroll to position [165, 0]
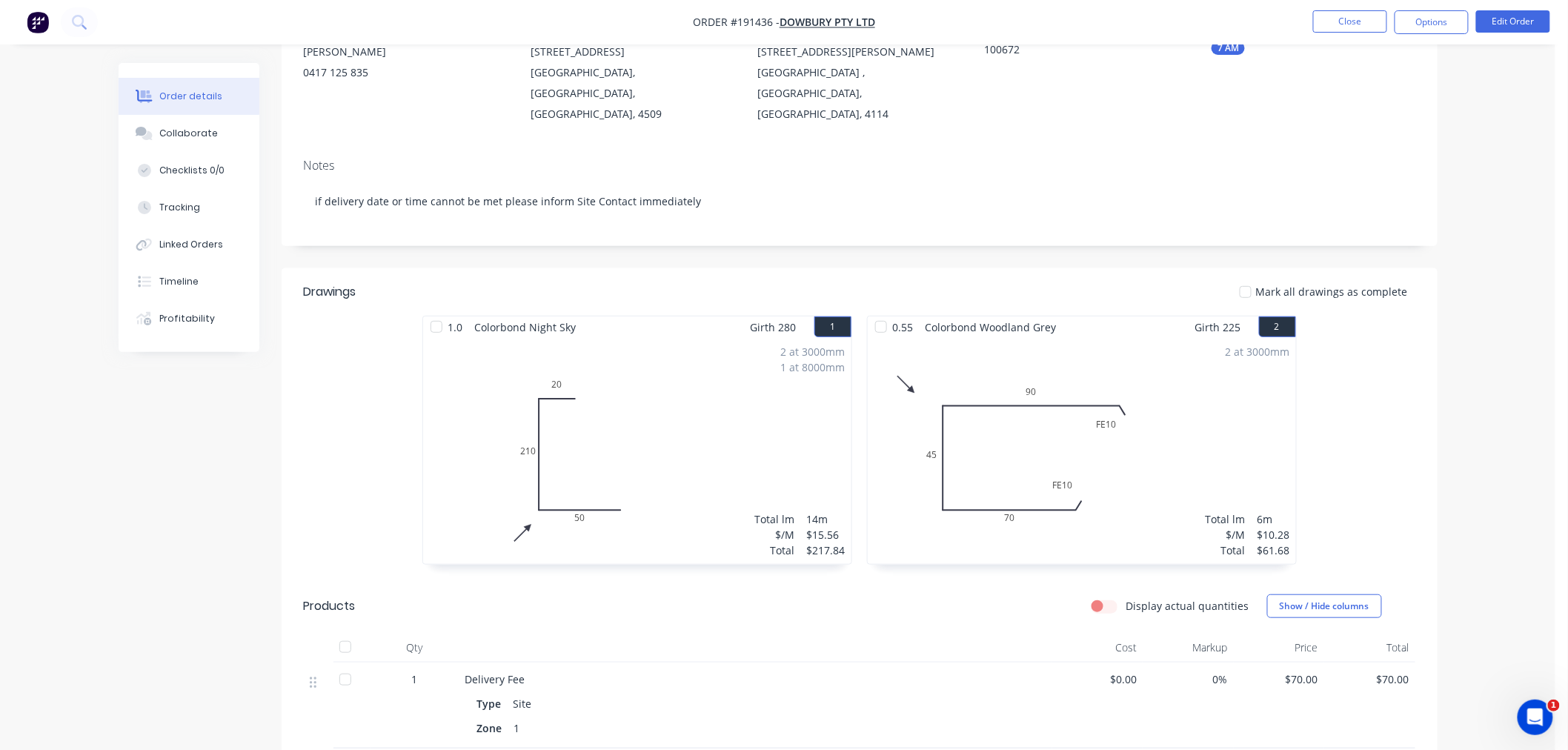
click at [1499, 340] on div "Order details Collaborate Checklists 0/0 Tracking Linked Orders Timeline Profit…" at bounding box center [777, 424] width 1556 height 1177
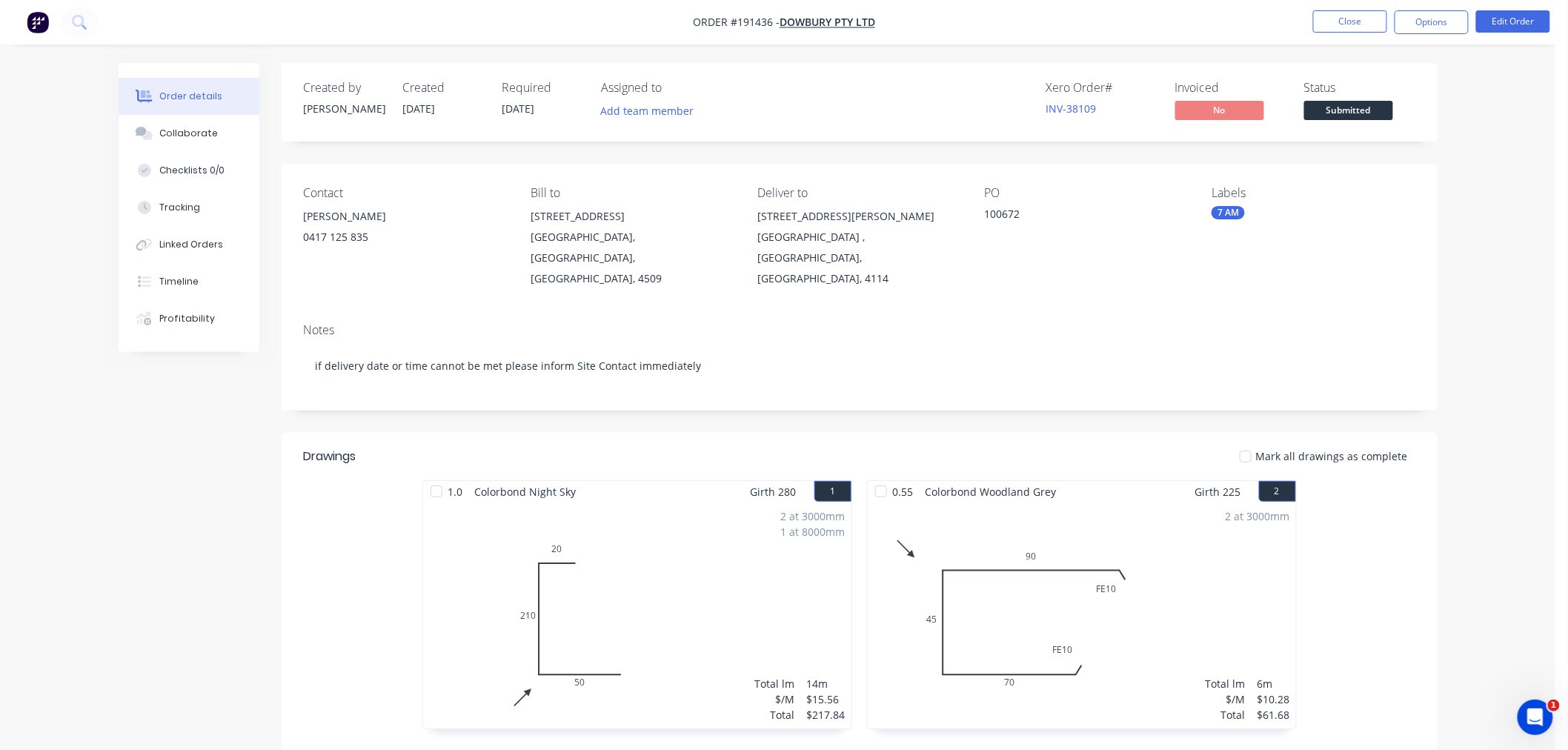
click at [1475, 357] on div "Order details Collaborate Checklists 0/0 Tracking Linked Orders Timeline Profit…" at bounding box center [777, 588] width 1556 height 1177
click at [1342, 16] on button "Close" at bounding box center [1351, 21] width 74 height 22
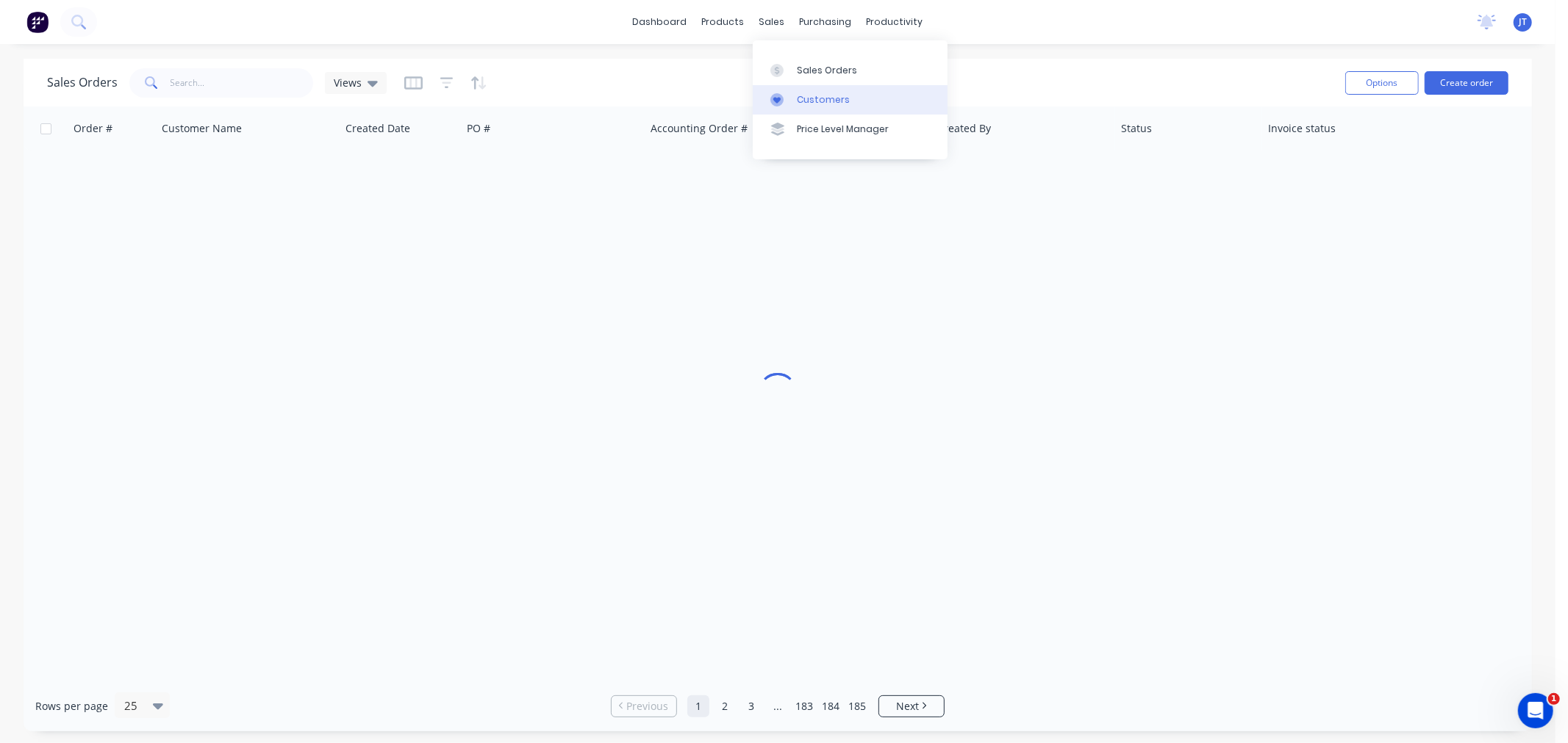
click at [809, 103] on div "Customers" at bounding box center [824, 100] width 53 height 13
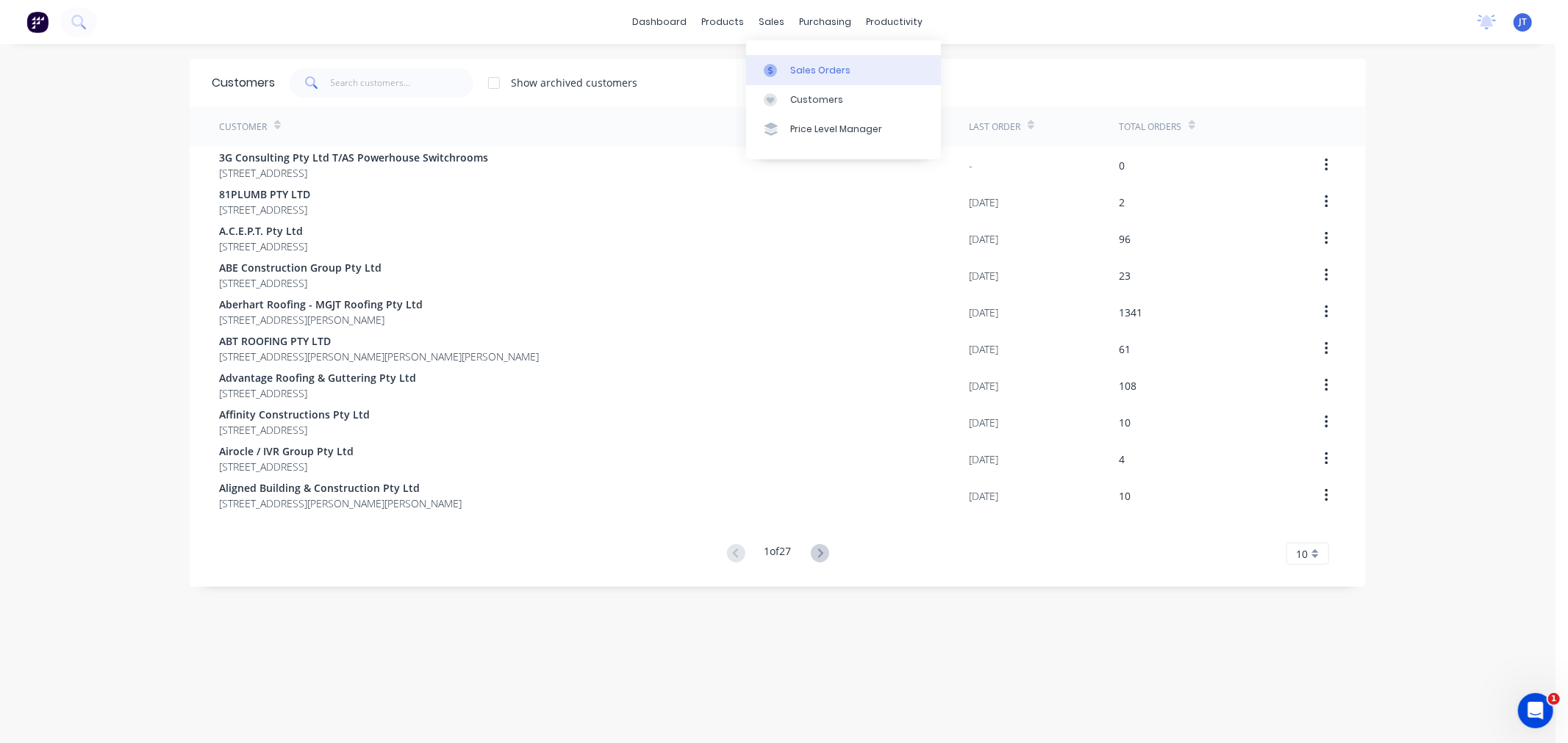
click at [795, 72] on div "Sales Orders" at bounding box center [820, 71] width 60 height 13
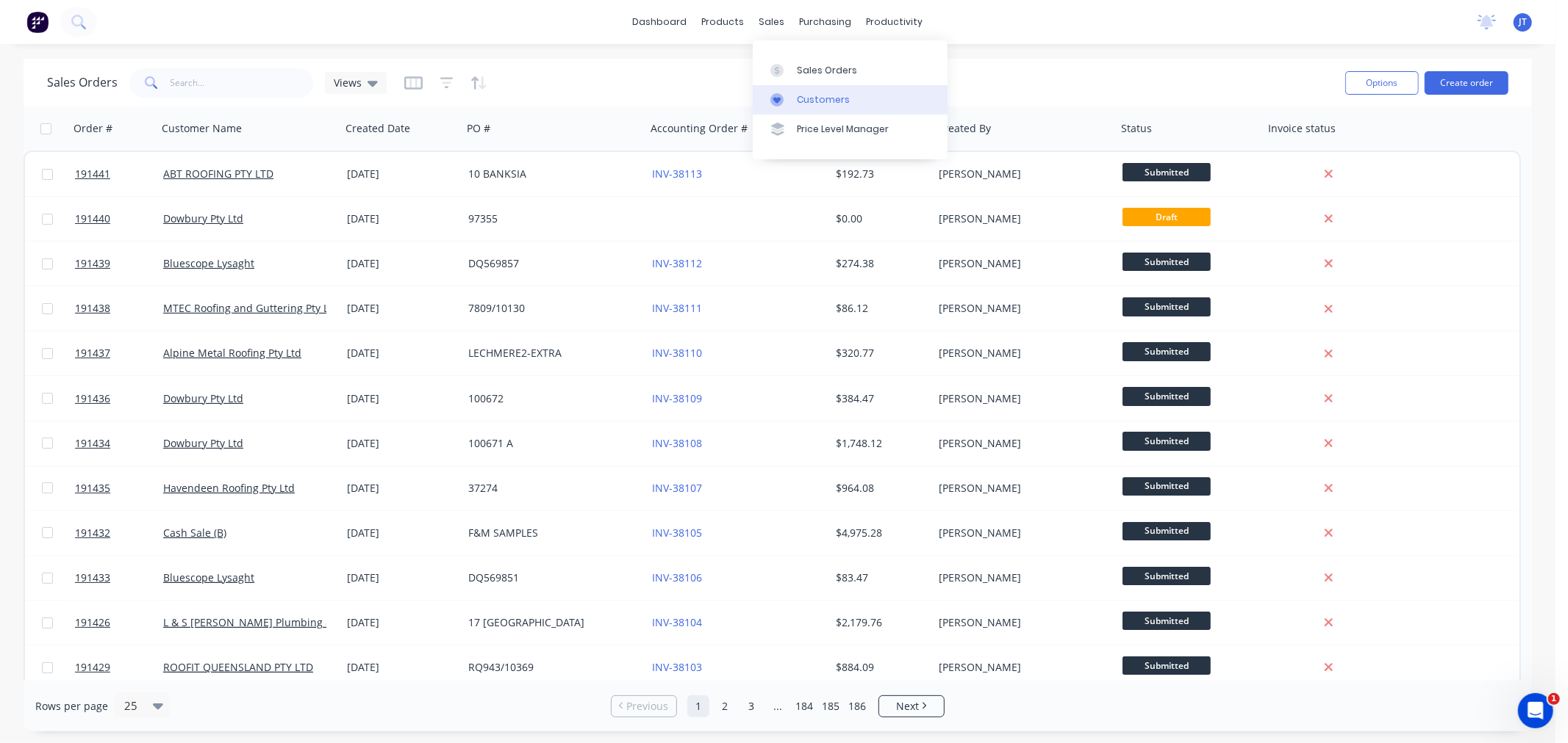
click at [790, 102] on div at bounding box center [780, 100] width 22 height 13
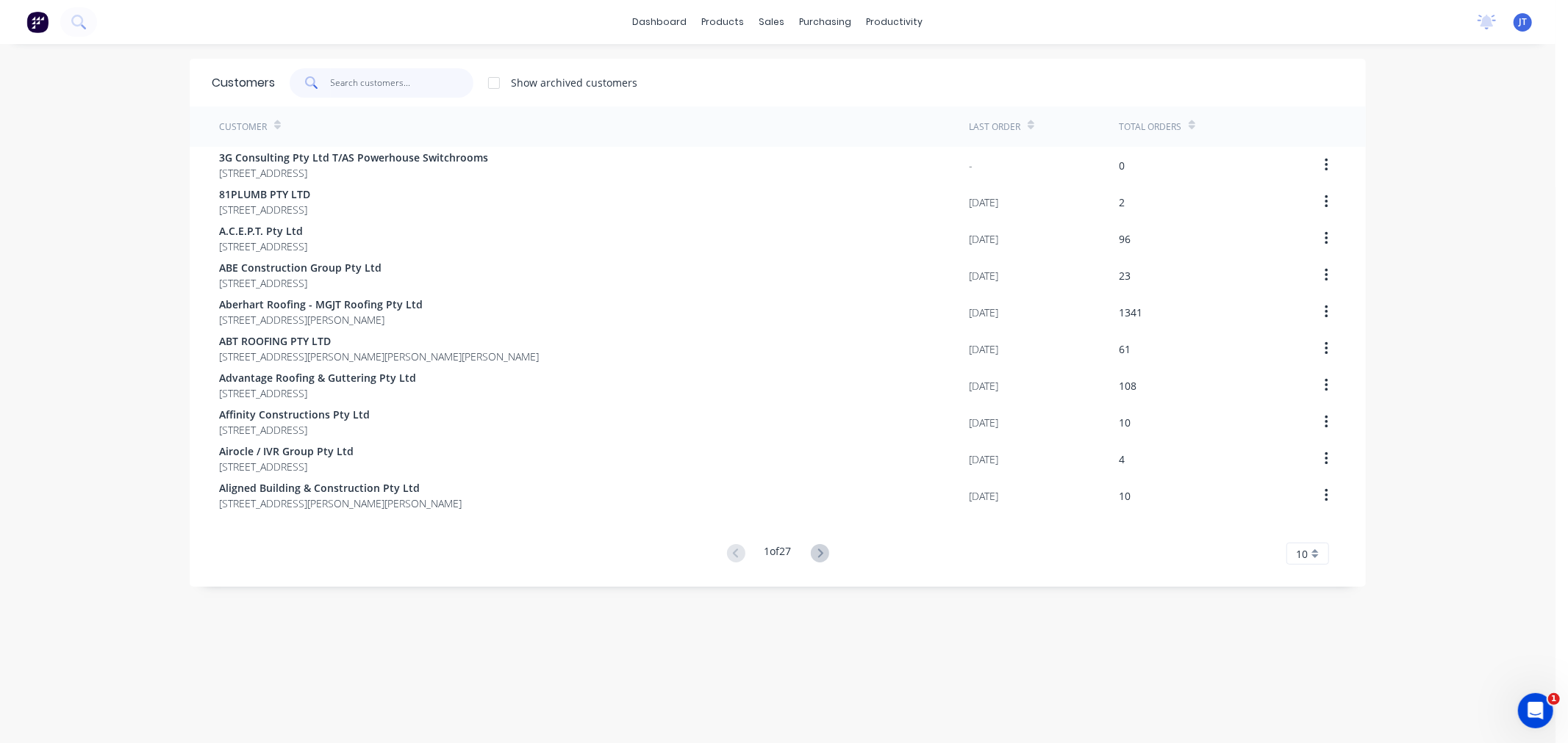
click at [406, 89] on input "text" at bounding box center [403, 82] width 143 height 29
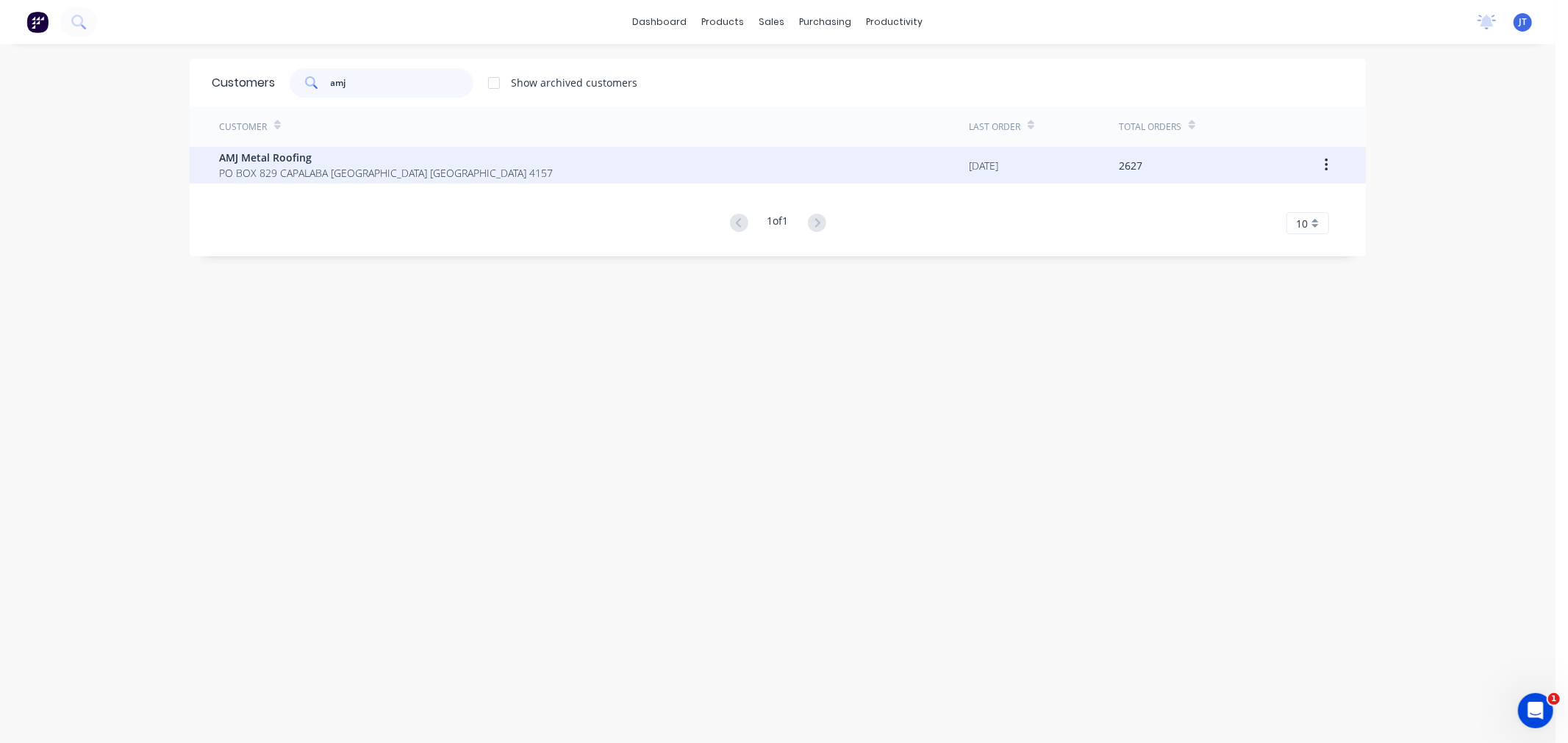
type input "amj"
click at [453, 173] on div "AMJ Metal Roofing PO BOX 829 CAPALABA Queensland Australia 4157" at bounding box center [593, 165] width 750 height 37
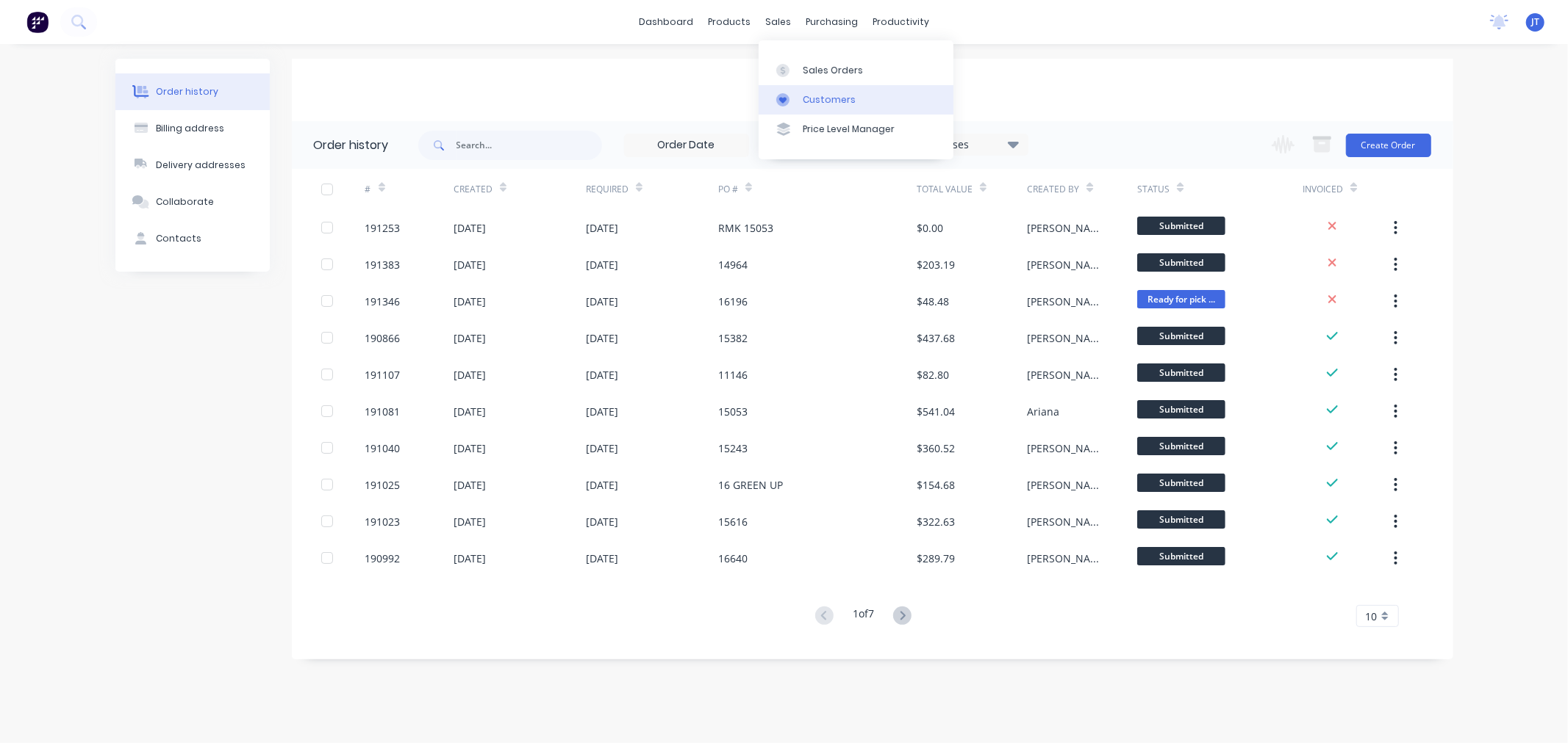
click at [817, 98] on div "Customers" at bounding box center [829, 100] width 53 height 13
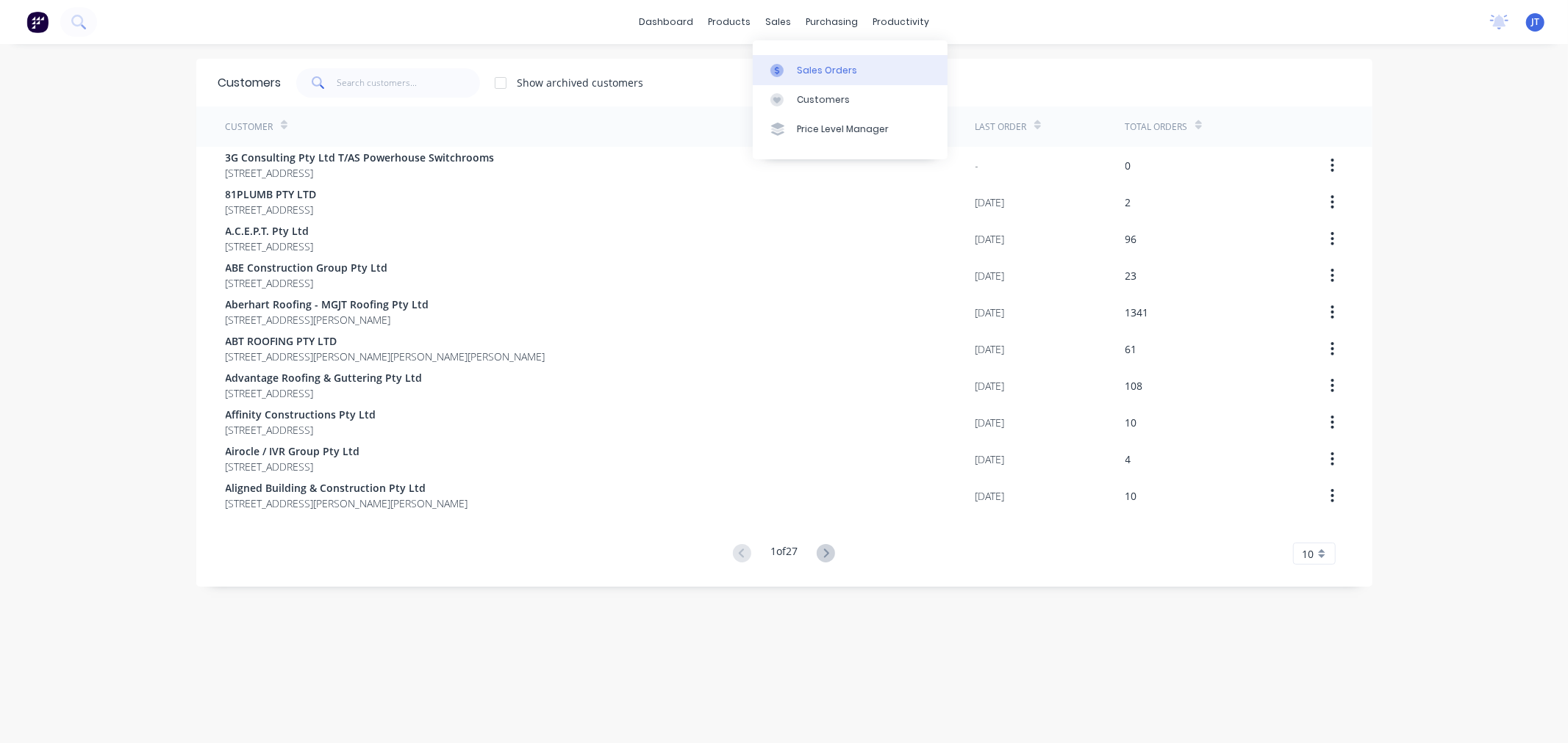
click at [810, 72] on div "Sales Orders" at bounding box center [827, 71] width 60 height 13
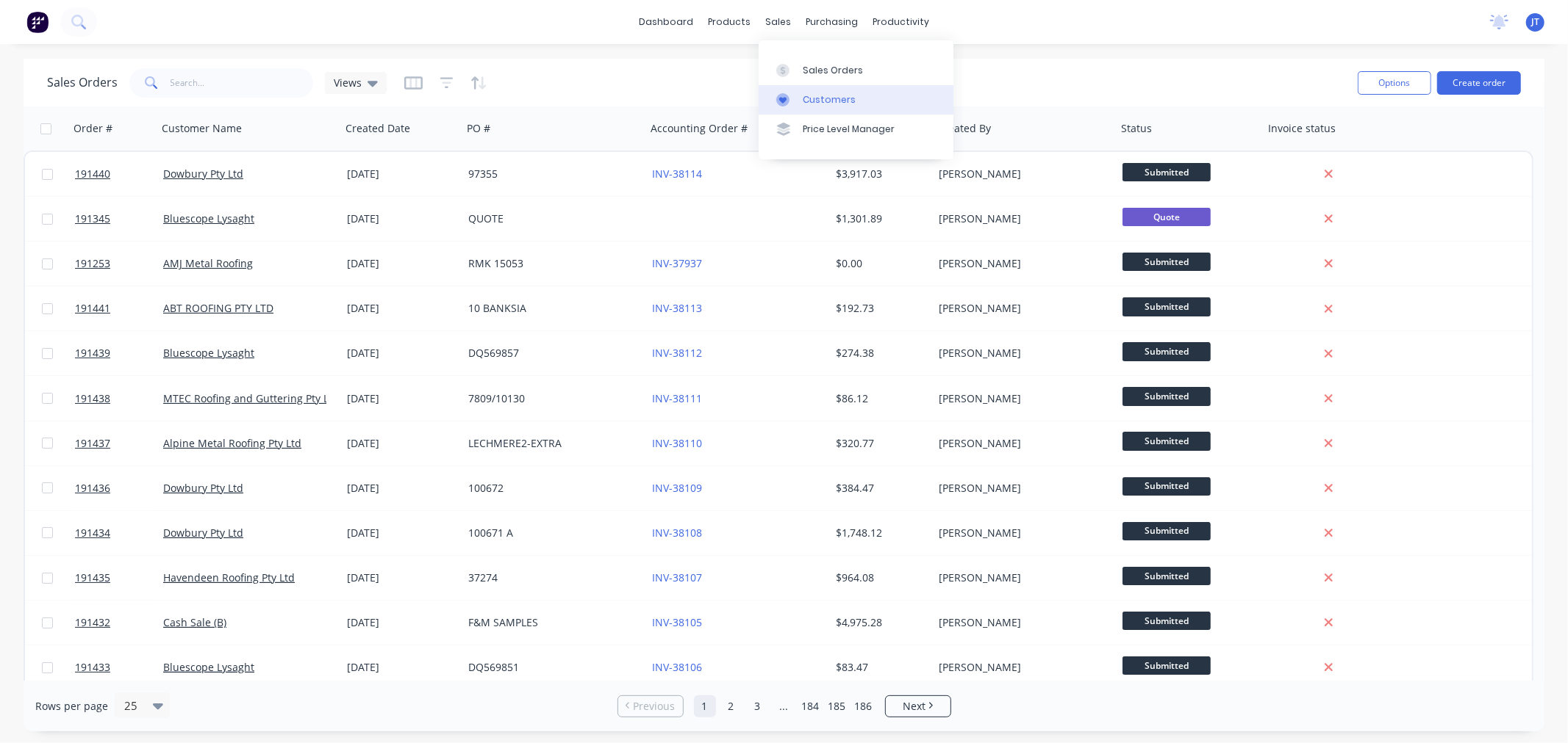
click at [841, 99] on div "Customers" at bounding box center [829, 100] width 53 height 13
